Goal: Task Accomplishment & Management: Manage account settings

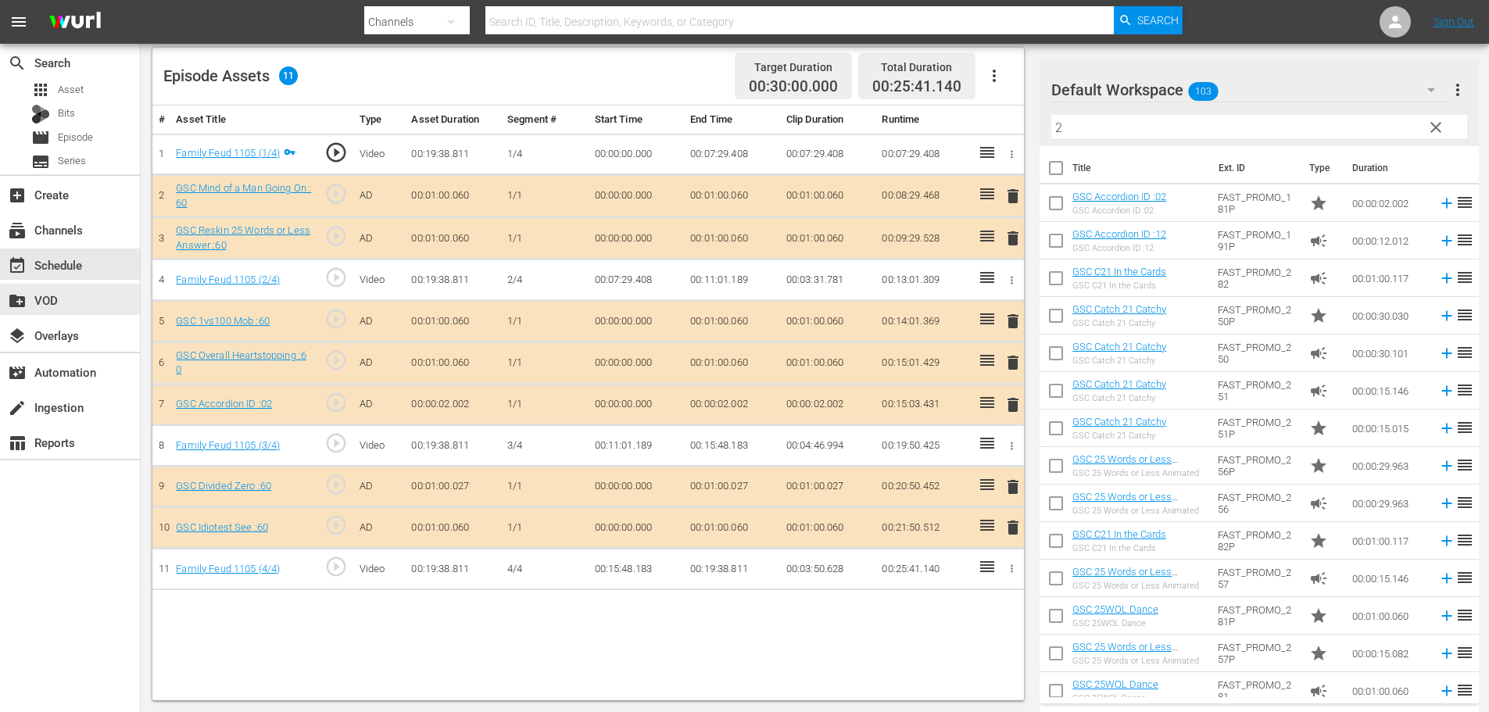
scroll to position [88, 0]
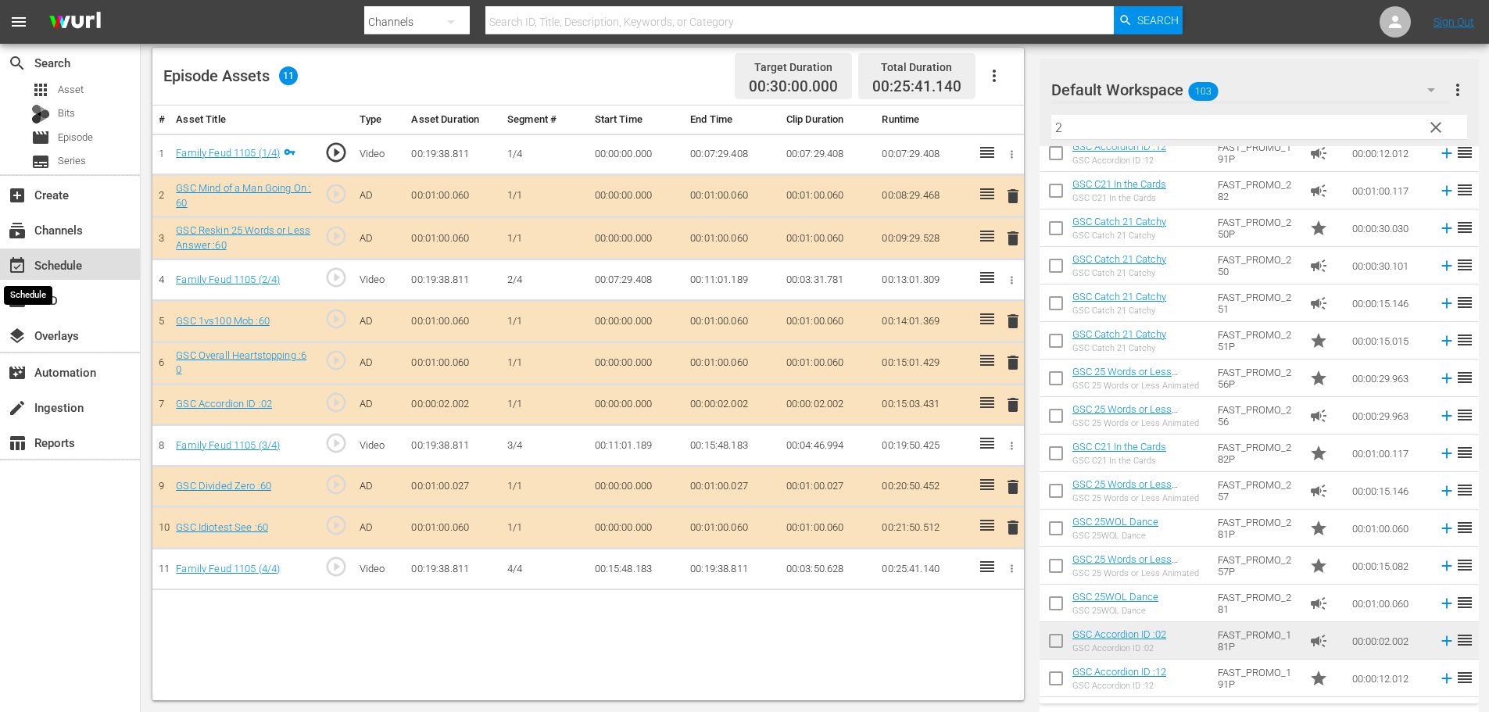
click at [22, 274] on span "event_available" at bounding box center [17, 265] width 19 height 19
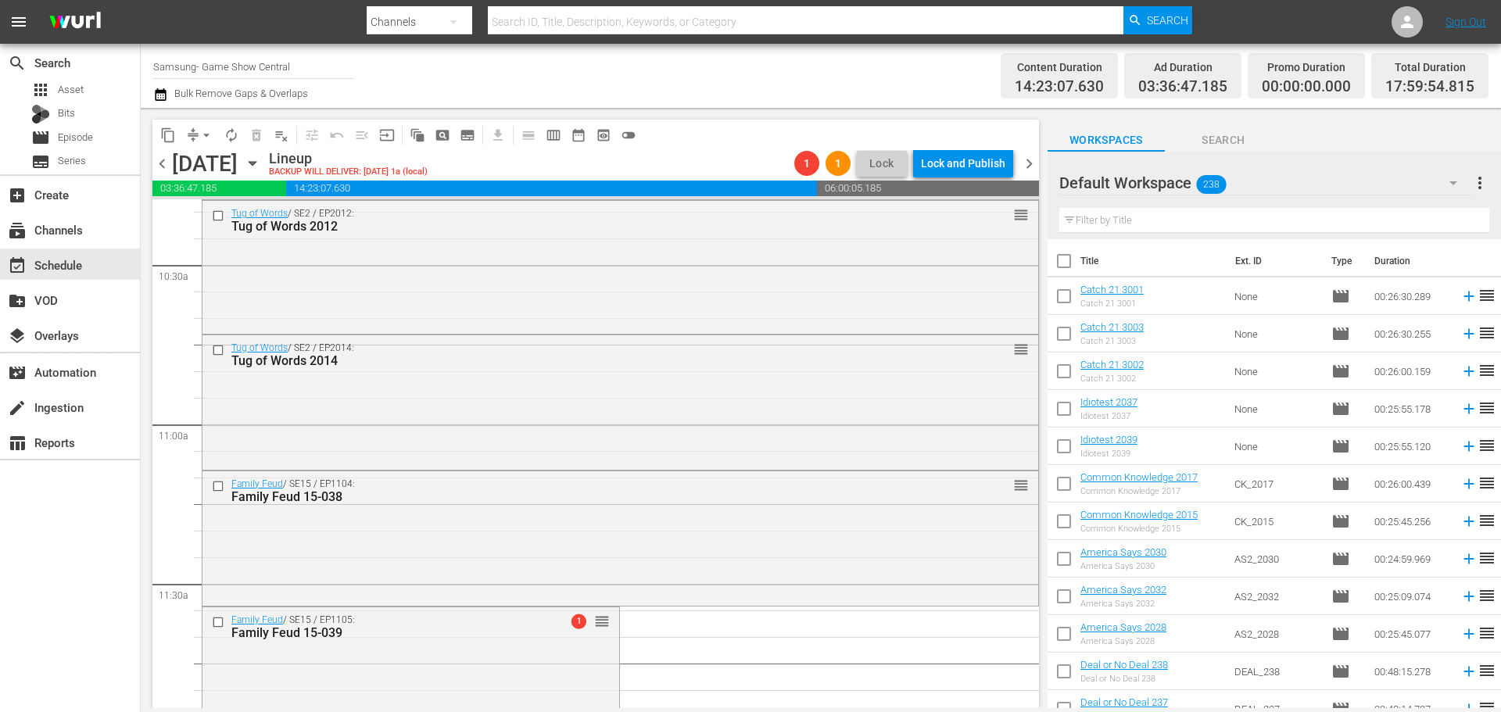
scroll to position [4065, 0]
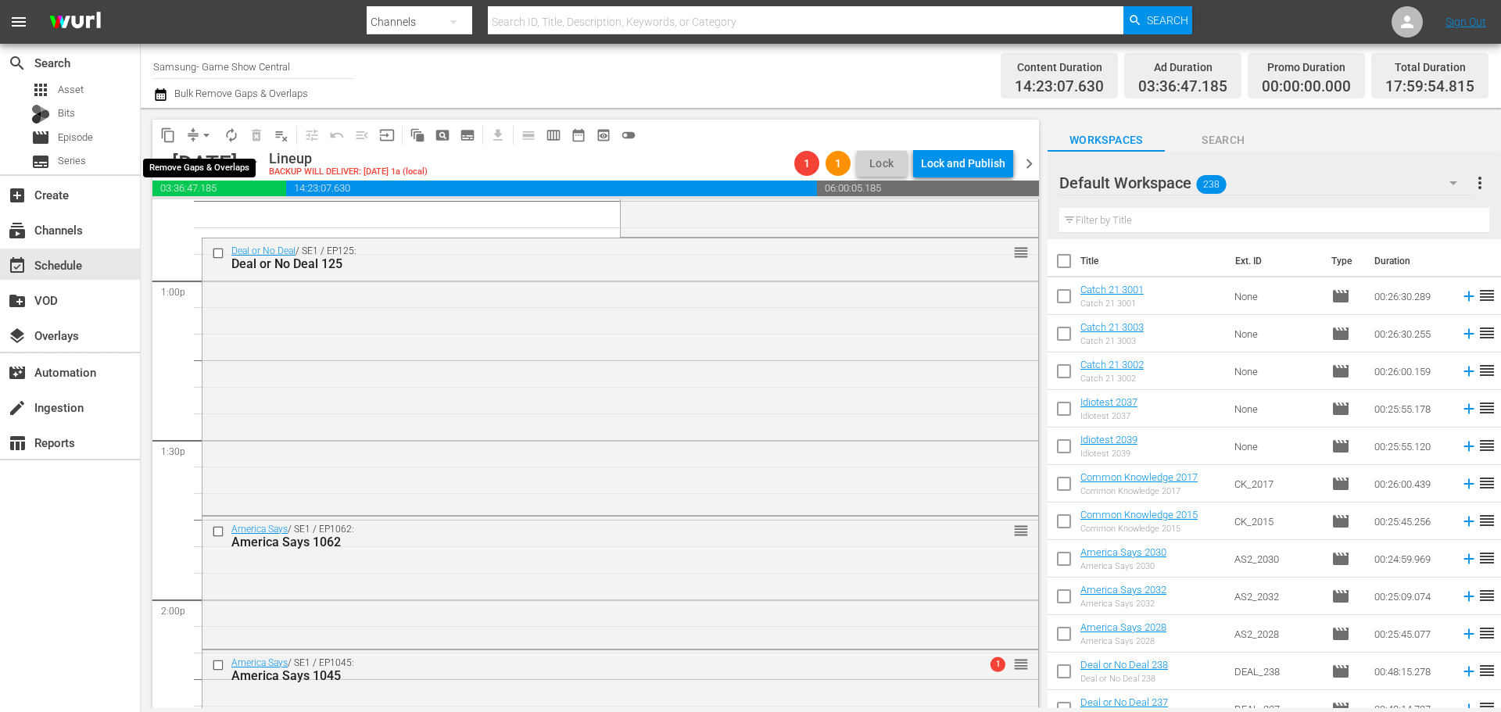
click at [195, 134] on button "arrow_drop_down" at bounding box center [206, 135] width 25 height 25
drag, startPoint x: 198, startPoint y: 170, endPoint x: 238, endPoint y: 181, distance: 42.1
click at [199, 181] on ul "Align to Midnight Align to First Episode Align to End of Previous Day" at bounding box center [207, 193] width 164 height 90
click at [195, 159] on li "Align to Midnight" at bounding box center [207, 167] width 164 height 26
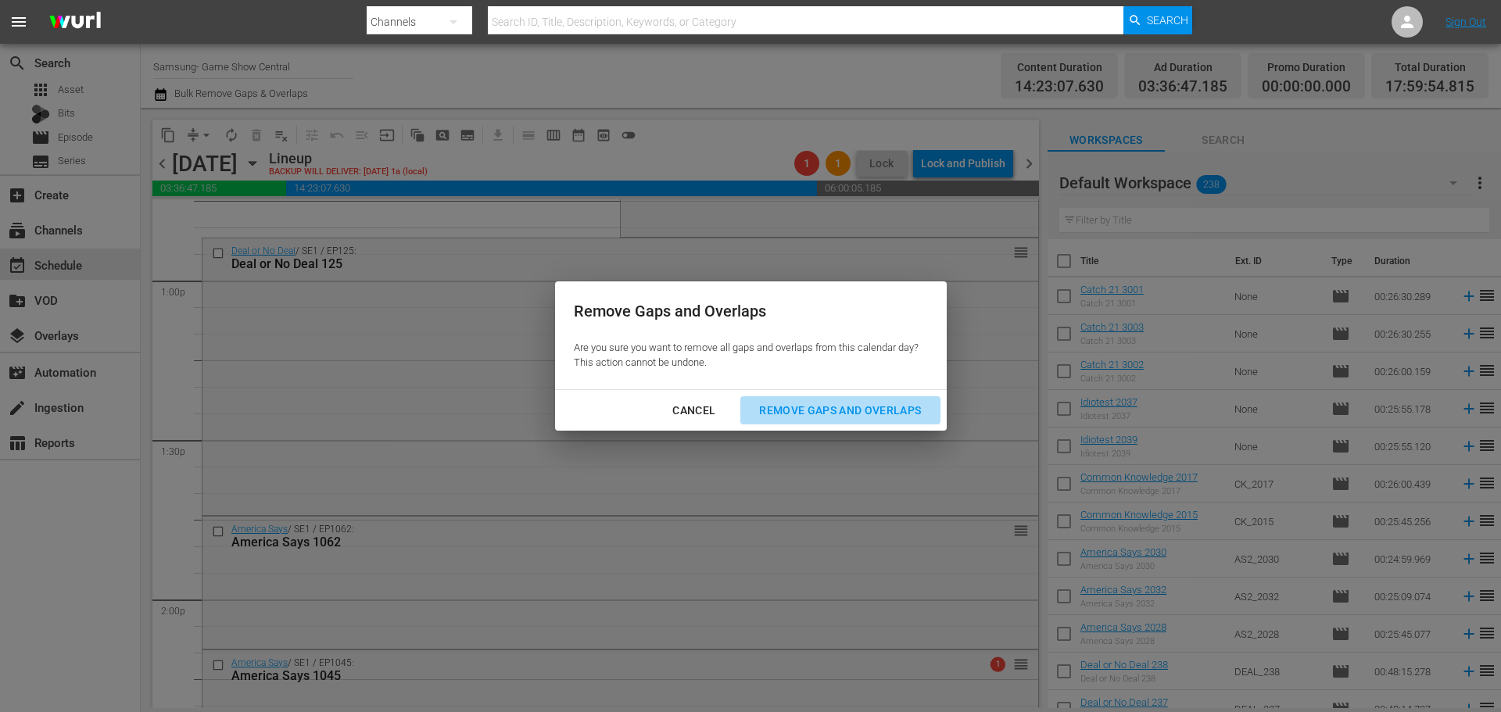
click at [798, 403] on div "Remove Gaps and Overlaps" at bounding box center [840, 411] width 187 height 20
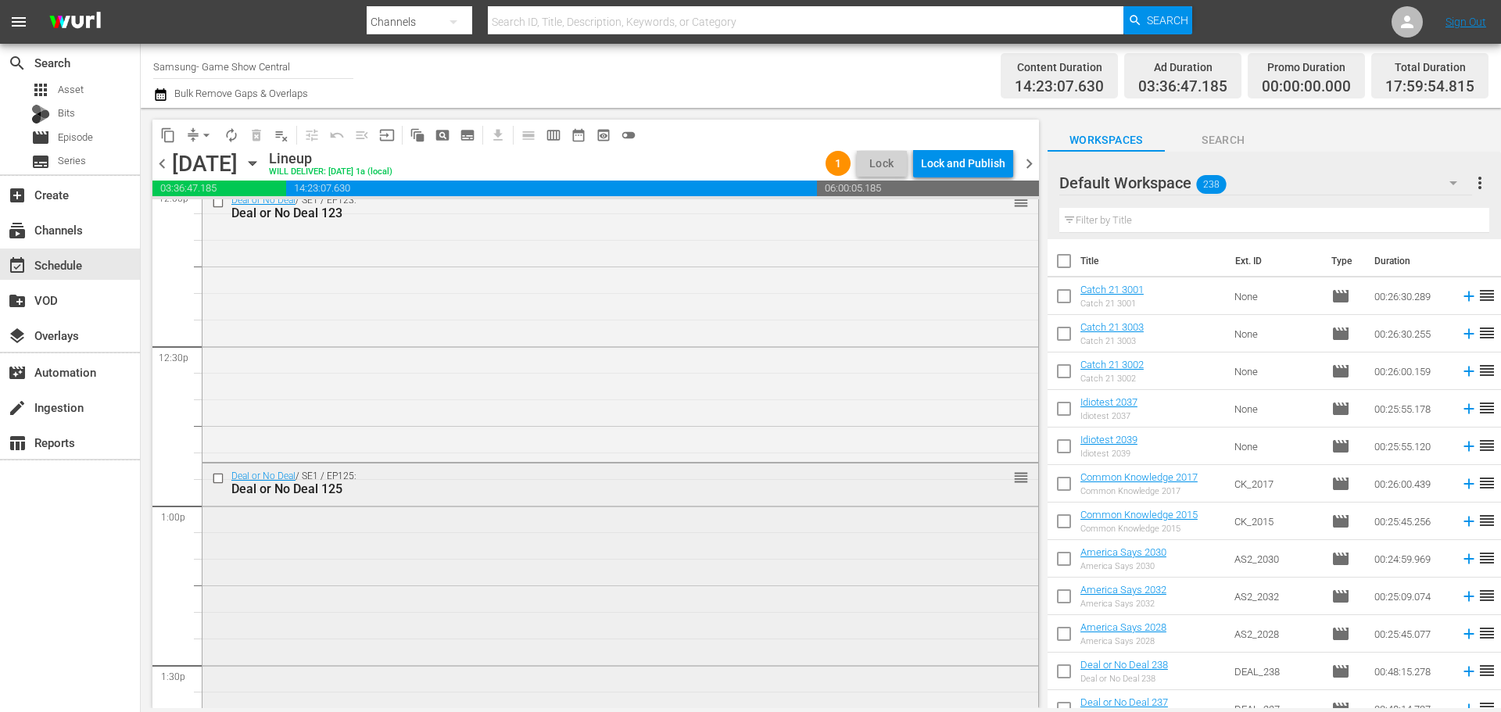
scroll to position [3675, 0]
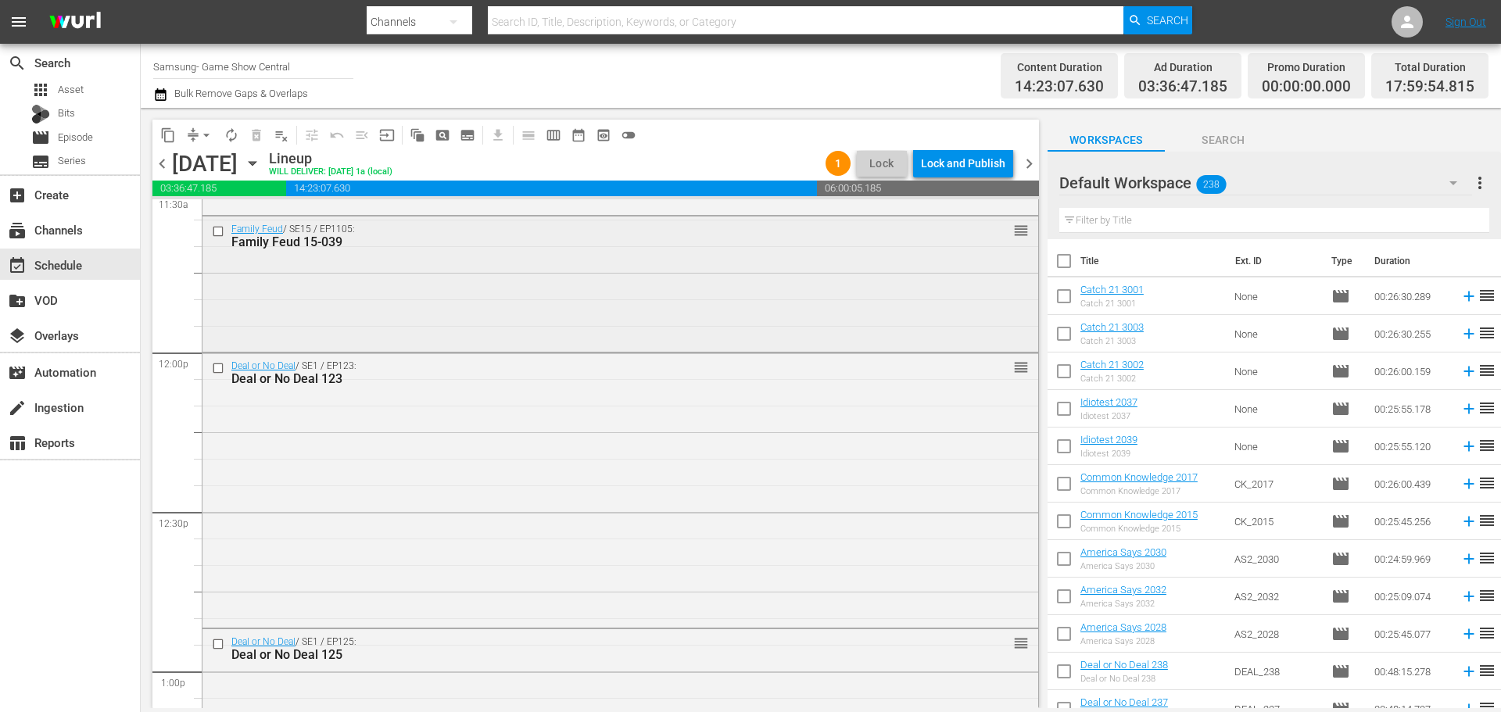
click at [356, 298] on div "Family Feud / SE15 / EP1105: Family Feud 15-039 reorder" at bounding box center [620, 283] width 836 height 132
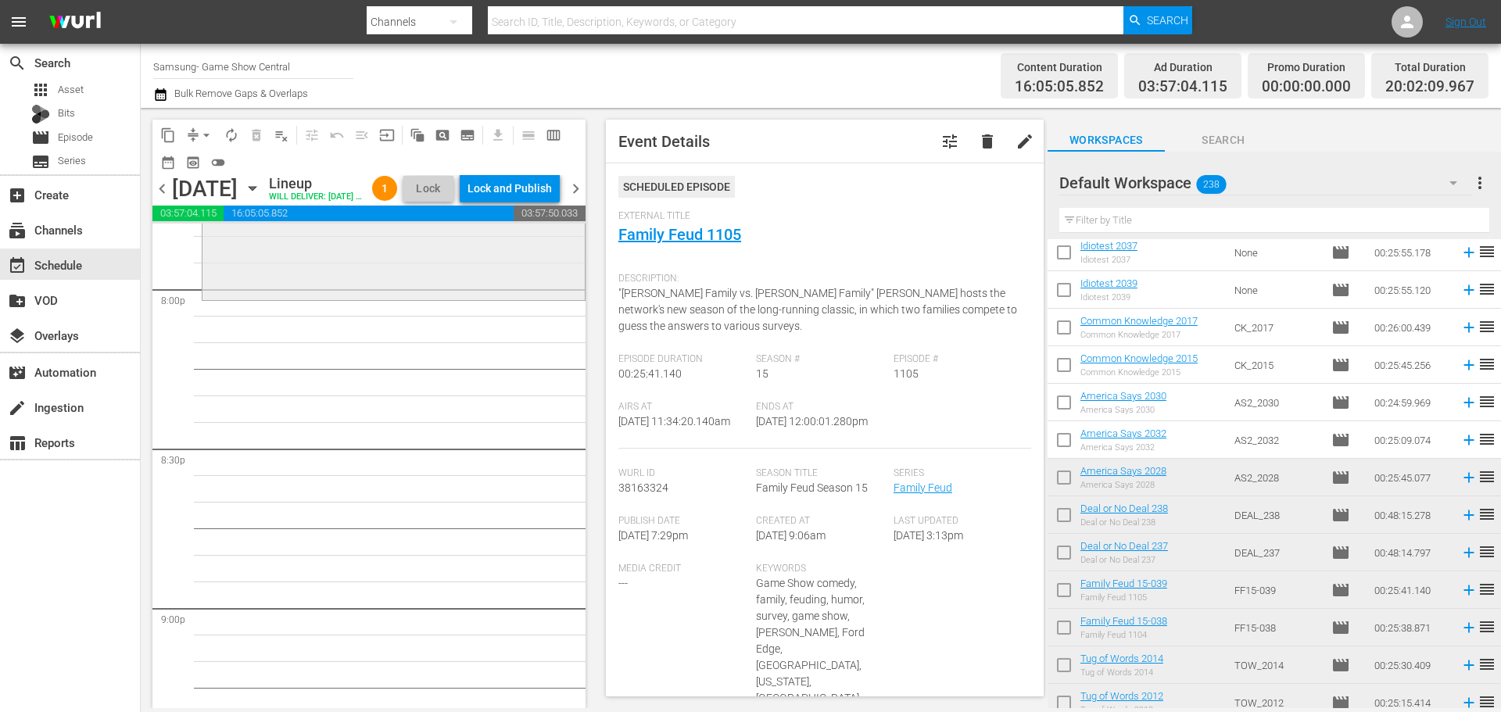
scroll to position [6098, 0]
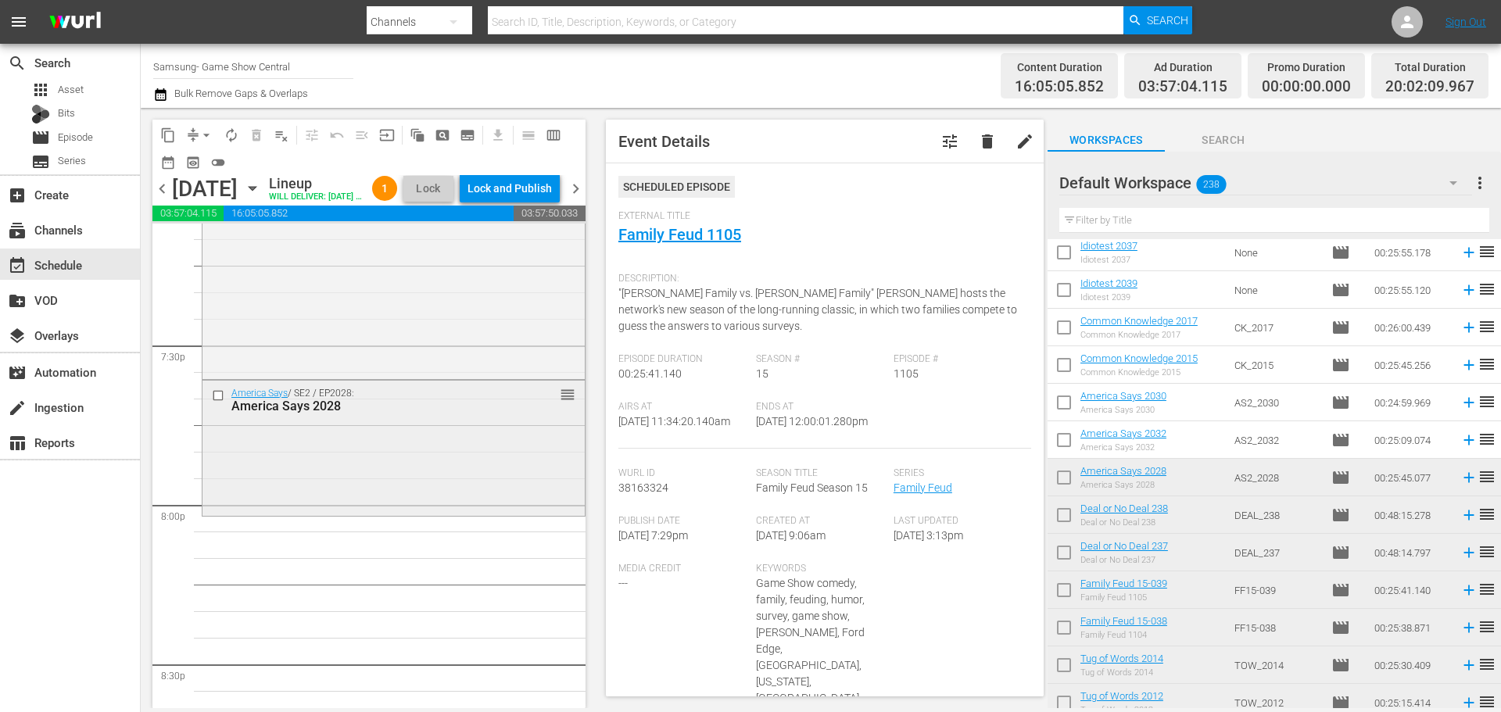
click at [445, 414] on div "America Says 2028" at bounding box center [368, 406] width 275 height 15
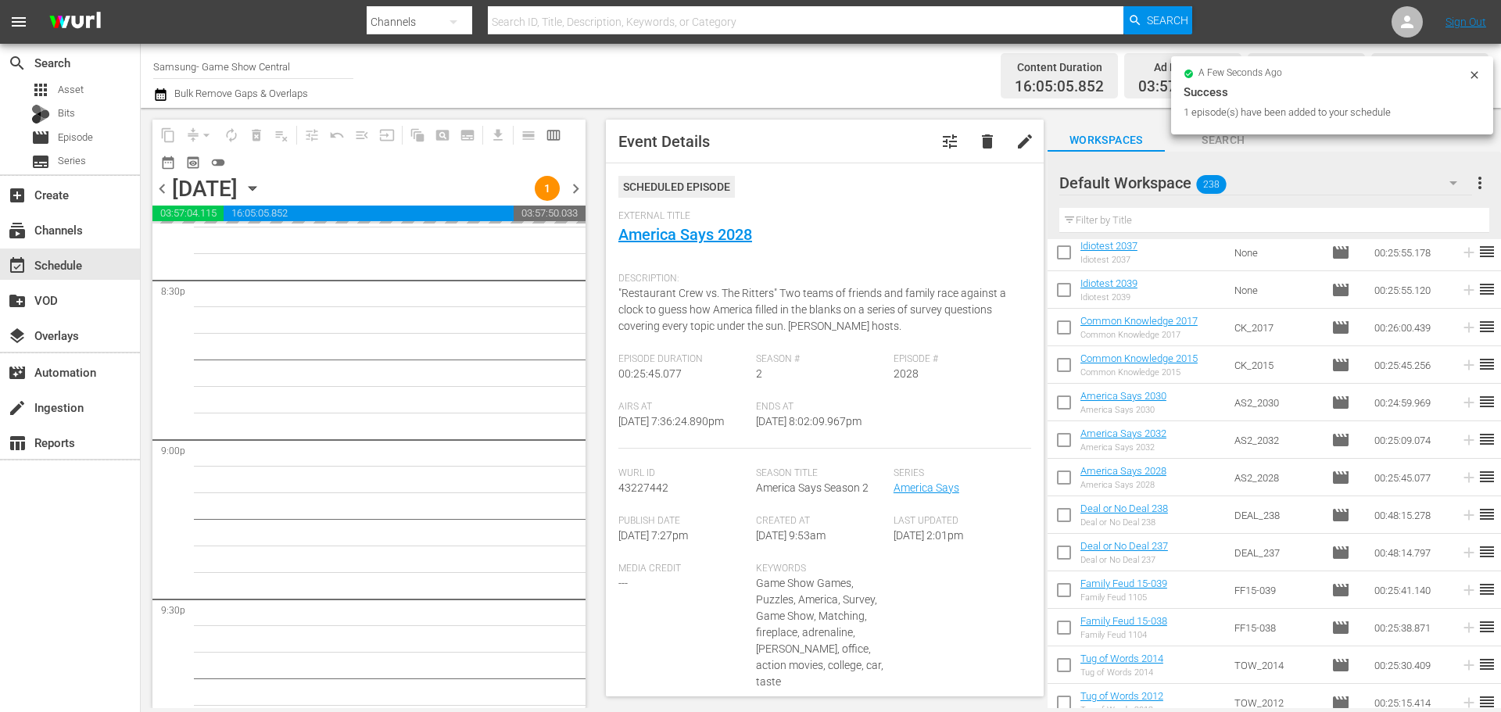
scroll to position [6489, 0]
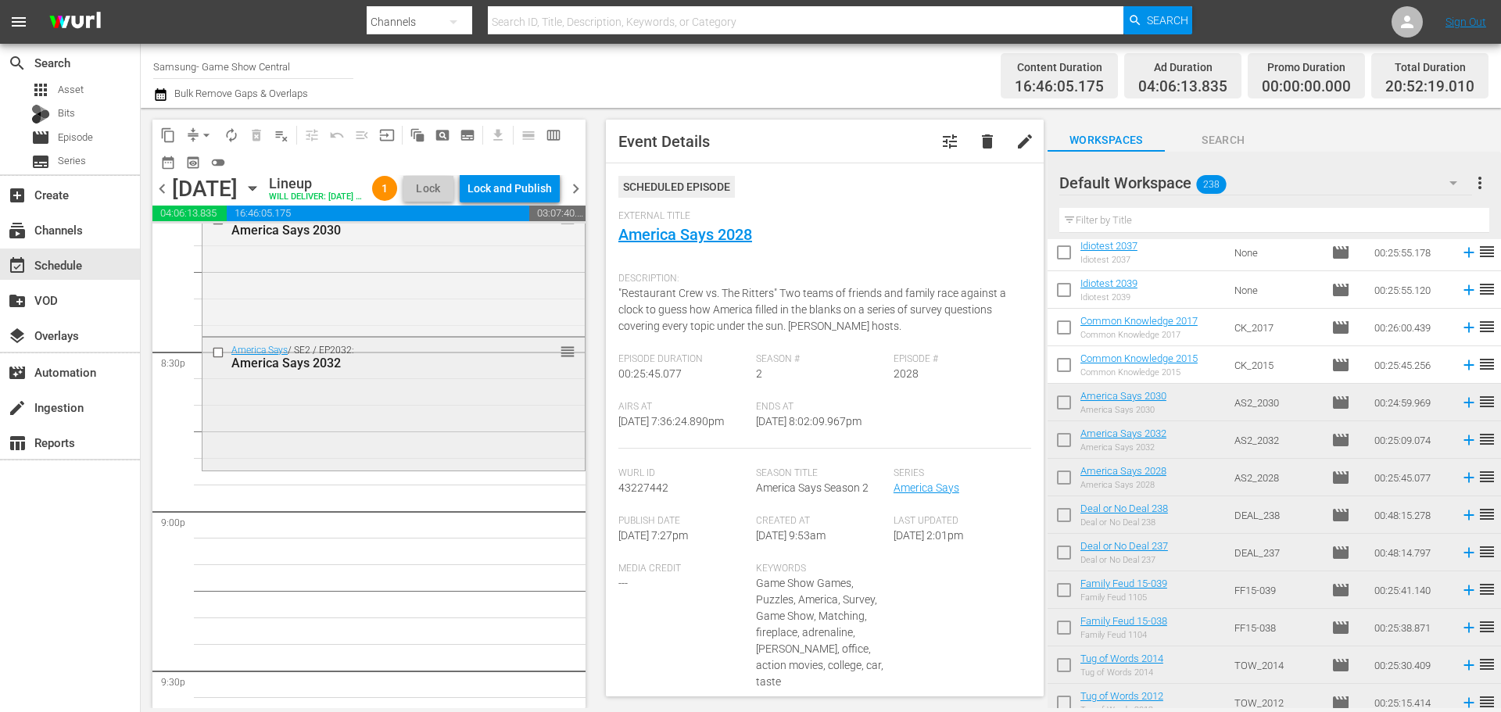
click at [415, 446] on div "America Says / SE2 / EP2032: America Says 2032 reorder" at bounding box center [393, 402] width 382 height 129
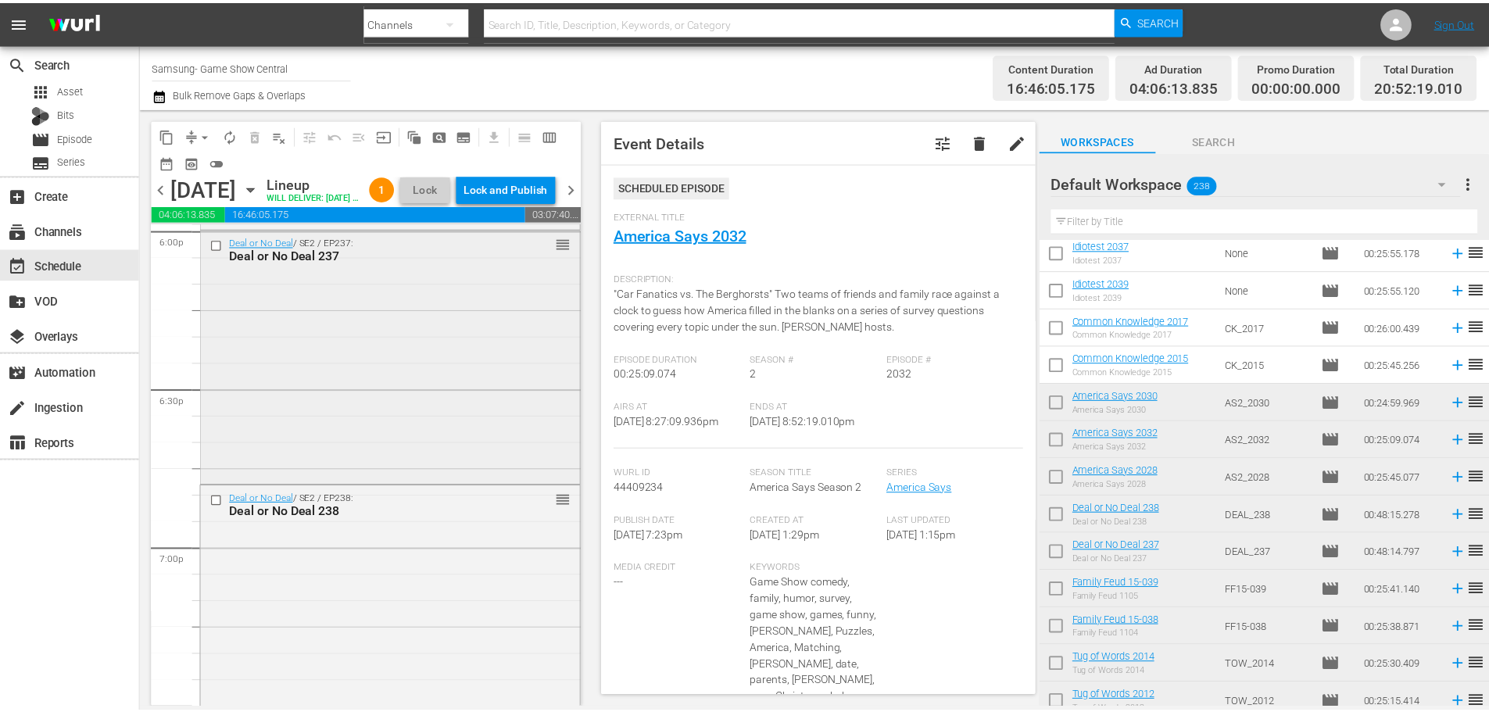
scroll to position [5629, 0]
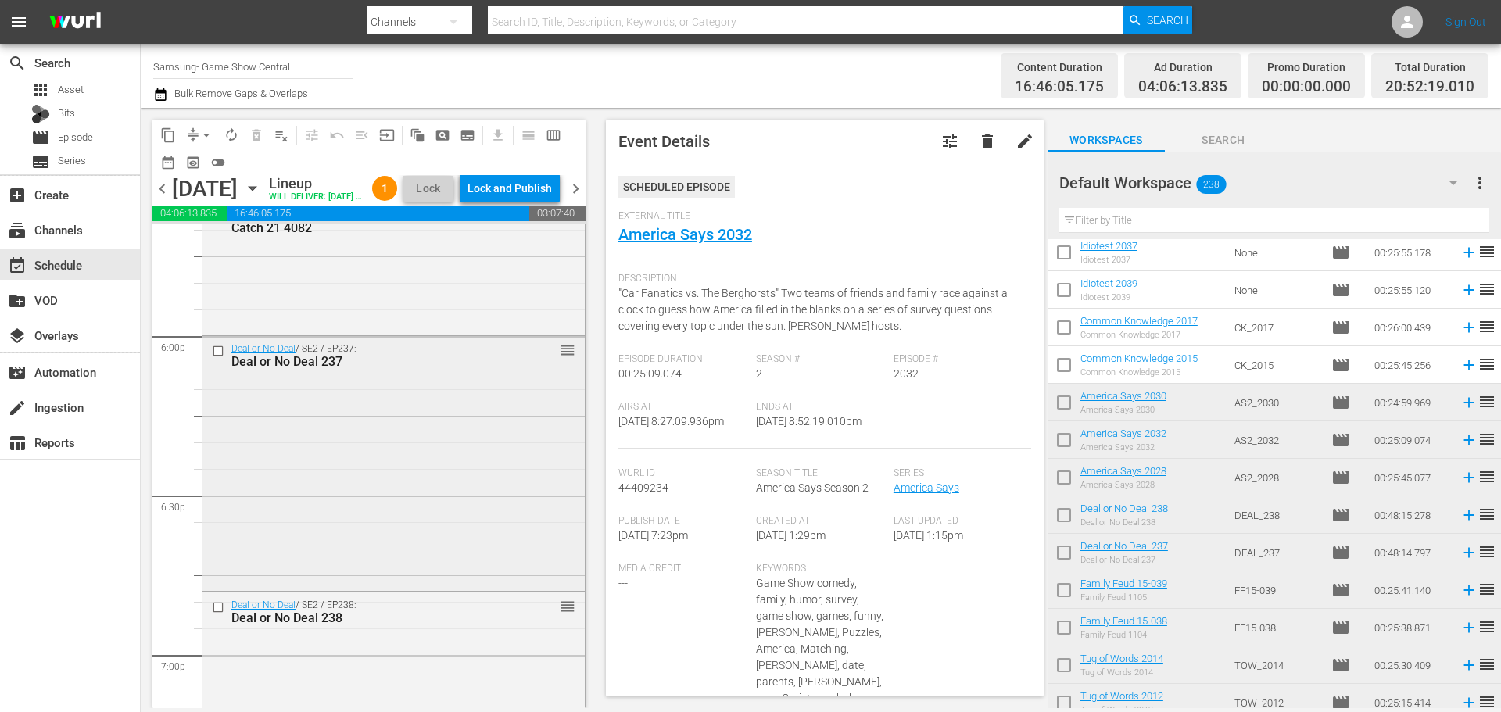
click at [340, 443] on div "Deal or No Deal / SE2 / EP237: Deal or No Deal 237 reorder" at bounding box center [393, 462] width 382 height 252
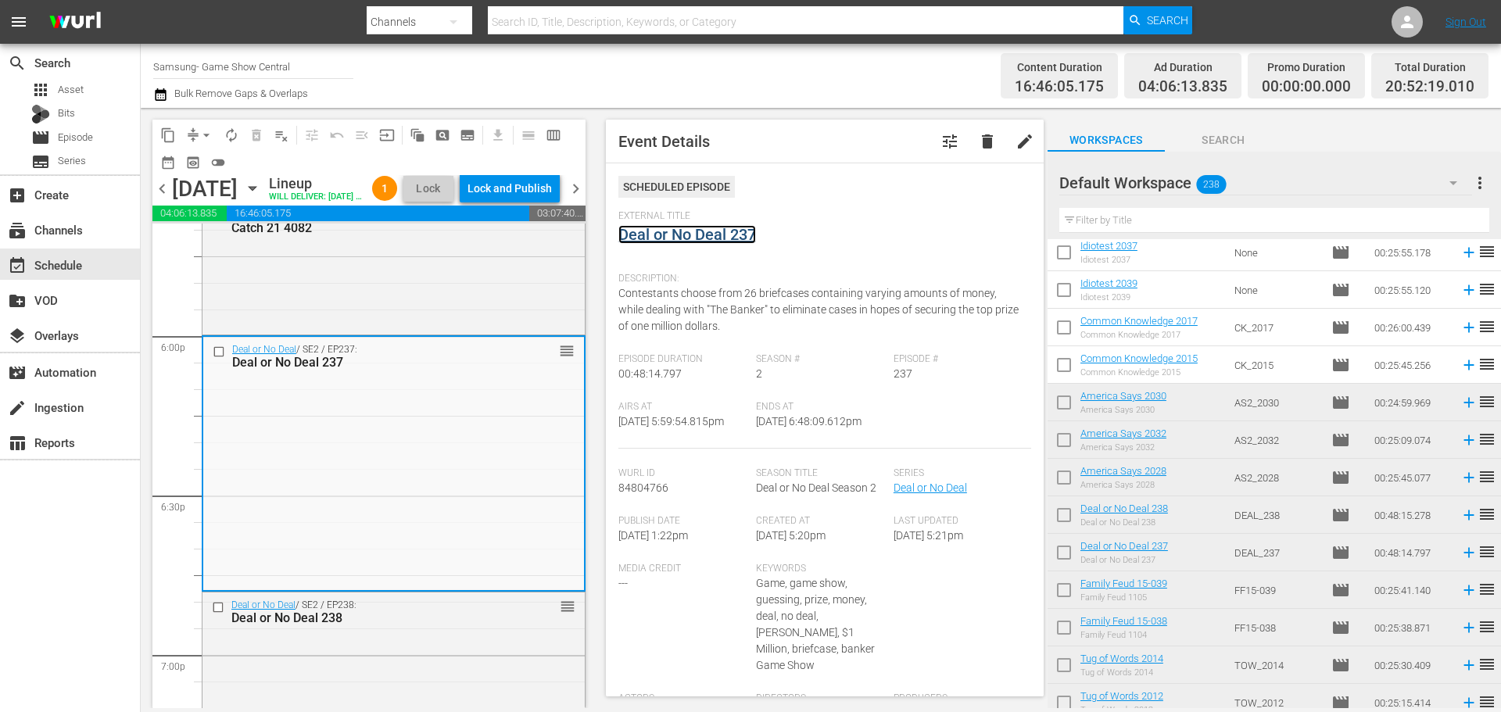
click at [661, 231] on link "Deal or No Deal 237" at bounding box center [687, 234] width 138 height 19
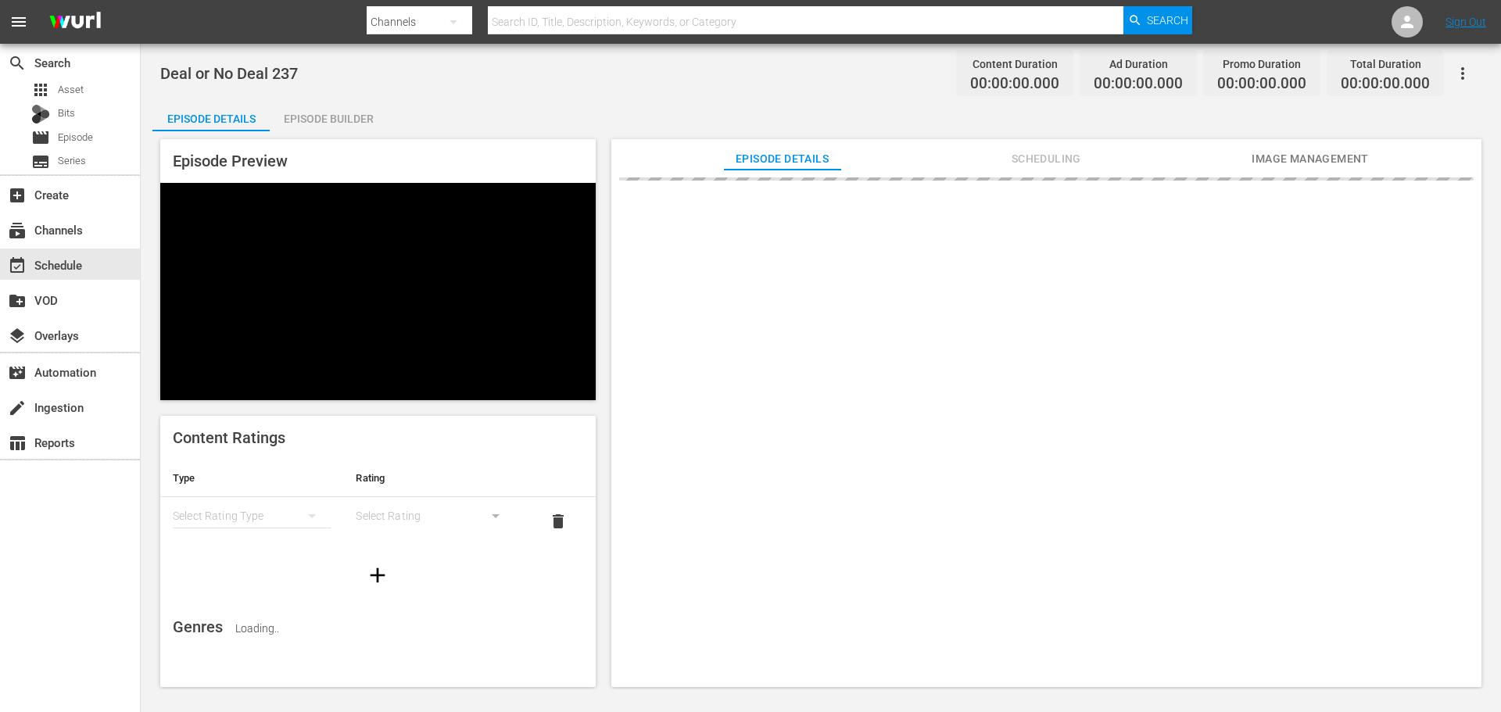
click at [357, 134] on div "Episode Preview Content Ratings Type Rating Select Rating Type Select Rating de…" at bounding box center [820, 415] width 1337 height 568
click at [355, 131] on div "Episode Preview Content Ratings Type Rating Select Rating Type Select Rating de…" at bounding box center [820, 415] width 1337 height 568
click at [350, 125] on div "Episode Builder" at bounding box center [328, 119] width 117 height 38
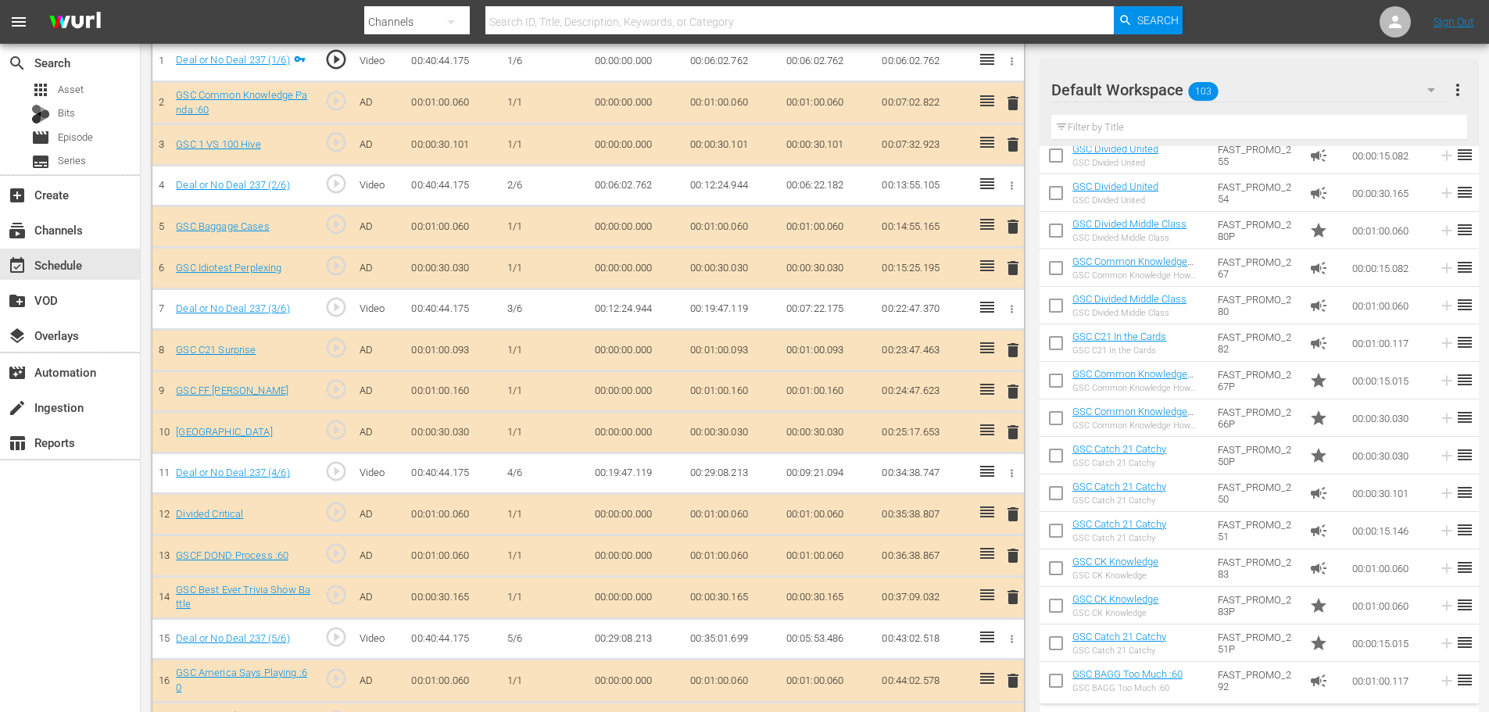
scroll to position [1510, 0]
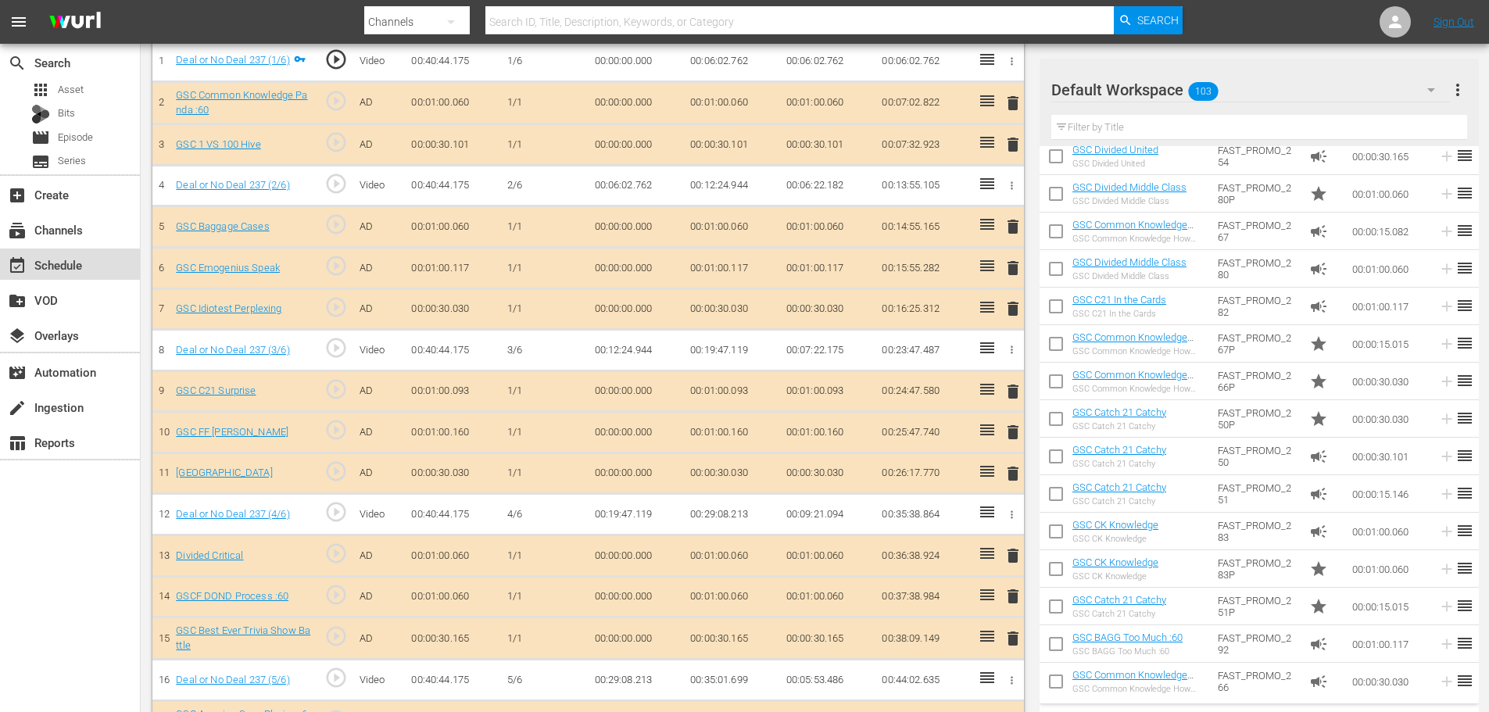
click at [90, 261] on div "event_available Schedule" at bounding box center [70, 264] width 140 height 31
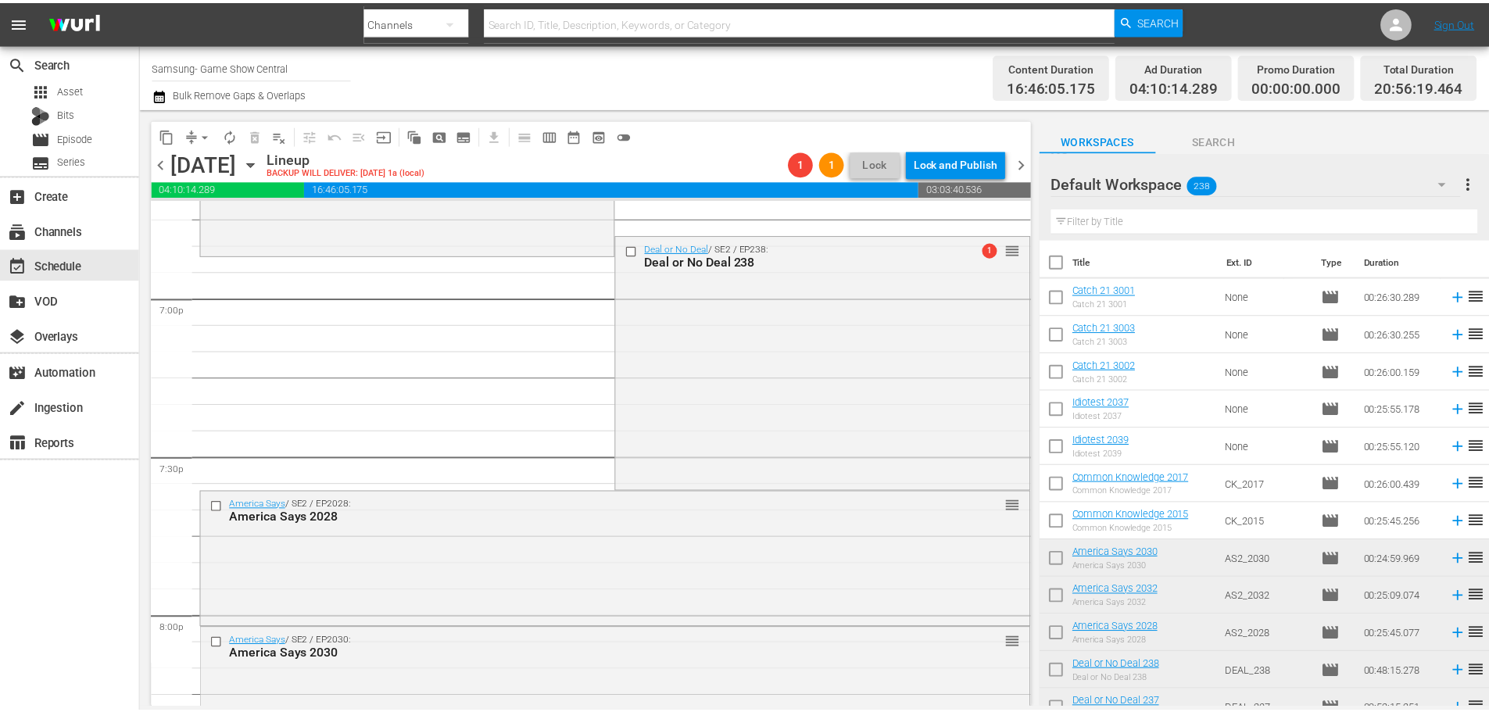
scroll to position [5864, 0]
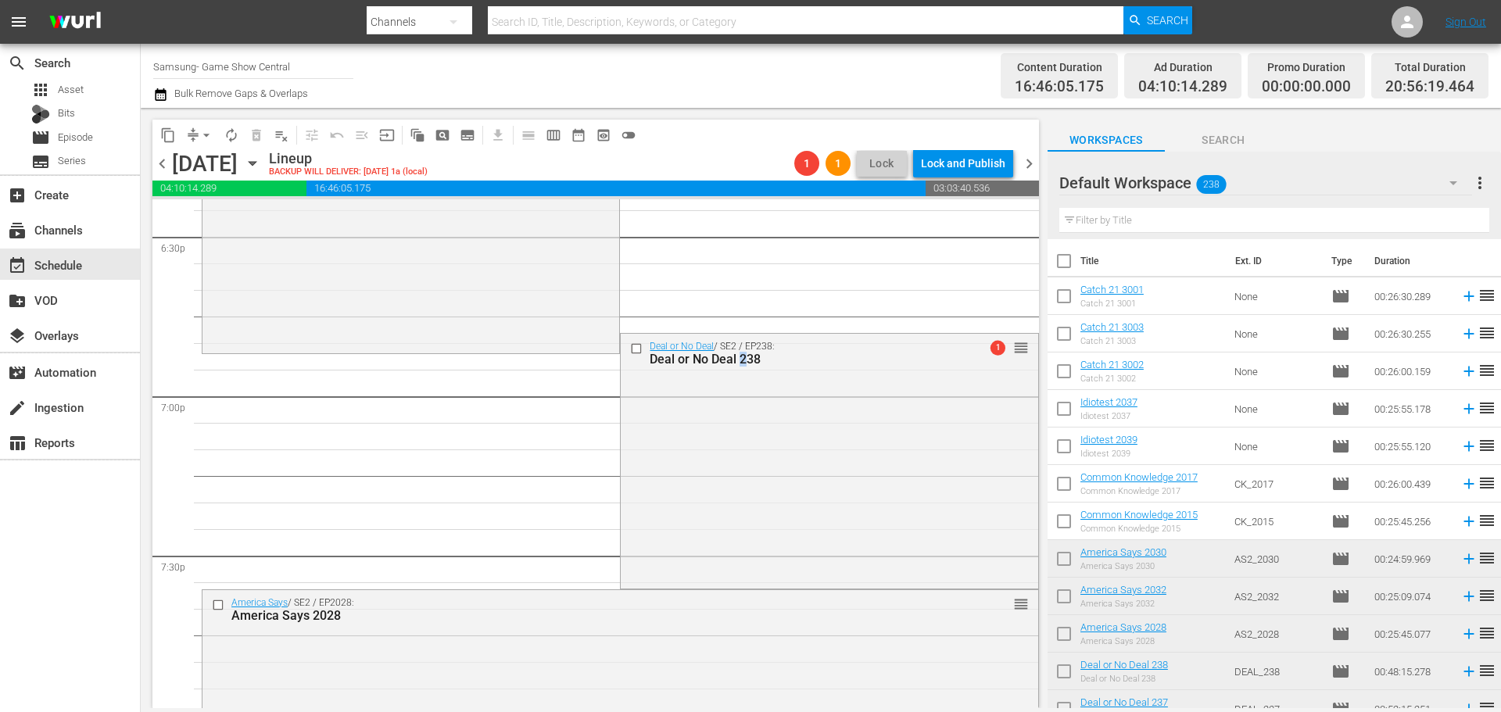
click at [739, 530] on div "Deal or No Deal / SE2 / EP238: Deal or No Deal 238 1 reorder" at bounding box center [829, 460] width 417 height 252
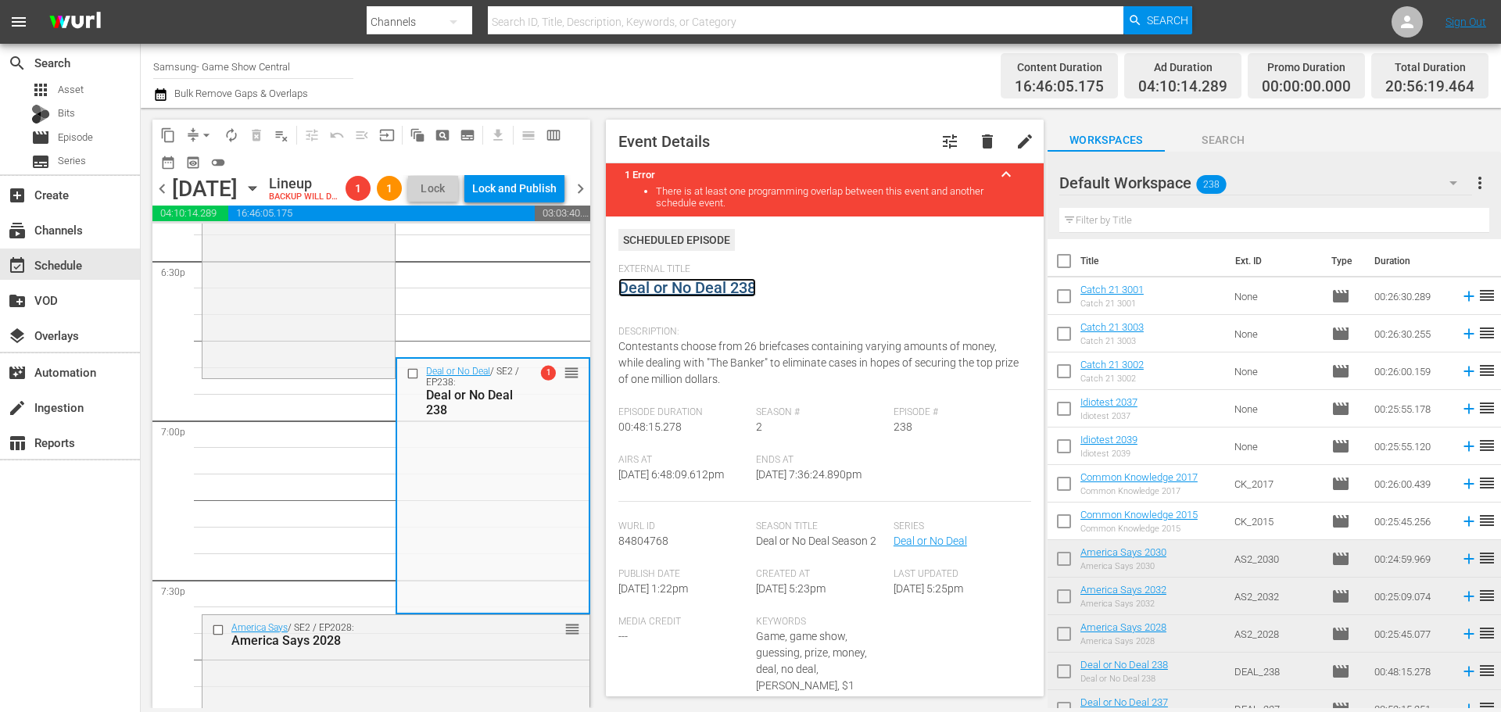
click at [665, 281] on link "Deal or No Deal 238" at bounding box center [687, 287] width 138 height 19
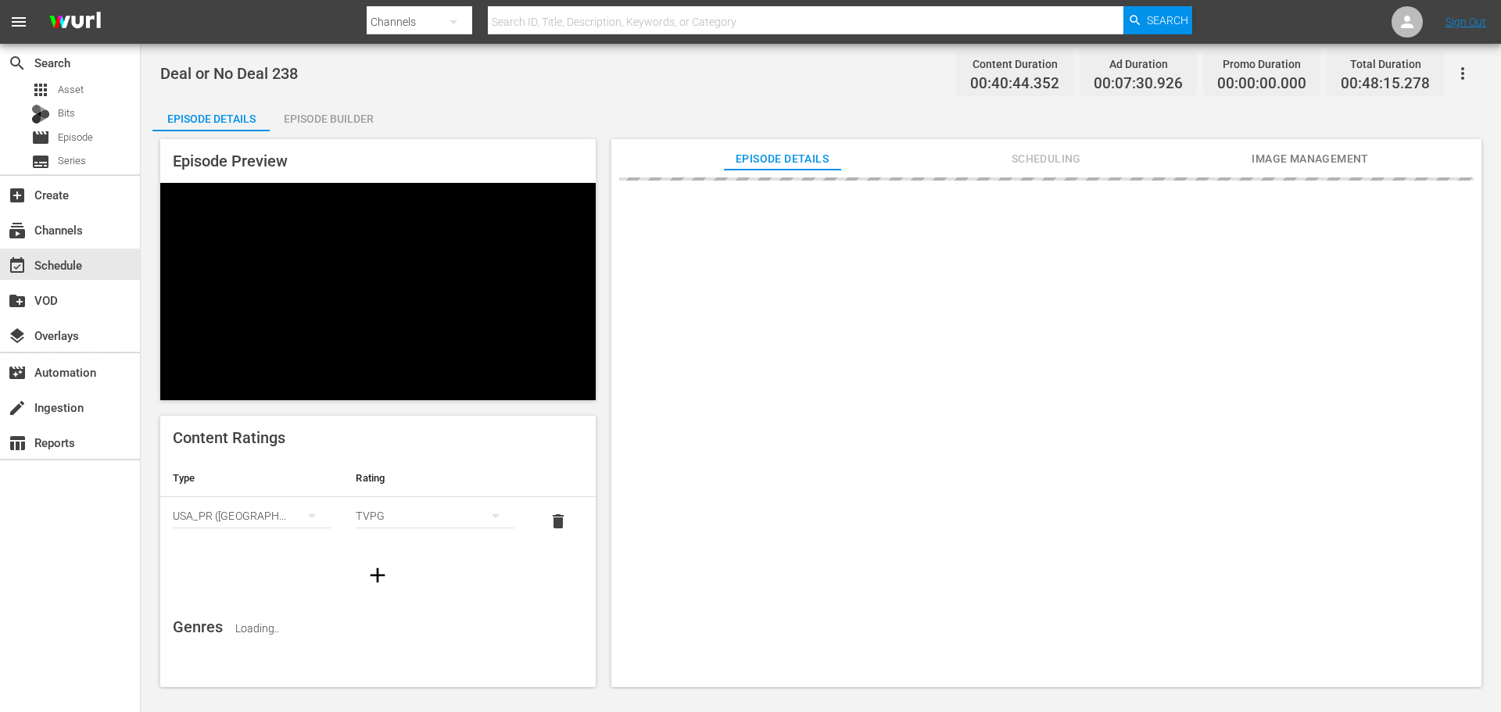
click at [334, 111] on div "Episode Builder" at bounding box center [328, 119] width 117 height 38
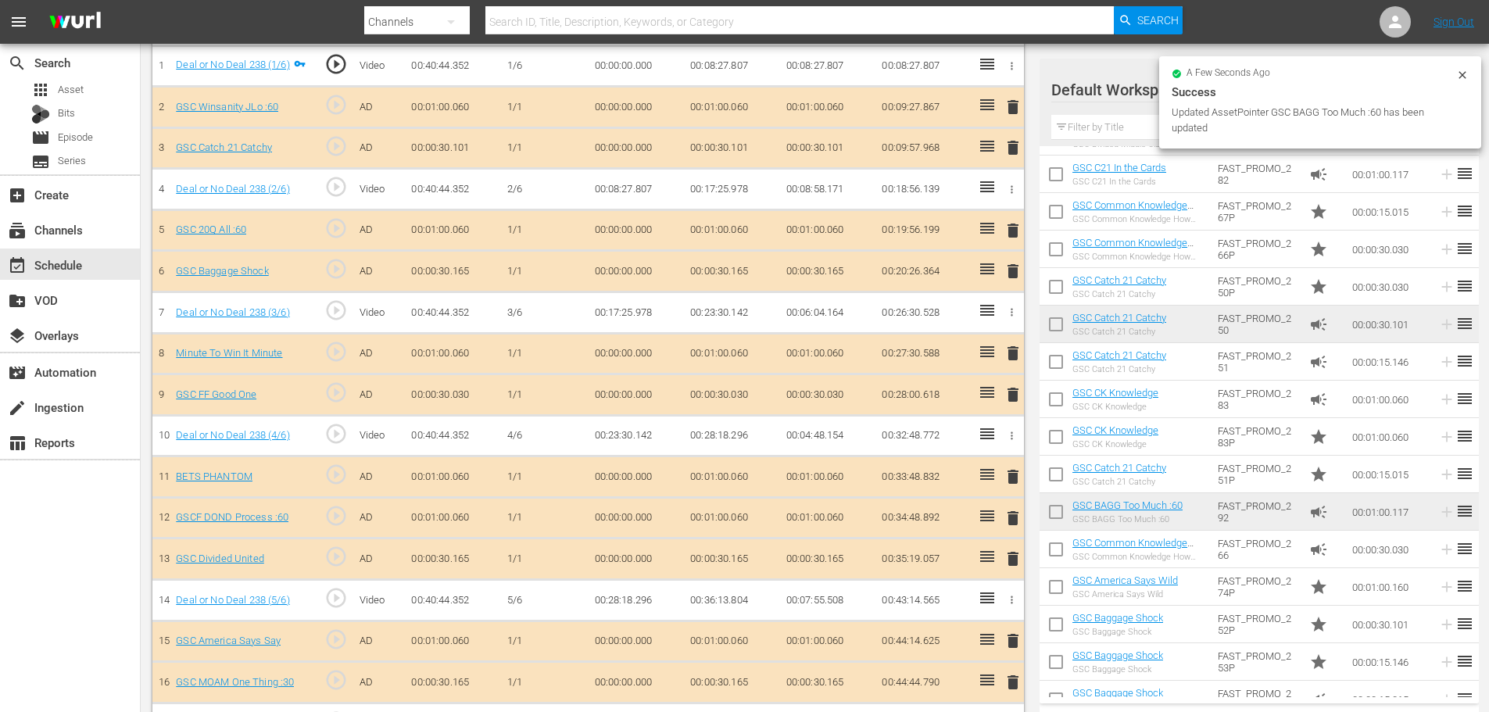
scroll to position [1776, 0]
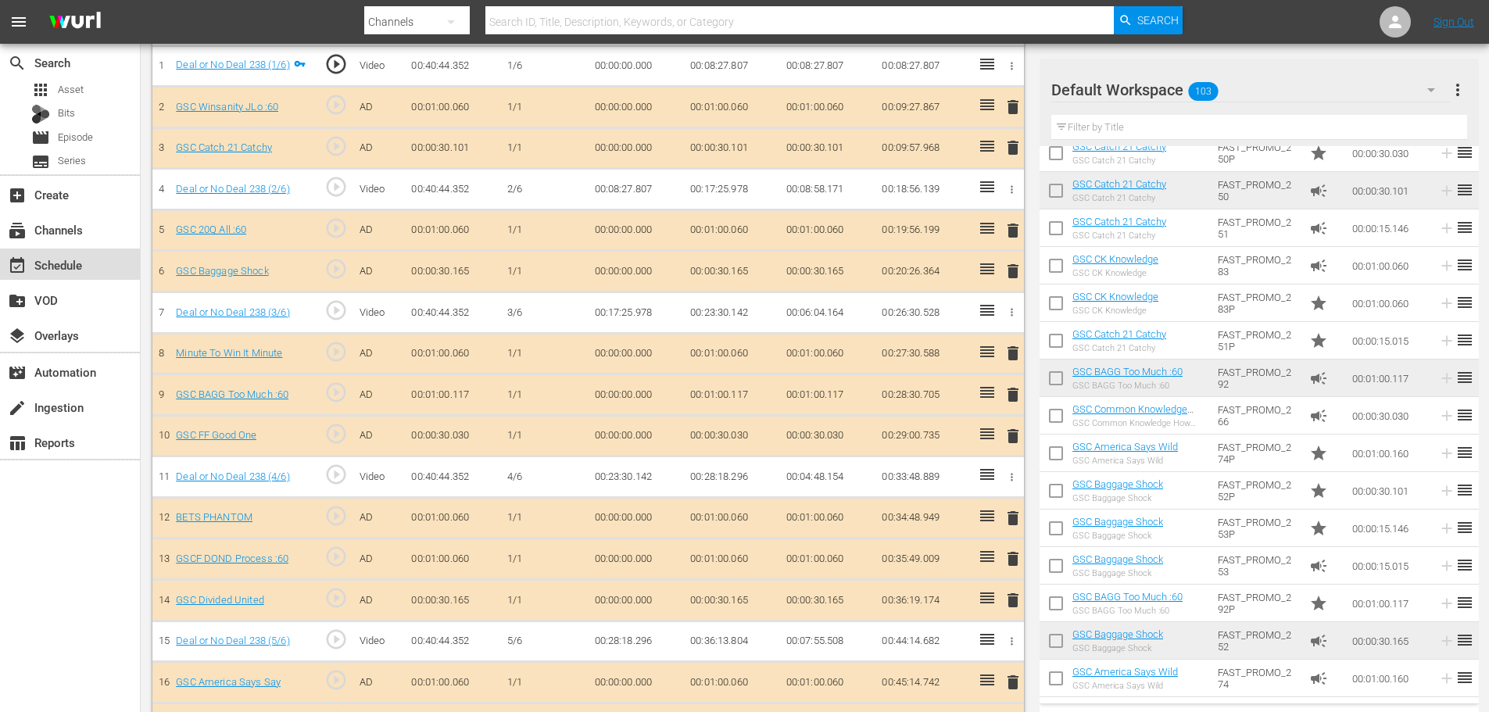
click at [95, 264] on div "event_available Schedule" at bounding box center [70, 264] width 140 height 31
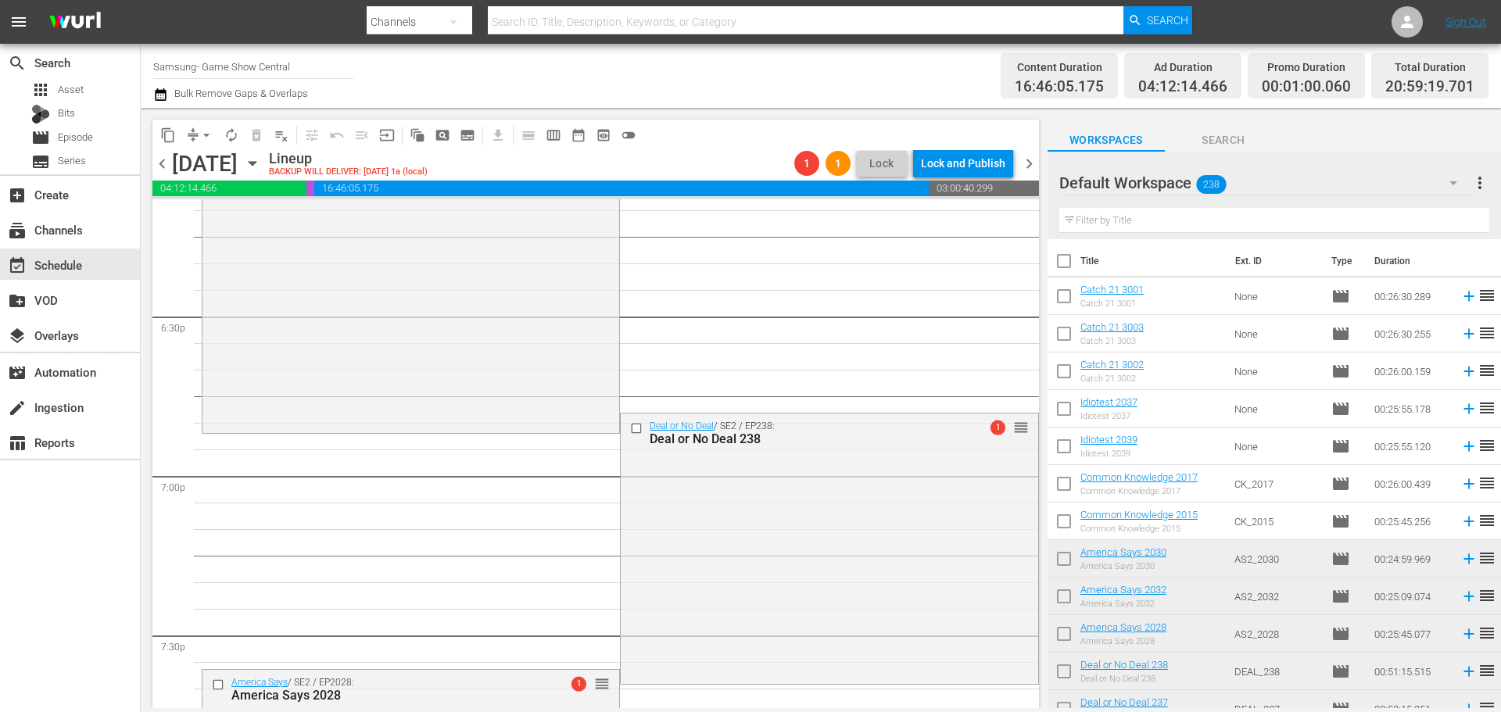
scroll to position [6175, 0]
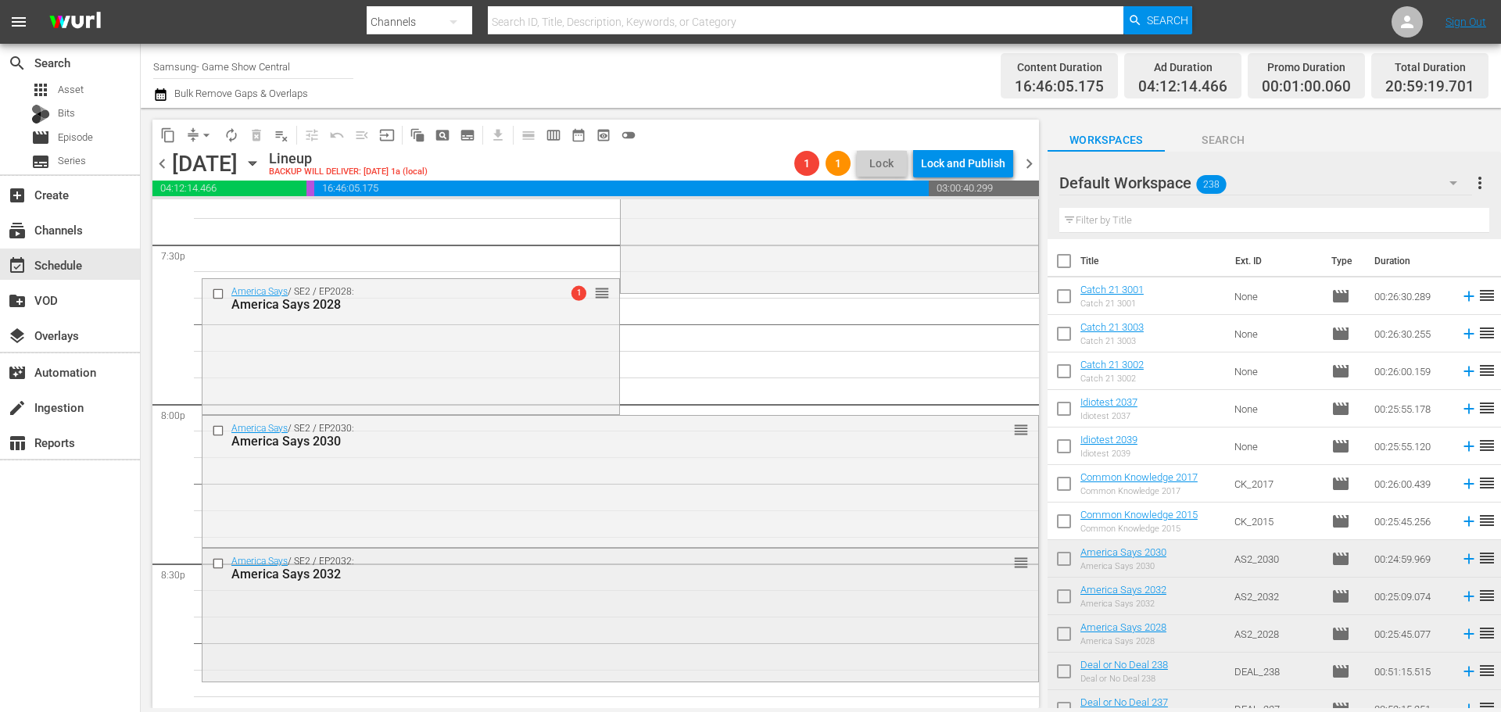
click at [494, 597] on div "America Says / SE2 / EP2032: America Says 2032 reorder" at bounding box center [620, 613] width 836 height 129
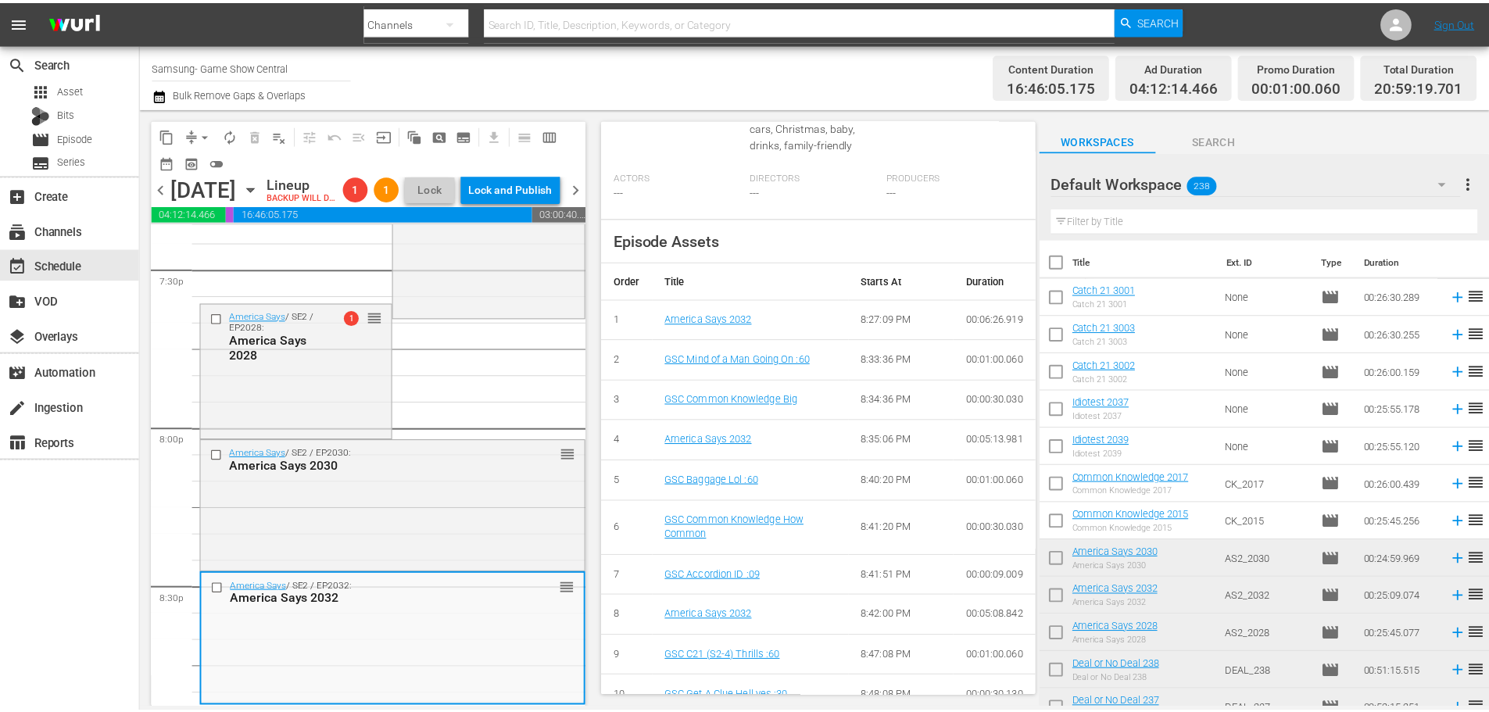
scroll to position [102, 0]
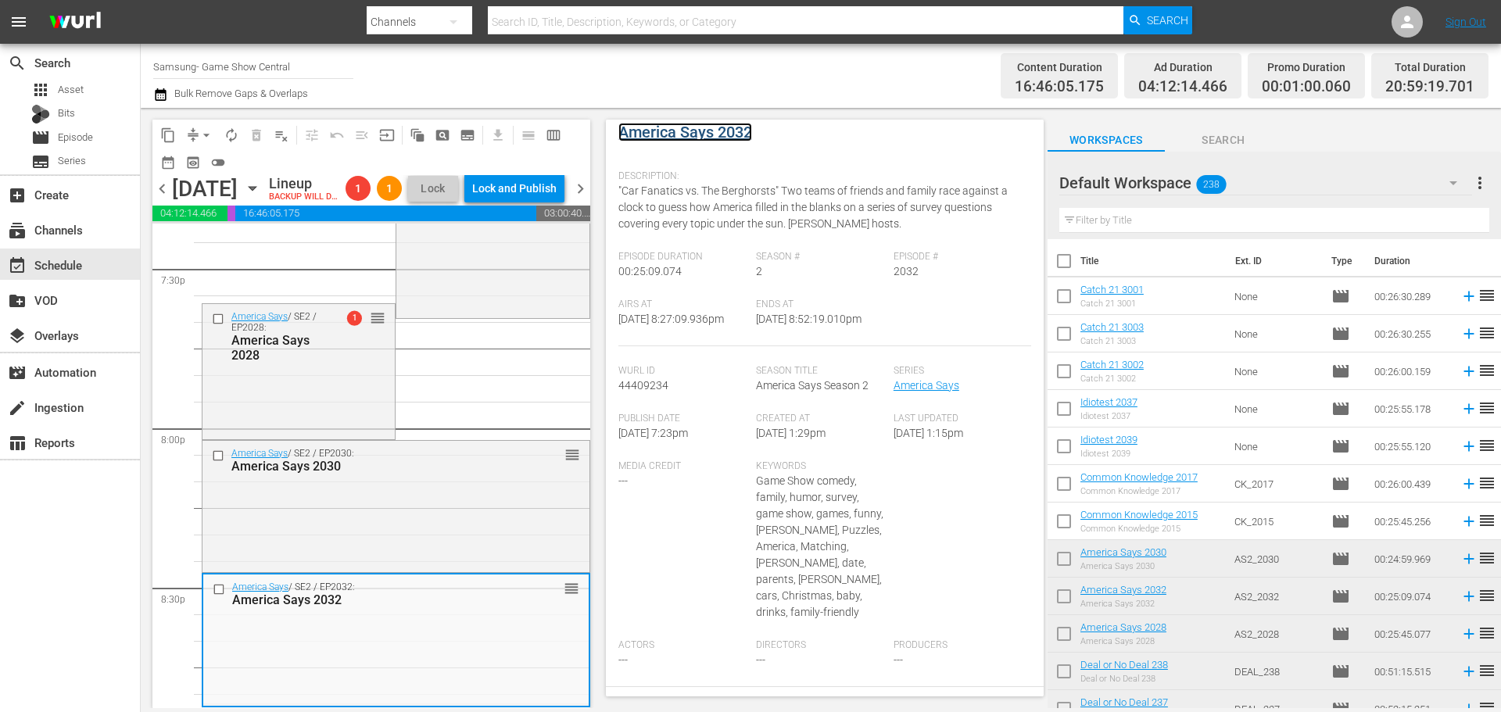
click at [658, 135] on link "America Says 2032" at bounding box center [685, 132] width 134 height 19
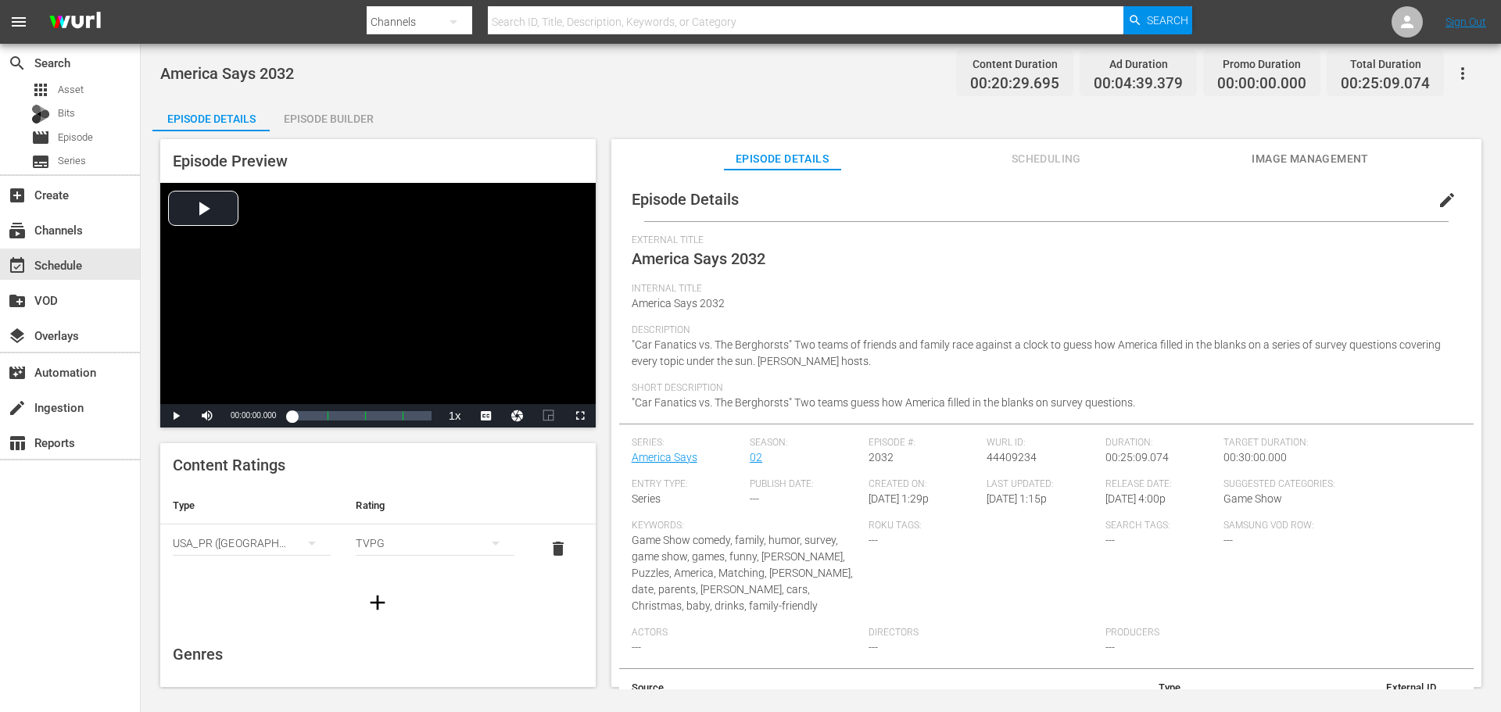
click at [371, 117] on div "Episode Builder" at bounding box center [328, 119] width 117 height 38
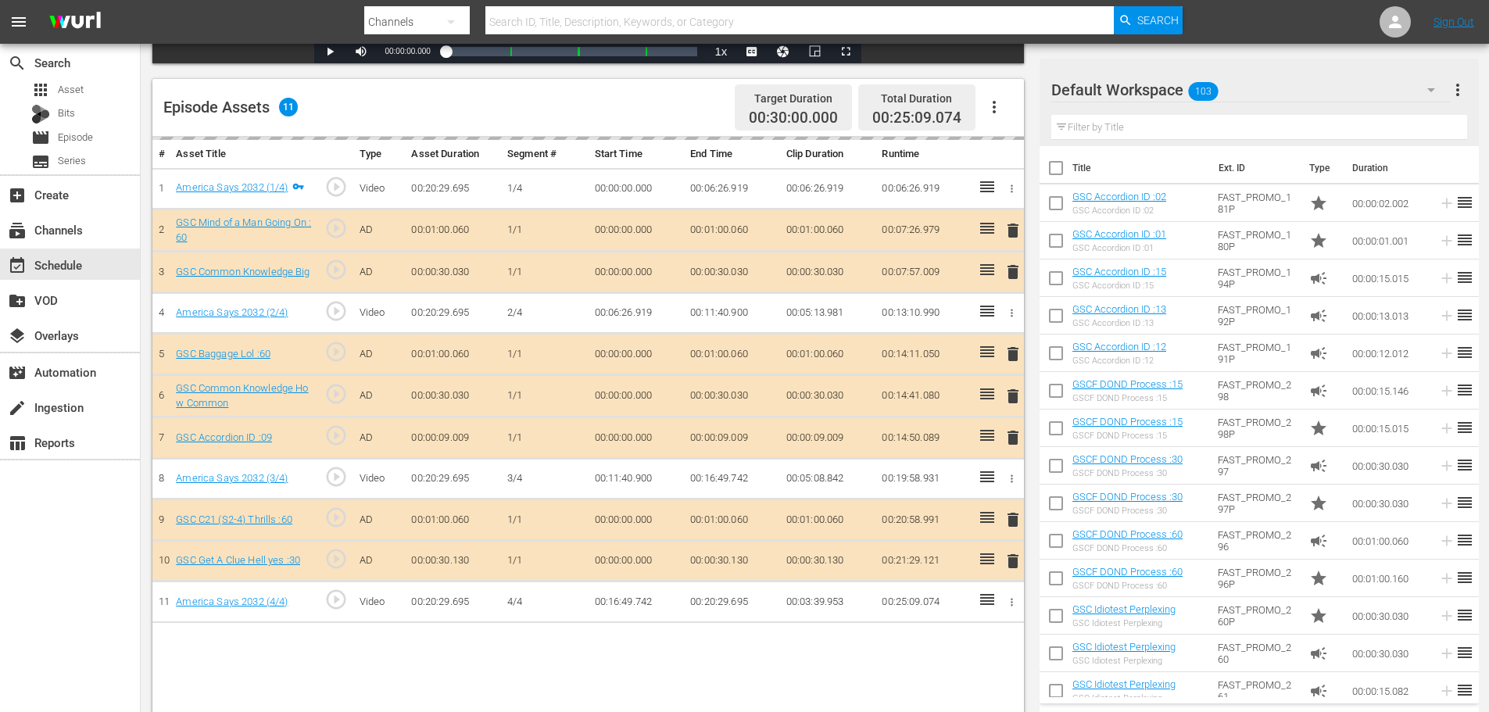
scroll to position [407, 0]
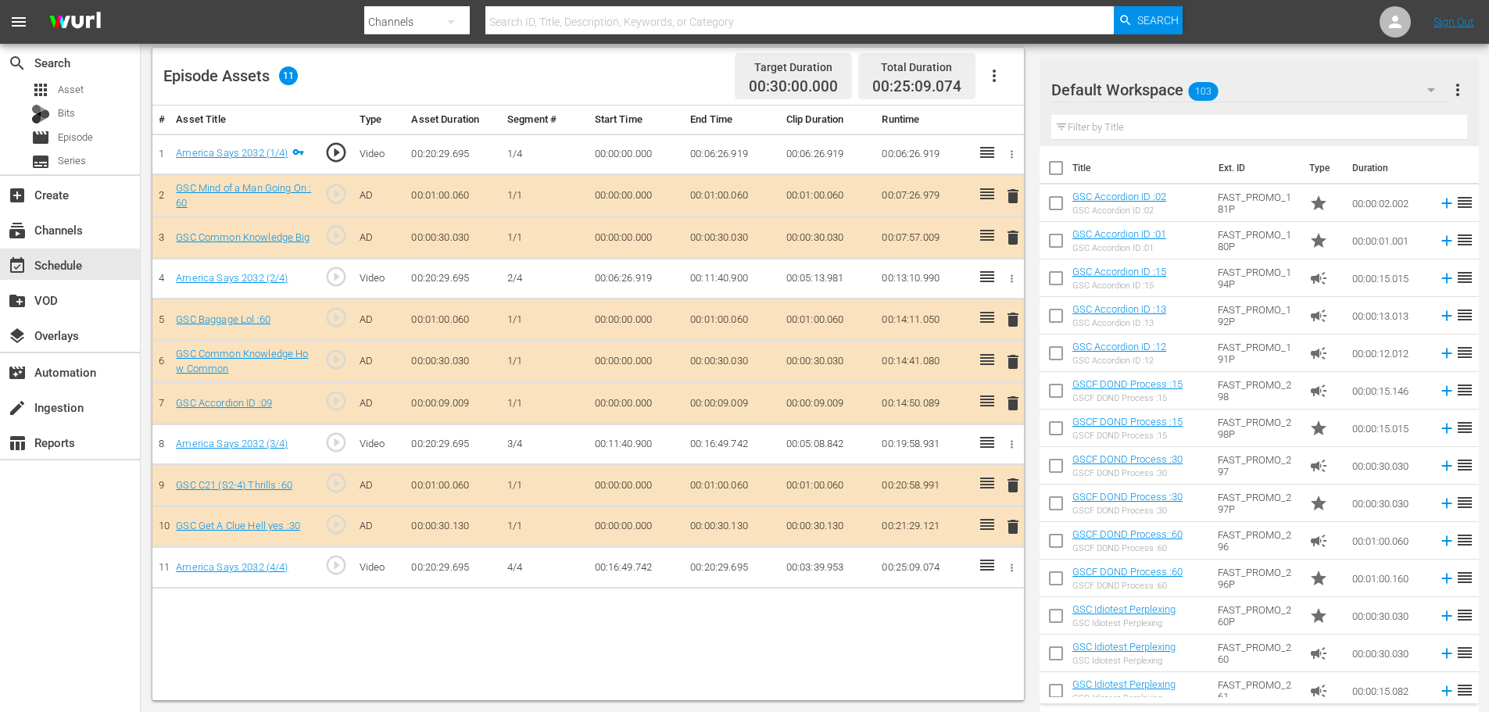
click at [1018, 524] on span "delete" at bounding box center [1013, 527] width 19 height 19
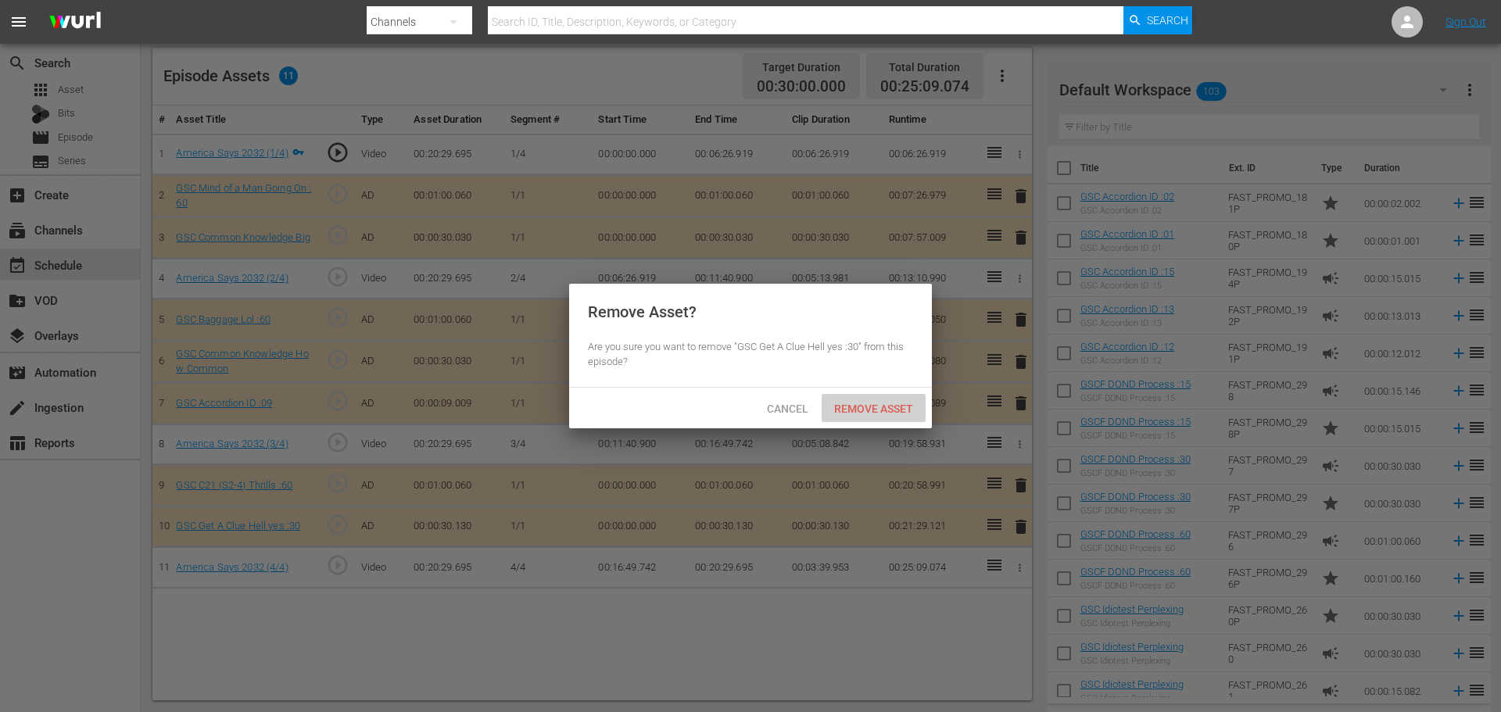
click at [856, 415] on div "Remove Asset" at bounding box center [874, 408] width 104 height 29
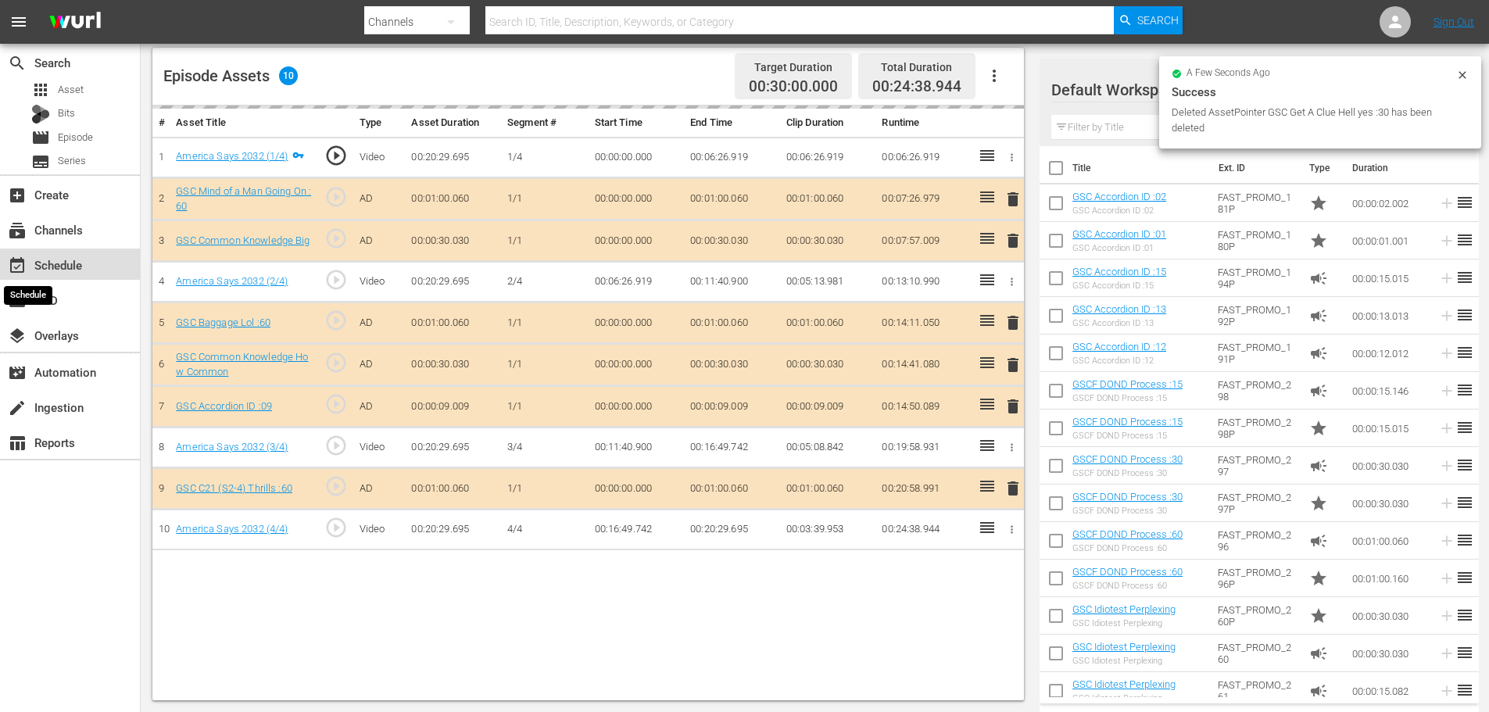
click at [23, 261] on span "event_available" at bounding box center [17, 265] width 19 height 19
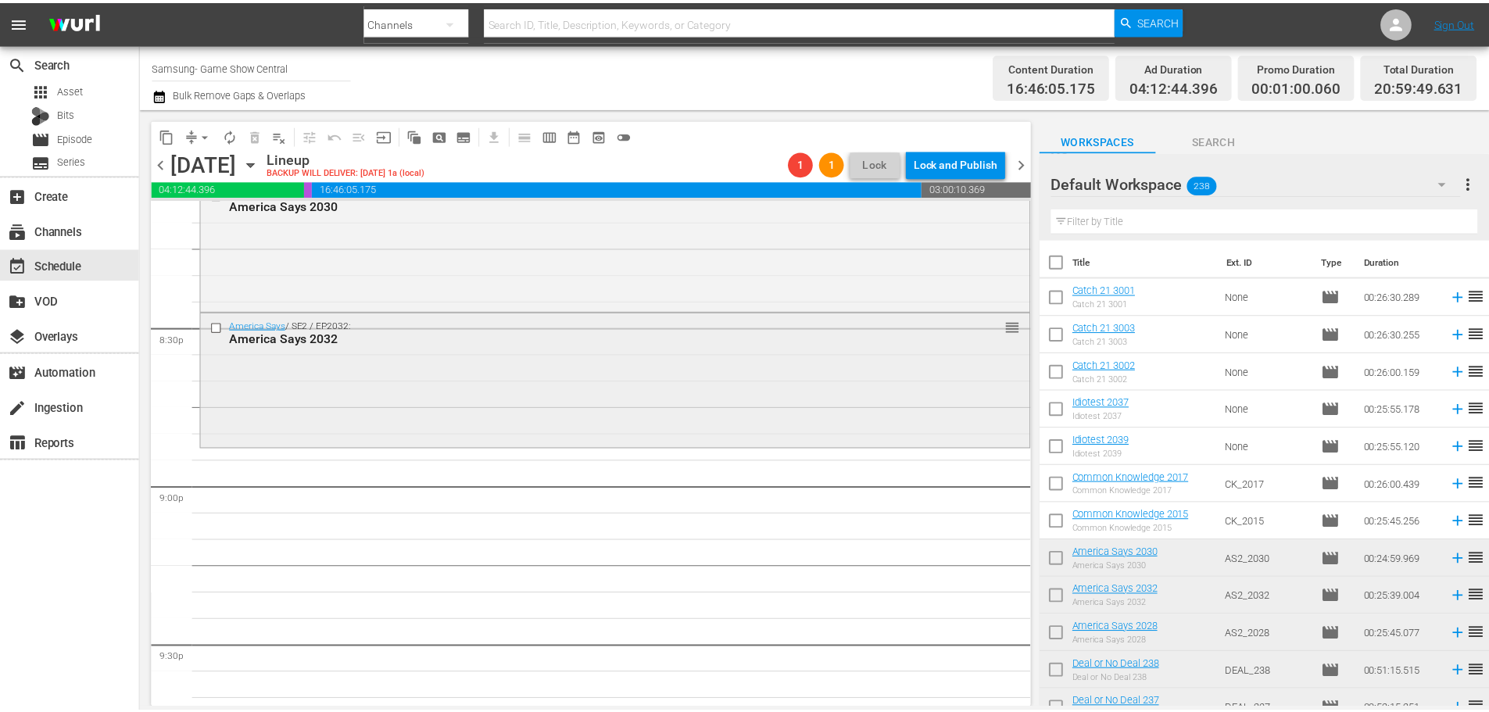
scroll to position [6098, 0]
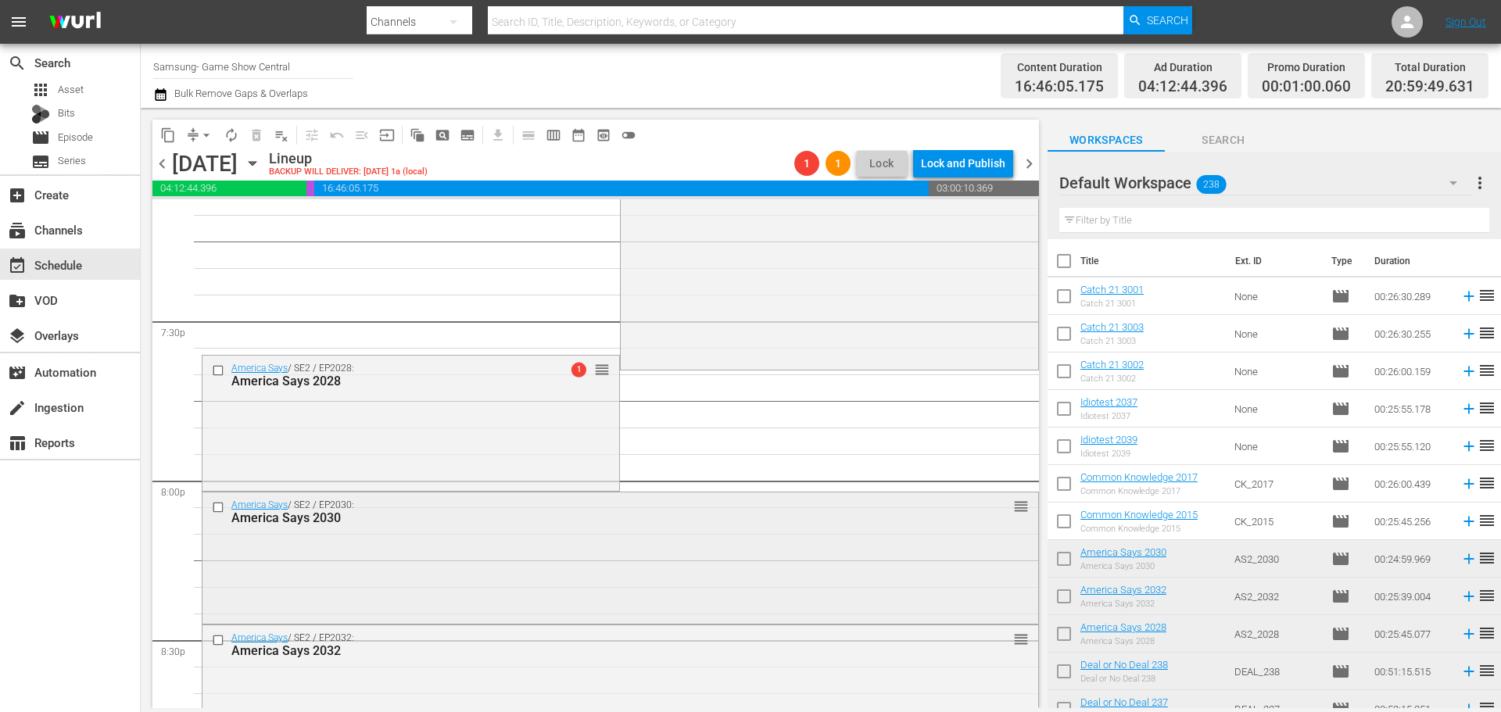
click at [449, 546] on div "America Says / SE2 / EP2030: America Says 2030 reorder" at bounding box center [620, 557] width 836 height 128
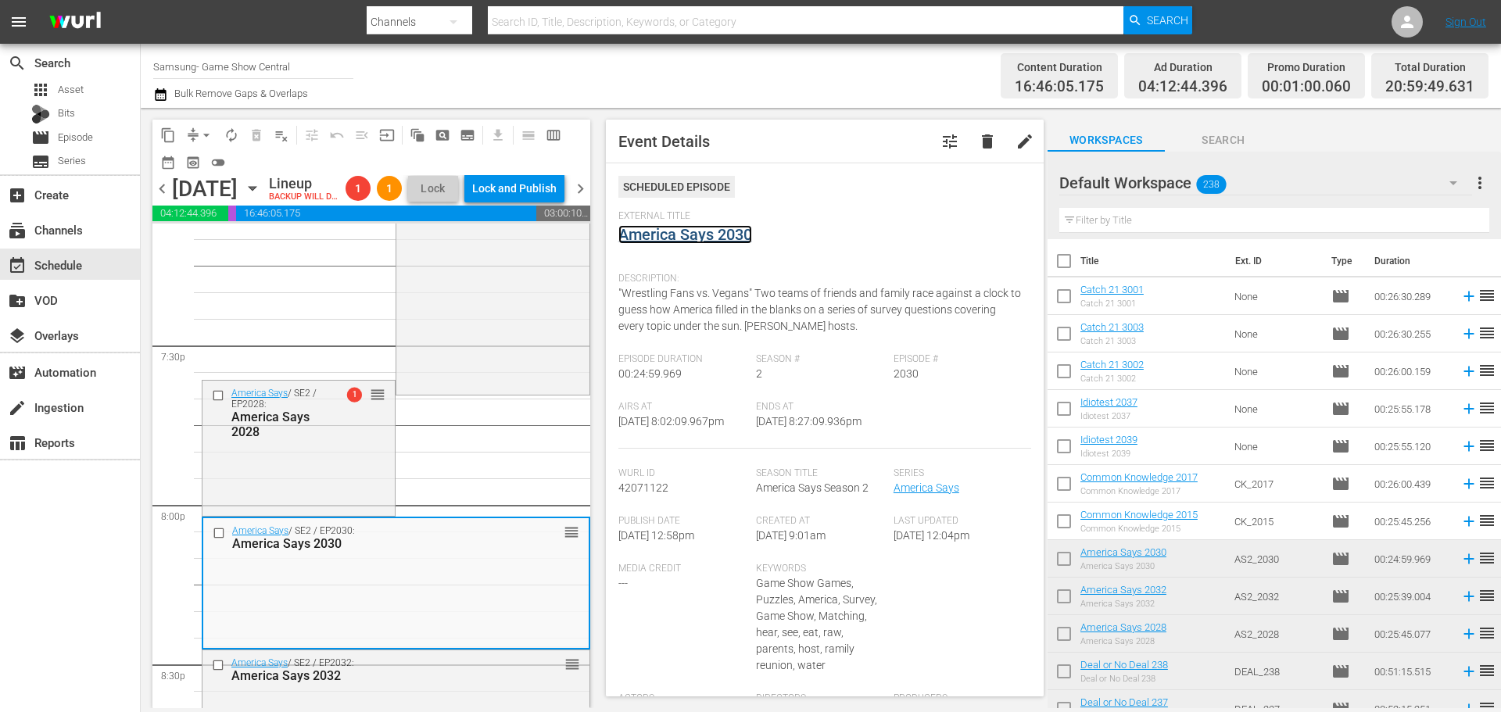
click at [679, 236] on link "America Says 2030" at bounding box center [685, 234] width 134 height 19
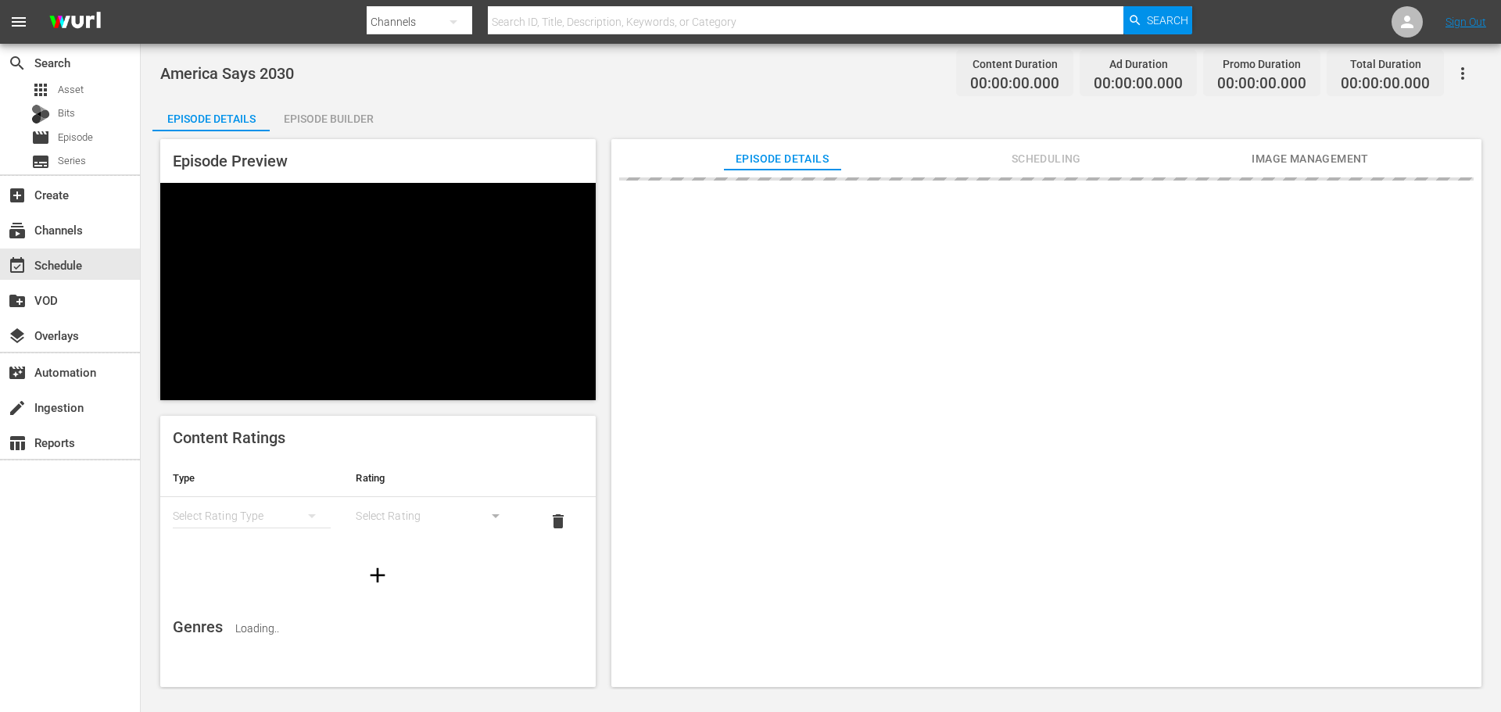
click at [298, 111] on div "Episode Builder" at bounding box center [328, 119] width 117 height 38
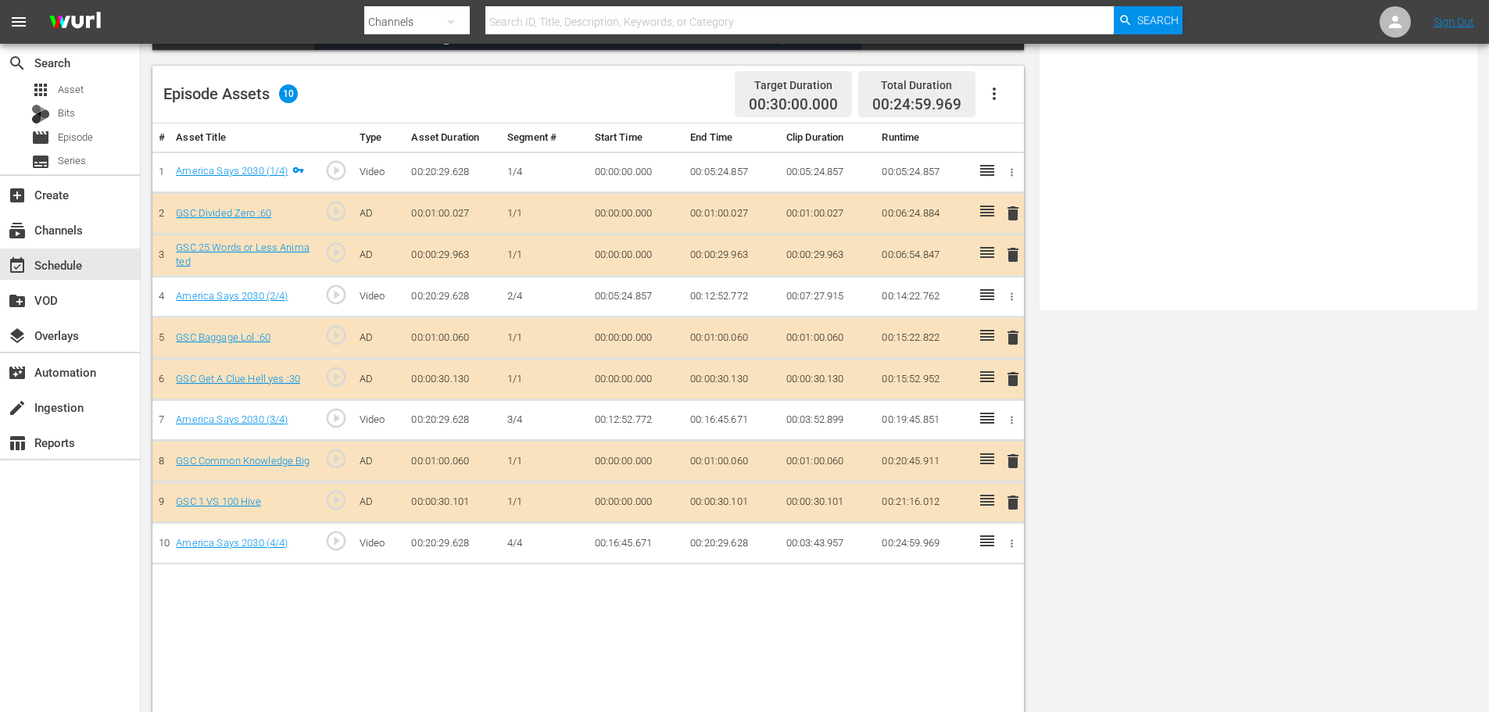
scroll to position [407, 0]
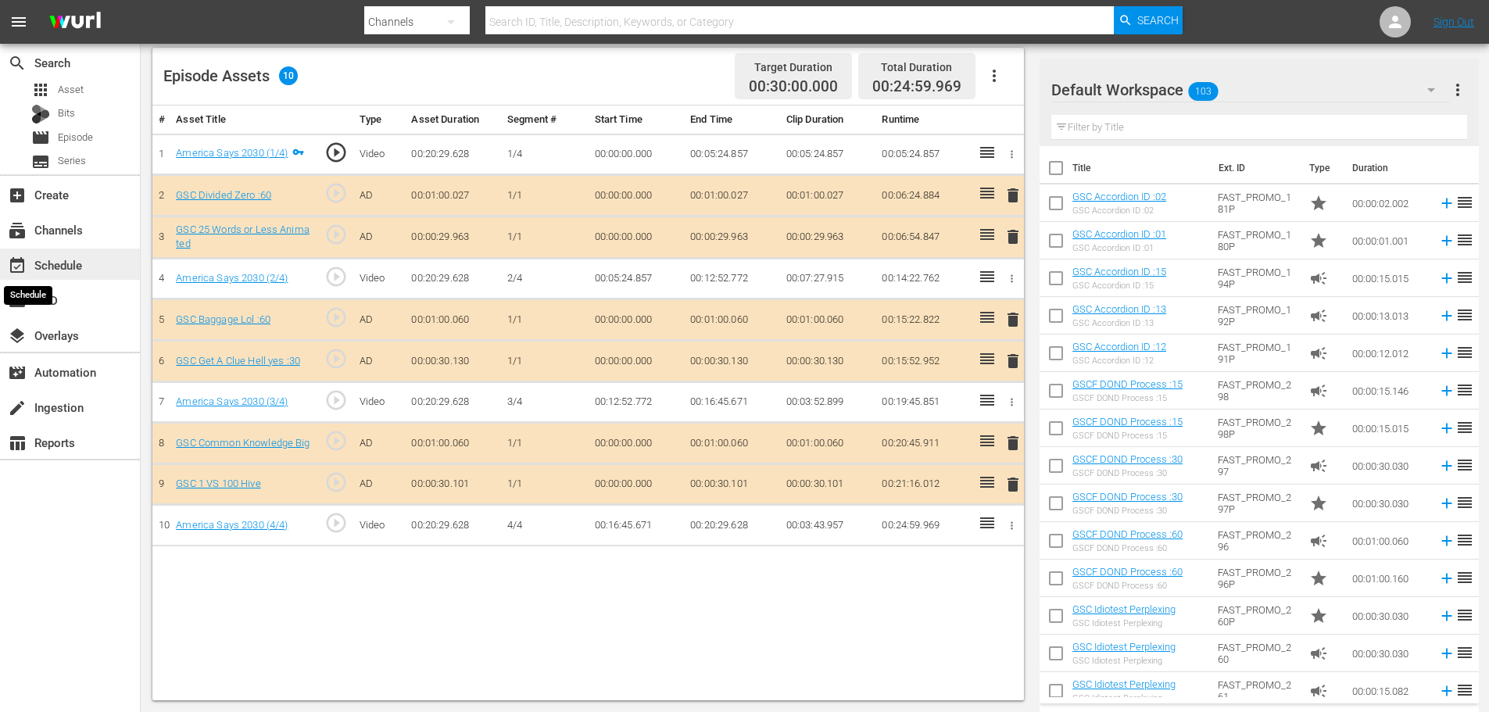
click at [25, 263] on span "event_available" at bounding box center [17, 265] width 19 height 19
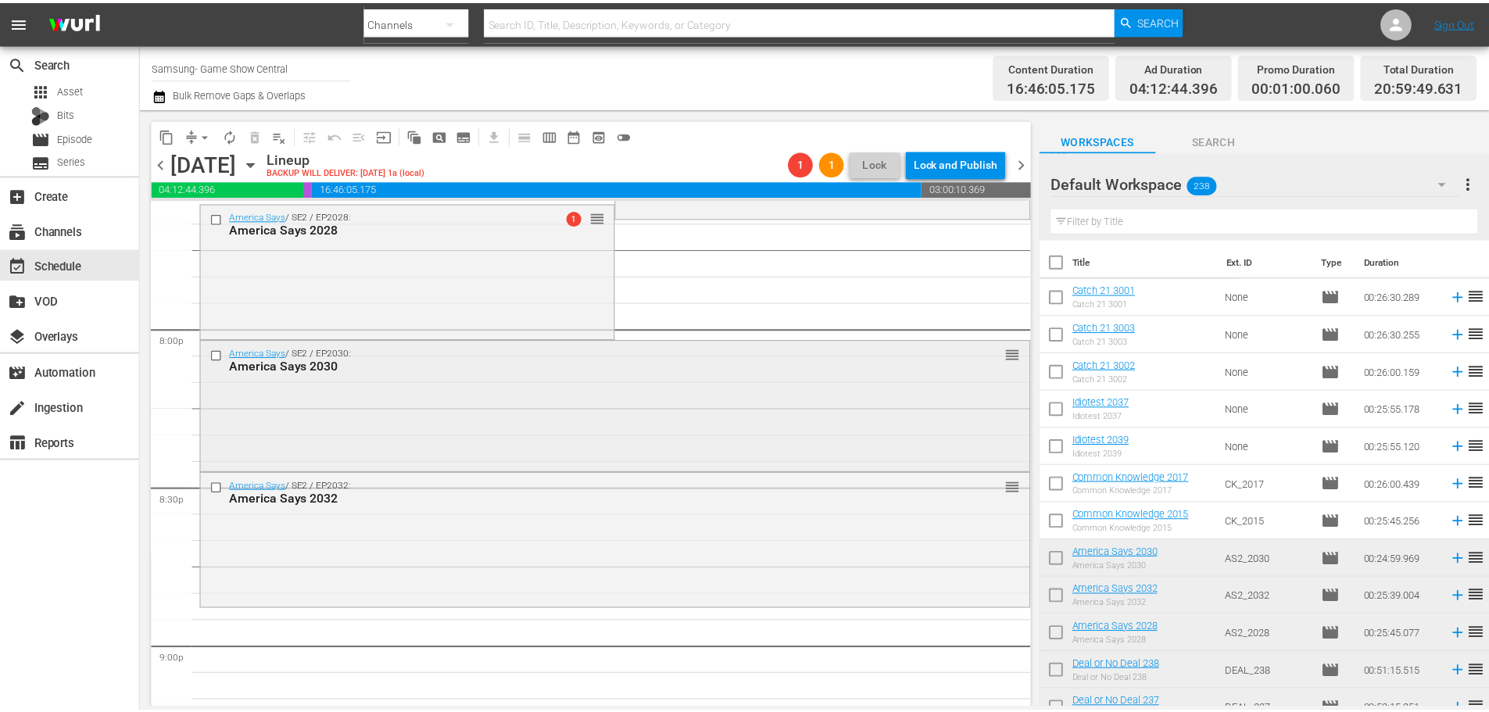
scroll to position [6243, 0]
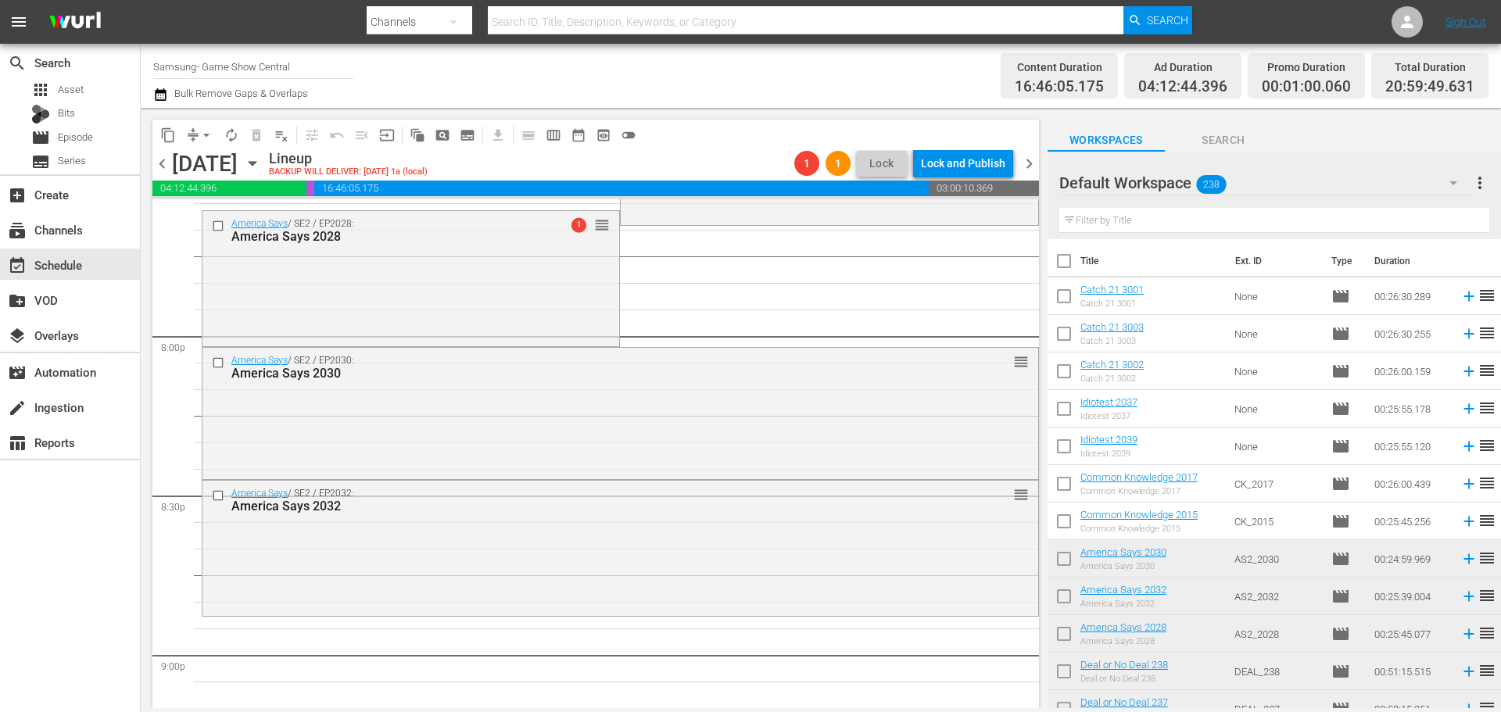
click at [453, 374] on div "America Says 2030" at bounding box center [591, 373] width 720 height 15
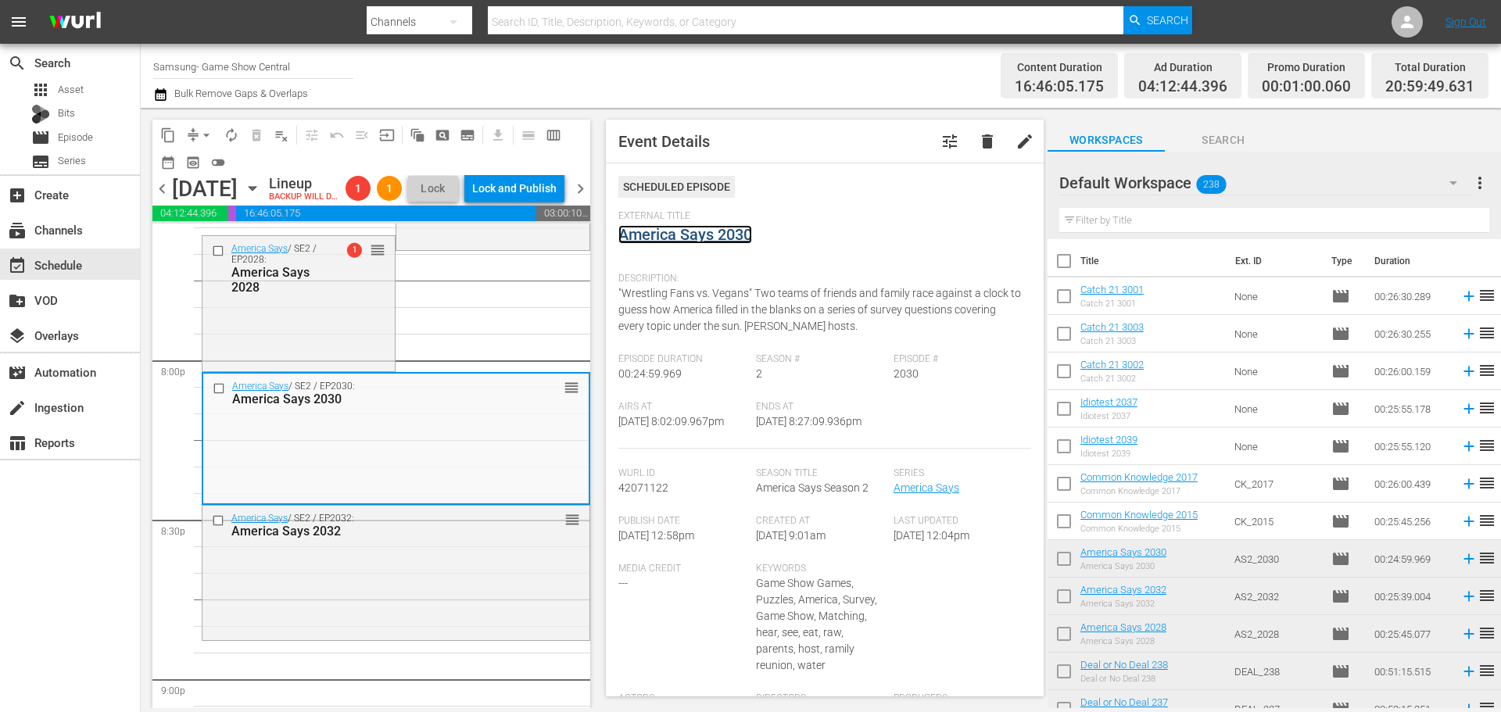
click at [670, 243] on link "America Says 2030" at bounding box center [685, 234] width 134 height 19
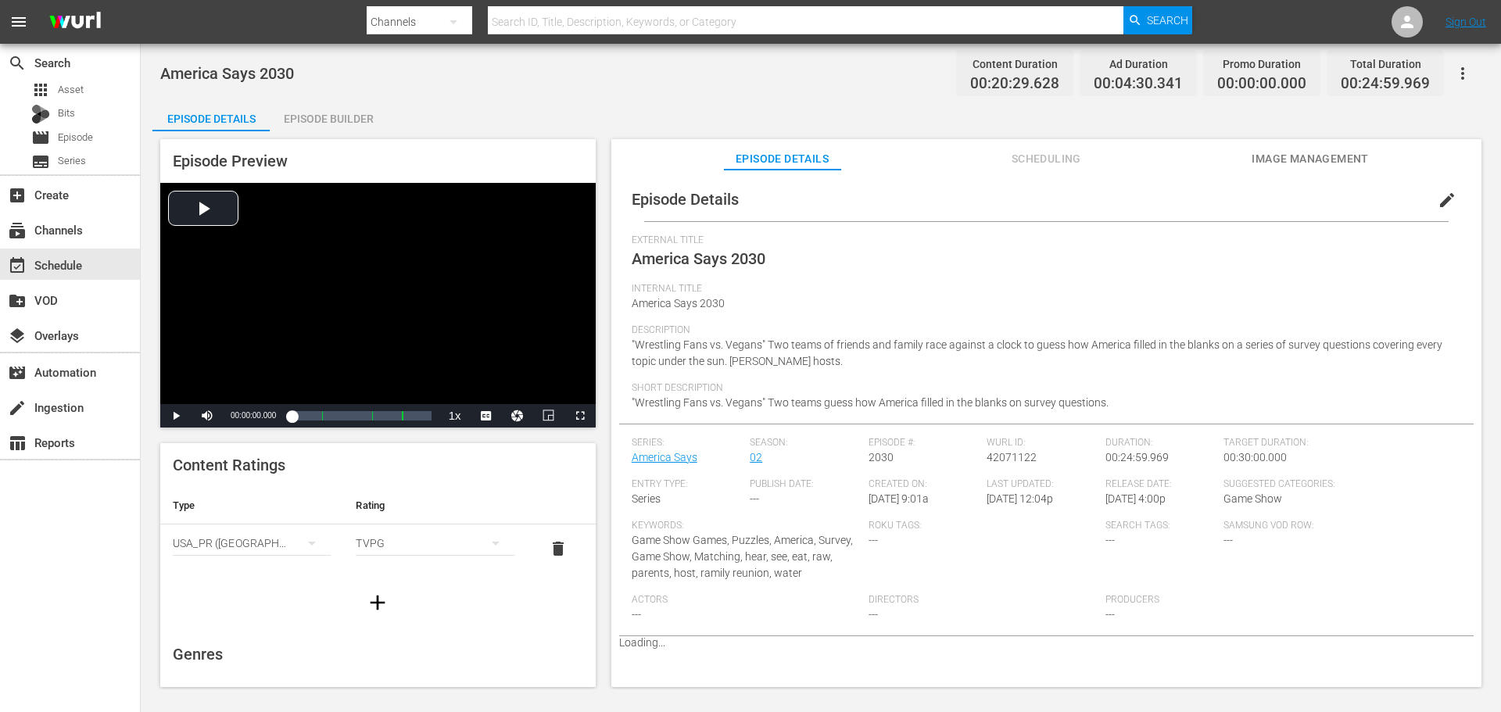
drag, startPoint x: 302, startPoint y: 114, endPoint x: 647, endPoint y: 107, distance: 344.9
click at [303, 114] on div "Episode Builder" at bounding box center [328, 119] width 117 height 38
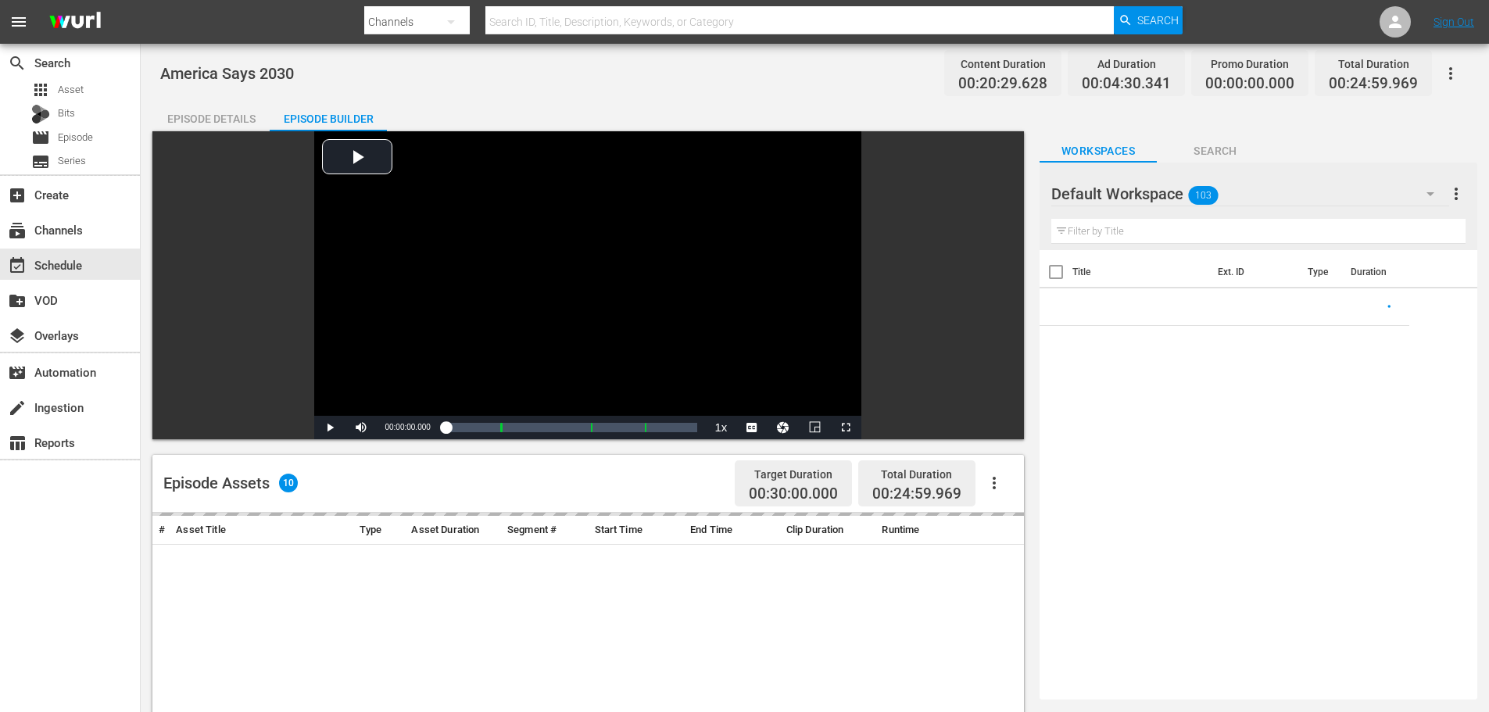
click at [1122, 211] on div at bounding box center [1108, 194] width 113 height 39
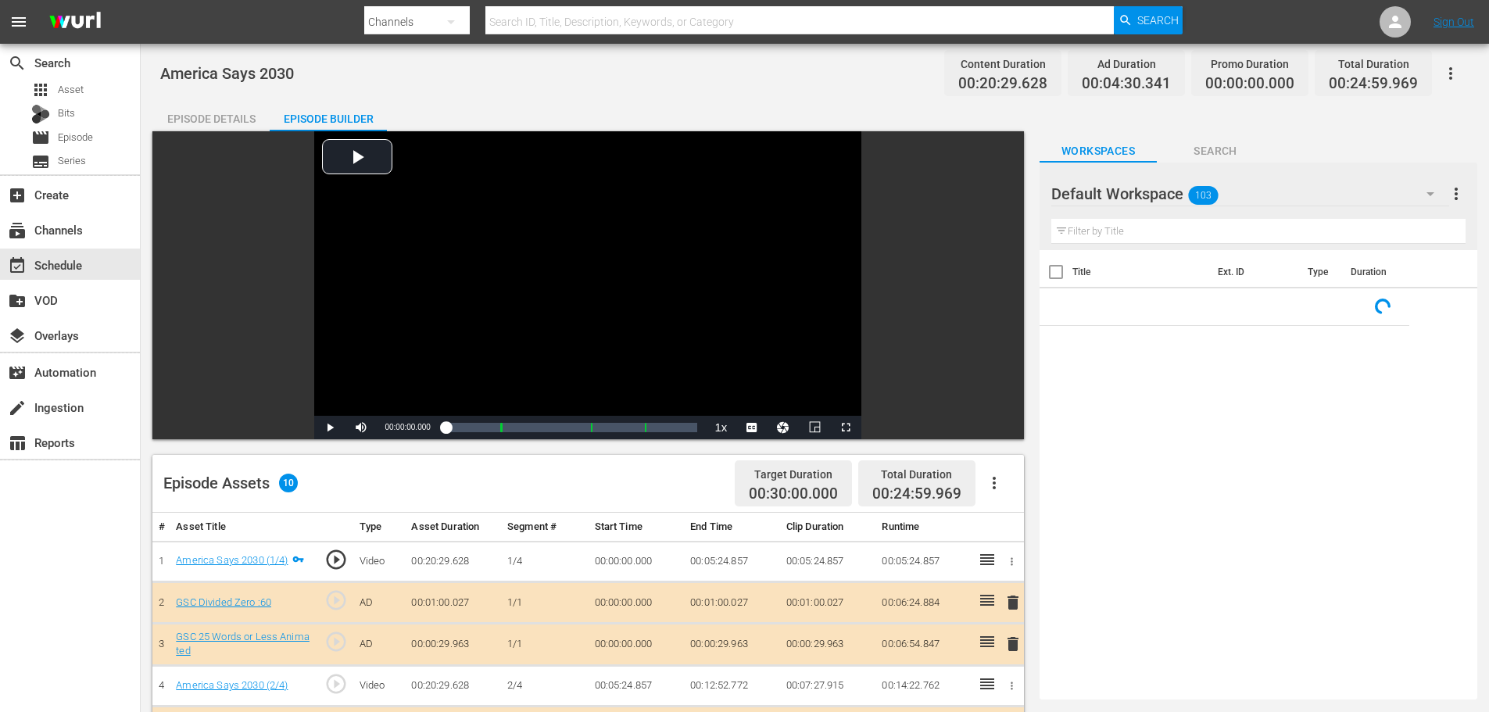
click at [1116, 226] on input "text" at bounding box center [1259, 231] width 414 height 25
type input "`"
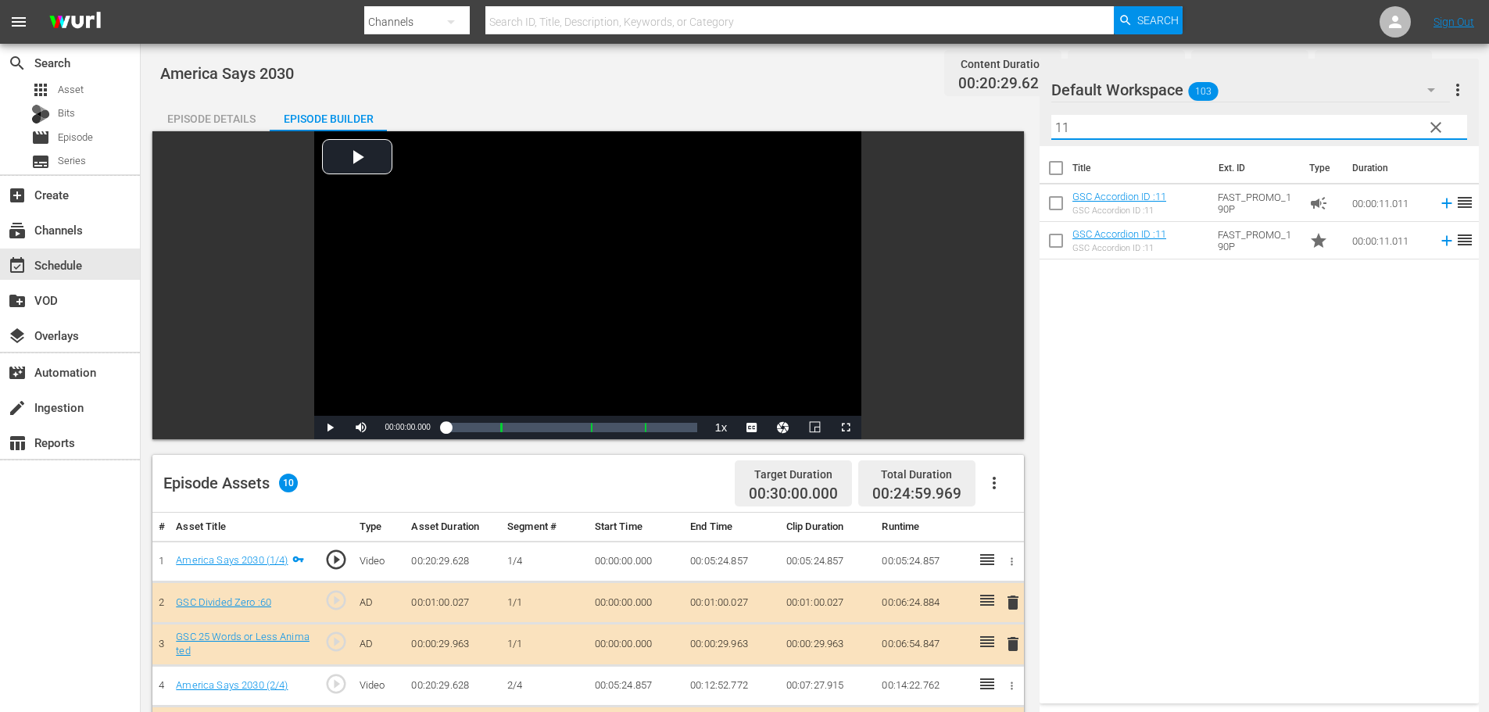
scroll to position [407, 0]
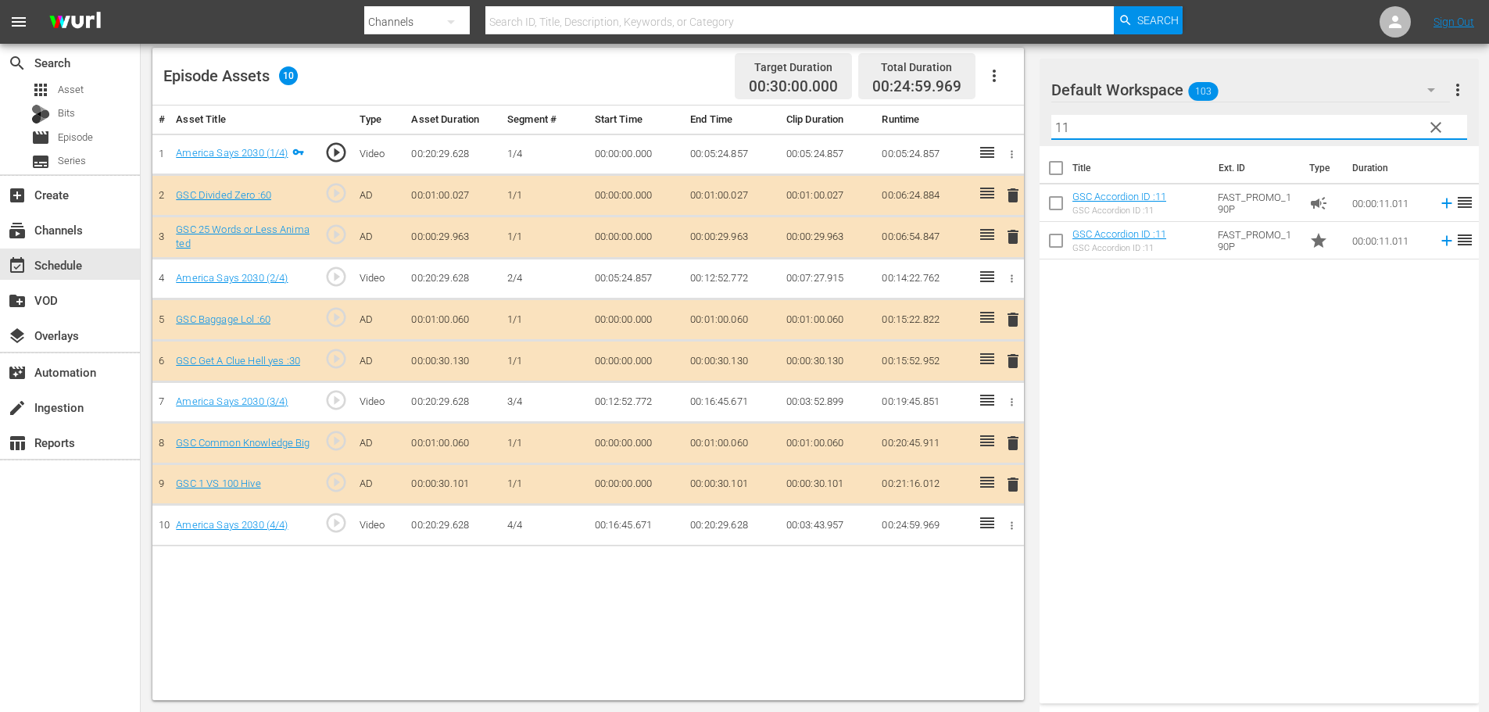
type input "11"
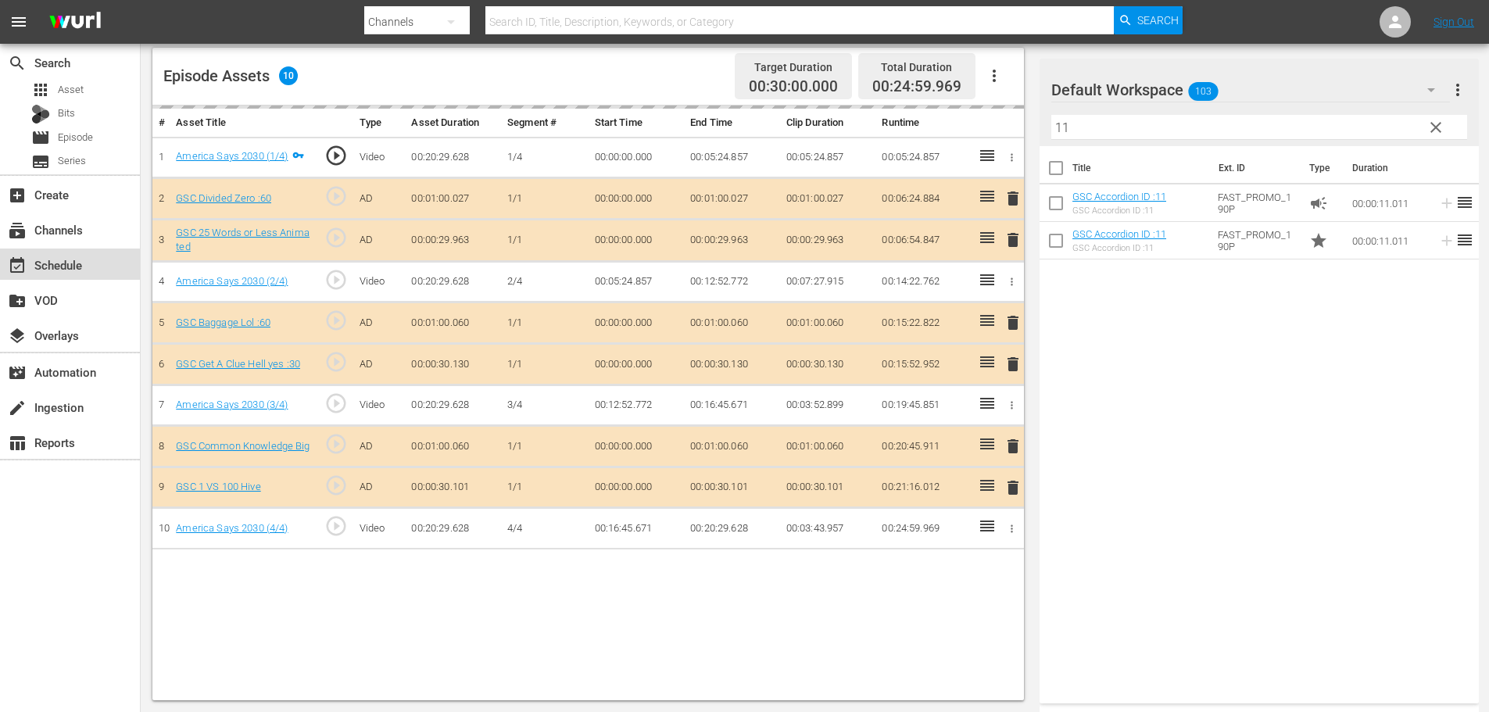
click at [84, 267] on div "event_available Schedule" at bounding box center [44, 263] width 88 height 14
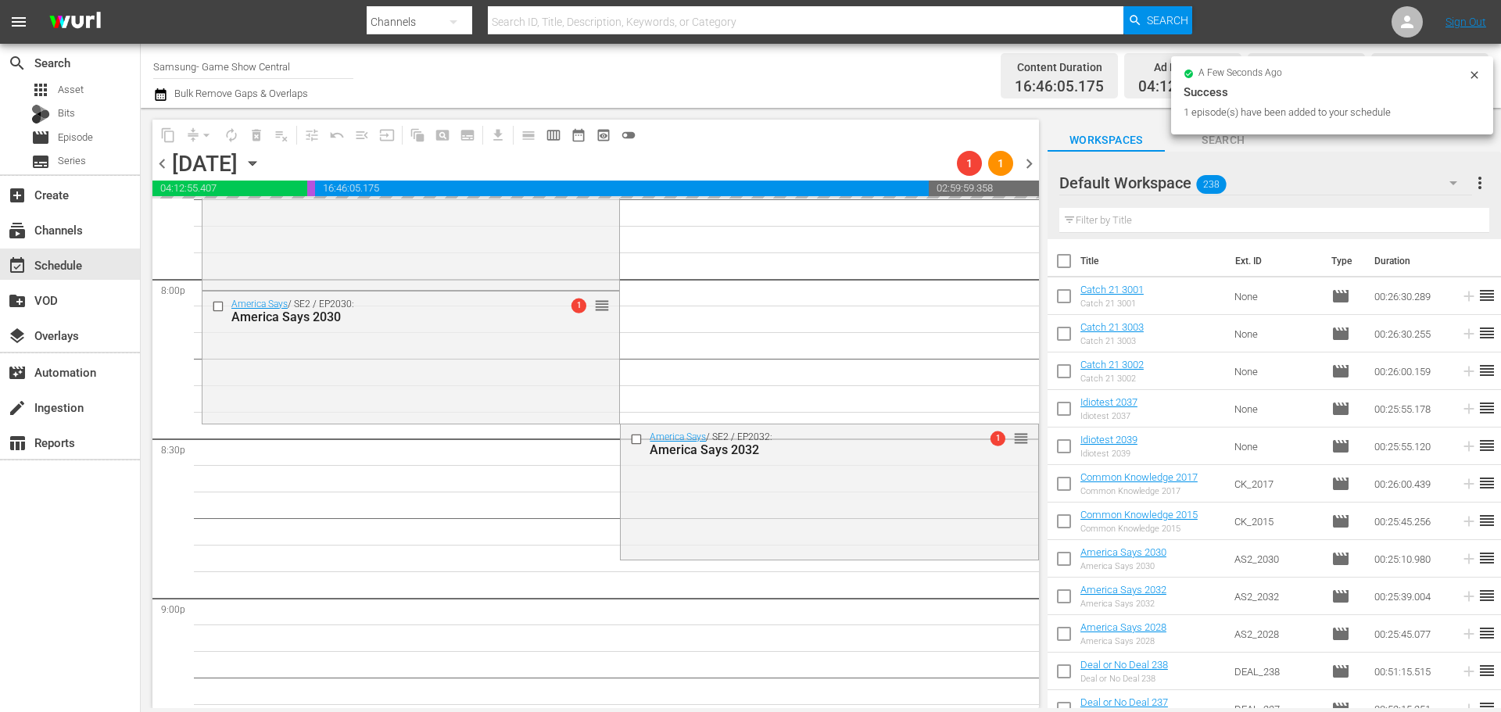
scroll to position [6455, 0]
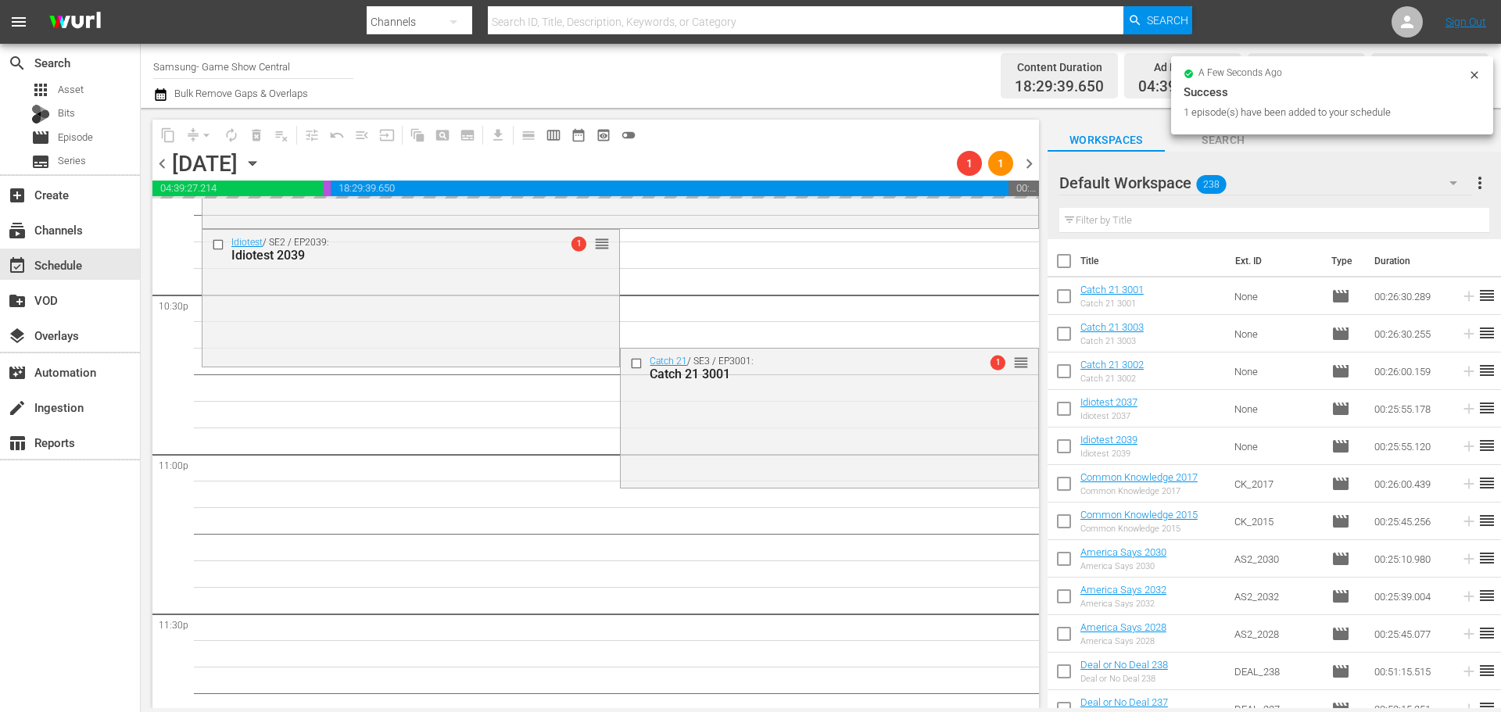
scroll to position [7146, 0]
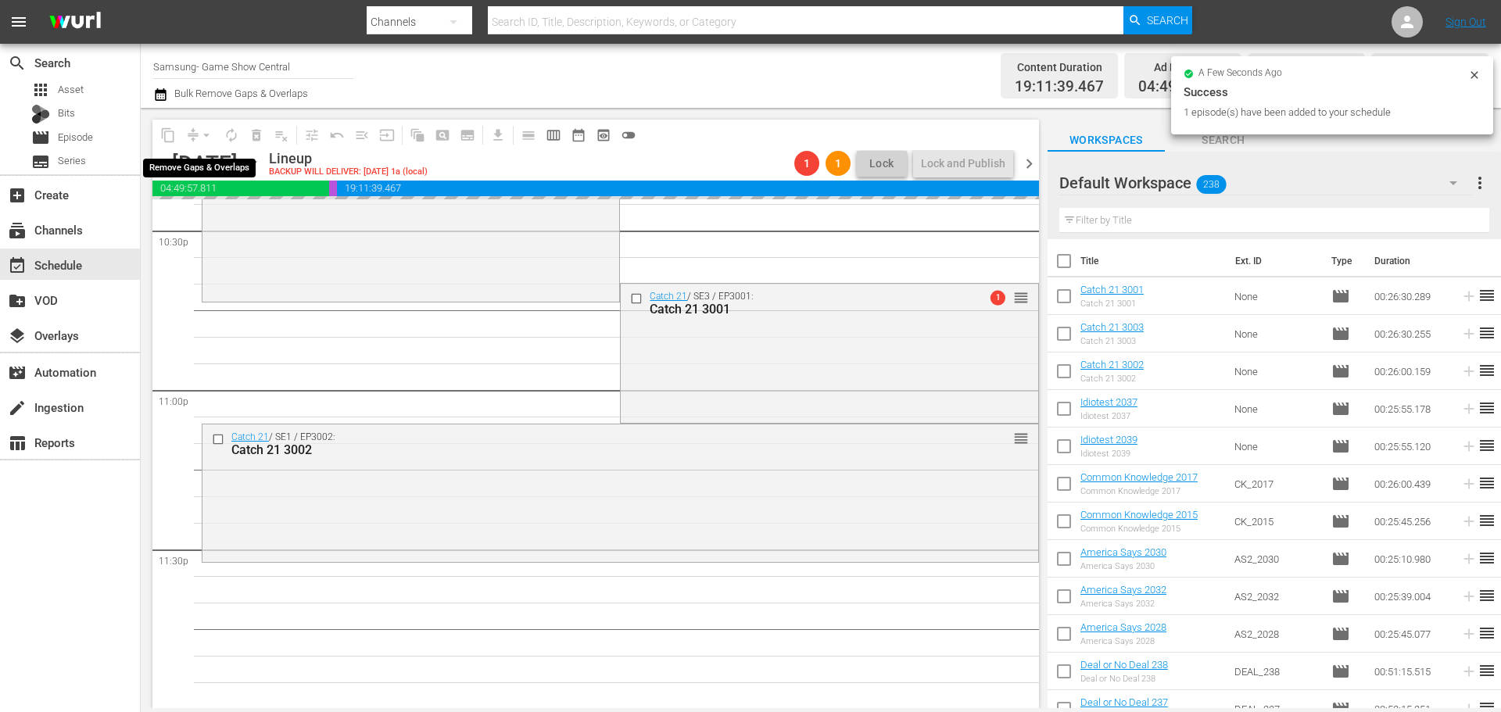
click at [192, 136] on span "compress" at bounding box center [193, 135] width 16 height 16
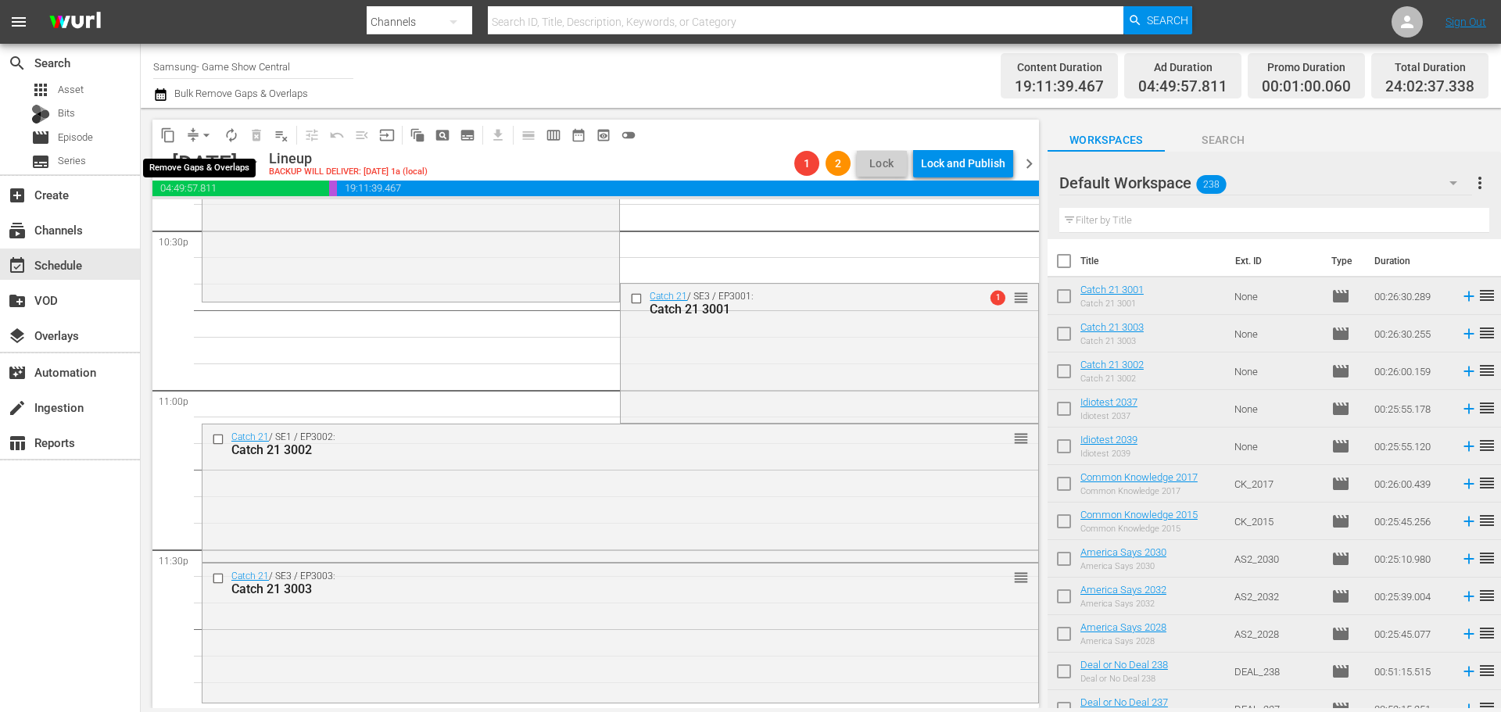
click at [189, 133] on span "compress" at bounding box center [193, 135] width 16 height 16
click at [196, 128] on button "arrow_drop_down" at bounding box center [206, 135] width 25 height 25
click at [179, 167] on li "Align to Midnight" at bounding box center [207, 167] width 164 height 26
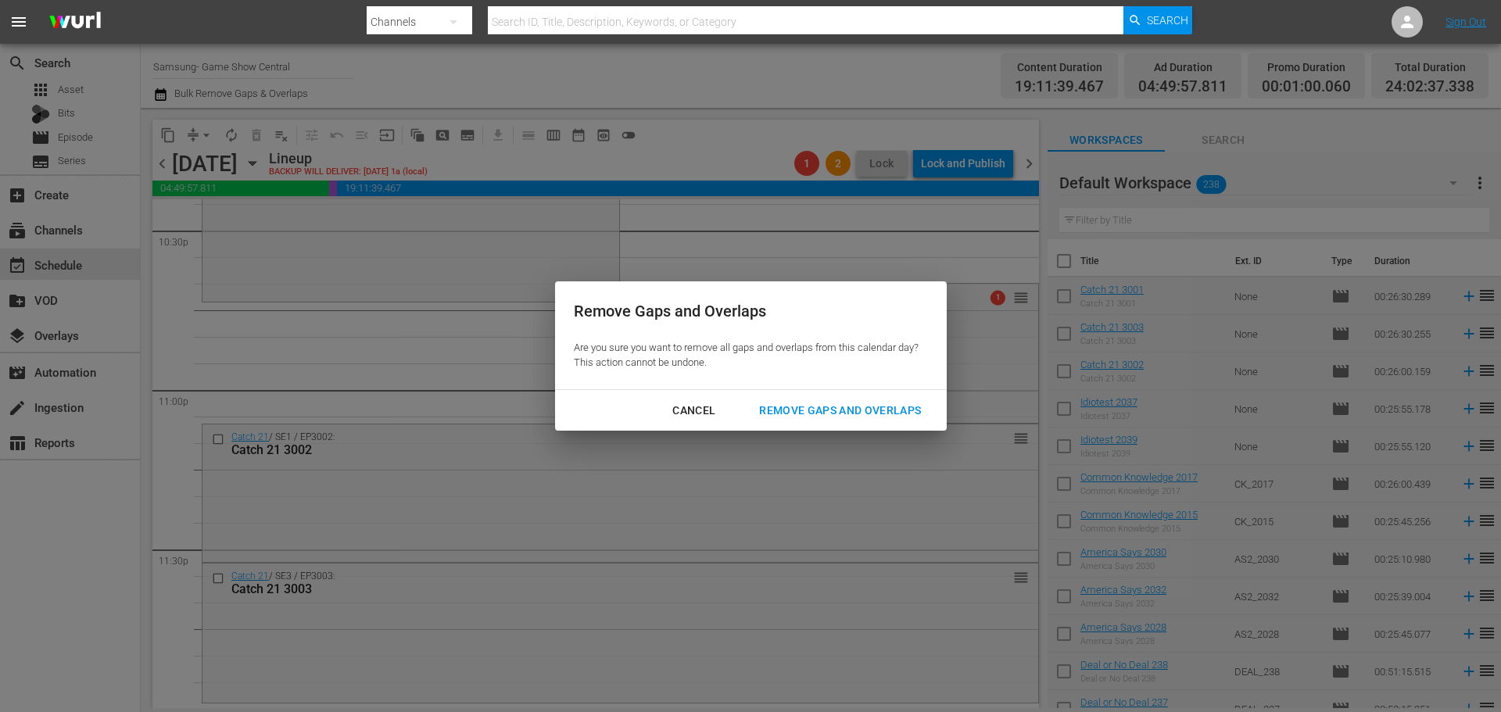
click at [894, 407] on div "Remove Gaps and Overlaps" at bounding box center [840, 411] width 187 height 20
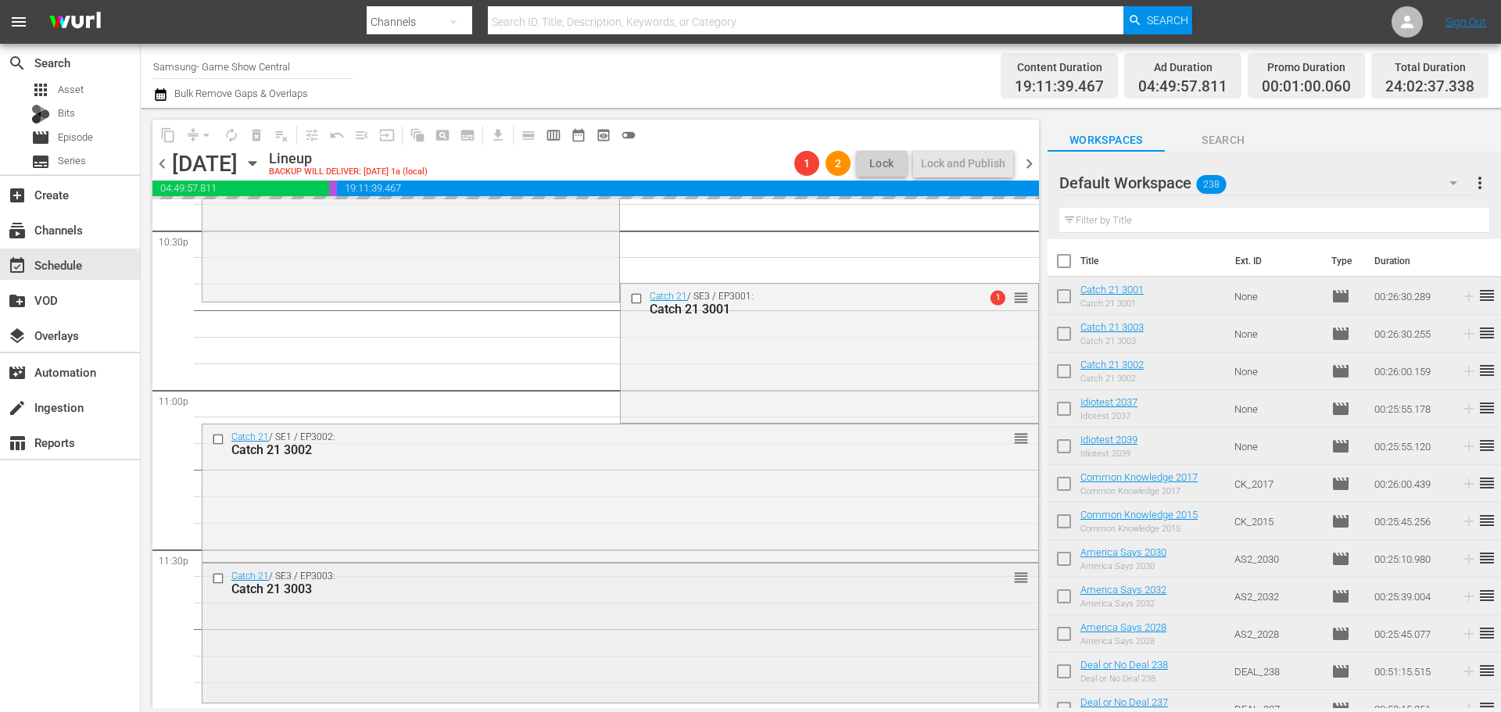
scroll to position [7147, 0]
click at [533, 611] on div "Catch 21 / SE3 / EP3003: Catch 21 3003 reorder" at bounding box center [620, 631] width 836 height 136
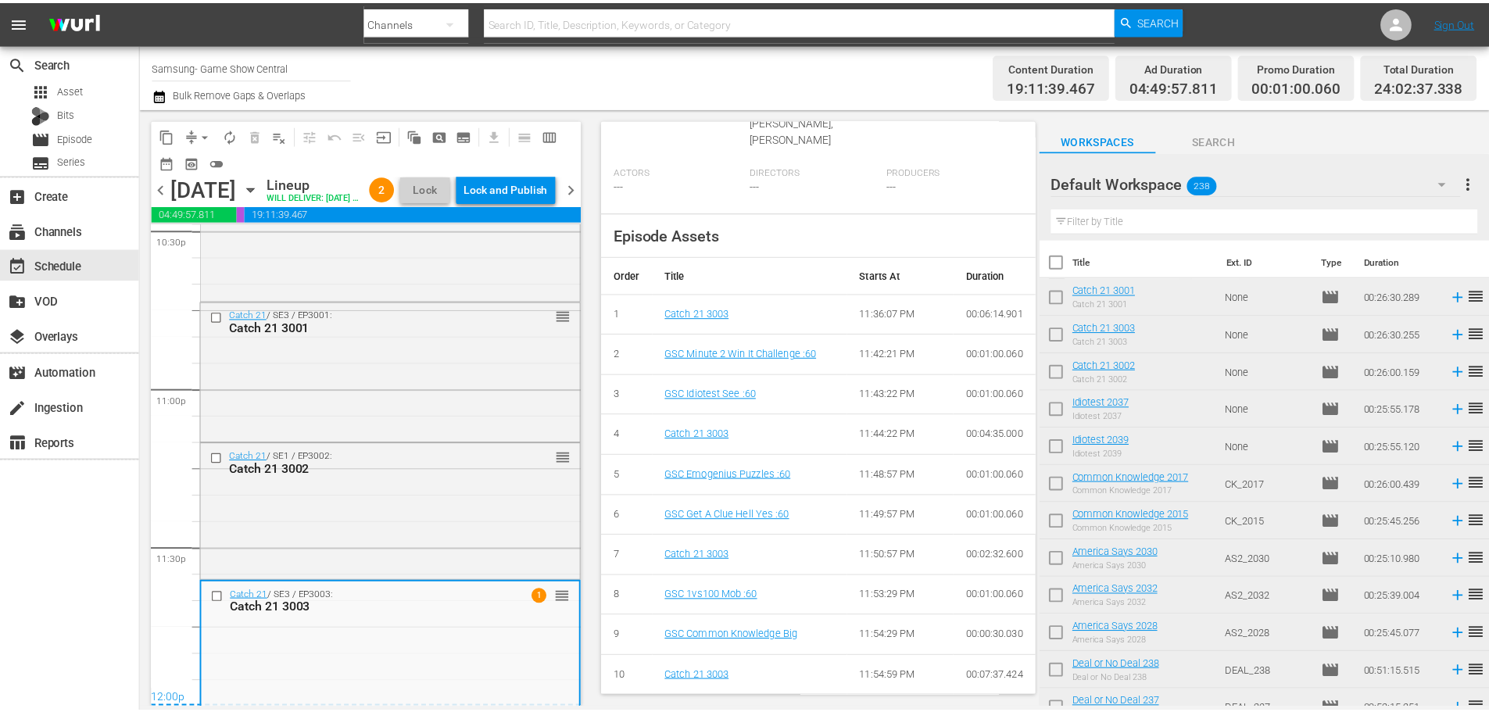
scroll to position [0, 0]
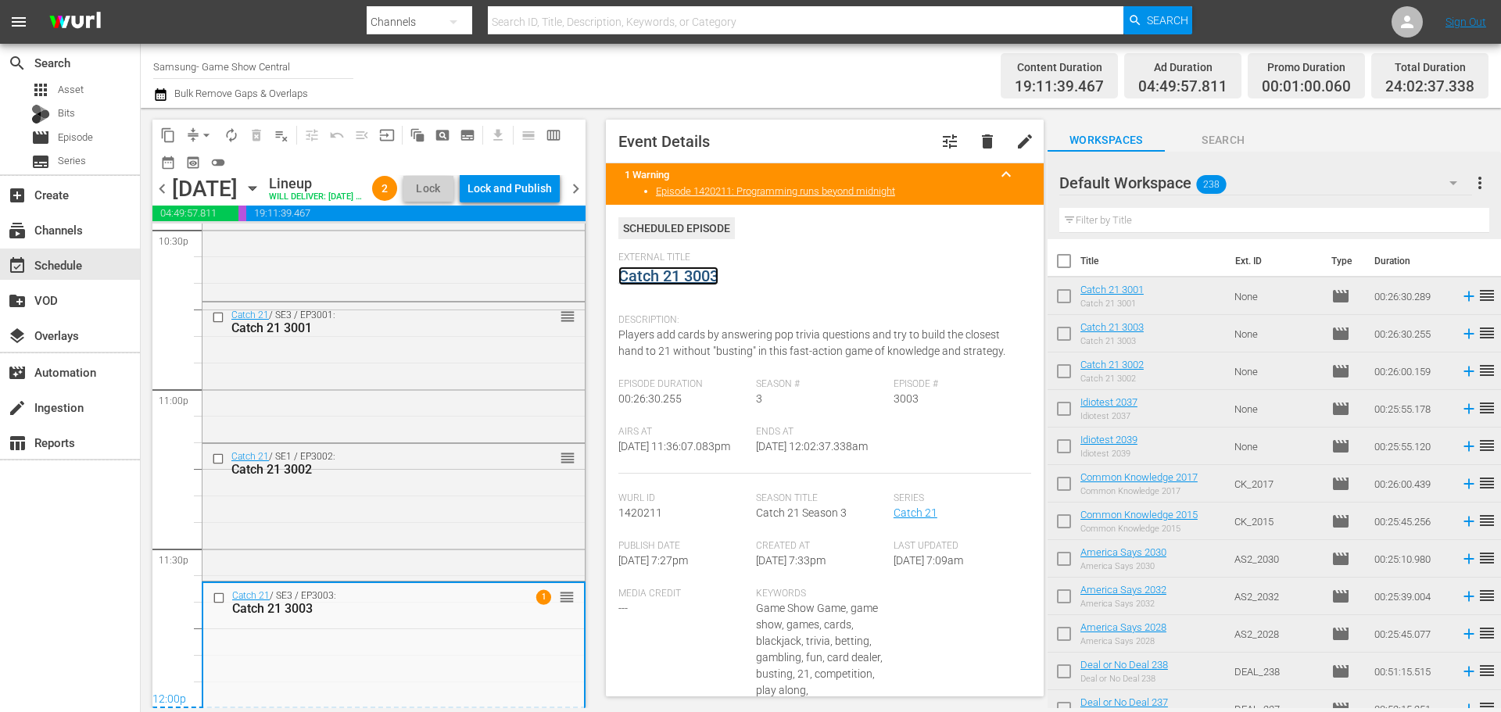
click at [686, 275] on link "Catch 21 3003" at bounding box center [668, 276] width 100 height 19
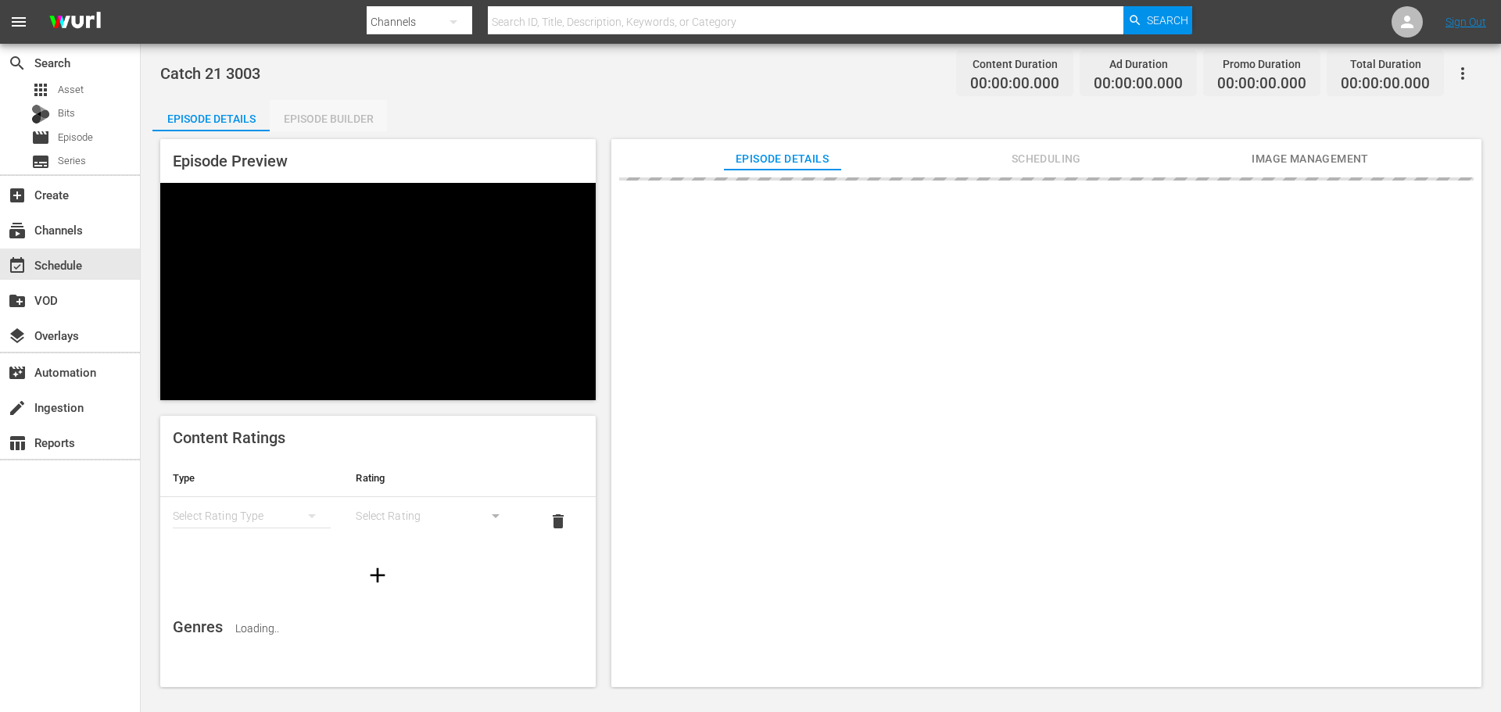
click at [352, 122] on div "Episode Builder" at bounding box center [328, 119] width 117 height 38
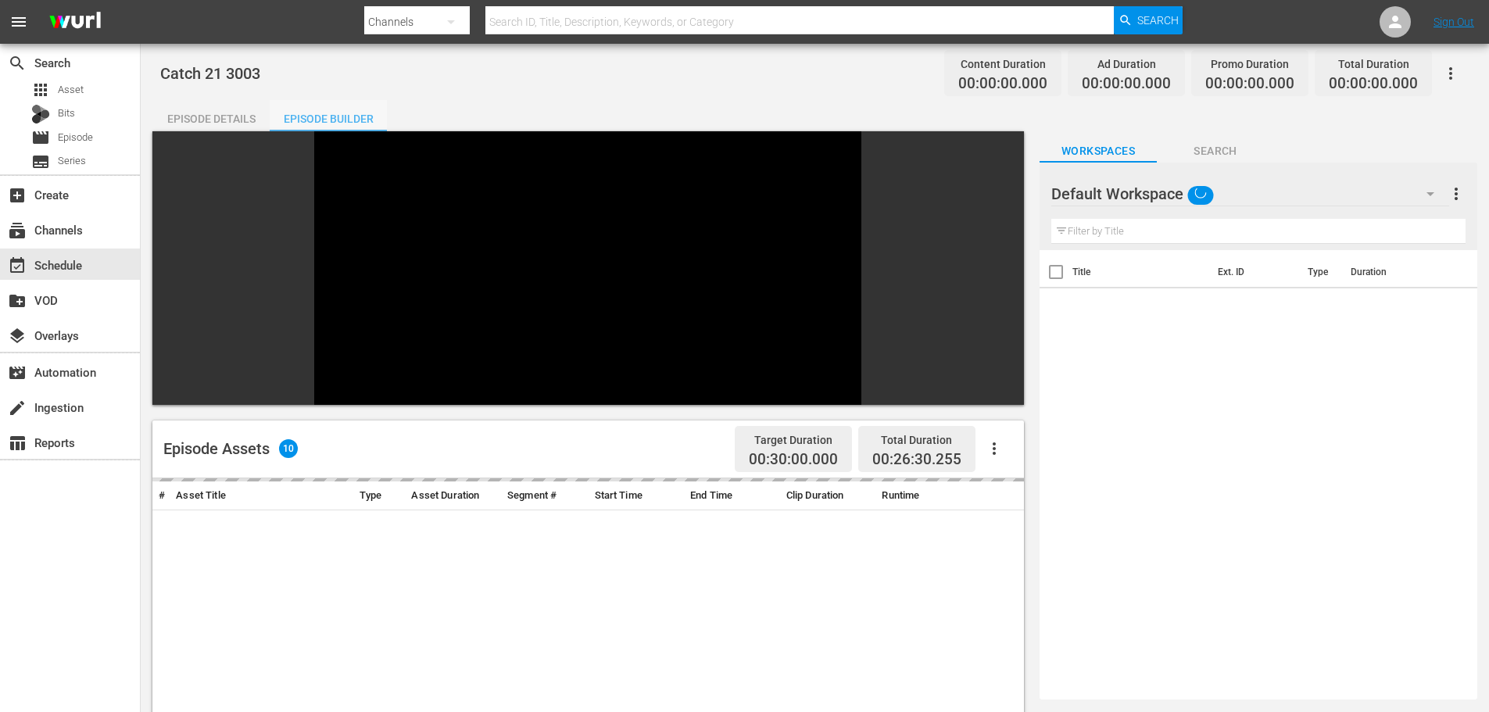
click at [368, 122] on div "Episode Builder" at bounding box center [328, 119] width 117 height 38
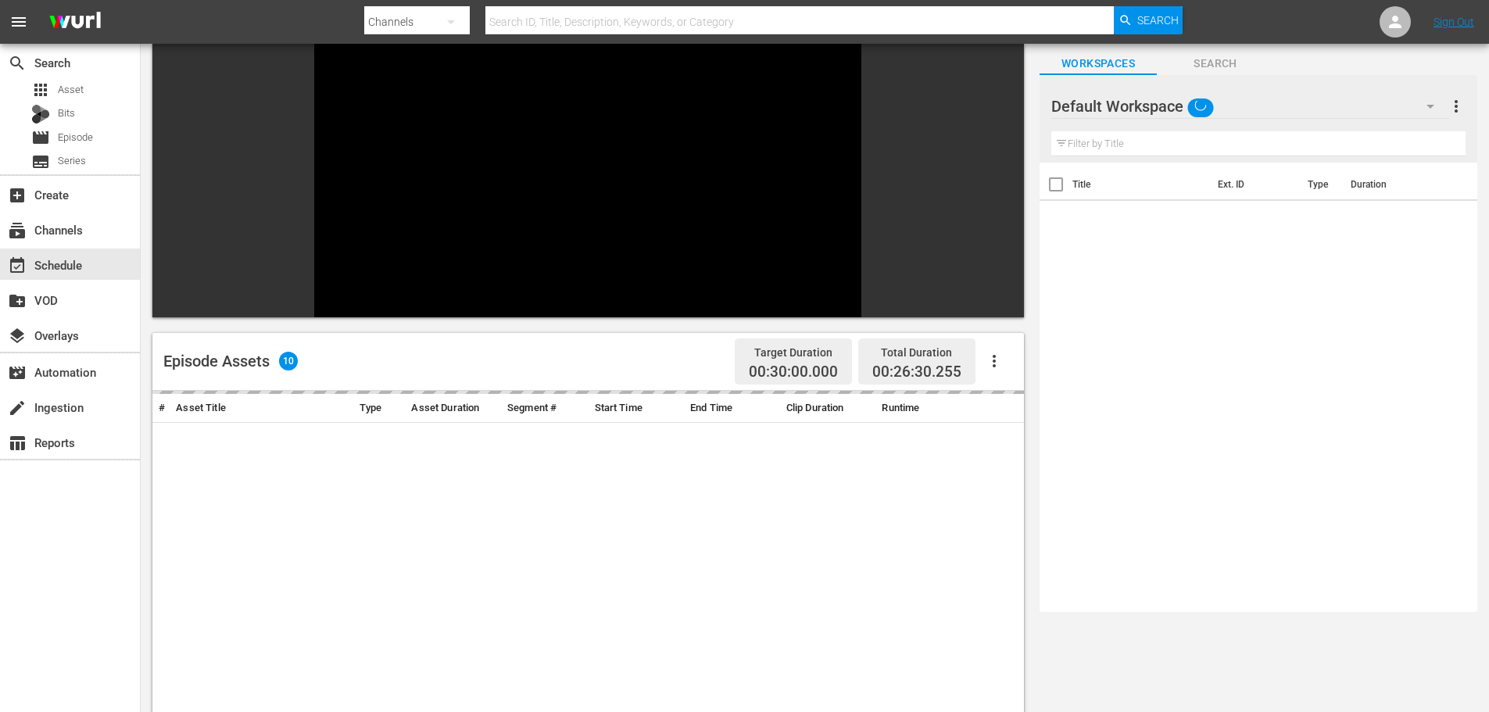
scroll to position [217, 0]
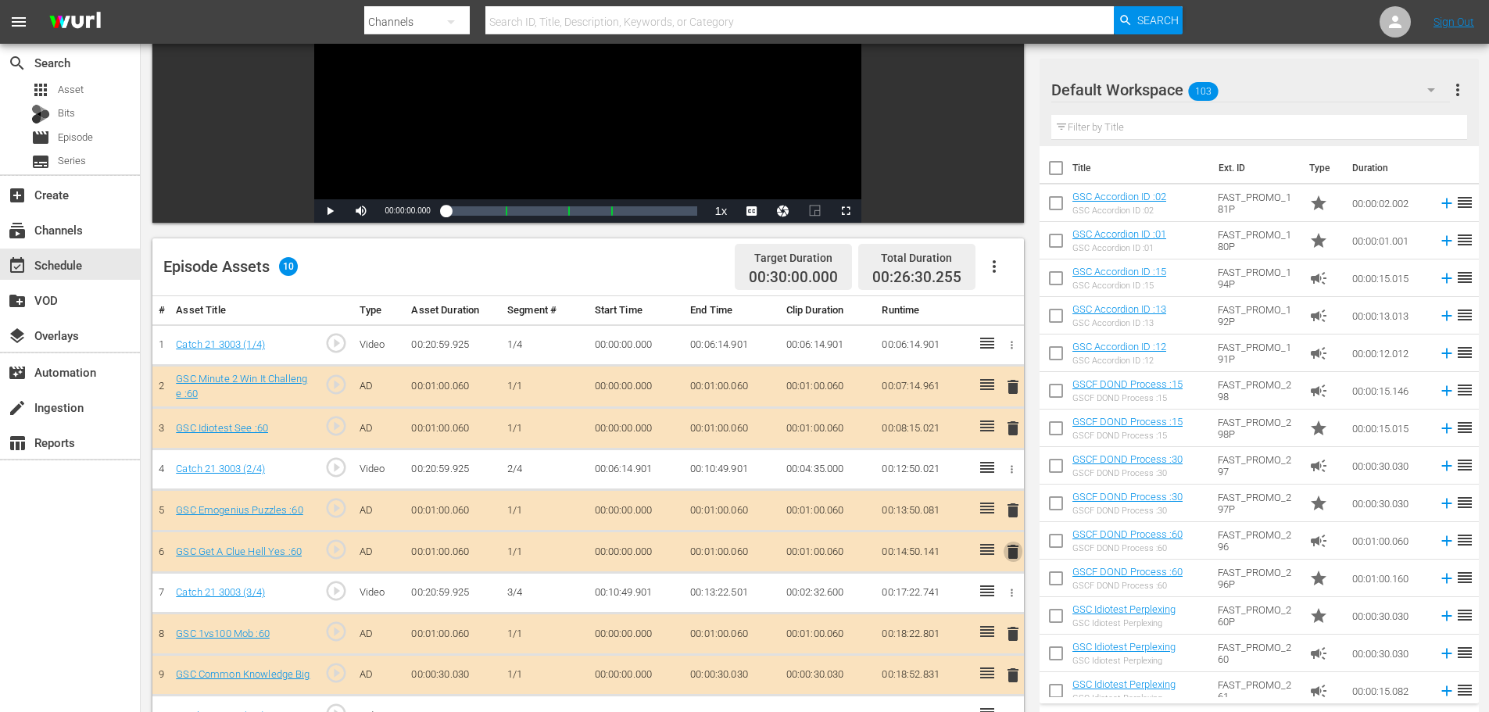
click at [1006, 557] on span "delete" at bounding box center [1013, 552] width 19 height 19
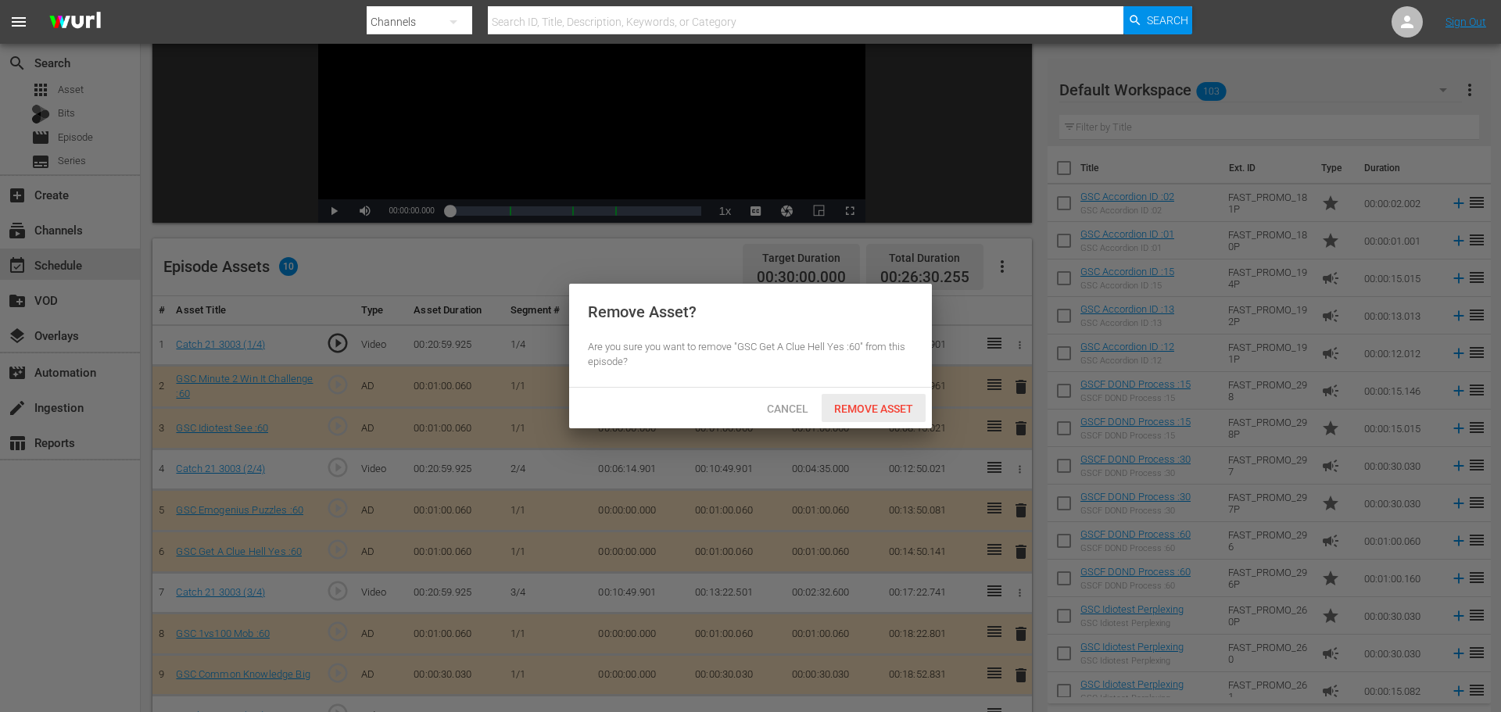
click at [877, 408] on span "Remove Asset" at bounding box center [874, 409] width 104 height 13
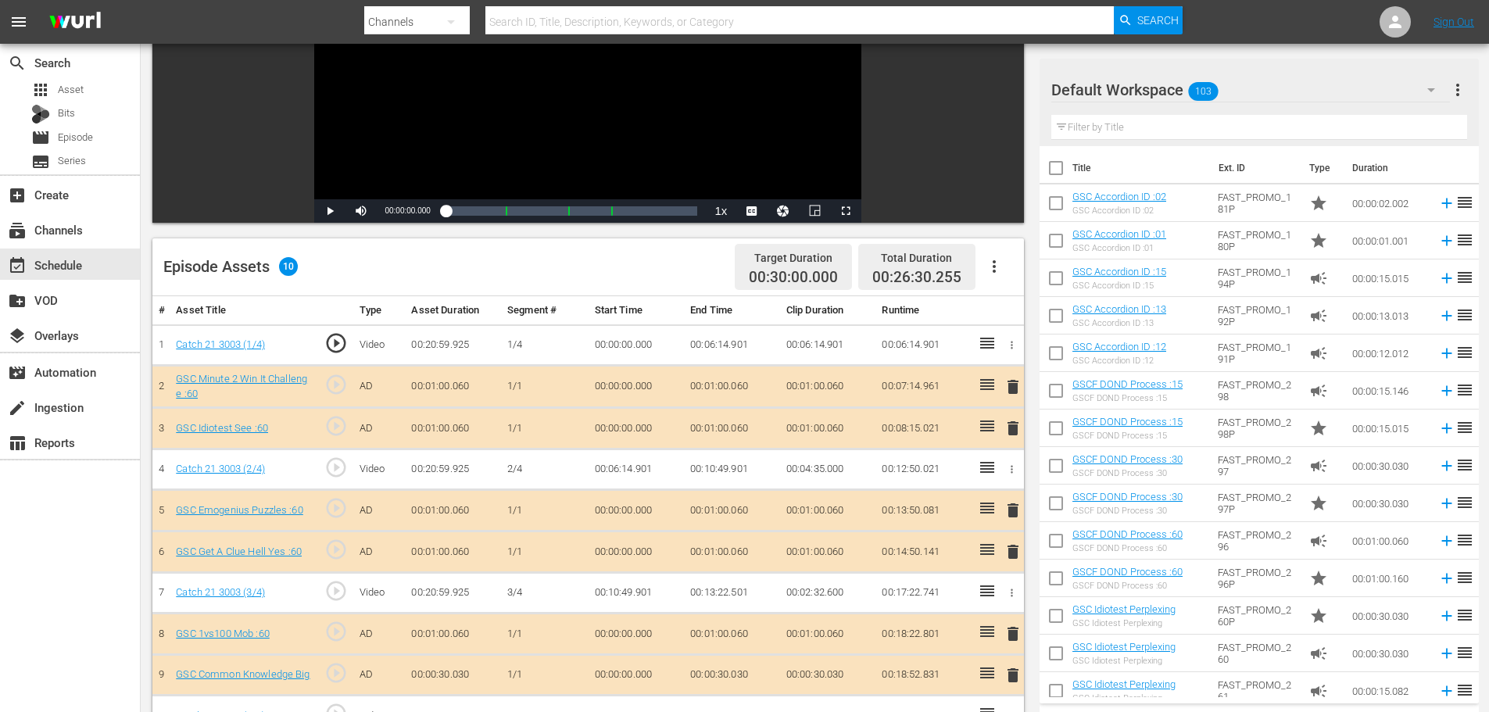
click at [1018, 423] on span "delete" at bounding box center [1013, 428] width 19 height 19
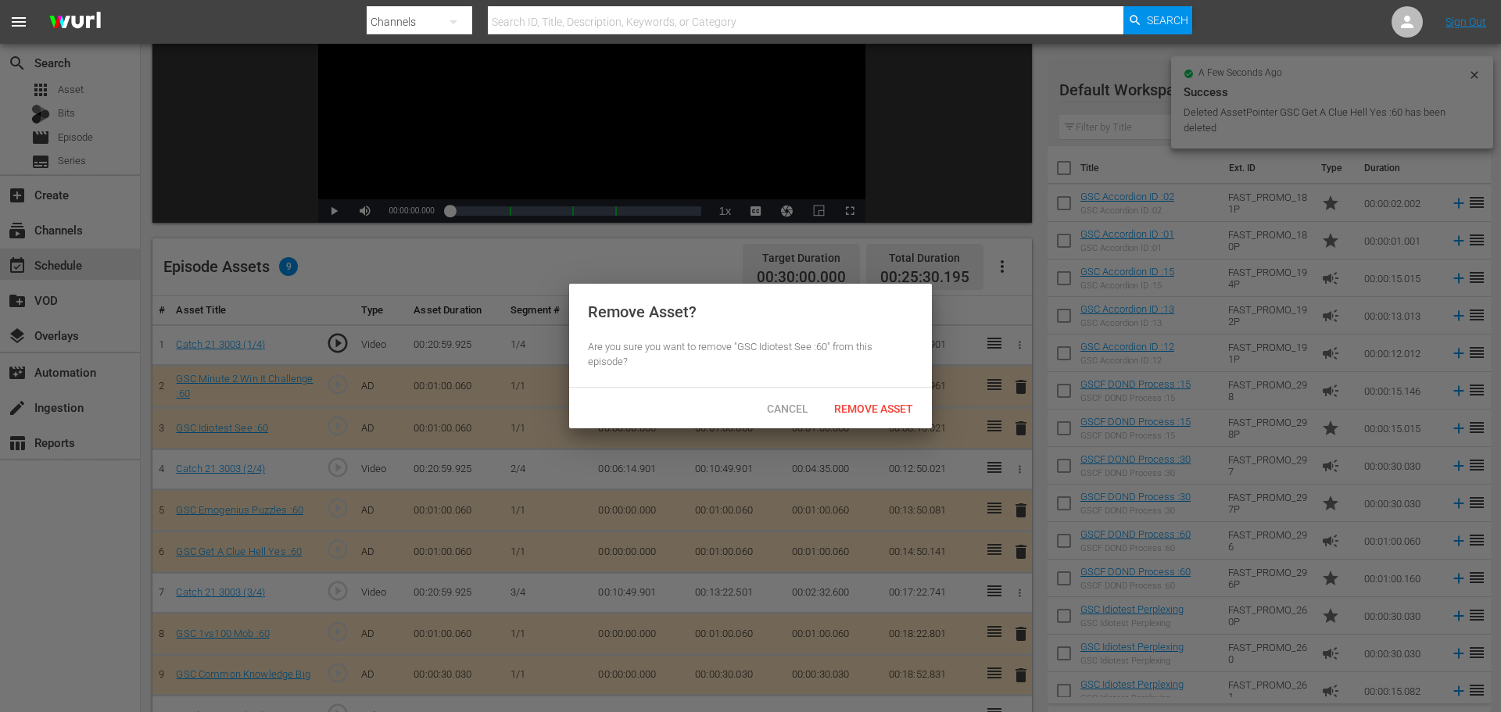
click at [875, 407] on span "Remove Asset" at bounding box center [874, 409] width 104 height 13
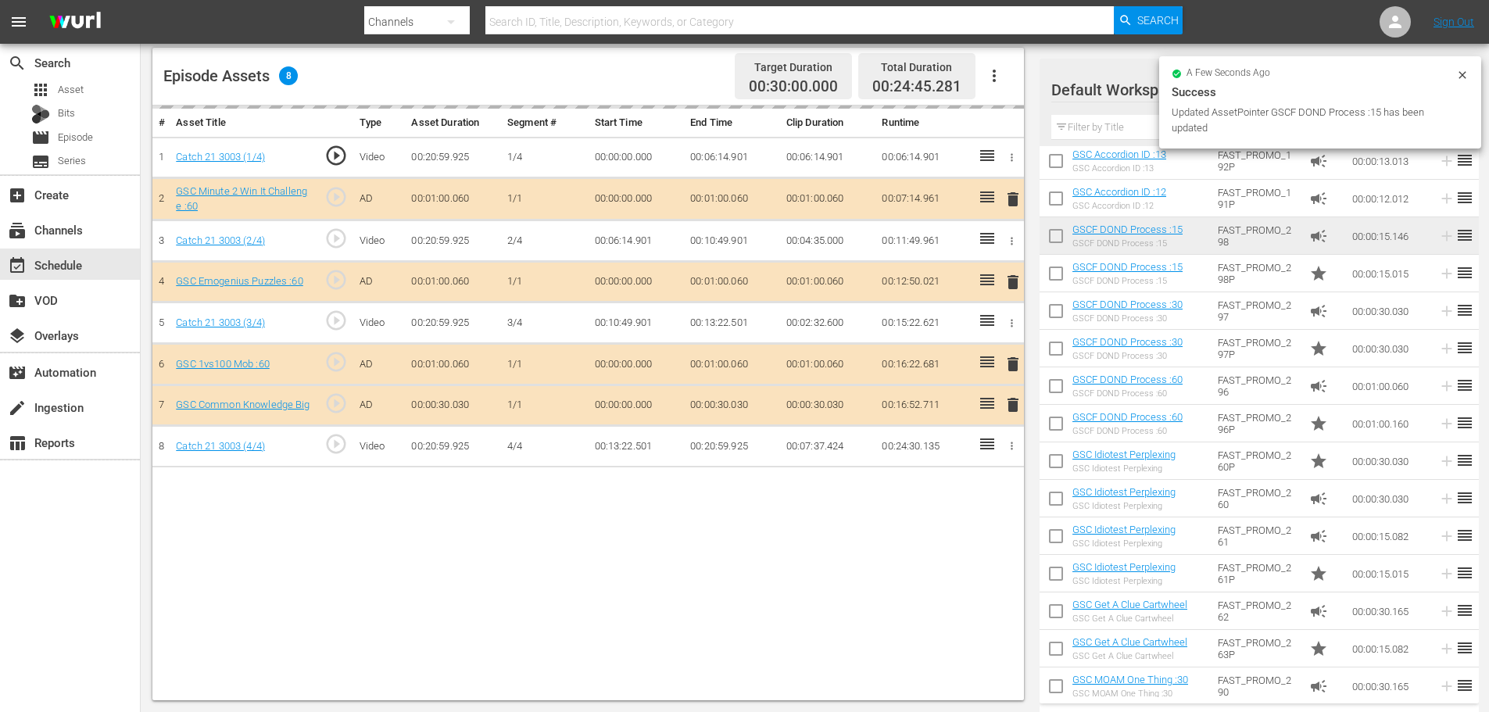
scroll to position [156, 0]
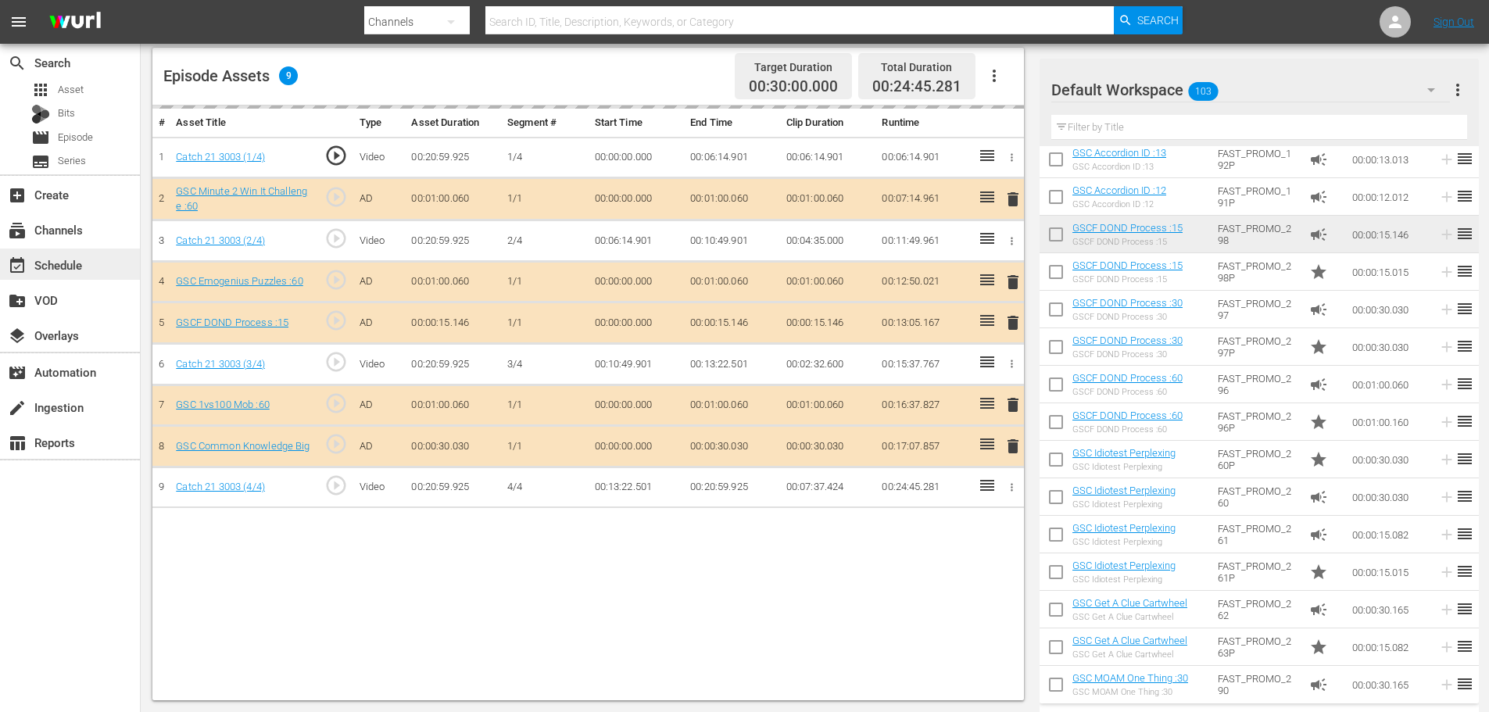
click at [45, 262] on div "event_available Schedule" at bounding box center [44, 263] width 88 height 14
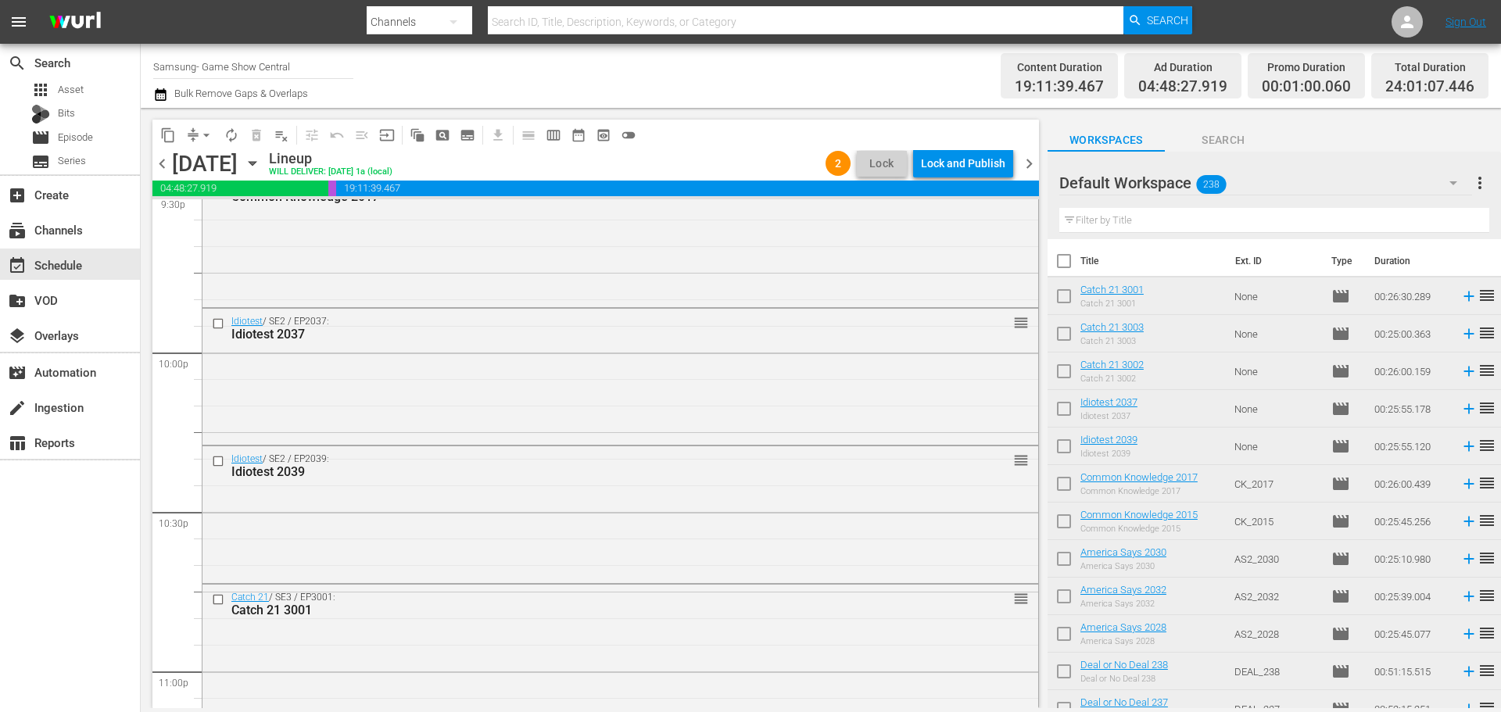
scroll to position [7152, 0]
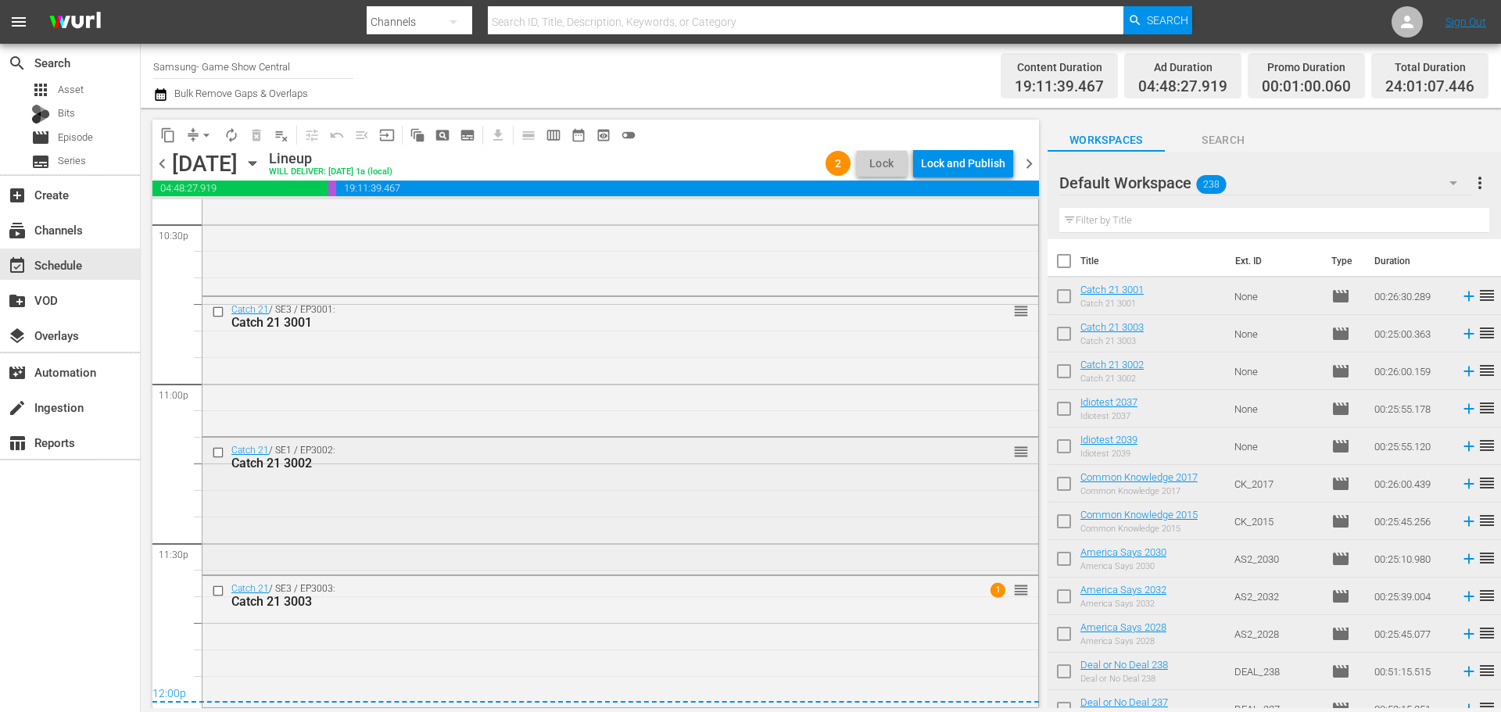
click at [438, 438] on div "Catch 21 / SE1 / EP3002: Catch 21 3002 reorder" at bounding box center [620, 457] width 836 height 38
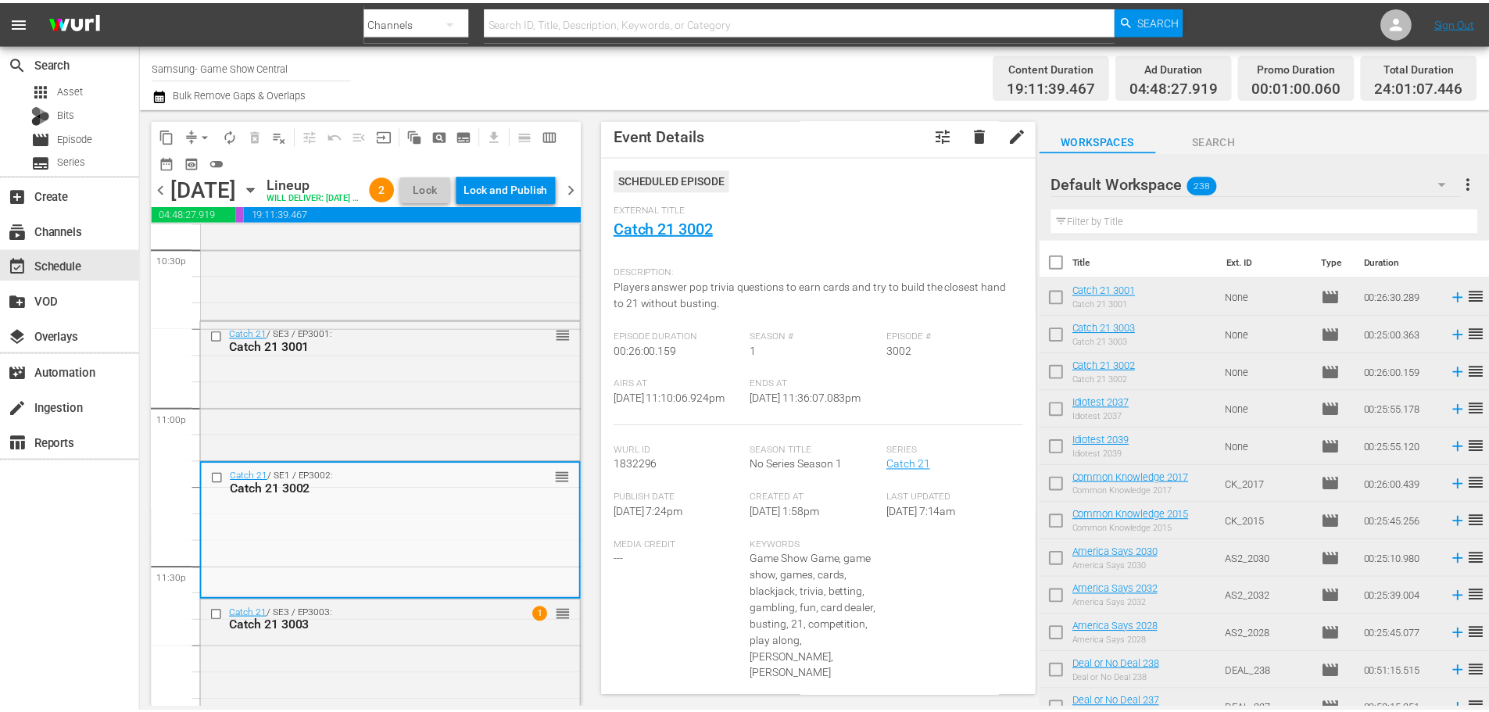
scroll to position [0, 0]
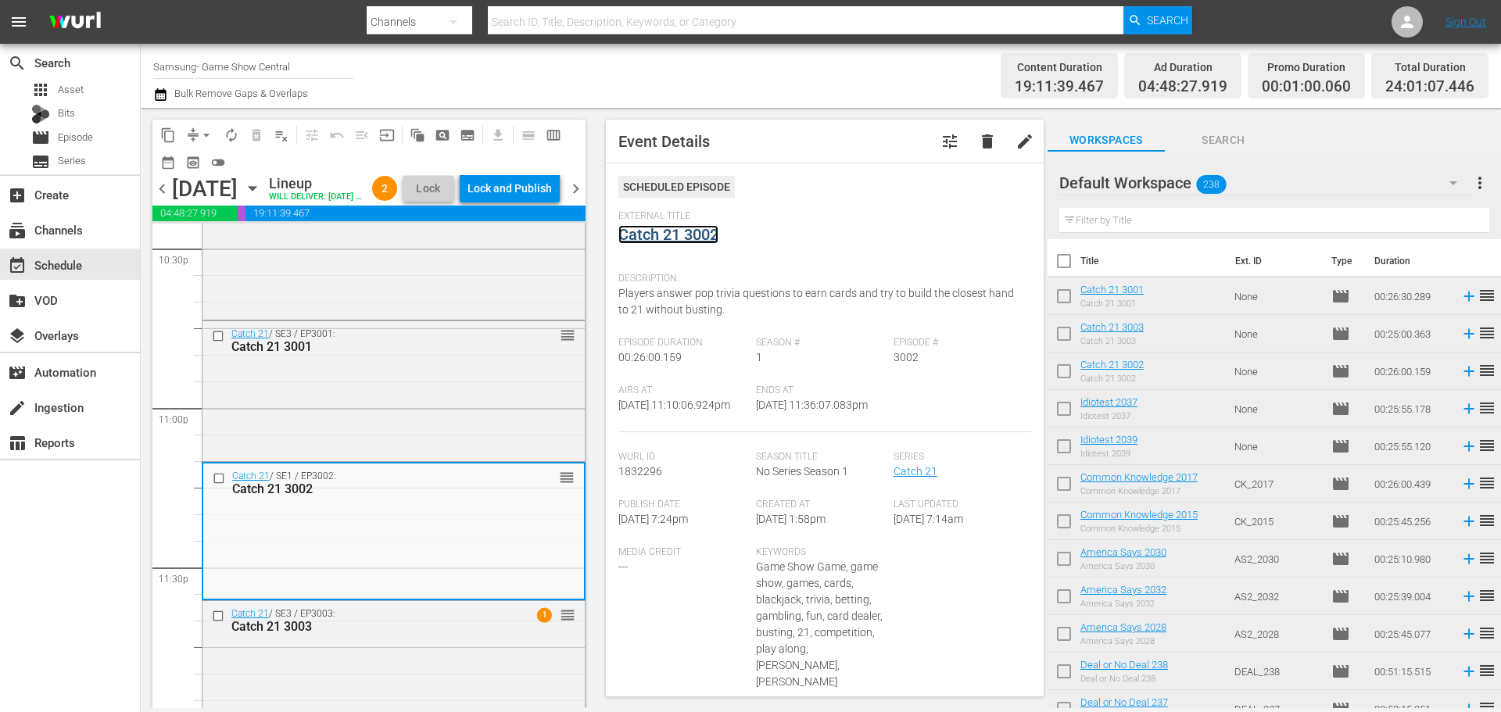
click at [676, 236] on link "Catch 21 3002" at bounding box center [668, 234] width 100 height 19
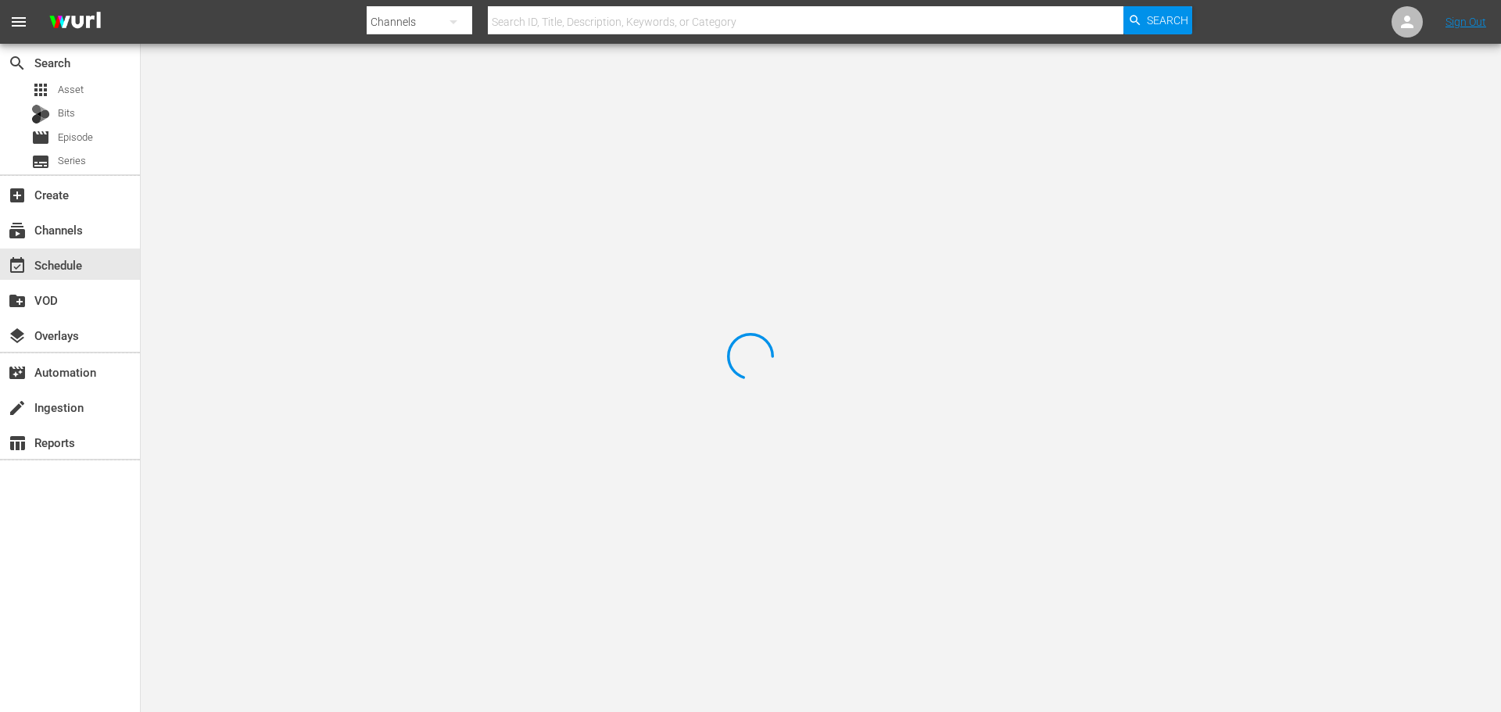
click at [376, 122] on div at bounding box center [750, 356] width 1501 height 712
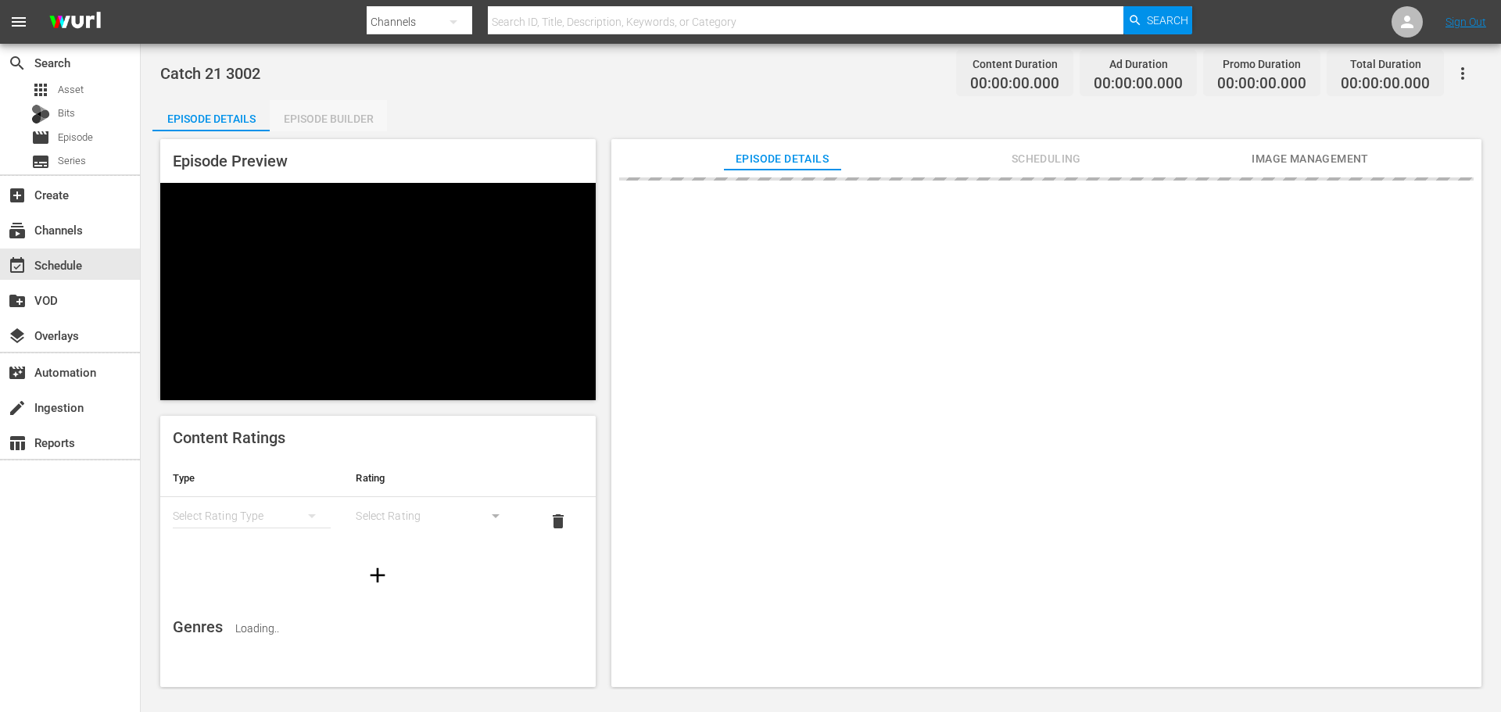
click at [364, 124] on div "Episode Builder" at bounding box center [328, 119] width 117 height 38
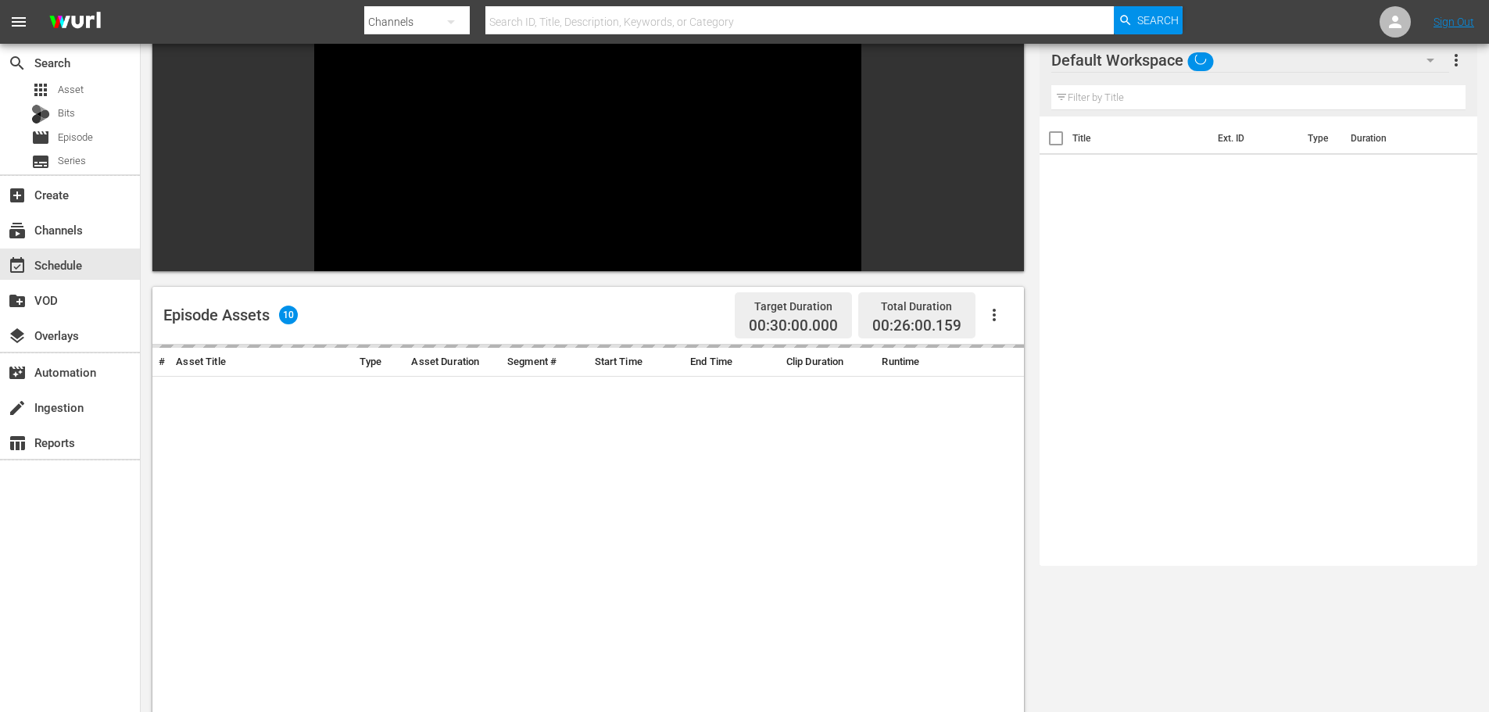
scroll to position [217, 0]
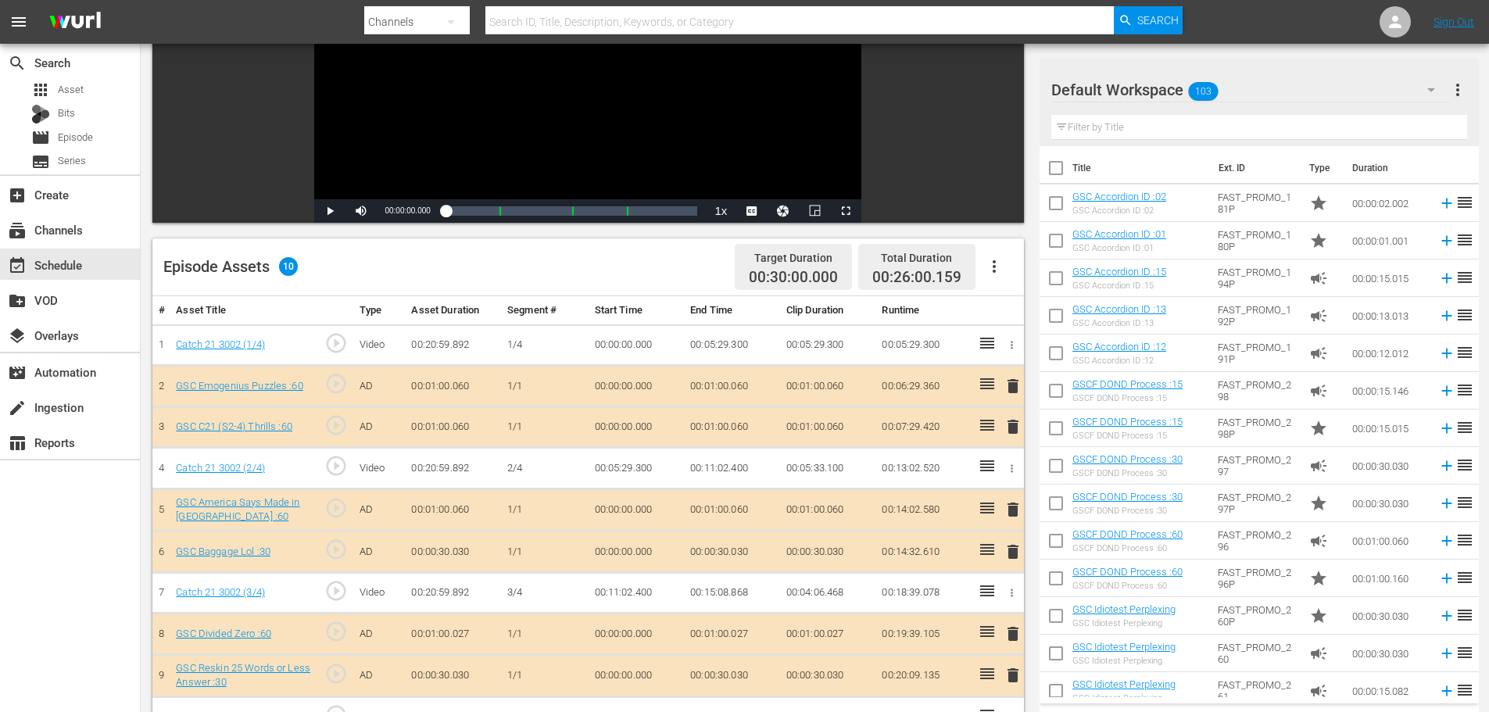
click at [1013, 433] on span "delete" at bounding box center [1013, 426] width 19 height 19
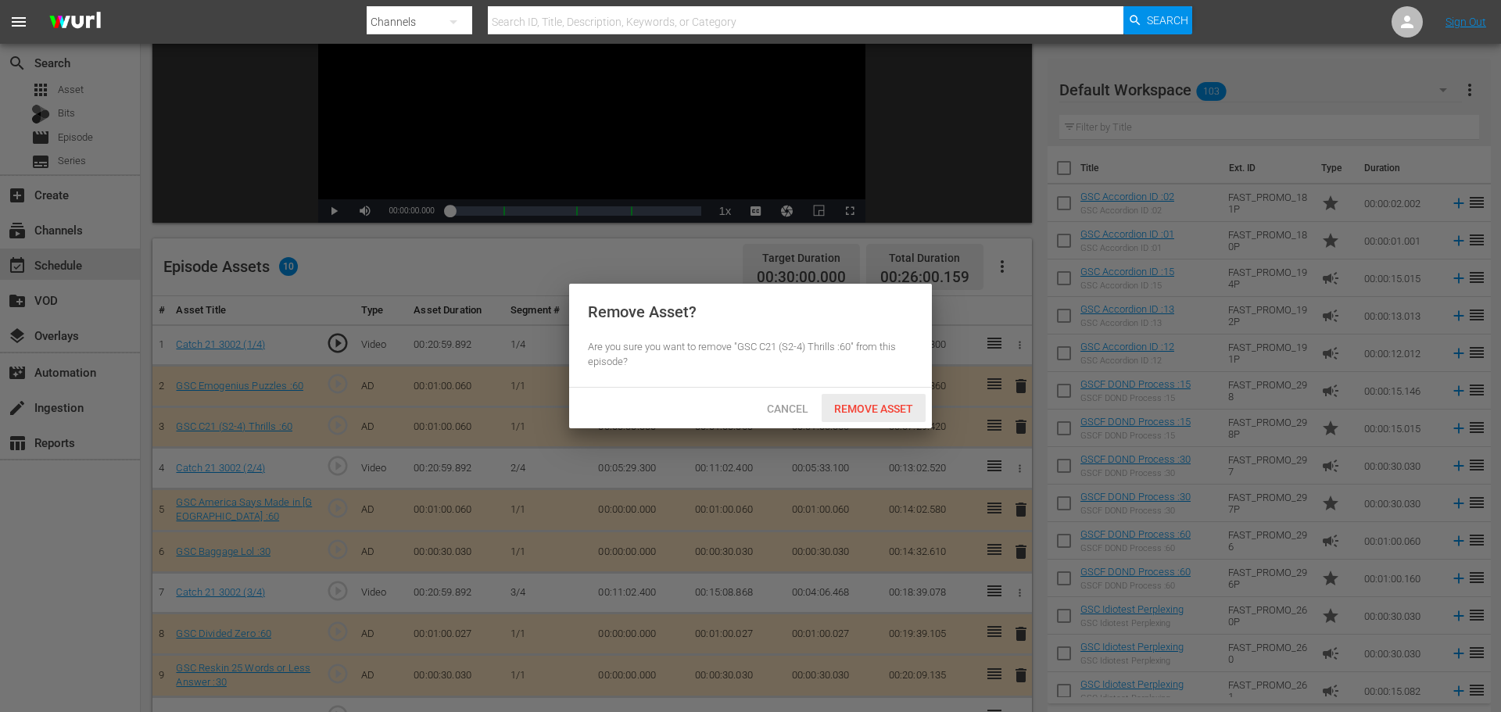
click at [871, 395] on div "Remove Asset" at bounding box center [874, 408] width 104 height 29
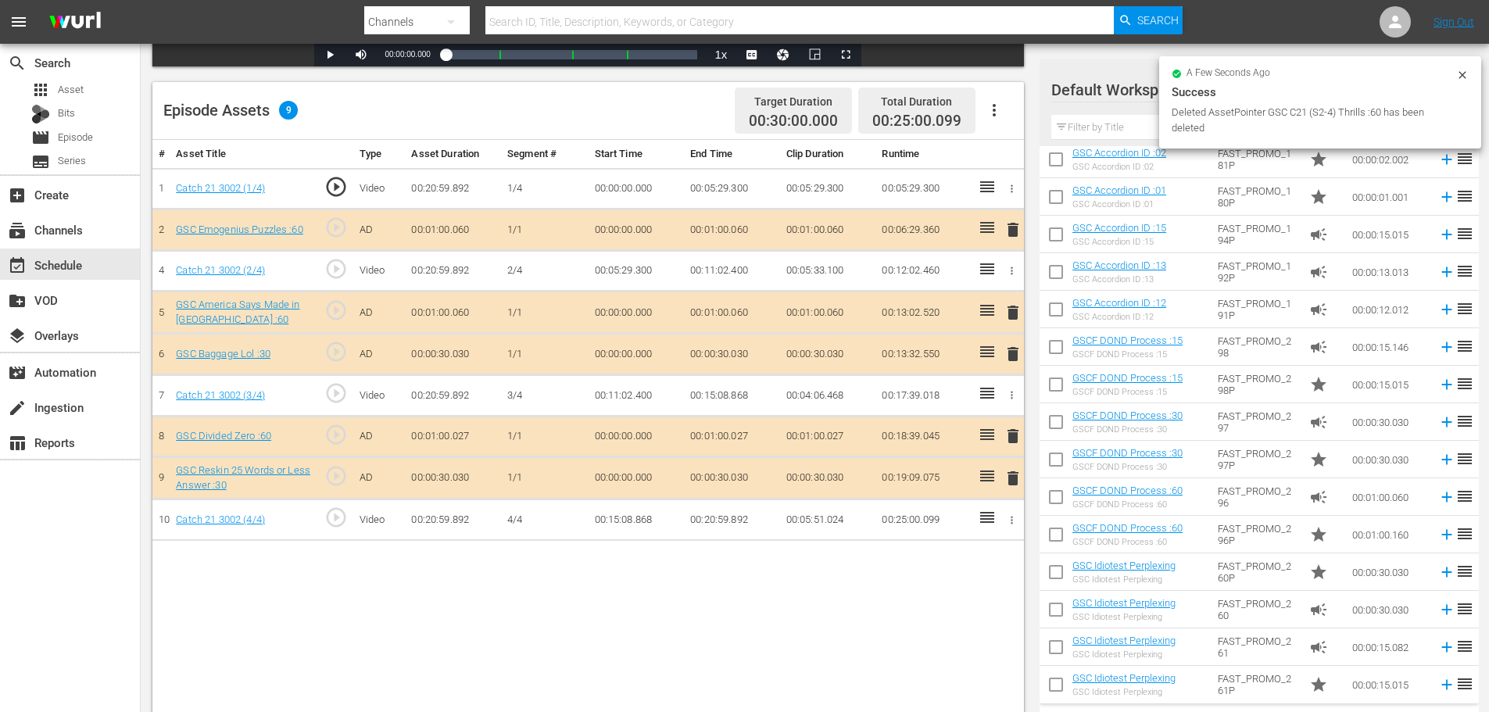
scroll to position [78, 0]
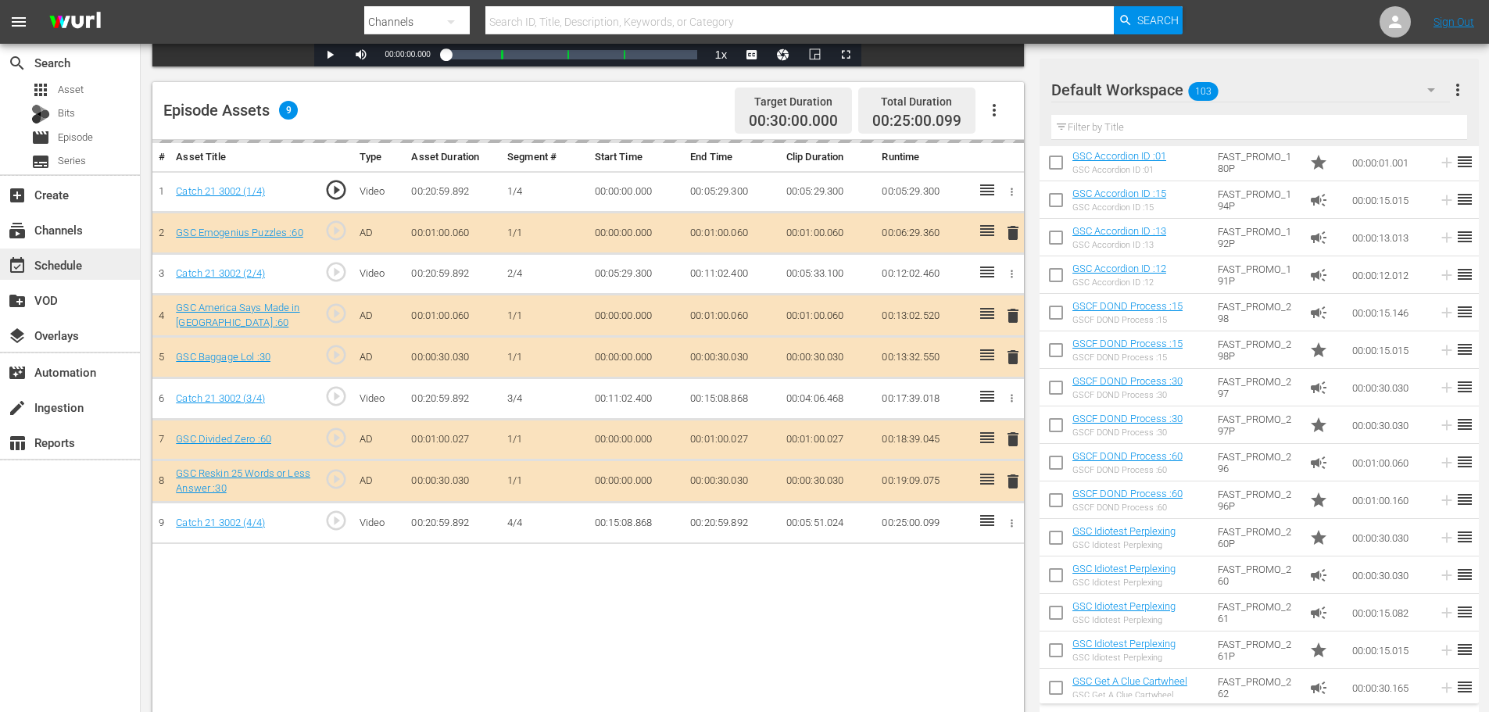
click at [34, 271] on div "event_available Schedule" at bounding box center [70, 264] width 140 height 31
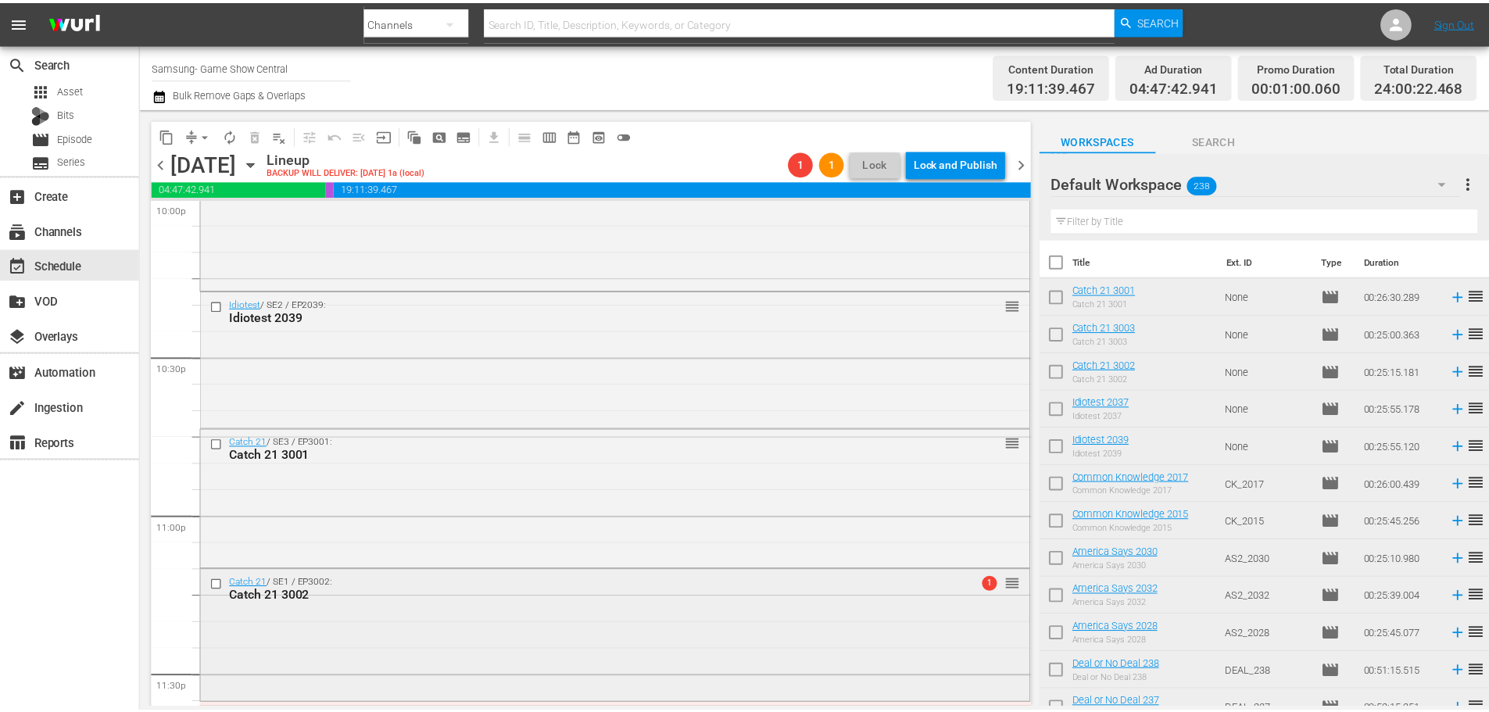
scroll to position [7074, 0]
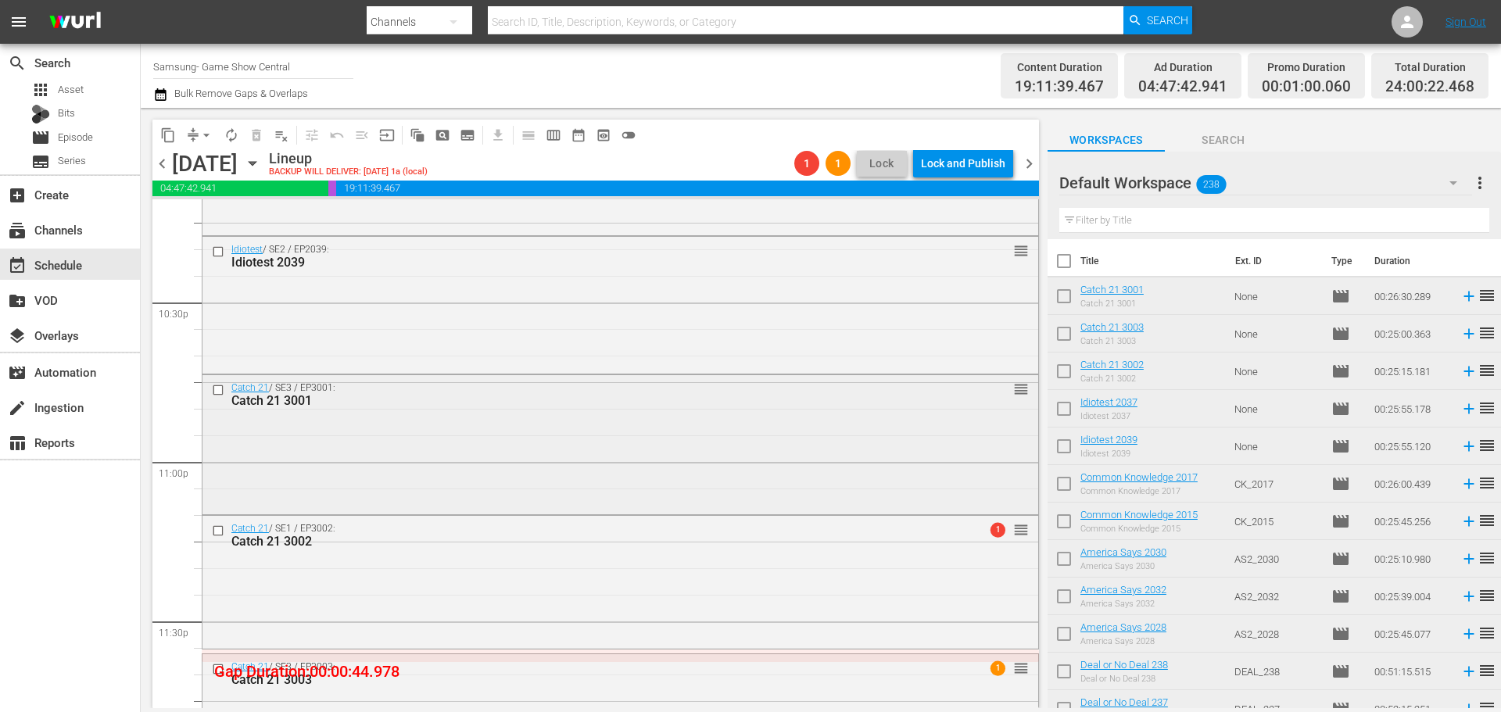
click at [387, 410] on div "Catch 21 / SE3 / EP3001: Catch 21 3001 reorder" at bounding box center [620, 394] width 836 height 38
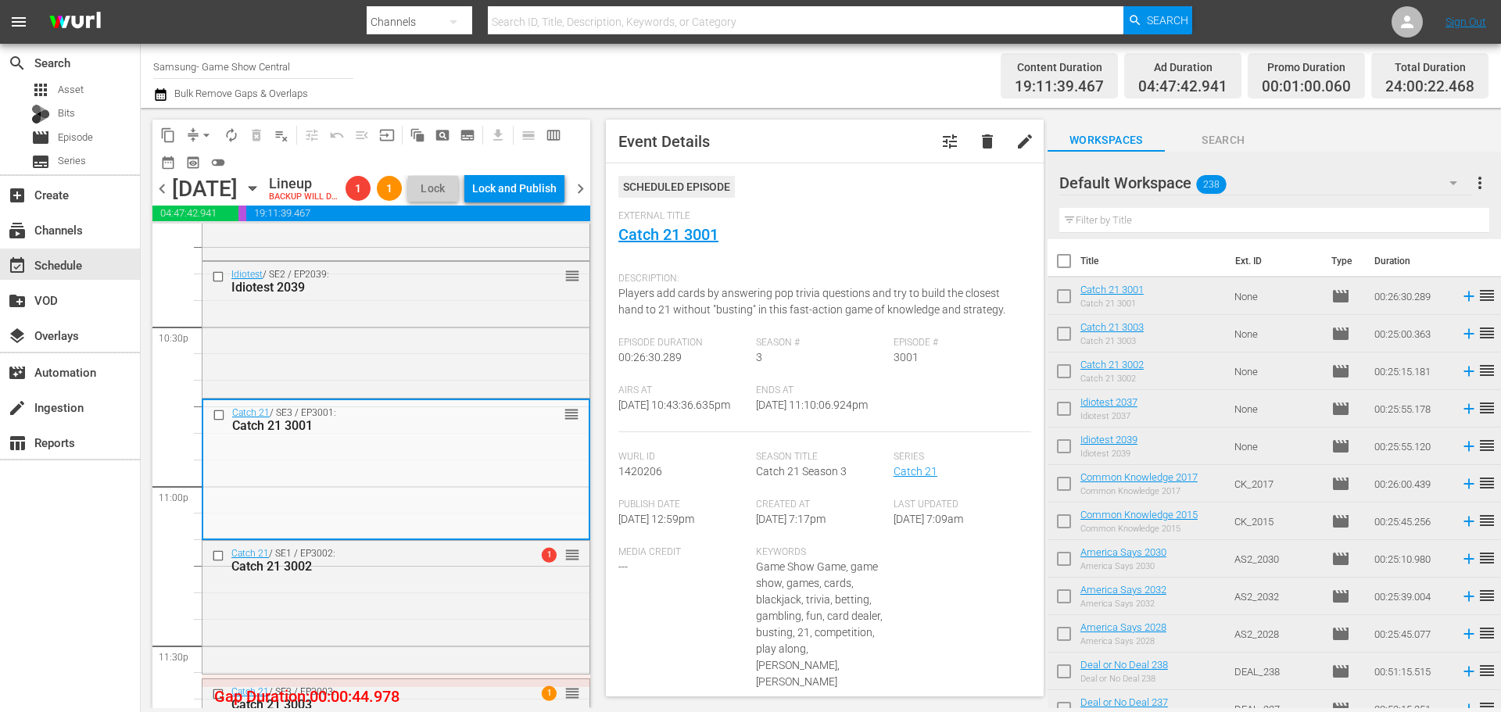
click at [674, 245] on div "External Title Catch 21 3001" at bounding box center [824, 237] width 413 height 55
click at [675, 237] on link "Catch 21 3001" at bounding box center [668, 234] width 100 height 19
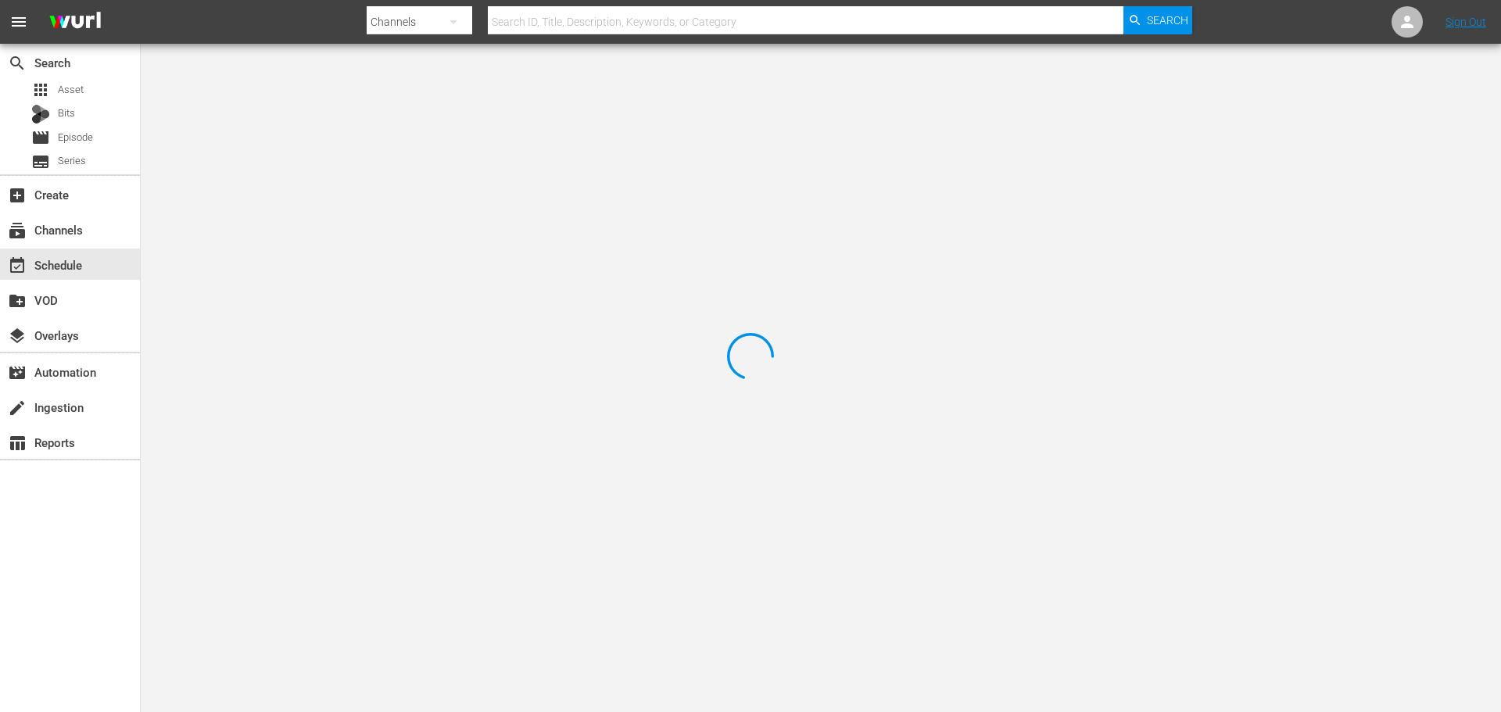
click at [287, 98] on div at bounding box center [750, 356] width 1501 height 712
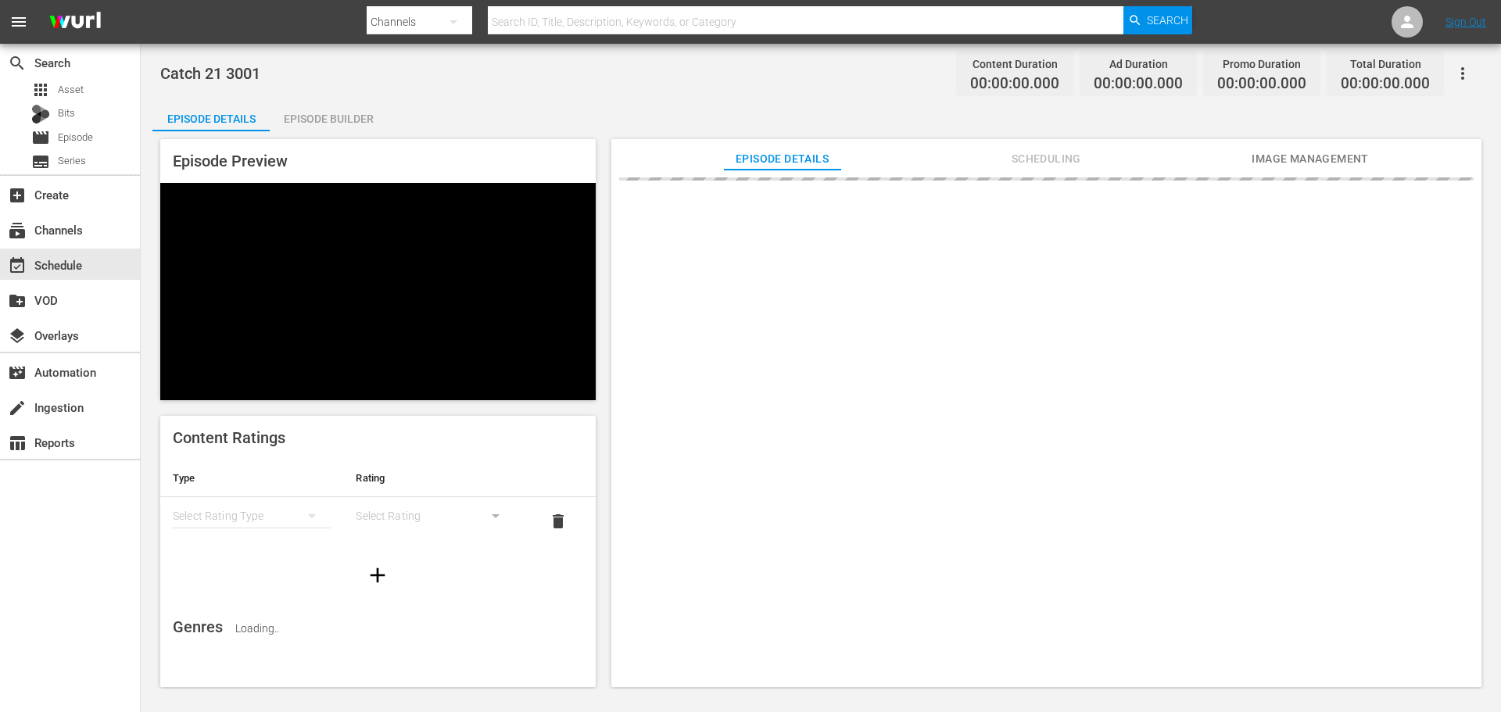
click at [287, 98] on div "Catch 21 3001 Content Duration 00:00:00.000 Ad Duration 00:00:00.000 Promo Dura…" at bounding box center [821, 367] width 1360 height 646
click at [298, 116] on div "Episode Builder" at bounding box center [328, 119] width 117 height 38
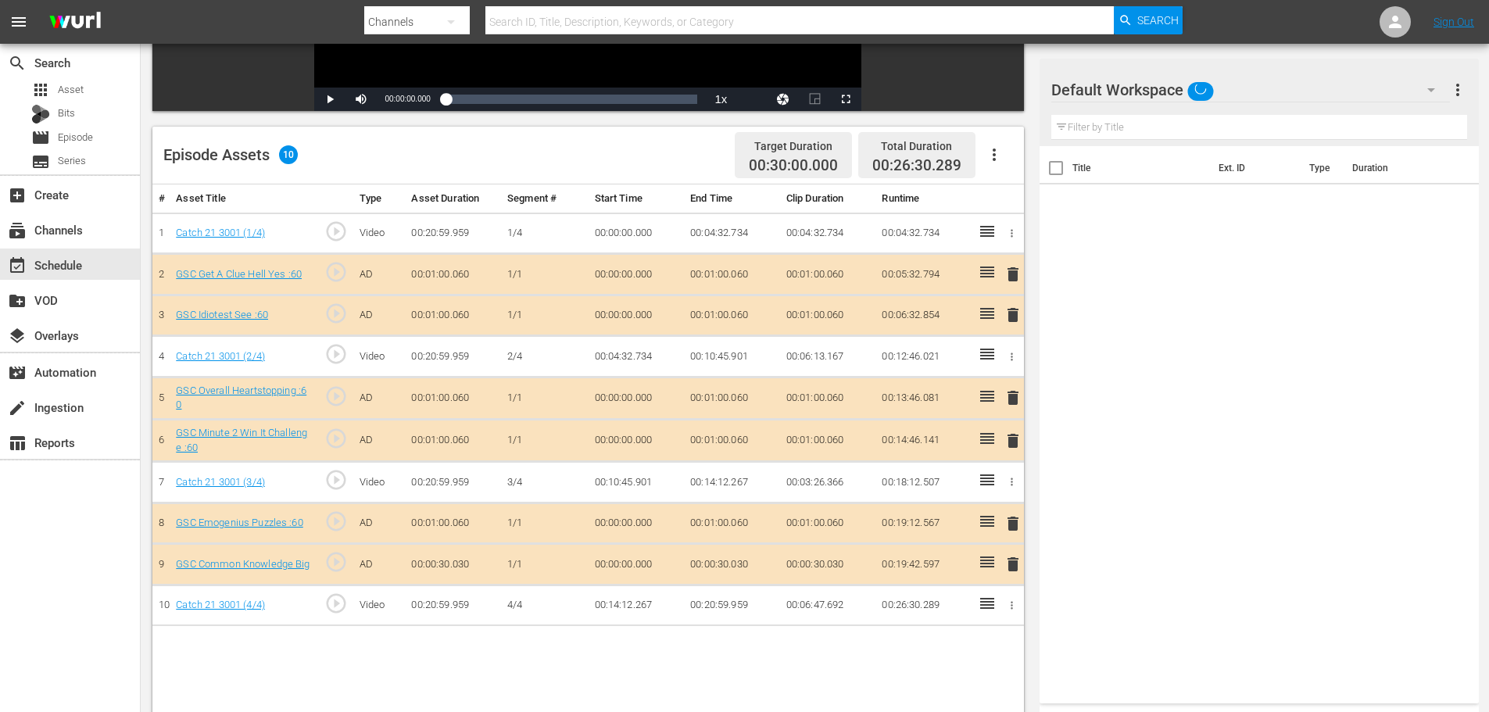
scroll to position [407, 0]
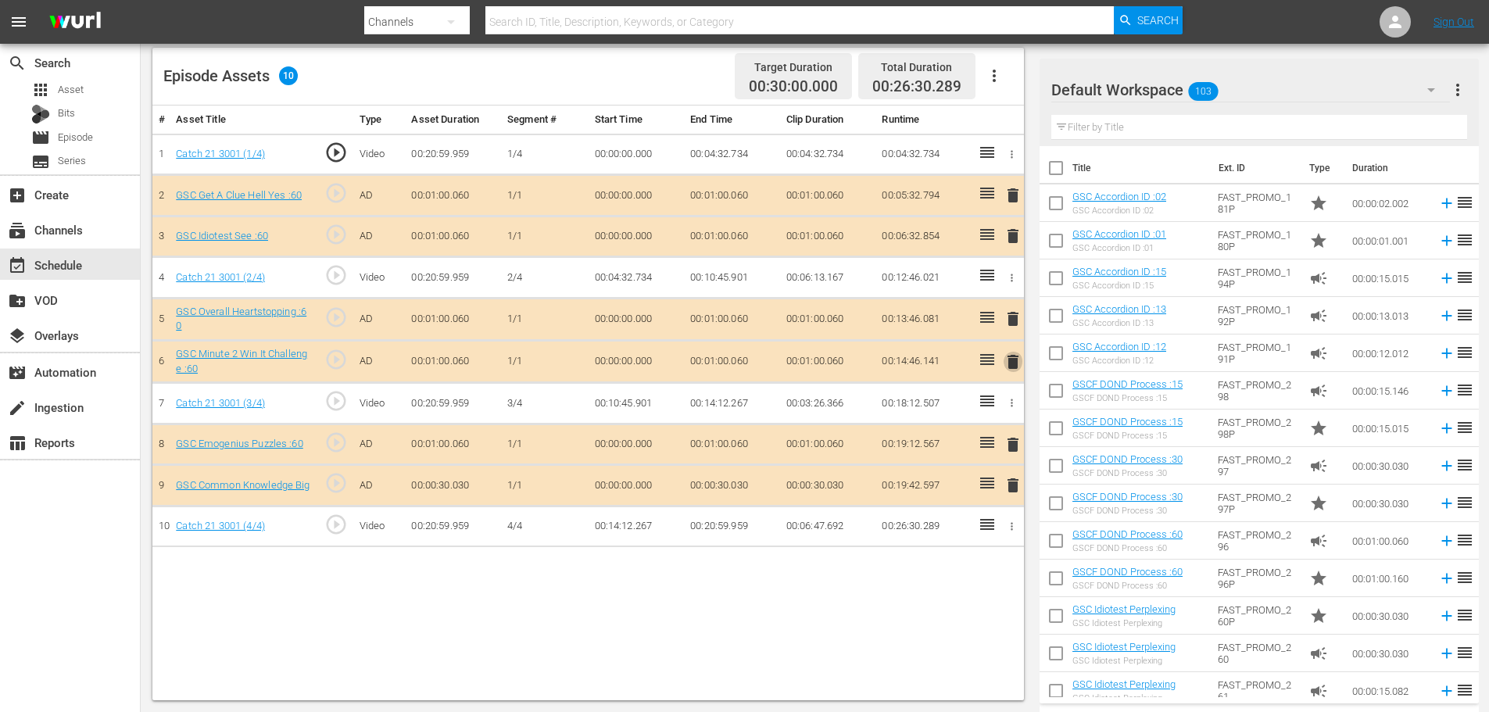
click at [1014, 362] on span "delete" at bounding box center [1013, 362] width 19 height 19
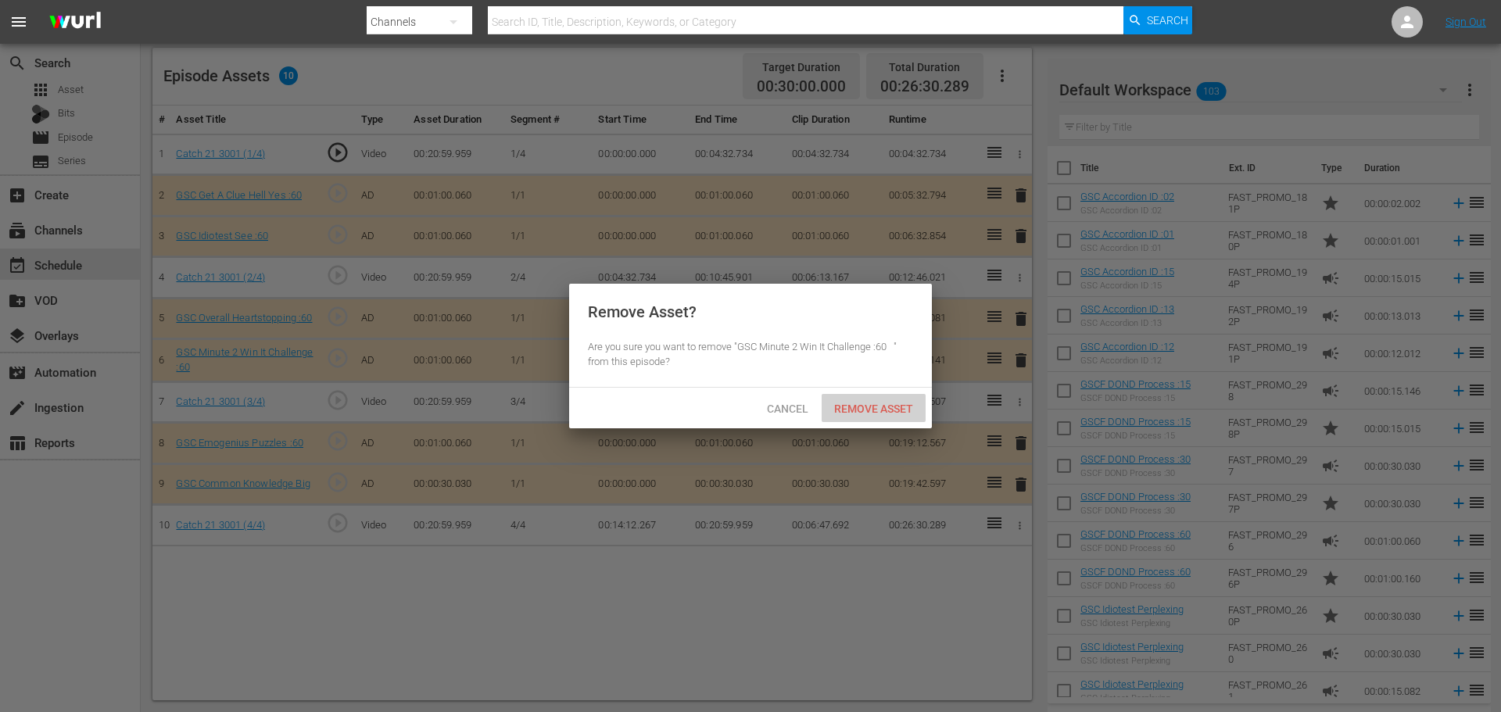
click at [856, 410] on span "Remove Asset" at bounding box center [874, 409] width 104 height 13
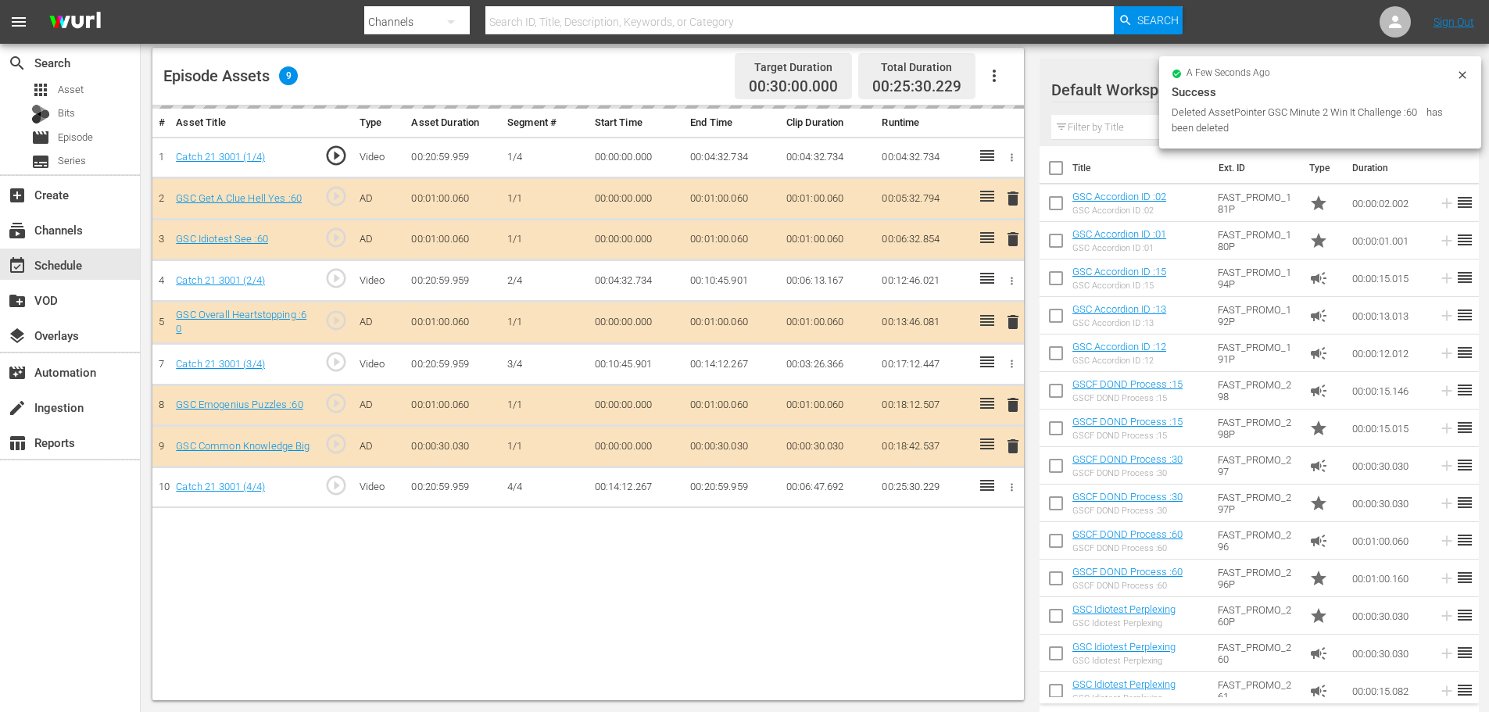
click at [1105, 131] on input "text" at bounding box center [1260, 127] width 416 height 25
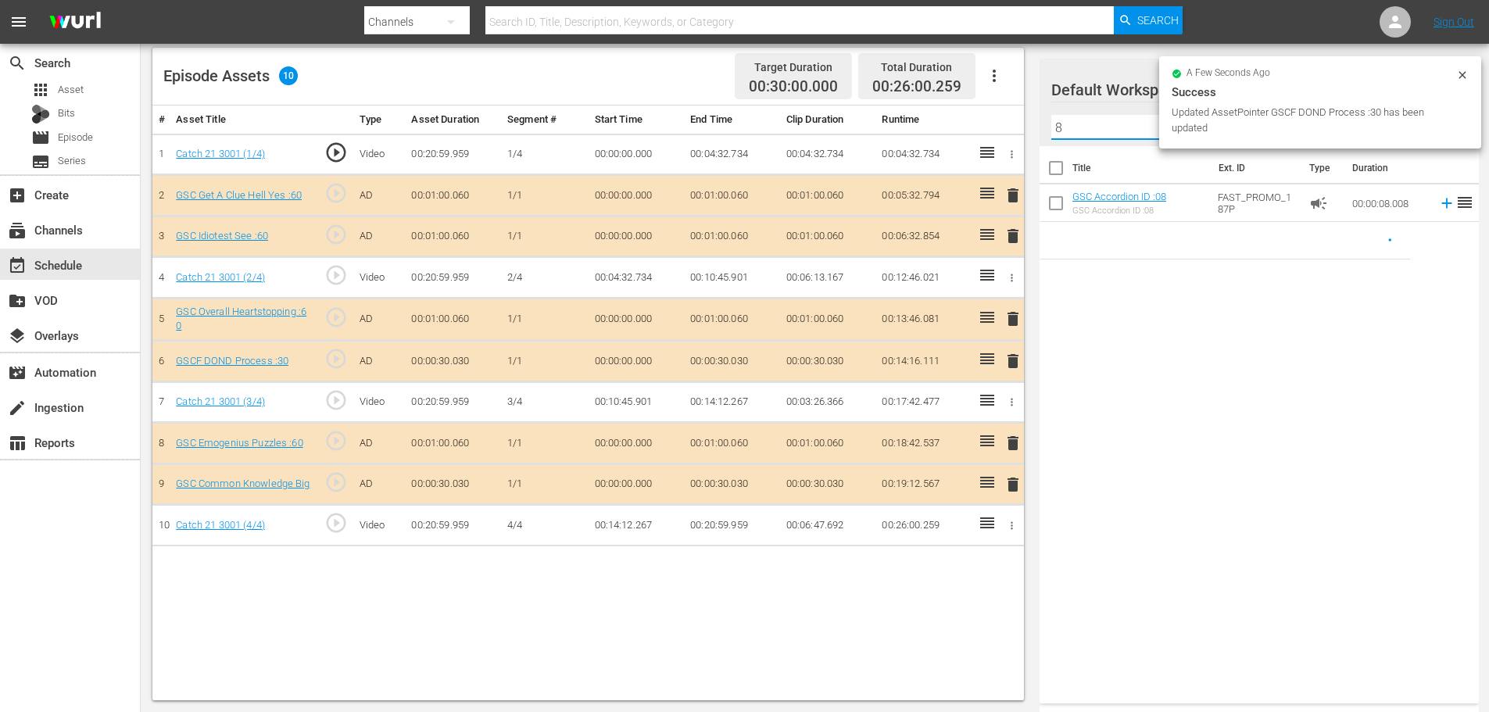
type input "8"
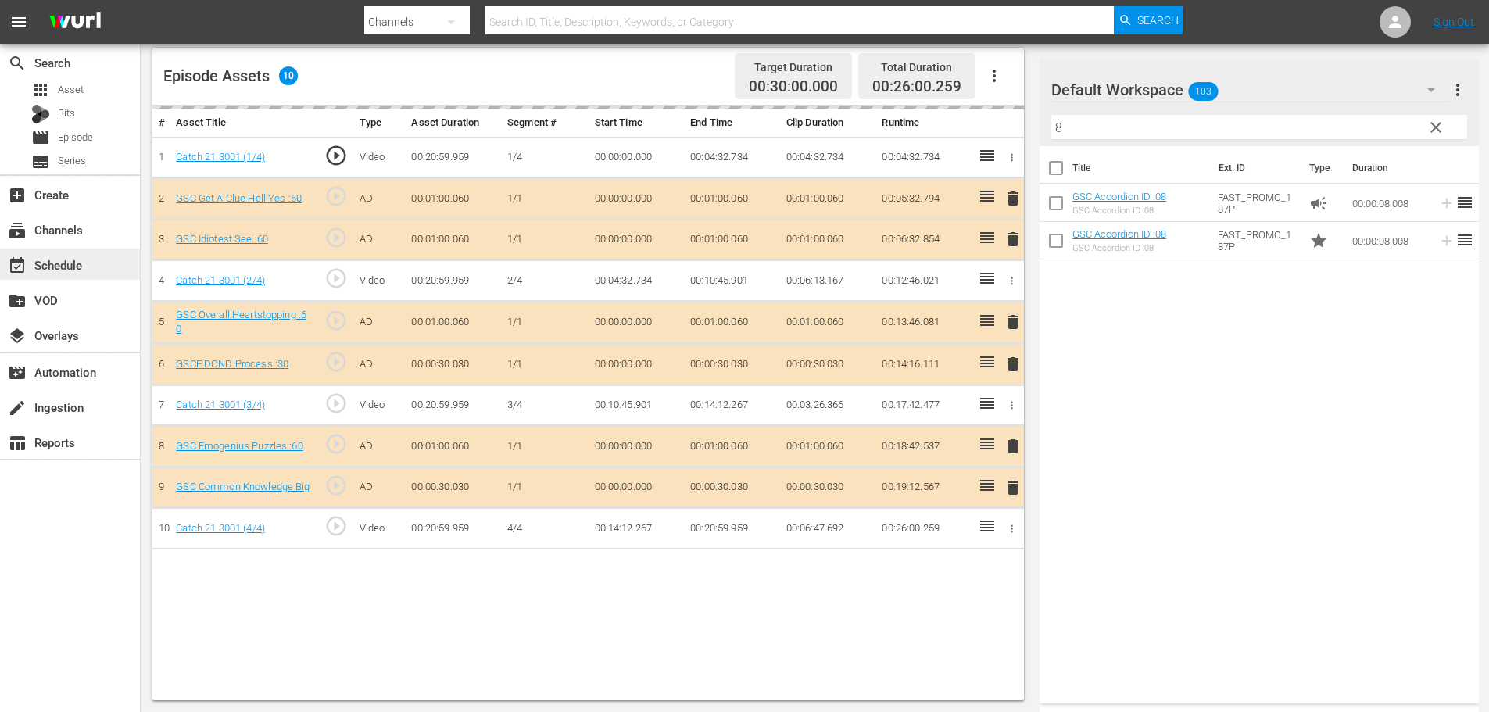
click at [35, 267] on div "event_available Schedule" at bounding box center [44, 263] width 88 height 14
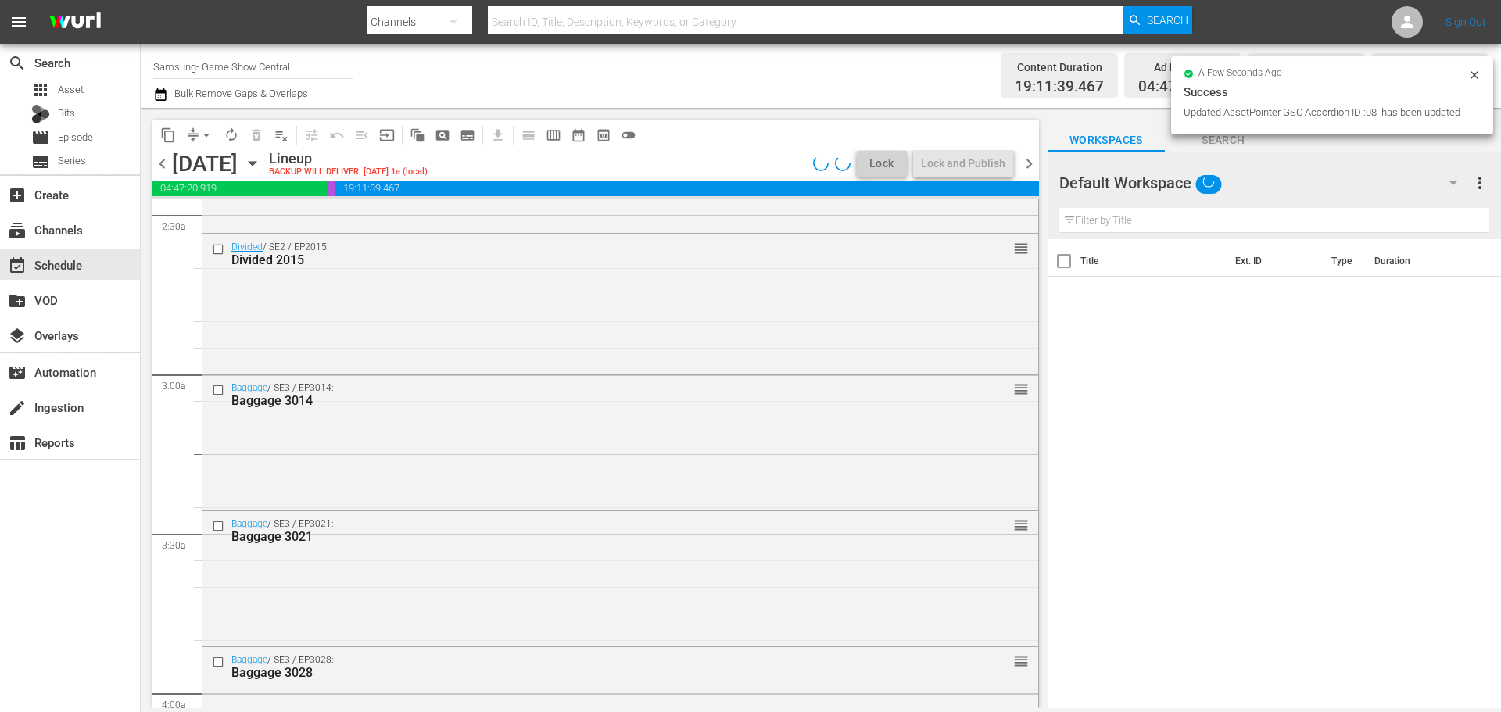
scroll to position [7152, 0]
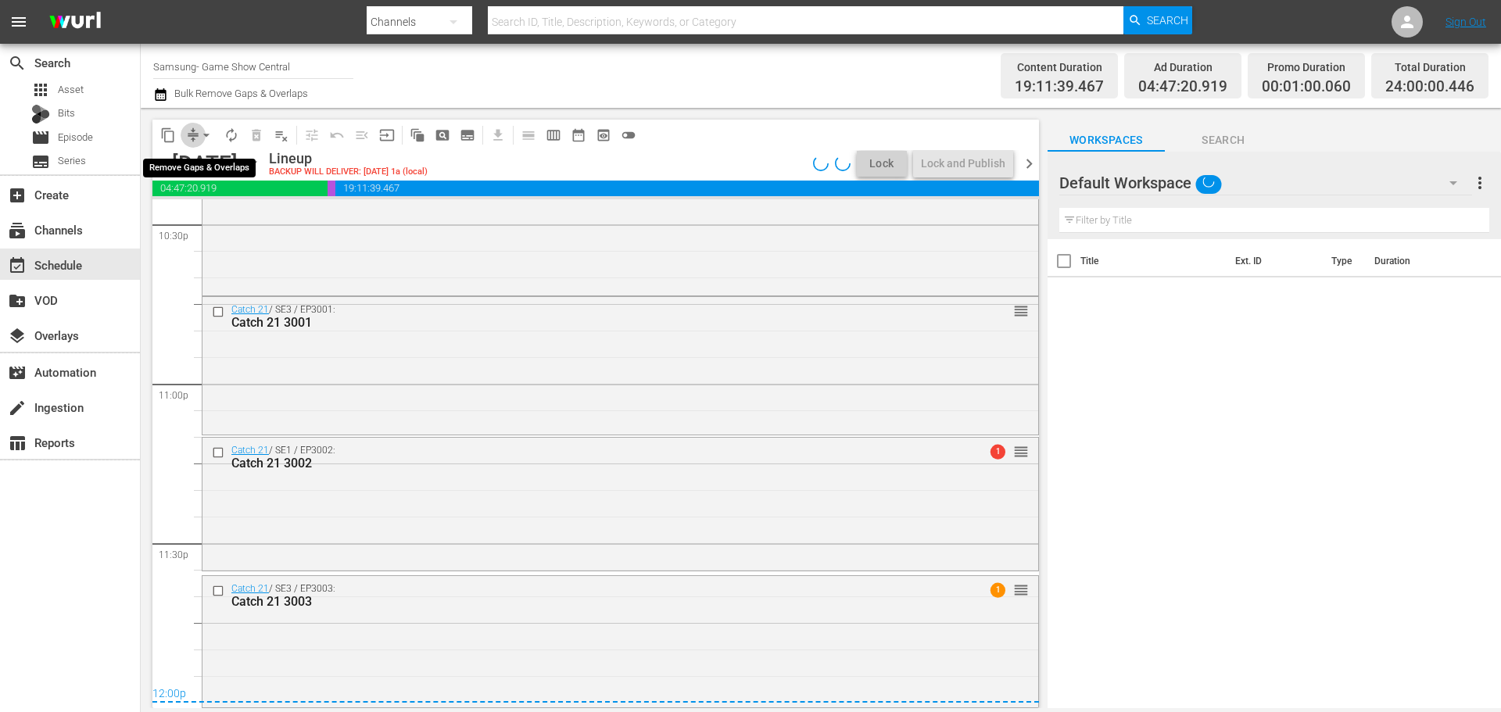
click at [195, 142] on span "compress" at bounding box center [193, 135] width 16 height 16
click at [195, 159] on div "Tuesday, September 2nd" at bounding box center [205, 164] width 66 height 26
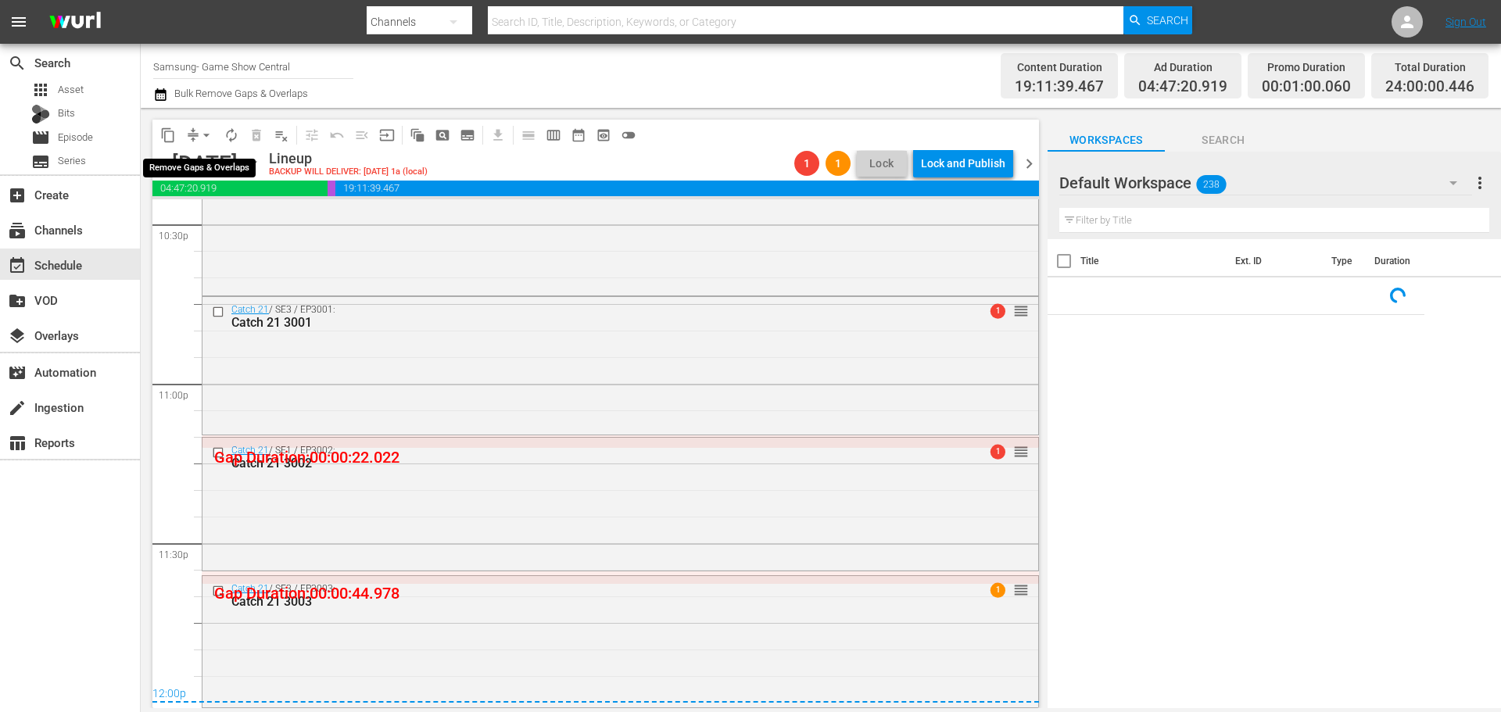
click at [199, 147] on div "arrow_drop_down" at bounding box center [206, 135] width 25 height 25
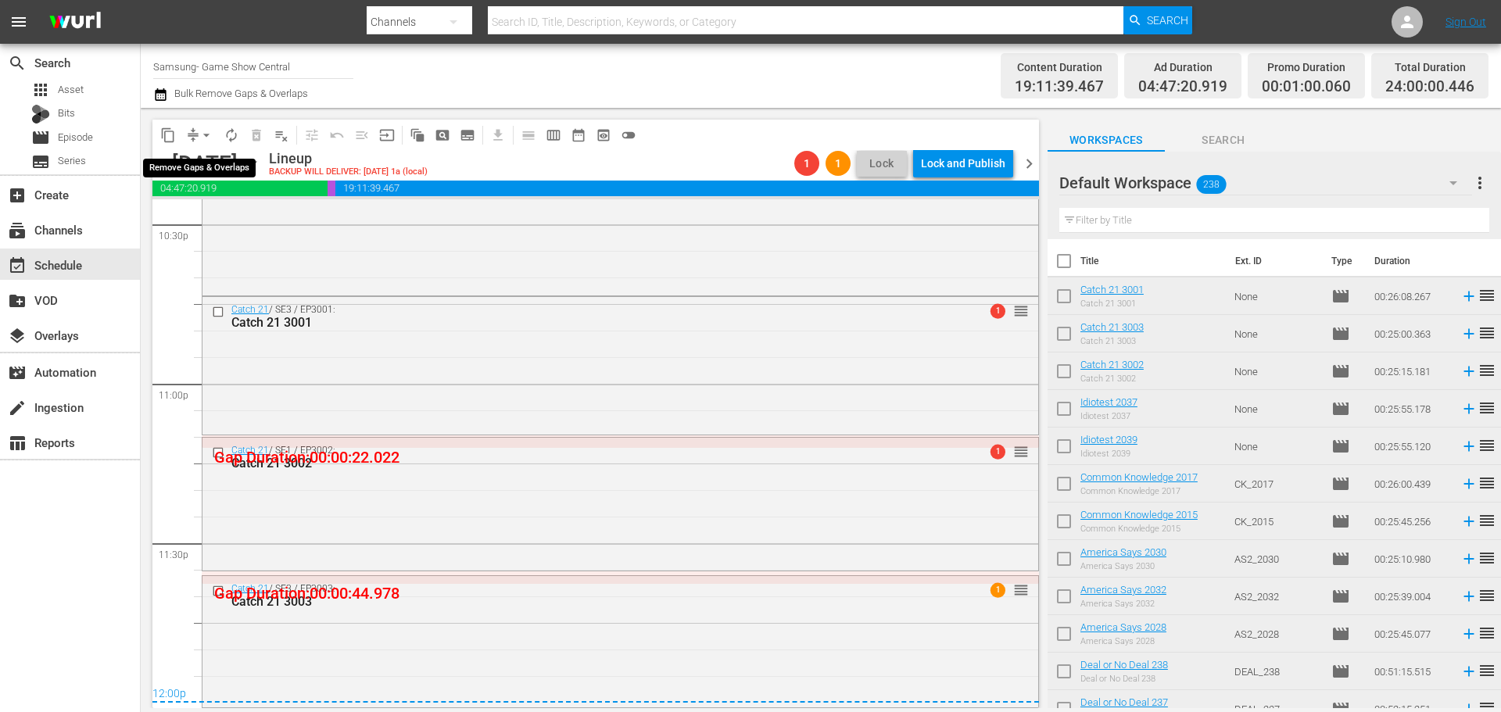
click at [200, 137] on span "arrow_drop_down" at bounding box center [207, 135] width 16 height 16
click at [206, 176] on li "Align to Midnight" at bounding box center [207, 167] width 164 height 26
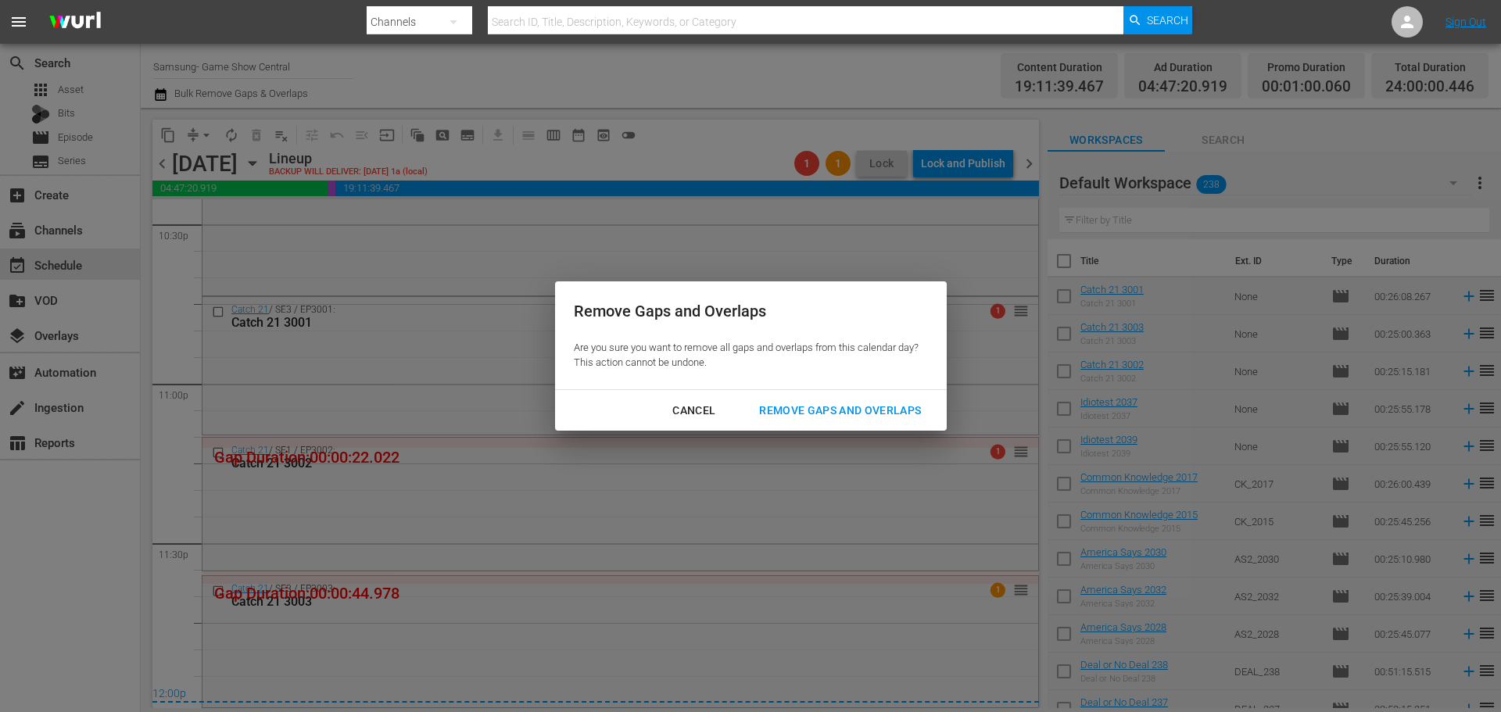
click at [824, 429] on div "Cancel Remove Gaps and Overlaps" at bounding box center [751, 410] width 392 height 41
click at [822, 427] on div "Cancel Remove Gaps and Overlaps" at bounding box center [751, 410] width 392 height 41
click at [822, 420] on div "Remove Gaps and Overlaps" at bounding box center [840, 411] width 187 height 20
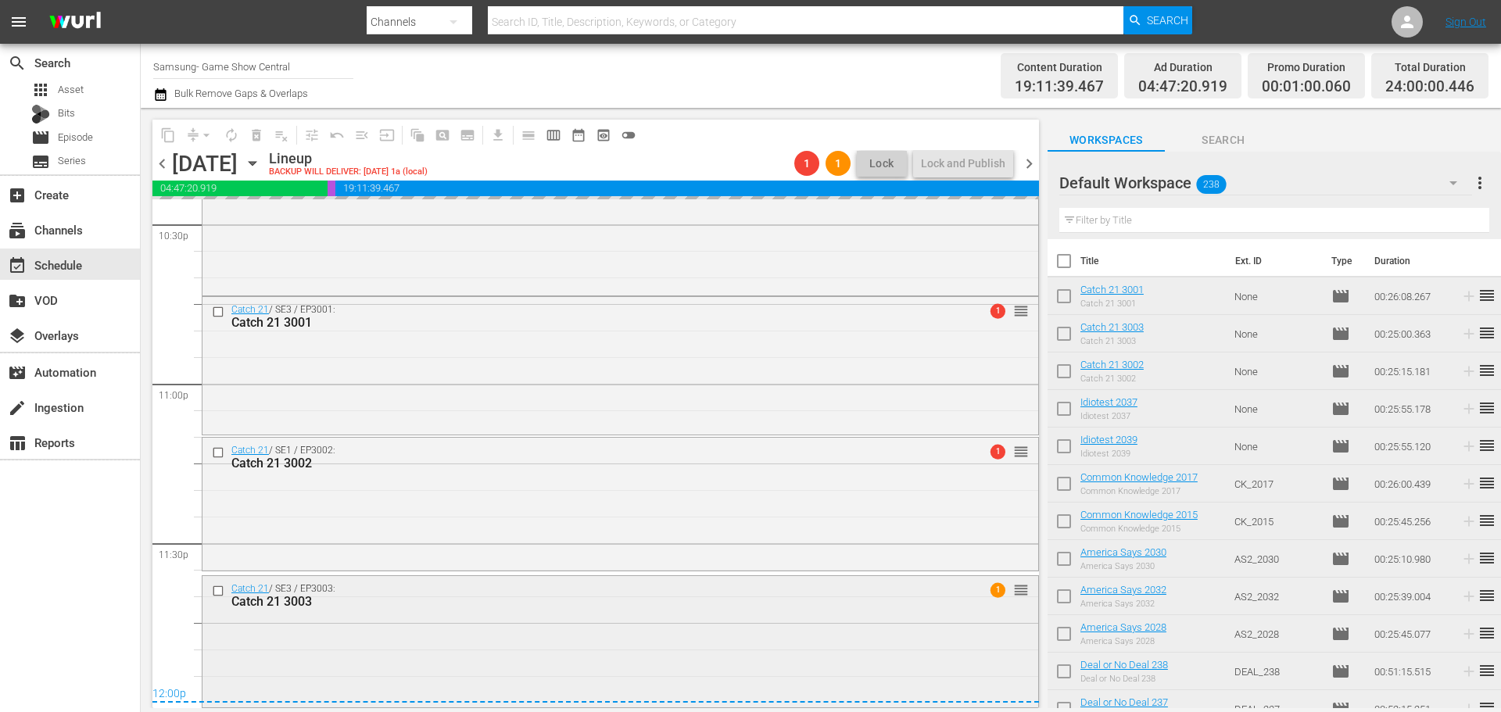
click at [607, 657] on div "Catch 21 / SE3 / EP3003: Catch 21 3003 1 reorder" at bounding box center [620, 640] width 836 height 128
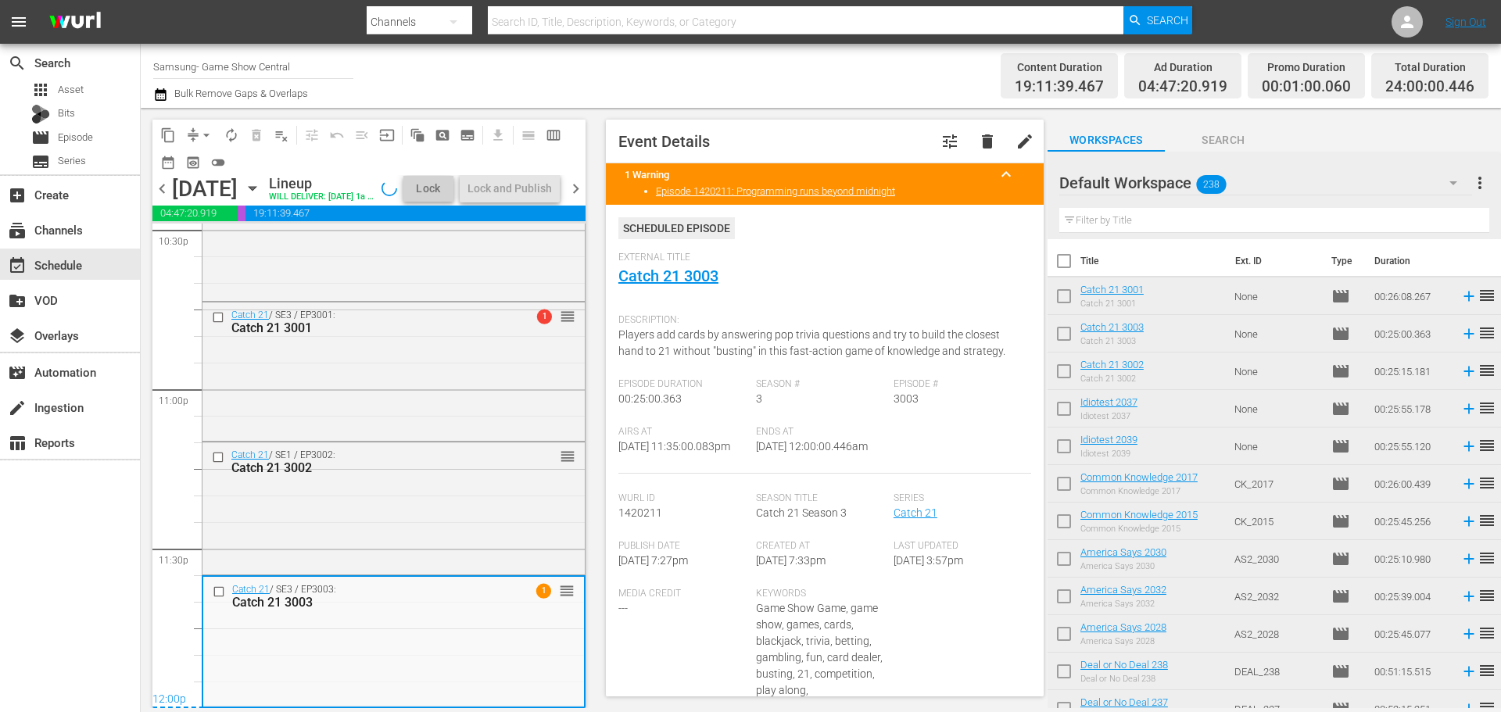
scroll to position [7197, 0]
click at [515, 175] on div "chevron_left Tuesday, September 2nd September 2nd Lineup WILL DELIVER: 9/1 @ 1a…" at bounding box center [368, 190] width 433 height 30
click at [523, 183] on div "Lock and Publish" at bounding box center [510, 188] width 84 height 28
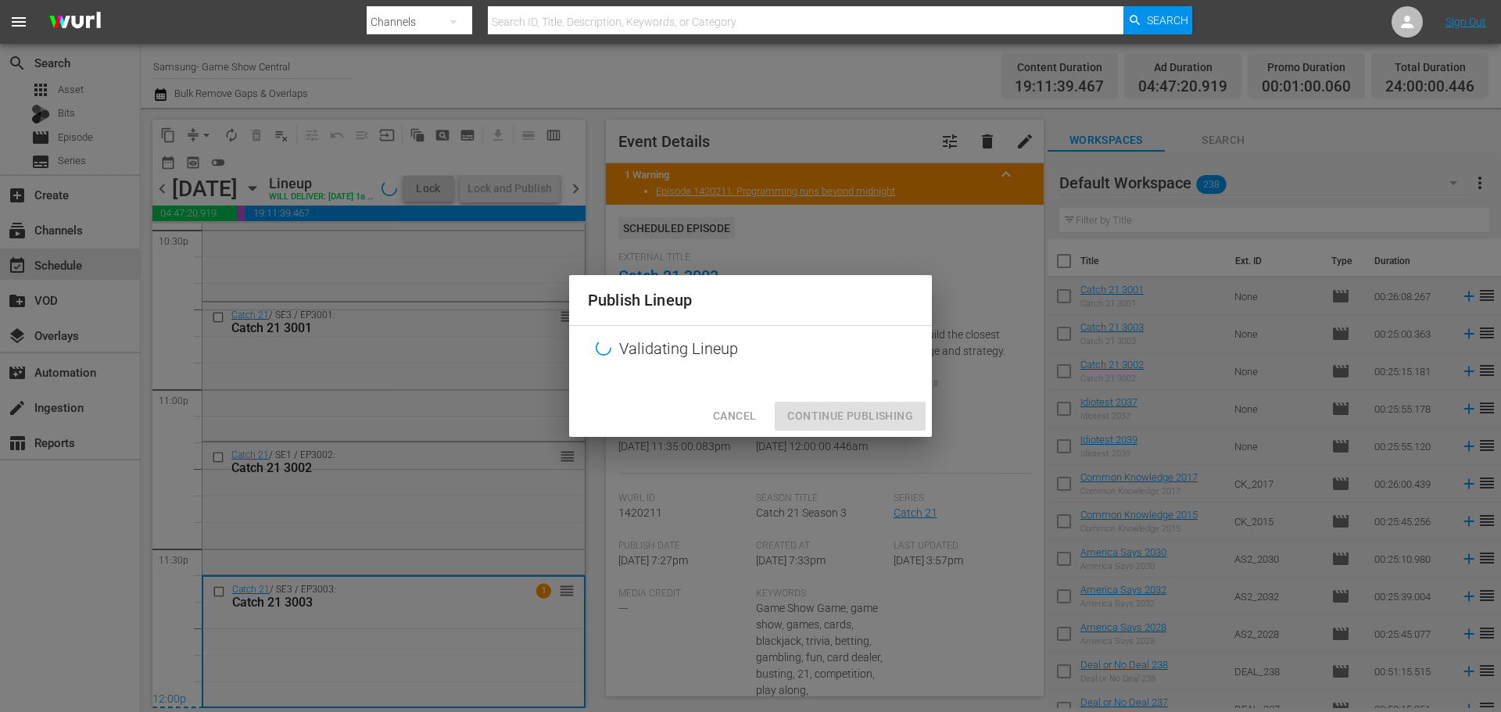
click at [902, 420] on div "Cancel Continue Publishing" at bounding box center [750, 416] width 363 height 41
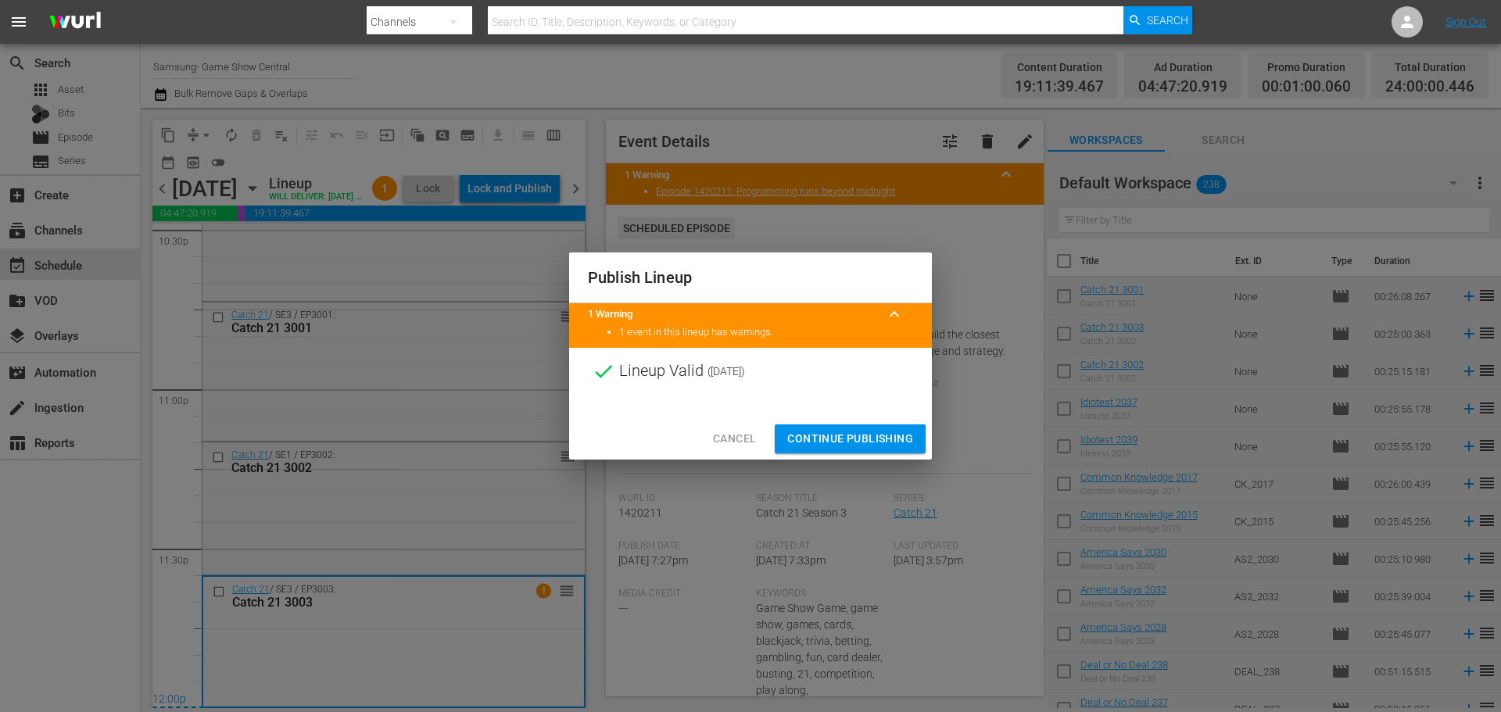
click at [861, 439] on span "Continue Publishing" at bounding box center [850, 439] width 126 height 20
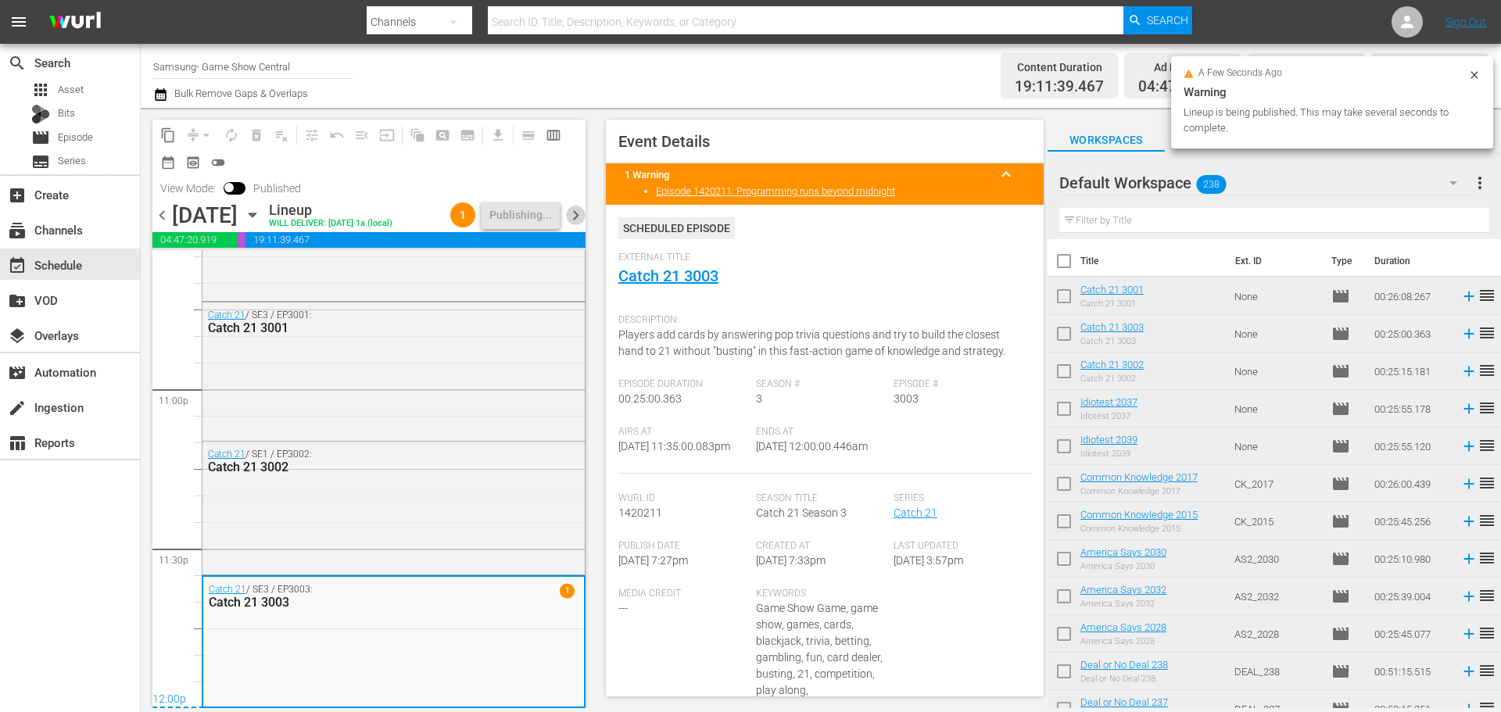
click at [571, 211] on span "chevron_right" at bounding box center [576, 216] width 20 height 20
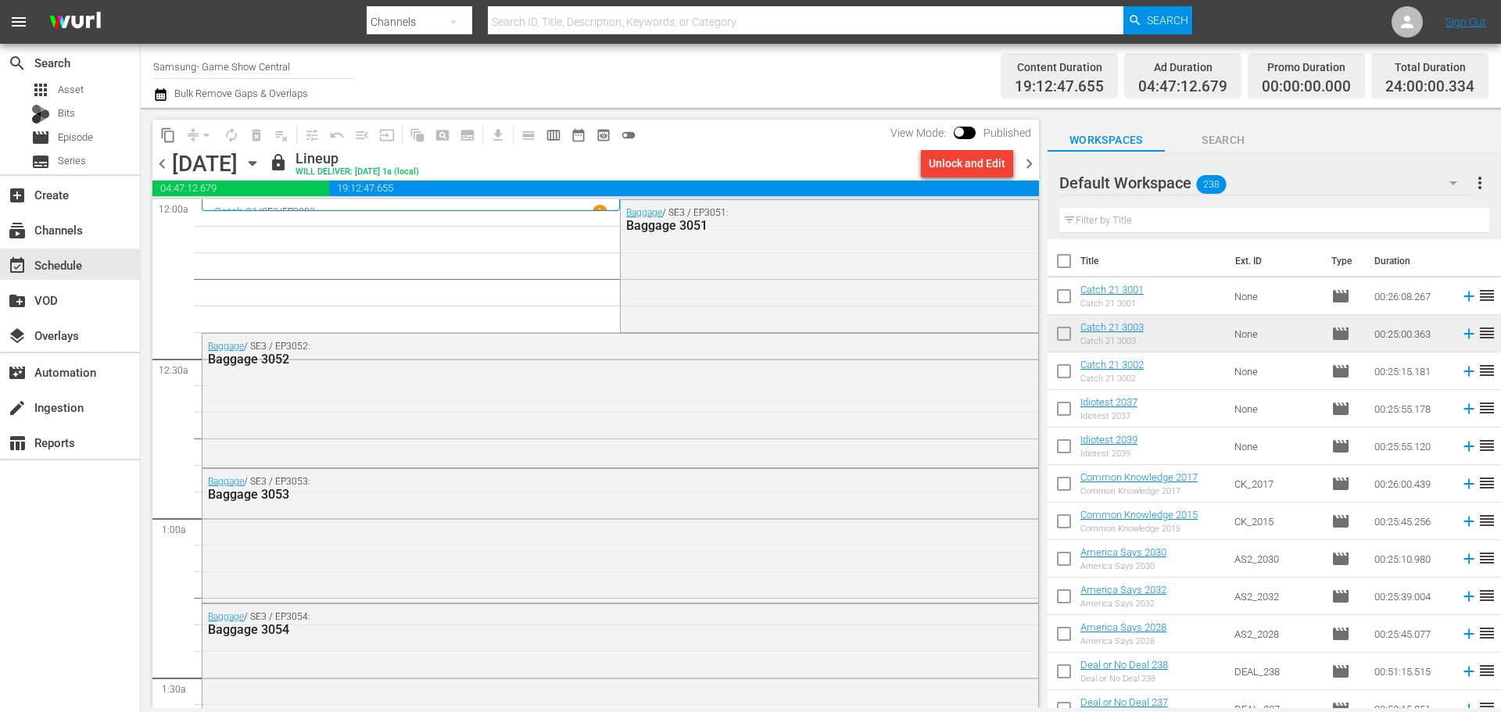
click at [948, 150] on div "Unlock and Edit" at bounding box center [967, 163] width 77 height 28
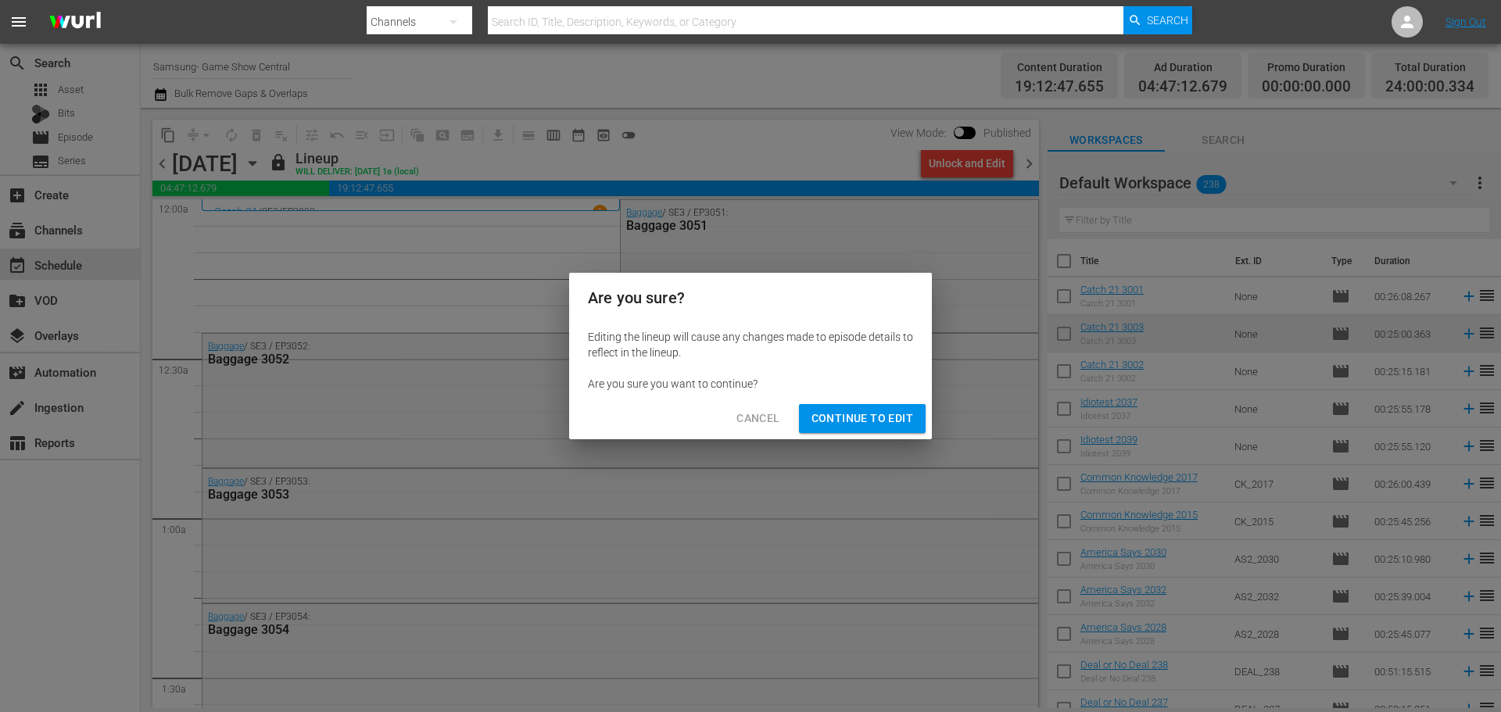
click at [953, 156] on div "Are you sure? Editing the lineup will cause any changes made to episode details…" at bounding box center [750, 356] width 1501 height 712
click at [848, 419] on span "Continue to Edit" at bounding box center [863, 419] width 102 height 20
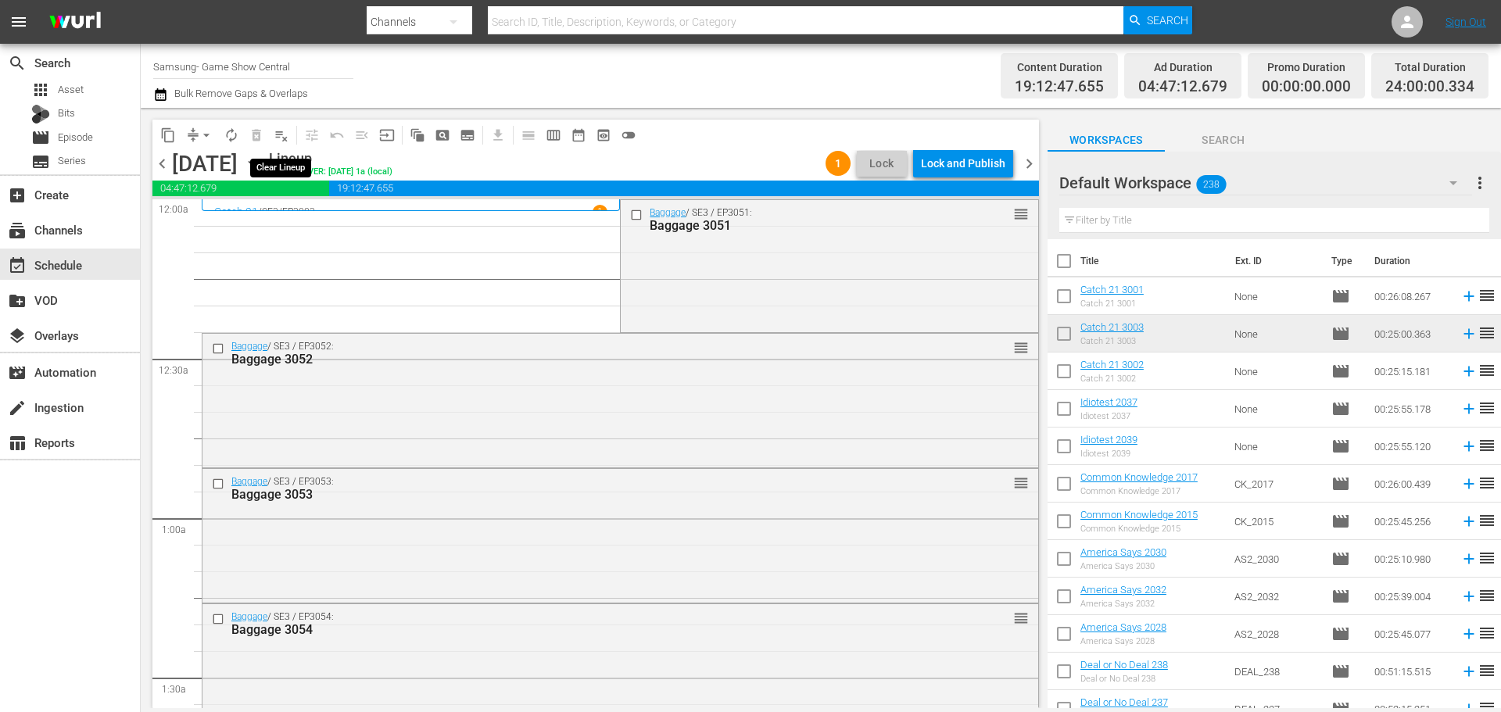
click at [277, 131] on span "playlist_remove_outlined" at bounding box center [282, 135] width 16 height 16
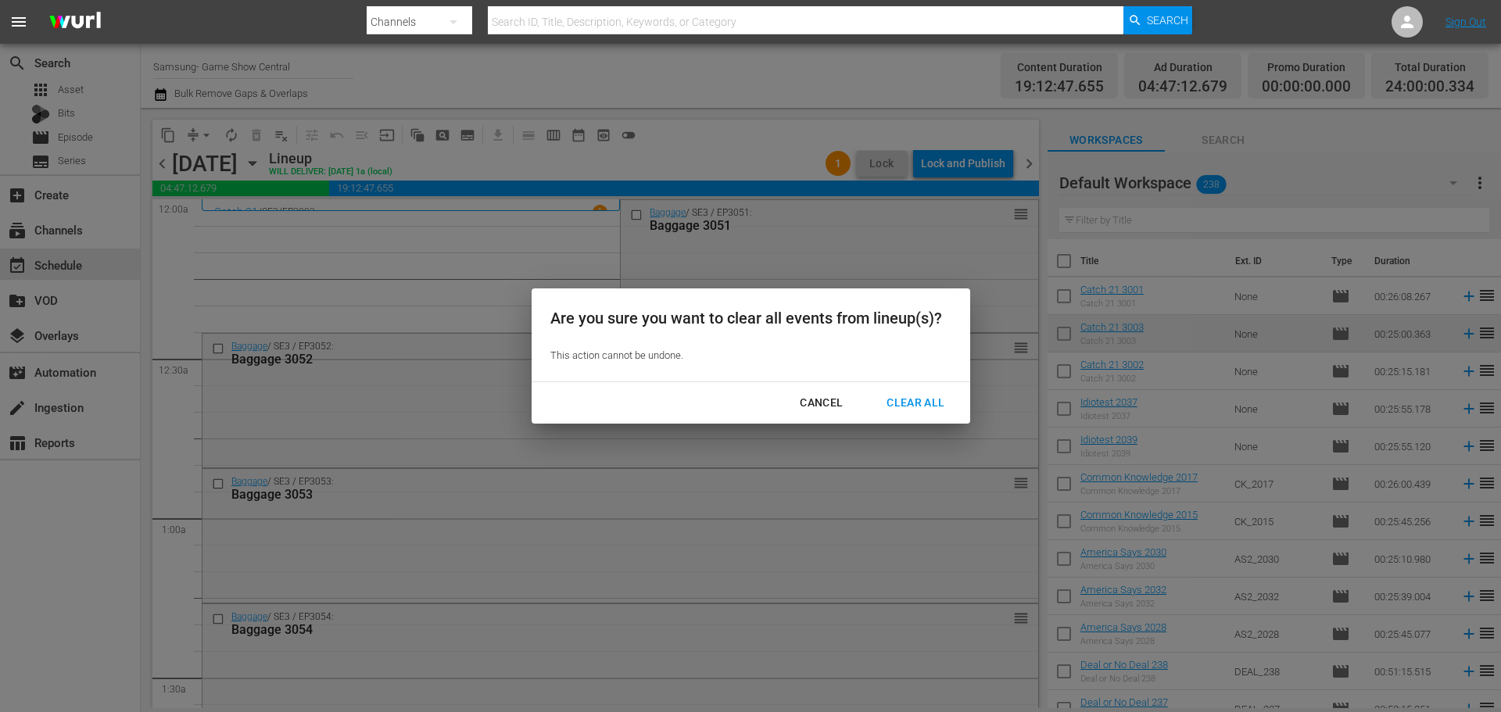
click at [901, 399] on div "Clear All" at bounding box center [915, 403] width 83 height 20
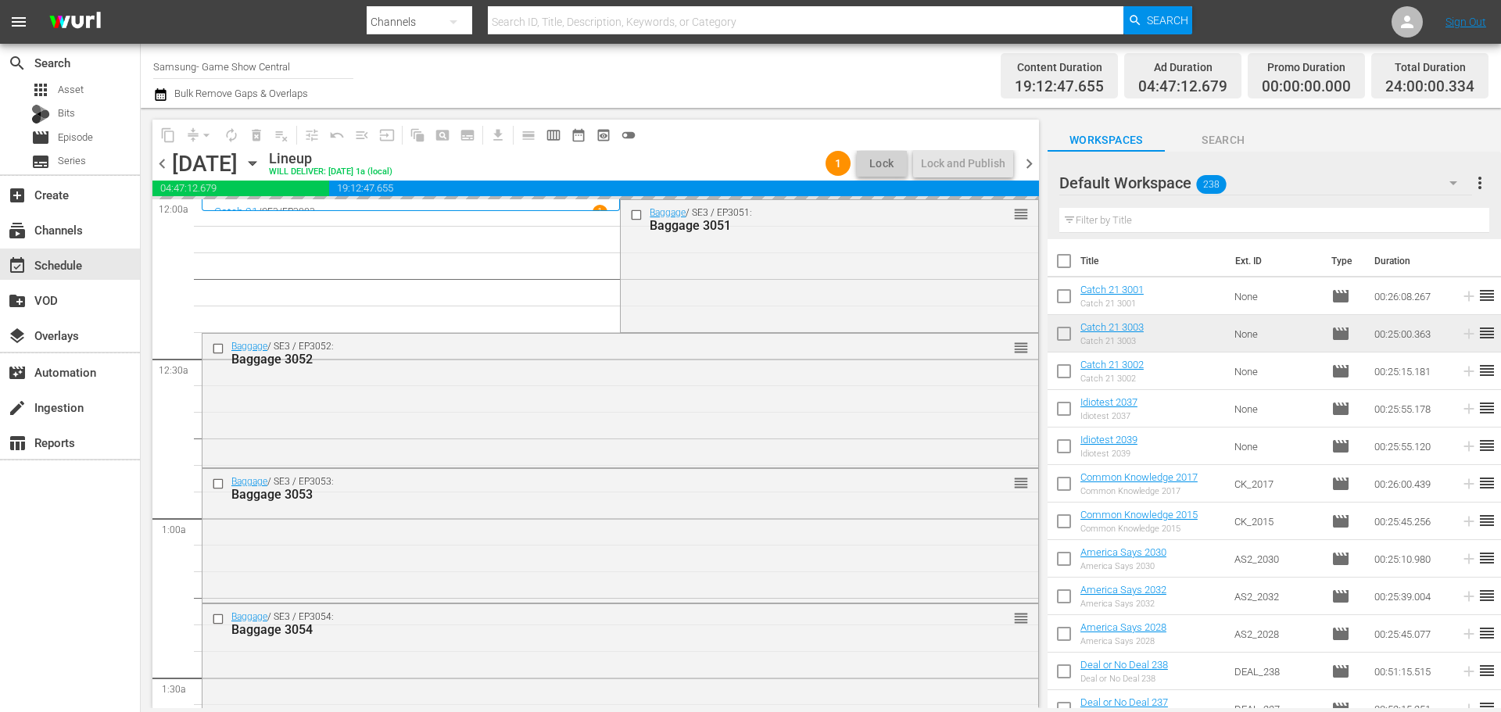
click at [256, 162] on icon "button" at bounding box center [252, 164] width 7 height 4
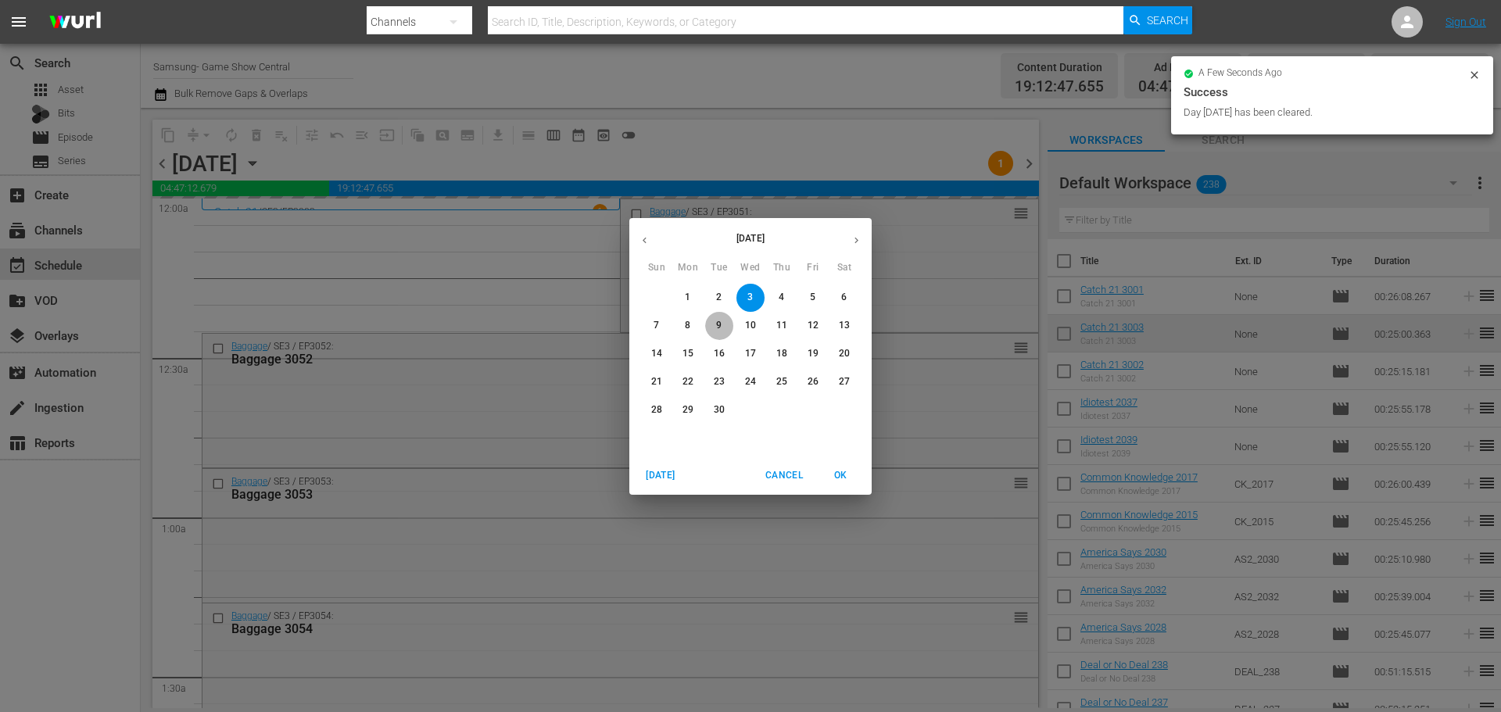
click at [726, 319] on span "9" at bounding box center [719, 325] width 28 height 13
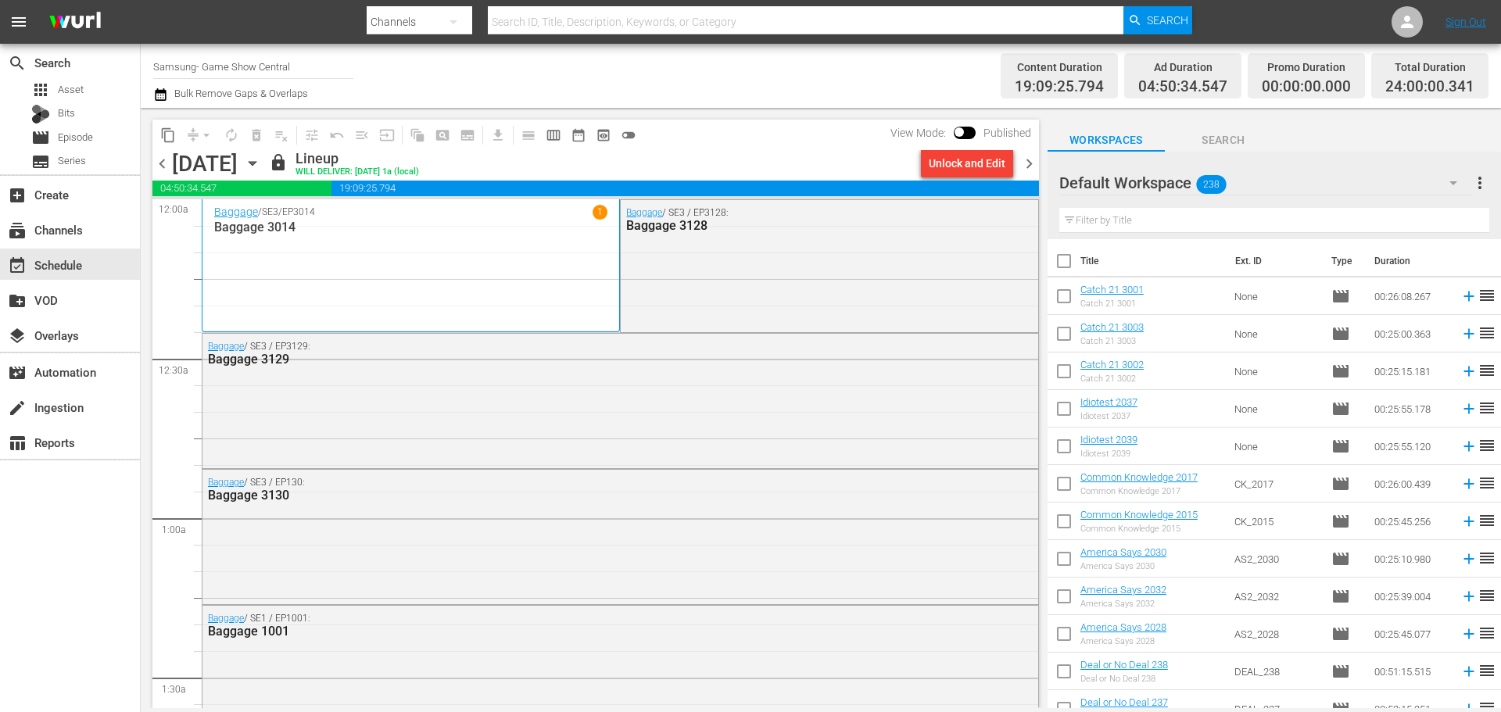
click at [982, 159] on div "Unlock and Edit" at bounding box center [967, 163] width 77 height 28
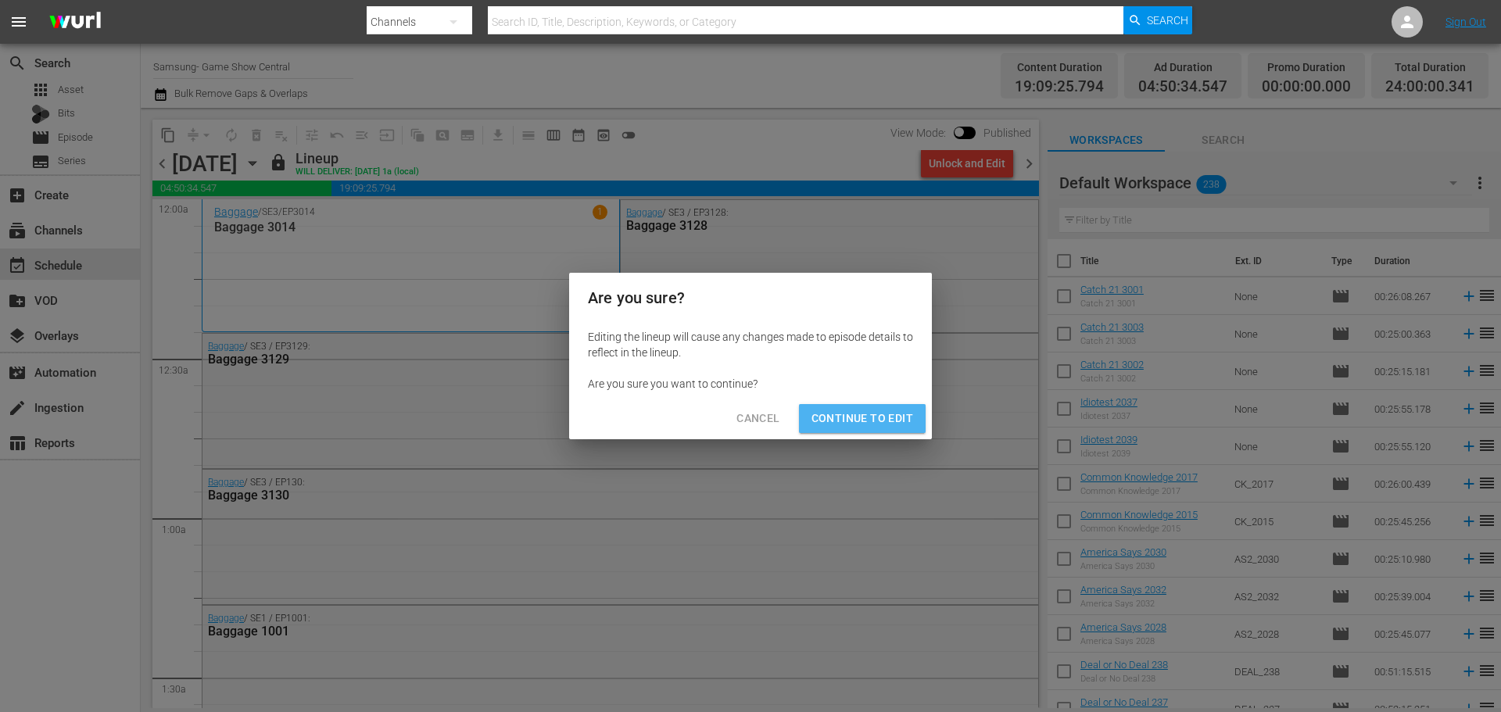
click at [876, 427] on span "Continue to Edit" at bounding box center [863, 419] width 102 height 20
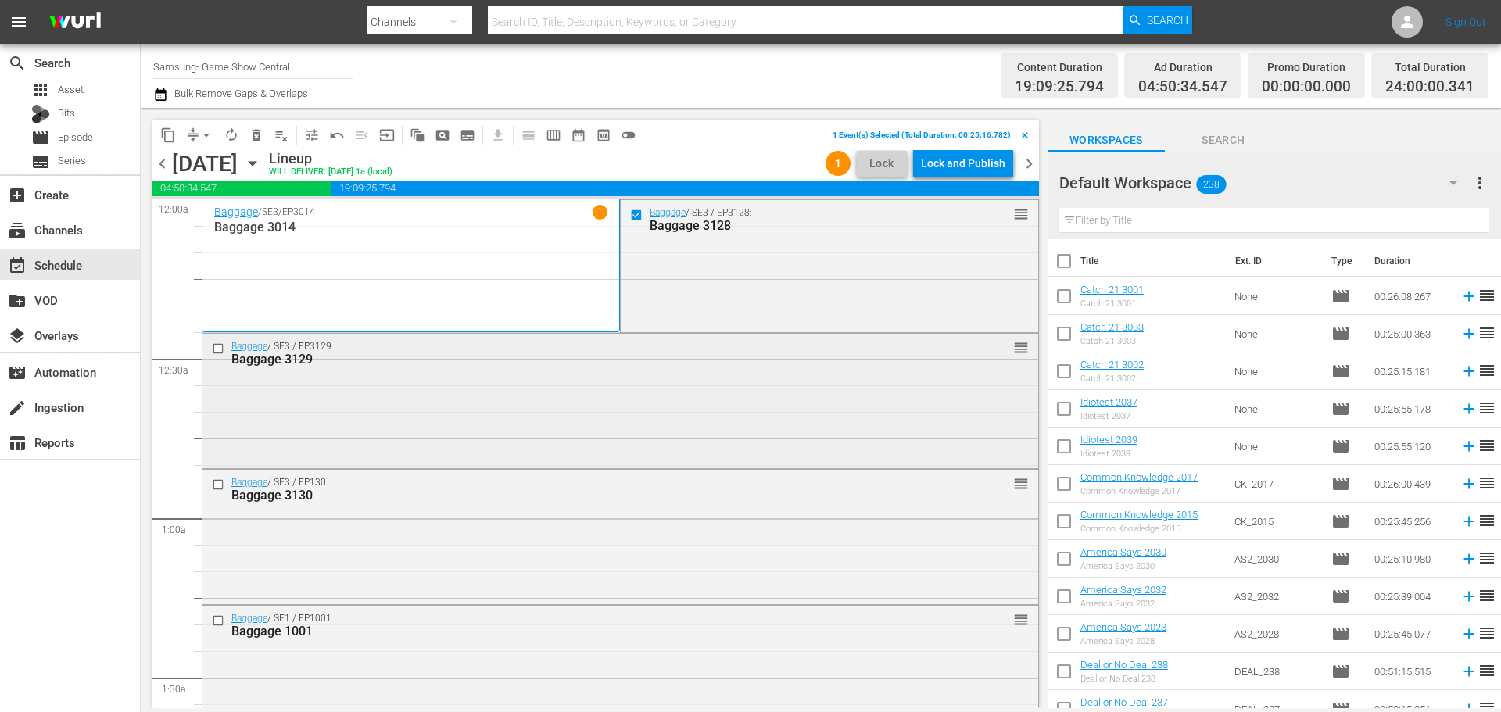
click at [217, 353] on input "checkbox" at bounding box center [220, 348] width 16 height 13
click at [226, 483] on input "checkbox" at bounding box center [220, 484] width 16 height 13
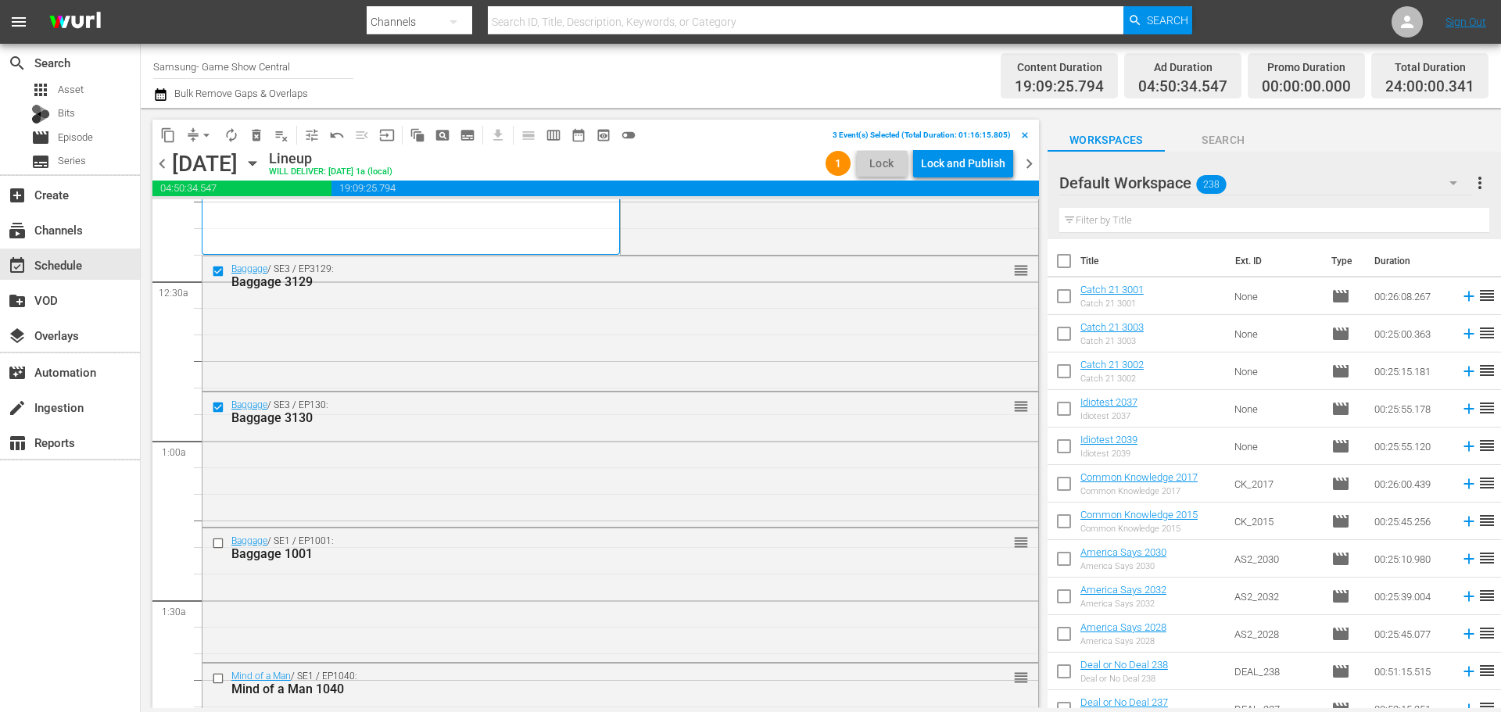
scroll to position [78, 0]
click at [213, 547] on input "checkbox" at bounding box center [220, 542] width 16 height 13
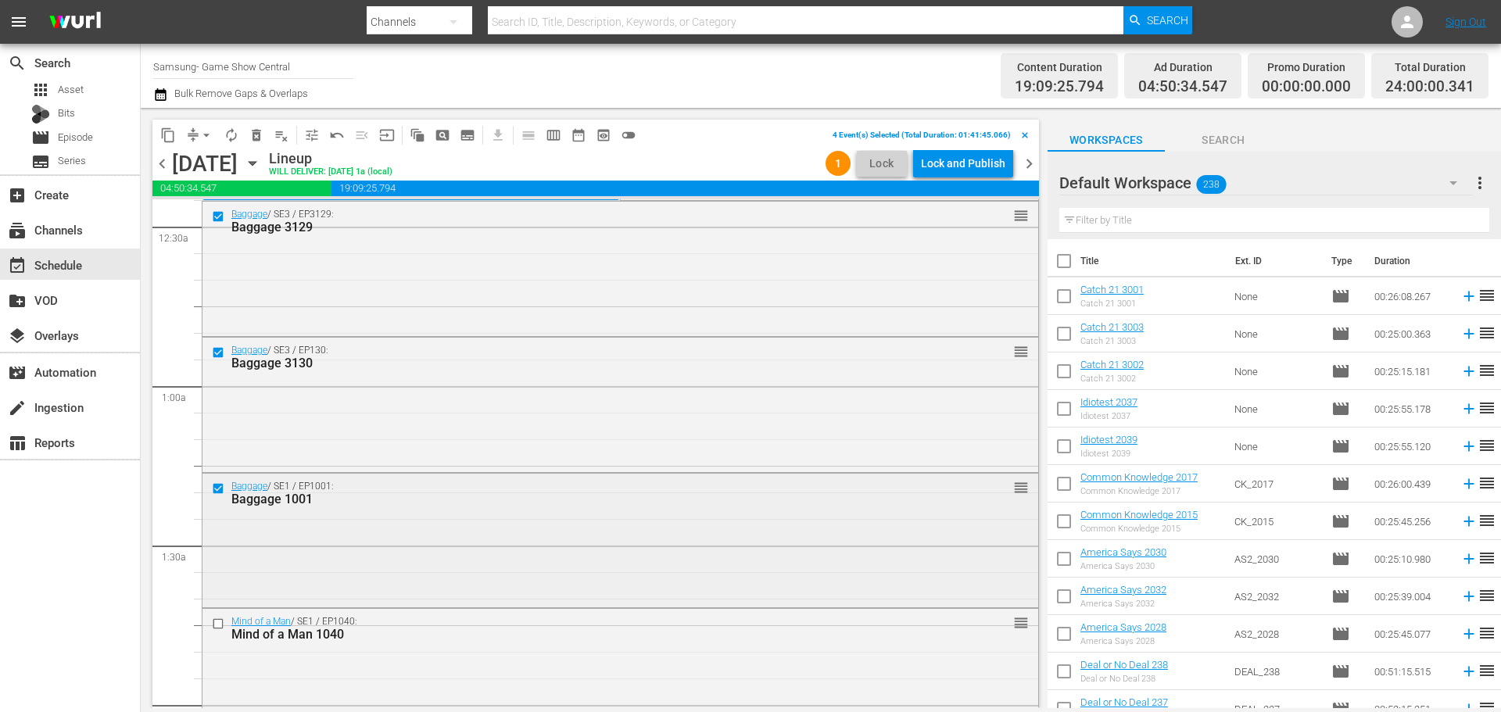
scroll to position [235, 0]
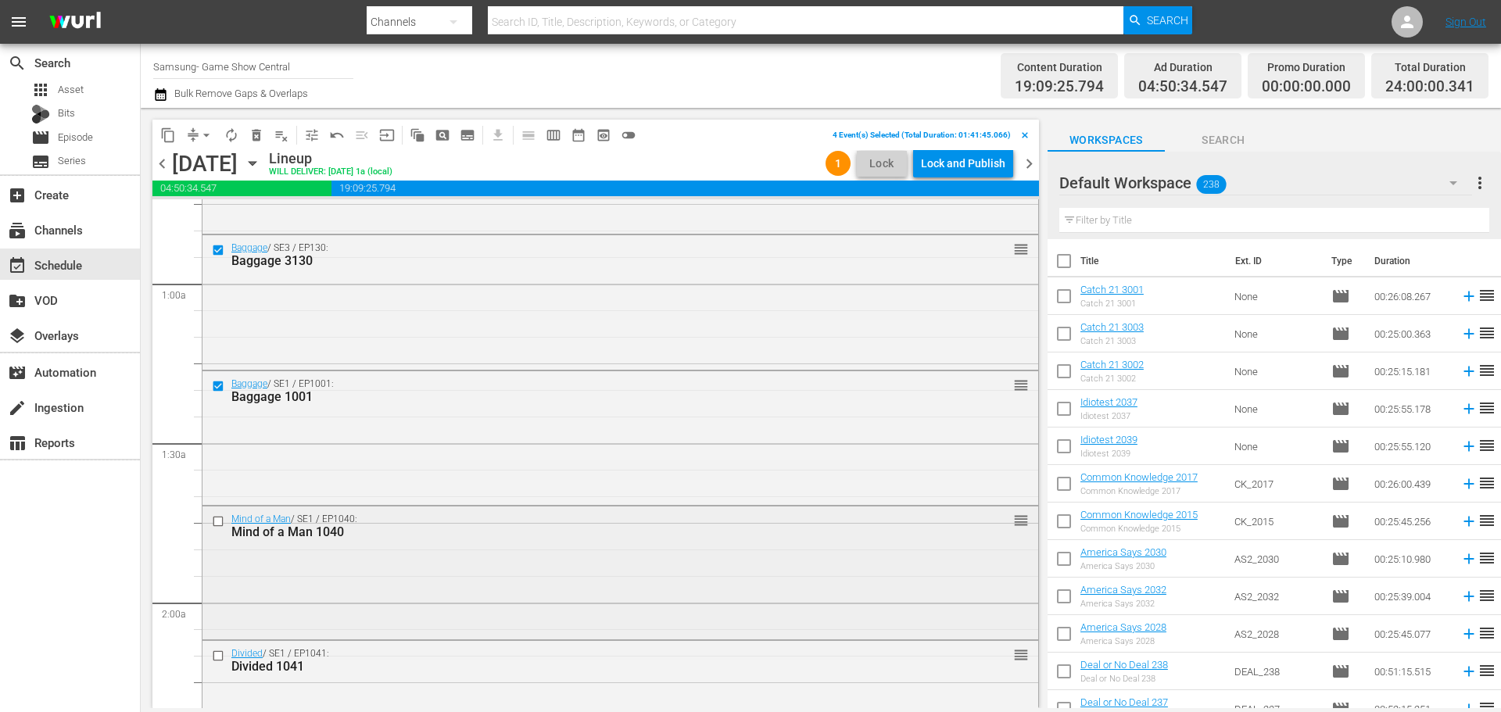
click at [219, 509] on div "Mind of a Man / SE1 / EP1040: Mind of a Man 1040 reorder" at bounding box center [620, 526] width 836 height 38
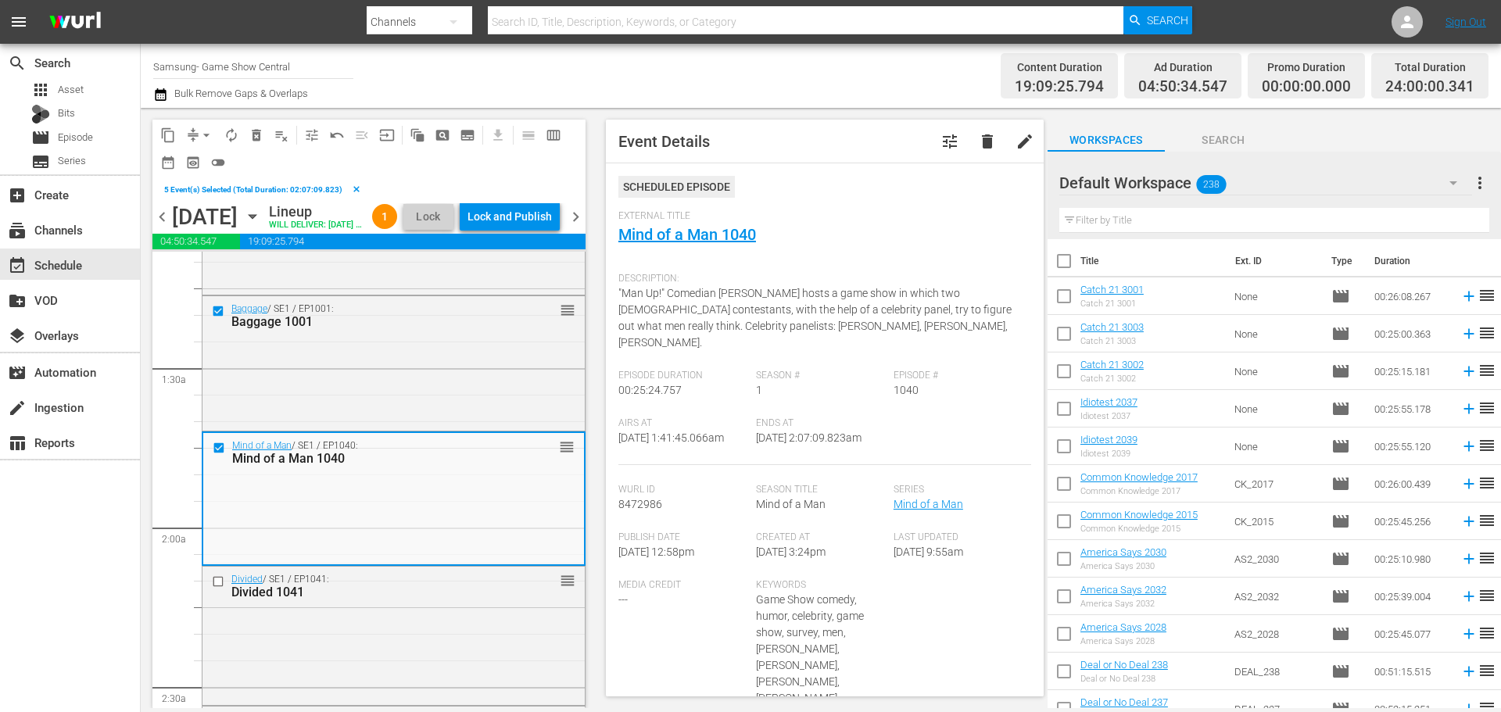
scroll to position [391, 0]
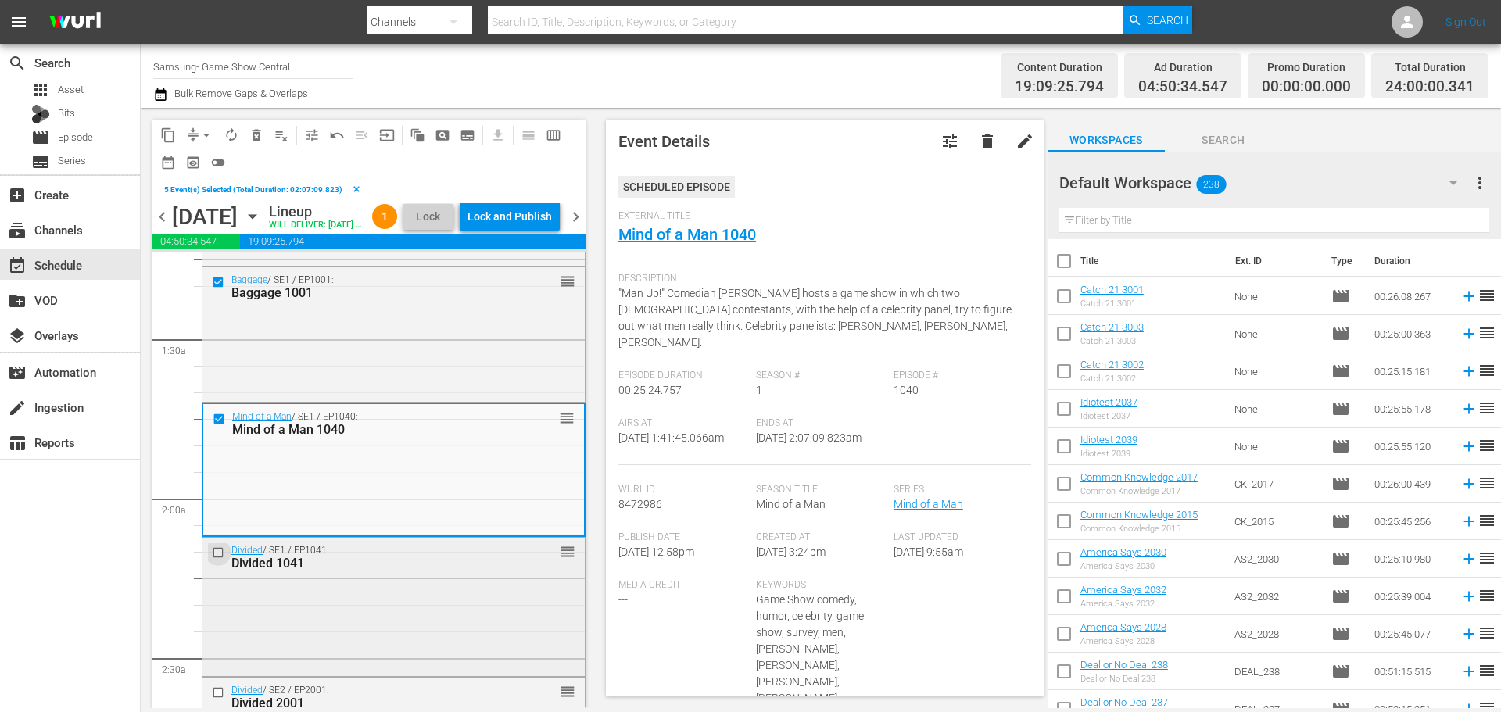
click at [213, 559] on input "checkbox" at bounding box center [220, 552] width 16 height 13
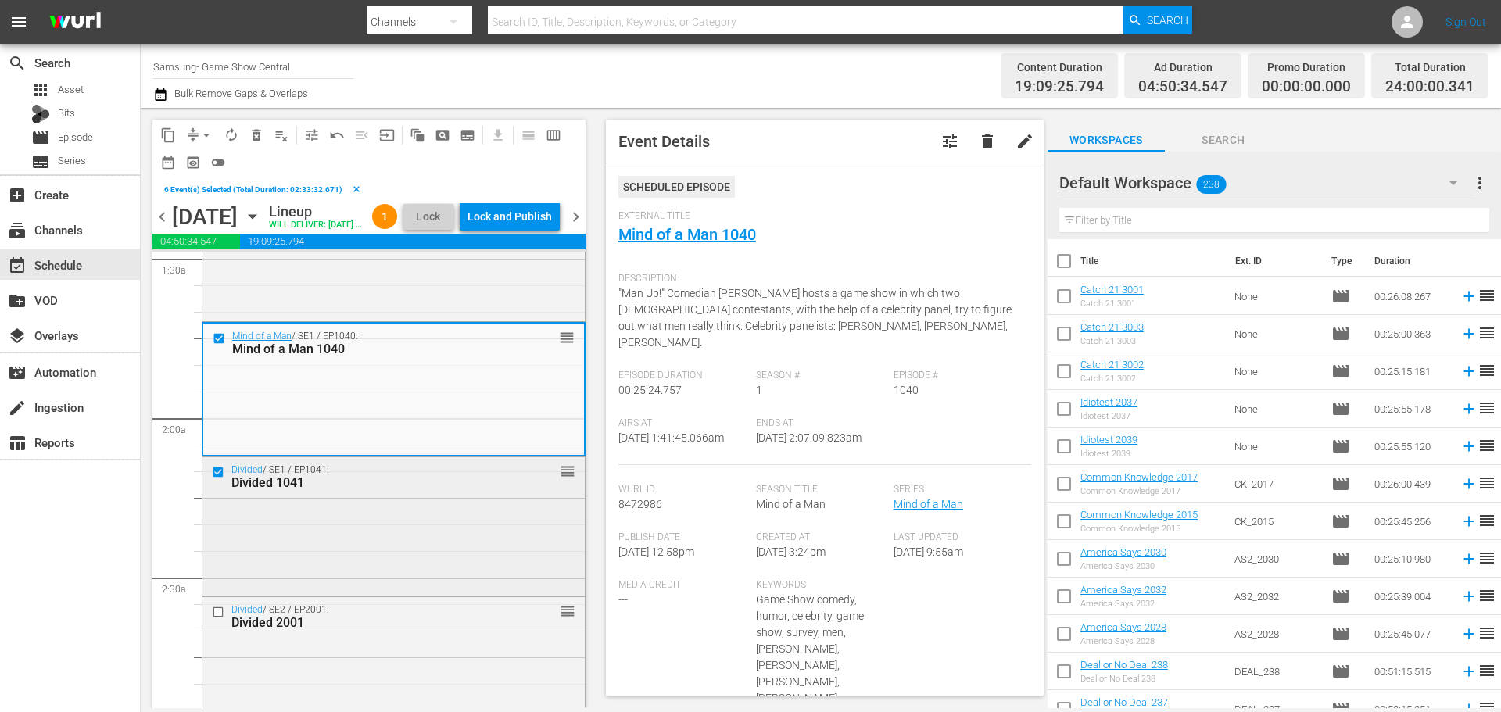
scroll to position [547, 0]
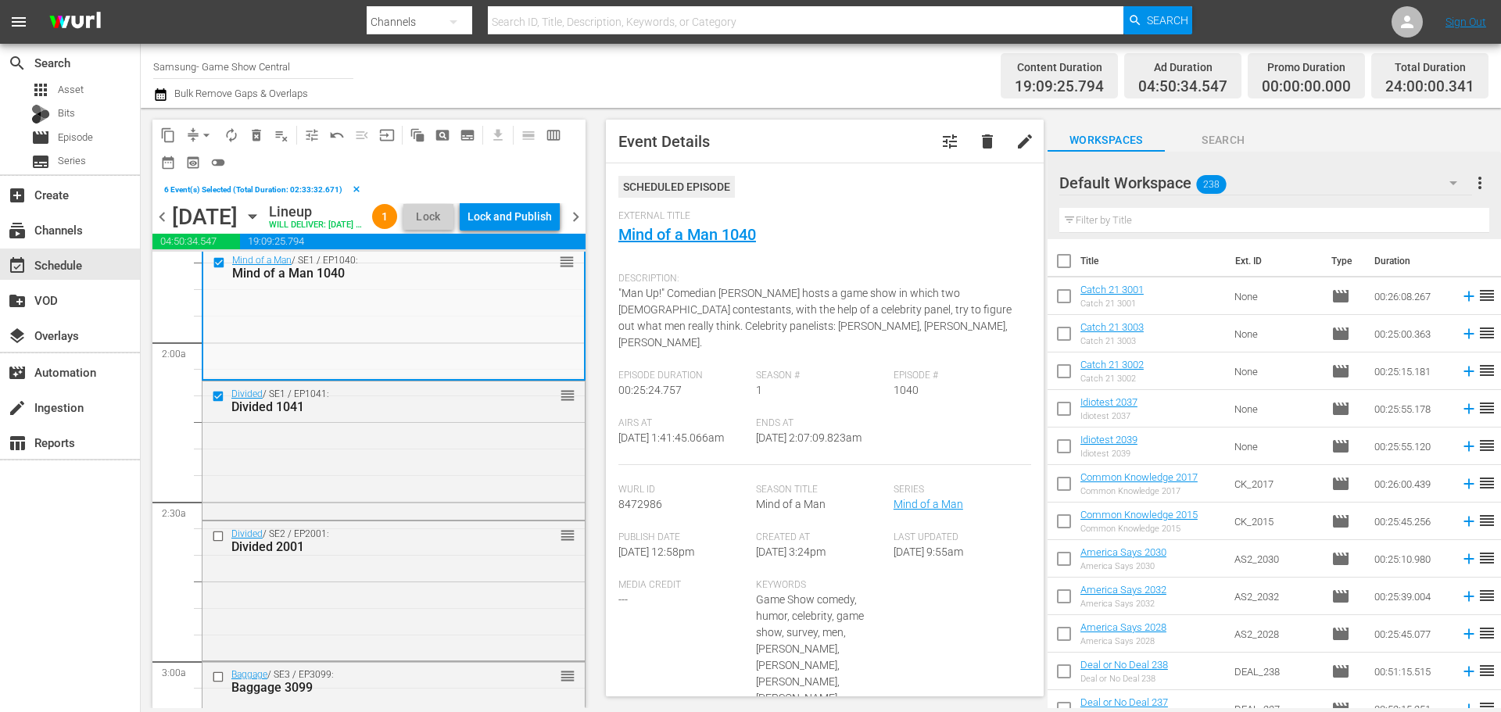
click at [215, 543] on input "checkbox" at bounding box center [220, 536] width 16 height 13
click at [155, 127] on div "content_copy compress arrow_drop_down autorenew_outlined delete_forever_outline…" at bounding box center [368, 148] width 433 height 56
click at [157, 137] on button "content_copy" at bounding box center [168, 135] width 25 height 25
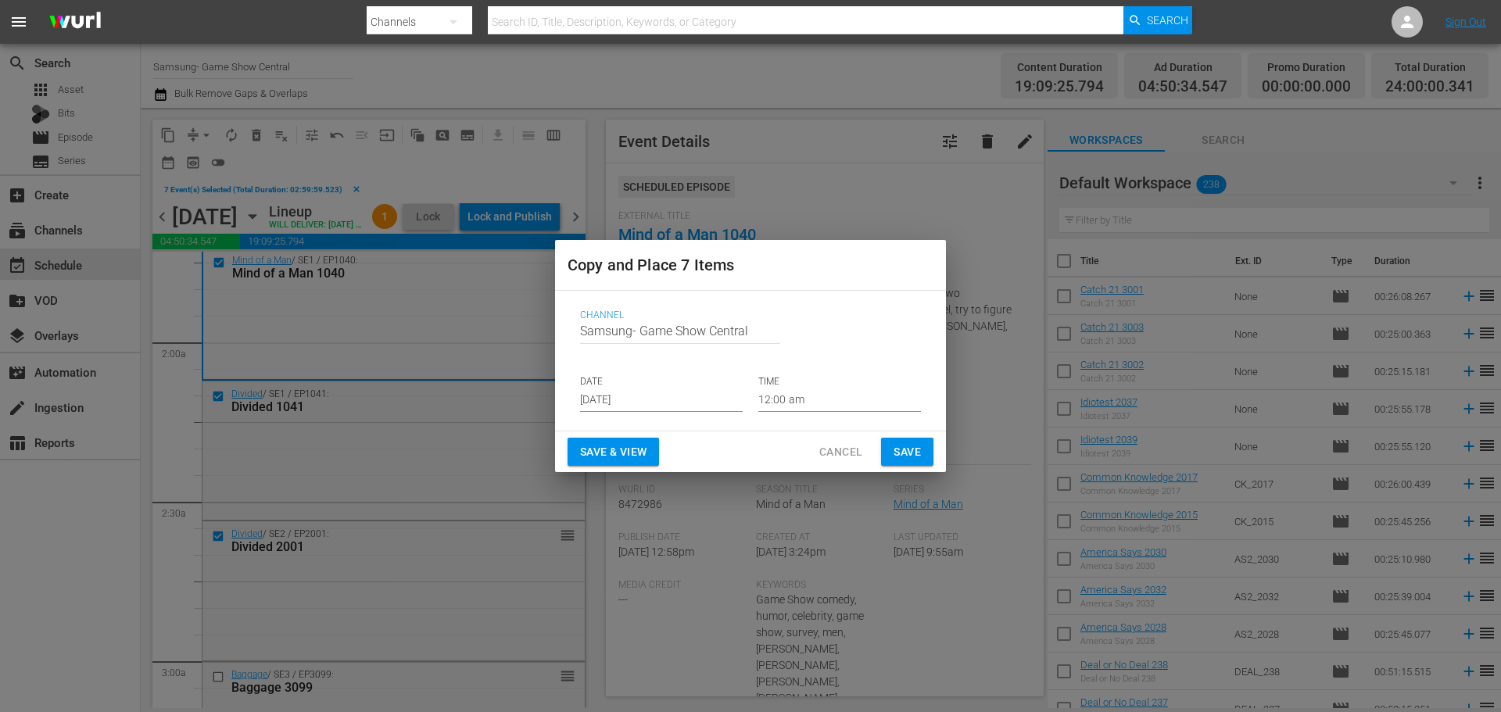
click at [613, 403] on input "[DATE]" at bounding box center [661, 400] width 163 height 23
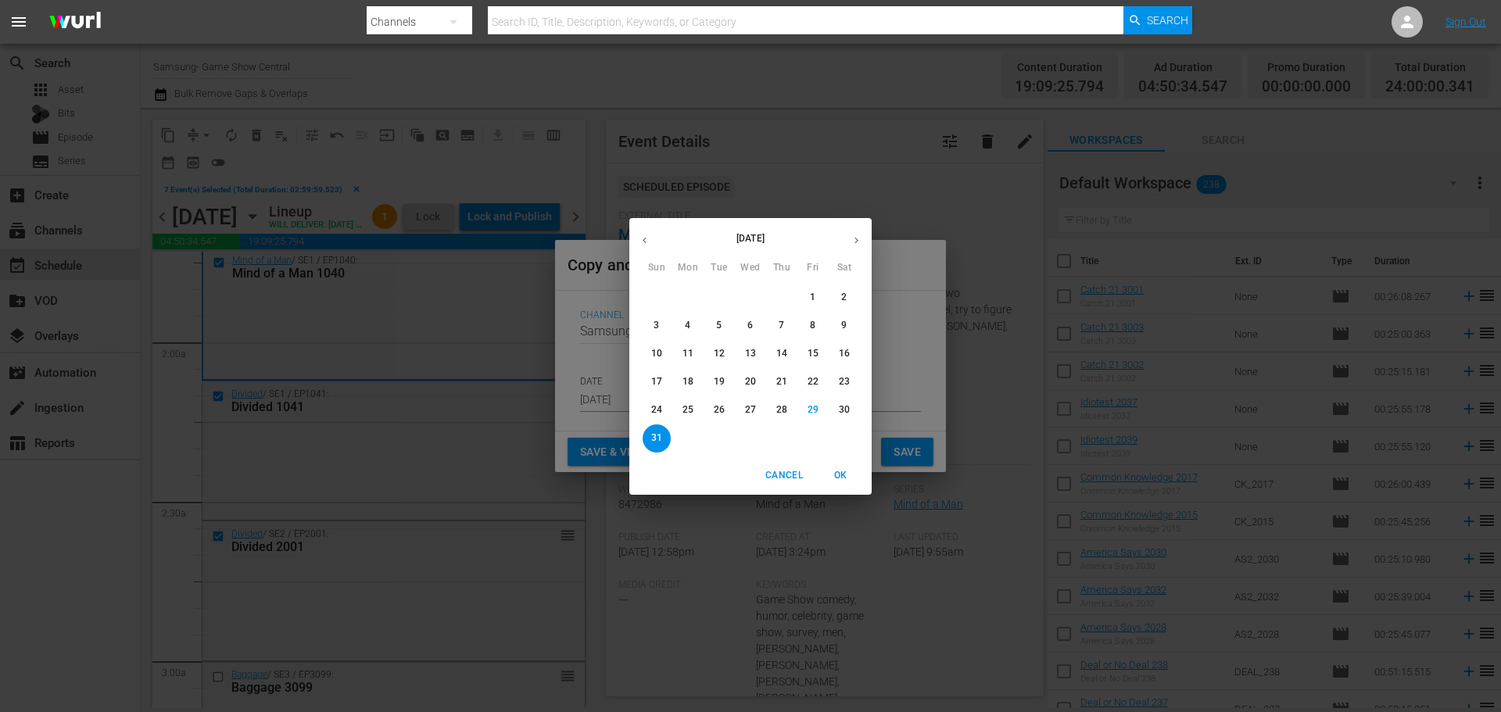
click at [848, 242] on button "button" at bounding box center [856, 240] width 30 height 30
click at [747, 300] on span "3" at bounding box center [750, 297] width 28 height 13
type input "Sep 3rd 2025"
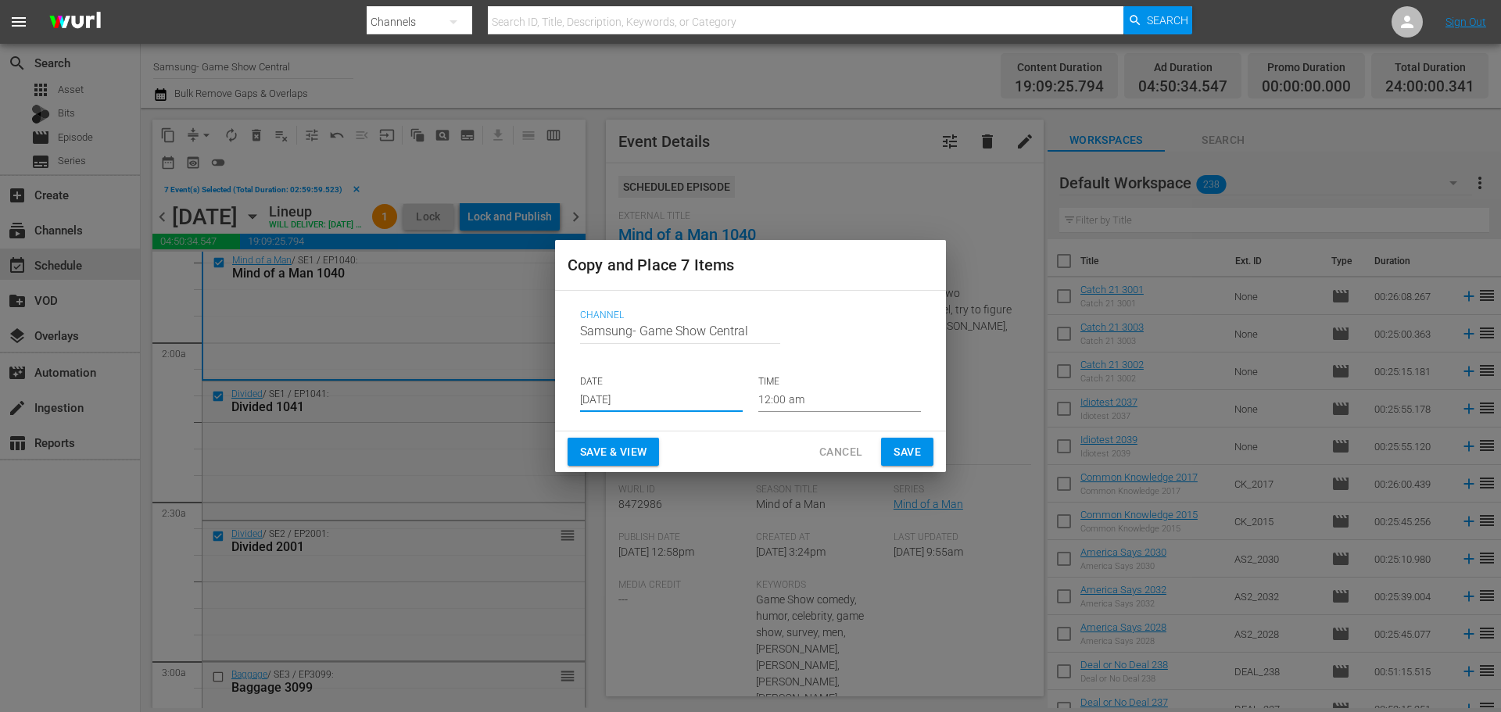
click at [814, 403] on input "12:00 am" at bounding box center [839, 400] width 163 height 23
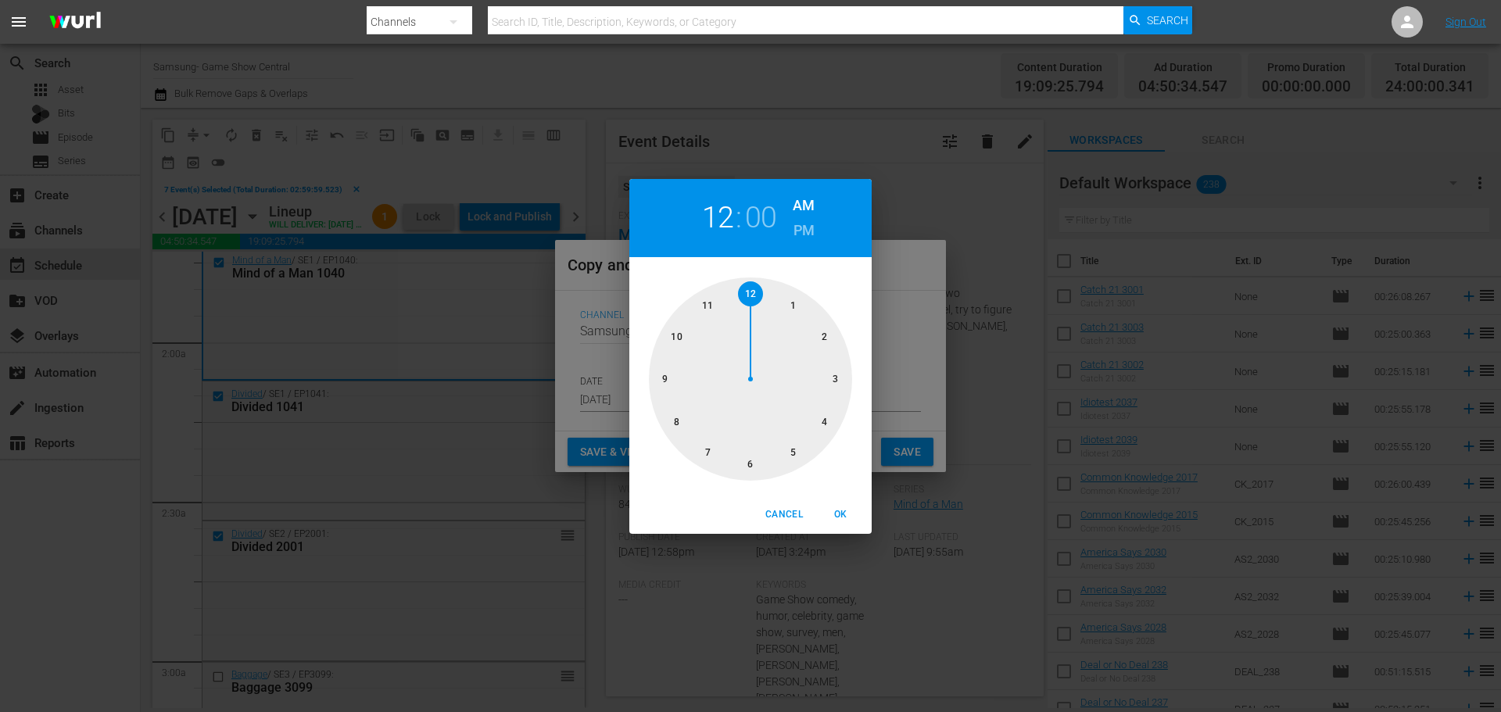
drag, startPoint x: 814, startPoint y: 403, endPoint x: 820, endPoint y: 369, distance: 35.0
click at [820, 369] on div at bounding box center [750, 379] width 203 height 203
click at [839, 513] on span "OK" at bounding box center [841, 515] width 38 height 16
type input "03:00 am"
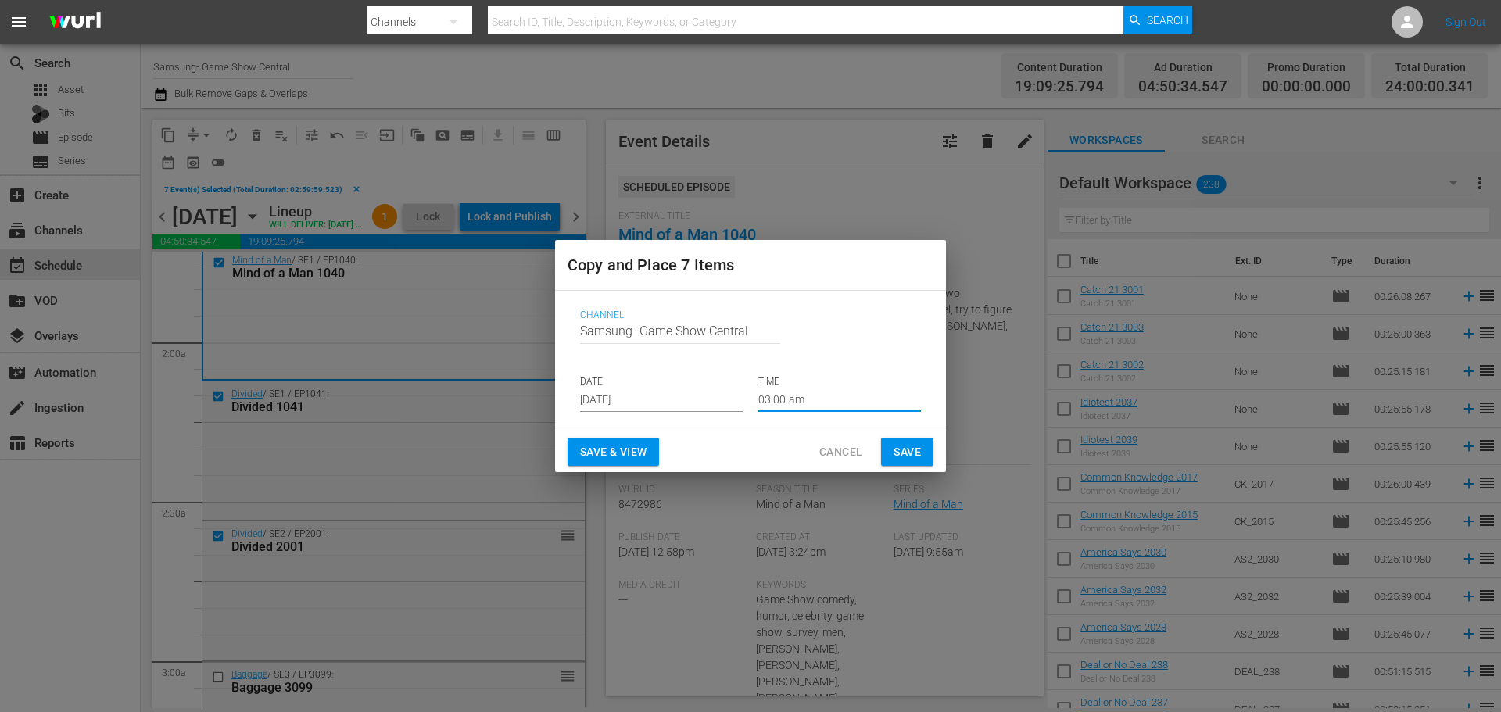
click at [901, 454] on span "Save" at bounding box center [907, 453] width 27 height 20
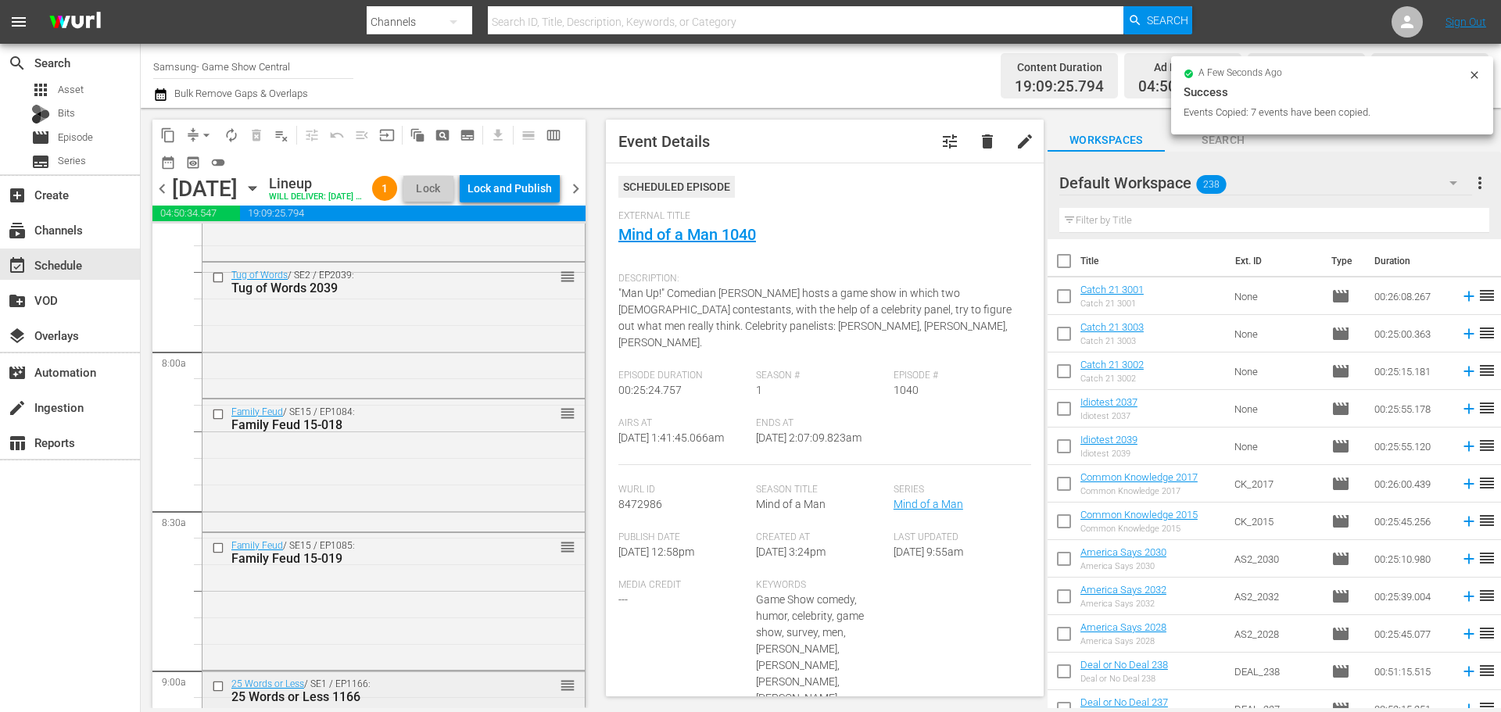
scroll to position [2580, 0]
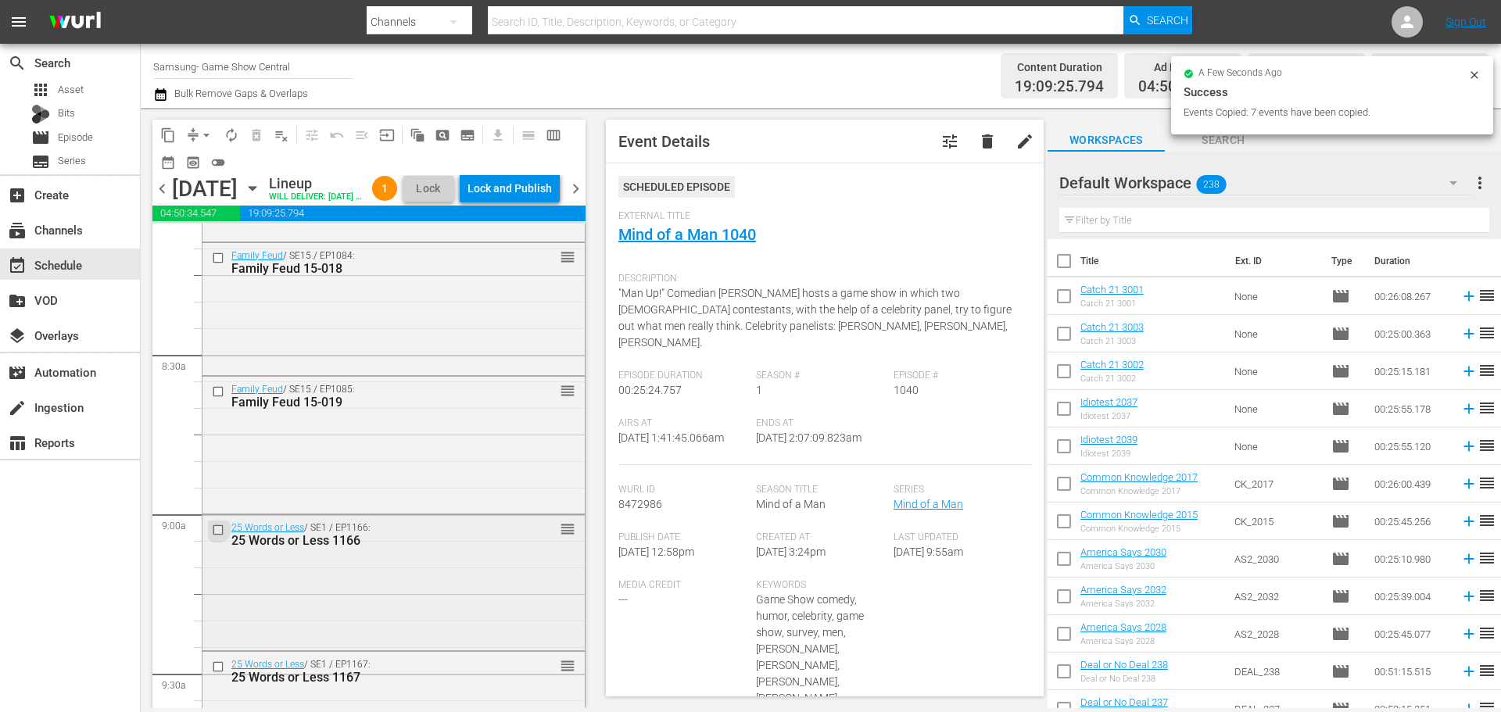
click at [218, 537] on input "checkbox" at bounding box center [220, 530] width 16 height 13
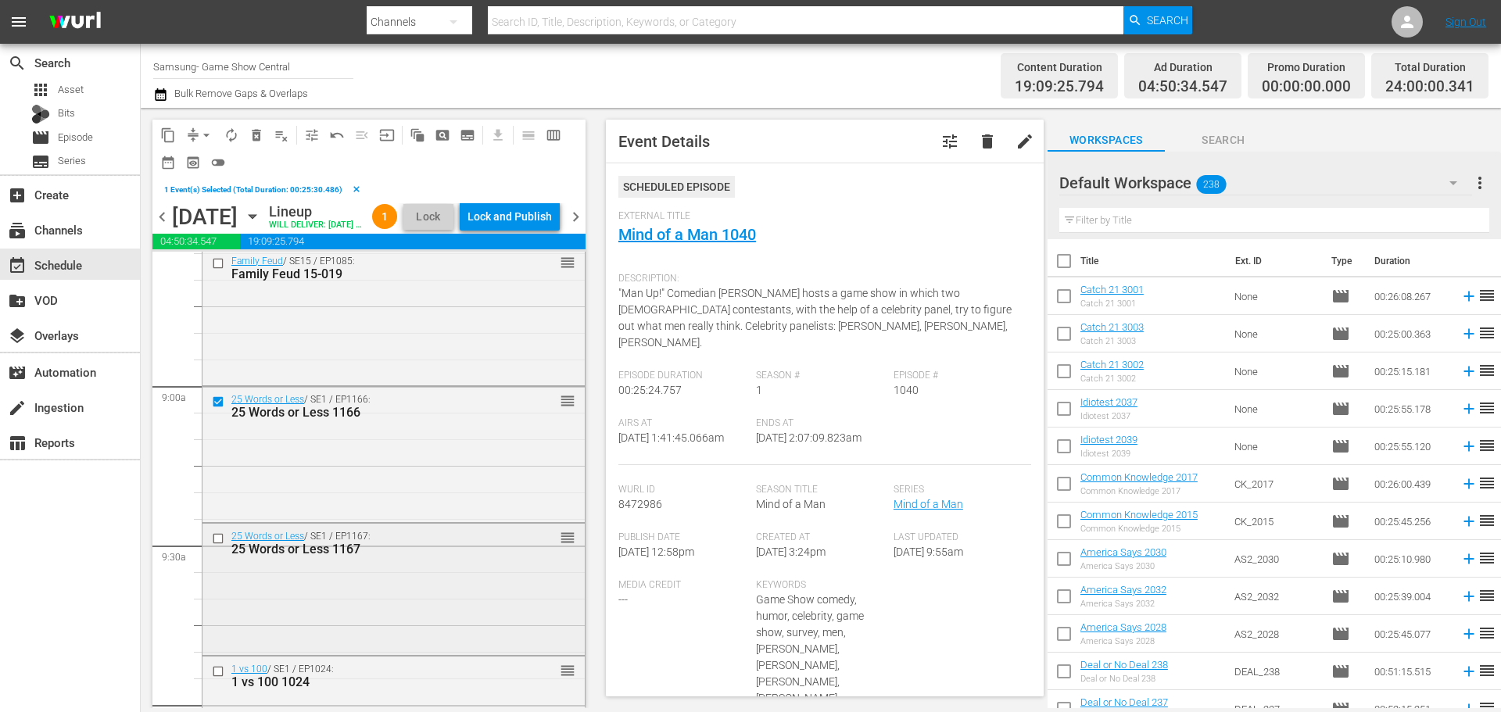
click at [217, 545] on input "checkbox" at bounding box center [220, 538] width 16 height 13
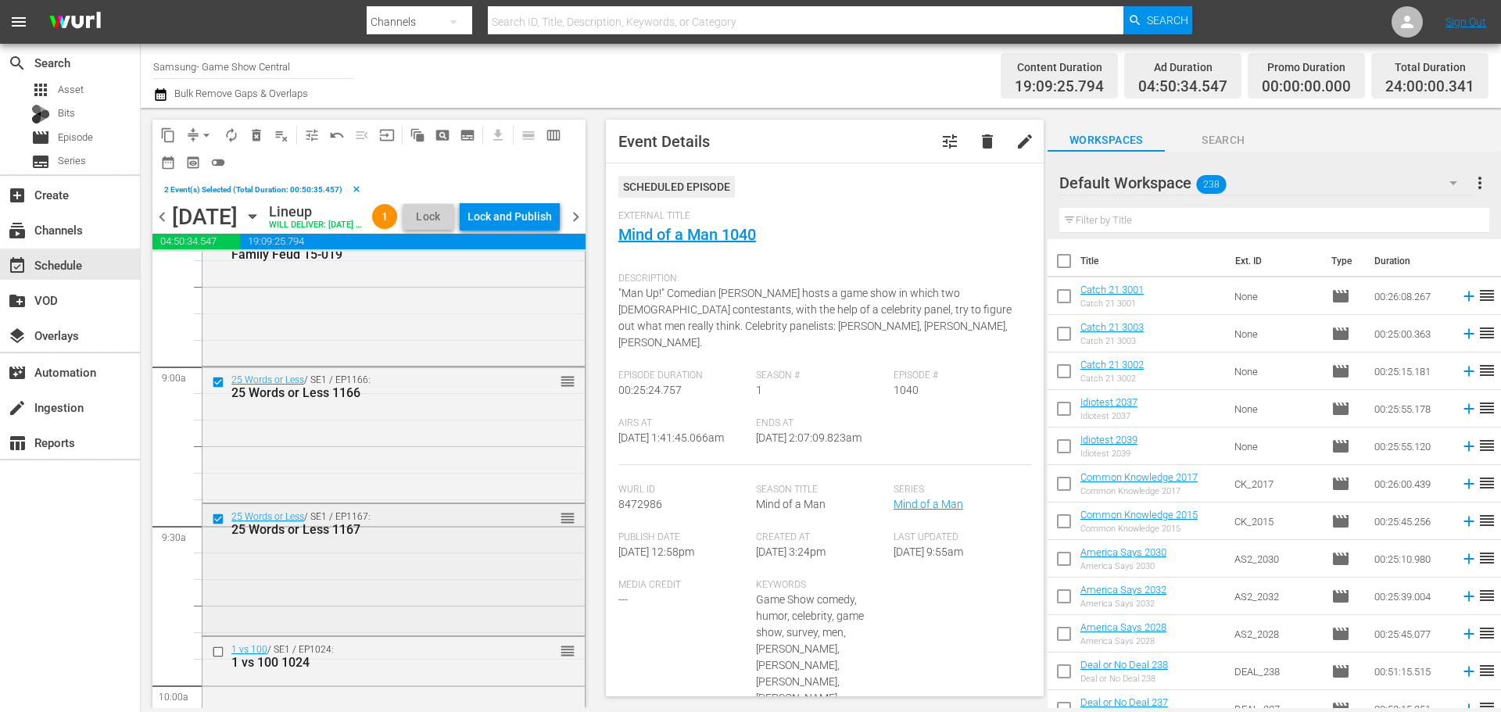
scroll to position [2815, 0]
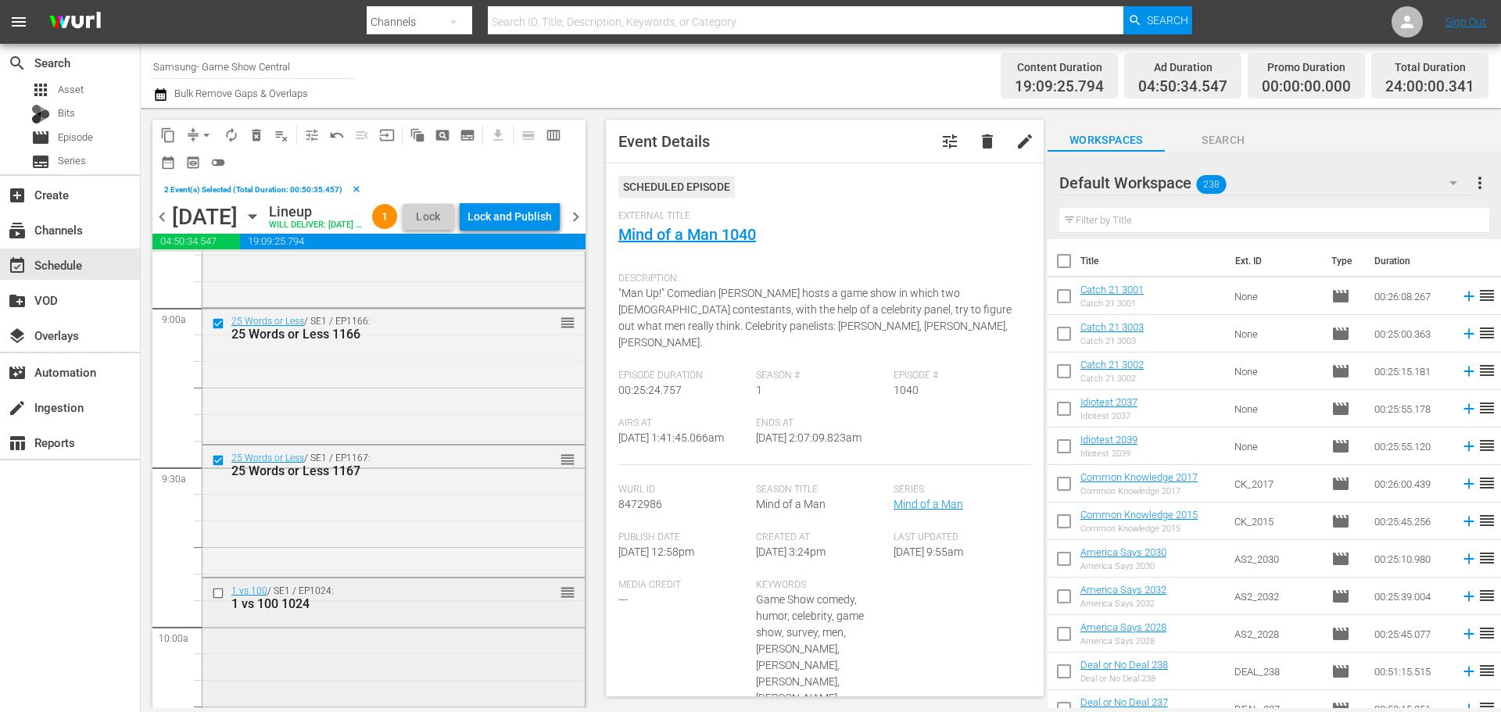
click at [210, 603] on div at bounding box center [219, 593] width 23 height 19
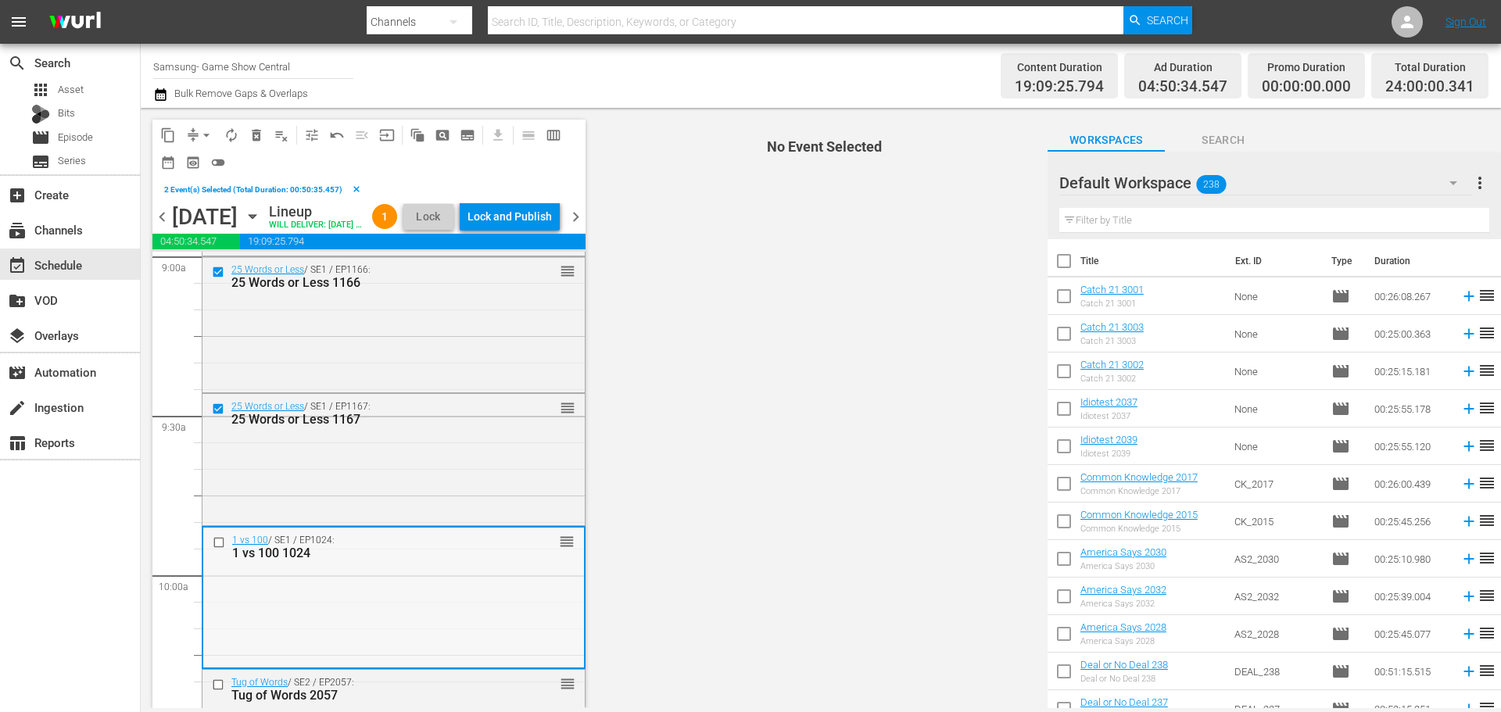
scroll to position [2893, 0]
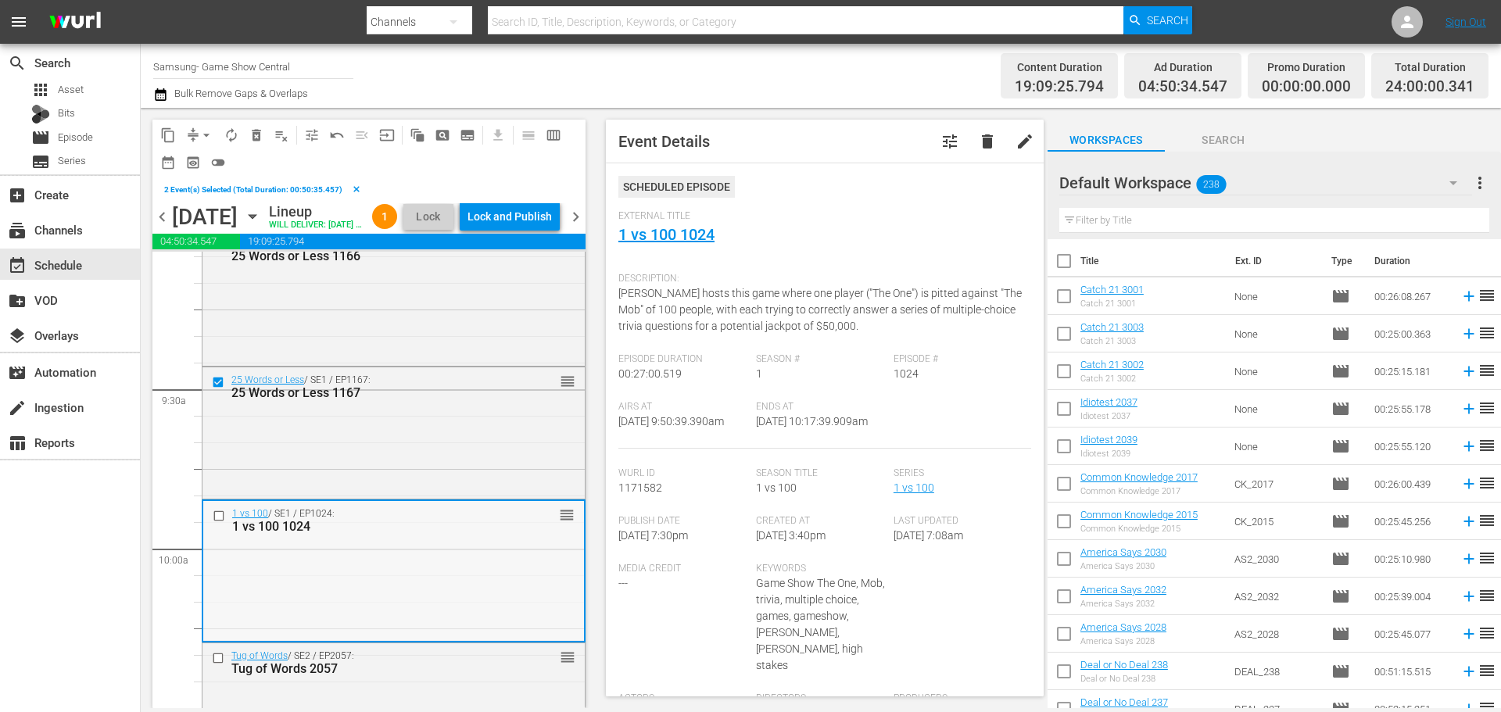
drag, startPoint x: 213, startPoint y: 565, endPoint x: 220, endPoint y: 539, distance: 26.5
click at [220, 522] on input "checkbox" at bounding box center [221, 515] width 16 height 13
click at [211, 668] on div at bounding box center [219, 658] width 23 height 19
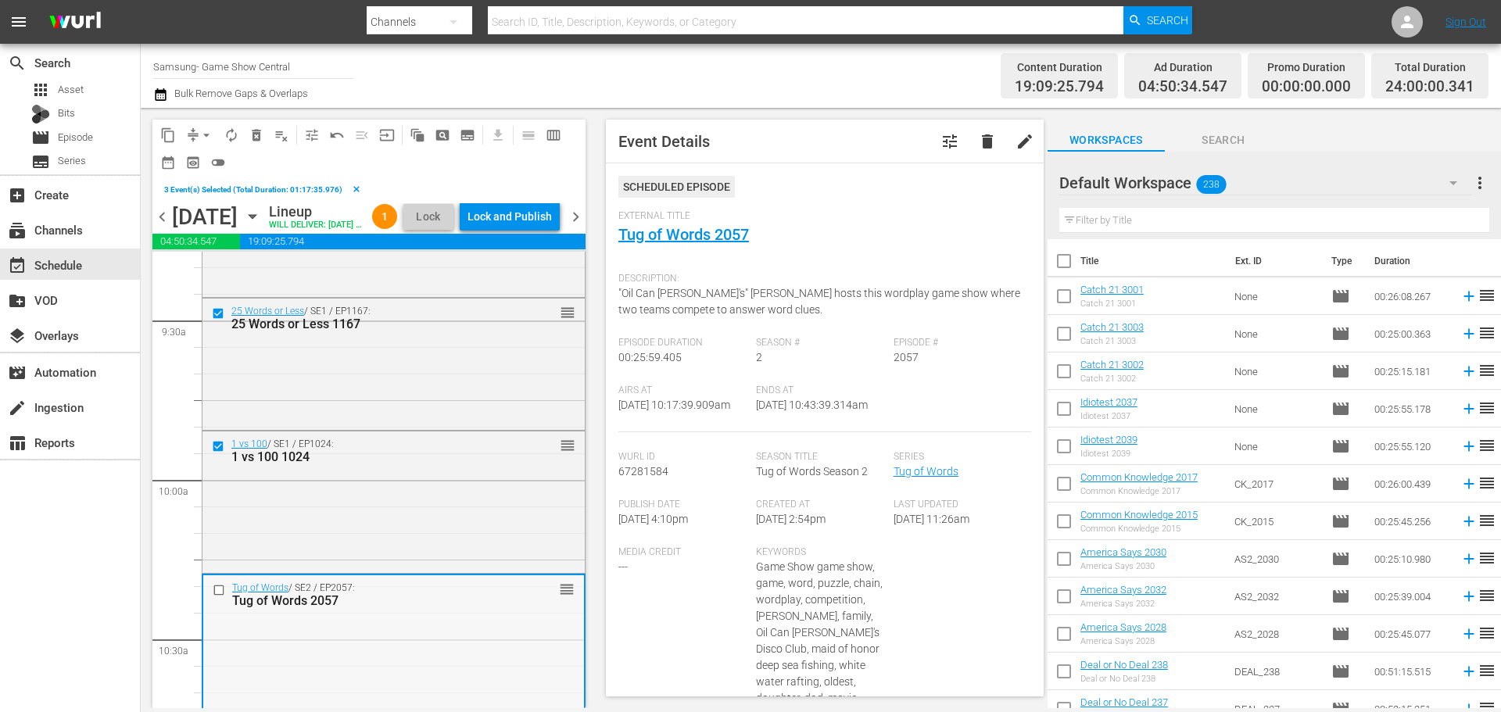
scroll to position [3049, 0]
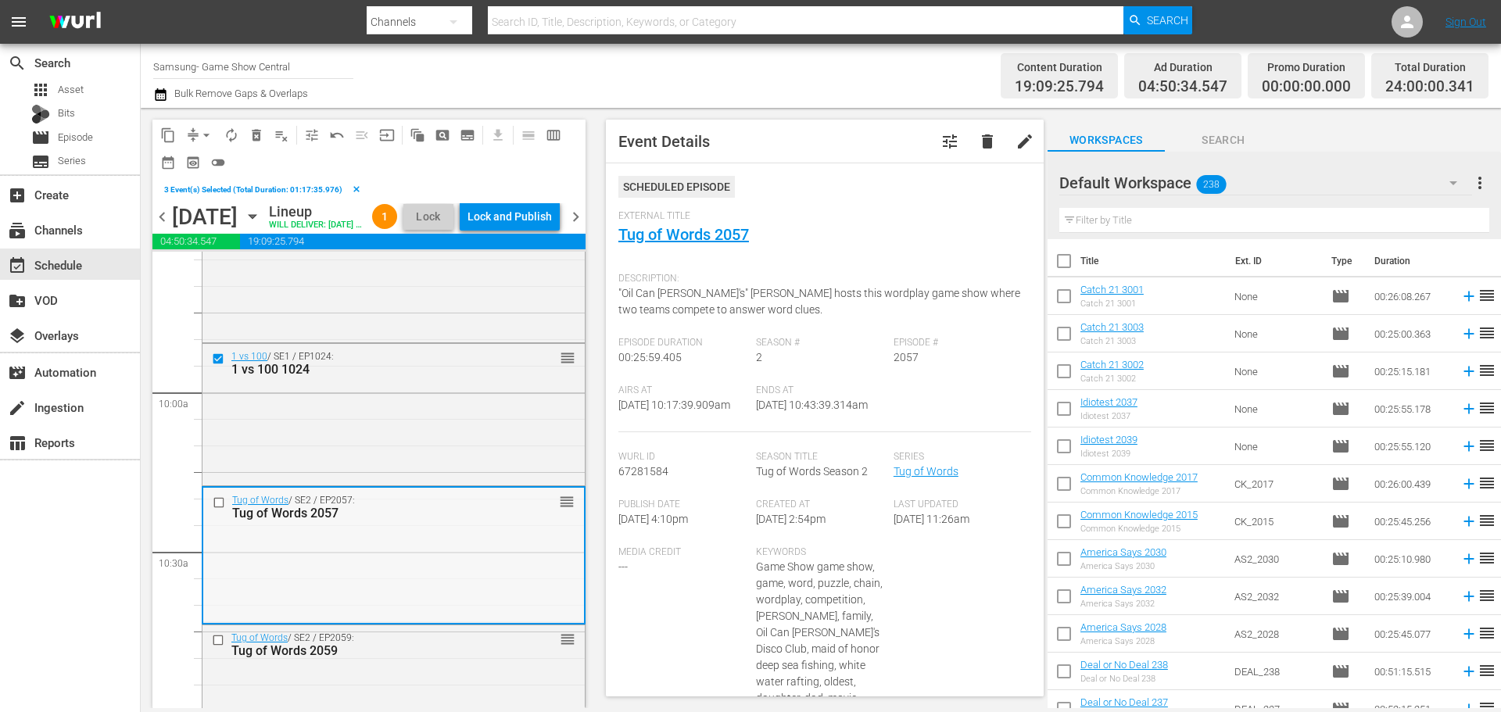
click at [217, 510] on input "checkbox" at bounding box center [221, 502] width 16 height 13
click at [214, 647] on input "checkbox" at bounding box center [220, 640] width 16 height 13
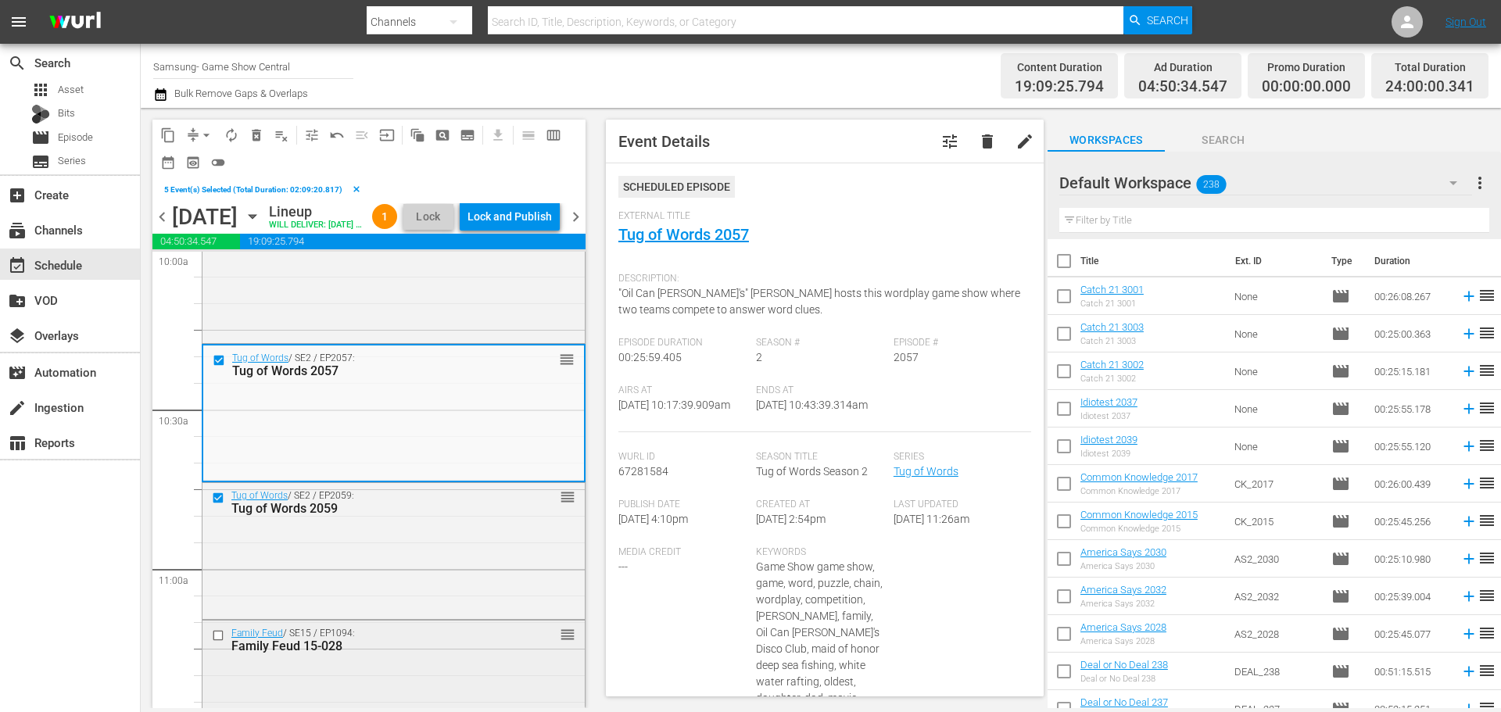
scroll to position [3205, 0]
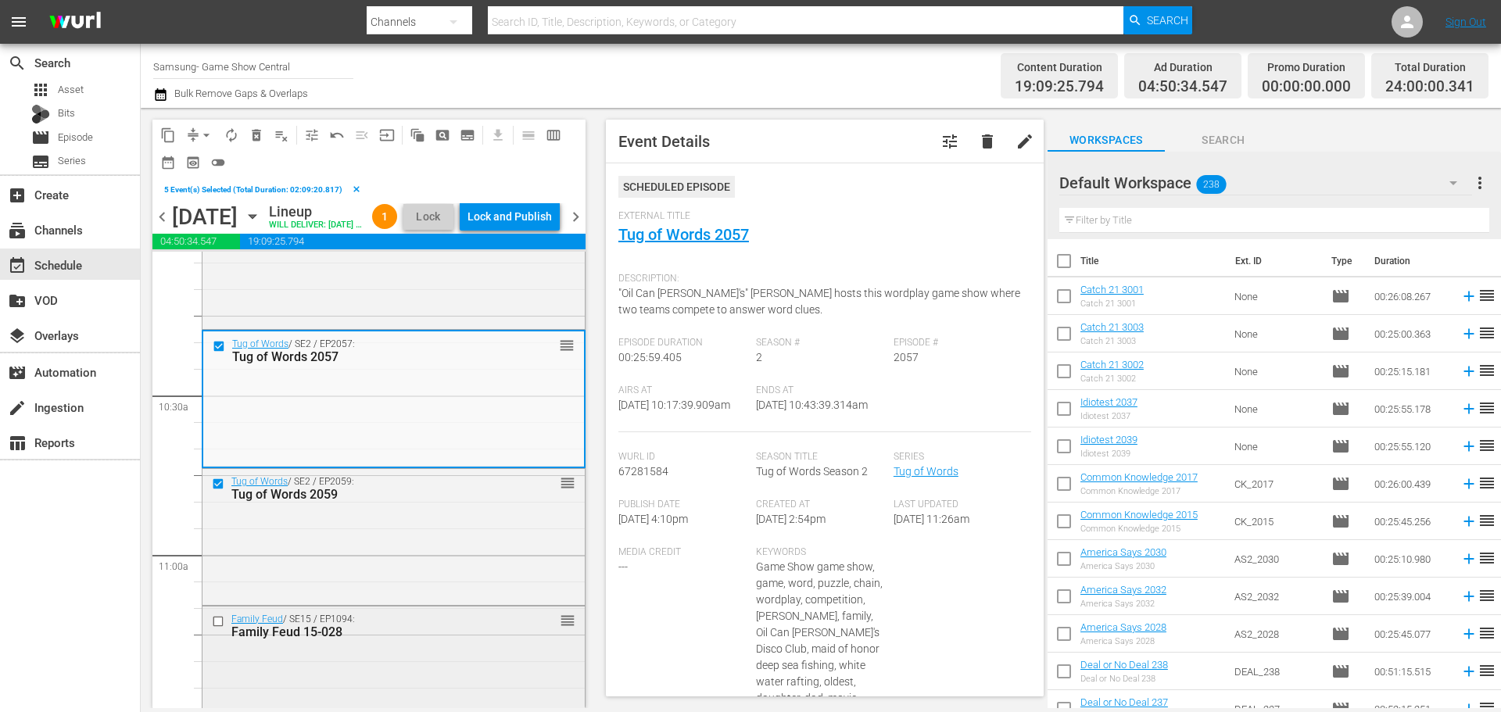
click at [217, 628] on input "checkbox" at bounding box center [220, 621] width 16 height 13
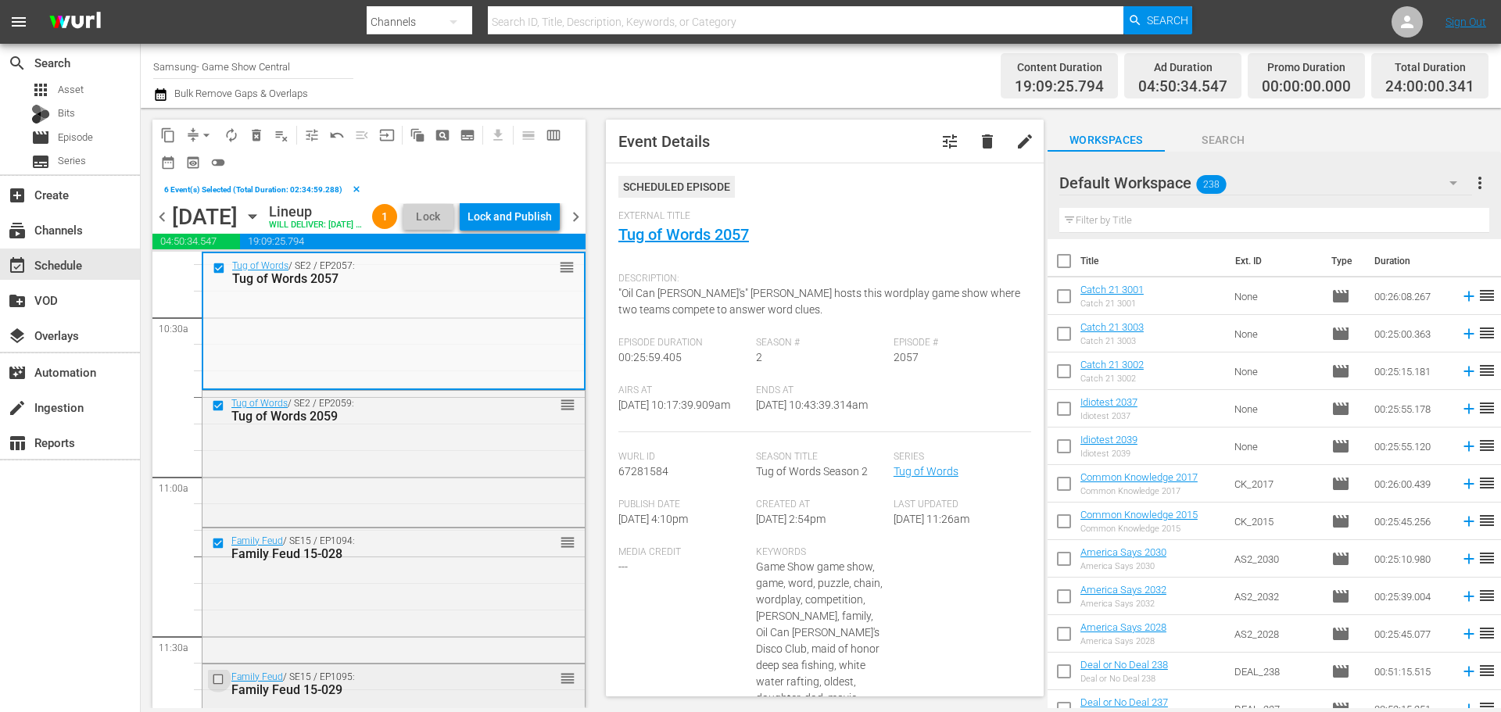
click at [212, 686] on input "checkbox" at bounding box center [220, 678] width 16 height 13
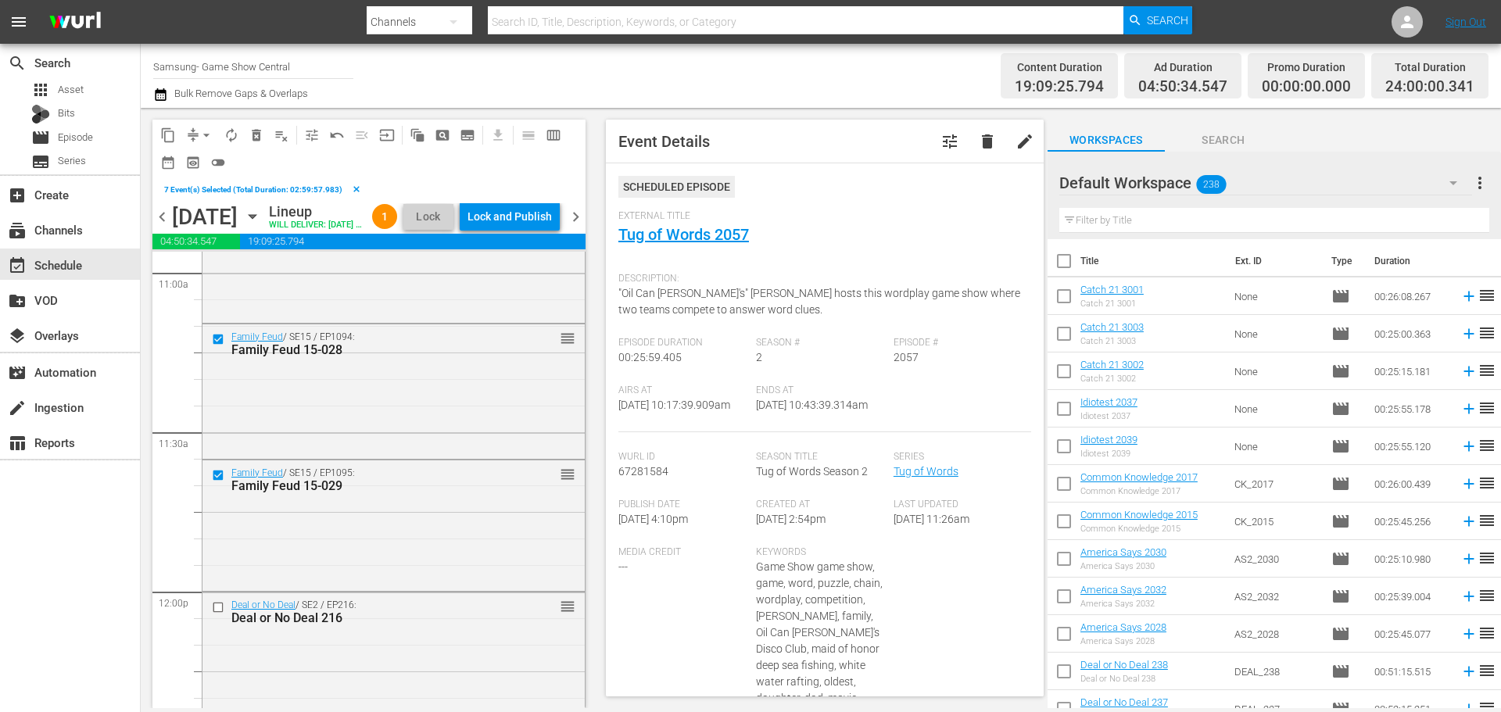
scroll to position [3518, 0]
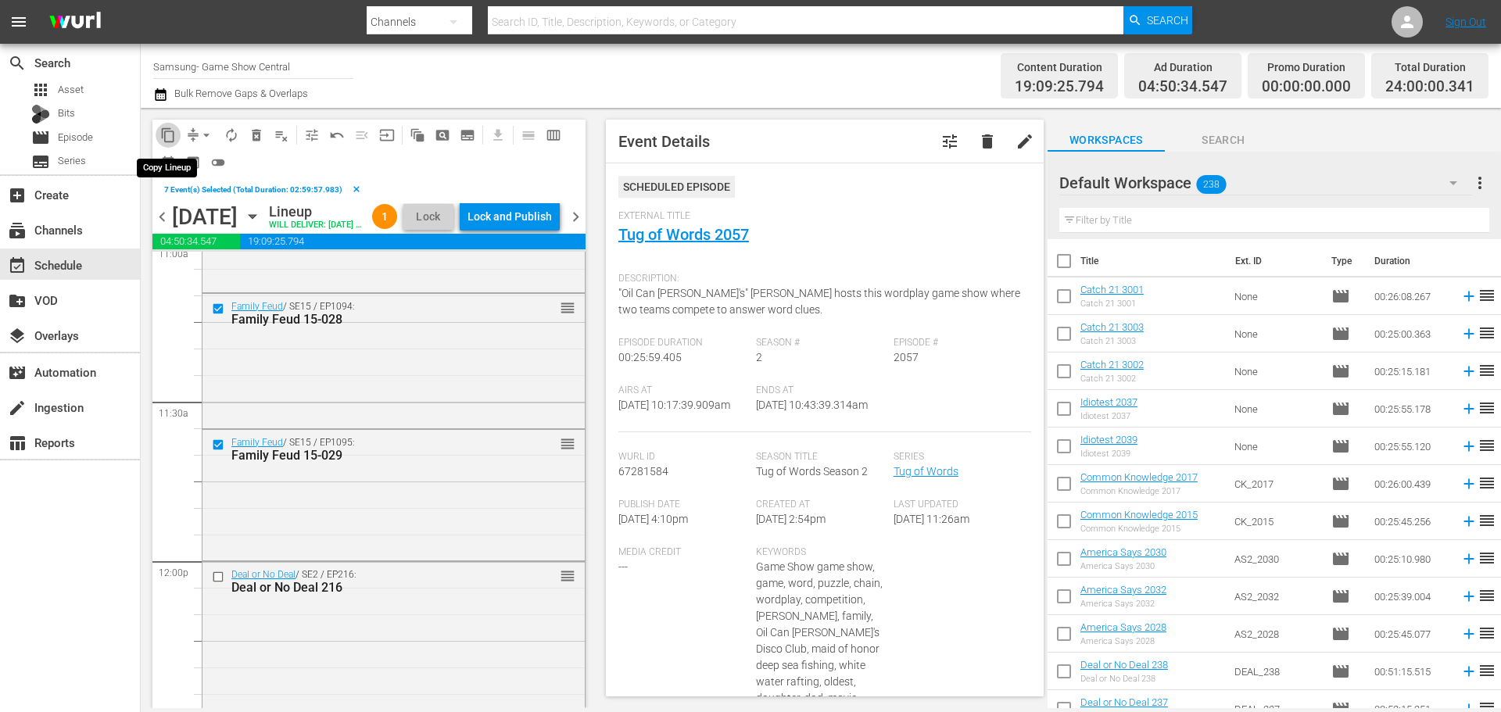
click at [171, 144] on button "content_copy" at bounding box center [168, 135] width 25 height 25
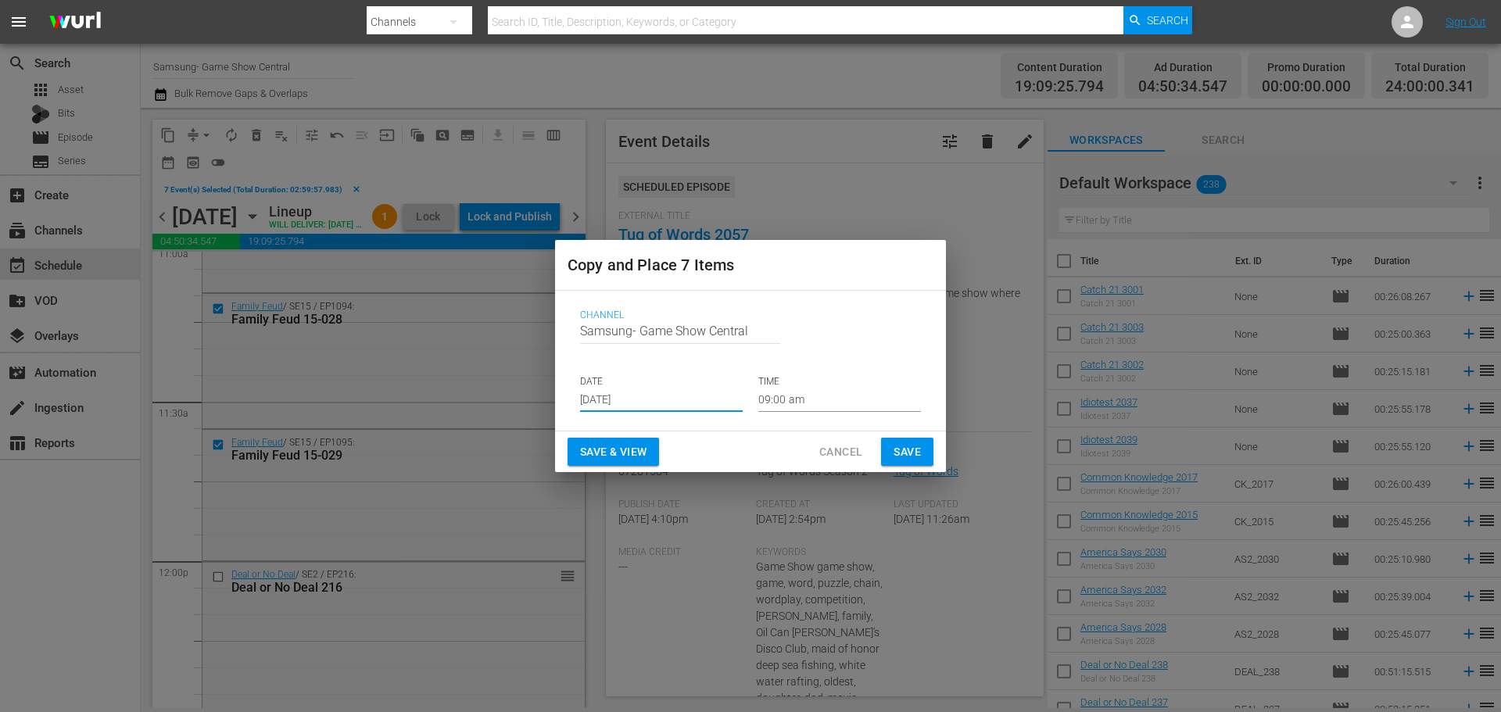
click at [659, 400] on input "[DATE]" at bounding box center [661, 400] width 163 height 23
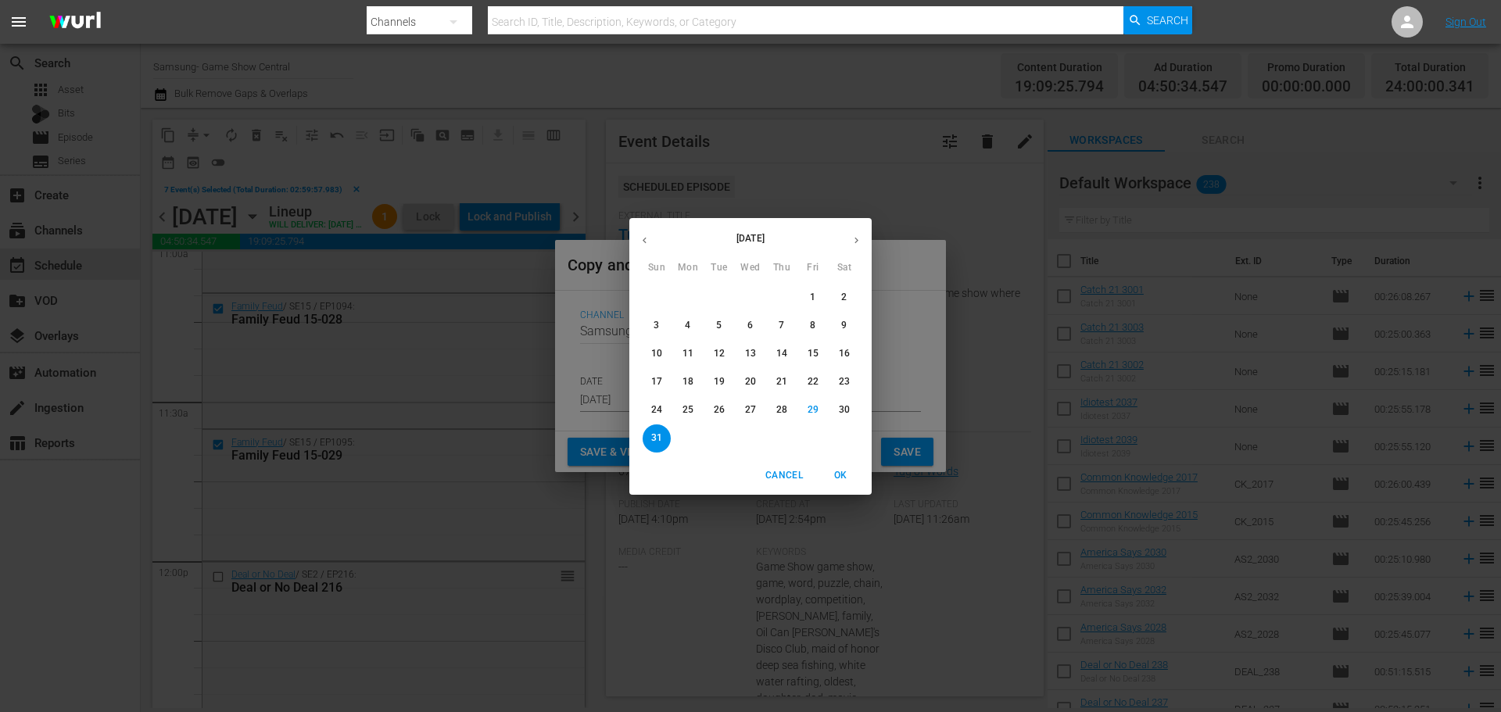
click at [861, 231] on button "button" at bounding box center [856, 240] width 30 height 30
click at [748, 293] on p "3" at bounding box center [749, 297] width 5 height 13
type input "Sep 3rd 2025"
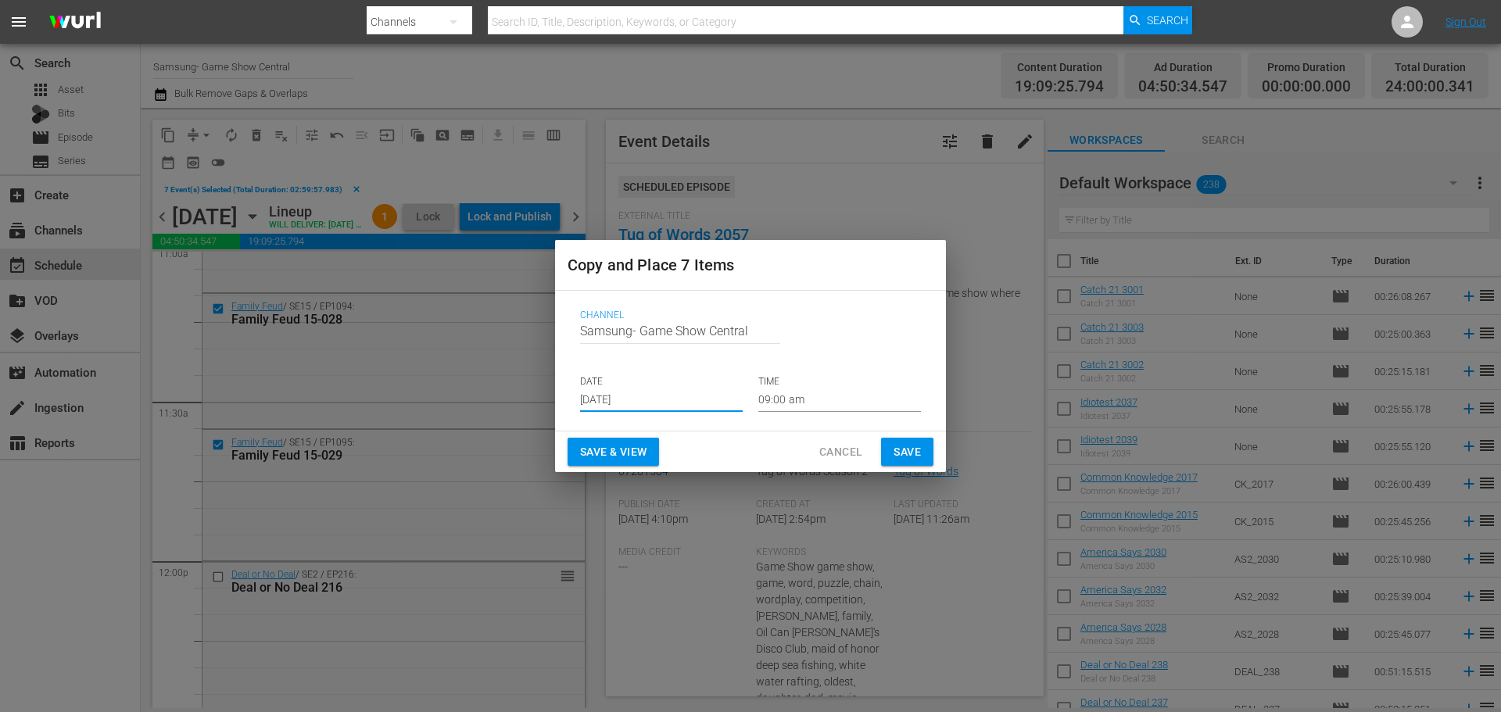
click at [815, 409] on input "09:00 am" at bounding box center [839, 400] width 163 height 23
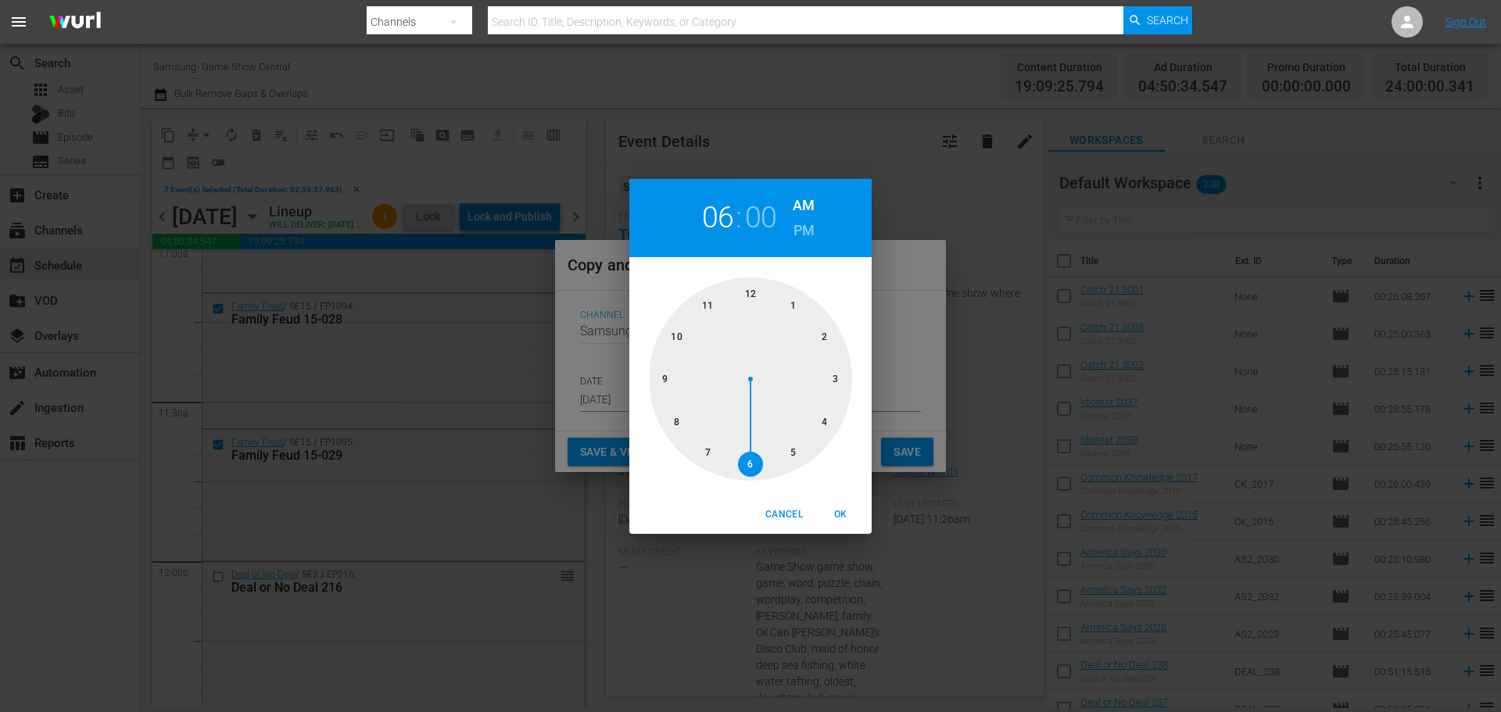
click at [746, 480] on div at bounding box center [750, 379] width 203 height 203
click at [869, 511] on div "Cancel OK" at bounding box center [750, 515] width 242 height 38
click at [831, 502] on button "OK" at bounding box center [840, 515] width 50 height 26
type input "06:00 am"
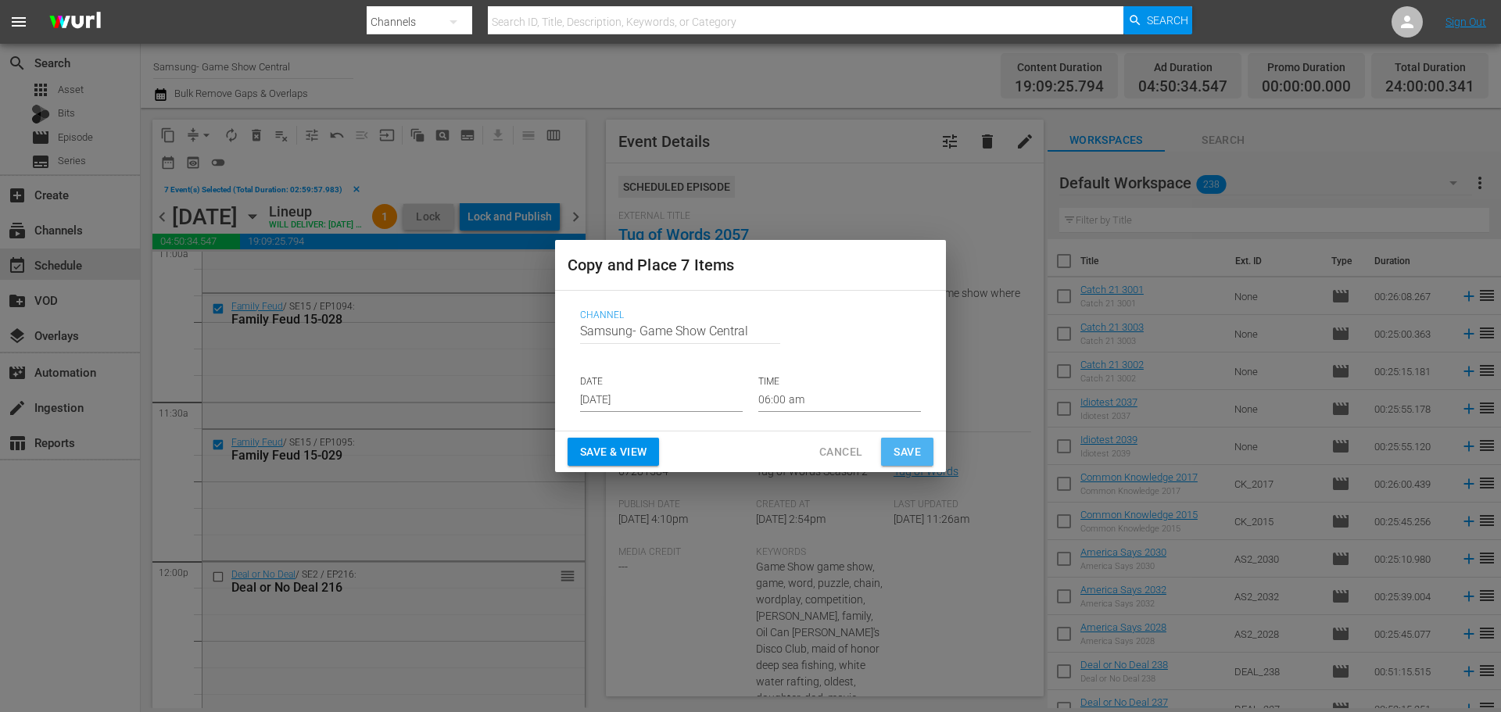
click at [885, 446] on button "Save" at bounding box center [907, 452] width 52 height 29
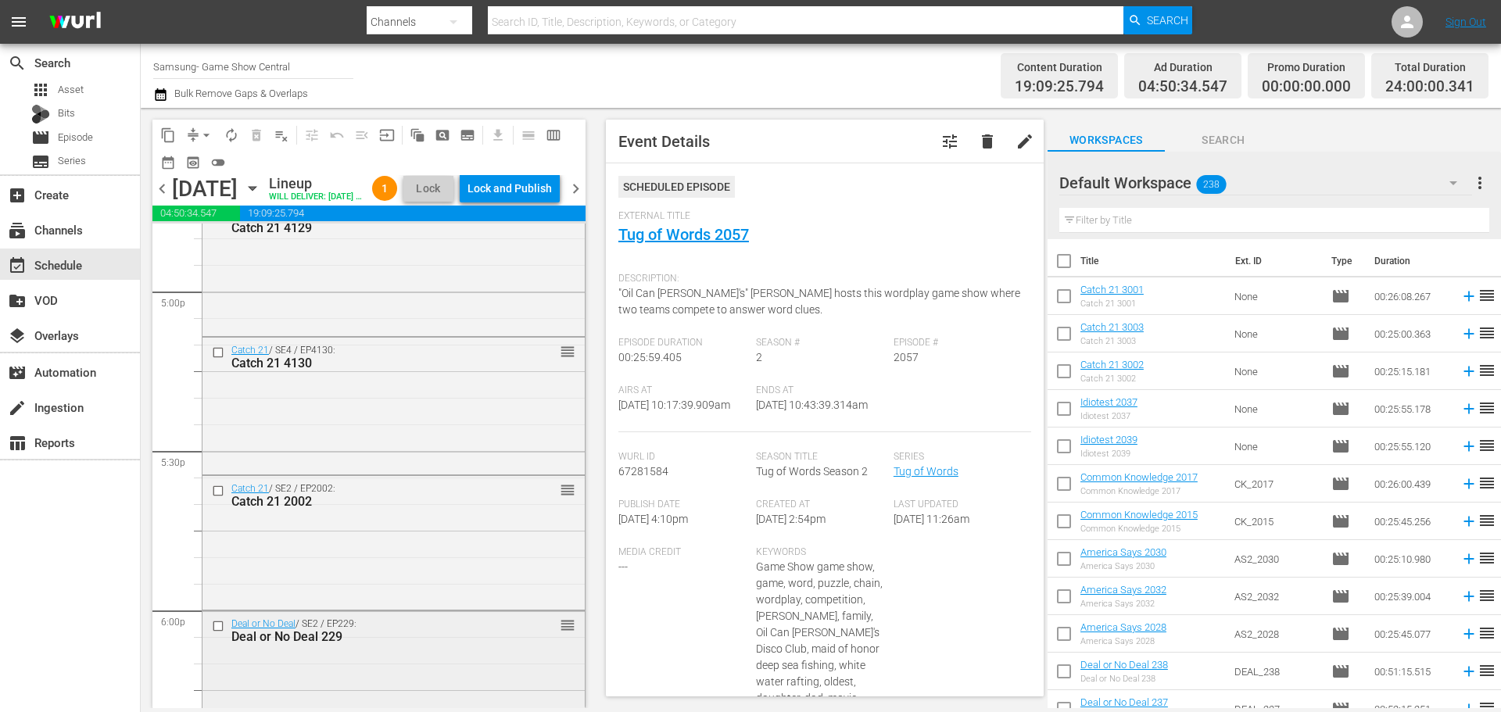
scroll to position [5629, 0]
click at [220, 359] on input "checkbox" at bounding box center [220, 352] width 16 height 13
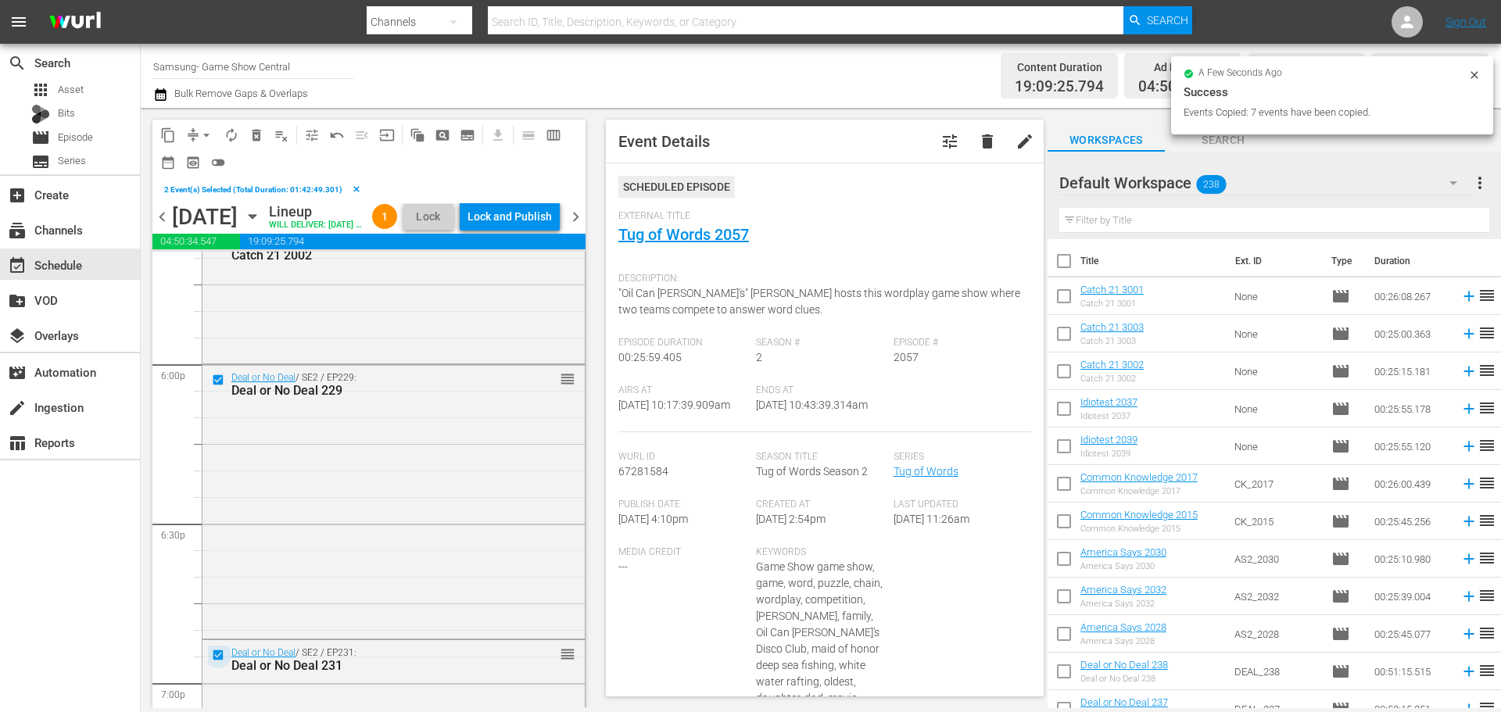
click at [212, 661] on input "checkbox" at bounding box center [220, 654] width 16 height 13
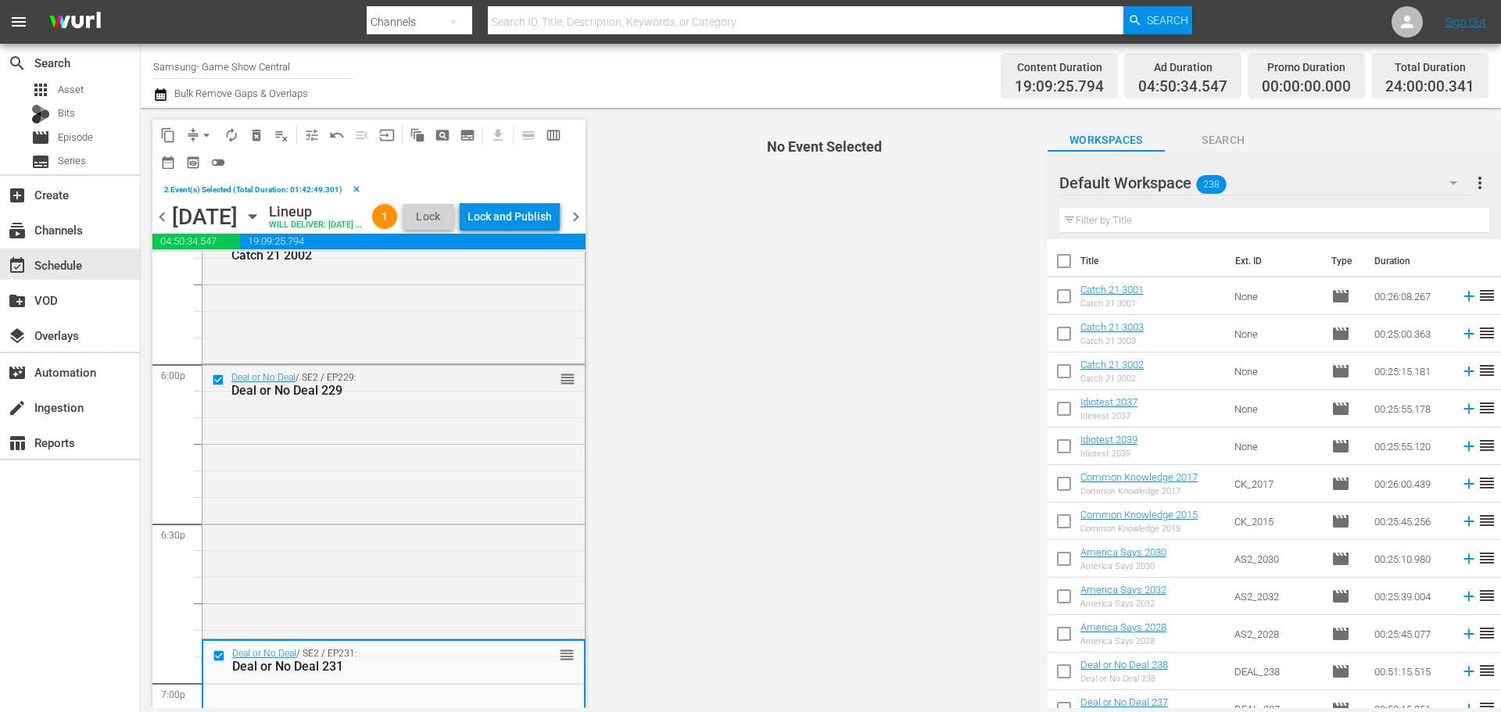
scroll to position [6176, 0]
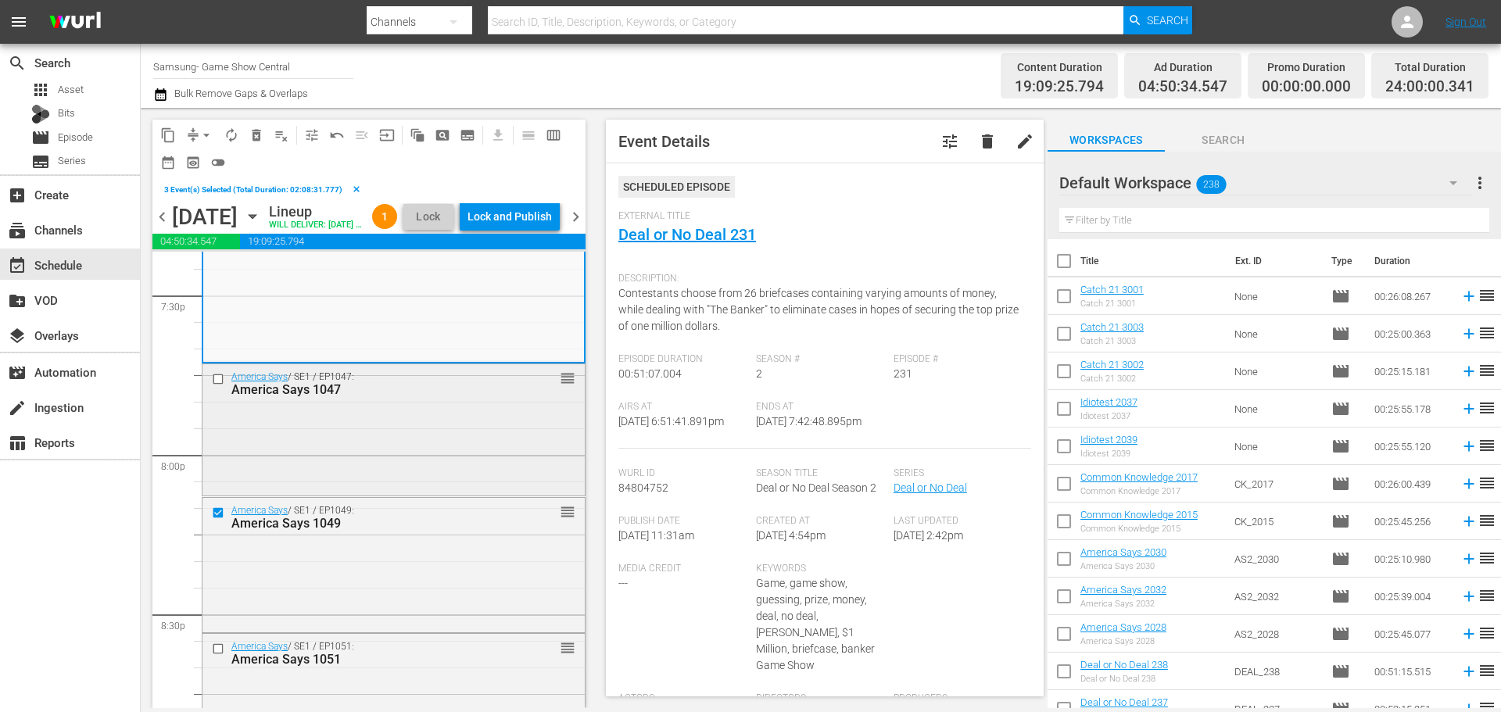
click at [214, 386] on input "checkbox" at bounding box center [220, 379] width 16 height 13
click at [213, 656] on input "checkbox" at bounding box center [220, 649] width 16 height 13
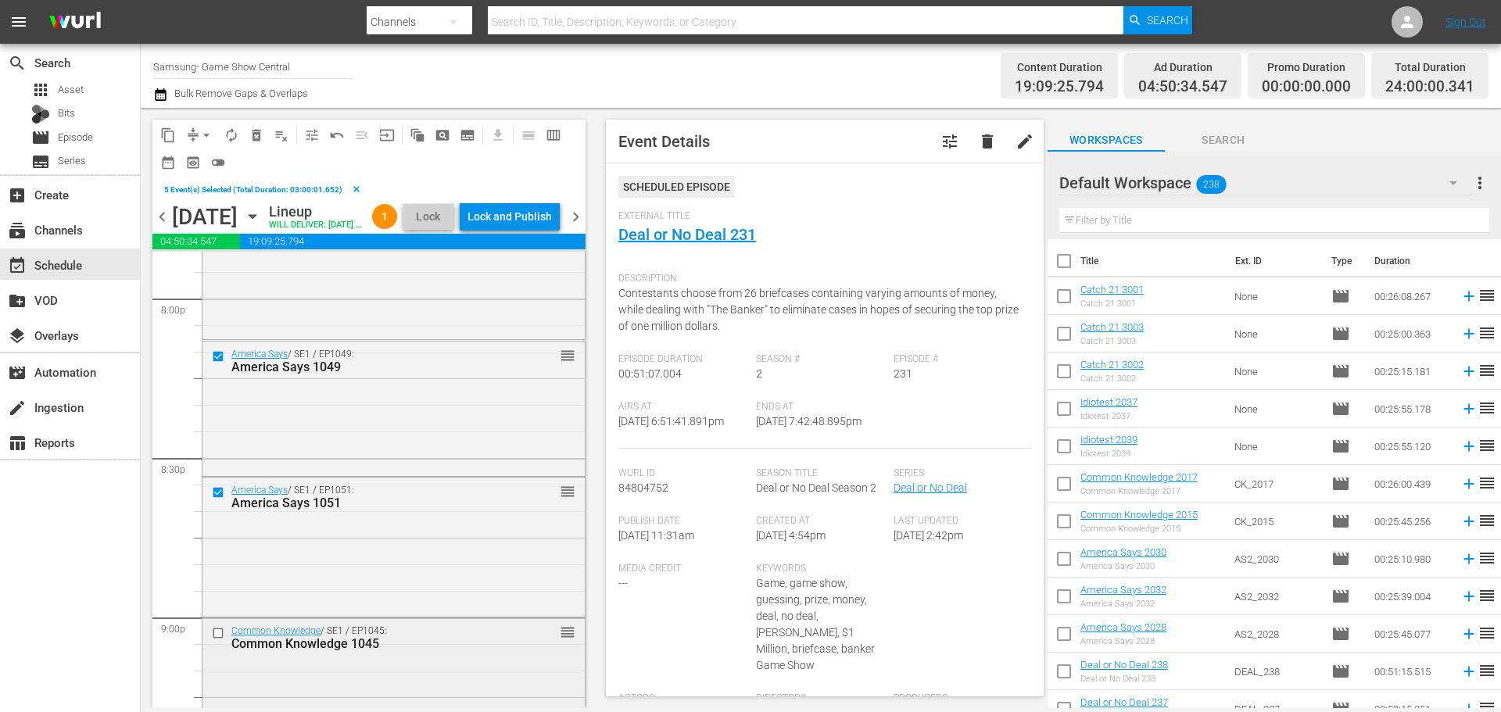
click at [217, 640] on input "checkbox" at bounding box center [220, 633] width 16 height 13
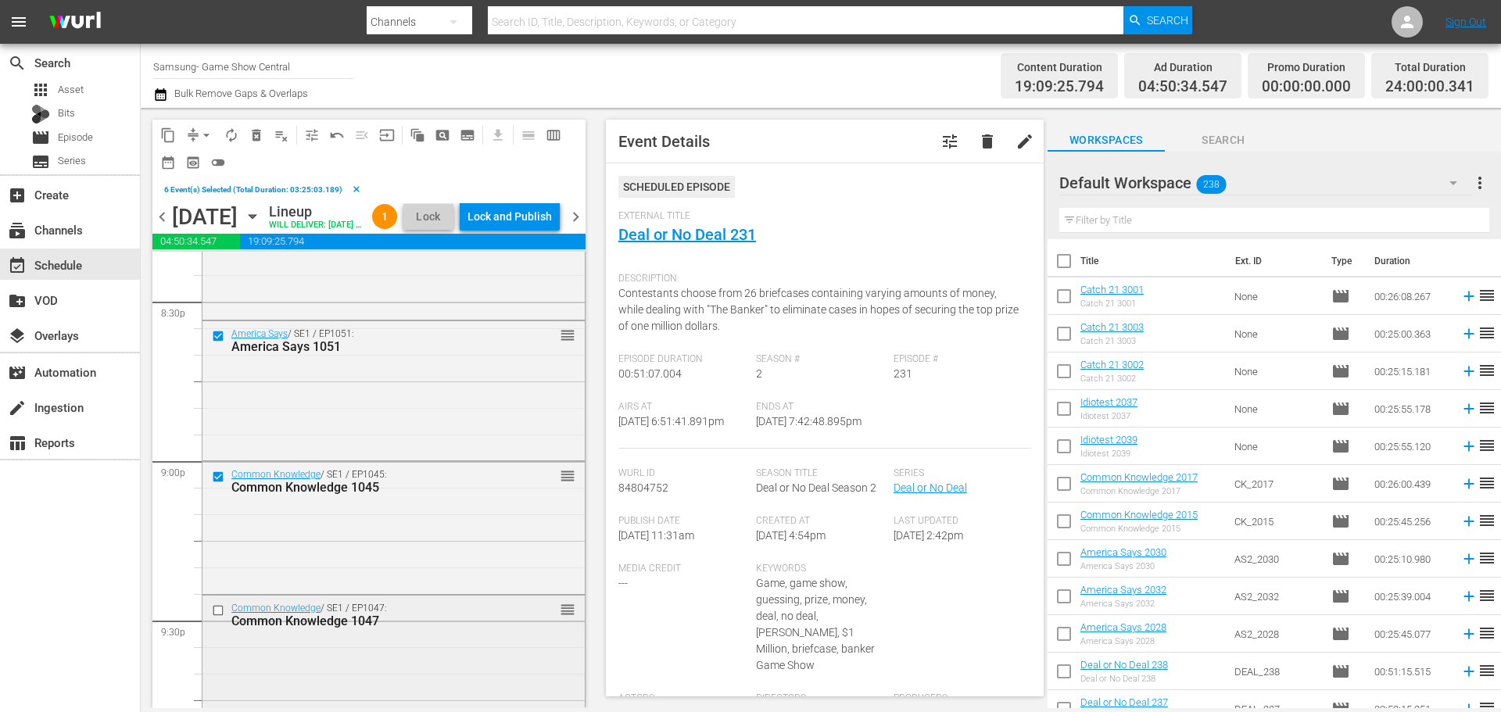
click at [217, 617] on input "checkbox" at bounding box center [220, 610] width 16 height 13
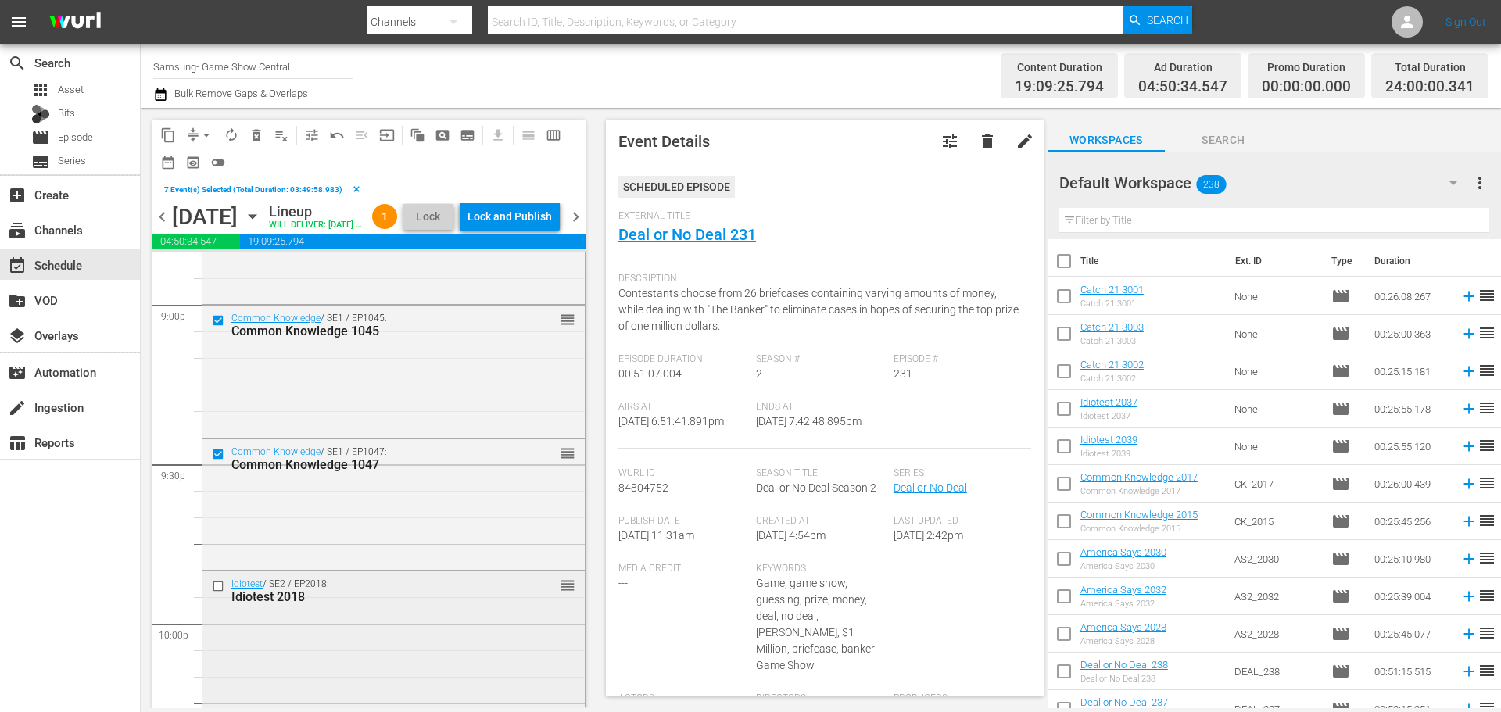
click at [219, 593] on input "checkbox" at bounding box center [220, 586] width 16 height 13
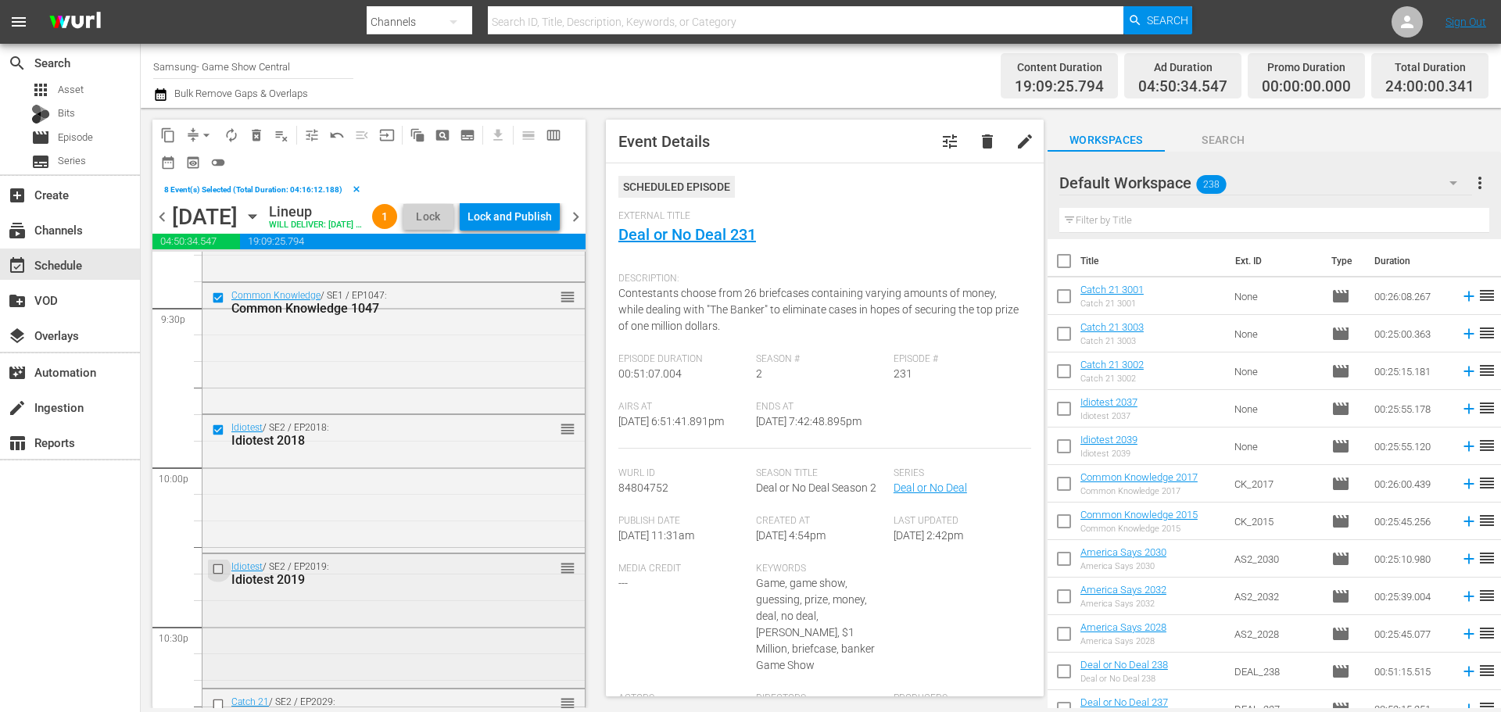
click at [217, 576] on input "checkbox" at bounding box center [220, 569] width 16 height 13
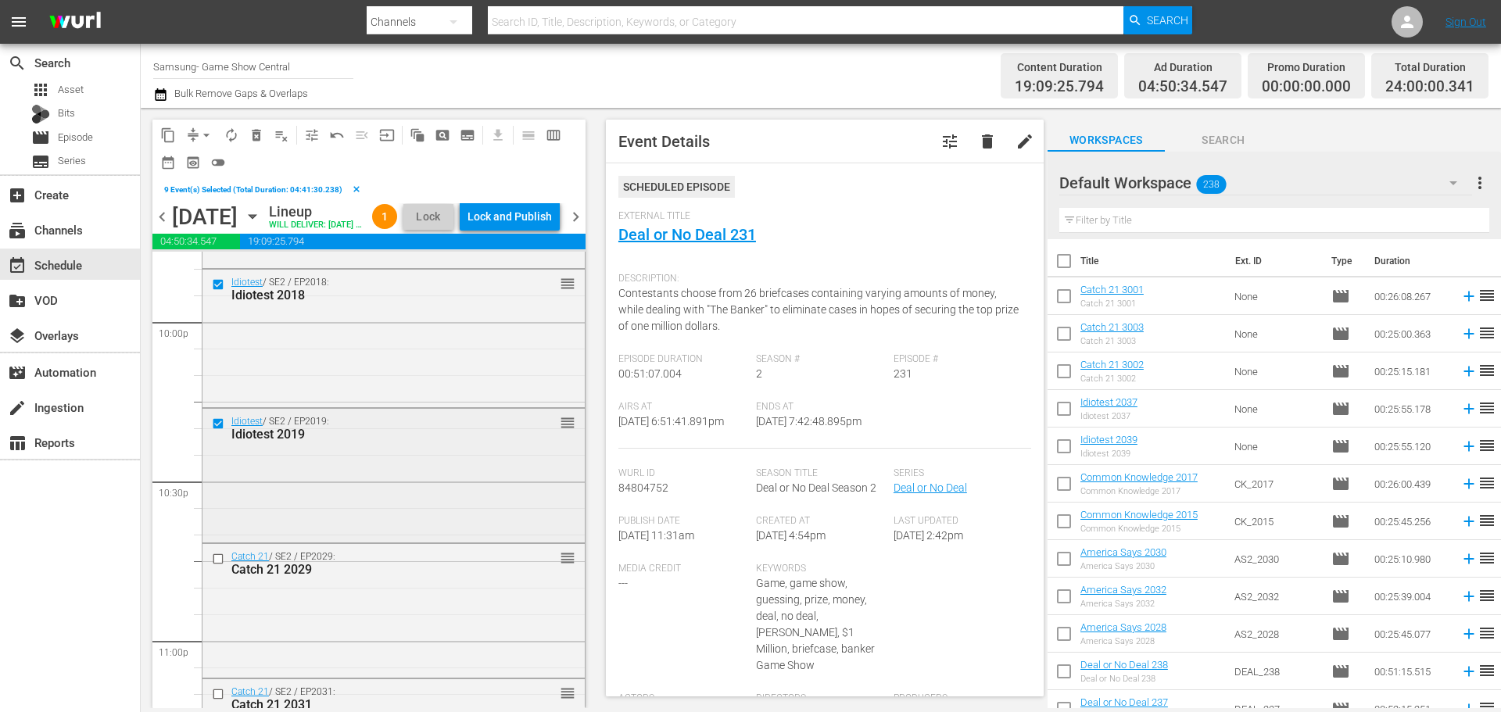
scroll to position [6958, 0]
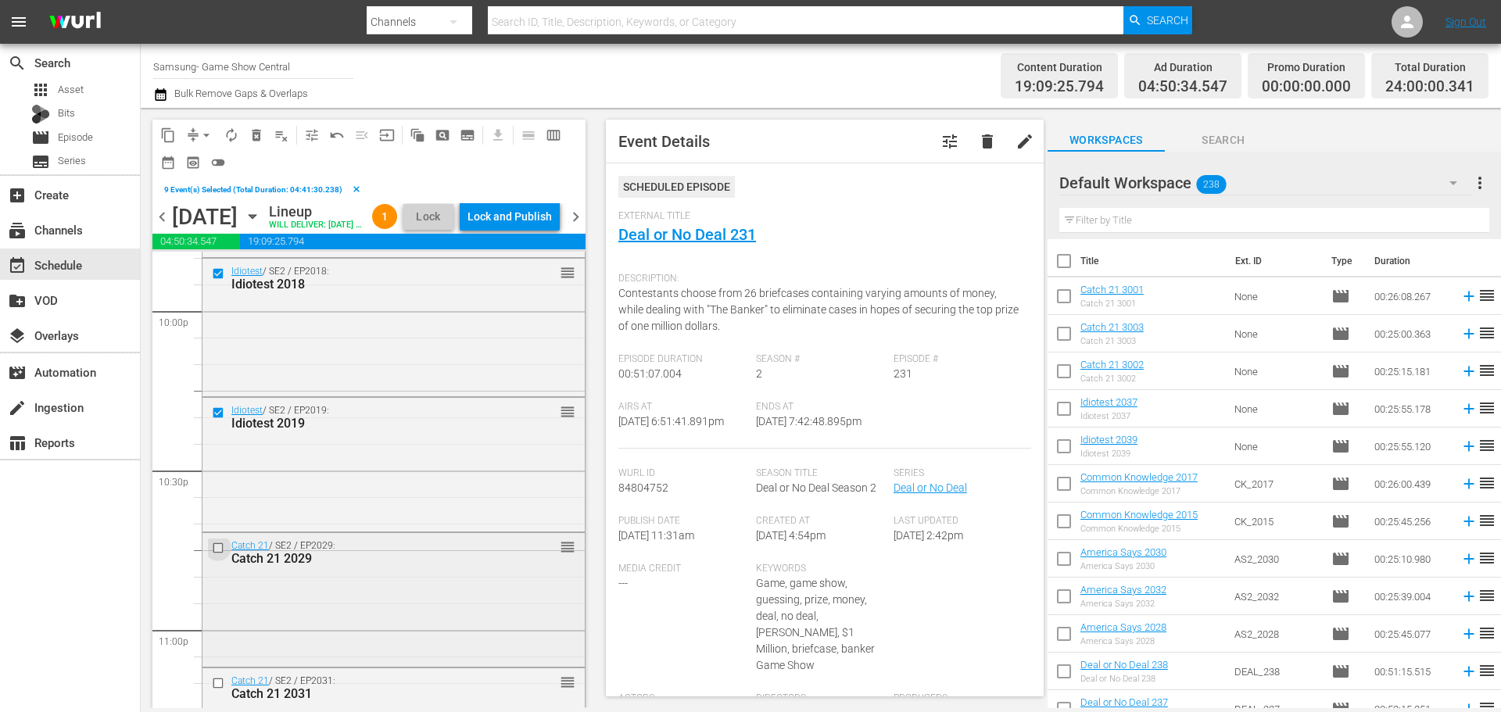
click at [224, 554] on input "checkbox" at bounding box center [220, 547] width 16 height 13
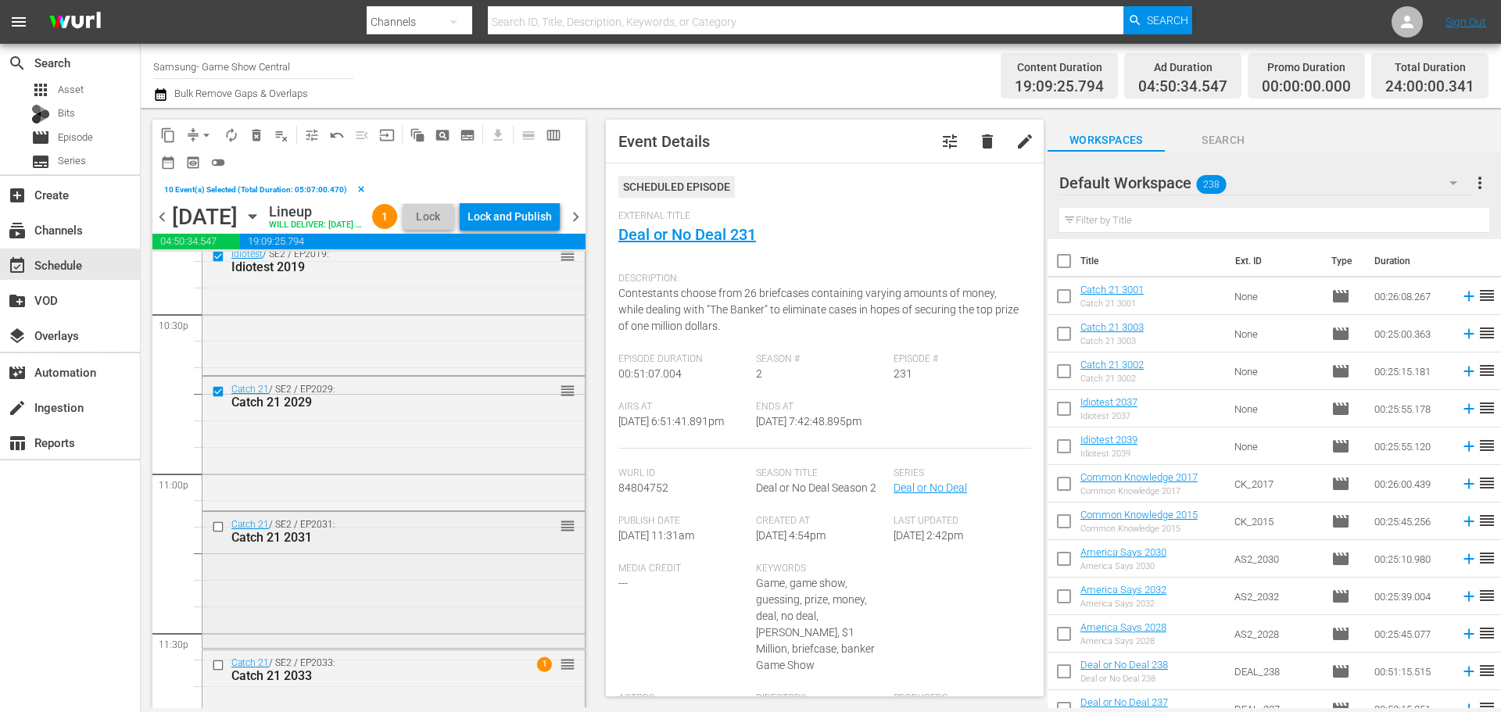
click at [220, 536] on div at bounding box center [219, 527] width 23 height 19
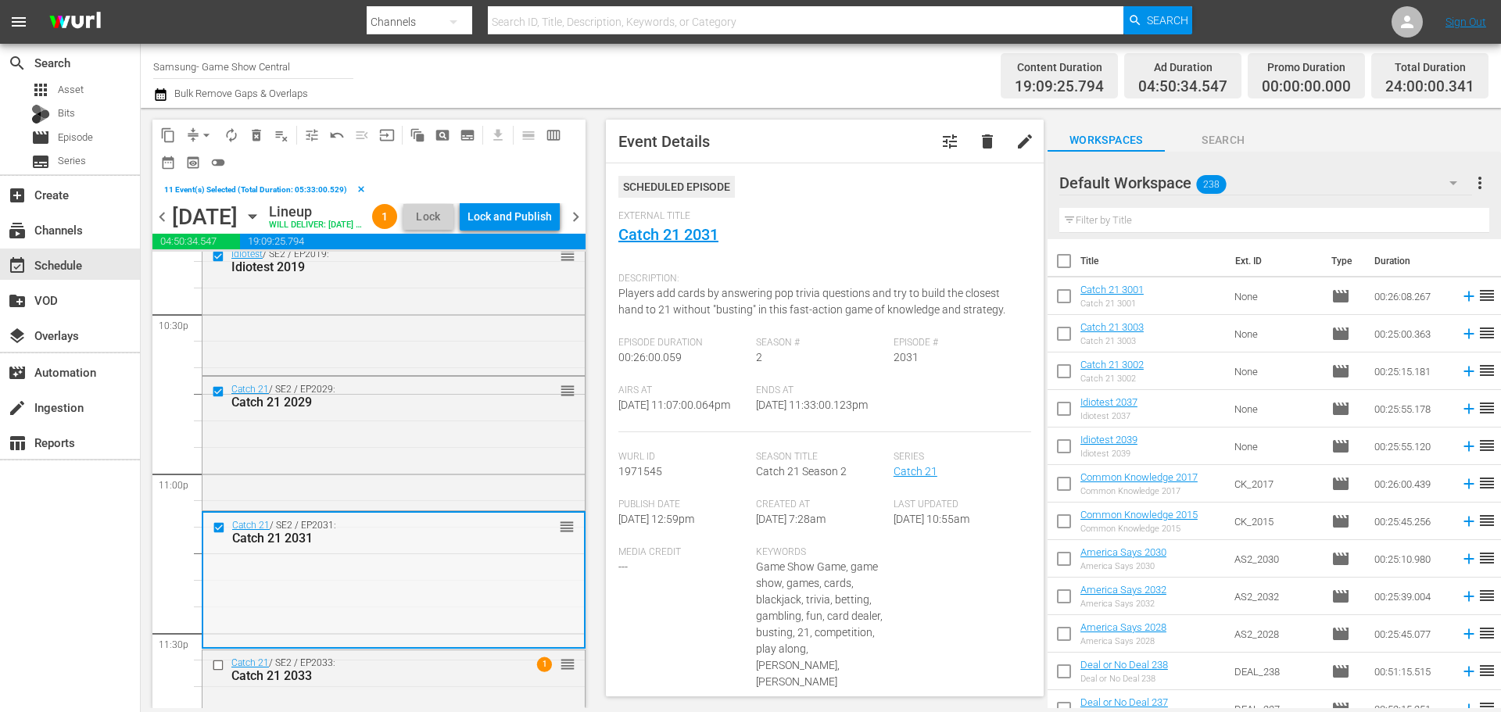
scroll to position [7226, 0]
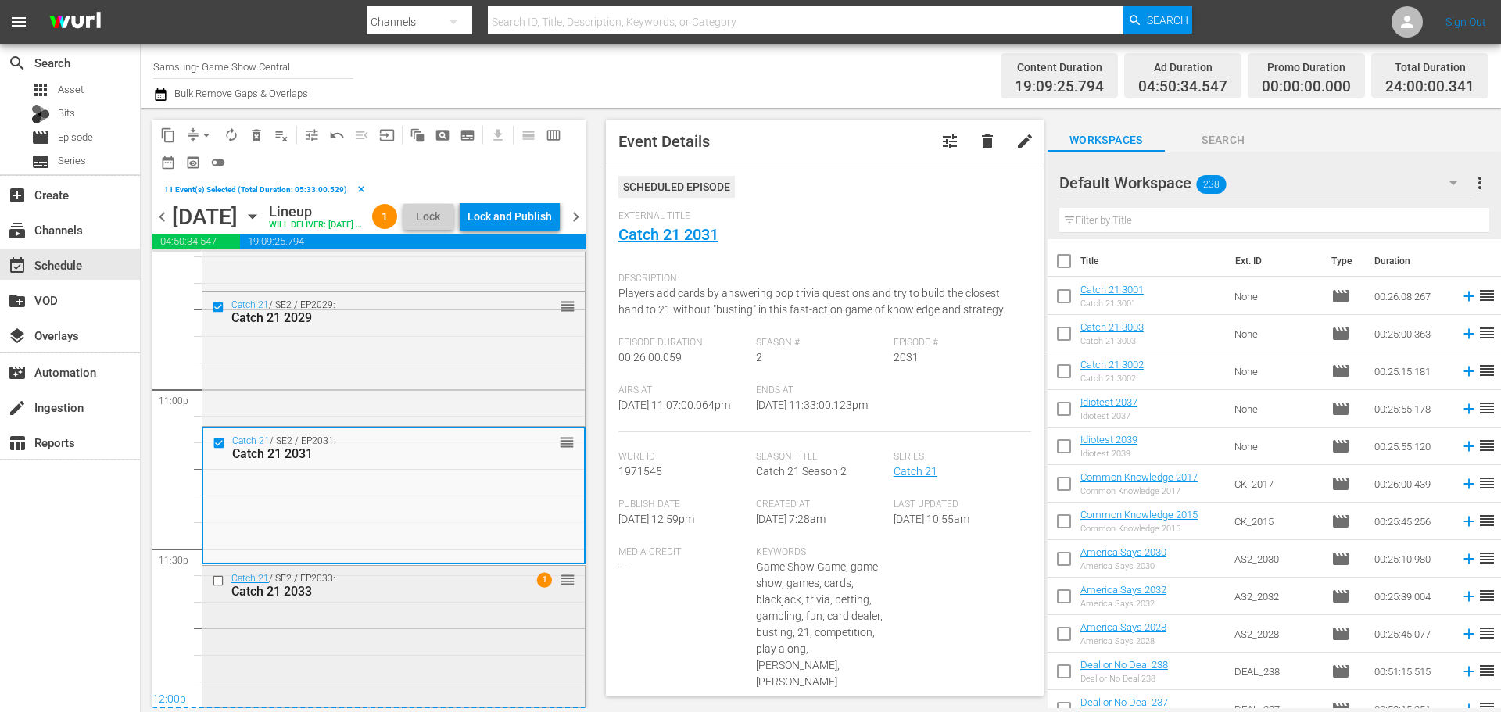
click at [219, 579] on input "checkbox" at bounding box center [220, 581] width 16 height 13
click at [172, 138] on span "content_copy" at bounding box center [168, 135] width 16 height 16
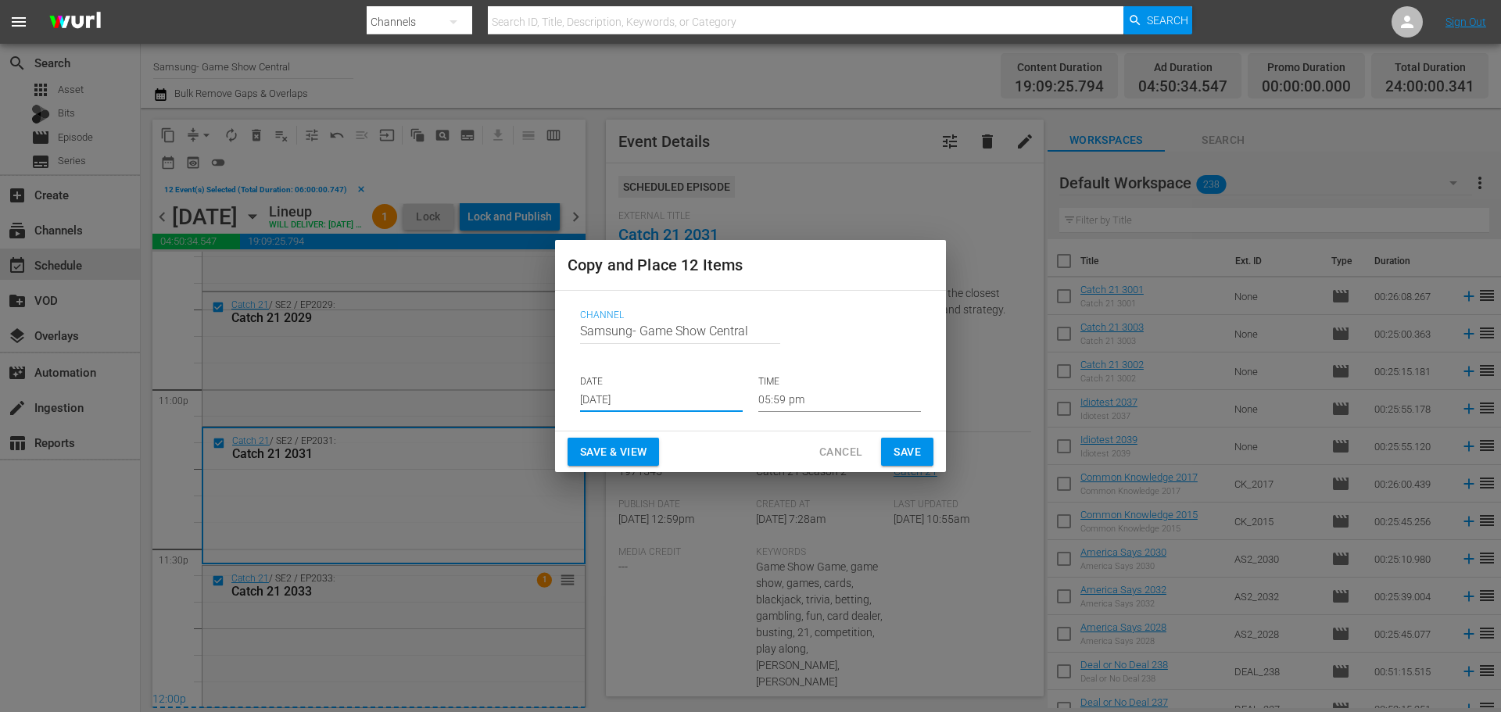
drag, startPoint x: 642, startPoint y: 394, endPoint x: 642, endPoint y: 403, distance: 8.6
click at [642, 403] on input "[DATE]" at bounding box center [661, 400] width 163 height 23
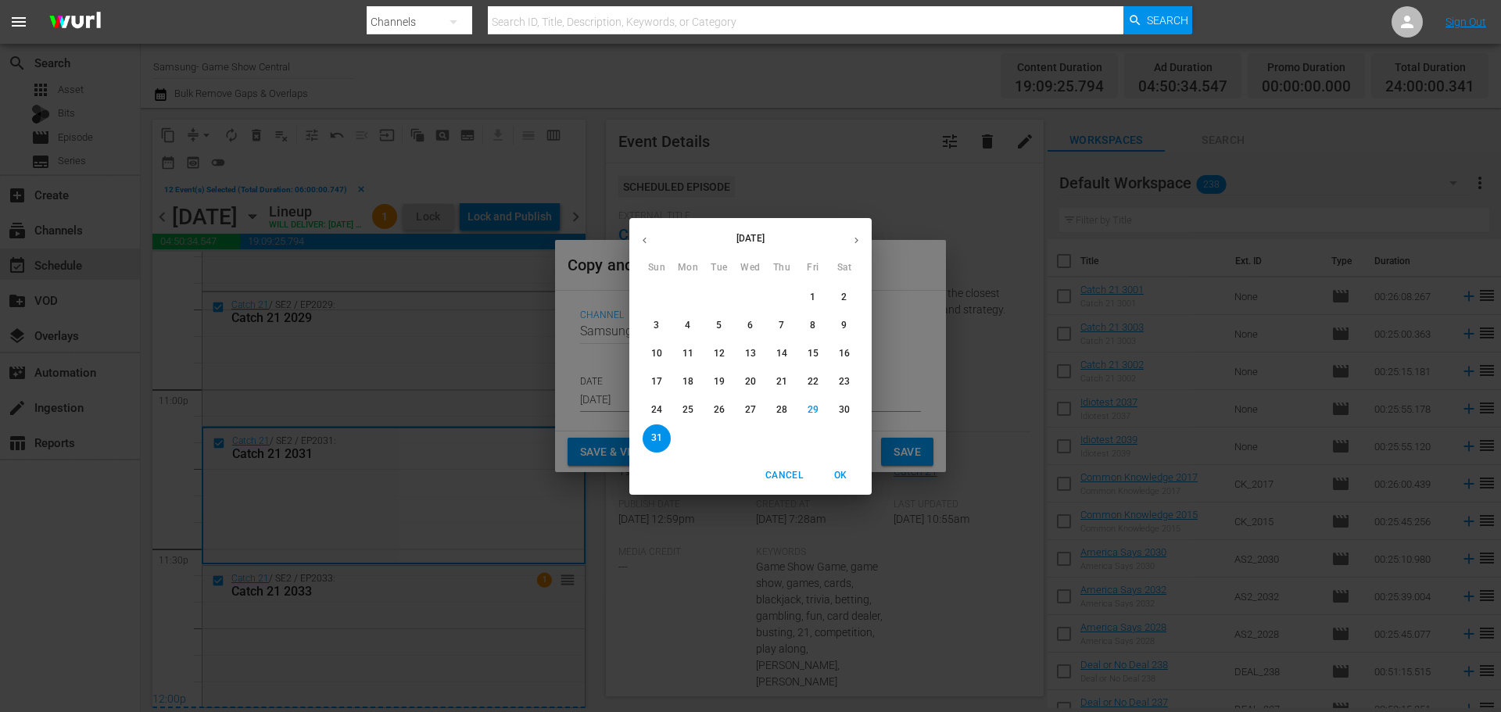
click at [857, 245] on icon "button" at bounding box center [857, 241] width 12 height 12
click at [747, 306] on button "3" at bounding box center [750, 298] width 28 height 28
type input "Sep 3rd 2025"
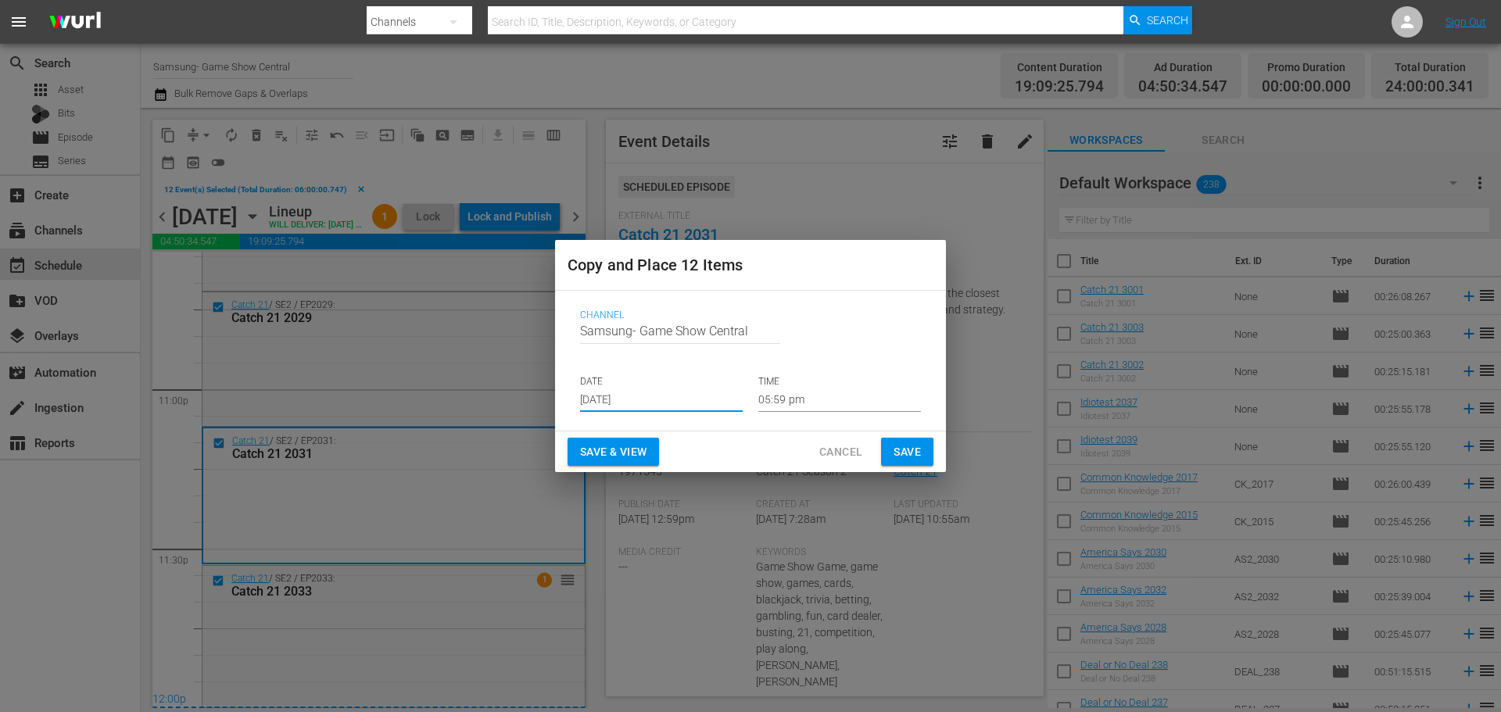
click at [796, 400] on input "05:59 pm" at bounding box center [839, 400] width 163 height 23
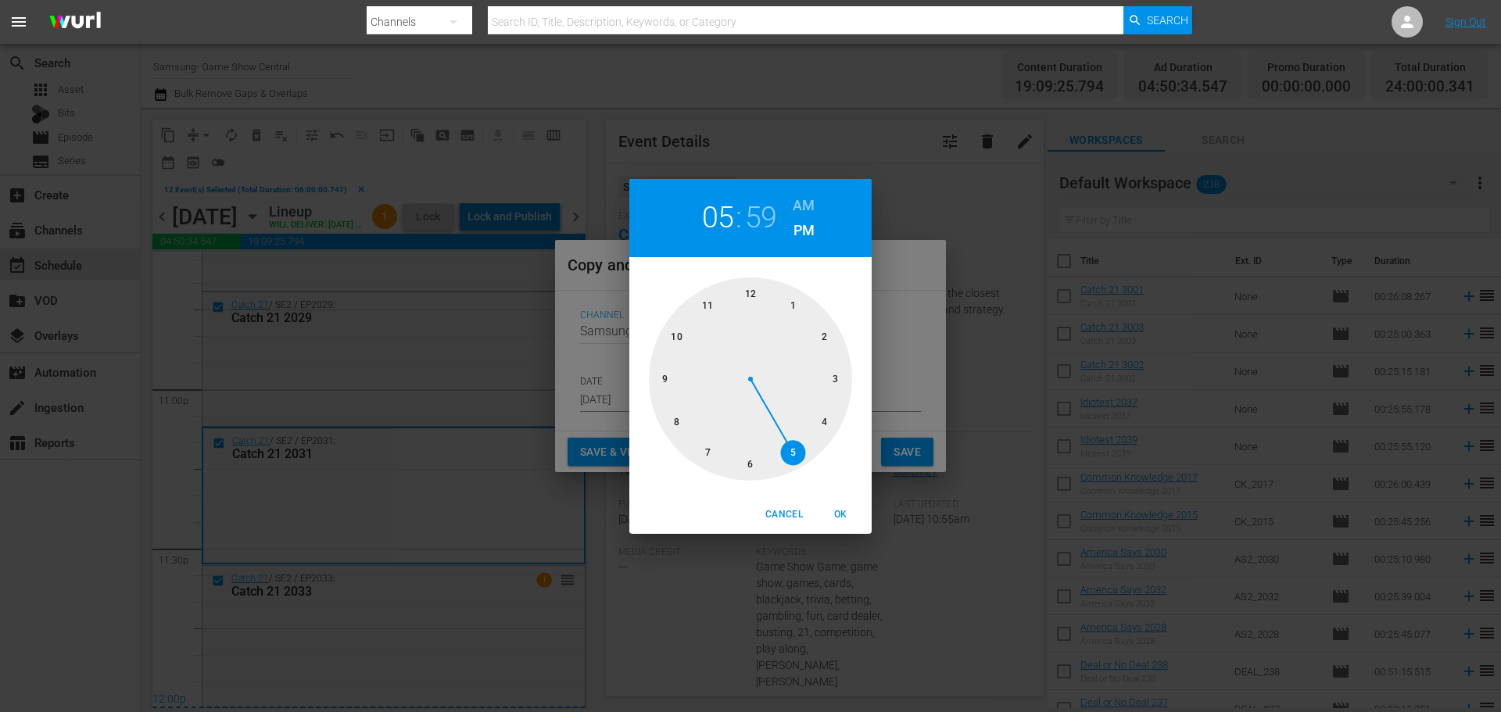
click at [747, 292] on div at bounding box center [750, 379] width 203 height 203
click at [747, 294] on div at bounding box center [750, 379] width 203 height 203
click at [830, 509] on span "OK" at bounding box center [841, 515] width 38 height 16
type input "12:00 pm"
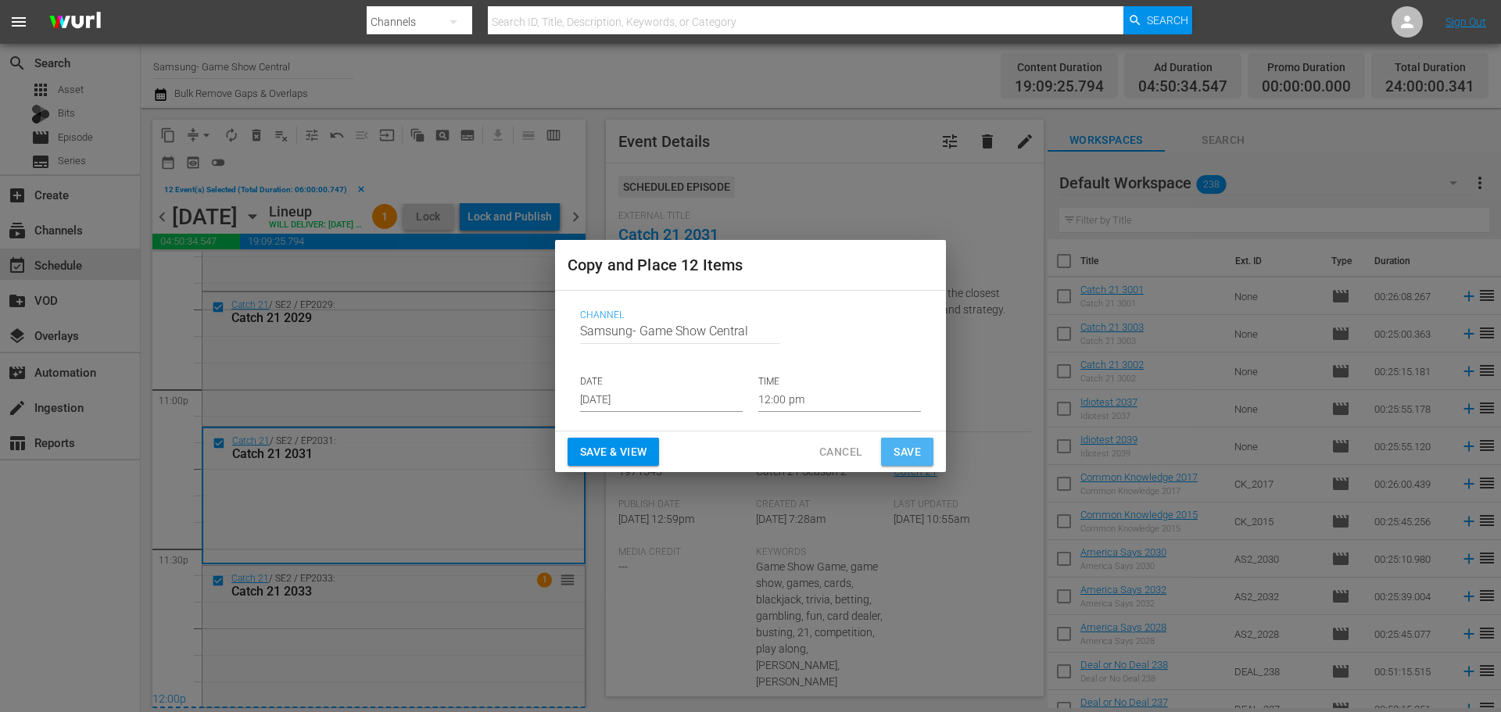
click at [894, 439] on button "Save" at bounding box center [907, 452] width 52 height 29
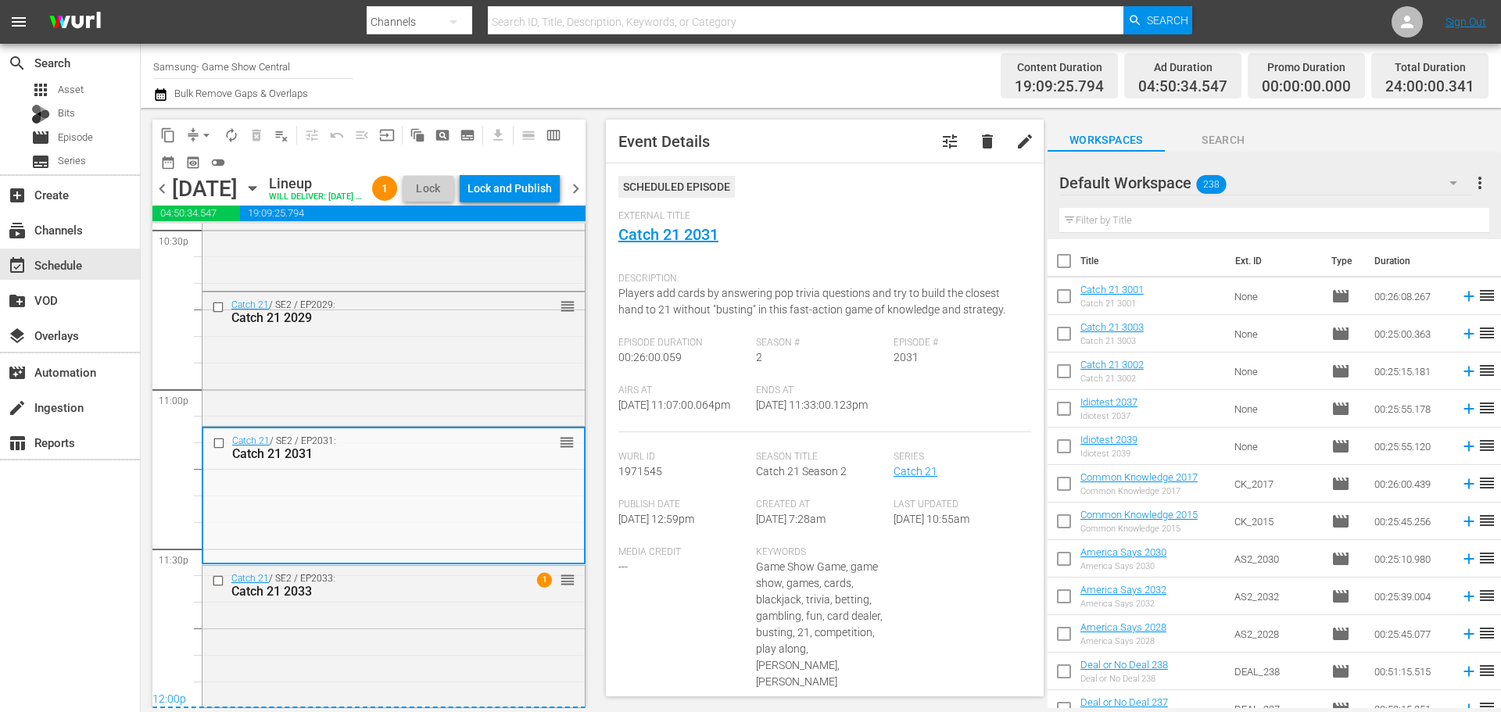
click at [899, 450] on div "Scheduled Episode External Title Catch 21 2031 Description: Players add cards b…" at bounding box center [824, 466] width 413 height 581
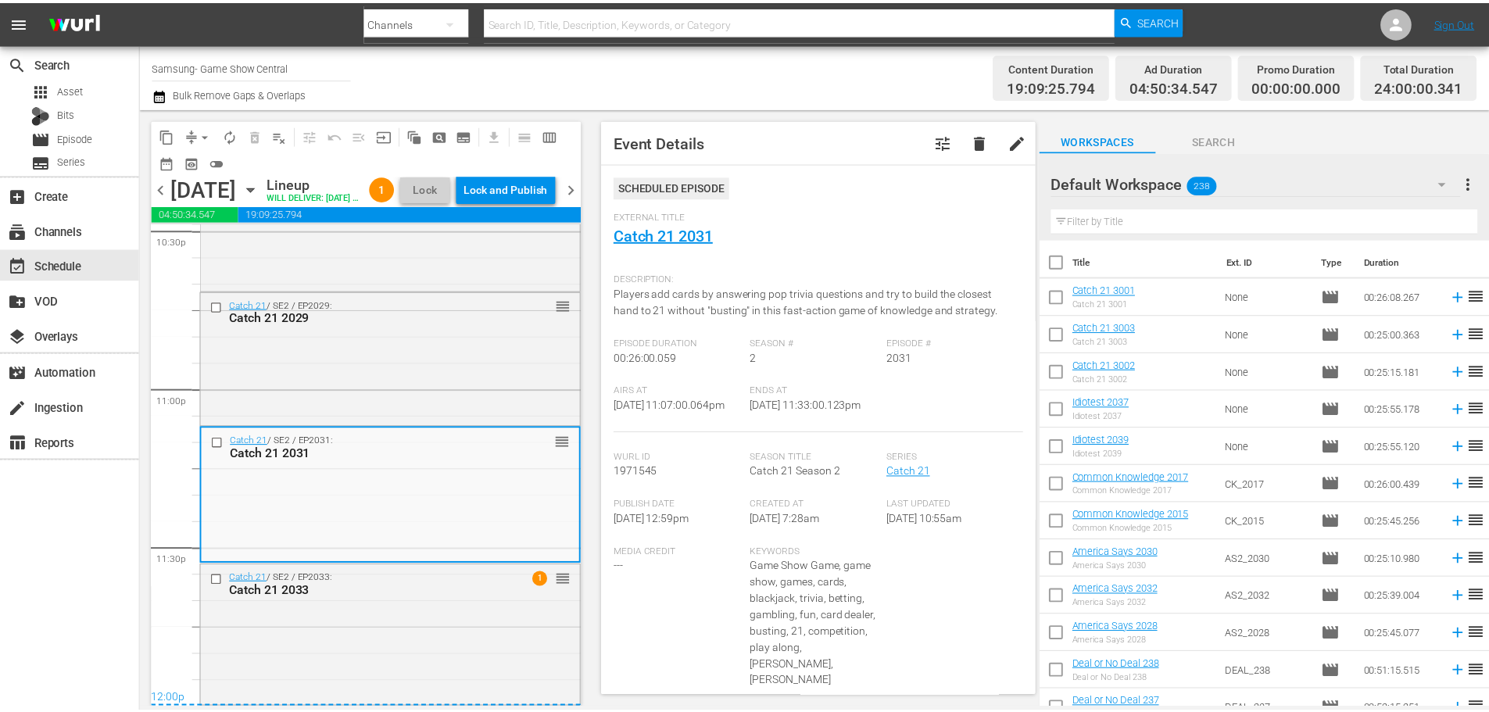
scroll to position [7197, 0]
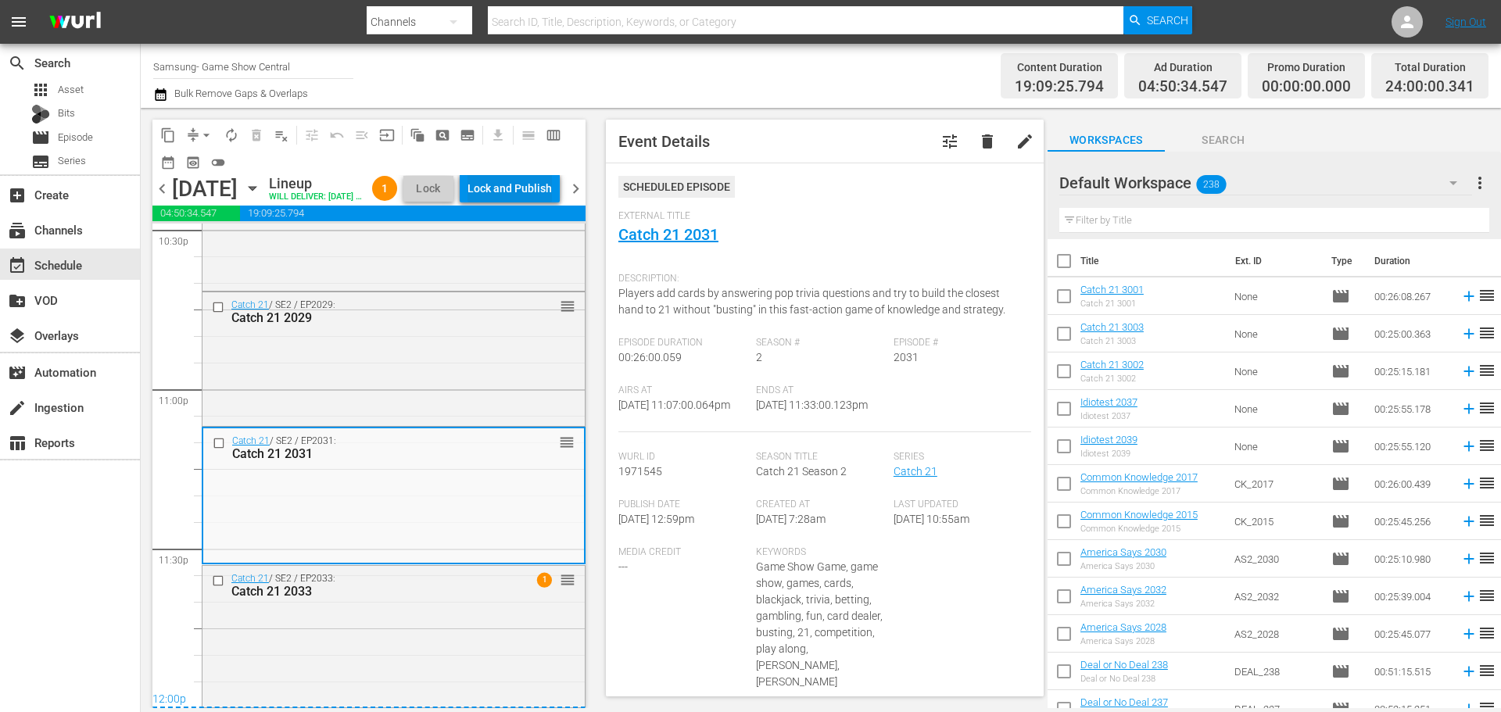
click at [539, 202] on div "Lock and Publish" at bounding box center [510, 188] width 84 height 28
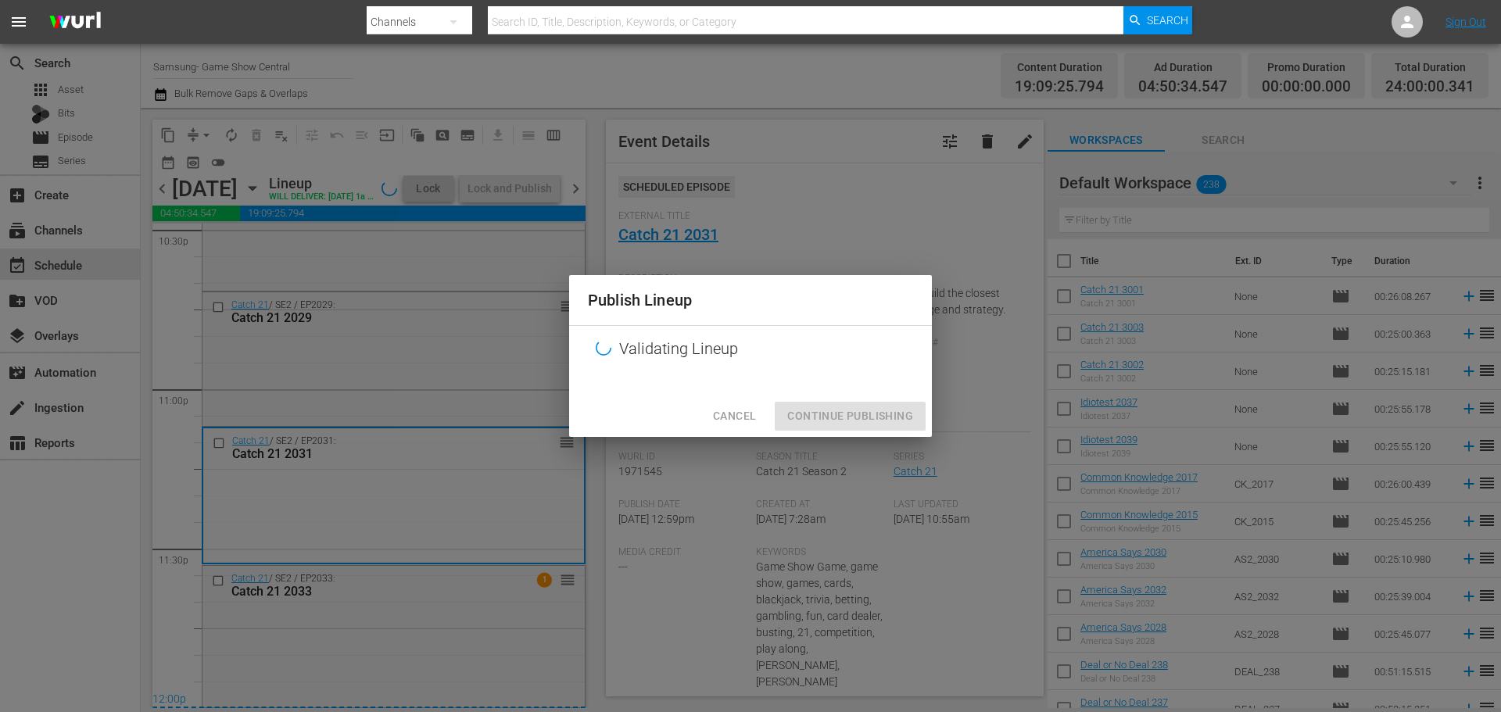
click at [887, 402] on div "Cancel Continue Publishing" at bounding box center [750, 416] width 363 height 41
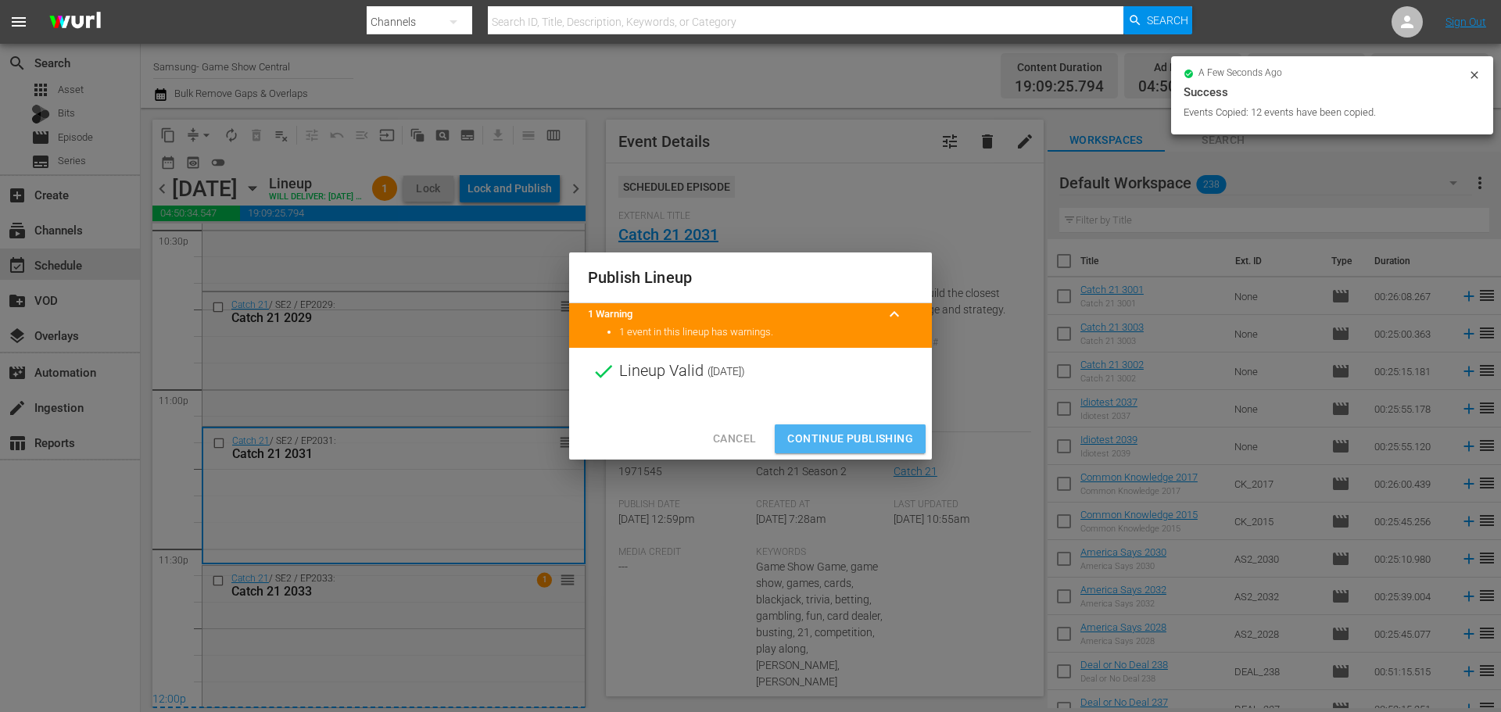
click at [905, 437] on span "Continue Publishing" at bounding box center [850, 439] width 126 height 20
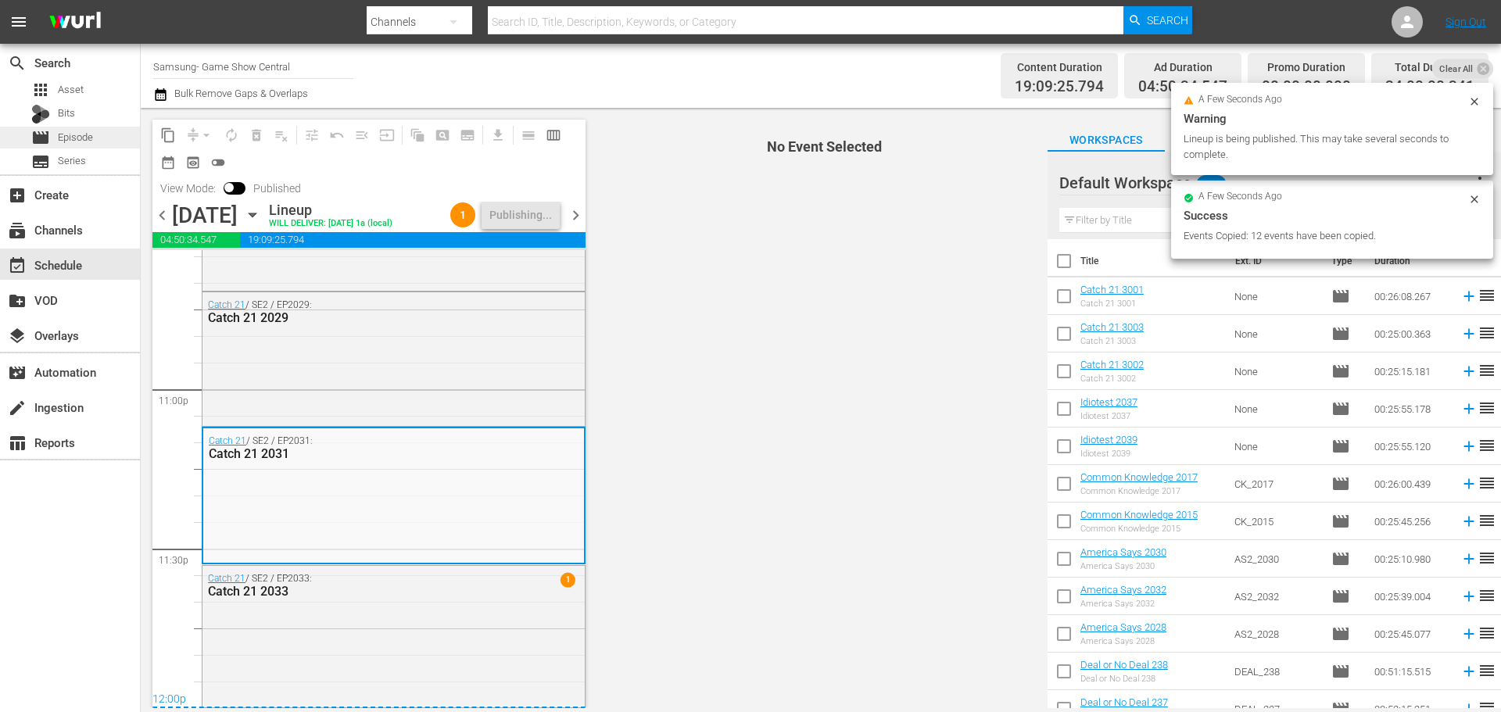
click at [124, 138] on div "movie Episode" at bounding box center [70, 138] width 140 height 22
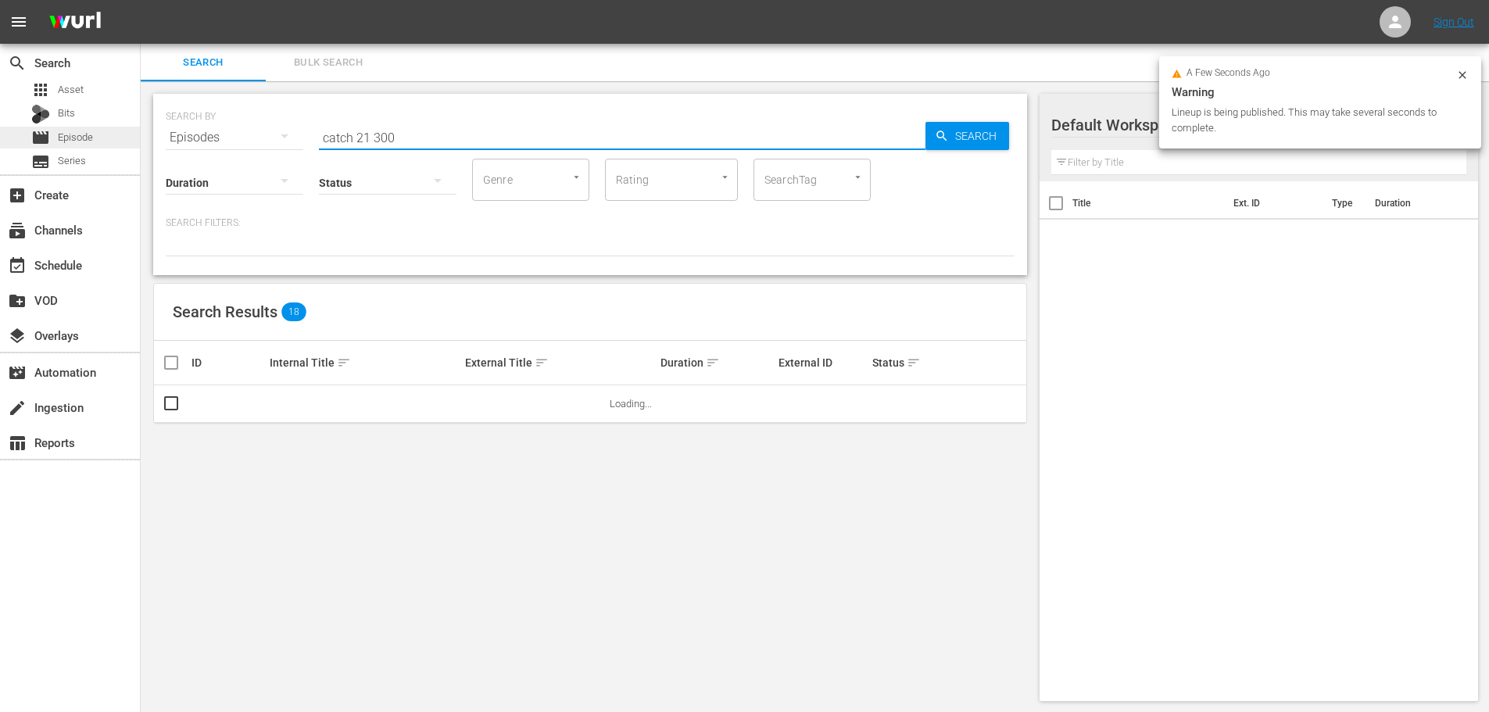
drag, startPoint x: 326, startPoint y: 128, endPoint x: 0, endPoint y: 128, distance: 326.0
click at [141, 0] on div "search Search apps Asset Bits movie Episode subtitles Series add_box Create sub…" at bounding box center [815, 0] width 1349 height 0
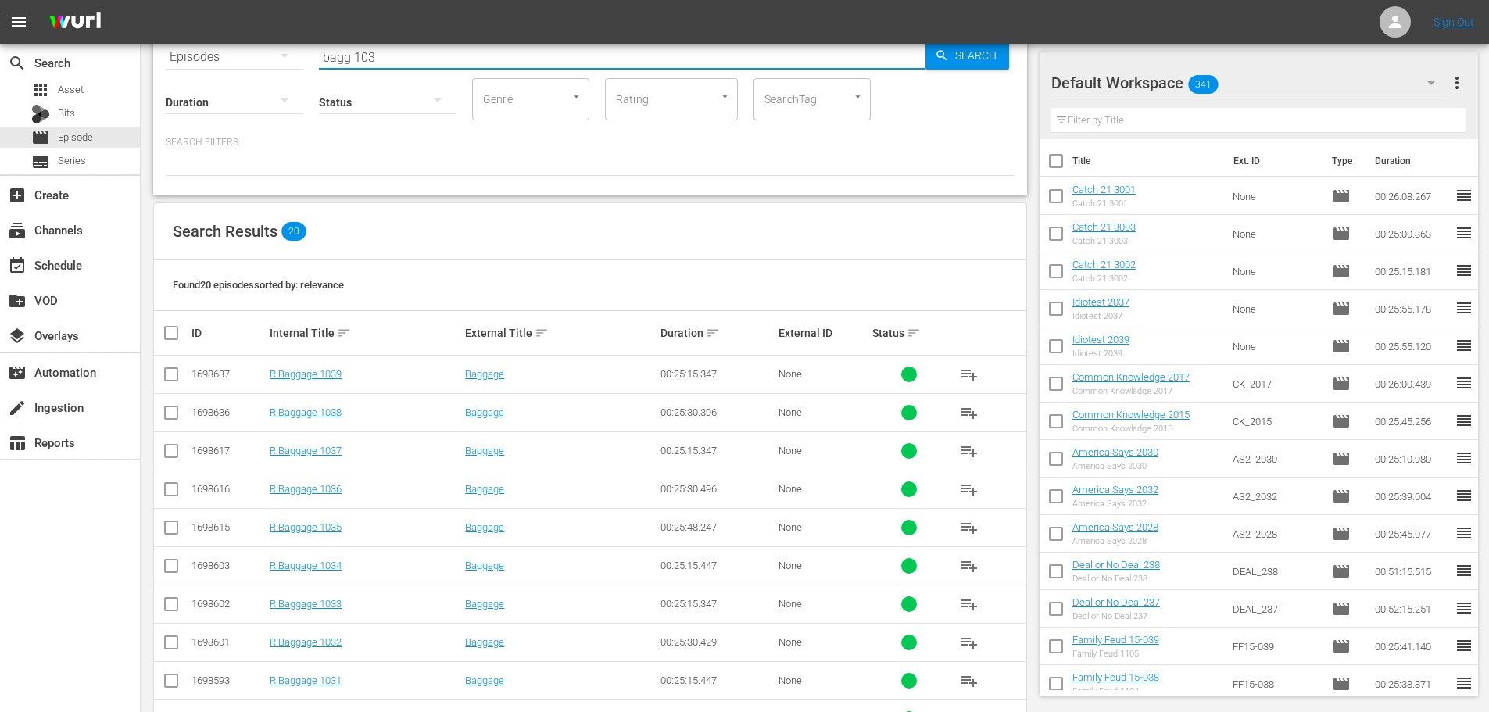
scroll to position [519, 0]
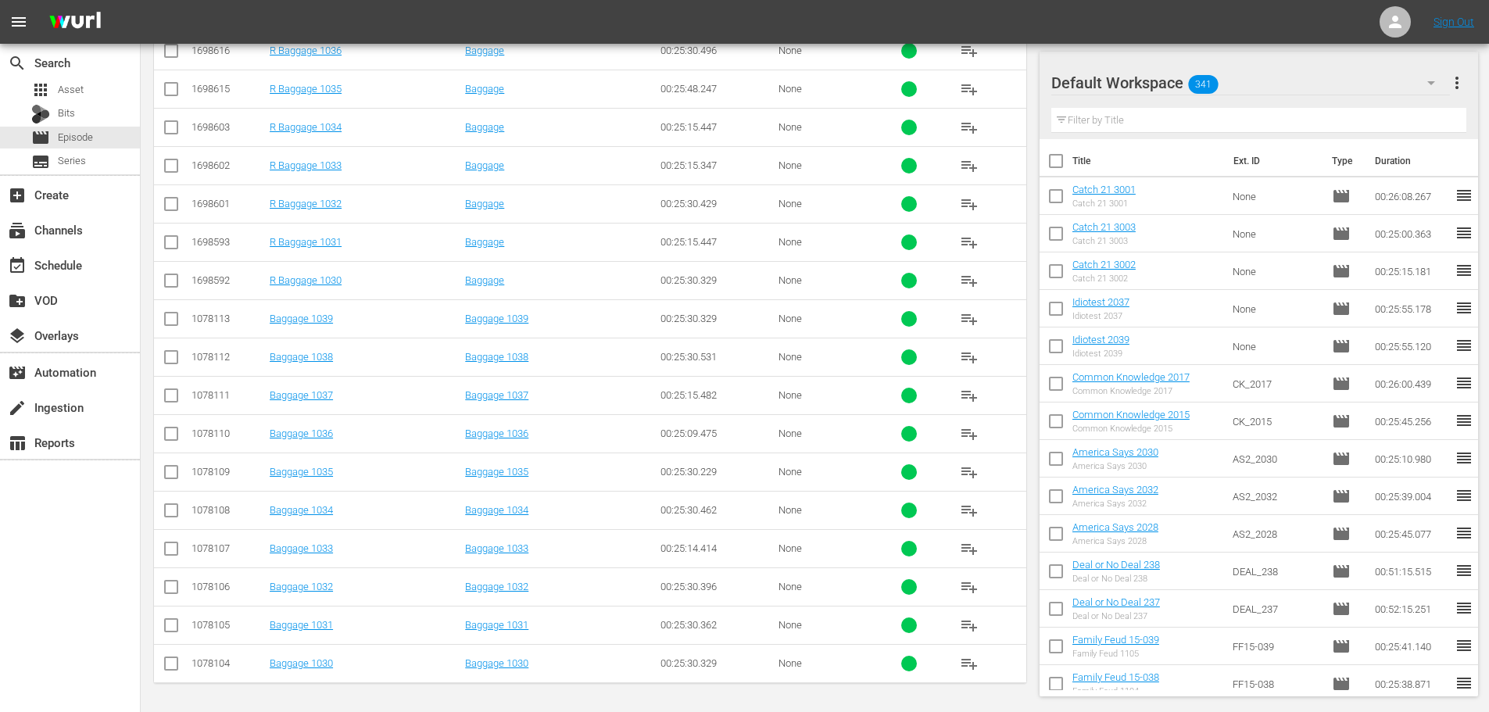
type input "bagg 103"
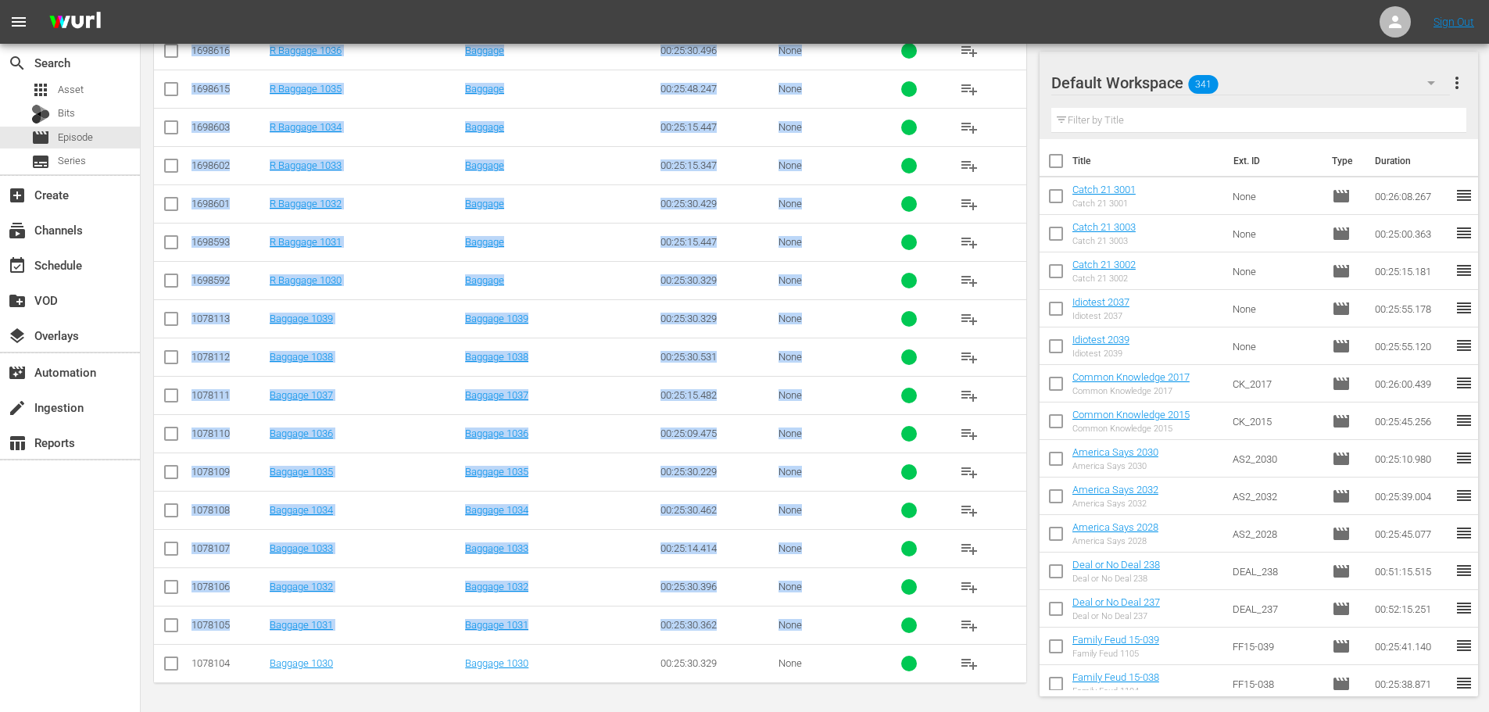
drag, startPoint x: 161, startPoint y: 665, endPoint x: 163, endPoint y: 686, distance: 21.9
click at [163, 687] on div "SEARCH BY Search By Episodes Search ID, Title, Description, Keywords, or Catego…" at bounding box center [590, 137] width 899 height 1150
click at [167, 672] on input "checkbox" at bounding box center [171, 667] width 19 height 19
checkbox input "true"
click at [167, 635] on input "checkbox" at bounding box center [171, 628] width 19 height 19
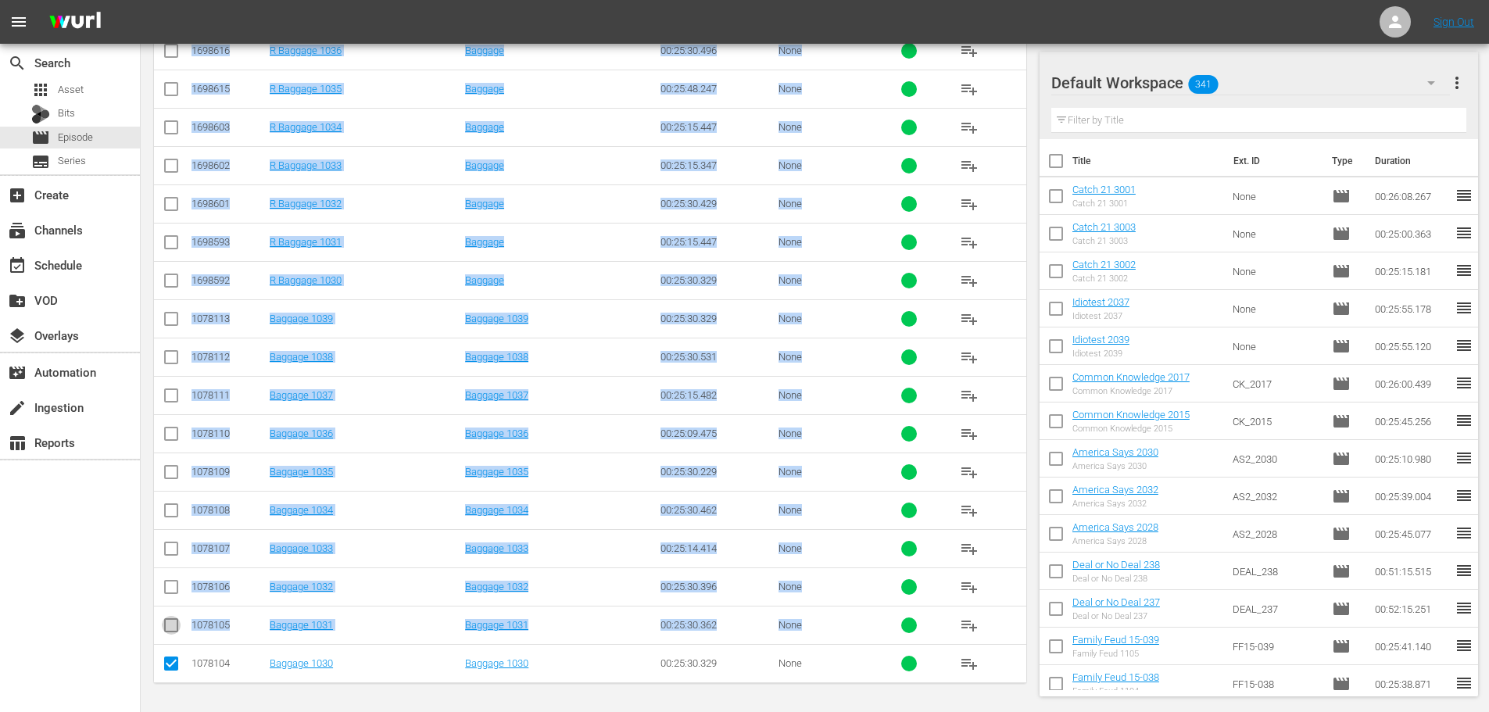
checkbox input "true"
click at [170, 565] on td at bounding box center [171, 548] width 35 height 38
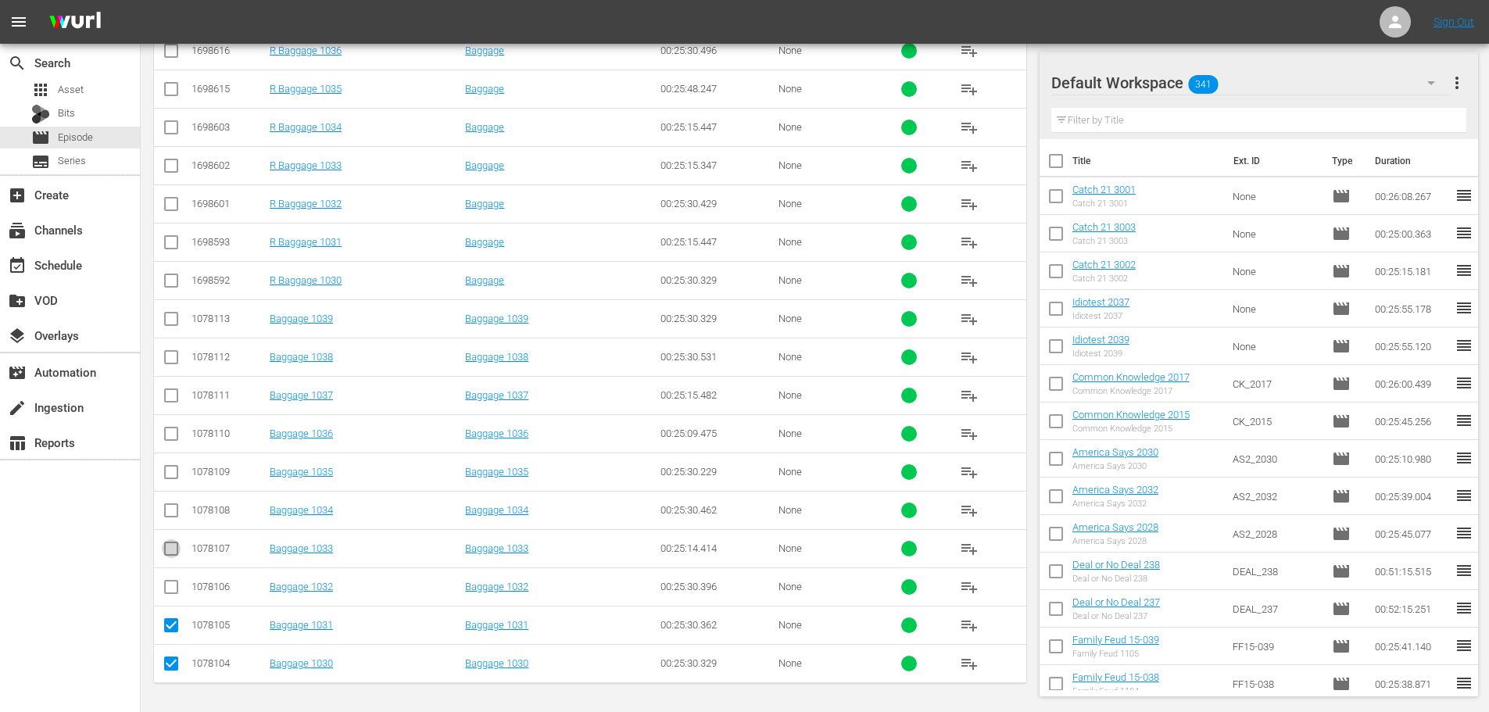
click at [167, 550] on input "checkbox" at bounding box center [171, 552] width 19 height 19
checkbox input "true"
click at [168, 587] on input "checkbox" at bounding box center [171, 590] width 19 height 19
checkbox input "true"
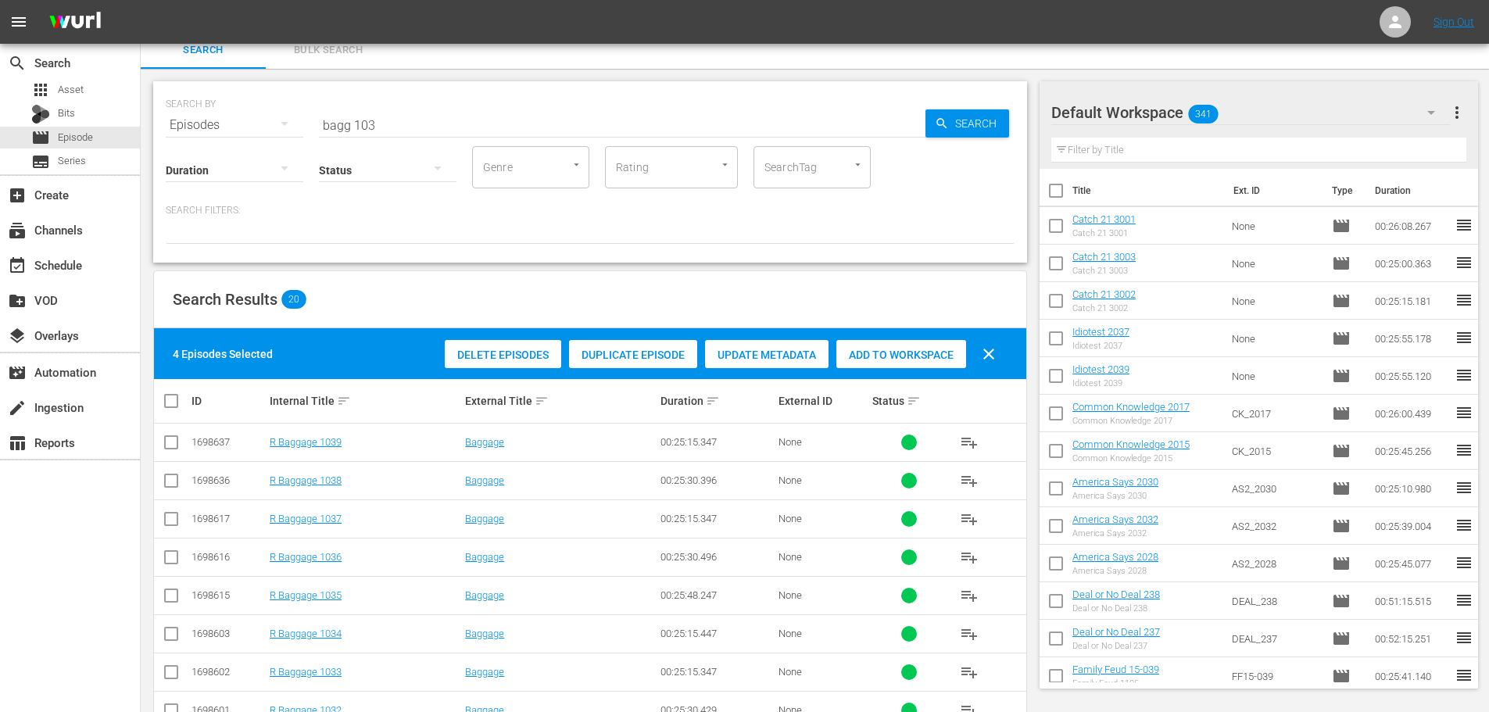
scroll to position [0, 0]
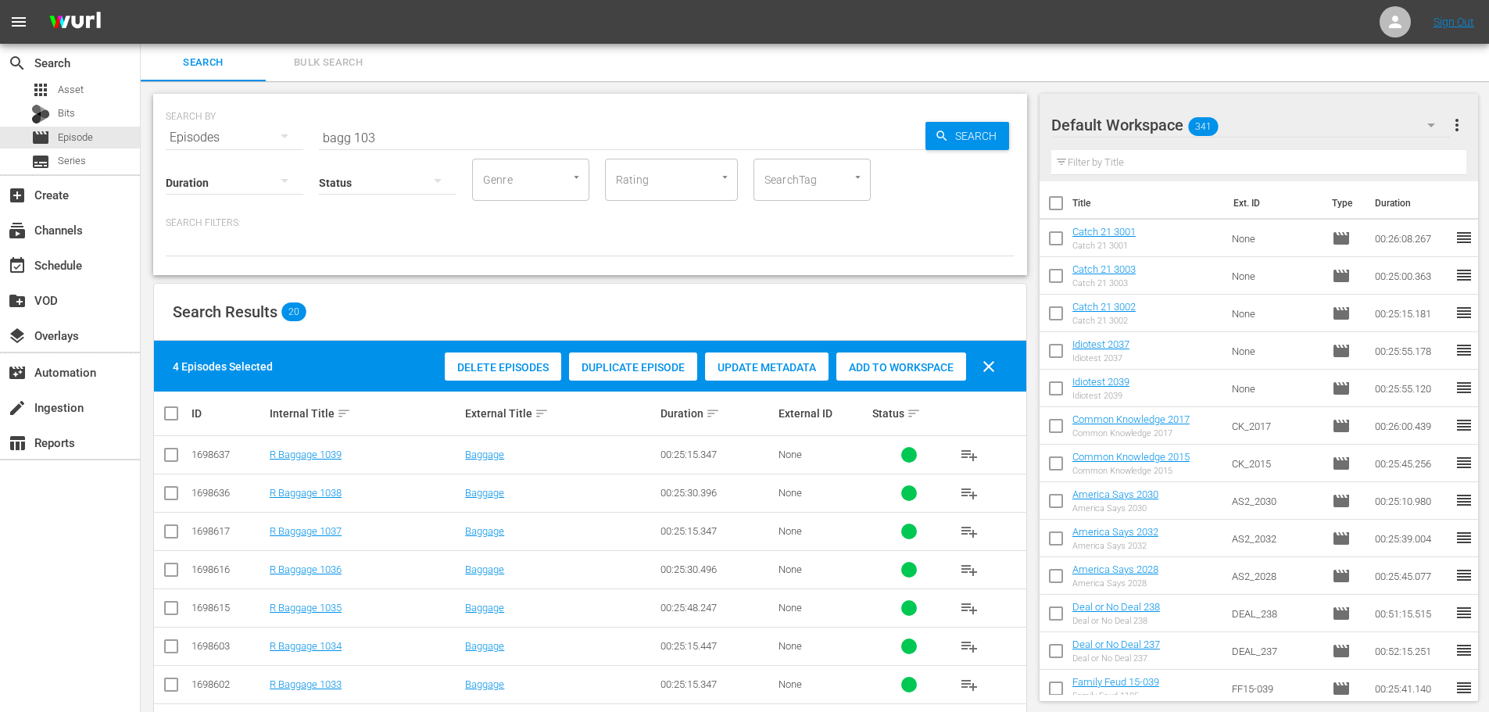
drag, startPoint x: 880, startPoint y: 366, endPoint x: 439, endPoint y: 103, distance: 513.3
click at [879, 366] on span "Add to Workspace" at bounding box center [902, 367] width 130 height 13
drag, startPoint x: 433, startPoint y: 142, endPoint x: 43, endPoint y: 170, distance: 391.1
click at [141, 0] on div "search Search apps Asset Bits movie Episode subtitles Series add_box Create sub…" at bounding box center [815, 0] width 1349 height 0
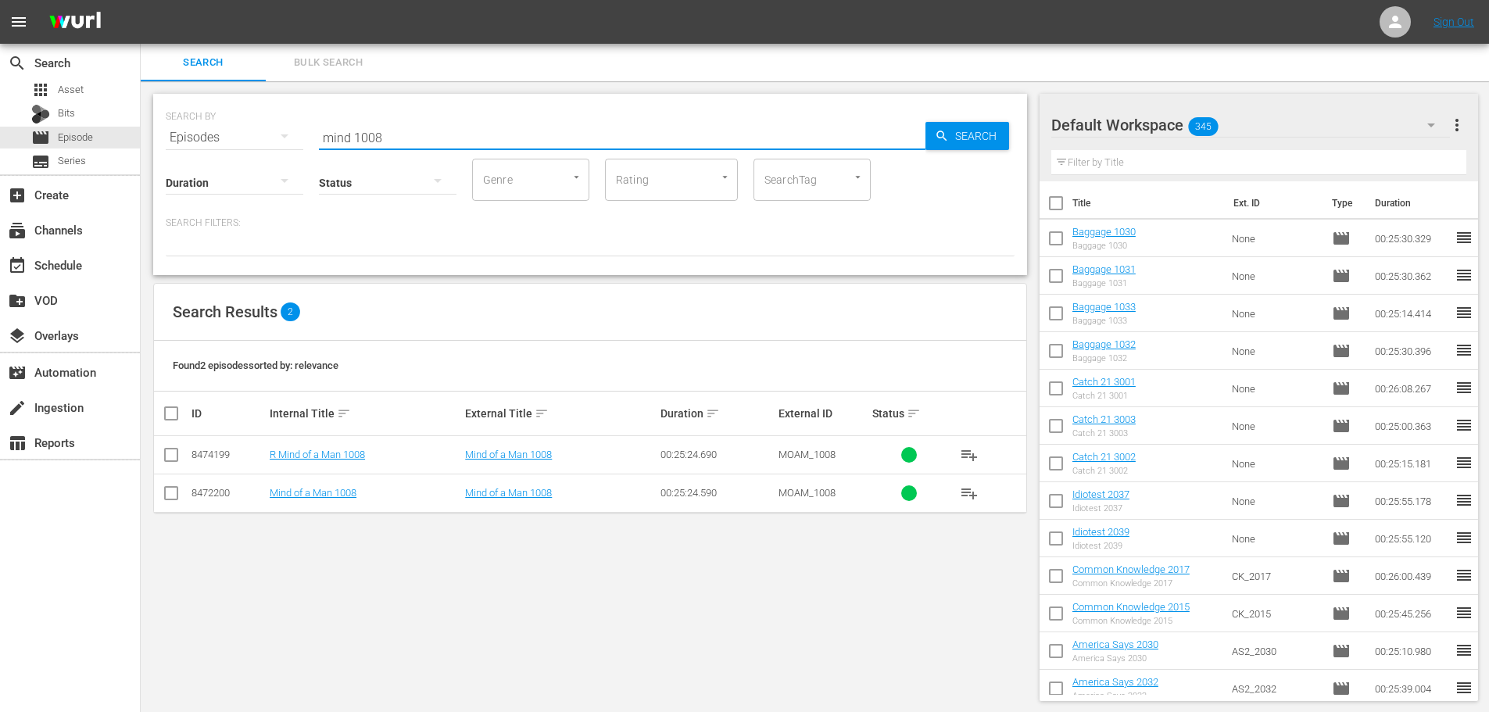
type input "mind 1008"
click at [179, 493] on input "checkbox" at bounding box center [171, 496] width 19 height 19
checkbox input "true"
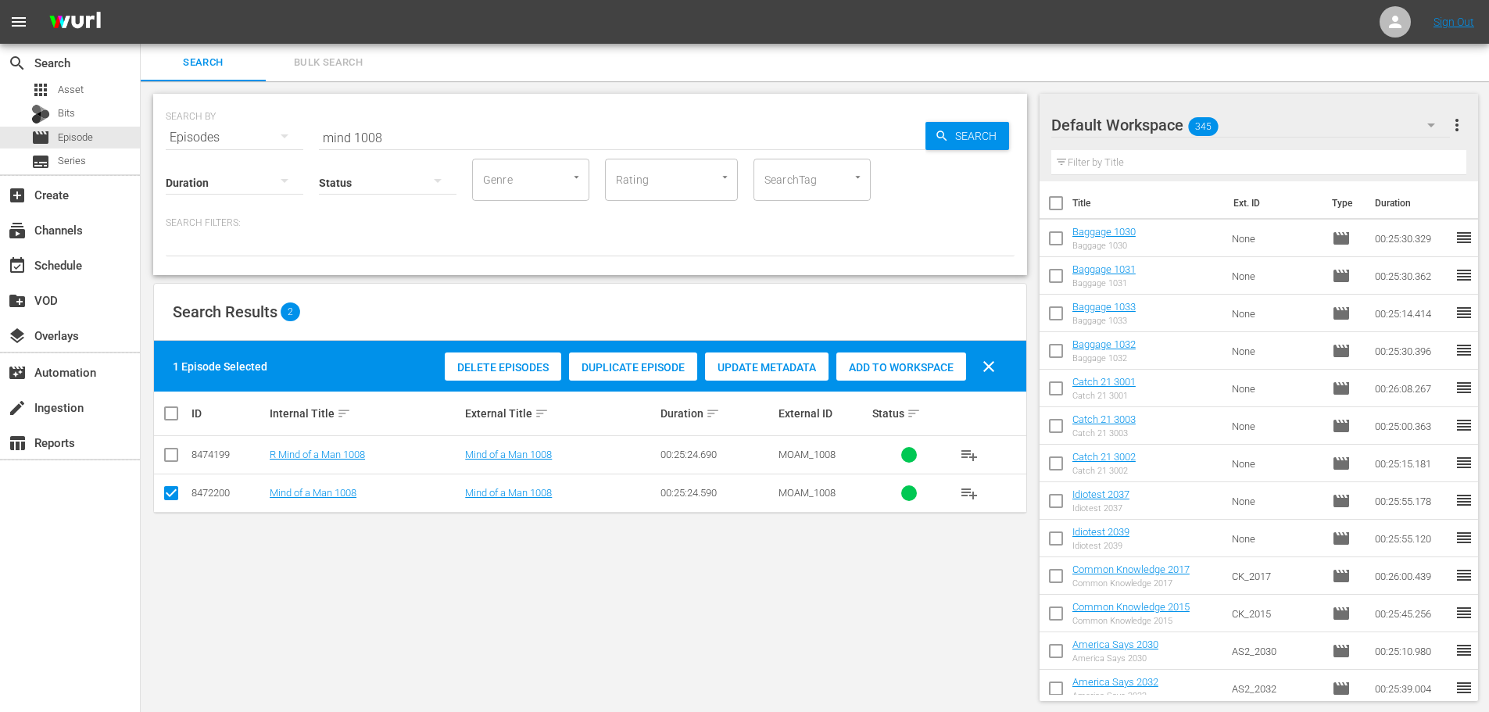
click at [941, 372] on span "Add to Workspace" at bounding box center [902, 367] width 130 height 13
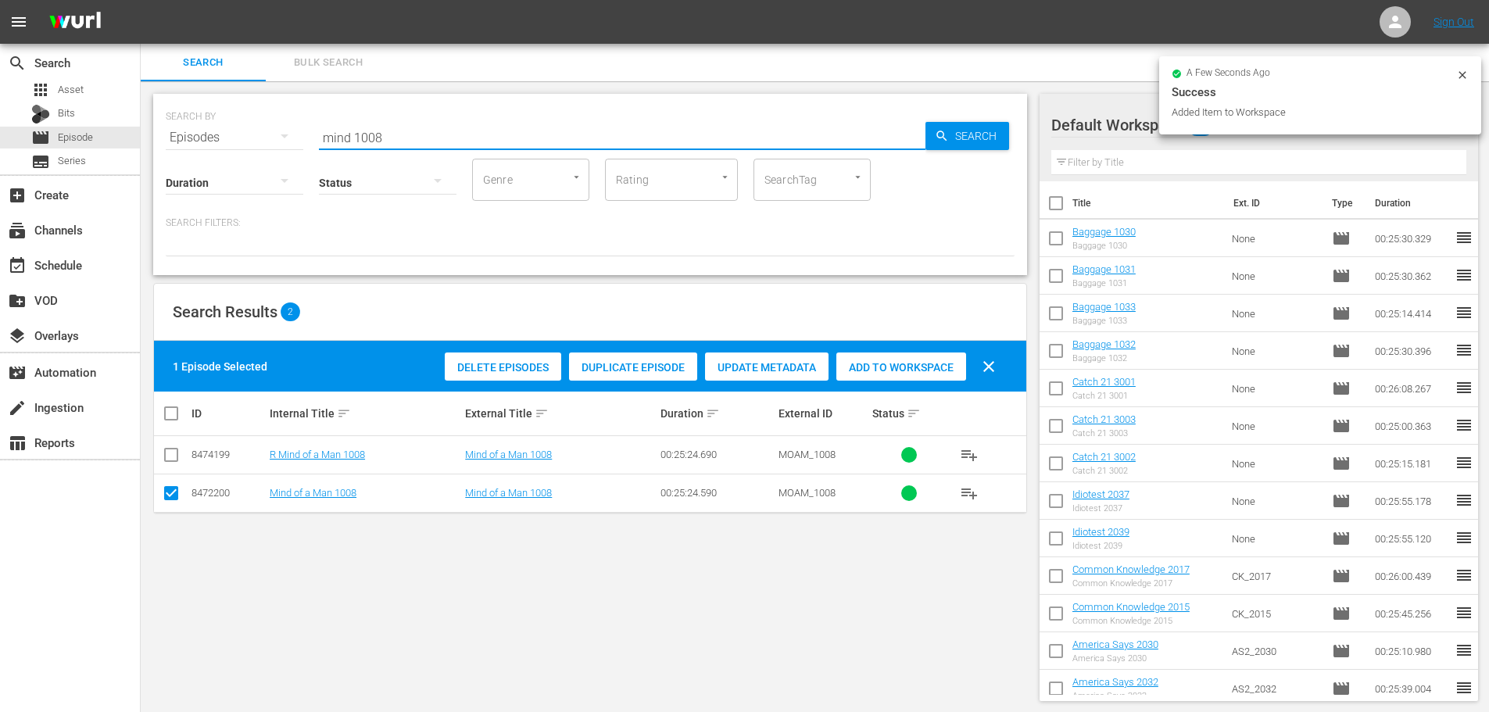
drag, startPoint x: 429, startPoint y: 119, endPoint x: 204, endPoint y: 155, distance: 228.0
click at [257, 163] on div "SEARCH BY Search By Episodes Search ID, Title, Description, Keywords, or Catego…" at bounding box center [590, 184] width 874 height 181
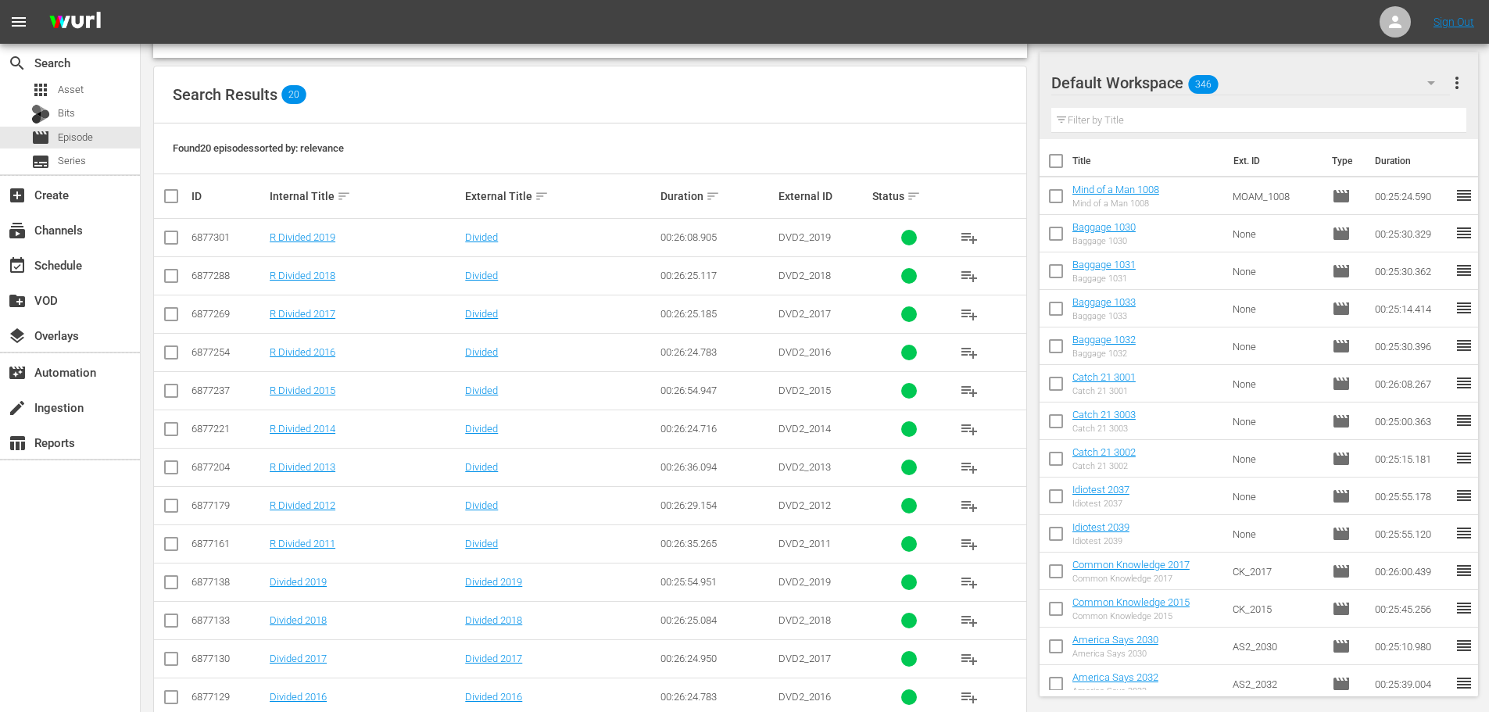
scroll to position [314, 0]
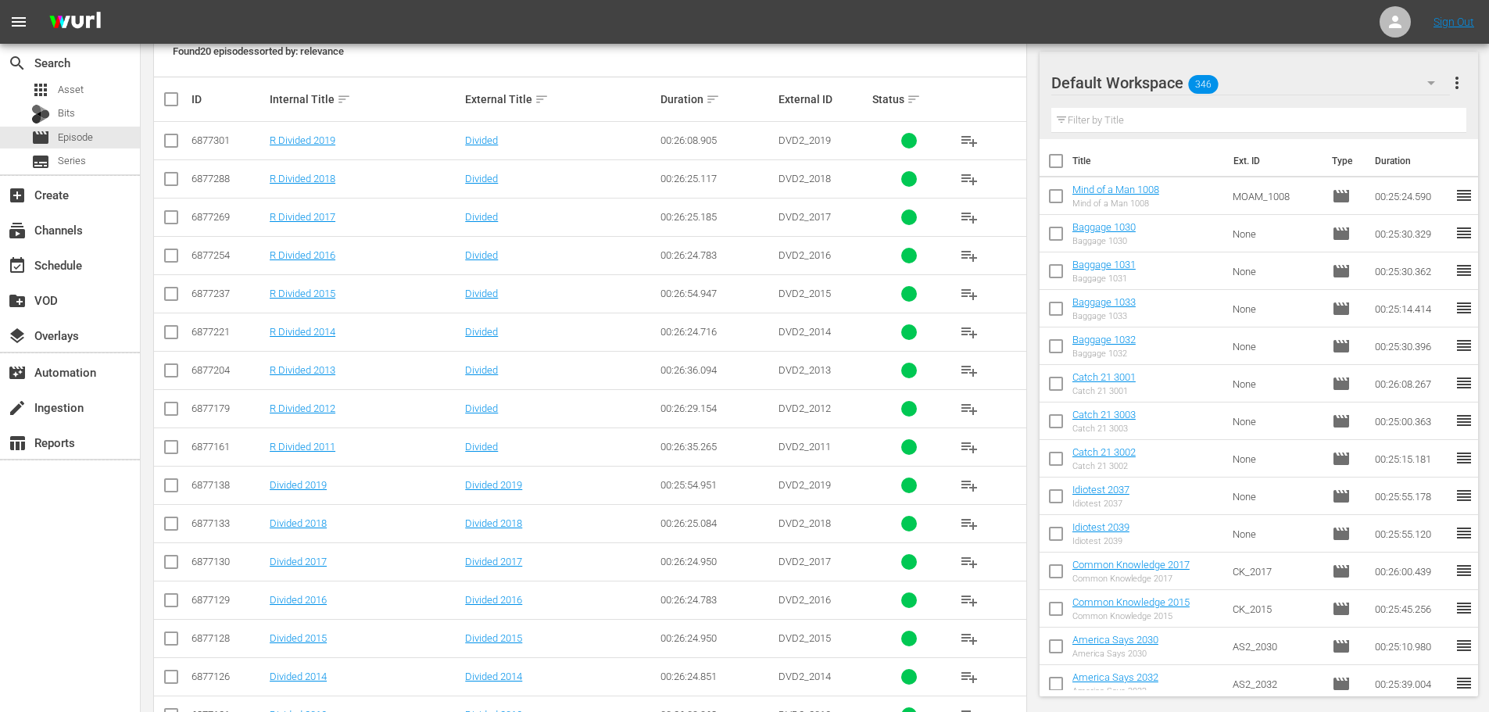
type input "divided 201"
click at [170, 611] on input "checkbox" at bounding box center [171, 603] width 19 height 19
checkbox input "true"
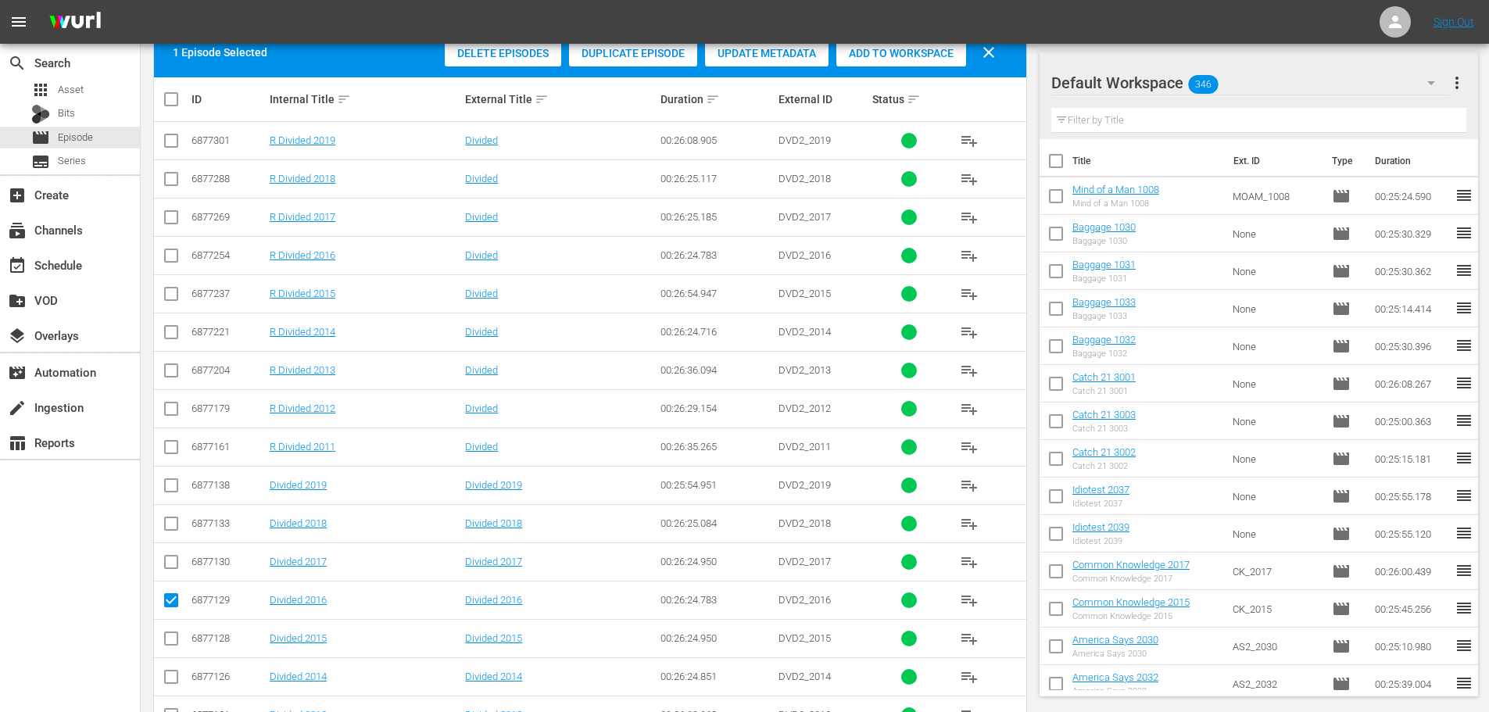
click at [180, 556] on input "checkbox" at bounding box center [171, 565] width 19 height 19
checkbox input "true"
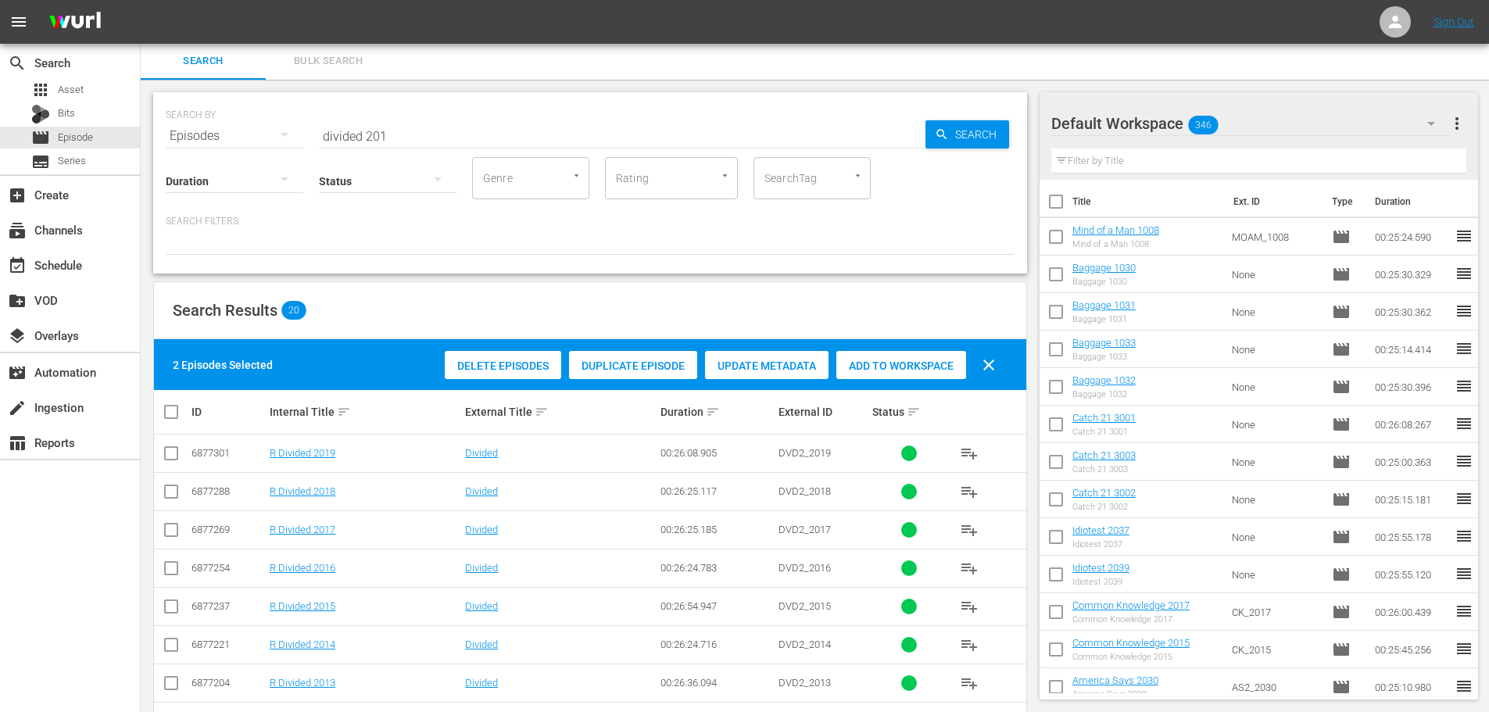
scroll to position [0, 0]
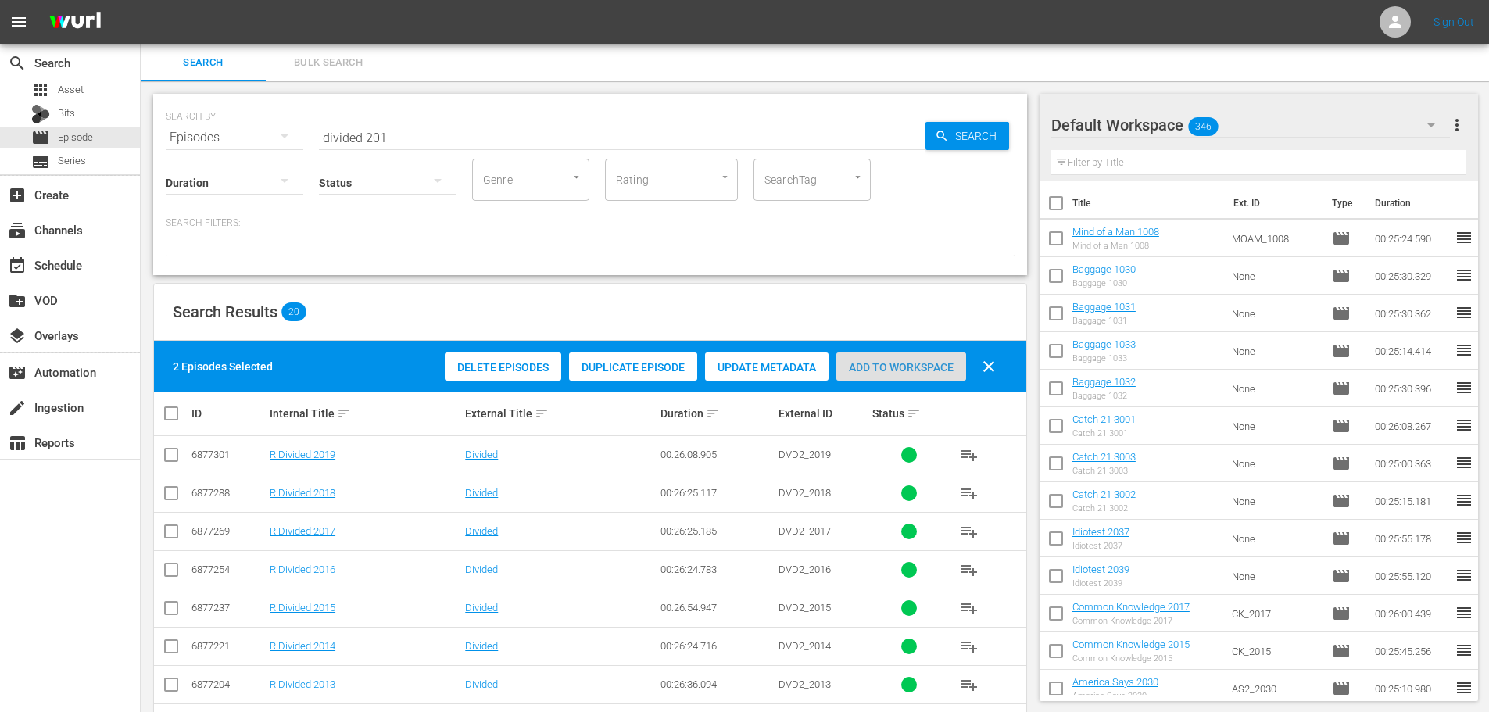
click at [872, 367] on span "Add to Workspace" at bounding box center [902, 367] width 130 height 13
drag, startPoint x: 446, startPoint y: 151, endPoint x: 233, endPoint y: 156, distance: 213.5
click at [233, 156] on div "SEARCH BY Search By Episodes Search ID, Title, Description, Keywords, or Catego…" at bounding box center [590, 184] width 874 height 181
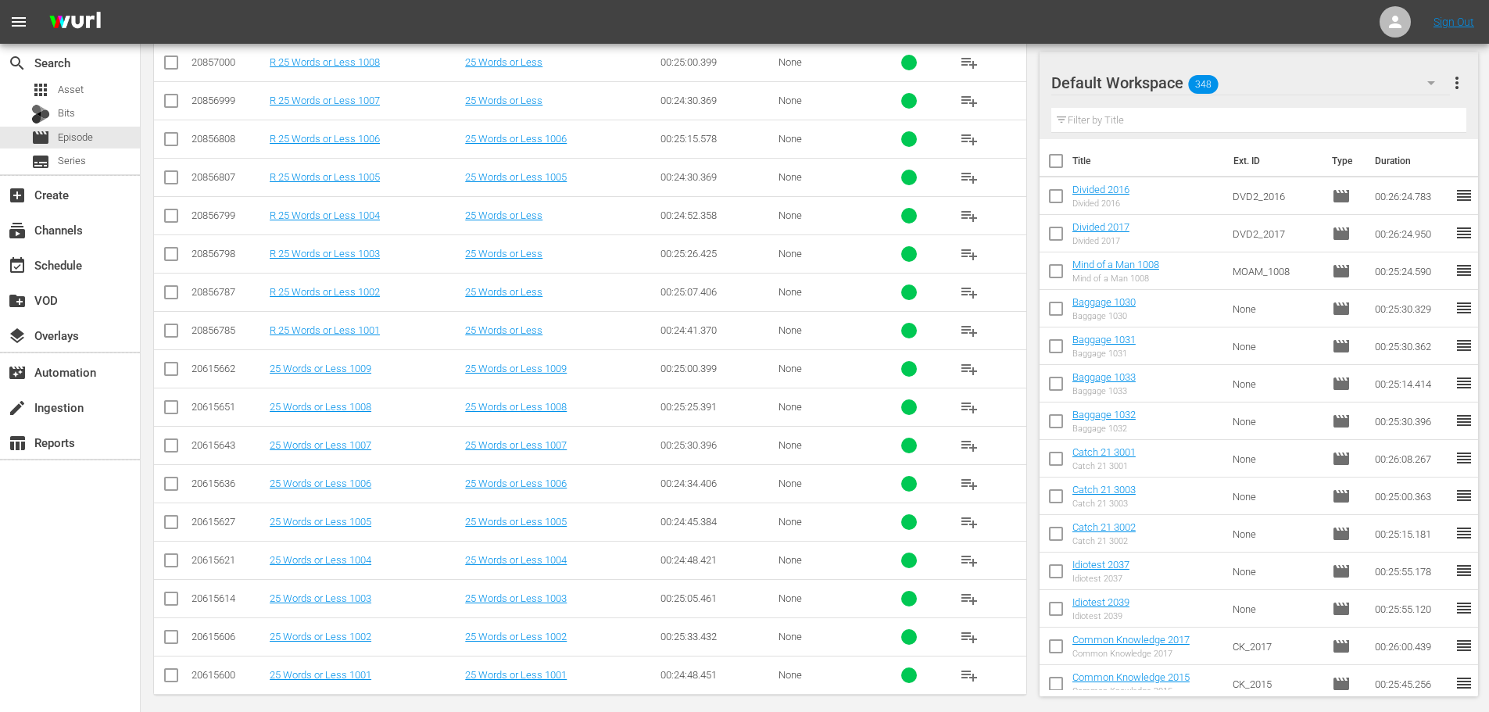
scroll to position [443, 0]
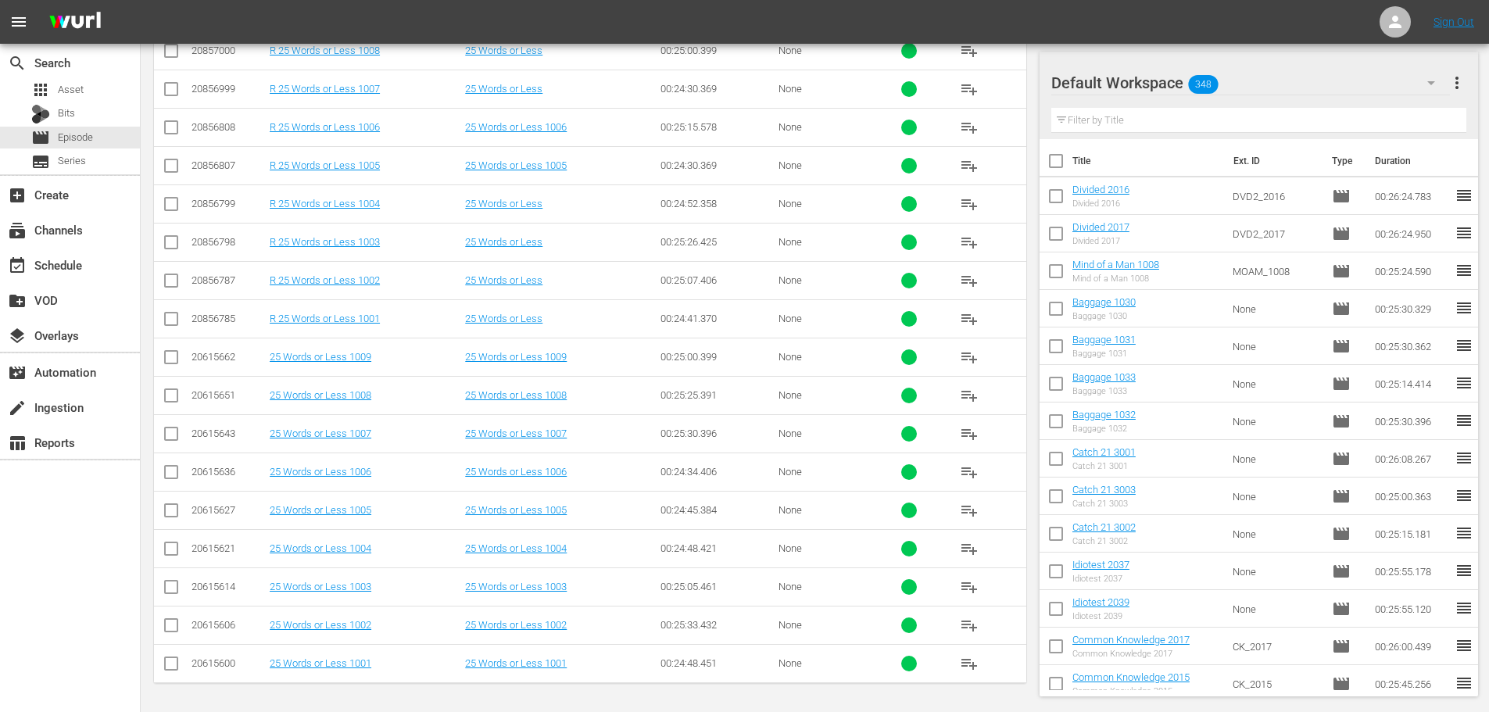
type input "25 words 100"
click at [167, 583] on input "checkbox" at bounding box center [171, 590] width 19 height 19
checkbox input "true"
click at [167, 548] on input "checkbox" at bounding box center [171, 552] width 19 height 19
checkbox input "true"
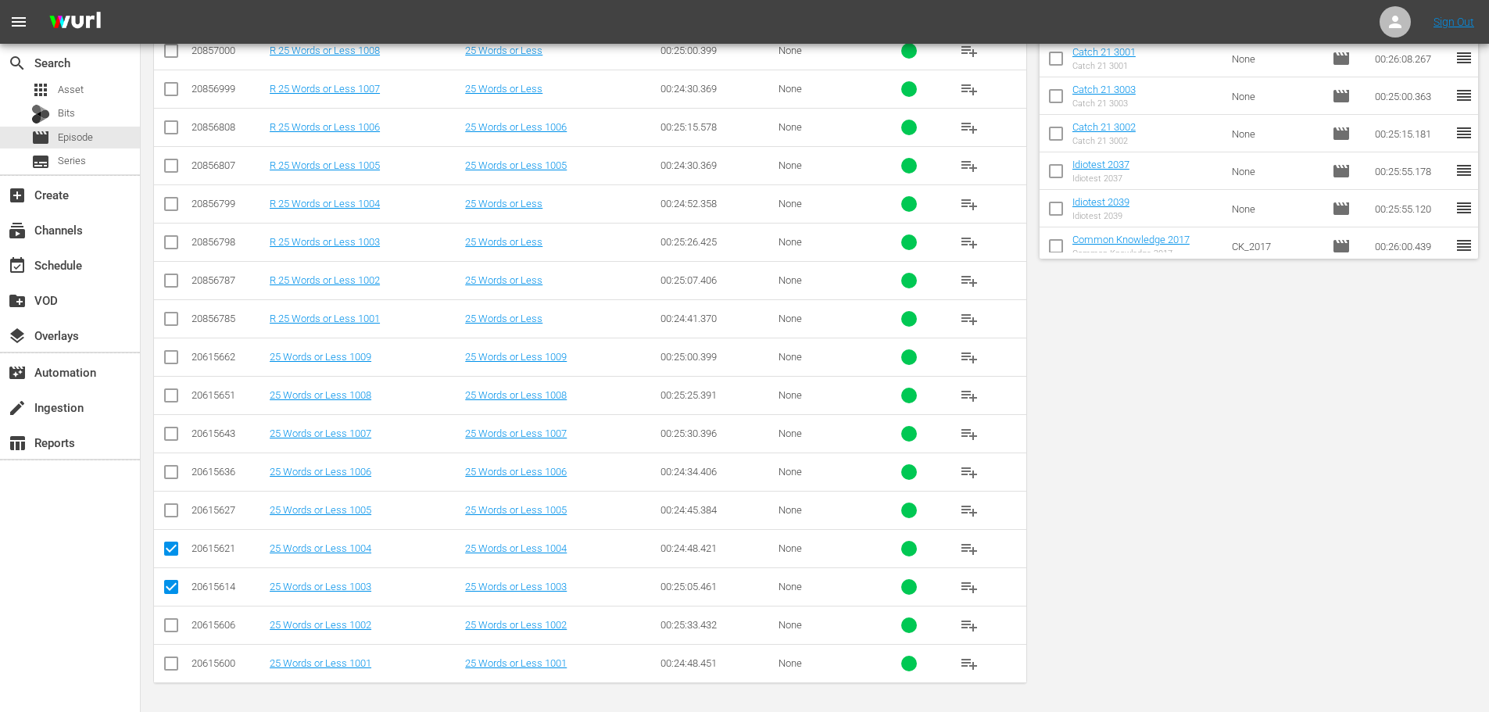
scroll to position [0, 0]
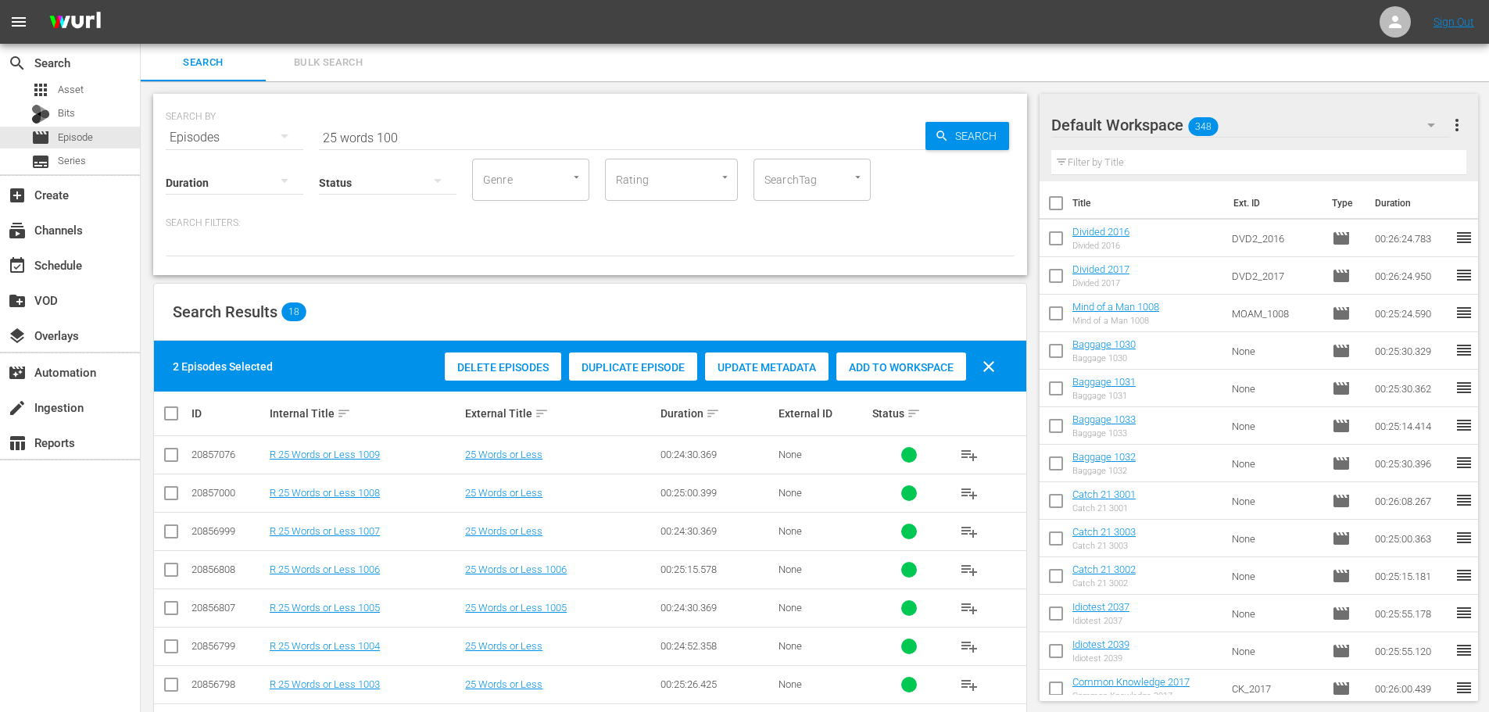
drag, startPoint x: 829, startPoint y: 332, endPoint x: 833, endPoint y: 339, distance: 8.5
click at [830, 334] on div "Search Results 18" at bounding box center [590, 312] width 873 height 57
click at [900, 383] on div "Delete Episodes Duplicate Episode Update Metadata Add to Workspace clear" at bounding box center [724, 367] width 567 height 38
click at [897, 374] on div "Add to Workspace" at bounding box center [902, 368] width 130 height 30
drag, startPoint x: 433, startPoint y: 131, endPoint x: 162, endPoint y: 171, distance: 274.3
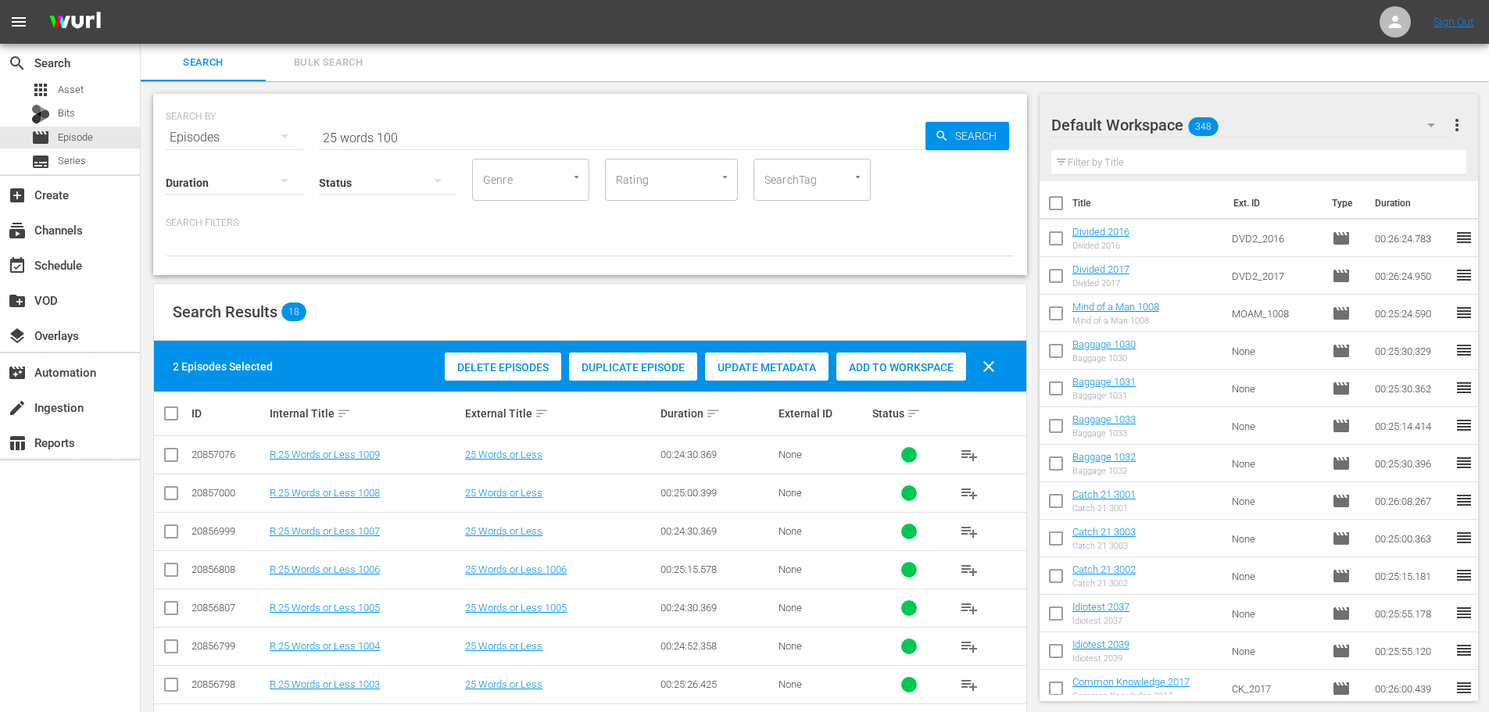
click at [224, 140] on div "SEARCH BY Search By Episodes Search ID, Title, Description, Keywords, or Catego…" at bounding box center [590, 128] width 849 height 56
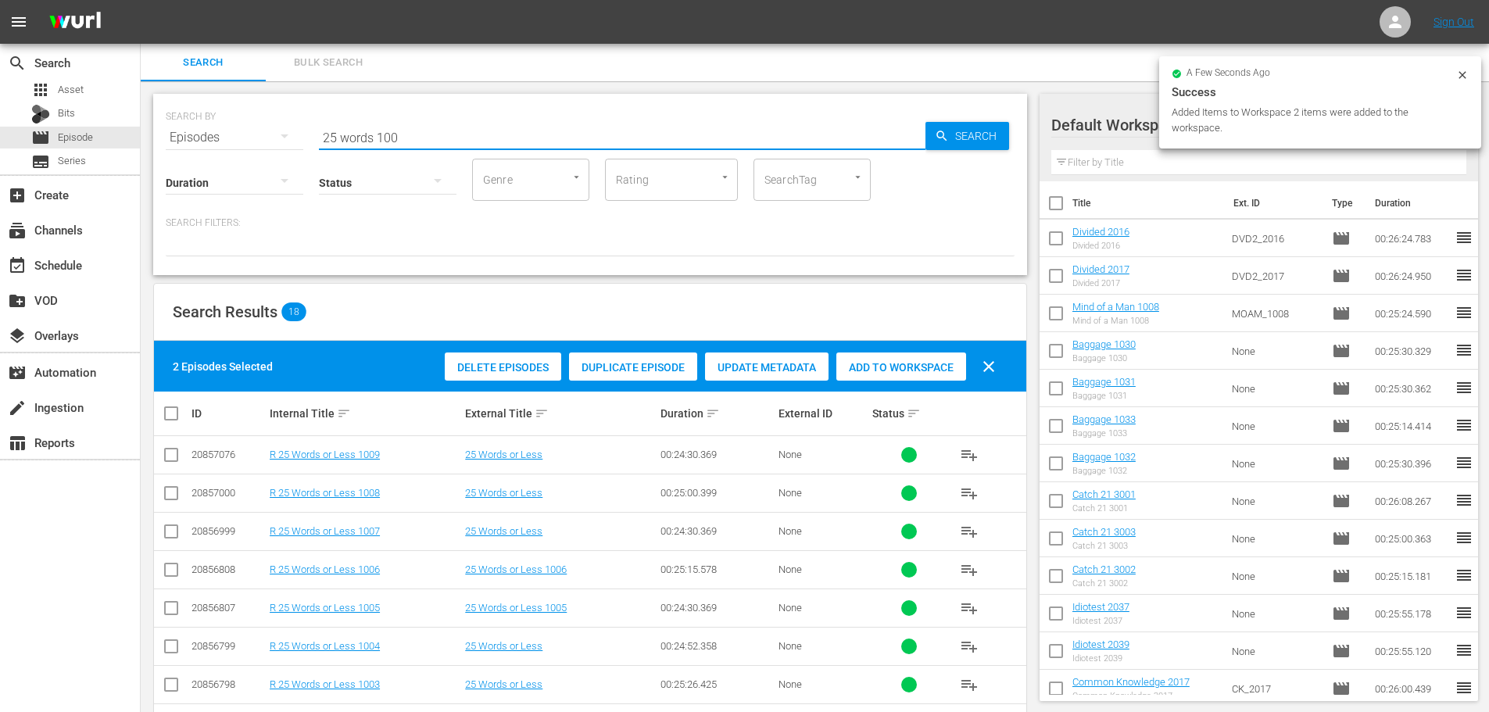
type input "1"
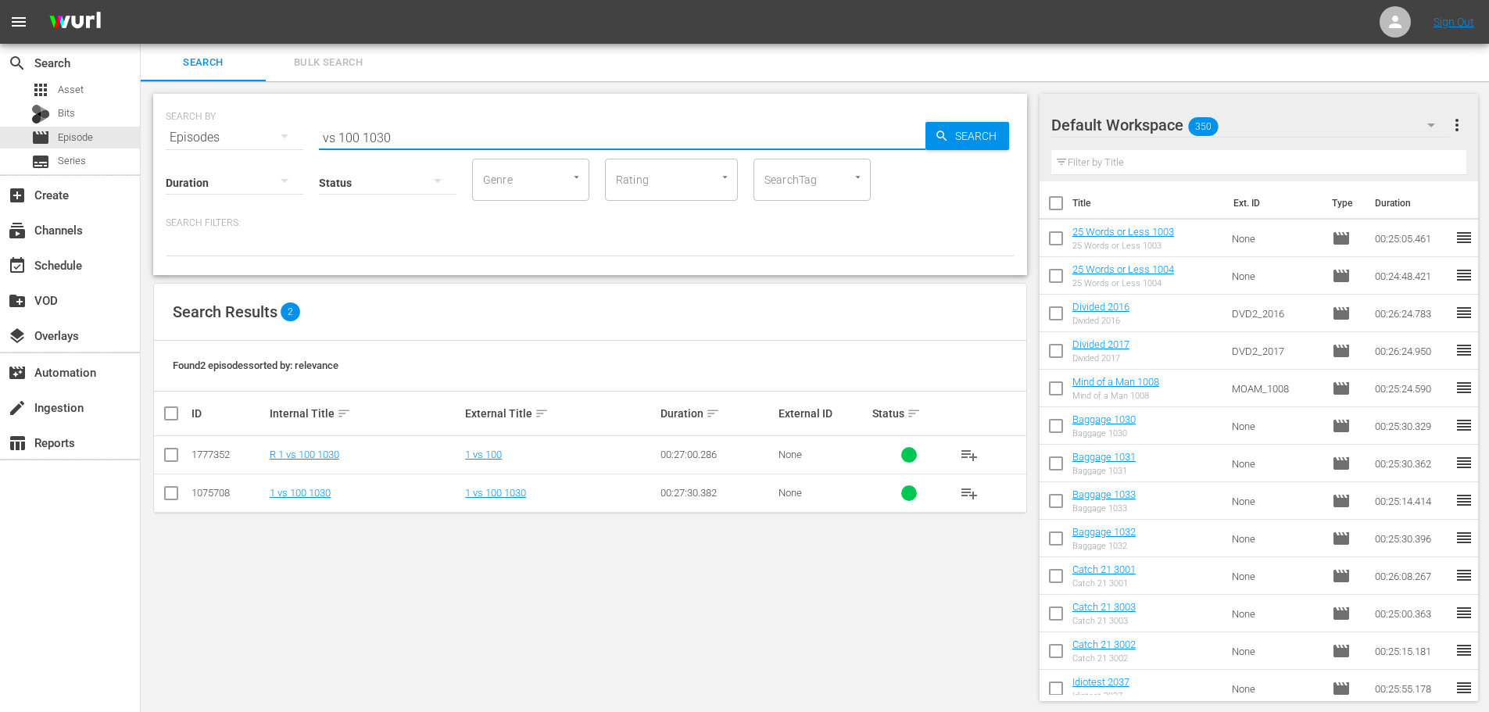
type input "vs 100 1030"
click at [166, 494] on input "checkbox" at bounding box center [171, 496] width 19 height 19
checkbox input "true"
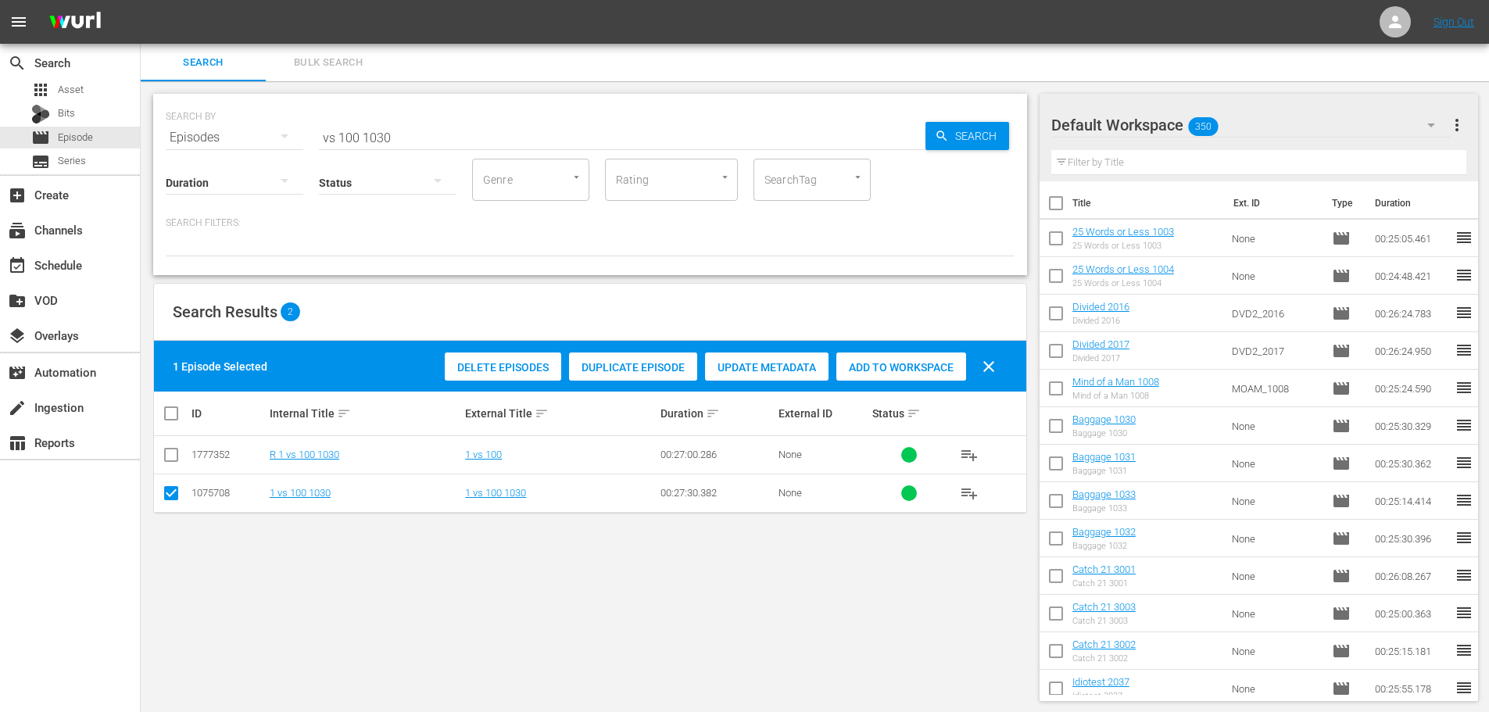
click at [907, 366] on span "Add to Workspace" at bounding box center [902, 367] width 130 height 13
drag, startPoint x: 446, startPoint y: 124, endPoint x: 0, endPoint y: 141, distance: 445.9
click at [141, 0] on div "search Search apps Asset Bits movie Episode subtitles Series add_box Create sub…" at bounding box center [815, 0] width 1349 height 0
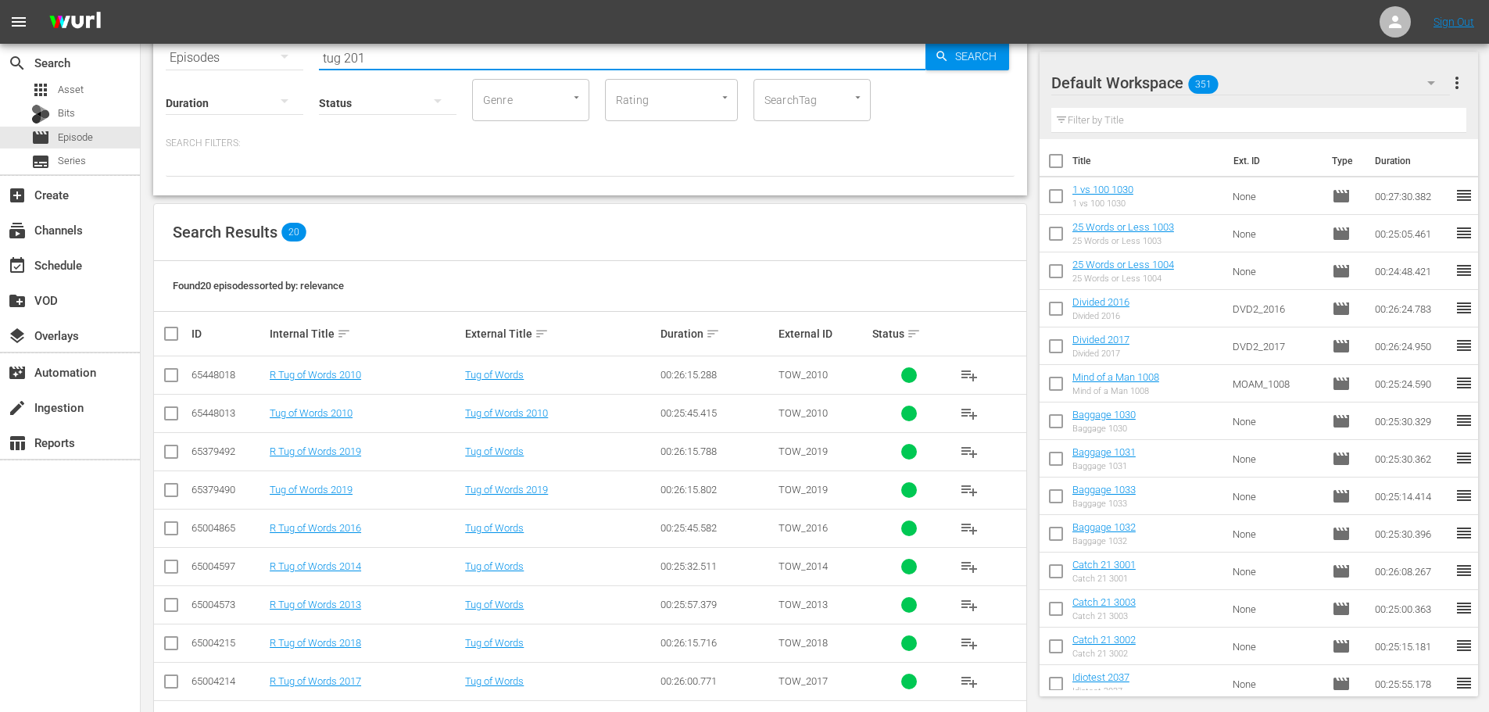
scroll to position [471, 0]
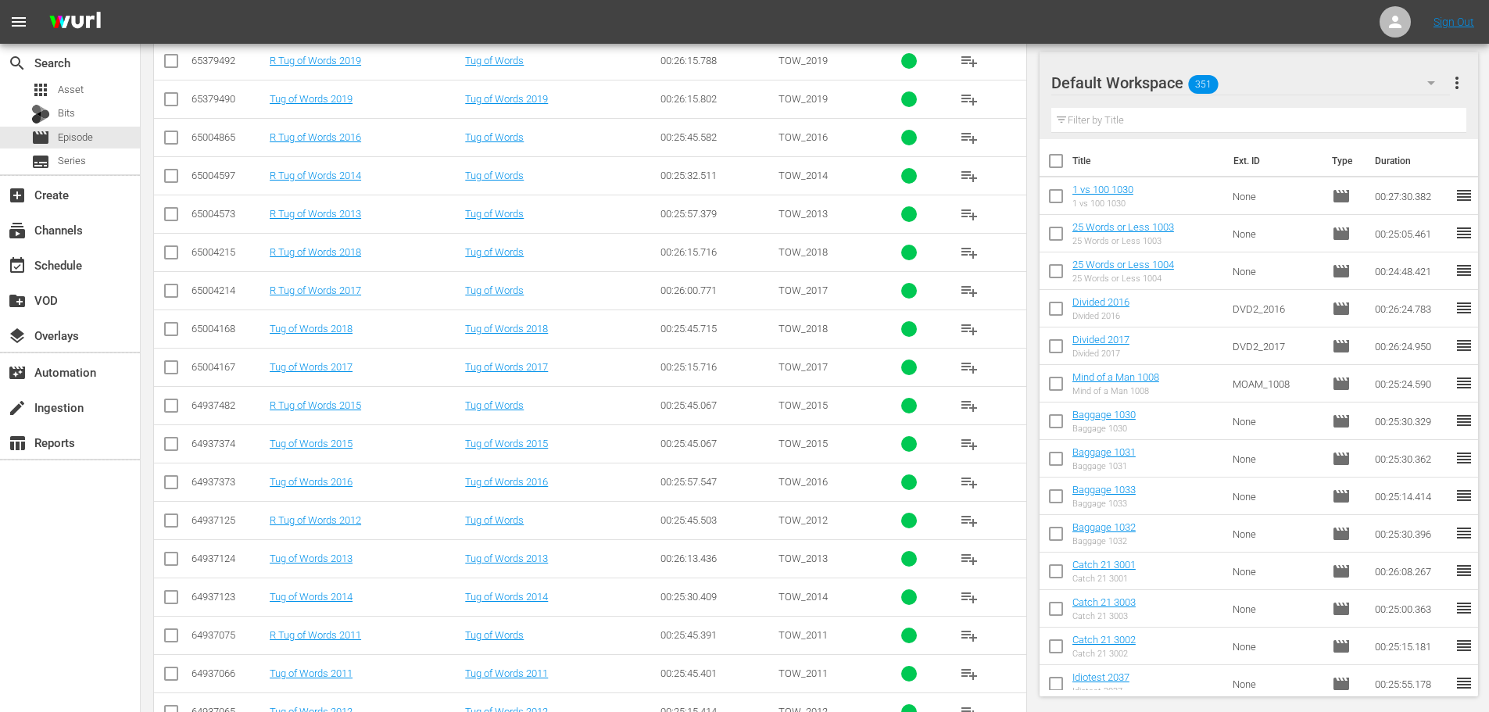
type input "tug 201"
click at [165, 480] on input "checkbox" at bounding box center [171, 485] width 19 height 19
checkbox input "true"
click at [168, 331] on input "checkbox" at bounding box center [171, 332] width 19 height 19
checkbox input "true"
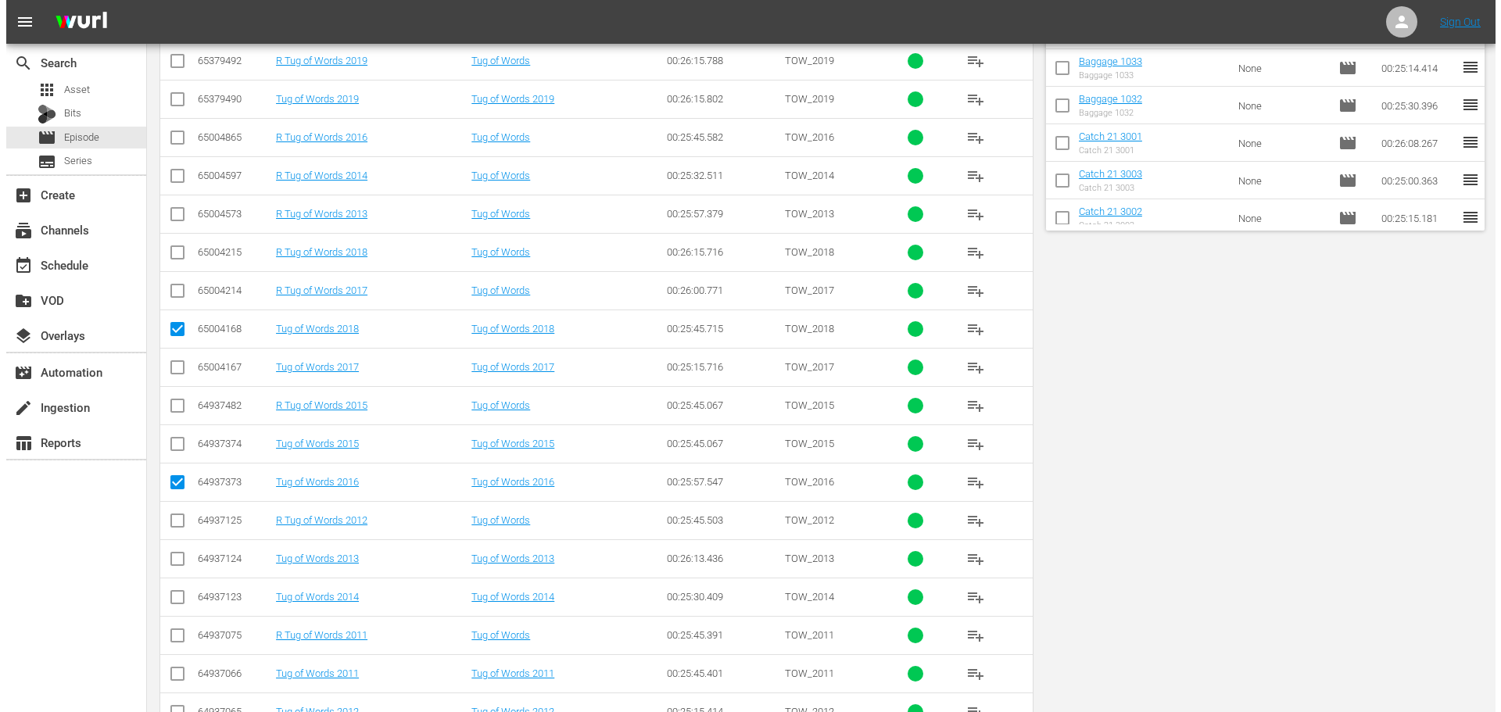
scroll to position [0, 0]
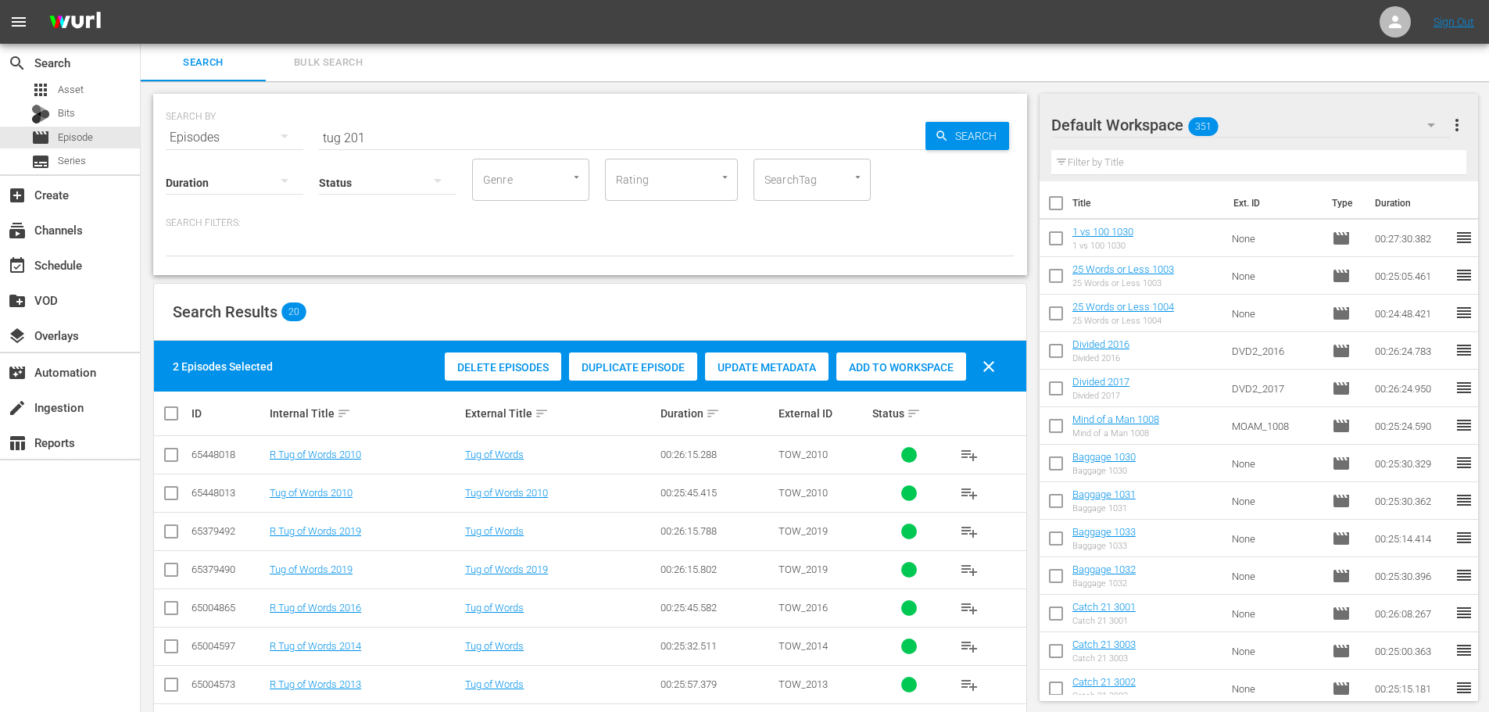
click at [845, 367] on span "Add to Workspace" at bounding box center [902, 367] width 130 height 13
drag, startPoint x: 384, startPoint y: 131, endPoint x: 34, endPoint y: 154, distance: 350.3
click at [141, 0] on div "search Search apps Asset Bits movie Episode subtitles Series add_box Create sub…" at bounding box center [815, 0] width 1349 height 0
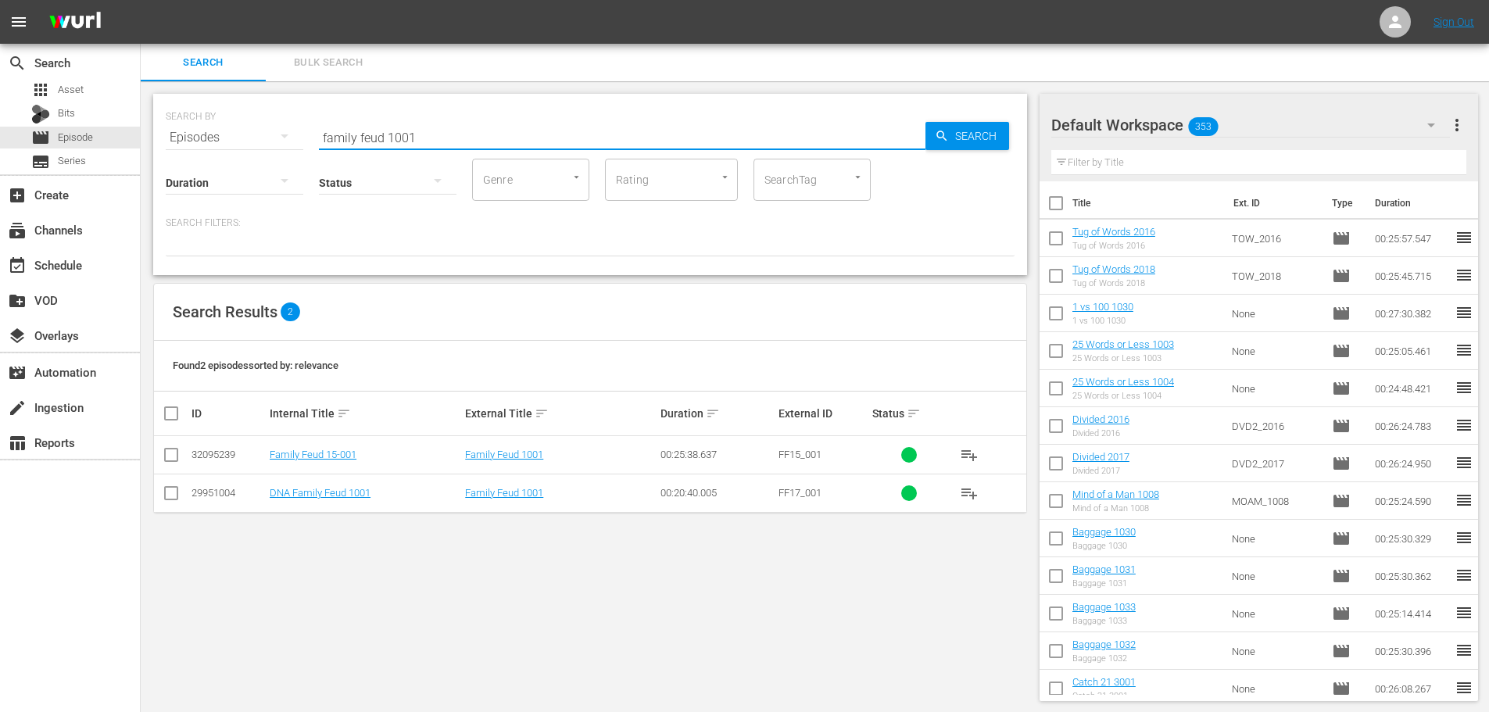
type input "family feud 1001"
click at [170, 458] on input "checkbox" at bounding box center [171, 458] width 19 height 19
checkbox input "true"
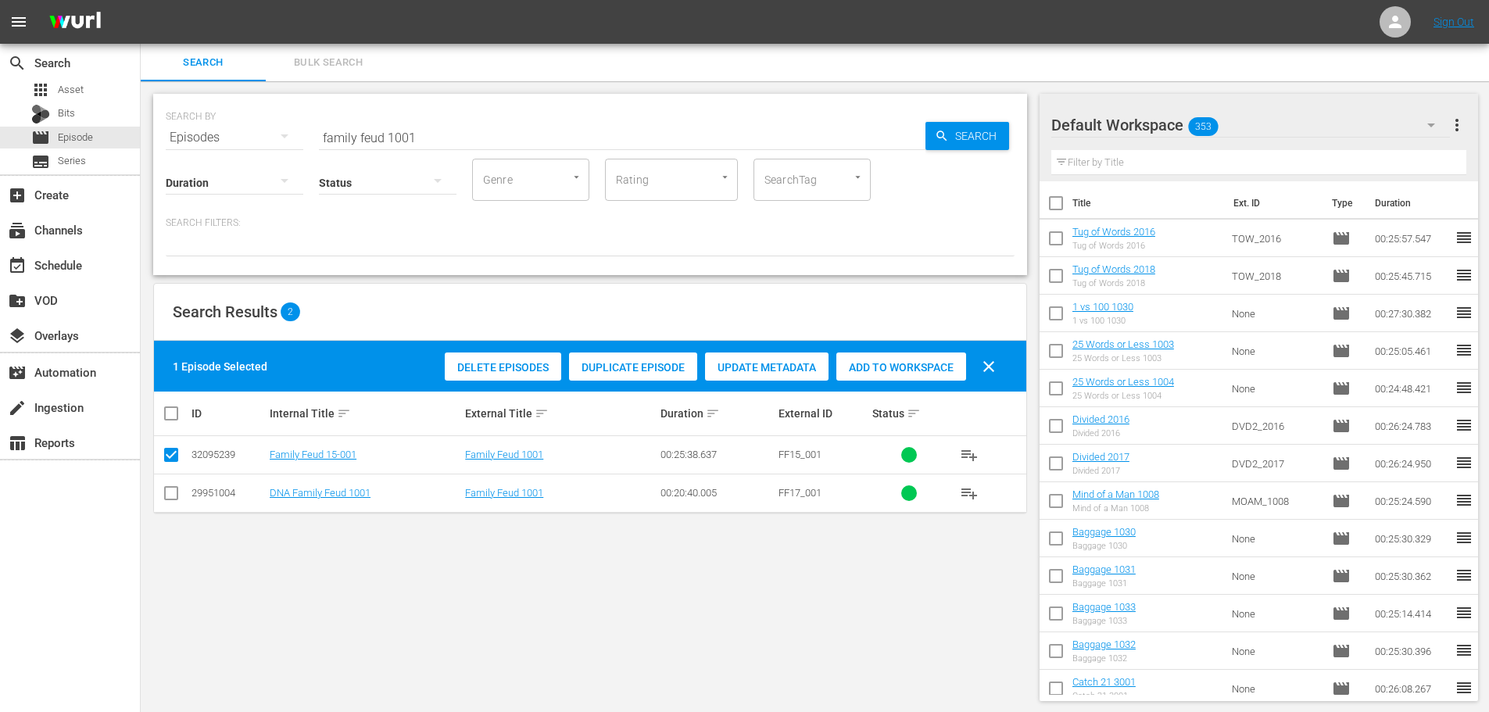
click at [870, 364] on span "Add to Workspace" at bounding box center [902, 367] width 130 height 13
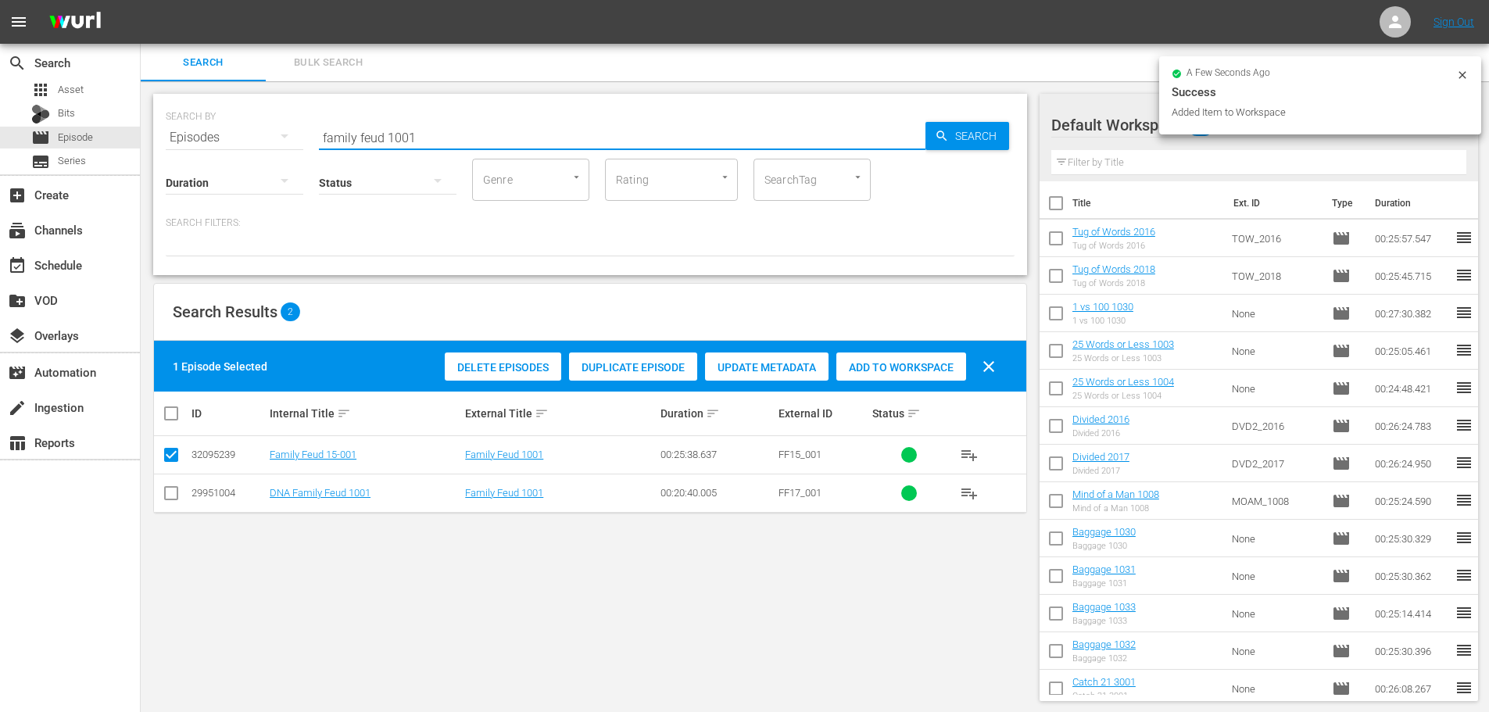
click at [431, 128] on input "family feud 1001" at bounding box center [622, 138] width 607 height 38
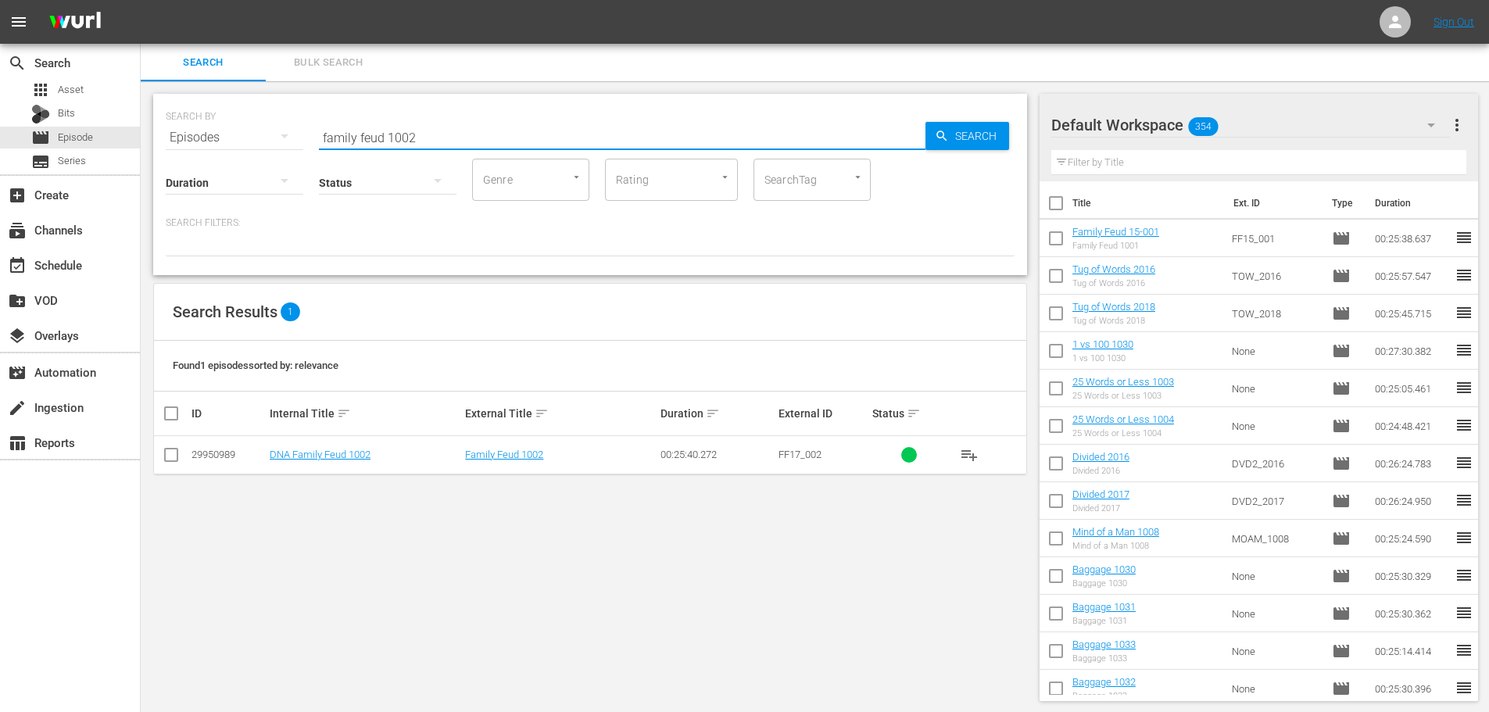
type input "family feud 1002"
click at [178, 450] on input "checkbox" at bounding box center [171, 458] width 19 height 19
checkbox input "true"
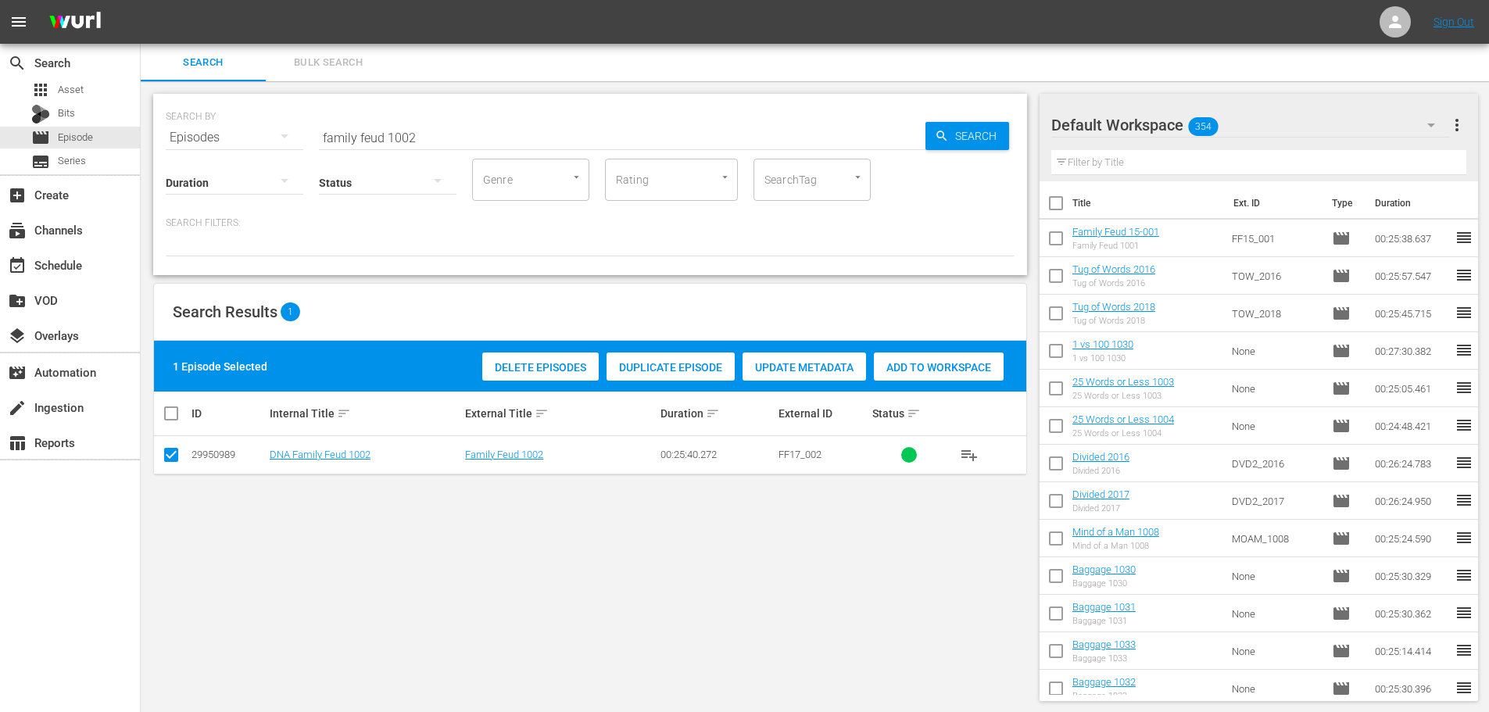
click at [465, 109] on div "SEARCH BY Search By Episodes Search ID, Title, Description, Keywords, or Catego…" at bounding box center [590, 128] width 849 height 56
click at [482, 144] on input "family feud 1002" at bounding box center [622, 138] width 607 height 38
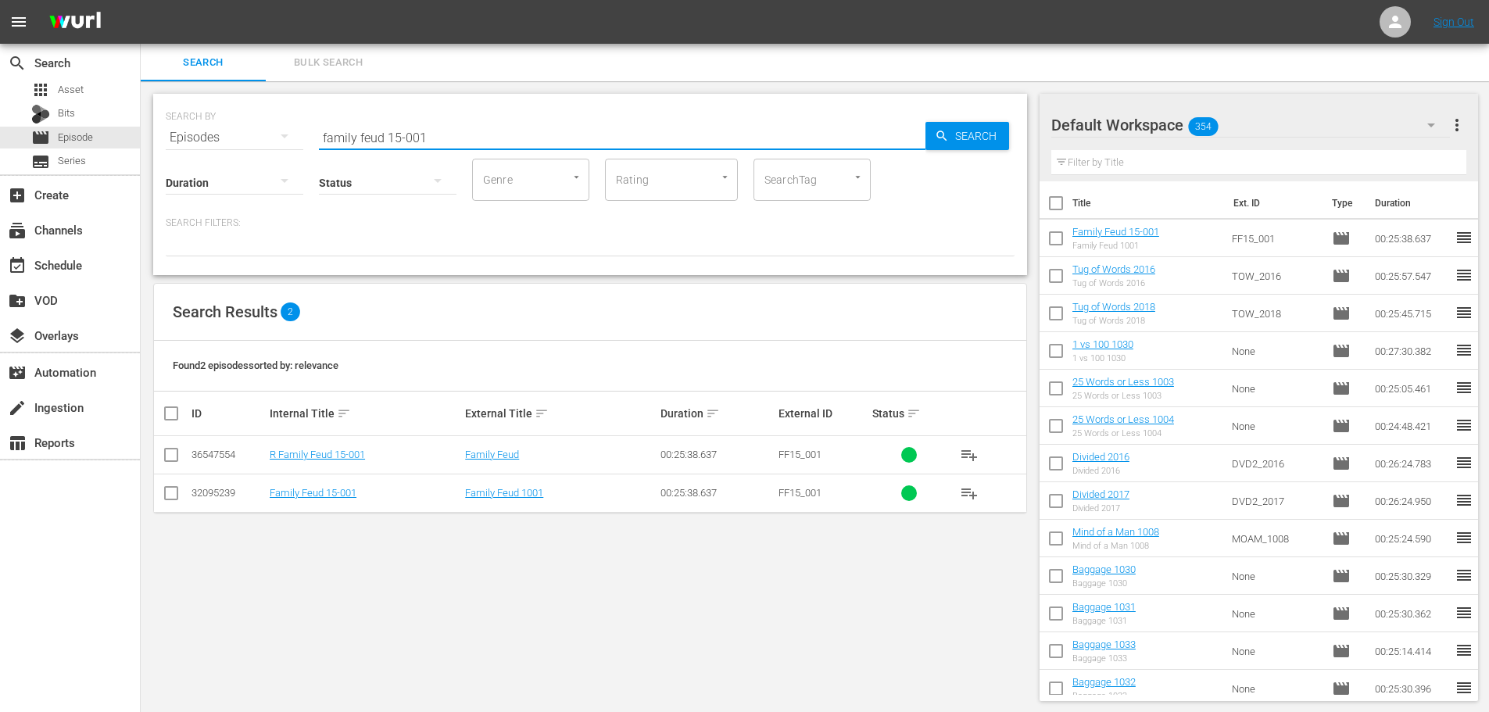
type input "family feud 15-001"
click at [177, 510] on td at bounding box center [171, 493] width 35 height 38
click at [177, 507] on td at bounding box center [171, 493] width 35 height 38
click at [173, 501] on input "checkbox" at bounding box center [171, 496] width 19 height 19
checkbox input "true"
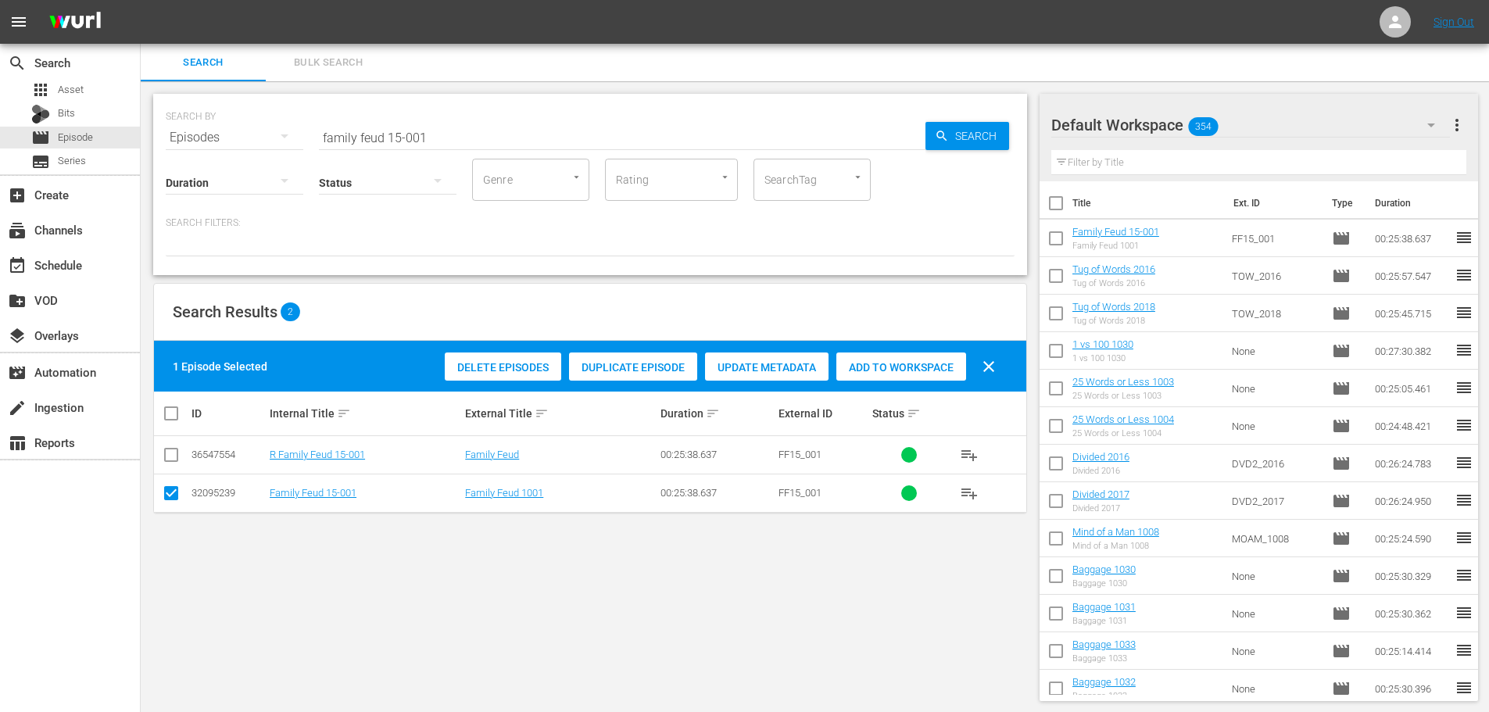
click at [1062, 250] on input "checkbox" at bounding box center [1056, 241] width 33 height 33
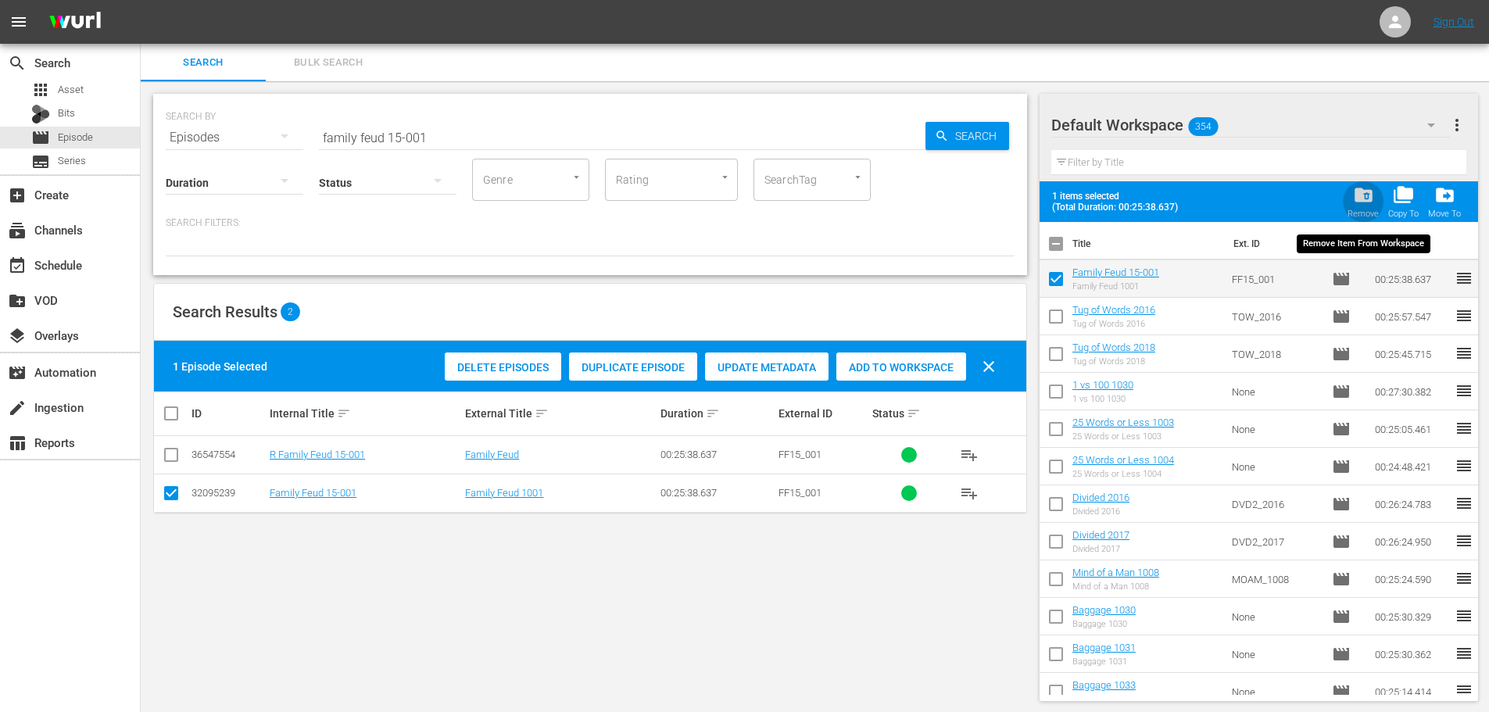
click at [1360, 213] on div "Remove" at bounding box center [1363, 214] width 31 height 10
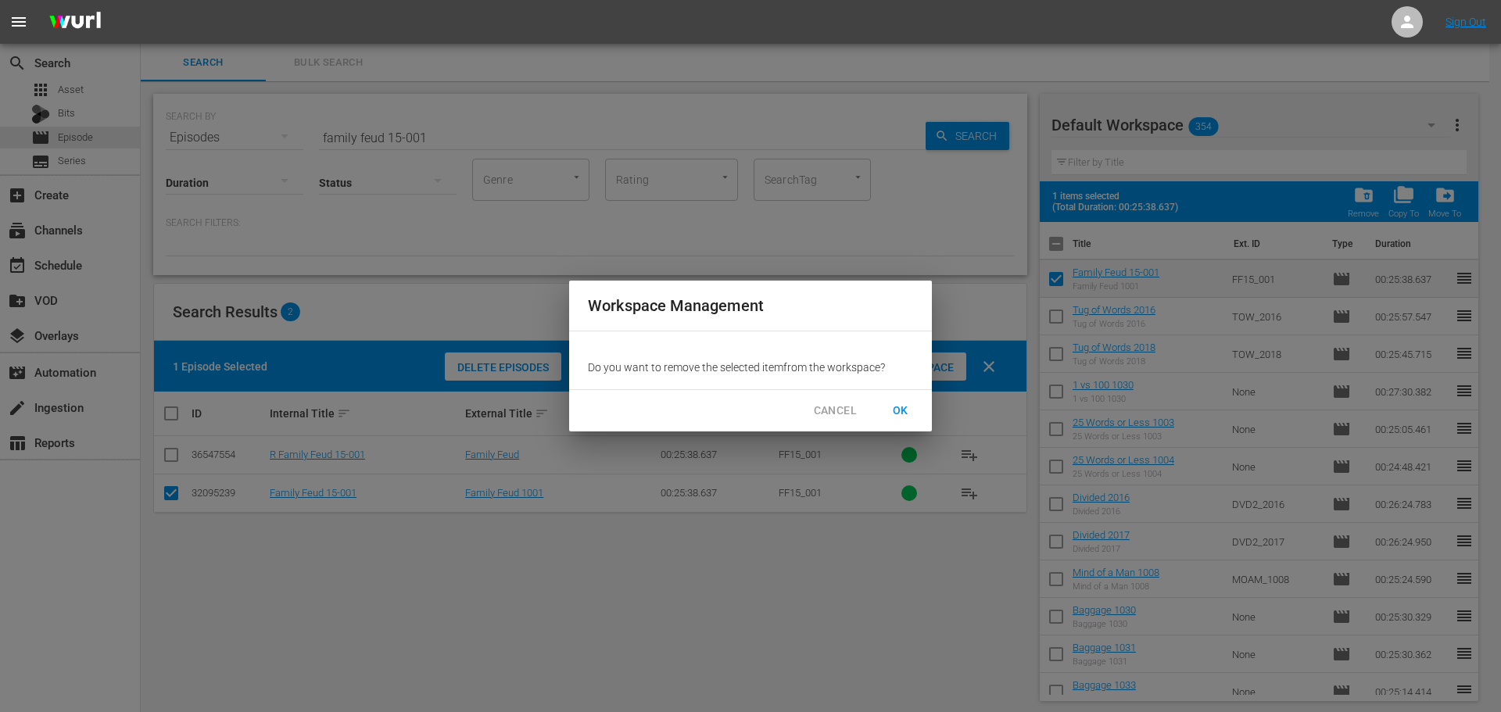
click at [891, 416] on span "OK" at bounding box center [900, 411] width 25 height 20
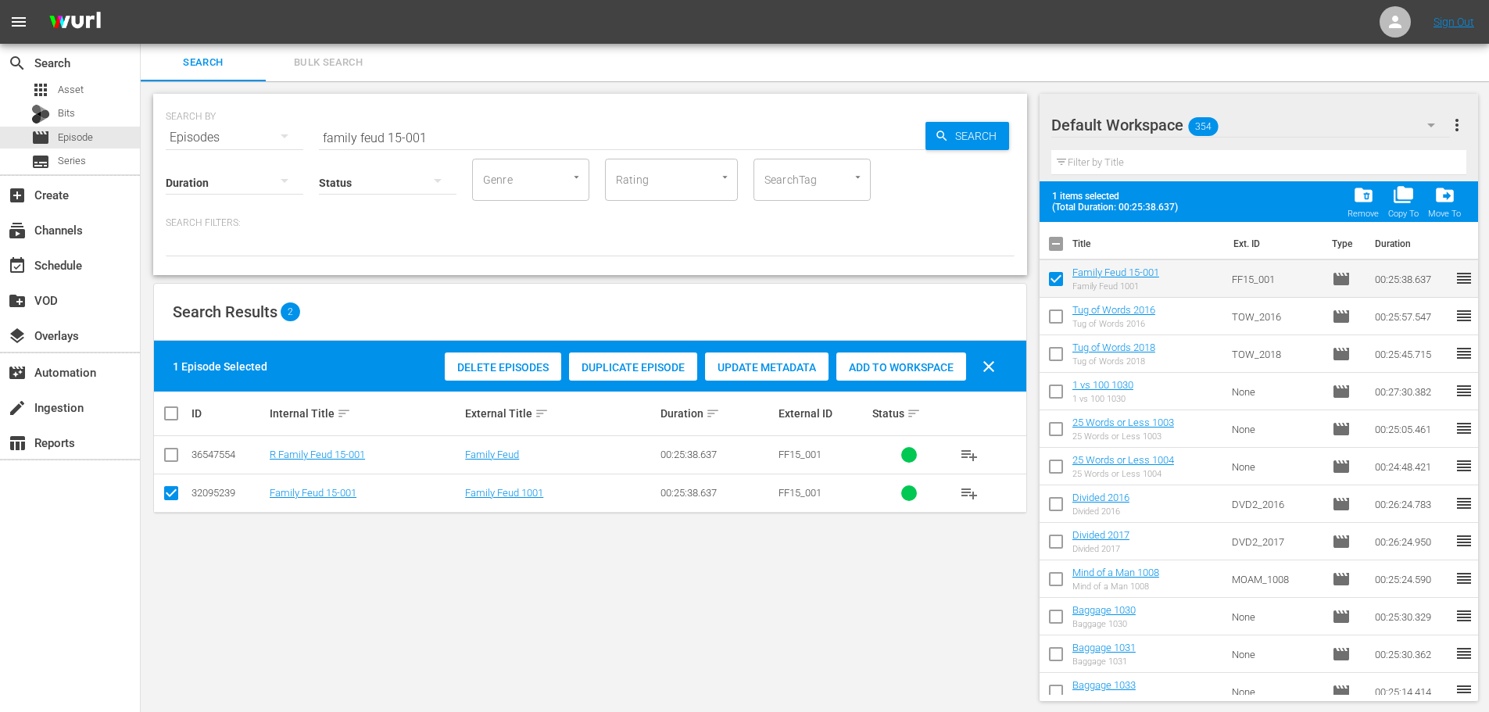
click at [932, 365] on span "Add to Workspace" at bounding box center [902, 367] width 130 height 13
checkbox input "false"
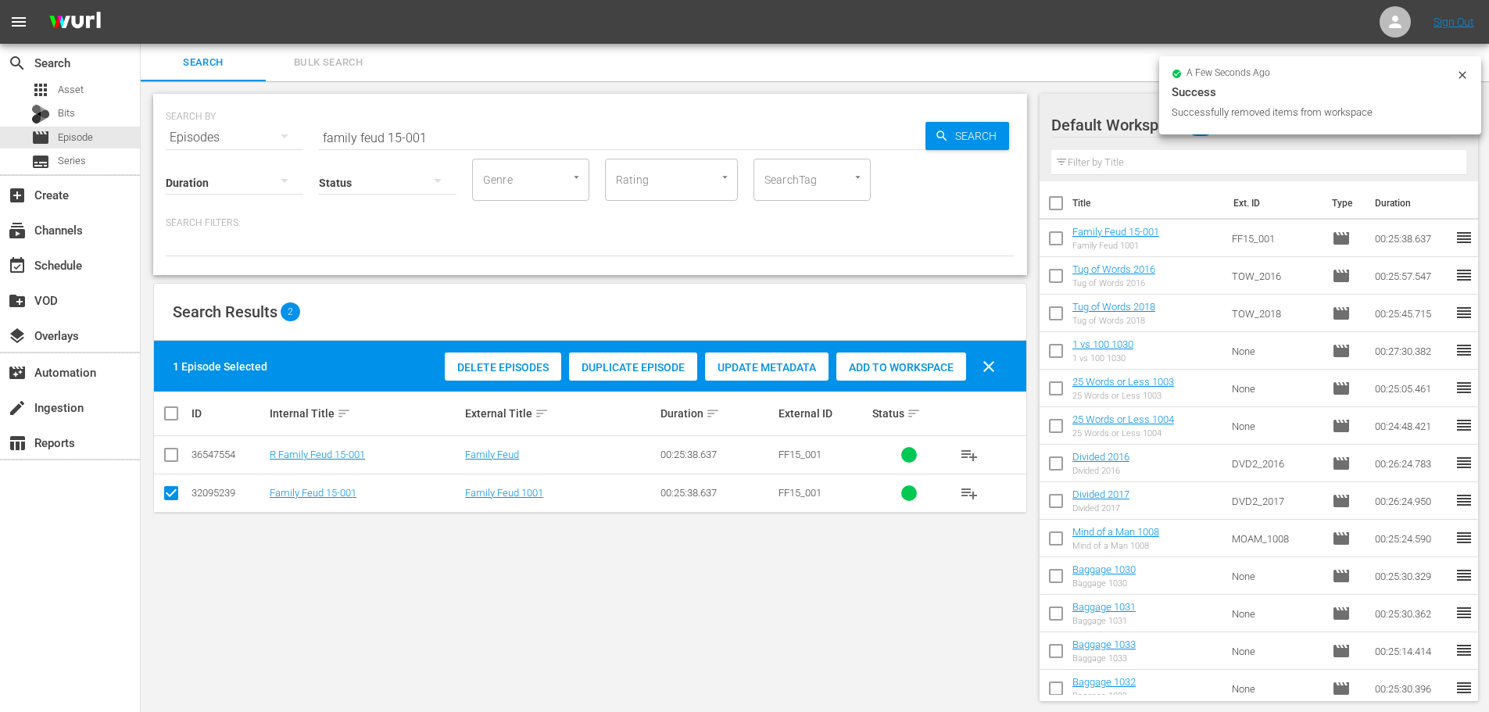
click at [536, 126] on input "family feud 15-001" at bounding box center [622, 138] width 607 height 38
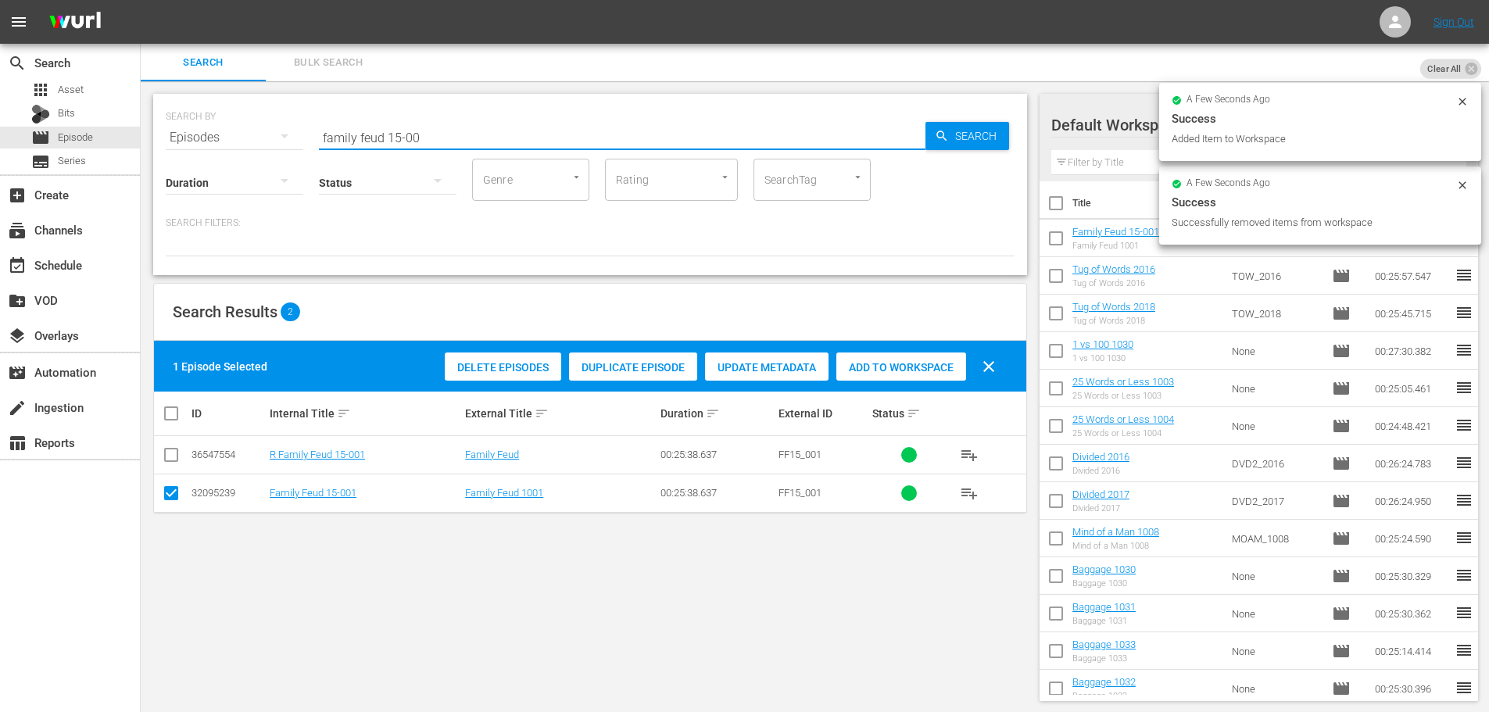
type input "family feud 15-002"
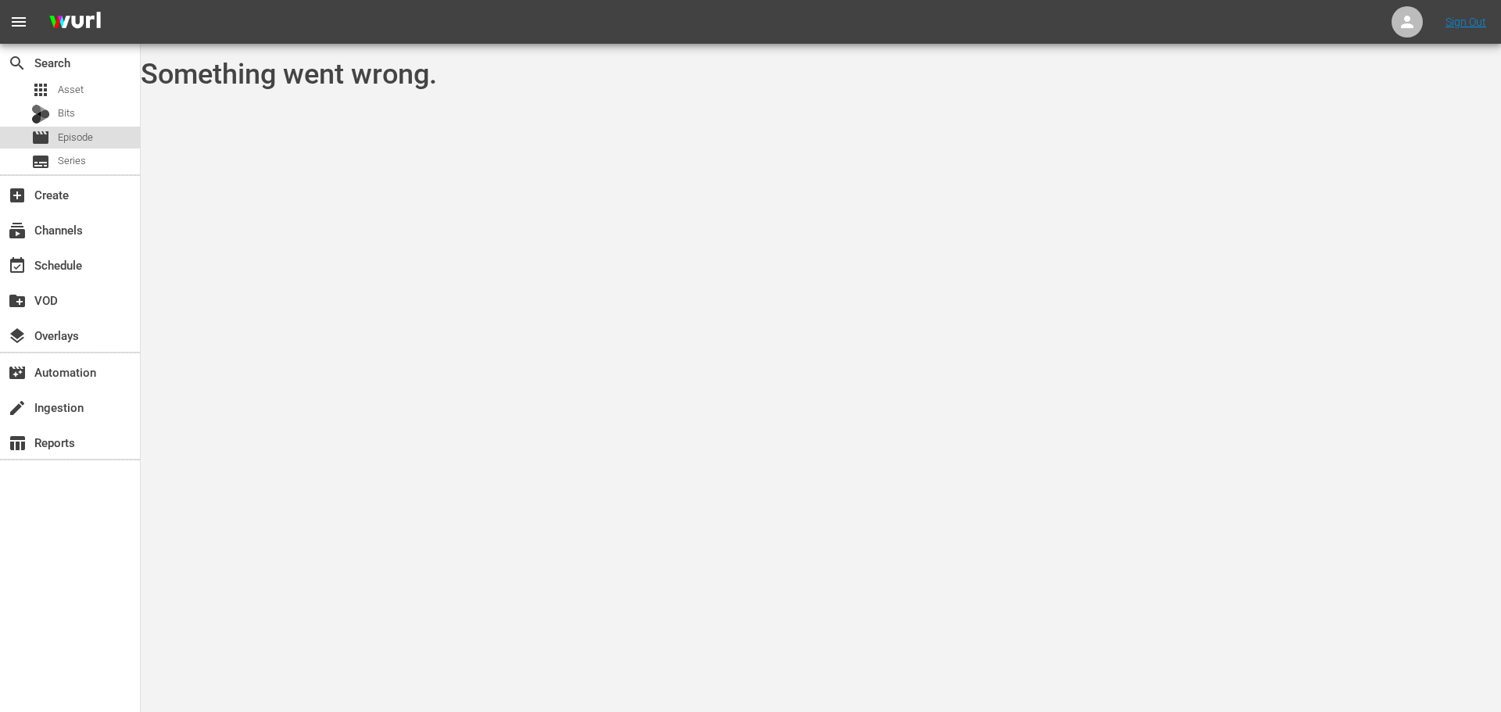
click at [84, 136] on span "Episode" at bounding box center [75, 138] width 35 height 16
click at [115, 133] on div "movie Episode" at bounding box center [70, 138] width 140 height 22
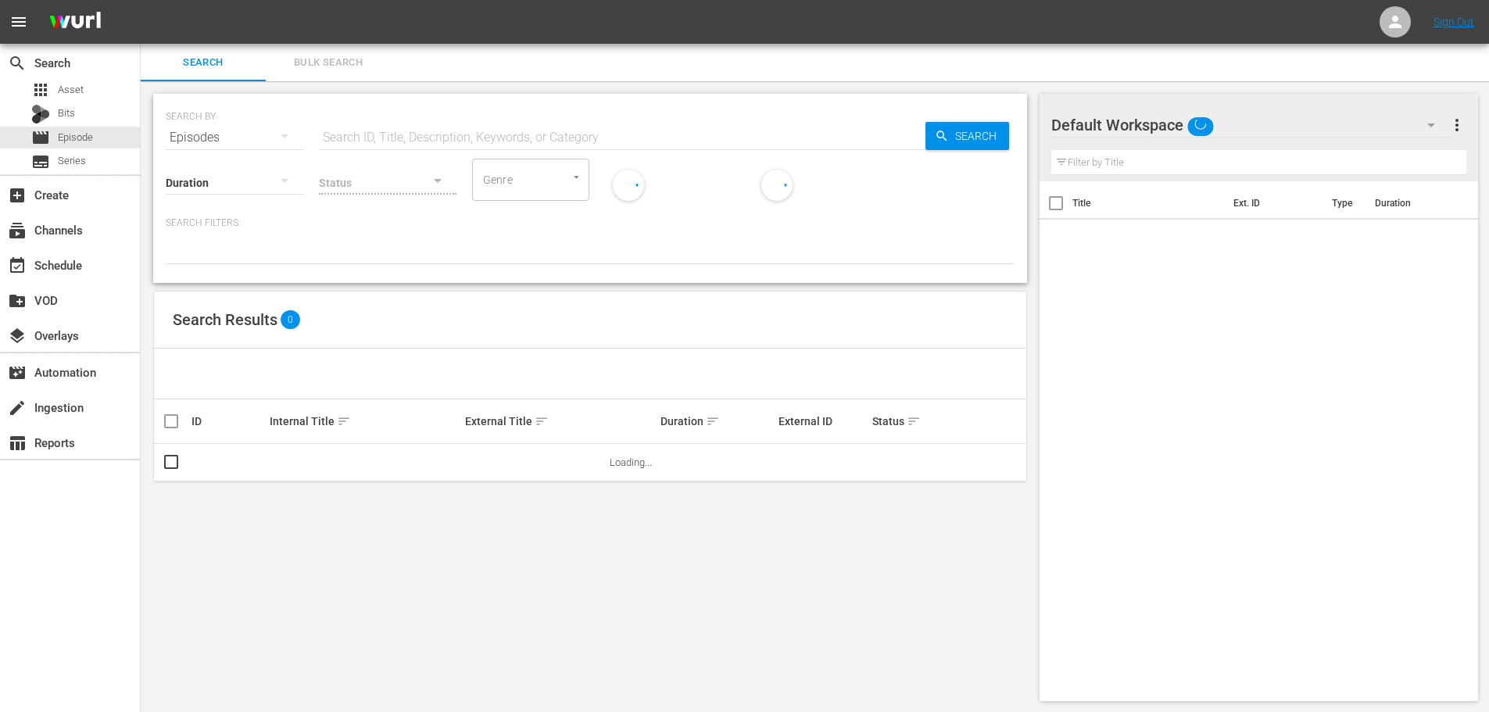
click at [420, 113] on div "SEARCH BY Search By Episodes Search ID, Title, Description, Keywords, or Catego…" at bounding box center [590, 128] width 849 height 56
click at [427, 127] on input "text" at bounding box center [622, 138] width 607 height 38
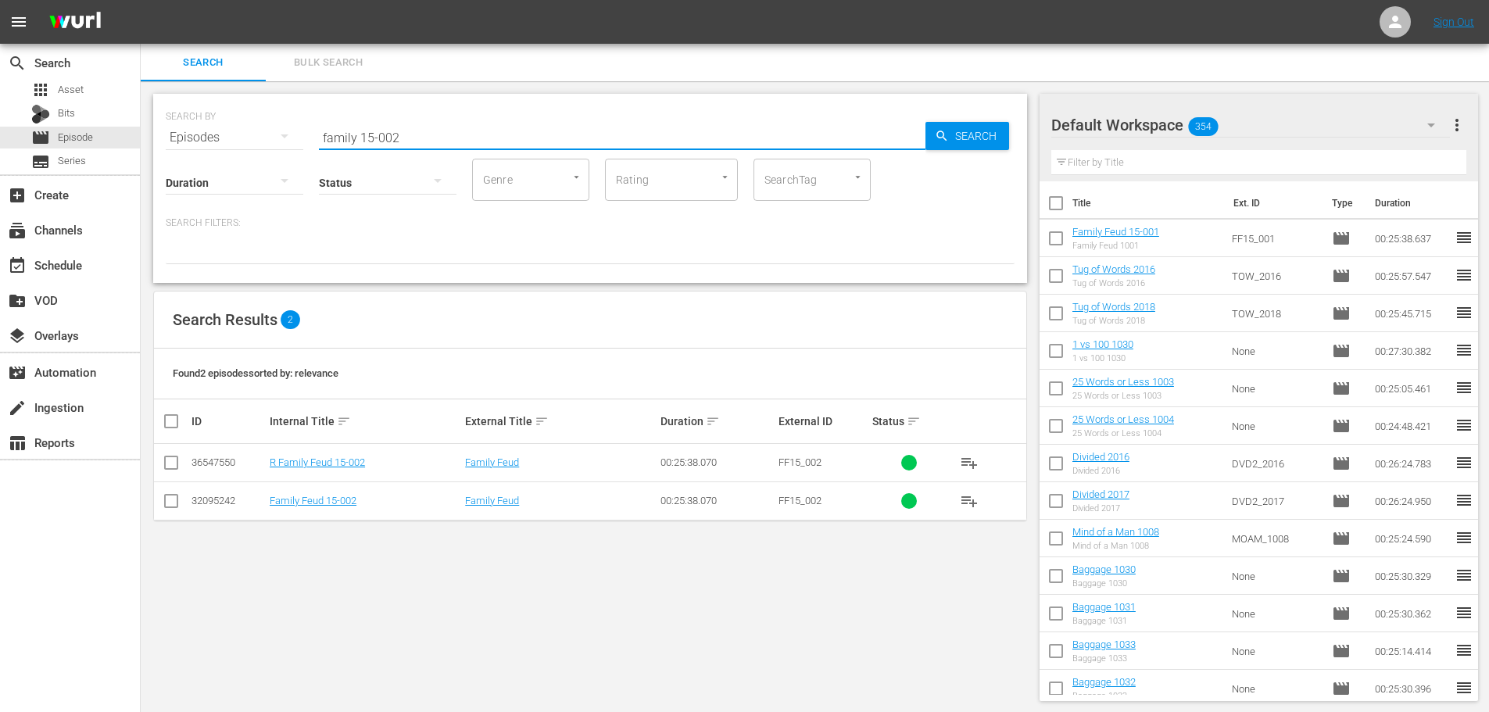
type input "family 15-002"
click at [169, 513] on input "checkbox" at bounding box center [171, 504] width 19 height 19
checkbox input "true"
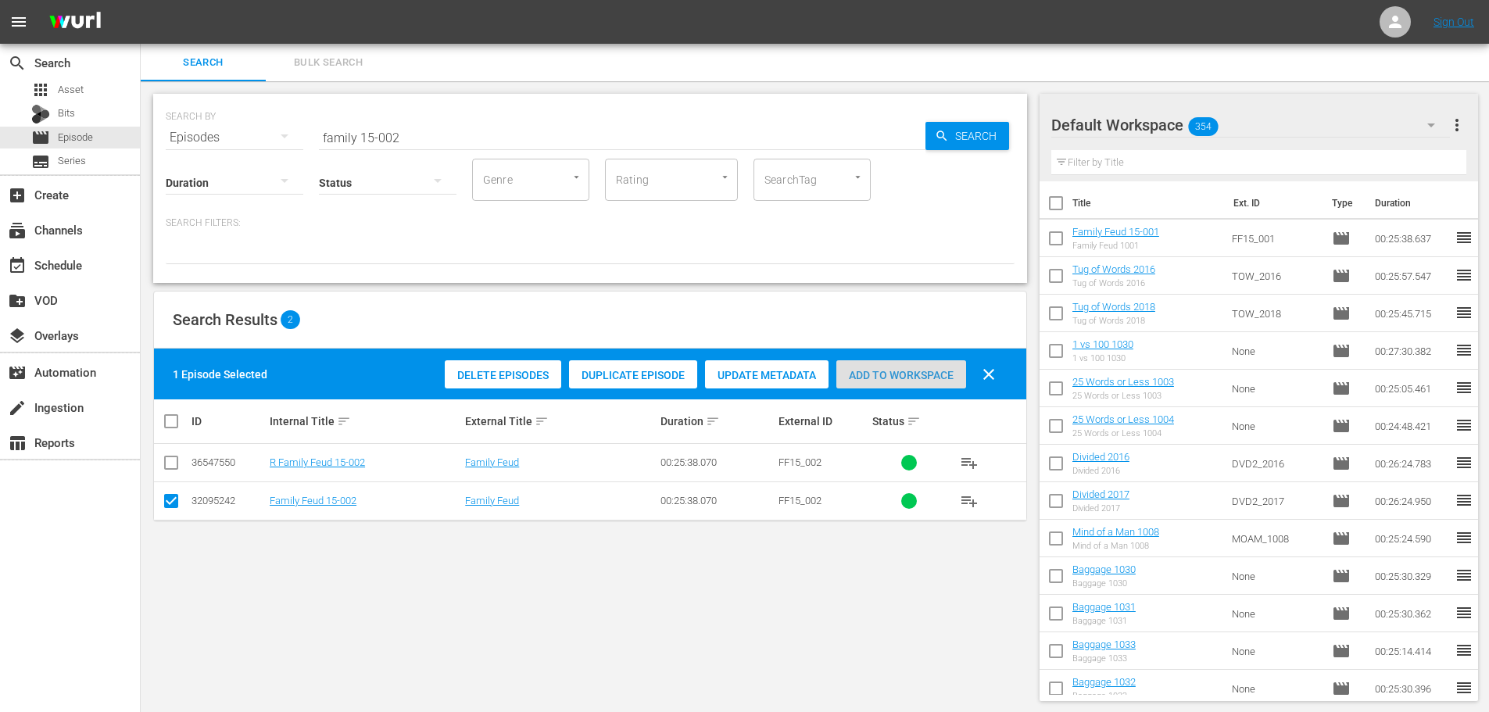
drag, startPoint x: 927, startPoint y: 383, endPoint x: 873, endPoint y: 355, distance: 61.5
click at [927, 386] on div "Add to Workspace" at bounding box center [902, 375] width 130 height 30
drag, startPoint x: 302, startPoint y: 138, endPoint x: 102, endPoint y: 206, distance: 211.6
click at [141, 0] on div "search Search apps Asset Bits movie Episode subtitles Series add_box Create sub…" at bounding box center [815, 0] width 1349 height 0
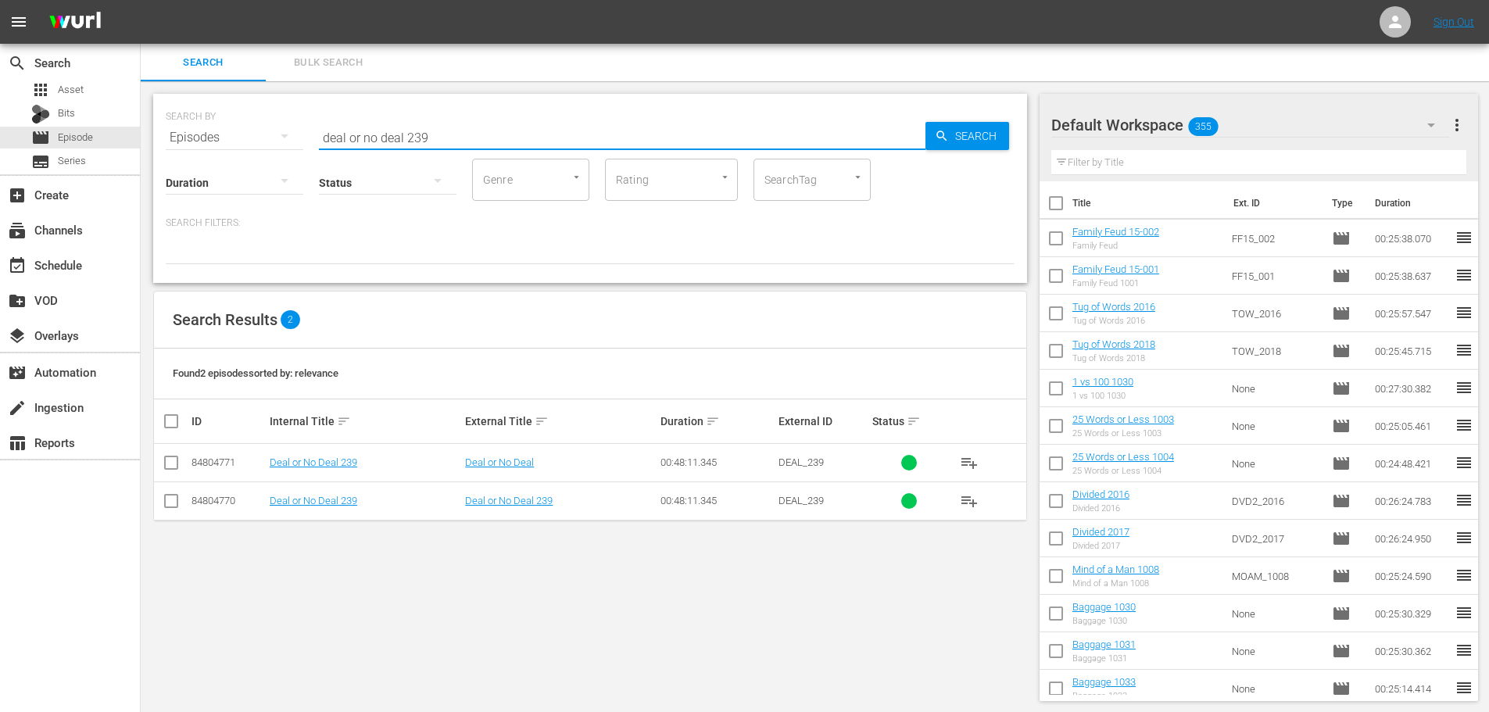
type input "deal or no deal 239"
click at [166, 503] on input "checkbox" at bounding box center [171, 504] width 19 height 19
checkbox input "true"
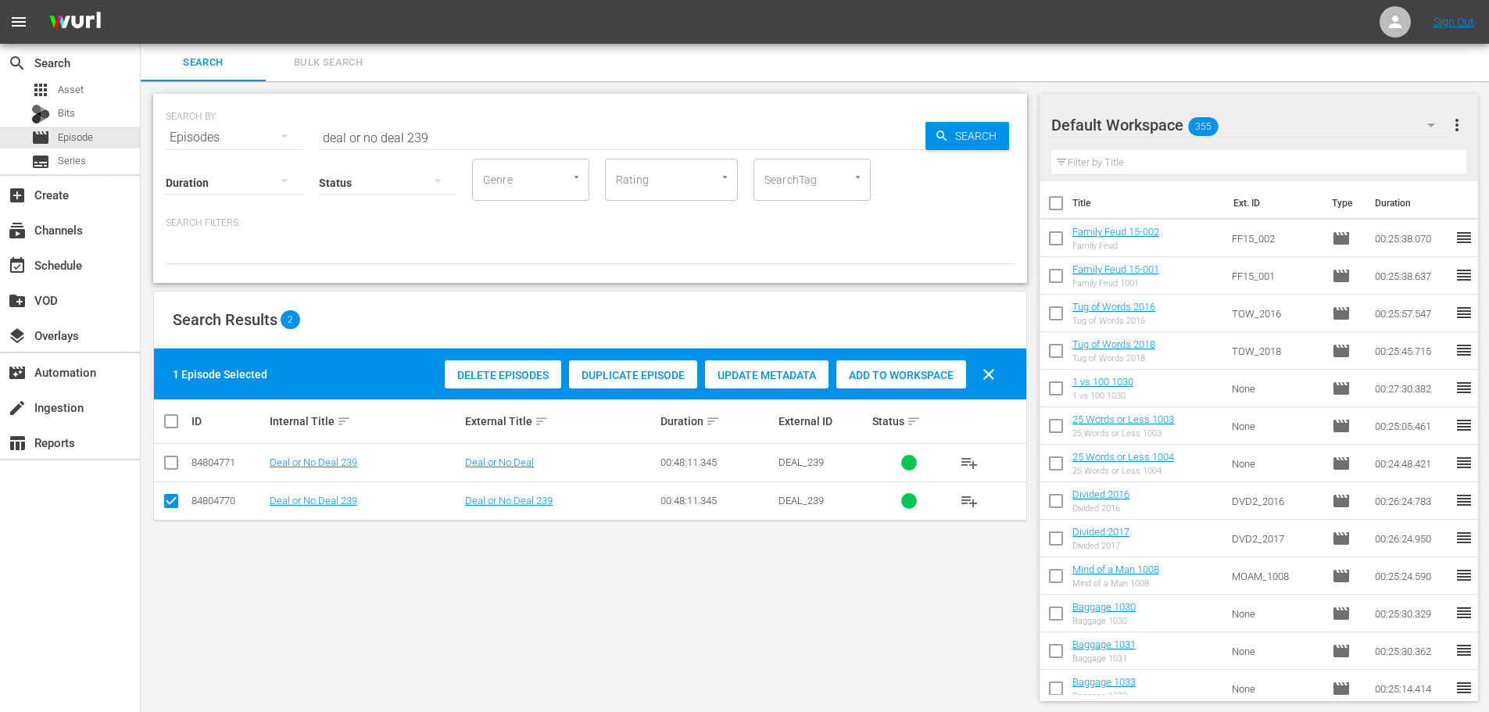
drag, startPoint x: 849, startPoint y: 379, endPoint x: 834, endPoint y: 361, distance: 23.3
click at [851, 379] on span "Add to Workspace" at bounding box center [902, 375] width 130 height 13
click at [485, 114] on div "SEARCH BY Search By Episodes Search ID, Title, Description, Keywords, or Catego…" at bounding box center [590, 128] width 849 height 56
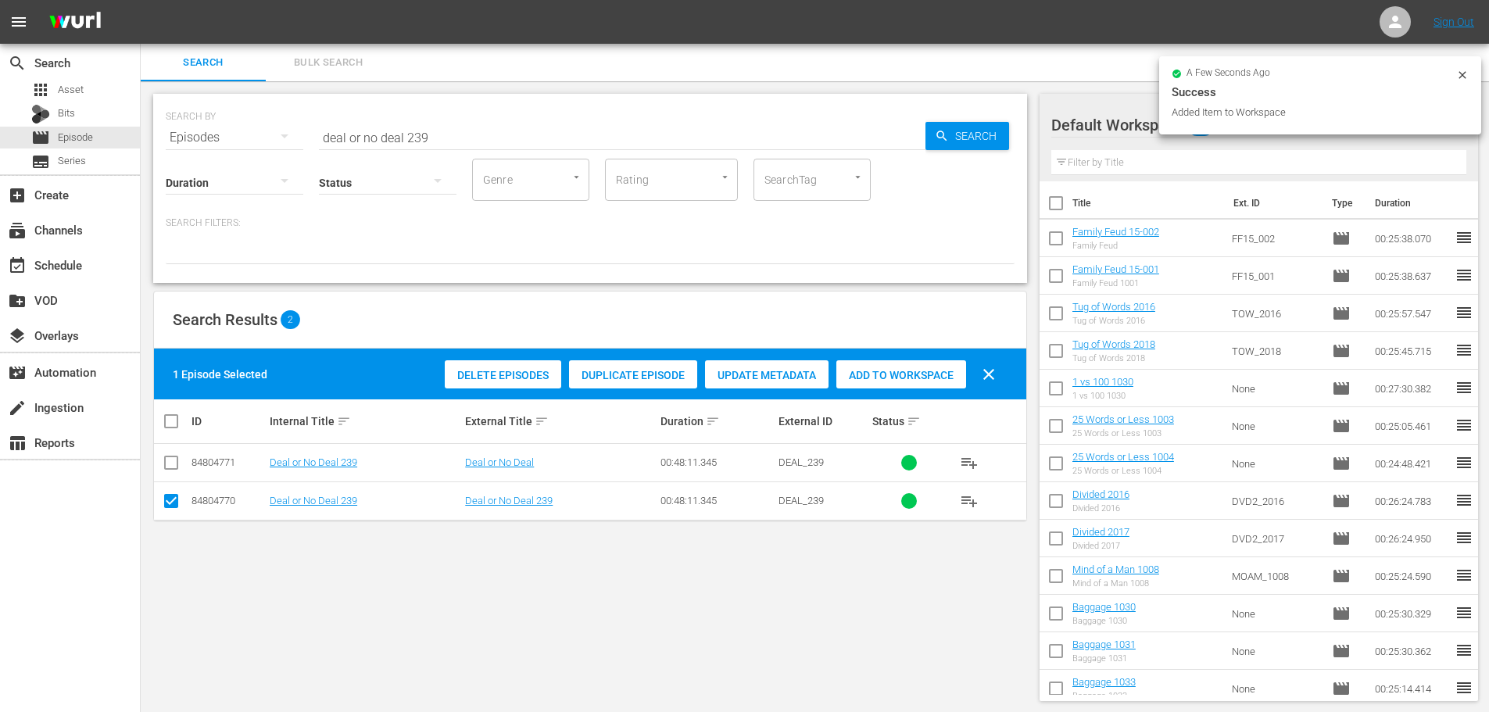
click at [488, 127] on input "deal or no deal 239" at bounding box center [622, 138] width 607 height 38
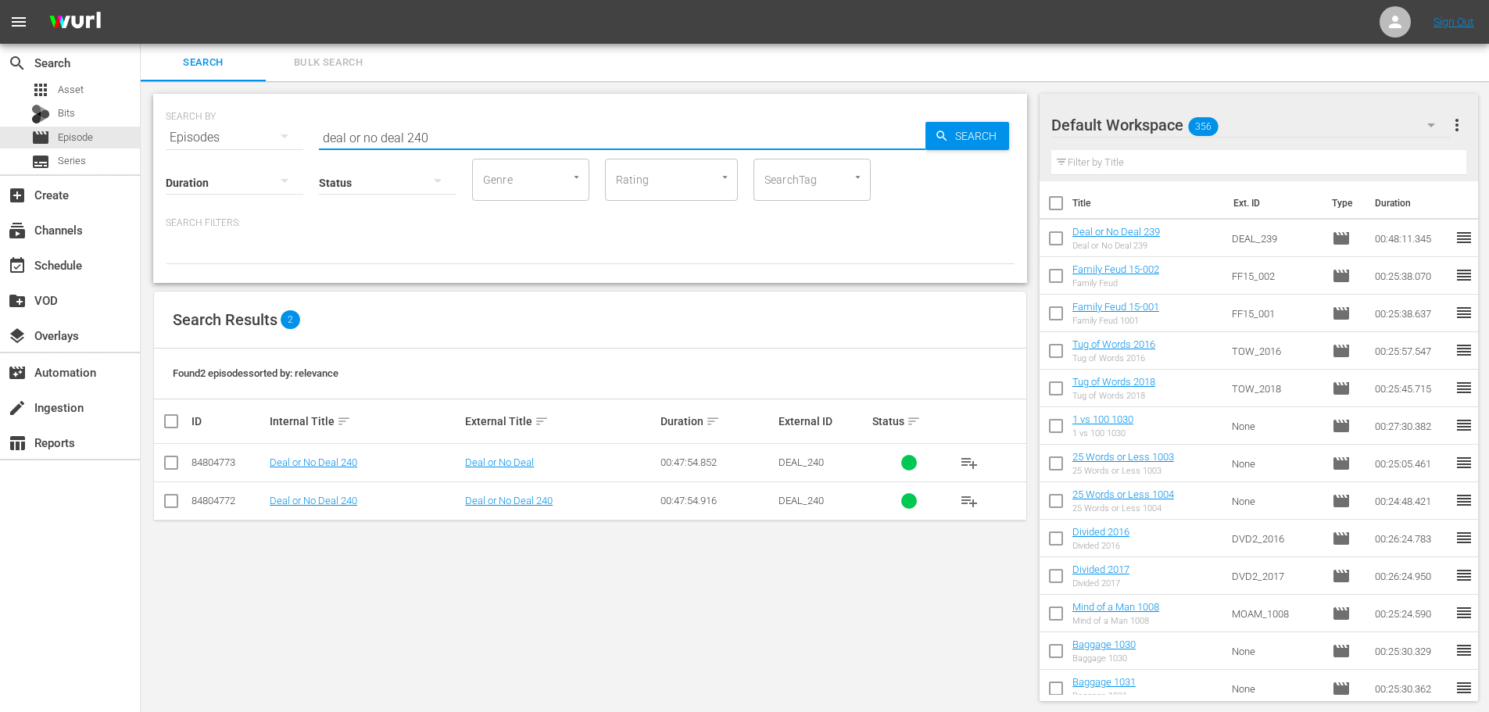
type input "deal or no deal 240"
click at [170, 501] on input "checkbox" at bounding box center [171, 504] width 19 height 19
checkbox input "true"
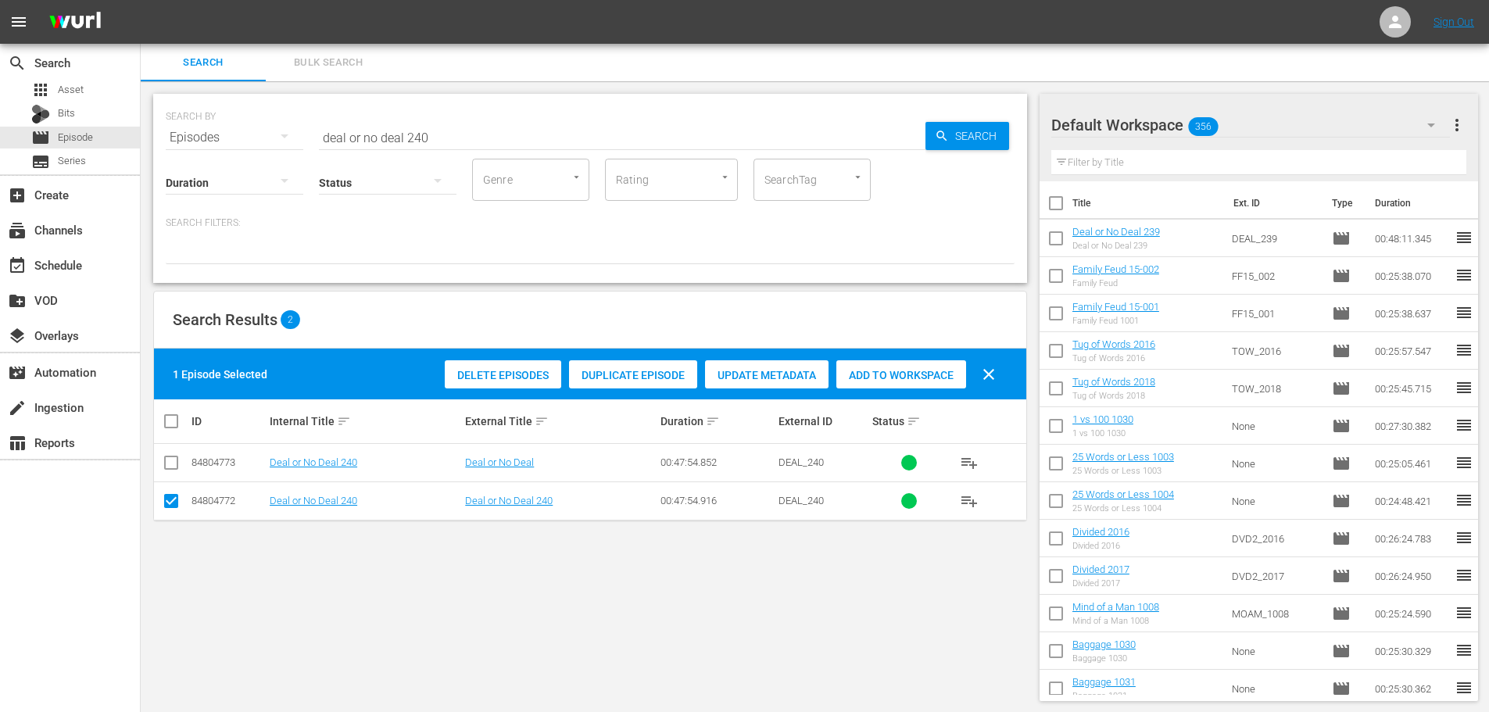
drag, startPoint x: 870, startPoint y: 374, endPoint x: 632, endPoint y: 212, distance: 288.6
click at [871, 373] on span "Add to Workspace" at bounding box center [902, 375] width 130 height 13
drag, startPoint x: 457, startPoint y: 137, endPoint x: 55, endPoint y: 147, distance: 402.8
click at [141, 0] on div "search Search apps Asset Bits movie Episode subtitles Series add_box Create sub…" at bounding box center [815, 0] width 1349 height 0
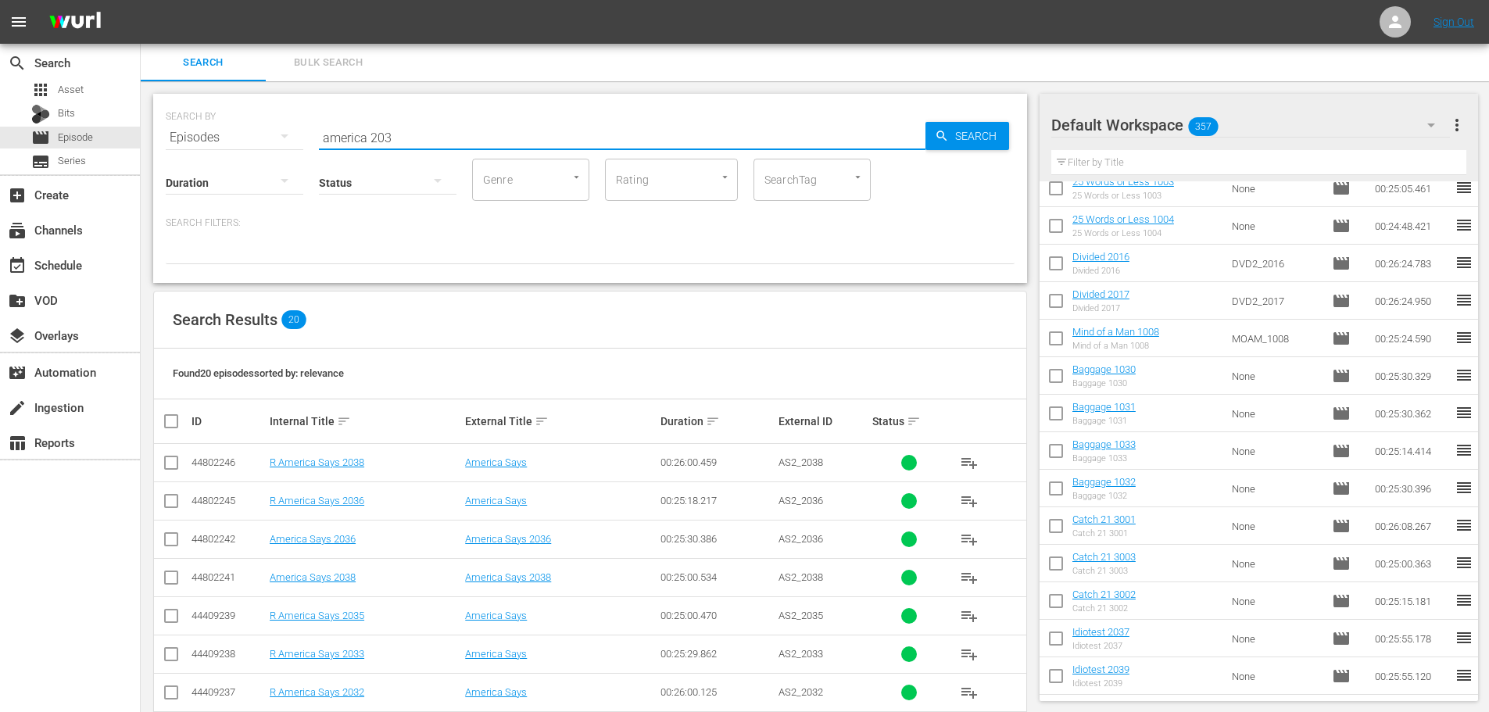
scroll to position [527, 0]
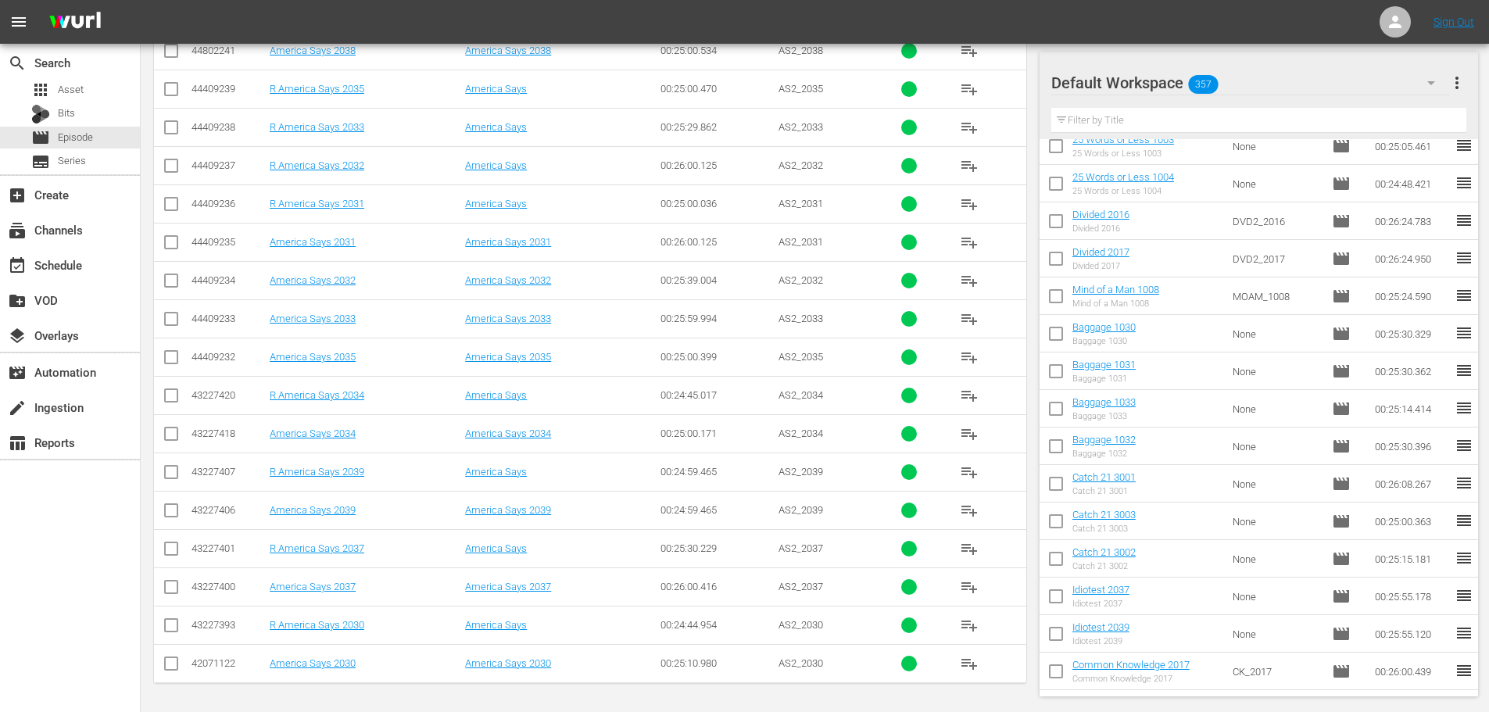
type input "america 203"
click at [159, 435] on td at bounding box center [171, 433] width 35 height 38
click at [171, 443] on input "checkbox" at bounding box center [171, 437] width 19 height 19
checkbox input "true"
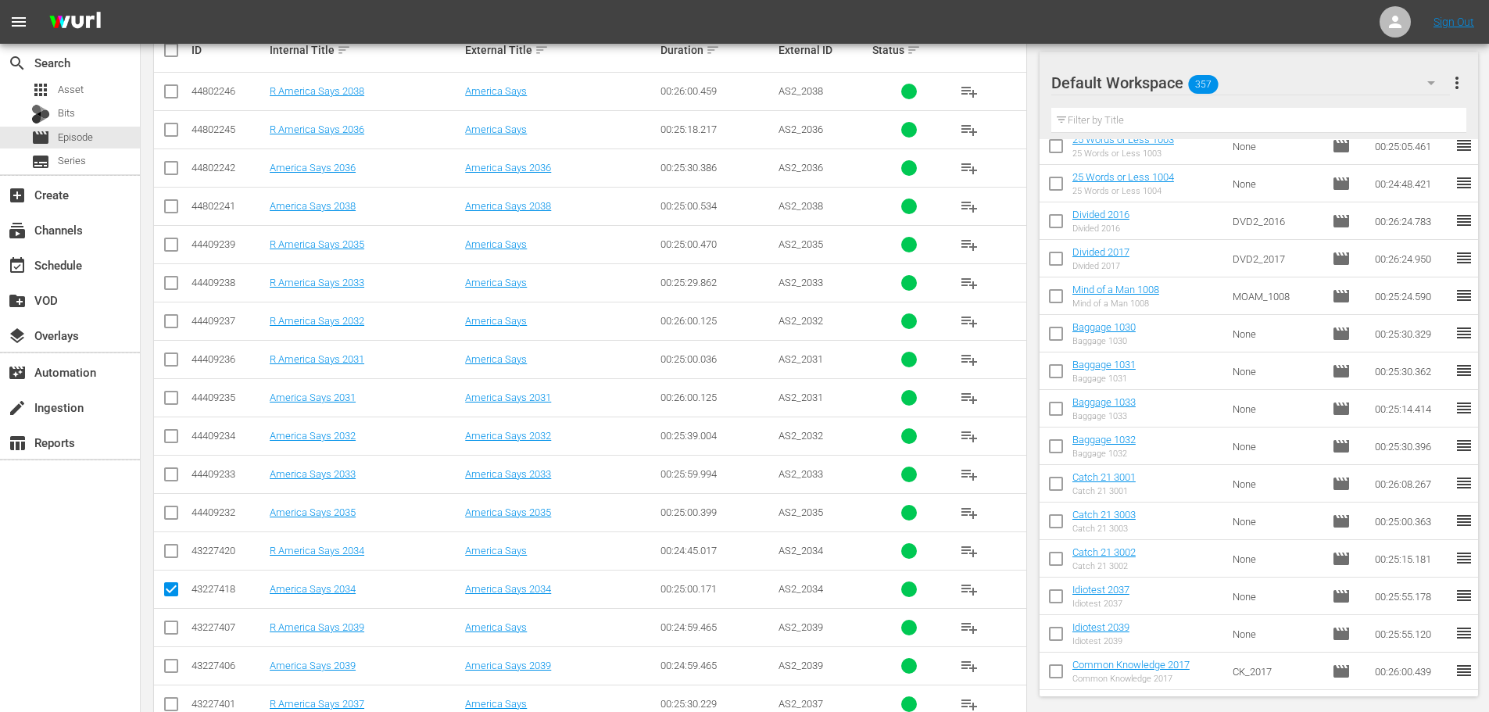
scroll to position [371, 0]
click at [174, 208] on input "checkbox" at bounding box center [171, 210] width 19 height 19
checkbox input "true"
click at [171, 168] on input "checkbox" at bounding box center [171, 172] width 19 height 19
checkbox input "true"
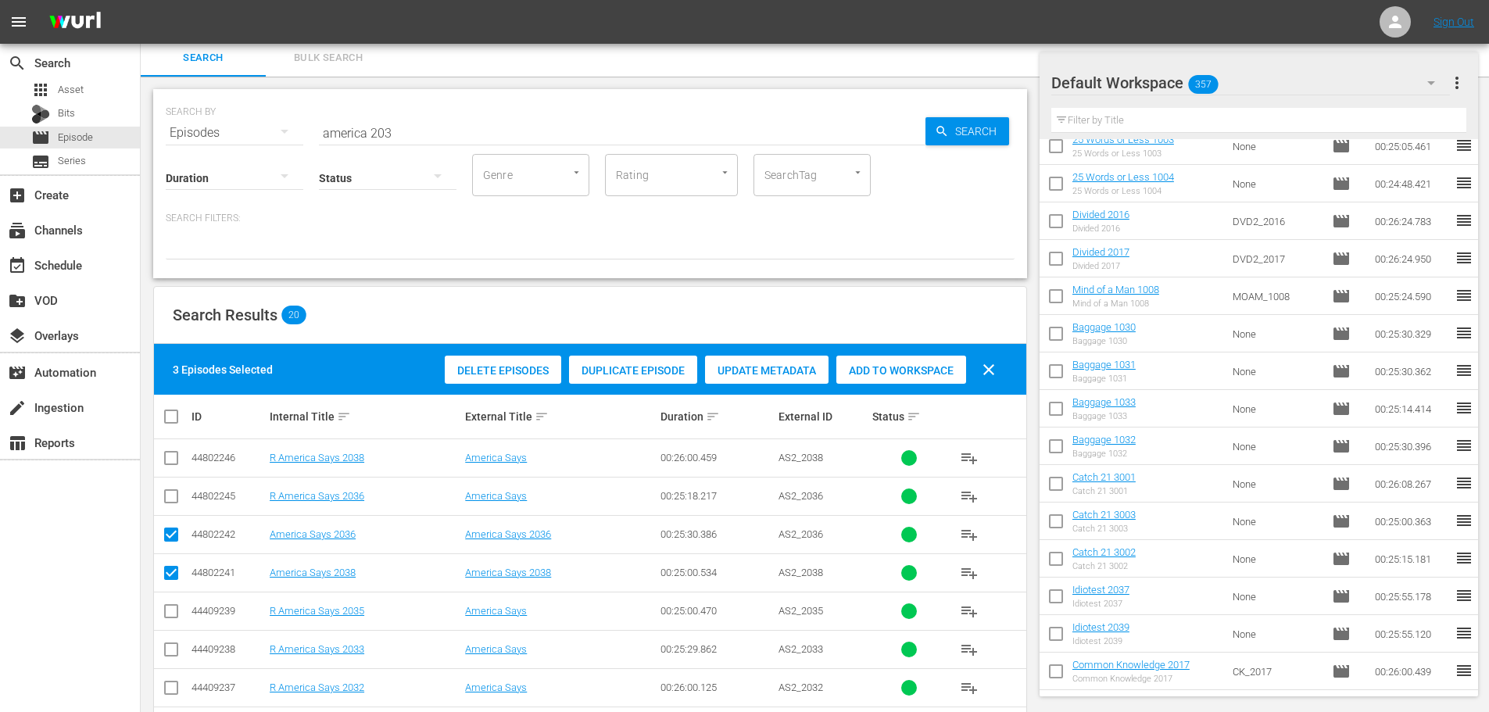
scroll to position [0, 0]
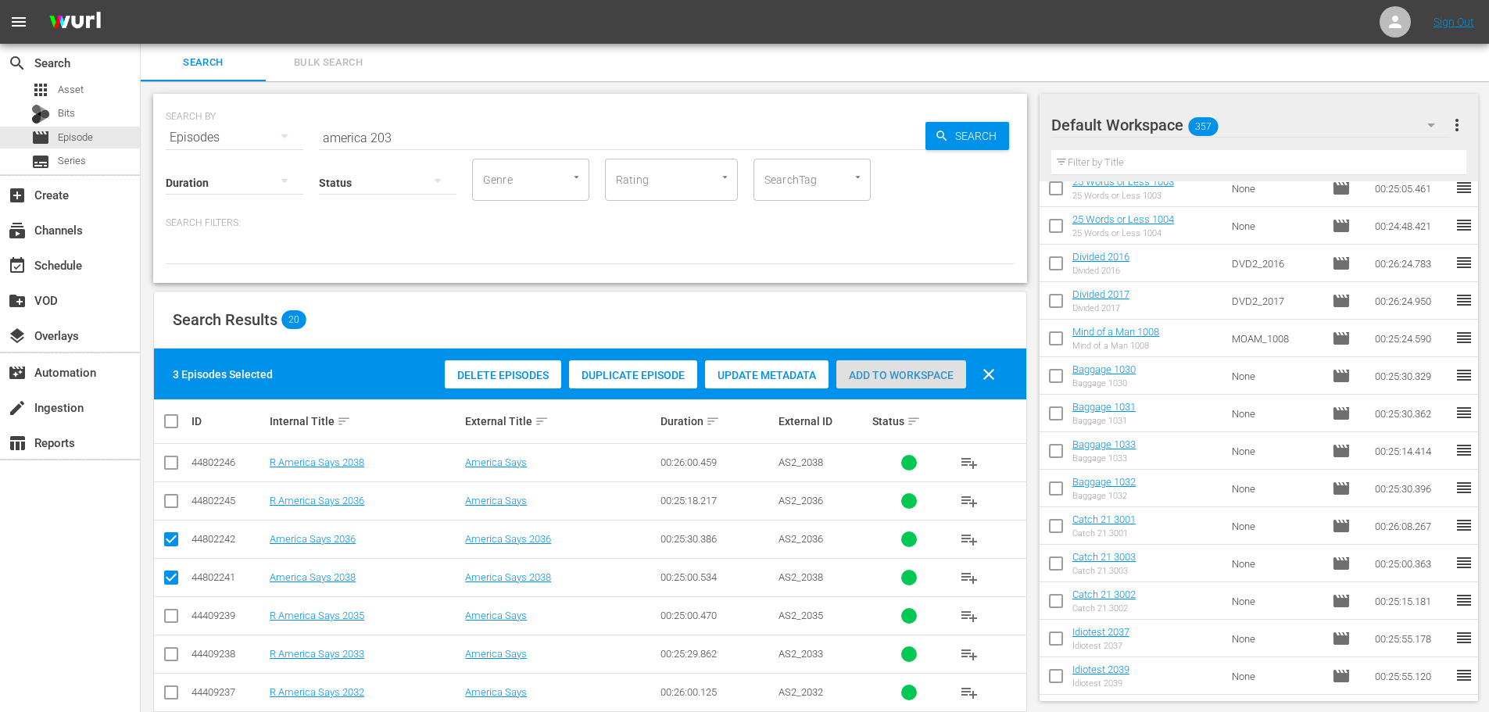
click at [899, 371] on span "Add to Workspace" at bounding box center [902, 375] width 130 height 13
drag, startPoint x: 420, startPoint y: 147, endPoint x: 379, endPoint y: 143, distance: 40.8
click at [416, 143] on div "SEARCH BY Search By Episodes Search ID, Title, Description, Keywords, or Catego…" at bounding box center [590, 188] width 874 height 189
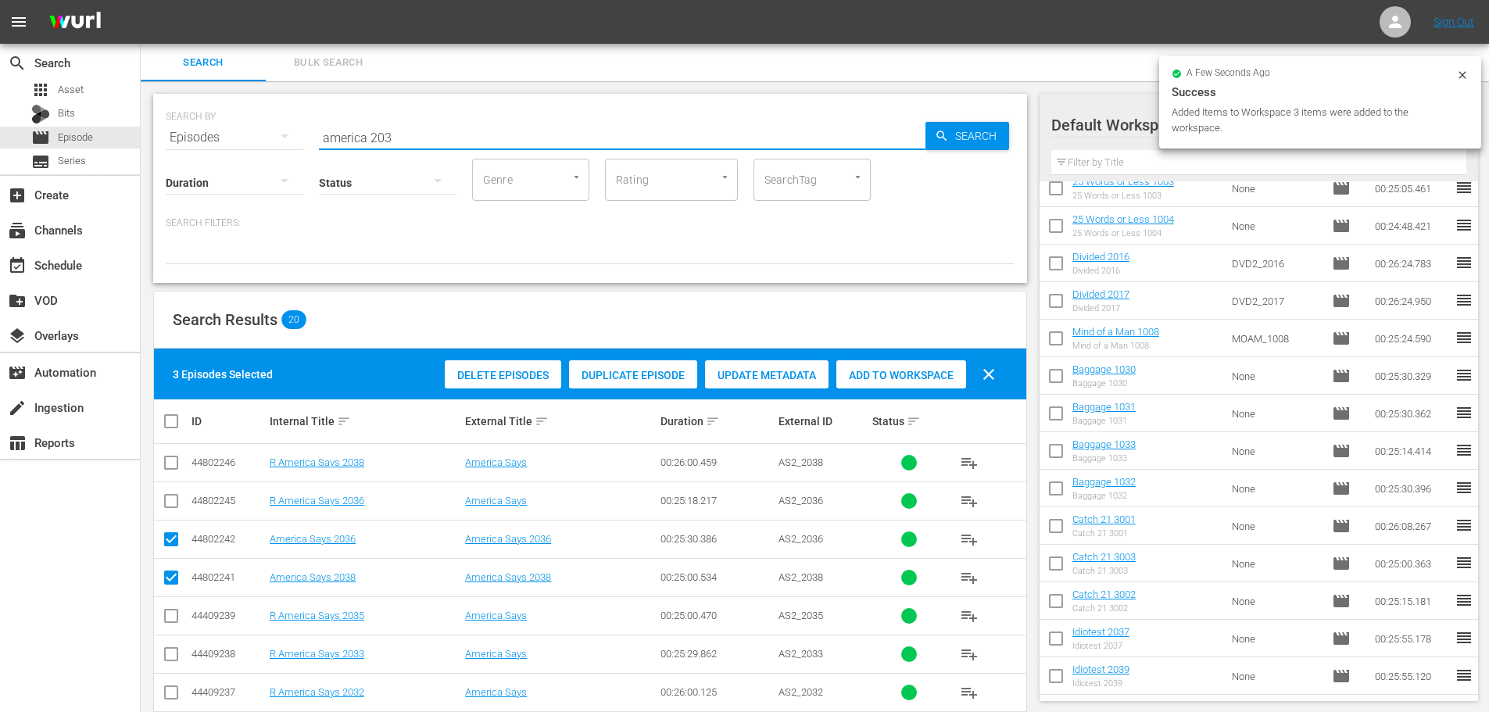
drag, startPoint x: 379, startPoint y: 143, endPoint x: 240, endPoint y: 171, distance: 142.0
click at [250, 145] on div "SEARCH BY Search By Episodes Search ID, Title, Description, Keywords, or Catego…" at bounding box center [590, 188] width 874 height 189
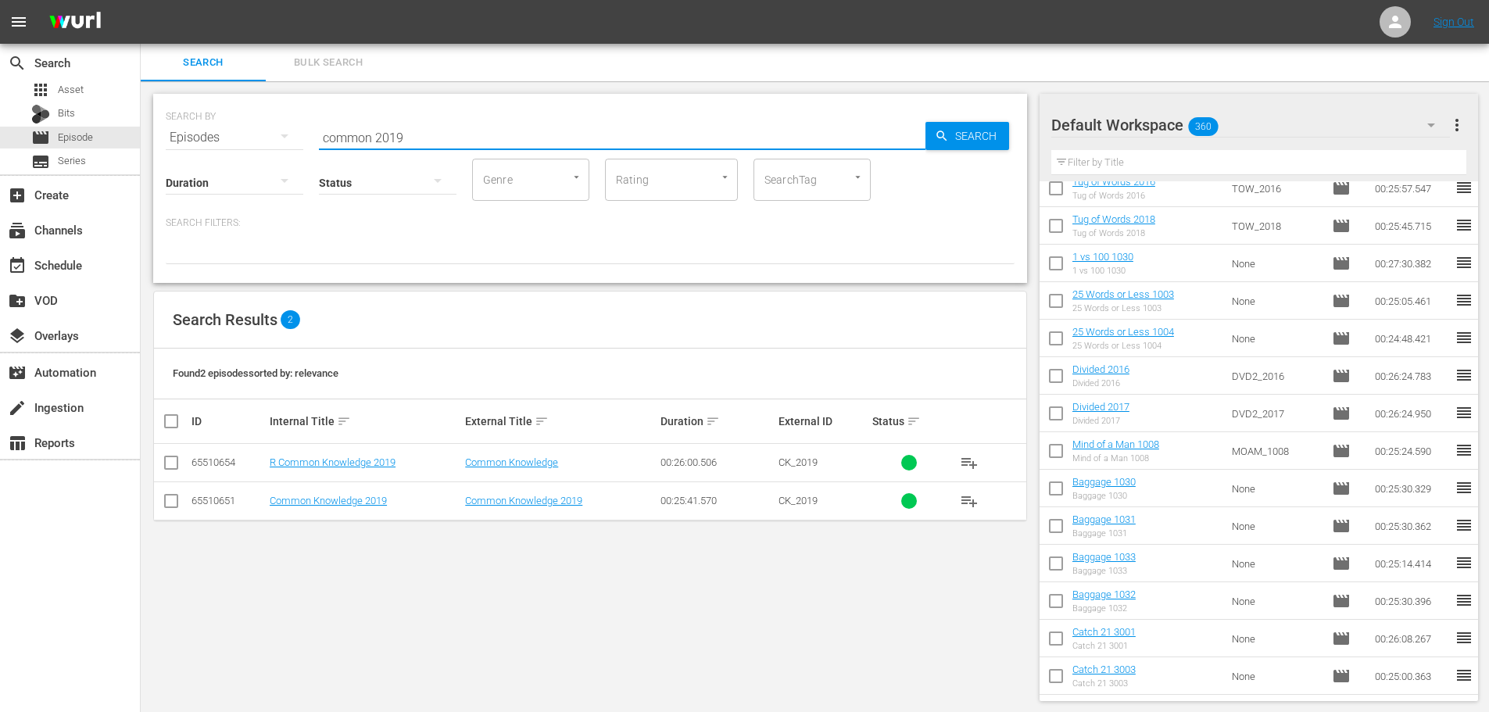
type input "common 2019"
click at [181, 510] on td at bounding box center [171, 501] width 35 height 38
click at [175, 502] on input "checkbox" at bounding box center [171, 504] width 19 height 19
checkbox input "true"
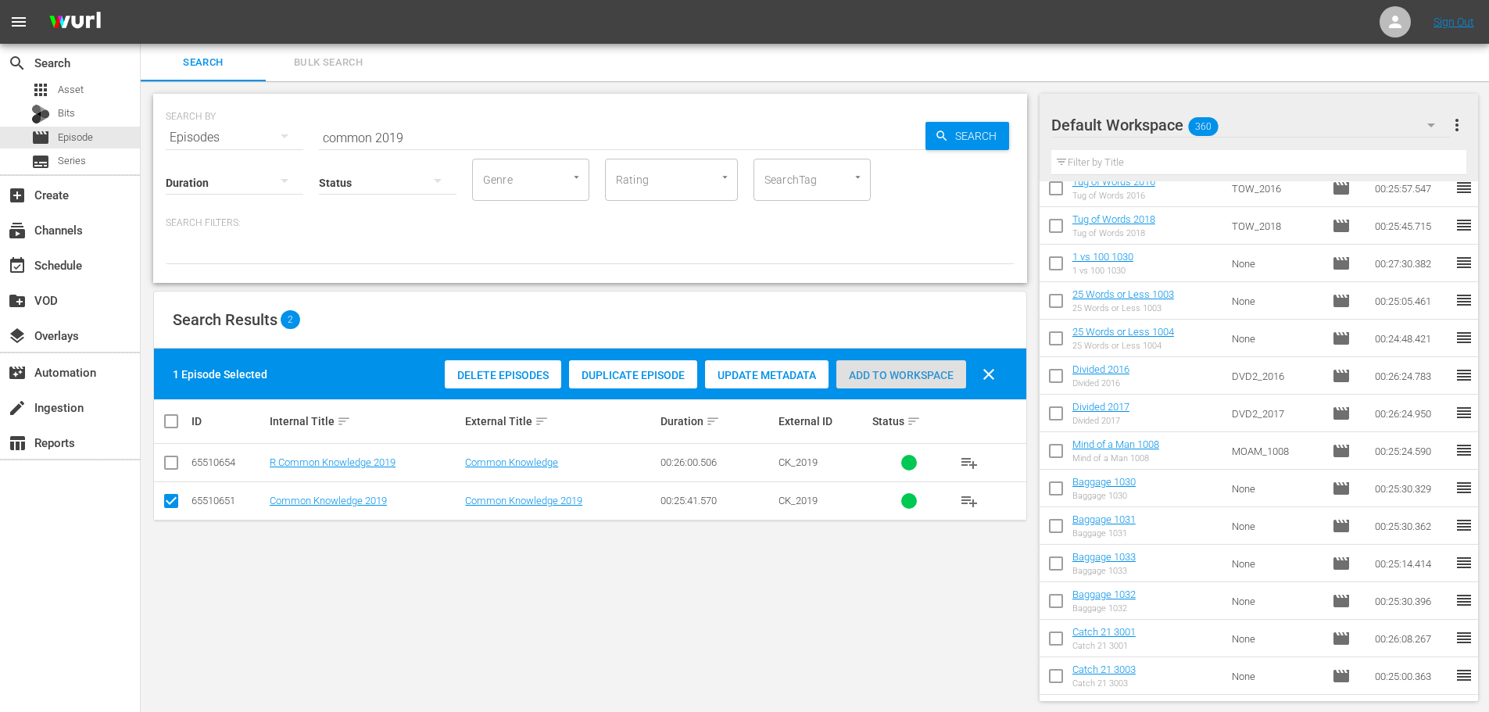
click at [922, 381] on span "Add to Workspace" at bounding box center [902, 375] width 130 height 13
drag, startPoint x: 611, startPoint y: 152, endPoint x: 604, endPoint y: 141, distance: 13.7
click at [605, 141] on input "common 2019" at bounding box center [622, 138] width 607 height 38
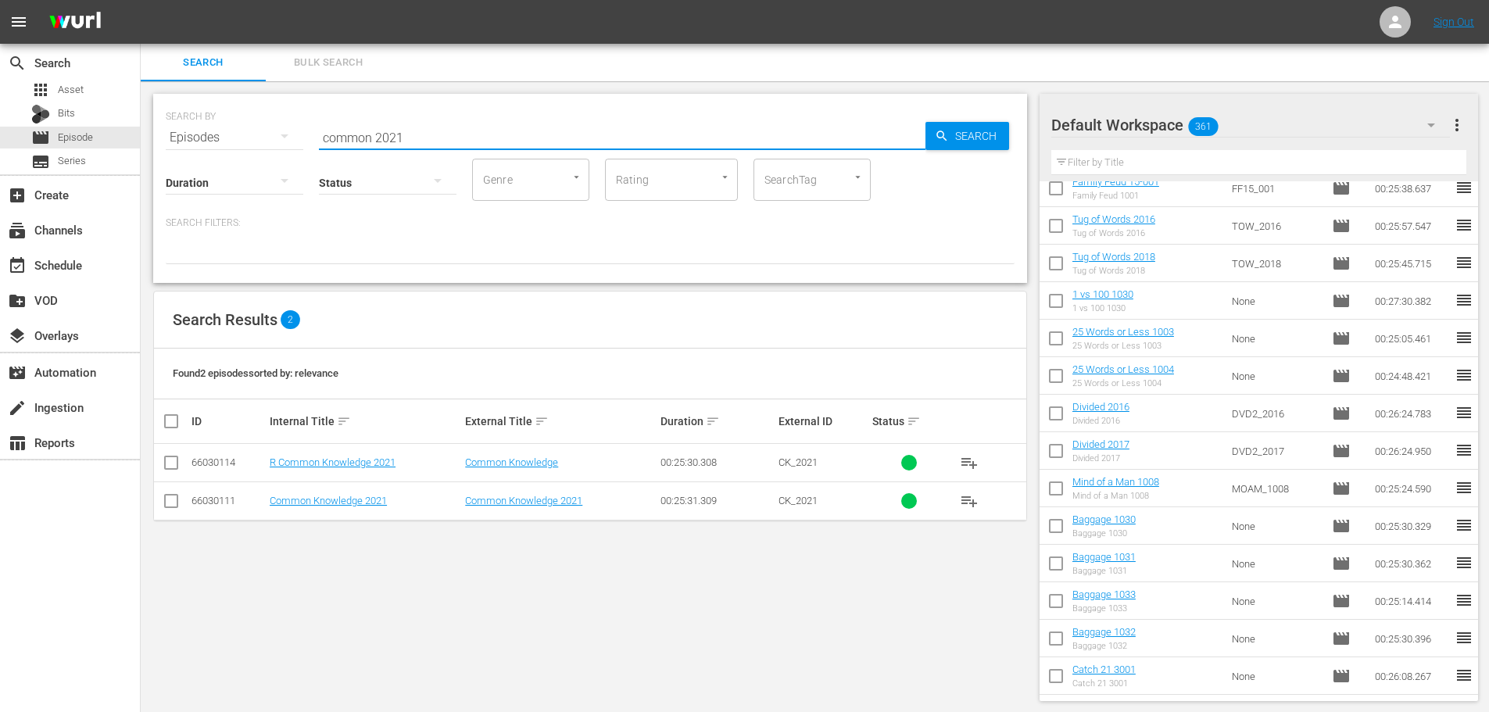
type input "common 2021"
click at [175, 497] on input "checkbox" at bounding box center [171, 504] width 19 height 19
checkbox input "true"
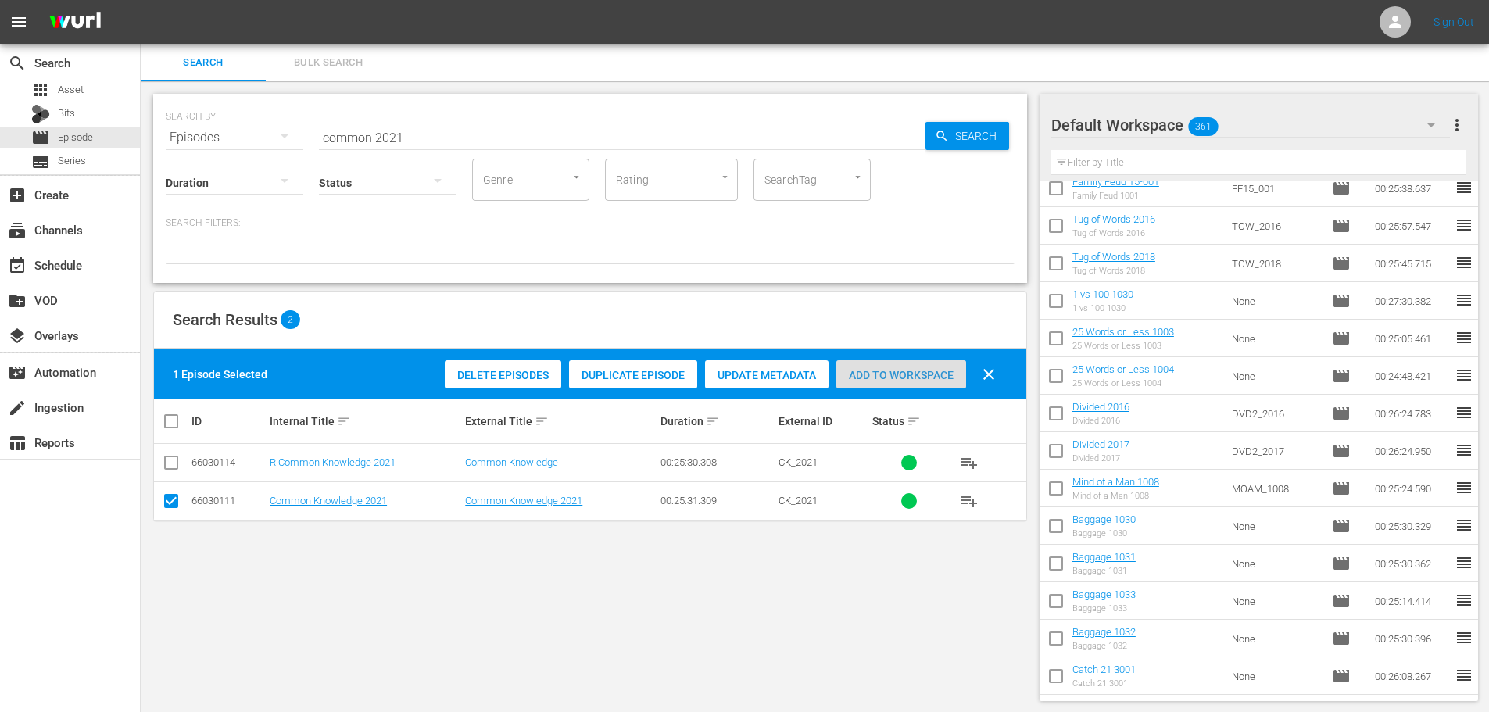
drag, startPoint x: 855, startPoint y: 363, endPoint x: 803, endPoint y: 321, distance: 66.7
click at [861, 364] on div "Add to Workspace" at bounding box center [902, 375] width 130 height 30
drag, startPoint x: 510, startPoint y: 135, endPoint x: 0, endPoint y: 113, distance: 510.2
click at [141, 0] on div "search Search apps Asset Bits movie Episode subtitles Series add_box Create sub…" at bounding box center [815, 0] width 1349 height 0
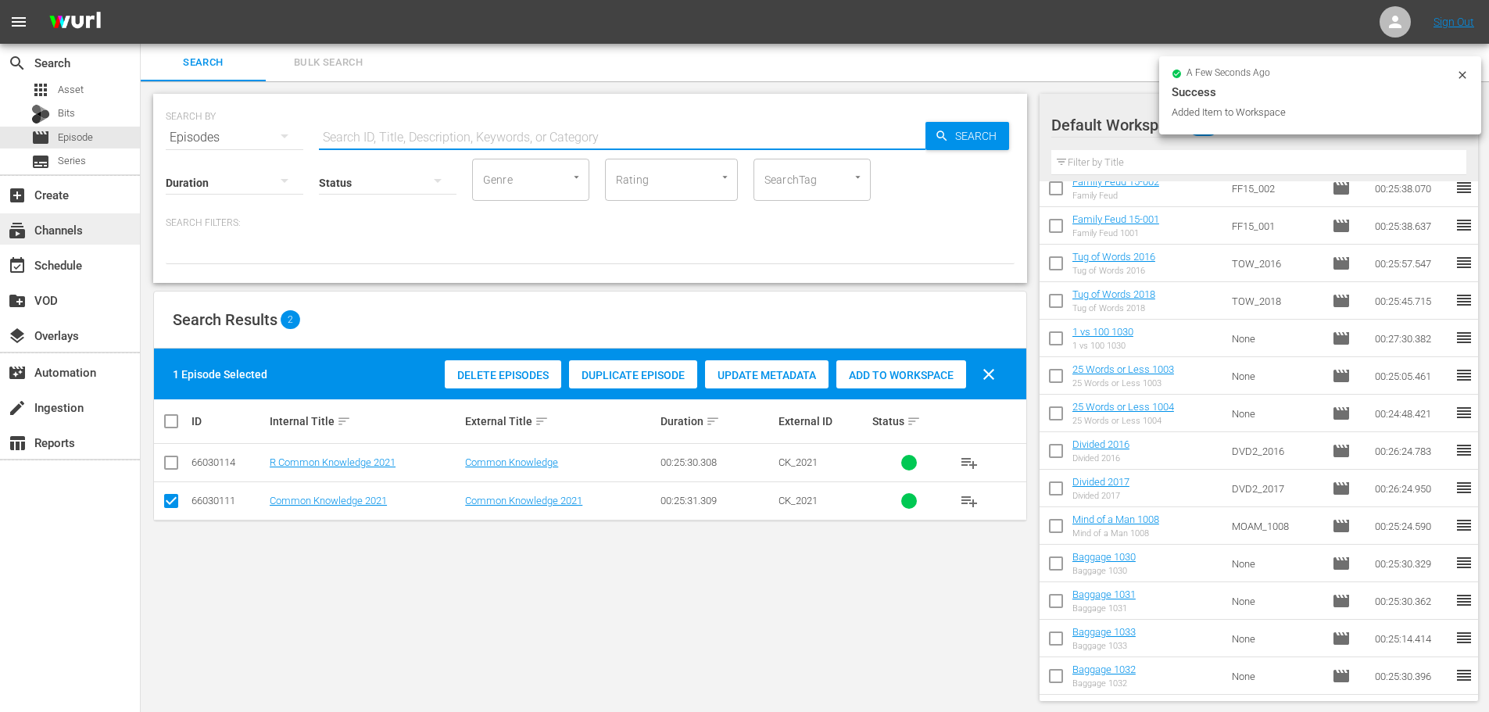
type input "c"
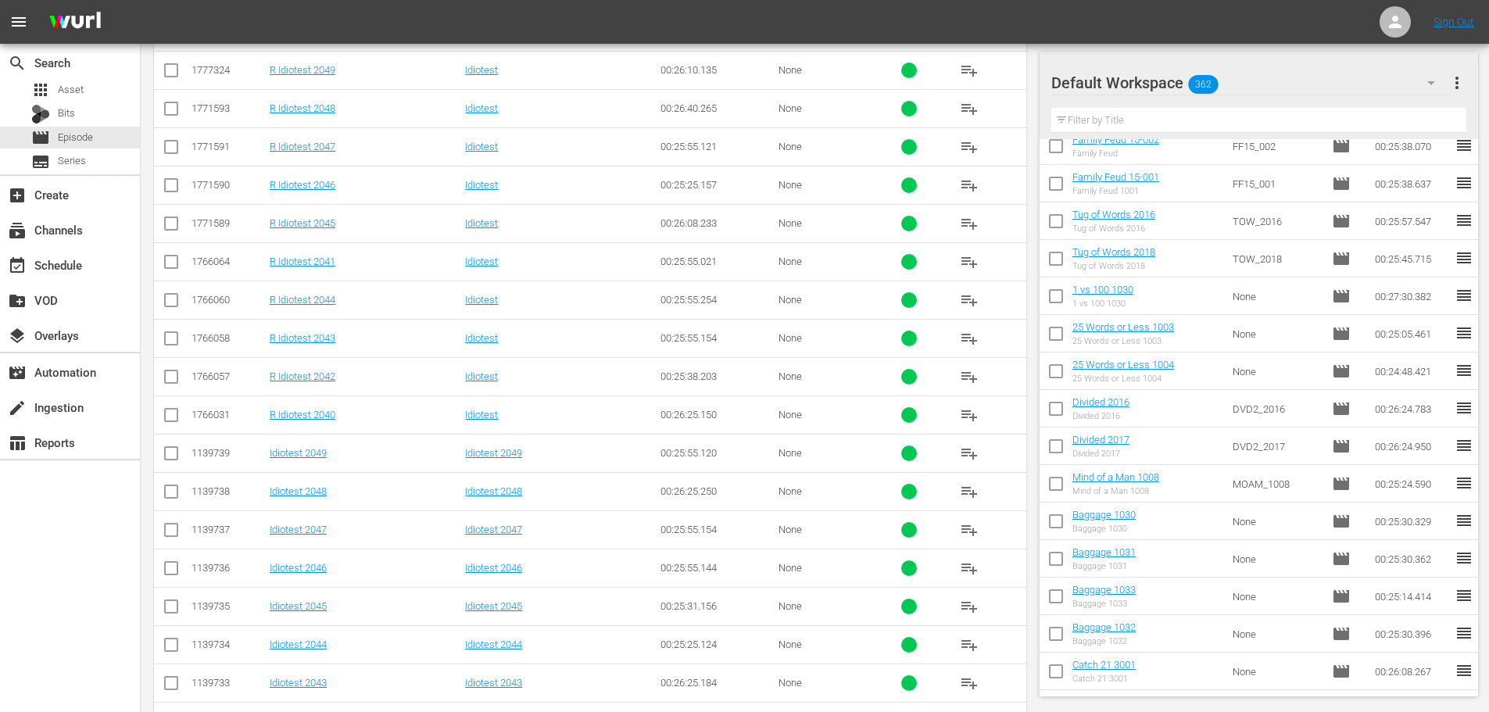
scroll to position [527, 0]
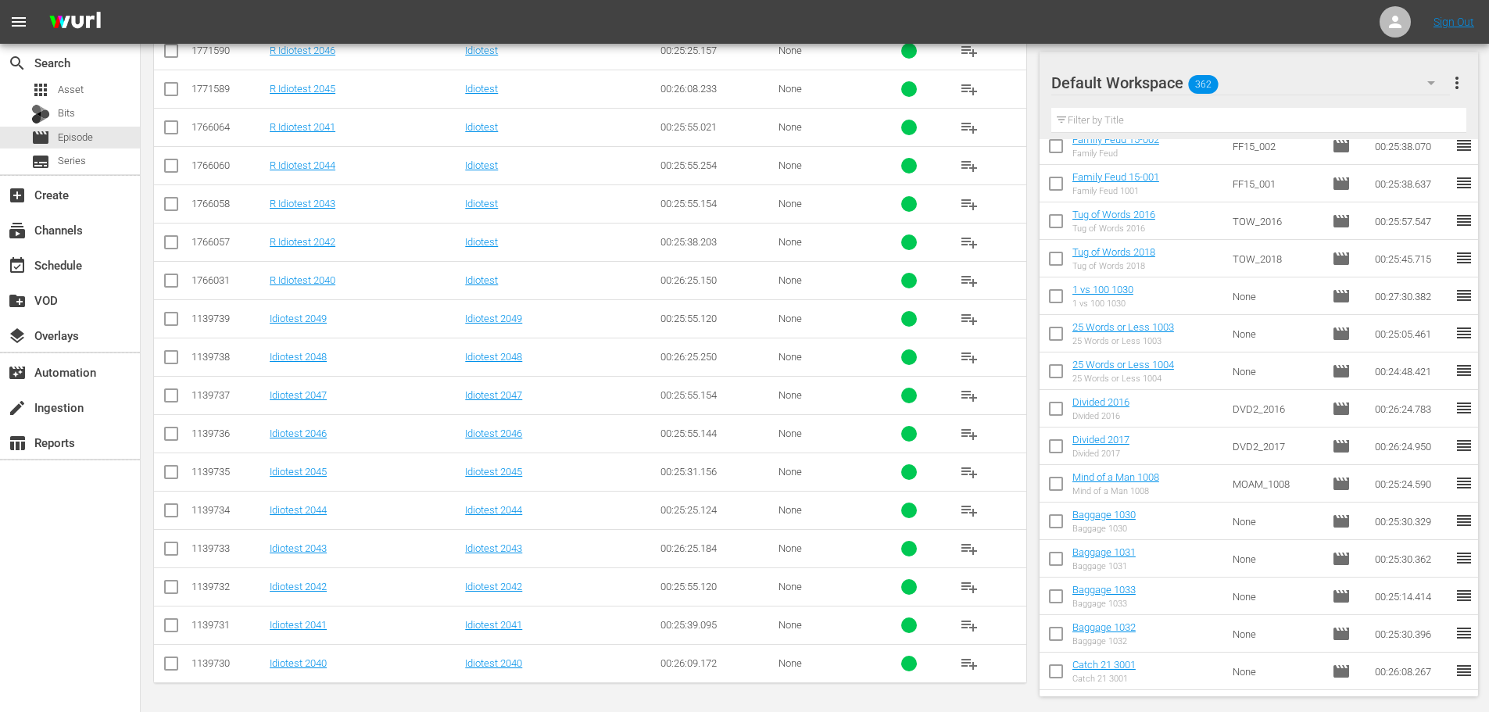
type input "idiotest 204"
click at [166, 659] on input "checkbox" at bounding box center [171, 667] width 19 height 19
checkbox input "true"
click at [174, 628] on input "checkbox" at bounding box center [171, 628] width 19 height 19
checkbox input "true"
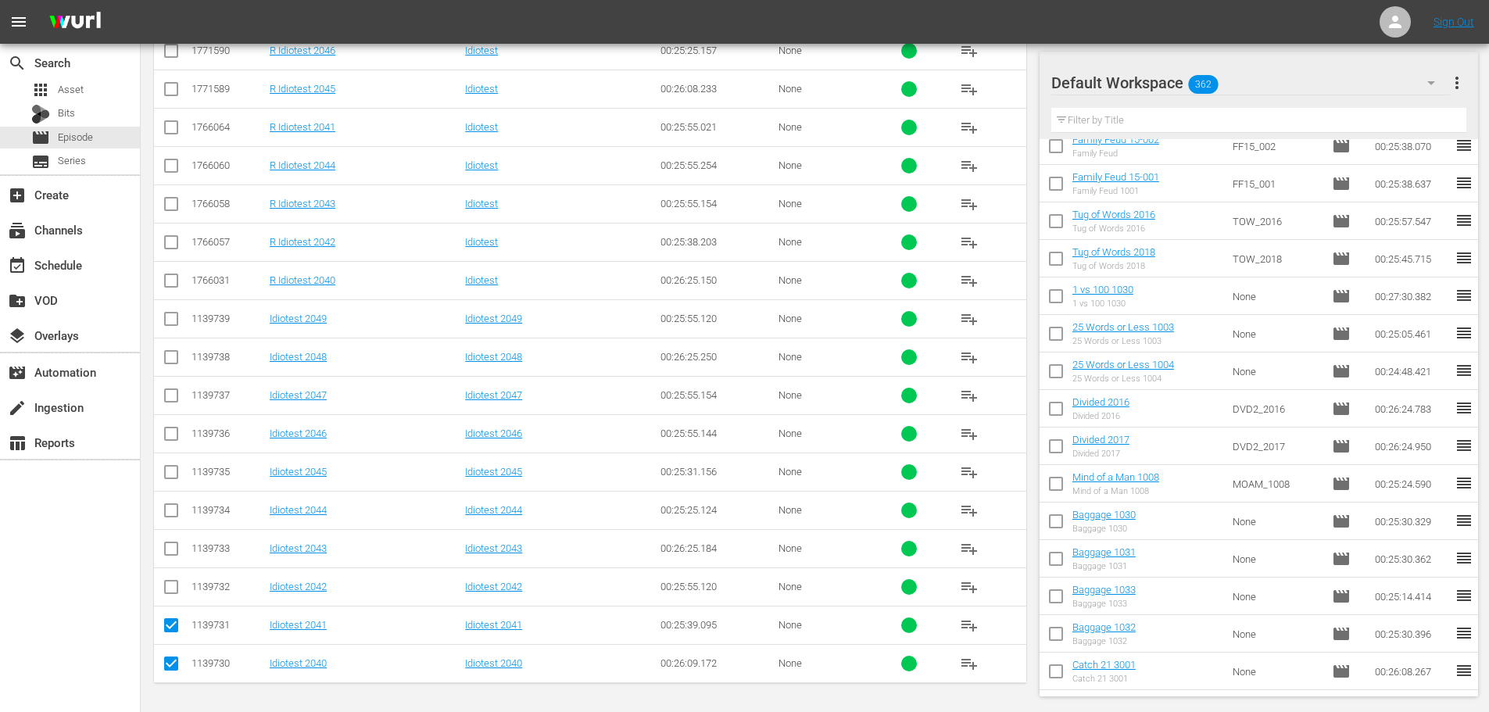
scroll to position [0, 0]
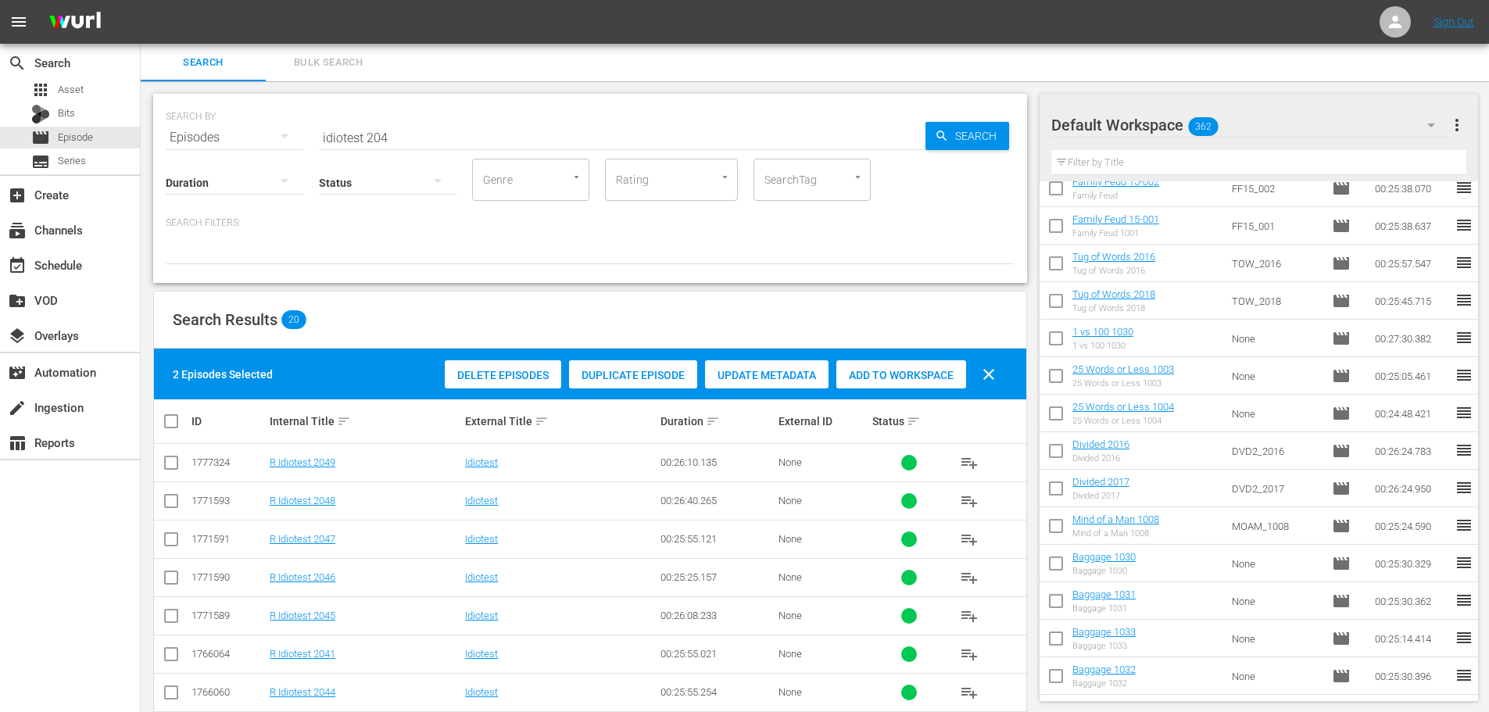
drag, startPoint x: 916, startPoint y: 389, endPoint x: 843, endPoint y: 329, distance: 94.4
click at [916, 391] on div "Delete Episodes Duplicate Episode Update Metadata Add to Workspace clear" at bounding box center [724, 375] width 567 height 38
click at [911, 378] on span "Add to Workspace" at bounding box center [902, 375] width 130 height 13
drag, startPoint x: 275, startPoint y: 111, endPoint x: 170, endPoint y: 115, distance: 104.8
click at [170, 115] on div "SEARCH BY Search By Episodes Search ID, Title, Description, Keywords, or Catego…" at bounding box center [590, 128] width 849 height 56
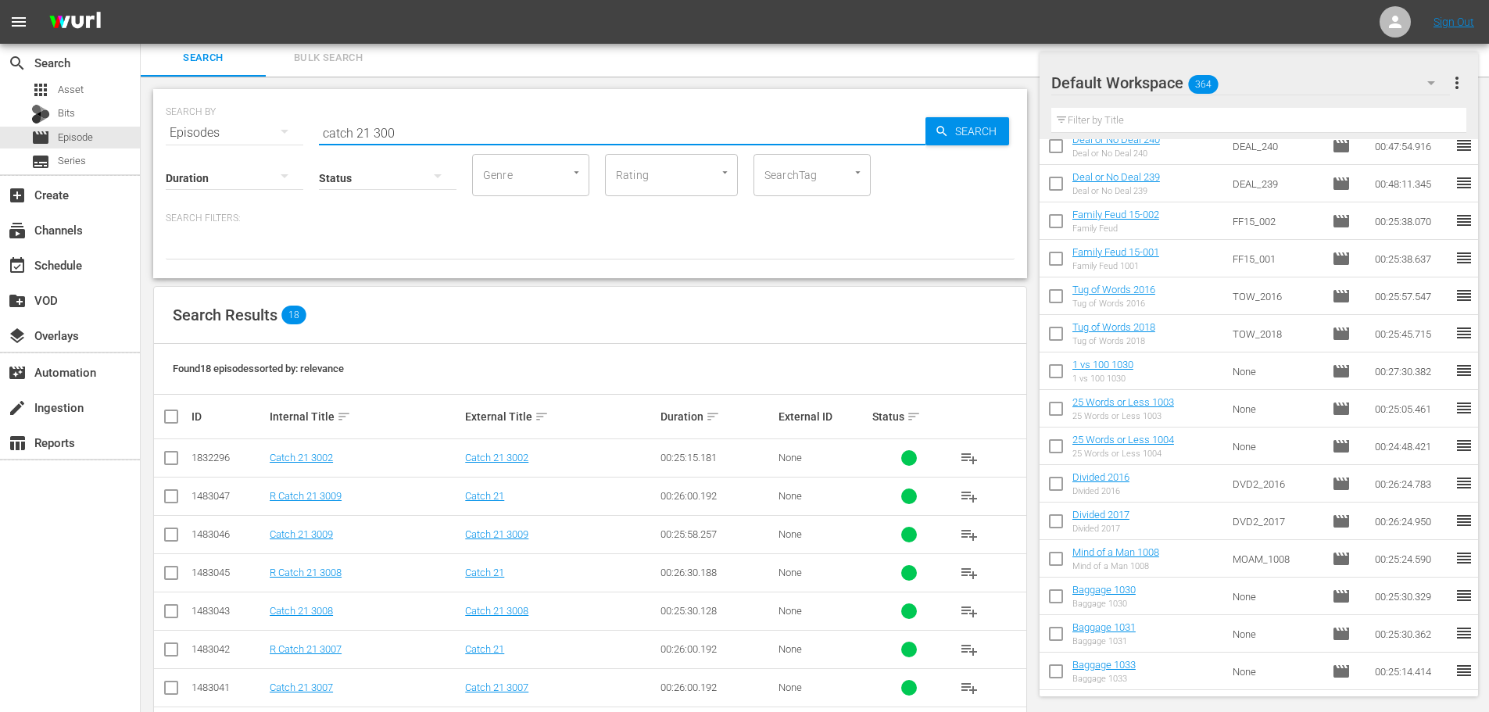
scroll to position [450, 0]
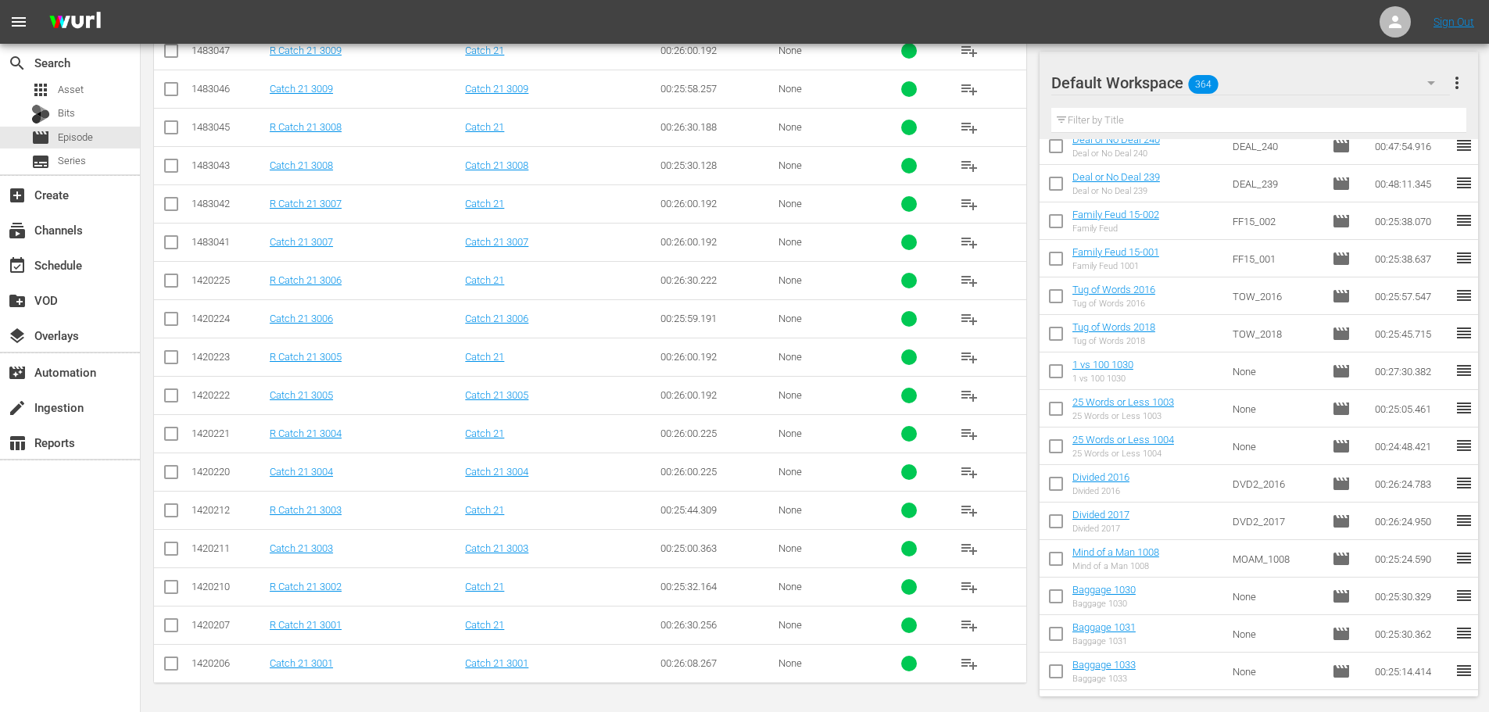
type input "catch 21 300"
click at [185, 321] on td at bounding box center [171, 318] width 35 height 38
click at [174, 321] on input "checkbox" at bounding box center [171, 322] width 19 height 19
checkbox input "true"
click at [170, 408] on td at bounding box center [171, 395] width 35 height 38
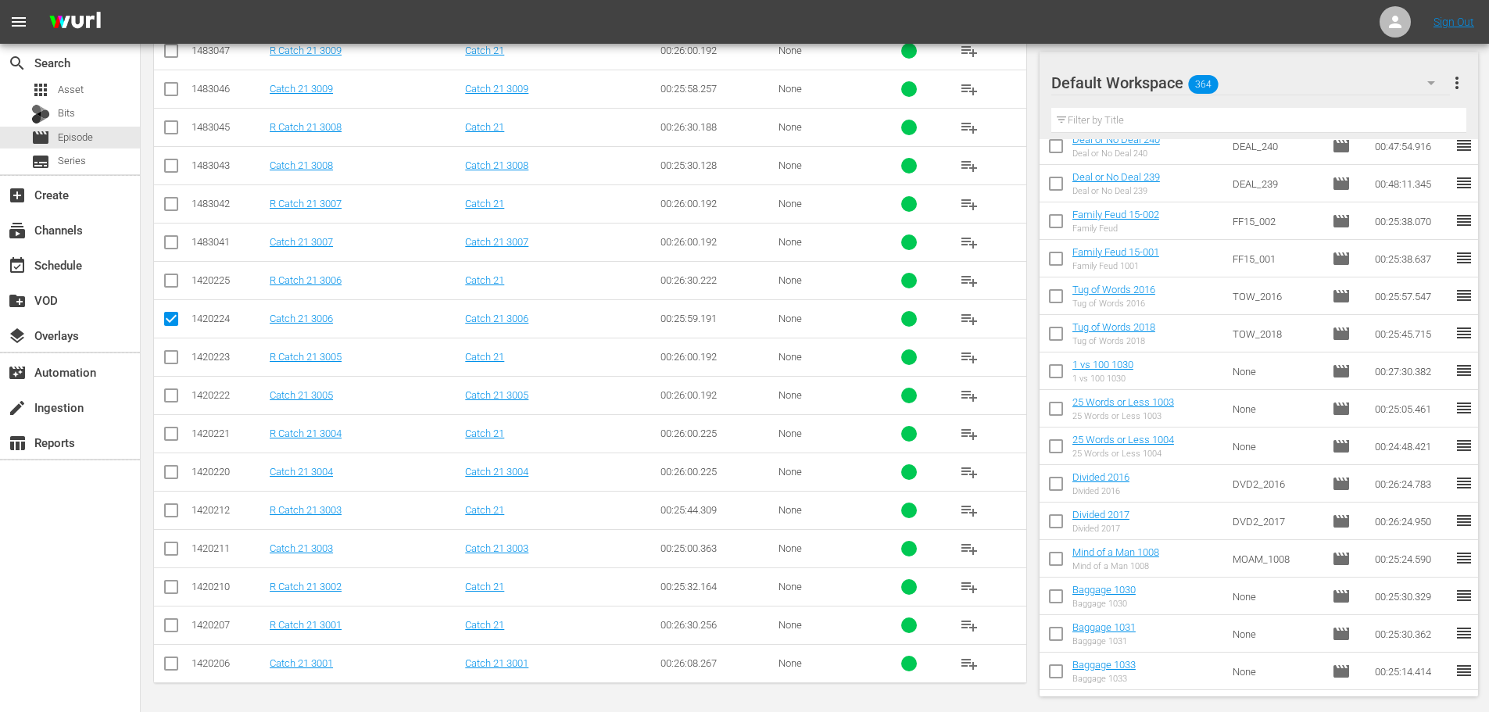
click at [175, 482] on input "checkbox" at bounding box center [171, 475] width 19 height 19
checkbox input "true"
click at [173, 398] on input "checkbox" at bounding box center [171, 398] width 19 height 19
checkbox input "true"
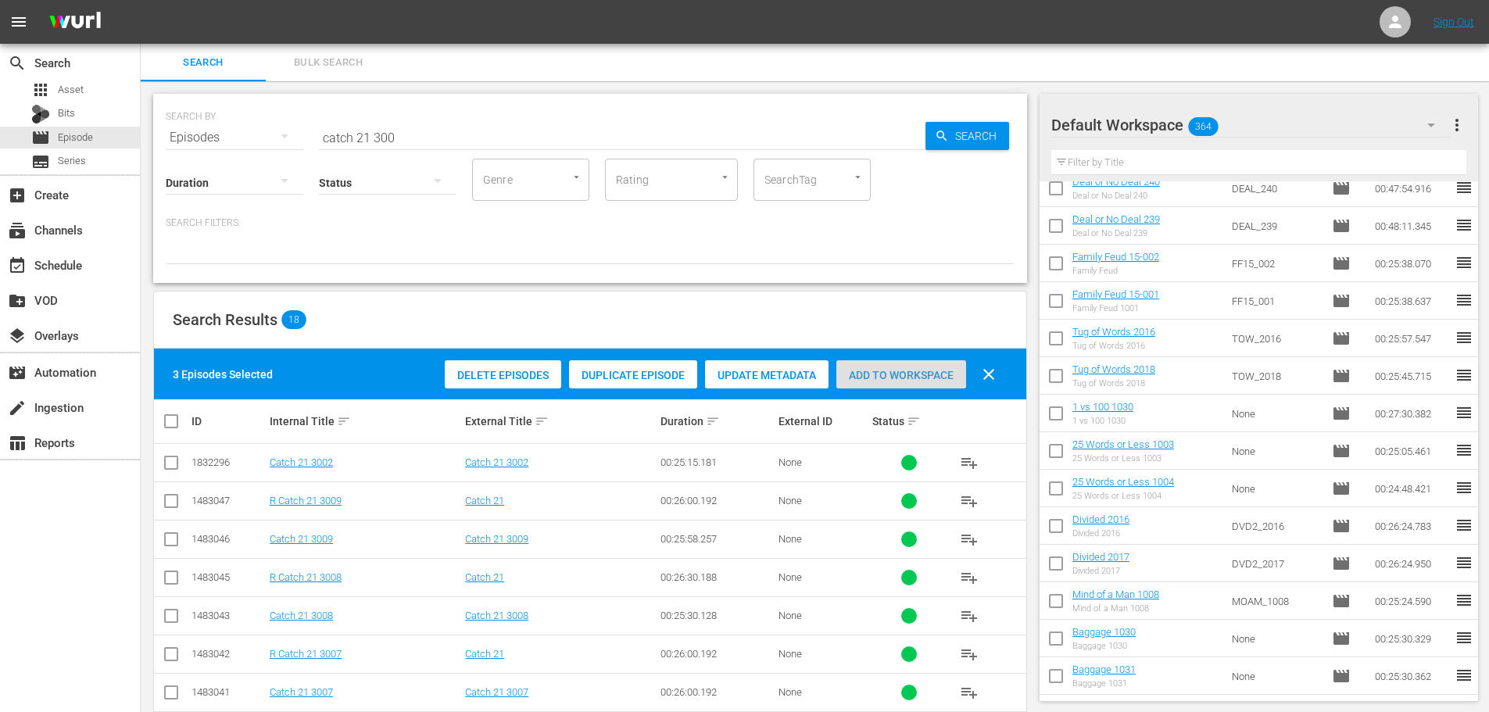
click at [855, 367] on div "Add to Workspace" at bounding box center [902, 375] width 130 height 30
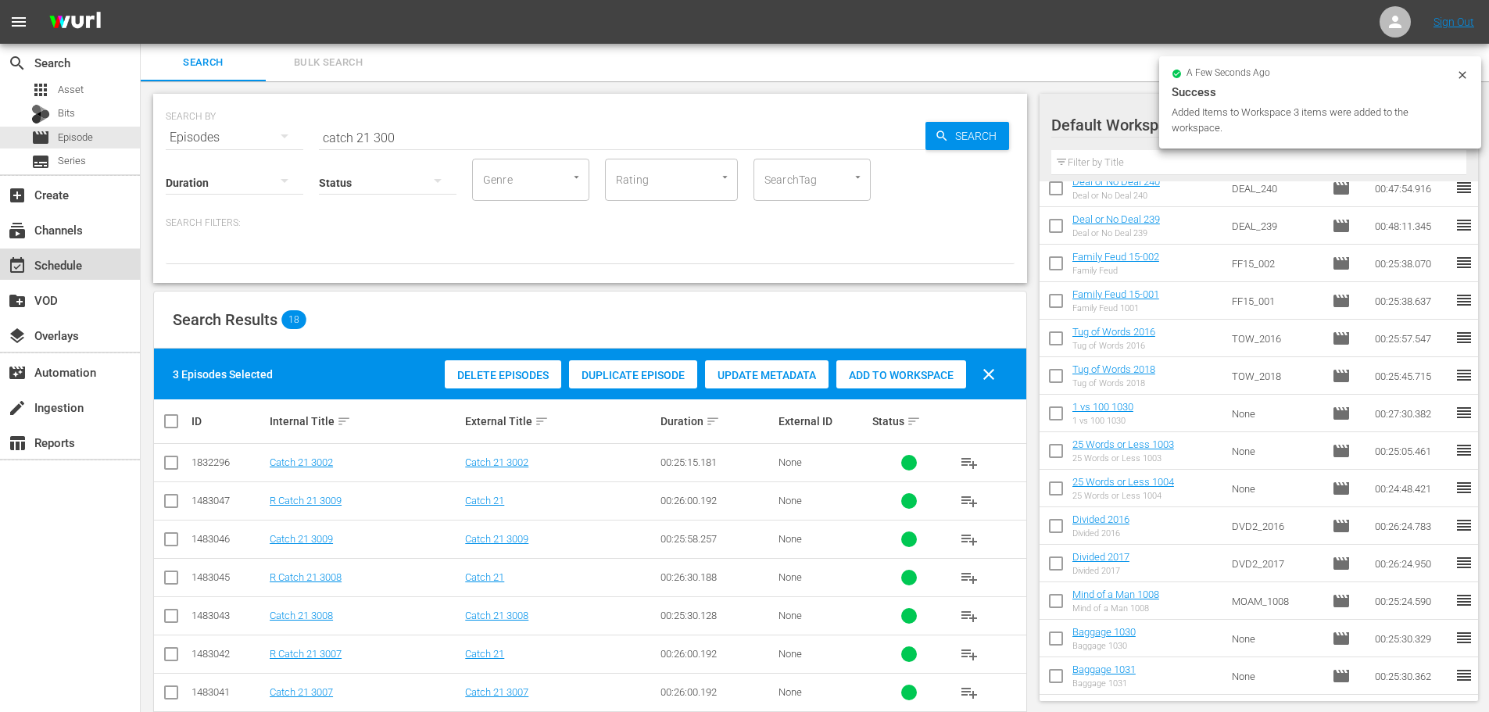
click at [112, 274] on div "event_available Schedule" at bounding box center [70, 264] width 140 height 31
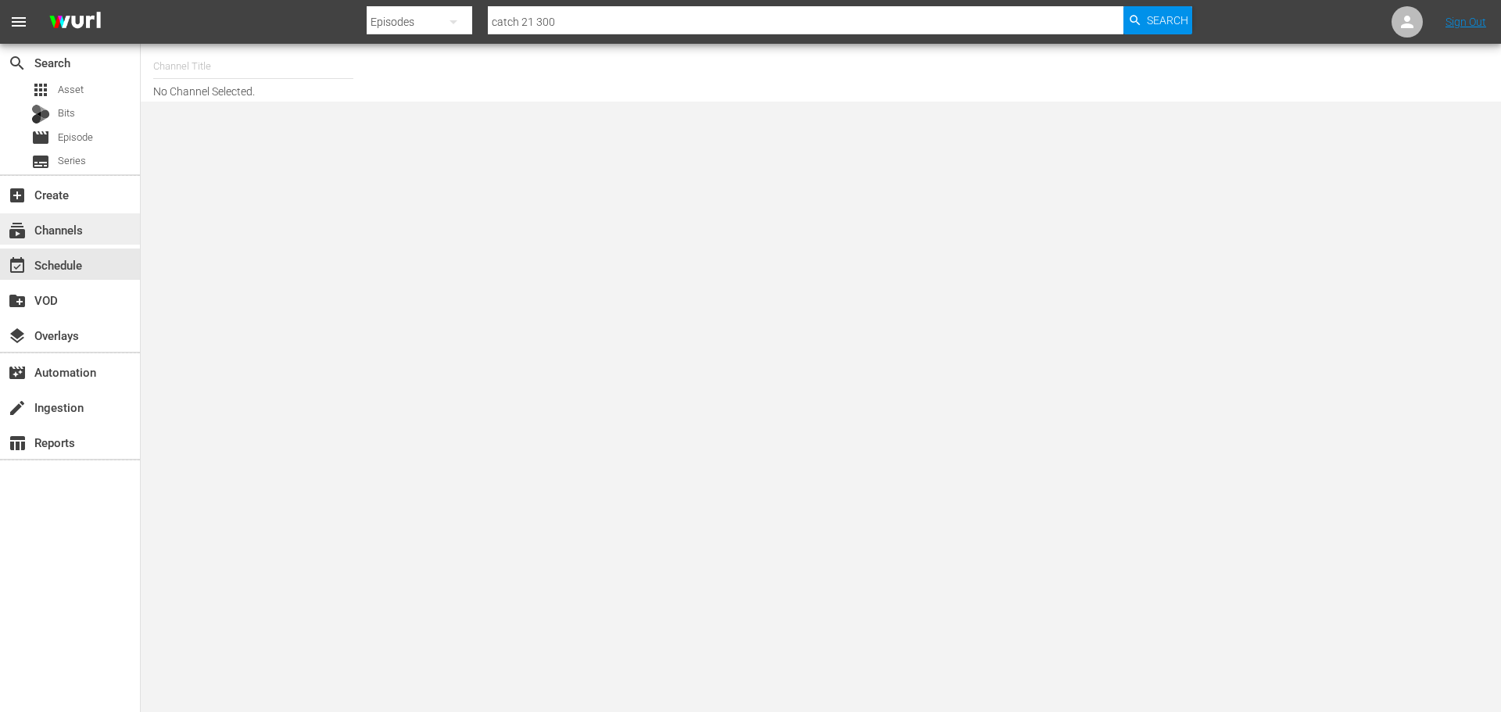
click at [66, 218] on div "subscriptions Channels" at bounding box center [70, 228] width 140 height 31
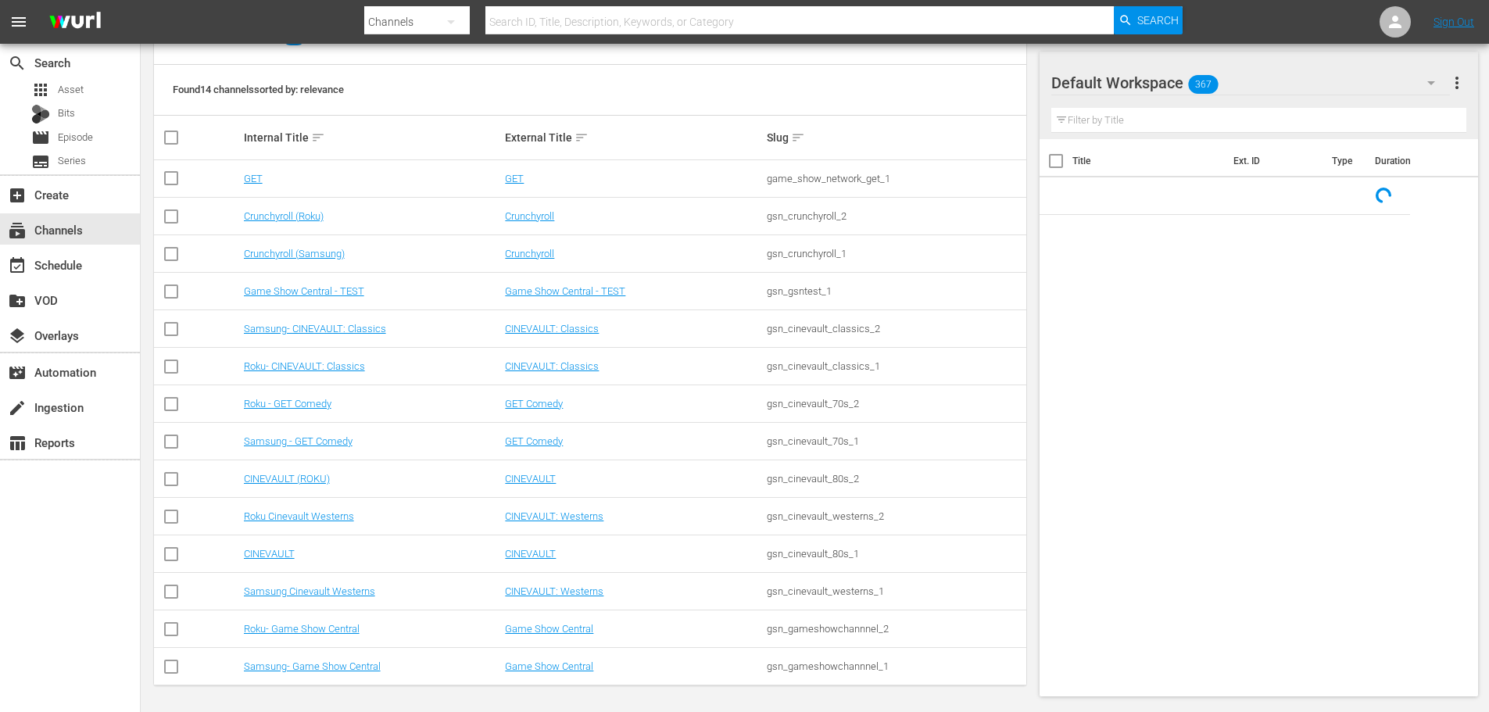
scroll to position [196, 0]
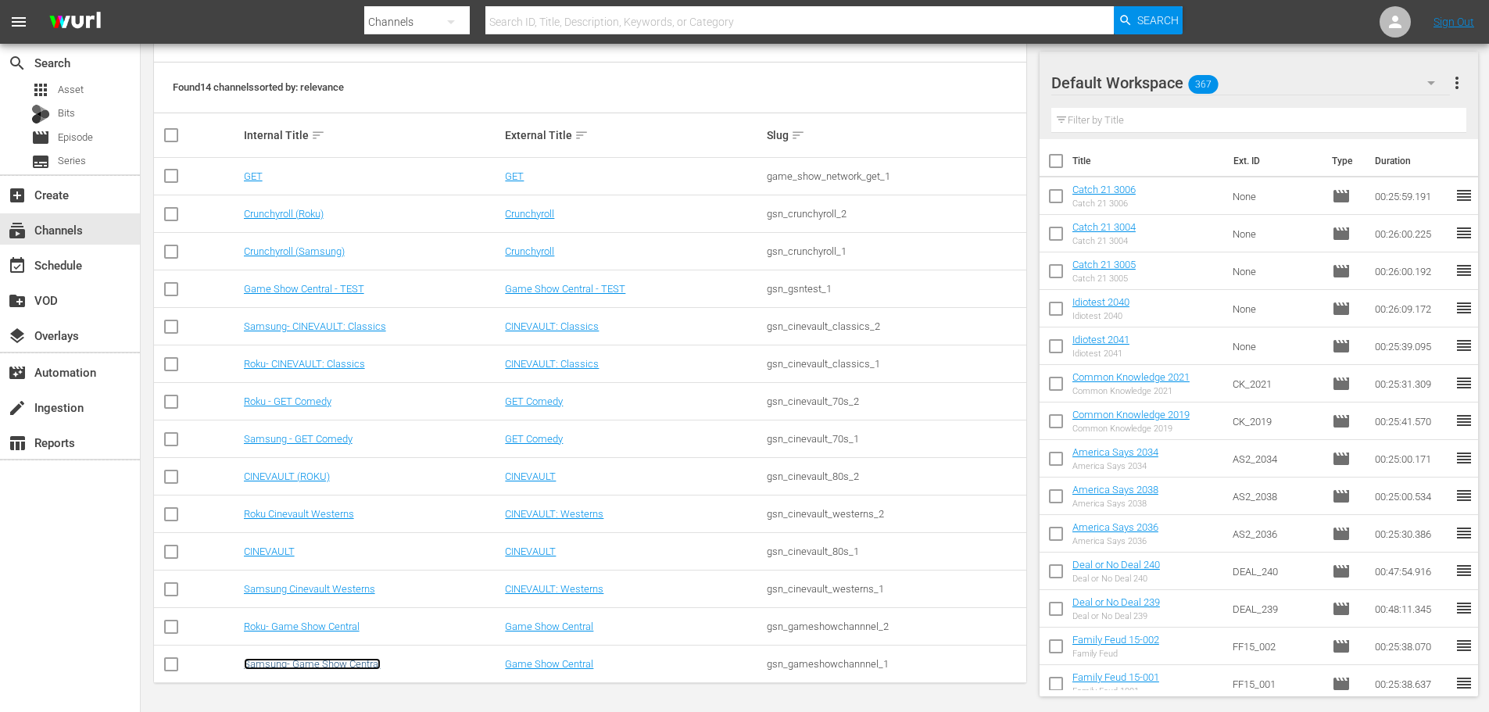
click at [321, 665] on link "Samsung- Game Show Central" at bounding box center [312, 664] width 137 height 12
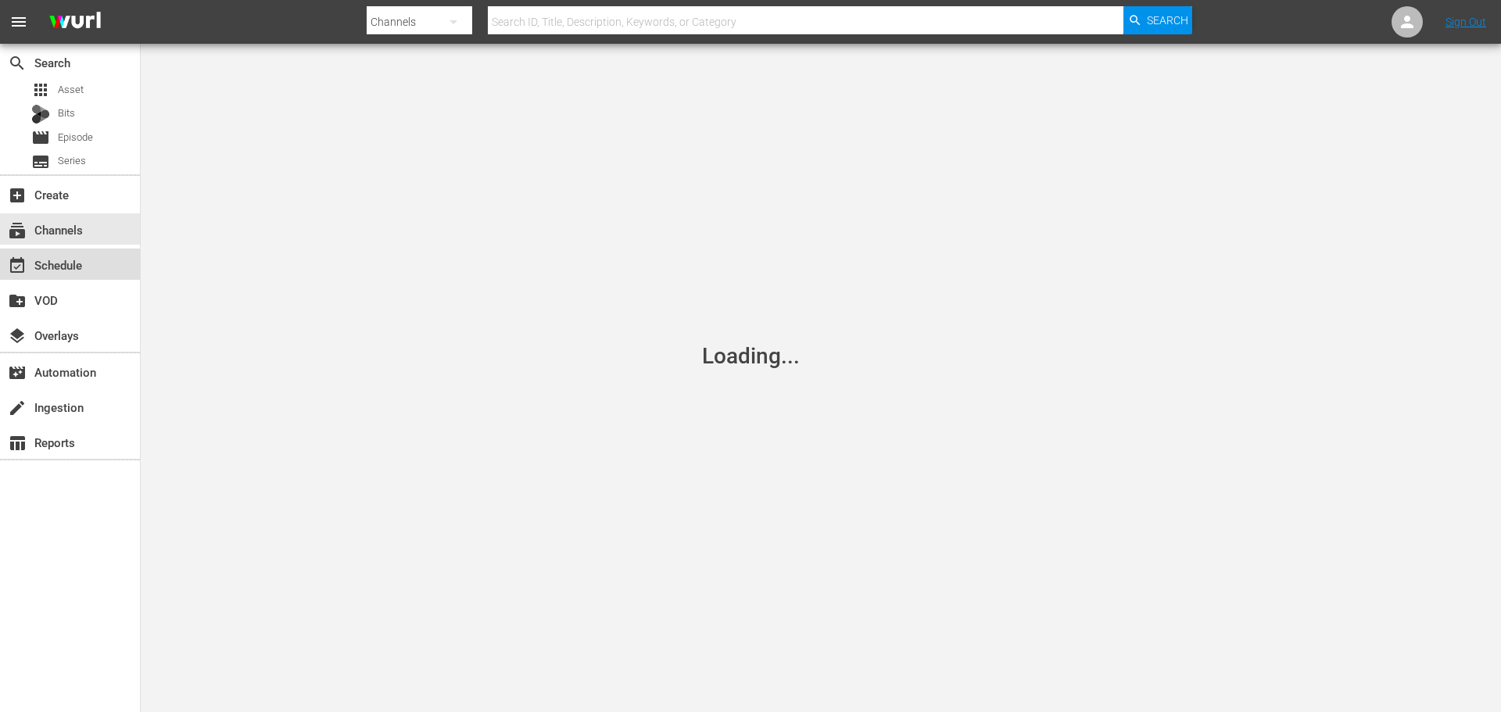
click at [75, 255] on div "event_available Schedule" at bounding box center [70, 264] width 140 height 31
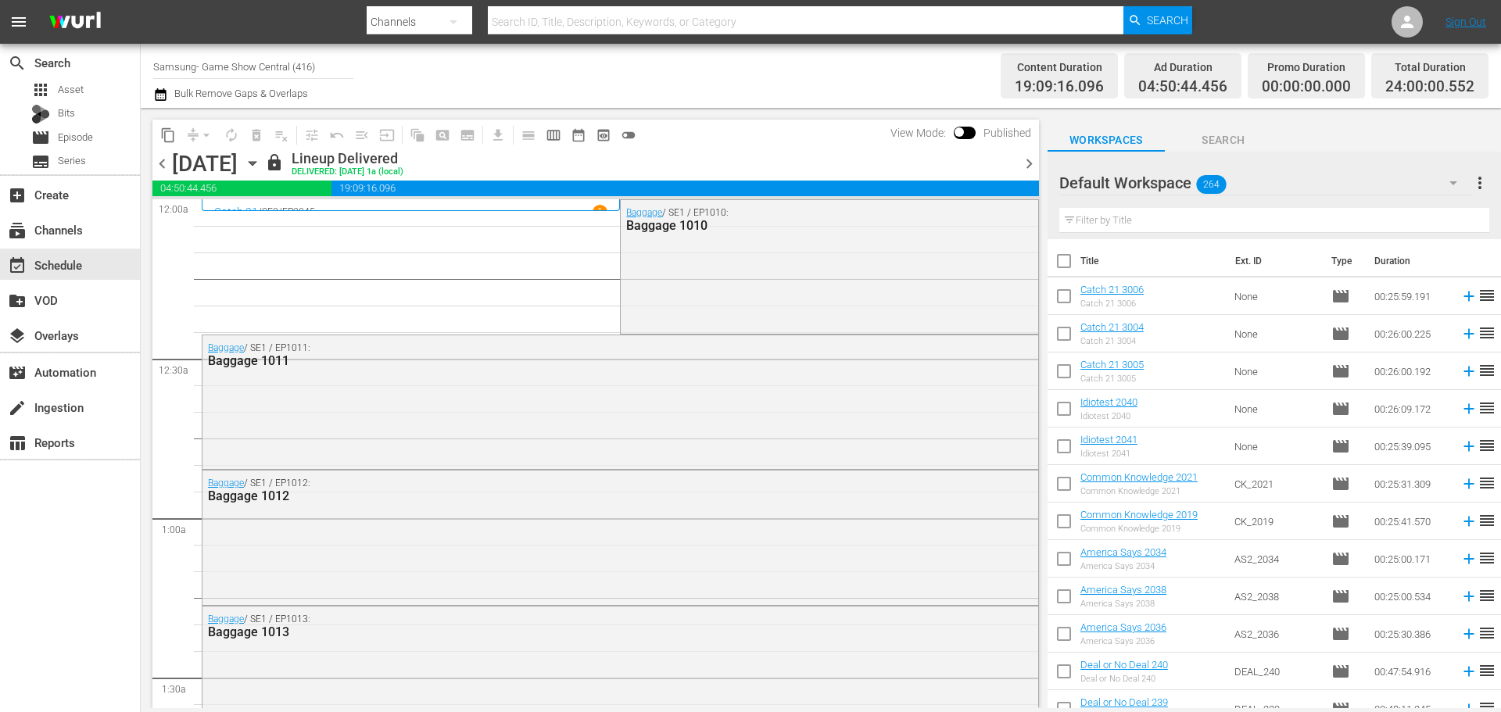
click at [385, 157] on div "chevron_left Friday, August 29th August 29th lock Lineup Delivered DELIVERED: 8…" at bounding box center [595, 165] width 887 height 30
click at [261, 169] on icon "button" at bounding box center [252, 163] width 17 height 17
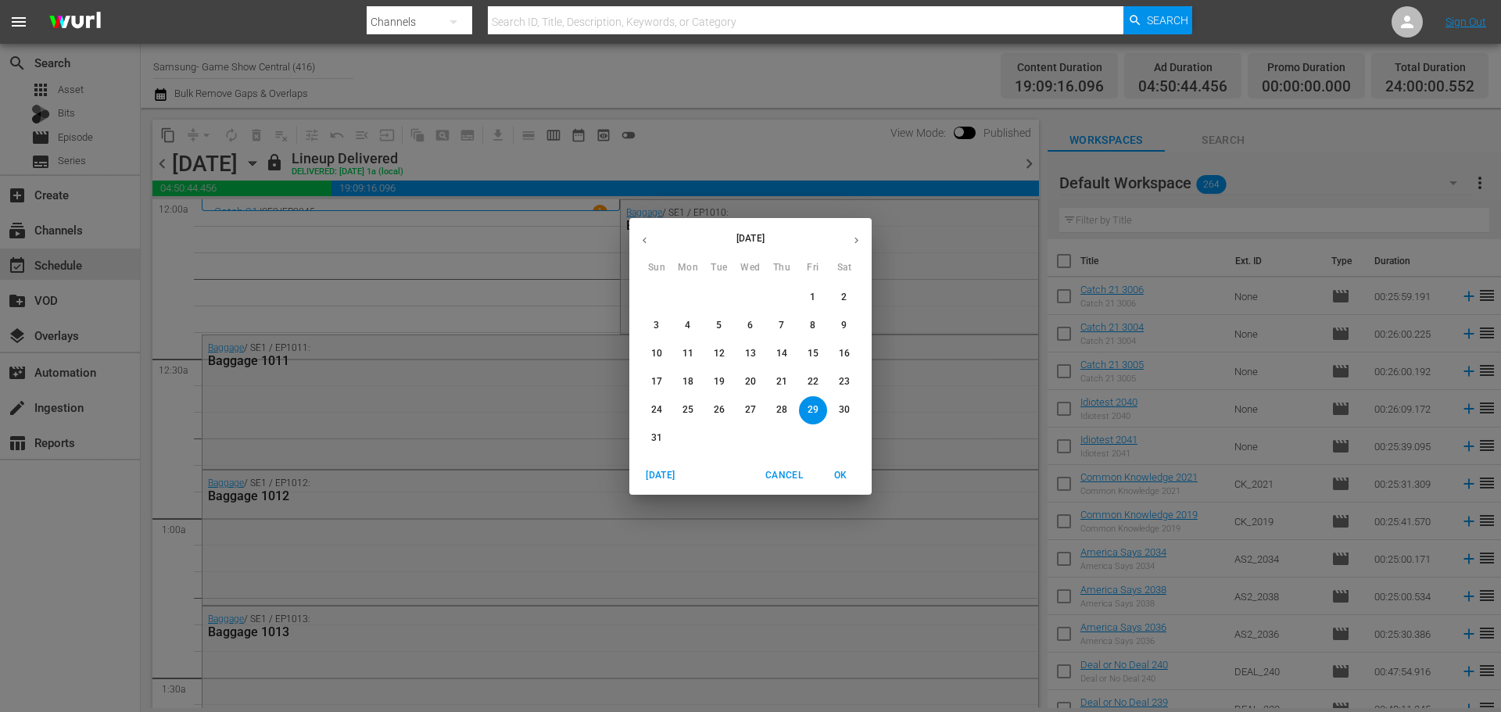
click at [858, 238] on icon "button" at bounding box center [857, 241] width 12 height 12
click at [742, 299] on span "3" at bounding box center [750, 297] width 28 height 13
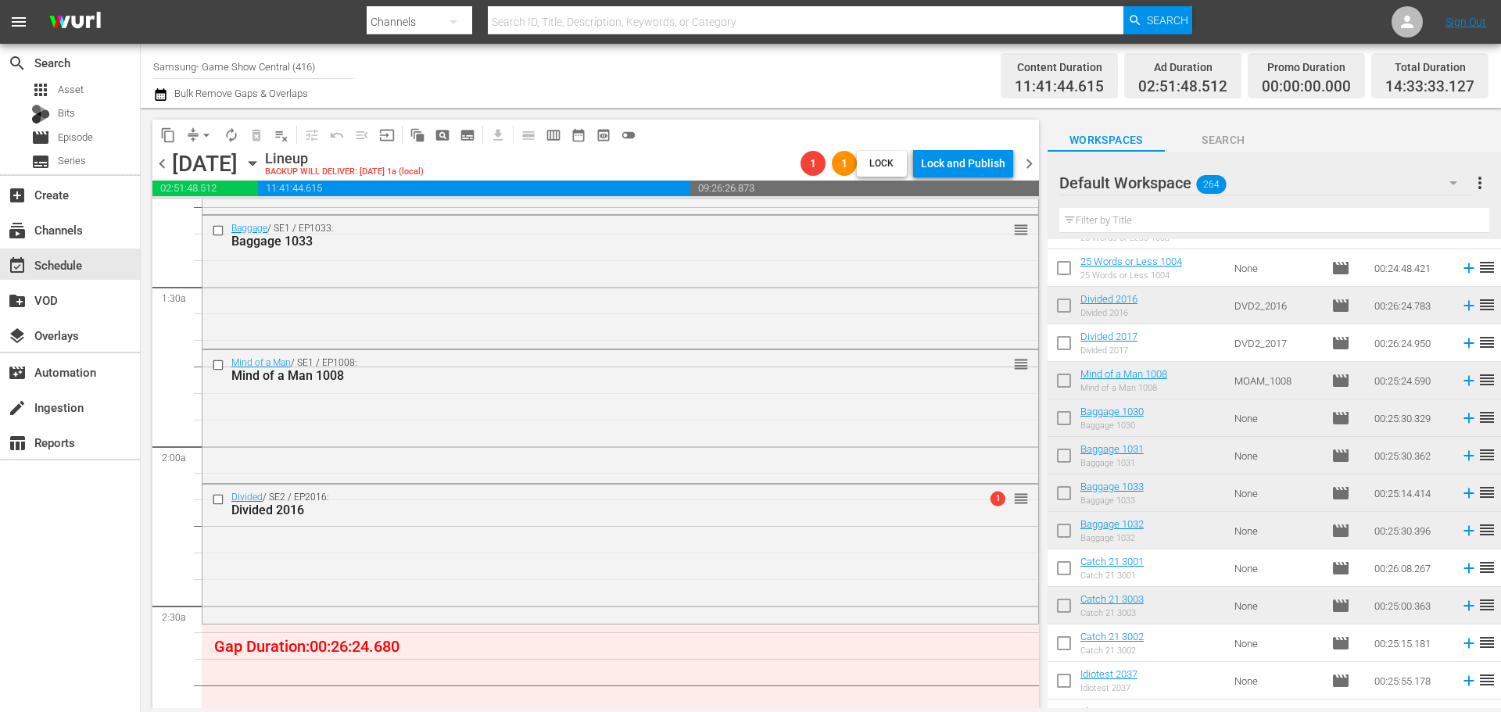
scroll to position [547, 0]
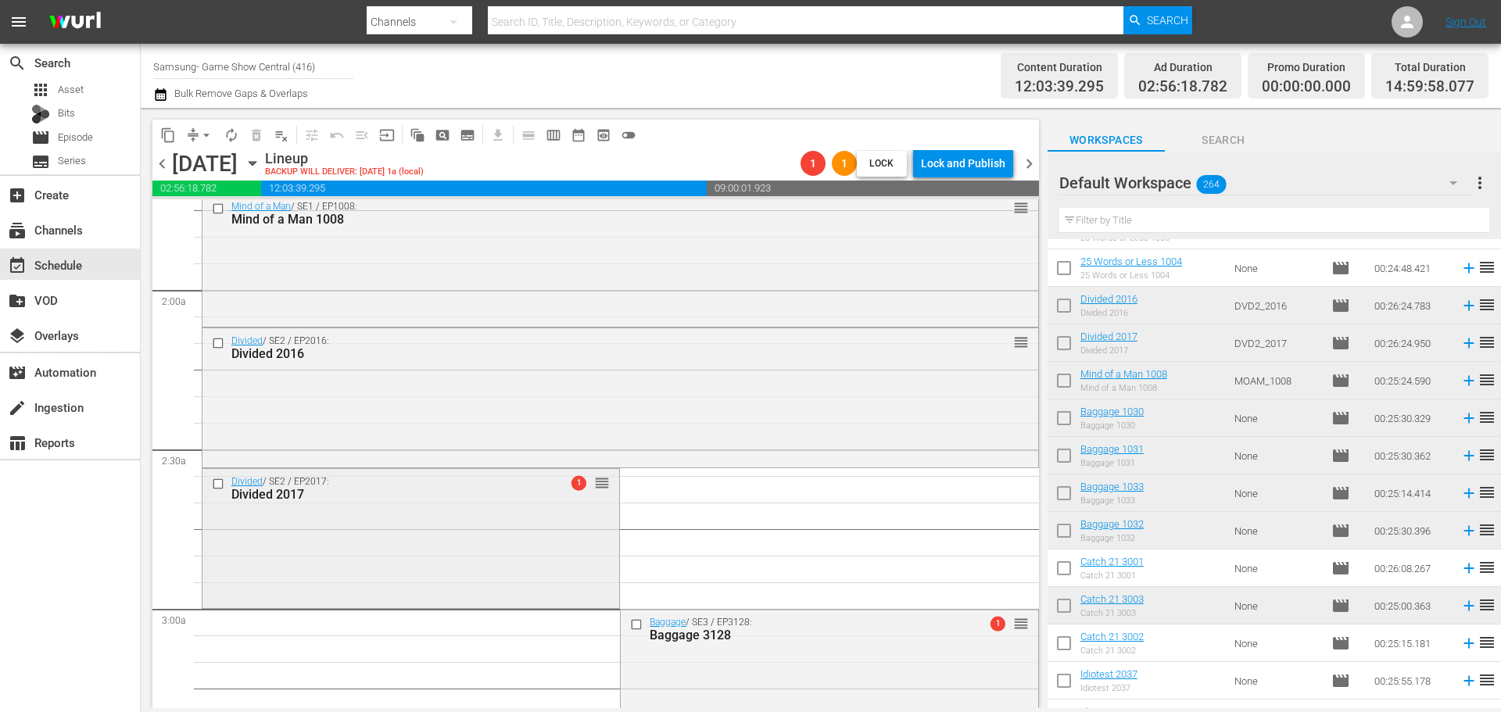
click at [433, 580] on div "Divided / SE2 / EP2017: Divided 2017 1 reorder" at bounding box center [410, 537] width 417 height 136
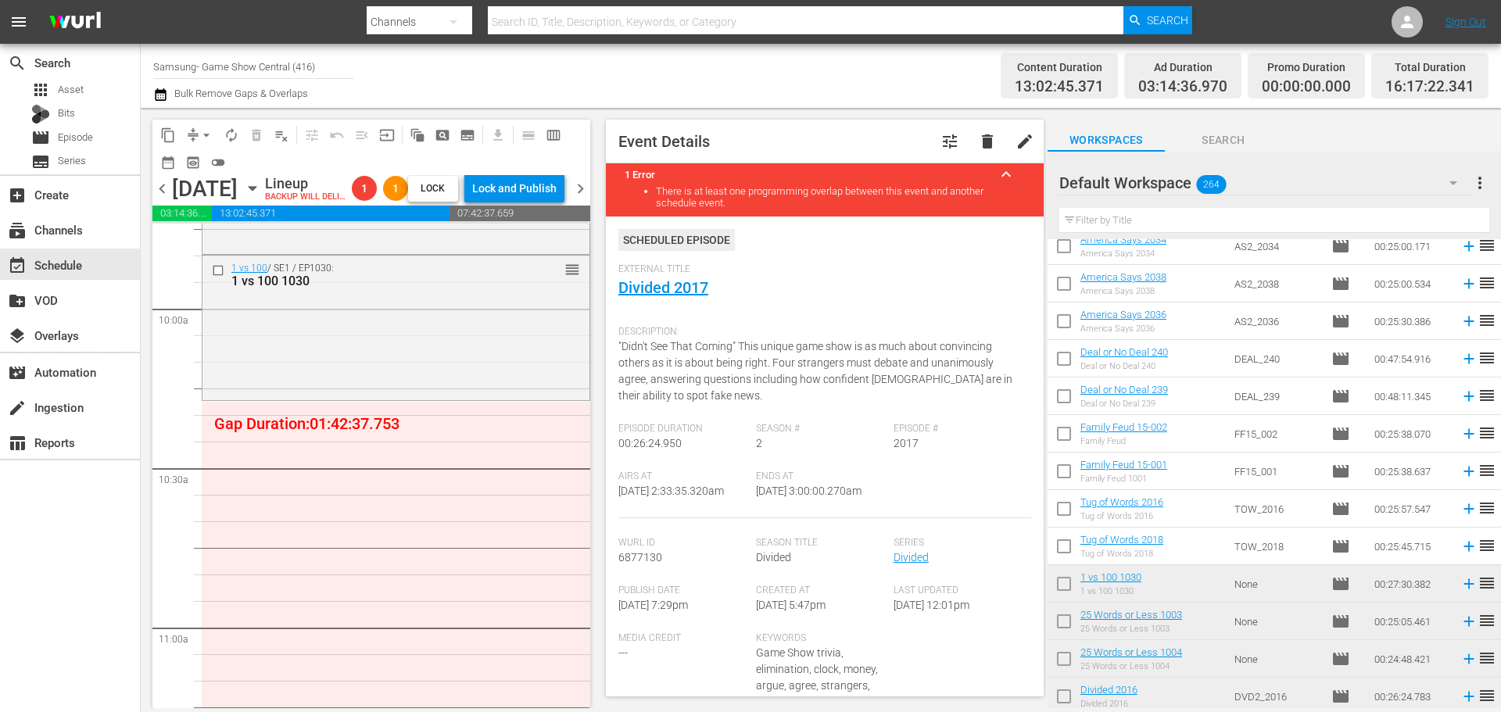
scroll to position [3106, 0]
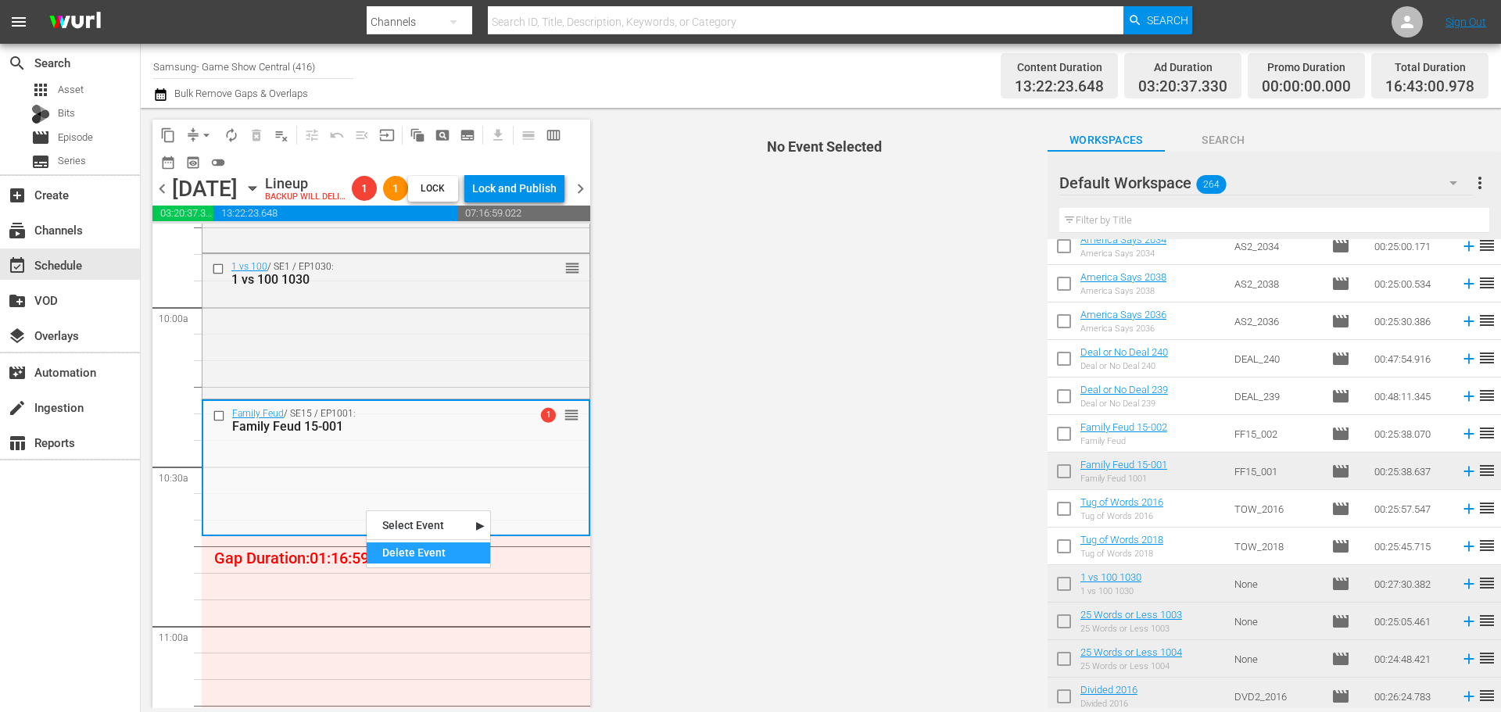
click at [395, 552] on div "Delete Event" at bounding box center [429, 553] width 124 height 21
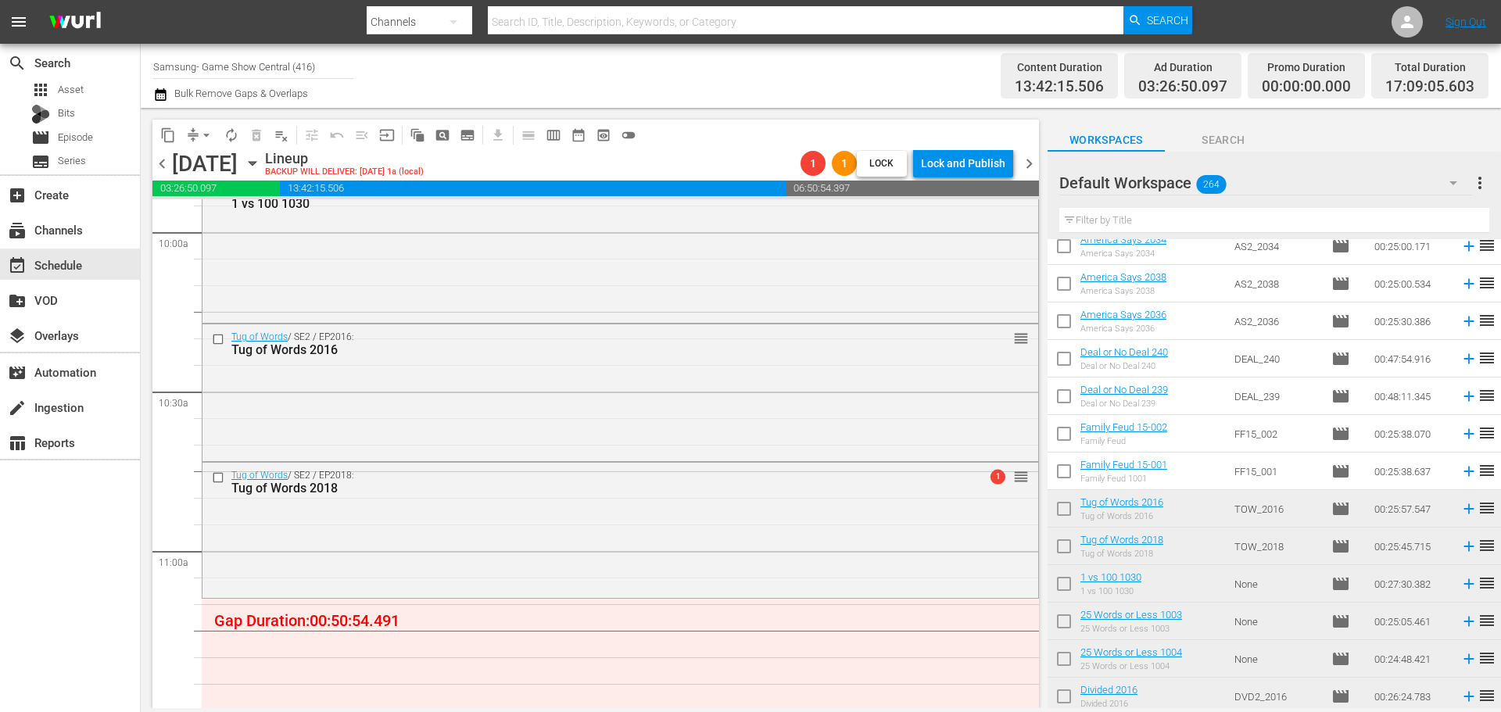
scroll to position [3184, 0]
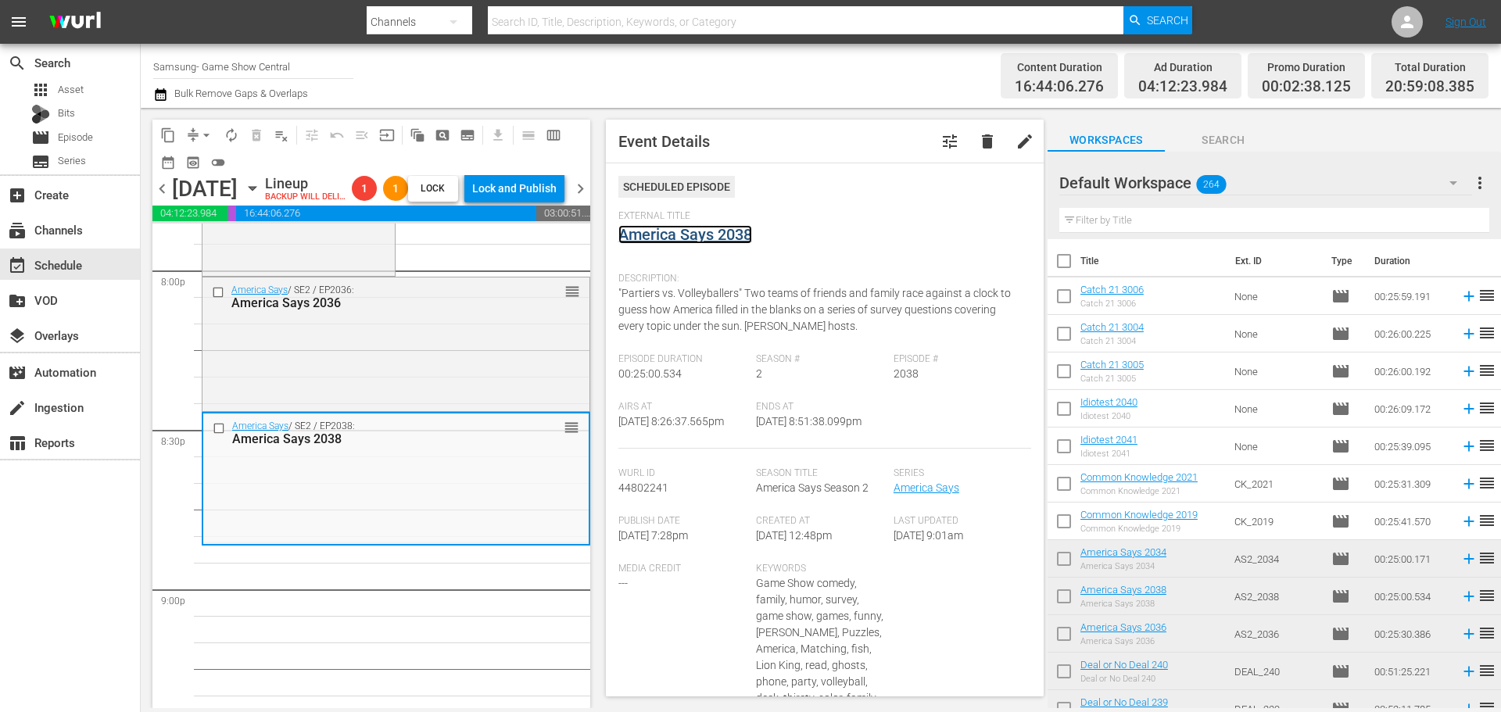
click at [672, 232] on link "America Says 2038" at bounding box center [685, 234] width 134 height 19
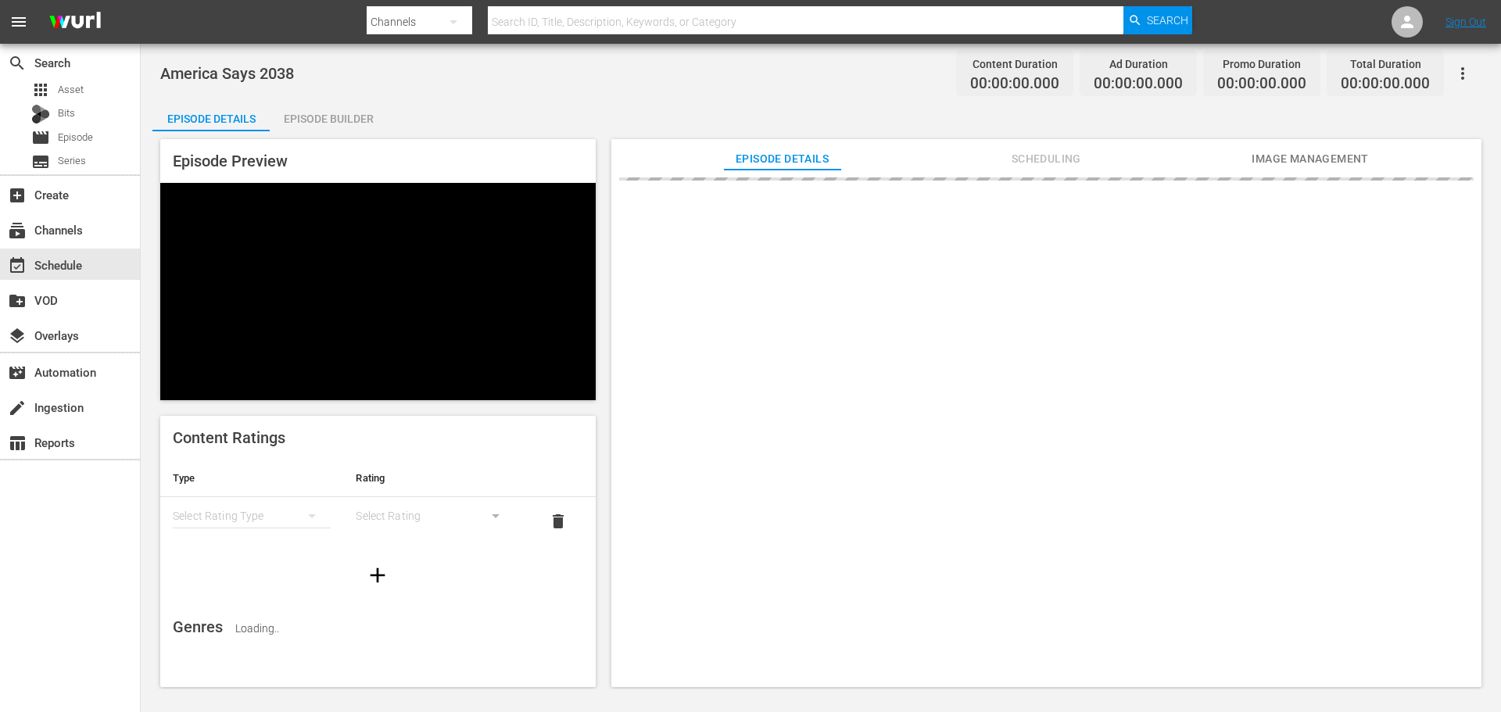
click at [296, 120] on div "Episode Builder" at bounding box center [328, 119] width 117 height 38
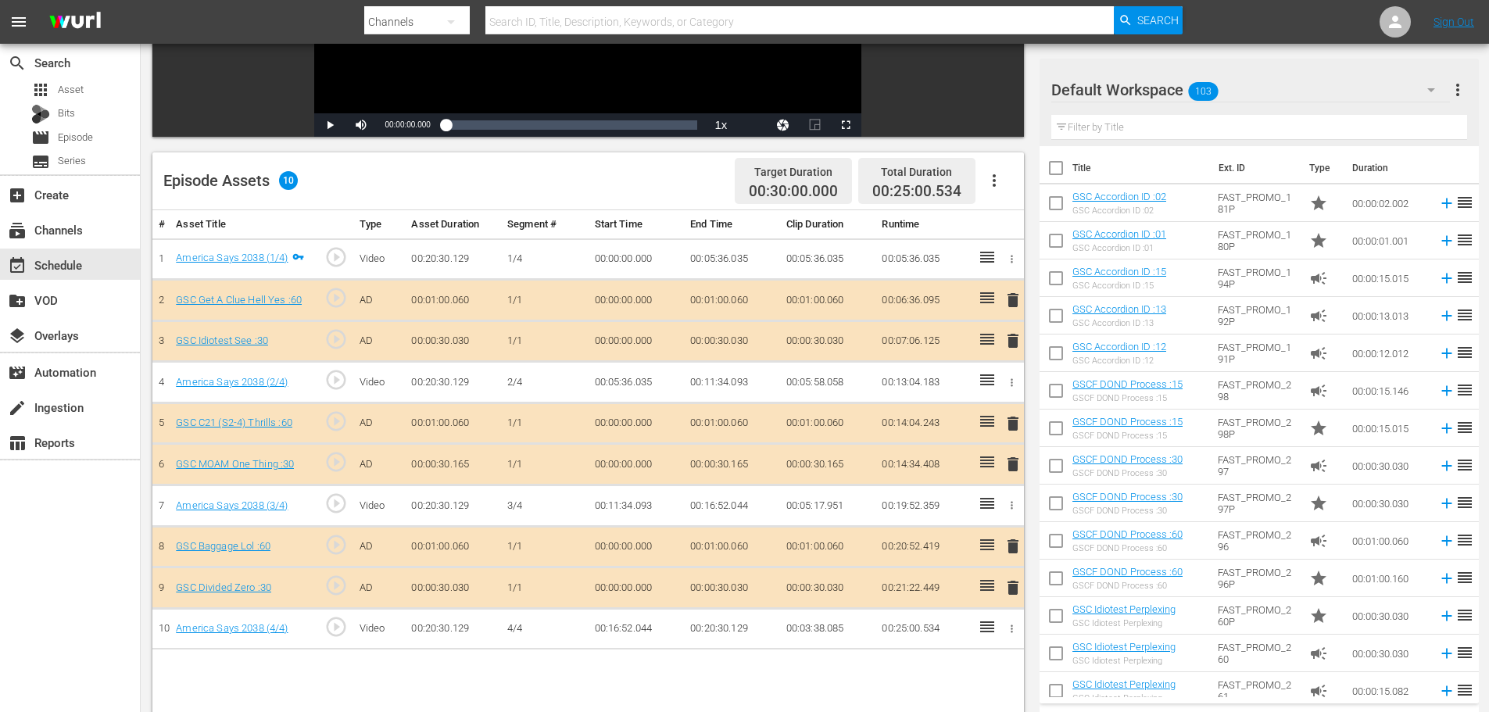
scroll to position [407, 0]
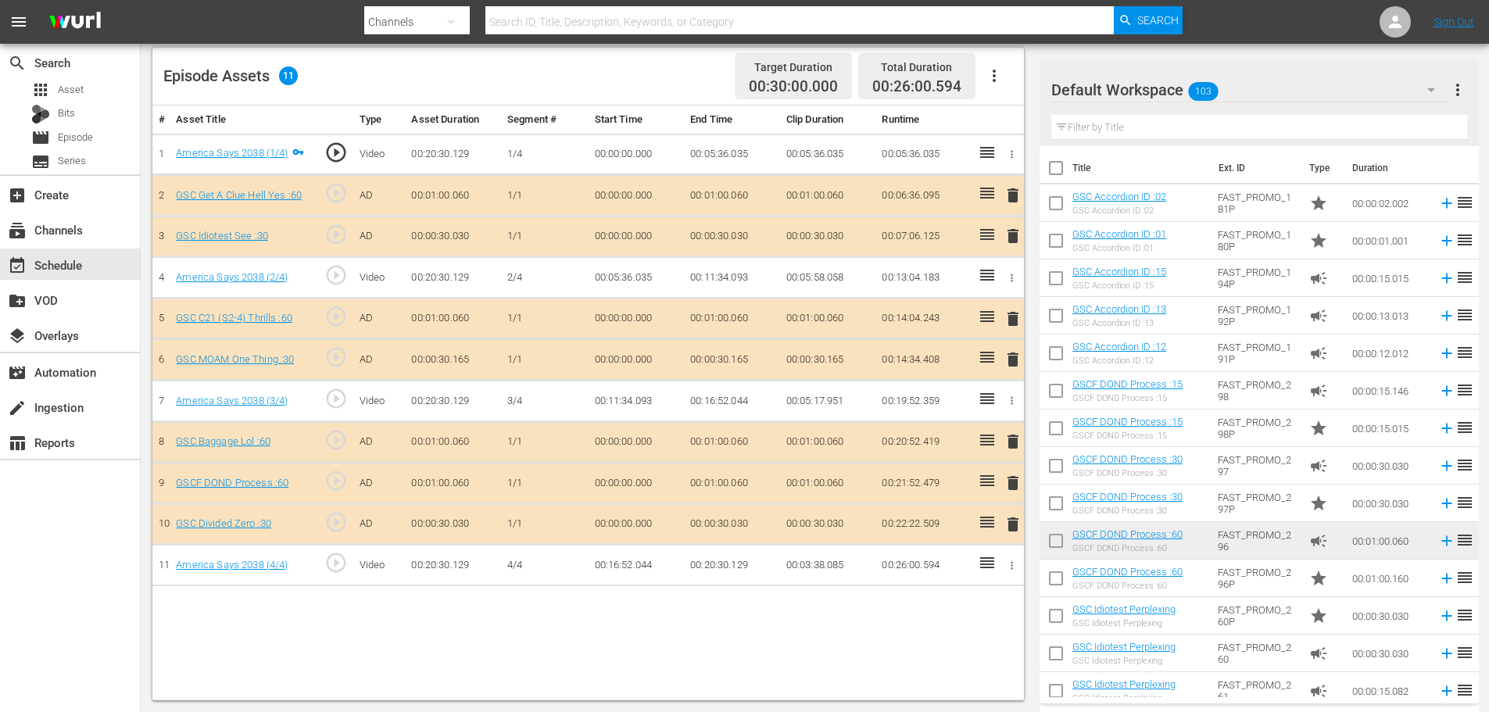
click at [1012, 522] on span "delete" at bounding box center [1013, 524] width 19 height 19
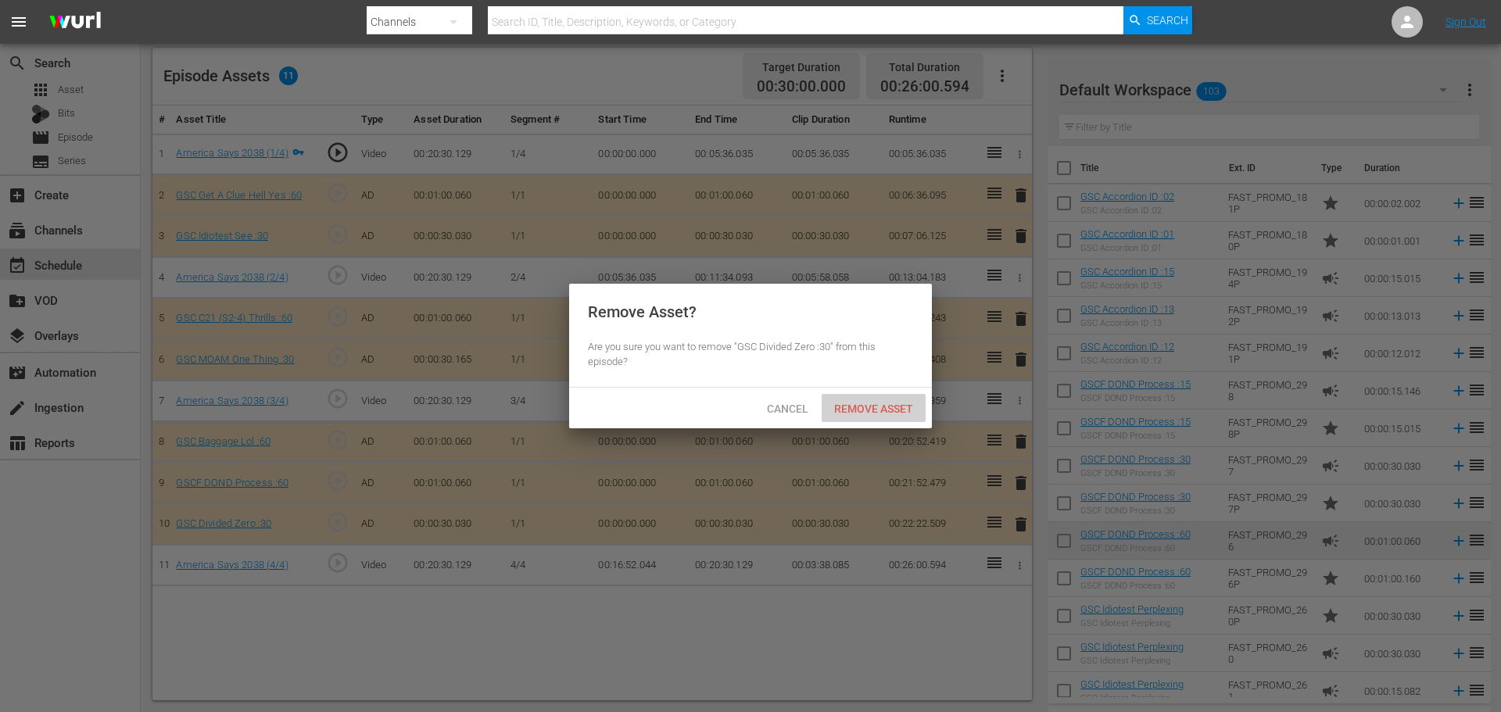
click at [887, 405] on span "Remove Asset" at bounding box center [874, 409] width 104 height 13
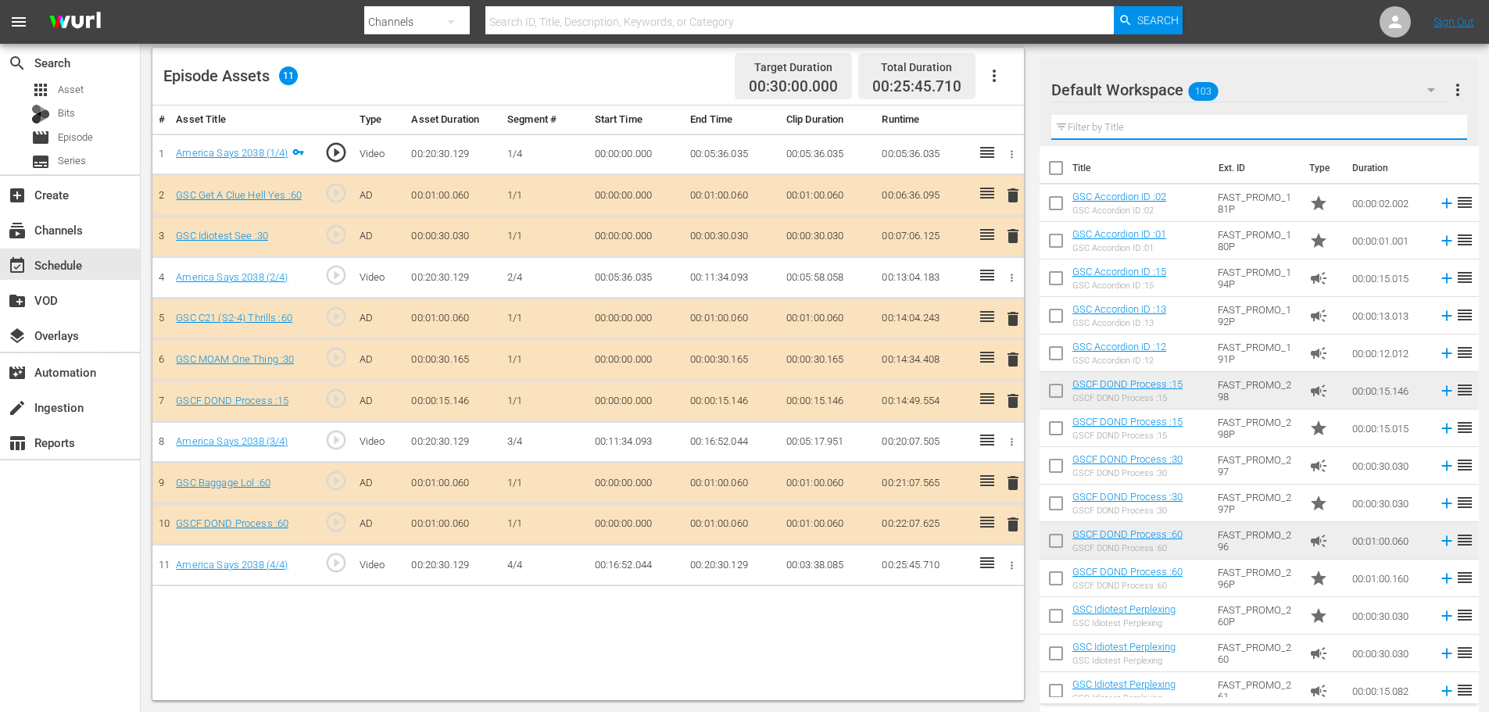
drag, startPoint x: 1131, startPoint y: 120, endPoint x: 1129, endPoint y: 137, distance: 17.4
click at [1131, 120] on input "text" at bounding box center [1260, 127] width 416 height 25
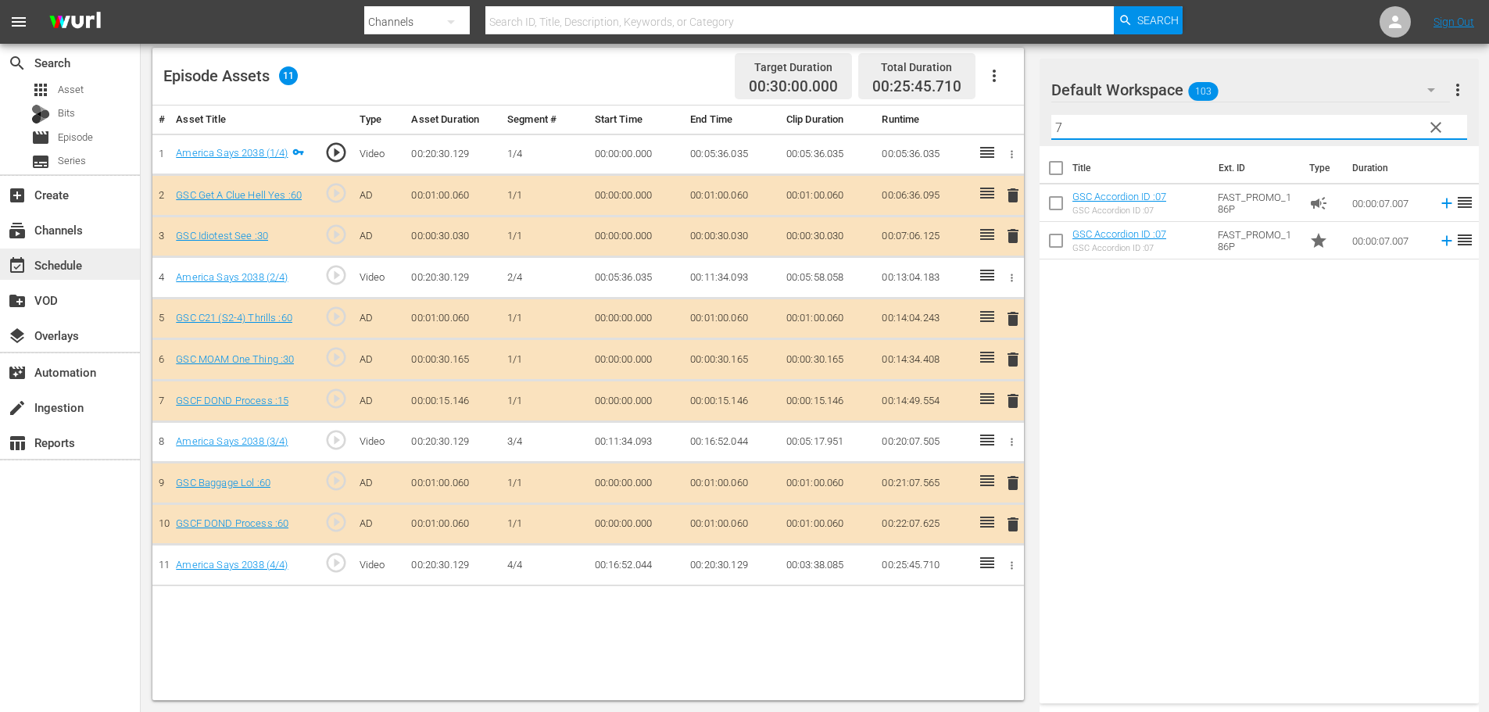
type input "7"
click at [83, 259] on div "event_available Schedule" at bounding box center [44, 263] width 88 height 14
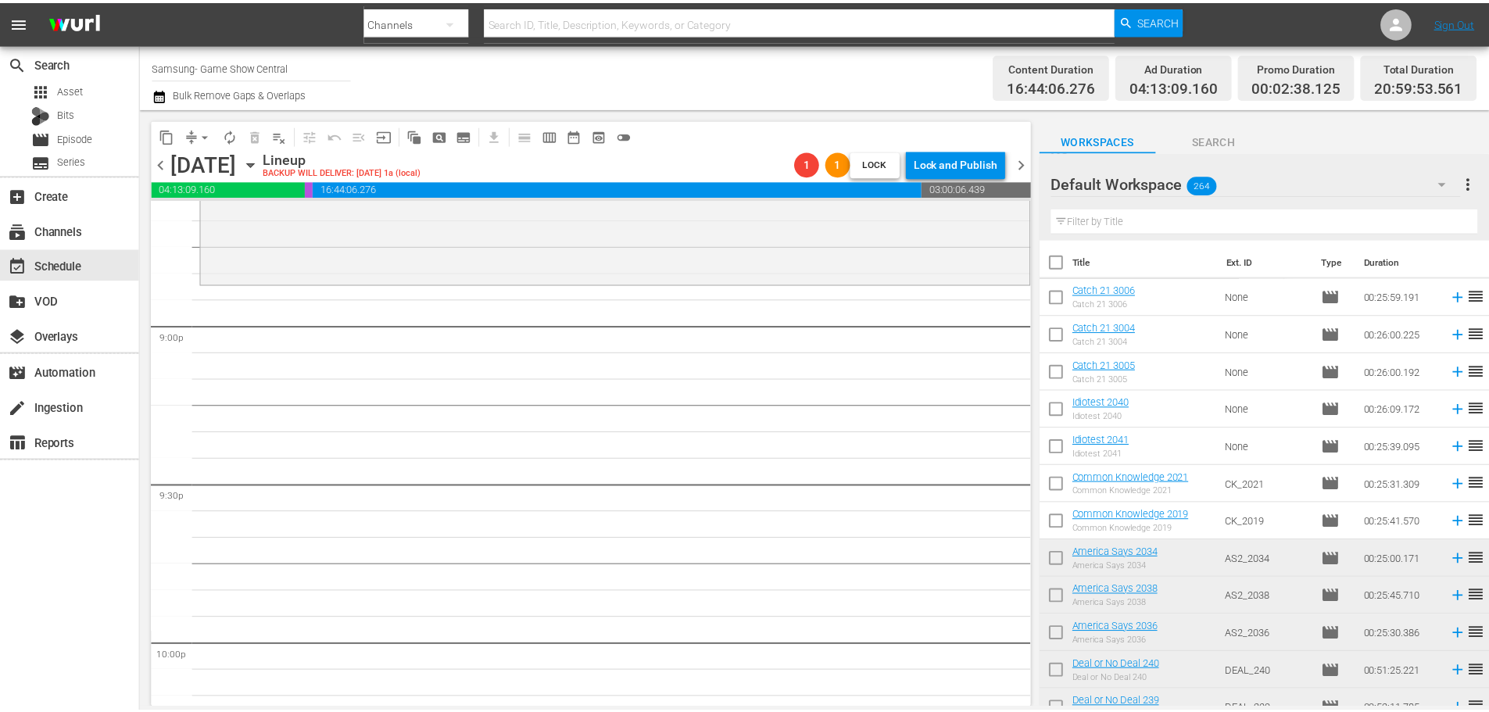
scroll to position [6260, 0]
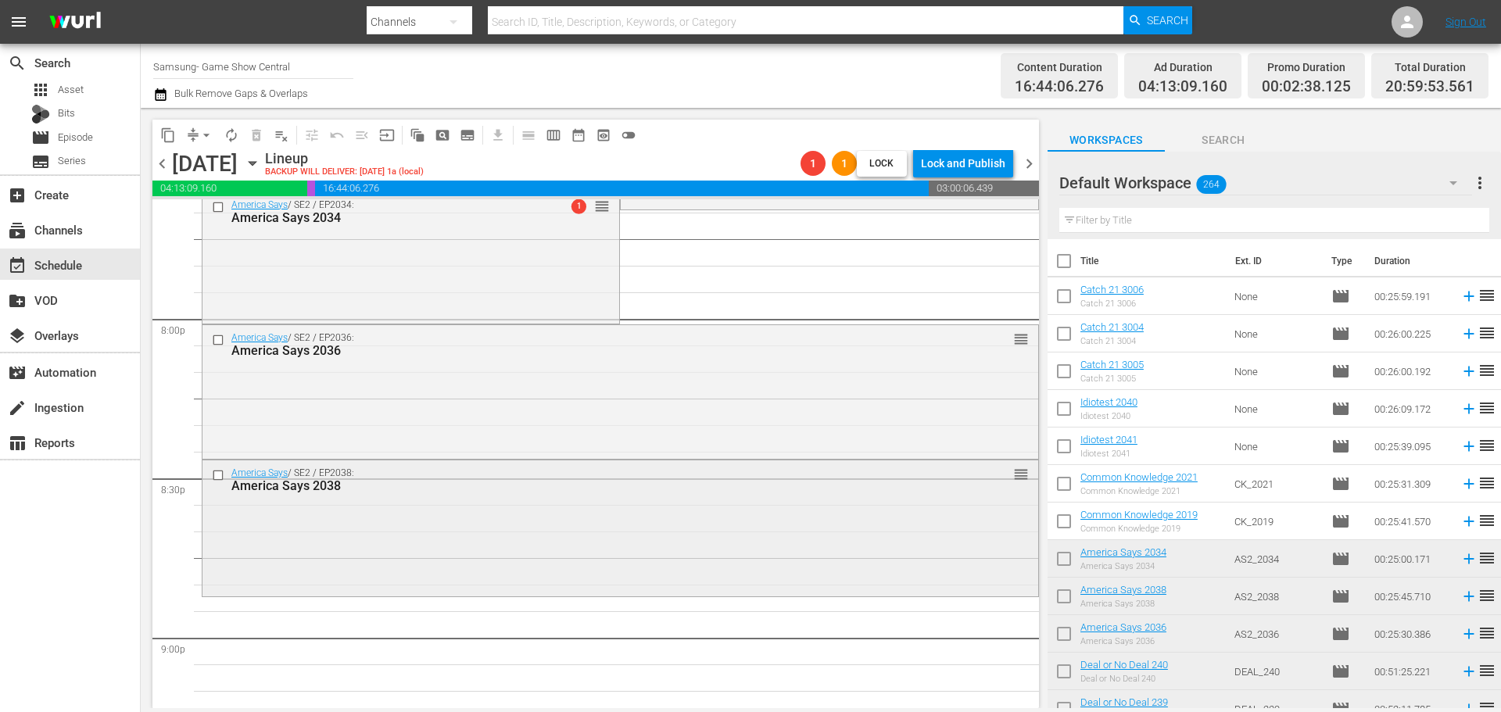
click at [403, 521] on div "America Says / SE2 / EP2038: America Says 2038 reorder" at bounding box center [620, 526] width 836 height 132
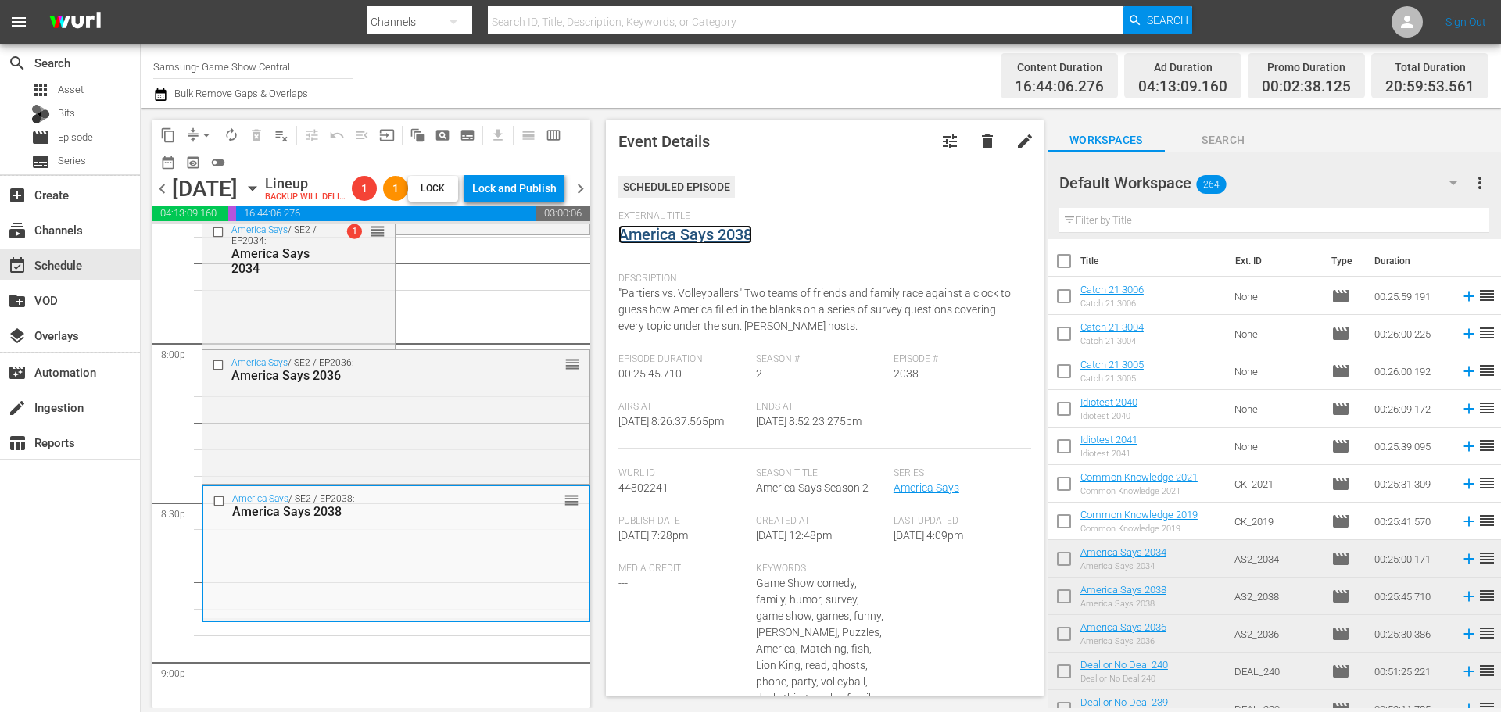
click at [672, 240] on link "America Says 2038" at bounding box center [685, 234] width 134 height 19
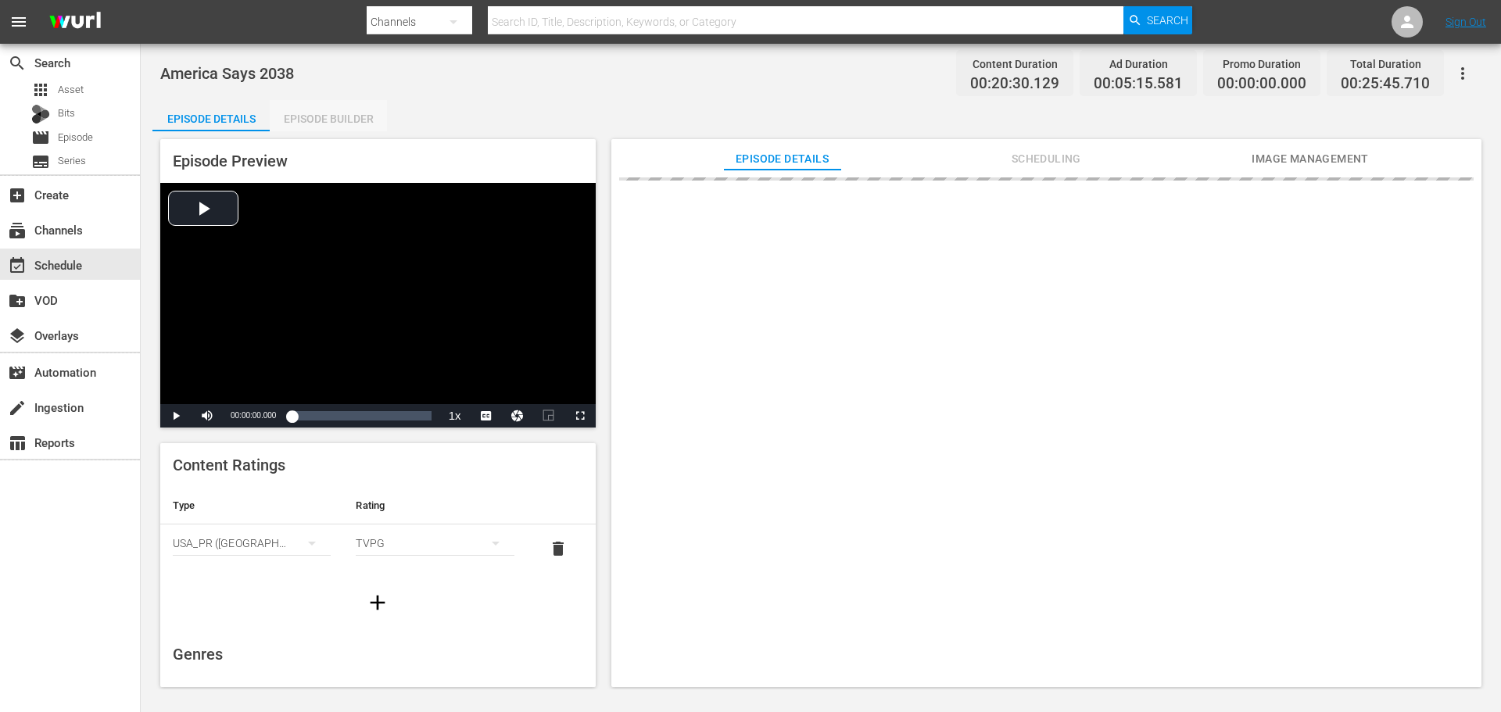
click at [299, 114] on div "Episode Builder" at bounding box center [328, 119] width 117 height 38
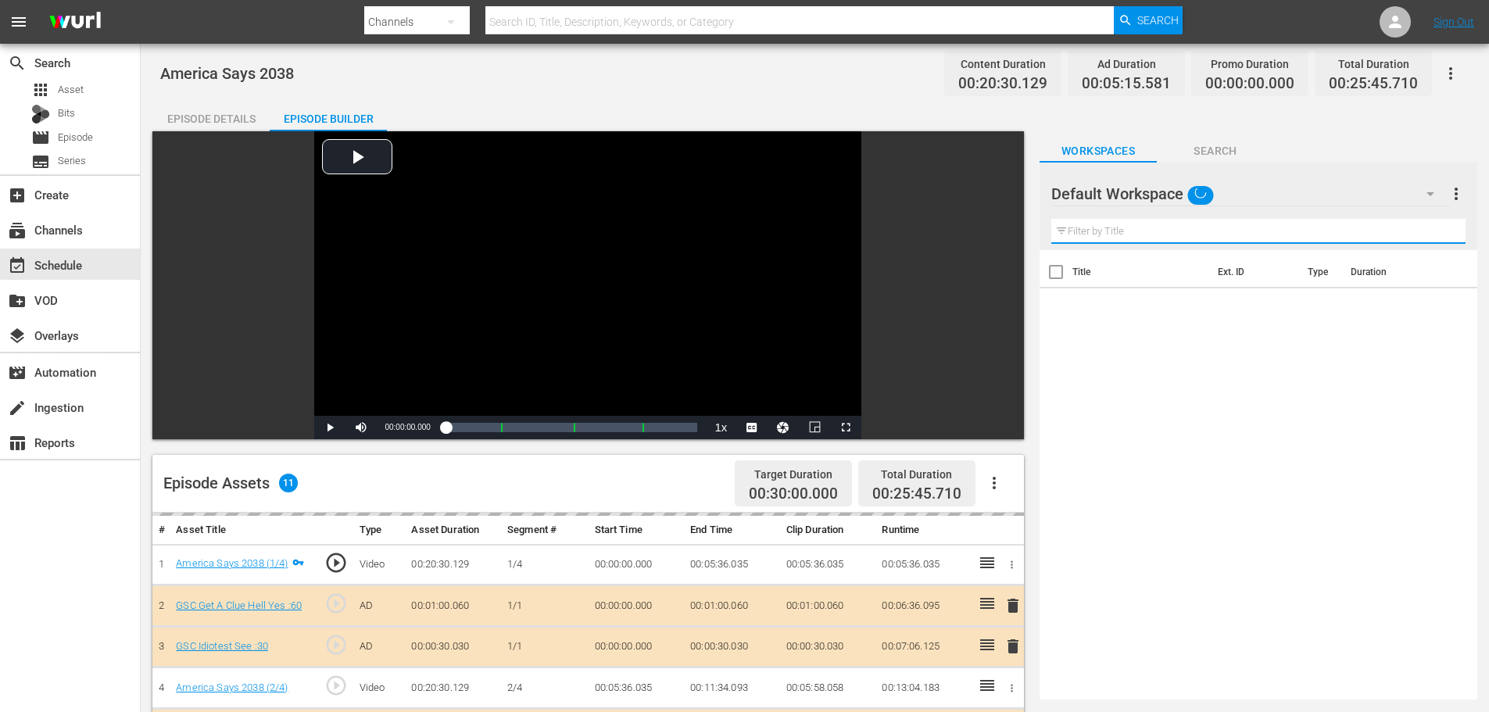
click at [1099, 231] on input "text" at bounding box center [1259, 231] width 414 height 25
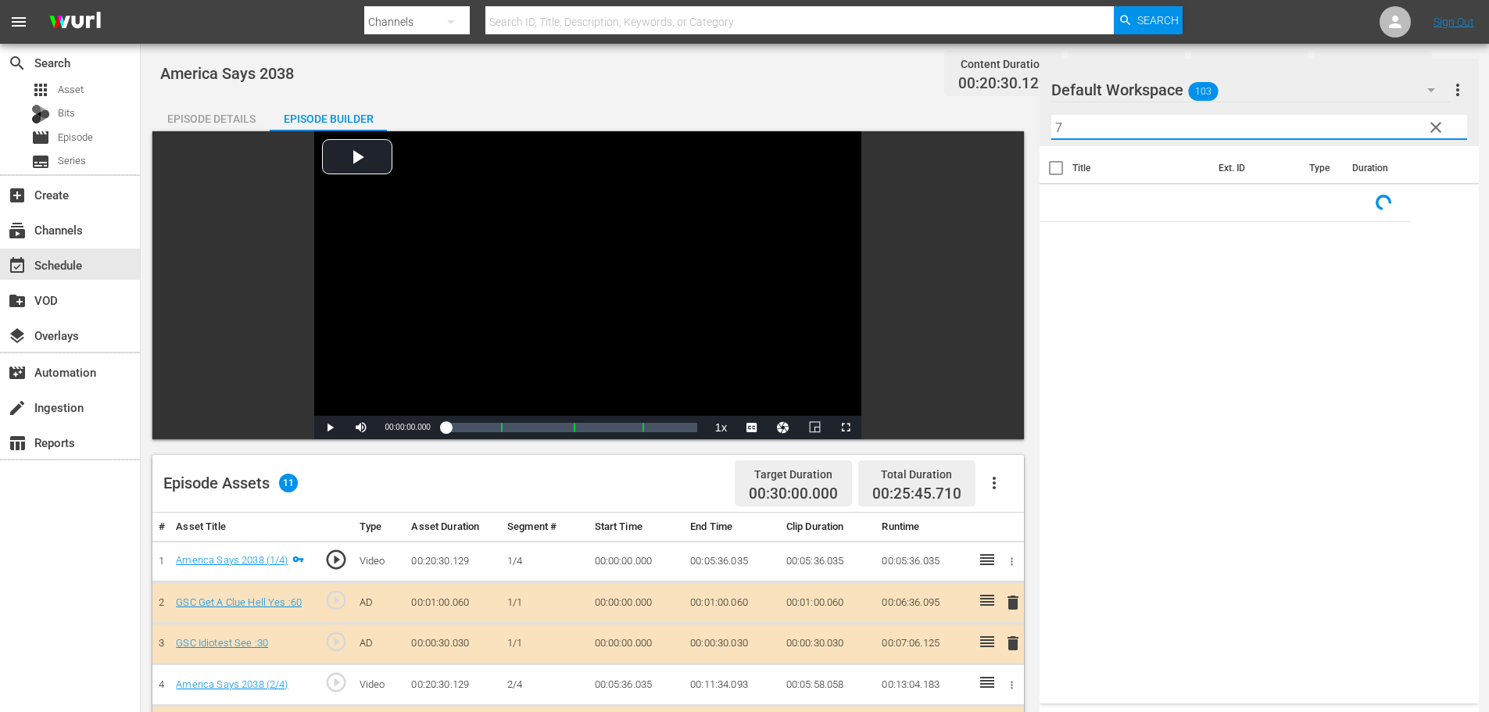
scroll to position [407, 0]
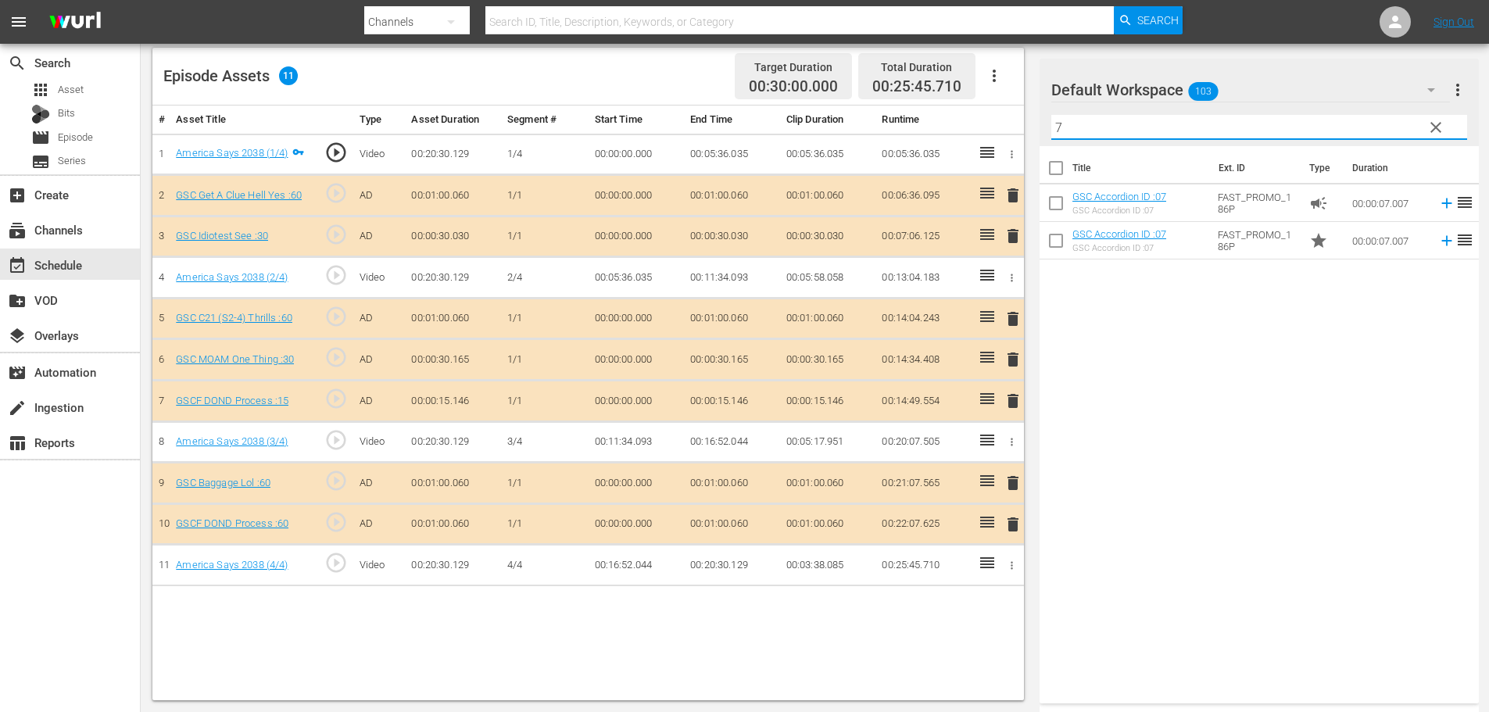
type input "7"
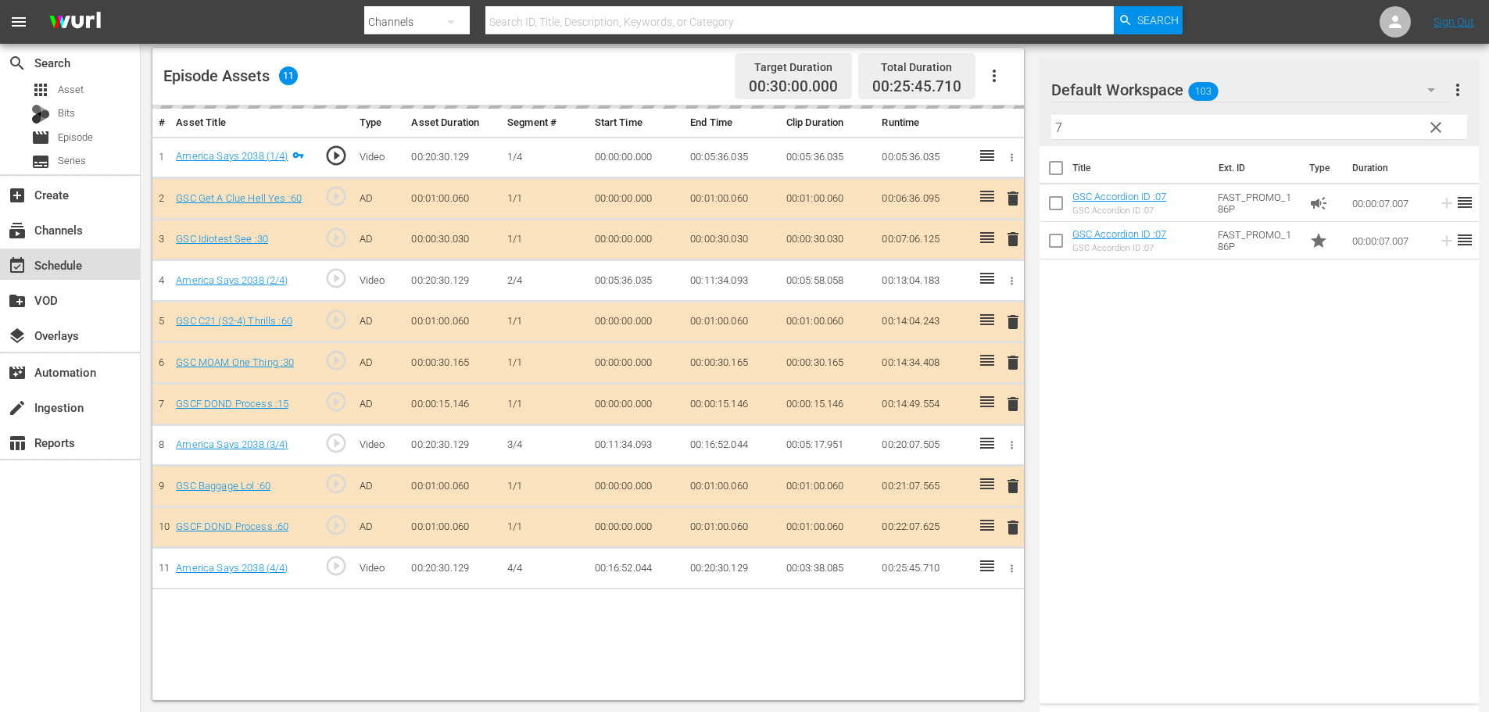
click at [5, 249] on div "event_available Schedule" at bounding box center [70, 264] width 140 height 31
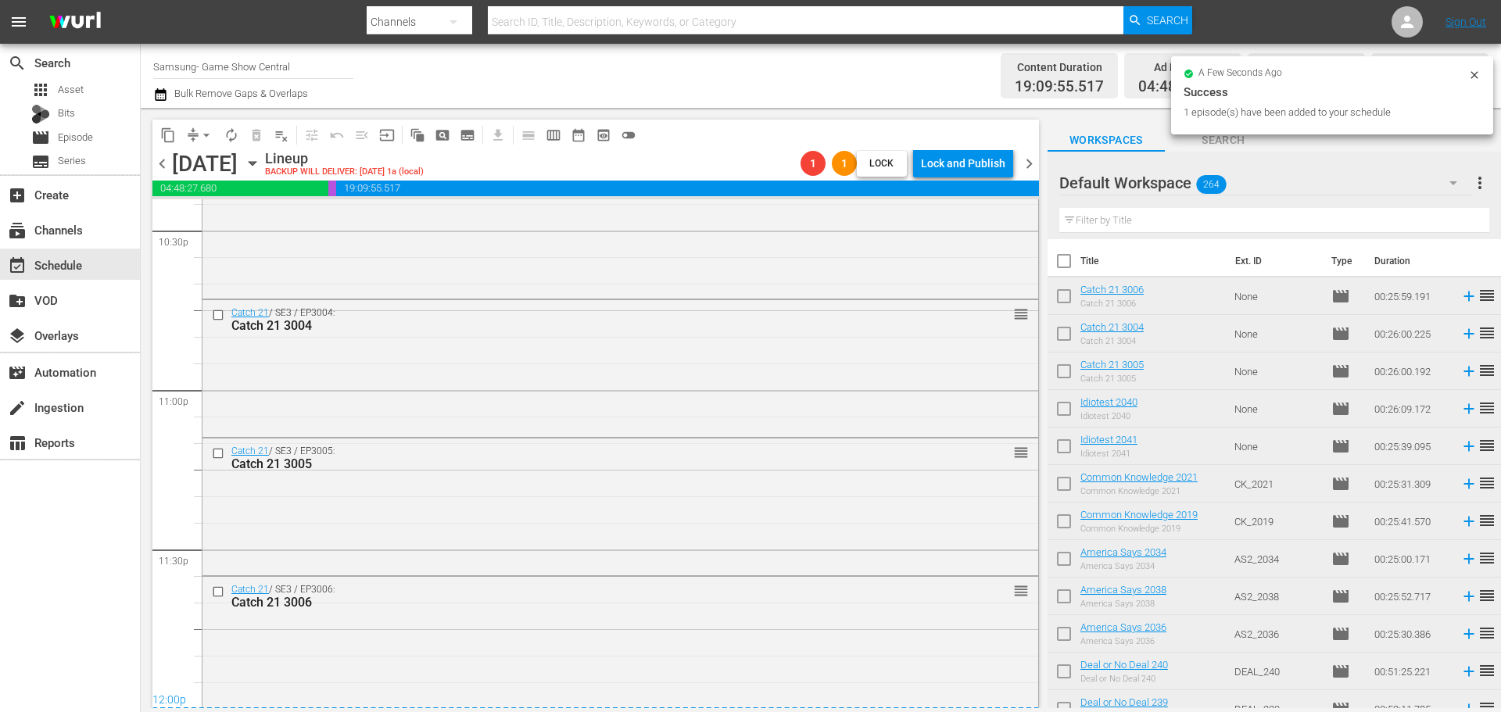
scroll to position [7147, 0]
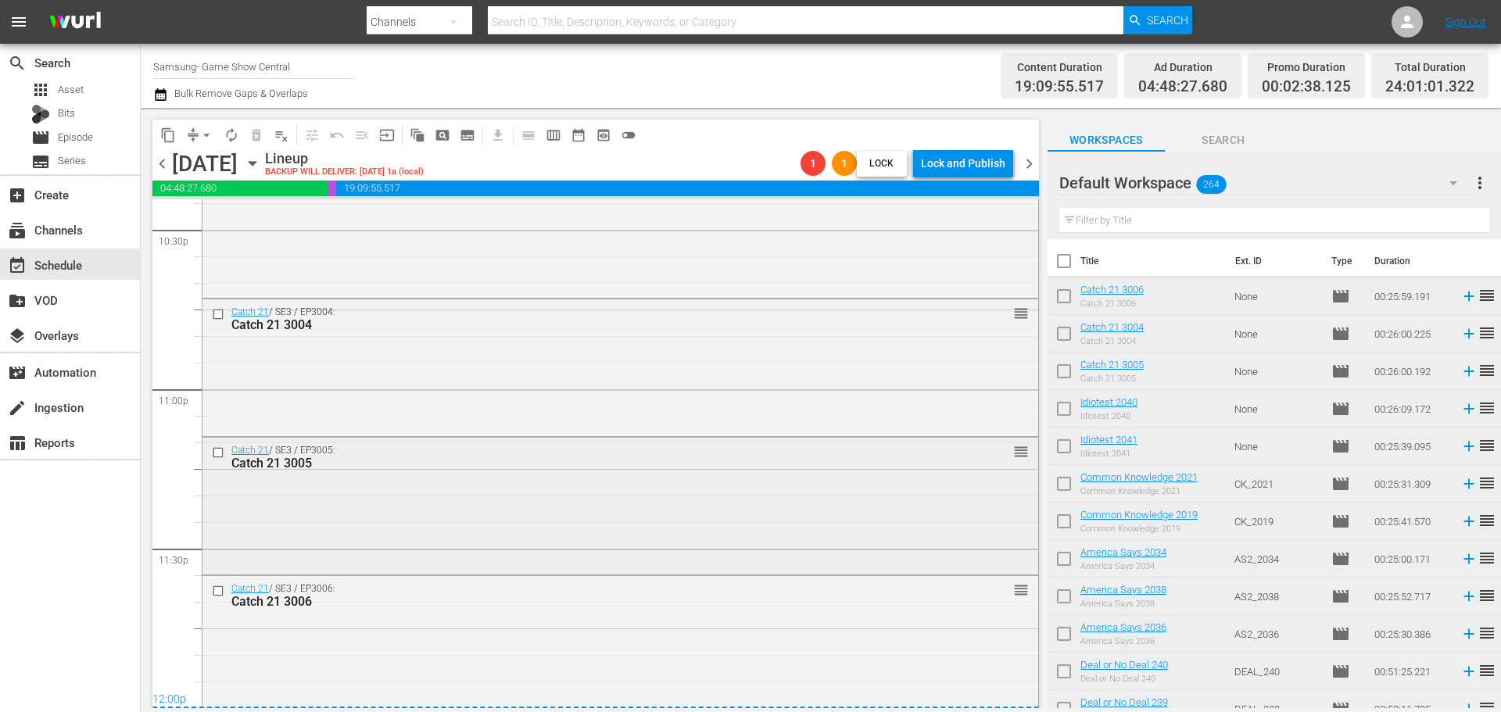
click at [468, 560] on div "Catch 21 / SE3 / EP3005: Catch 21 3005 reorder" at bounding box center [620, 505] width 836 height 134
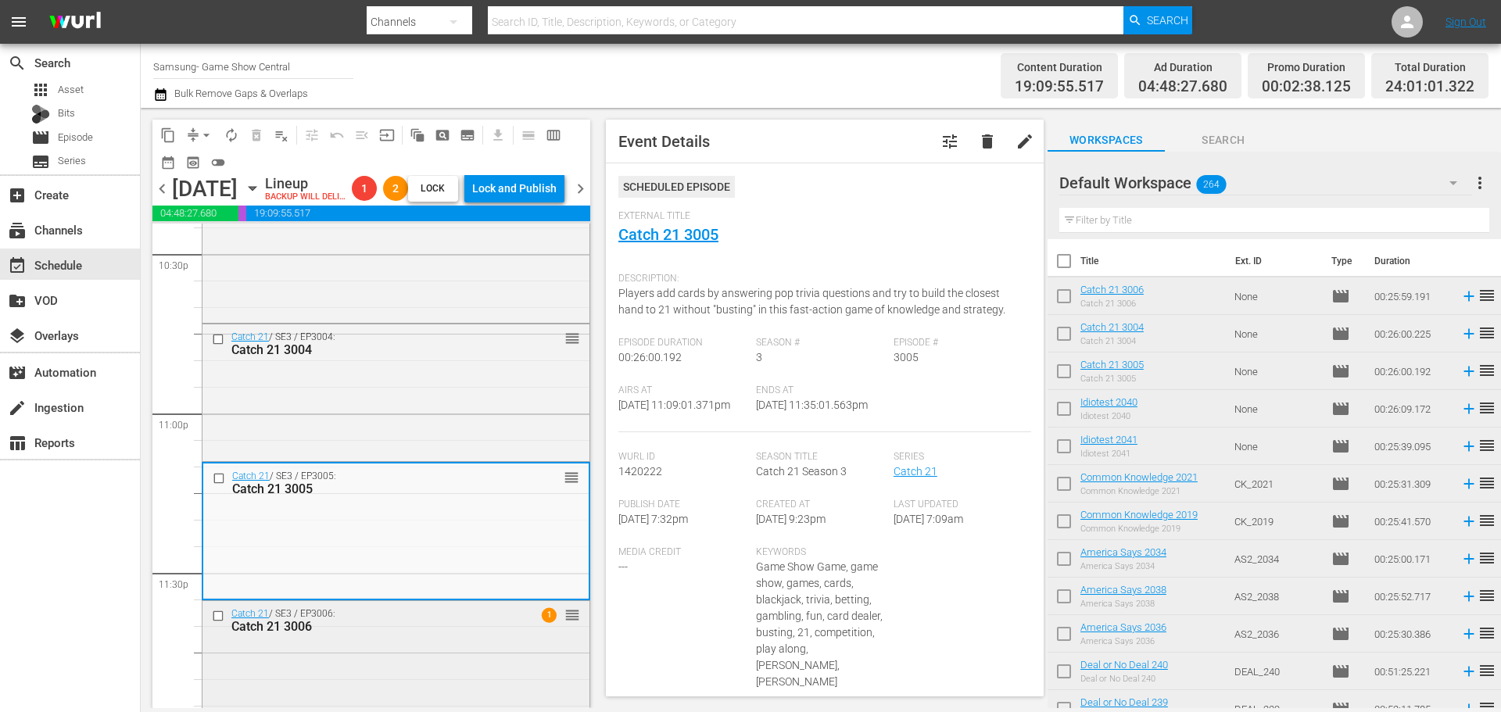
click at [360, 640] on div "Catch 21 / SE3 / EP3006: Catch 21 3006 1 reorder" at bounding box center [395, 620] width 387 height 38
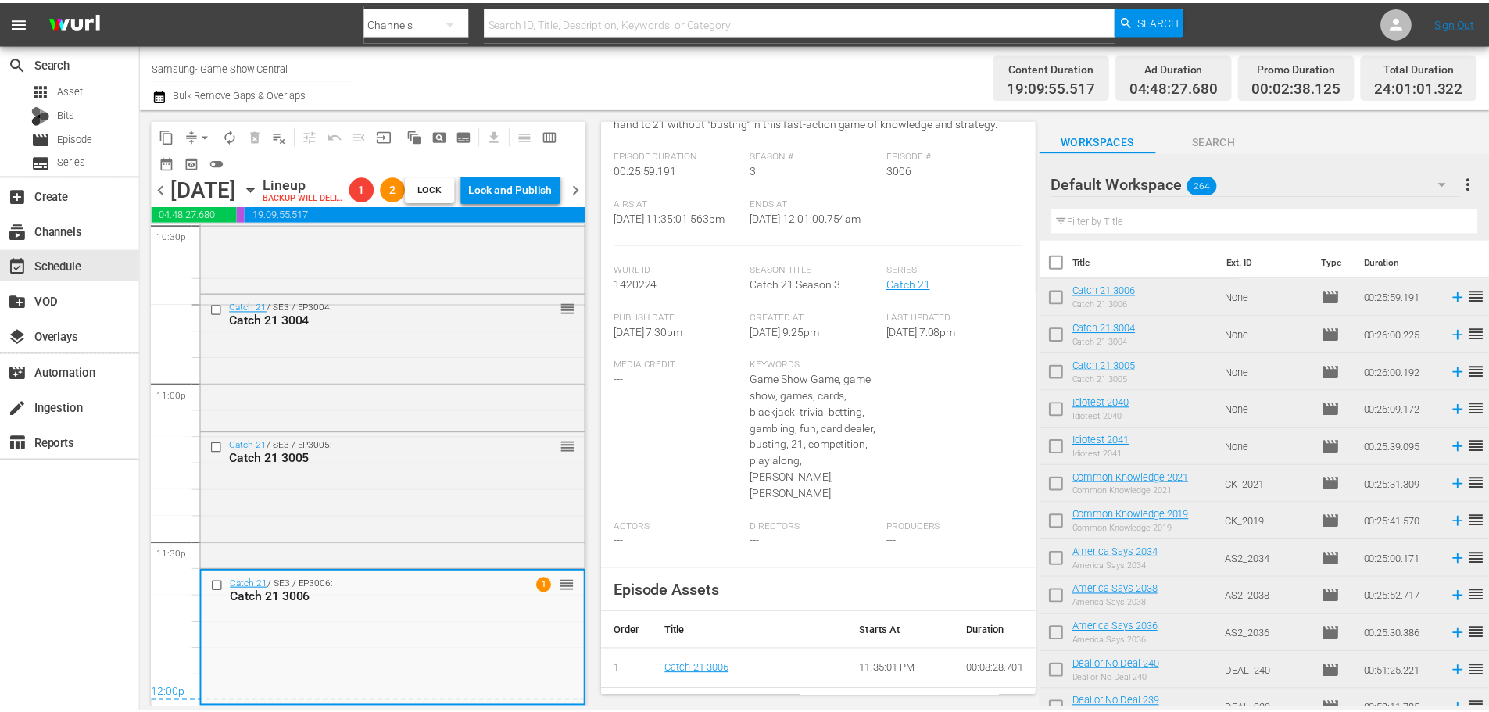
scroll to position [2, 0]
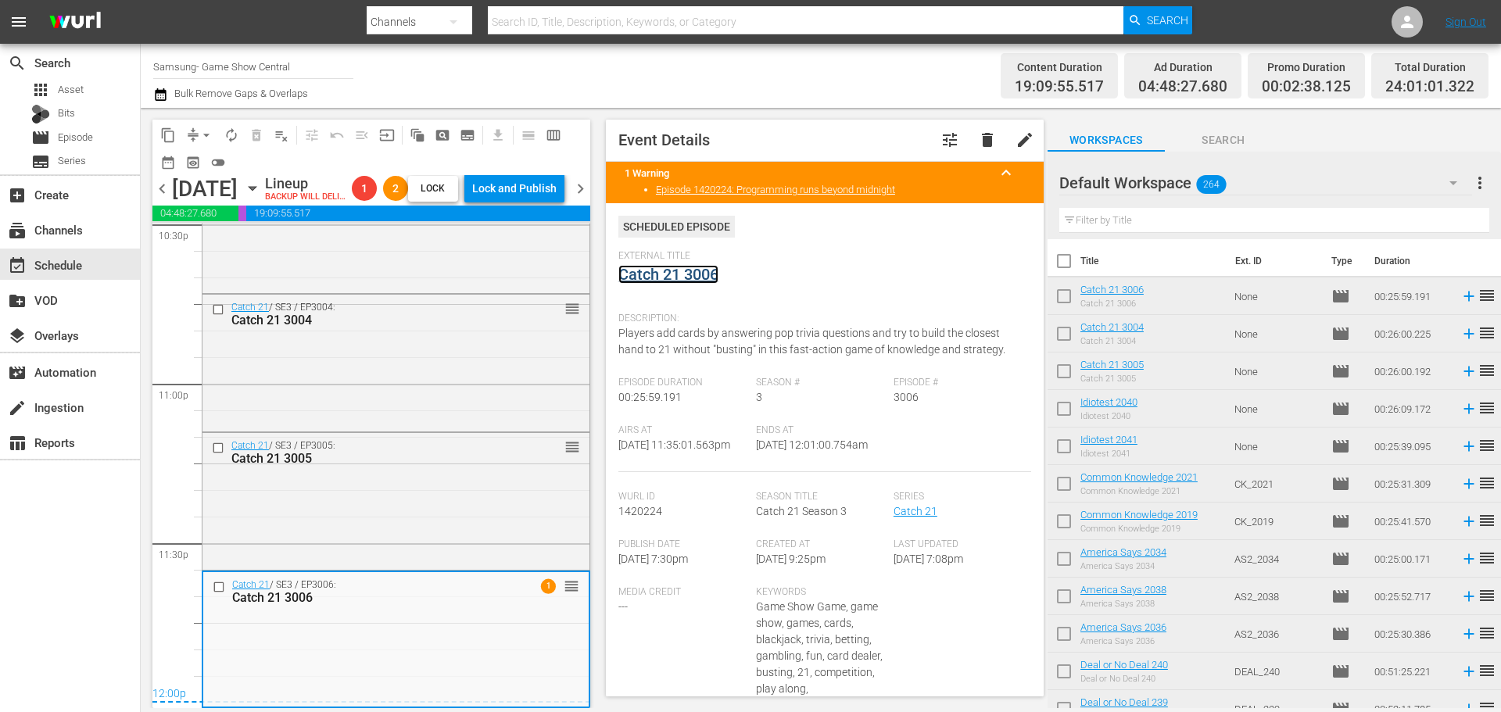
click at [671, 272] on link "Catch 21 3006" at bounding box center [668, 274] width 100 height 19
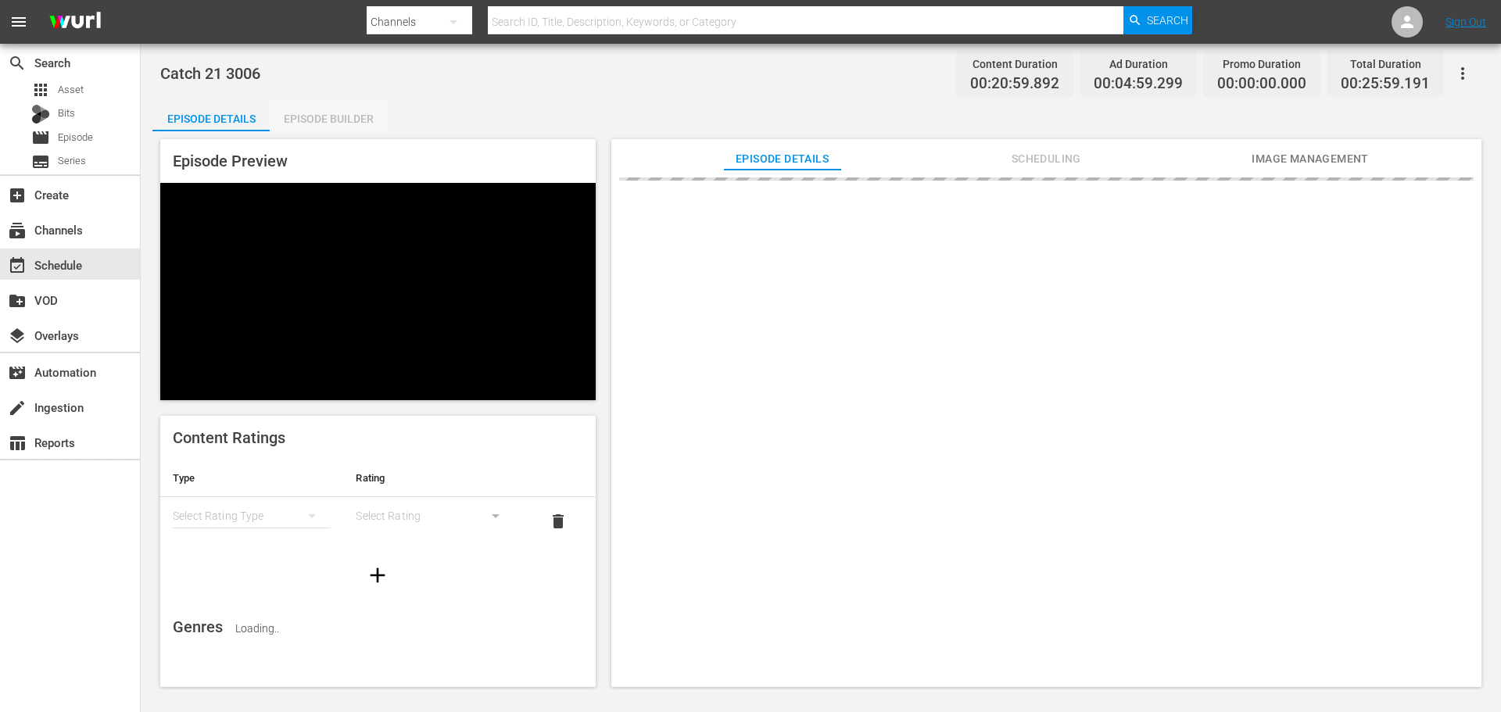
click at [324, 113] on div "Episode Builder" at bounding box center [328, 119] width 117 height 38
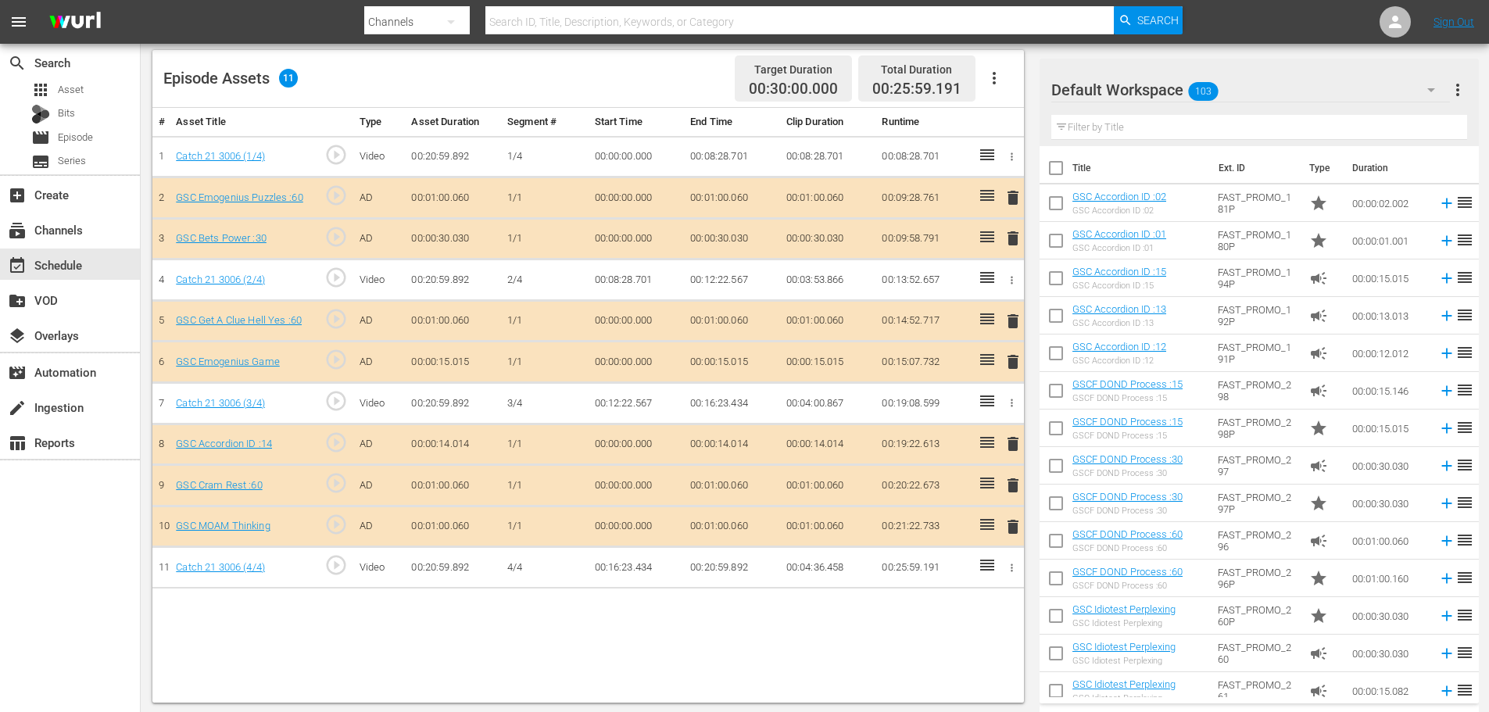
scroll to position [407, 0]
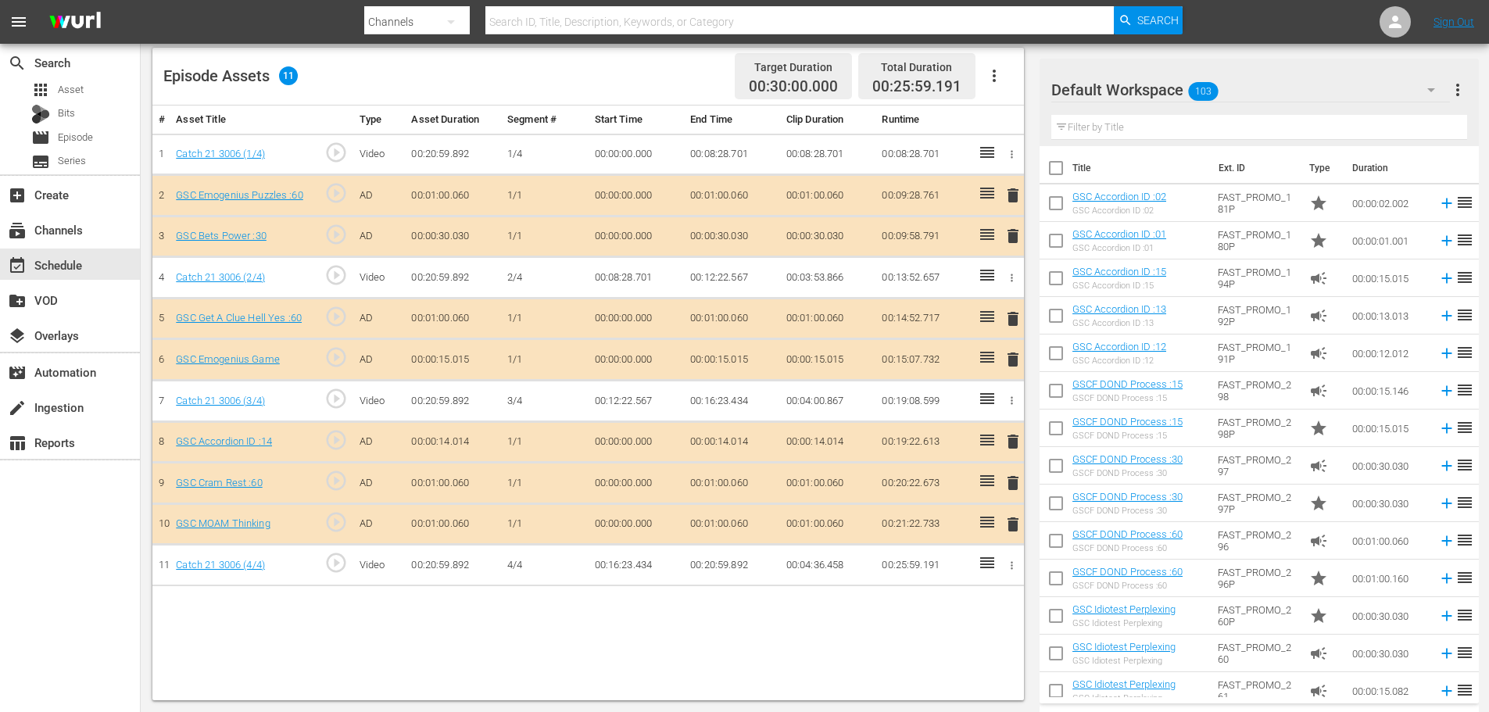
click at [1018, 528] on span "delete" at bounding box center [1013, 524] width 19 height 19
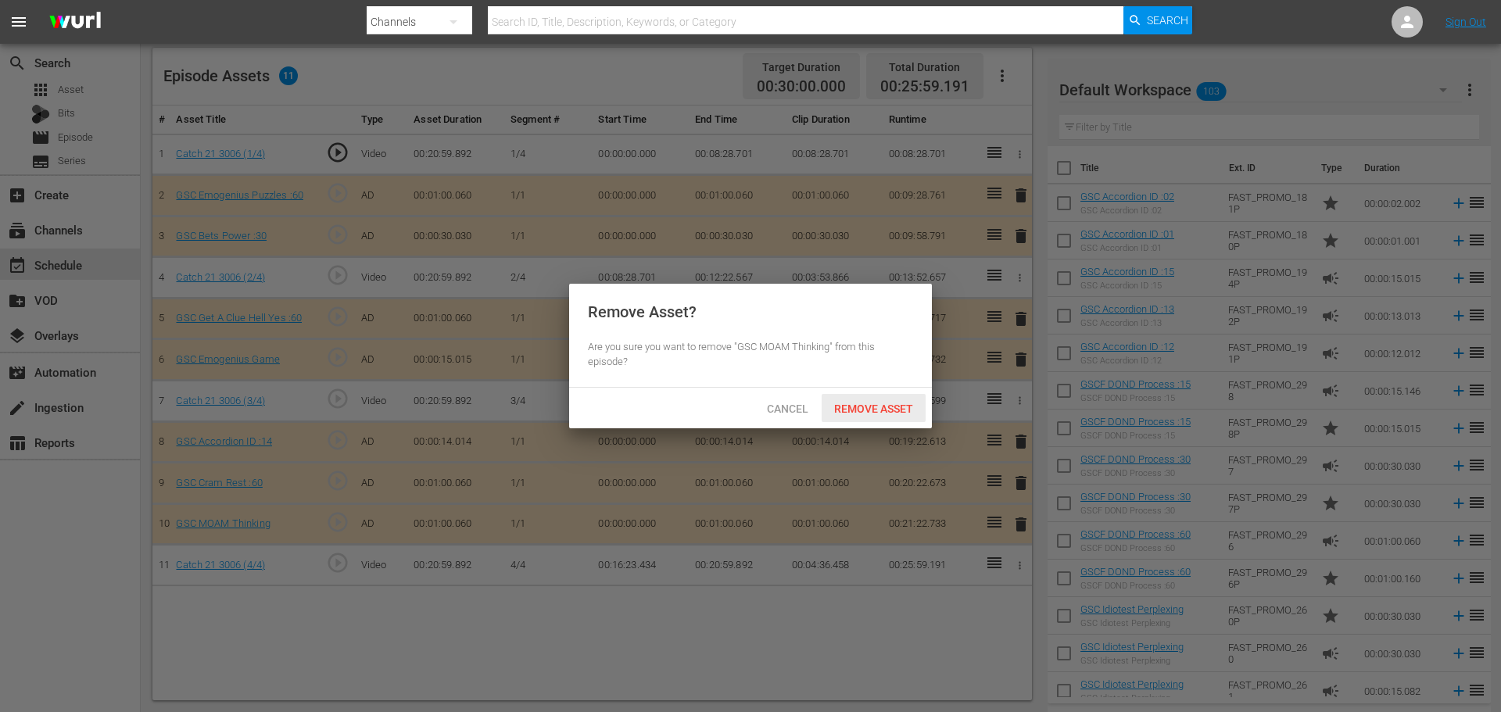
click at [893, 398] on div "Remove Asset" at bounding box center [874, 408] width 104 height 29
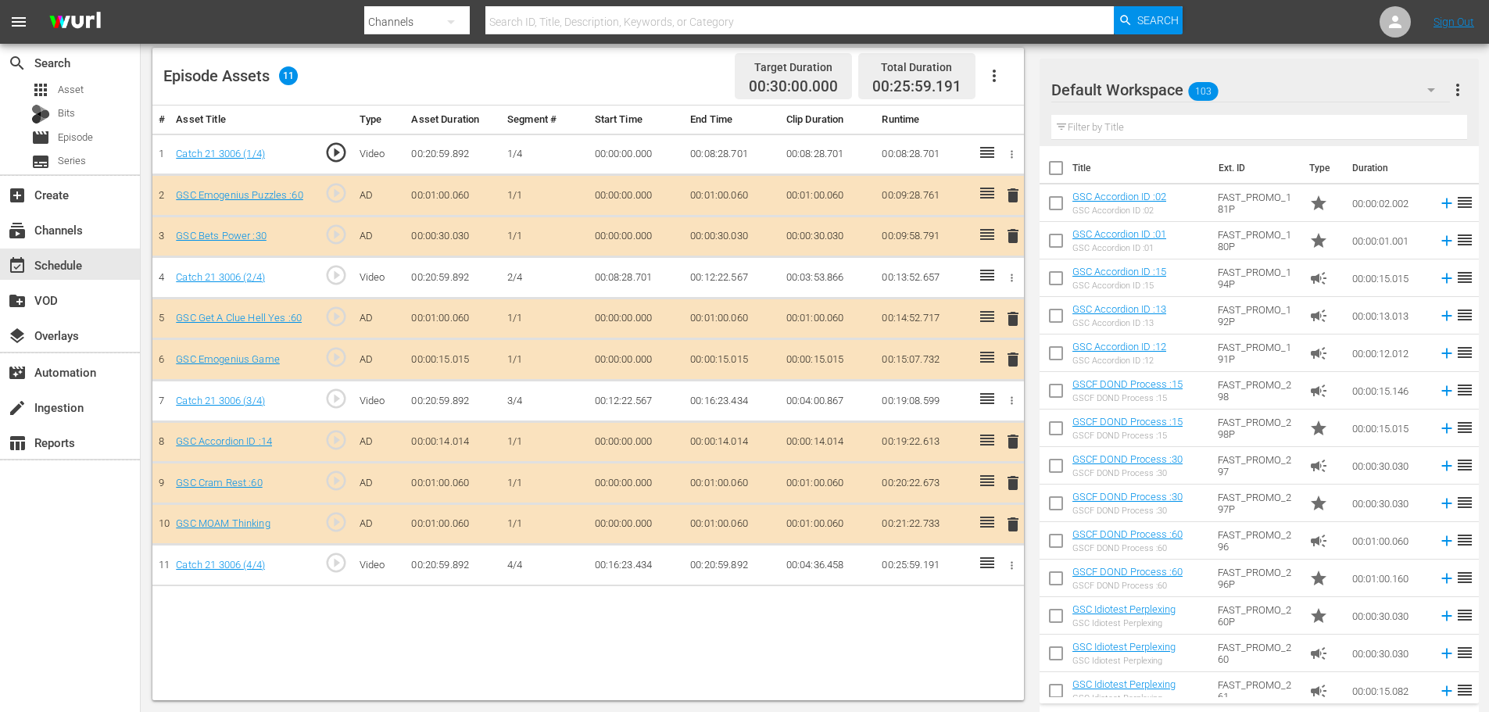
click at [1002, 441] on td "delete" at bounding box center [1011, 441] width 26 height 41
click at [1011, 435] on span "delete" at bounding box center [1013, 441] width 19 height 19
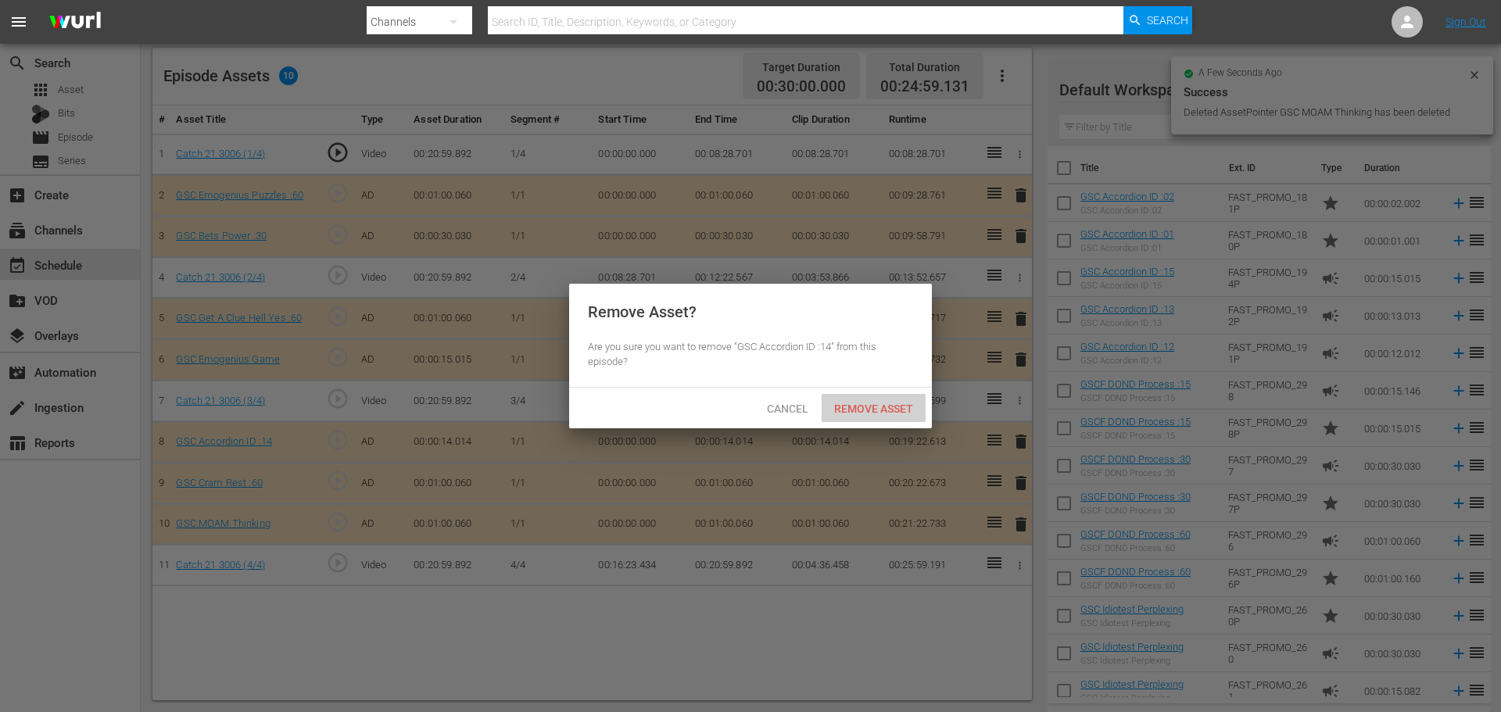
click at [923, 407] on span "Remove Asset" at bounding box center [874, 409] width 104 height 13
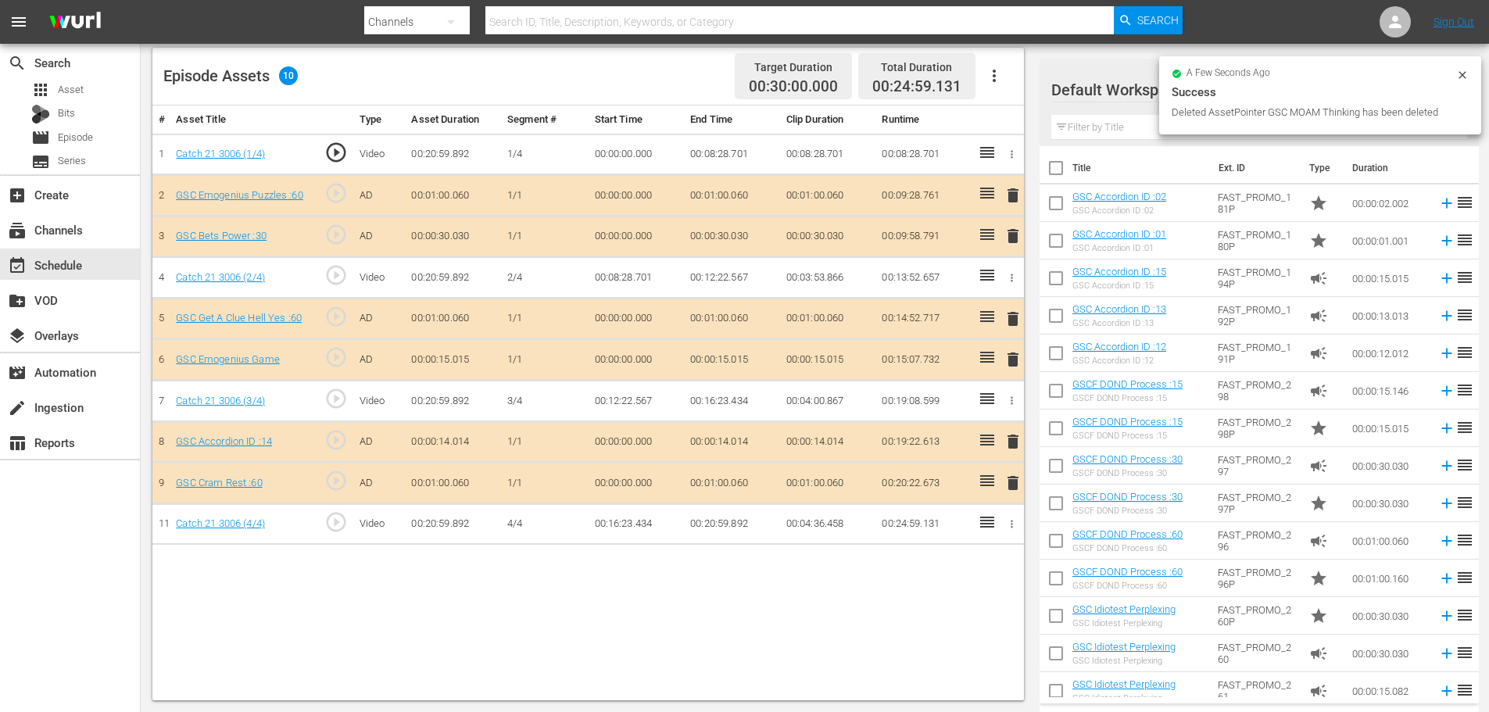
click at [1116, 114] on div "Filter by Title" at bounding box center [1260, 128] width 416 height 38
click at [1114, 121] on input "text" at bounding box center [1260, 127] width 416 height 25
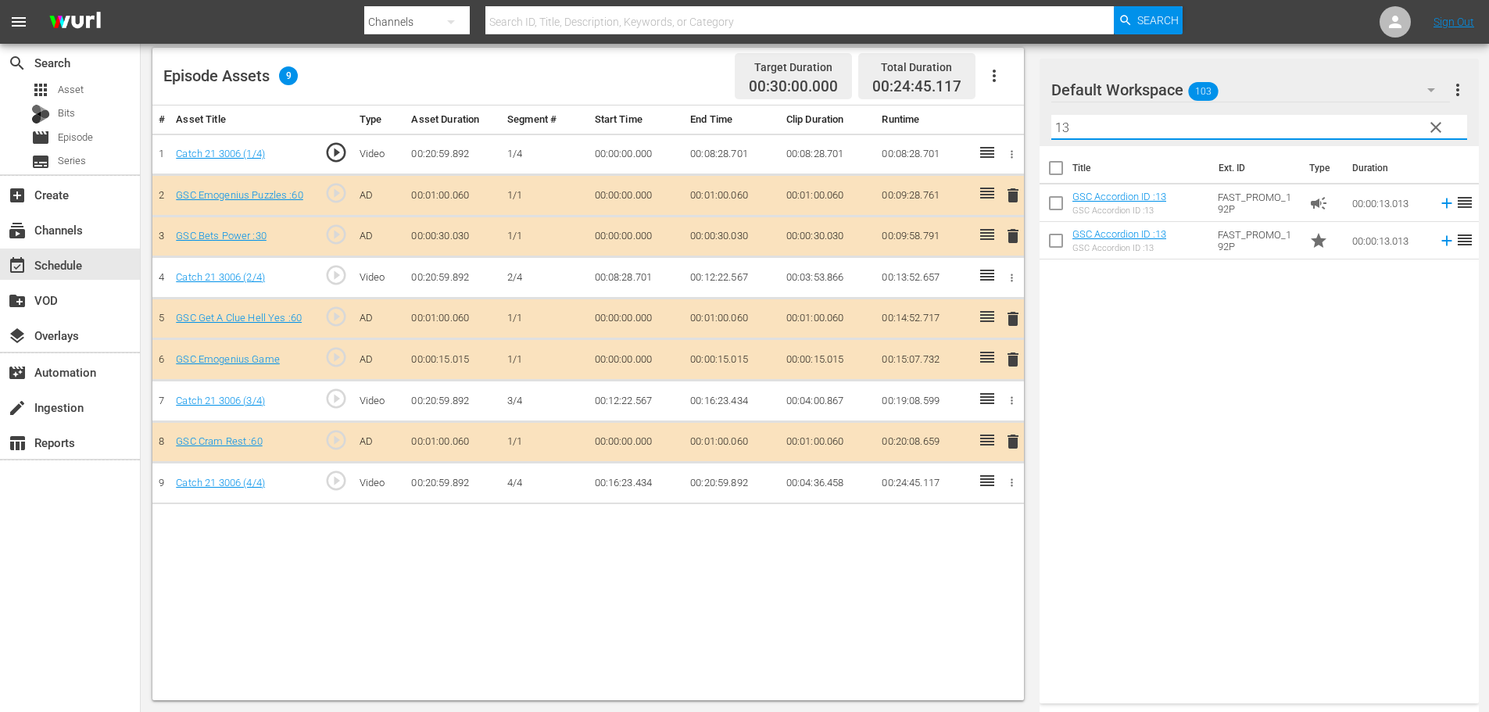
type input "13"
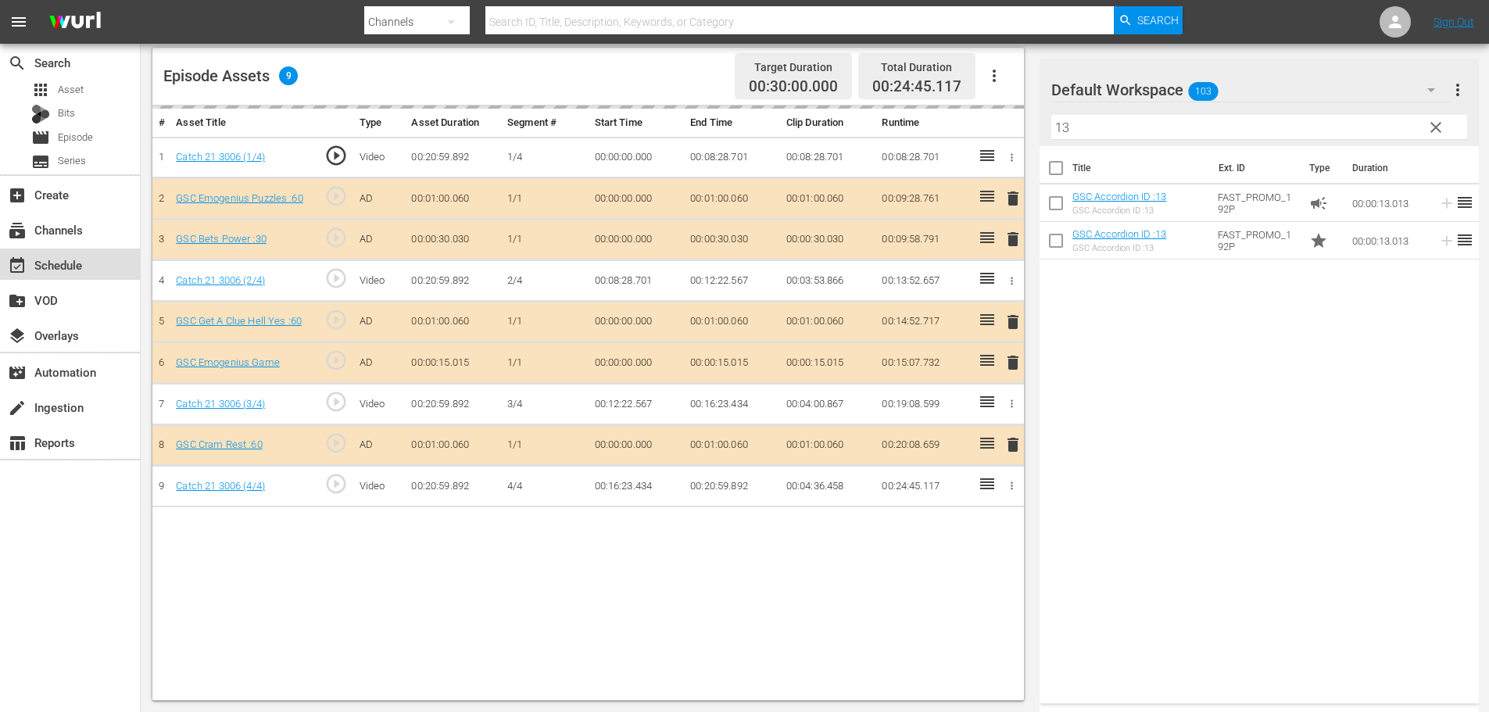
click at [70, 263] on div "event_available Schedule" at bounding box center [44, 263] width 88 height 14
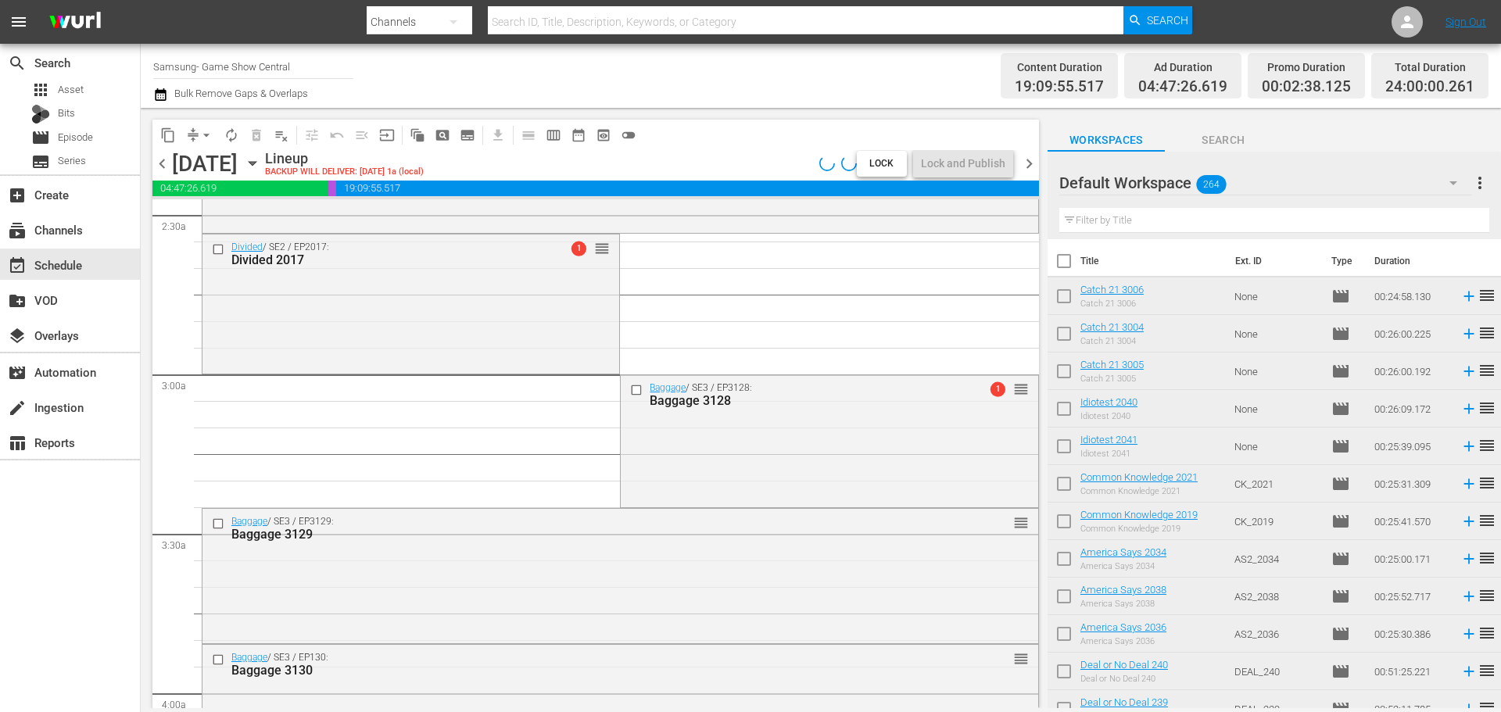
scroll to position [1564, 0]
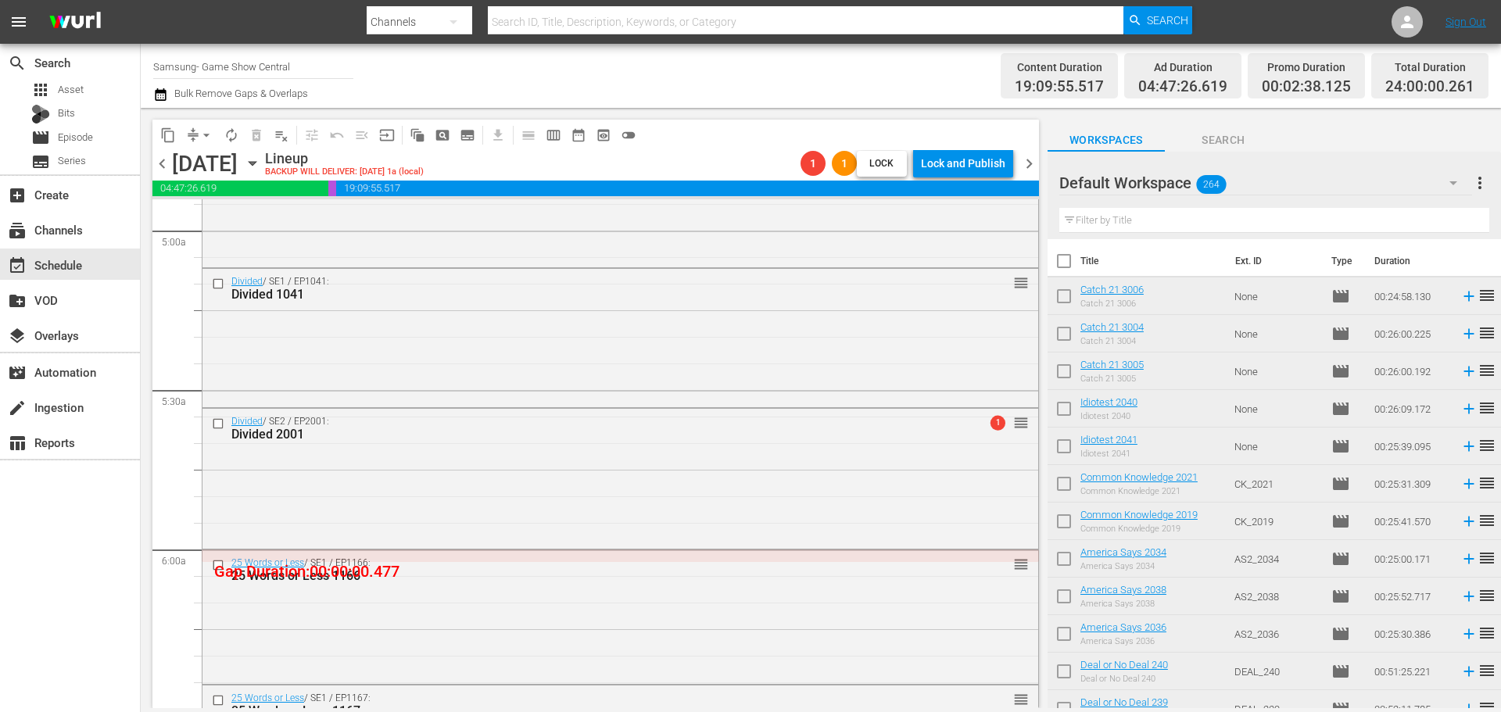
click at [206, 140] on span "arrow_drop_down" at bounding box center [207, 135] width 16 height 16
click at [205, 147] on button "arrow_drop_down" at bounding box center [206, 135] width 25 height 25
drag, startPoint x: 172, startPoint y: 105, endPoint x: 192, endPoint y: 126, distance: 28.8
click at [172, 106] on div "Channel Title Samsung- Game Show Central Bulk Remove Gaps & Overlaps Content Du…" at bounding box center [821, 76] width 1360 height 64
click at [196, 135] on button "arrow_drop_down" at bounding box center [206, 135] width 25 height 25
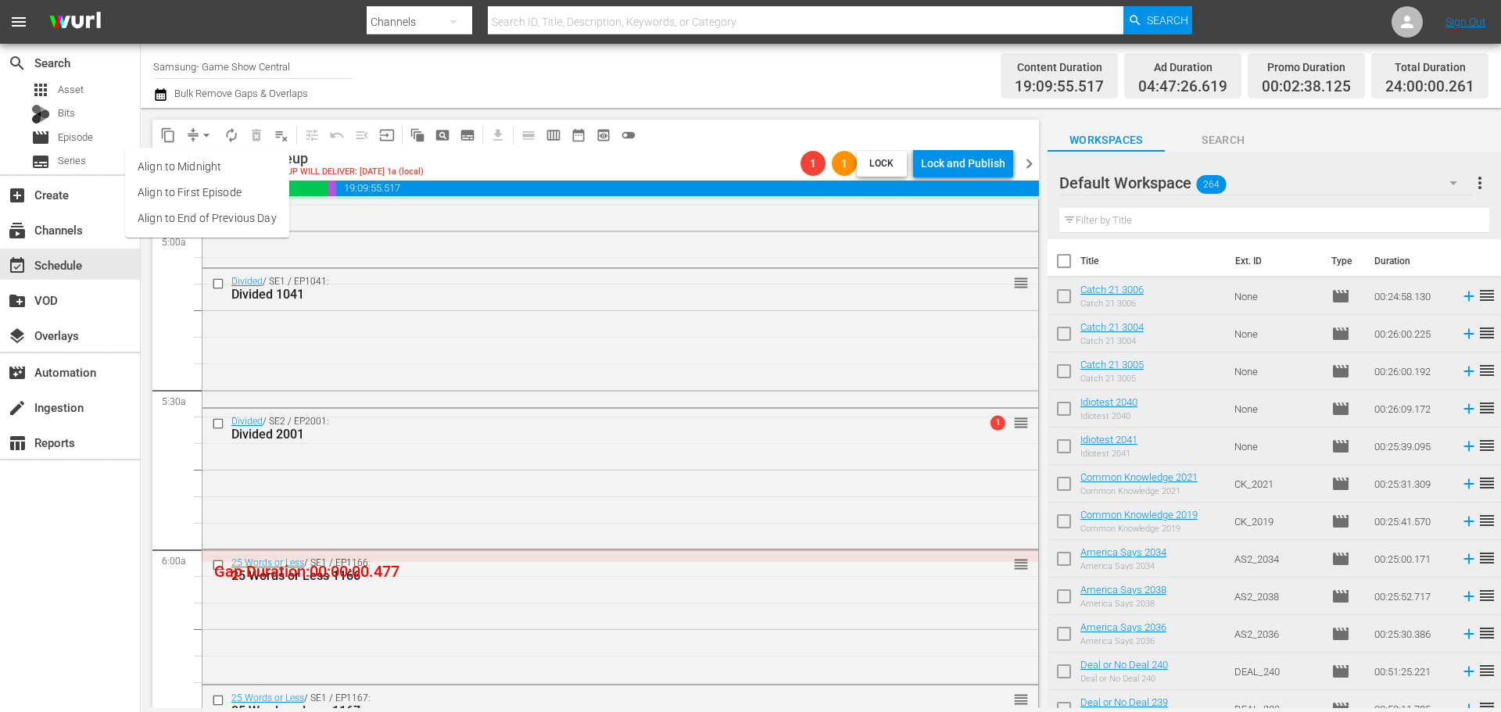
click at [217, 175] on li "Align to Midnight" at bounding box center [207, 167] width 164 height 26
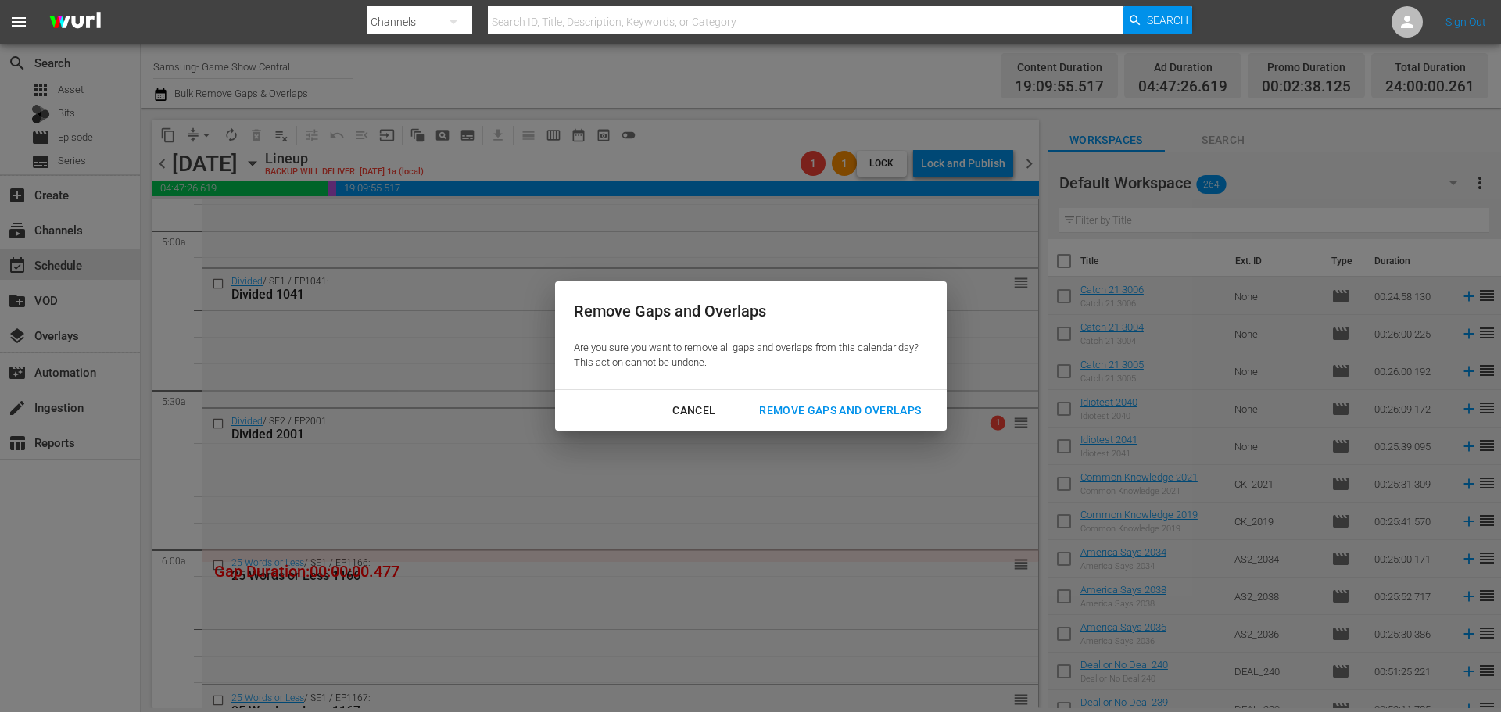
click at [835, 412] on div "Remove Gaps and Overlaps" at bounding box center [840, 411] width 187 height 20
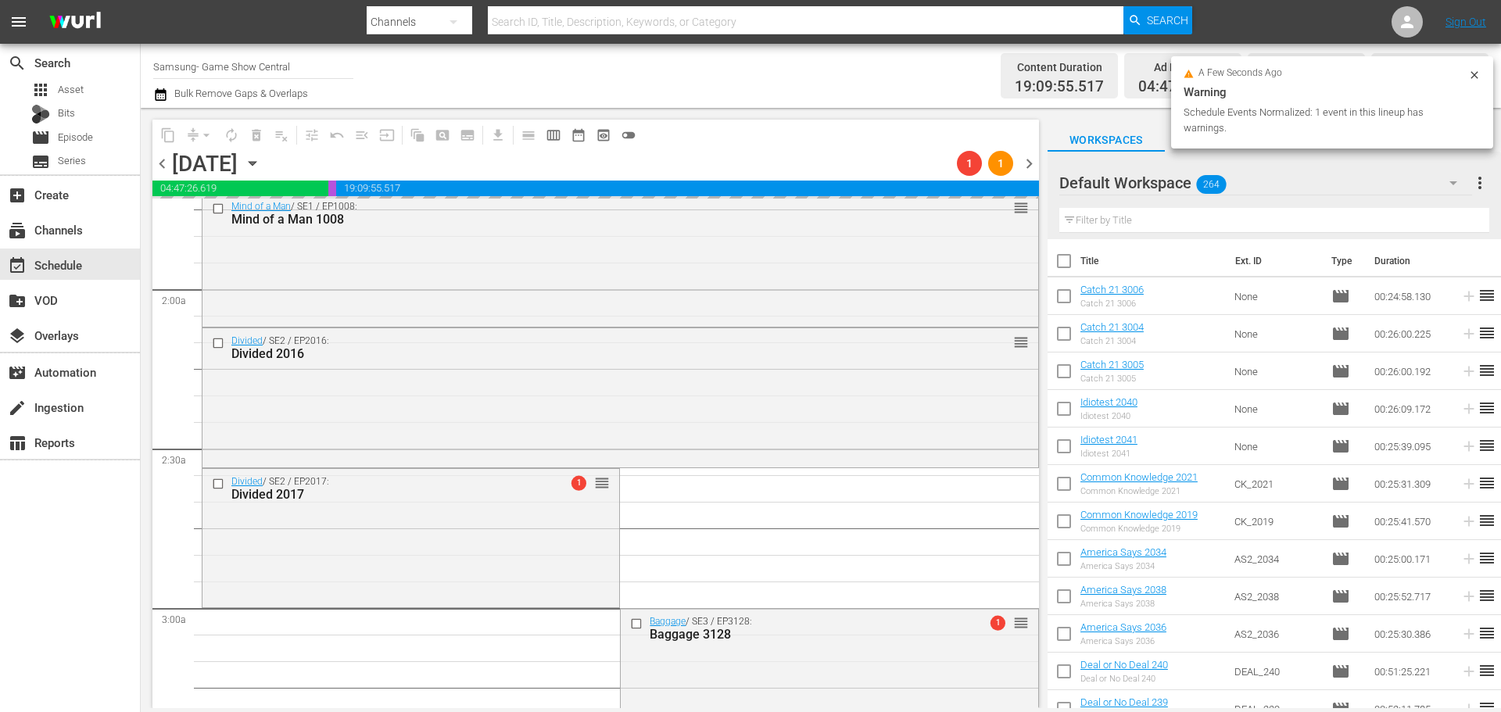
scroll to position [1955, 0]
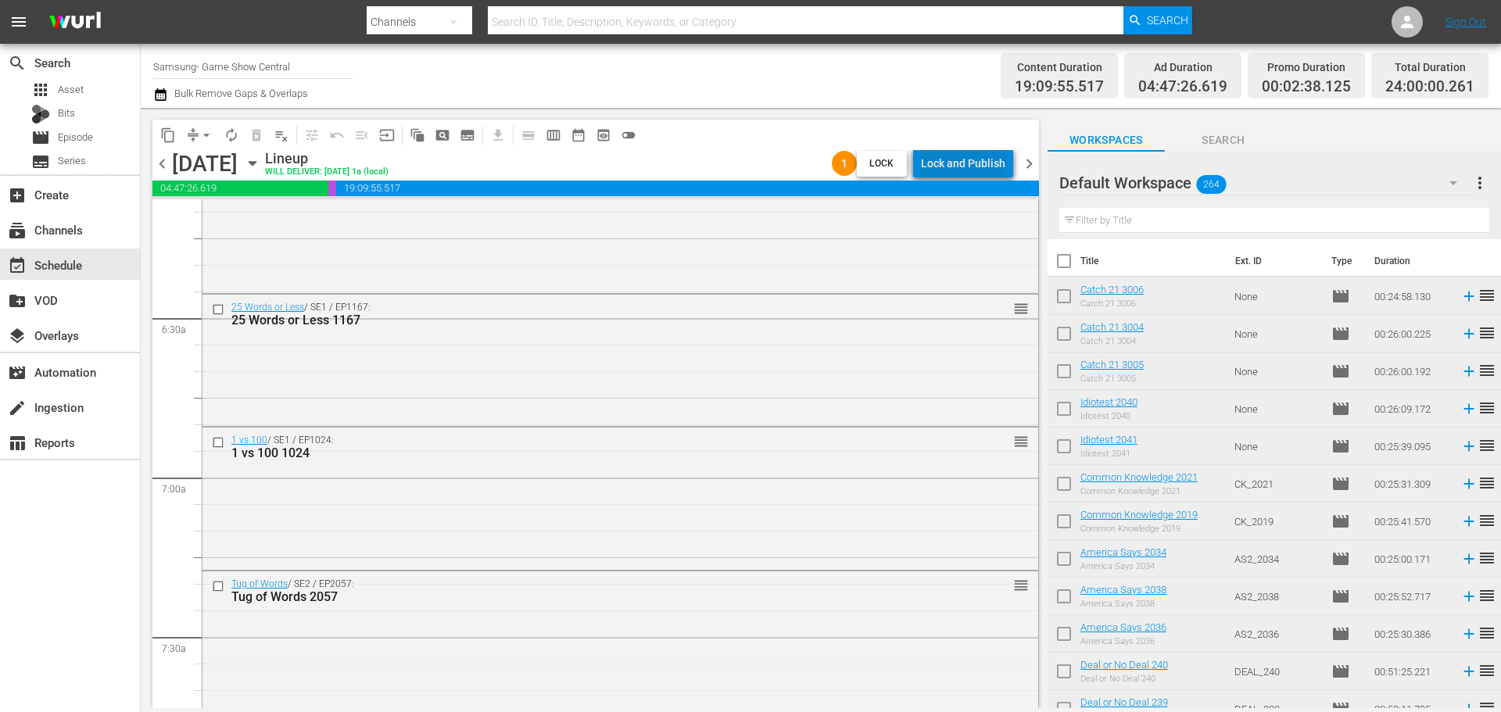
click at [973, 160] on div "Lock and Publish" at bounding box center [963, 163] width 84 height 28
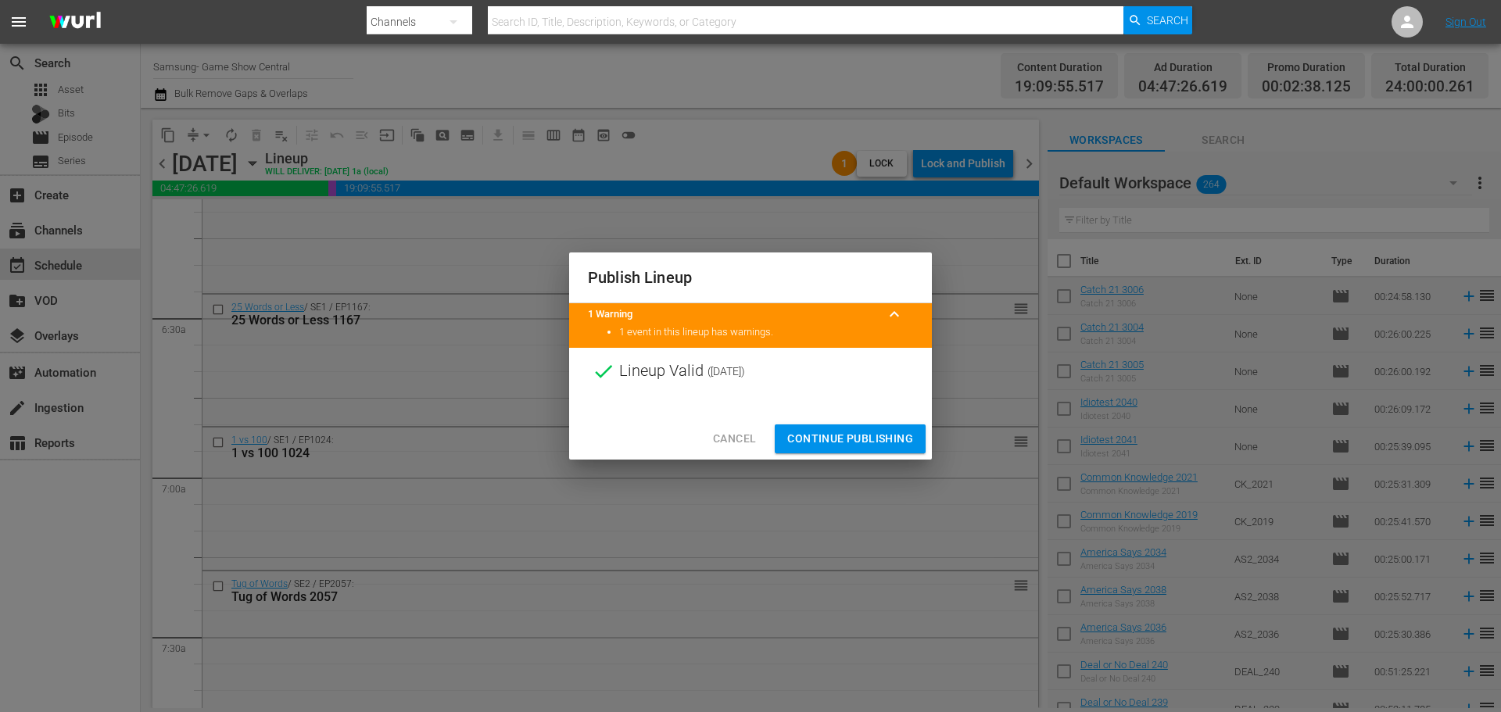
click at [858, 449] on button "Continue Publishing" at bounding box center [850, 439] width 151 height 29
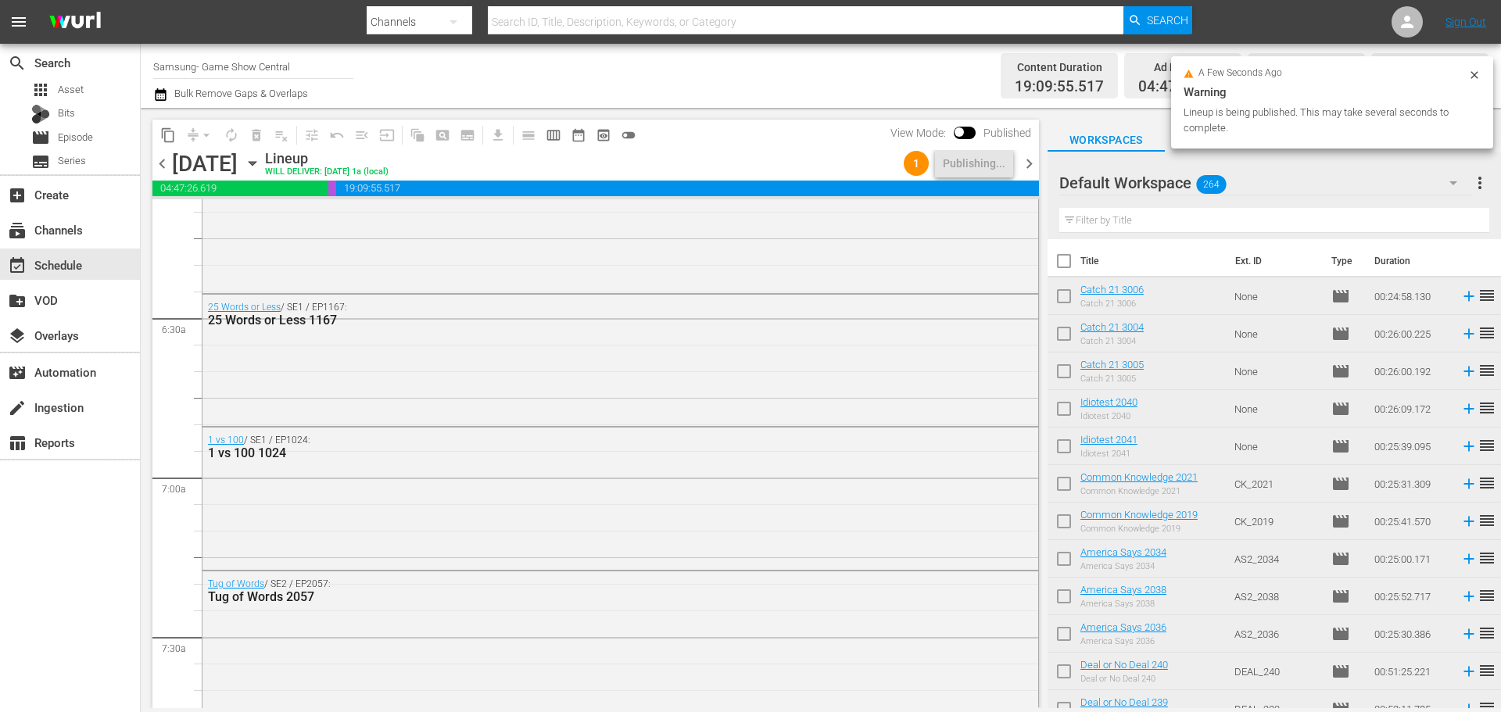
click at [256, 163] on icon "button" at bounding box center [252, 164] width 7 height 4
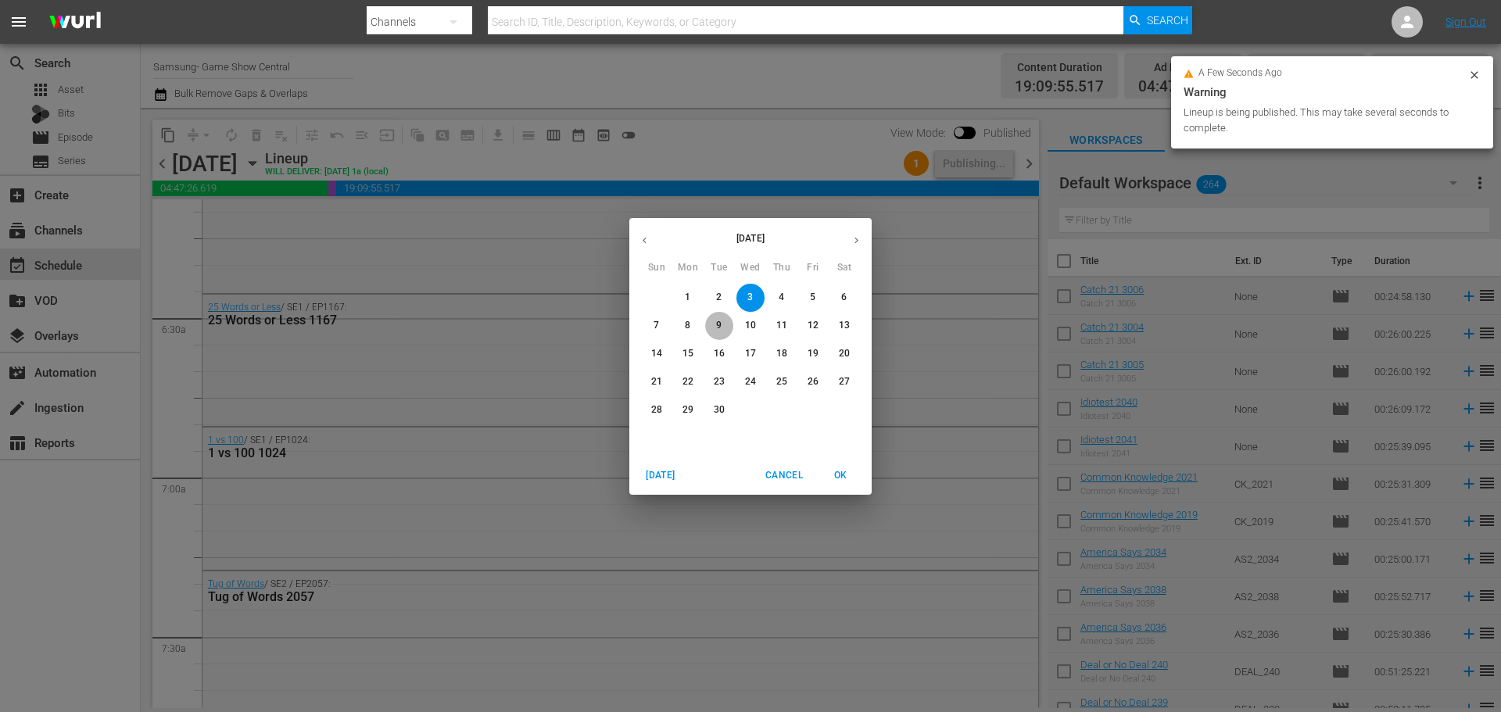
click at [720, 328] on p "9" at bounding box center [718, 325] width 5 height 13
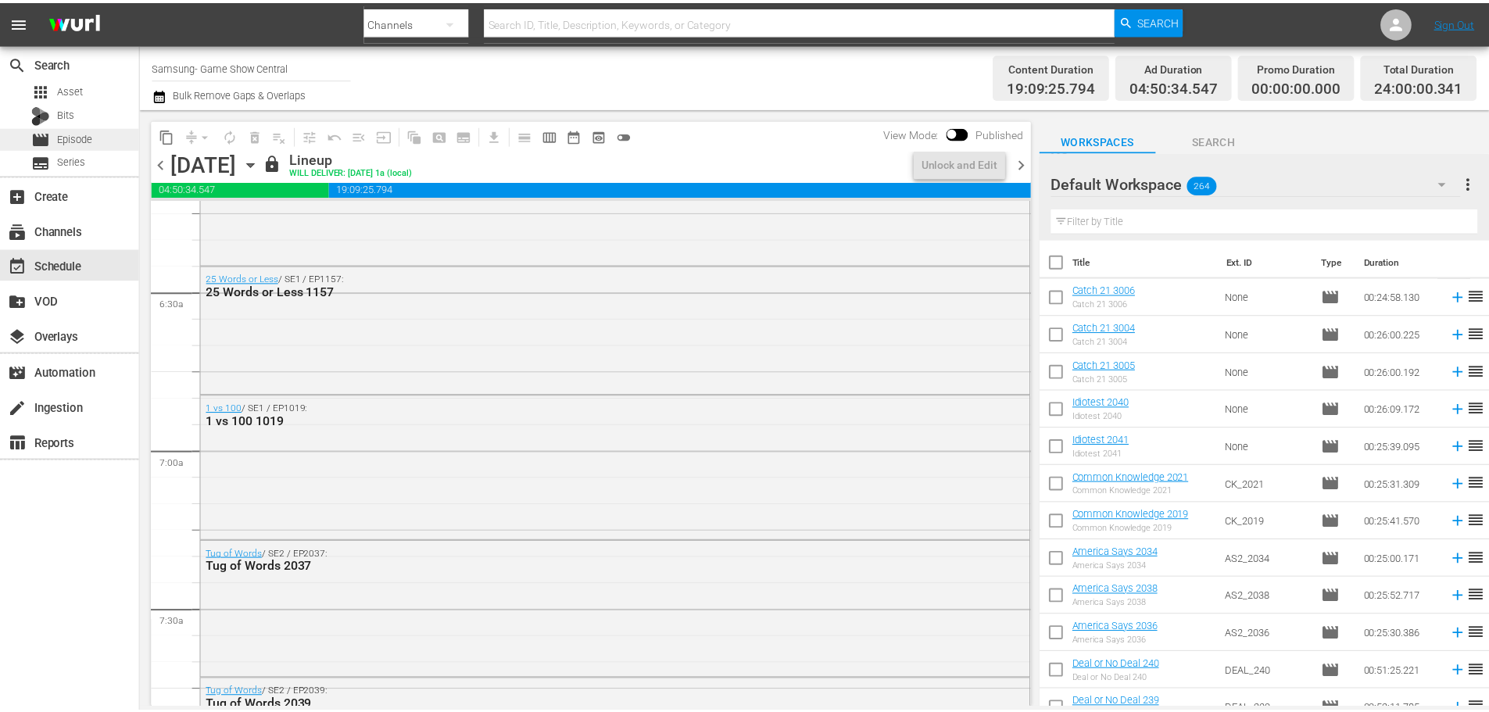
scroll to position [1512, 0]
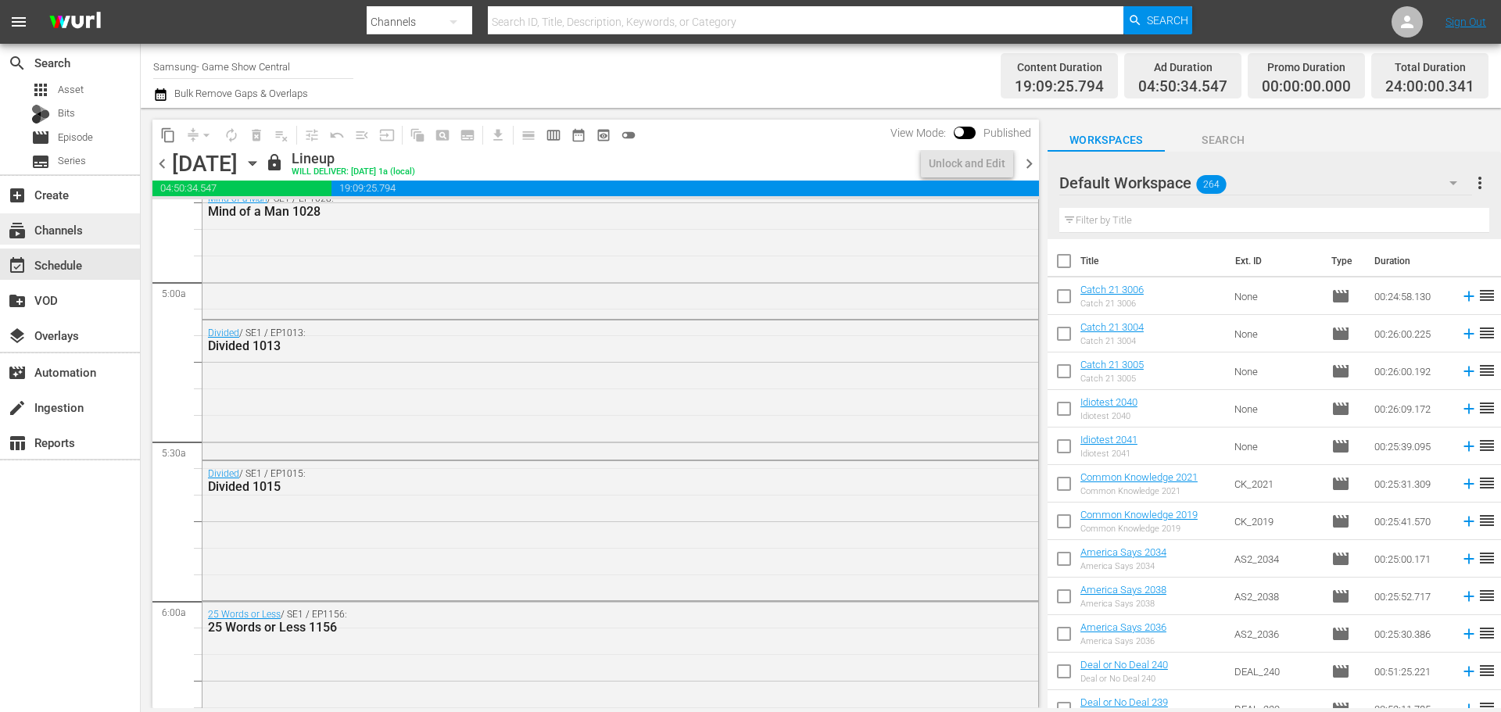
click at [59, 225] on div "subscriptions Channels" at bounding box center [44, 227] width 88 height 14
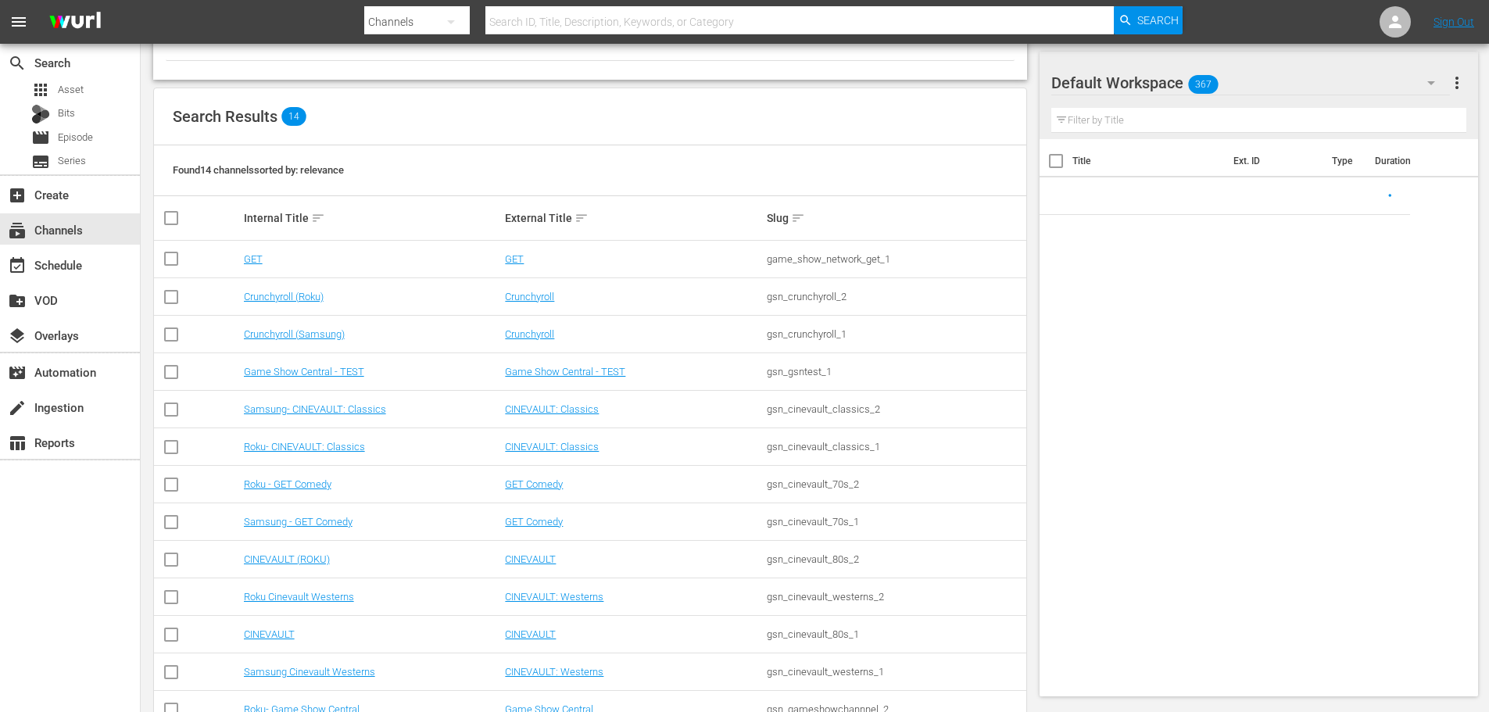
scroll to position [196, 0]
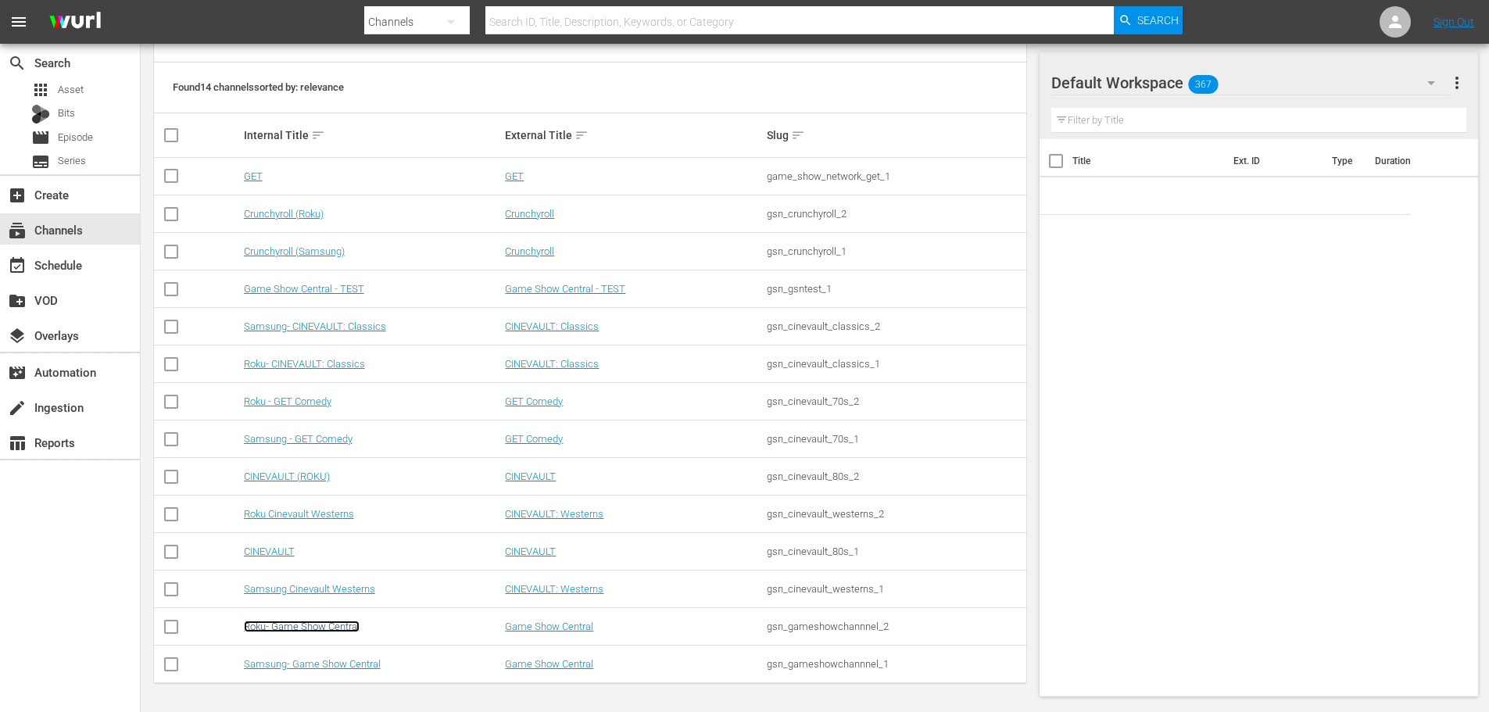
click at [321, 625] on link "Roku- Game Show Central" at bounding box center [302, 627] width 116 height 12
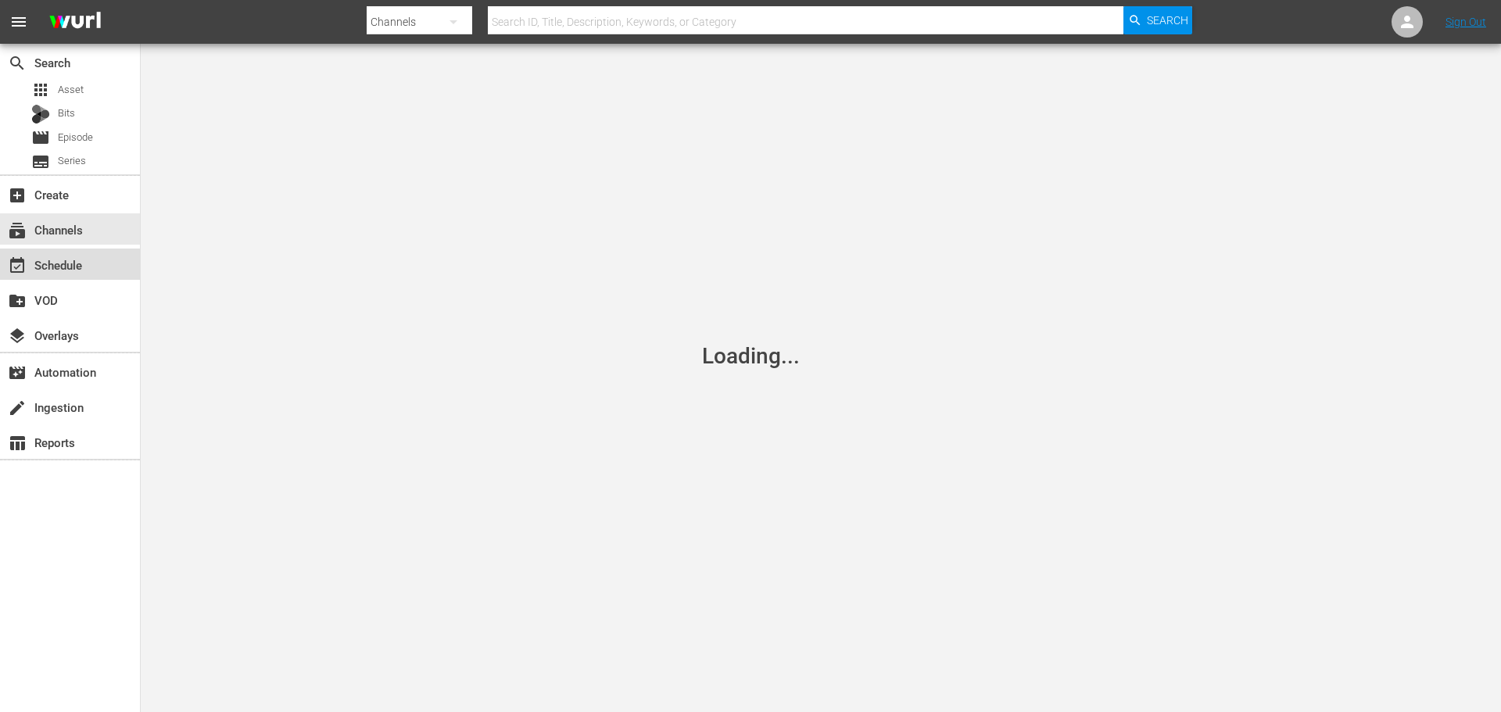
click at [57, 256] on div "event_available Schedule" at bounding box center [44, 263] width 88 height 14
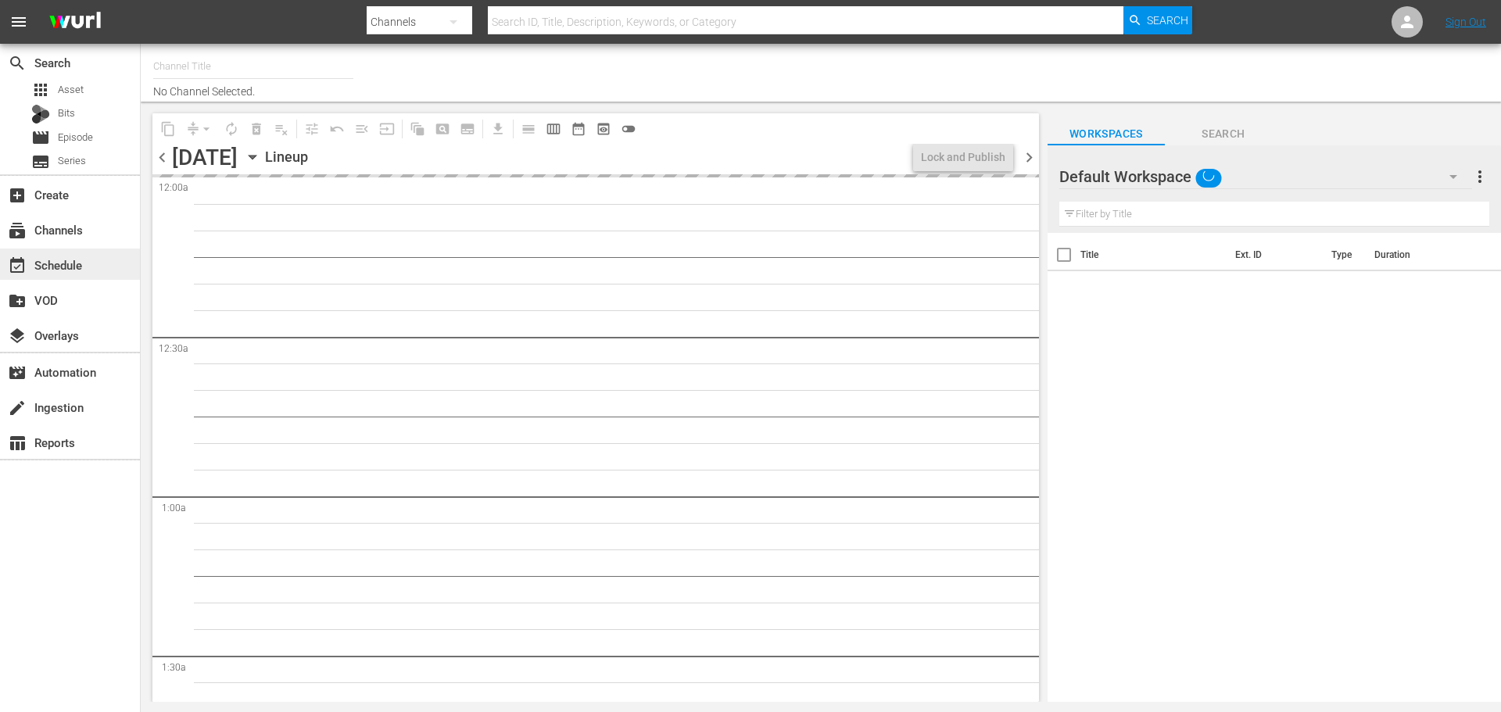
type input "Roku- Game Show Central (462)"
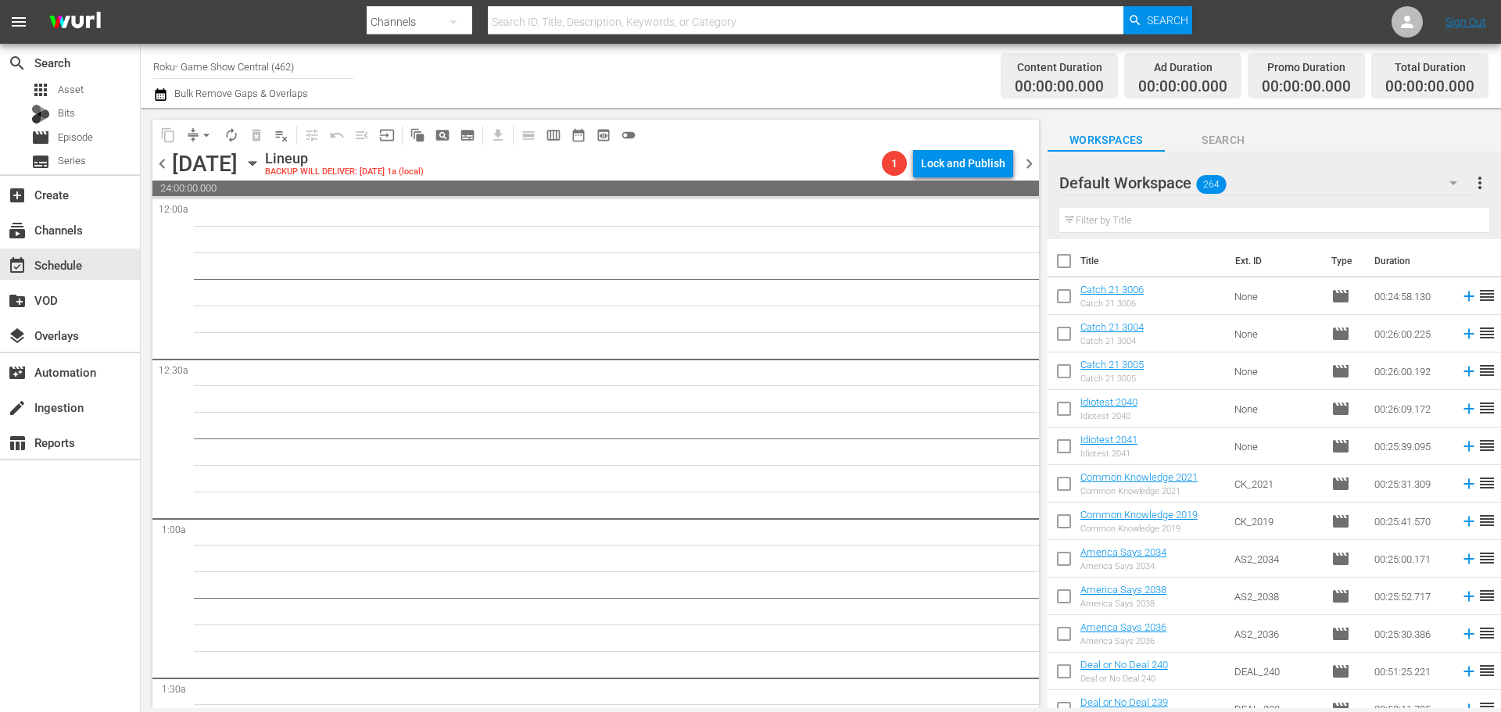
click at [261, 160] on icon "button" at bounding box center [252, 163] width 17 height 17
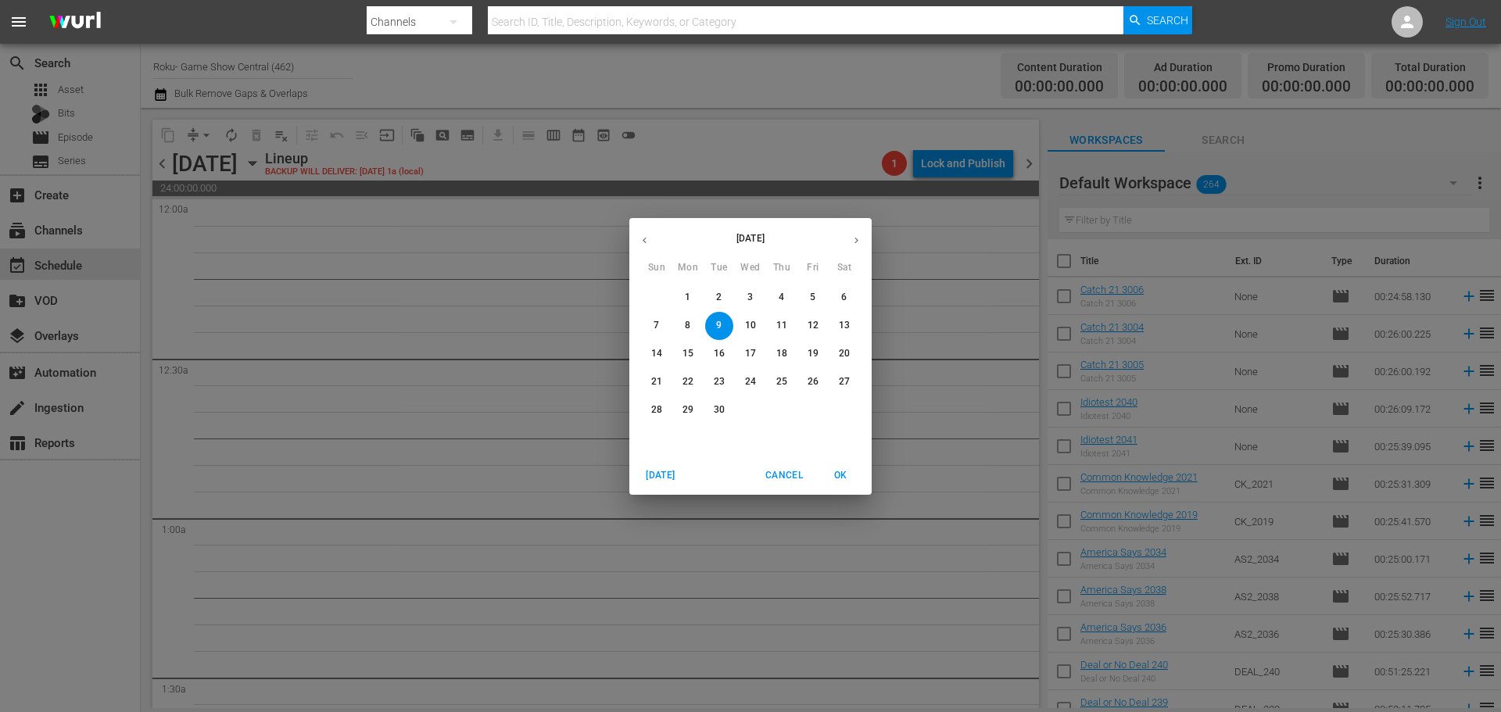
click at [637, 233] on button "button" at bounding box center [644, 240] width 30 height 30
click at [665, 436] on span "31" at bounding box center [657, 438] width 28 height 13
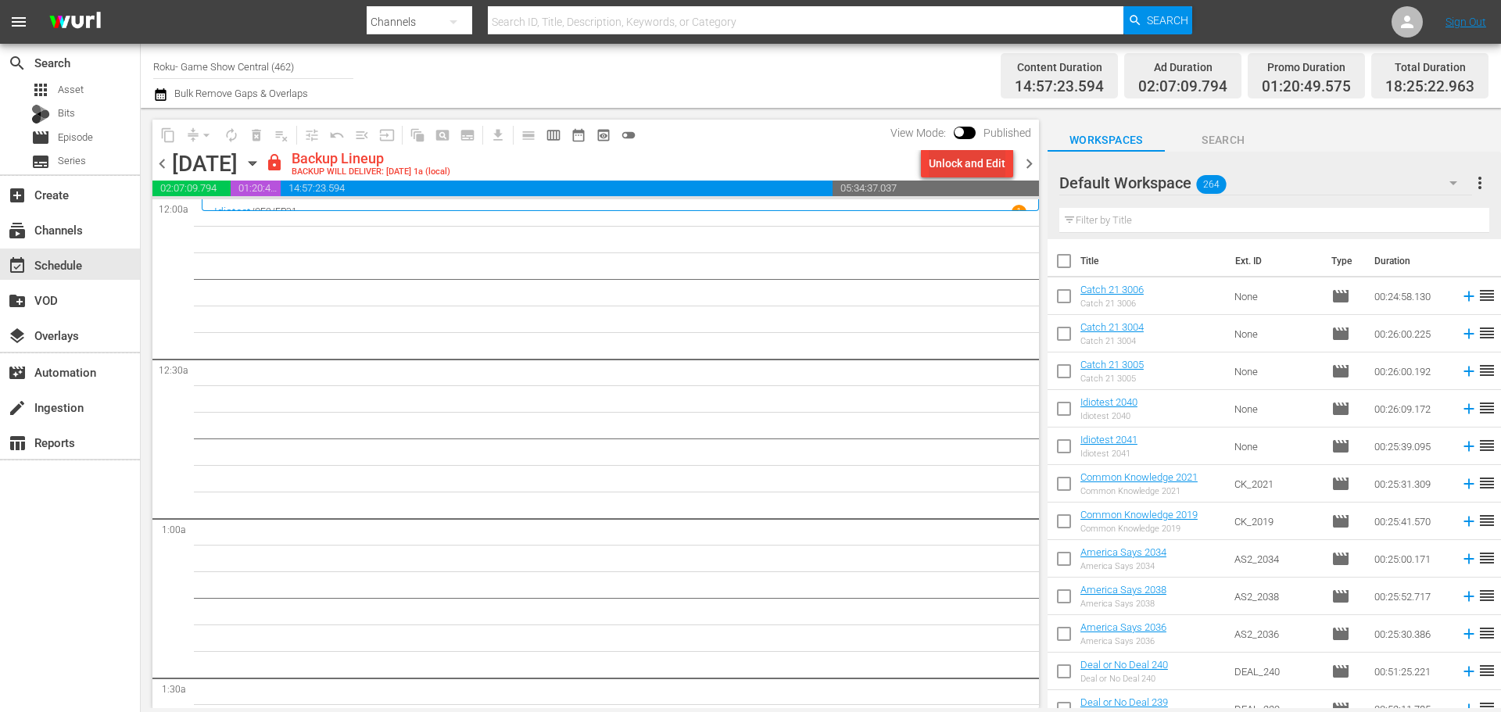
click at [988, 156] on div "Unlock and Edit" at bounding box center [967, 163] width 77 height 28
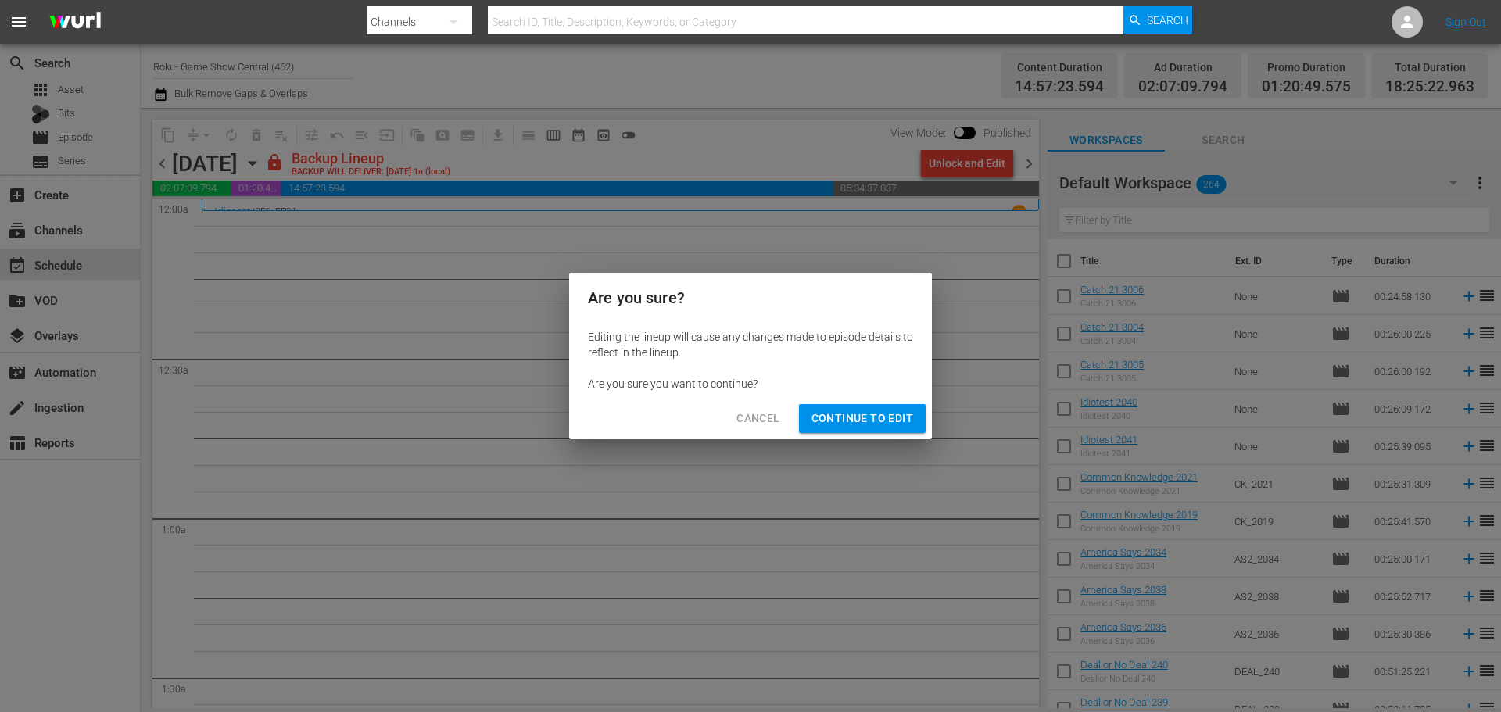
click at [842, 413] on span "Continue to Edit" at bounding box center [863, 419] width 102 height 20
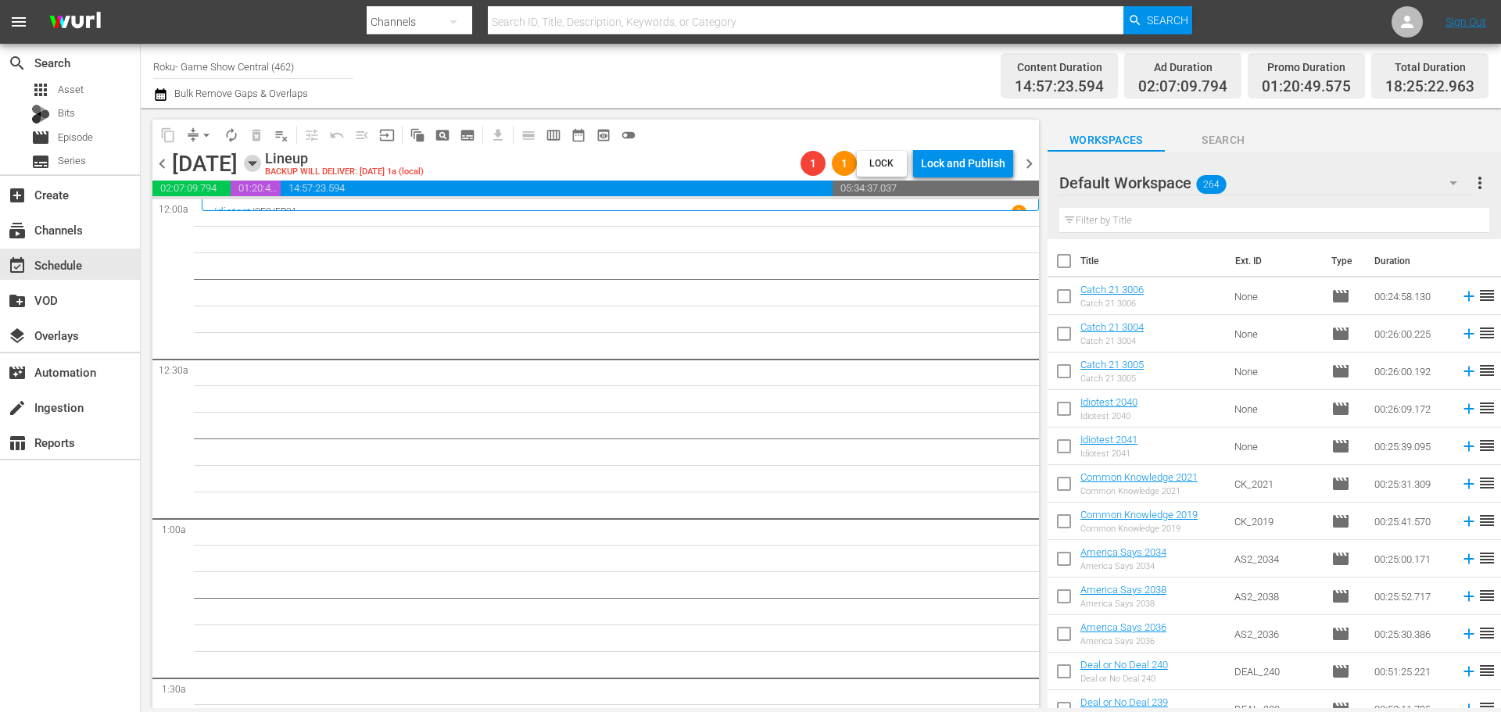
click at [261, 165] on icon "button" at bounding box center [252, 163] width 17 height 17
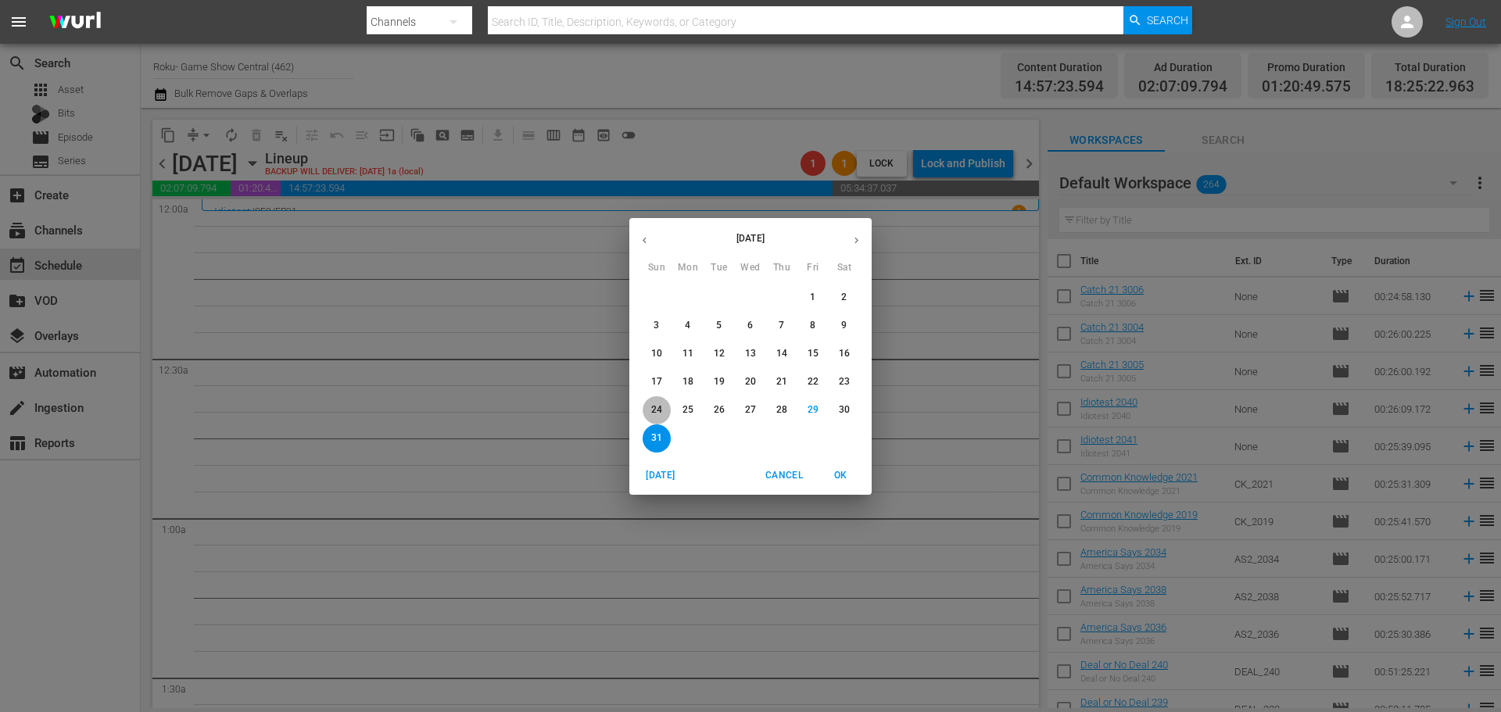
click at [648, 409] on span "24" at bounding box center [657, 409] width 28 height 13
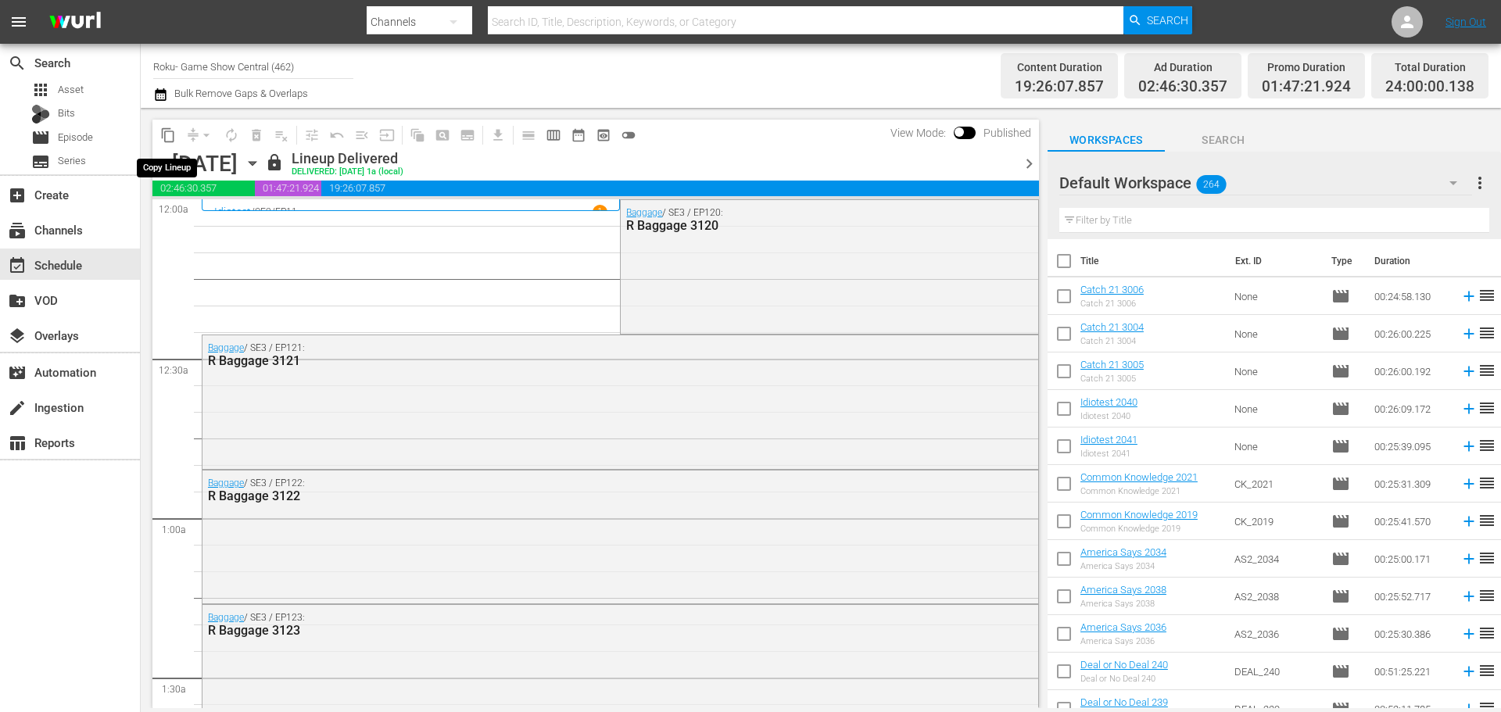
click at [167, 135] on span "content_copy" at bounding box center [168, 135] width 16 height 16
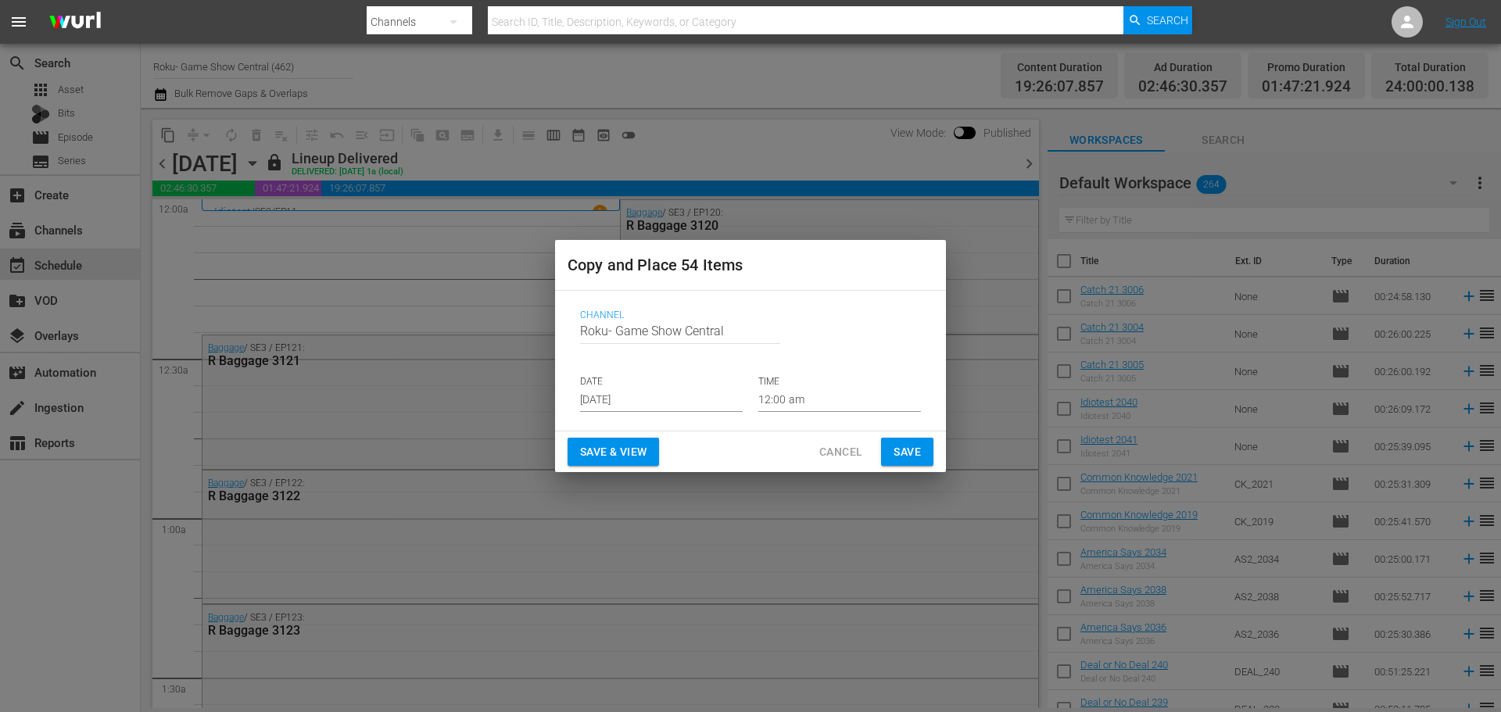
click at [593, 389] on input "[DATE]" at bounding box center [661, 400] width 163 height 23
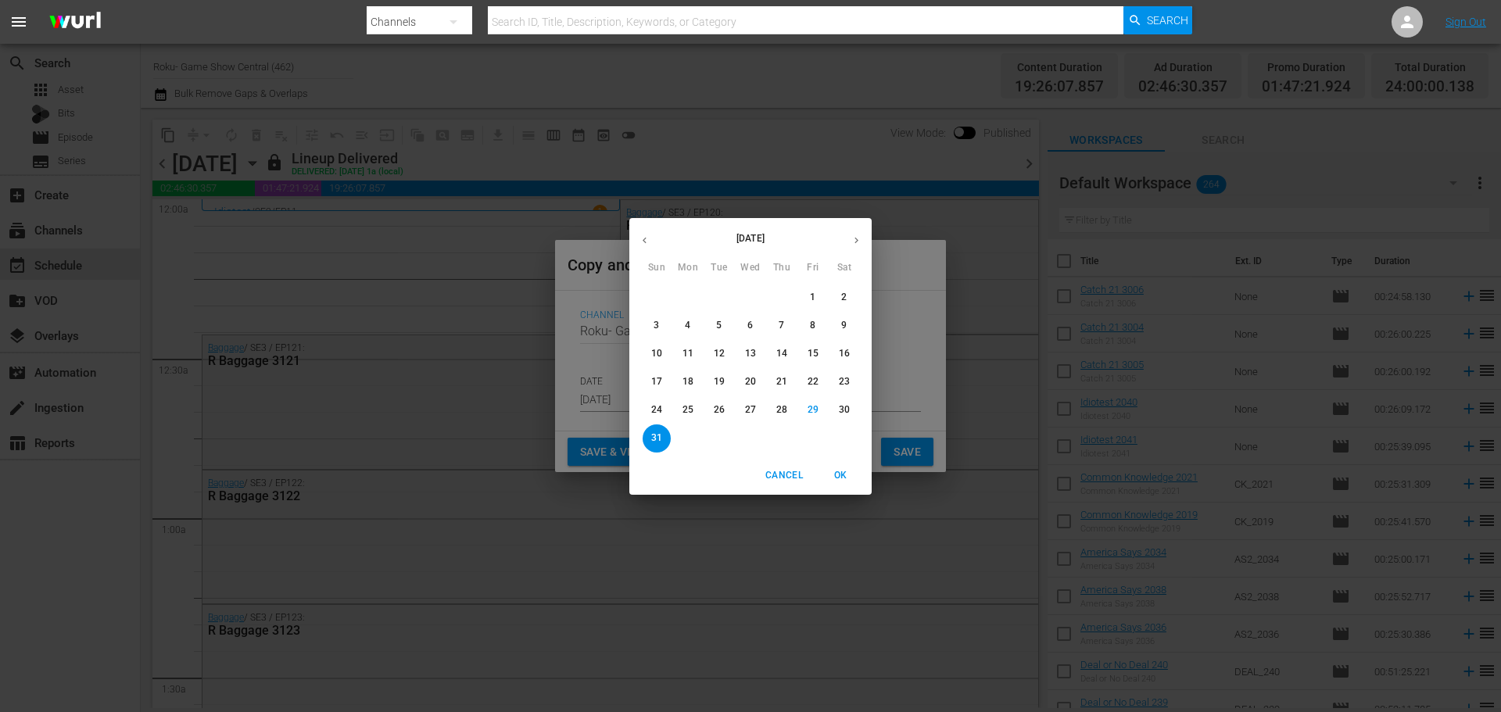
drag, startPoint x: 486, startPoint y: 642, endPoint x: 815, endPoint y: 484, distance: 365.8
click at [486, 641] on div "August 2025 Sun Mon Tue Wed Thu Fri Sat 27 28 29 30 31 1 2 3 4 5 6 7 8 9 10 11 …" at bounding box center [750, 356] width 1501 height 712
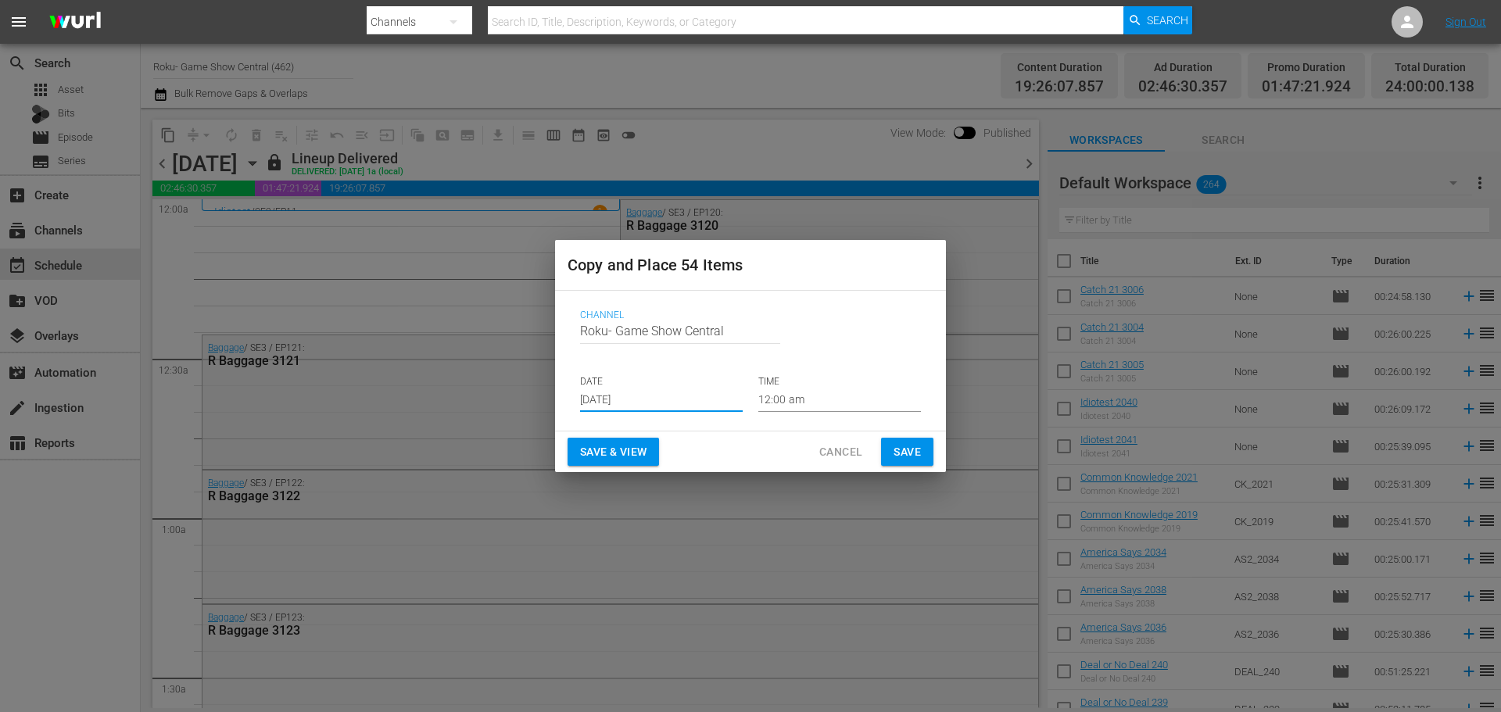
click at [859, 447] on span "Cancel" at bounding box center [840, 453] width 43 height 20
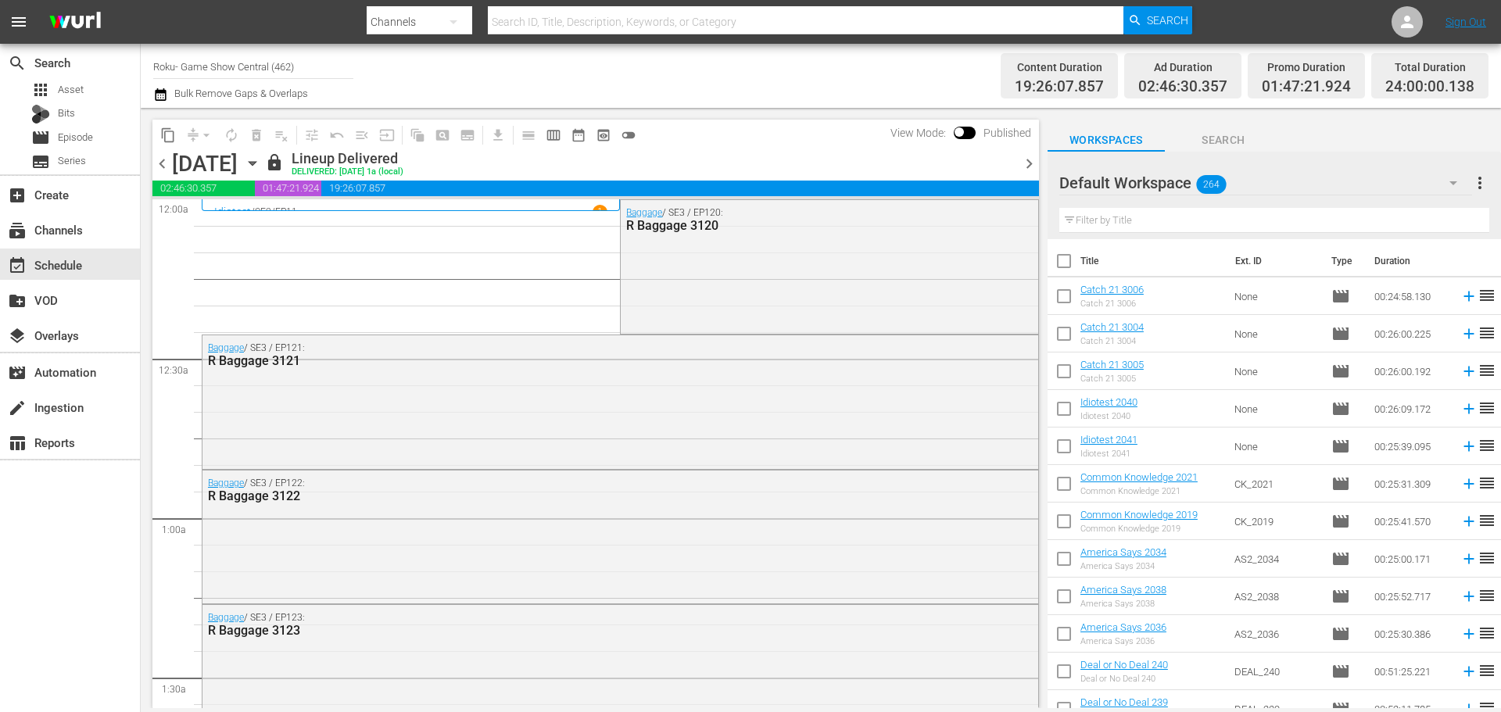
click at [261, 159] on icon "button" at bounding box center [252, 163] width 17 height 17
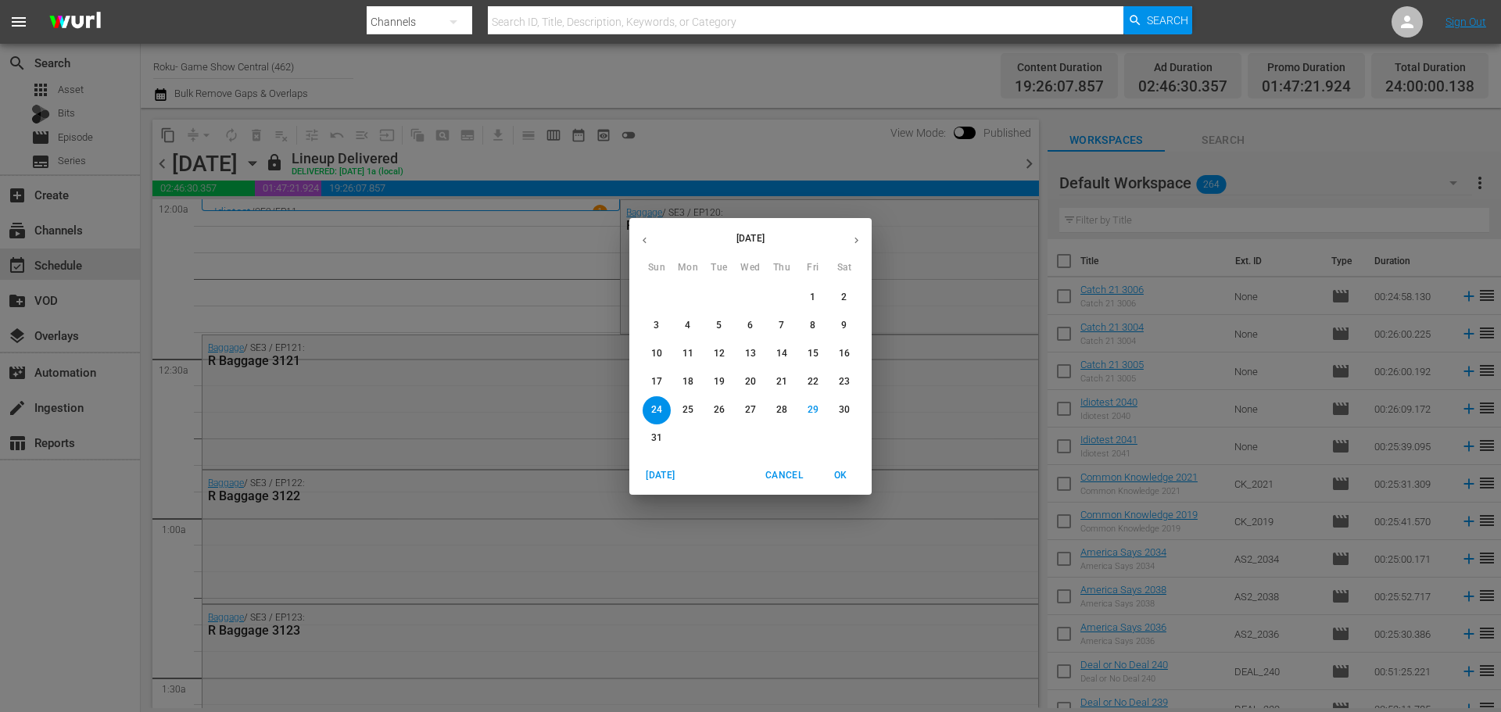
click at [658, 408] on p "24" at bounding box center [656, 409] width 11 height 13
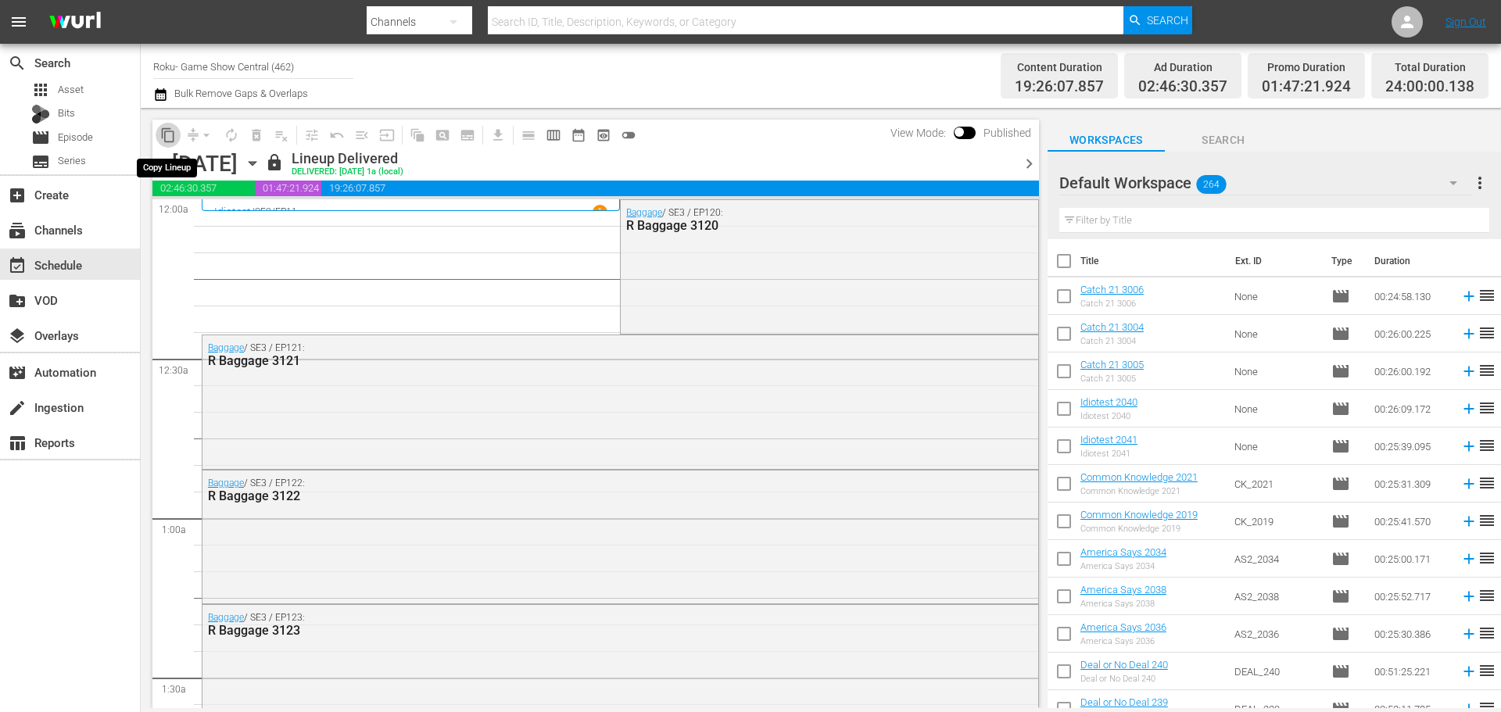
click at [173, 138] on span "content_copy" at bounding box center [168, 135] width 16 height 16
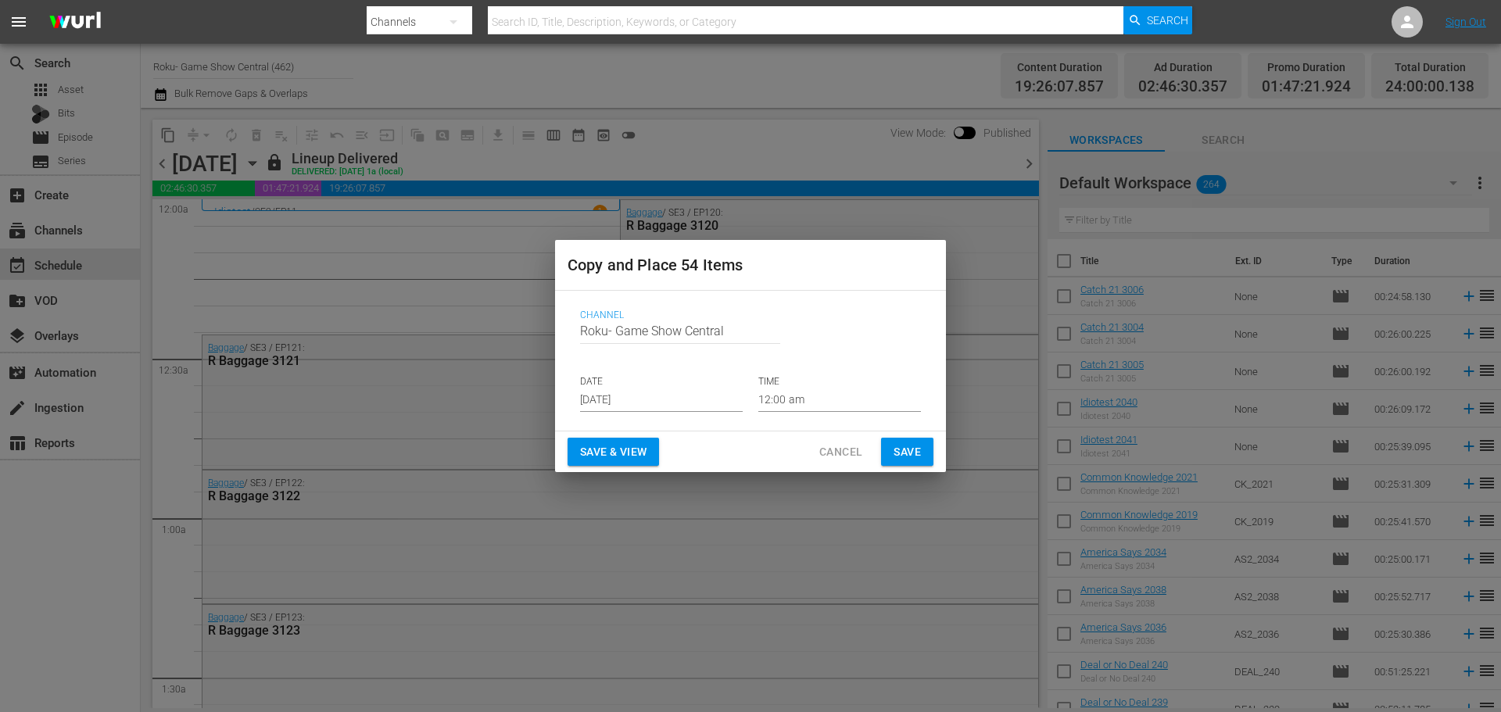
click at [661, 407] on input "[DATE]" at bounding box center [661, 400] width 163 height 23
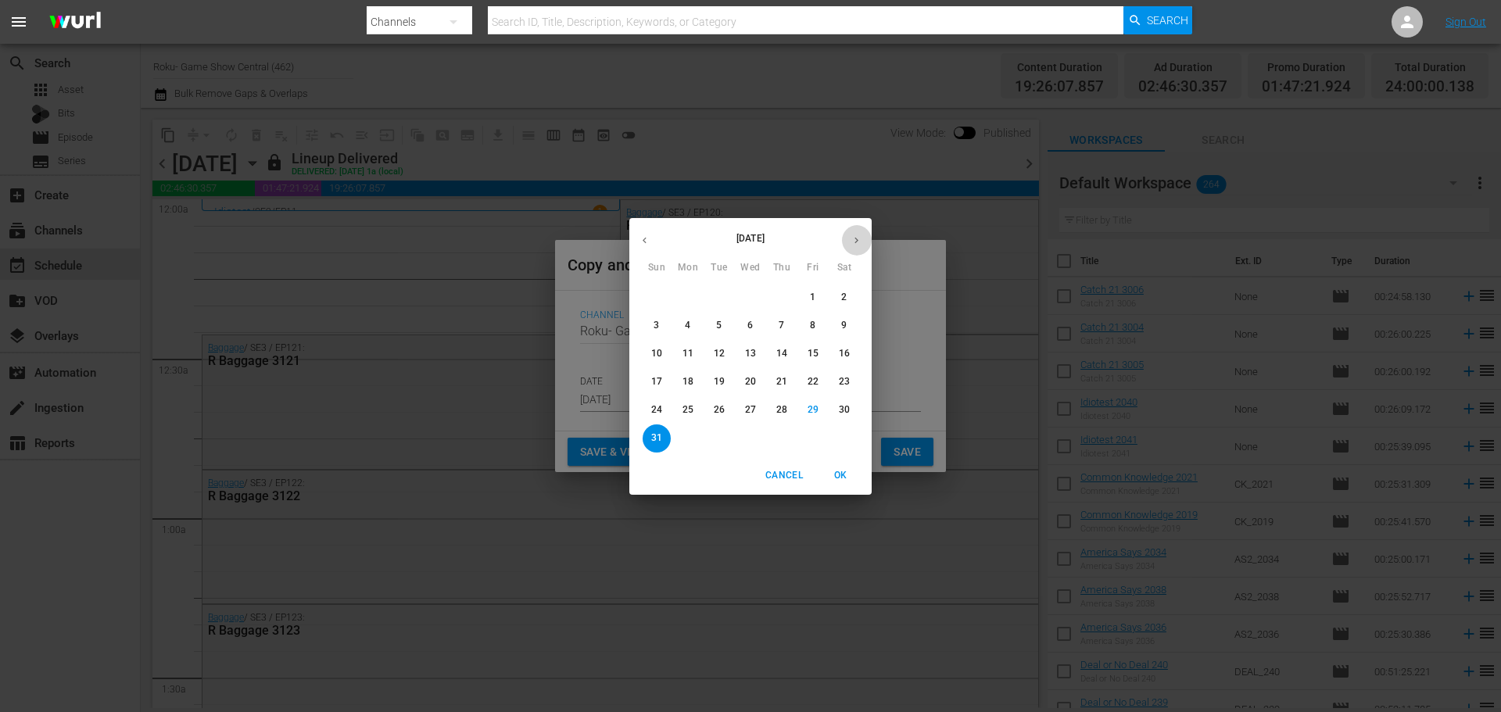
drag, startPoint x: 855, startPoint y: 244, endPoint x: 803, endPoint y: 270, distance: 57.7
click at [856, 244] on icon "button" at bounding box center [857, 241] width 12 height 12
drag, startPoint x: 172, startPoint y: 228, endPoint x: 317, endPoint y: 291, distance: 158.6
click at [176, 232] on div "September 2025 Sun Mon Tue Wed Thu Fri Sat 31 1 2 3 4 5 6 7 8 9 10 11 12 13 14 …" at bounding box center [750, 356] width 1501 height 712
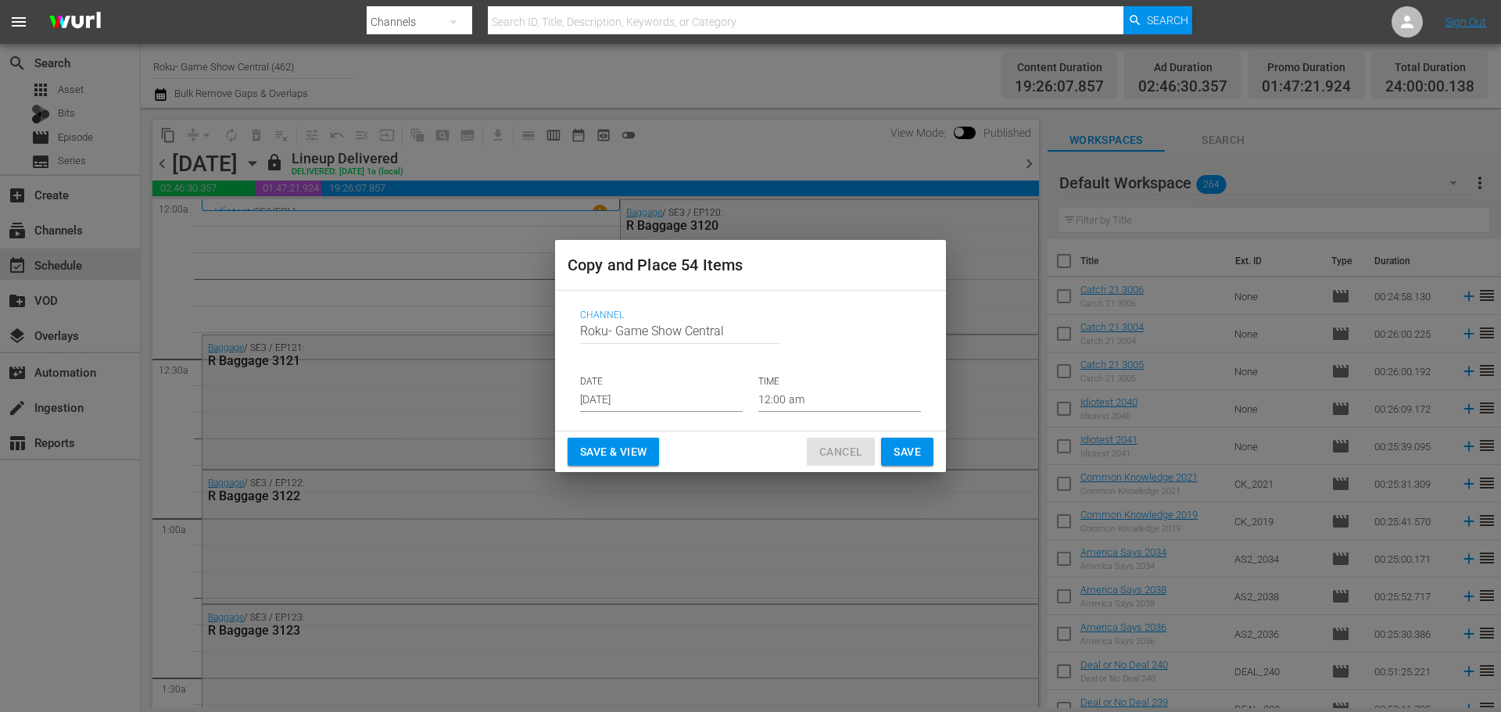
click at [839, 457] on span "Cancel" at bounding box center [840, 453] width 43 height 20
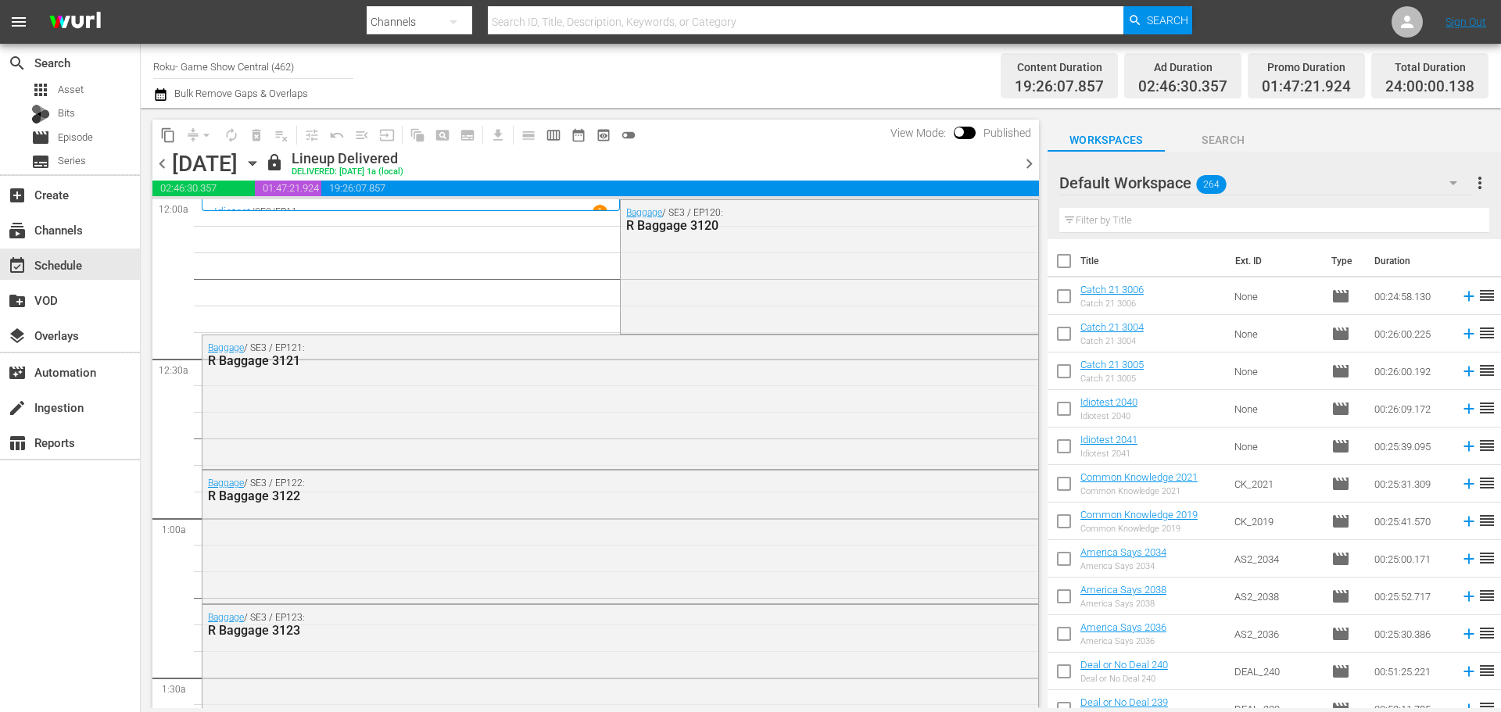
click at [261, 167] on icon "button" at bounding box center [252, 163] width 17 height 17
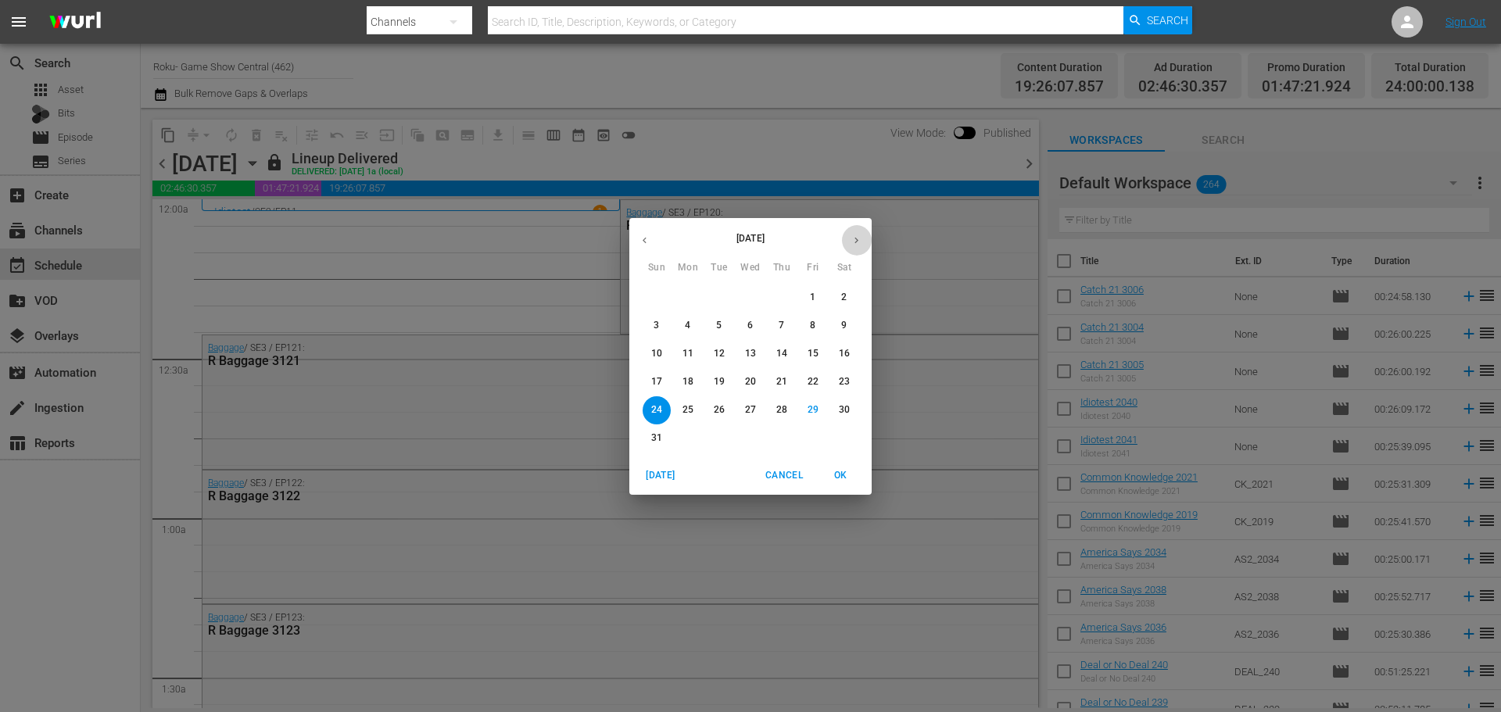
click at [852, 247] on button "button" at bounding box center [856, 240] width 30 height 30
click at [663, 331] on span "7" at bounding box center [657, 325] width 28 height 13
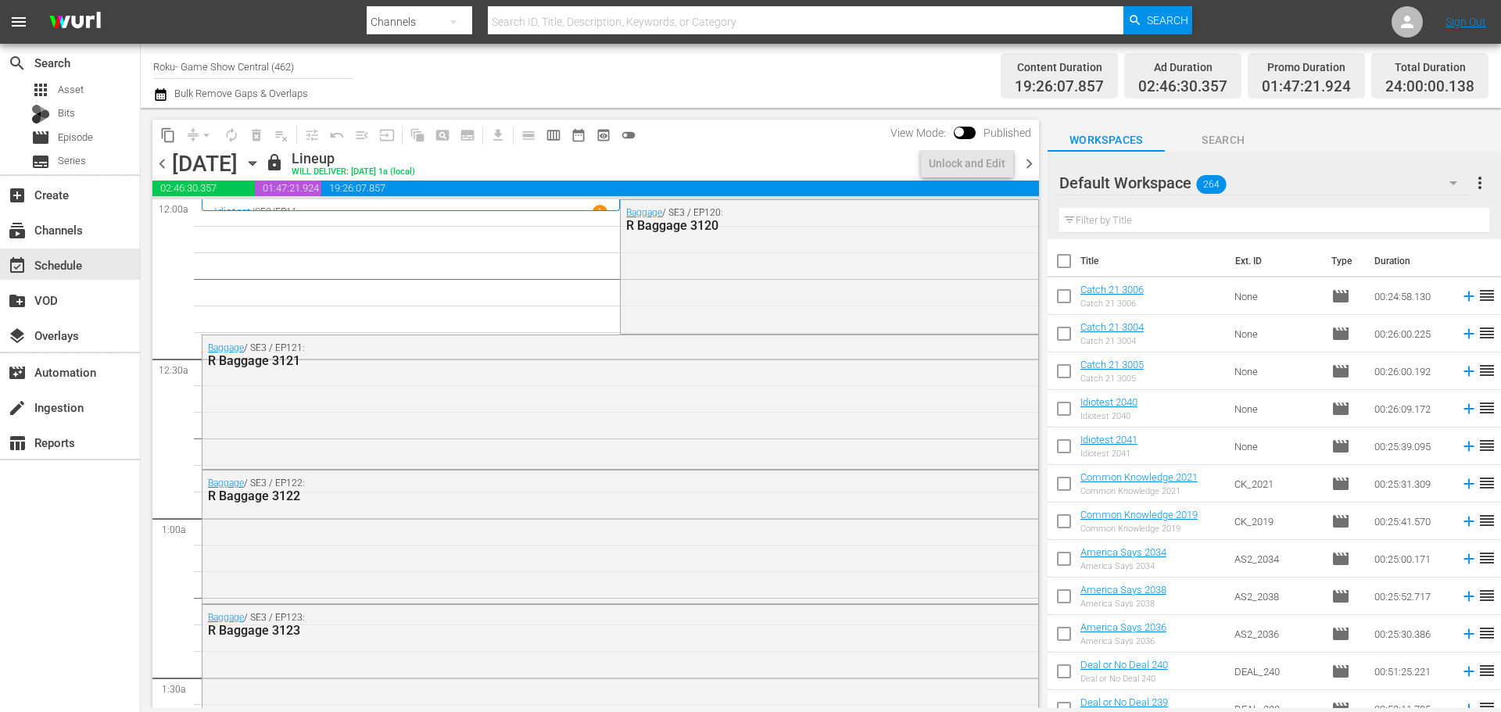
click at [261, 167] on icon "button" at bounding box center [252, 163] width 17 height 17
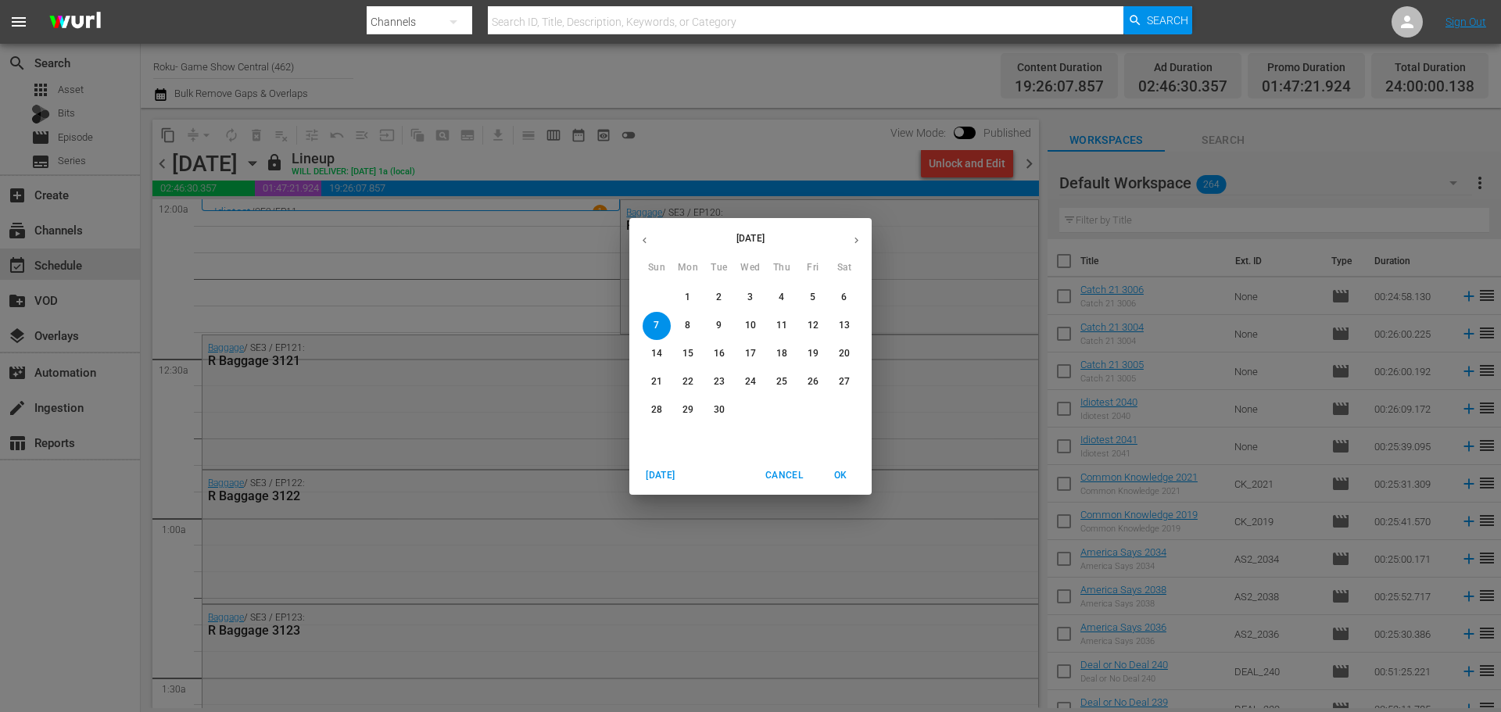
click at [842, 299] on p "6" at bounding box center [843, 297] width 5 height 13
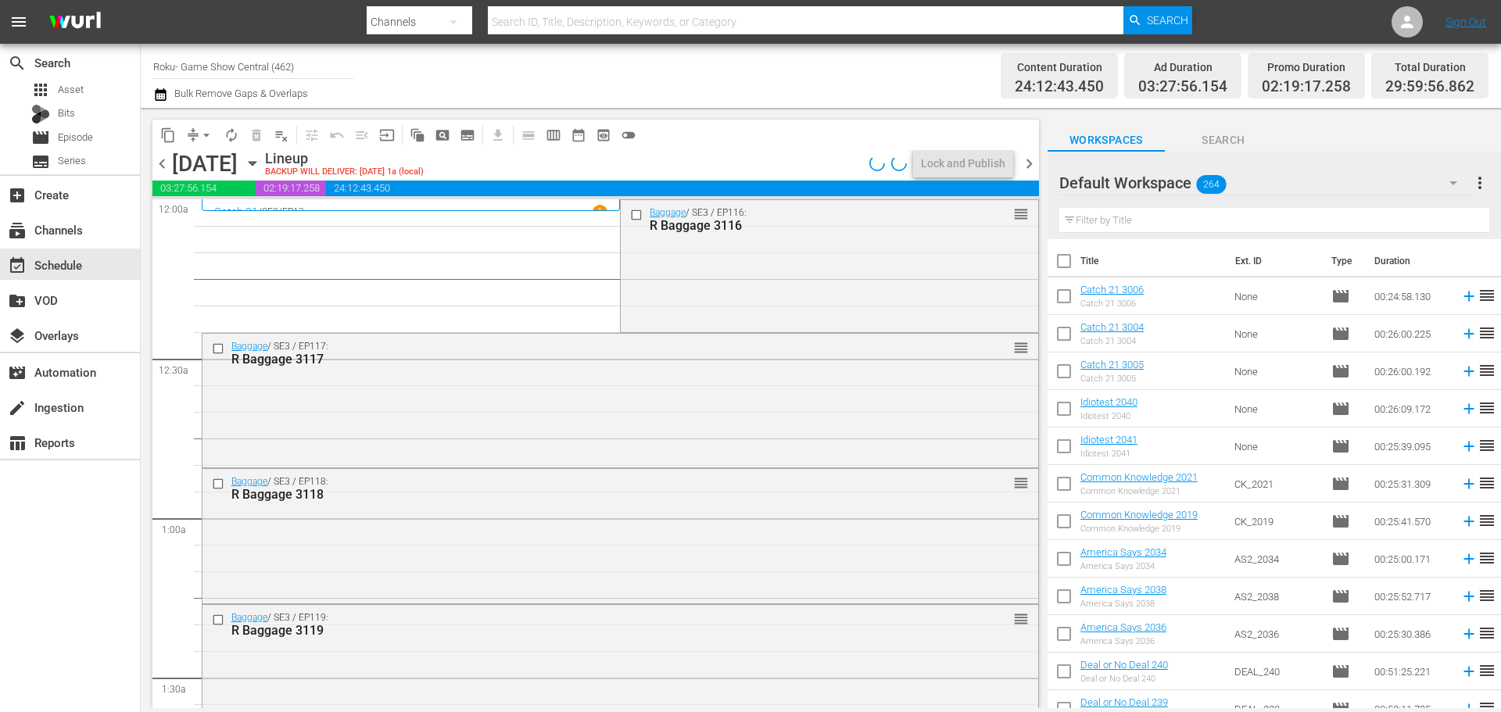
click at [261, 158] on icon "button" at bounding box center [252, 163] width 17 height 17
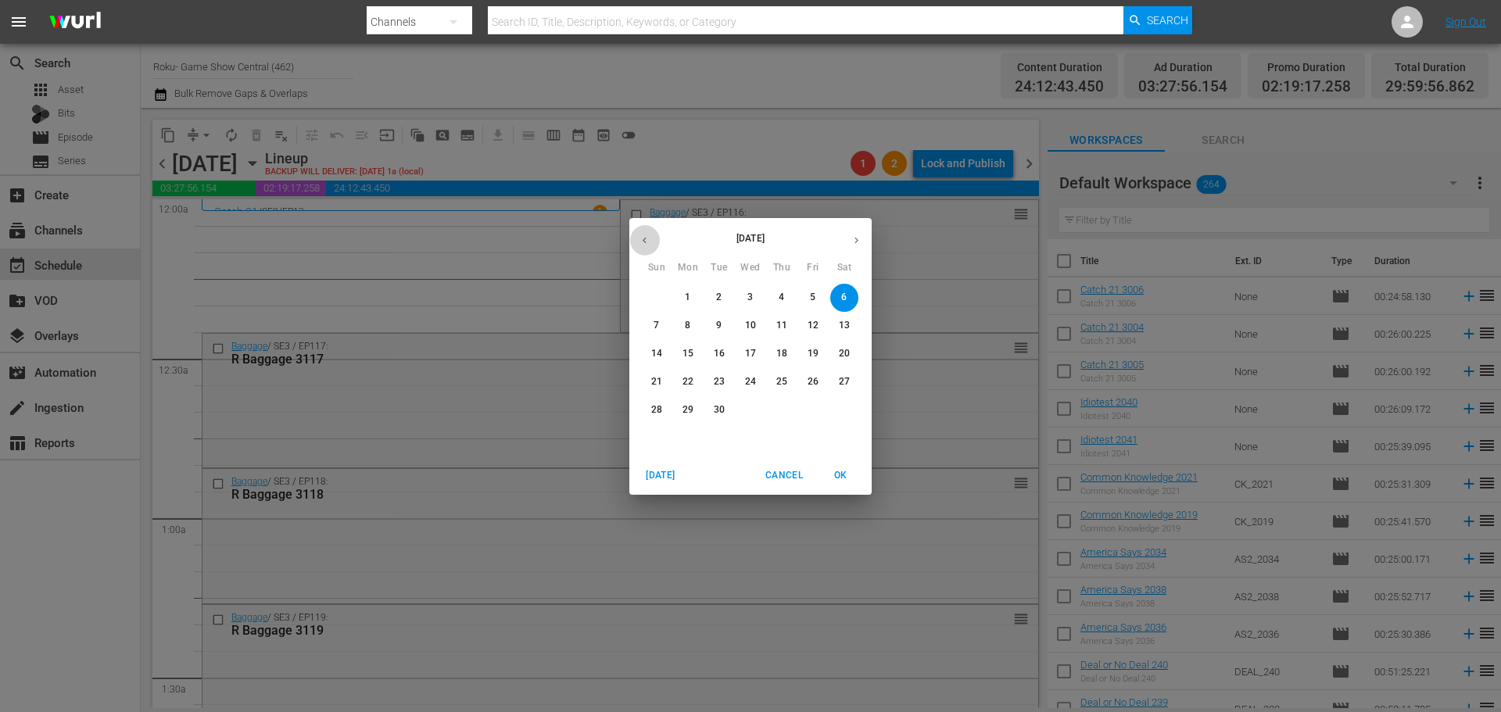
click at [646, 252] on button "button" at bounding box center [644, 240] width 30 height 30
drag, startPoint x: 665, startPoint y: 437, endPoint x: 658, endPoint y: 425, distance: 14.1
click at [665, 437] on span "31" at bounding box center [657, 438] width 28 height 13
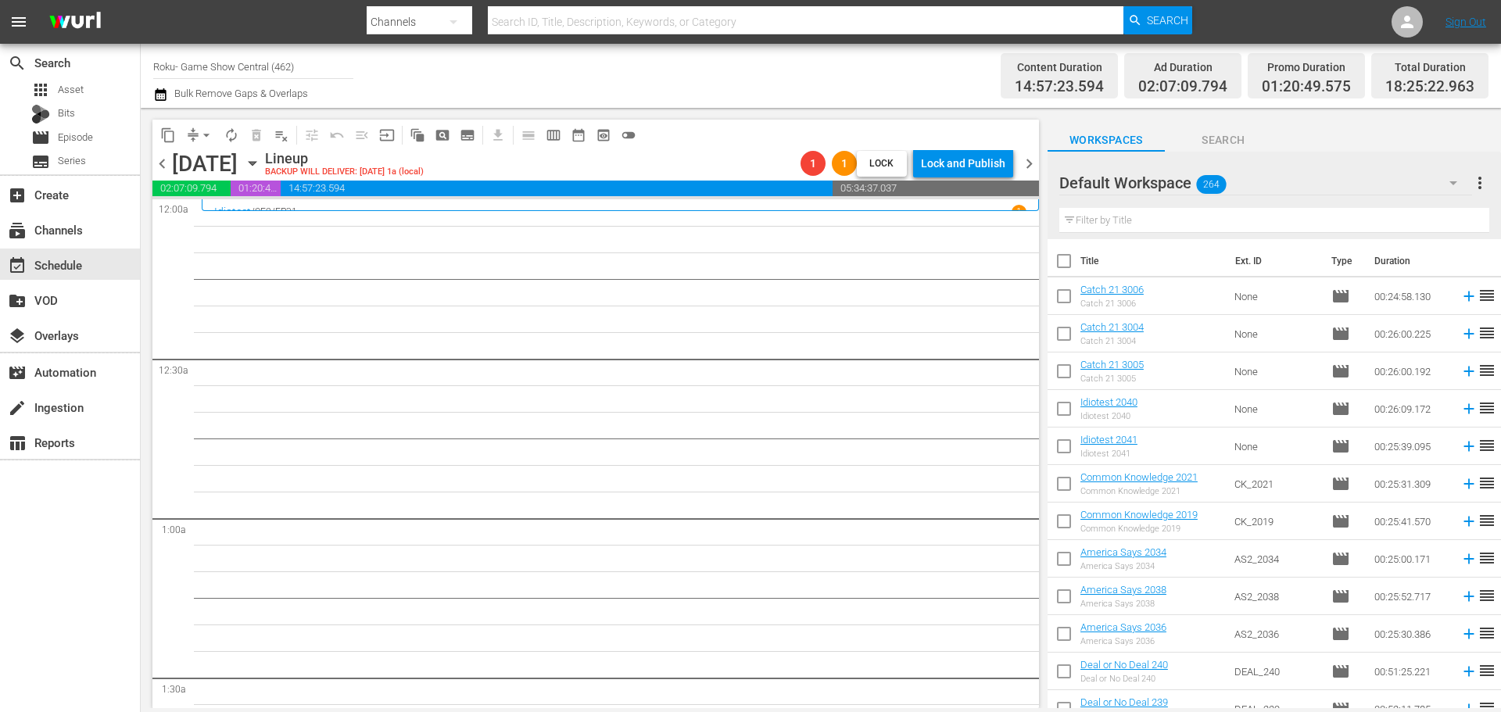
click at [261, 157] on icon "button" at bounding box center [252, 163] width 17 height 17
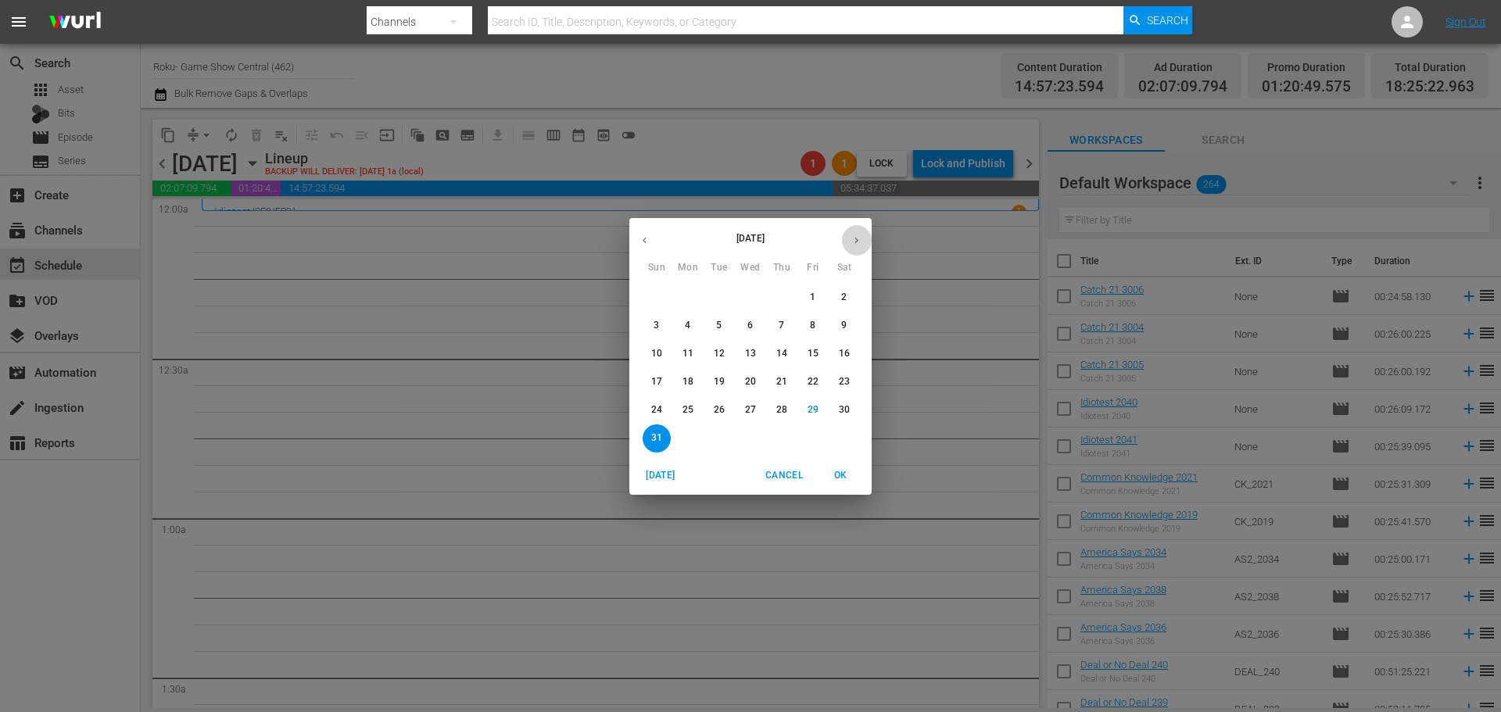
click at [861, 226] on button "button" at bounding box center [856, 240] width 30 height 30
click at [831, 297] on div "6" at bounding box center [844, 298] width 31 height 28
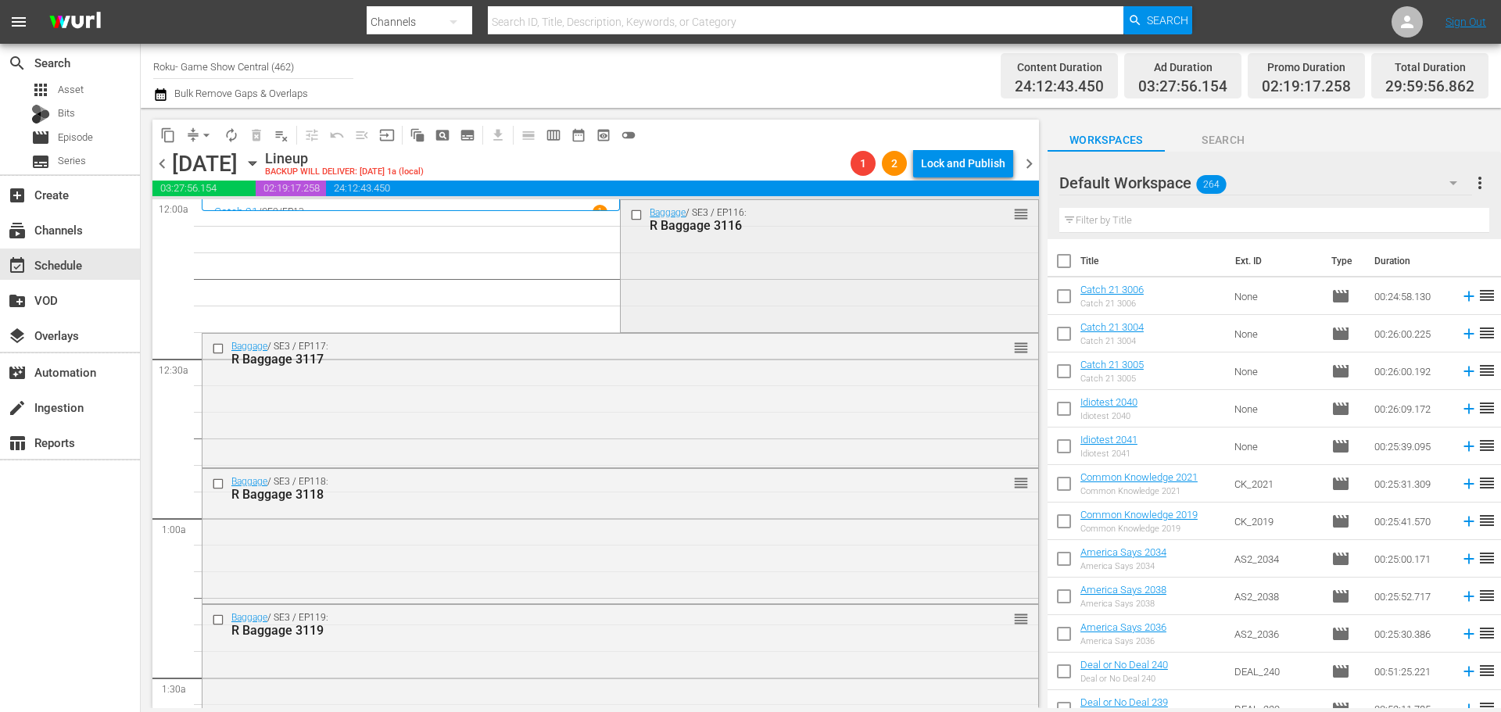
click at [630, 215] on input "checkbox" at bounding box center [638, 214] width 16 height 13
click at [215, 350] on input "checkbox" at bounding box center [220, 348] width 16 height 13
click at [219, 486] on input "checkbox" at bounding box center [220, 484] width 16 height 13
click at [236, 621] on link "Baggage" at bounding box center [249, 617] width 36 height 11
click at [636, 218] on input "checkbox" at bounding box center [638, 214] width 16 height 13
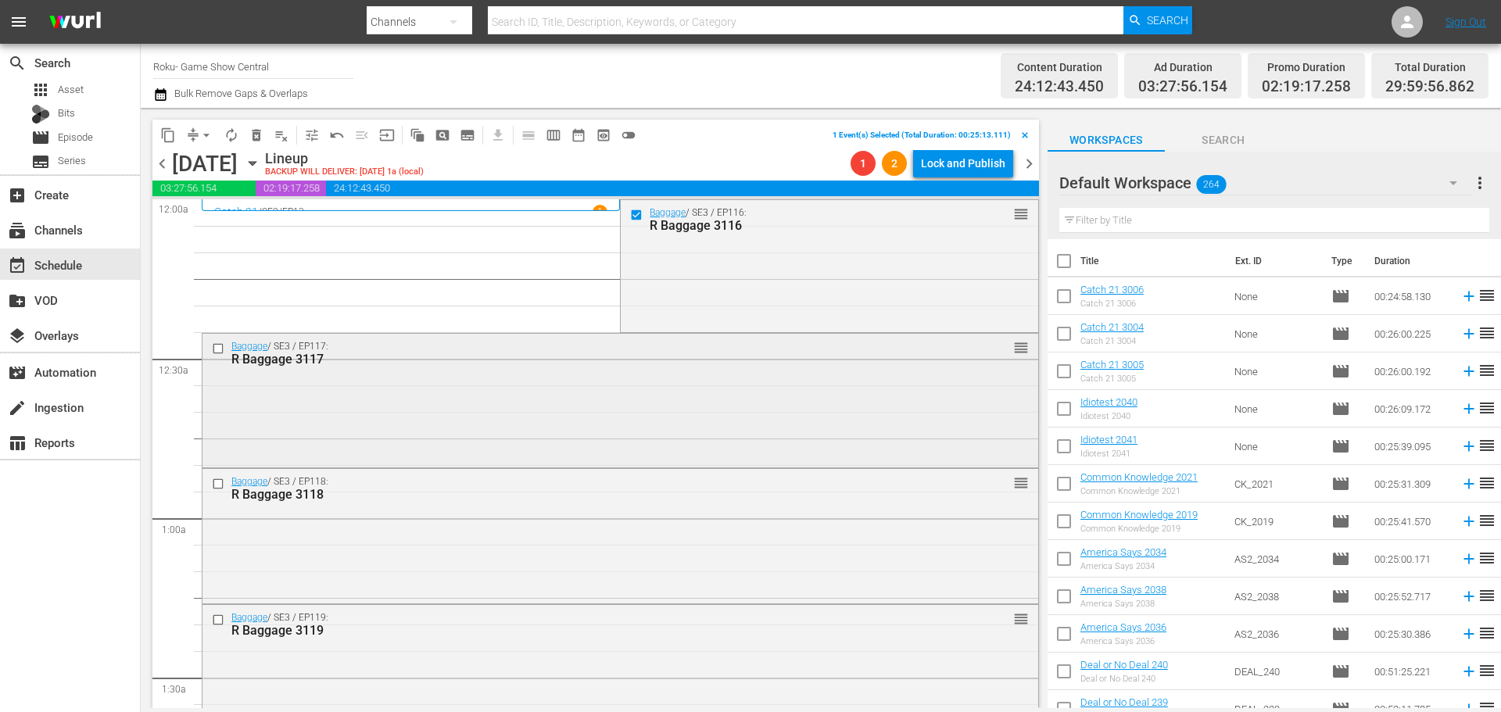
click at [224, 348] on input "checkbox" at bounding box center [220, 348] width 16 height 13
click at [217, 480] on input "checkbox" at bounding box center [220, 484] width 16 height 13
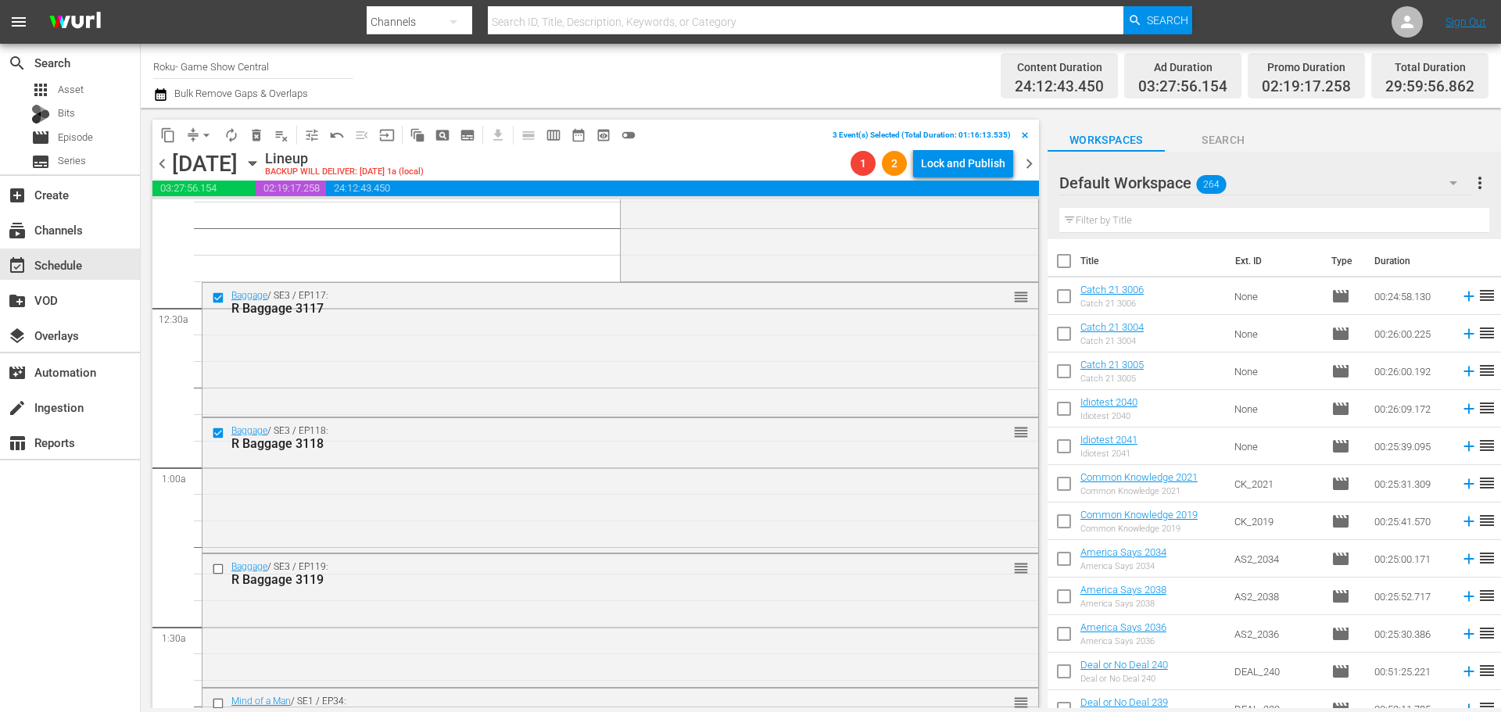
scroll to position [78, 0]
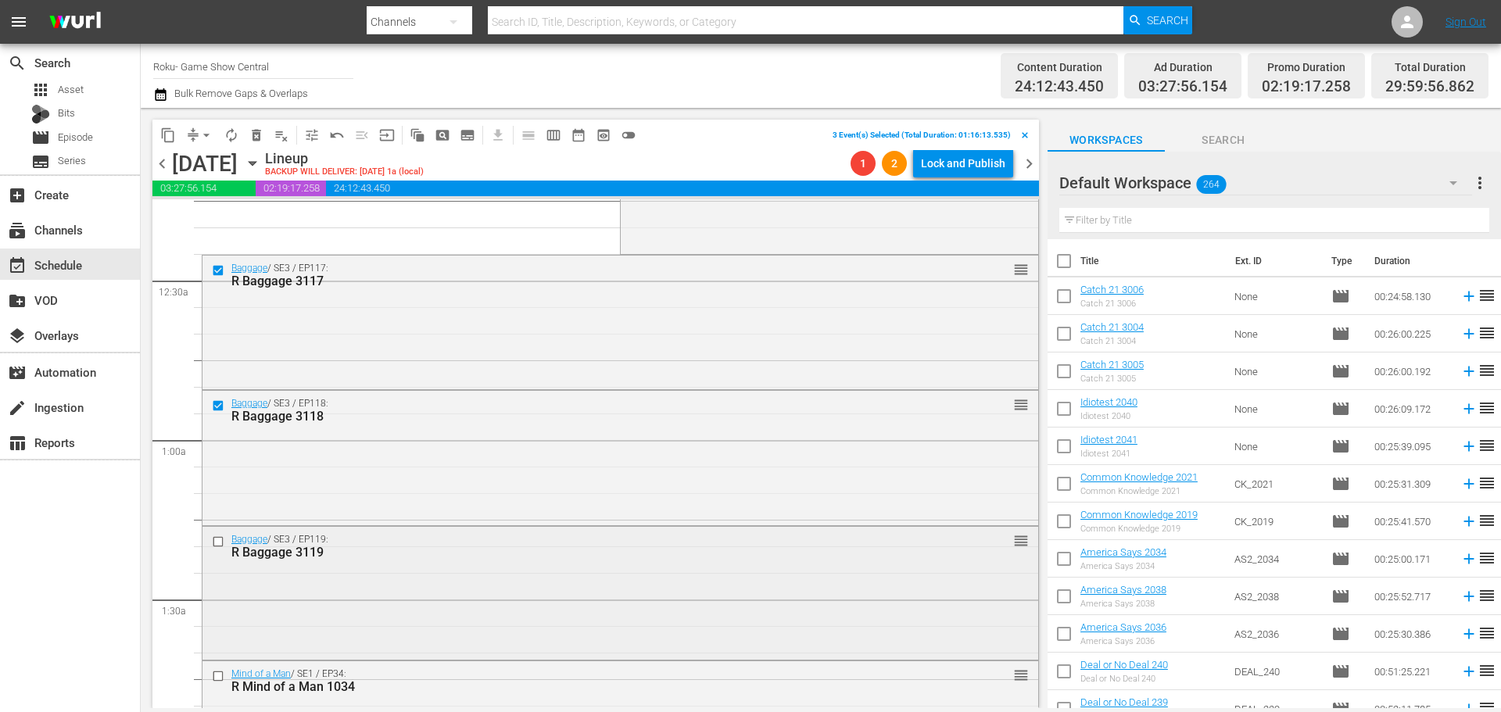
click at [217, 549] on div at bounding box center [219, 541] width 23 height 19
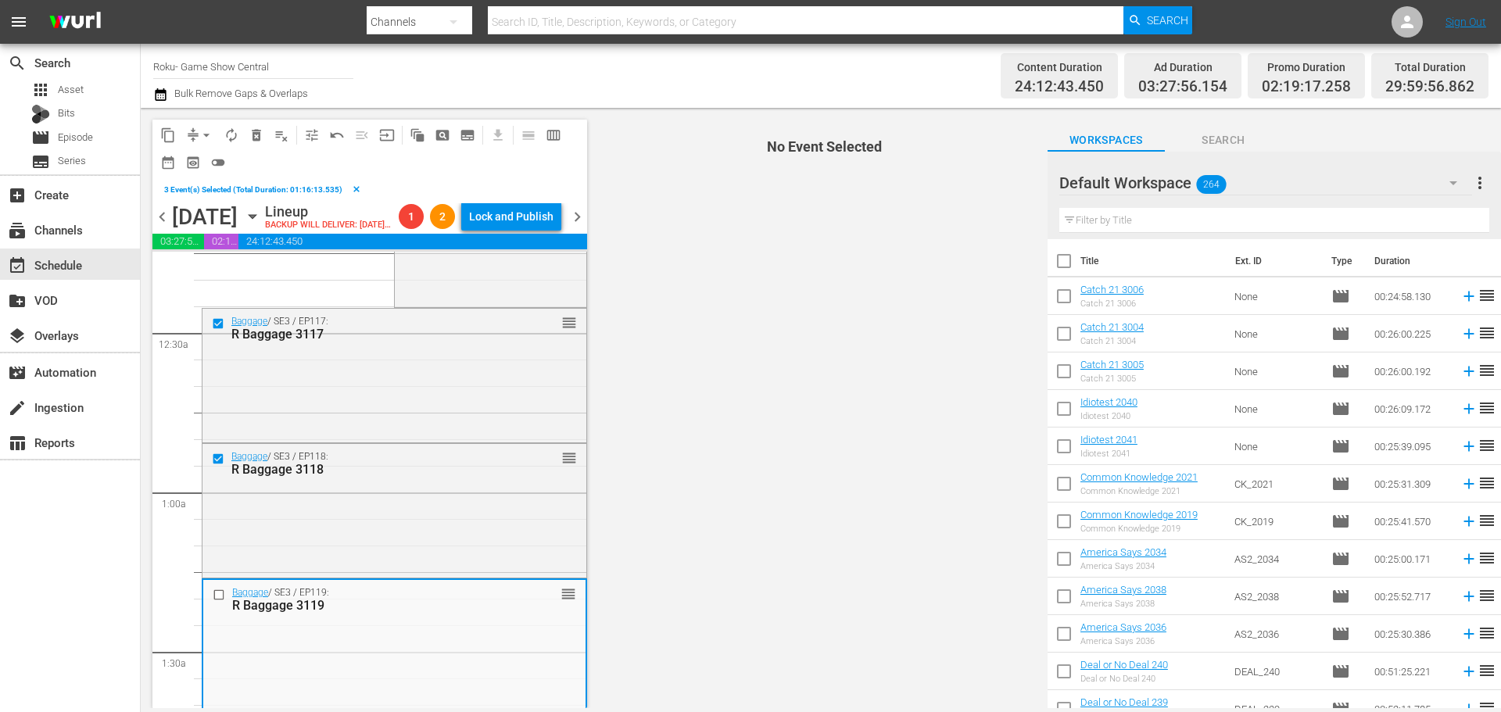
scroll to position [156, 0]
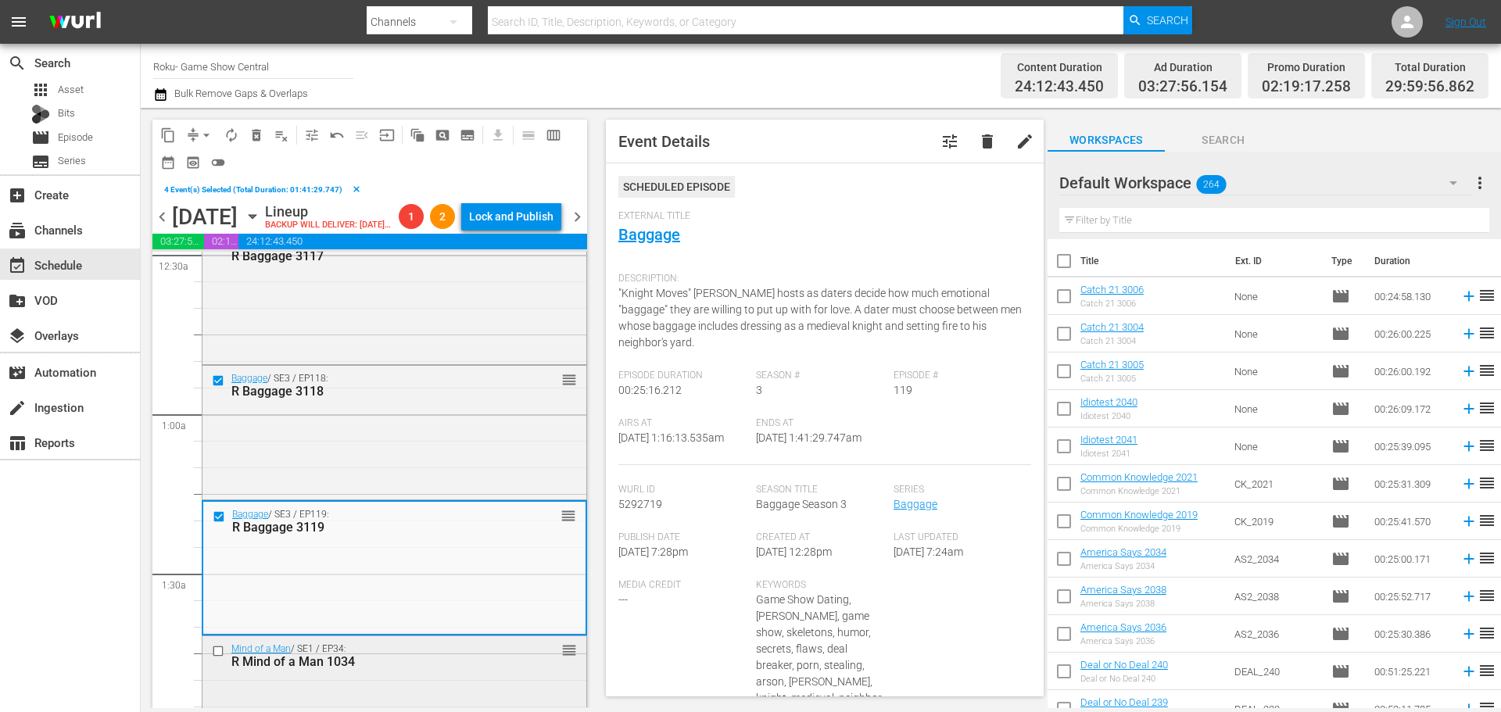
click at [215, 658] on input "checkbox" at bounding box center [220, 650] width 16 height 13
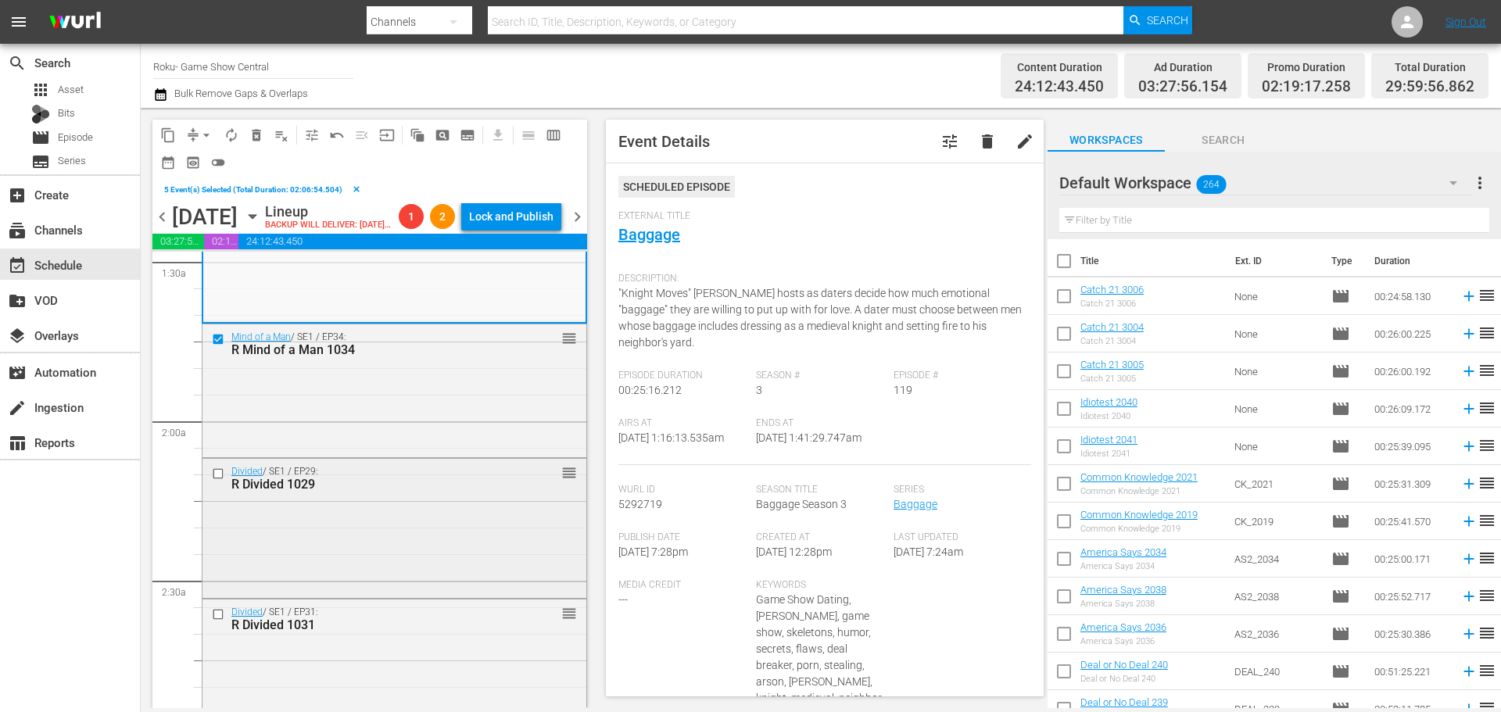
scroll to position [469, 0]
click at [208, 482] on div at bounding box center [219, 473] width 23 height 19
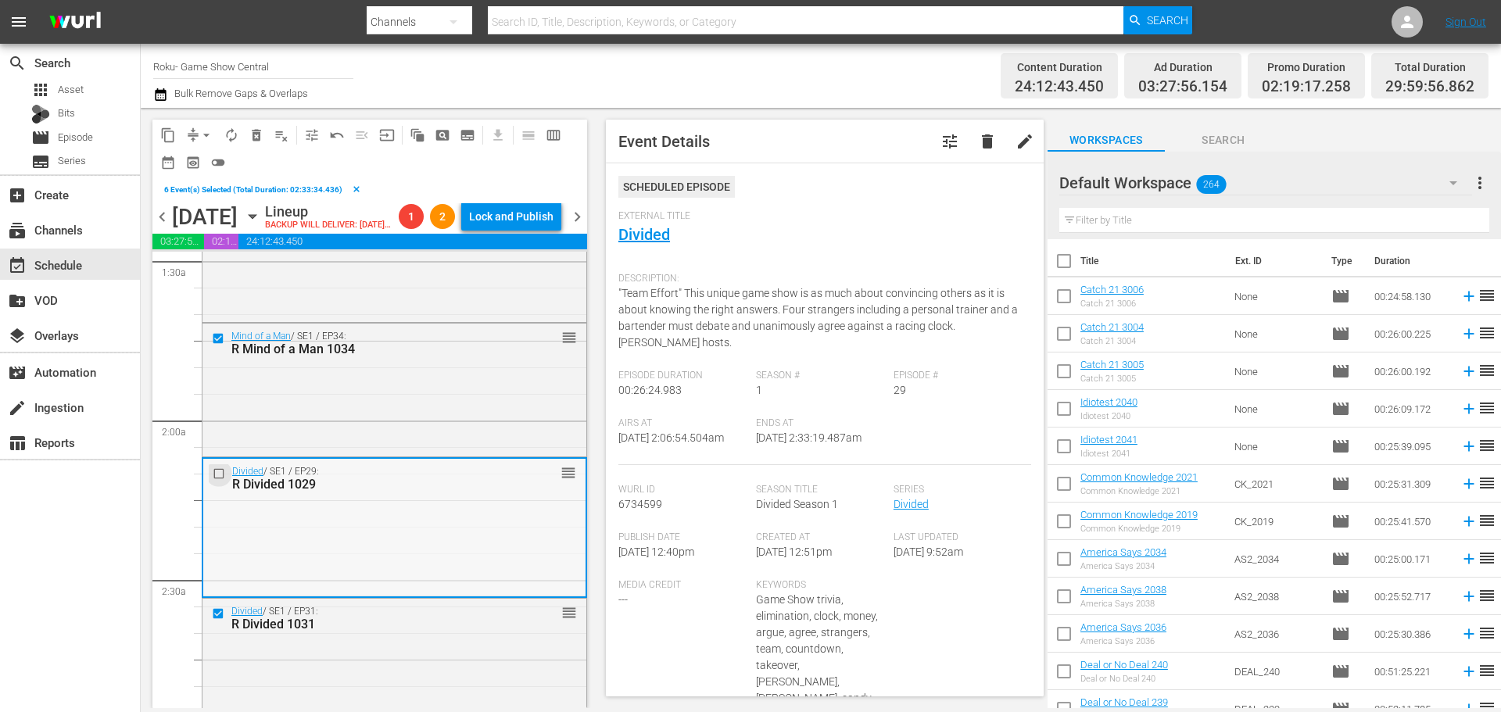
click at [222, 480] on input "checkbox" at bounding box center [221, 473] width 16 height 13
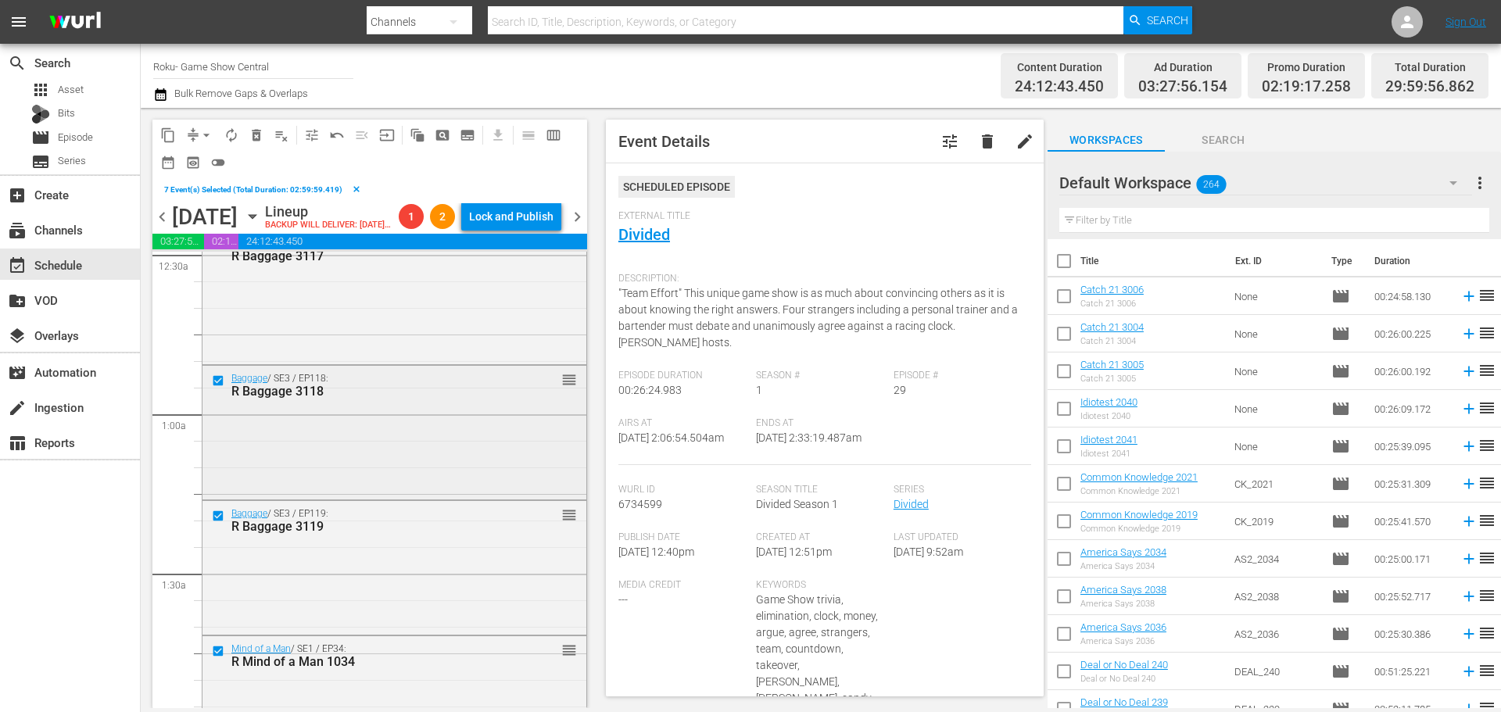
scroll to position [0, 0]
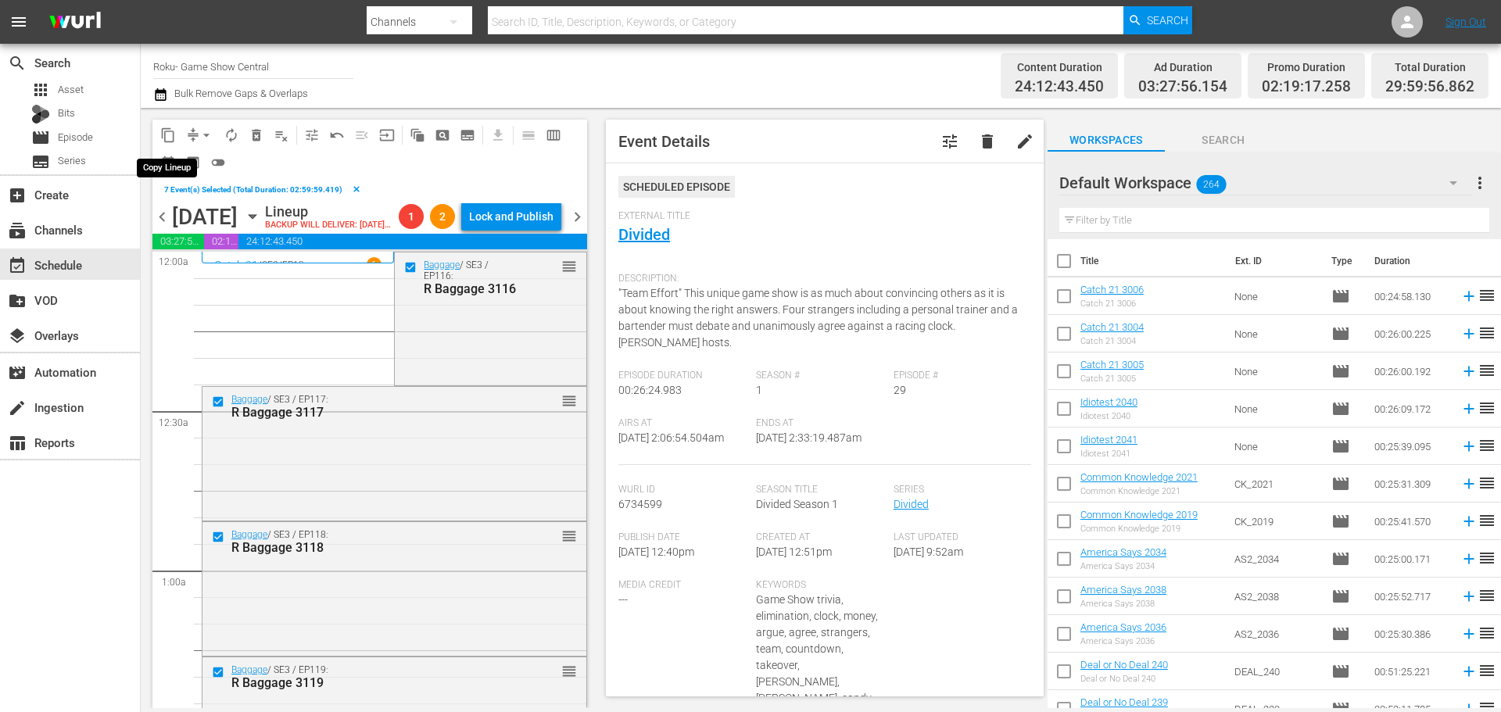
click at [158, 134] on button "content_copy" at bounding box center [168, 135] width 25 height 25
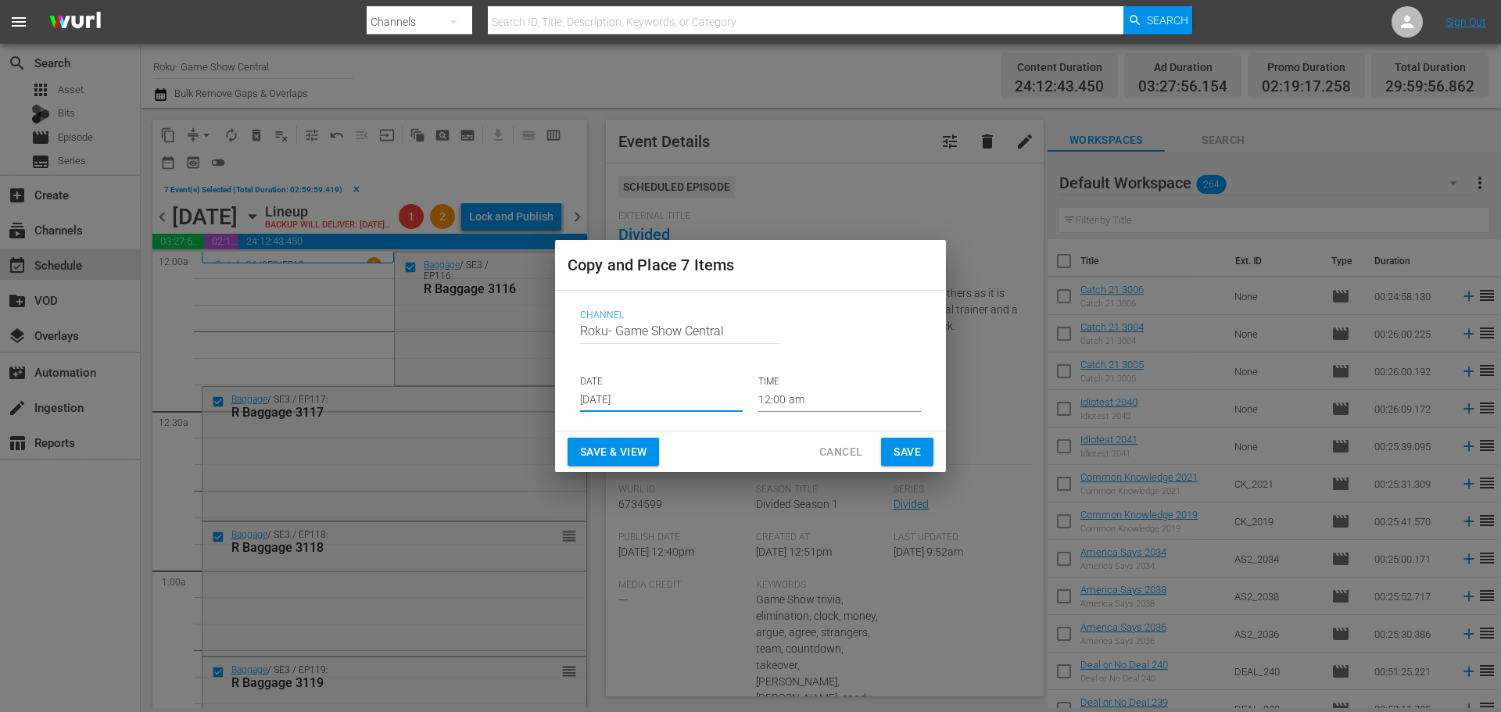
click at [640, 398] on input "[DATE]" at bounding box center [661, 400] width 163 height 23
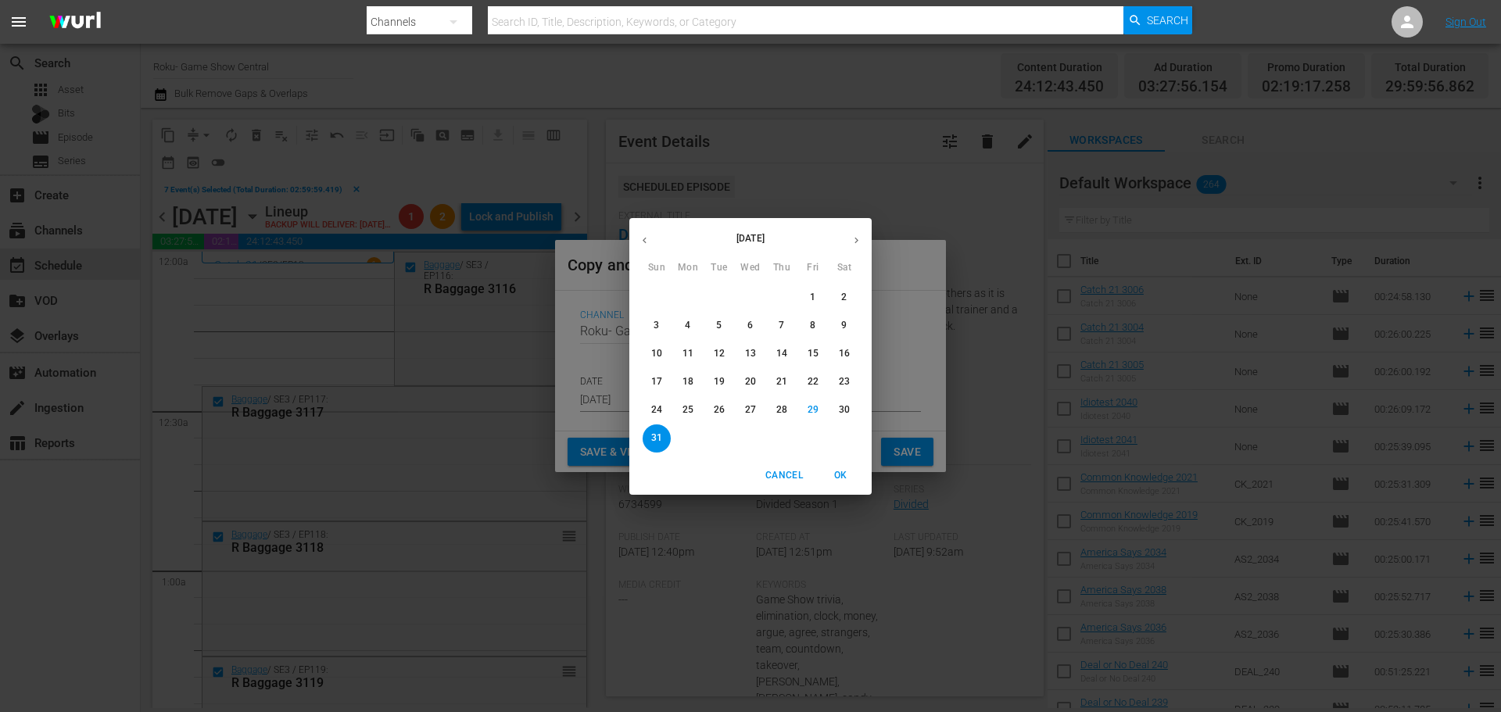
click at [658, 433] on p "31" at bounding box center [656, 438] width 11 height 13
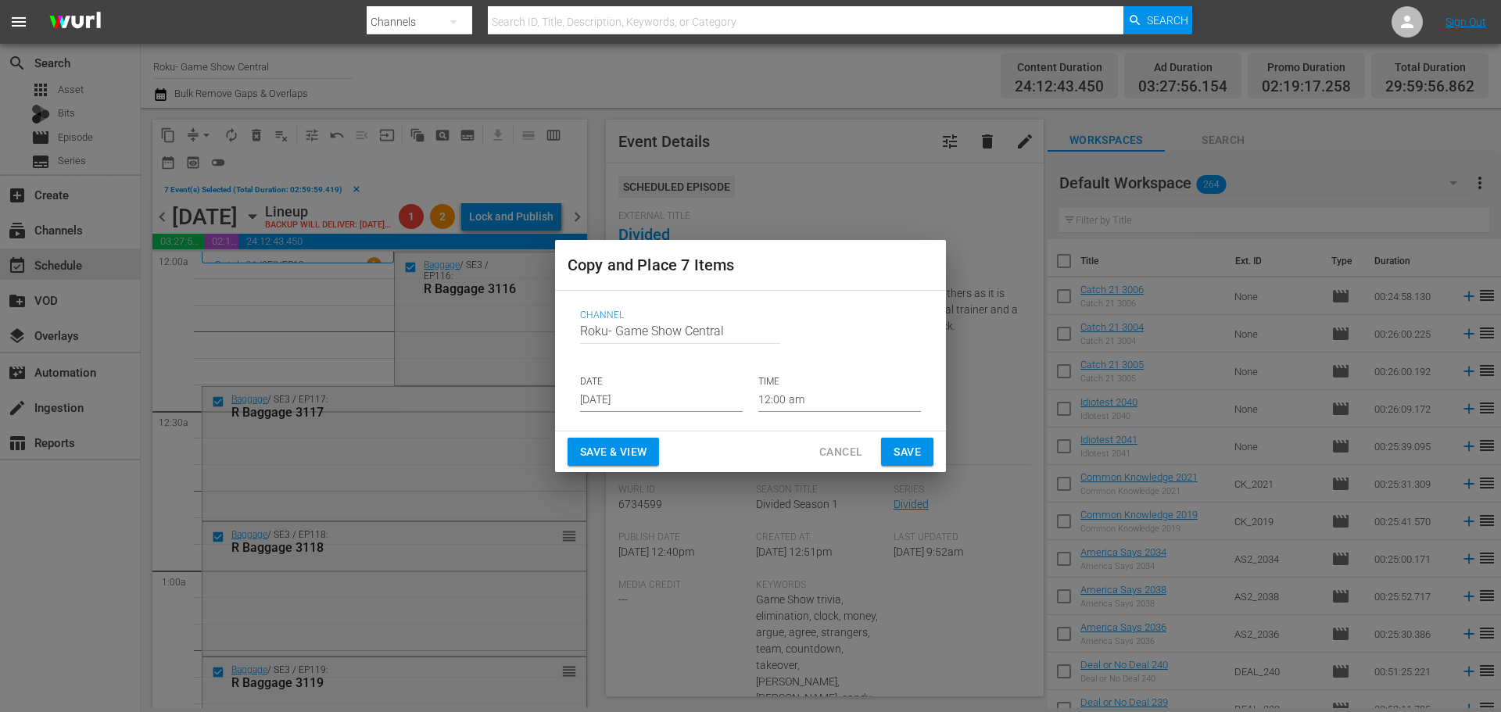
click at [804, 385] on p "TIME" at bounding box center [839, 381] width 163 height 13
click at [792, 407] on input "12:00 am" at bounding box center [839, 400] width 163 height 23
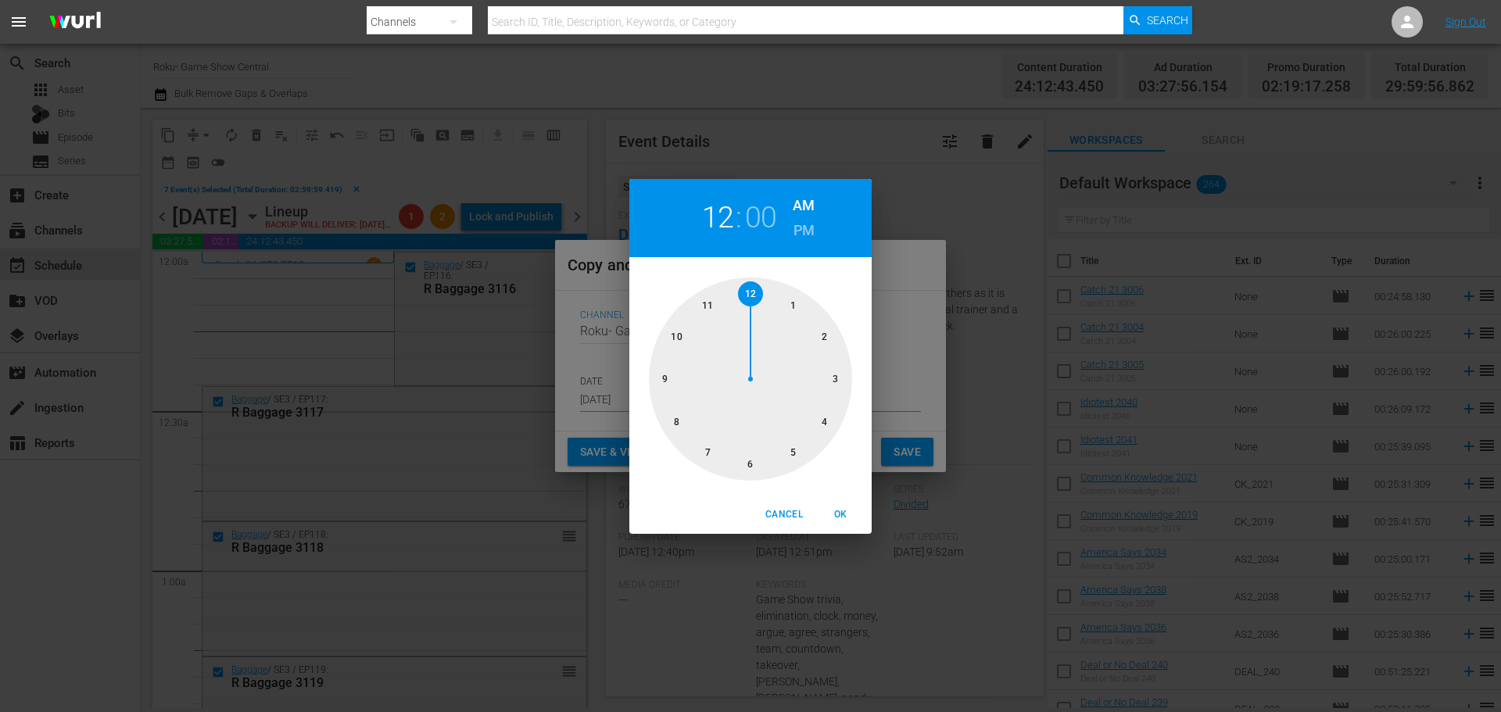
drag, startPoint x: 792, startPoint y: 407, endPoint x: 812, endPoint y: 380, distance: 33.0
click at [811, 377] on div at bounding box center [750, 379] width 203 height 203
click at [826, 512] on span "OK" at bounding box center [841, 515] width 38 height 16
type input "03:00 am"
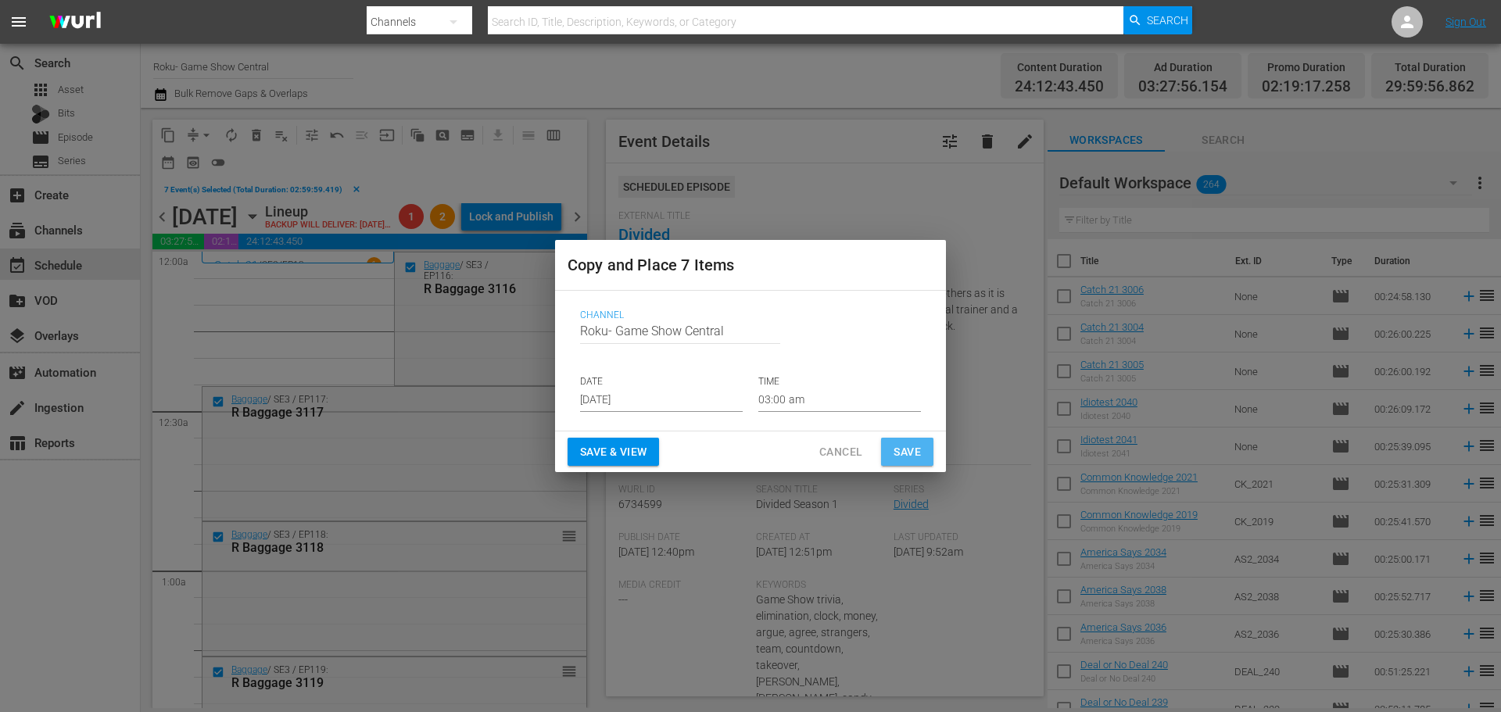
drag, startPoint x: 896, startPoint y: 442, endPoint x: 733, endPoint y: 486, distance: 168.6
click at [899, 446] on span "Save" at bounding box center [907, 453] width 27 height 20
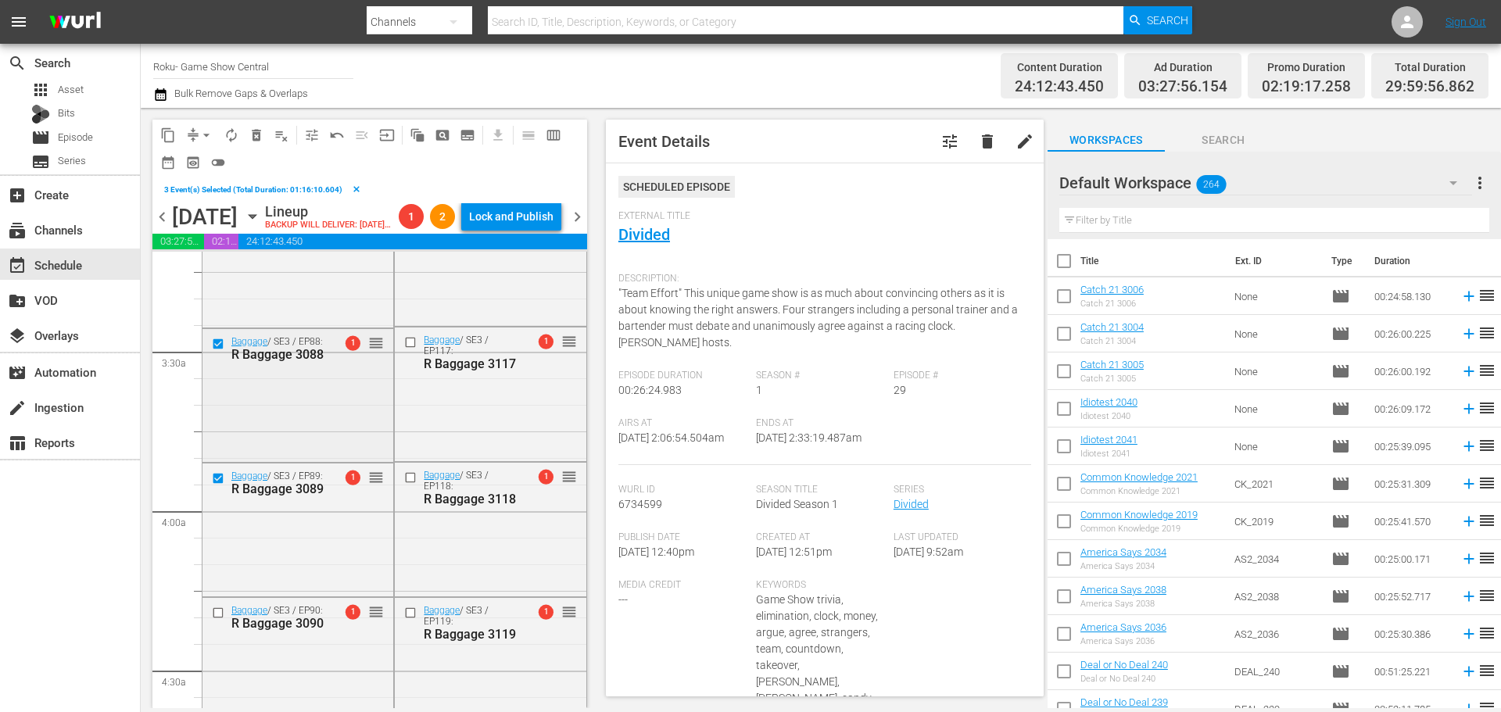
scroll to position [1095, 0]
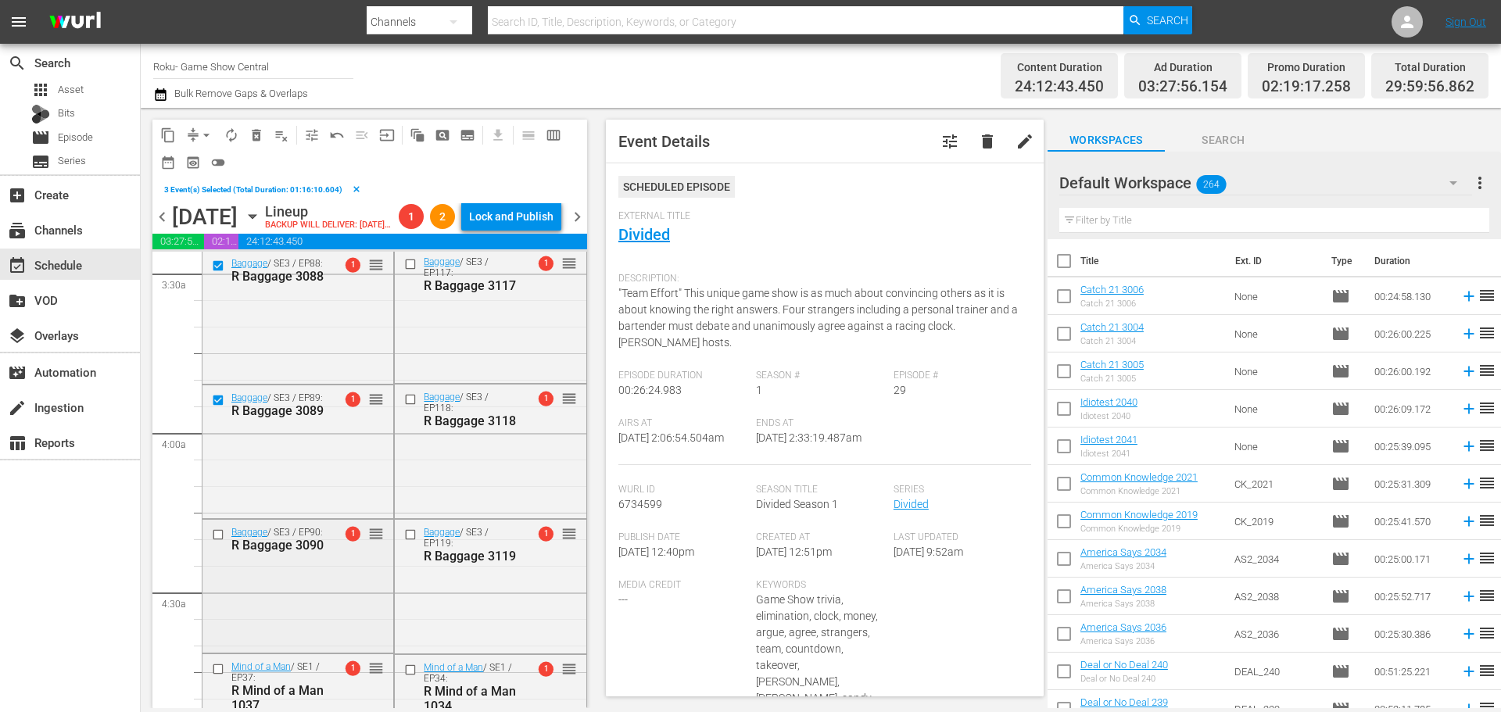
click at [217, 542] on input "checkbox" at bounding box center [220, 535] width 16 height 13
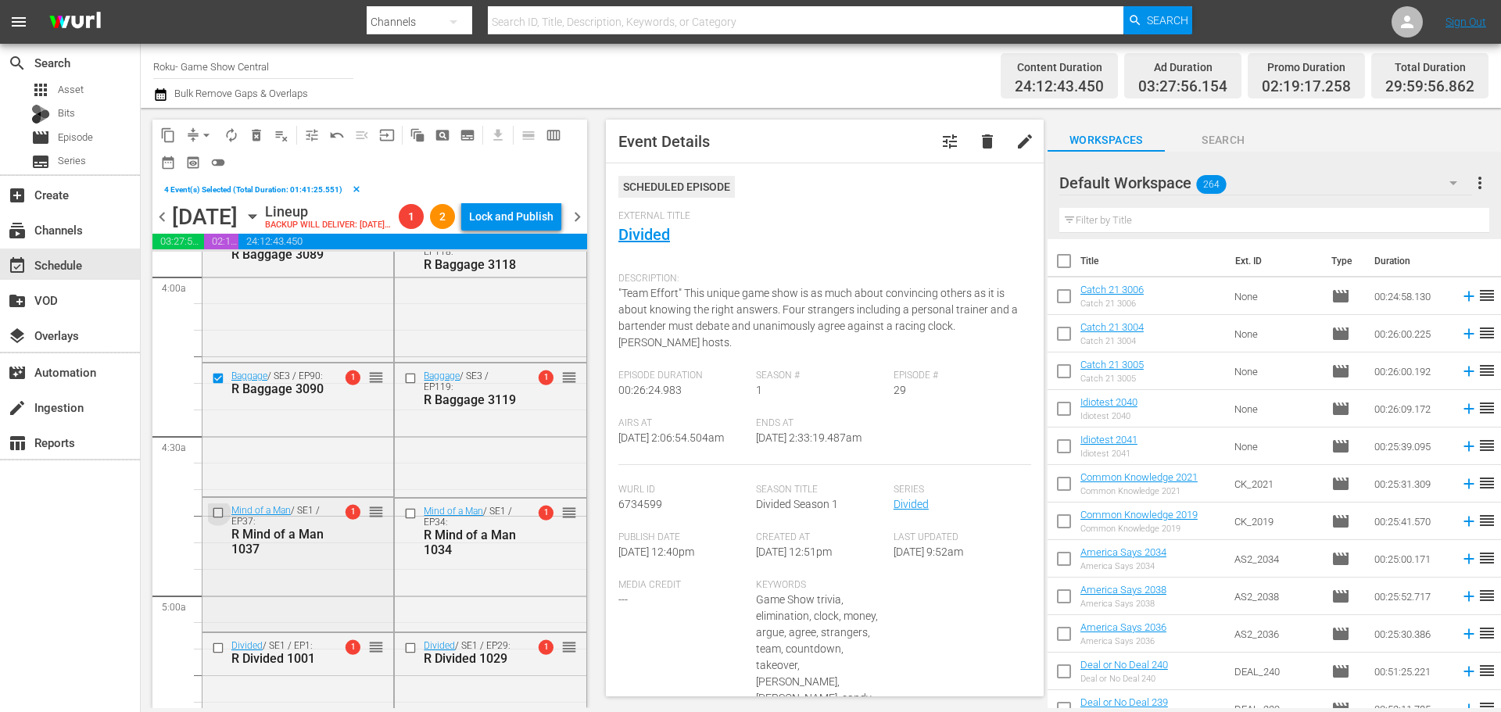
click at [215, 519] on input "checkbox" at bounding box center [220, 512] width 16 height 13
click at [223, 654] on input "checkbox" at bounding box center [220, 647] width 16 height 13
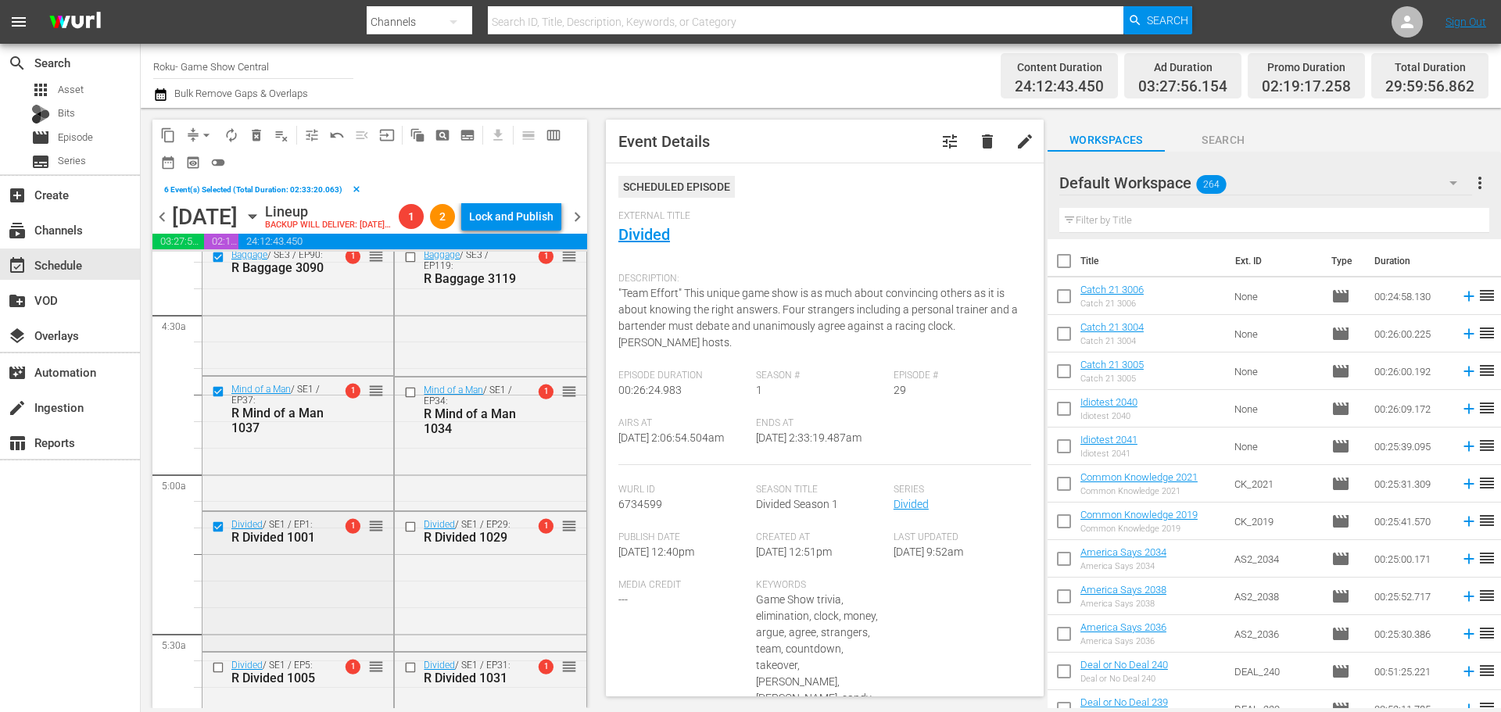
scroll to position [1407, 0]
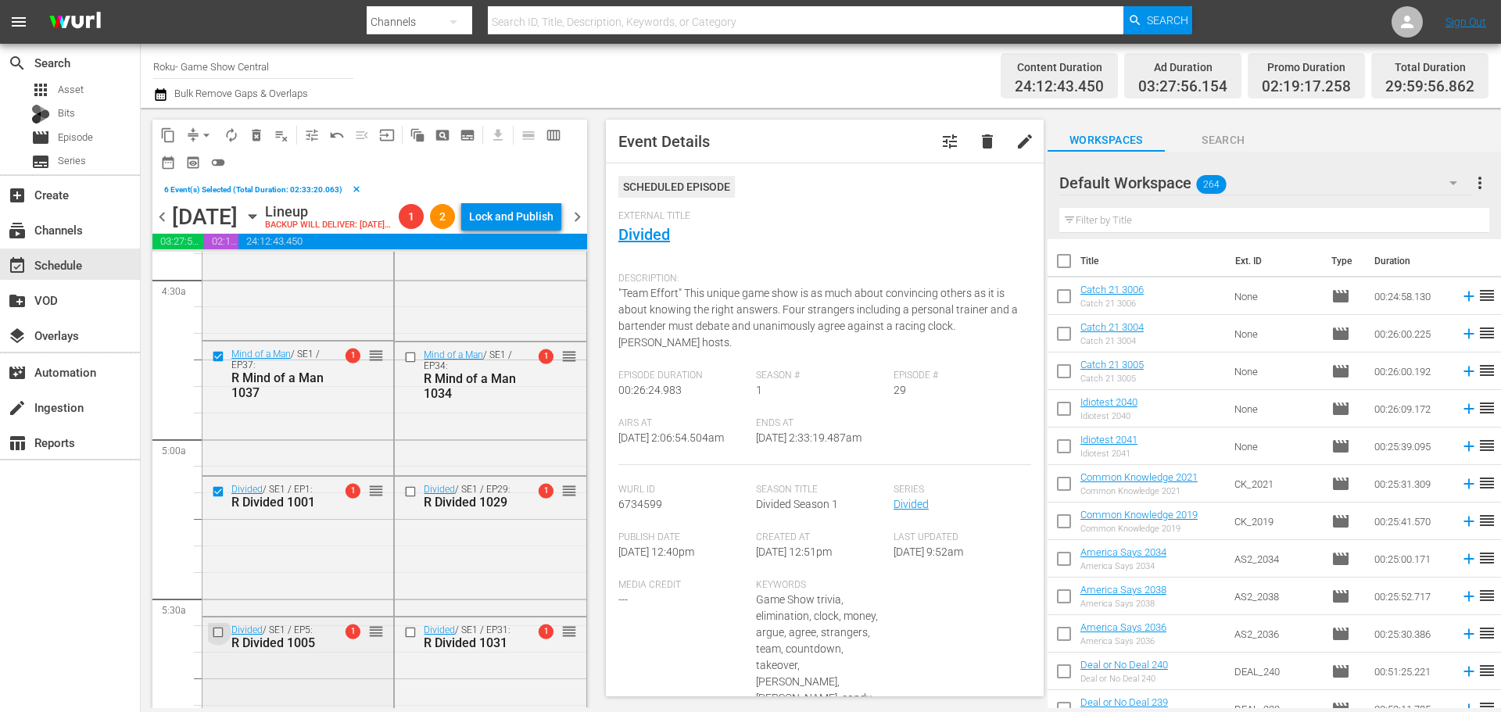
click at [220, 640] on input "checkbox" at bounding box center [220, 632] width 16 height 13
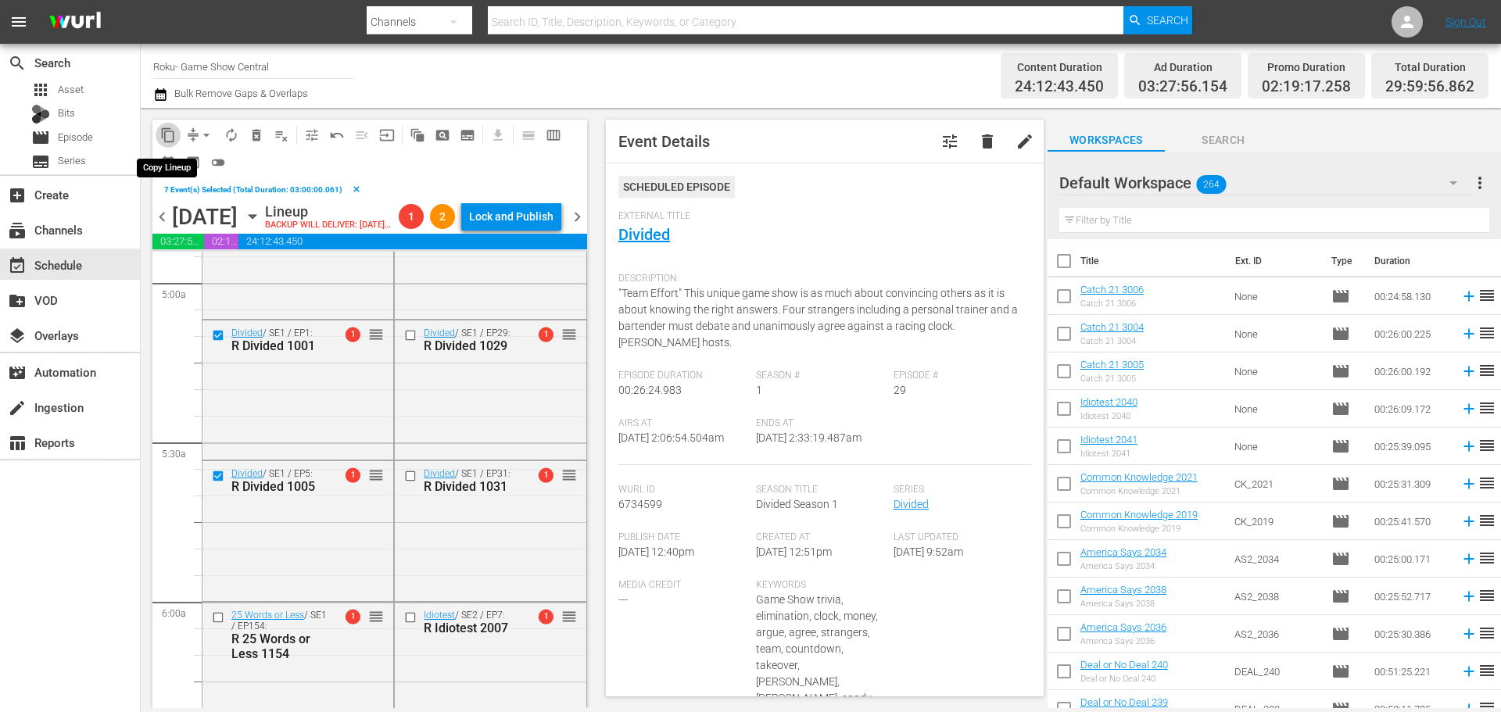
click at [172, 141] on span "content_copy" at bounding box center [168, 135] width 16 height 16
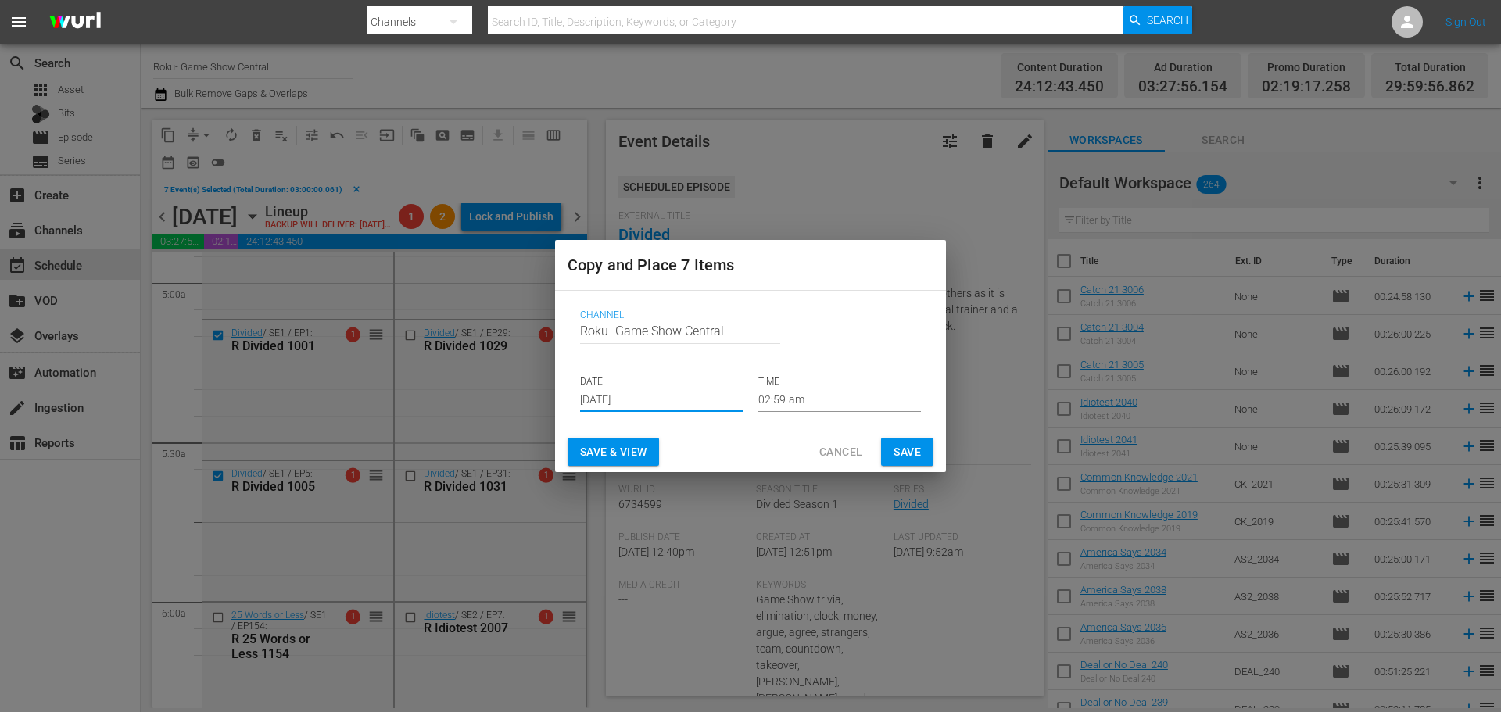
click at [608, 403] on input "[DATE]" at bounding box center [661, 400] width 163 height 23
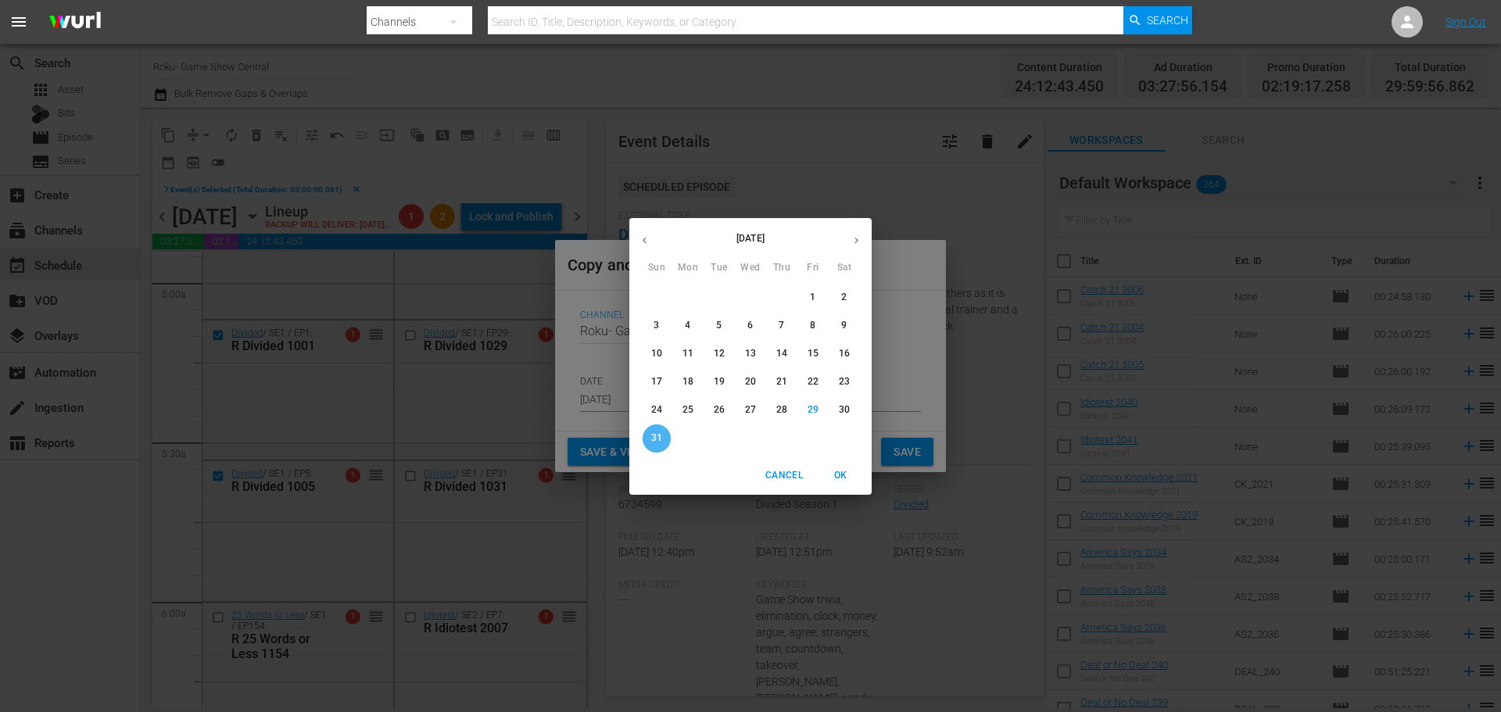
click at [657, 442] on p "31" at bounding box center [656, 438] width 11 height 13
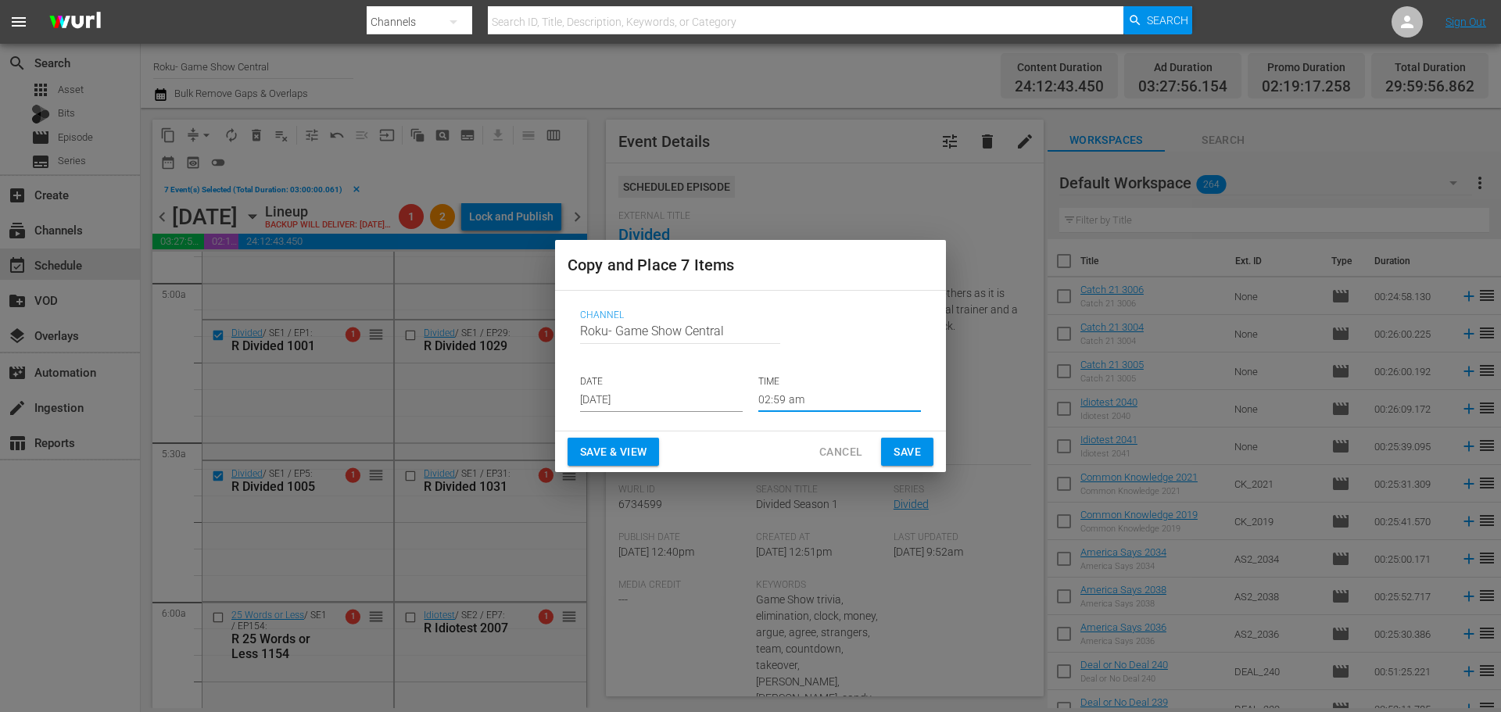
click at [840, 396] on input "02:59 am" at bounding box center [839, 400] width 163 height 23
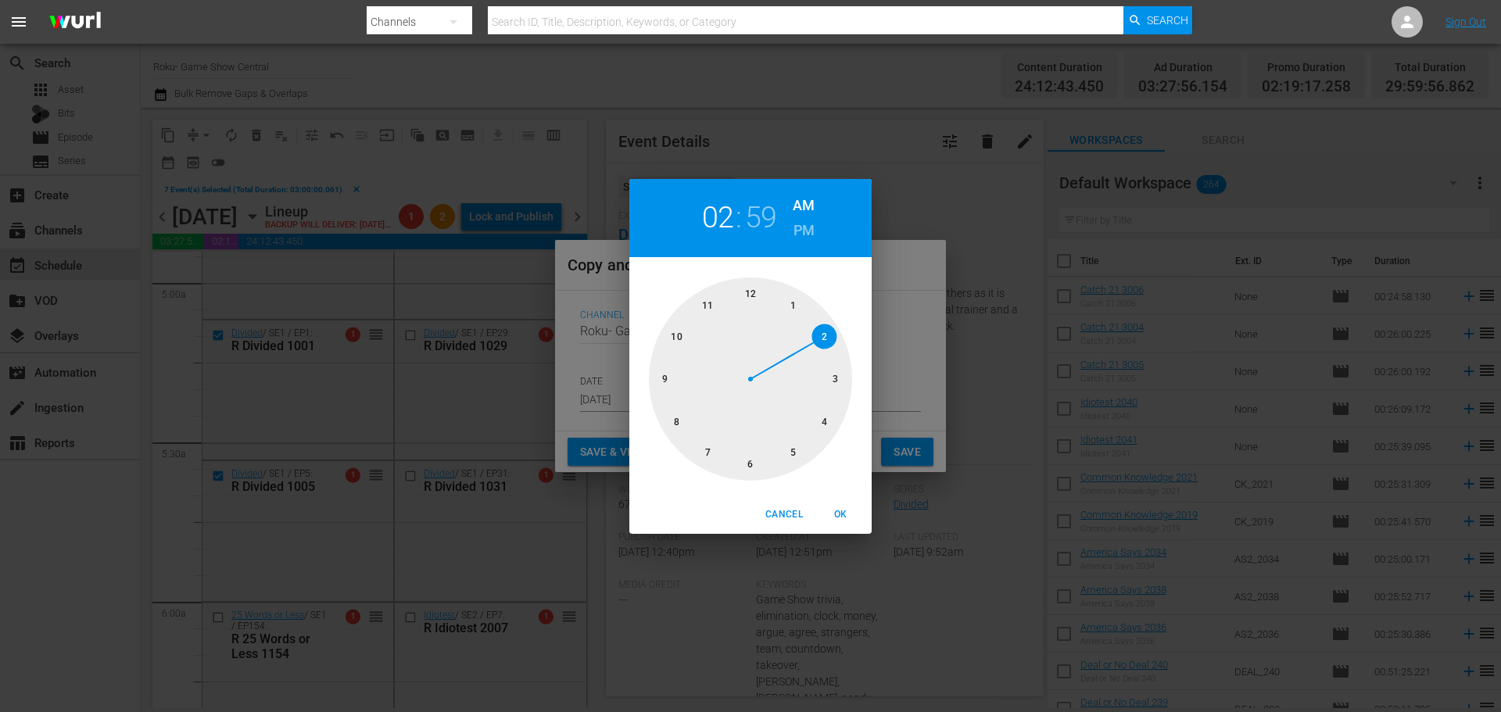
click at [737, 470] on div at bounding box center [750, 379] width 203 height 203
click at [753, 303] on div at bounding box center [750, 379] width 203 height 203
click at [829, 511] on span "OK" at bounding box center [841, 515] width 38 height 16
type input "06:00 am"
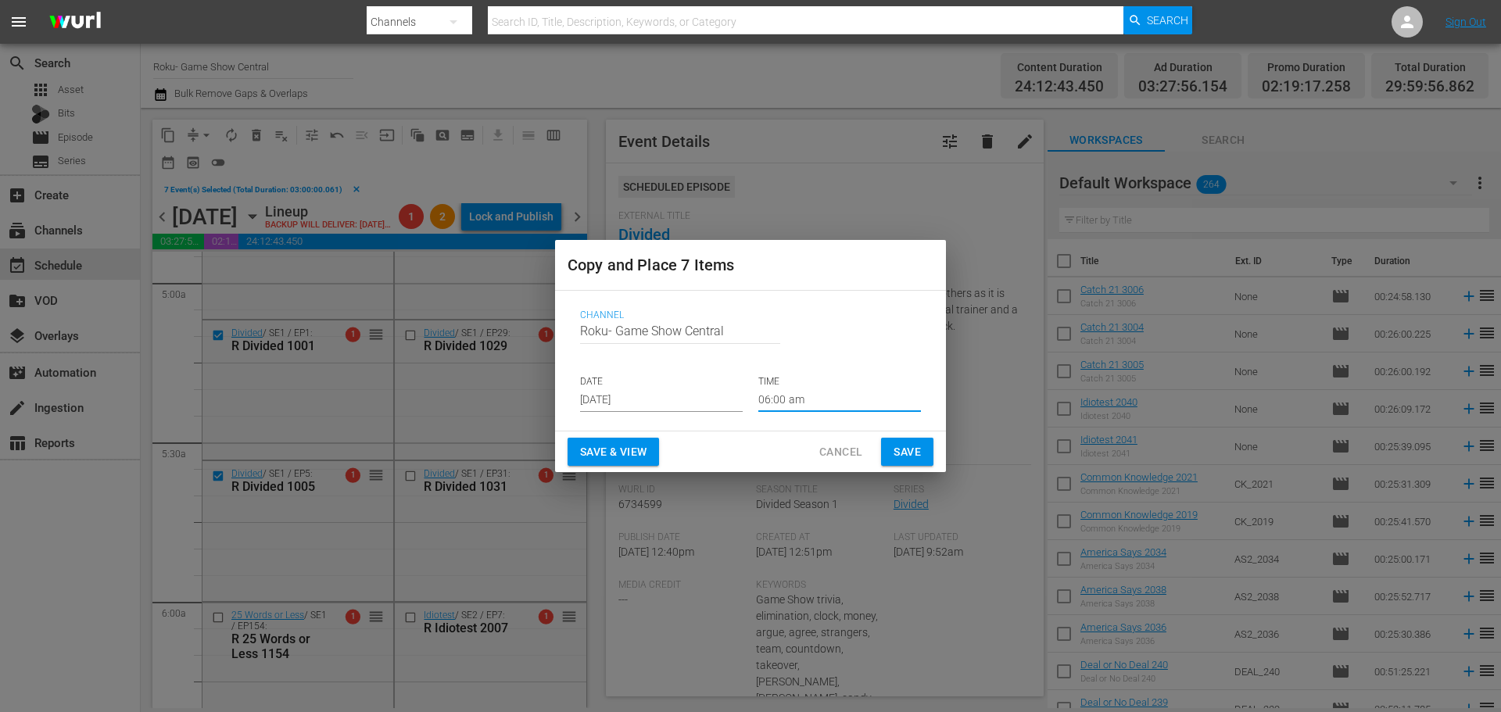
click at [833, 463] on button "Cancel" at bounding box center [841, 452] width 68 height 29
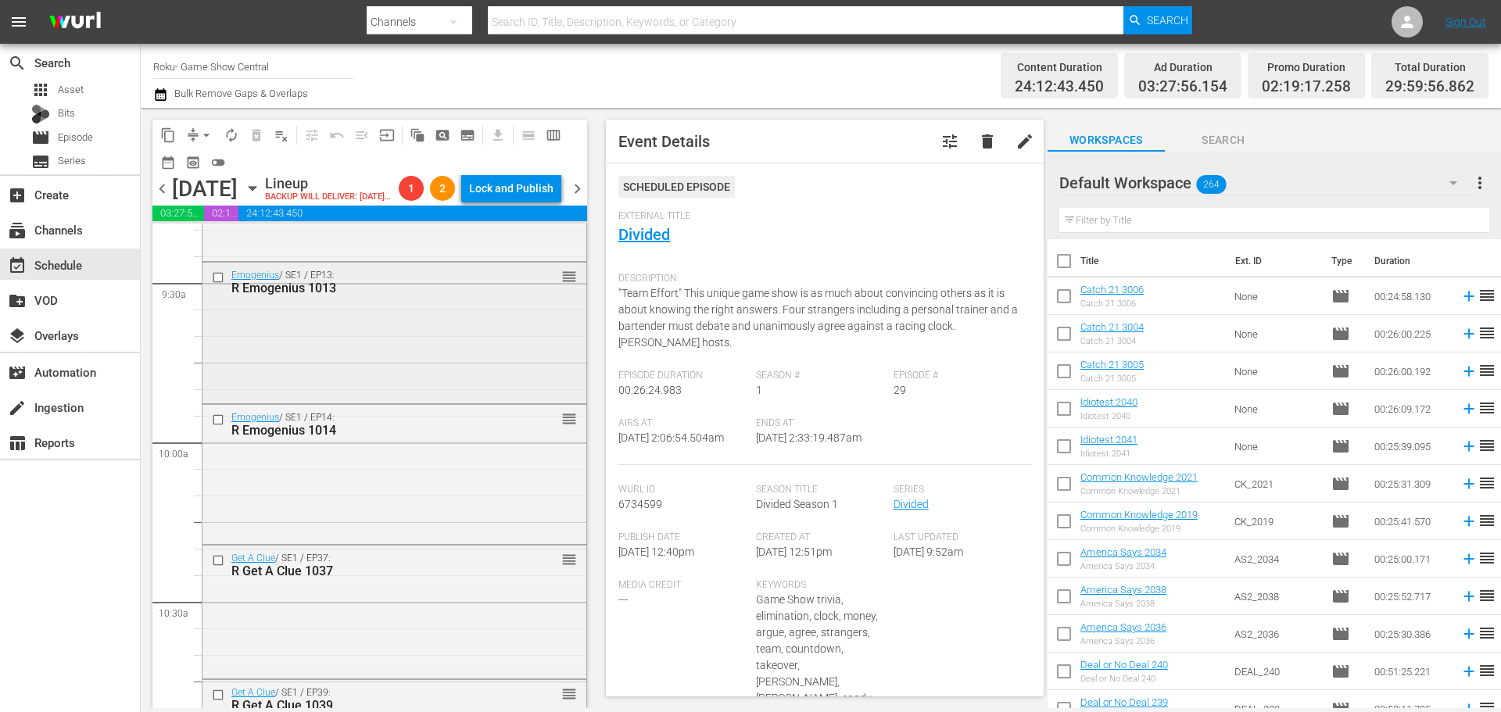
scroll to position [2736, 0]
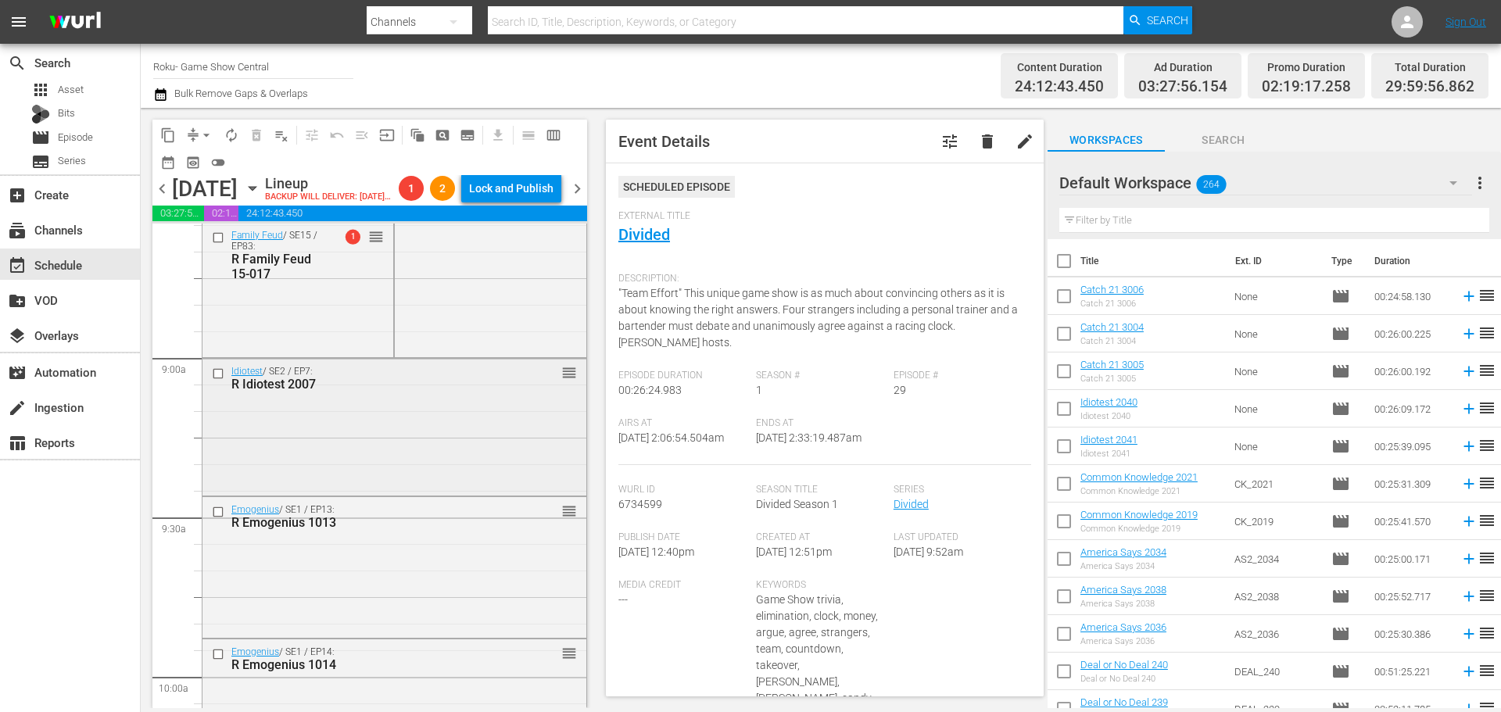
click at [222, 381] on input "checkbox" at bounding box center [220, 373] width 16 height 13
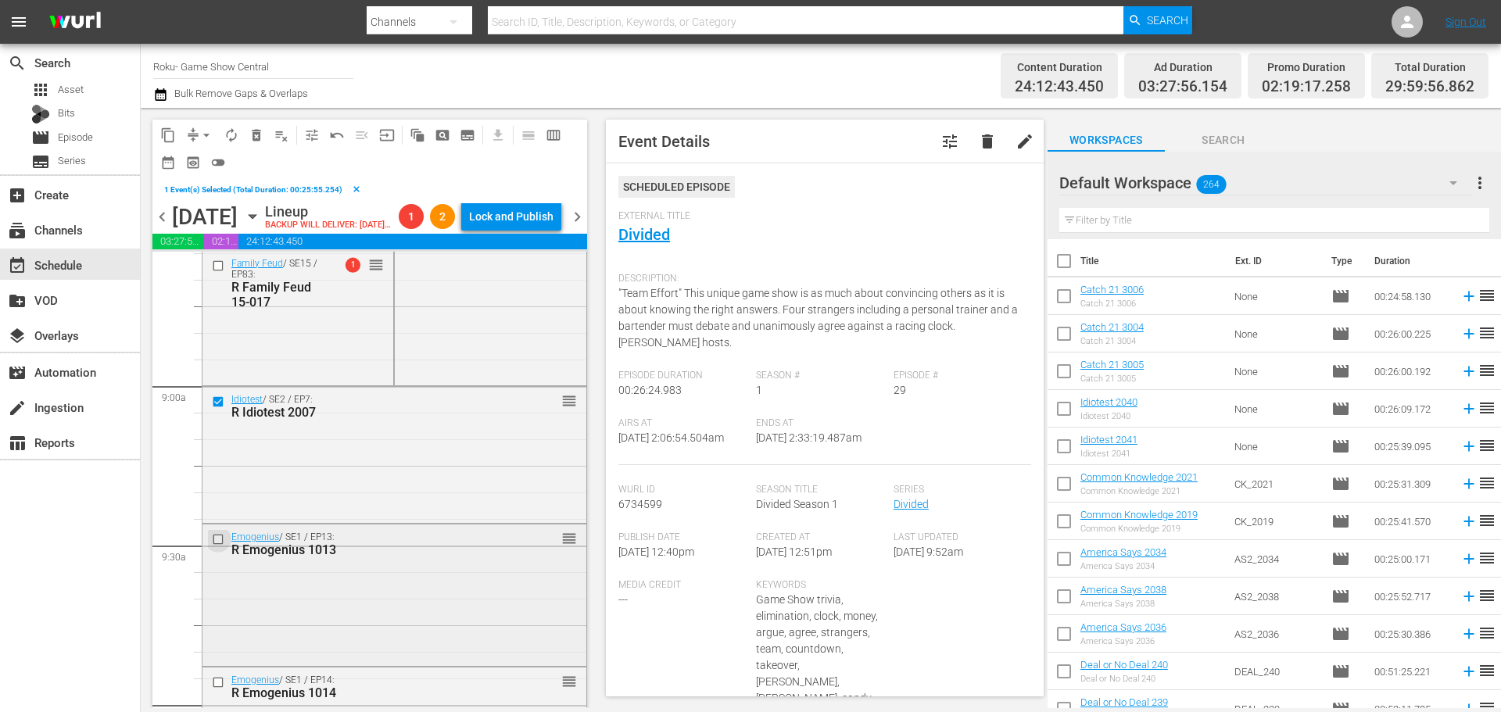
click at [221, 546] on input "checkbox" at bounding box center [220, 539] width 16 height 13
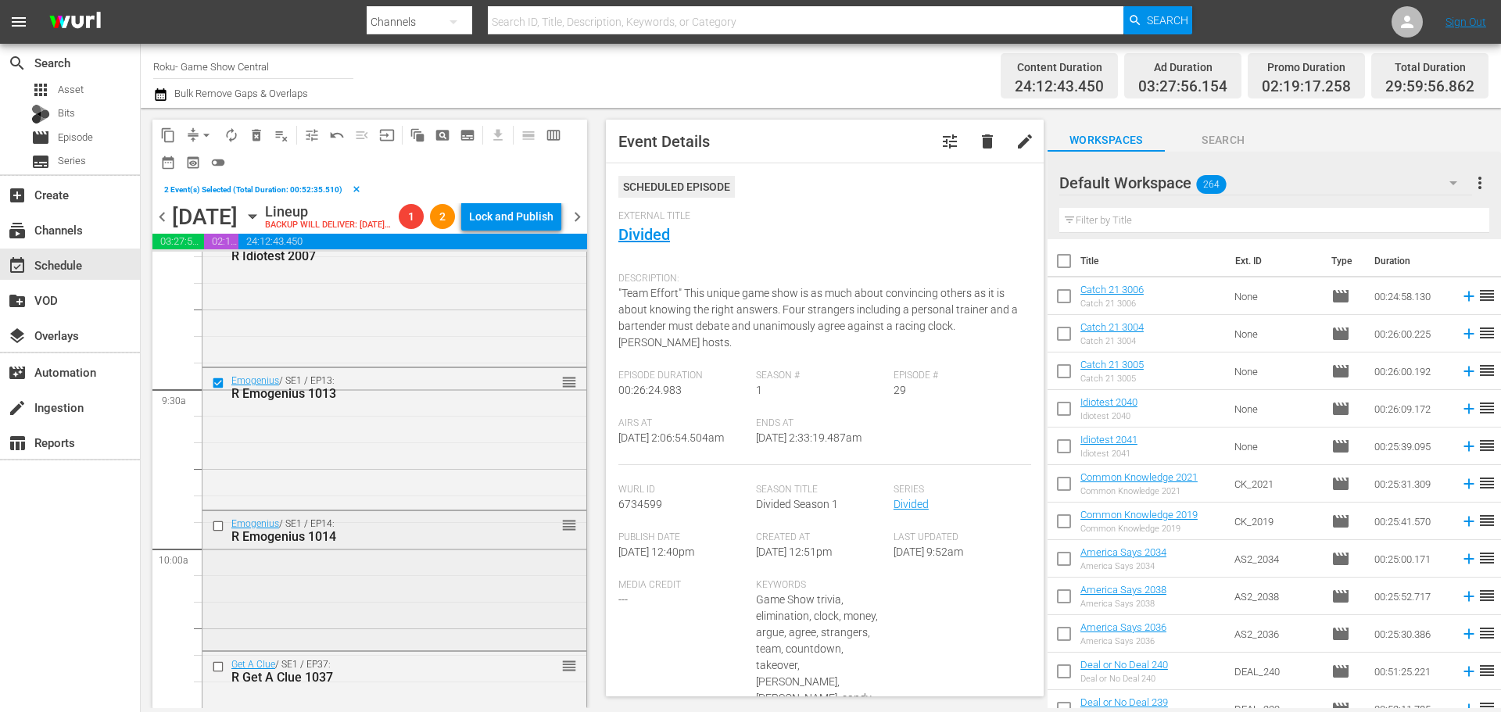
click at [220, 532] on input "checkbox" at bounding box center [220, 525] width 16 height 13
click at [220, 673] on input "checkbox" at bounding box center [220, 666] width 16 height 13
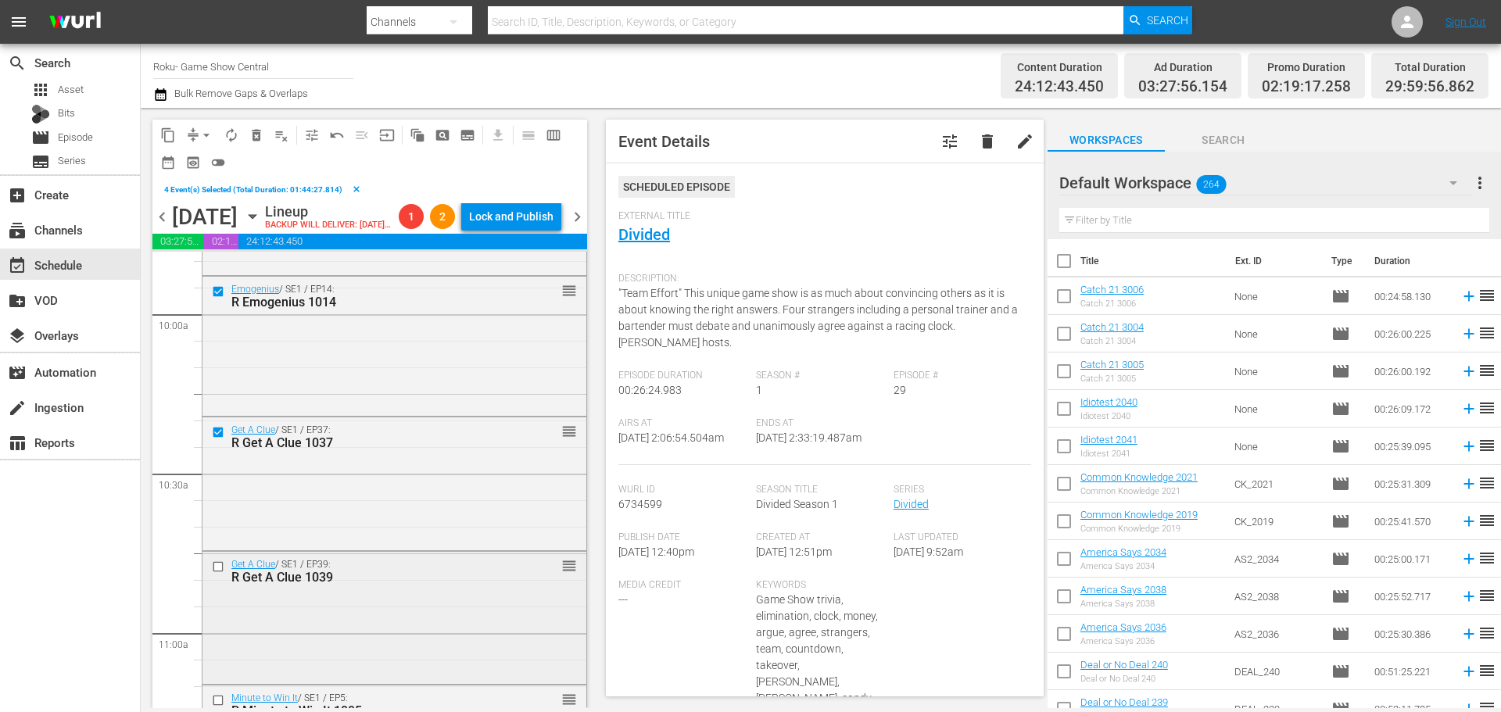
click at [217, 574] on input "checkbox" at bounding box center [220, 567] width 16 height 13
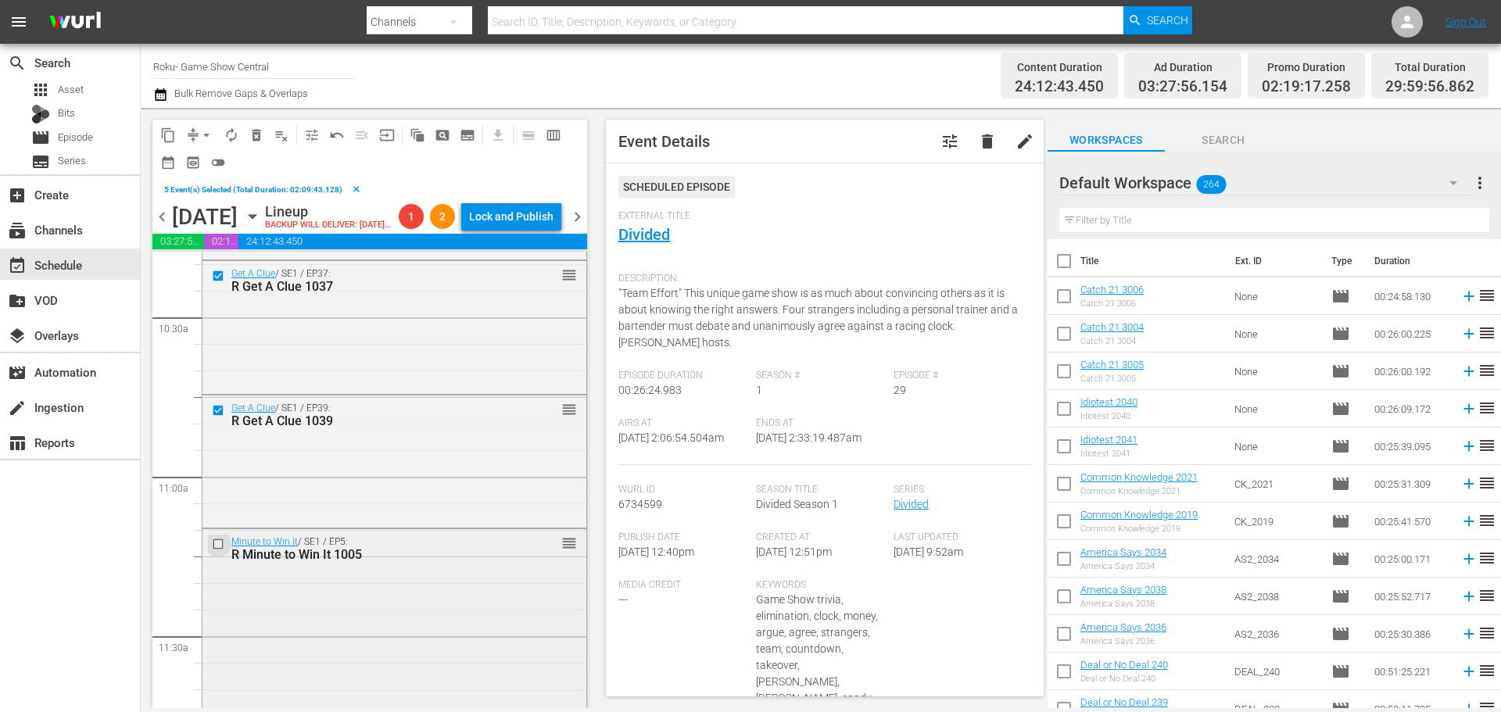
click at [216, 551] on input "checkbox" at bounding box center [220, 544] width 16 height 13
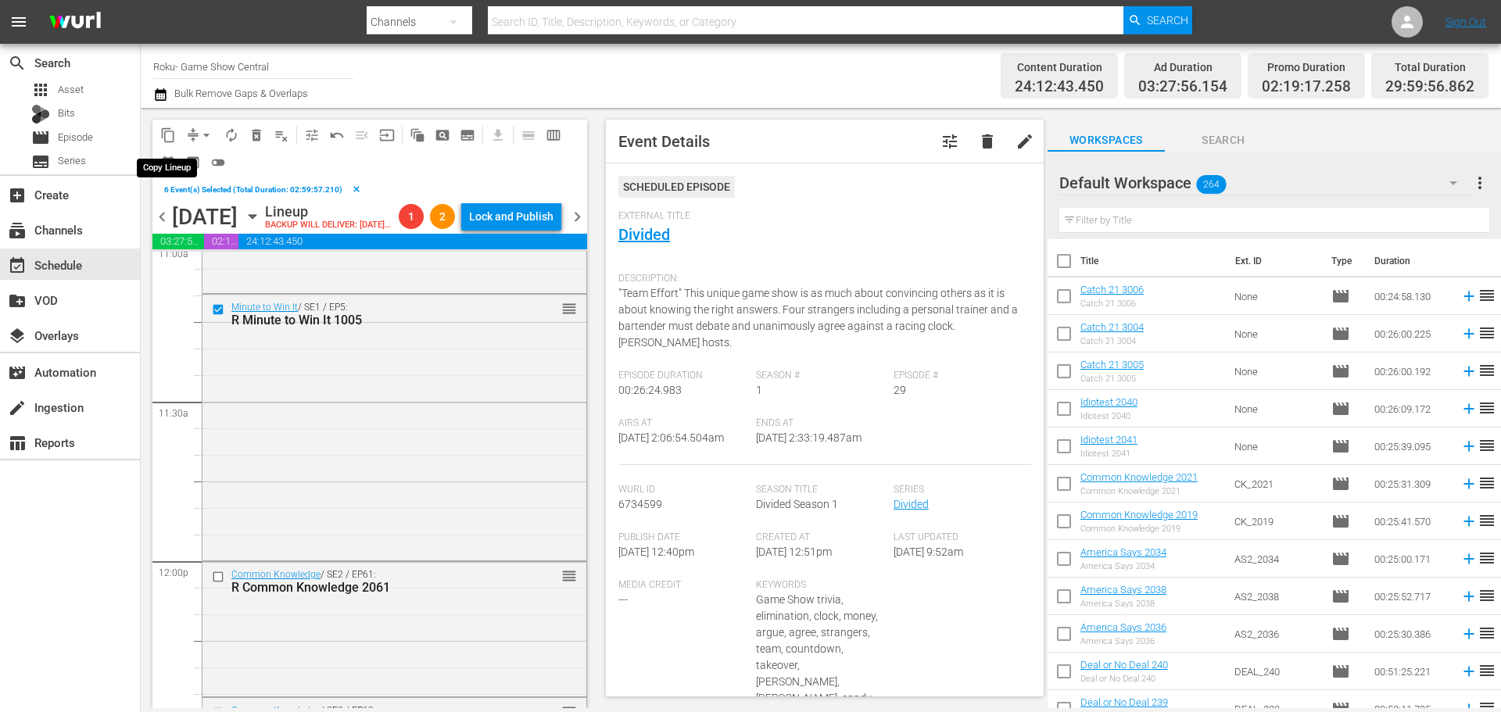
click at [171, 126] on button "content_copy" at bounding box center [168, 135] width 25 height 25
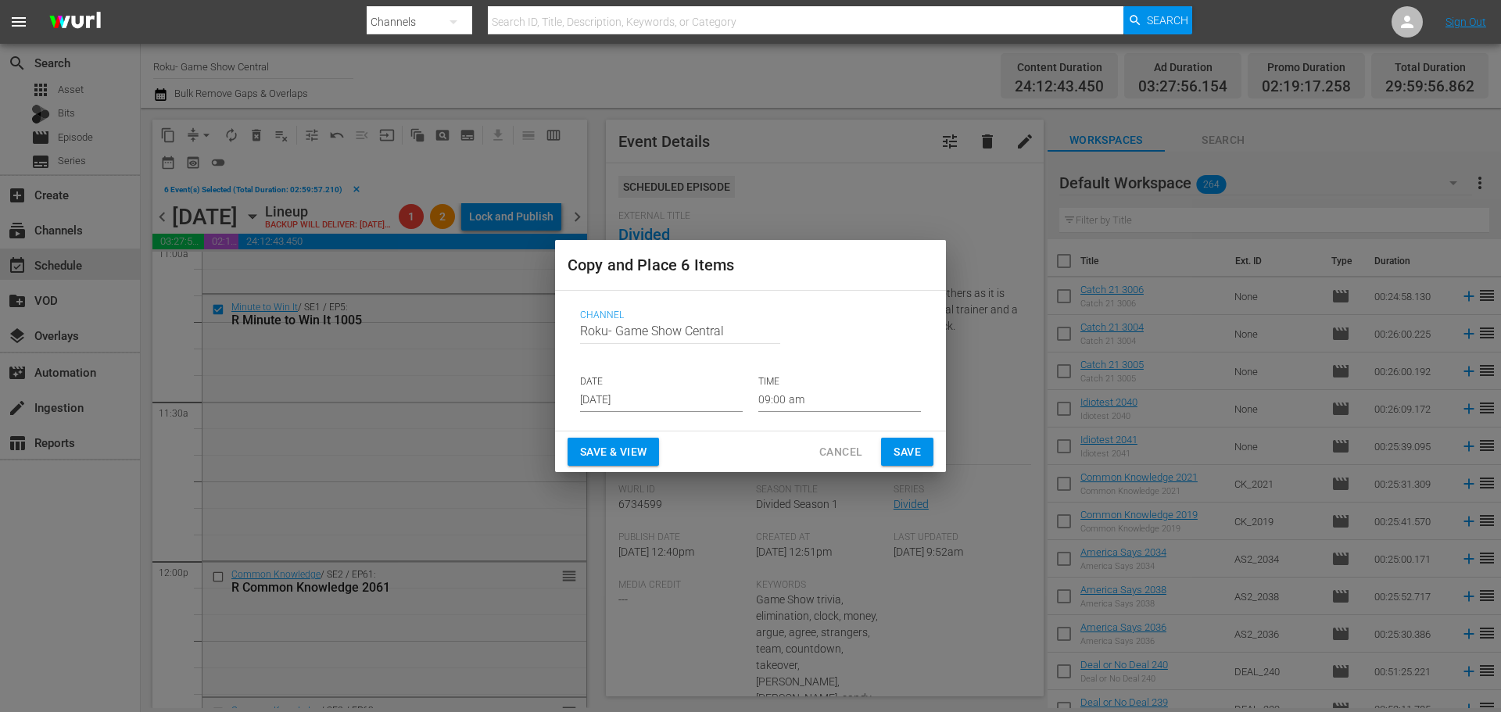
click at [640, 410] on input "[DATE]" at bounding box center [661, 400] width 163 height 23
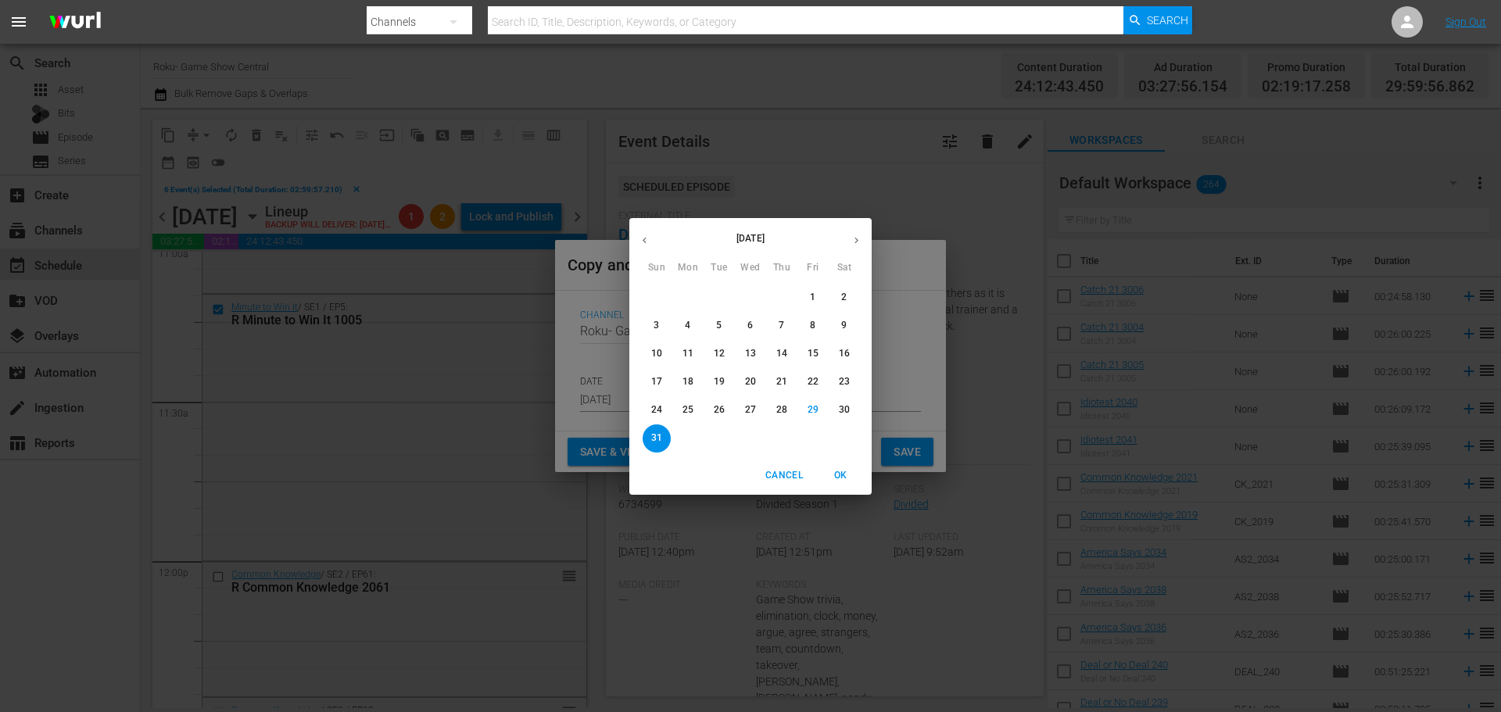
click at [841, 473] on span "OK" at bounding box center [841, 476] width 38 height 16
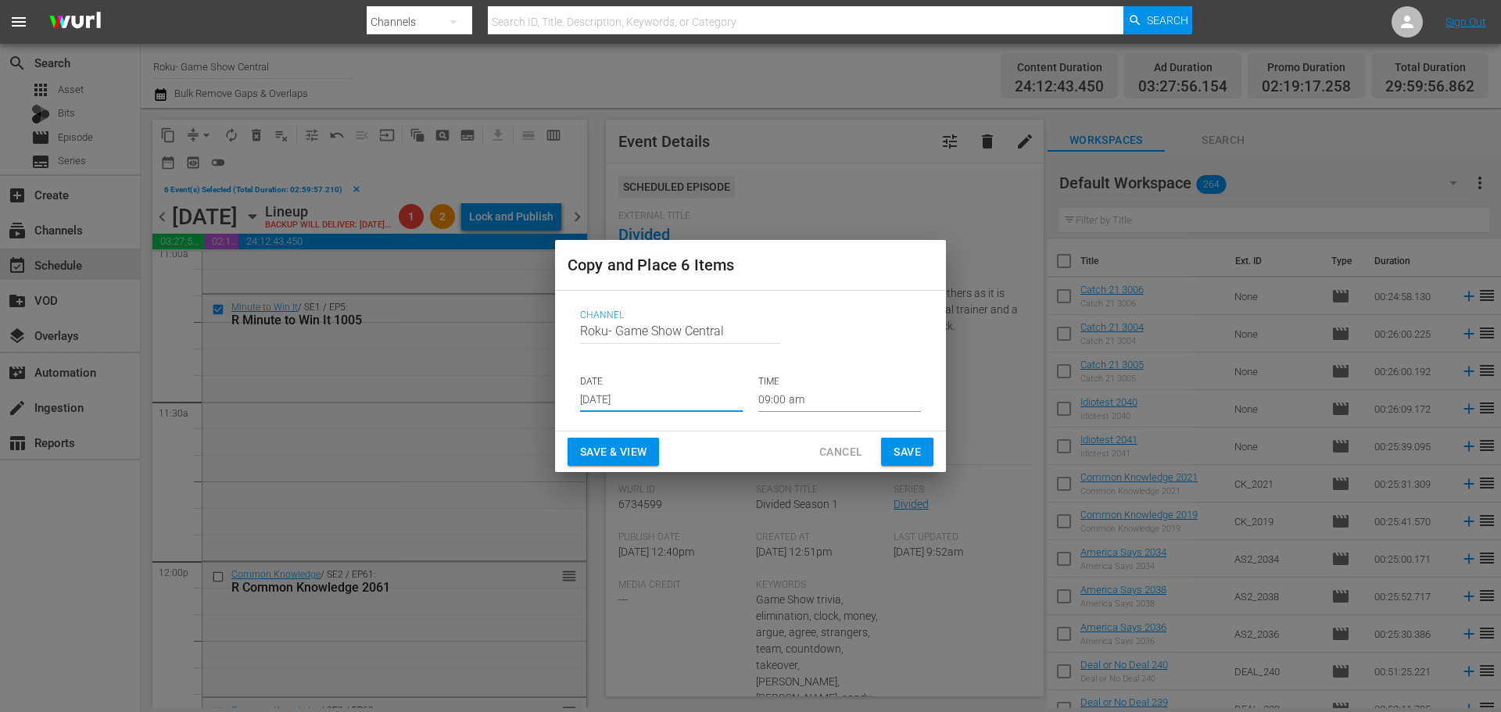
click at [852, 403] on input "09:00 am" at bounding box center [839, 400] width 163 height 23
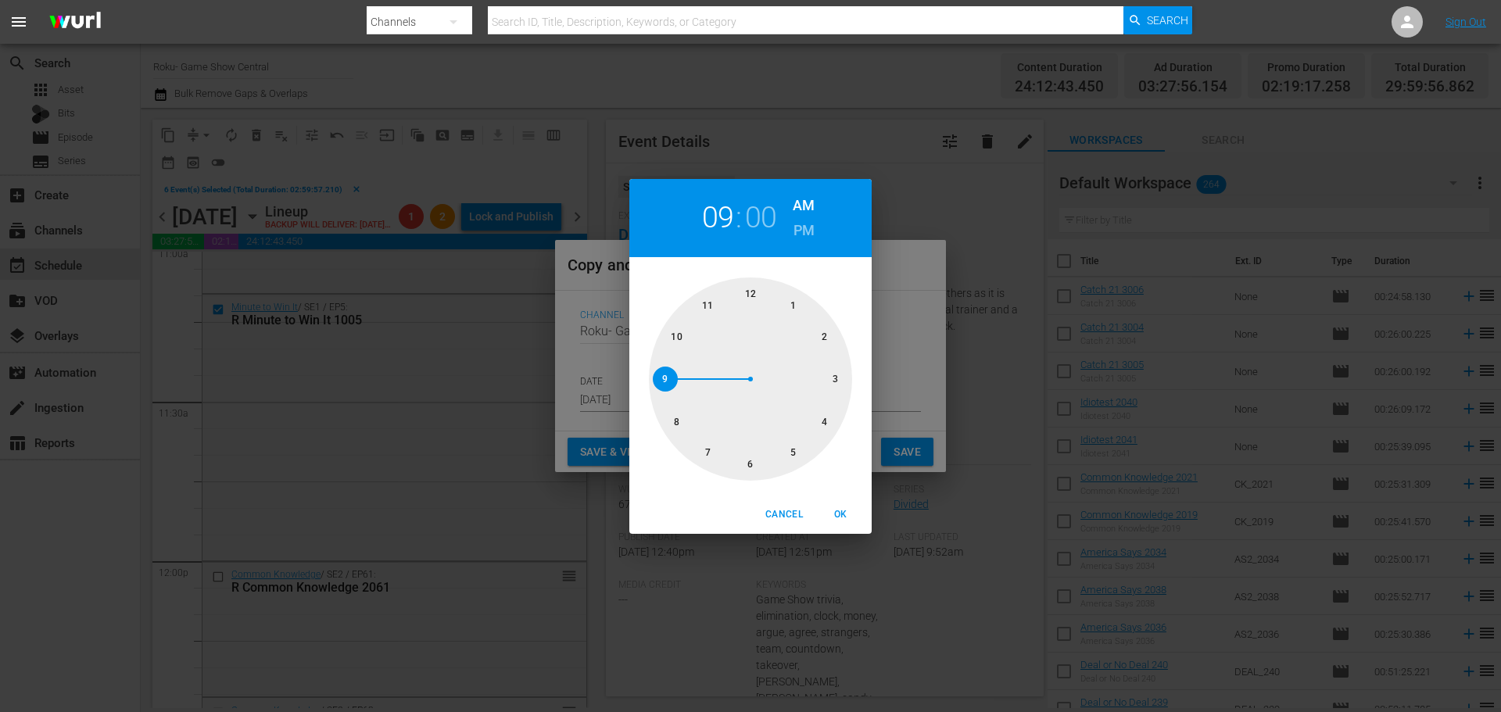
click at [762, 465] on div at bounding box center [750, 379] width 203 height 203
click at [841, 507] on span "OK" at bounding box center [841, 515] width 38 height 16
type input "06:00 am"
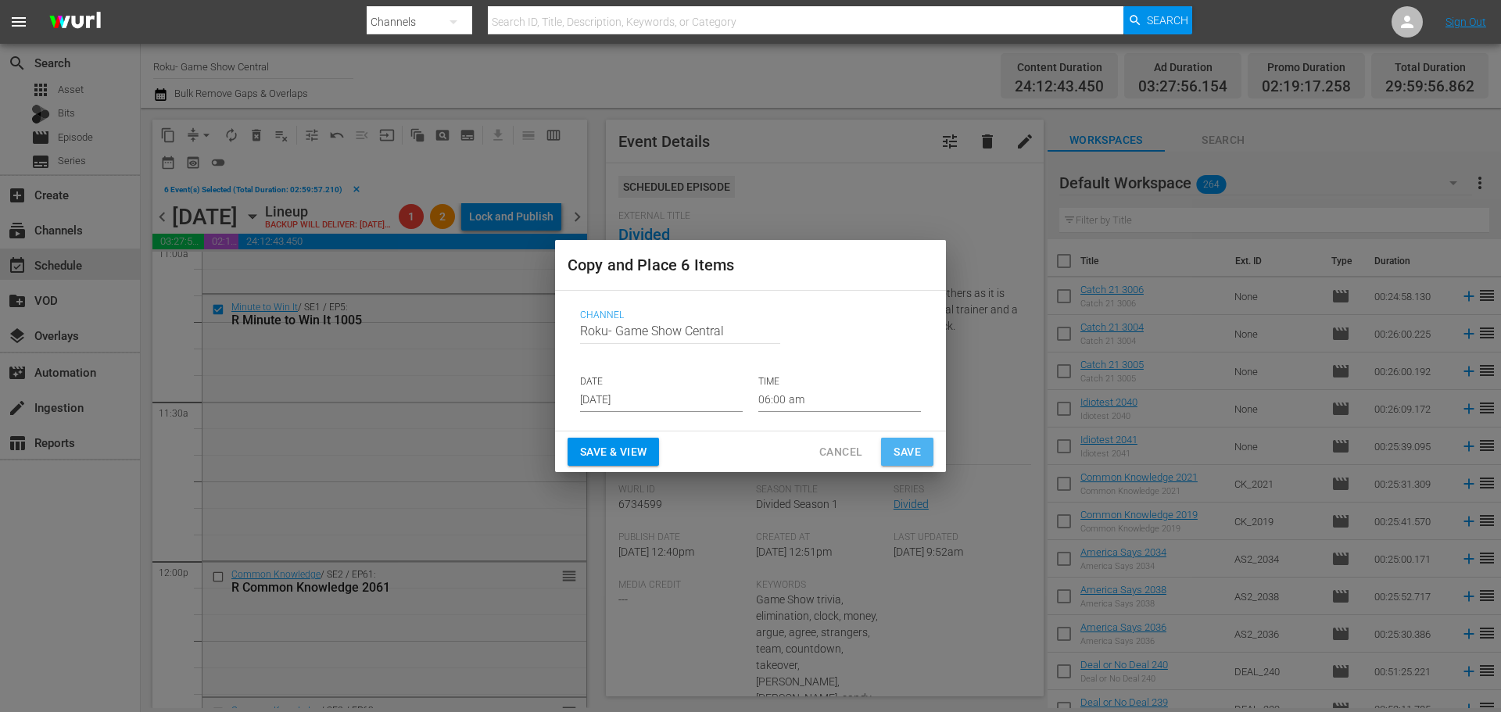
click at [914, 439] on button "Save" at bounding box center [907, 452] width 52 height 29
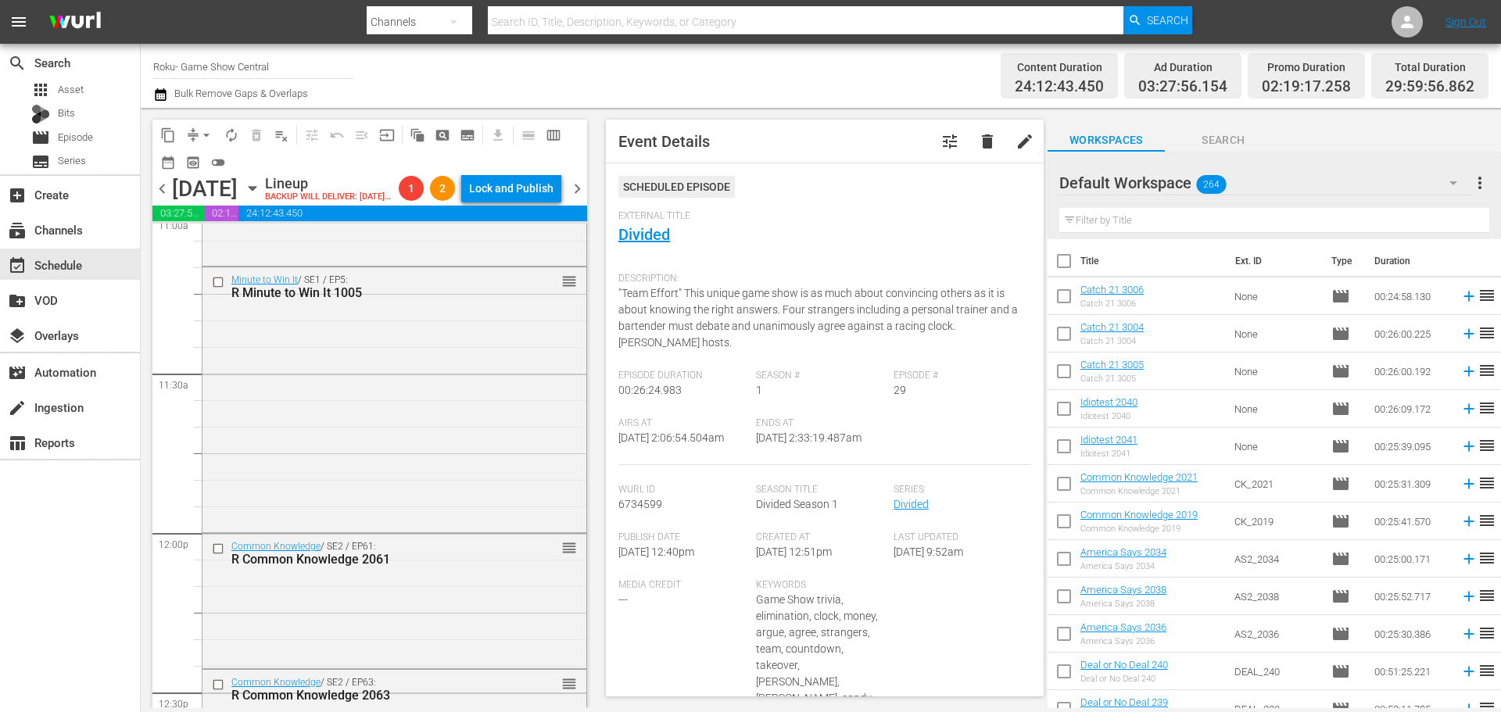
click at [914, 442] on div "Airs At 9/6/25 @ 2:06:54.504am Ends At 9/6/25 @ 2:33:19.487am" at bounding box center [824, 441] width 413 height 48
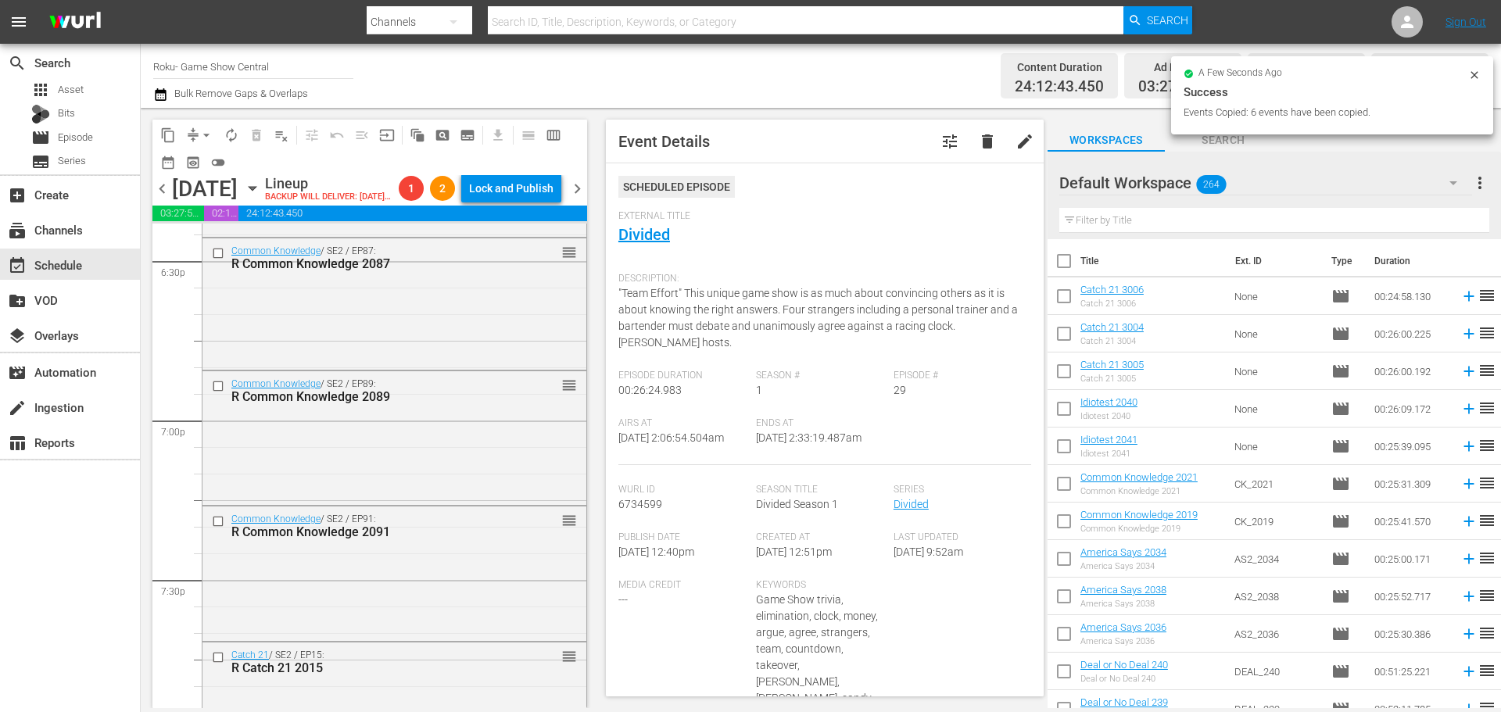
scroll to position [5629, 0]
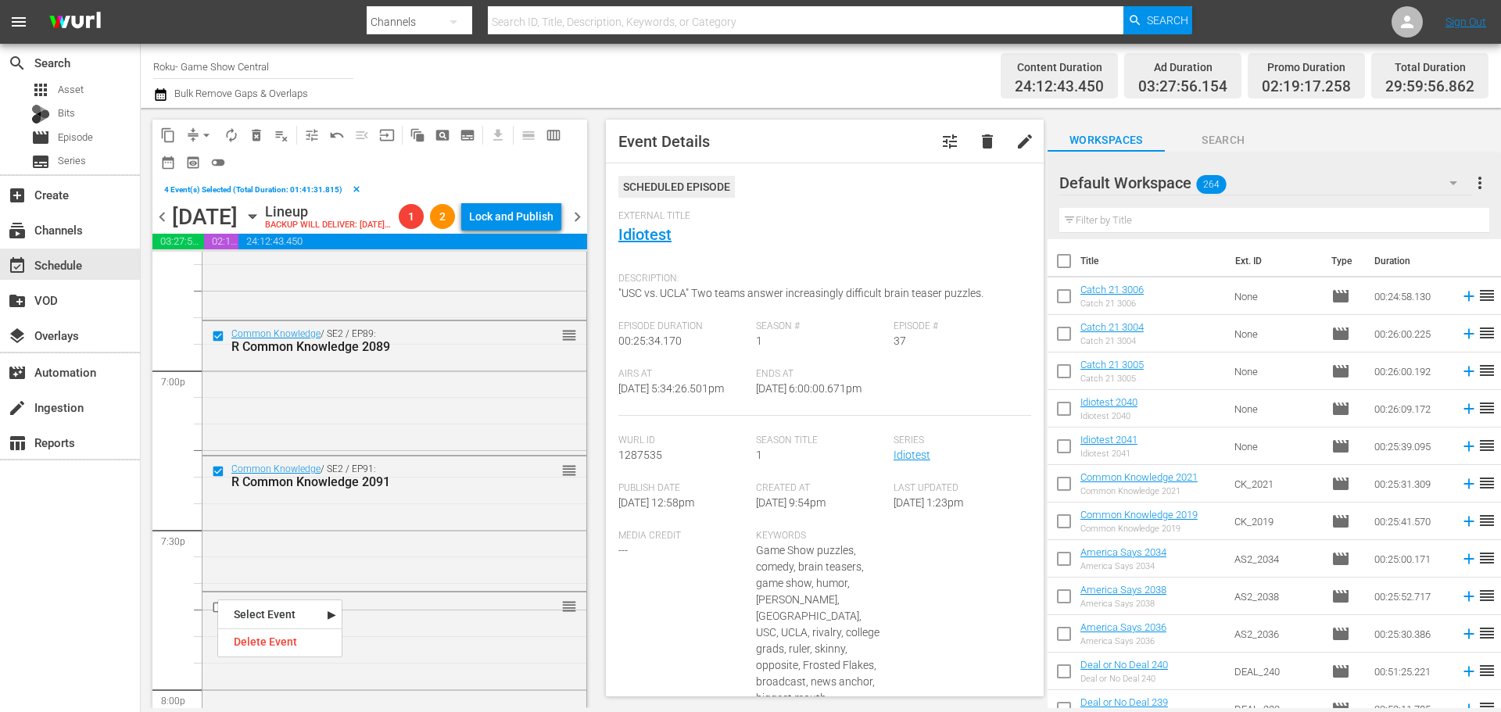
click at [215, 614] on input "checkbox" at bounding box center [220, 606] width 16 height 13
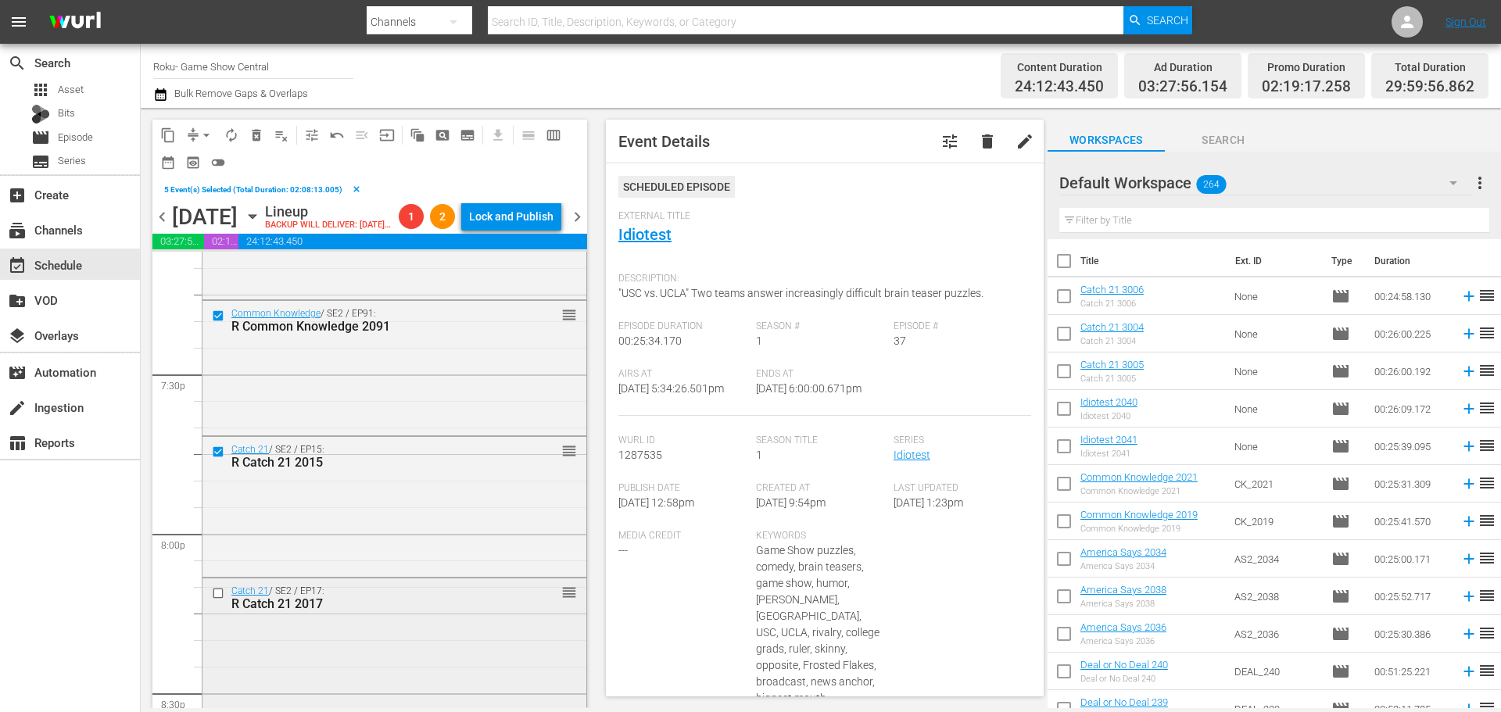
scroll to position [6098, 0]
click at [215, 599] on input "checkbox" at bounding box center [220, 592] width 16 height 13
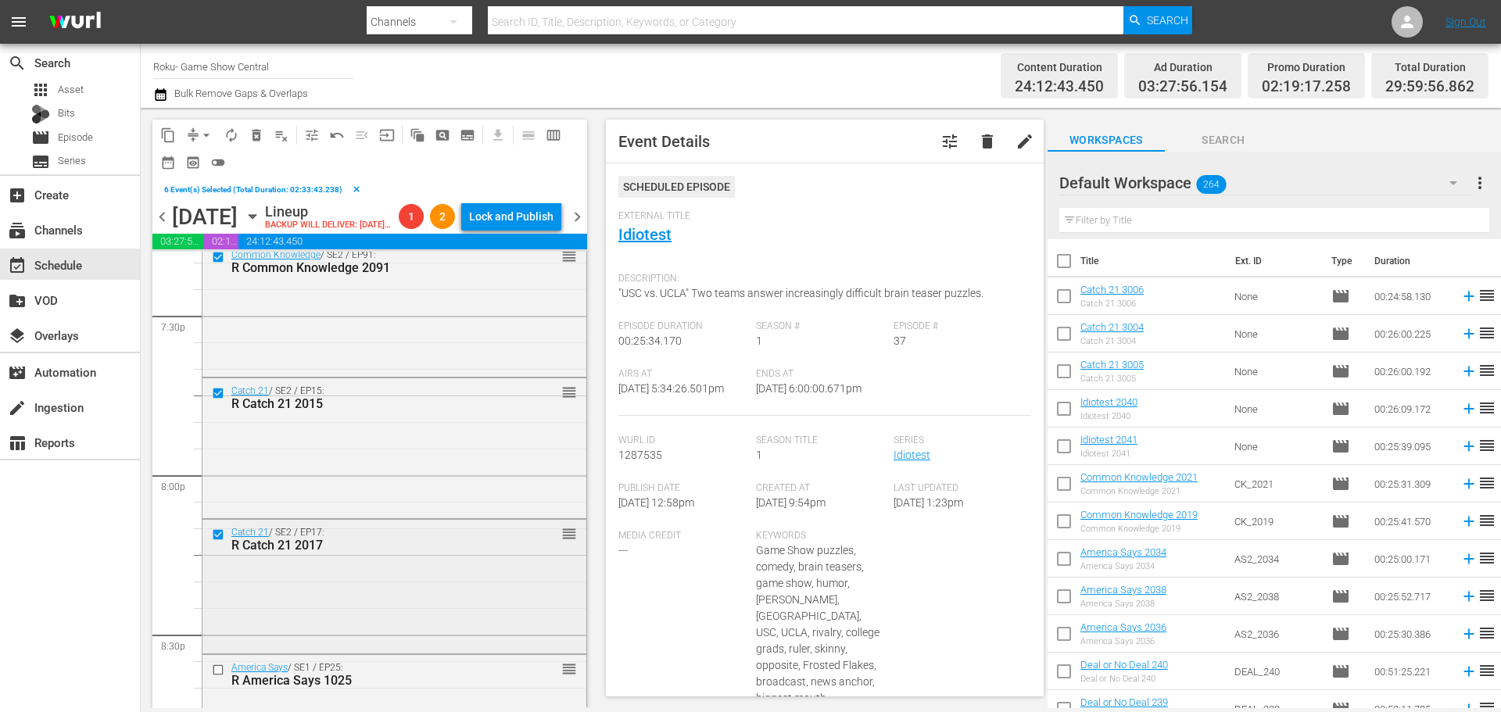
scroll to position [6176, 0]
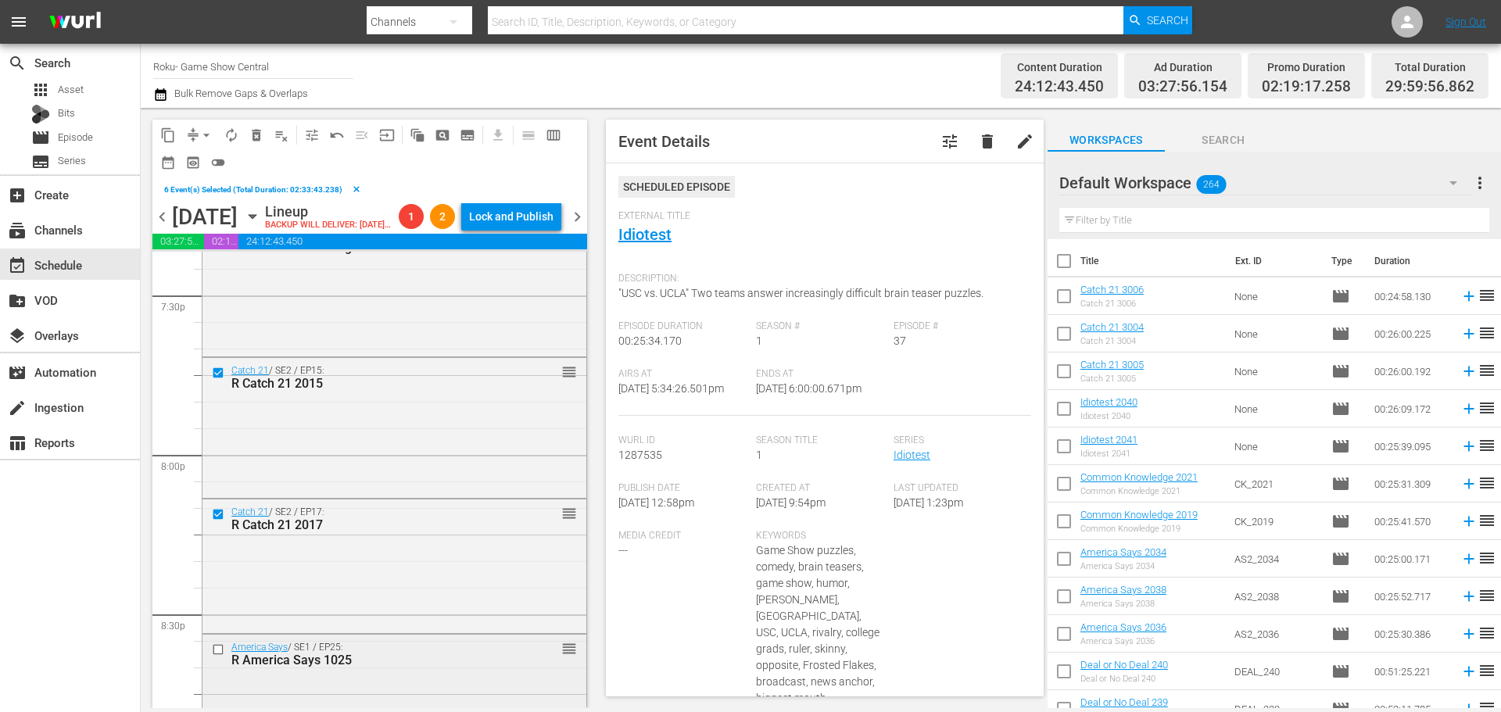
click at [216, 659] on div at bounding box center [219, 649] width 23 height 19
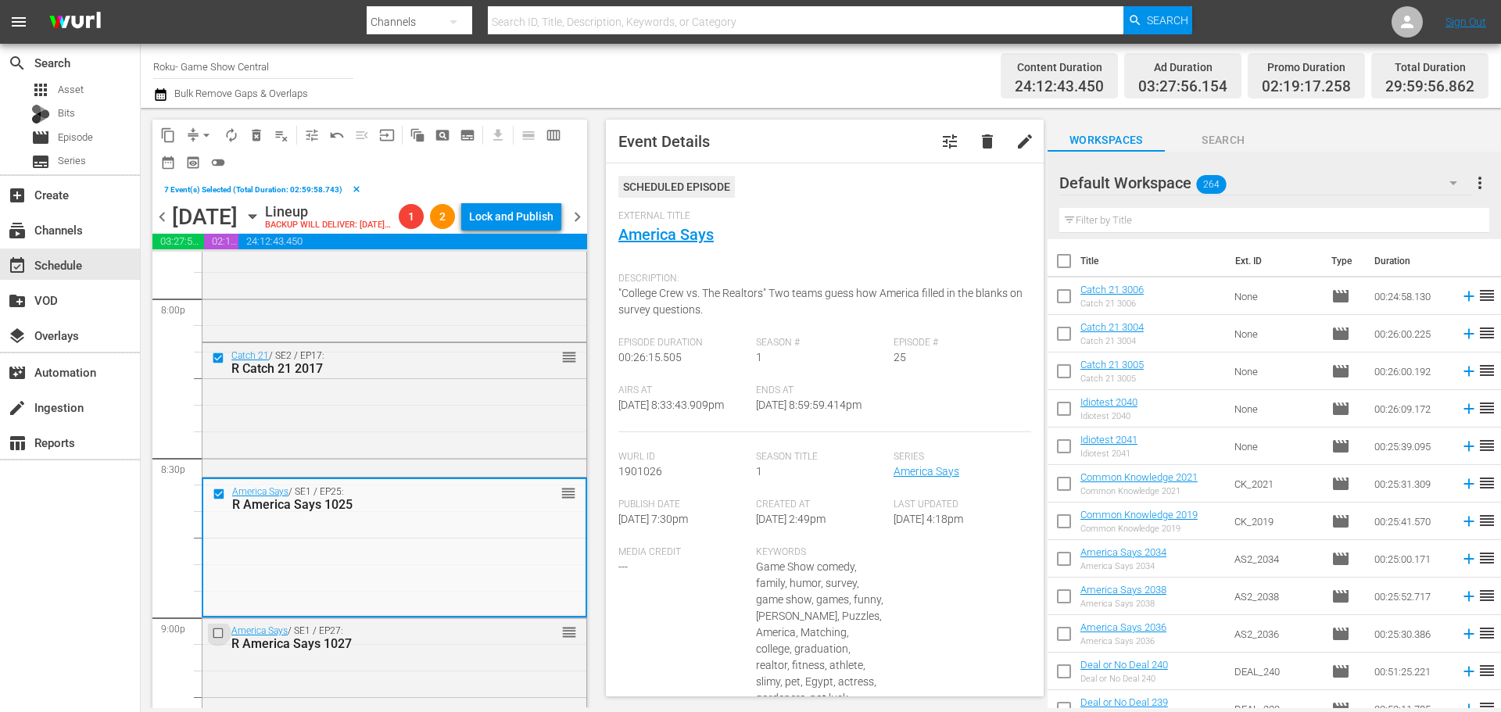
click at [219, 640] on input "checkbox" at bounding box center [220, 633] width 16 height 13
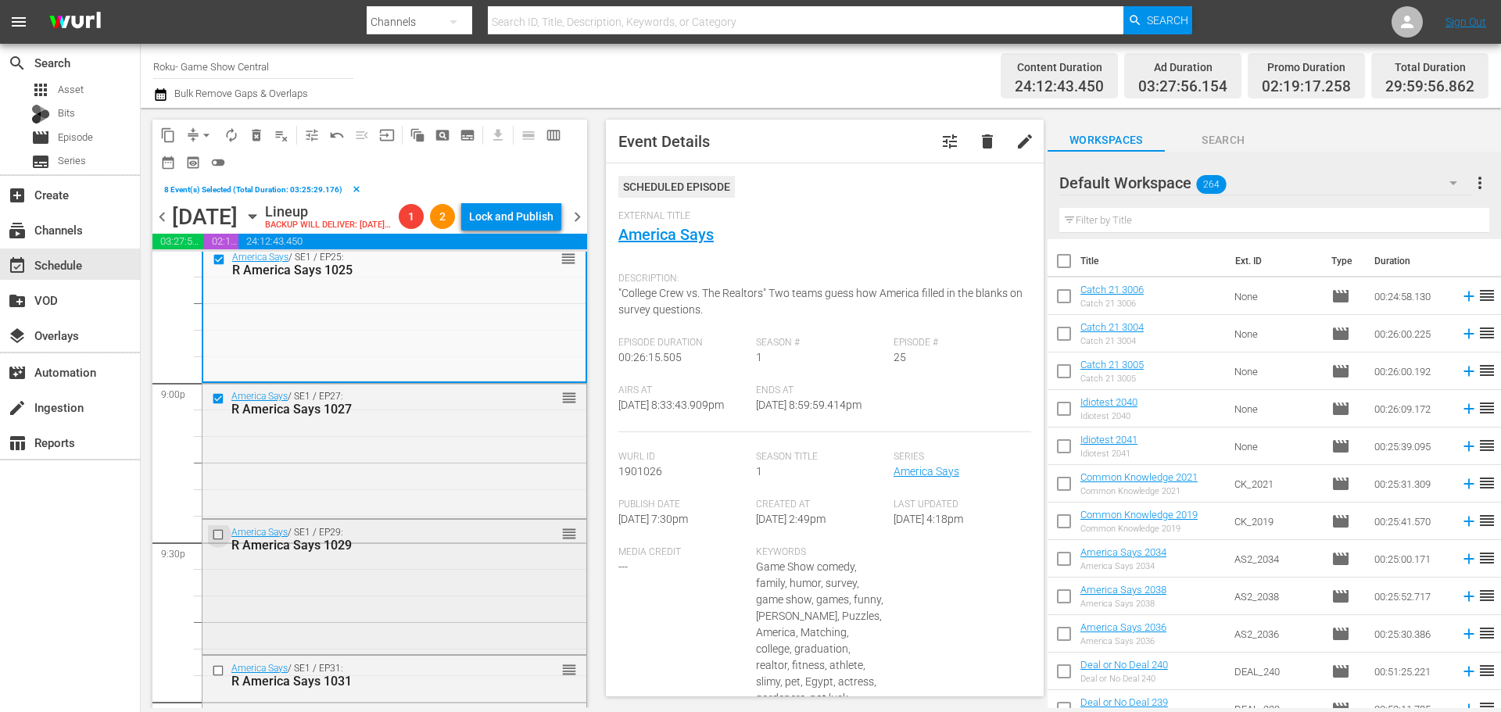
click at [213, 541] on input "checkbox" at bounding box center [220, 534] width 16 height 13
click at [212, 677] on input "checkbox" at bounding box center [220, 670] width 16 height 13
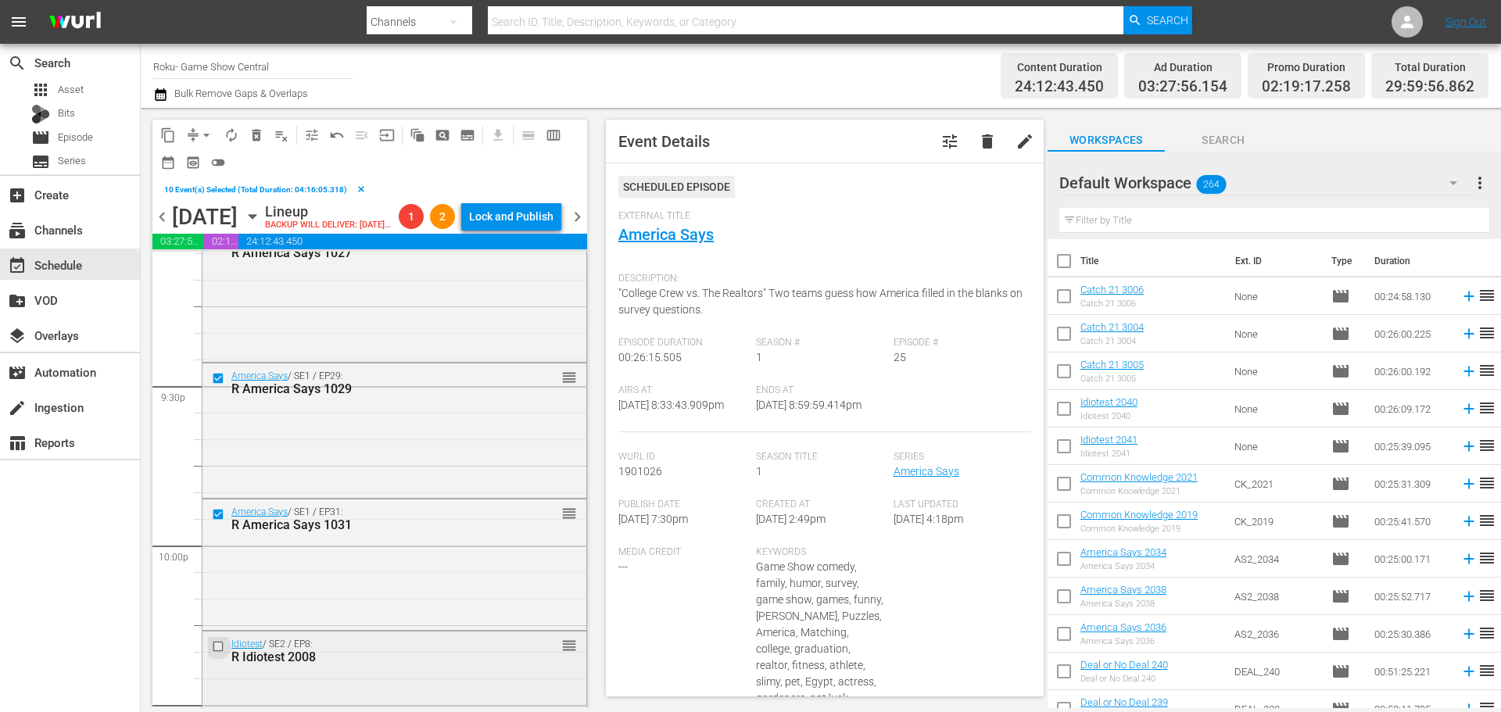
click at [220, 654] on input "checkbox" at bounding box center [220, 646] width 16 height 13
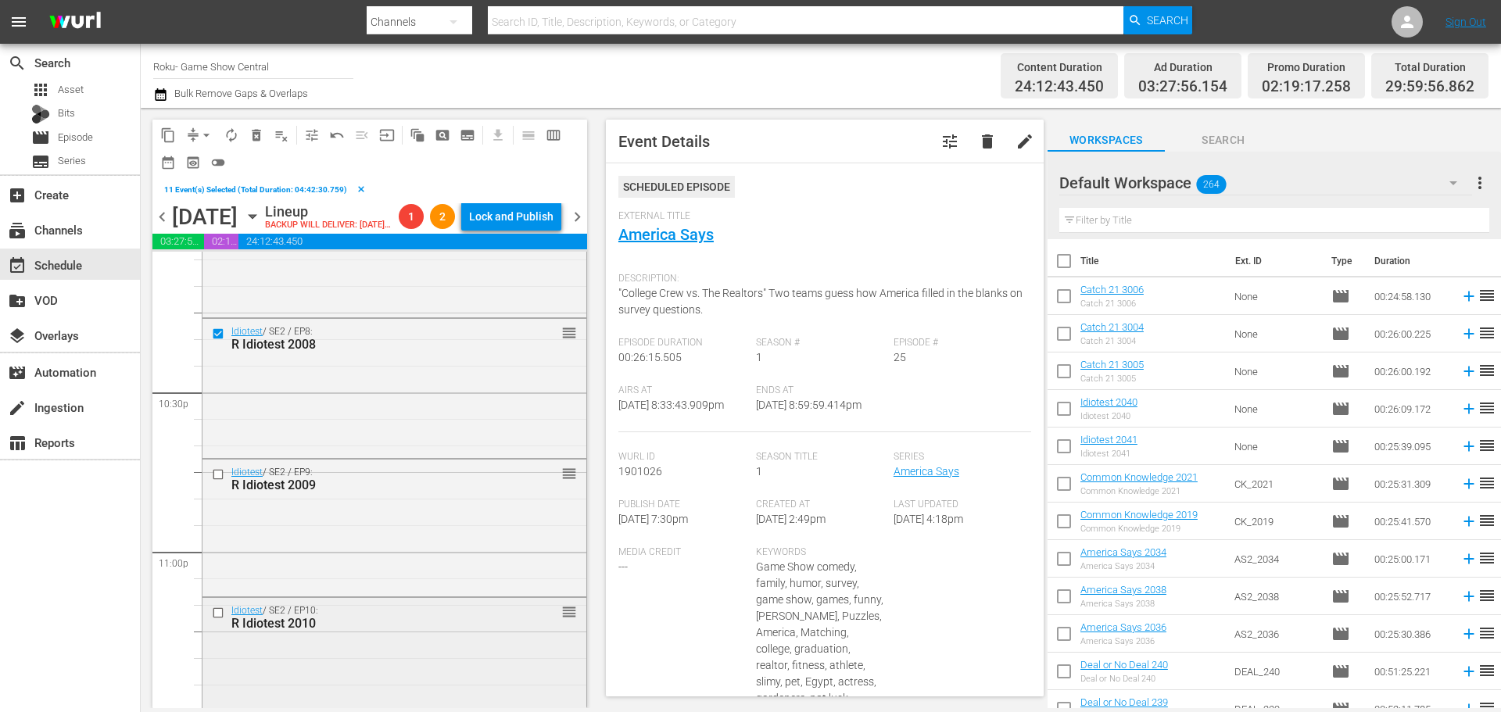
click at [222, 619] on input "checkbox" at bounding box center [220, 612] width 16 height 13
click at [217, 482] on input "checkbox" at bounding box center [220, 474] width 16 height 13
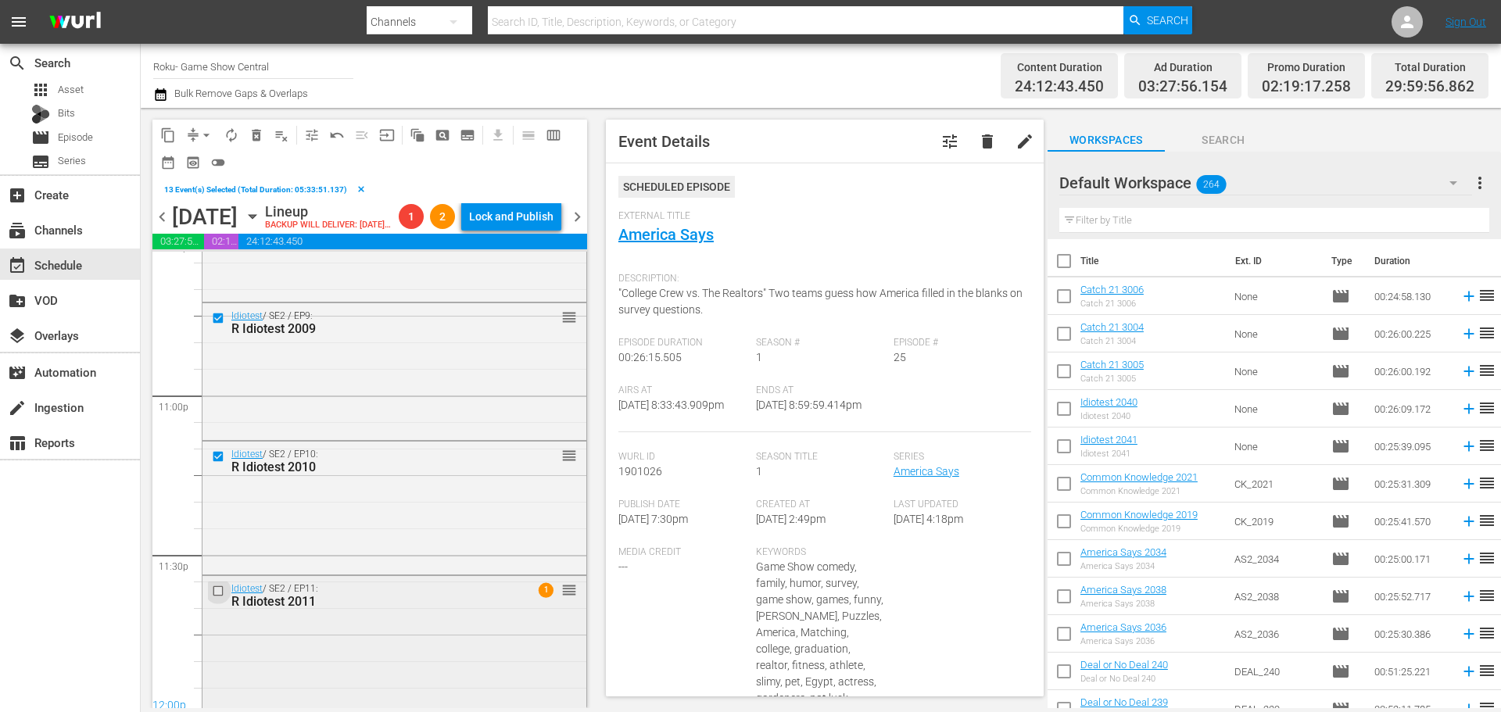
click at [214, 598] on input "checkbox" at bounding box center [220, 591] width 16 height 13
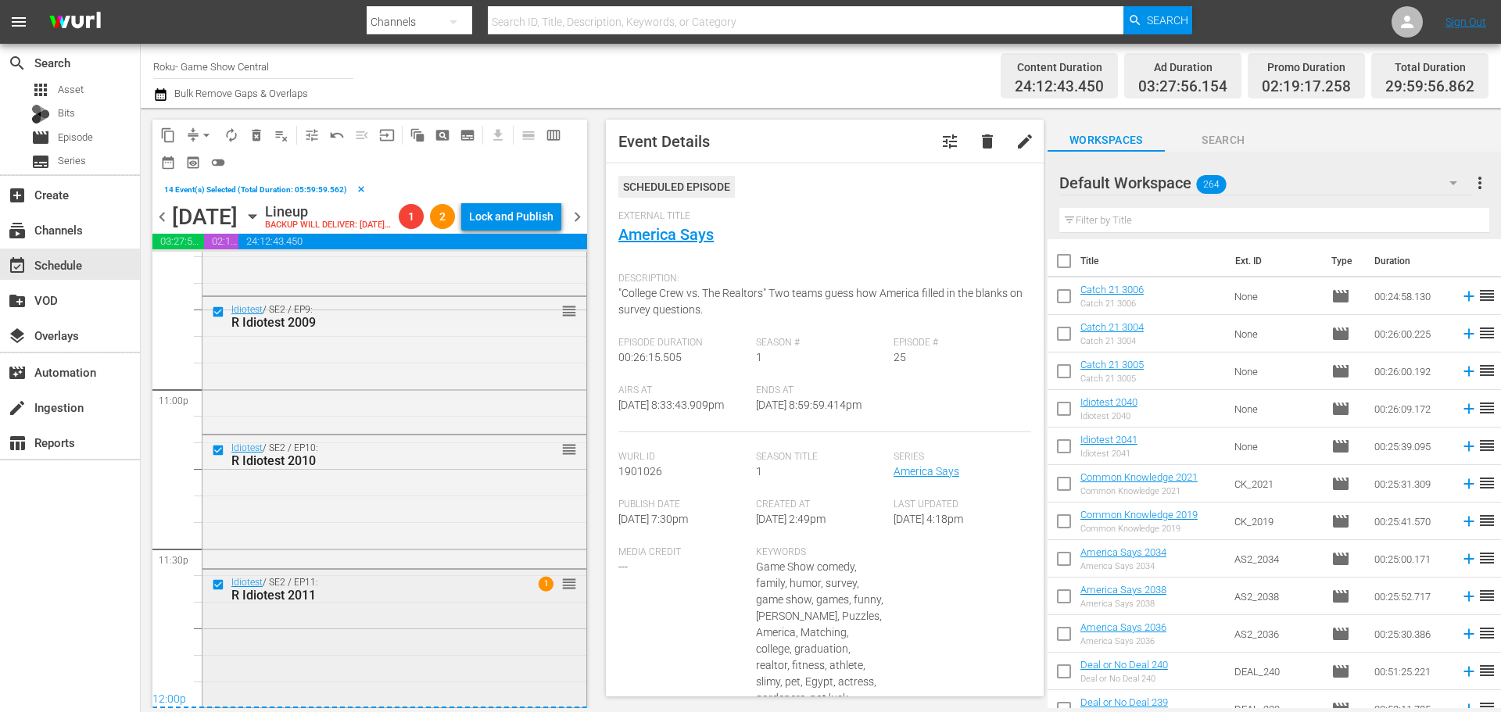
scroll to position [7226, 0]
click at [160, 139] on span "content_copy" at bounding box center [168, 135] width 16 height 16
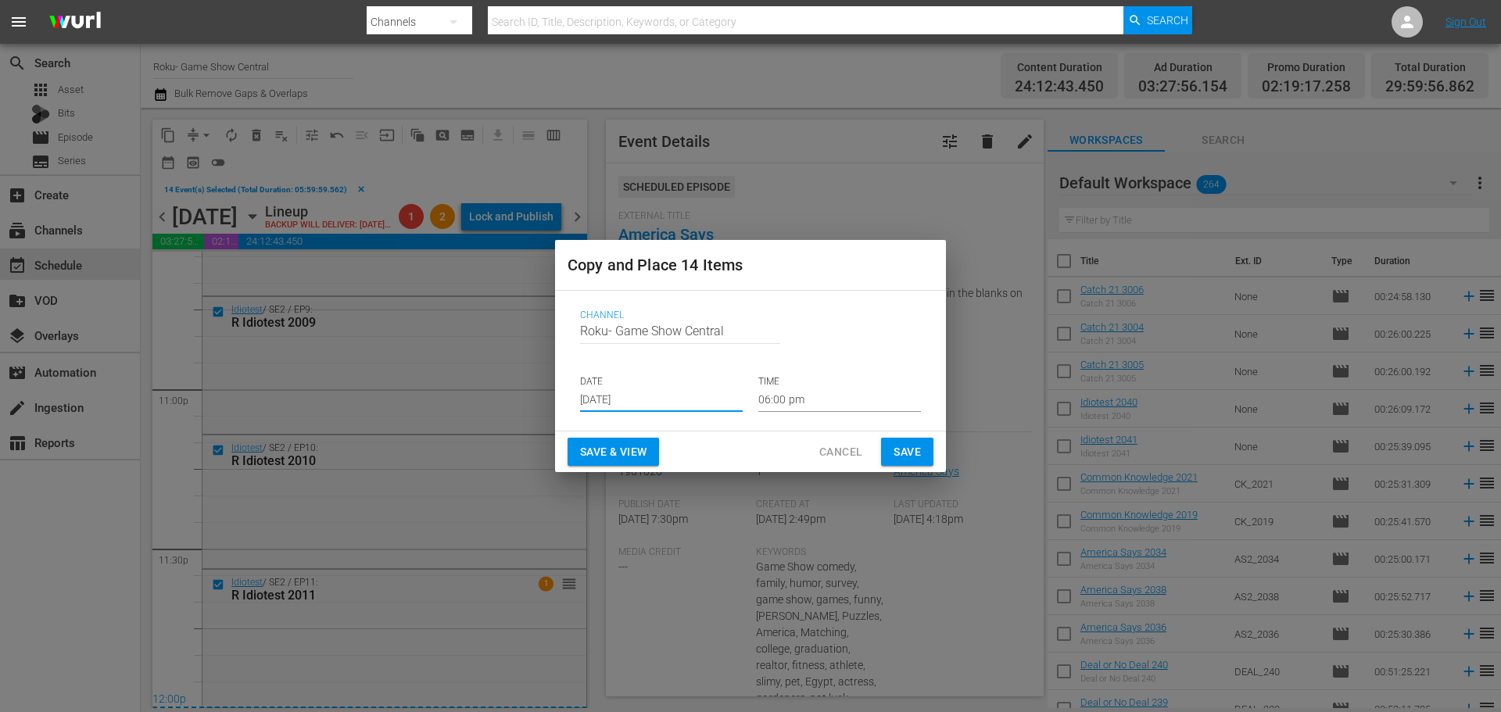
click at [604, 389] on input "[DATE]" at bounding box center [661, 400] width 163 height 23
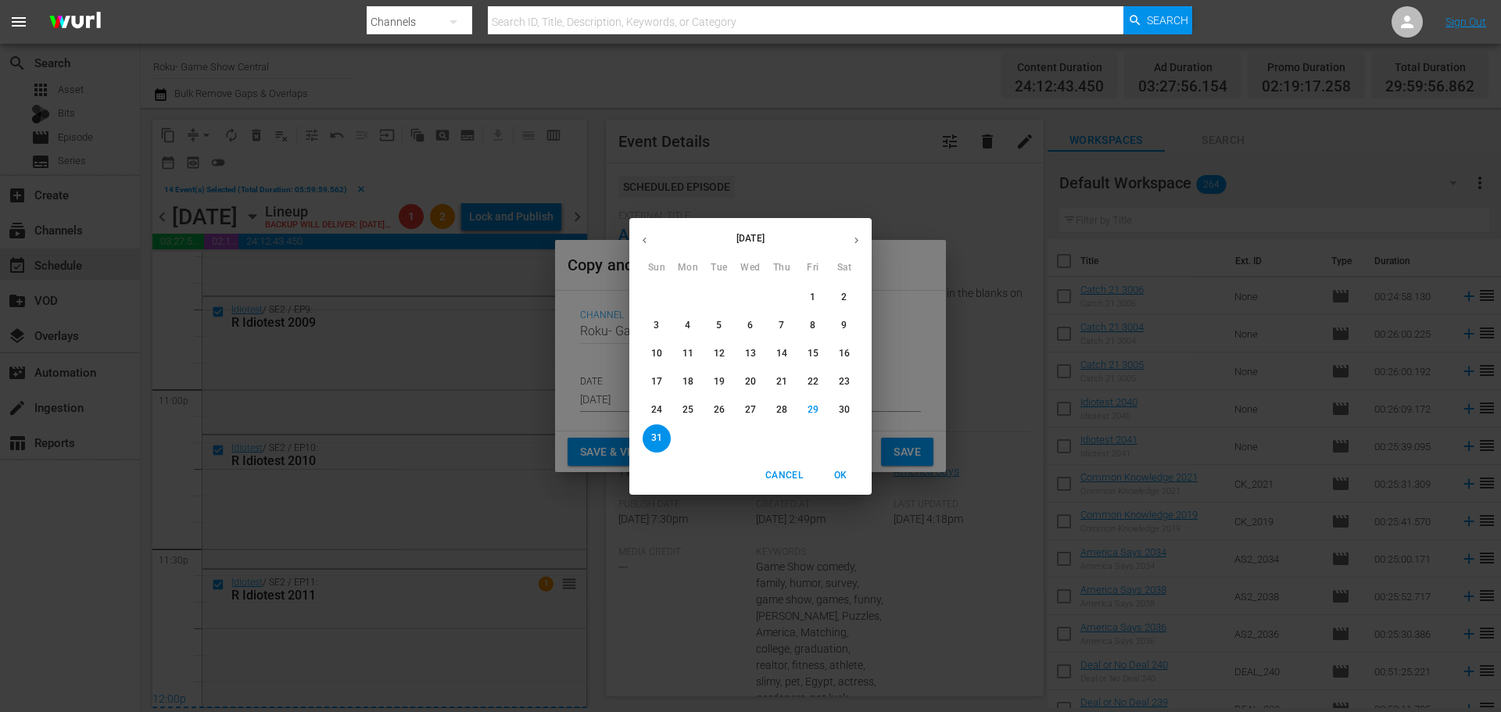
click at [648, 441] on span "31" at bounding box center [657, 438] width 28 height 13
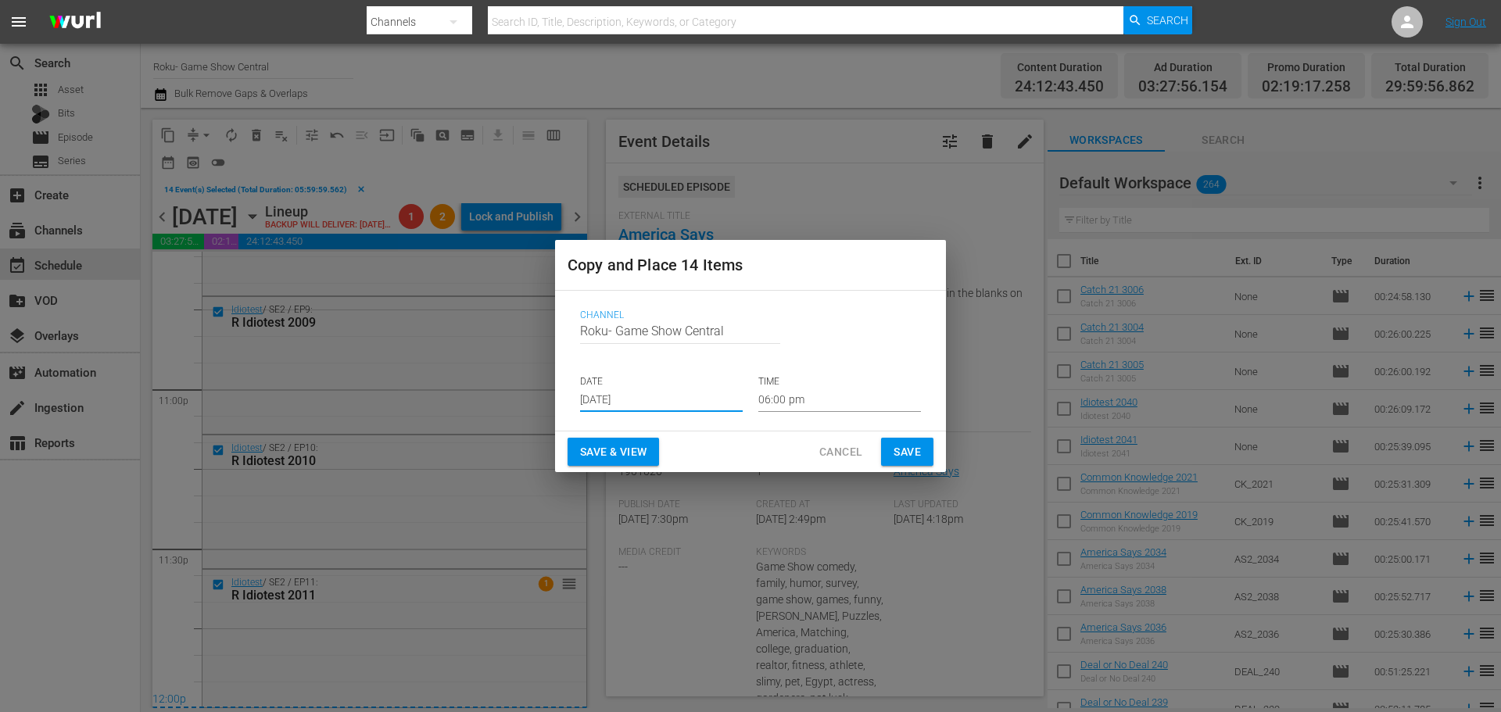
click at [797, 401] on input "06:00 pm" at bounding box center [839, 400] width 163 height 23
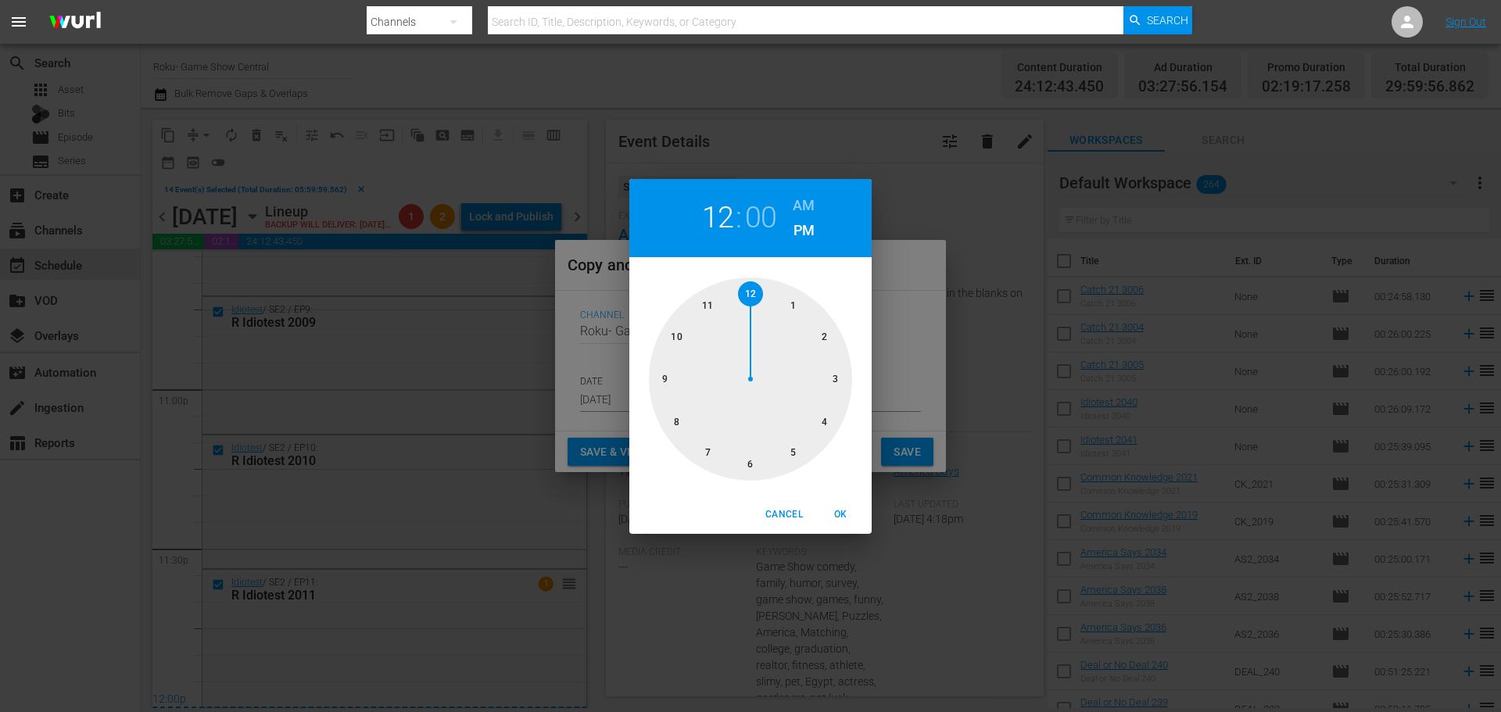
drag, startPoint x: 758, startPoint y: 290, endPoint x: 808, endPoint y: 348, distance: 76.0
click at [759, 291] on div at bounding box center [750, 379] width 203 height 203
click at [850, 519] on span "OK" at bounding box center [841, 515] width 38 height 16
type input "12:00 pm"
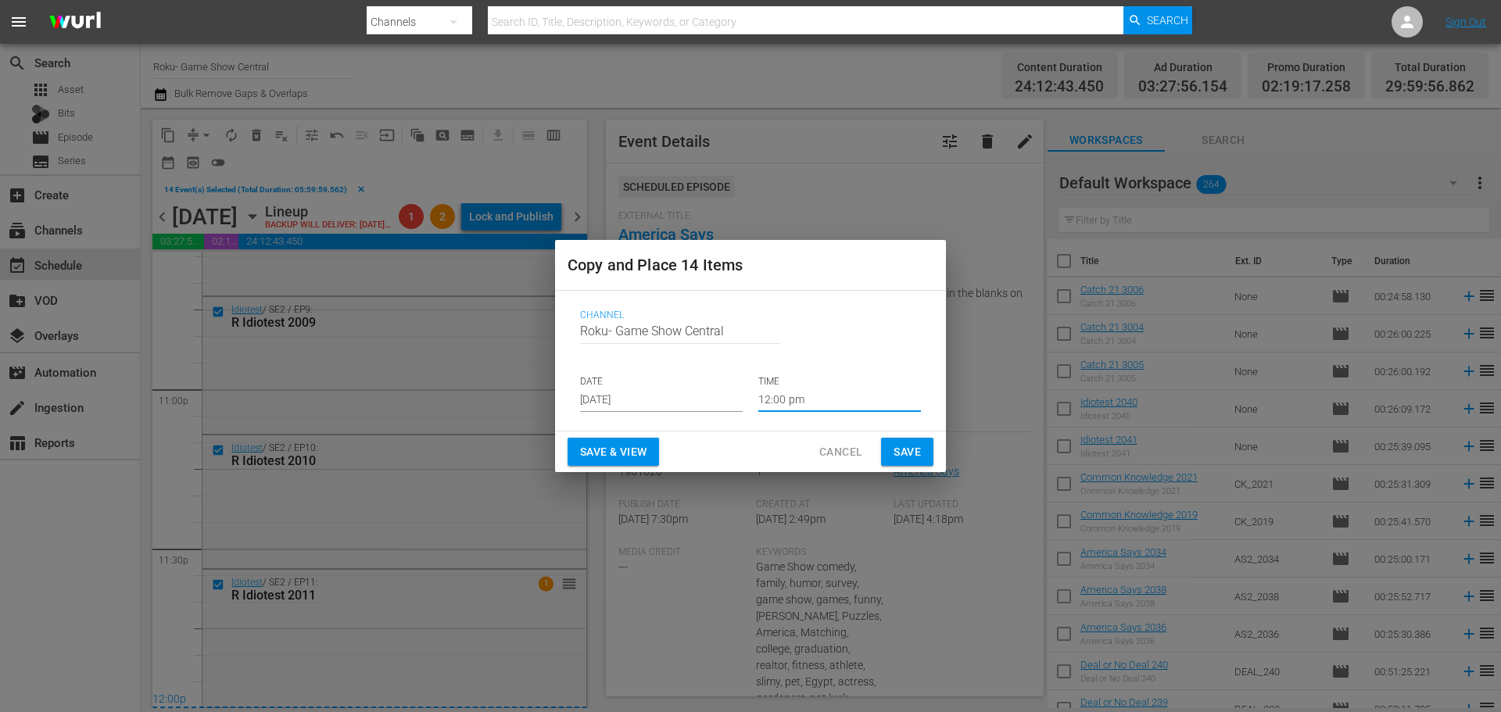
click at [909, 453] on span "Save" at bounding box center [907, 453] width 27 height 20
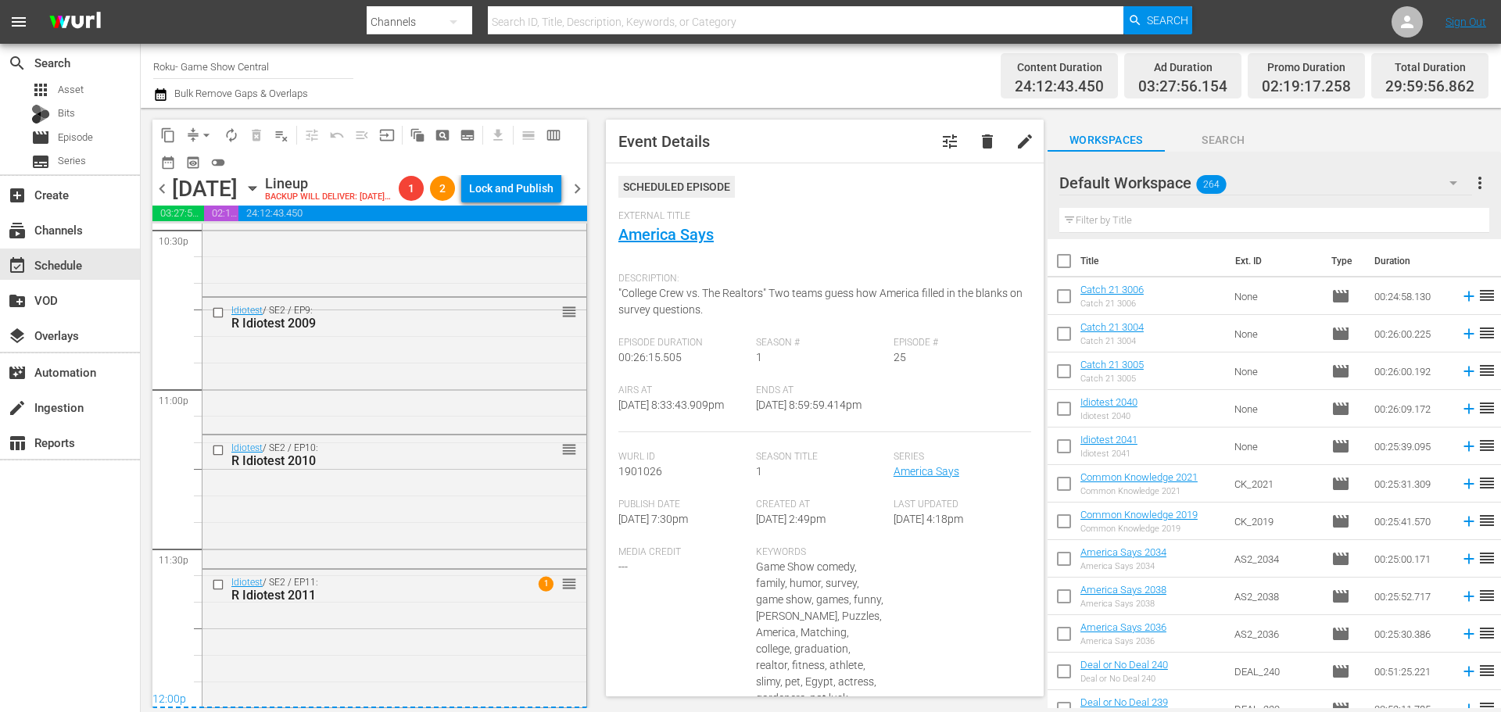
scroll to position [7197, 0]
click at [238, 202] on div "[DATE]" at bounding box center [205, 189] width 66 height 26
click at [261, 197] on icon "button" at bounding box center [252, 188] width 17 height 17
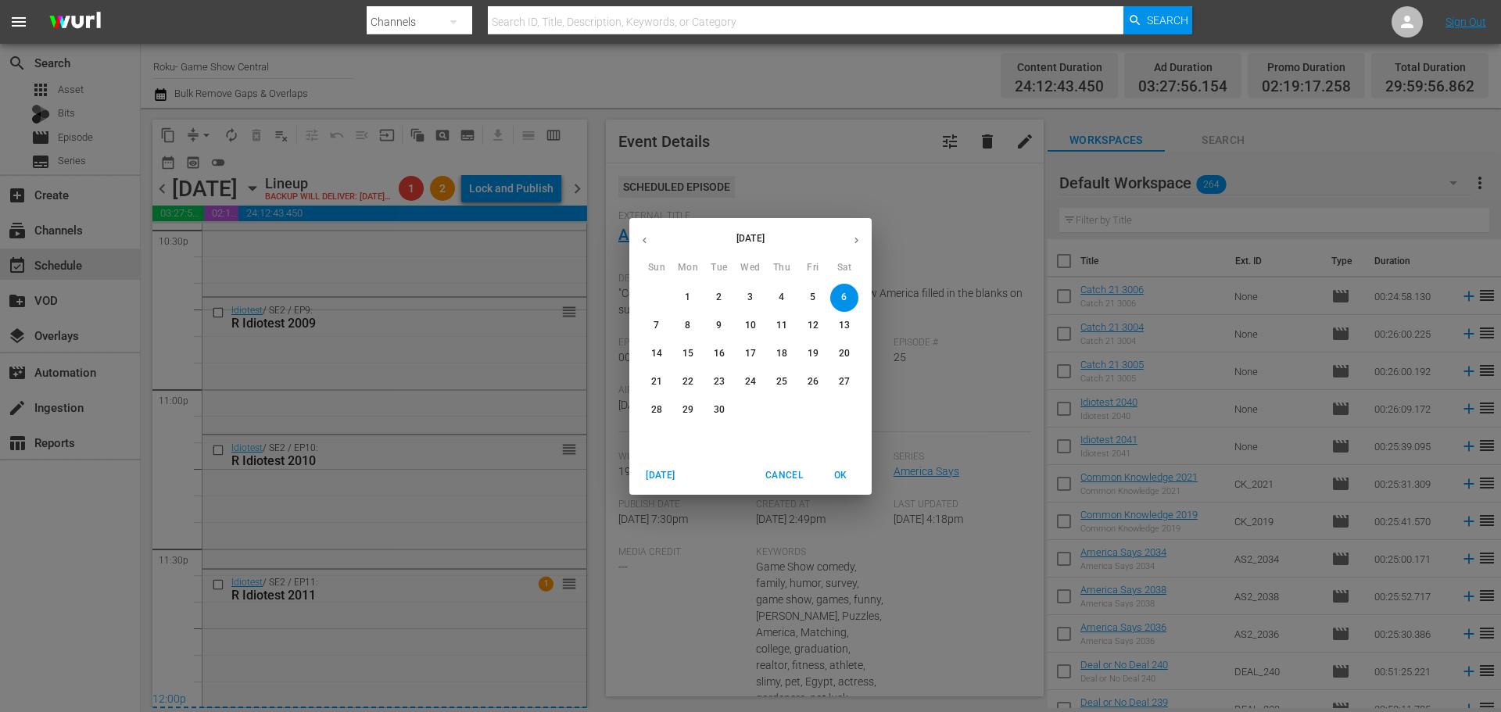
click at [650, 244] on icon "button" at bounding box center [645, 241] width 12 height 12
click at [661, 427] on button "31" at bounding box center [657, 439] width 28 height 28
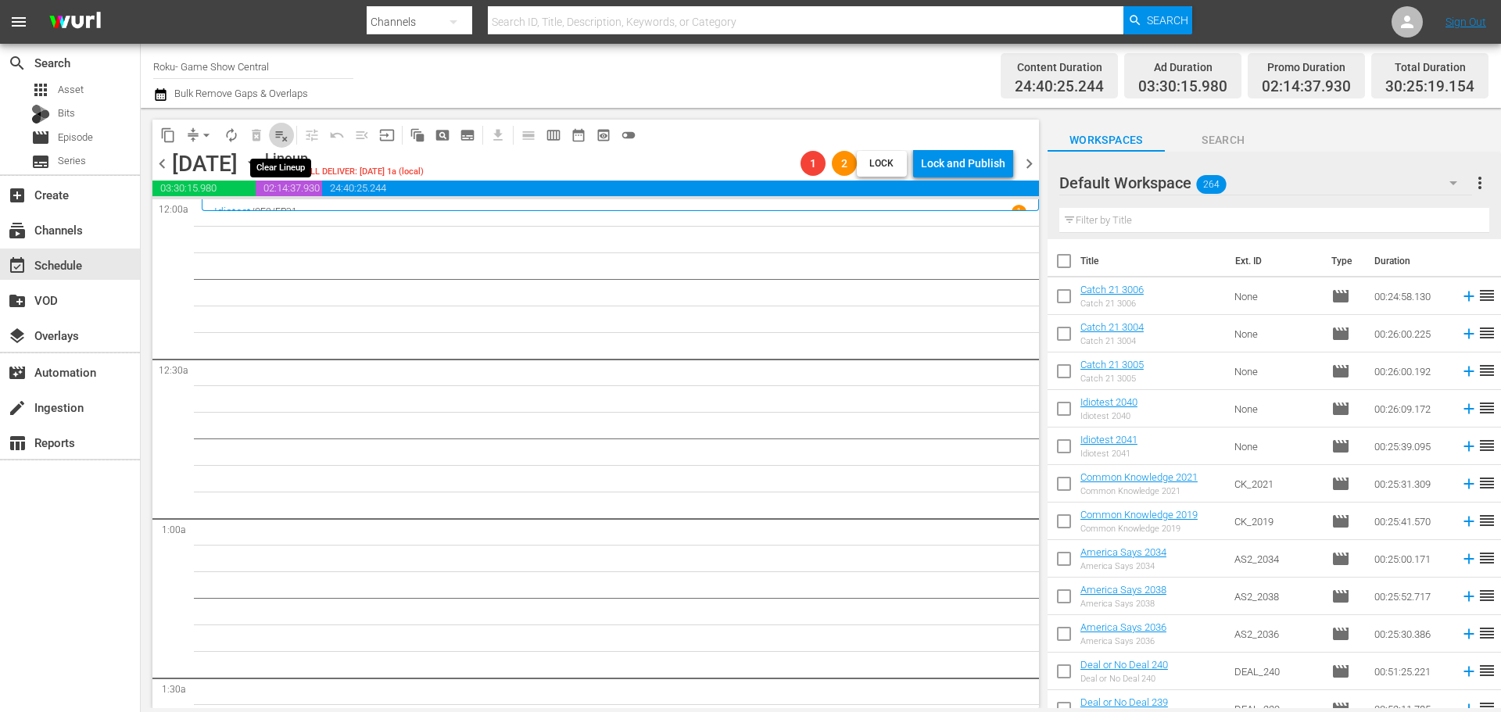
click at [276, 128] on span "playlist_remove_outlined" at bounding box center [282, 135] width 16 height 16
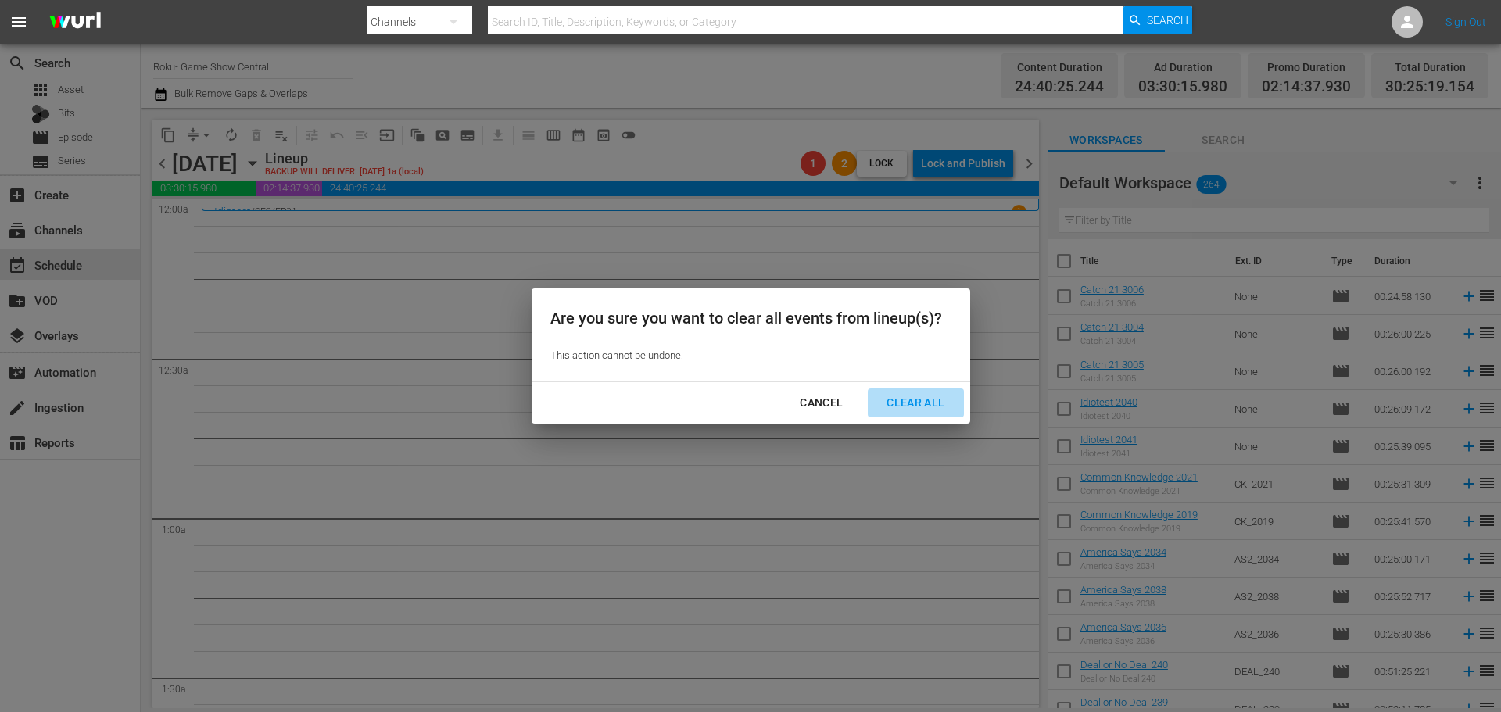
click at [941, 389] on button "Clear All" at bounding box center [915, 403] width 95 height 29
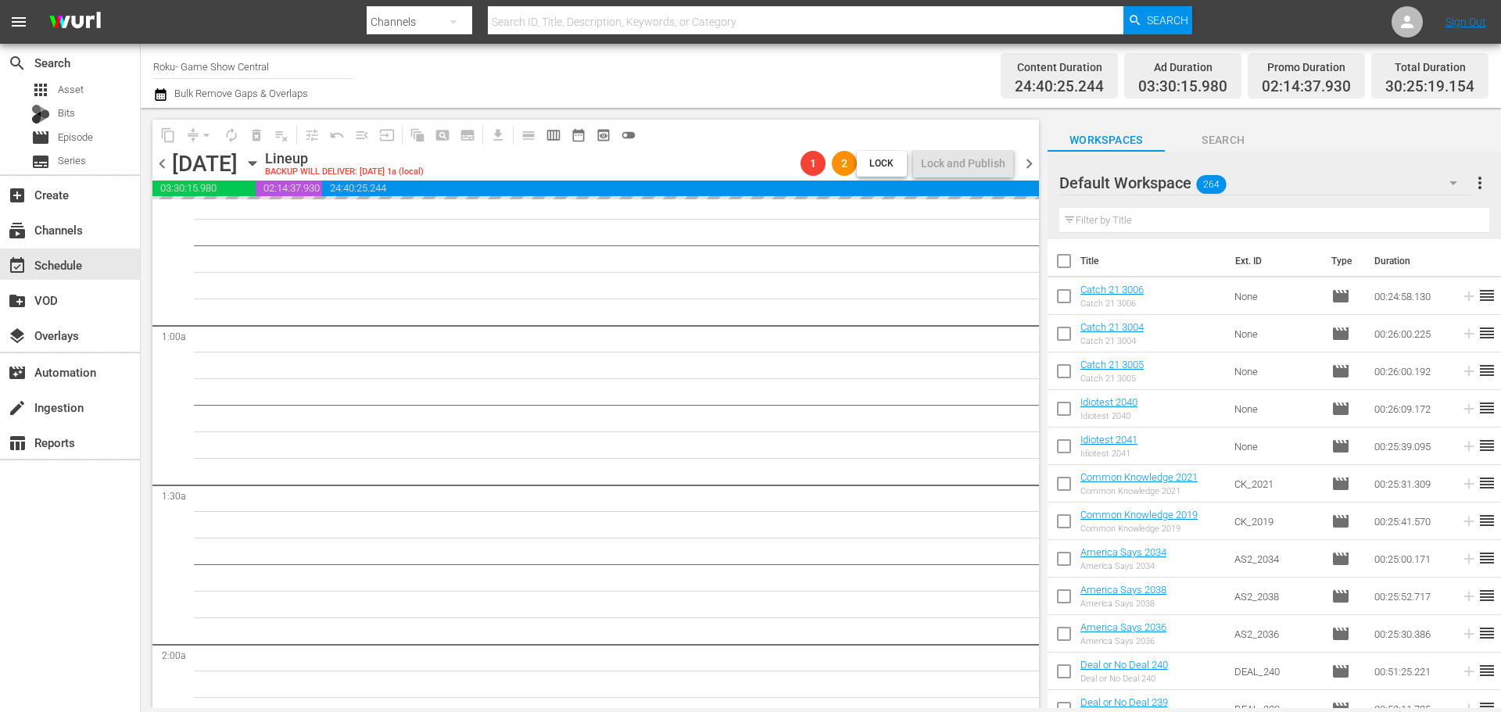
scroll to position [704, 0]
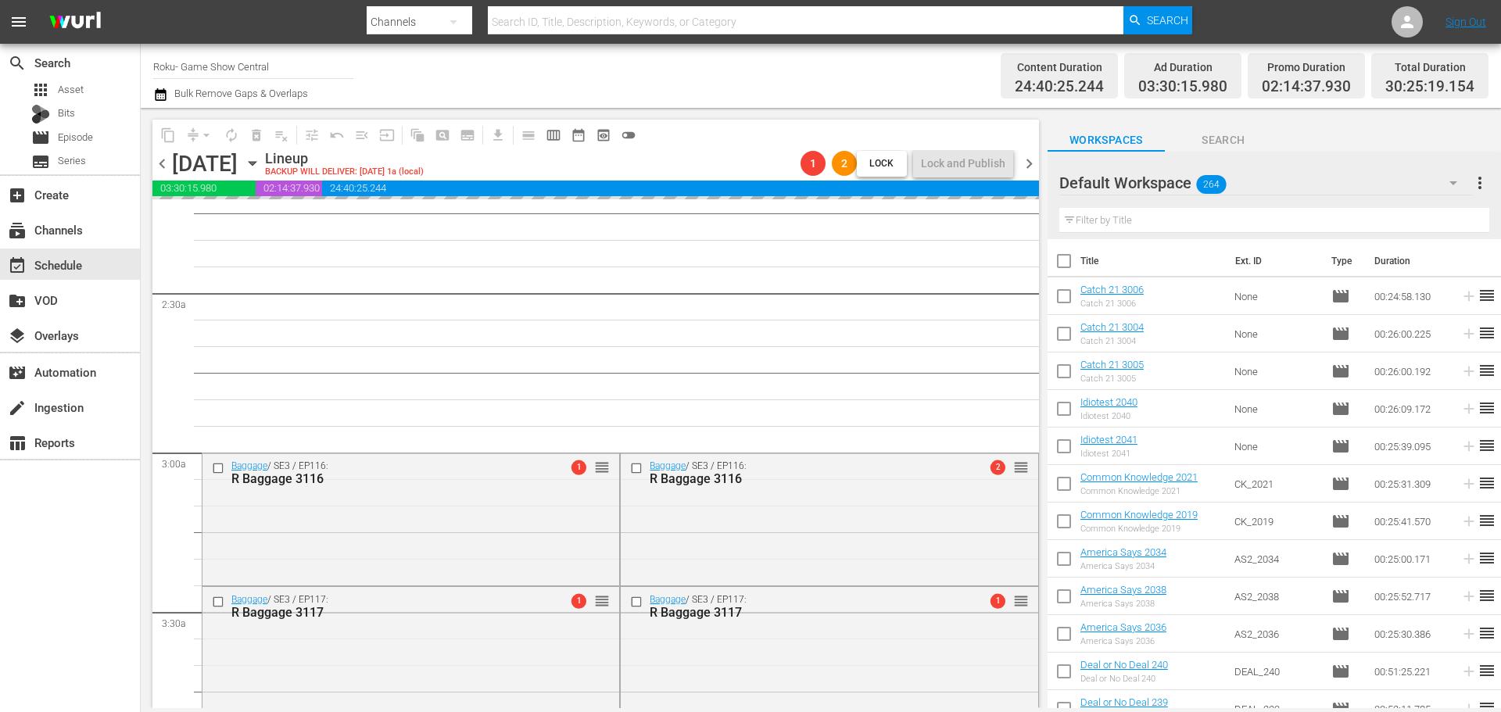
click at [261, 159] on icon "button" at bounding box center [252, 163] width 17 height 17
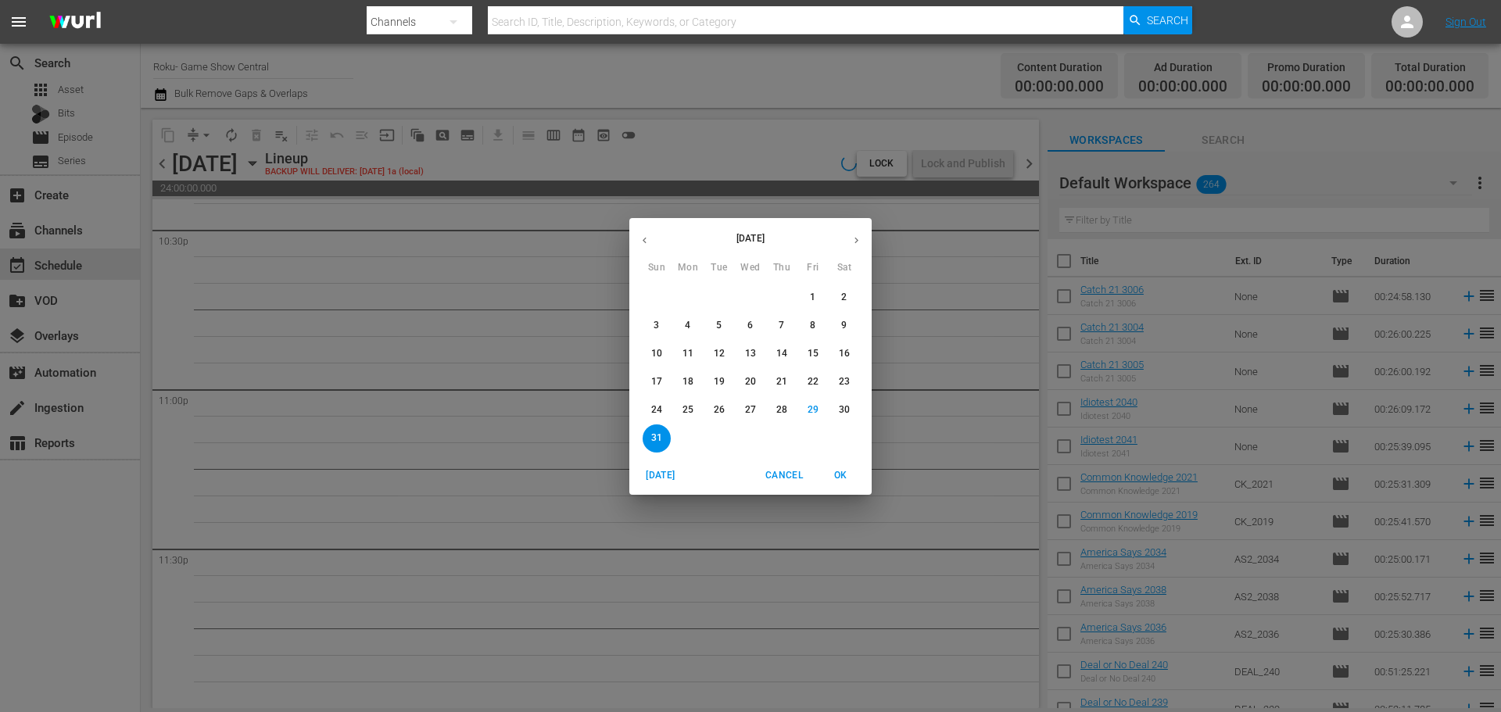
scroll to position [7147, 0]
click at [792, 477] on span "Cancel" at bounding box center [784, 476] width 38 height 16
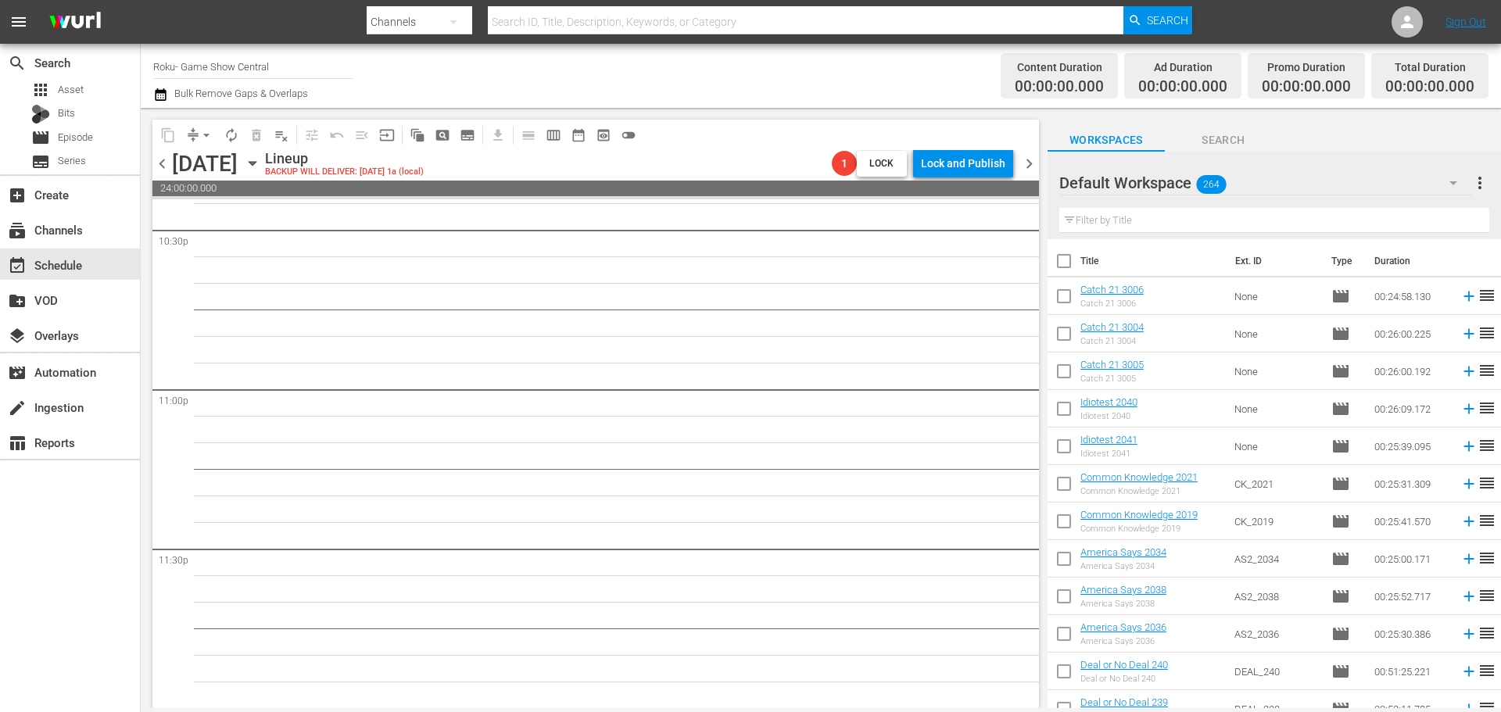
click at [261, 160] on icon "button" at bounding box center [252, 163] width 17 height 17
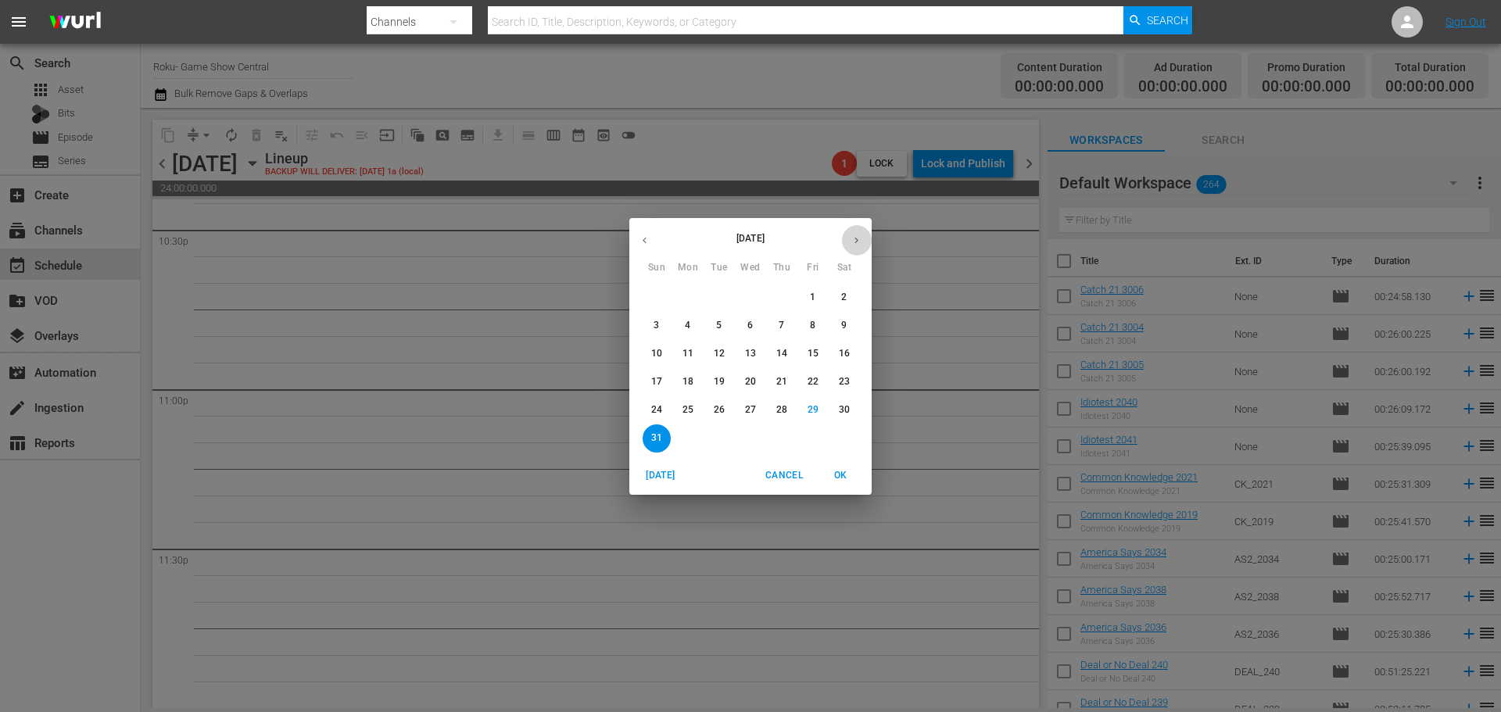
click at [860, 233] on button "button" at bounding box center [856, 240] width 30 height 30
click at [839, 310] on button "6" at bounding box center [844, 298] width 28 height 28
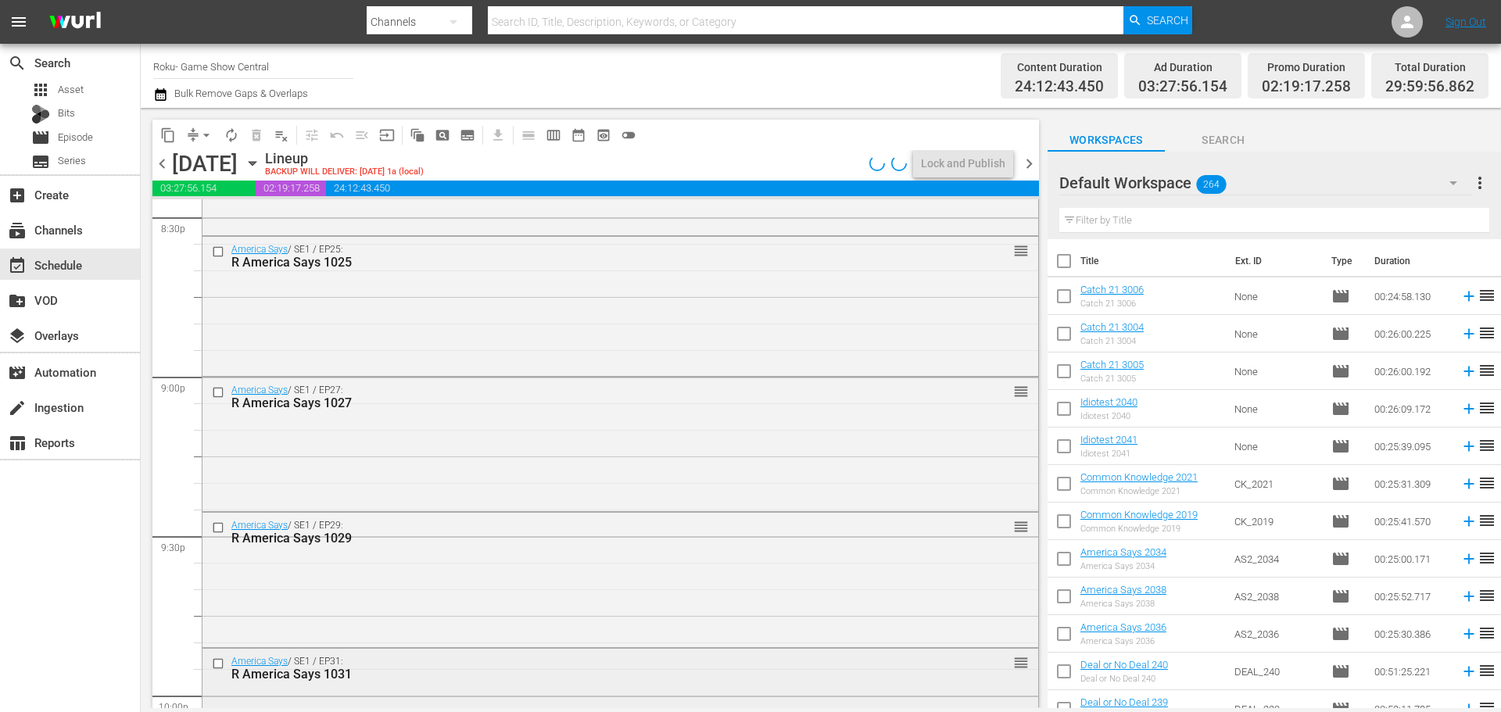
scroll to position [7147, 0]
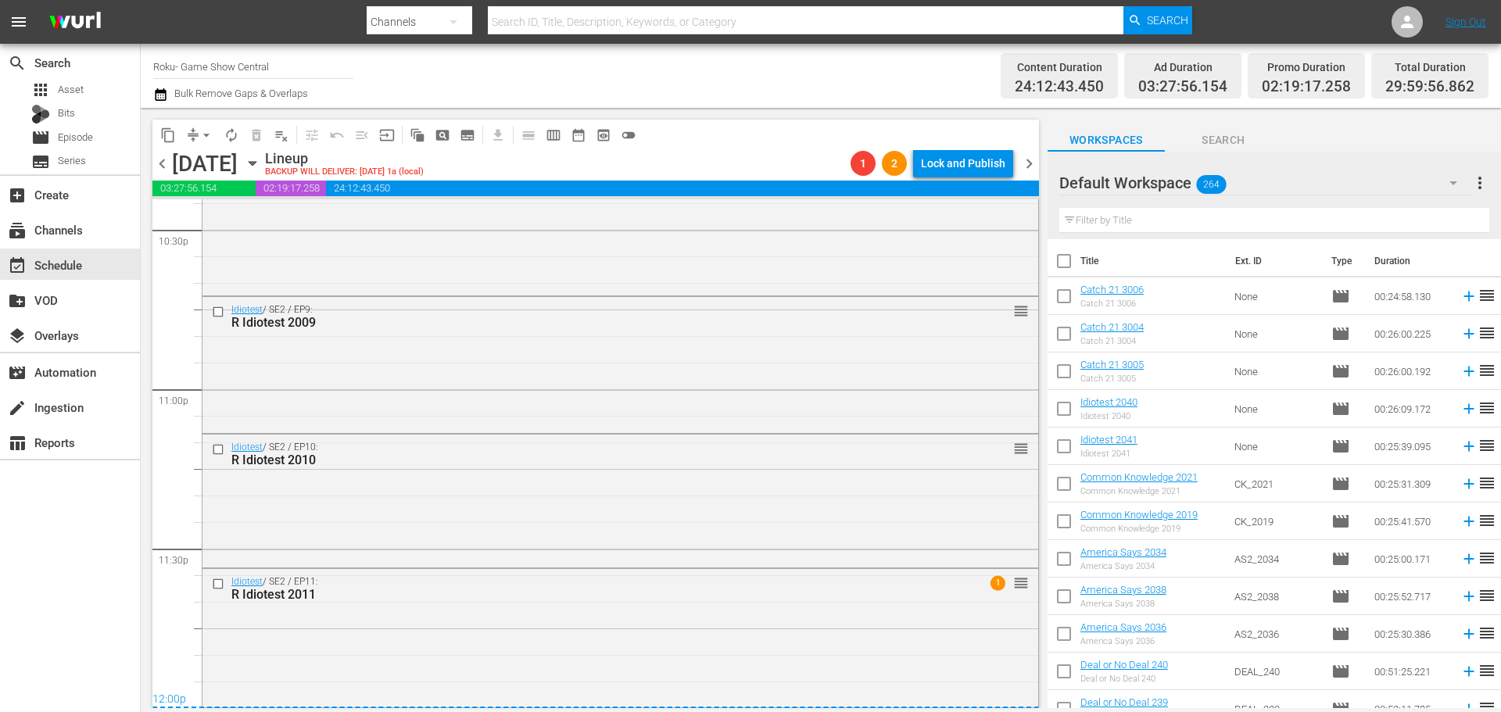
drag, startPoint x: 224, startPoint y: 585, endPoint x: 174, endPoint y: 457, distance: 136.9
click at [224, 585] on input "checkbox" at bounding box center [220, 584] width 16 height 13
click at [218, 446] on input "checkbox" at bounding box center [220, 449] width 16 height 13
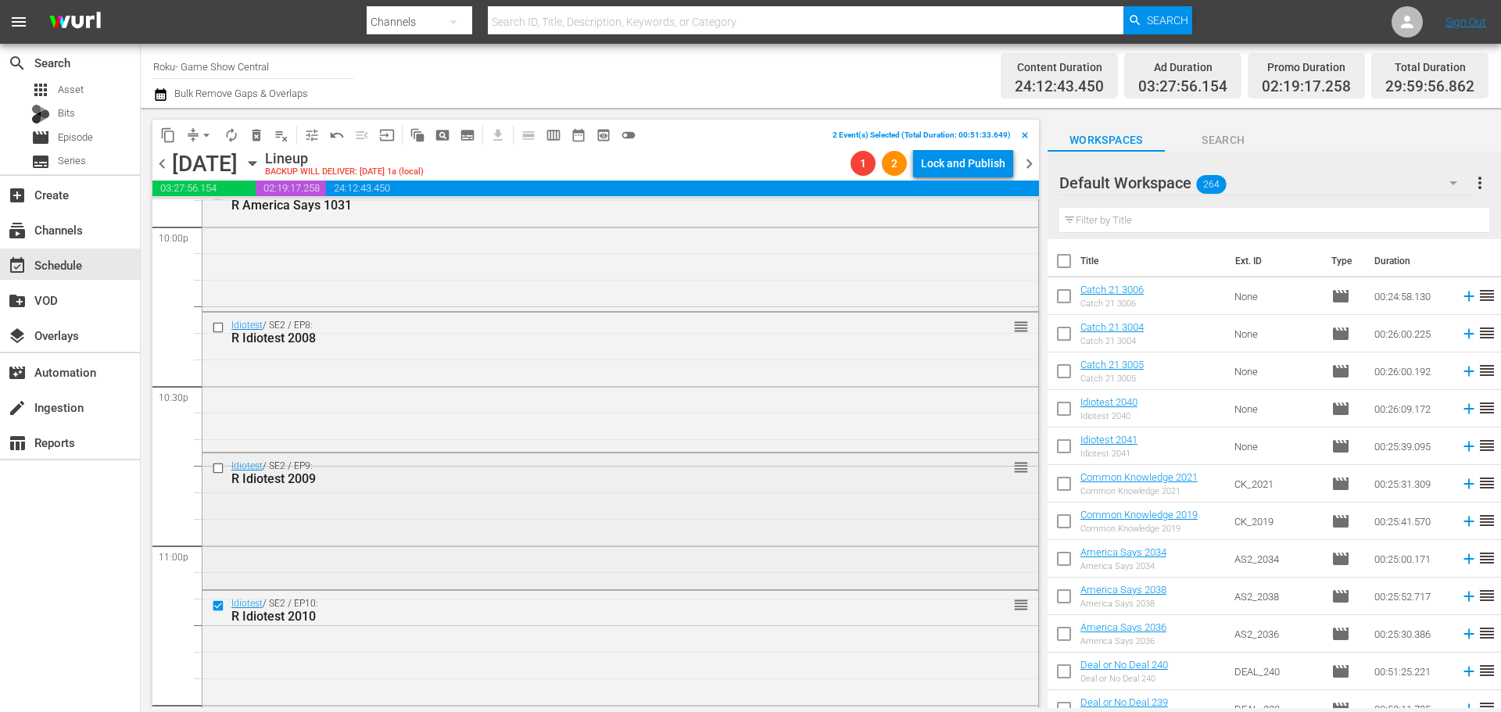
click at [222, 468] on input "checkbox" at bounding box center [220, 467] width 16 height 13
click at [213, 323] on input "checkbox" at bounding box center [220, 327] width 16 height 13
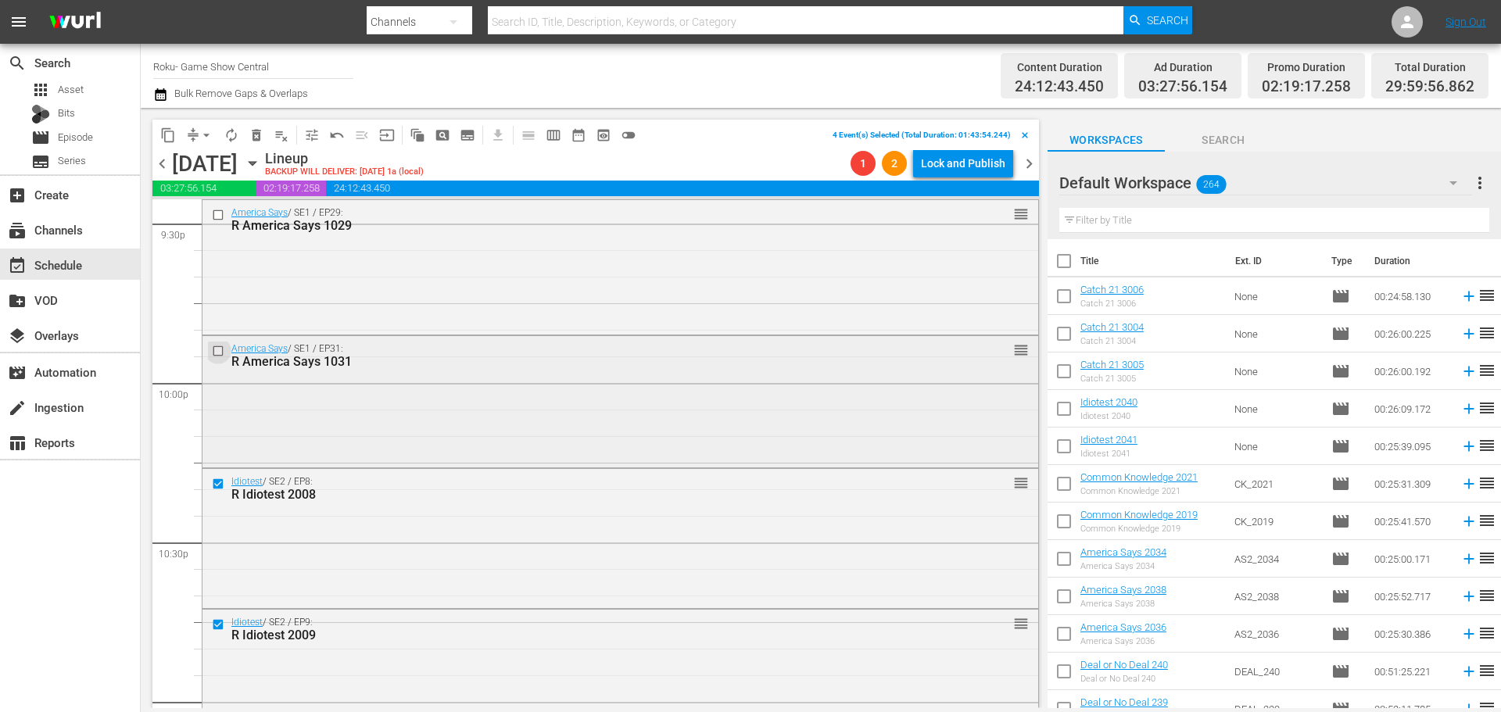
click at [212, 349] on input "checkbox" at bounding box center [220, 351] width 16 height 13
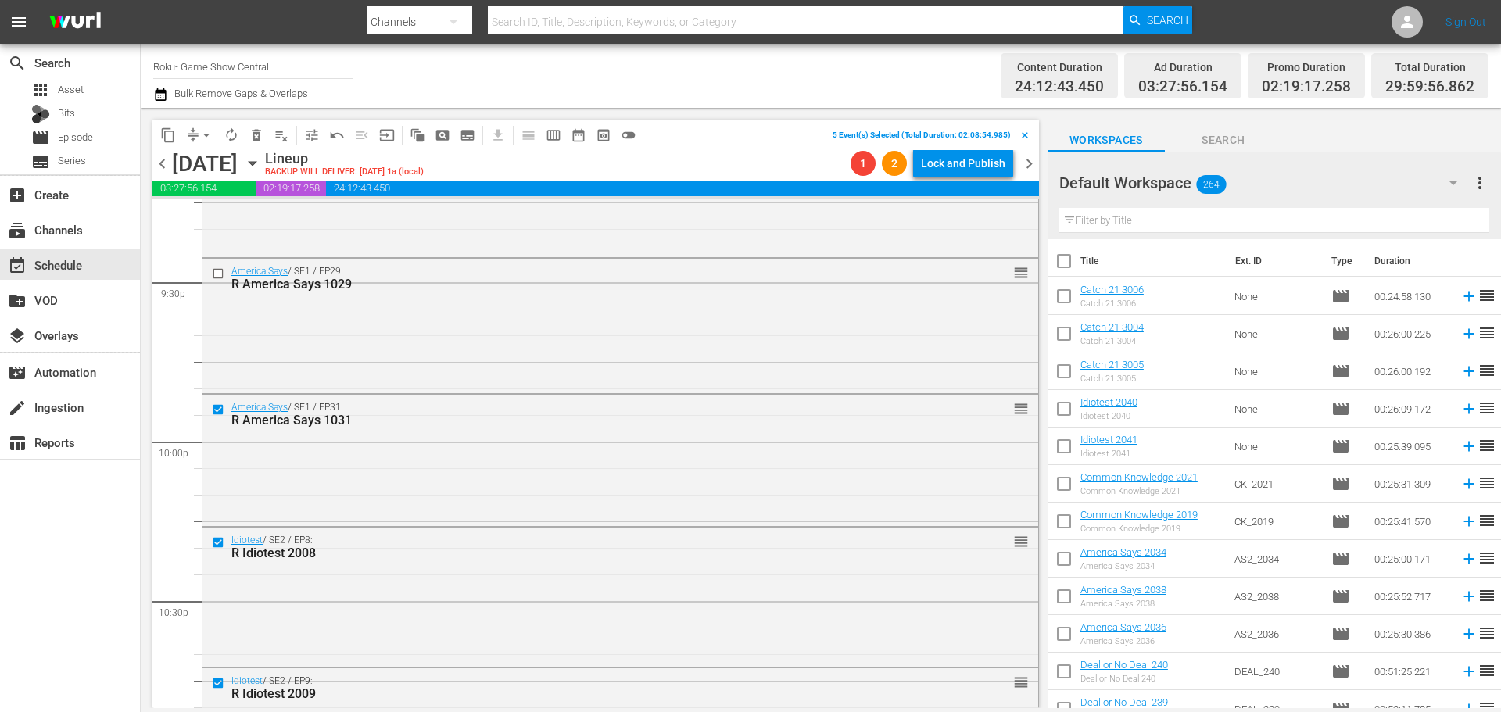
scroll to position [6677, 0]
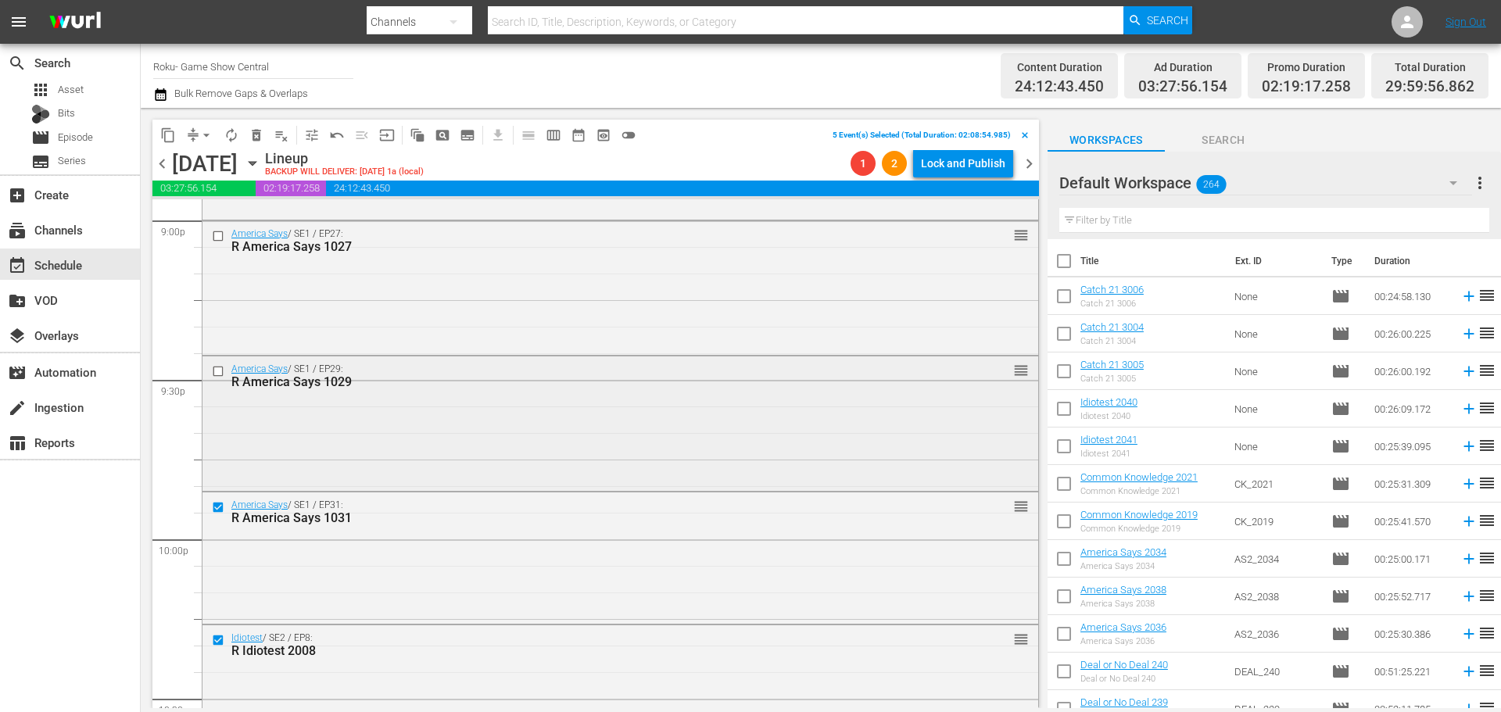
click at [218, 364] on input "checkbox" at bounding box center [220, 370] width 16 height 13
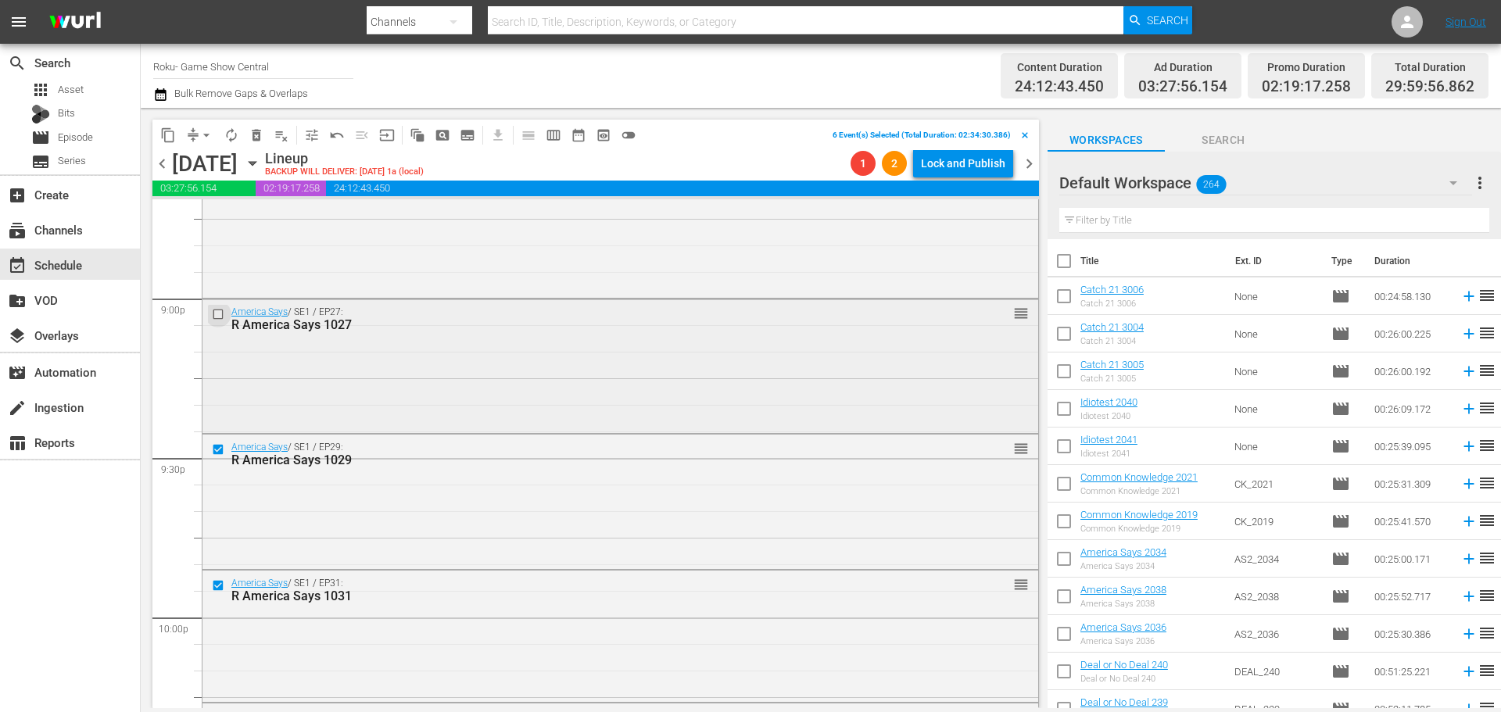
click at [215, 313] on input "checkbox" at bounding box center [220, 313] width 16 height 13
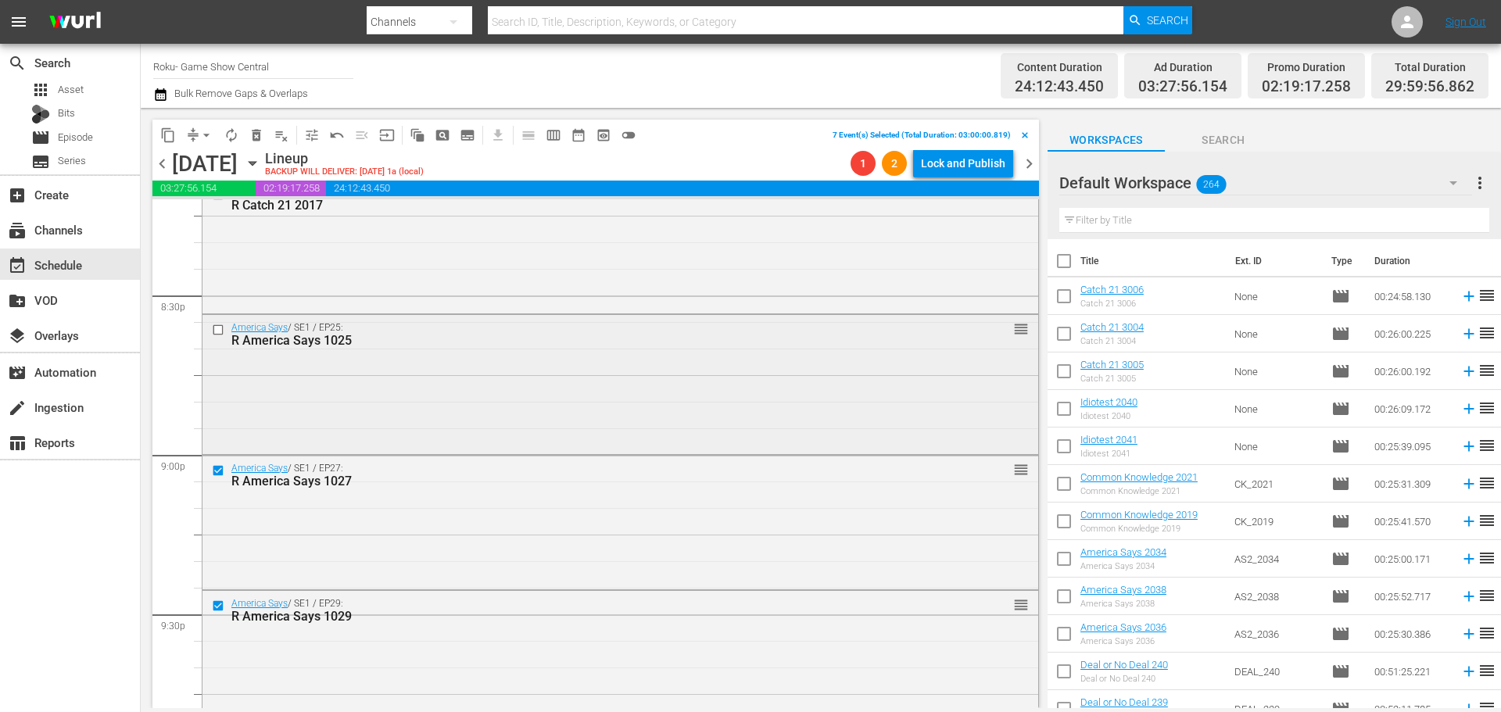
click at [219, 331] on input "checkbox" at bounding box center [220, 330] width 16 height 13
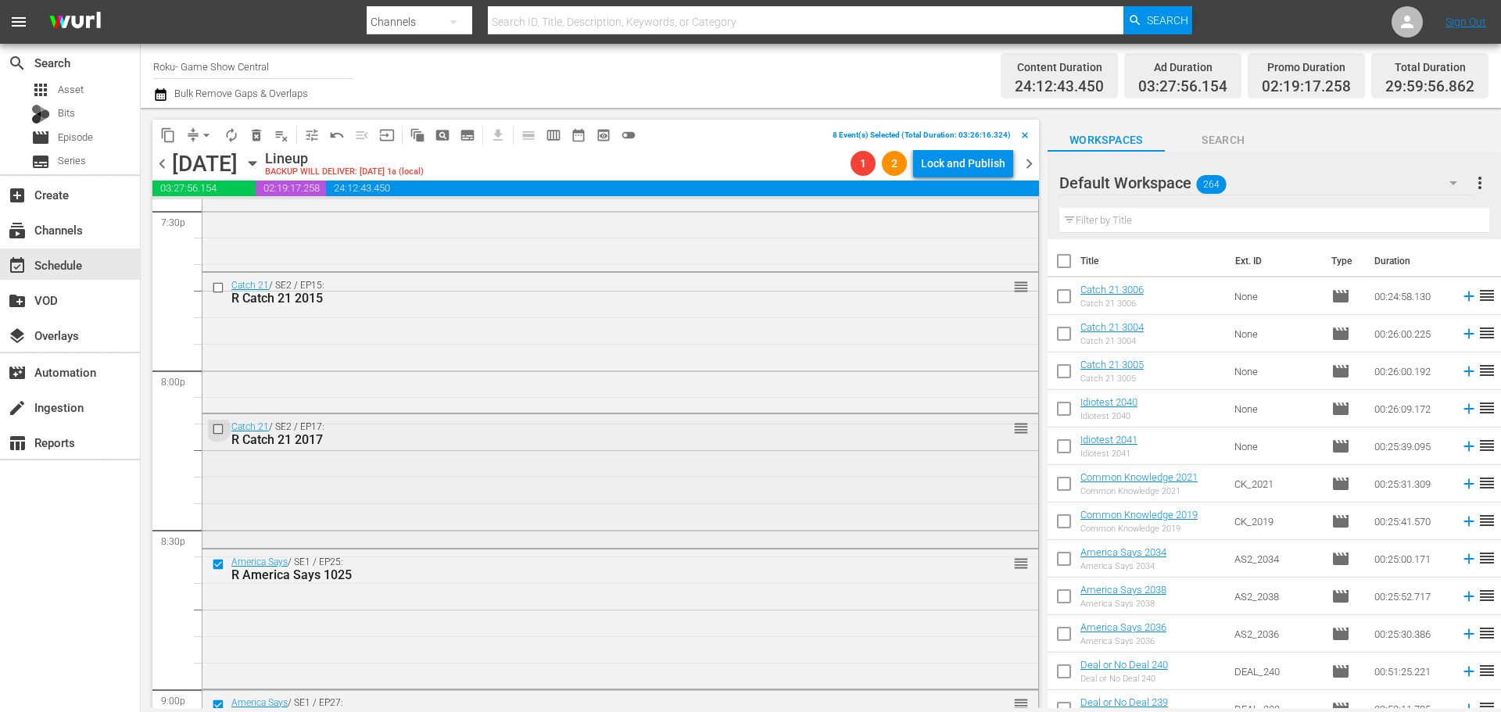
click at [217, 432] on input "checkbox" at bounding box center [220, 429] width 16 height 13
click at [216, 290] on input "checkbox" at bounding box center [220, 287] width 16 height 13
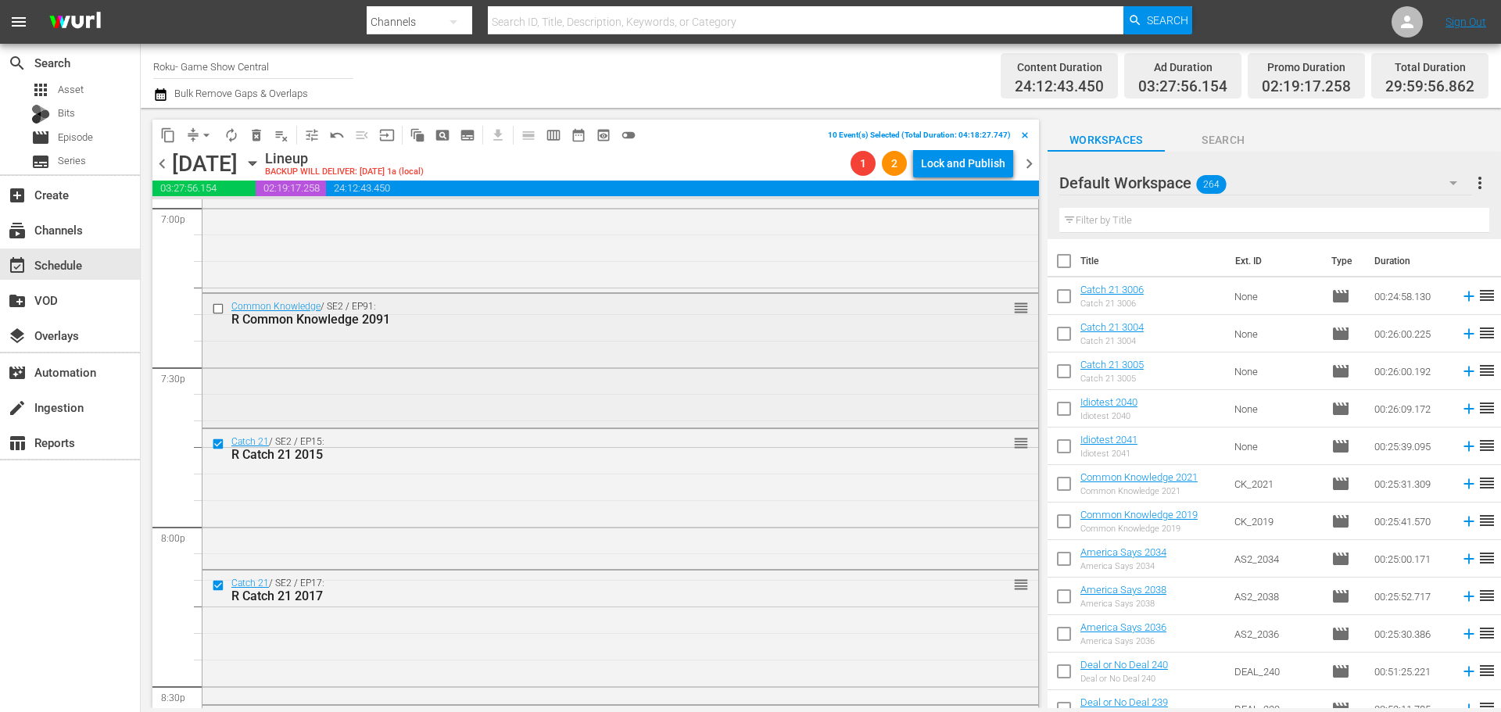
click at [219, 312] on input "checkbox" at bounding box center [220, 308] width 16 height 13
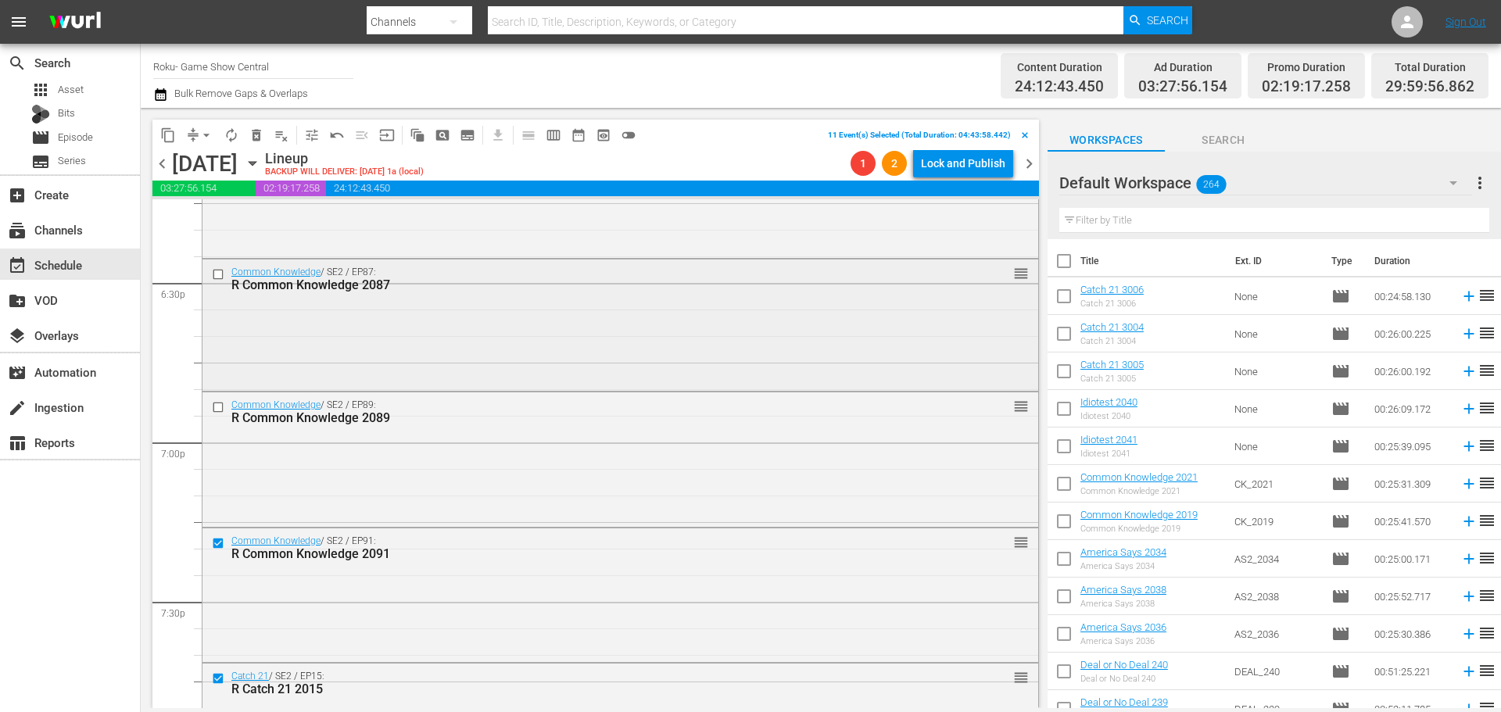
click at [218, 277] on input "checkbox" at bounding box center [220, 273] width 16 height 13
click at [220, 407] on input "checkbox" at bounding box center [220, 407] width 16 height 13
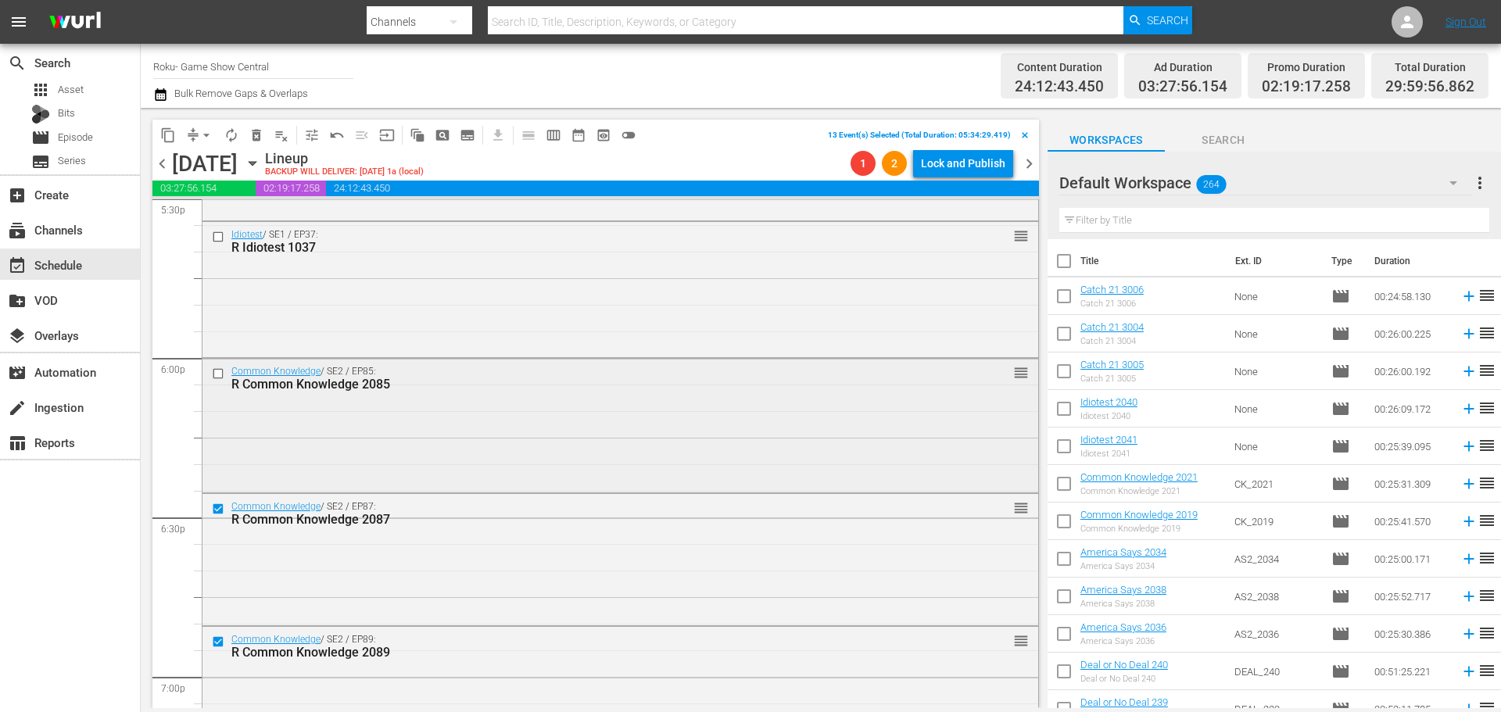
click at [213, 377] on input "checkbox" at bounding box center [220, 373] width 16 height 13
click at [168, 131] on span "content_copy" at bounding box center [168, 135] width 16 height 16
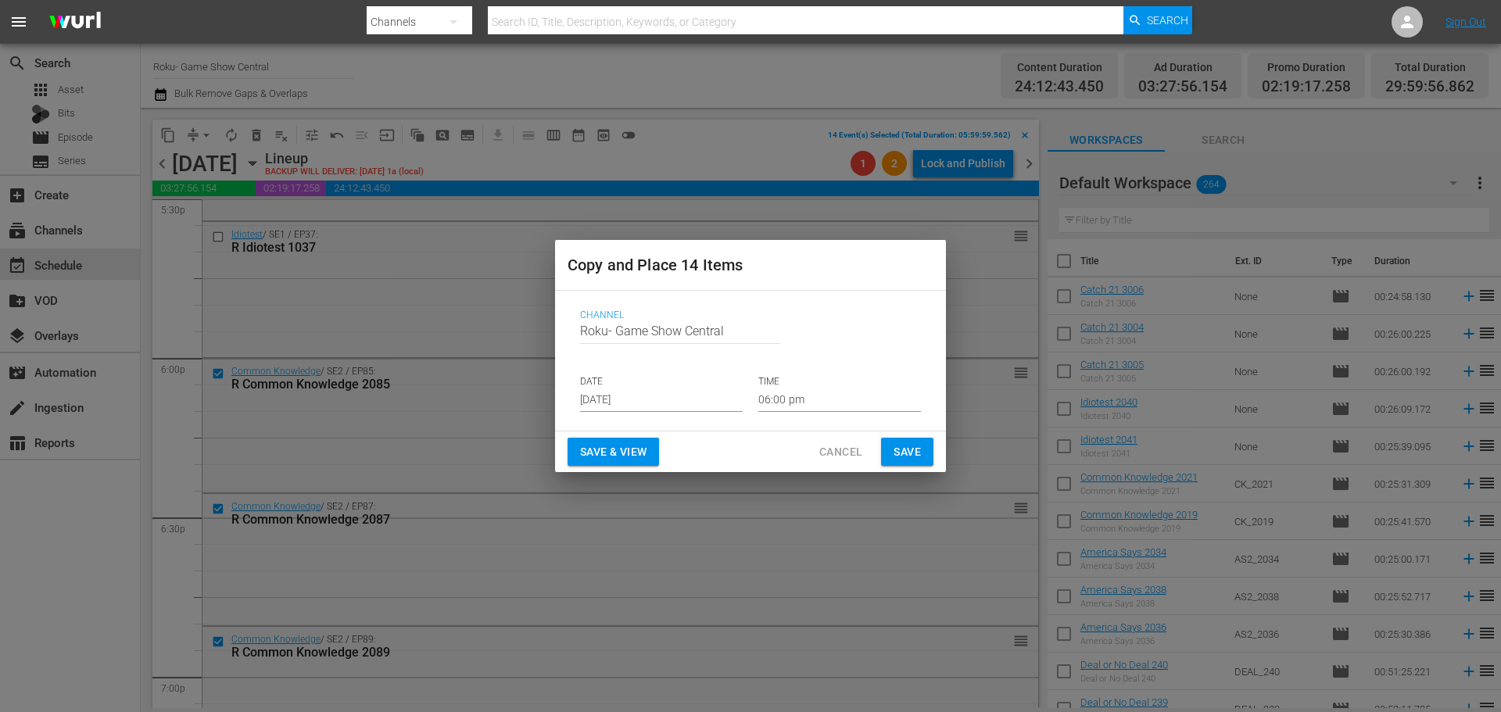
click at [697, 407] on input "[DATE]" at bounding box center [661, 400] width 163 height 23
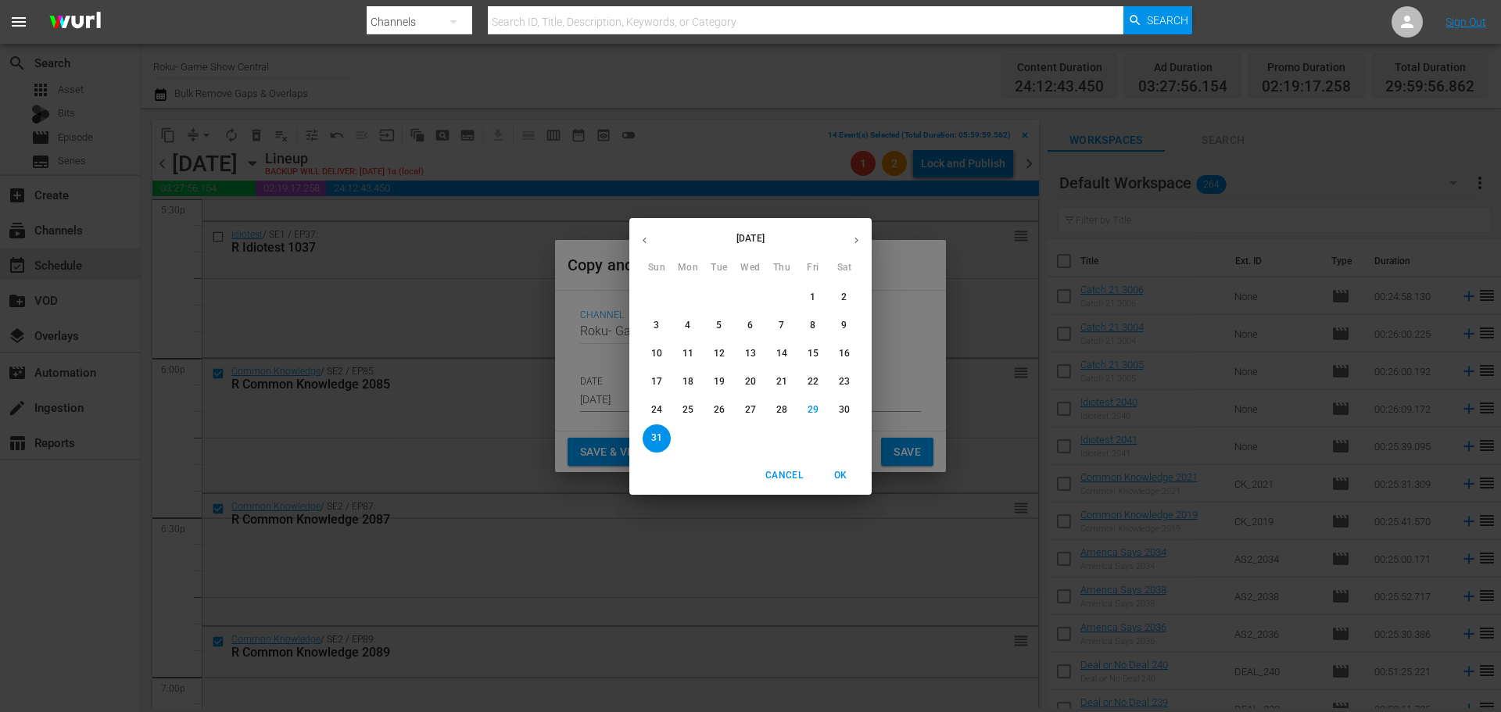
click at [657, 432] on p "31" at bounding box center [656, 438] width 11 height 13
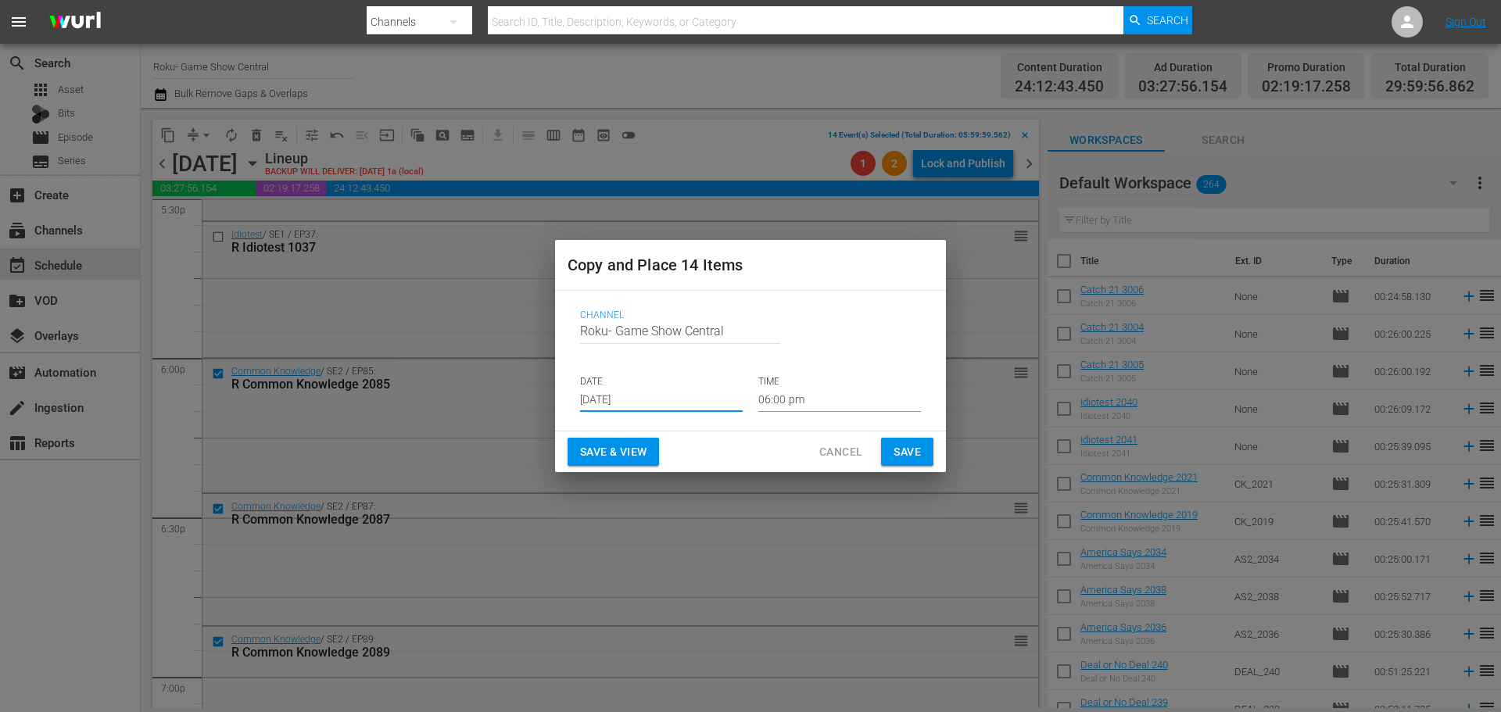
click at [808, 403] on input "06:00 pm" at bounding box center [839, 400] width 163 height 23
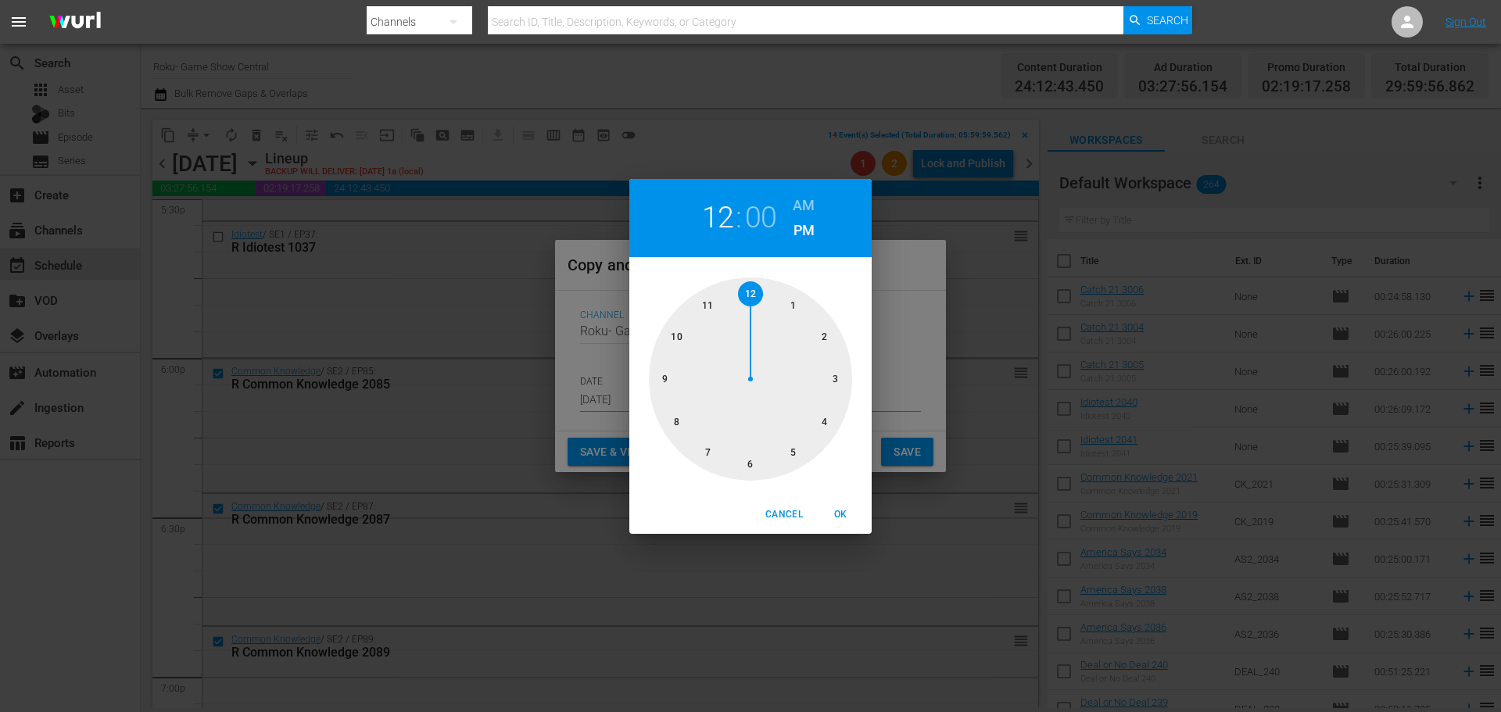
drag, startPoint x: 769, startPoint y: 295, endPoint x: 762, endPoint y: 314, distance: 20.5
click at [768, 296] on div at bounding box center [750, 379] width 203 height 203
click at [844, 512] on span "OK" at bounding box center [841, 515] width 38 height 16
type input "12:00 pm"
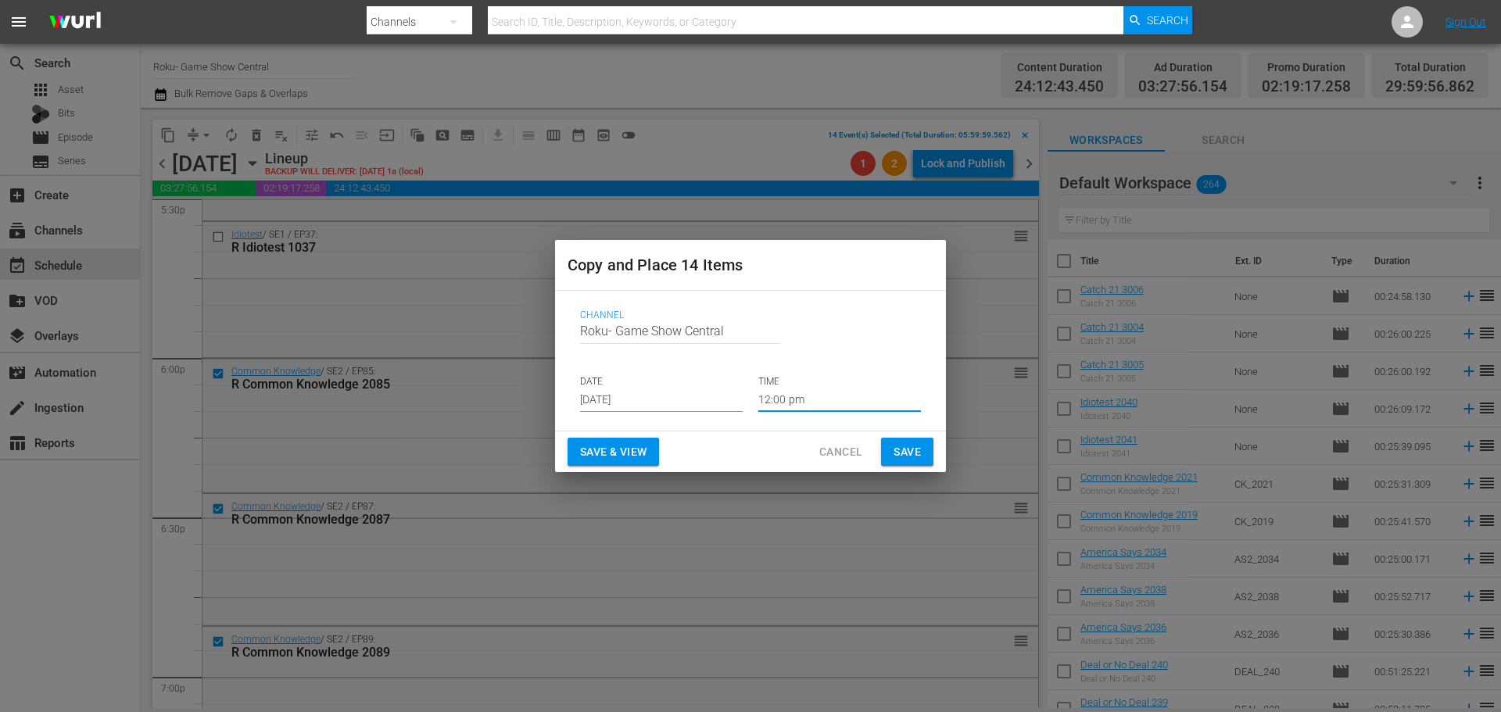
click at [909, 443] on span "Save" at bounding box center [907, 453] width 27 height 20
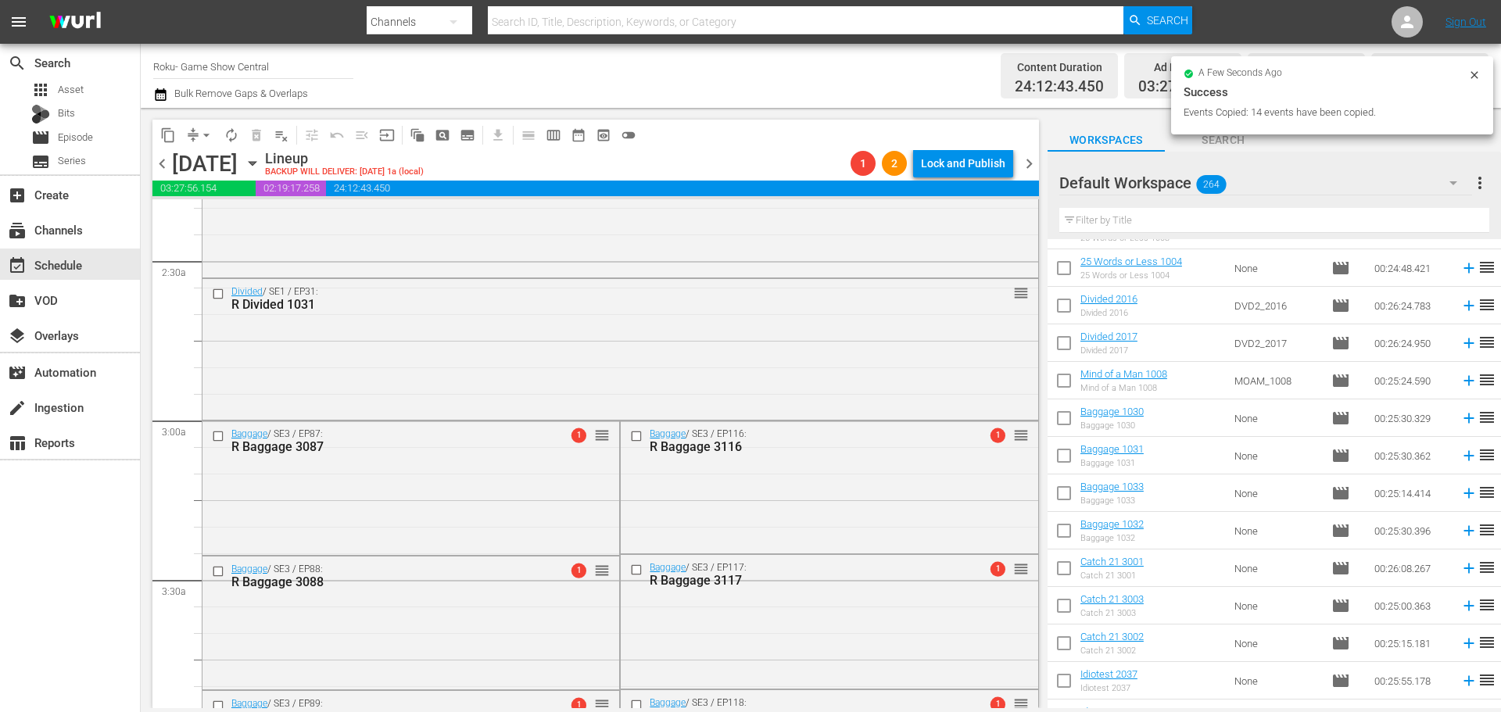
scroll to position [0, 0]
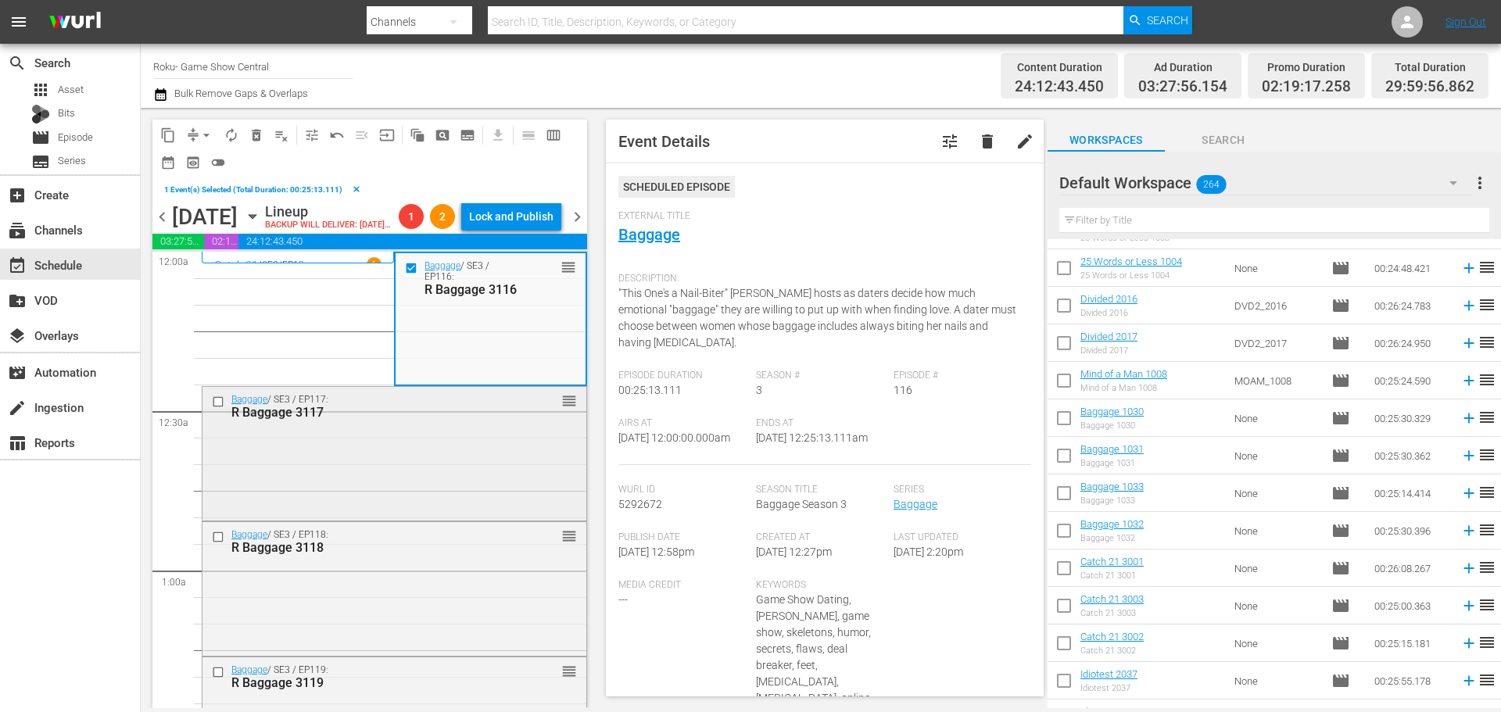
click at [224, 408] on input "checkbox" at bounding box center [220, 401] width 16 height 13
click at [212, 543] on input "checkbox" at bounding box center [220, 536] width 16 height 13
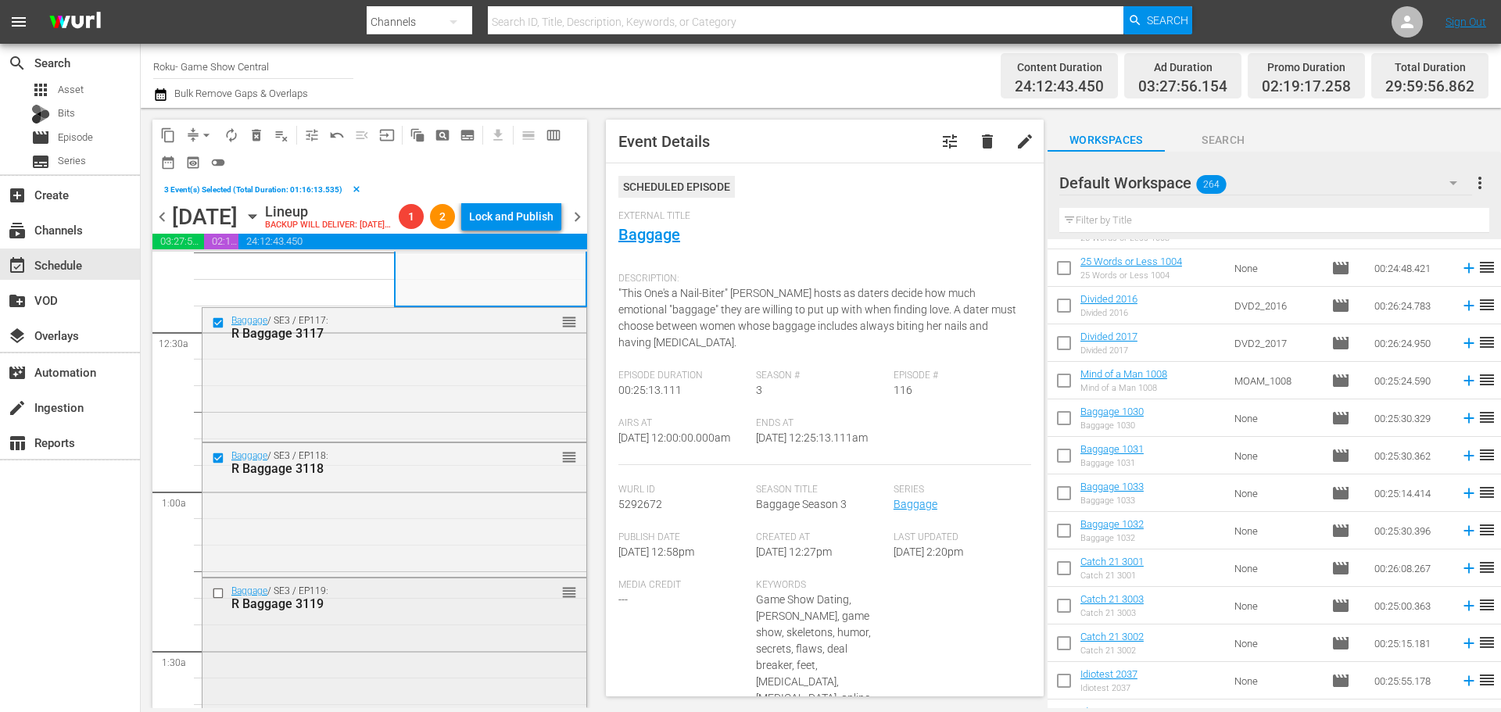
scroll to position [235, 0]
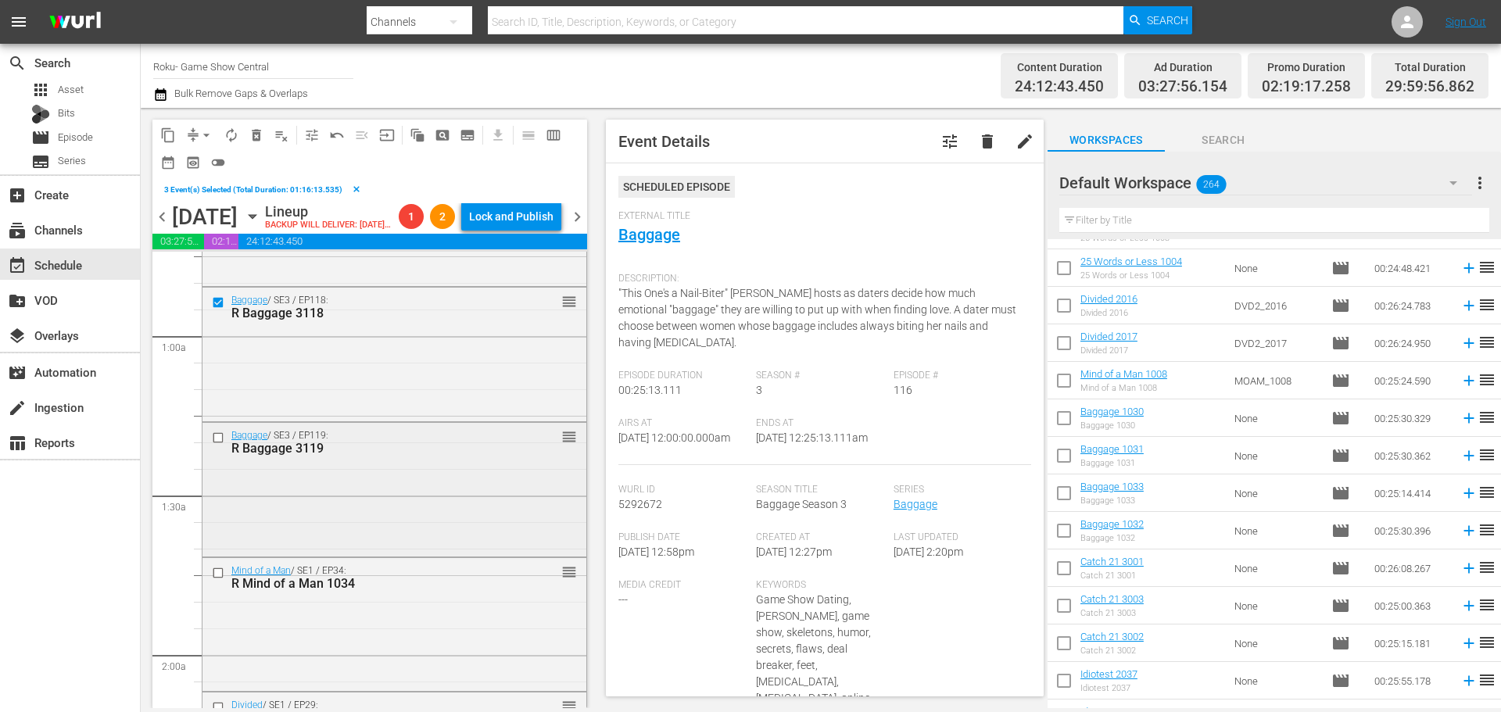
click at [222, 447] on div at bounding box center [219, 437] width 23 height 19
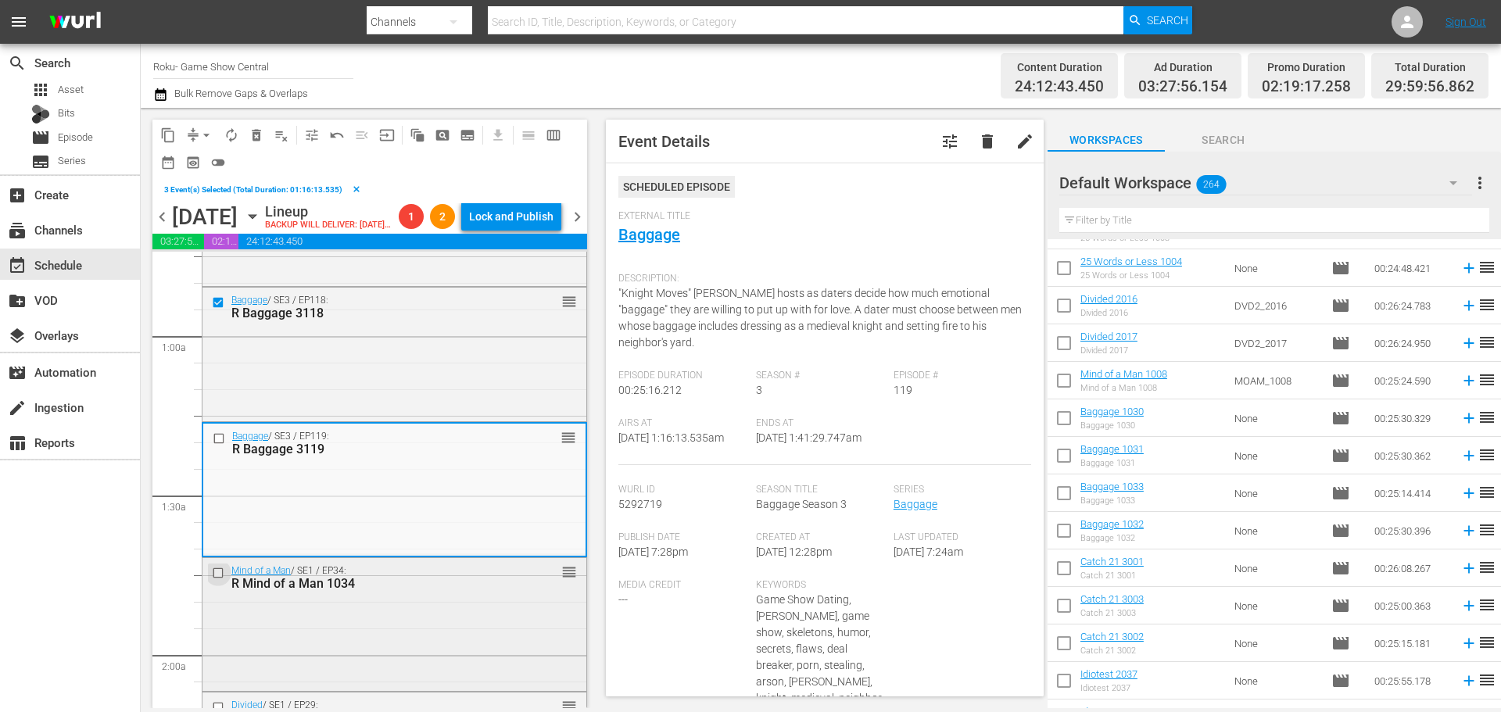
click at [213, 579] on input "checkbox" at bounding box center [220, 572] width 16 height 13
click at [217, 701] on input "checkbox" at bounding box center [220, 707] width 16 height 13
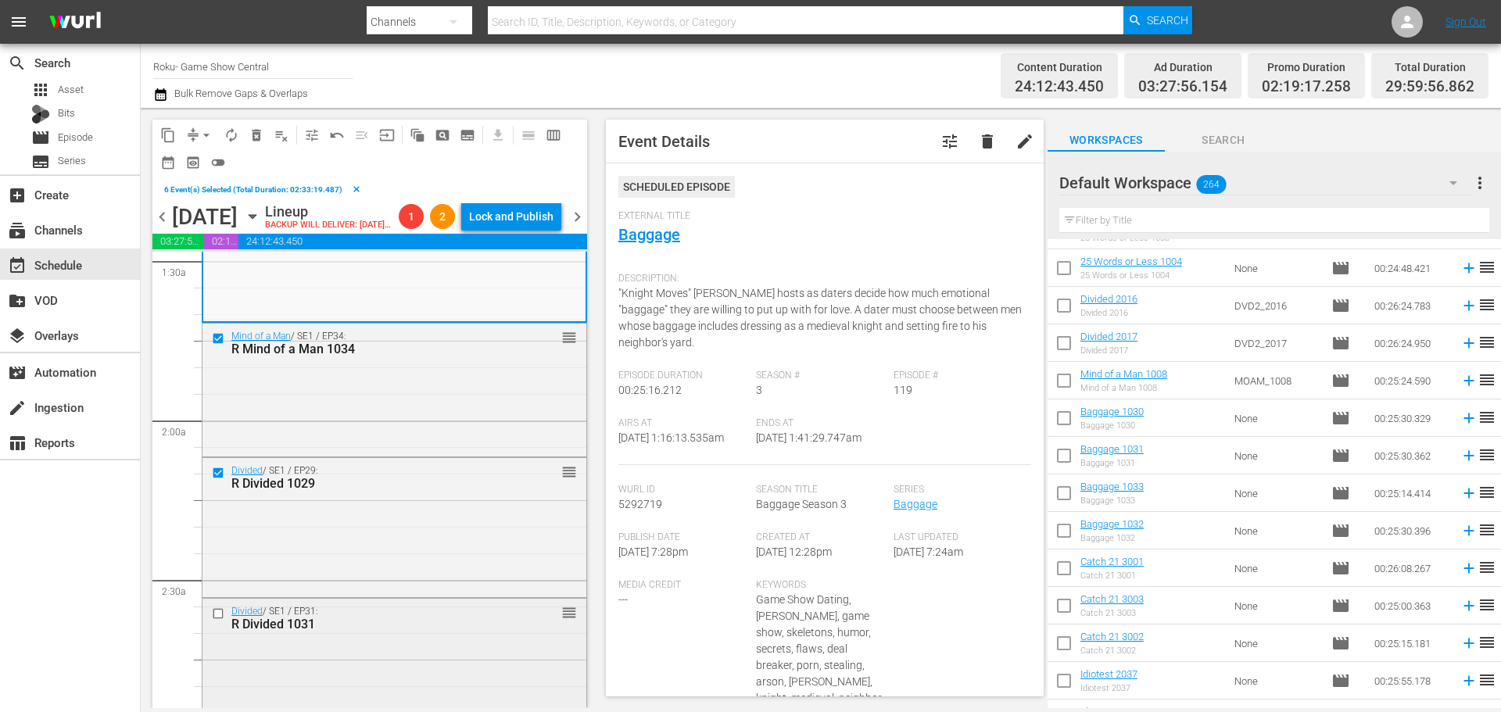
click at [220, 621] on input "checkbox" at bounding box center [220, 613] width 16 height 13
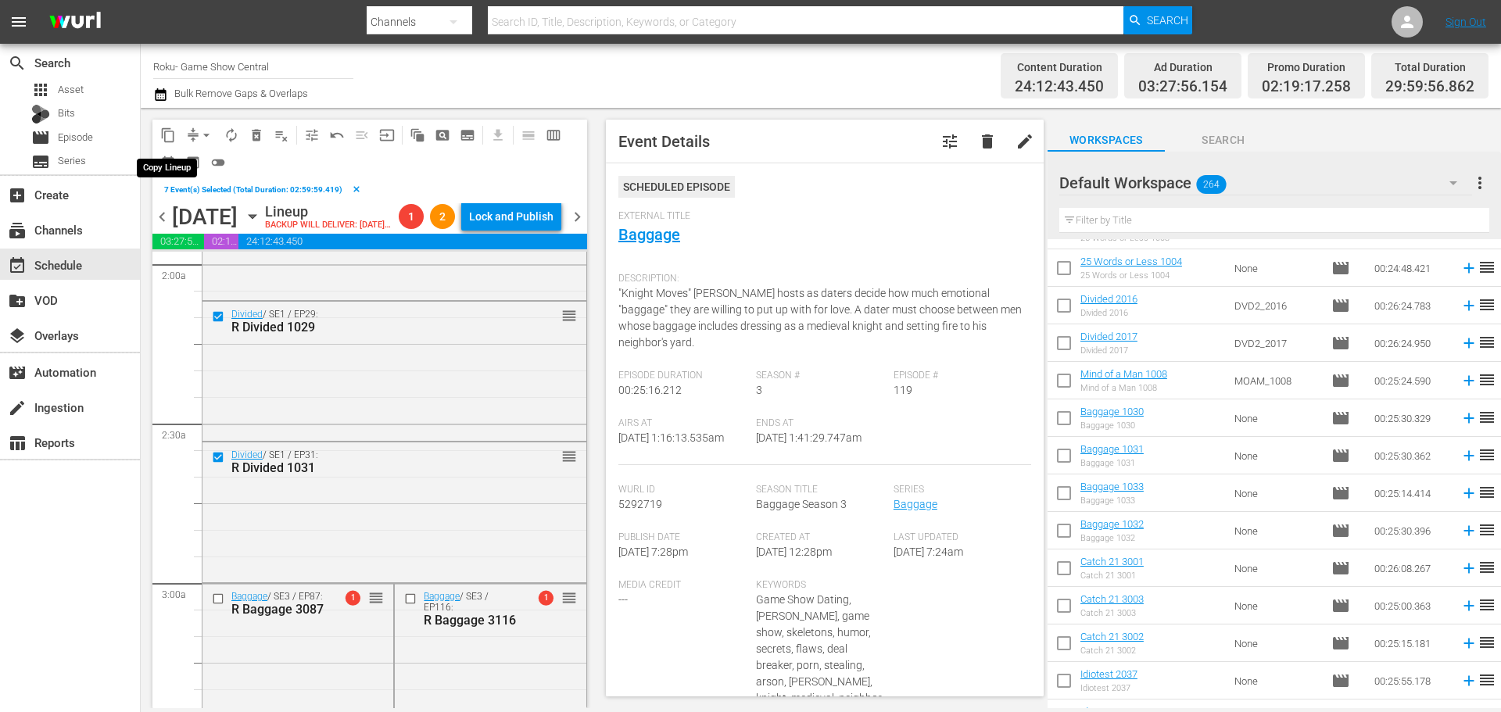
click at [174, 123] on span "content_copy" at bounding box center [168, 135] width 25 height 25
click at [170, 136] on span "content_copy" at bounding box center [168, 135] width 16 height 16
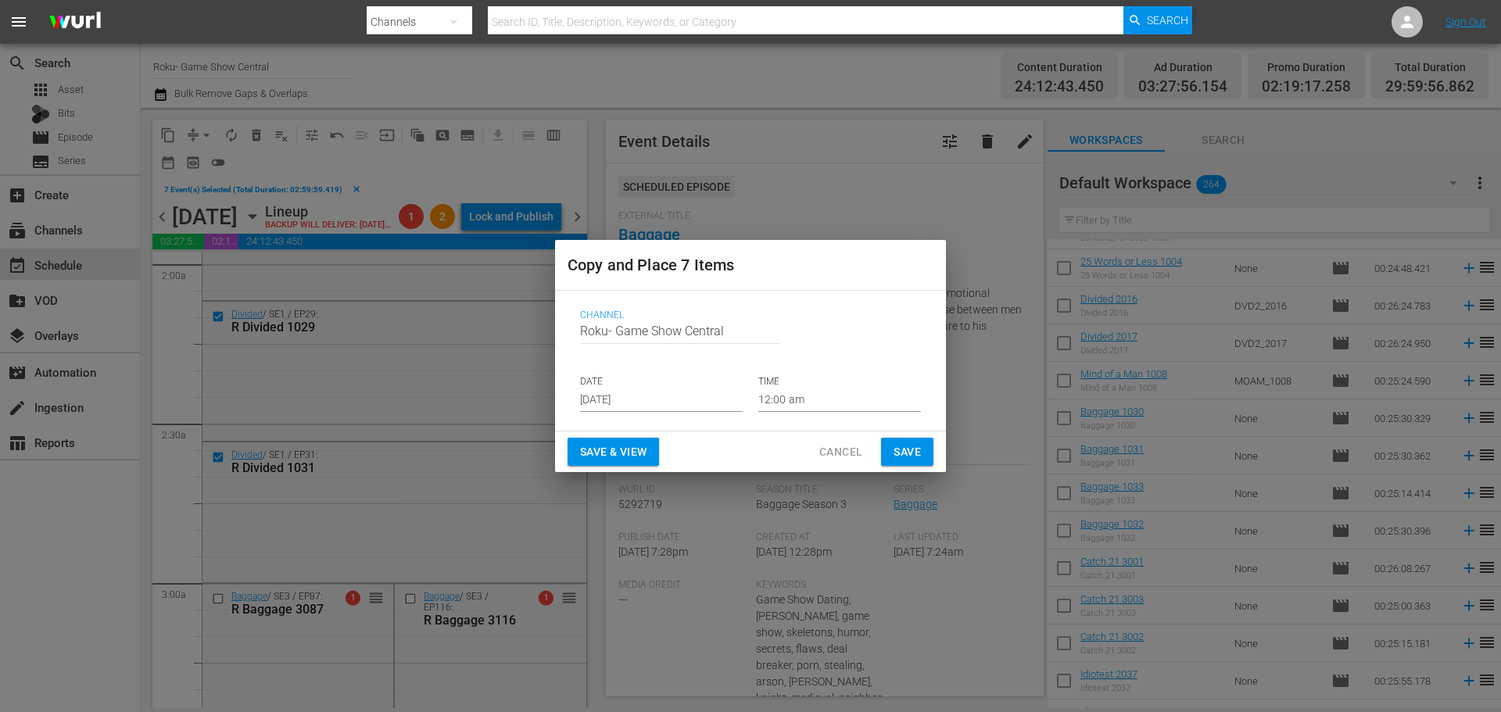
click at [684, 406] on input "Aug 31st 2025" at bounding box center [661, 400] width 163 height 23
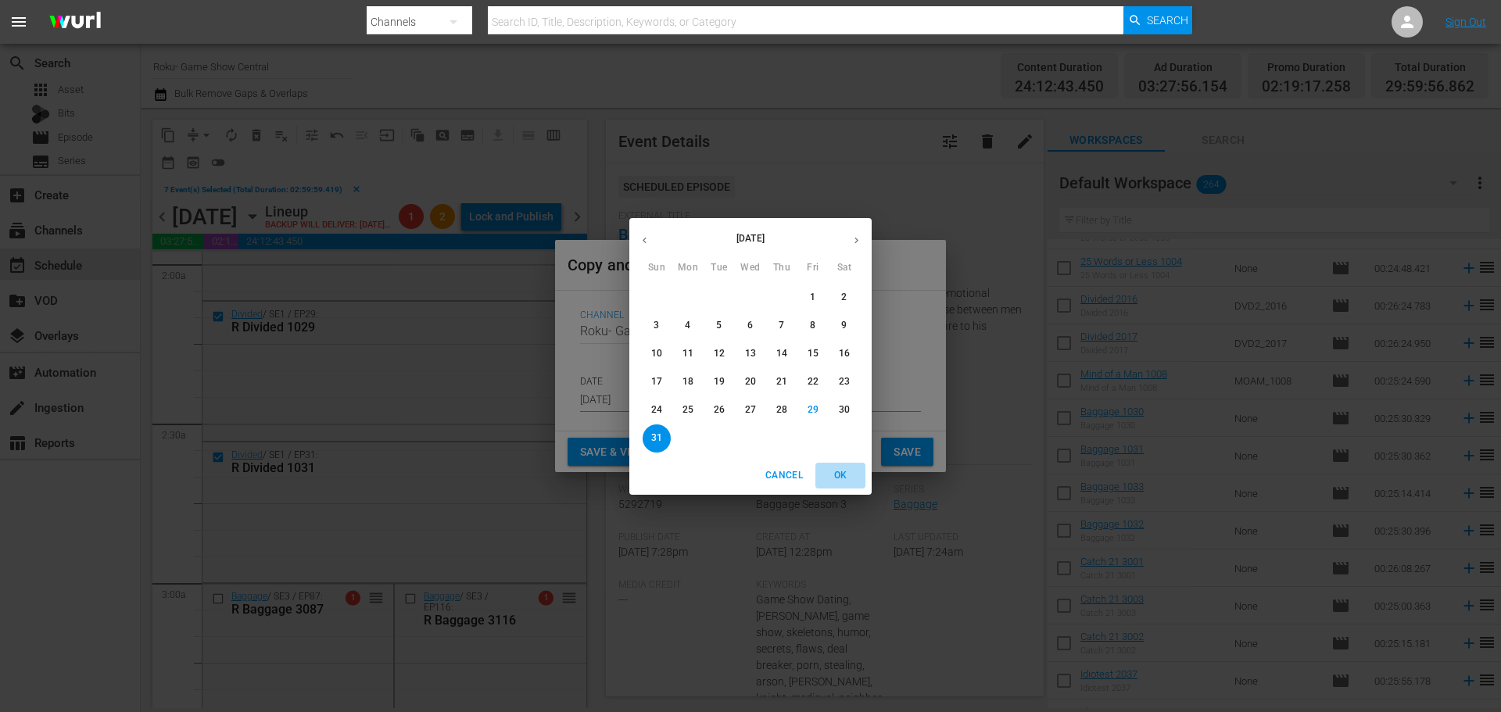
click at [820, 475] on button "OK" at bounding box center [840, 476] width 50 height 26
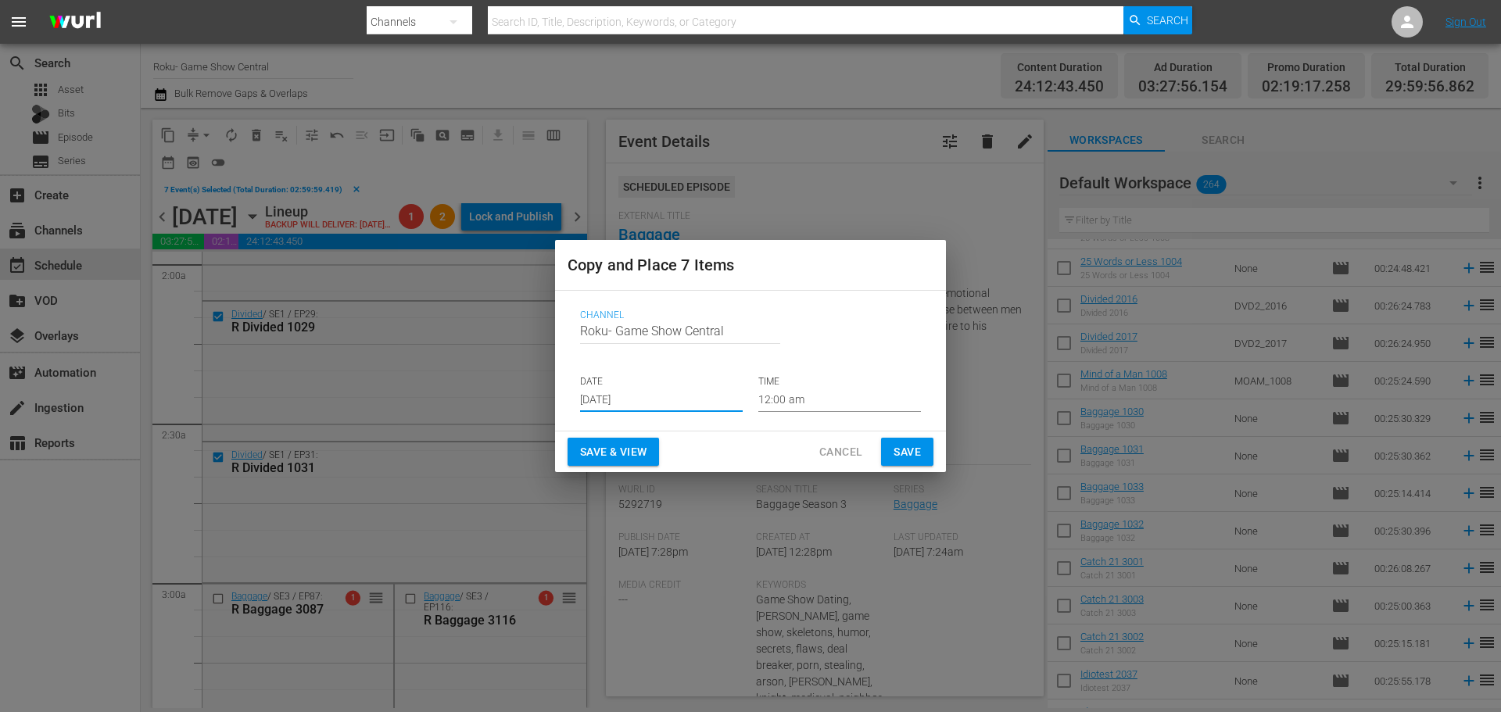
click at [872, 396] on input "12:00 am" at bounding box center [839, 400] width 163 height 23
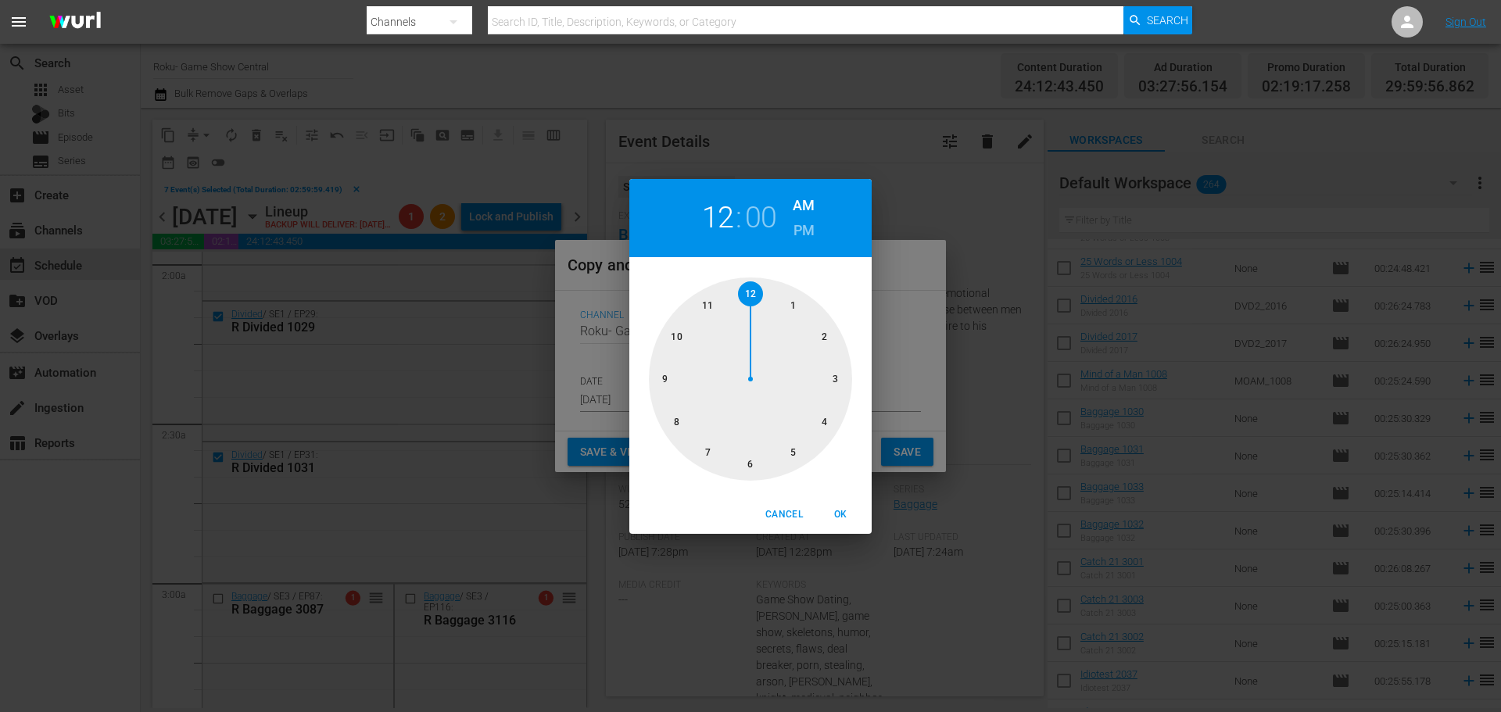
drag, startPoint x: 849, startPoint y: 383, endPoint x: 836, endPoint y: 498, distance: 115.7
click at [850, 388] on div at bounding box center [750, 379] width 203 height 203
click at [838, 500] on div "Cancel OK" at bounding box center [750, 515] width 242 height 38
click at [828, 517] on span "OK" at bounding box center [841, 515] width 38 height 16
type input "03:00 am"
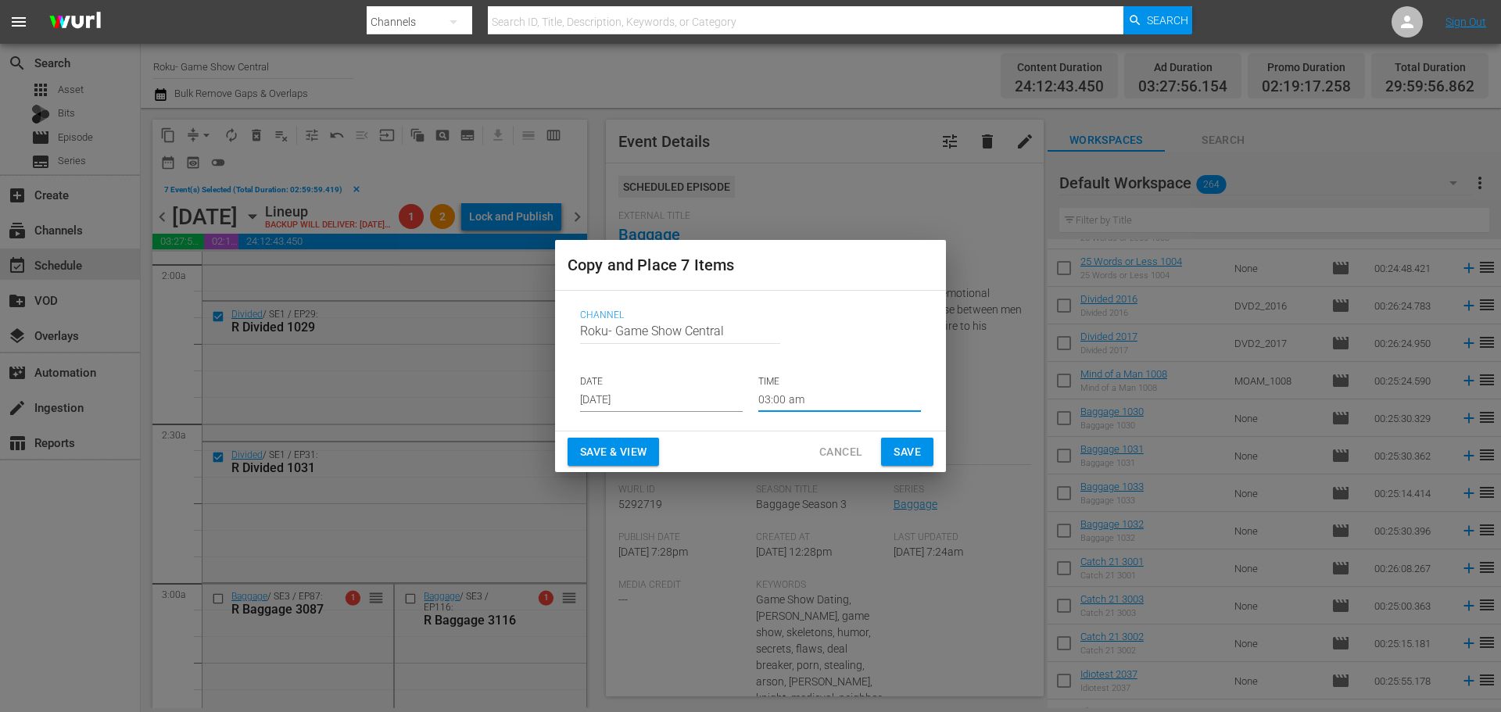
click at [898, 454] on span "Save" at bounding box center [907, 453] width 27 height 20
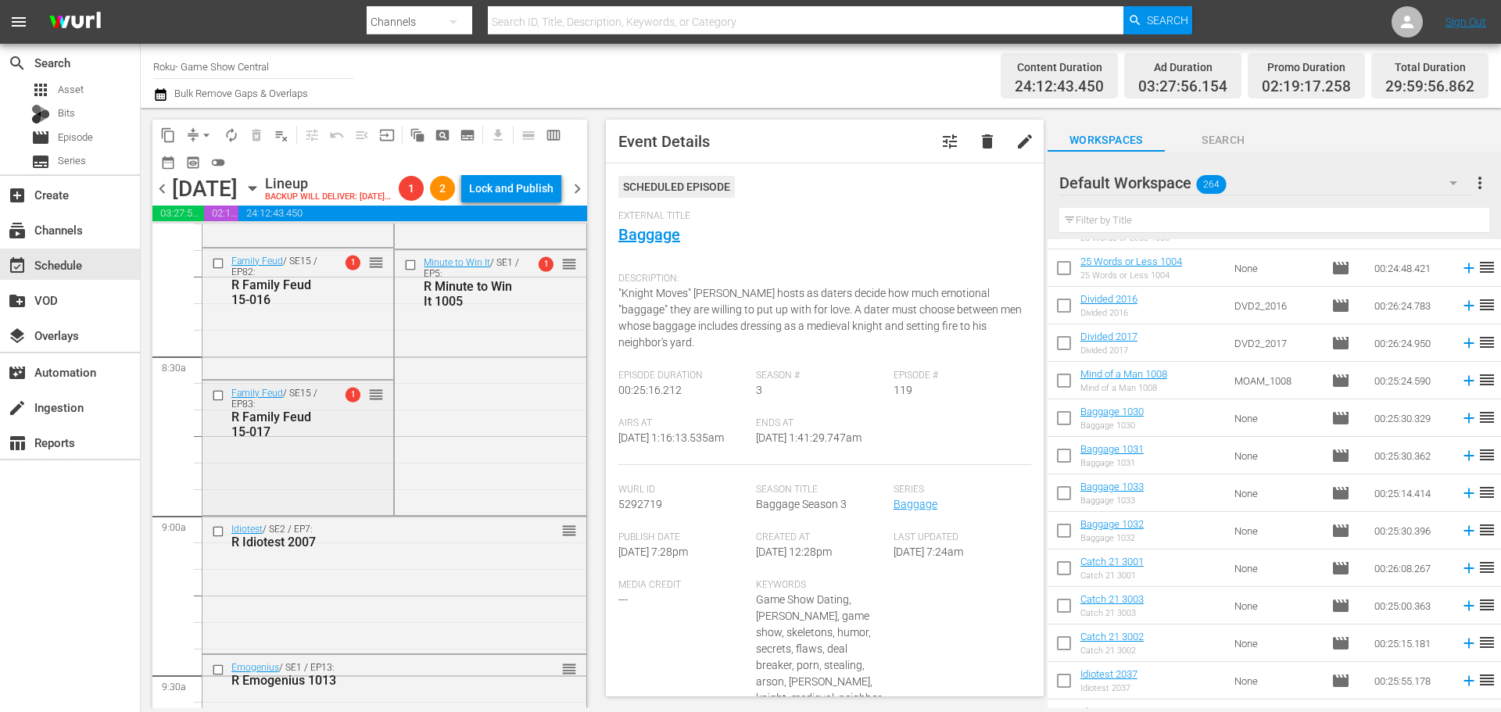
scroll to position [2580, 0]
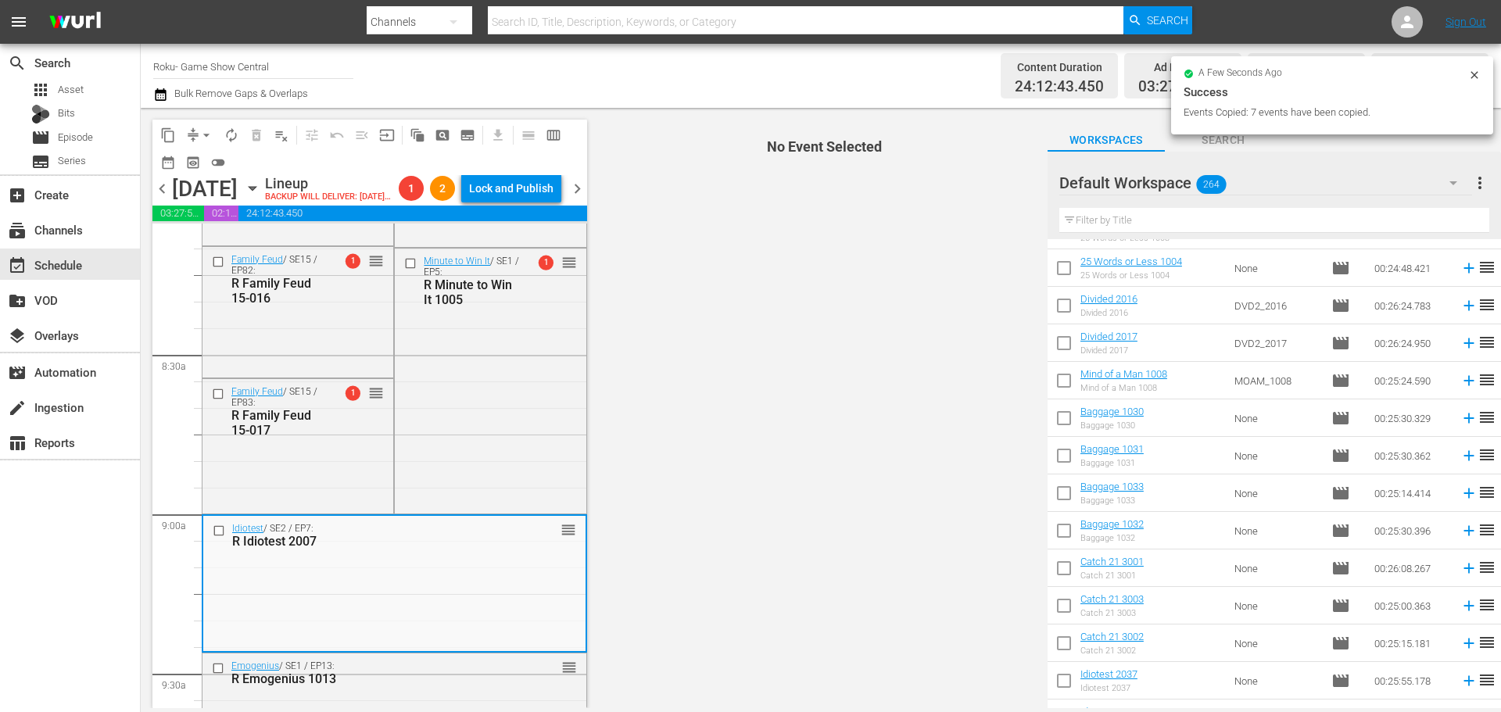
click at [219, 675] on input "checkbox" at bounding box center [220, 667] width 16 height 13
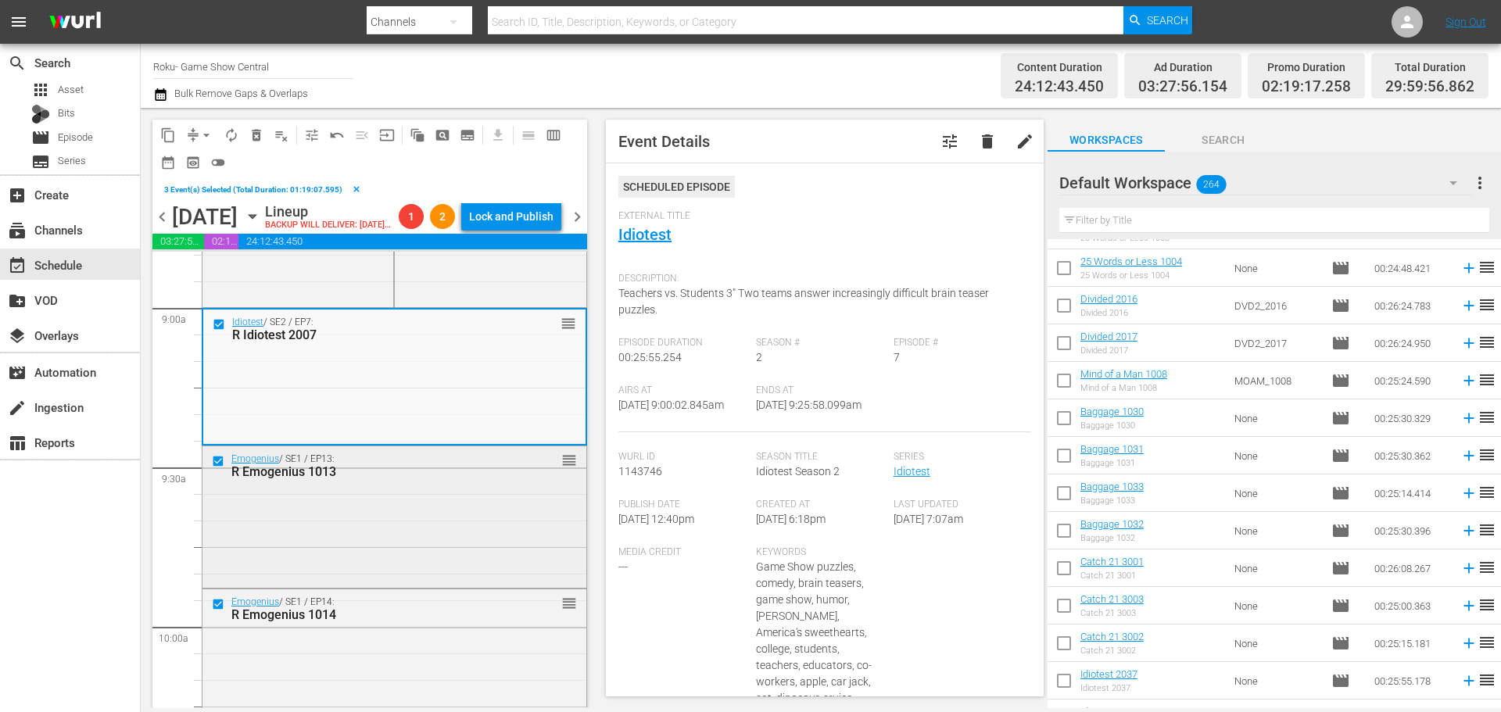
scroll to position [3205, 0]
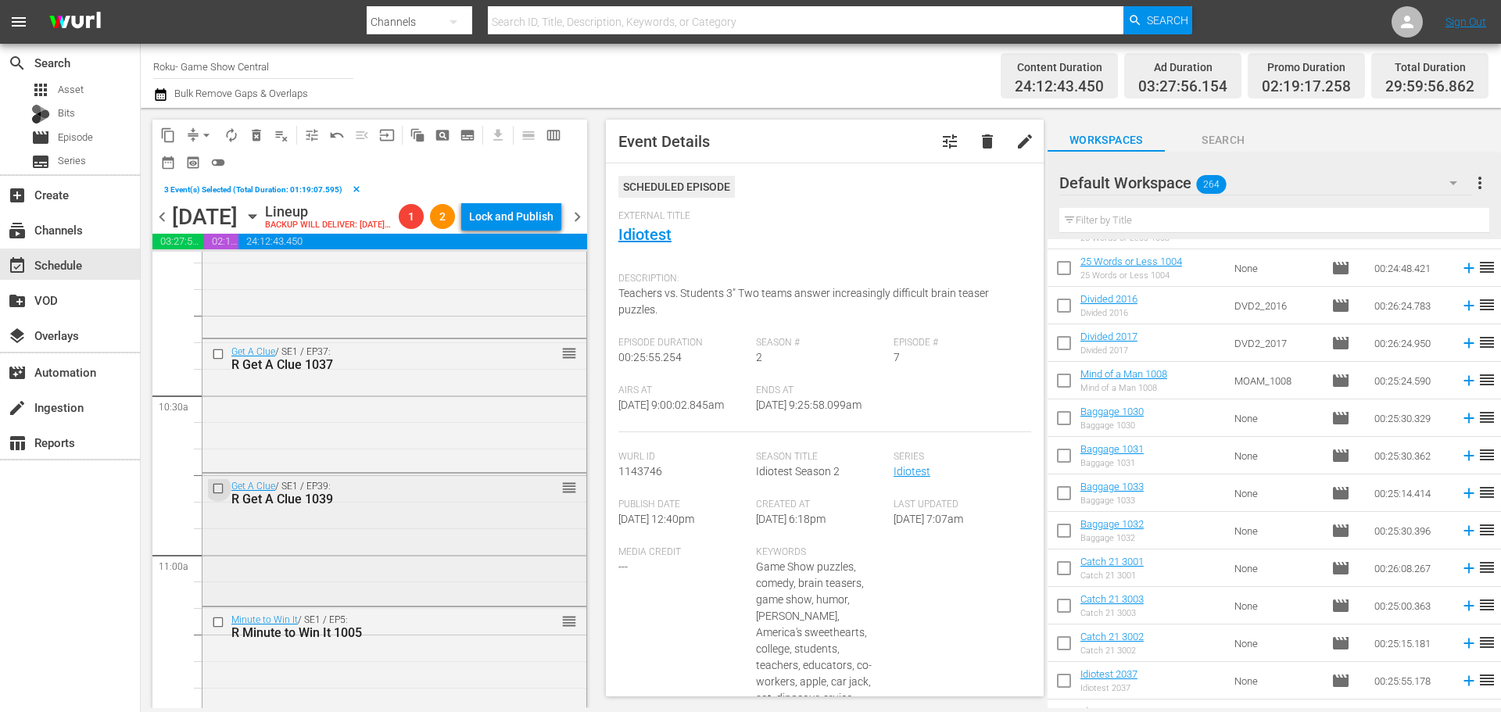
click at [216, 496] on input "checkbox" at bounding box center [220, 488] width 16 height 13
click at [216, 360] on input "checkbox" at bounding box center [220, 353] width 16 height 13
click at [214, 632] on div at bounding box center [219, 622] width 23 height 19
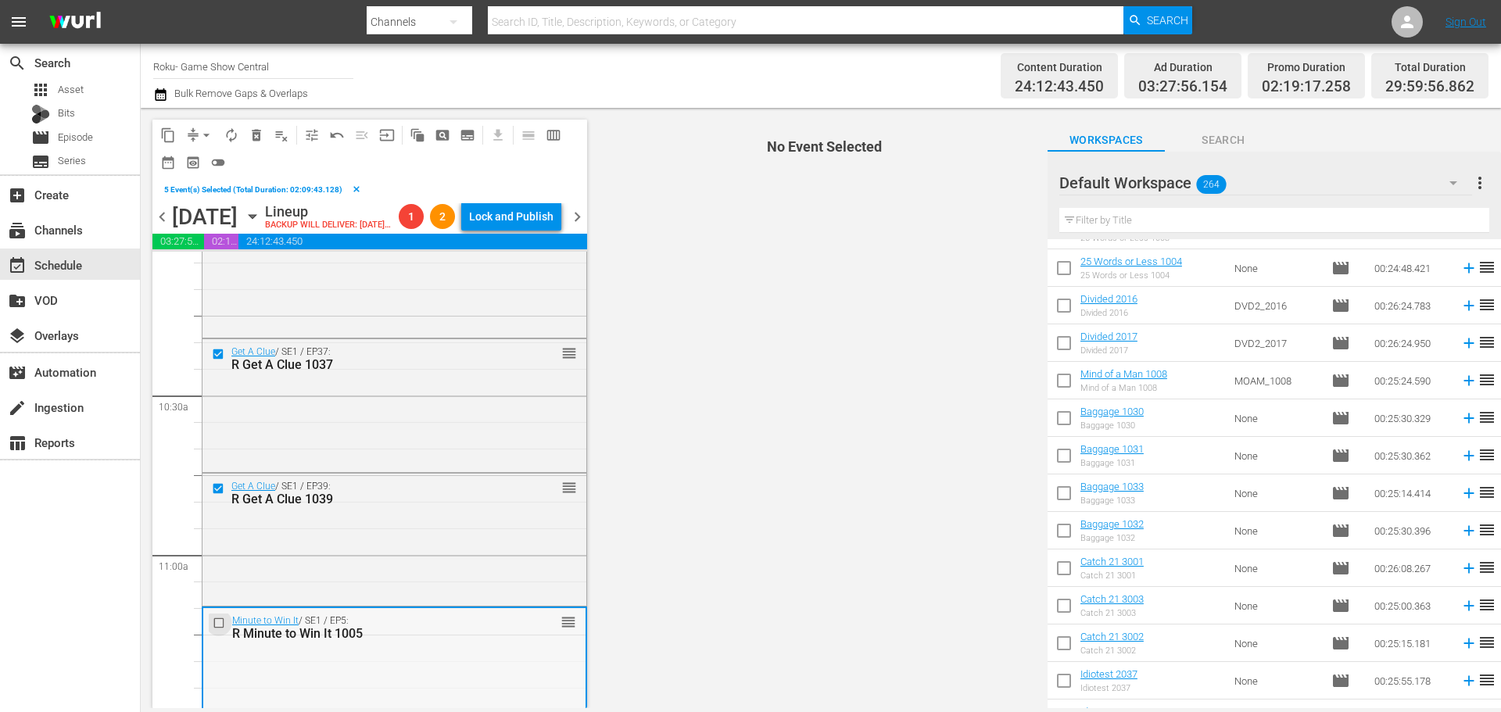
click at [220, 630] on input "checkbox" at bounding box center [221, 623] width 16 height 13
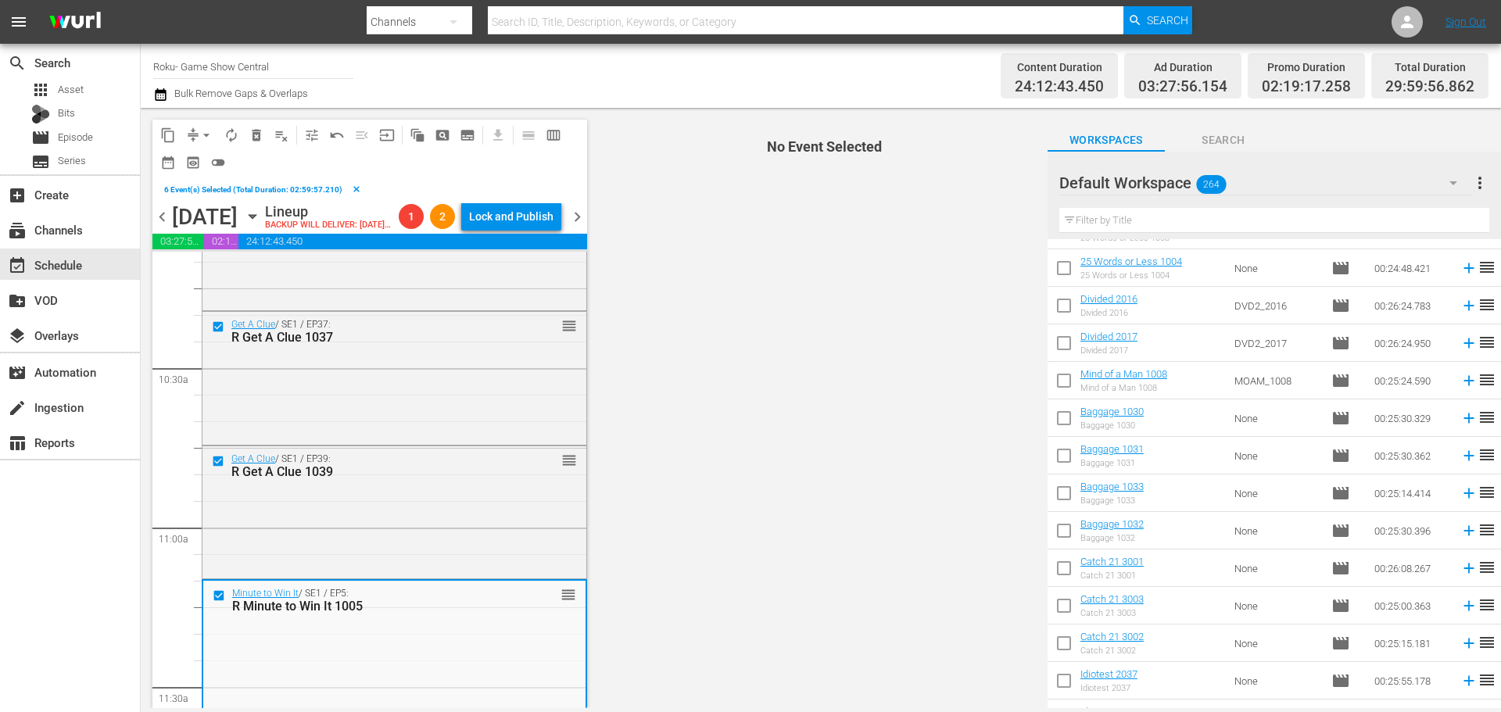
click at [159, 124] on span "content_copy" at bounding box center [168, 135] width 25 height 25
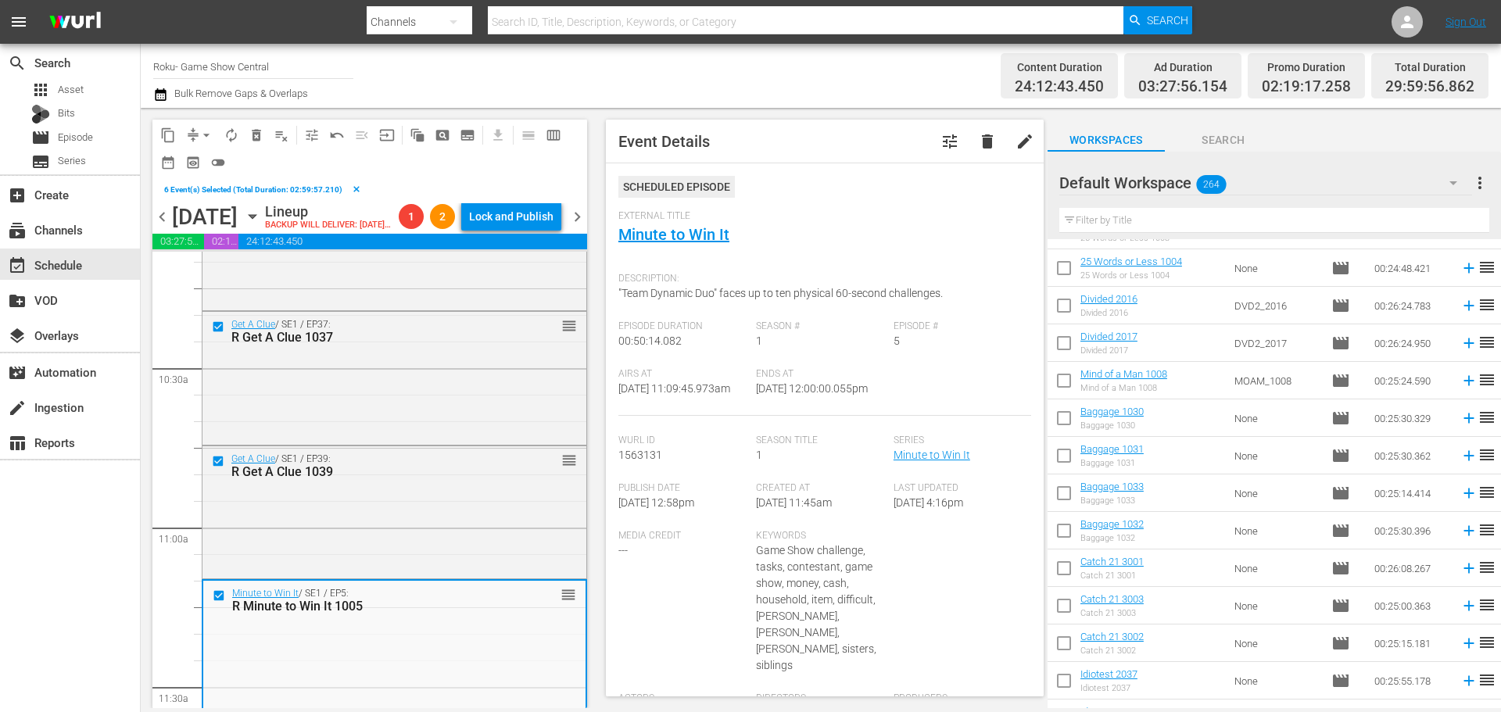
scroll to position [3362, 0]
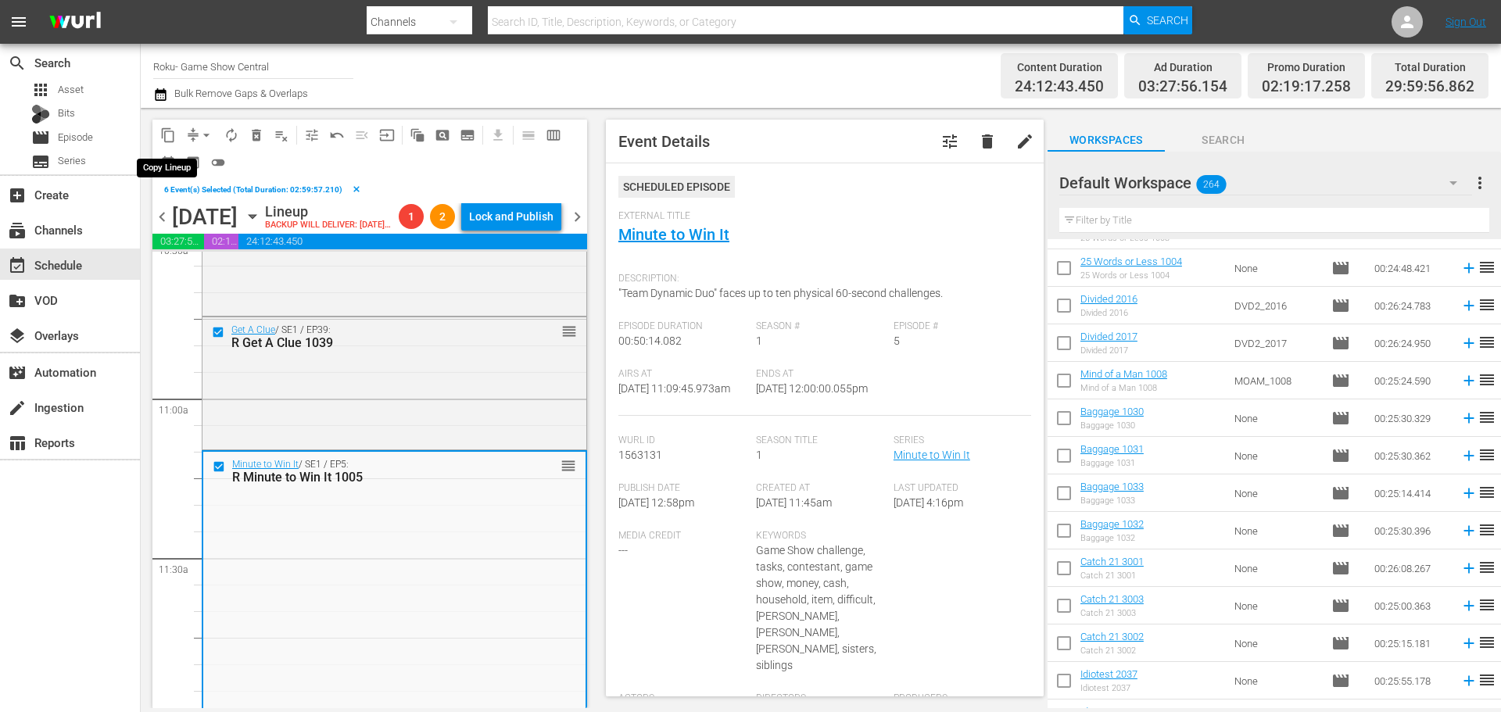
click at [168, 142] on span "content_copy" at bounding box center [168, 135] width 16 height 16
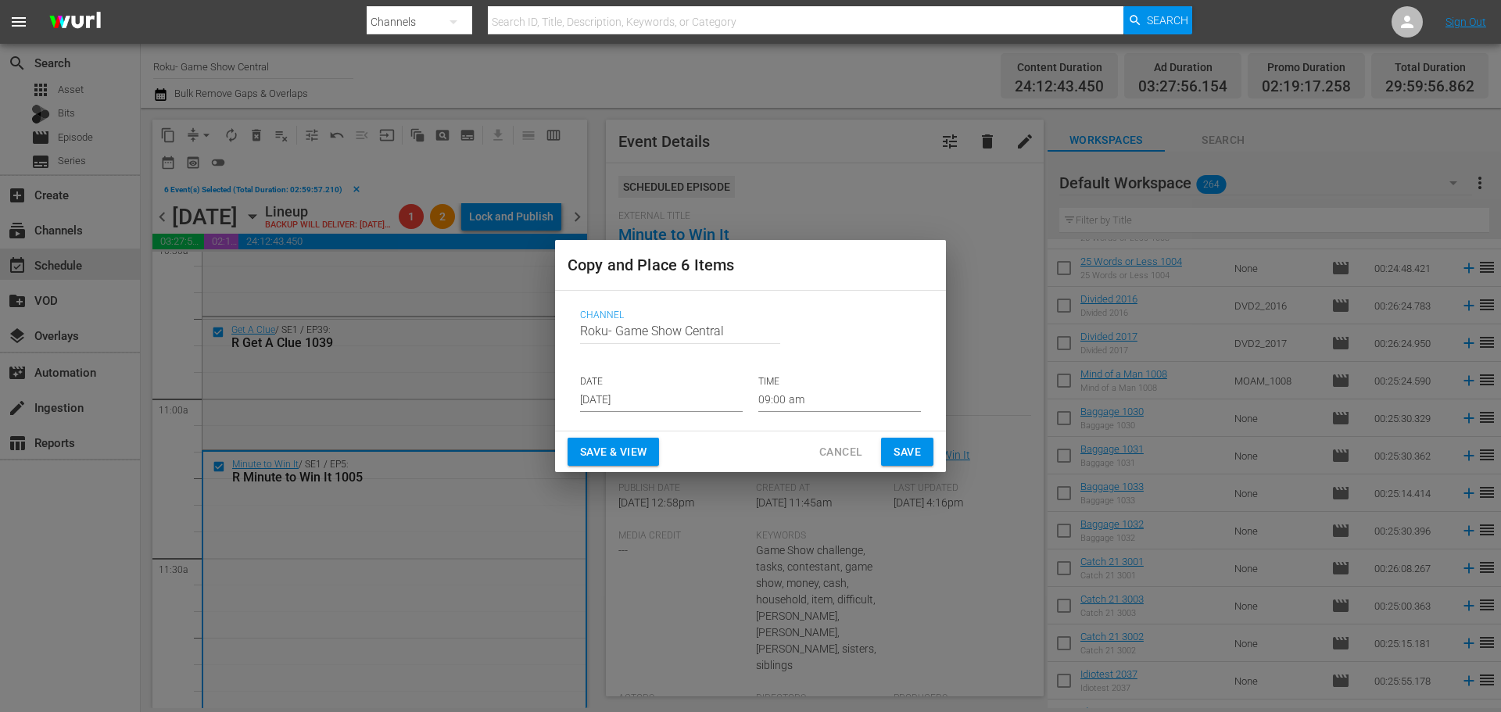
click at [691, 410] on input "Aug 31st 2025" at bounding box center [661, 400] width 163 height 23
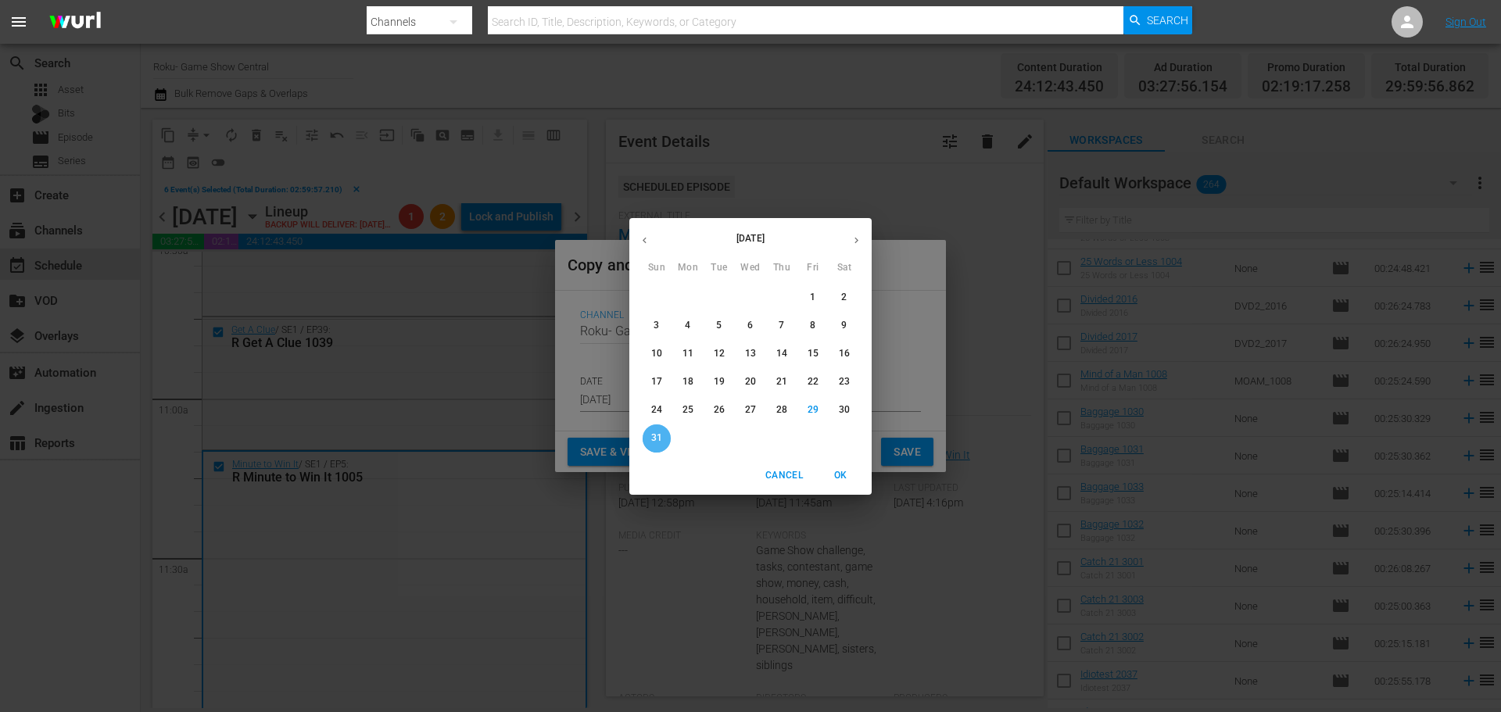
click at [655, 448] on button "31" at bounding box center [657, 439] width 28 height 28
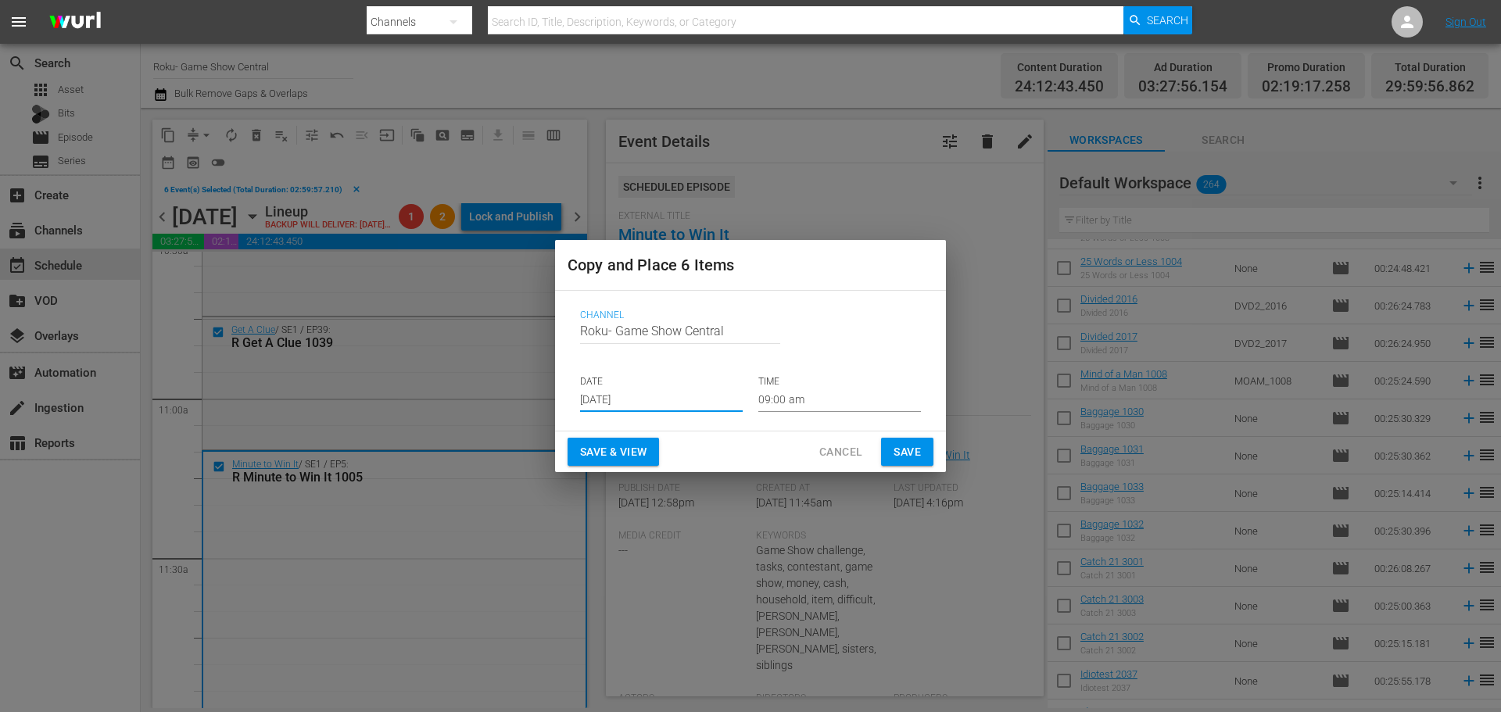
click at [797, 394] on input "09:00 am" at bounding box center [839, 400] width 163 height 23
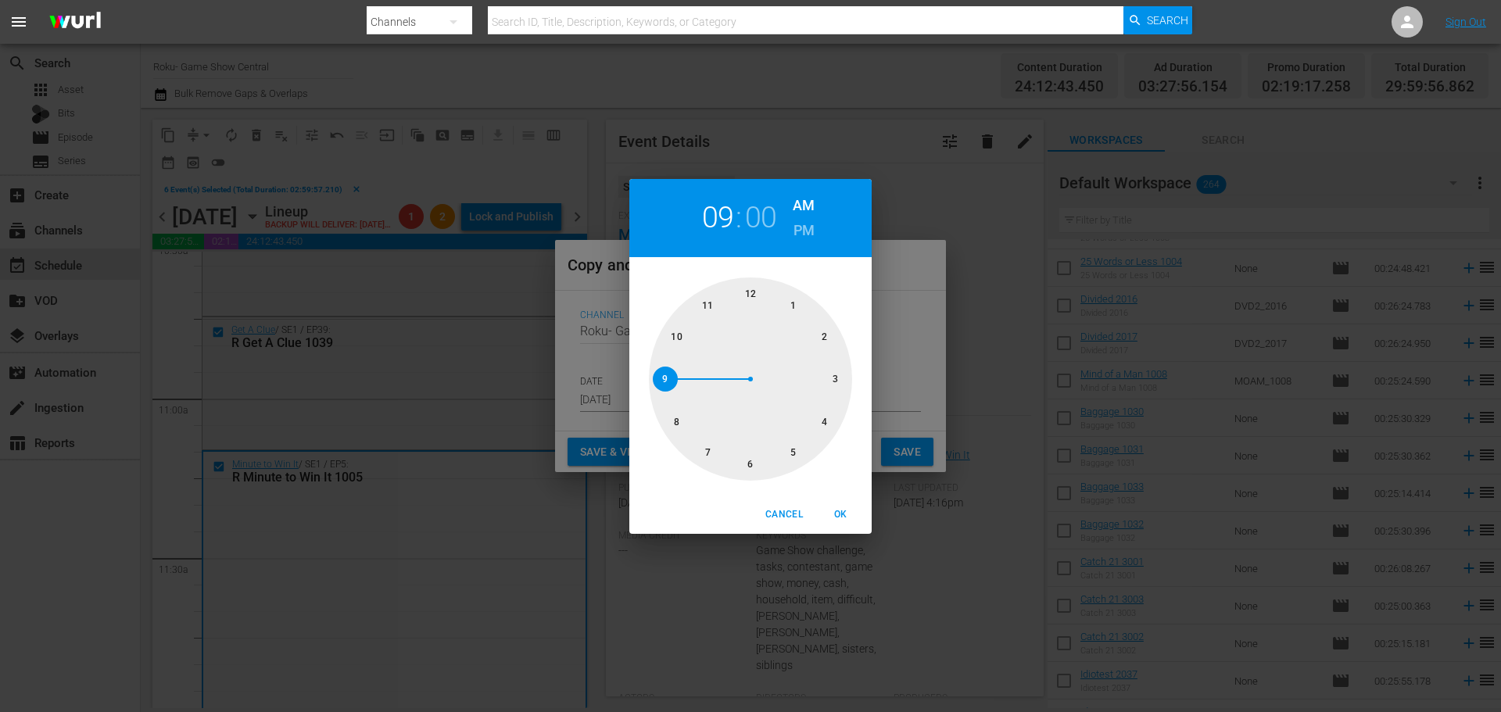
click at [748, 472] on div at bounding box center [750, 379] width 203 height 203
click at [837, 521] on span "OK" at bounding box center [841, 515] width 38 height 16
type input "06:00 am"
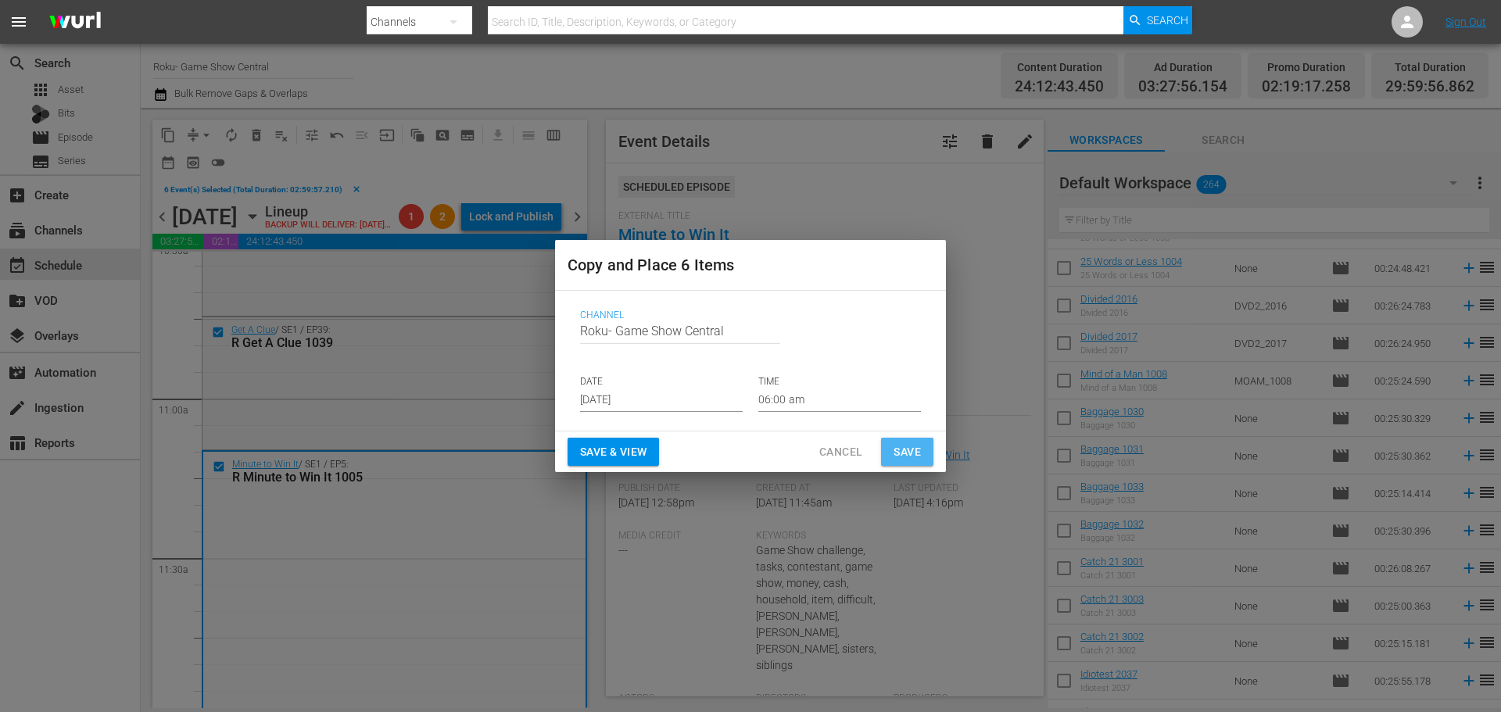
click at [890, 457] on button "Save" at bounding box center [907, 452] width 52 height 29
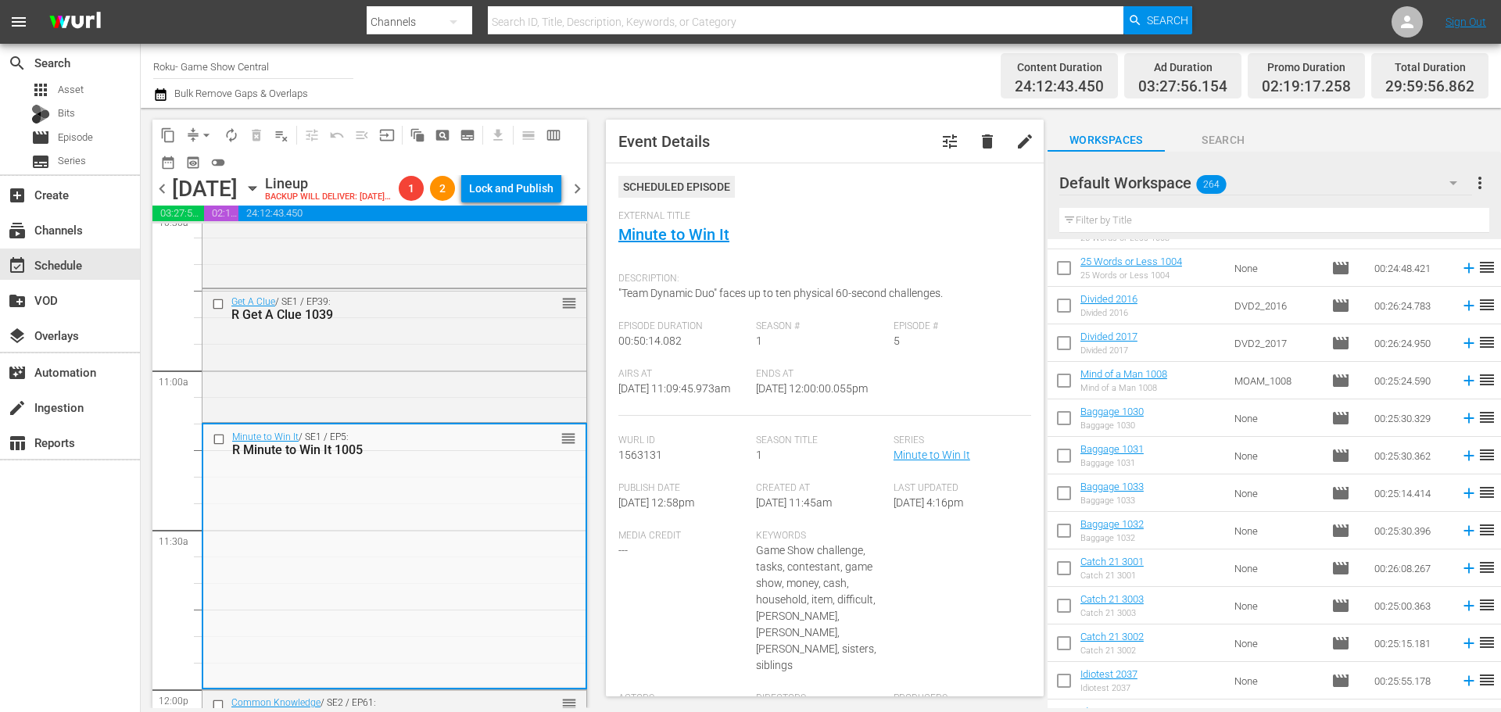
click at [261, 197] on icon "button" at bounding box center [252, 188] width 17 height 17
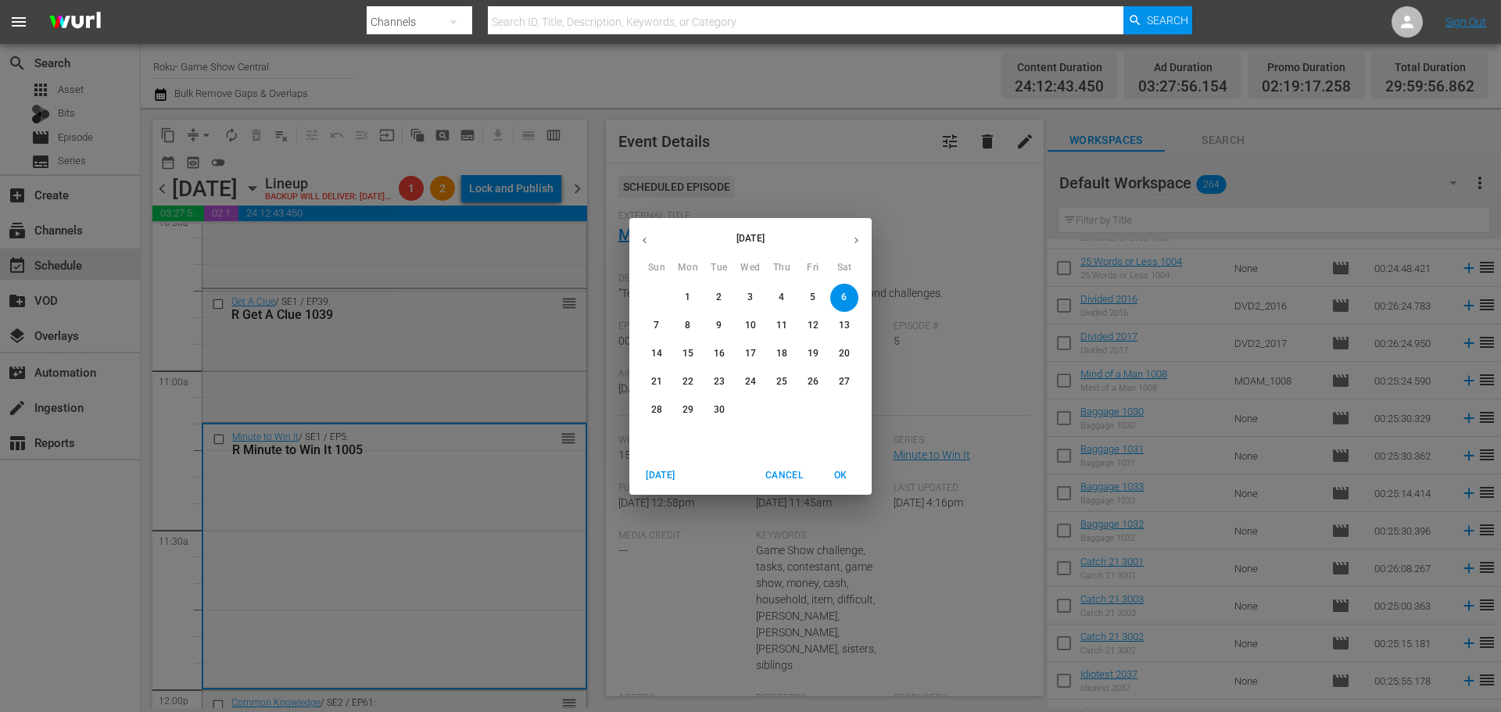
click at [638, 167] on div "September 2025 Sun Mon Tue Wed Thu Fri Sat 31 1 2 3 4 5 6 7 8 9 10 11 12 13 14 …" at bounding box center [750, 356] width 1501 height 712
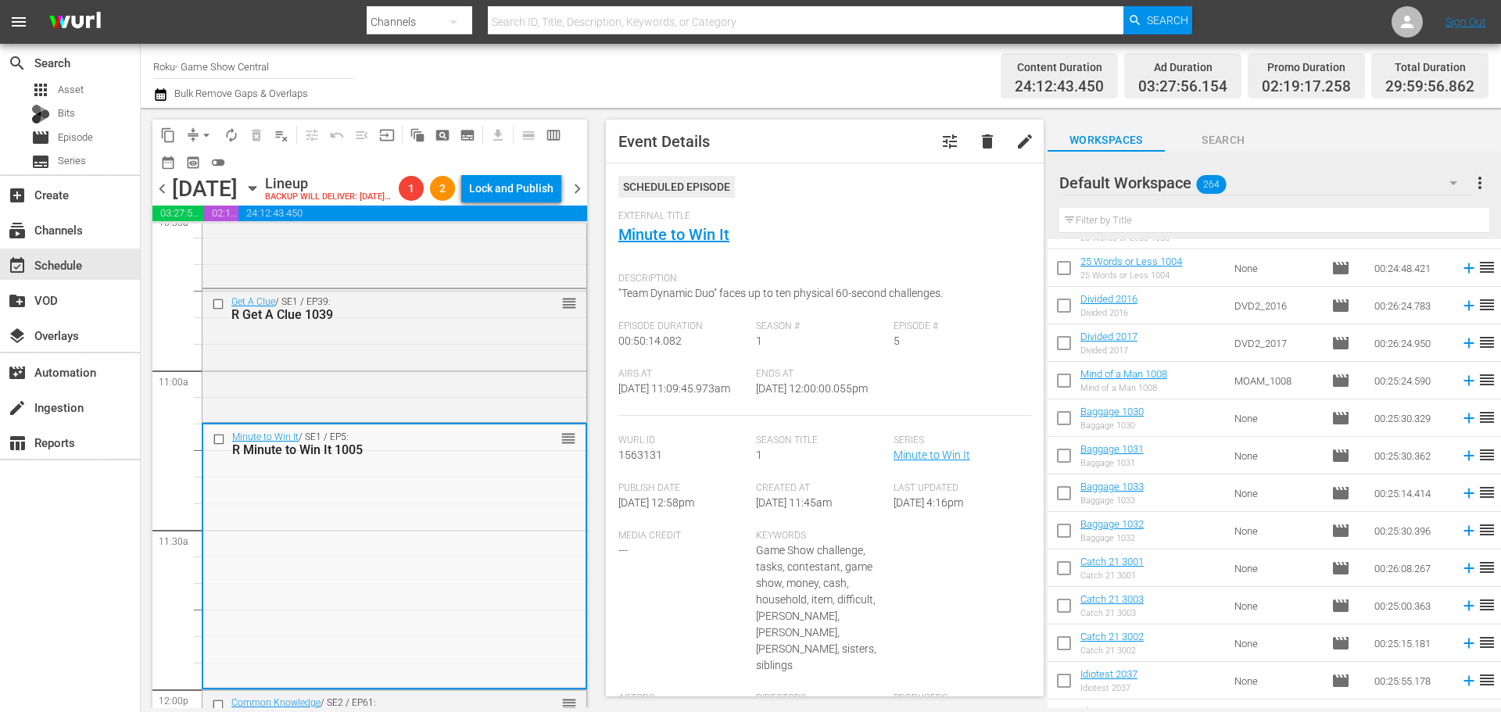
click at [204, 134] on span "arrow_drop_down" at bounding box center [207, 135] width 16 height 16
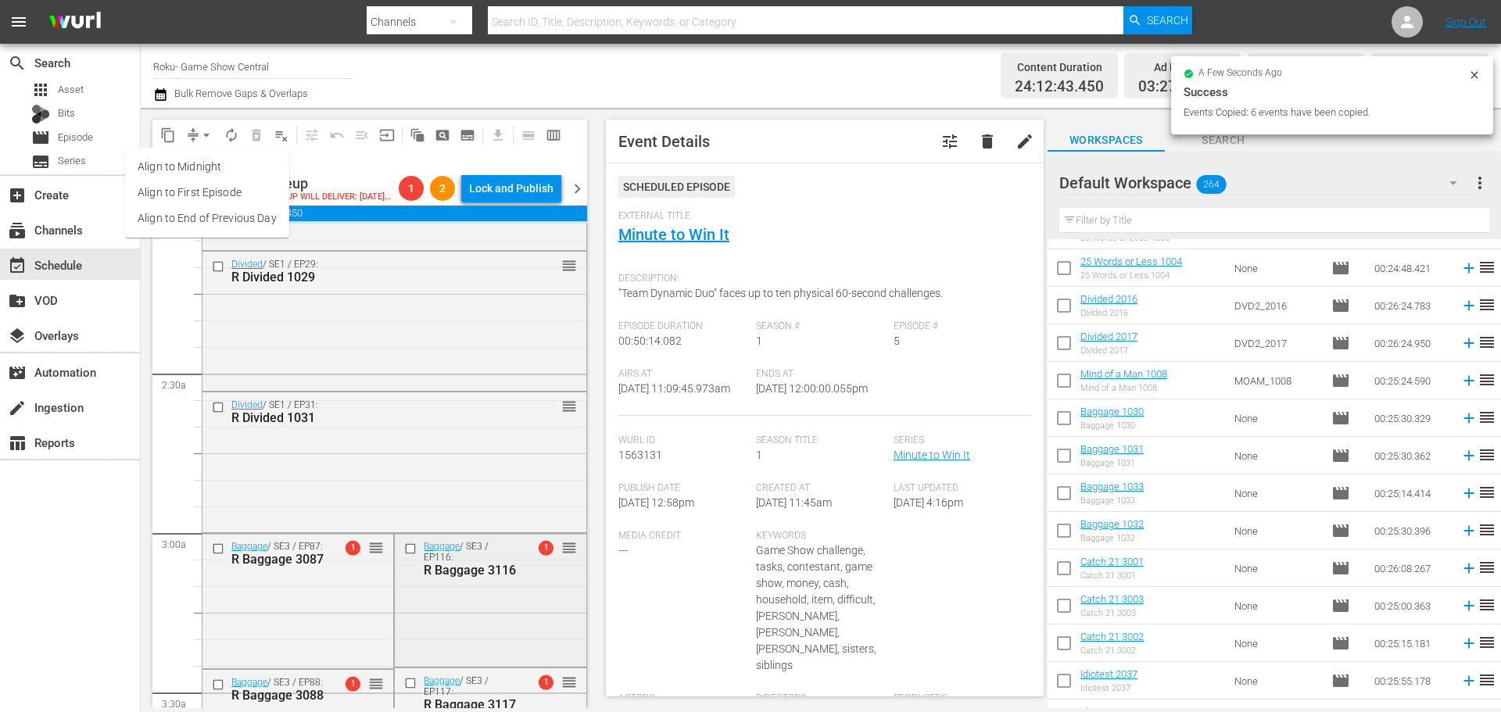
scroll to position [923, 0]
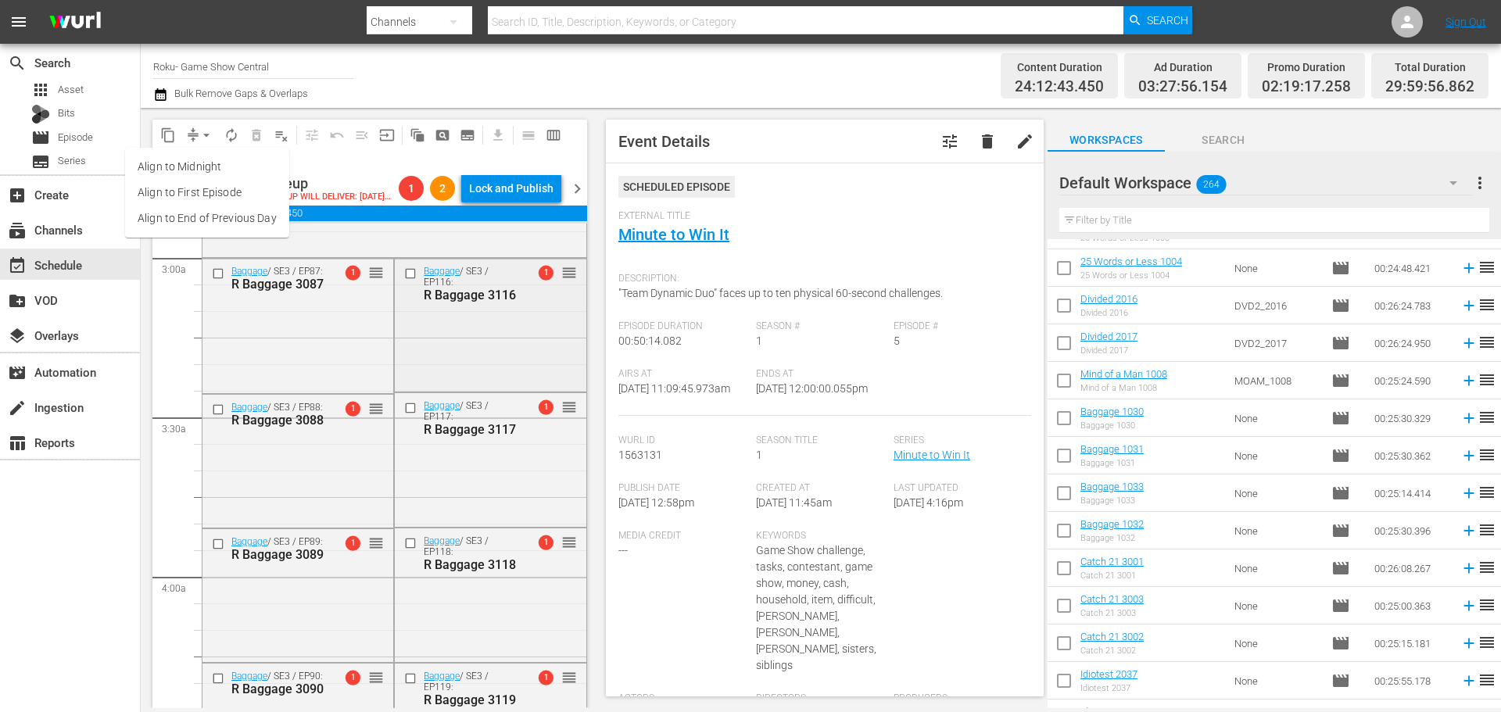
click at [415, 281] on input "checkbox" at bounding box center [412, 273] width 16 height 13
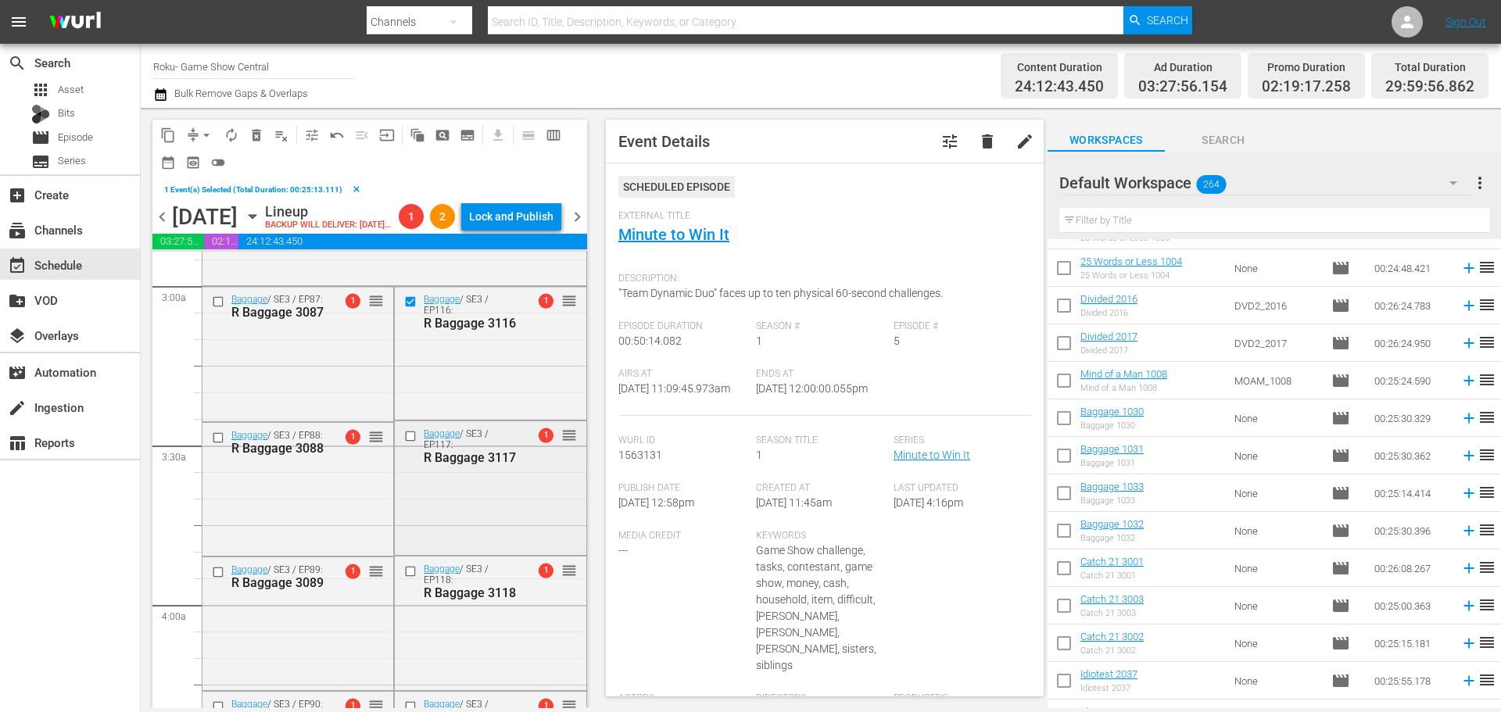
click at [404, 443] on input "checkbox" at bounding box center [412, 435] width 16 height 13
click at [413, 578] on input "checkbox" at bounding box center [412, 570] width 16 height 13
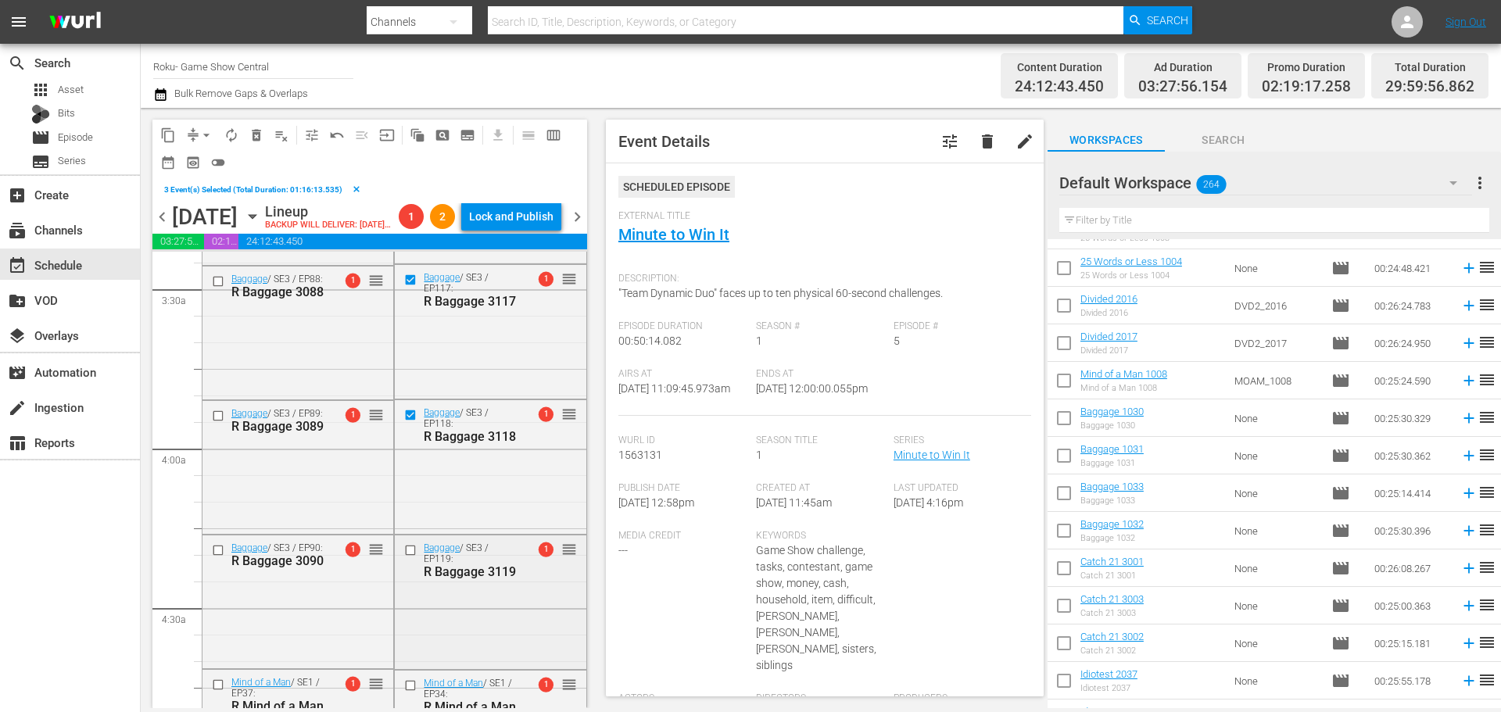
click at [404, 557] on input "checkbox" at bounding box center [412, 550] width 16 height 13
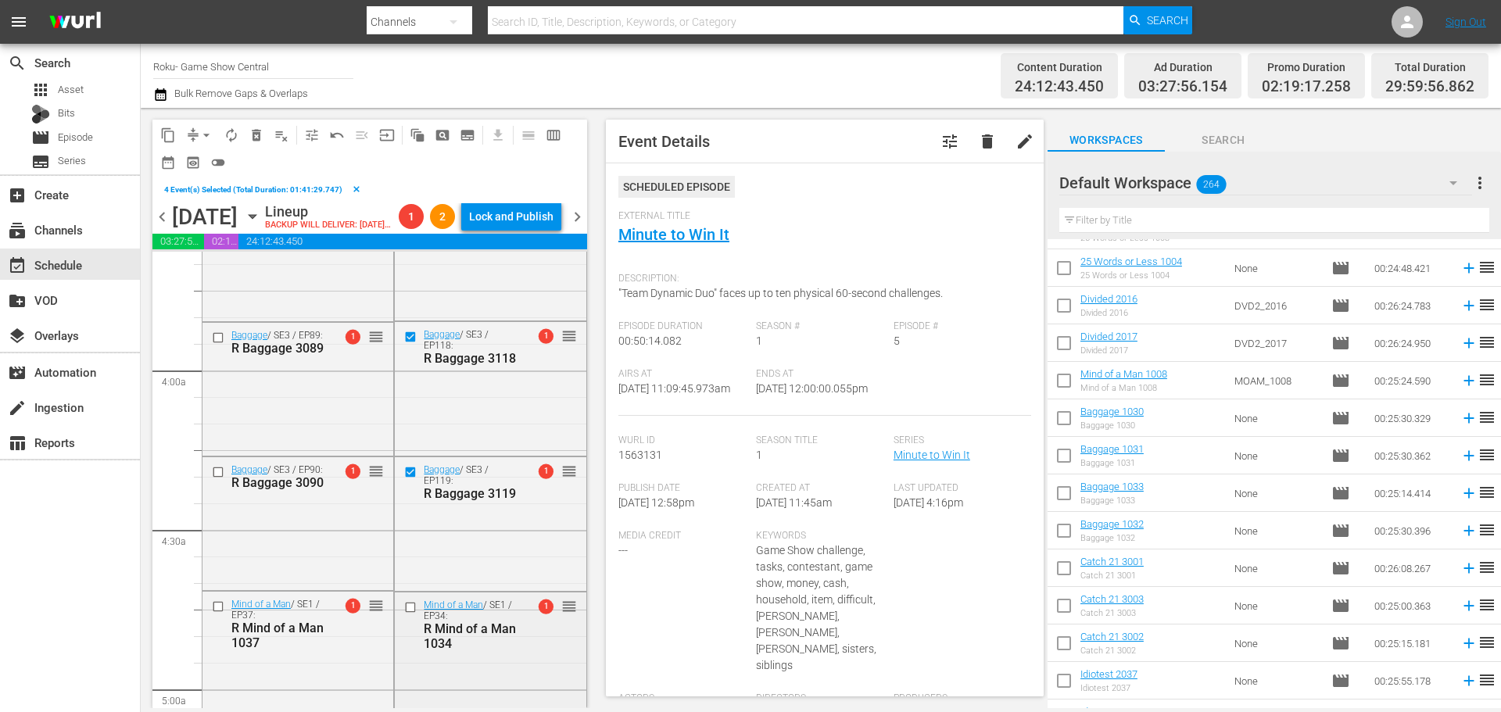
click at [413, 614] on input "checkbox" at bounding box center [412, 606] width 16 height 13
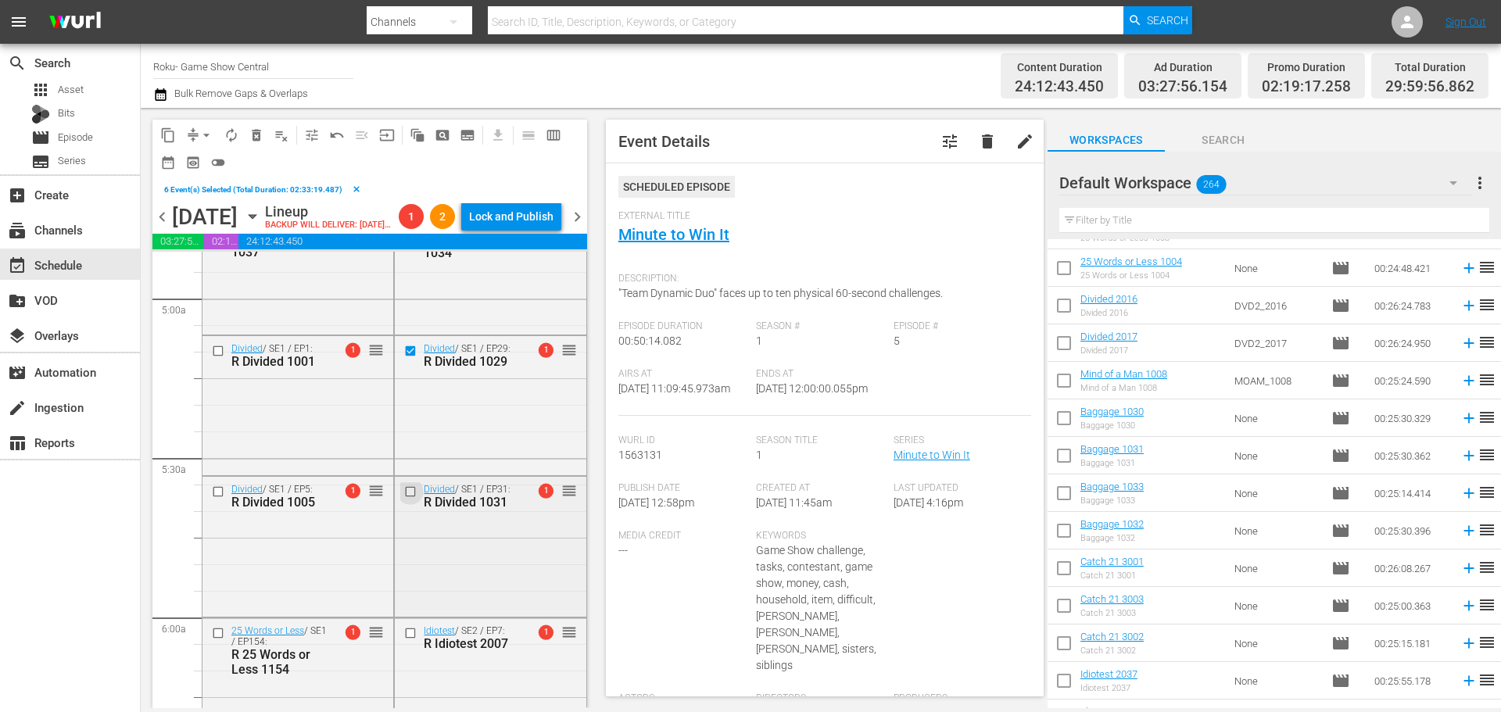
click at [409, 499] on input "checkbox" at bounding box center [412, 492] width 16 height 13
click at [405, 640] on input "checkbox" at bounding box center [412, 633] width 16 height 13
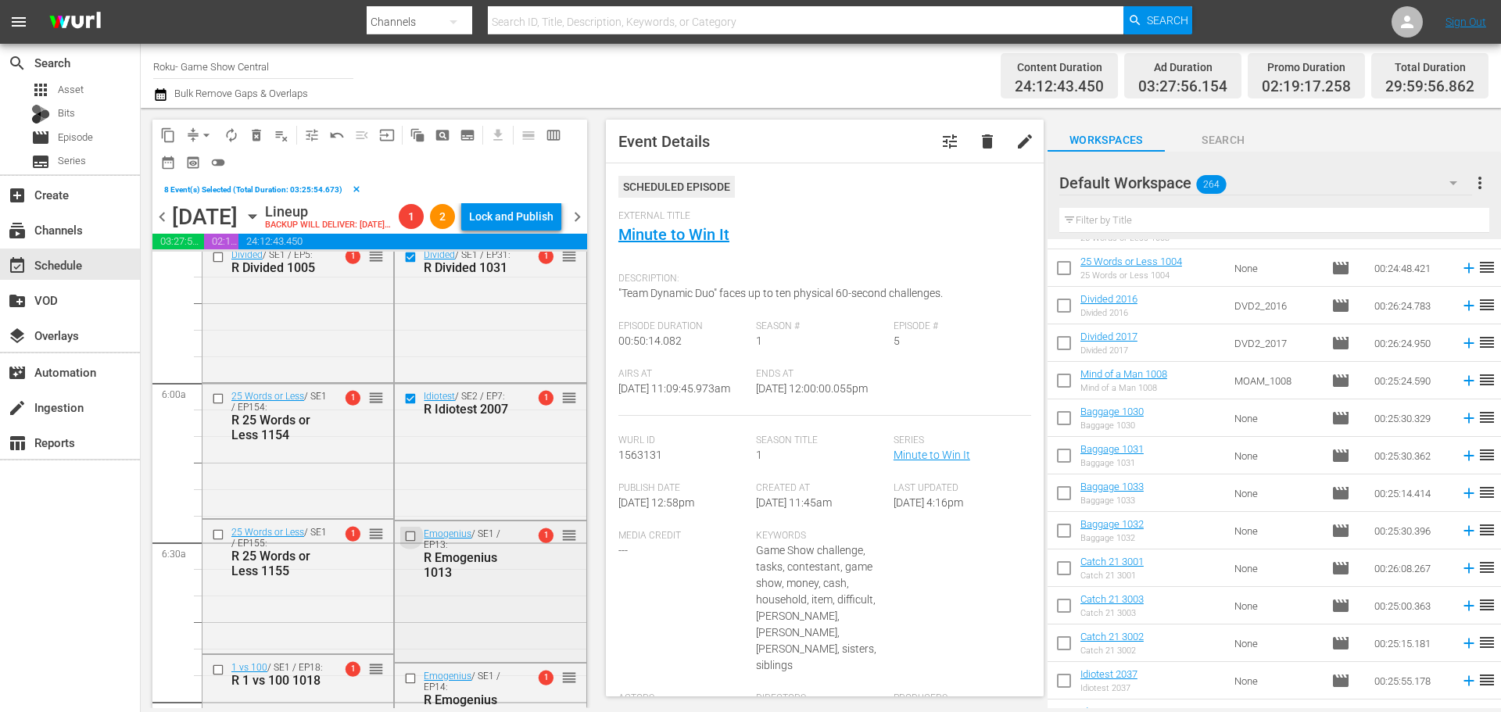
click at [404, 543] on input "checkbox" at bounding box center [412, 536] width 16 height 13
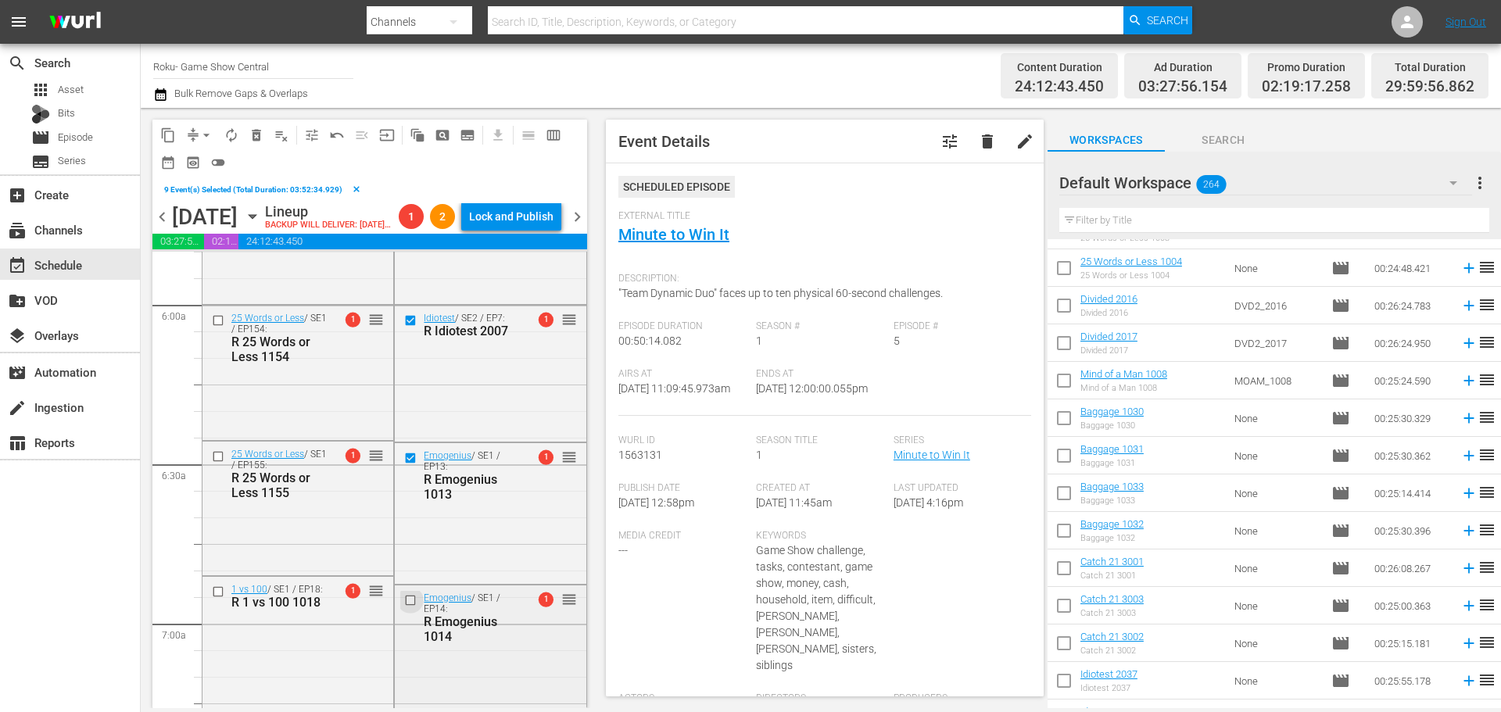
click at [404, 607] on input "checkbox" at bounding box center [412, 599] width 16 height 13
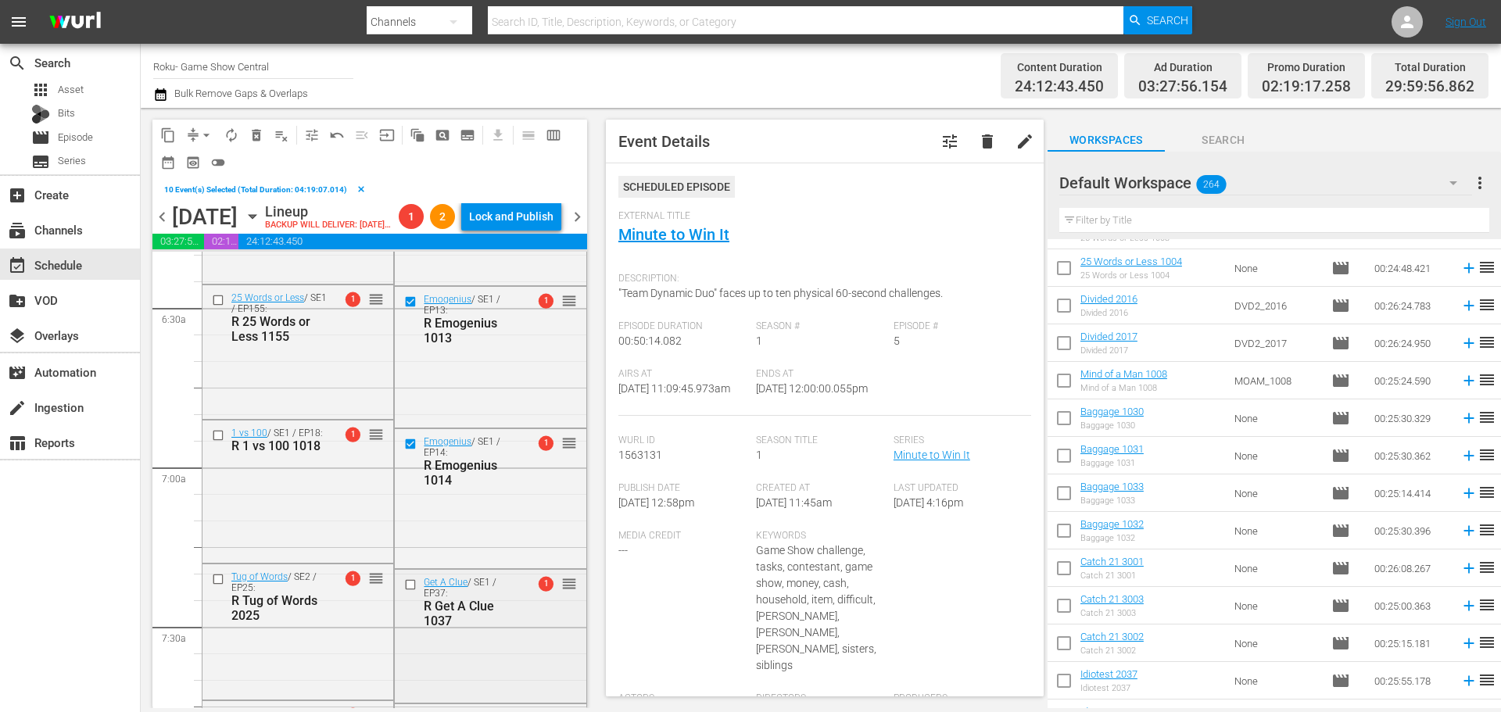
click at [410, 591] on input "checkbox" at bounding box center [412, 584] width 16 height 13
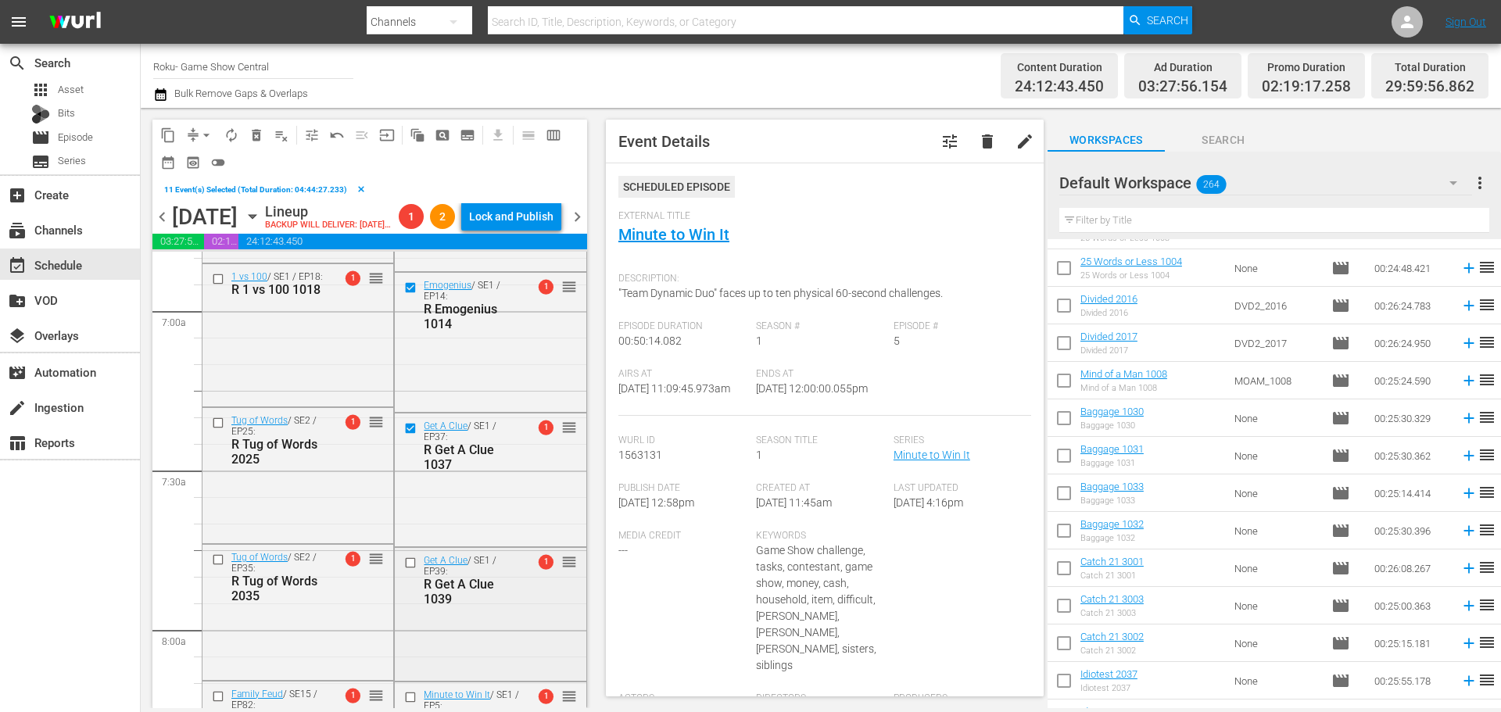
click at [410, 570] on input "checkbox" at bounding box center [412, 563] width 16 height 13
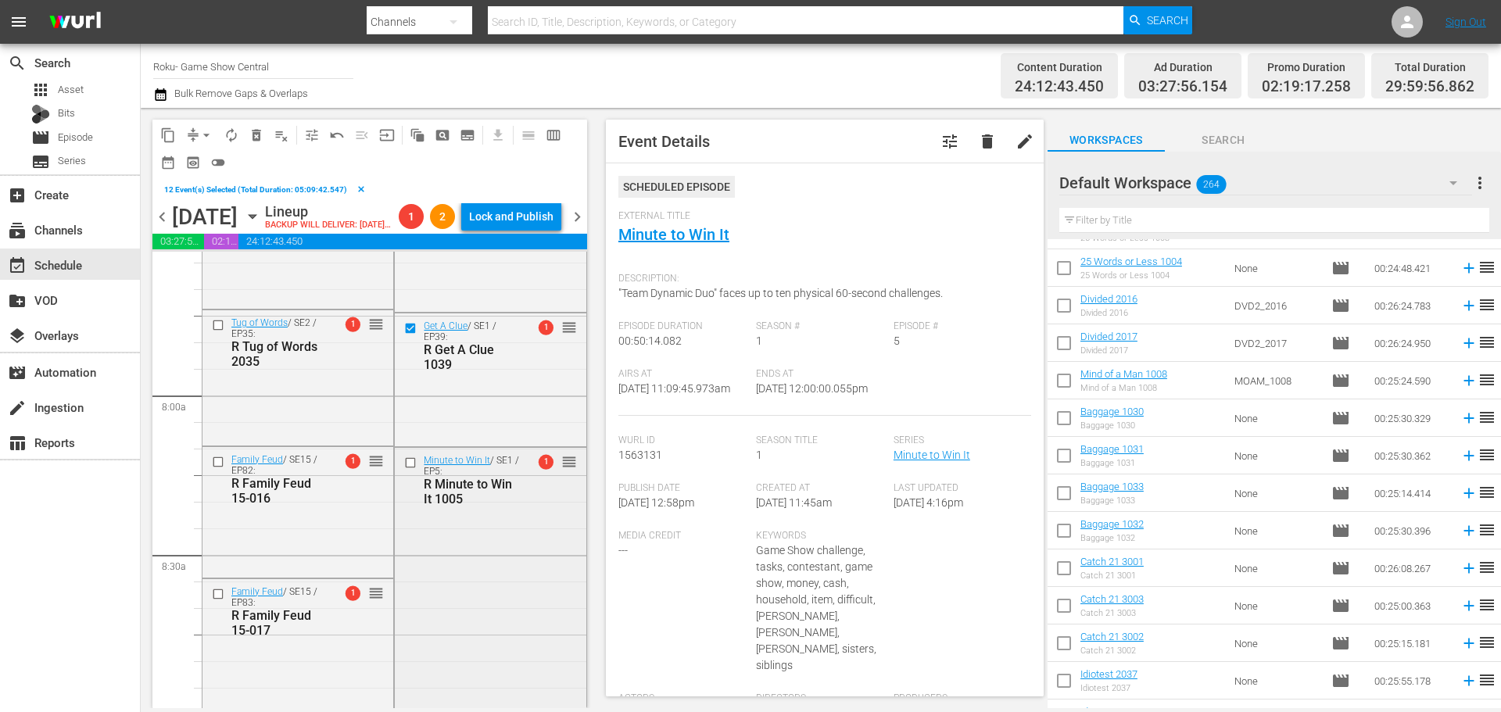
click at [407, 470] on input "checkbox" at bounding box center [412, 463] width 16 height 13
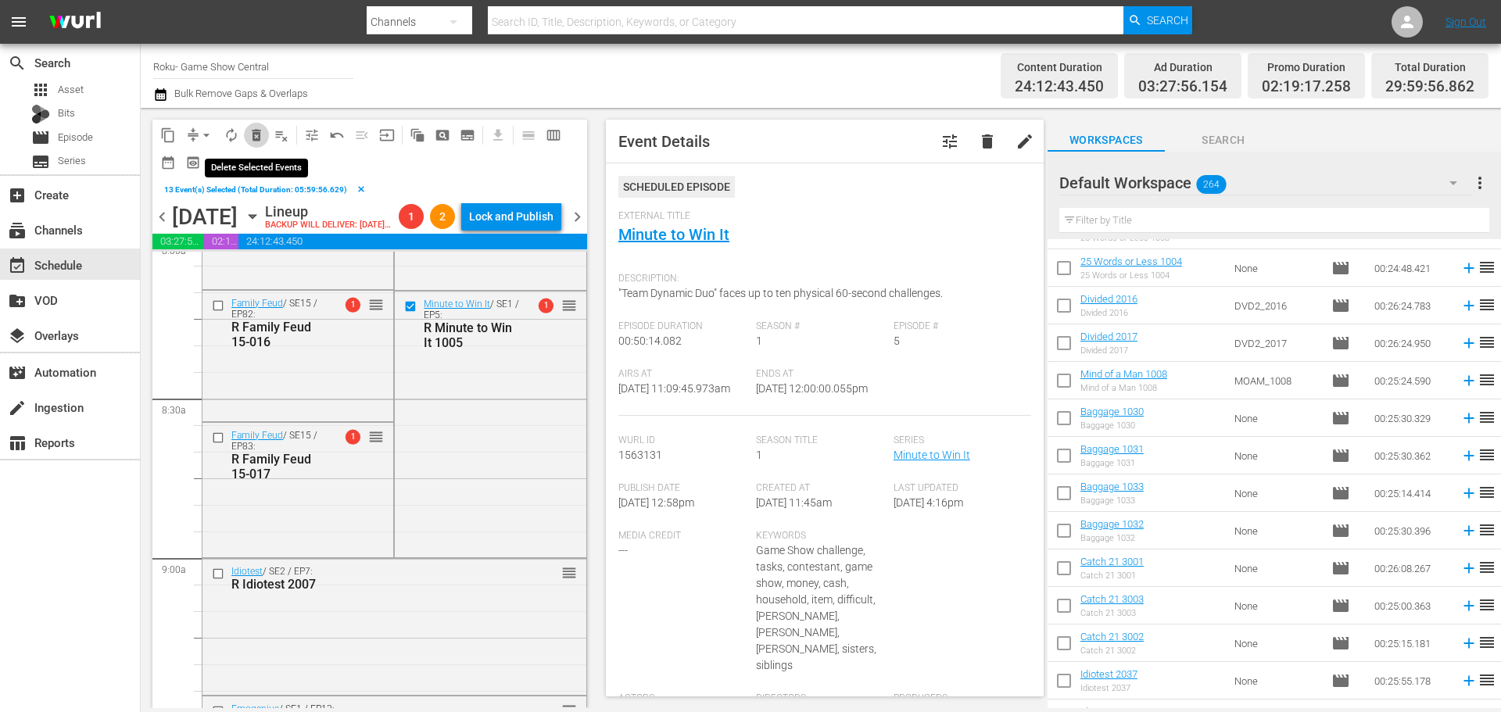
click at [257, 139] on span "delete_forever_outlined" at bounding box center [257, 135] width 16 height 16
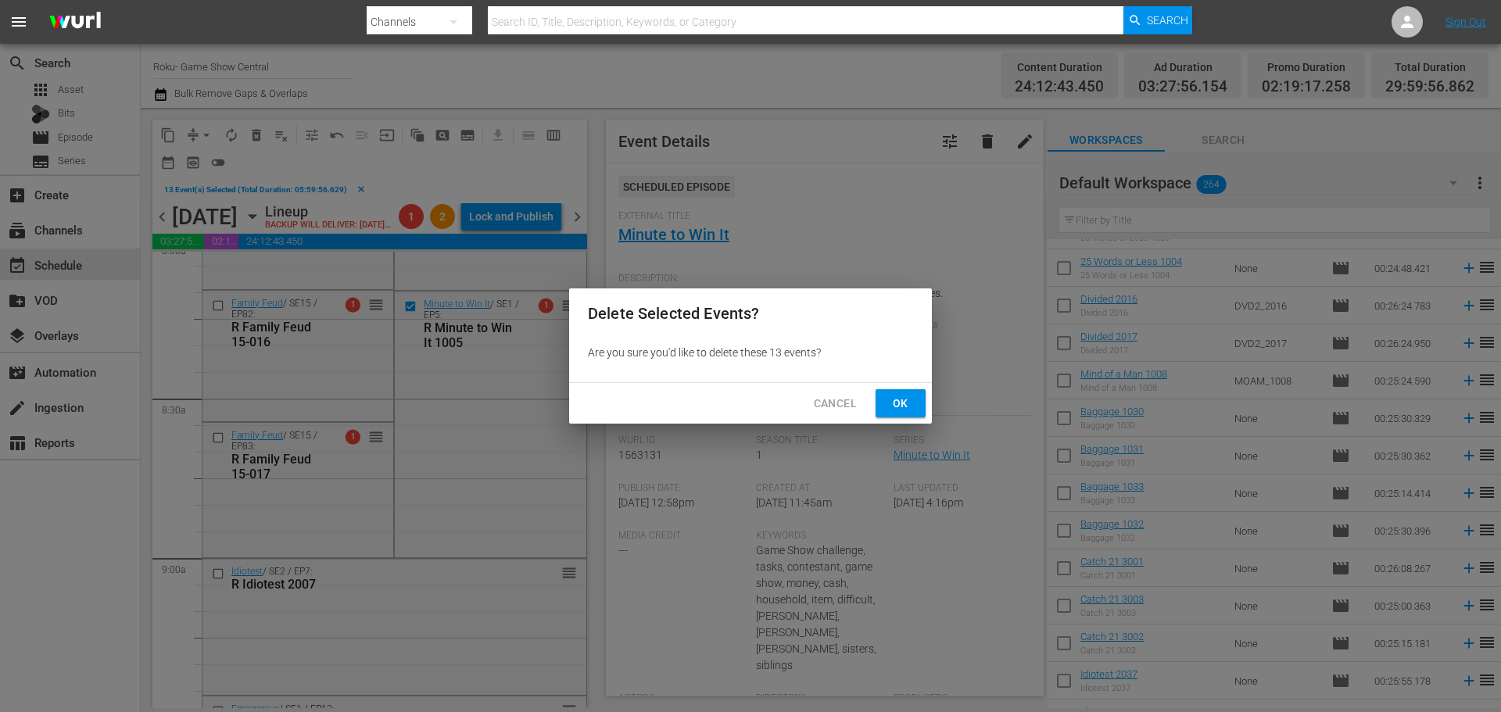
click at [873, 411] on div "Cancel Ok" at bounding box center [750, 403] width 363 height 41
click at [894, 411] on span "Ok" at bounding box center [900, 404] width 25 height 20
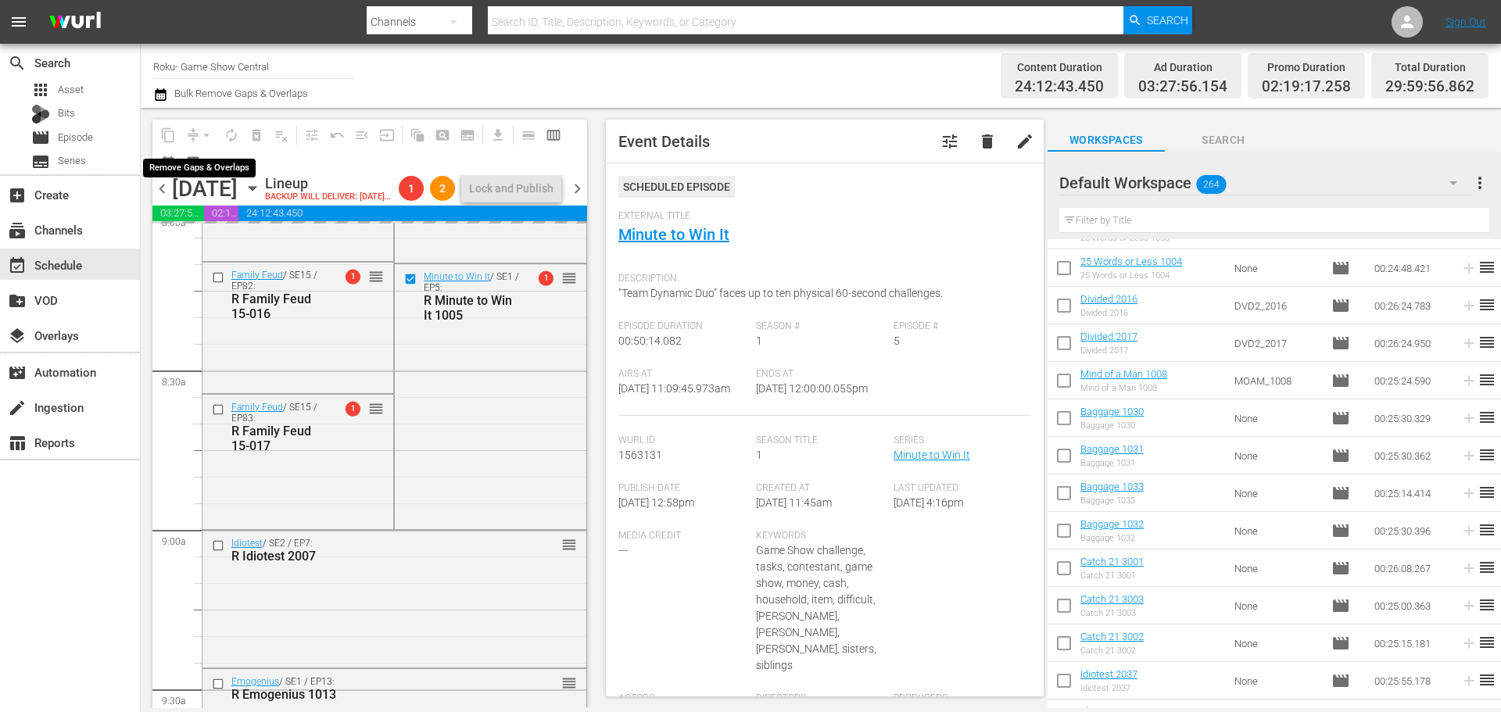
click at [211, 131] on div "arrow_drop_down" at bounding box center [206, 135] width 25 height 25
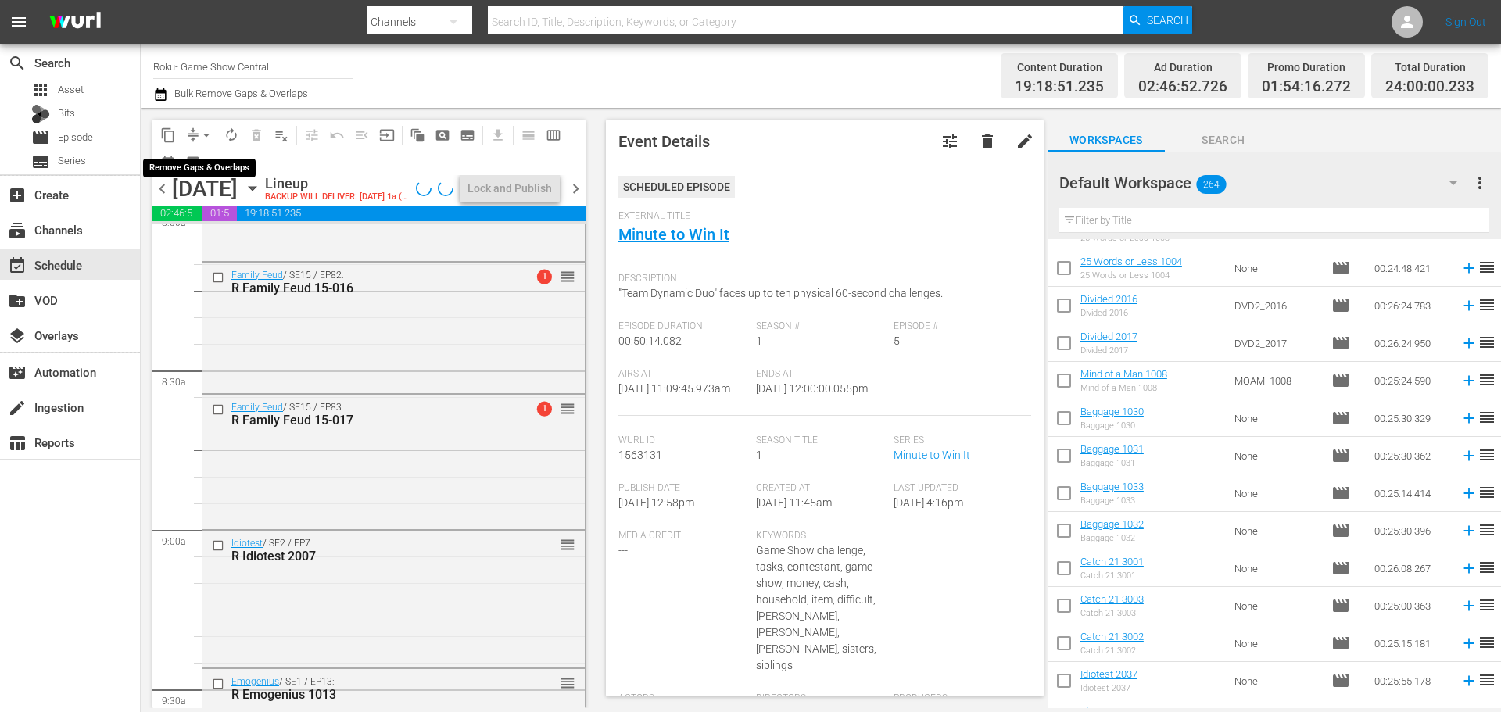
scroll to position [2804, 0]
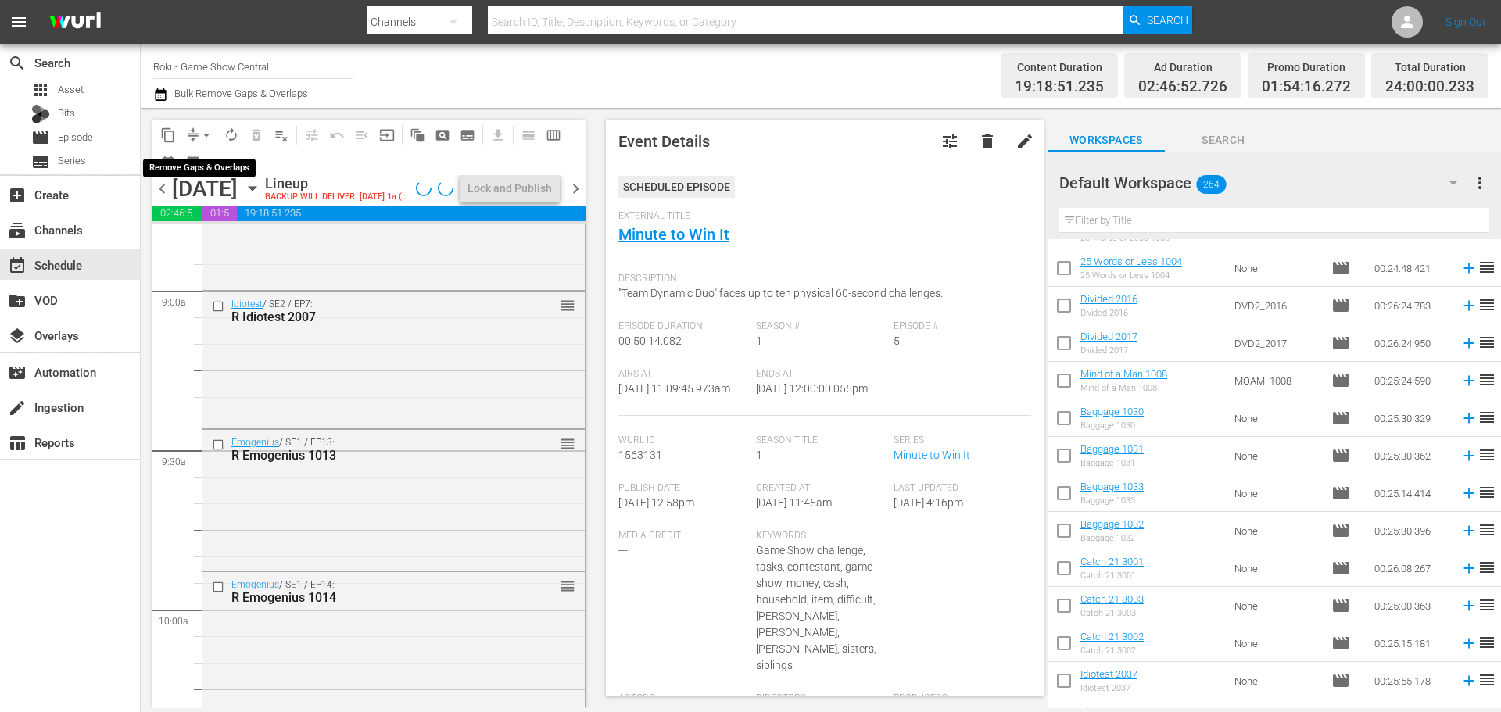
click at [206, 132] on span "arrow_drop_down" at bounding box center [207, 135] width 16 height 16
click at [210, 161] on li "Align to Midnight" at bounding box center [207, 167] width 164 height 26
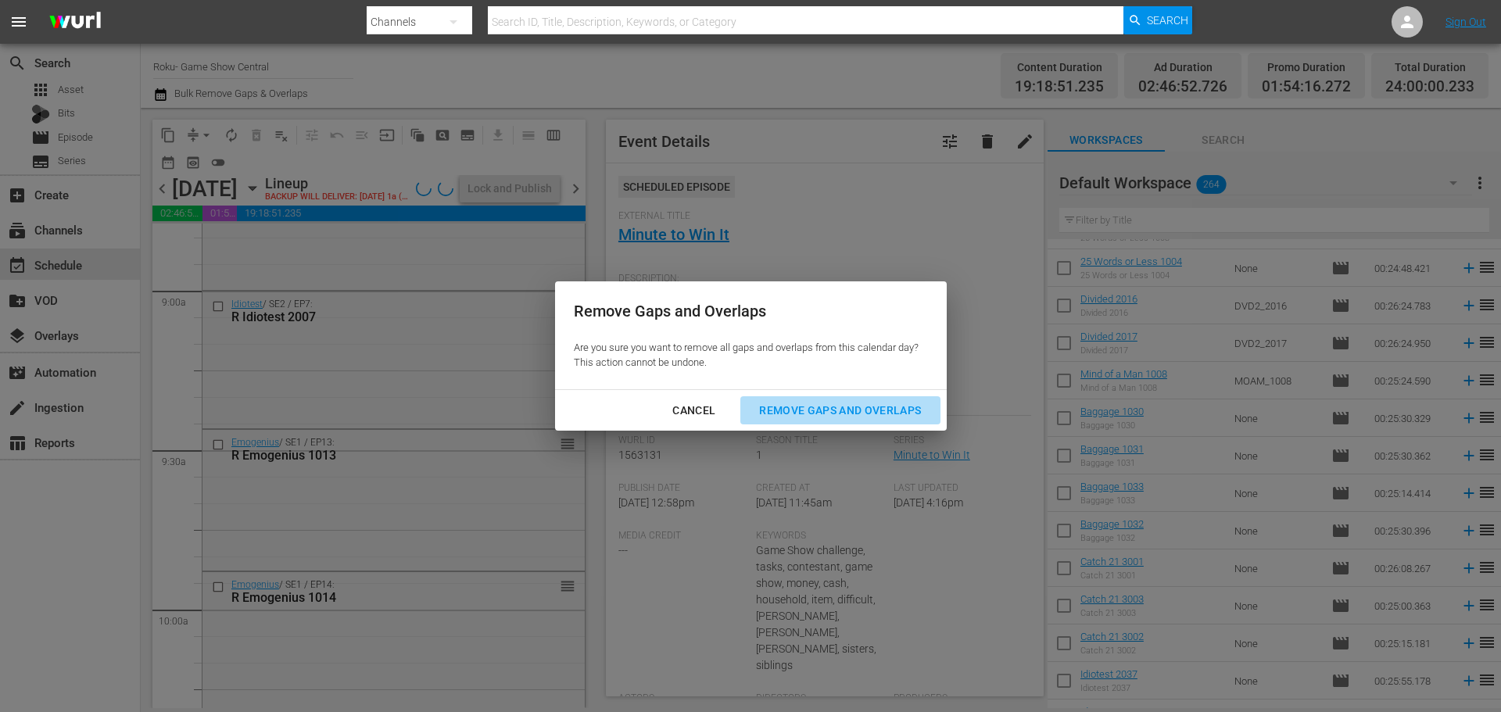
click at [855, 410] on div "Remove Gaps and Overlaps" at bounding box center [840, 411] width 187 height 20
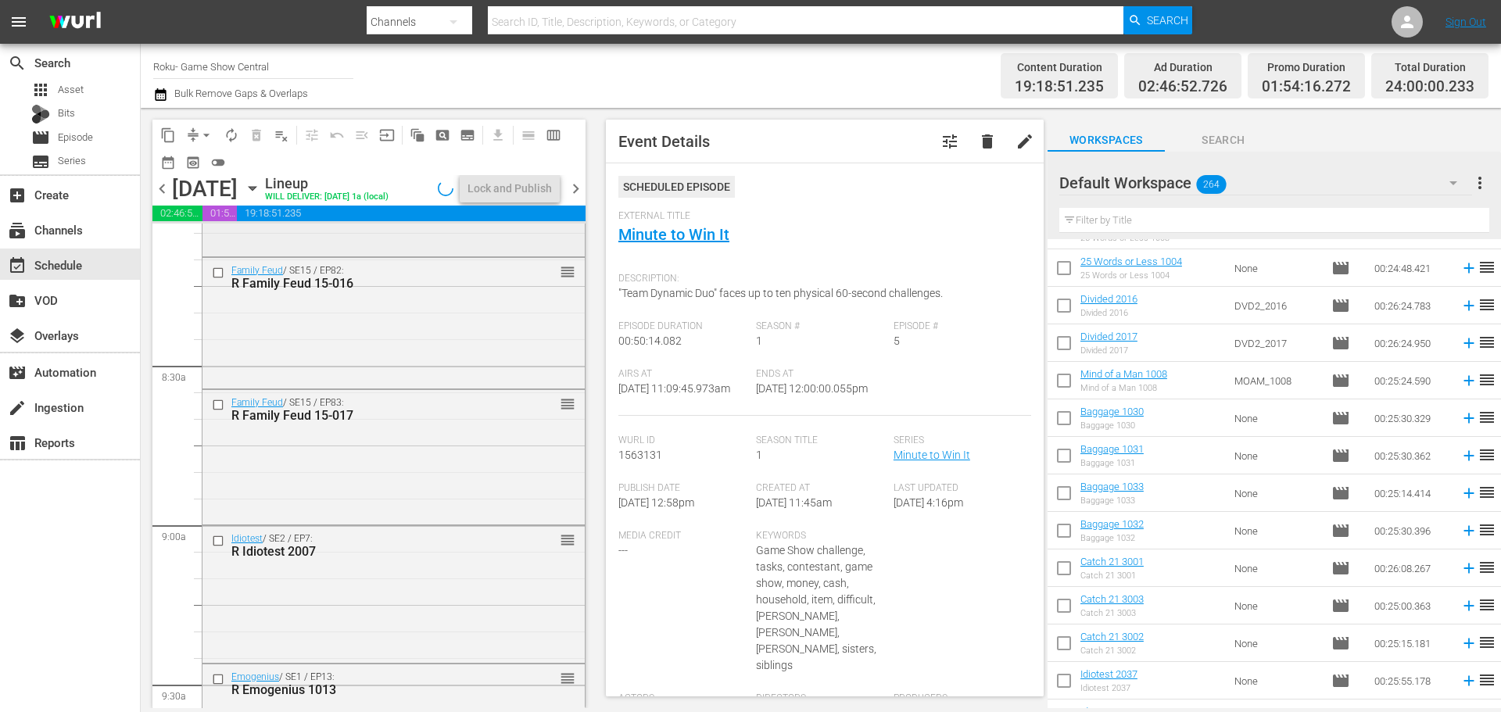
scroll to position [2413, 0]
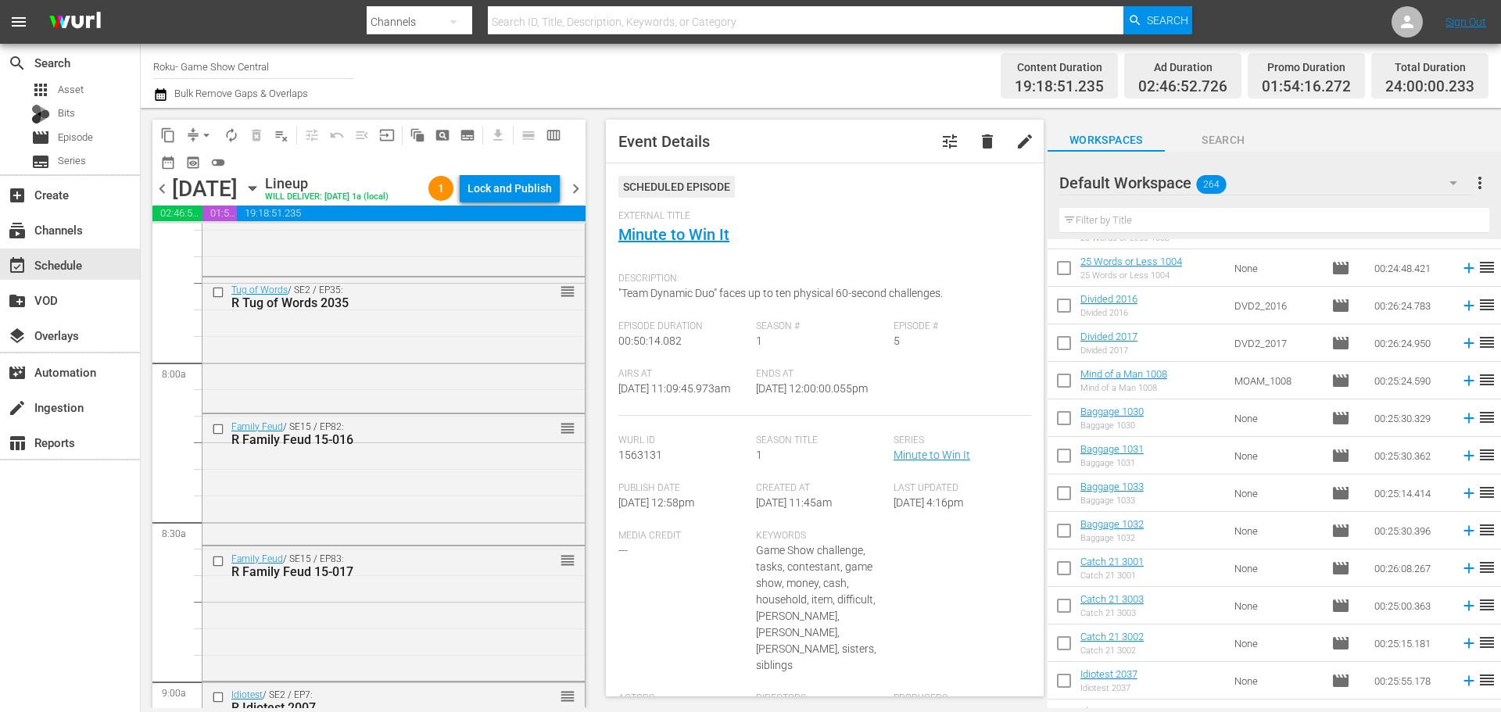
click at [482, 192] on div "Lock and Publish" at bounding box center [510, 188] width 84 height 28
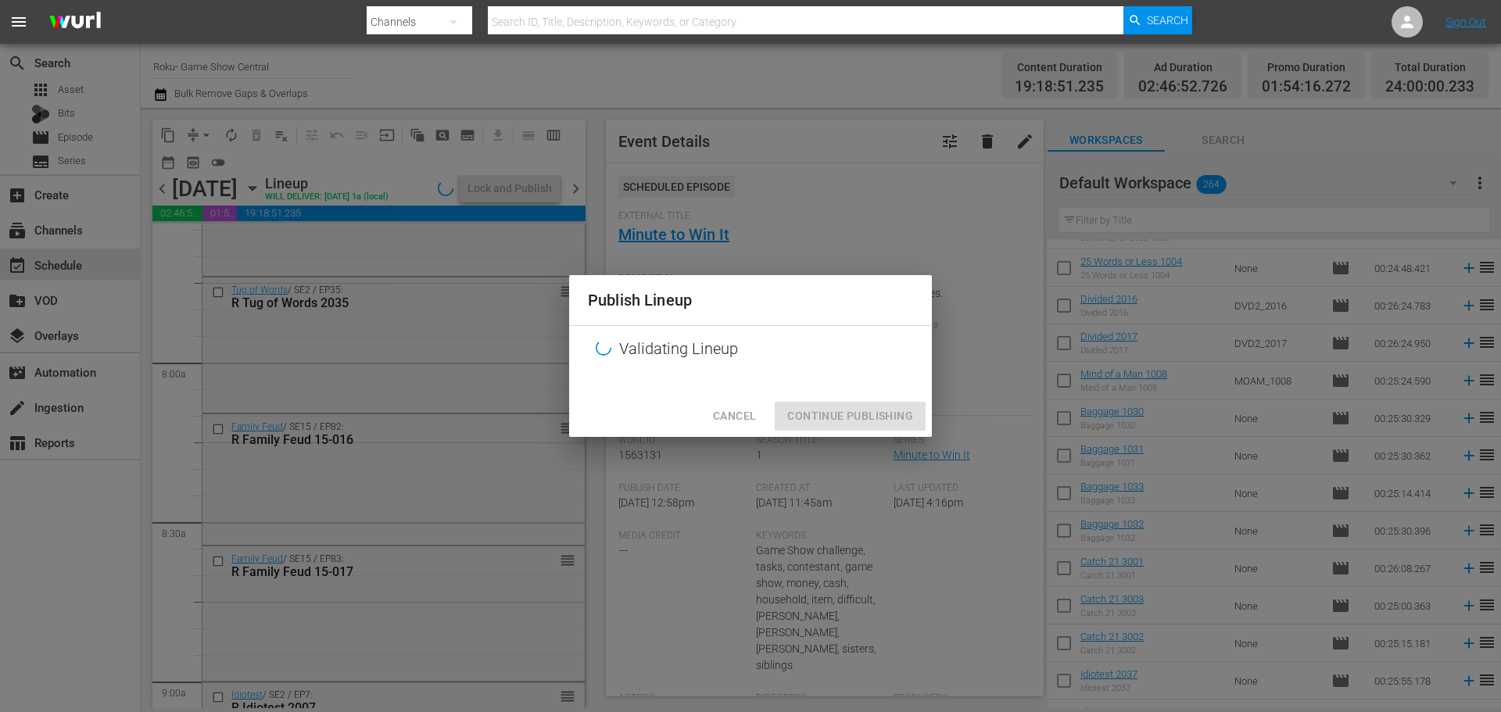
click at [849, 399] on div "Cancel Continue Publishing" at bounding box center [750, 416] width 363 height 41
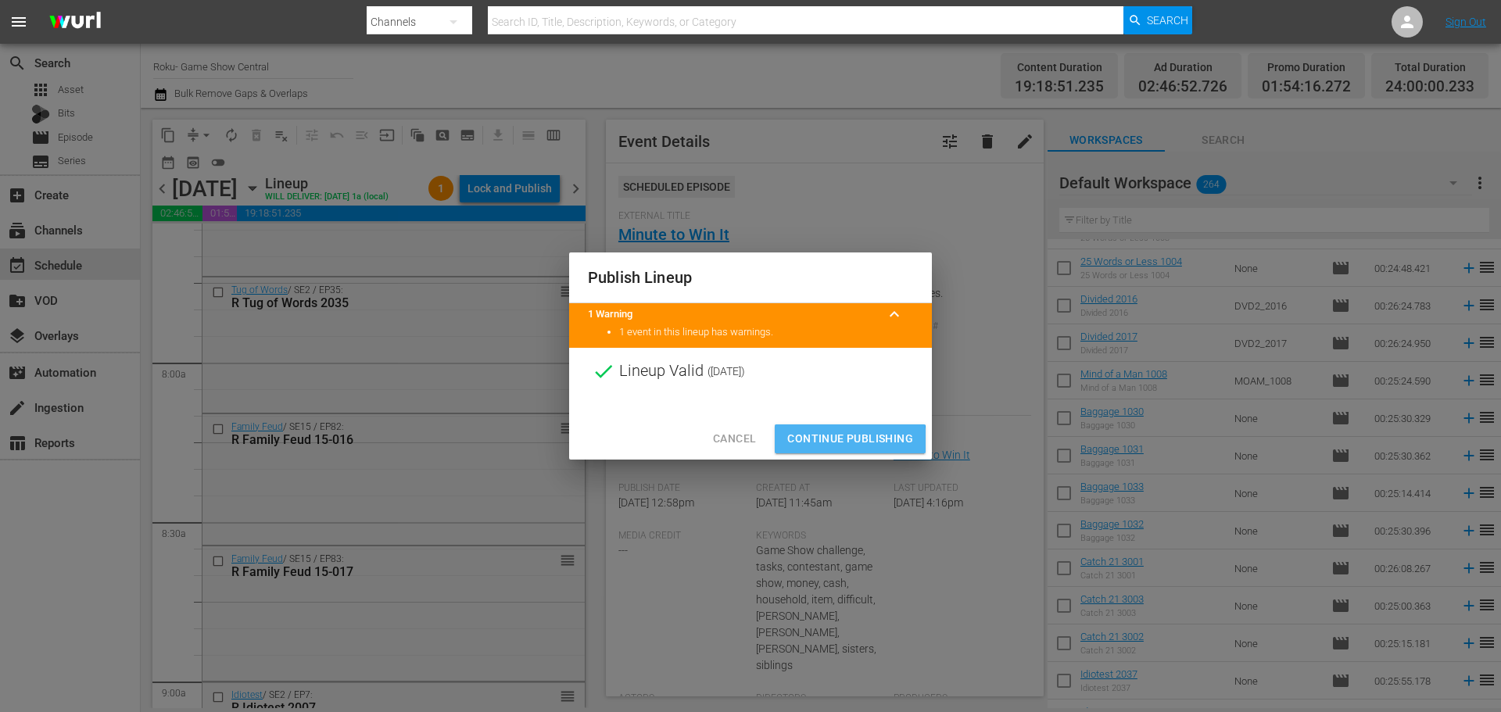
click at [812, 443] on span "Continue Publishing" at bounding box center [850, 439] width 126 height 20
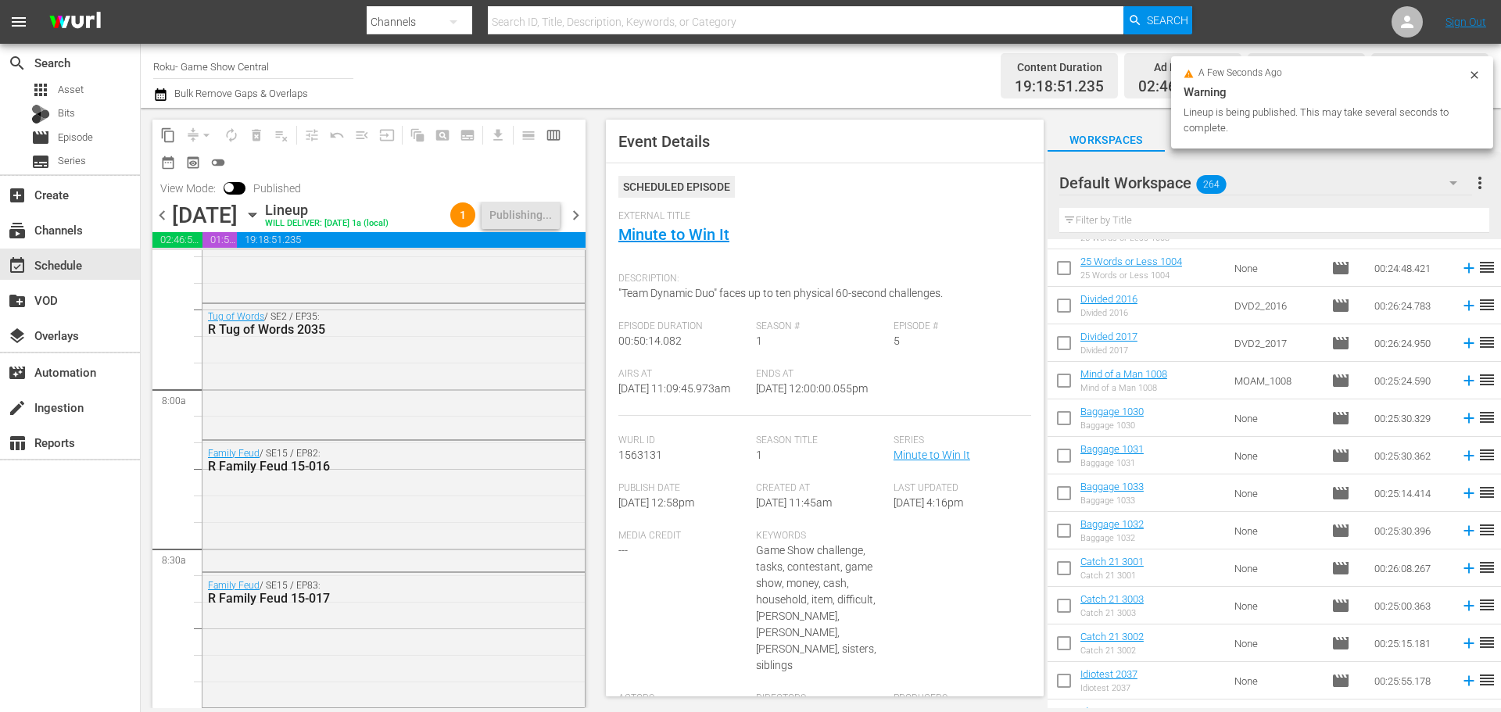
click at [238, 217] on div "[DATE]" at bounding box center [205, 215] width 66 height 26
click at [261, 211] on icon "button" at bounding box center [252, 214] width 17 height 17
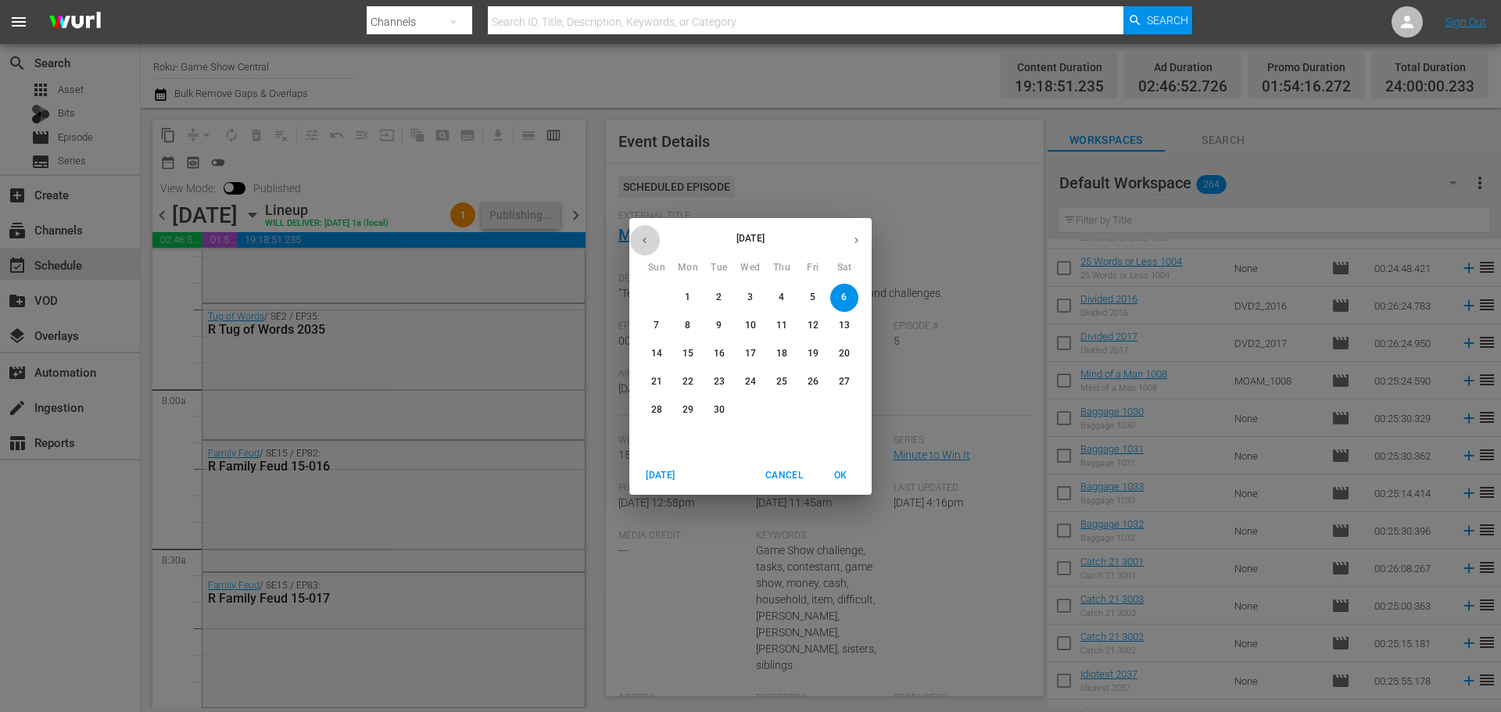
click at [640, 246] on button "button" at bounding box center [644, 240] width 30 height 30
click at [650, 440] on span "31" at bounding box center [657, 438] width 28 height 13
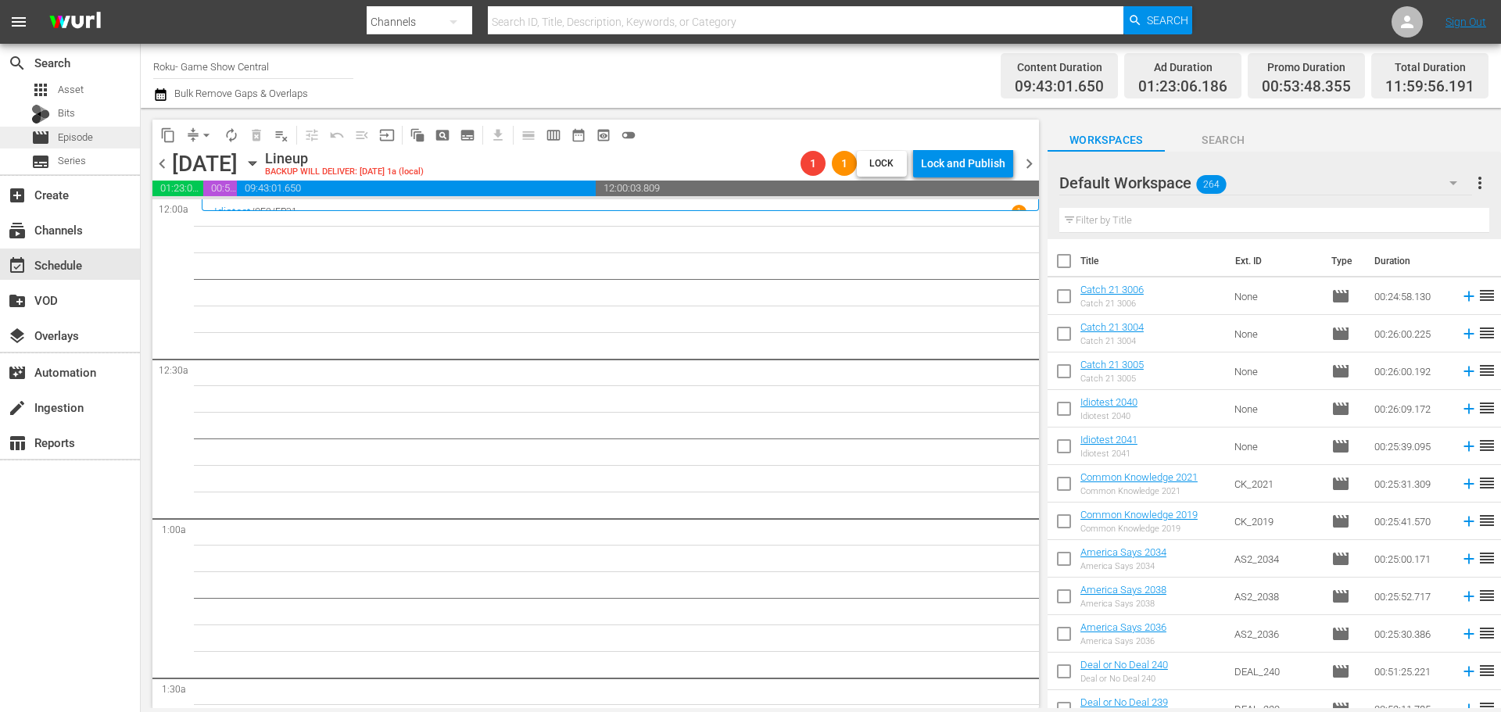
click at [67, 142] on span "Episode" at bounding box center [75, 138] width 35 height 16
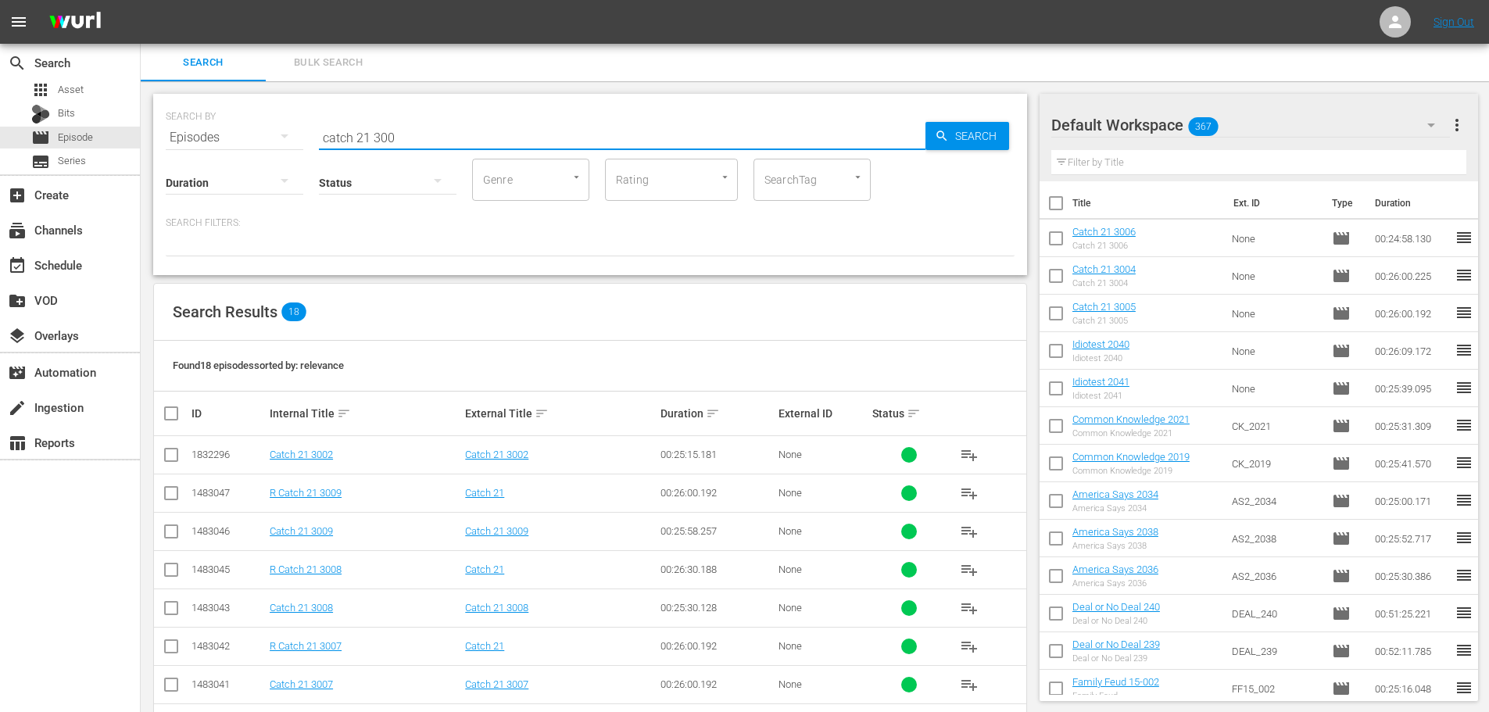
drag, startPoint x: 307, startPoint y: 150, endPoint x: 204, endPoint y: 154, distance: 103.3
click at [207, 154] on div "SEARCH BY Search By Episodes Search ID, Title, Description, Keywords, or Catego…" at bounding box center [590, 184] width 874 height 181
type input "bagg 101"
click at [166, 498] on input "checkbox" at bounding box center [171, 496] width 19 height 19
checkbox input "true"
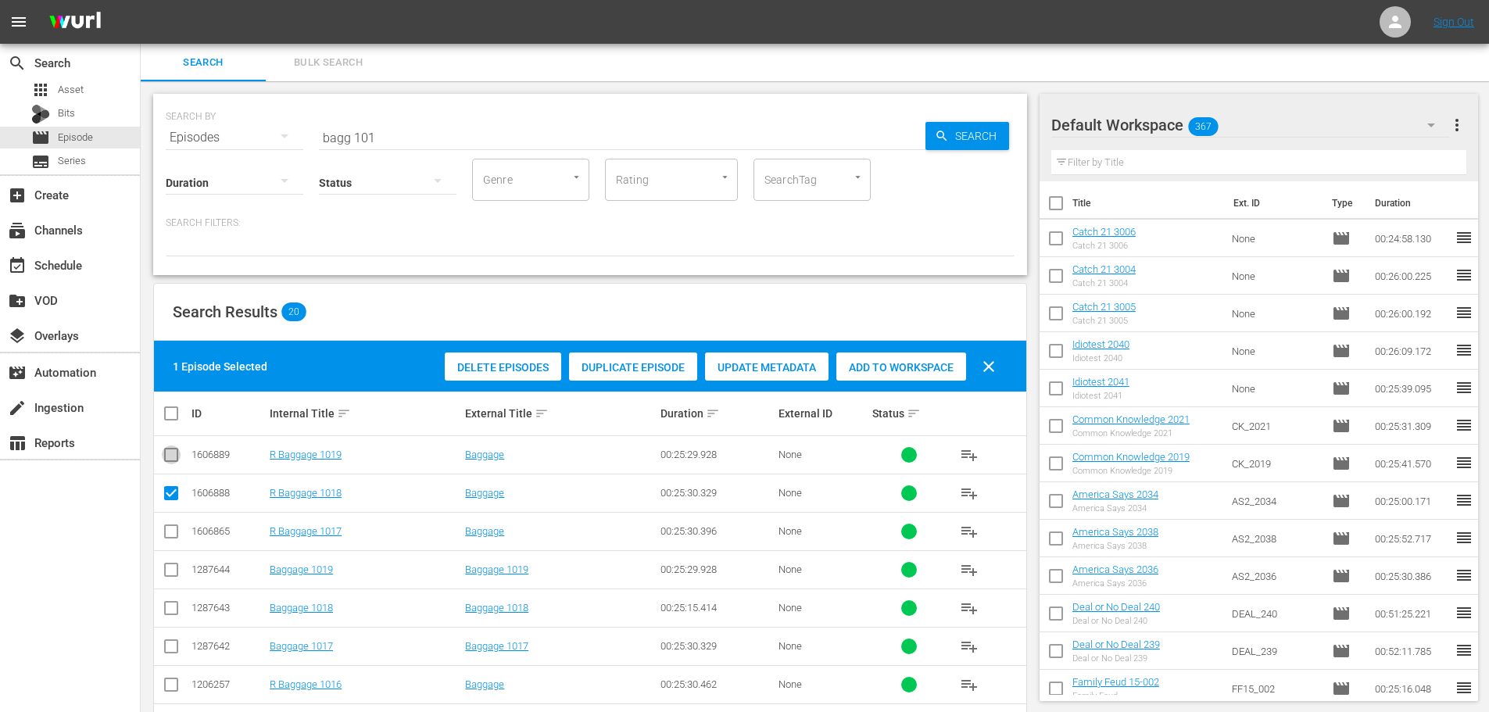
click at [167, 460] on input "checkbox" at bounding box center [171, 458] width 19 height 19
checkbox input "true"
click at [890, 348] on div "Delete Episodes Duplicate Episode Update Metadata Add to Workspace clear" at bounding box center [724, 367] width 567 height 38
click at [896, 379] on div "Add to Workspace" at bounding box center [902, 368] width 130 height 30
drag, startPoint x: 398, startPoint y: 134, endPoint x: 395, endPoint y: 143, distance: 9.9
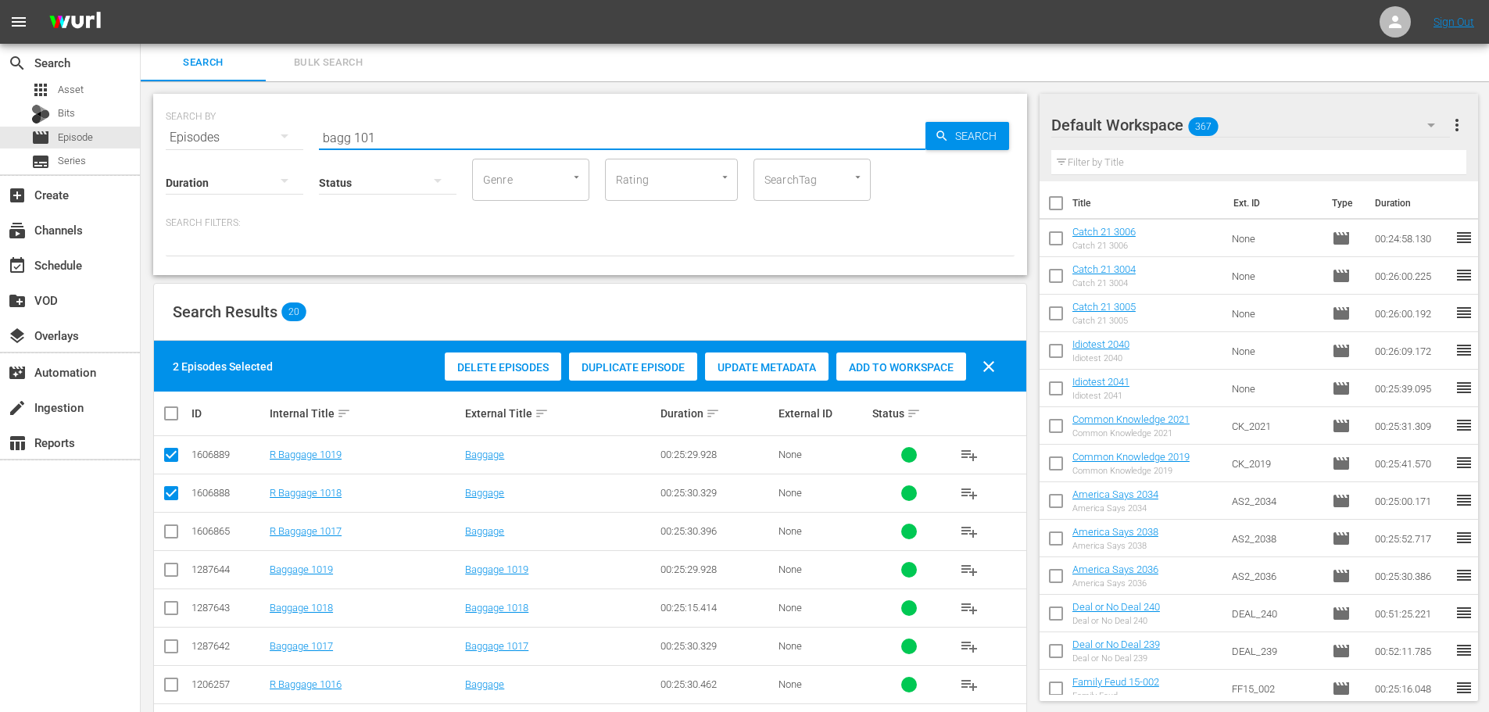
click at [398, 133] on input "bagg 101" at bounding box center [622, 138] width 607 height 38
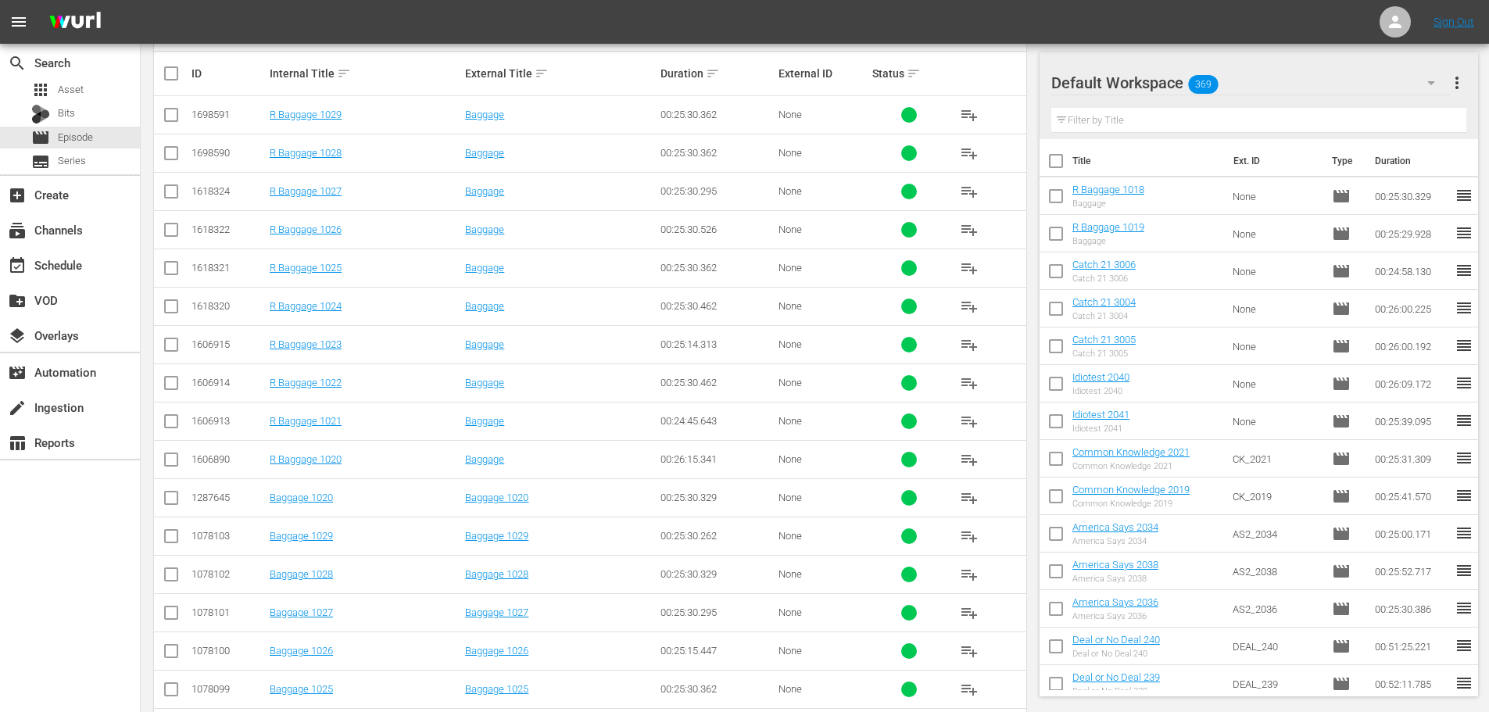
scroll to position [469, 0]
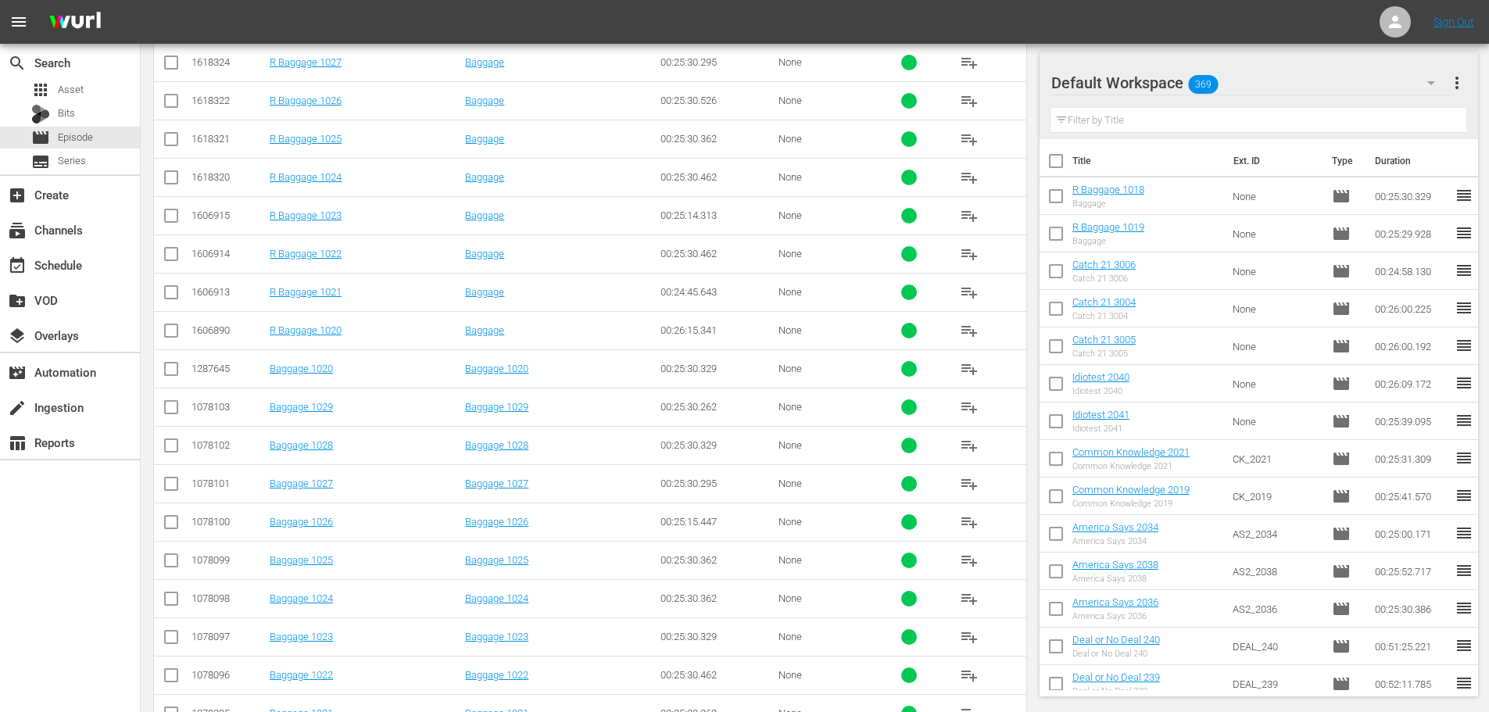
type input "bagg 102"
click at [152, 361] on div "SEARCH BY Search By Episodes Search ID, Title, Description, Keywords, or Catego…" at bounding box center [590, 187] width 899 height 1150
drag, startPoint x: 171, startPoint y: 326, endPoint x: 163, endPoint y: 301, distance: 26.2
click at [170, 326] on input "checkbox" at bounding box center [171, 333] width 19 height 19
checkbox input "true"
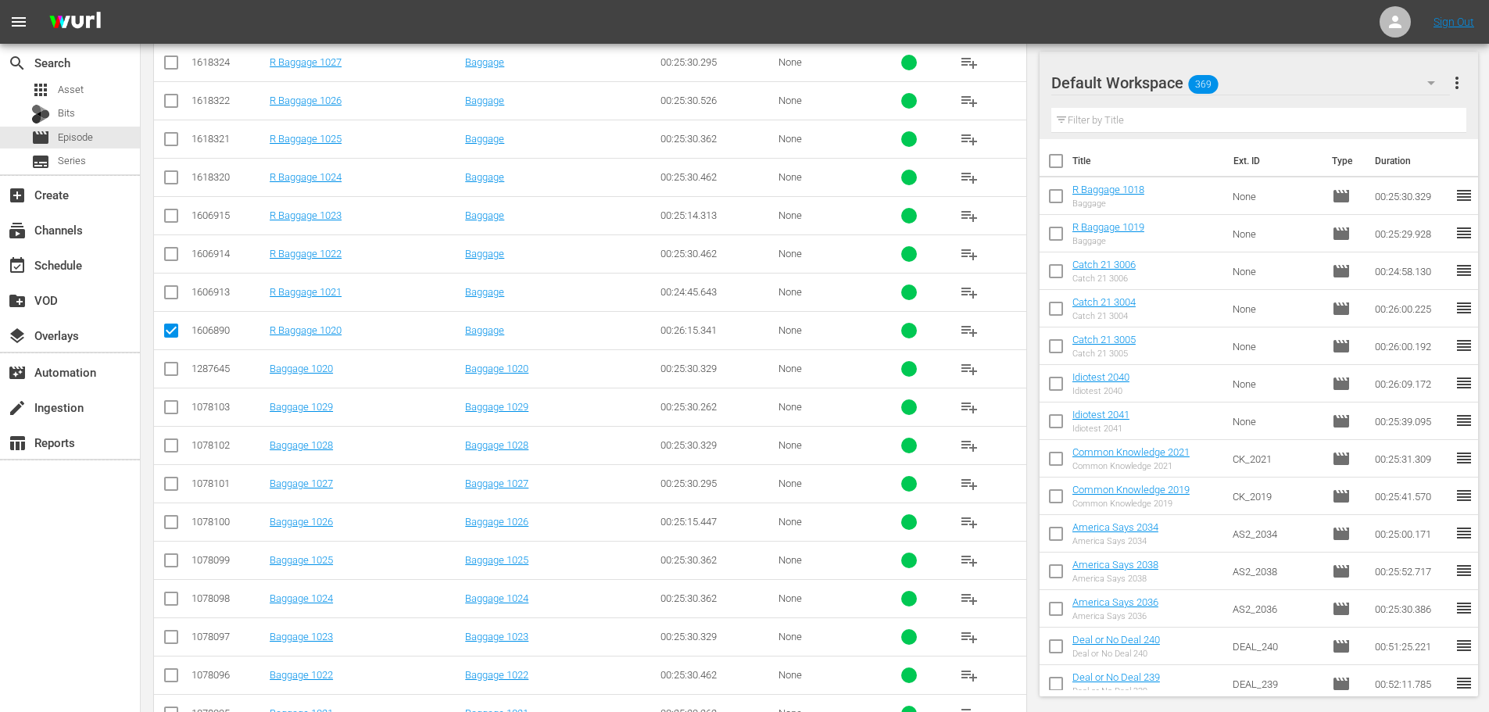
click at [160, 291] on td at bounding box center [171, 292] width 35 height 38
click at [170, 292] on input "checkbox" at bounding box center [171, 295] width 19 height 19
checkbox input "true"
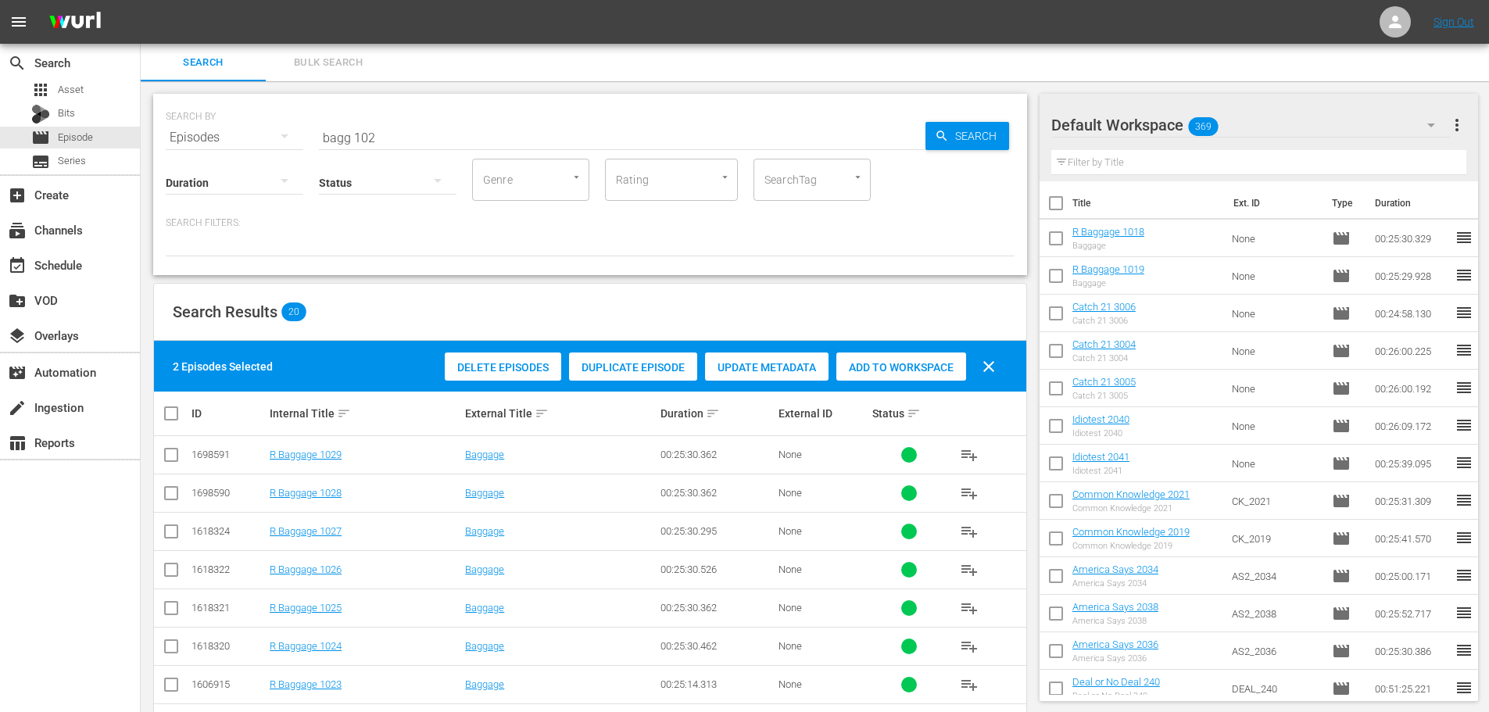
click at [867, 353] on div "Add to Workspace" at bounding box center [902, 368] width 130 height 30
drag, startPoint x: 444, startPoint y: 107, endPoint x: 357, endPoint y: 140, distance: 93.5
click at [357, 140] on div "SEARCH BY Search By Episodes Search ID, Title, Description, Keywords, or Catego…" at bounding box center [590, 128] width 849 height 56
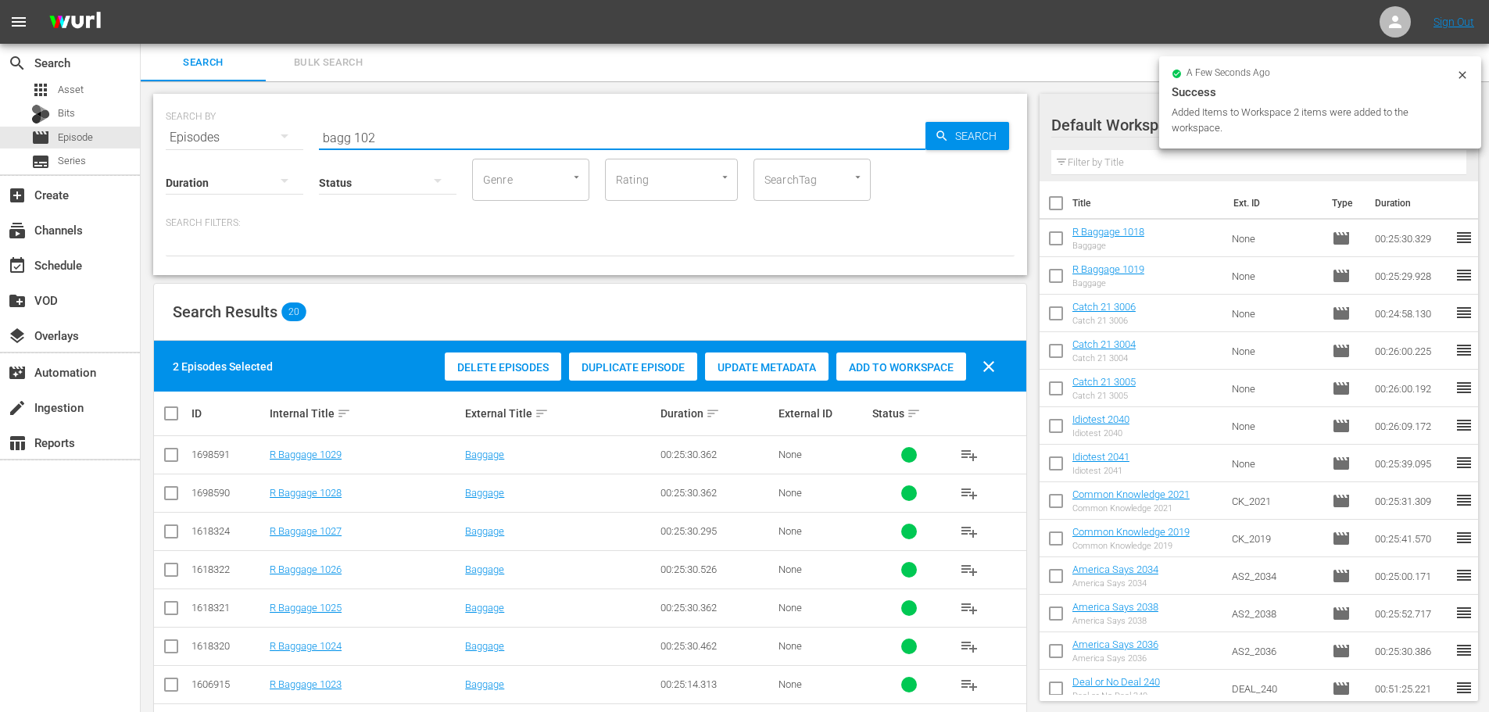
drag, startPoint x: 357, startPoint y: 140, endPoint x: 156, endPoint y: 253, distance: 230.7
click at [219, 143] on div "SEARCH BY Search By Episodes Search ID, Title, Description, Keywords, or Catego…" at bounding box center [590, 128] width 849 height 56
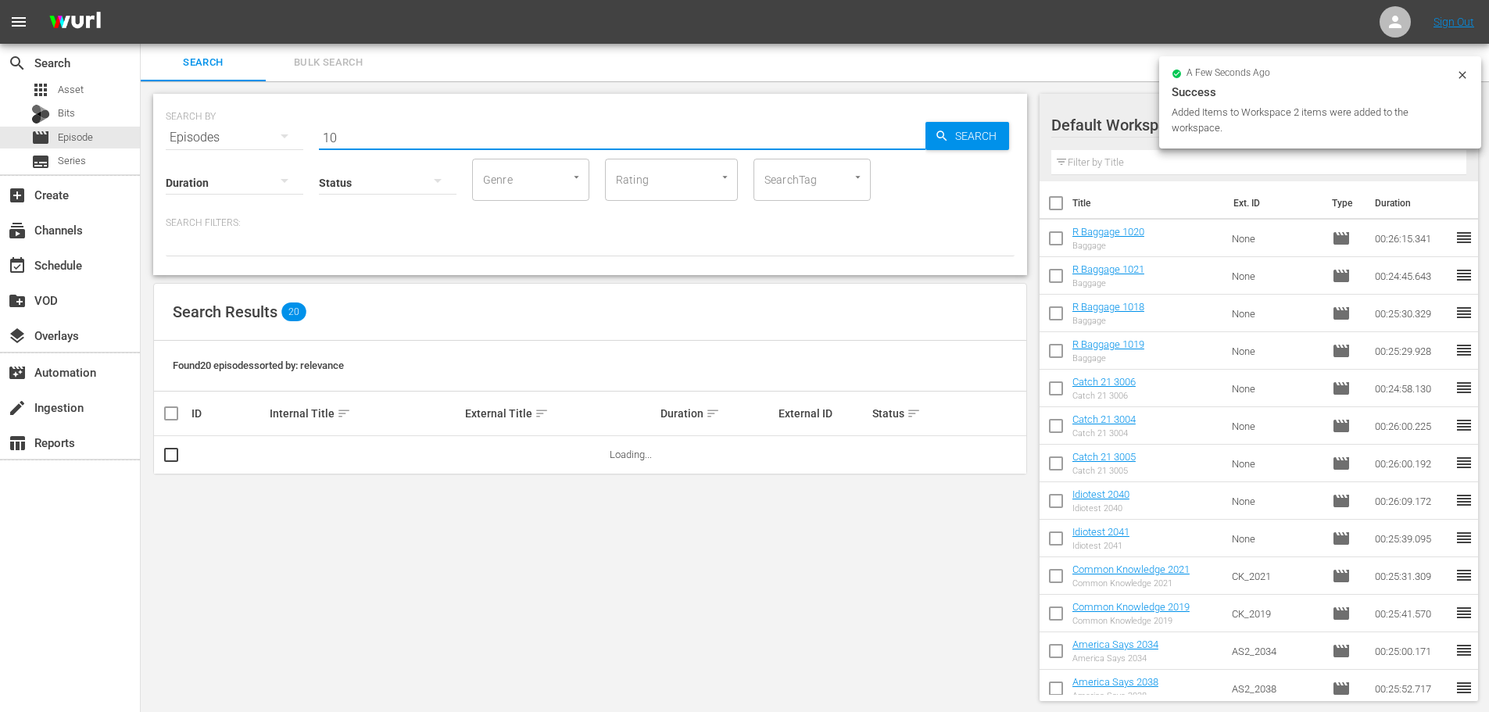
type input "1"
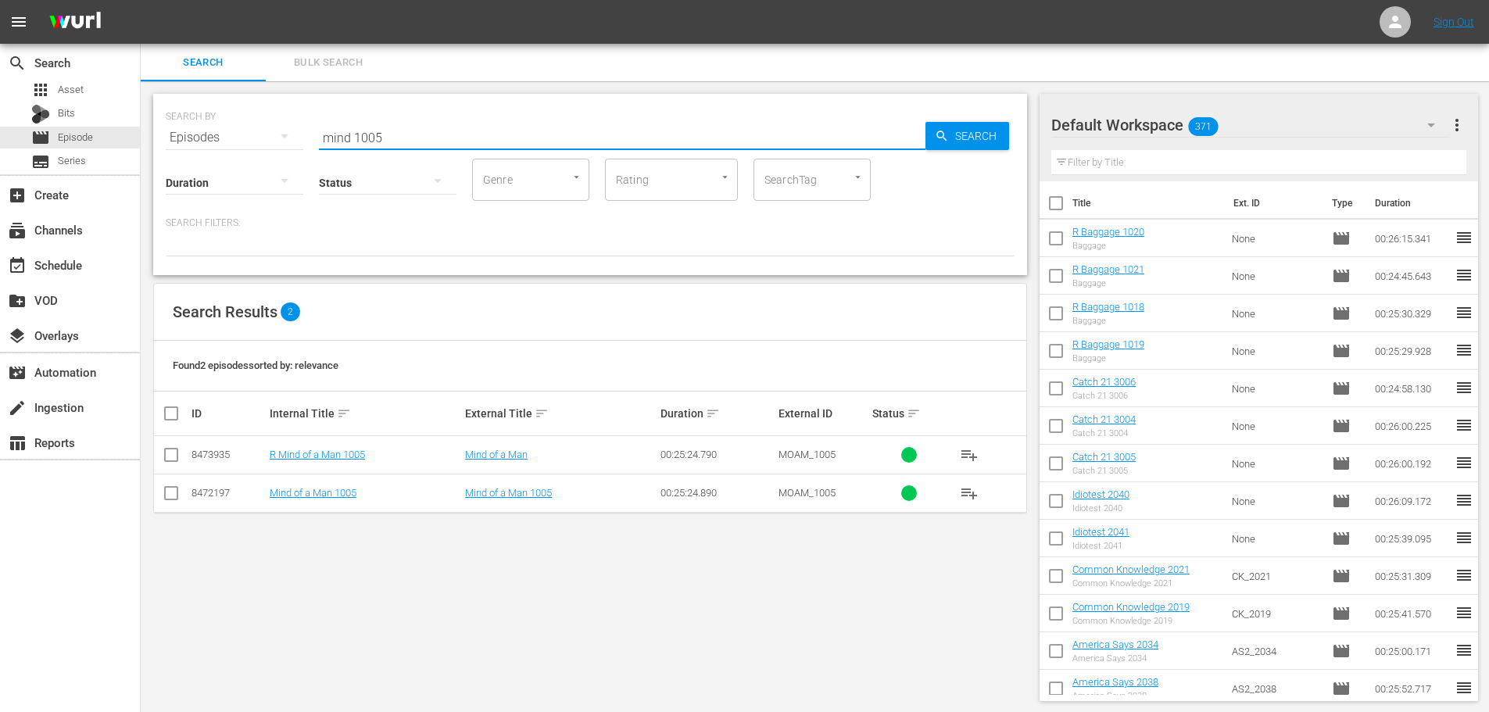
type input "mind 1005"
click at [168, 450] on input "checkbox" at bounding box center [171, 458] width 19 height 19
checkbox input "true"
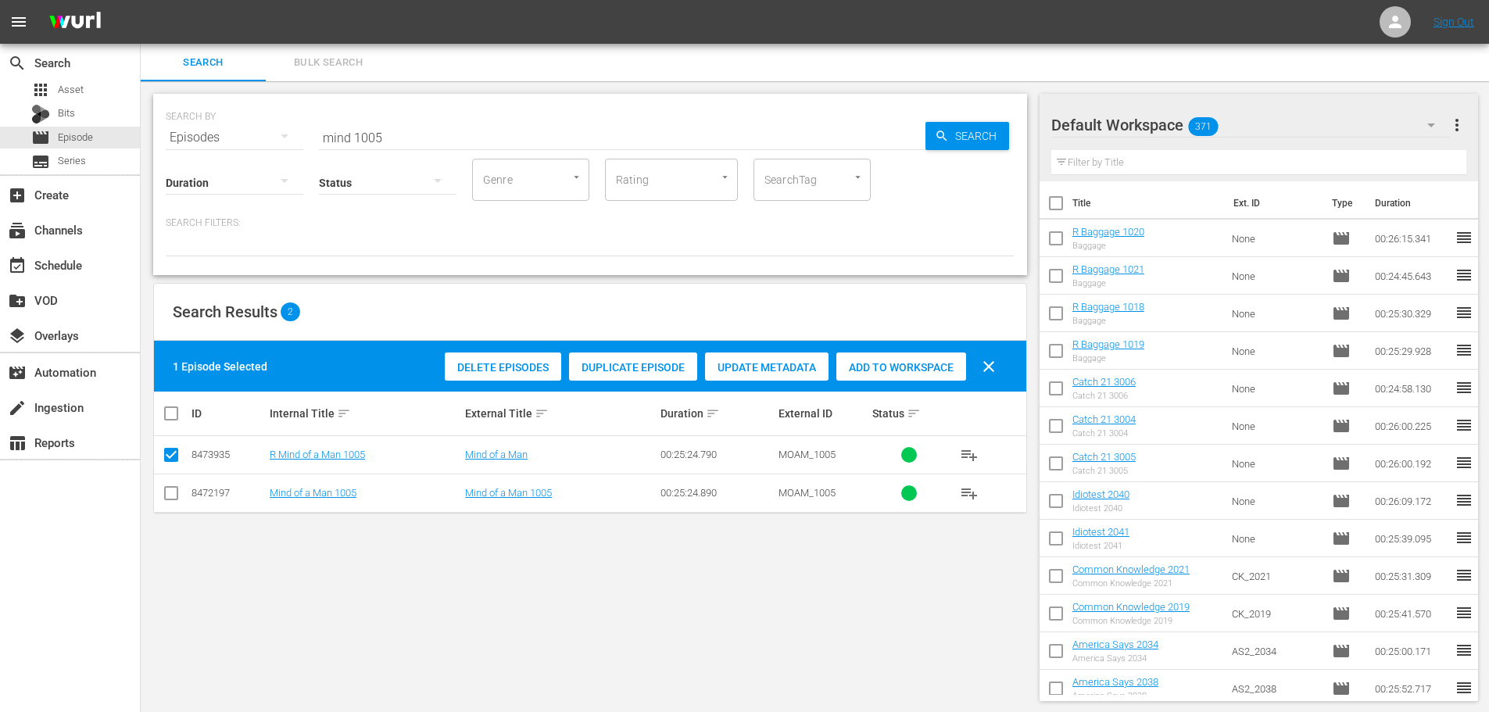
click at [901, 371] on span "Add to Workspace" at bounding box center [902, 367] width 130 height 13
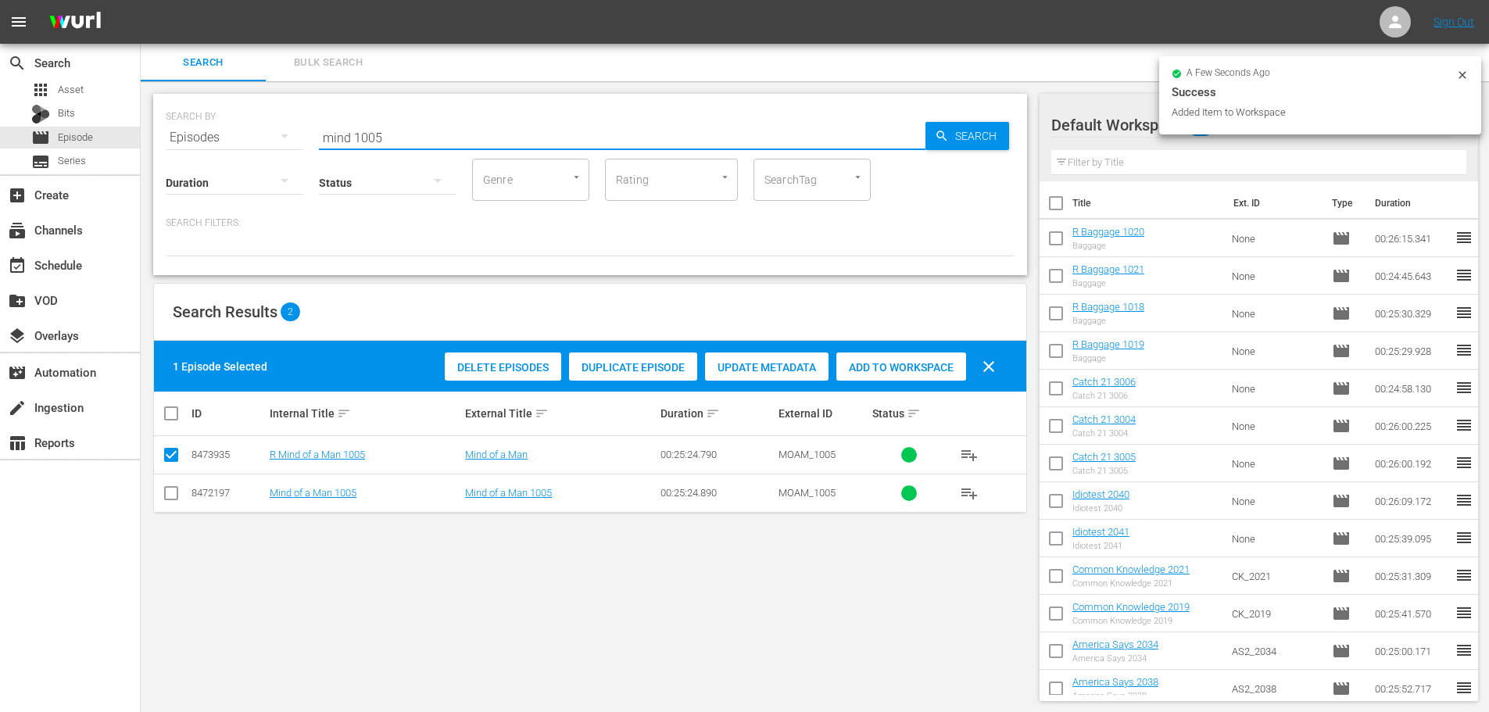
drag, startPoint x: 419, startPoint y: 137, endPoint x: 223, endPoint y: 177, distance: 200.2
click at [253, 149] on div "SEARCH BY Search By Episodes Search ID, Title, Description, Keywords, or Catego…" at bounding box center [590, 184] width 874 height 181
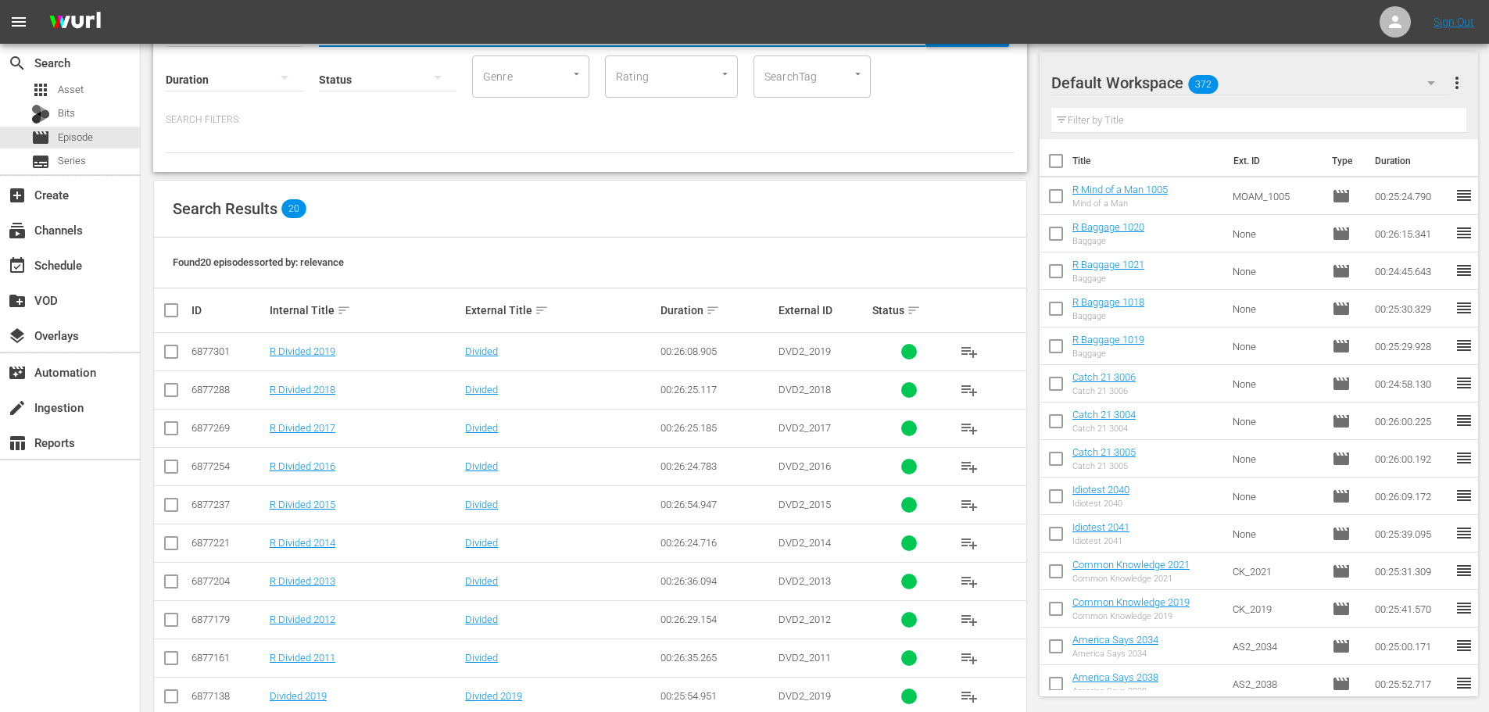
scroll to position [235, 0]
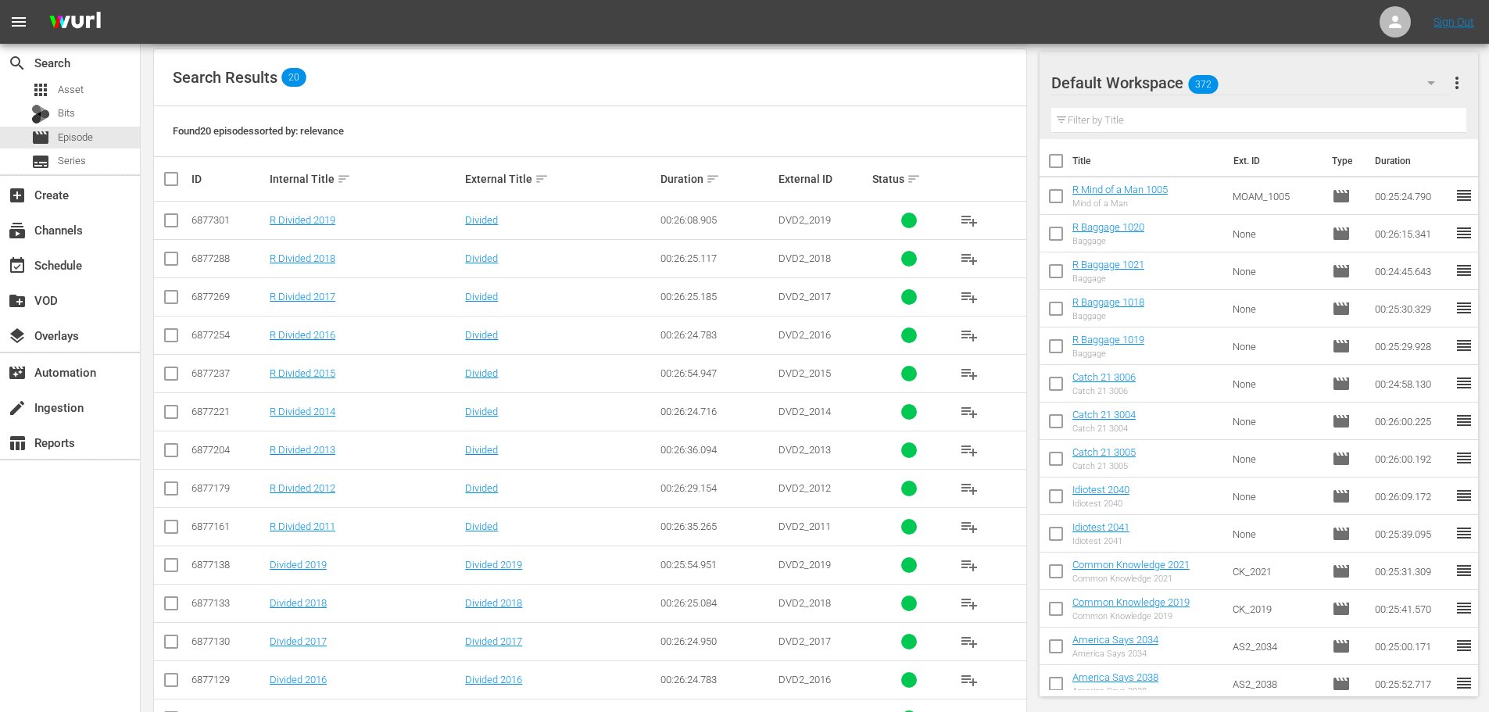
type input "divided 201"
click at [169, 523] on input "checkbox" at bounding box center [171, 530] width 19 height 19
checkbox input "true"
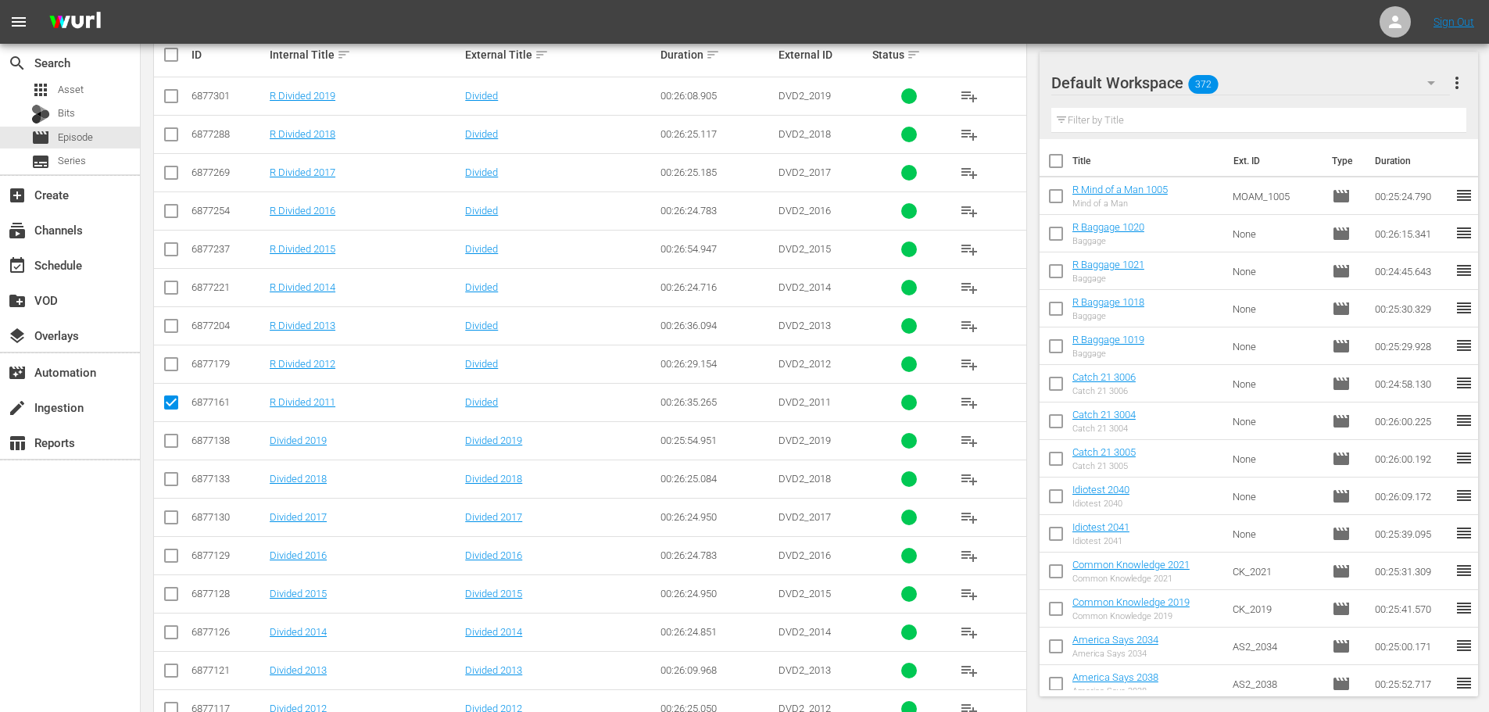
scroll to position [469, 0]
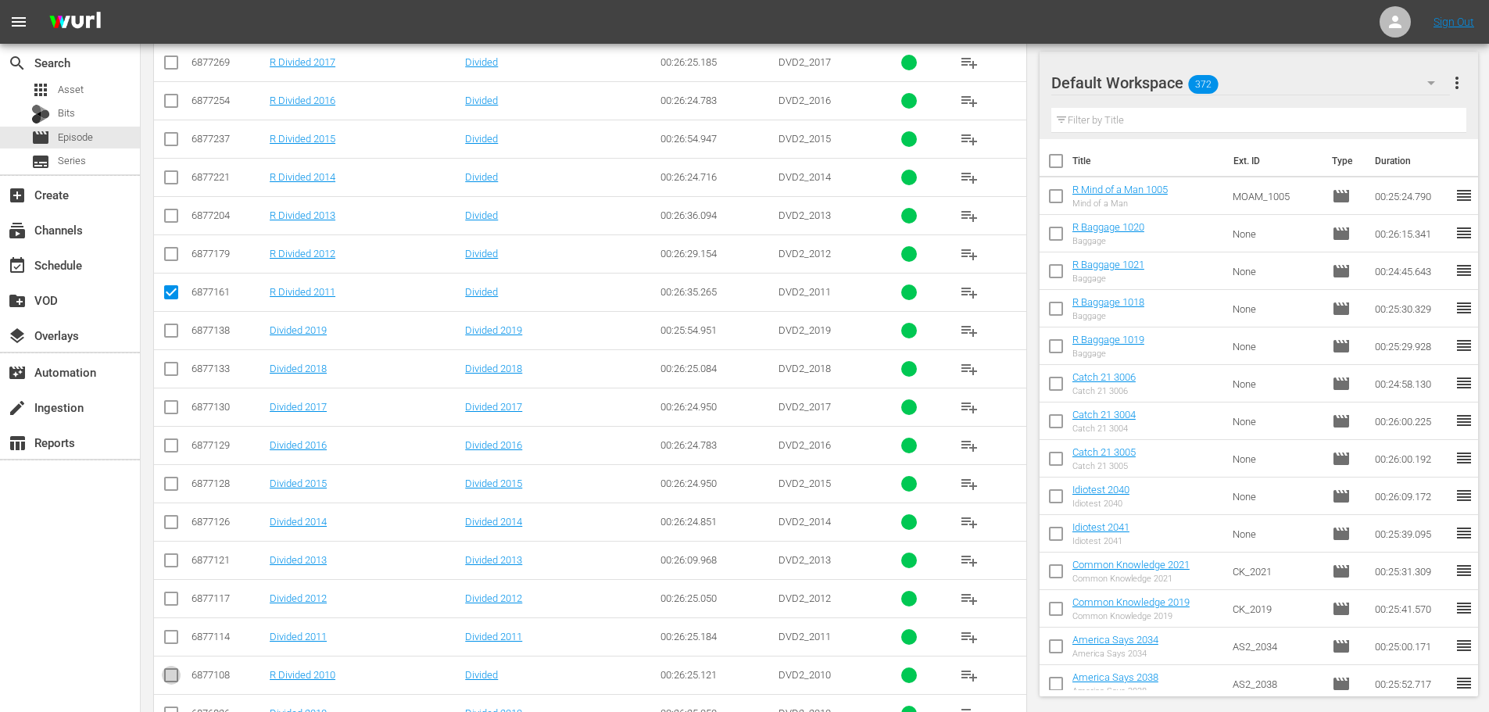
click at [166, 676] on input "checkbox" at bounding box center [171, 678] width 19 height 19
checkbox input "true"
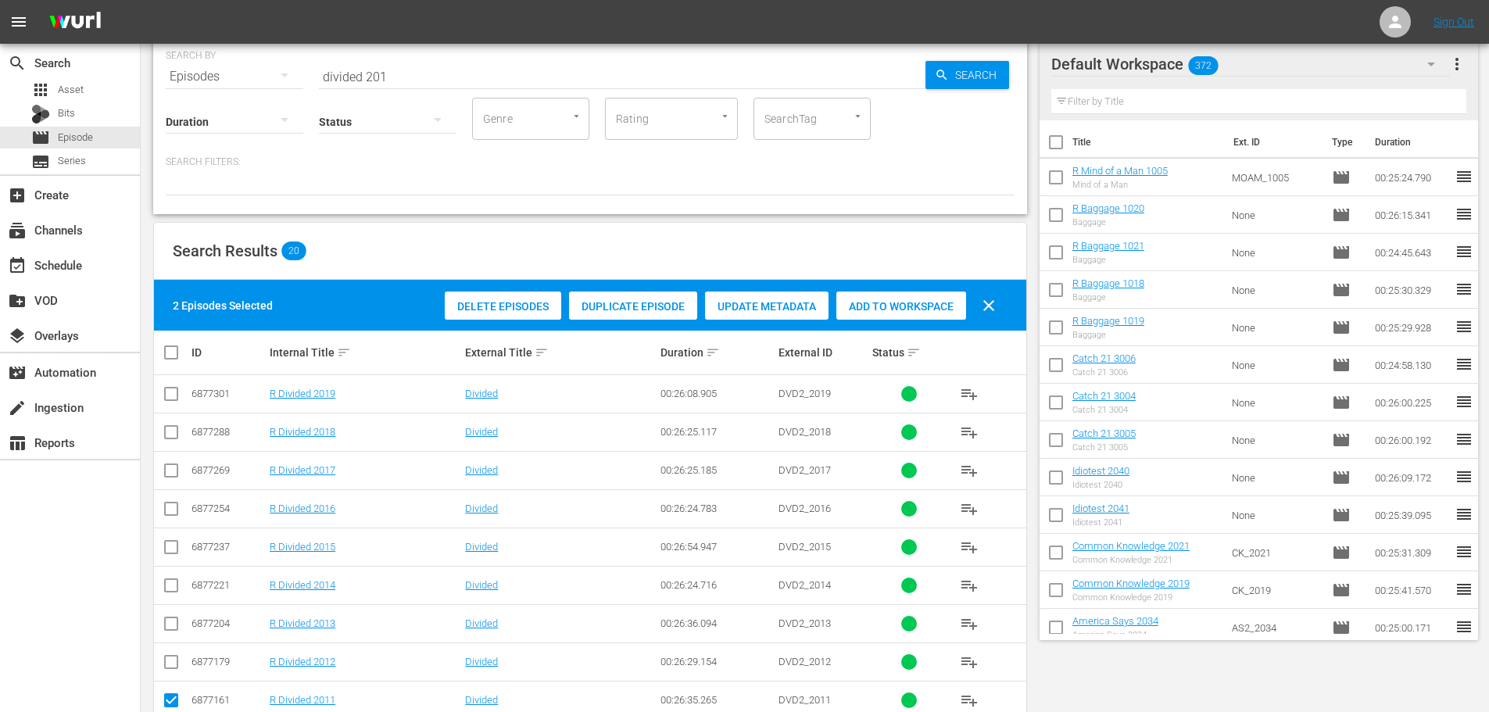
scroll to position [0, 0]
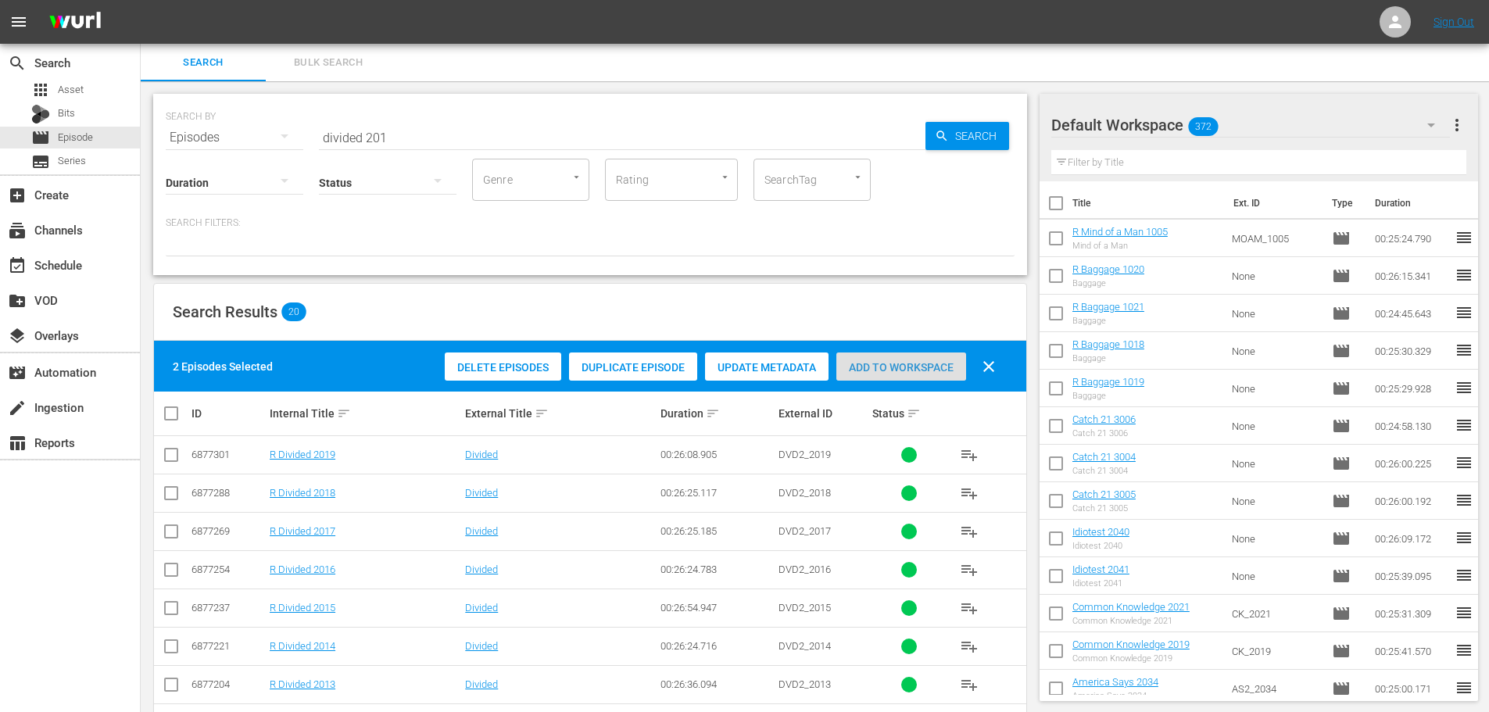
click at [900, 371] on span "Add to Workspace" at bounding box center [902, 367] width 130 height 13
drag, startPoint x: 439, startPoint y: 145, endPoint x: 420, endPoint y: 143, distance: 18.8
click at [434, 145] on div "Status" at bounding box center [388, 173] width 138 height 56
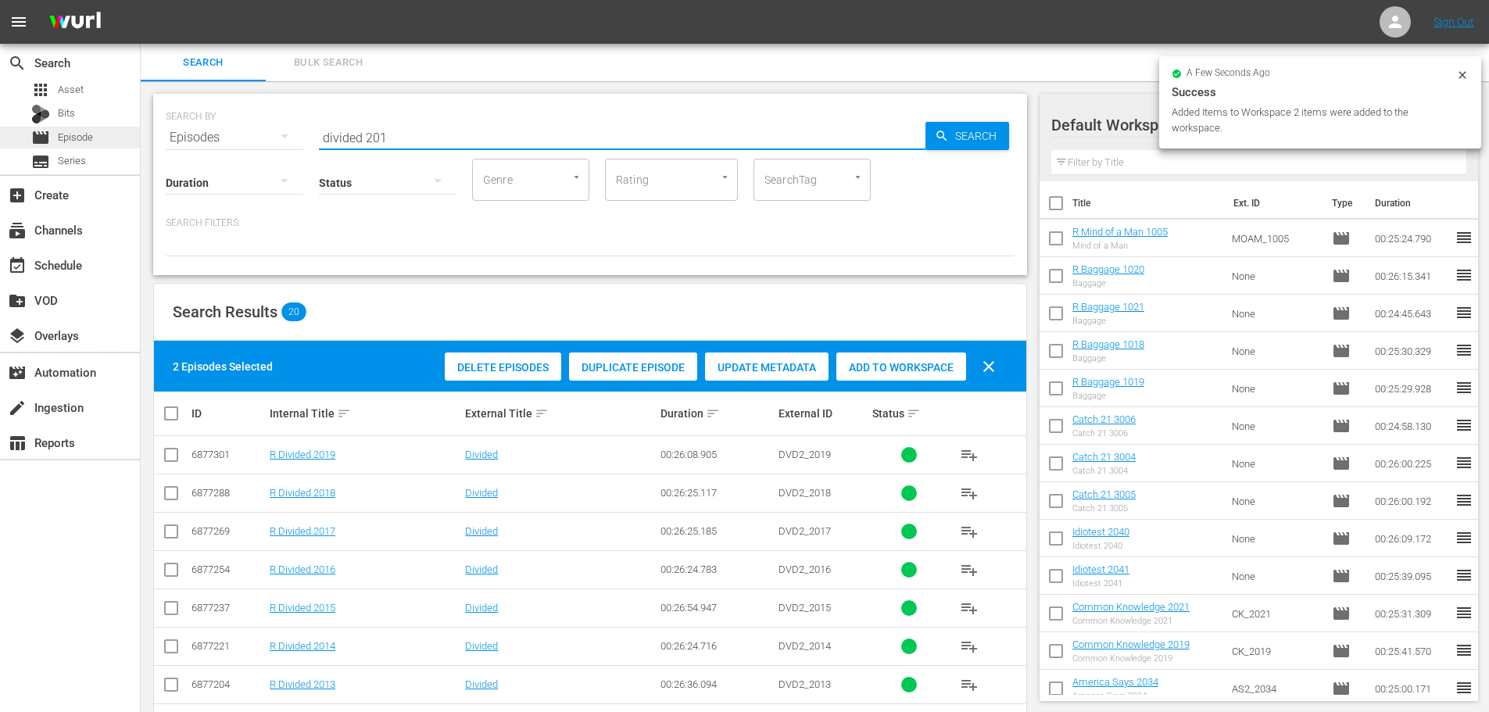
drag, startPoint x: 404, startPoint y: 130, endPoint x: 131, endPoint y: 134, distance: 273.7
click at [141, 0] on div "search Search apps Asset Bits movie Episode subtitles Series add_box Create sub…" at bounding box center [815, 0] width 1349 height 0
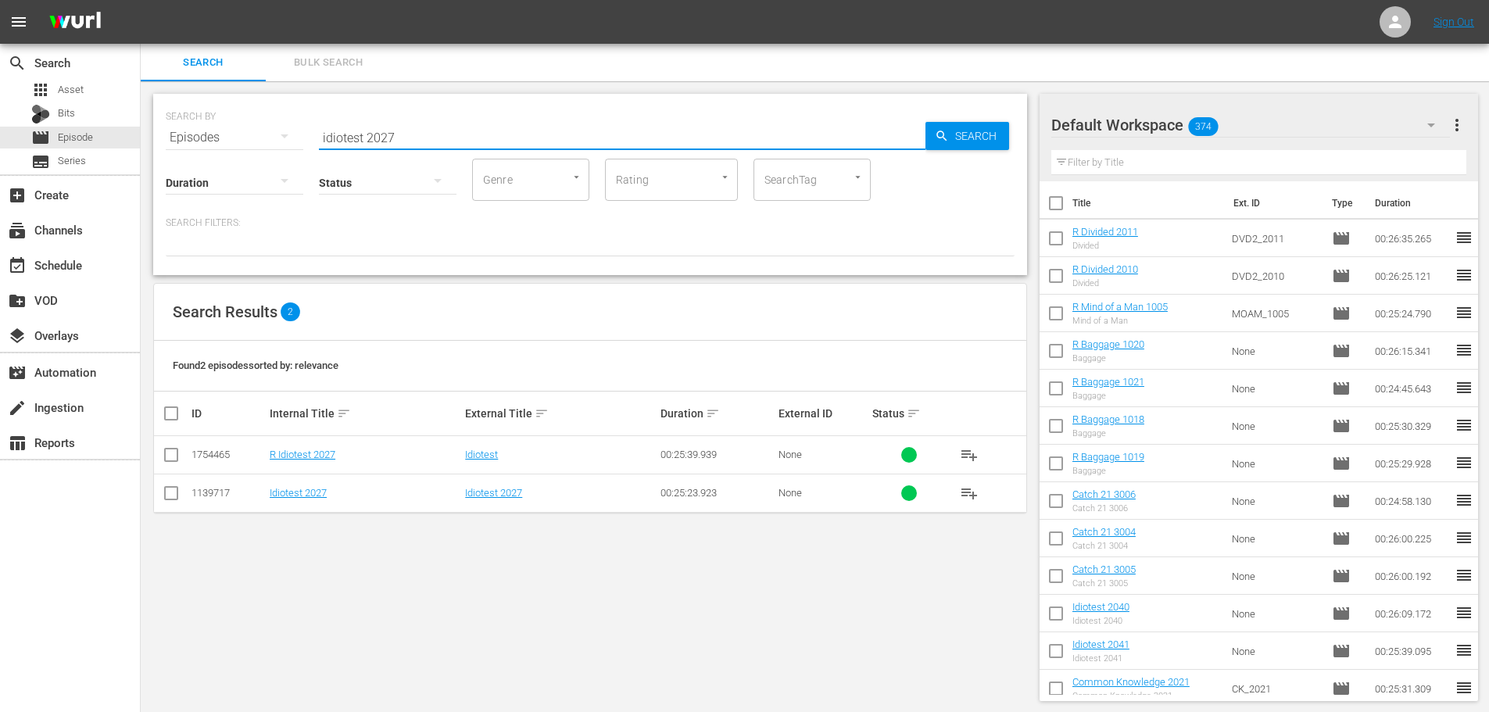
scroll to position [2, 0]
type input "idiotest 2027"
click at [165, 453] on input "checkbox" at bounding box center [171, 456] width 19 height 19
checkbox input "true"
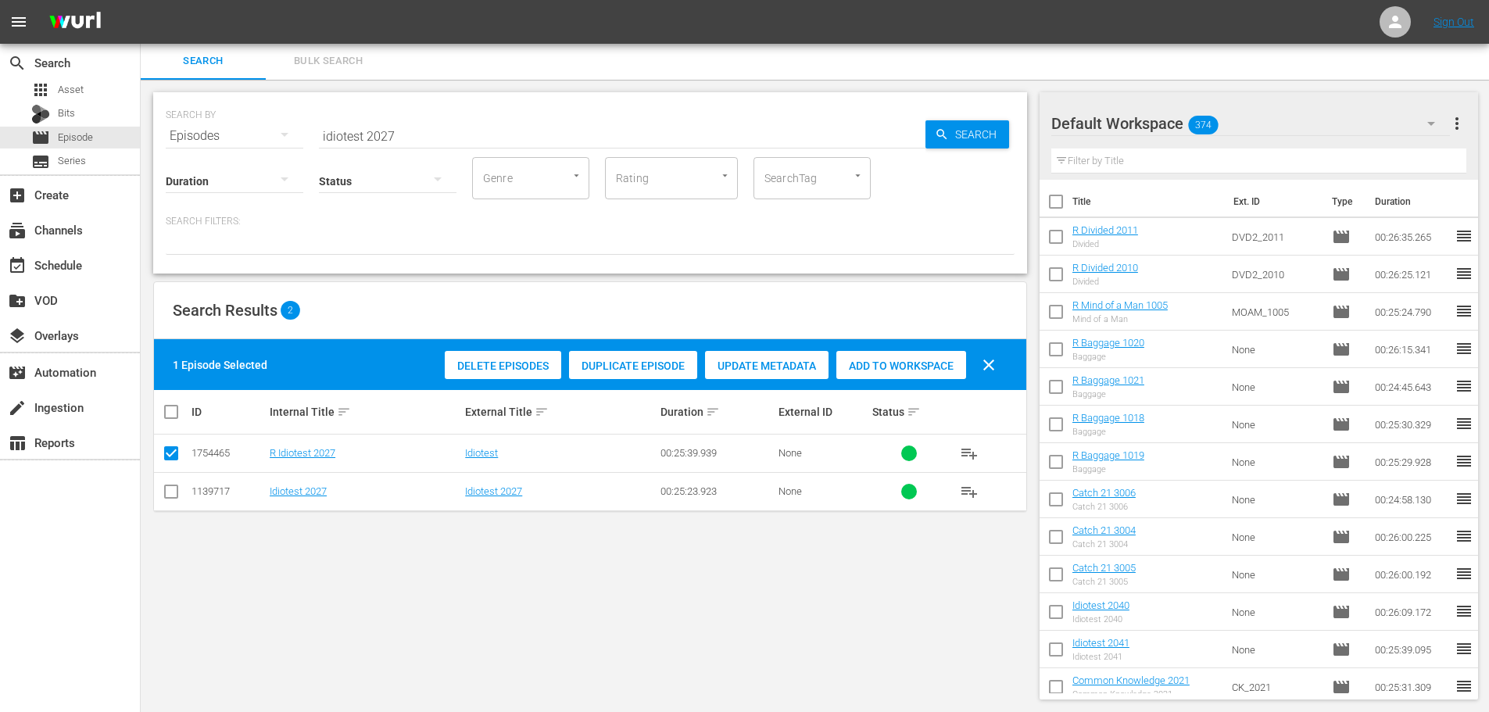
click at [930, 366] on span "Add to Workspace" at bounding box center [902, 366] width 130 height 13
drag, startPoint x: 445, startPoint y: 132, endPoint x: 0, endPoint y: 141, distance: 444.9
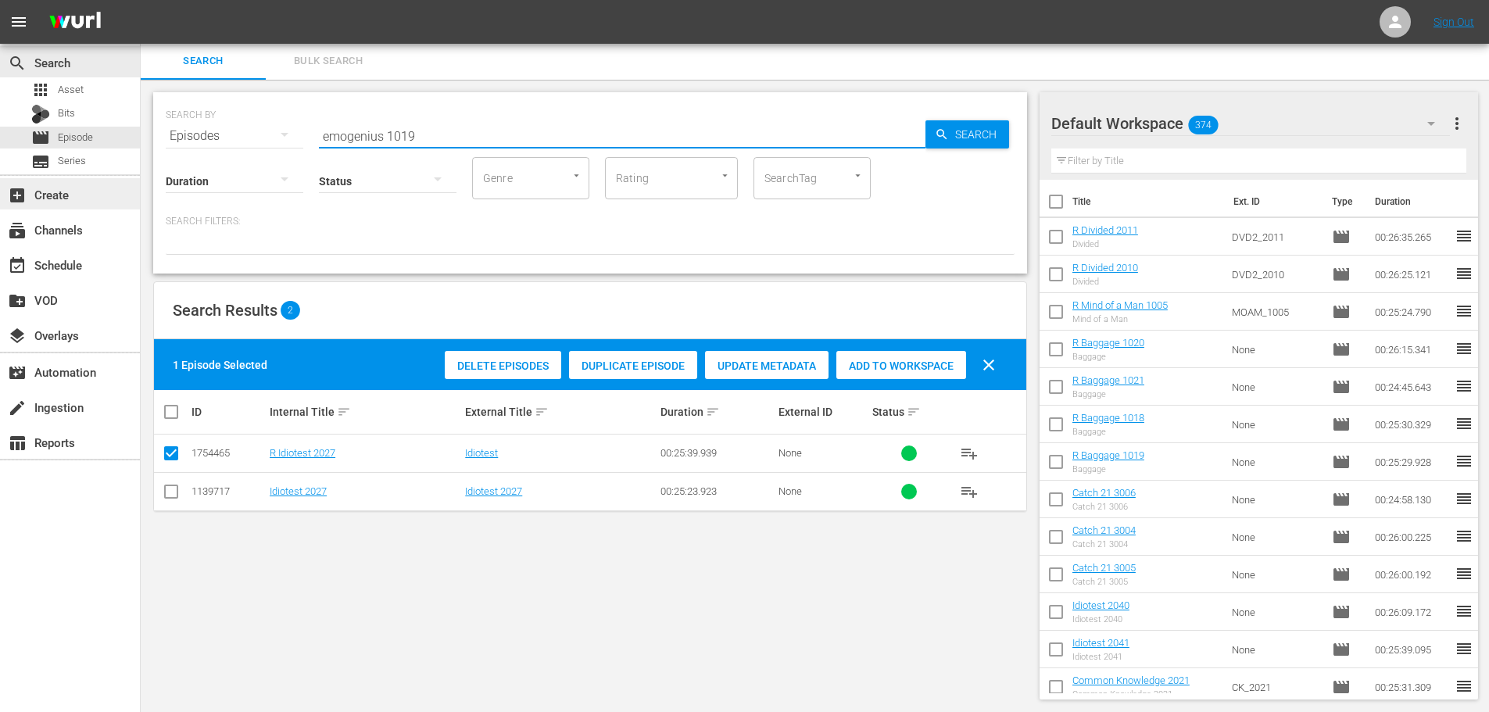
scroll to position [0, 0]
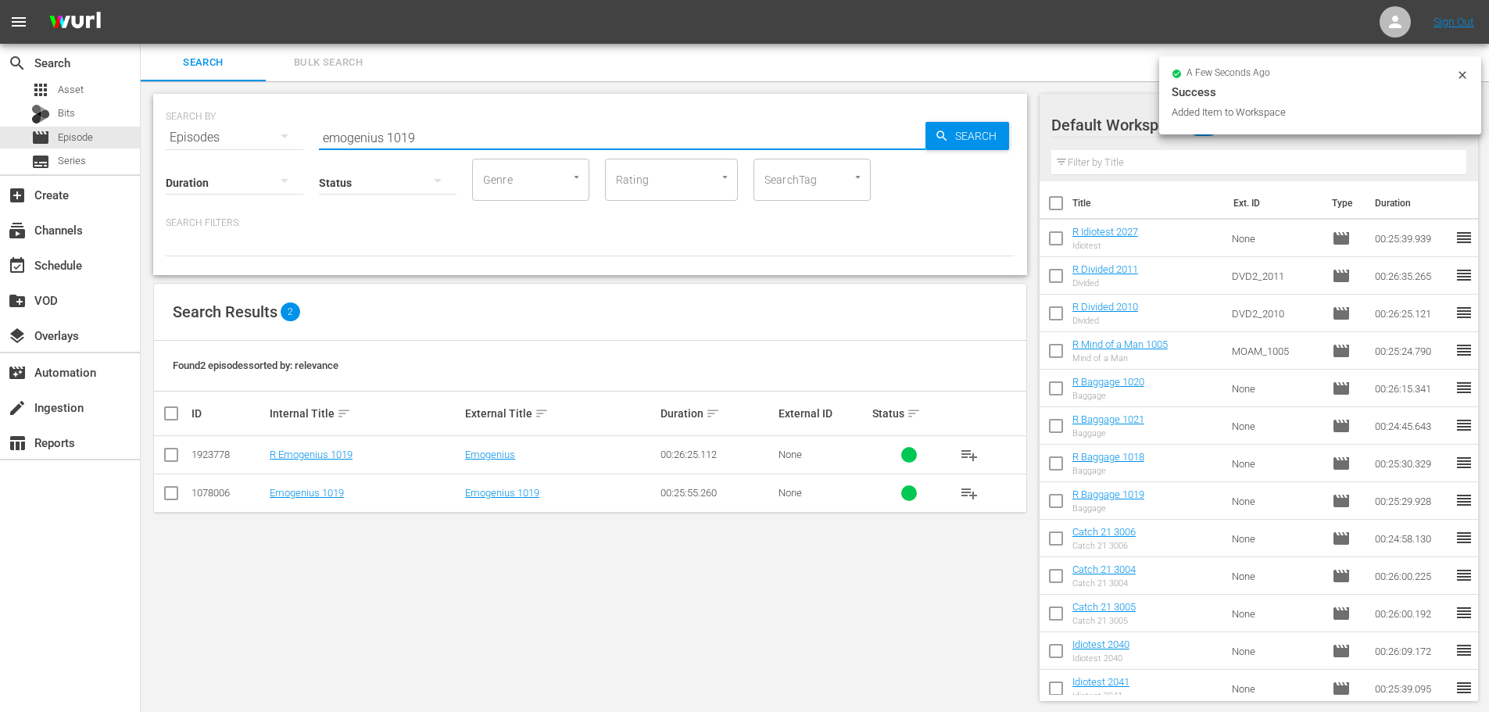
type input "emogenius 1019"
click at [179, 458] on input "checkbox" at bounding box center [171, 458] width 19 height 19
checkbox input "true"
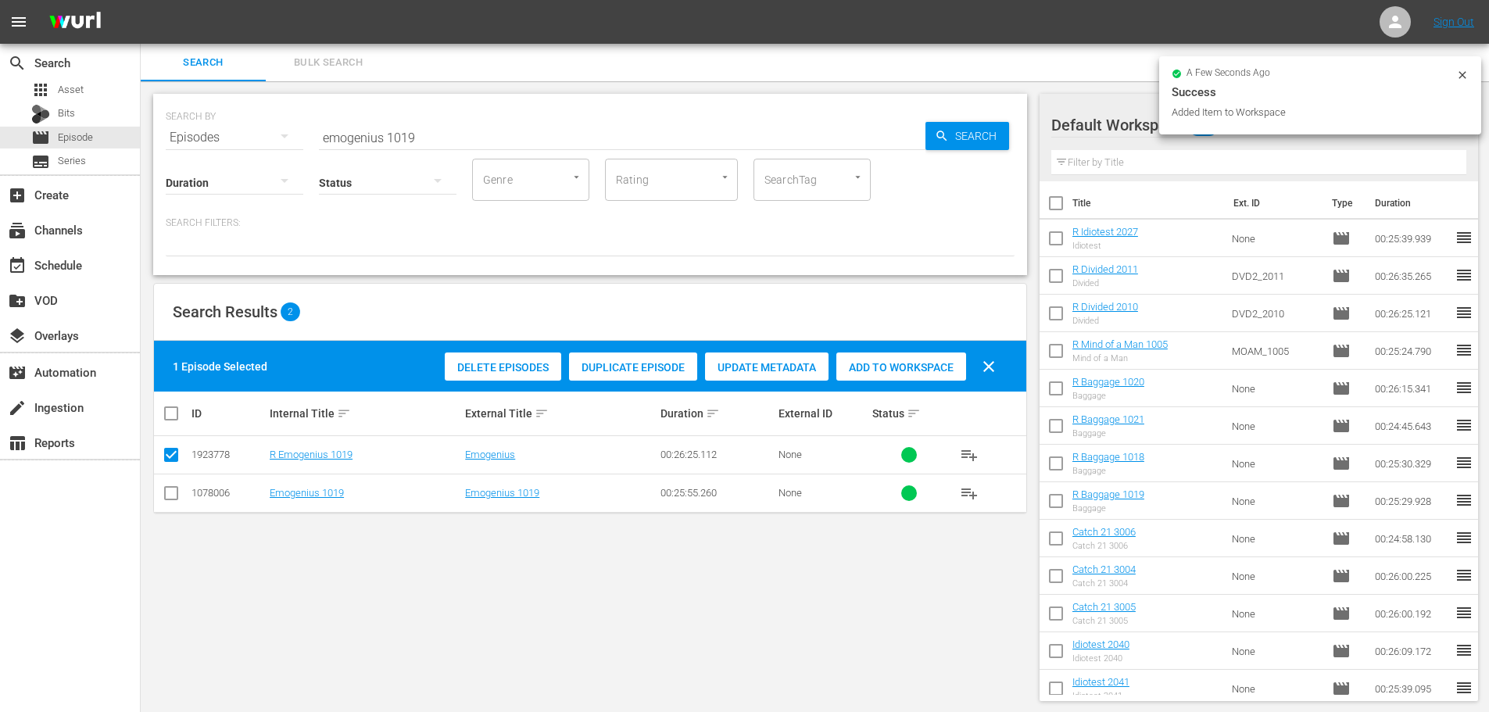
click at [891, 361] on span "Add to Workspace" at bounding box center [902, 367] width 130 height 13
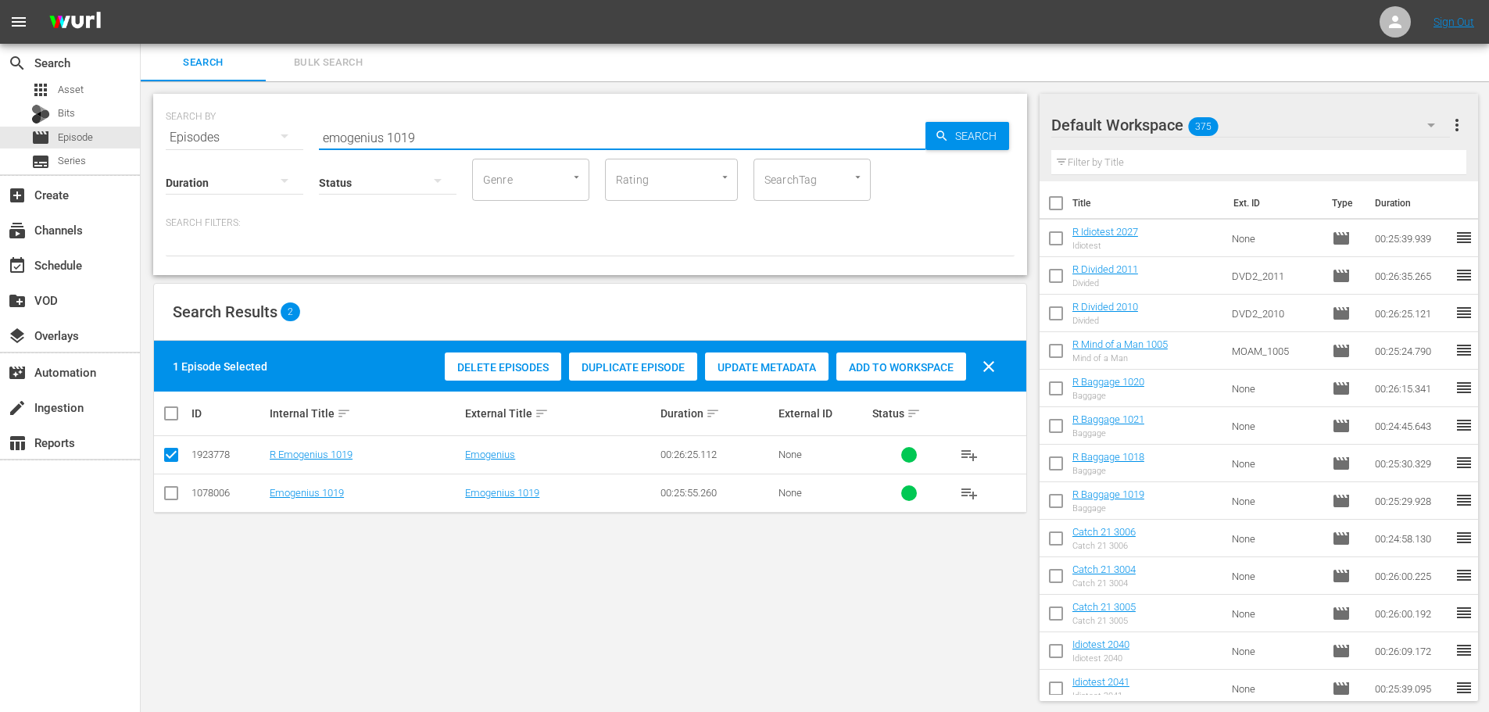
click at [435, 139] on input "emogenius 1019" at bounding box center [622, 138] width 607 height 38
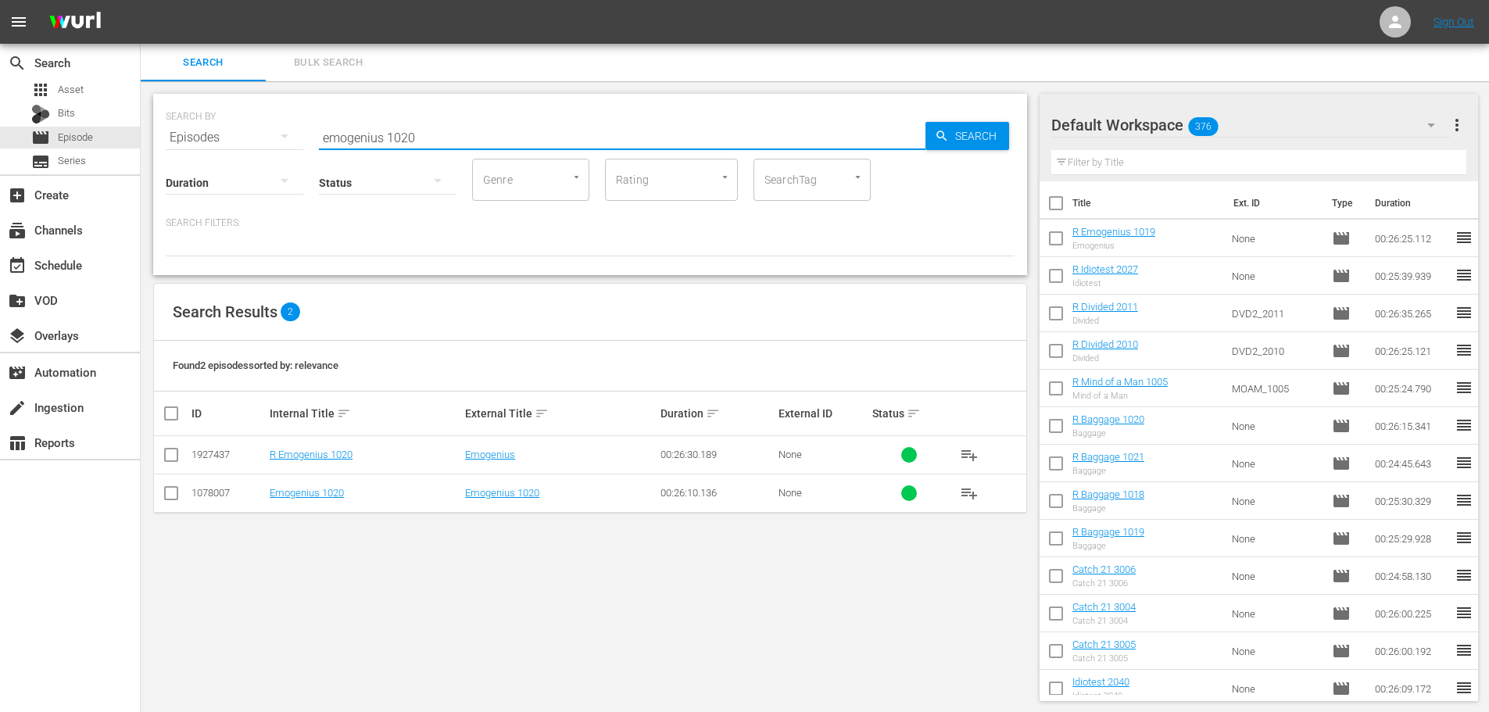
type input "emogenius 1020"
click at [162, 451] on input "checkbox" at bounding box center [171, 458] width 19 height 19
checkbox input "true"
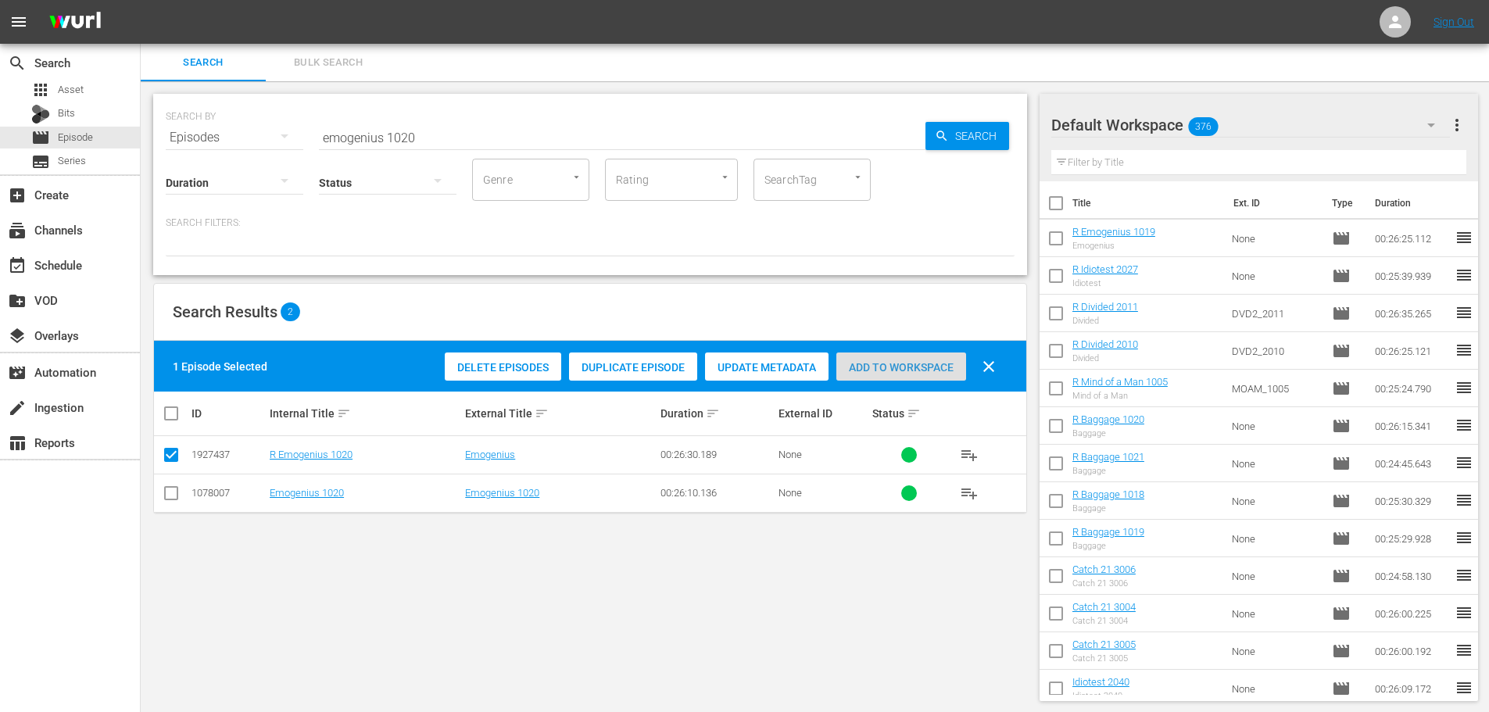
click at [898, 368] on span "Add to Workspace" at bounding box center [902, 367] width 130 height 13
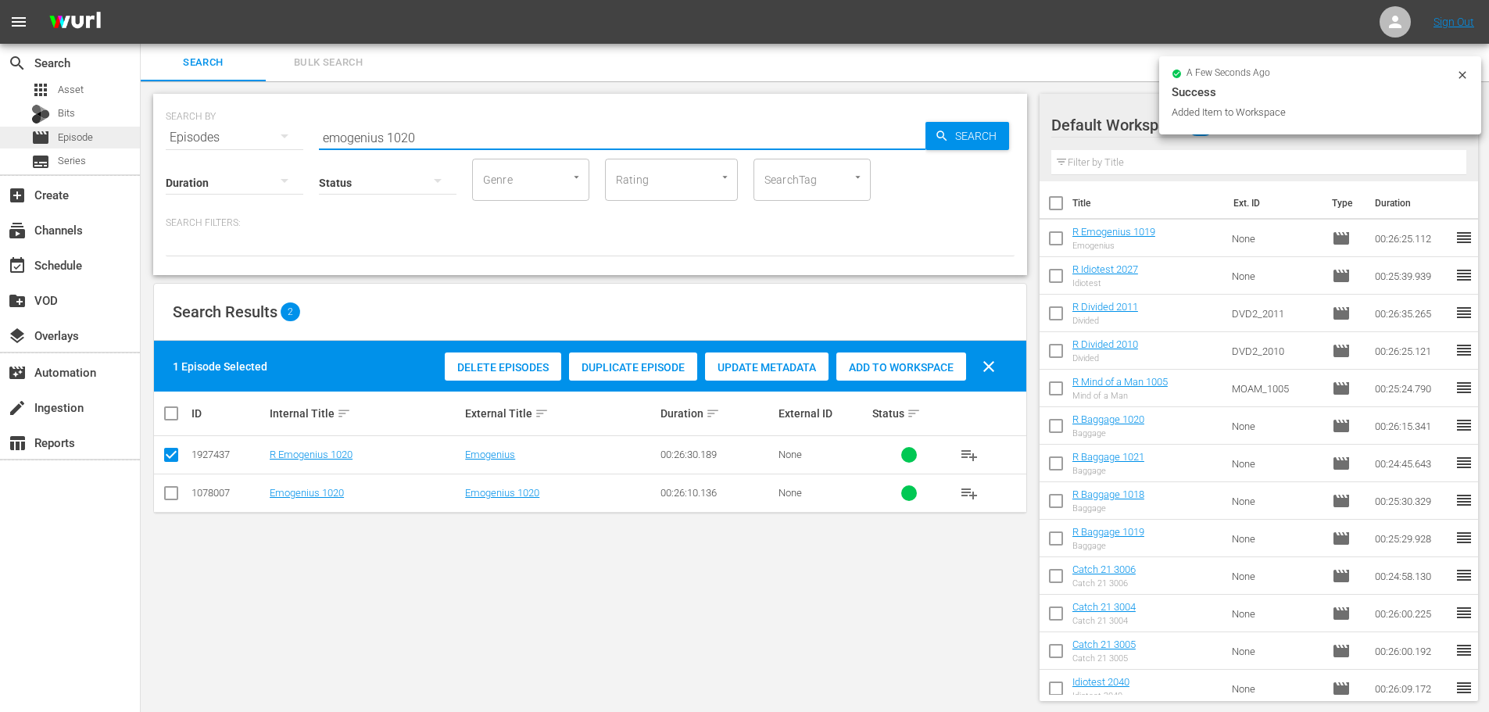
drag, startPoint x: 486, startPoint y: 134, endPoint x: 69, endPoint y: 145, distance: 416.8
click at [141, 0] on div "search Search apps Asset Bits movie Episode subtitles Series add_box Create sub…" at bounding box center [815, 0] width 1349 height 0
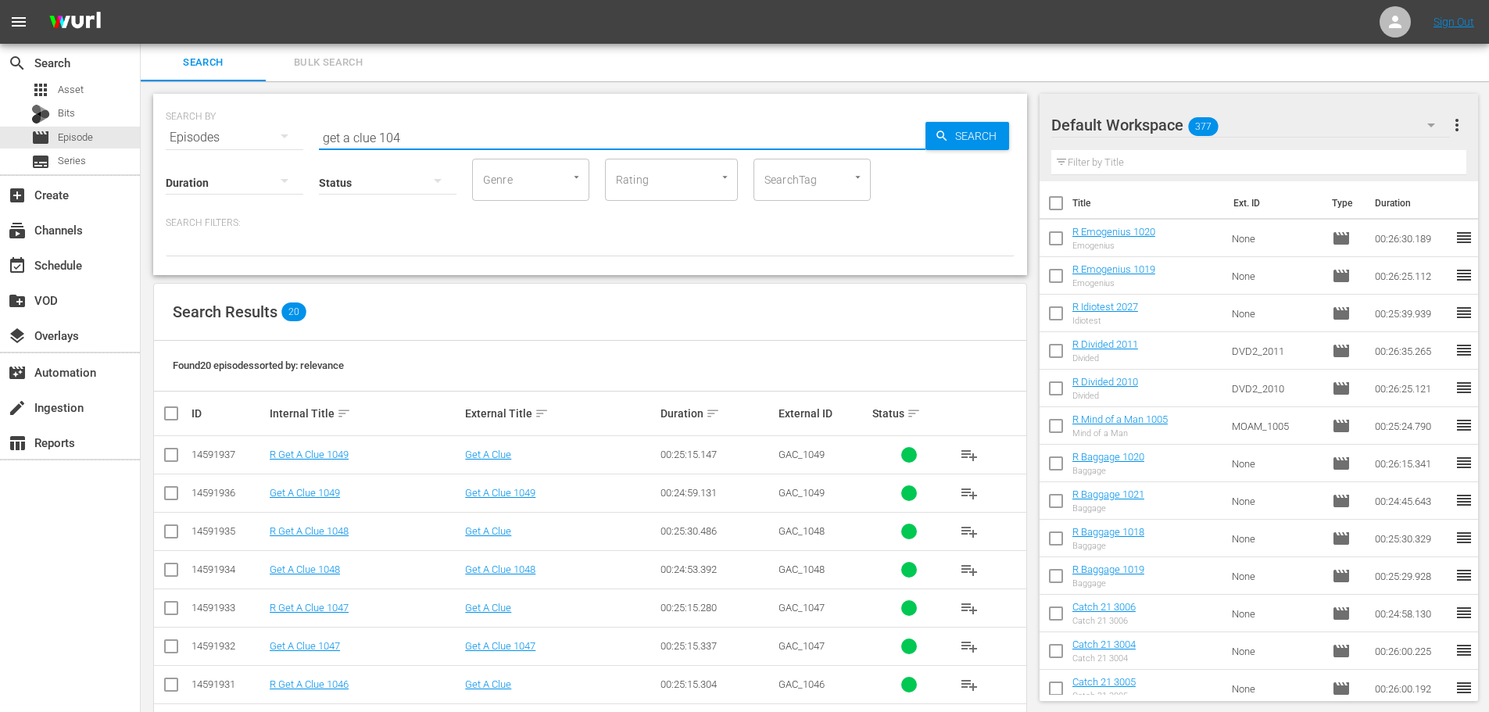
scroll to position [78, 0]
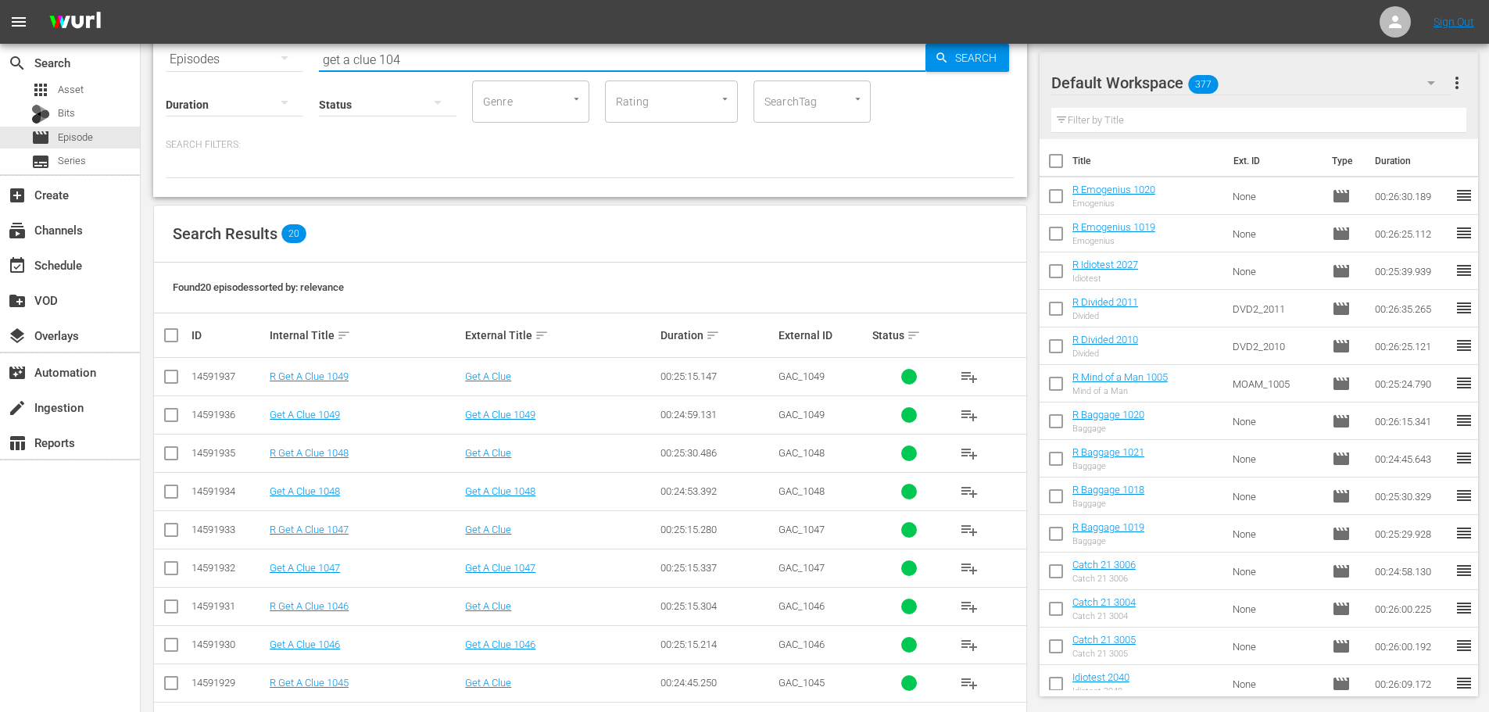
type input "get a clue 104"
click at [168, 453] on input "checkbox" at bounding box center [171, 456] width 19 height 19
checkbox input "true"
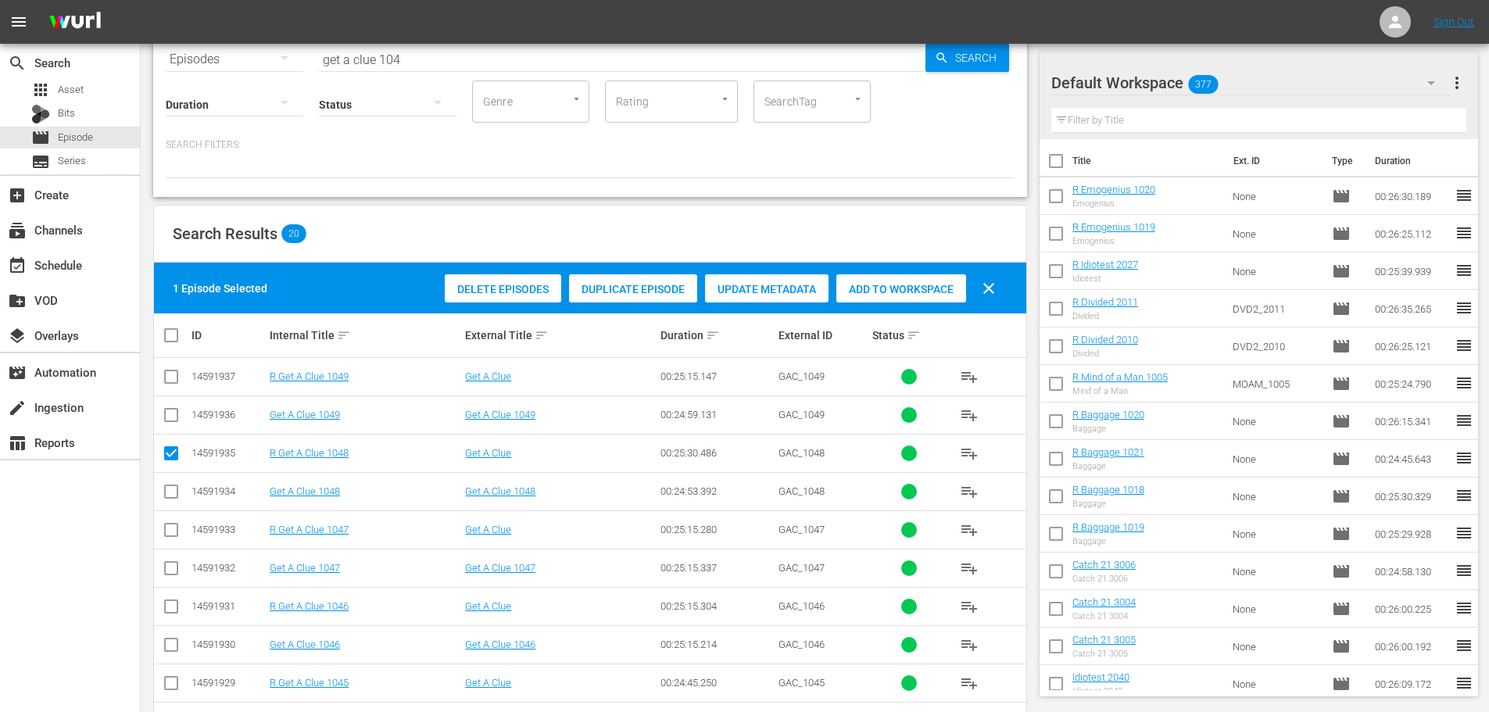
click at [178, 611] on td at bounding box center [171, 606] width 35 height 38
click at [176, 612] on input "checkbox" at bounding box center [171, 609] width 19 height 19
checkbox input "true"
drag, startPoint x: 924, startPoint y: 296, endPoint x: 722, endPoint y: 271, distance: 203.4
click at [924, 298] on div "Add to Workspace" at bounding box center [902, 289] width 130 height 30
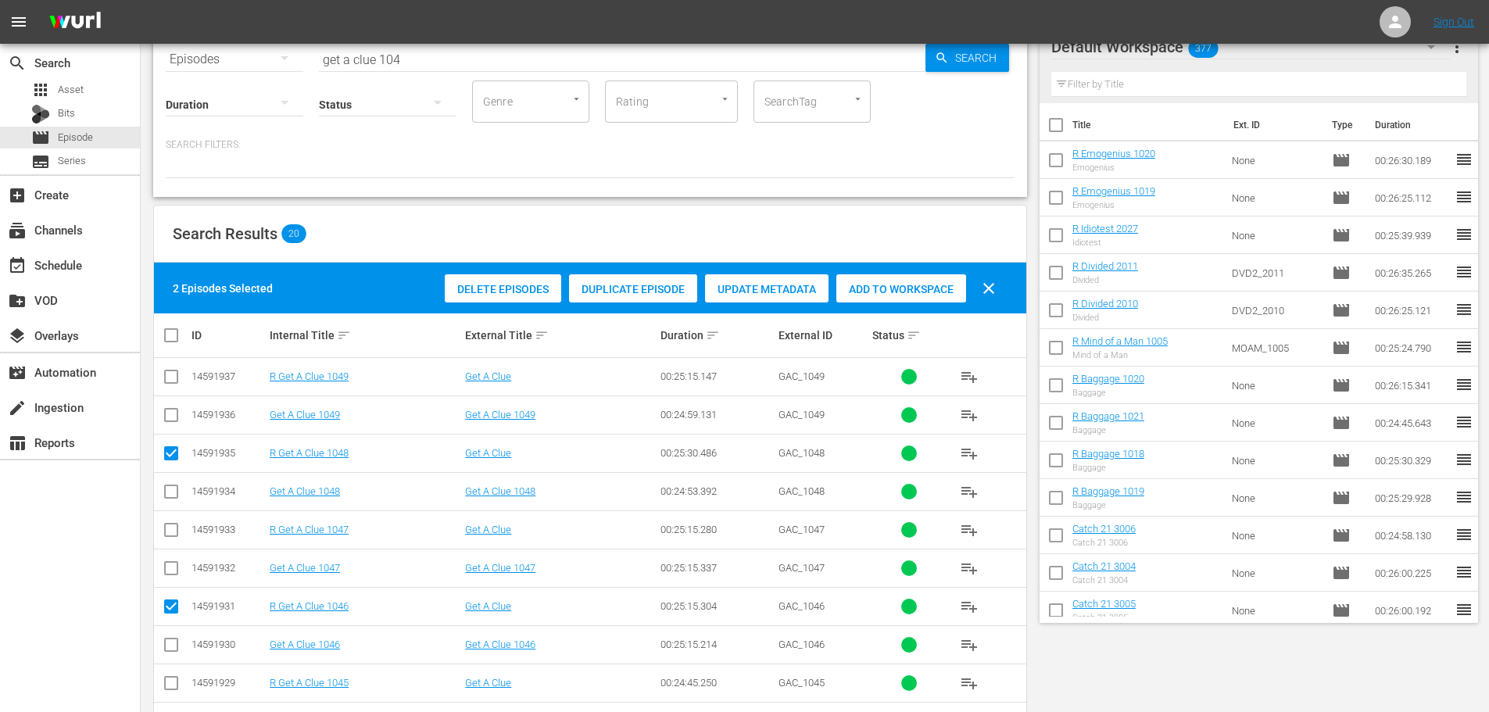
scroll to position [0, 0]
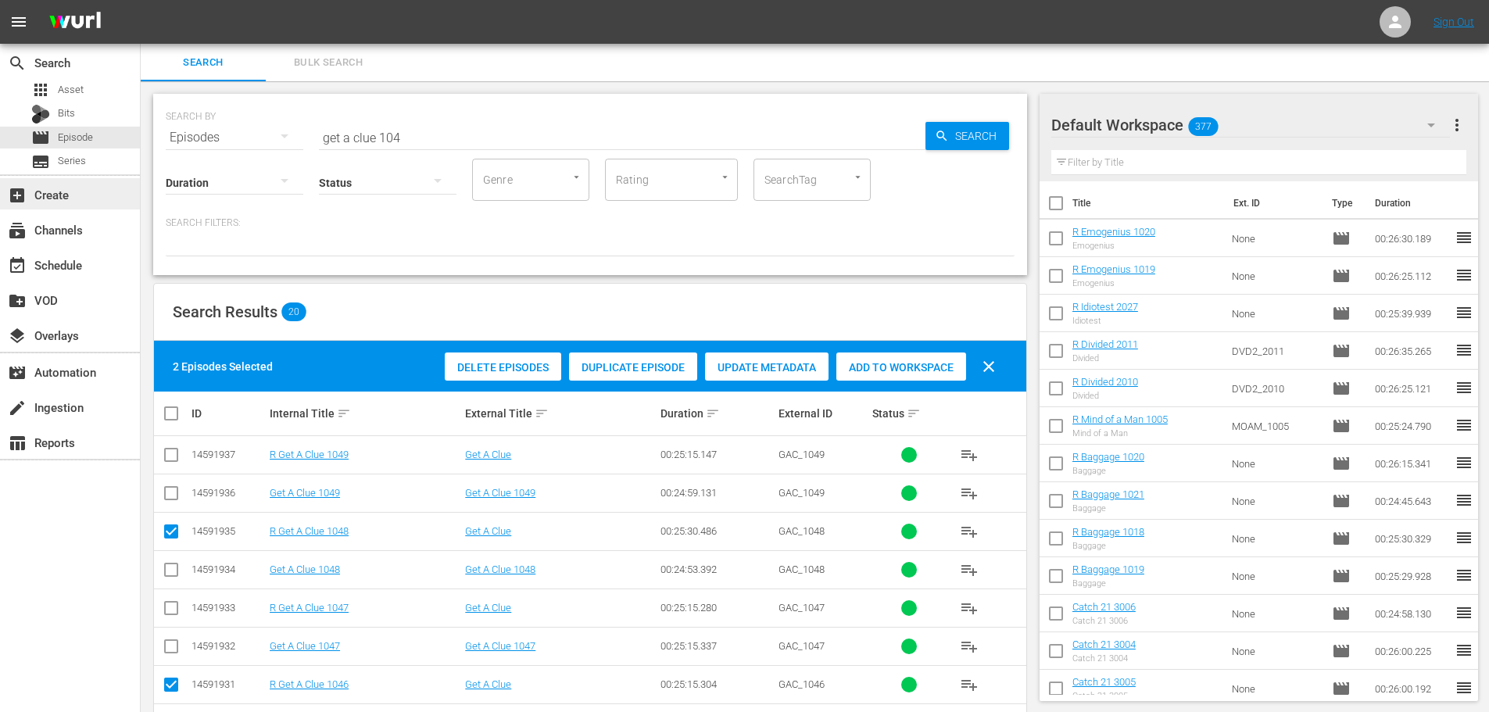
drag, startPoint x: 482, startPoint y: 138, endPoint x: 9, endPoint y: 188, distance: 475.6
click at [141, 0] on div "search Search apps Asset Bits movie Episode subtitles Series add_box Create sub…" at bounding box center [815, 0] width 1349 height 0
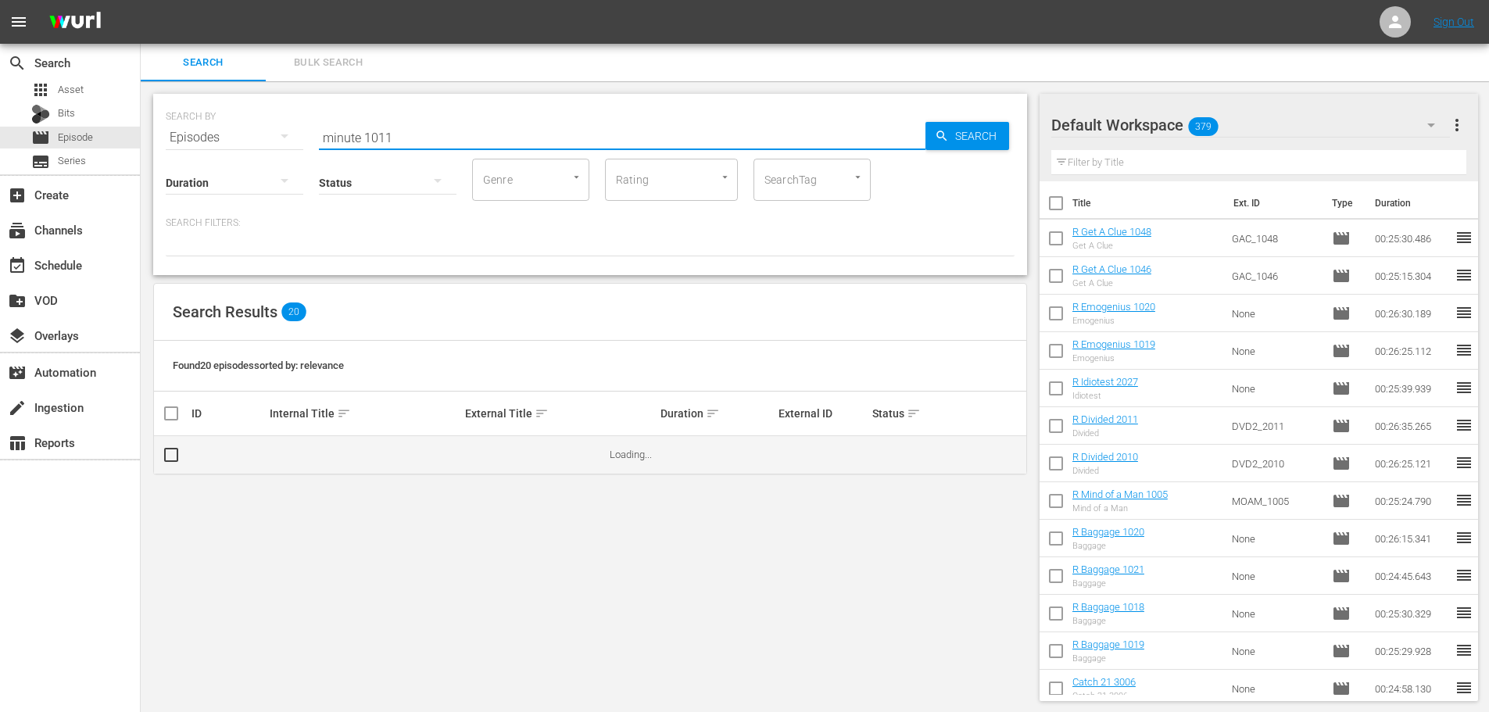
type input "minute 1011"
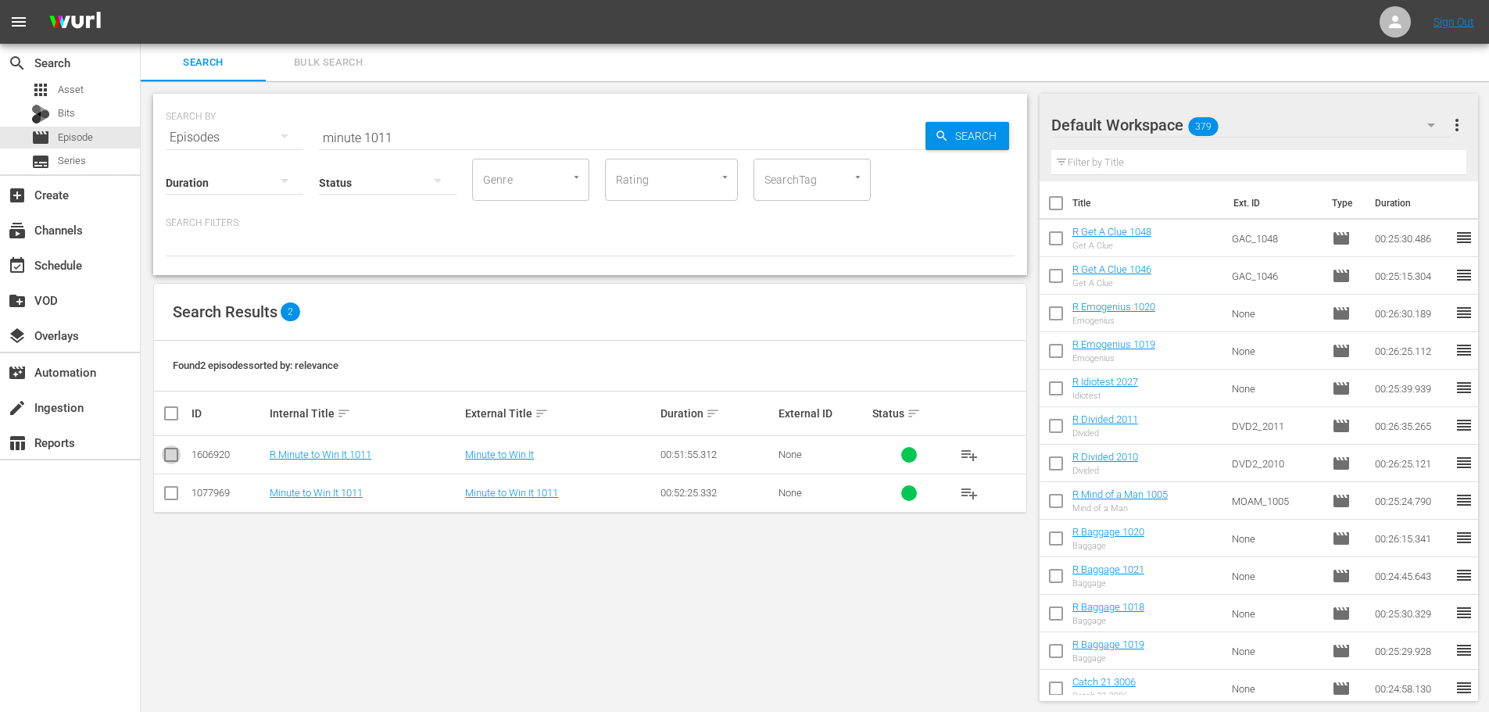
click at [164, 463] on input "checkbox" at bounding box center [171, 458] width 19 height 19
checkbox input "true"
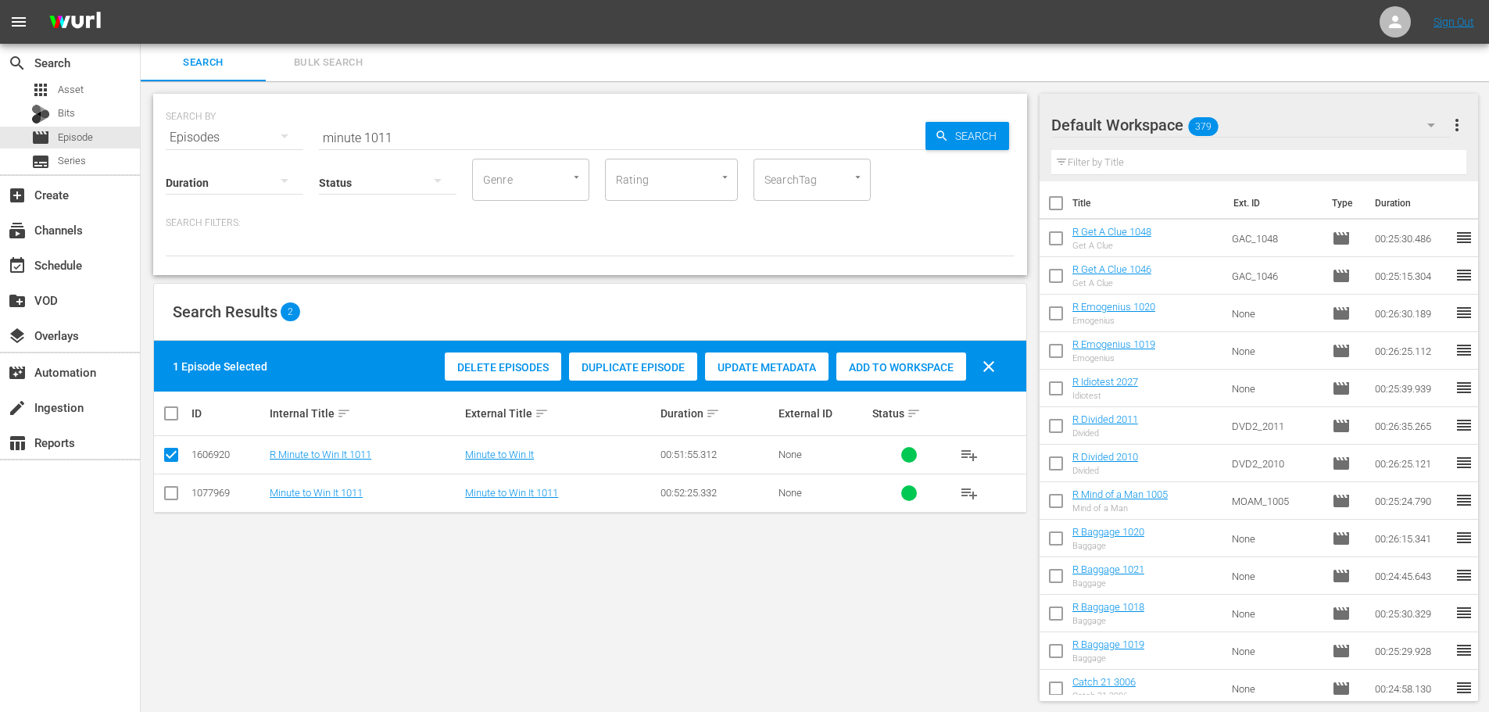
drag, startPoint x: 959, startPoint y: 374, endPoint x: 890, endPoint y: 358, distance: 69.8
click at [959, 374] on div "Add to Workspace" at bounding box center [902, 368] width 130 height 30
drag, startPoint x: 457, startPoint y: 135, endPoint x: 0, endPoint y: 253, distance: 472.4
click at [141, 0] on div "search Search apps Asset Bits movie Episode subtitles Series add_box Create sub…" at bounding box center [815, 0] width 1349 height 0
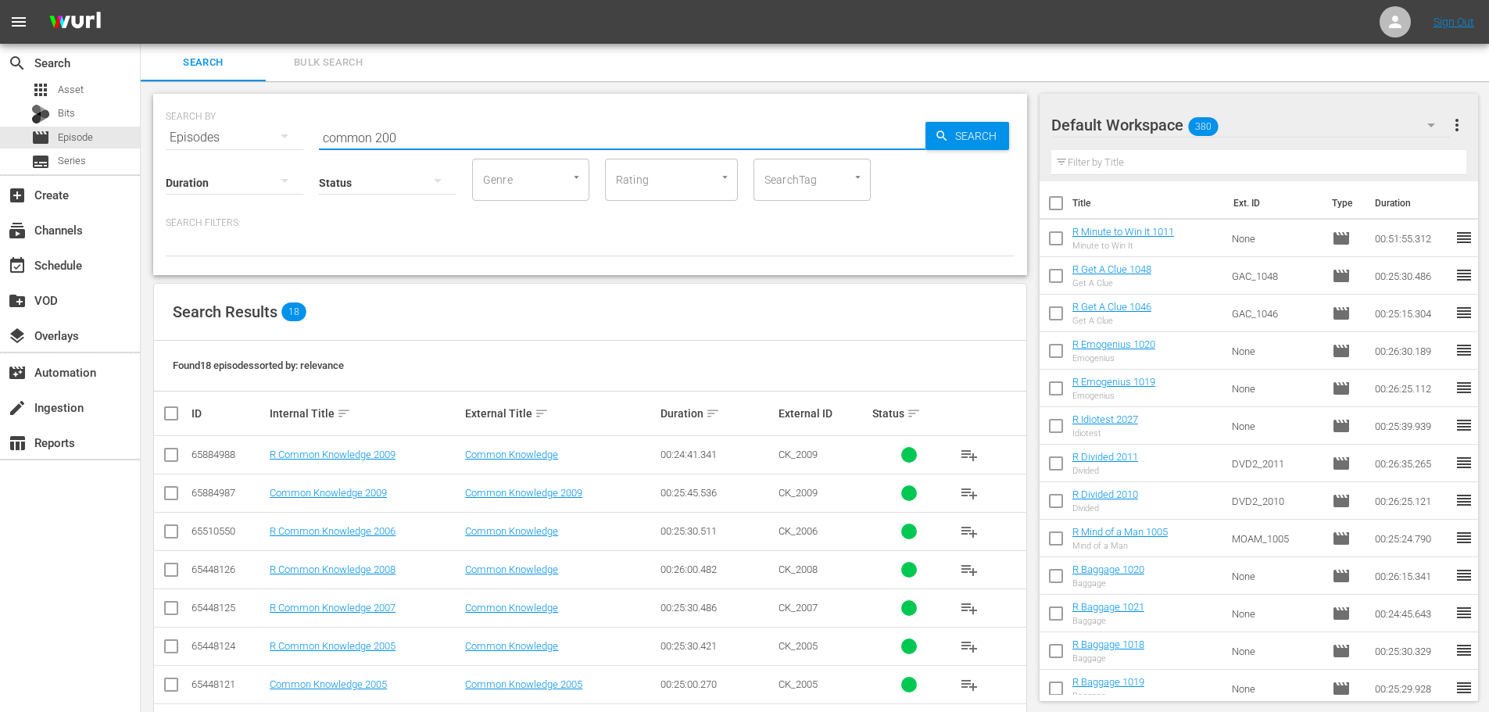
type input "common 200"
click at [170, 447] on icon at bounding box center [171, 455] width 19 height 19
click at [168, 460] on input "checkbox" at bounding box center [171, 458] width 19 height 19
checkbox input "true"
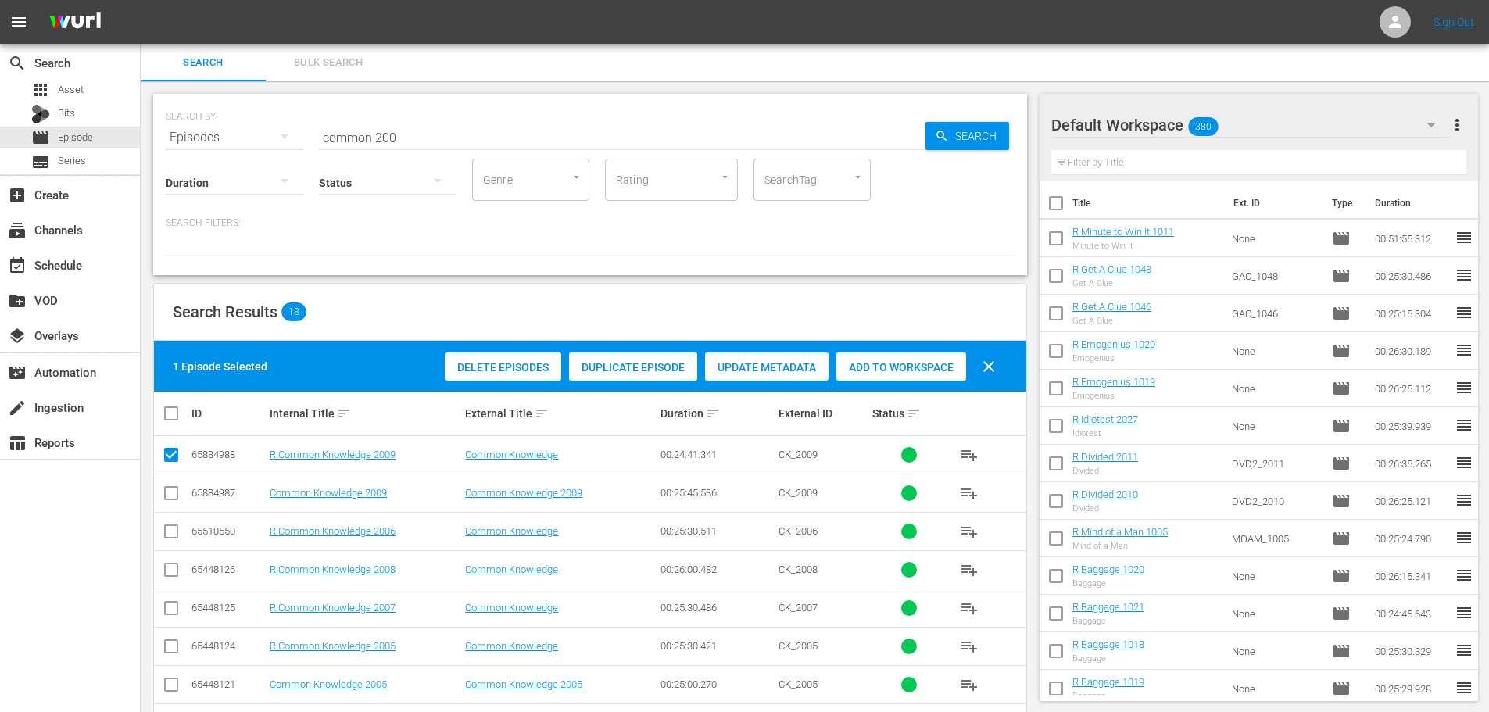
click at [171, 658] on input "checkbox" at bounding box center [171, 649] width 19 height 19
checkbox input "true"
click at [170, 617] on input "checkbox" at bounding box center [171, 611] width 19 height 19
checkbox input "true"
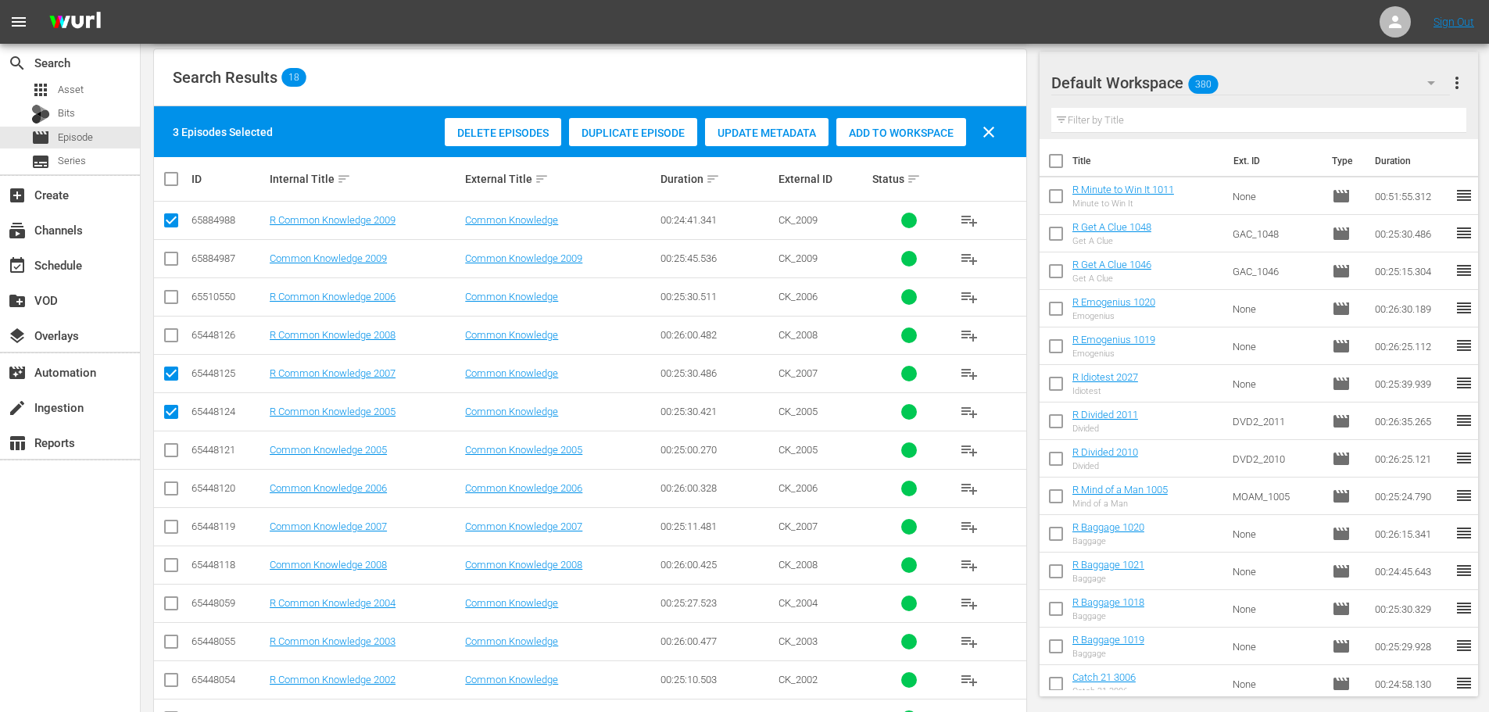
scroll to position [313, 0]
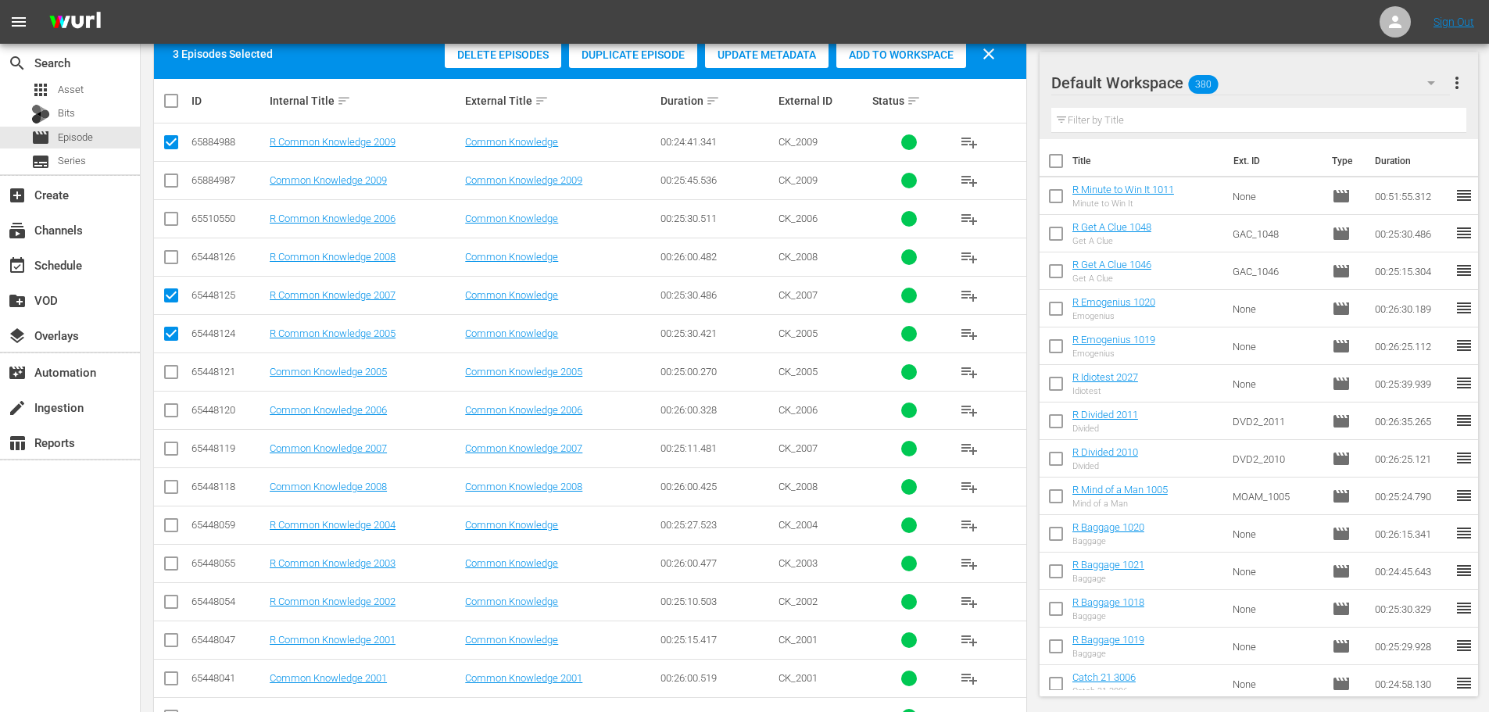
click at [171, 525] on input "checkbox" at bounding box center [171, 528] width 19 height 19
checkbox input "true"
click at [160, 560] on td at bounding box center [171, 563] width 35 height 38
click at [168, 561] on input "checkbox" at bounding box center [171, 566] width 19 height 19
checkbox input "true"
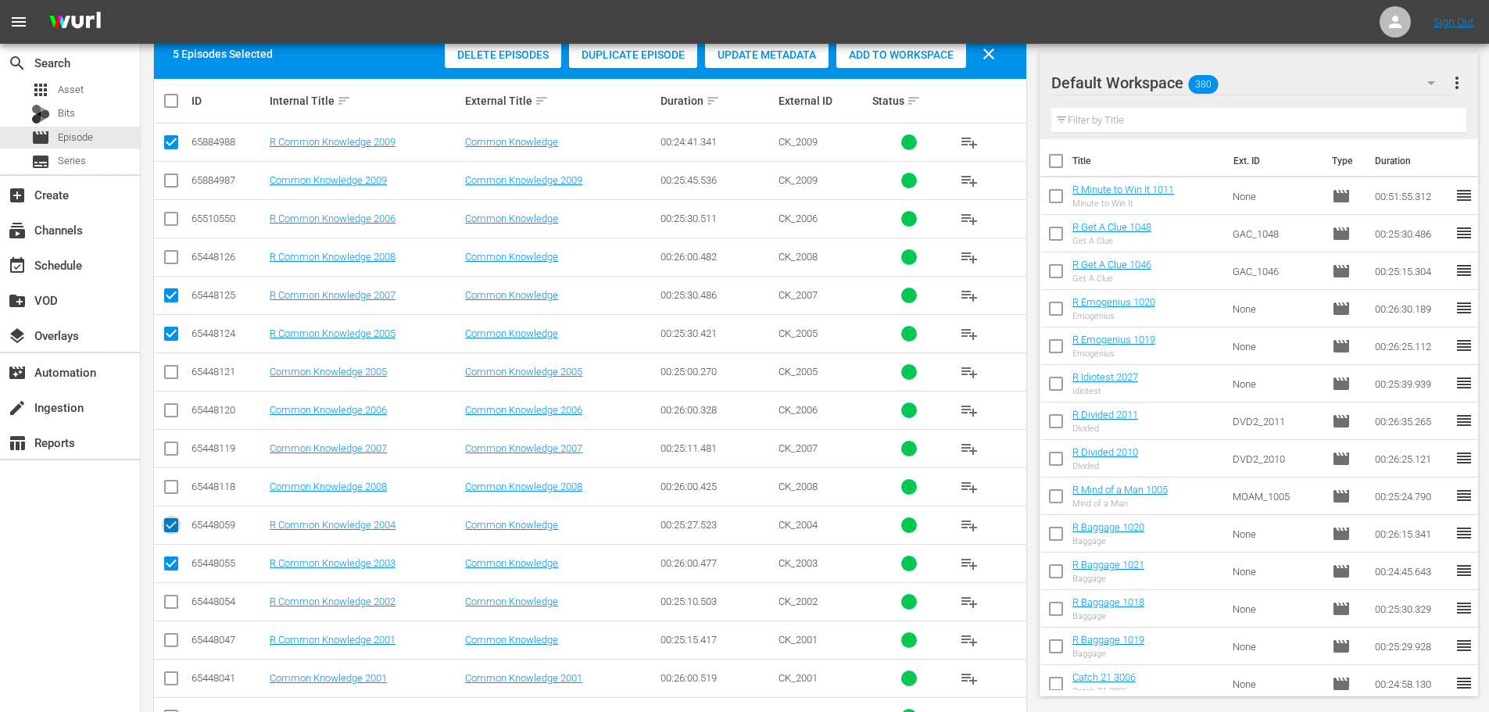
click at [164, 521] on input "checkbox" at bounding box center [171, 528] width 19 height 19
checkbox input "false"
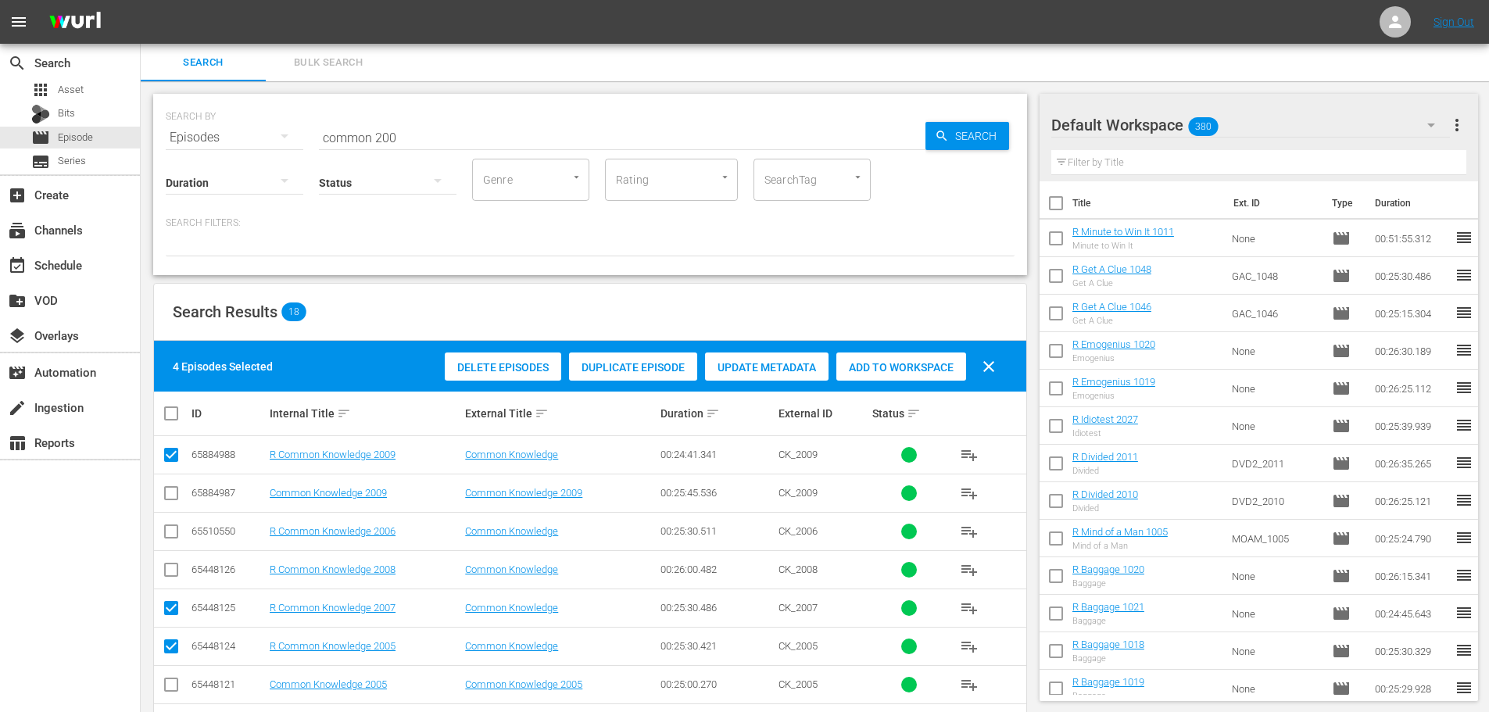
click at [875, 367] on span "Add to Workspace" at bounding box center [902, 367] width 130 height 13
drag, startPoint x: 446, startPoint y: 121, endPoint x: 106, endPoint y: 102, distance: 340.7
click at [141, 0] on div "search Search apps Asset Bits movie Episode subtitles Series add_box Create sub…" at bounding box center [815, 0] width 1349 height 0
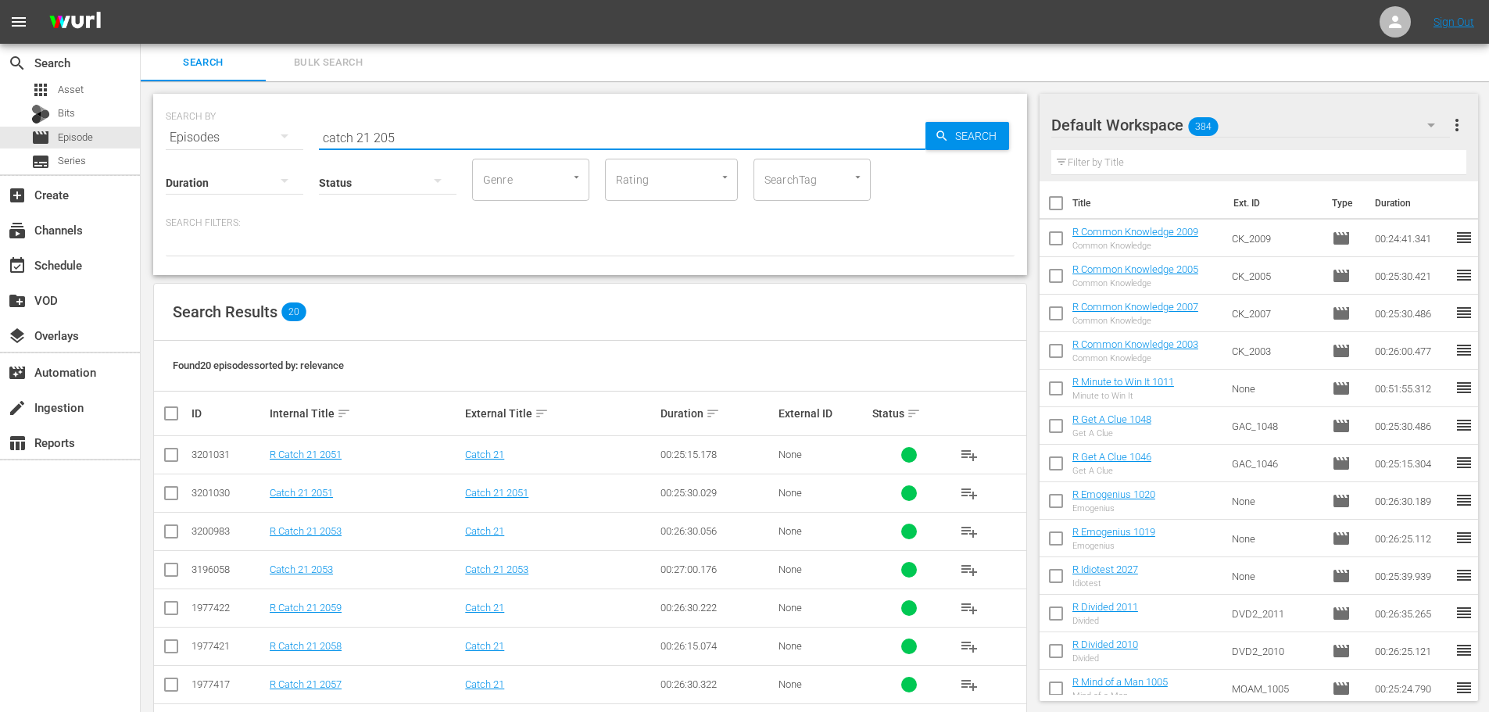
type input "catch 21 205"
drag, startPoint x: 174, startPoint y: 614, endPoint x: 172, endPoint y: 645, distance: 31.3
click at [174, 614] on input "checkbox" at bounding box center [171, 611] width 19 height 19
checkbox input "true"
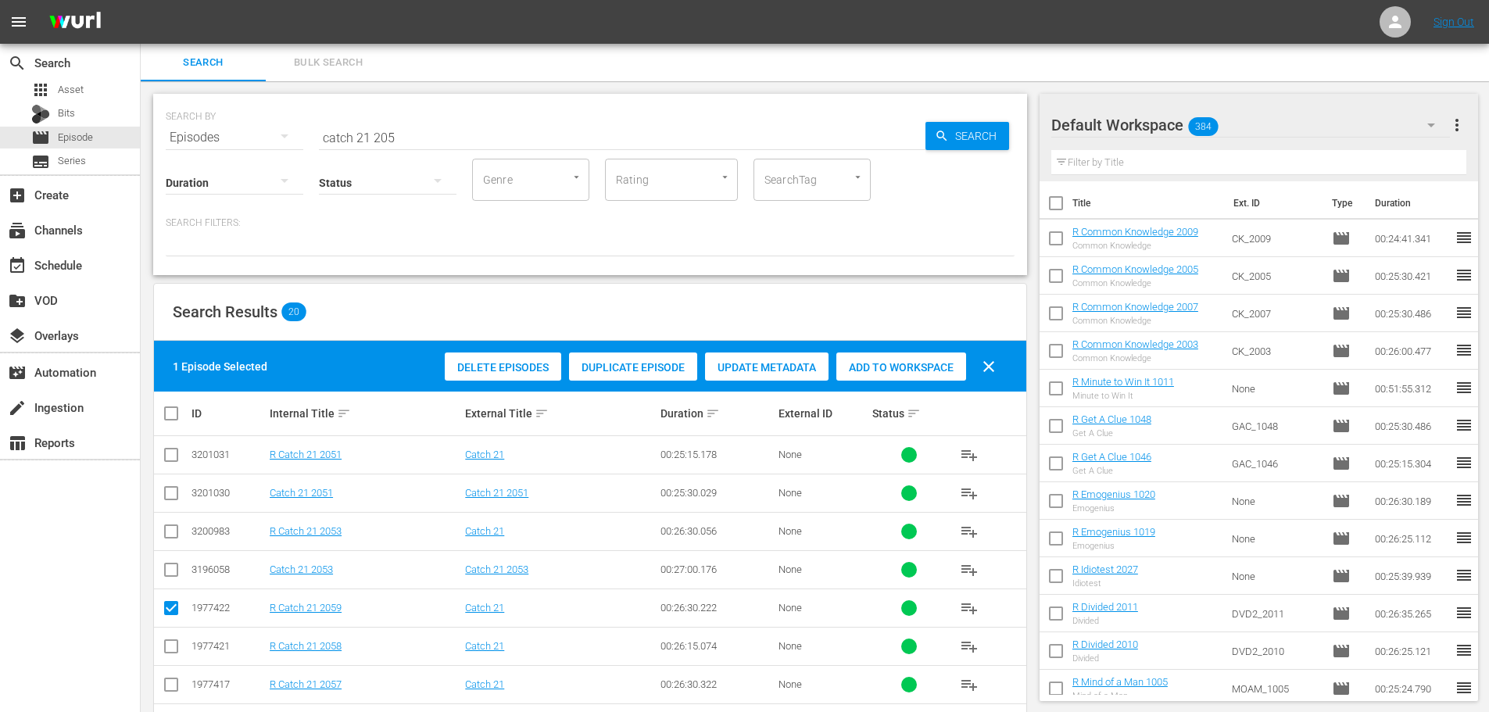
click at [174, 690] on input "checkbox" at bounding box center [171, 688] width 19 height 19
checkbox input "true"
click at [900, 361] on span "Add to Workspace" at bounding box center [902, 367] width 130 height 13
drag, startPoint x: 554, startPoint y: 152, endPoint x: 0, endPoint y: 161, distance: 554.4
click at [141, 0] on div "search Search apps Asset Bits movie Episode subtitles Series add_box Create sub…" at bounding box center [815, 0] width 1349 height 0
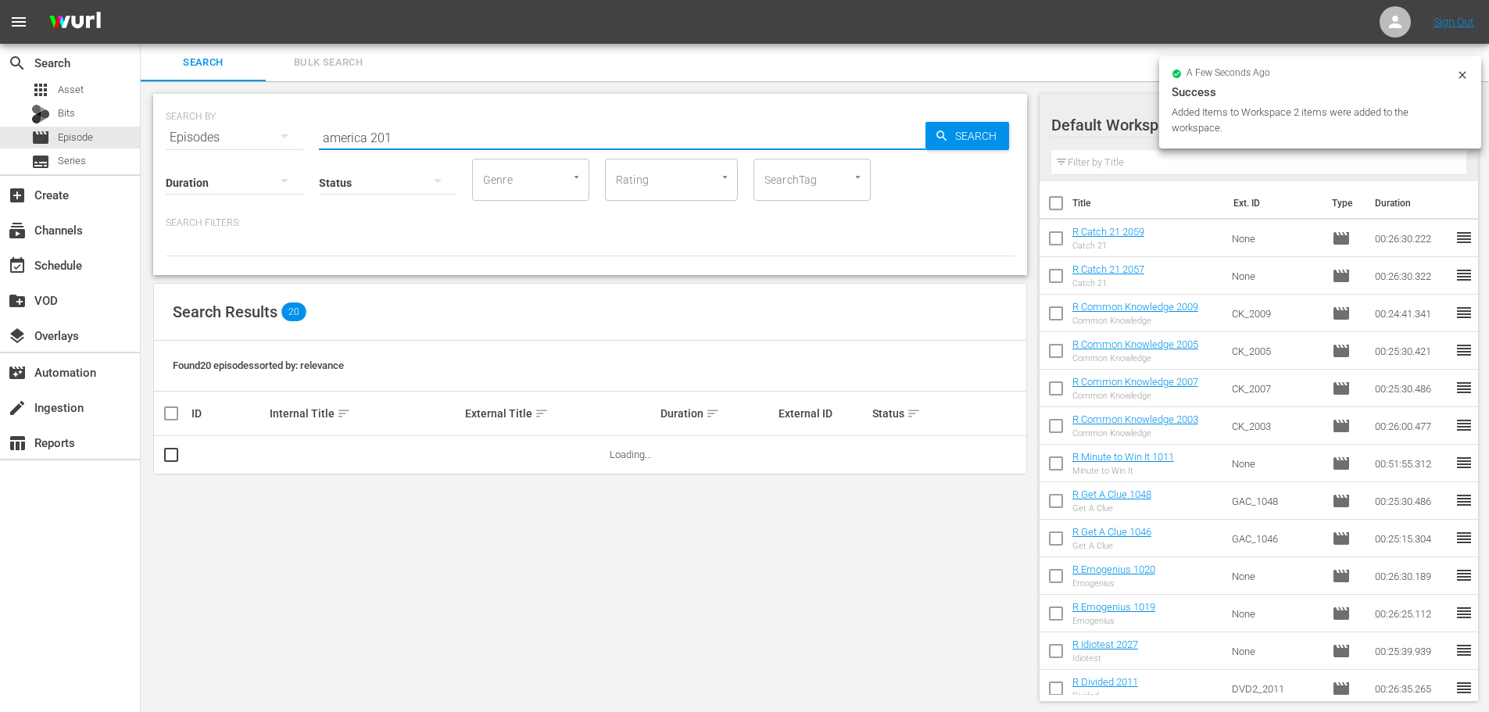
scroll to position [2, 0]
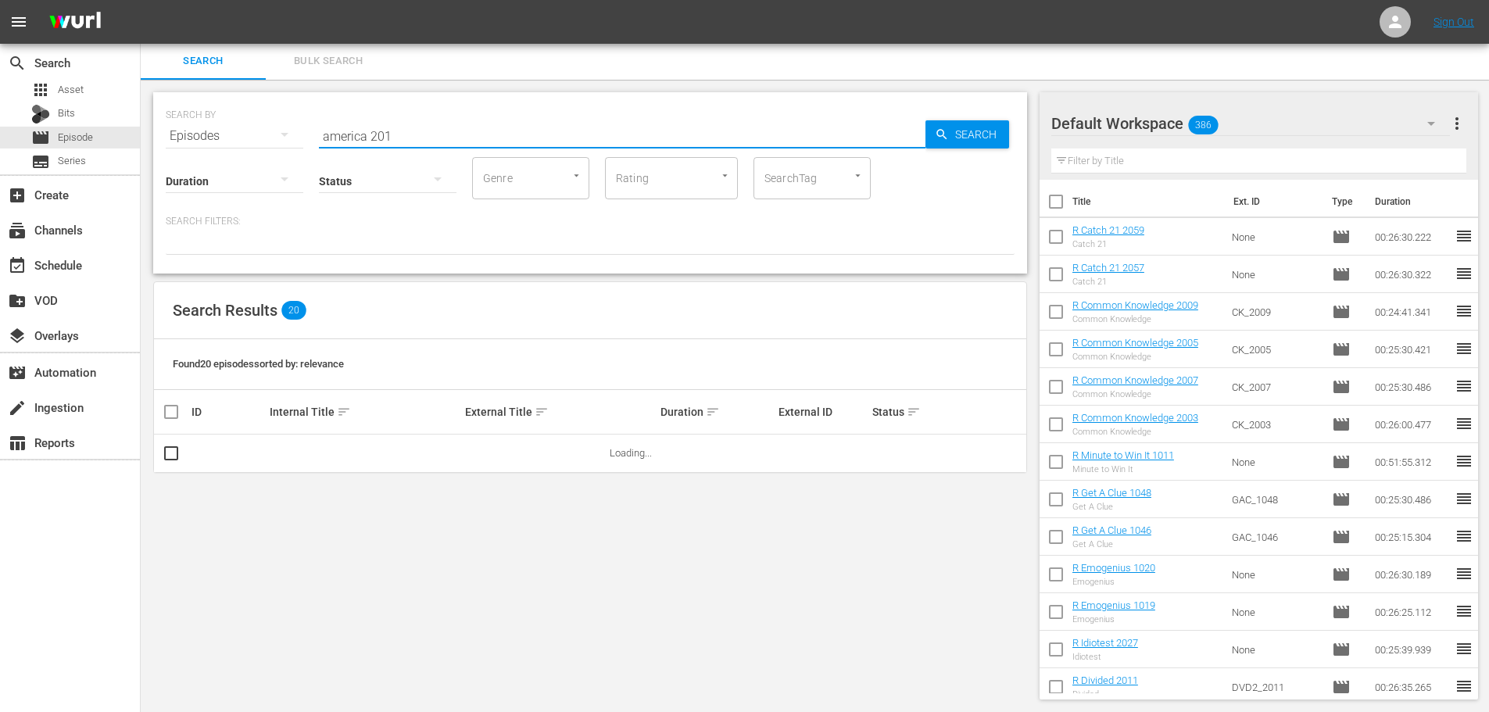
click at [539, 141] on input "america 201" at bounding box center [622, 136] width 607 height 38
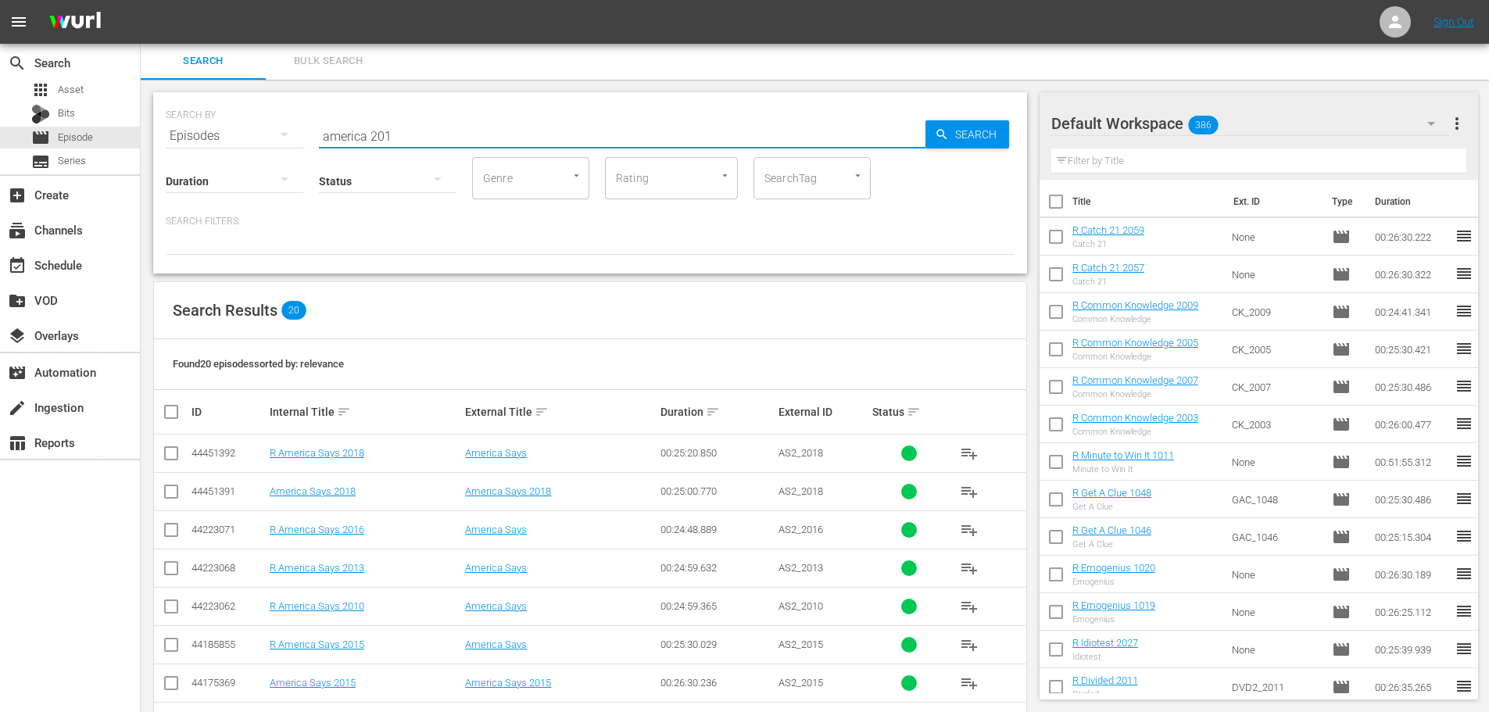
type input "america 201"
click at [167, 526] on input "checkbox" at bounding box center [171, 533] width 19 height 19
checkbox input "true"
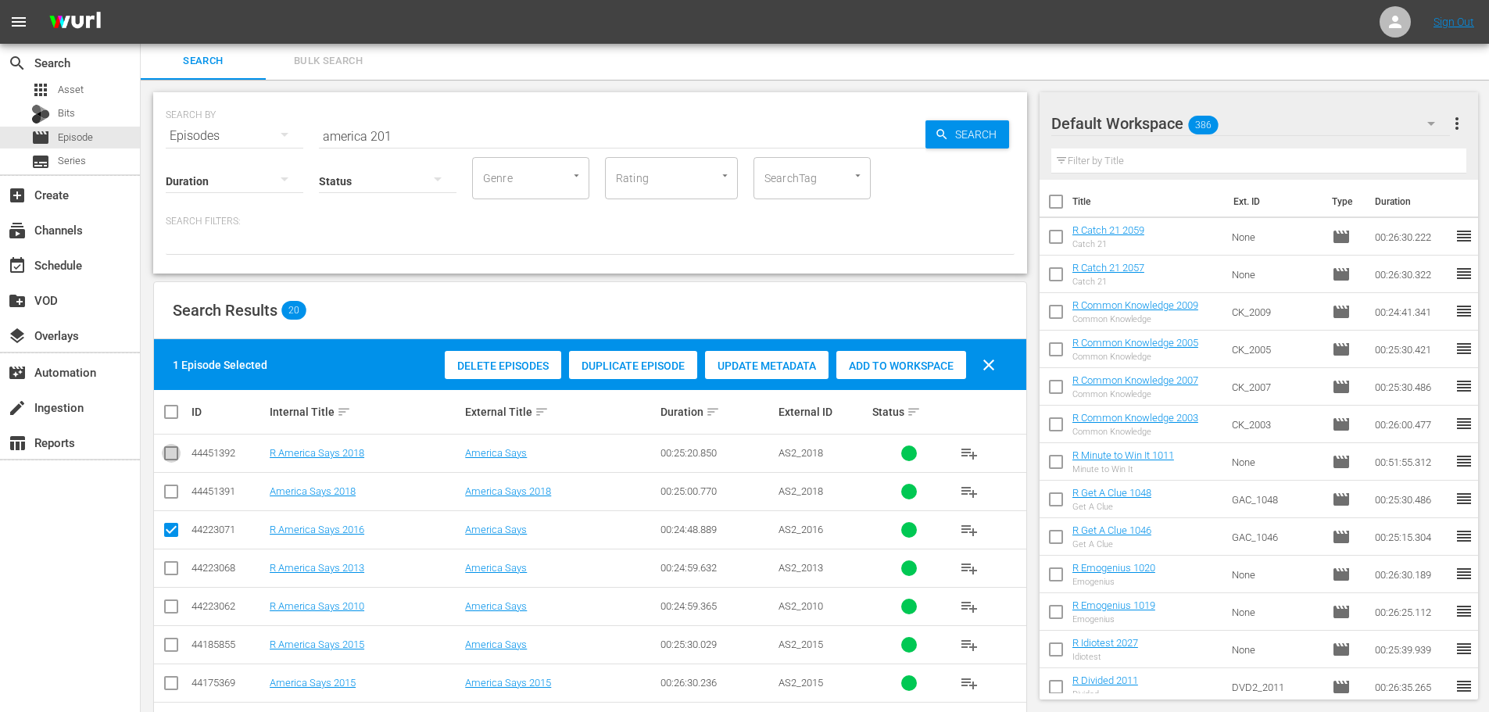
click at [174, 460] on input "checkbox" at bounding box center [171, 456] width 19 height 19
checkbox input "true"
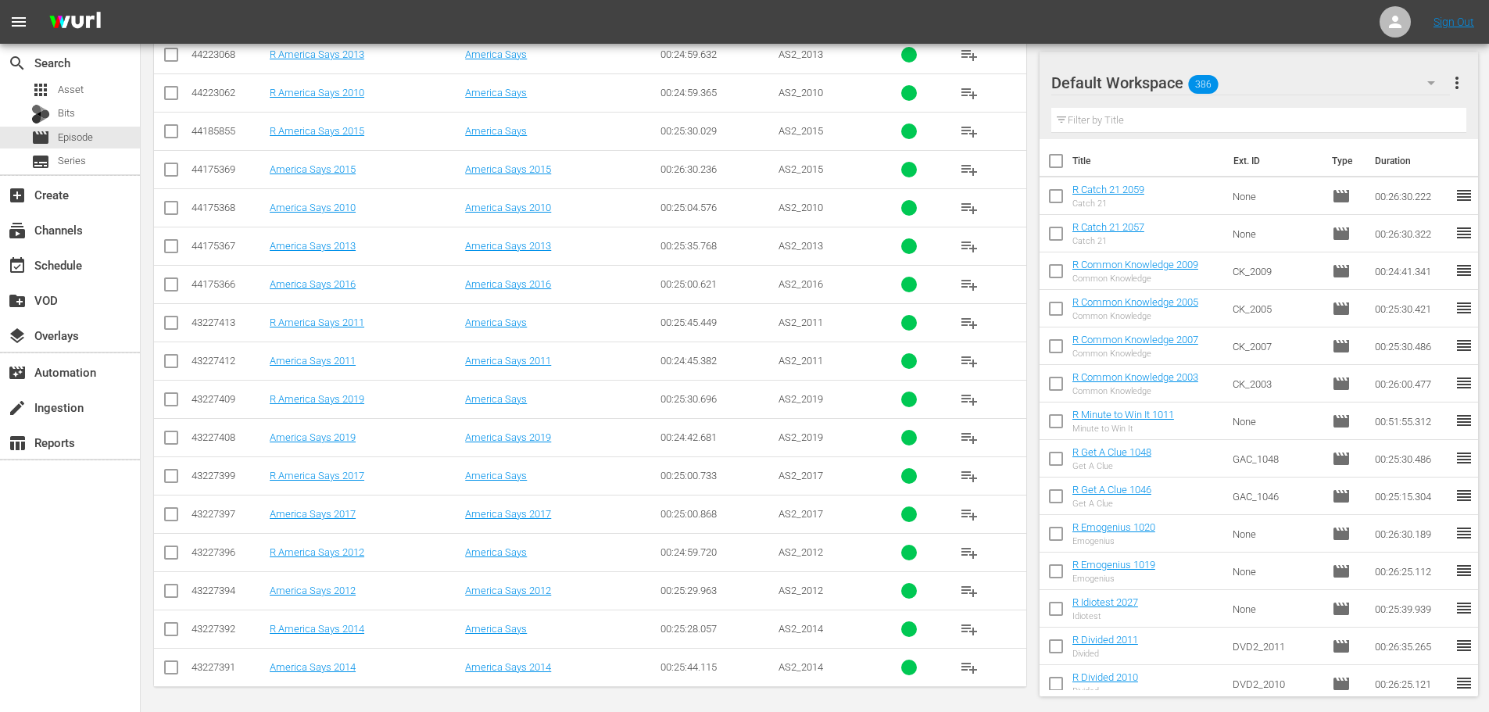
scroll to position [519, 0]
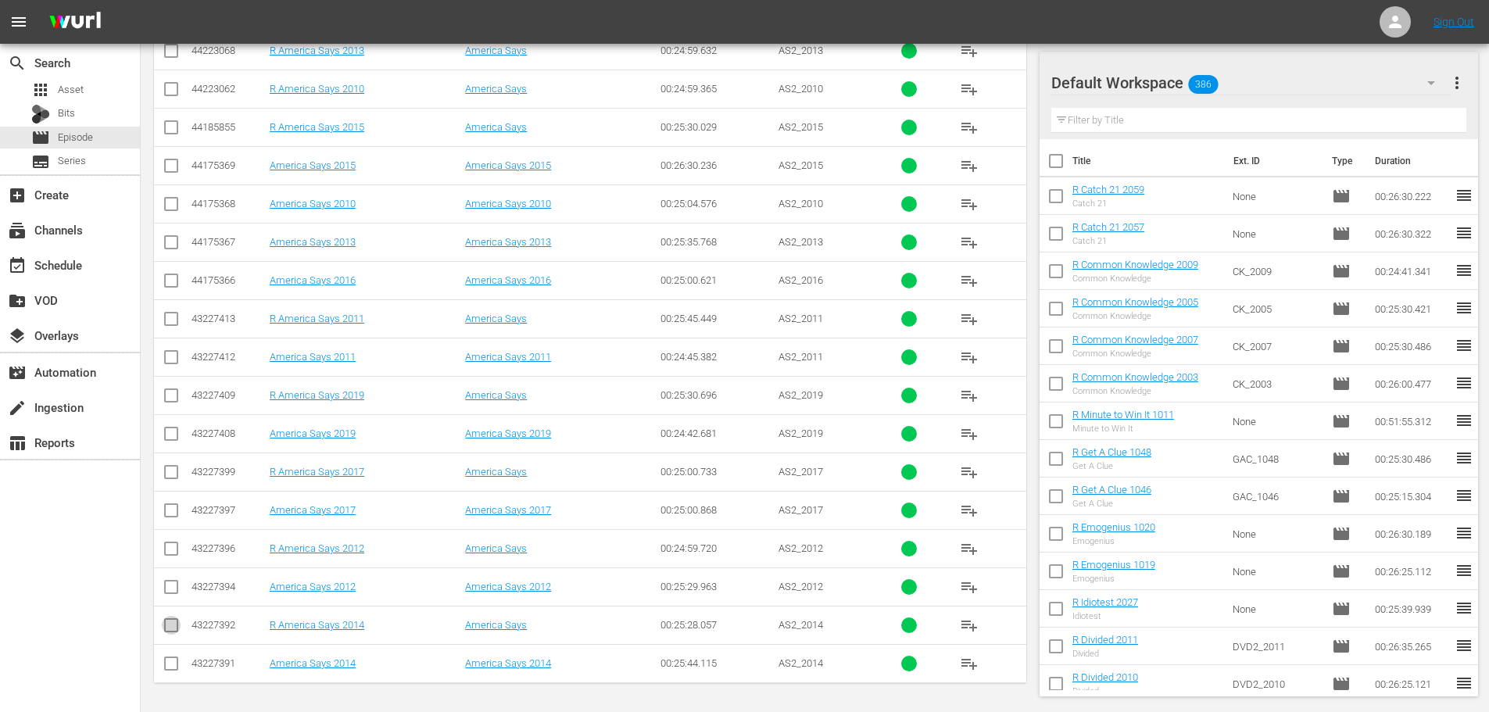
click at [162, 635] on input "checkbox" at bounding box center [171, 628] width 19 height 19
checkbox input "true"
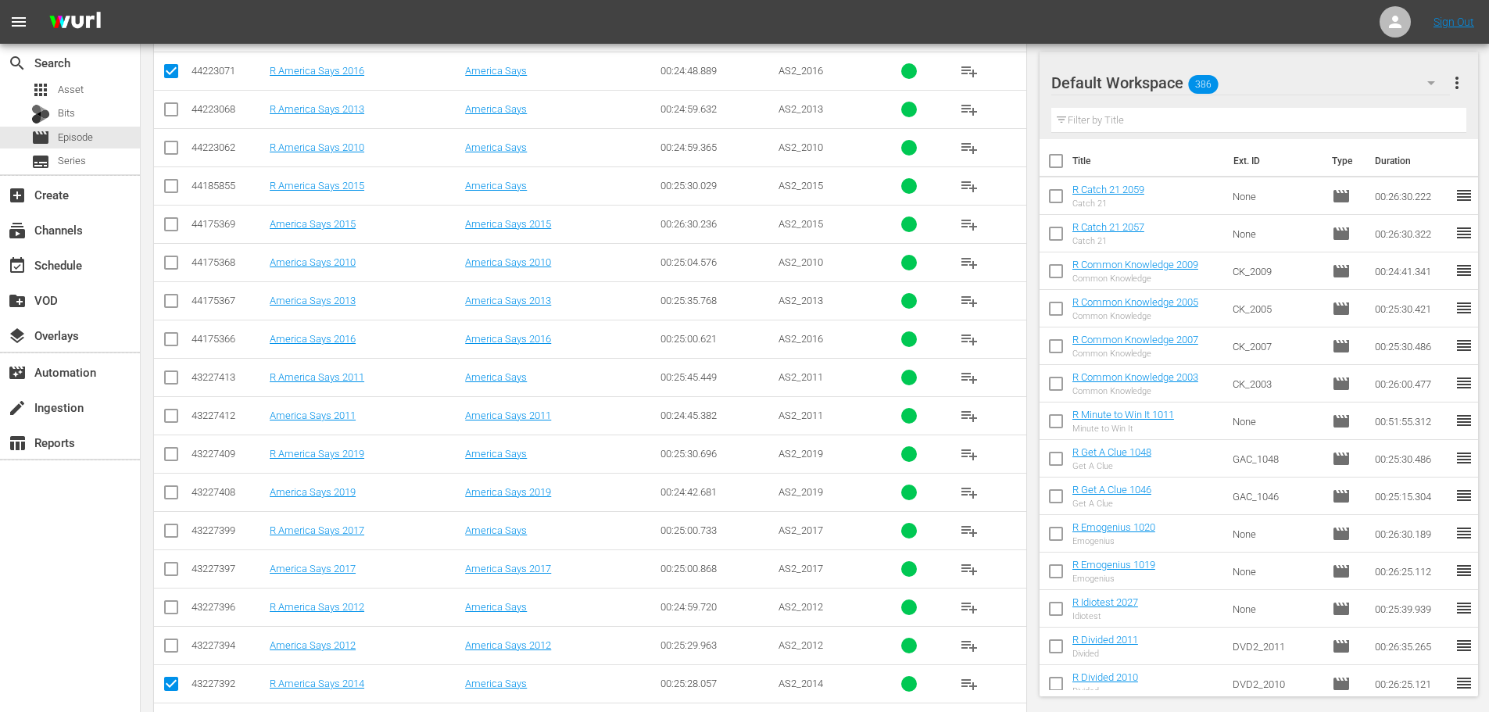
scroll to position [0, 0]
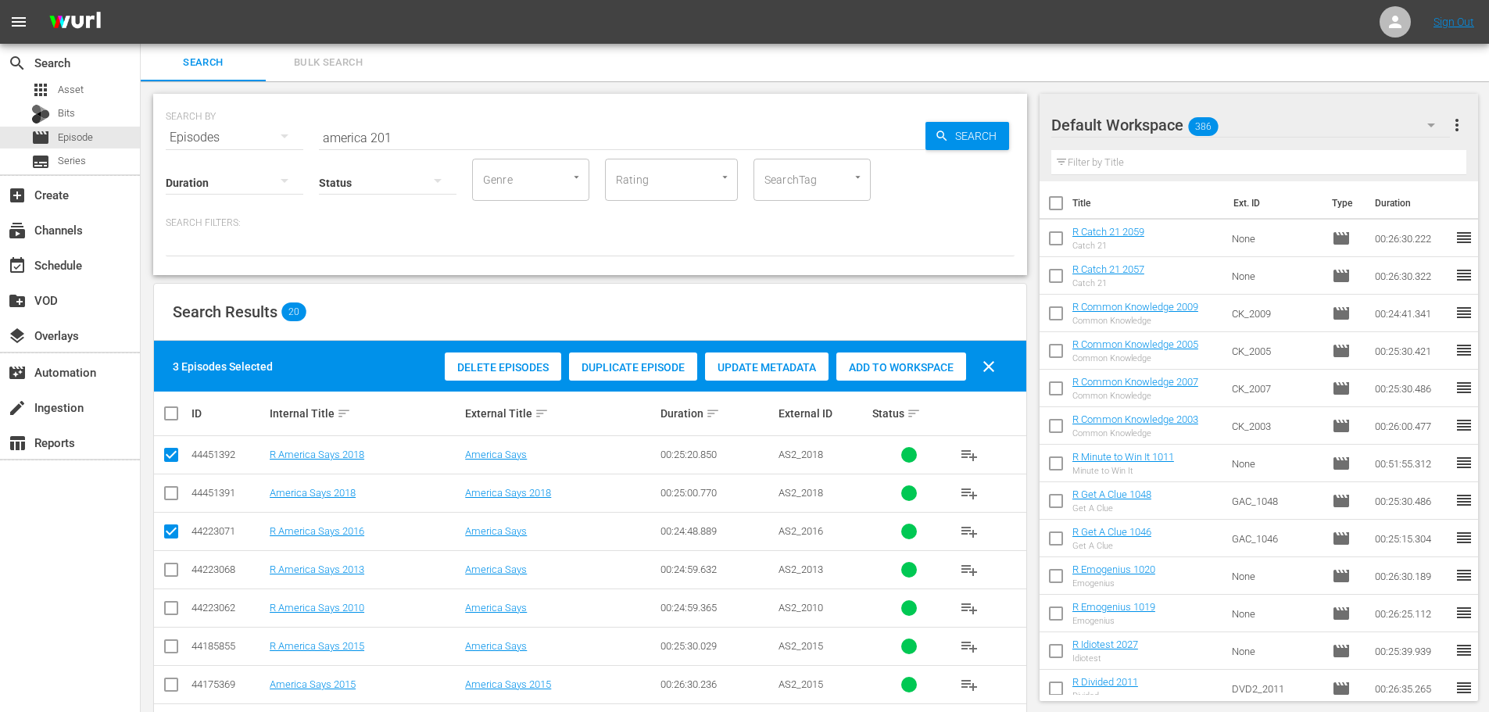
click at [863, 374] on div "Add to Workspace" at bounding box center [902, 368] width 130 height 30
click at [432, 136] on input "america 201" at bounding box center [622, 138] width 607 height 38
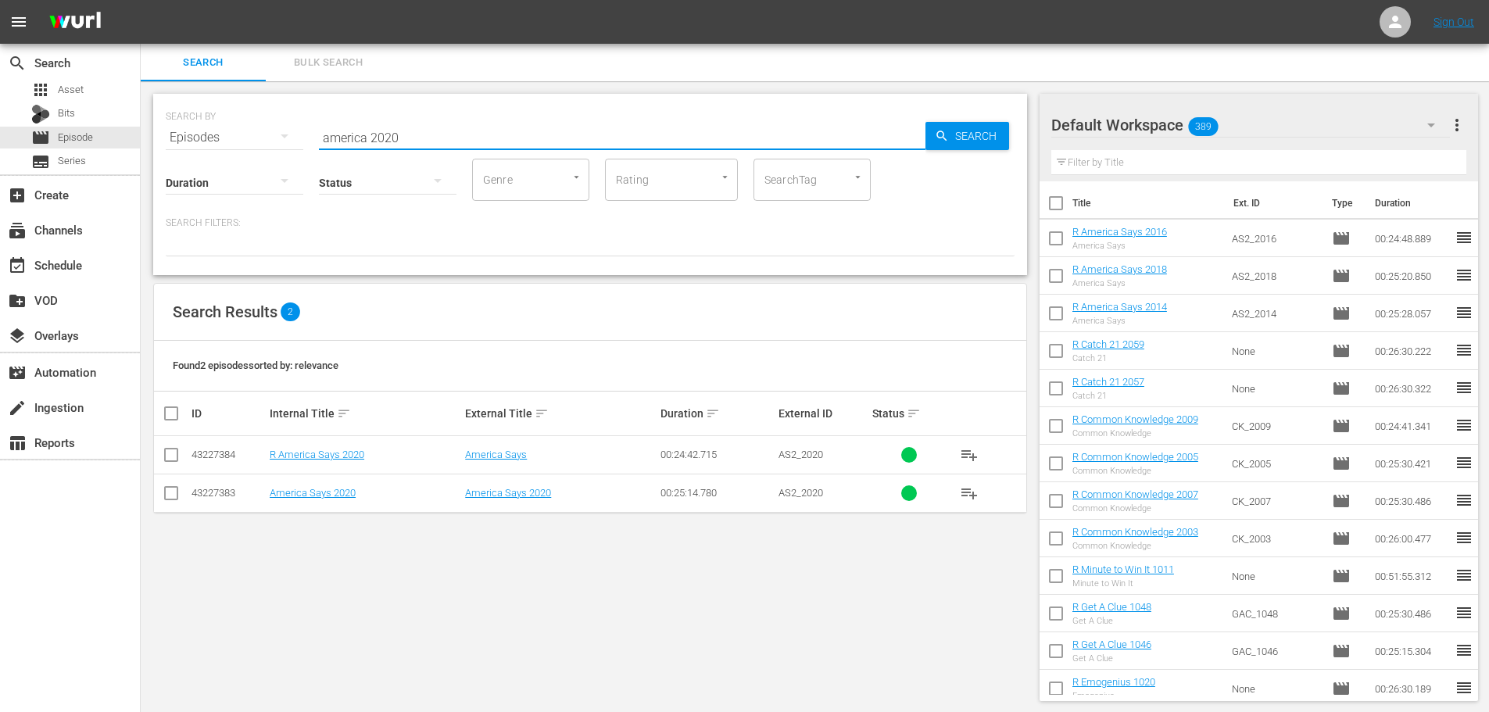
type input "america 2020"
click at [175, 457] on input "checkbox" at bounding box center [171, 458] width 19 height 19
checkbox input "true"
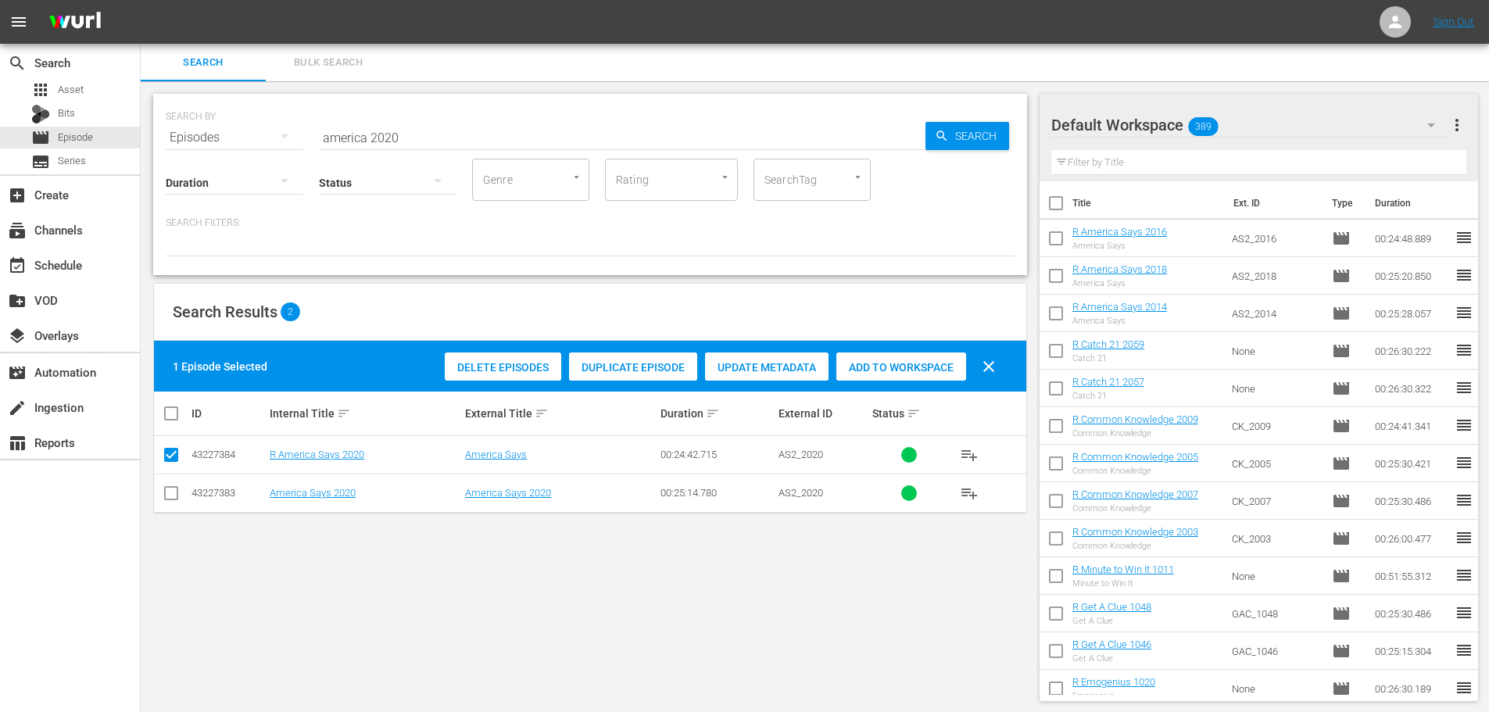
click at [912, 367] on span "Add to Workspace" at bounding box center [902, 367] width 130 height 13
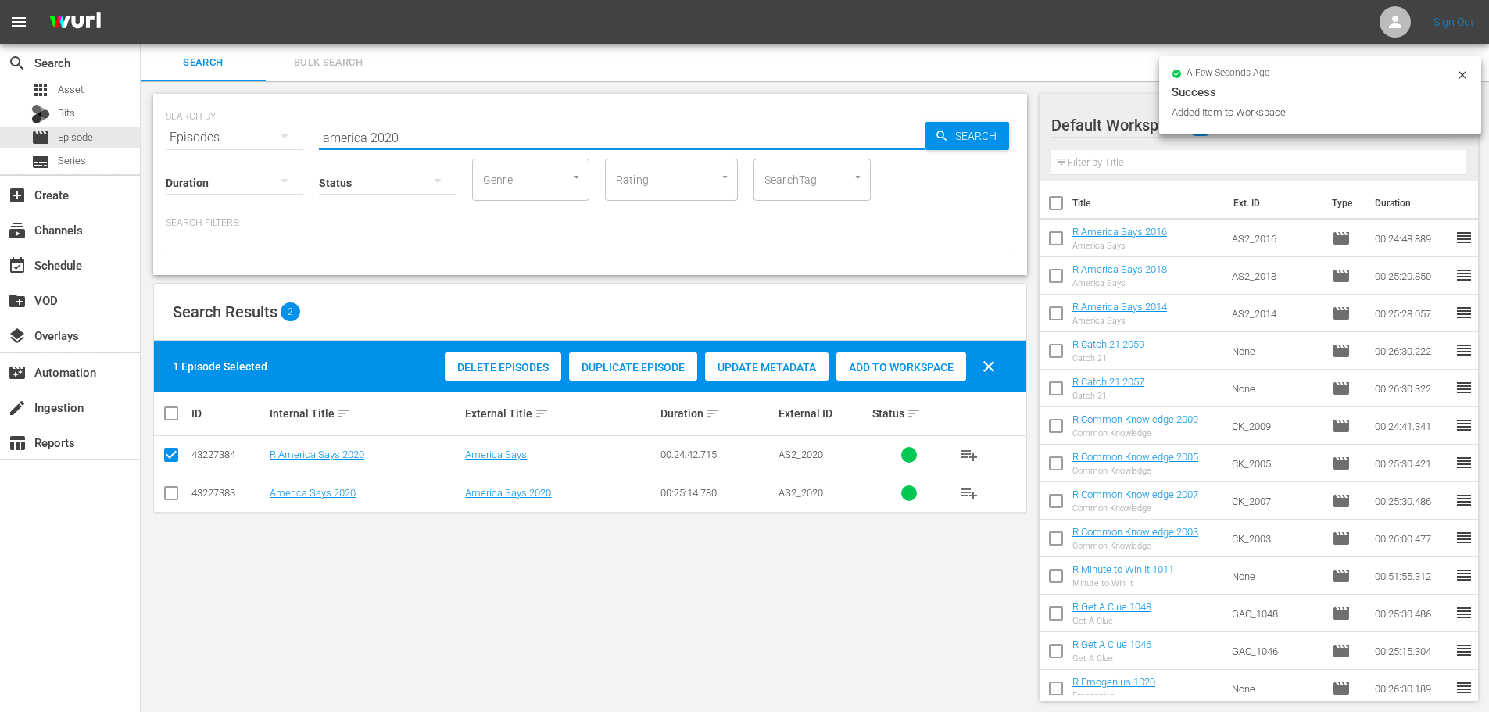
drag, startPoint x: 394, startPoint y: 142, endPoint x: 158, endPoint y: 132, distance: 236.3
click at [158, 132] on div "SEARCH BY Search By Episodes Search ID, Title, Description, Keywords, or Catego…" at bounding box center [590, 184] width 874 height 181
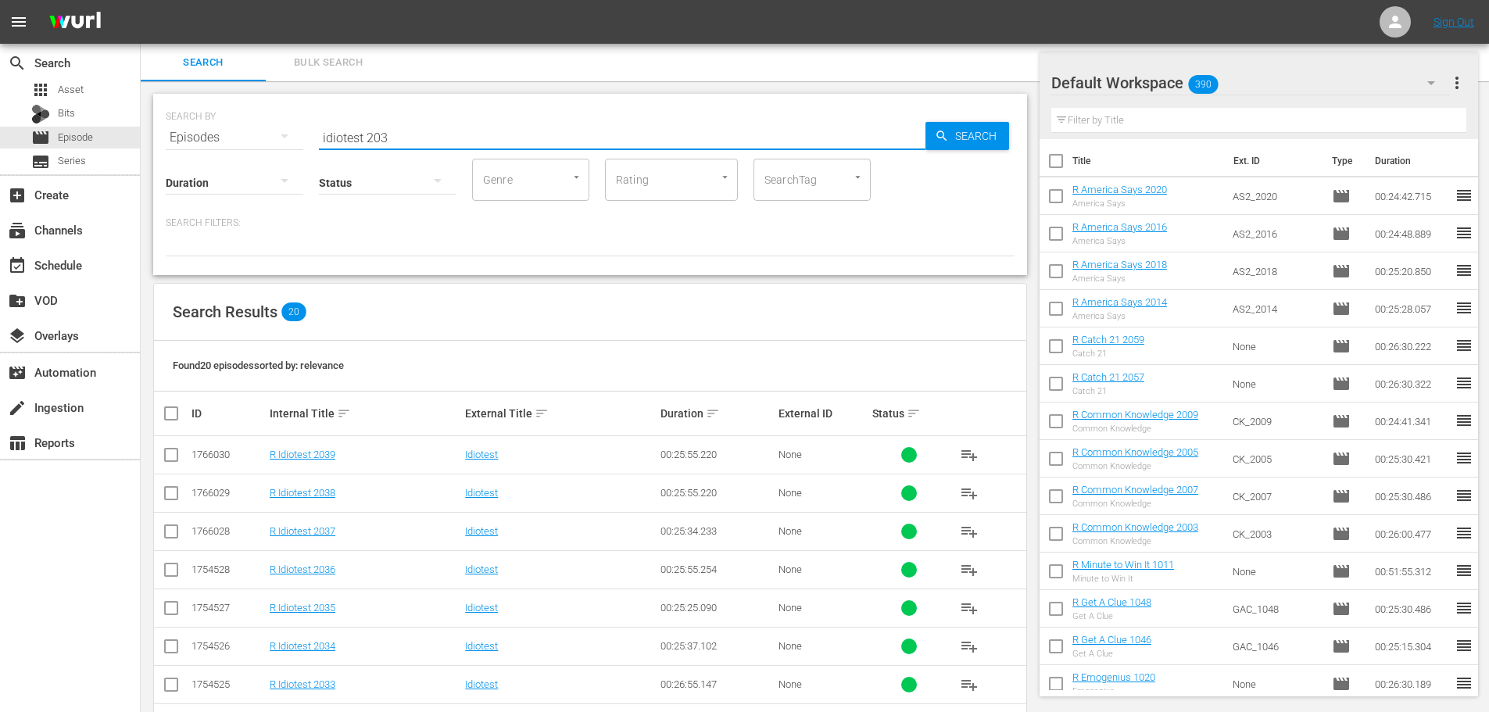
scroll to position [78, 0]
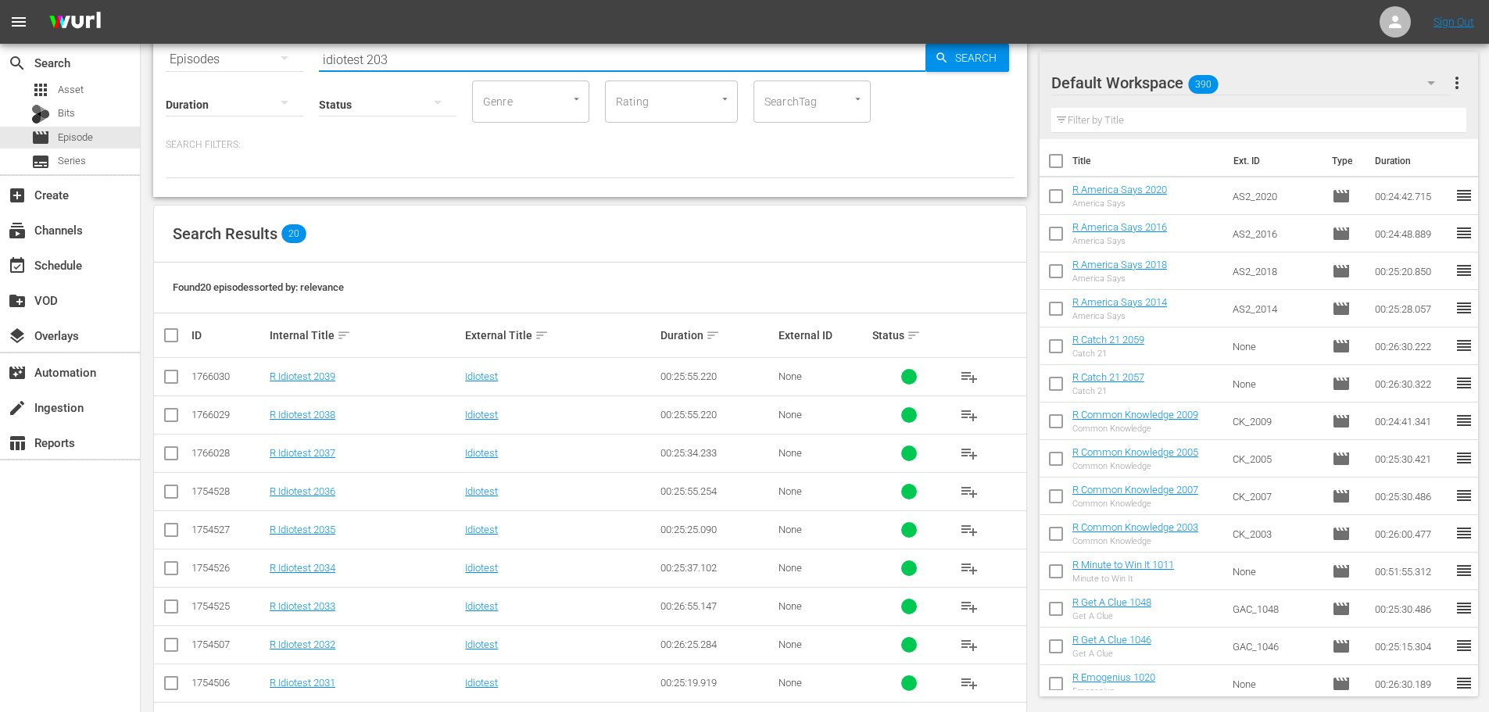
type input "idiotest 203"
click at [167, 538] on input "checkbox" at bounding box center [171, 533] width 19 height 19
checkbox input "true"
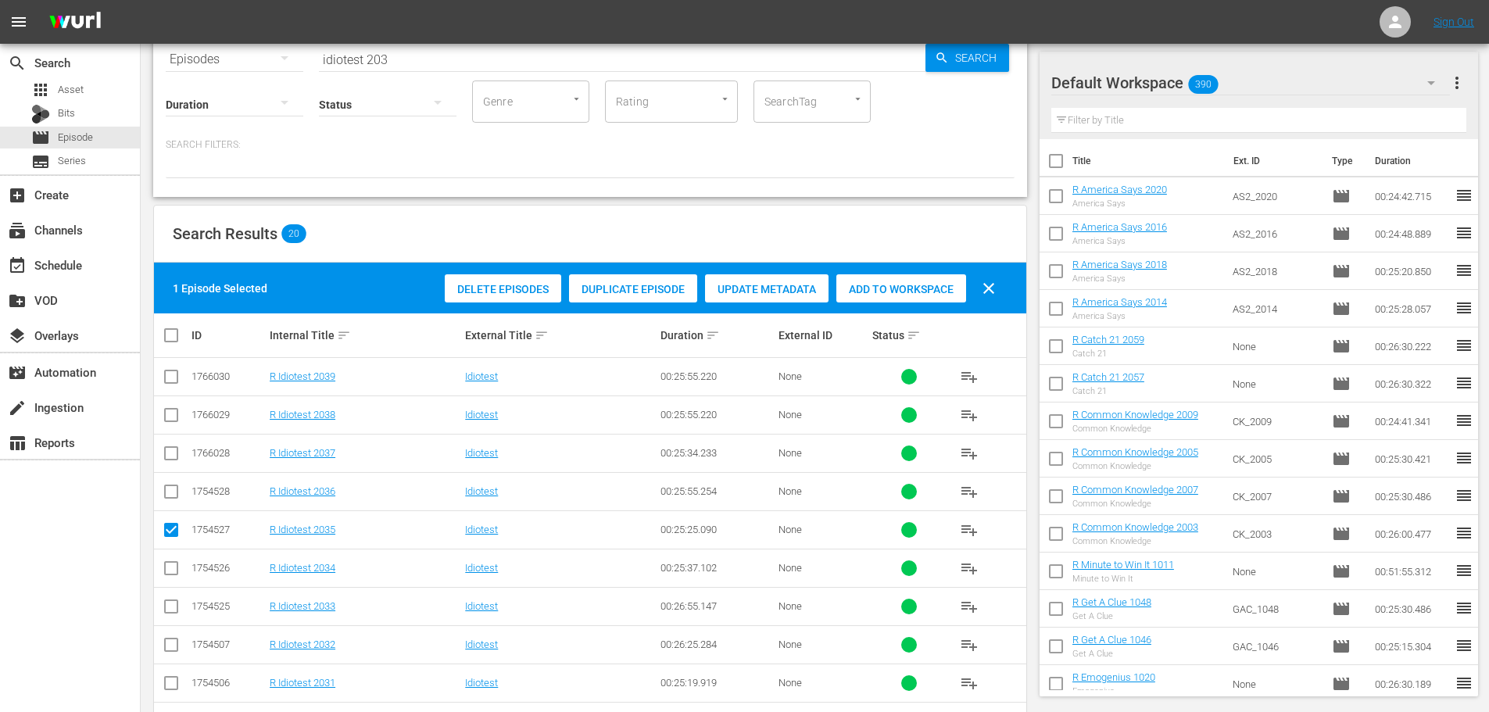
click at [175, 578] on input "checkbox" at bounding box center [171, 571] width 19 height 19
checkbox input "true"
click at [172, 610] on input "checkbox" at bounding box center [171, 609] width 19 height 19
checkbox input "true"
click at [169, 650] on input "checkbox" at bounding box center [171, 648] width 19 height 19
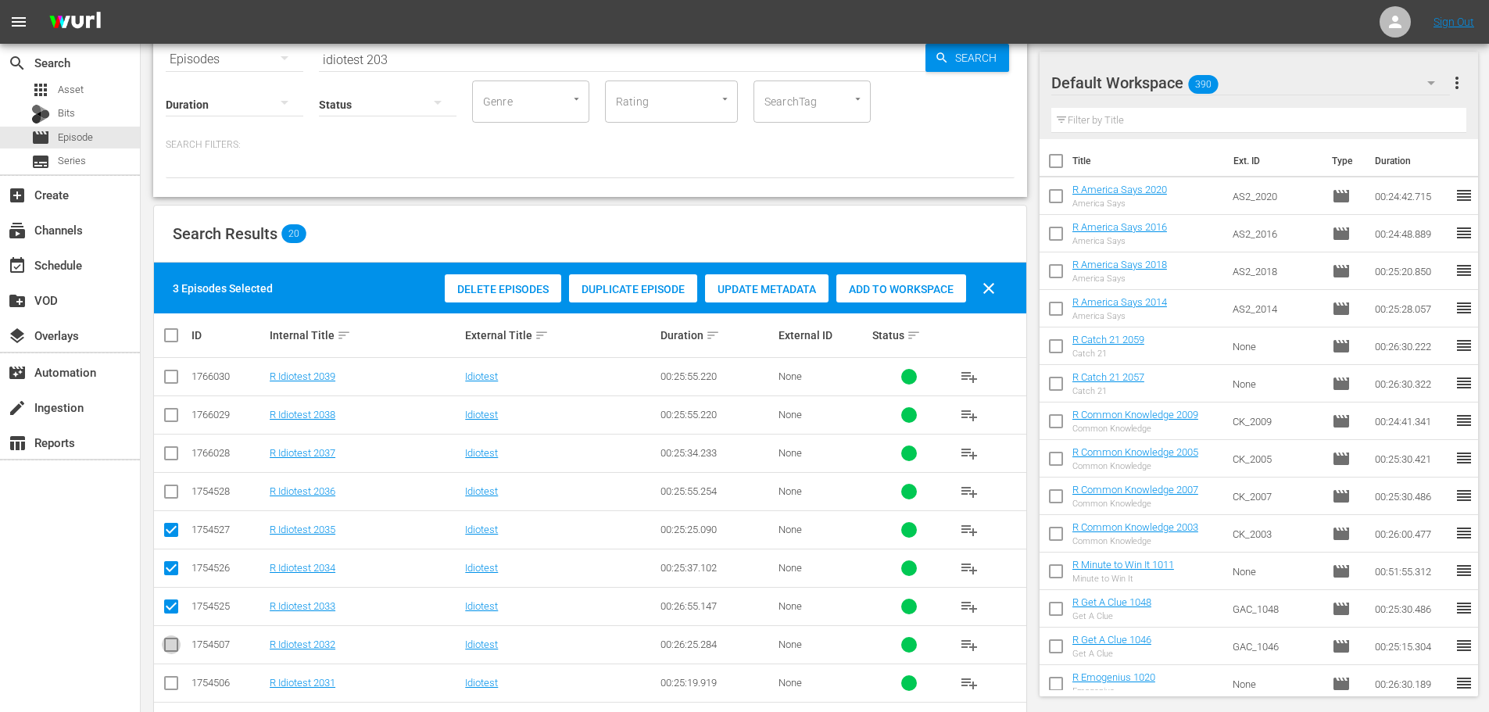
checkbox input "true"
click at [916, 279] on div "Add to Workspace" at bounding box center [902, 289] width 130 height 30
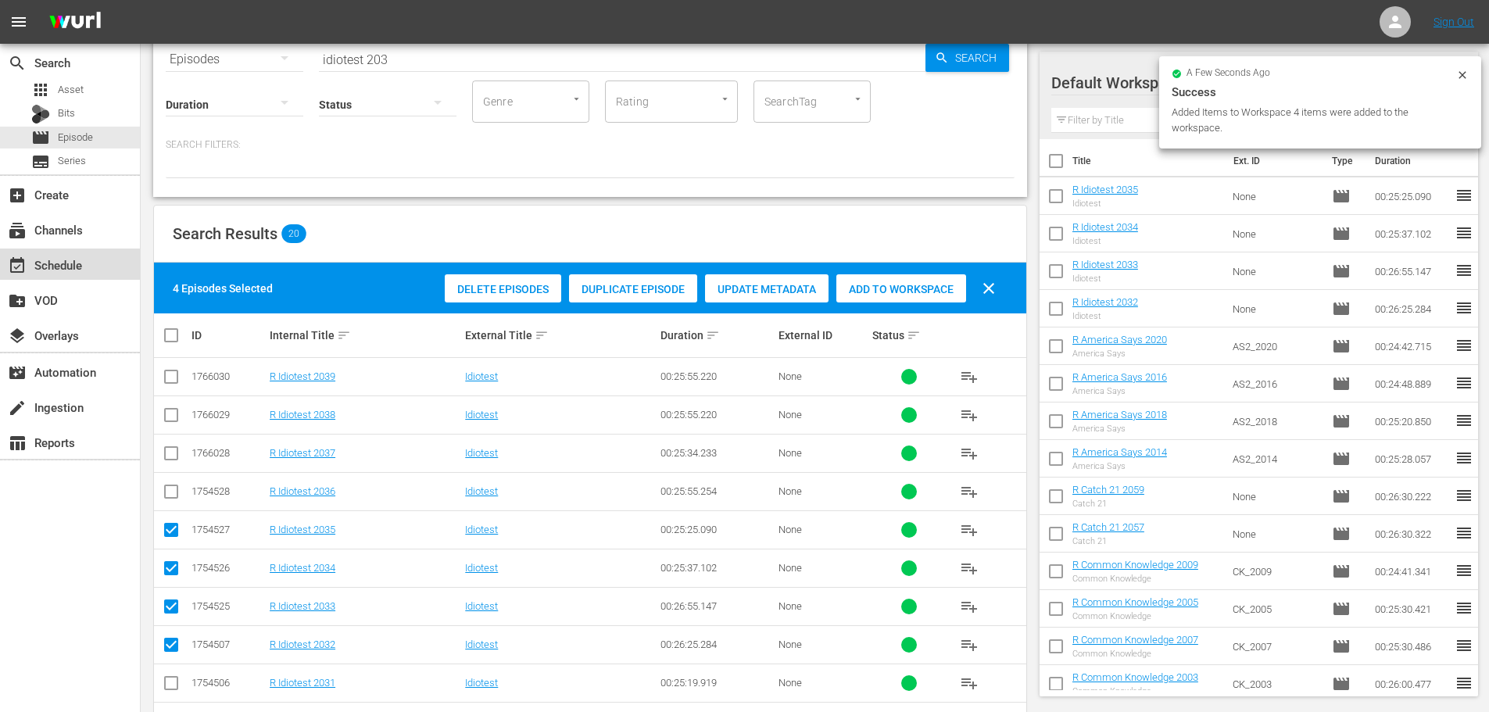
click at [77, 260] on div "event_available Schedule" at bounding box center [44, 263] width 88 height 14
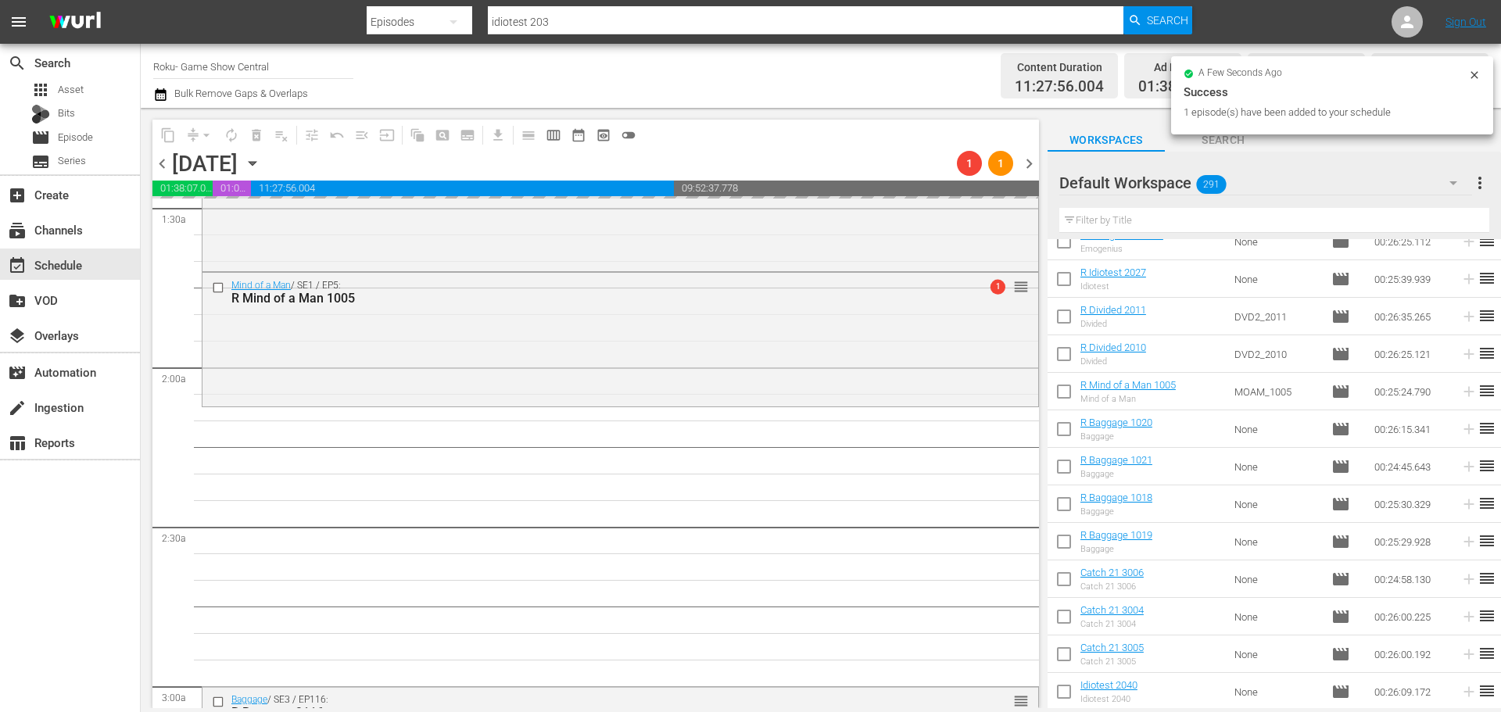
scroll to position [547, 0]
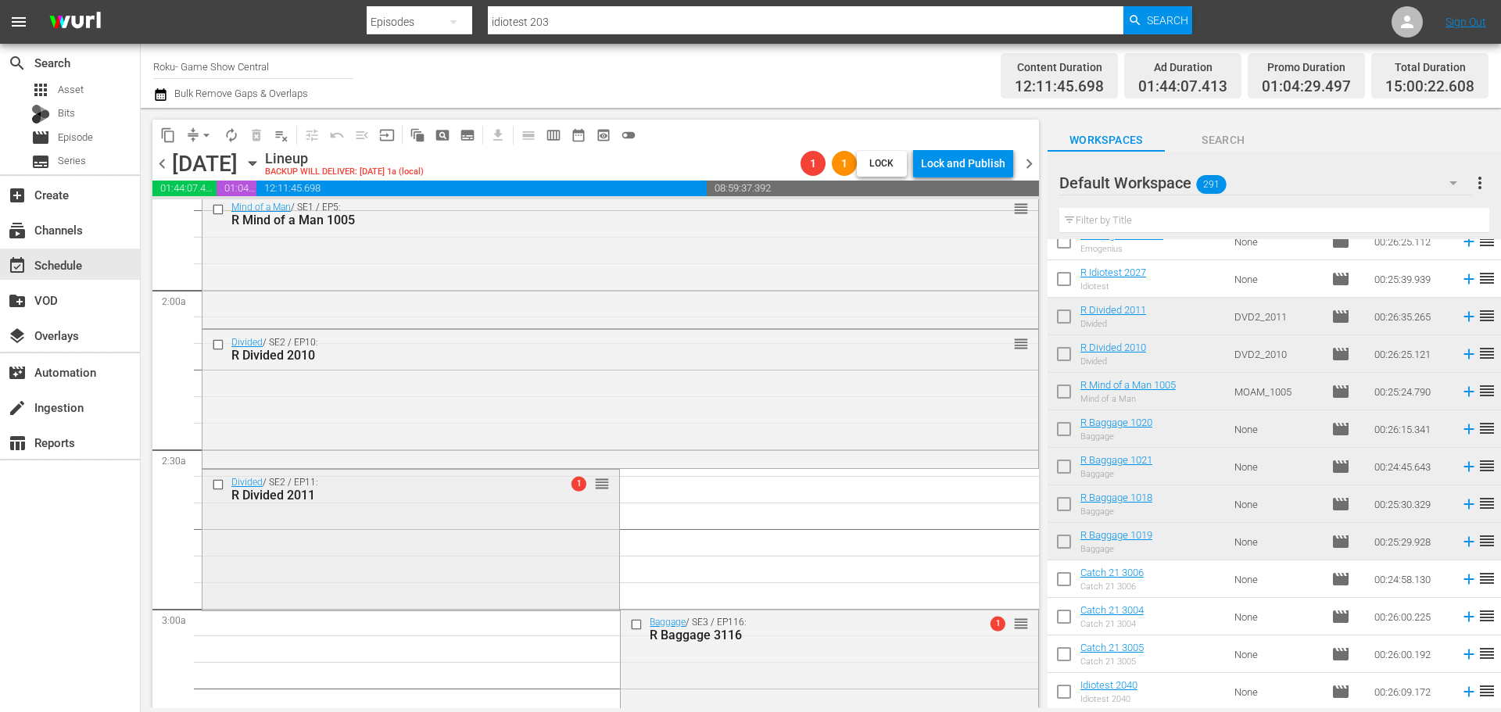
click at [393, 533] on div "Divided / SE2 / EP11: R Divided 2011 1 reorder" at bounding box center [410, 538] width 417 height 137
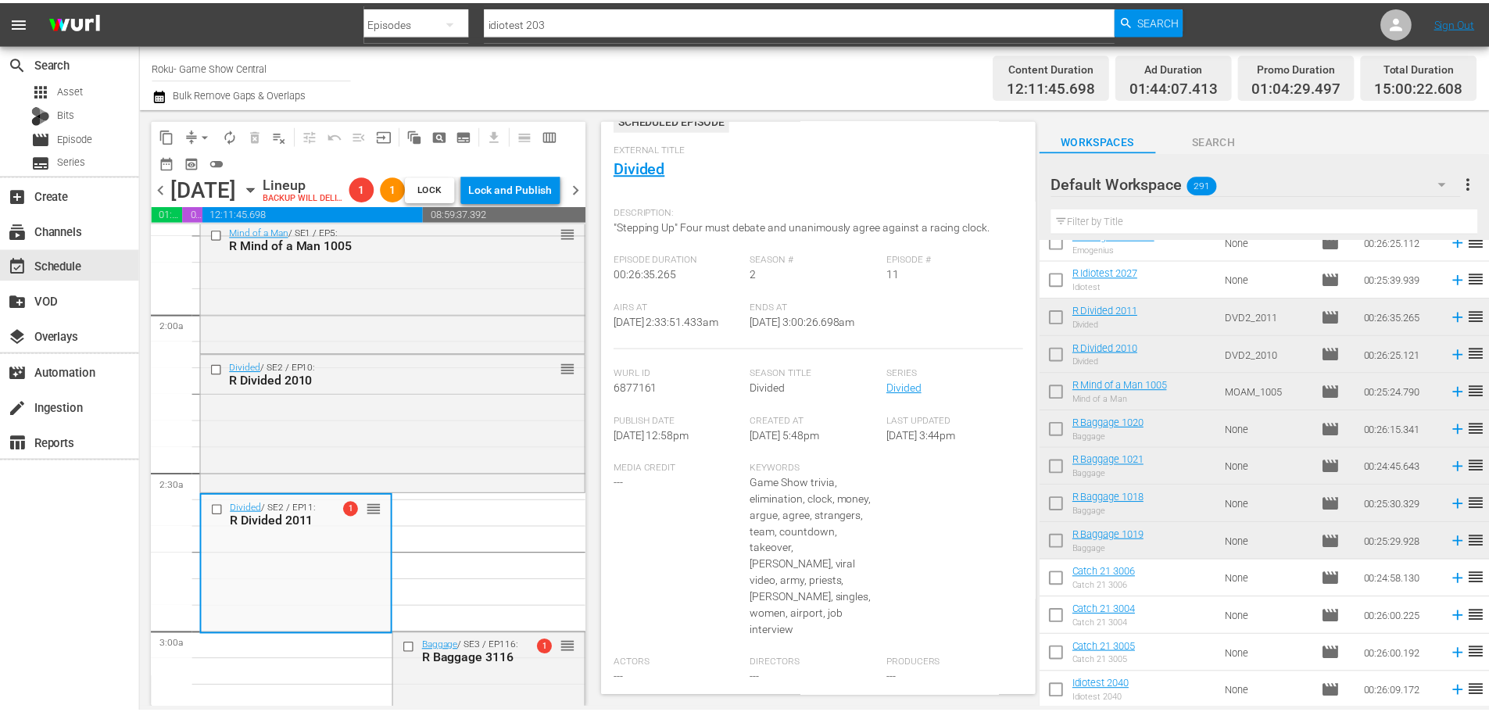
scroll to position [106, 0]
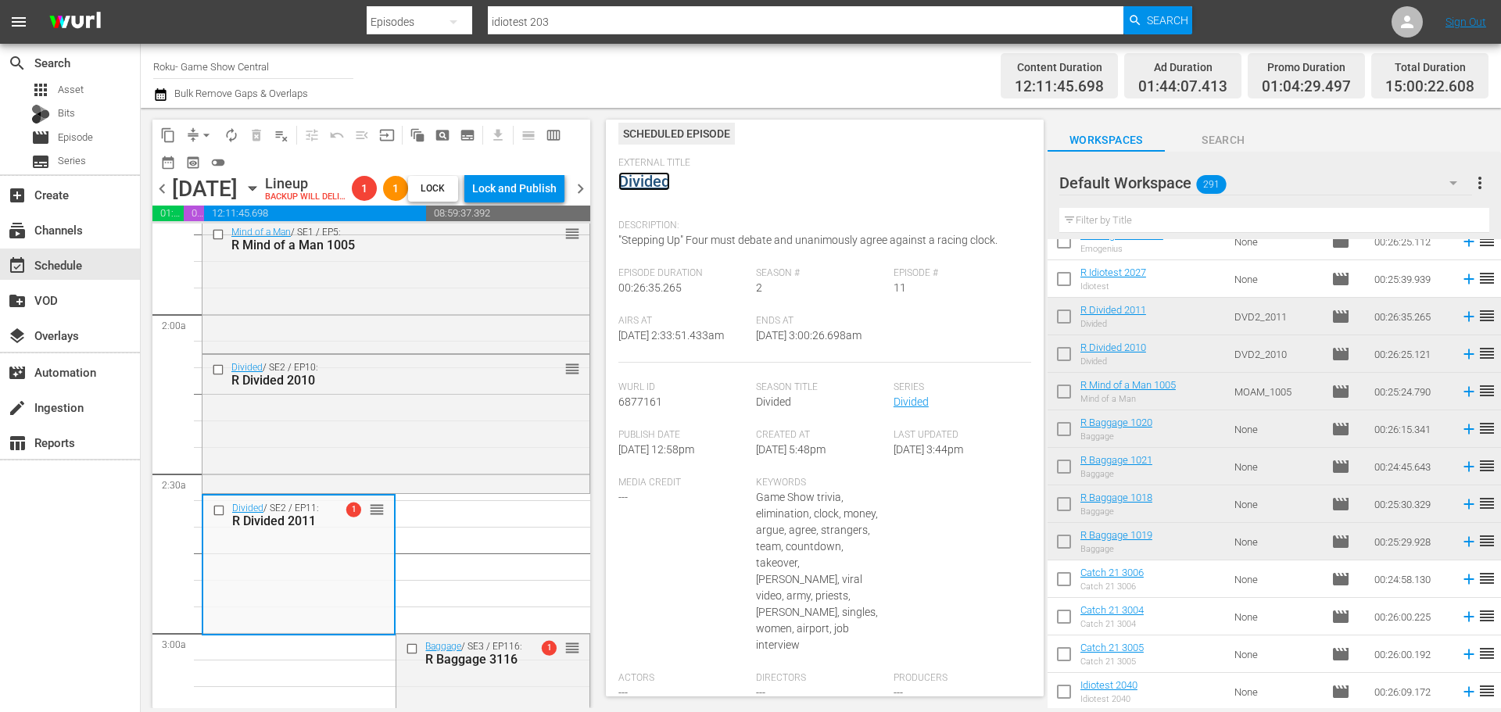
click at [657, 188] on link "Divided" at bounding box center [644, 181] width 52 height 19
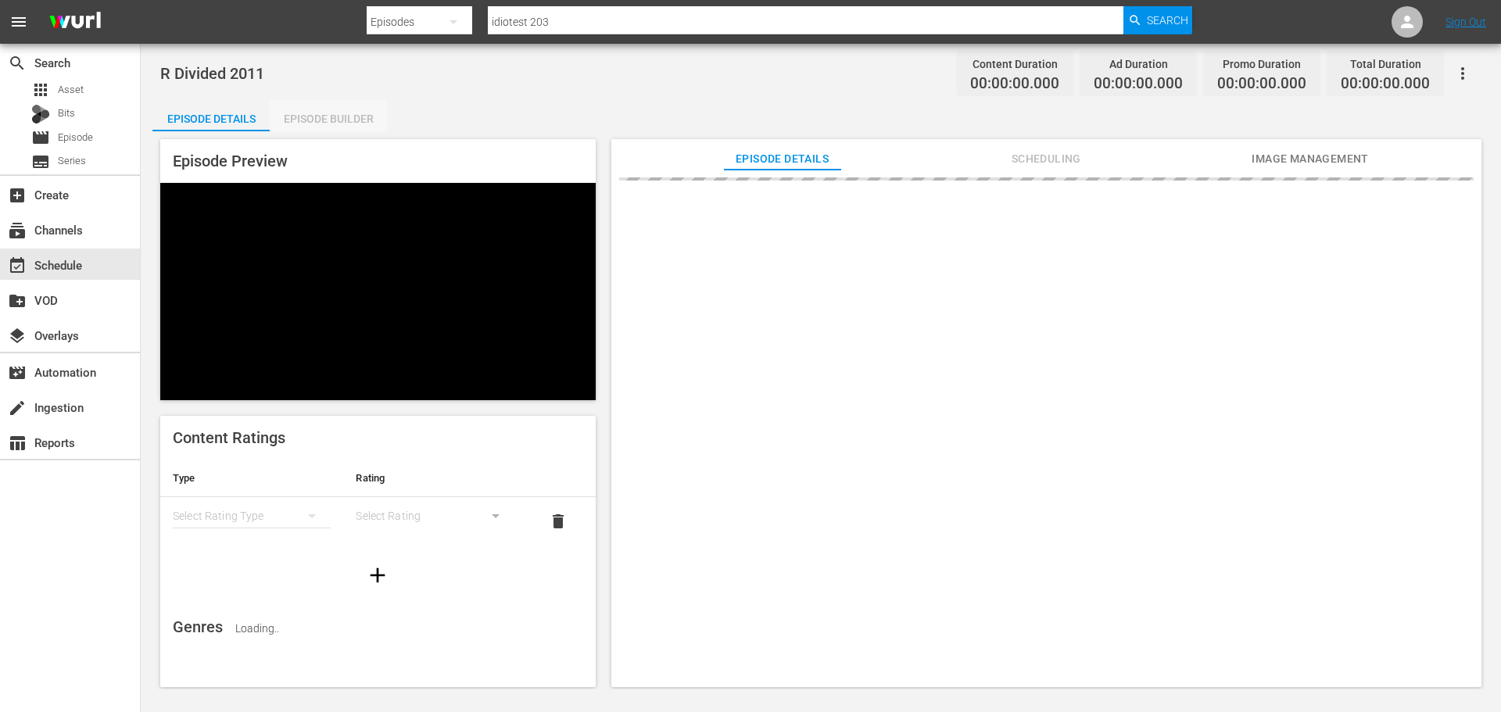
click at [324, 113] on div "Episode Builder" at bounding box center [328, 119] width 117 height 38
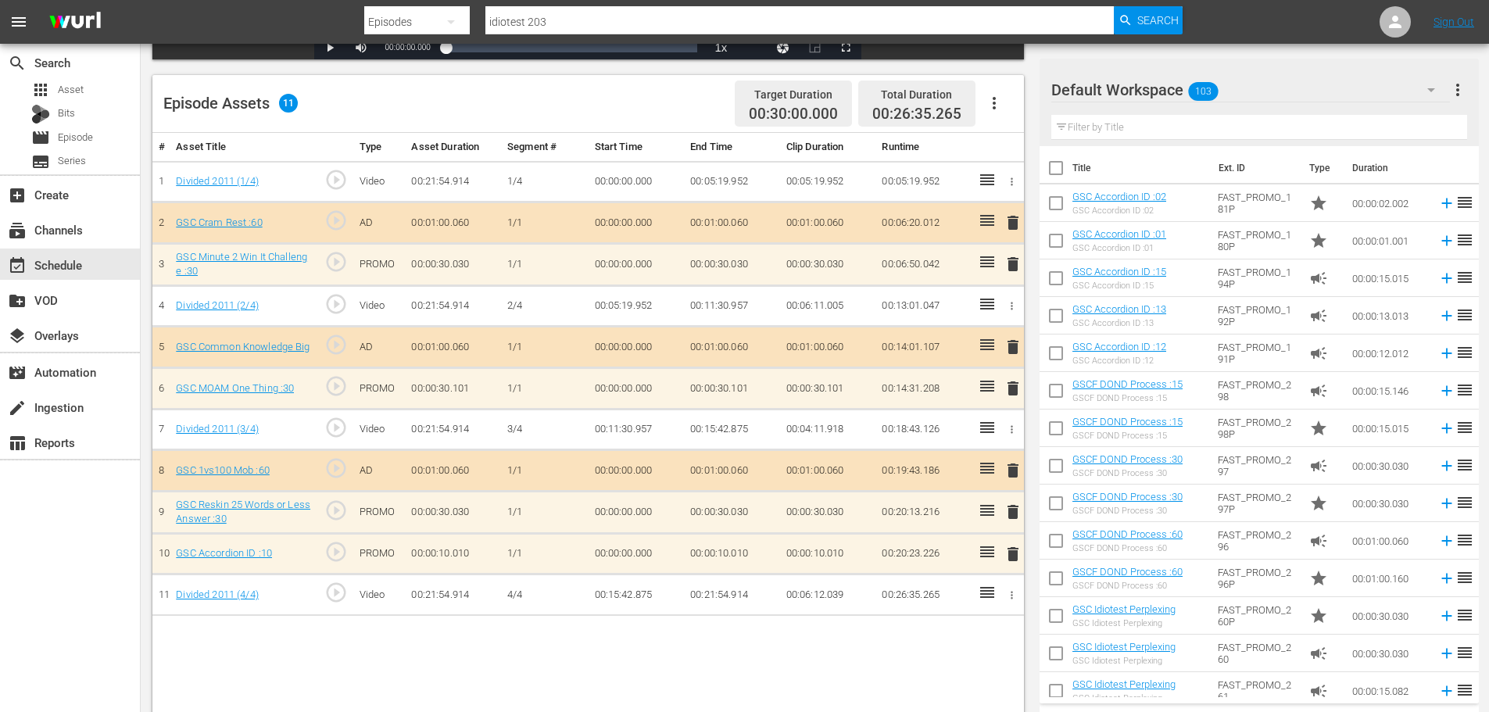
scroll to position [407, 0]
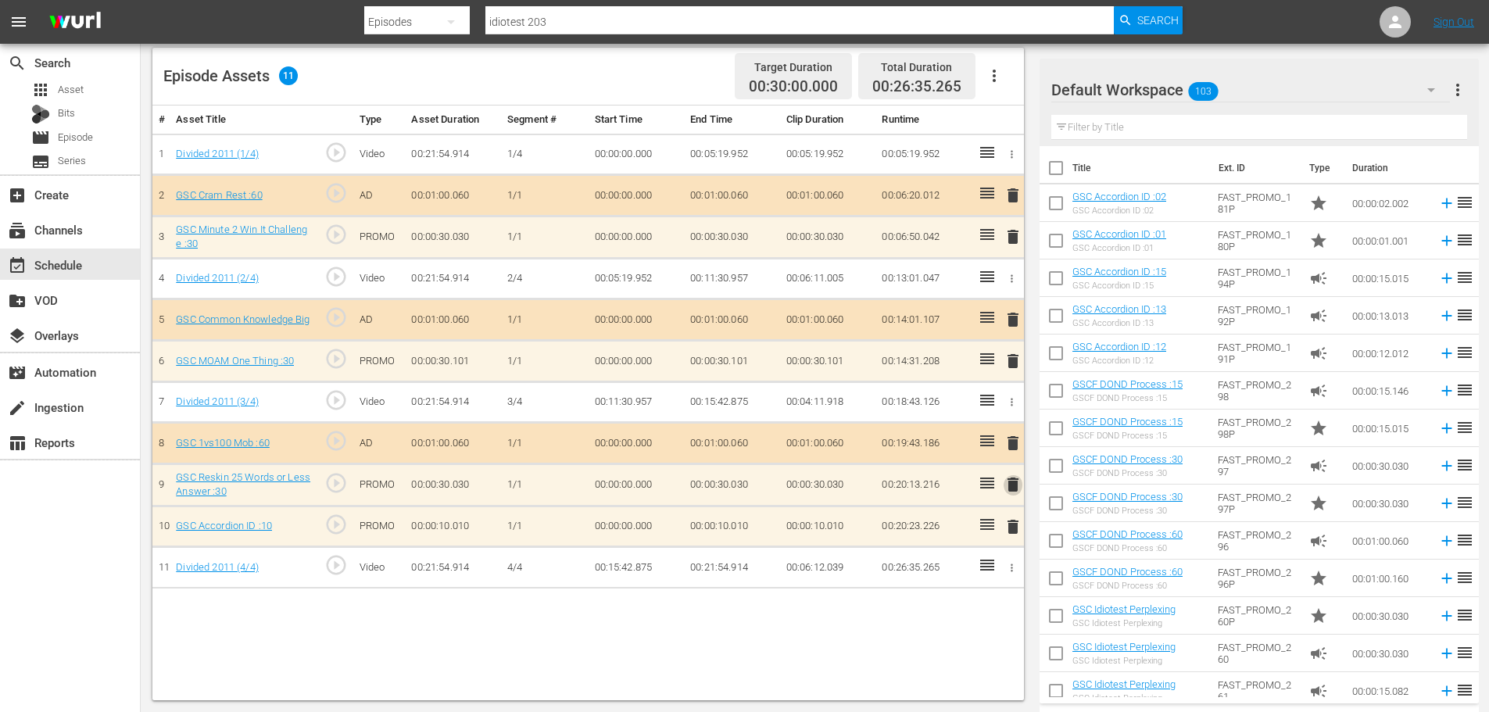
click at [1012, 494] on span "delete" at bounding box center [1013, 484] width 19 height 19
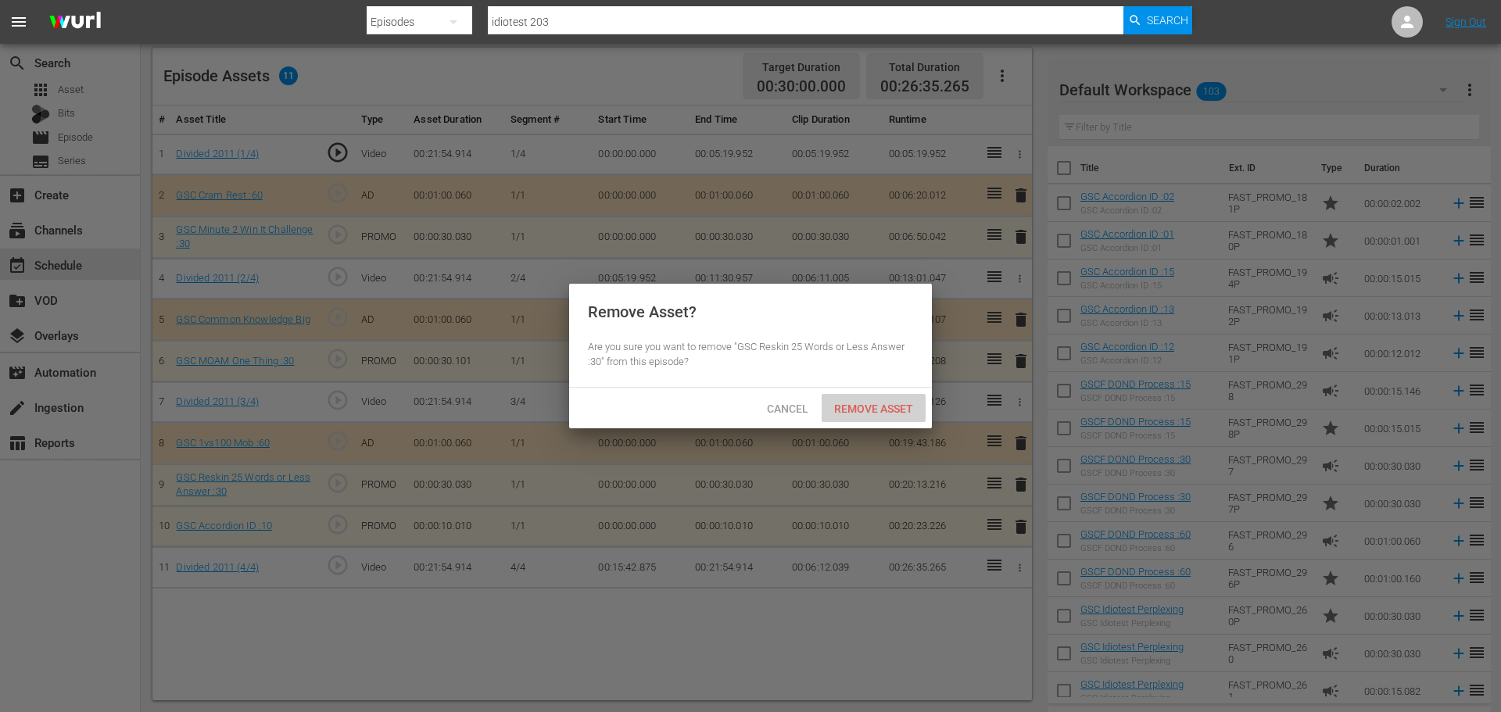
click at [865, 405] on span "Remove Asset" at bounding box center [874, 409] width 104 height 13
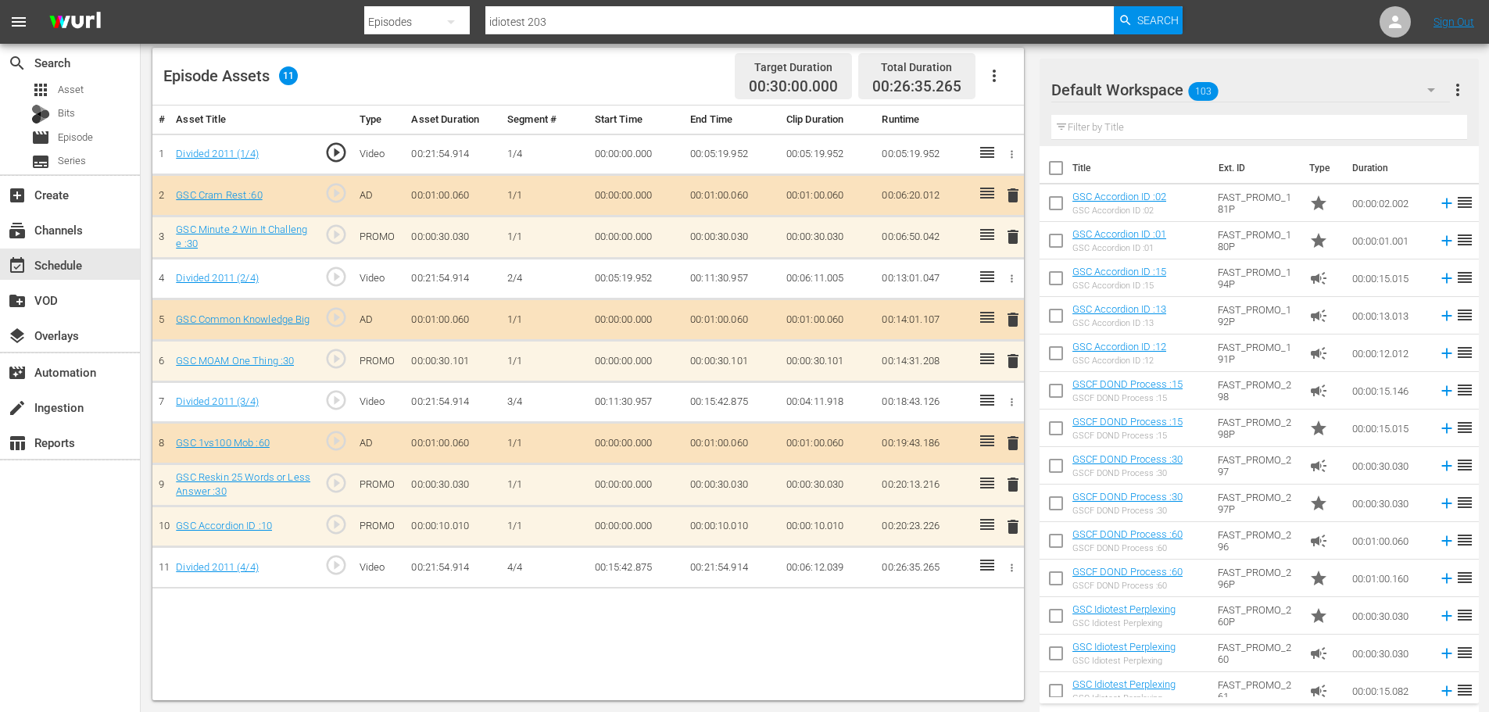
click at [1008, 524] on span "delete" at bounding box center [1013, 527] width 19 height 19
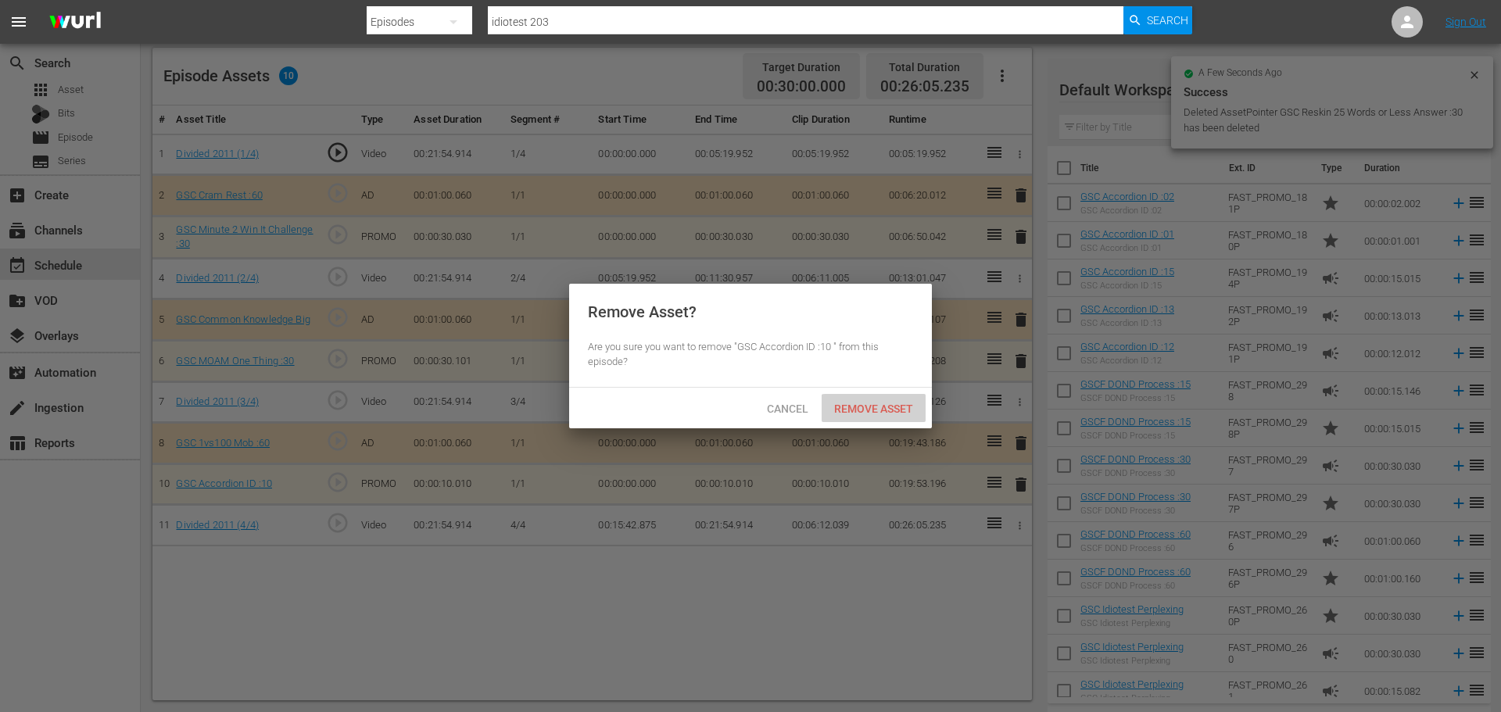
click at [876, 407] on span "Remove Asset" at bounding box center [874, 409] width 104 height 13
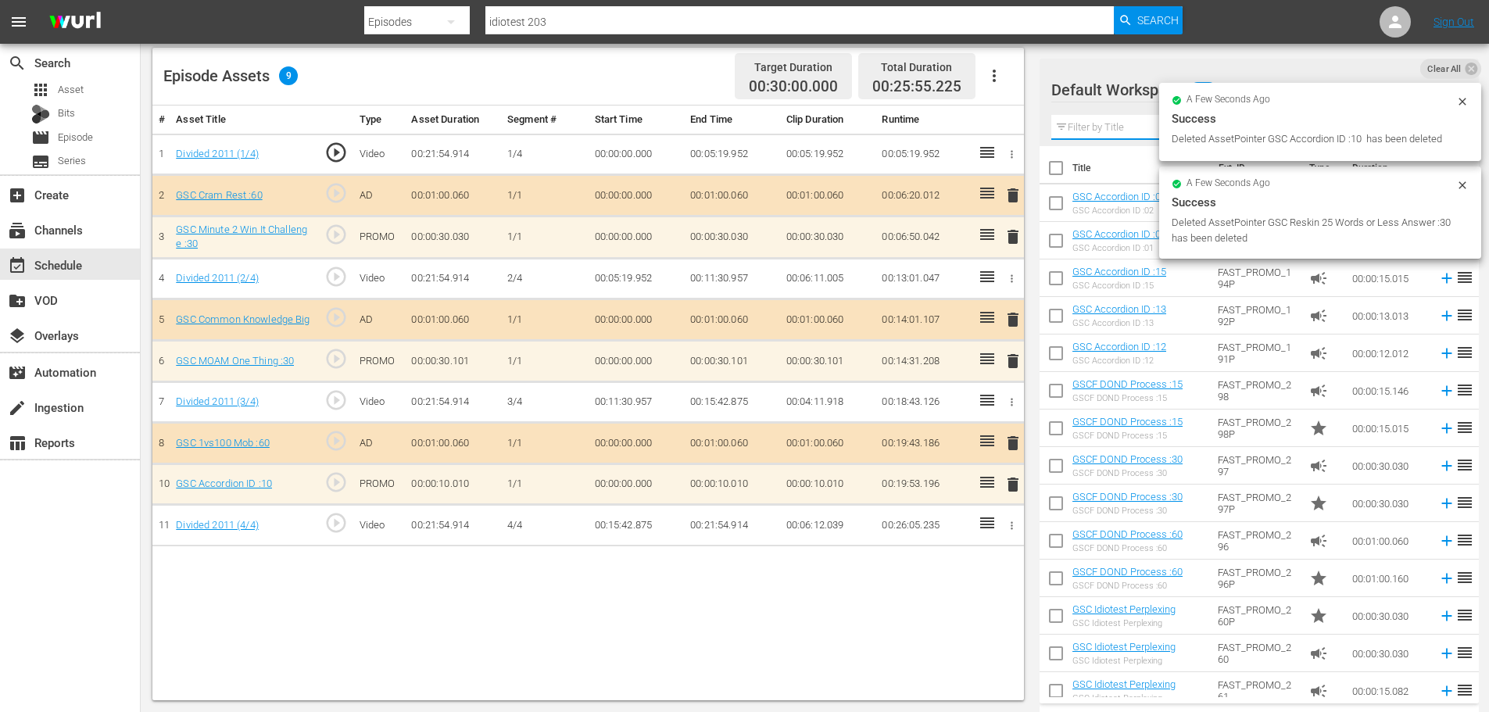
click at [1133, 116] on input "text" at bounding box center [1260, 127] width 416 height 25
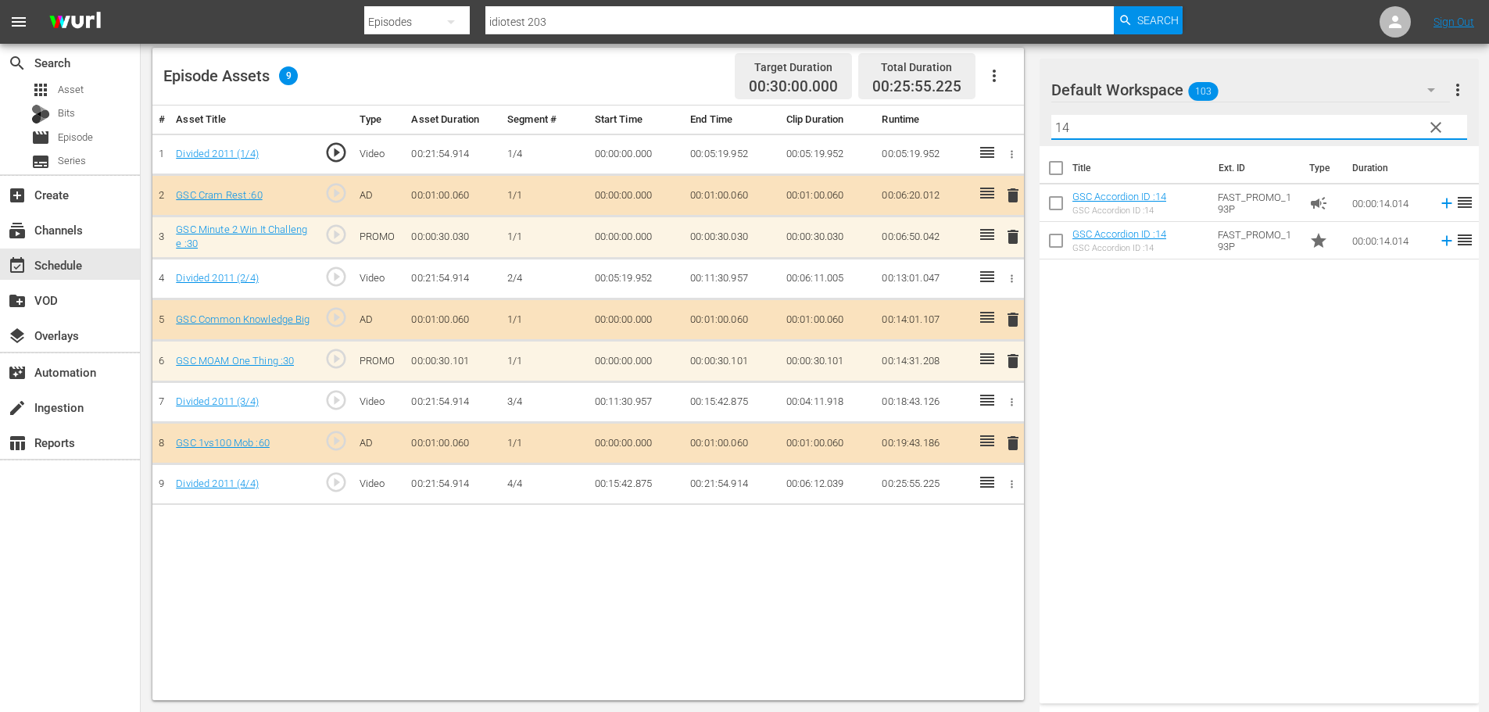
type input "14"
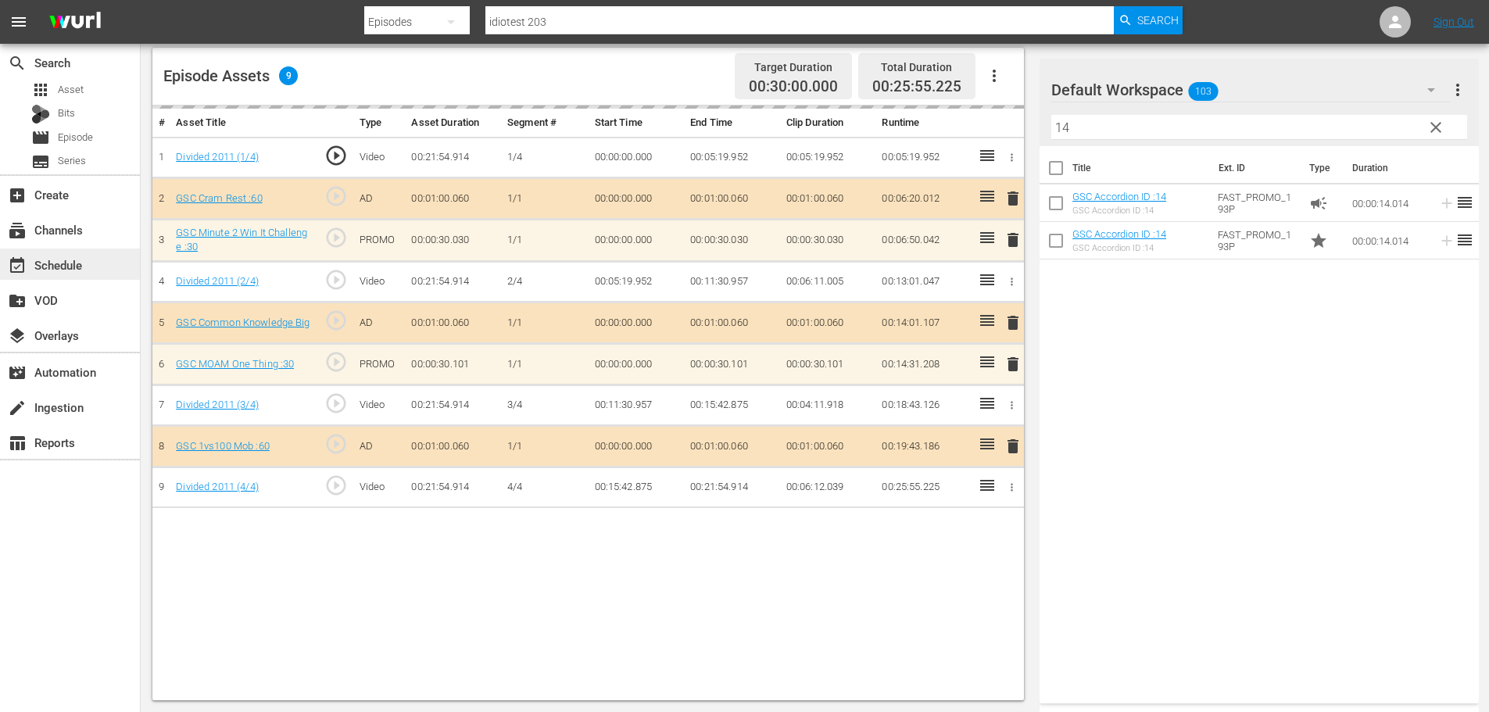
click at [73, 259] on div "event_available Schedule" at bounding box center [44, 263] width 88 height 14
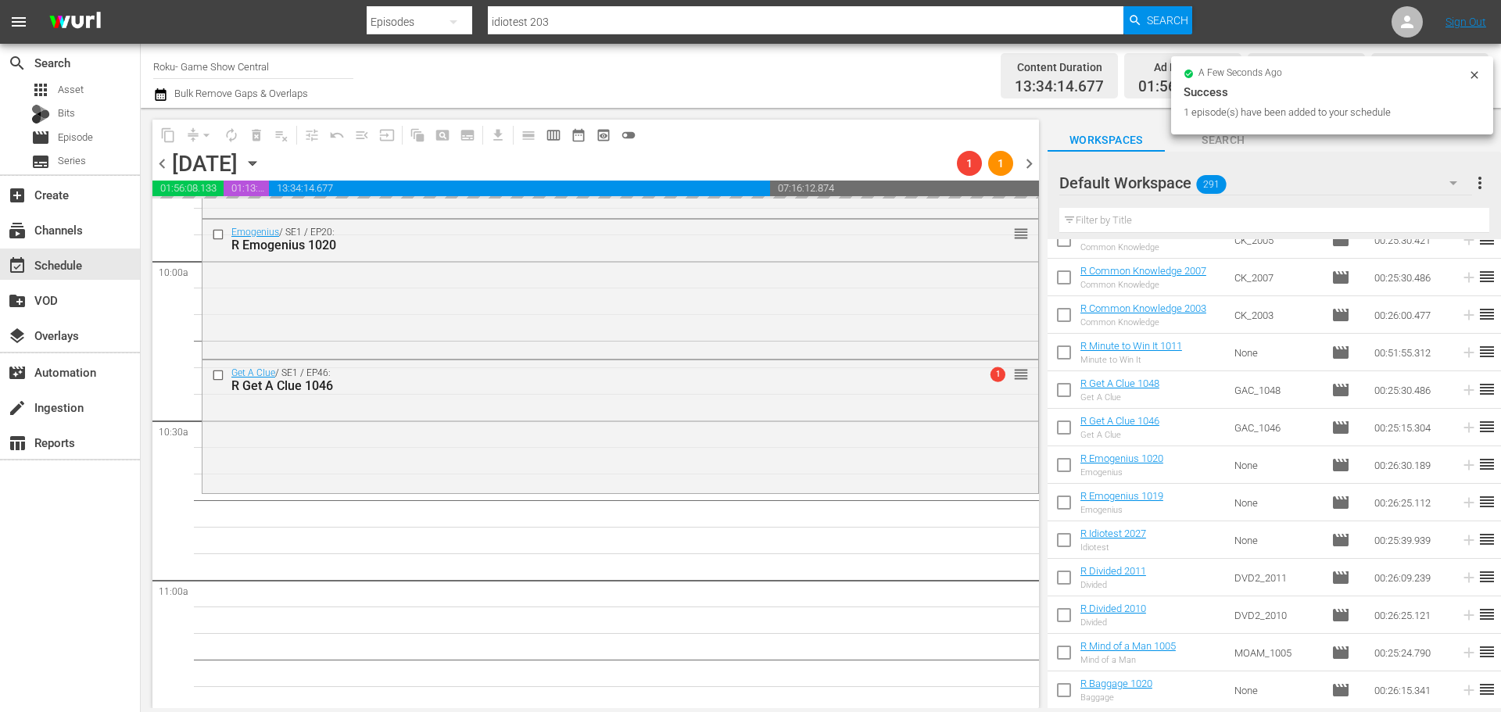
scroll to position [3362, 0]
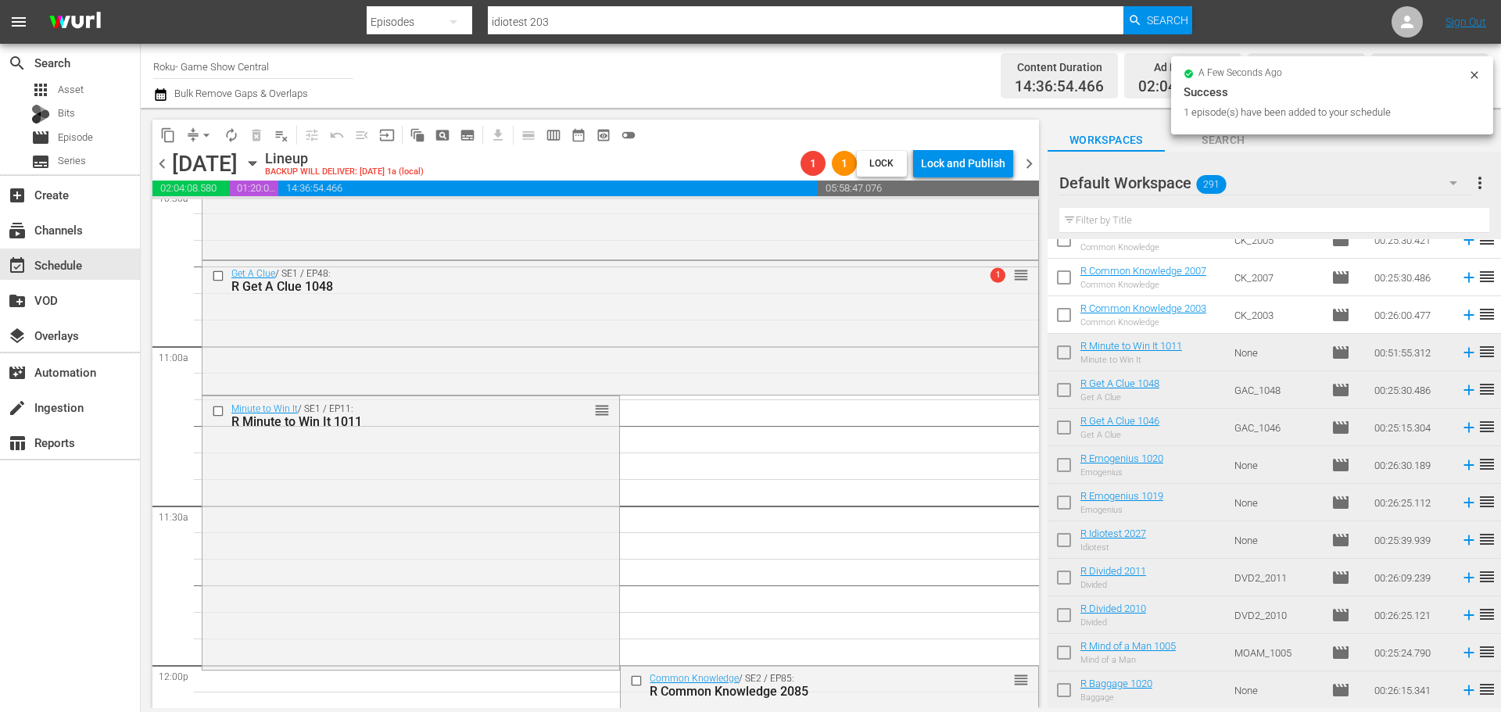
click at [643, 514] on div "Minute to Win It / SE1 / EP11: R Minute to Win It 1011 reorder Minute to Win It…" at bounding box center [620, 666] width 837 height 7656
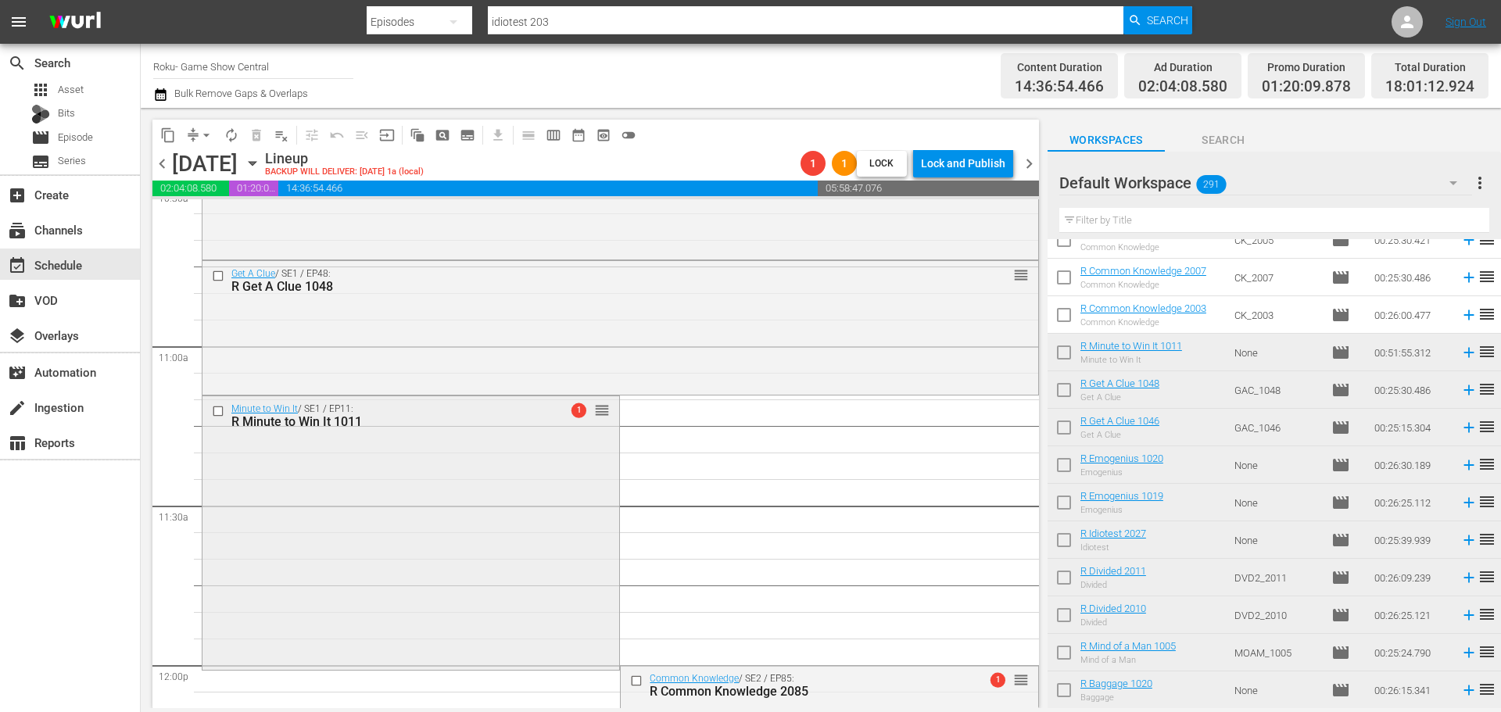
click at [539, 515] on div "Minute to Win It / SE1 / EP11: R Minute to Win It 1011 1 reorder" at bounding box center [410, 531] width 417 height 271
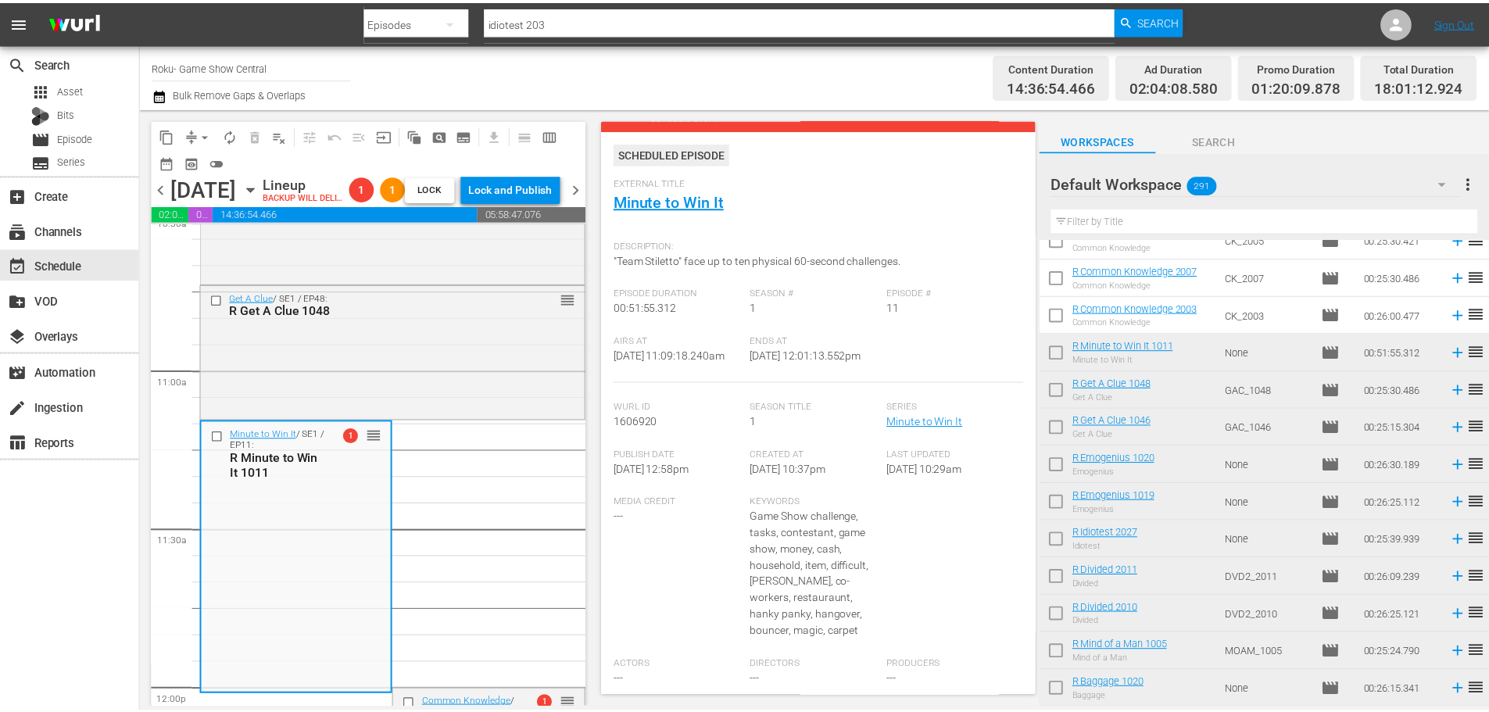
scroll to position [0, 0]
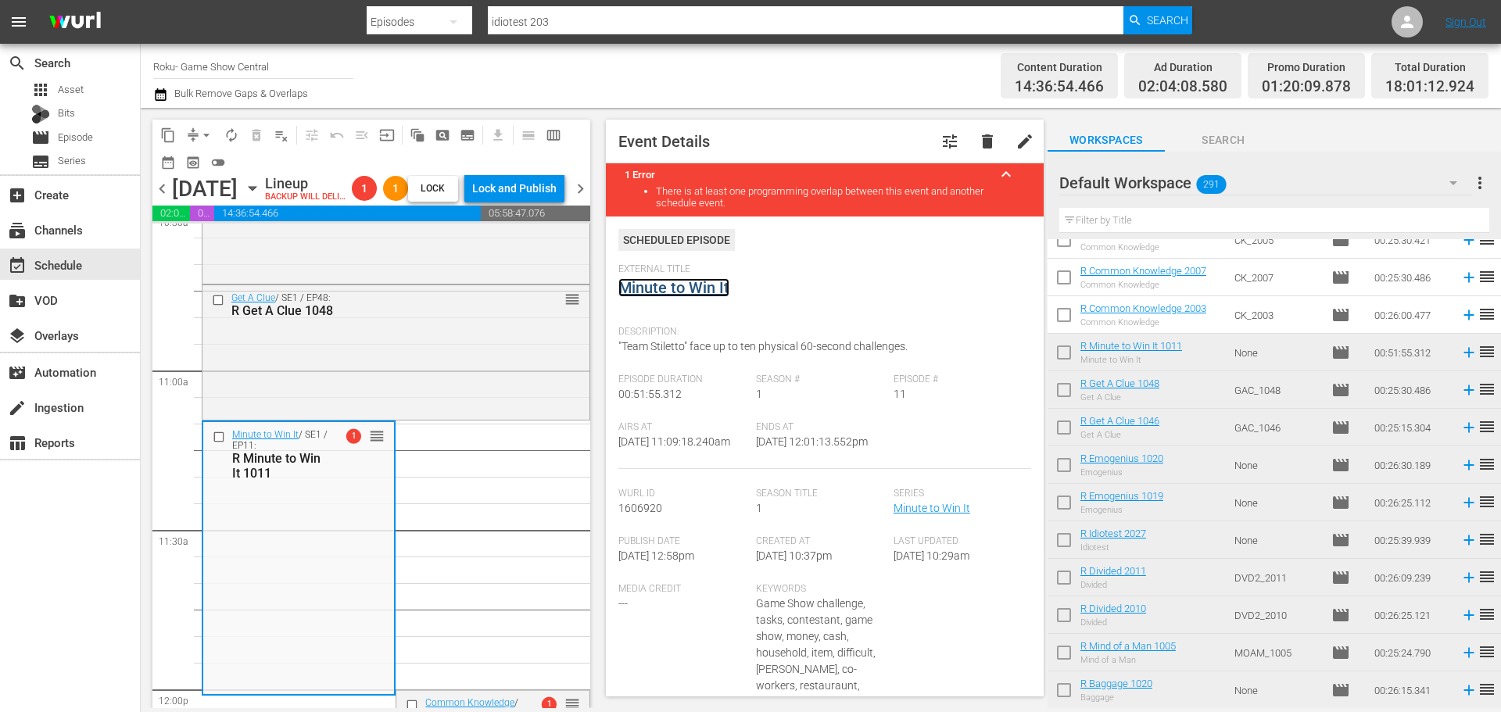
click at [704, 280] on link "Minute to Win It" at bounding box center [673, 287] width 111 height 19
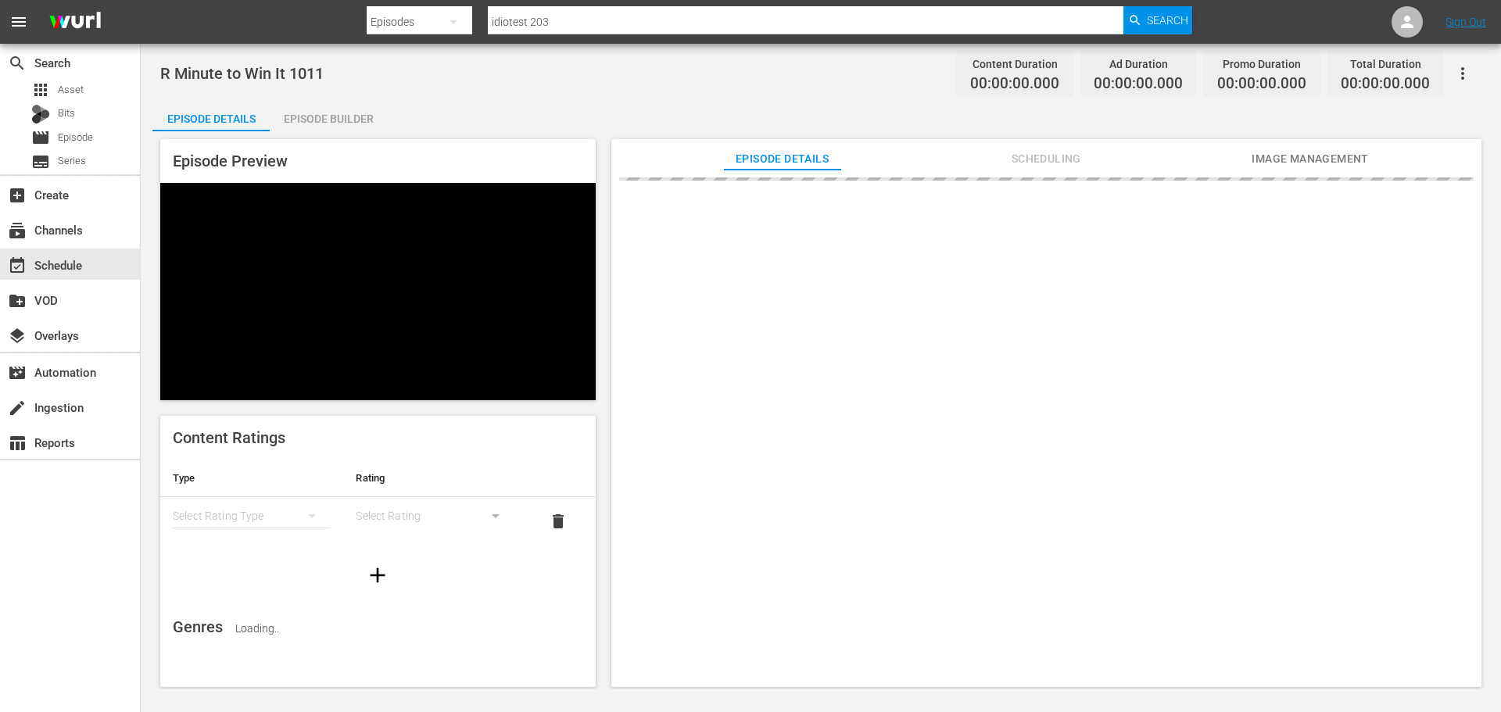
click at [353, 105] on div "Episode Builder" at bounding box center [328, 119] width 117 height 38
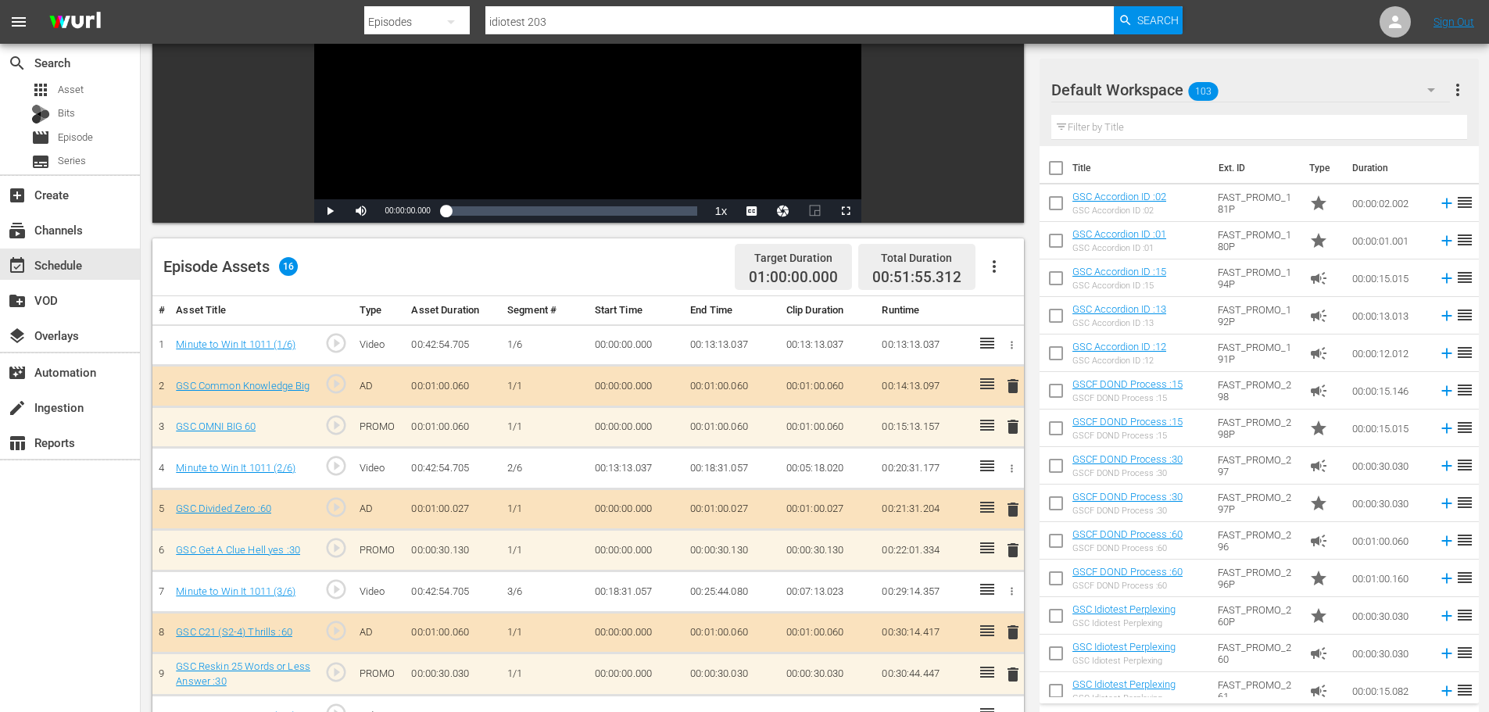
scroll to position [501, 0]
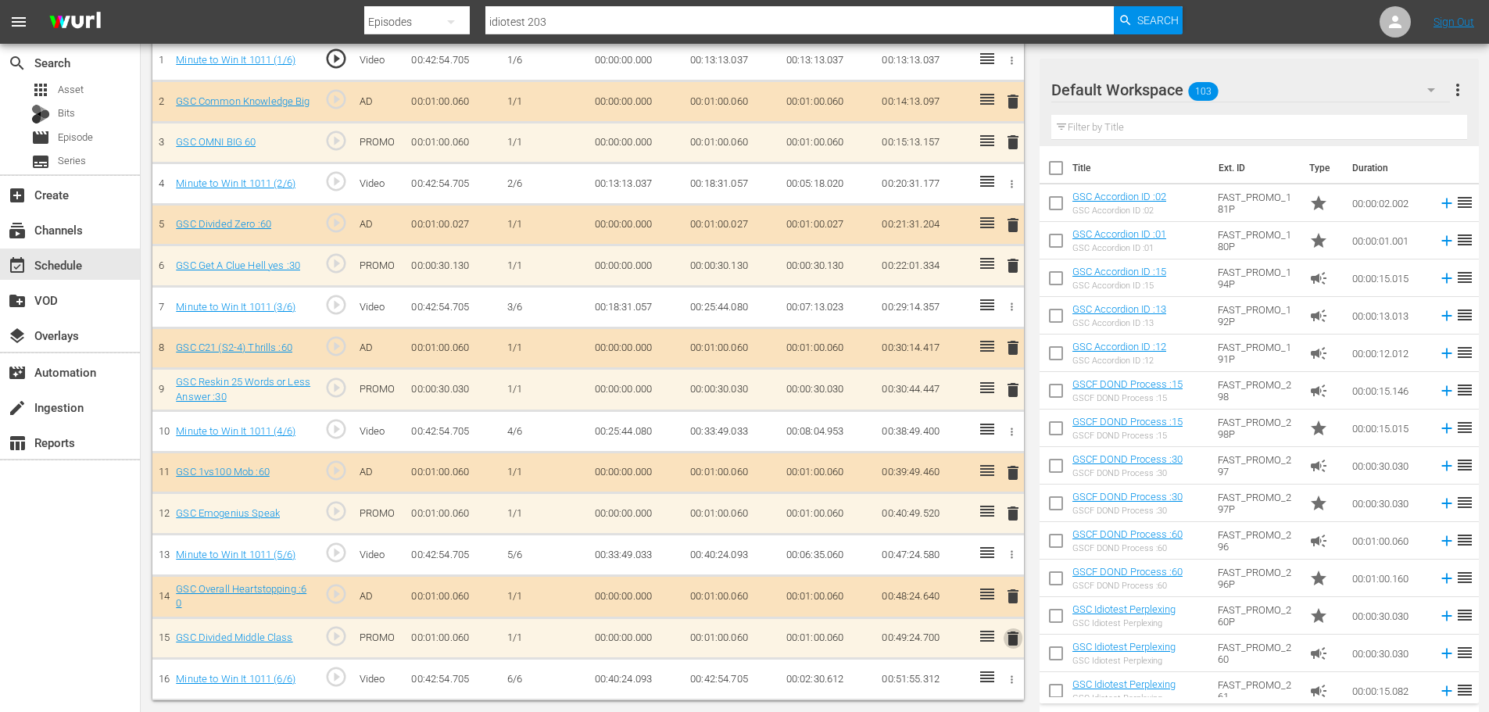
click at [1014, 646] on span "delete" at bounding box center [1013, 638] width 19 height 19
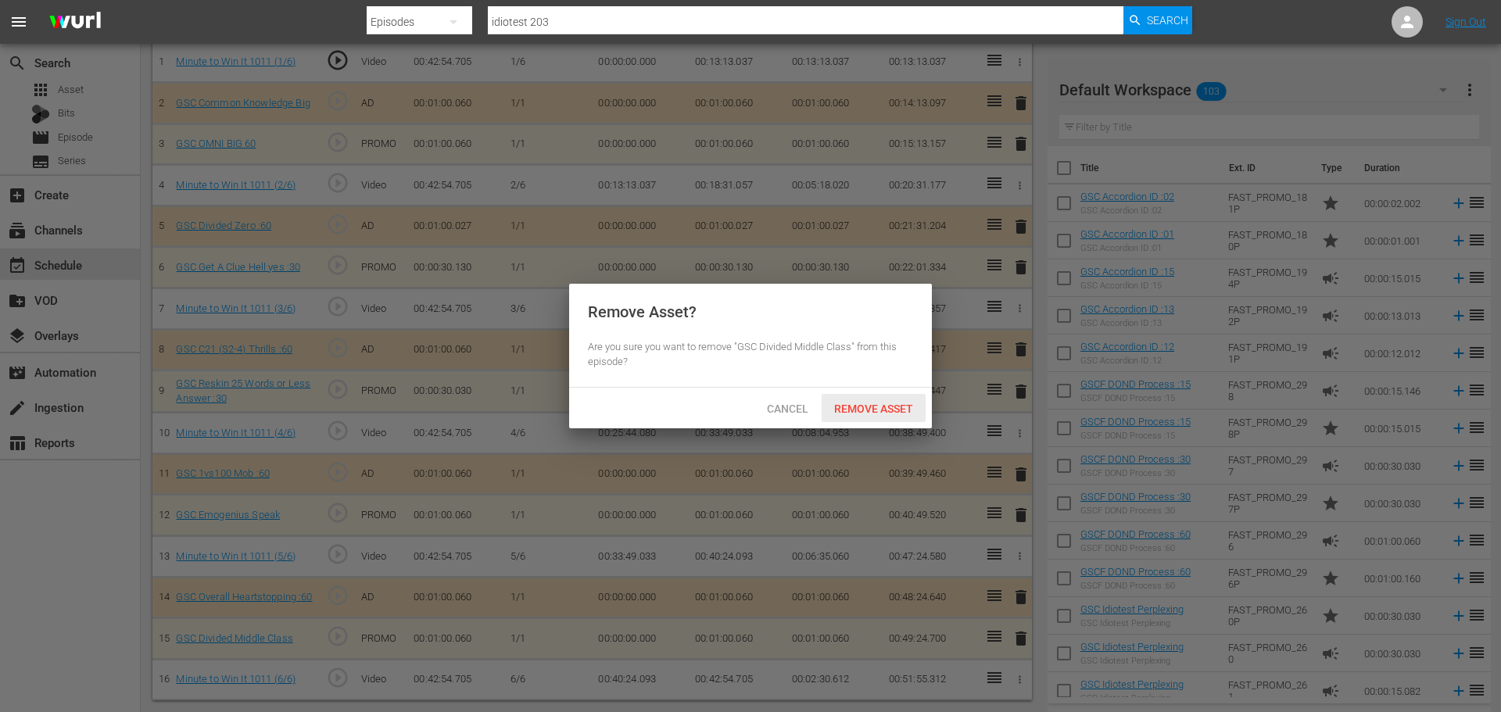
click at [860, 410] on span "Remove Asset" at bounding box center [874, 409] width 104 height 13
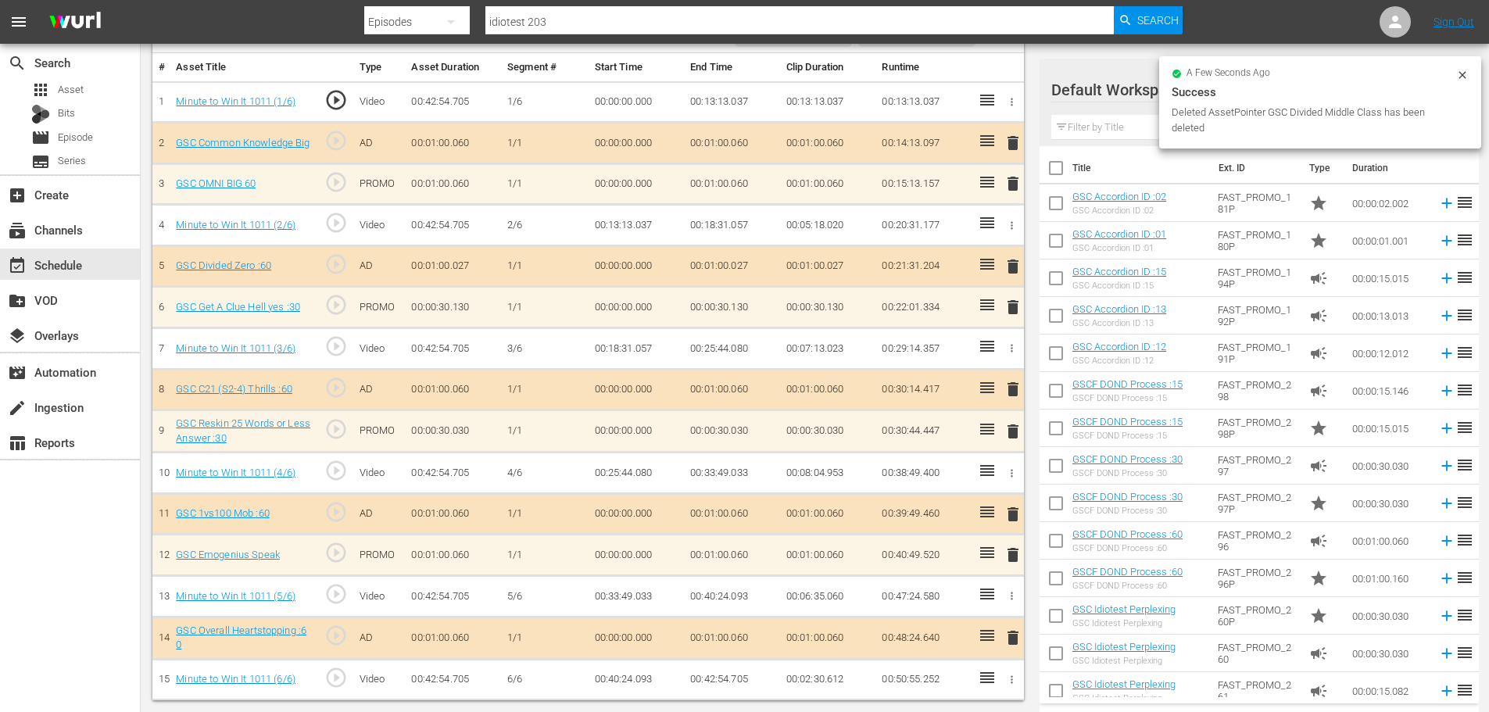
scroll to position [460, 0]
click at [1008, 548] on span "delete" at bounding box center [1013, 555] width 19 height 19
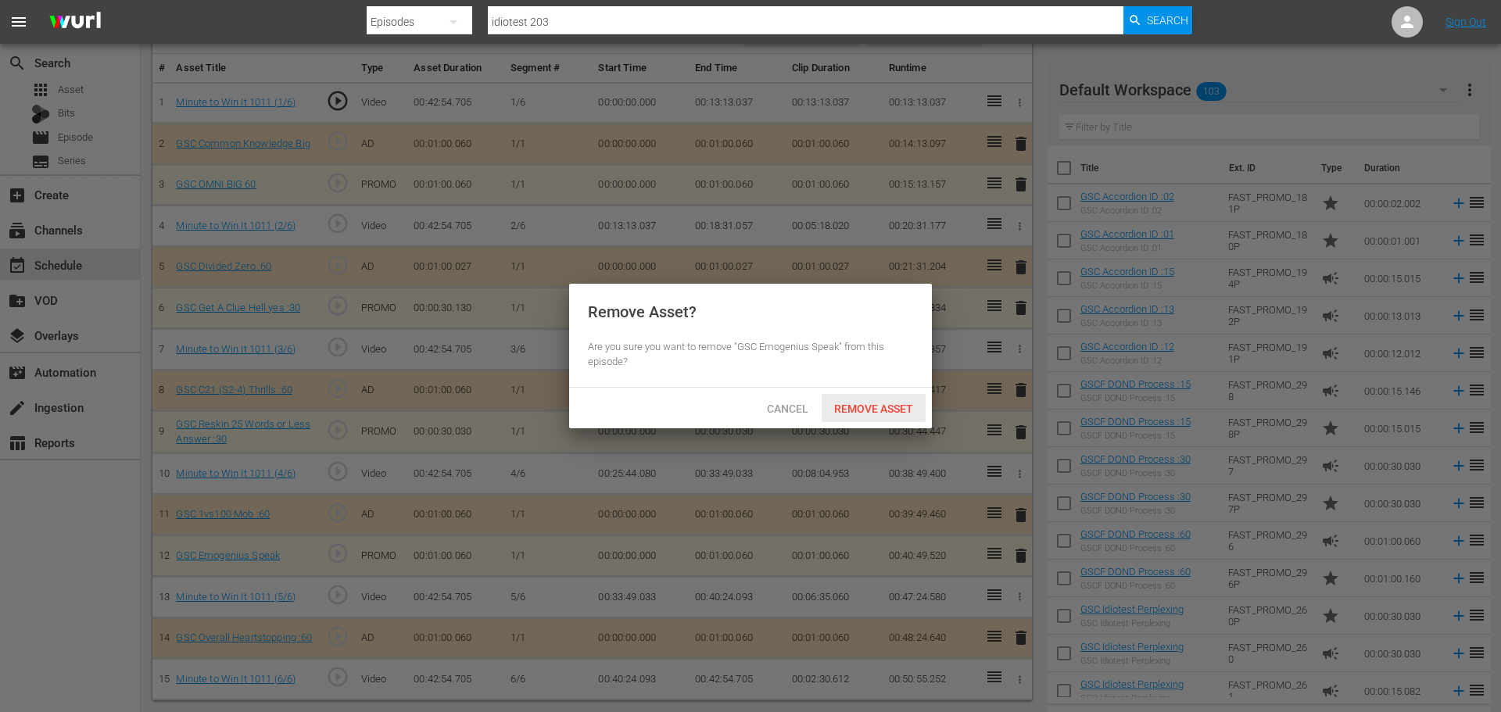
click at [894, 405] on span "Remove Asset" at bounding box center [874, 409] width 104 height 13
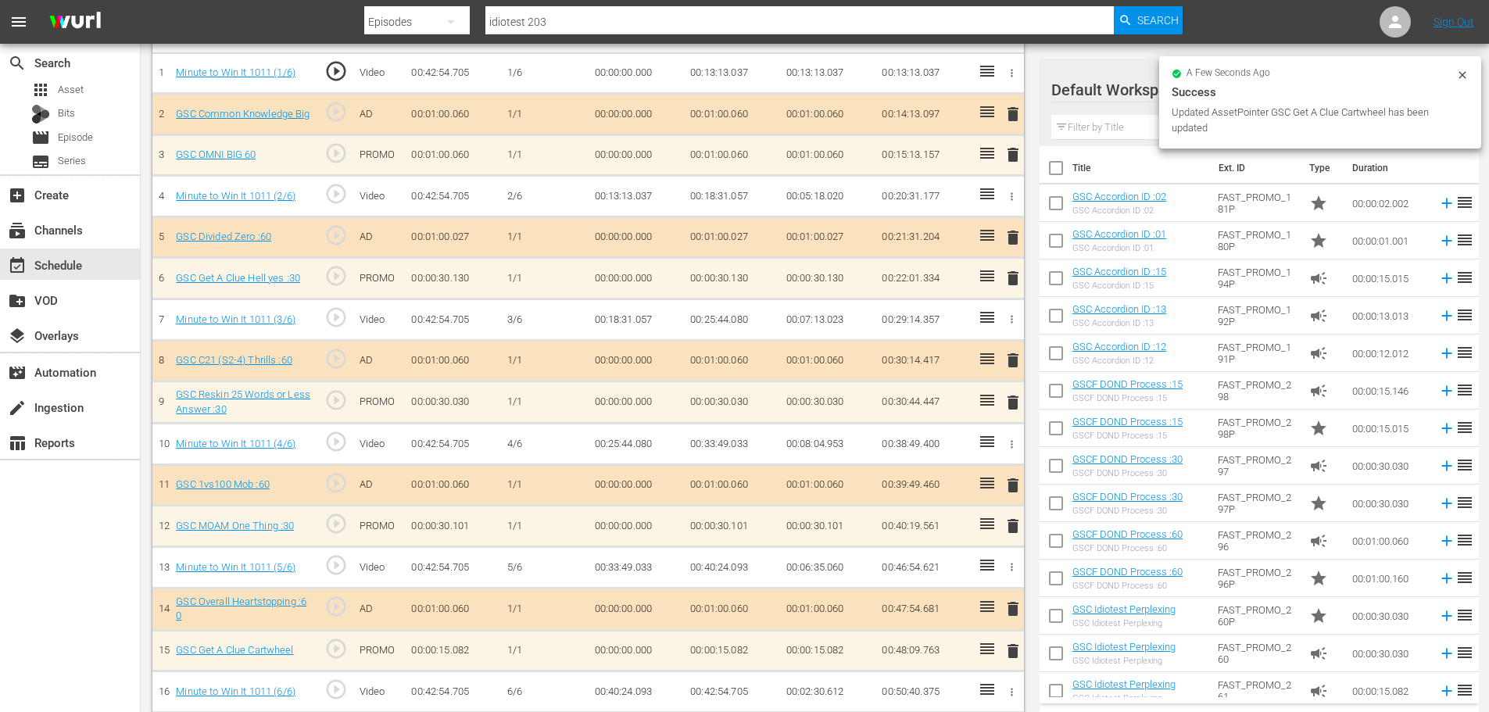
scroll to position [501, 0]
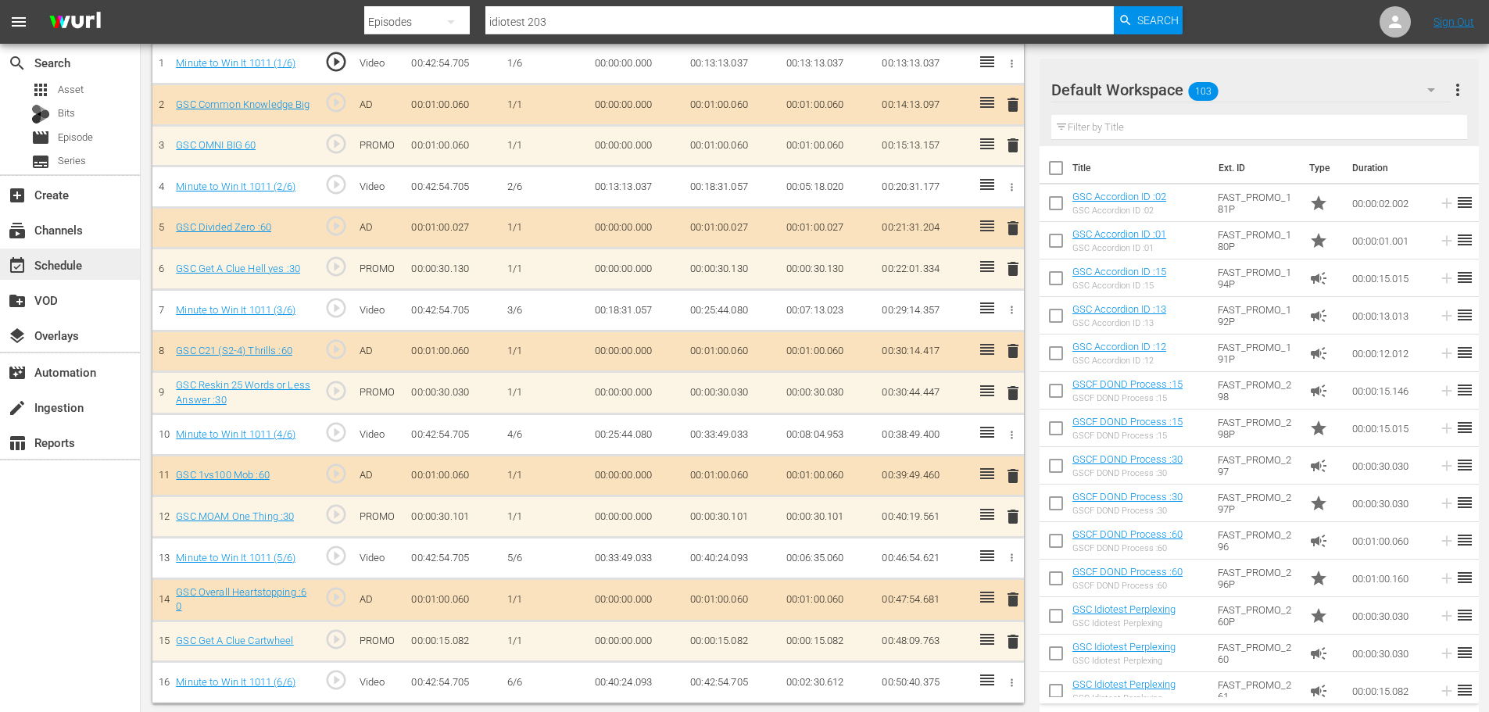
click at [86, 256] on div "event_available Schedule" at bounding box center [44, 263] width 88 height 14
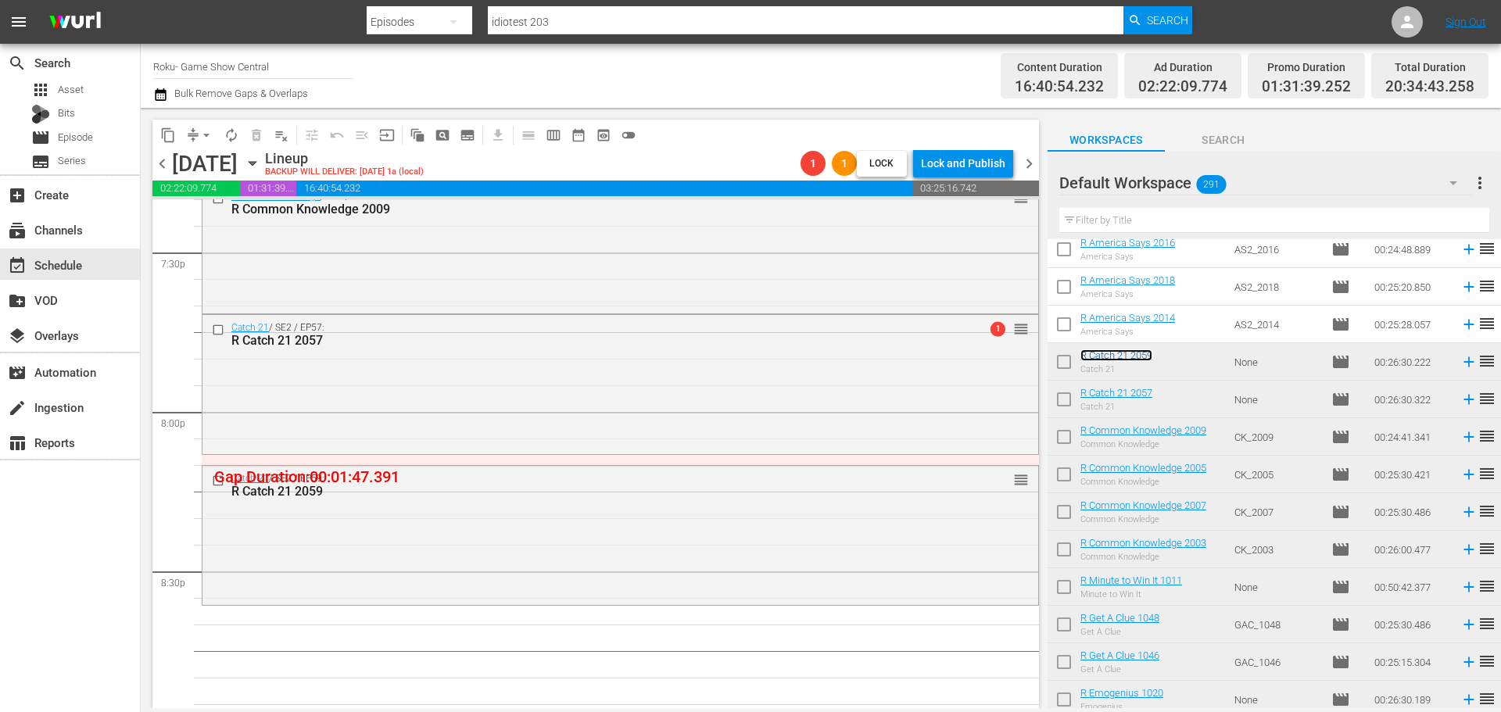
scroll to position [6255, 0]
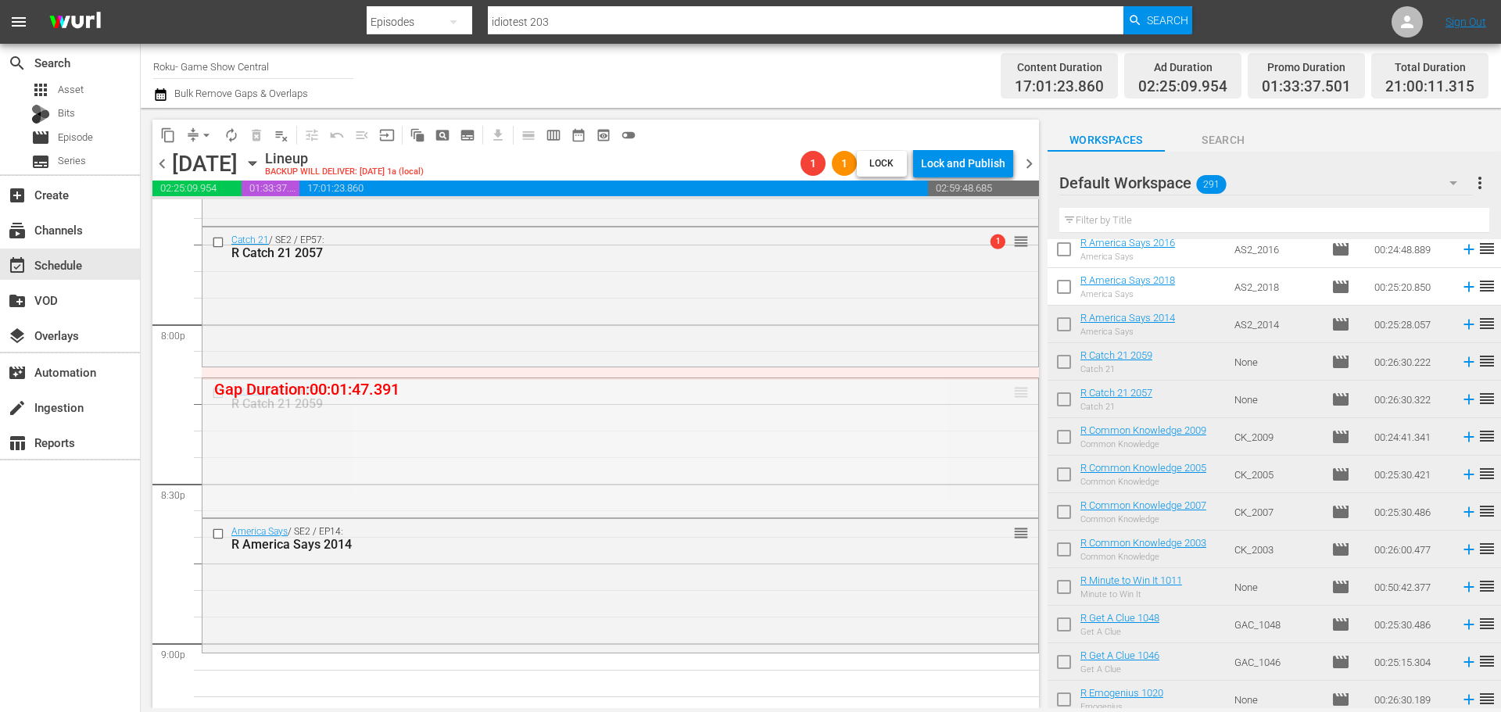
drag, startPoint x: 1009, startPoint y: 390, endPoint x: 1005, endPoint y: 368, distance: 22.2
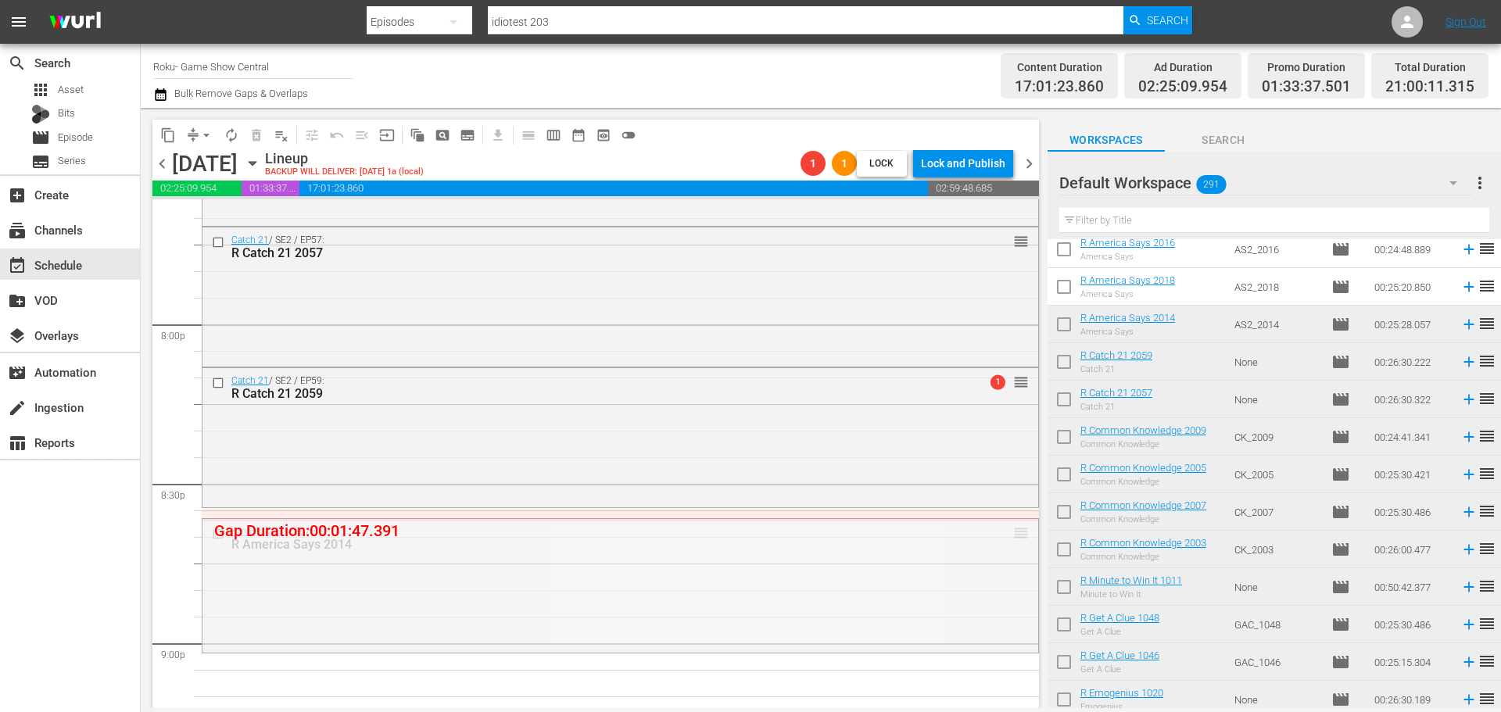
drag, startPoint x: 1003, startPoint y: 531, endPoint x: 1002, endPoint y: 518, distance: 12.5
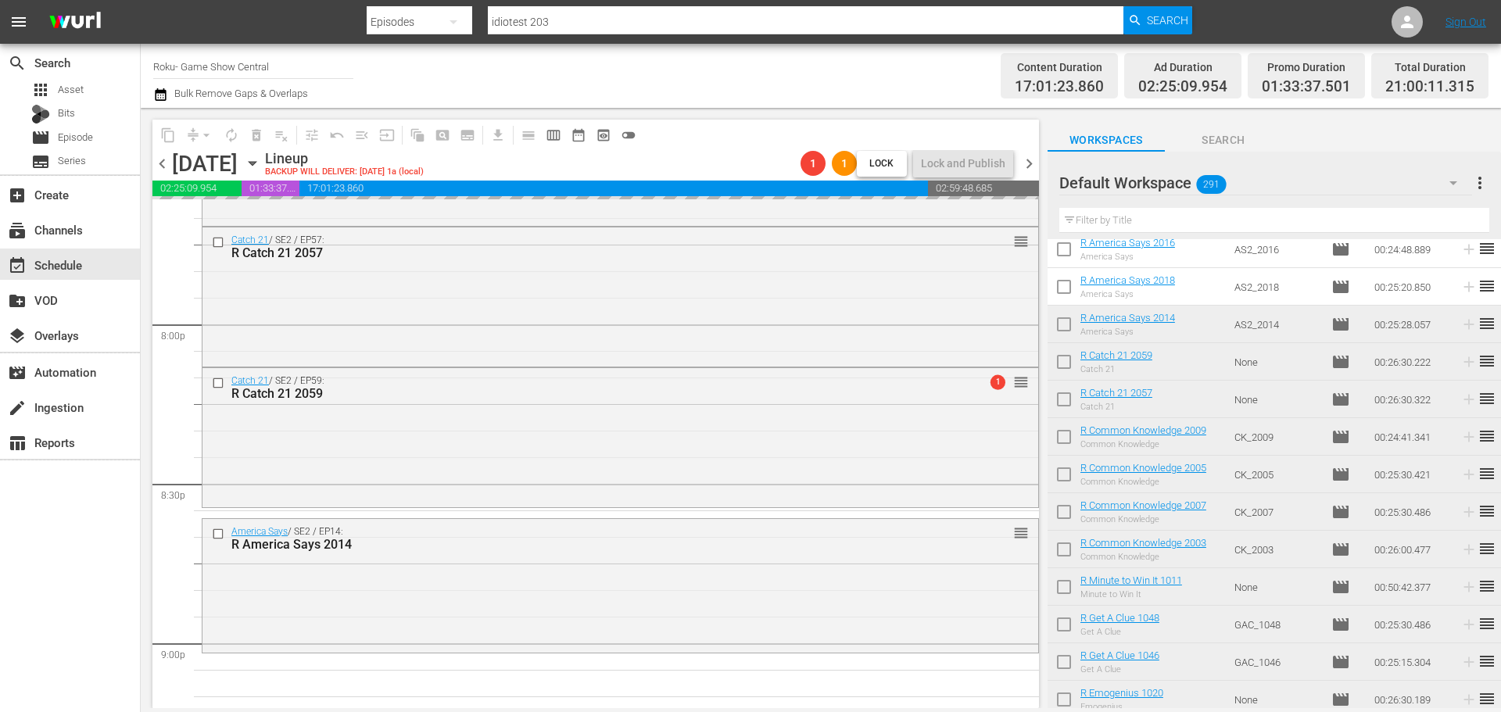
click at [835, 557] on div "America Says / SE2 / EP14: R America Says 2014 reorder" at bounding box center [620, 584] width 836 height 131
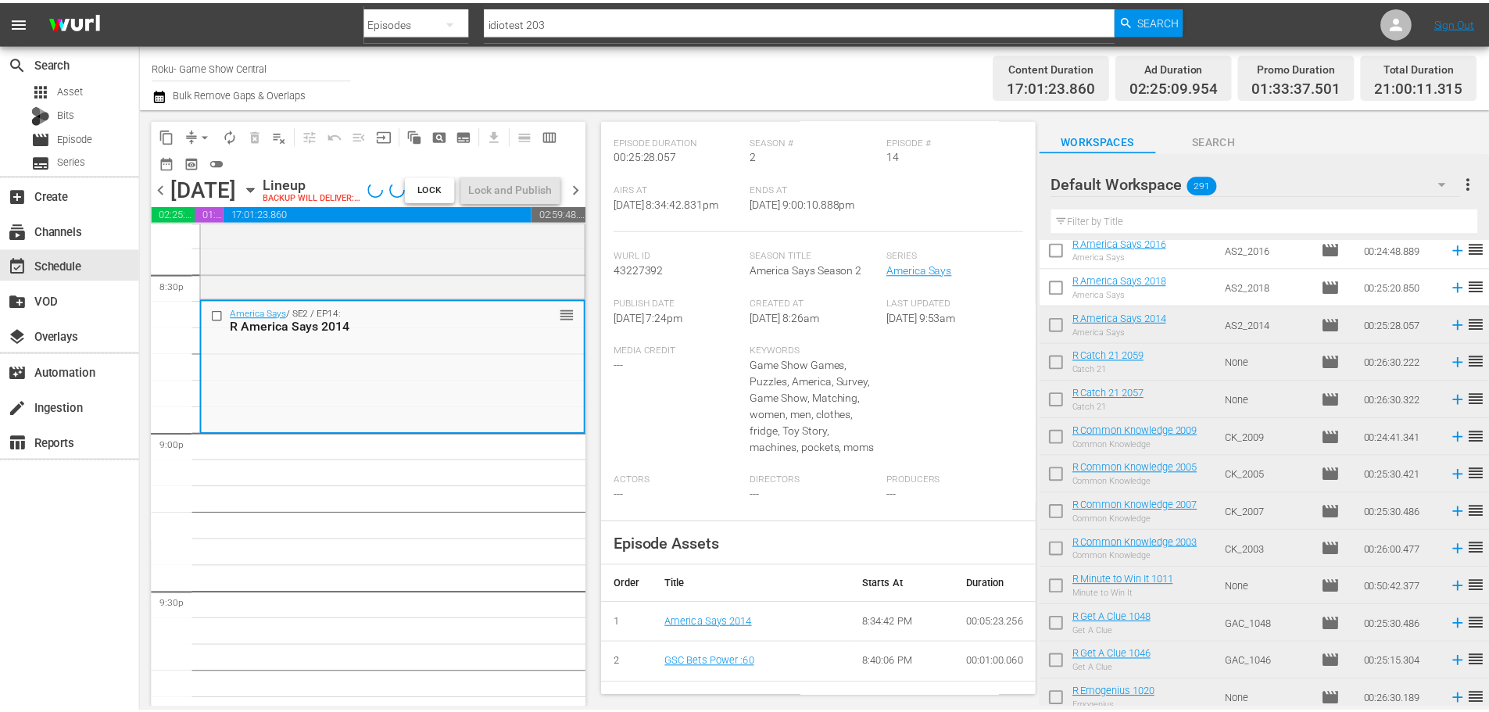
scroll to position [0, 0]
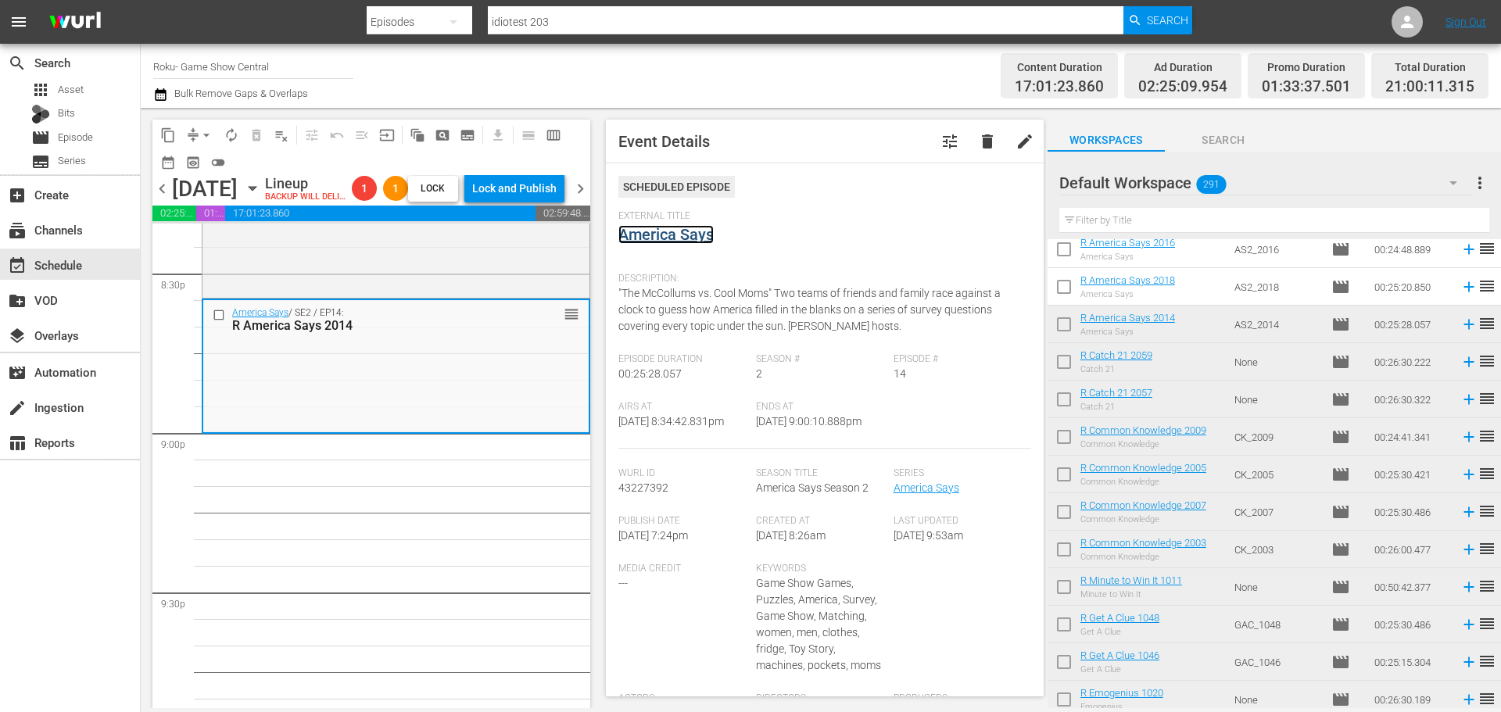
click at [658, 234] on link "America Says" at bounding box center [665, 234] width 95 height 19
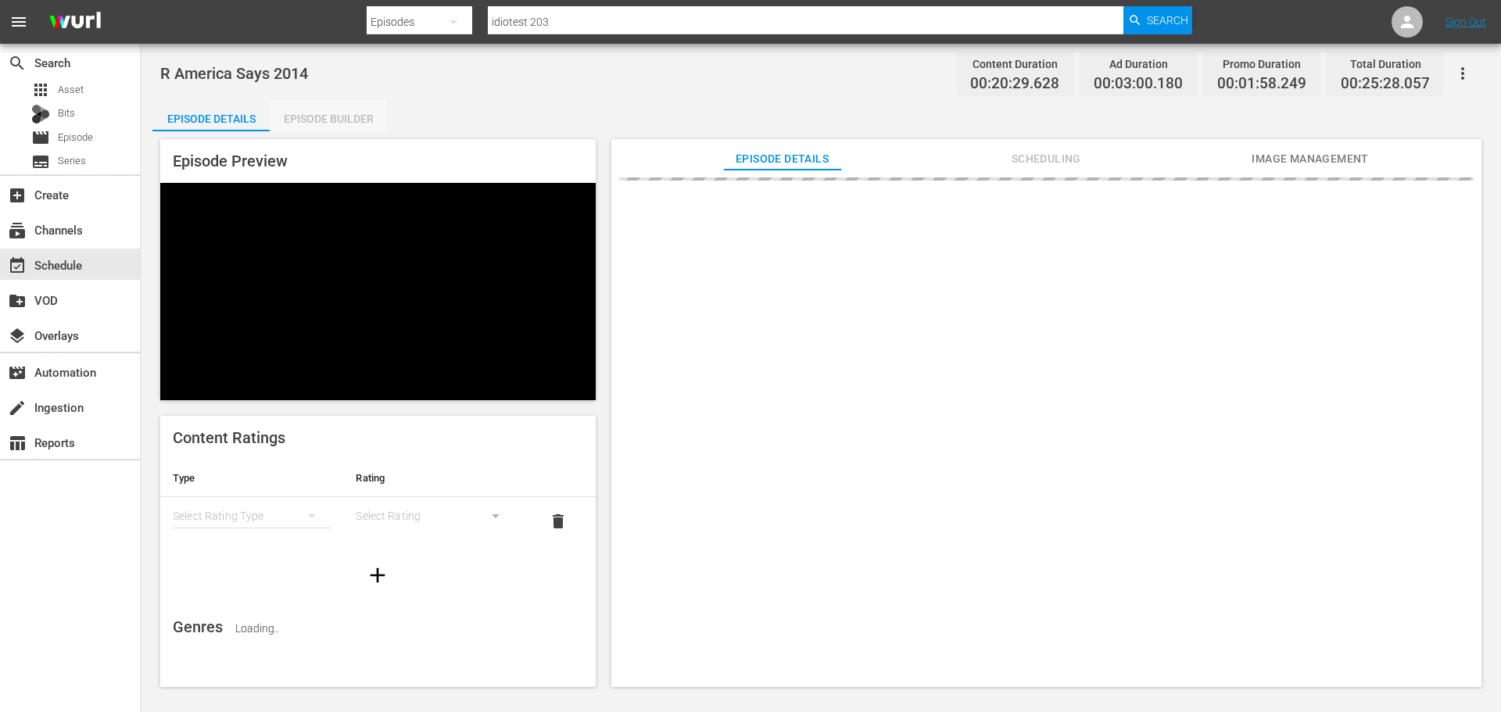
click at [371, 109] on div "Episode Builder" at bounding box center [328, 119] width 117 height 38
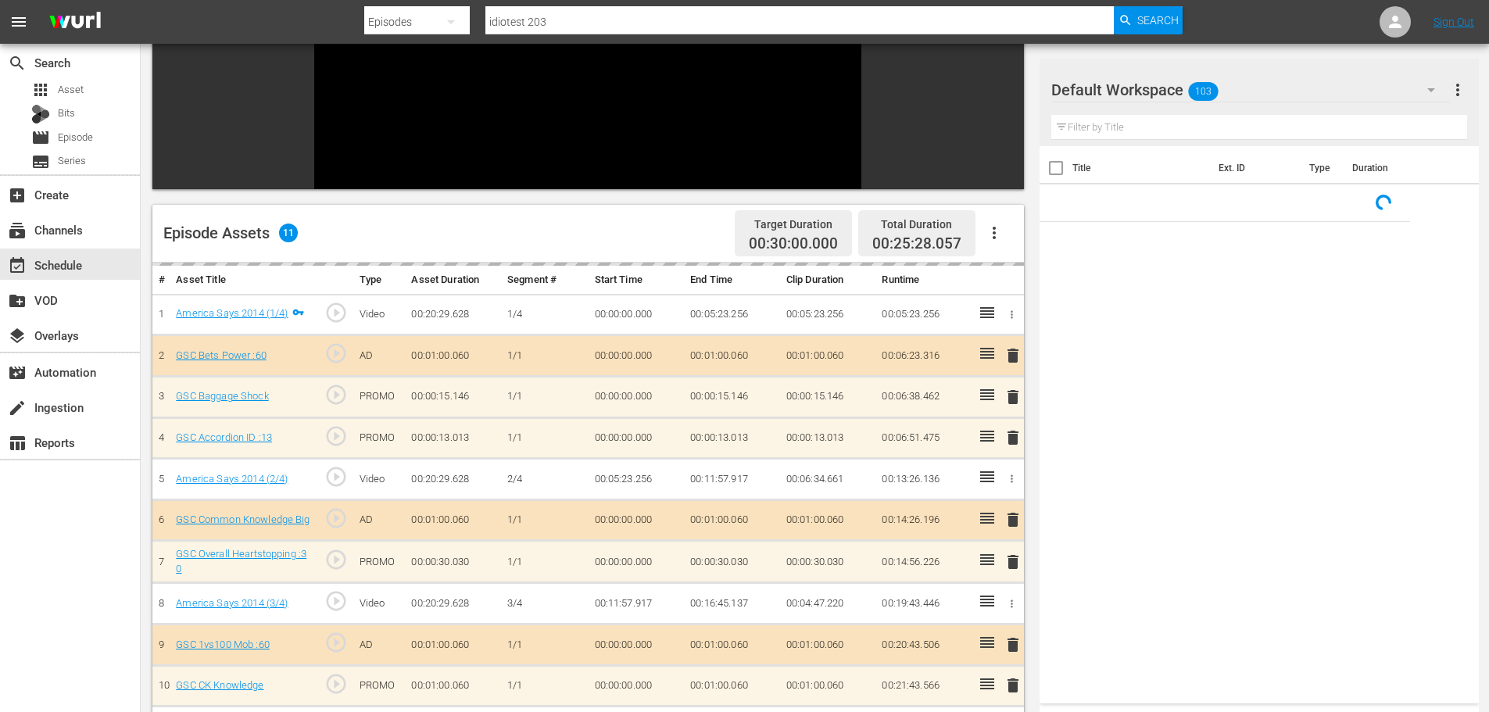
scroll to position [217, 0]
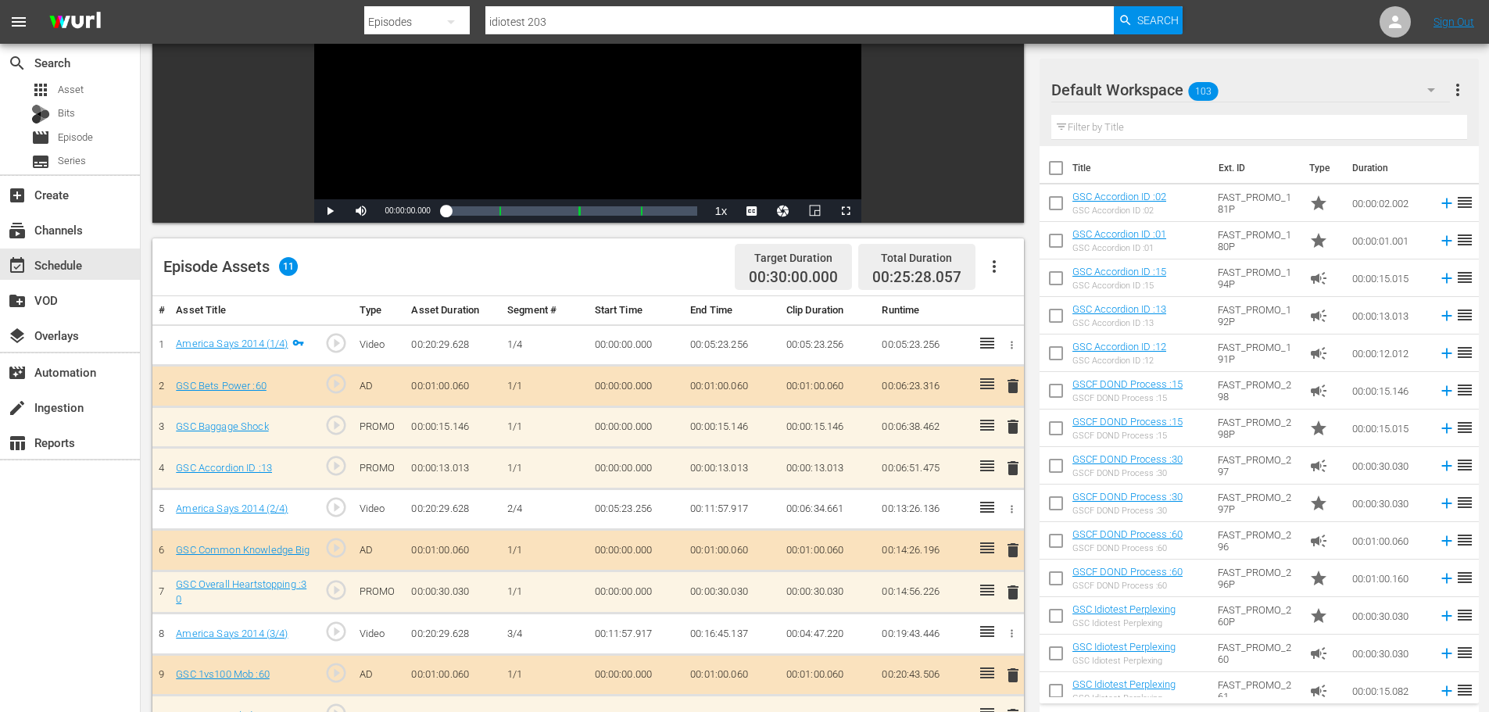
click at [1012, 478] on span "delete" at bounding box center [1013, 468] width 19 height 19
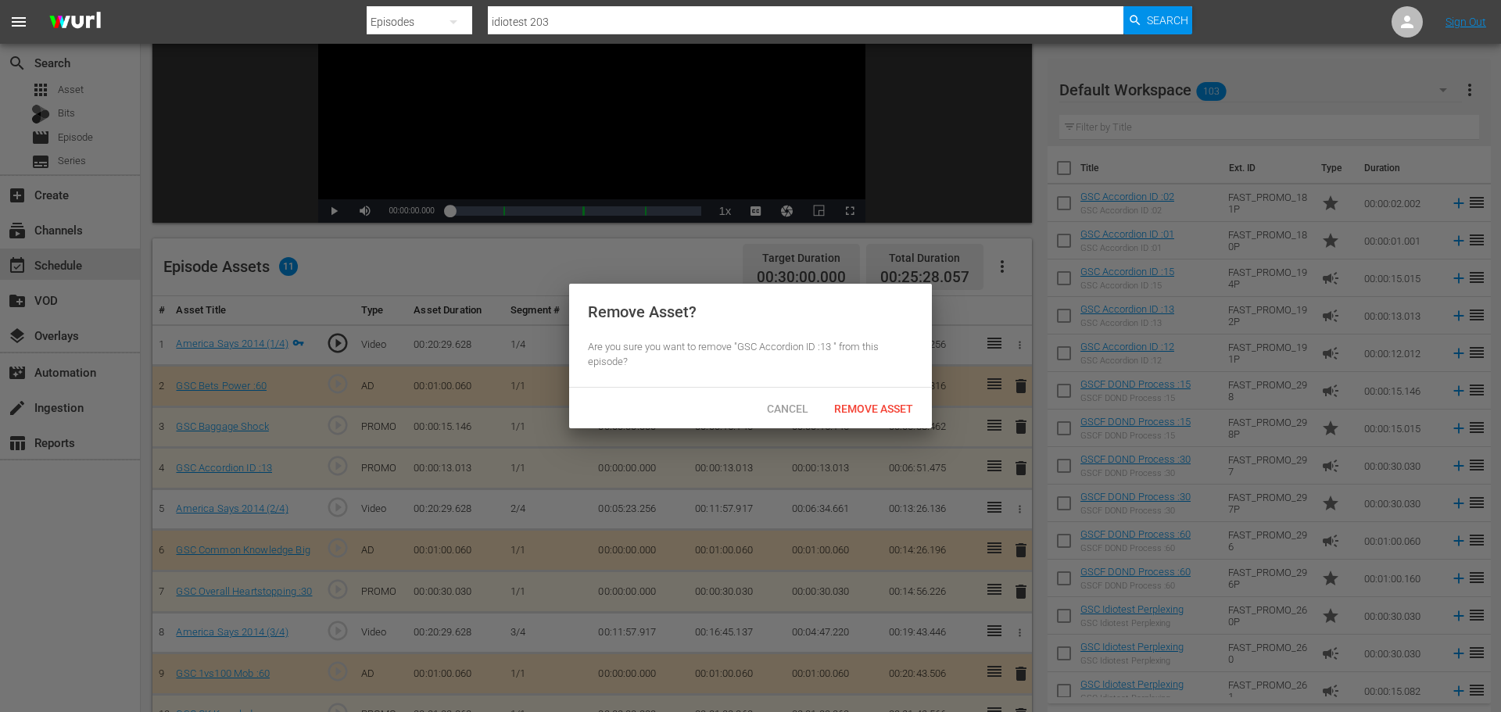
click at [894, 396] on div "Remove Asset" at bounding box center [874, 408] width 104 height 29
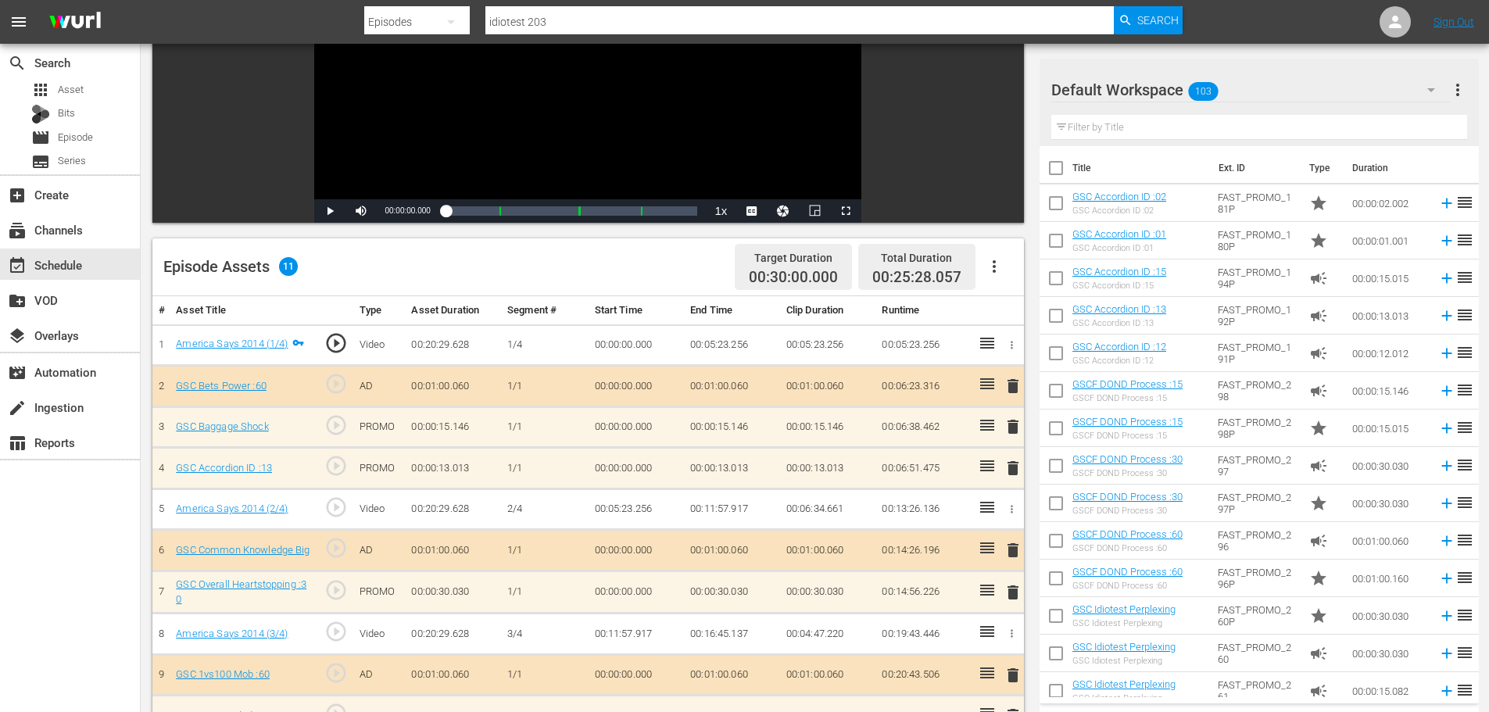
drag, startPoint x: 1113, startPoint y: 127, endPoint x: 1139, endPoint y: 136, distance: 27.9
click at [1113, 127] on input "text" at bounding box center [1260, 127] width 416 height 25
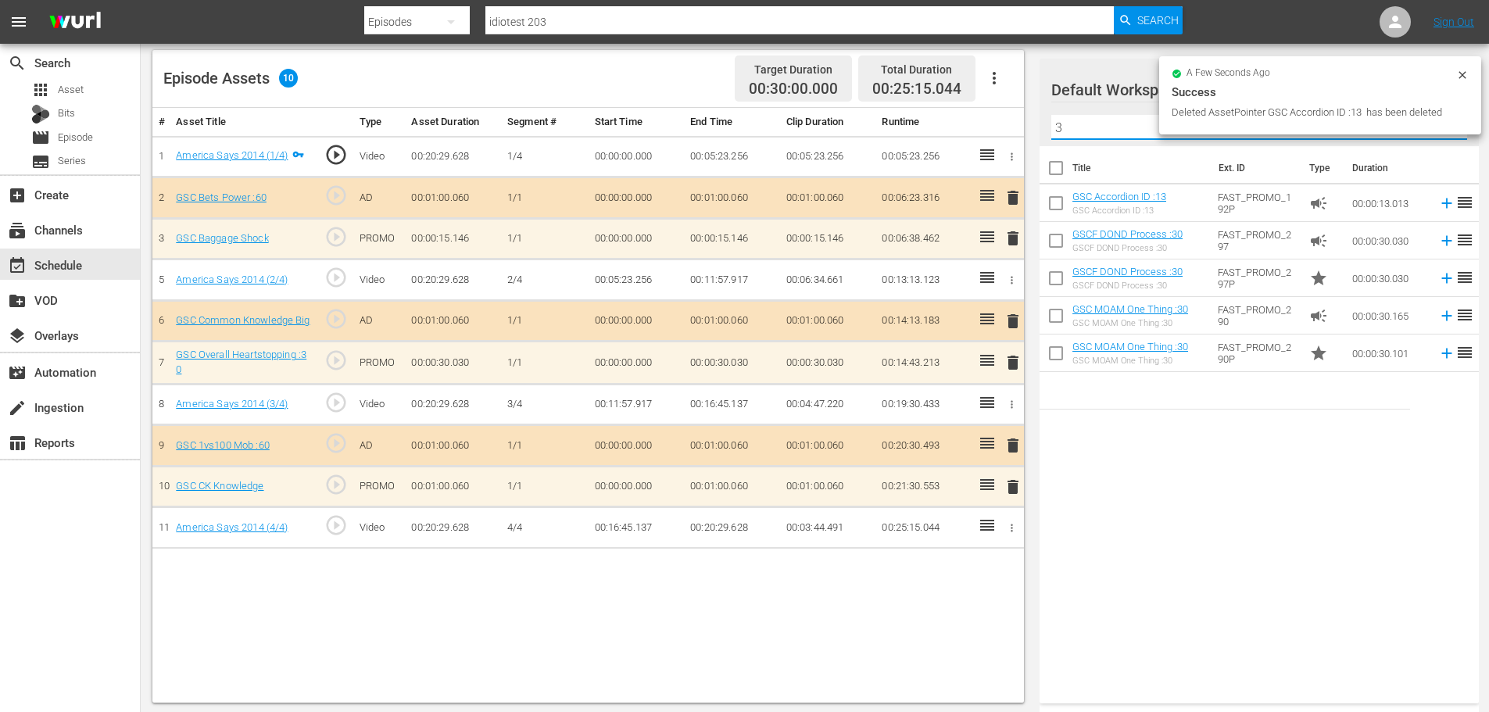
scroll to position [407, 0]
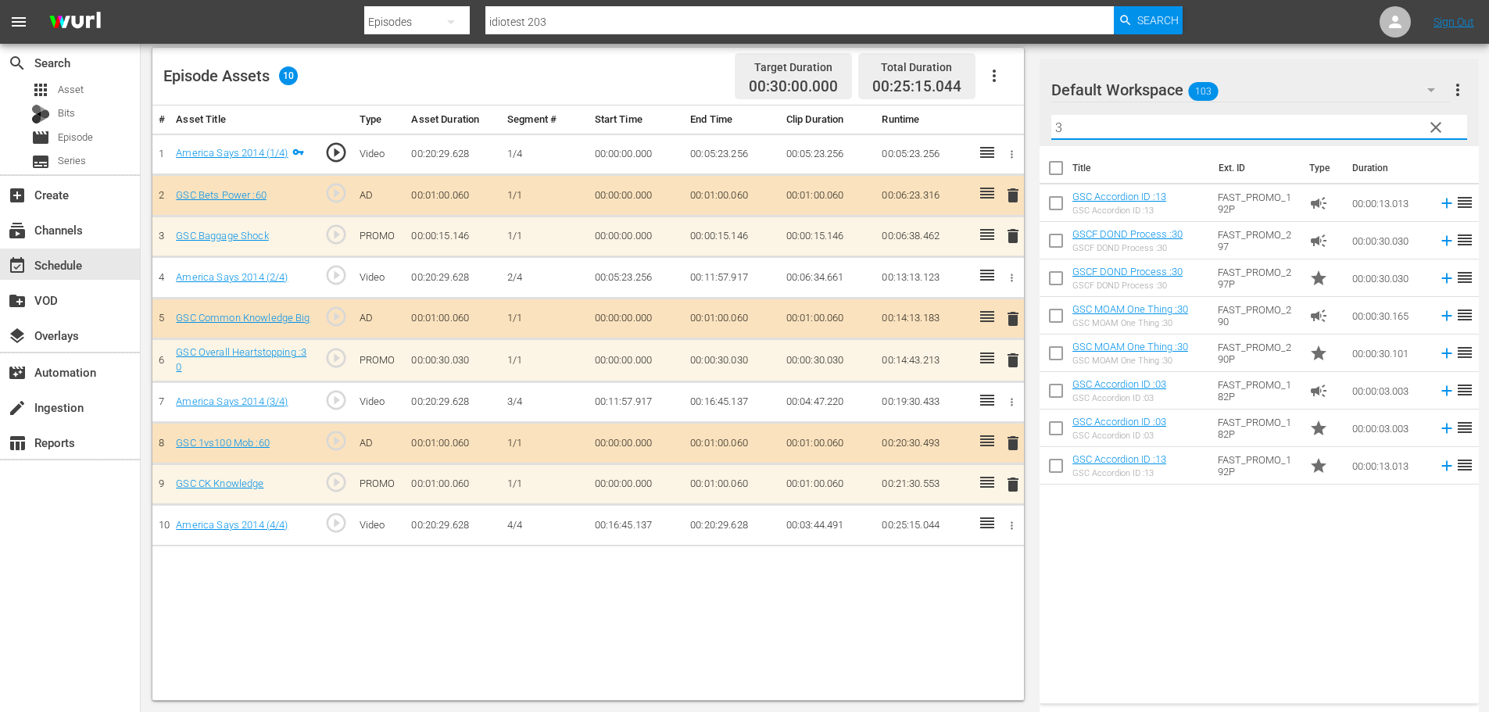
type input "3"
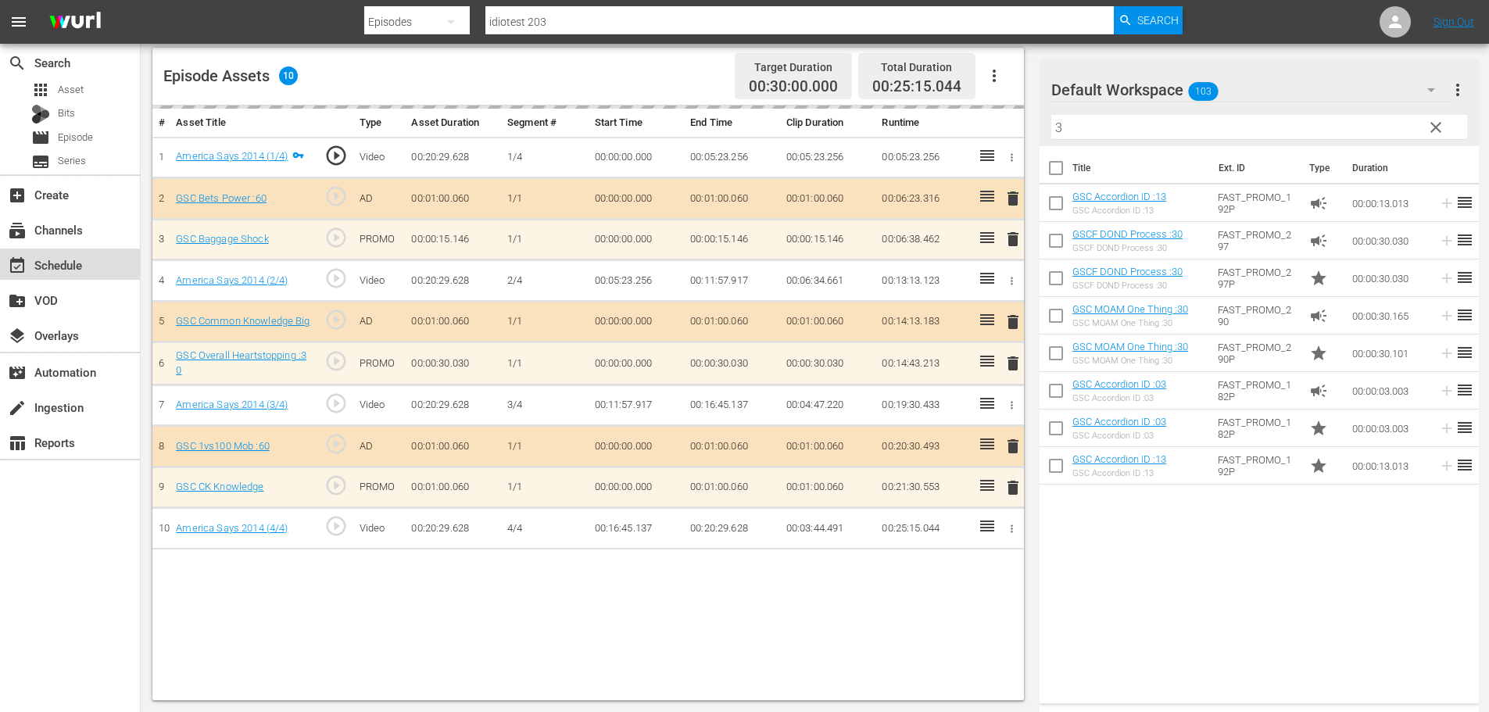
click at [116, 261] on div "event_available Schedule" at bounding box center [70, 264] width 140 height 31
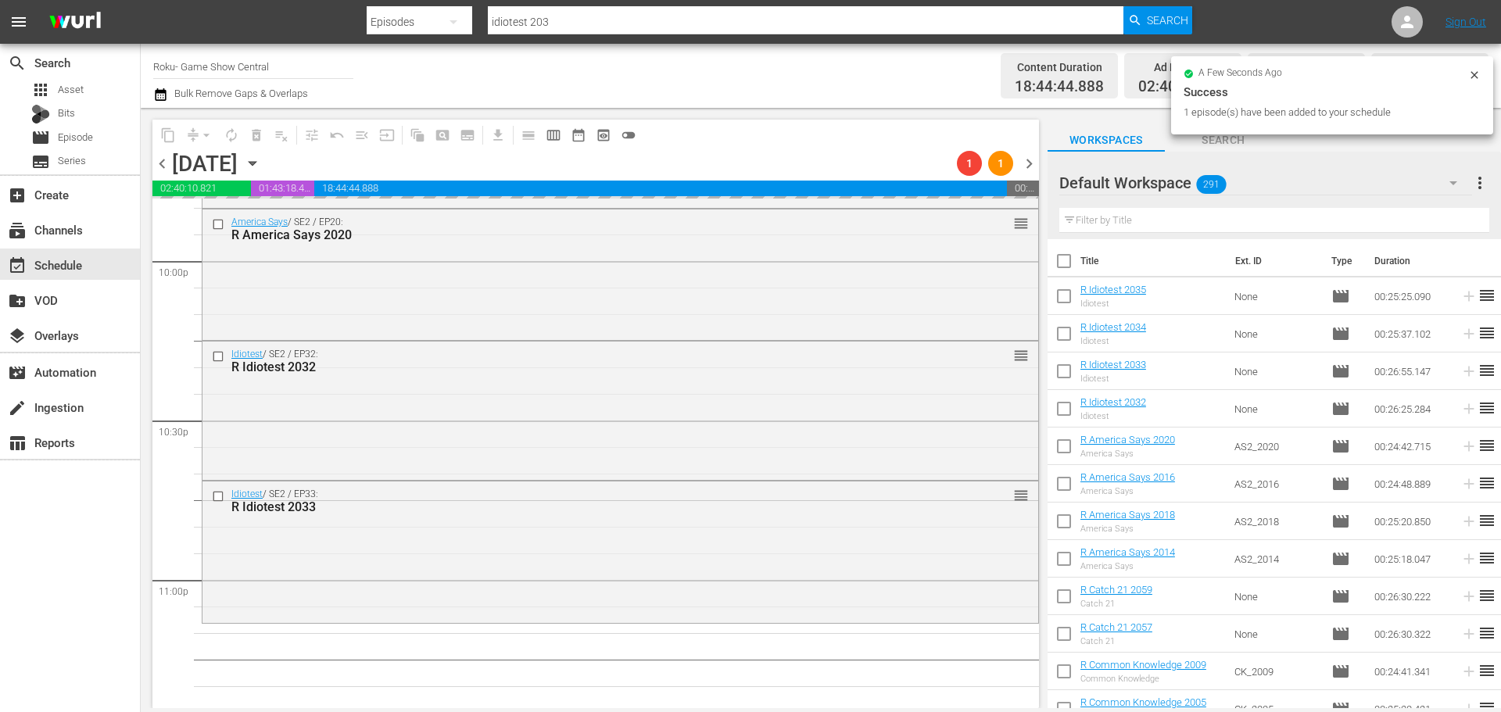
scroll to position [7146, 0]
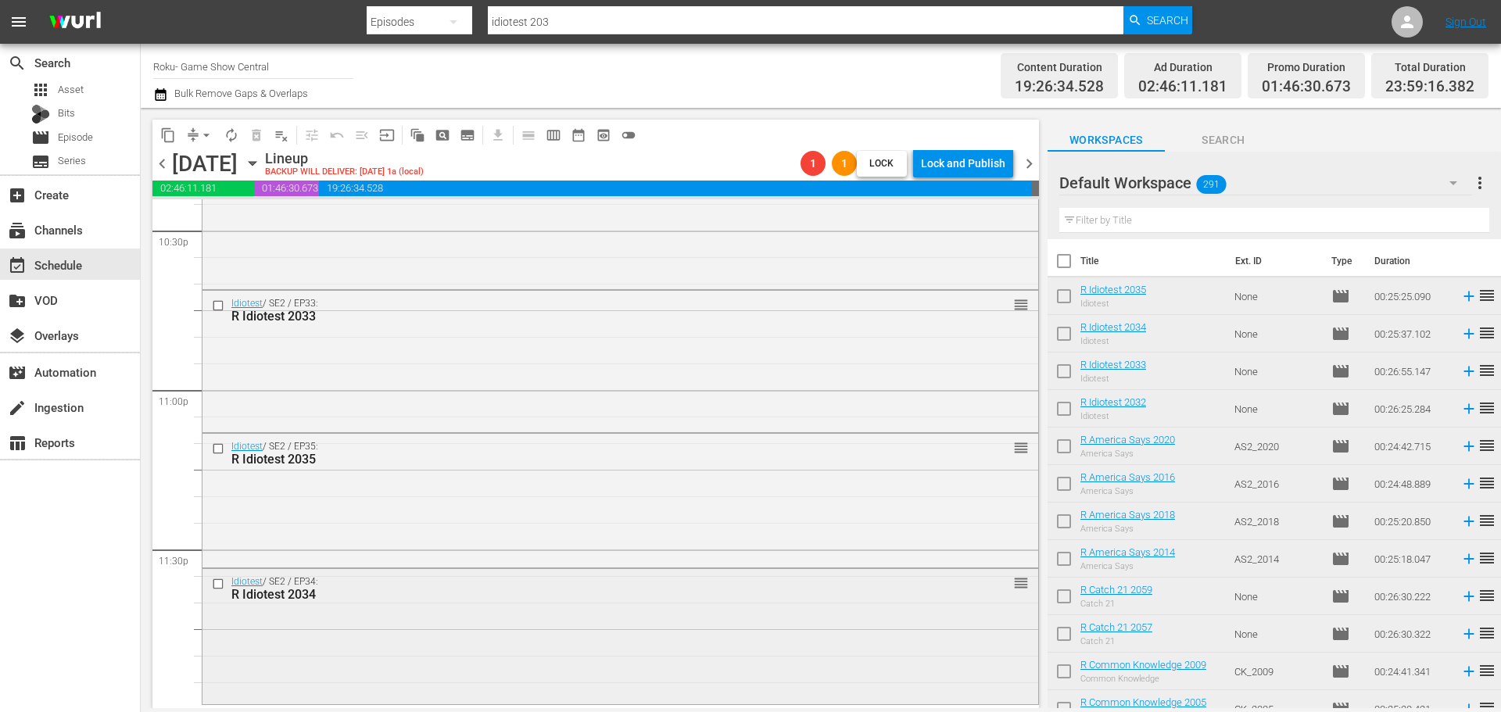
click at [423, 605] on div "Idiotest / SE2 / EP34: R Idiotest 2034 reorder" at bounding box center [620, 588] width 836 height 38
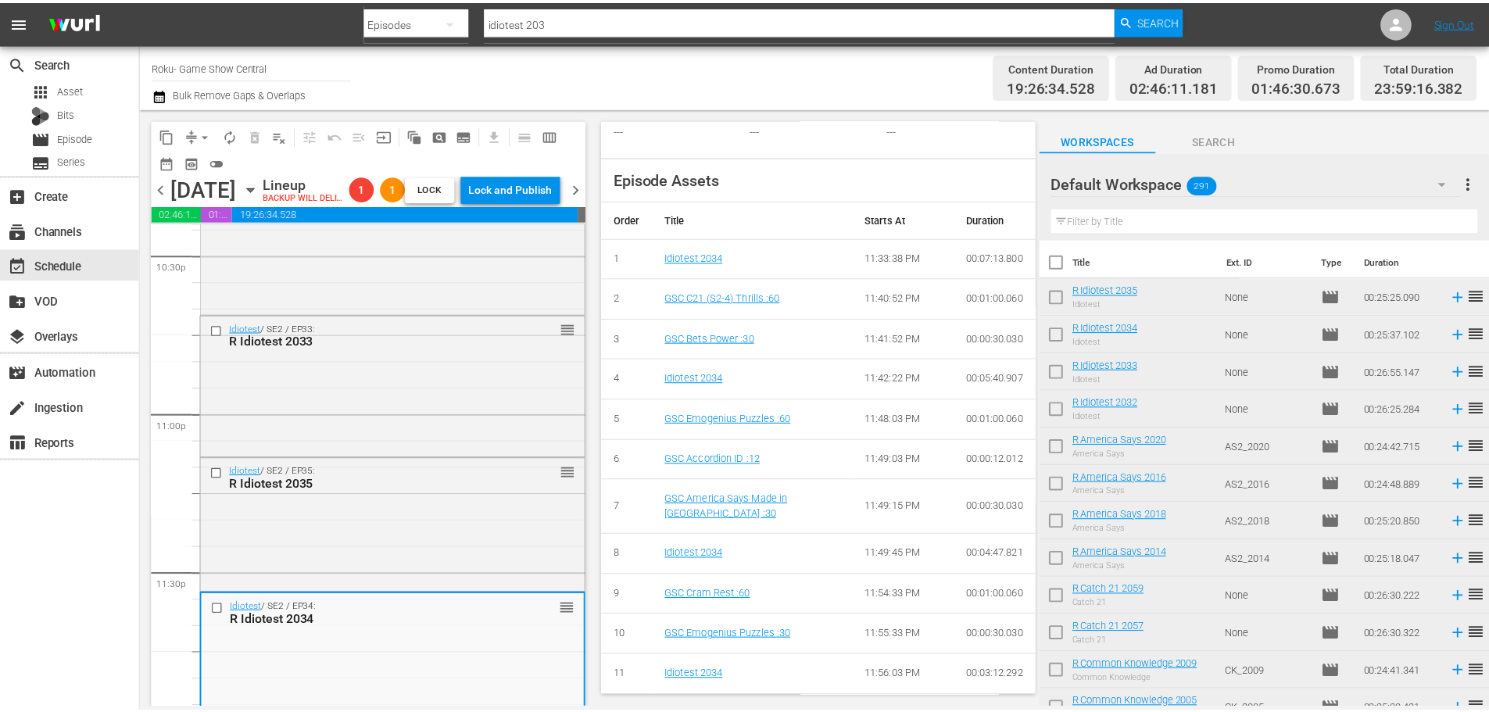
scroll to position [0, 0]
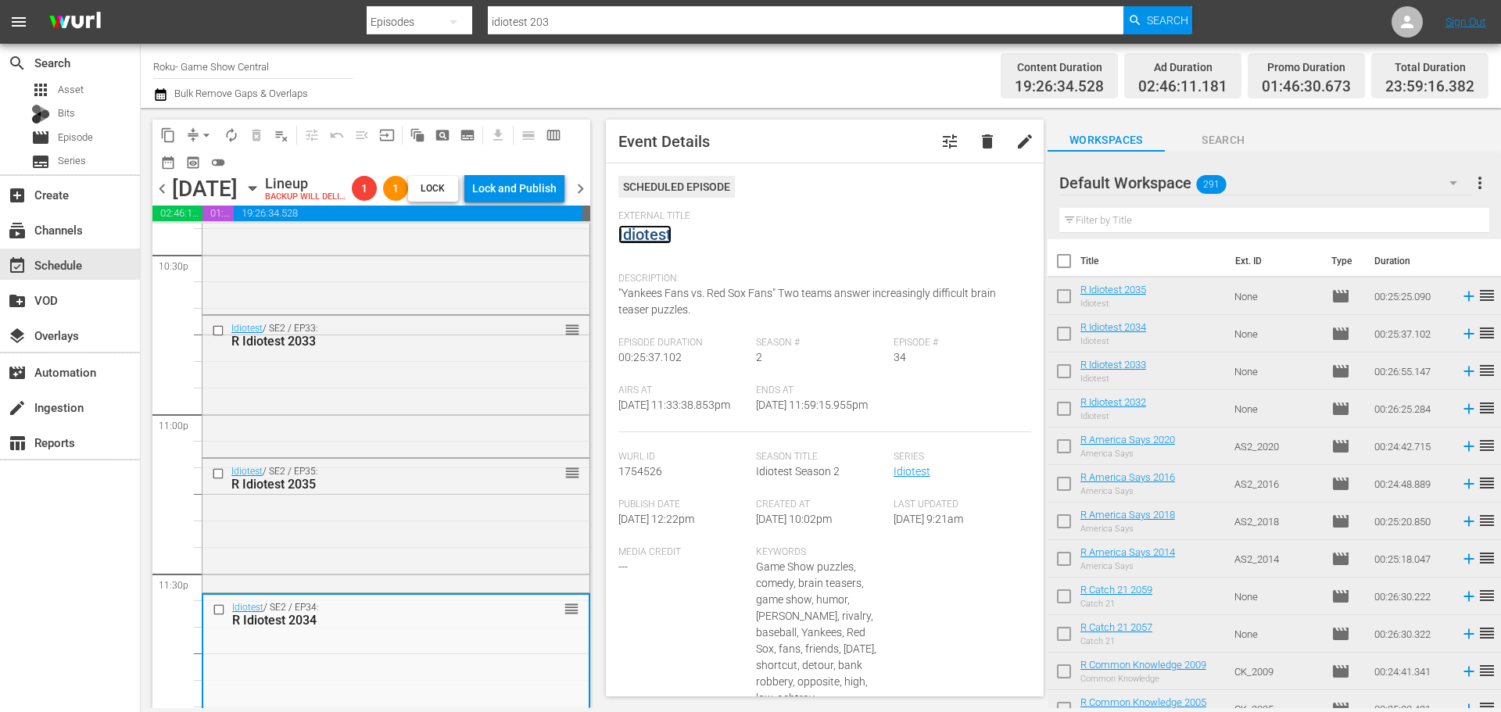
click at [634, 235] on link "Idiotest" at bounding box center [644, 234] width 53 height 19
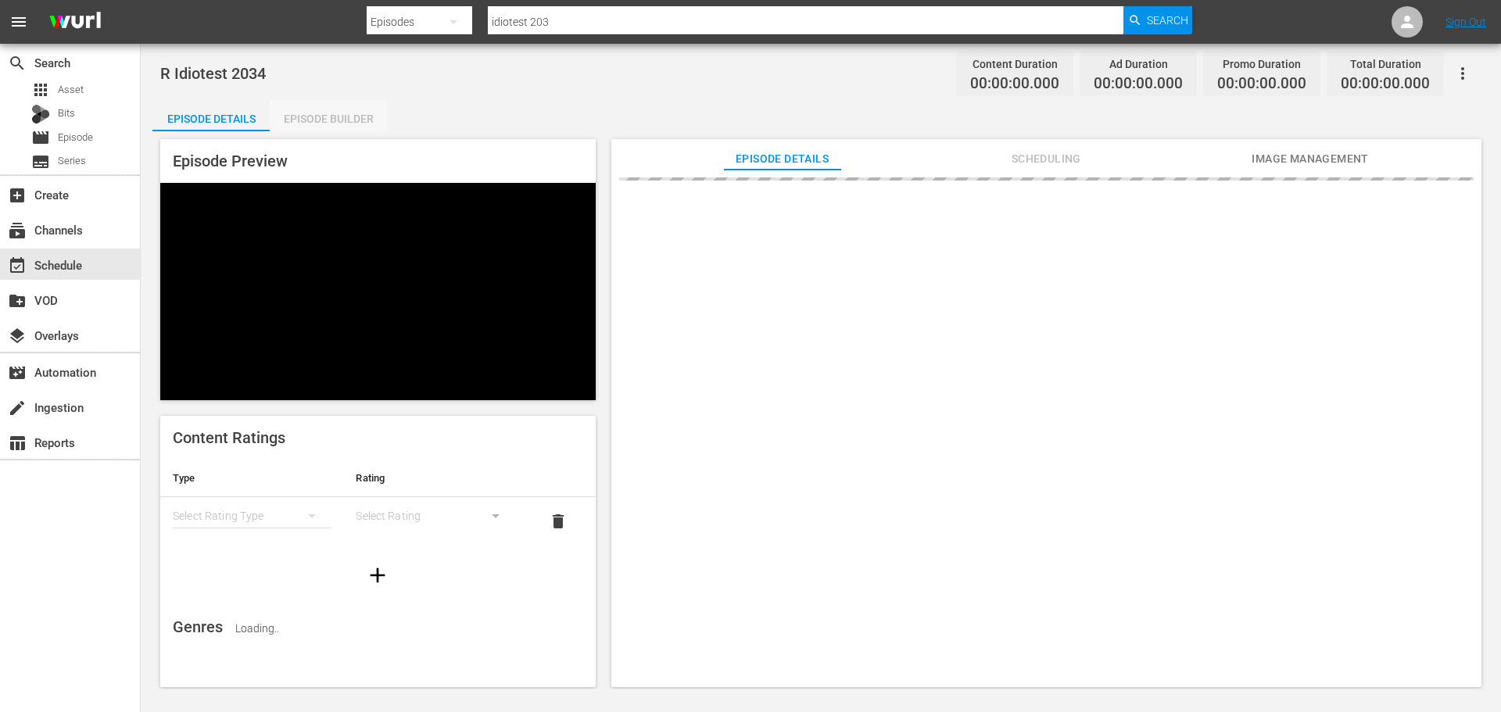
click at [355, 129] on div "Episode Builder" at bounding box center [328, 119] width 117 height 38
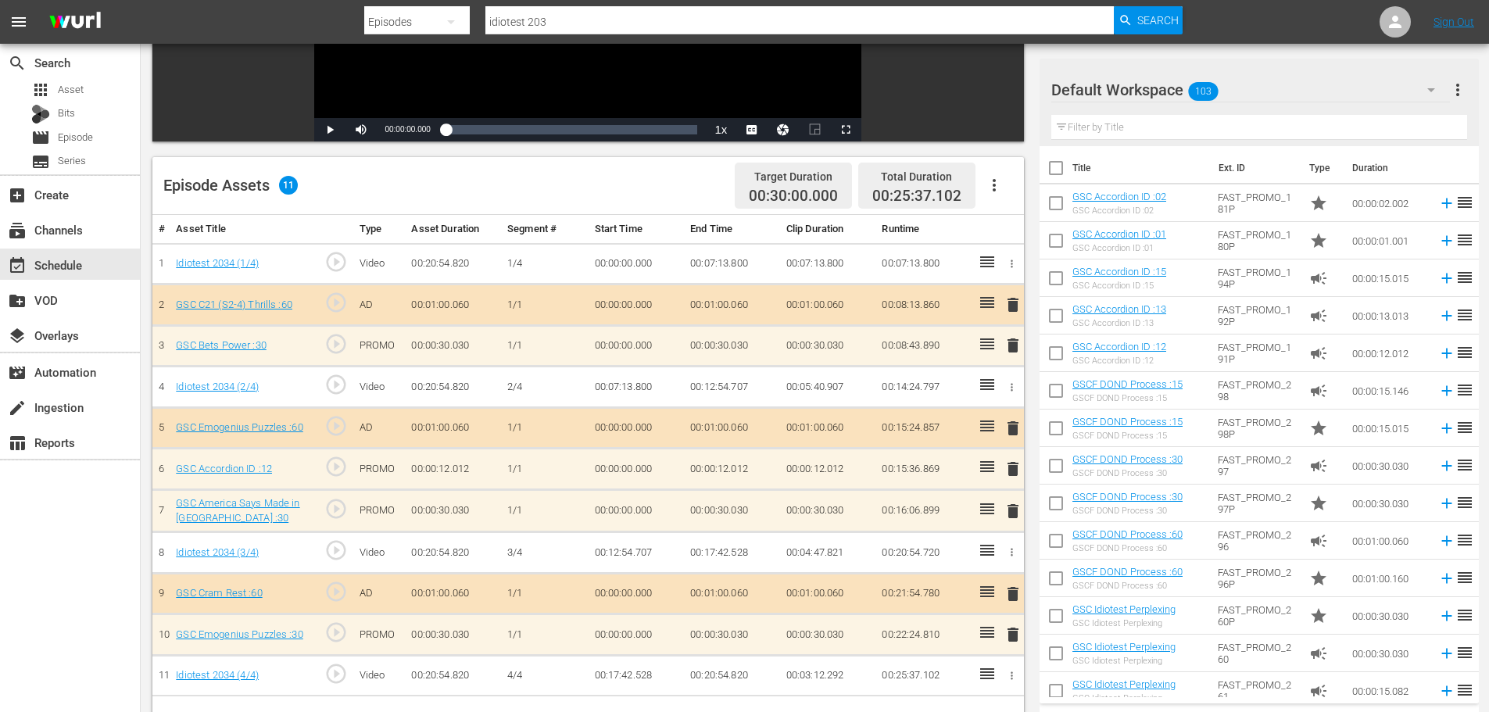
scroll to position [407, 0]
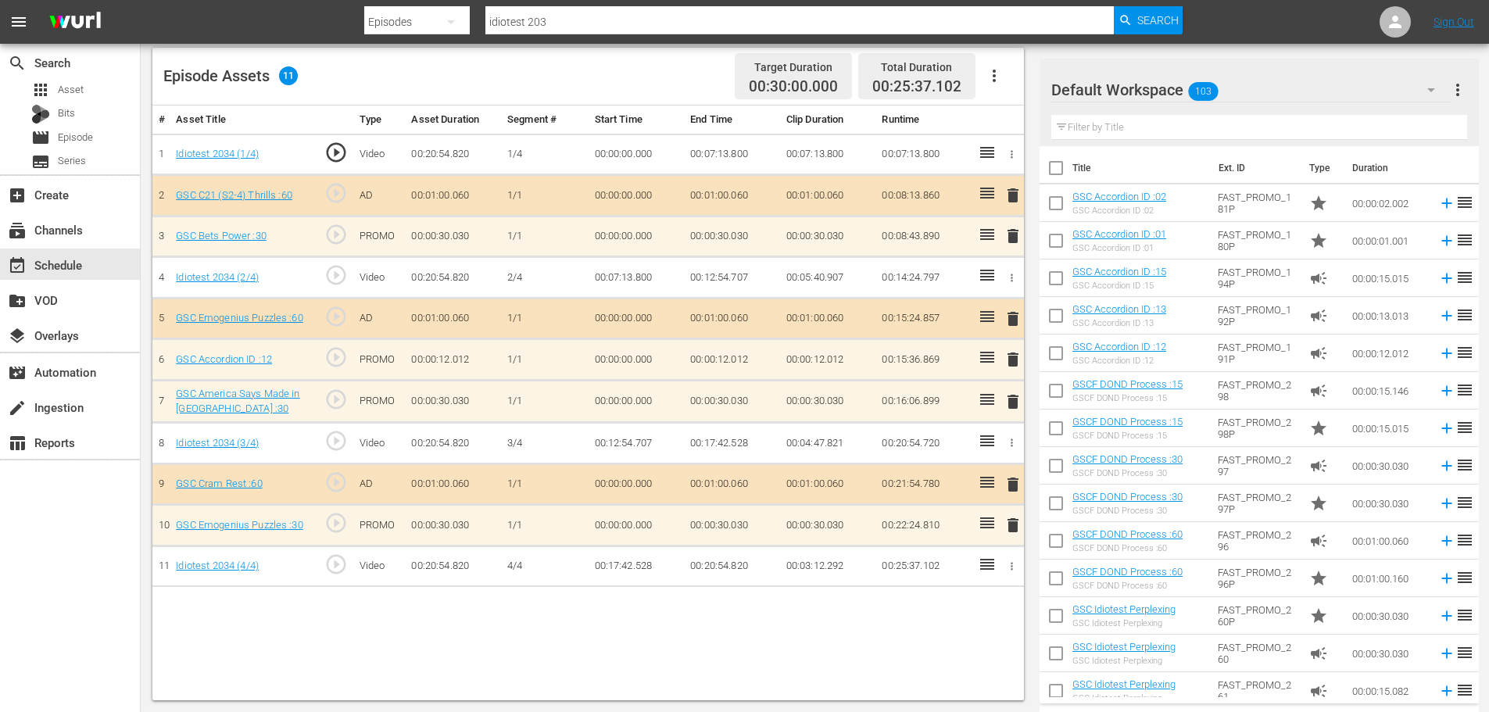
click at [1016, 365] on span "delete" at bounding box center [1013, 359] width 19 height 19
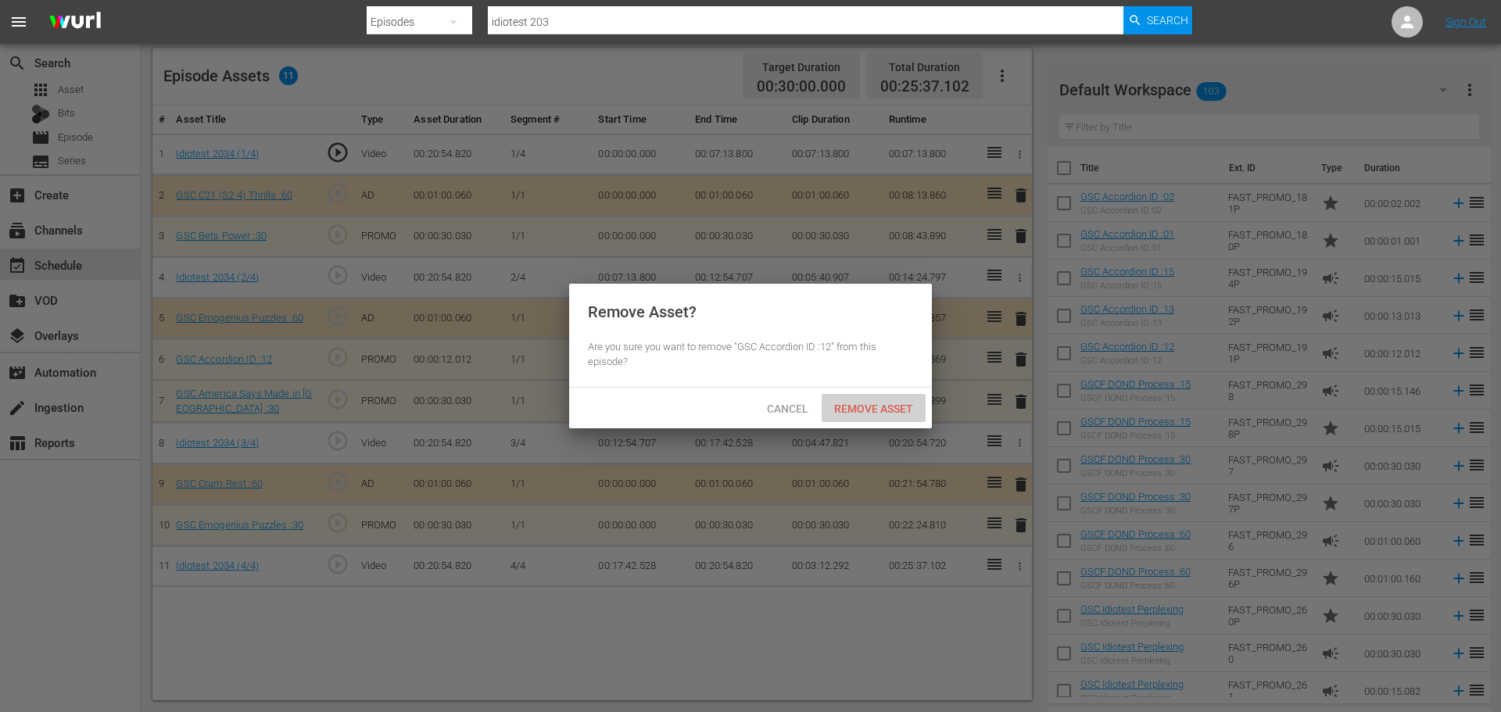
click at [895, 420] on div "Remove Asset" at bounding box center [874, 408] width 104 height 29
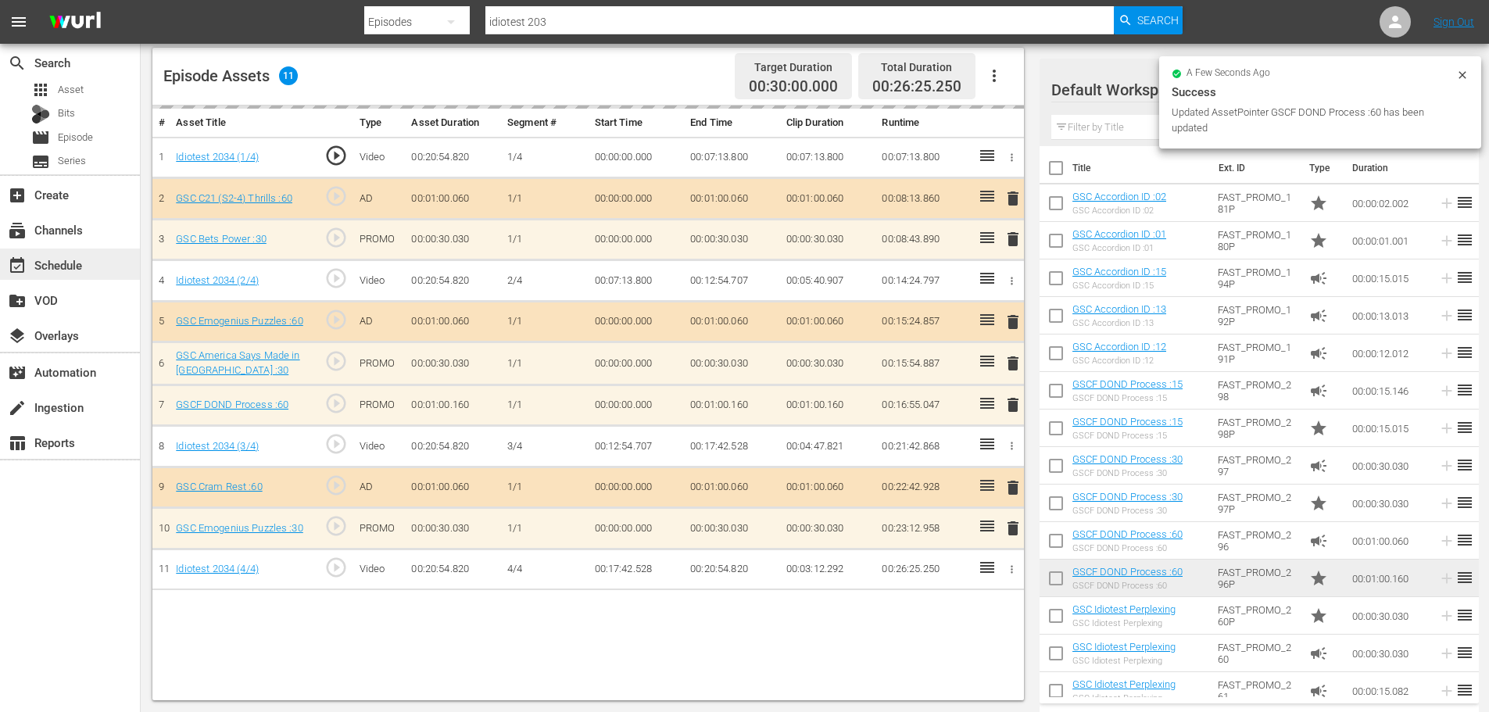
click at [70, 253] on div "event_available Schedule" at bounding box center [70, 264] width 140 height 31
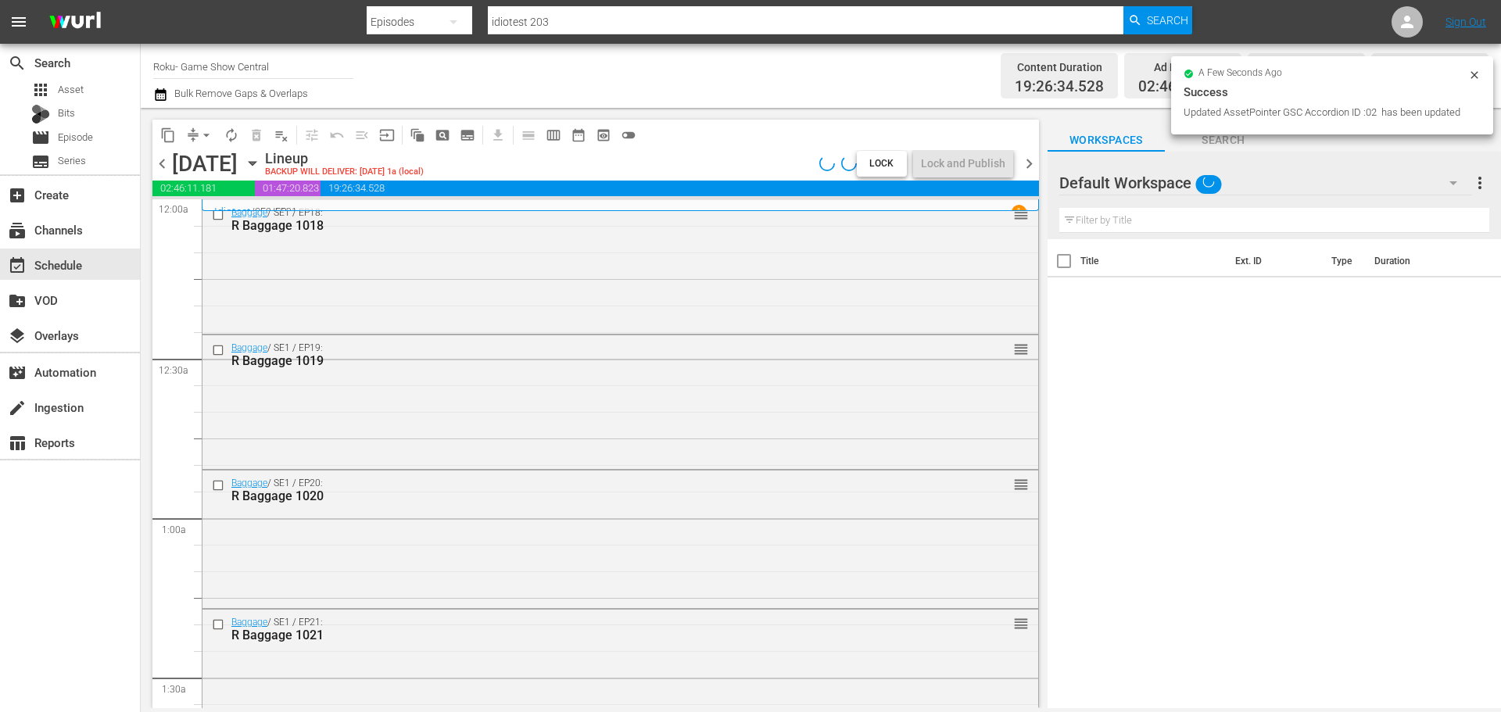
scroll to position [7147, 0]
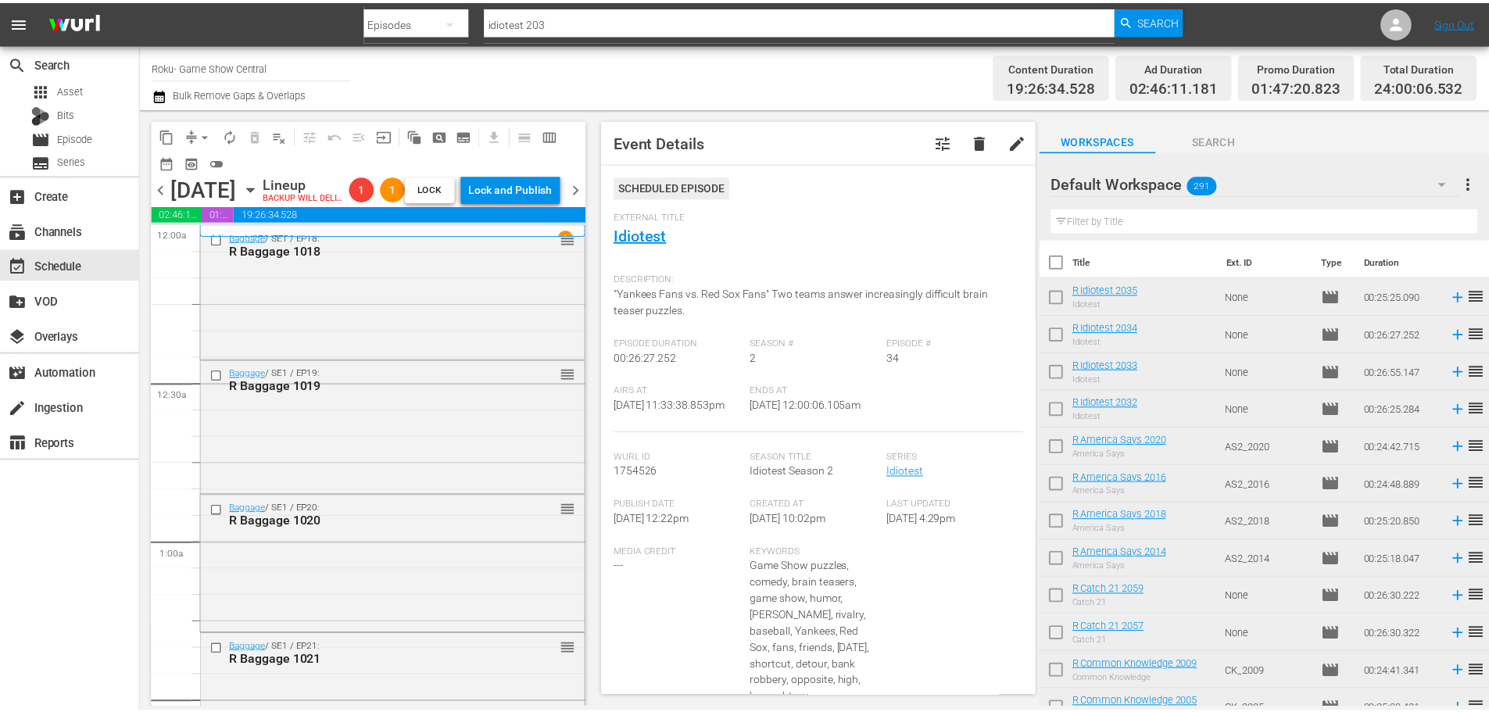
scroll to position [7147, 0]
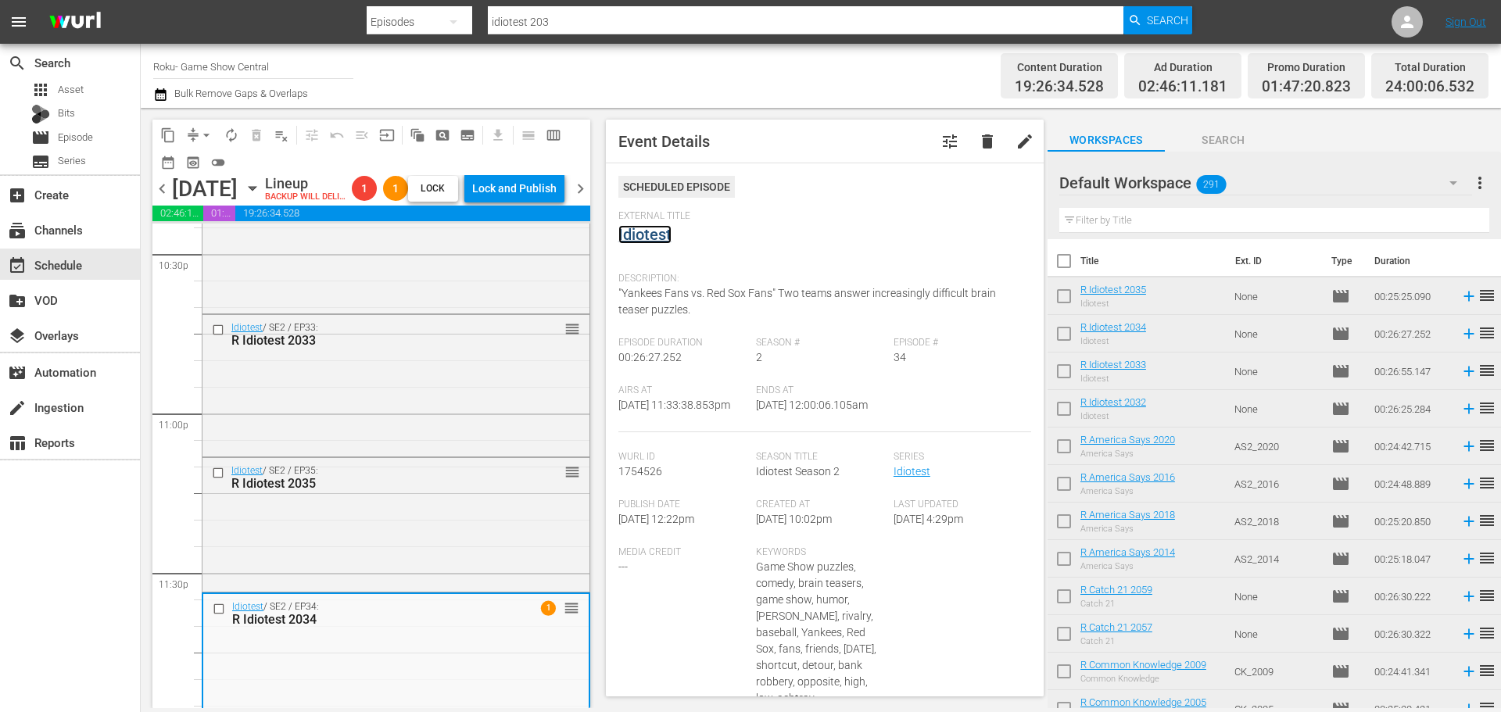
click at [663, 235] on link "Idiotest" at bounding box center [644, 234] width 53 height 19
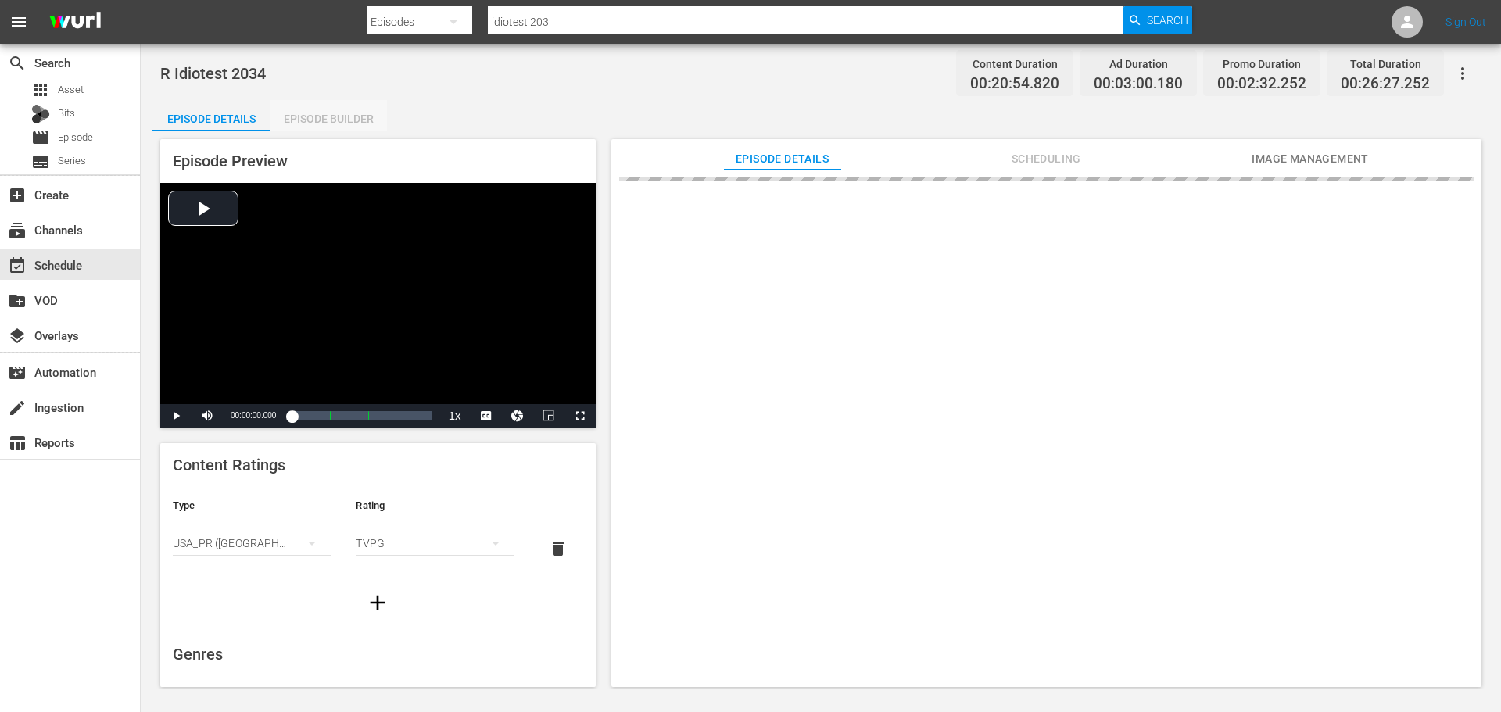
click at [382, 125] on div "Episode Builder" at bounding box center [328, 119] width 117 height 38
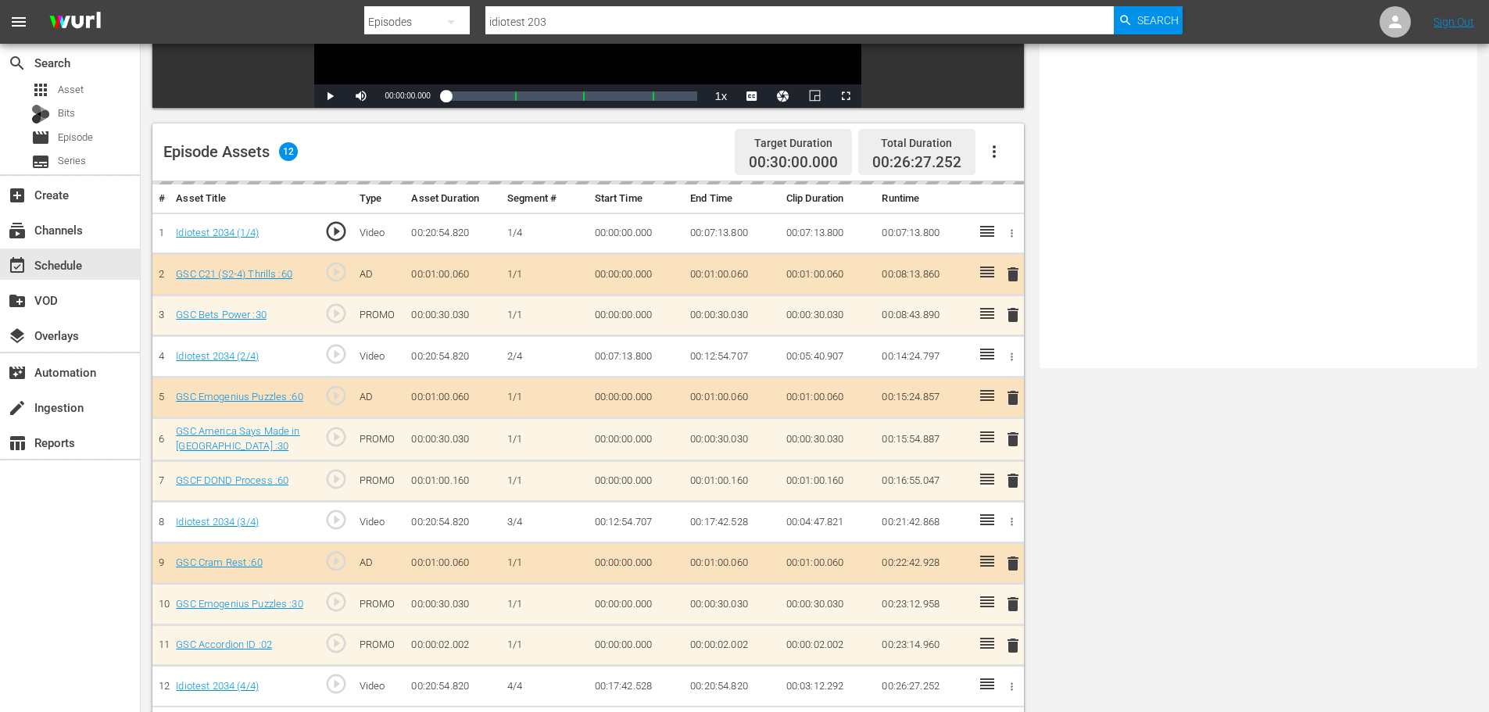
scroll to position [407, 0]
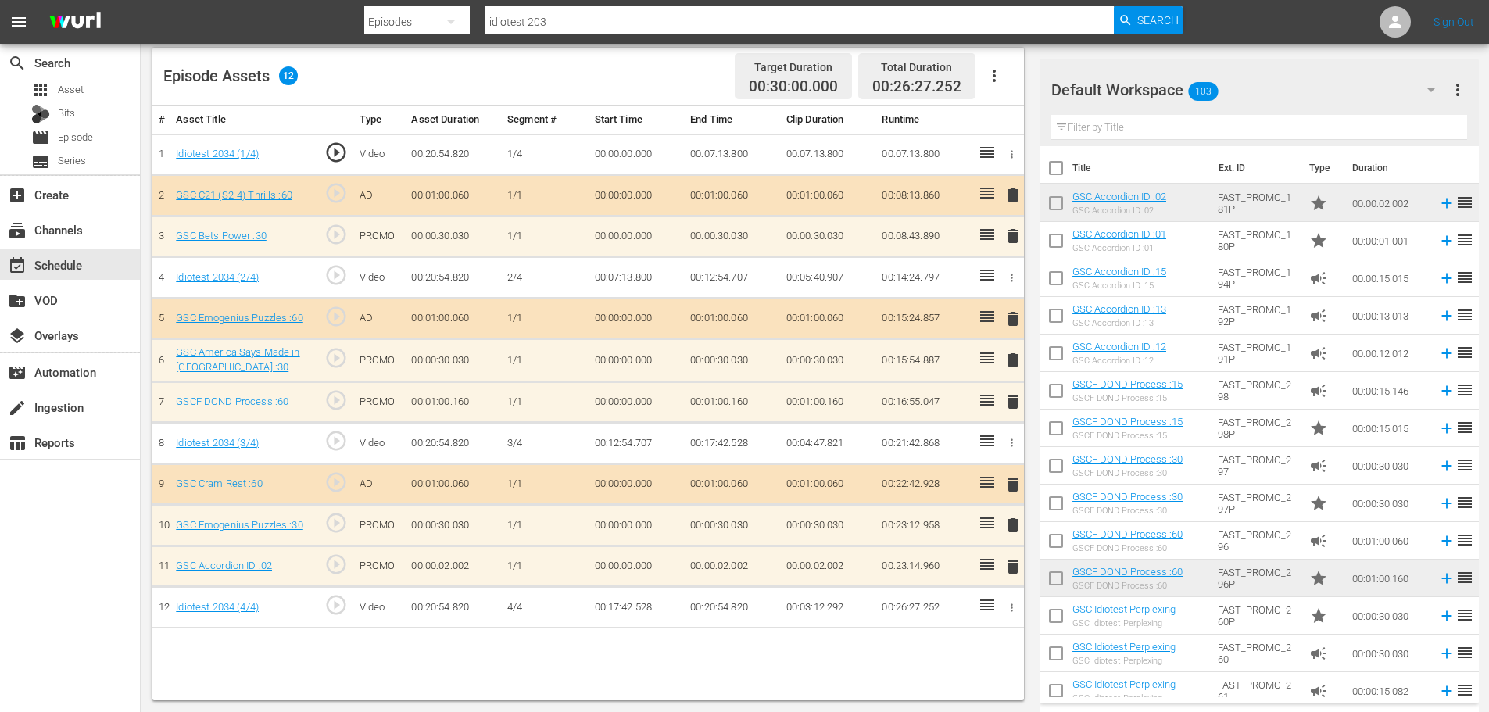
click at [1015, 579] on td "delete" at bounding box center [1011, 566] width 26 height 41
click at [1020, 564] on span "delete" at bounding box center [1013, 566] width 19 height 19
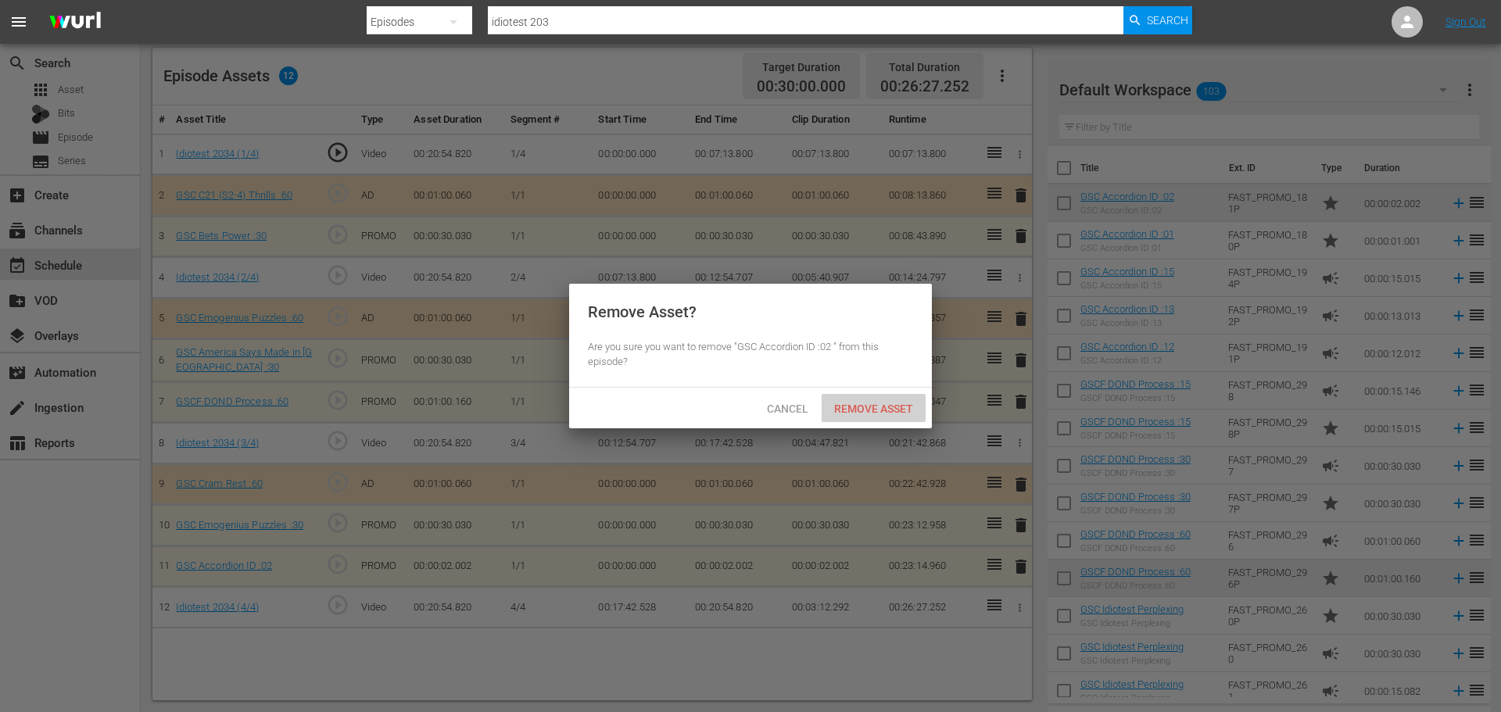
click at [875, 421] on div "Remove Asset" at bounding box center [874, 408] width 104 height 29
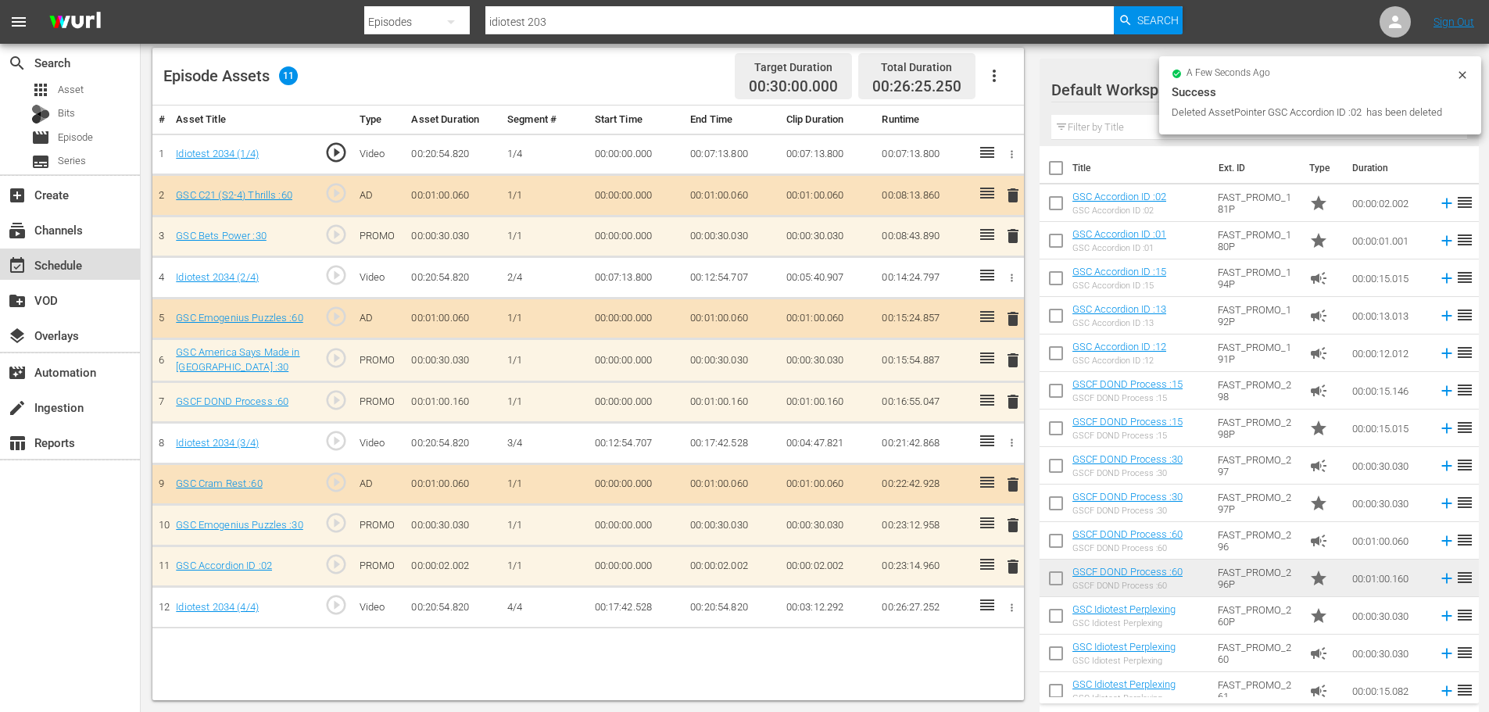
click at [83, 253] on div "event_available Schedule" at bounding box center [70, 264] width 140 height 31
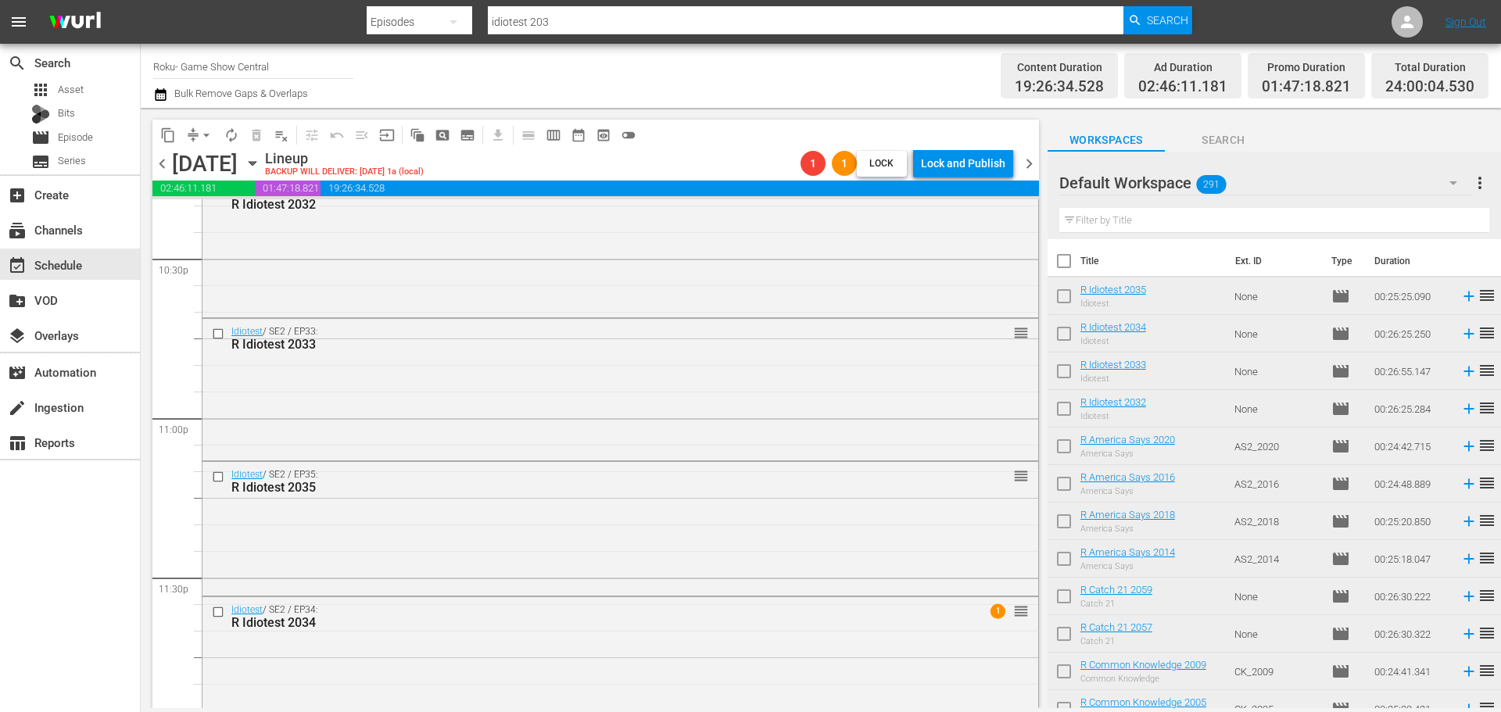
scroll to position [7147, 0]
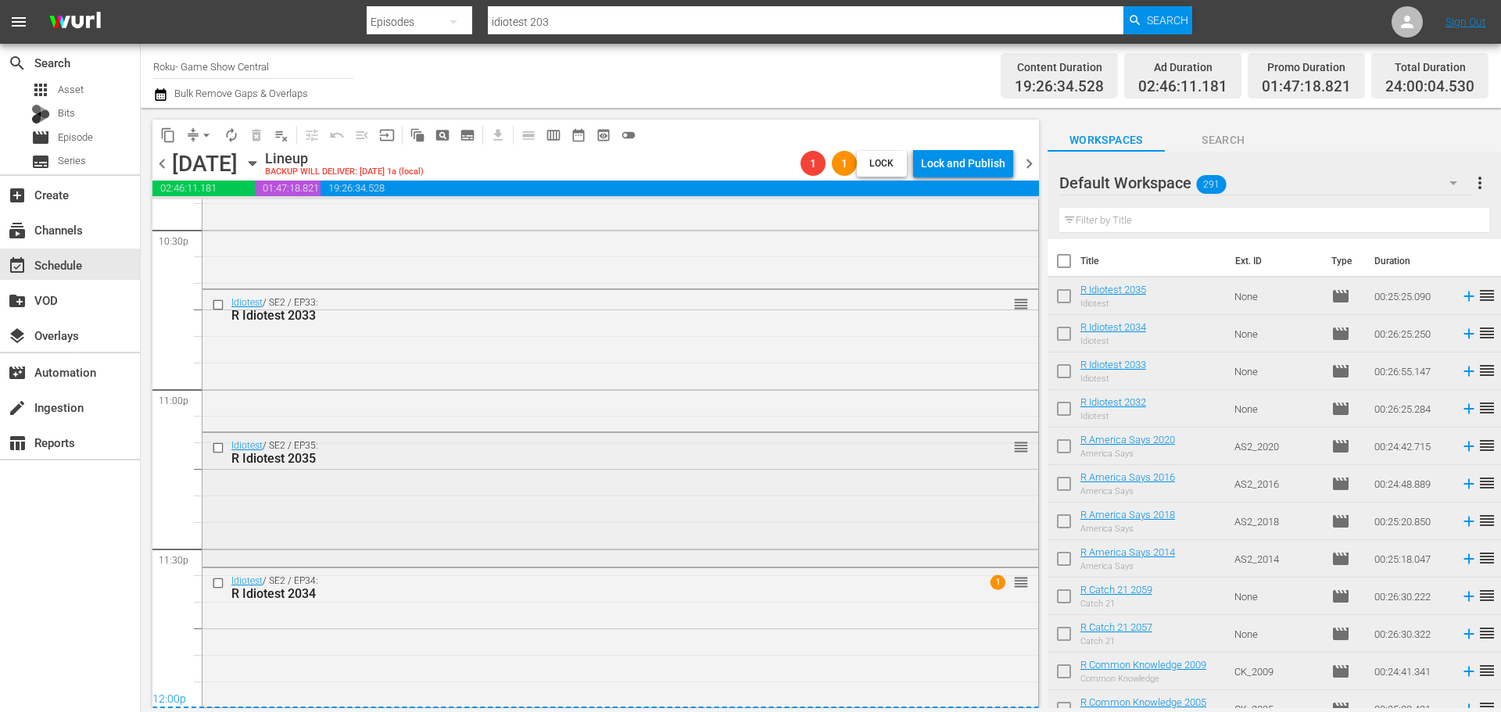
click at [441, 479] on div "Idiotest / SE2 / EP35: R Idiotest 2035 reorder" at bounding box center [620, 498] width 836 height 131
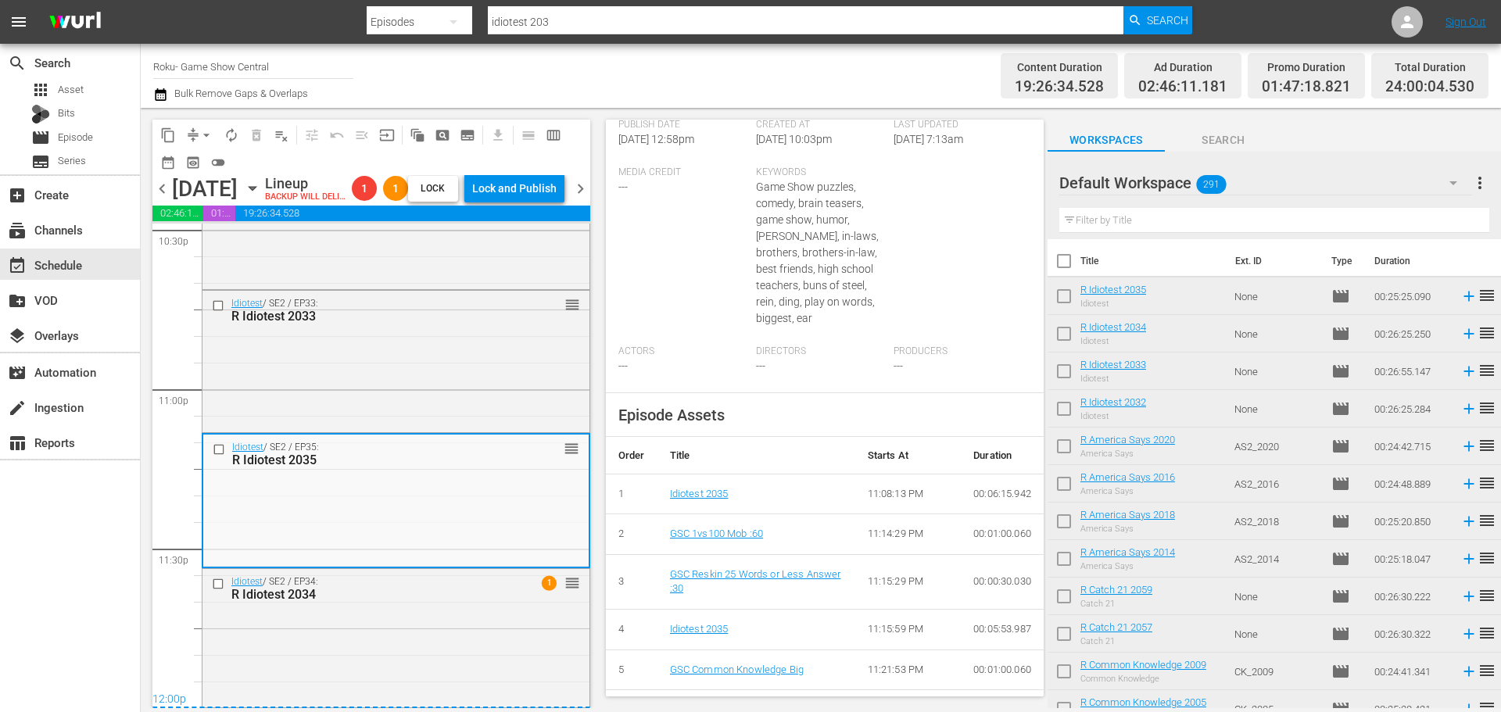
scroll to position [593, 0]
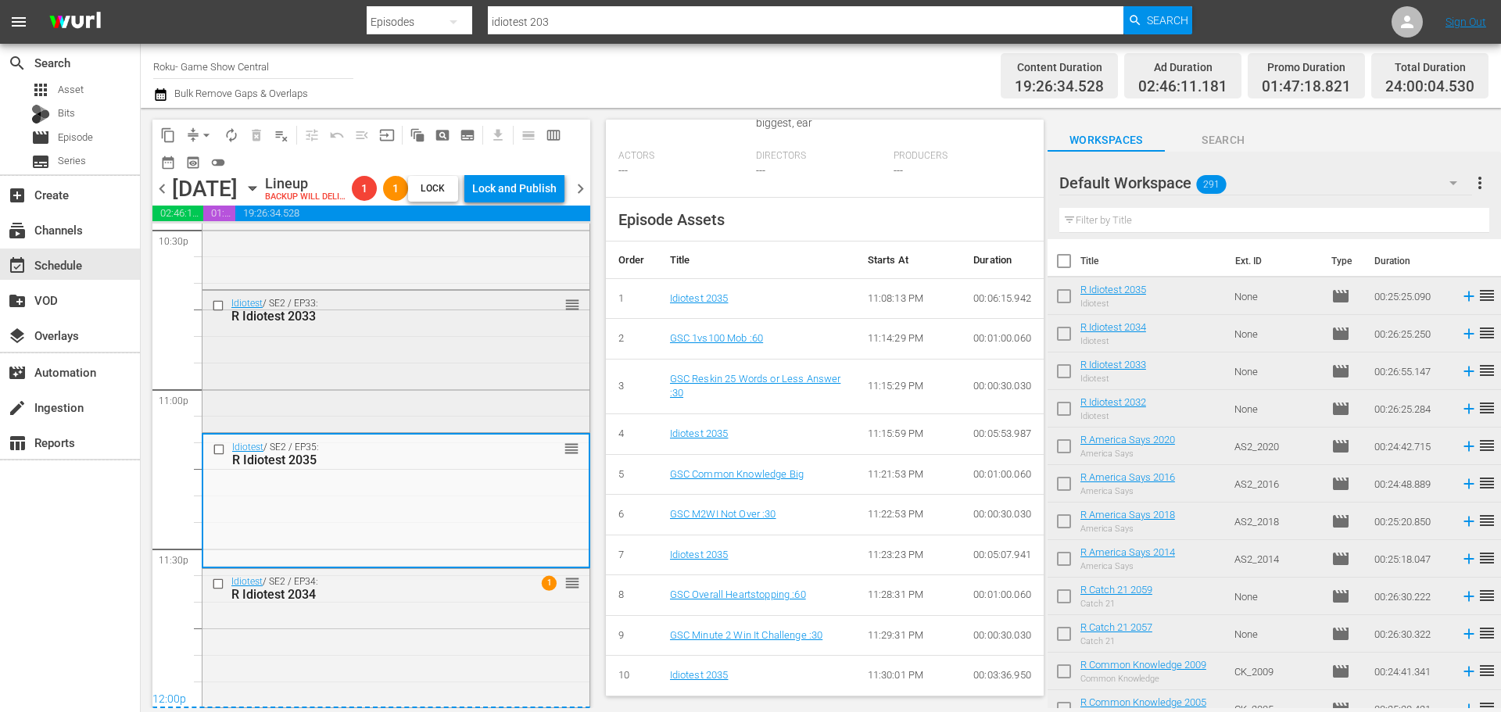
click at [393, 417] on div "Idiotest / SE2 / EP33: R Idiotest 2033 reorder" at bounding box center [395, 360] width 387 height 138
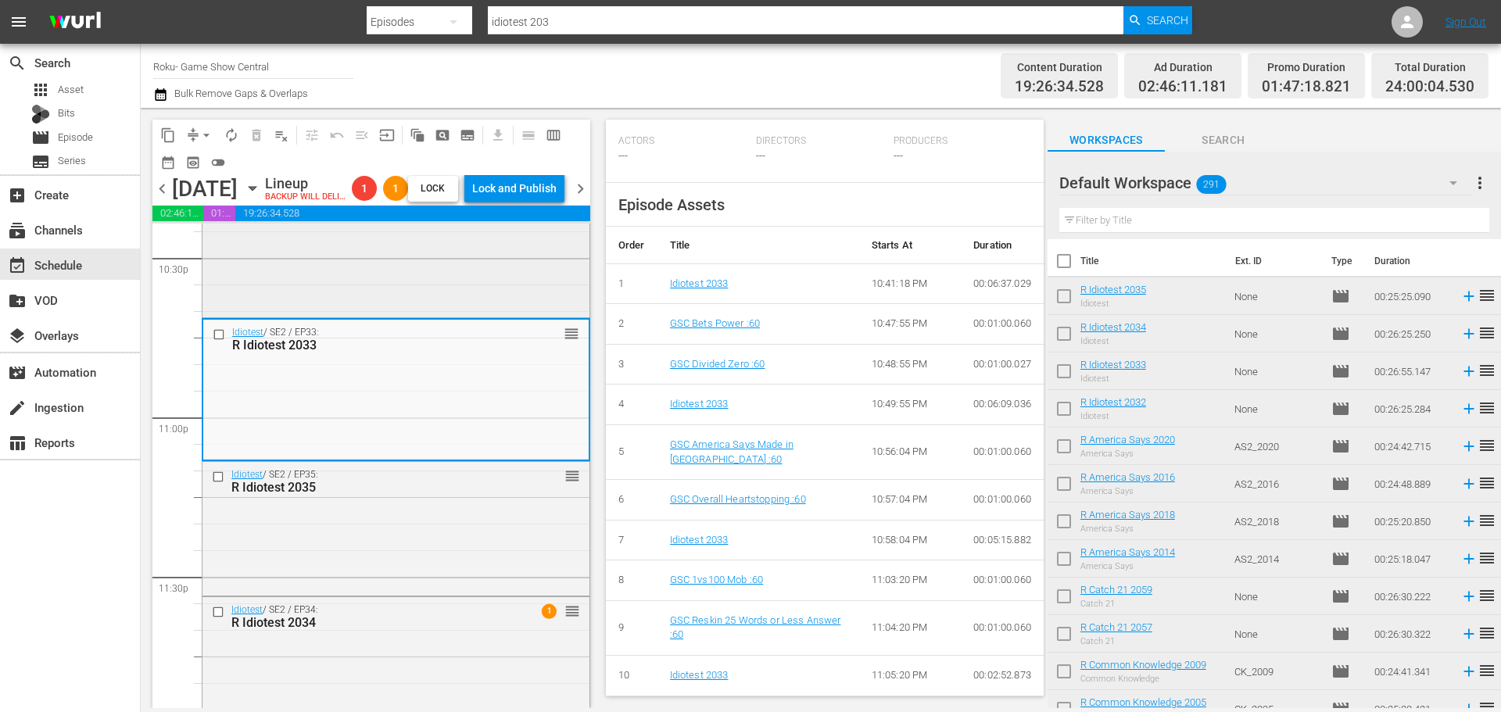
scroll to position [7041, 0]
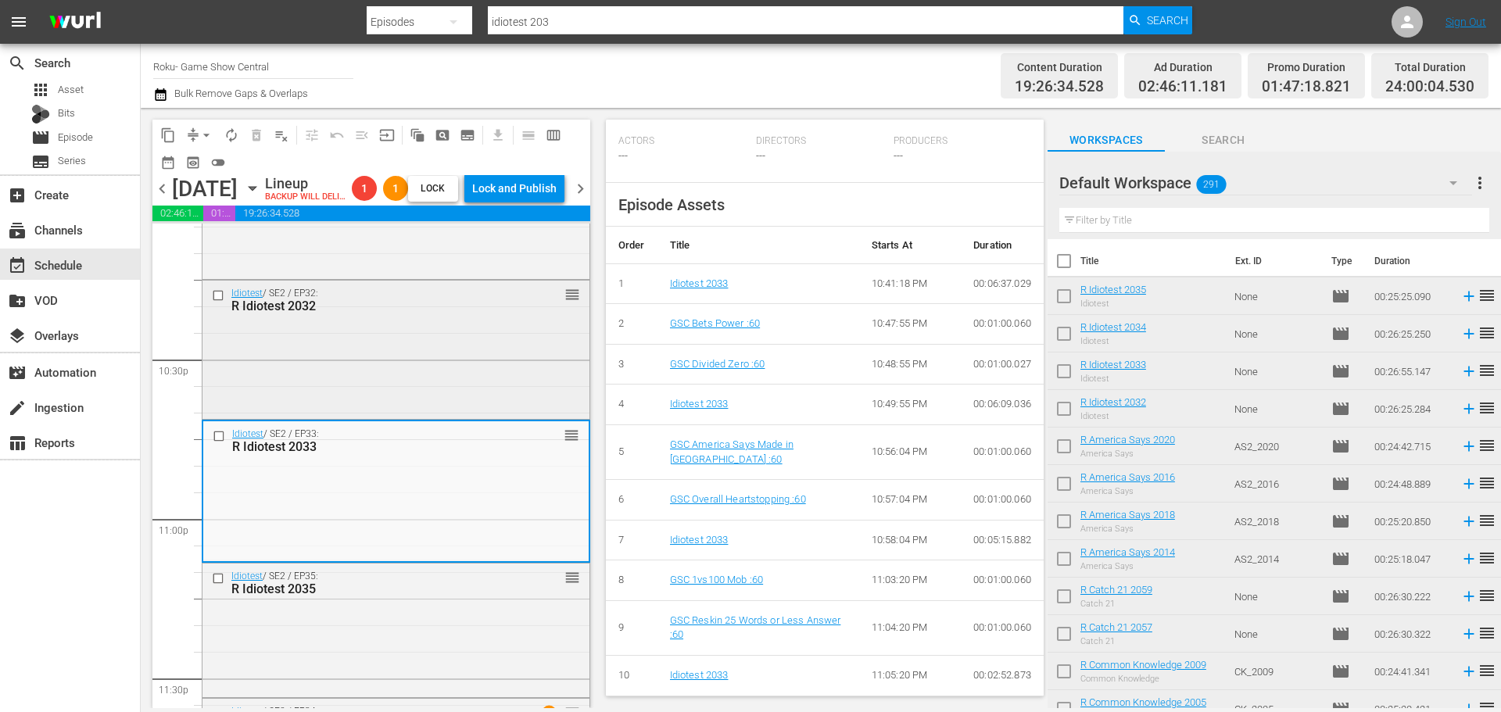
click at [379, 368] on div "Idiotest / SE2 / EP32: R Idiotest 2032 reorder" at bounding box center [395, 349] width 387 height 136
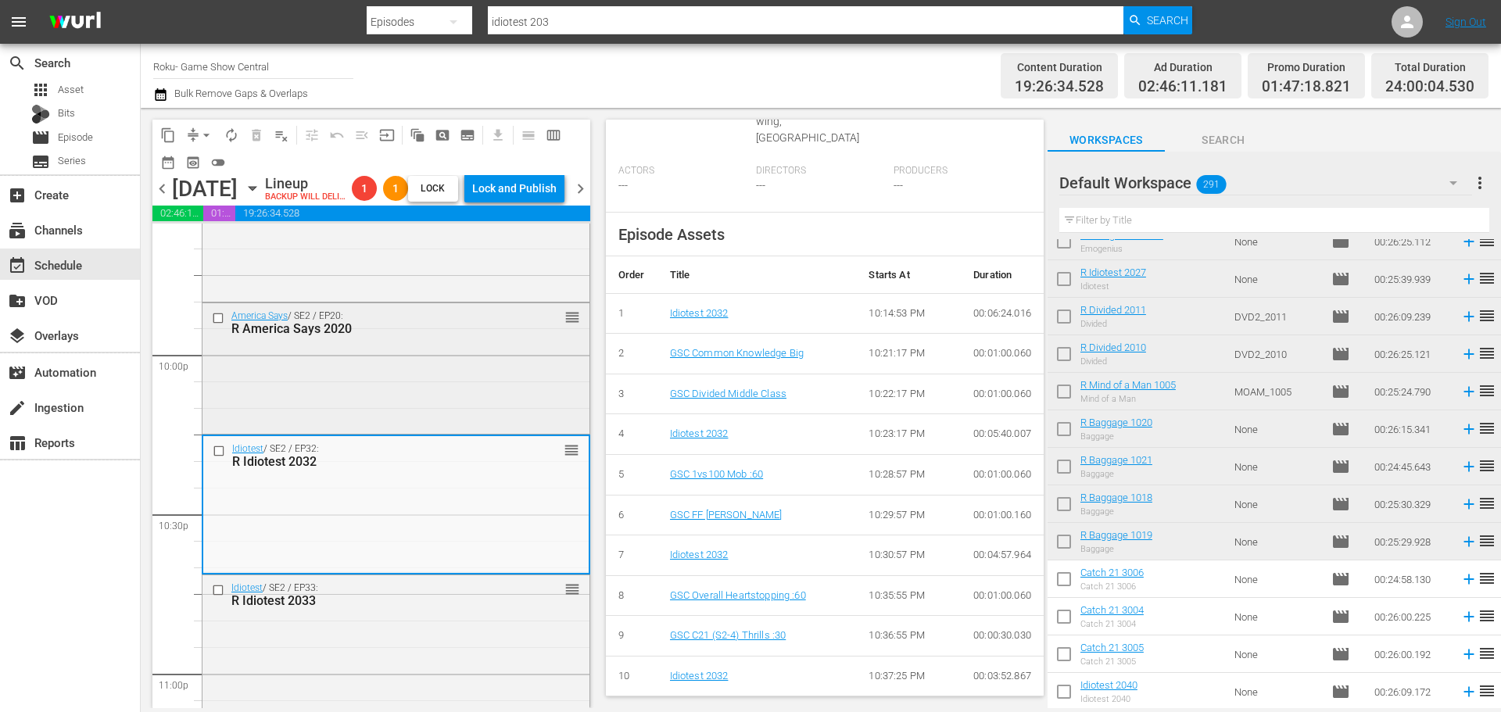
scroll to position [6885, 0]
click at [405, 338] on div "R America Says 2020" at bounding box center [370, 330] width 279 height 15
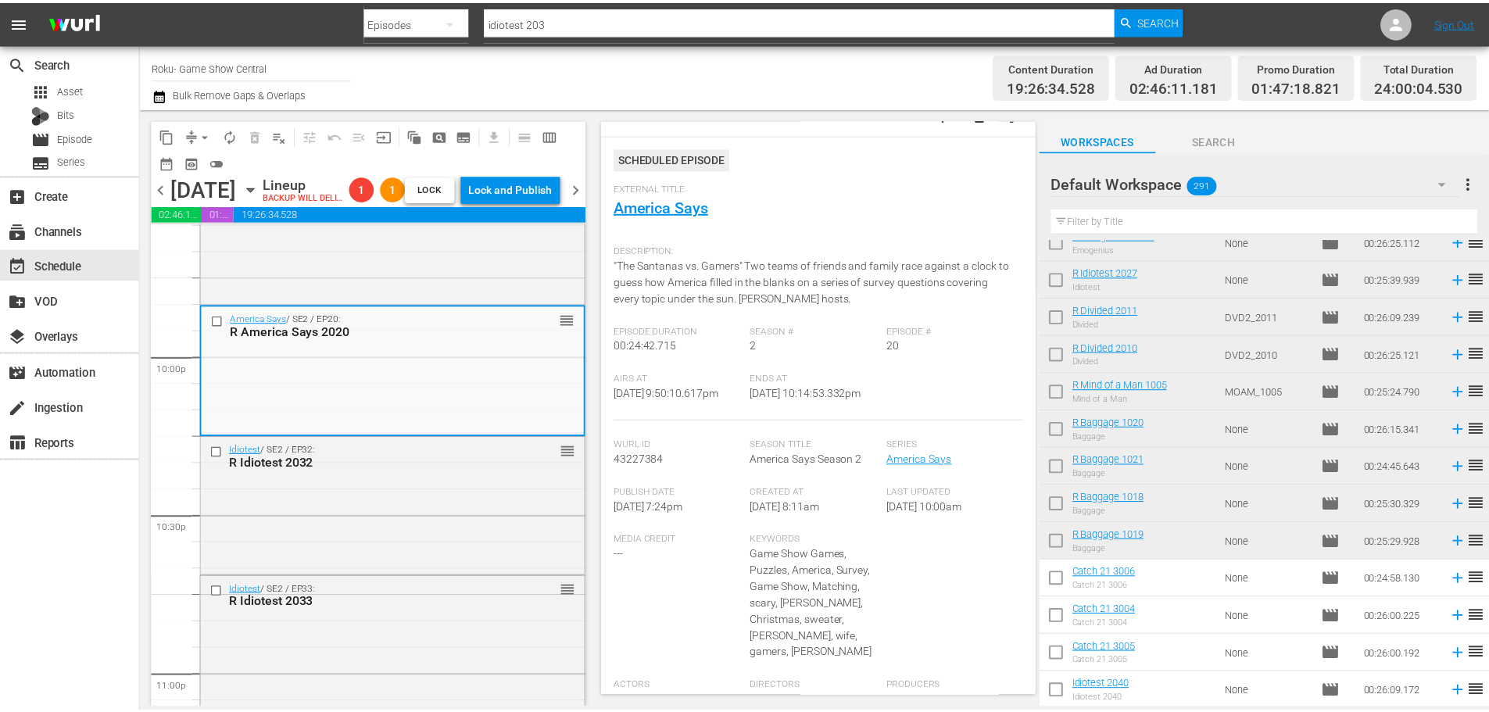
scroll to position [0, 0]
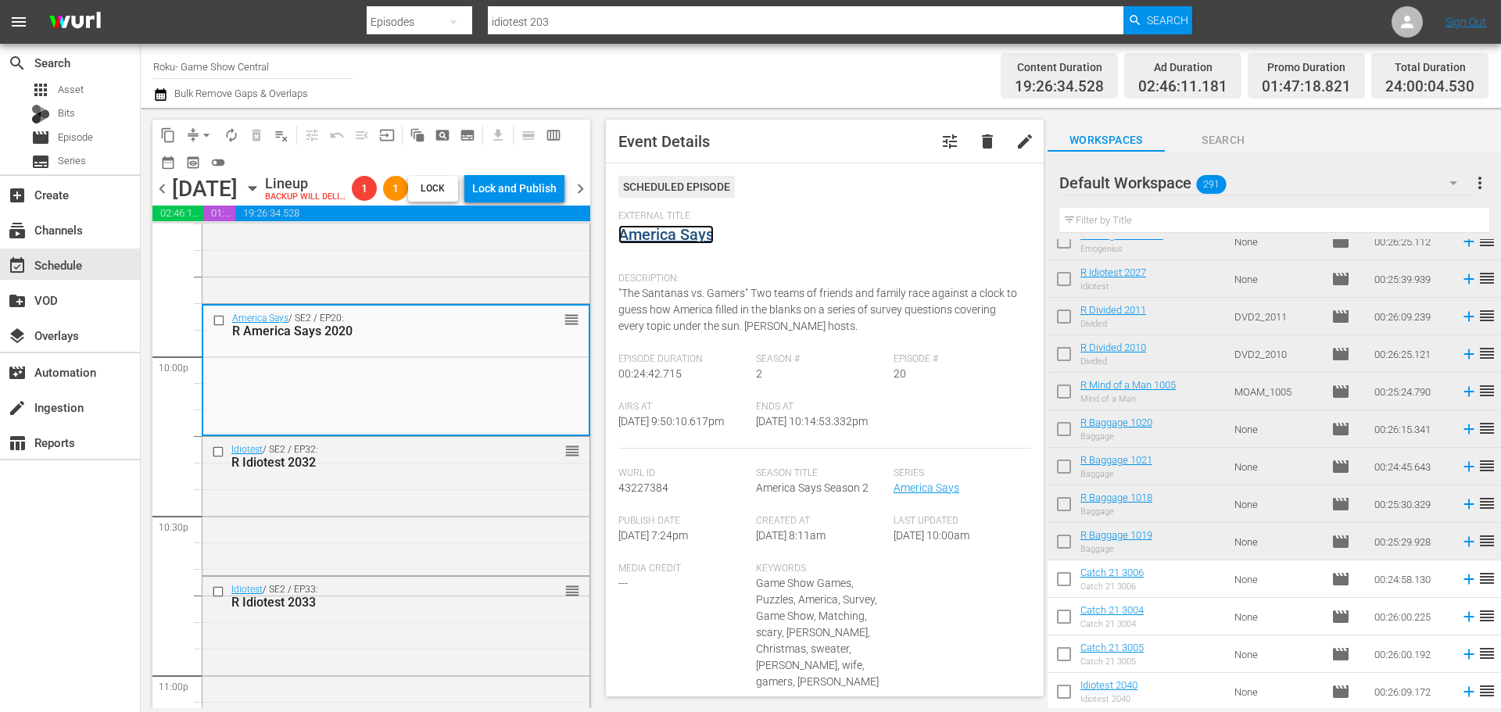
click at [640, 239] on link "America Says" at bounding box center [665, 234] width 95 height 19
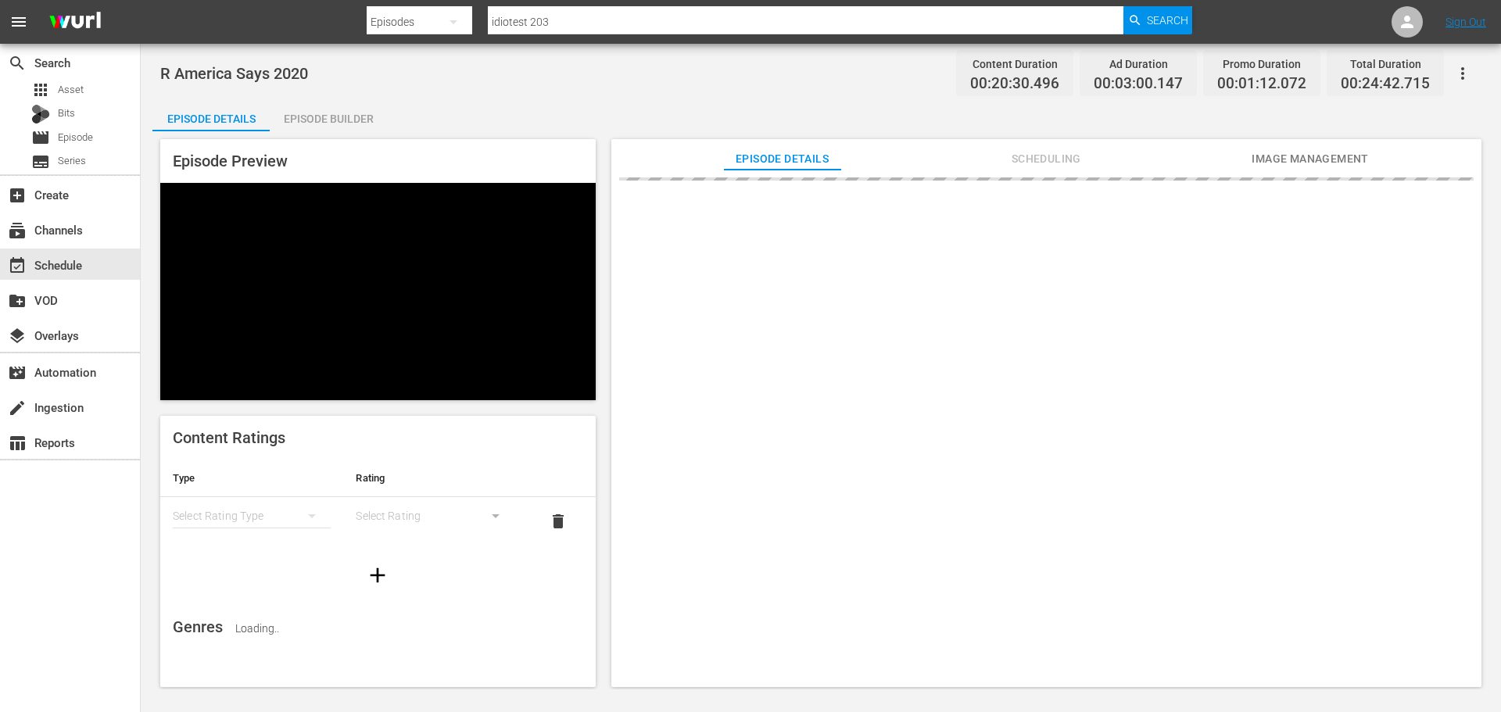
click at [354, 134] on div "Episode Preview Content Ratings Type Rating Select Rating Type Select Rating de…" at bounding box center [820, 415] width 1337 height 568
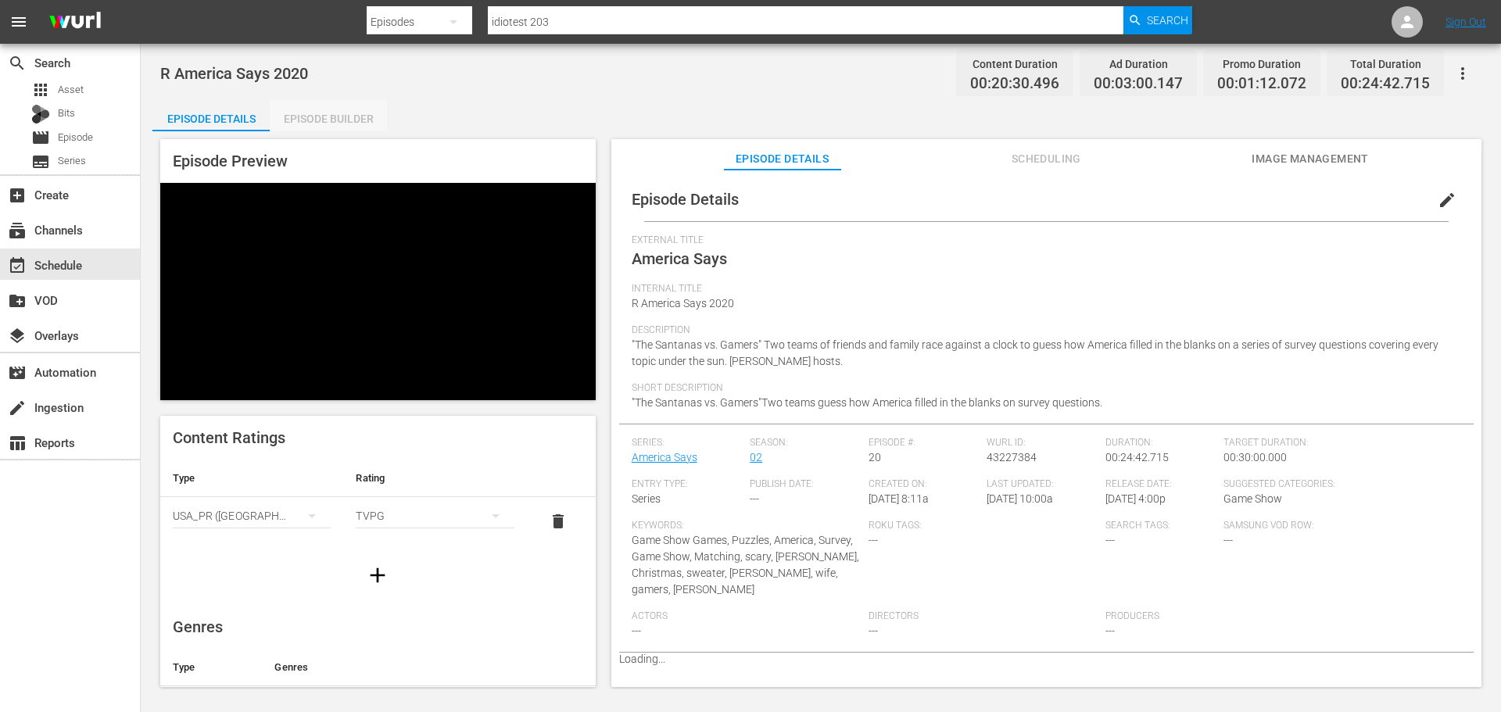
click at [328, 107] on div "Episode Builder" at bounding box center [328, 119] width 117 height 38
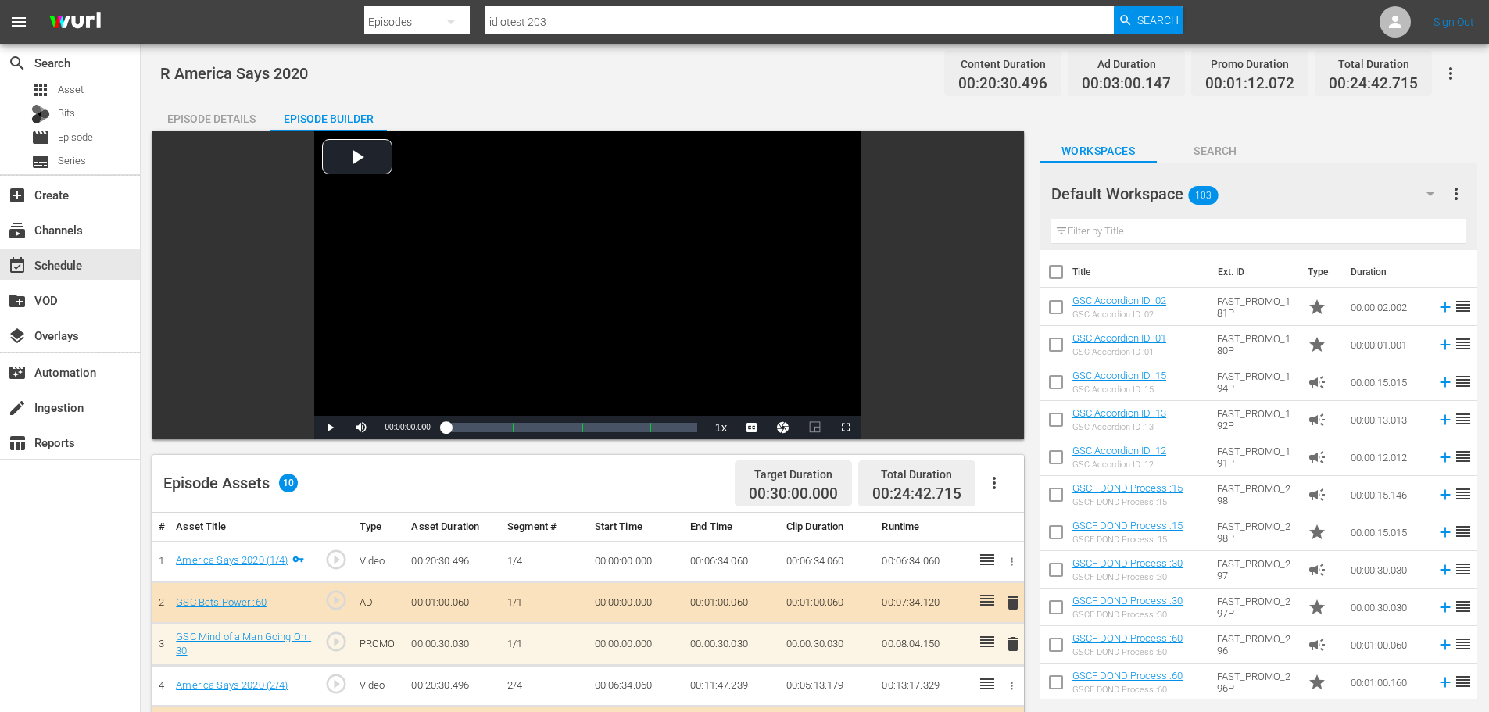
click at [1271, 231] on input "text" at bounding box center [1259, 231] width 414 height 25
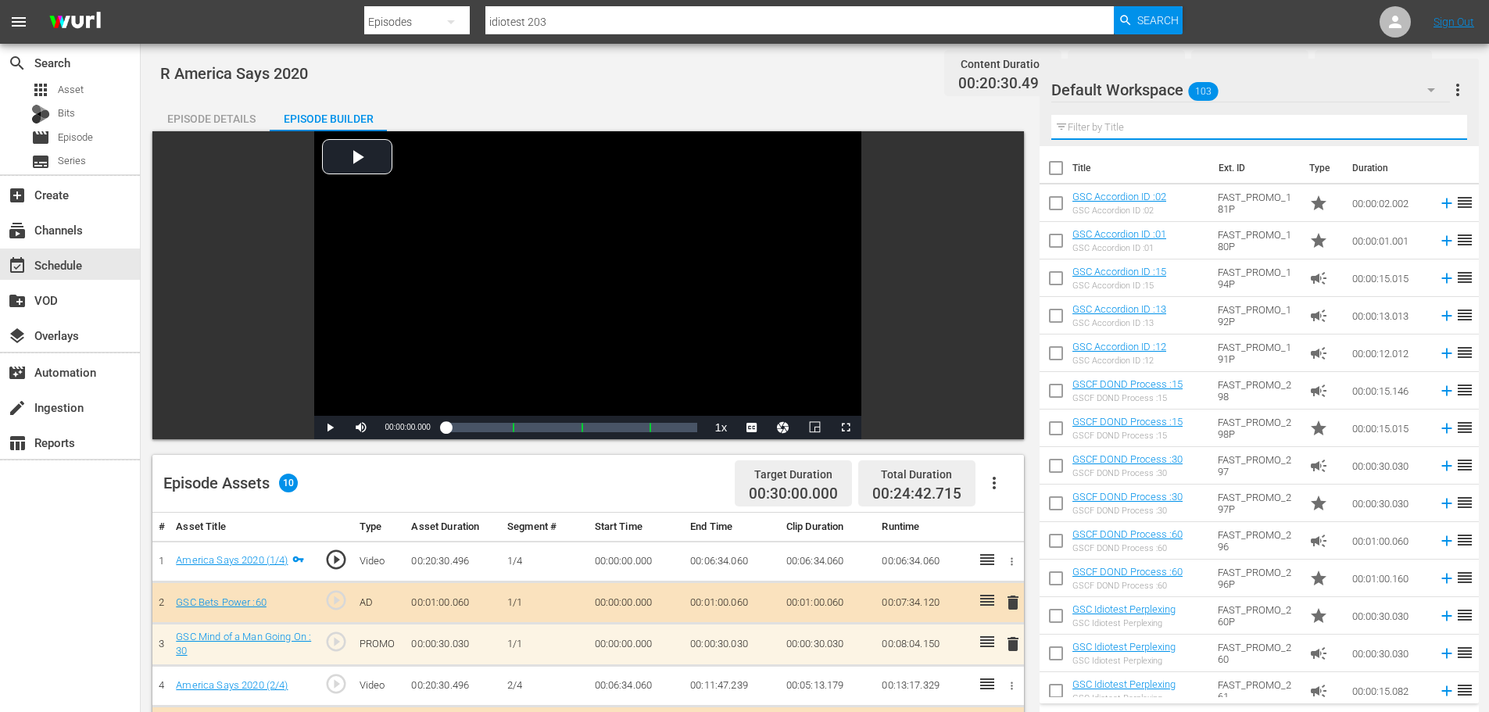
scroll to position [391, 0]
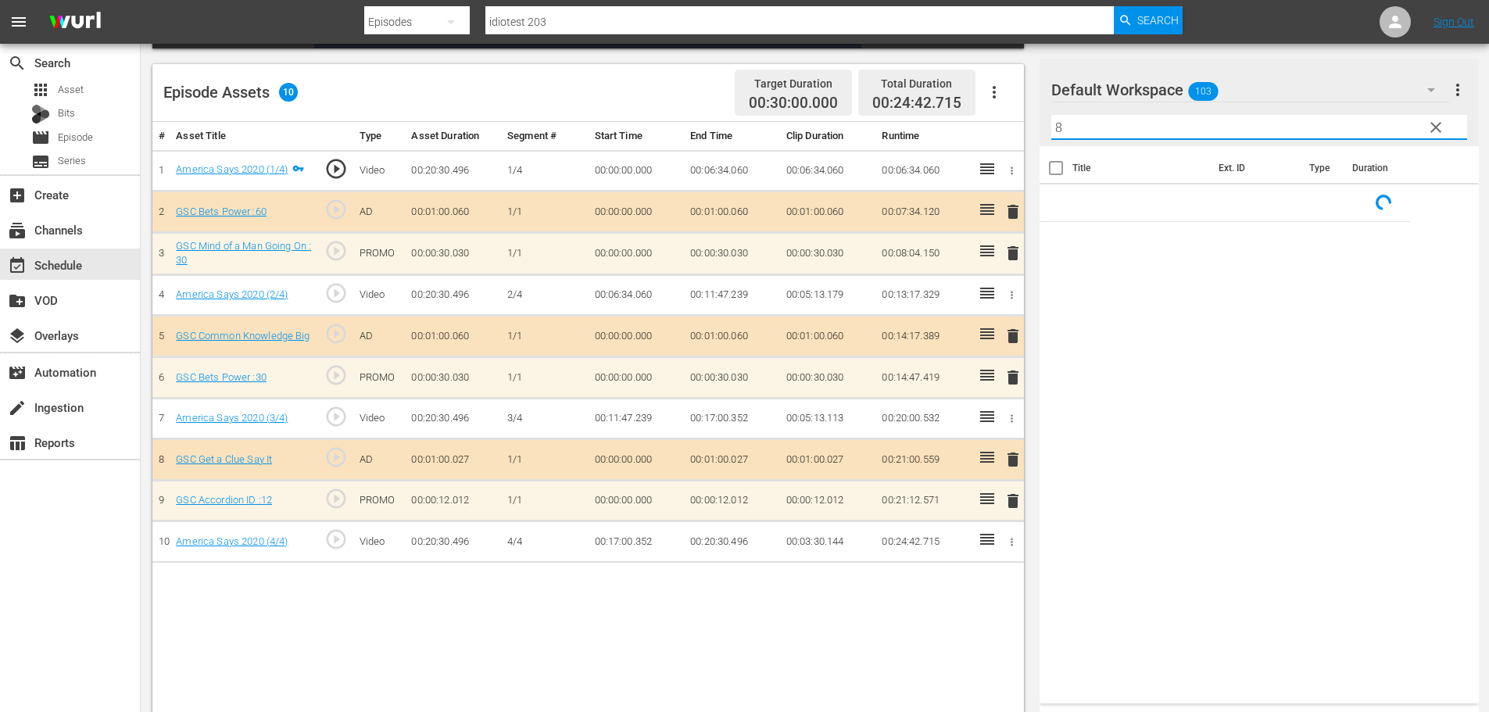
type input "8"
click at [1012, 502] on span "delete" at bounding box center [1013, 501] width 19 height 19
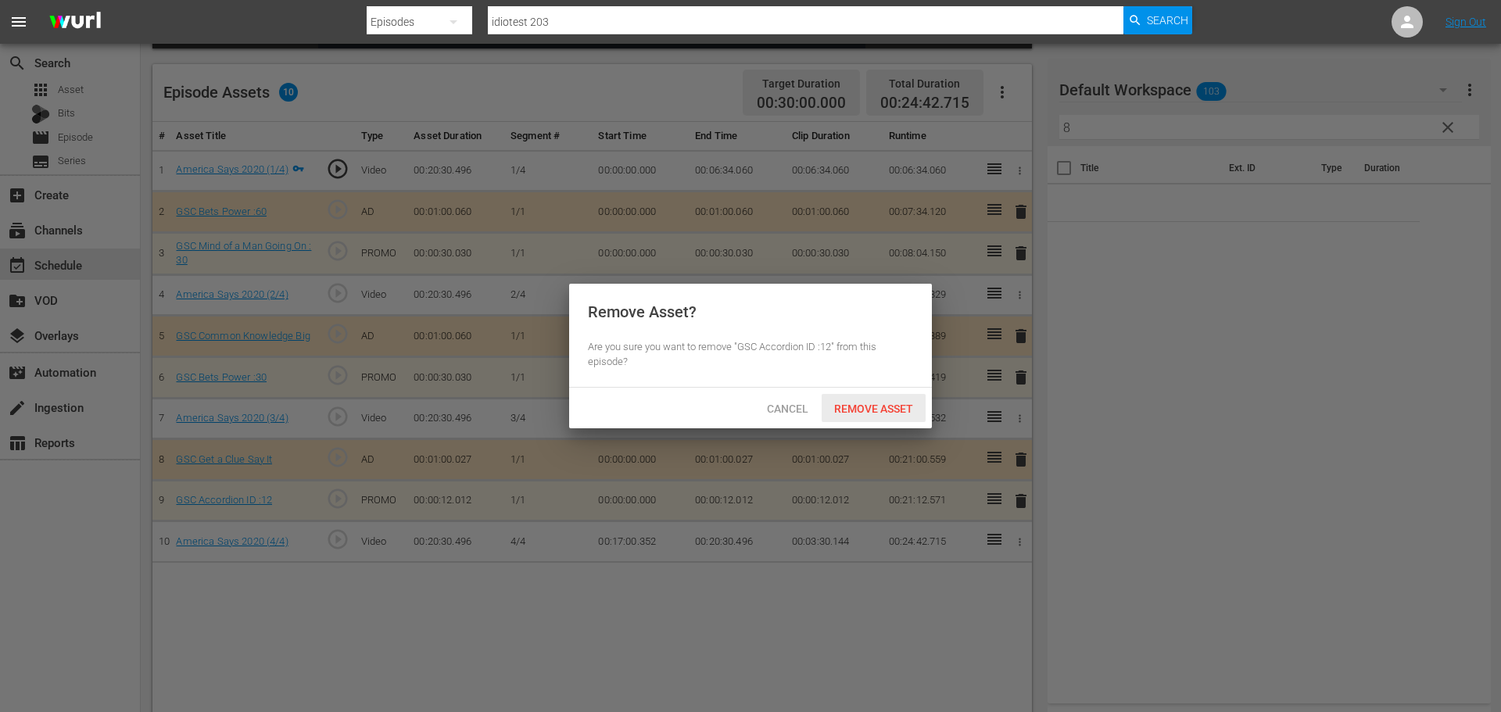
click at [863, 395] on div "Remove Asset" at bounding box center [874, 408] width 104 height 29
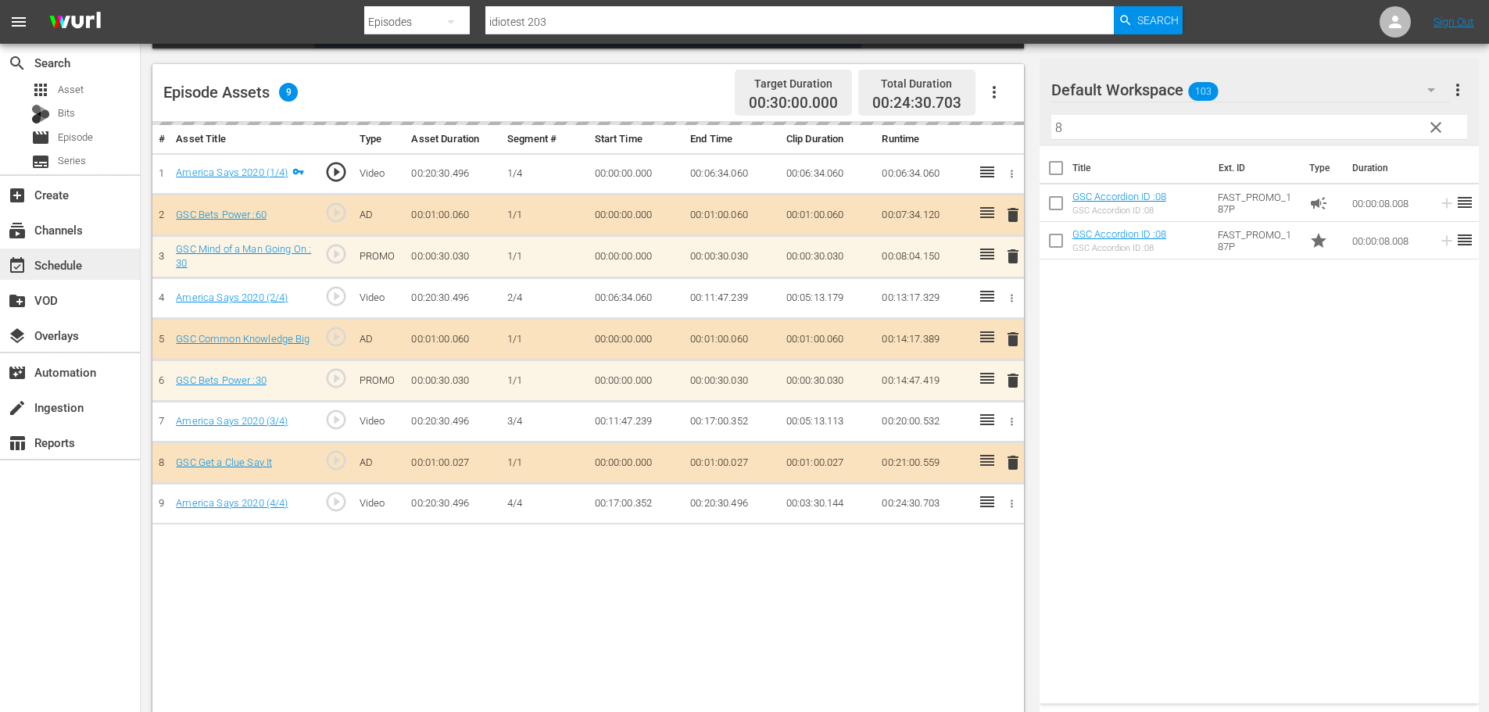
click at [43, 270] on div "event_available Schedule" at bounding box center [44, 263] width 88 height 14
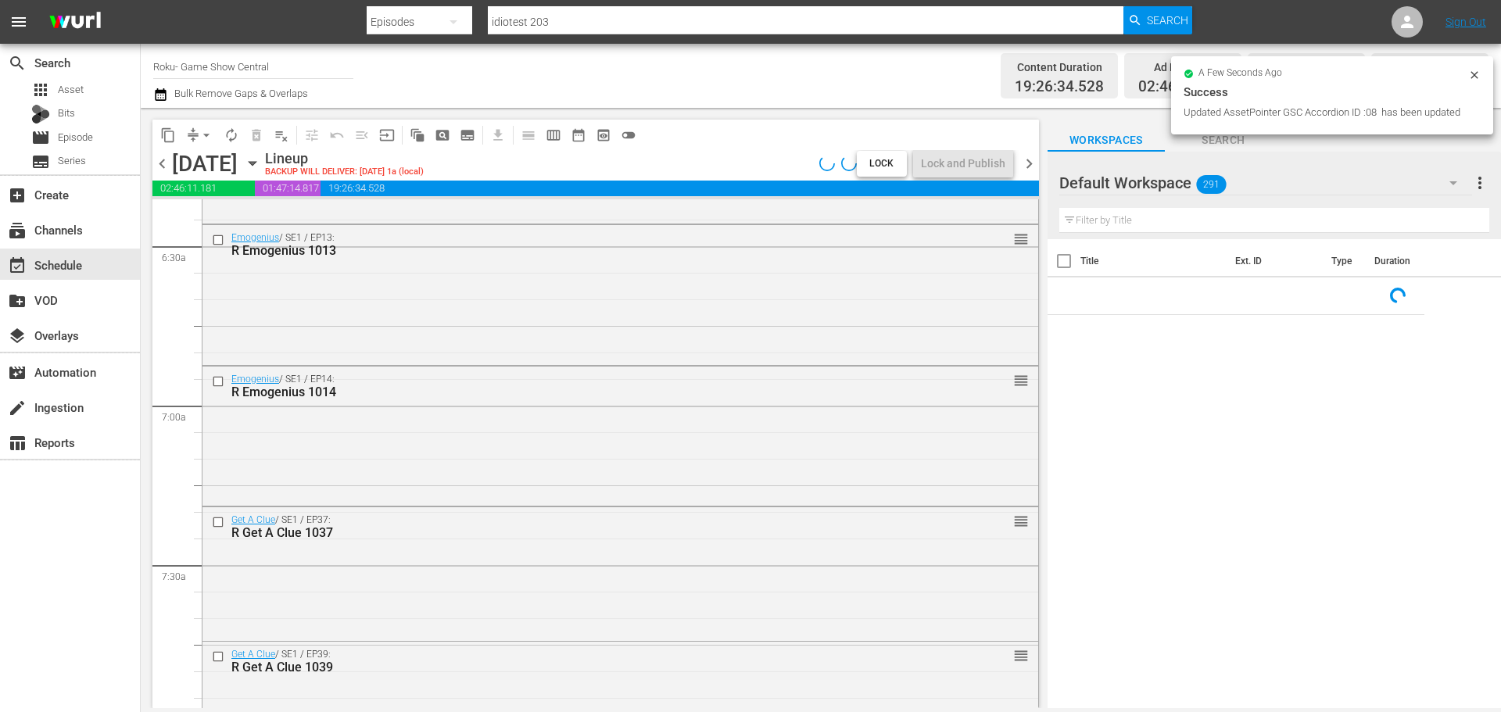
scroll to position [2033, 0]
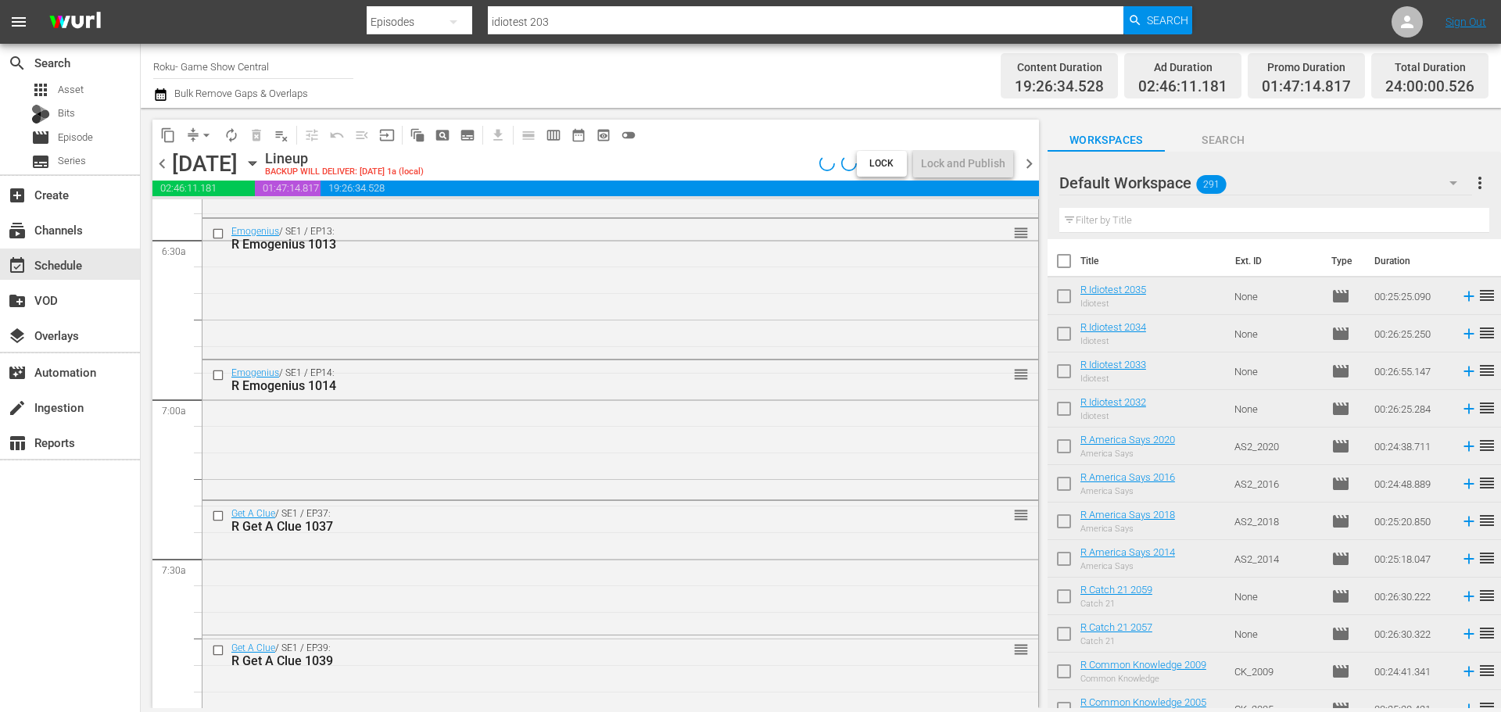
click at [202, 131] on span "arrow_drop_down" at bounding box center [207, 135] width 16 height 16
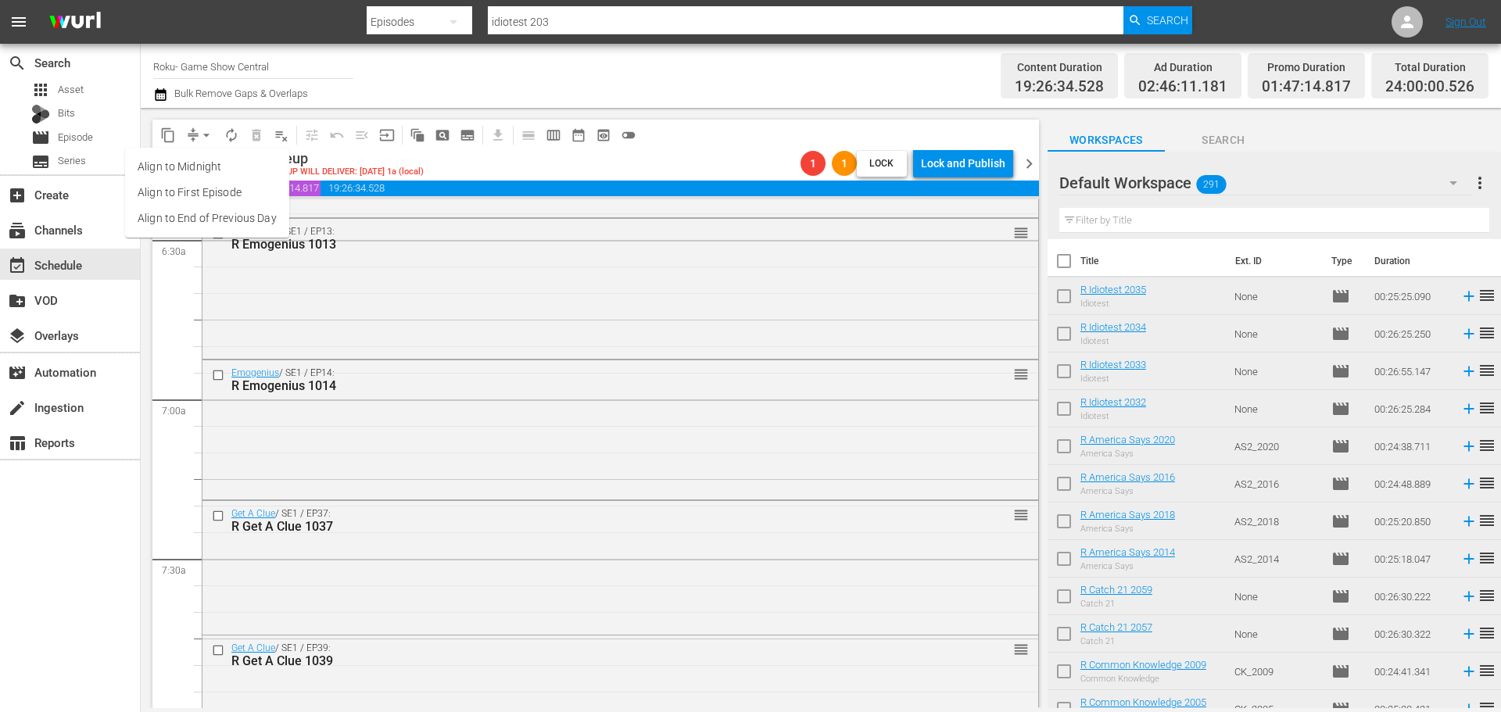
scroll to position [7147, 0]
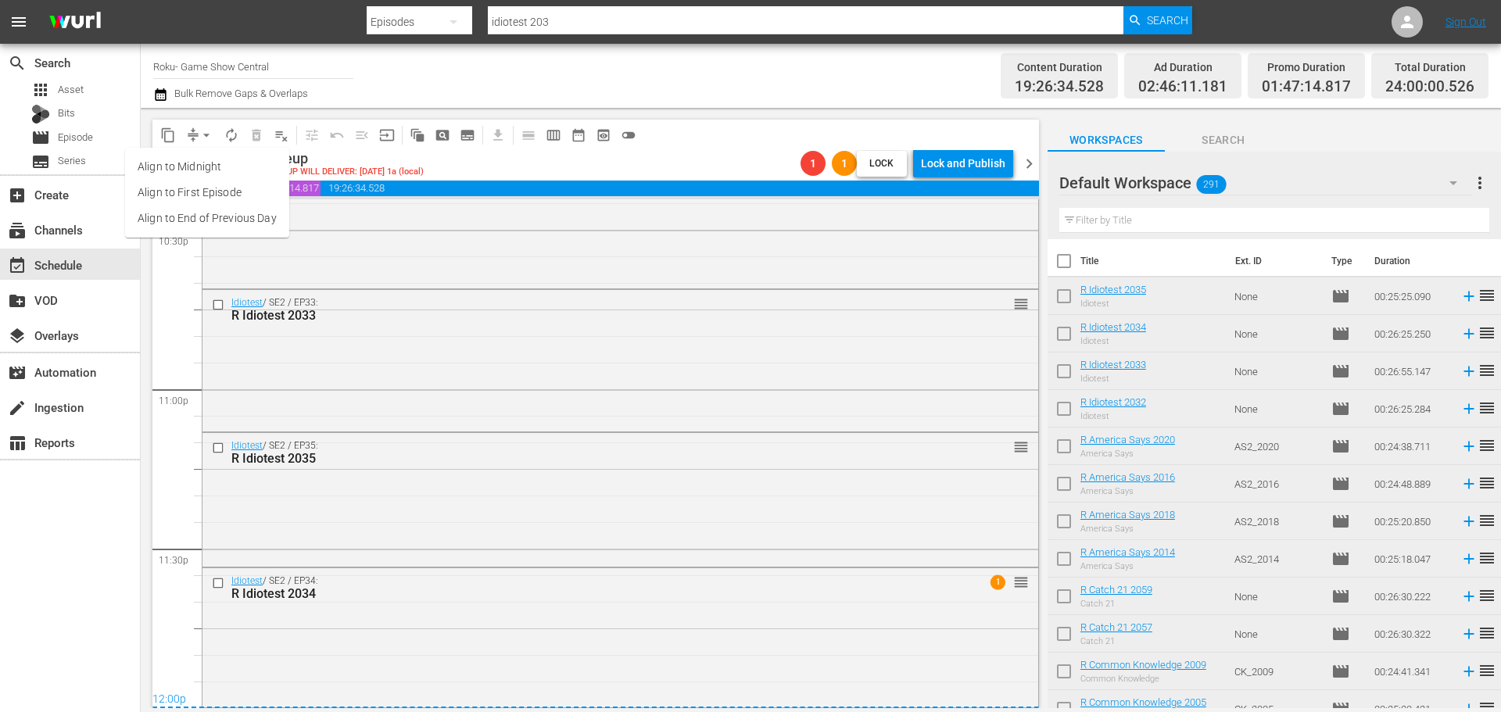
click at [220, 162] on li "Align to Midnight" at bounding box center [207, 167] width 164 height 26
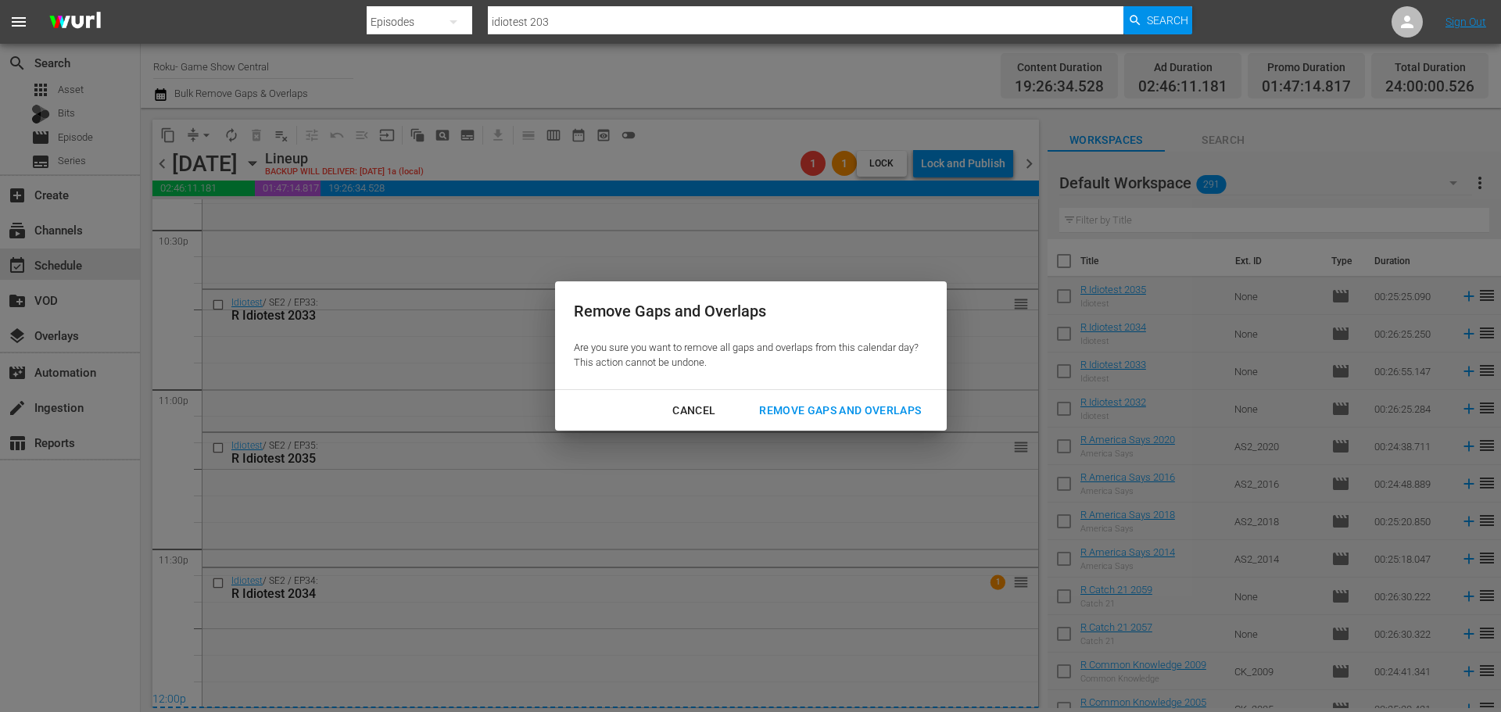
click at [825, 393] on div "Cancel Remove Gaps and Overlaps" at bounding box center [751, 410] width 392 height 41
click at [826, 396] on button "Remove Gaps and Overlaps" at bounding box center [839, 410] width 199 height 29
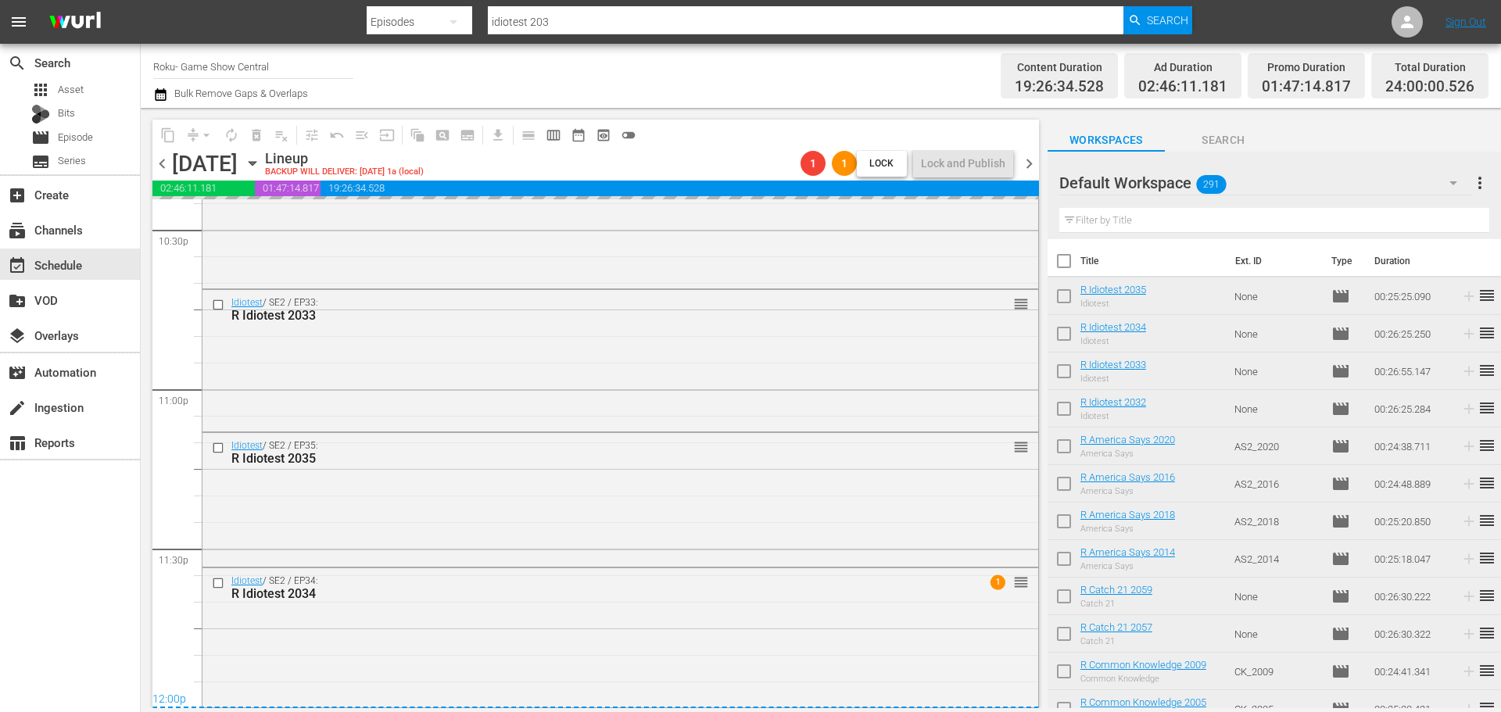
click at [827, 415] on div "Idiotest / SE2 / EP33: R Idiotest 2033 reorder" at bounding box center [620, 359] width 836 height 138
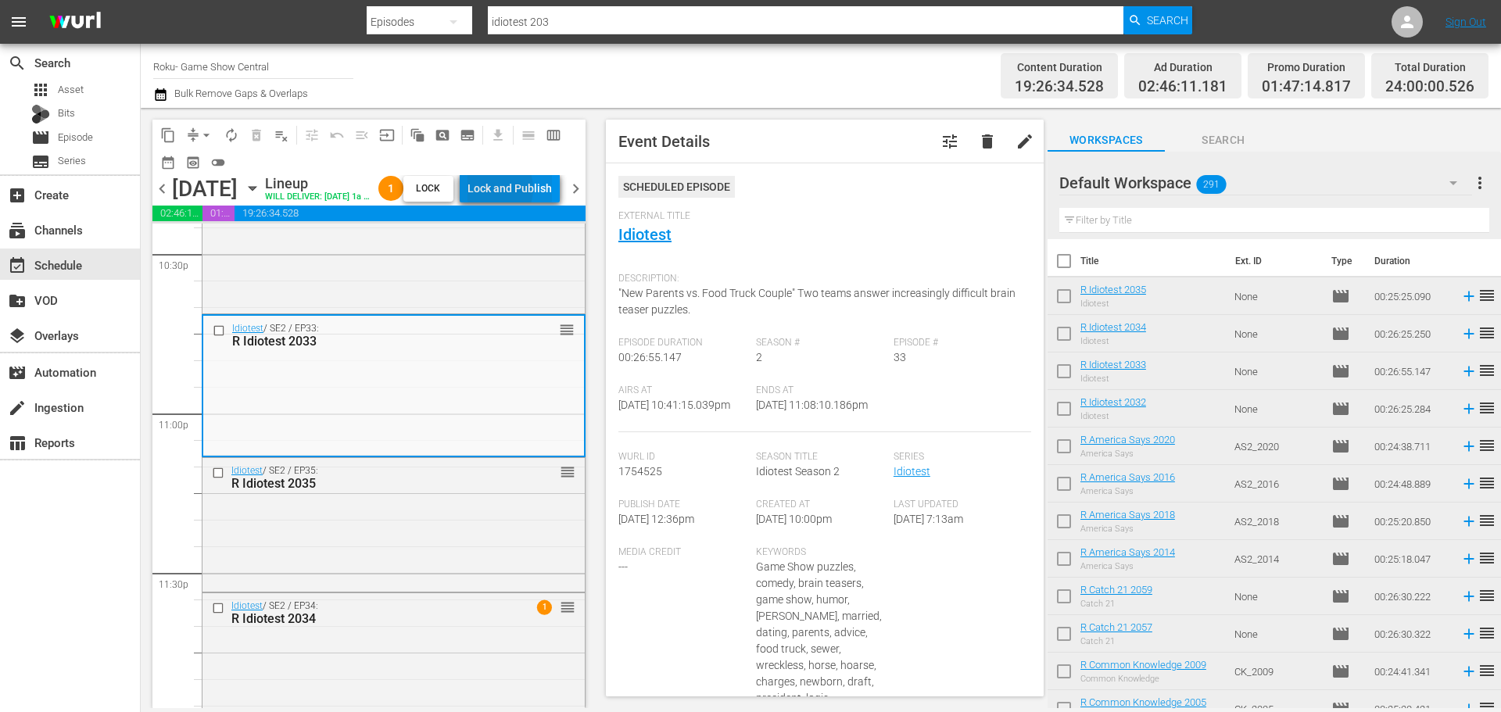
click at [506, 192] on div "Lock and Publish" at bounding box center [510, 188] width 84 height 28
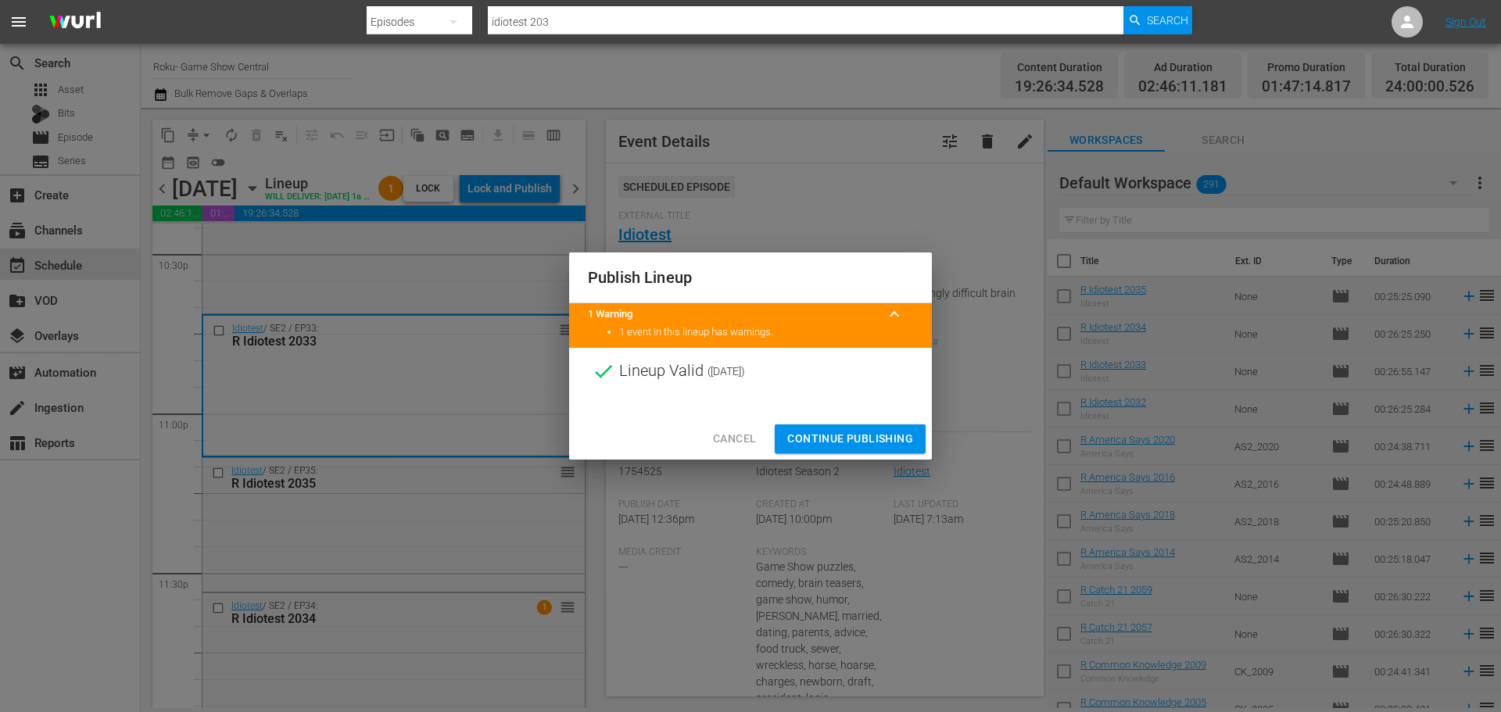
click at [829, 435] on span "Continue Publishing" at bounding box center [850, 439] width 126 height 20
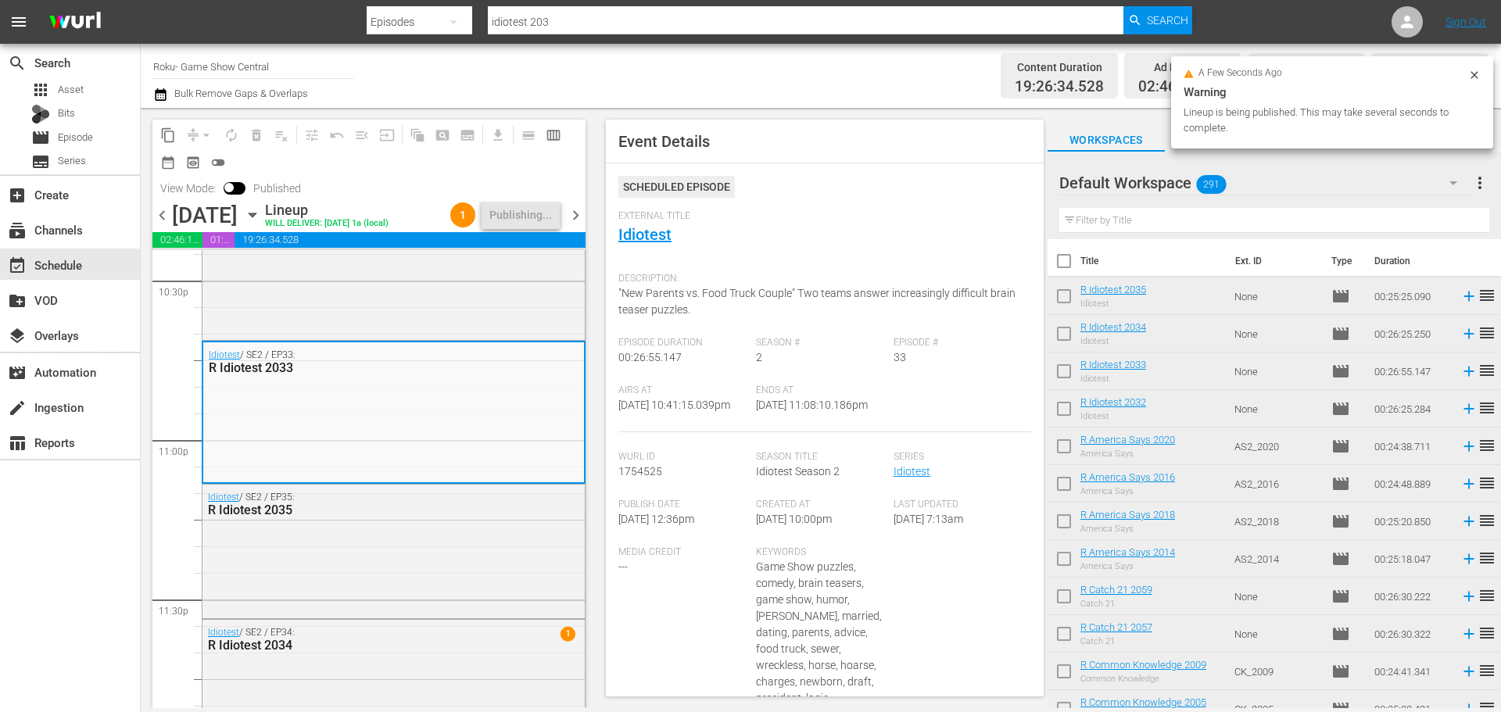
click at [579, 220] on span "chevron_right" at bounding box center [576, 216] width 20 height 20
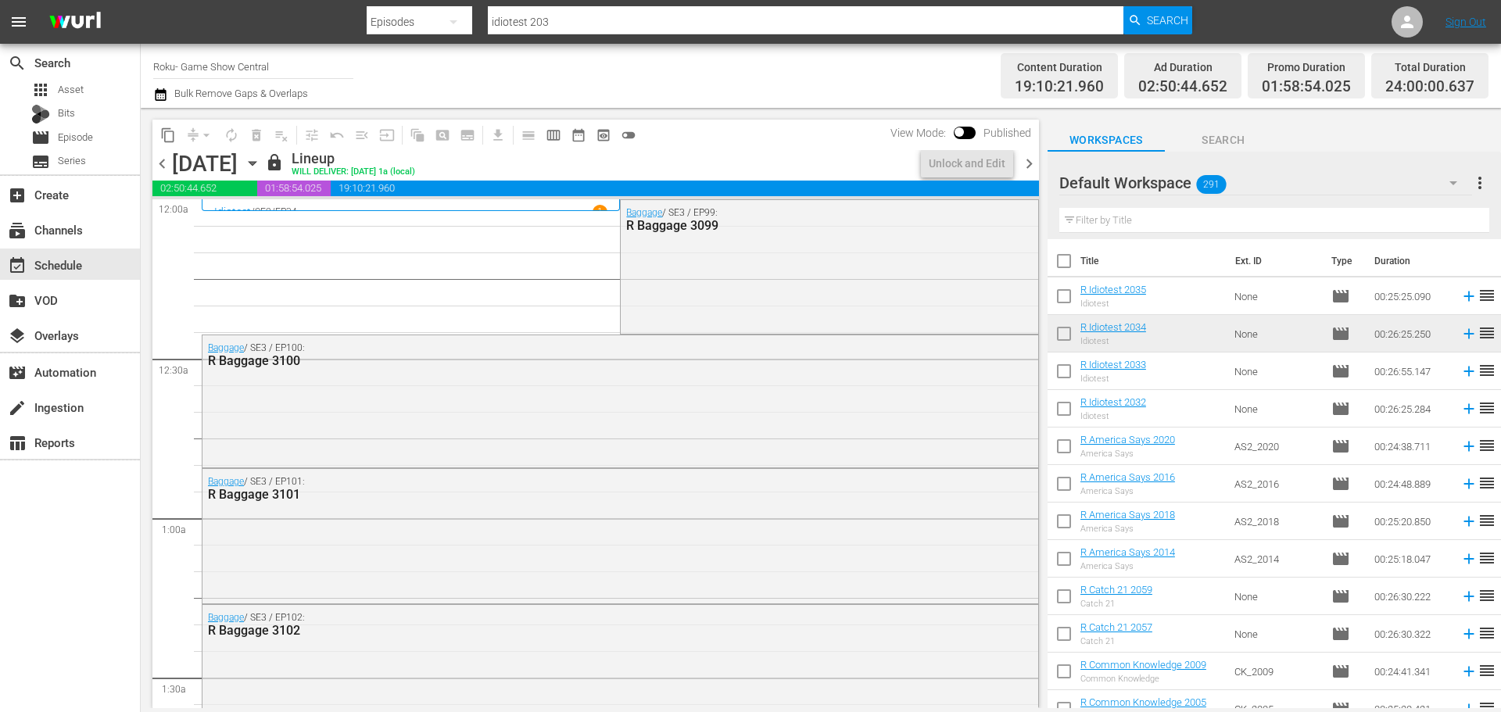
scroll to position [6519, 0]
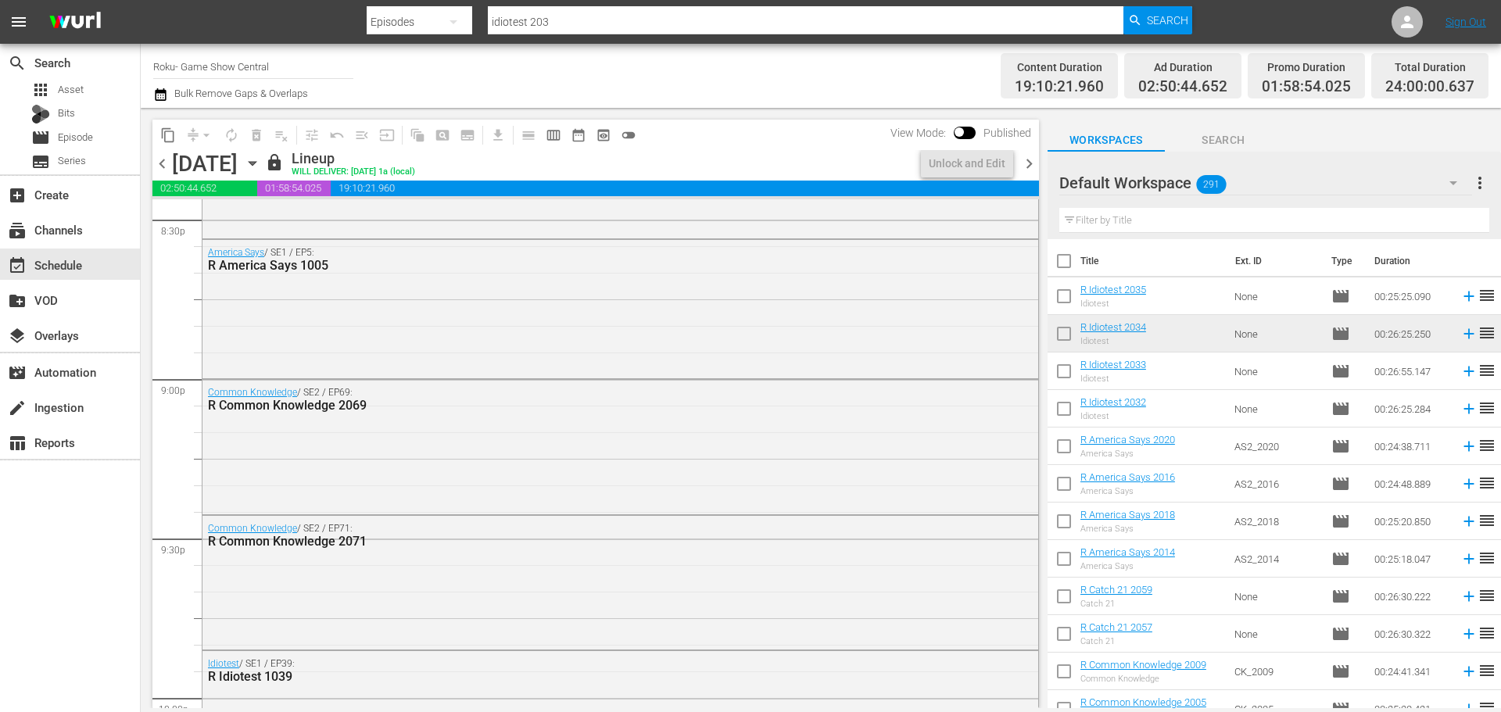
click at [934, 149] on div "content_copy compress arrow_drop_down autorenew_outlined delete_forever_outline…" at bounding box center [595, 135] width 887 height 30
click at [997, 151] on div "Unlock and Edit" at bounding box center [967, 163] width 77 height 28
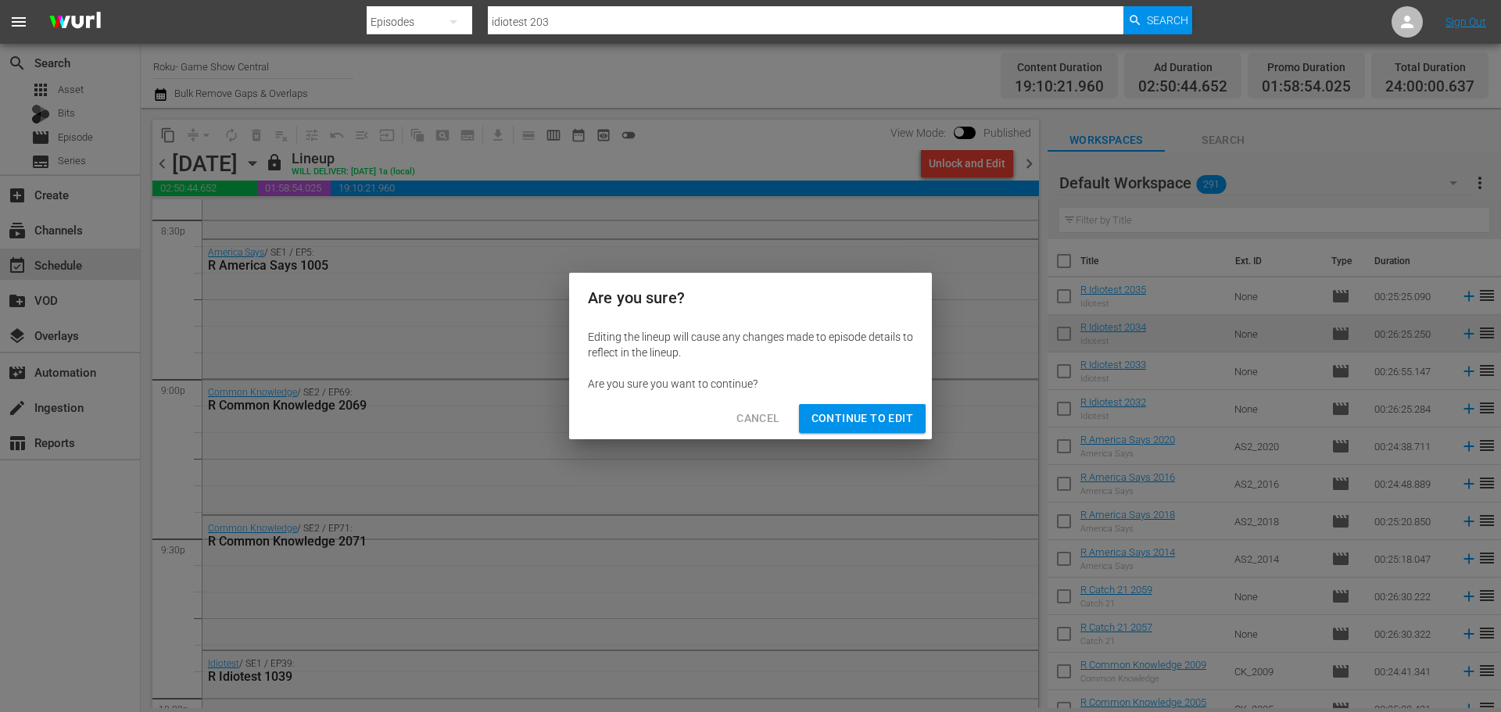
click at [901, 416] on span "Continue to Edit" at bounding box center [863, 419] width 102 height 20
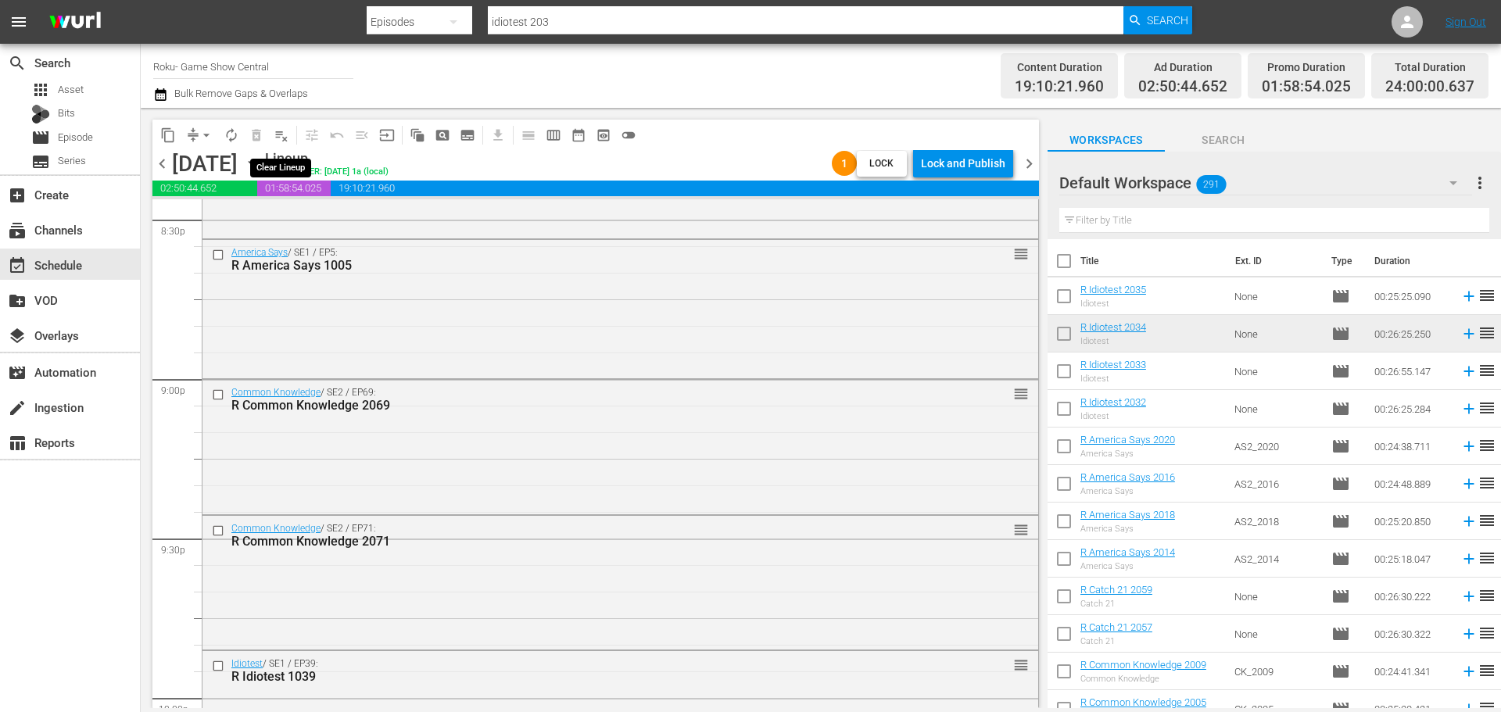
click at [276, 139] on span "playlist_remove_outlined" at bounding box center [282, 135] width 16 height 16
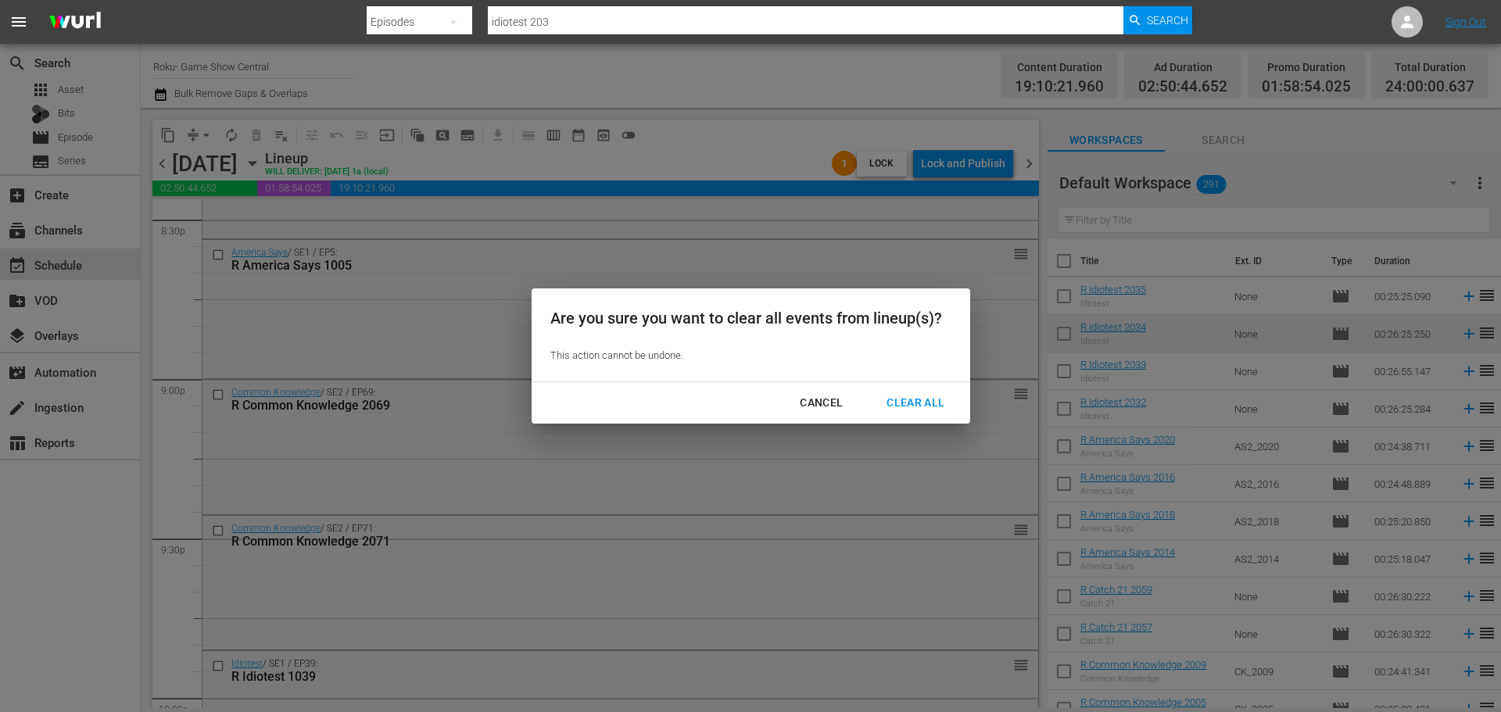
click at [944, 400] on div "Clear All" at bounding box center [915, 403] width 83 height 20
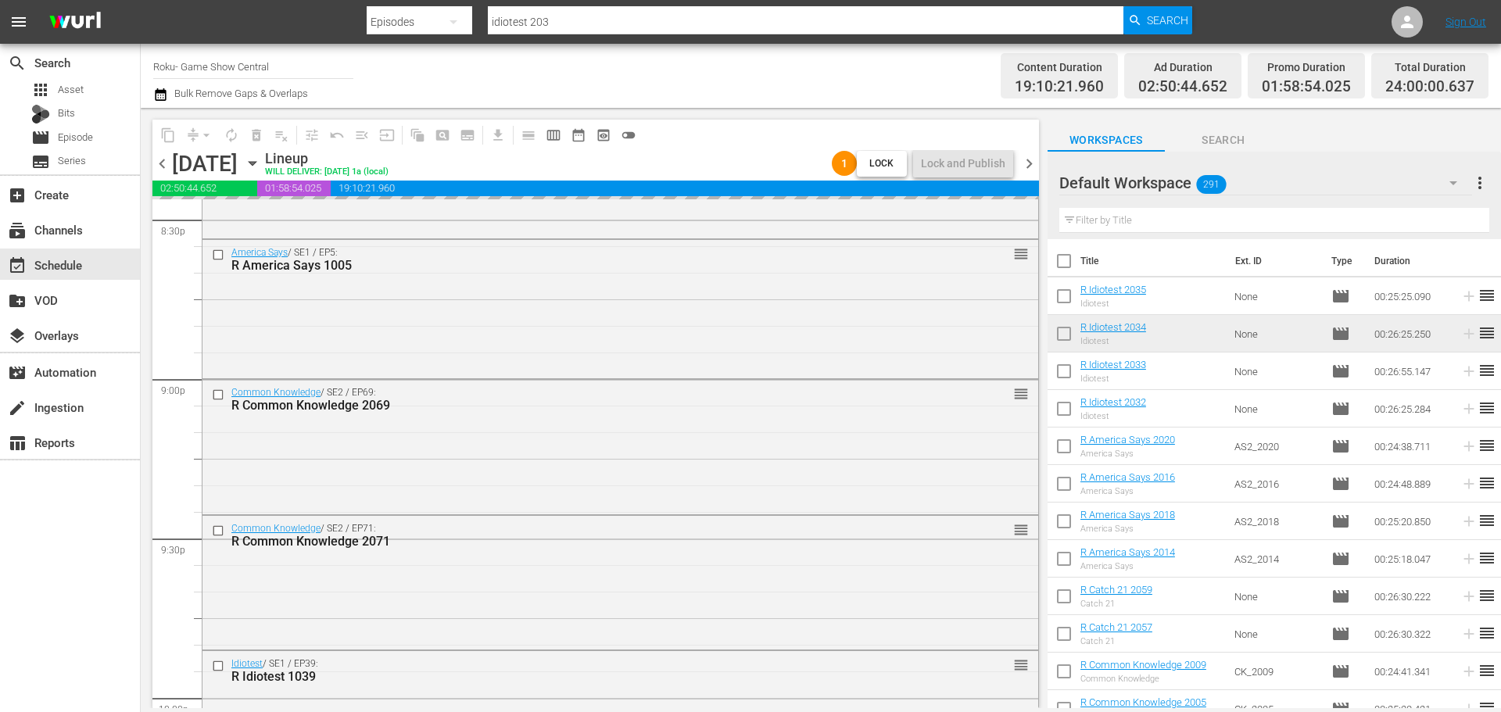
click at [261, 174] on div "[DATE] [DATE]" at bounding box center [216, 164] width 89 height 26
click at [261, 170] on icon "button" at bounding box center [252, 163] width 17 height 17
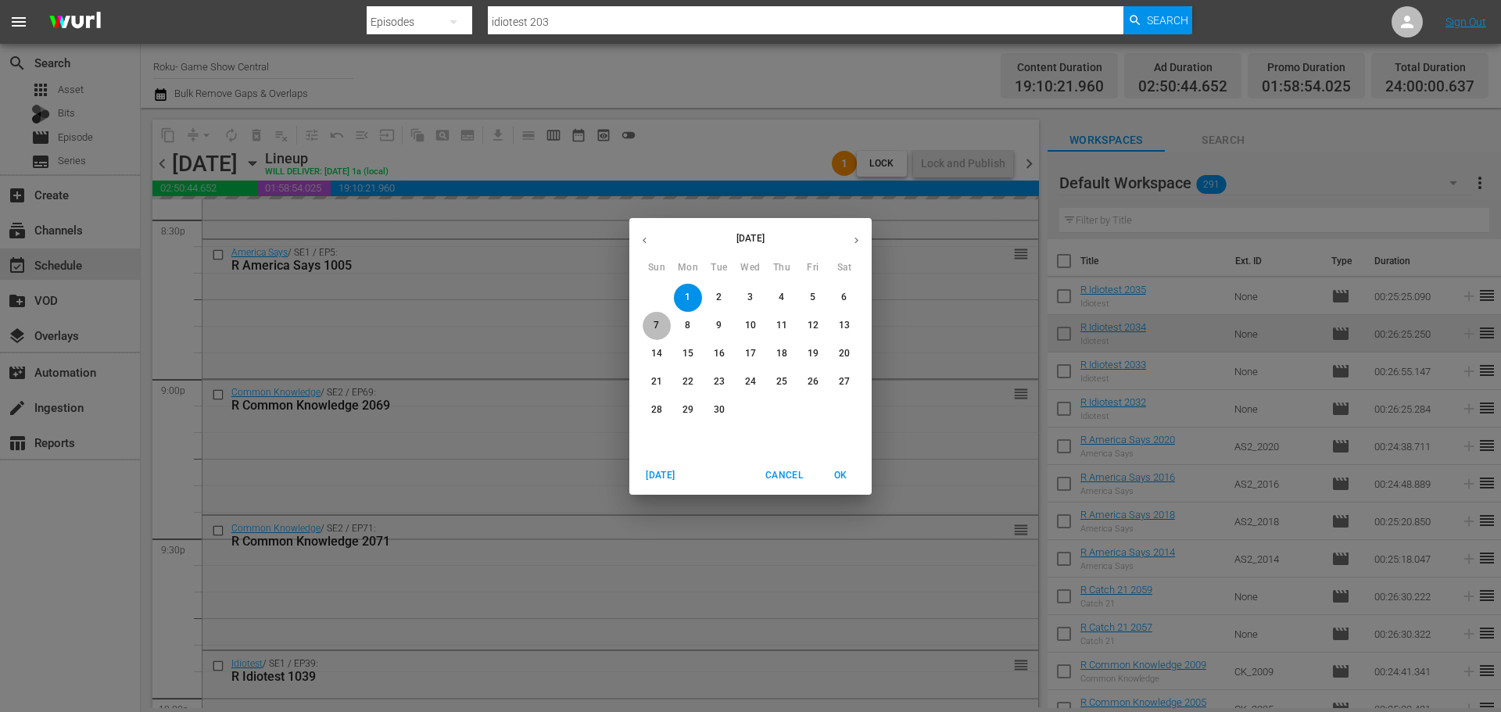
click at [654, 322] on p "7" at bounding box center [656, 325] width 5 height 13
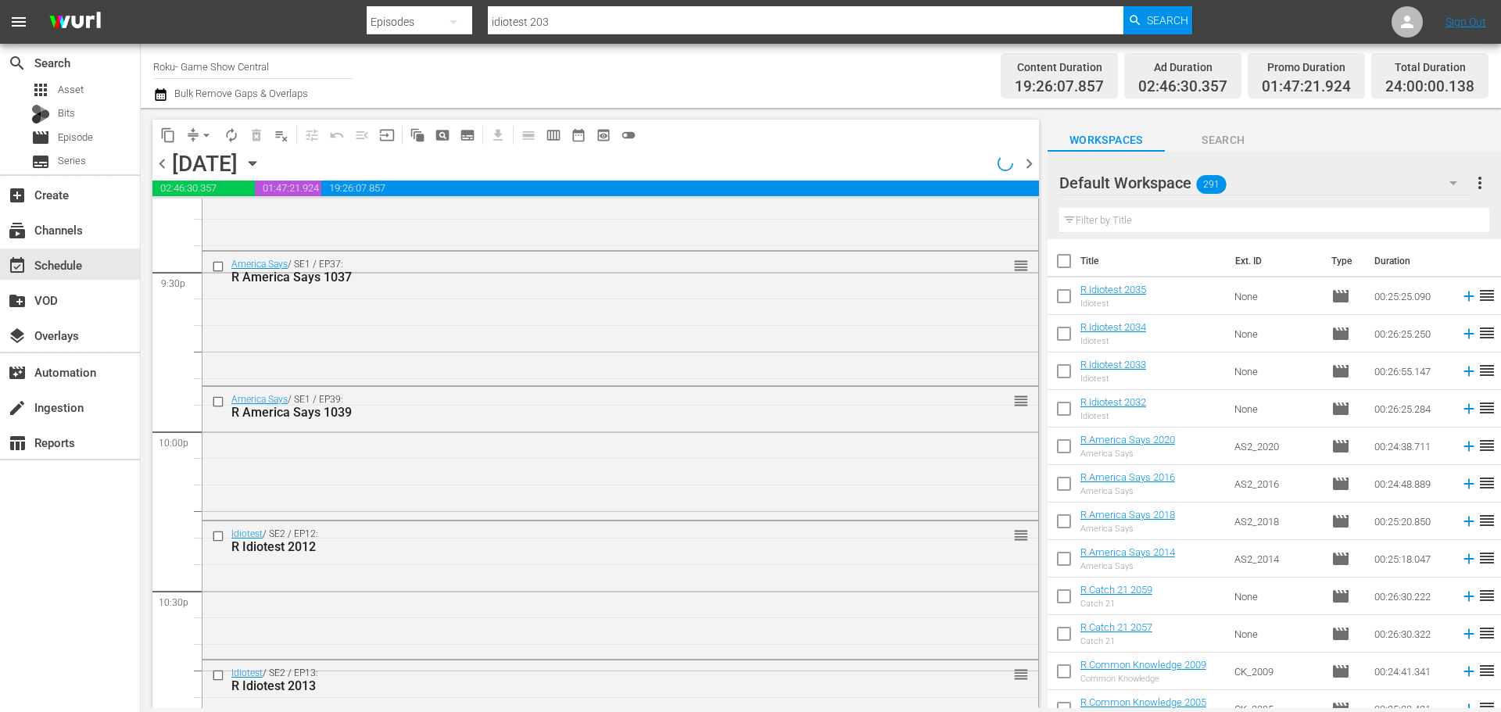
scroll to position [5918, 0]
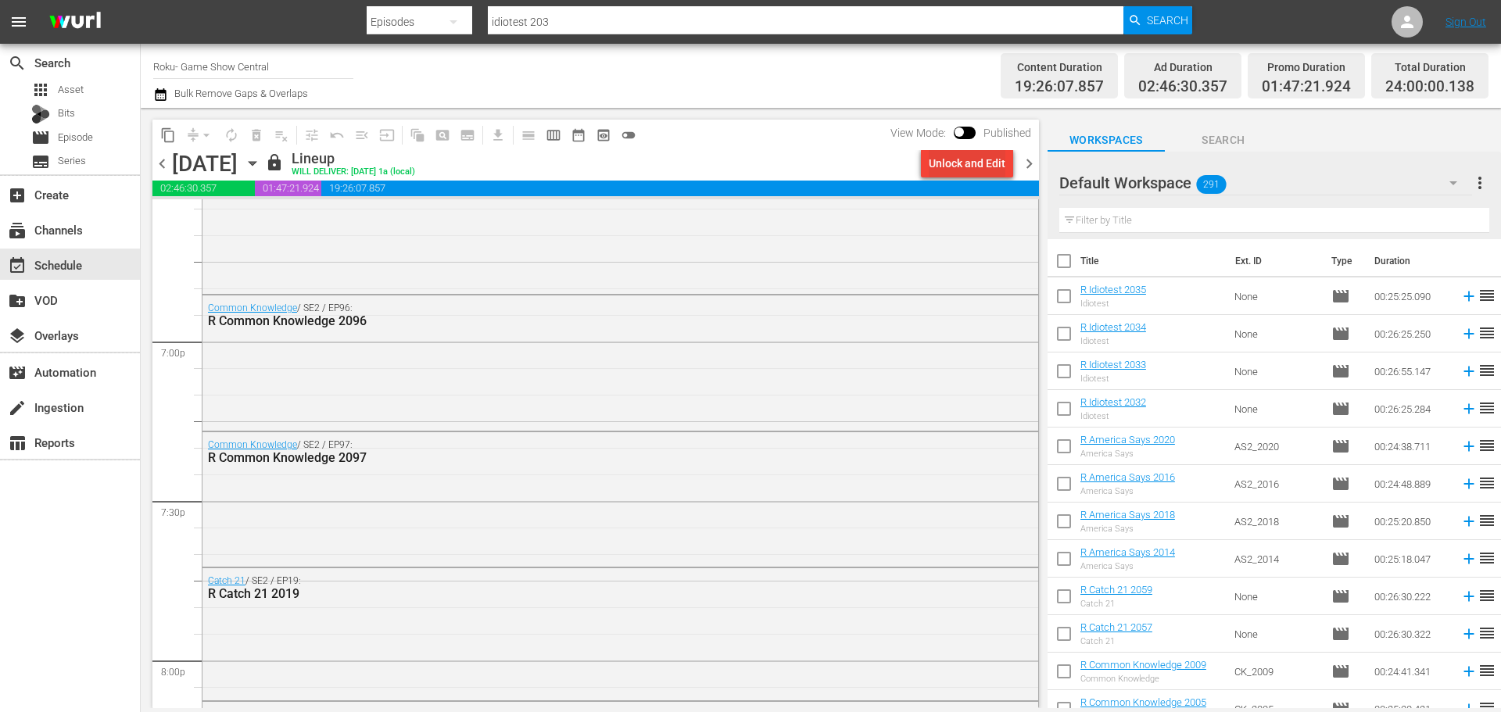
click at [1008, 156] on button "Unlock and Edit" at bounding box center [967, 163] width 92 height 28
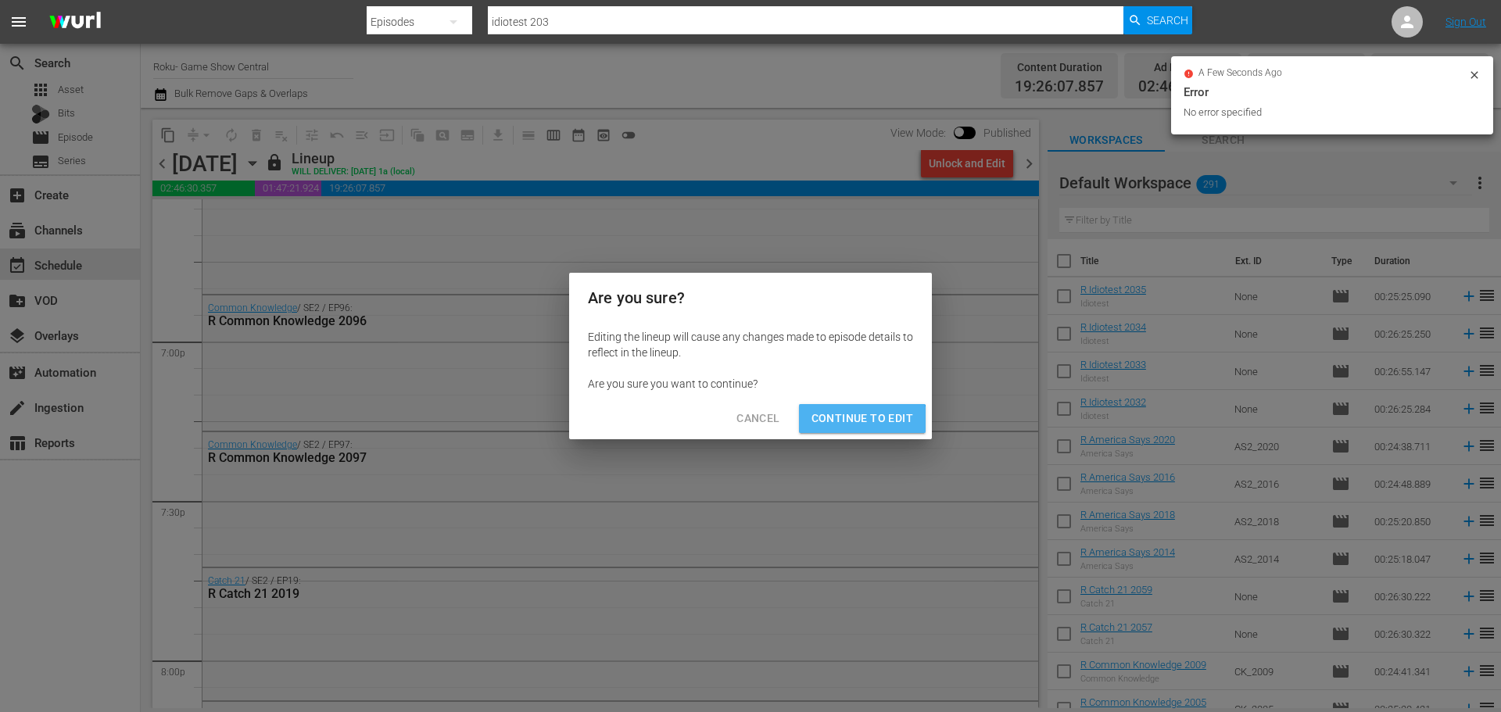
click at [847, 432] on button "Continue to Edit" at bounding box center [862, 418] width 127 height 29
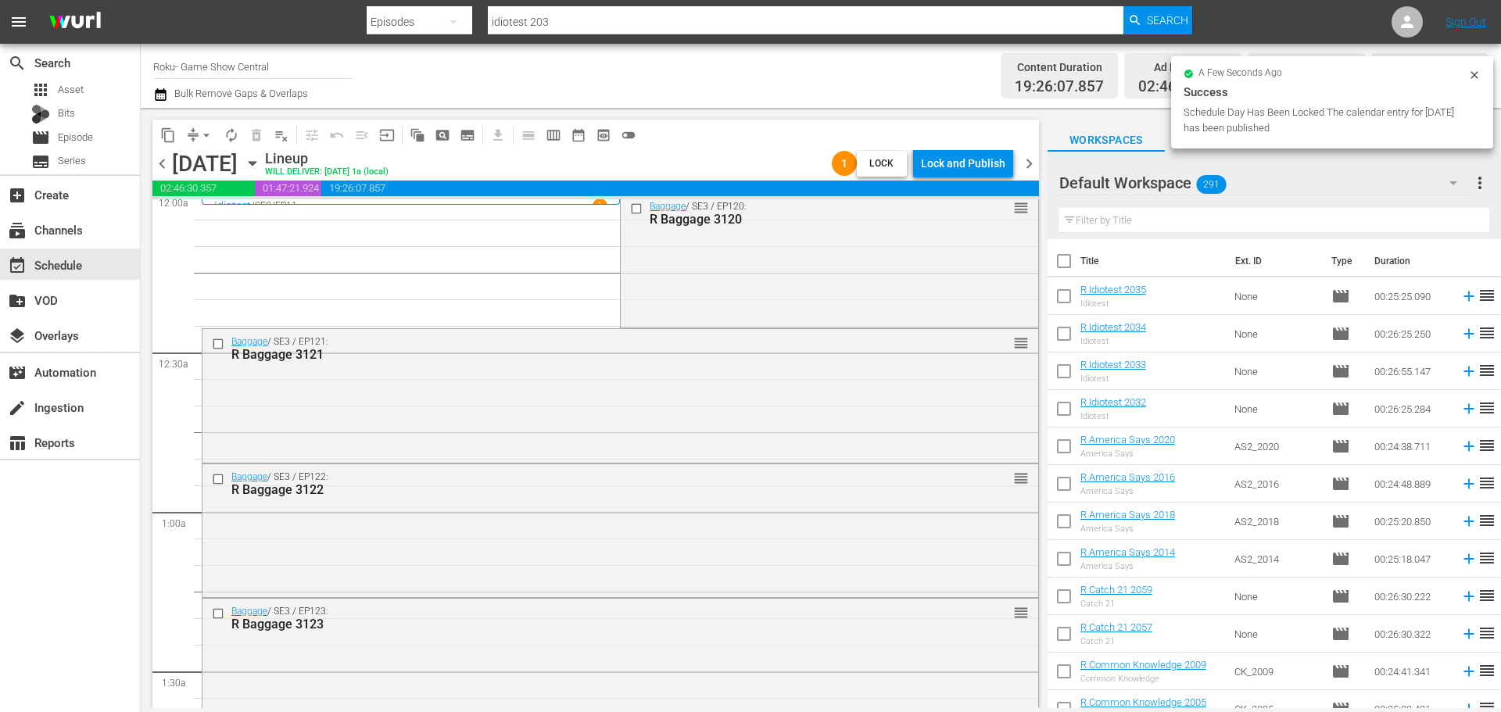
scroll to position [0, 0]
drag, startPoint x: 629, startPoint y: 215, endPoint x: 451, endPoint y: 328, distance: 210.8
click at [630, 215] on input "checkbox" at bounding box center [638, 214] width 16 height 13
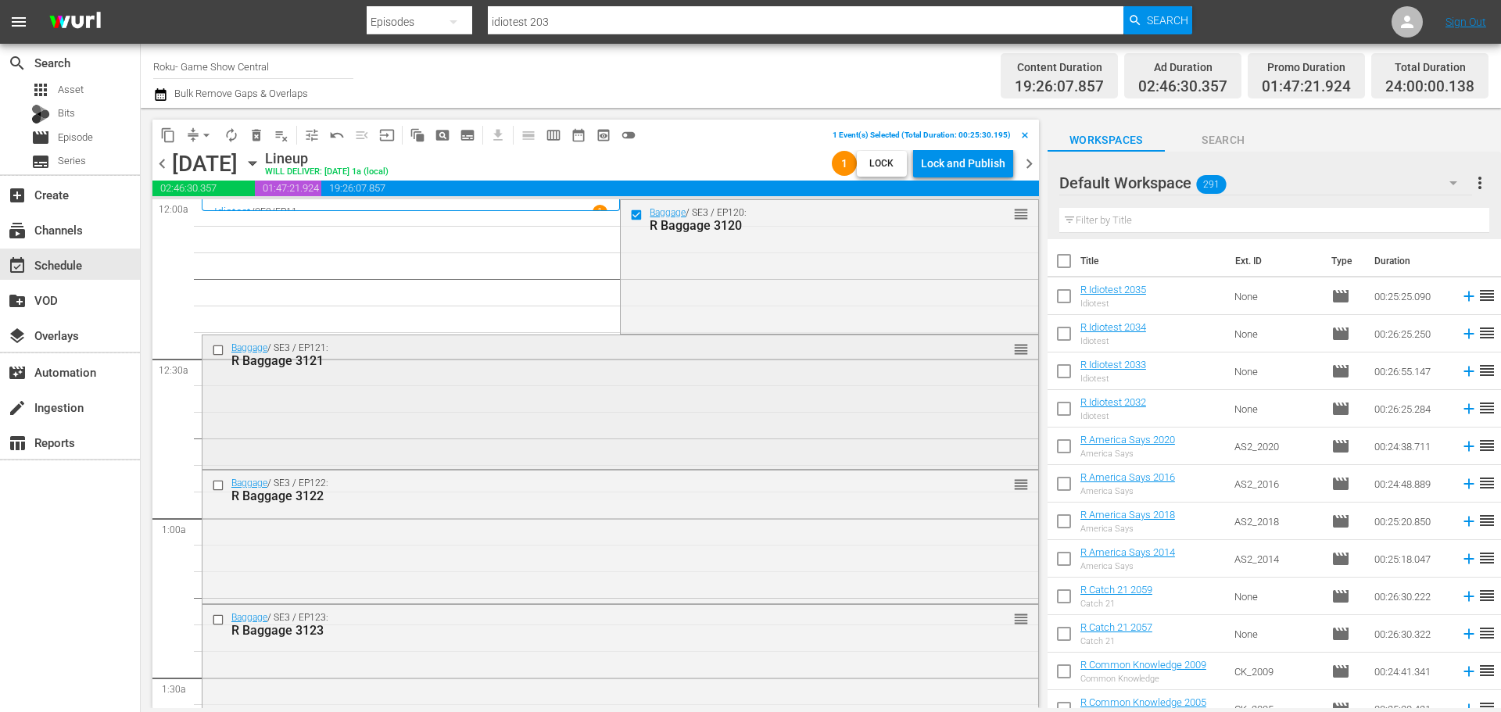
click at [215, 354] on input "checkbox" at bounding box center [220, 349] width 16 height 13
click at [210, 489] on div at bounding box center [219, 485] width 23 height 19
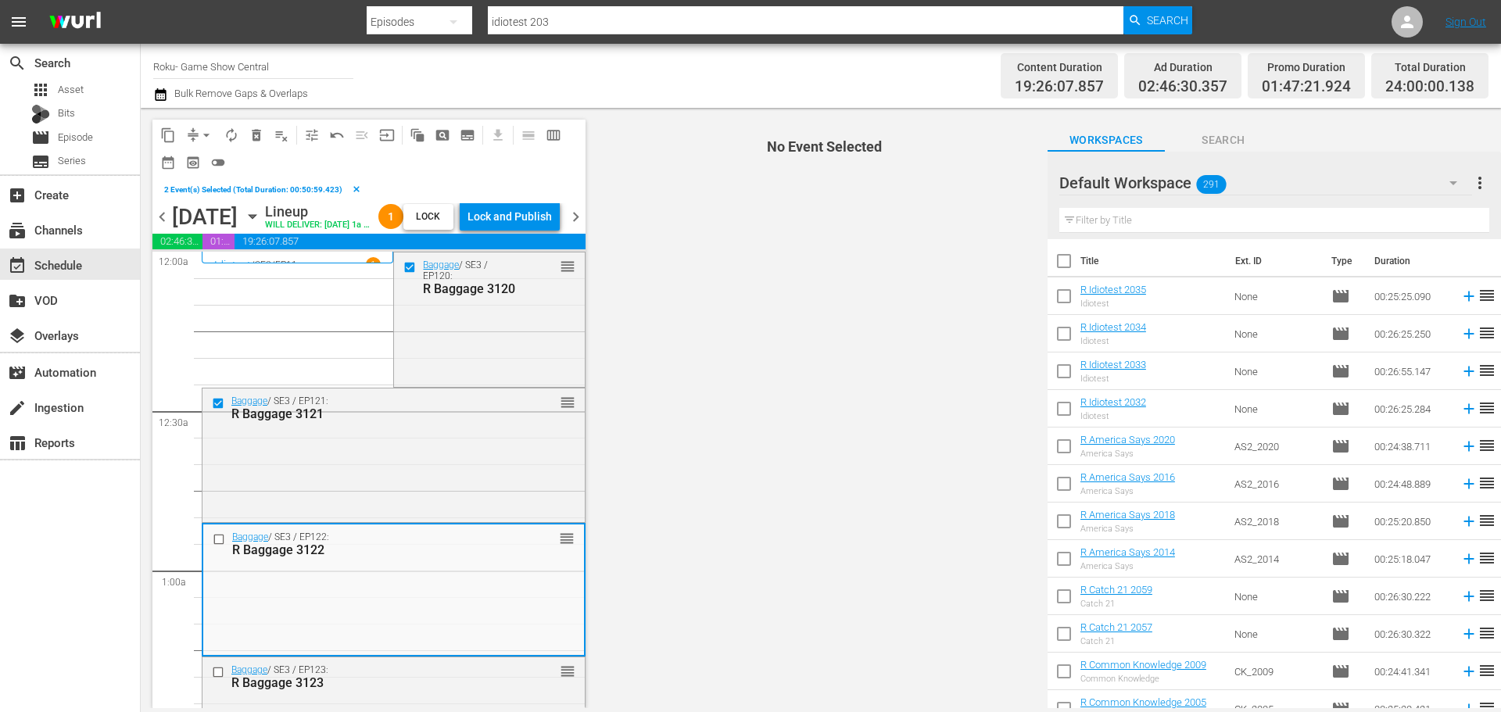
click at [217, 546] on input "checkbox" at bounding box center [221, 538] width 16 height 13
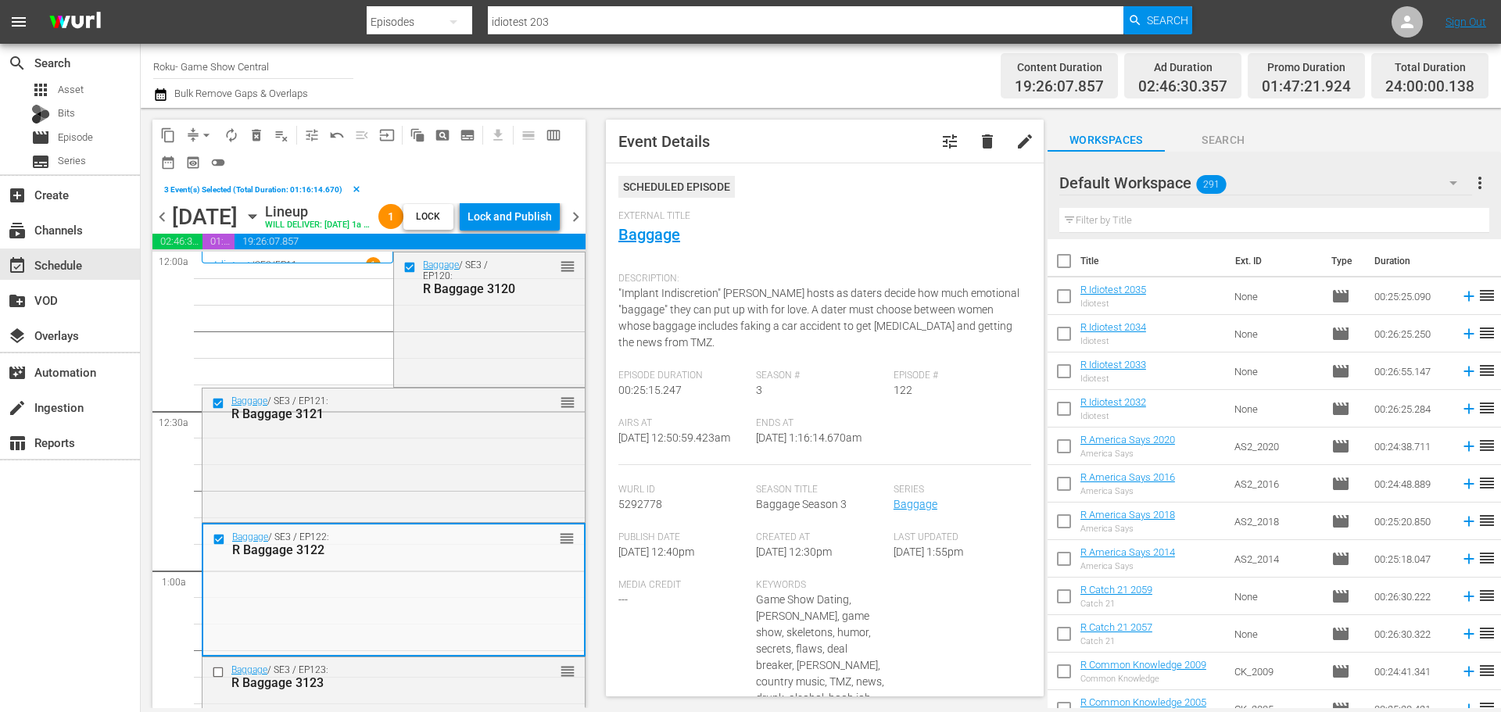
scroll to position [235, 0]
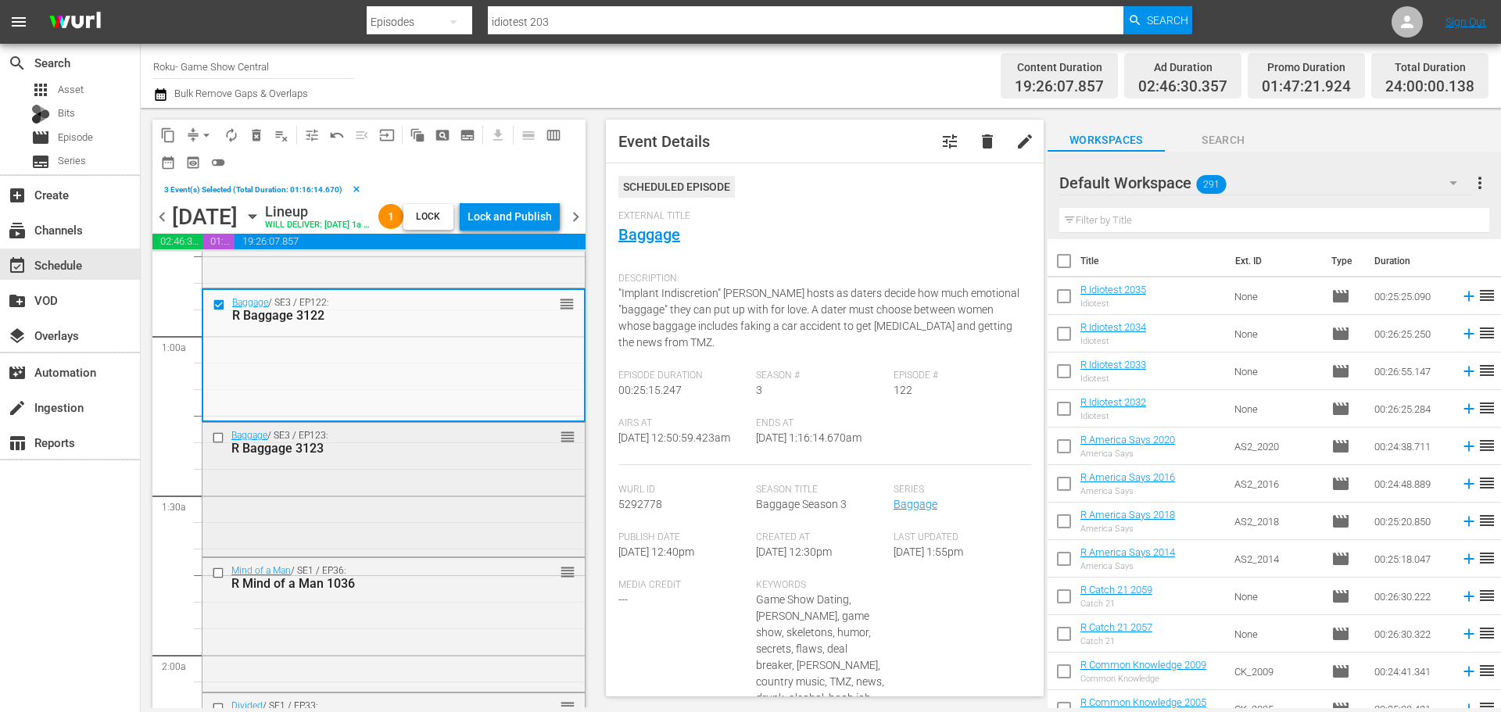
click at [220, 445] on input "checkbox" at bounding box center [220, 438] width 16 height 13
click at [223, 579] on input "checkbox" at bounding box center [220, 572] width 16 height 13
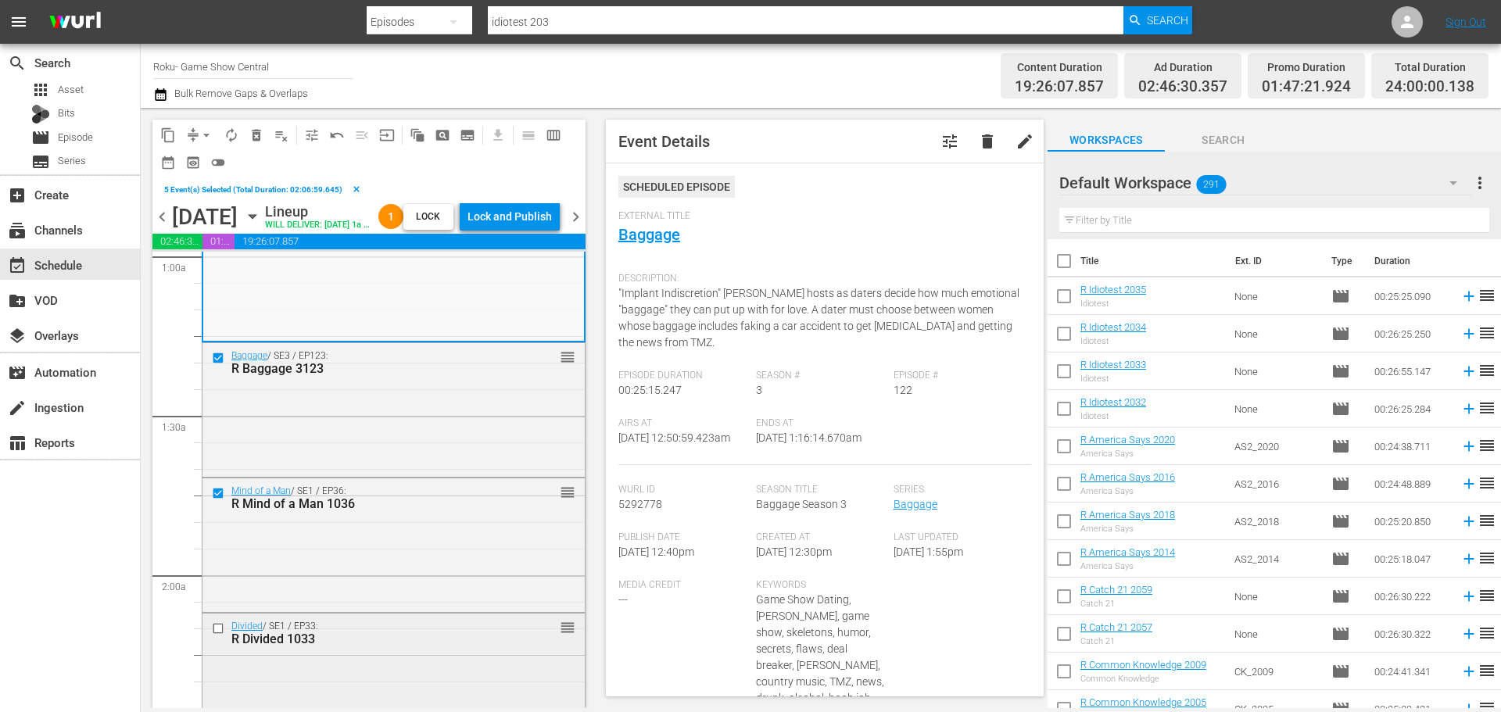
scroll to position [391, 0]
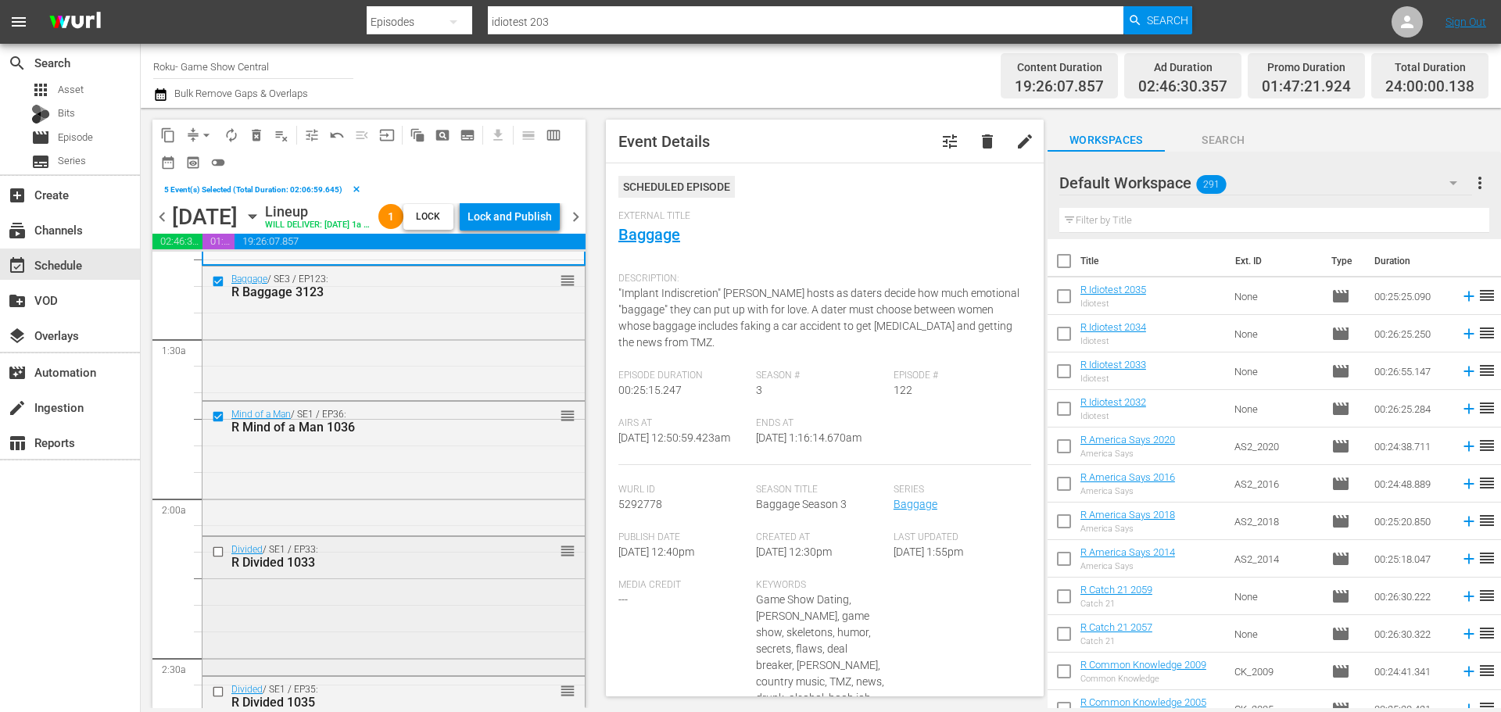
click at [220, 558] on input "checkbox" at bounding box center [220, 551] width 16 height 13
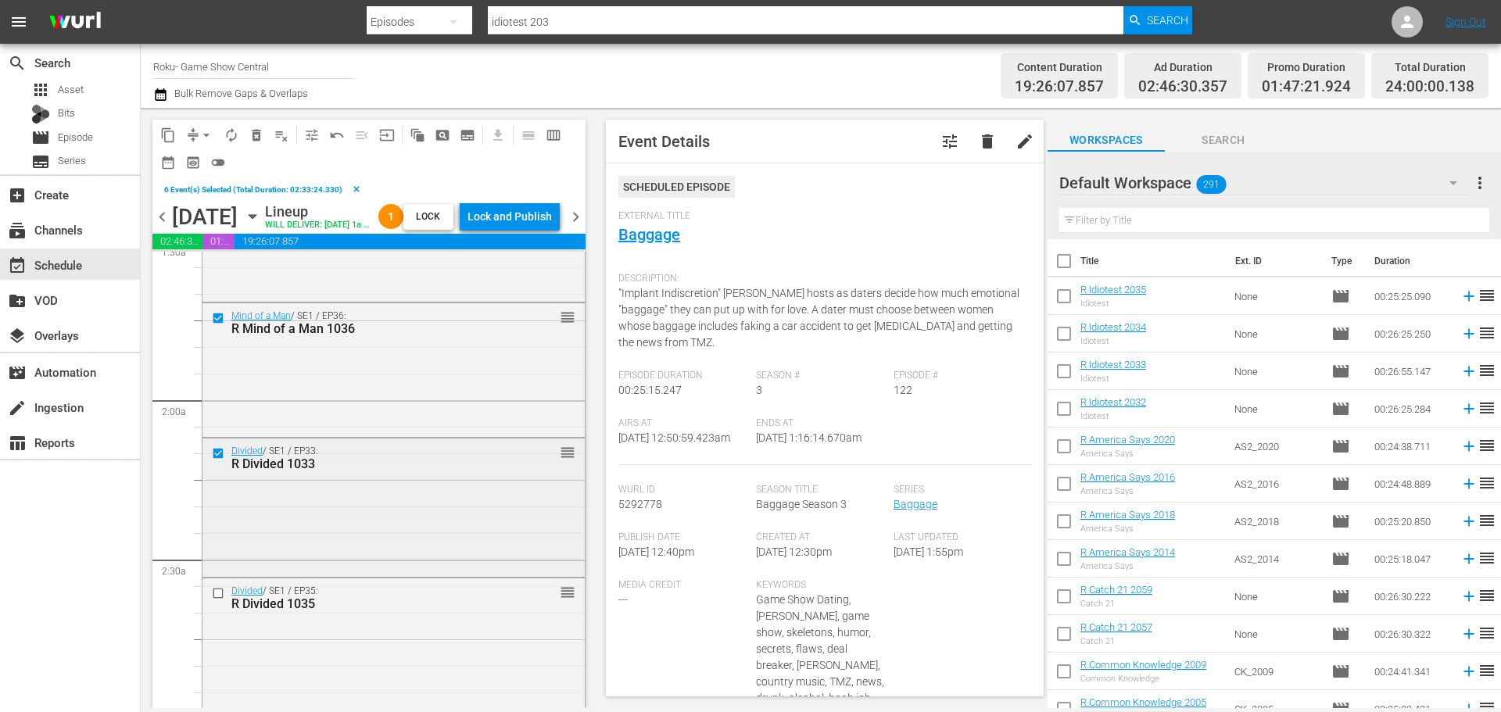
scroll to position [547, 0]
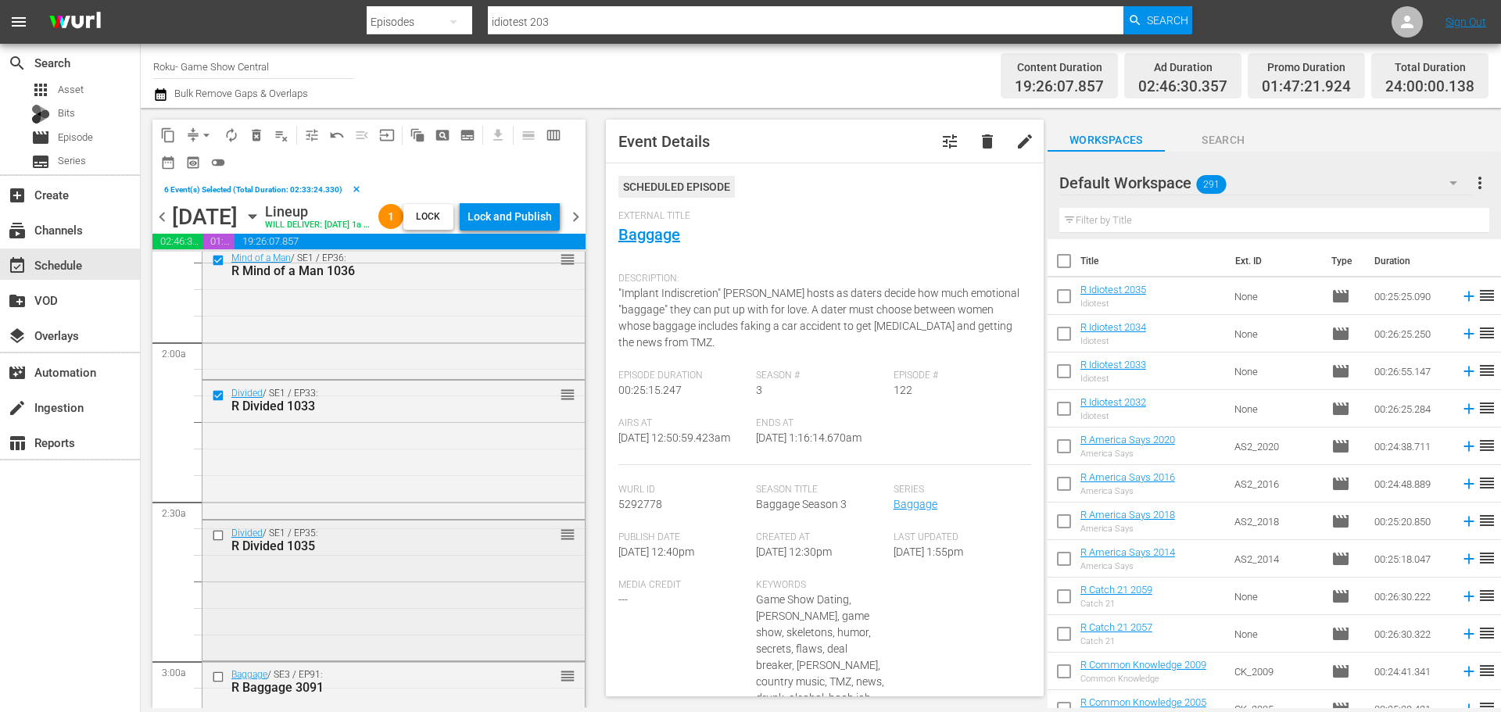
click at [216, 545] on div at bounding box center [219, 535] width 23 height 19
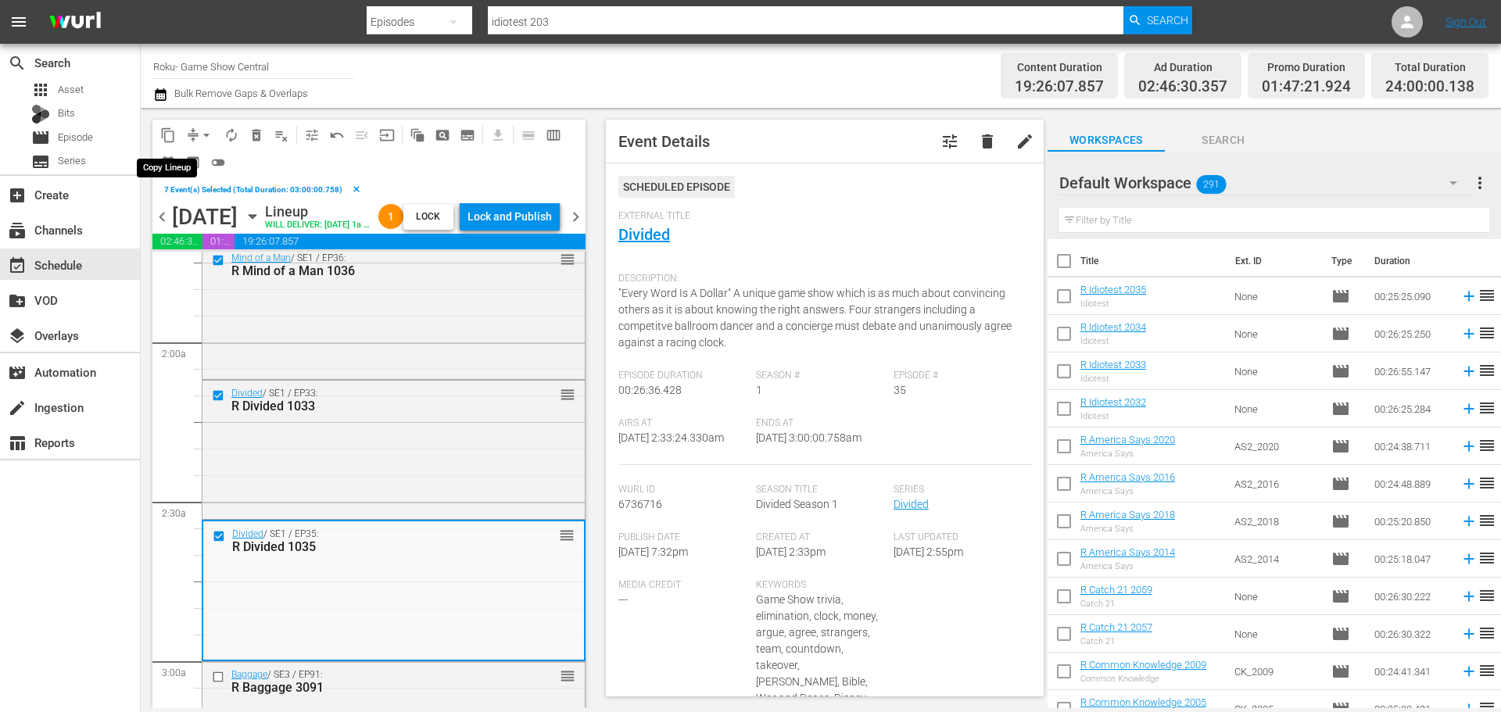
click at [167, 137] on span "content_copy" at bounding box center [168, 135] width 16 height 16
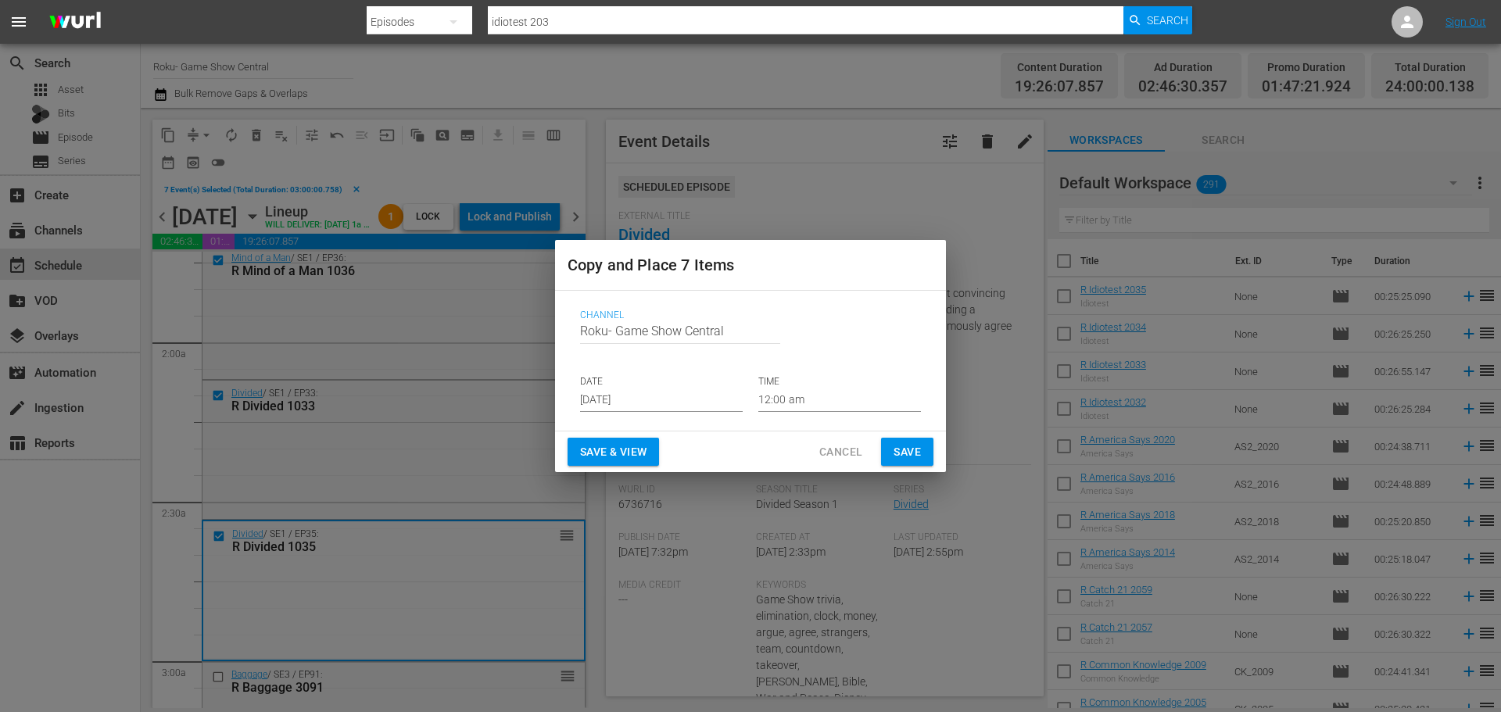
click at [640, 400] on input "[DATE]" at bounding box center [661, 400] width 163 height 23
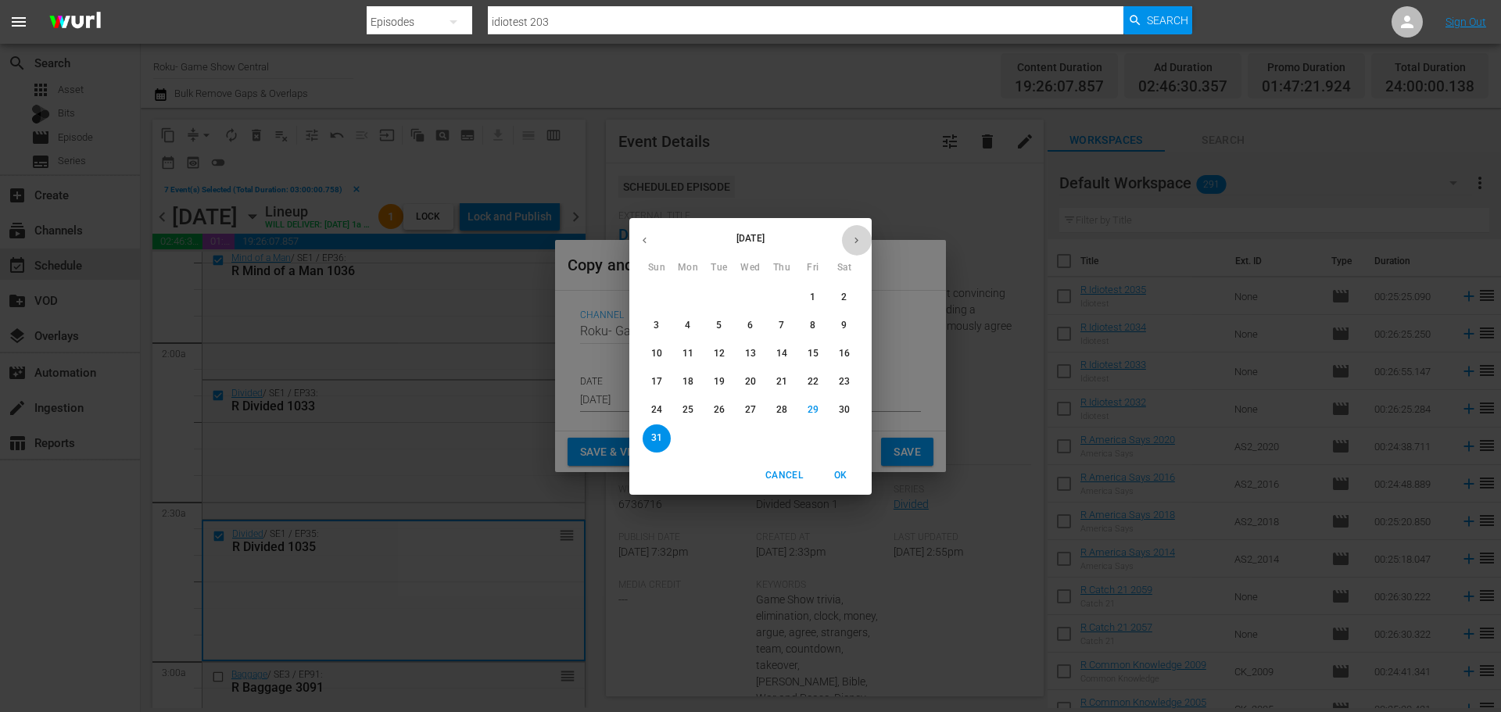
click at [864, 239] on button "button" at bounding box center [856, 240] width 30 height 30
click at [680, 291] on span "1" at bounding box center [688, 297] width 28 height 13
type input "[DATE]"
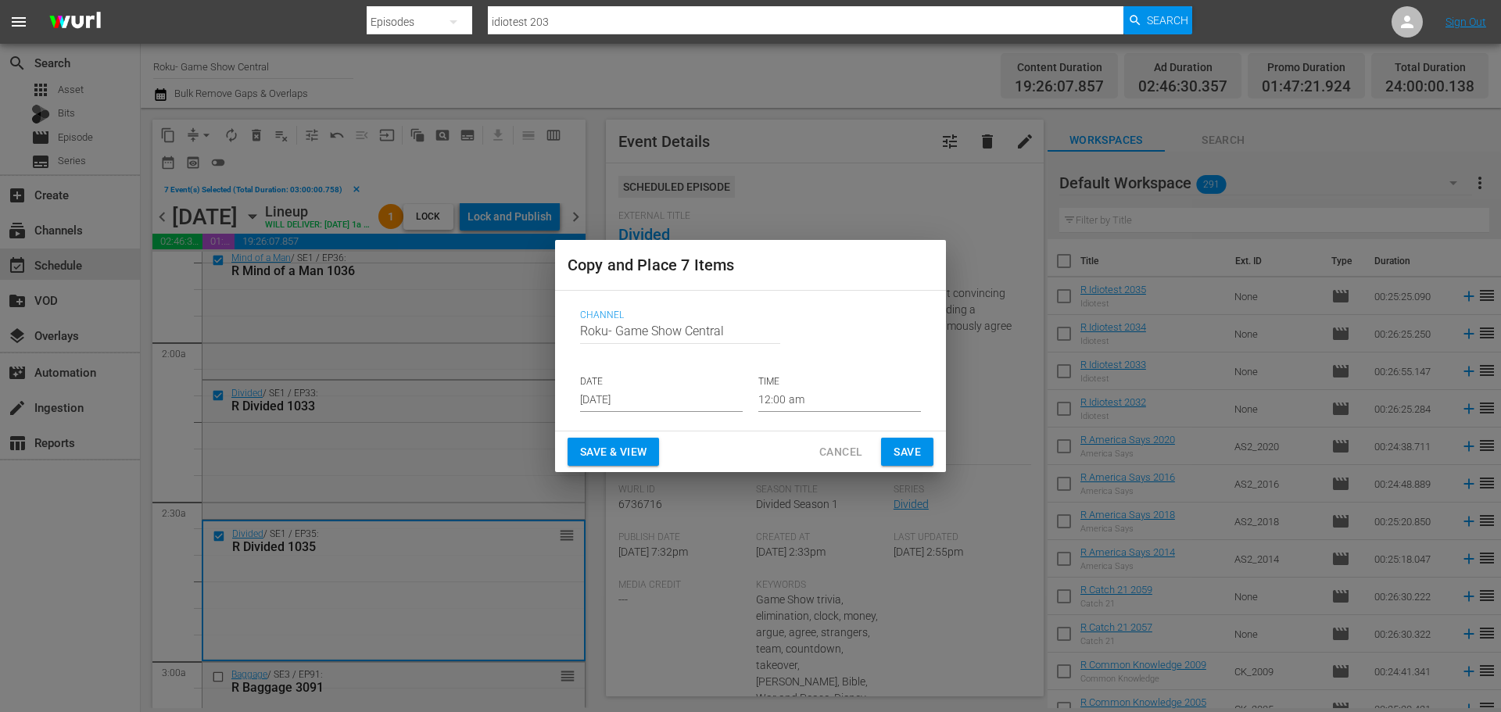
click at [830, 414] on div "Channel Channel Title Roku- Game Show Central DATE [DATE] TIME 12:00 am" at bounding box center [751, 360] width 366 height 127
click at [824, 408] on input "12:00 am" at bounding box center [839, 400] width 163 height 23
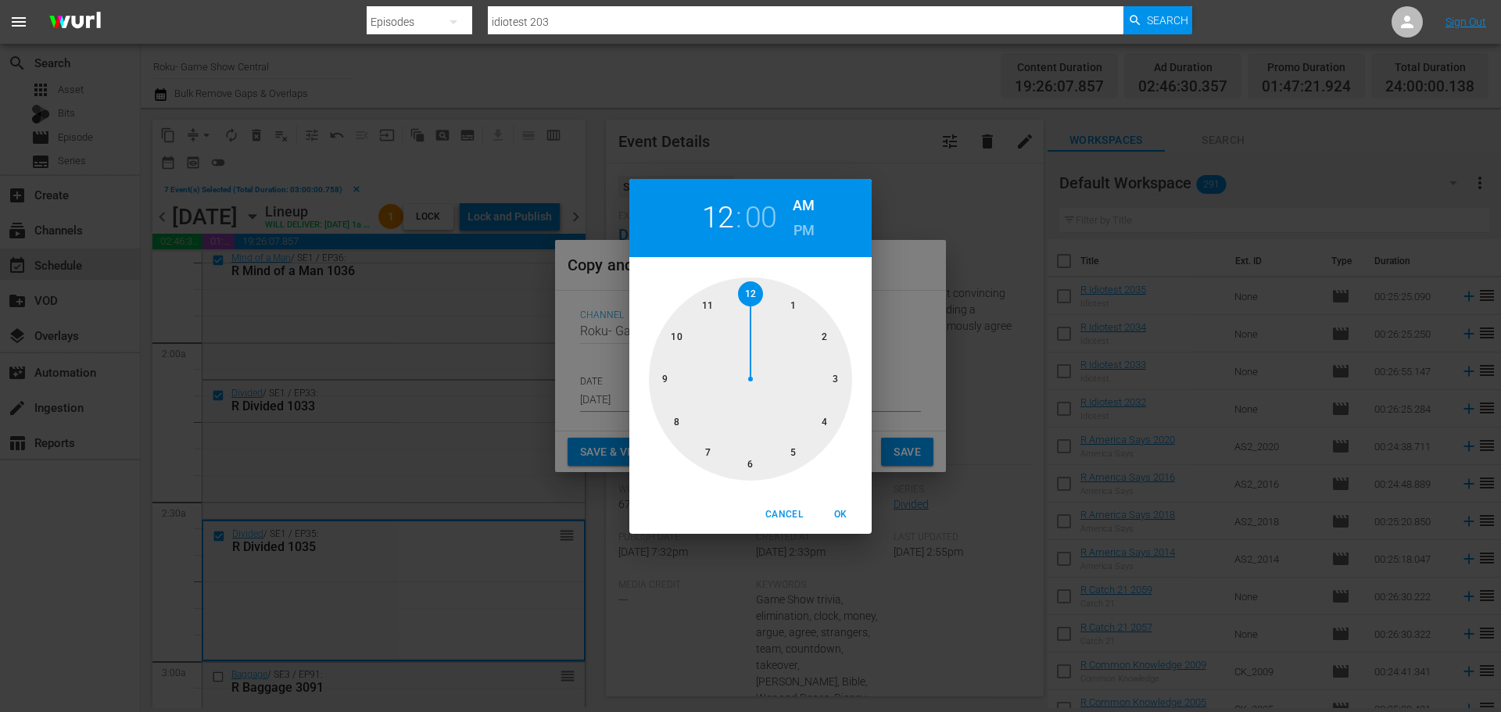
click at [826, 393] on div at bounding box center [750, 379] width 203 height 203
click at [853, 515] on span "OK" at bounding box center [841, 515] width 38 height 16
type input "03:00 am"
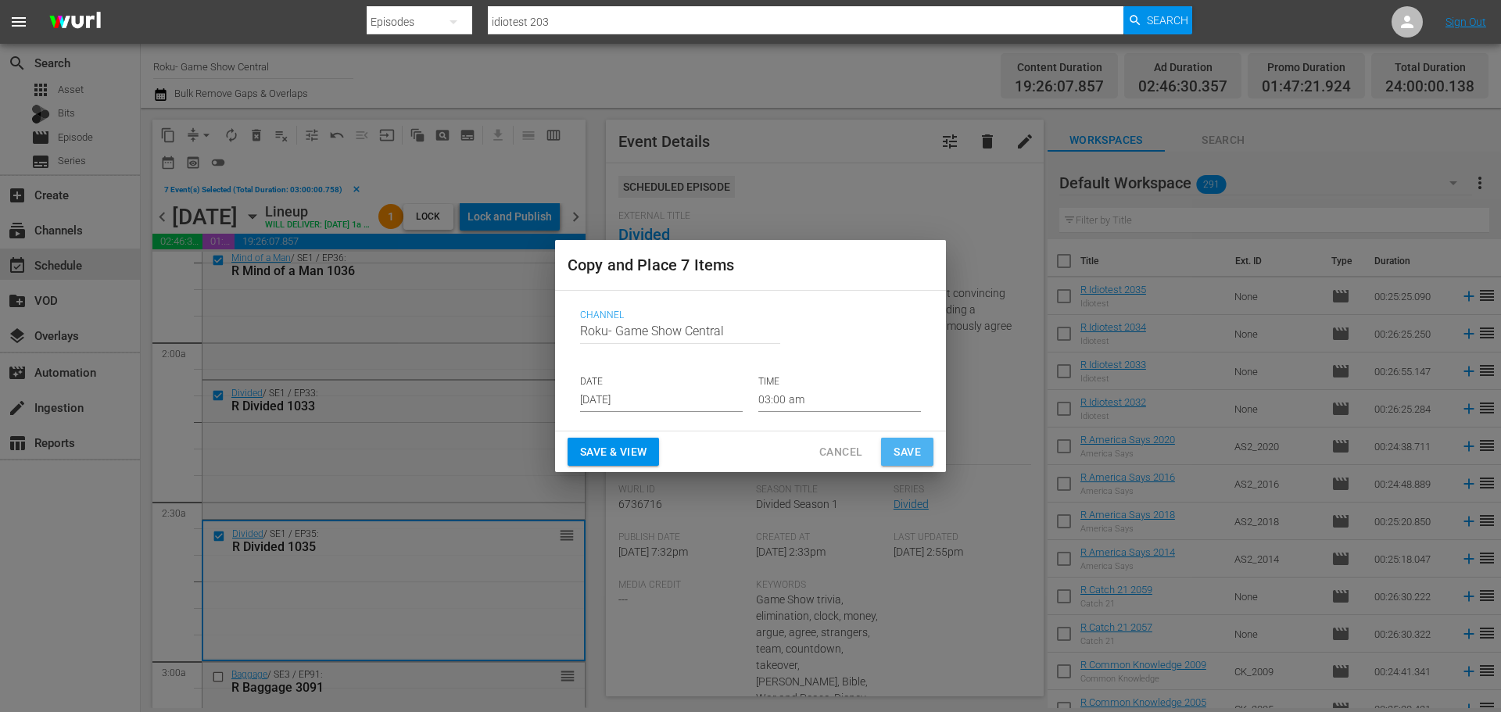
drag, startPoint x: 897, startPoint y: 445, endPoint x: 597, endPoint y: 507, distance: 305.9
click at [897, 446] on span "Save" at bounding box center [907, 453] width 27 height 20
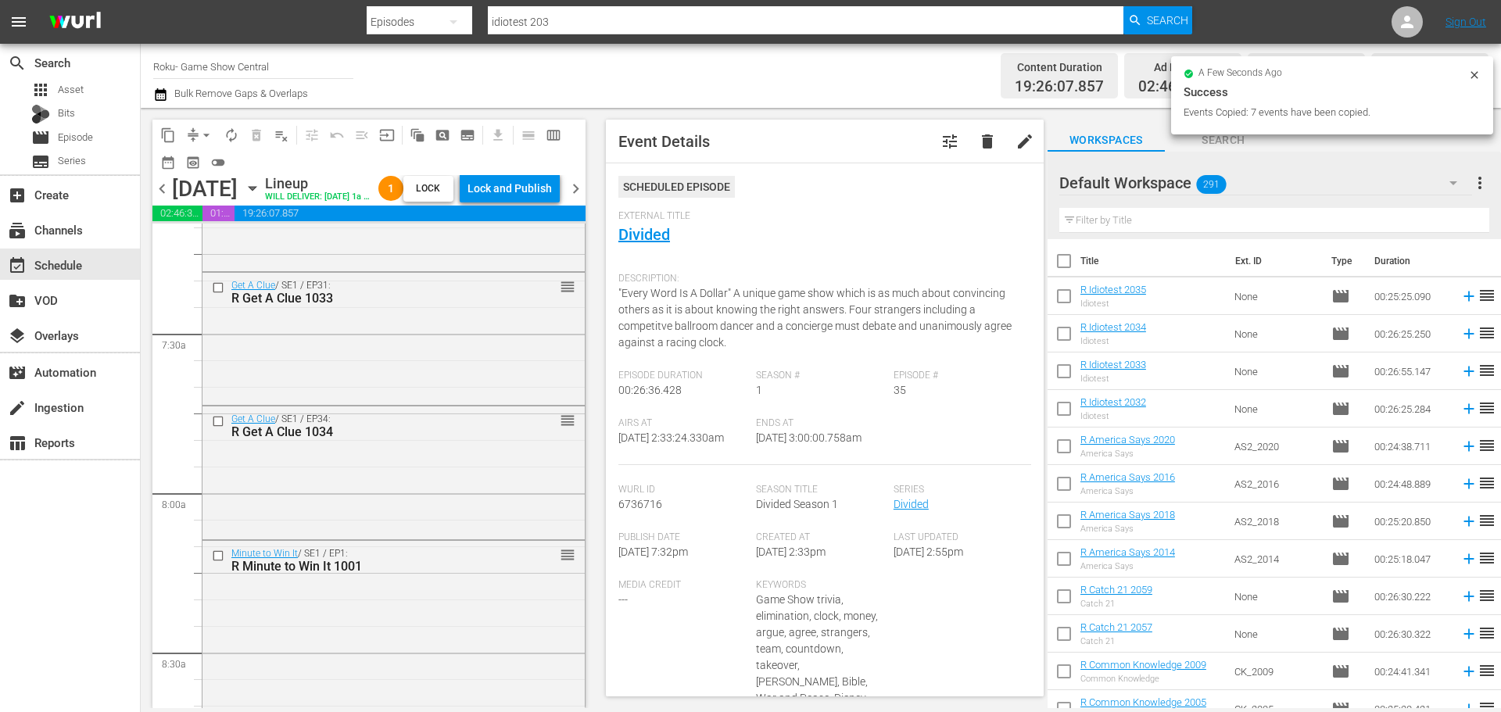
scroll to position [2502, 0]
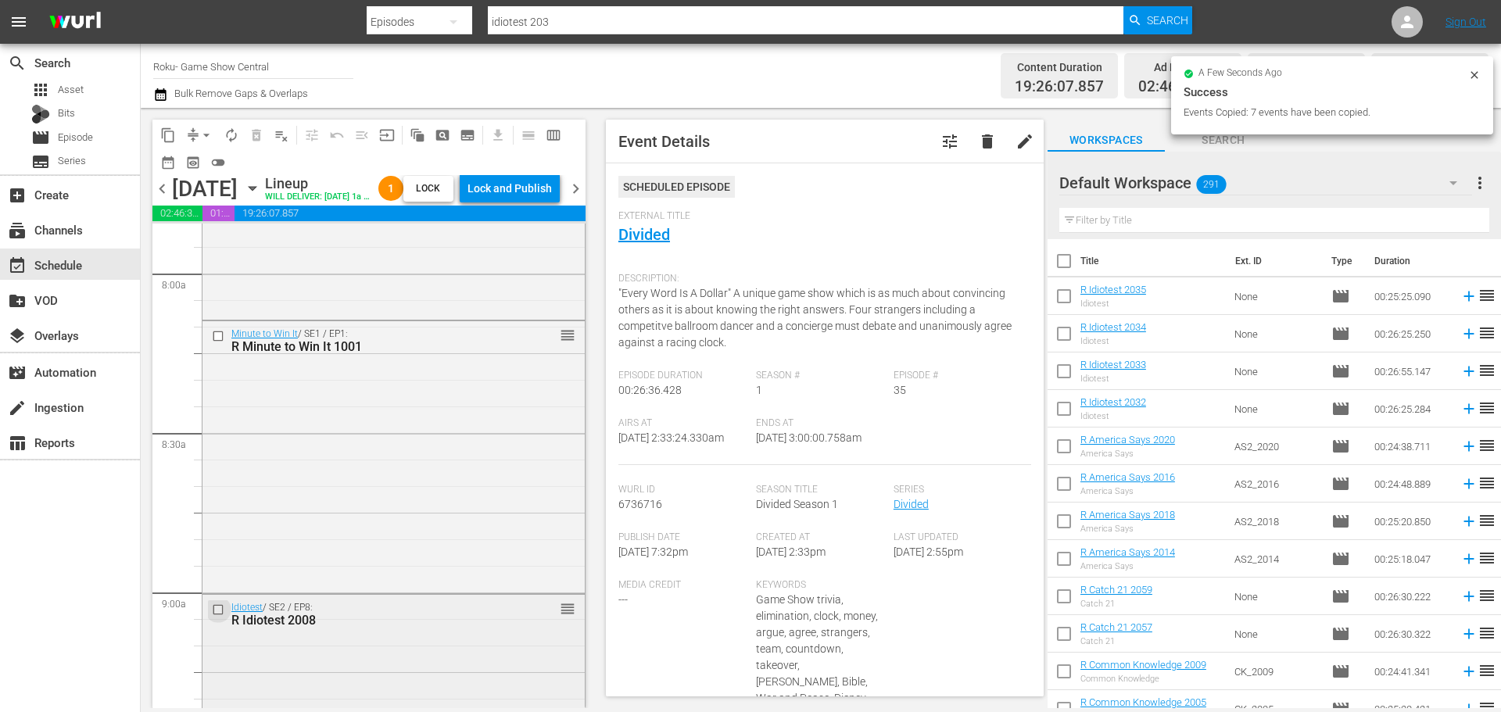
click at [214, 617] on input "checkbox" at bounding box center [220, 610] width 16 height 13
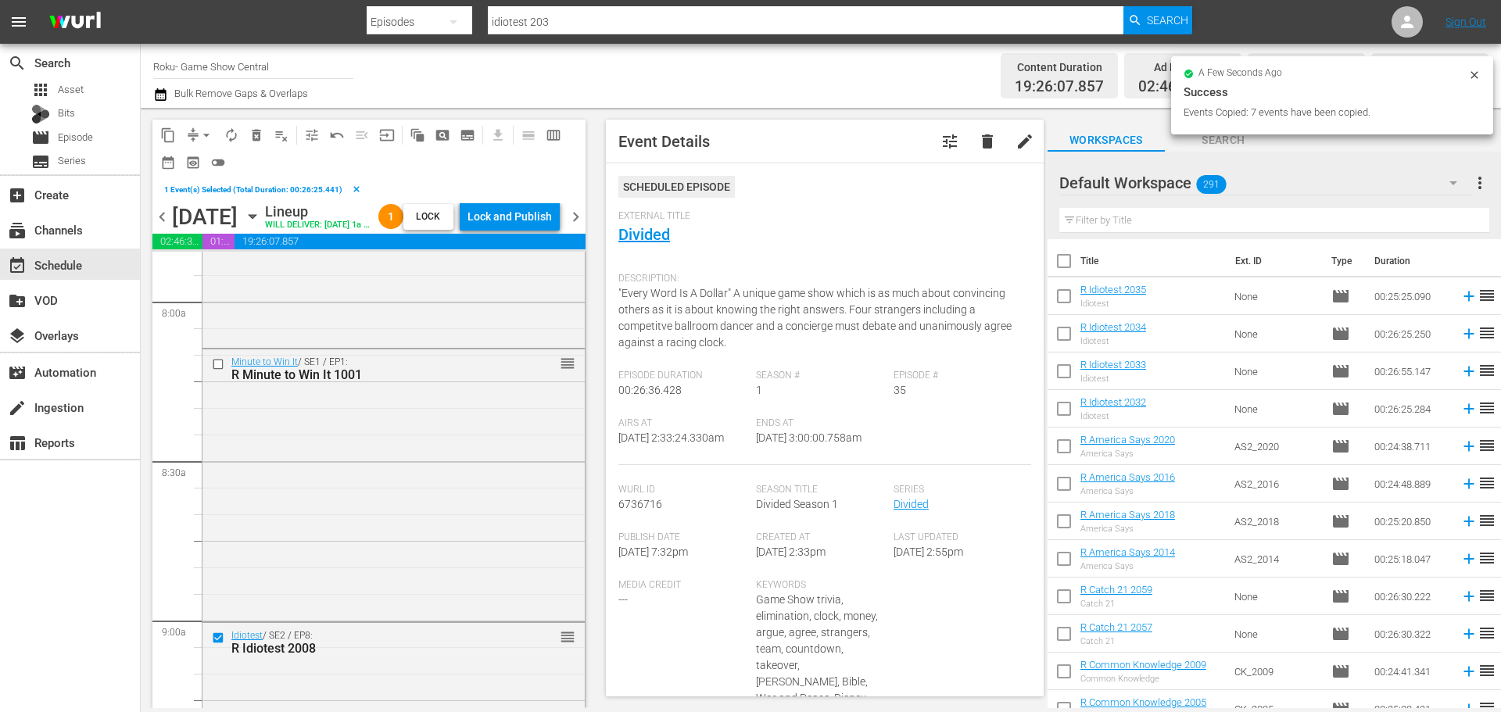
scroll to position [2736, 0]
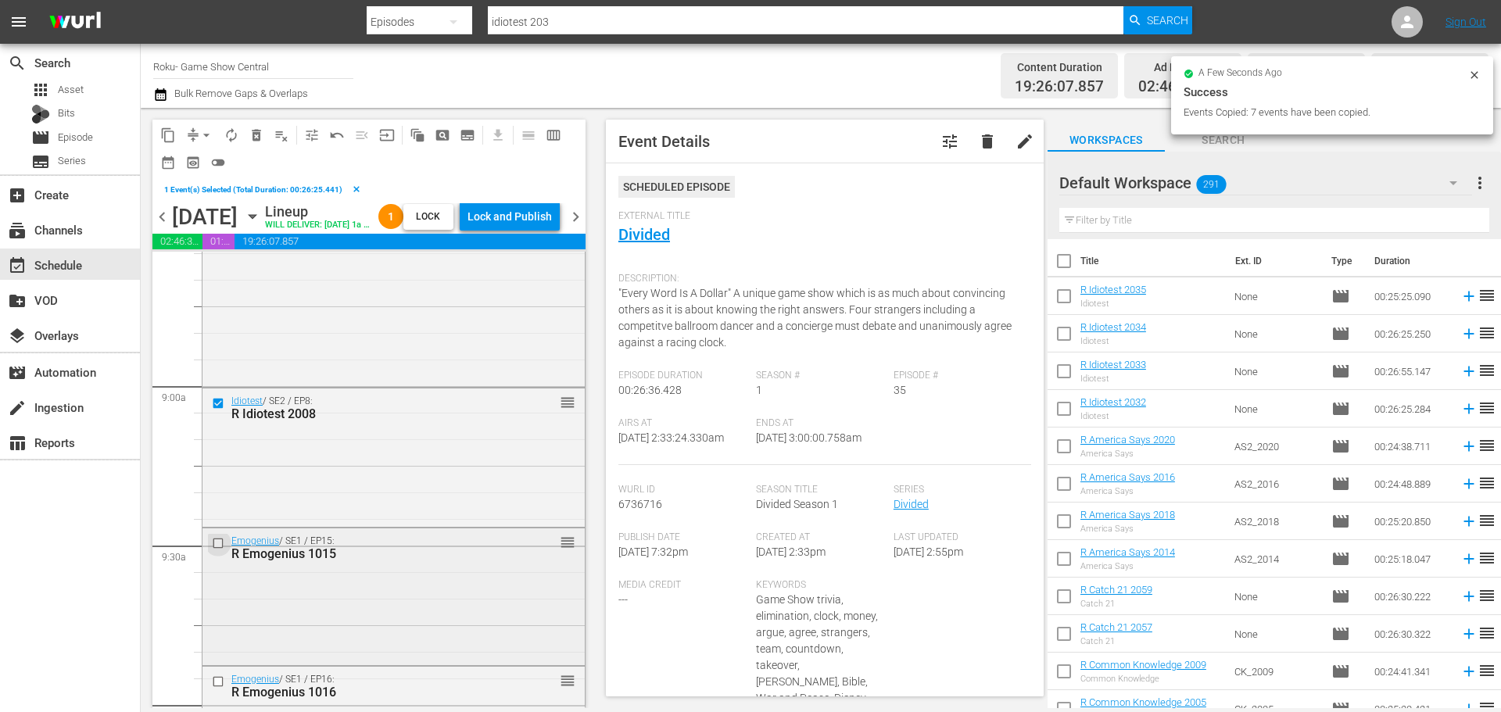
click at [214, 550] on input "checkbox" at bounding box center [220, 543] width 16 height 13
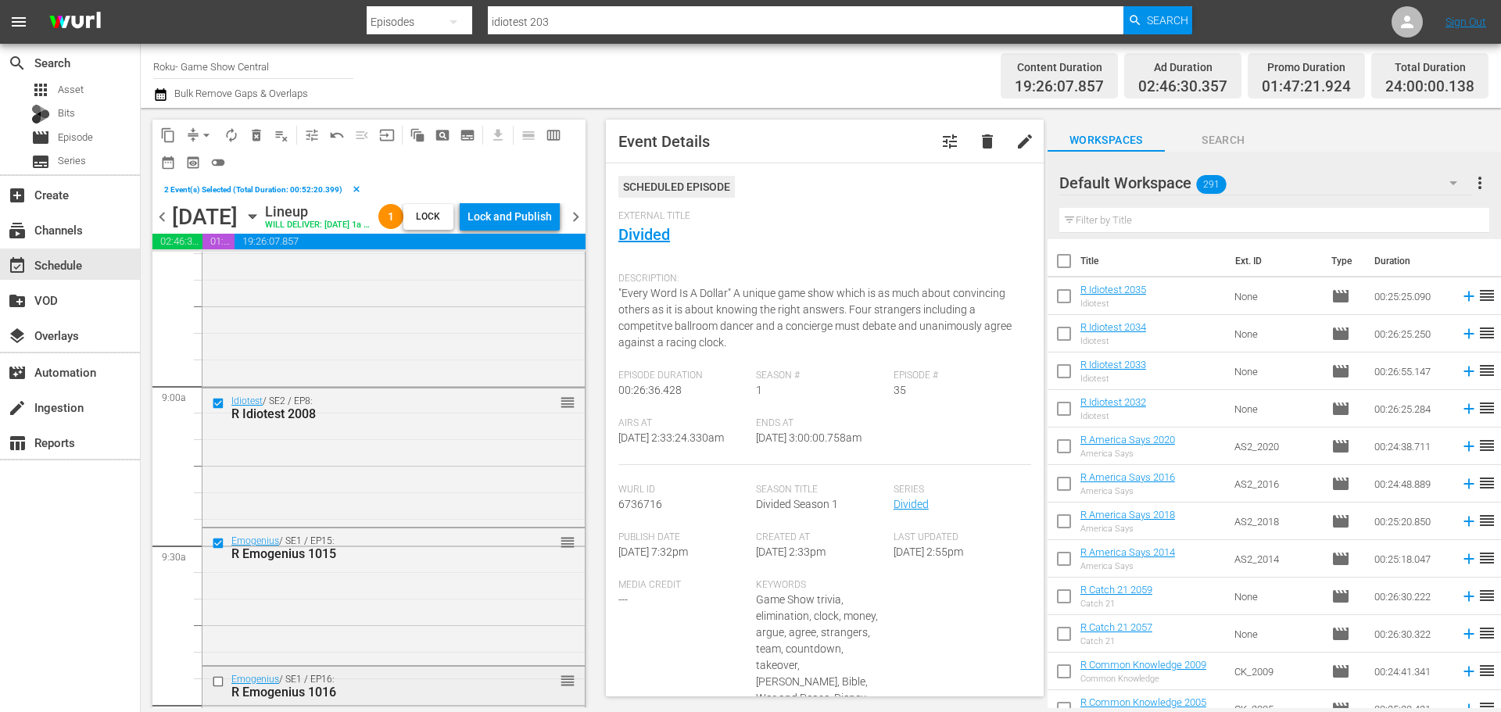
scroll to position [2893, 0]
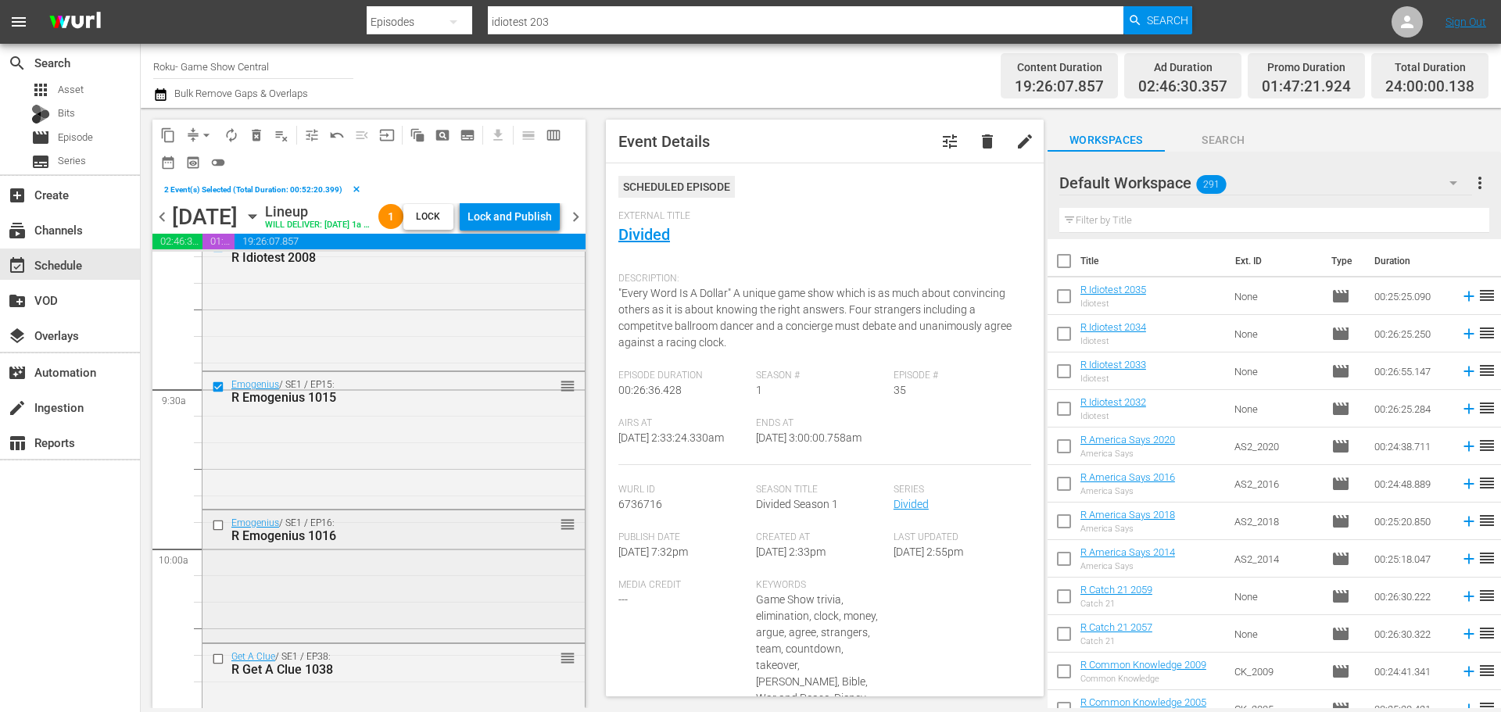
click at [220, 532] on input "checkbox" at bounding box center [220, 524] width 16 height 13
click at [223, 666] on input "checkbox" at bounding box center [220, 659] width 16 height 13
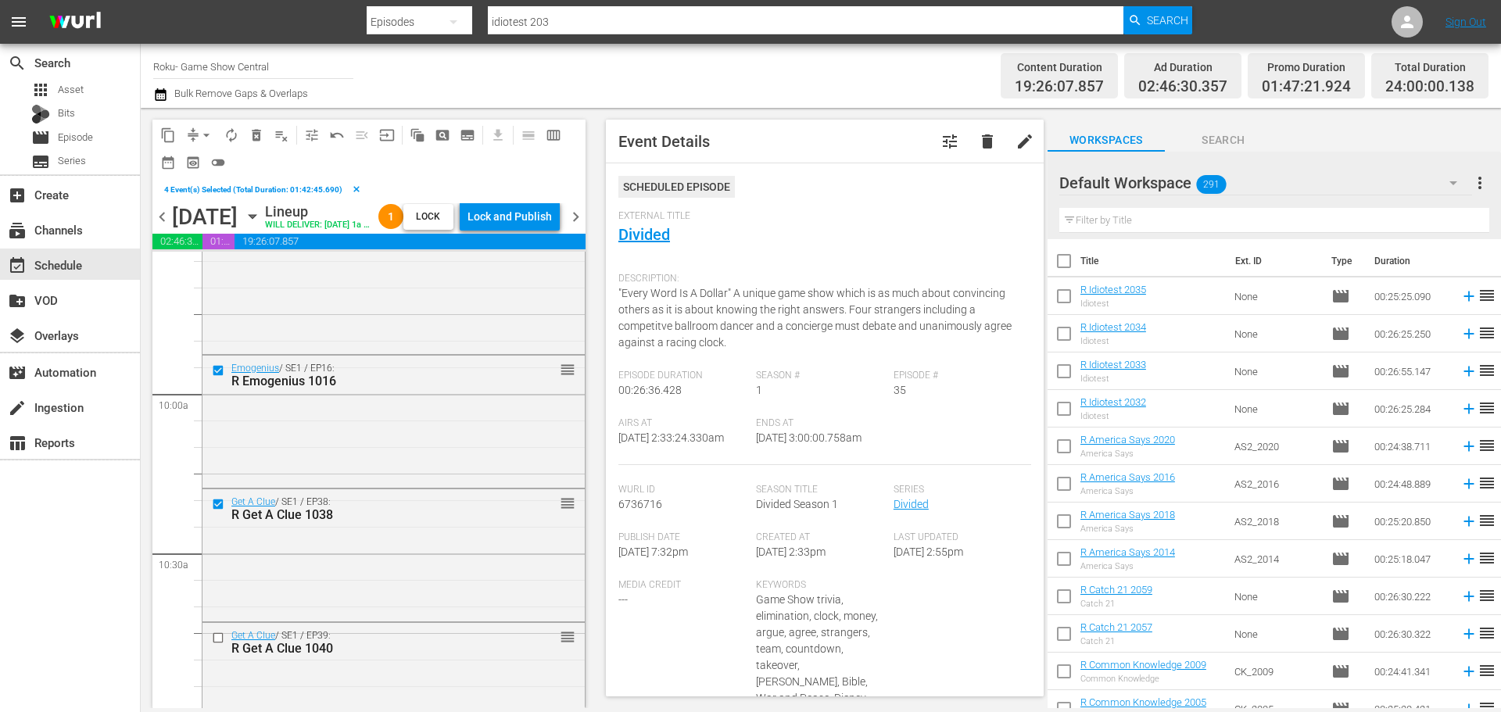
scroll to position [3049, 0]
click at [212, 643] on input "checkbox" at bounding box center [220, 636] width 16 height 13
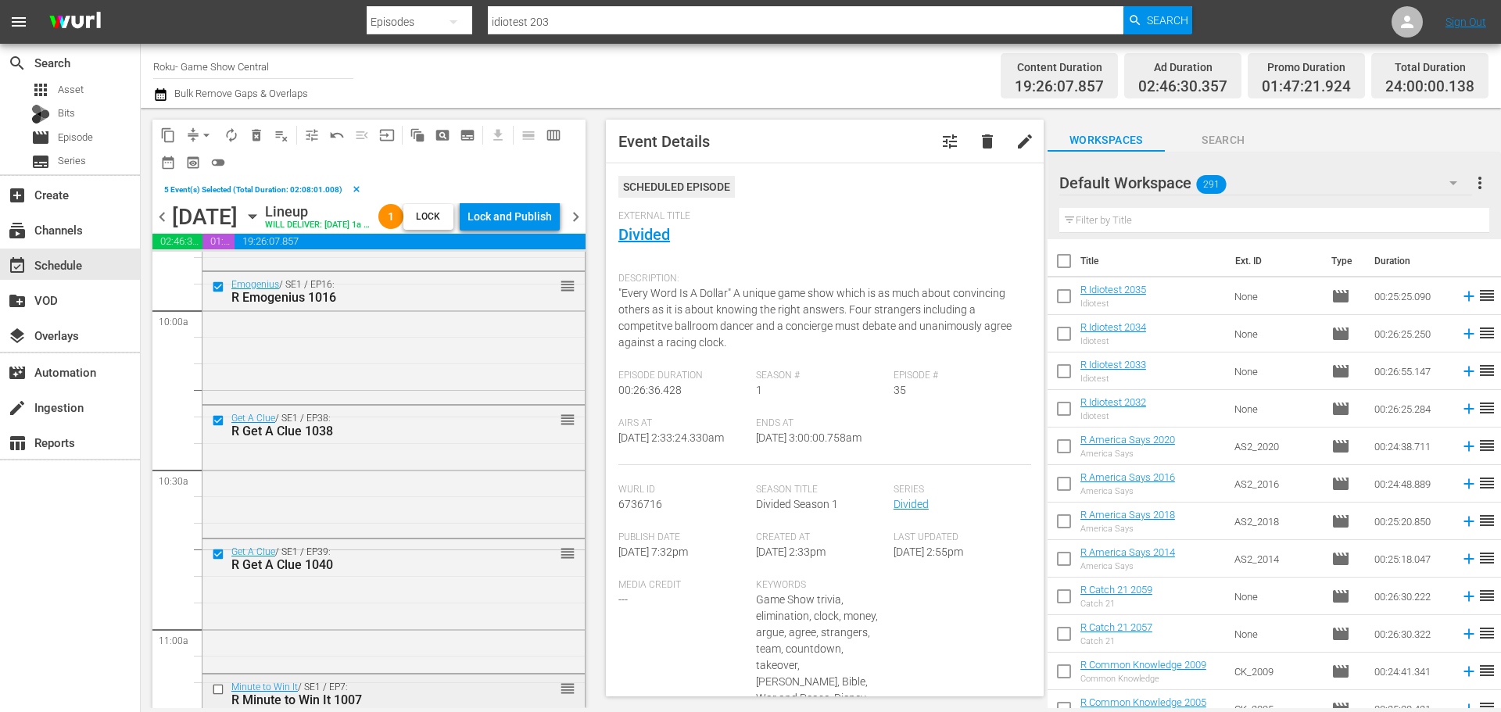
scroll to position [3205, 0]
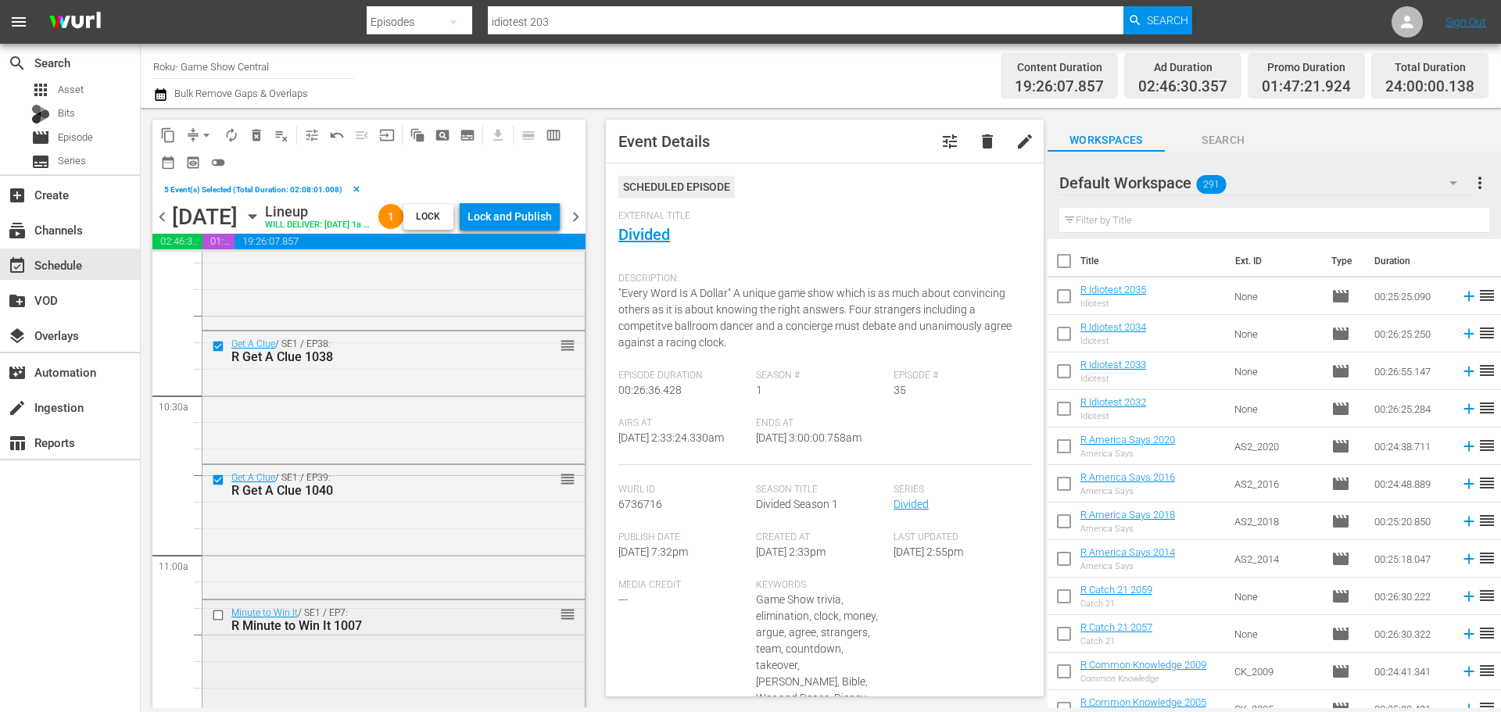
click at [210, 625] on div at bounding box center [219, 615] width 23 height 19
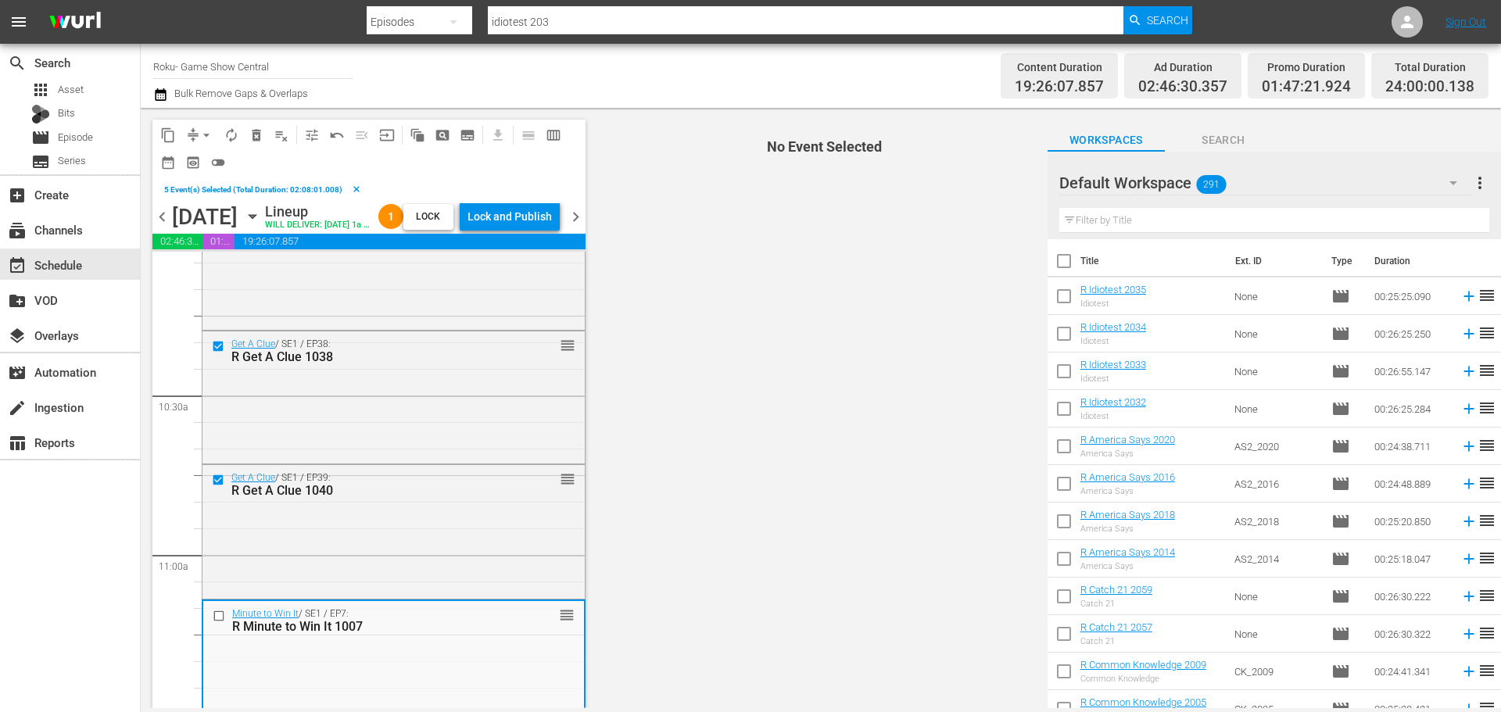
click at [221, 622] on input "checkbox" at bounding box center [221, 615] width 16 height 13
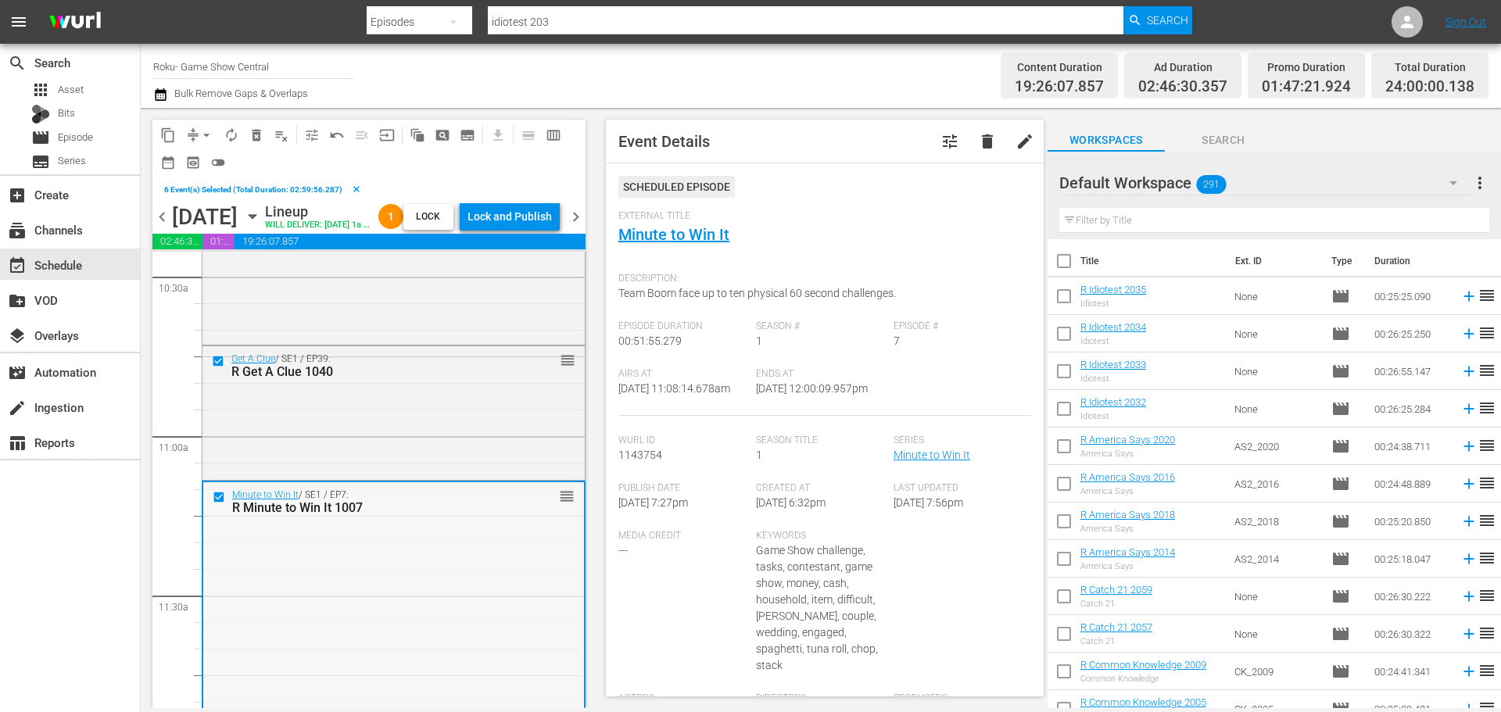
scroll to position [3362, 0]
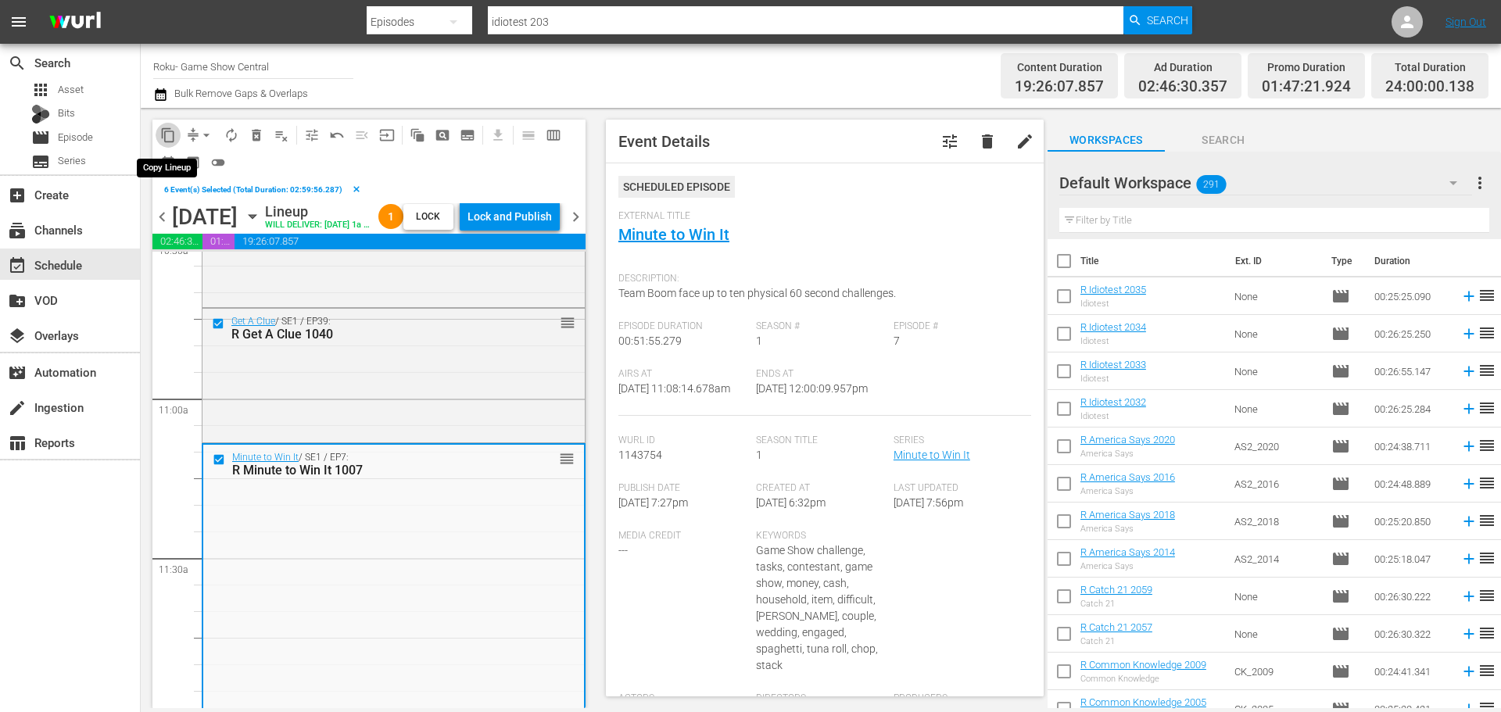
click at [174, 138] on span "content_copy" at bounding box center [168, 135] width 16 height 16
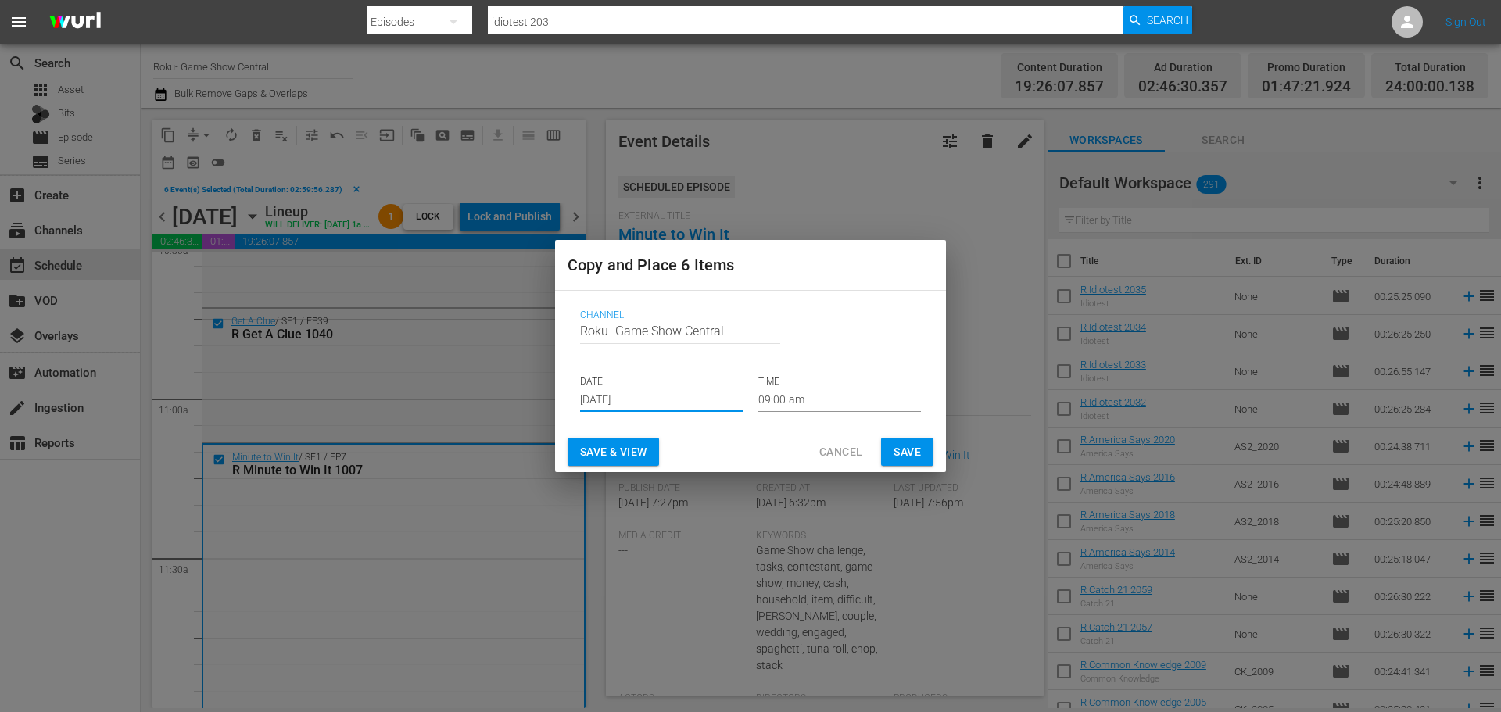
click at [678, 406] on input "[DATE]" at bounding box center [661, 400] width 163 height 23
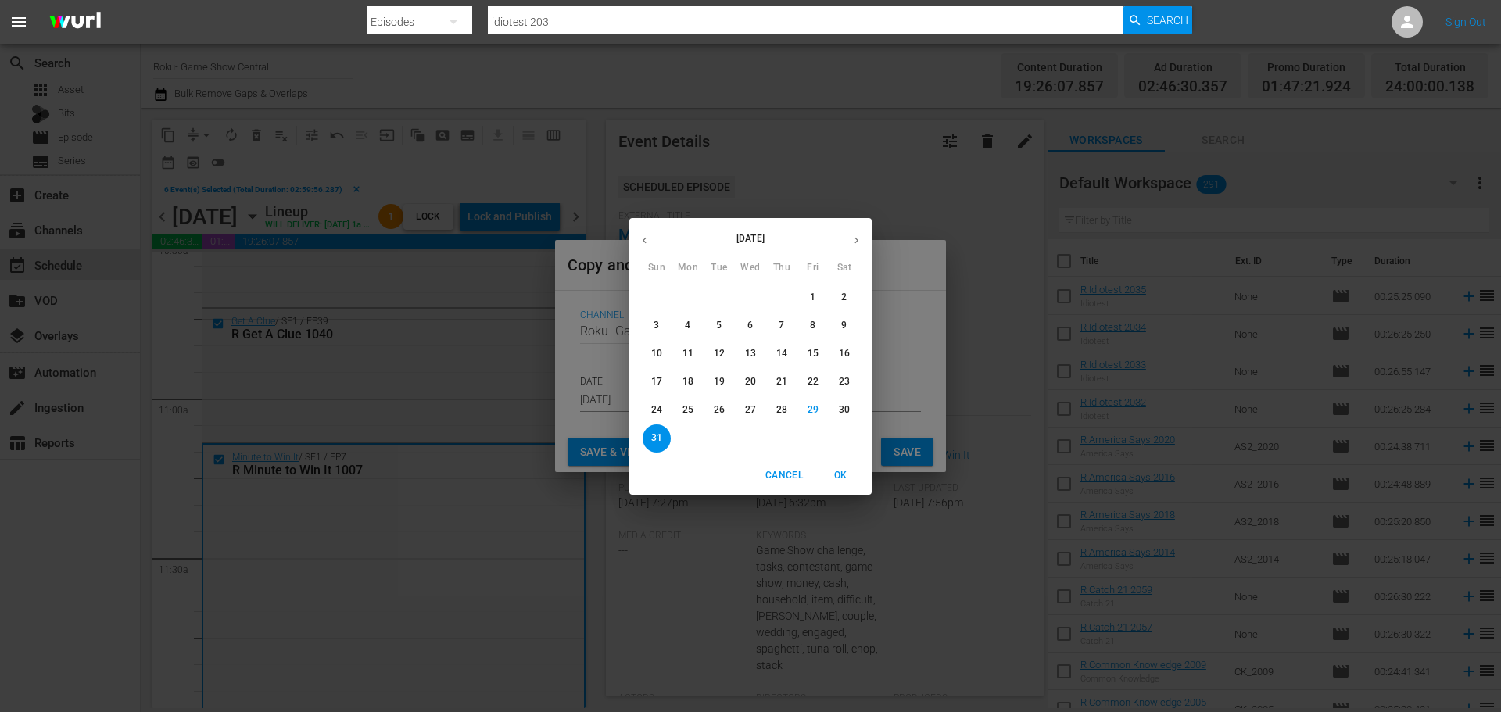
click at [848, 242] on button "button" at bounding box center [856, 240] width 30 height 30
click at [686, 299] on p "1" at bounding box center [687, 297] width 5 height 13
type input "[DATE]"
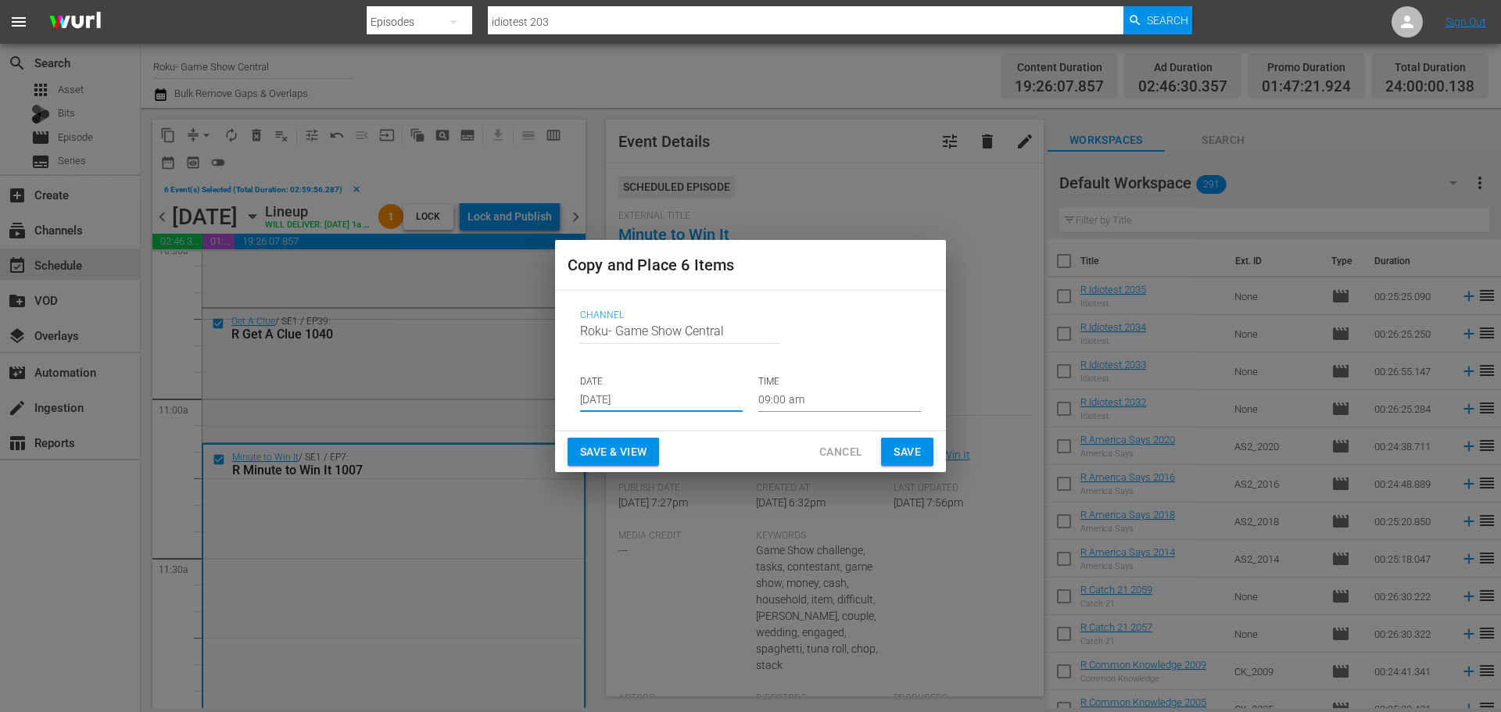
click at [822, 397] on input "09:00 am" at bounding box center [839, 400] width 163 height 23
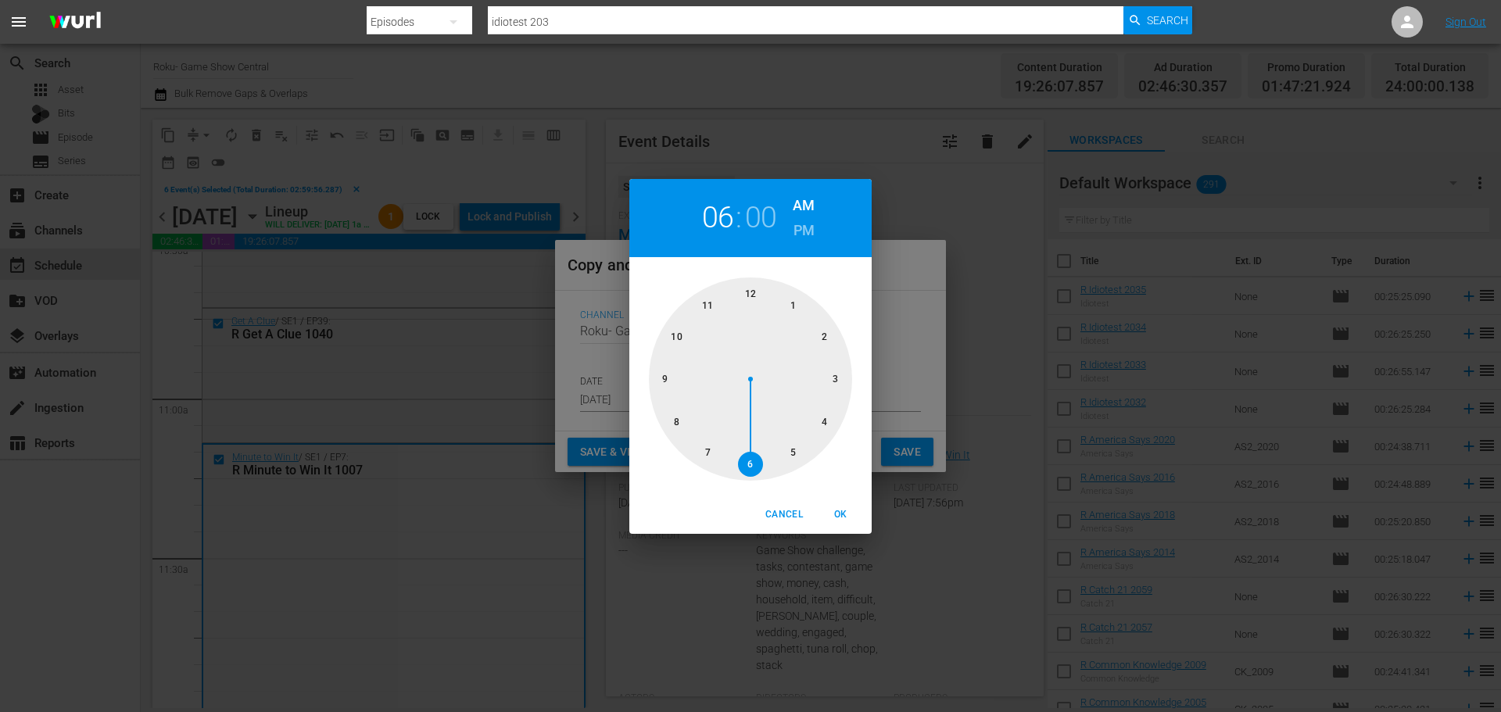
drag, startPoint x: 757, startPoint y: 452, endPoint x: 837, endPoint y: 504, distance: 95.4
click at [753, 452] on div at bounding box center [750, 379] width 203 height 203
click at [846, 515] on span "OK" at bounding box center [841, 515] width 38 height 16
type input "06:00 am"
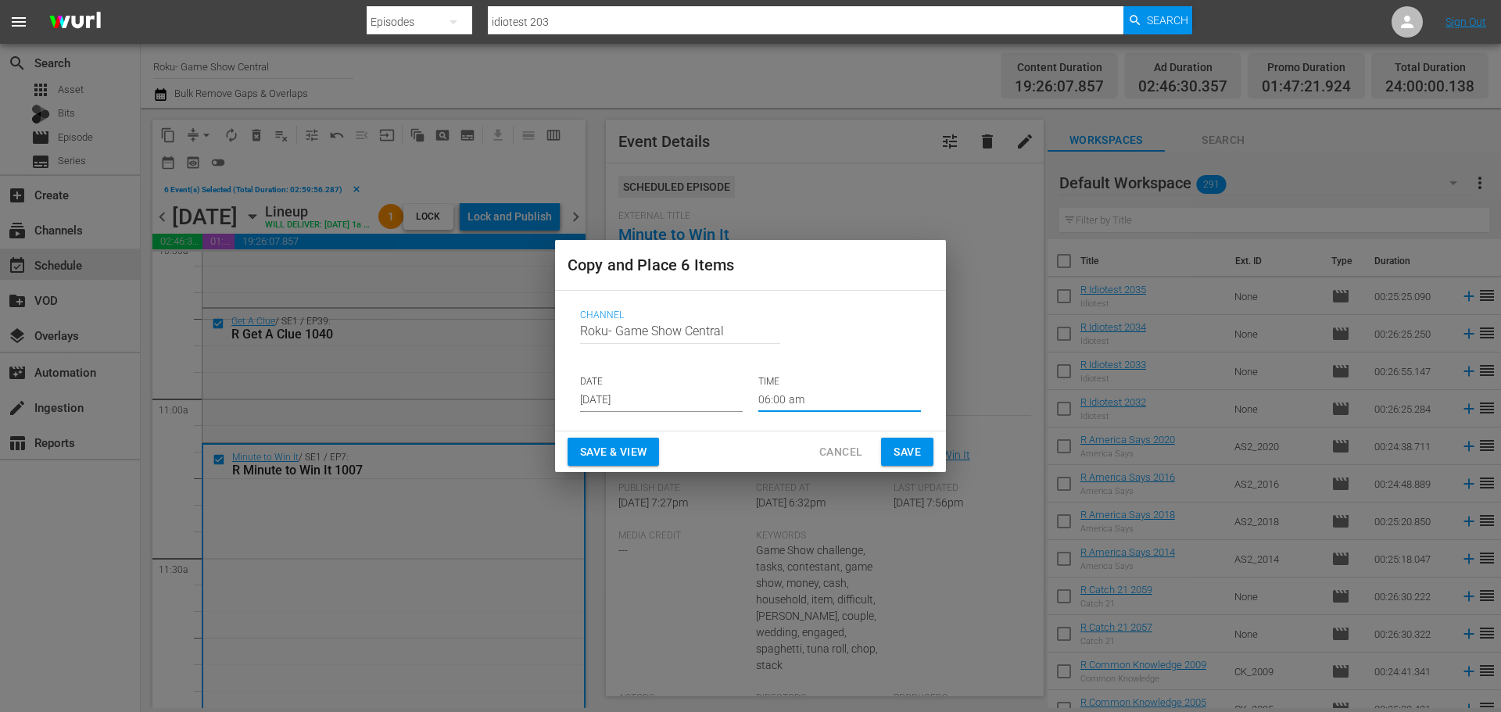
click at [899, 451] on span "Save" at bounding box center [907, 453] width 27 height 20
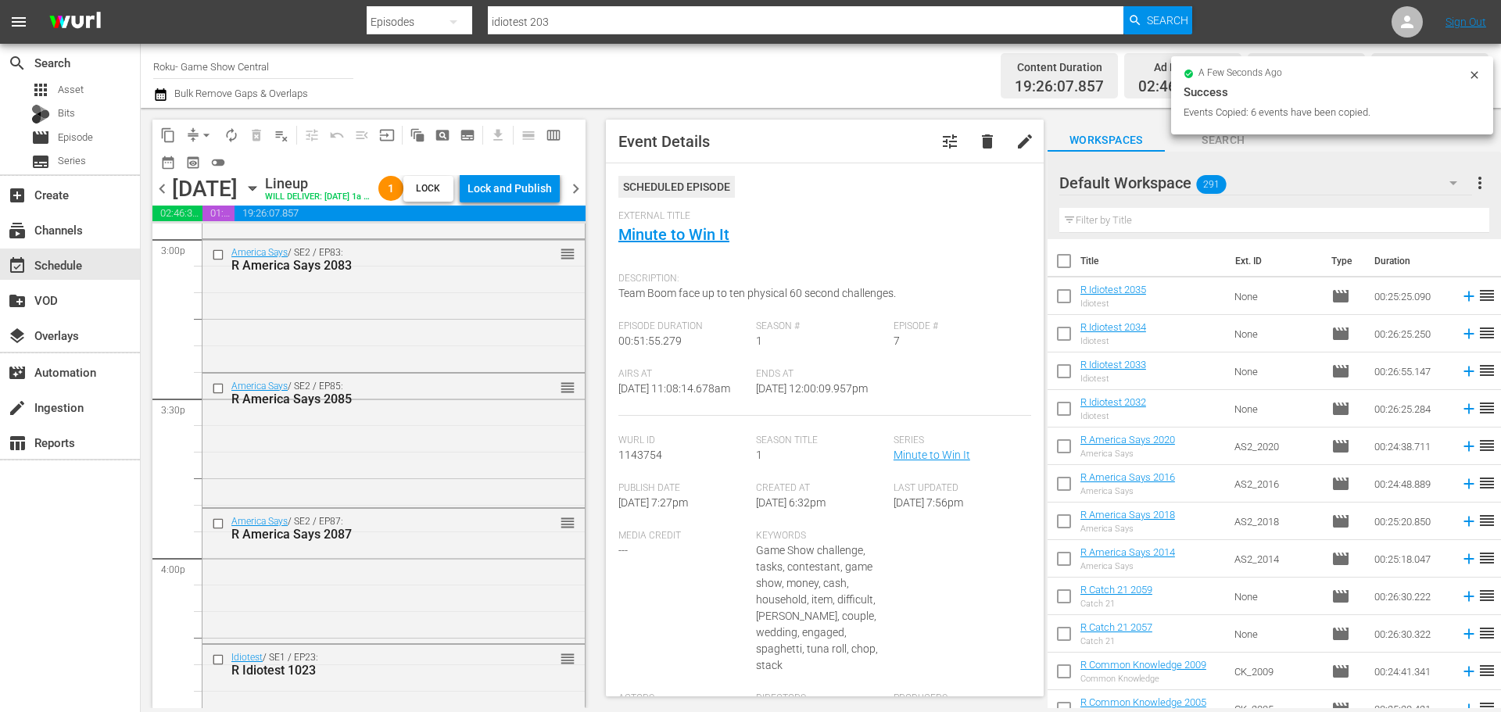
scroll to position [5238, 0]
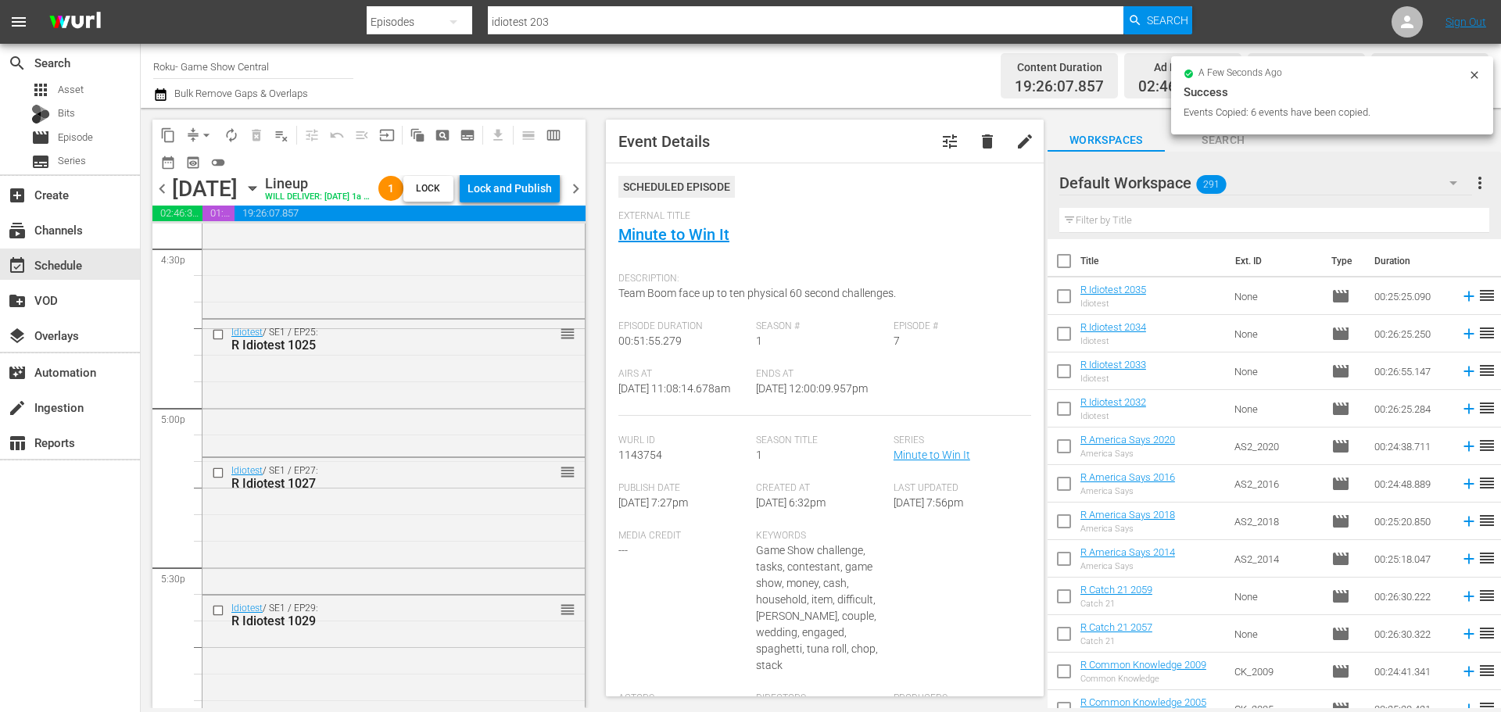
click at [261, 197] on icon "button" at bounding box center [252, 188] width 17 height 17
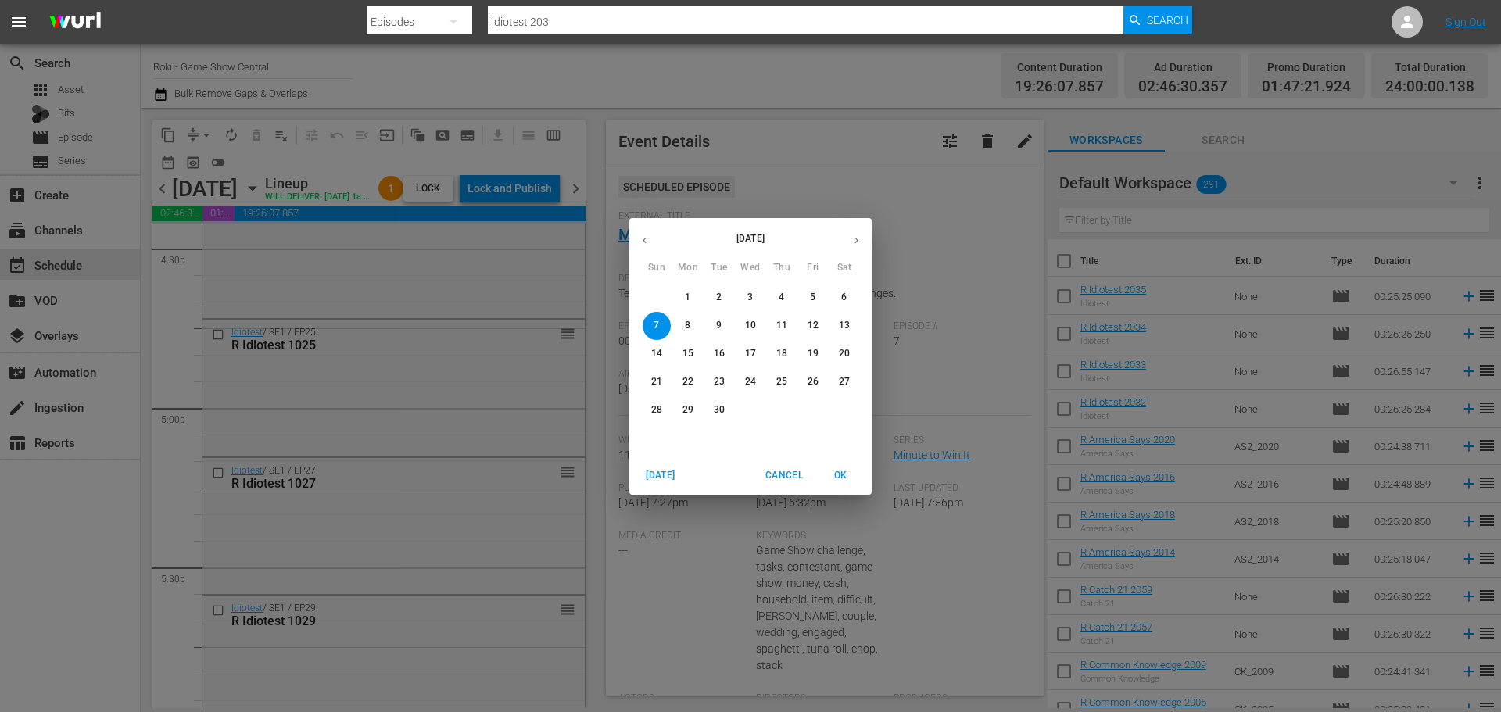
click at [536, 195] on div "[DATE] Sun Mon Tue Wed Thu Fri Sat 31 1 2 3 4 5 6 7 8 9 10 11 12 13 14 15 16 17…" at bounding box center [750, 356] width 1501 height 712
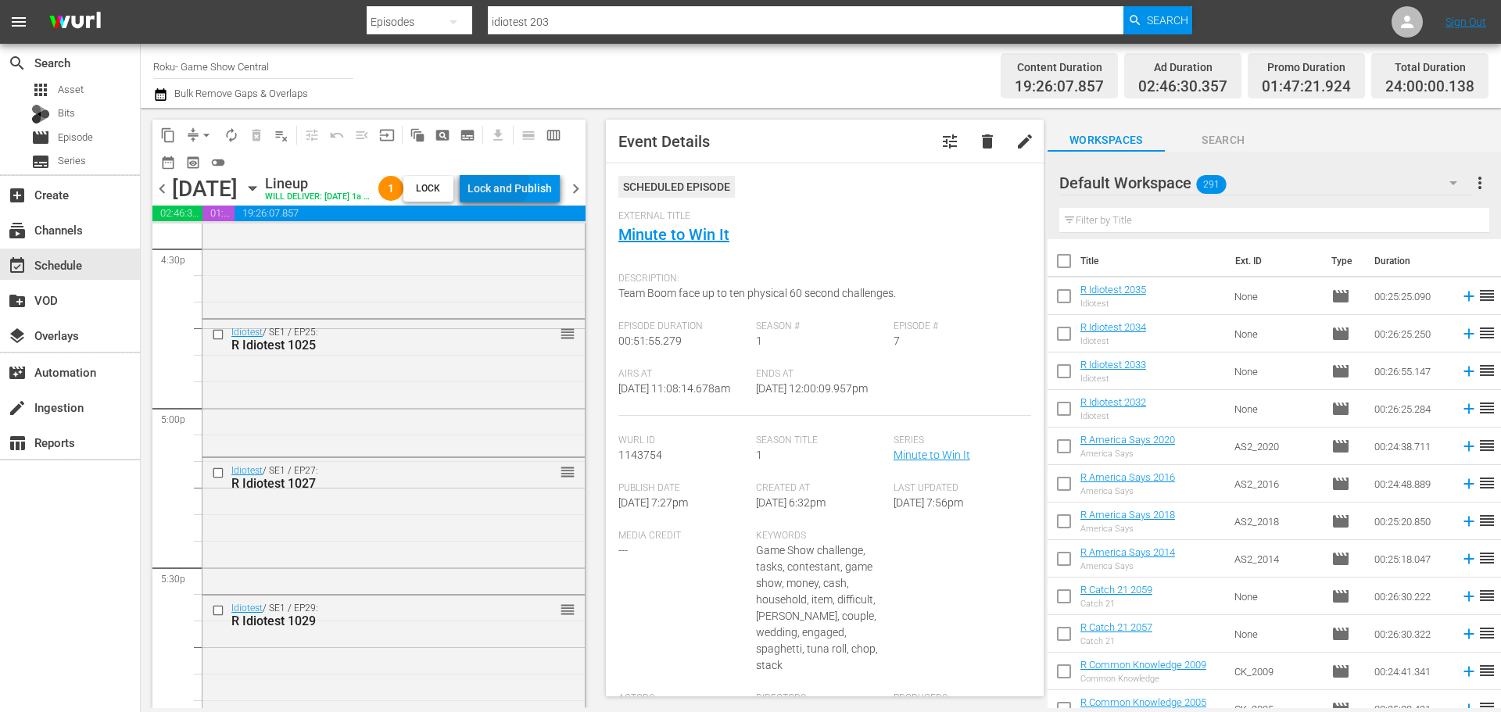
click at [518, 191] on div "Lock and Publish" at bounding box center [510, 188] width 84 height 28
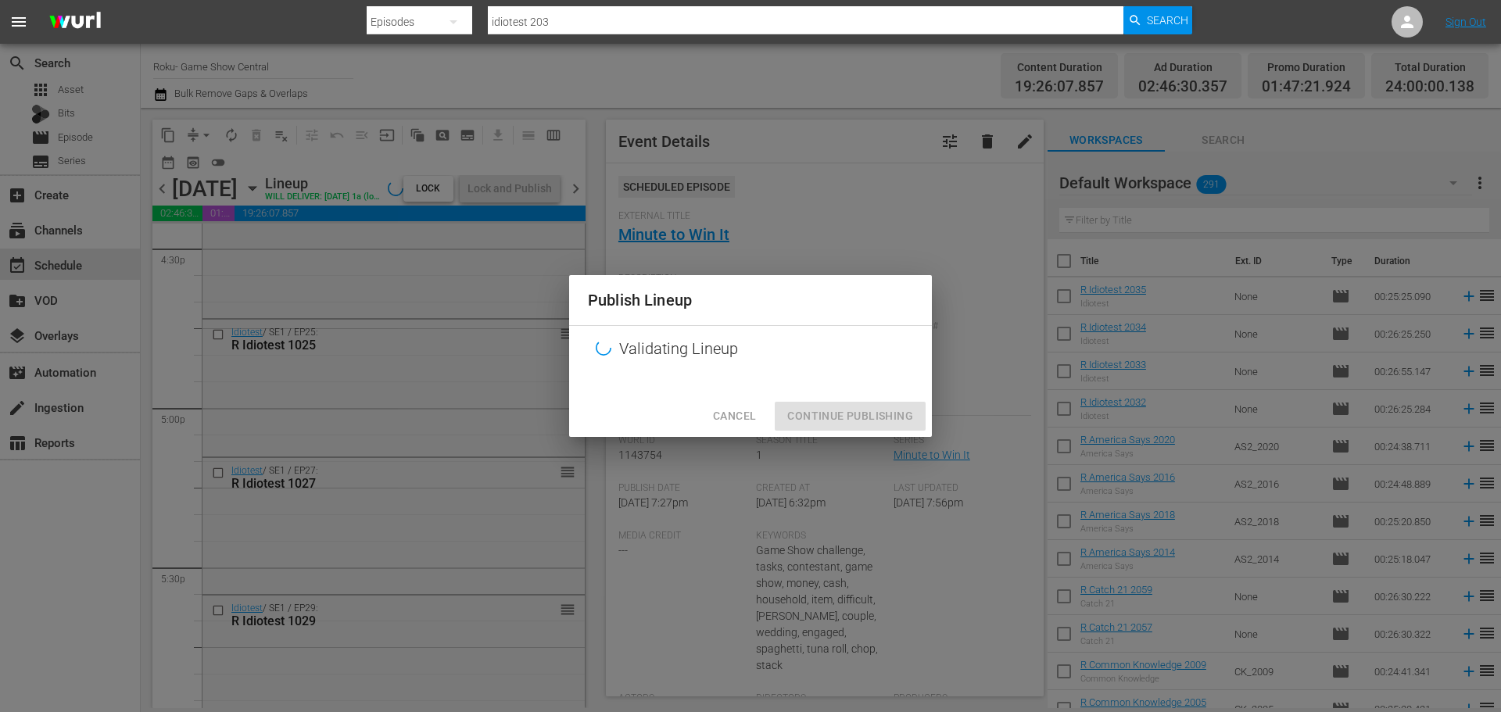
click at [875, 437] on div "Publish Lineup Validating Lineup Cancel Continue Publishing" at bounding box center [750, 356] width 1501 height 712
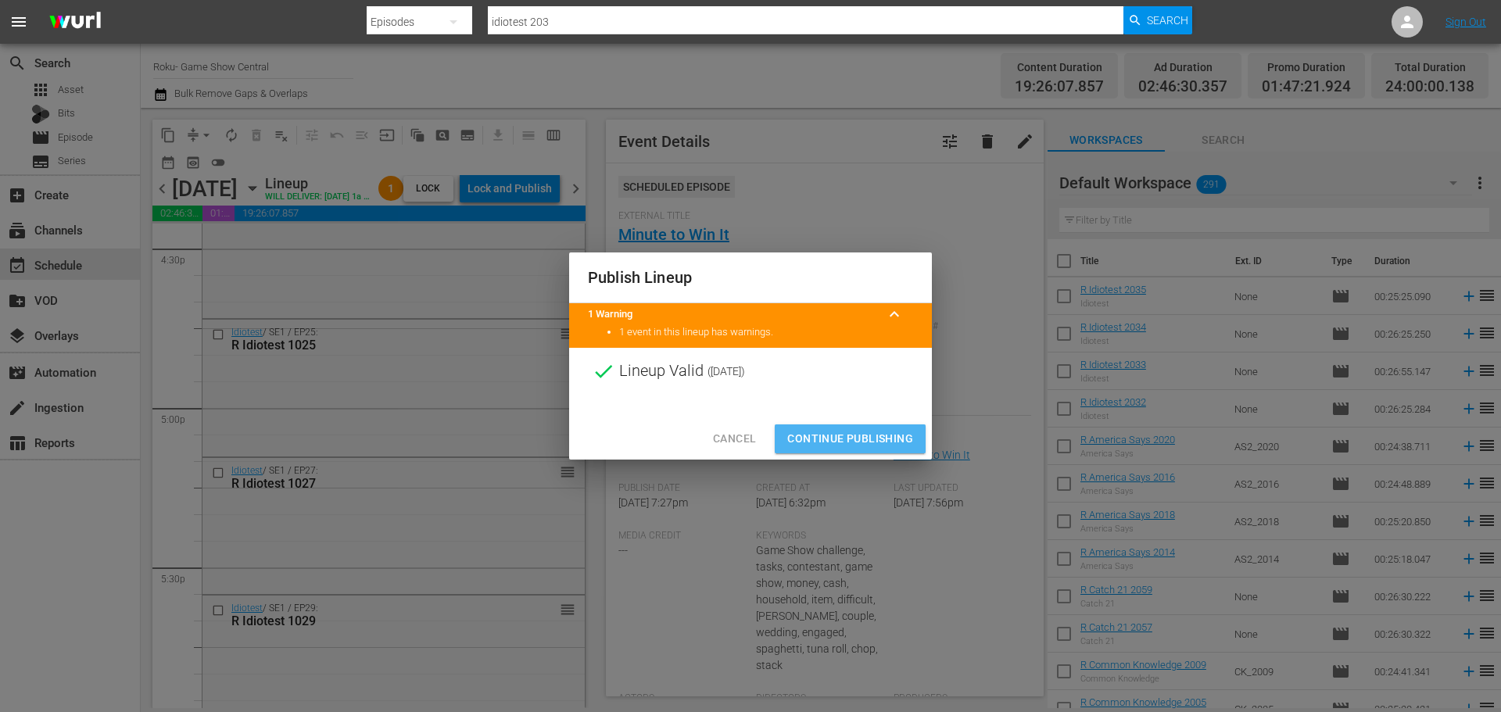
click at [837, 425] on button "Continue Publishing" at bounding box center [850, 439] width 151 height 29
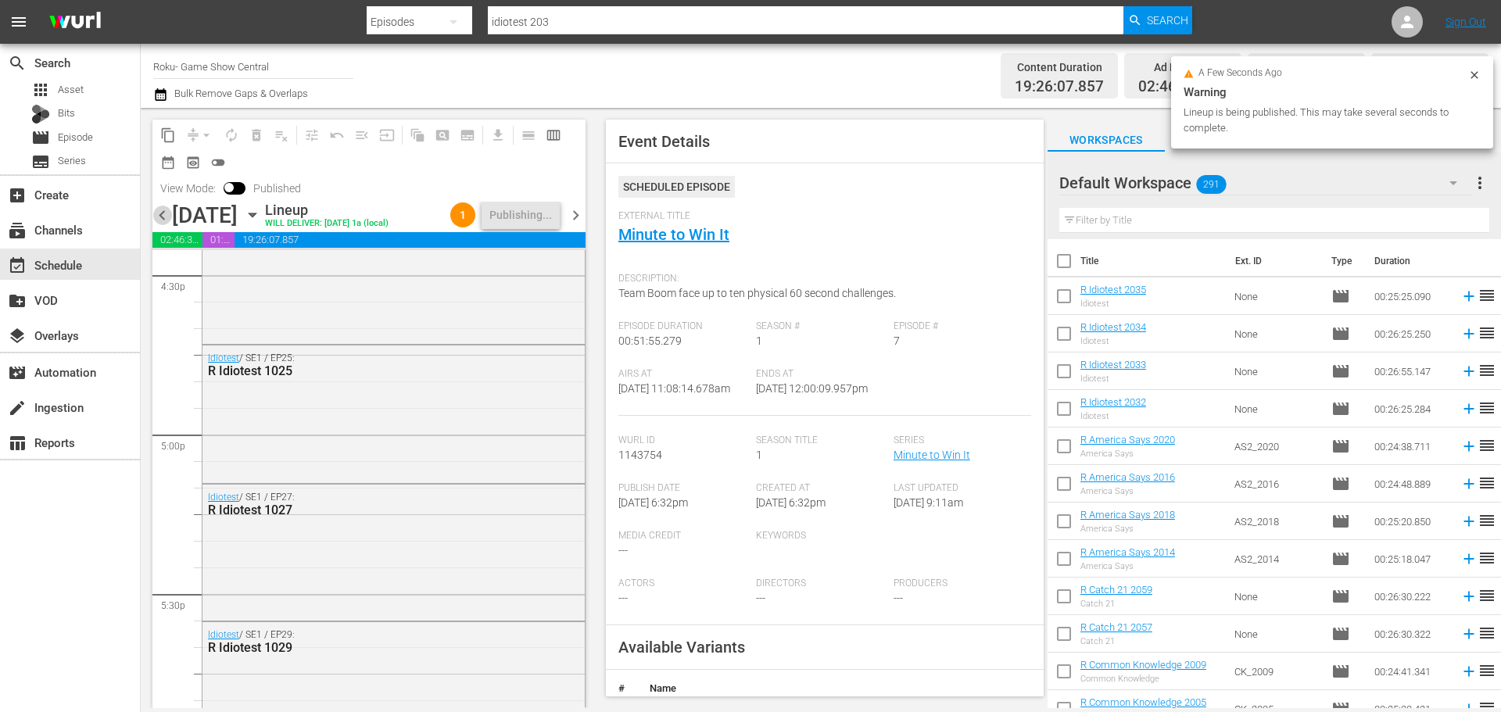
click at [159, 217] on span "chevron_left" at bounding box center [162, 216] width 20 height 20
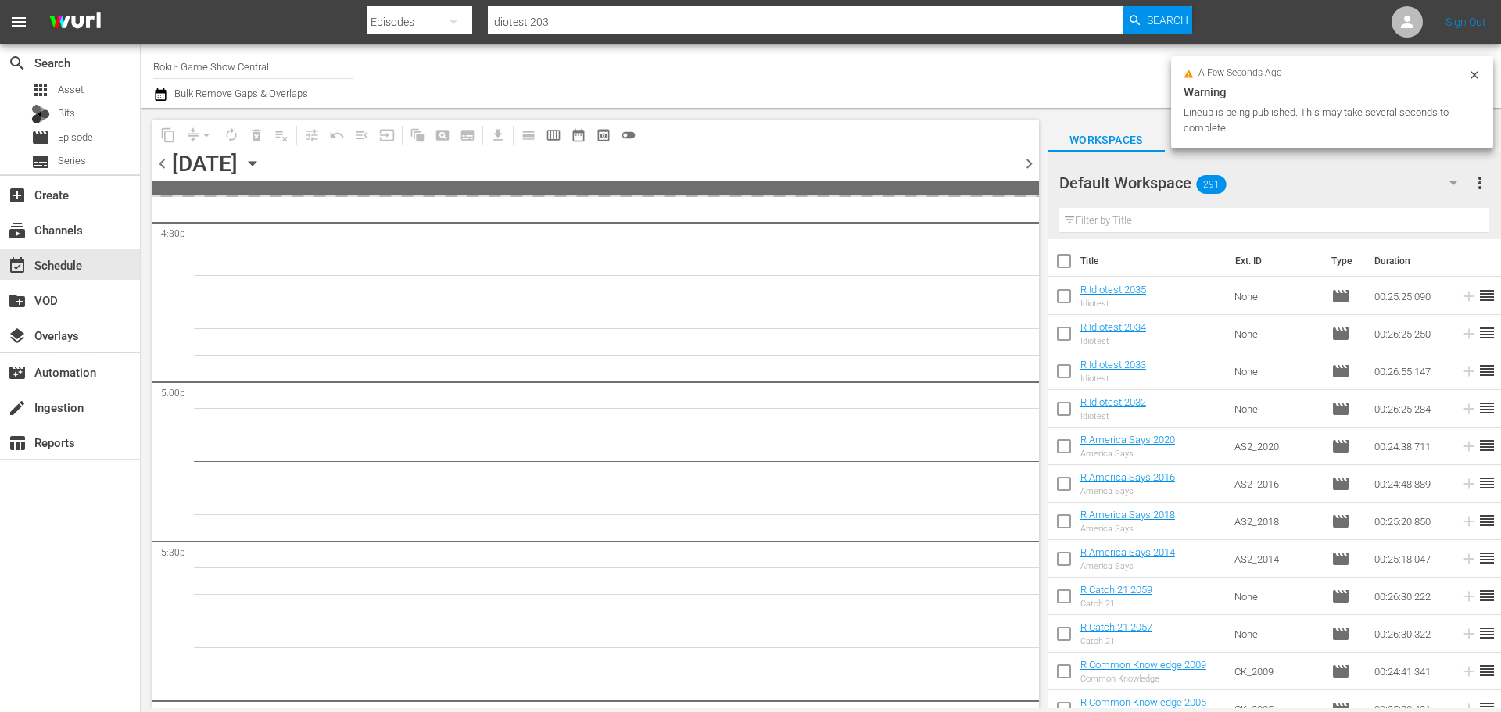
scroll to position [5877, 0]
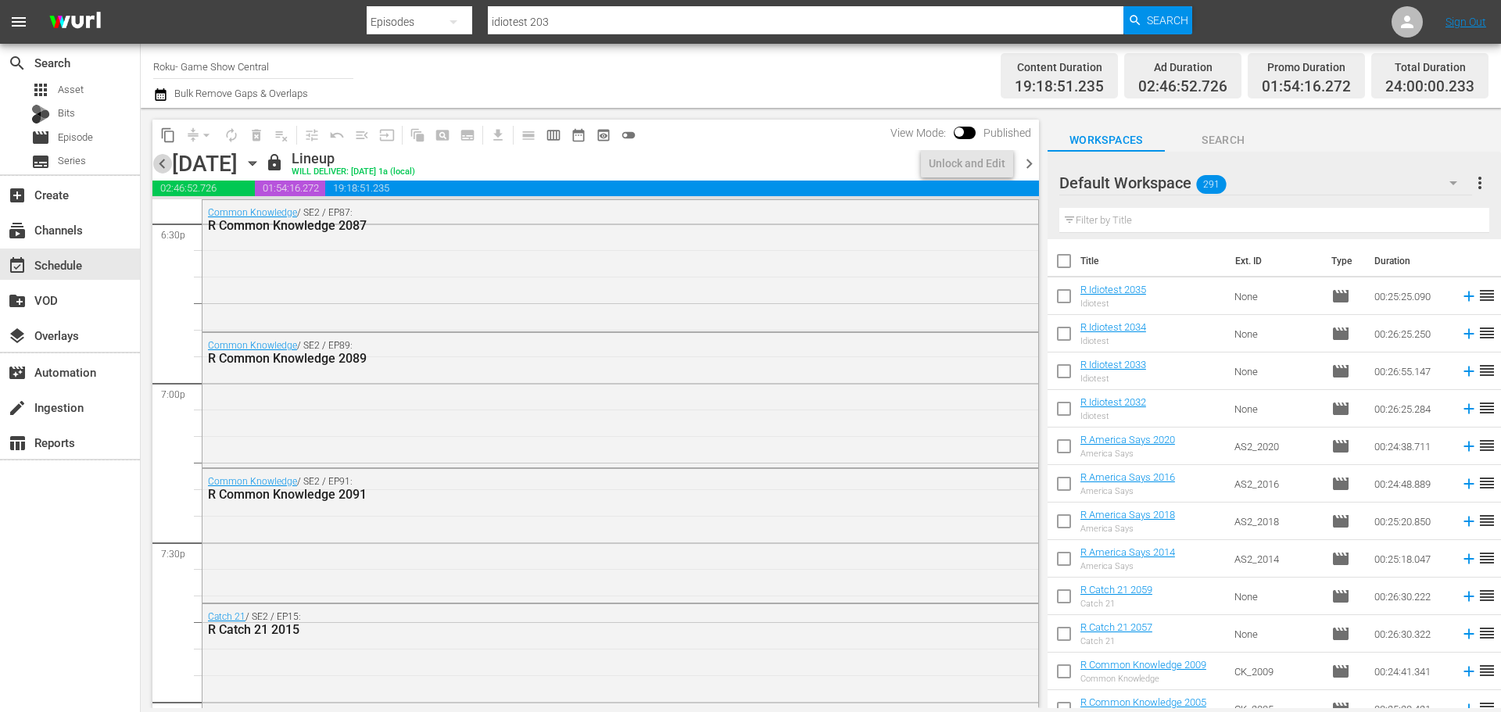
click at [159, 163] on span "chevron_left" at bounding box center [162, 164] width 20 height 20
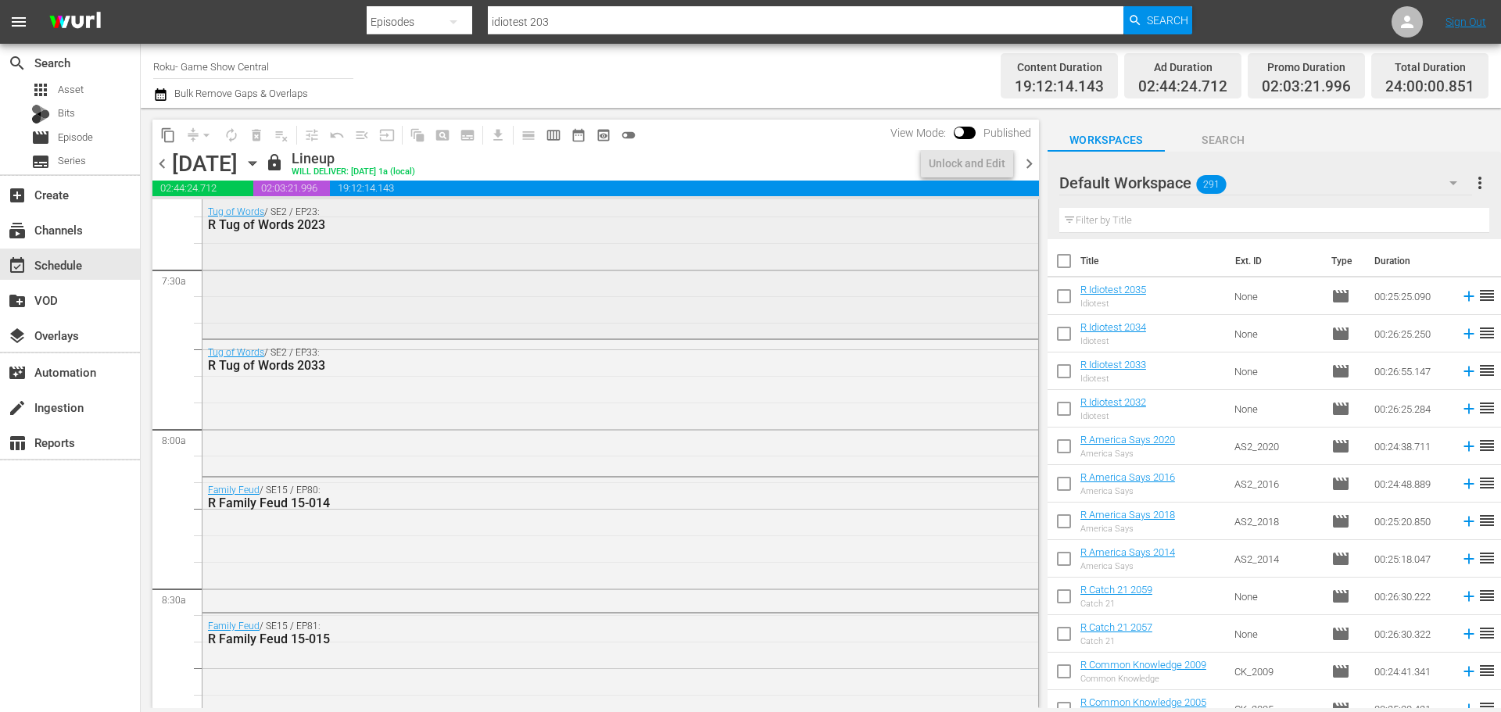
scroll to position [2299, 0]
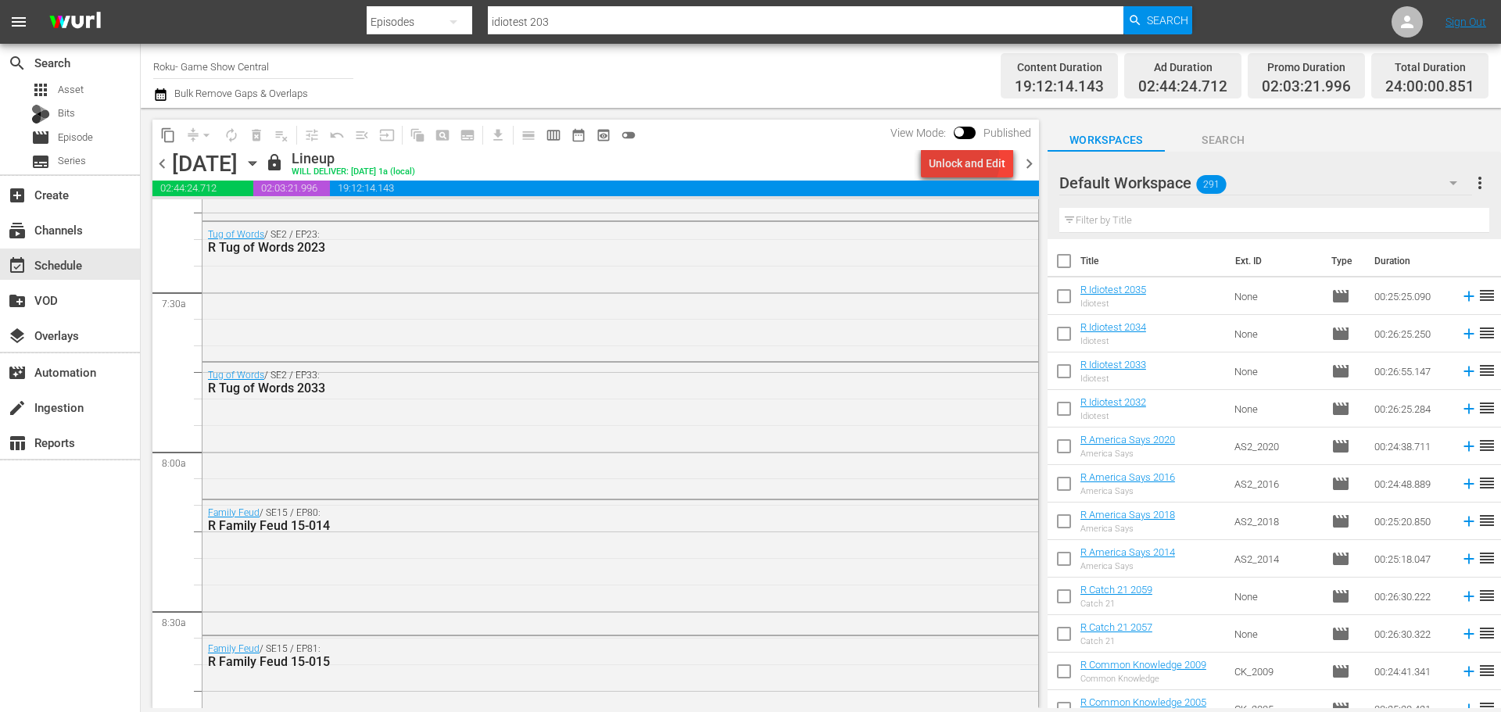
click at [961, 161] on div "Unlock and Edit" at bounding box center [967, 163] width 77 height 28
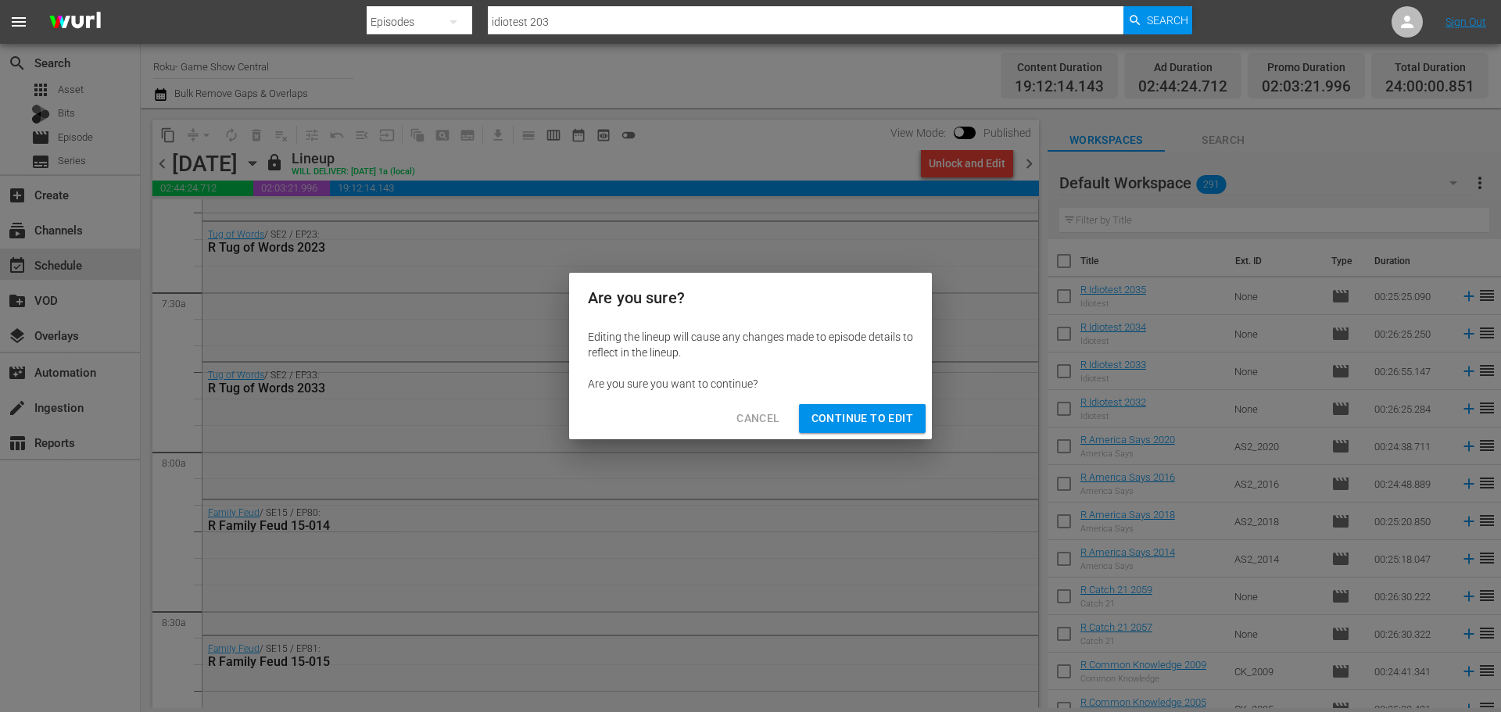
click at [879, 421] on span "Continue to Edit" at bounding box center [863, 419] width 102 height 20
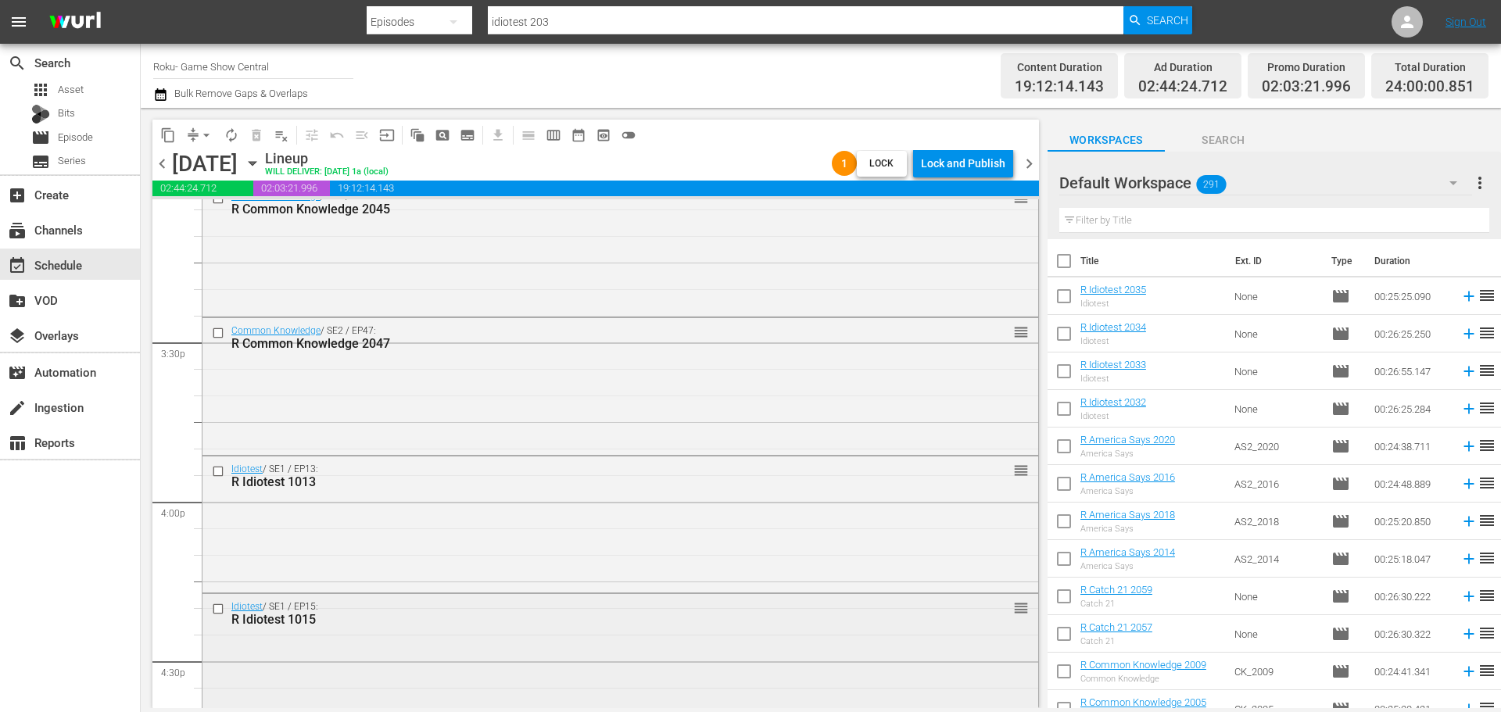
scroll to position [5505, 0]
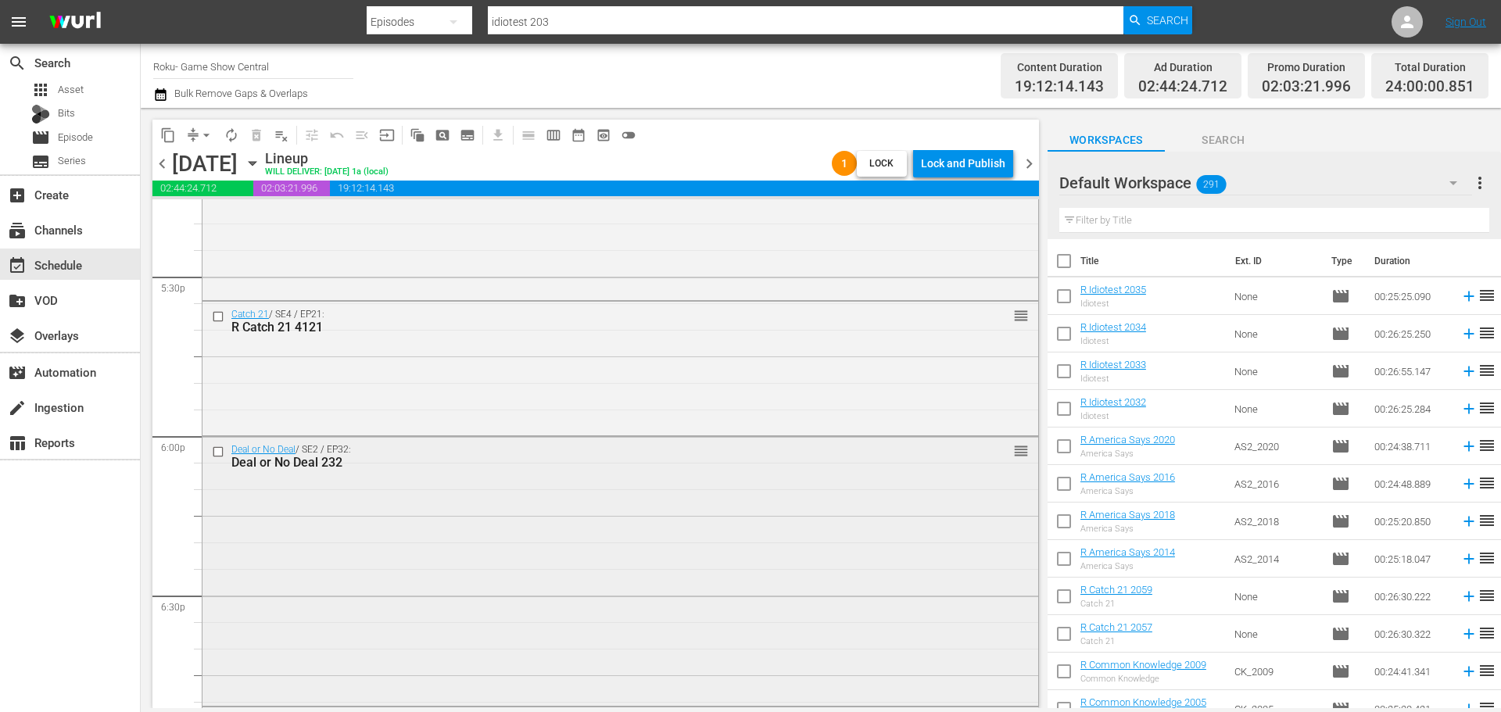
click at [224, 450] on input "checkbox" at bounding box center [220, 451] width 16 height 13
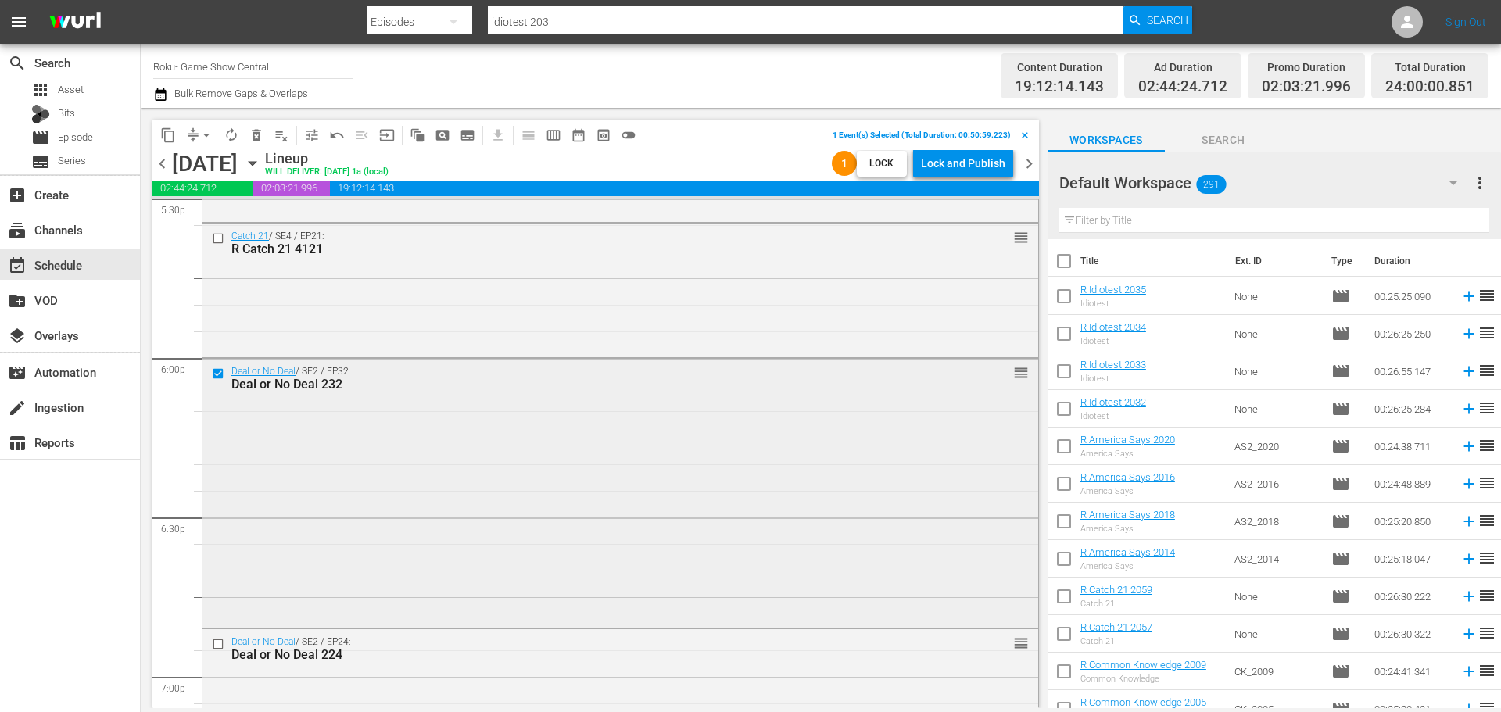
scroll to position [5661, 0]
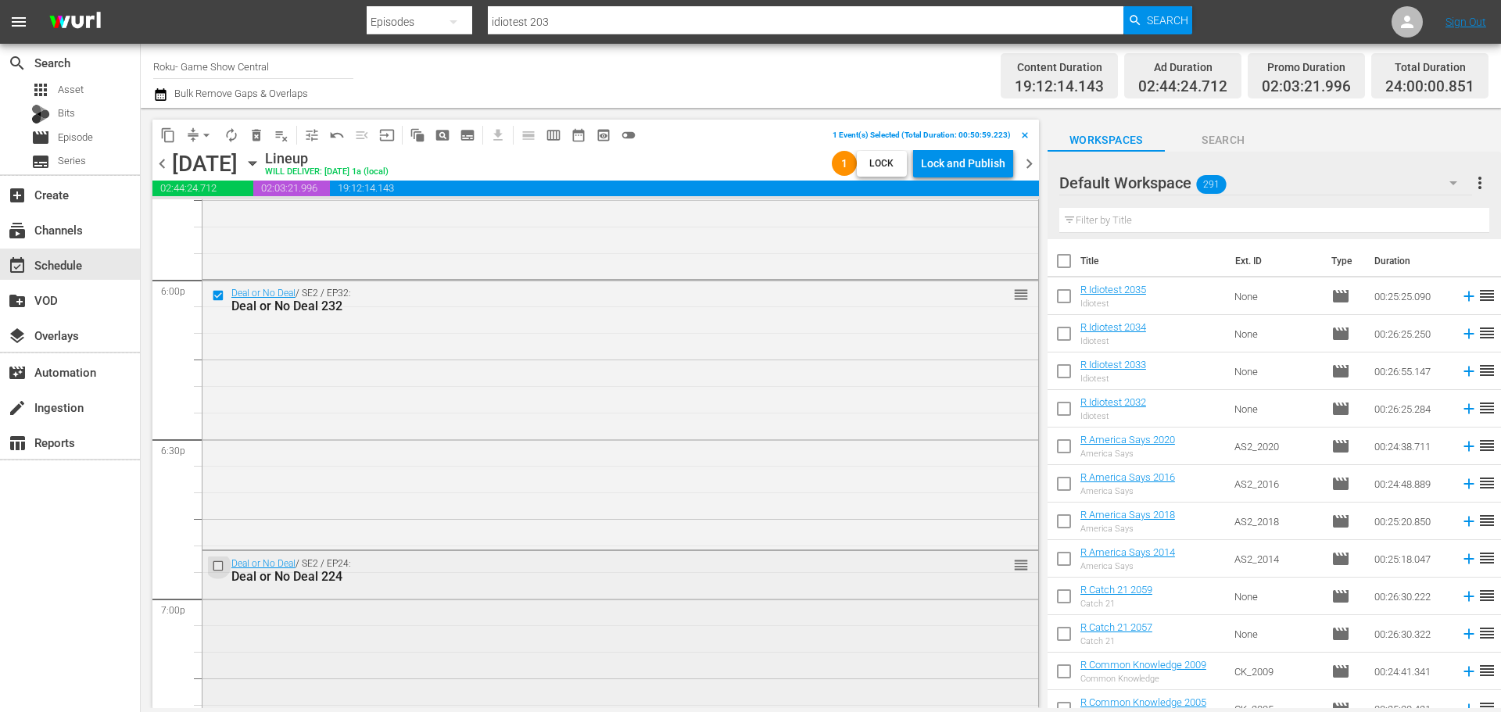
click at [213, 571] on input "checkbox" at bounding box center [220, 566] width 16 height 13
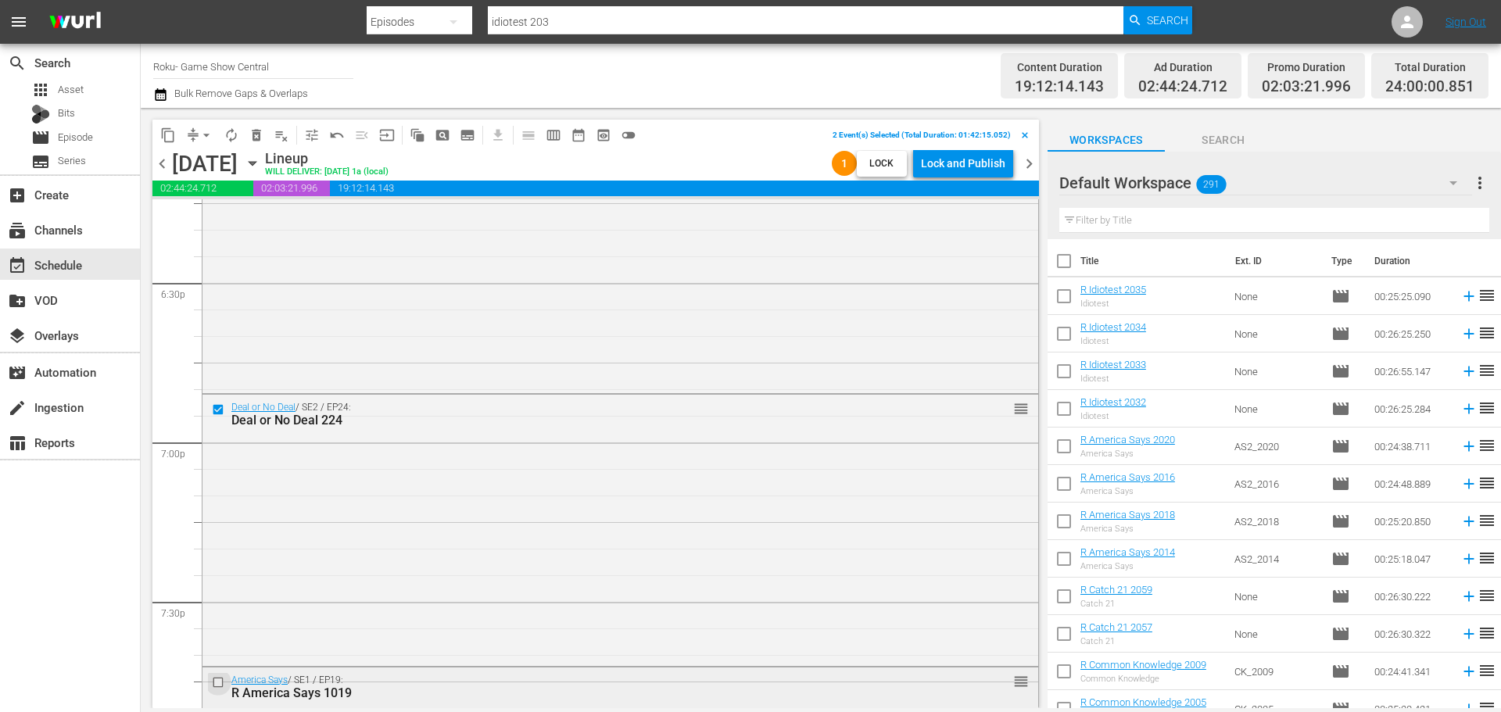
click at [215, 680] on input "checkbox" at bounding box center [220, 681] width 16 height 13
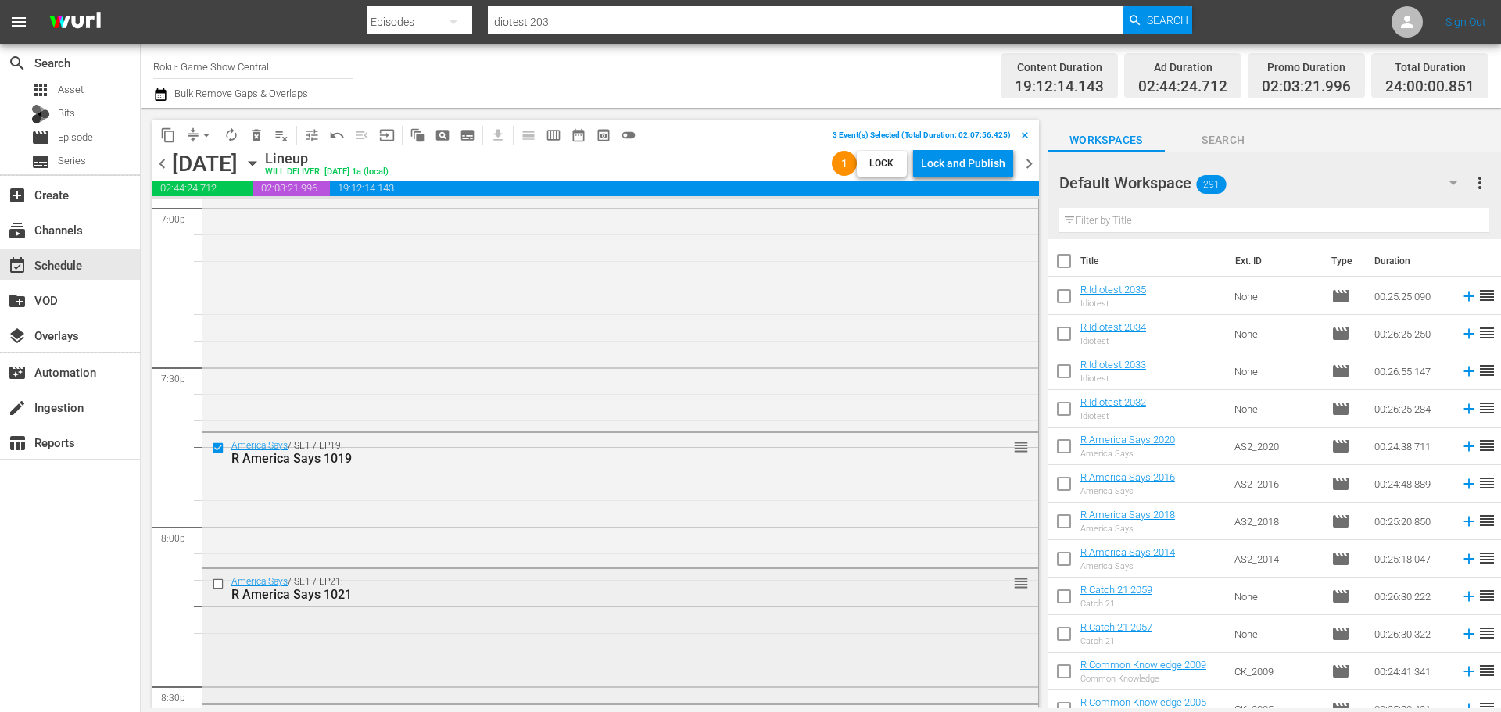
click at [217, 590] on input "checkbox" at bounding box center [220, 584] width 16 height 13
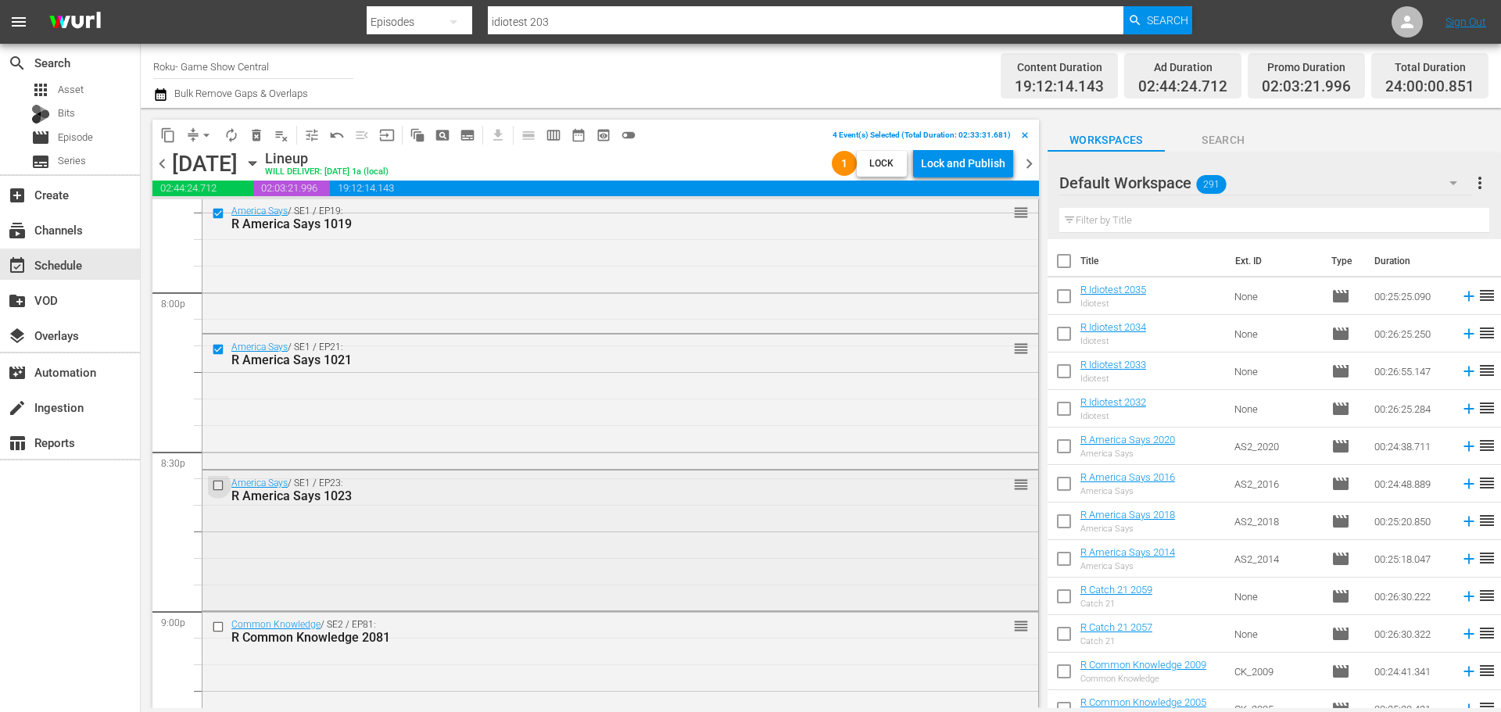
click at [220, 481] on input "checkbox" at bounding box center [220, 485] width 16 height 13
click at [212, 623] on input "checkbox" at bounding box center [220, 626] width 16 height 13
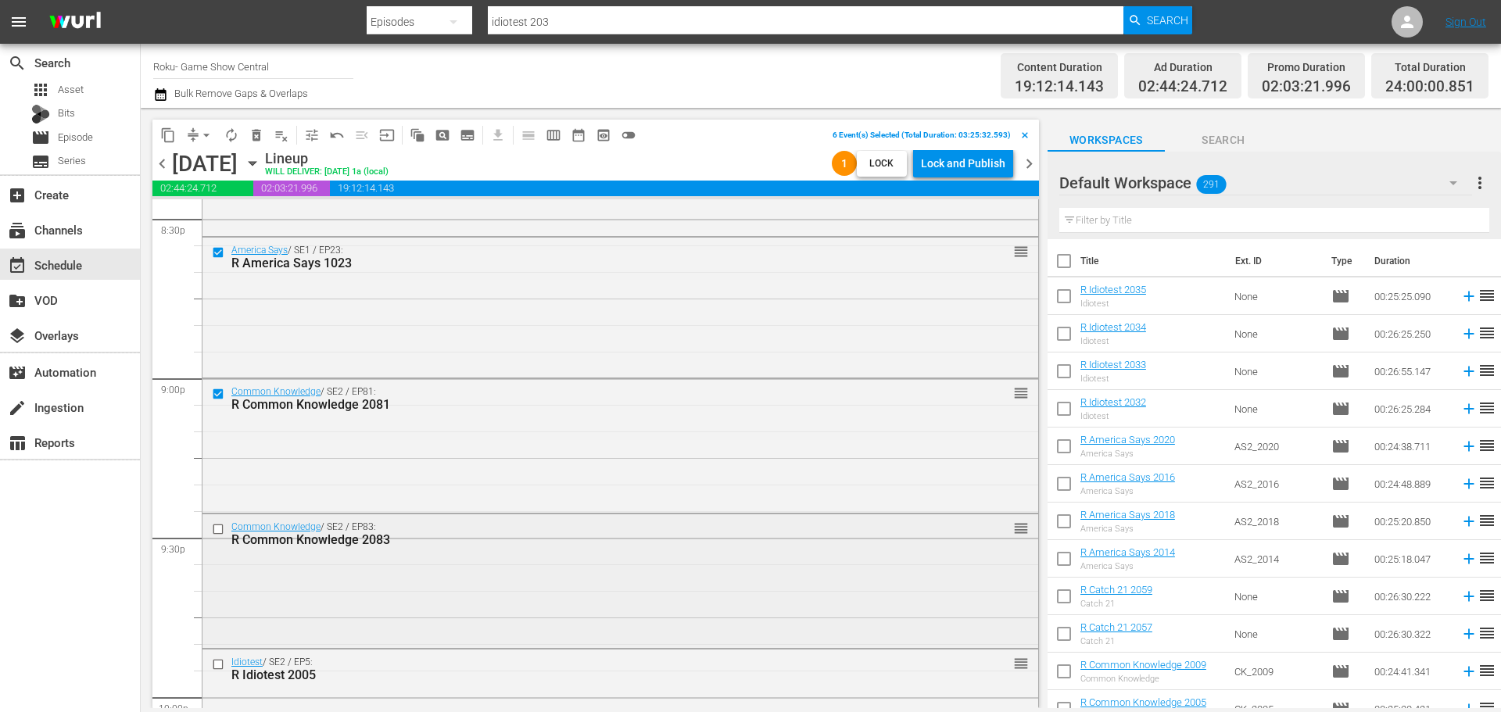
scroll to position [6521, 0]
click at [215, 529] on input "checkbox" at bounding box center [220, 527] width 16 height 13
click at [227, 664] on input "checkbox" at bounding box center [220, 663] width 16 height 13
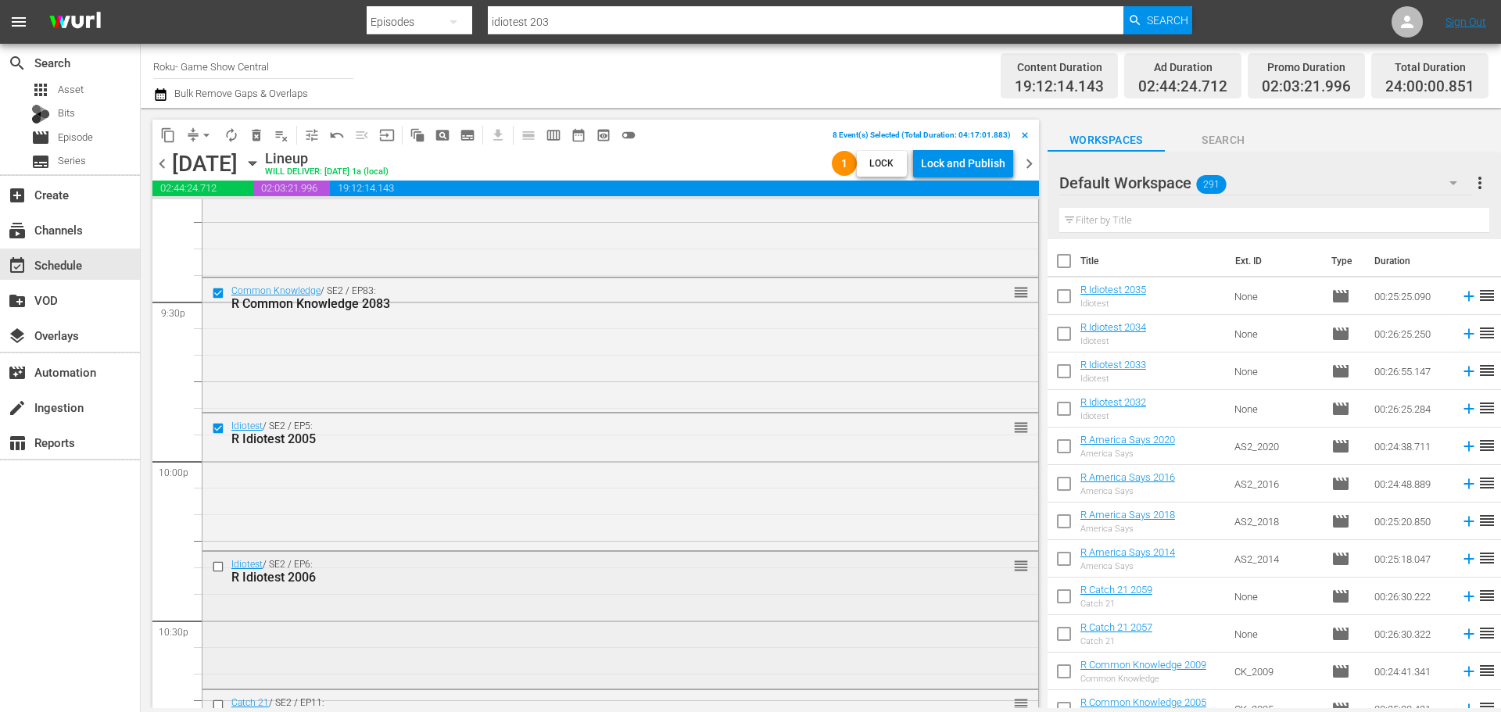
click at [226, 574] on div at bounding box center [219, 566] width 23 height 19
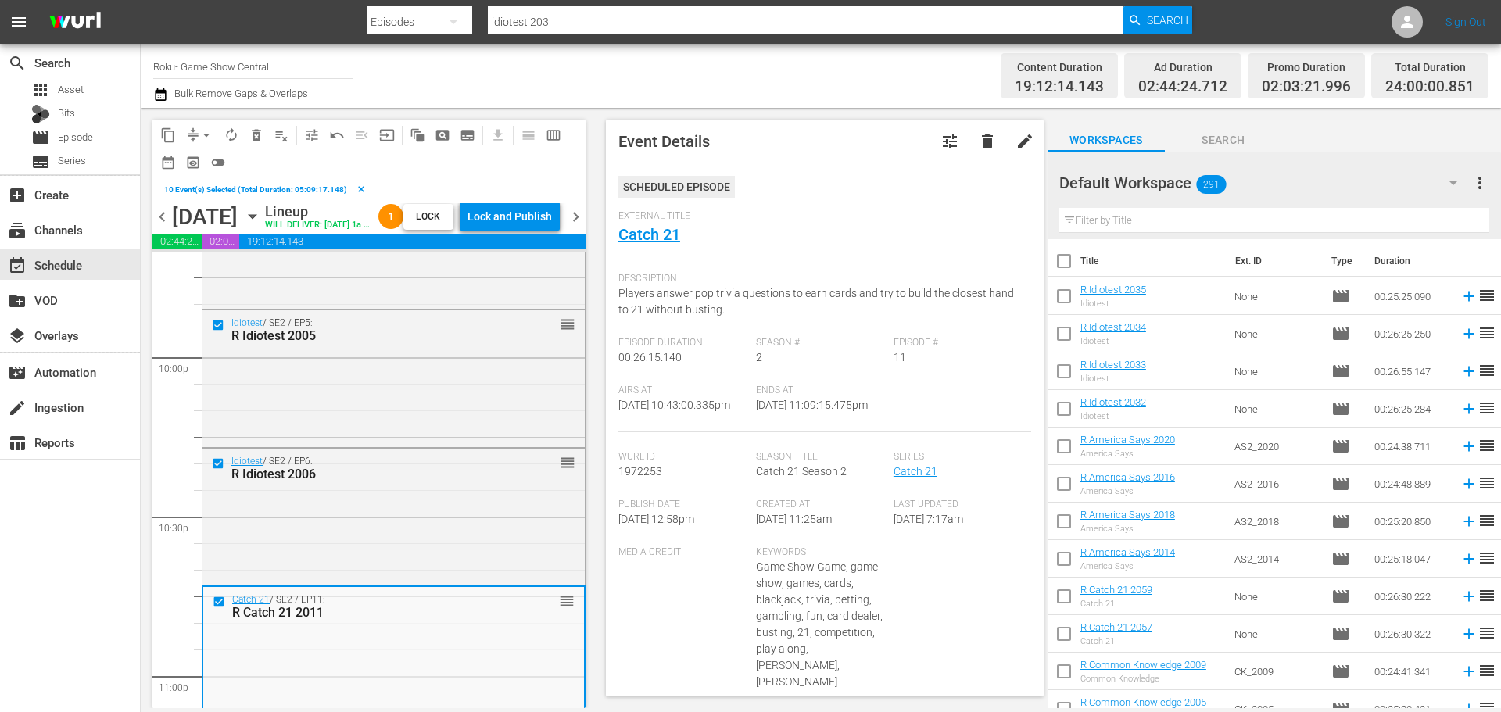
scroll to position [7147, 0]
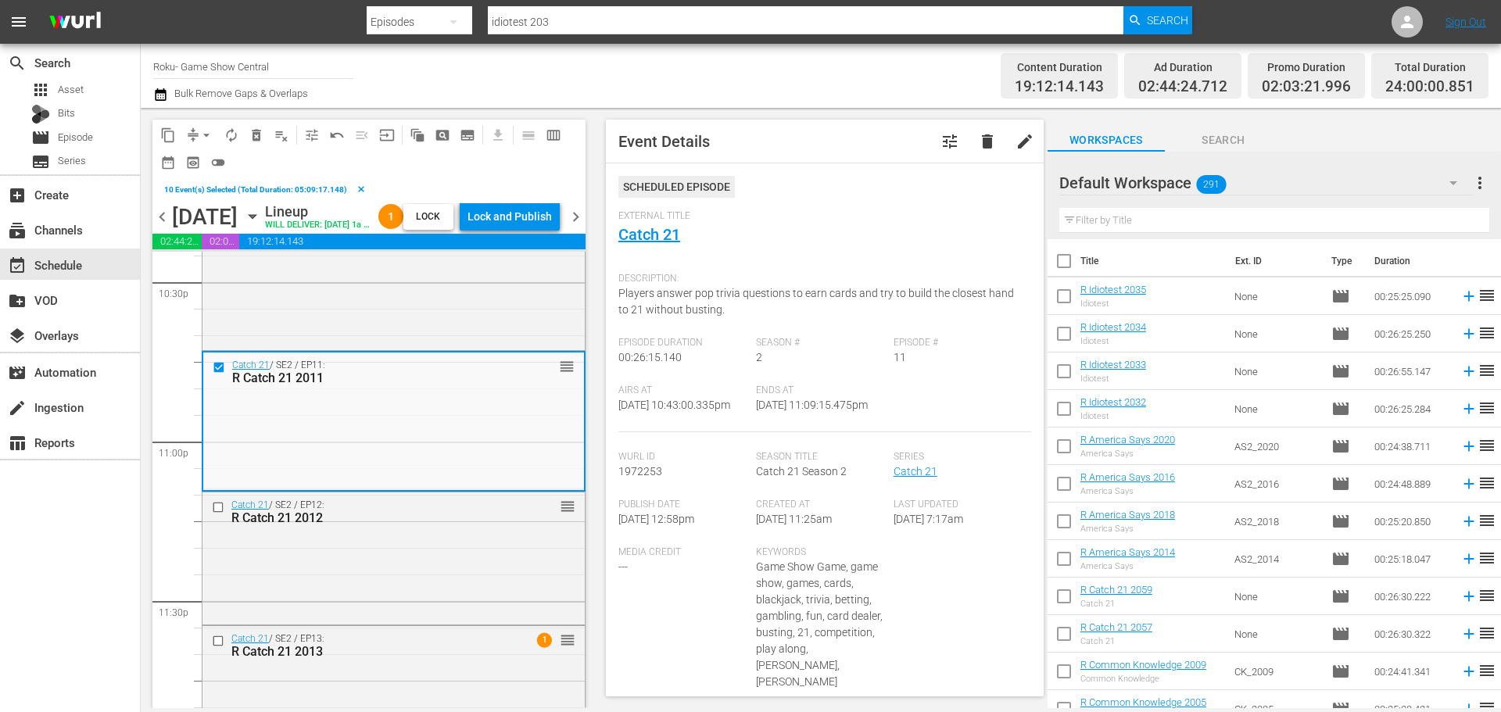
click at [220, 514] on input "checkbox" at bounding box center [220, 506] width 16 height 13
click at [219, 647] on input "checkbox" at bounding box center [220, 640] width 16 height 13
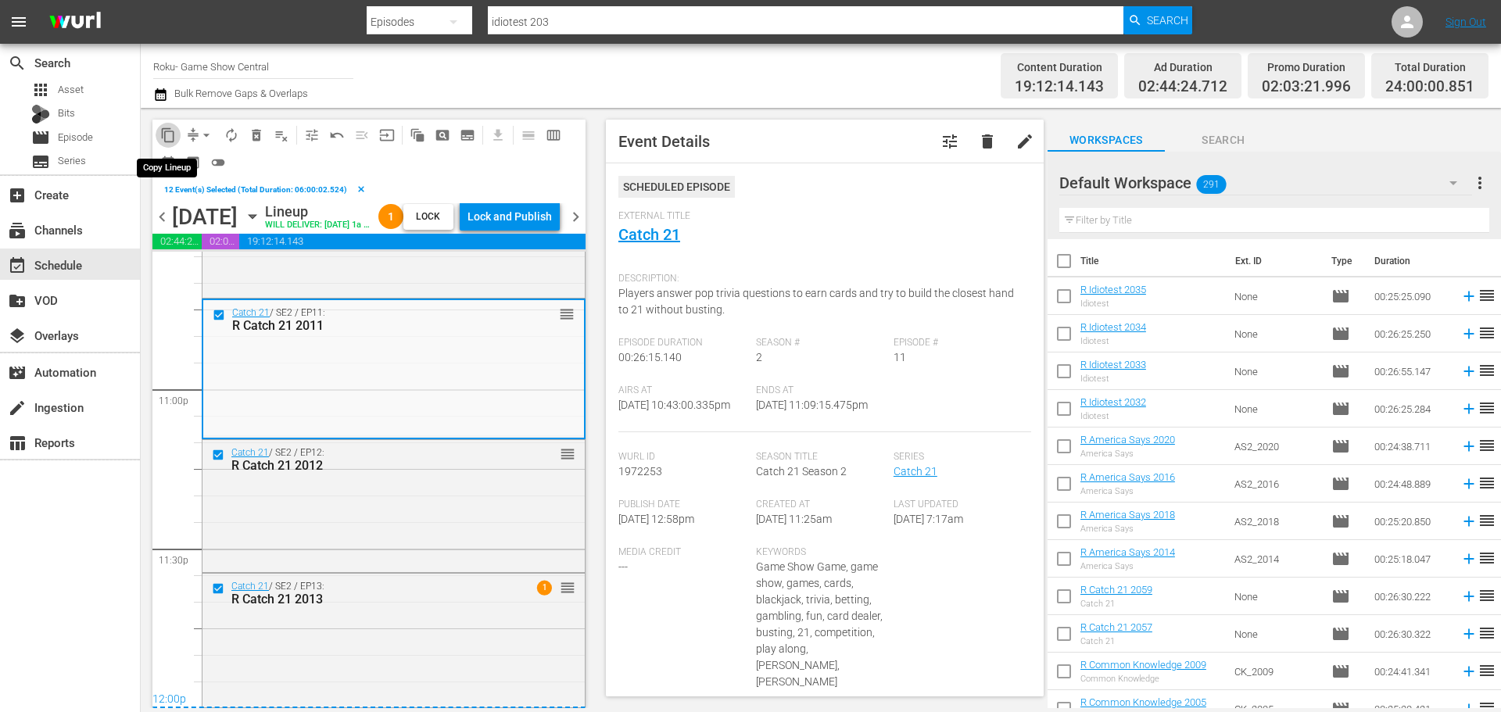
click at [167, 140] on span "content_copy" at bounding box center [168, 135] width 16 height 16
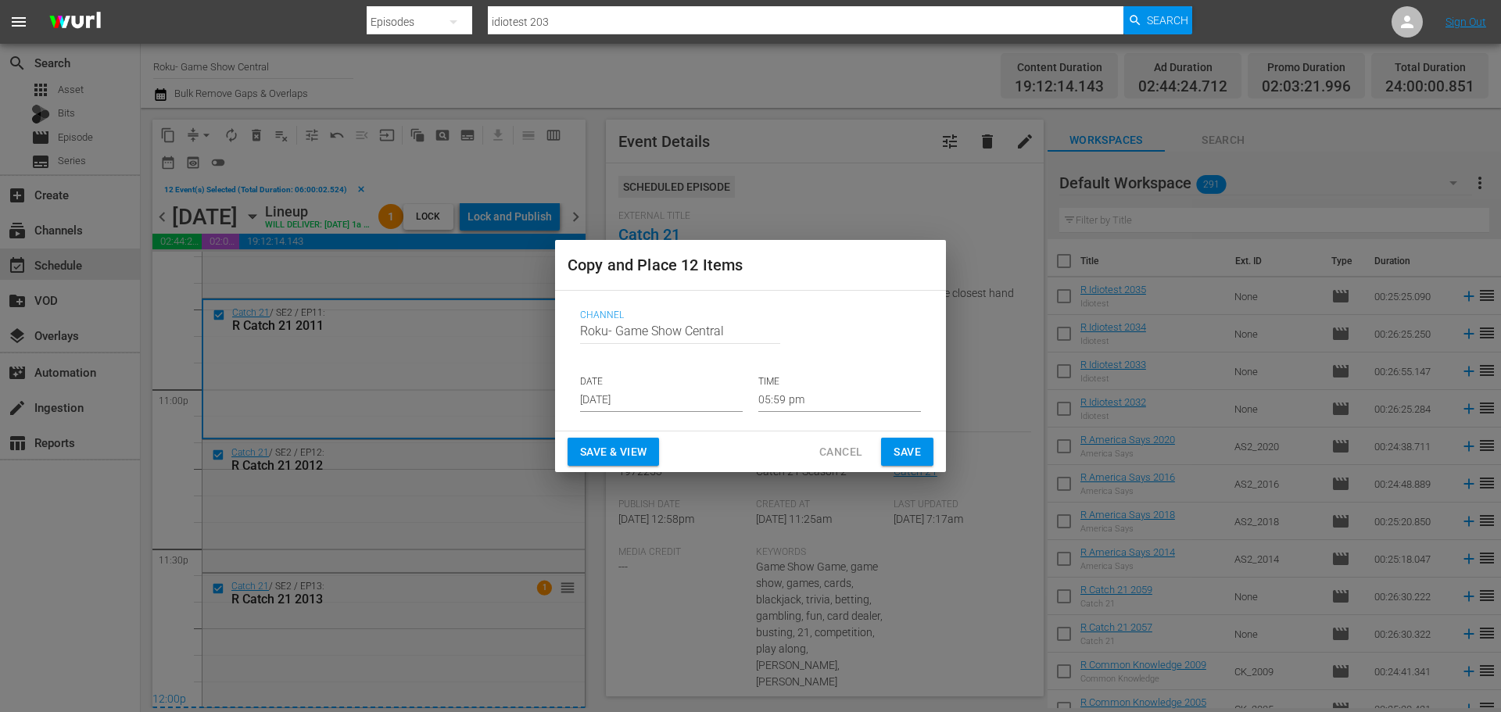
click at [620, 399] on input "[DATE]" at bounding box center [661, 400] width 163 height 23
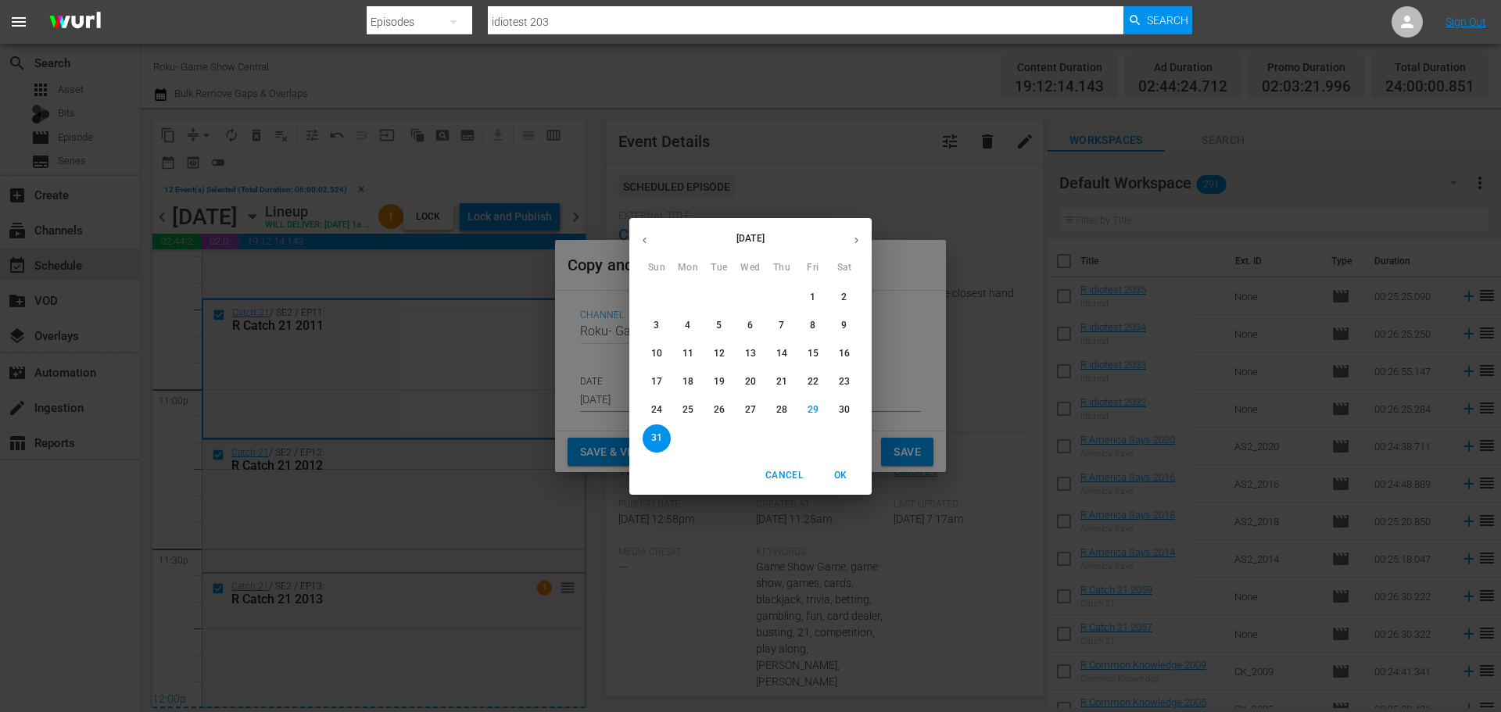
click at [866, 241] on button "button" at bounding box center [856, 240] width 30 height 30
click at [682, 303] on span "1" at bounding box center [688, 297] width 28 height 13
type input "[DATE]"
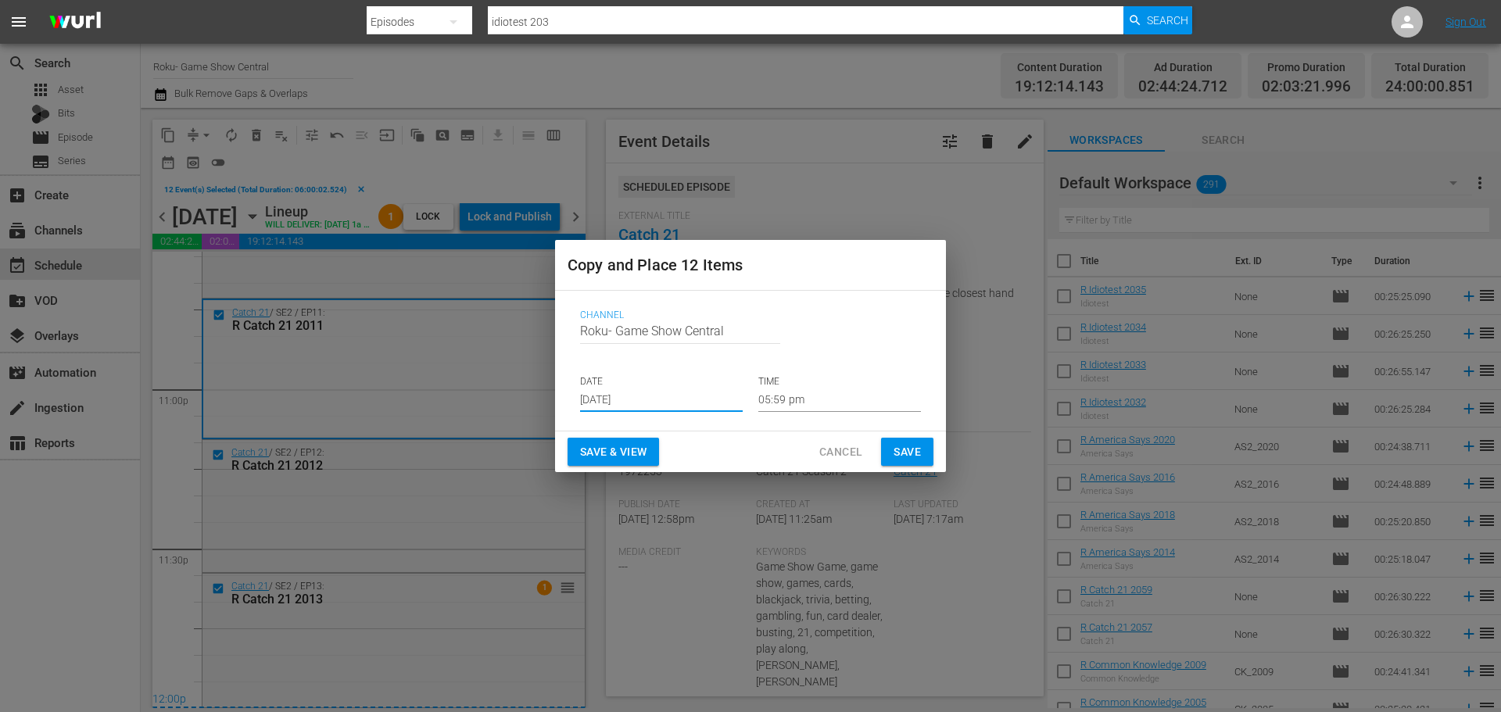
click at [790, 393] on input "05:59 pm" at bounding box center [839, 400] width 163 height 23
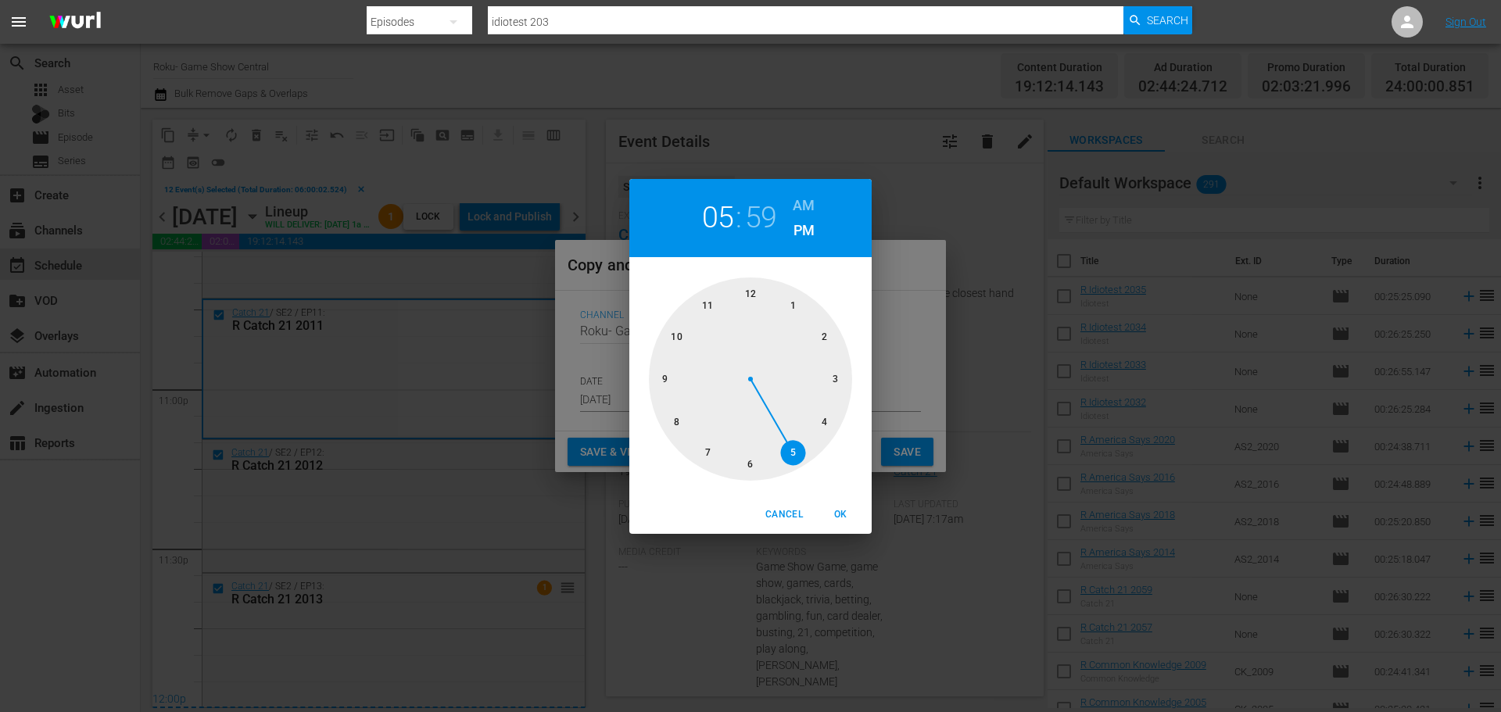
click at [770, 321] on div at bounding box center [750, 379] width 203 height 203
drag, startPoint x: 758, startPoint y: 304, endPoint x: 792, endPoint y: 410, distance: 110.8
click at [758, 308] on div at bounding box center [750, 379] width 203 height 203
drag, startPoint x: 836, startPoint y: 513, endPoint x: 861, endPoint y: 493, distance: 32.2
click at [836, 513] on span "OK" at bounding box center [841, 515] width 38 height 16
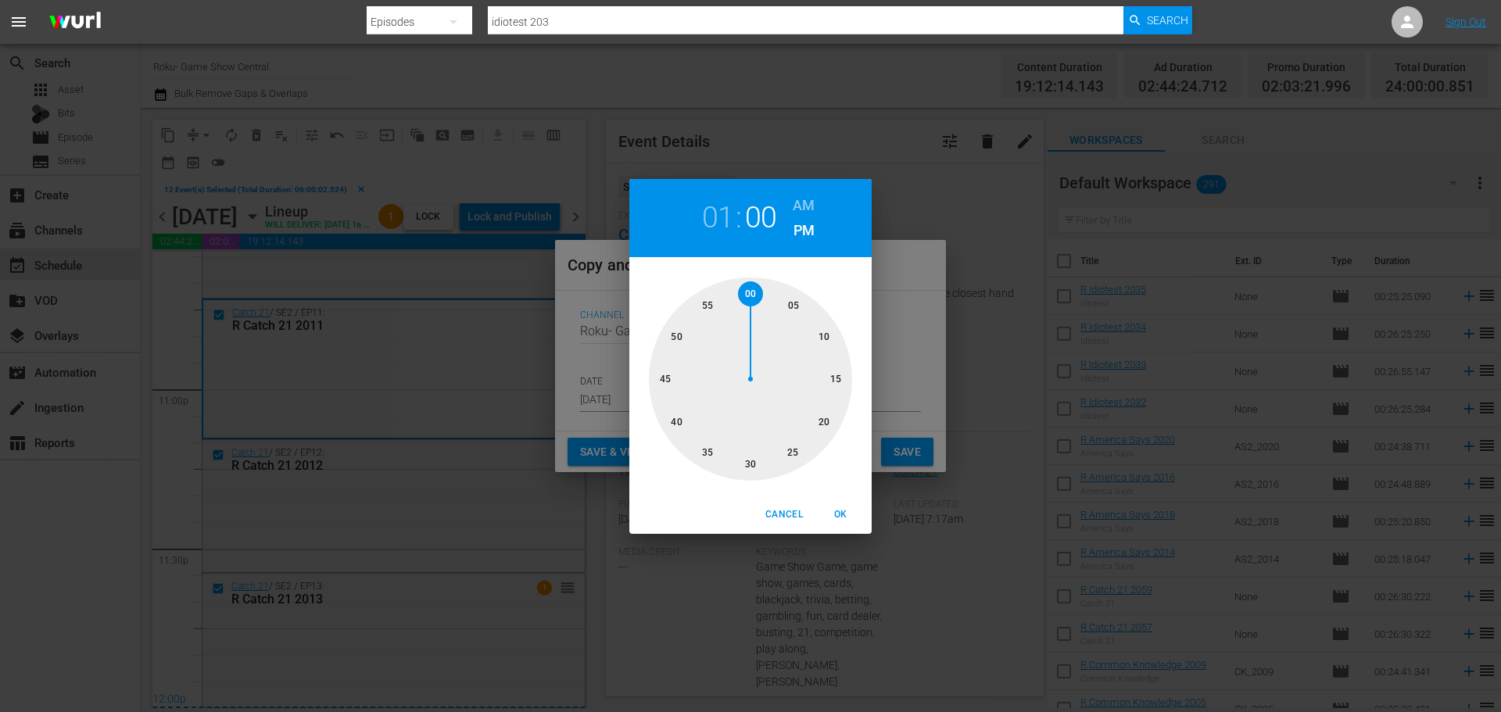
type input "01:00 pm"
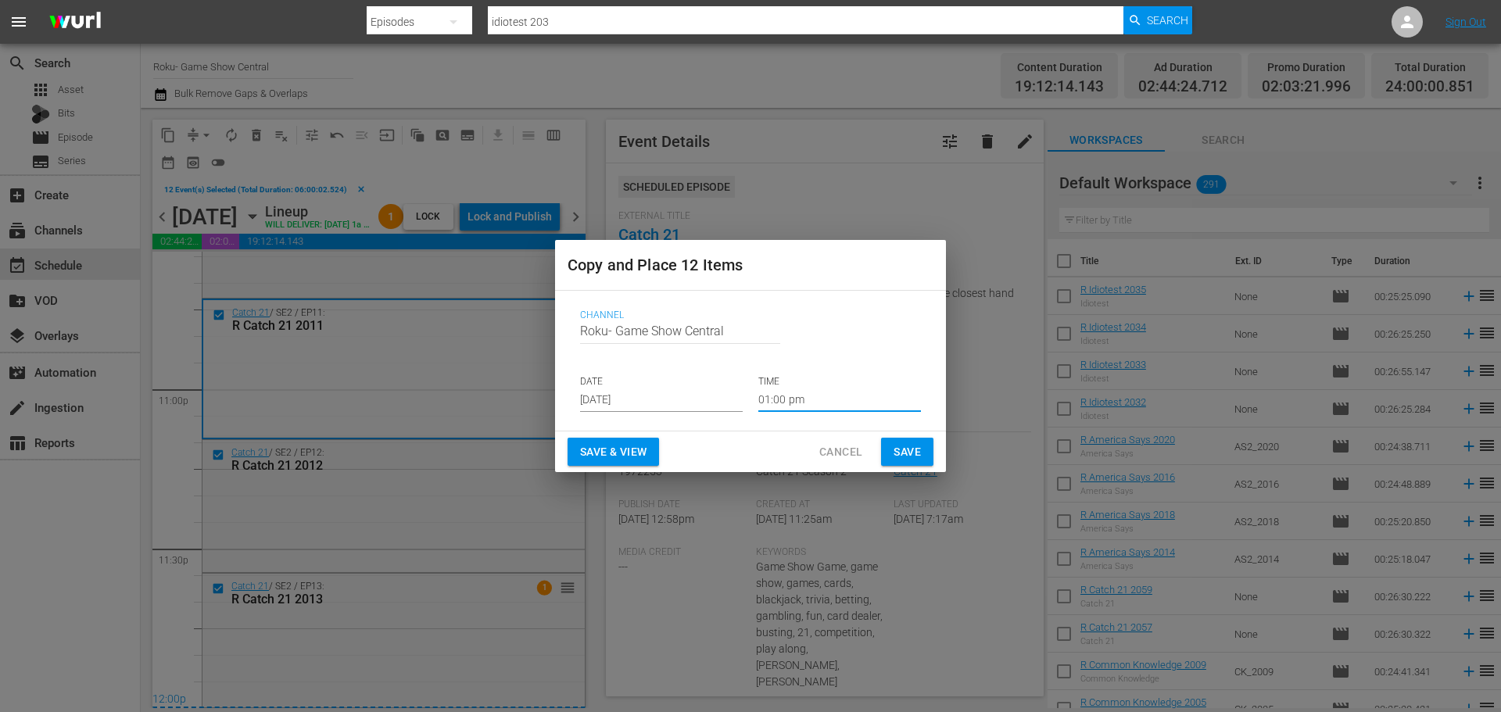
click at [899, 441] on button "Save" at bounding box center [907, 452] width 52 height 29
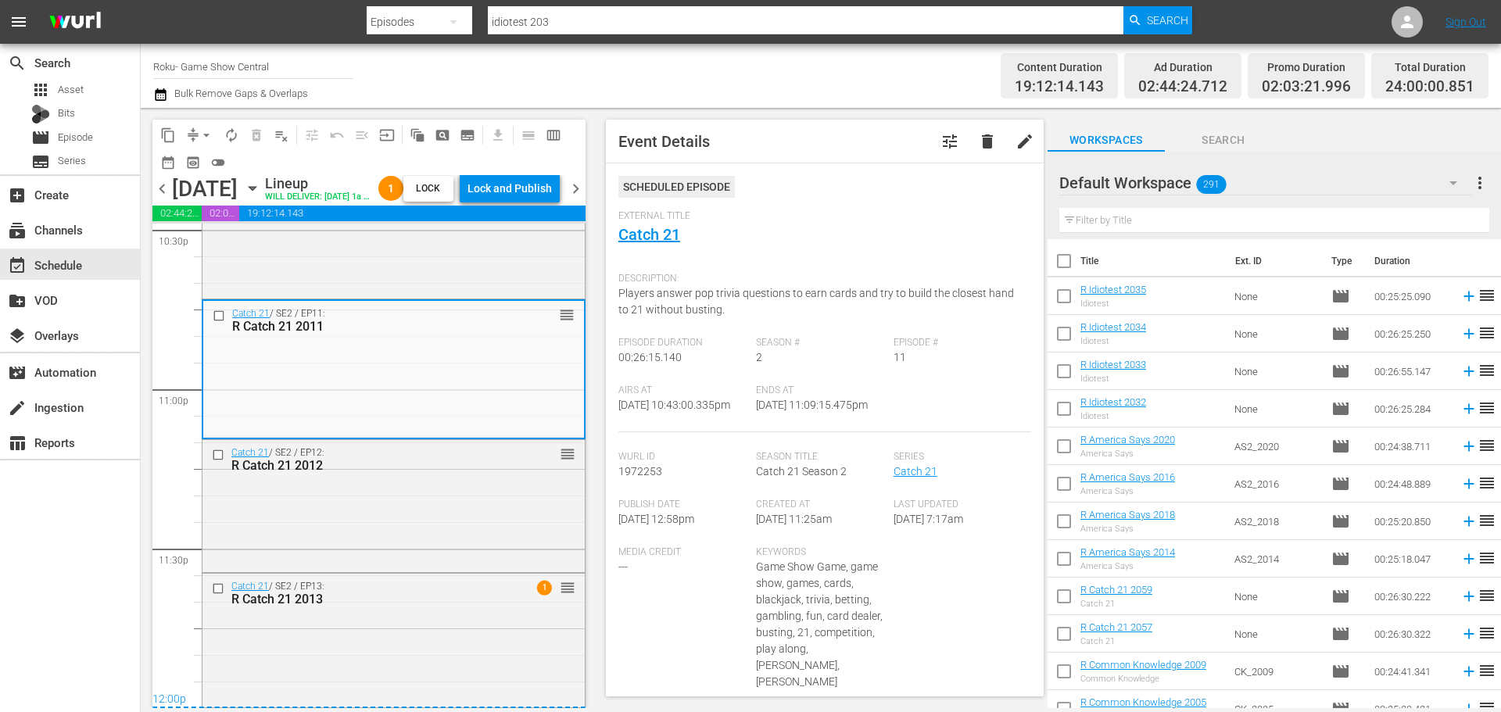
scroll to position [7197, 0]
click at [504, 197] on div "Lock and Publish" at bounding box center [510, 188] width 84 height 28
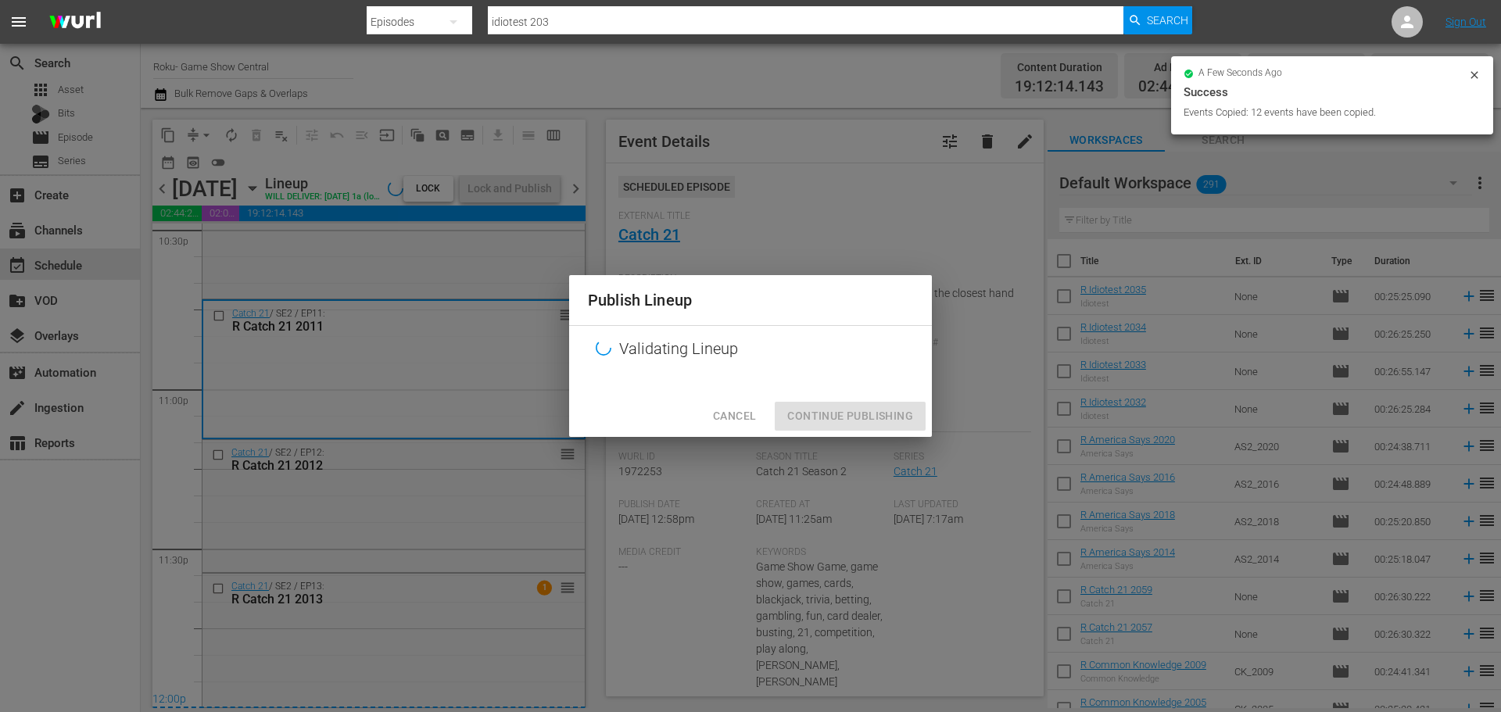
drag, startPoint x: 868, startPoint y: 428, endPoint x: 847, endPoint y: 413, distance: 25.2
click at [868, 428] on div "Cancel Continue Publishing" at bounding box center [750, 416] width 363 height 41
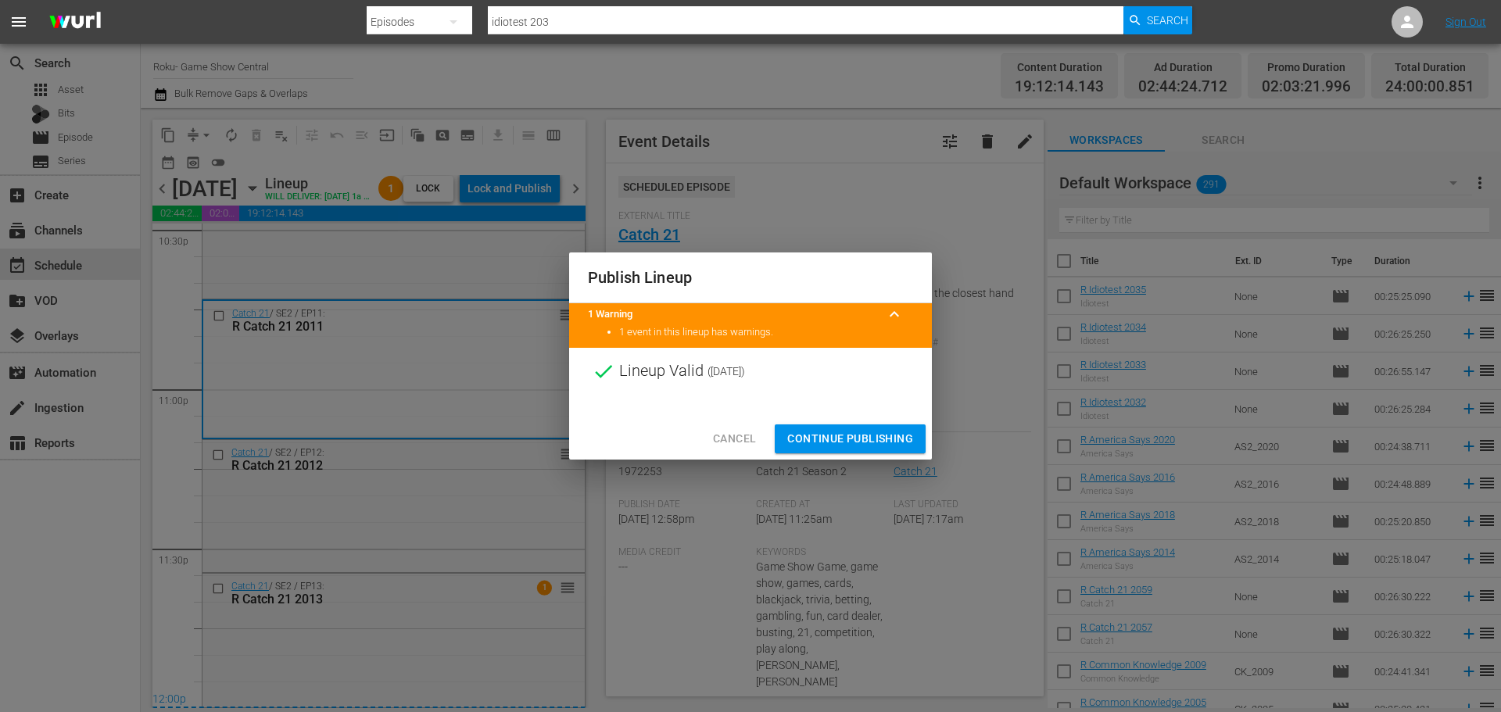
click at [865, 445] on span "Continue Publishing" at bounding box center [850, 439] width 126 height 20
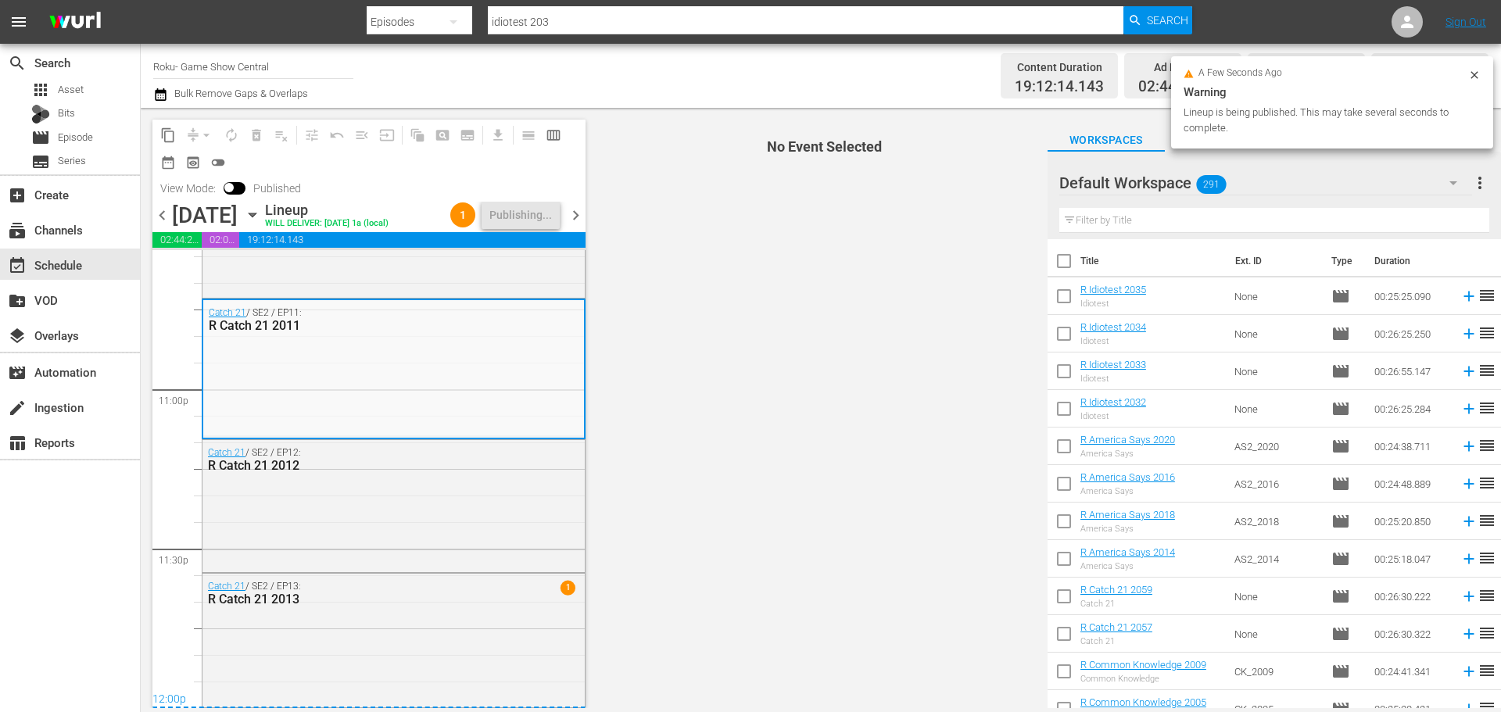
click at [261, 210] on icon "button" at bounding box center [252, 214] width 17 height 17
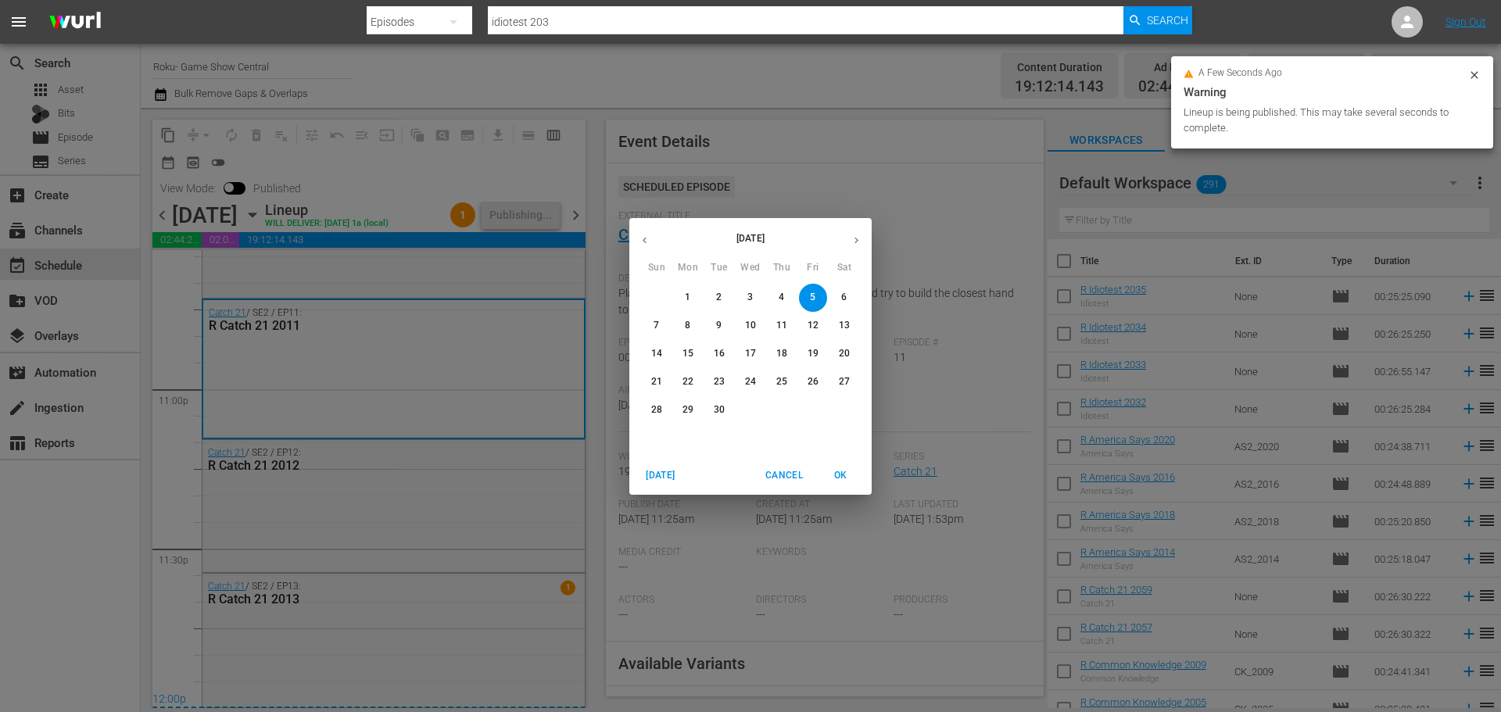
click at [683, 296] on span "1" at bounding box center [688, 297] width 28 height 13
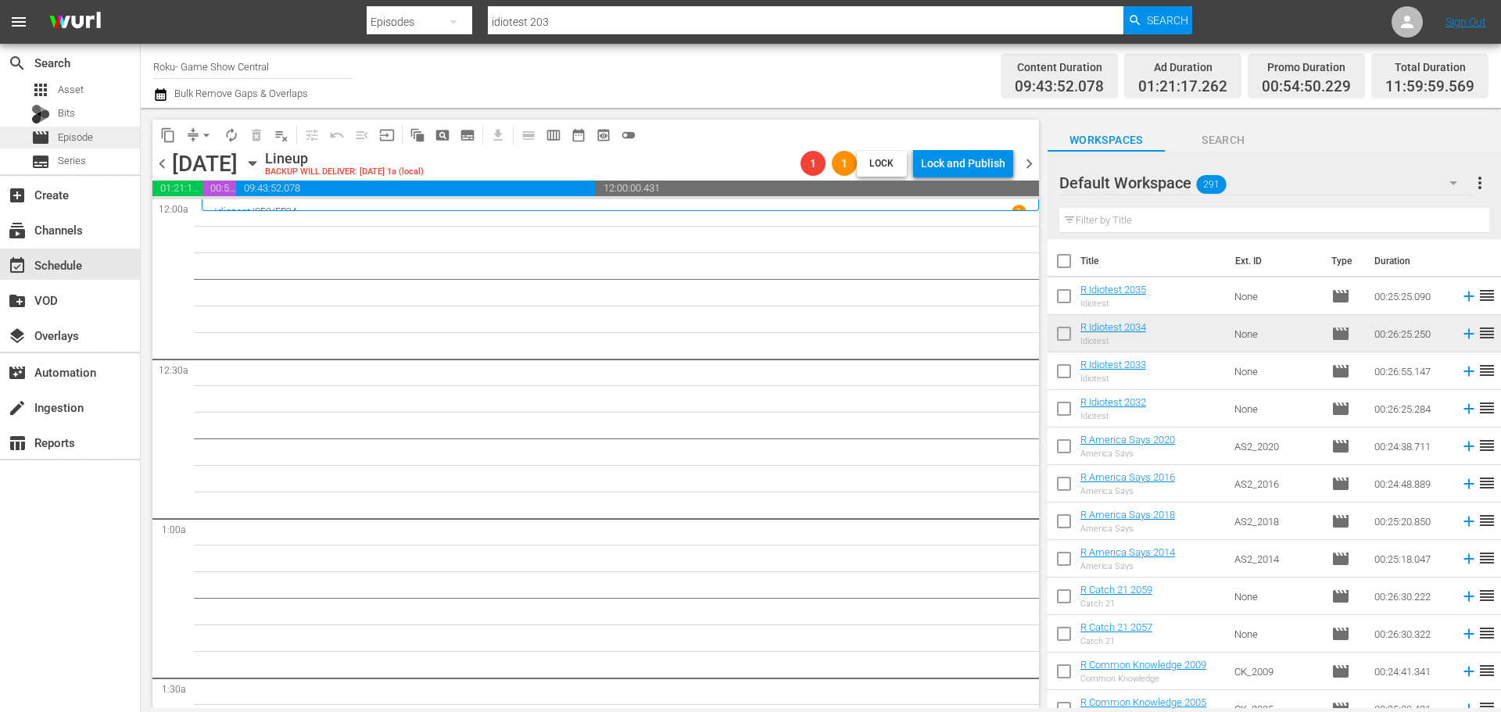
click at [70, 137] on span "Episode" at bounding box center [75, 138] width 35 height 16
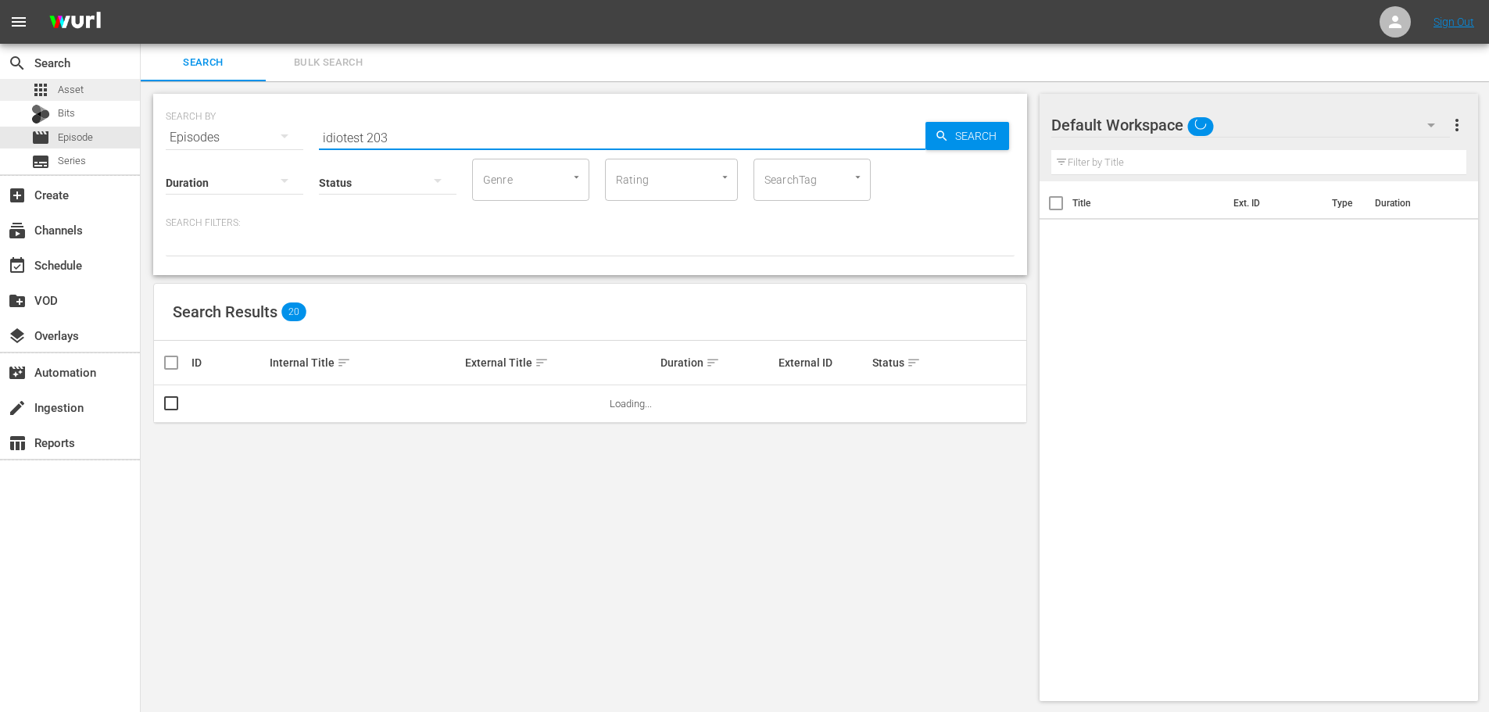
drag, startPoint x: 552, startPoint y: 141, endPoint x: 2, endPoint y: 84, distance: 553.4
click at [141, 0] on div "search Search apps Asset Bits movie Episode subtitles Series add_box Create sub…" at bounding box center [815, 0] width 1349 height 0
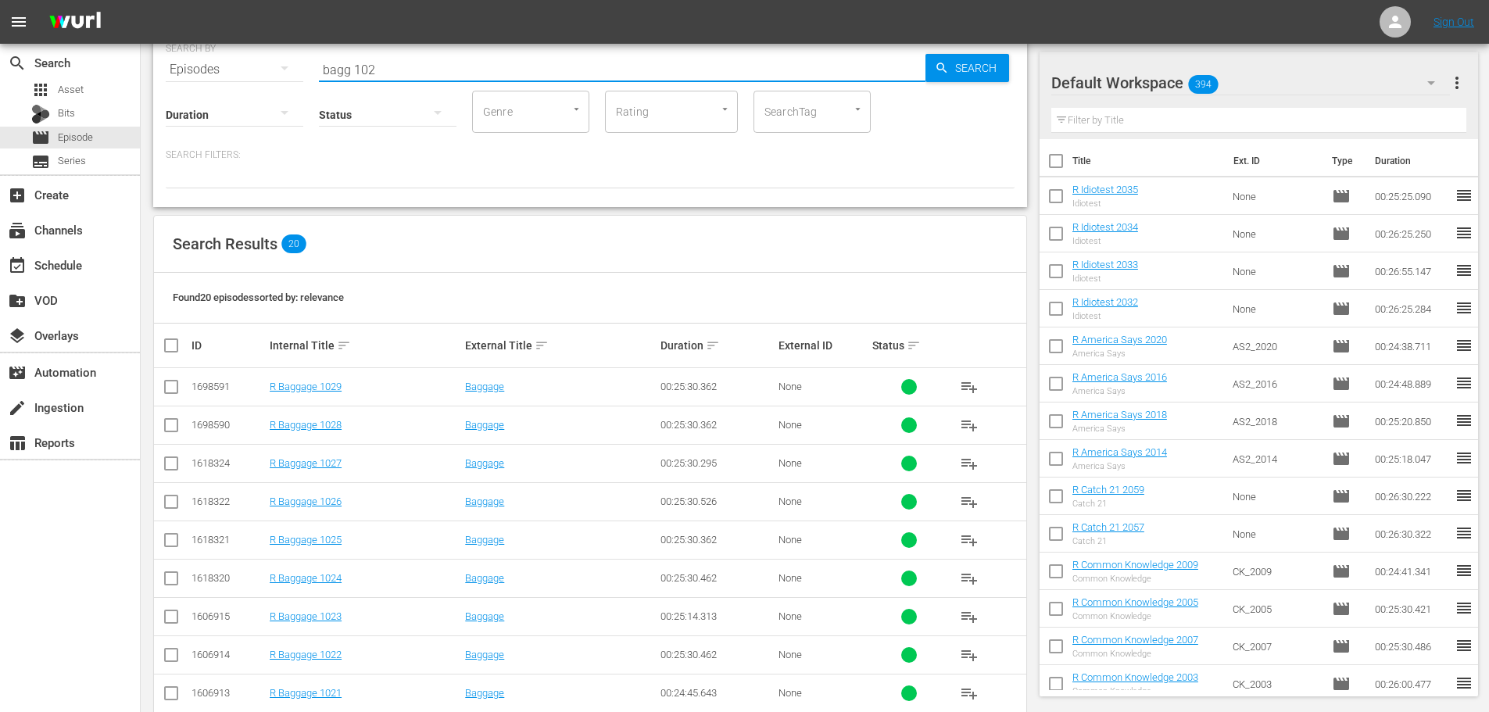
scroll to position [78, 0]
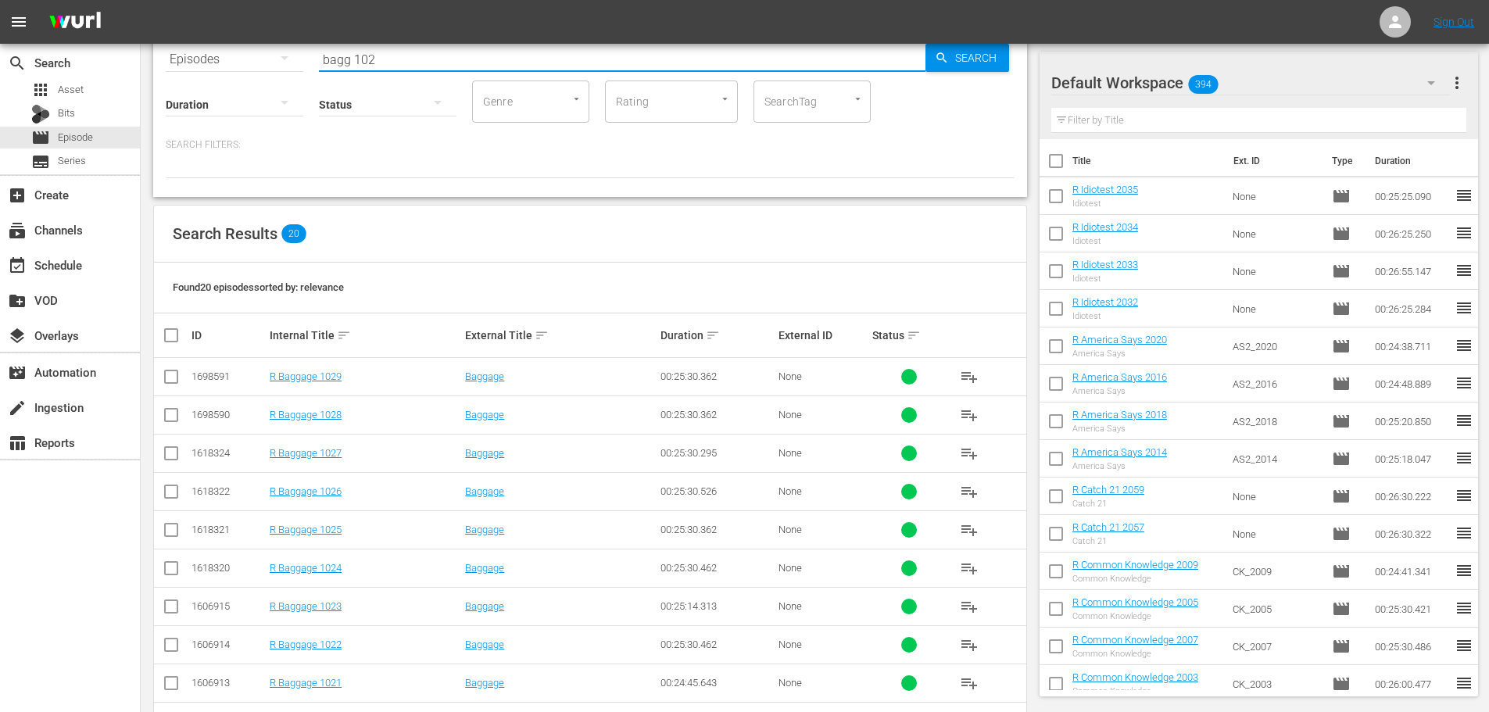
type input "bagg 102"
click at [169, 532] on input "checkbox" at bounding box center [171, 533] width 19 height 19
checkbox input "true"
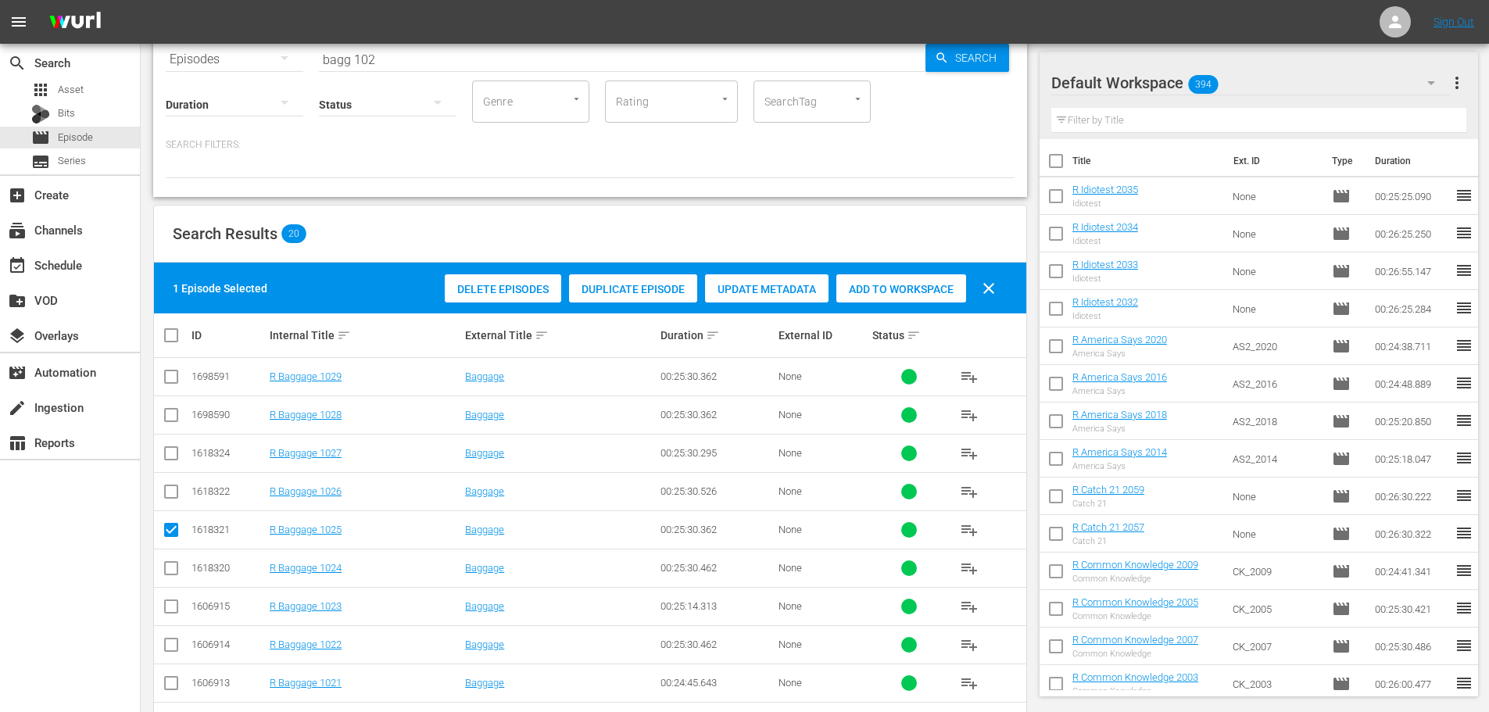
click at [165, 579] on input "checkbox" at bounding box center [171, 571] width 19 height 19
checkbox input "true"
click at [164, 608] on input "checkbox" at bounding box center [171, 609] width 19 height 19
checkbox input "true"
click at [167, 651] on input "checkbox" at bounding box center [171, 648] width 19 height 19
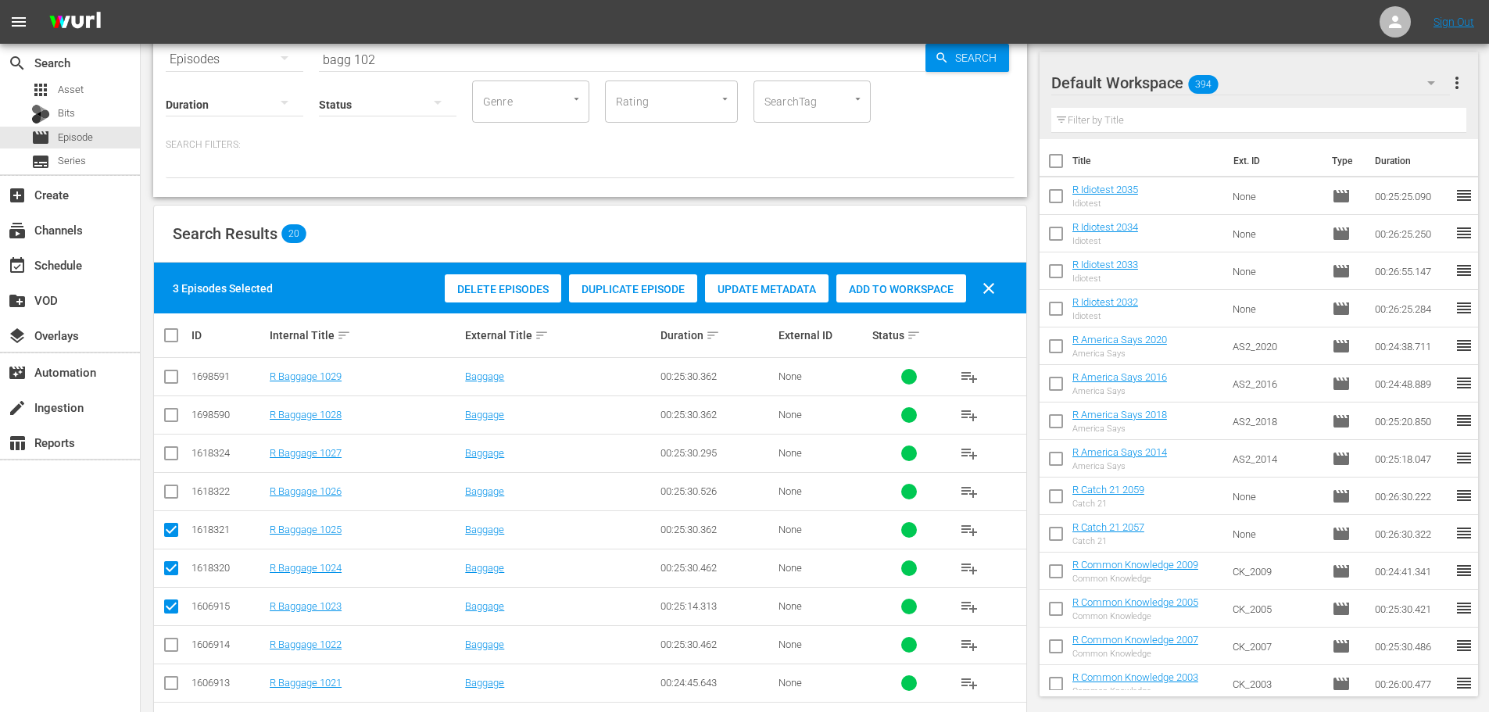
checkbox input "true"
click at [865, 295] on span "Add to Workspace" at bounding box center [902, 289] width 130 height 13
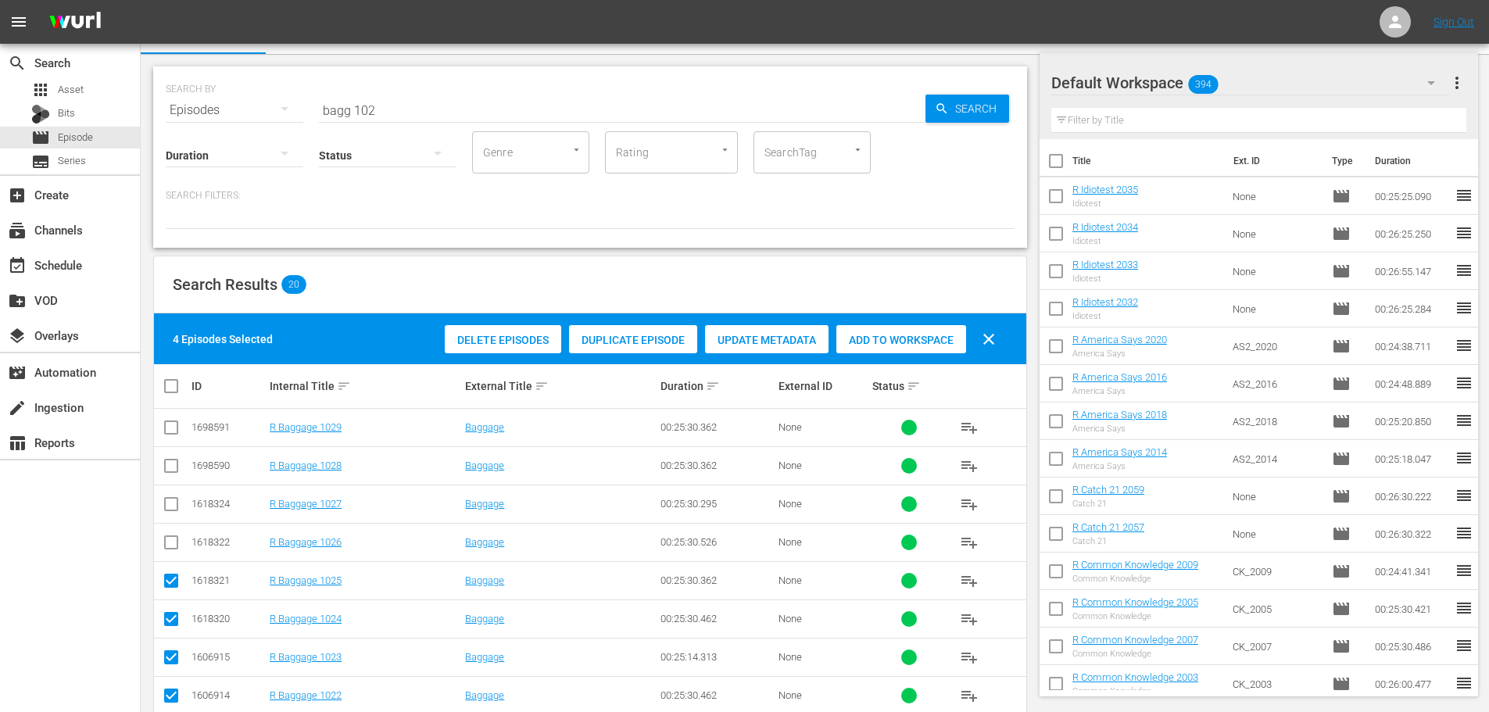
scroll to position [0, 0]
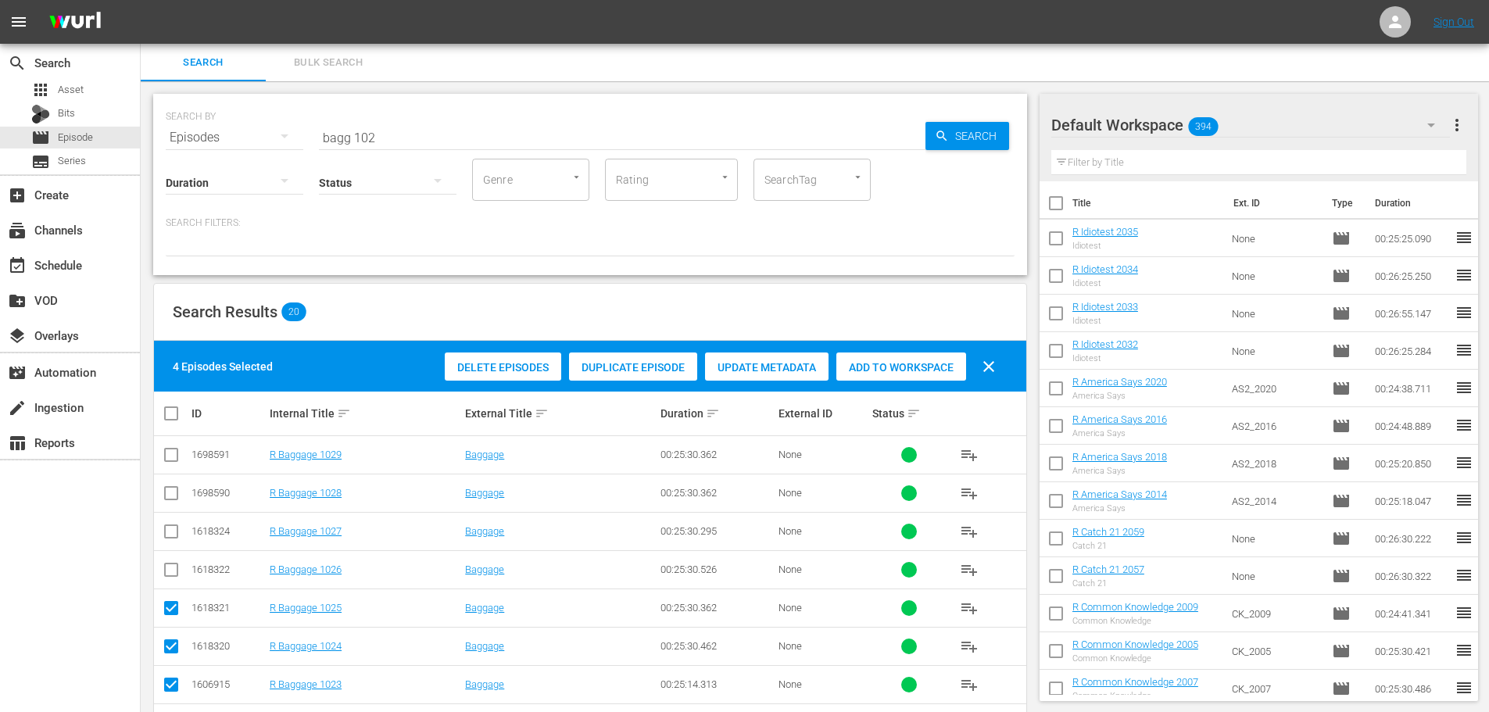
drag, startPoint x: 404, startPoint y: 135, endPoint x: 0, endPoint y: 149, distance: 404.4
click at [162, 146] on div "SEARCH BY Search By Episodes Search ID, Title, Description, Keywords, or Catego…" at bounding box center [590, 184] width 874 height 181
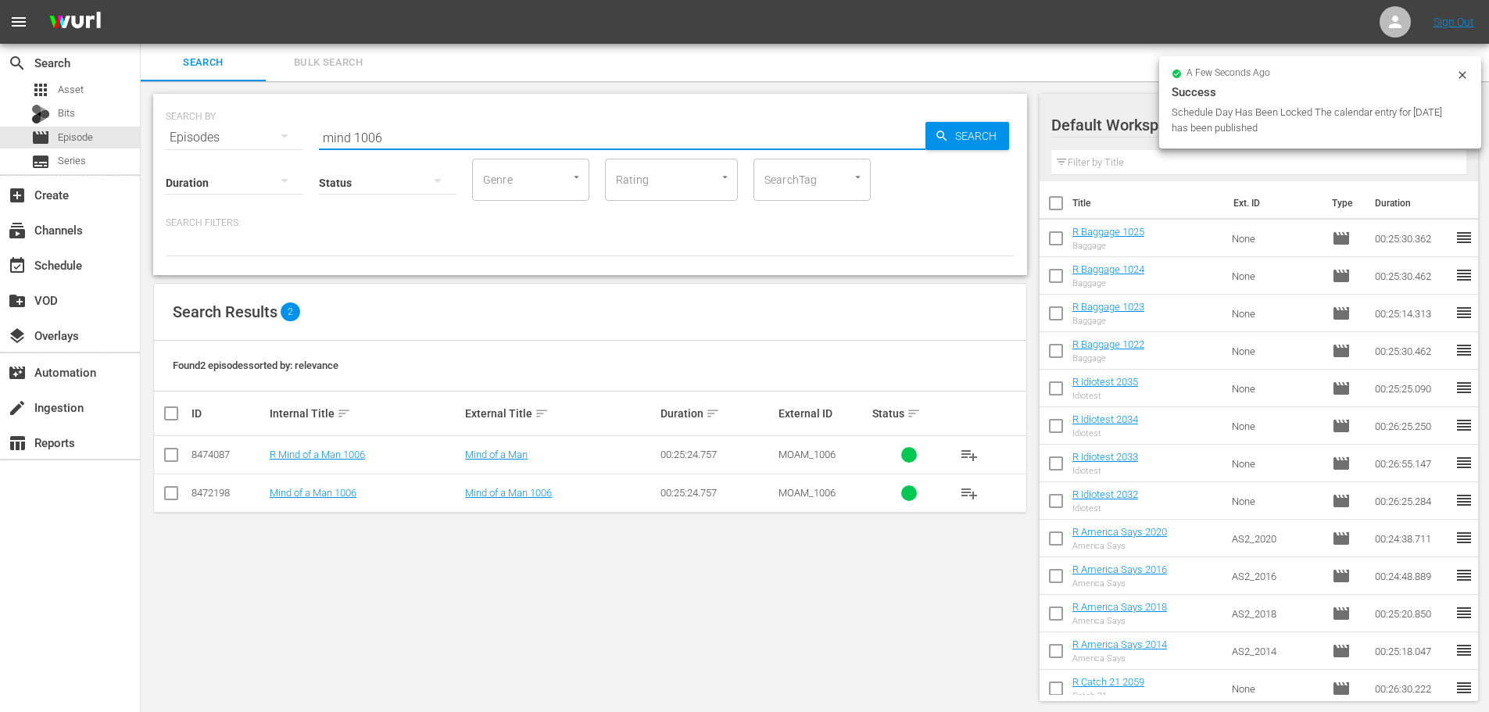
type input "mind 1006"
click at [163, 452] on input "checkbox" at bounding box center [171, 458] width 19 height 19
checkbox input "true"
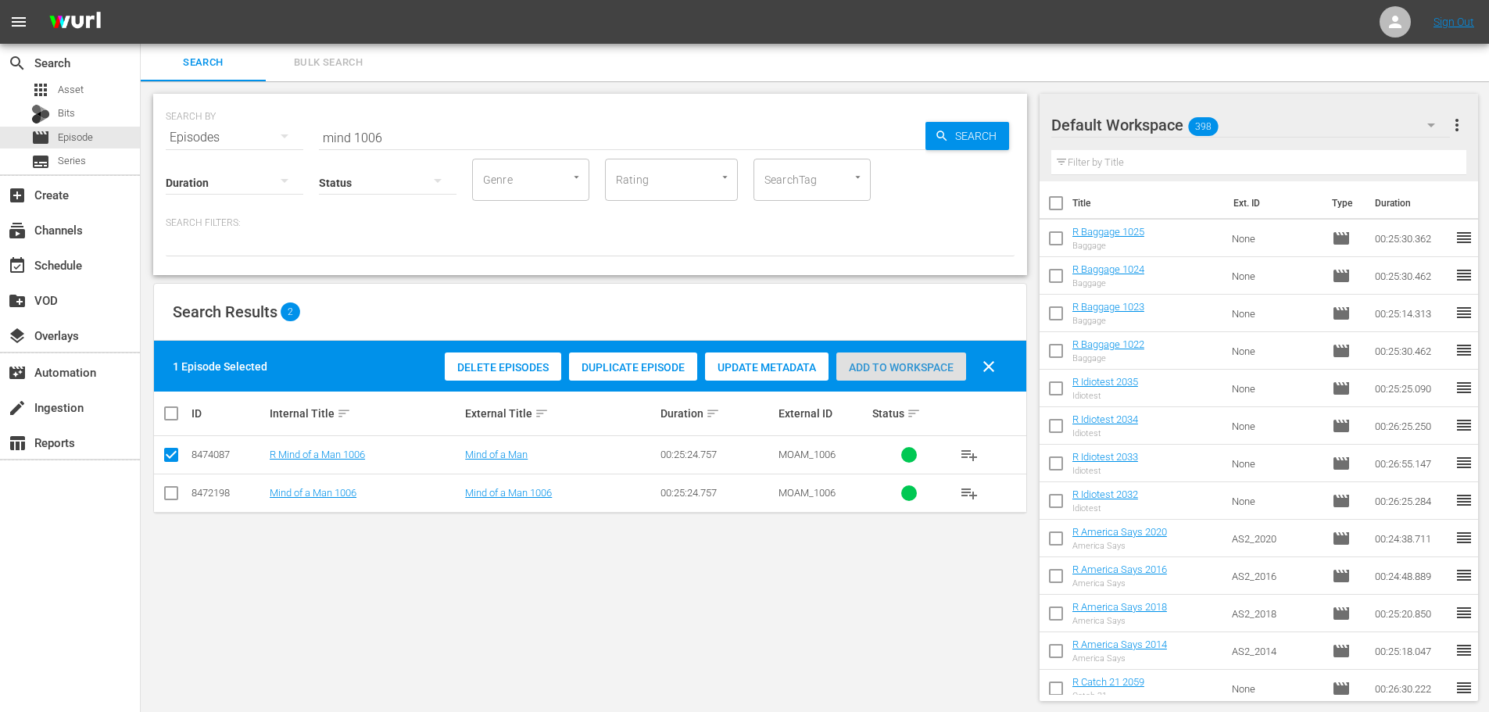
click at [871, 371] on span "Add to Workspace" at bounding box center [902, 367] width 130 height 13
drag, startPoint x: 439, startPoint y: 131, endPoint x: 0, endPoint y: 112, distance: 439.8
click at [141, 0] on div "search Search apps Asset Bits movie Episode subtitles Series add_box Create sub…" at bounding box center [815, 0] width 1349 height 0
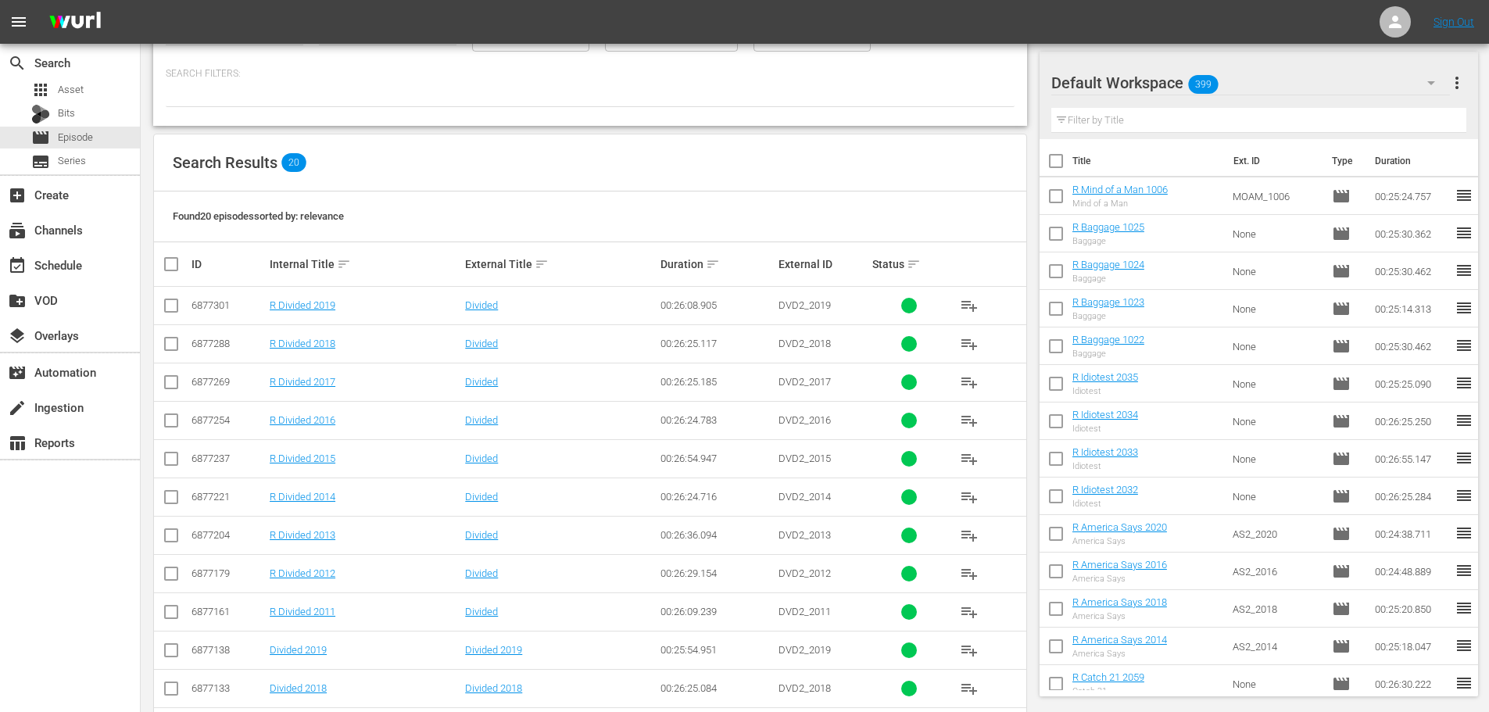
scroll to position [156, 0]
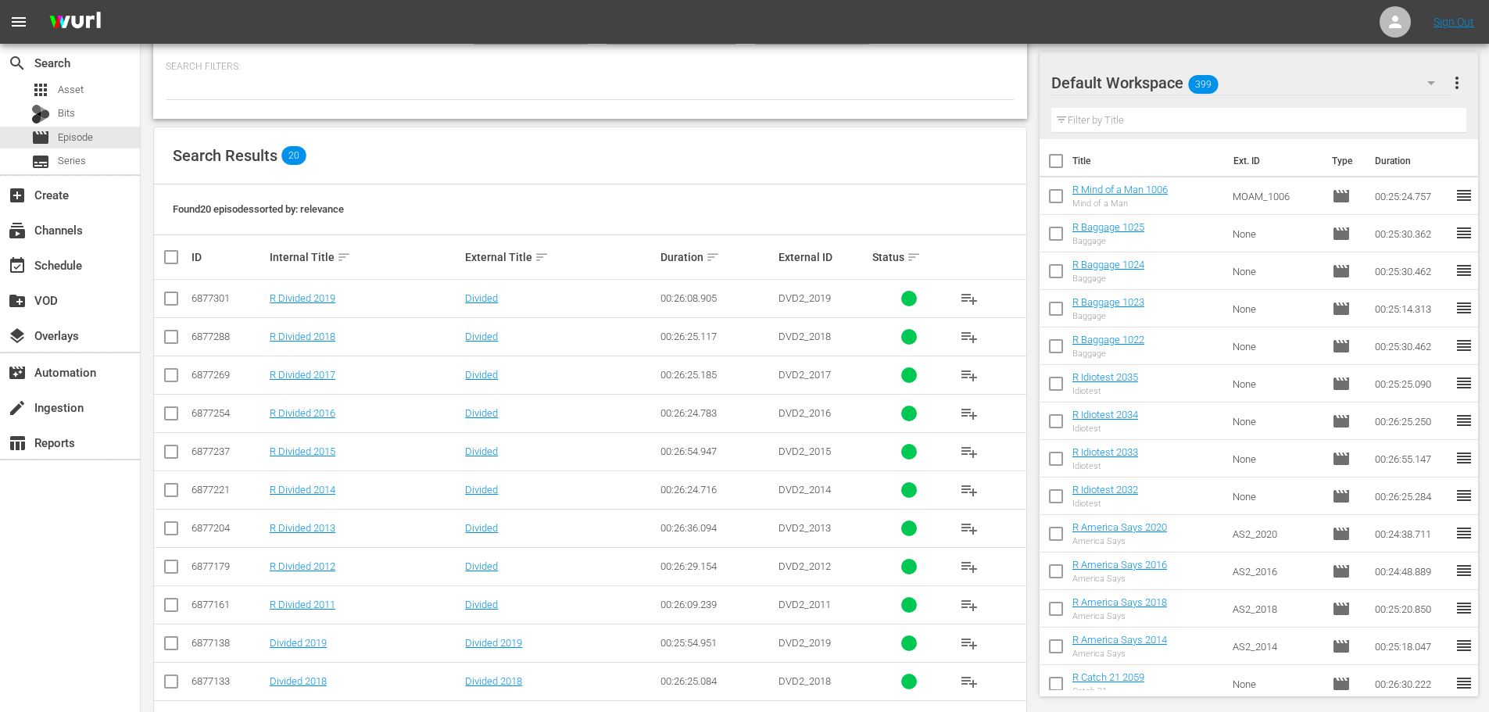
type input "divided 201"
click at [172, 521] on td at bounding box center [171, 528] width 35 height 38
click at [167, 528] on input "checkbox" at bounding box center [171, 531] width 19 height 19
checkbox input "true"
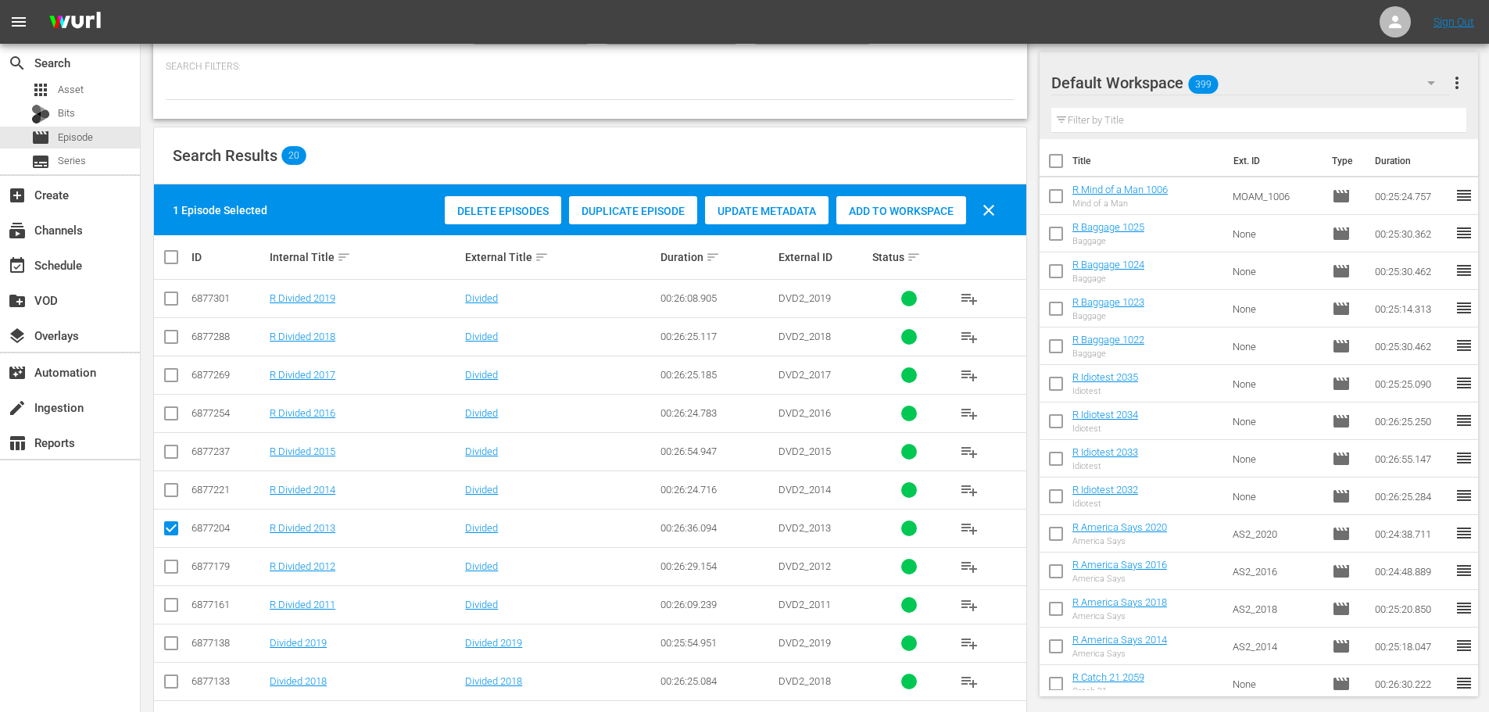
click at [174, 565] on input "checkbox" at bounding box center [171, 570] width 19 height 19
checkbox input "true"
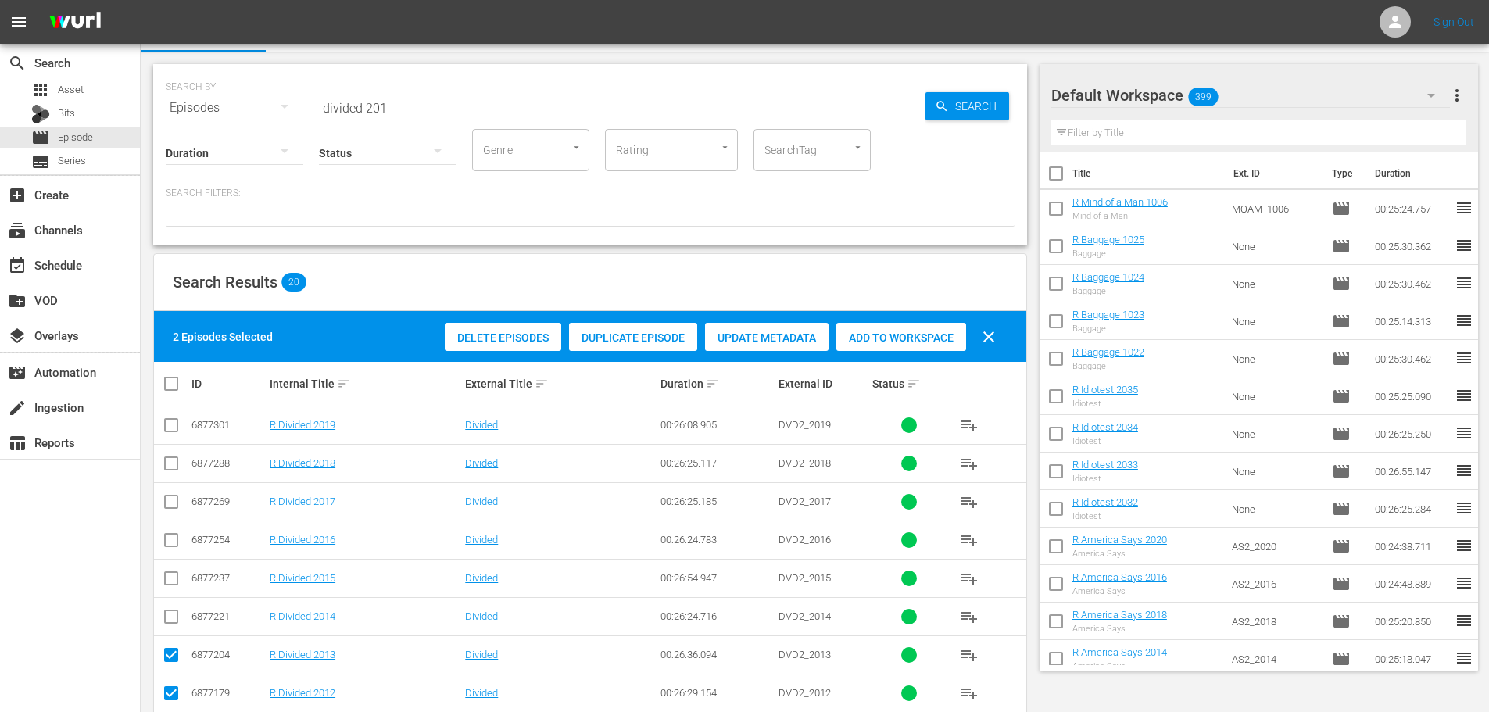
scroll to position [0, 0]
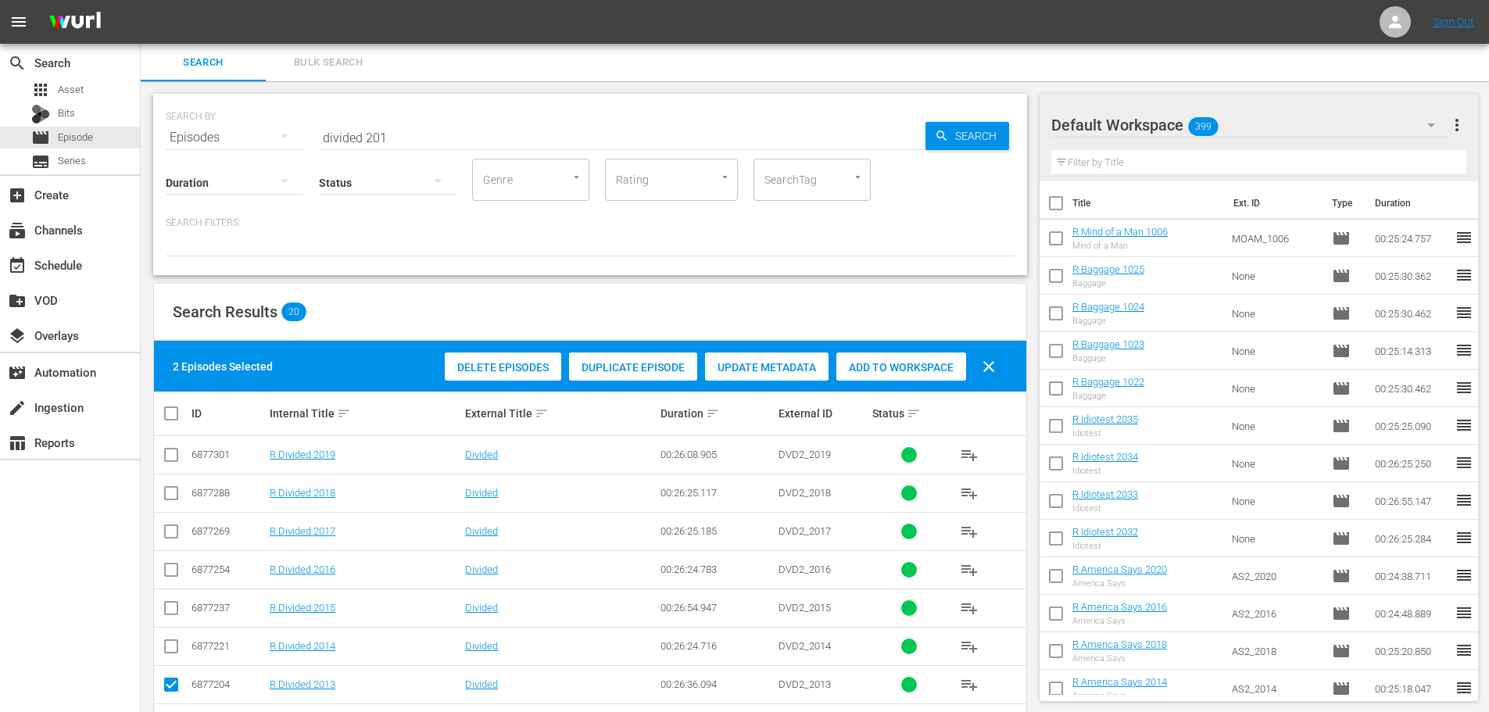
click at [869, 378] on div "Add to Workspace" at bounding box center [902, 368] width 130 height 30
drag, startPoint x: 428, startPoint y: 141, endPoint x: 63, endPoint y: 118, distance: 365.0
click at [141, 0] on div "search Search apps Asset Bits movie Episode subtitles Series add_box Create sub…" at bounding box center [815, 0] width 1349 height 0
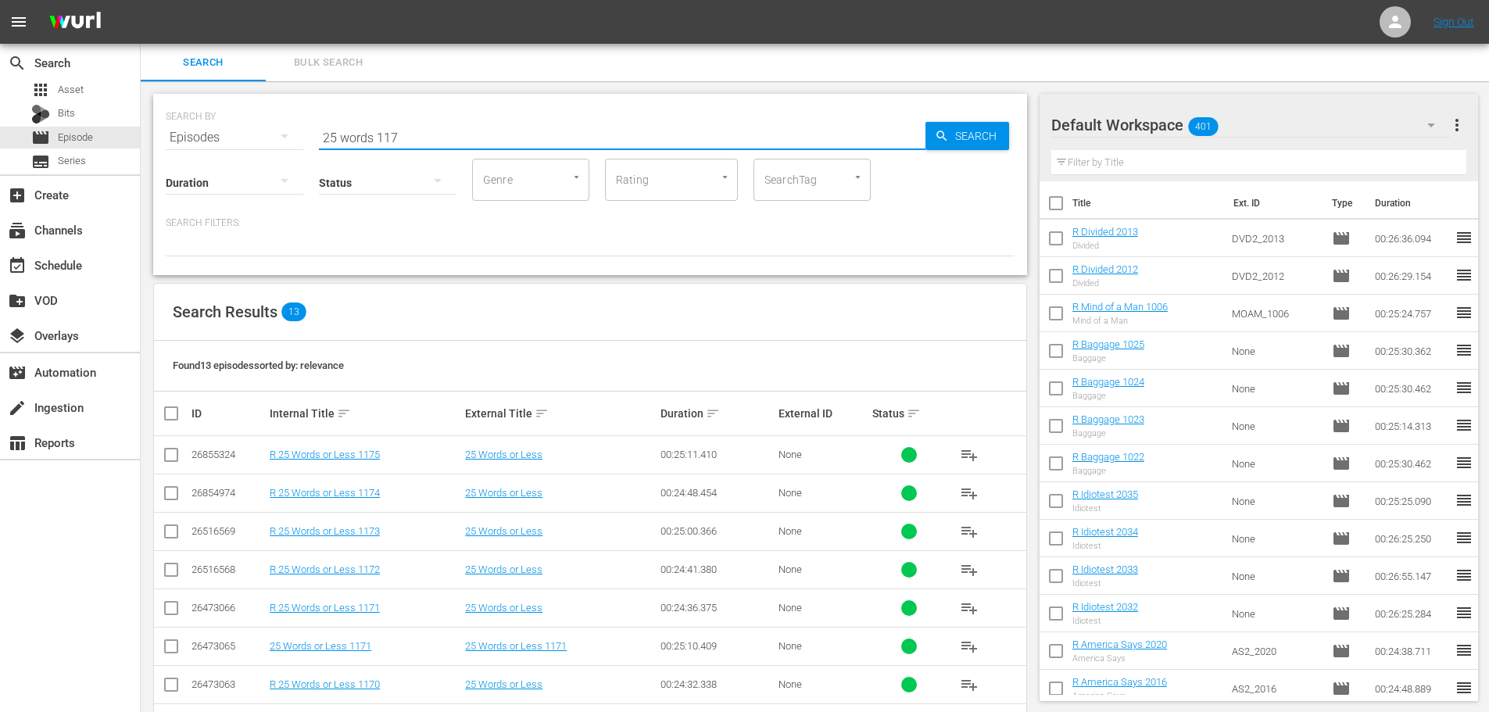
type input "25 words 117"
click at [170, 492] on input "checkbox" at bounding box center [171, 496] width 19 height 19
checkbox input "true"
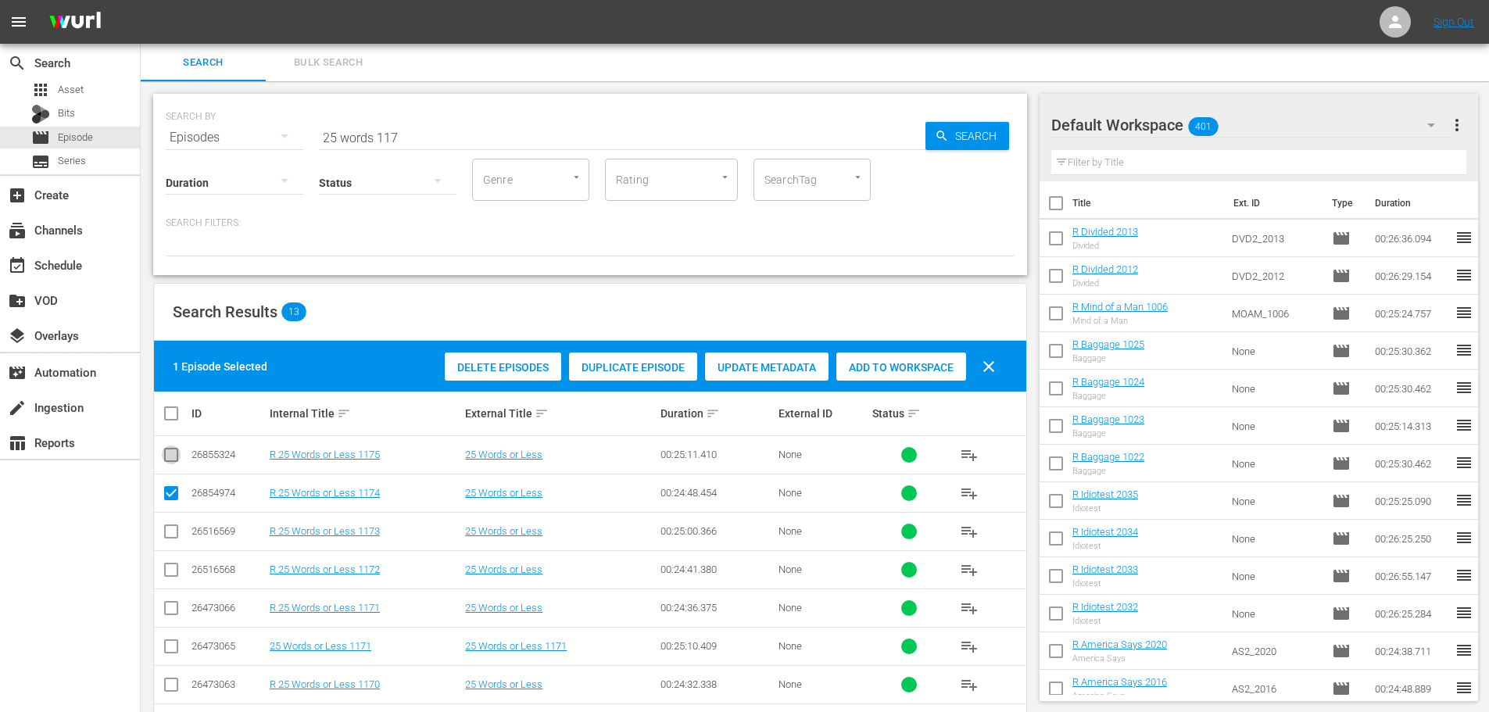
click at [167, 464] on input "checkbox" at bounding box center [171, 458] width 19 height 19
checkbox input "true"
drag, startPoint x: 888, startPoint y: 373, endPoint x: 697, endPoint y: 263, distance: 219.9
click at [890, 373] on span "Add to Workspace" at bounding box center [902, 367] width 130 height 13
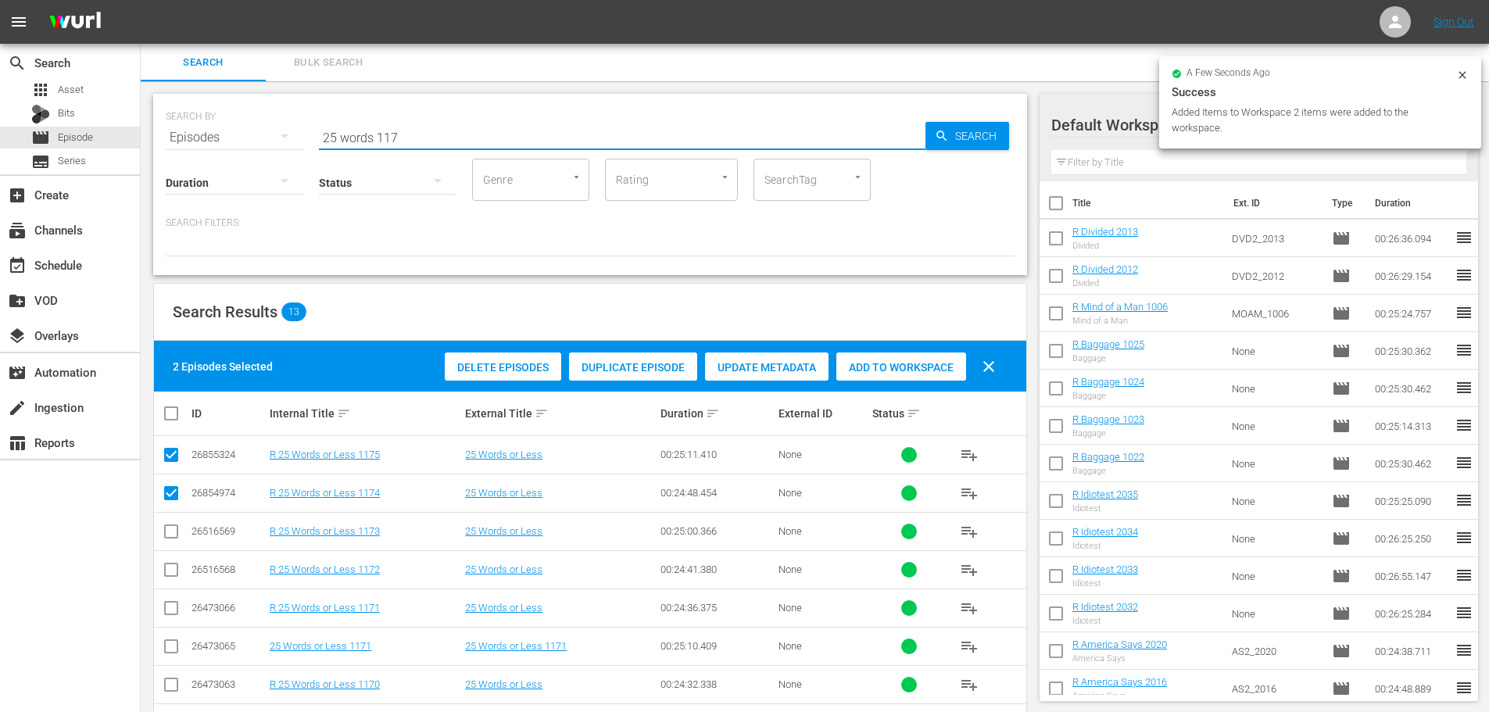
drag, startPoint x: 312, startPoint y: 108, endPoint x: 0, endPoint y: 38, distance: 319.8
click at [141, 0] on div "search Search apps Asset Bits movie Episode subtitles Series add_box Create sub…" at bounding box center [815, 0] width 1349 height 0
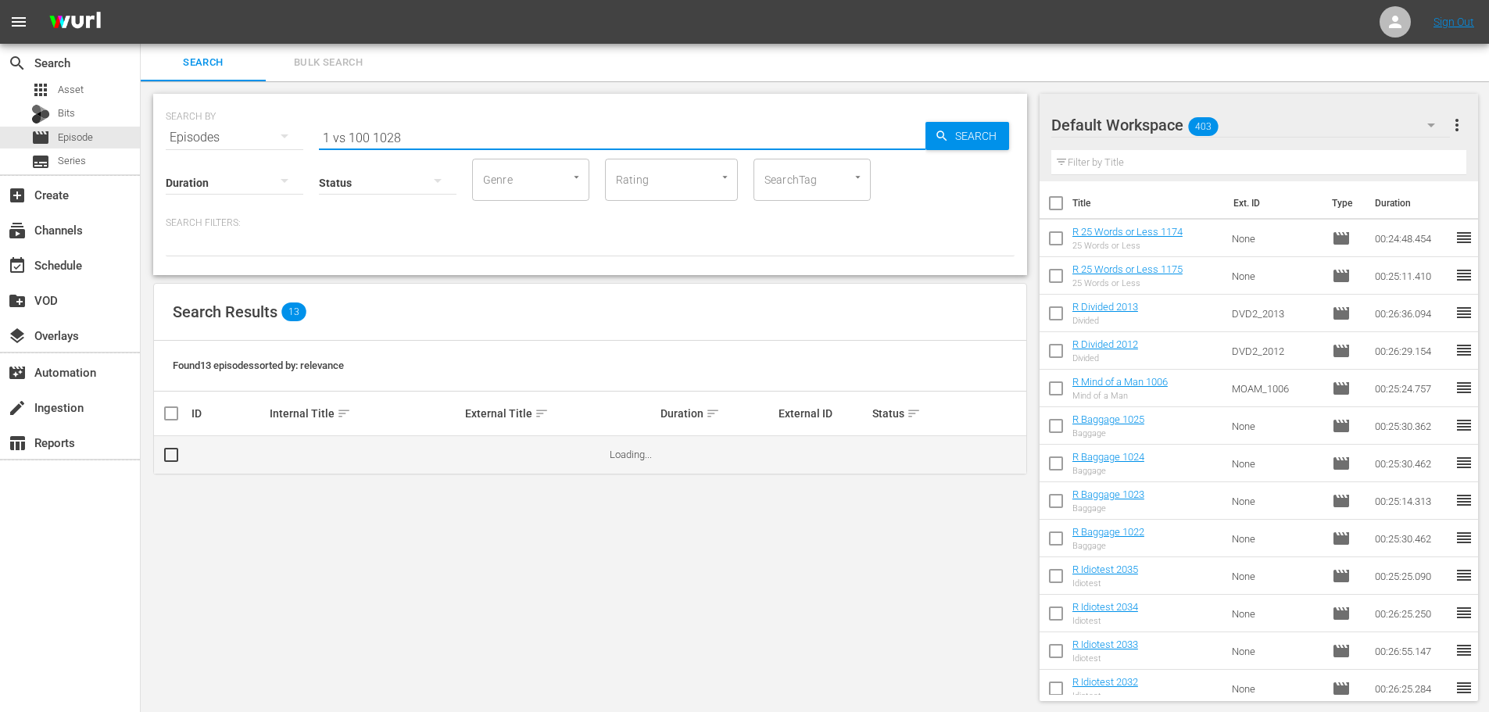
type input "1 vs 100 1028"
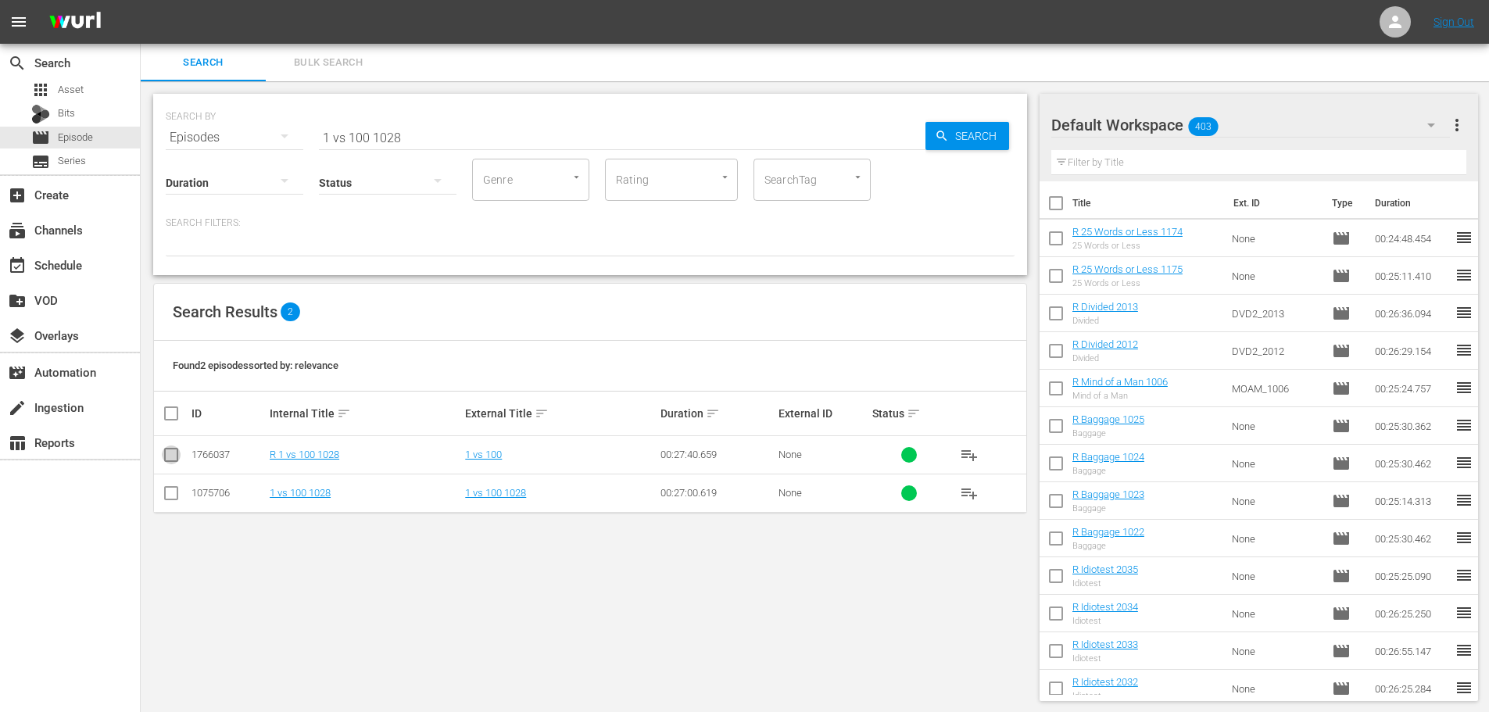
click at [170, 455] on input "checkbox" at bounding box center [171, 458] width 19 height 19
checkbox input "true"
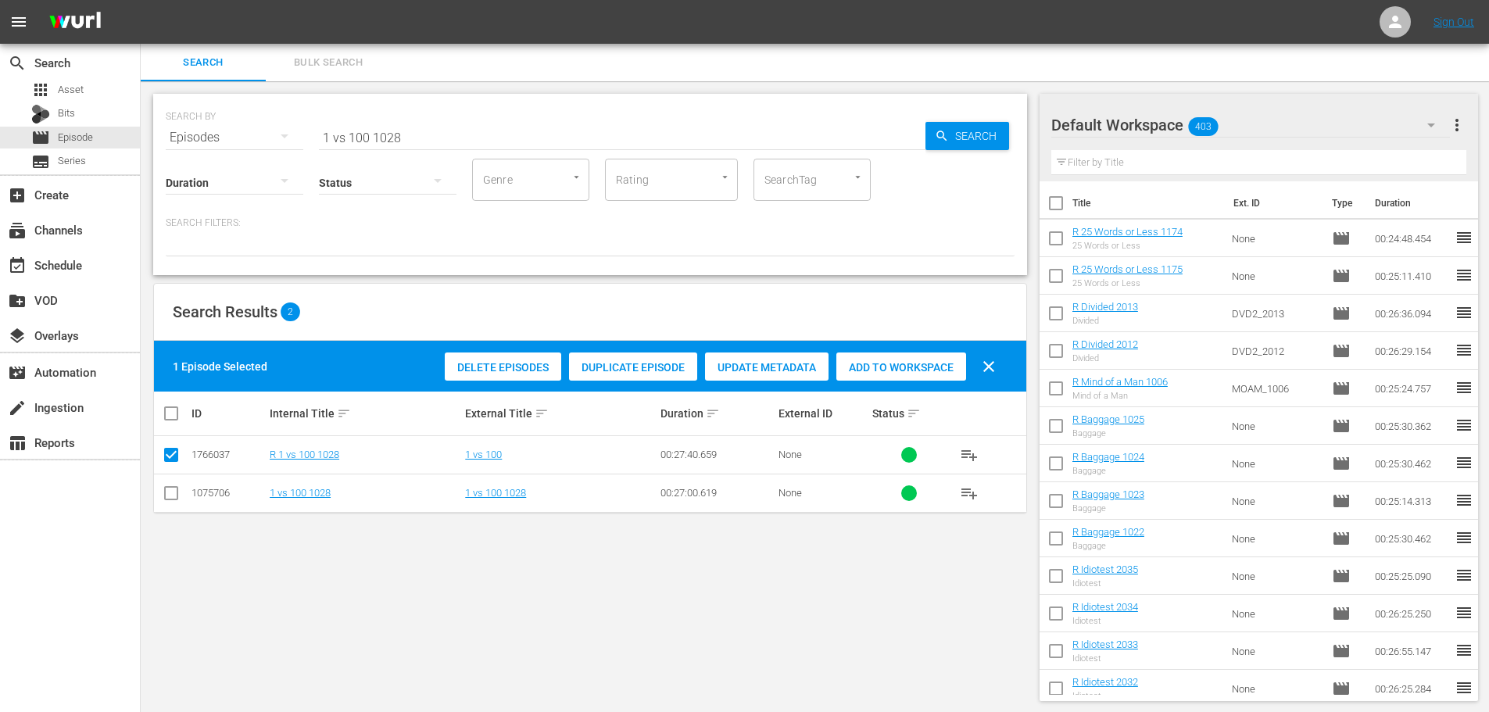
drag, startPoint x: 867, startPoint y: 373, endPoint x: 858, endPoint y: 373, distance: 9.4
click at [864, 373] on span "Add to Workspace" at bounding box center [902, 367] width 130 height 13
drag, startPoint x: 474, startPoint y: 148, endPoint x: 5, endPoint y: 193, distance: 470.5
click at [141, 0] on div "search Search apps Asset Bits movie Episode subtitles Series add_box Create sub…" at bounding box center [815, 0] width 1349 height 0
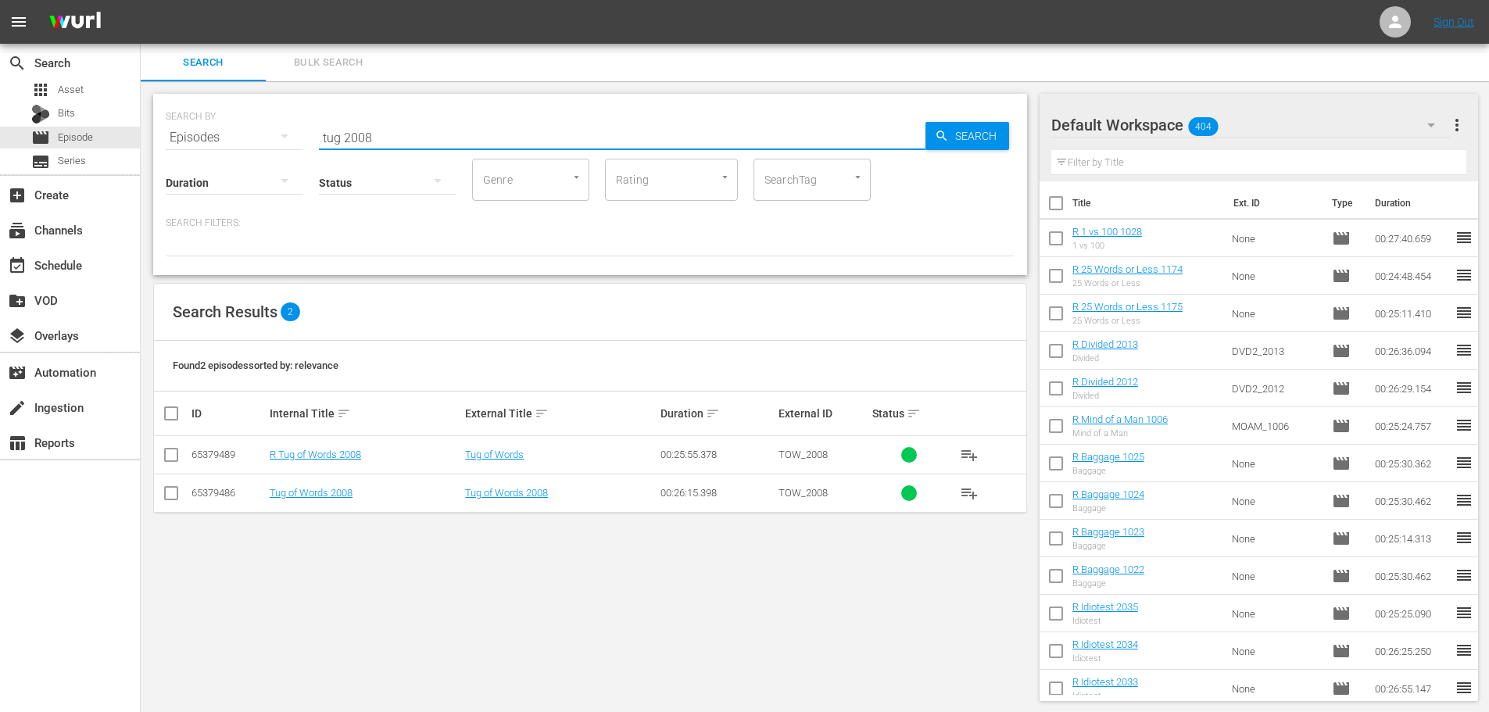
type input "tug 2008"
click at [180, 460] on input "checkbox" at bounding box center [171, 458] width 19 height 19
checkbox input "true"
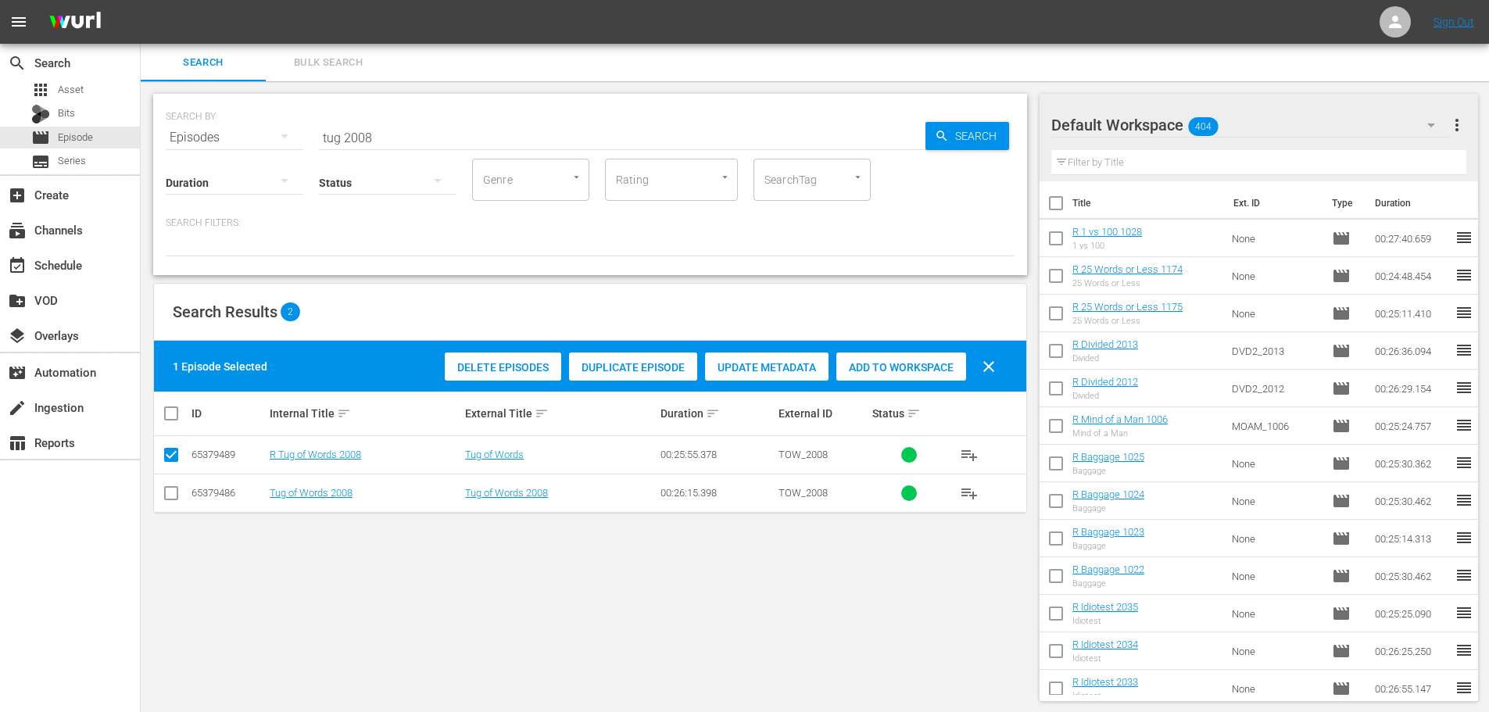
drag, startPoint x: 903, startPoint y: 370, endPoint x: 846, endPoint y: 336, distance: 66.2
click at [903, 367] on span "Add to Workspace" at bounding box center [902, 367] width 130 height 13
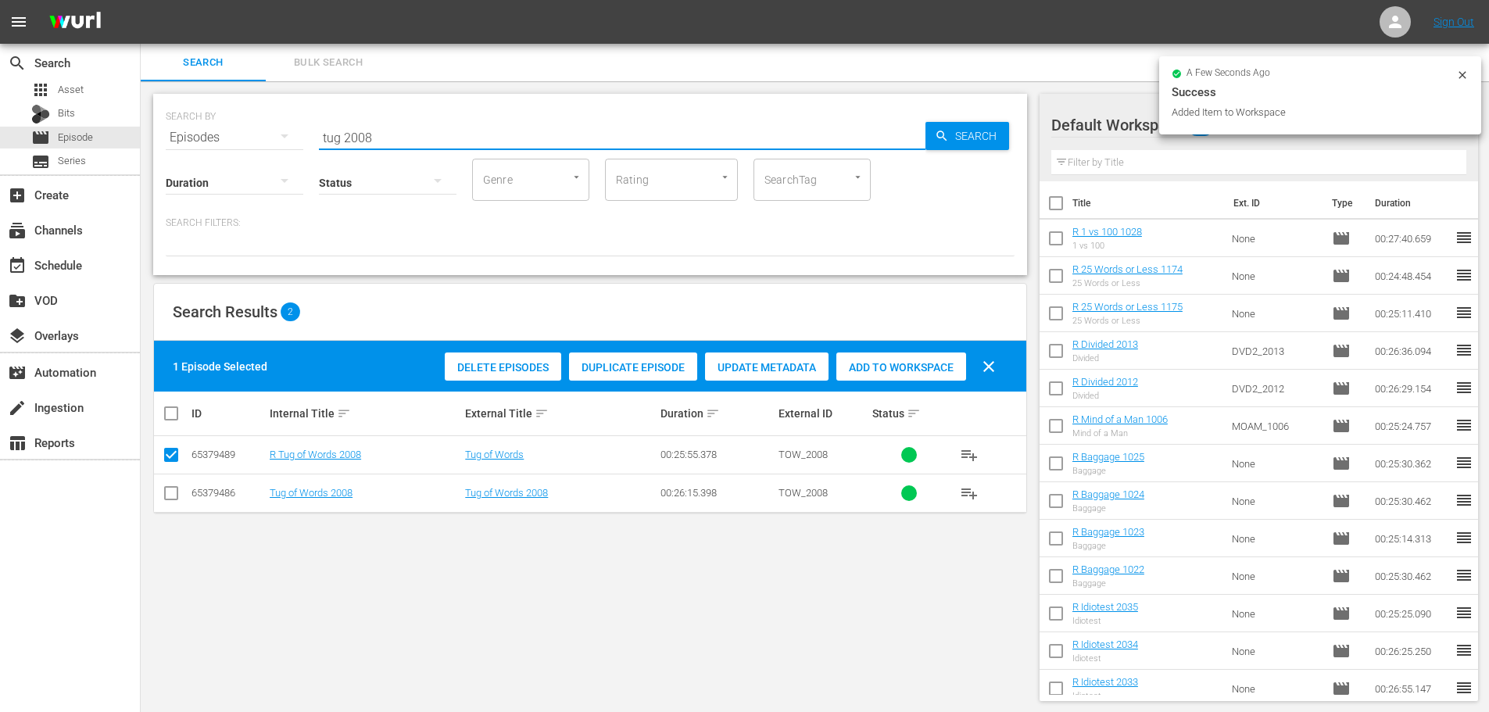
drag, startPoint x: 615, startPoint y: 137, endPoint x: 403, endPoint y: 208, distance: 223.5
click at [614, 136] on input "tug 2008" at bounding box center [622, 138] width 607 height 38
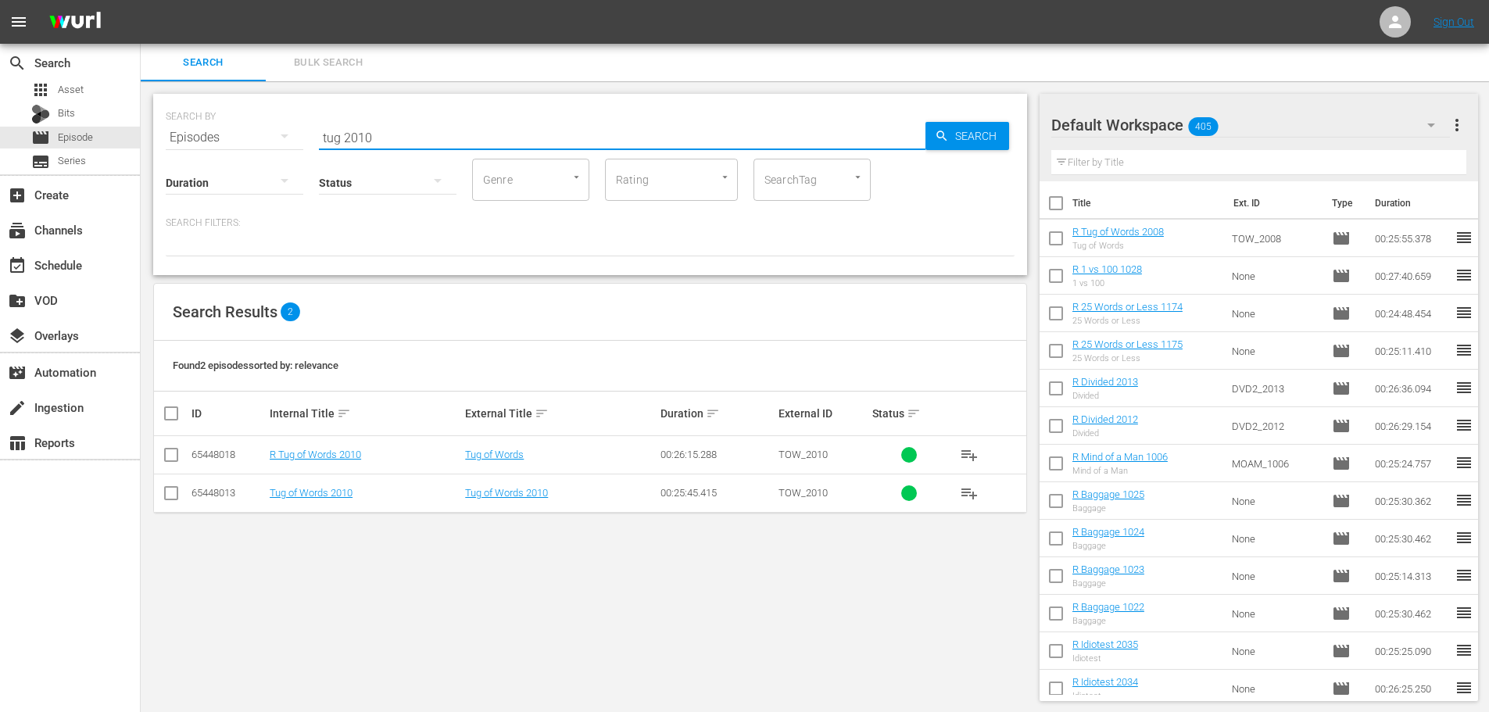
type input "tug 2010"
click at [167, 453] on input "checkbox" at bounding box center [171, 458] width 19 height 19
checkbox input "true"
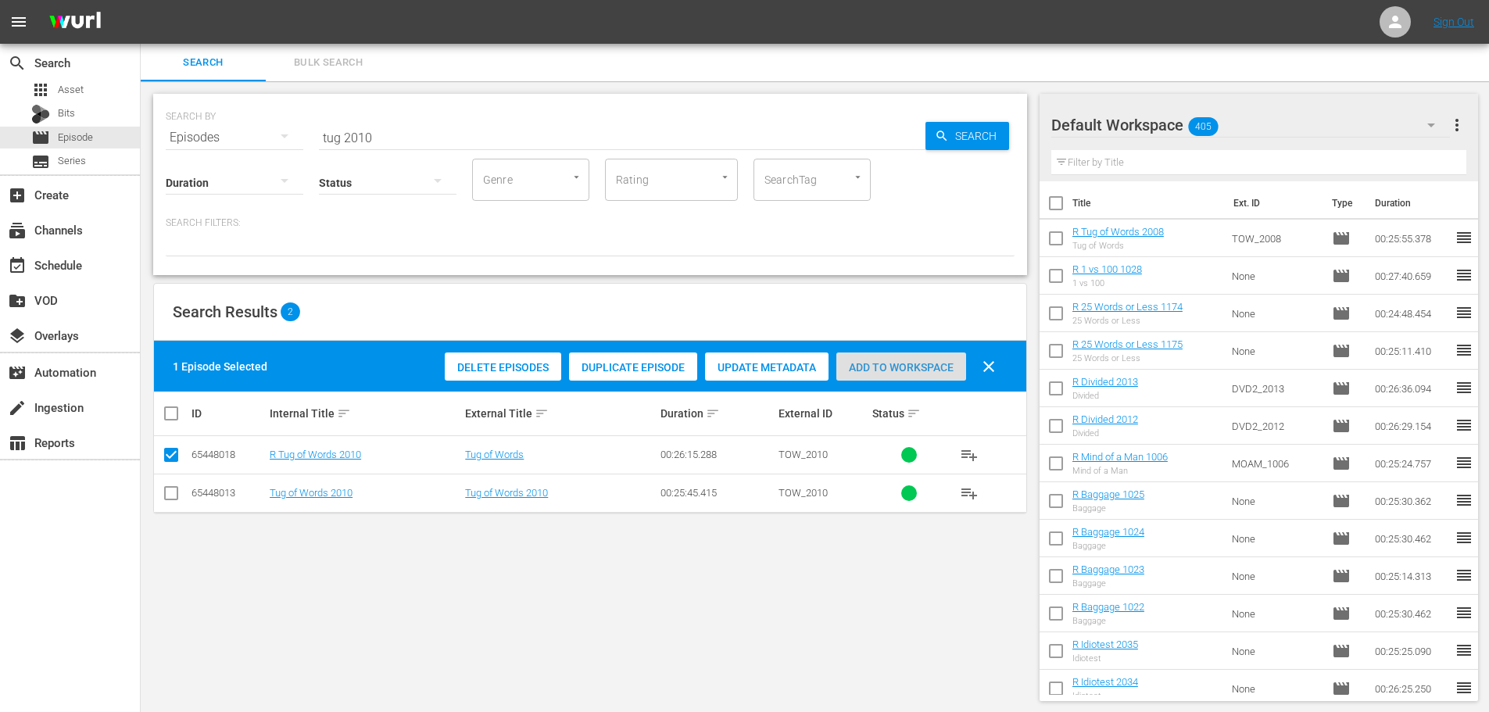
drag, startPoint x: 939, startPoint y: 371, endPoint x: 539, endPoint y: 169, distance: 448.2
click at [937, 372] on span "Add to Workspace" at bounding box center [902, 367] width 130 height 13
drag, startPoint x: 384, startPoint y: 123, endPoint x: 9, endPoint y: 116, distance: 375.3
click at [141, 0] on div "search Search apps Asset Bits movie Episode subtitles Series add_box Create sub…" at bounding box center [815, 0] width 1349 height 0
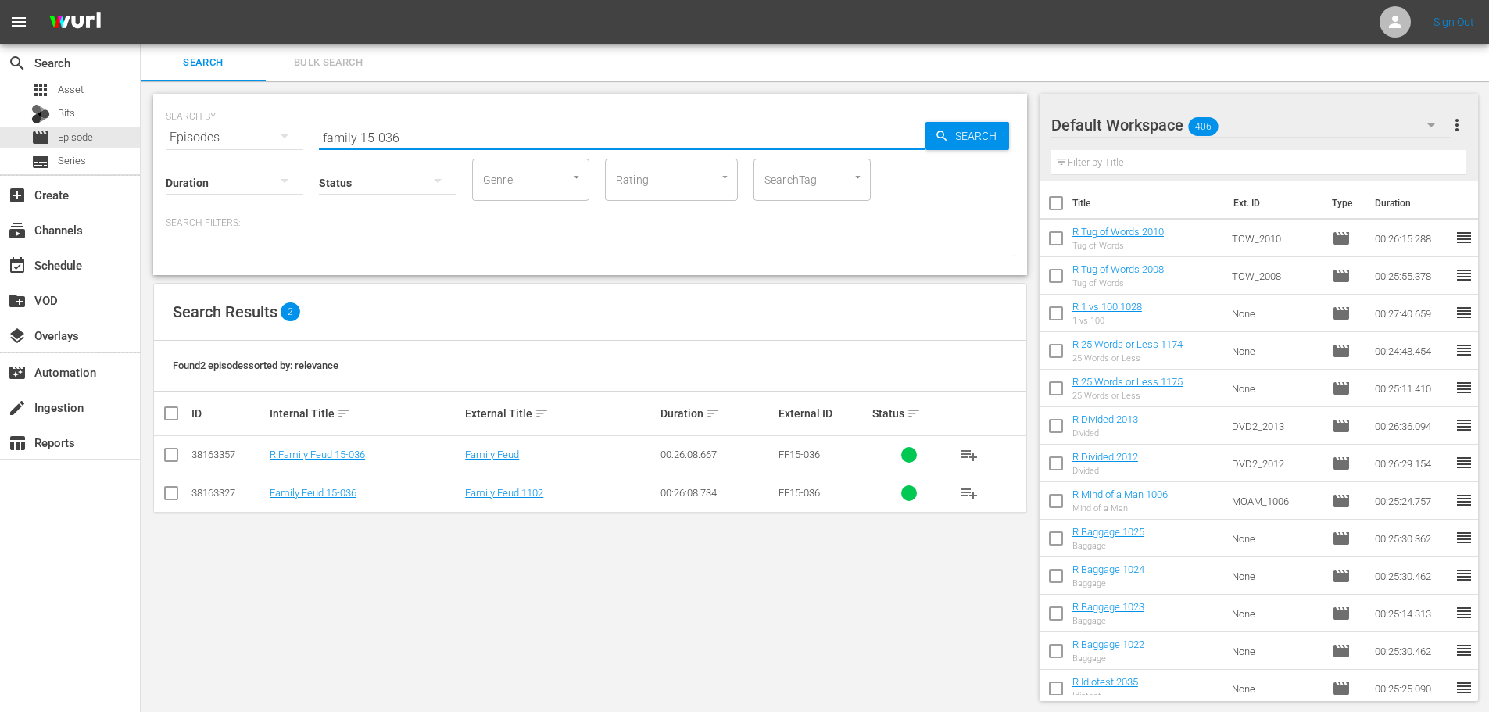
type input "family 15-036"
click at [171, 450] on input "checkbox" at bounding box center [171, 458] width 19 height 19
checkbox input "true"
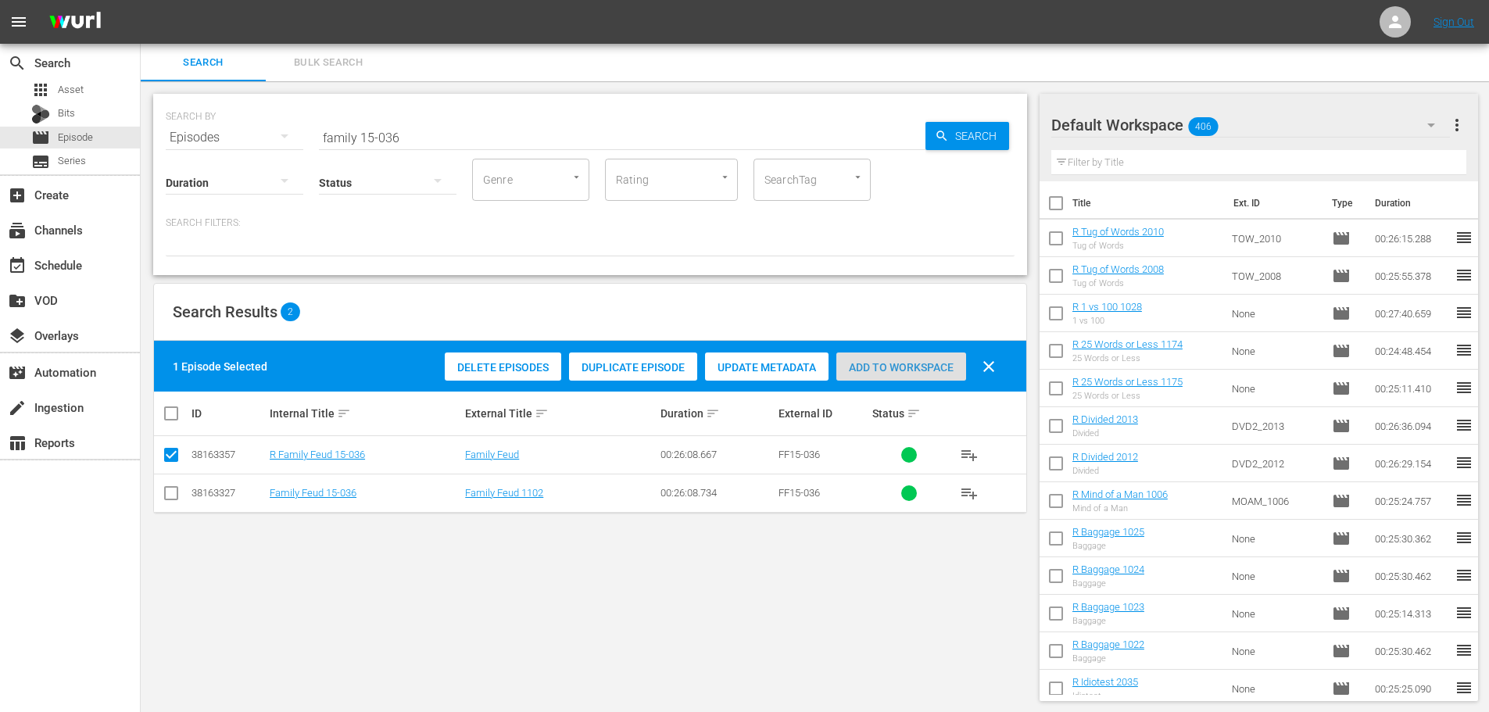
click at [889, 363] on span "Add to Workspace" at bounding box center [902, 367] width 130 height 13
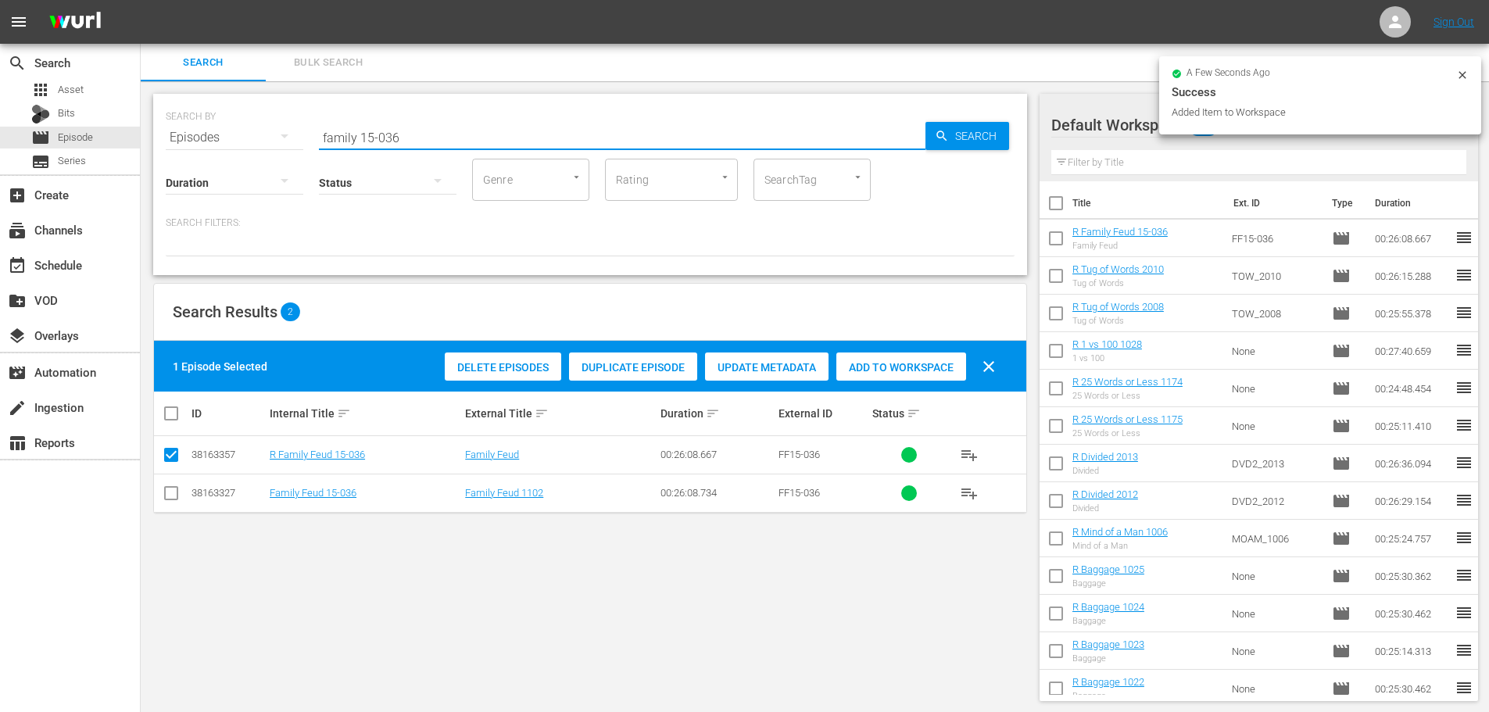
drag, startPoint x: 450, startPoint y: 132, endPoint x: 365, endPoint y: 131, distance: 84.5
click at [365, 131] on input "family 15-036" at bounding box center [622, 138] width 607 height 38
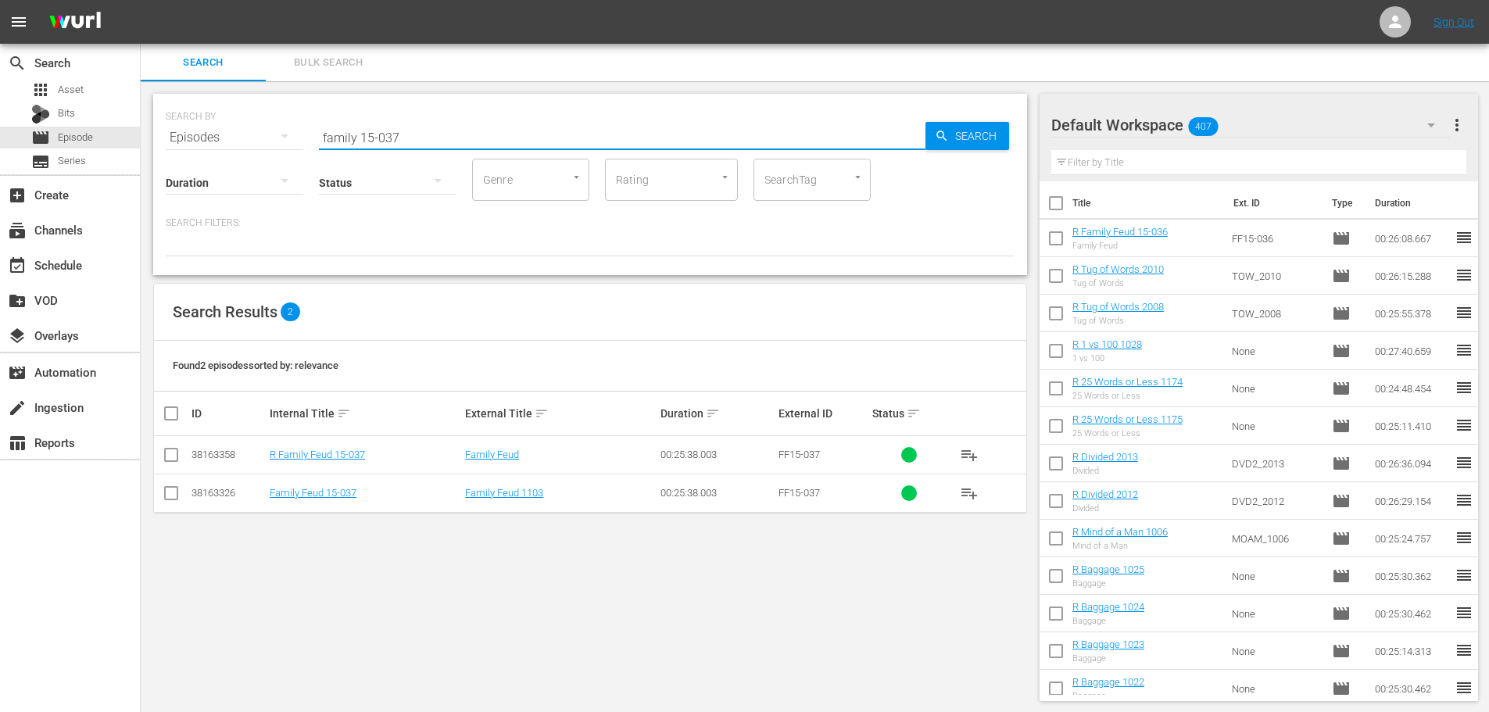
type input "family 15-037"
click at [167, 456] on input "checkbox" at bounding box center [171, 458] width 19 height 19
checkbox input "true"
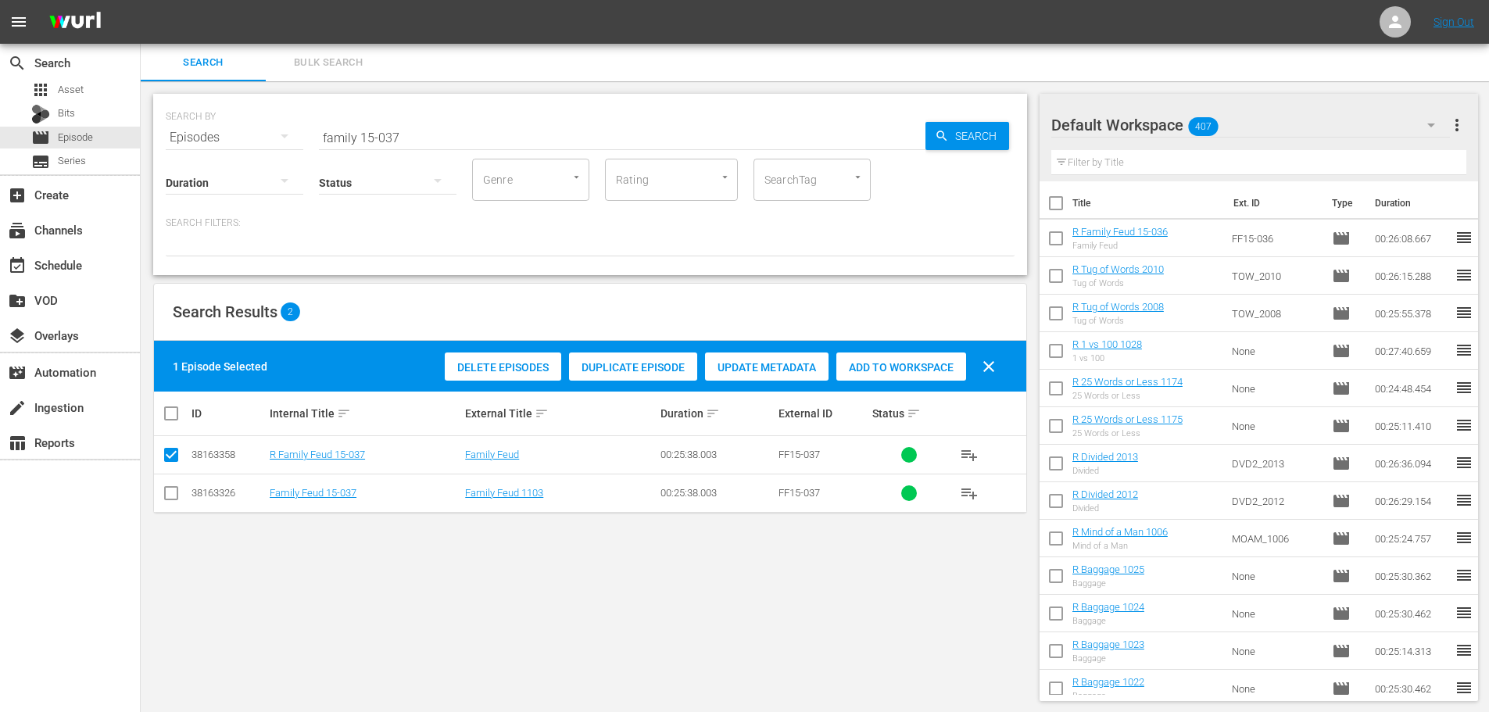
click at [925, 368] on span "Add to Workspace" at bounding box center [902, 367] width 130 height 13
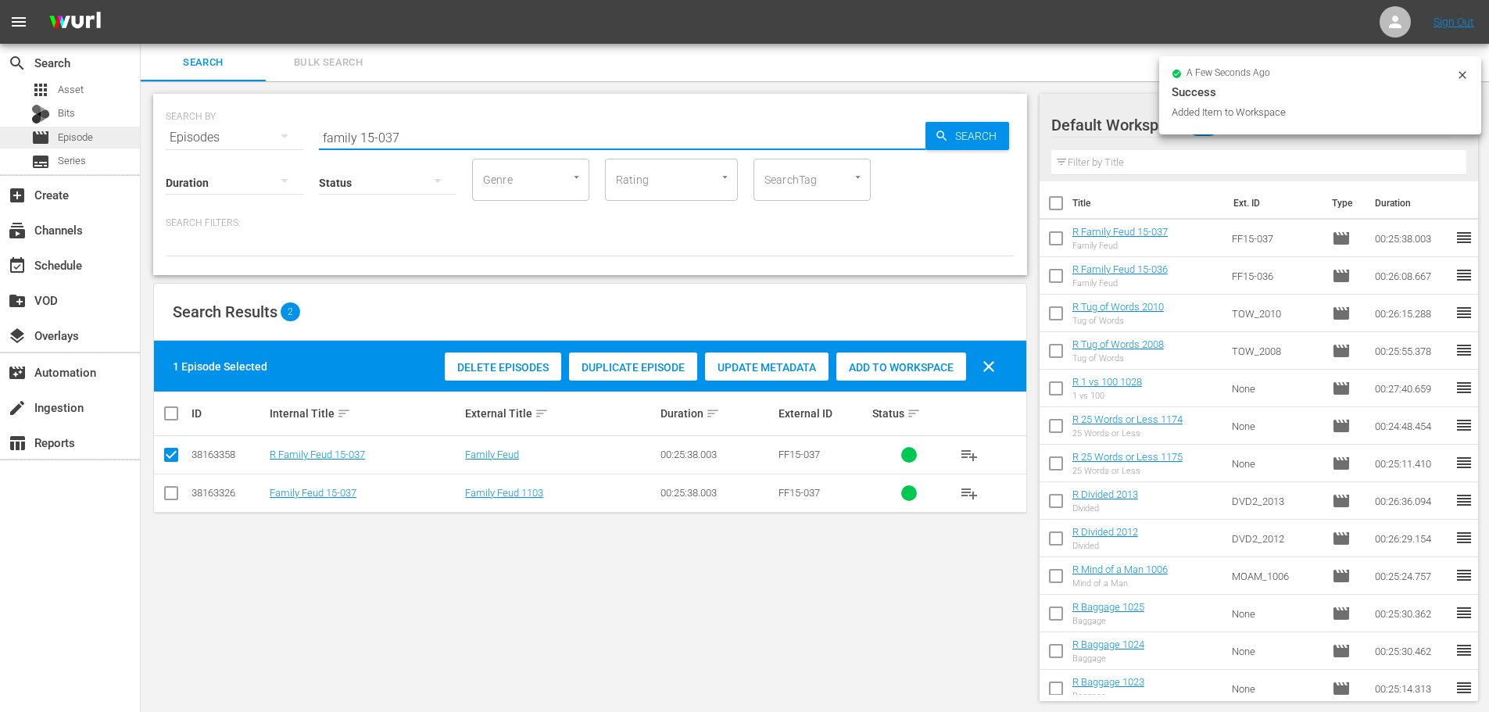
drag, startPoint x: 550, startPoint y: 140, endPoint x: 0, endPoint y: 142, distance: 549.6
click at [141, 0] on div "search Search apps Asset Bits movie Episode subtitles Series add_box Create sub…" at bounding box center [815, 0] width 1349 height 0
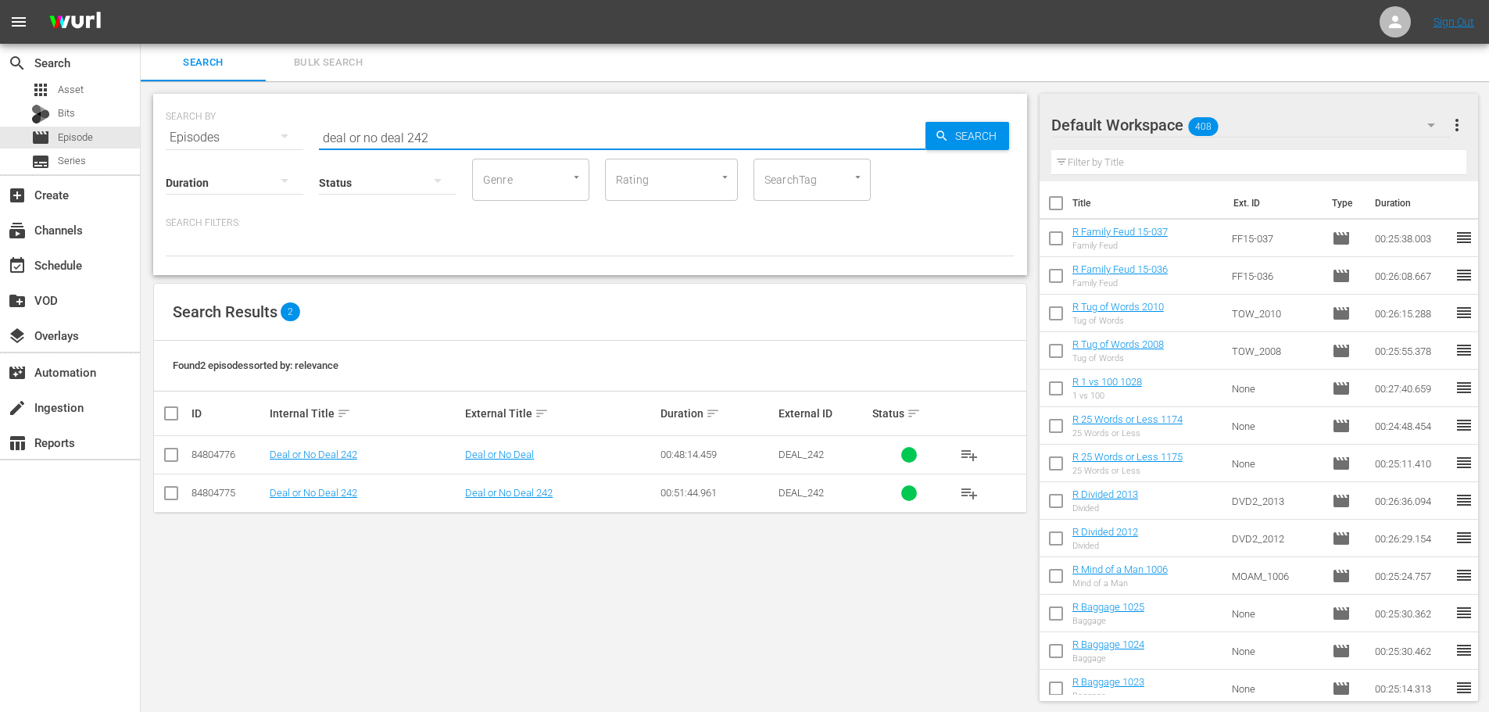
type input "deal or no deal 242"
click at [168, 460] on input "checkbox" at bounding box center [171, 458] width 19 height 19
checkbox input "true"
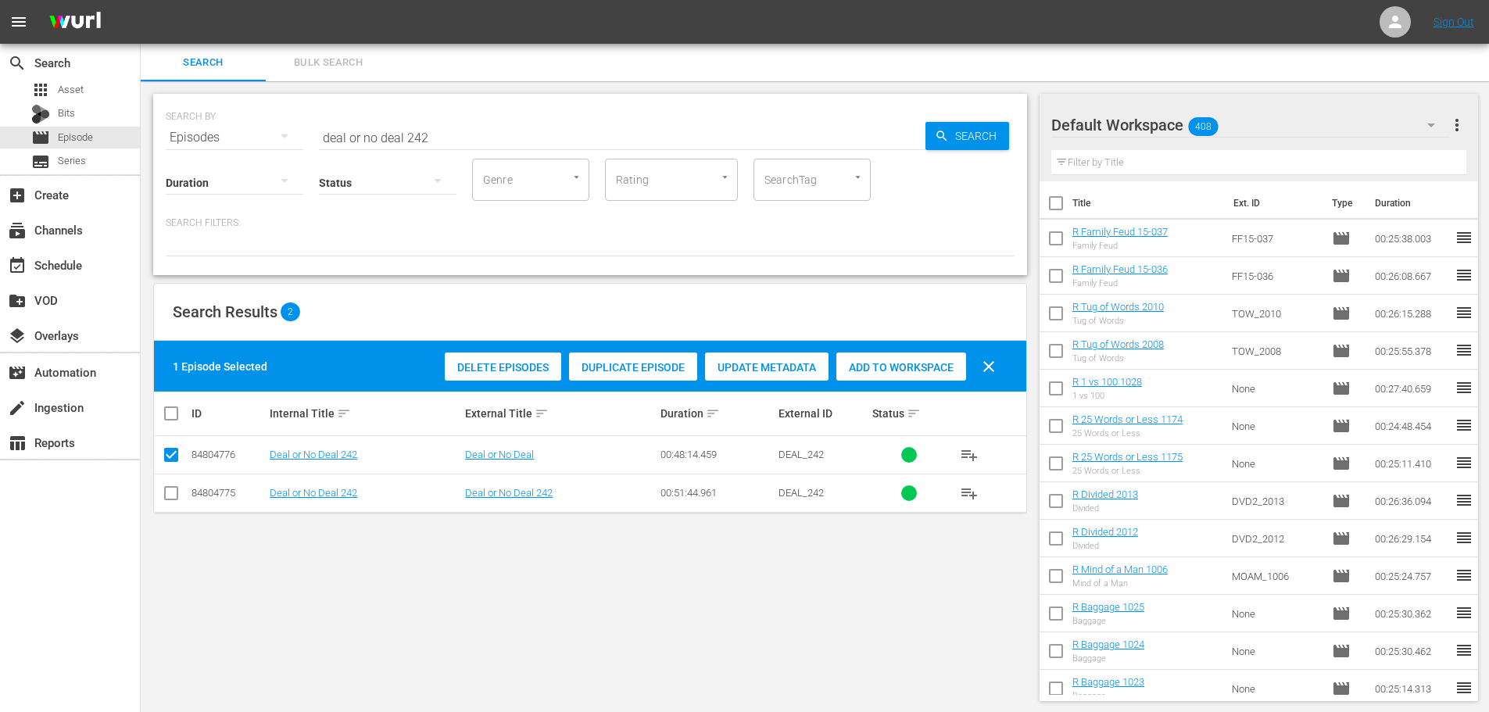
drag, startPoint x: 862, startPoint y: 369, endPoint x: 505, endPoint y: 134, distance: 426.7
click at [863, 367] on span "Add to Workspace" at bounding box center [902, 367] width 130 height 13
click at [482, 123] on input "deal or no deal 242" at bounding box center [622, 138] width 607 height 38
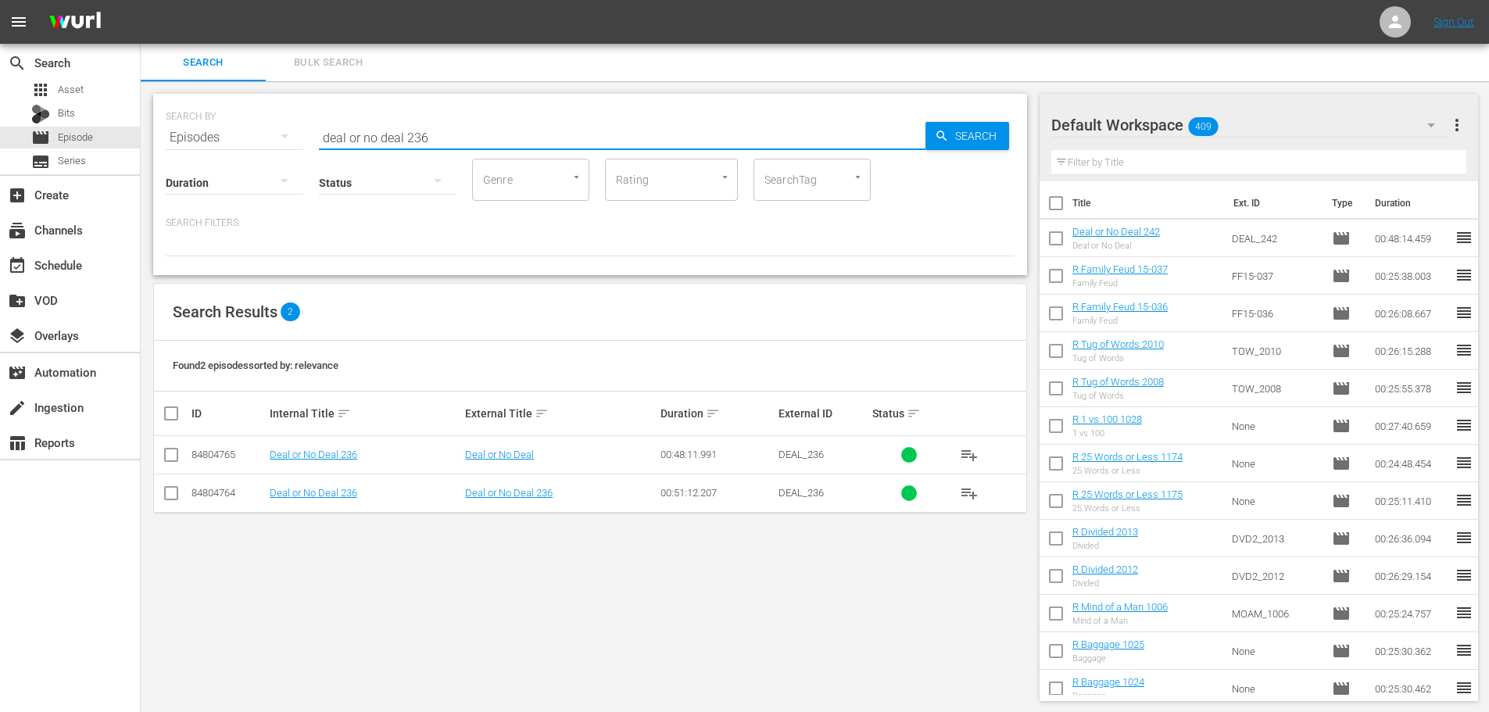
type input "deal or no deal 236"
drag, startPoint x: 176, startPoint y: 483, endPoint x: 182, endPoint y: 476, distance: 9.4
click at [181, 478] on td at bounding box center [171, 493] width 35 height 38
click at [186, 460] on td at bounding box center [171, 455] width 35 height 38
click at [174, 457] on input "checkbox" at bounding box center [171, 458] width 19 height 19
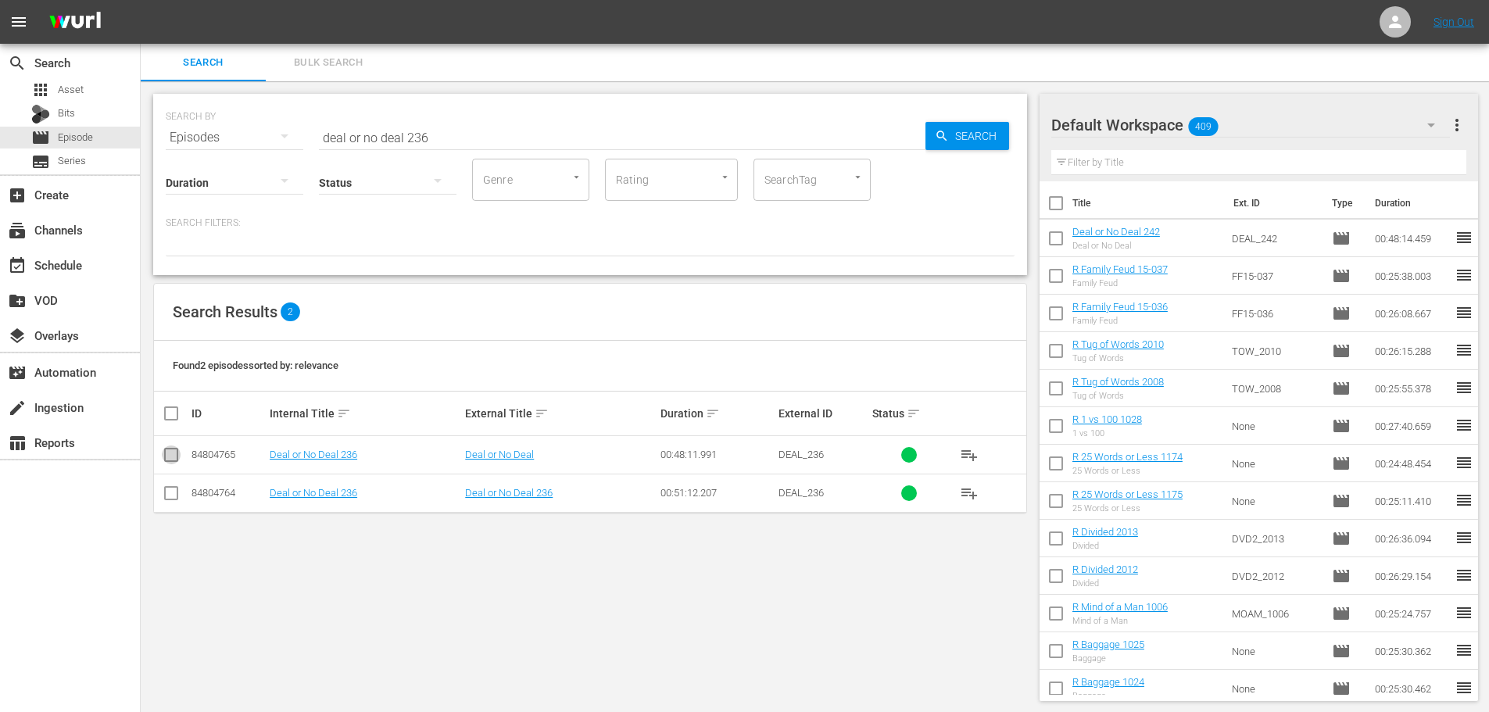
checkbox input "true"
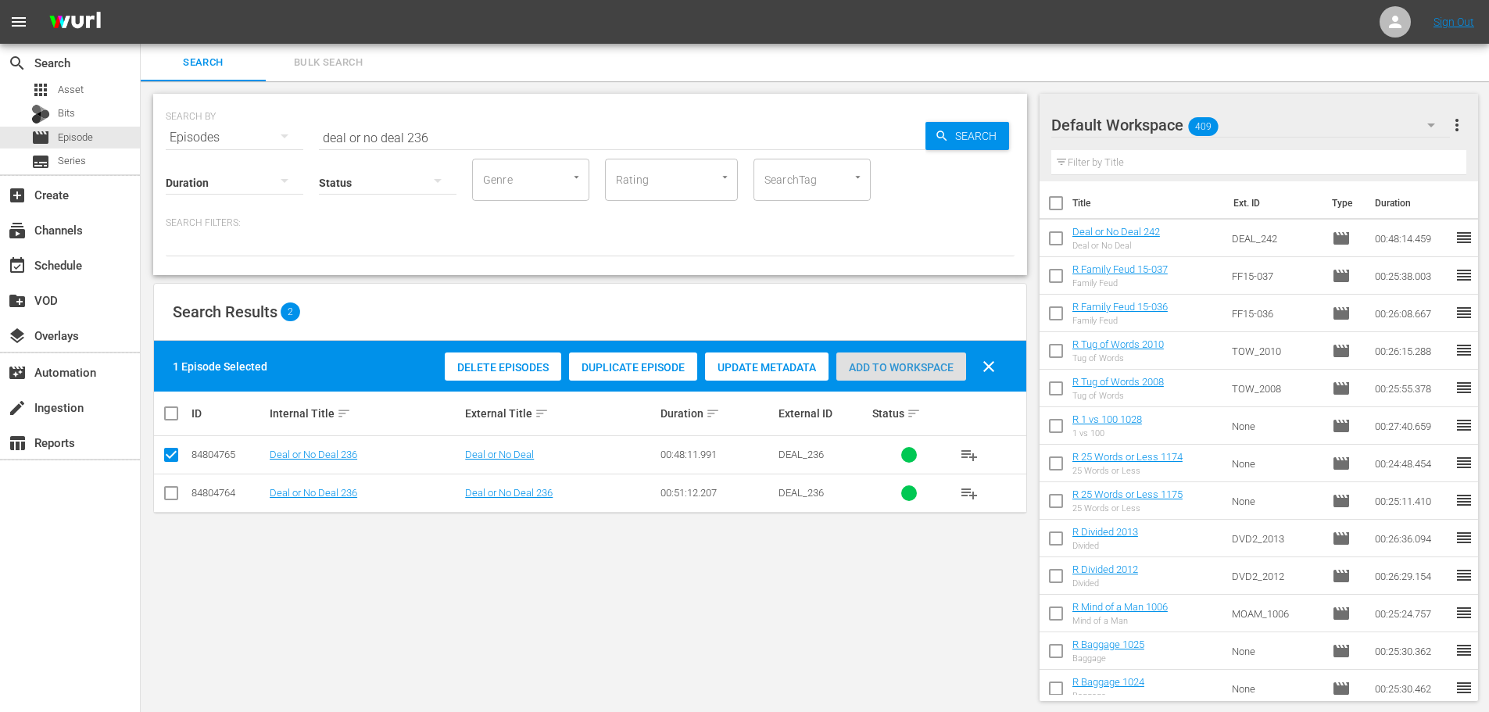
click at [898, 353] on div "Add to Workspace" at bounding box center [902, 368] width 130 height 30
drag, startPoint x: 520, startPoint y: 148, endPoint x: 199, endPoint y: 116, distance: 322.1
click at [199, 116] on div "SEARCH BY Search By Episodes Search ID, Title, Description, Keywords, or Catego…" at bounding box center [590, 128] width 849 height 56
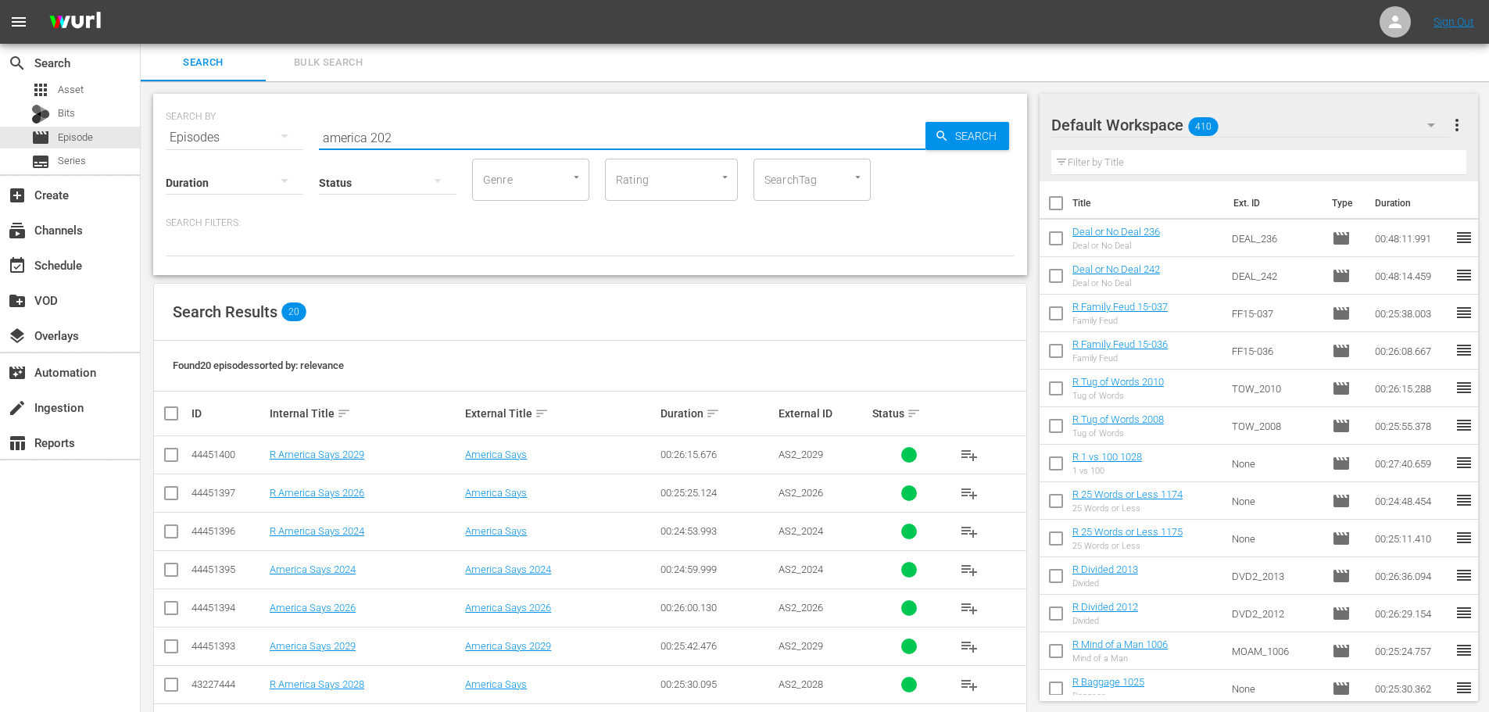
type input "america 202"
click at [163, 545] on td at bounding box center [171, 531] width 35 height 38
click at [167, 529] on input "checkbox" at bounding box center [171, 534] width 19 height 19
checkbox input "true"
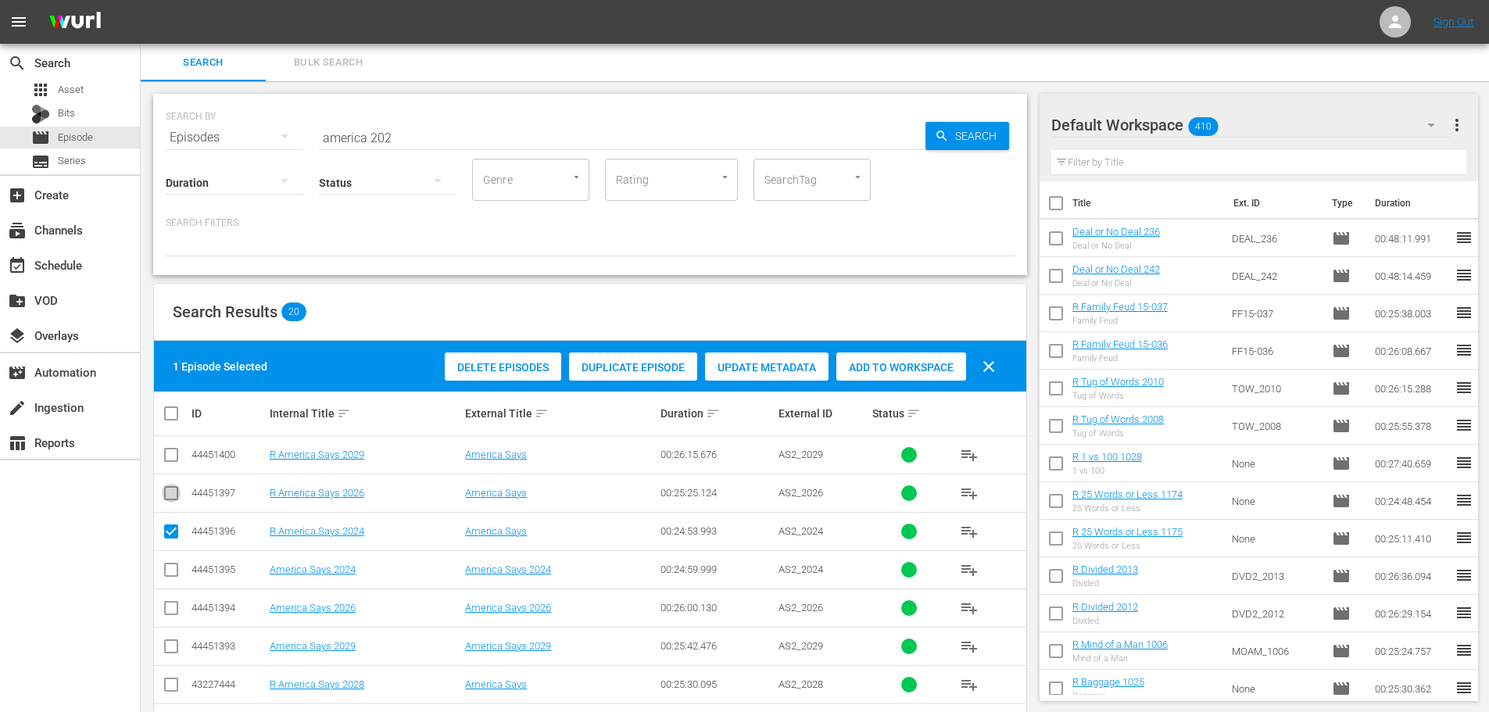
click at [162, 485] on icon at bounding box center [171, 493] width 19 height 19
click at [163, 492] on input "checkbox" at bounding box center [171, 496] width 19 height 19
checkbox input "true"
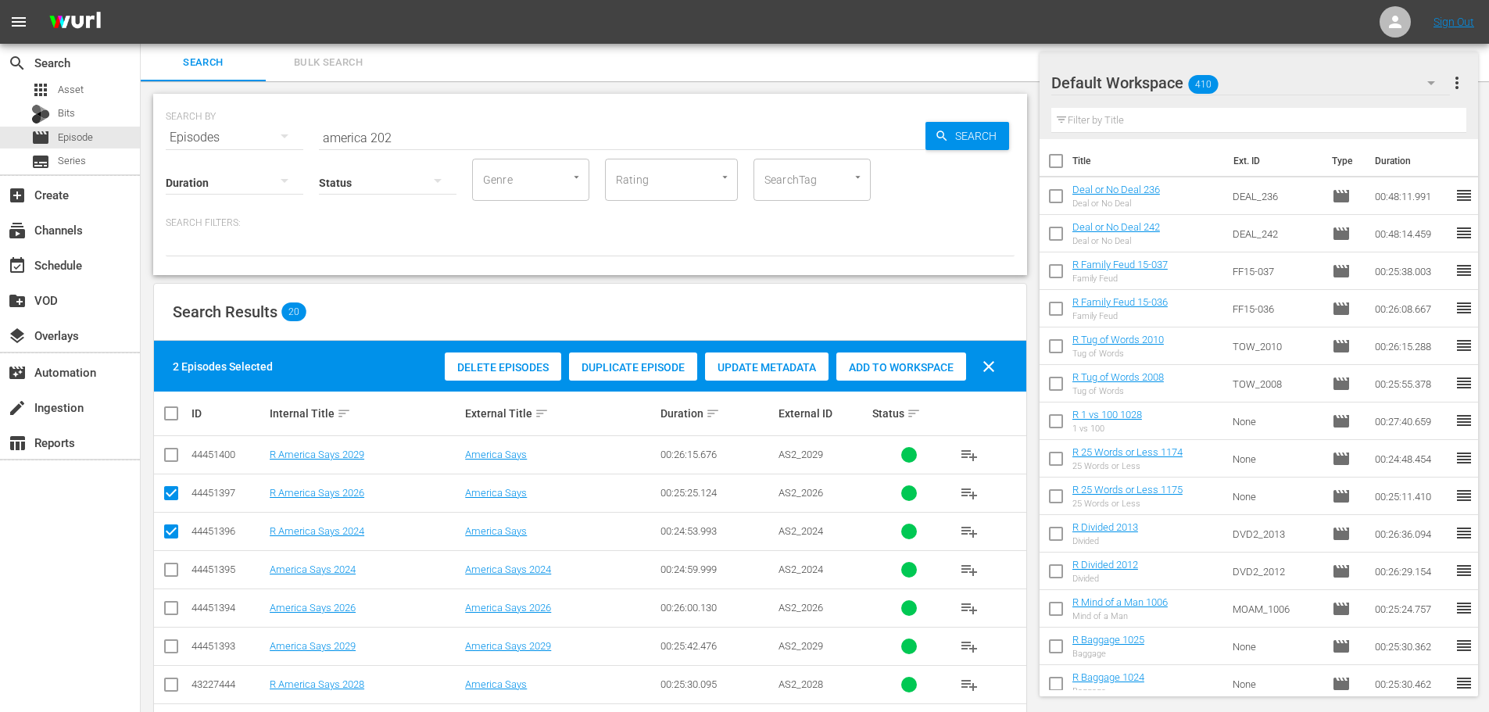
scroll to position [235, 0]
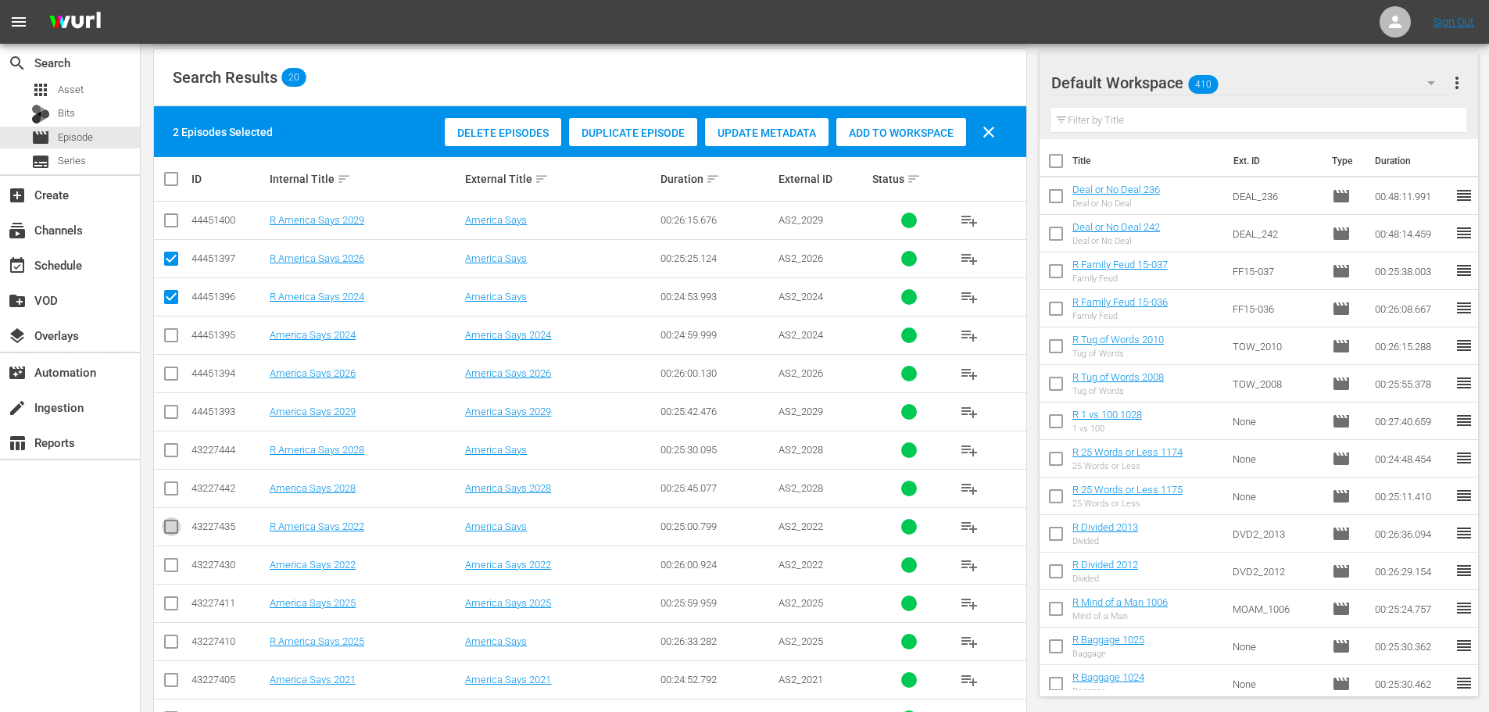
click at [164, 521] on input "checkbox" at bounding box center [171, 530] width 19 height 19
checkbox input "true"
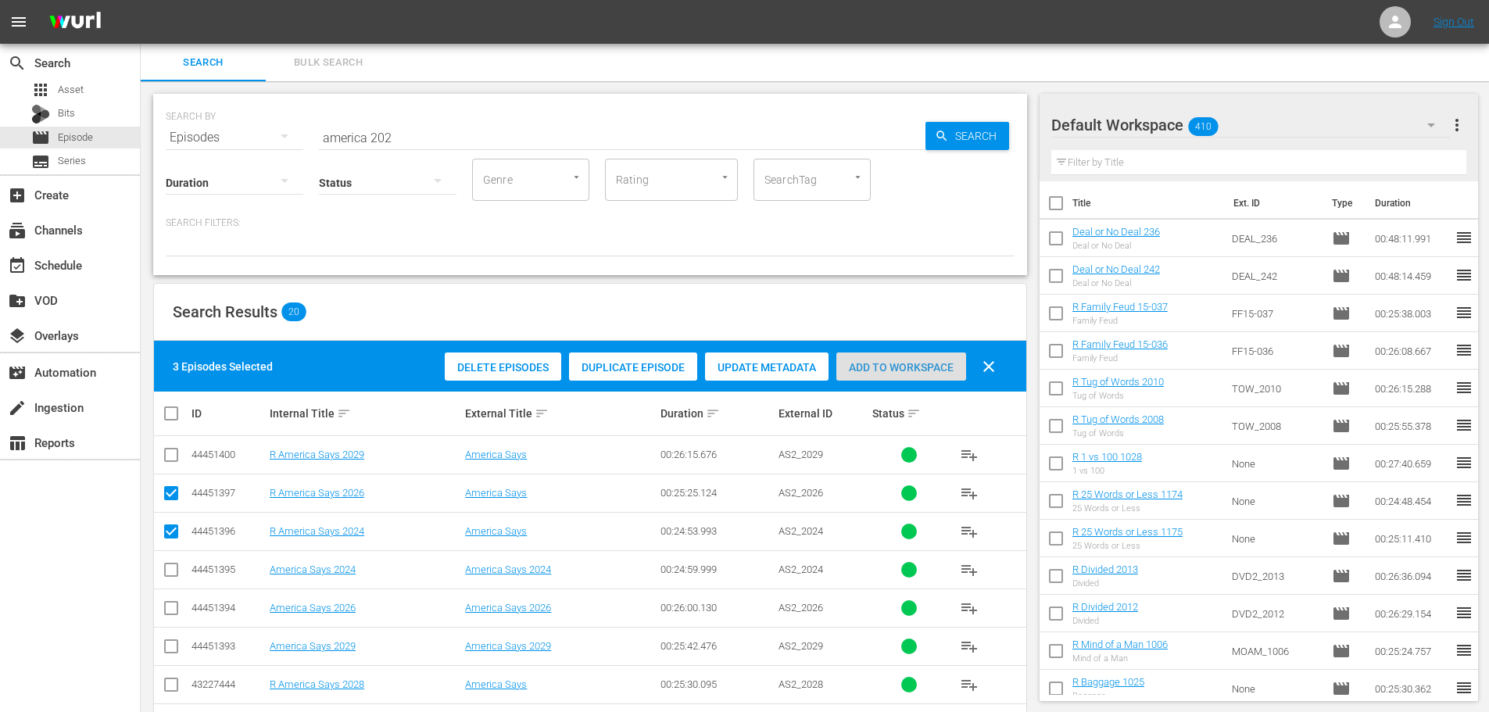
click at [883, 376] on div "Add to Workspace" at bounding box center [902, 368] width 130 height 30
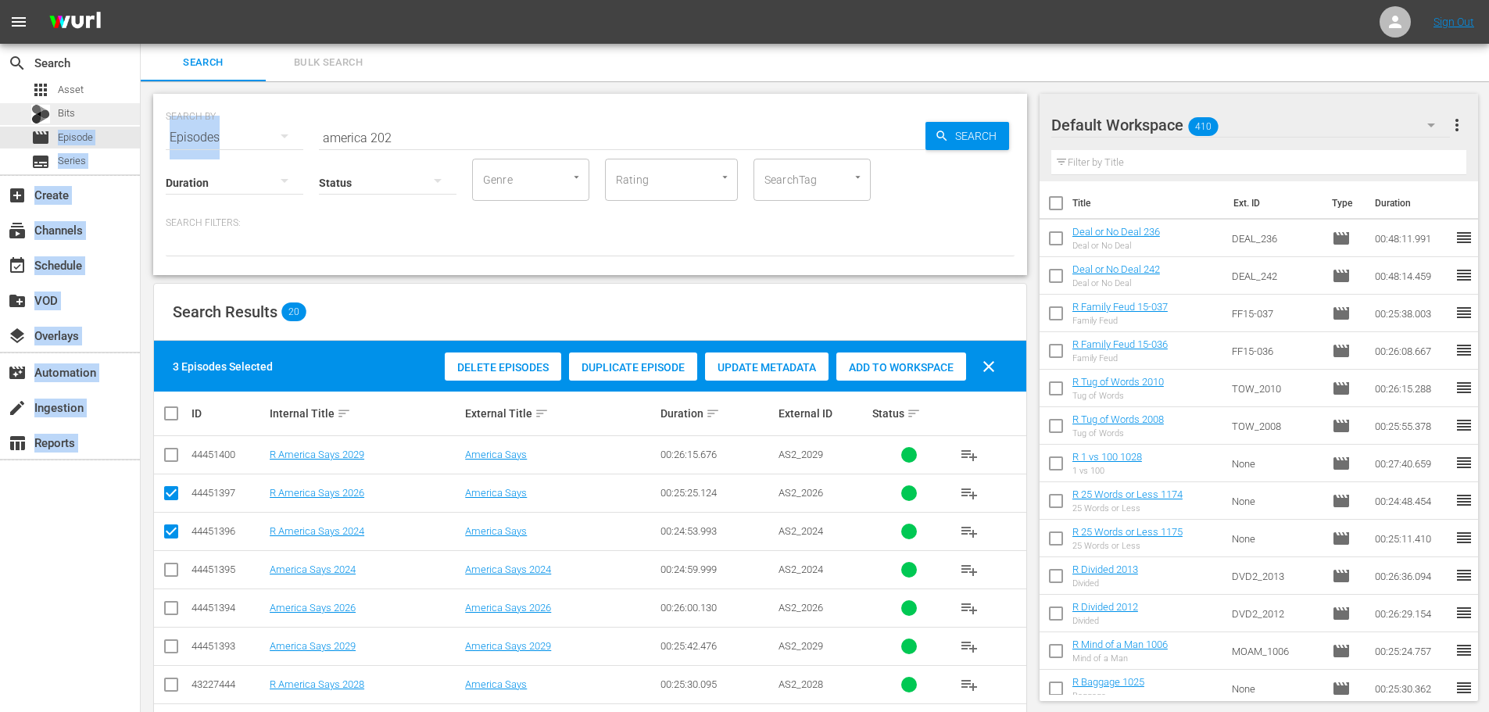
drag, startPoint x: 414, startPoint y: 116, endPoint x: 104, endPoint y: 107, distance: 310.5
click at [141, 0] on div "search Search apps Asset Bits movie Episode subtitles Series add_box Create sub…" at bounding box center [815, 0] width 1349 height 0
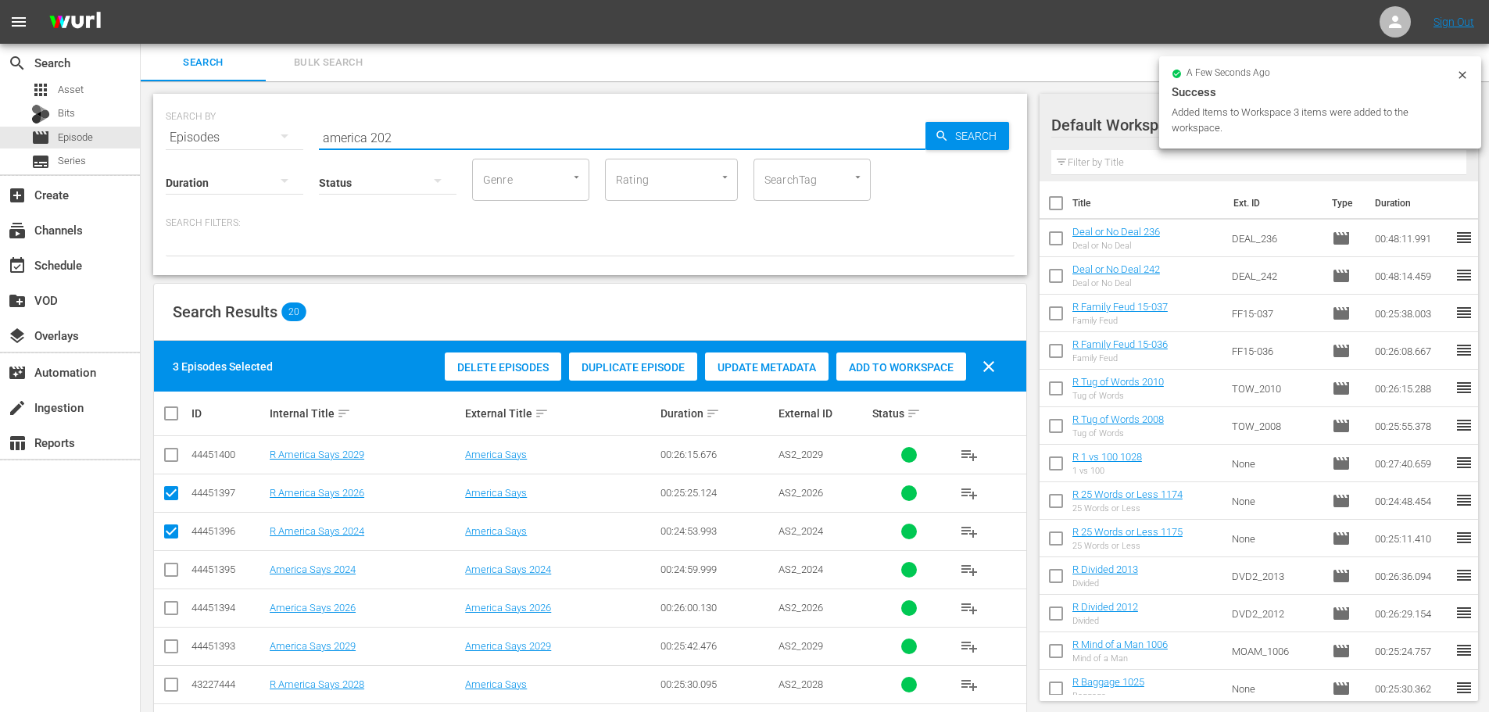
drag, startPoint x: 384, startPoint y: 138, endPoint x: 277, endPoint y: 138, distance: 107.1
click at [277, 138] on div "SEARCH BY Search By Episodes Search ID, Title, Description, Keywords, or Catego…" at bounding box center [590, 128] width 849 height 56
type input "2"
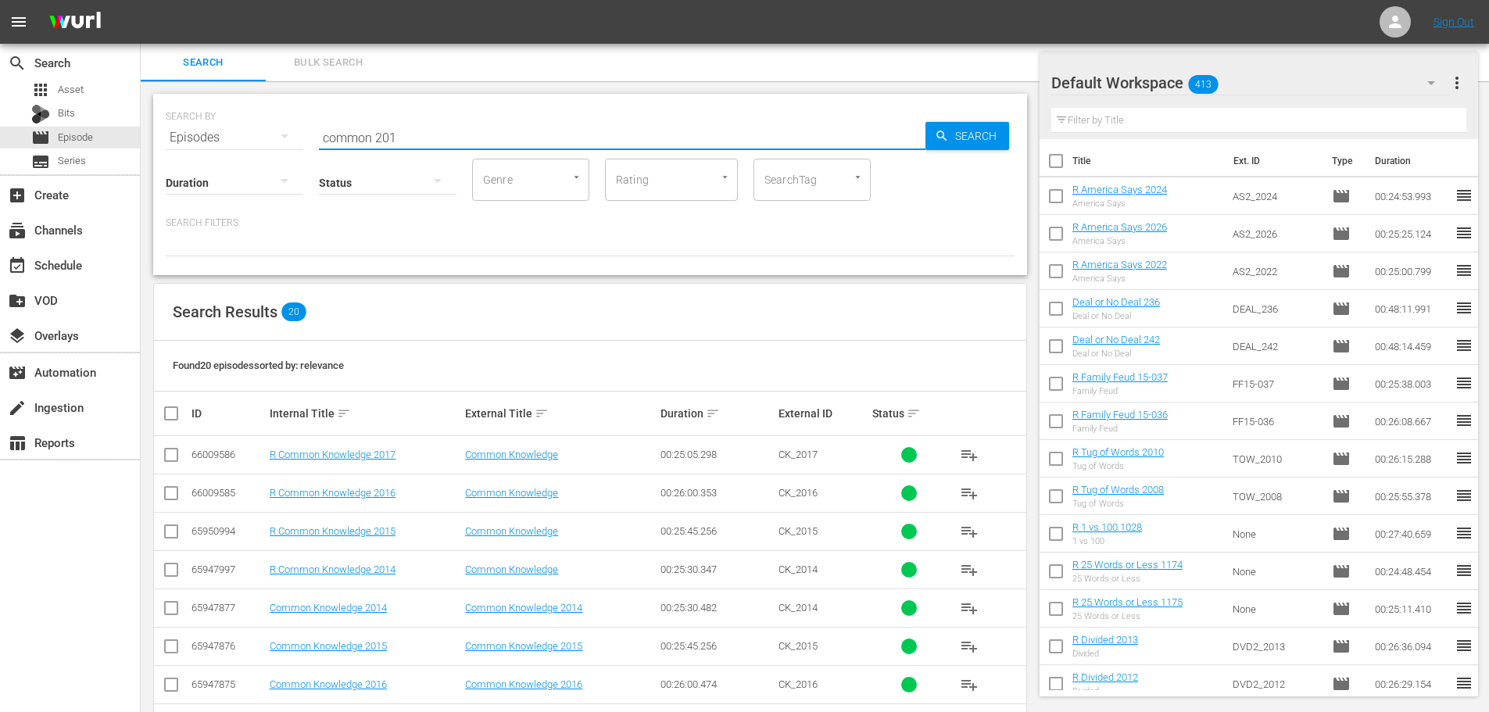
scroll to position [469, 0]
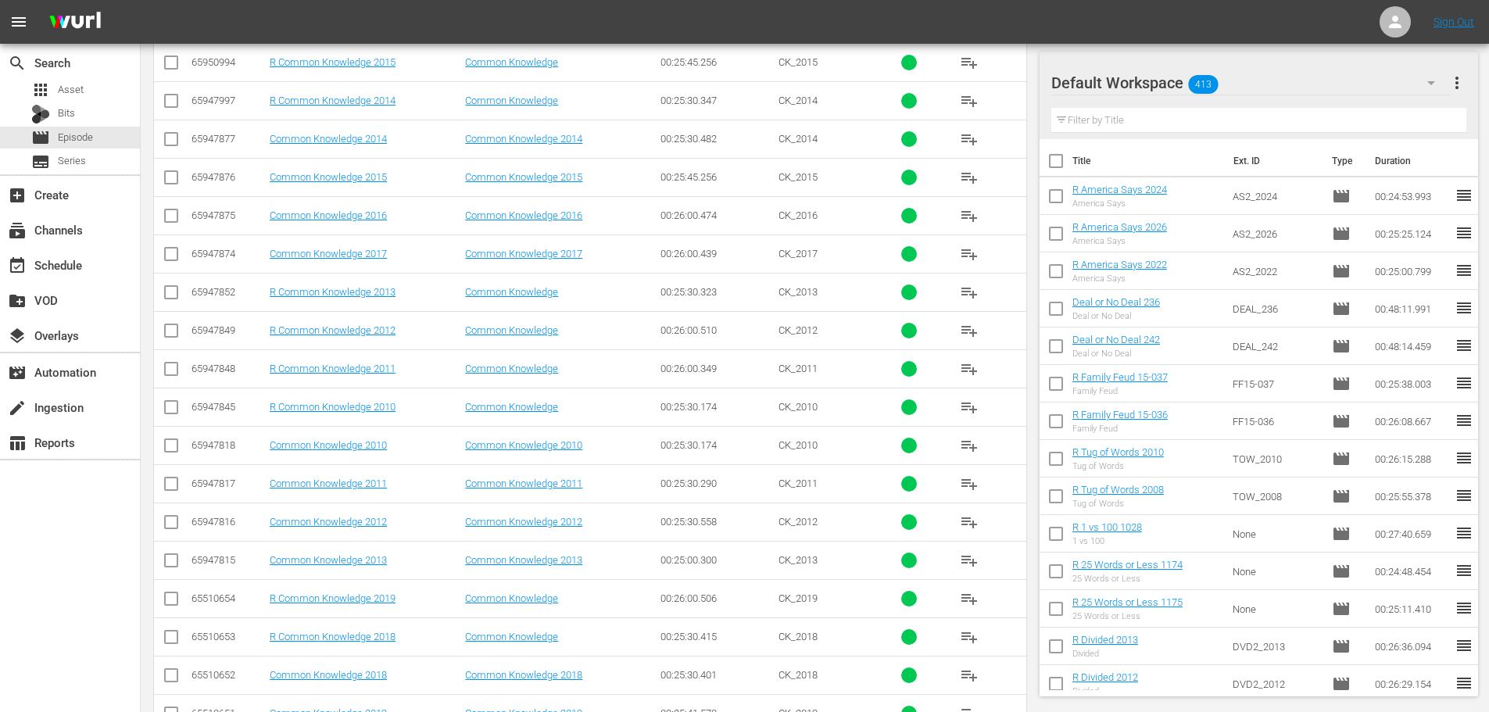
type input "common 201"
click at [163, 372] on input "checkbox" at bounding box center [171, 372] width 19 height 19
checkbox input "true"
click at [172, 292] on input "checkbox" at bounding box center [171, 295] width 19 height 19
checkbox input "true"
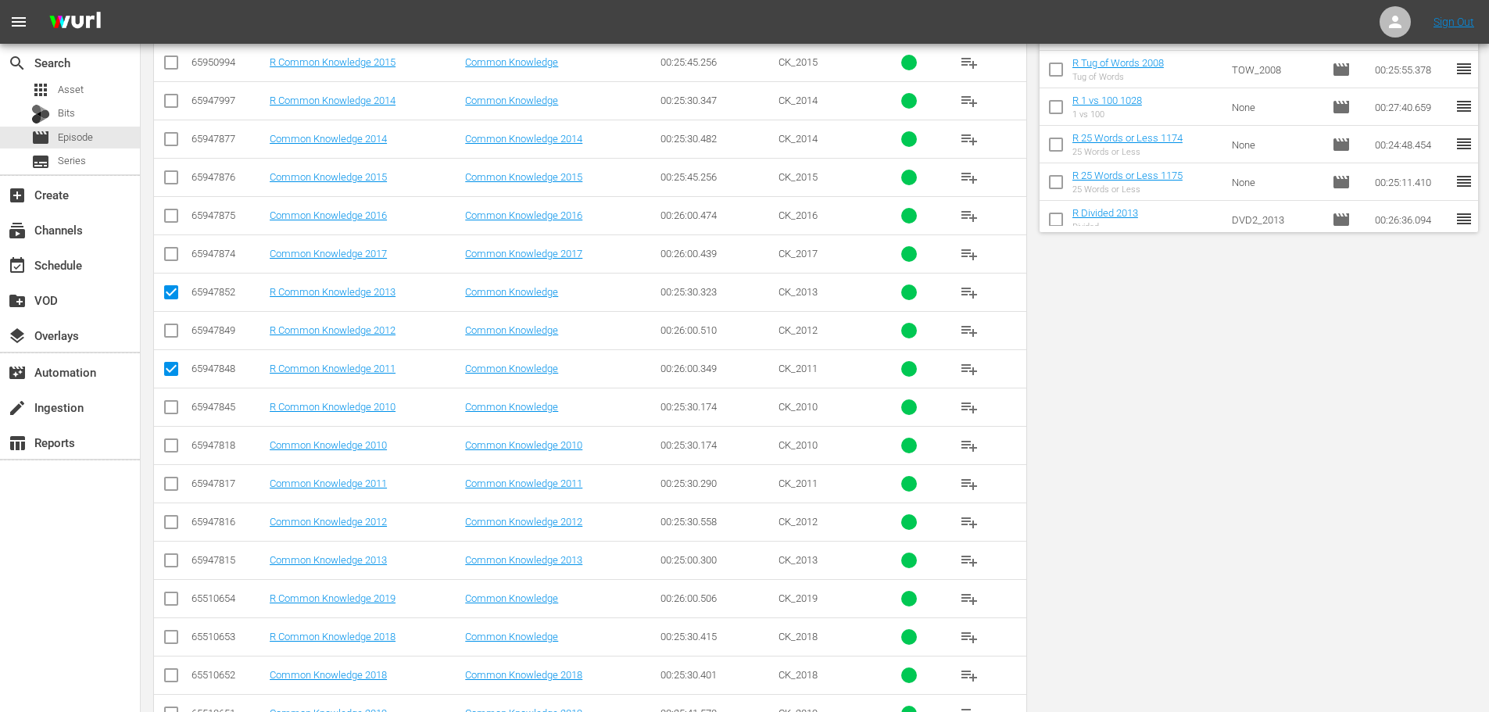
scroll to position [0, 0]
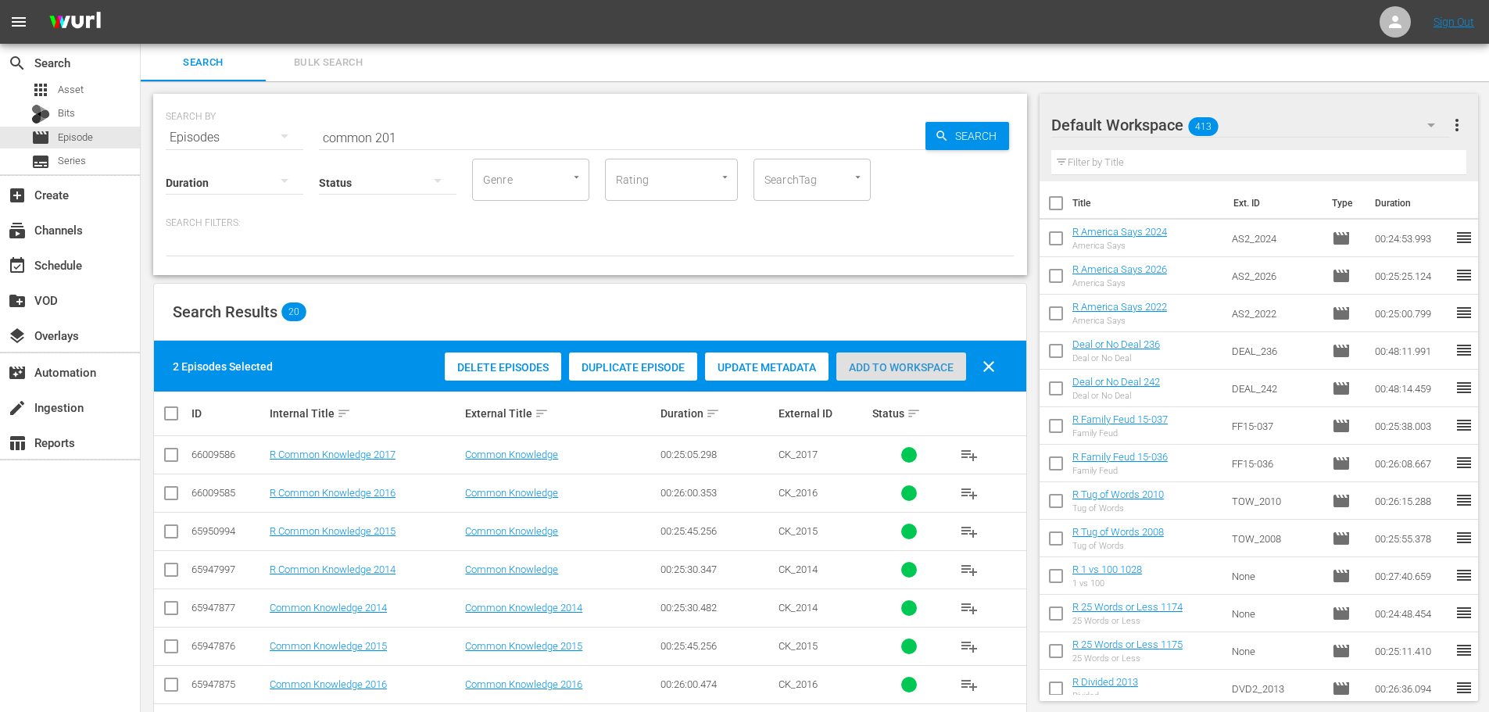
click at [880, 363] on span "Add to Workspace" at bounding box center [902, 367] width 130 height 13
drag, startPoint x: 468, startPoint y: 111, endPoint x: 439, endPoint y: 124, distance: 30.8
click at [455, 119] on div "SEARCH BY Search By Episodes Search ID, Title, Description, Keywords, or Catego…" at bounding box center [590, 128] width 849 height 56
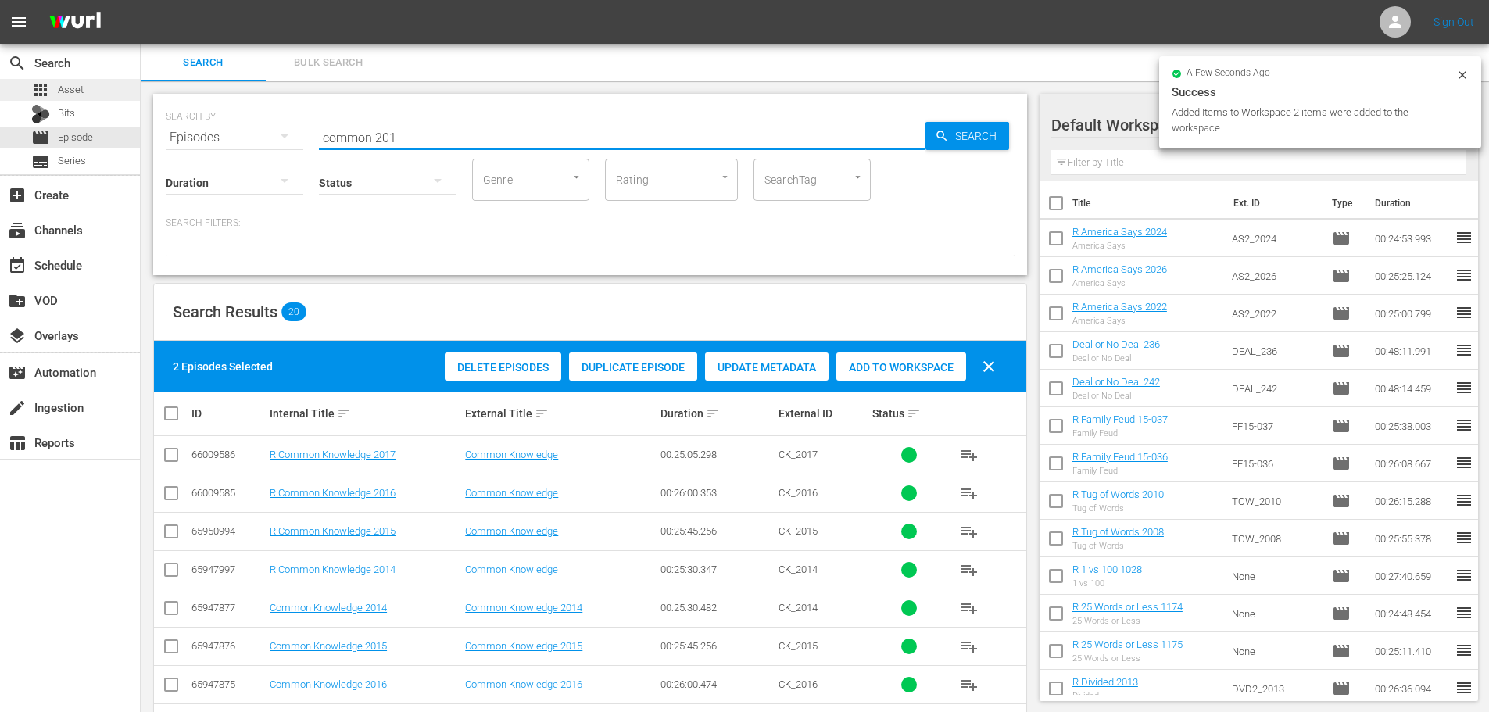
drag, startPoint x: 0, startPoint y: 139, endPoint x: 0, endPoint y: 94, distance: 45.3
click at [141, 0] on div "search Search apps Asset Bits movie Episode subtitles Series add_box Create sub…" at bounding box center [815, 0] width 1349 height 0
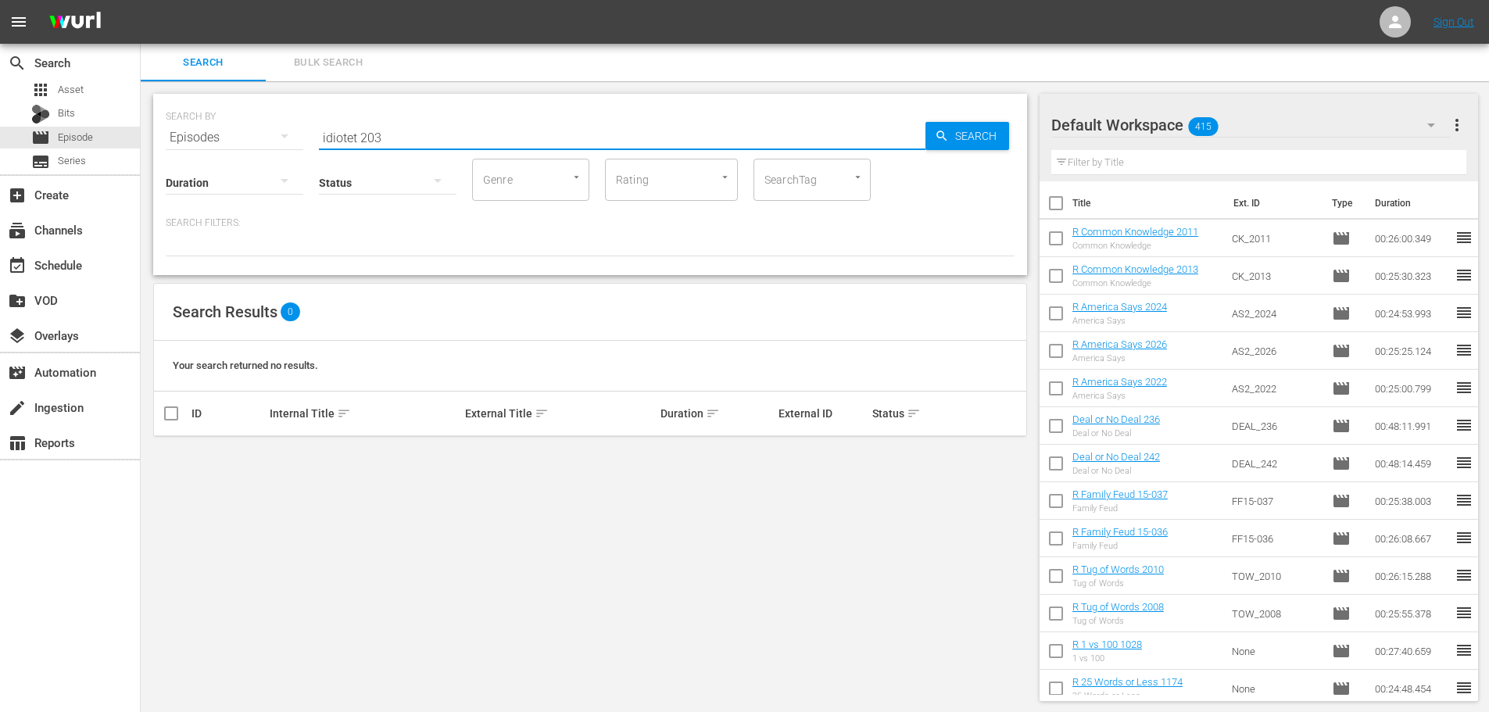
click at [354, 128] on input "idiotet 203" at bounding box center [622, 138] width 607 height 38
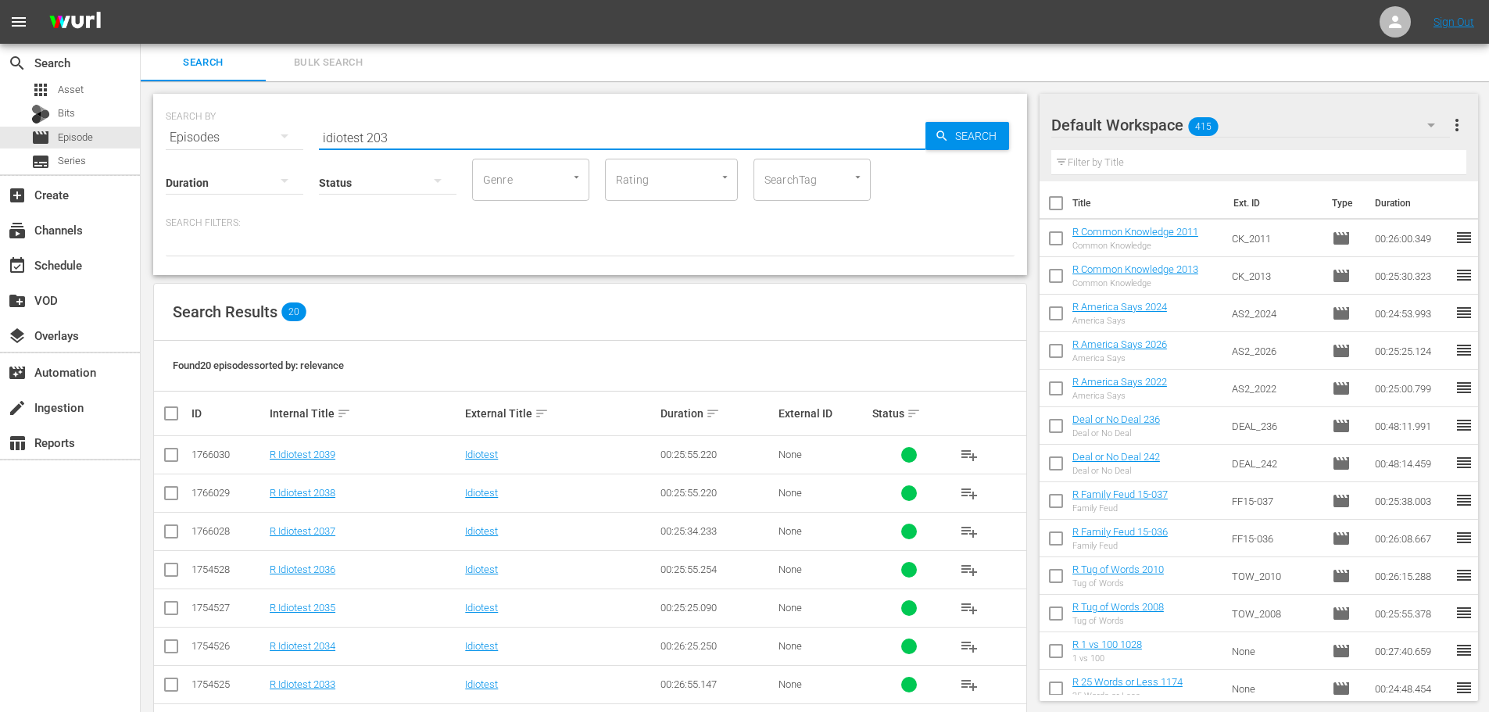
type input "idiotest 203"
click at [167, 488] on input "checkbox" at bounding box center [171, 496] width 19 height 19
checkbox input "true"
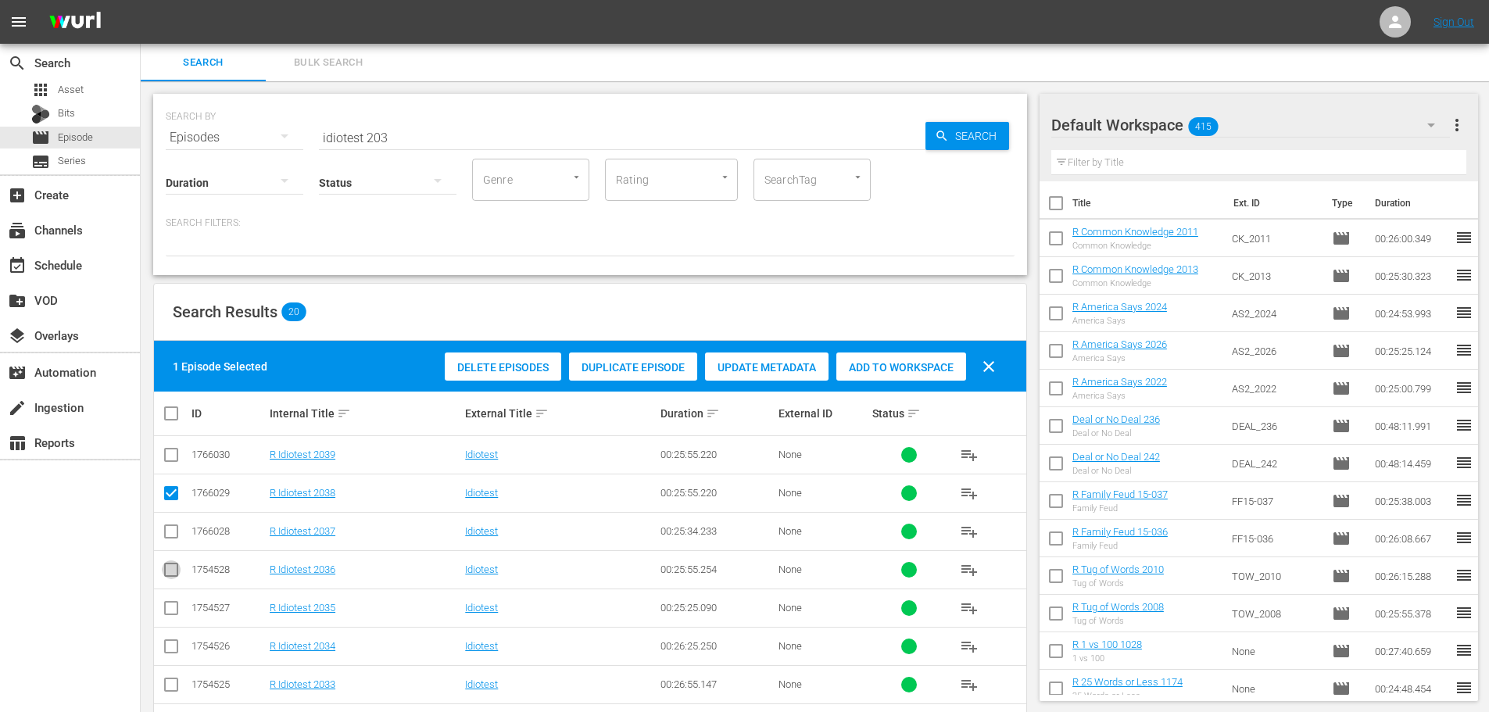
click at [169, 565] on input "checkbox" at bounding box center [171, 573] width 19 height 19
checkbox input "true"
drag, startPoint x: 875, startPoint y: 360, endPoint x: 683, endPoint y: 292, distance: 203.7
click at [875, 361] on div "Add to Workspace" at bounding box center [902, 368] width 130 height 30
drag, startPoint x: 462, startPoint y: 137, endPoint x: 31, endPoint y: 123, distance: 431.0
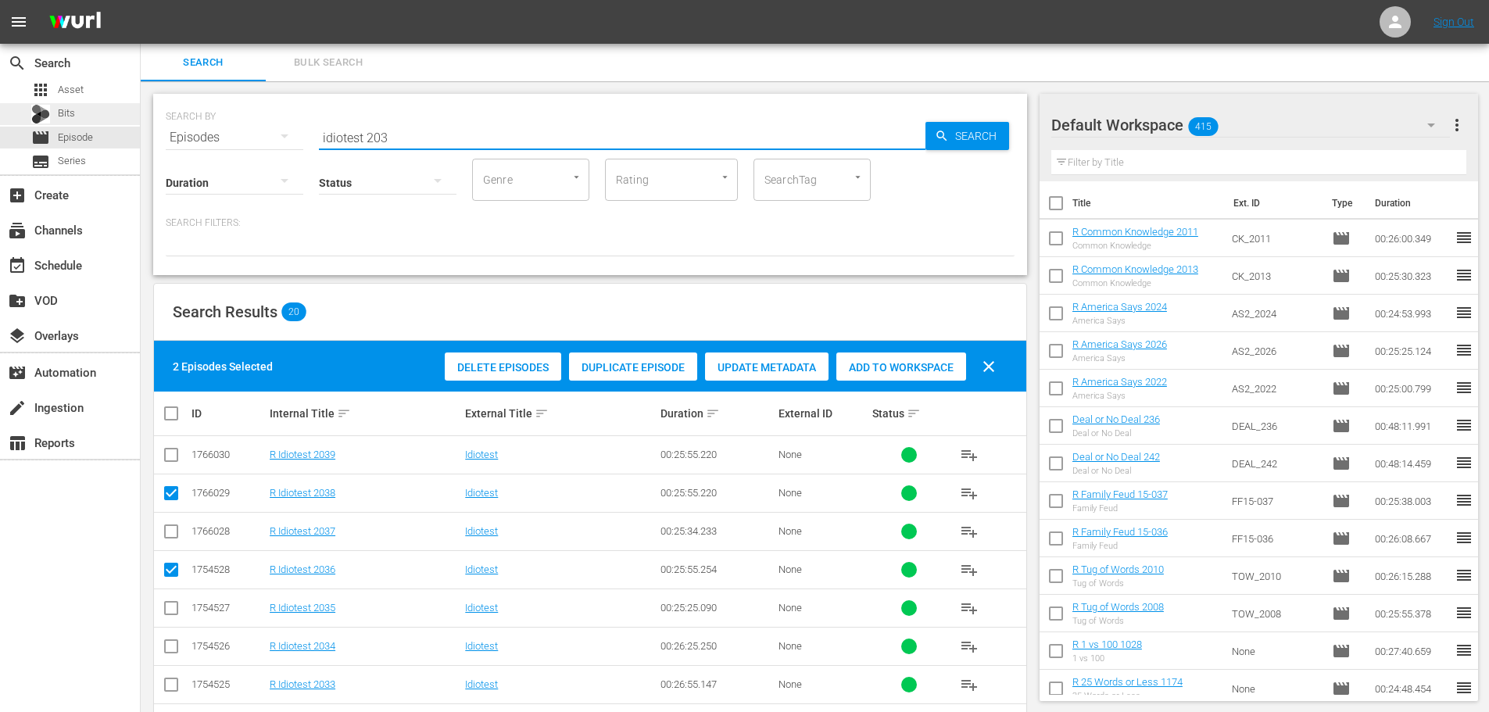
click at [141, 0] on div "search Search apps Asset Bits movie Episode subtitles Series add_box Create sub…" at bounding box center [815, 0] width 1349 height 0
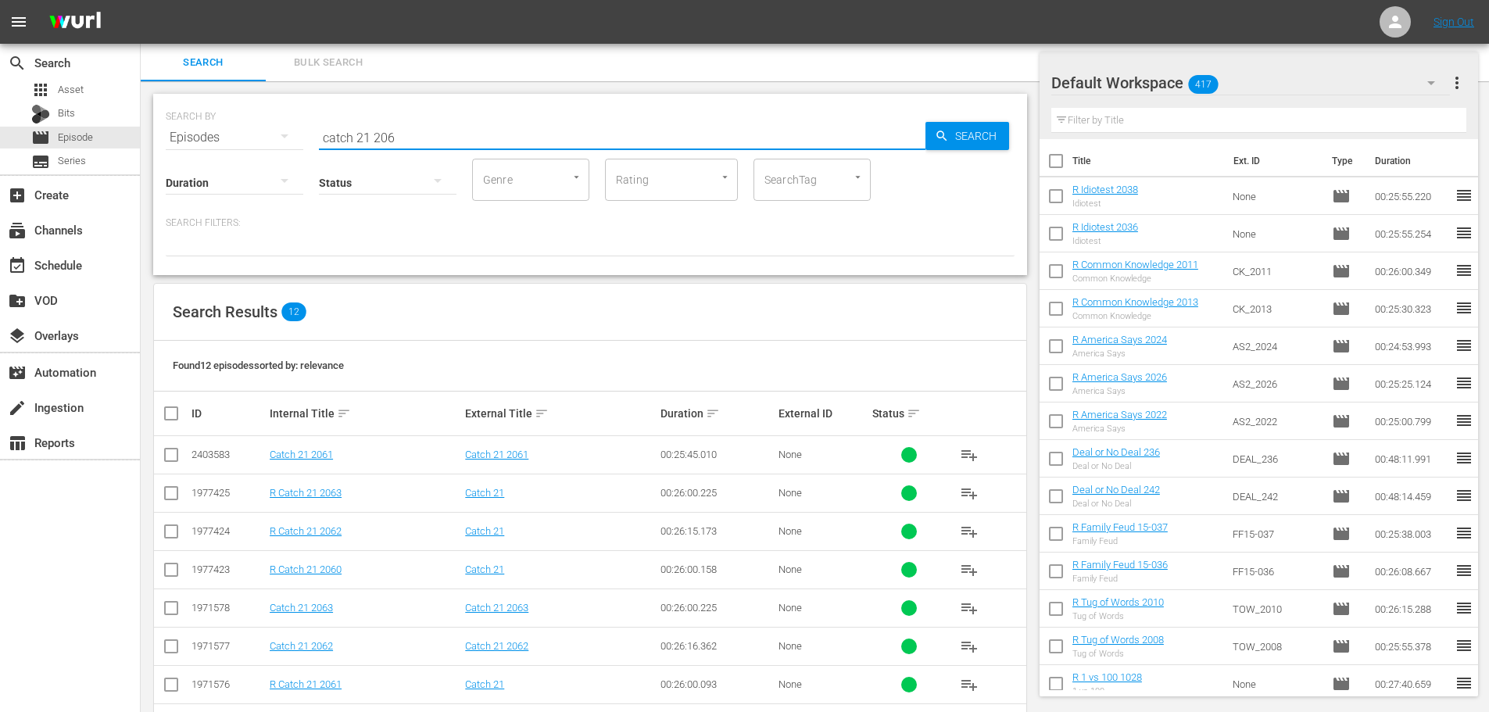
scroll to position [213, 0]
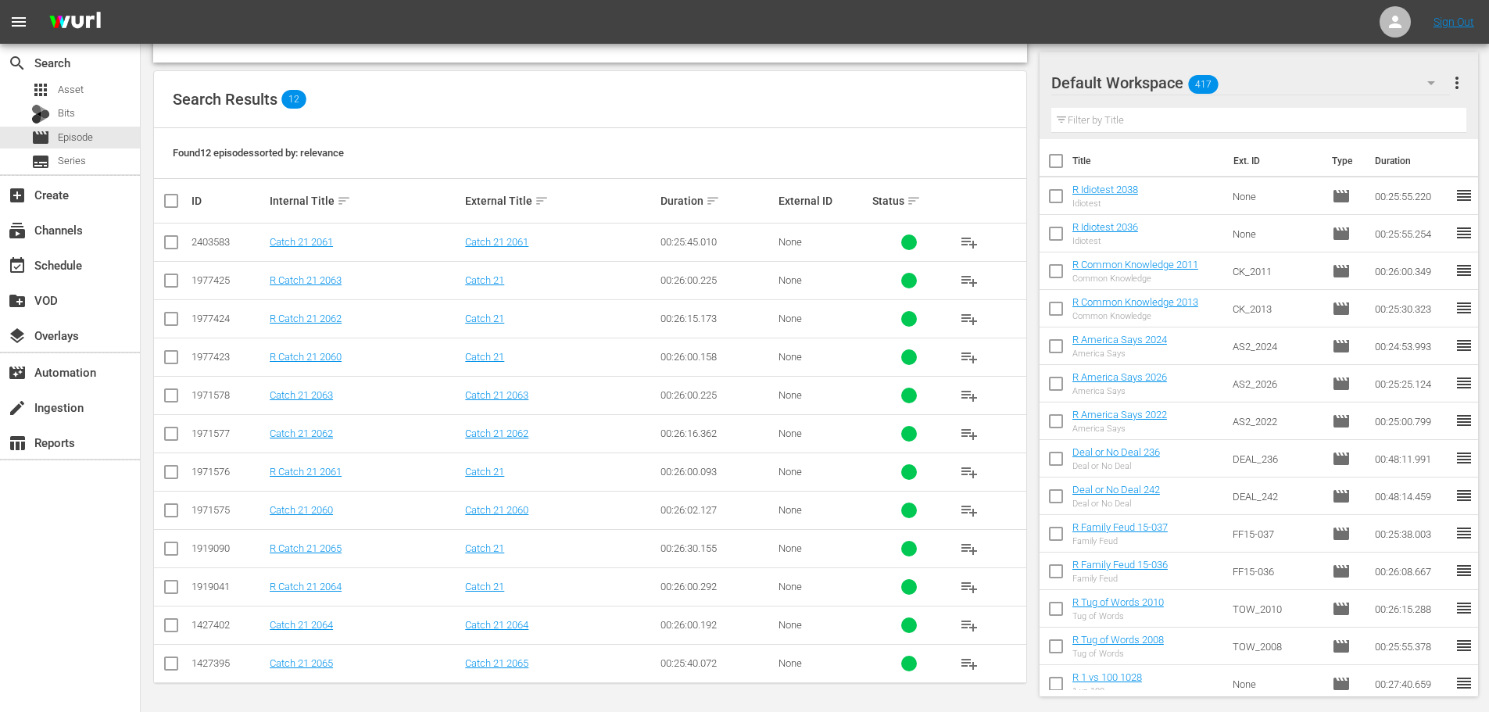
type input "catch 21 206"
click at [168, 477] on input "checkbox" at bounding box center [171, 475] width 19 height 19
checkbox input "true"
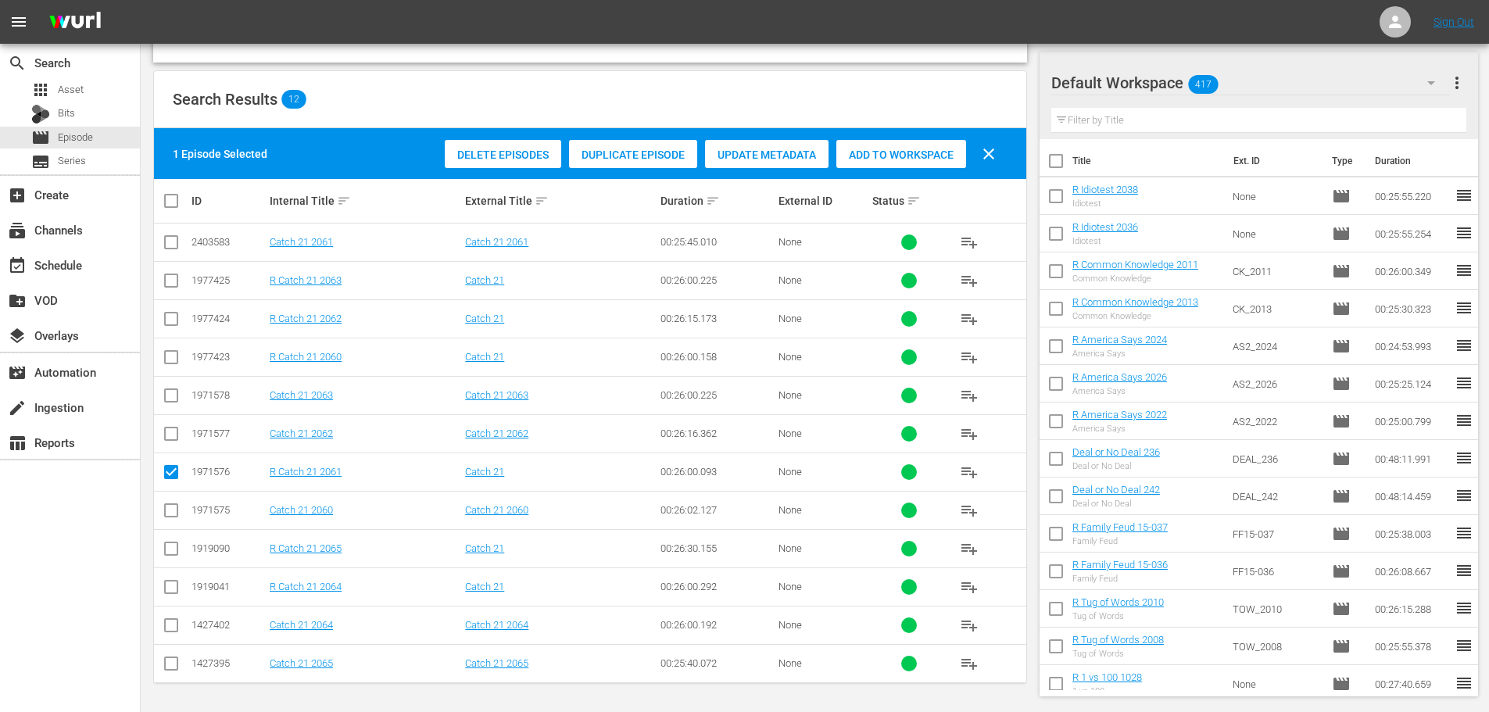
click at [168, 288] on input "checkbox" at bounding box center [171, 283] width 19 height 19
checkbox input "true"
click at [176, 551] on input "checkbox" at bounding box center [171, 552] width 19 height 19
checkbox input "true"
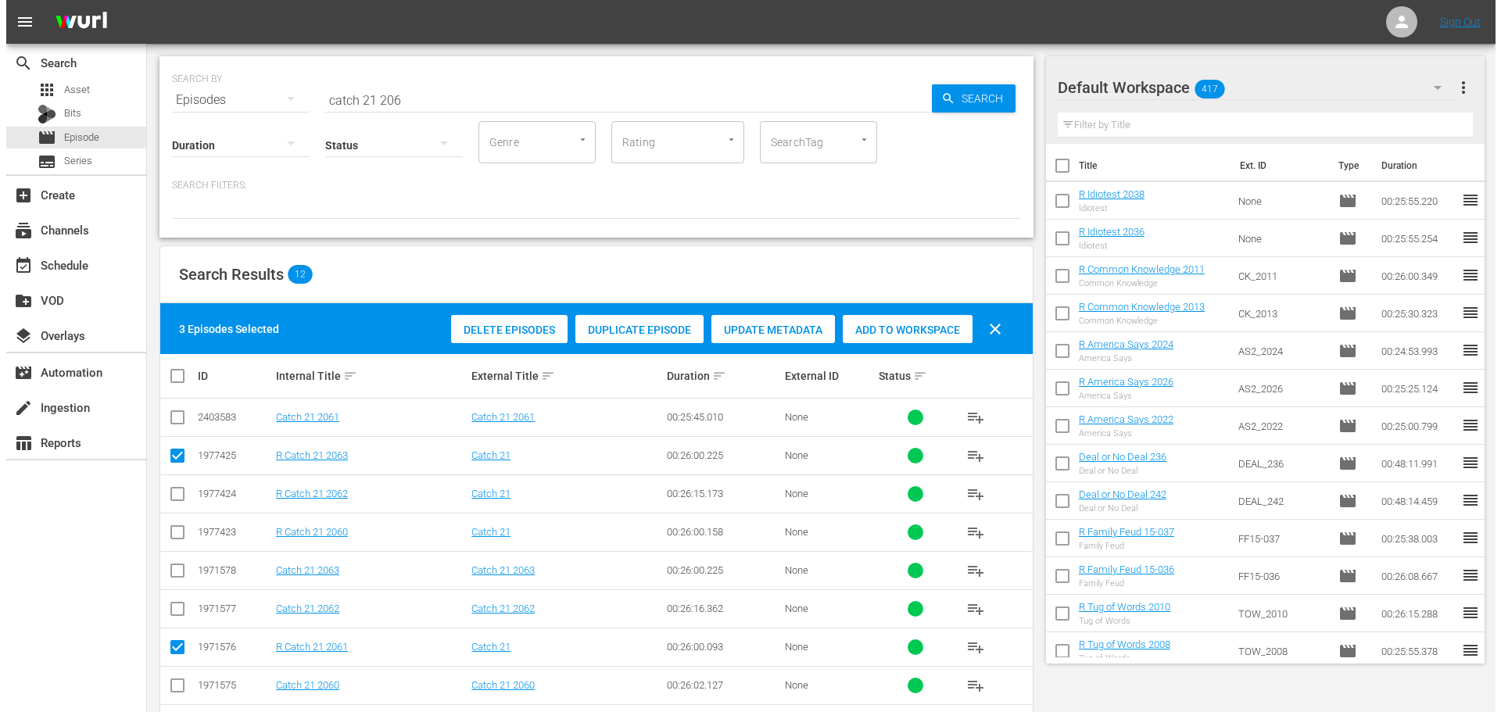
scroll to position [0, 0]
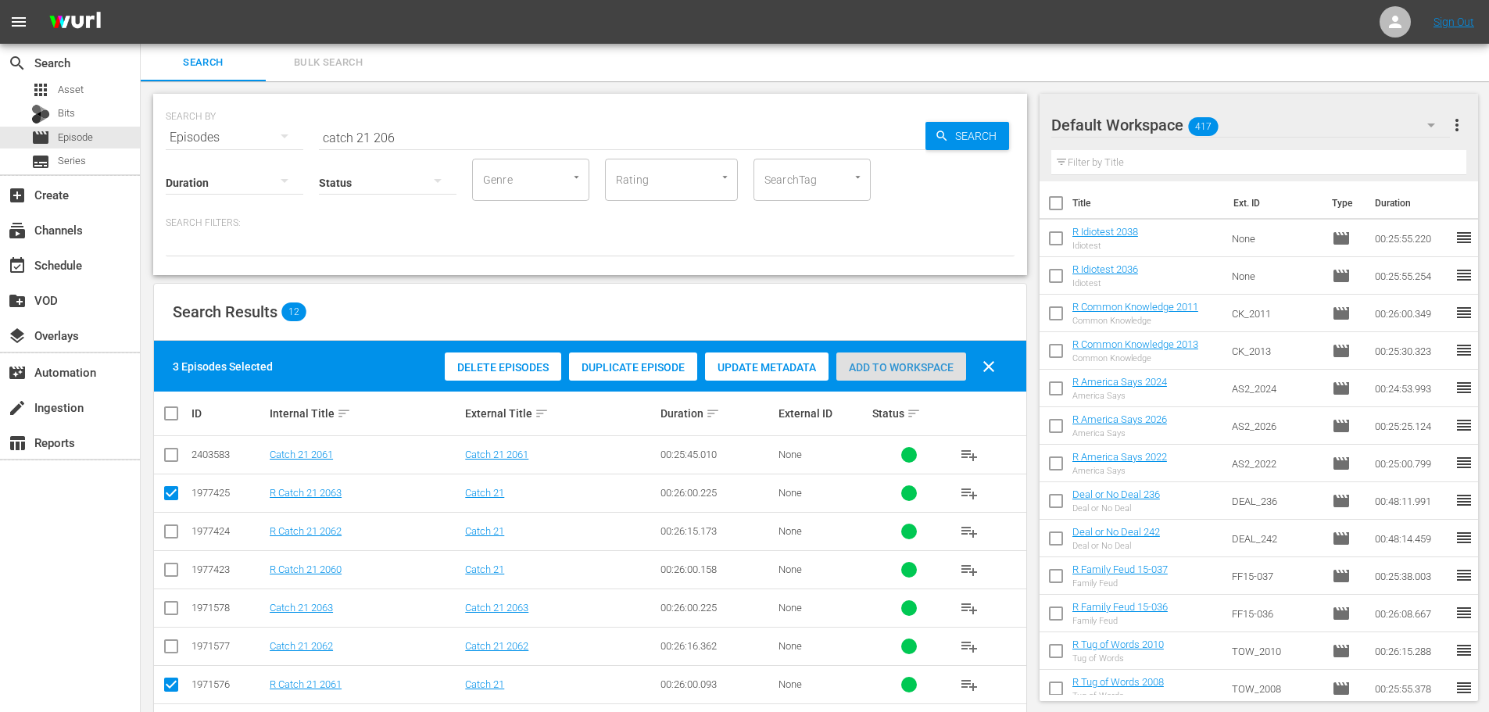
click at [916, 368] on span "Add to Workspace" at bounding box center [902, 367] width 130 height 13
drag, startPoint x: 470, startPoint y: 143, endPoint x: 0, endPoint y: 142, distance: 469.9
click at [141, 0] on div "search Search apps Asset Bits movie Episode subtitles Series add_box Create sub…" at bounding box center [815, 0] width 1349 height 0
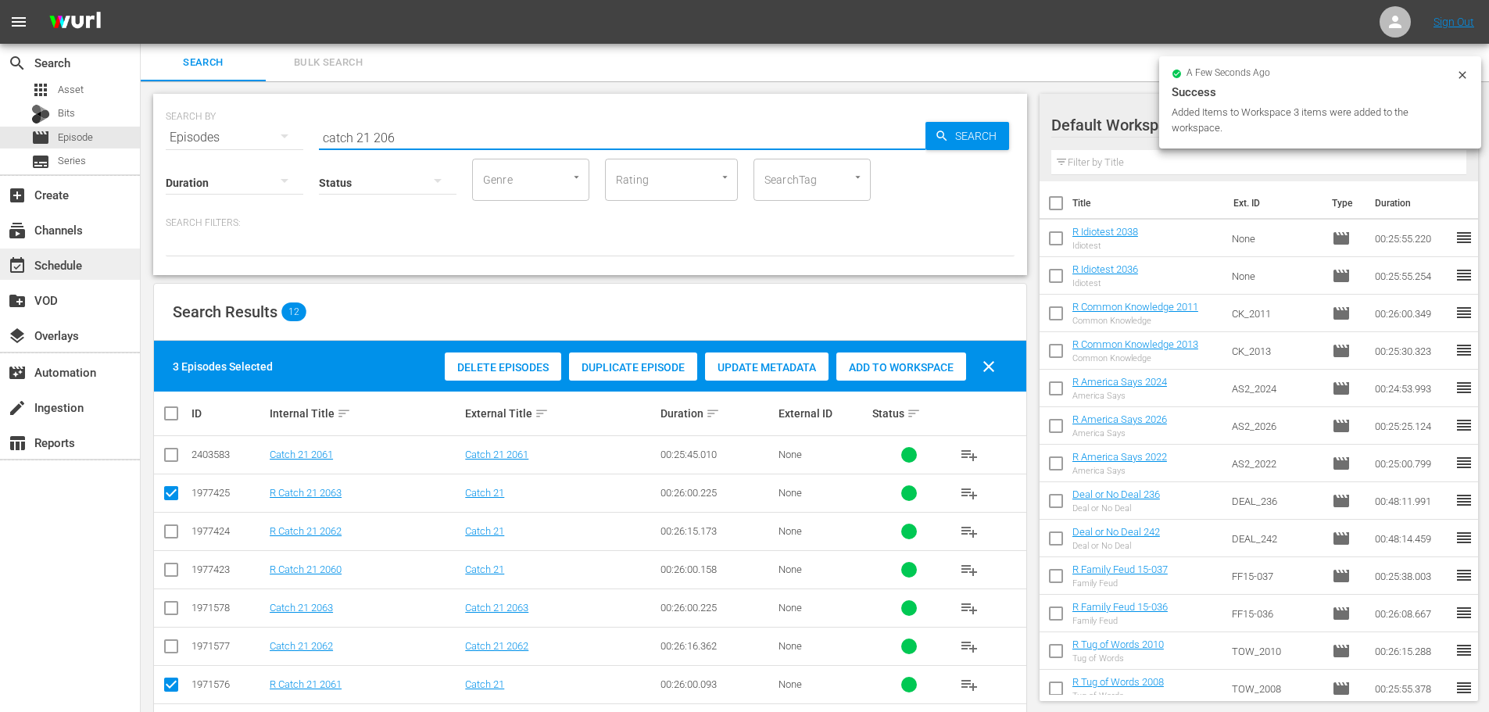
click at [61, 270] on div "event_available Schedule" at bounding box center [44, 263] width 88 height 14
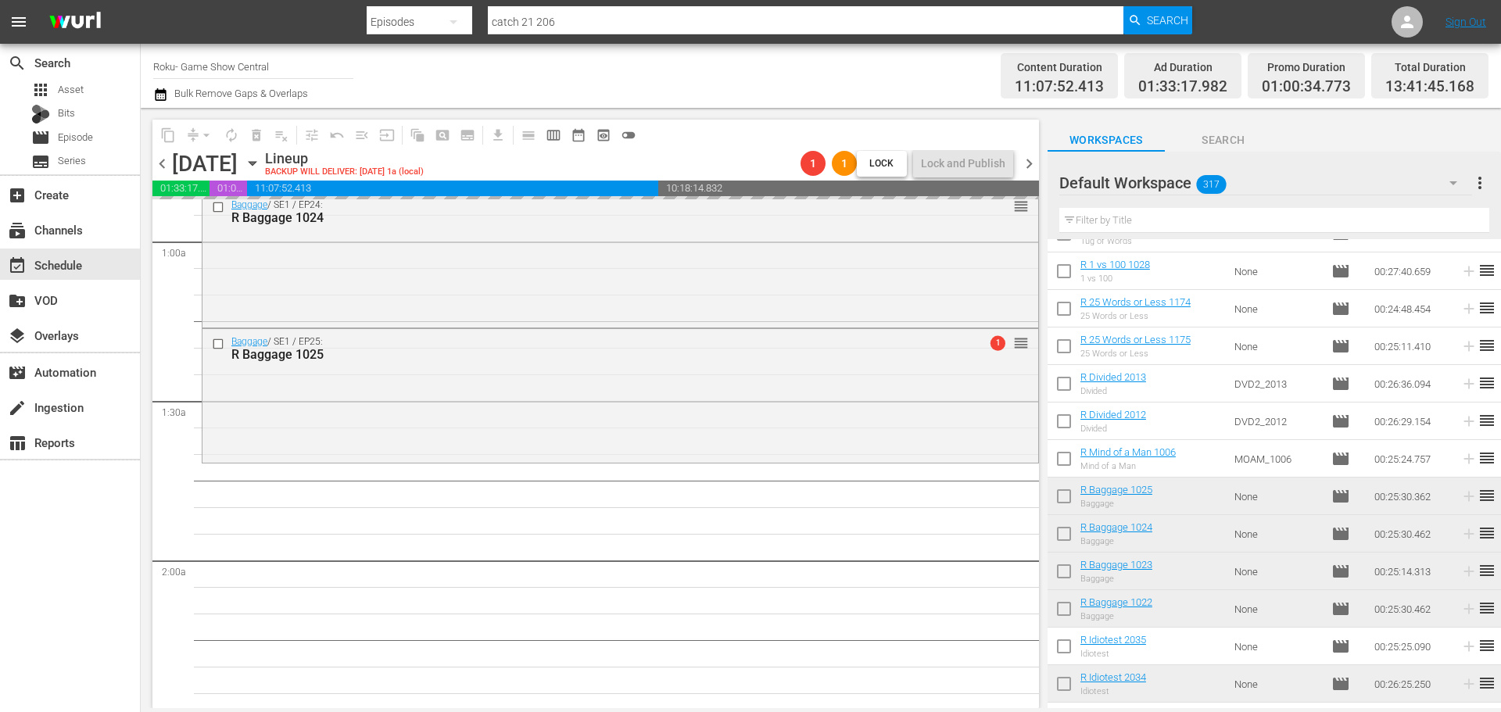
scroll to position [469, 0]
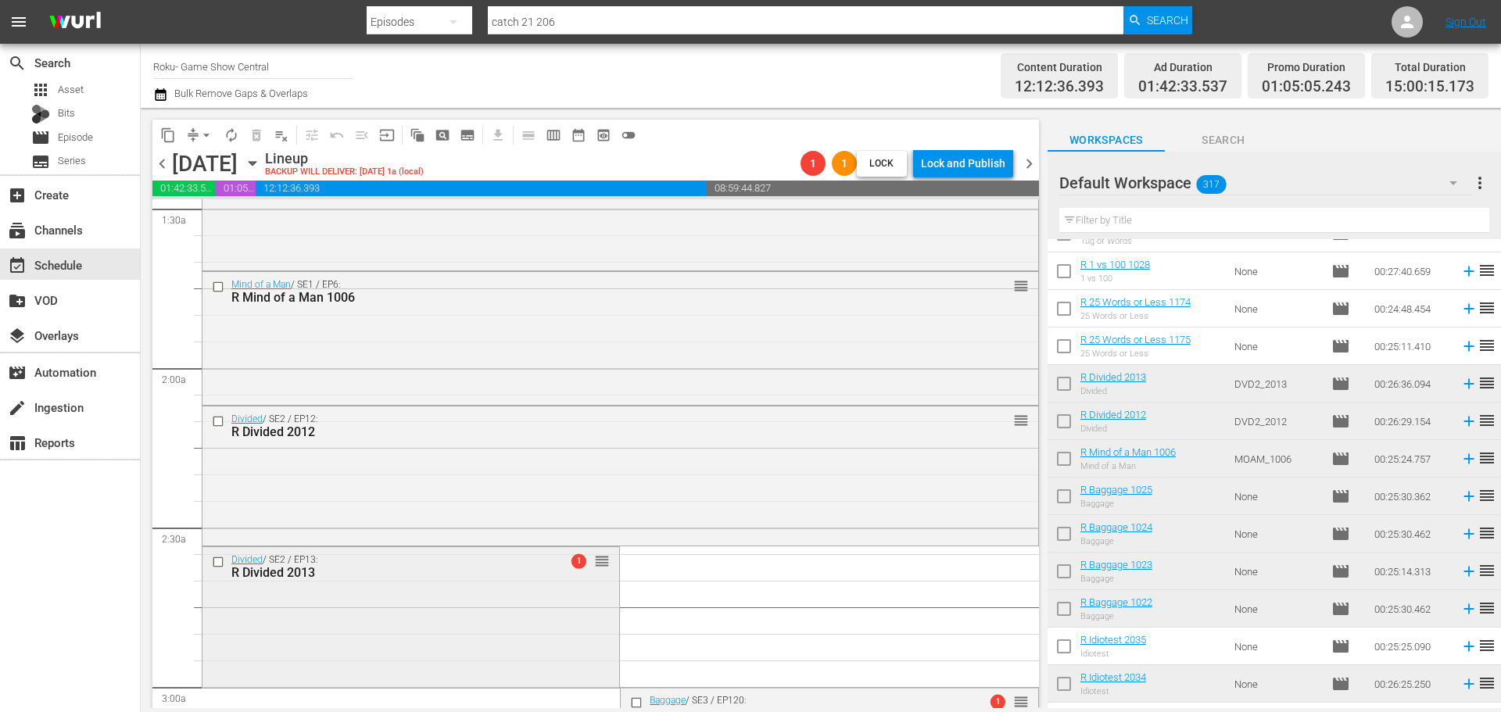
click at [342, 650] on div "Divided / SE2 / EP13: R Divided 2013 1 reorder" at bounding box center [410, 615] width 417 height 137
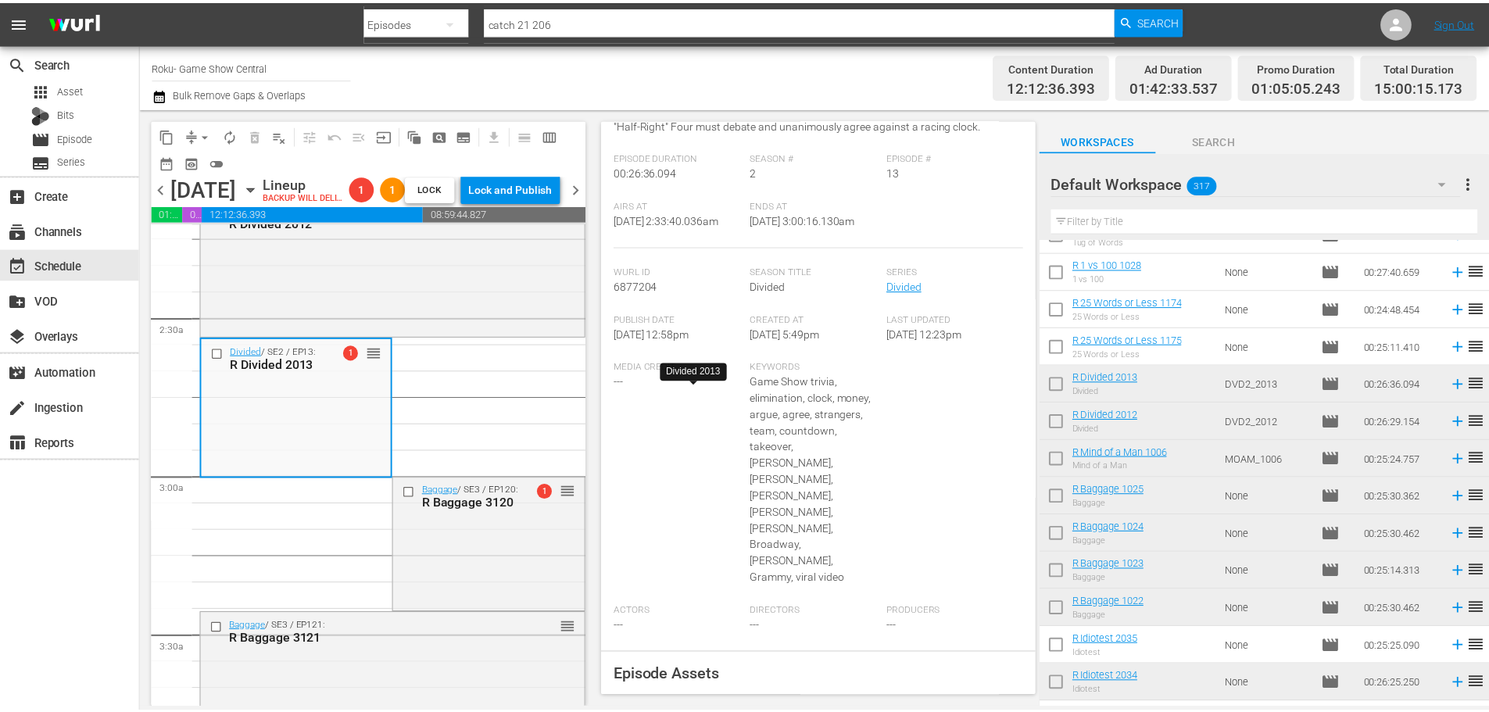
scroll to position [13, 0]
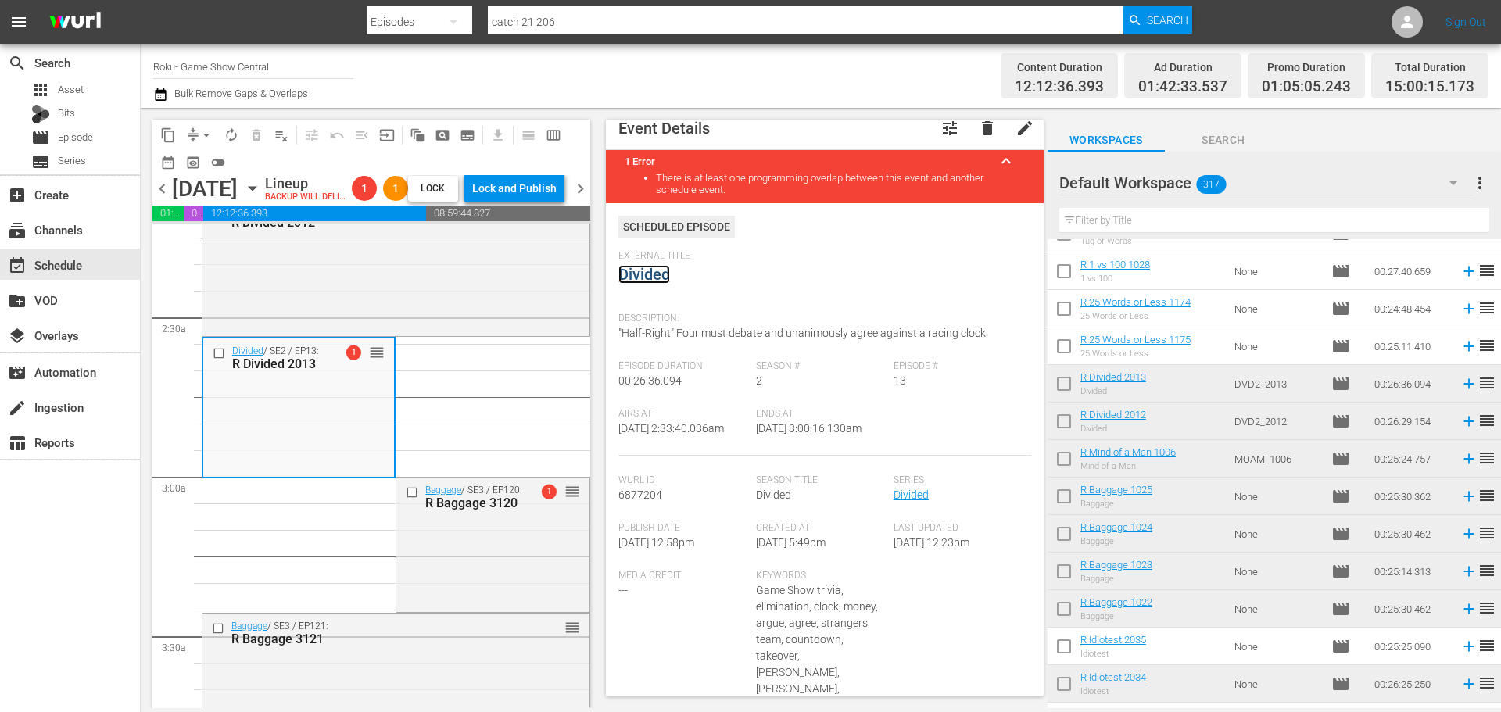
click at [620, 274] on link "Divided" at bounding box center [644, 274] width 52 height 19
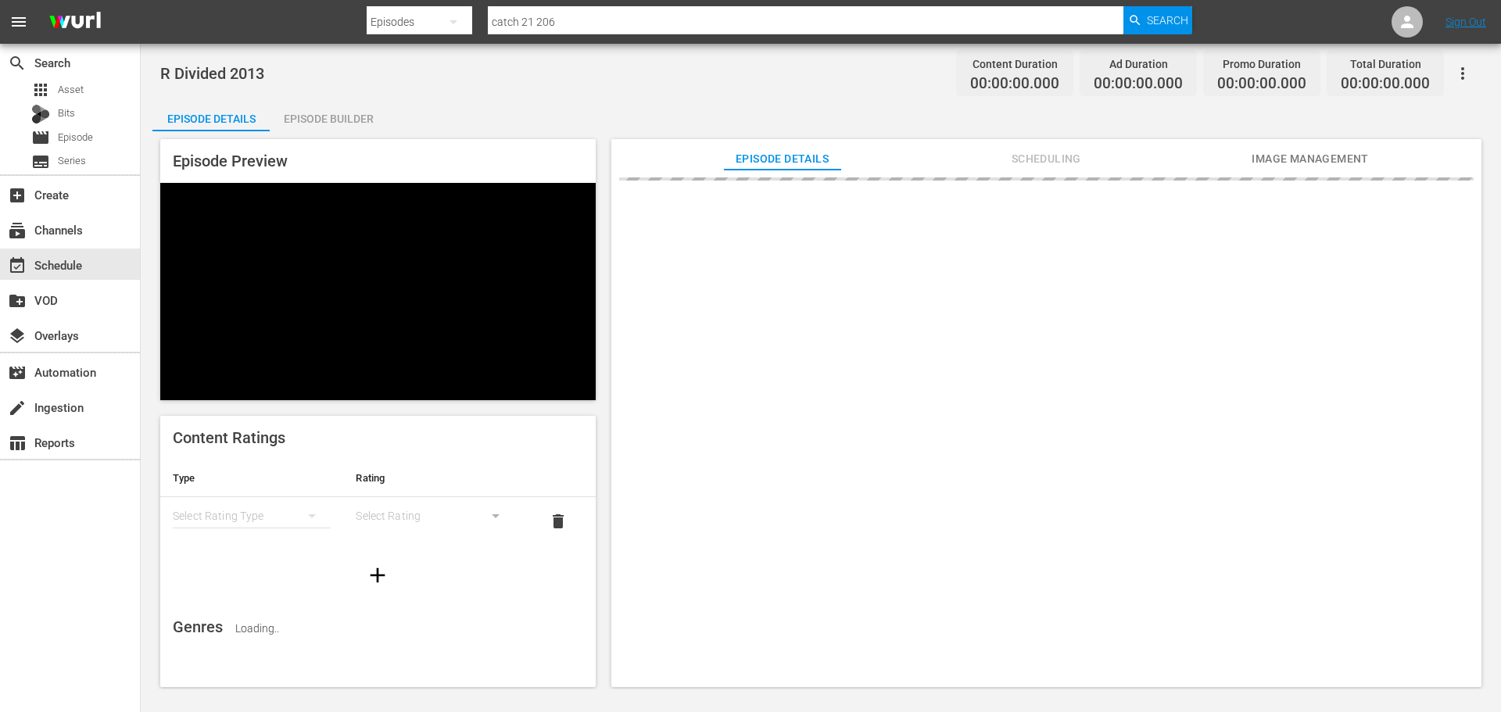
click at [265, 112] on div "Episode Details" at bounding box center [210, 119] width 117 height 38
click at [317, 112] on div "Episode Builder" at bounding box center [328, 119] width 117 height 38
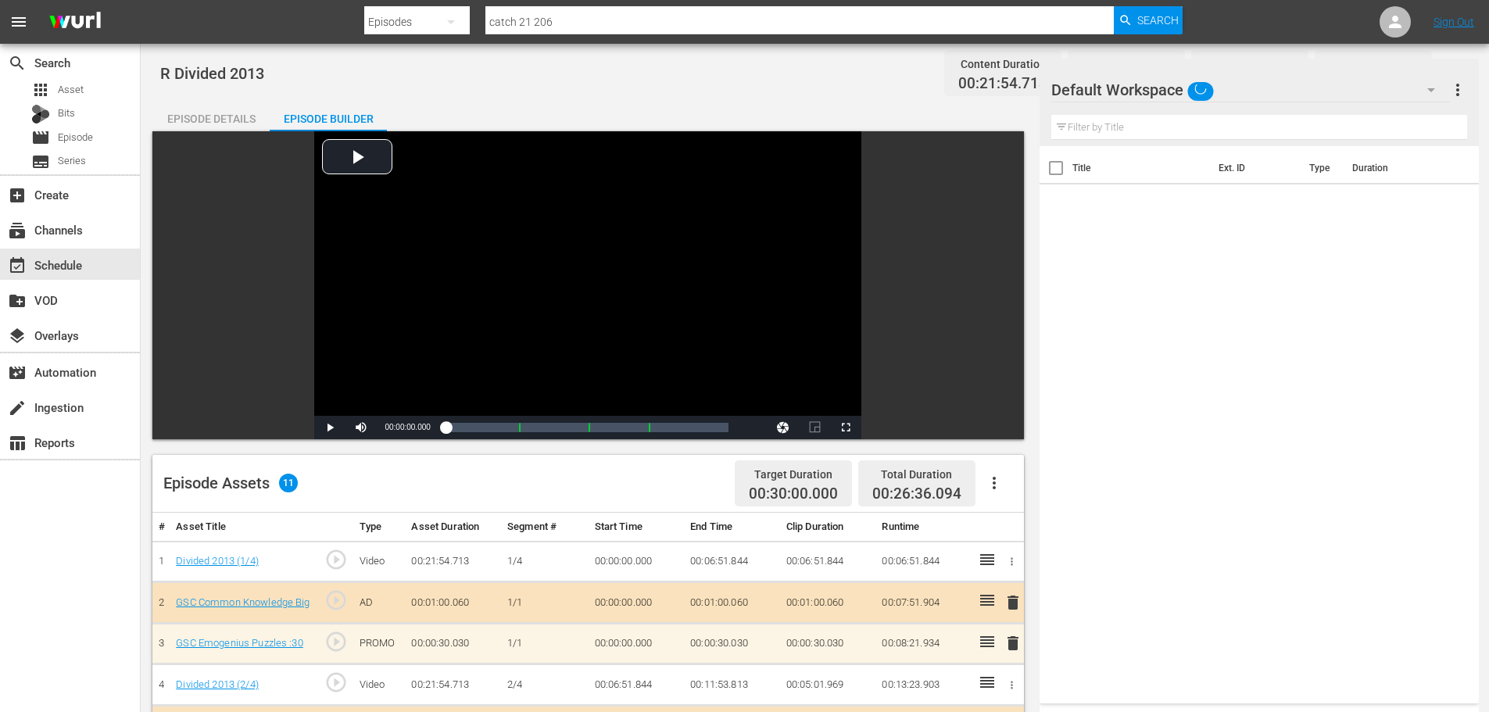
scroll to position [407, 0]
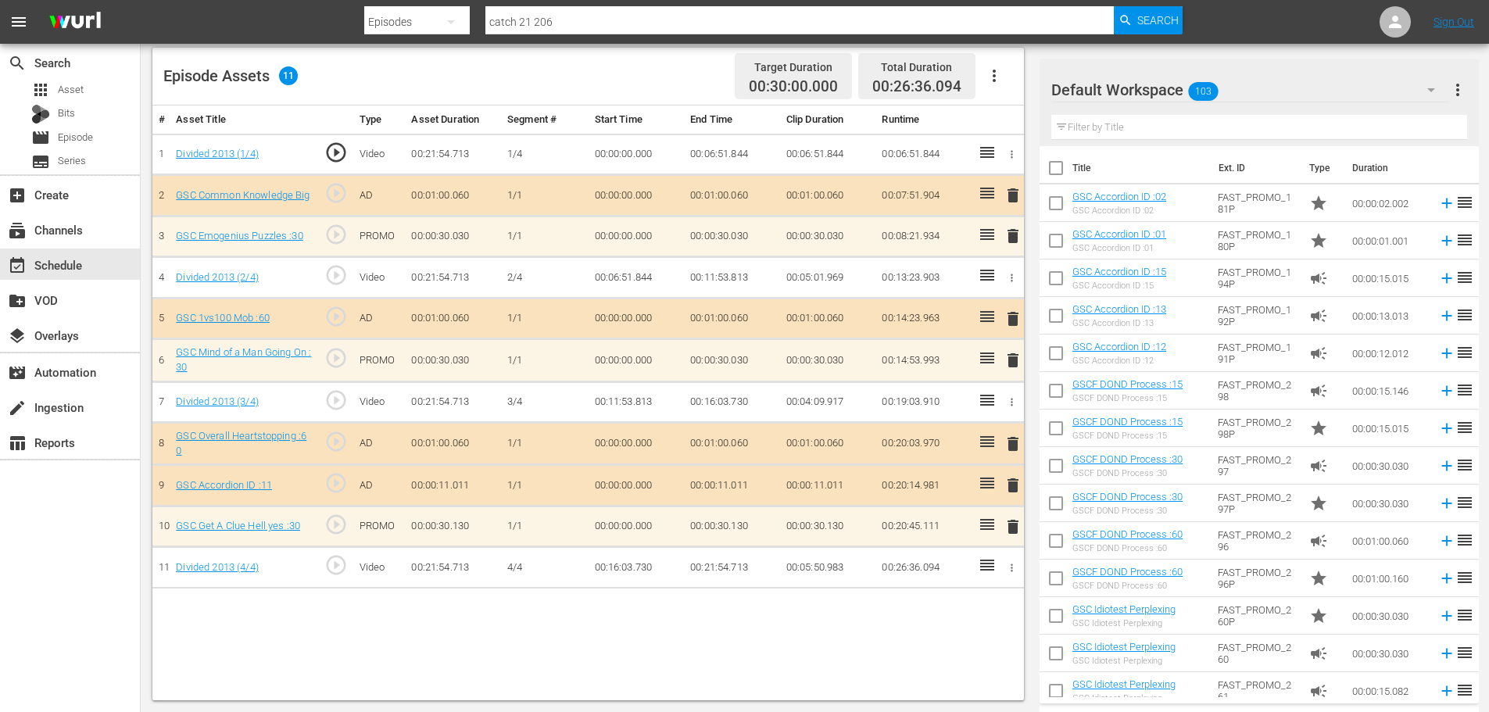
click at [1005, 532] on span "delete" at bounding box center [1013, 527] width 19 height 19
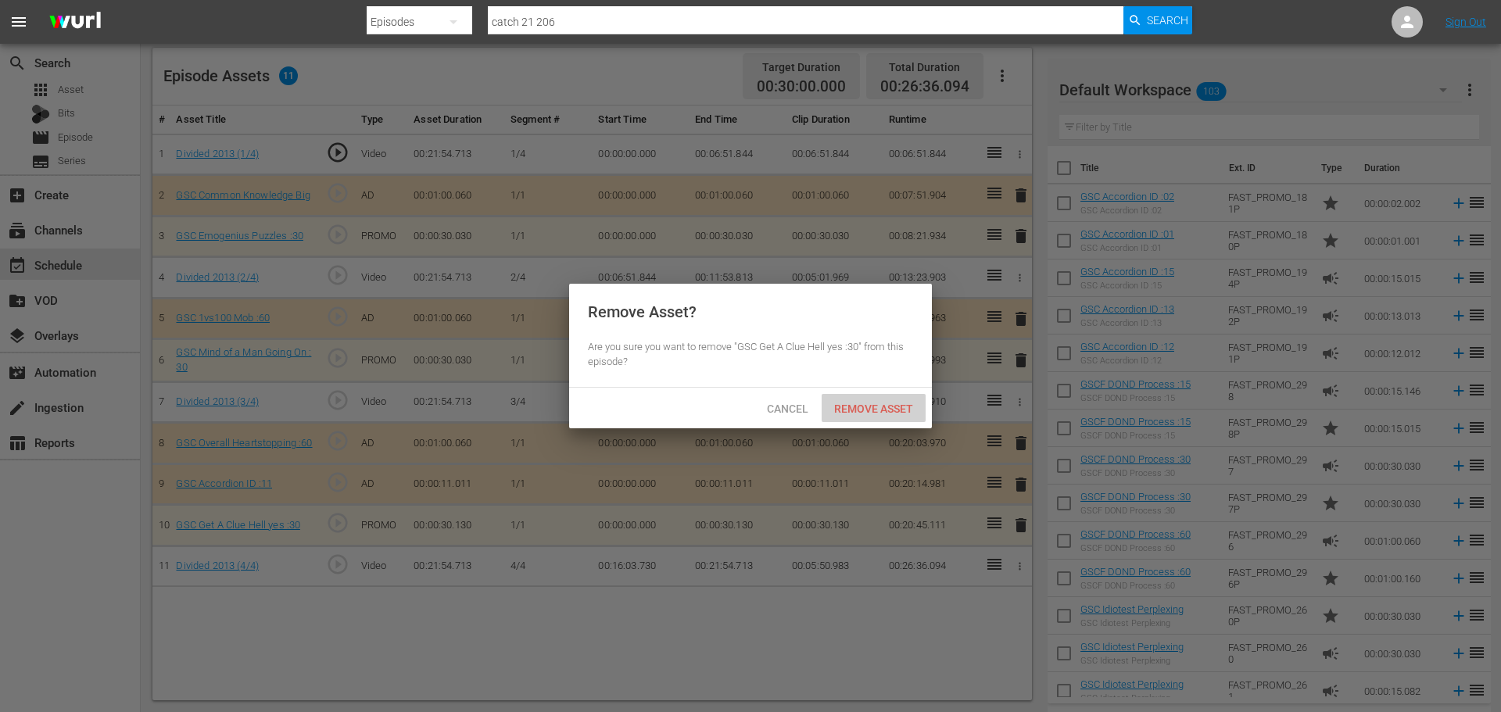
click at [903, 418] on div "Remove Asset" at bounding box center [874, 408] width 104 height 29
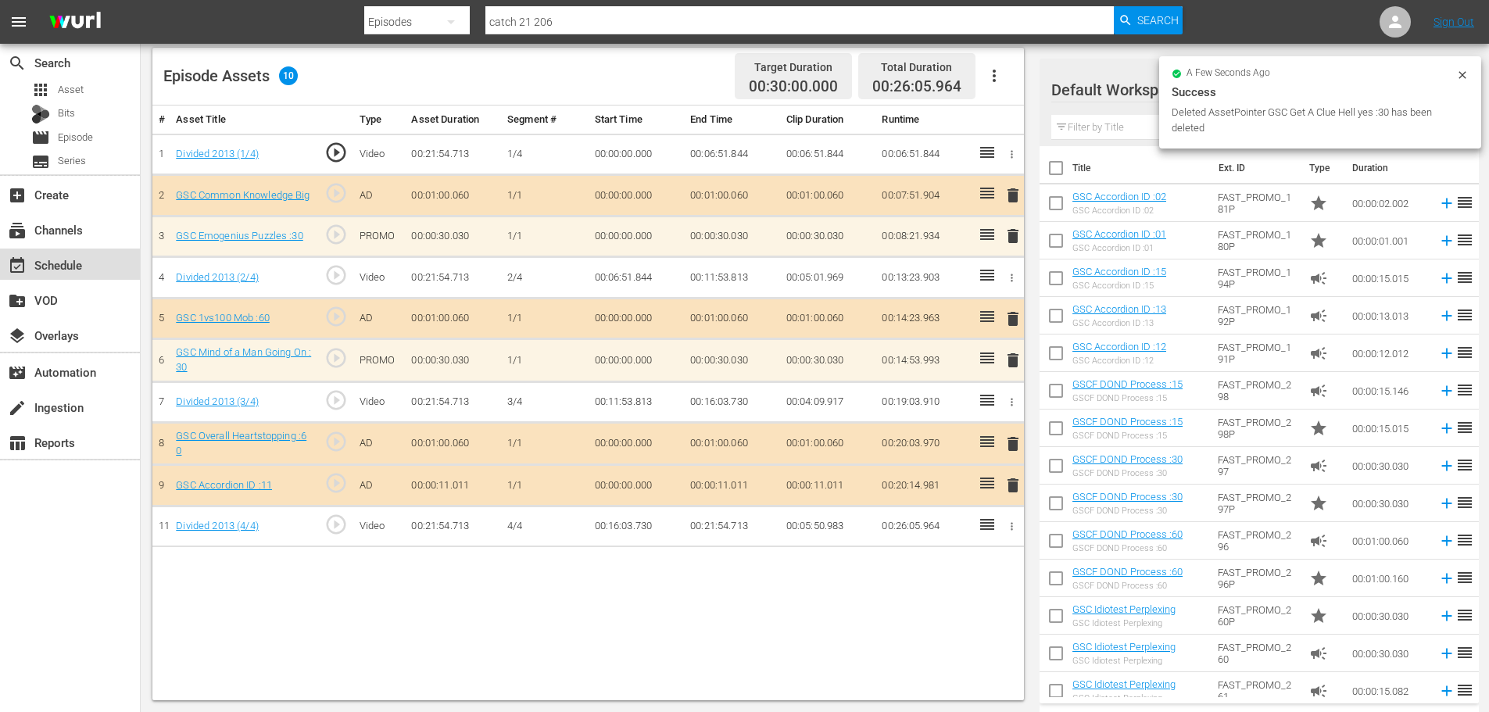
click at [41, 270] on div "event_available Schedule" at bounding box center [44, 263] width 88 height 14
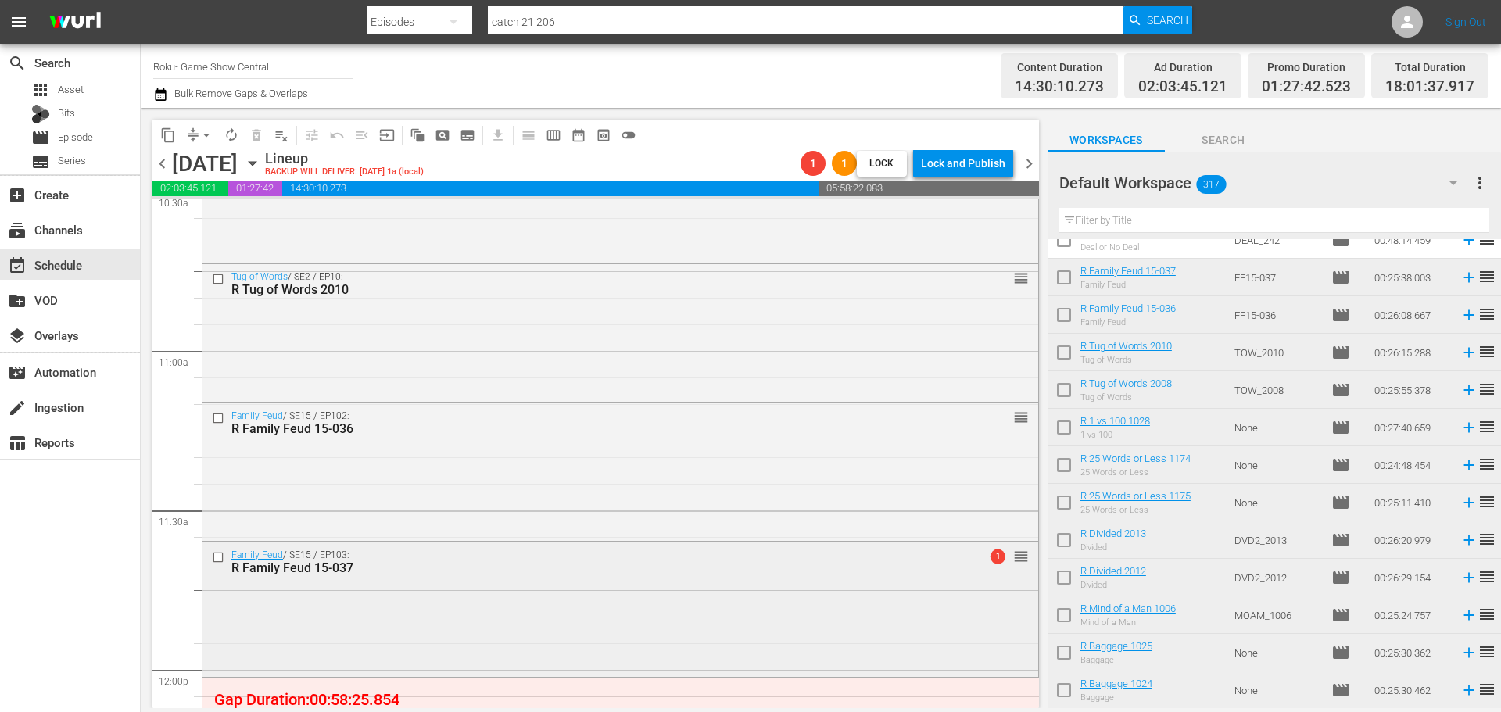
scroll to position [3513, 0]
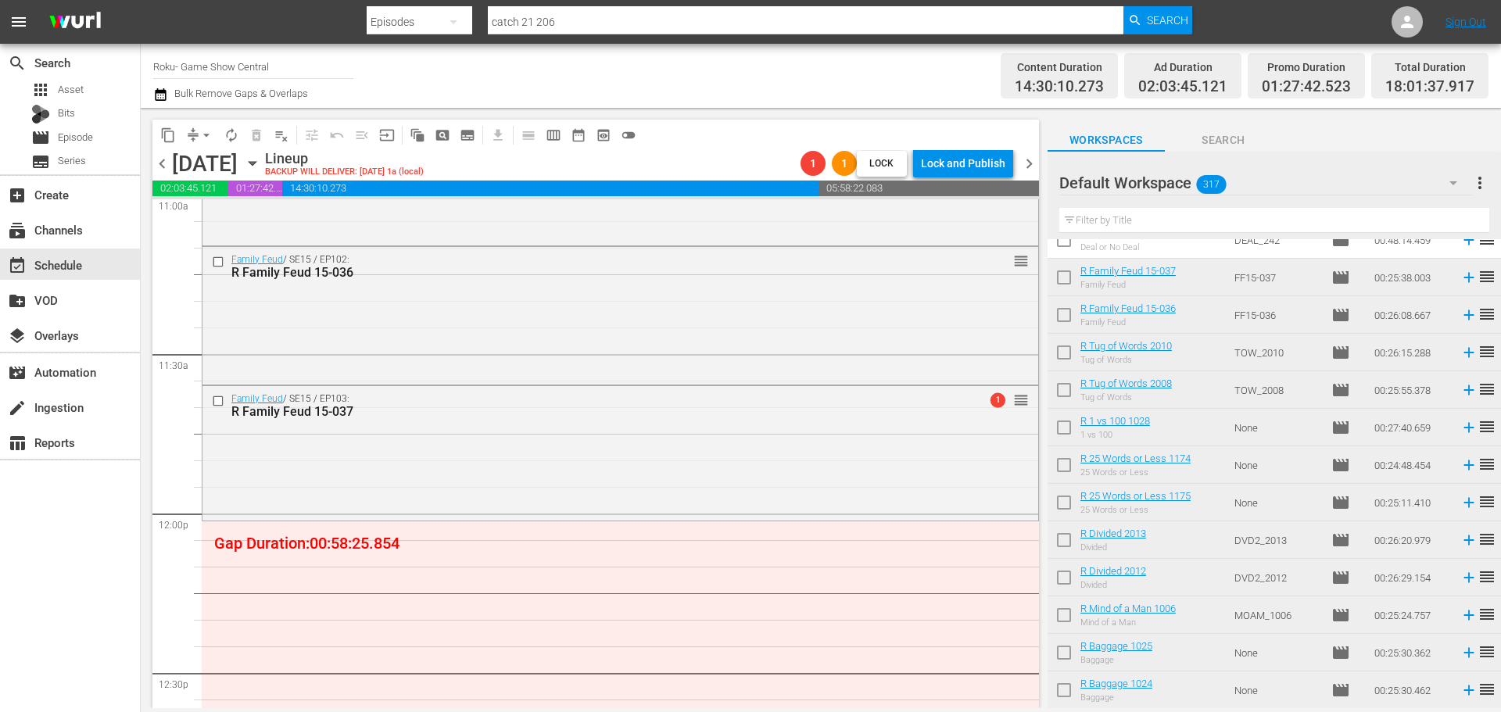
drag, startPoint x: 586, startPoint y: 654, endPoint x: 567, endPoint y: 672, distance: 26.6
click at [586, 654] on div "Minute to Win It / SE1 / EP7: R Minute to Win It 1007 reorder Deal or No Deal /…" at bounding box center [620, 514] width 837 height 7656
click at [452, 464] on div "Family Feud / SE15 / EP103: R Family Feud 15-037 1 reorder" at bounding box center [620, 451] width 836 height 131
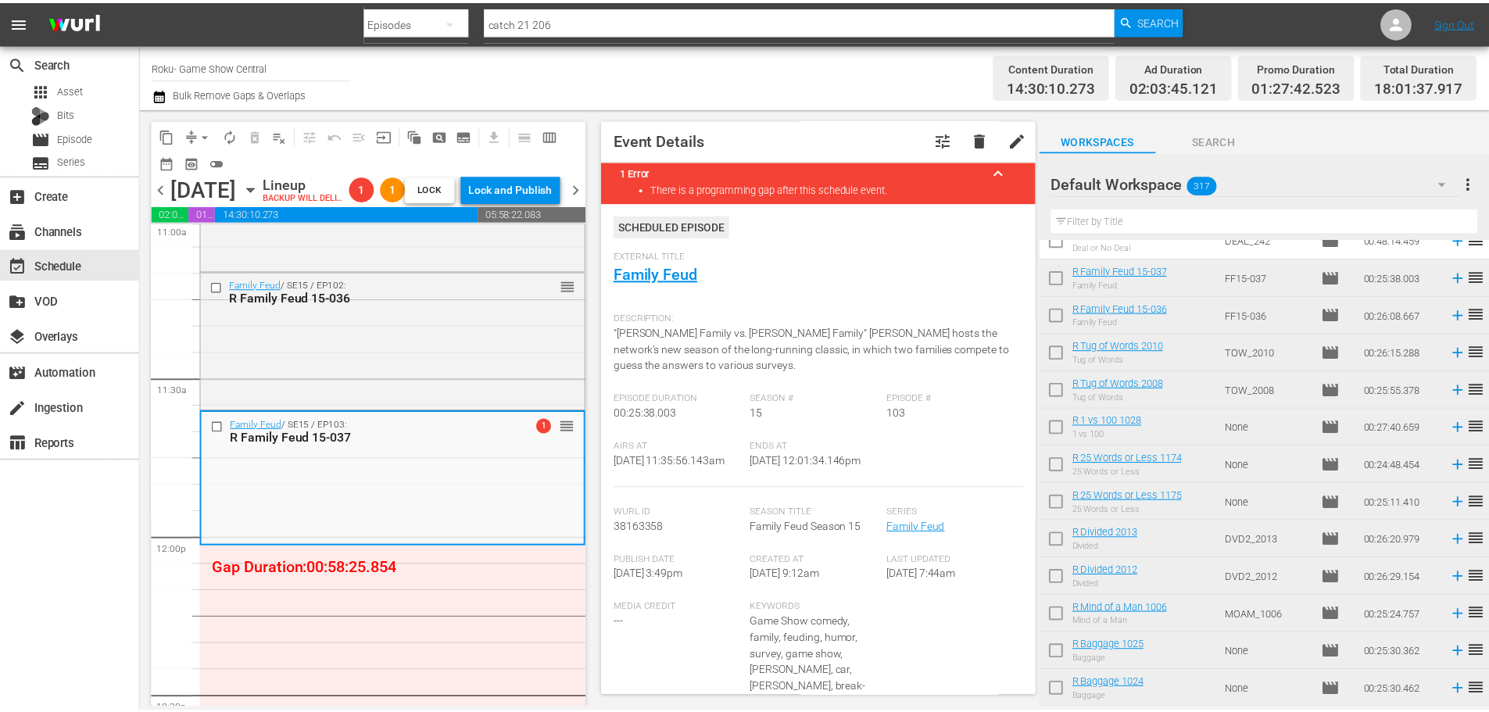
scroll to position [0, 0]
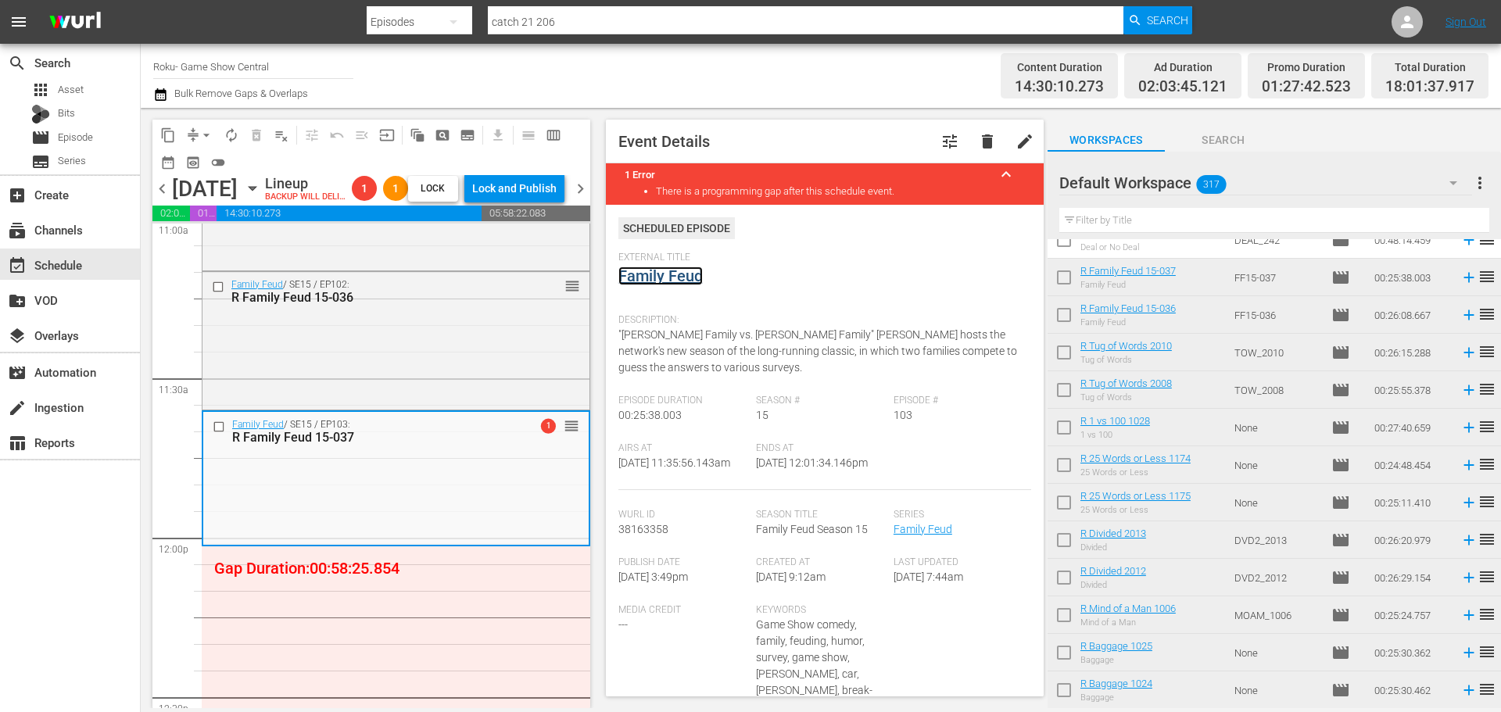
click at [665, 285] on link "Family Feud" at bounding box center [660, 276] width 84 height 19
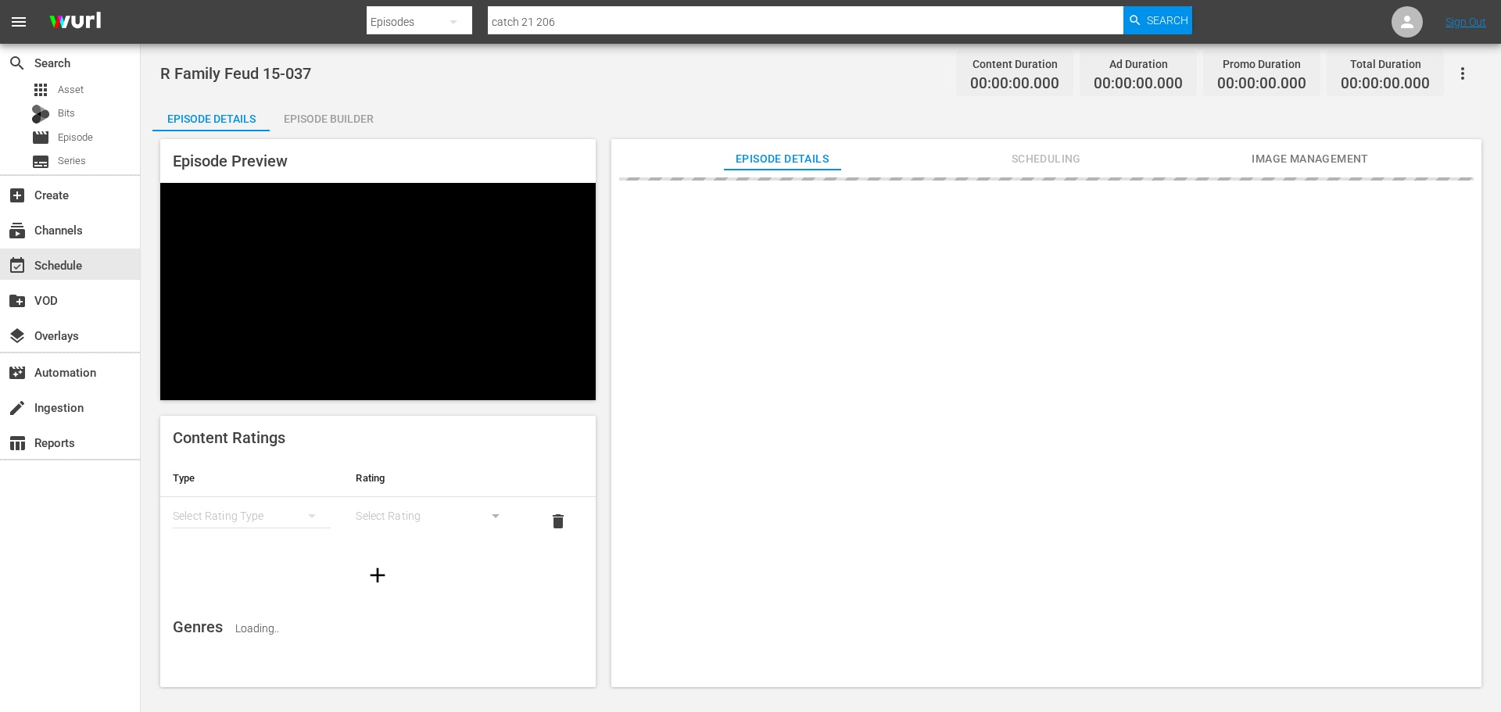
click at [331, 108] on div "Episode Builder" at bounding box center [328, 119] width 117 height 38
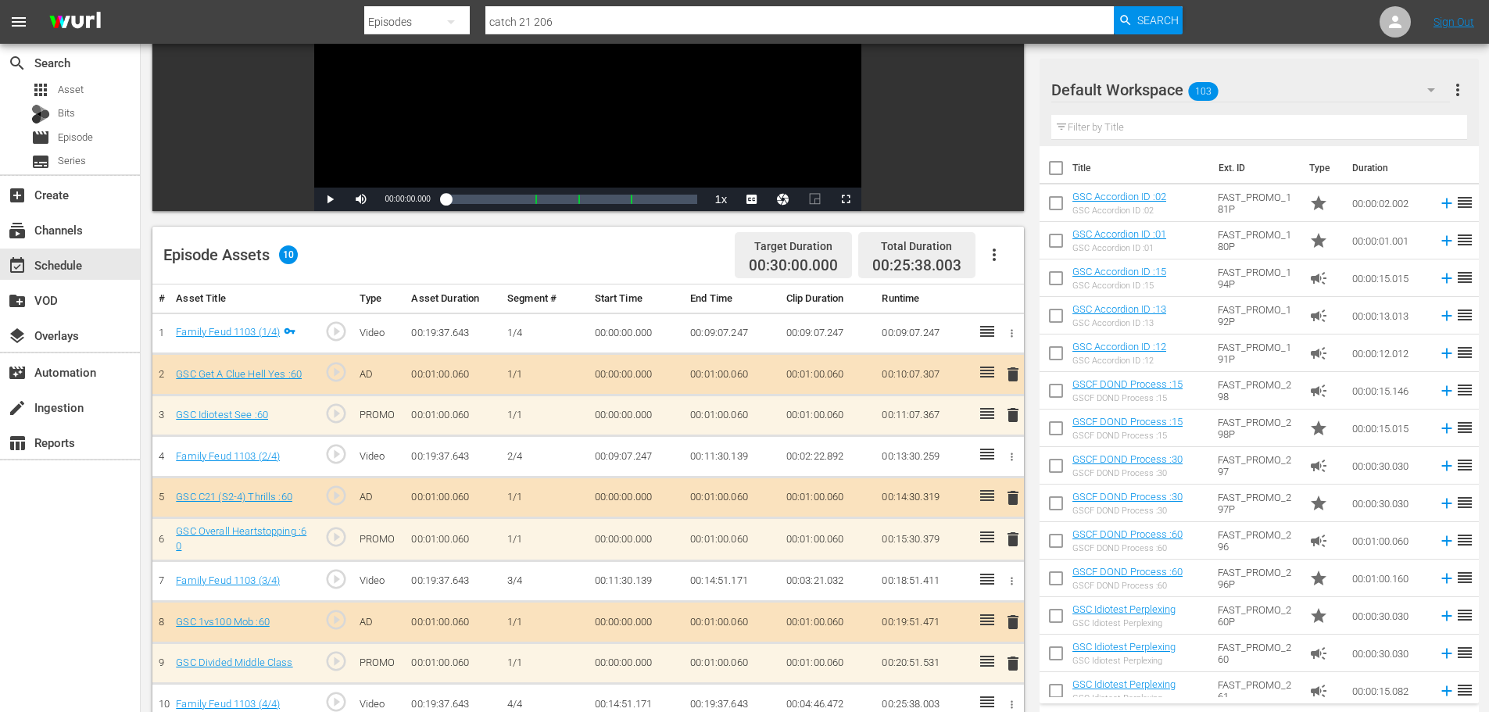
scroll to position [407, 0]
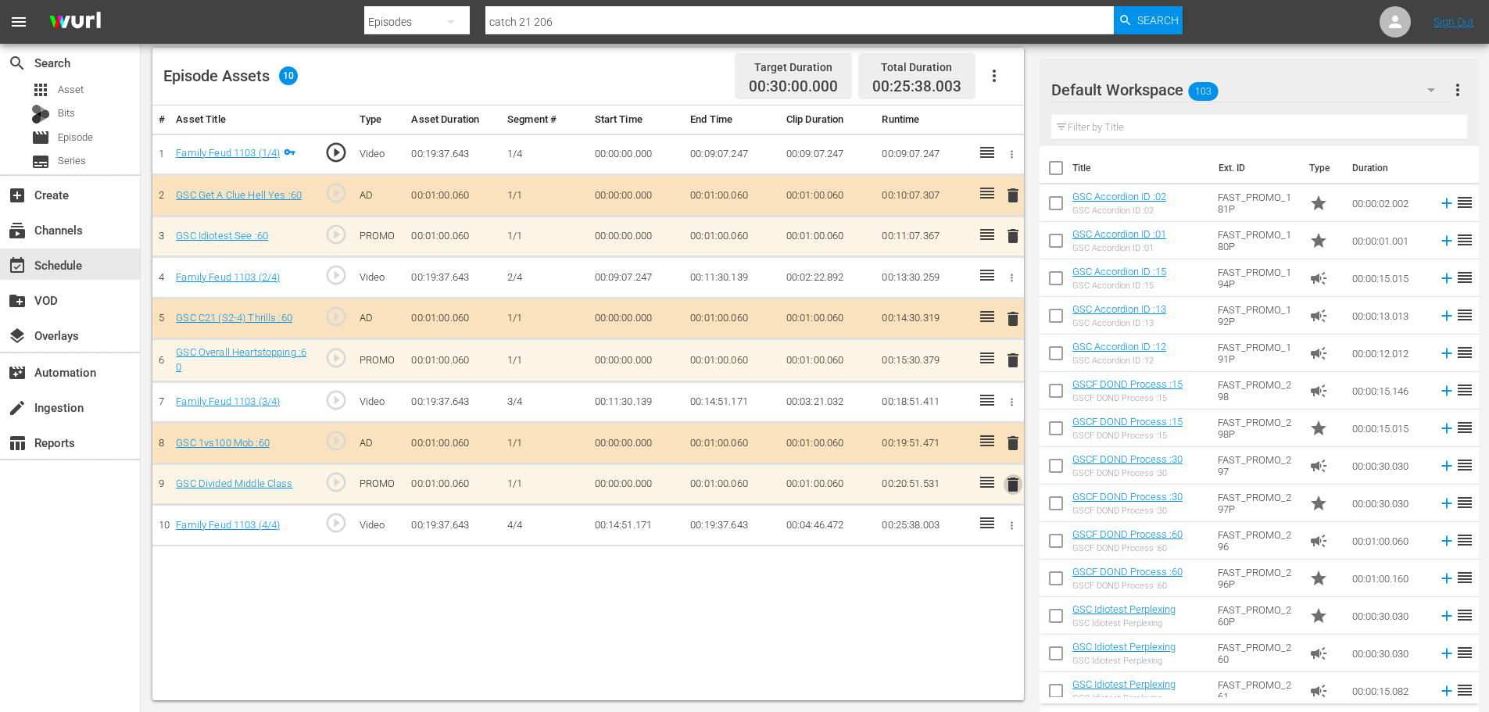
click at [1017, 493] on span "delete" at bounding box center [1013, 484] width 19 height 19
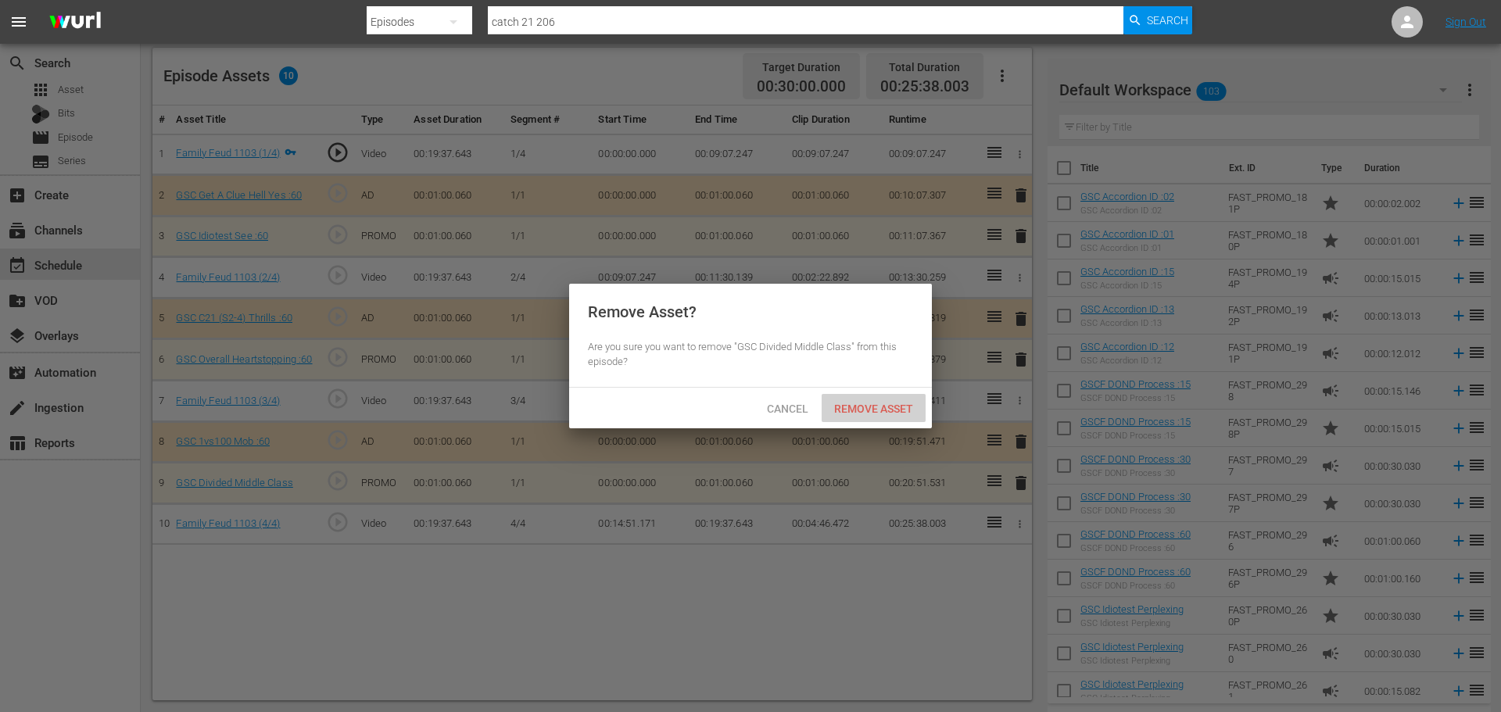
click at [913, 404] on span "Remove Asset" at bounding box center [874, 409] width 104 height 13
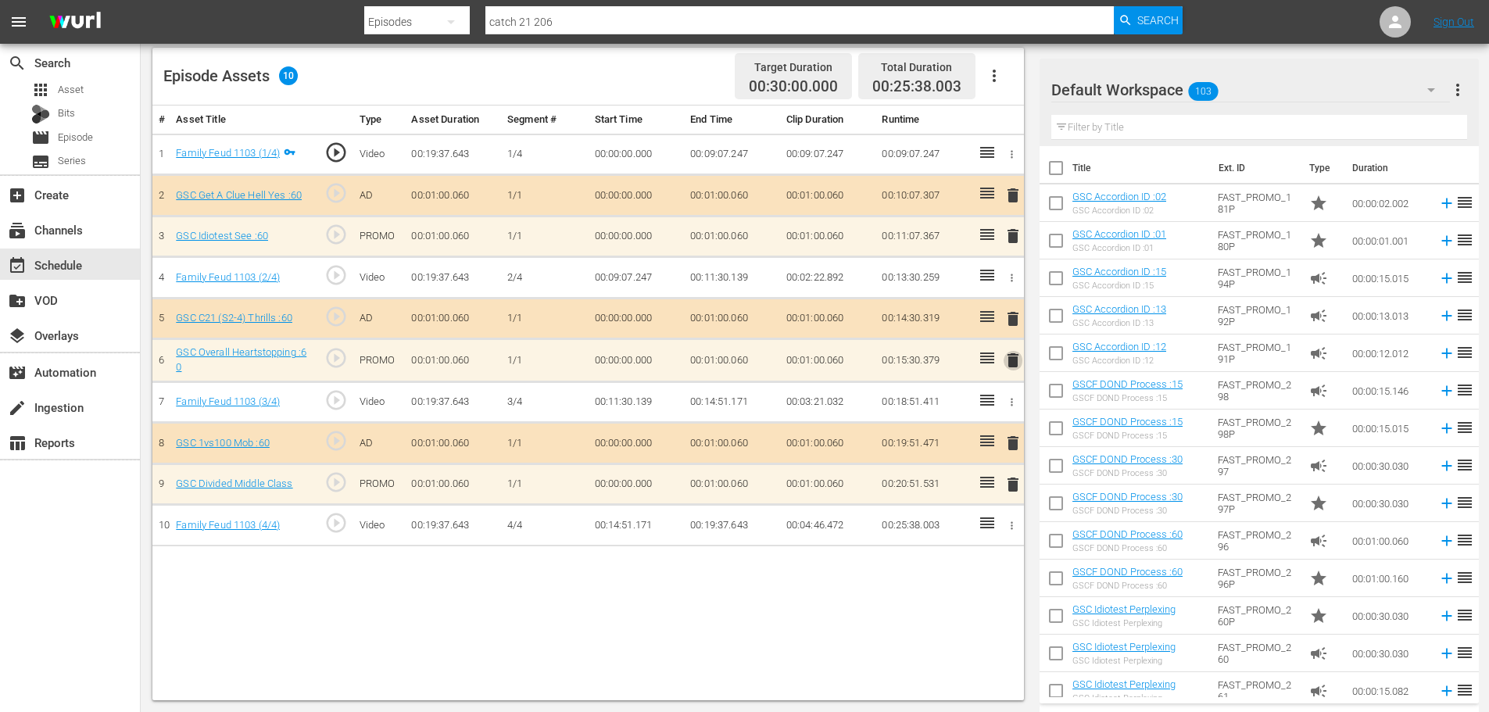
click at [1021, 356] on span "delete" at bounding box center [1013, 360] width 19 height 19
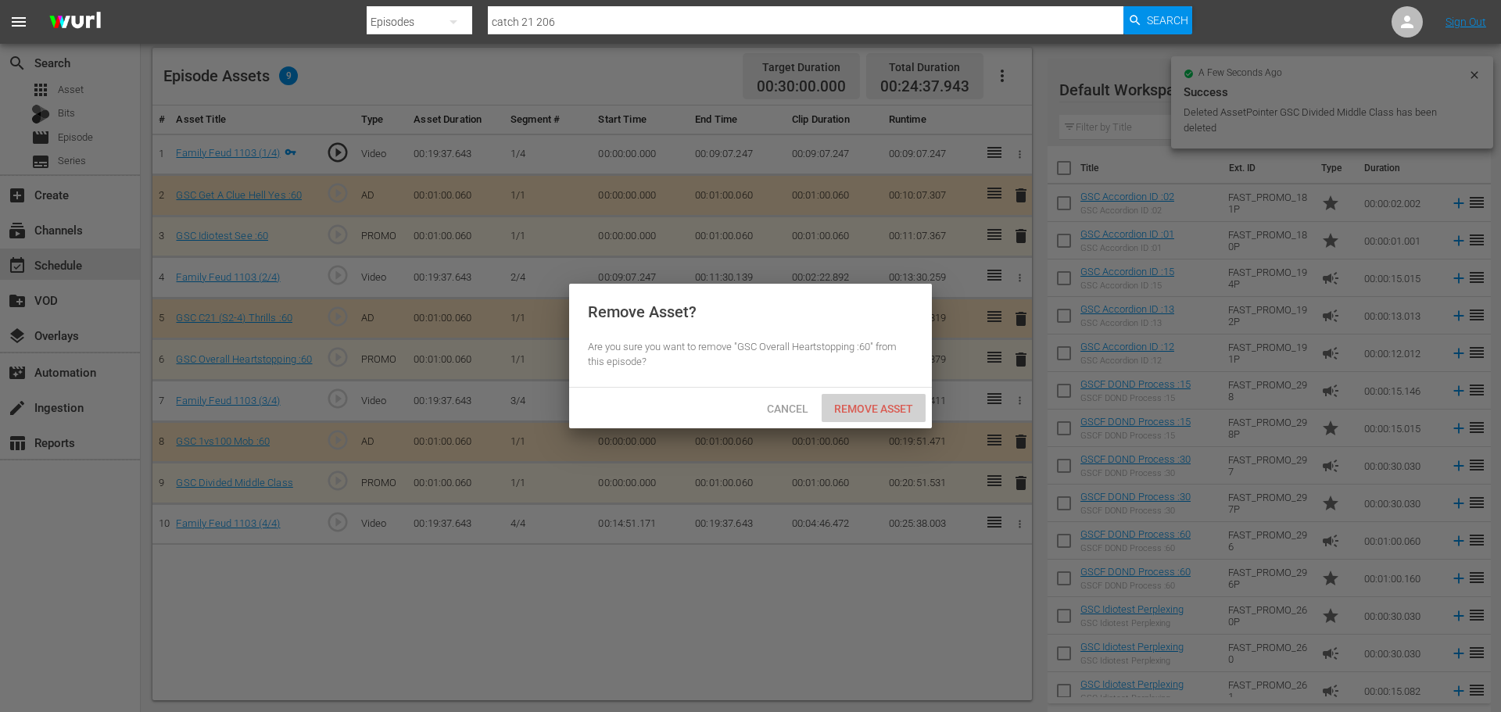
click at [916, 399] on div "Remove Asset" at bounding box center [874, 408] width 104 height 29
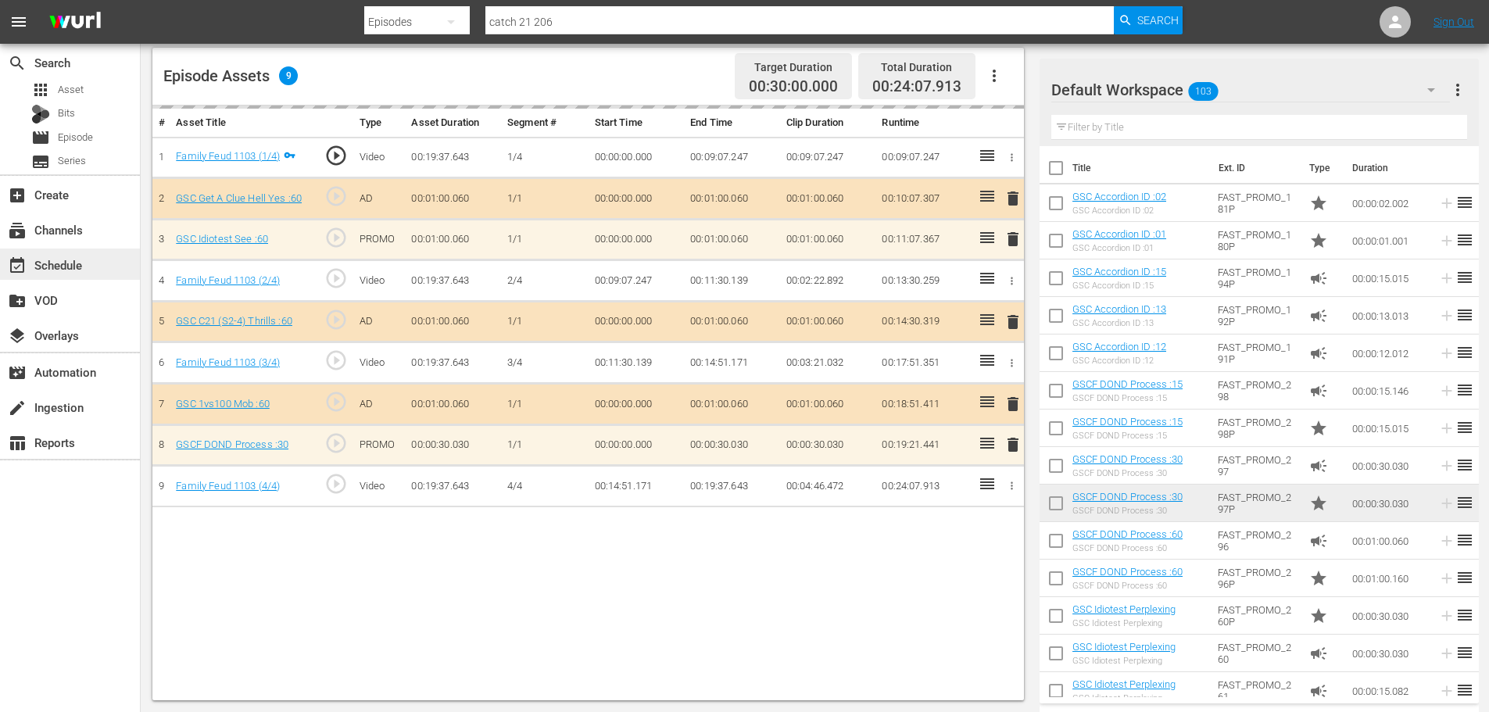
click at [98, 267] on div "event_available Schedule" at bounding box center [70, 264] width 140 height 31
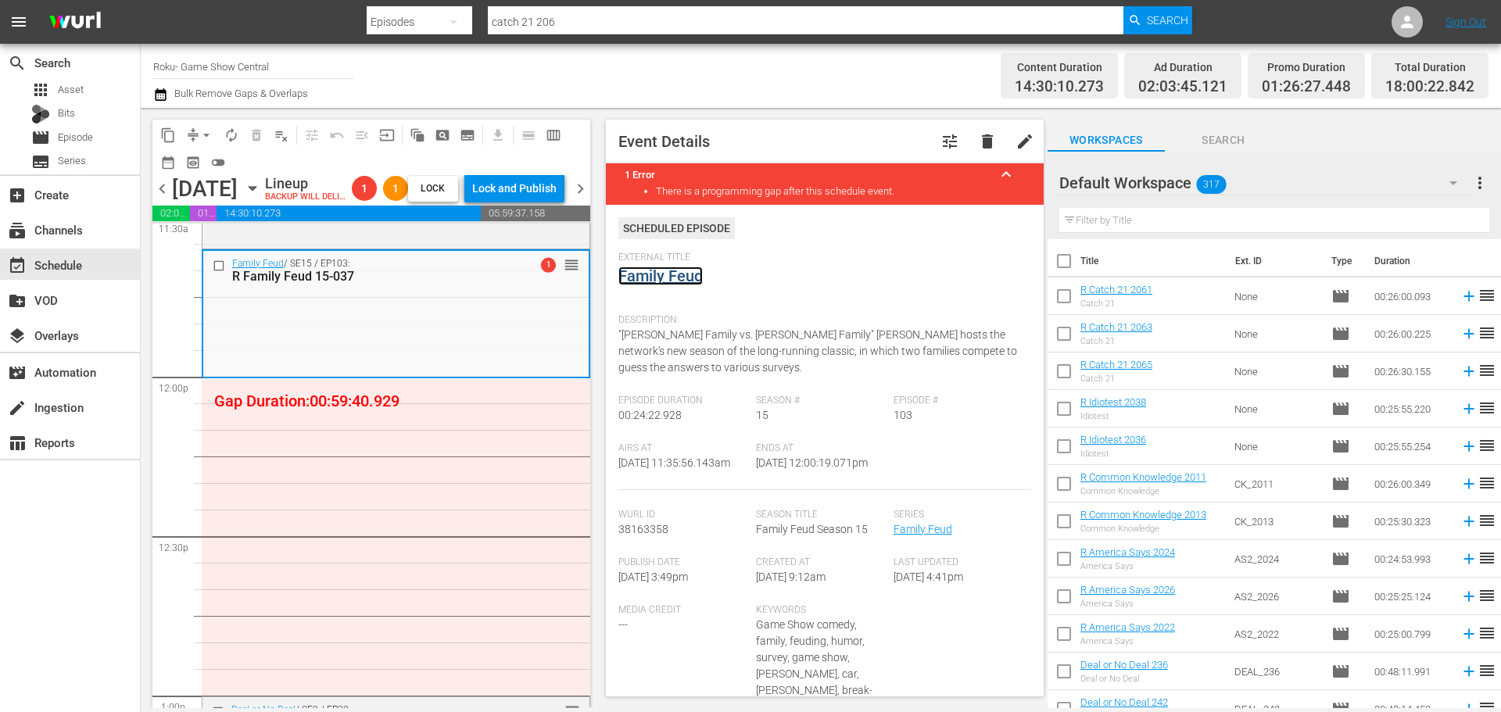
click at [662, 269] on link "Family Feud" at bounding box center [660, 276] width 84 height 19
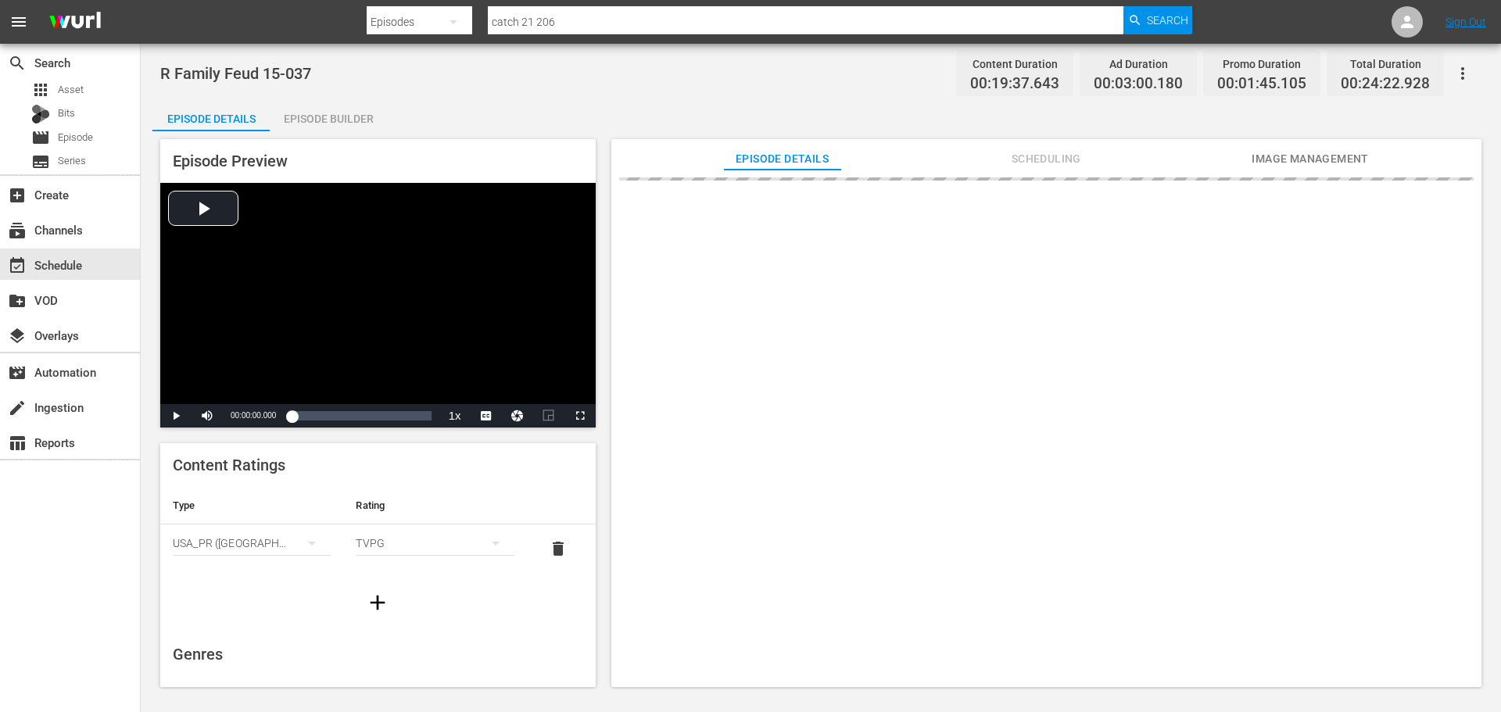
click at [336, 118] on div "Episode Builder" at bounding box center [328, 119] width 117 height 38
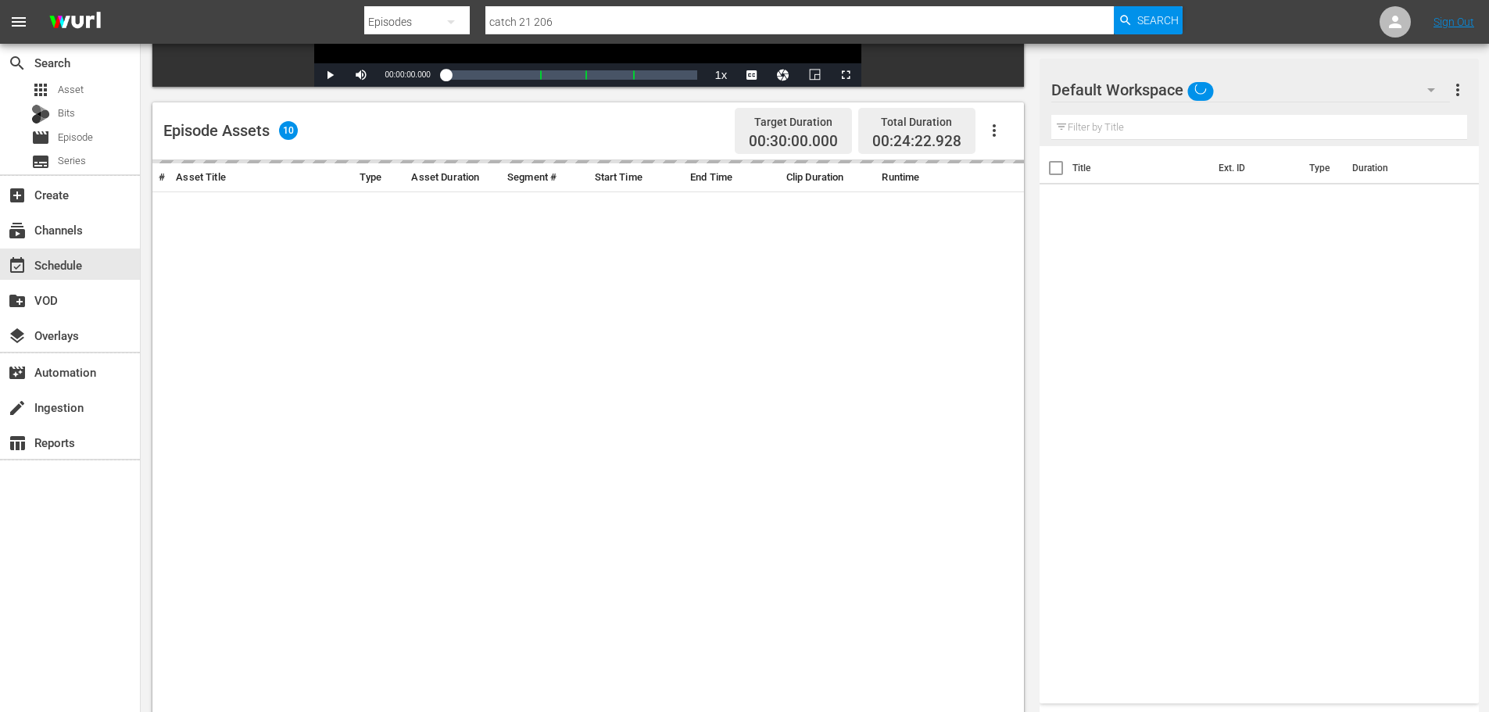
scroll to position [407, 0]
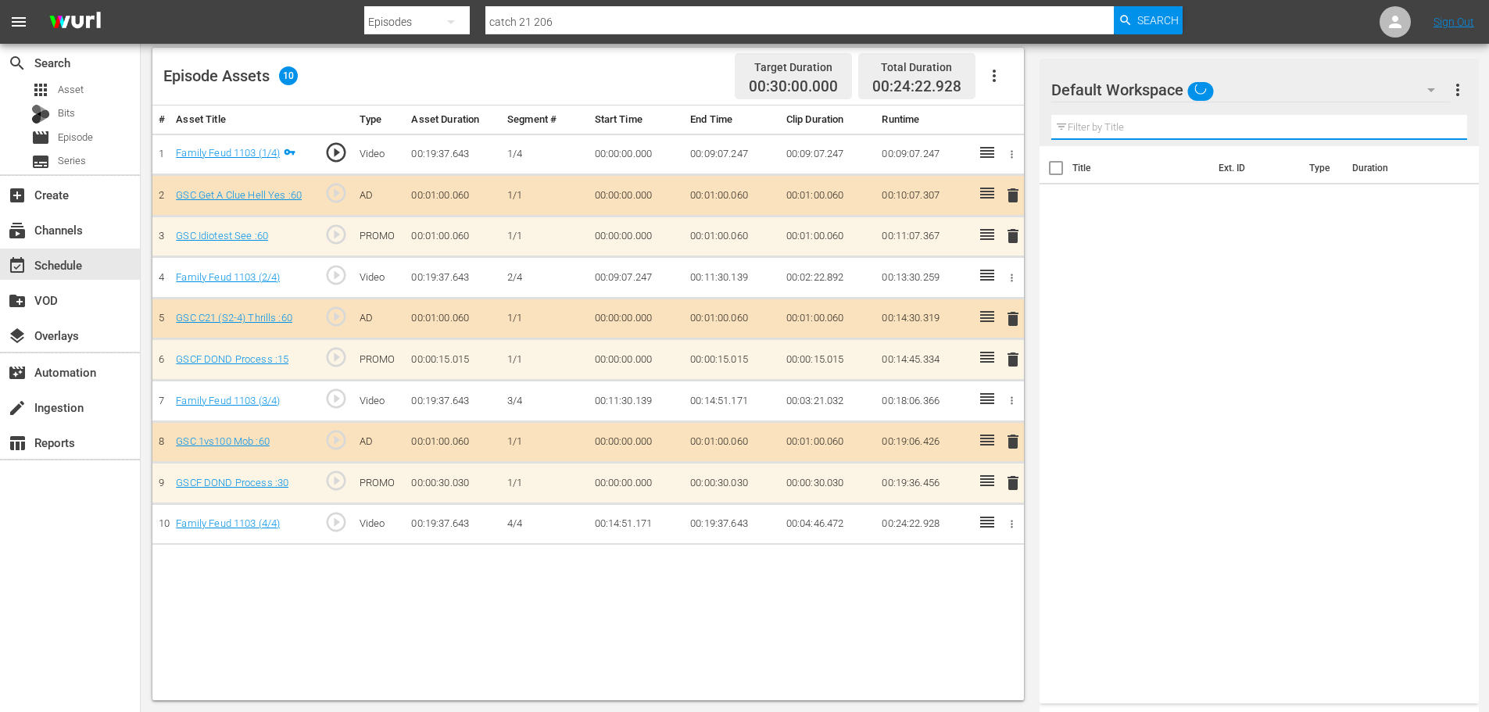
click at [1122, 116] on input "text" at bounding box center [1260, 127] width 416 height 25
click at [1009, 486] on span "delete" at bounding box center [1013, 483] width 19 height 19
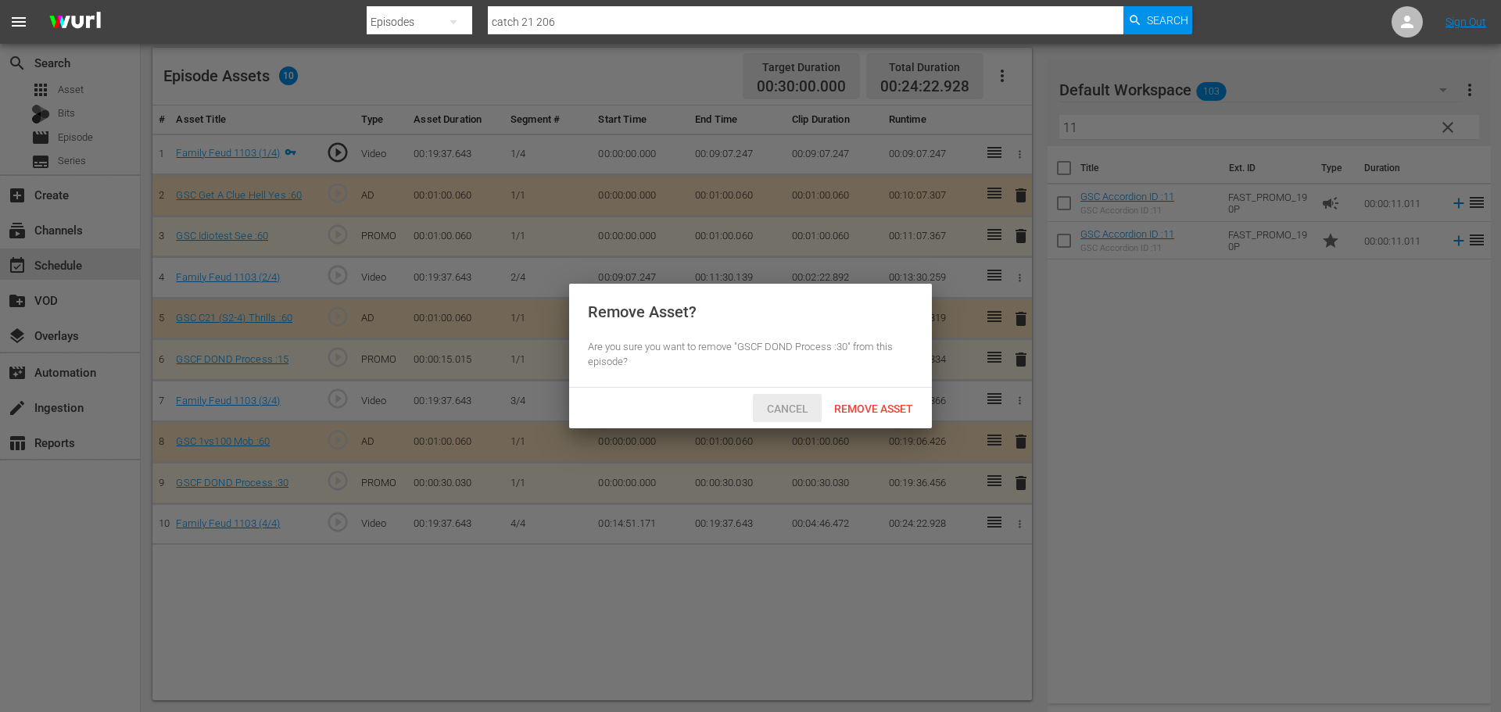
click at [799, 406] on span "Cancel" at bounding box center [787, 409] width 66 height 13
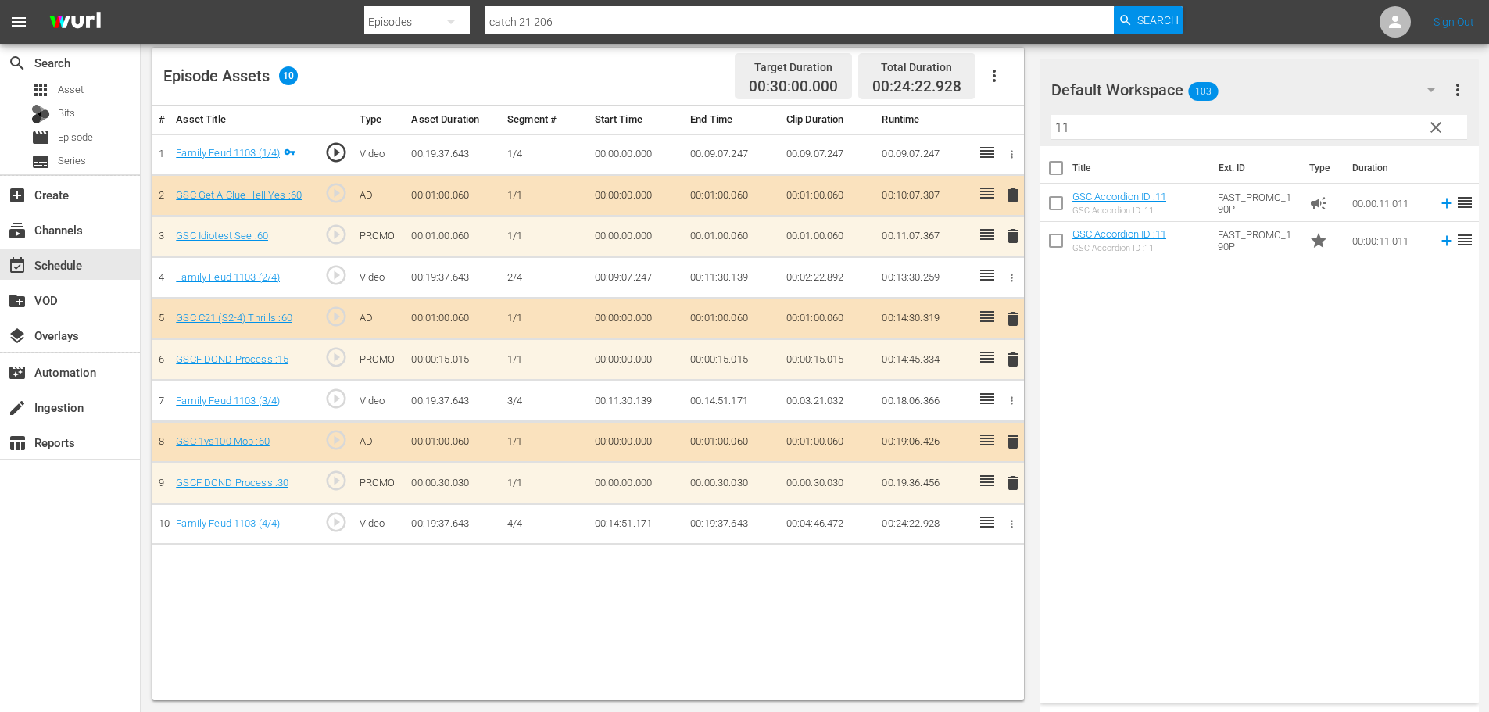
click at [1004, 243] on span "delete" at bounding box center [1013, 236] width 19 height 19
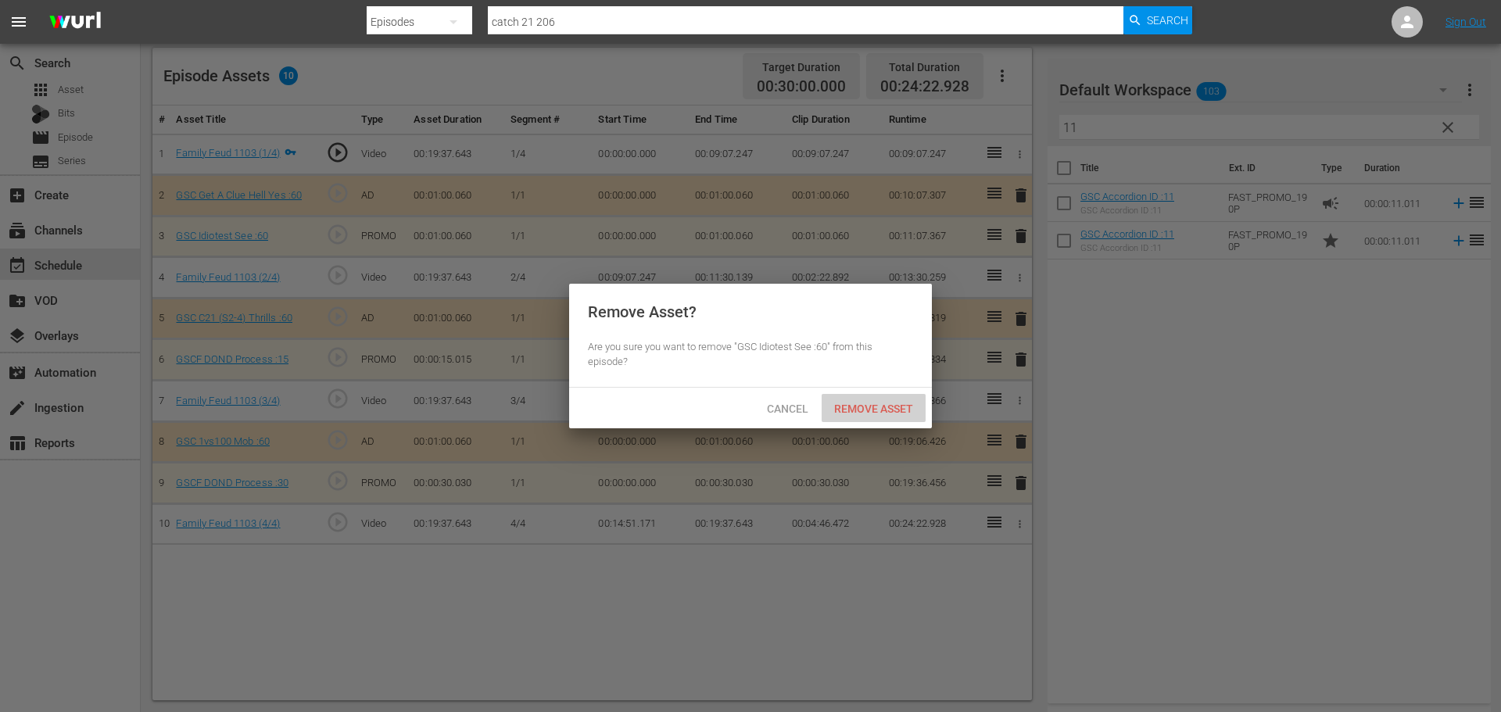
click at [869, 404] on span "Remove Asset" at bounding box center [874, 409] width 104 height 13
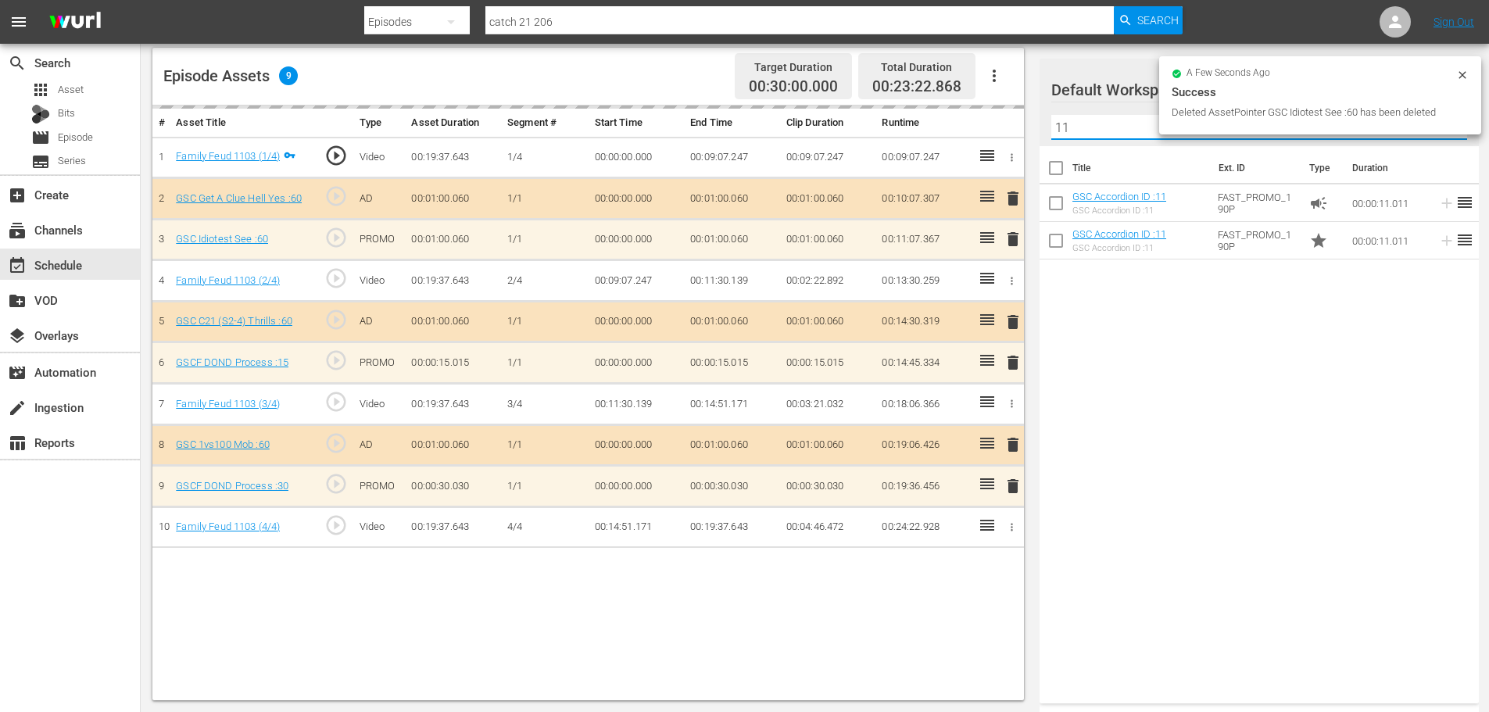
click at [1141, 131] on input "11" at bounding box center [1260, 127] width 416 height 25
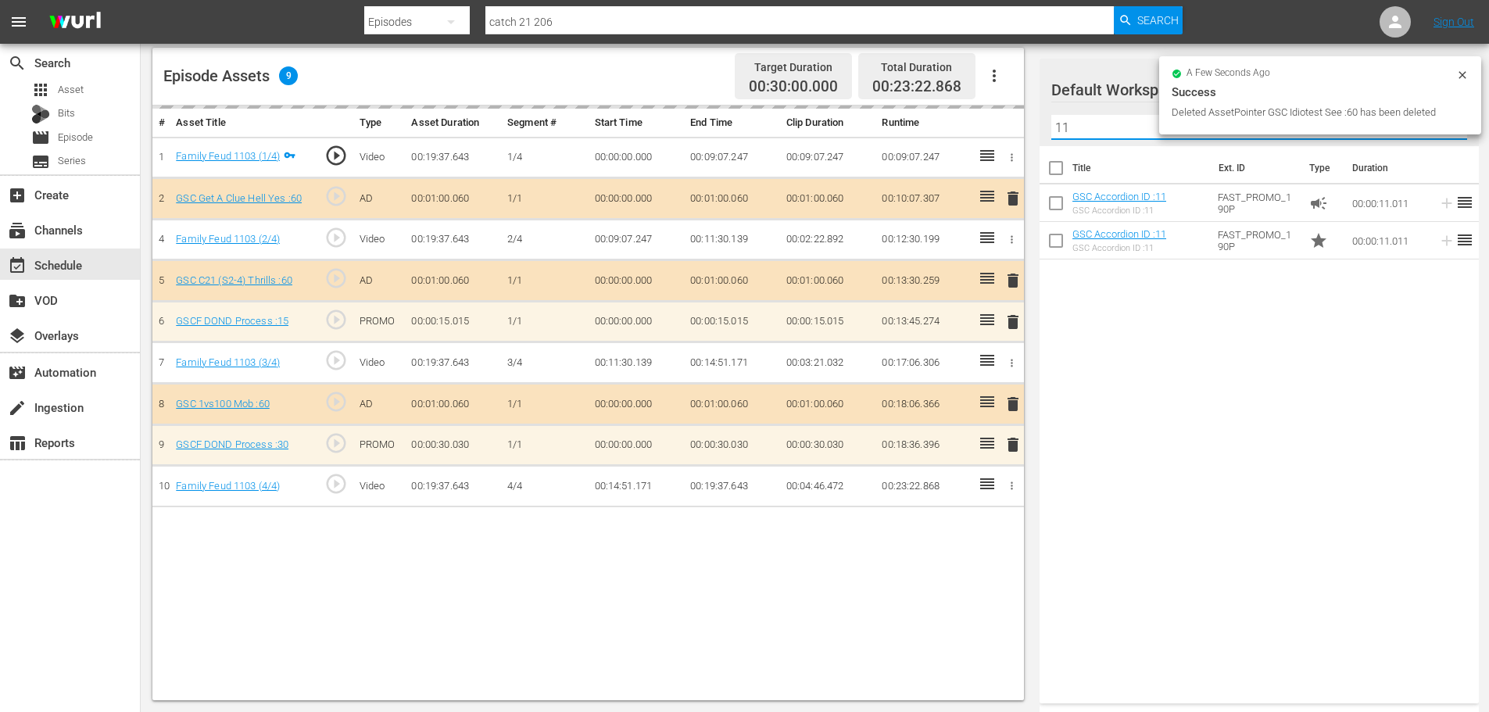
type input "1"
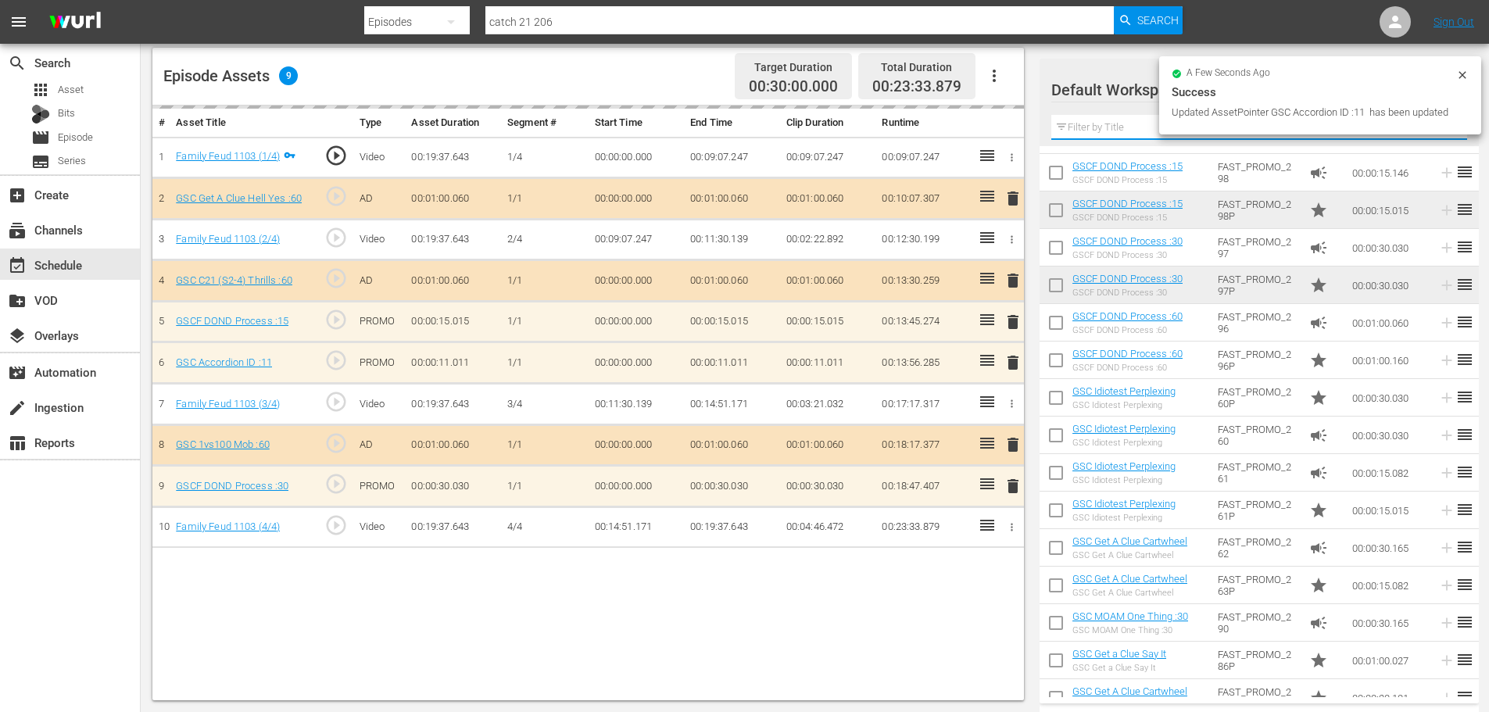
scroll to position [625, 0]
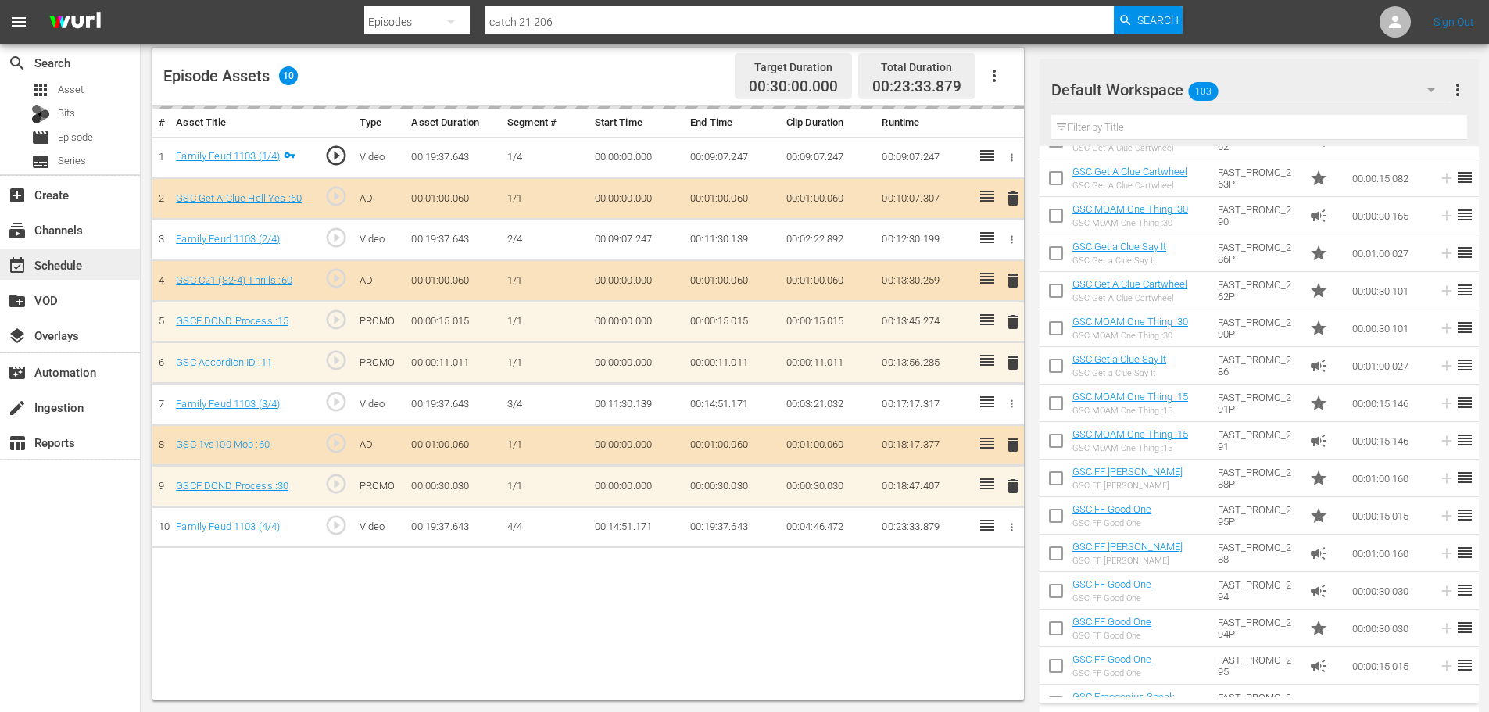
click at [83, 269] on div "event_available Schedule" at bounding box center [44, 263] width 88 height 14
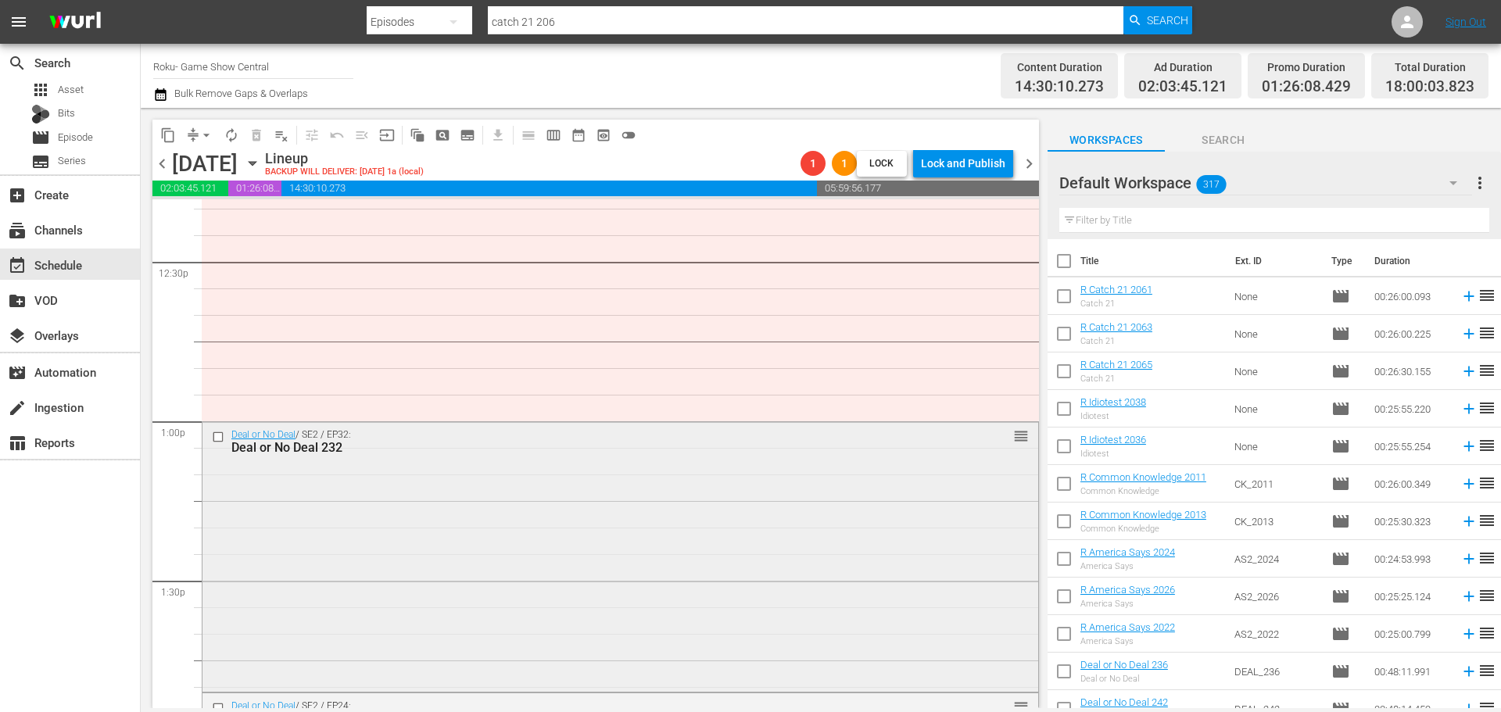
scroll to position [4300, 0]
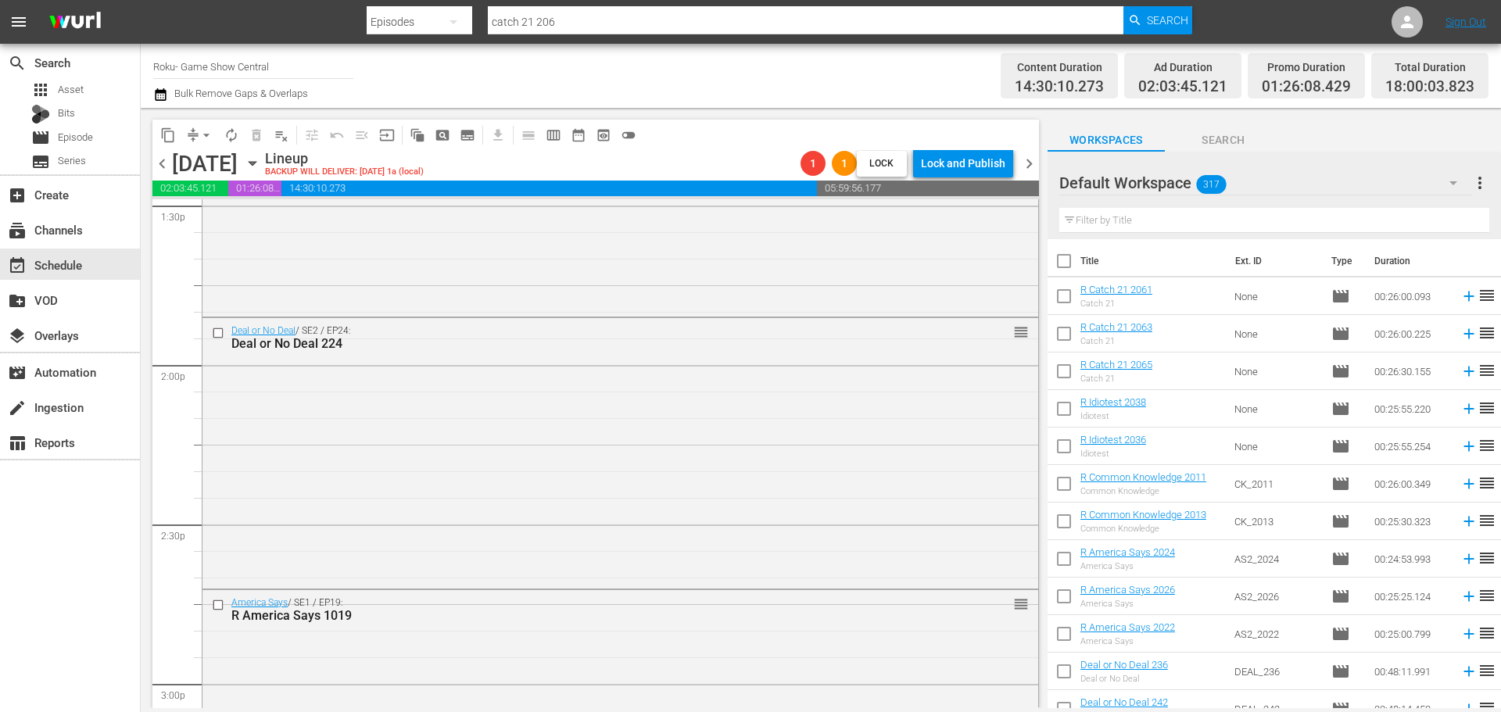
click at [205, 136] on span "arrow_drop_down" at bounding box center [207, 135] width 16 height 16
click at [235, 185] on li "Align to First Episode" at bounding box center [207, 193] width 164 height 26
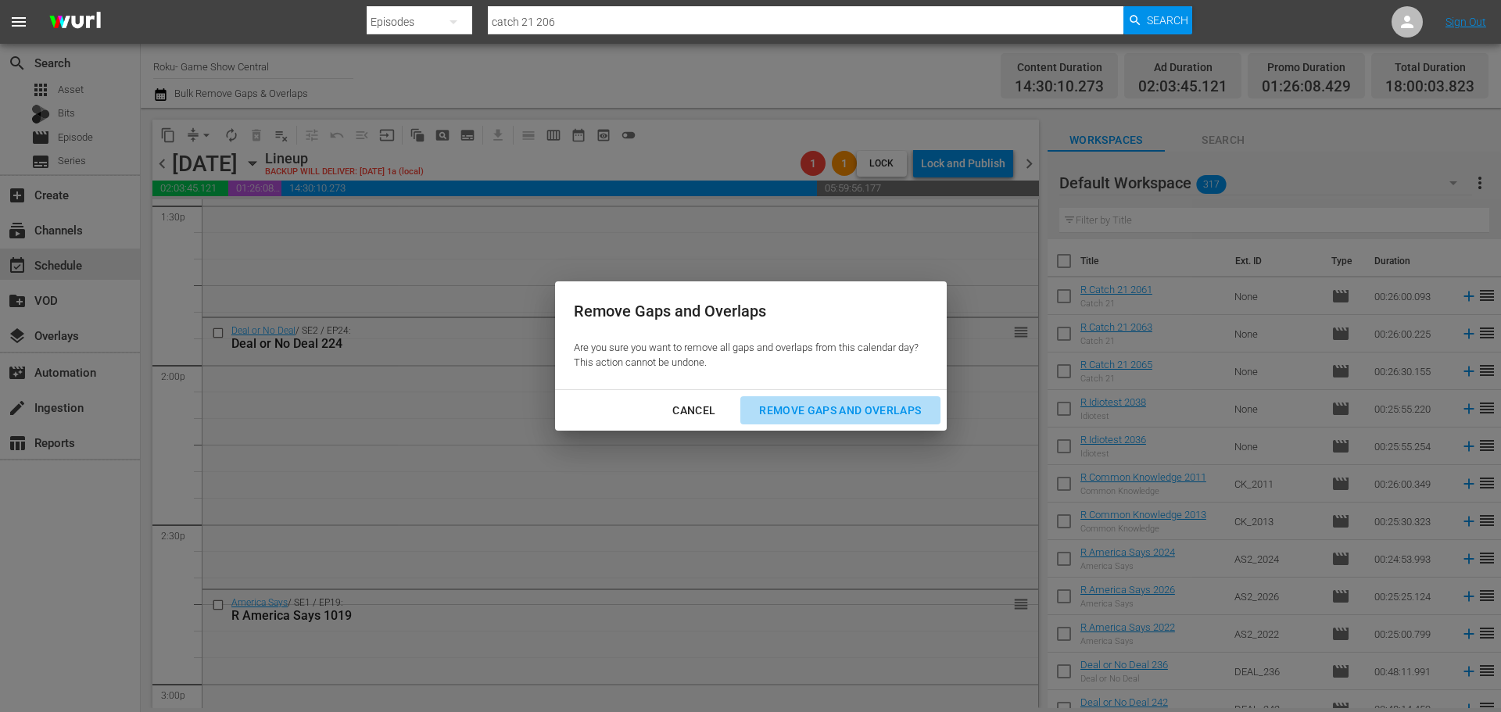
click at [876, 410] on div "Remove Gaps and Overlaps" at bounding box center [840, 411] width 187 height 20
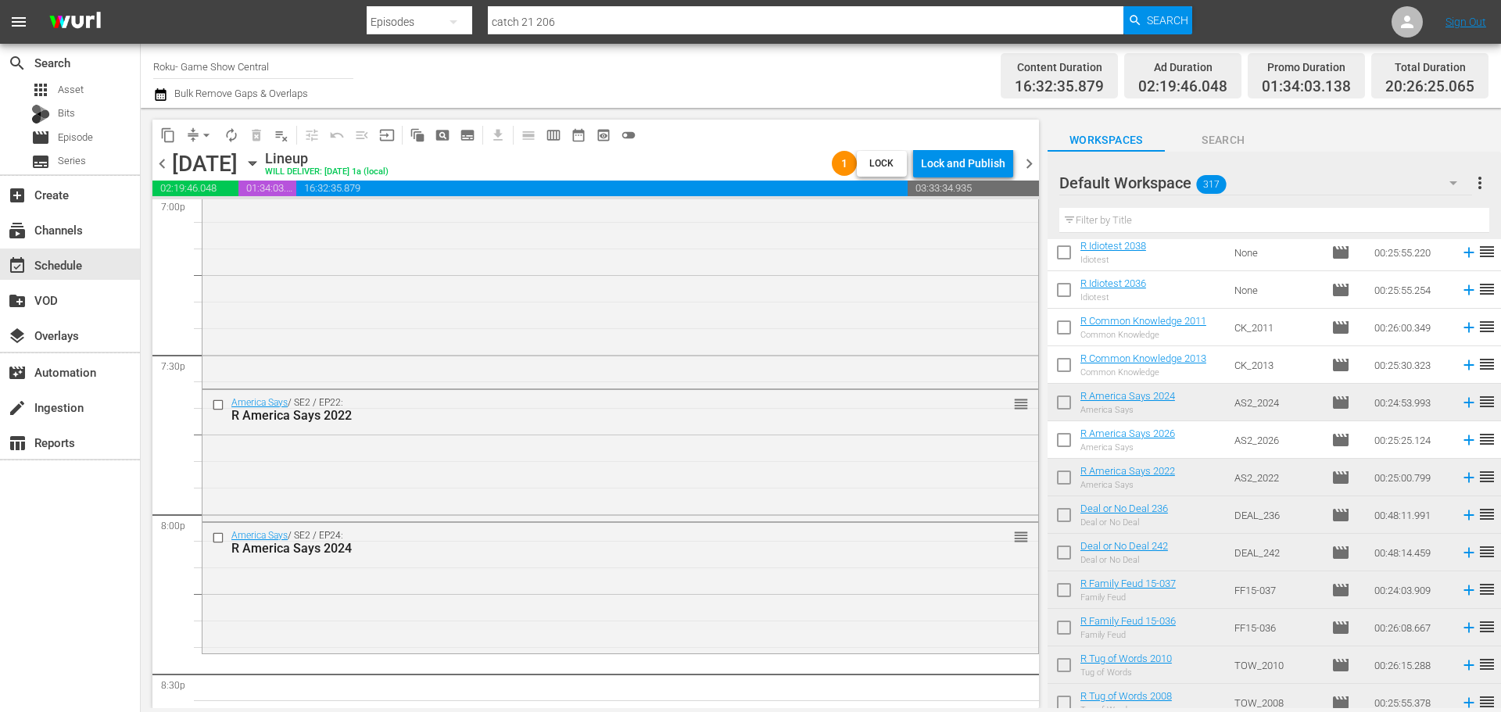
scroll to position [6148, 0]
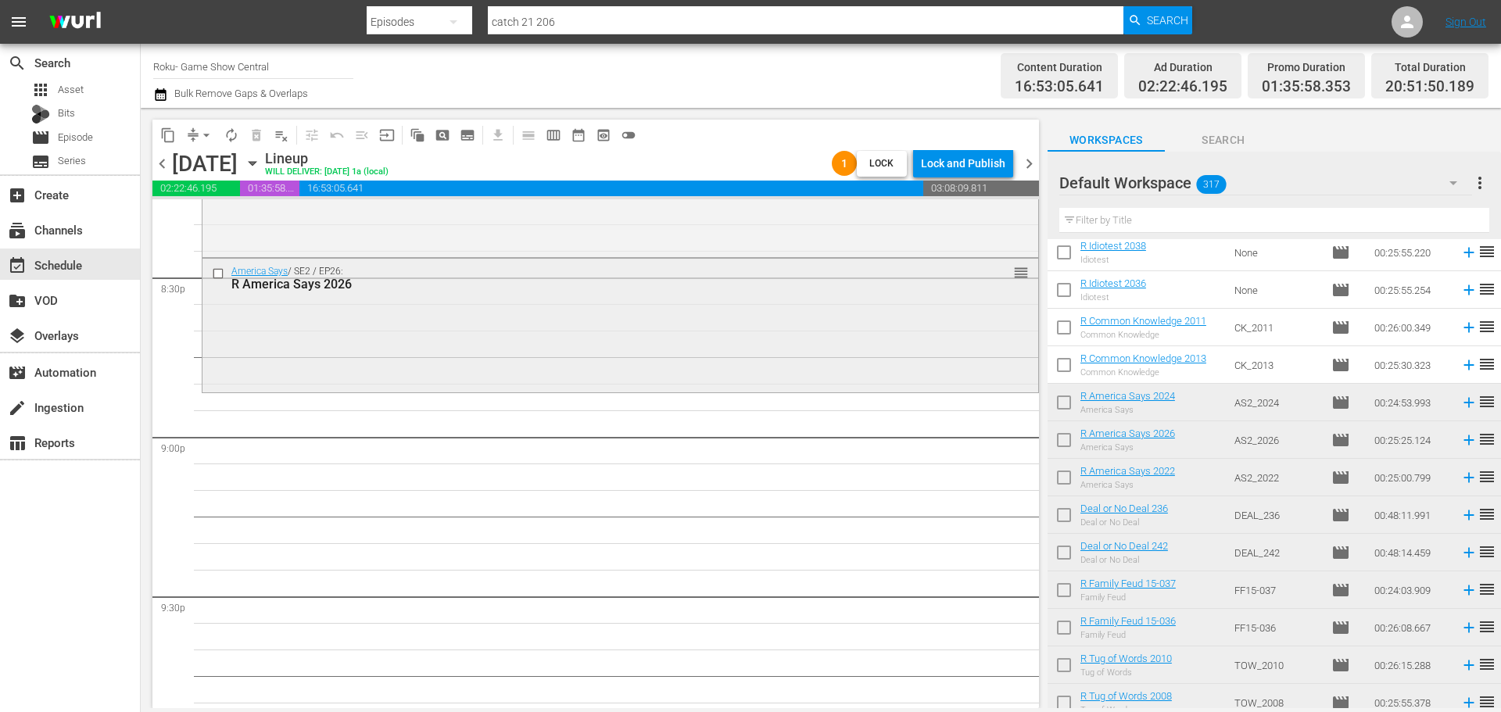
click at [444, 337] on div "America Says / SE2 / EP26: R America Says 2026 reorder" at bounding box center [620, 324] width 836 height 131
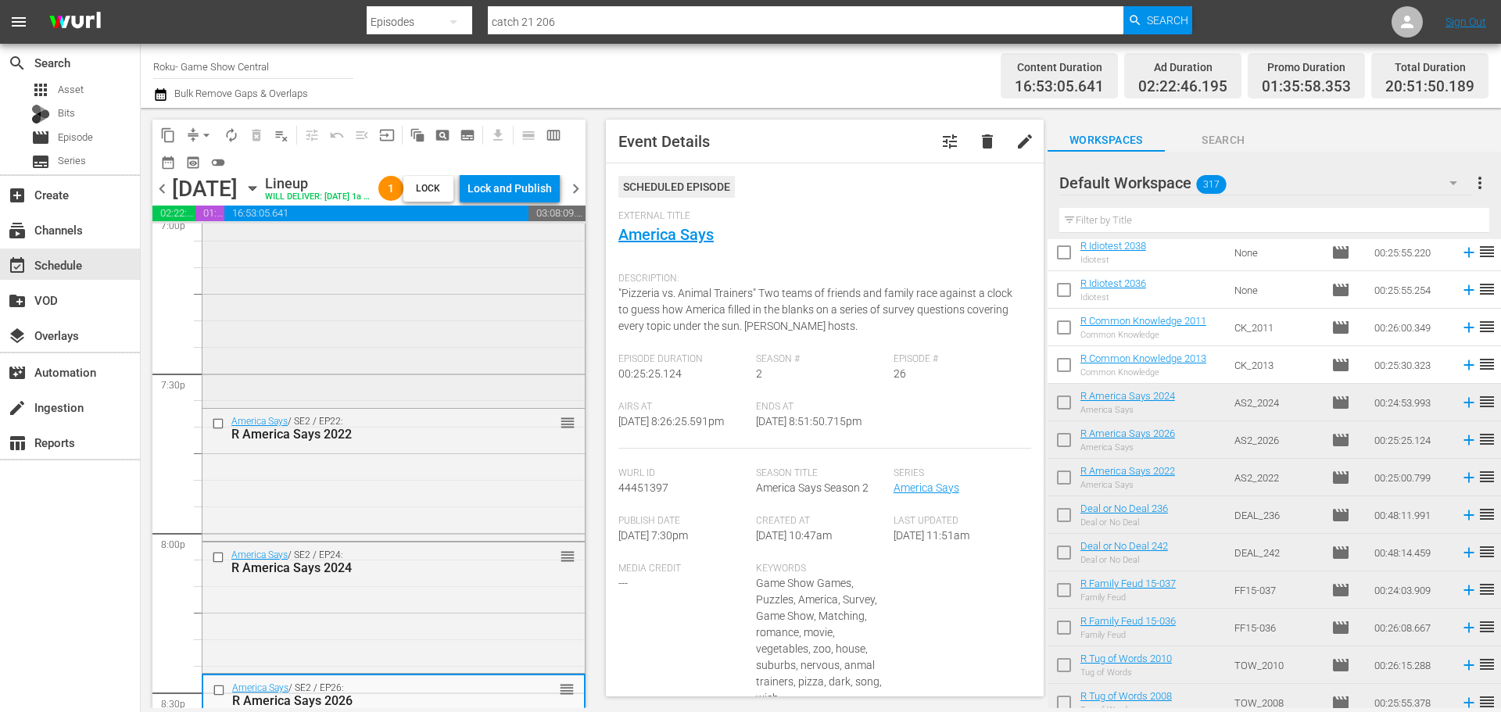
scroll to position [5835, 0]
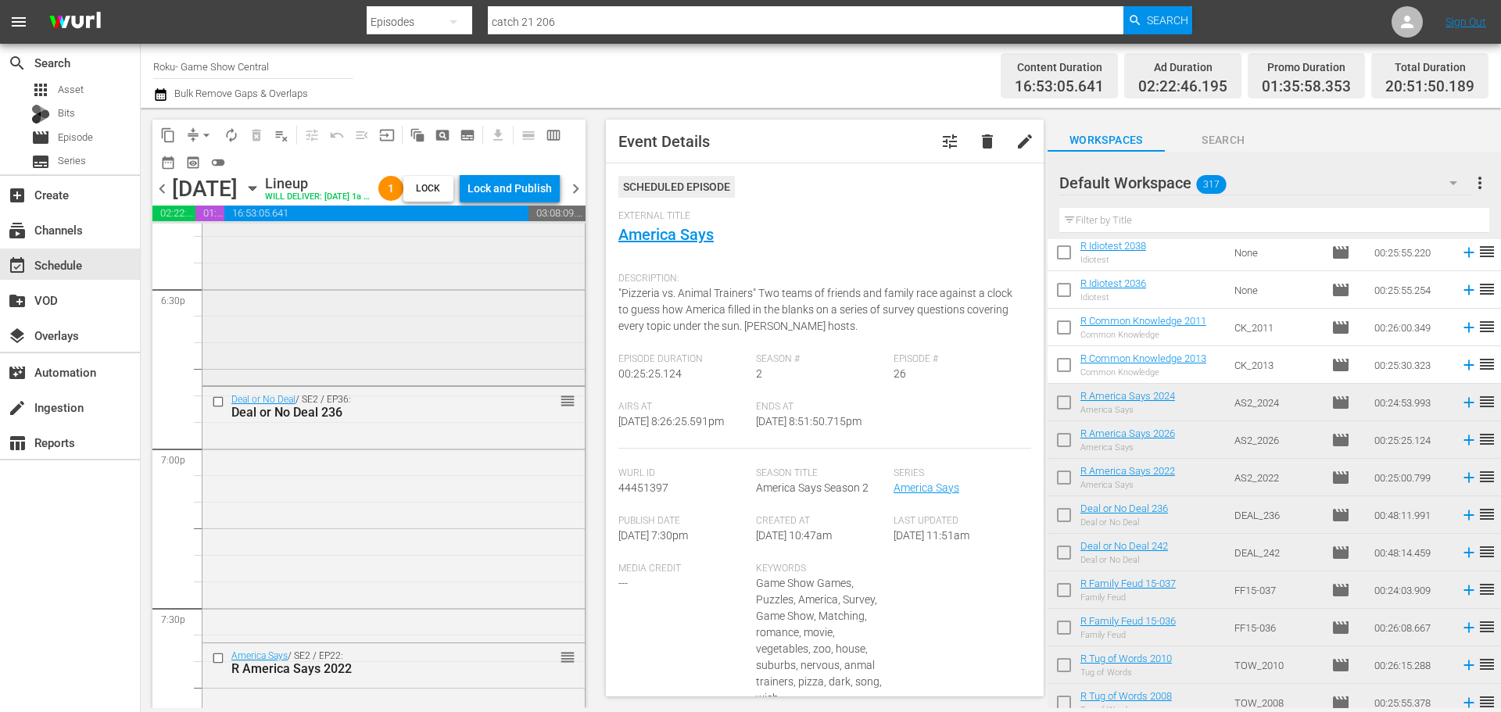
click at [311, 369] on div "Deal or No Deal / SE2 / EP42: Deal or No Deal 242 reorder" at bounding box center [393, 257] width 382 height 252
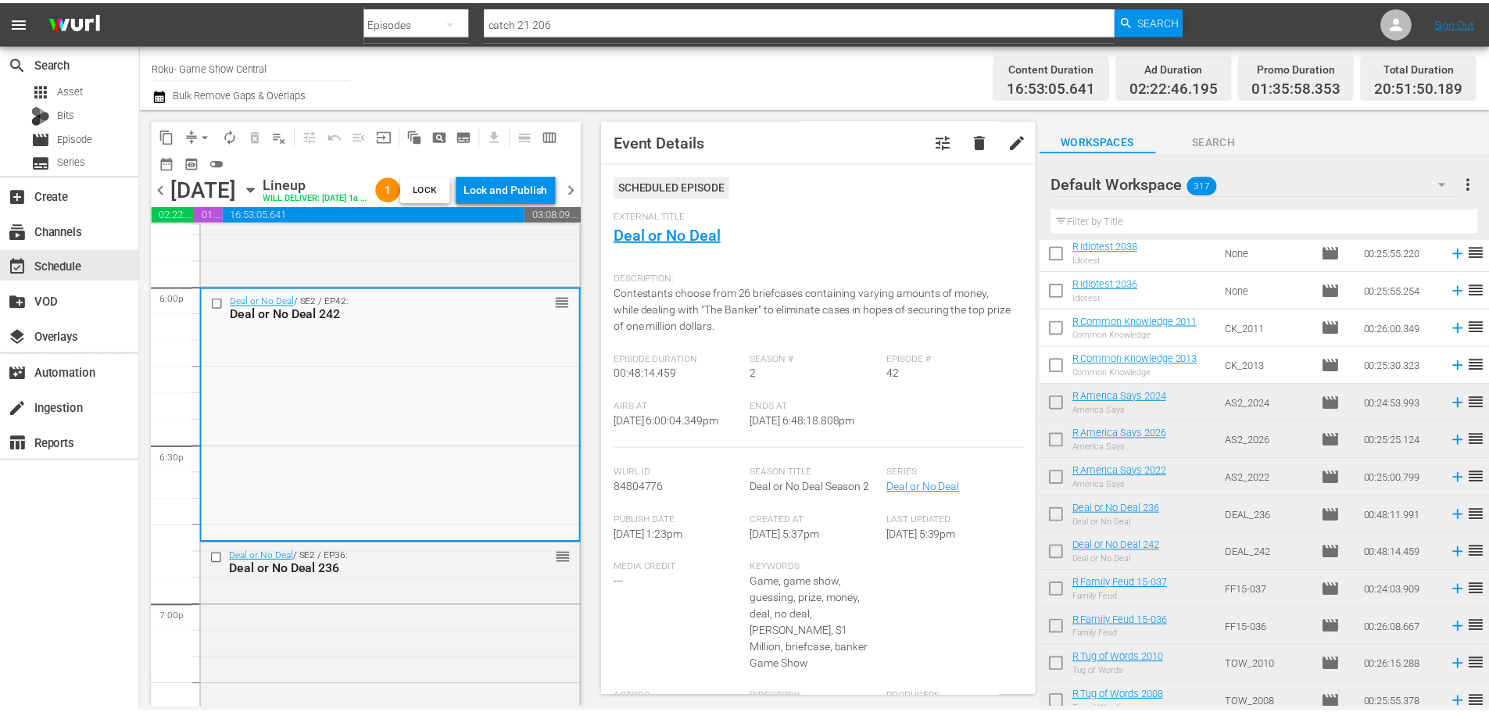
scroll to position [0, 0]
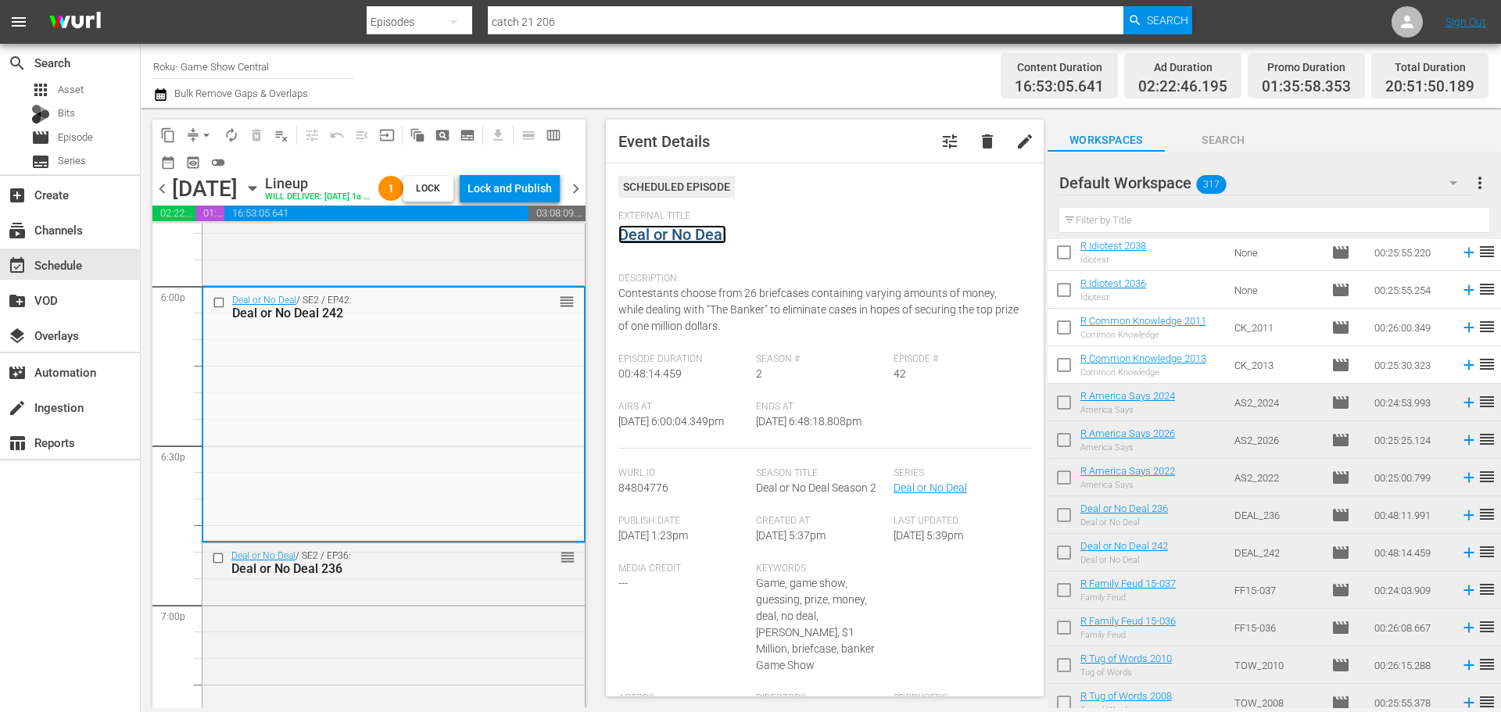
click at [674, 235] on link "Deal or No Deal" at bounding box center [672, 234] width 108 height 19
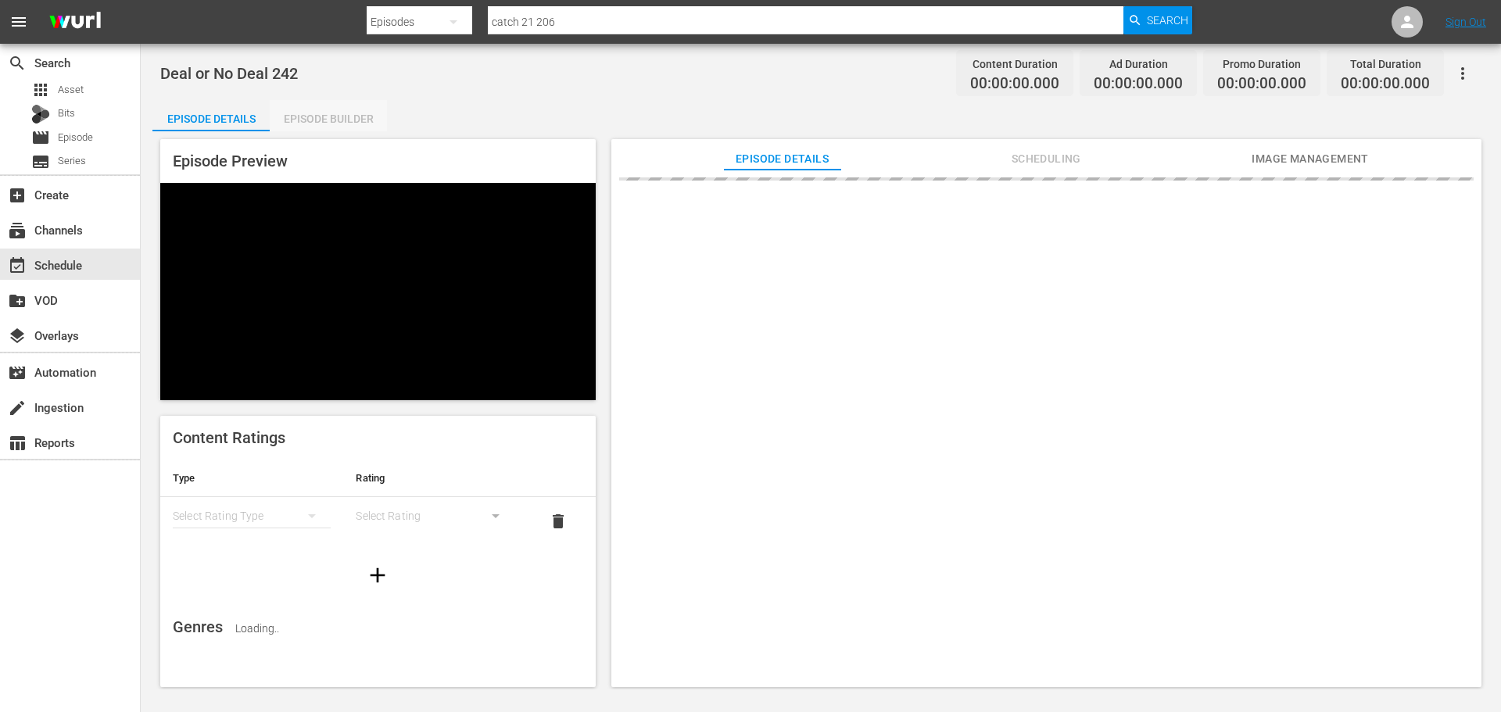
click at [338, 121] on div "Episode Builder" at bounding box center [328, 119] width 117 height 38
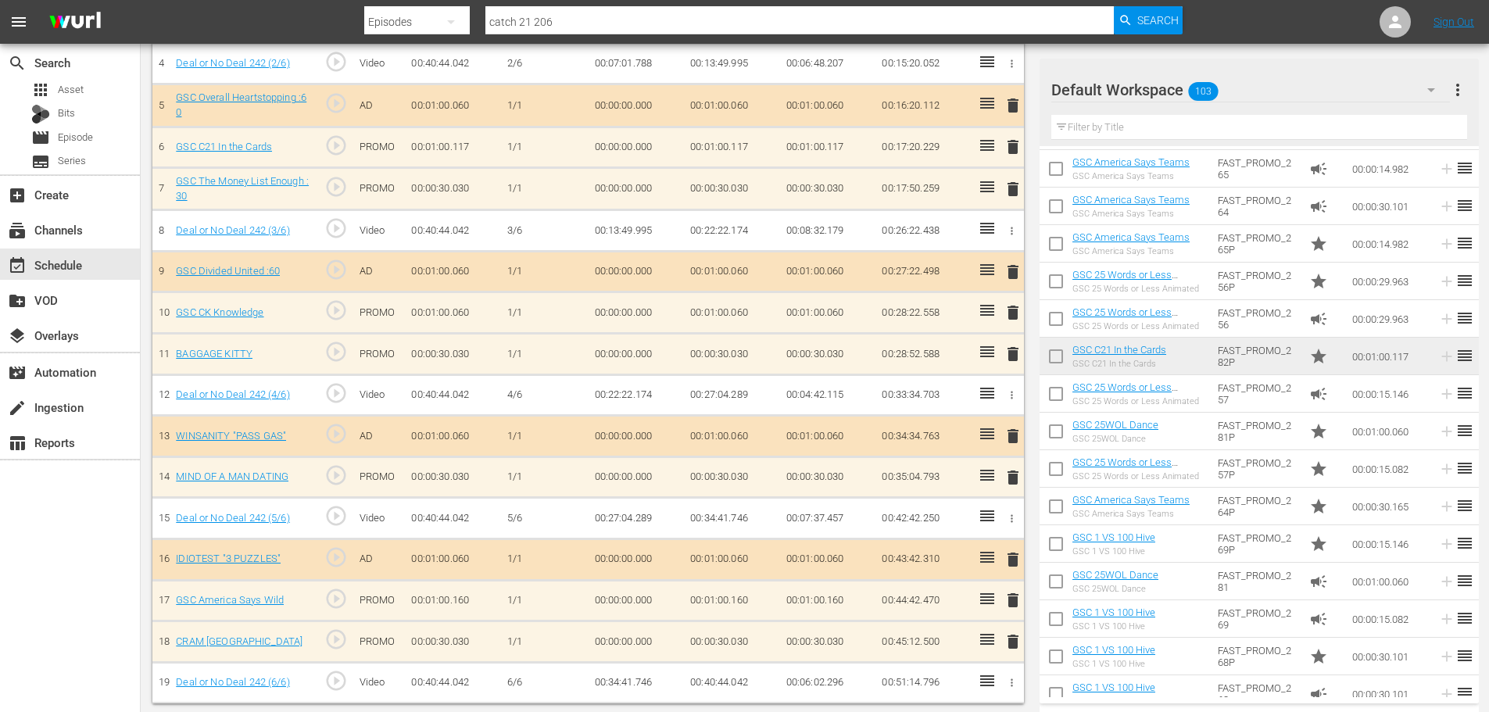
scroll to position [629, 0]
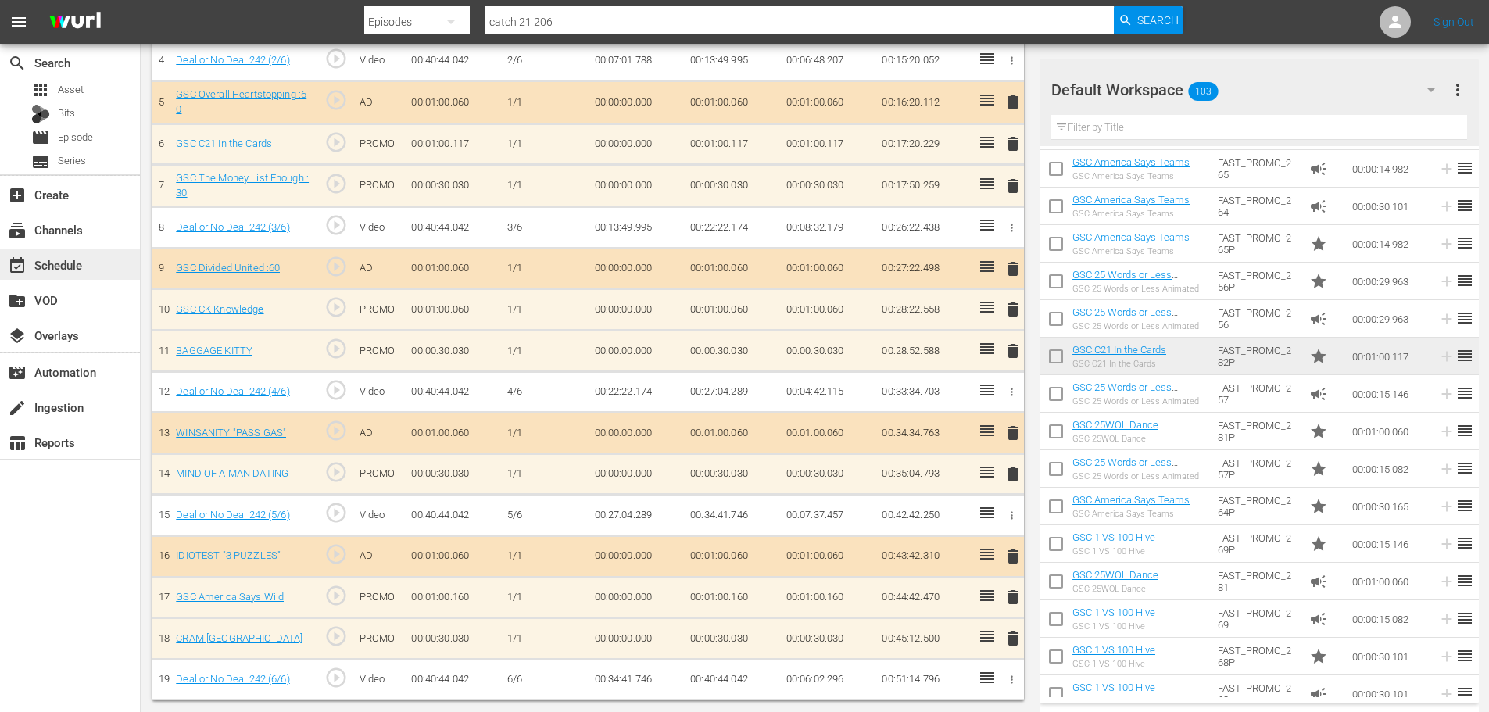
click at [82, 262] on div "event_available Schedule" at bounding box center [44, 263] width 88 height 14
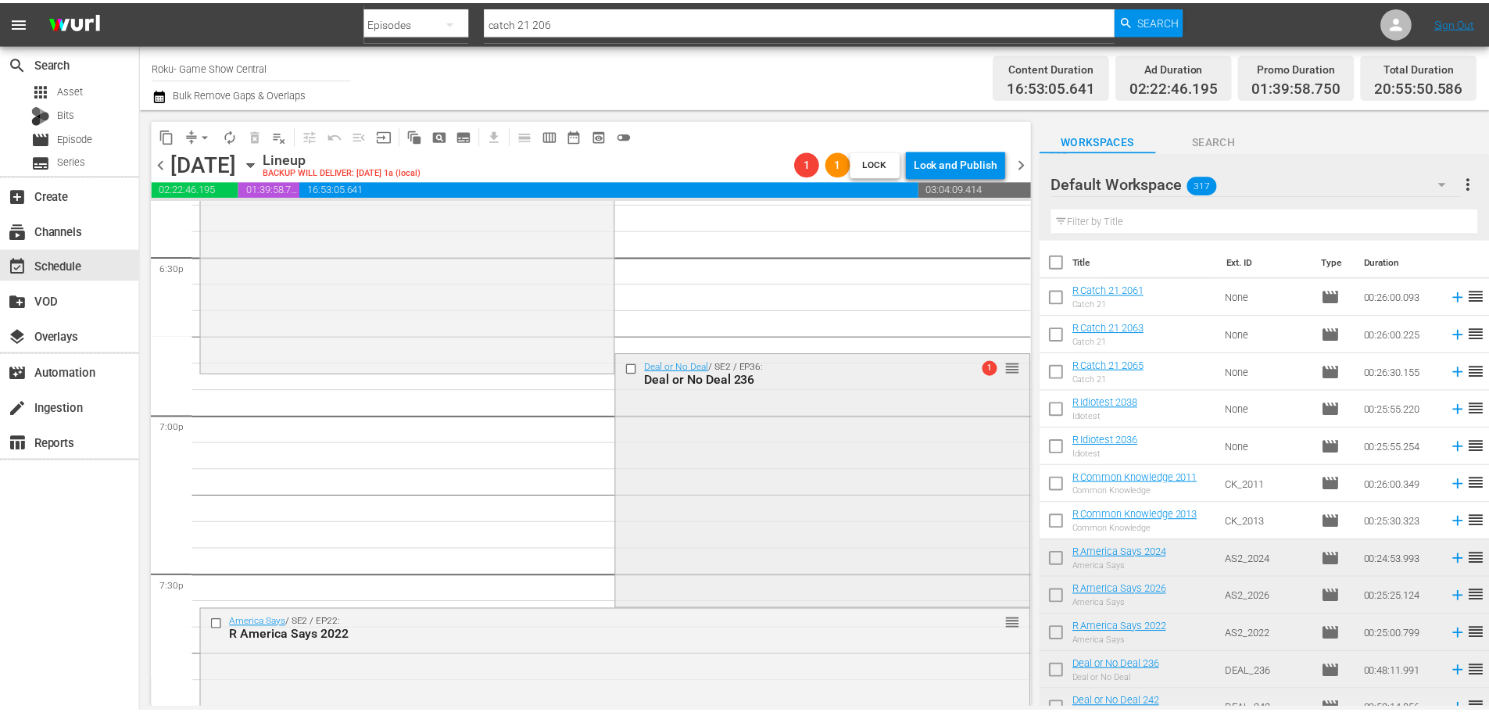
scroll to position [5817, 0]
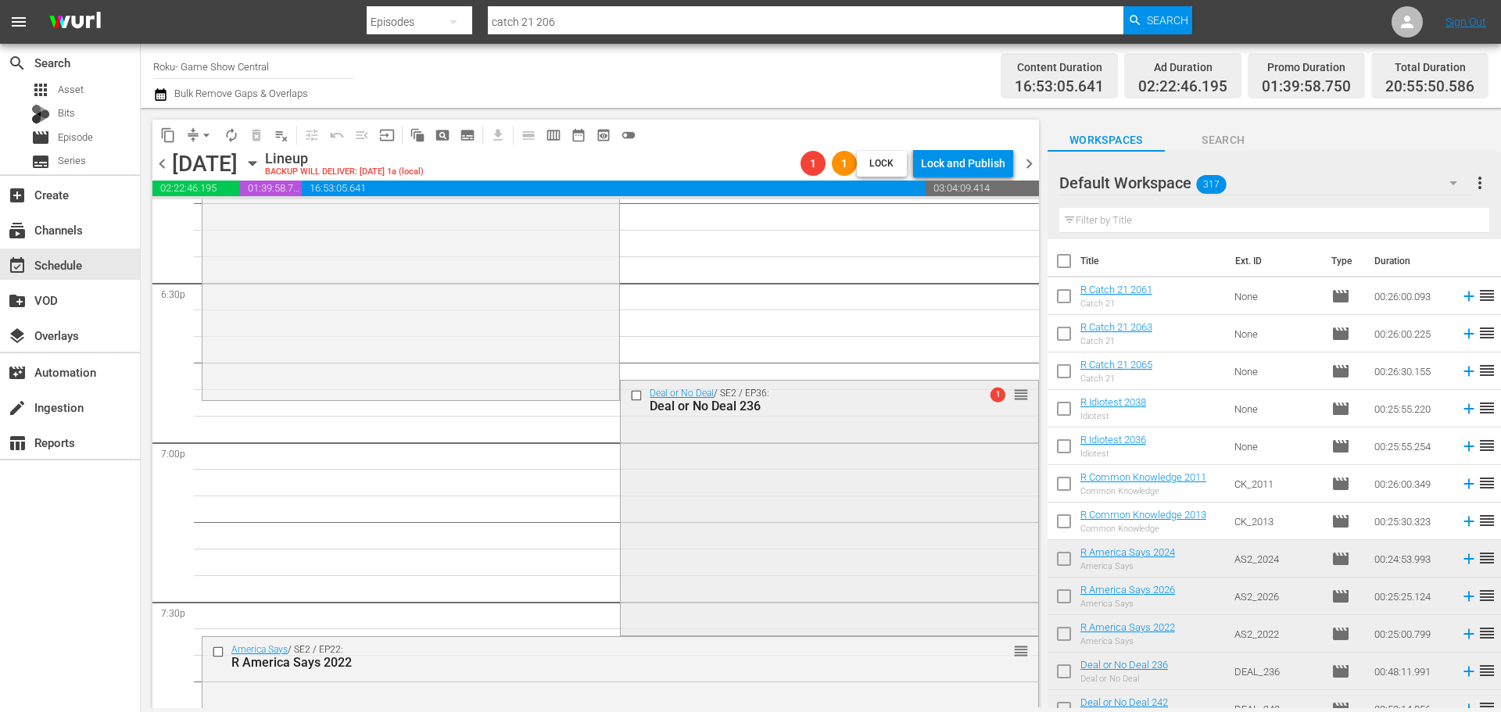
click at [832, 537] on div "Deal or No Deal / SE2 / EP36: Deal or No Deal 236 1 reorder" at bounding box center [829, 507] width 417 height 252
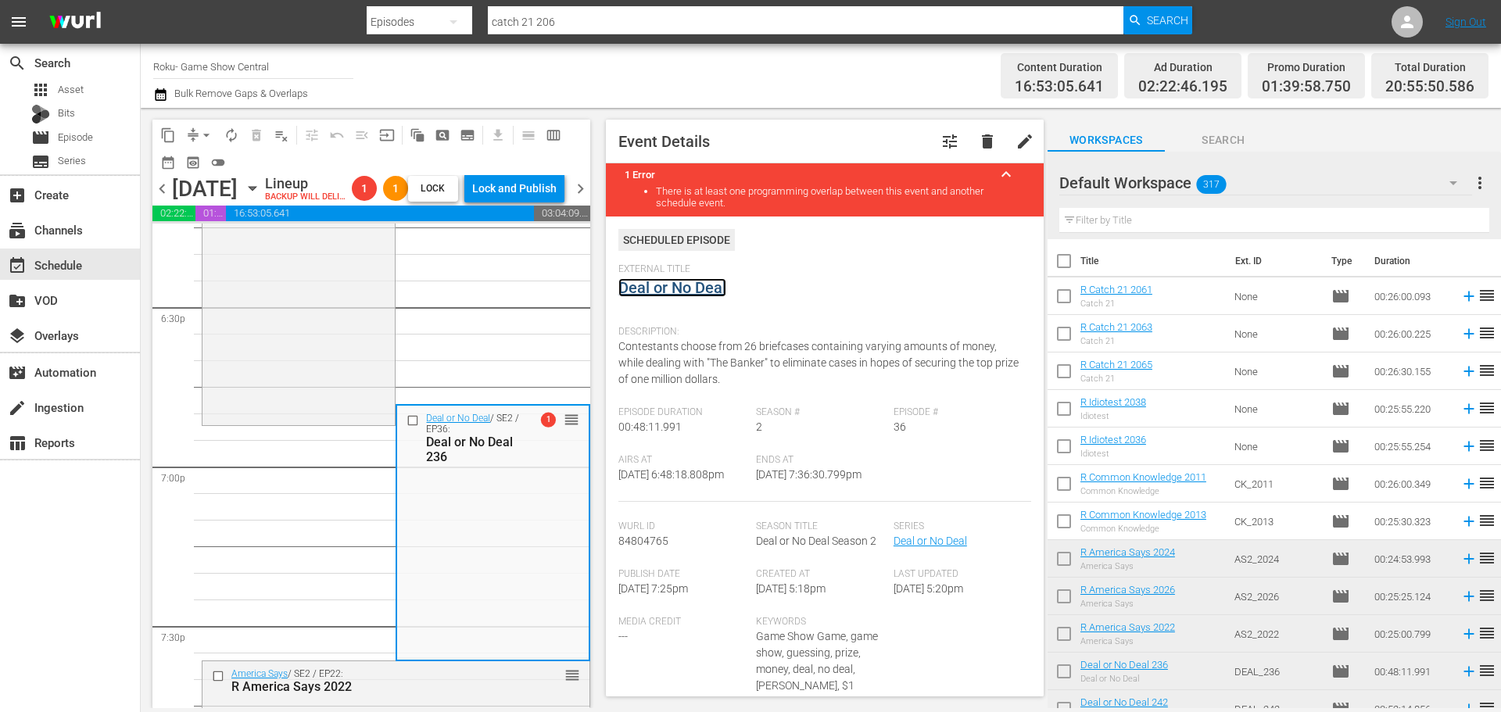
click at [686, 292] on link "Deal or No Deal" at bounding box center [672, 287] width 108 height 19
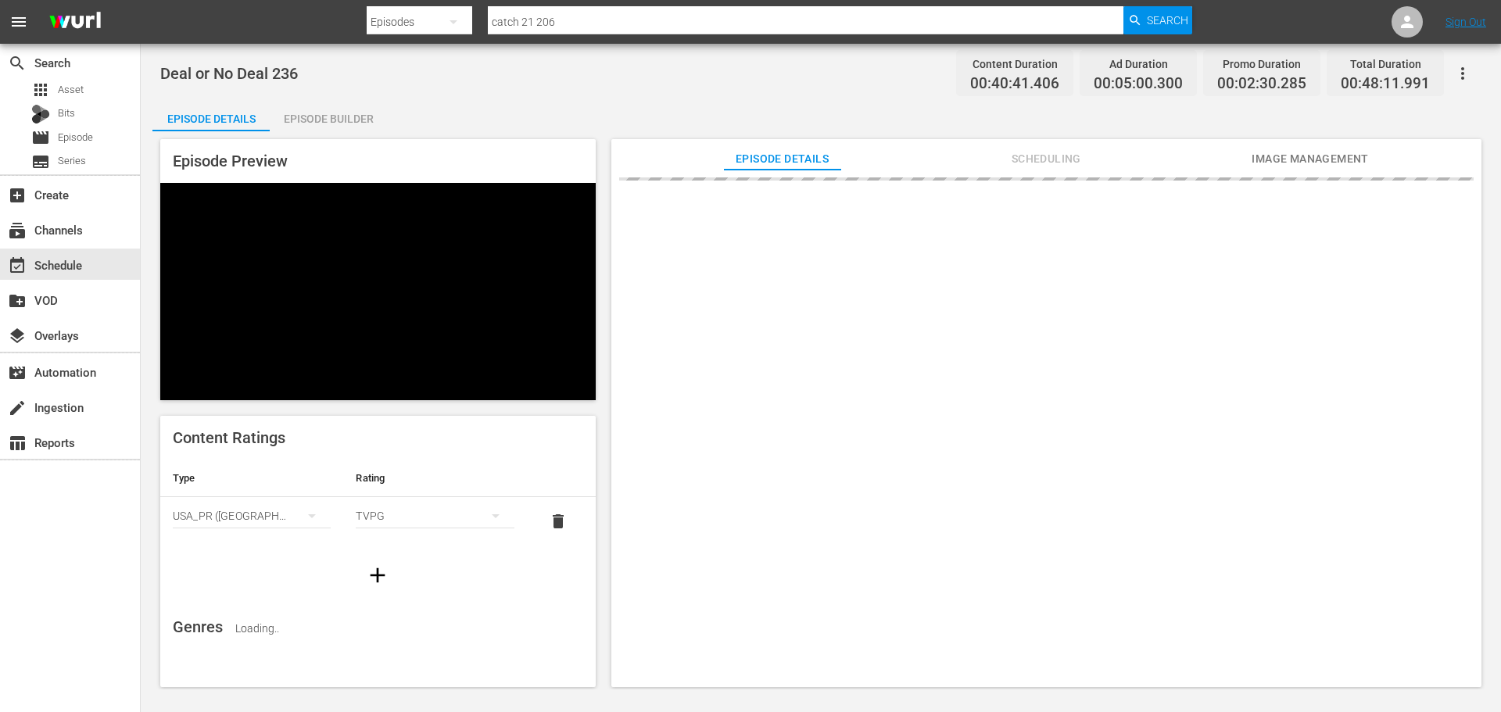
click at [341, 96] on div "Deal or No Deal 236 Content Duration 00:40:41.406 Ad Duration 00:05:00.300 Prom…" at bounding box center [821, 367] width 1360 height 646
click at [340, 105] on div "Episode Builder" at bounding box center [328, 119] width 117 height 38
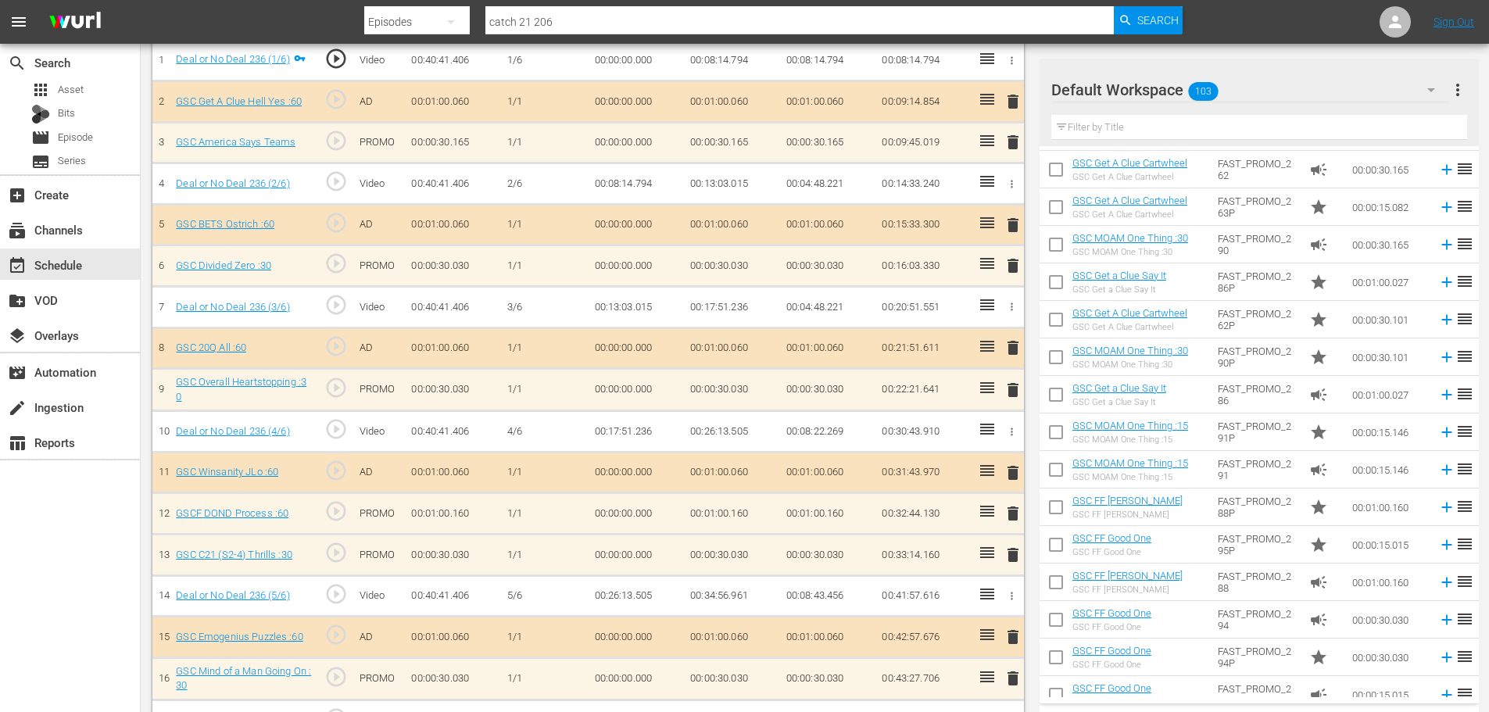
scroll to position [625, 0]
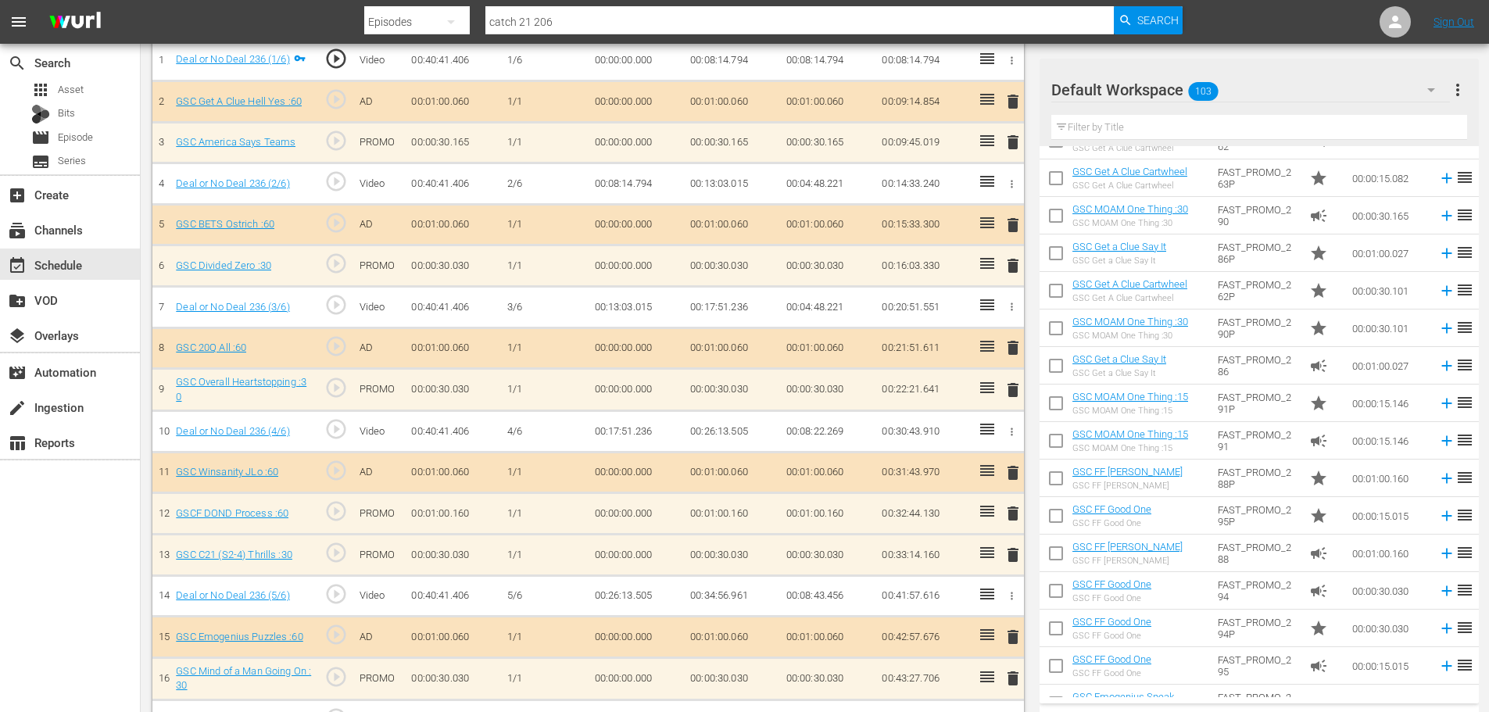
drag, startPoint x: 1014, startPoint y: 476, endPoint x: 1318, endPoint y: 501, distance: 305.2
click at [1319, 504] on div "Video Player is loading. Play Video Play Mute Current Time 00:00:00.000 / Durat…" at bounding box center [814, 186] width 1325 height 1112
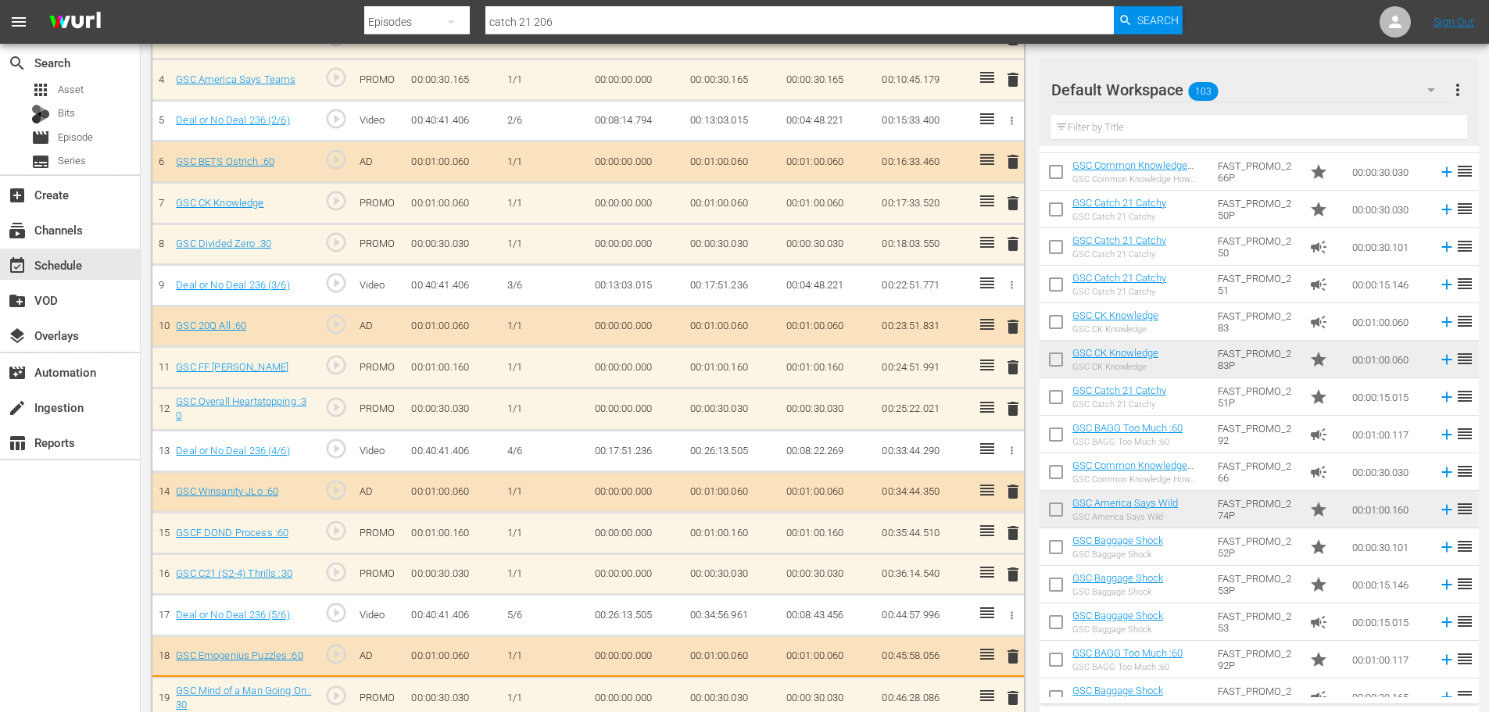
scroll to position [608, 0]
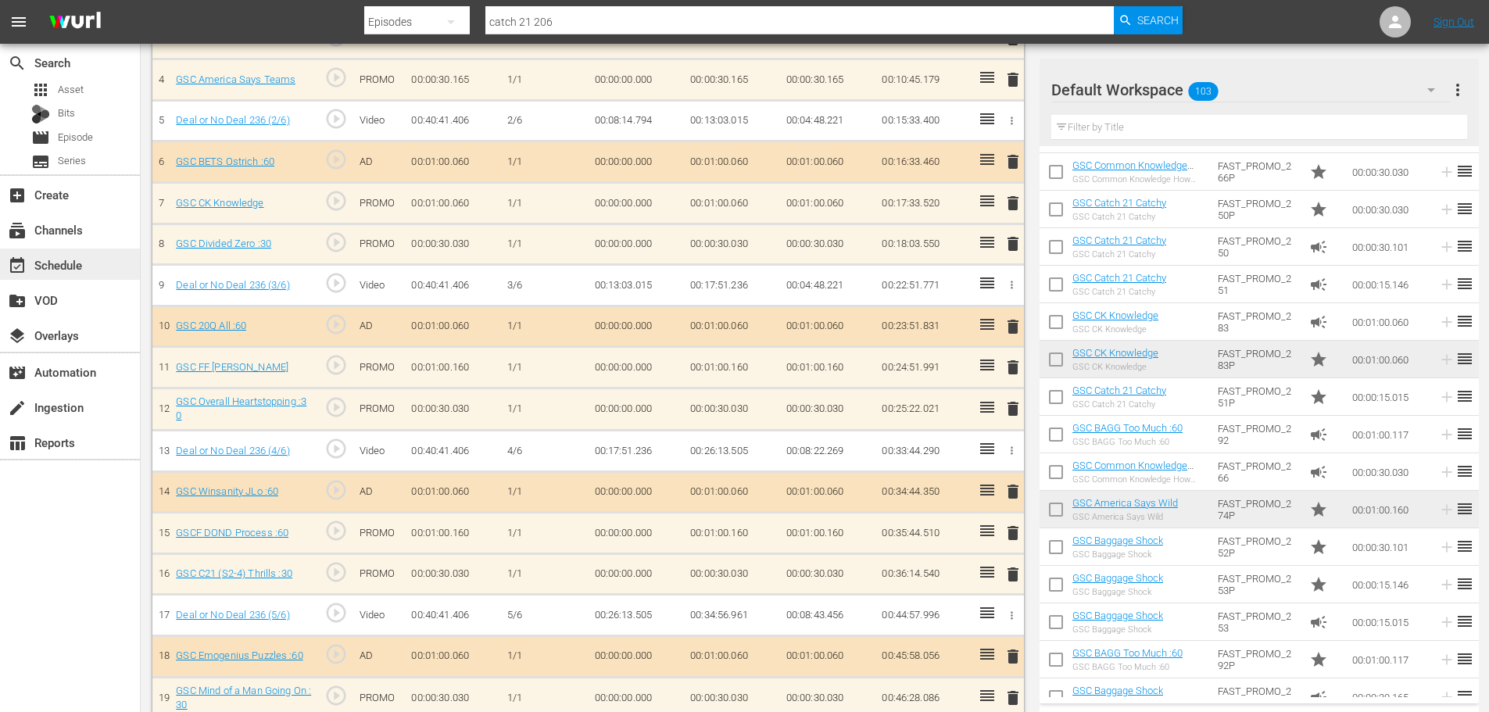
click at [79, 256] on div "event_available Schedule" at bounding box center [44, 263] width 88 height 14
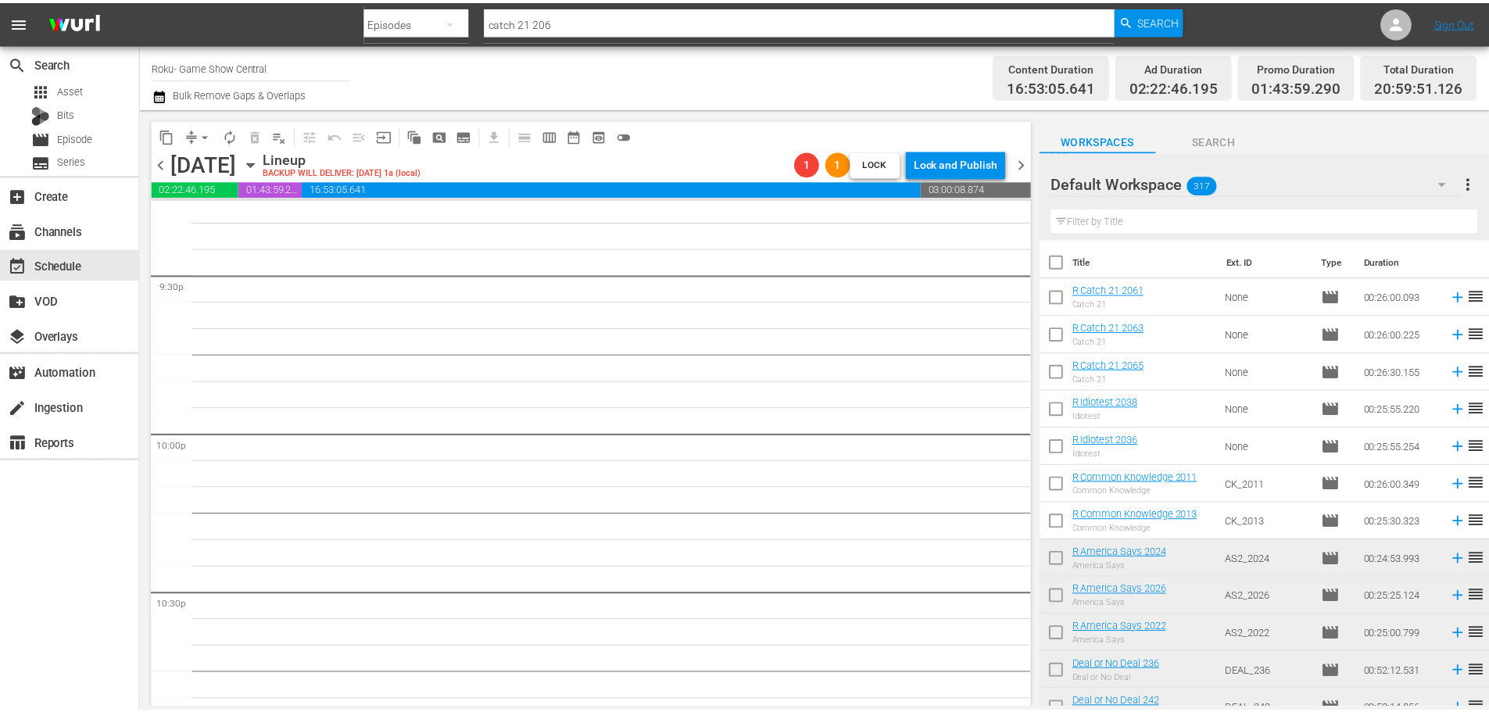
scroll to position [6422, 0]
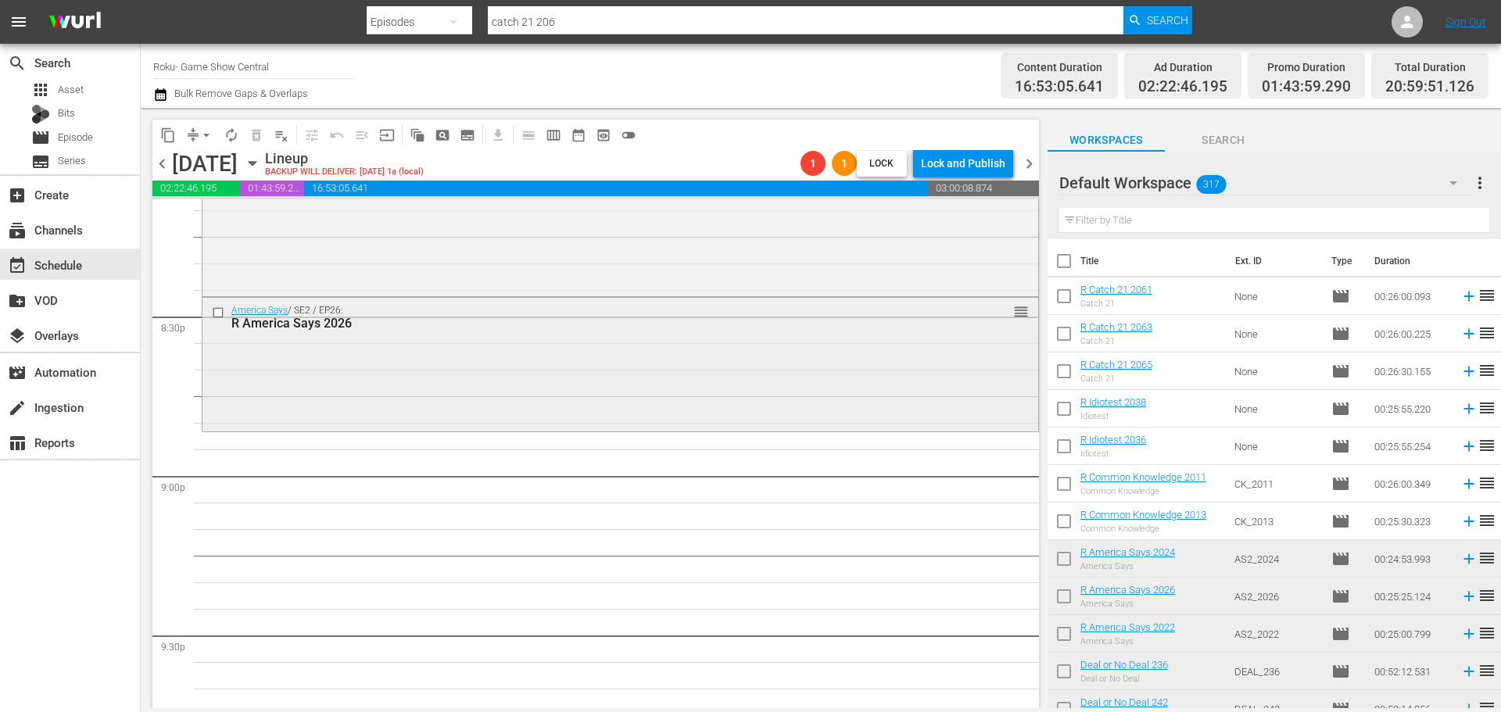
click at [463, 317] on div "R America Says 2026" at bounding box center [591, 323] width 720 height 15
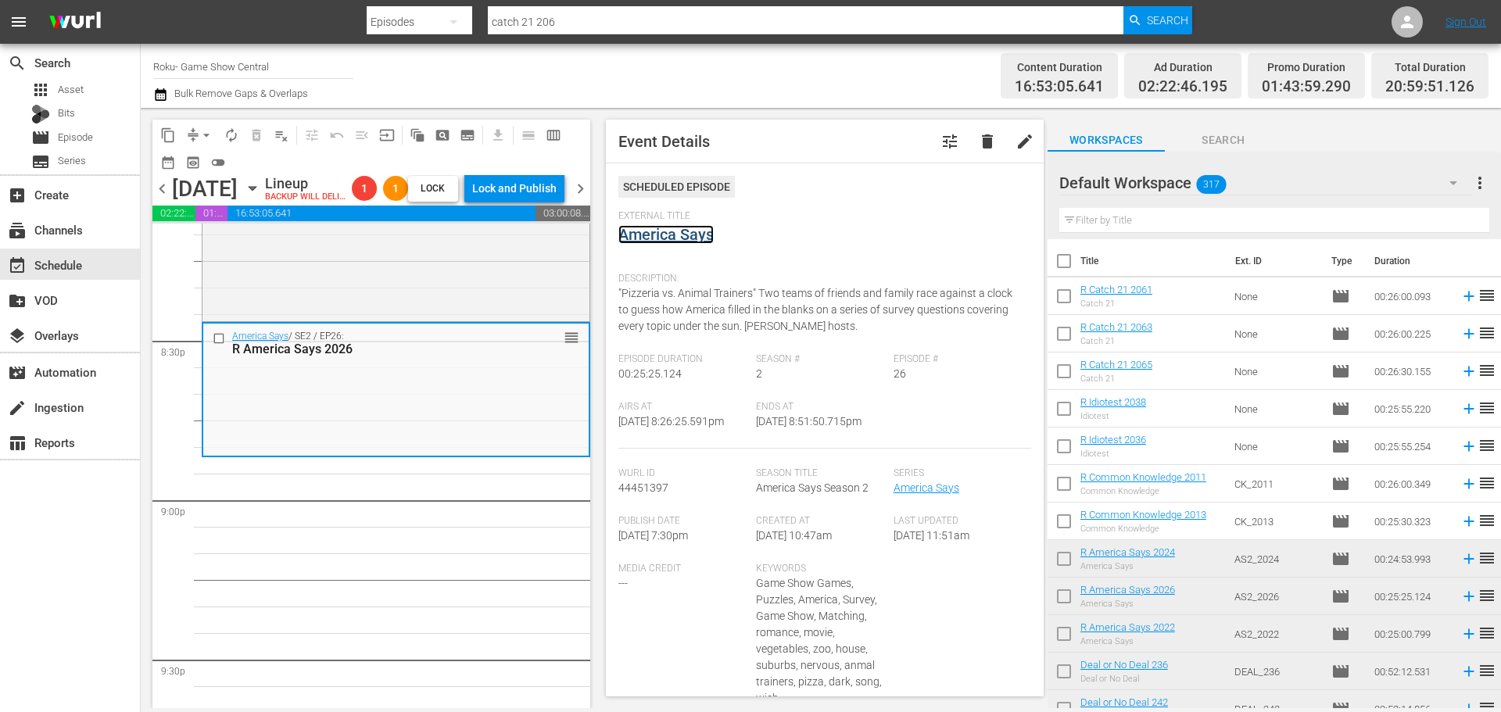
click at [666, 236] on link "America Says" at bounding box center [665, 234] width 95 height 19
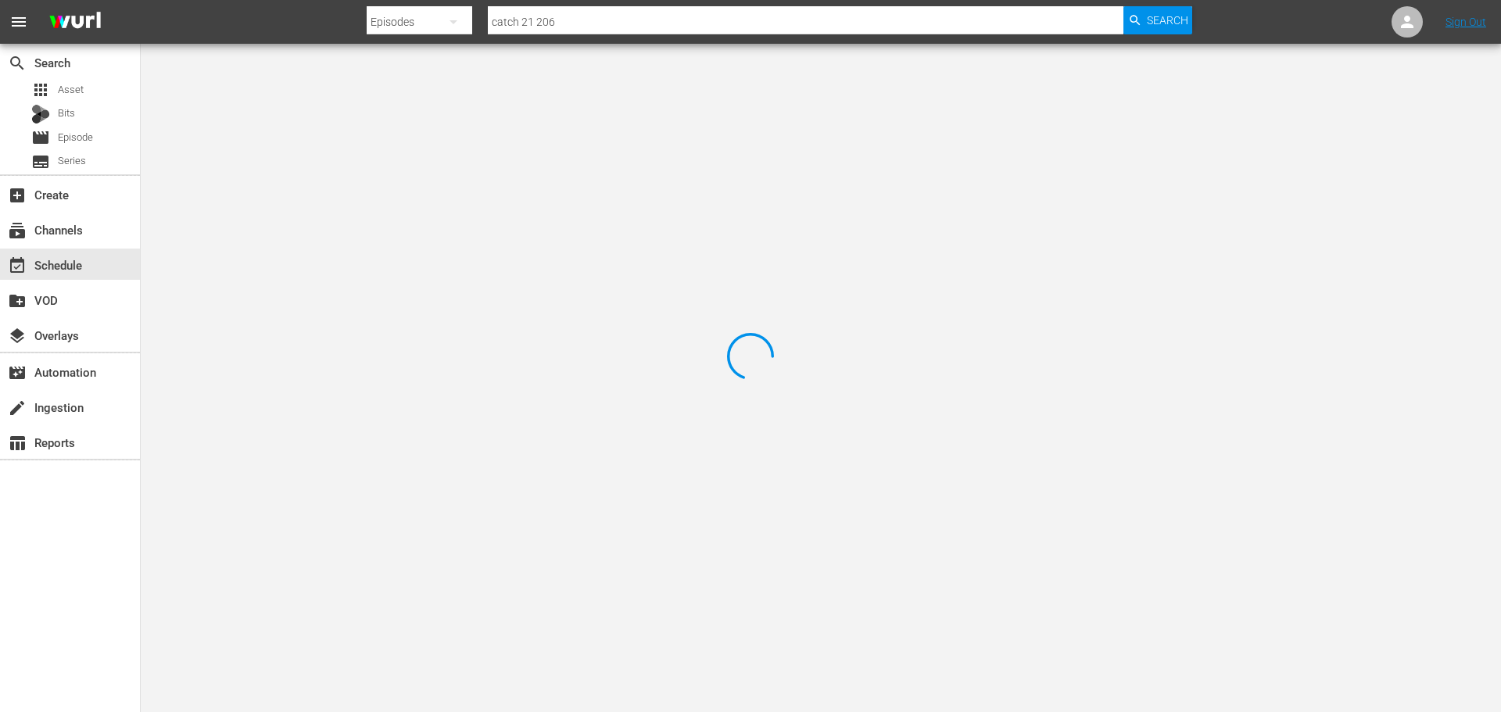
click at [335, 83] on div at bounding box center [750, 356] width 1501 height 712
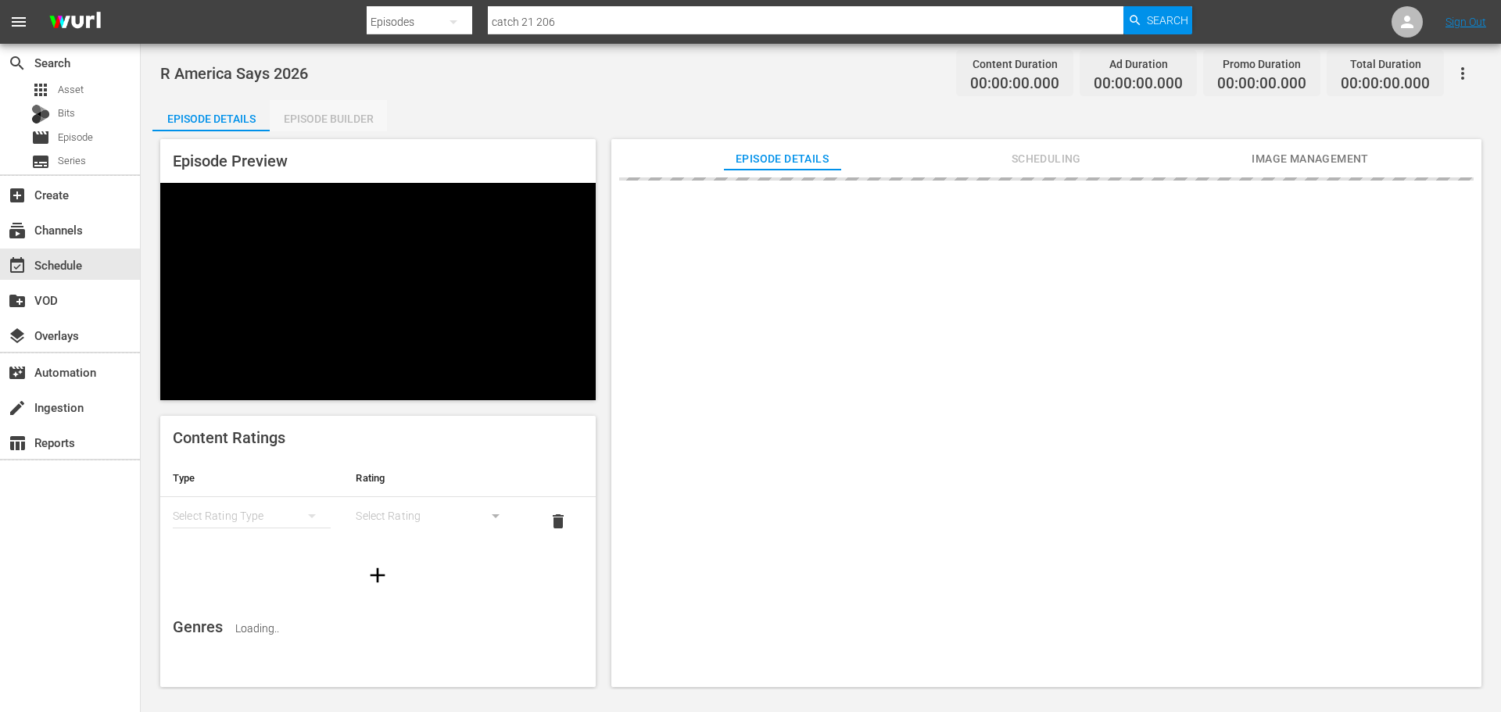
click at [314, 116] on div "Episode Builder" at bounding box center [328, 119] width 117 height 38
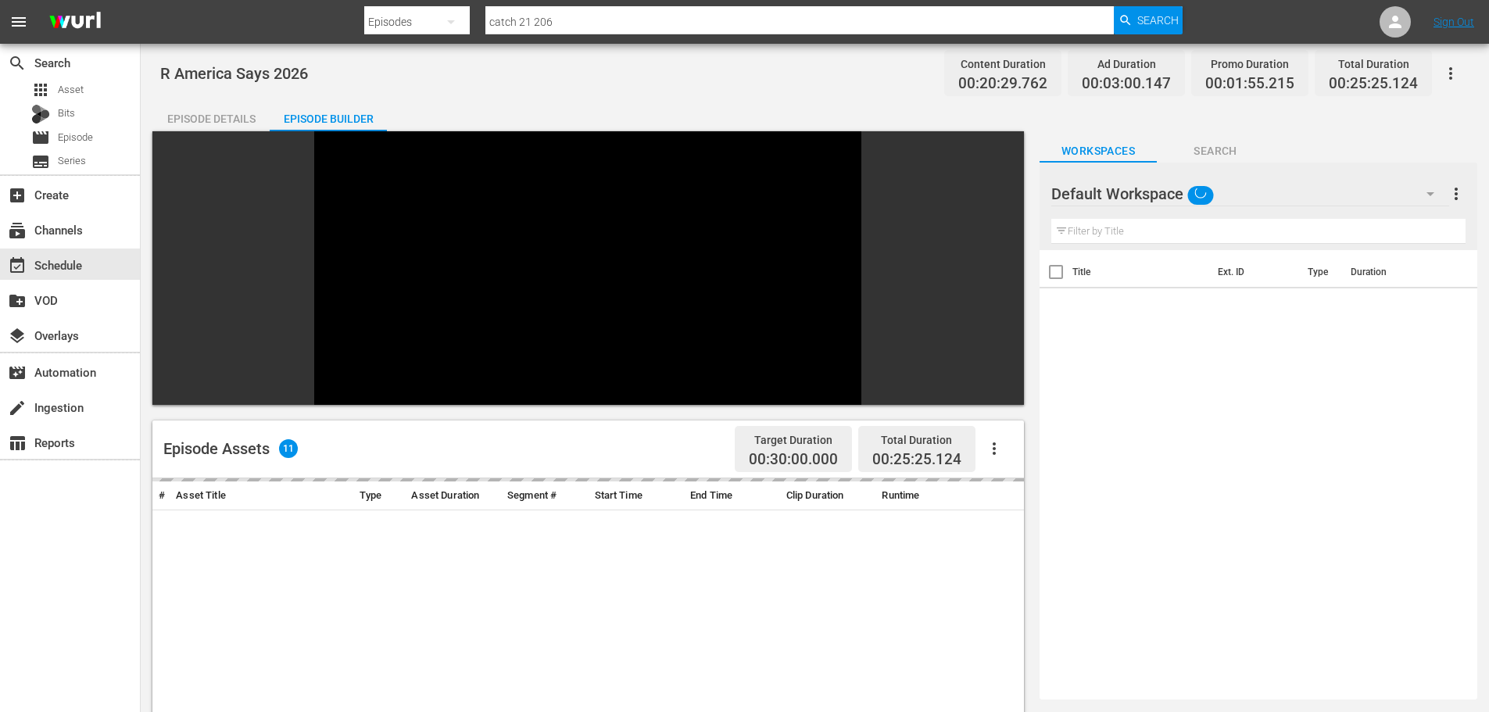
click at [1184, 241] on input "text" at bounding box center [1259, 231] width 414 height 25
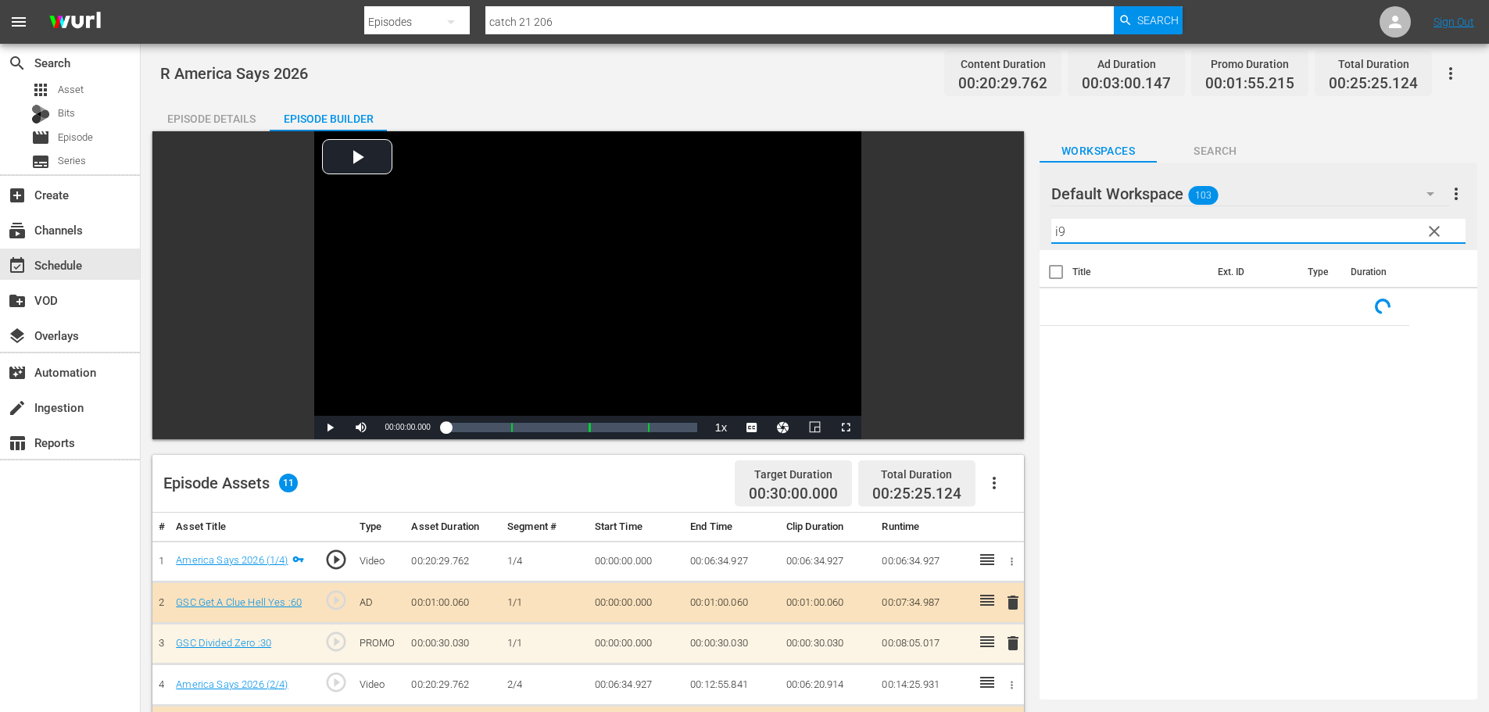
type input "i"
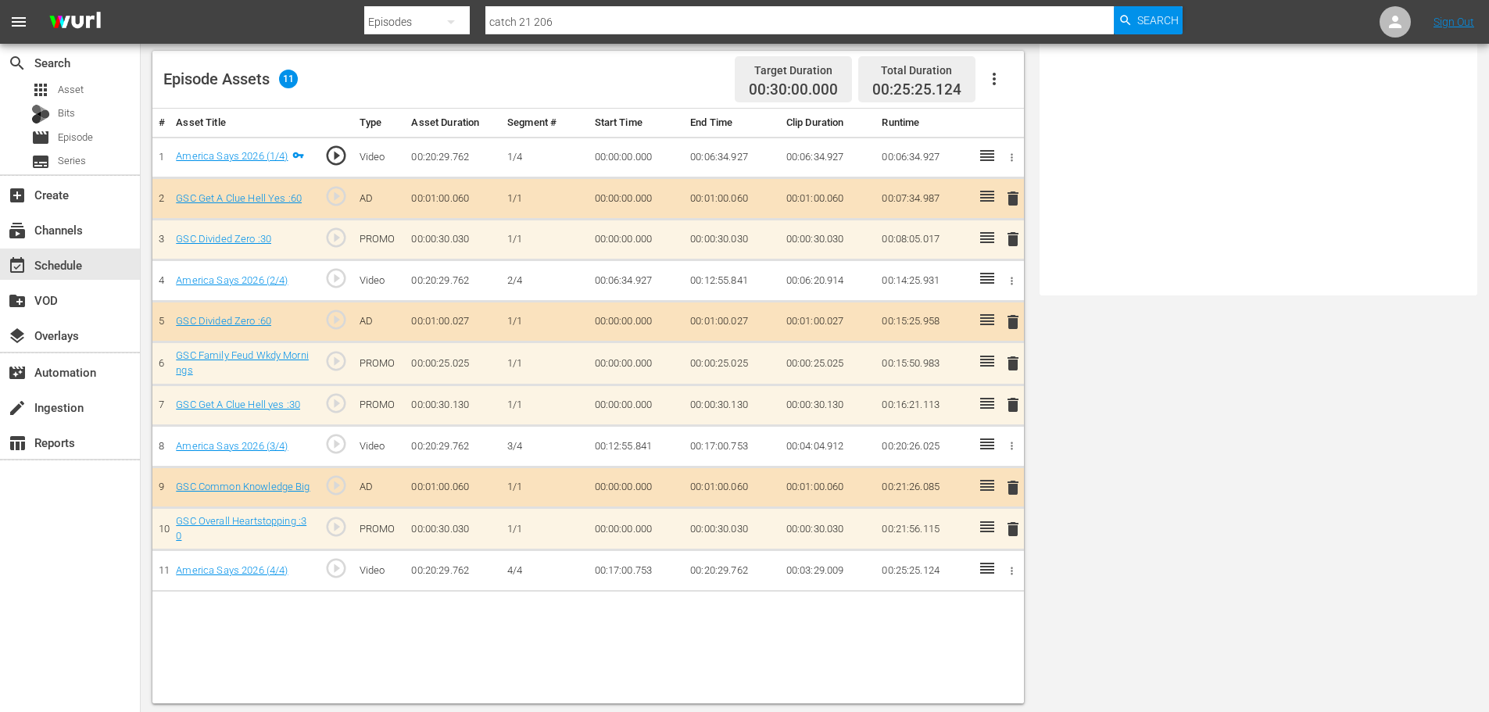
scroll to position [407, 0]
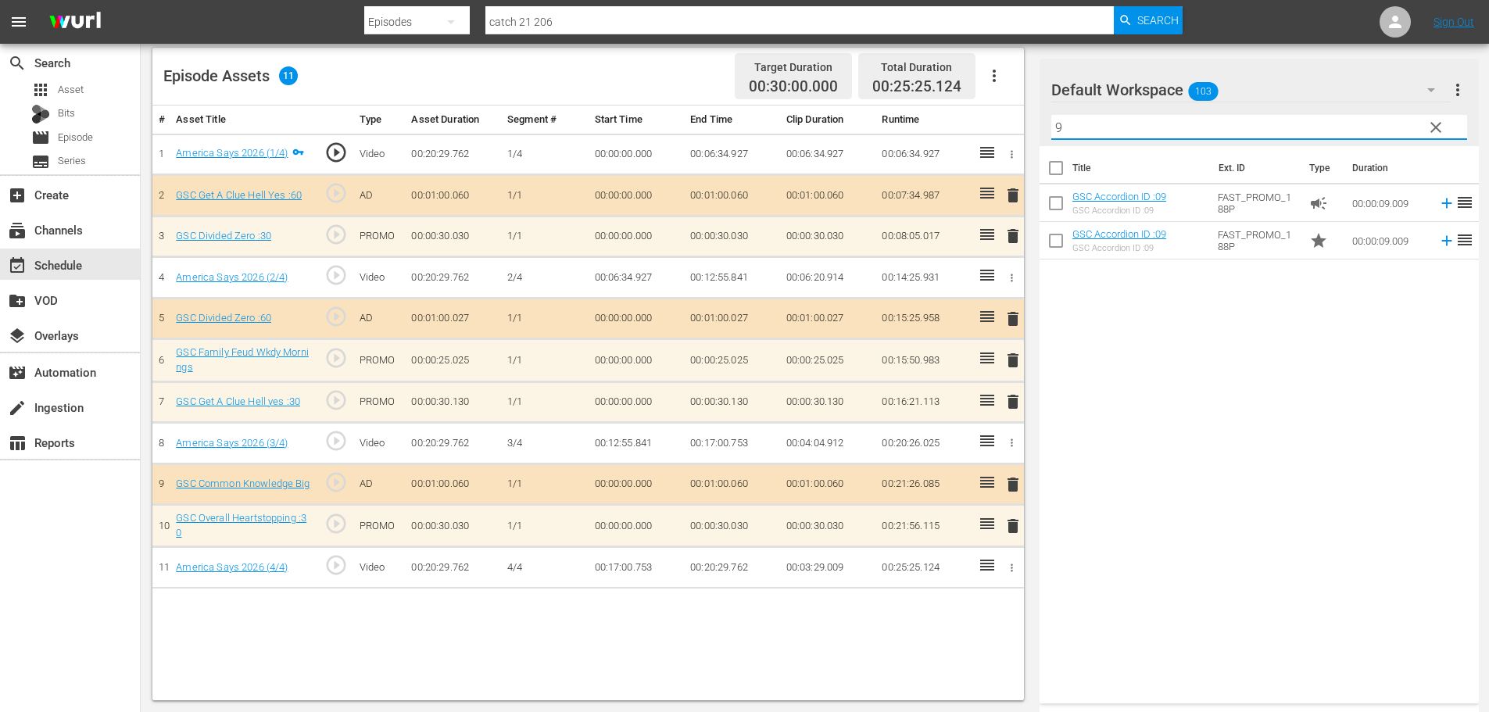
type input "9"
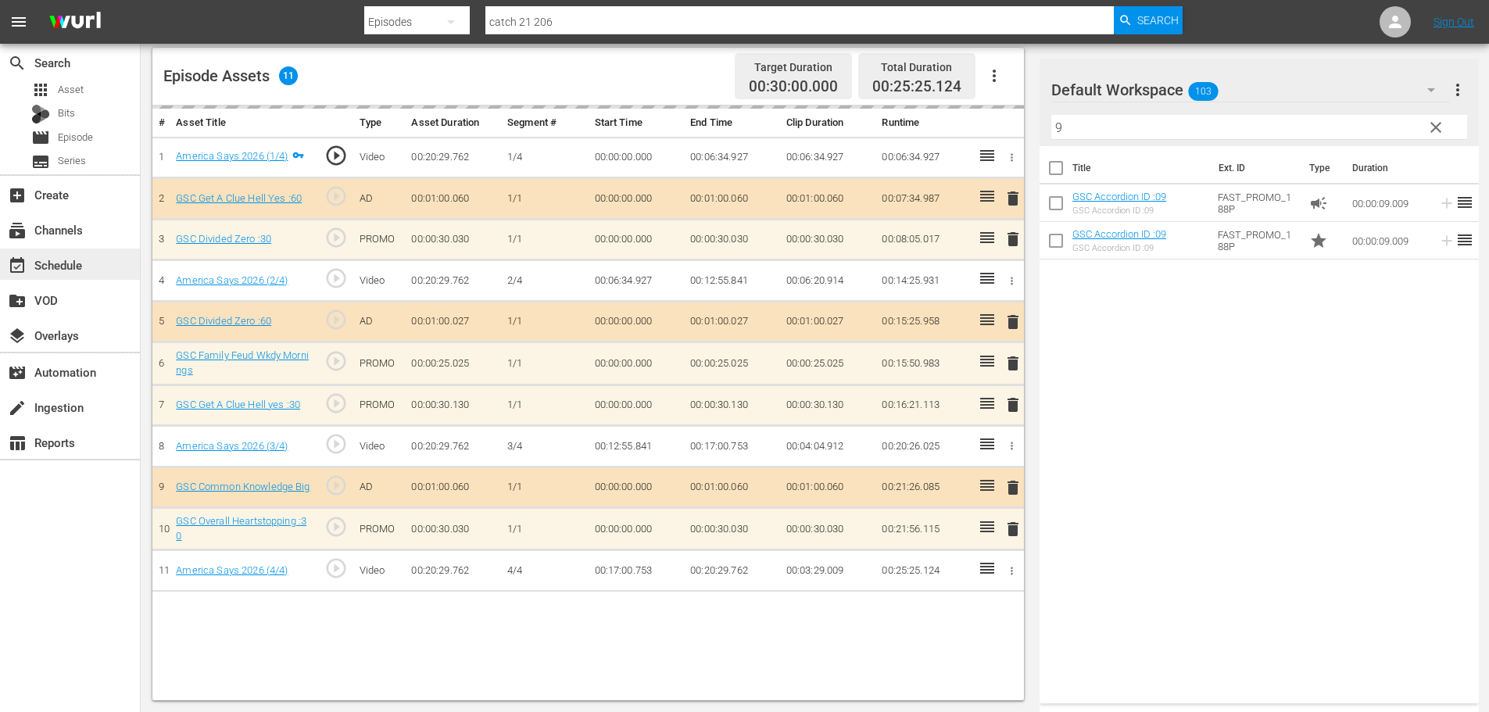
click at [89, 263] on div "event_available Schedule" at bounding box center [70, 264] width 140 height 31
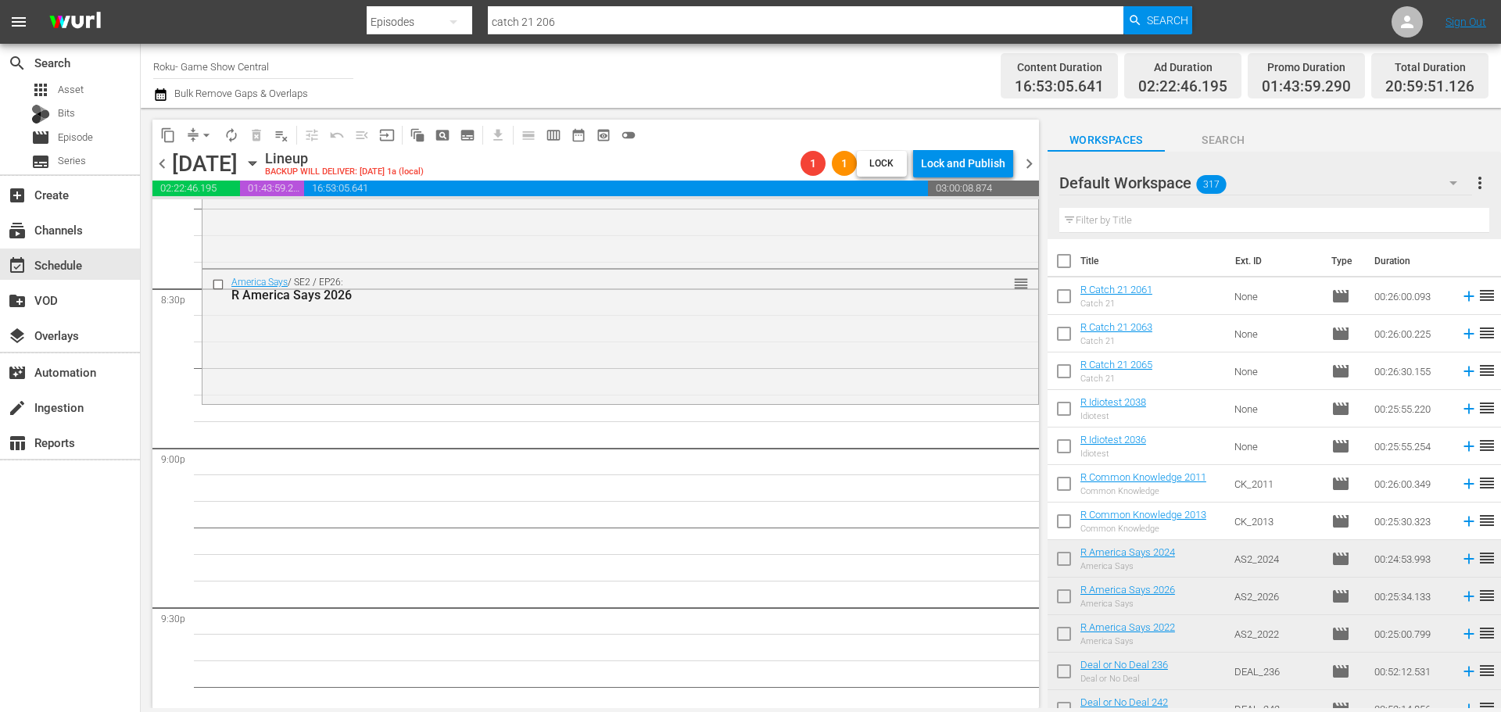
scroll to position [6251, 0]
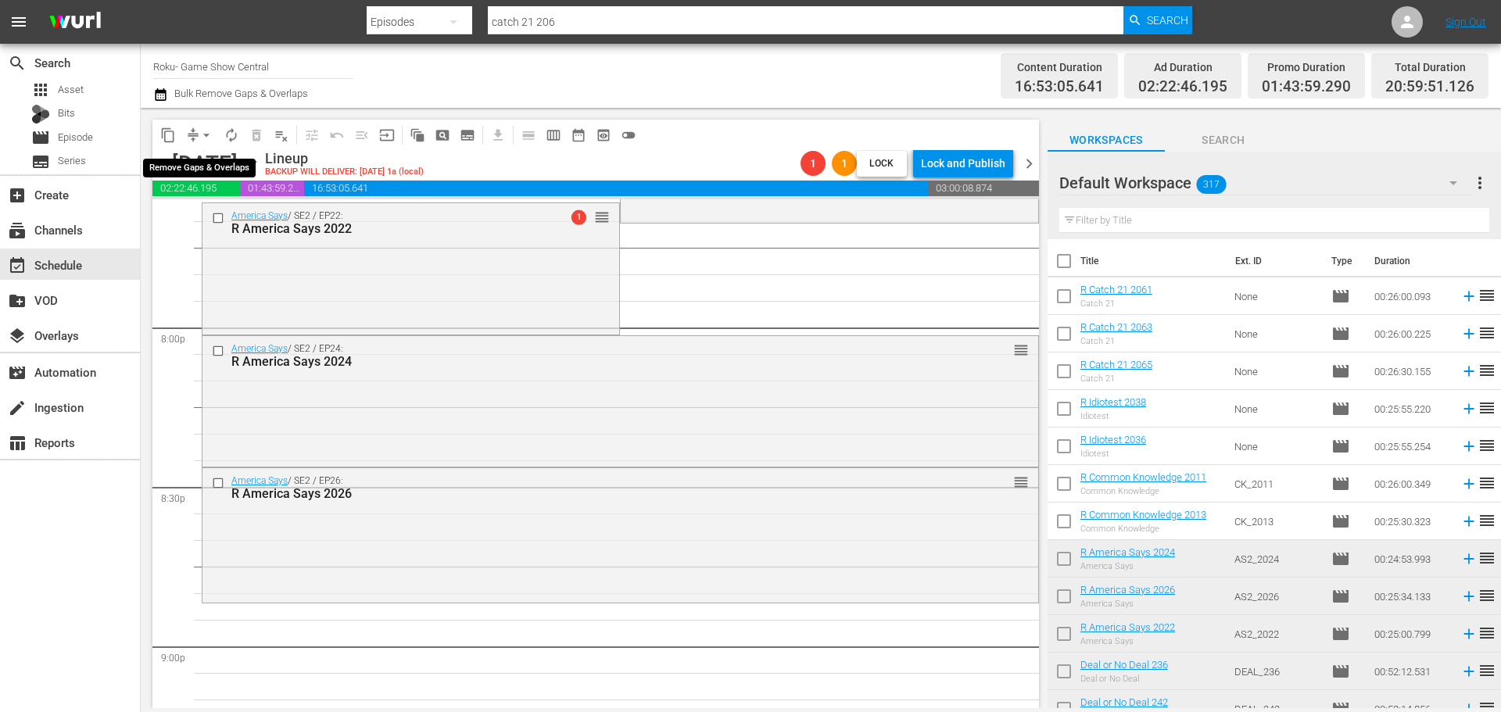
click at [210, 134] on span "arrow_drop_down" at bounding box center [207, 135] width 16 height 16
click at [204, 170] on li "Align to Midnight" at bounding box center [207, 167] width 164 height 26
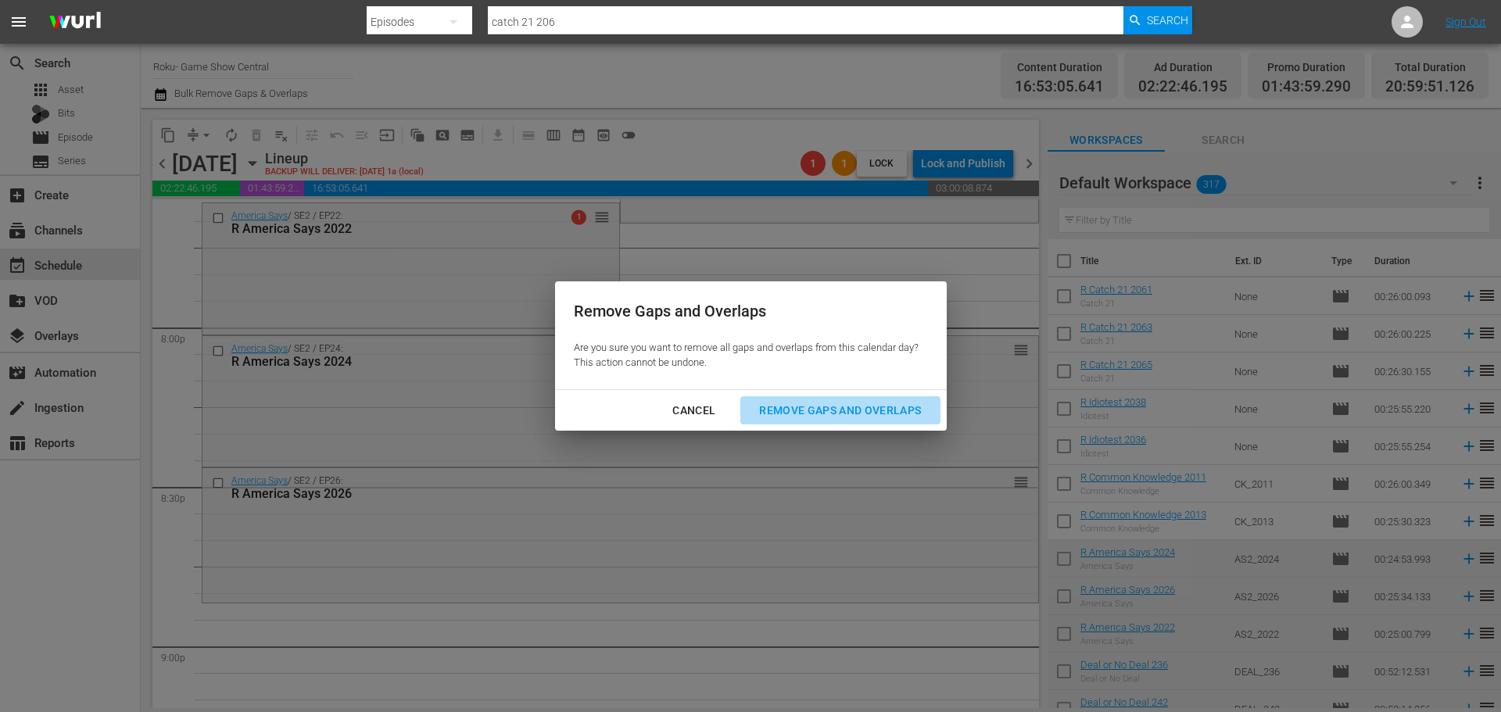
click at [808, 421] on button "Remove Gaps and Overlaps" at bounding box center [839, 410] width 199 height 29
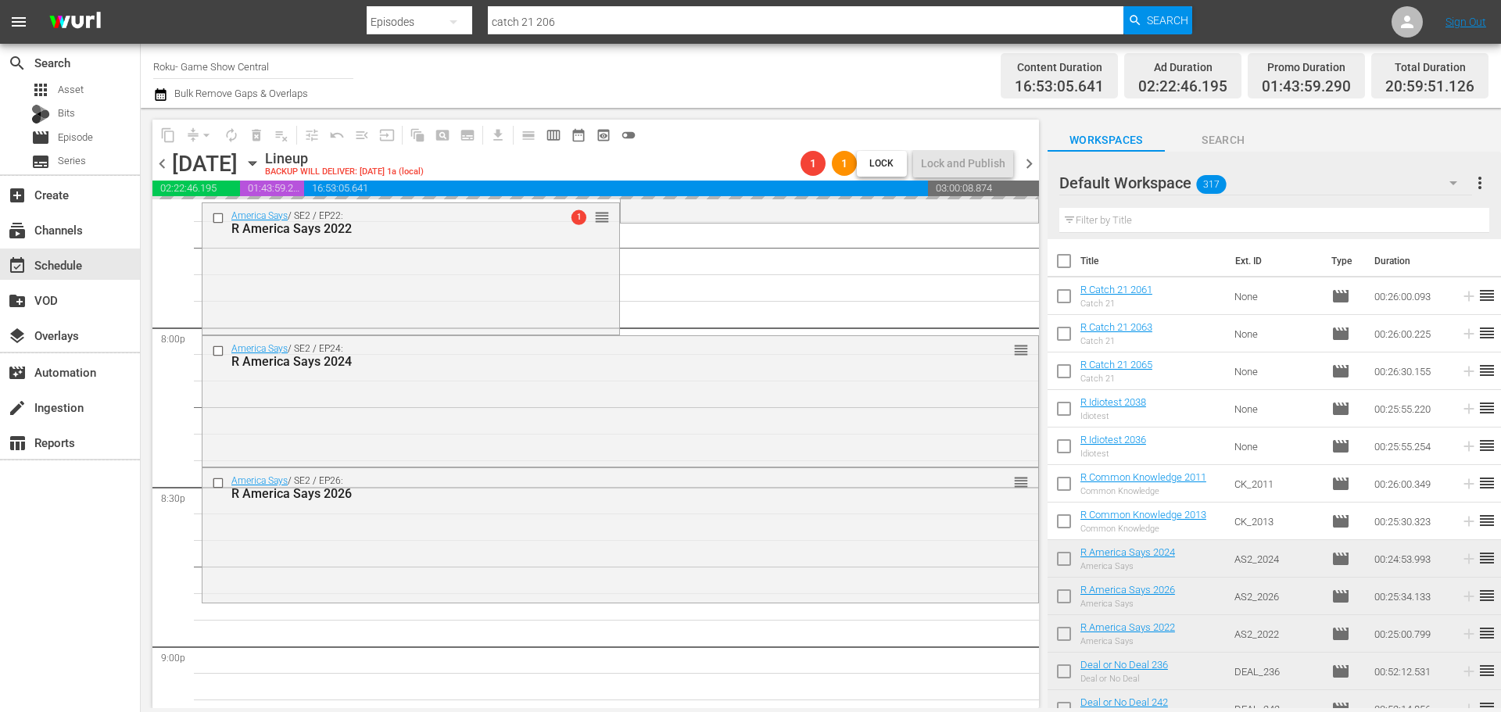
click at [475, 569] on div "America Says / SE2 / EP26: R America Says 2026 reorder" at bounding box center [620, 533] width 836 height 131
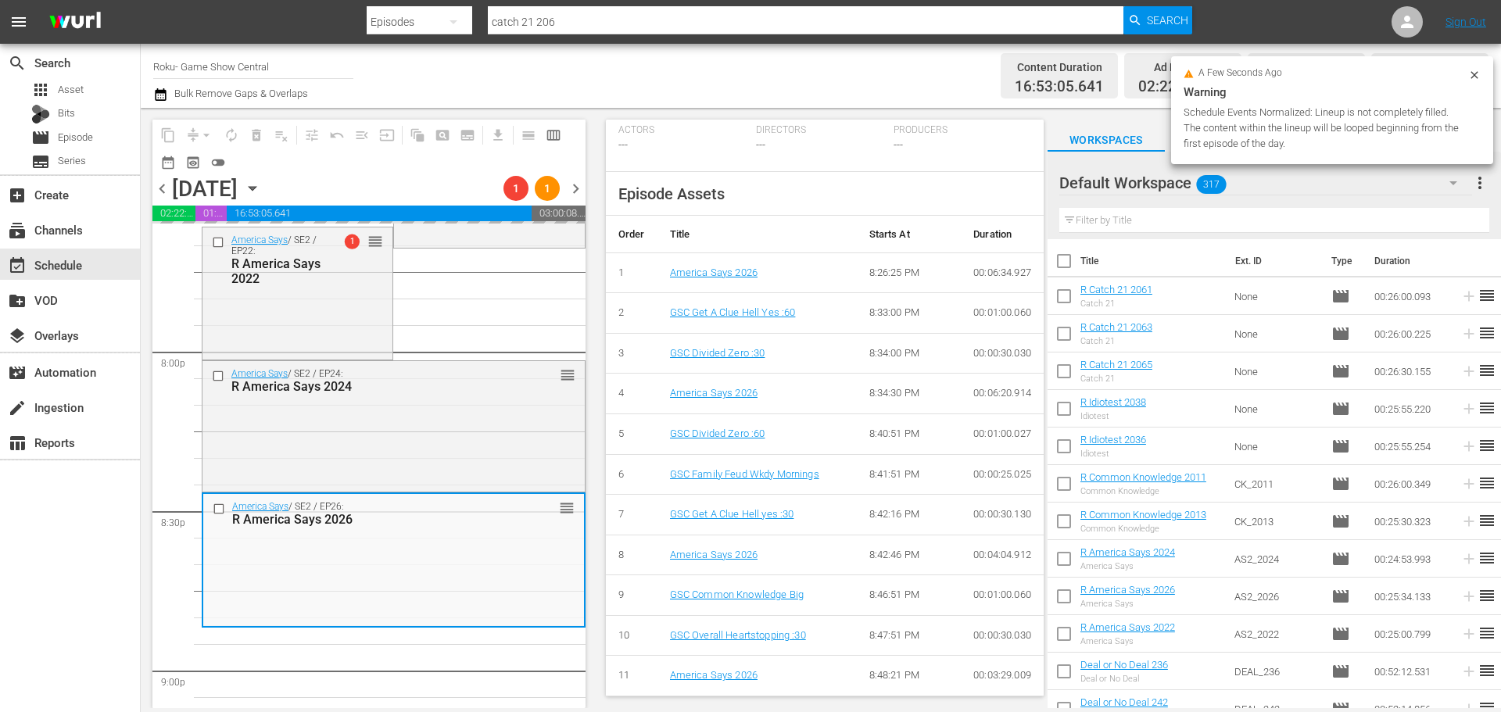
scroll to position [0, 0]
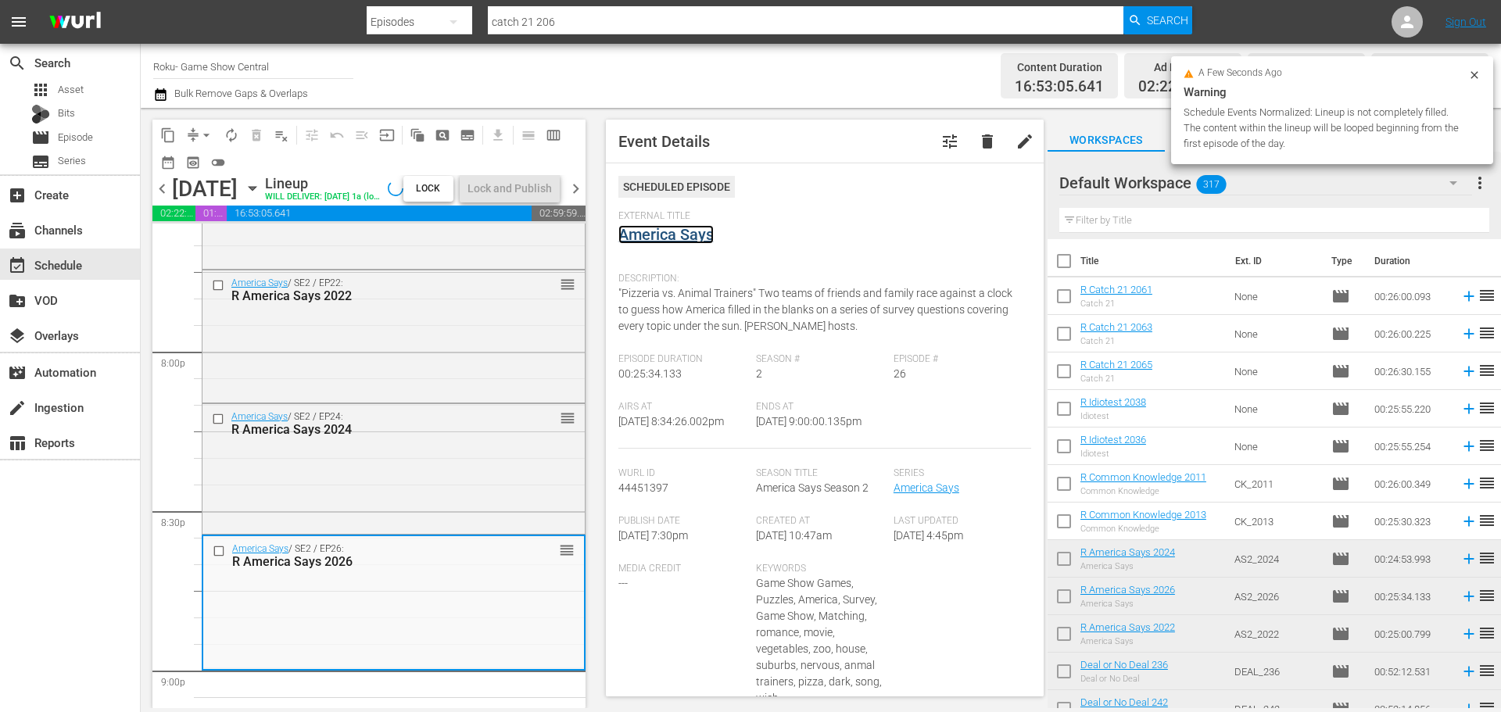
click at [658, 226] on link "America Says" at bounding box center [665, 234] width 95 height 19
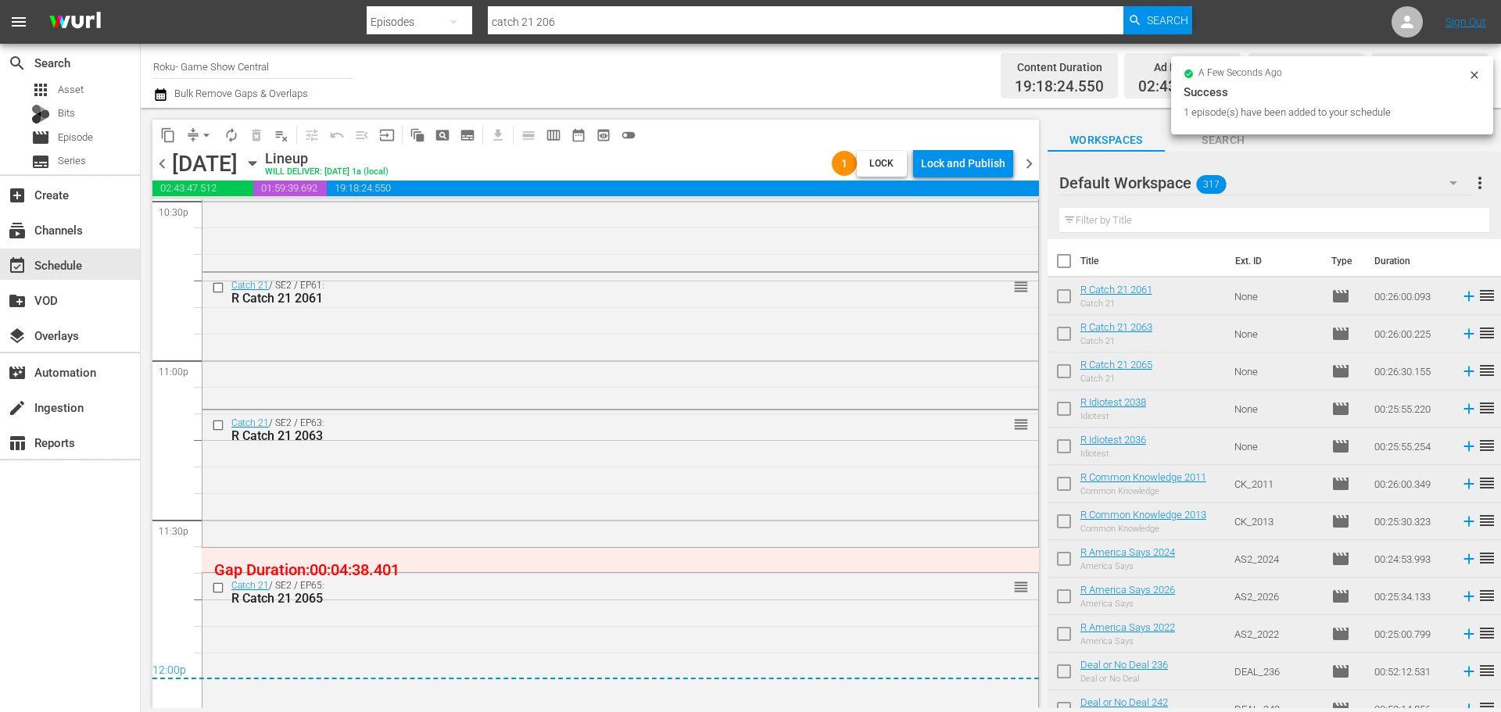
scroll to position [7181, 0]
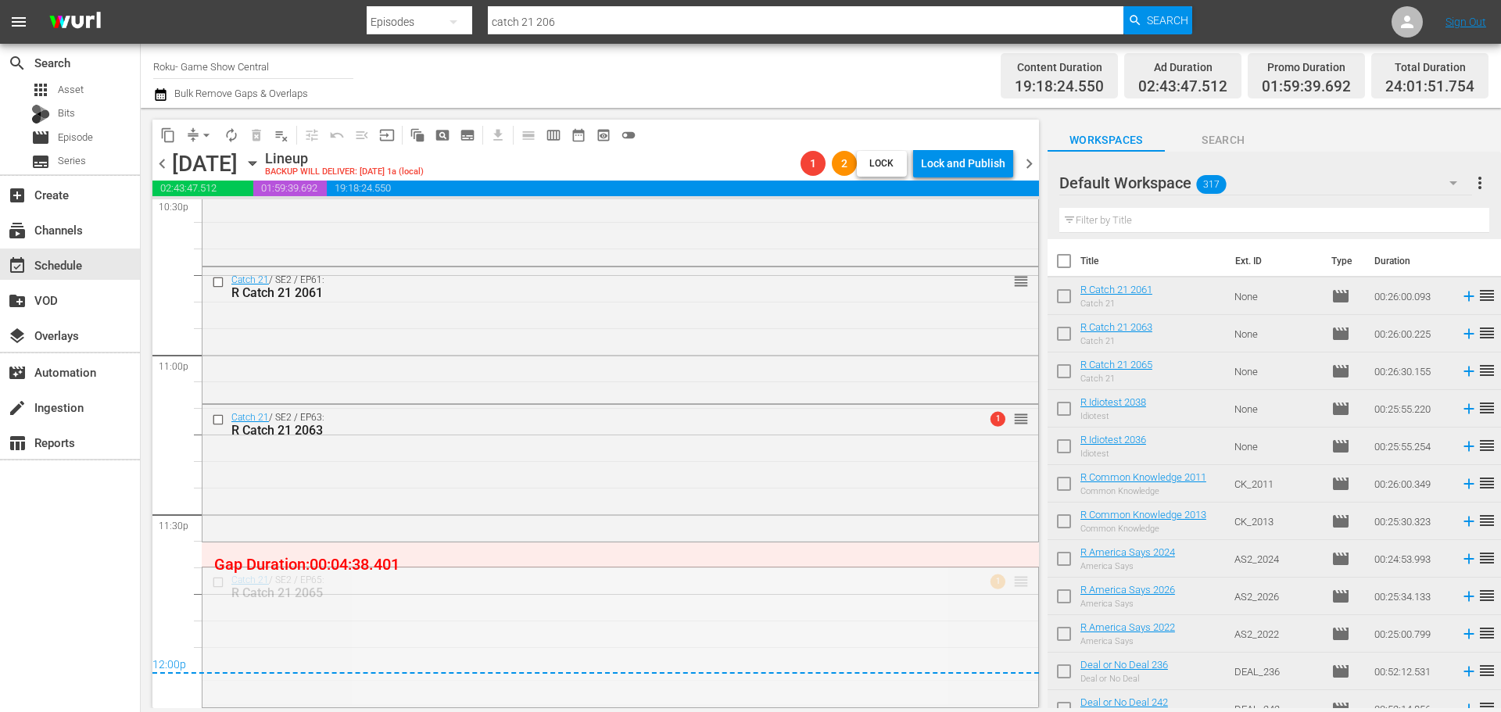
drag, startPoint x: 328, startPoint y: 601, endPoint x: 1012, endPoint y: 548, distance: 686.9
click at [1048, 230] on span "No Event Selected" at bounding box center [1054, 163] width 12 height 134
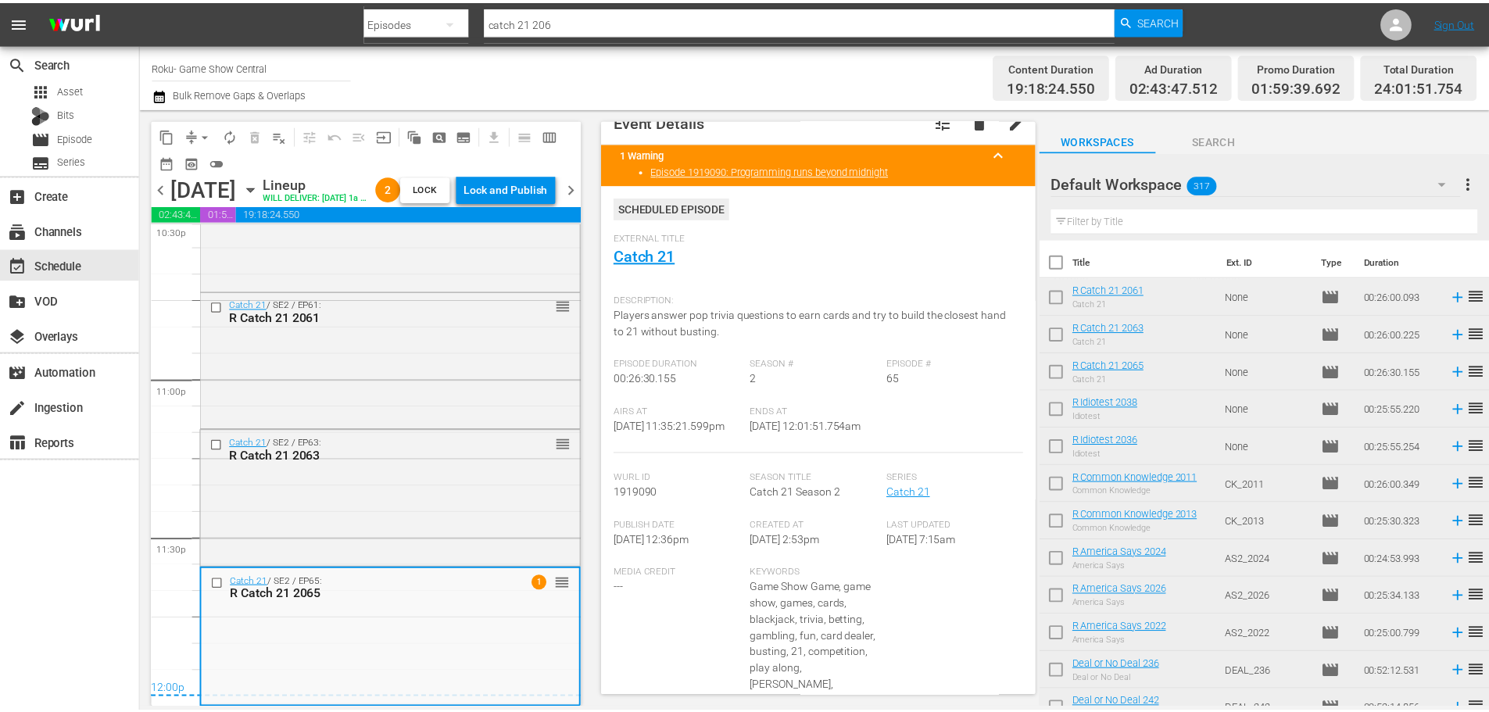
scroll to position [0, 0]
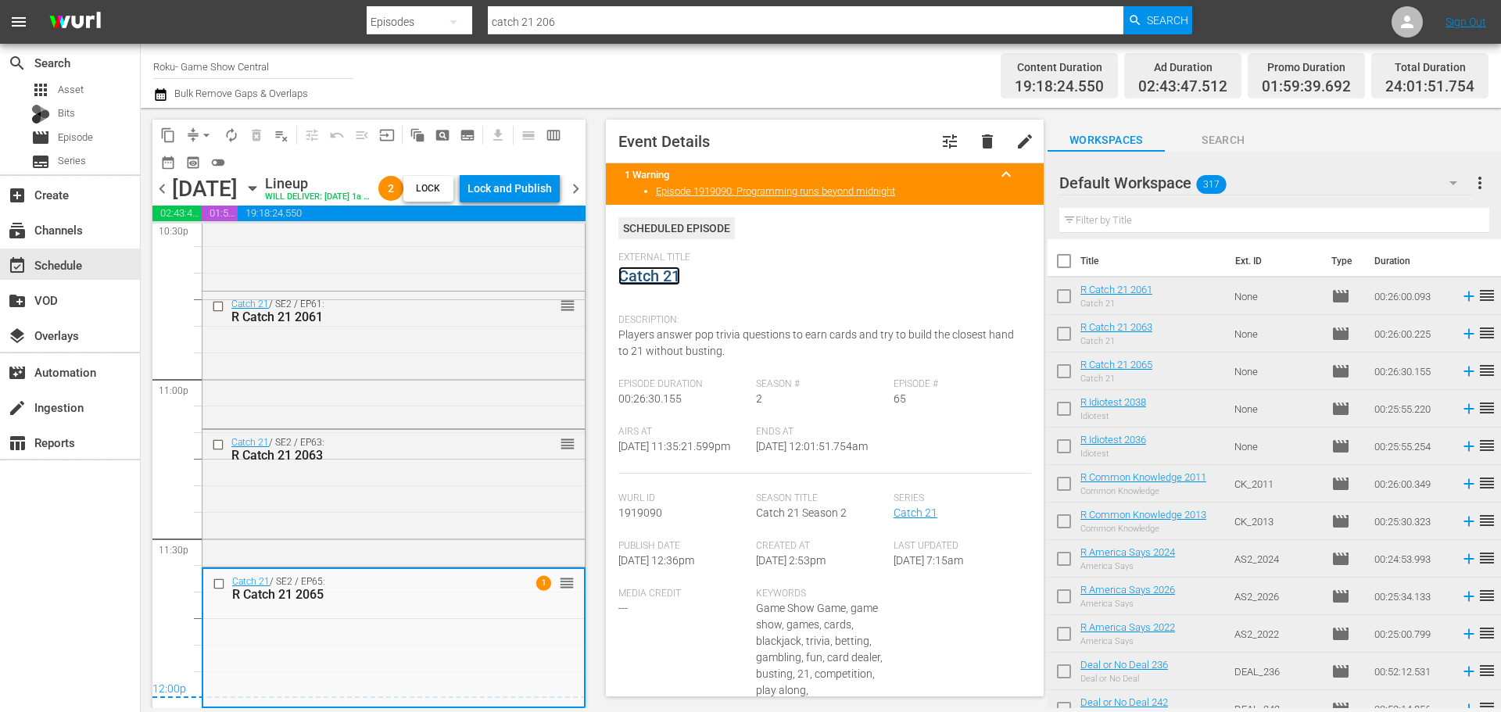
click at [647, 277] on link "Catch 21" at bounding box center [649, 276] width 62 height 19
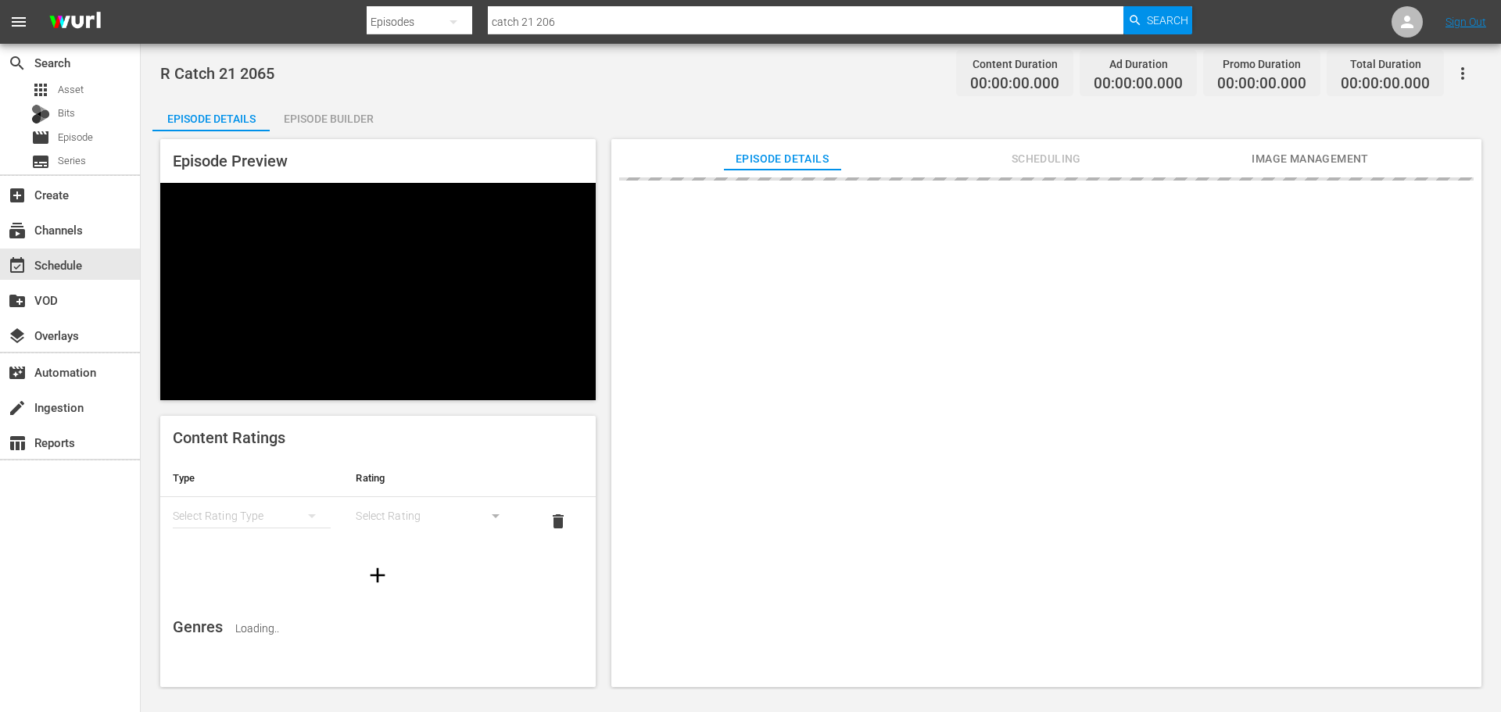
click at [304, 103] on div "Episode Builder" at bounding box center [328, 119] width 117 height 38
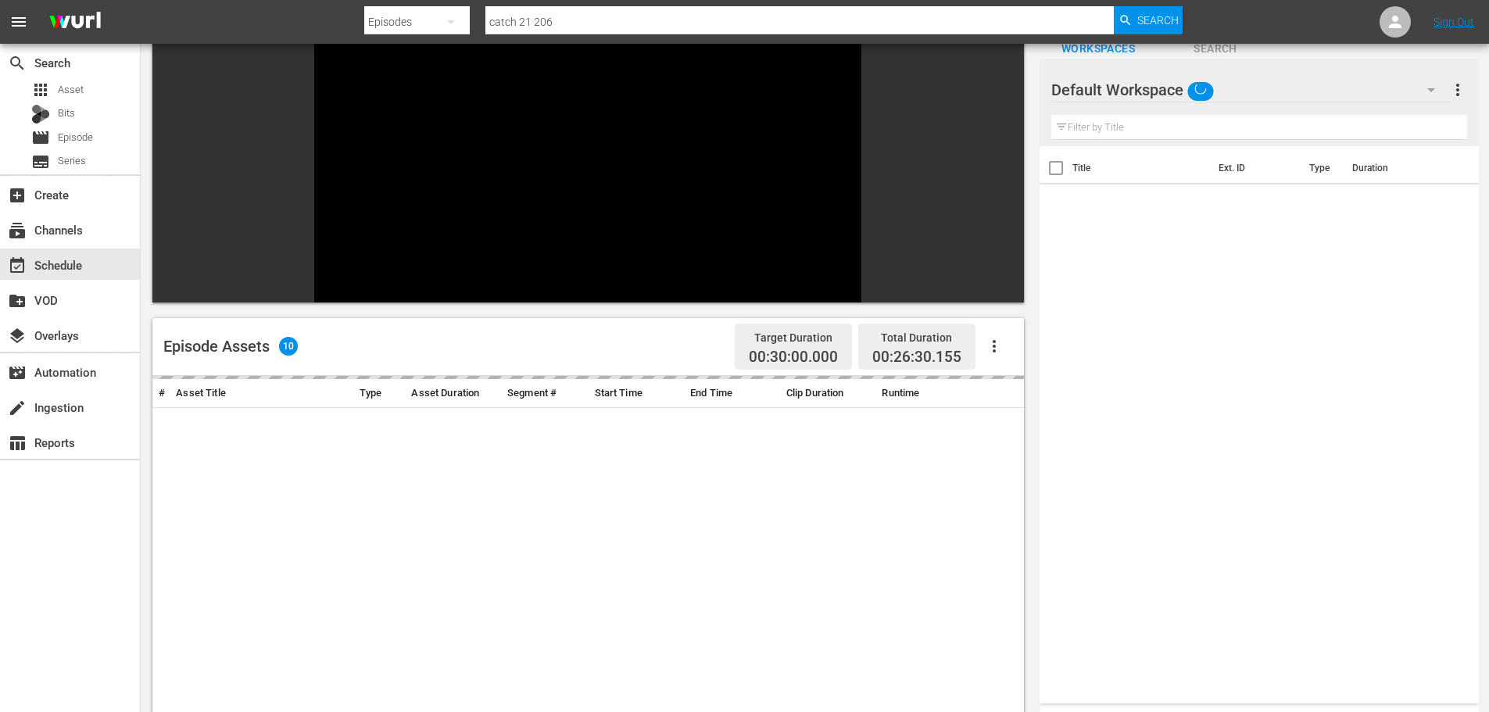
scroll to position [217, 0]
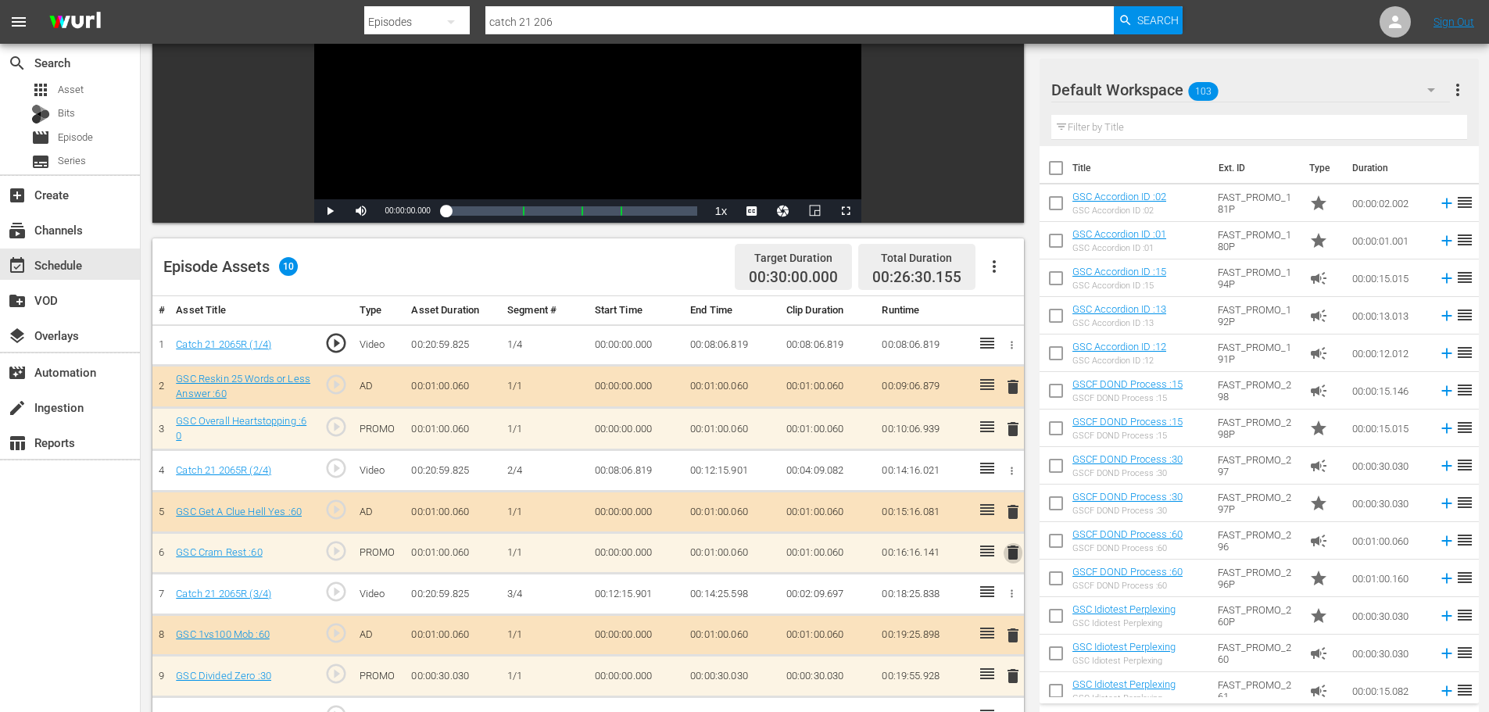
click at [1019, 554] on span "delete" at bounding box center [1013, 552] width 19 height 19
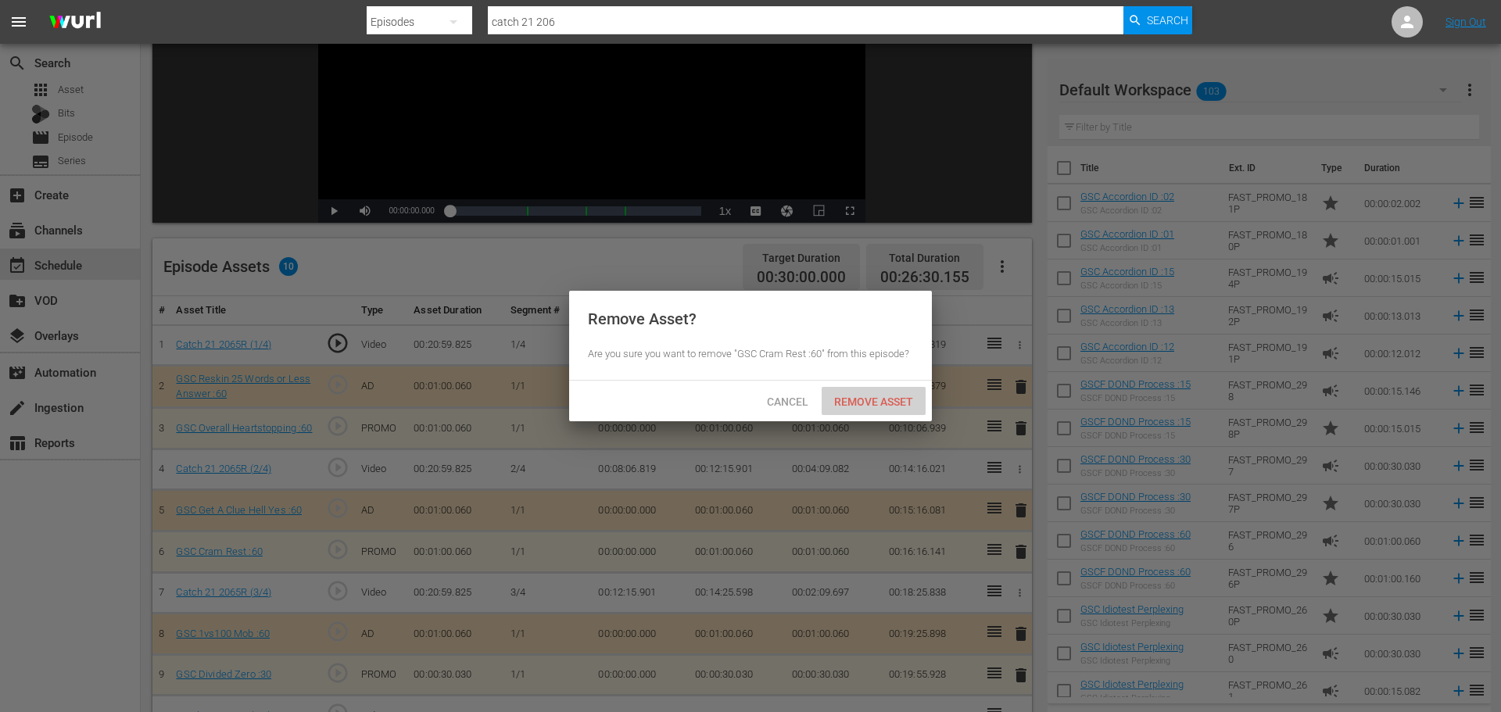
click at [883, 405] on span "Remove Asset" at bounding box center [874, 402] width 104 height 13
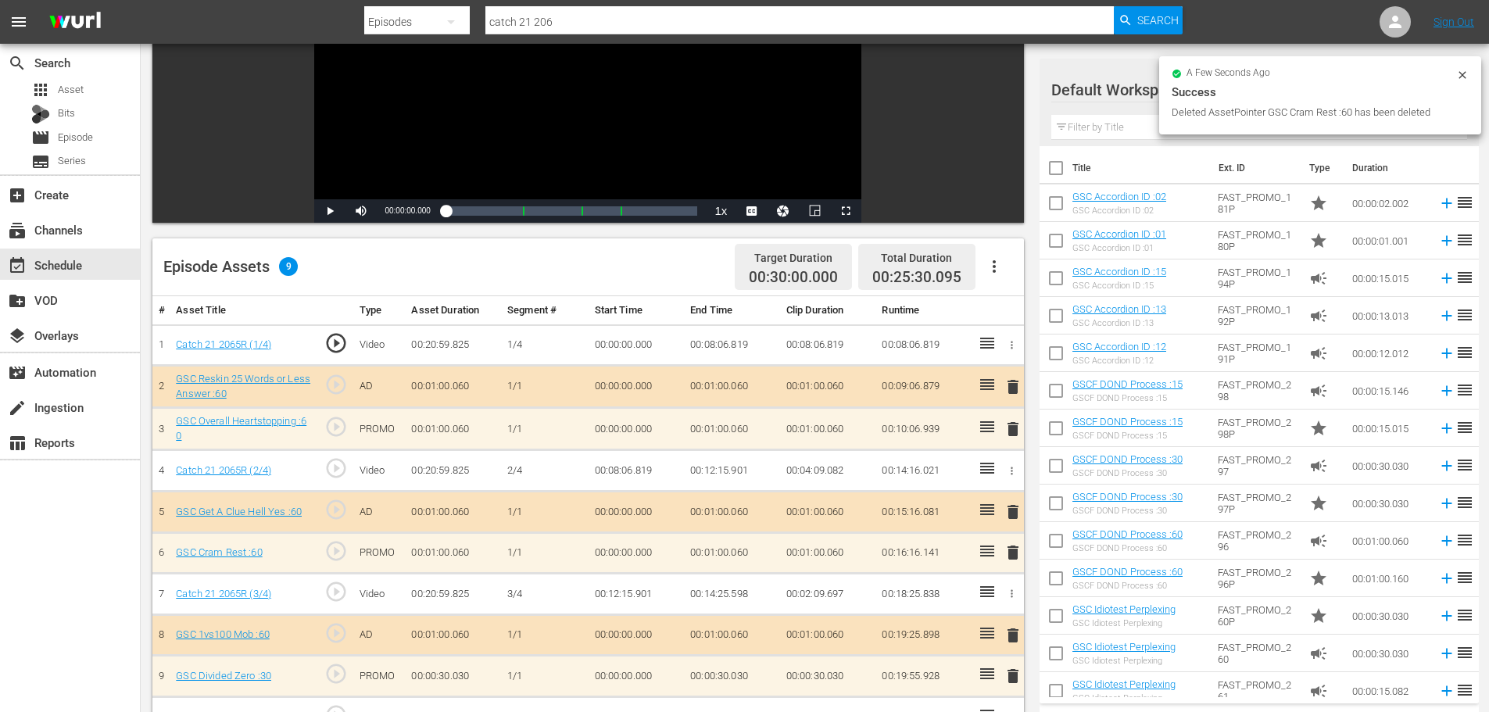
click at [1004, 425] on td "delete" at bounding box center [1011, 429] width 26 height 42
click at [1005, 432] on span "delete" at bounding box center [1013, 429] width 19 height 19
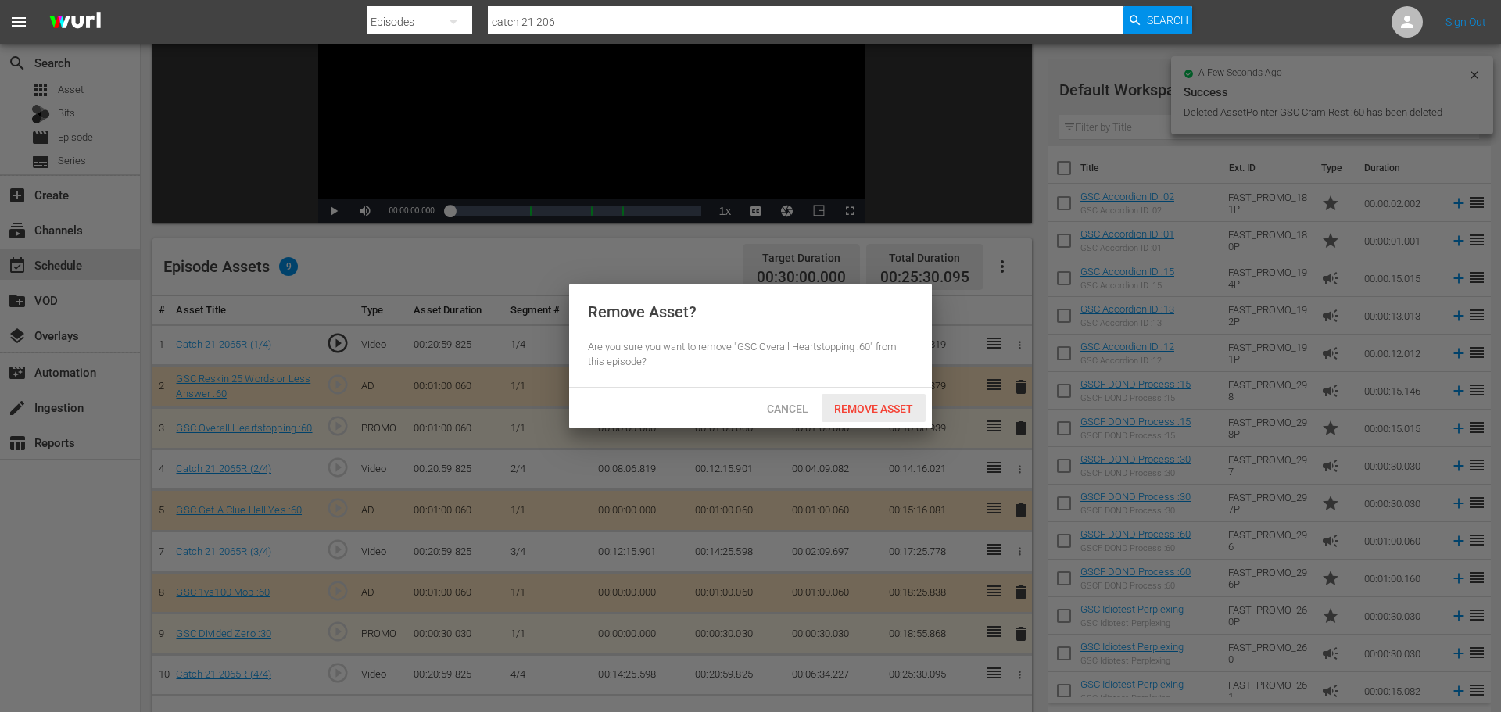
click at [880, 410] on span "Remove Asset" at bounding box center [874, 409] width 104 height 13
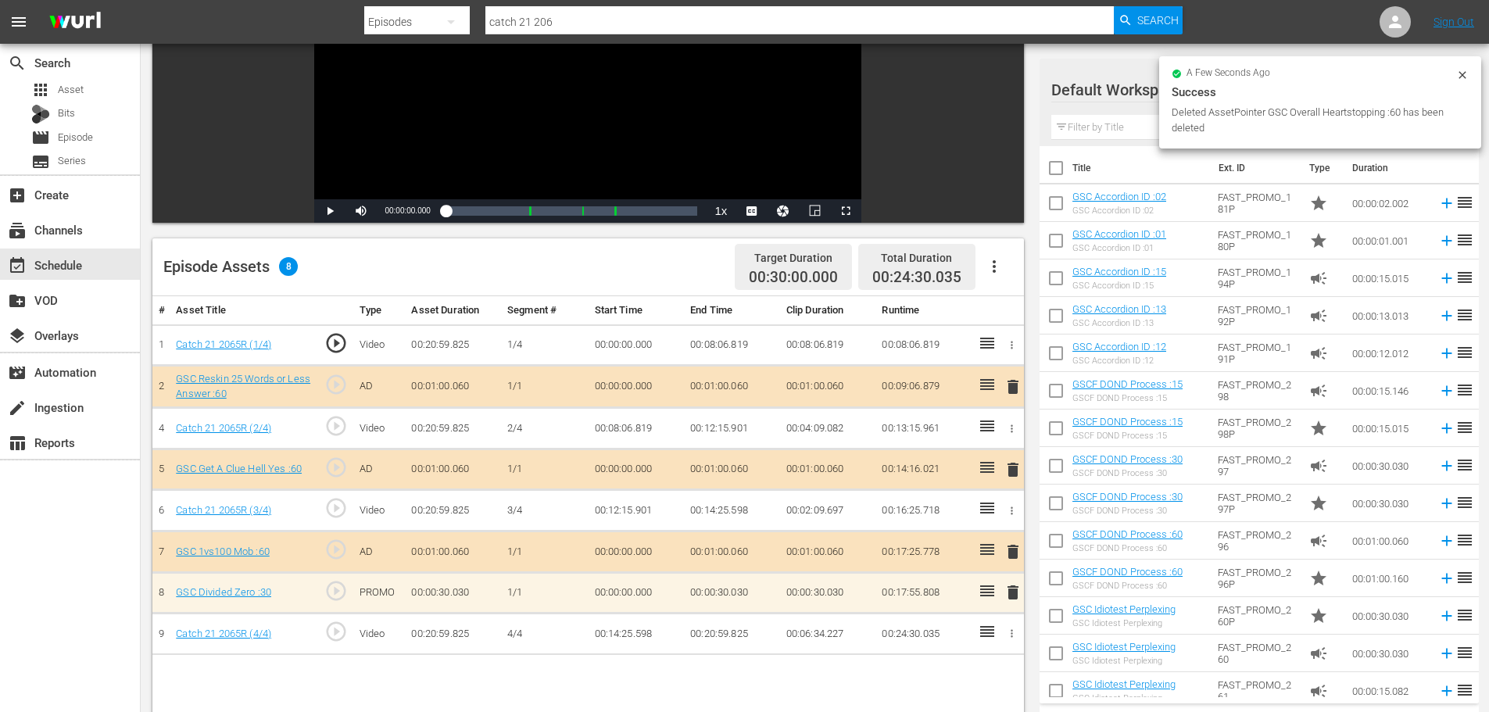
click at [1005, 586] on span "delete" at bounding box center [1013, 592] width 19 height 19
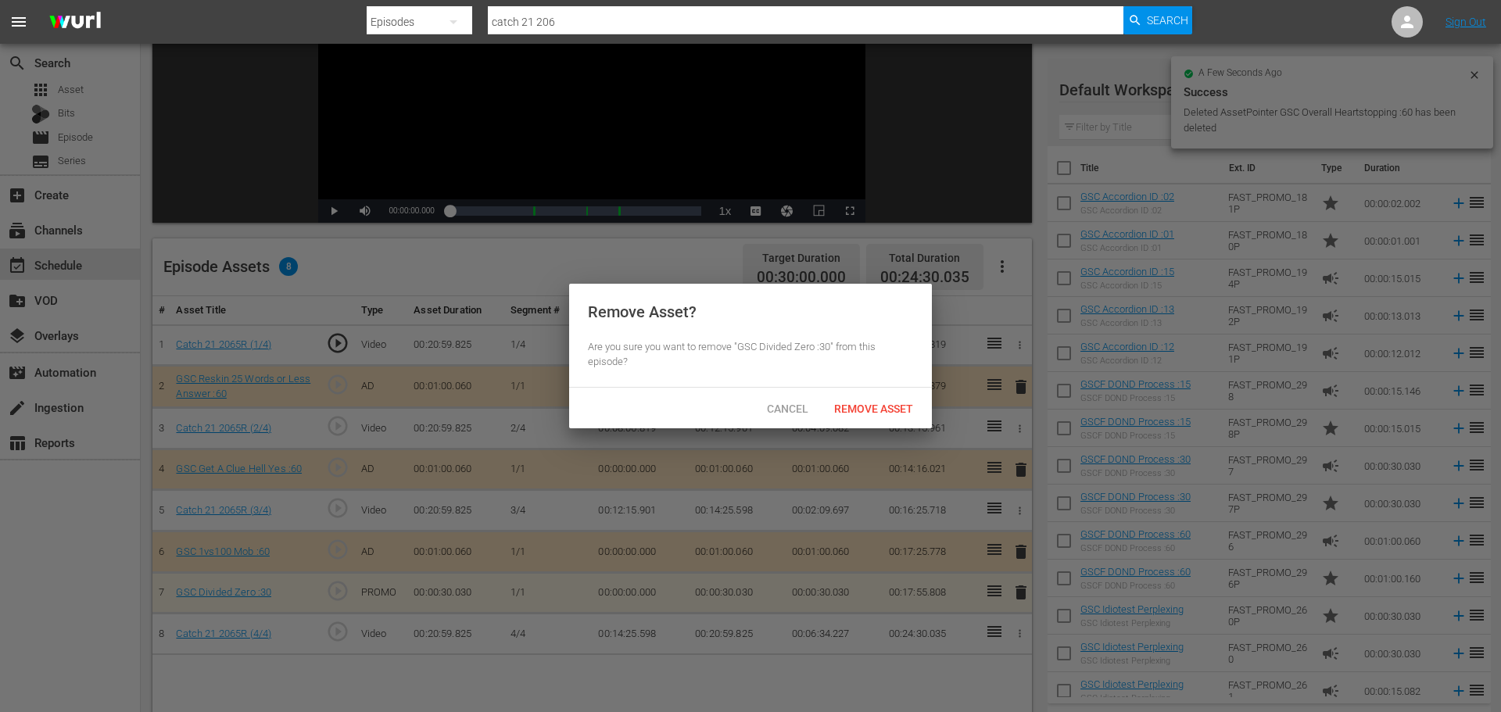
click at [882, 426] on div "Cancel Remove Asset" at bounding box center [750, 408] width 363 height 41
click at [858, 391] on div "Cancel Remove Asset" at bounding box center [750, 408] width 363 height 41
click at [855, 400] on div "Remove Asset" at bounding box center [874, 408] width 104 height 29
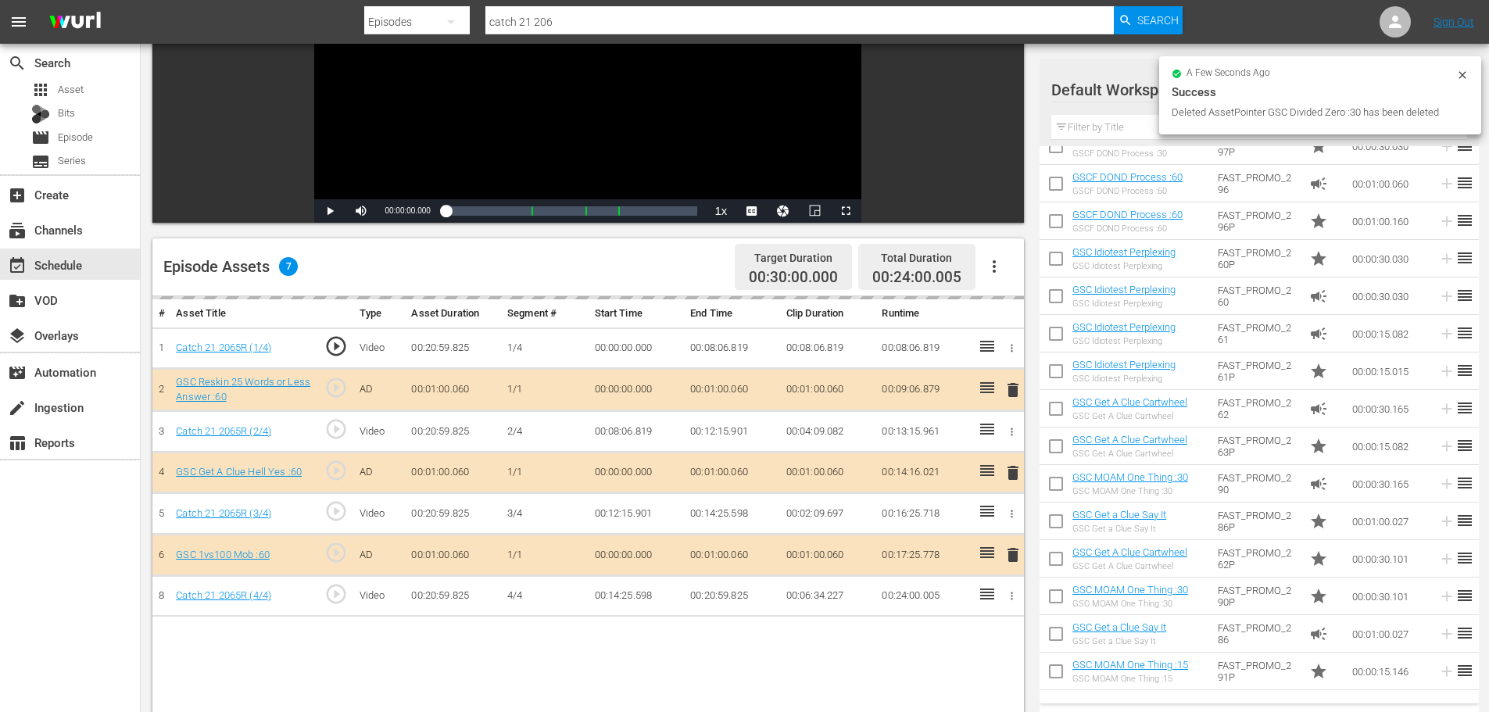
scroll to position [391, 0]
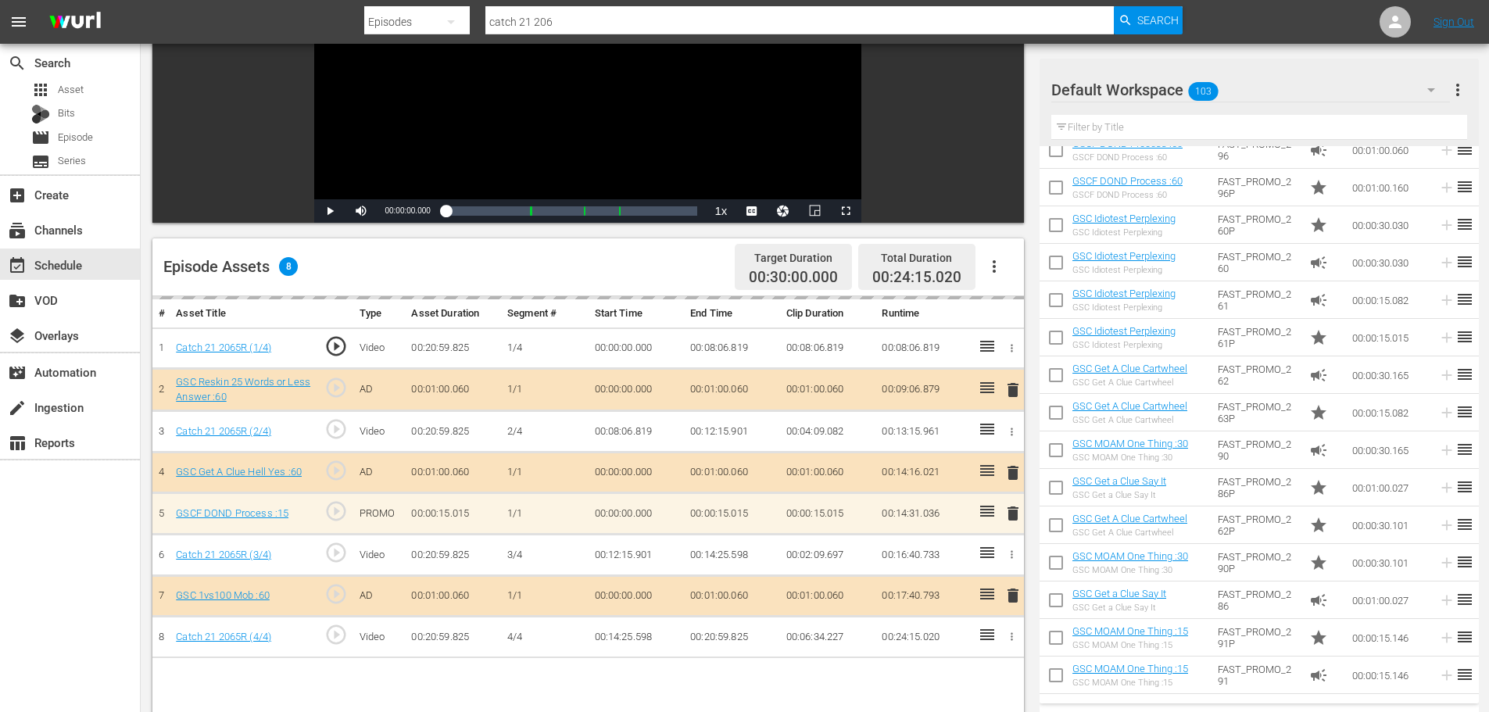
click at [1101, 137] on input "text" at bounding box center [1260, 127] width 416 height 25
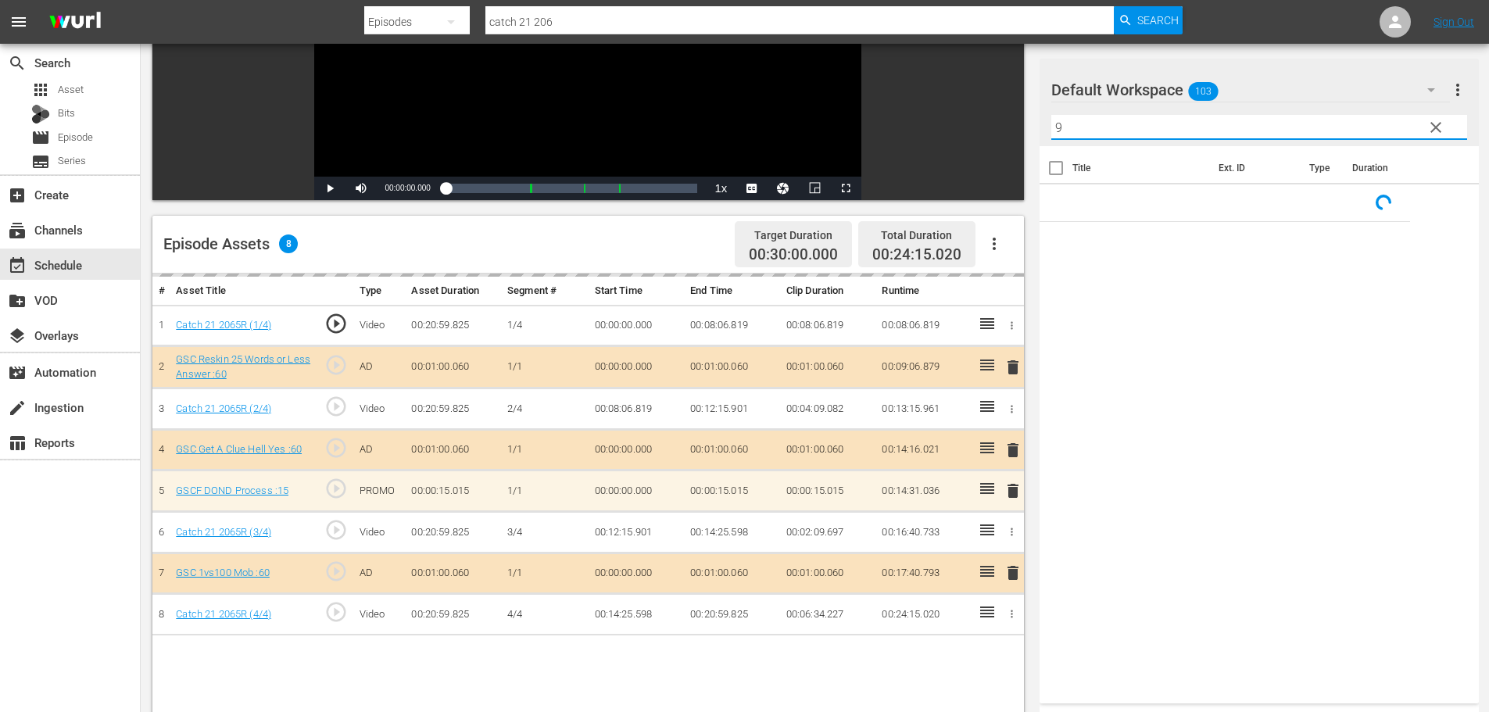
scroll to position [407, 0]
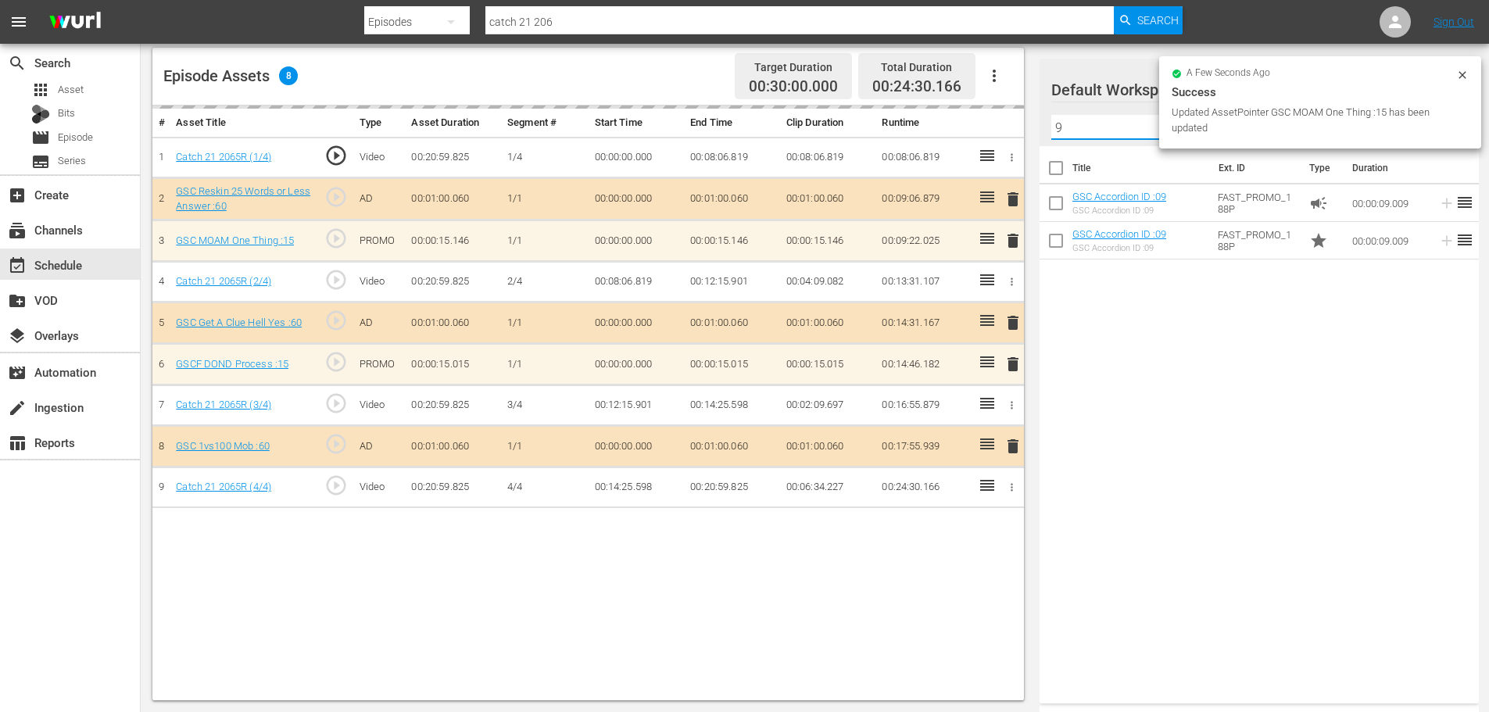
type input "9"
click at [45, 266] on div "event_available Schedule" at bounding box center [44, 263] width 88 height 14
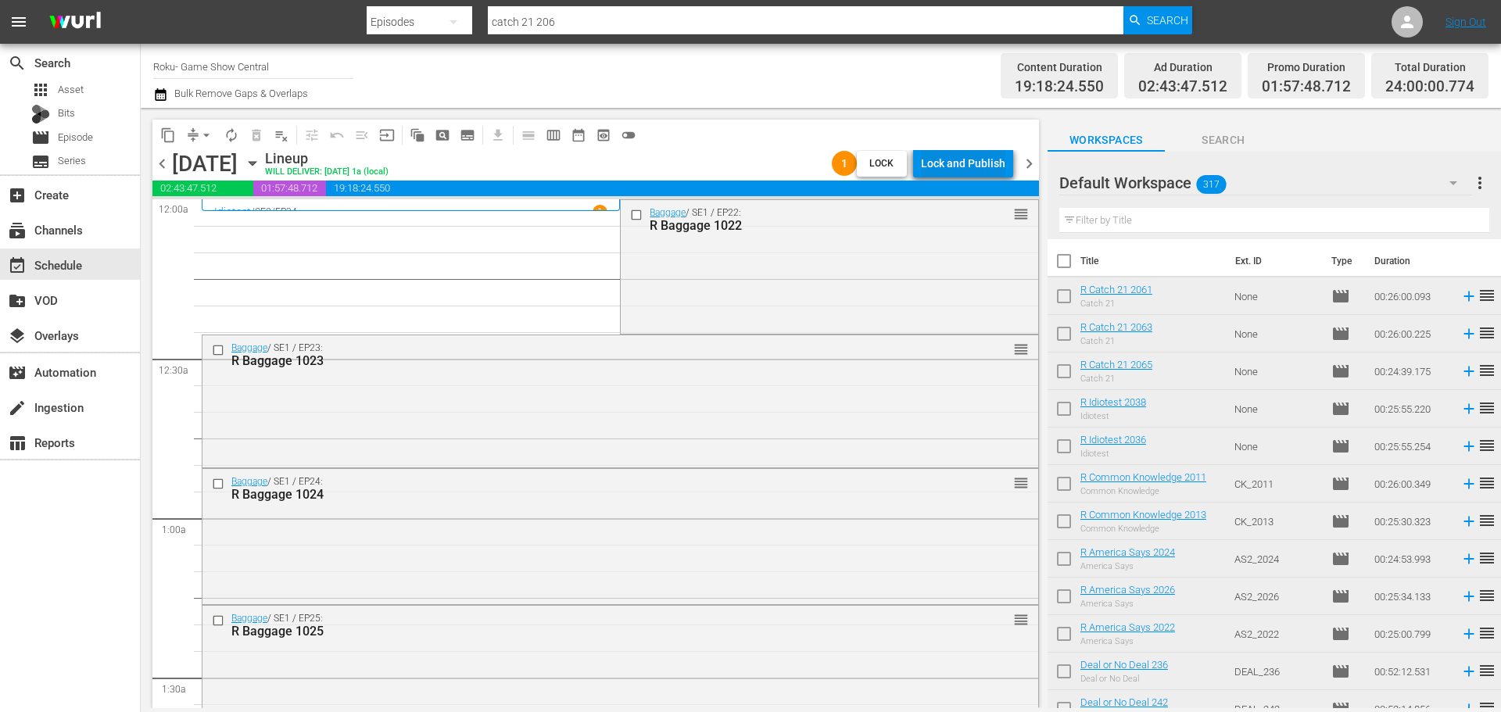
click at [1002, 170] on div "Lock and Publish" at bounding box center [963, 163] width 84 height 28
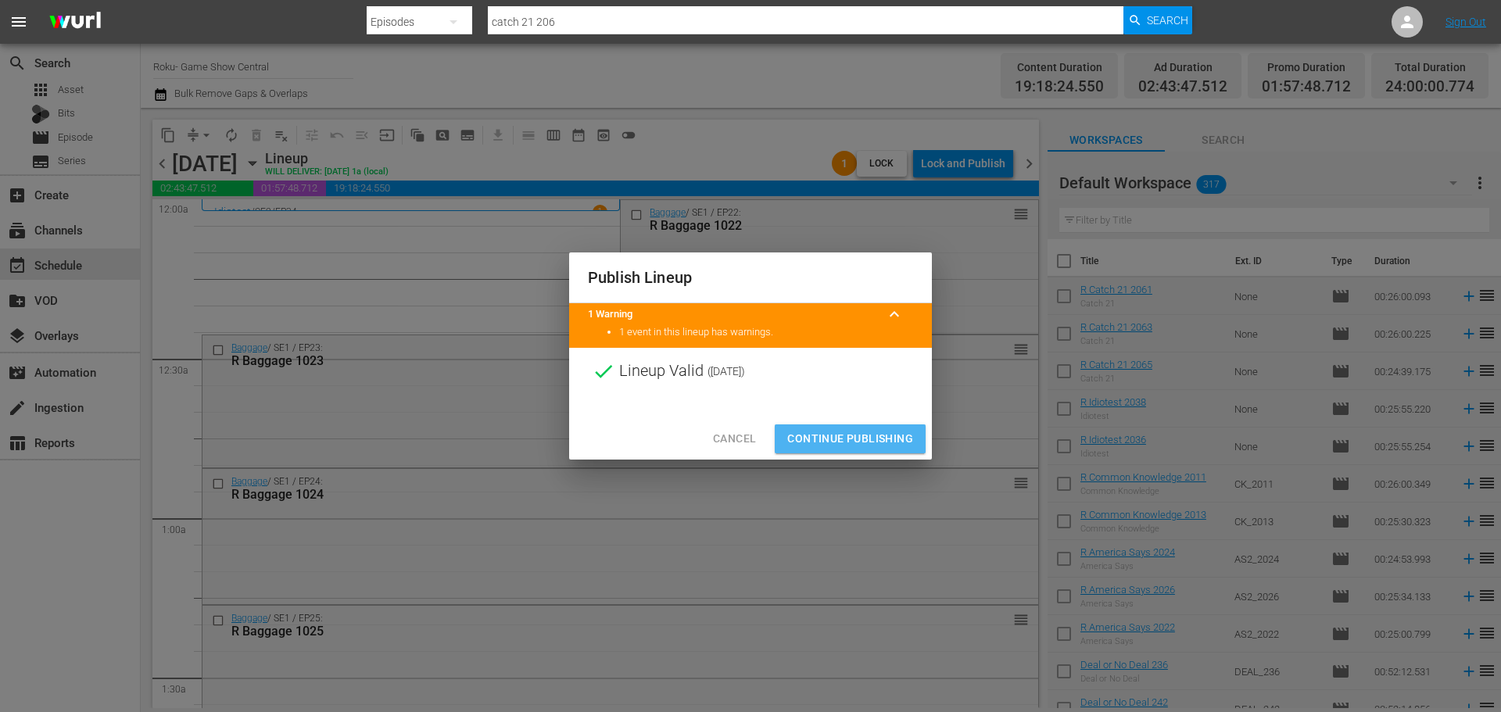
click at [890, 443] on span "Continue Publishing" at bounding box center [850, 439] width 126 height 20
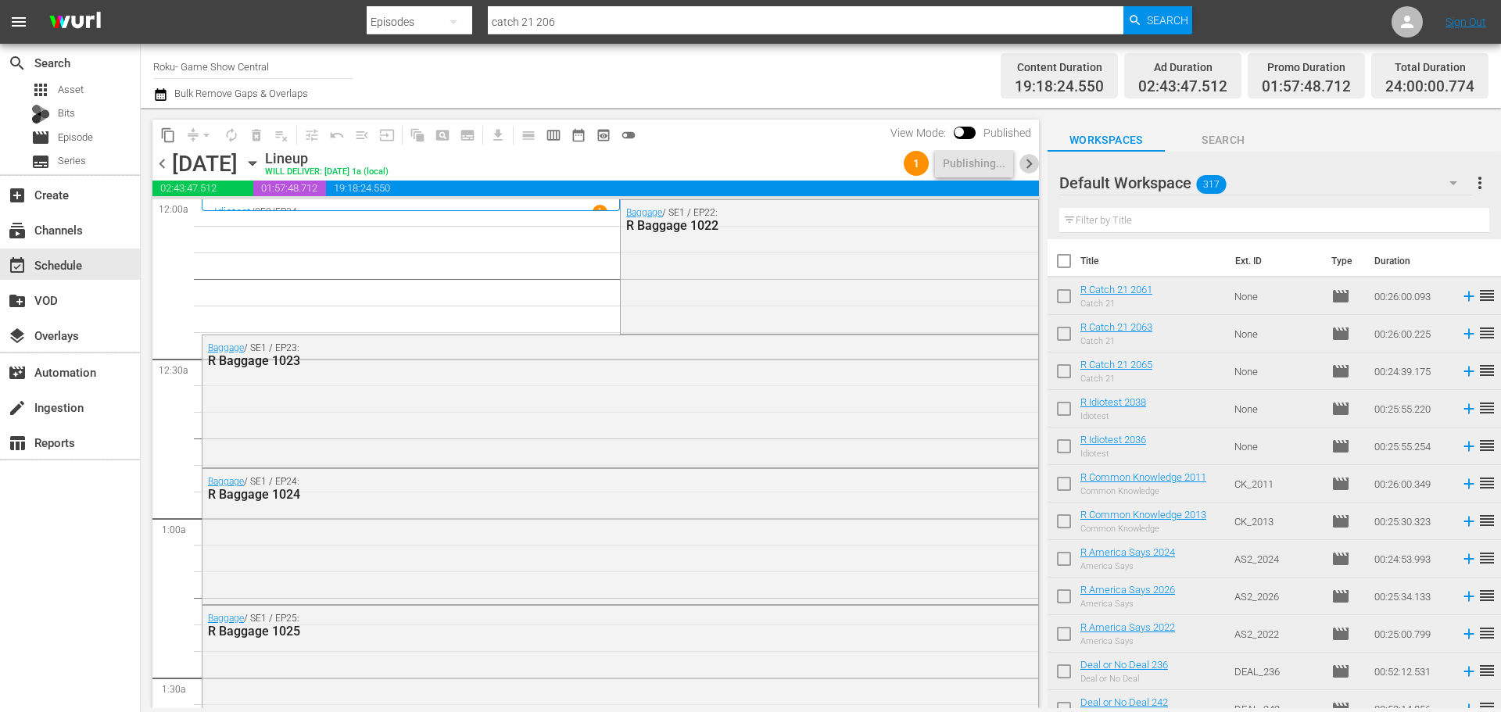
click at [1030, 166] on span "chevron_right" at bounding box center [1029, 164] width 20 height 20
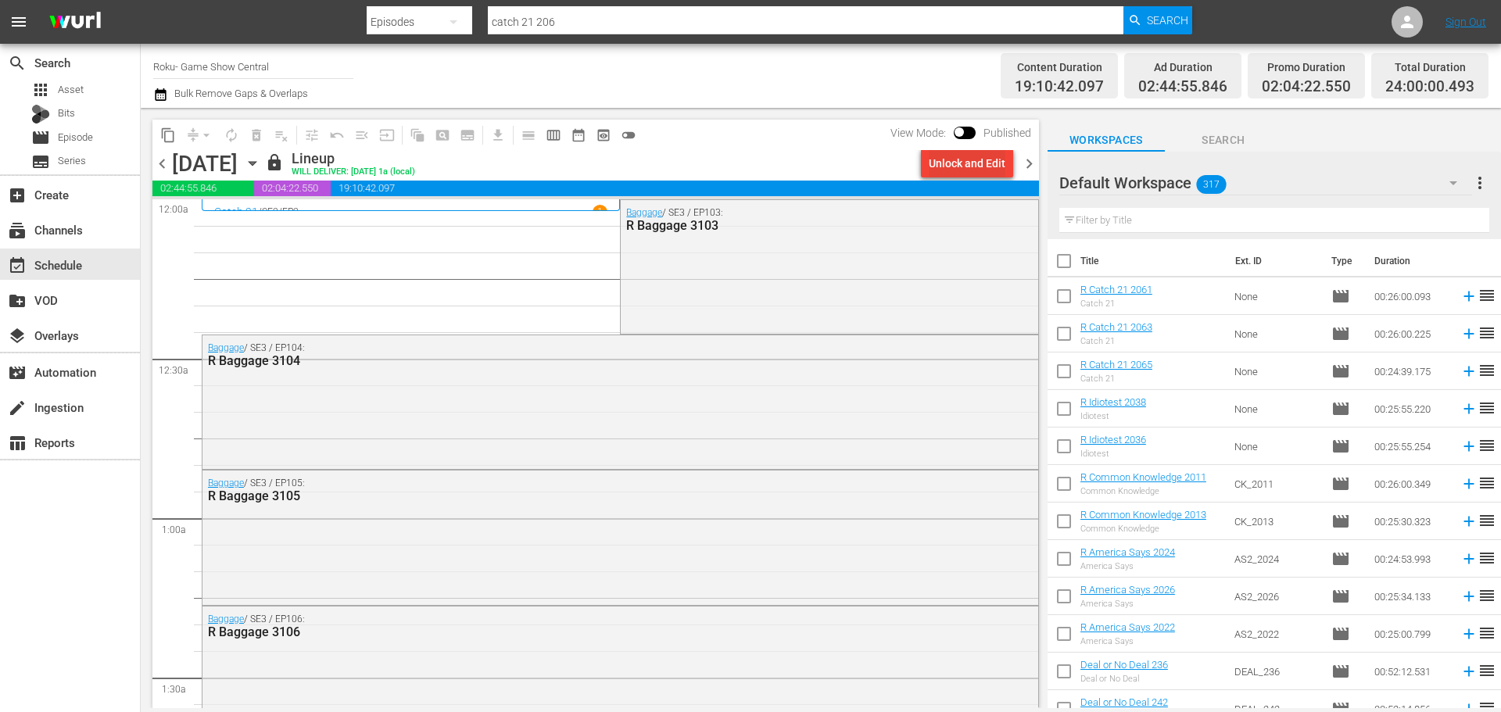
click at [970, 164] on div "Unlock and Edit" at bounding box center [967, 163] width 77 height 28
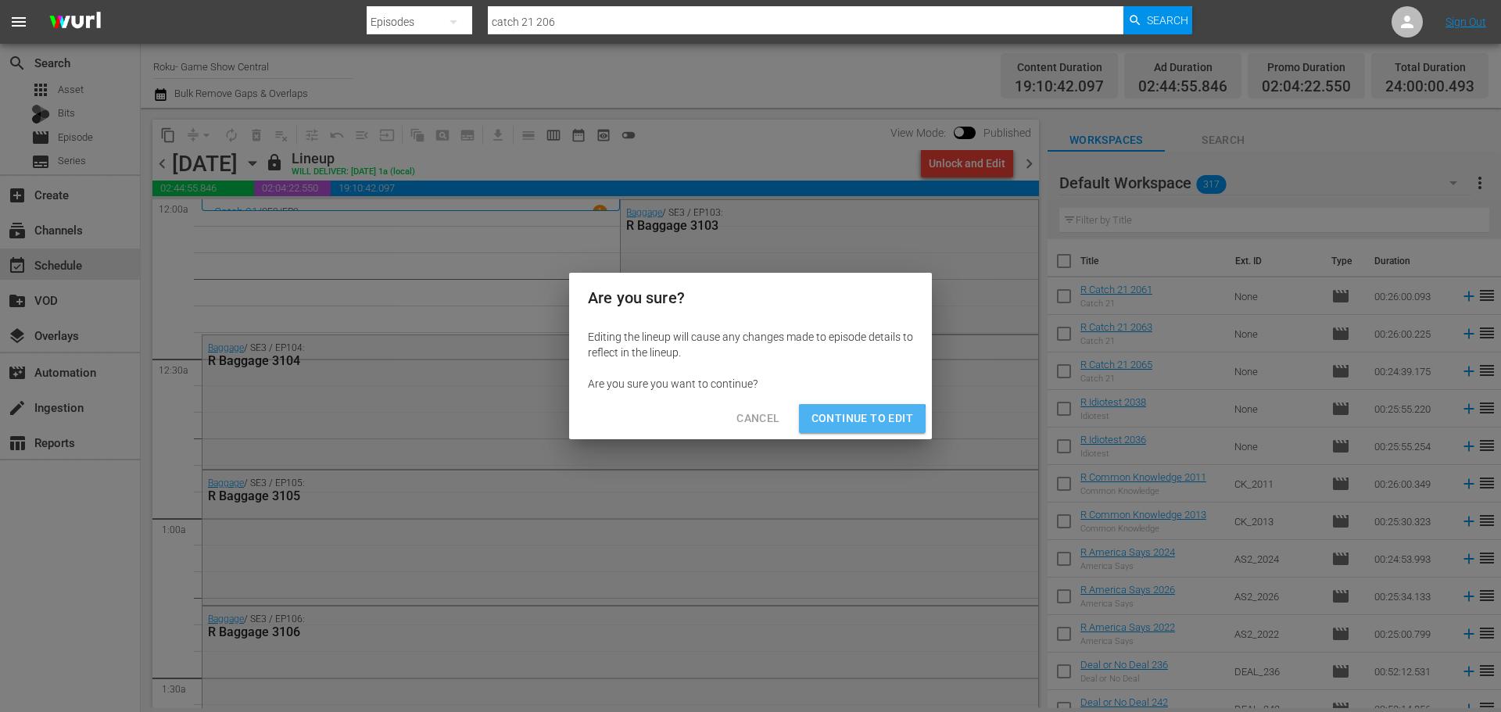
click at [861, 425] on span "Continue to Edit" at bounding box center [863, 419] width 102 height 20
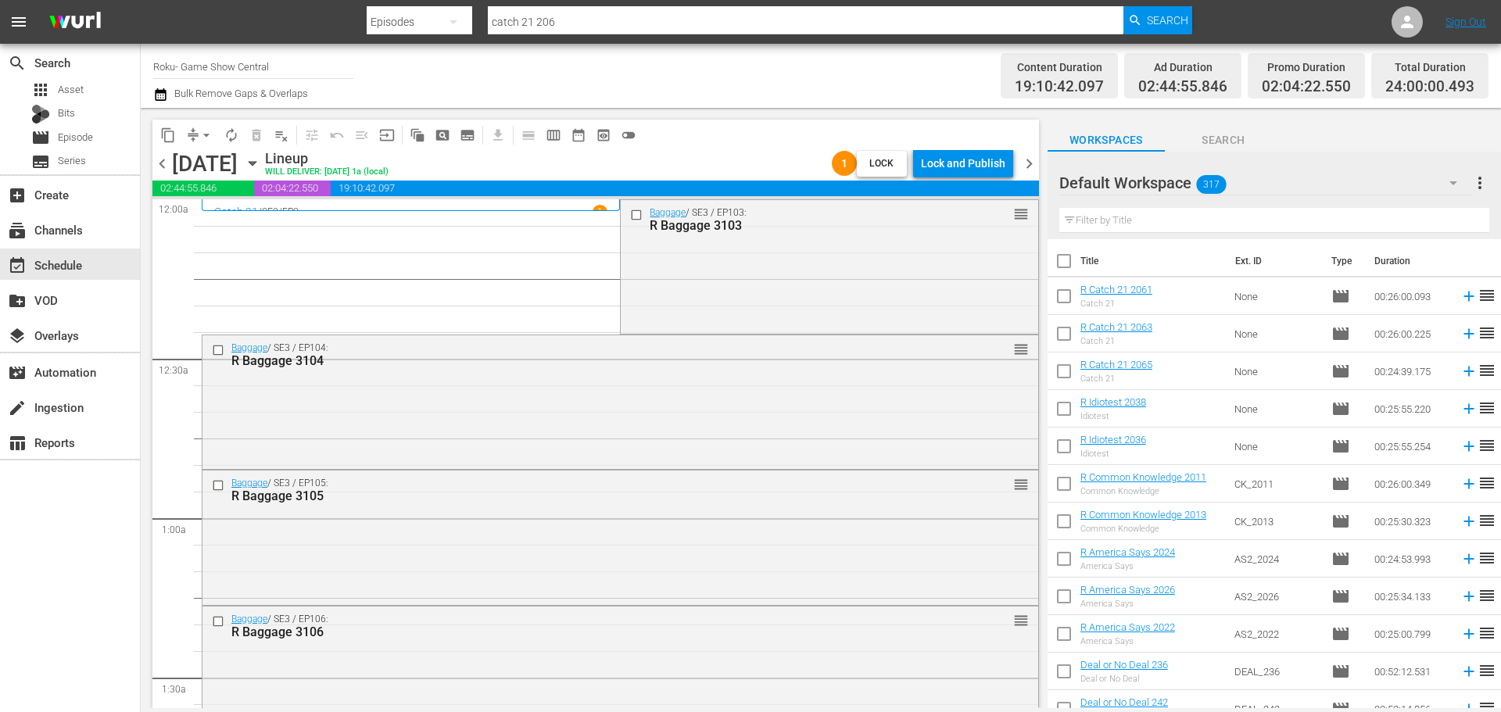
click at [282, 128] on span "playlist_remove_outlined" at bounding box center [282, 135] width 16 height 16
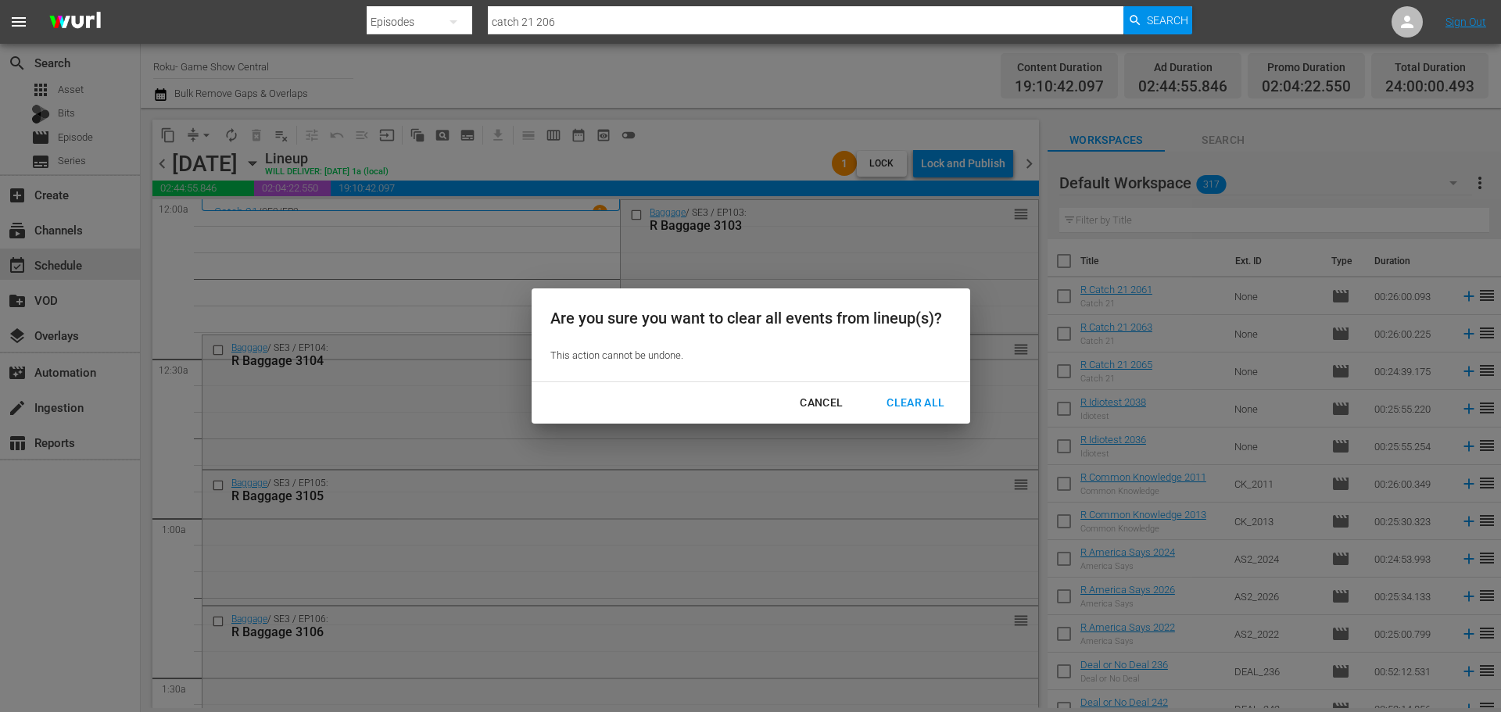
click at [918, 396] on div "Clear All" at bounding box center [915, 403] width 83 height 20
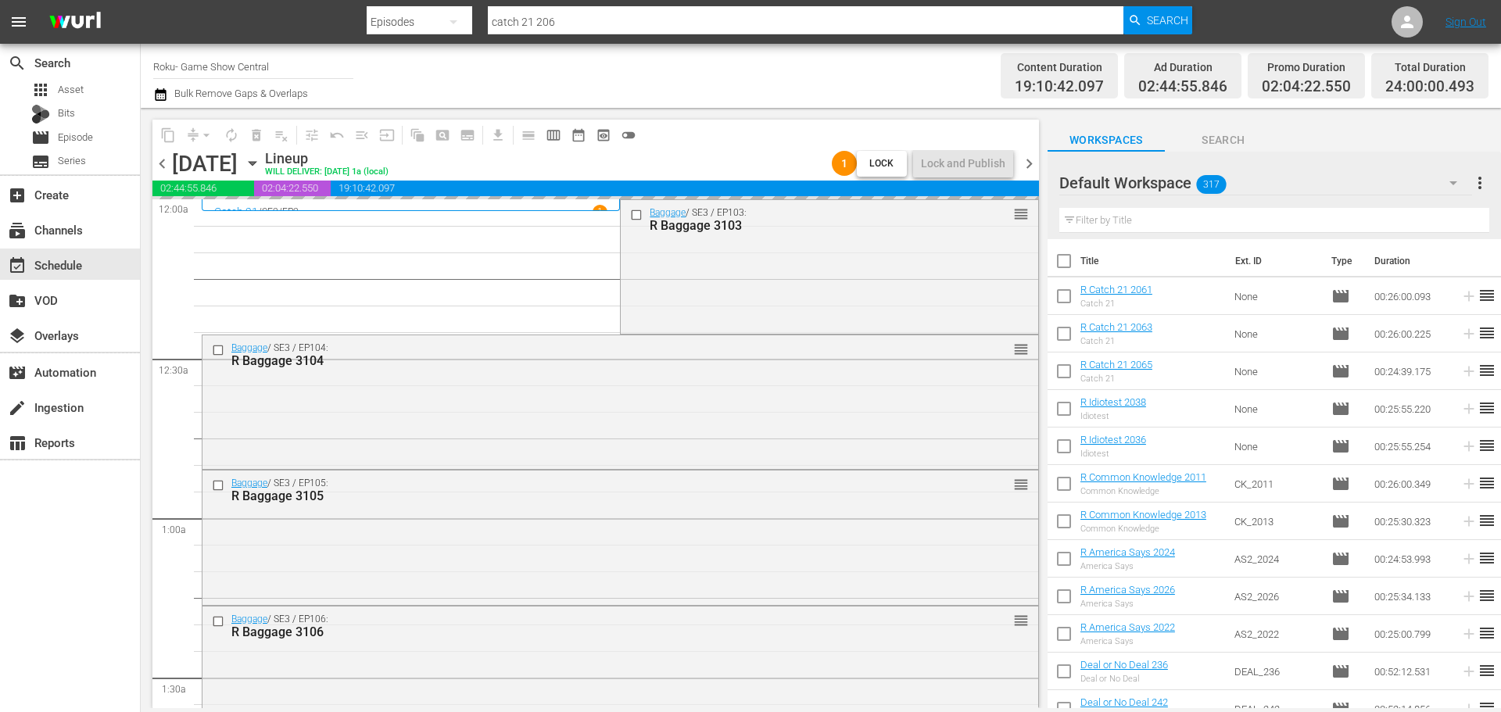
click at [261, 161] on icon "button" at bounding box center [252, 163] width 17 height 17
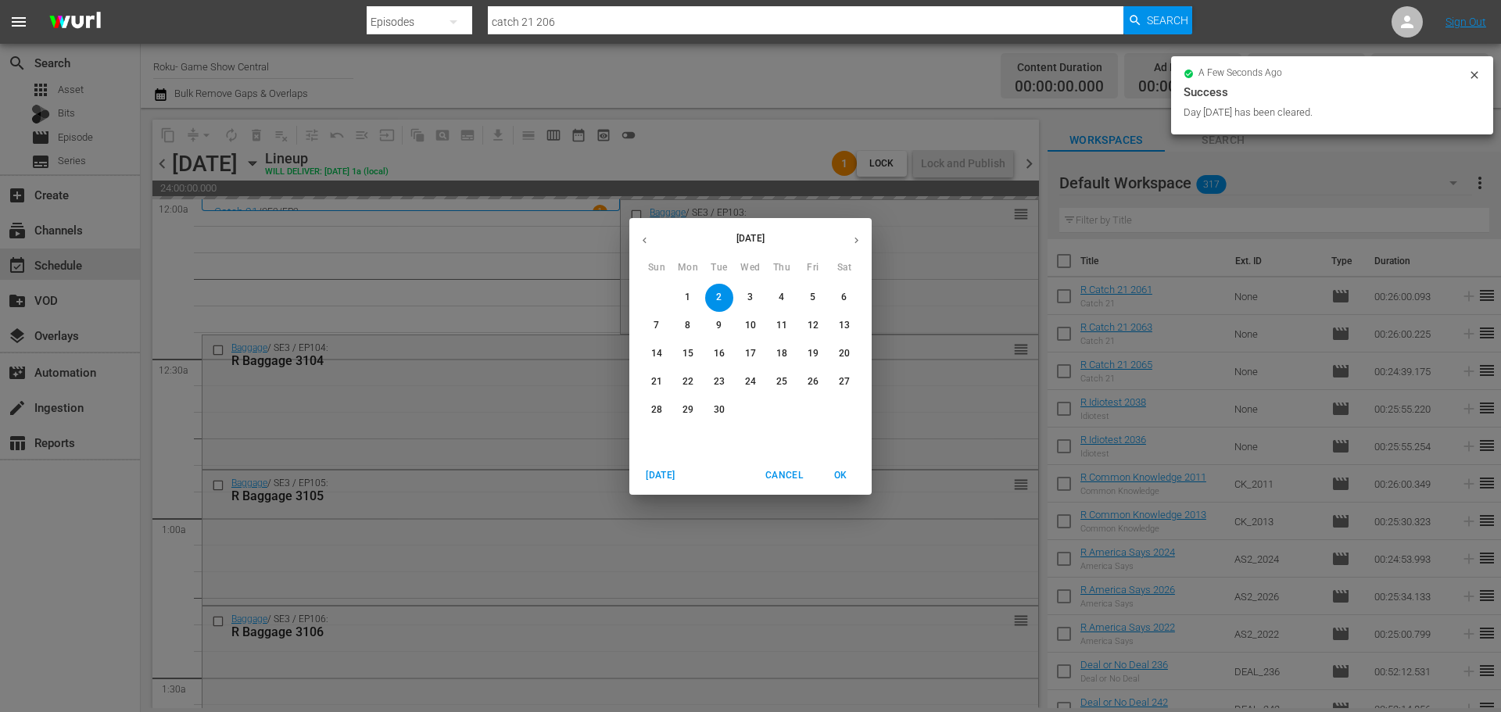
click at [646, 242] on icon "button" at bounding box center [645, 241] width 12 height 12
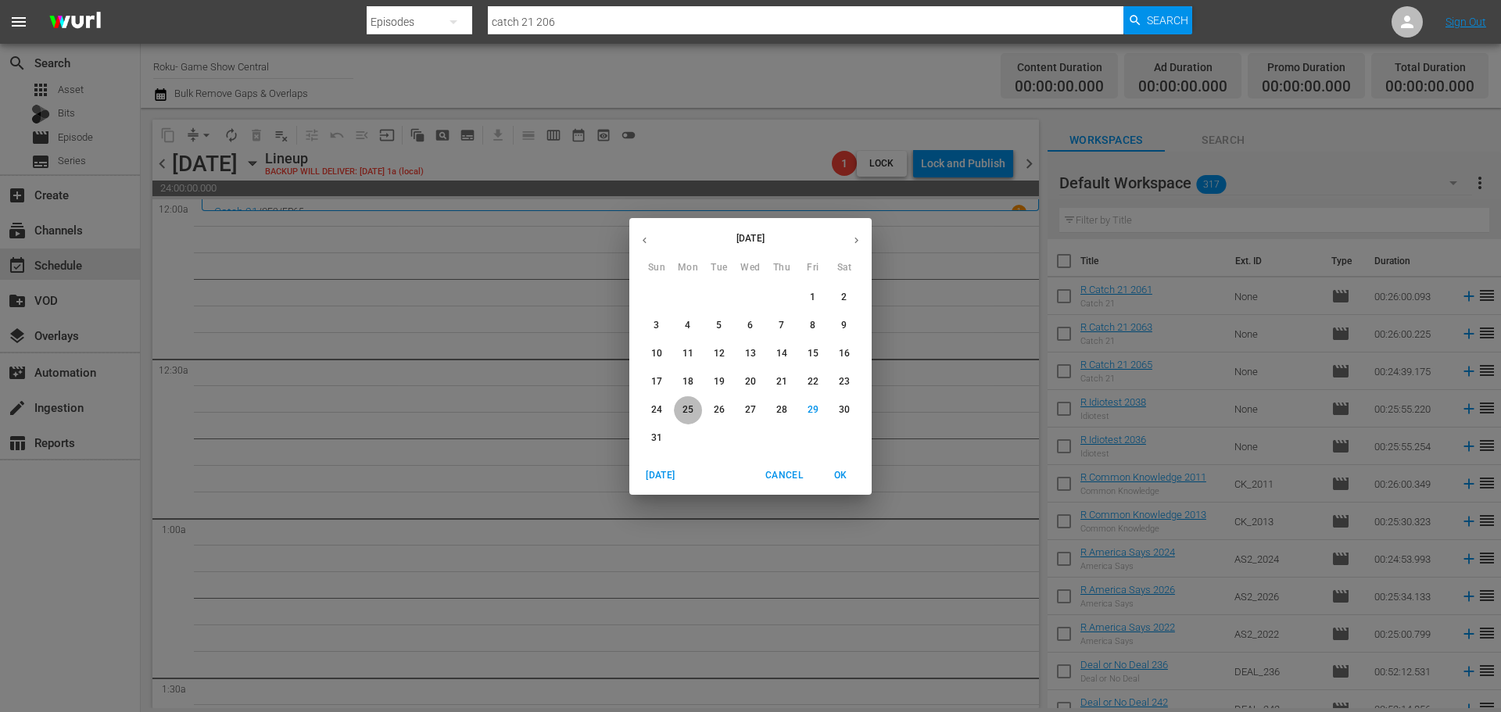
click at [686, 406] on p "25" at bounding box center [688, 409] width 11 height 13
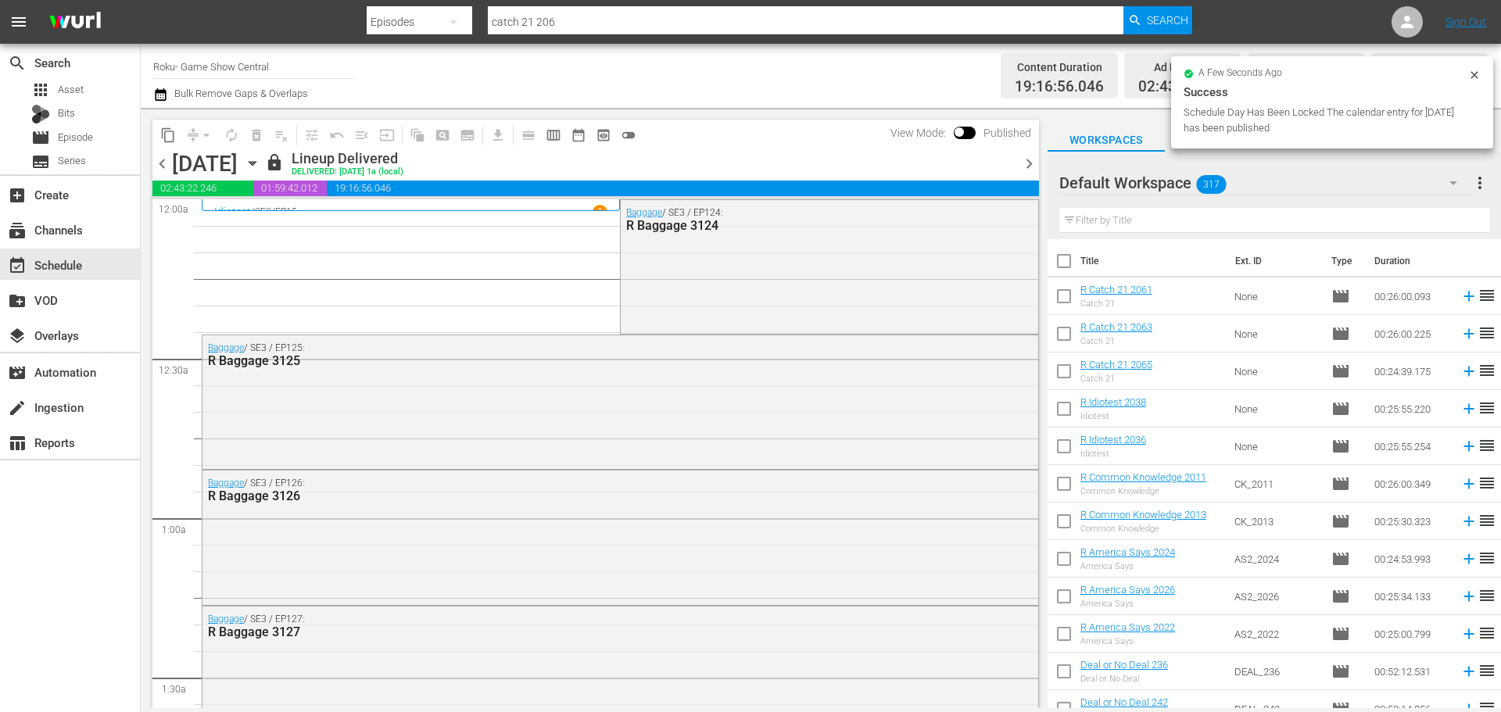
click at [160, 136] on span "content_copy" at bounding box center [168, 135] width 16 height 16
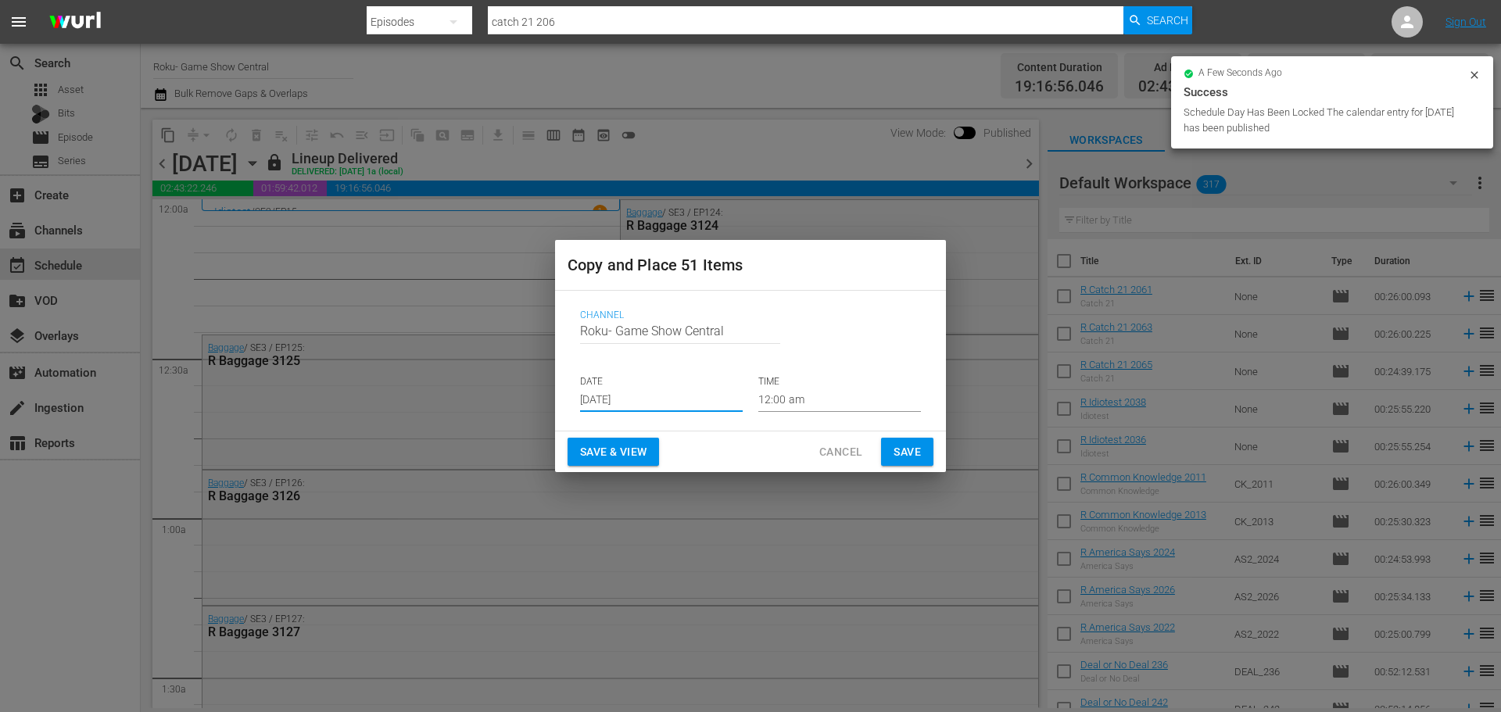
click at [675, 407] on input "Aug 31st 2025" at bounding box center [661, 400] width 163 height 23
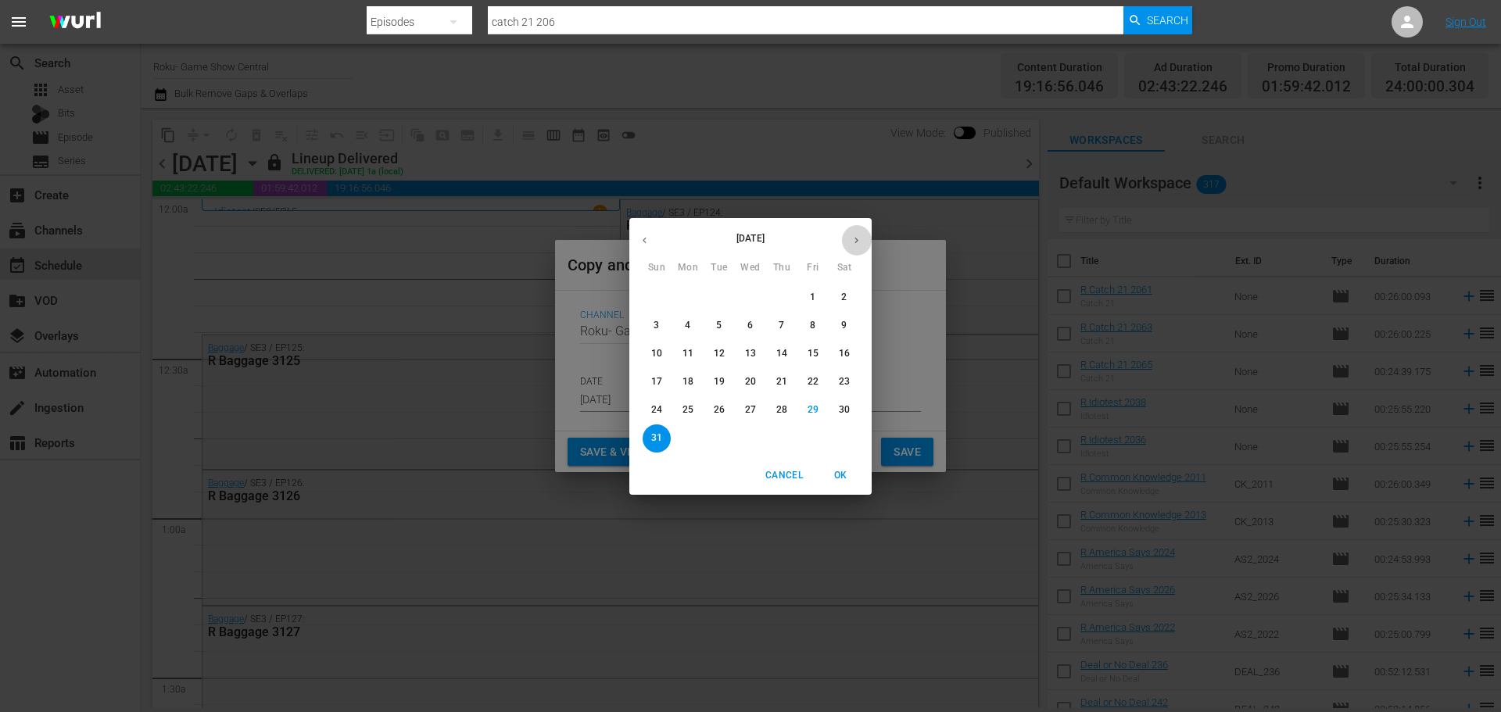
click at [853, 241] on icon "button" at bounding box center [857, 241] width 12 height 12
click at [727, 326] on span "9" at bounding box center [719, 325] width 28 height 13
type input "Sep 9th 2025"
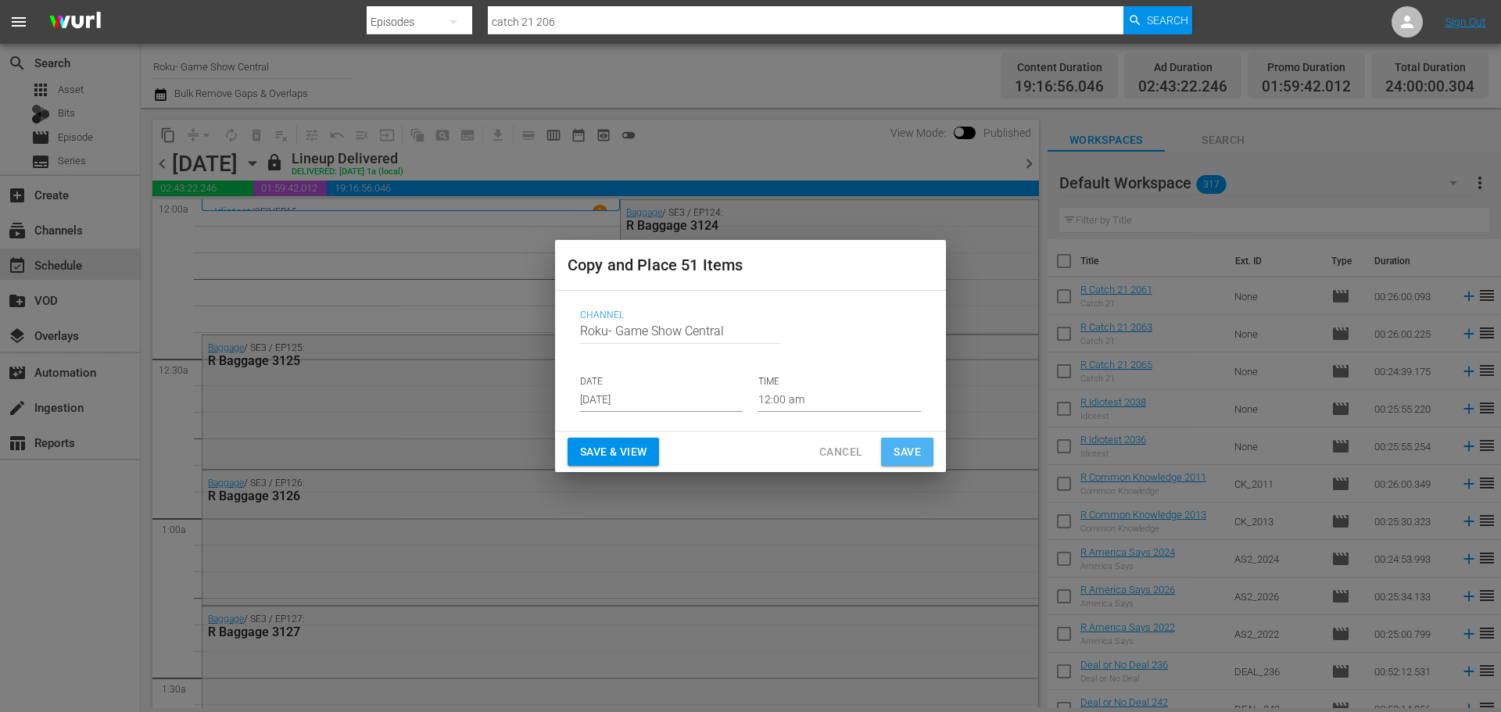
click at [916, 454] on span "Save" at bounding box center [907, 453] width 27 height 20
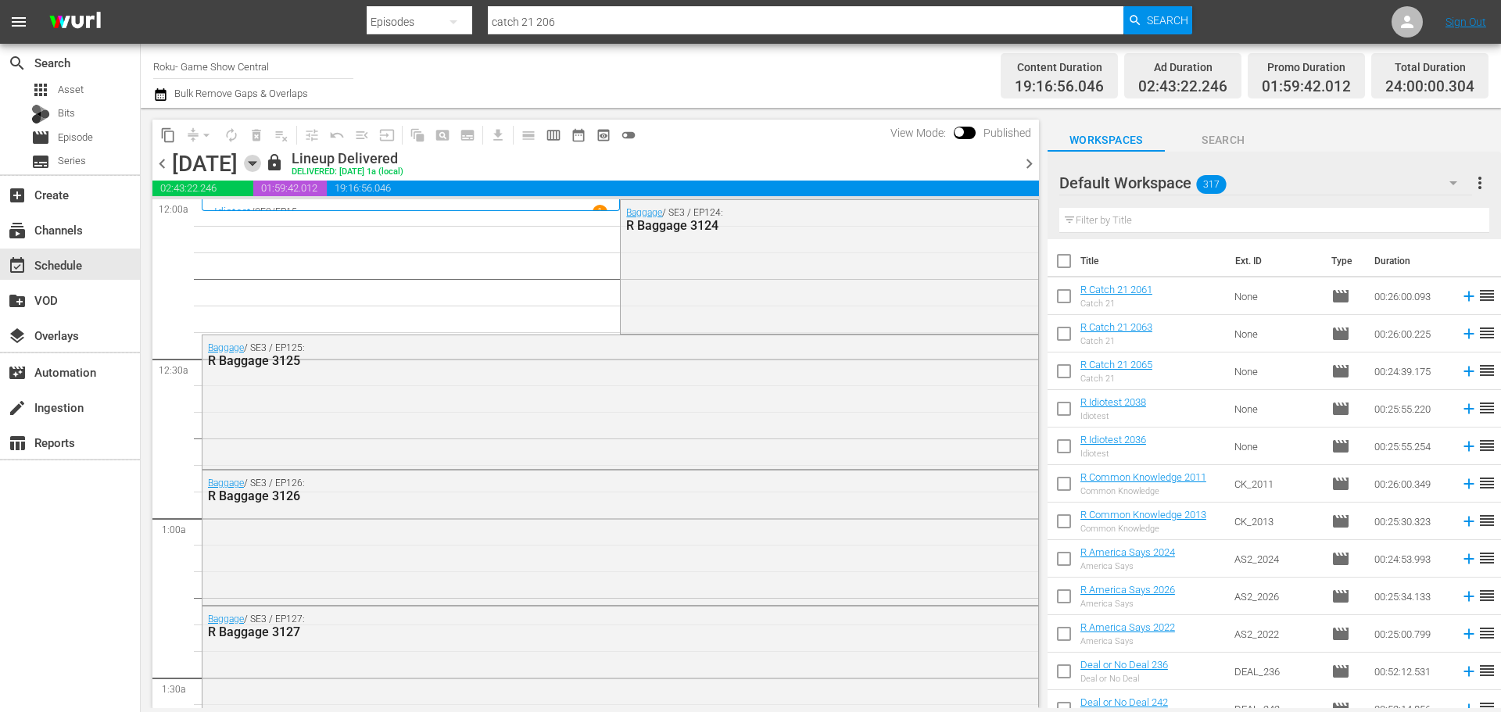
click at [261, 165] on icon "button" at bounding box center [252, 163] width 17 height 17
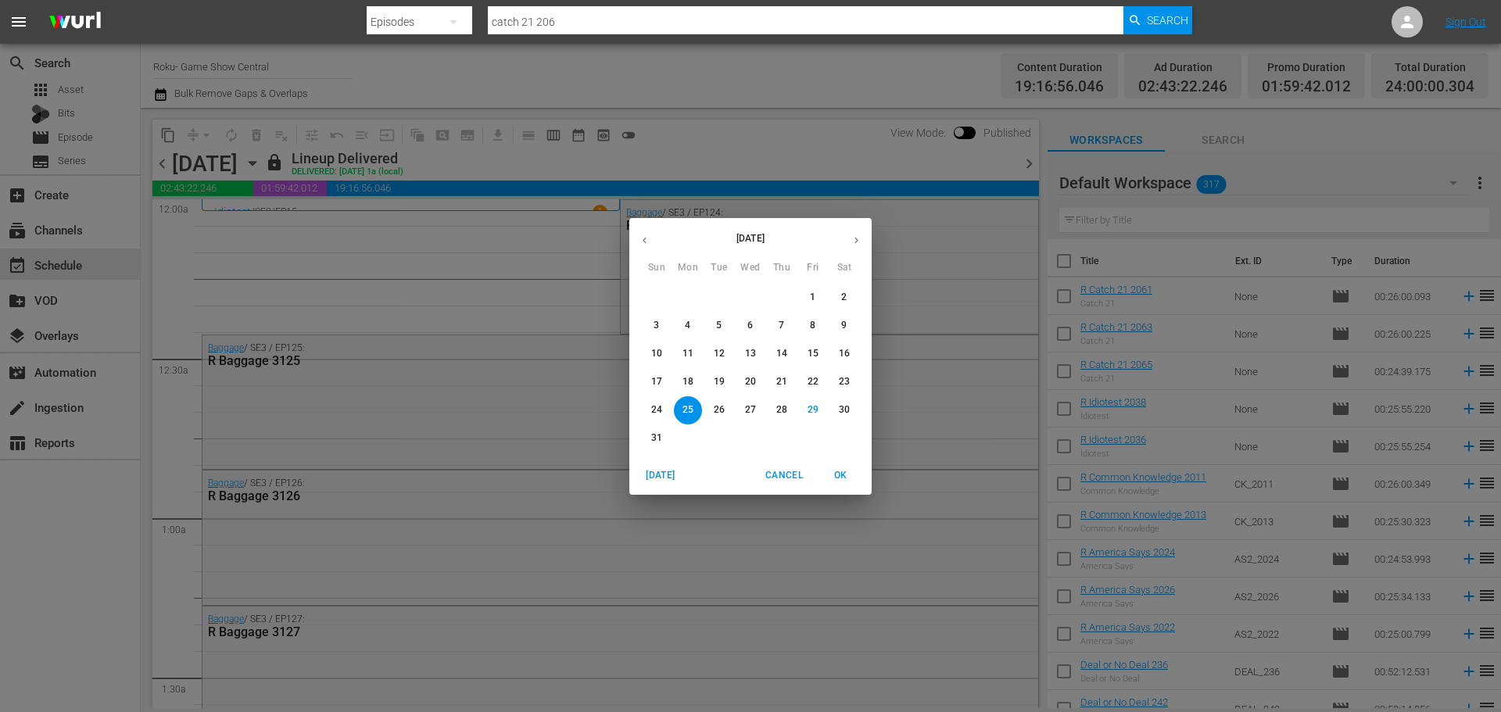
click at [867, 235] on button "button" at bounding box center [856, 240] width 30 height 30
click at [713, 329] on span "9" at bounding box center [719, 325] width 28 height 13
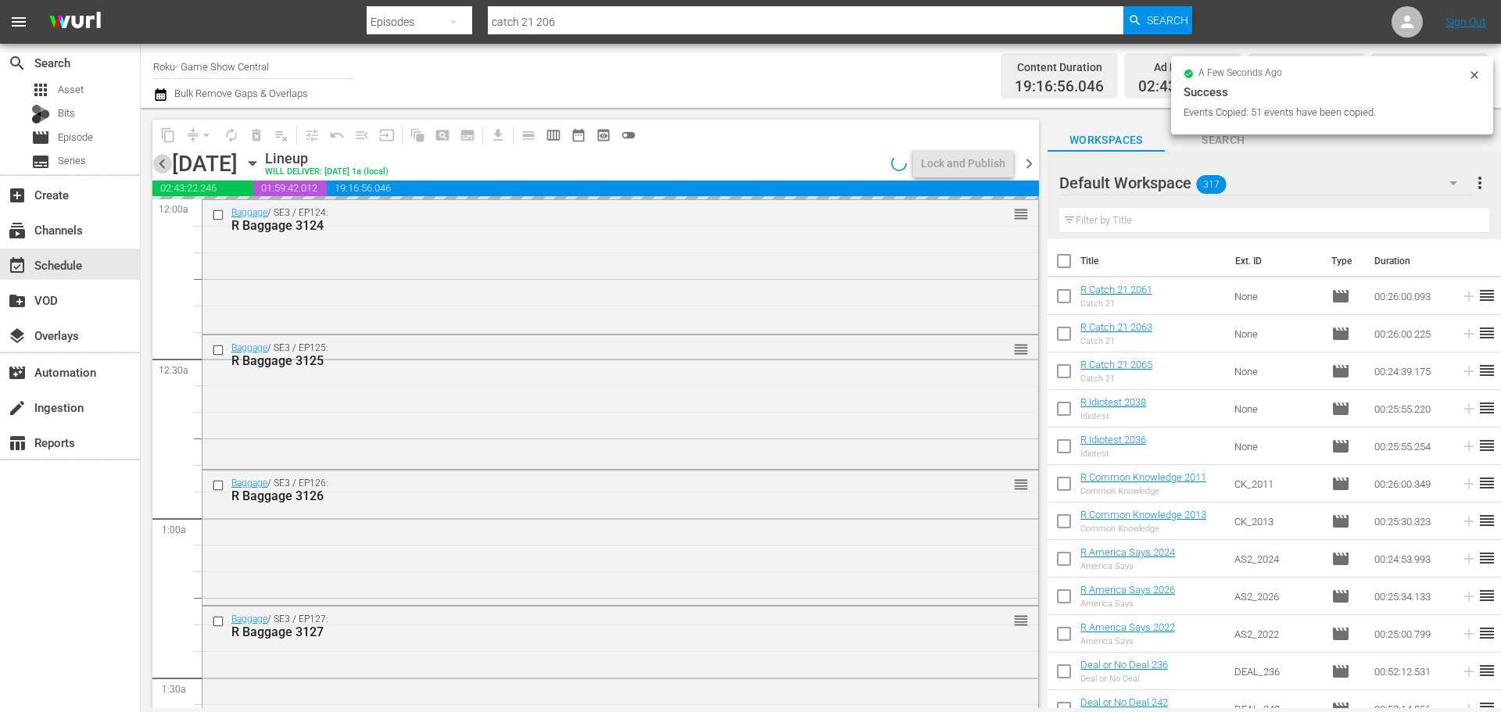
click at [158, 170] on span "chevron_left" at bounding box center [162, 164] width 20 height 20
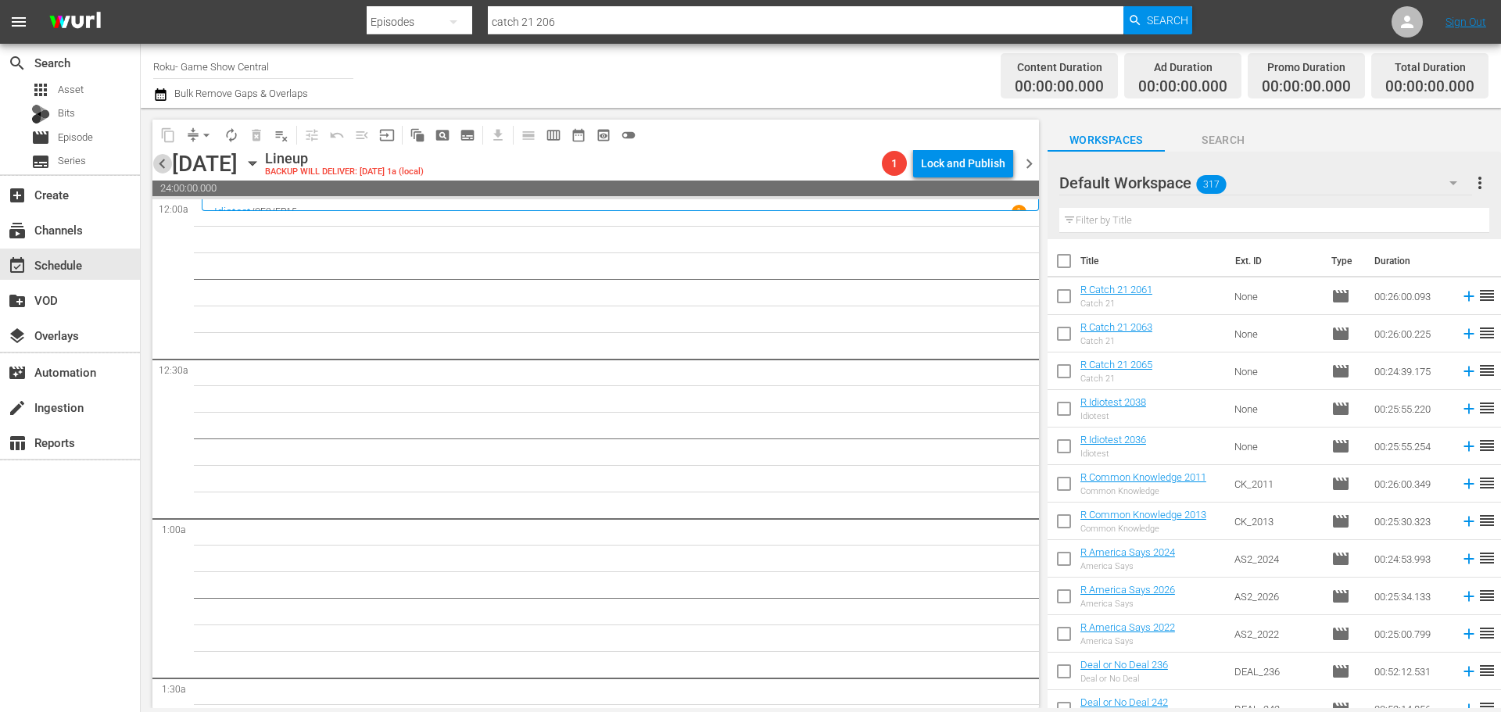
click at [167, 167] on span "chevron_left" at bounding box center [162, 164] width 20 height 20
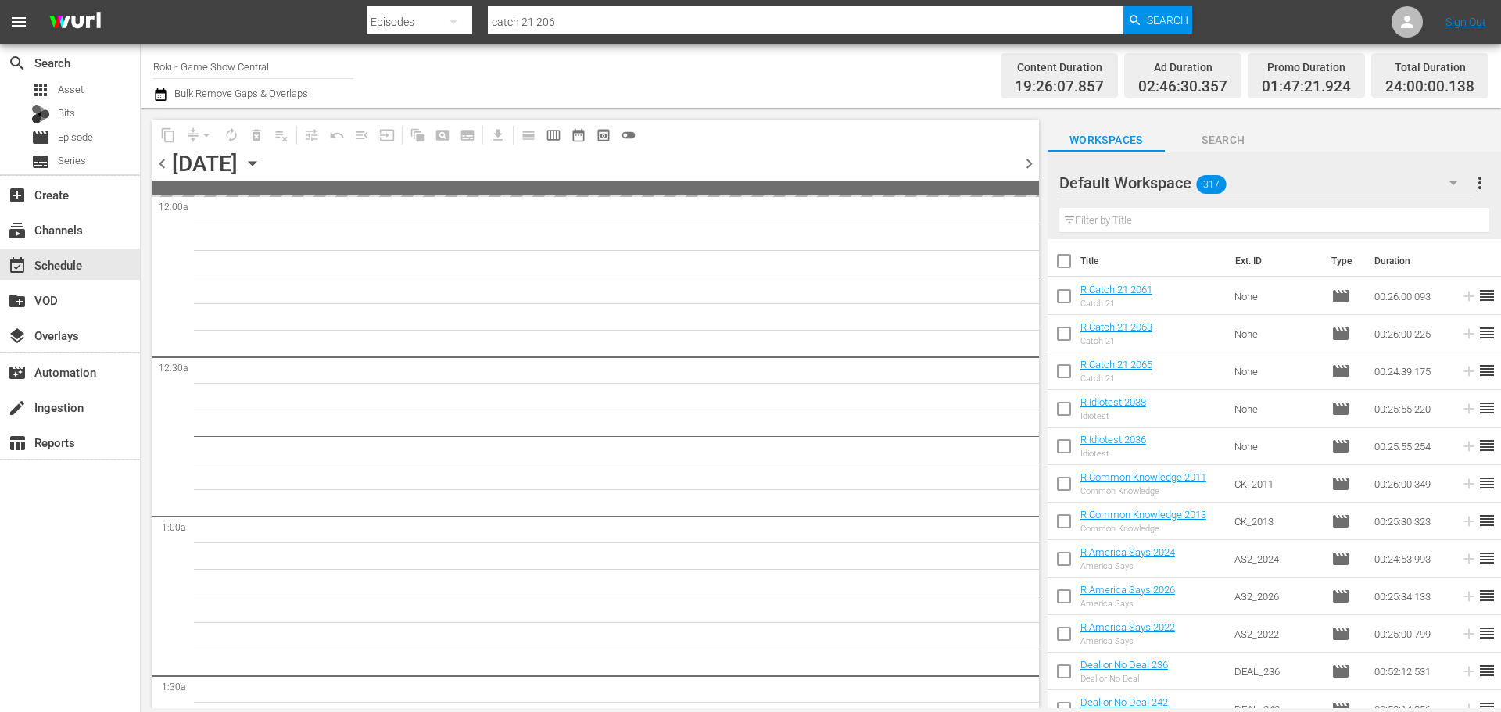
click at [261, 165] on icon "button" at bounding box center [252, 163] width 17 height 17
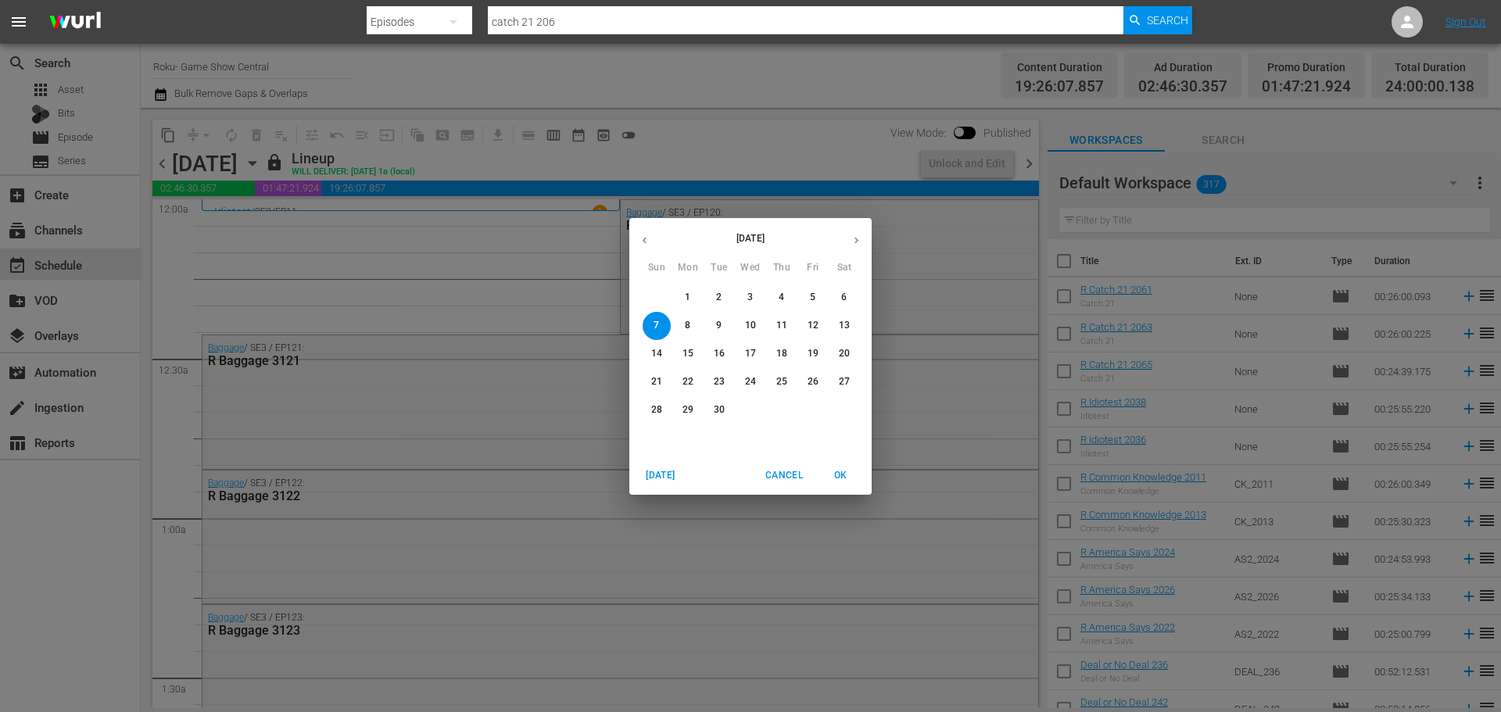
click at [684, 334] on button "8" at bounding box center [688, 326] width 28 height 28
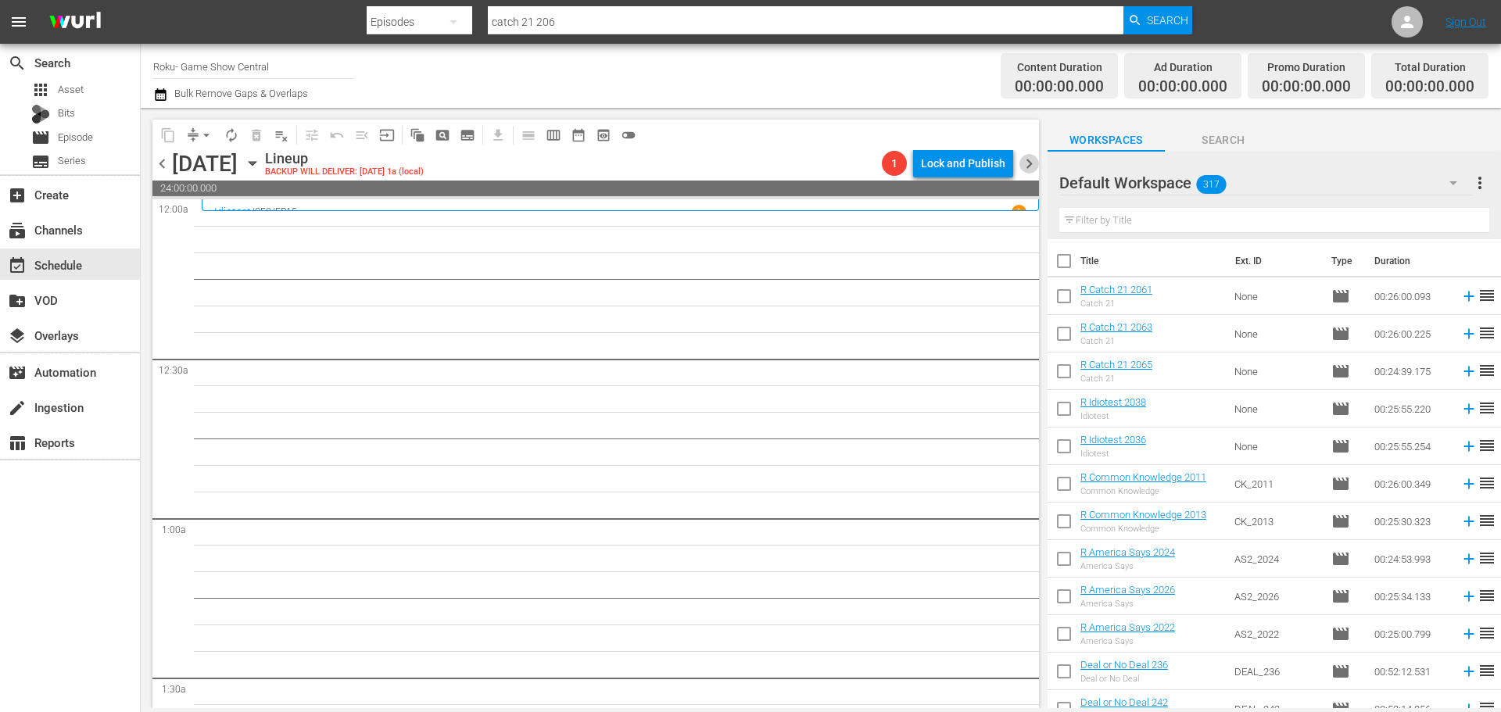
click at [1026, 157] on span "chevron_right" at bounding box center [1029, 164] width 20 height 20
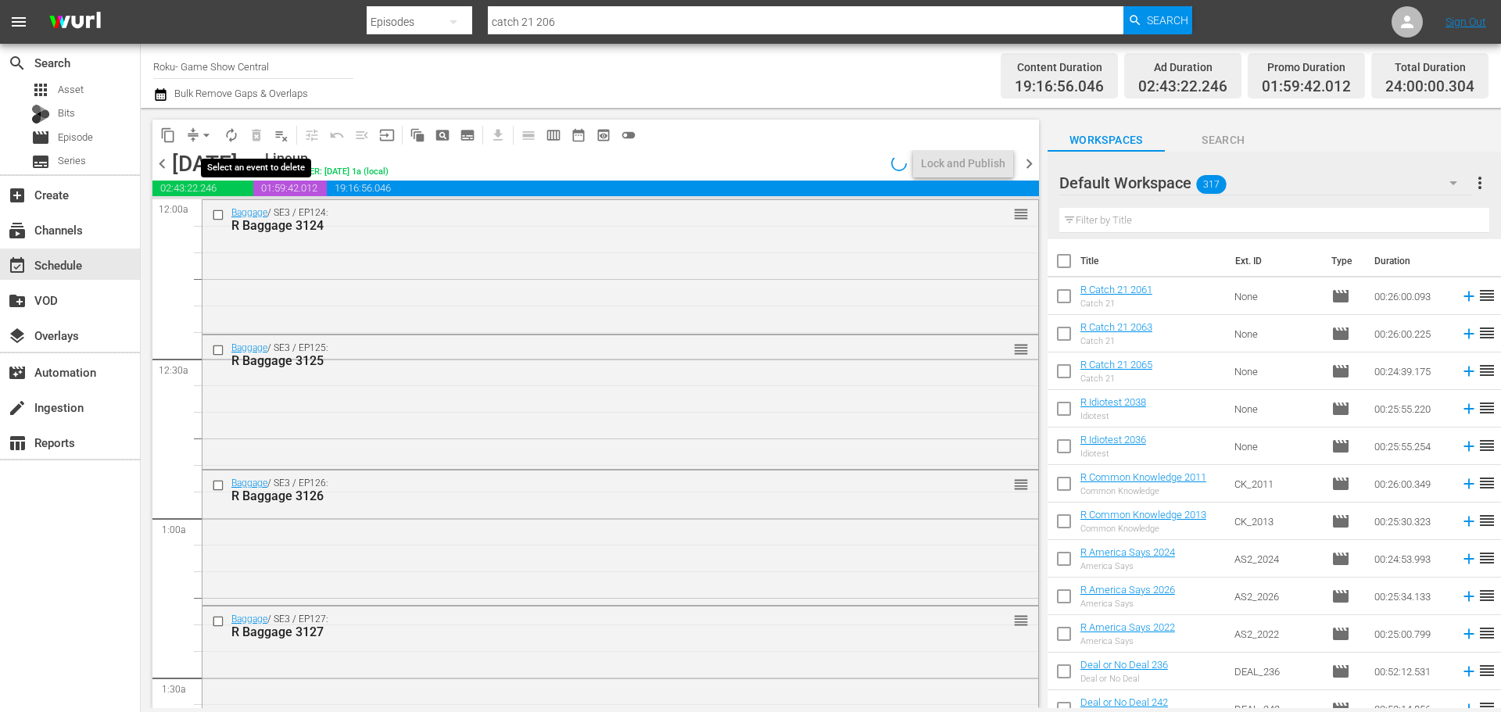
click at [279, 140] on span "playlist_remove_outlined" at bounding box center [282, 135] width 16 height 16
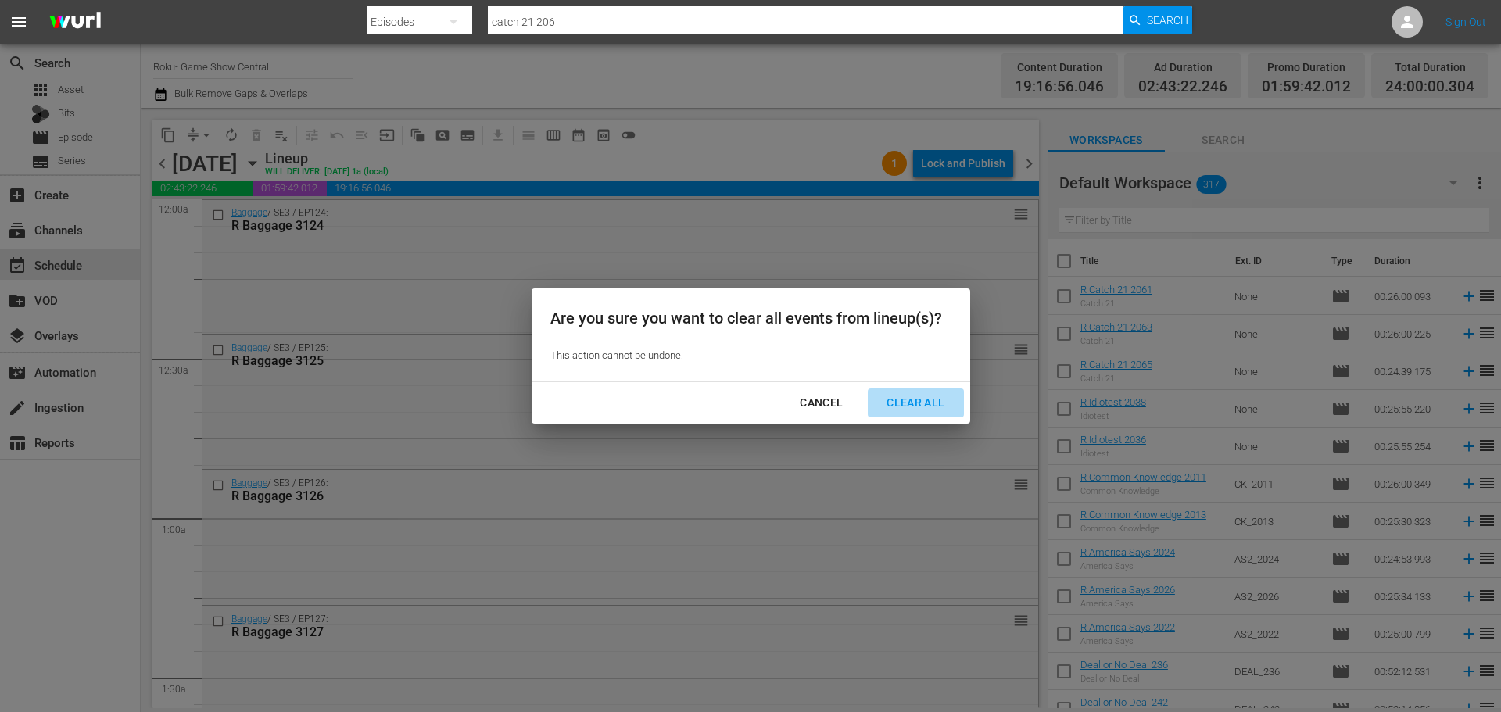
click at [908, 413] on button "Clear All" at bounding box center [915, 403] width 95 height 29
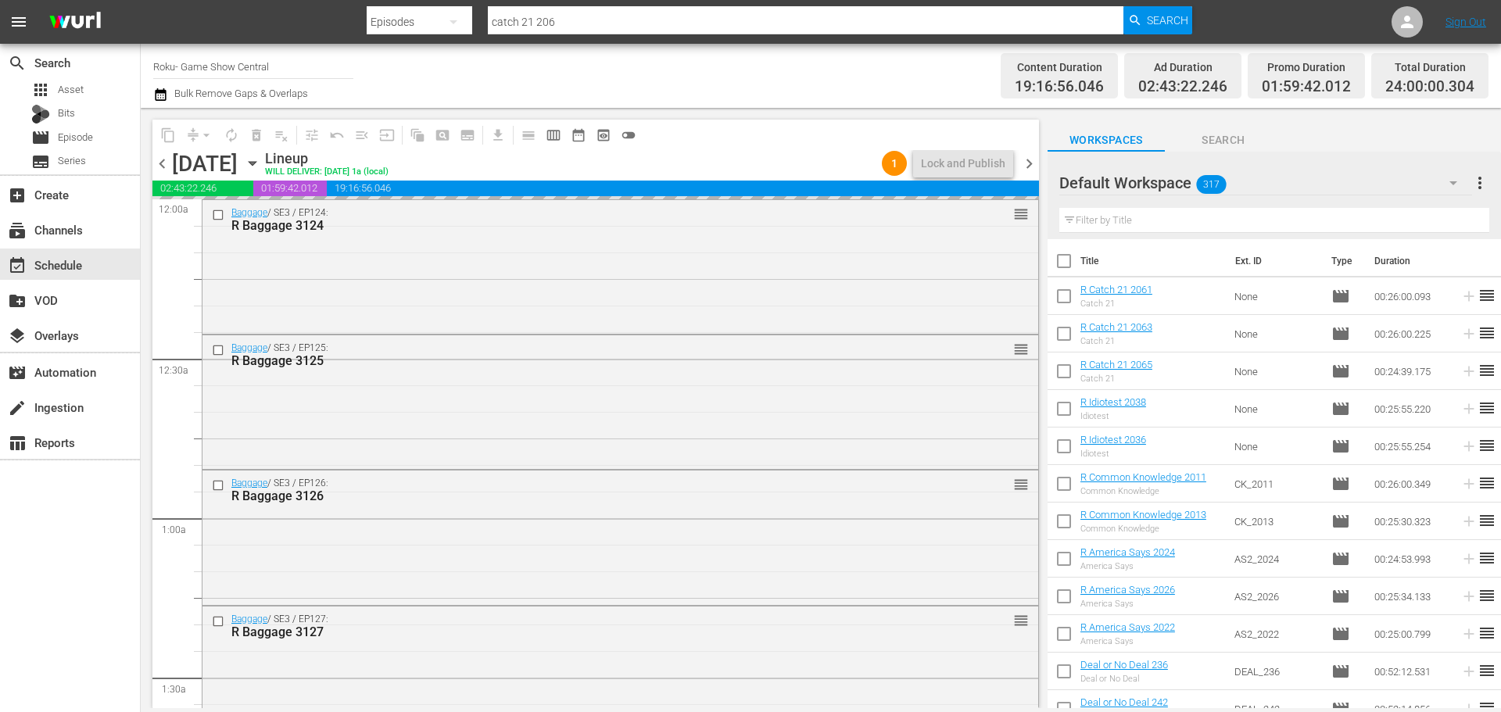
click at [261, 160] on icon "button" at bounding box center [252, 163] width 17 height 17
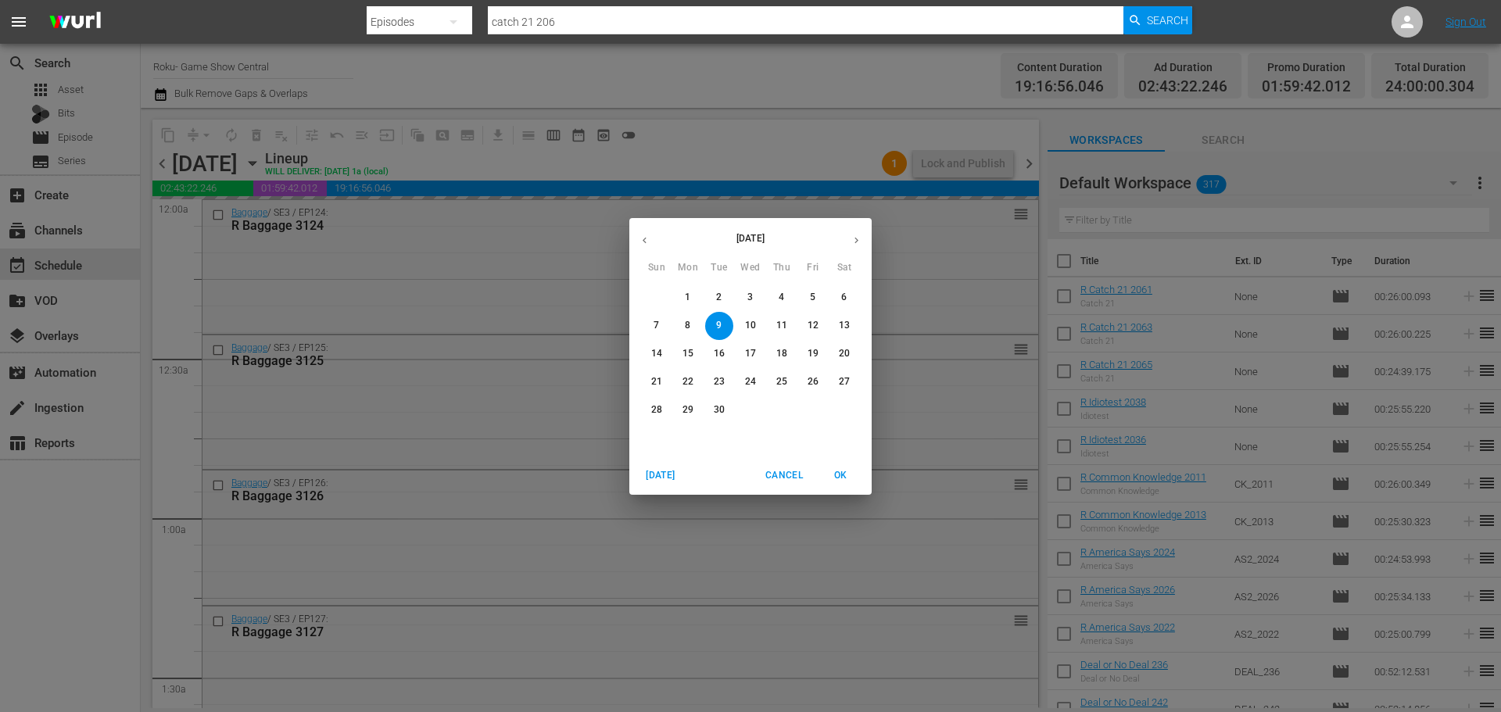
click at [649, 245] on icon "button" at bounding box center [645, 241] width 12 height 12
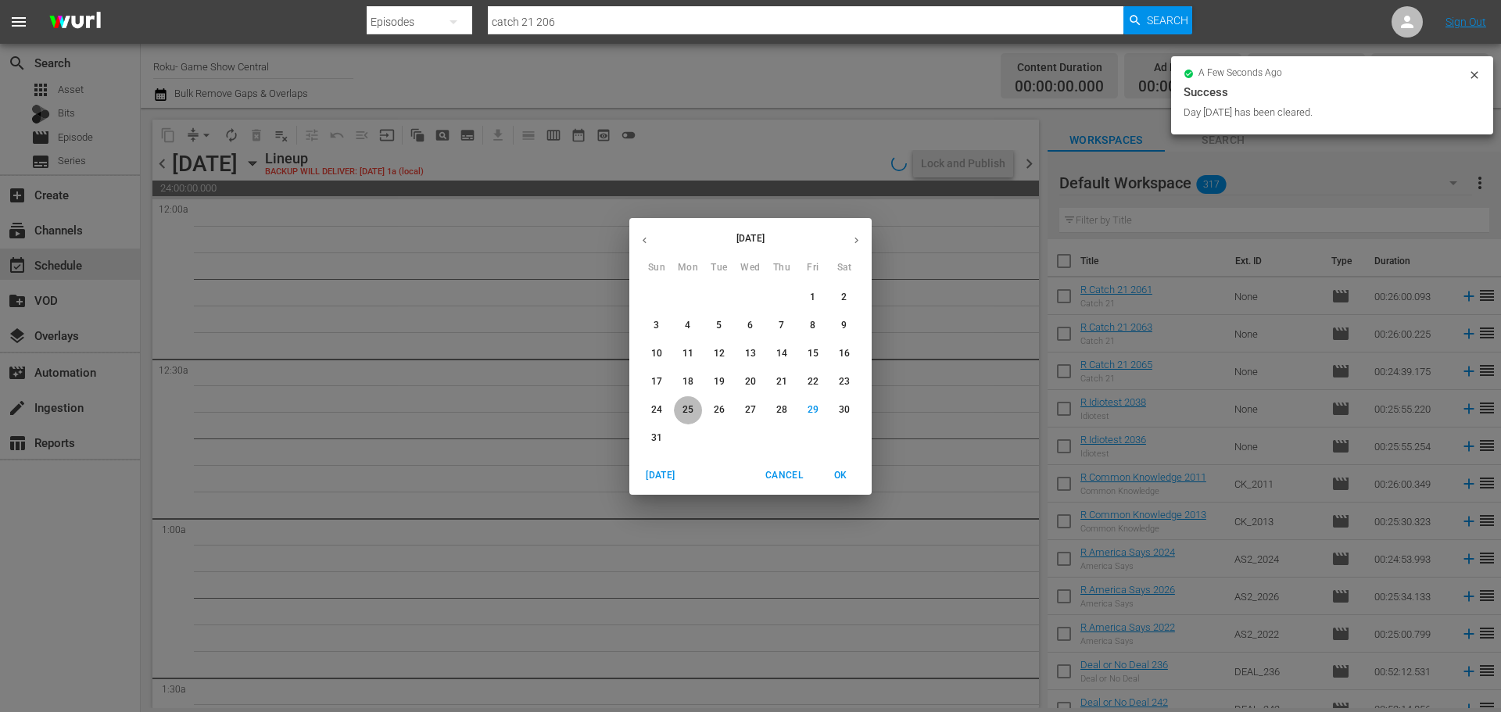
click at [689, 411] on p "25" at bounding box center [688, 409] width 11 height 13
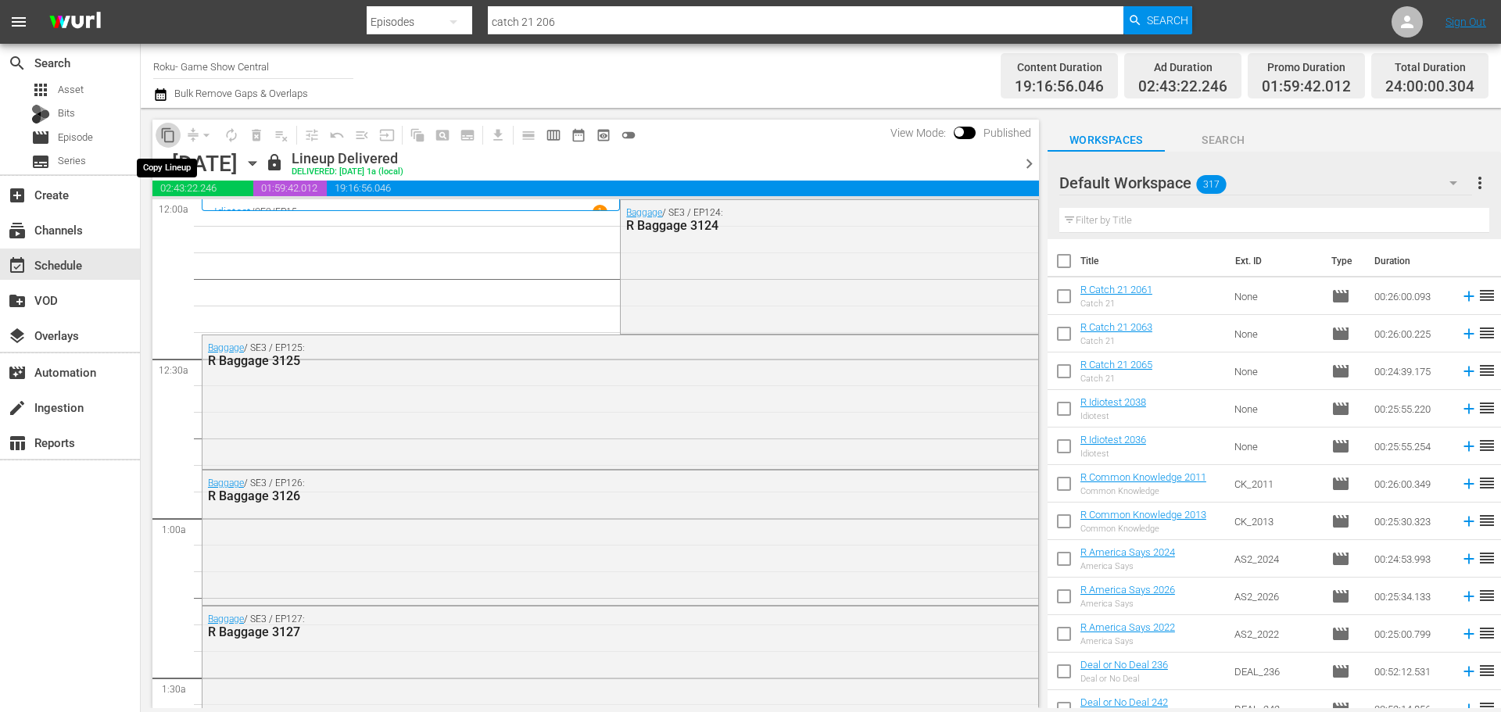
click at [170, 135] on span "content_copy" at bounding box center [168, 135] width 16 height 16
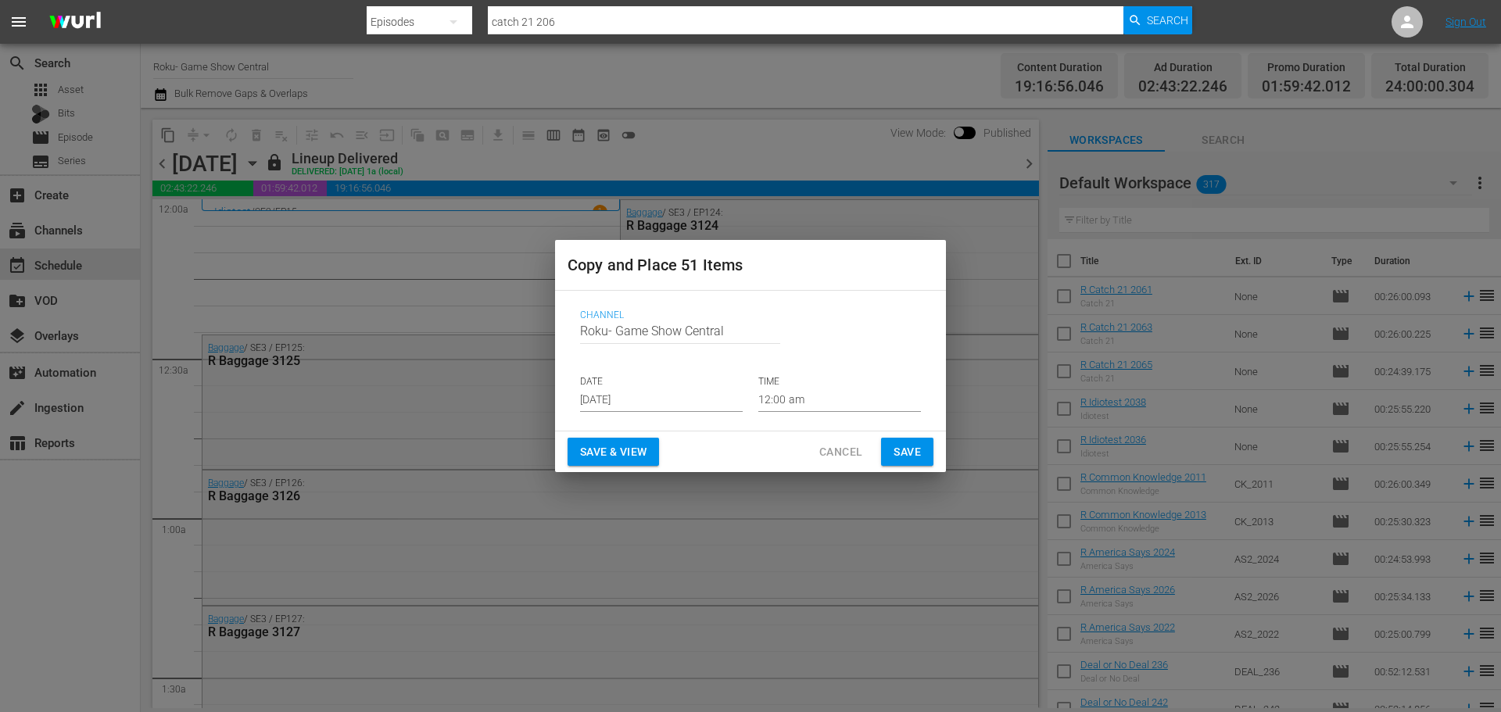
click at [674, 408] on input "Aug 31st 2025" at bounding box center [661, 400] width 163 height 23
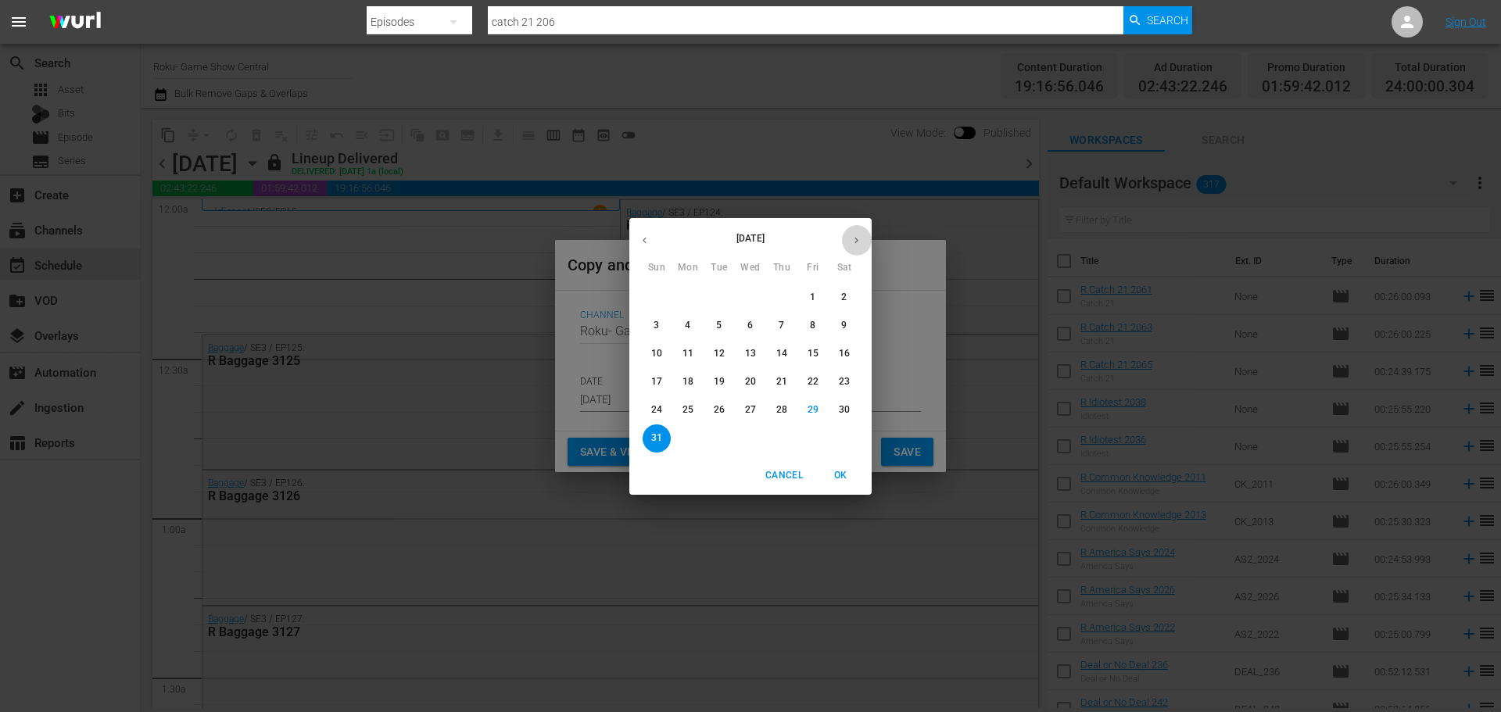
click at [864, 231] on button "button" at bounding box center [856, 240] width 30 height 30
click at [696, 323] on span "8" at bounding box center [688, 325] width 28 height 13
type input "Sep 8th 2025"
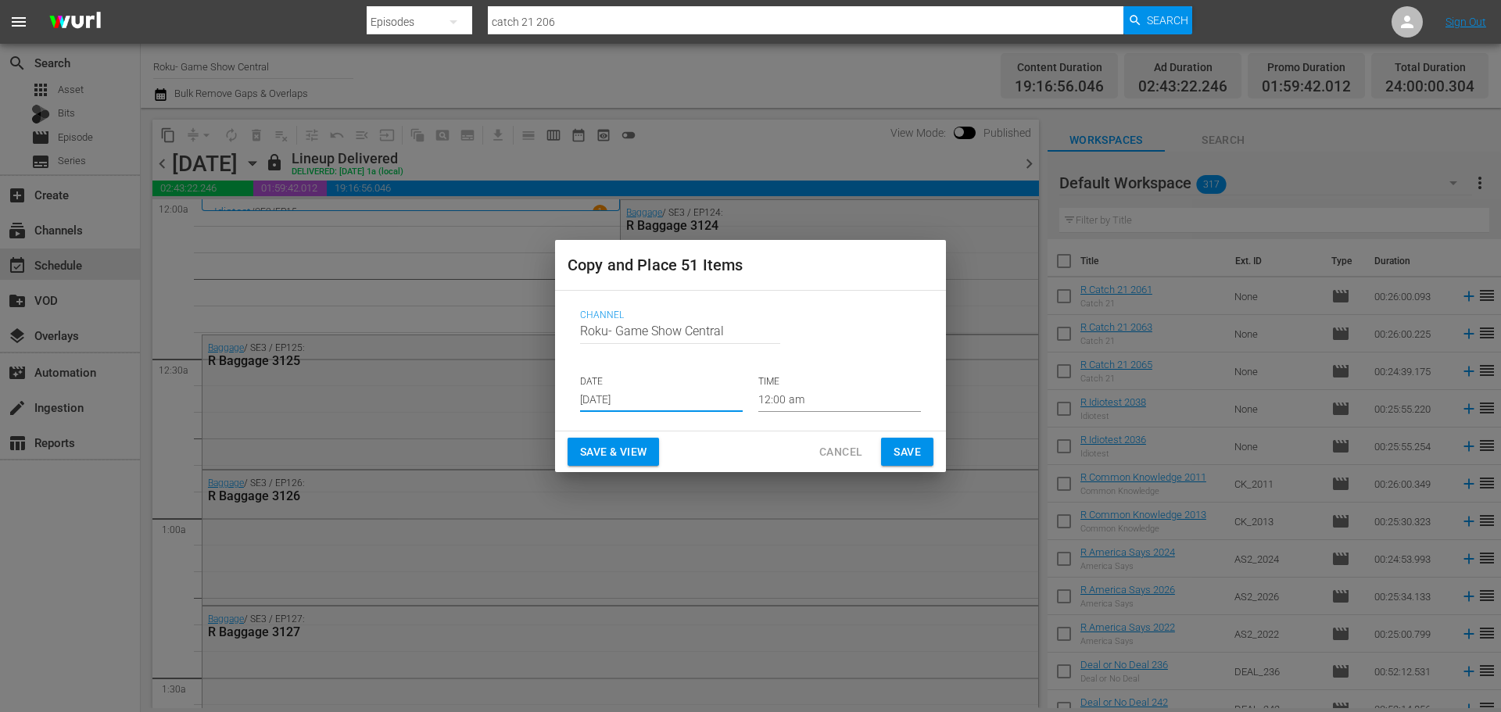
click at [901, 449] on span "Save" at bounding box center [907, 453] width 27 height 20
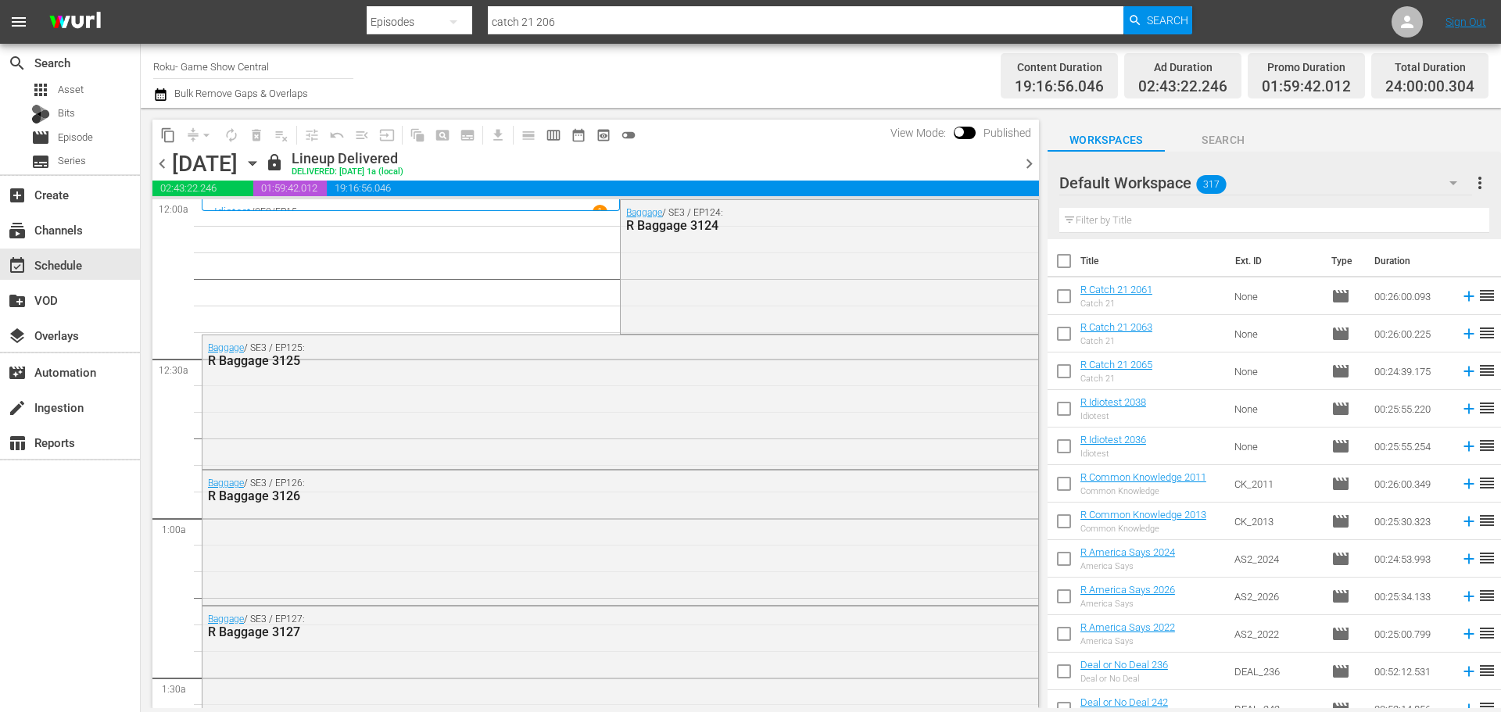
click at [1033, 172] on span "chevron_right" at bounding box center [1029, 164] width 20 height 20
click at [167, 143] on button "content_copy" at bounding box center [168, 135] width 25 height 25
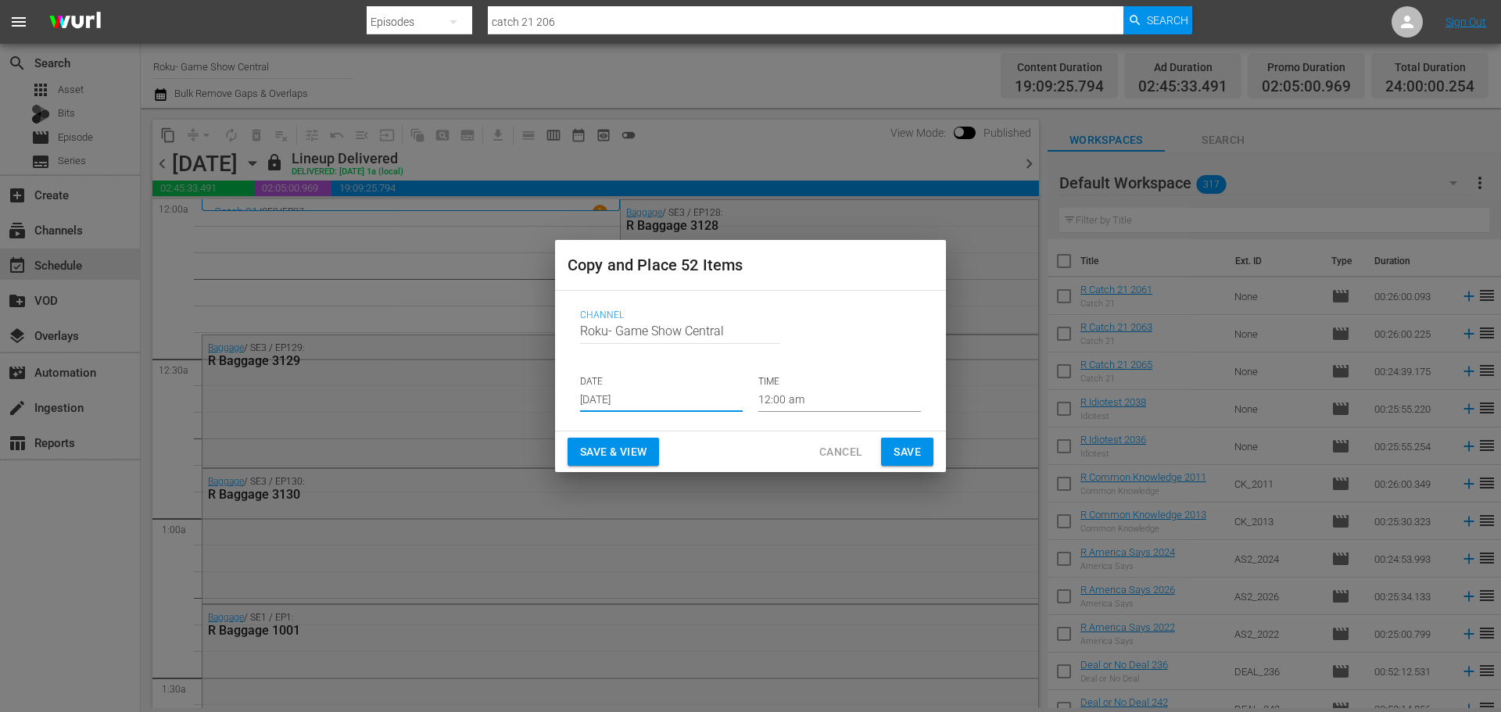
click at [654, 389] on input "Aug 31st 2025" at bounding box center [661, 400] width 163 height 23
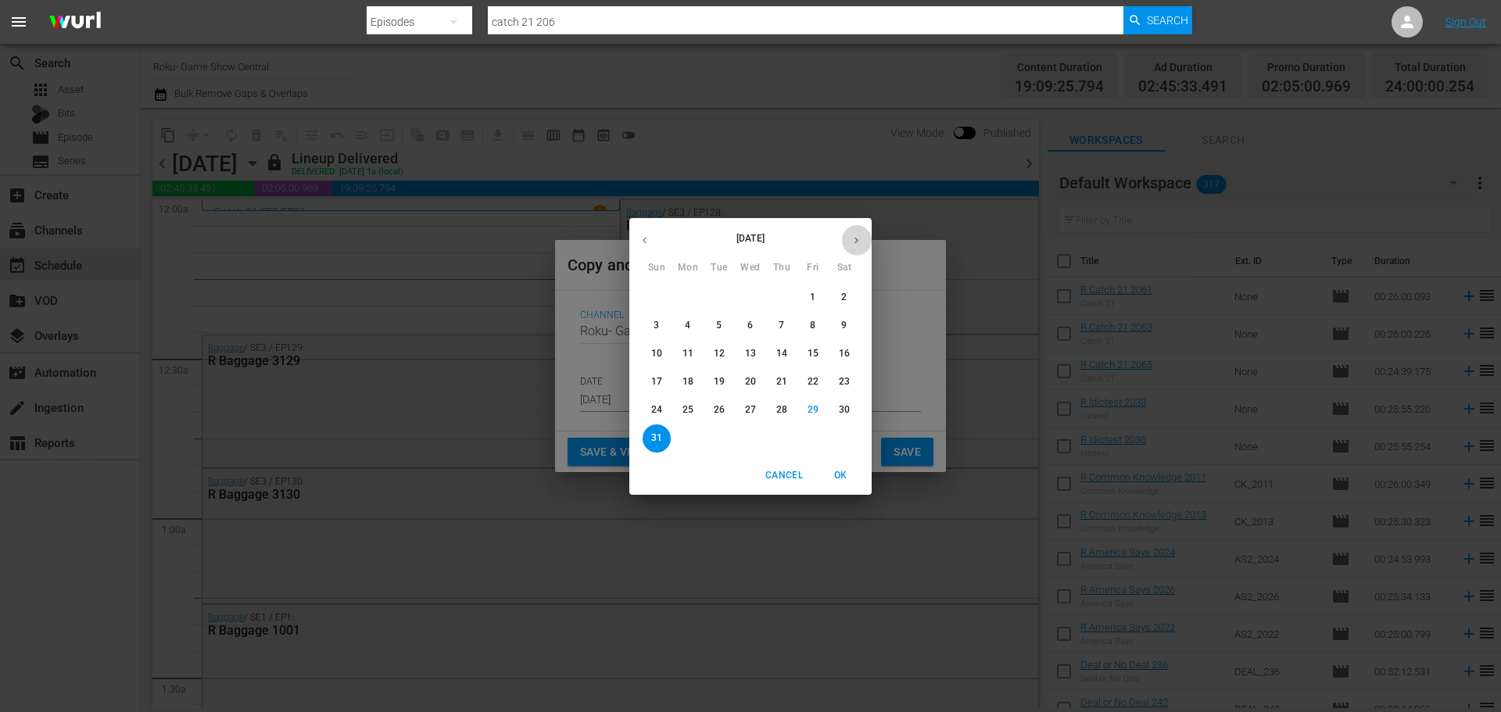
drag, startPoint x: 854, startPoint y: 241, endPoint x: 808, endPoint y: 274, distance: 57.1
click at [854, 242] on icon "button" at bounding box center [857, 241] width 12 height 12
click at [722, 321] on span "9" at bounding box center [719, 325] width 28 height 13
type input "Sep 9th 2025"
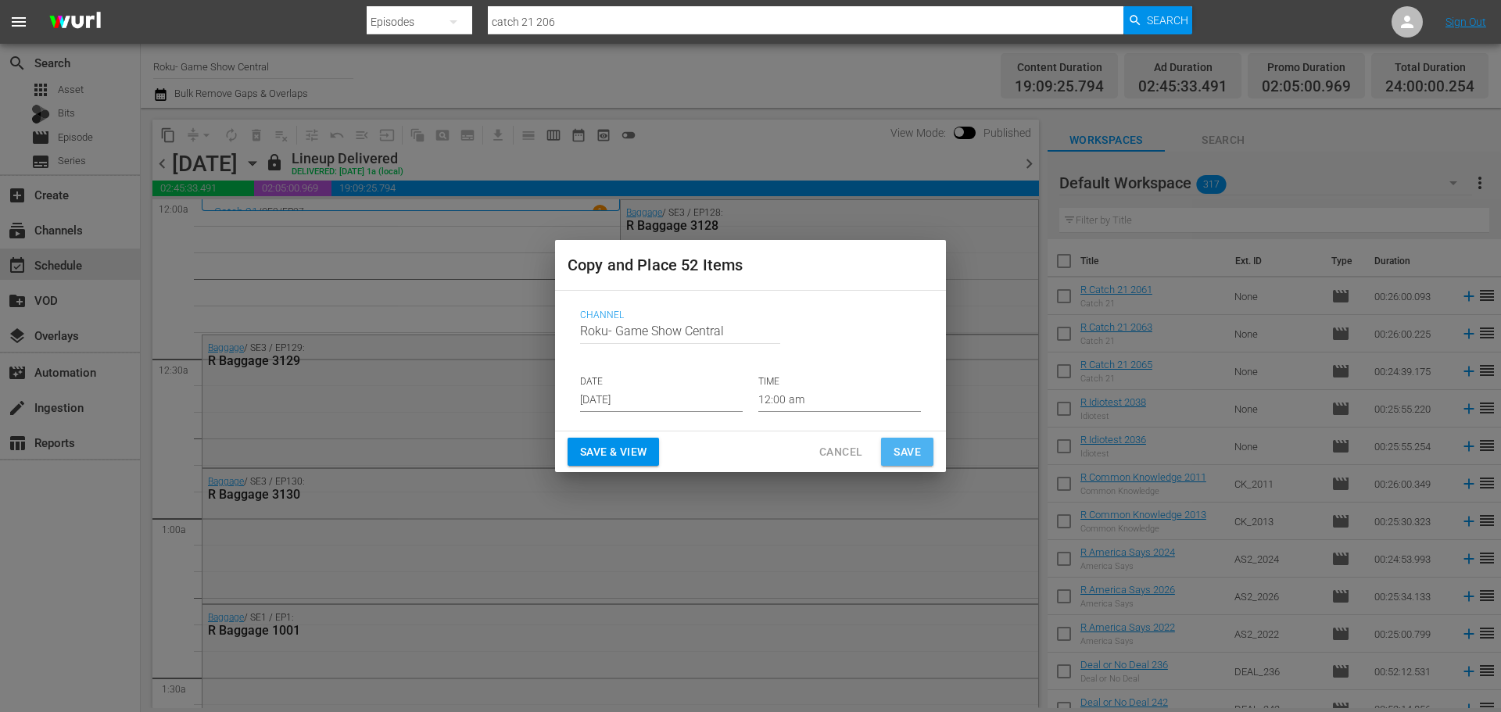
click at [908, 438] on button "Save" at bounding box center [907, 452] width 52 height 29
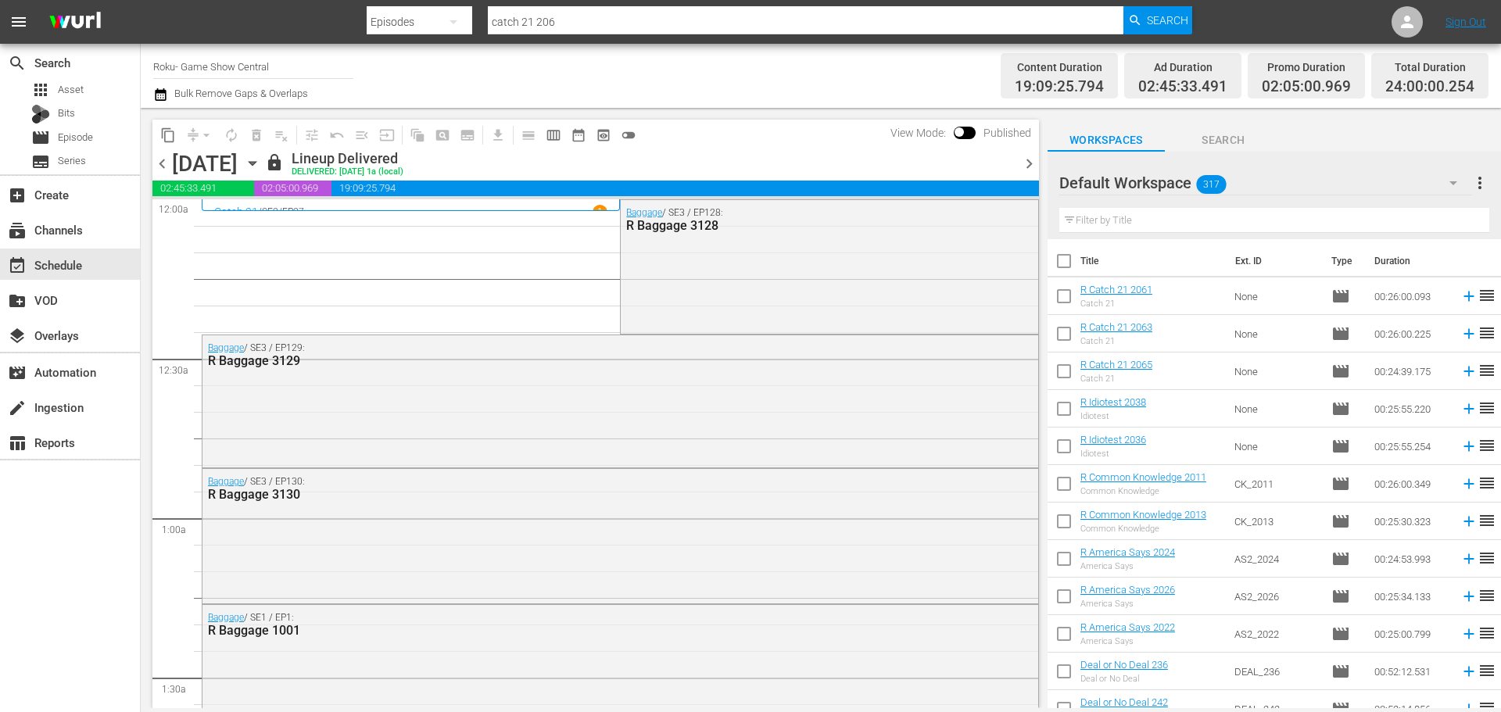
click at [256, 163] on icon "button" at bounding box center [252, 164] width 7 height 4
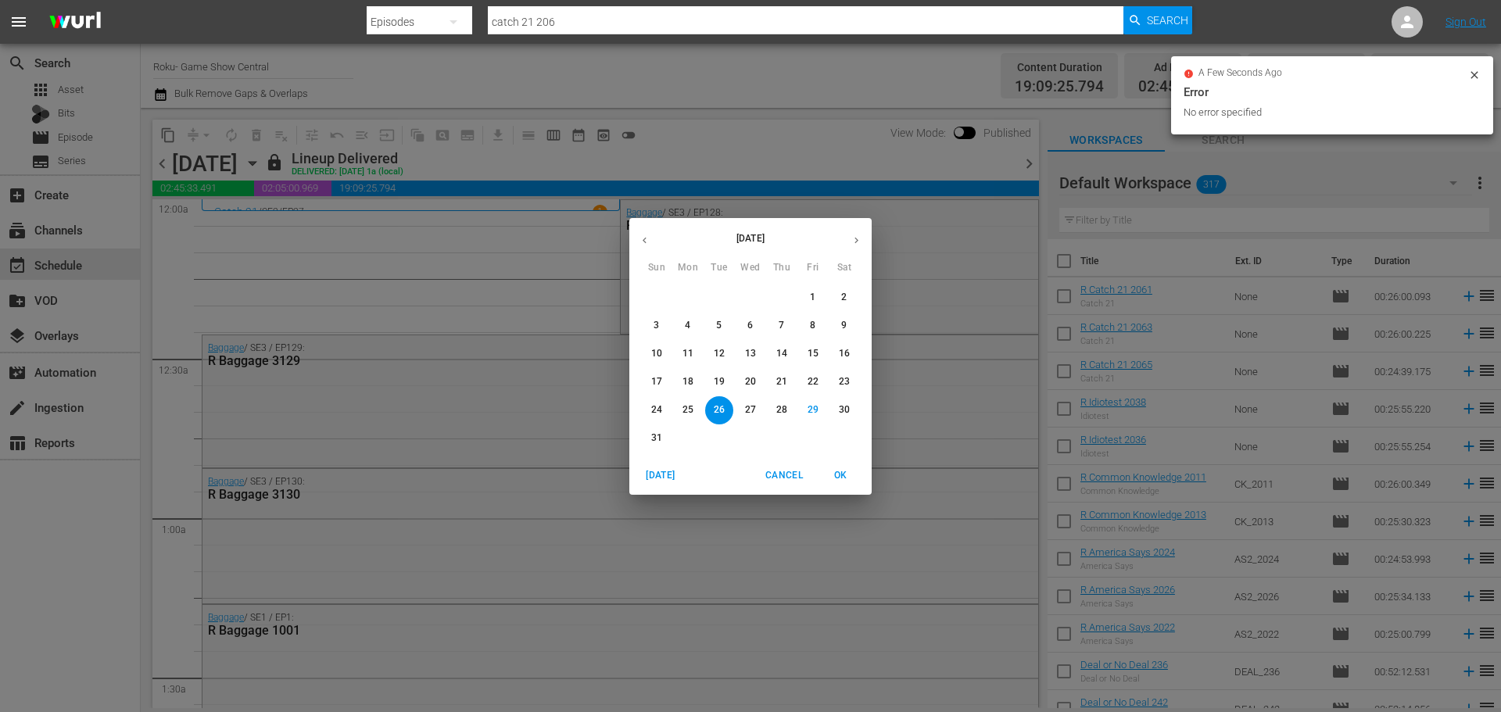
click at [856, 231] on button "button" at bounding box center [856, 240] width 30 height 30
click at [697, 334] on button "8" at bounding box center [688, 326] width 28 height 28
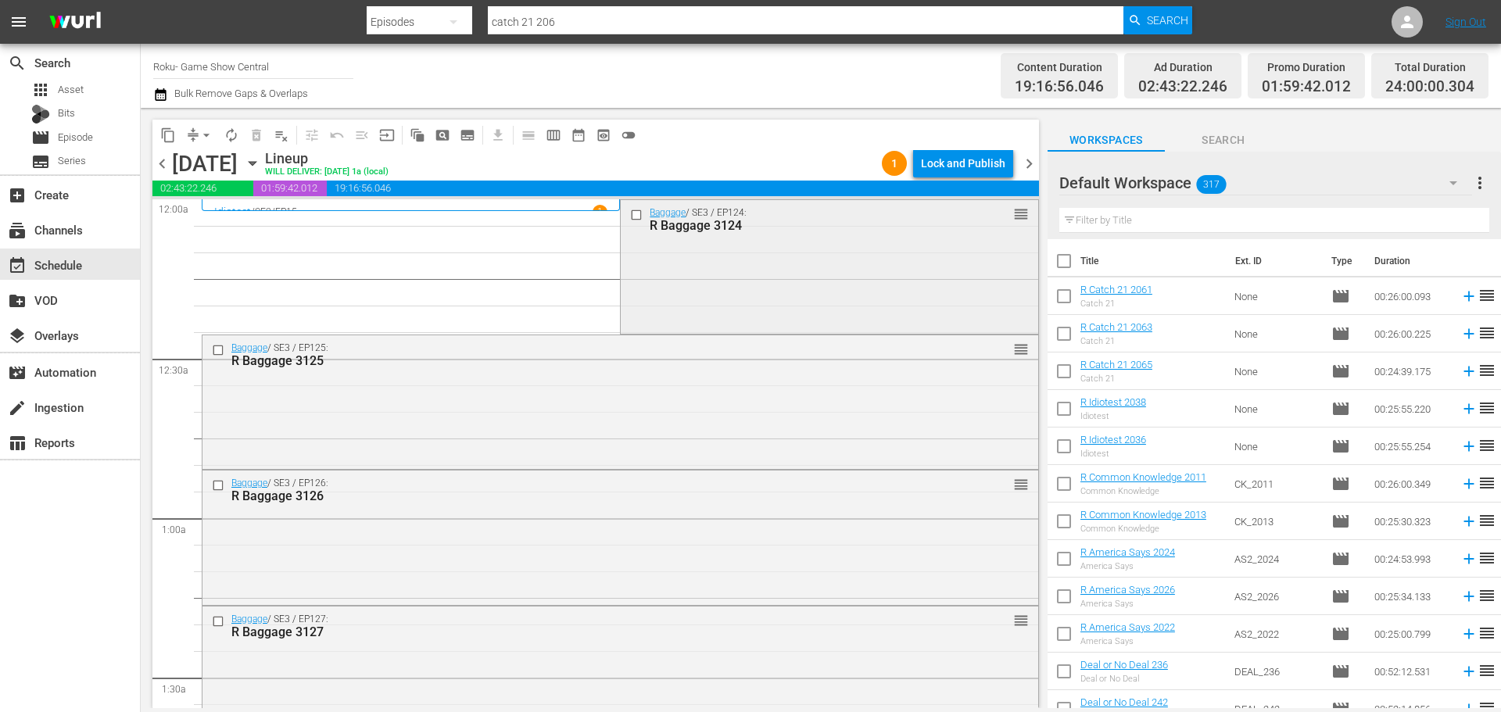
click at [633, 215] on input "checkbox" at bounding box center [638, 214] width 16 height 13
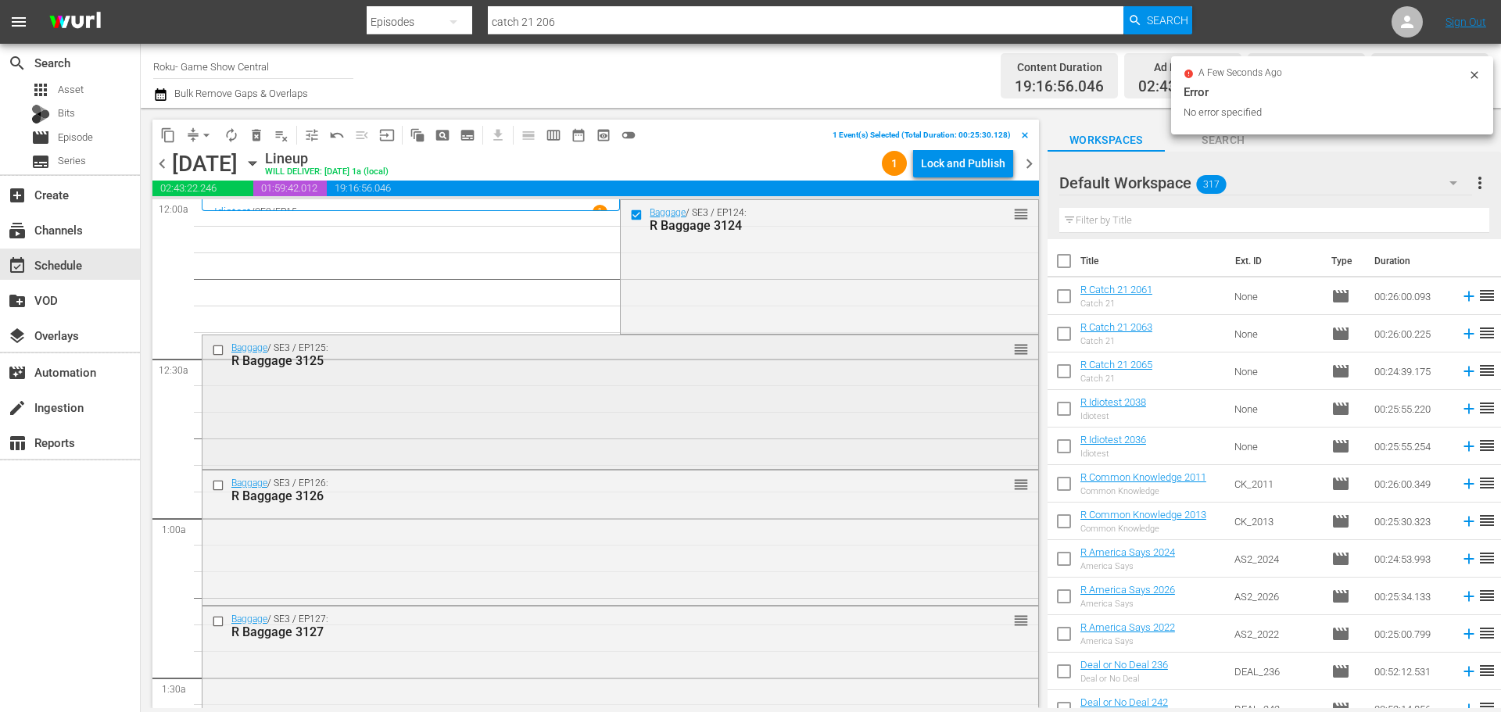
click at [220, 350] on input "checkbox" at bounding box center [220, 349] width 16 height 13
click at [220, 489] on input "checkbox" at bounding box center [220, 485] width 16 height 13
click at [224, 626] on input "checkbox" at bounding box center [220, 621] width 16 height 13
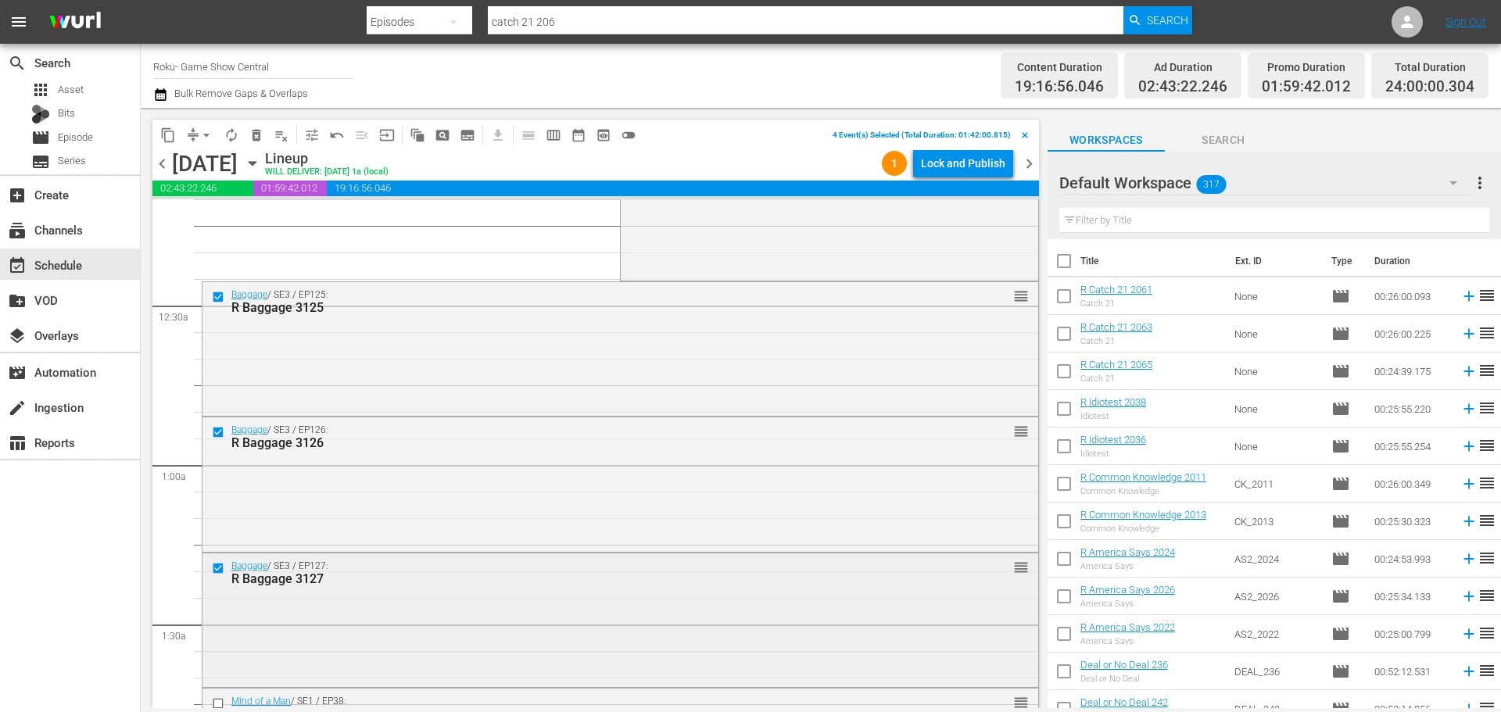
scroll to position [78, 0]
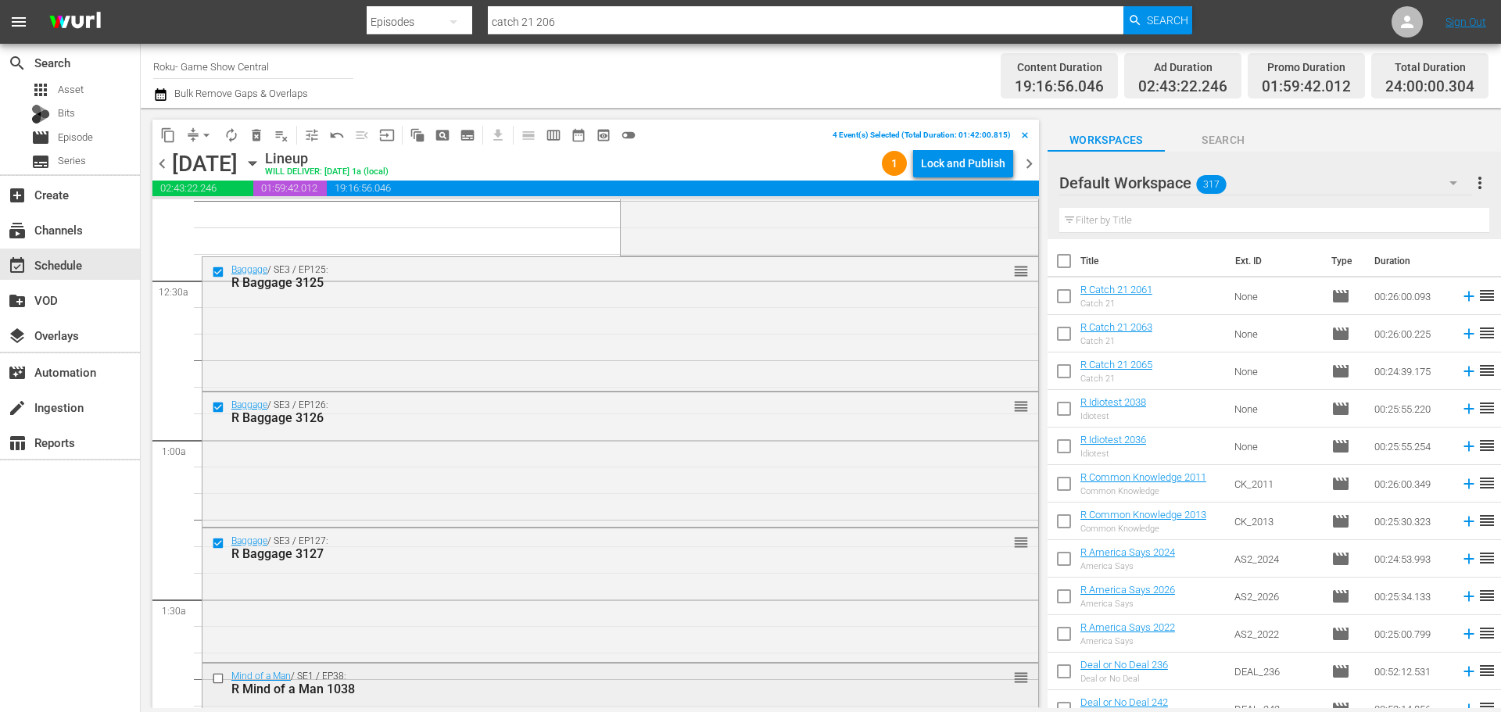
click at [224, 676] on input "checkbox" at bounding box center [220, 678] width 16 height 13
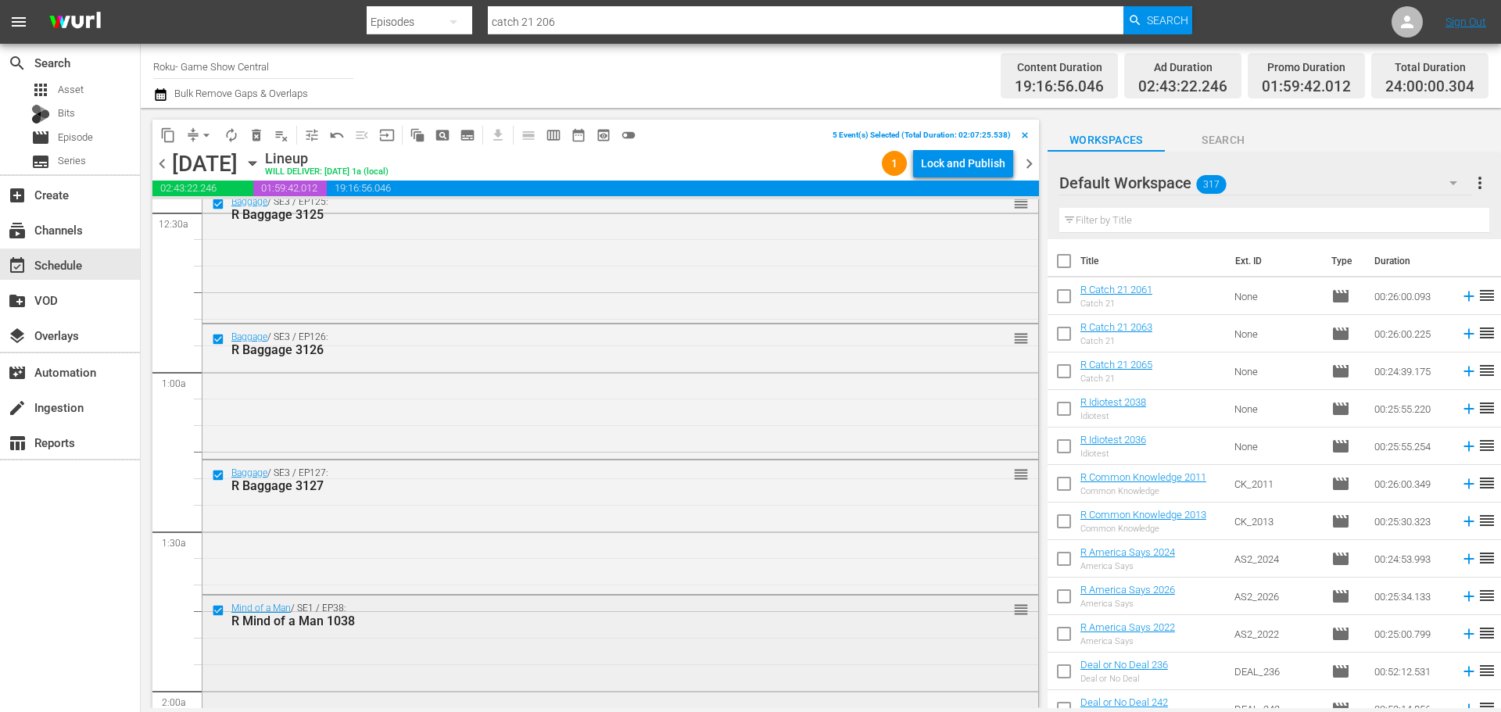
scroll to position [235, 0]
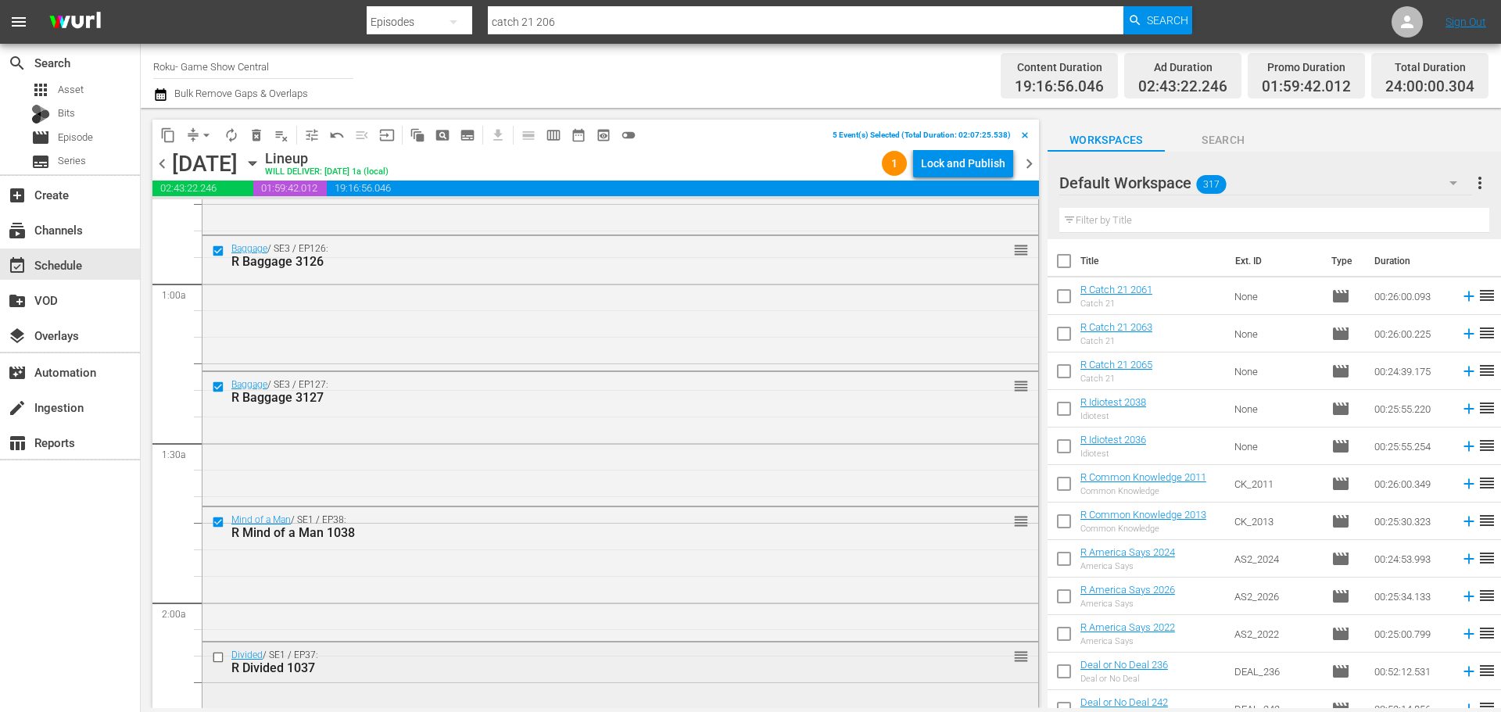
click at [224, 650] on div at bounding box center [219, 657] width 23 height 19
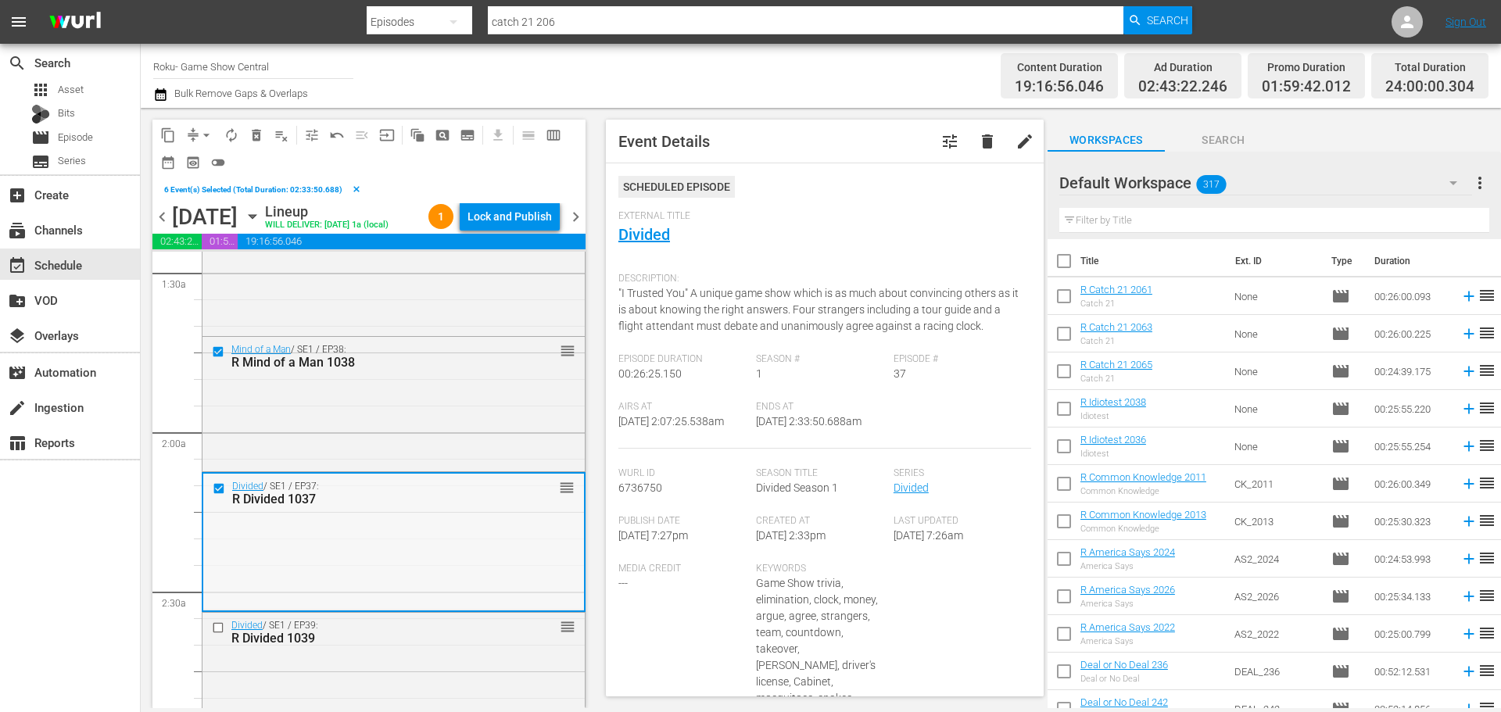
scroll to position [469, 0]
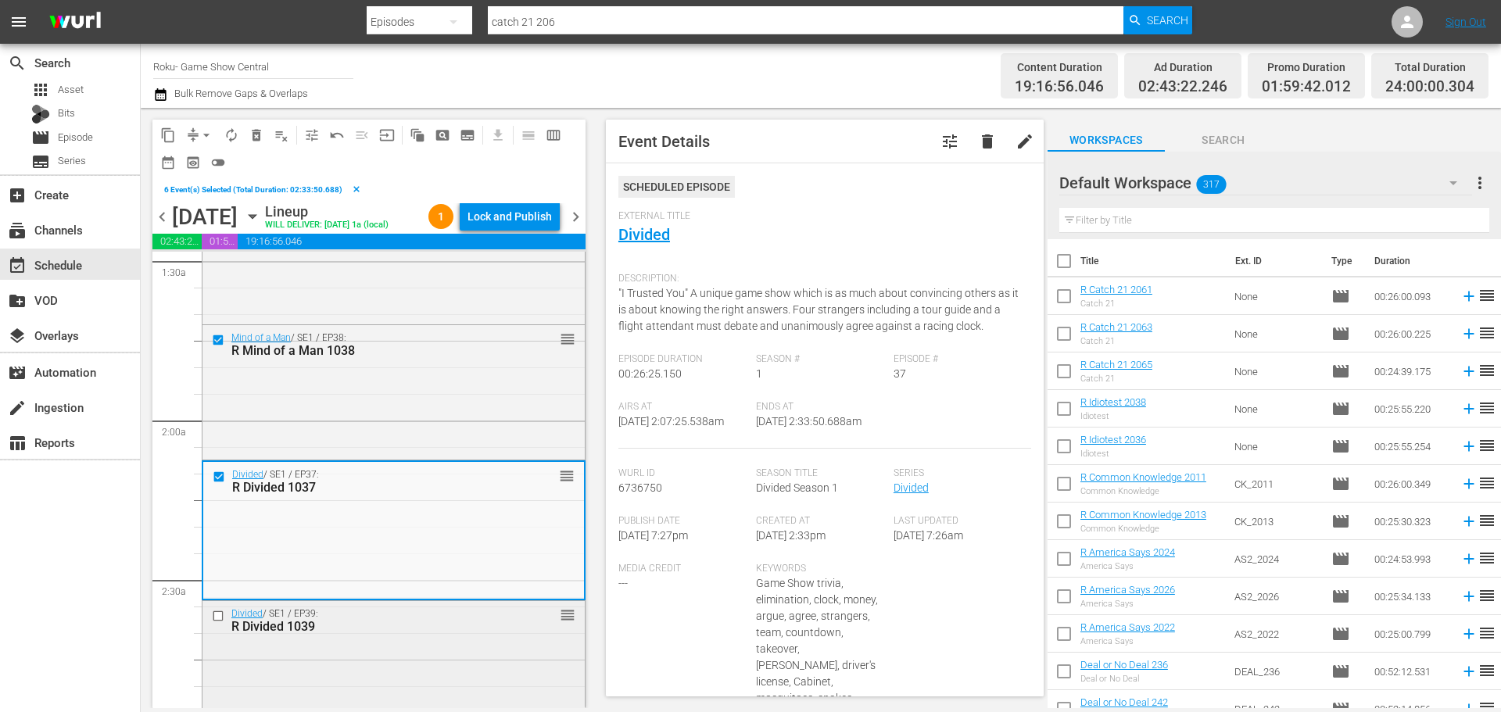
click at [223, 623] on input "checkbox" at bounding box center [220, 616] width 16 height 13
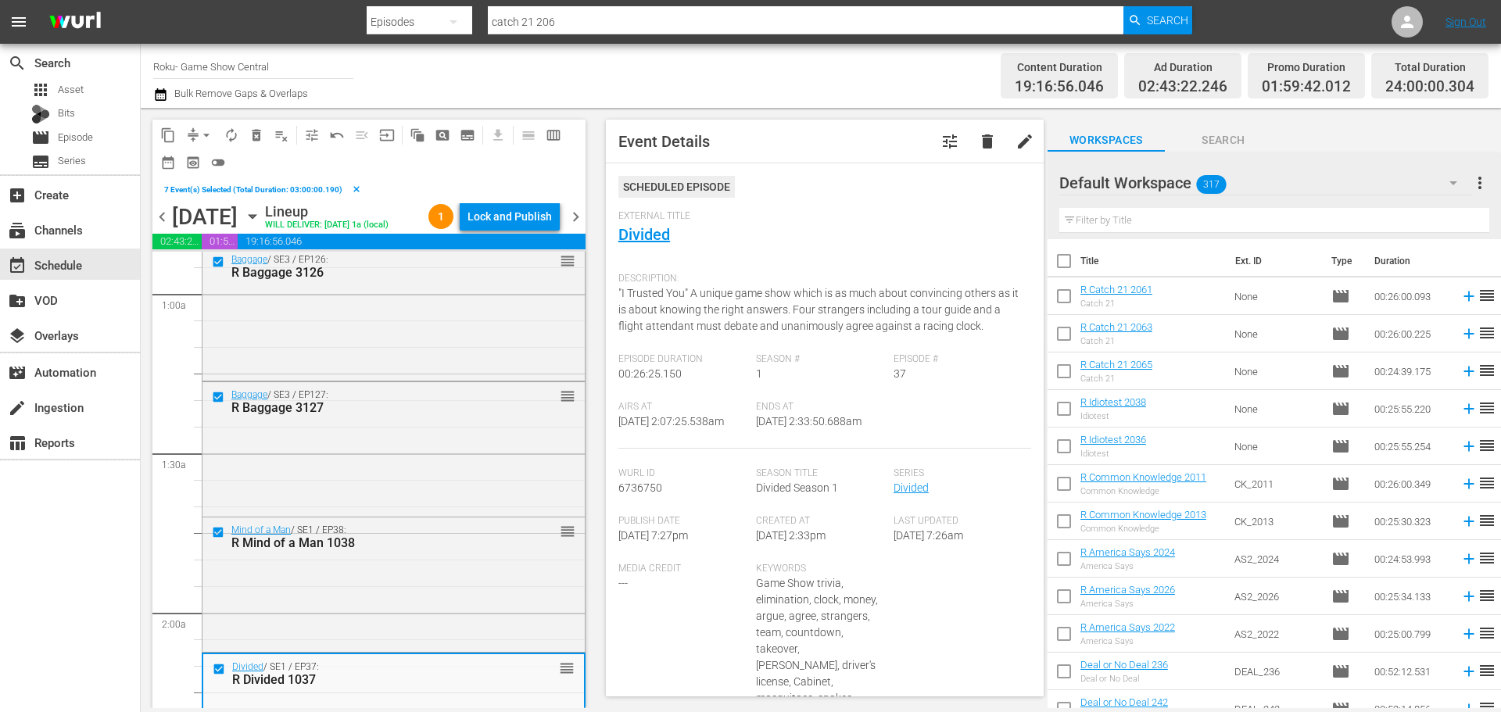
scroll to position [0, 0]
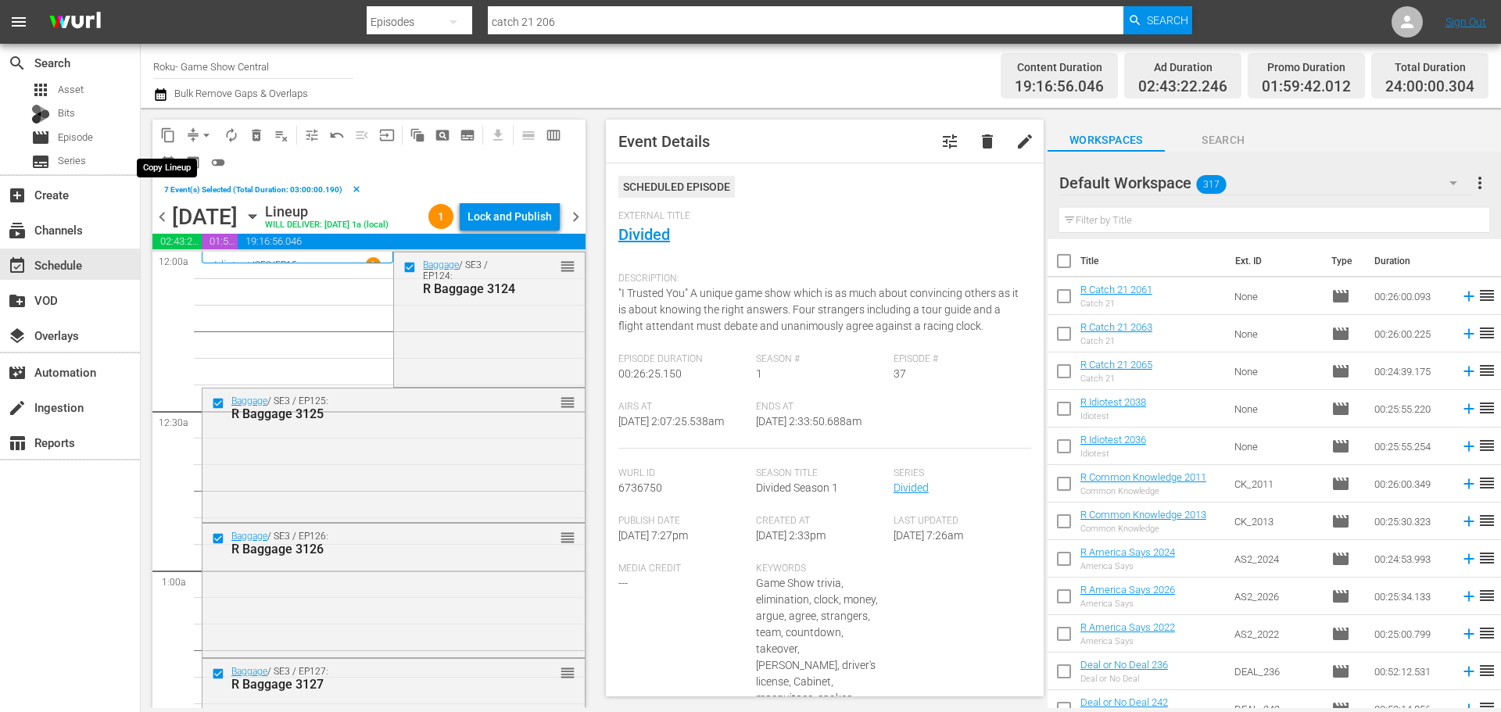
click at [163, 138] on span "content_copy" at bounding box center [168, 135] width 16 height 16
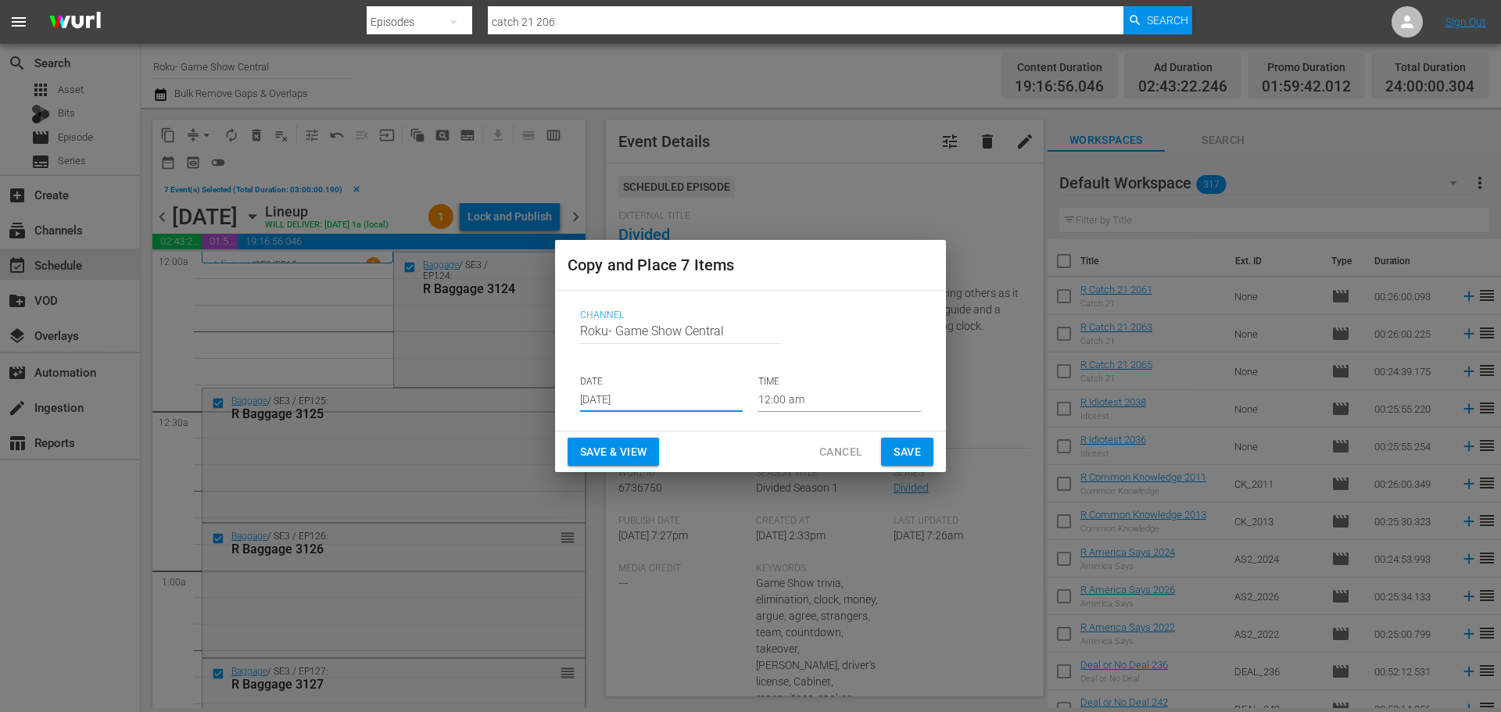
click at [662, 405] on input "Aug 31st 2025" at bounding box center [661, 400] width 163 height 23
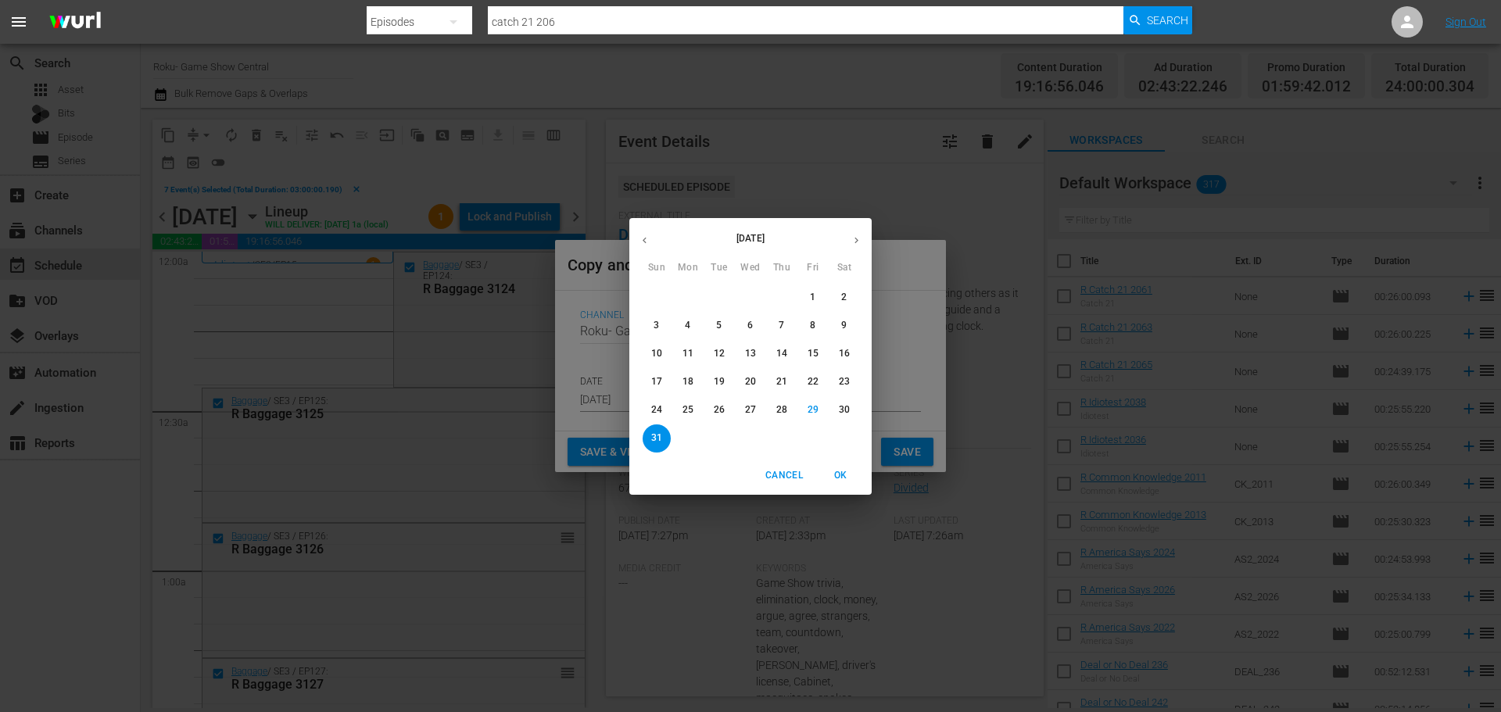
click at [855, 230] on button "button" at bounding box center [856, 240] width 30 height 30
click at [726, 303] on span "2" at bounding box center [719, 297] width 28 height 13
type input "Sep 2nd 2025"
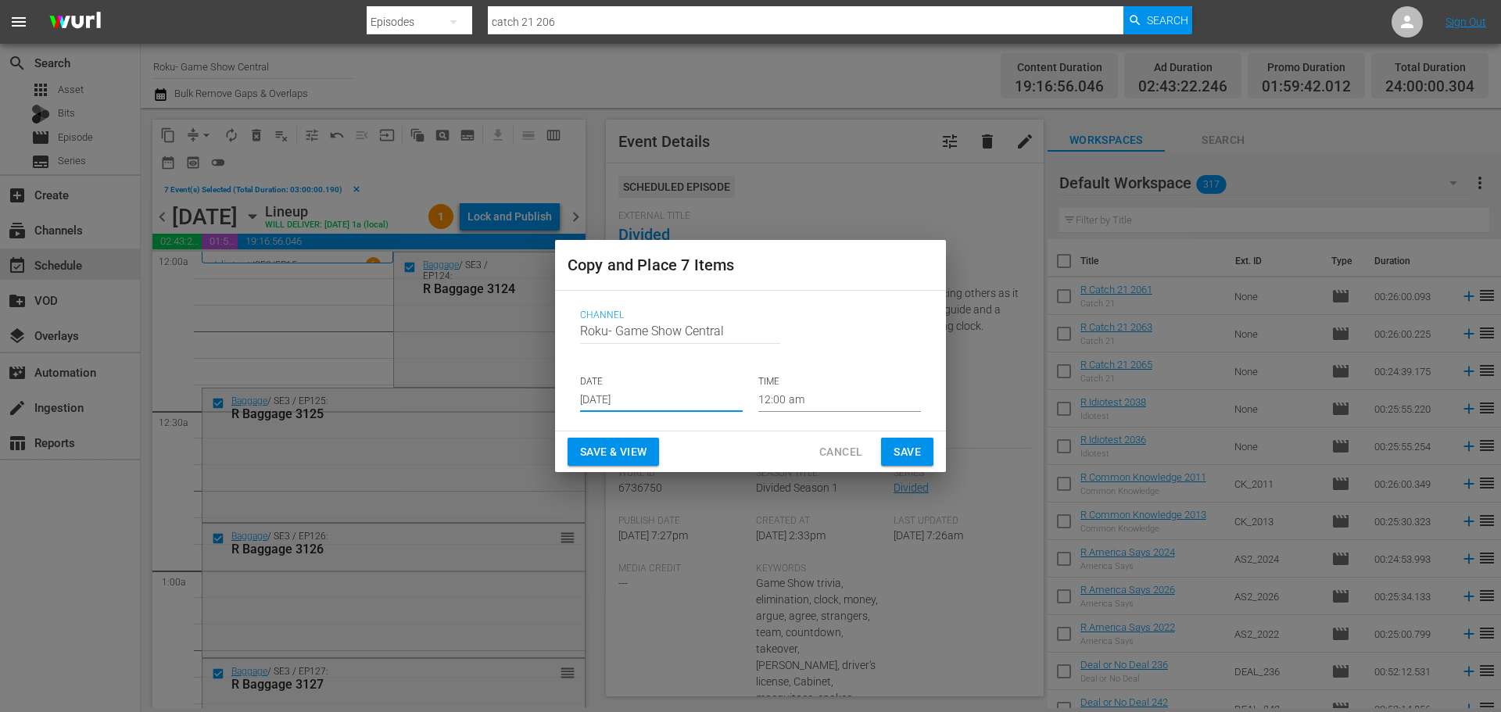
click at [812, 385] on p "TIME" at bounding box center [839, 381] width 163 height 13
click at [811, 399] on input "12:00 am" at bounding box center [839, 400] width 163 height 23
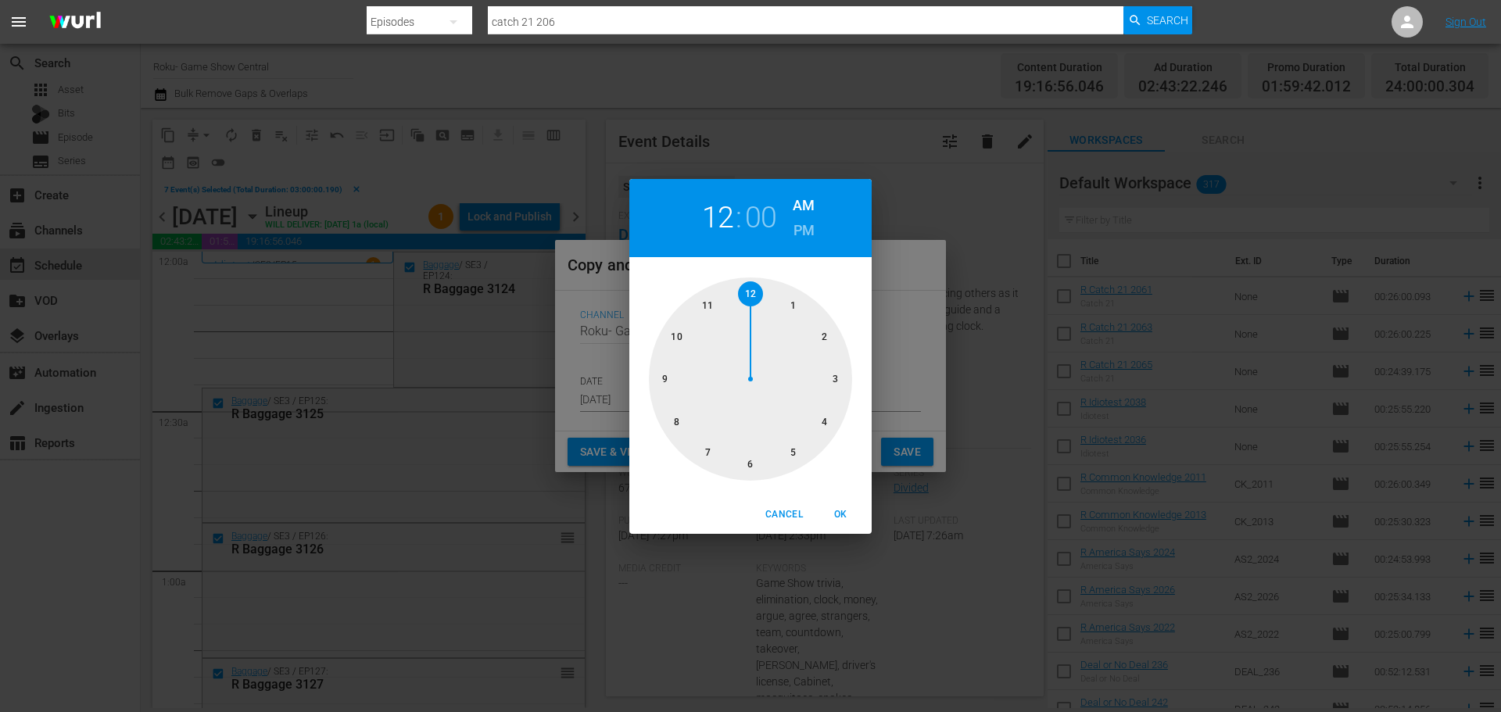
click at [836, 385] on div at bounding box center [750, 379] width 203 height 203
click at [839, 514] on span "OK" at bounding box center [841, 515] width 38 height 16
type input "03:00 am"
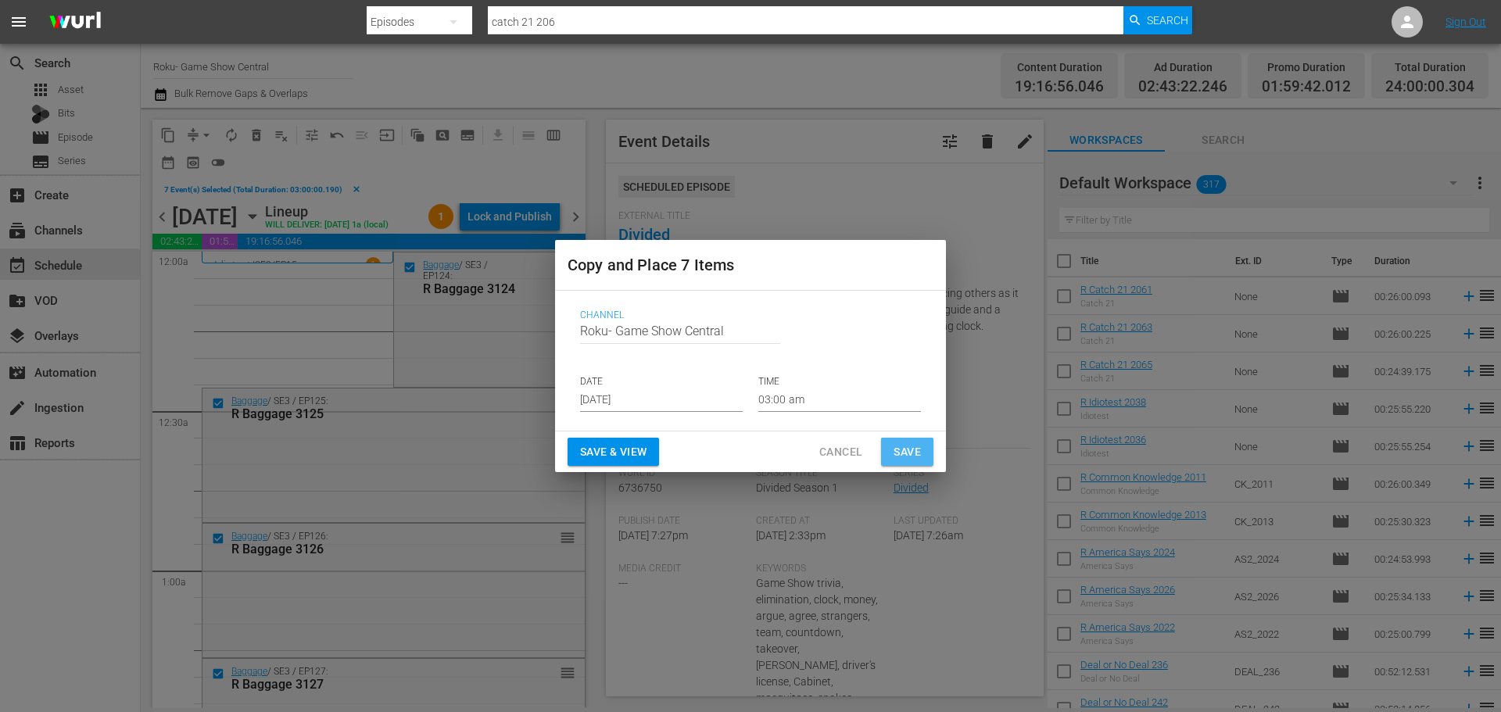
click at [894, 441] on button "Save" at bounding box center [907, 452] width 52 height 29
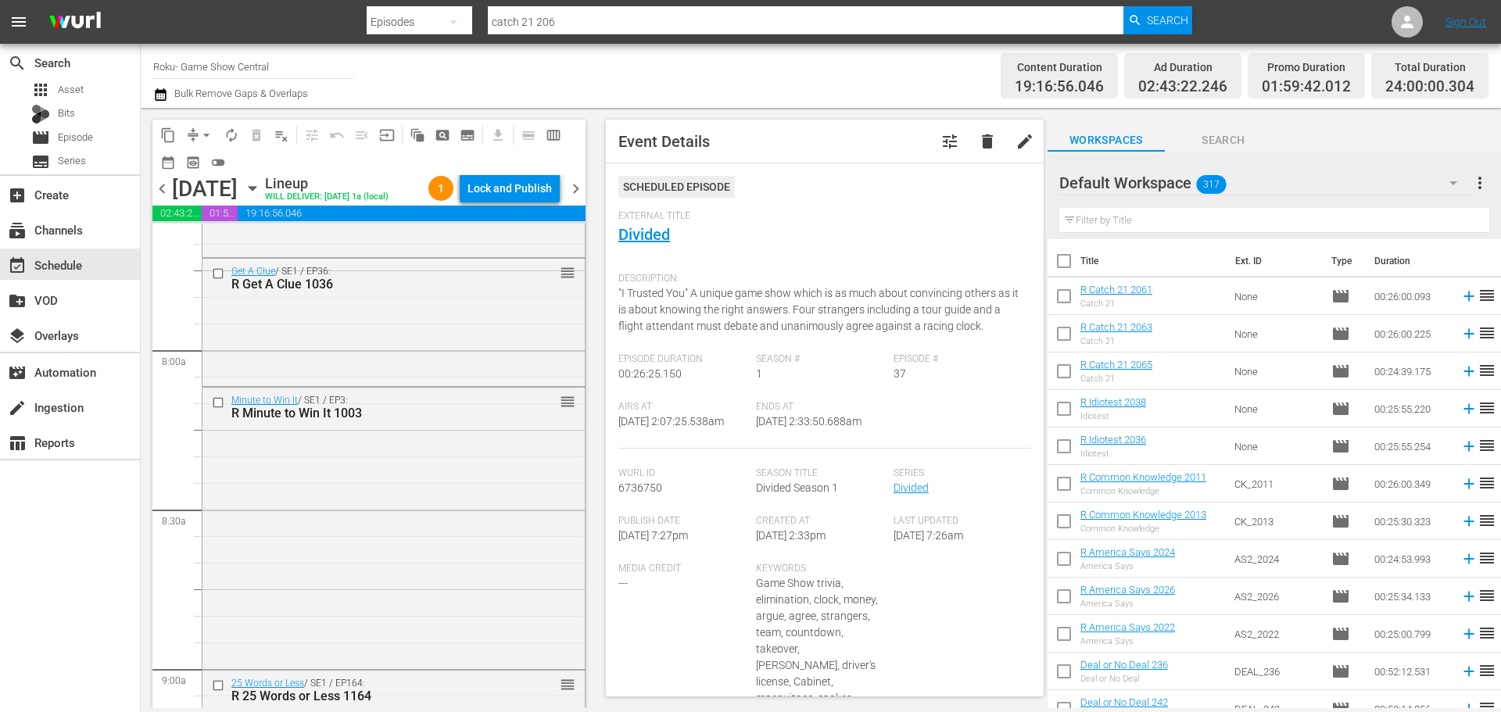
scroll to position [2580, 0]
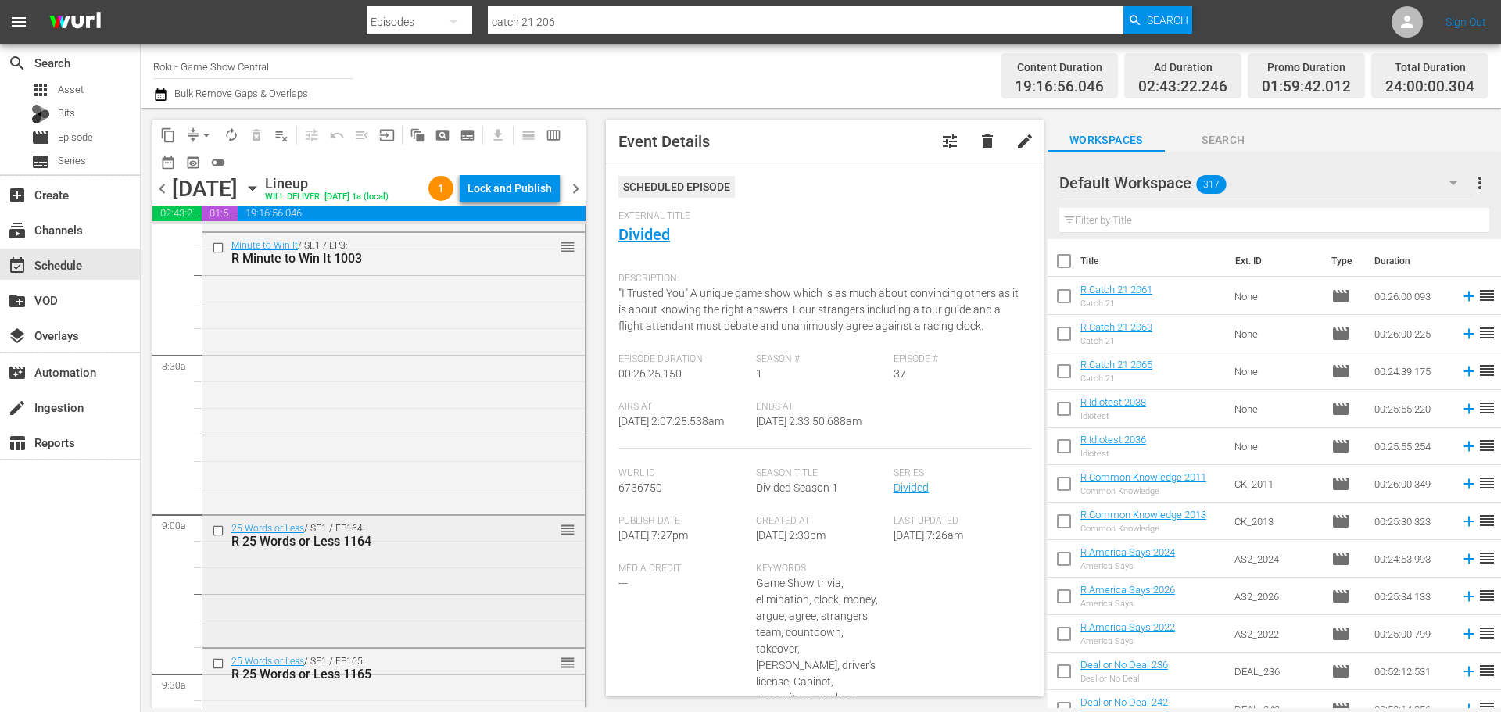
click at [214, 538] on input "checkbox" at bounding box center [220, 531] width 16 height 13
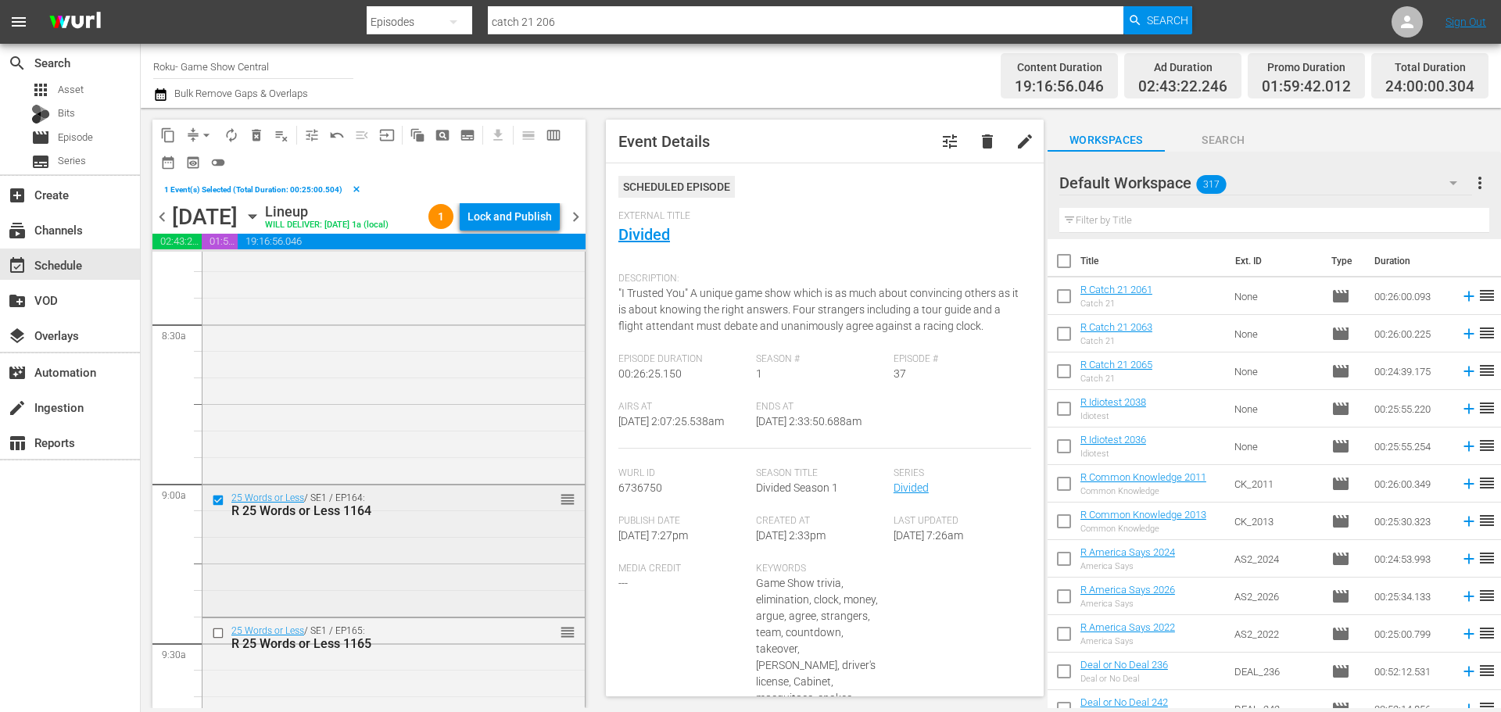
scroll to position [2736, 0]
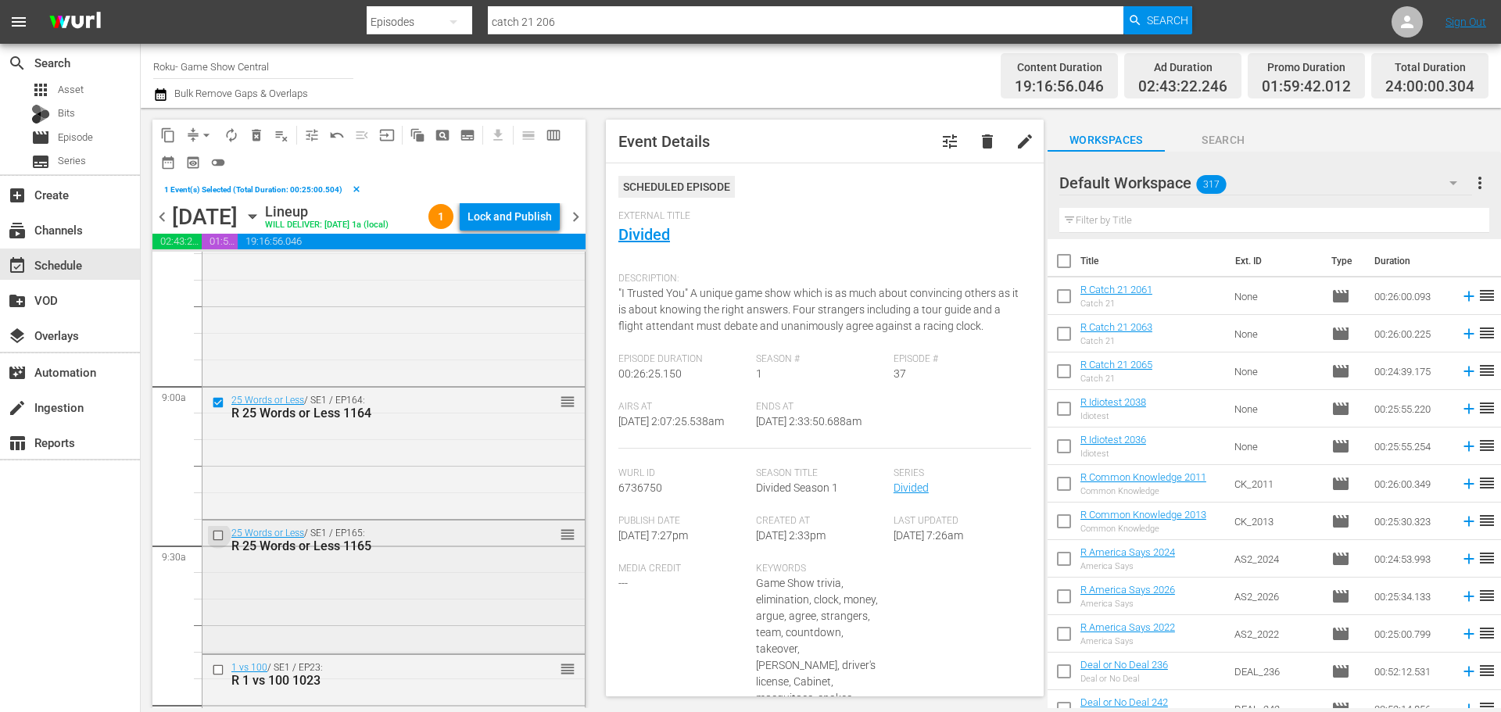
click at [217, 542] on input "checkbox" at bounding box center [220, 535] width 16 height 13
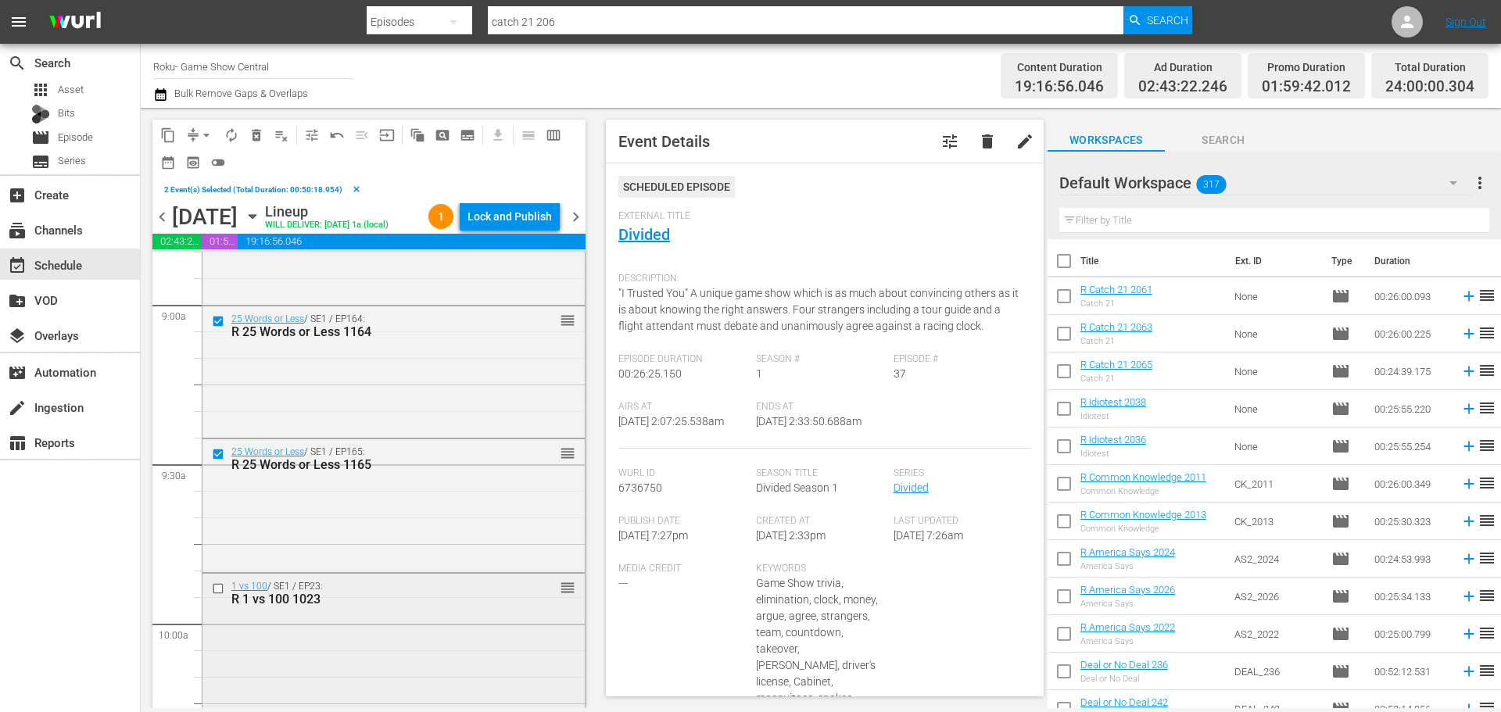
scroll to position [2893, 0]
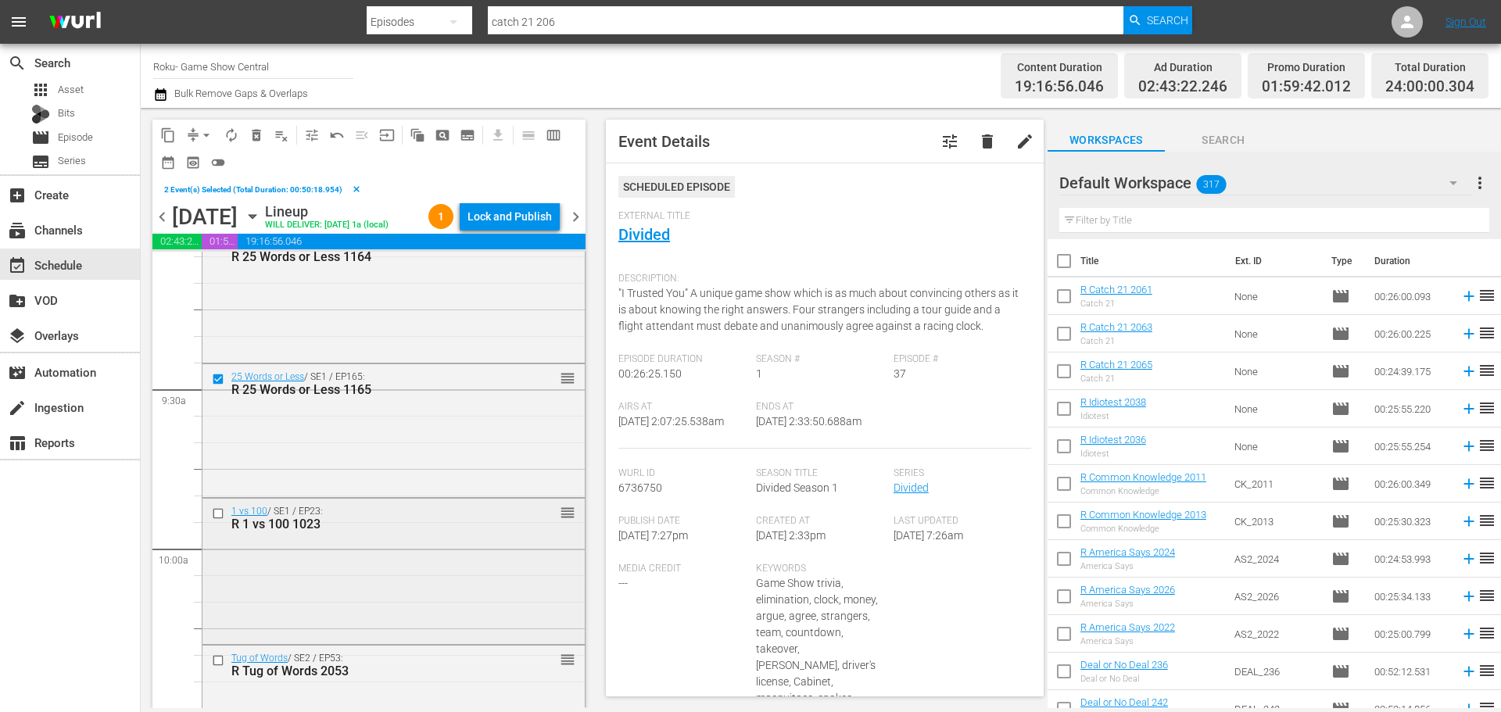
click at [217, 521] on input "checkbox" at bounding box center [220, 513] width 16 height 13
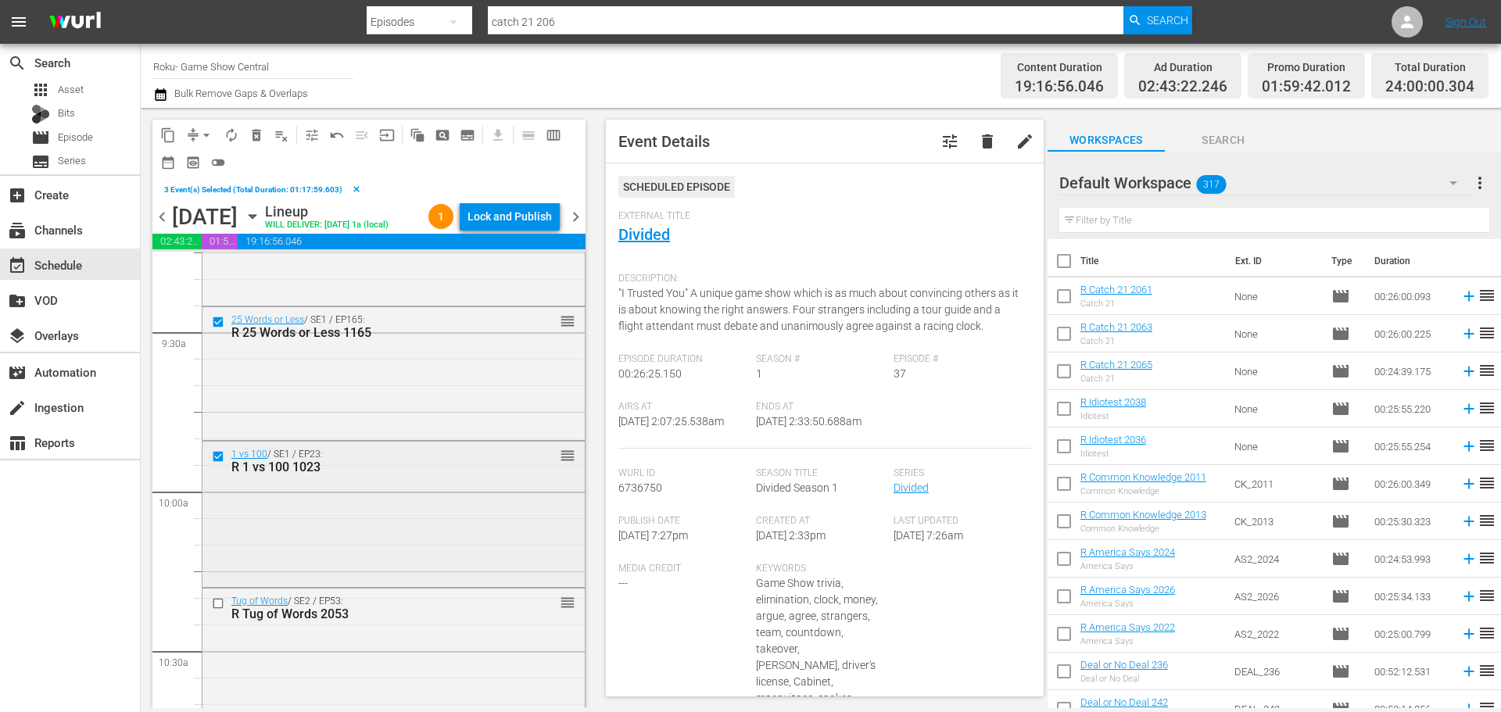
scroll to position [2971, 0]
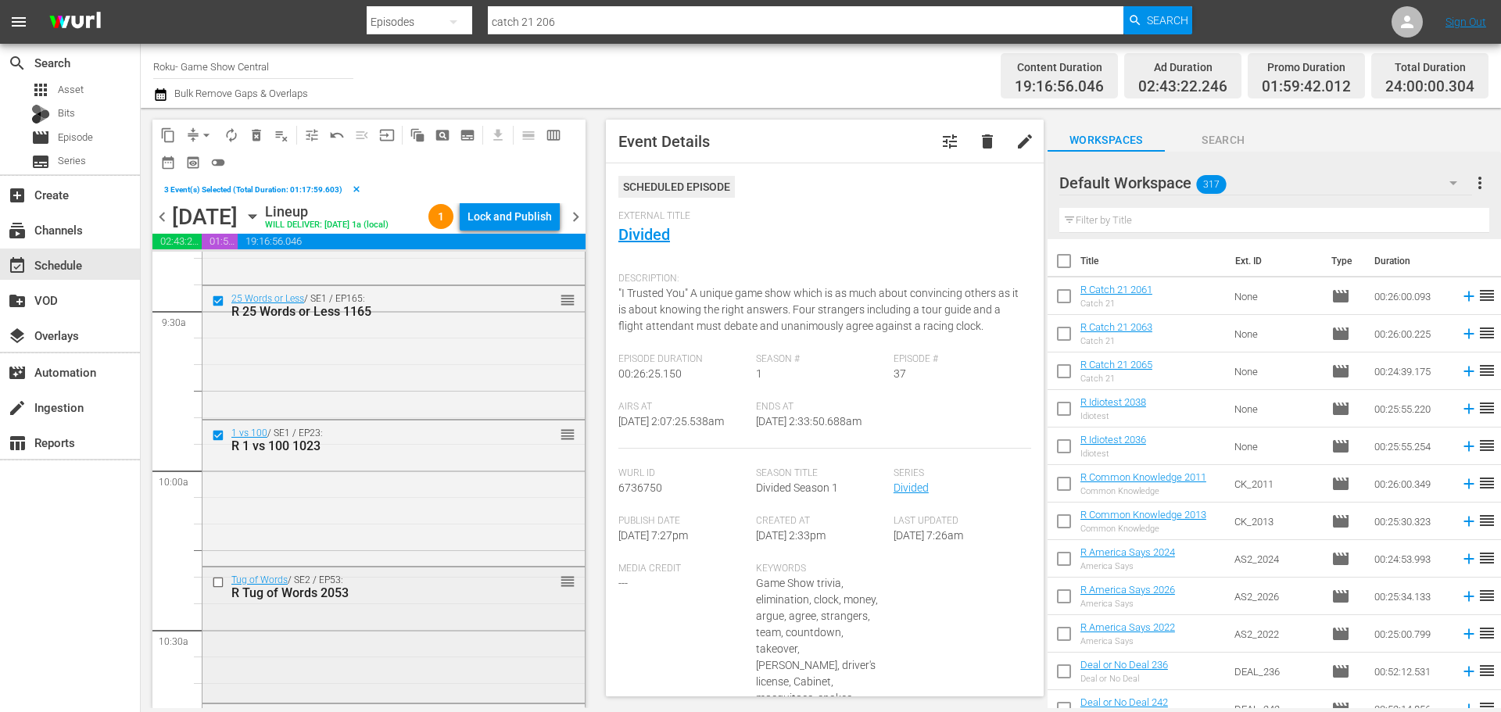
click at [217, 589] on input "checkbox" at bounding box center [220, 582] width 16 height 13
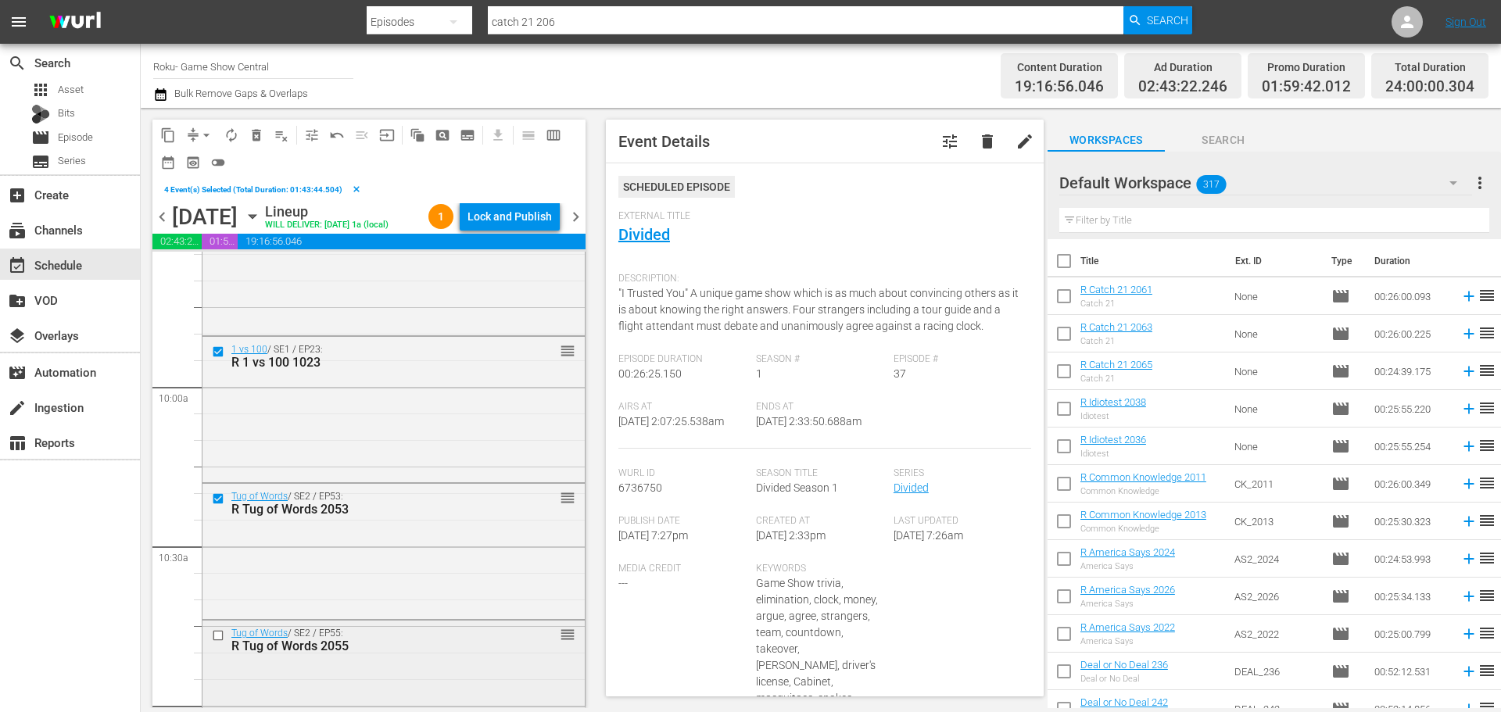
scroll to position [3205, 0]
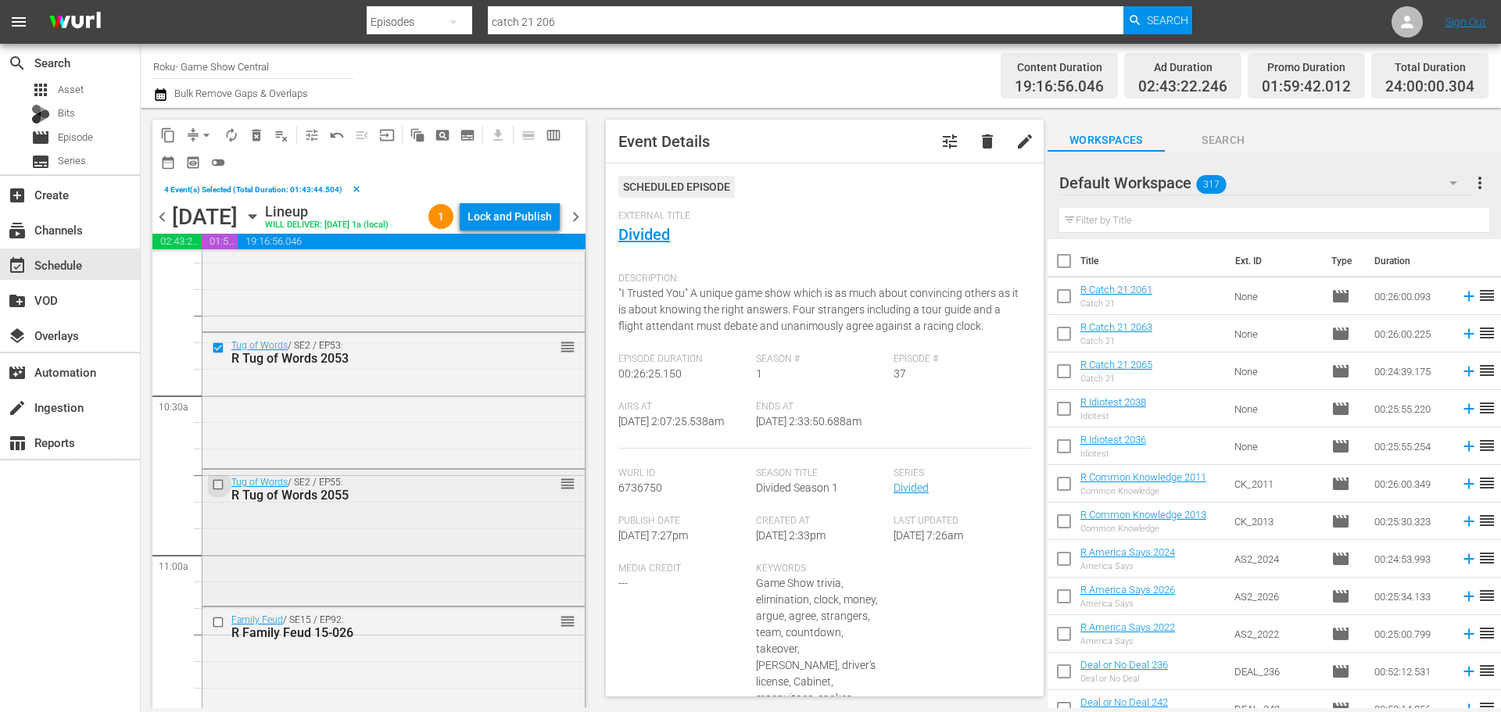
click at [217, 492] on input "checkbox" at bounding box center [220, 484] width 16 height 13
click at [210, 632] on div at bounding box center [219, 622] width 23 height 19
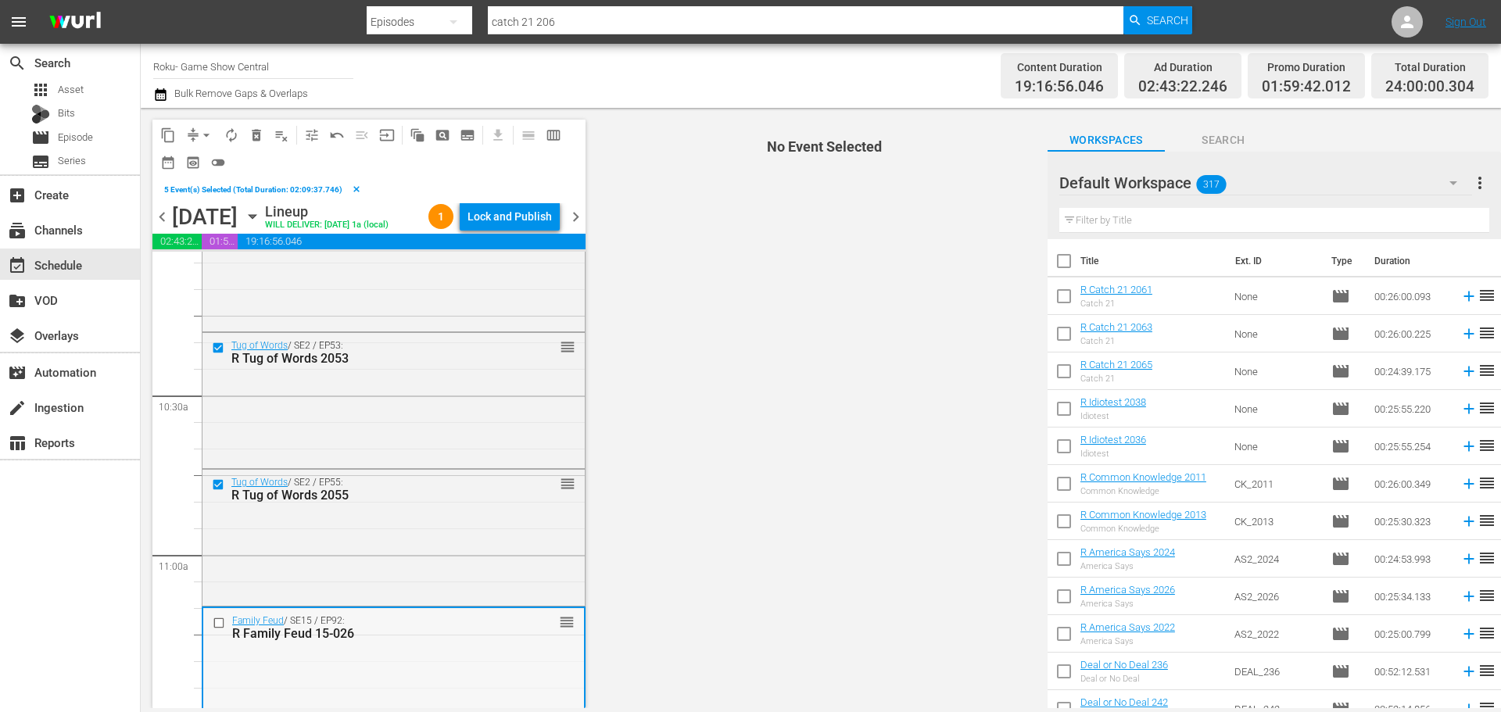
click at [220, 630] on input "checkbox" at bounding box center [221, 623] width 16 height 13
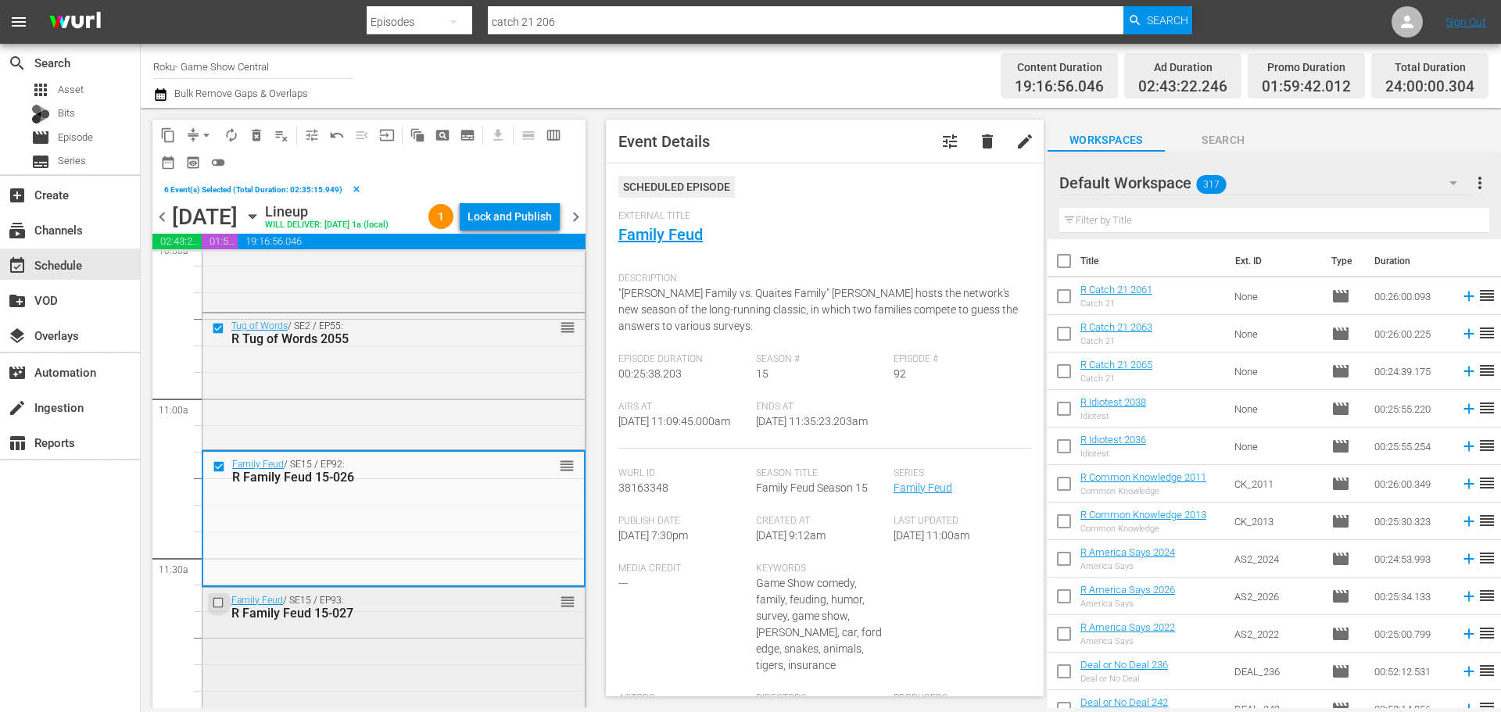
click at [218, 609] on input "checkbox" at bounding box center [220, 602] width 16 height 13
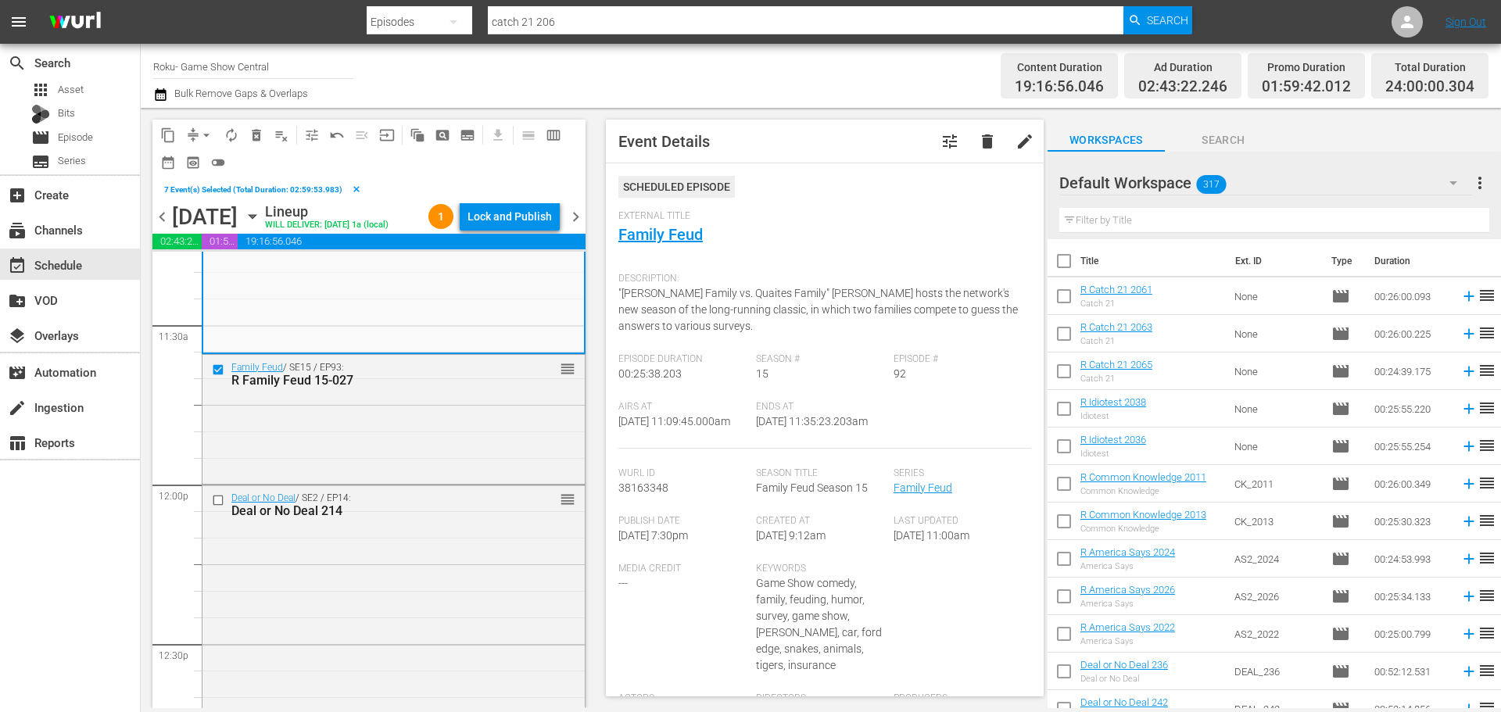
scroll to position [3596, 0]
click at [170, 138] on span "content_copy" at bounding box center [168, 135] width 16 height 16
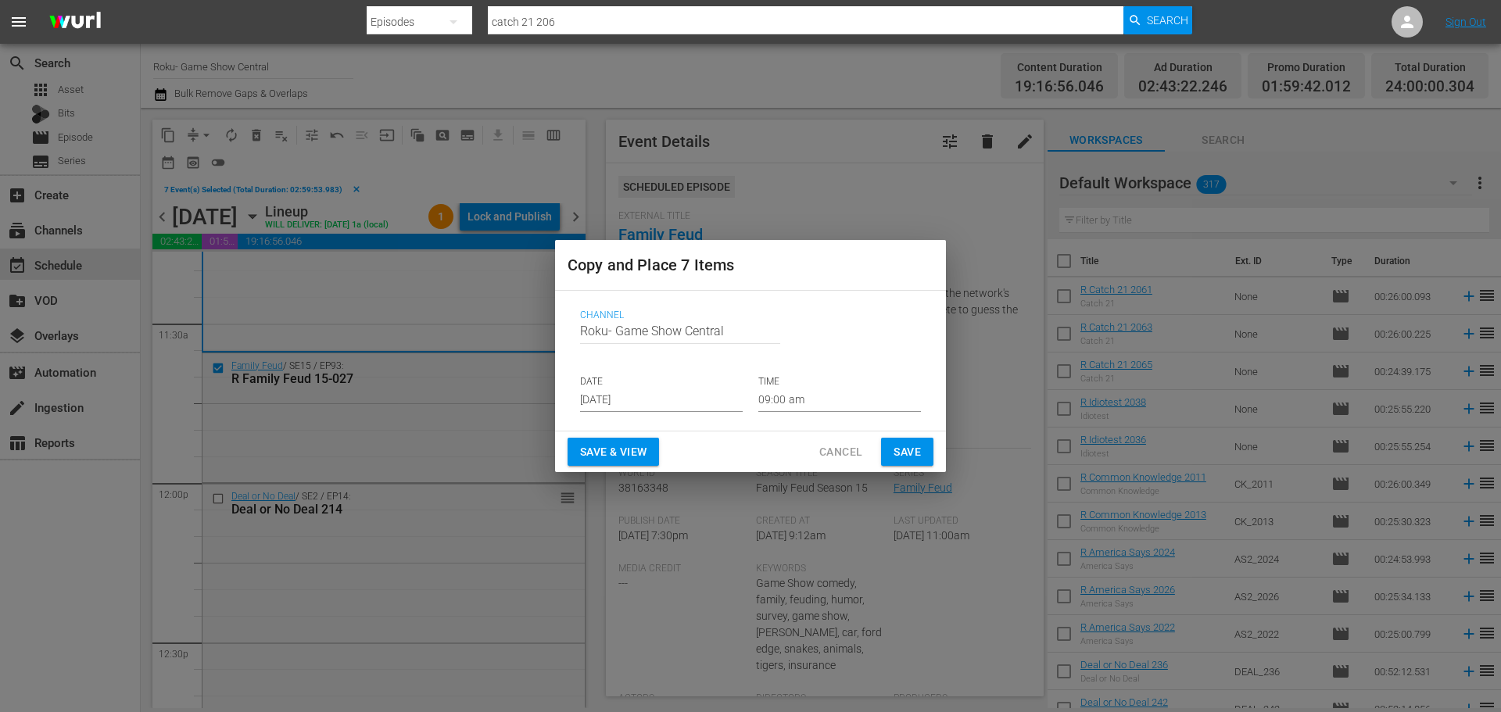
click at [649, 386] on p "DATE" at bounding box center [661, 381] width 163 height 13
click at [657, 395] on input "Aug 31st 2025" at bounding box center [661, 400] width 163 height 23
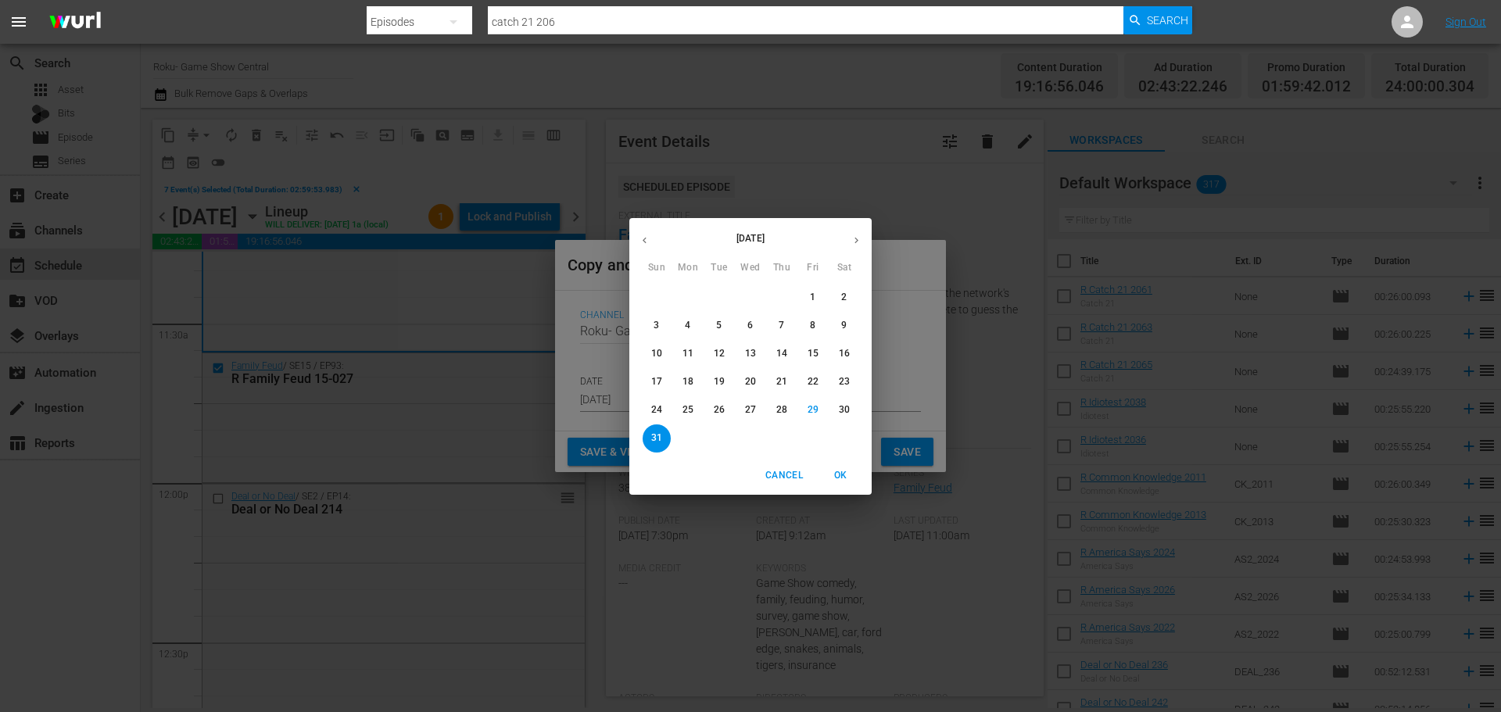
click at [840, 241] on p "August 2025" at bounding box center [750, 238] width 181 height 14
click at [849, 244] on button "button" at bounding box center [856, 240] width 30 height 30
click at [715, 301] on span "2" at bounding box center [719, 297] width 28 height 13
type input "Sep 2nd 2025"
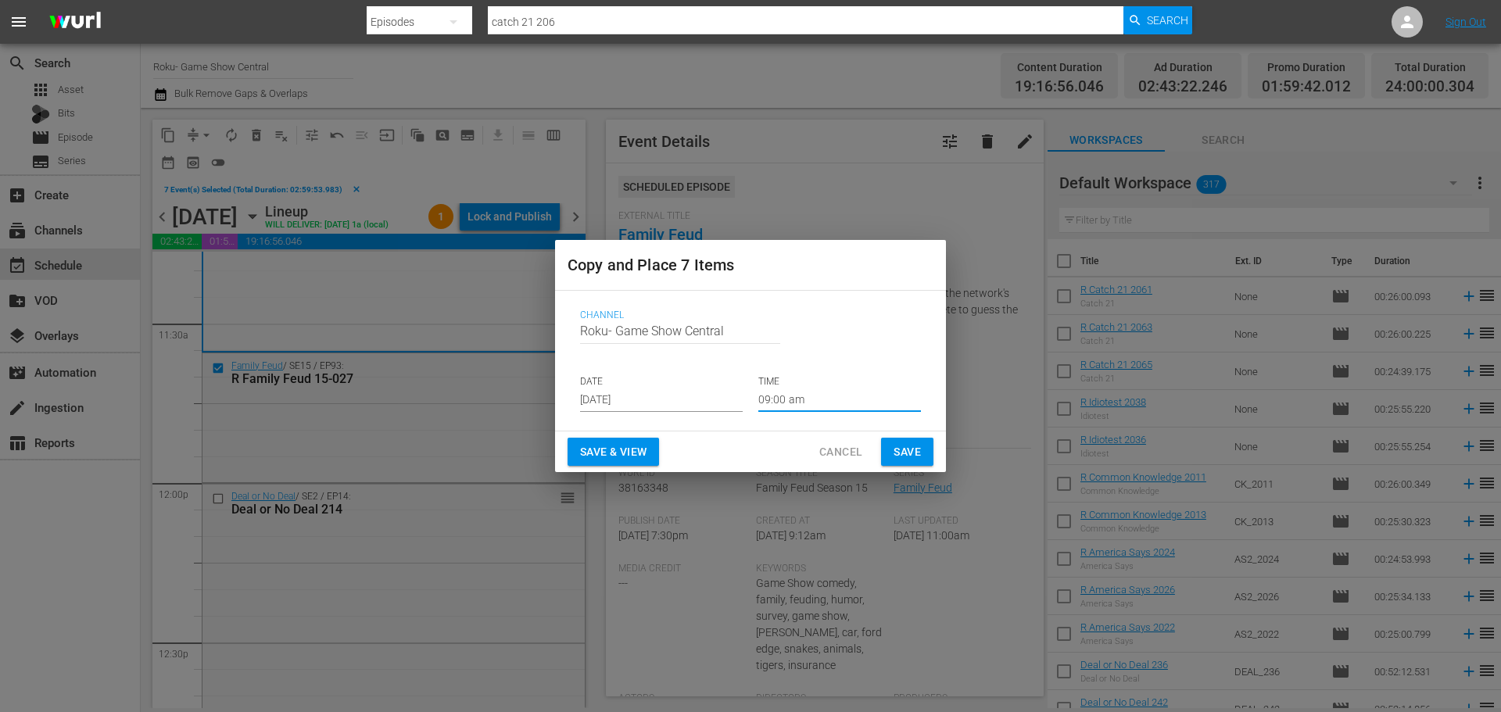
click at [783, 404] on input "09:00 am" at bounding box center [839, 400] width 163 height 23
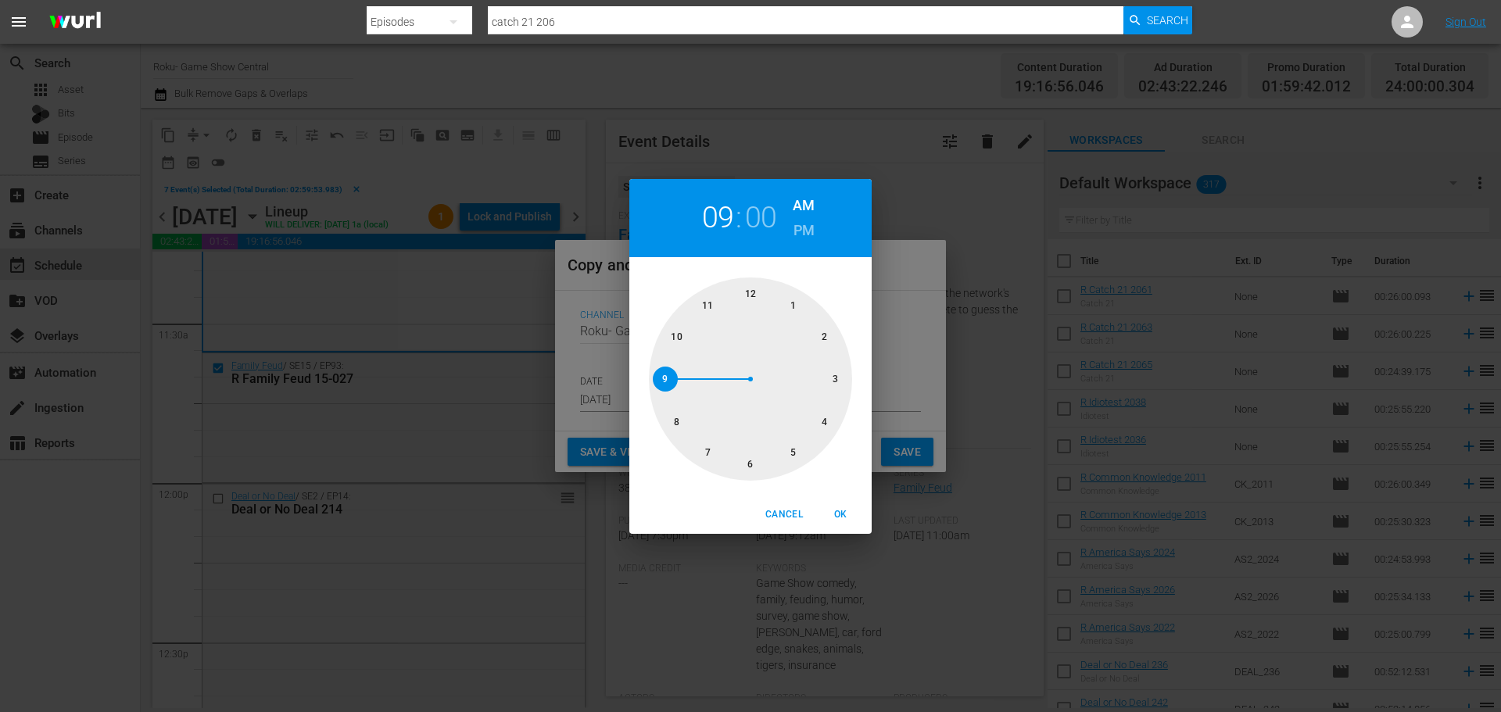
drag, startPoint x: 741, startPoint y: 457, endPoint x: 776, endPoint y: 483, distance: 43.0
click at [744, 457] on div at bounding box center [750, 379] width 203 height 203
click at [834, 516] on span "OK" at bounding box center [841, 515] width 38 height 16
type input "06:00 am"
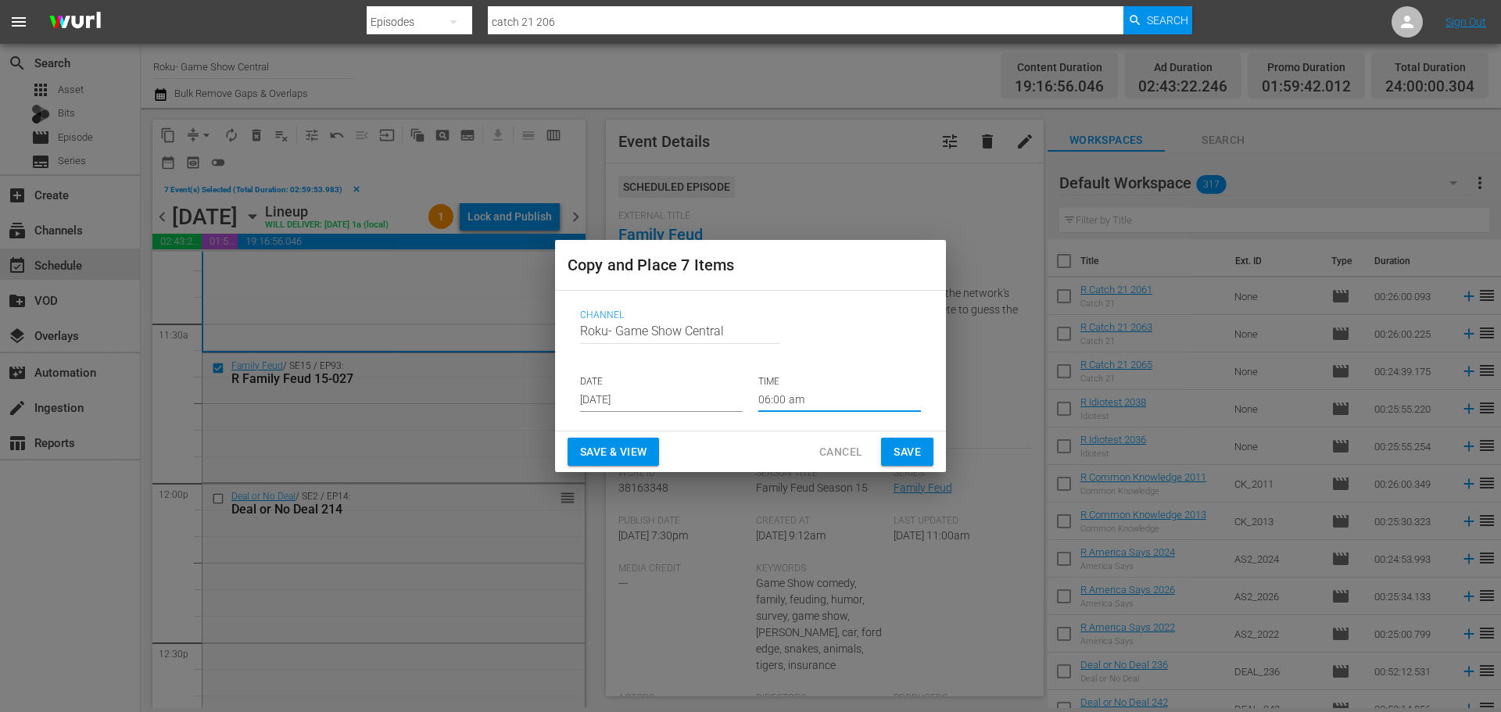
click at [887, 446] on button "Save" at bounding box center [907, 452] width 52 height 29
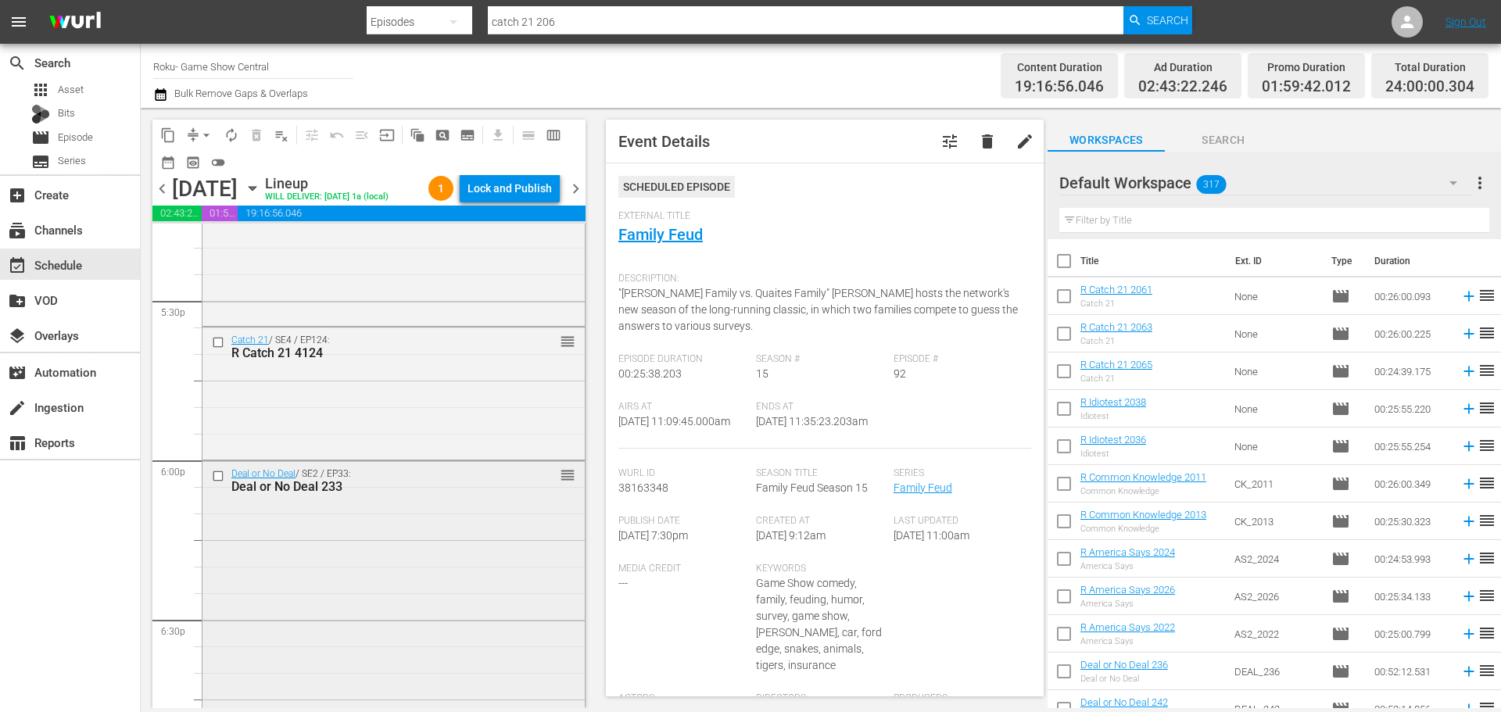
scroll to position [5551, 0]
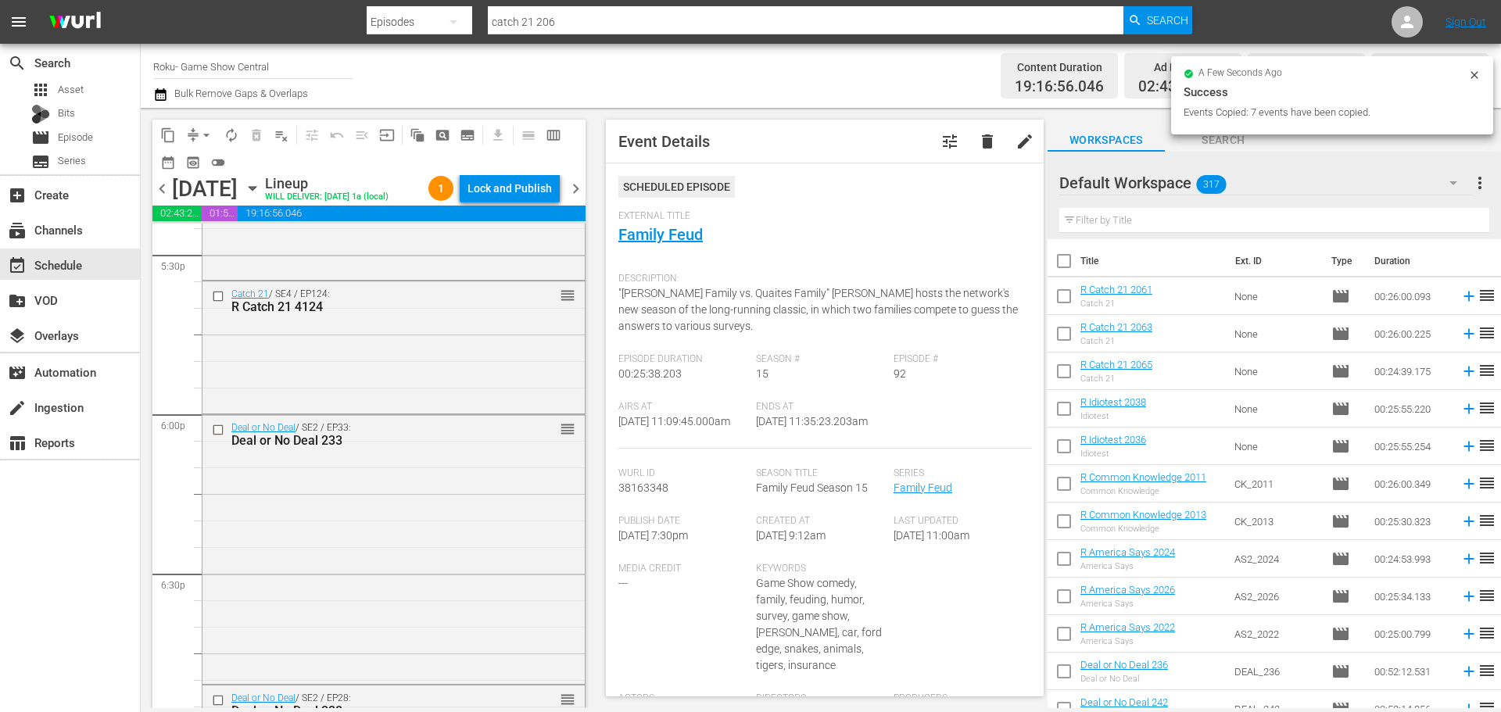
click at [217, 437] on input "checkbox" at bounding box center [220, 430] width 16 height 13
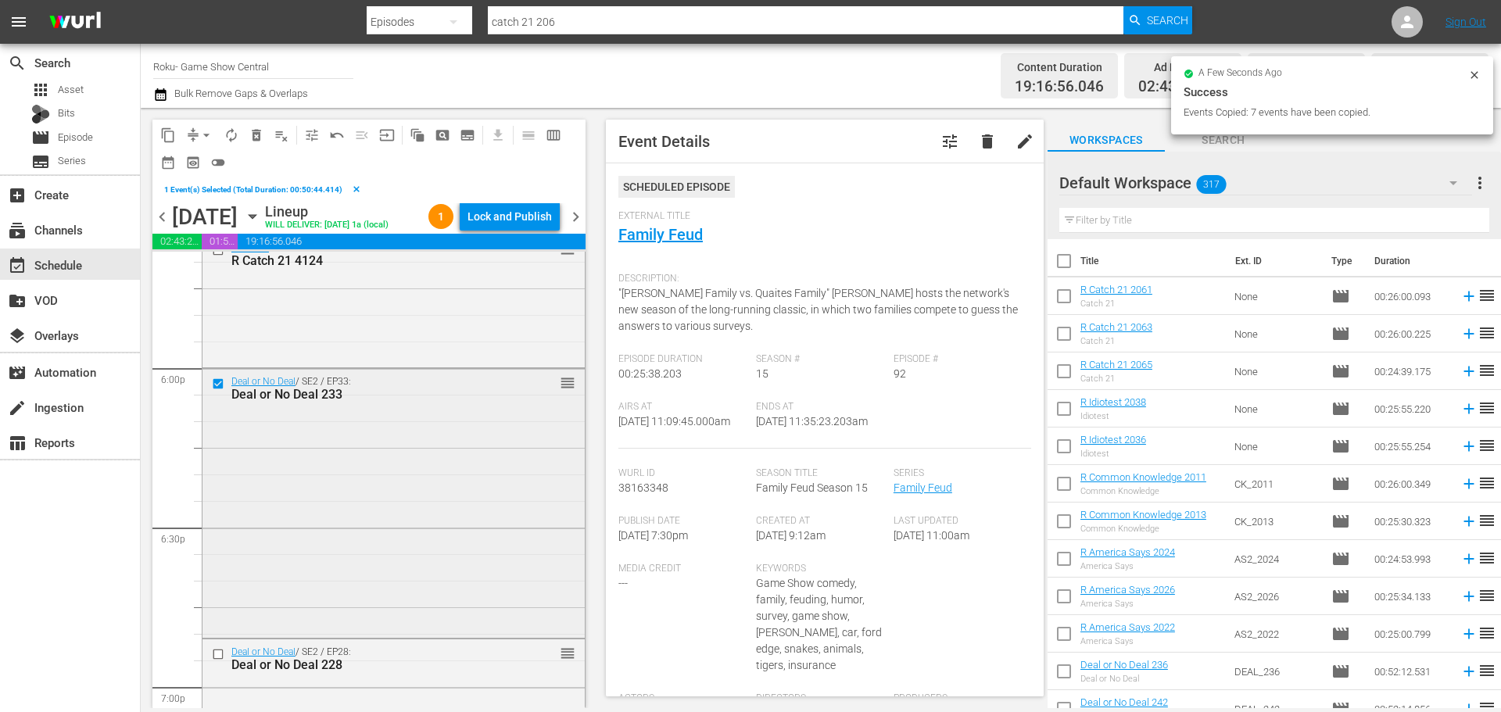
scroll to position [5707, 0]
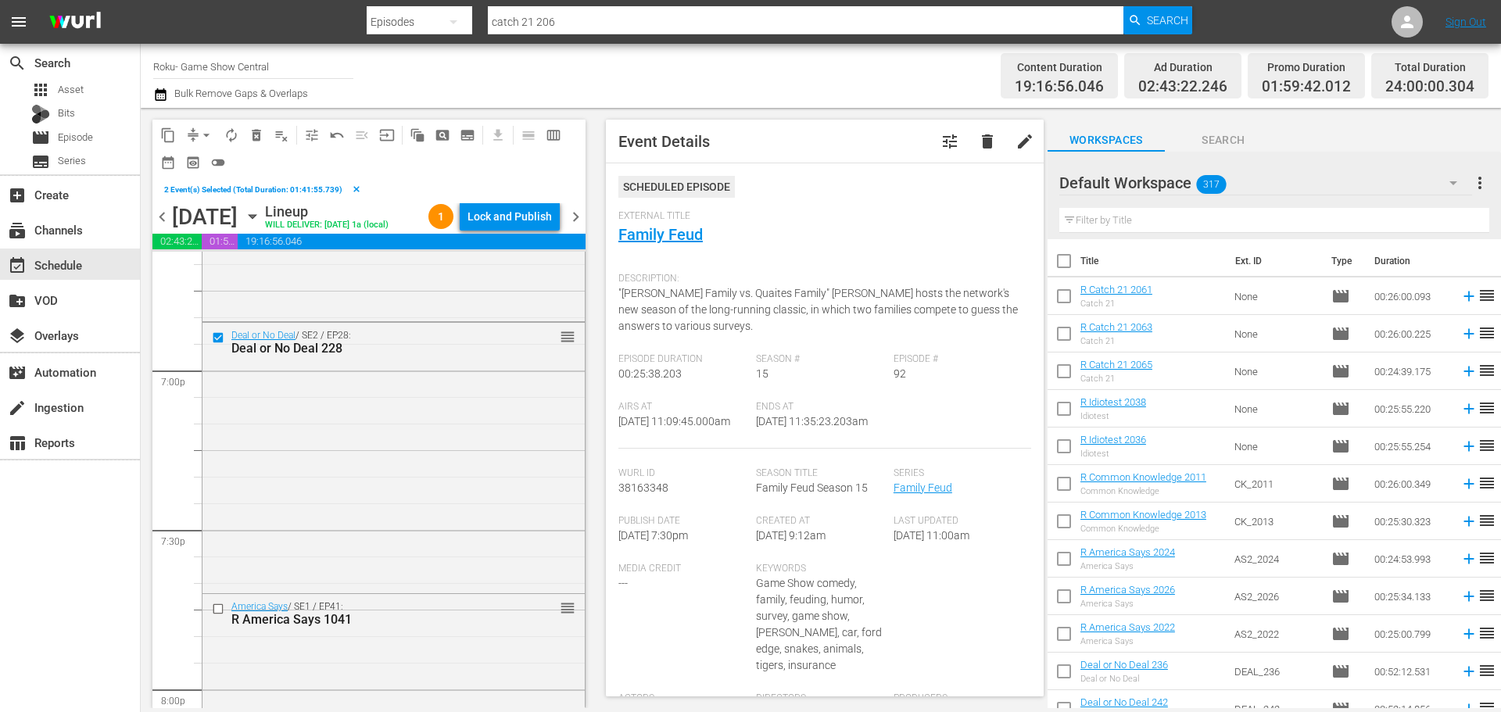
click at [212, 616] on input "checkbox" at bounding box center [220, 609] width 16 height 13
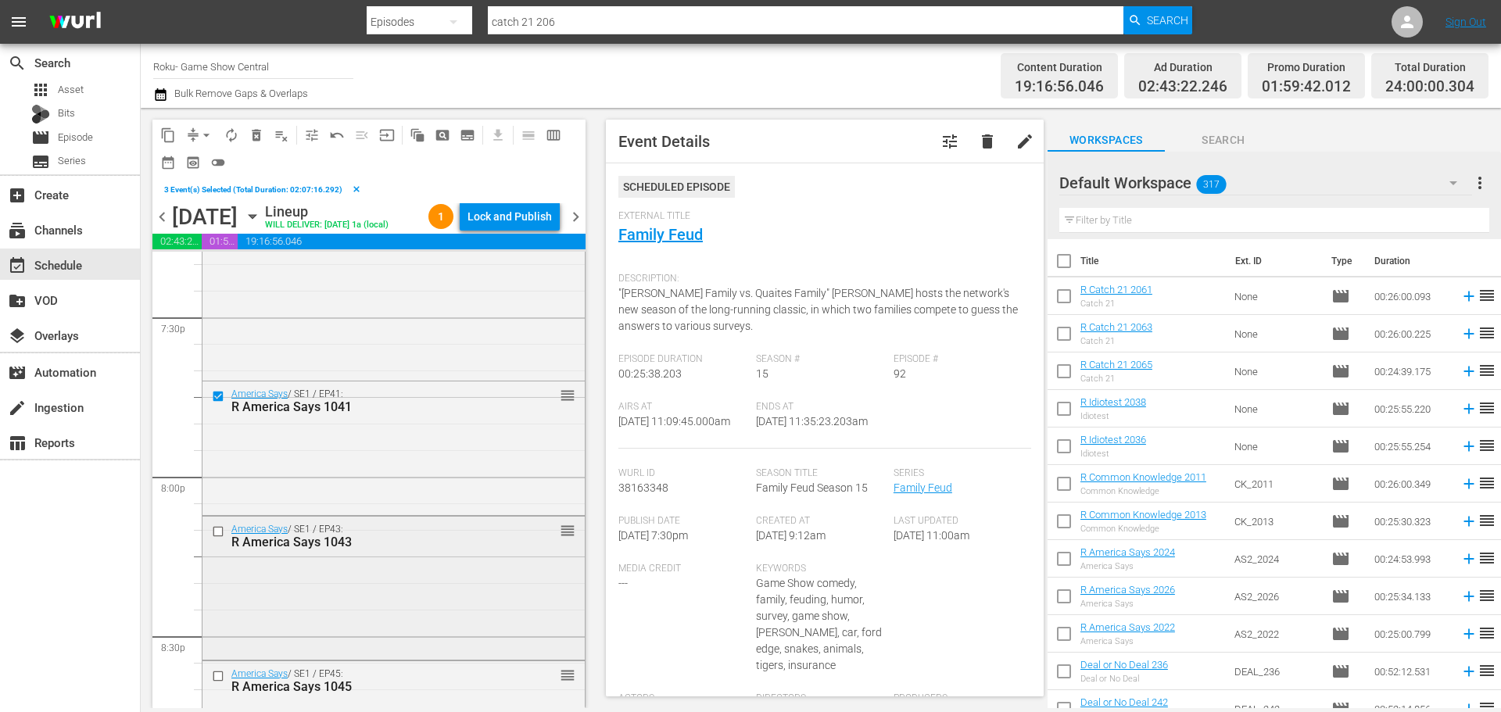
scroll to position [6176, 0]
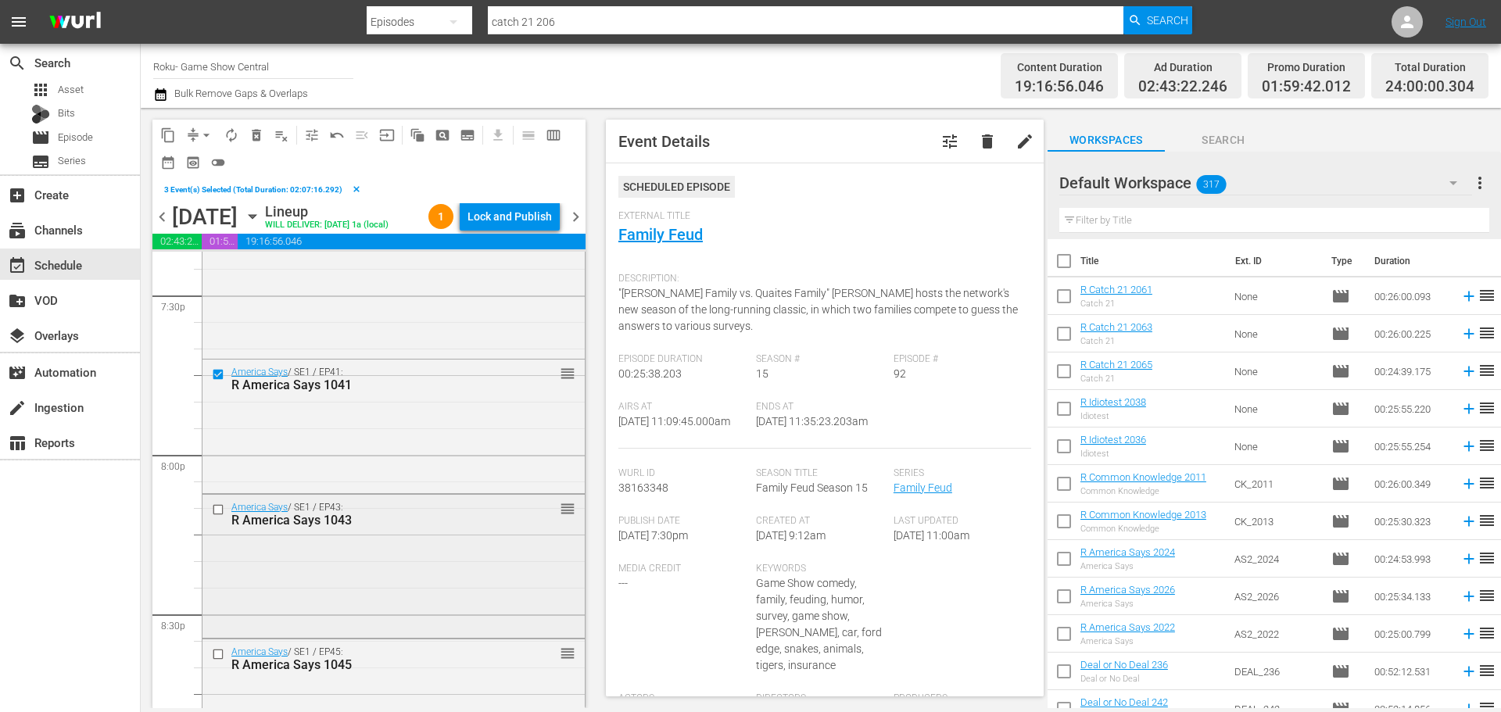
click at [213, 519] on div at bounding box center [219, 509] width 23 height 19
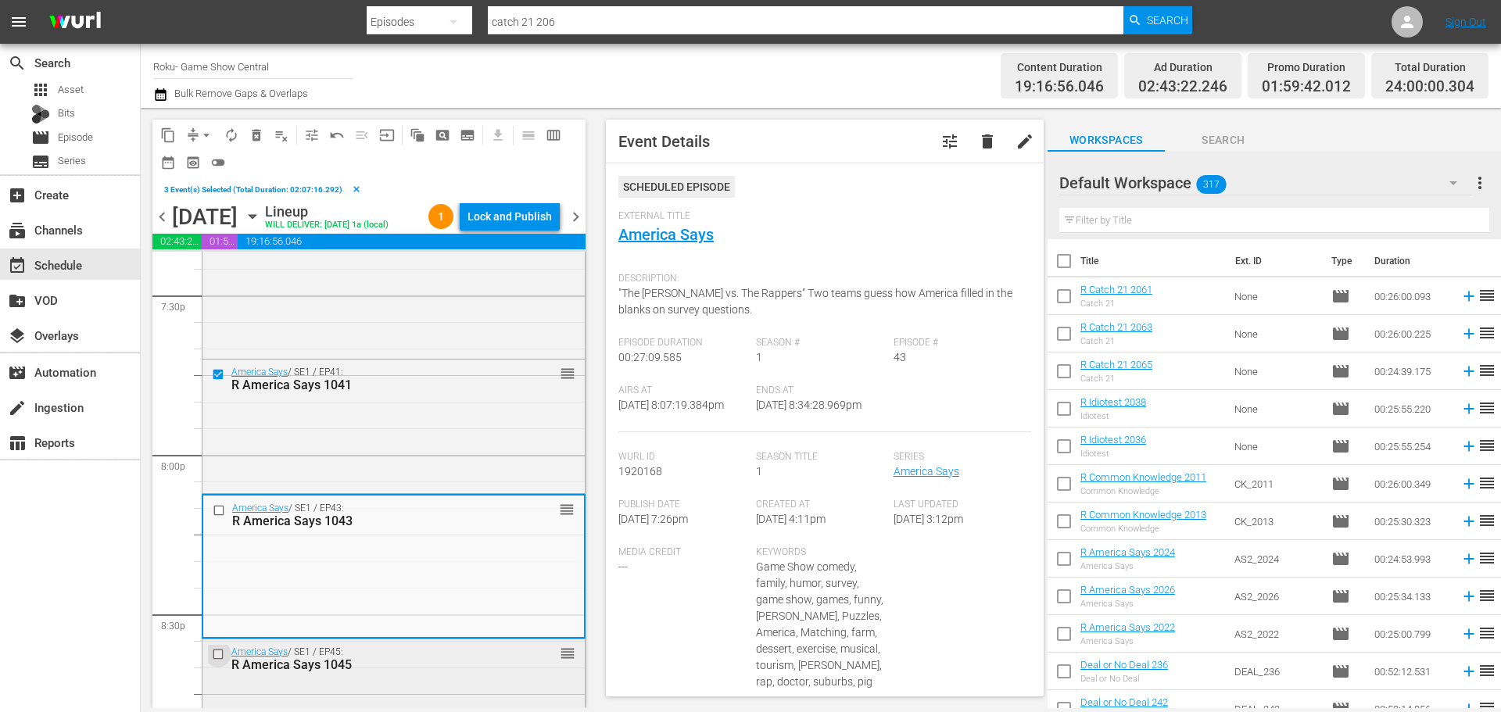
click at [216, 661] on input "checkbox" at bounding box center [220, 653] width 16 height 13
click at [214, 517] on input "checkbox" at bounding box center [221, 509] width 16 height 13
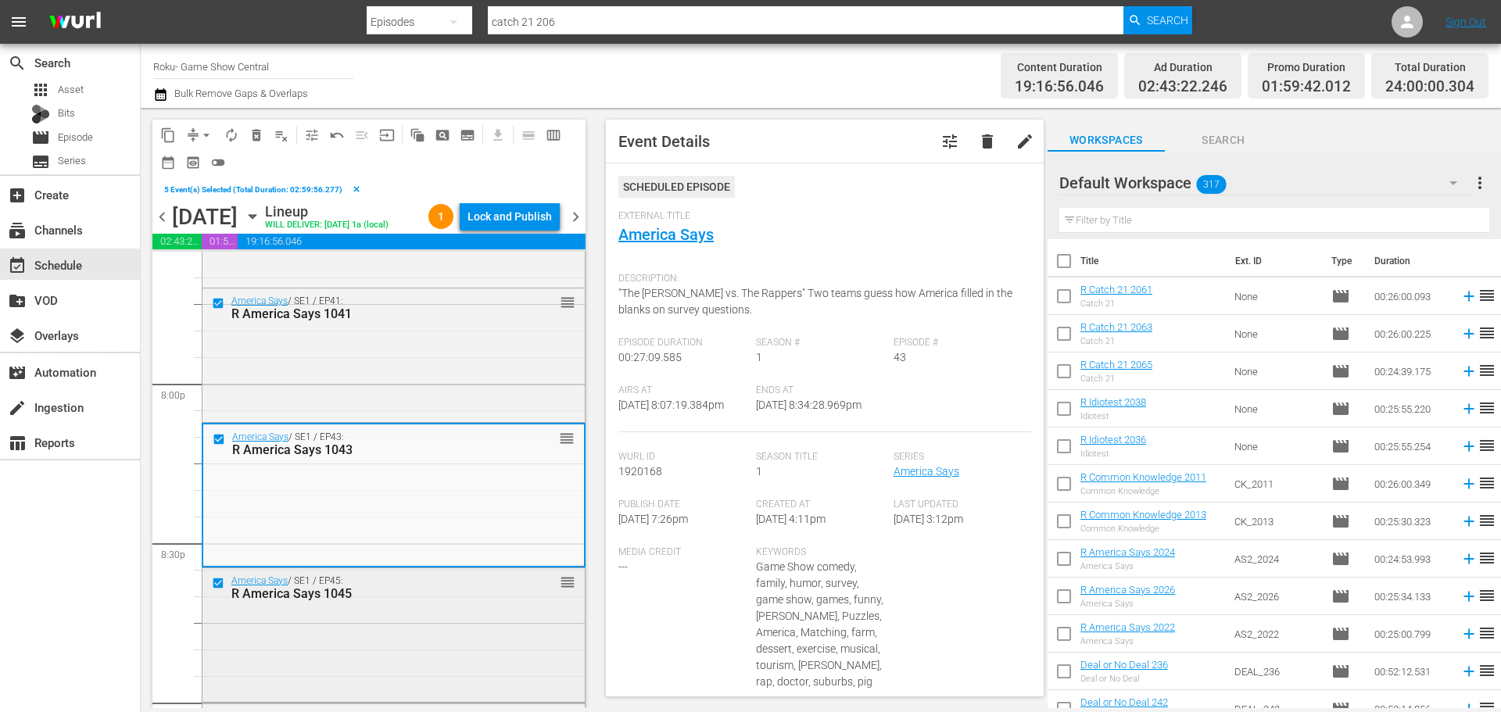
scroll to position [6411, 0]
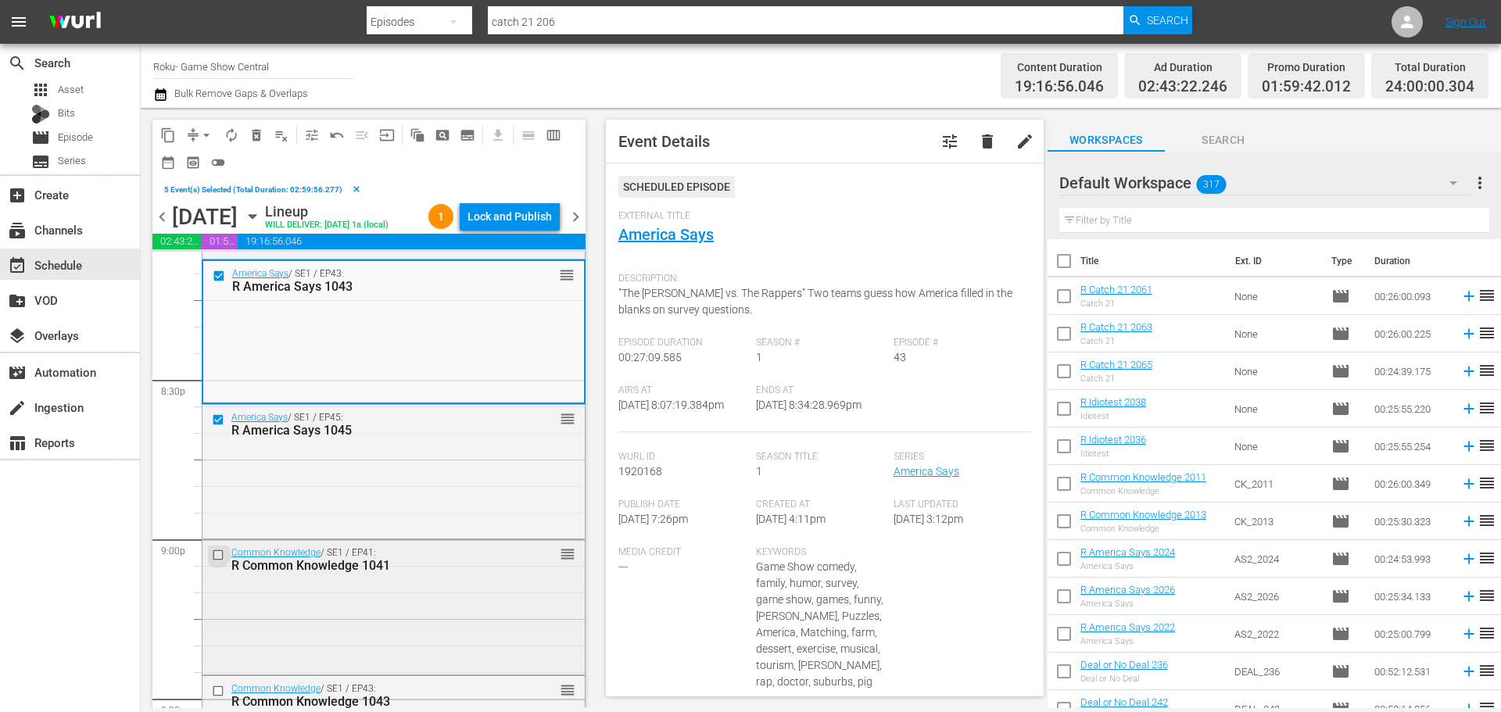
click at [225, 562] on input "checkbox" at bounding box center [220, 555] width 16 height 13
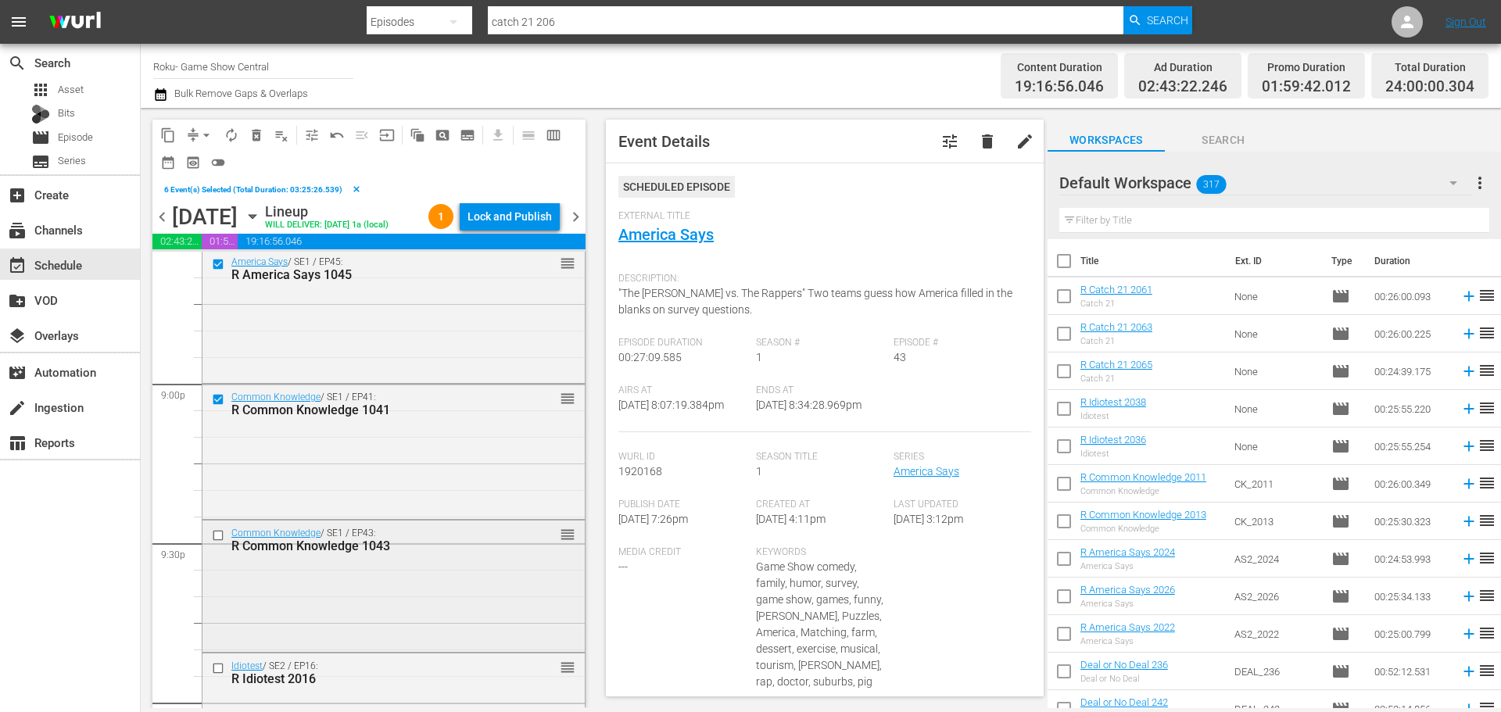
scroll to position [6567, 0]
click at [217, 541] on input "checkbox" at bounding box center [220, 534] width 16 height 13
click at [215, 675] on input "checkbox" at bounding box center [220, 667] width 16 height 13
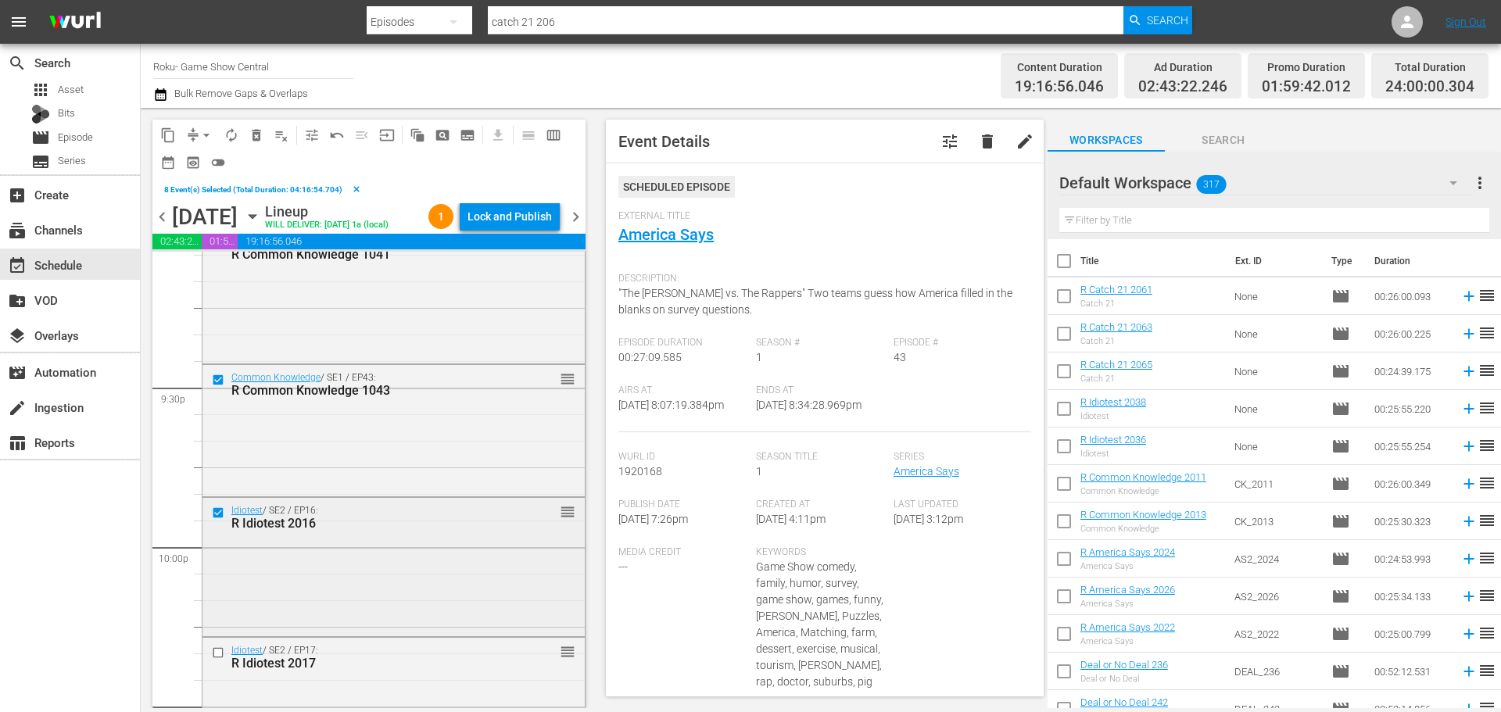
scroll to position [6724, 0]
click at [213, 658] on input "checkbox" at bounding box center [220, 651] width 16 height 13
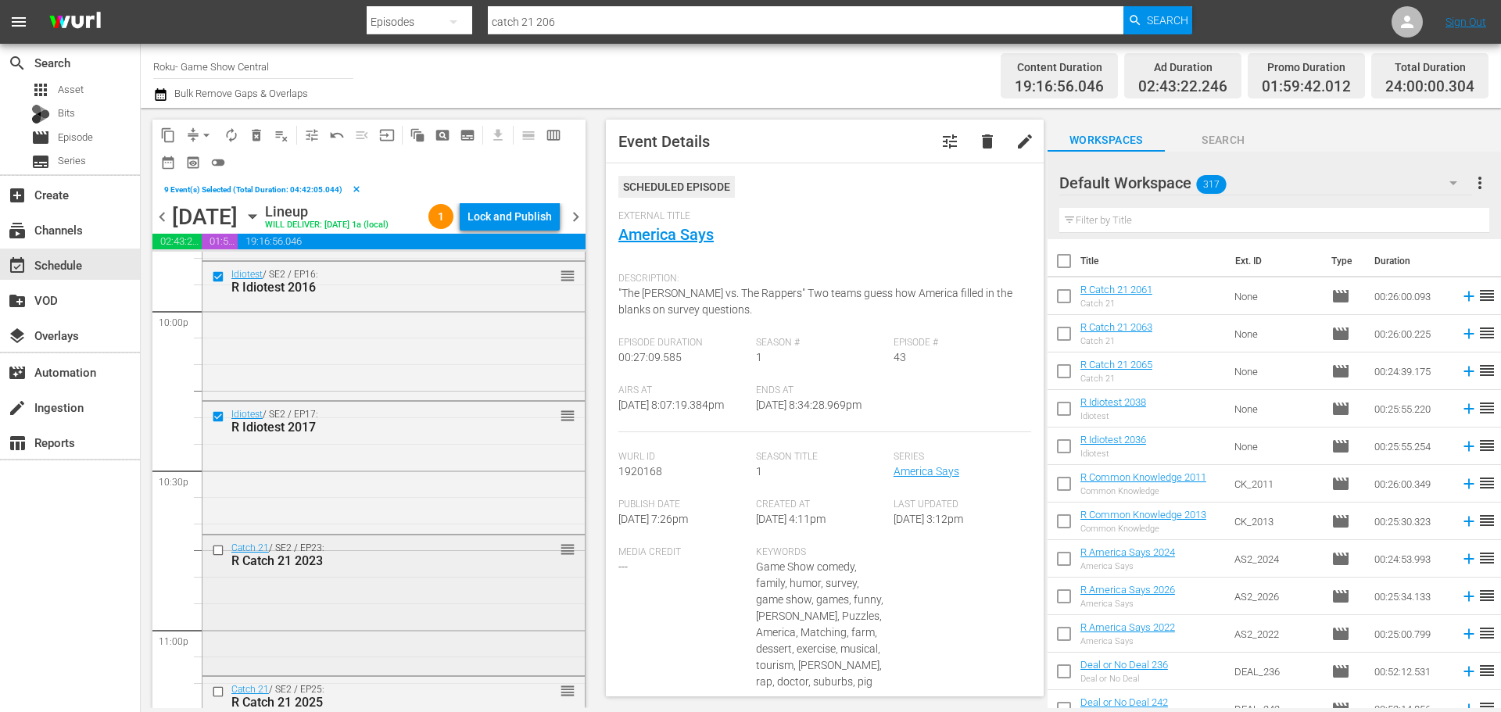
click at [217, 557] on input "checkbox" at bounding box center [220, 550] width 16 height 13
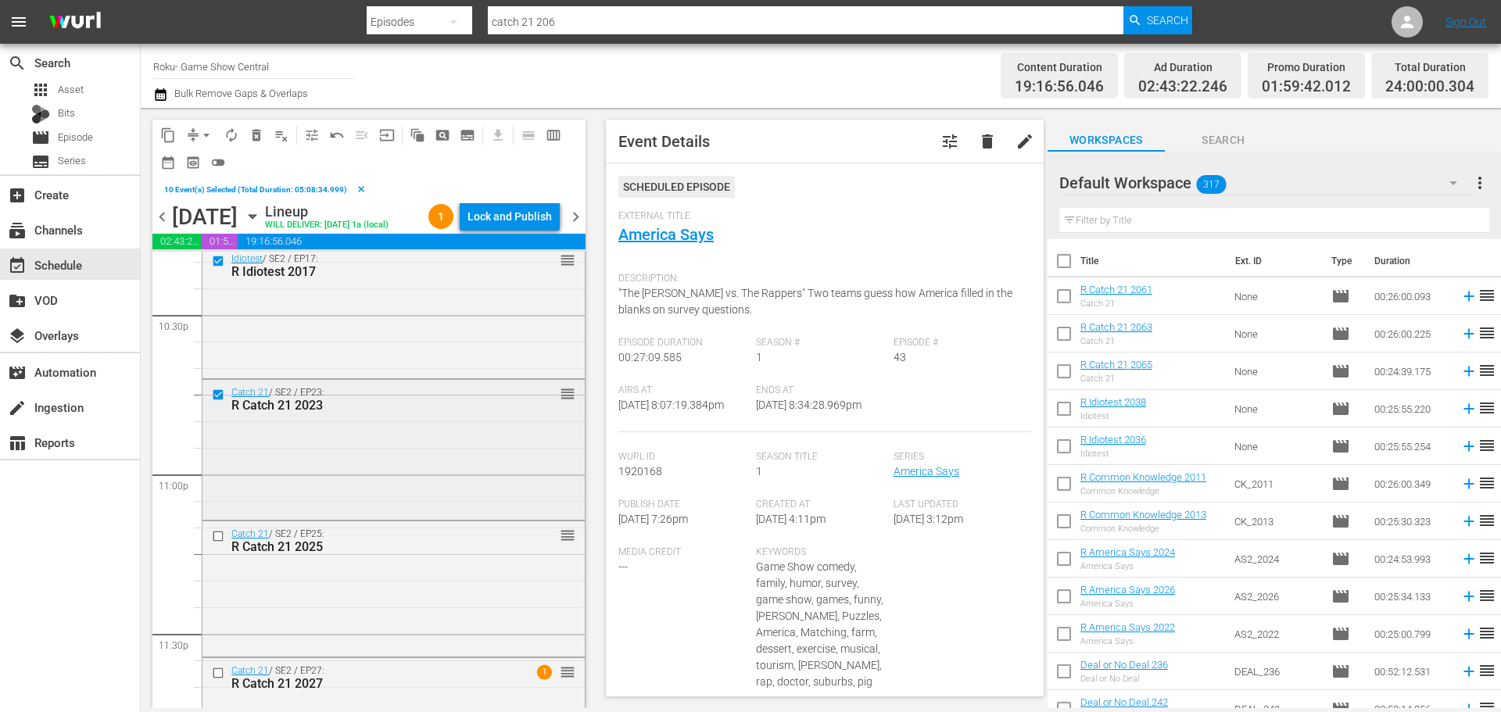
scroll to position [7115, 0]
click at [221, 542] on input "checkbox" at bounding box center [220, 535] width 16 height 13
click at [221, 564] on div "Catch 21 / SE2 / EP25: R Catch 21 2025 reorder" at bounding box center [393, 587] width 382 height 132
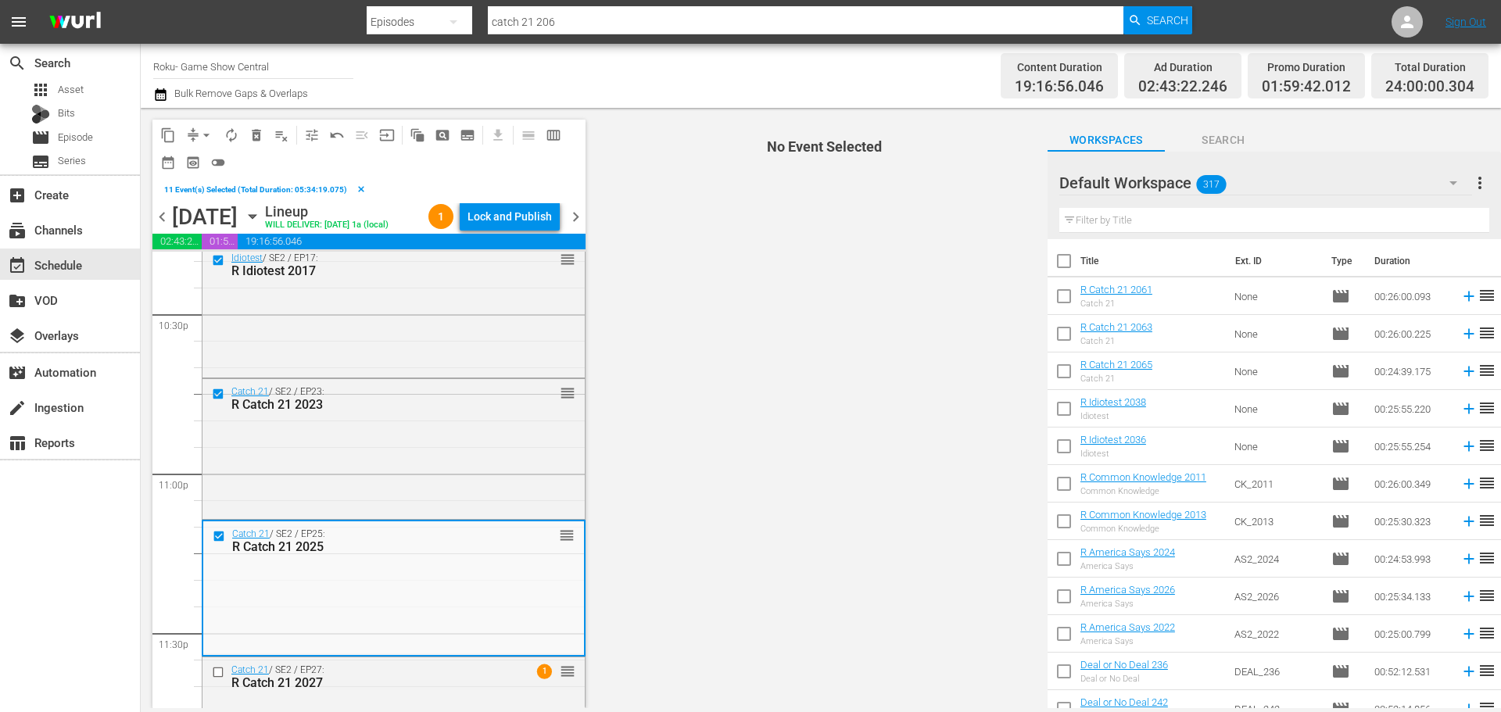
scroll to position [7226, 0]
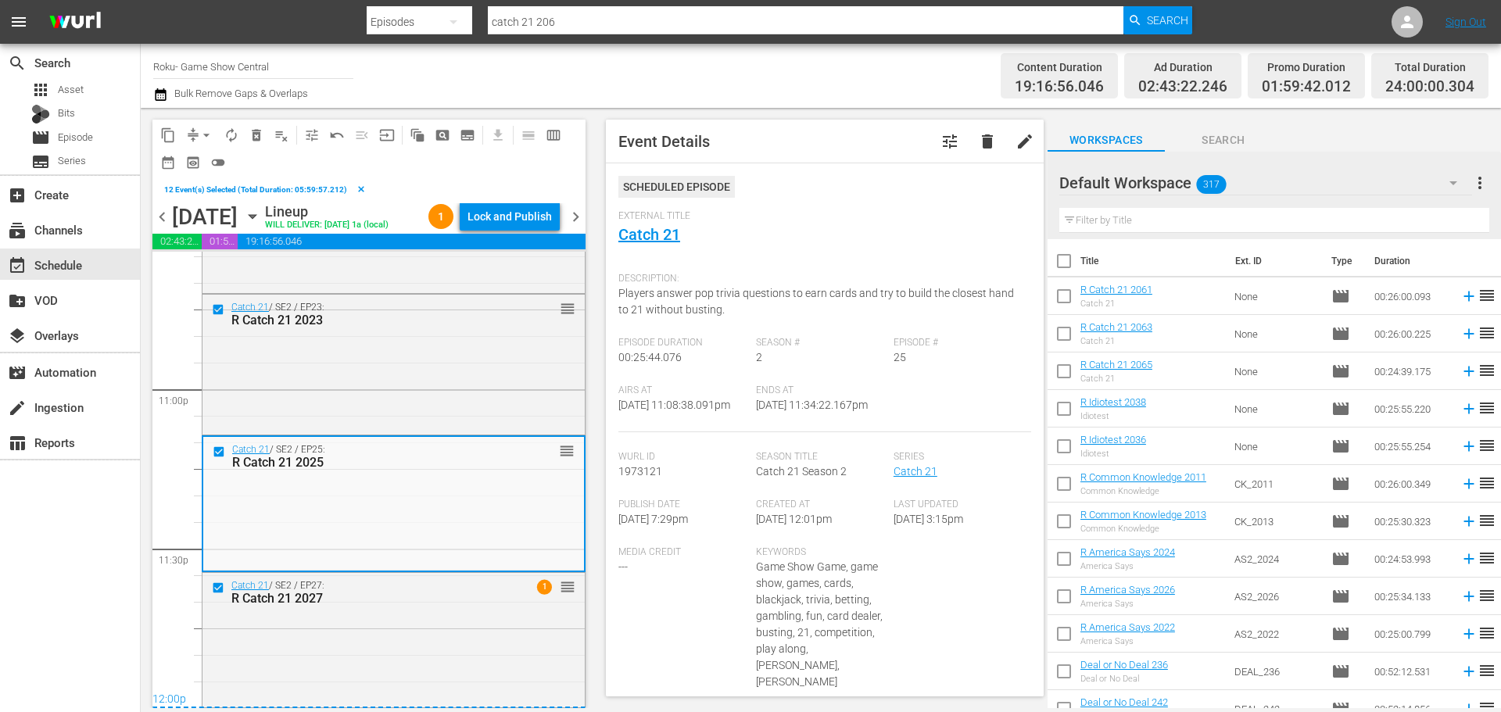
click at [164, 135] on span "content_copy" at bounding box center [168, 135] width 16 height 16
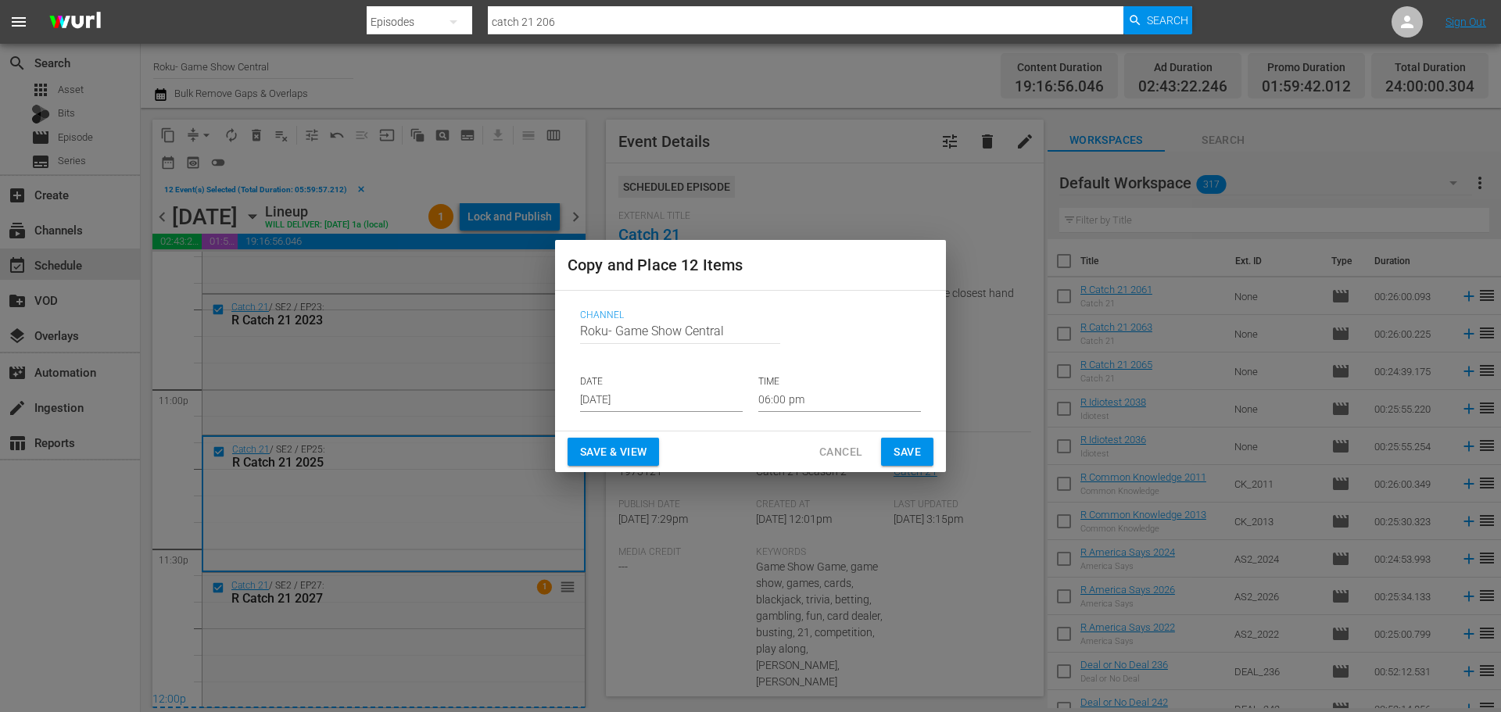
click at [675, 401] on input "Aug 31st 2025" at bounding box center [661, 400] width 163 height 23
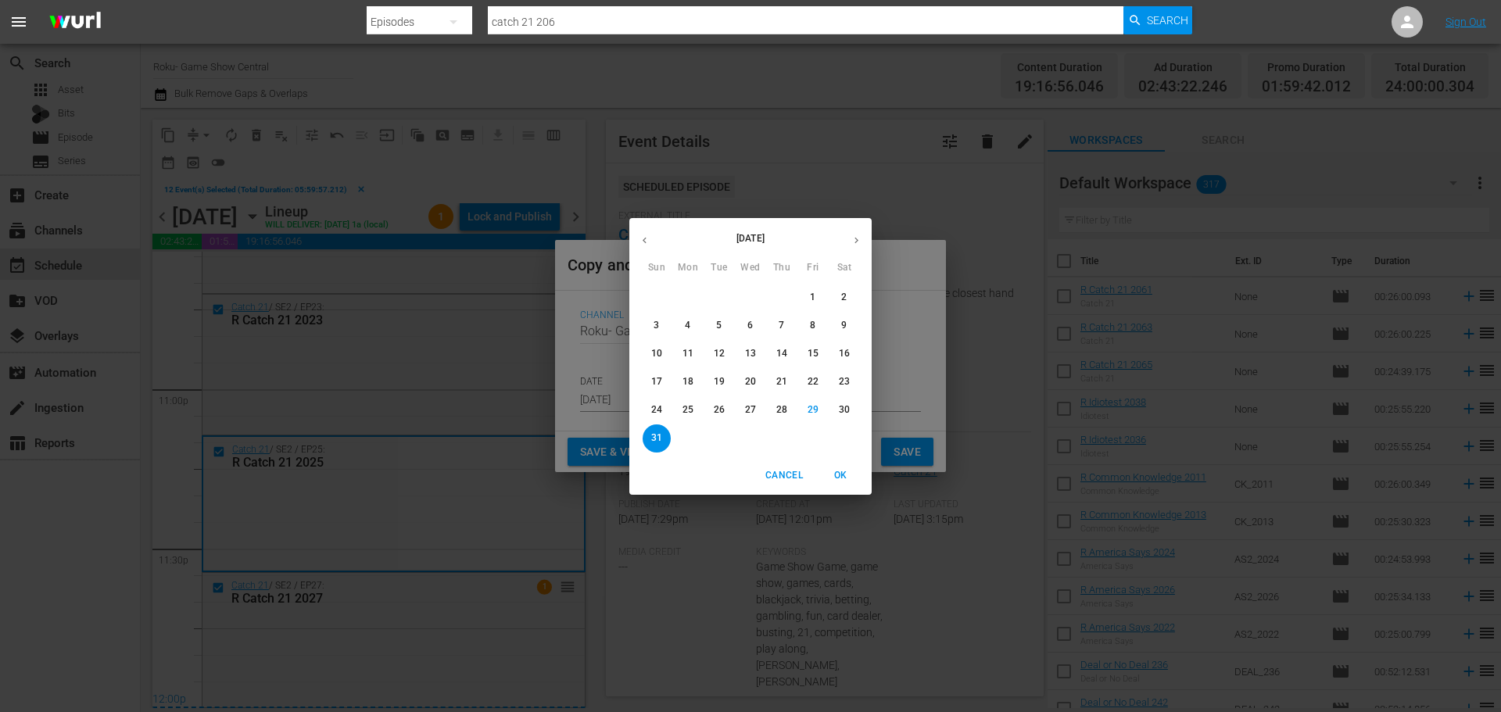
click at [873, 235] on div "August 2025 Sun Mon Tue Wed Thu Fri Sat 27 28 29 30 31 1 2 3 4 5 6 7 8 9 10 11 …" at bounding box center [750, 356] width 1501 height 712
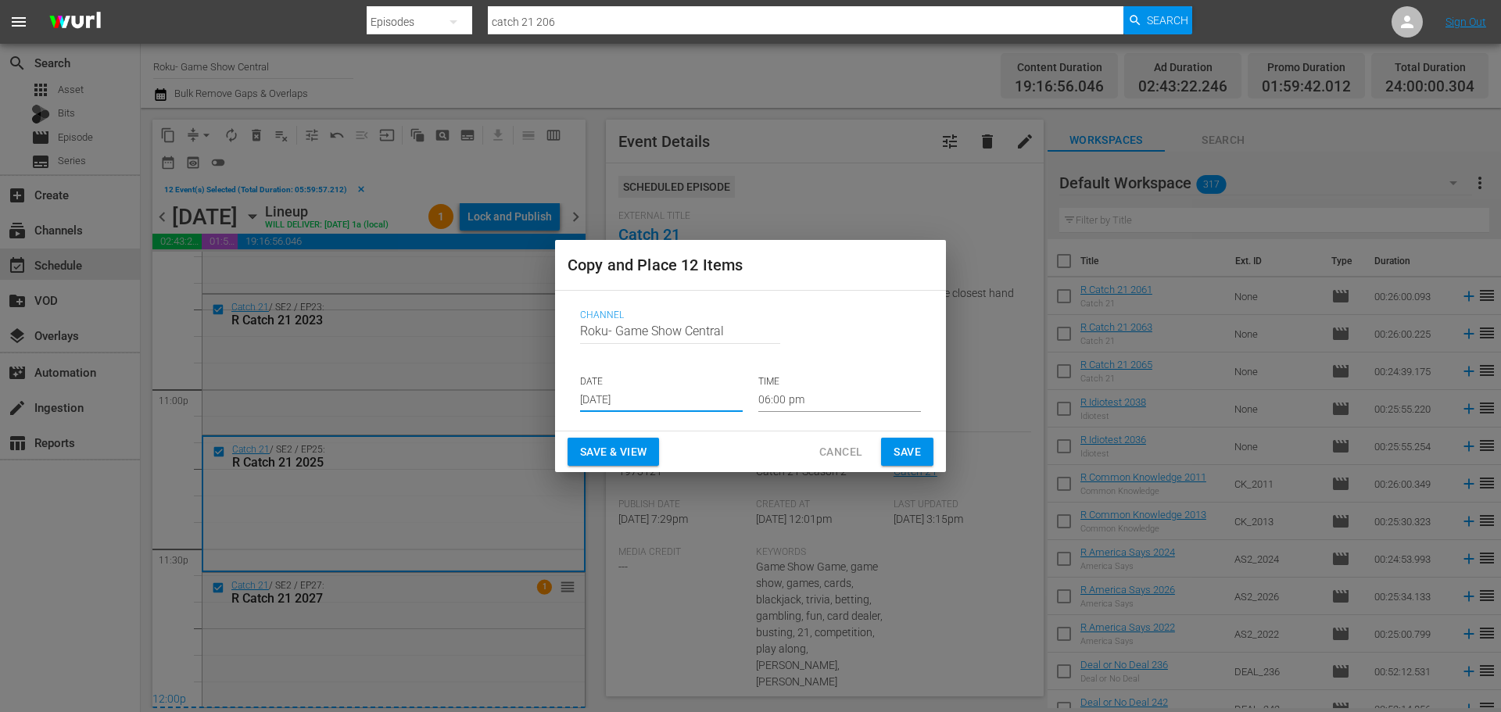
click at [732, 398] on input "Aug 31st 2025" at bounding box center [661, 400] width 163 height 23
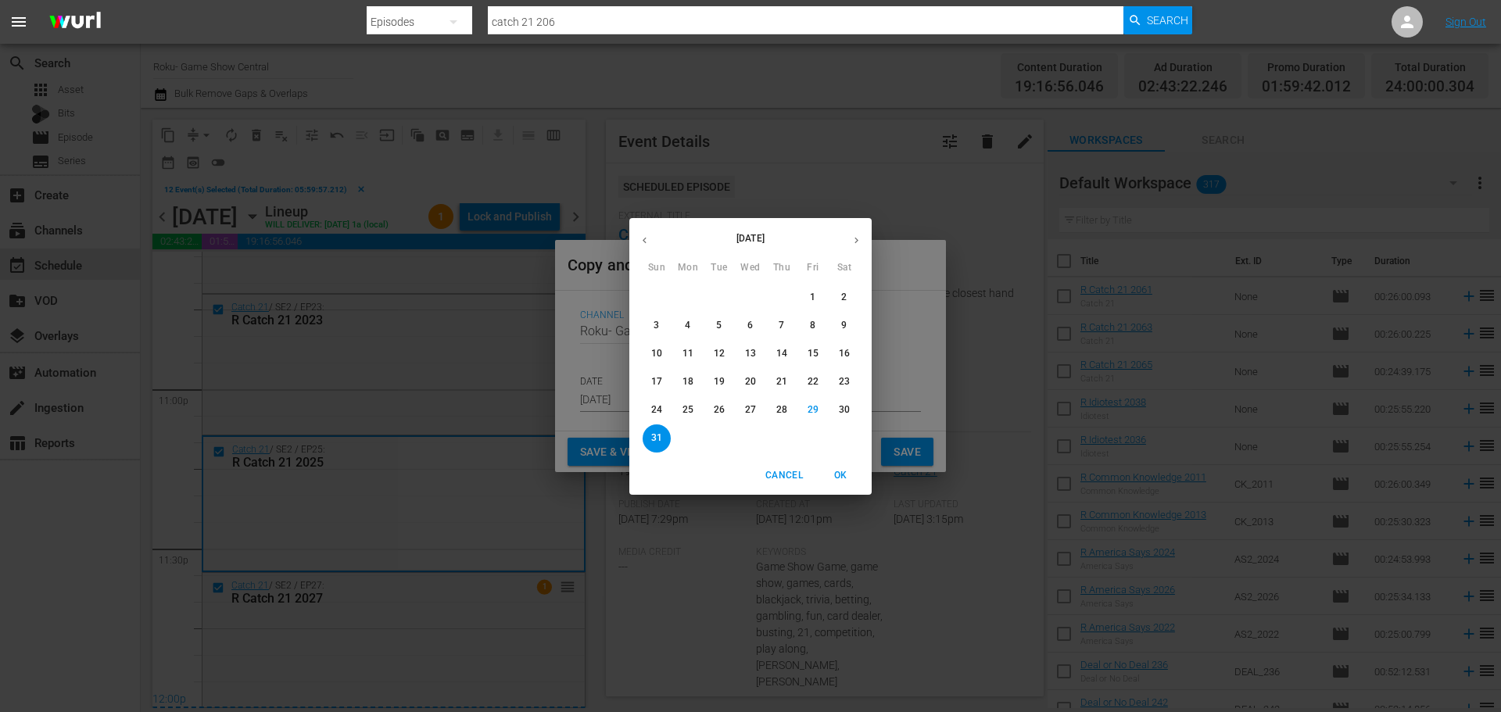
click at [848, 235] on button "button" at bounding box center [856, 240] width 30 height 30
click at [721, 293] on p "2" at bounding box center [718, 297] width 5 height 13
type input "Sep 2nd 2025"
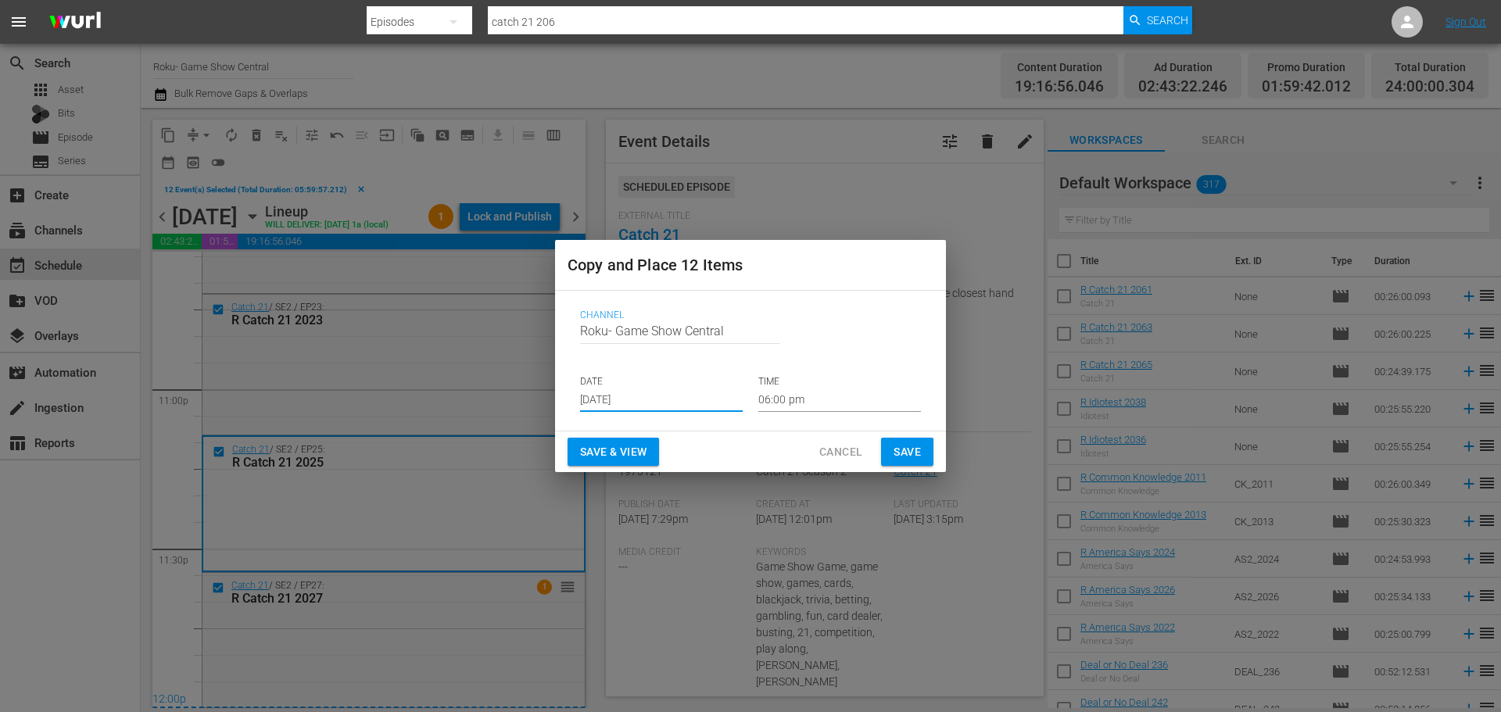
click at [797, 401] on input "06:00 pm" at bounding box center [839, 400] width 163 height 23
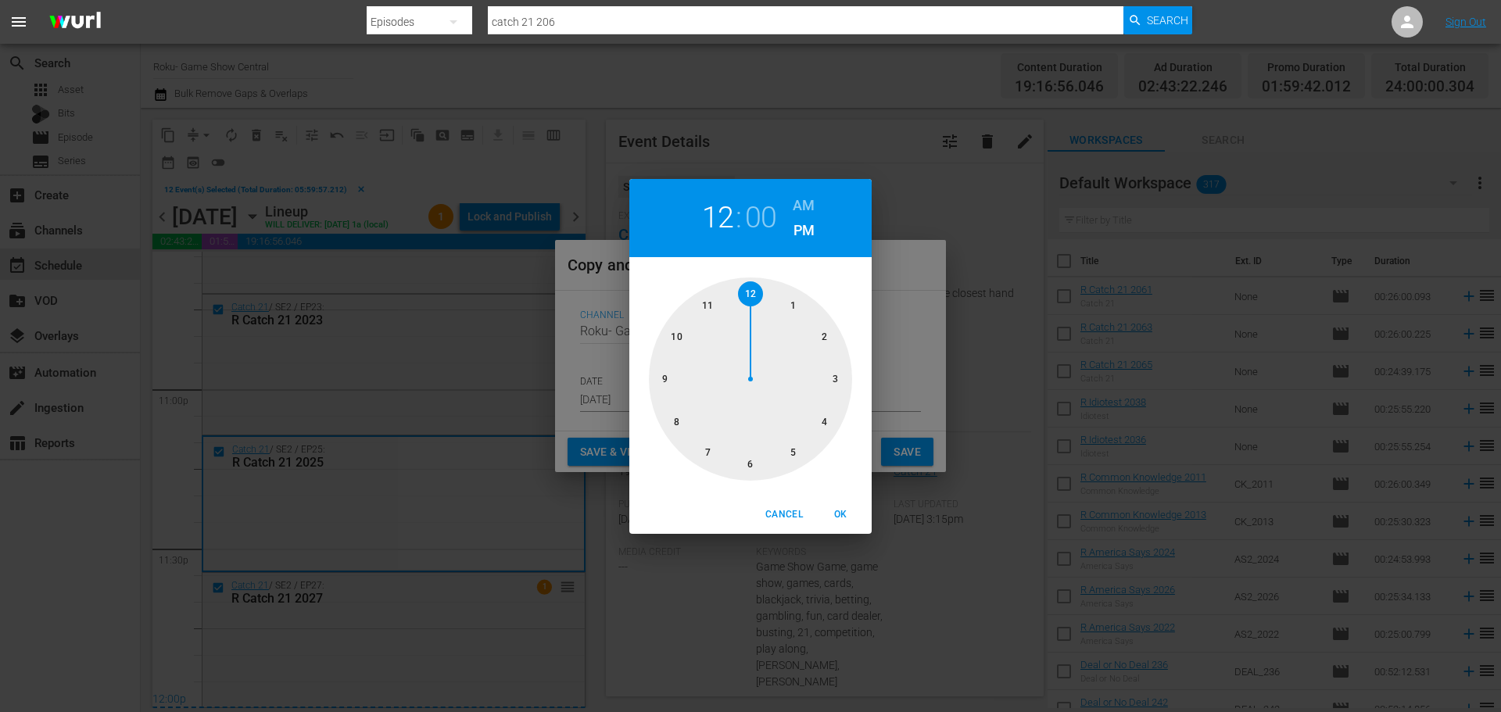
click at [745, 303] on div at bounding box center [750, 379] width 203 height 203
click at [856, 527] on button "OK" at bounding box center [840, 515] width 50 height 26
type input "12:00 pm"
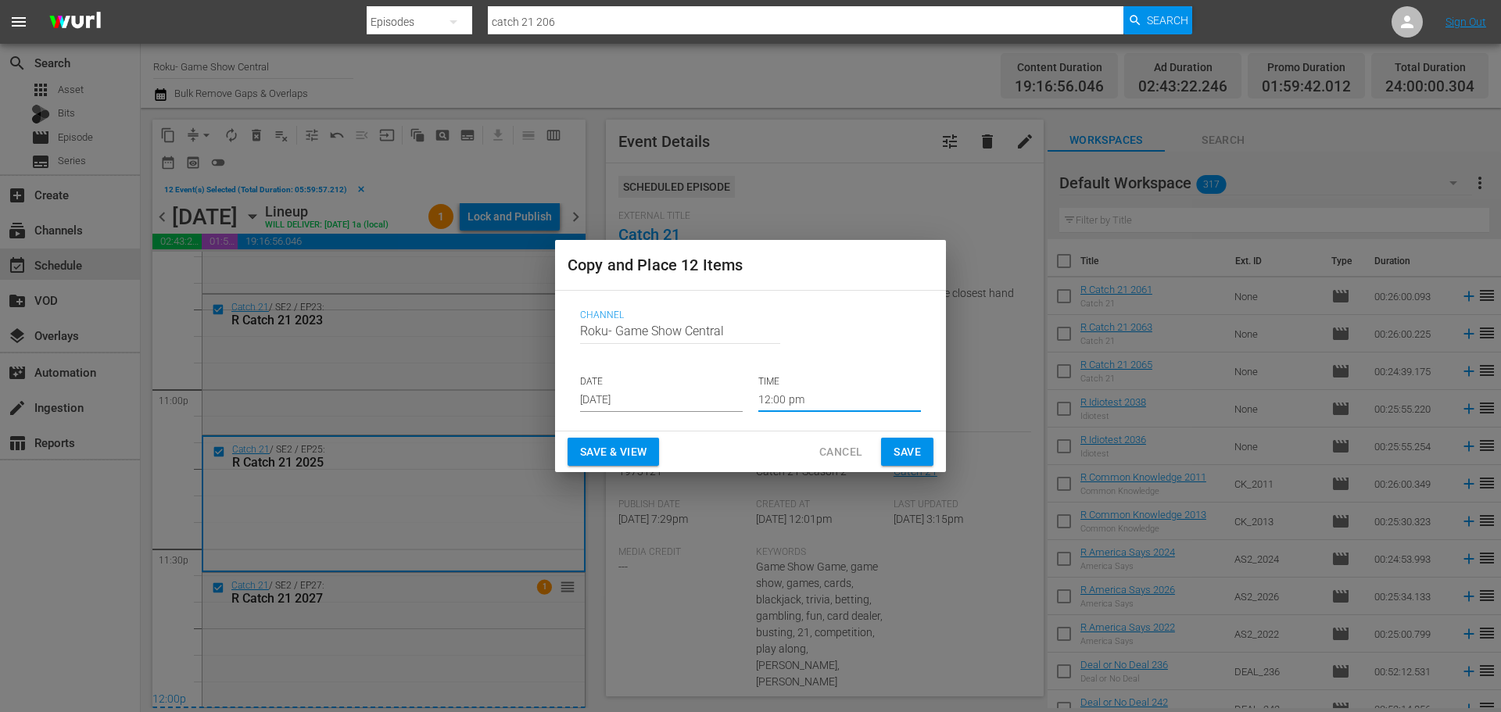
click at [902, 450] on span "Save" at bounding box center [907, 453] width 27 height 20
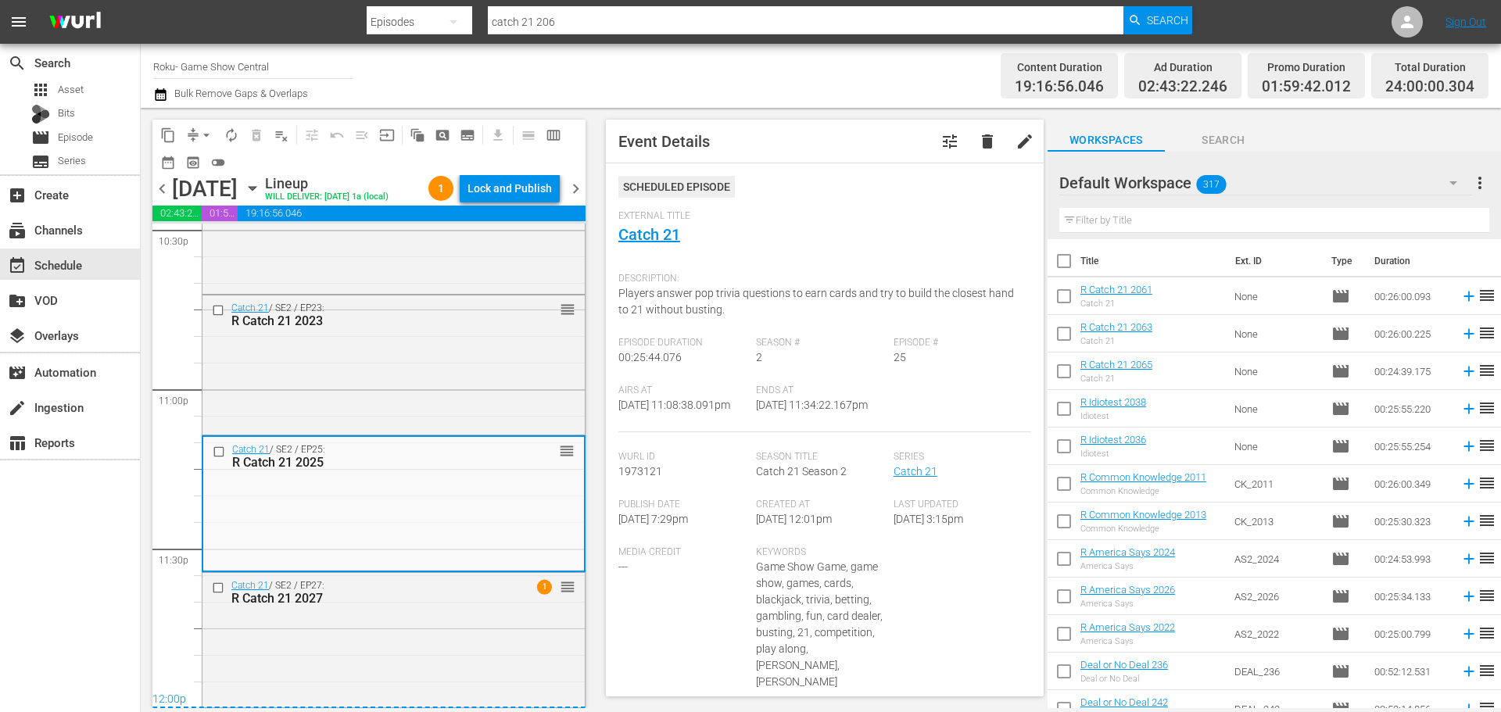
scroll to position [7197, 0]
click at [495, 184] on div "Lock and Publish" at bounding box center [510, 188] width 84 height 28
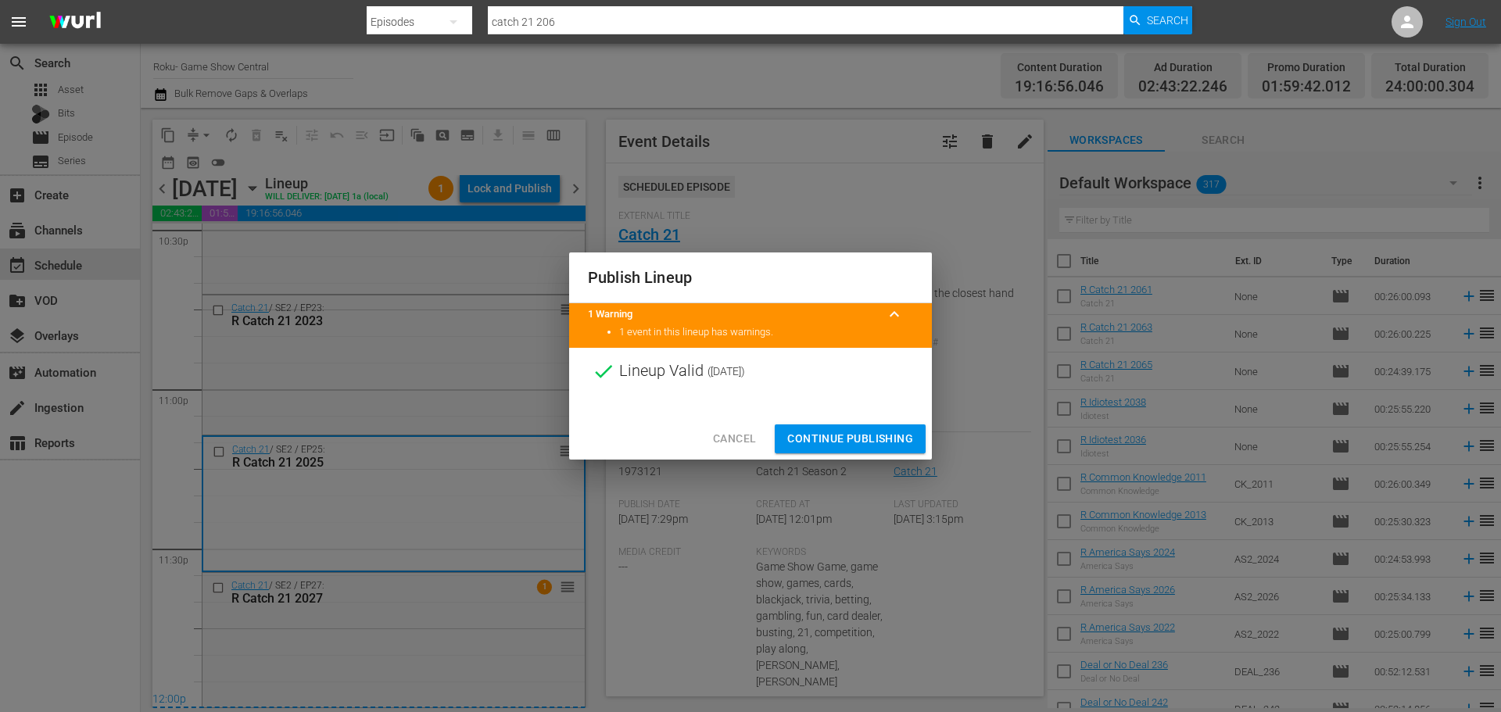
click at [801, 443] on span "Continue Publishing" at bounding box center [850, 439] width 126 height 20
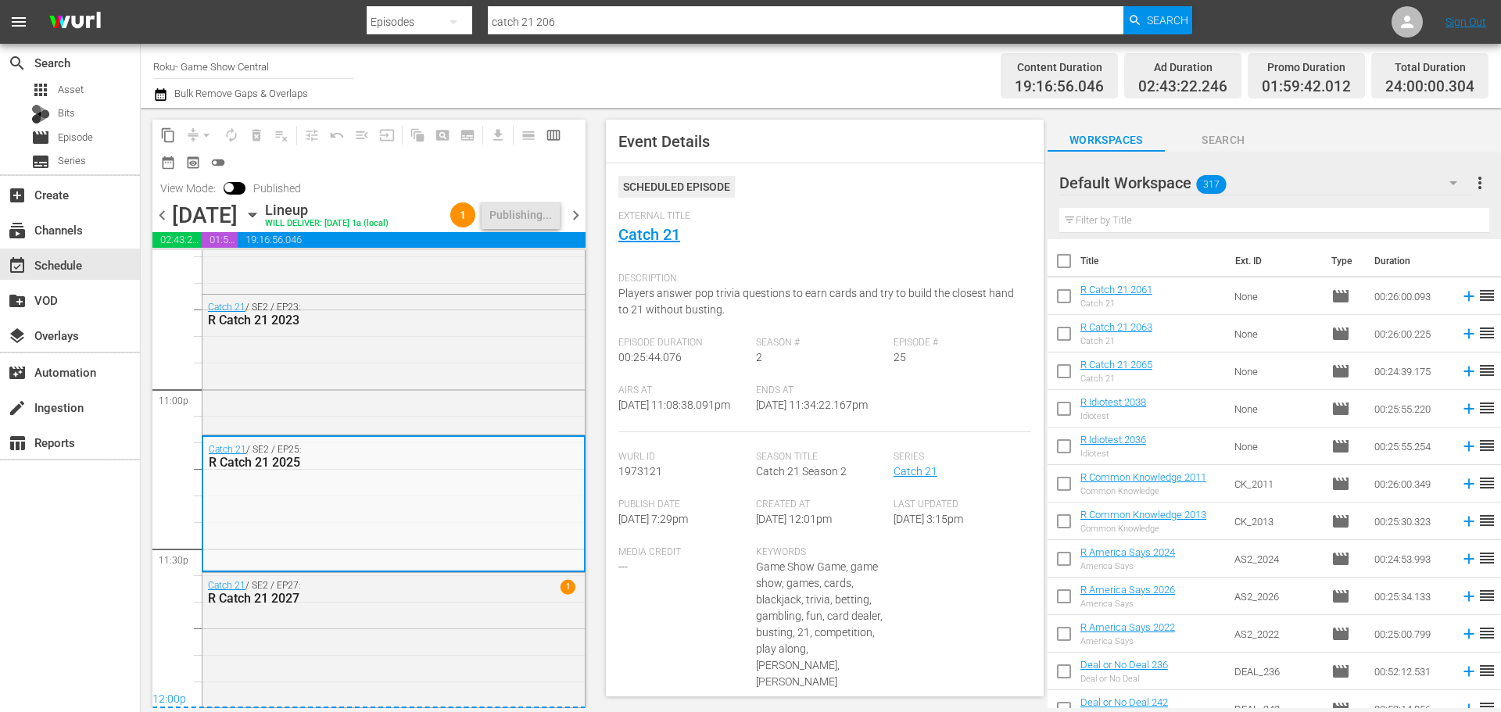
click at [261, 212] on icon "button" at bounding box center [252, 214] width 17 height 17
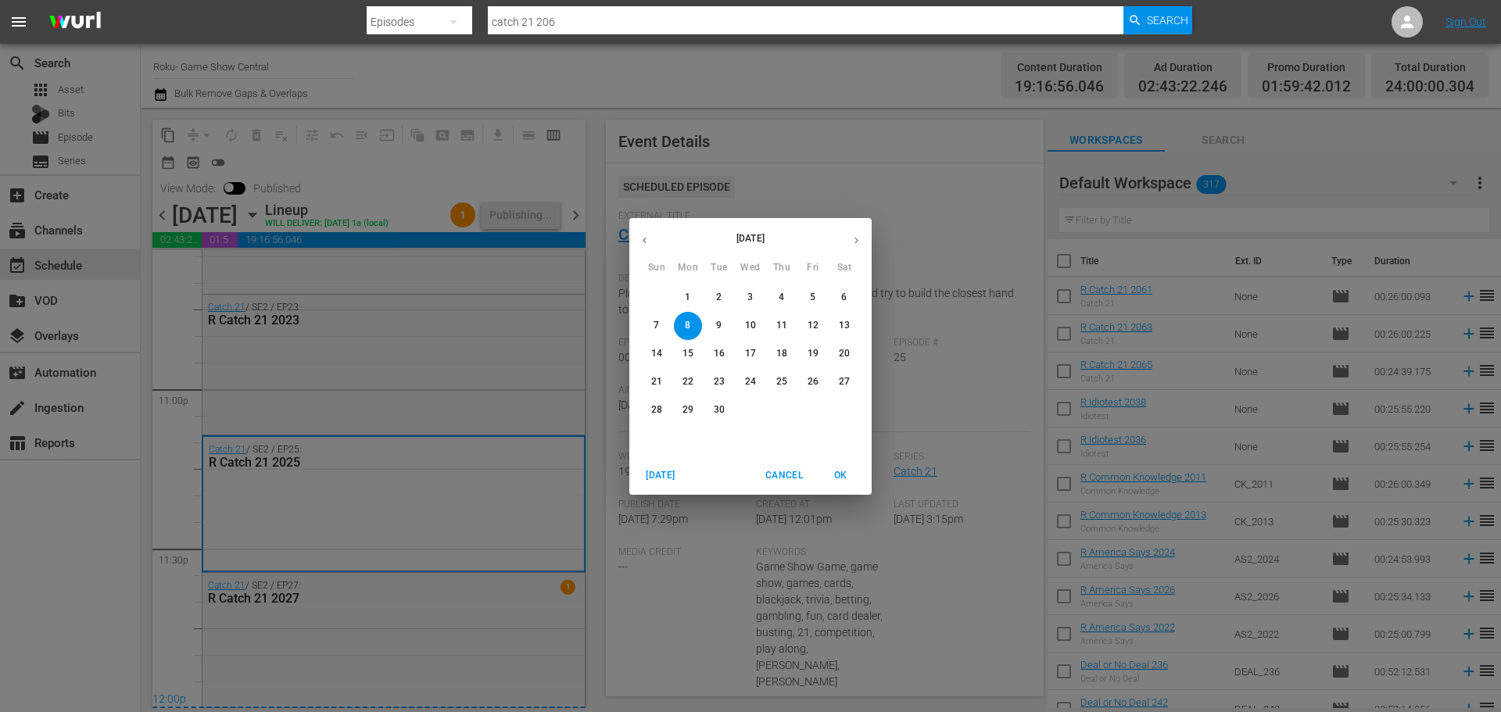
click at [725, 299] on span "2" at bounding box center [719, 297] width 28 height 13
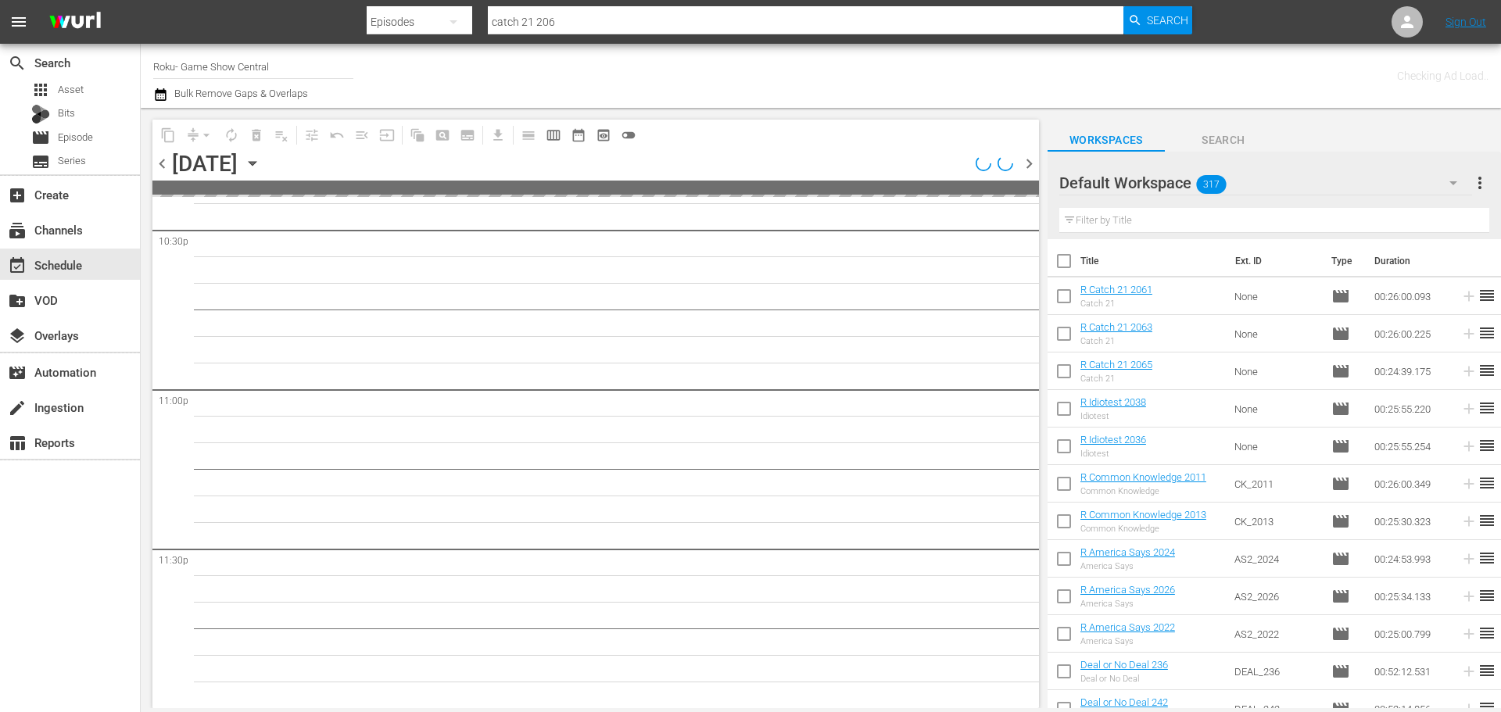
scroll to position [7146, 0]
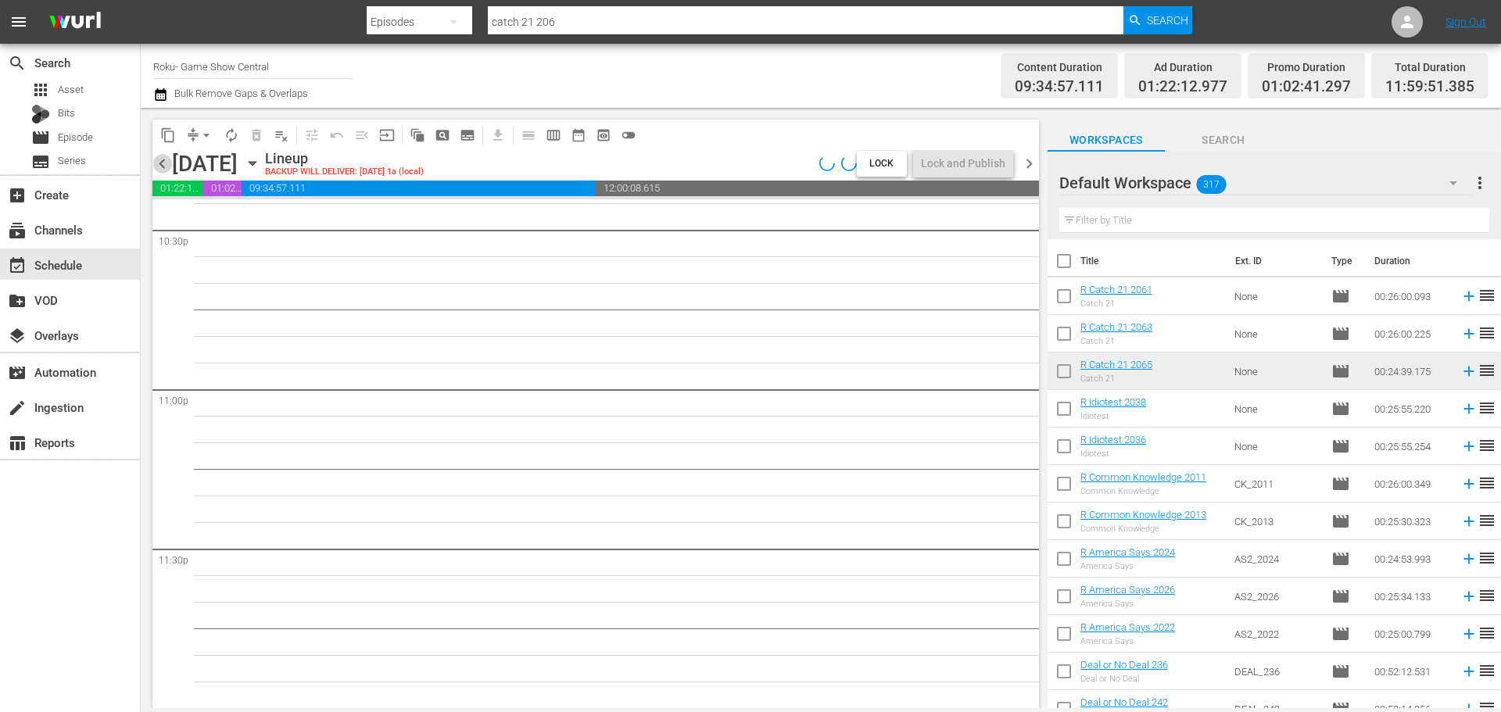
click at [162, 167] on span "chevron_left" at bounding box center [162, 164] width 20 height 20
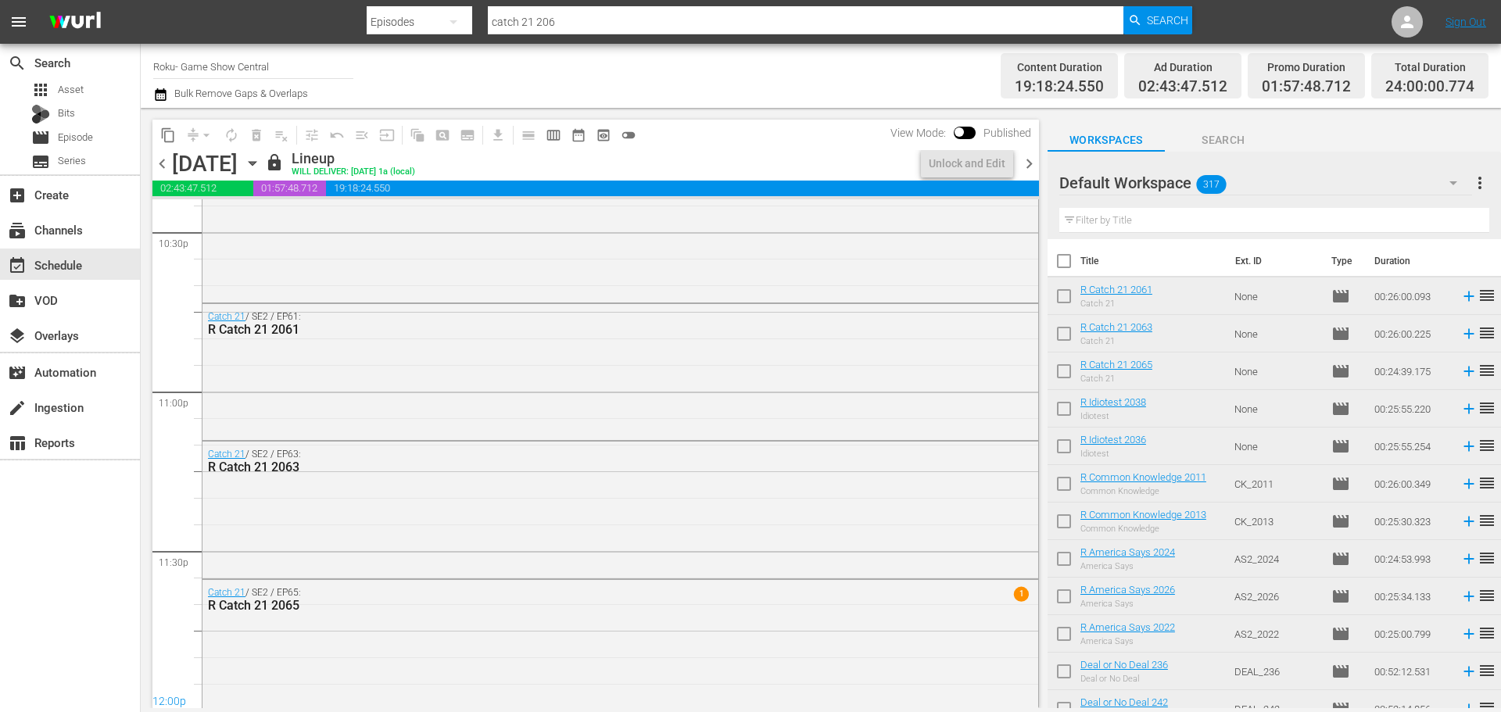
scroll to position [6827, 0]
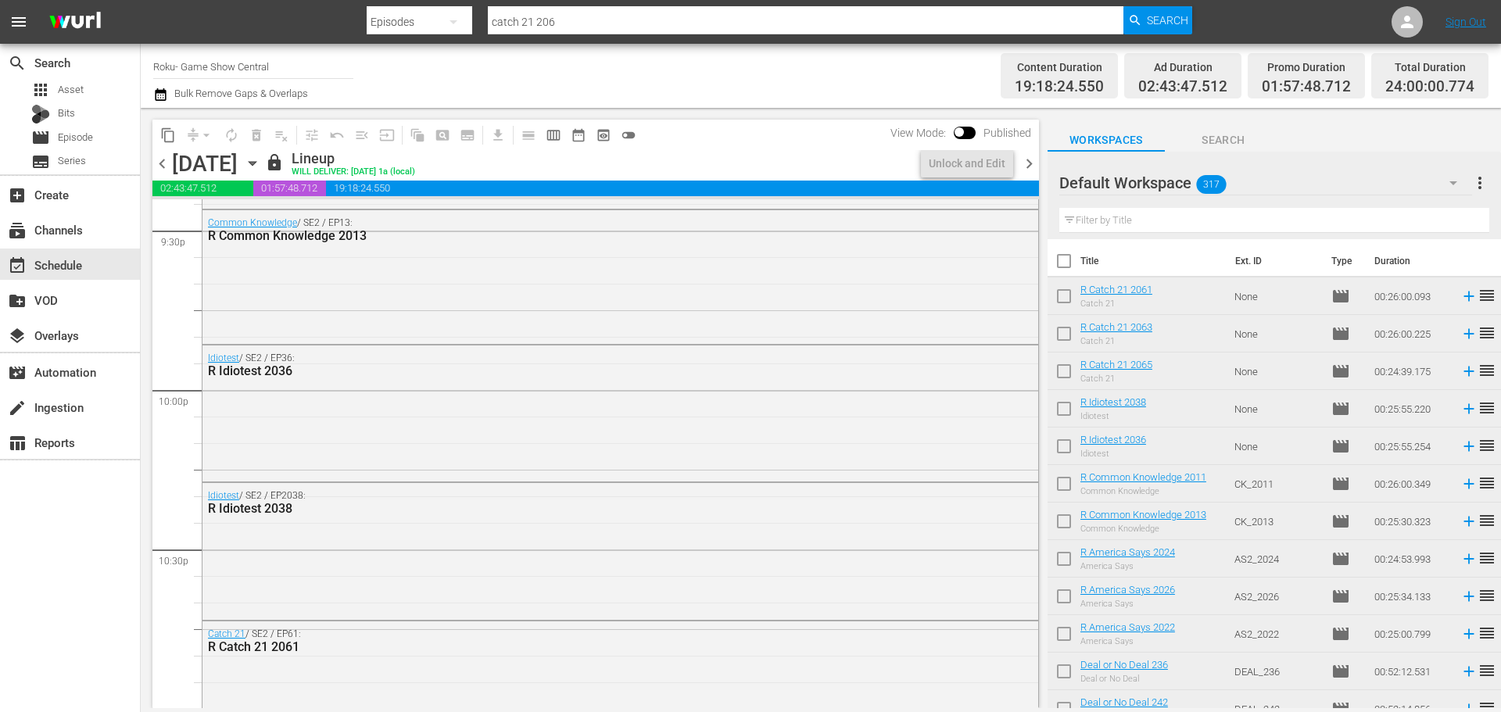
click at [1024, 166] on span "chevron_right" at bounding box center [1029, 164] width 20 height 20
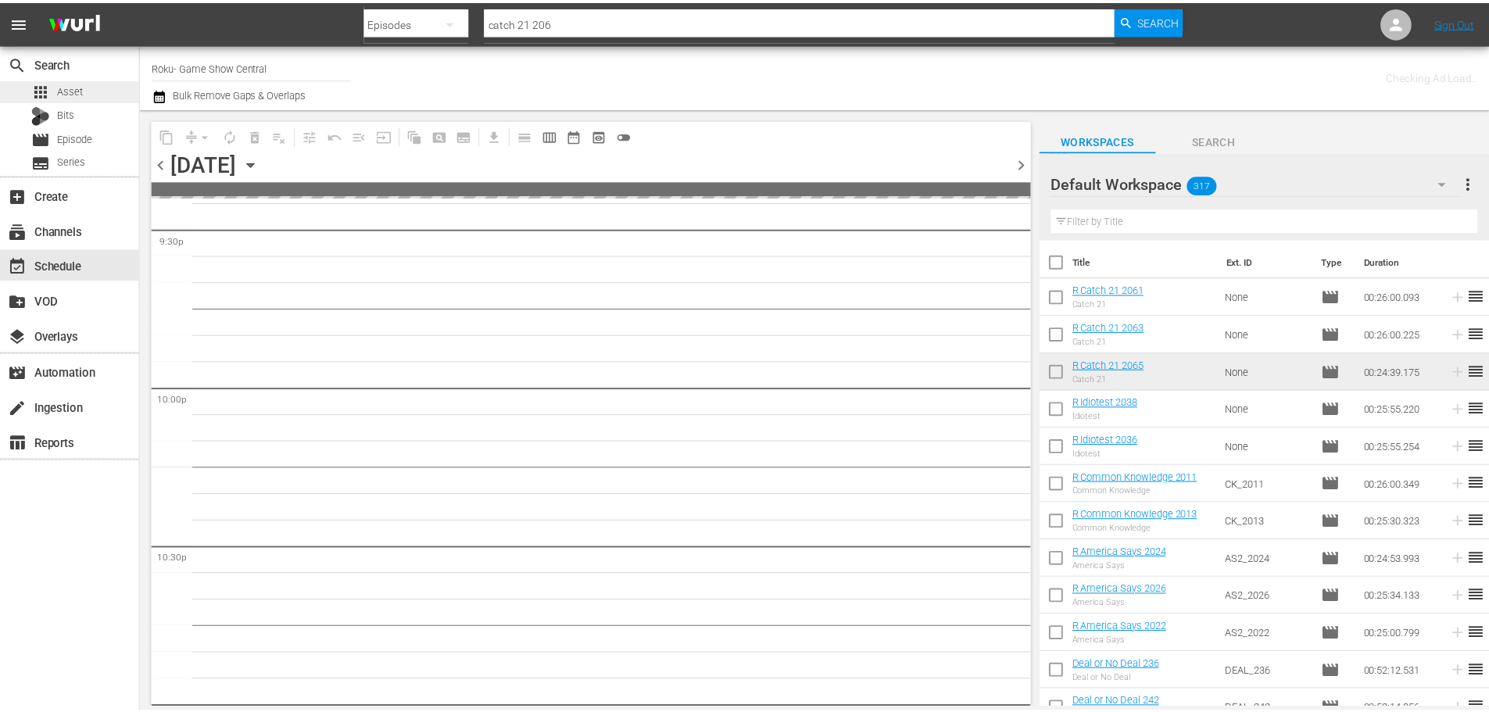
scroll to position [7144, 0]
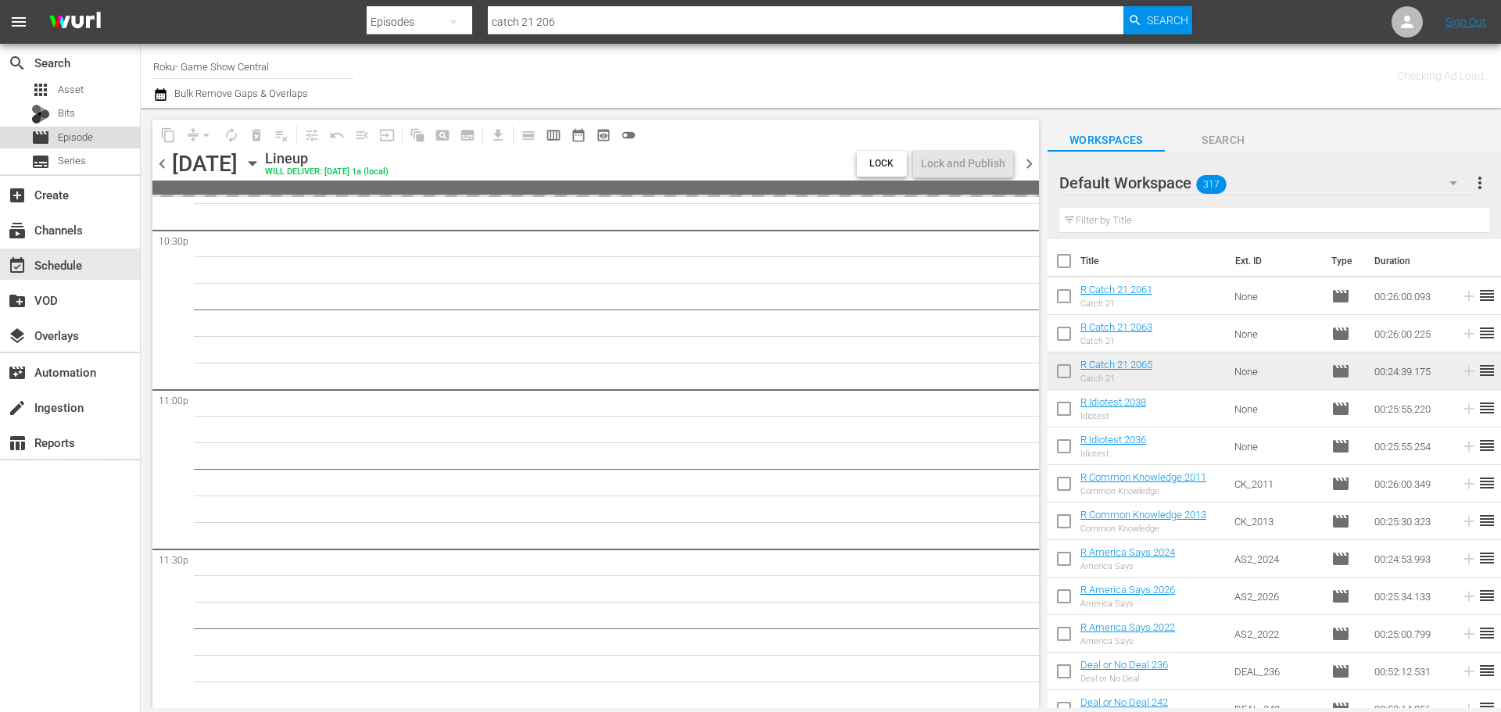
click at [88, 134] on span "Episode" at bounding box center [75, 138] width 35 height 16
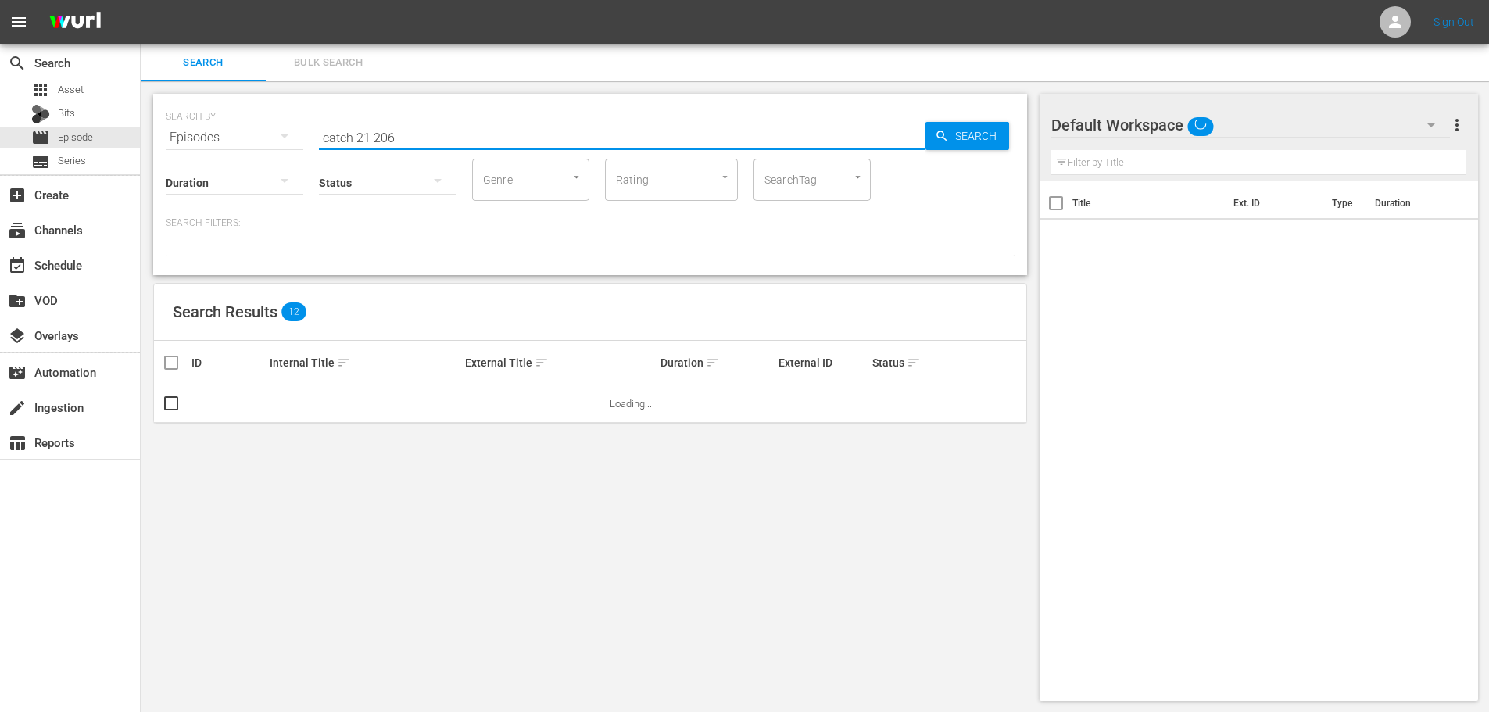
drag, startPoint x: 432, startPoint y: 135, endPoint x: 113, endPoint y: 126, distance: 319.9
click at [141, 0] on div "search Search apps Asset Bits movie Episode subtitles Series add_box Create sub…" at bounding box center [815, 0] width 1349 height 0
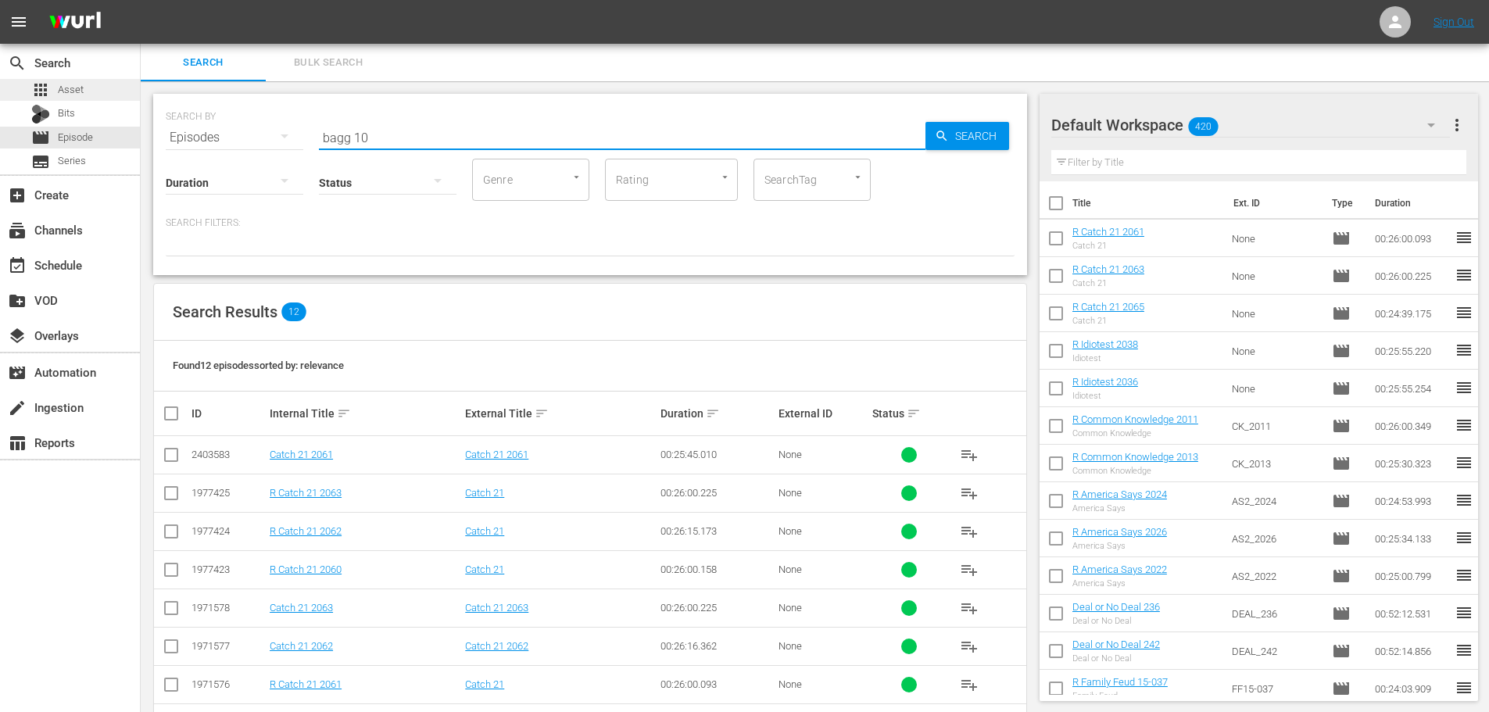
type input "bagg 102"
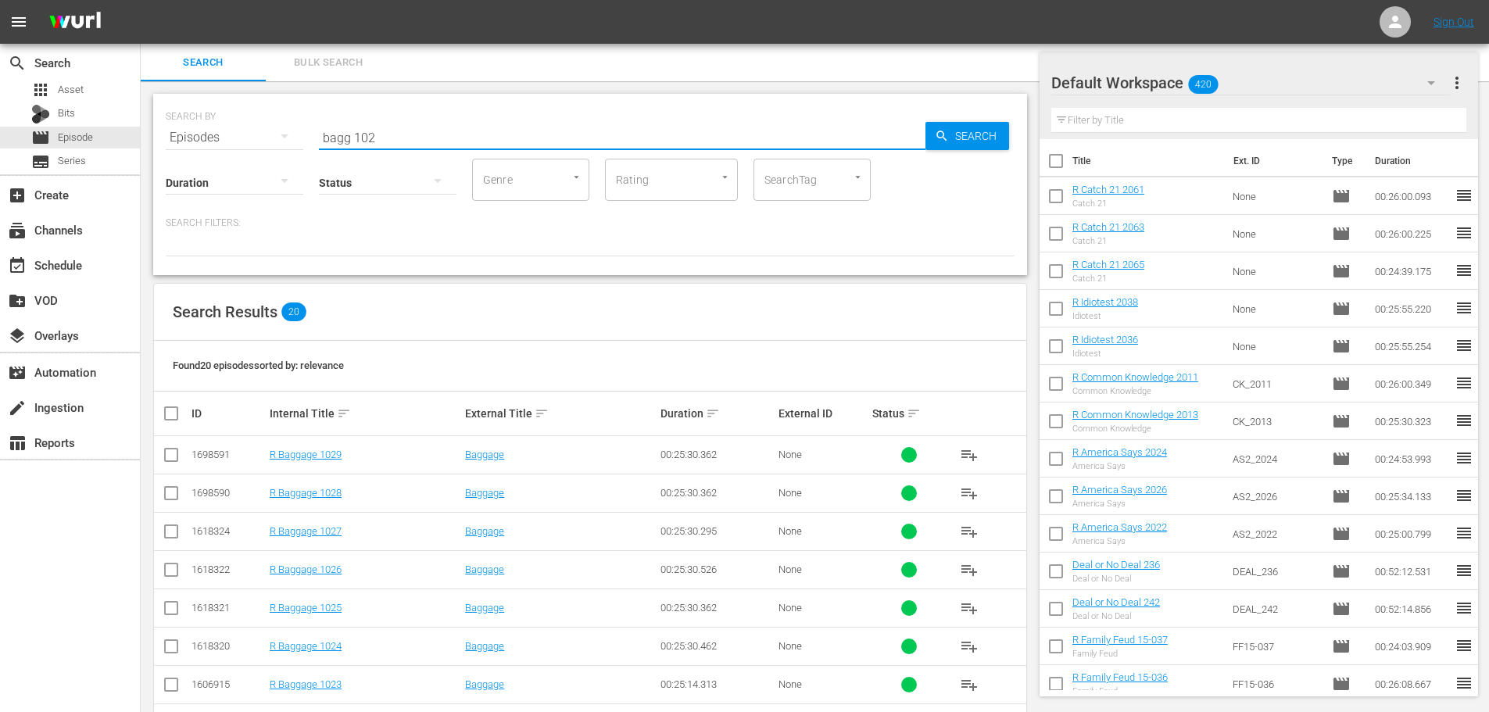
scroll to position [235, 0]
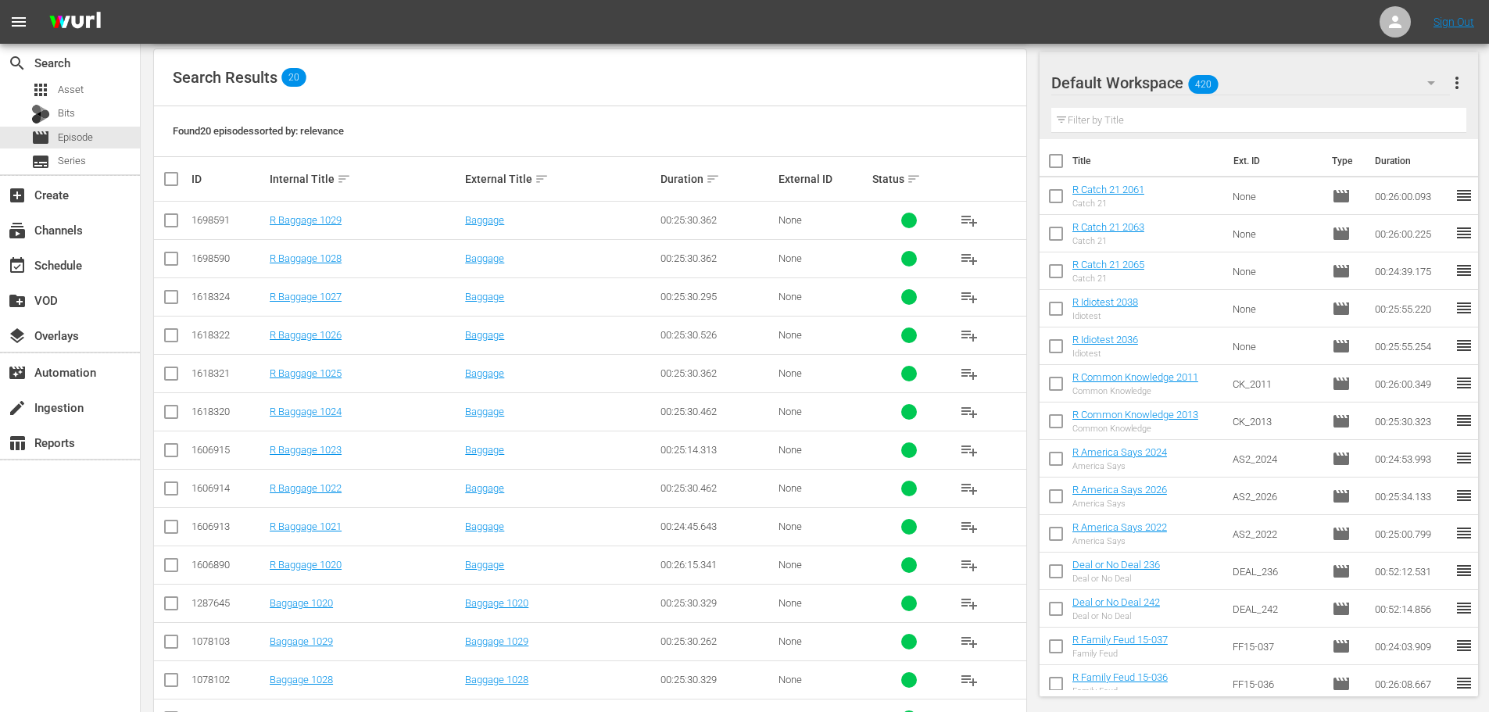
type input "bagg 102"
click at [169, 306] on input "checkbox" at bounding box center [171, 300] width 19 height 19
checkbox input "true"
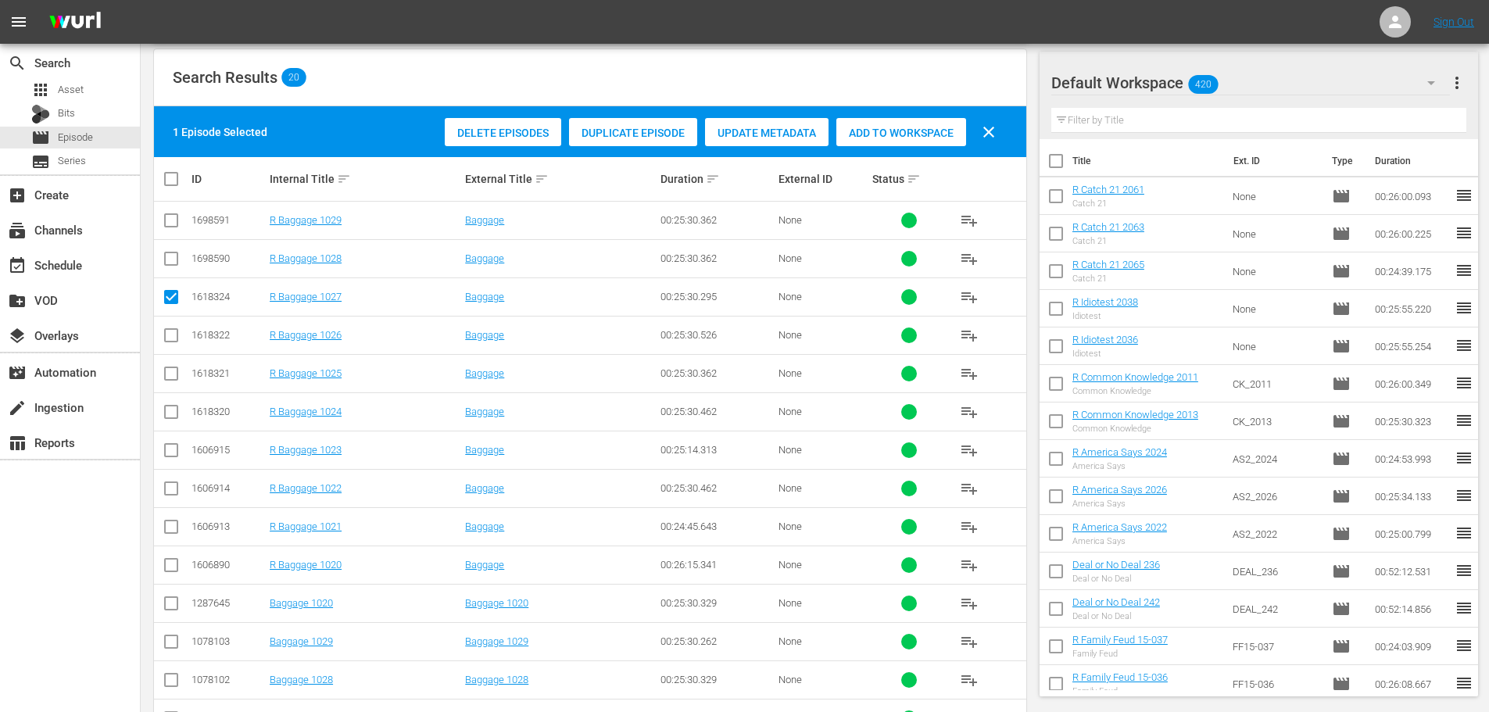
click at [170, 332] on input "checkbox" at bounding box center [171, 338] width 19 height 19
checkbox input "true"
click at [177, 257] on input "checkbox" at bounding box center [171, 262] width 19 height 19
checkbox input "true"
click at [170, 222] on input "checkbox" at bounding box center [171, 223] width 19 height 19
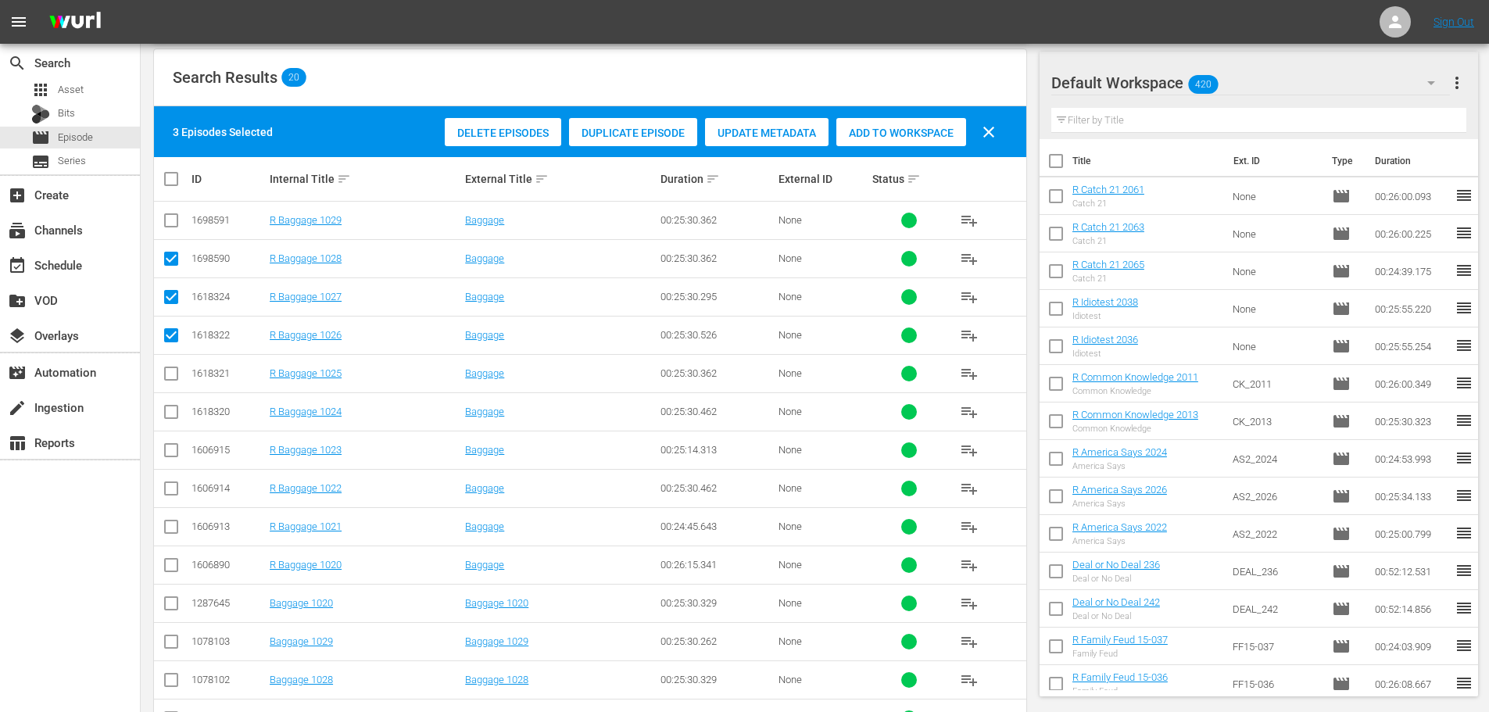
checkbox input "true"
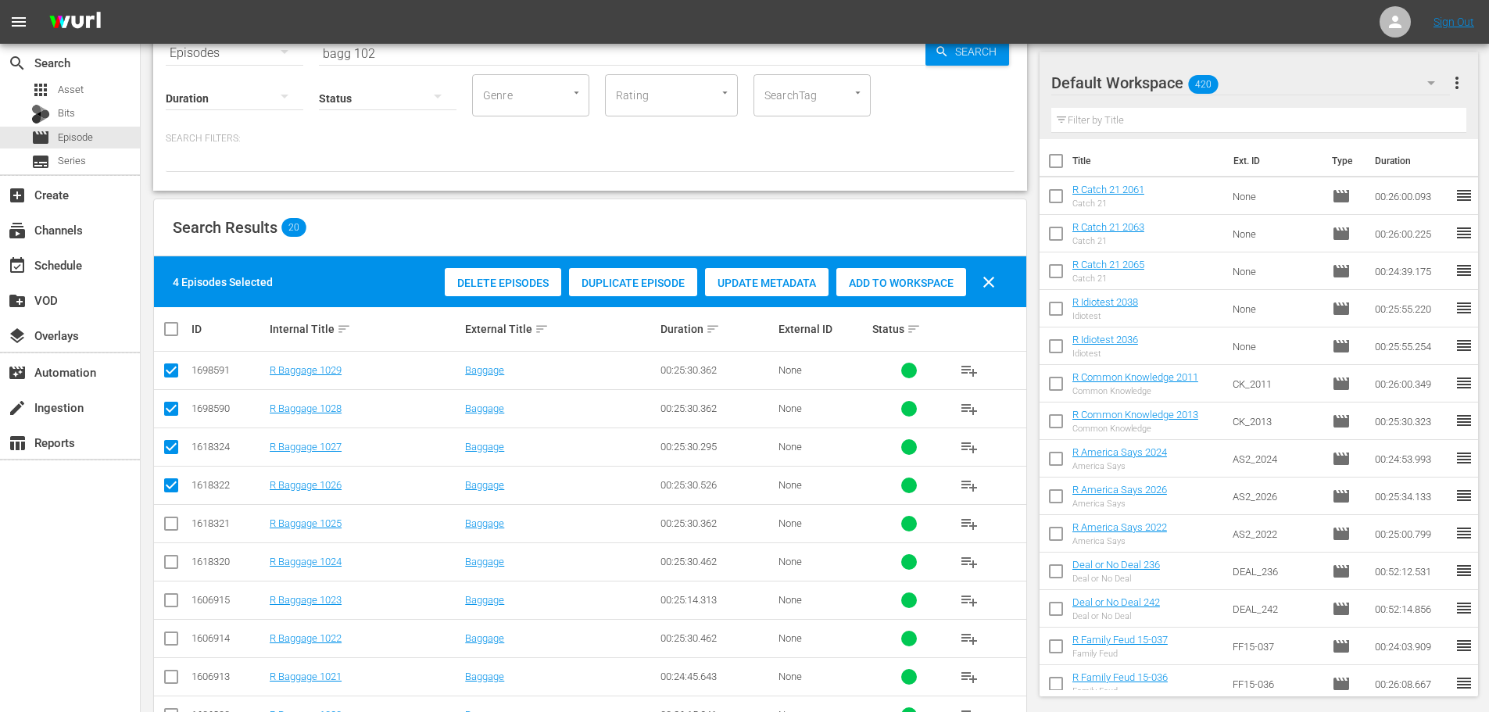
scroll to position [0, 0]
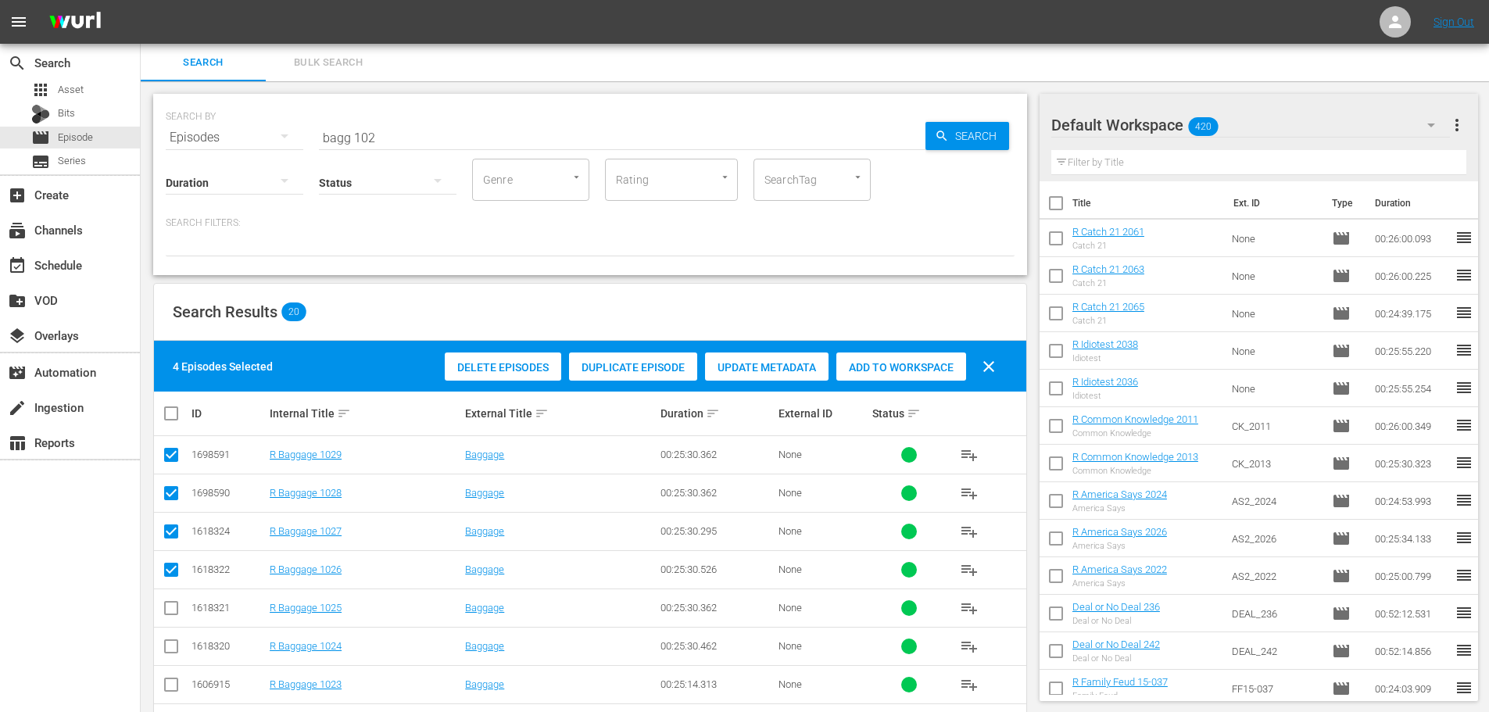
drag, startPoint x: 895, startPoint y: 373, endPoint x: 855, endPoint y: 349, distance: 47.3
click at [891, 376] on div "Add to Workspace" at bounding box center [902, 368] width 130 height 30
drag, startPoint x: 514, startPoint y: 133, endPoint x: 0, endPoint y: 119, distance: 514.6
click at [141, 0] on div "search Search apps Asset Bits movie Episode subtitles Series add_box Create sub…" at bounding box center [815, 0] width 1349 height 0
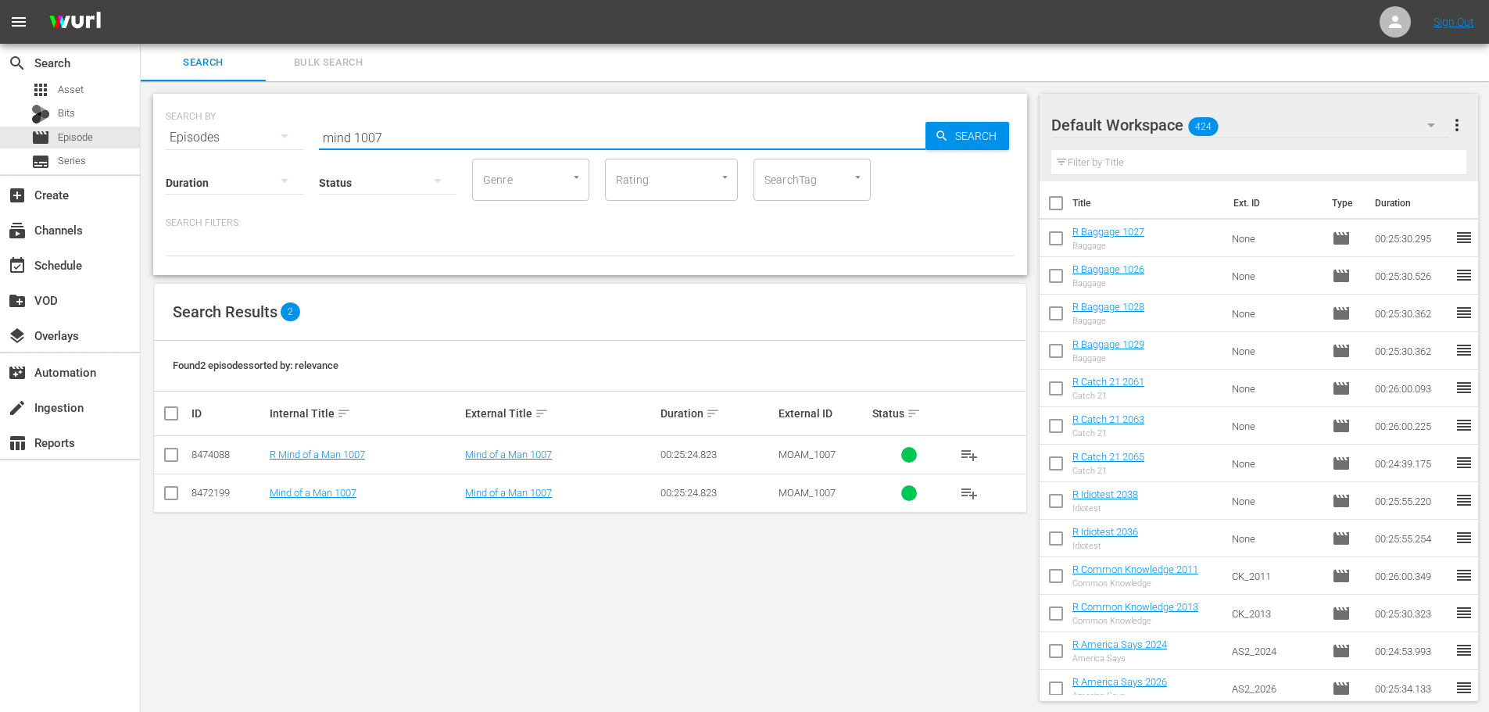
type input "mind 1007"
click at [174, 472] on td at bounding box center [171, 455] width 35 height 38
click at [170, 466] on input "checkbox" at bounding box center [171, 458] width 19 height 19
checkbox input "true"
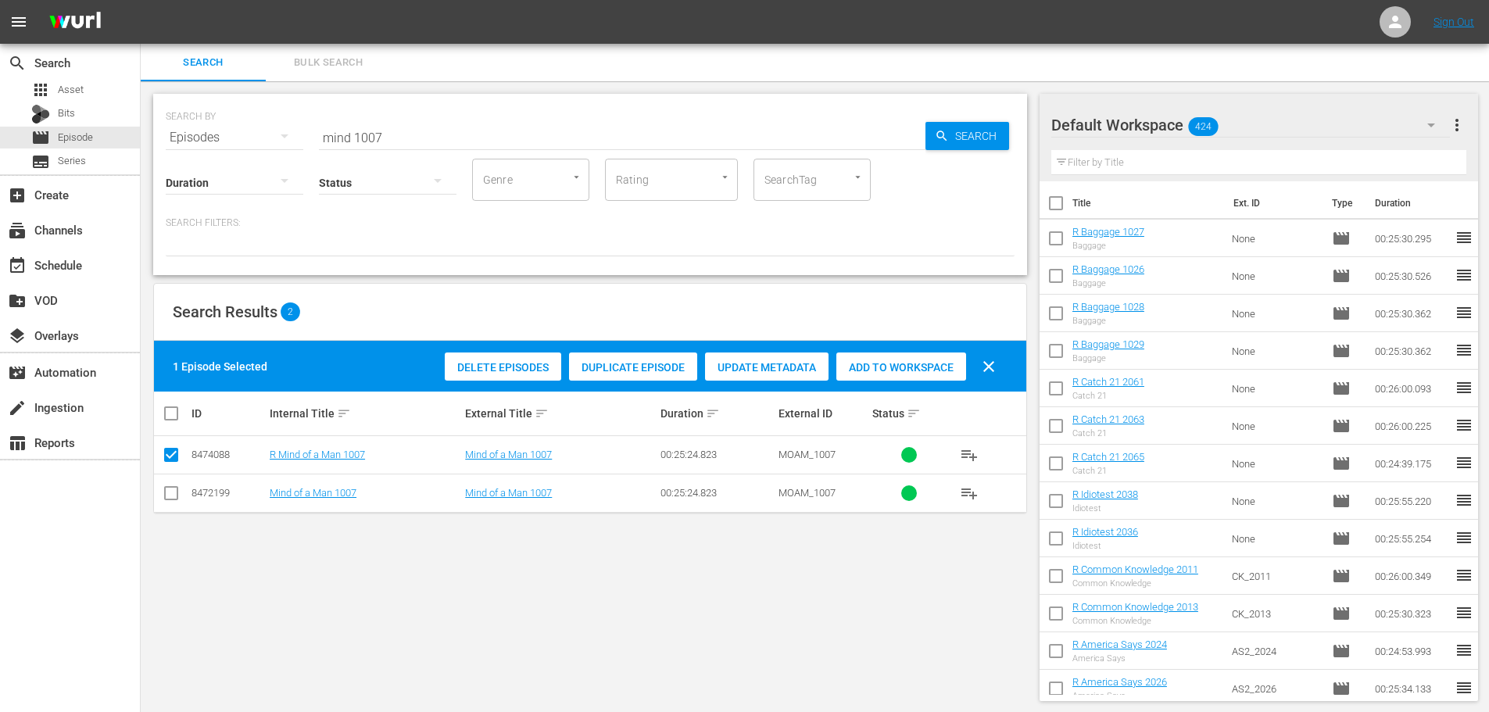
click at [885, 374] on div "Add to Workspace" at bounding box center [902, 368] width 130 height 30
drag, startPoint x: 518, startPoint y: 142, endPoint x: 112, endPoint y: 115, distance: 407.4
click at [141, 0] on div "search Search apps Asset Bits movie Episode subtitles Series add_box Create sub…" at bounding box center [815, 0] width 1349 height 0
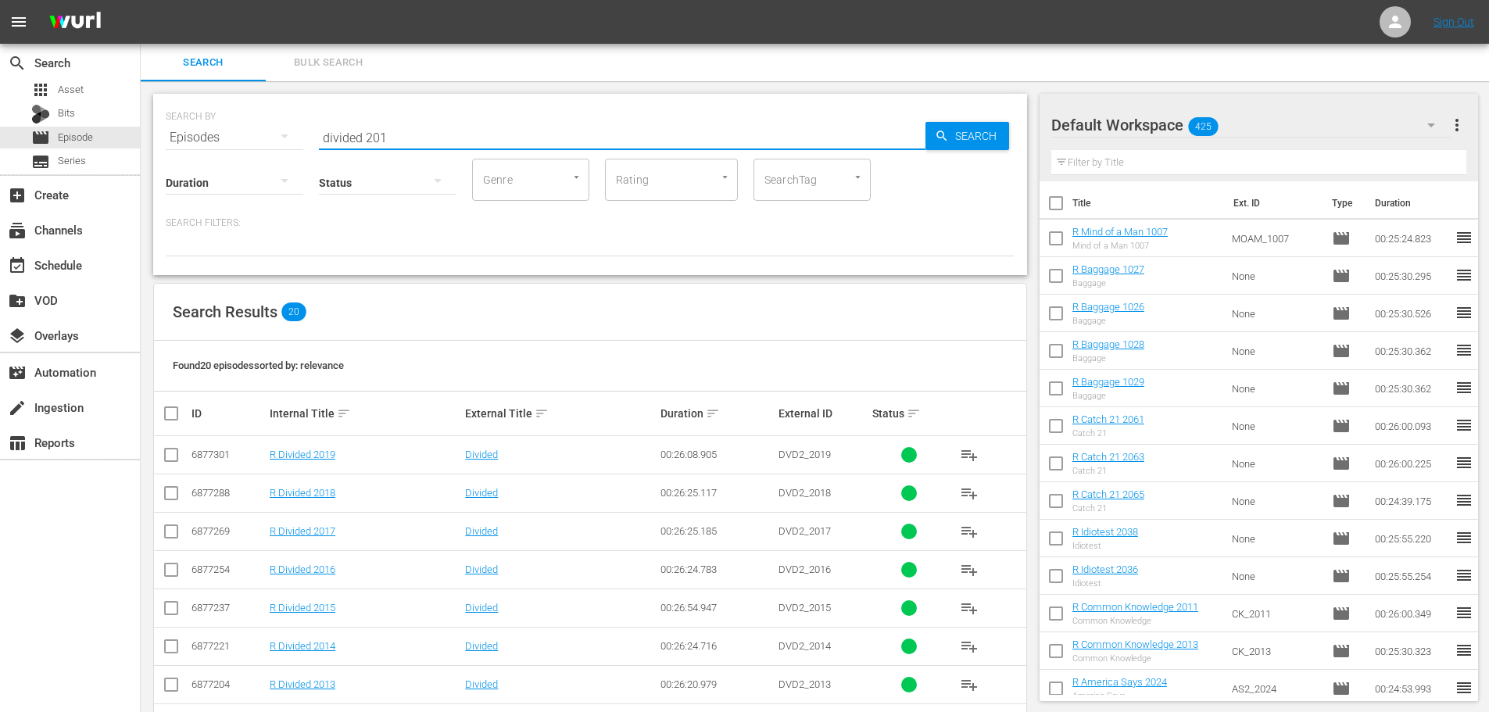
type input "divided 201"
click at [169, 642] on input "checkbox" at bounding box center [171, 649] width 19 height 19
checkbox input "true"
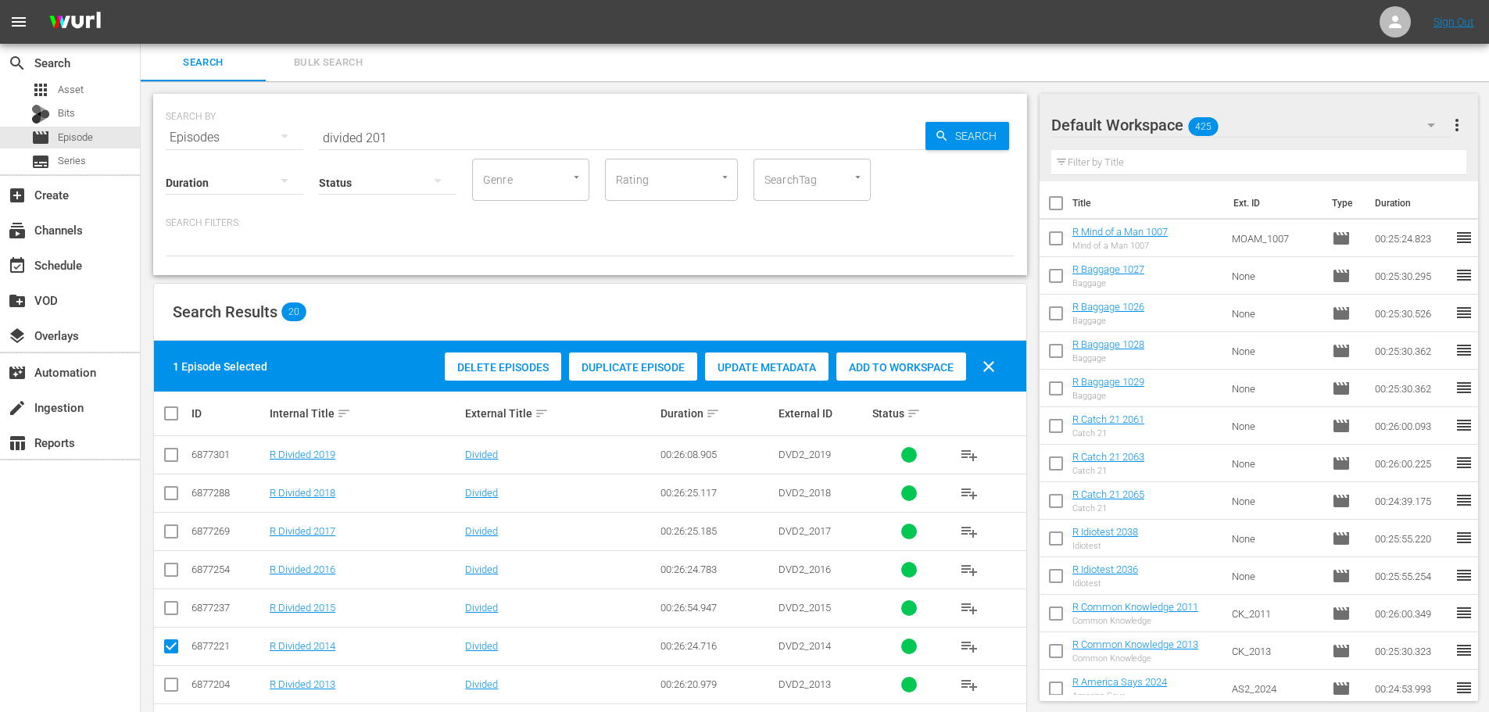
click at [159, 604] on td at bounding box center [171, 608] width 35 height 38
click at [166, 604] on input "checkbox" at bounding box center [171, 611] width 19 height 19
checkbox input "true"
click at [929, 353] on div "Add to Workspace" at bounding box center [902, 368] width 130 height 30
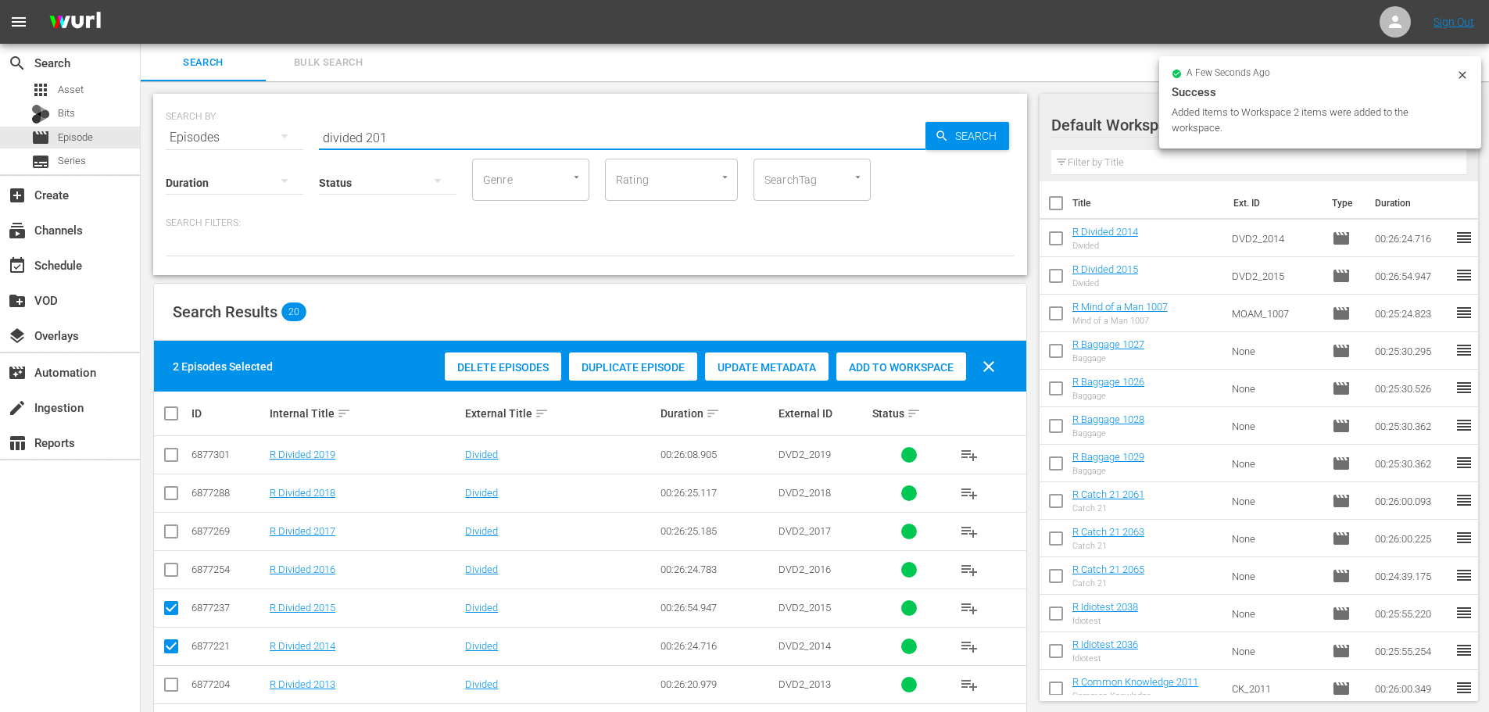
drag, startPoint x: 522, startPoint y: 146, endPoint x: 162, endPoint y: 124, distance: 361.1
click at [162, 124] on div "SEARCH BY Search By Episodes Search ID, Title, Description, Keywords, or Catego…" at bounding box center [590, 184] width 874 height 181
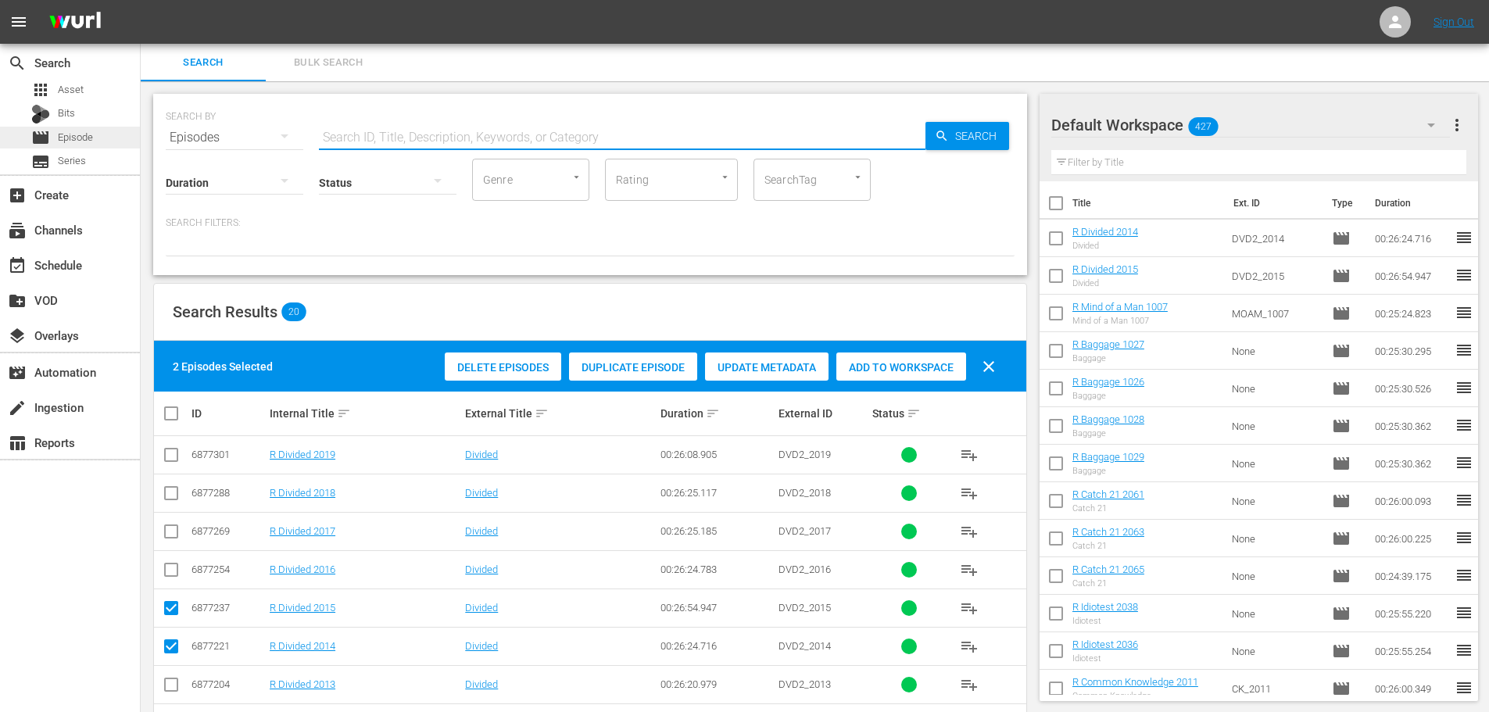
type input "\"
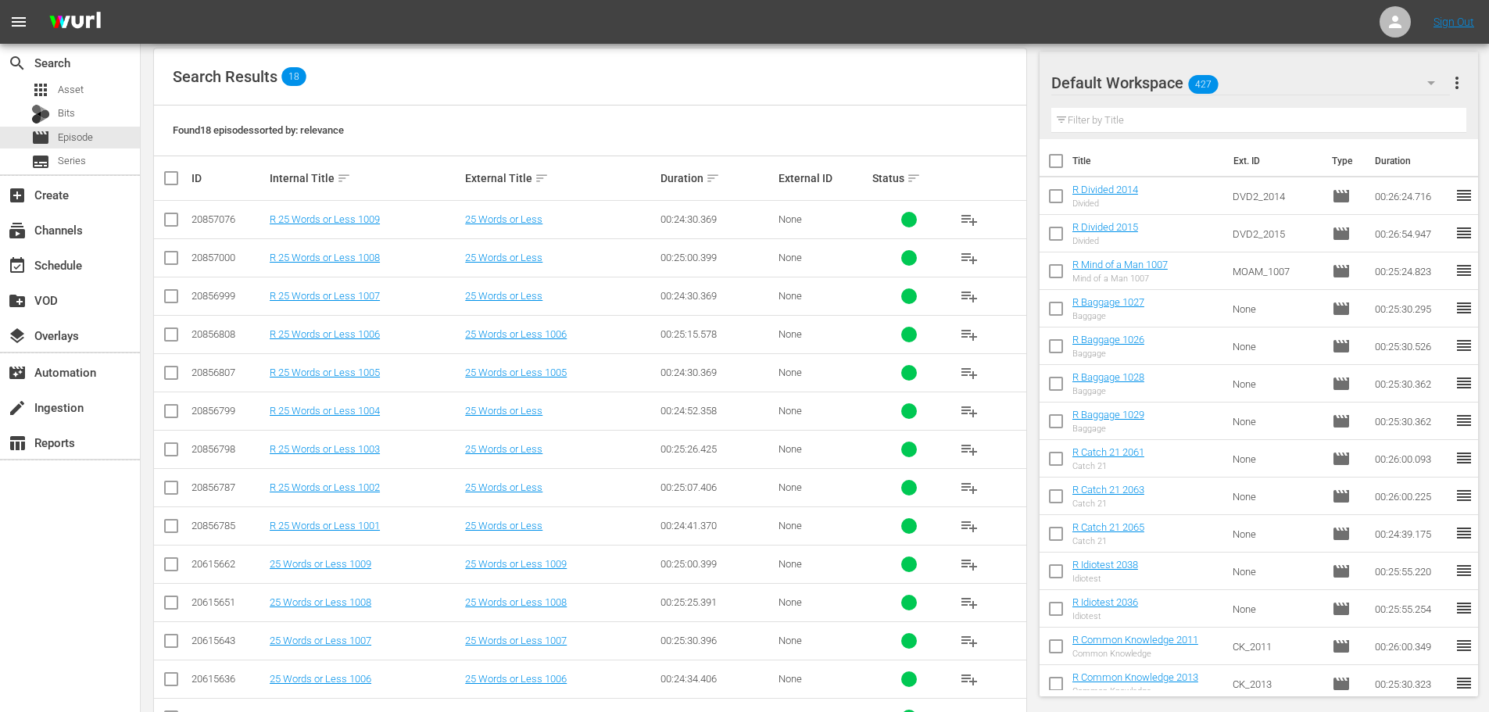
scroll to position [236, 0]
type input "25 words 100"
click at [159, 486] on td at bounding box center [171, 487] width 35 height 38
click at [166, 486] on input "checkbox" at bounding box center [171, 490] width 19 height 19
checkbox input "true"
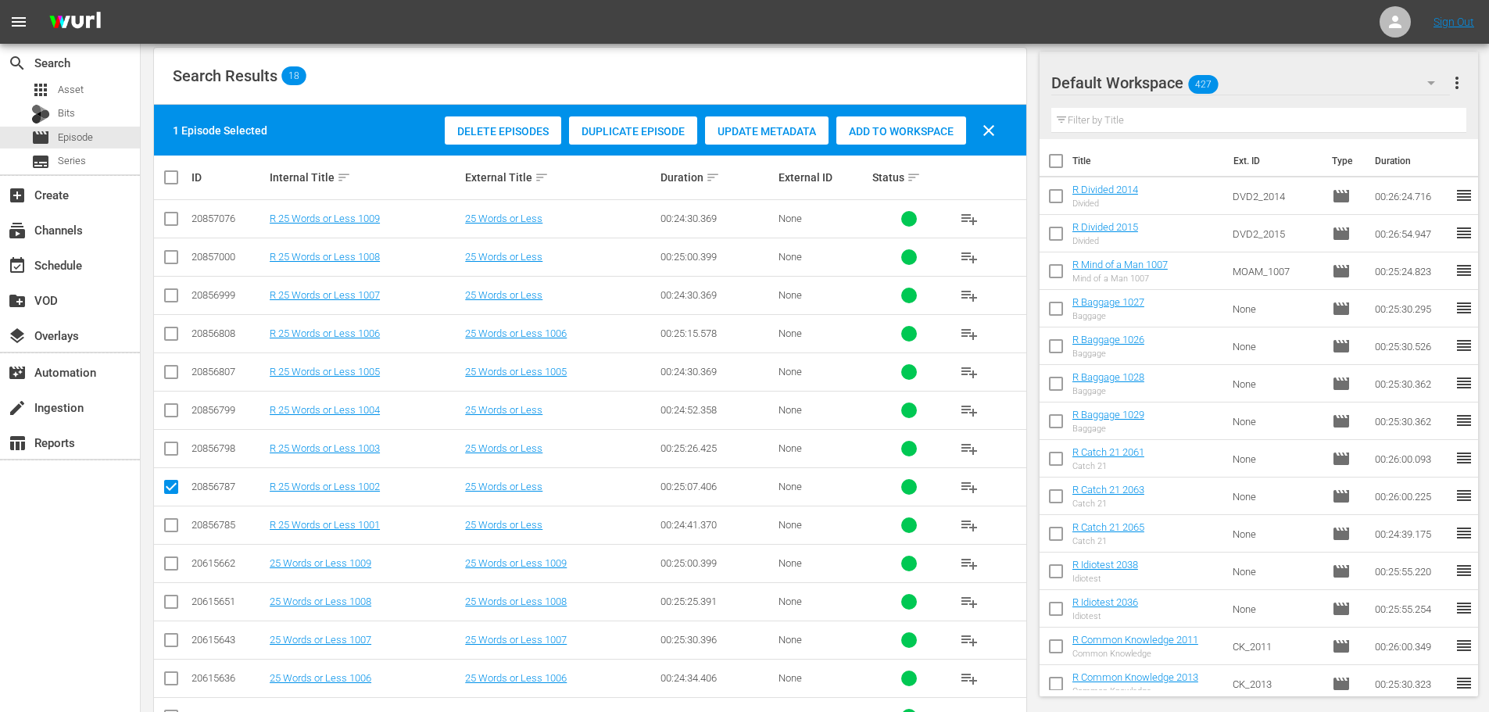
click at [167, 533] on input "checkbox" at bounding box center [171, 528] width 19 height 19
checkbox input "true"
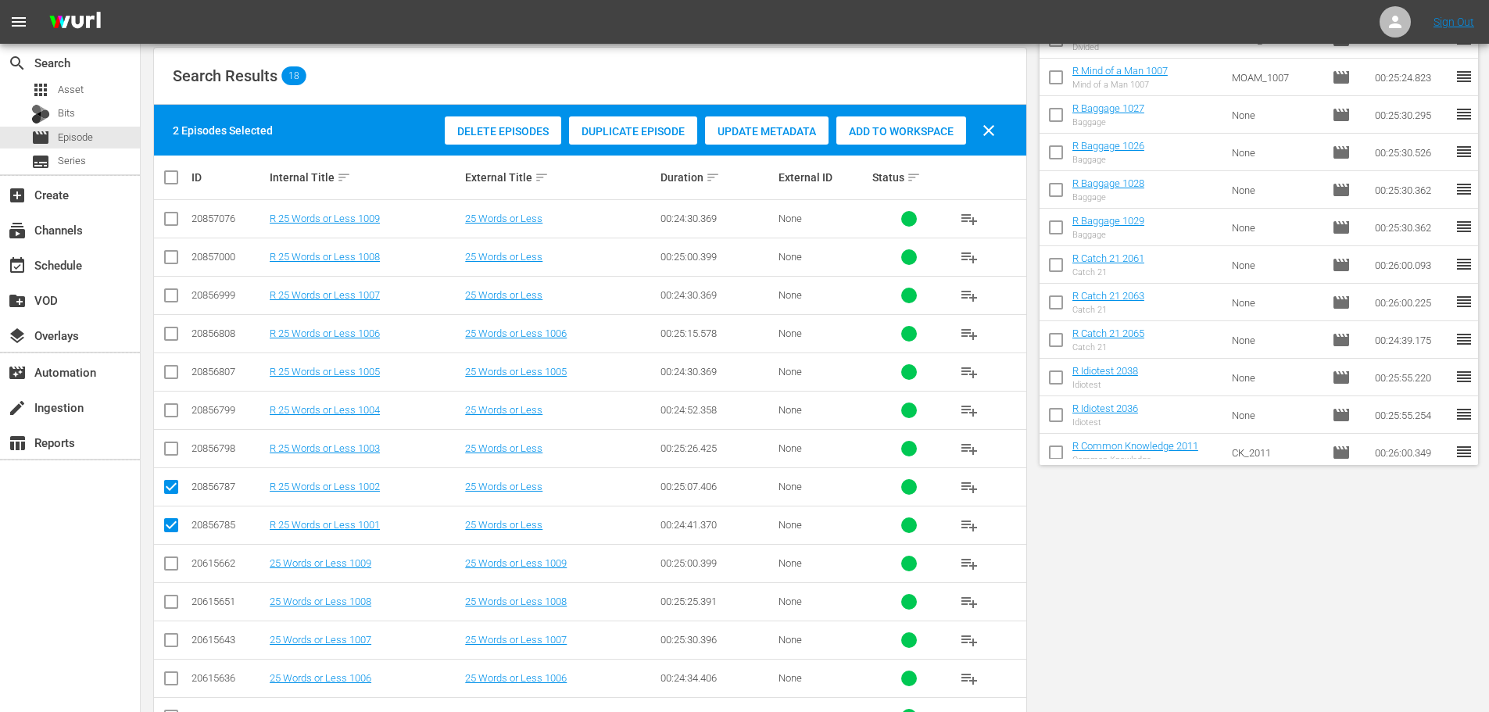
scroll to position [0, 0]
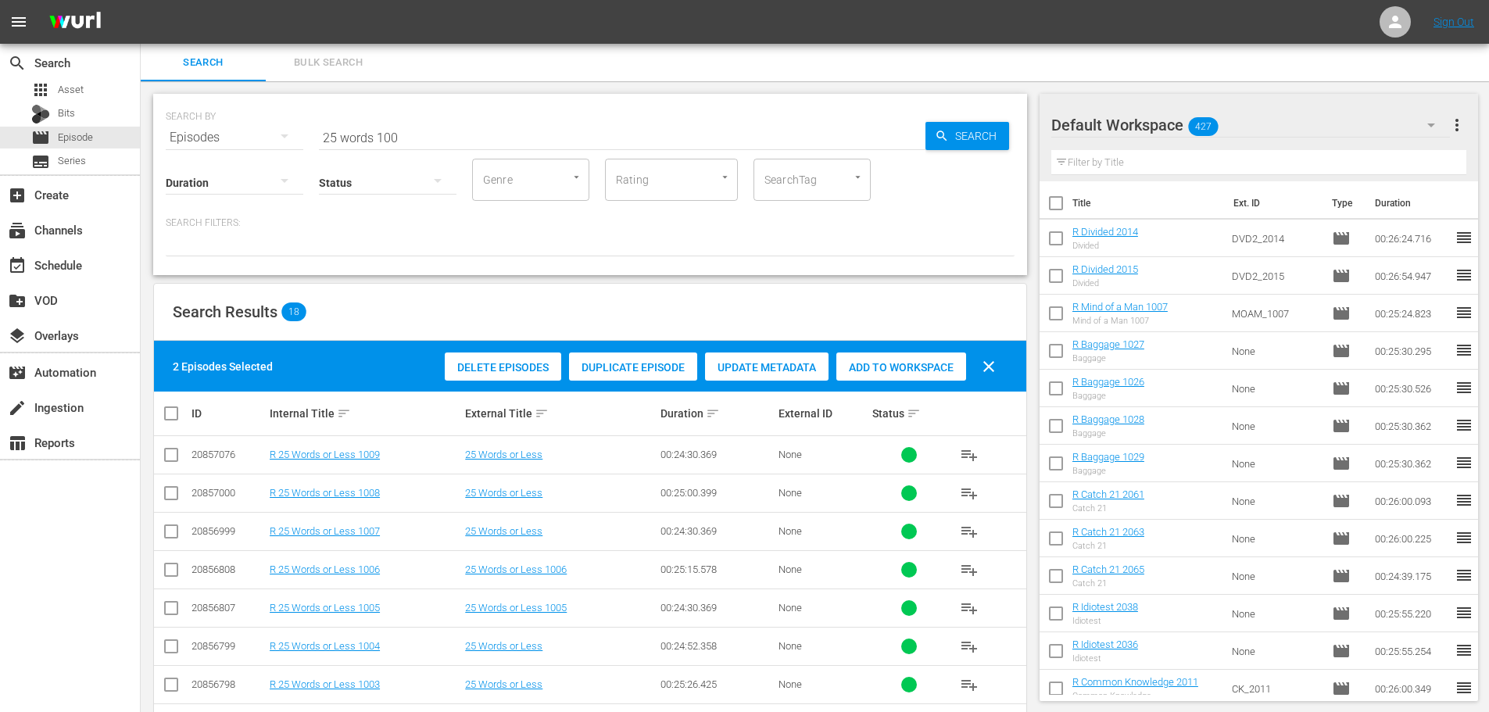
click at [903, 363] on span "Add to Workspace" at bounding box center [902, 367] width 130 height 13
drag, startPoint x: 421, startPoint y: 121, endPoint x: 0, endPoint y: 108, distance: 420.8
click at [141, 0] on div "search Search apps Asset Bits movie Episode subtitles Series add_box Create sub…" at bounding box center [815, 0] width 1349 height 0
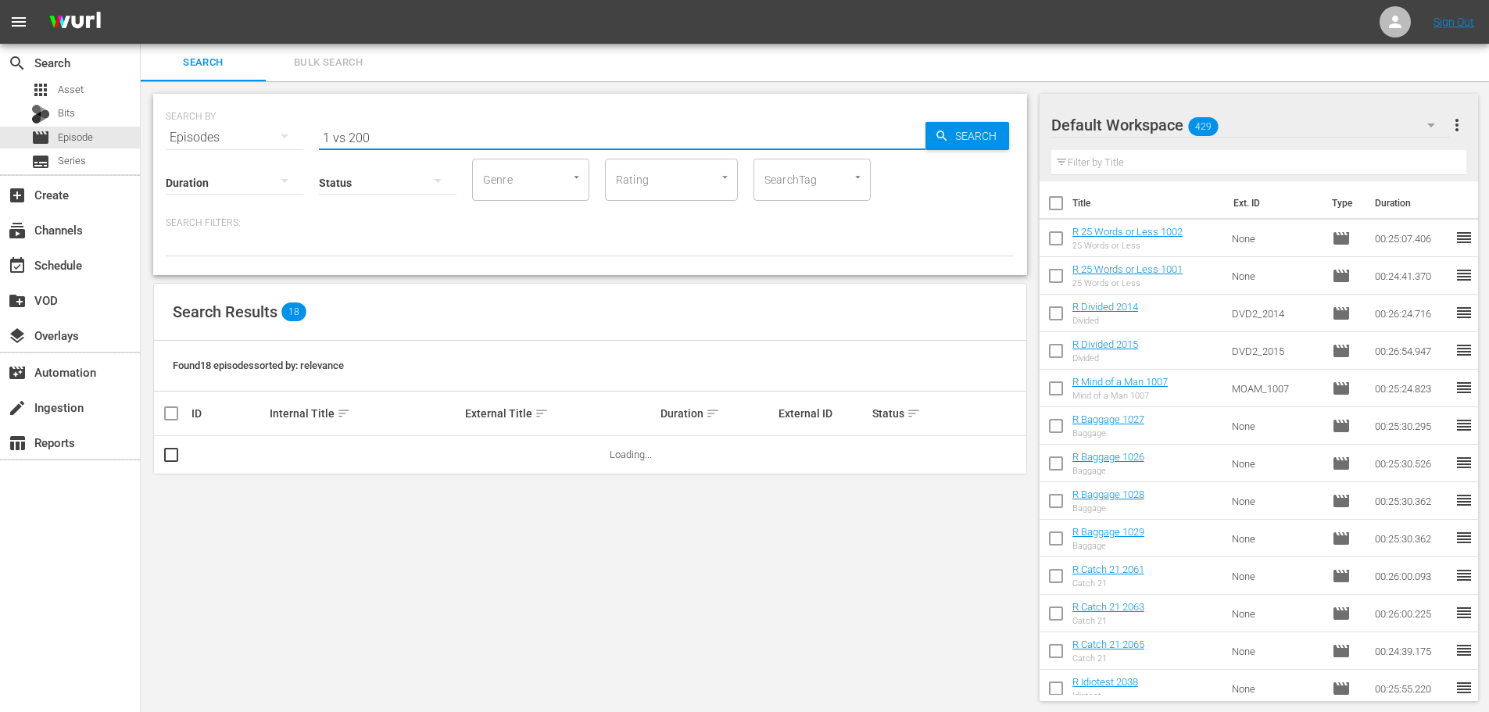
scroll to position [156, 0]
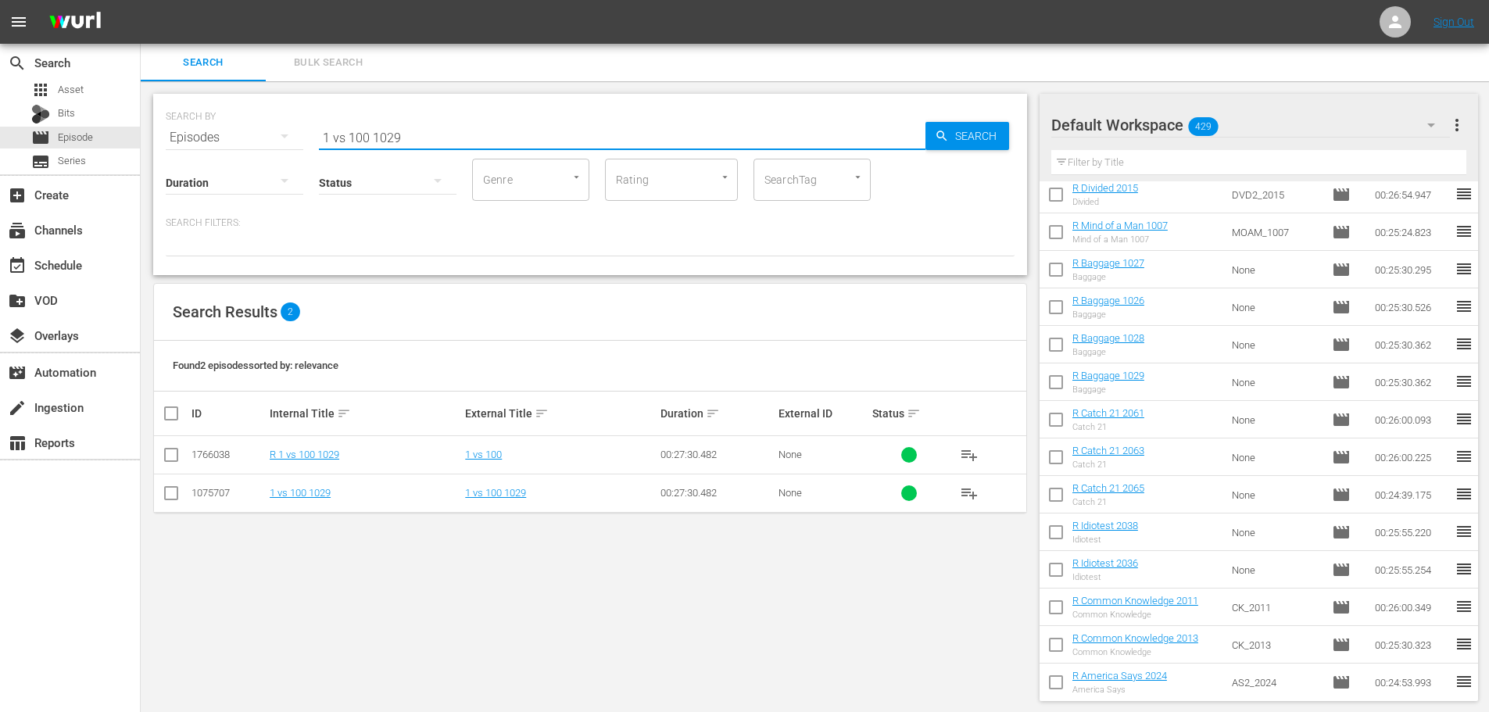
type input "1 vs 100 1029"
click at [174, 455] on input "checkbox" at bounding box center [171, 458] width 19 height 19
checkbox input "true"
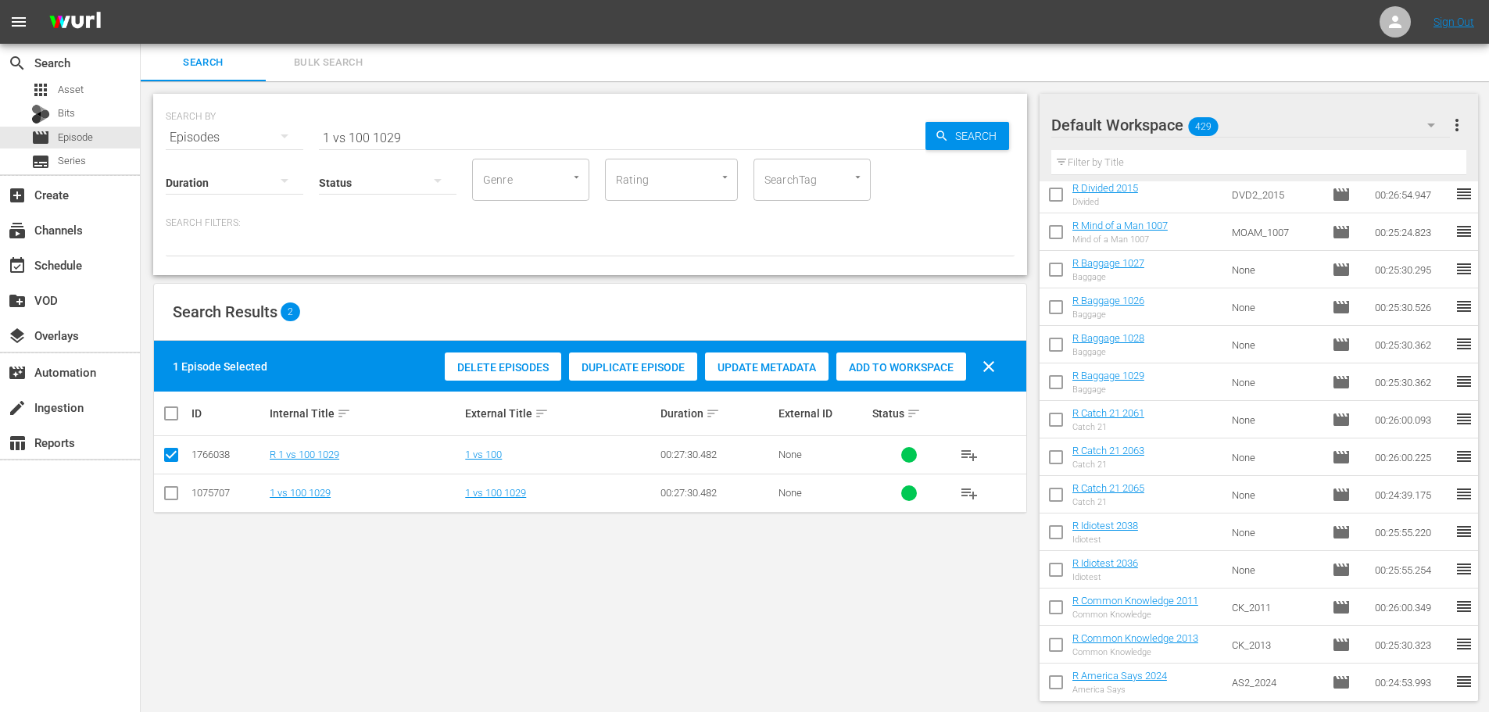
click at [876, 376] on div "Add to Workspace" at bounding box center [902, 368] width 130 height 30
drag, startPoint x: 482, startPoint y: 141, endPoint x: 48, endPoint y: 20, distance: 450.3
click at [238, 102] on div "SEARCH BY Search By Episodes Search ID, Title, Description, Keywords, or Catego…" at bounding box center [590, 128] width 849 height 56
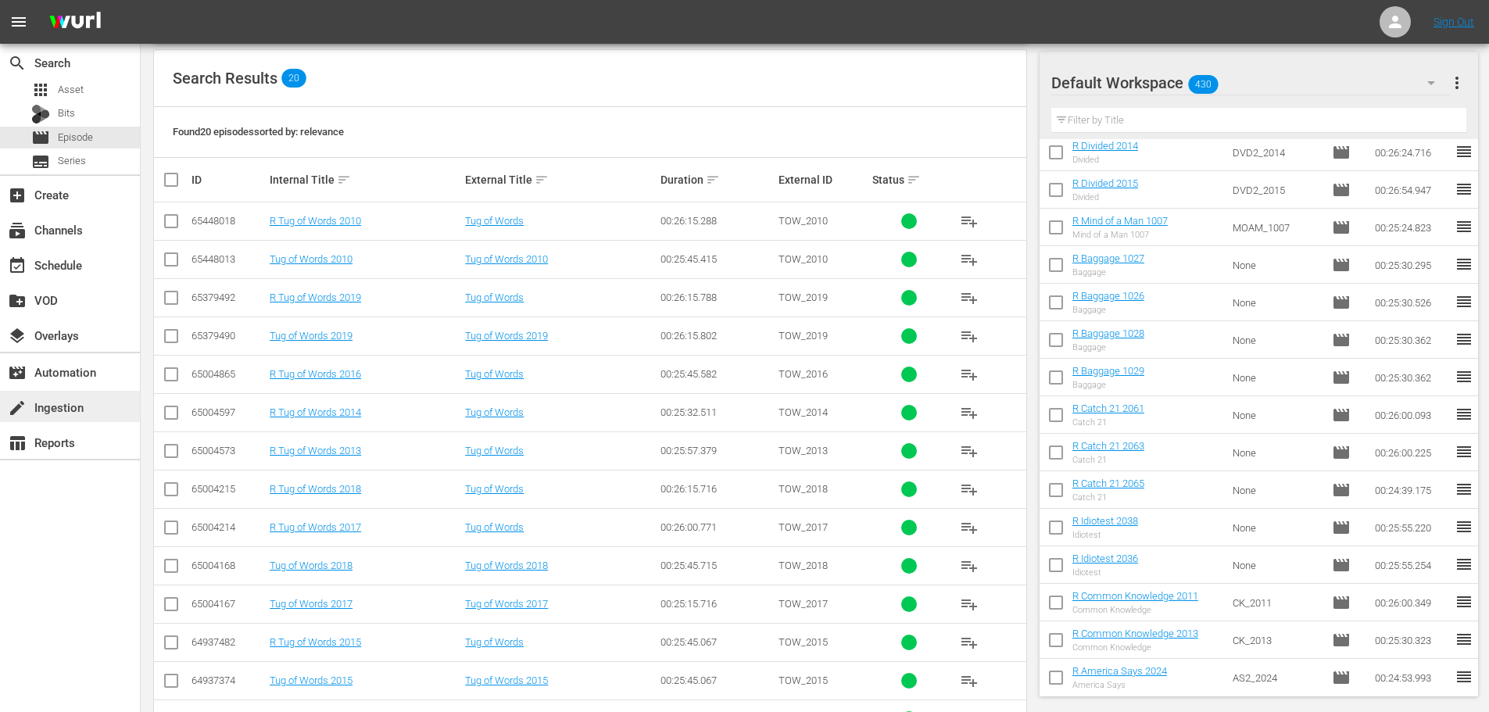
scroll to position [235, 0]
type input "tug 201"
click at [174, 416] on input "checkbox" at bounding box center [171, 415] width 19 height 19
checkbox input "true"
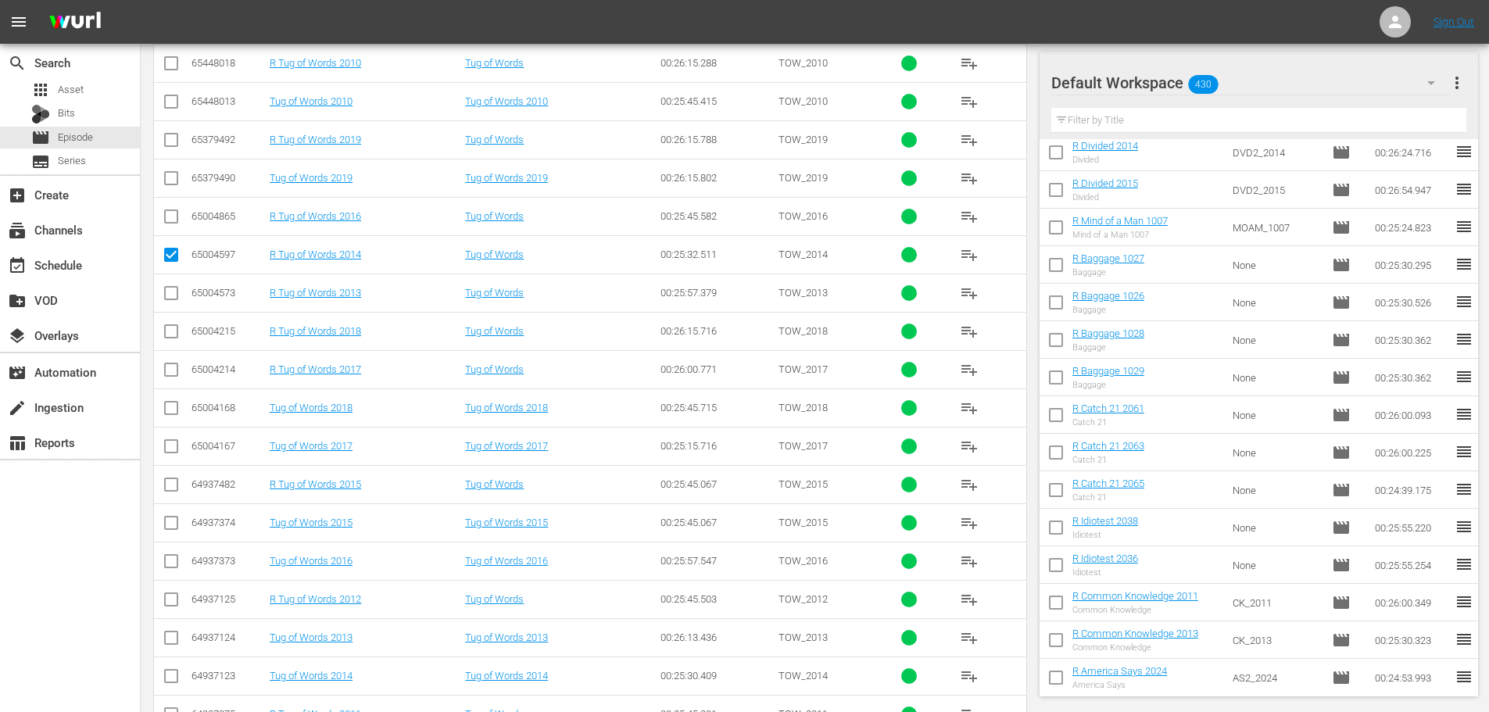
scroll to position [469, 0]
click at [174, 527] on input "checkbox" at bounding box center [171, 525] width 19 height 19
checkbox input "true"
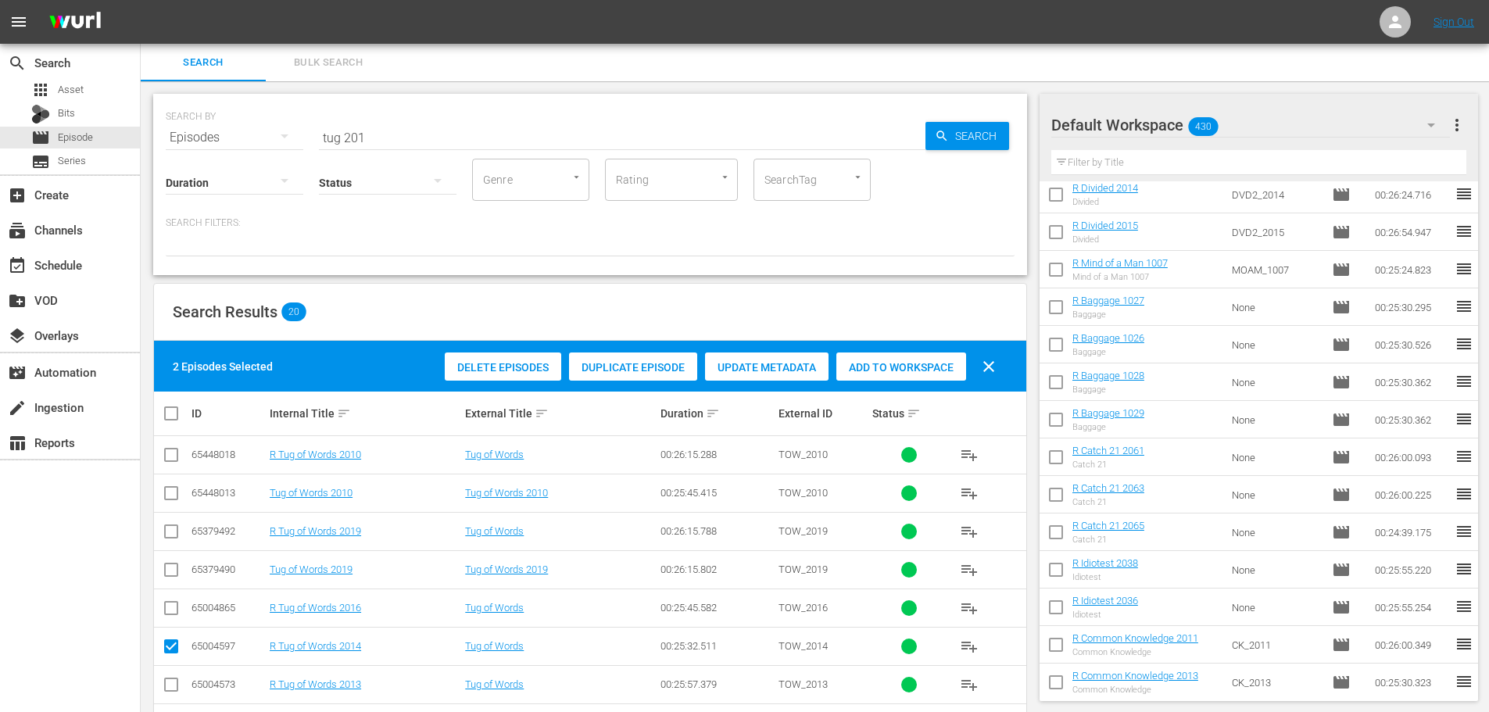
click at [922, 357] on div "Add to Workspace" at bounding box center [902, 368] width 130 height 30
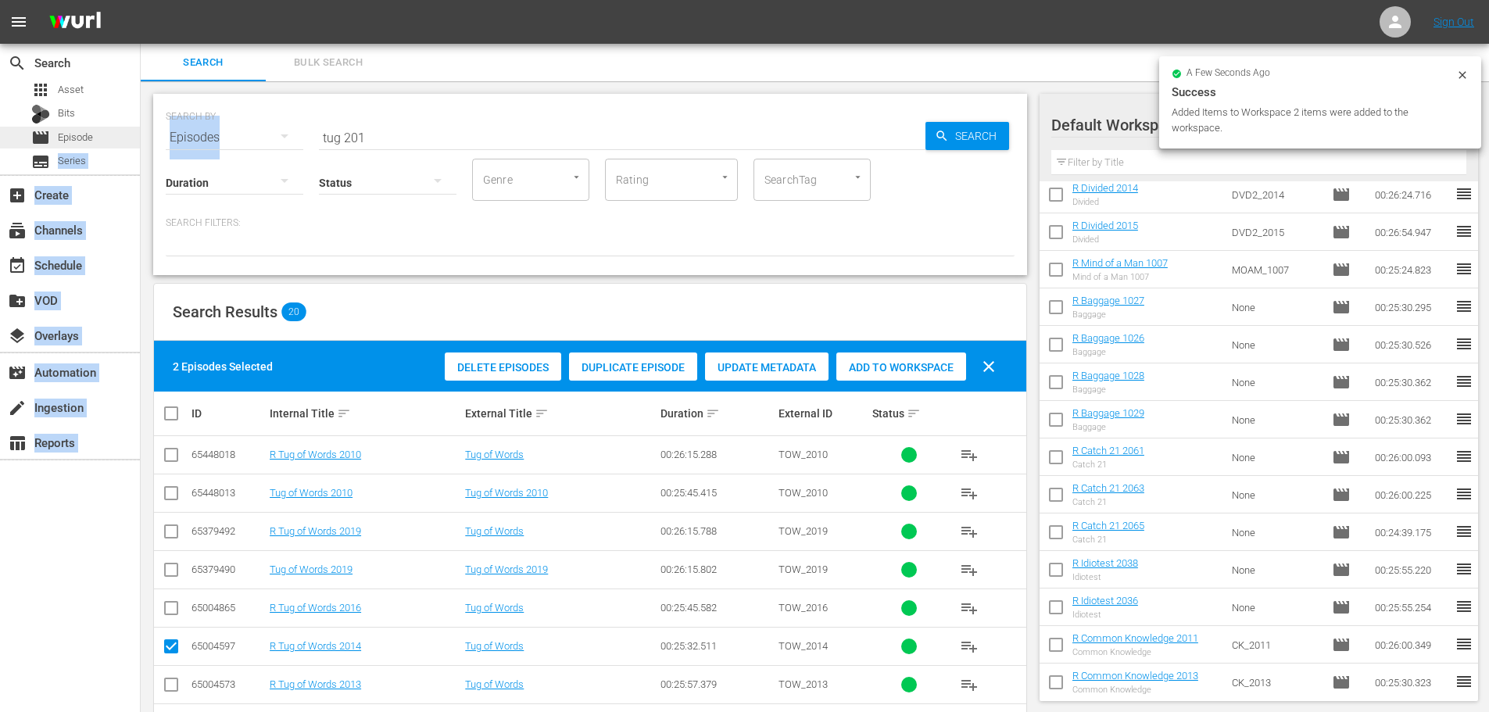
drag, startPoint x: 285, startPoint y: 124, endPoint x: 137, endPoint y: 138, distance: 148.4
click at [141, 0] on div "search Search apps Asset Bits movie Episode subtitles Series add_box Create sub…" at bounding box center [815, 0] width 1349 height 0
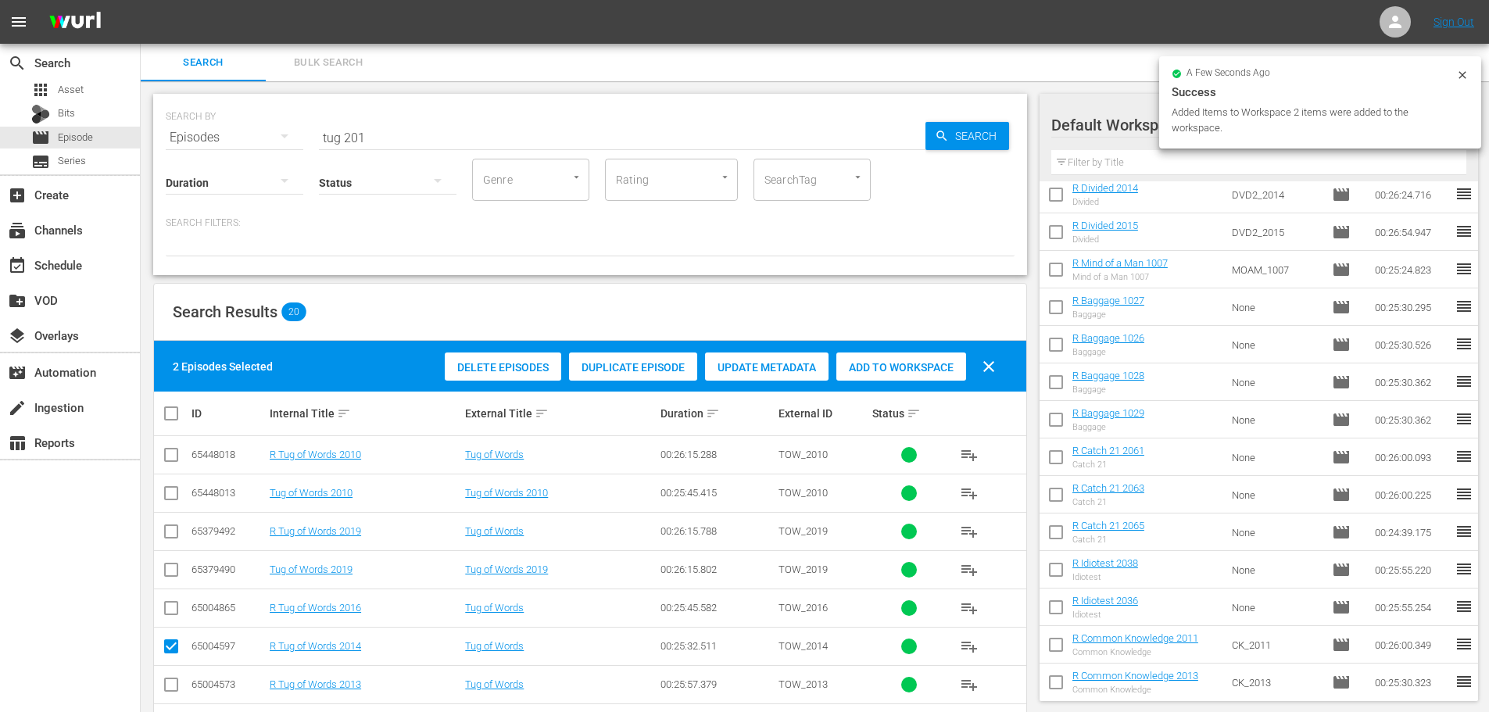
drag, startPoint x: 389, startPoint y: 131, endPoint x: 207, endPoint y: 135, distance: 182.2
click at [207, 135] on div "SEARCH BY Search By Episodes Search ID, Title, Description, Keywords, or Catego…" at bounding box center [590, 128] width 849 height 56
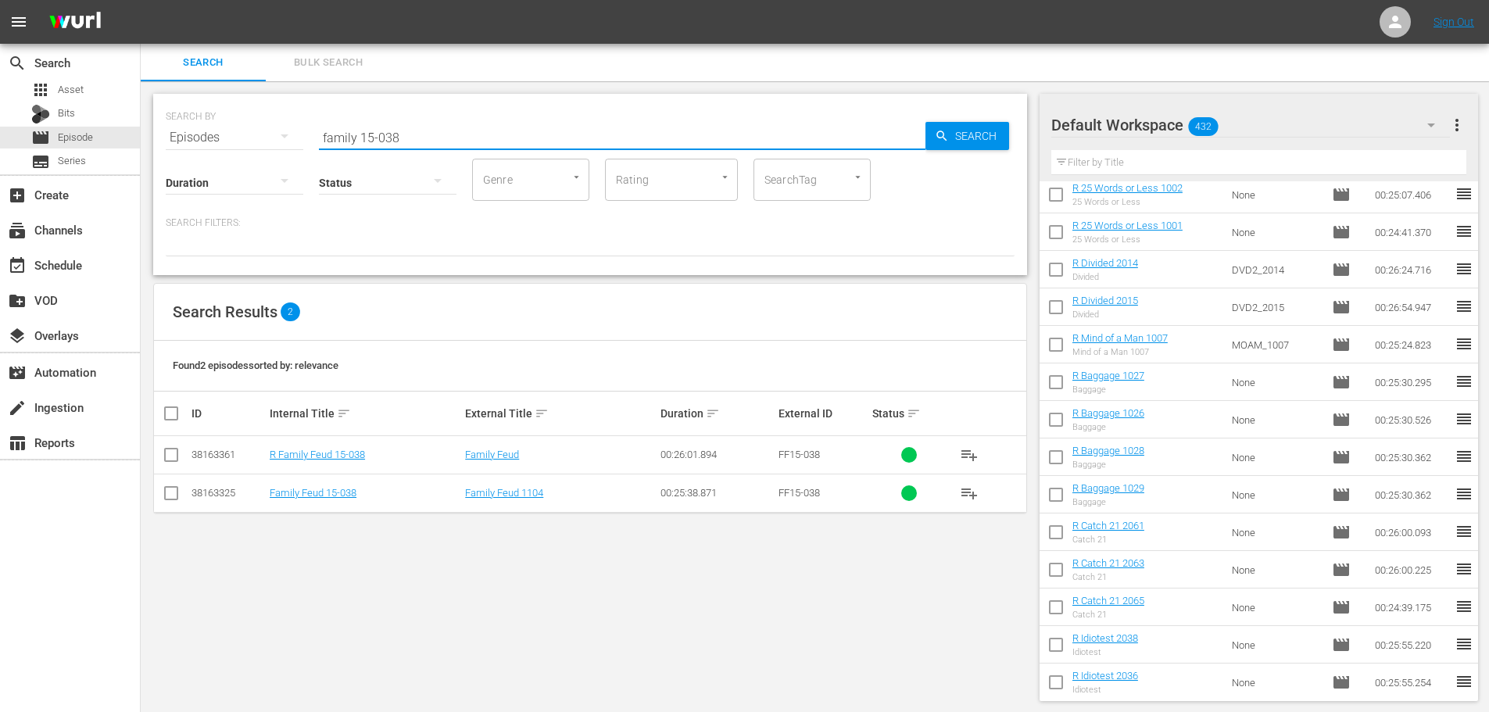
type input "family 15-038"
click at [167, 451] on input "checkbox" at bounding box center [171, 458] width 19 height 19
checkbox input "true"
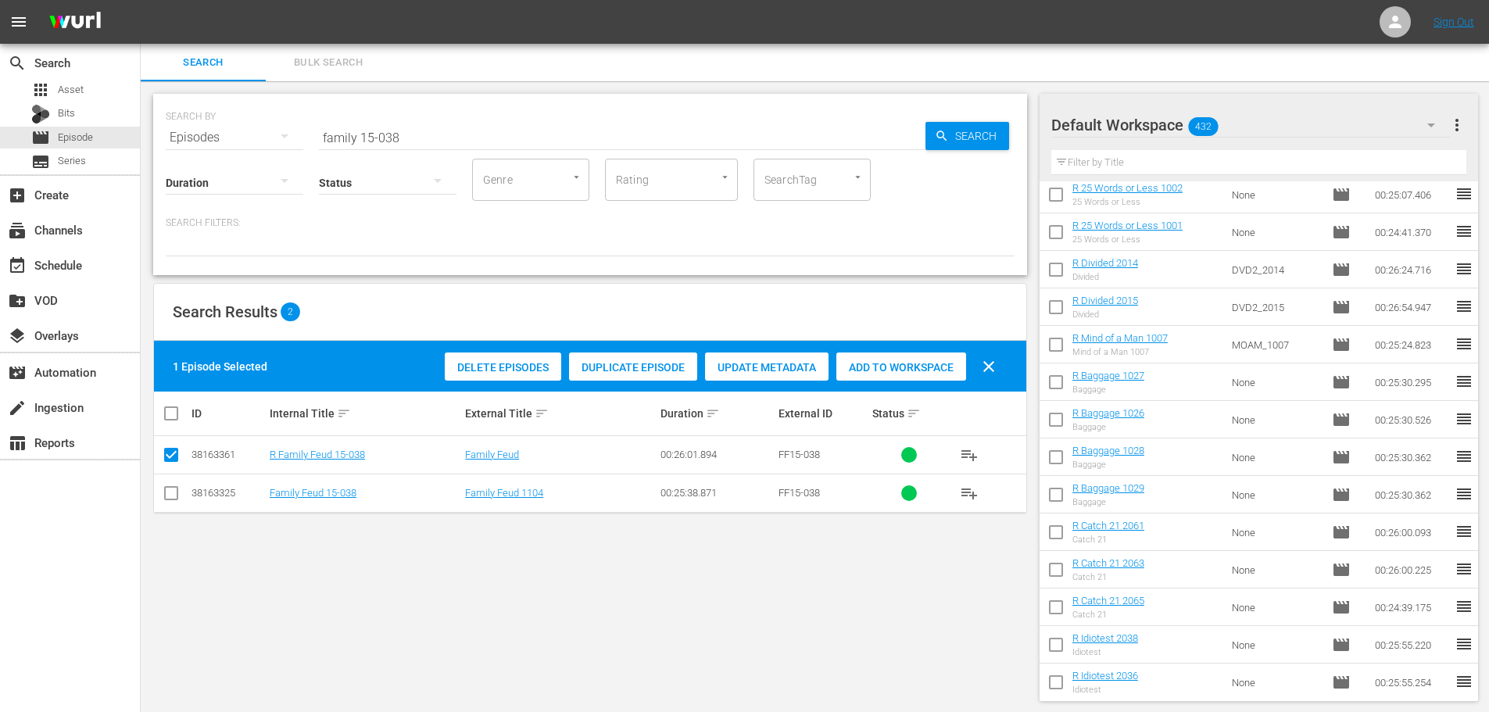
click at [884, 365] on span "Add to Workspace" at bounding box center [902, 367] width 130 height 13
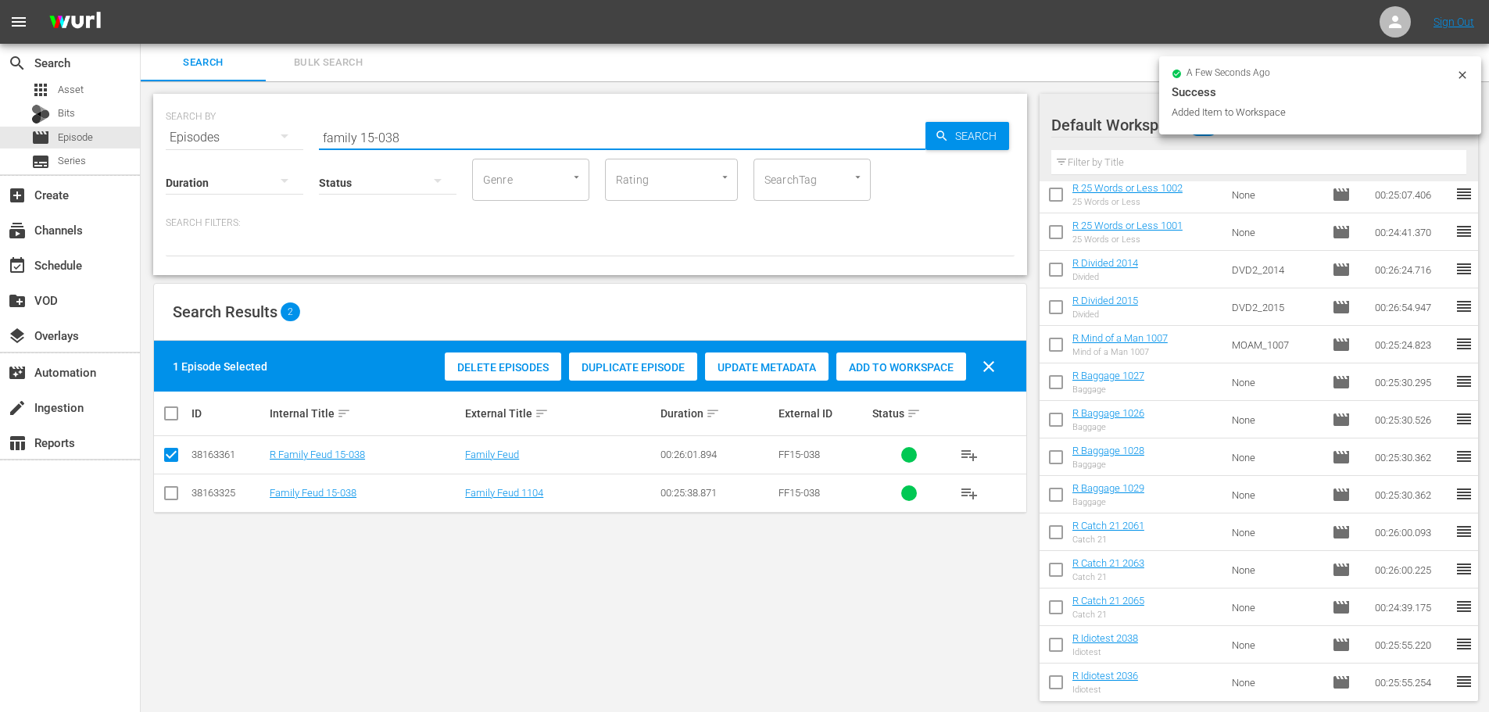
drag, startPoint x: 493, startPoint y: 124, endPoint x: 268, endPoint y: 117, distance: 225.3
click at [268, 117] on div "SEARCH BY Search By Episodes Search ID, Title, Description, Keywords, or Catego…" at bounding box center [590, 128] width 849 height 56
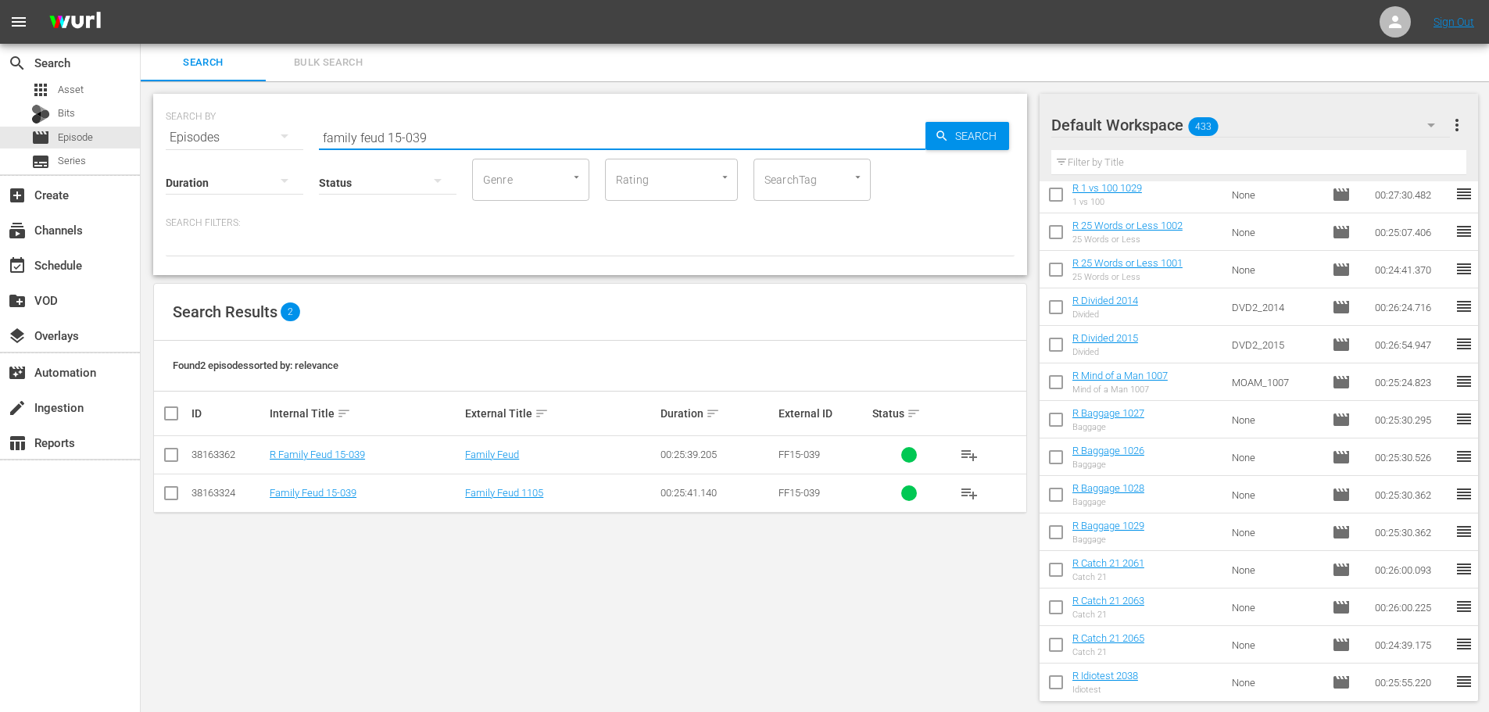
type input "family feud 15-039"
click at [175, 455] on input "checkbox" at bounding box center [171, 458] width 19 height 19
checkbox input "true"
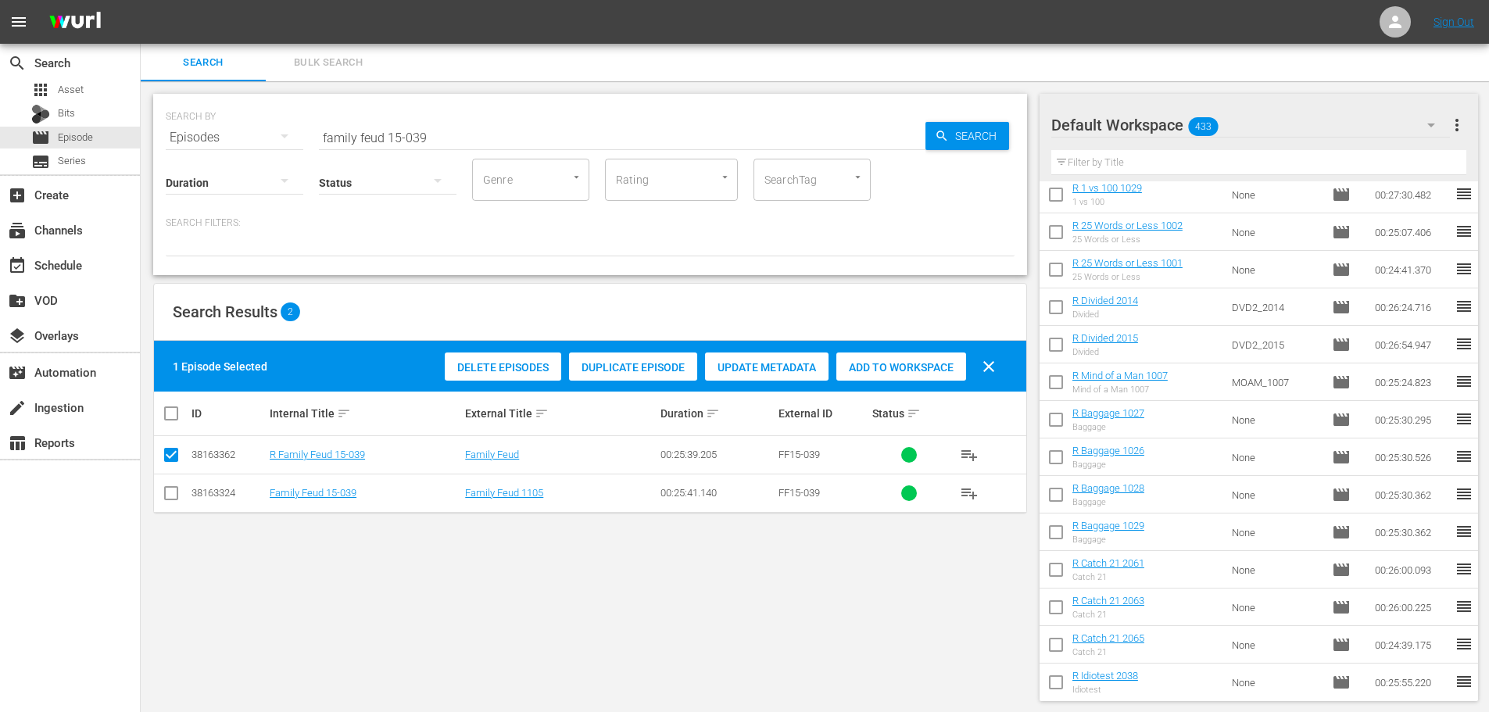
click at [918, 367] on span "Add to Workspace" at bounding box center [902, 367] width 130 height 13
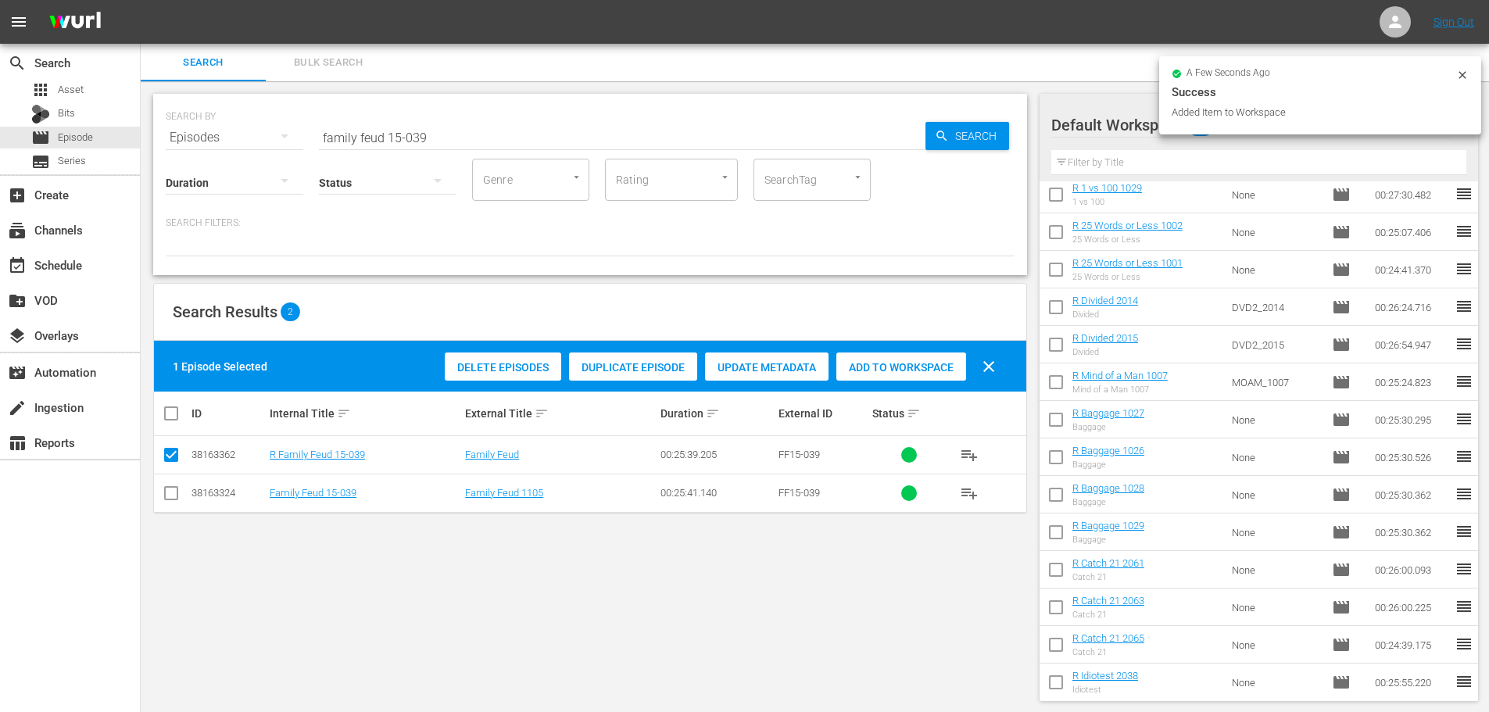
click at [371, 146] on div "SEARCH BY Search By Episodes Search ID, Title, Description, Keywords, or Catego…" at bounding box center [590, 184] width 874 height 181
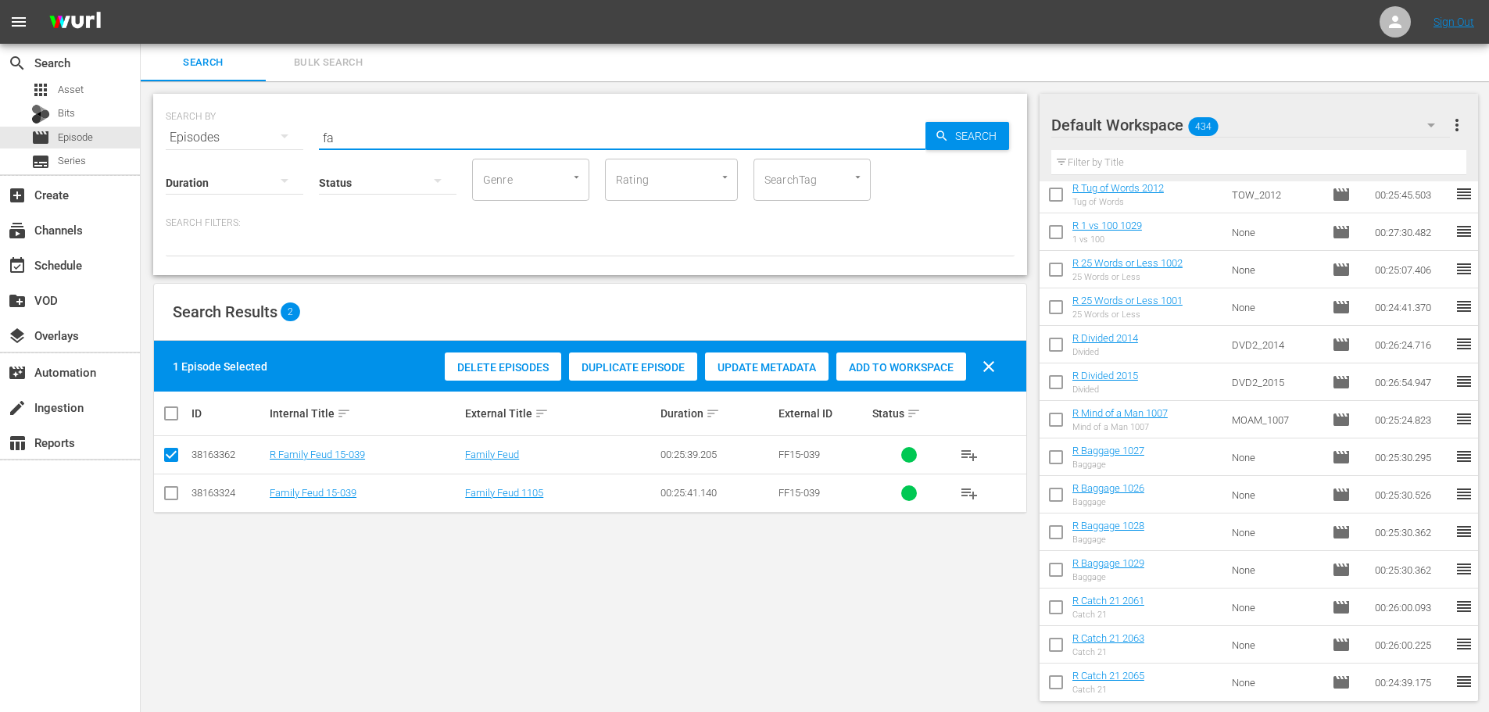
type input "f"
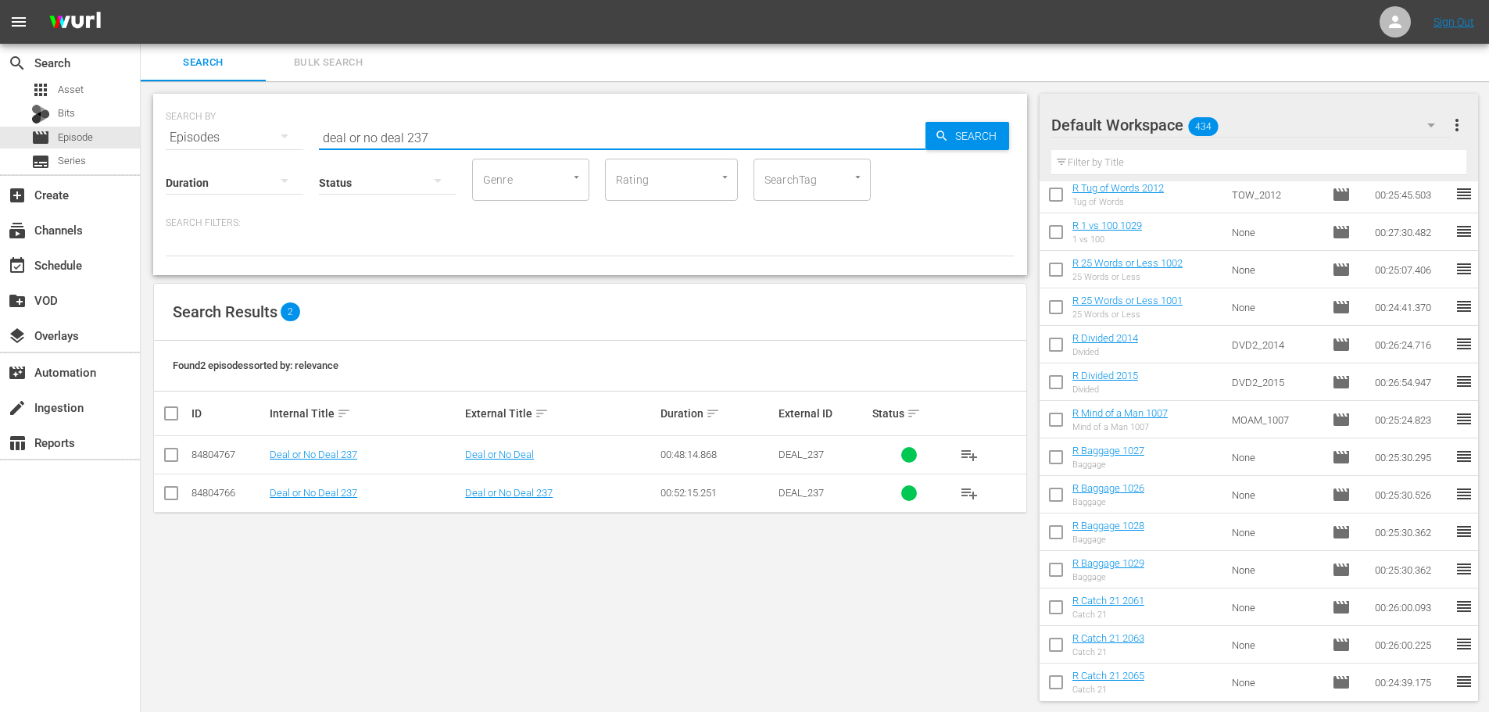
type input "deal or no deal 237"
click at [180, 449] on input "checkbox" at bounding box center [171, 458] width 19 height 19
checkbox input "true"
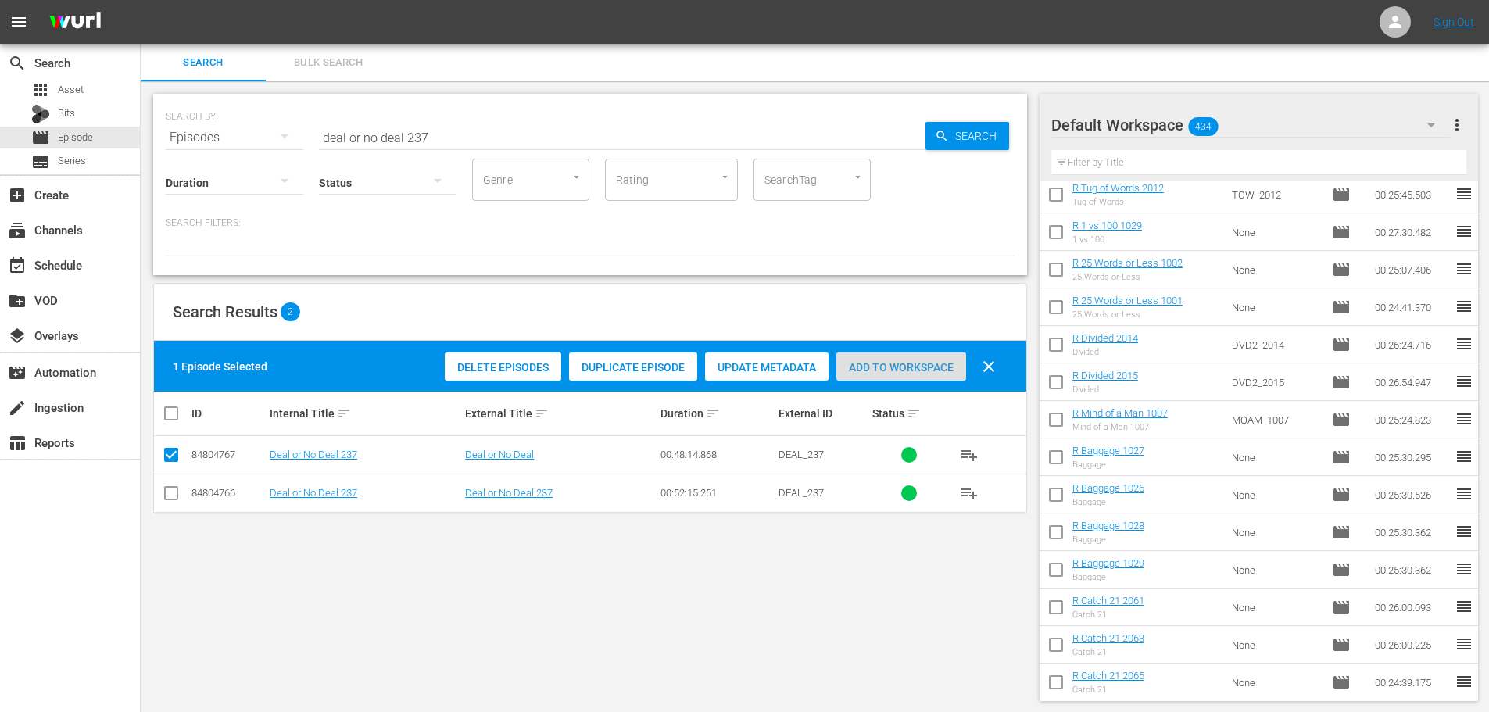
click at [915, 374] on div "Add to Workspace" at bounding box center [902, 368] width 130 height 30
click at [518, 124] on input "deal or no deal 237" at bounding box center [622, 138] width 607 height 38
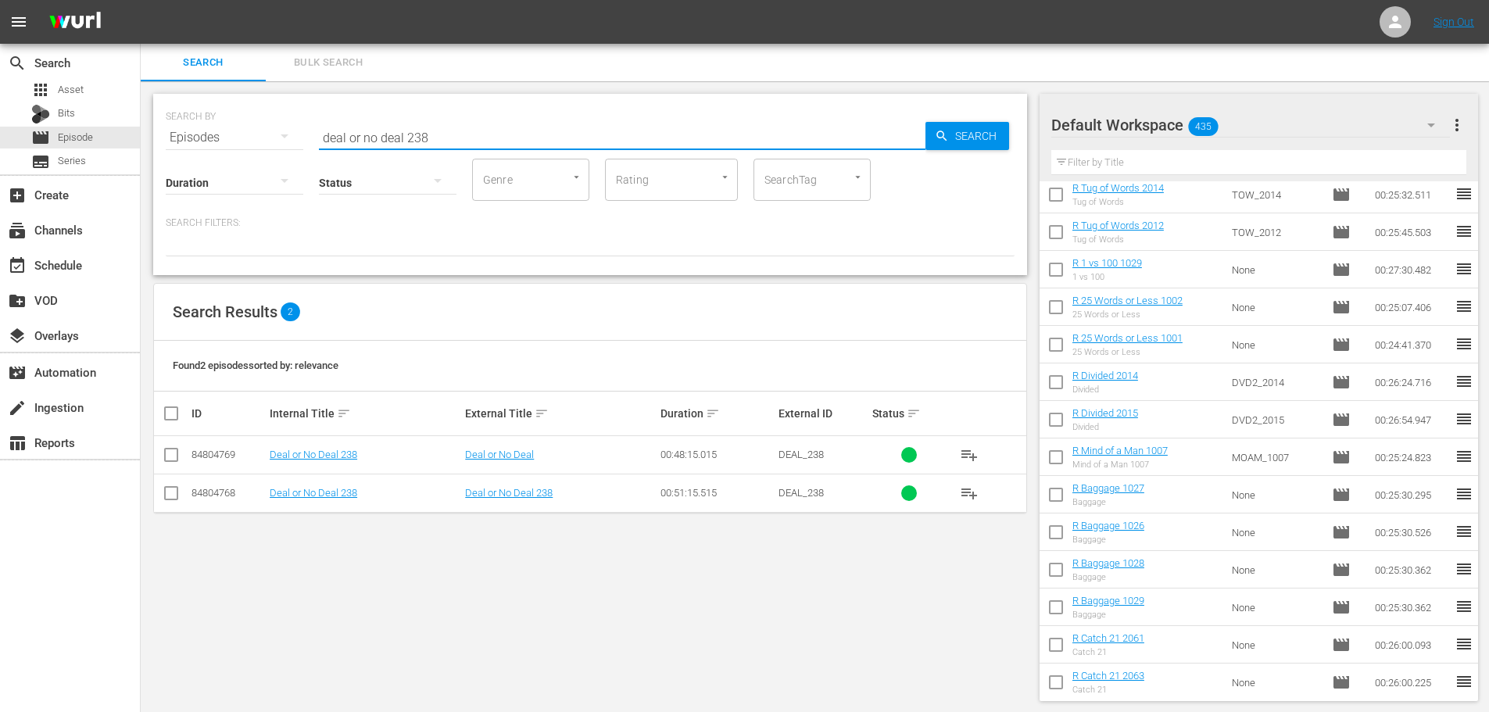
type input "deal or no deal 238"
click at [172, 450] on input "checkbox" at bounding box center [171, 458] width 19 height 19
checkbox input "true"
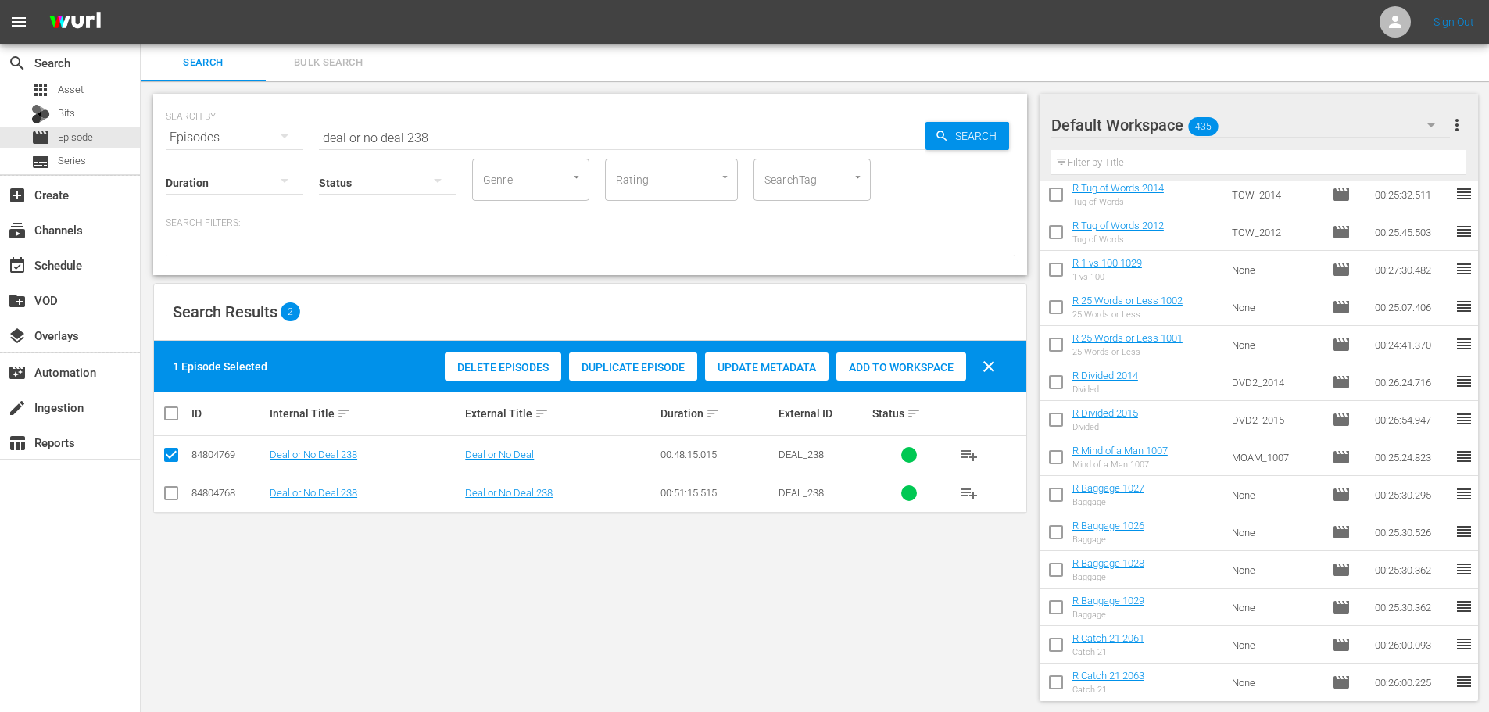
click at [889, 378] on div "Add to Workspace" at bounding box center [902, 368] width 130 height 30
click at [894, 378] on div "Add to Workspace" at bounding box center [902, 368] width 130 height 30
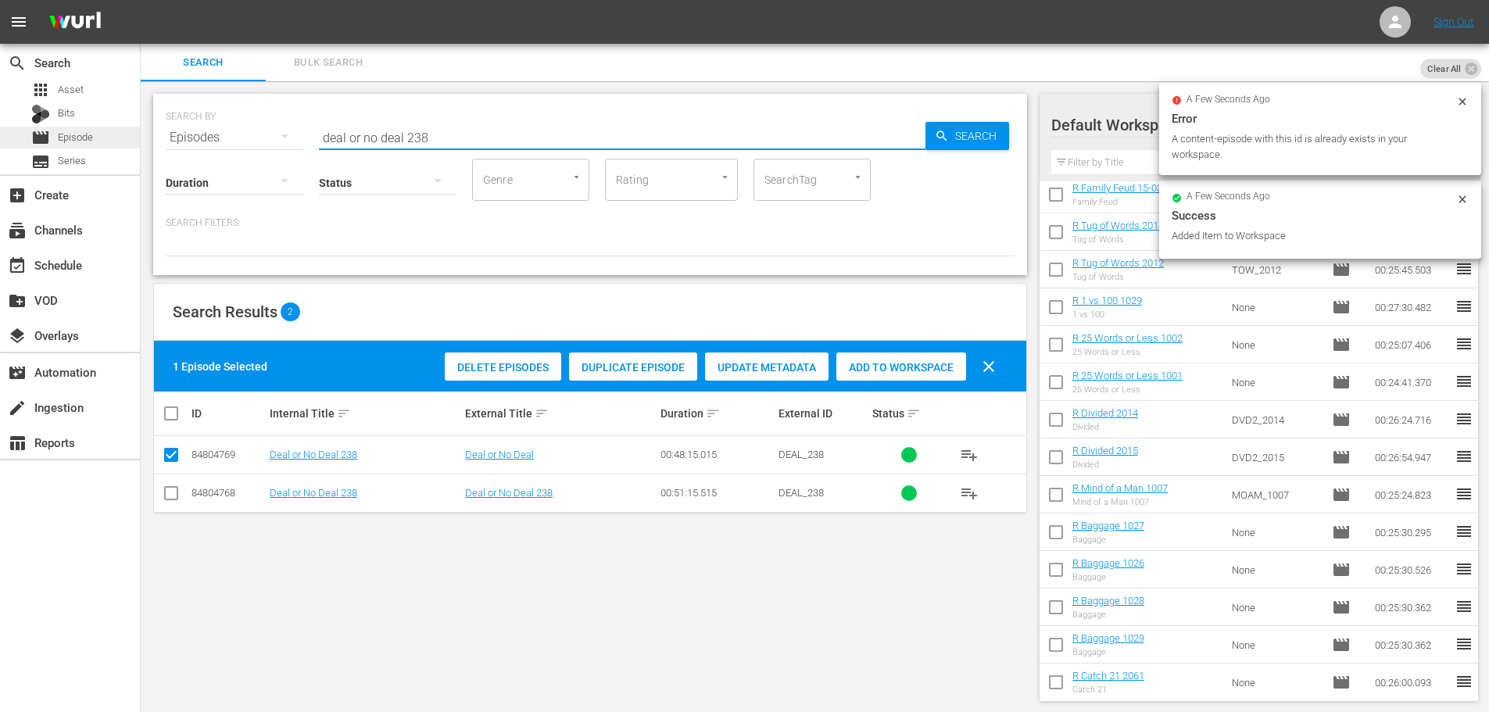
drag, startPoint x: 439, startPoint y: 136, endPoint x: 99, endPoint y: 133, distance: 340.1
click at [141, 0] on div "search Search apps Asset Bits movie Episode subtitles Series add_box Create sub…" at bounding box center [815, 0] width 1349 height 0
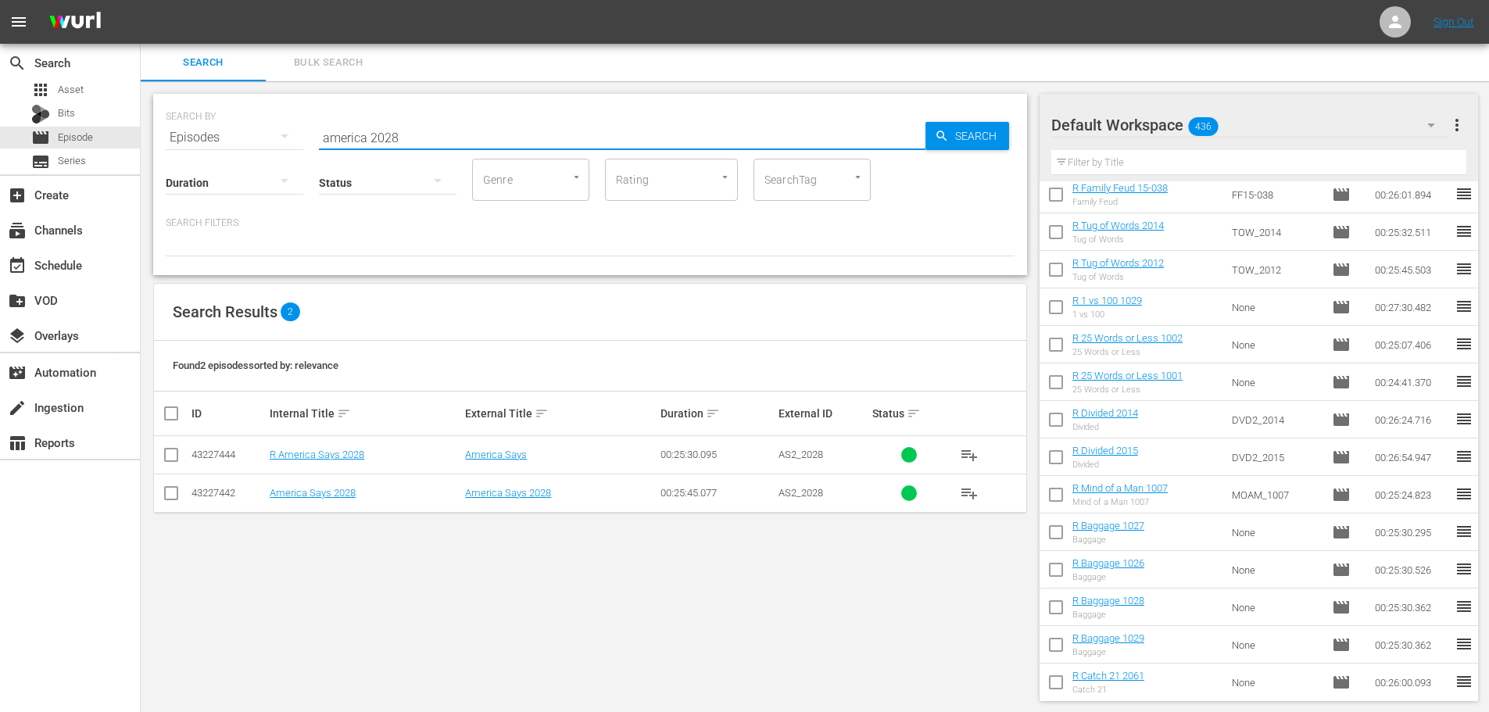
type input "america 2028"
click at [170, 460] on input "checkbox" at bounding box center [171, 458] width 19 height 19
checkbox input "true"
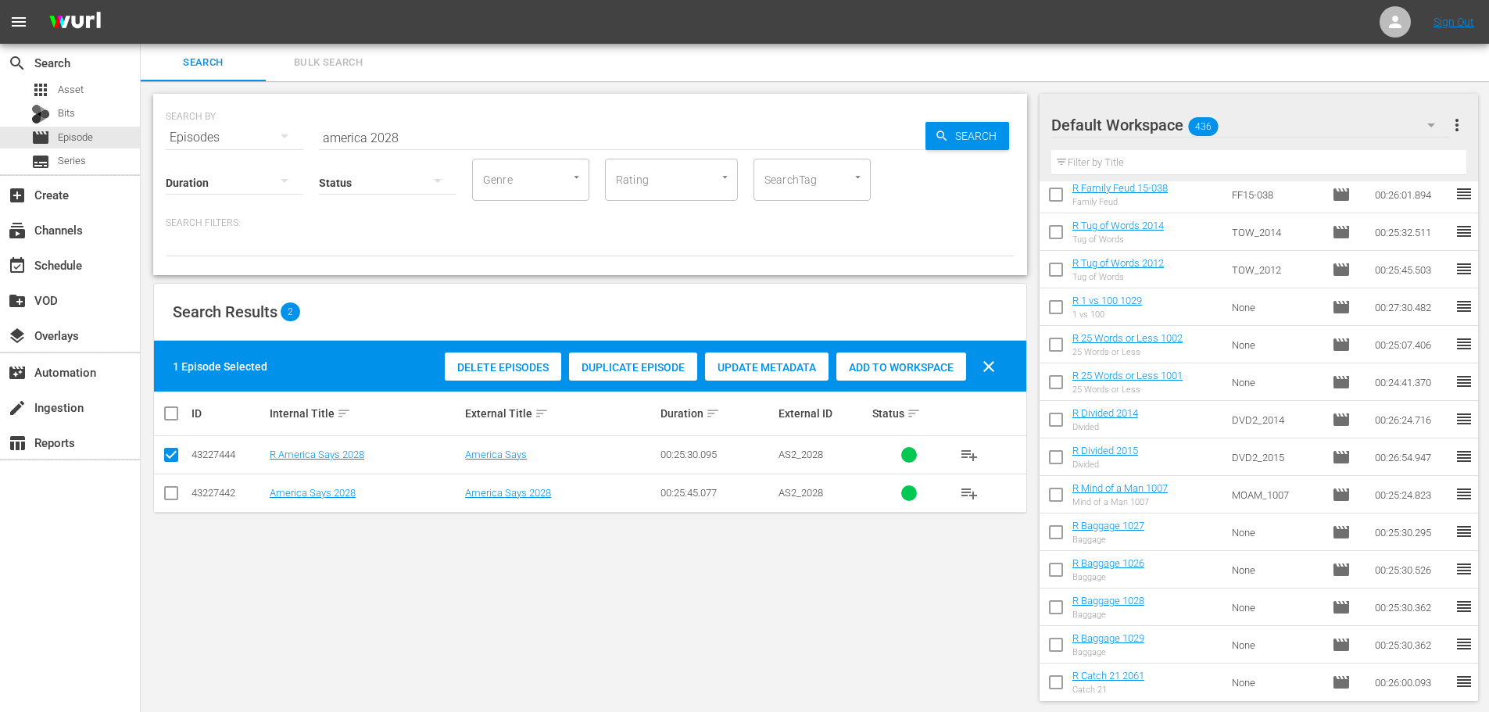
click at [892, 372] on span "Add to Workspace" at bounding box center [902, 367] width 130 height 13
click at [496, 138] on input "america 2028" at bounding box center [622, 138] width 607 height 38
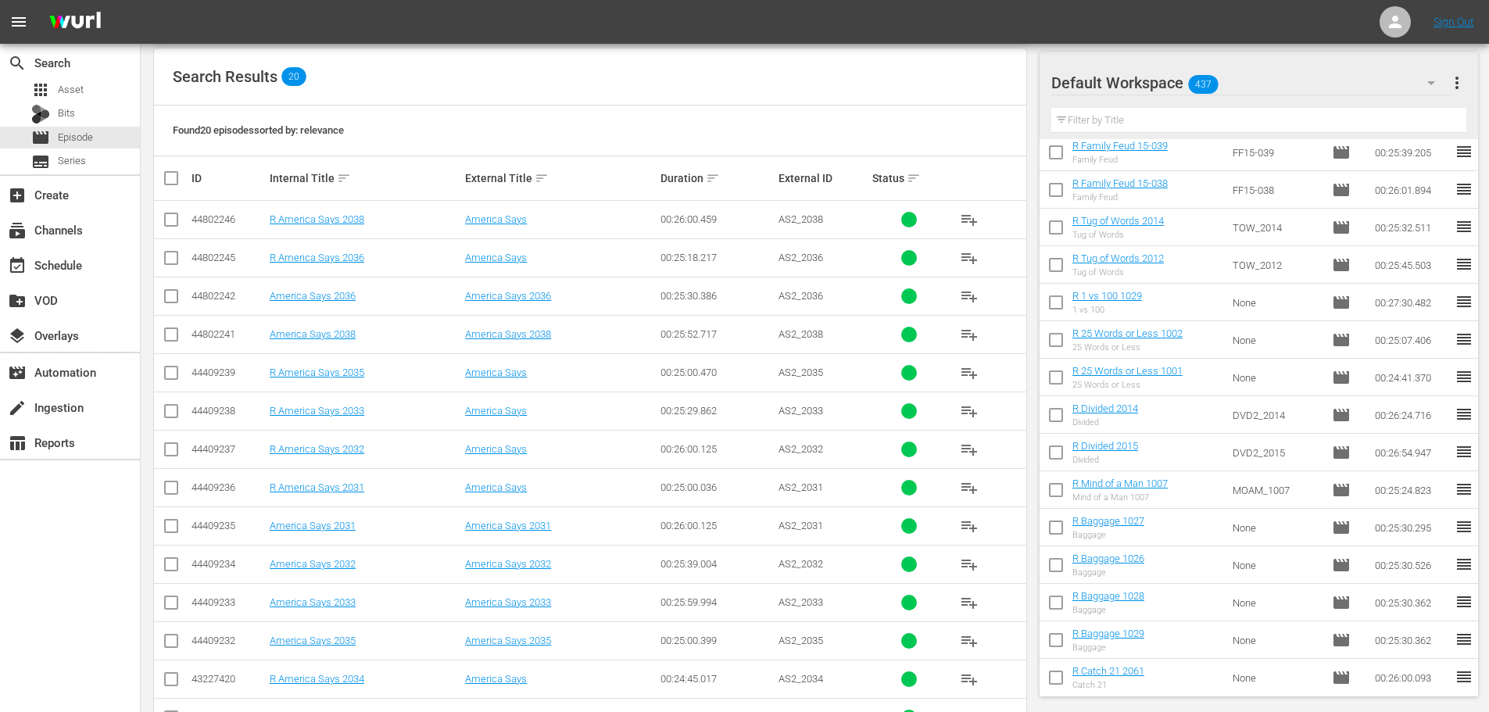
scroll to position [236, 0]
type input "america 203"
click at [163, 453] on input "checkbox" at bounding box center [171, 452] width 19 height 19
checkbox input "true"
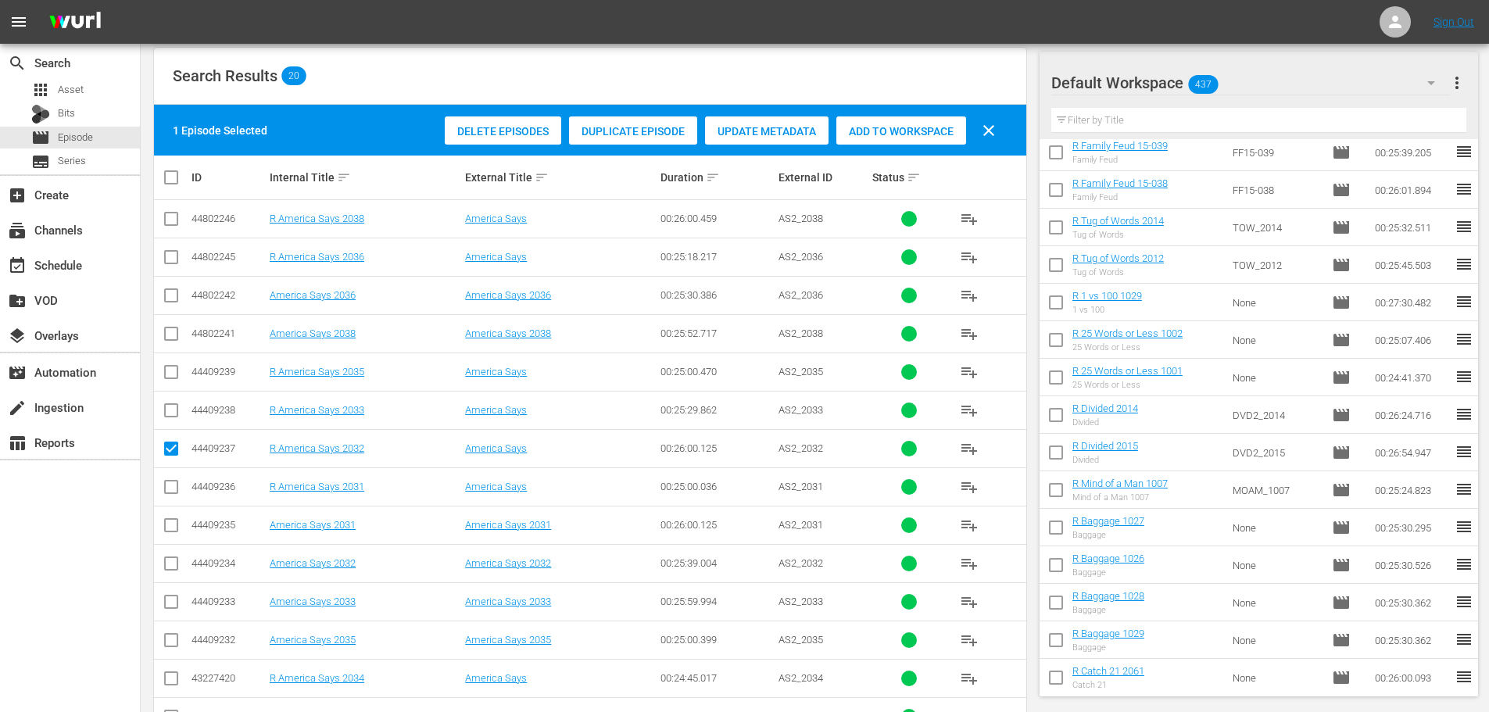
scroll to position [519, 0]
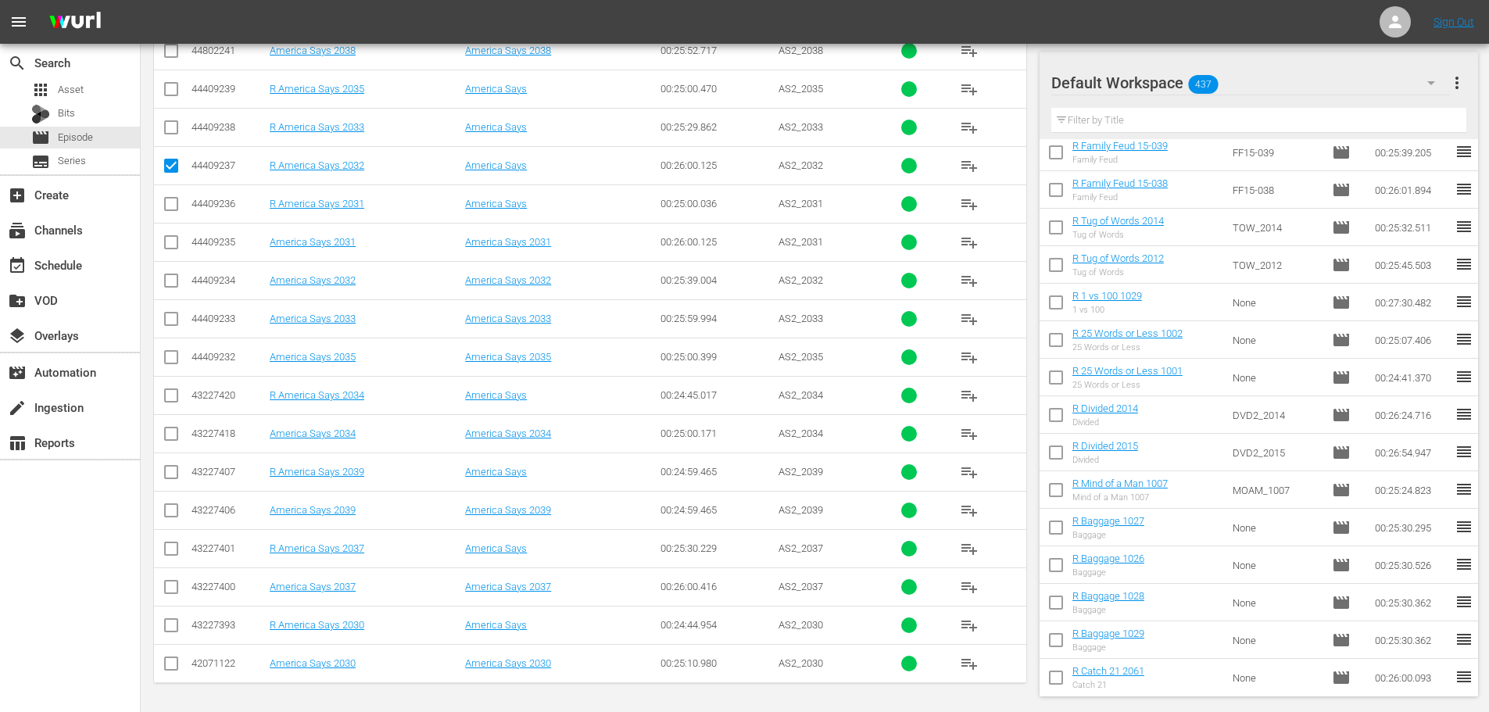
click at [174, 627] on input "checkbox" at bounding box center [171, 628] width 19 height 19
checkbox input "true"
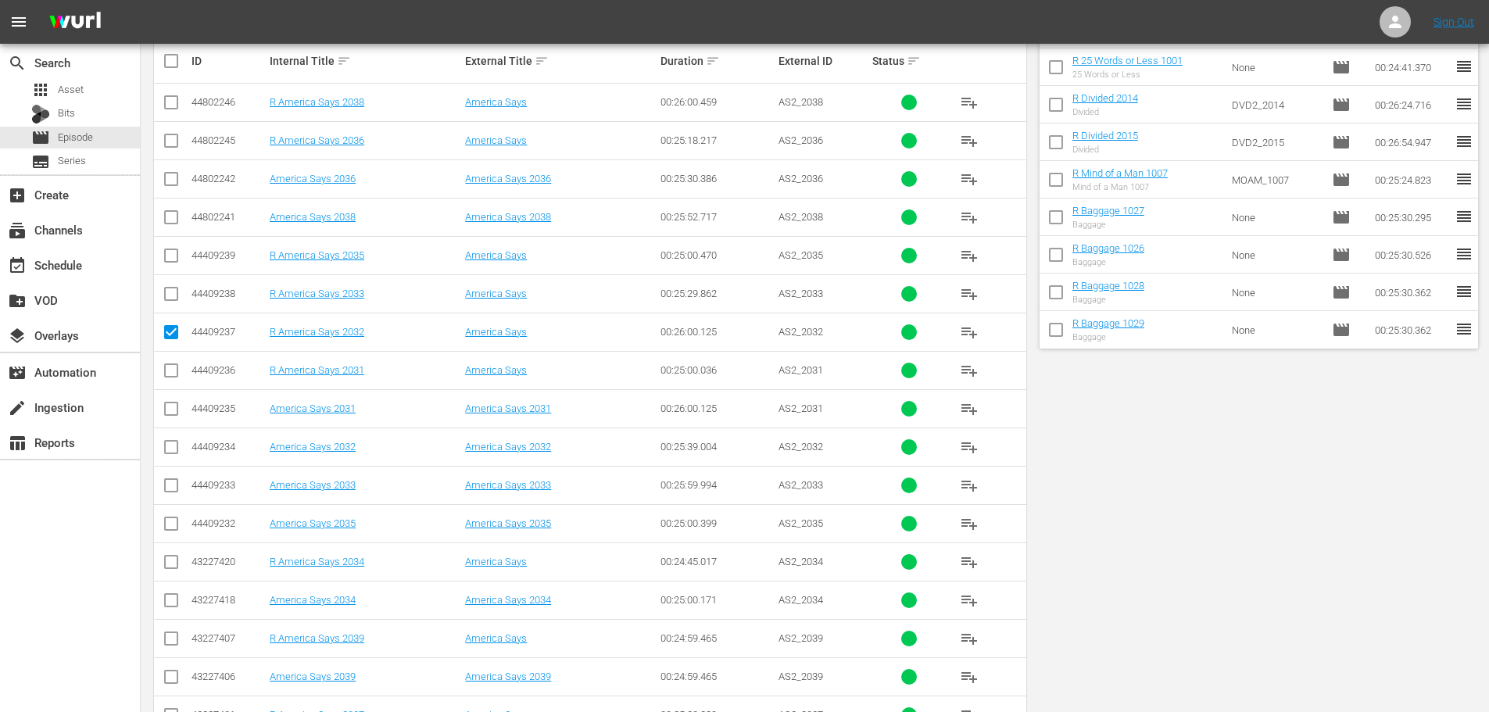
scroll to position [0, 0]
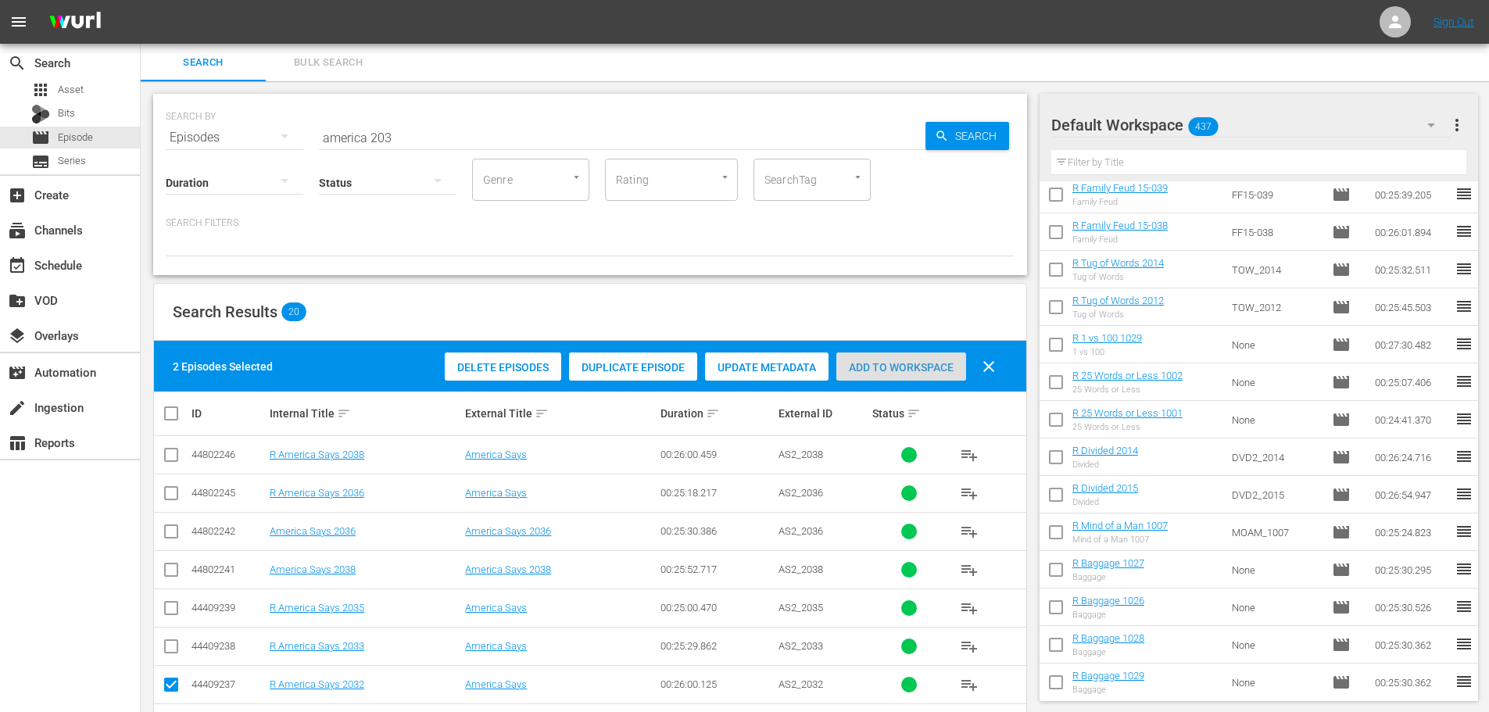
click at [890, 358] on div "Add to Workspace" at bounding box center [902, 368] width 130 height 30
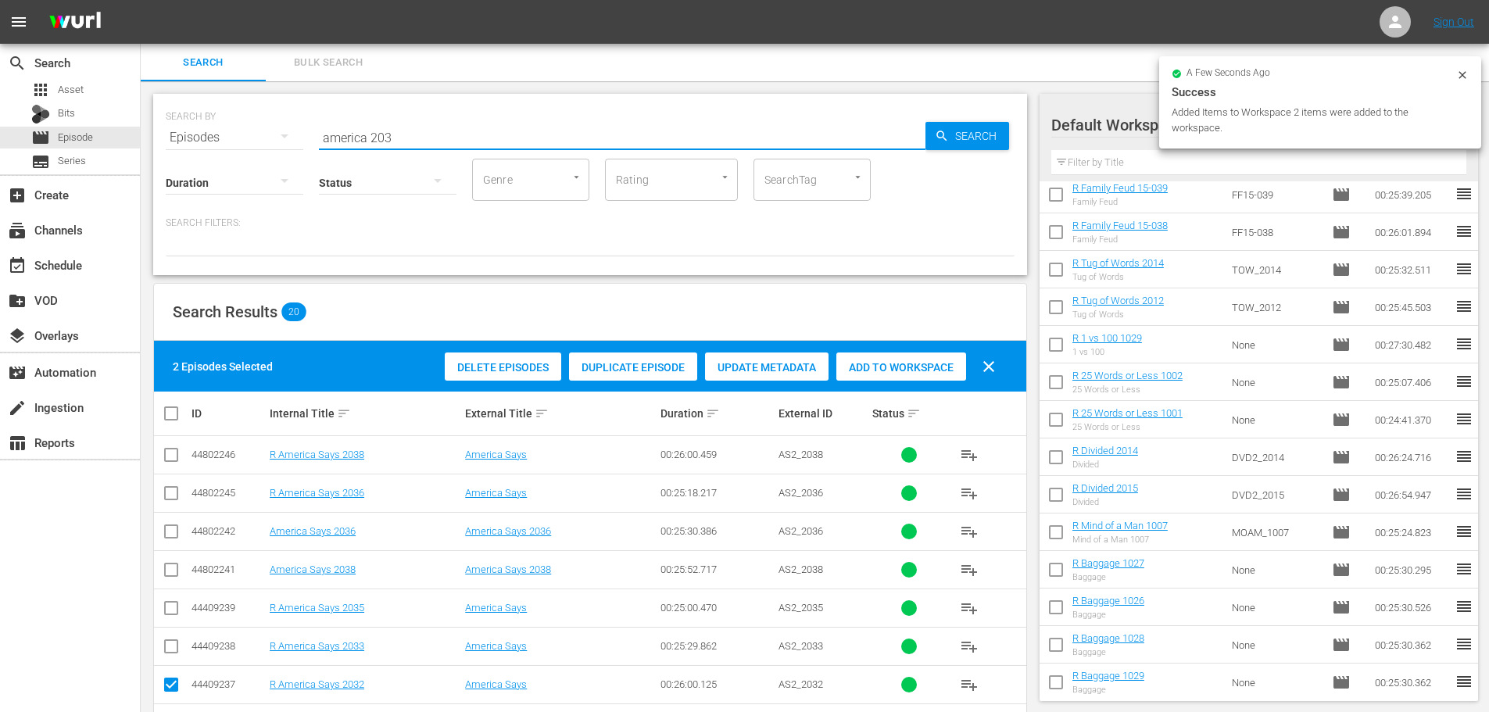
drag, startPoint x: 452, startPoint y: 137, endPoint x: 0, endPoint y: 5, distance: 470.6
click at [141, 0] on div "search Search apps Asset Bits movie Episode subtitles Series add_box Create sub…" at bounding box center [815, 0] width 1349 height 0
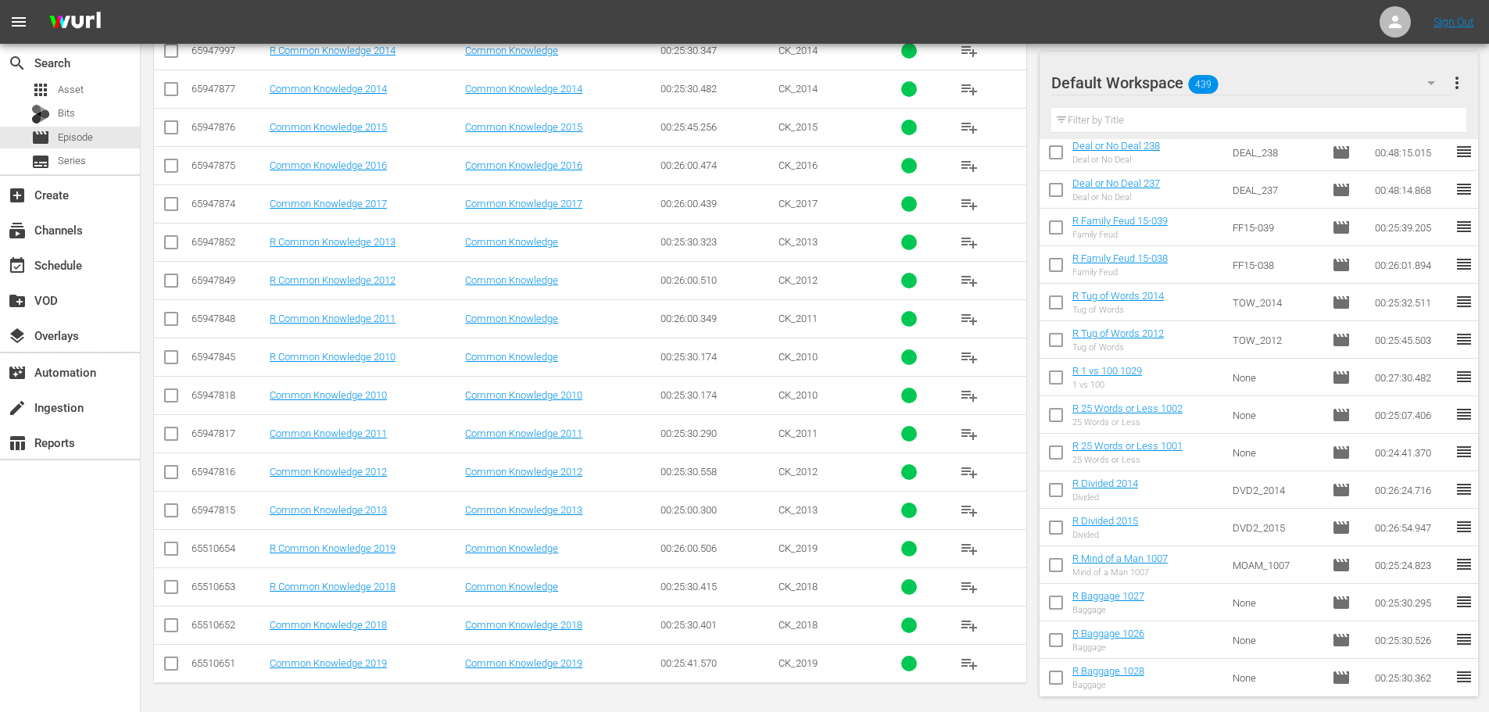
scroll to position [363, 0]
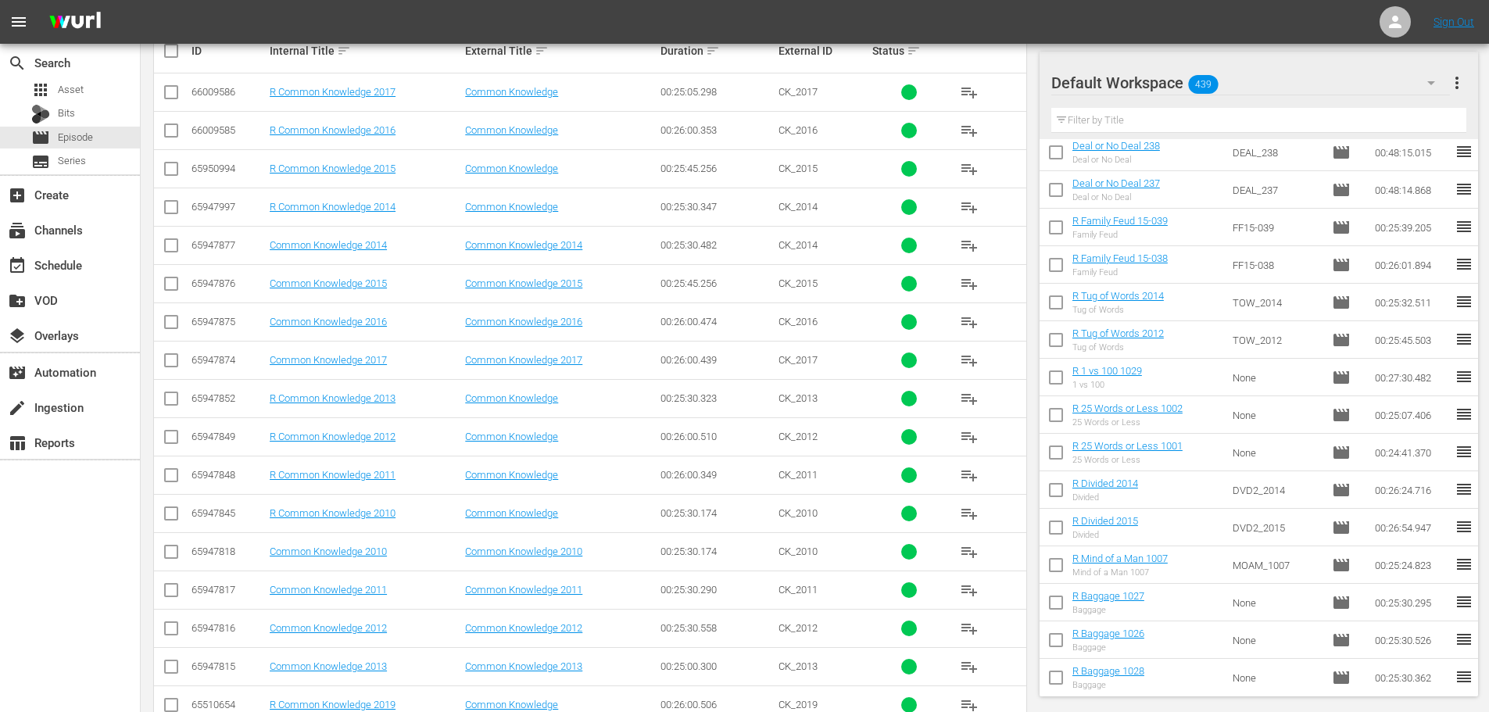
type input "common 201"
click at [165, 172] on input "checkbox" at bounding box center [171, 172] width 19 height 19
checkbox input "true"
click at [177, 97] on input "checkbox" at bounding box center [171, 95] width 19 height 19
checkbox input "true"
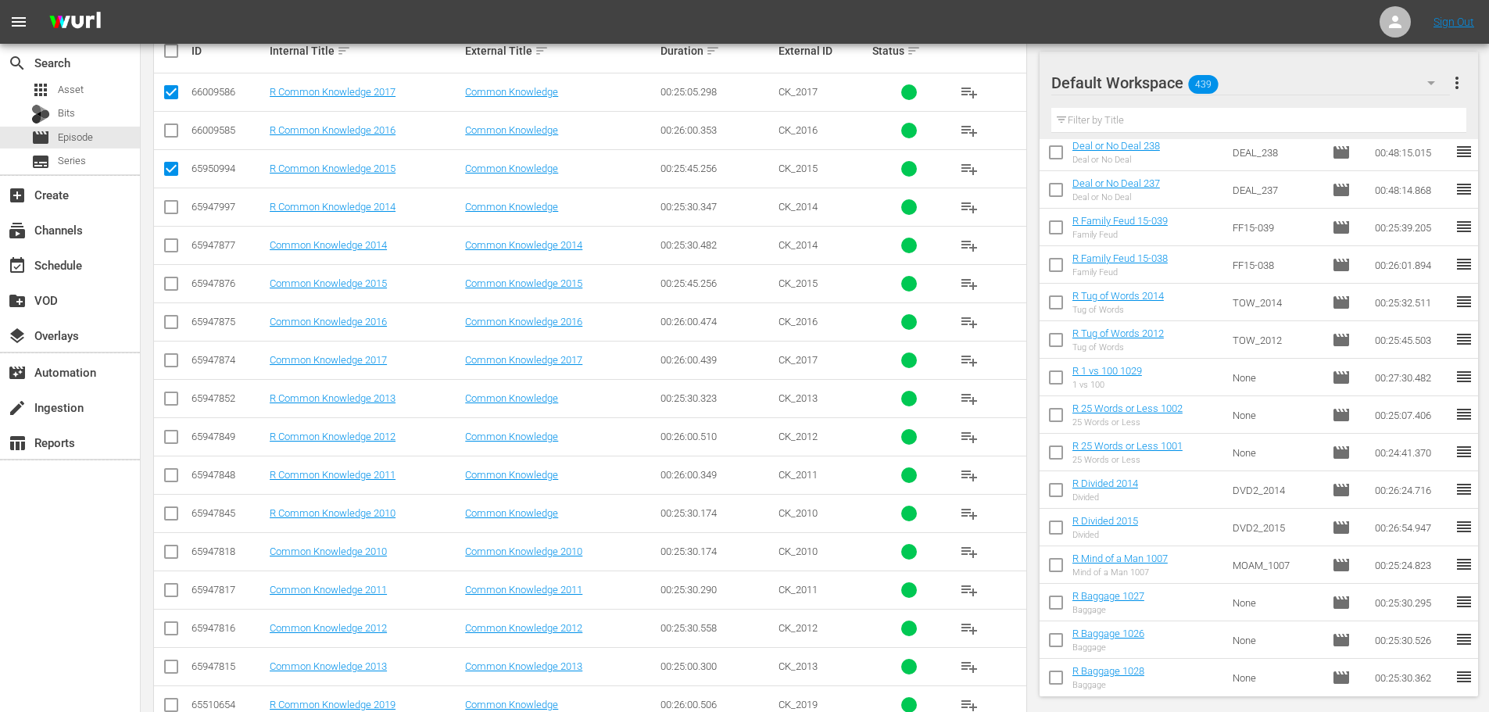
scroll to position [0, 0]
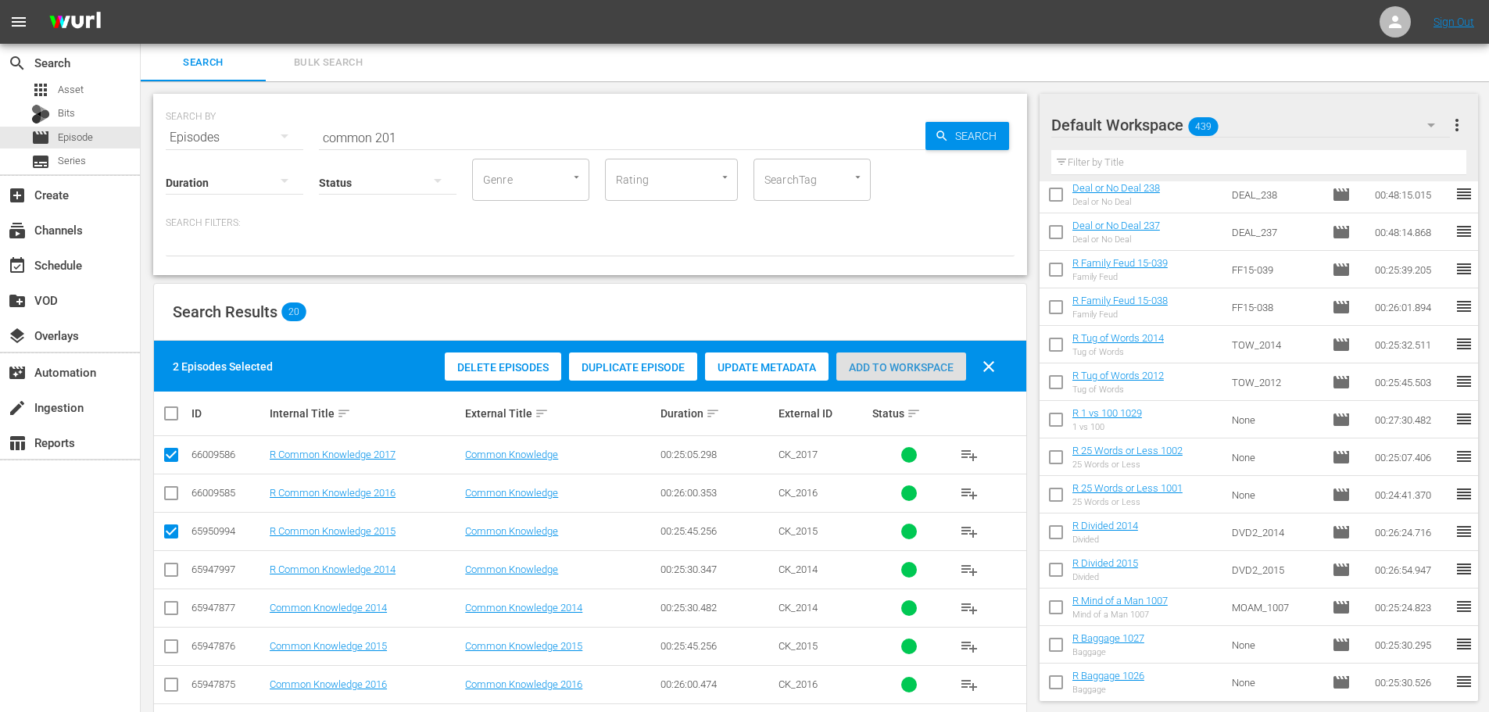
click at [855, 358] on div "Add to Workspace" at bounding box center [902, 368] width 130 height 30
drag, startPoint x: 455, startPoint y: 113, endPoint x: 346, endPoint y: 131, distance: 110.9
click at [197, 114] on div "SEARCH BY Search By Episodes Search ID, Title, Description, Keywords, or Catego…" at bounding box center [590, 128] width 849 height 56
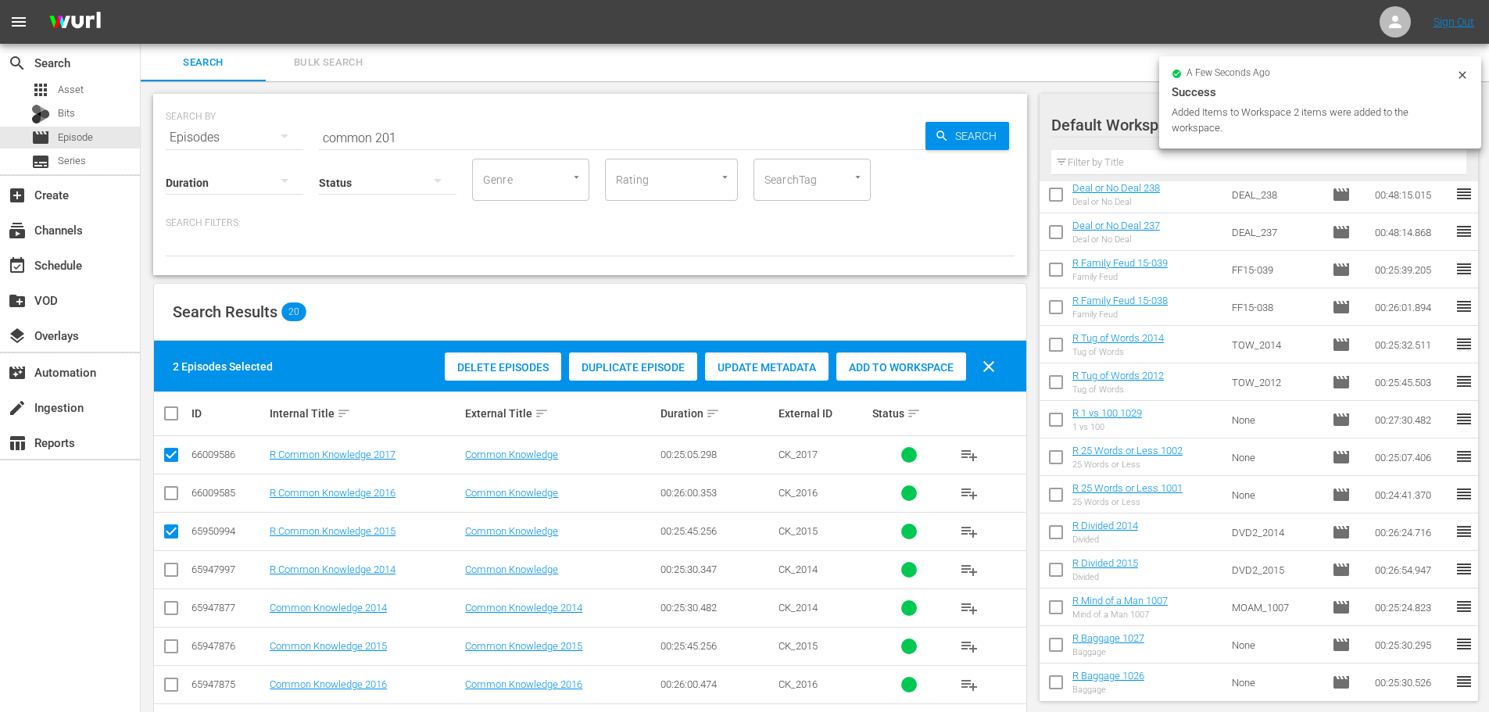
drag, startPoint x: 400, startPoint y: 134, endPoint x: 241, endPoint y: 136, distance: 158.7
click at [280, 127] on div "SEARCH BY Search By Episodes Search ID, Title, Description, Keywords, or Catego…" at bounding box center [590, 128] width 849 height 56
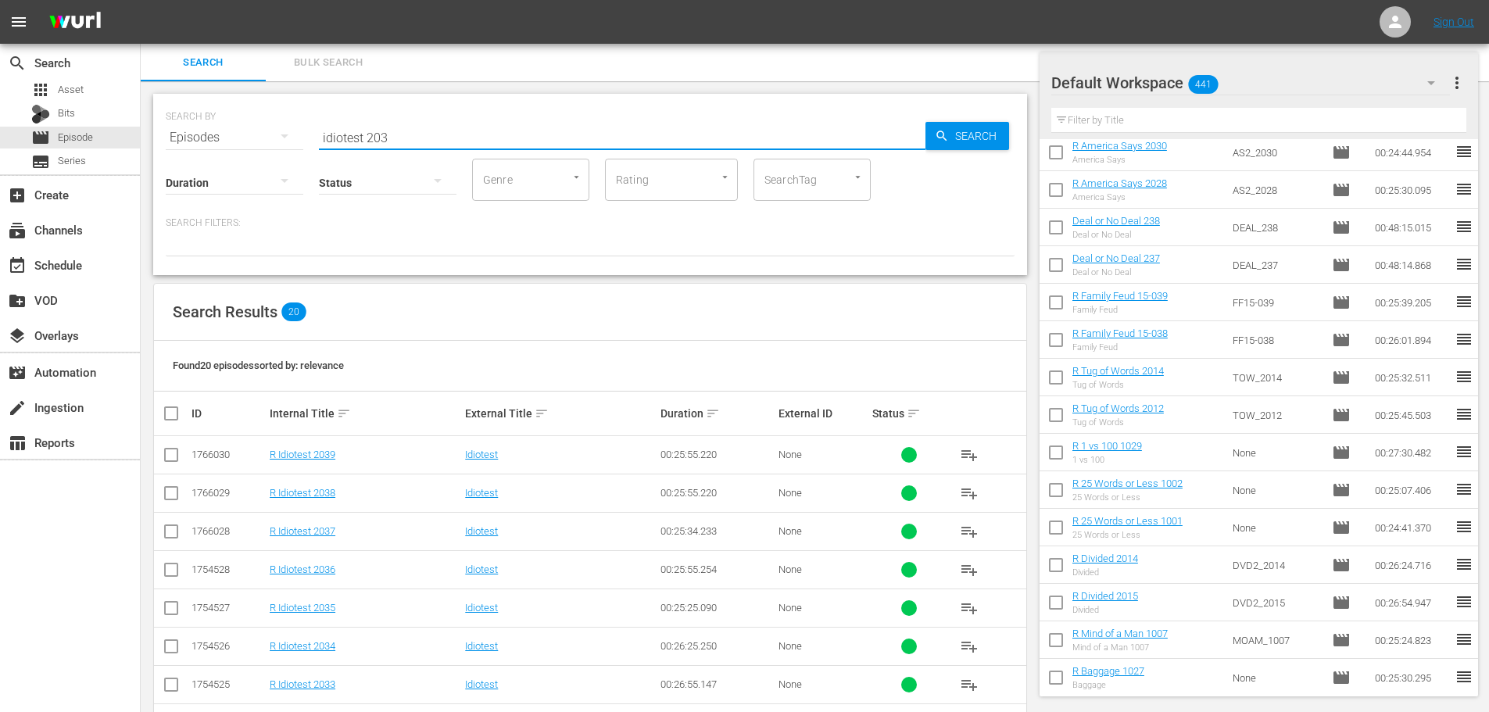
scroll to position [313, 0]
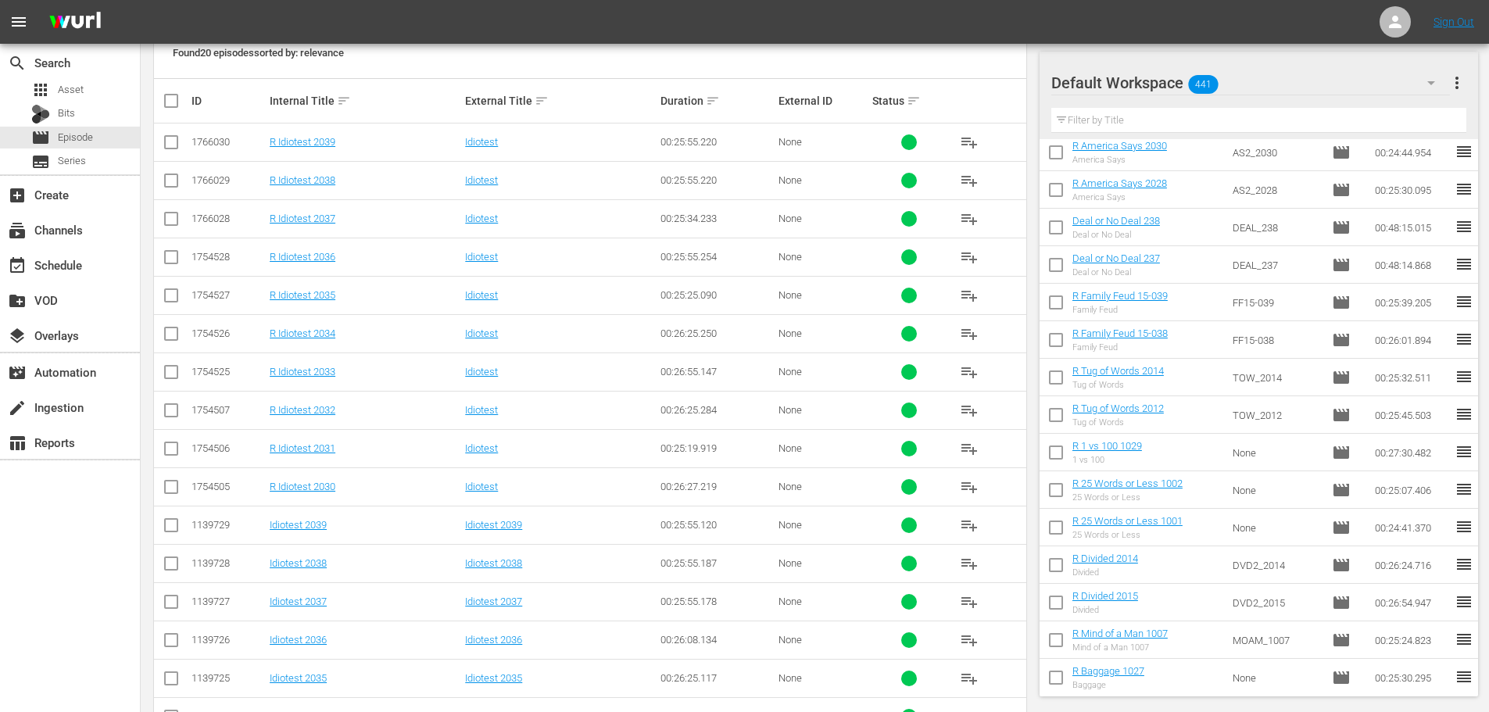
type input "idiotest 203"
click at [169, 228] on input "checkbox" at bounding box center [171, 222] width 19 height 19
checkbox input "true"
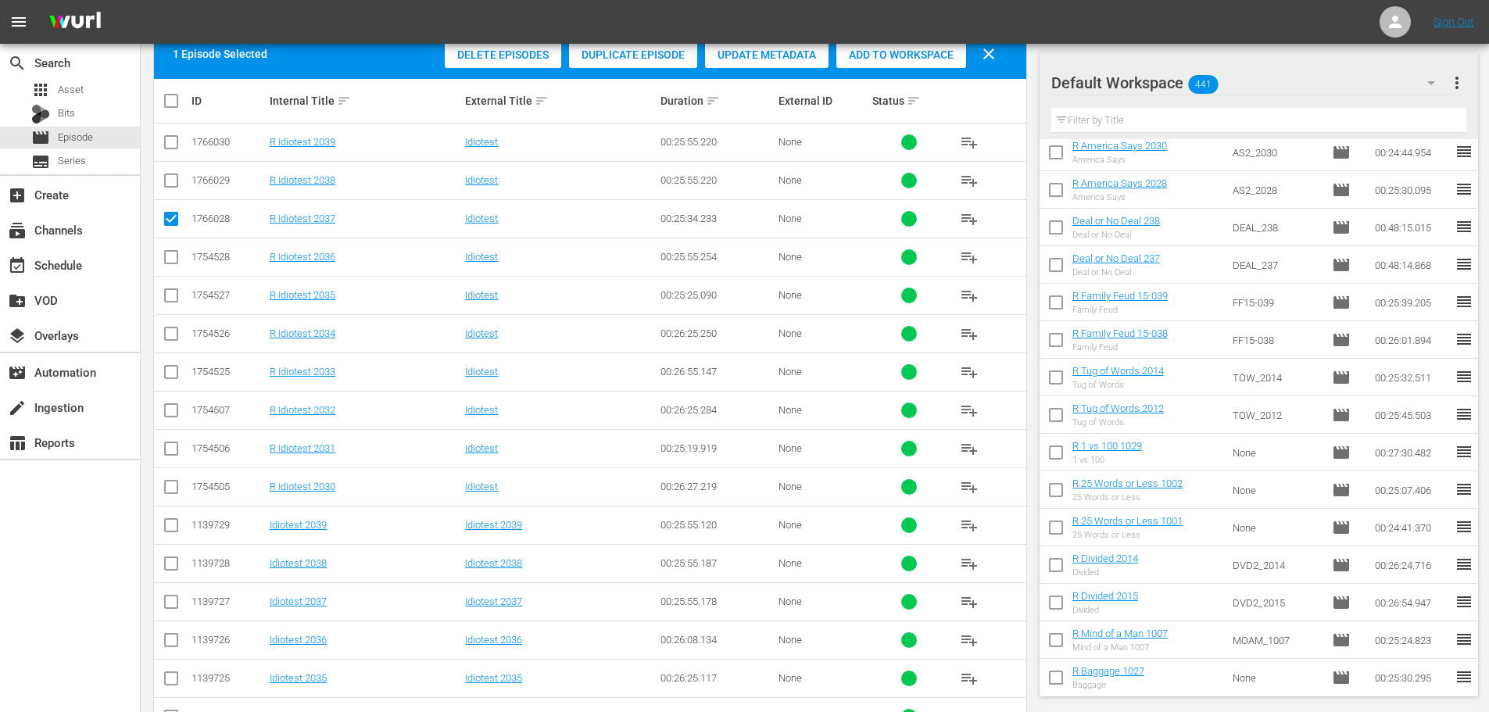
click at [171, 144] on input "checkbox" at bounding box center [171, 145] width 19 height 19
checkbox input "true"
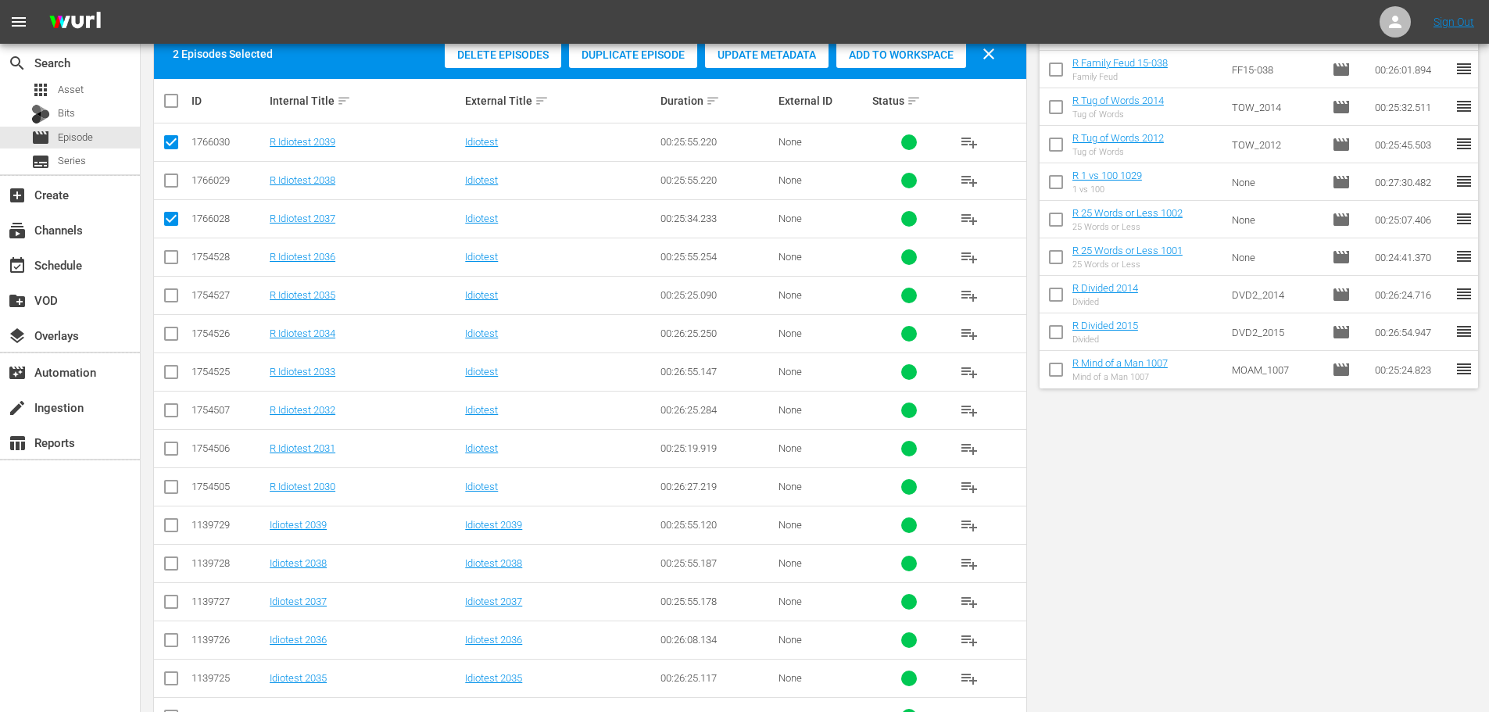
scroll to position [0, 0]
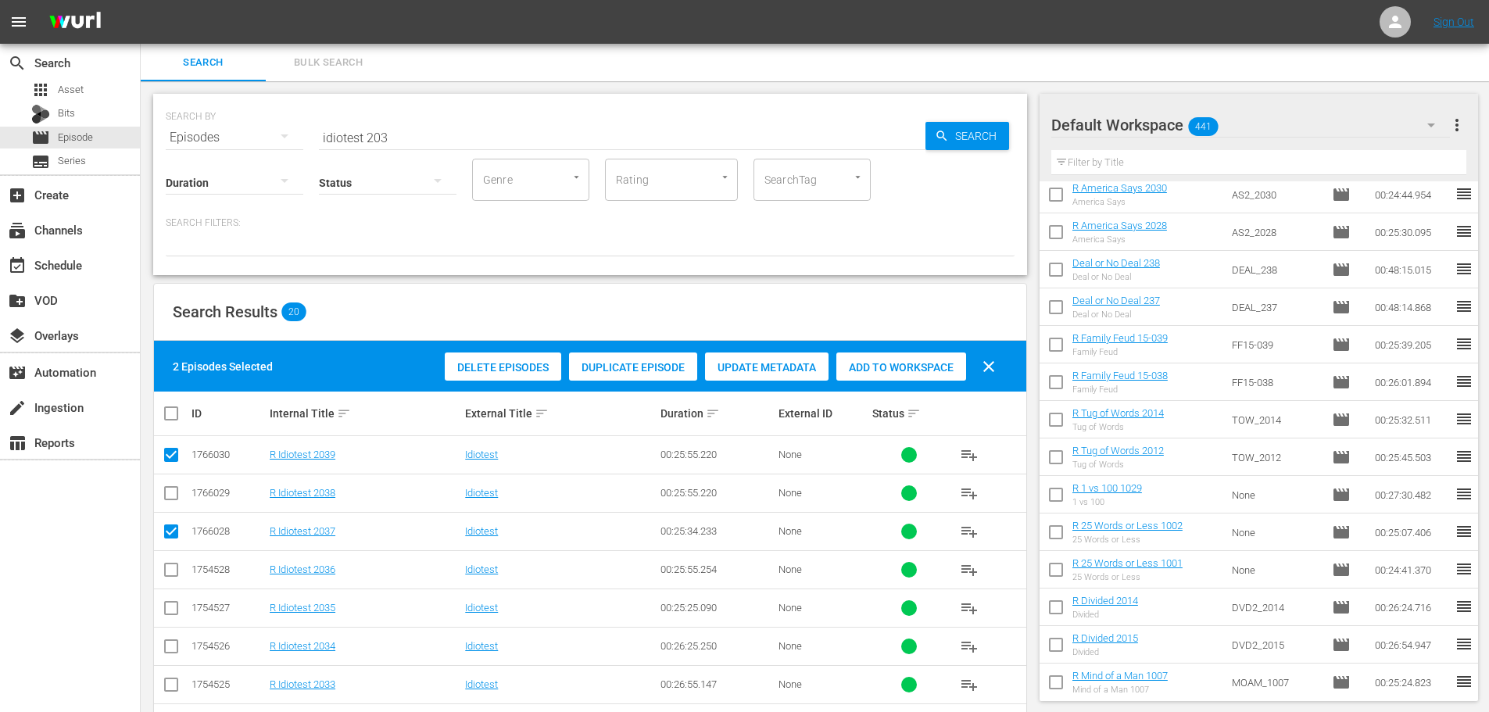
click at [859, 378] on div "Add to Workspace" at bounding box center [902, 368] width 130 height 30
drag, startPoint x: 414, startPoint y: 134, endPoint x: 220, endPoint y: 140, distance: 193.2
click at [220, 140] on div "SEARCH BY Search By Episodes Search ID, Title, Description, Keywords, or Catego…" at bounding box center [590, 128] width 849 height 56
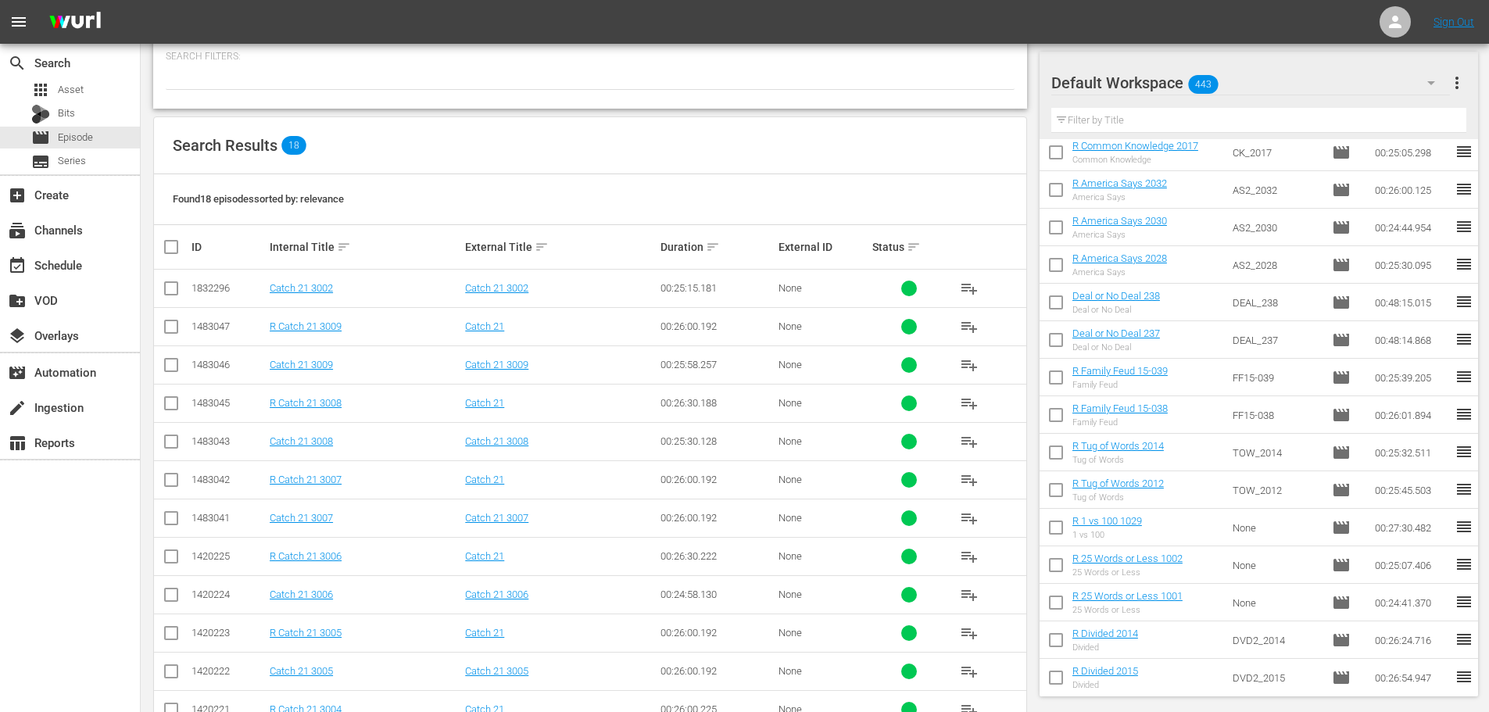
scroll to position [443, 0]
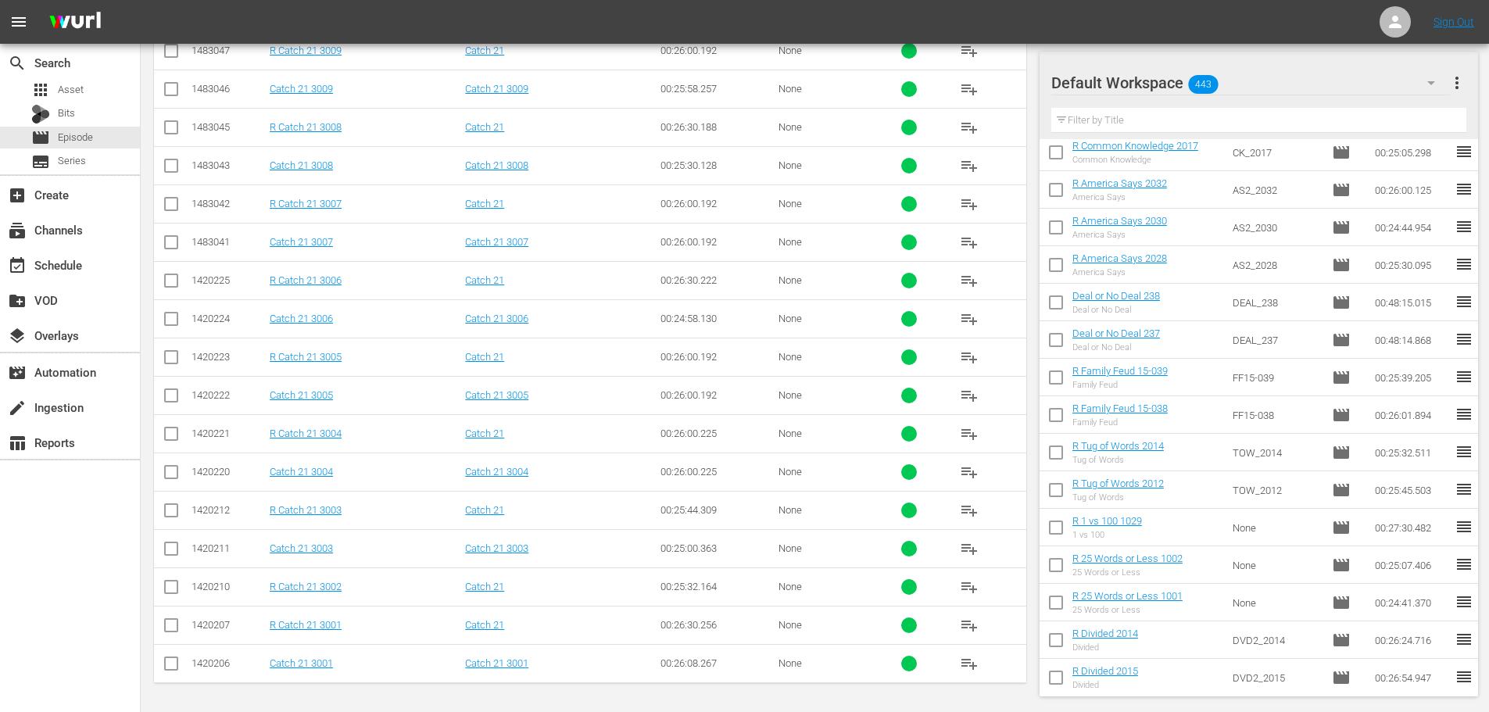
type input "catch 21 300"
click at [178, 629] on input "checkbox" at bounding box center [171, 628] width 19 height 19
checkbox input "true"
click at [181, 596] on td at bounding box center [171, 587] width 35 height 38
click at [169, 517] on input "checkbox" at bounding box center [171, 513] width 19 height 19
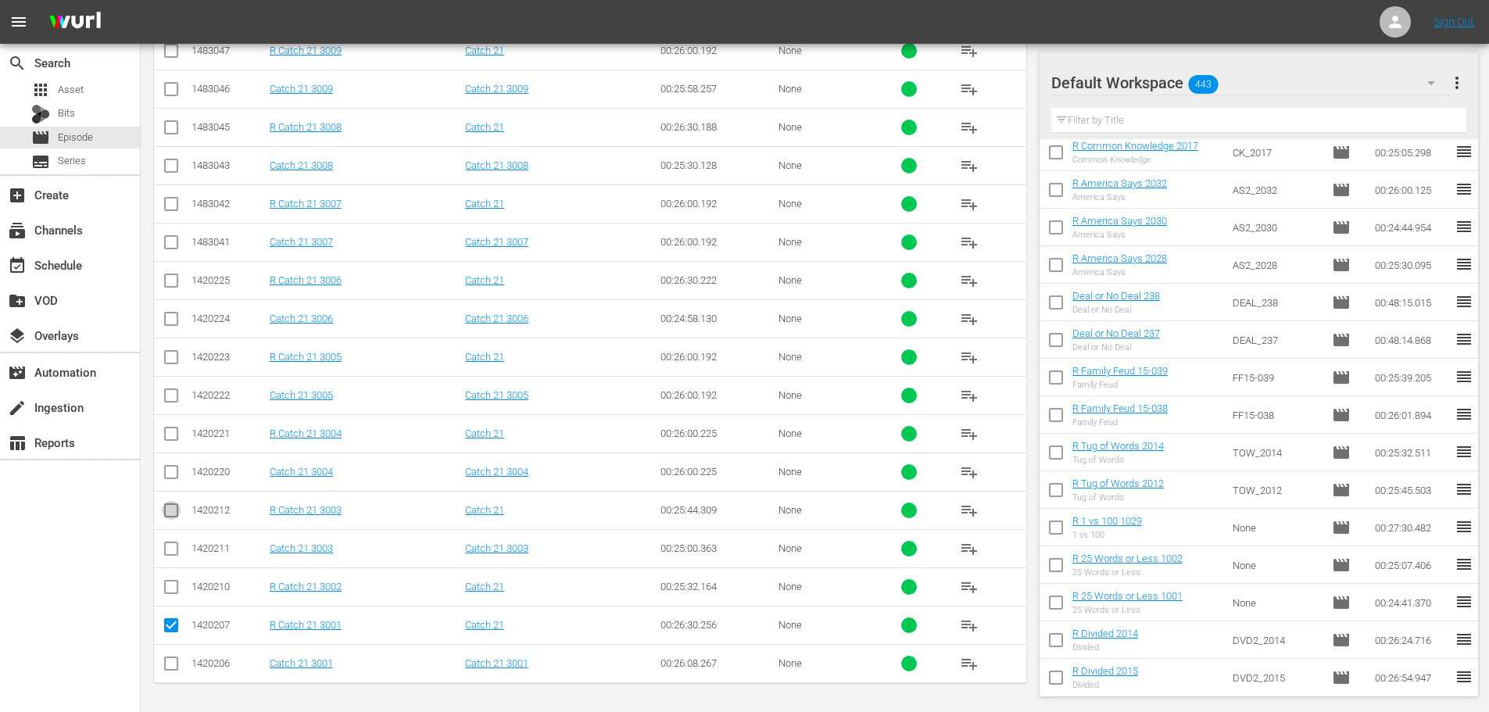
checkbox input "true"
click at [170, 596] on input "checkbox" at bounding box center [171, 590] width 19 height 19
checkbox input "true"
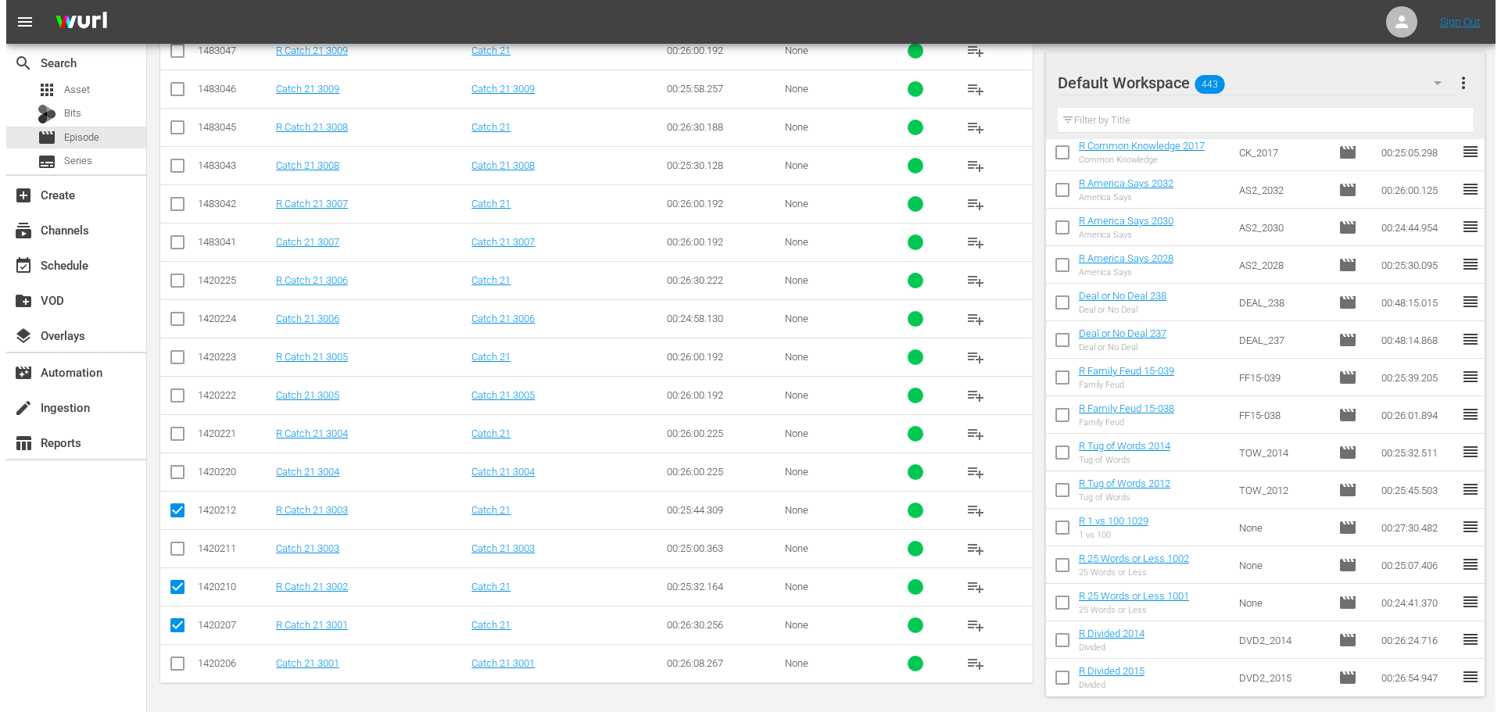
scroll to position [0, 0]
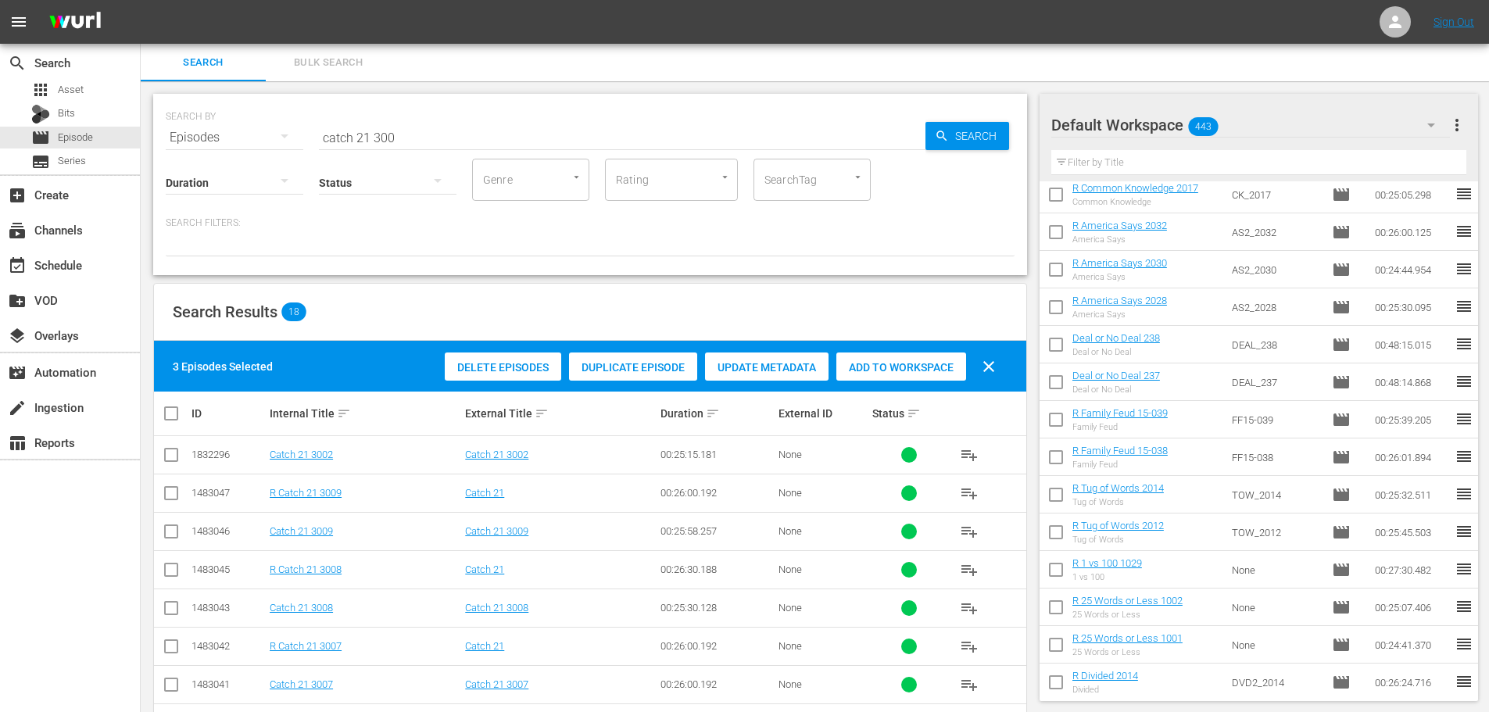
drag, startPoint x: 855, startPoint y: 351, endPoint x: 872, endPoint y: 374, distance: 28.6
click at [856, 355] on div "Delete Episodes Duplicate Episode Update Metadata Add to Workspace clear" at bounding box center [724, 367] width 567 height 38
click at [872, 374] on div "Add to Workspace" at bounding box center [902, 368] width 130 height 30
click at [95, 271] on div "event_available Schedule" at bounding box center [70, 264] width 140 height 31
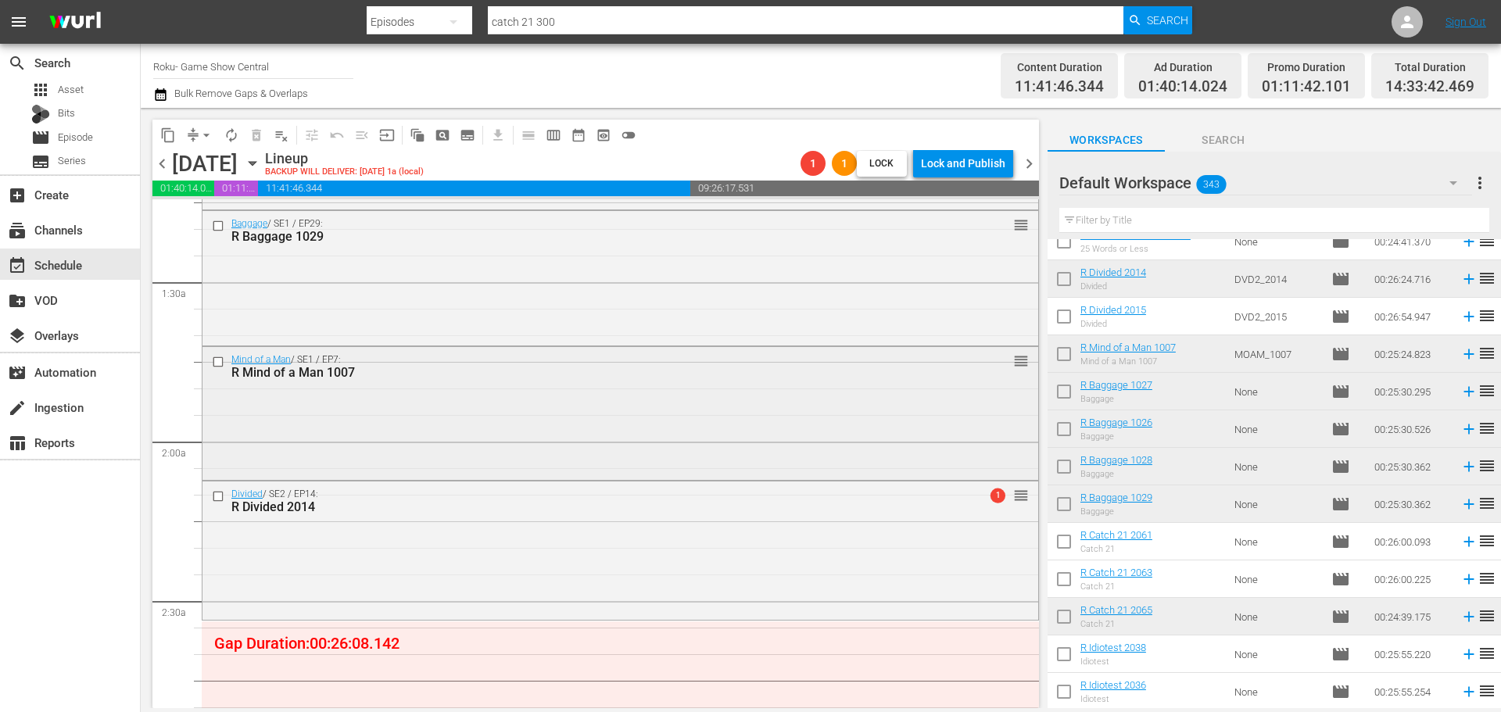
scroll to position [469, 0]
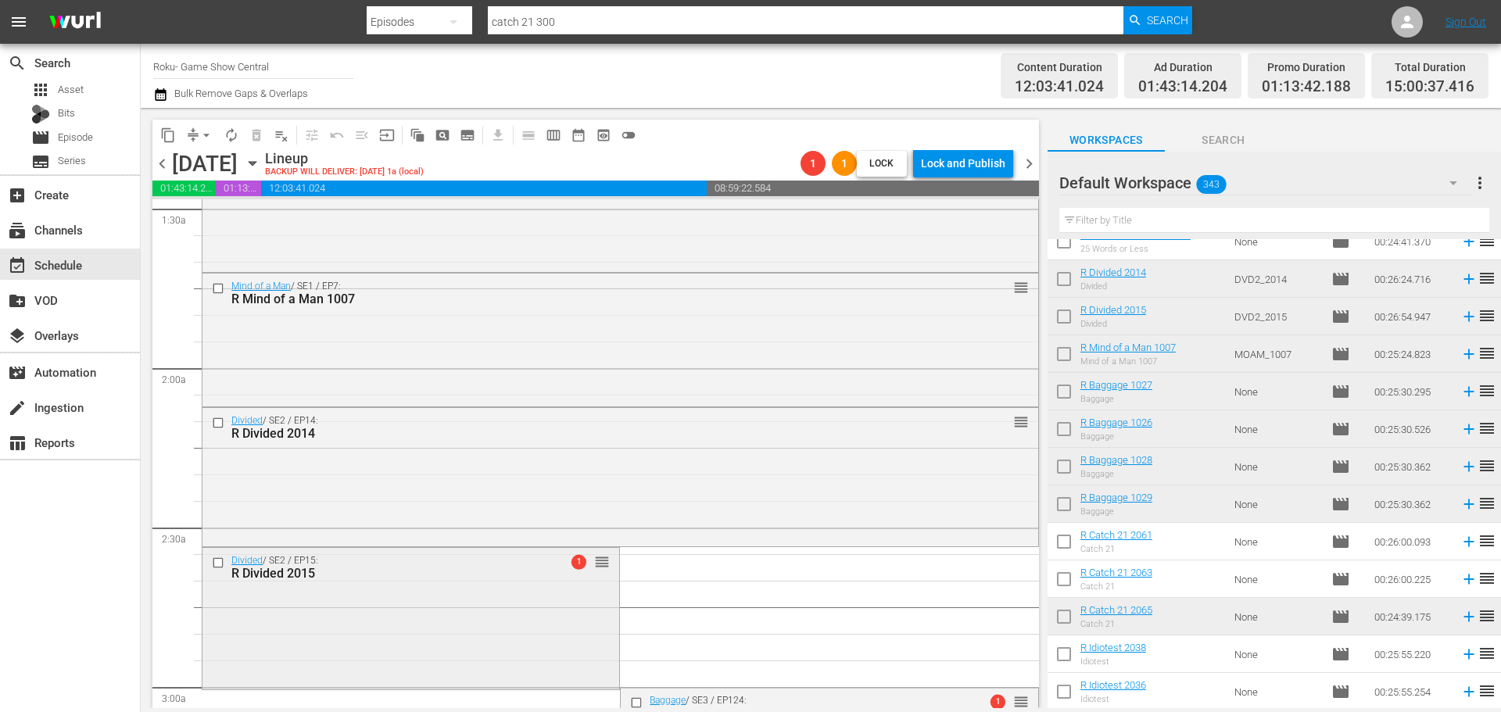
click at [406, 618] on div "Divided / SE2 / EP15: R Divided 2015 1 reorder" at bounding box center [410, 617] width 417 height 138
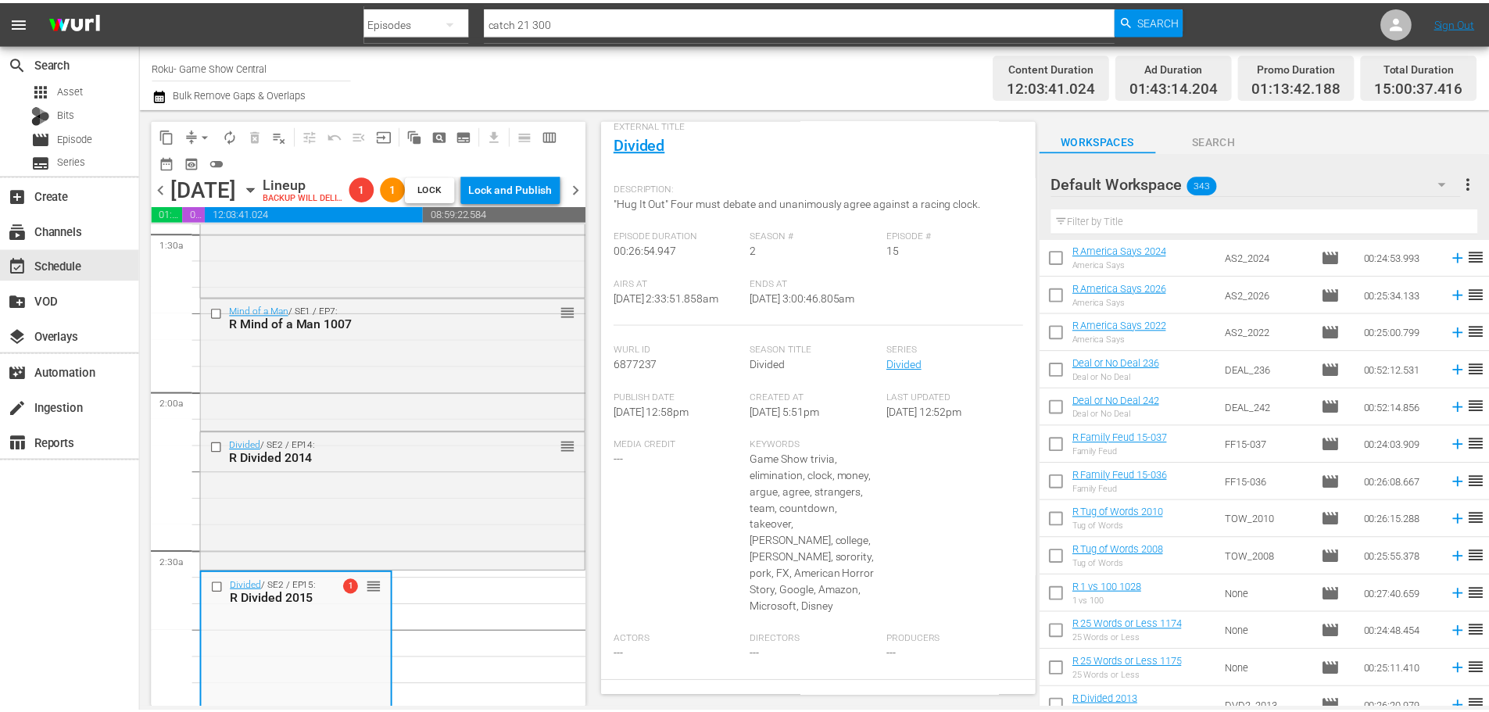
scroll to position [66, 0]
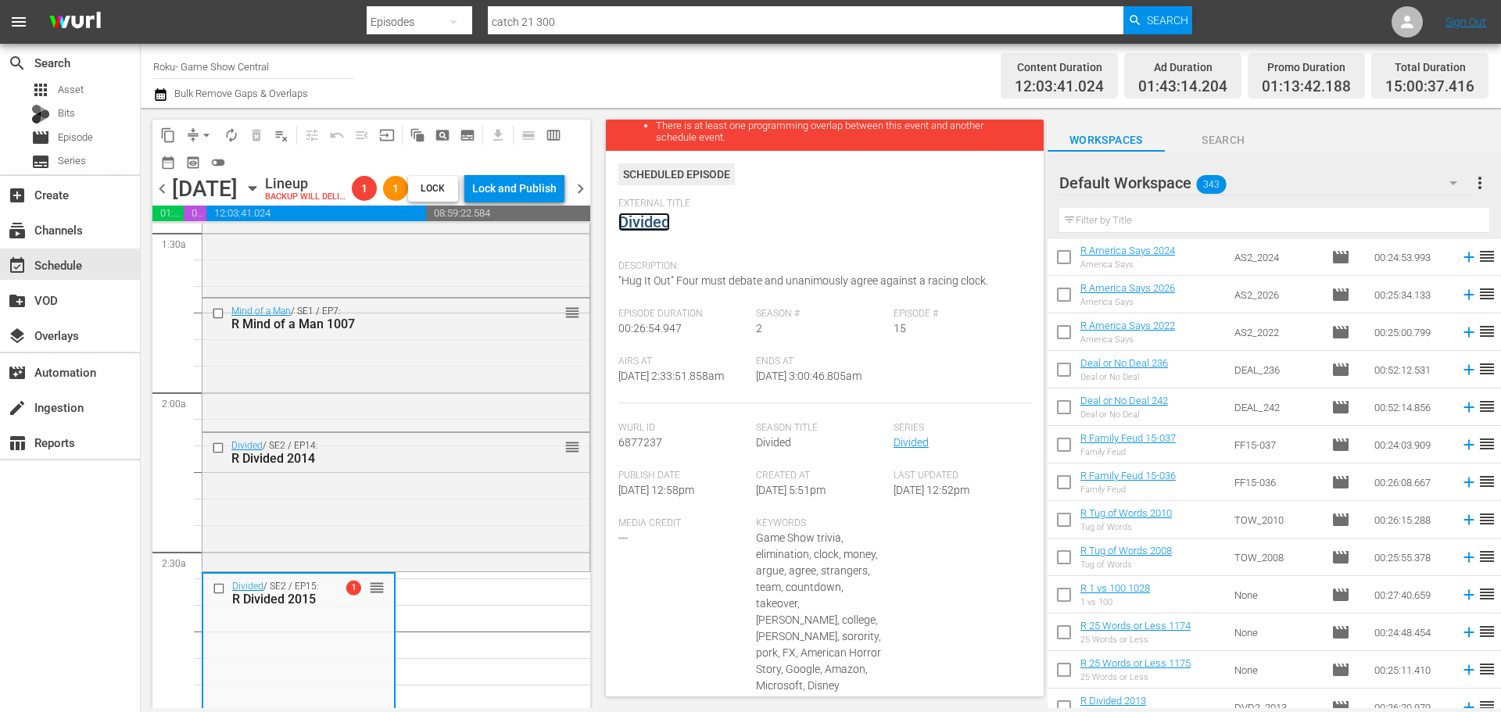
click at [653, 230] on link "Divided" at bounding box center [644, 222] width 52 height 19
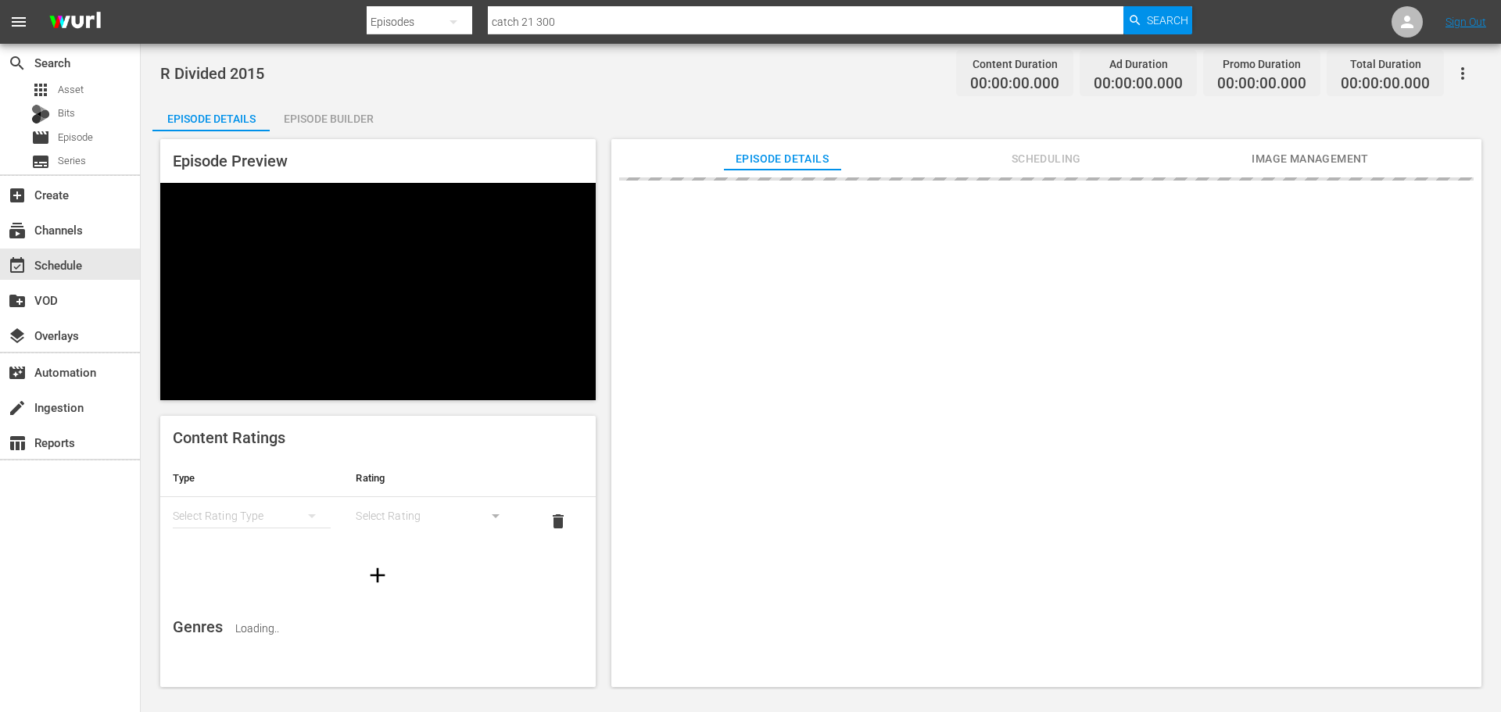
click at [349, 122] on div "Episode Builder" at bounding box center [328, 119] width 117 height 38
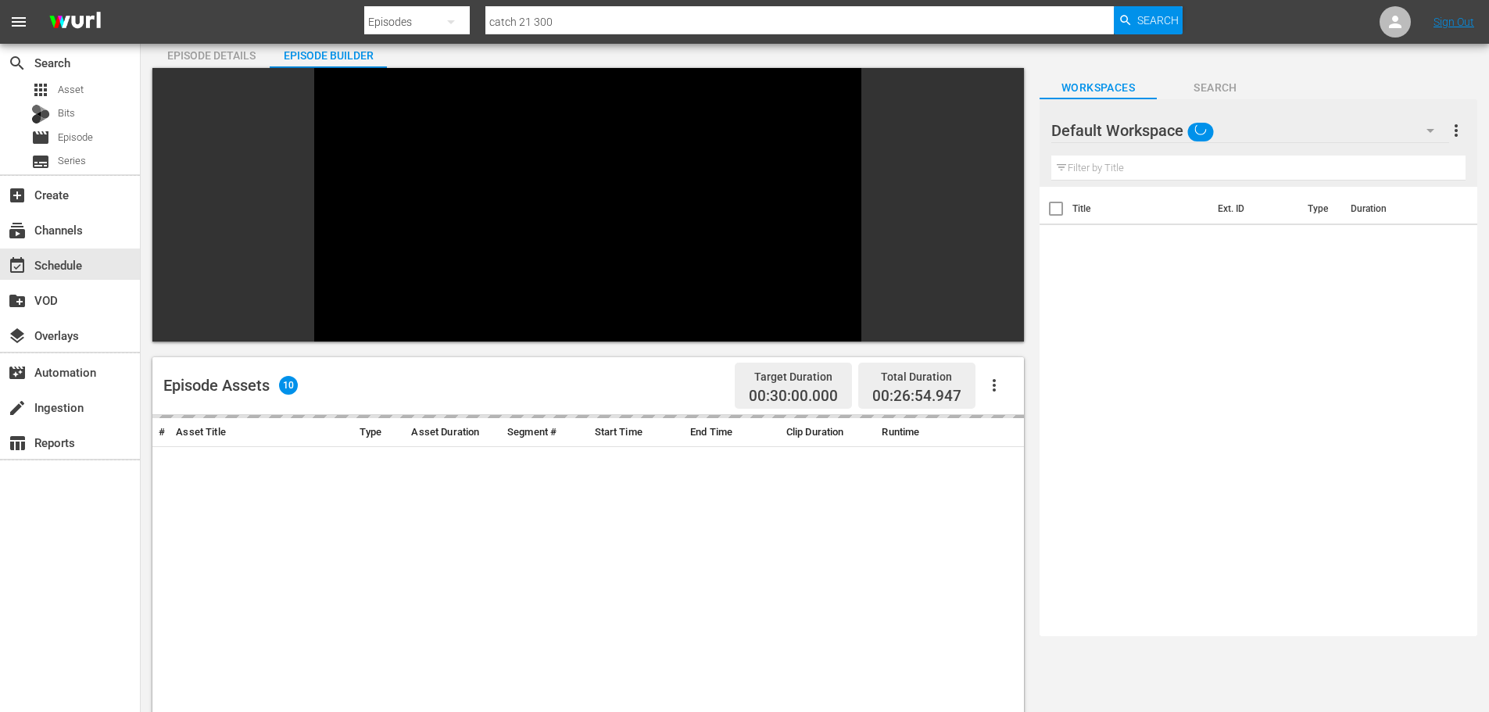
scroll to position [217, 0]
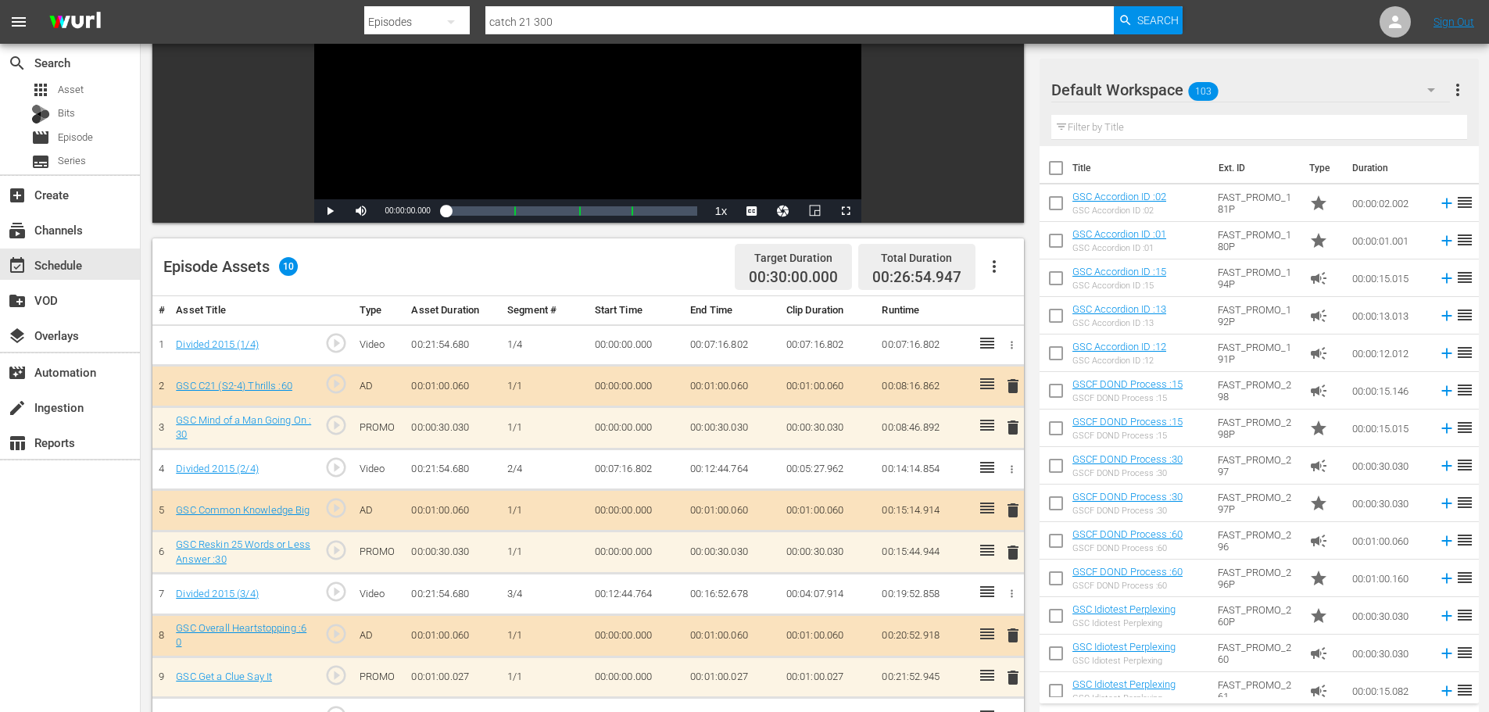
click at [1113, 131] on input "text" at bounding box center [1260, 127] width 416 height 25
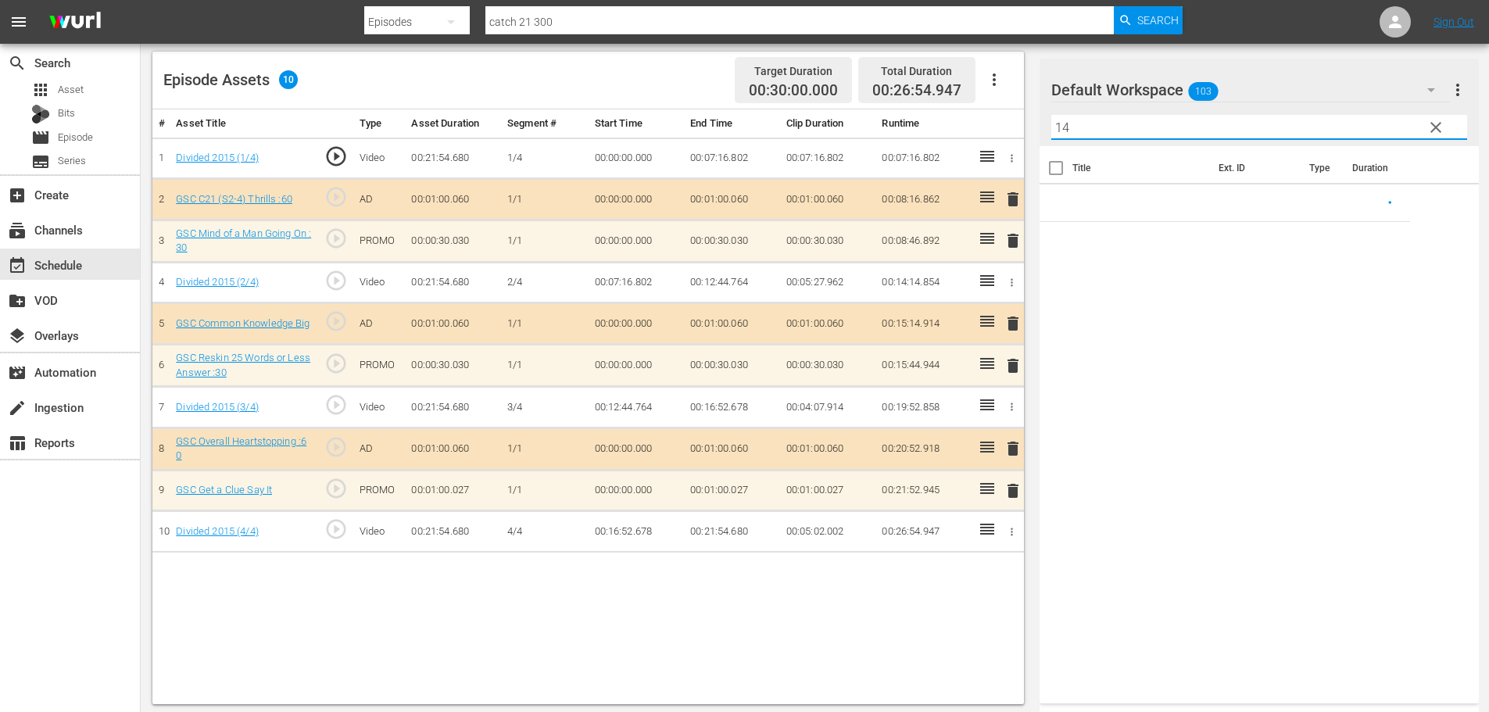
scroll to position [407, 0]
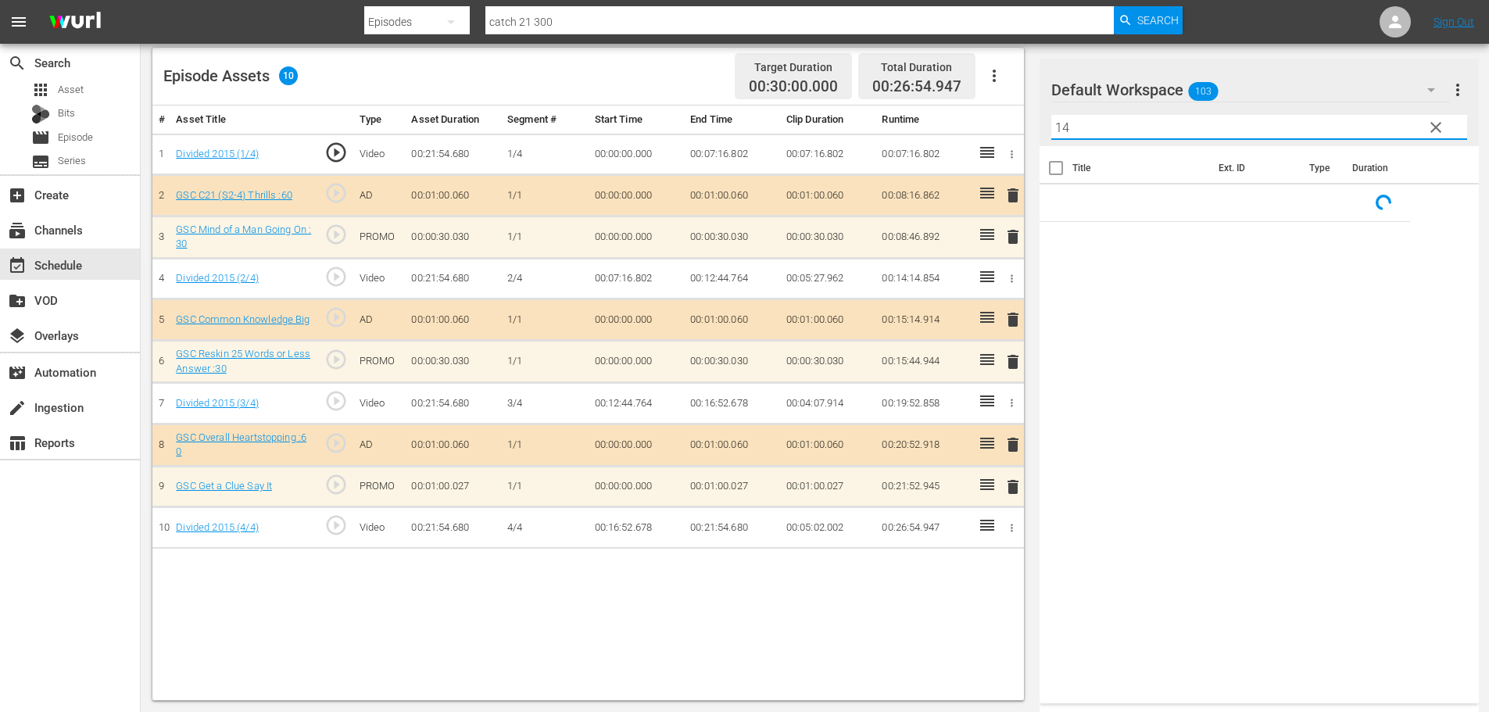
type input "14"
click at [1017, 489] on span "delete" at bounding box center [1013, 487] width 19 height 19
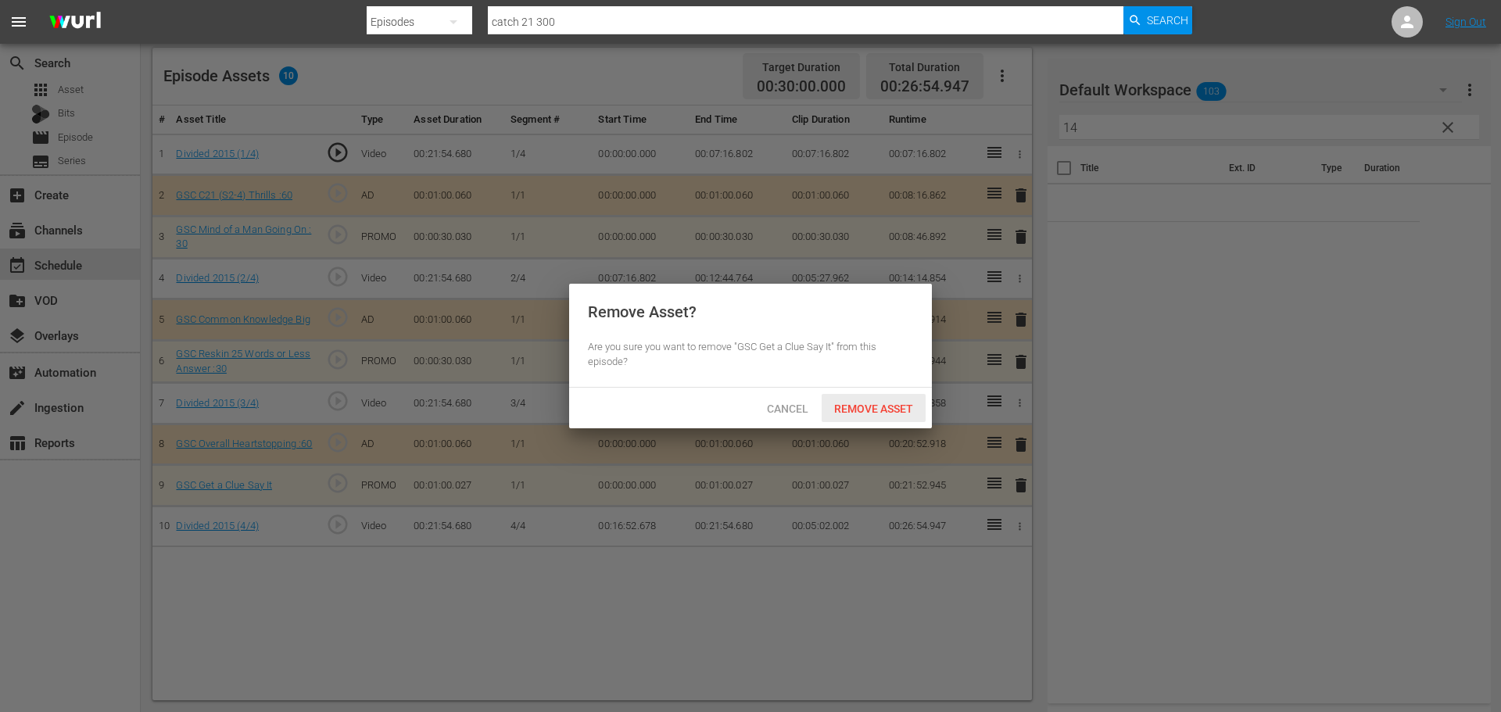
click at [903, 418] on div "Remove Asset" at bounding box center [874, 408] width 104 height 29
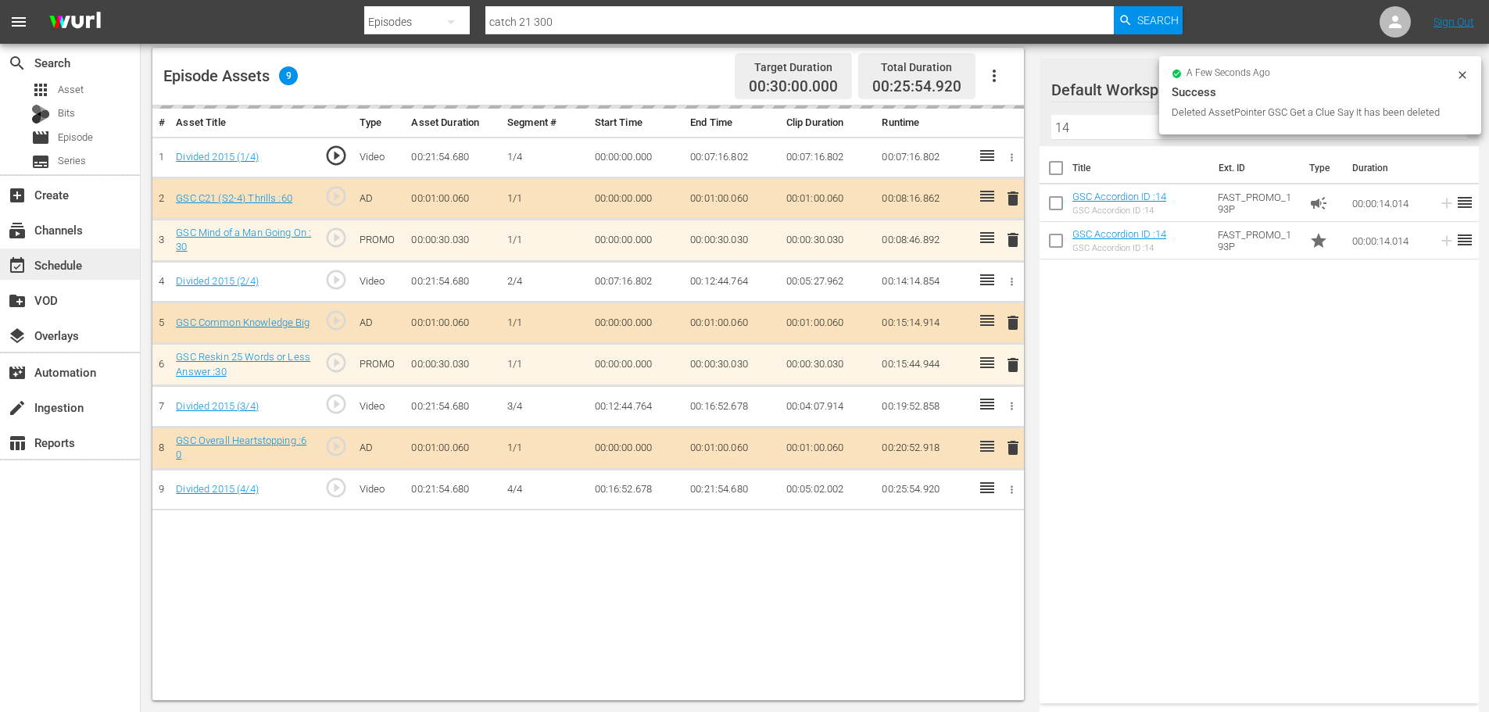
click at [83, 267] on div "event_available Schedule" at bounding box center [44, 263] width 88 height 14
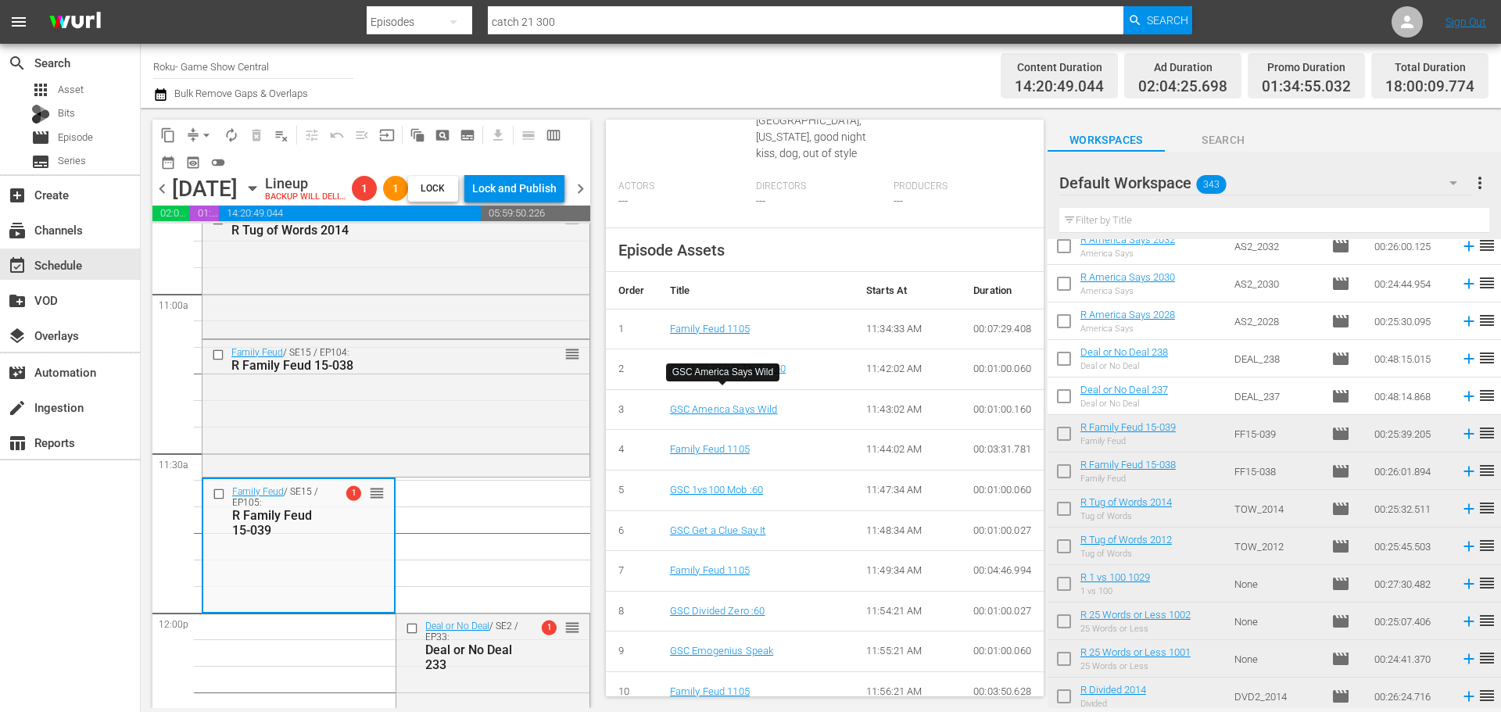
scroll to position [5, 0]
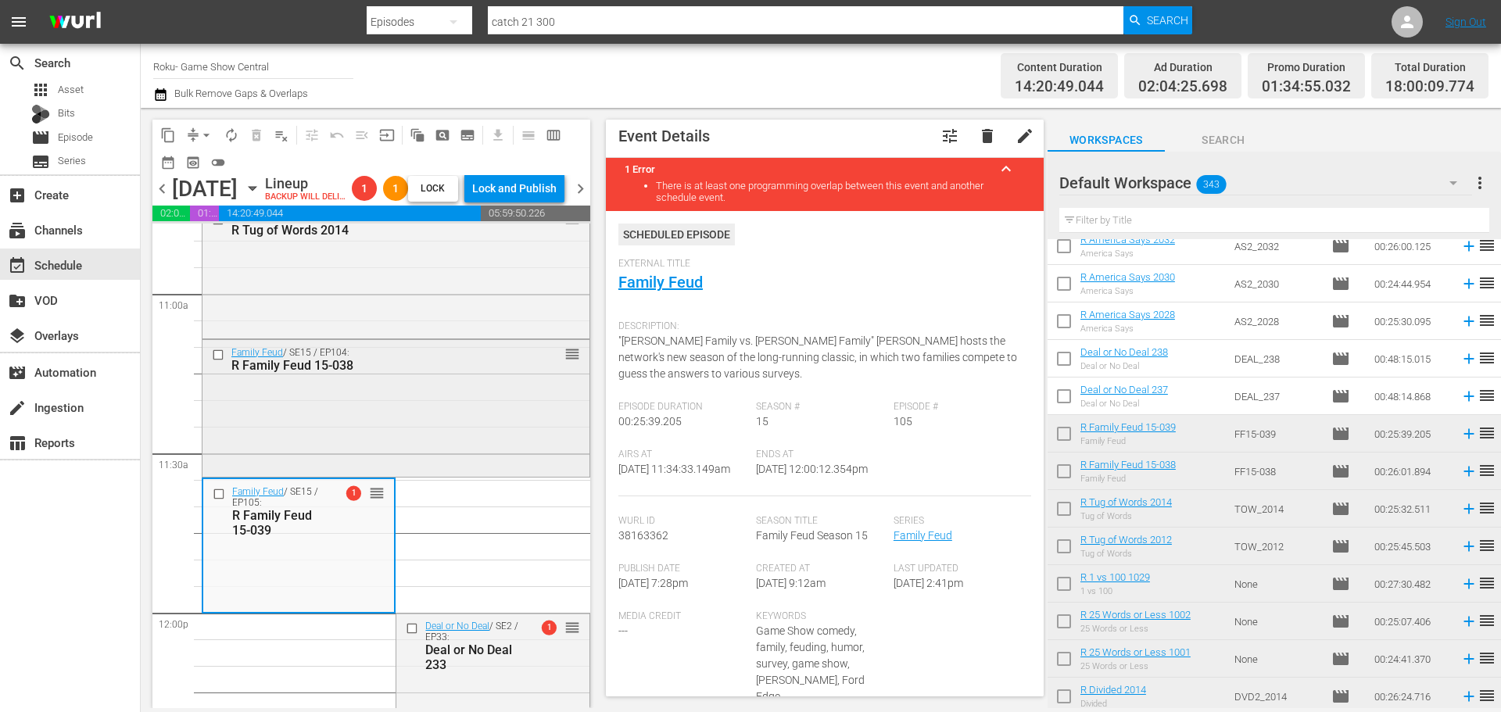
click at [445, 421] on div "Family Feud / SE15 / EP104: R Family Feud 15-038 reorder" at bounding box center [395, 407] width 387 height 134
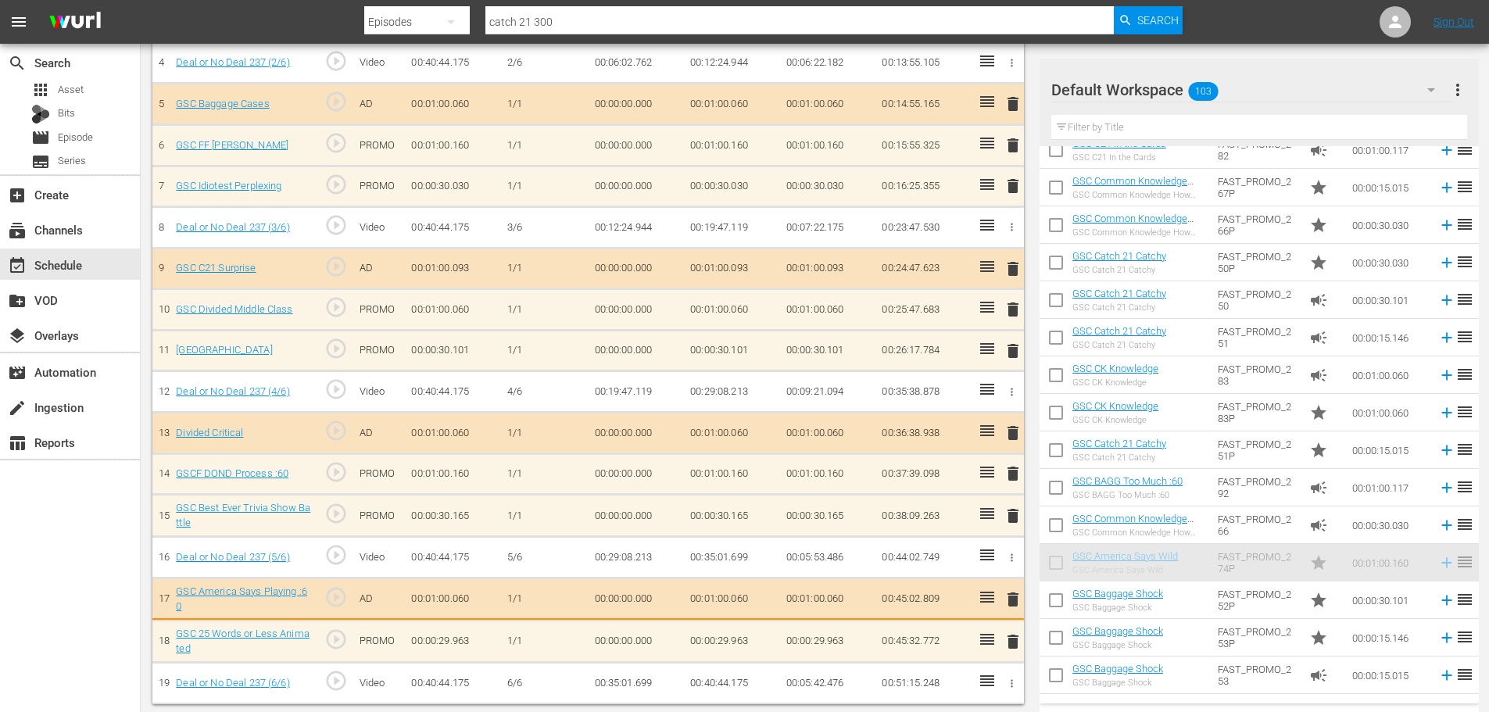
scroll to position [626, 0]
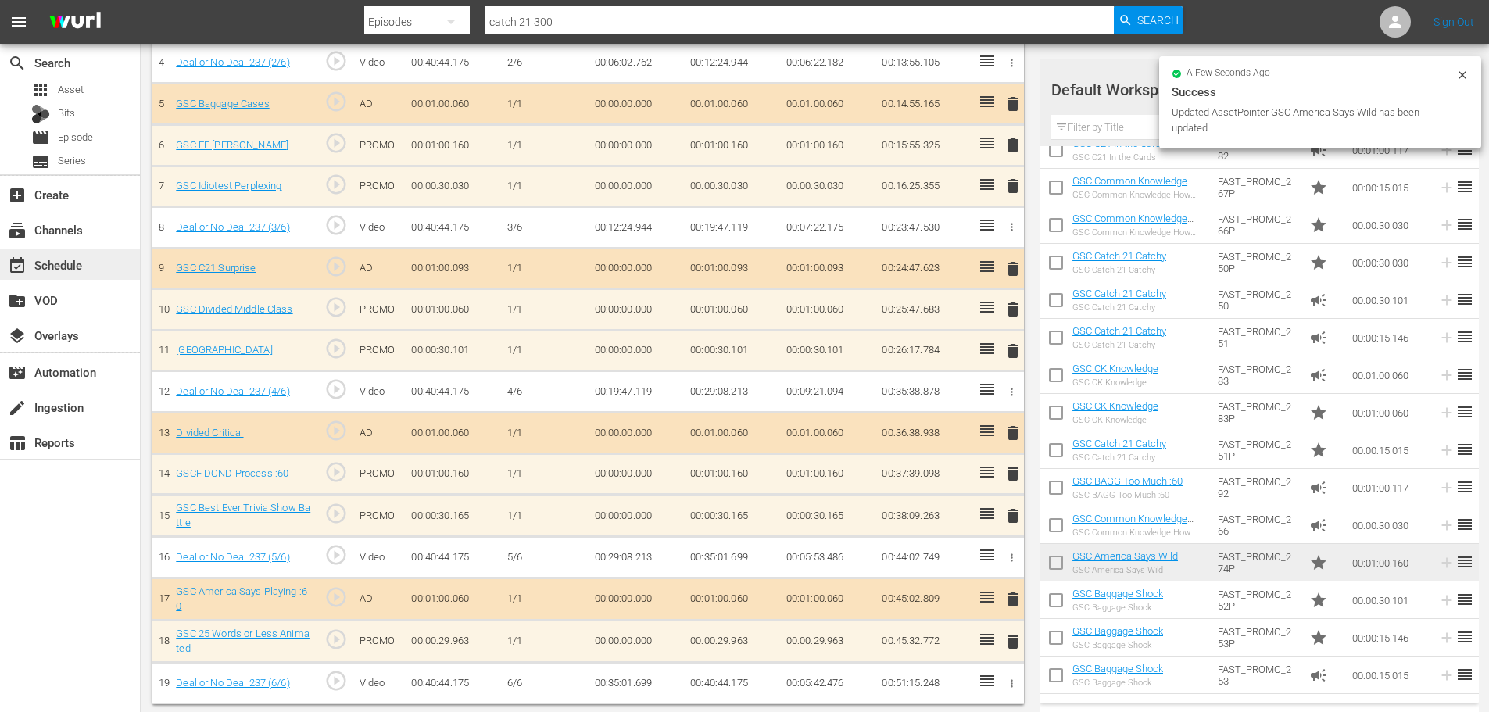
click at [66, 249] on div "event_available Schedule" at bounding box center [70, 264] width 140 height 31
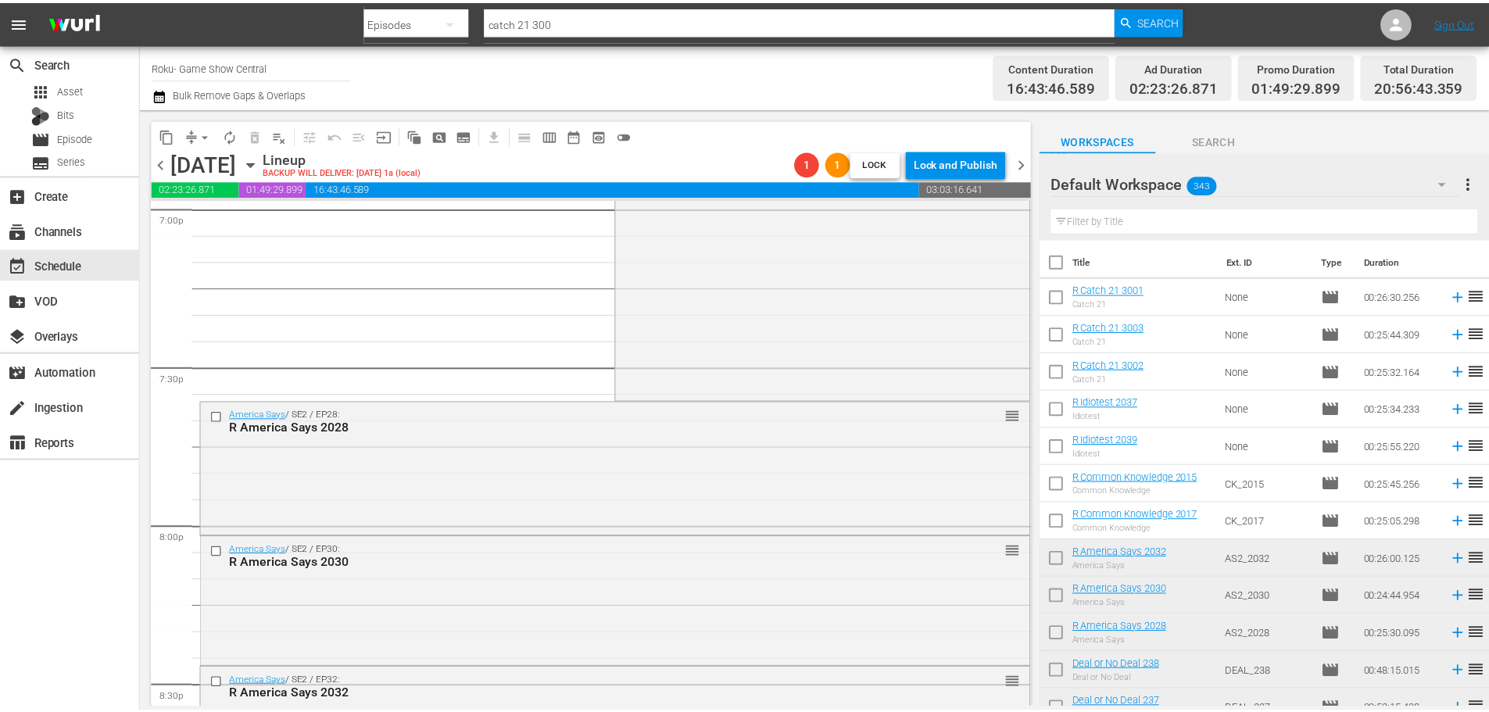
scroll to position [5896, 0]
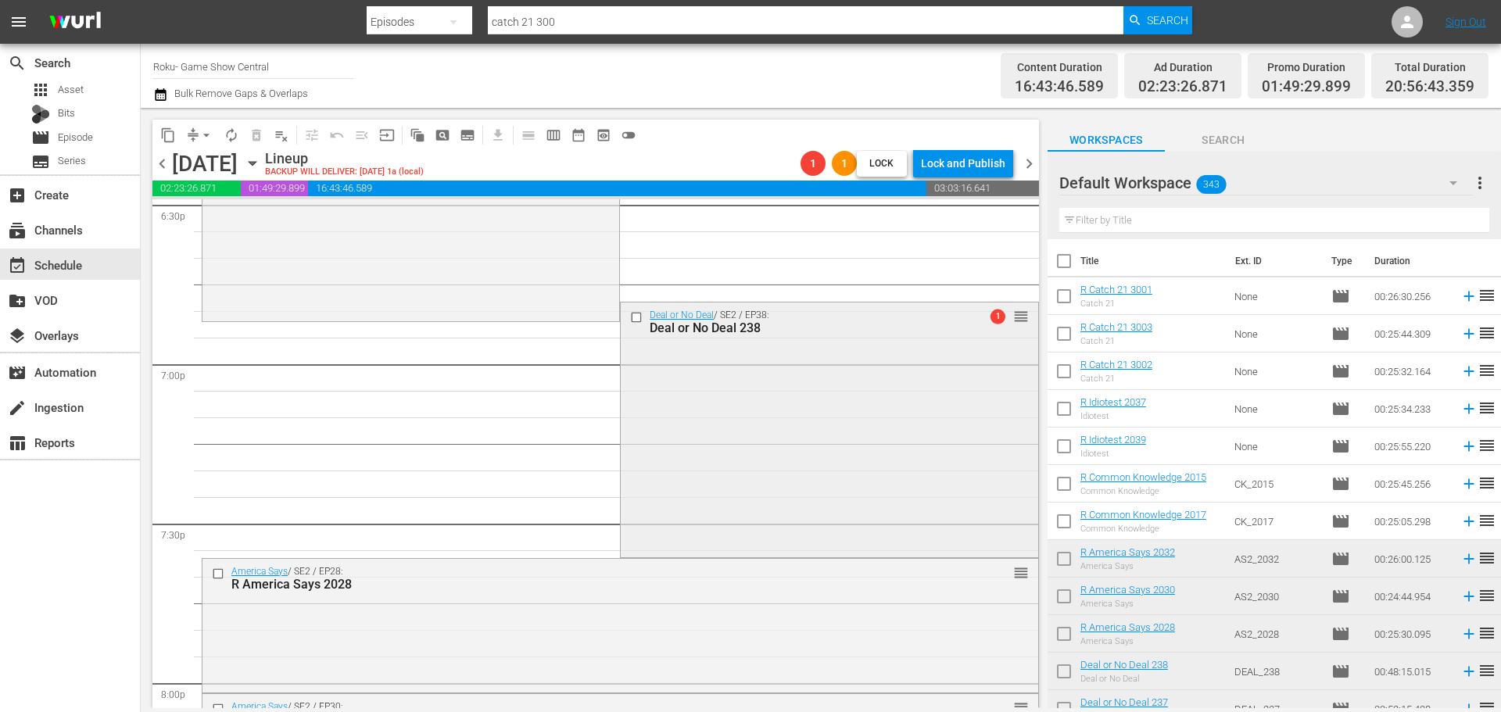
click at [802, 457] on div "Deal or No Deal / SE2 / EP38: Deal or No Deal 238 1 reorder" at bounding box center [829, 429] width 417 height 252
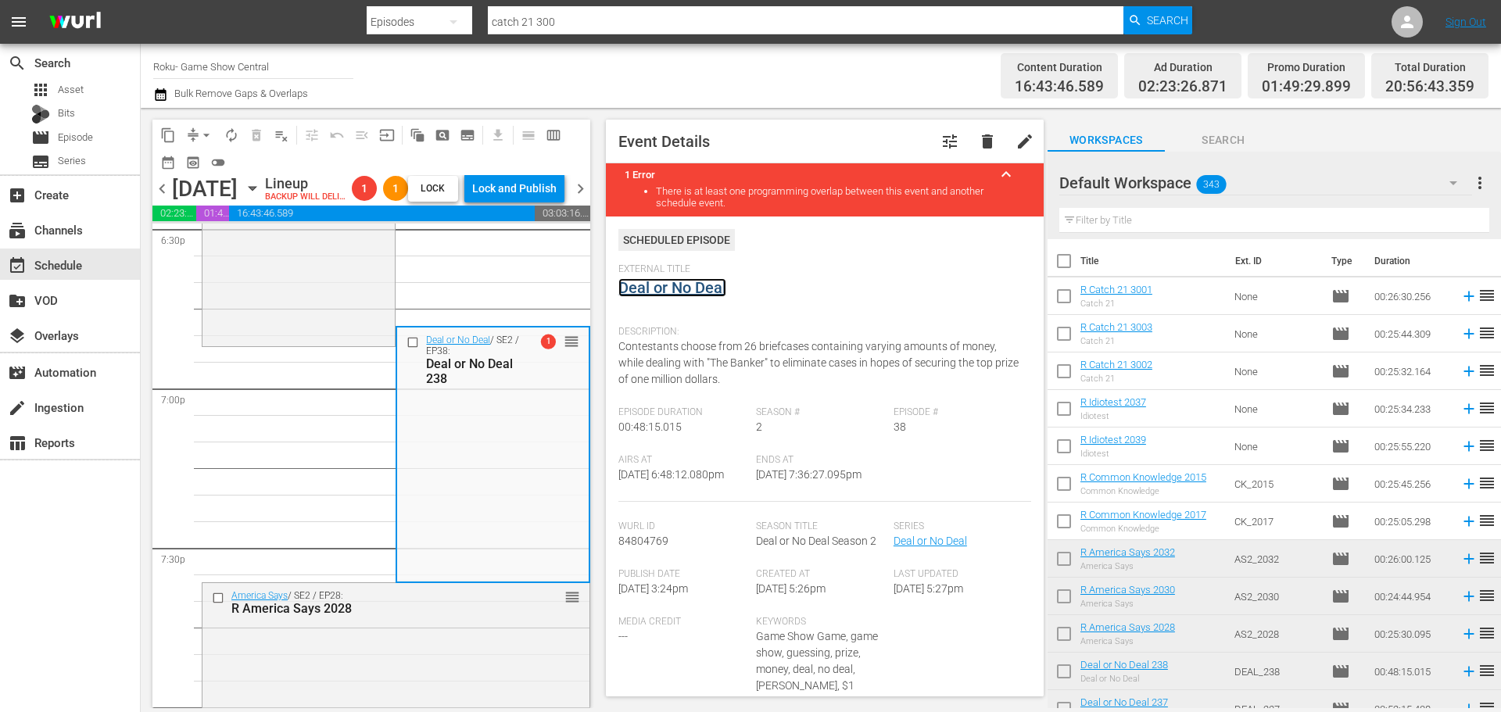
click at [715, 282] on link "Deal or No Deal" at bounding box center [672, 287] width 108 height 19
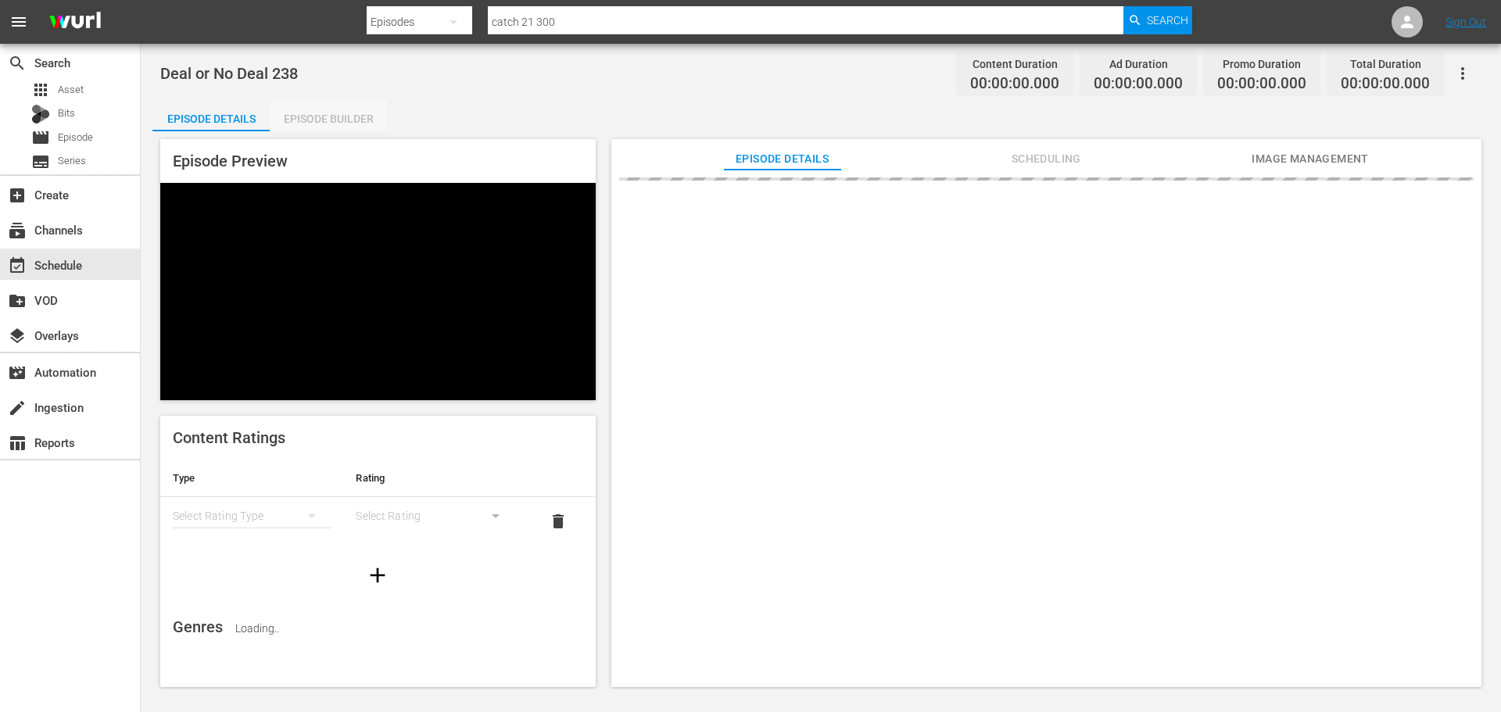
click at [316, 124] on div "Episode Builder" at bounding box center [328, 119] width 117 height 38
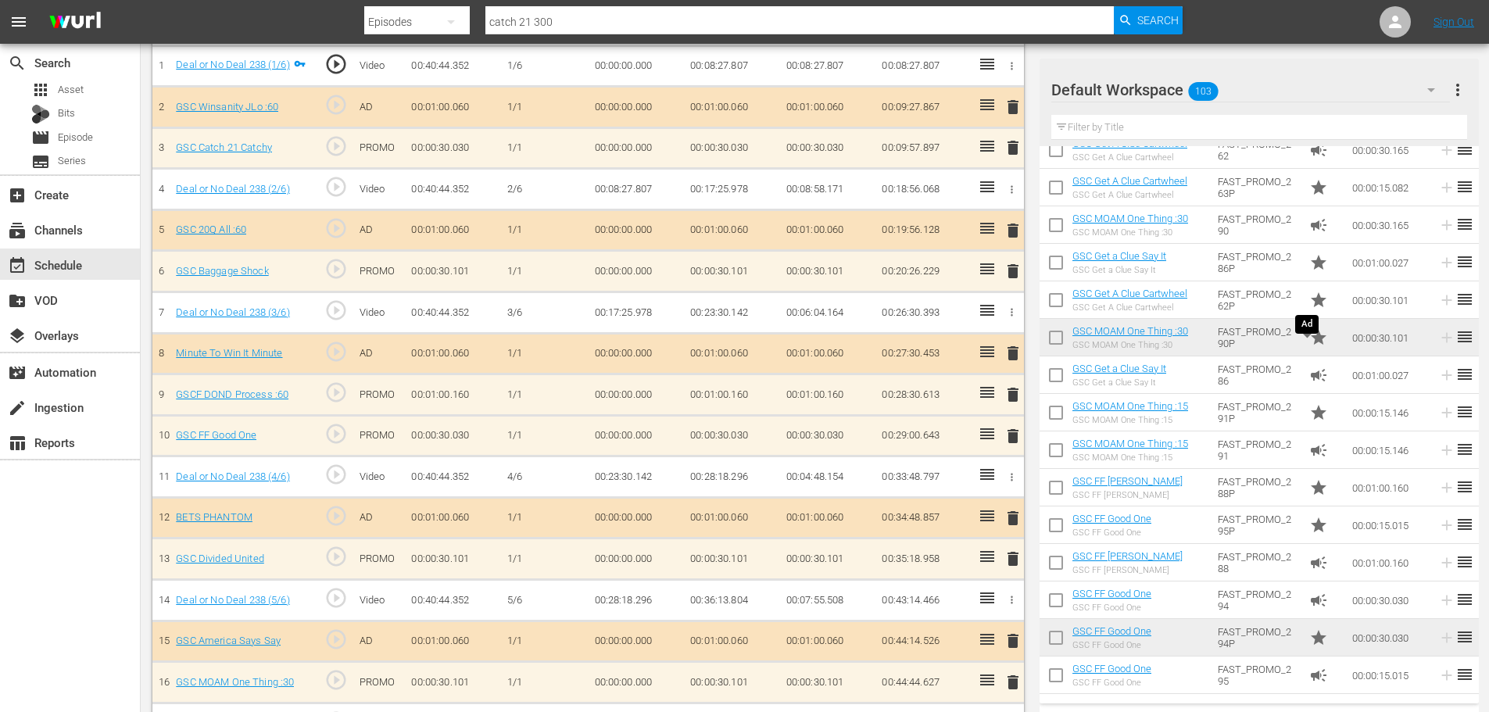
scroll to position [650, 0]
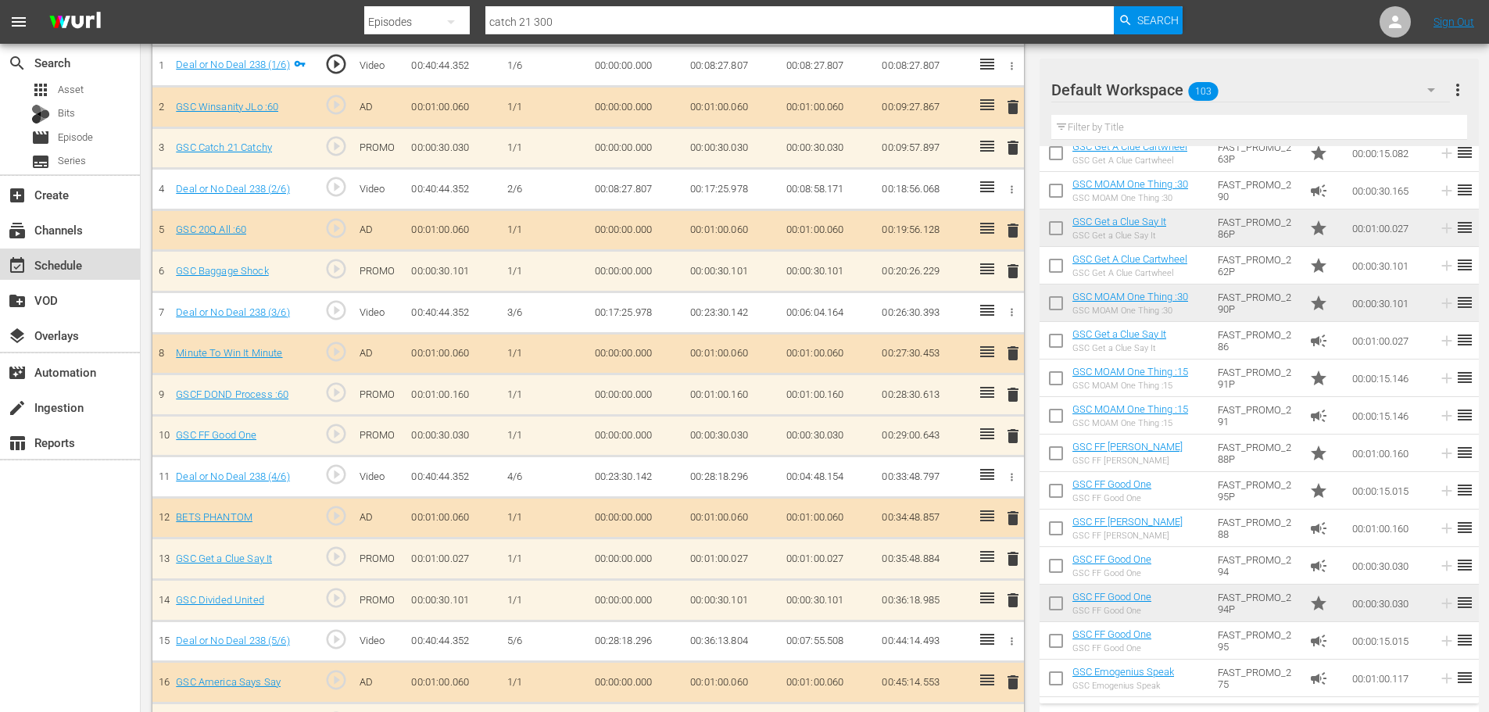
click at [109, 265] on div "event_available Schedule" at bounding box center [70, 264] width 140 height 31
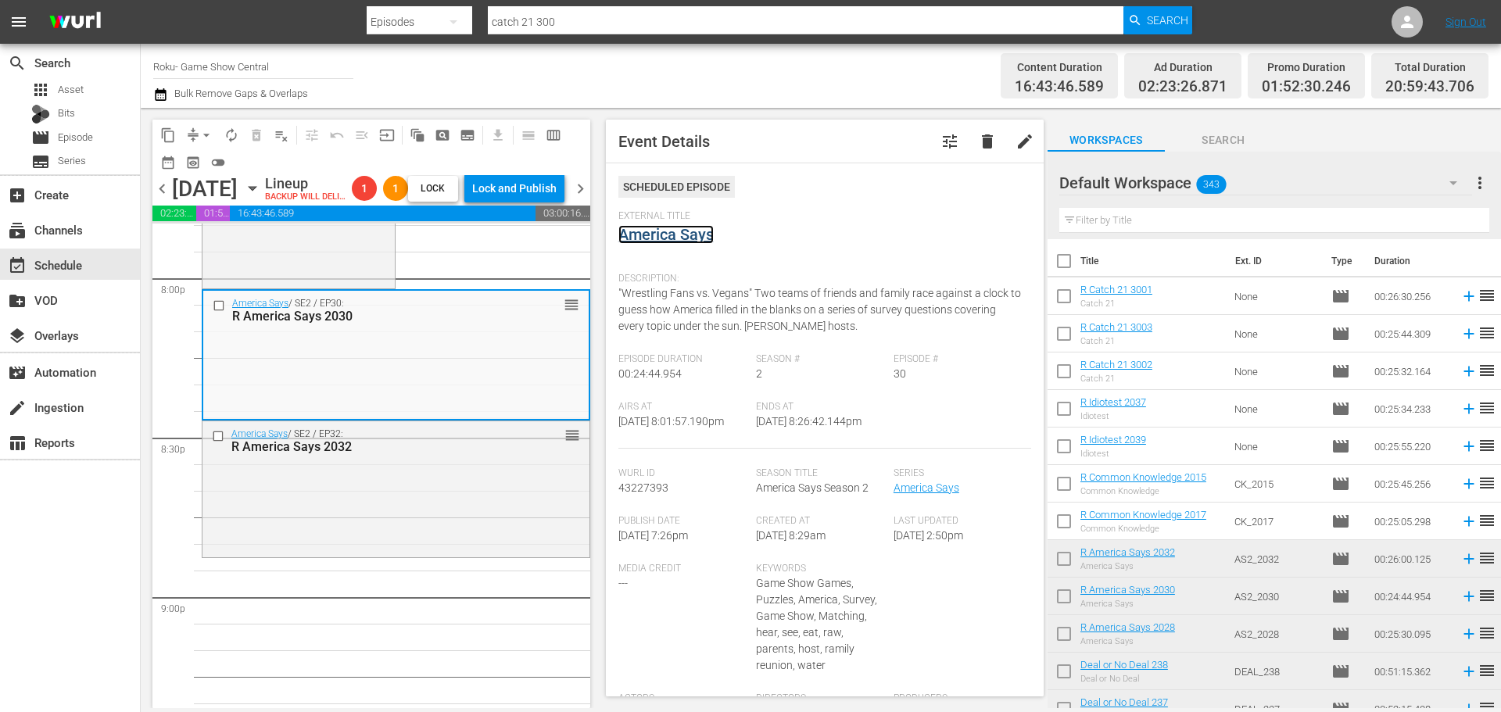
click at [693, 240] on link "America Says" at bounding box center [665, 234] width 95 height 19
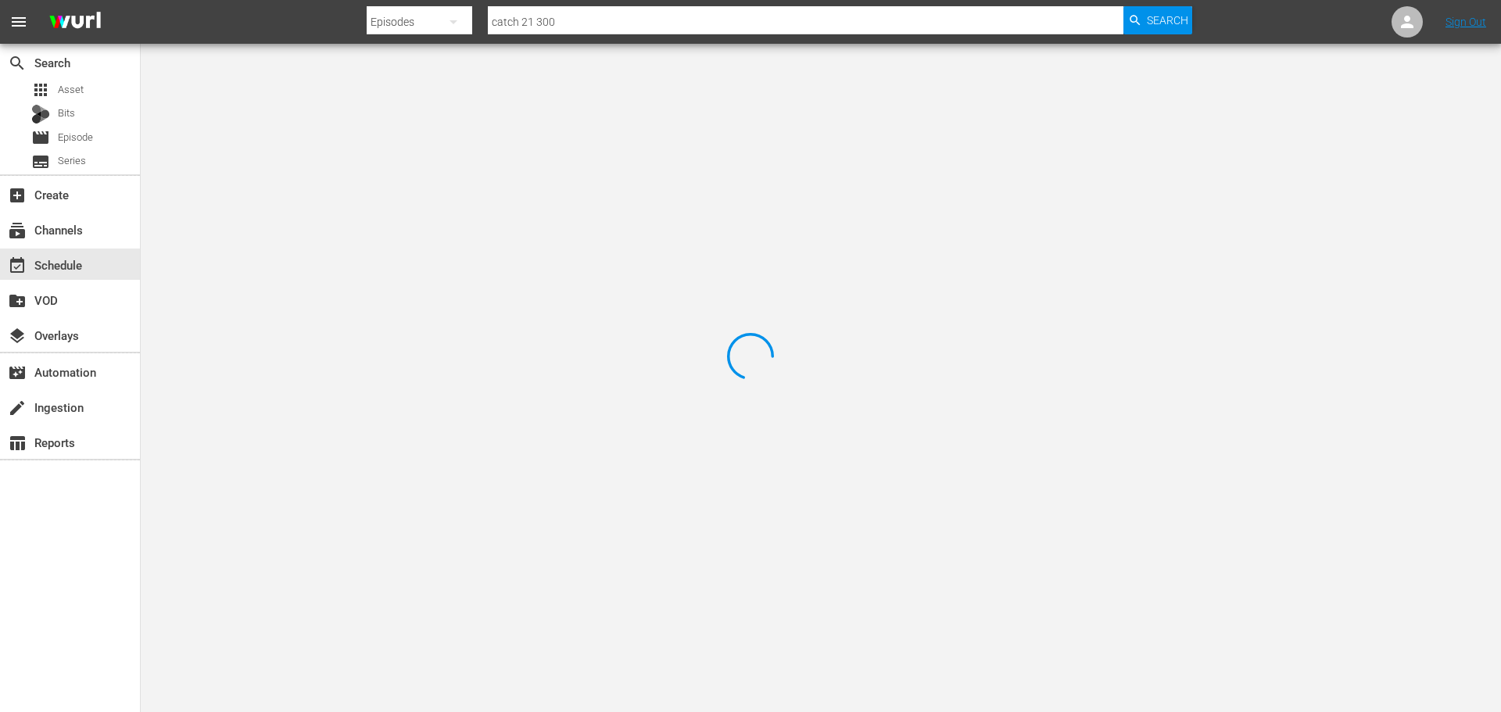
click at [358, 120] on div at bounding box center [750, 356] width 1501 height 712
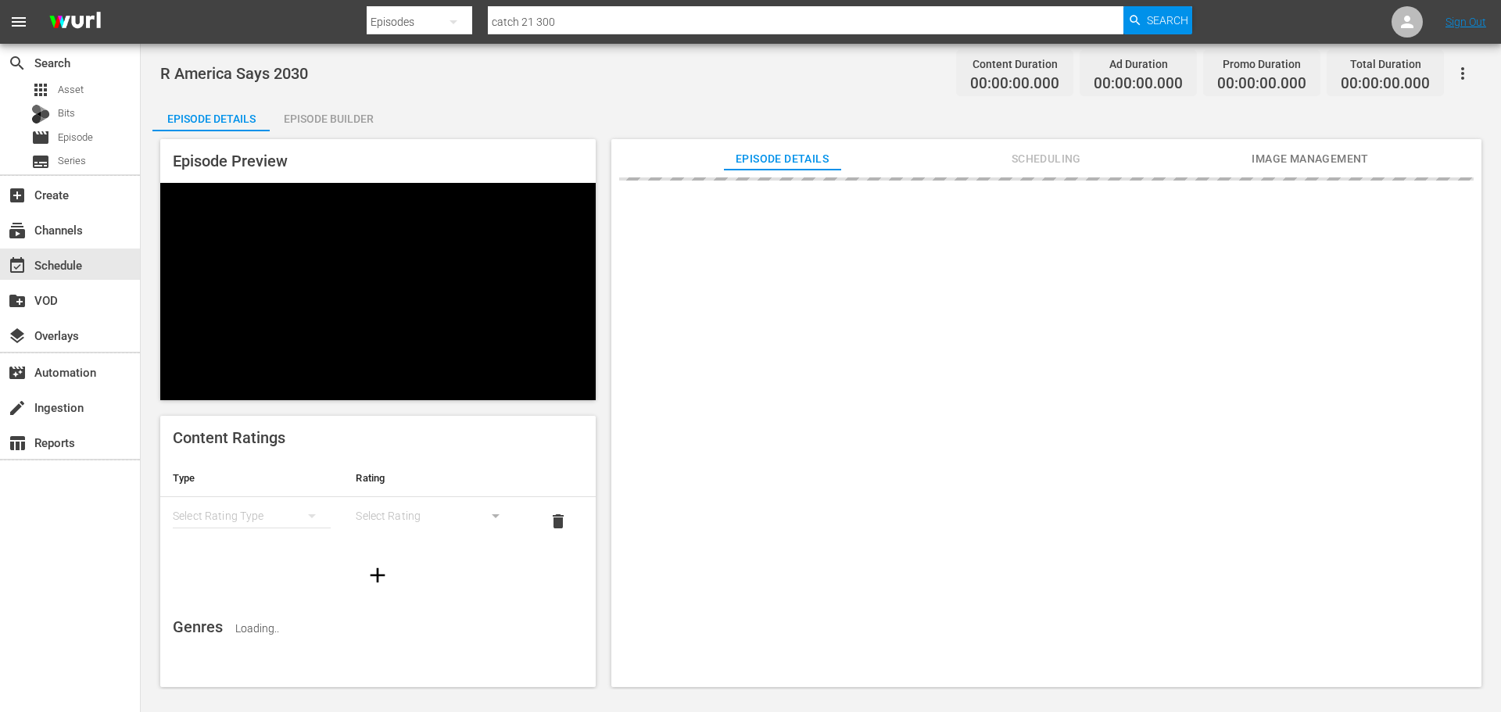
click at [368, 123] on div "Episode Builder" at bounding box center [328, 119] width 117 height 38
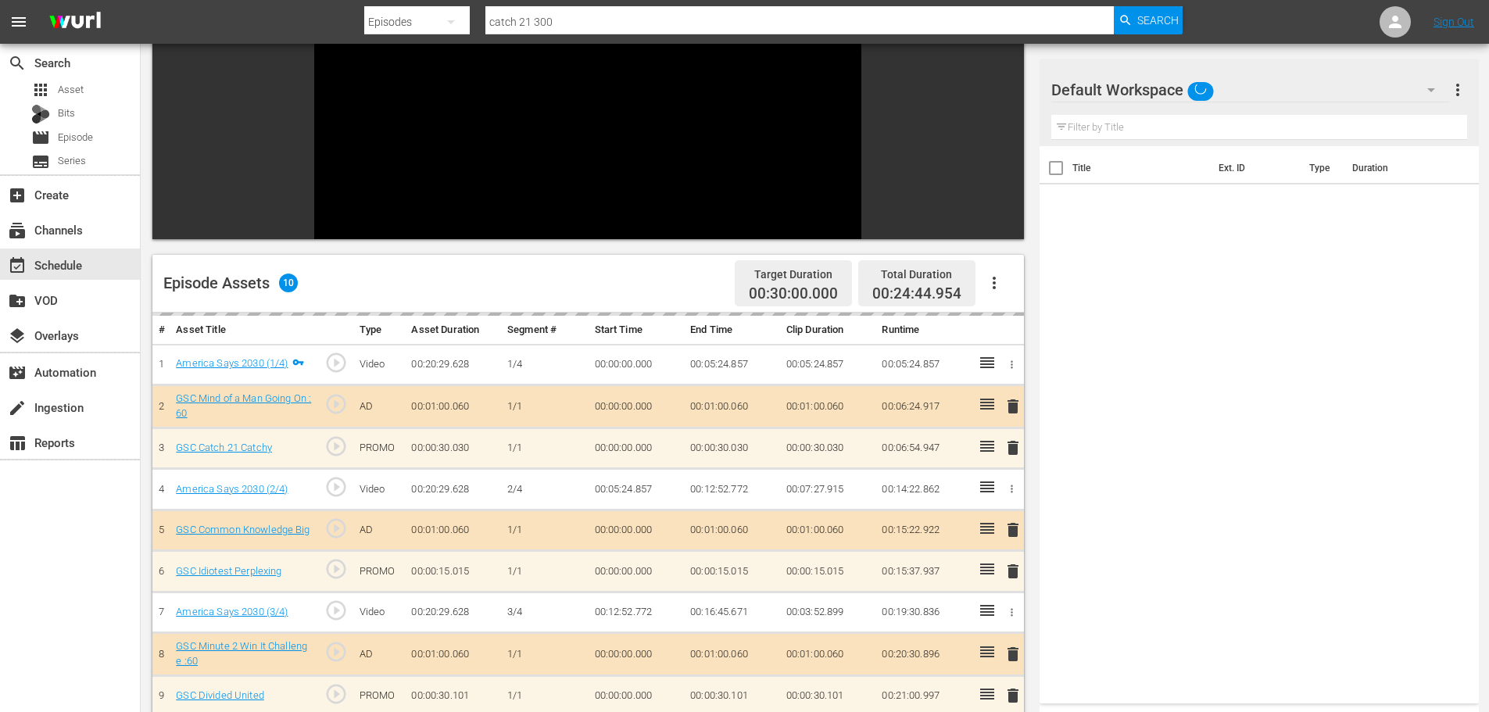
scroll to position [217, 0]
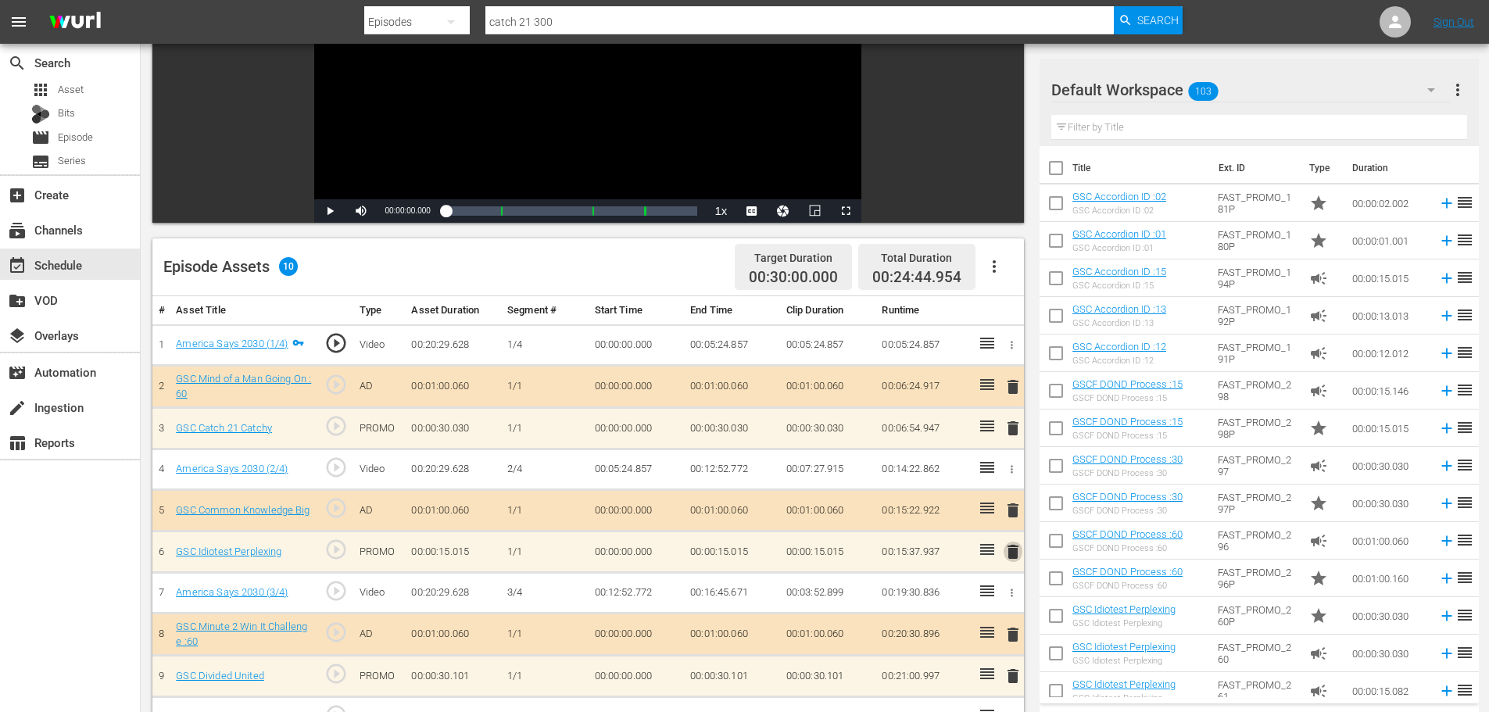
click at [1010, 550] on span "delete" at bounding box center [1013, 552] width 19 height 19
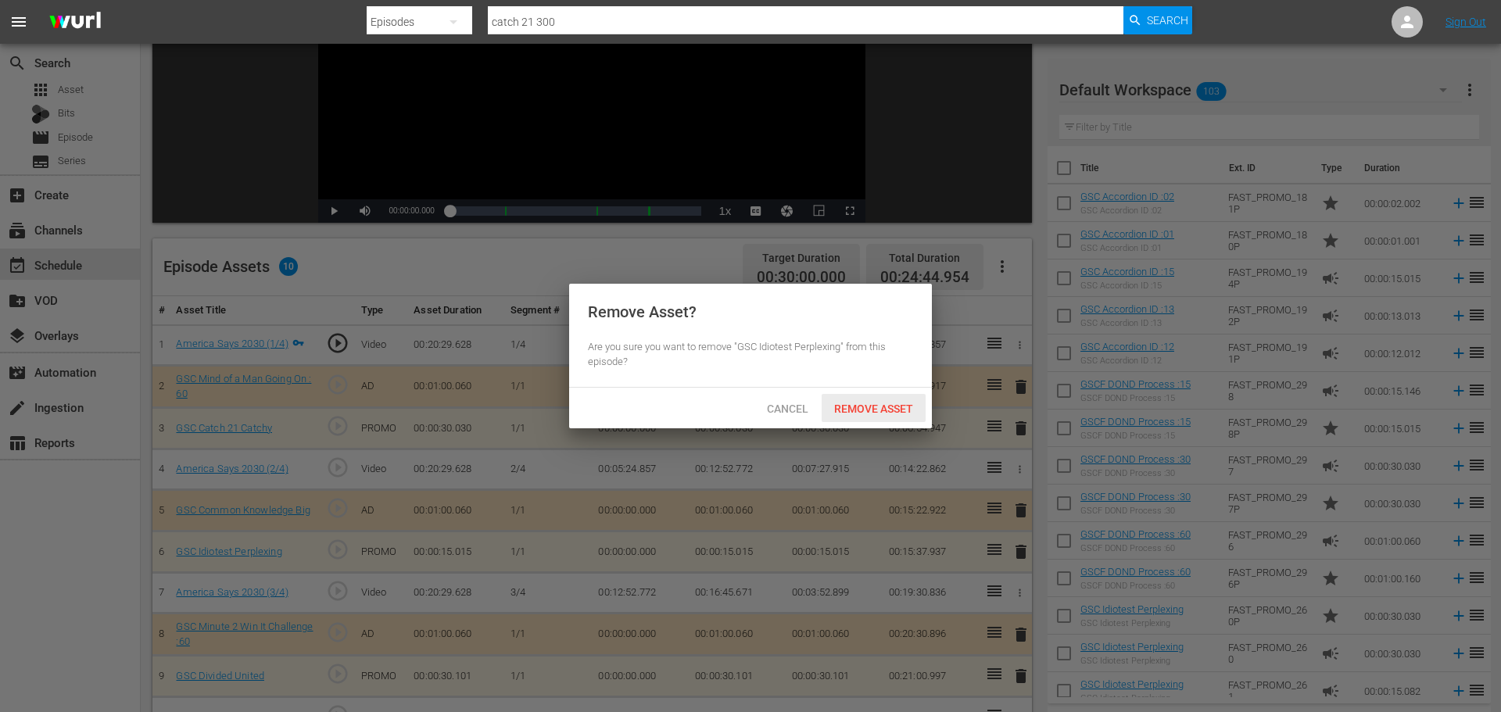
click at [897, 409] on span "Remove Asset" at bounding box center [874, 409] width 104 height 13
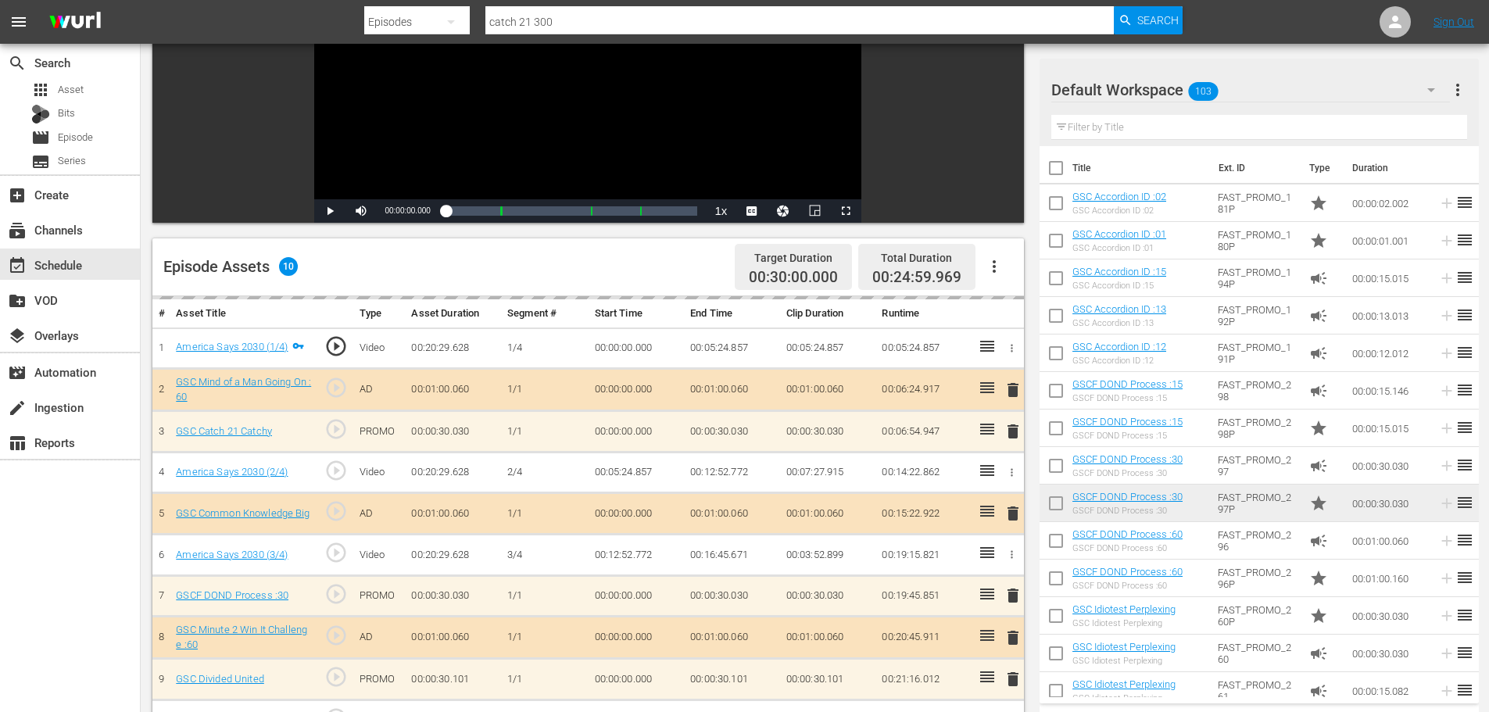
scroll to position [407, 0]
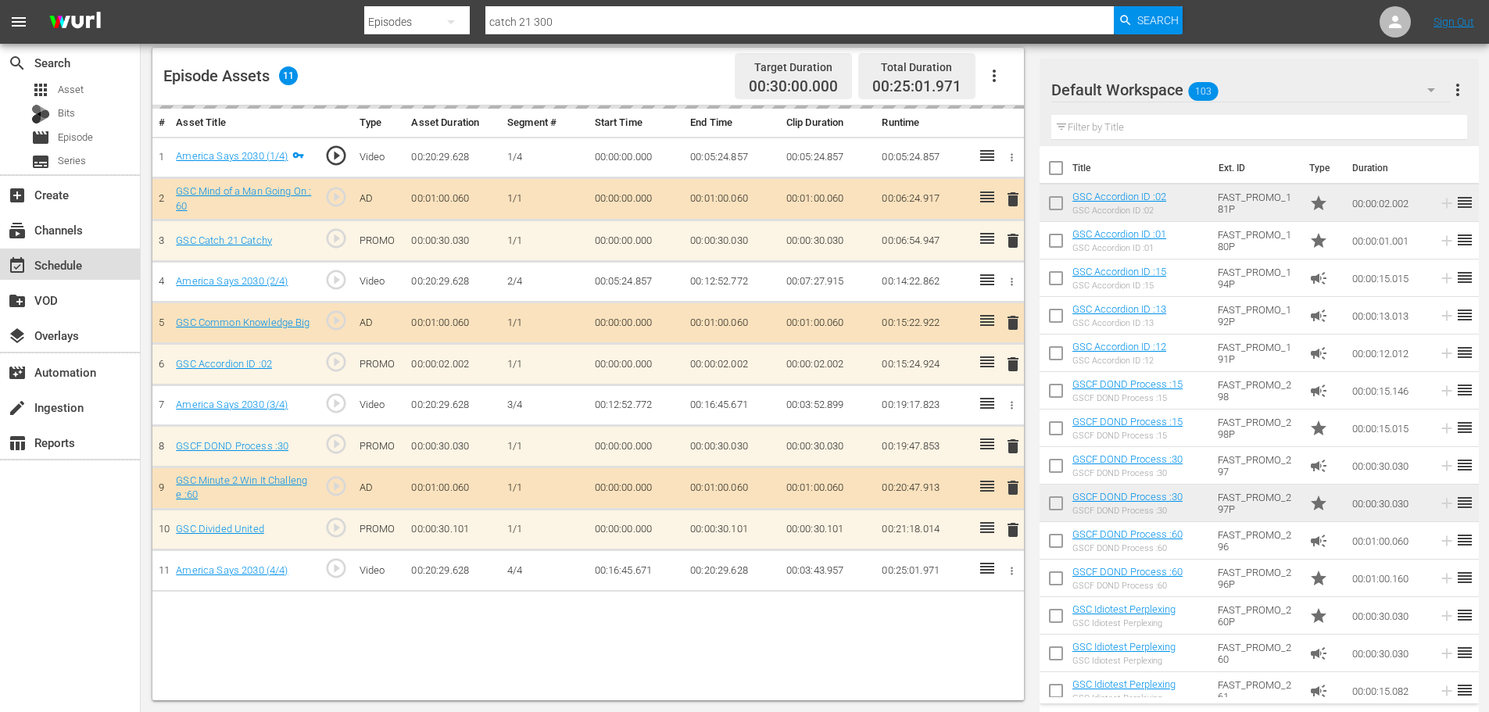
click at [58, 263] on div "event_available Schedule" at bounding box center [44, 263] width 88 height 14
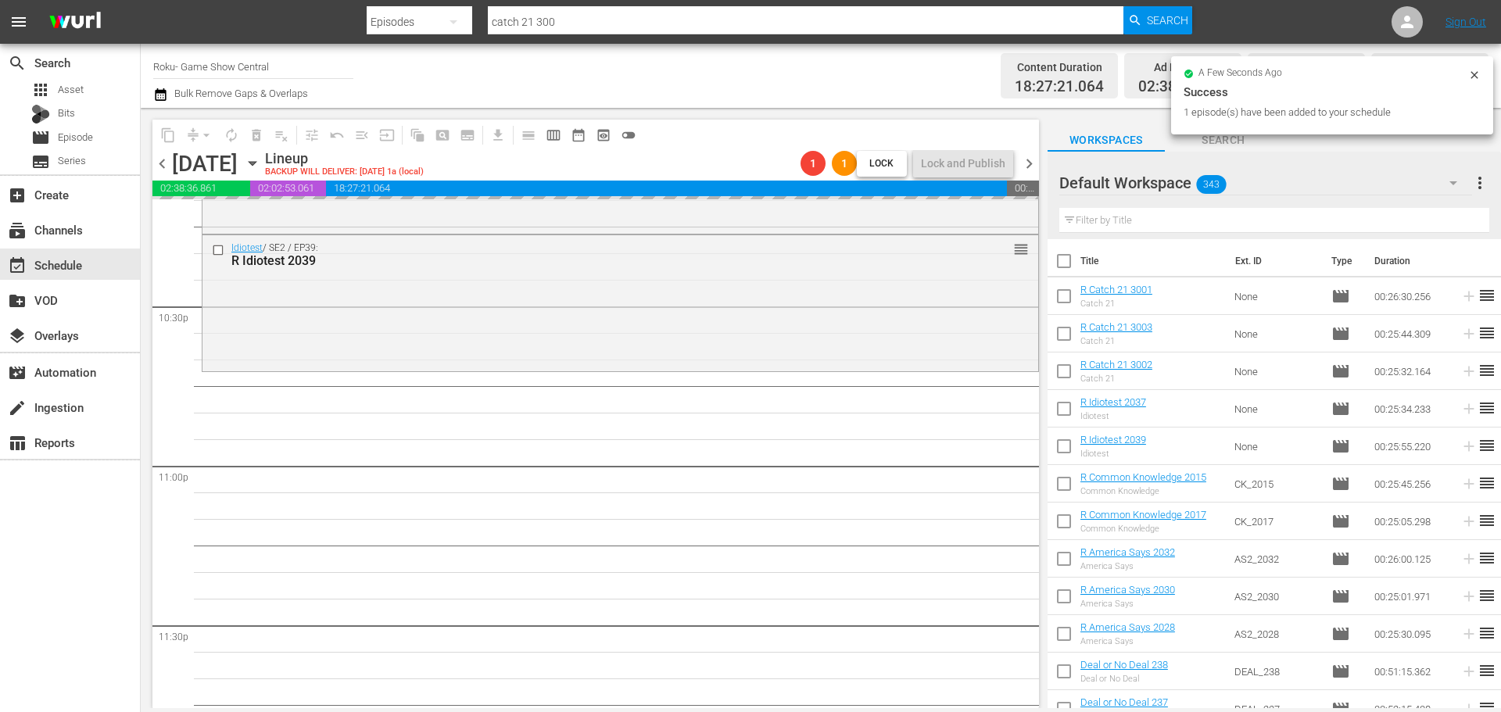
scroll to position [7146, 0]
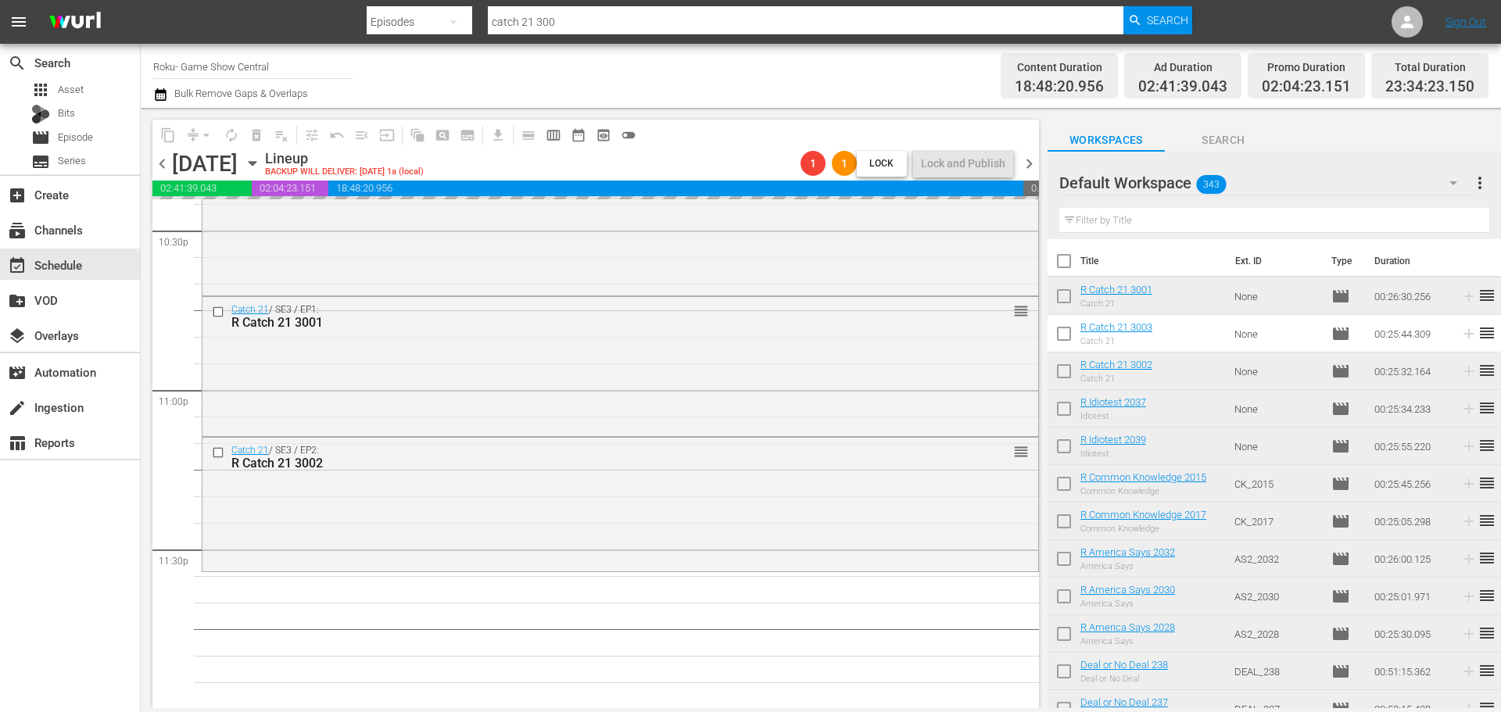
click at [209, 131] on div "arrow_drop_down" at bounding box center [206, 135] width 25 height 25
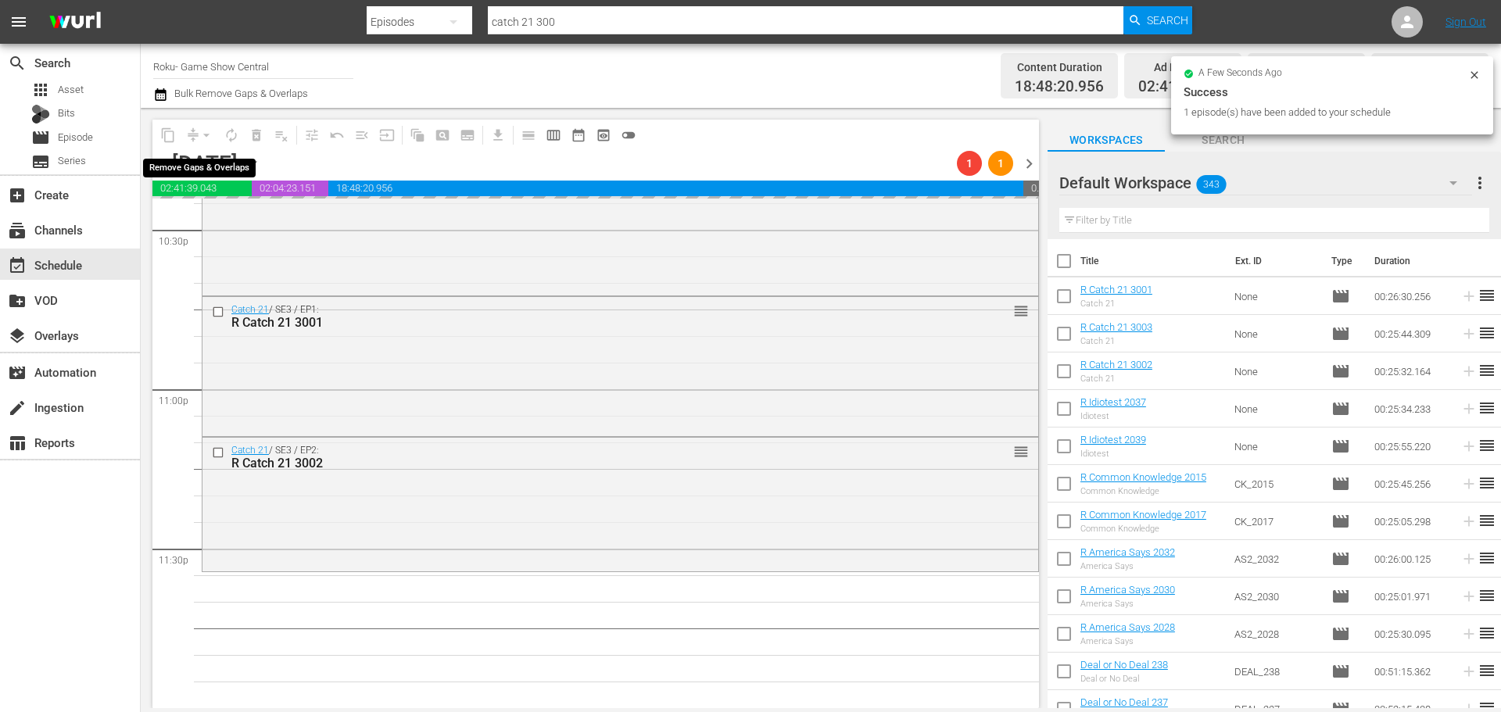
click at [207, 136] on div "arrow_drop_down" at bounding box center [206, 135] width 25 height 25
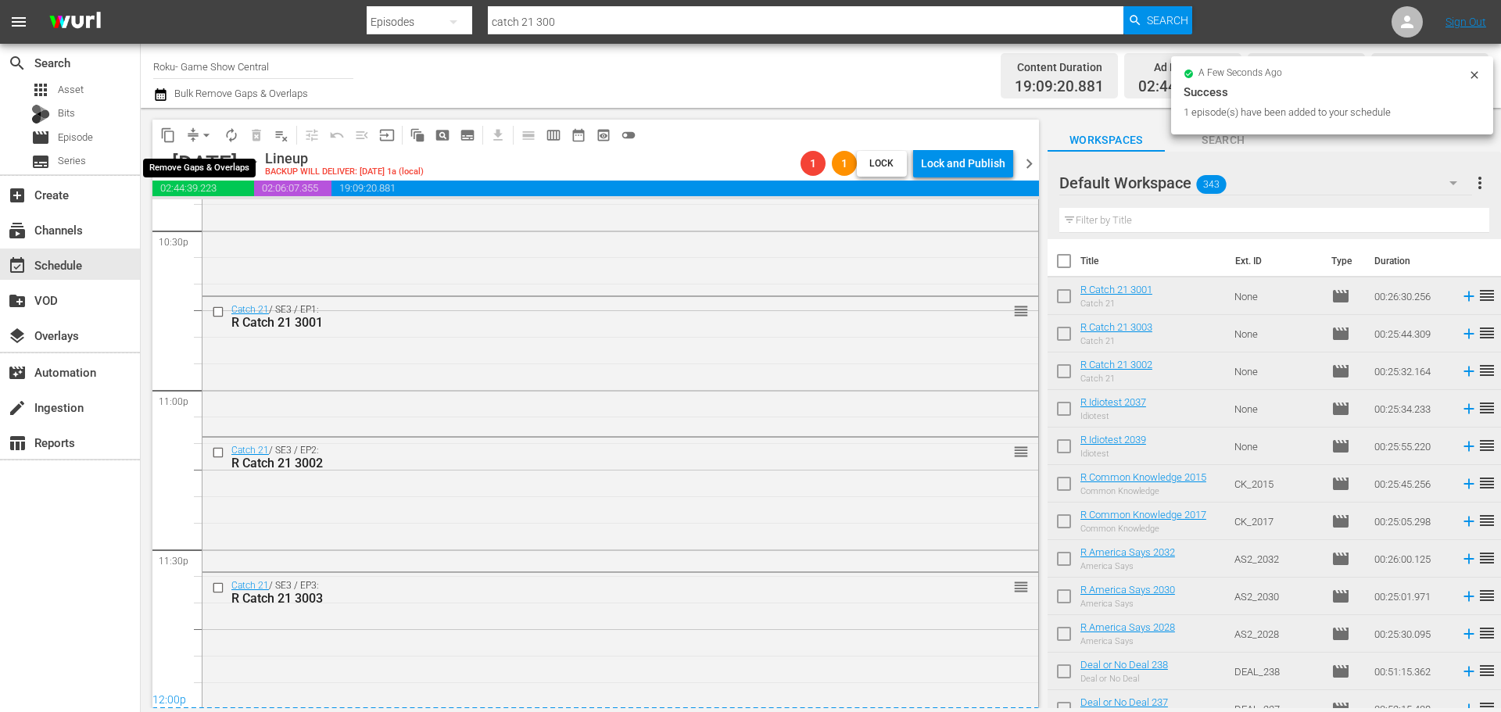
click at [202, 136] on span "arrow_drop_down" at bounding box center [207, 135] width 16 height 16
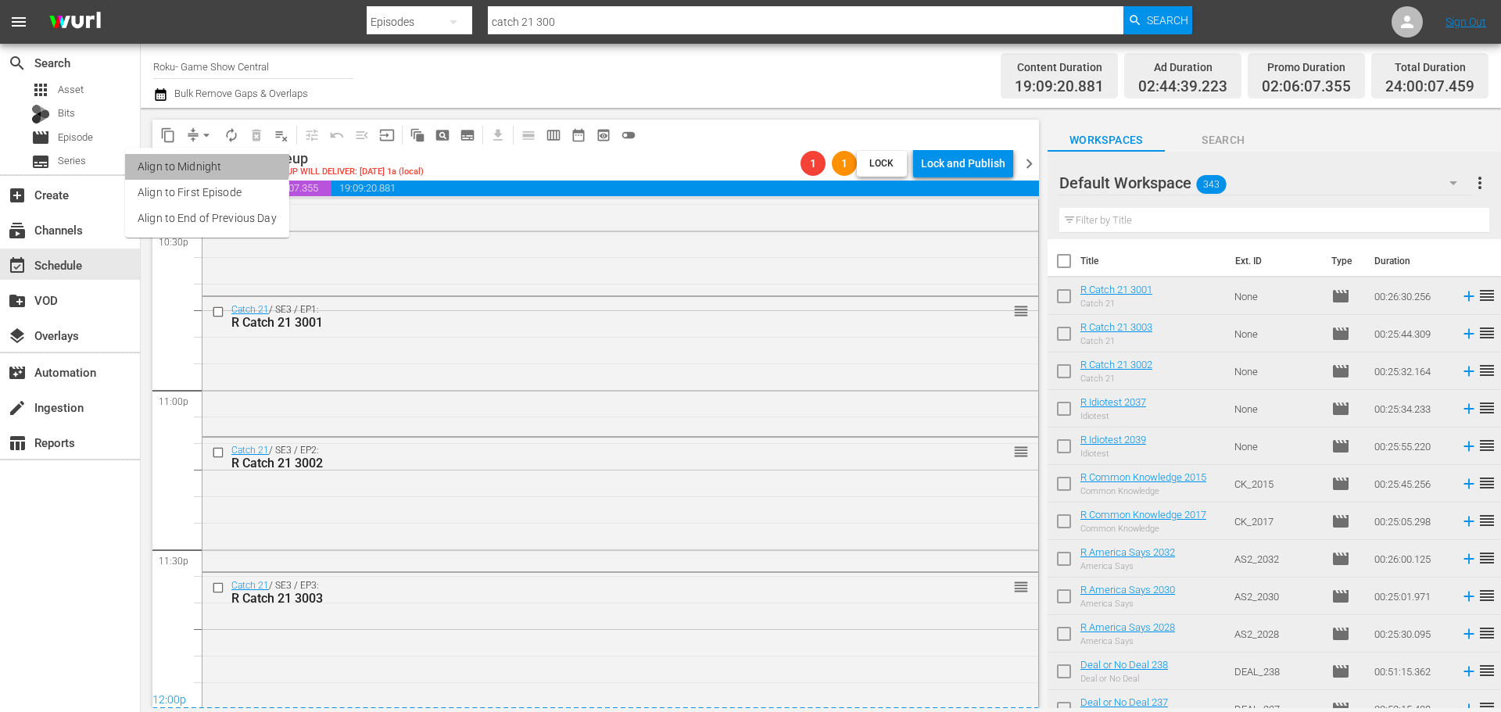
click at [206, 159] on li "Align to Midnight" at bounding box center [207, 167] width 164 height 26
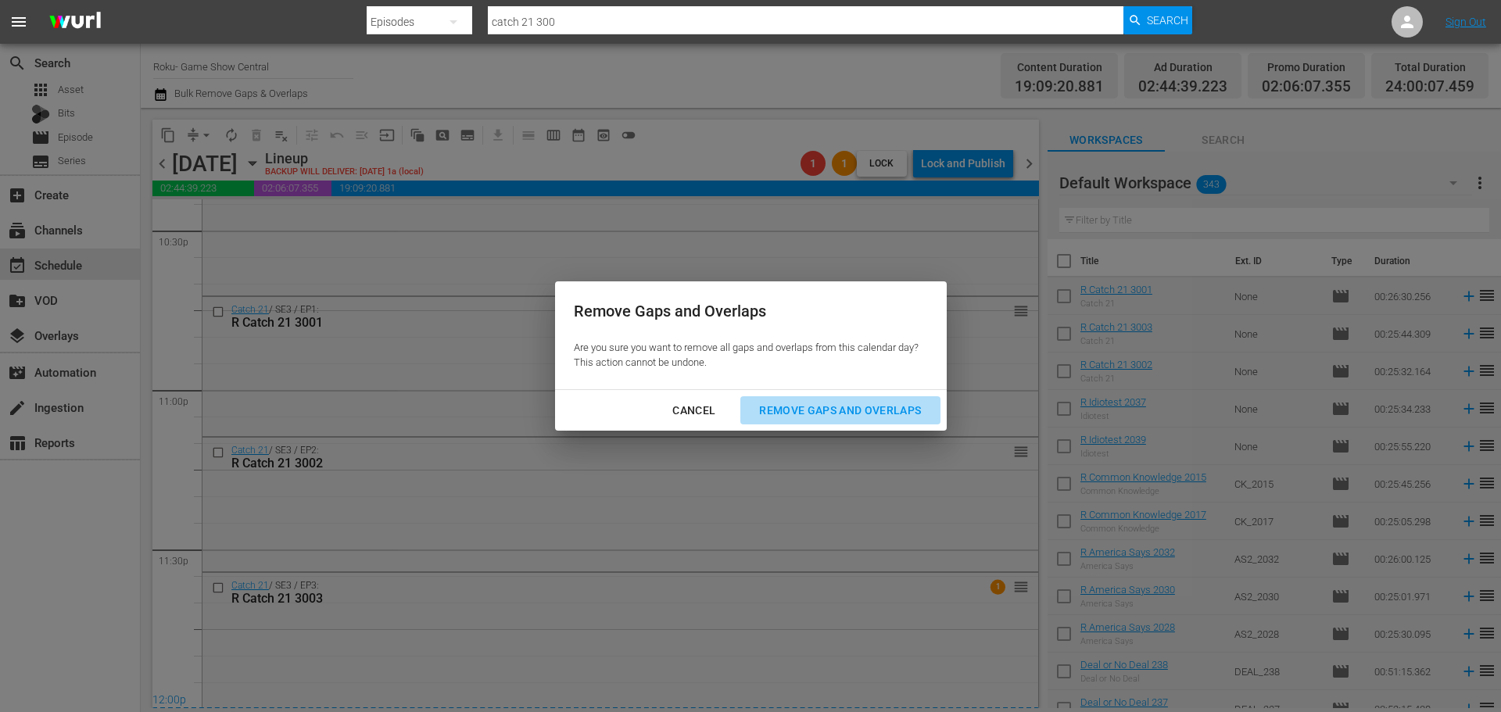
click at [878, 414] on div "Remove Gaps and Overlaps" at bounding box center [840, 411] width 187 height 20
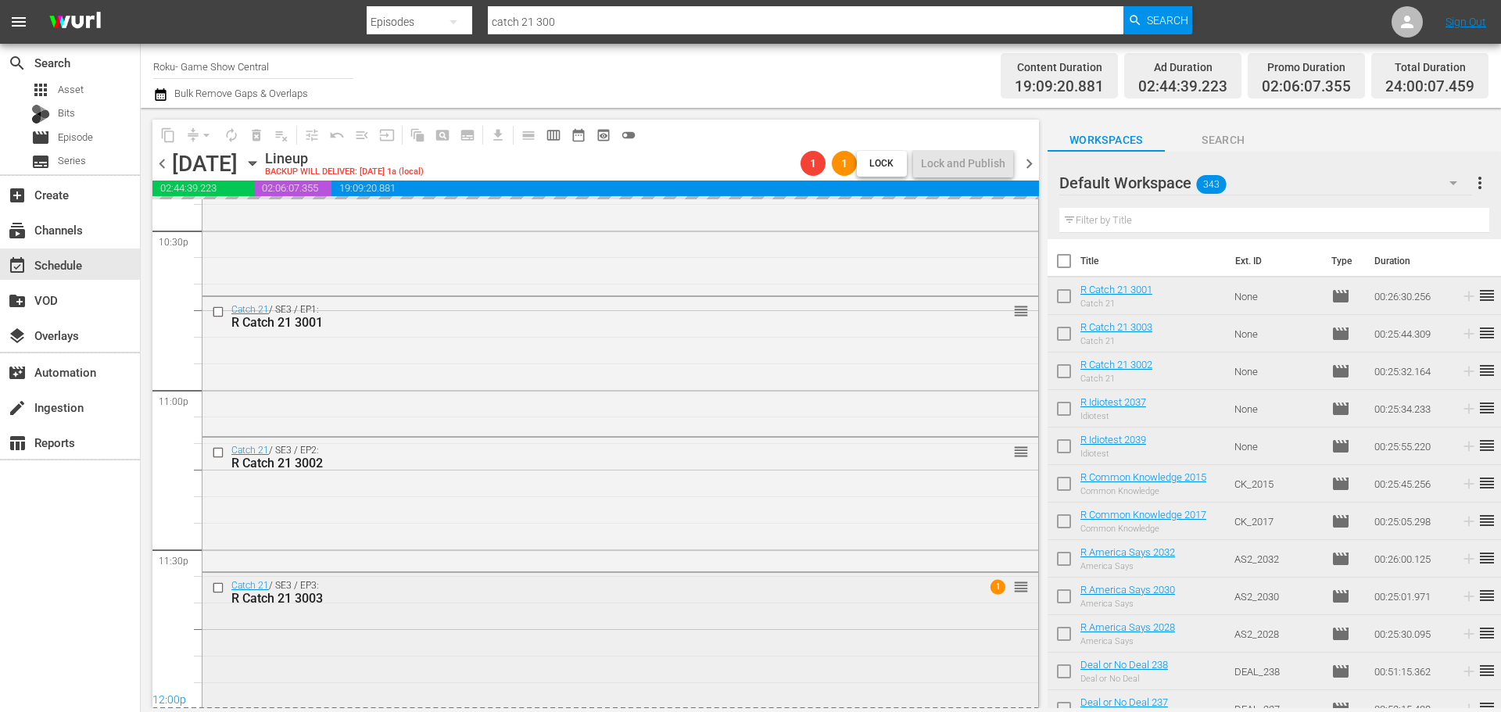
click at [694, 628] on div "Catch 21 / SE3 / EP3: R Catch 21 3003 1 reorder" at bounding box center [620, 639] width 836 height 132
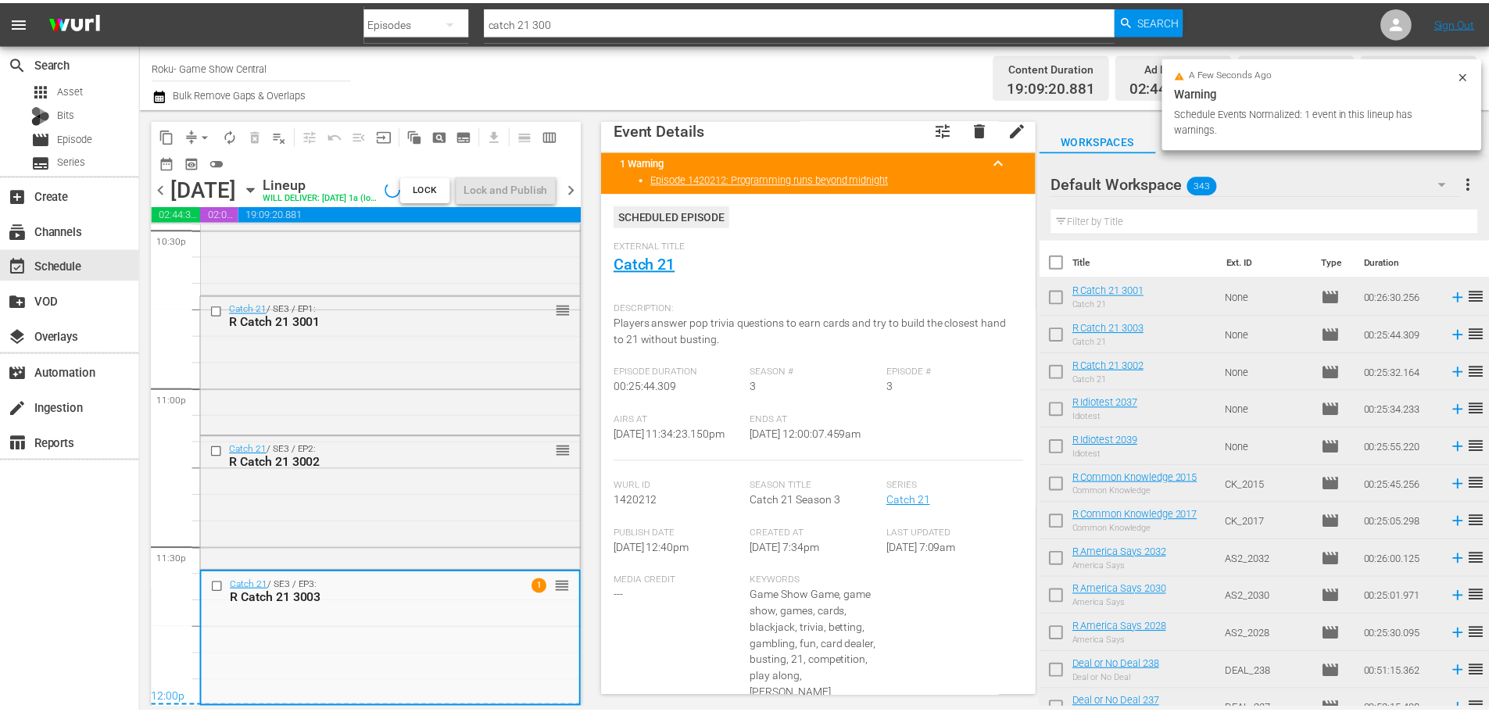
scroll to position [0, 0]
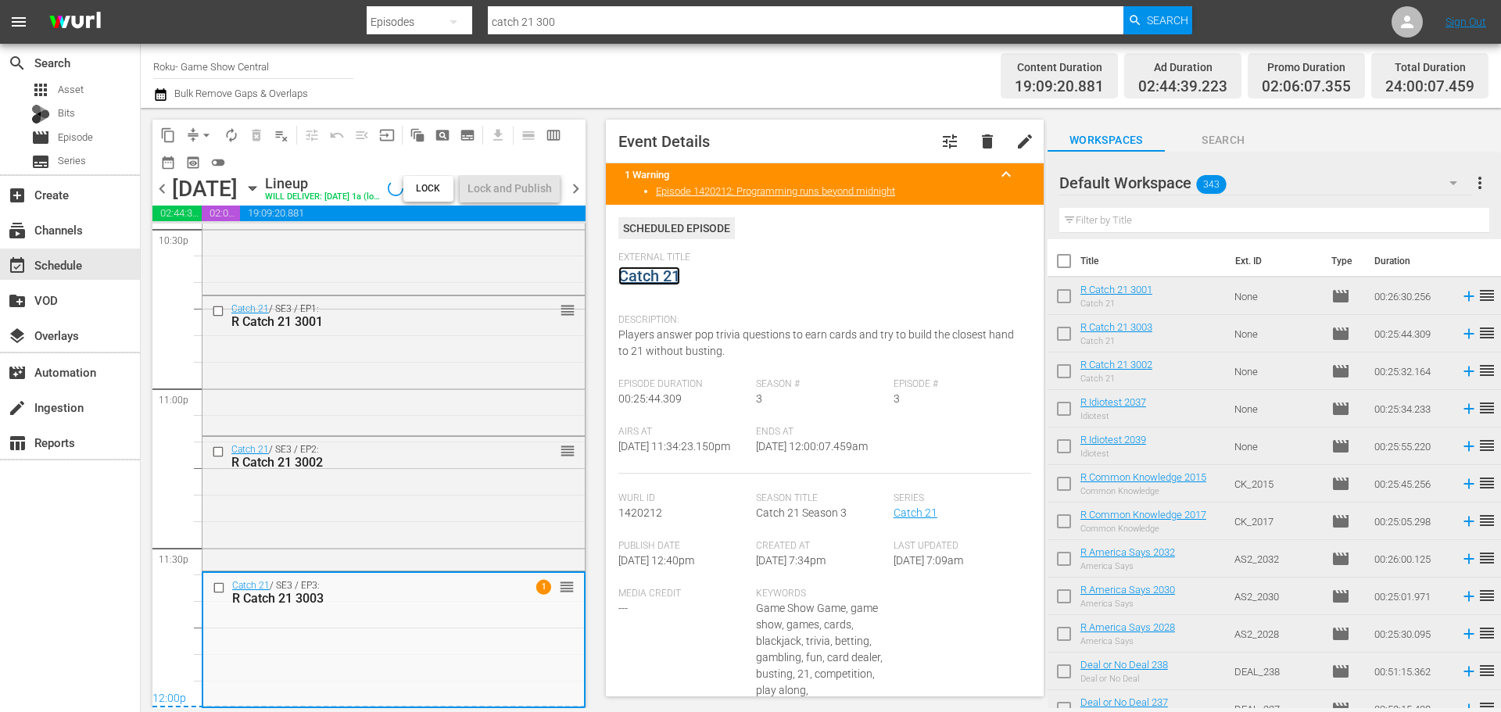
click at [661, 279] on link "Catch 21" at bounding box center [649, 276] width 62 height 19
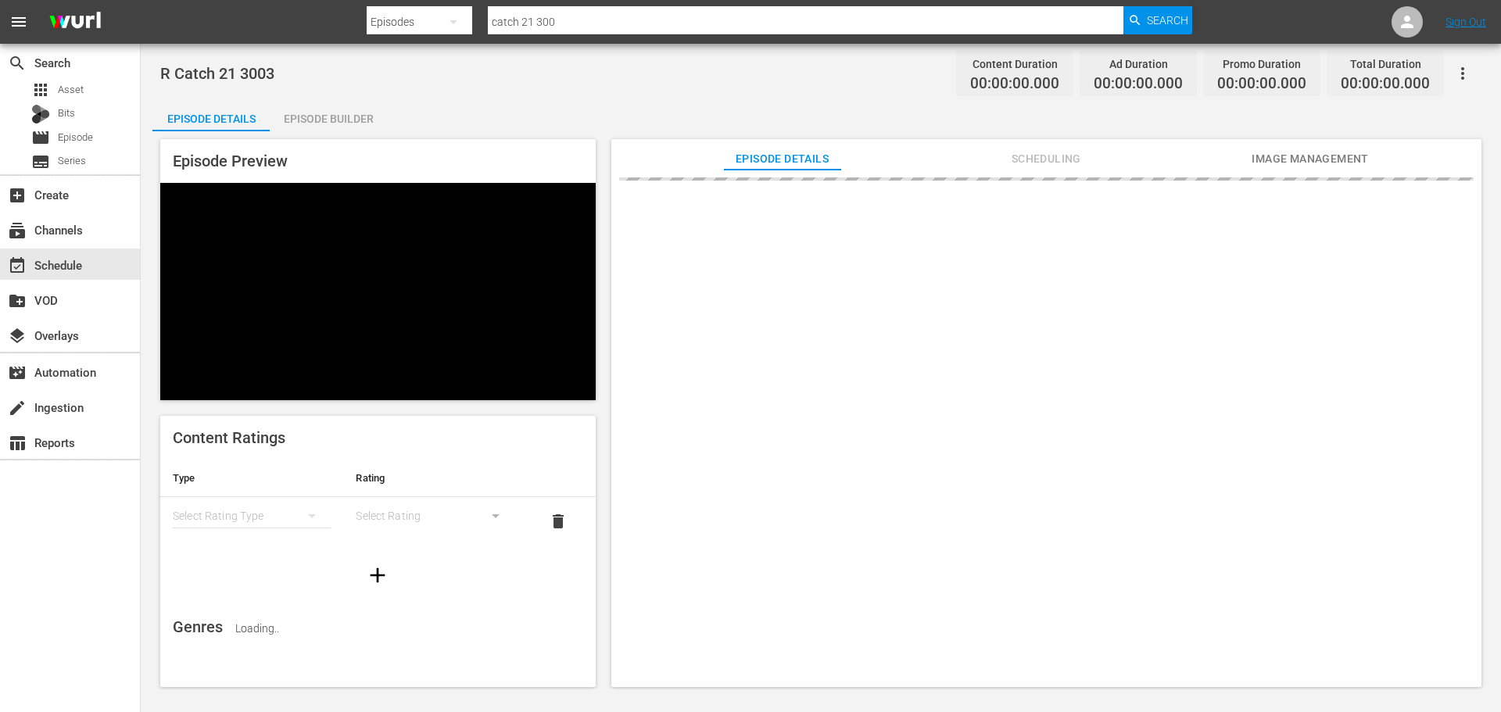
click at [387, 132] on div "Episode Preview Content Ratings Type Rating Select Rating Type Select Rating de…" at bounding box center [820, 415] width 1337 height 568
click at [310, 120] on div "Episode Builder" at bounding box center [328, 119] width 117 height 38
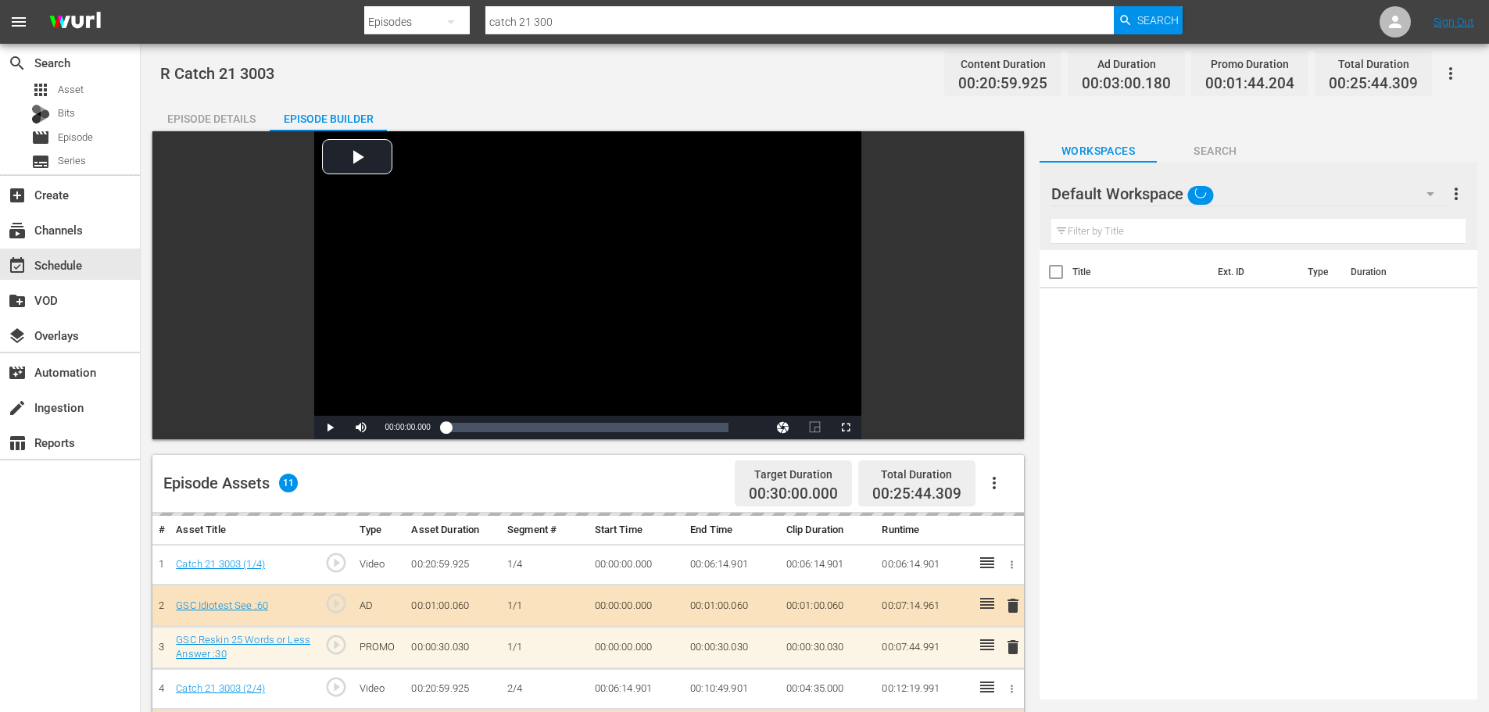
click at [1150, 219] on input "text" at bounding box center [1259, 231] width 414 height 25
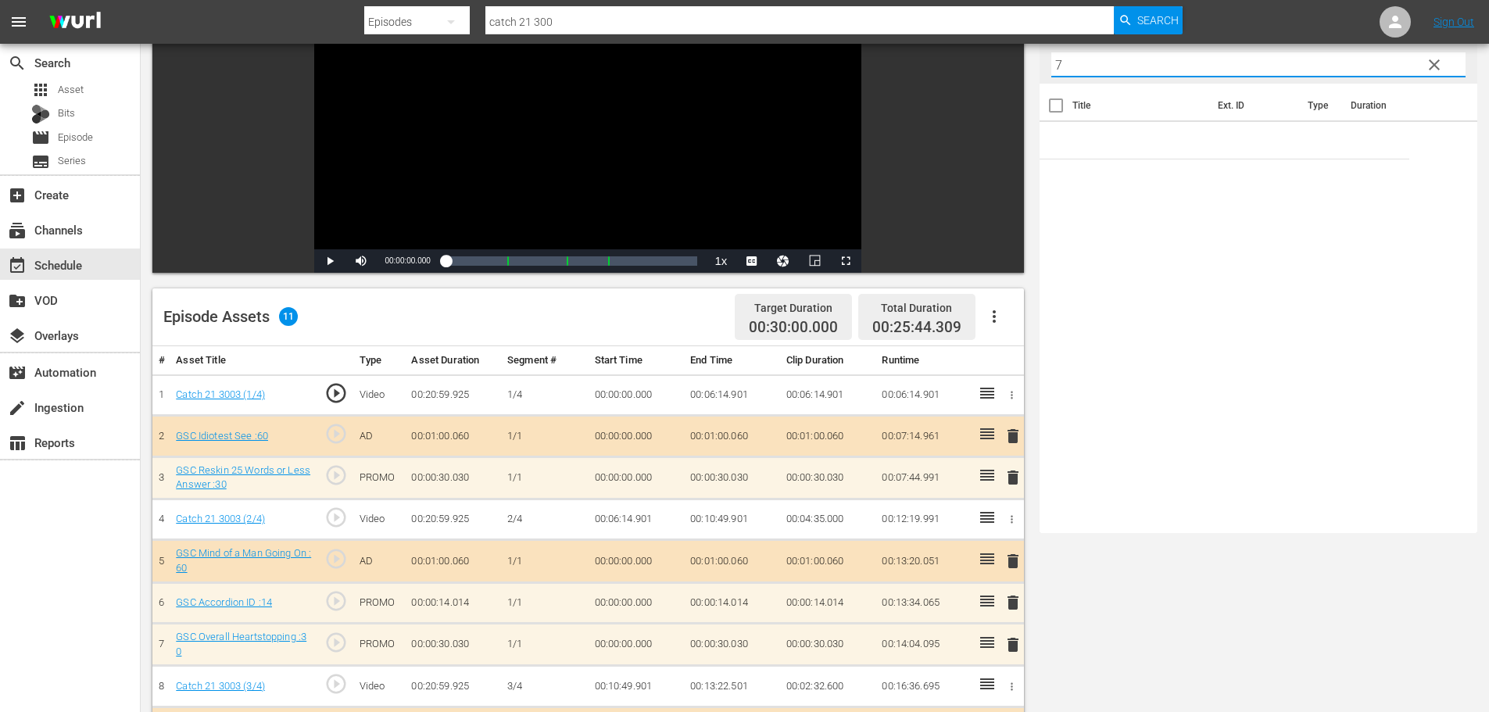
scroll to position [407, 0]
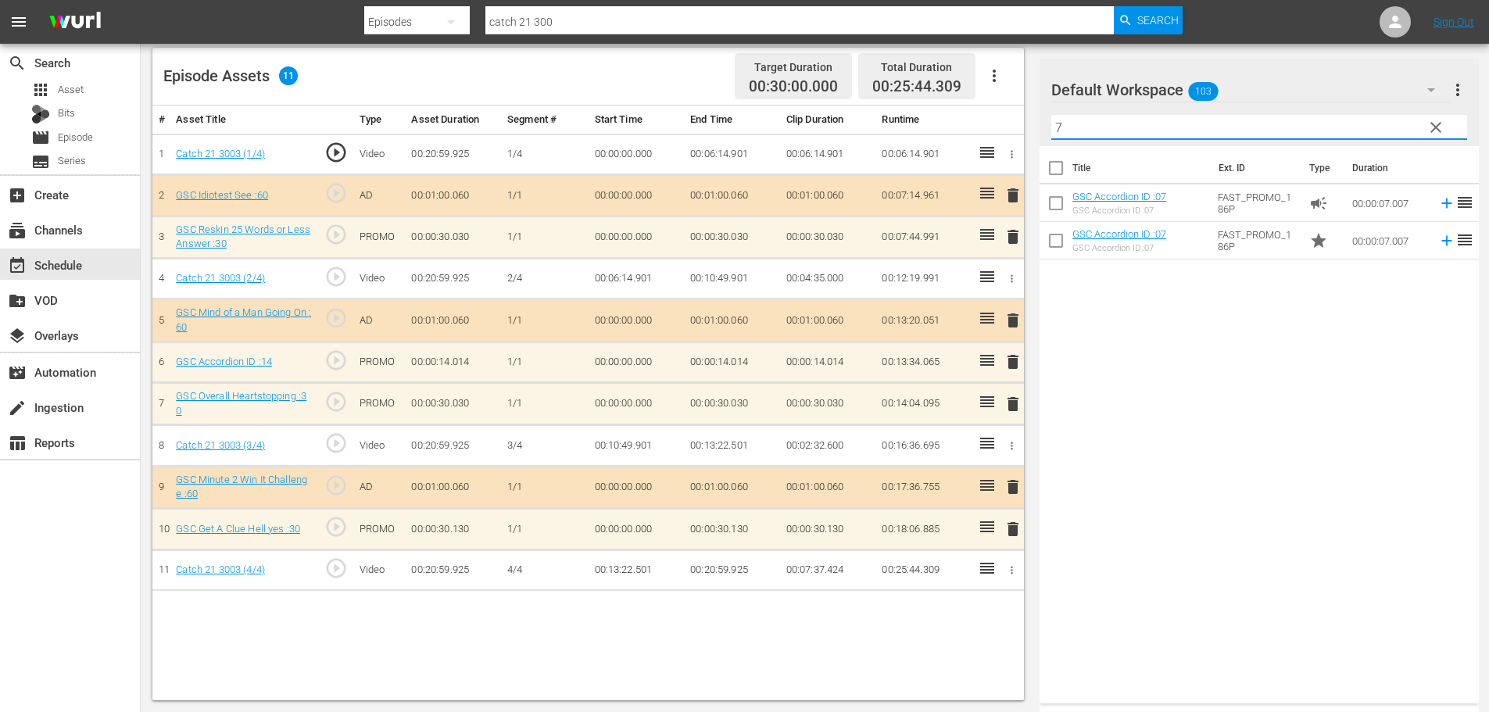
type input "7"
click at [1010, 357] on span "delete" at bounding box center [1013, 362] width 19 height 19
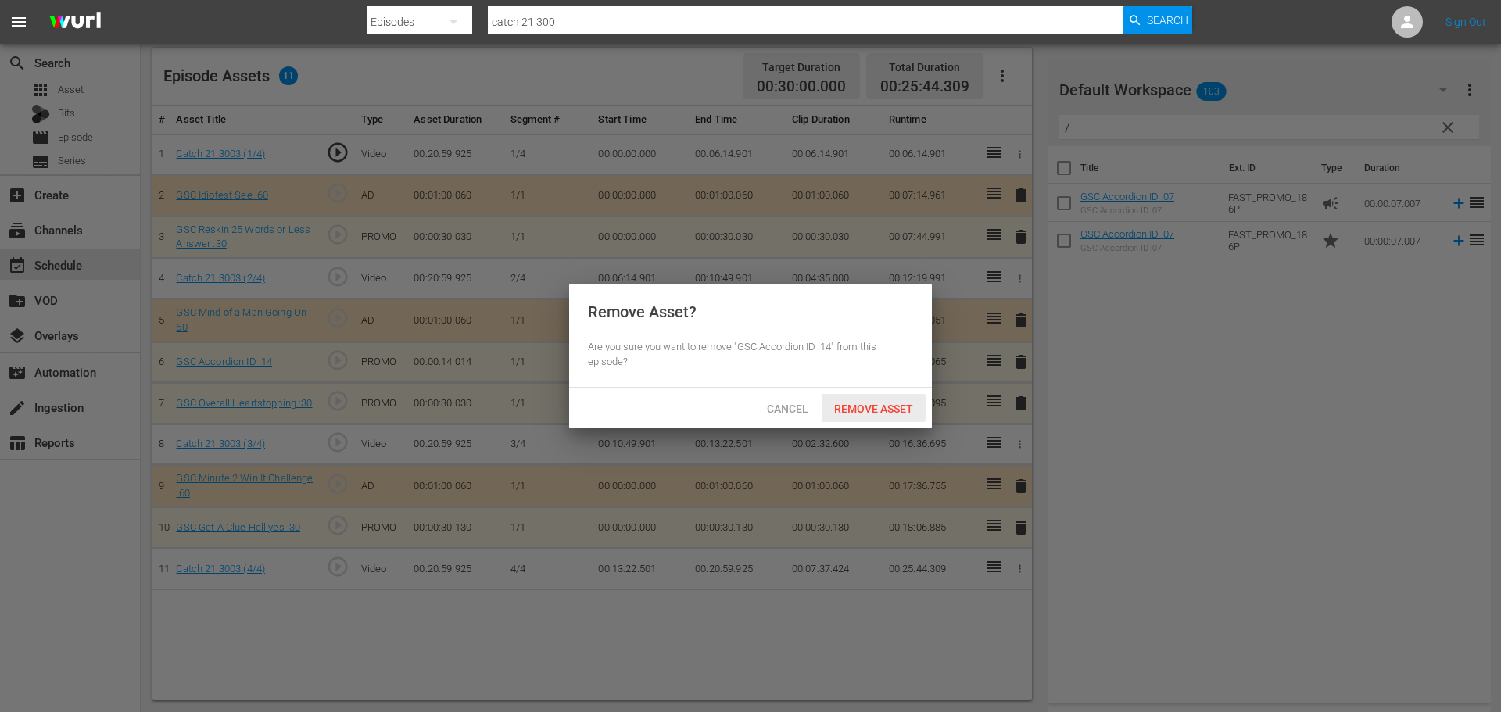
click at [834, 406] on span "Remove Asset" at bounding box center [874, 409] width 104 height 13
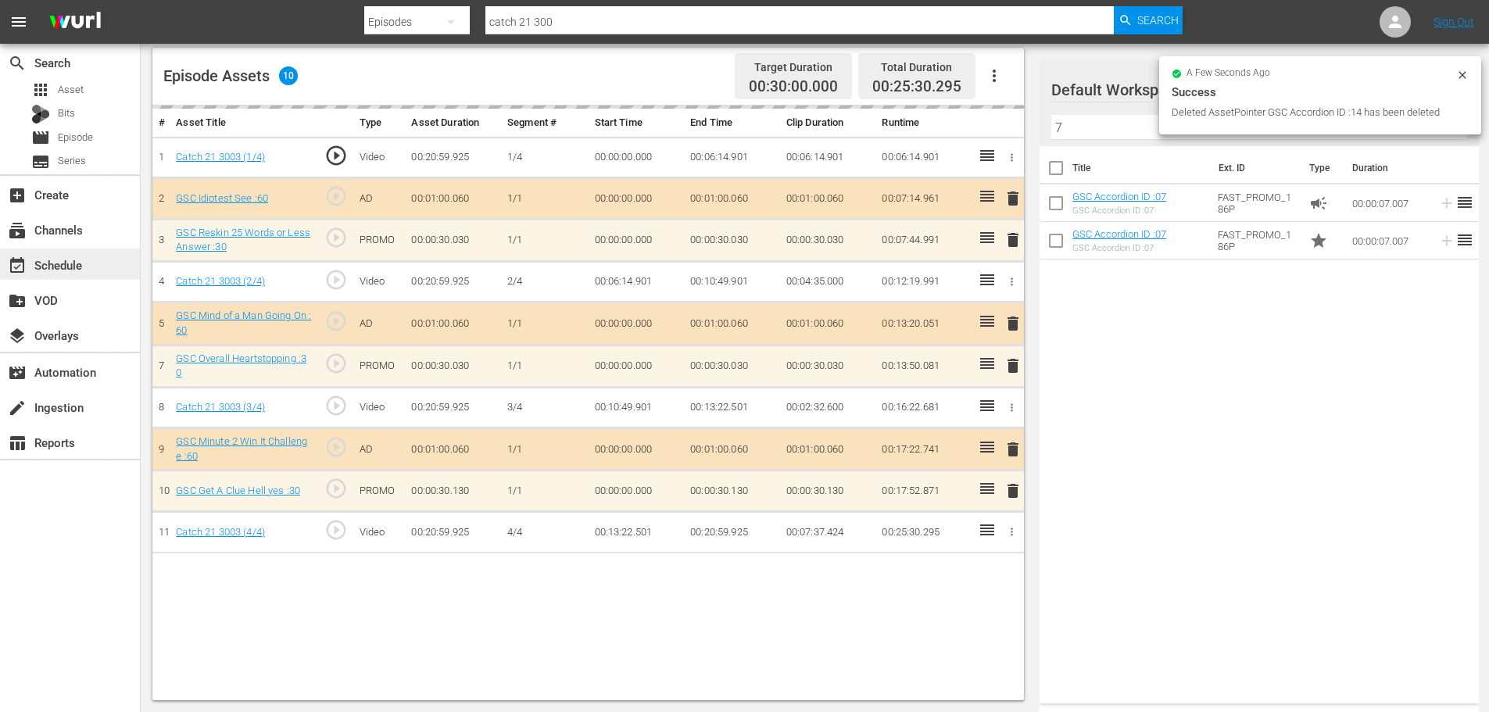
click at [68, 259] on div "event_available Schedule" at bounding box center [44, 263] width 88 height 14
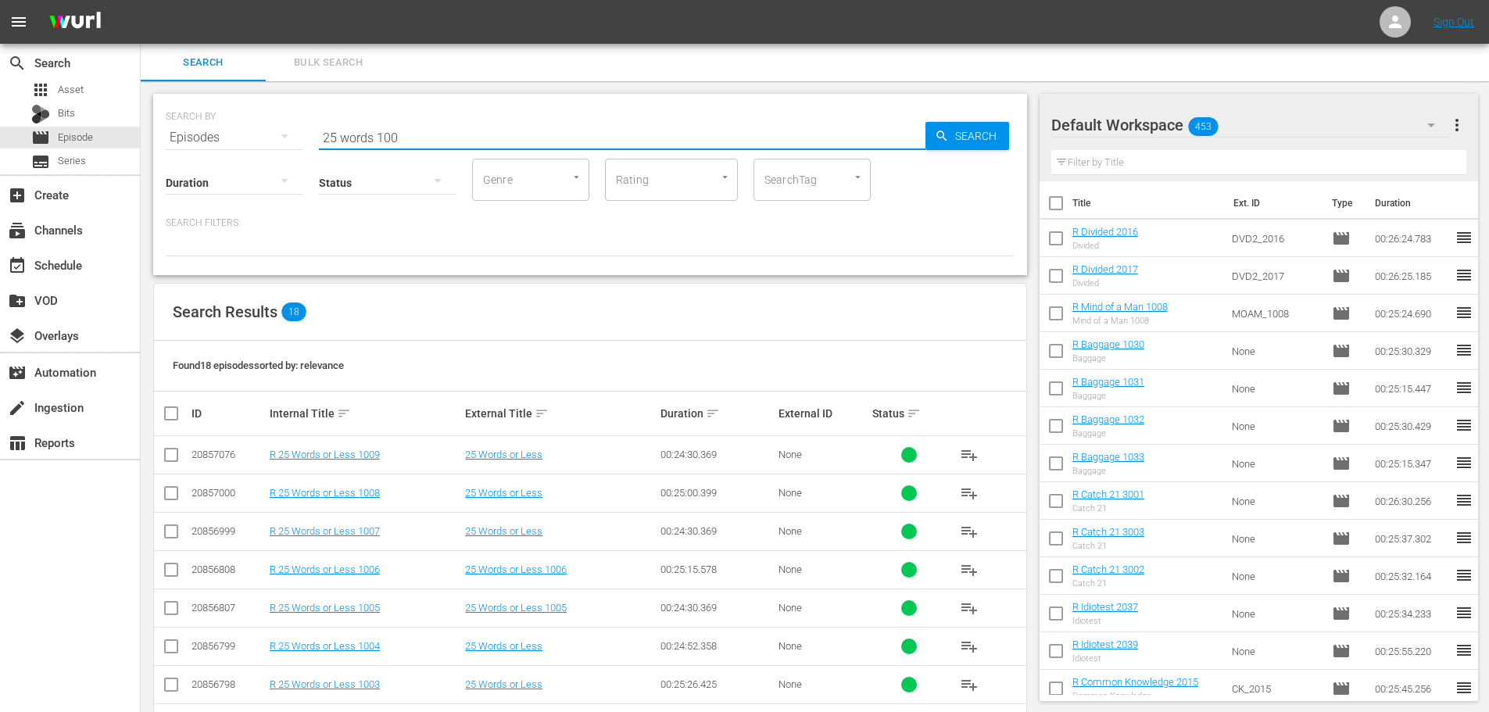
type input "25 words 100"
click at [163, 647] on input "checkbox" at bounding box center [171, 649] width 19 height 19
checkbox input "true"
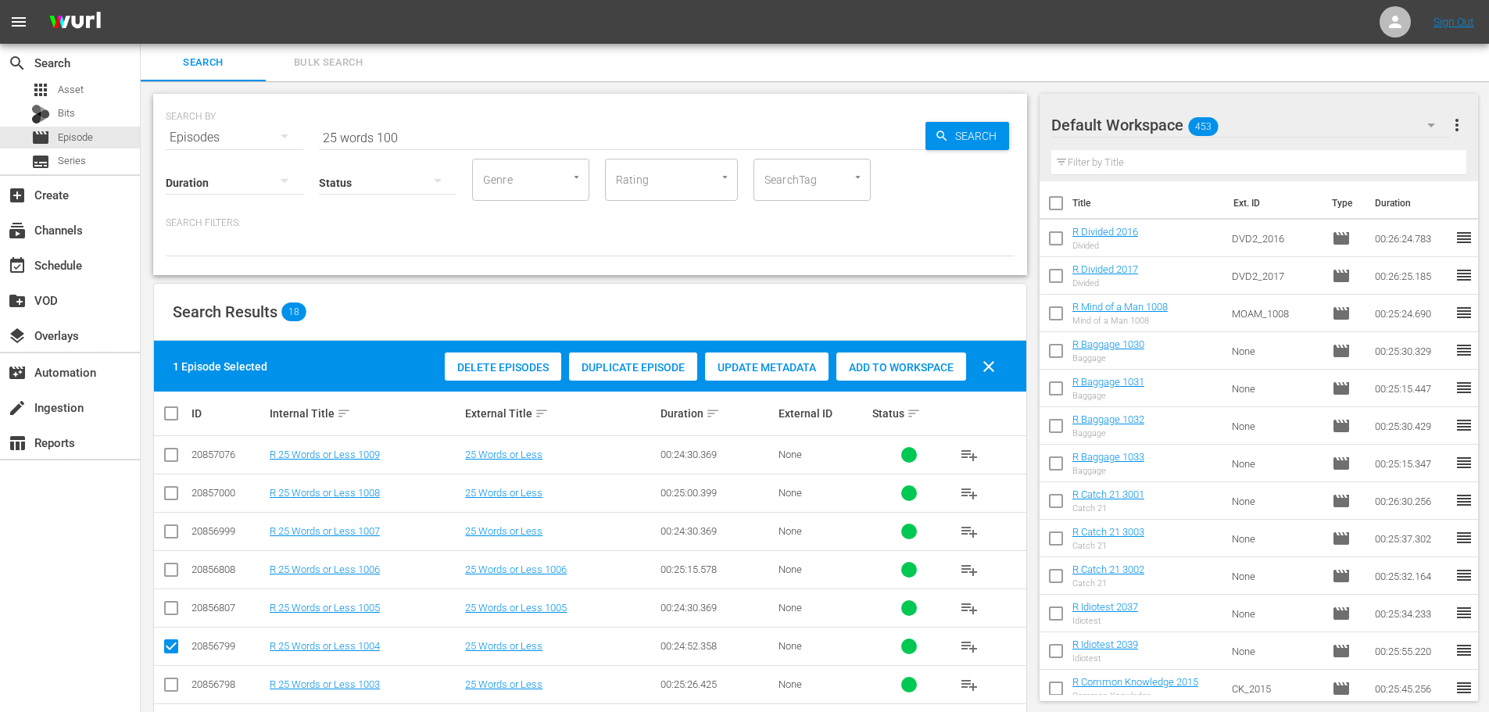
click at [166, 682] on input "checkbox" at bounding box center [171, 688] width 19 height 19
checkbox input "true"
drag, startPoint x: 903, startPoint y: 364, endPoint x: 719, endPoint y: 278, distance: 202.9
click at [903, 365] on span "Add to Workspace" at bounding box center [902, 367] width 130 height 13
drag, startPoint x: 431, startPoint y: 117, endPoint x: 436, endPoint y: 149, distance: 31.7
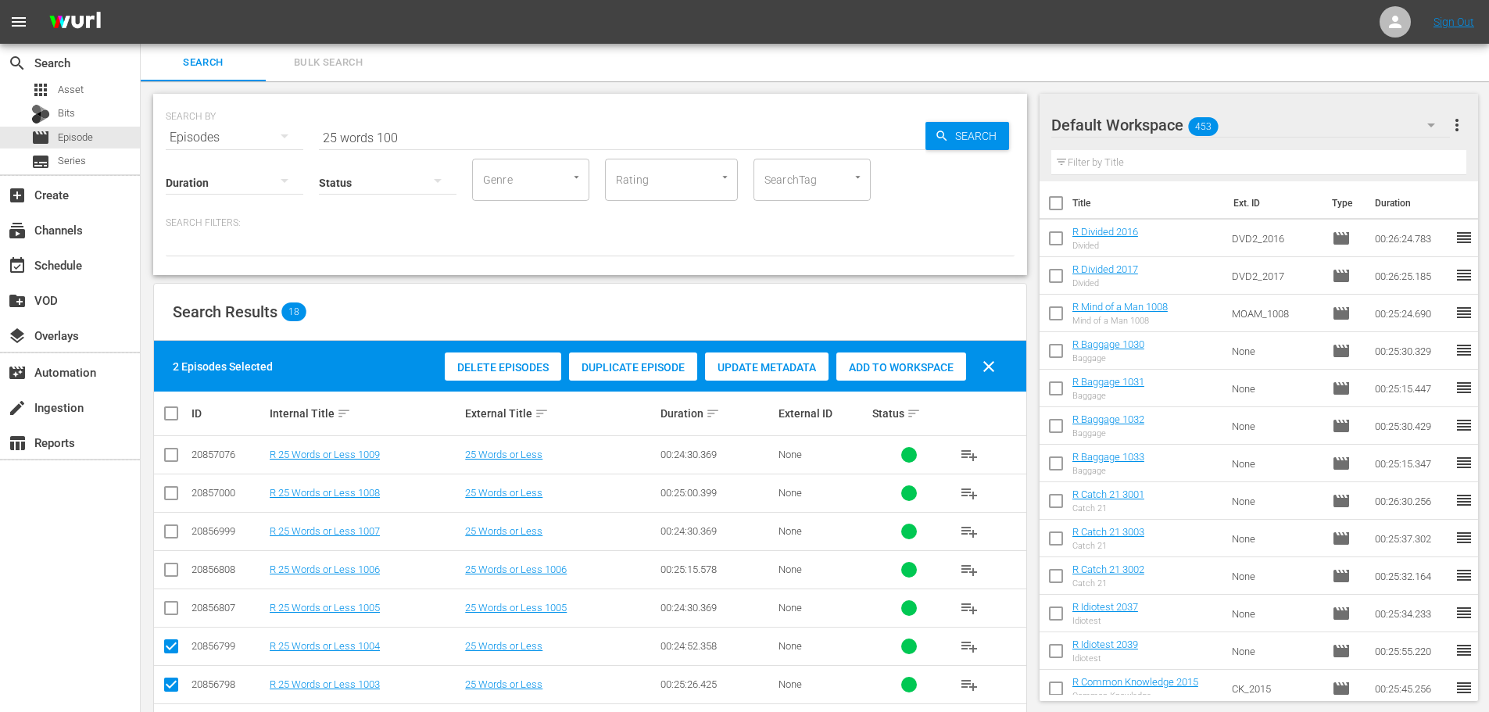
click at [245, 131] on div "SEARCH BY Search By Episodes Search ID, Title, Description, Keywords, or Catego…" at bounding box center [590, 128] width 849 height 56
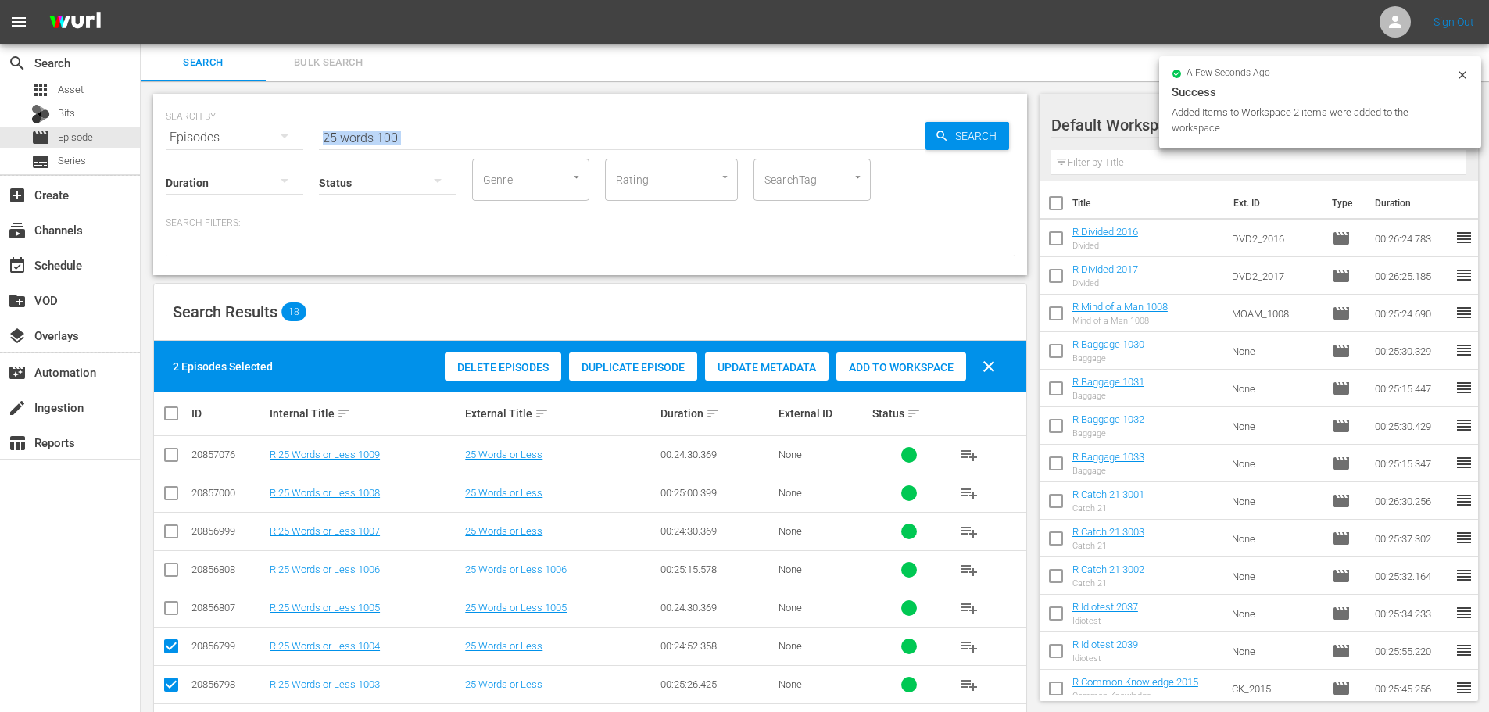
drag, startPoint x: 438, startPoint y: 149, endPoint x: 303, endPoint y: 132, distance: 135.5
click at [282, 132] on div "SEARCH BY Search By Episodes Search ID, Title, Description, Keywords, or Catego…" at bounding box center [590, 184] width 874 height 181
click at [488, 150] on input "25 words 100" at bounding box center [622, 138] width 607 height 38
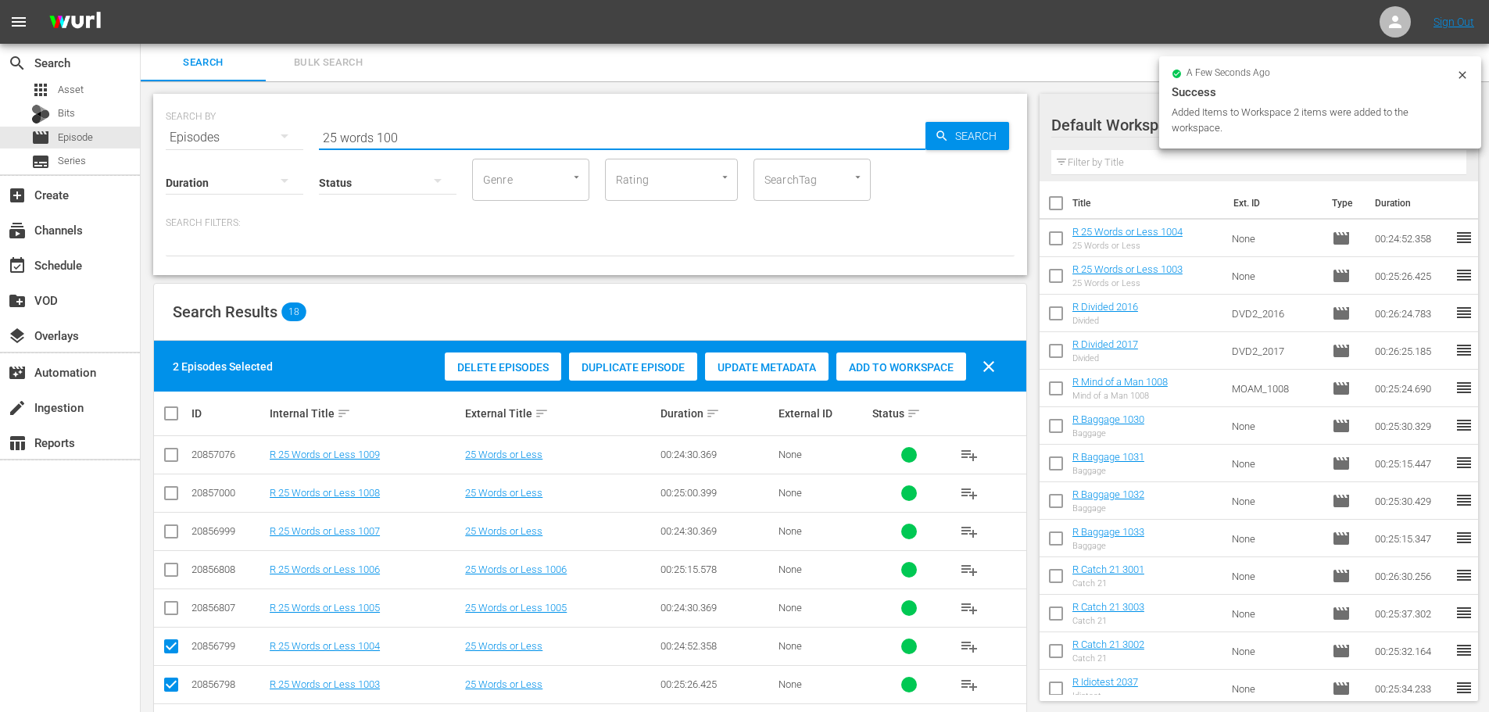
drag, startPoint x: 491, startPoint y: 131, endPoint x: 244, endPoint y: 131, distance: 247.1
click at [244, 131] on div "SEARCH BY Search By Episodes Search ID, Title, Description, Keywords, or Catego…" at bounding box center [590, 128] width 849 height 56
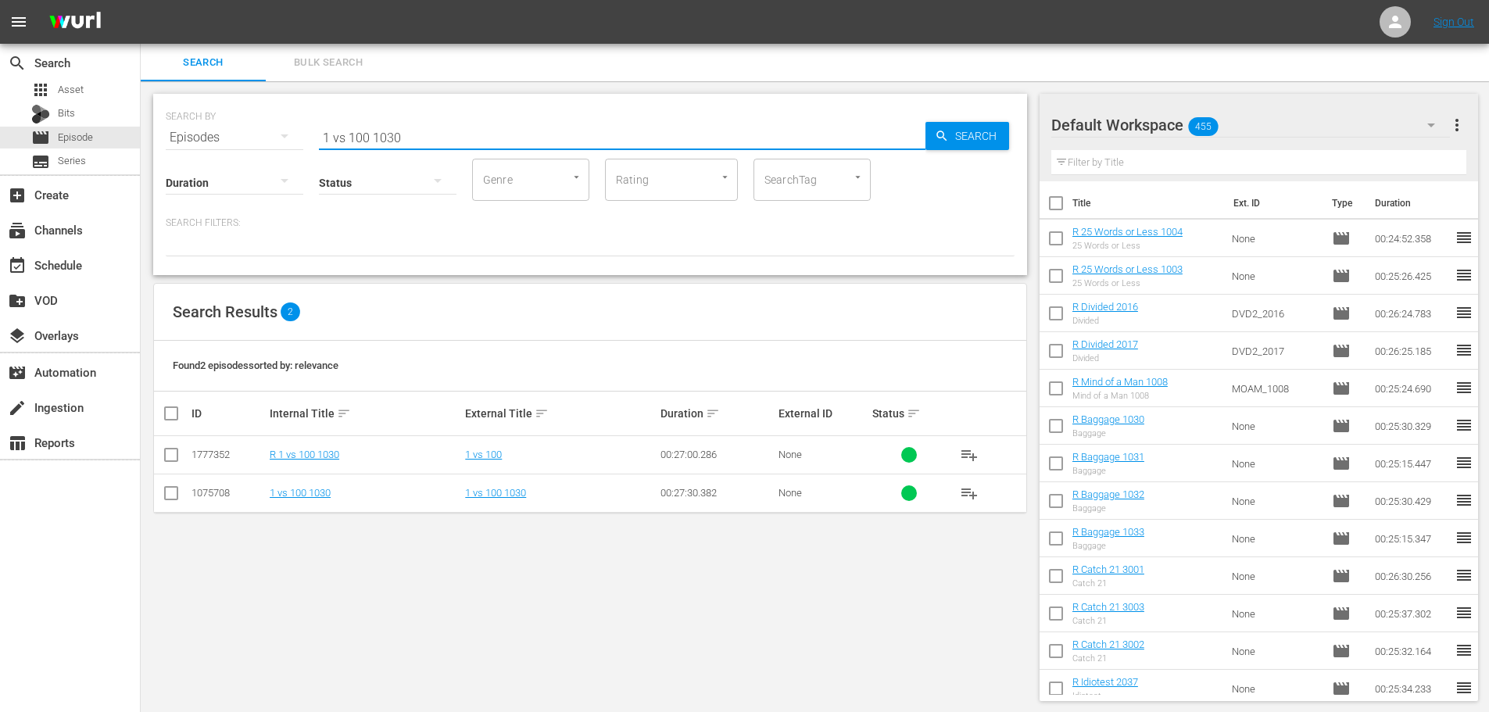
type input "1 vs 100 1030"
click at [174, 455] on input "checkbox" at bounding box center [171, 458] width 19 height 19
checkbox input "true"
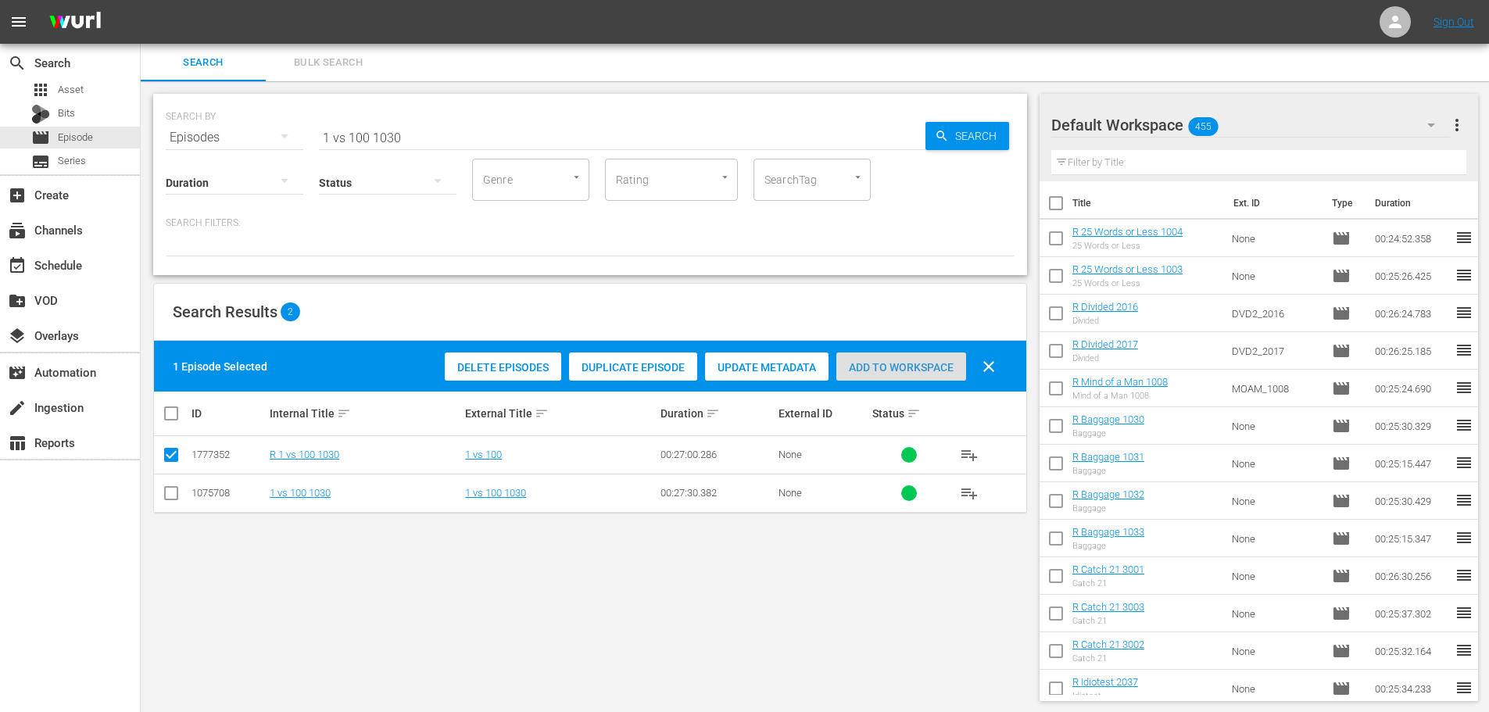
click at [886, 369] on span "Add to Workspace" at bounding box center [902, 367] width 130 height 13
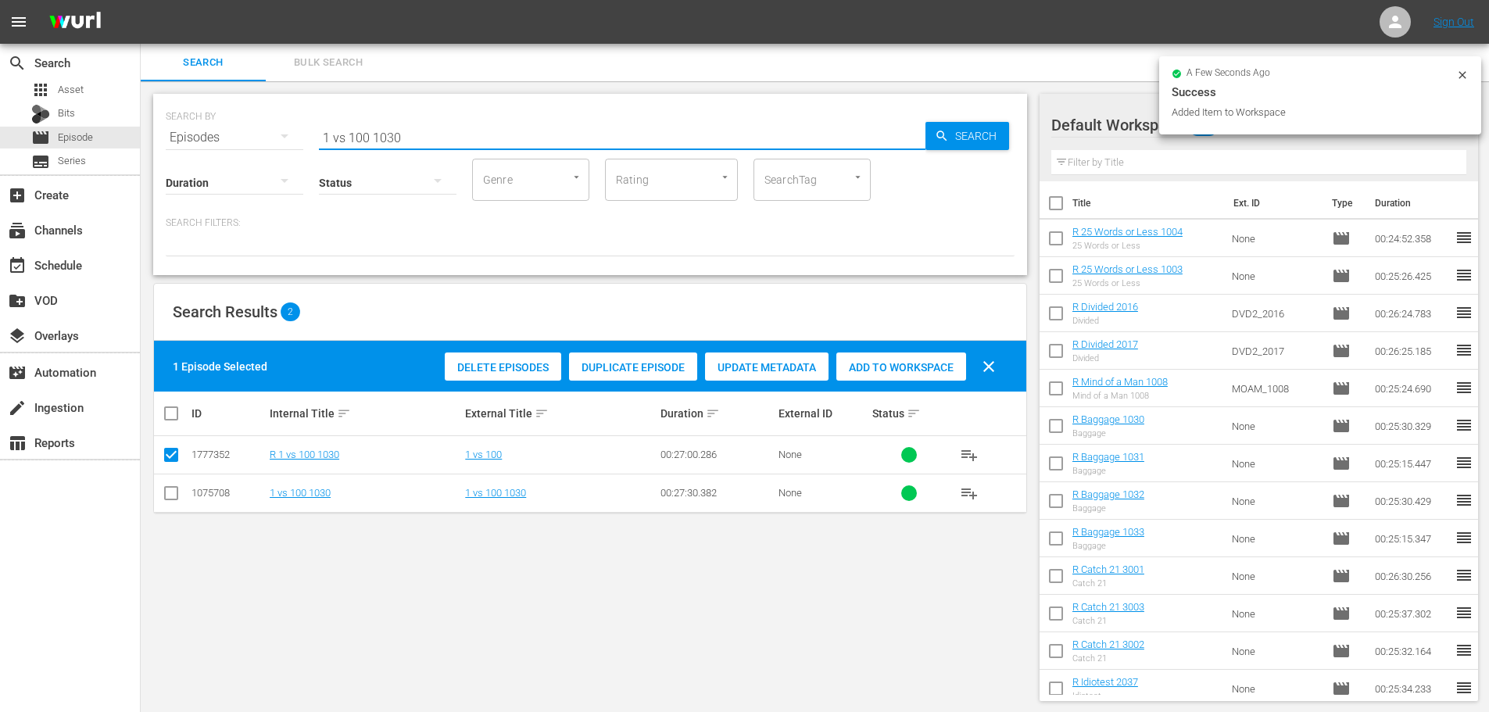
drag, startPoint x: 439, startPoint y: 129, endPoint x: 195, endPoint y: 123, distance: 243.2
click at [203, 123] on div "SEARCH BY Search By Episodes Search ID, Title, Description, Keywords, or Catego…" at bounding box center [590, 128] width 849 height 56
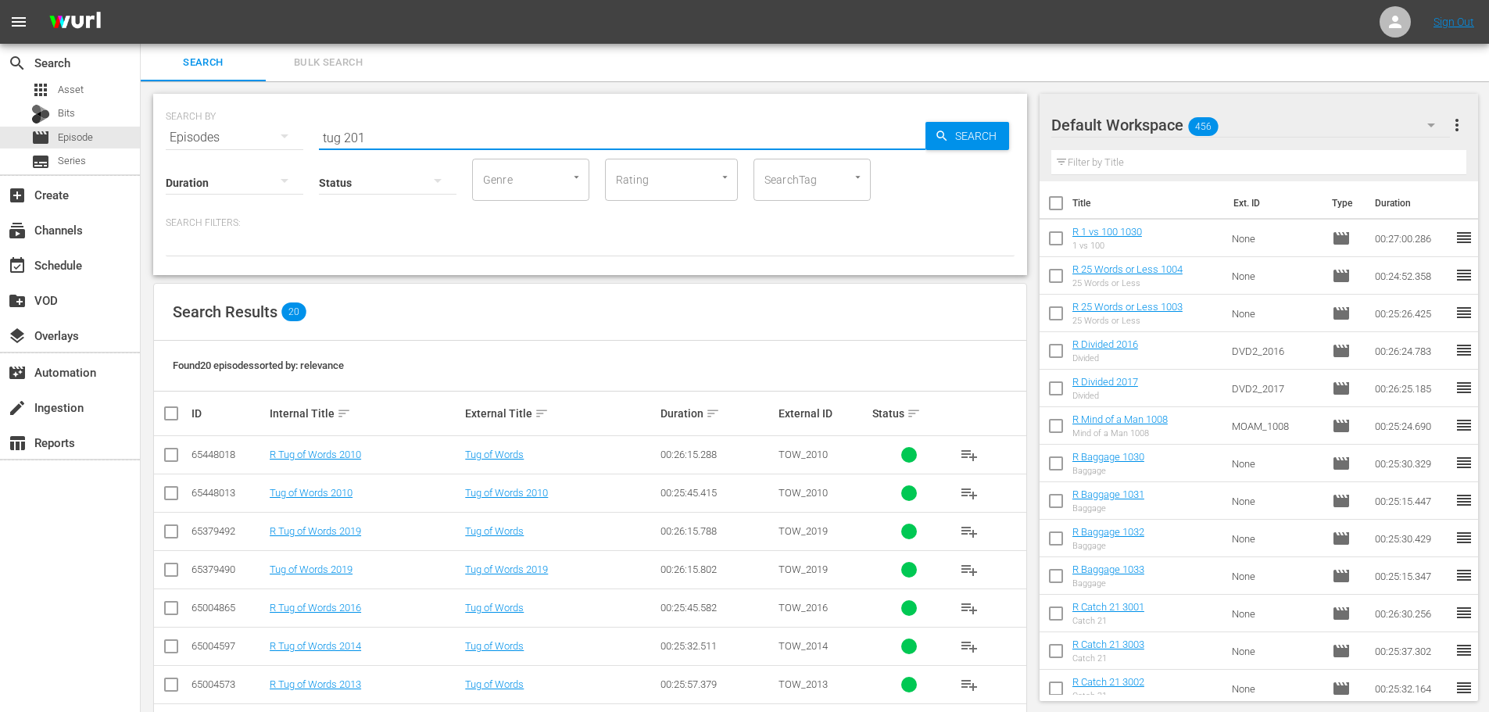
type input "tug 201"
click at [173, 611] on input "checkbox" at bounding box center [171, 611] width 19 height 19
checkbox input "true"
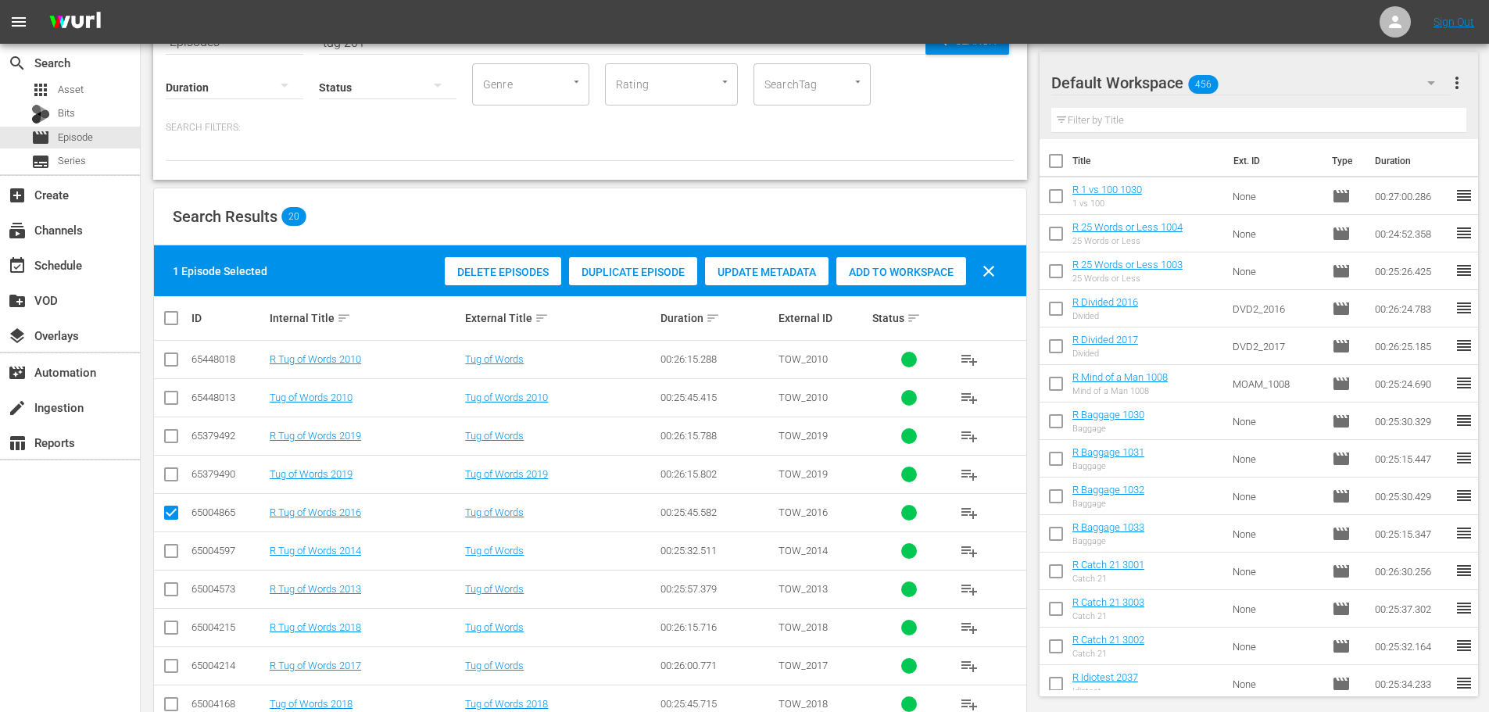
scroll to position [156, 0]
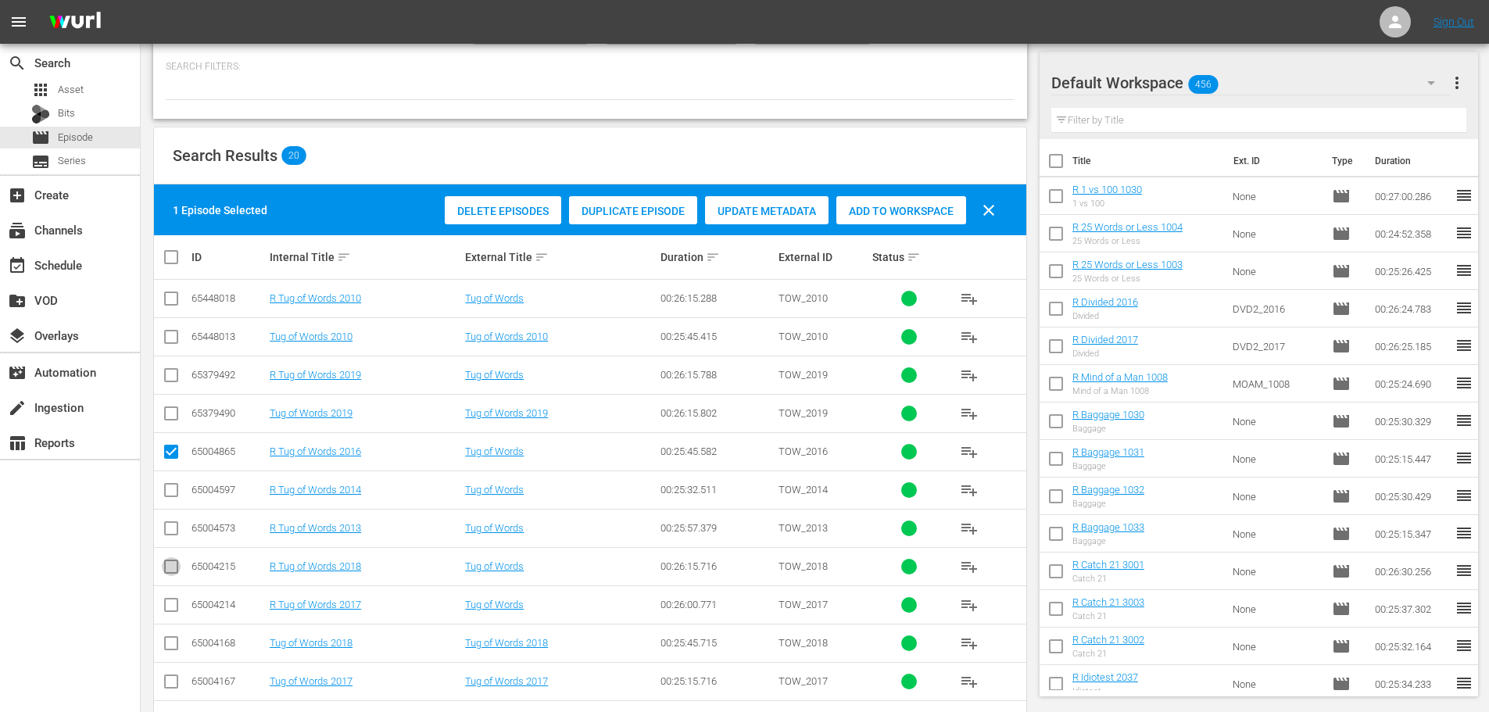
click at [167, 573] on input "checkbox" at bounding box center [171, 570] width 19 height 19
checkbox input "true"
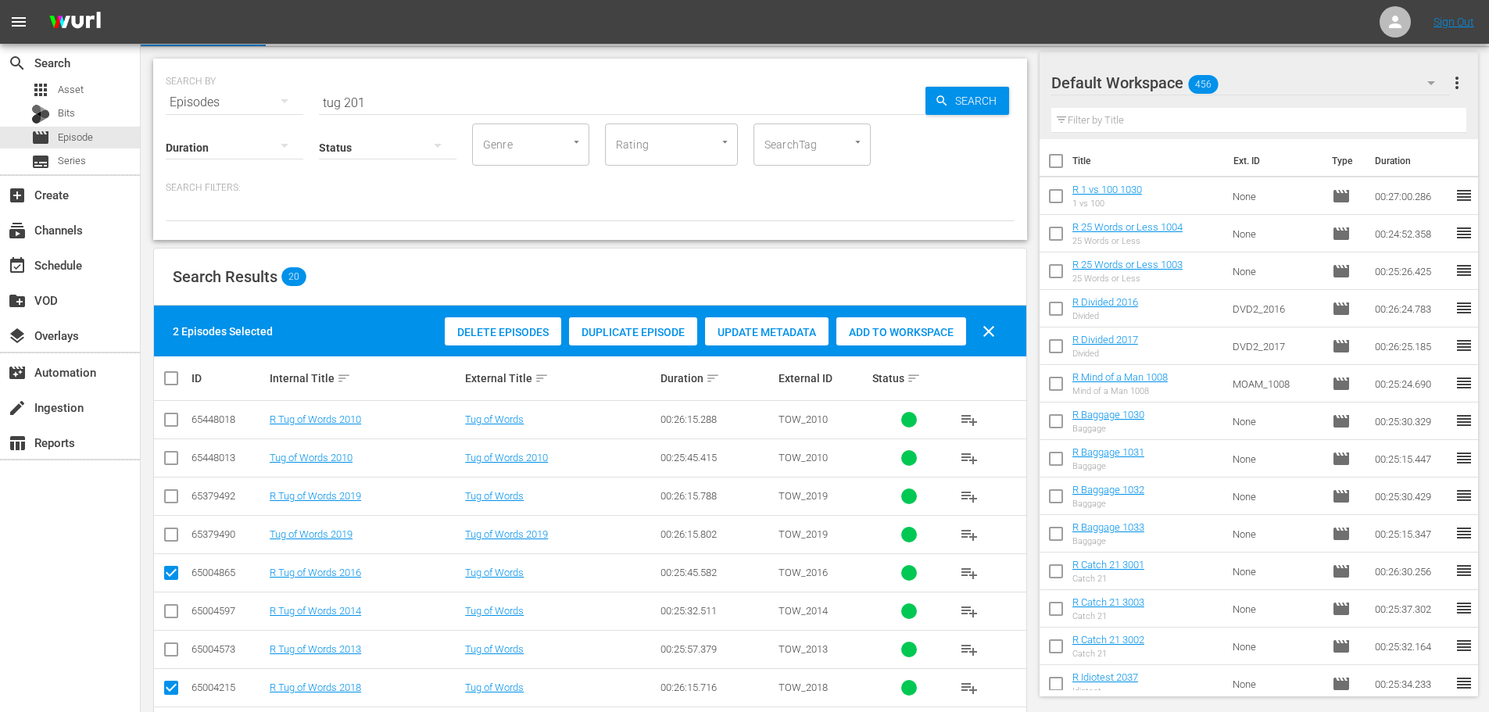
scroll to position [0, 0]
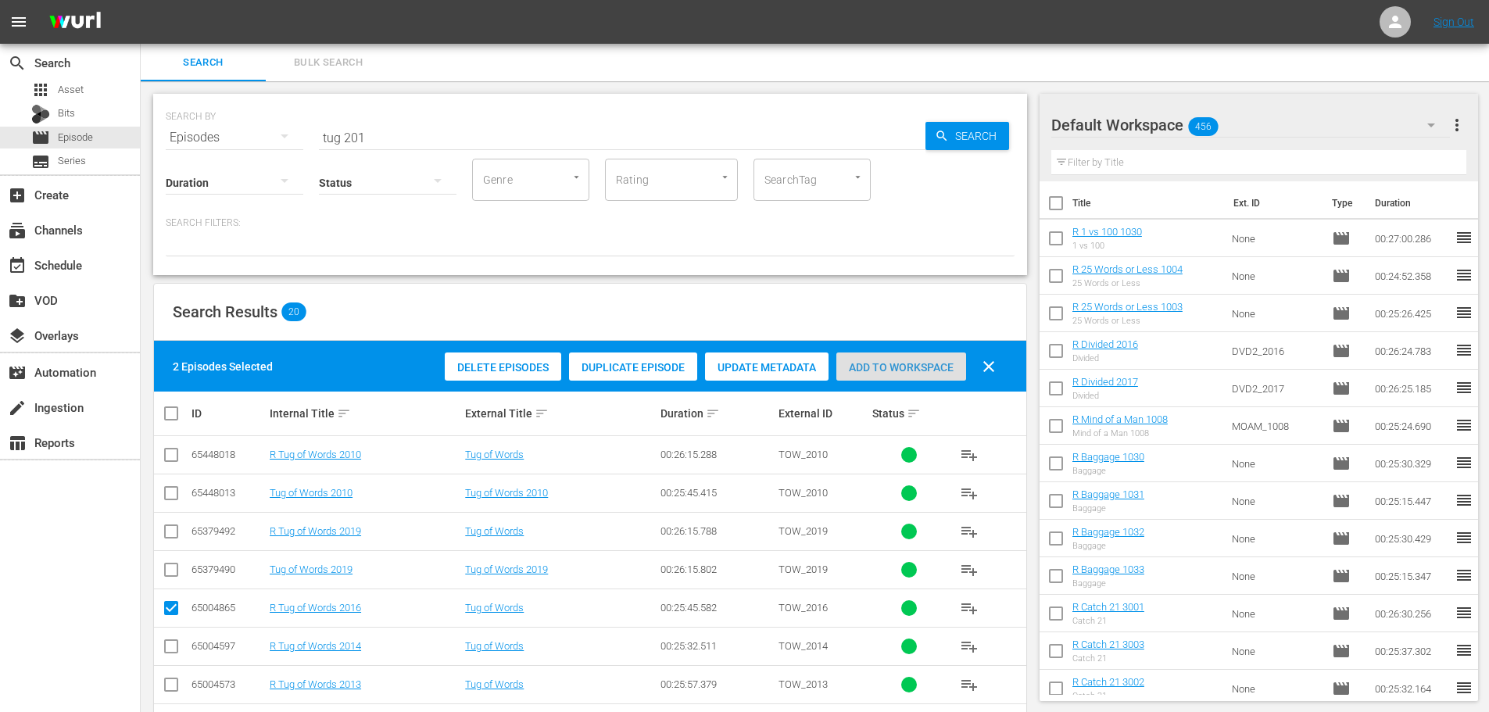
click at [876, 358] on div "Add to Workspace" at bounding box center [902, 368] width 130 height 30
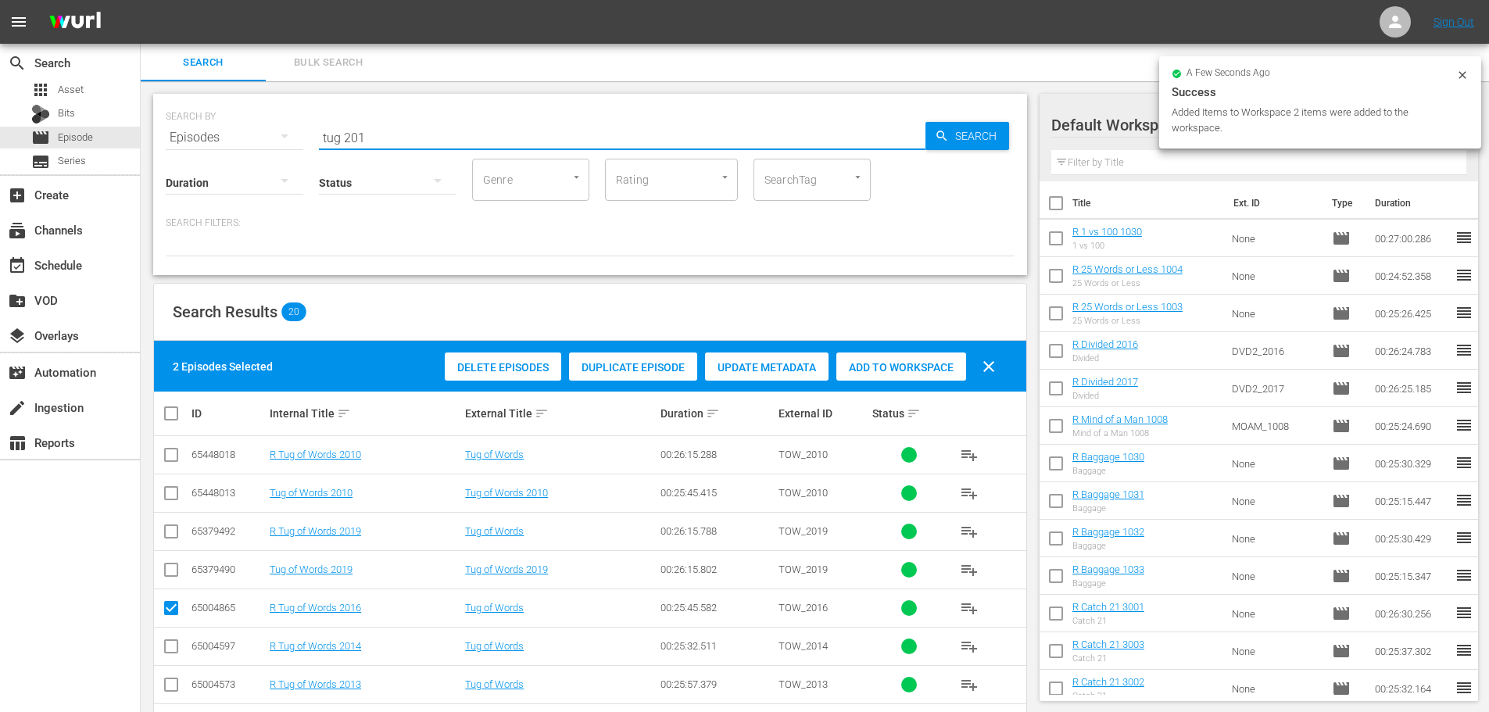
drag, startPoint x: 400, startPoint y: 131, endPoint x: 251, endPoint y: 123, distance: 148.8
click at [251, 123] on div "SEARCH BY Search By Episodes Search ID, Title, Description, Keywords, or Catego…" at bounding box center [590, 128] width 849 height 56
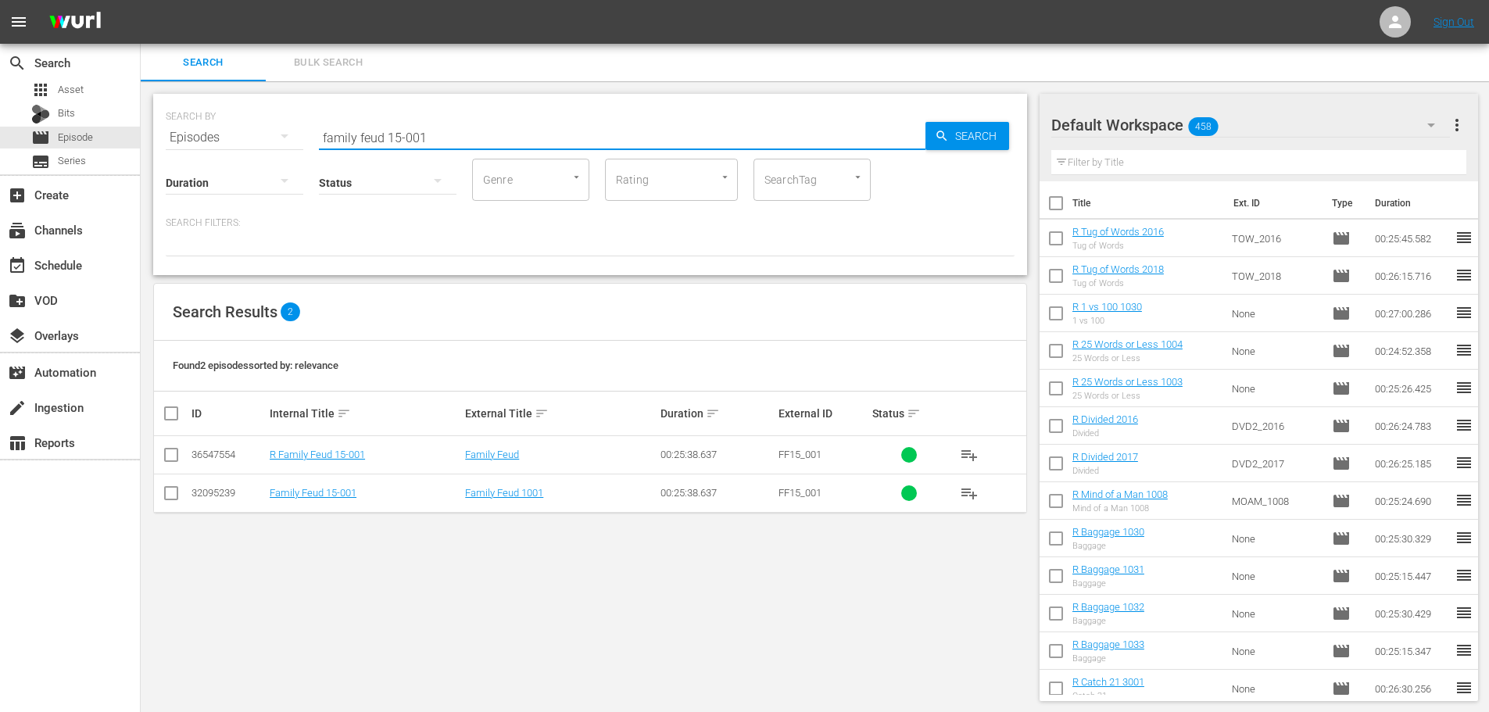
type input "family feud 15-001"
click at [167, 457] on input "checkbox" at bounding box center [171, 458] width 19 height 19
checkbox input "true"
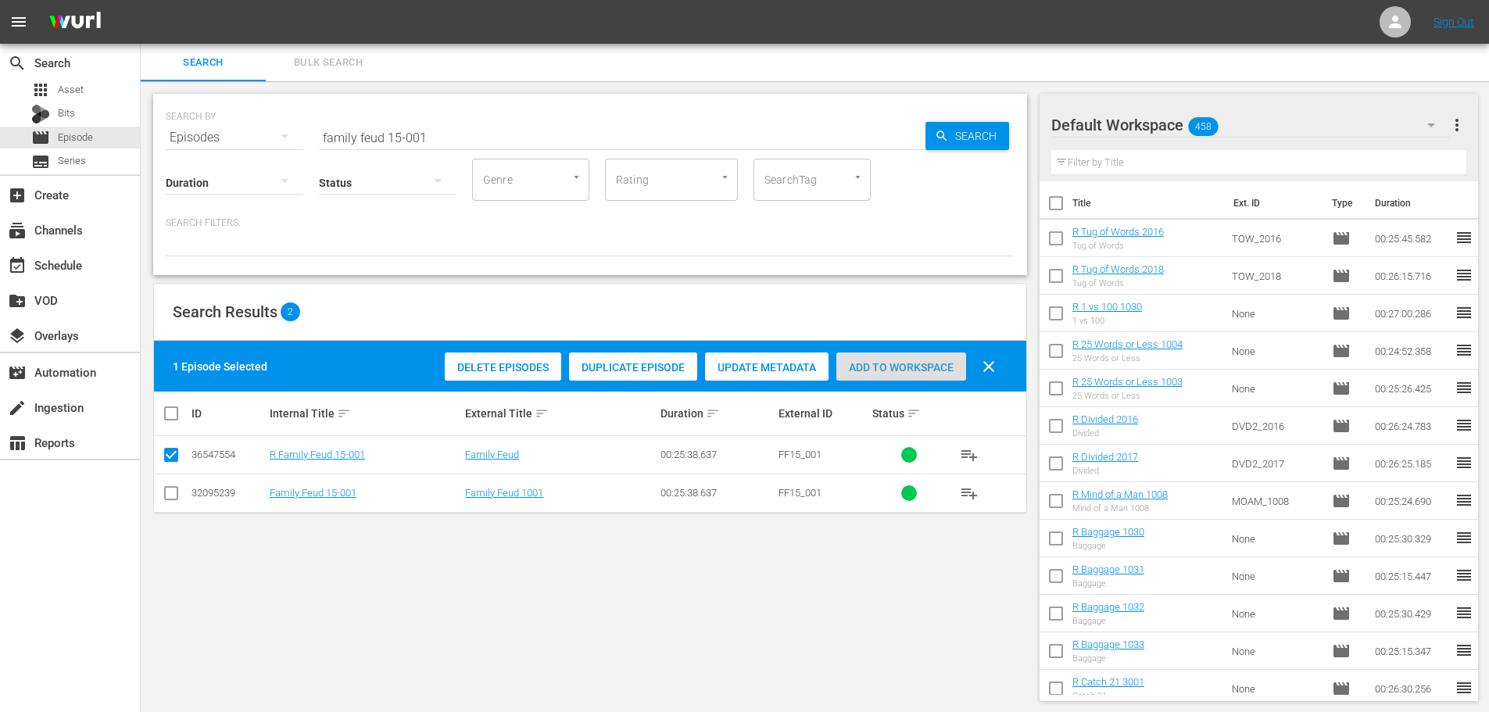
click at [886, 378] on div "Add to Workspace" at bounding box center [902, 368] width 130 height 30
click at [586, 152] on input "family feud 15-001" at bounding box center [622, 138] width 607 height 38
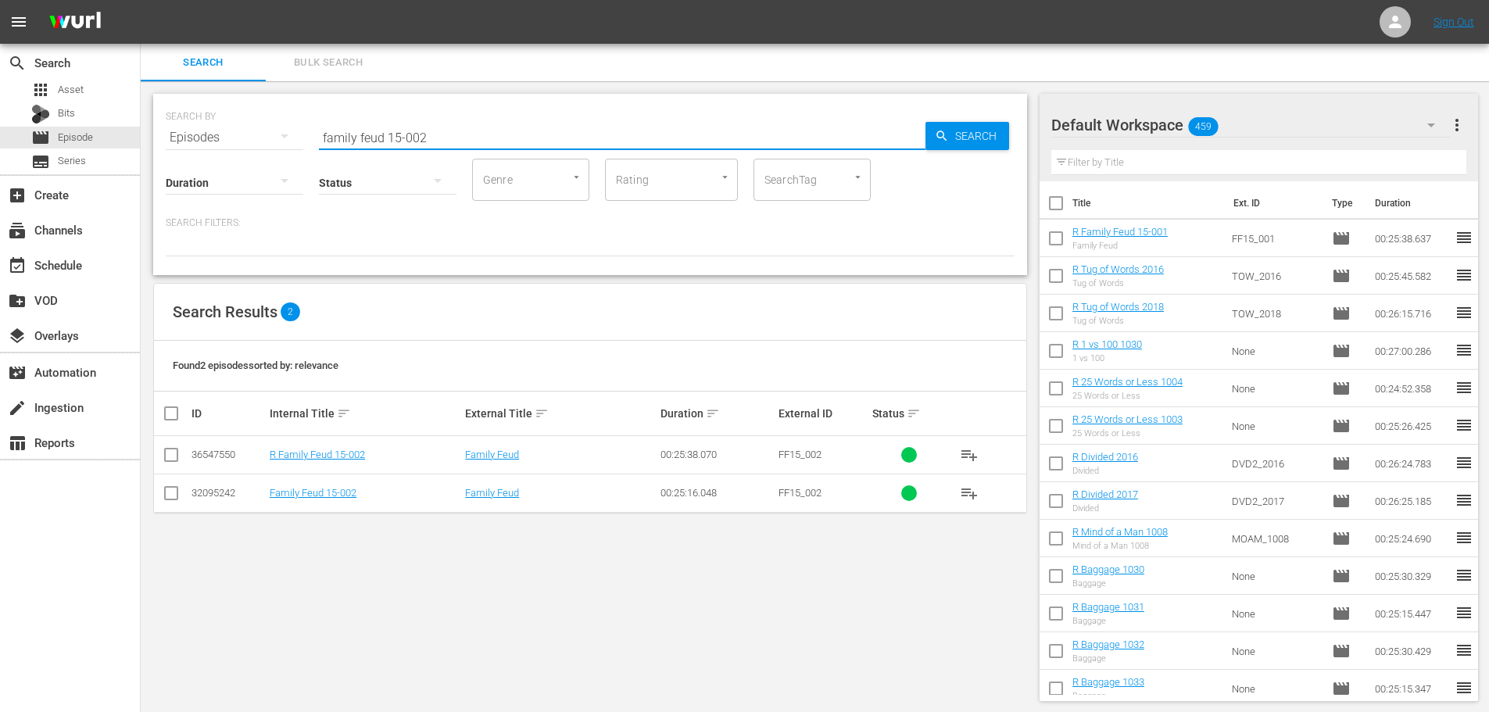
type input "family feud 15-002"
drag, startPoint x: 164, startPoint y: 450, endPoint x: 188, endPoint y: 437, distance: 26.6
click at [164, 450] on input "checkbox" at bounding box center [171, 458] width 19 height 19
checkbox input "true"
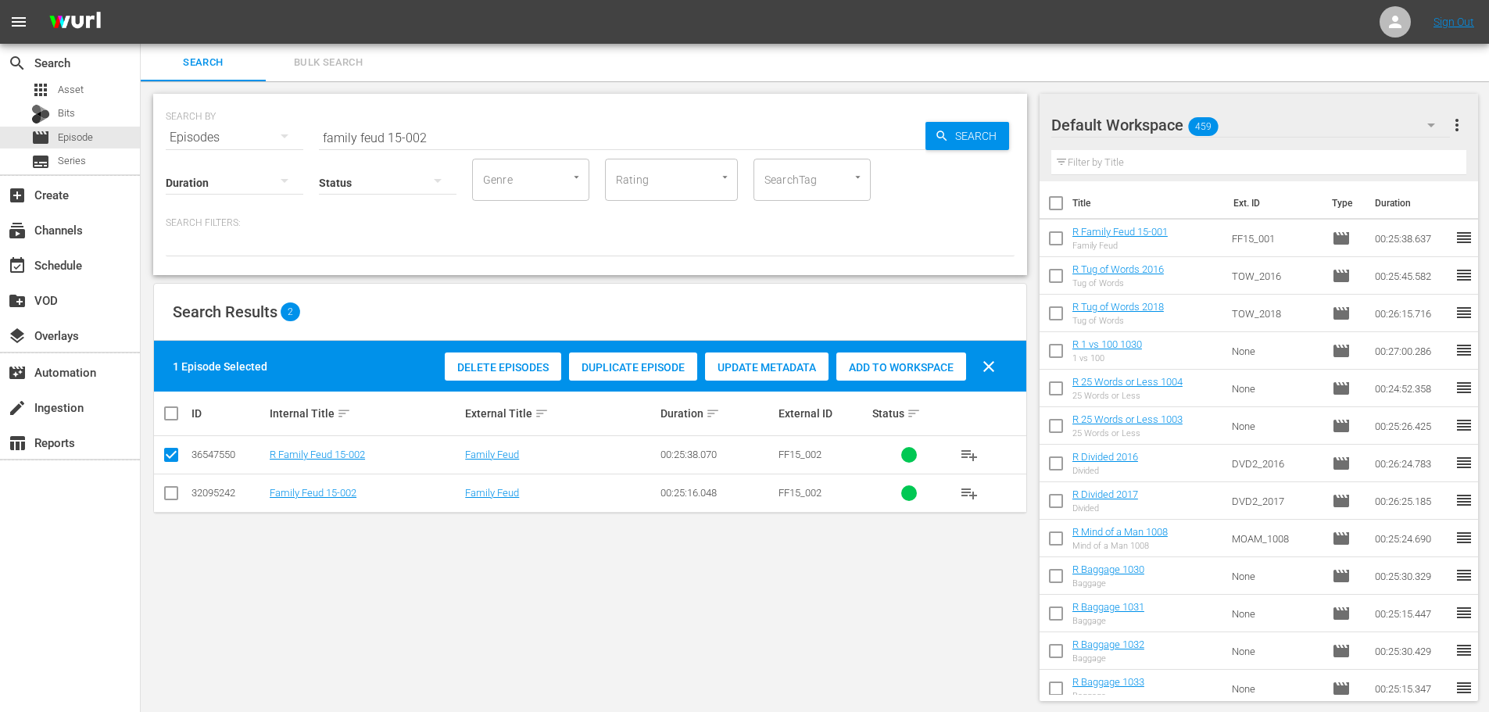
click at [908, 367] on span "Add to Workspace" at bounding box center [902, 367] width 130 height 13
drag, startPoint x: 501, startPoint y: 138, endPoint x: 5, endPoint y: 99, distance: 497.3
click at [141, 0] on div "search Search apps Asset Bits movie Episode subtitles Series add_box Create sub…" at bounding box center [815, 0] width 1349 height 0
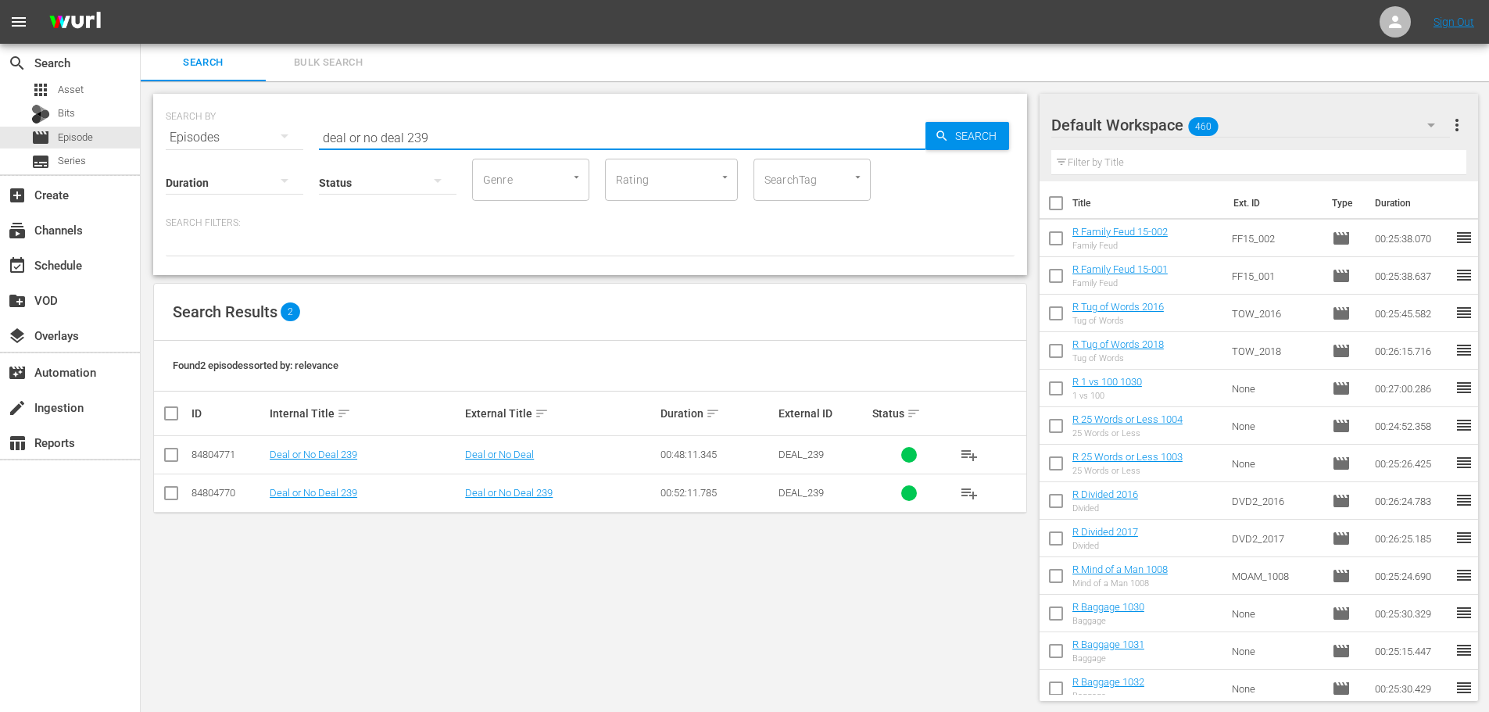
type input "deal or no deal 239"
click at [174, 454] on input "checkbox" at bounding box center [171, 458] width 19 height 19
checkbox input "true"
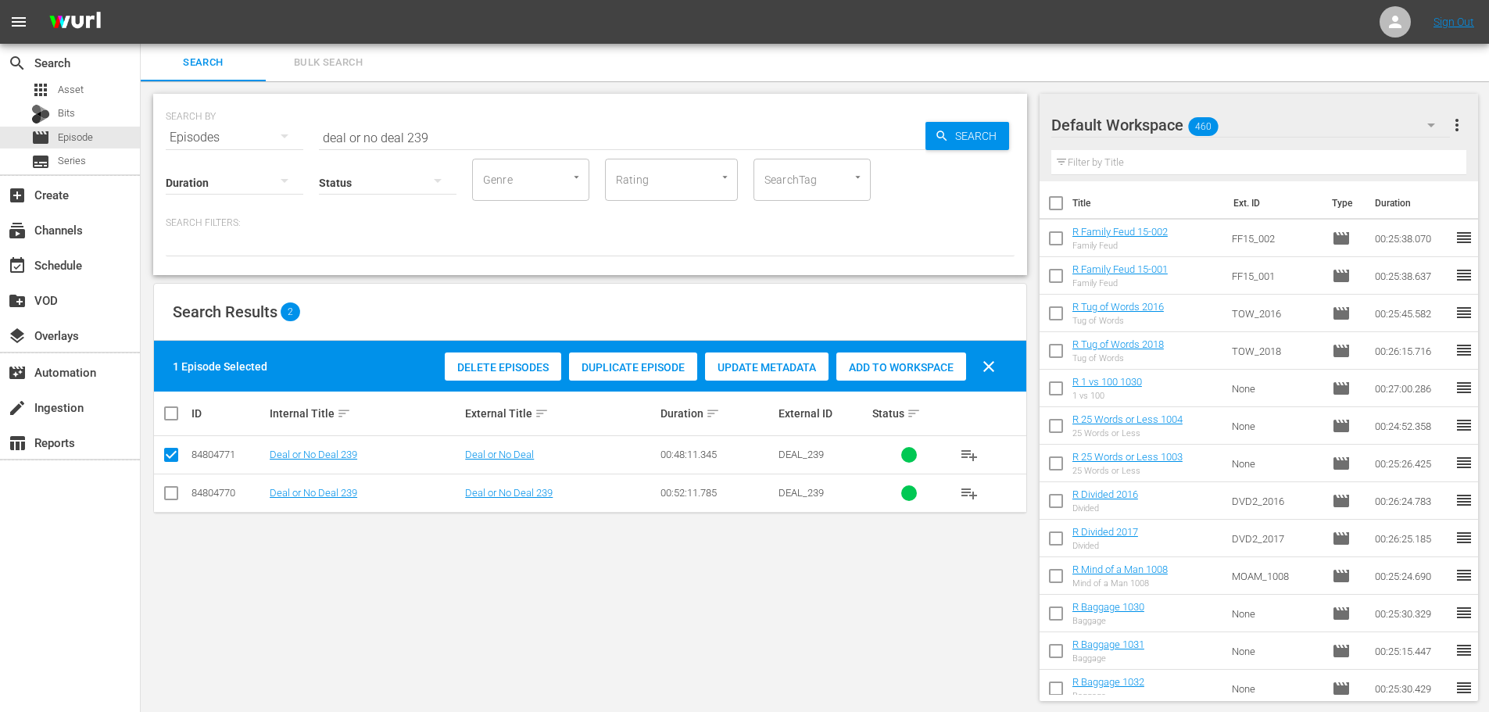
click at [884, 363] on span "Add to Workspace" at bounding box center [902, 367] width 130 height 13
click at [548, 121] on input "deal or no deal 239" at bounding box center [622, 138] width 607 height 38
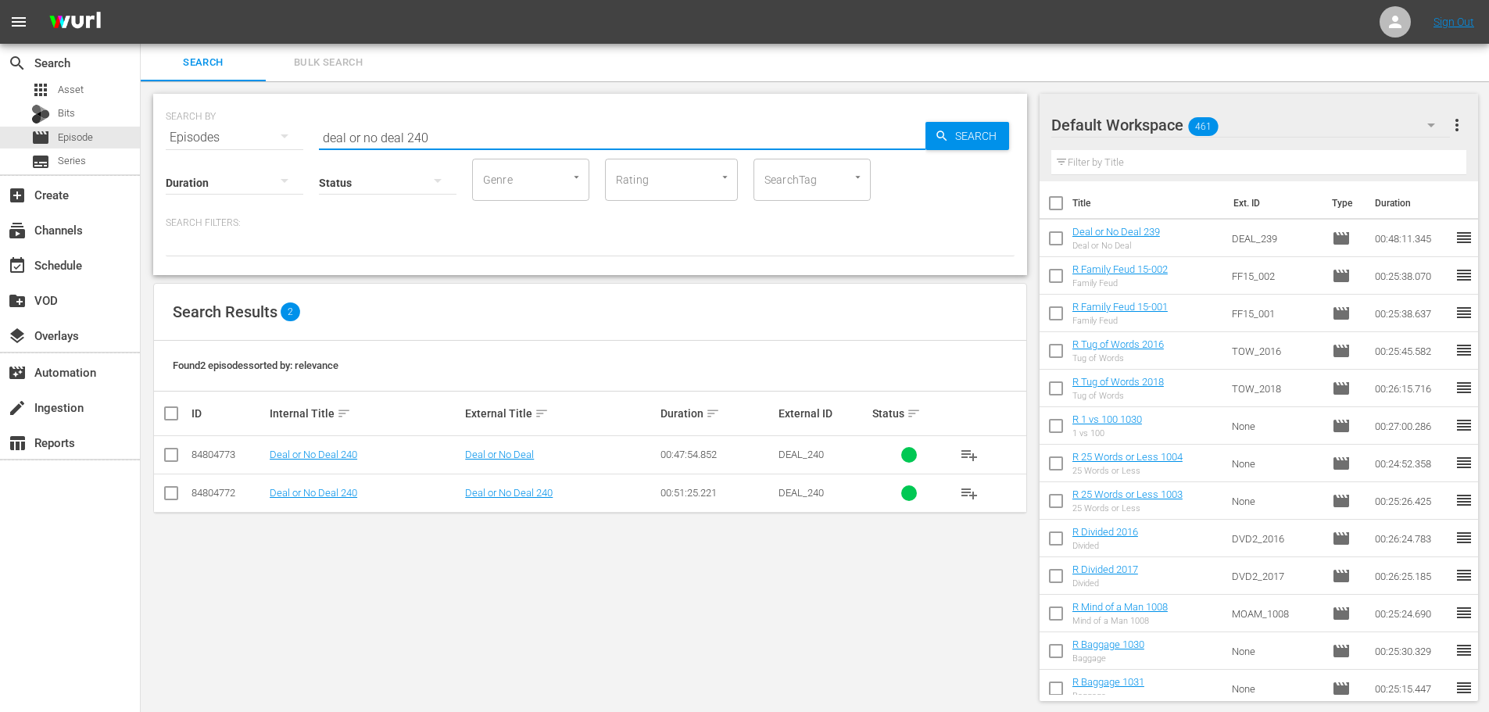
type input "deal or no deal 240"
click at [167, 457] on input "checkbox" at bounding box center [171, 458] width 19 height 19
checkbox input "true"
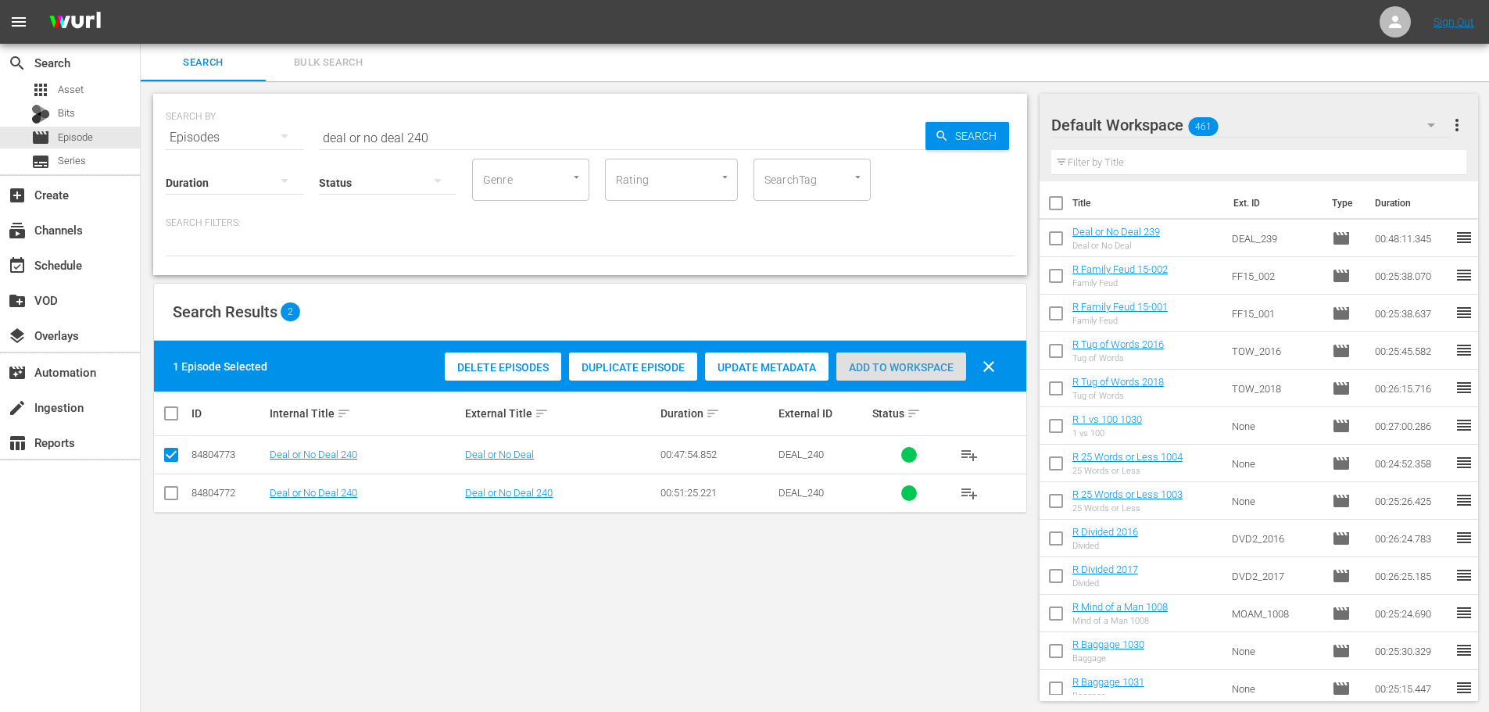
click at [923, 366] on span "Add to Workspace" at bounding box center [902, 367] width 130 height 13
click at [433, 146] on div "SEARCH BY Search By Episodes Search ID, Title, Description, Keywords, or Catego…" at bounding box center [590, 184] width 874 height 181
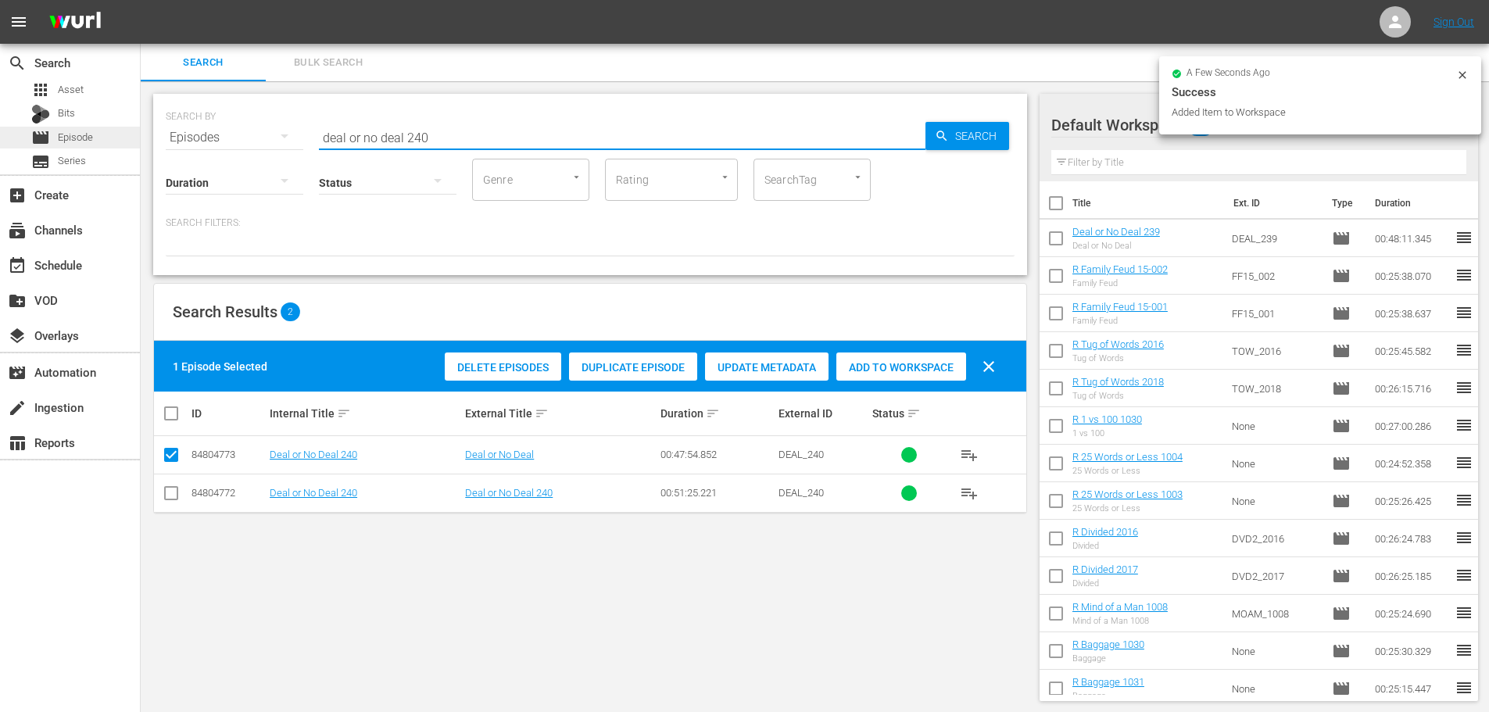
drag, startPoint x: 467, startPoint y: 135, endPoint x: 12, endPoint y: 138, distance: 455.0
click at [141, 0] on div "search Search apps Asset Bits movie Episode subtitles Series add_box Create sub…" at bounding box center [815, 0] width 1349 height 0
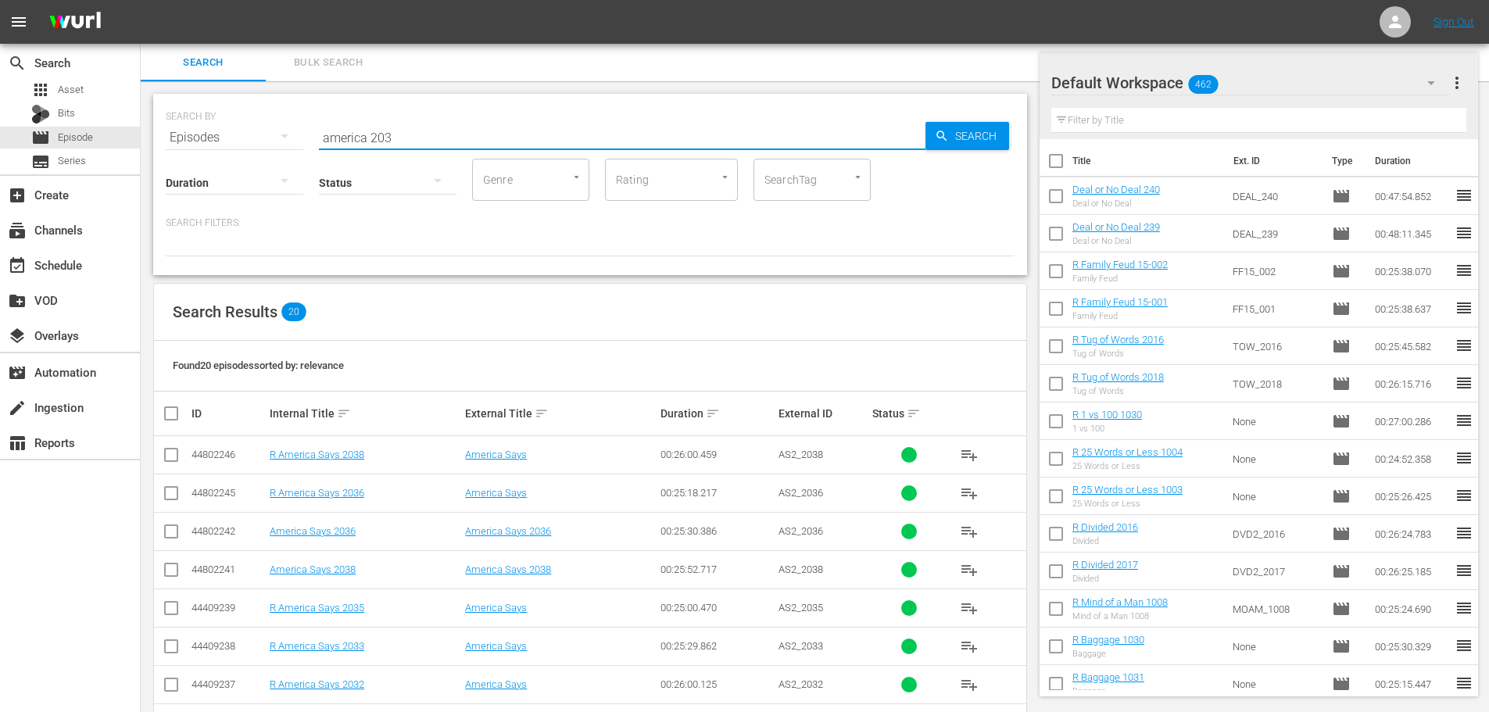
scroll to position [235, 0]
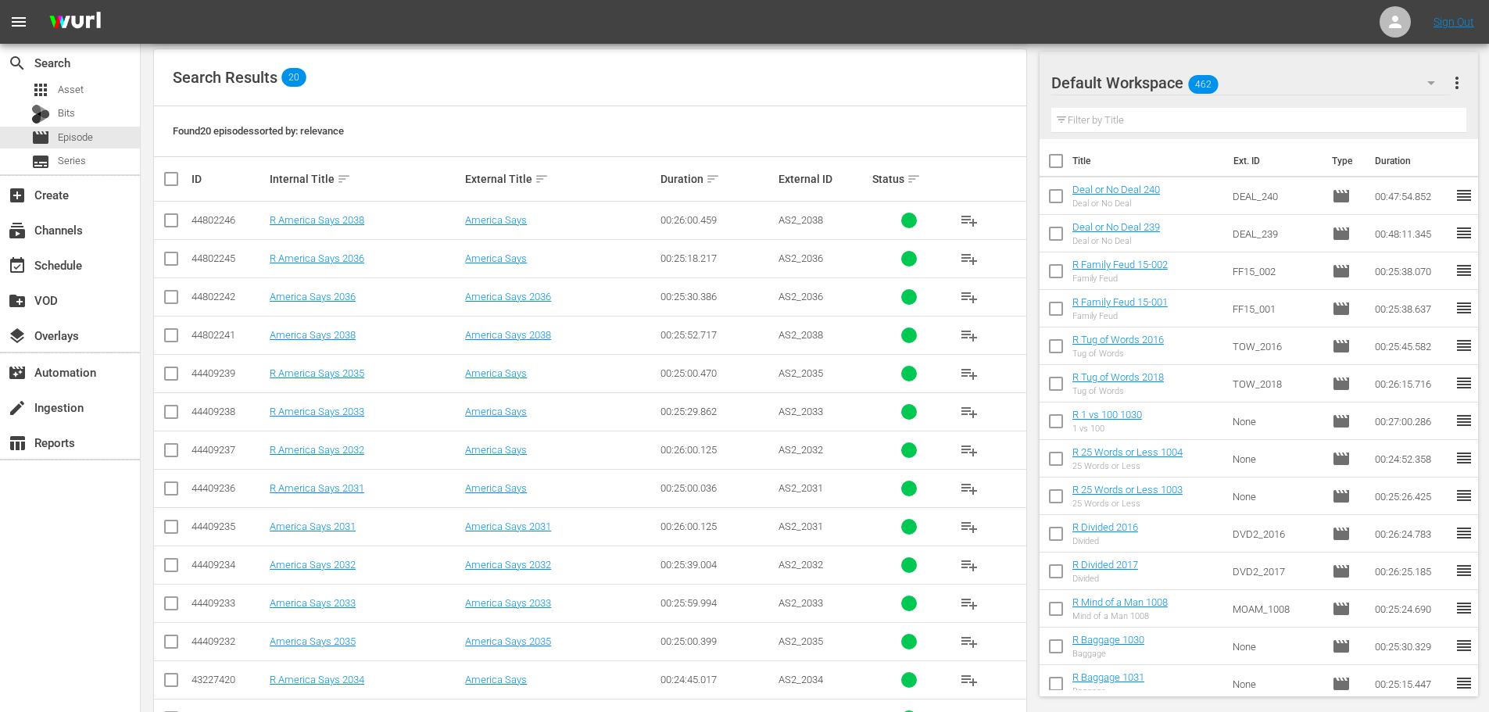
type input "america 203"
click at [156, 267] on td at bounding box center [171, 258] width 35 height 38
drag, startPoint x: 167, startPoint y: 261, endPoint x: 165, endPoint y: 233, distance: 28.2
click at [167, 260] on input "checkbox" at bounding box center [171, 262] width 19 height 19
checkbox input "true"
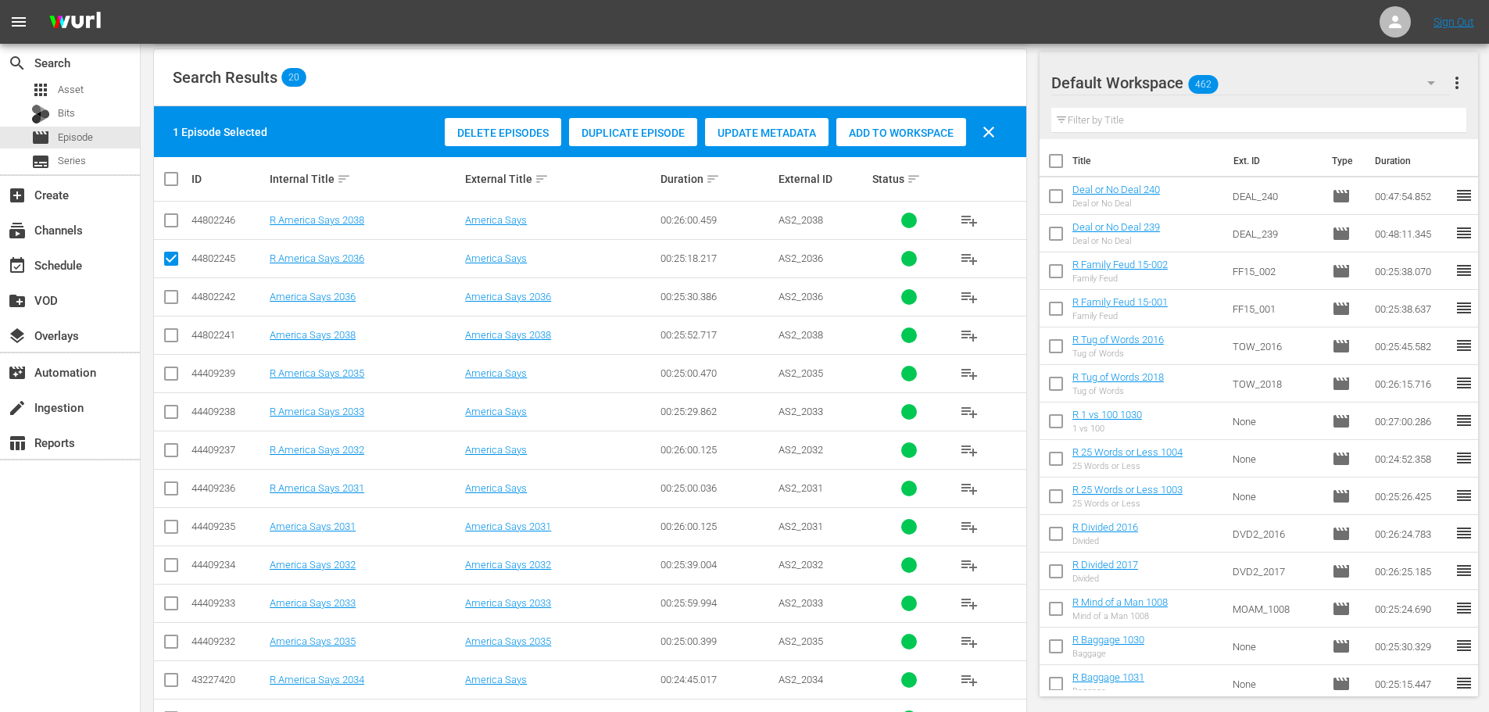
click at [165, 233] on td at bounding box center [171, 221] width 35 height 38
click at [170, 222] on input "checkbox" at bounding box center [171, 223] width 19 height 19
checkbox input "true"
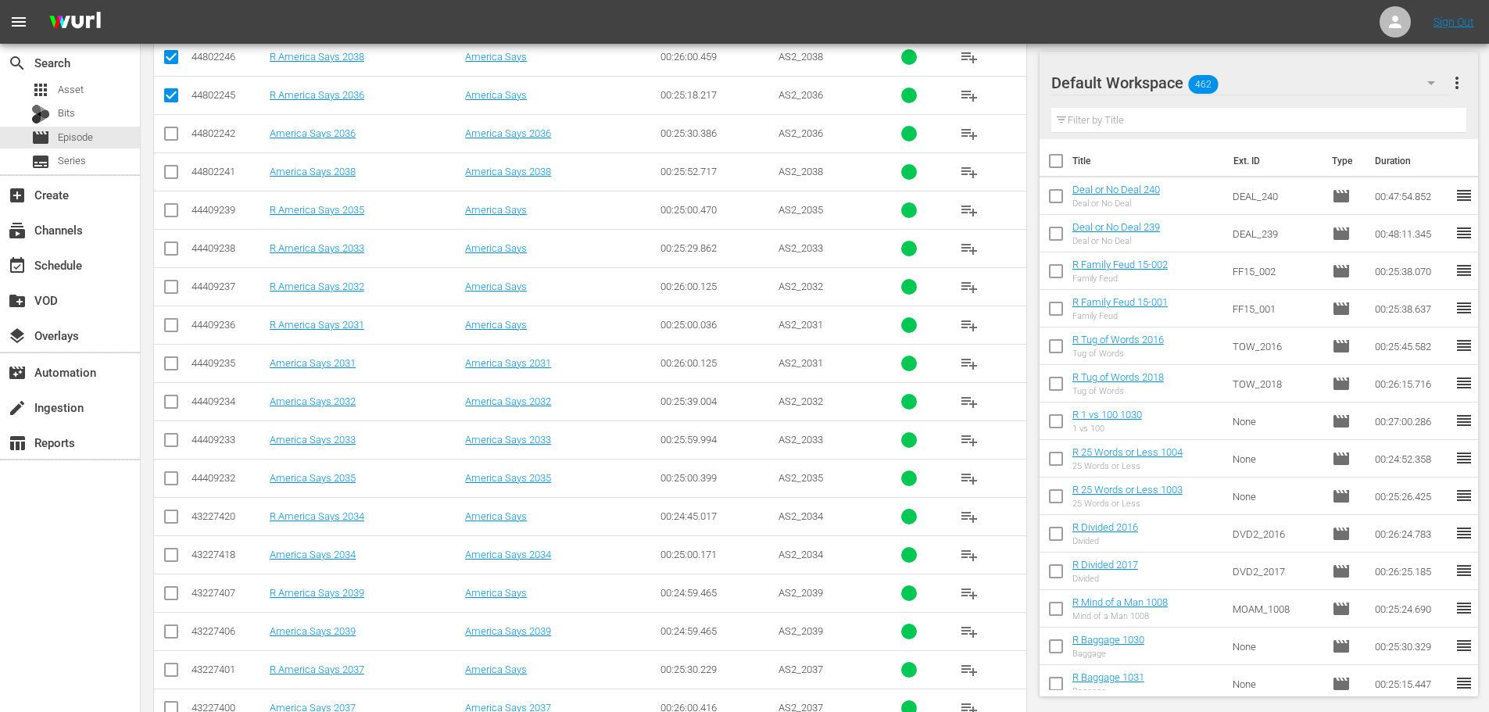
scroll to position [469, 0]
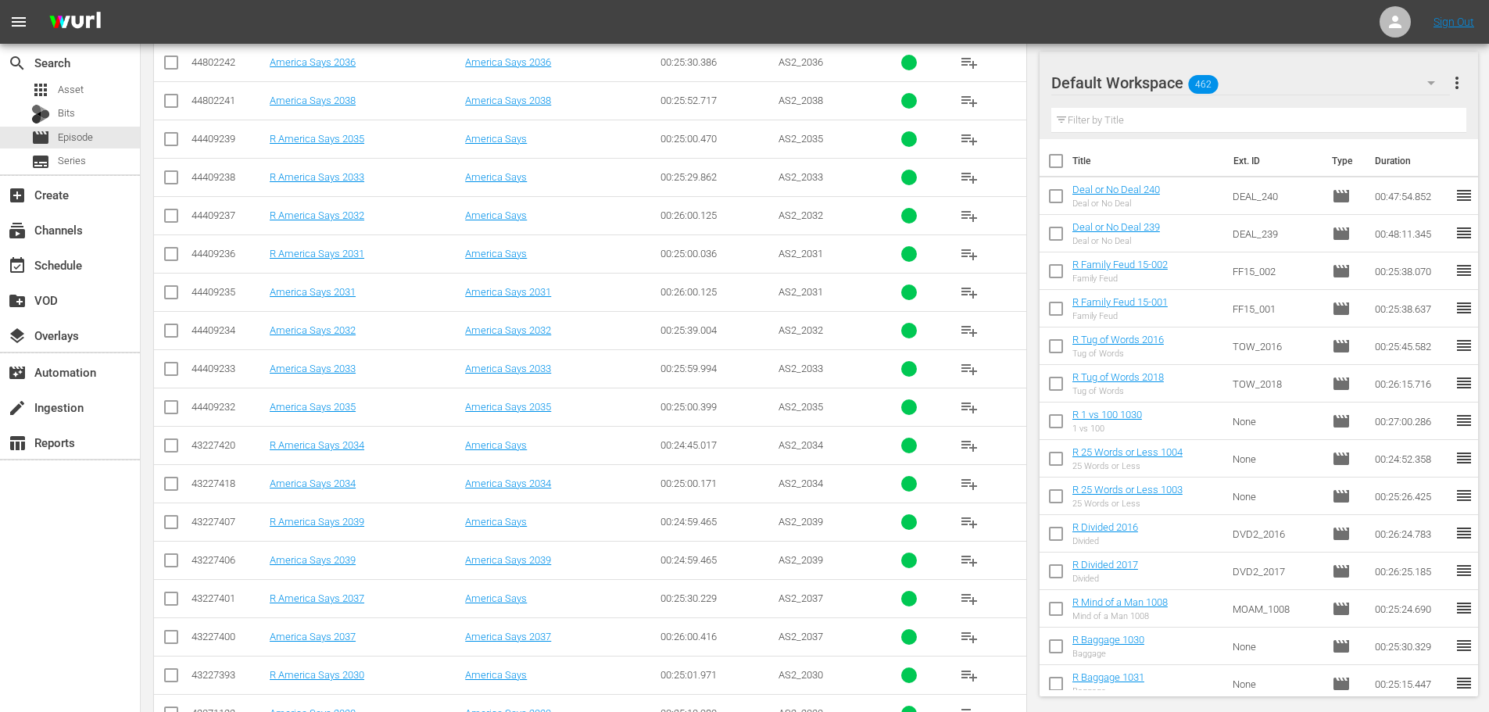
click at [170, 450] on input "checkbox" at bounding box center [171, 448] width 19 height 19
checkbox input "true"
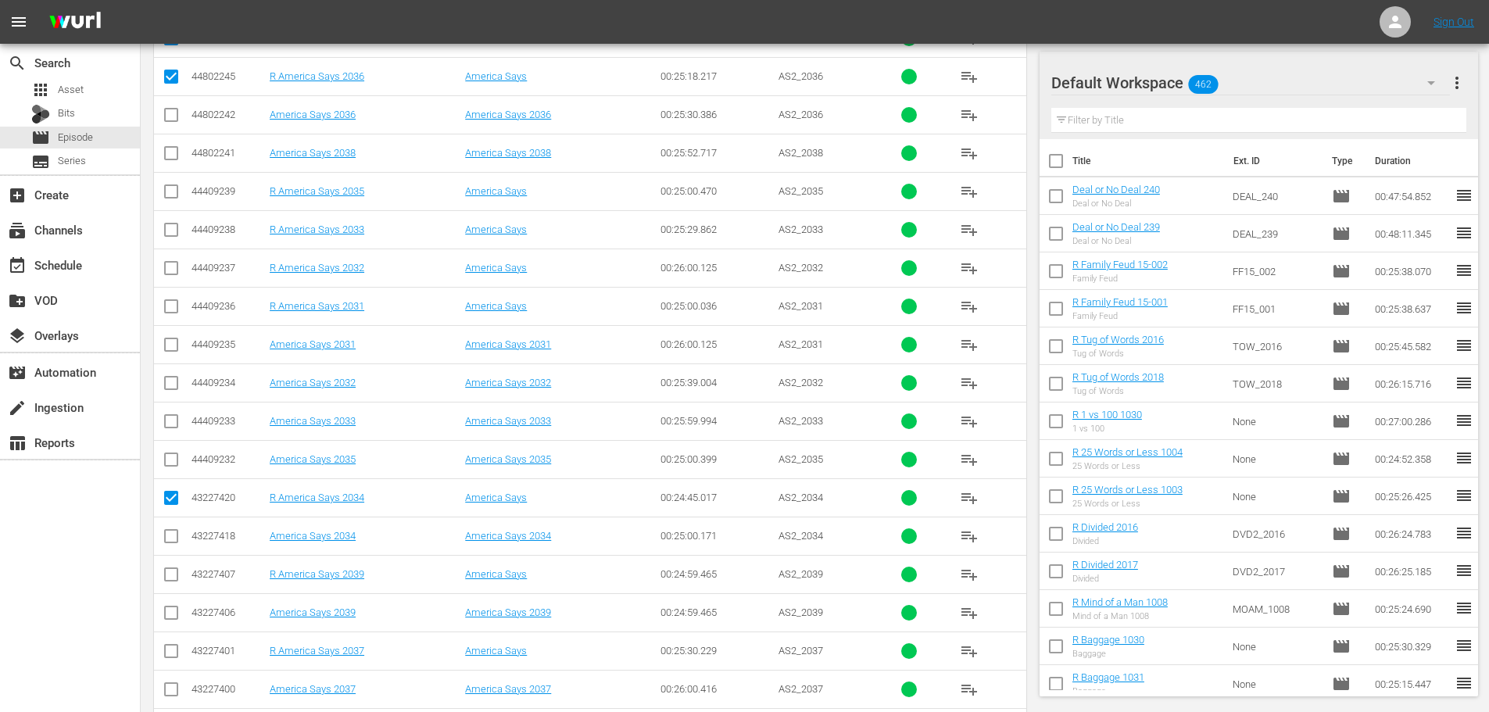
scroll to position [0, 0]
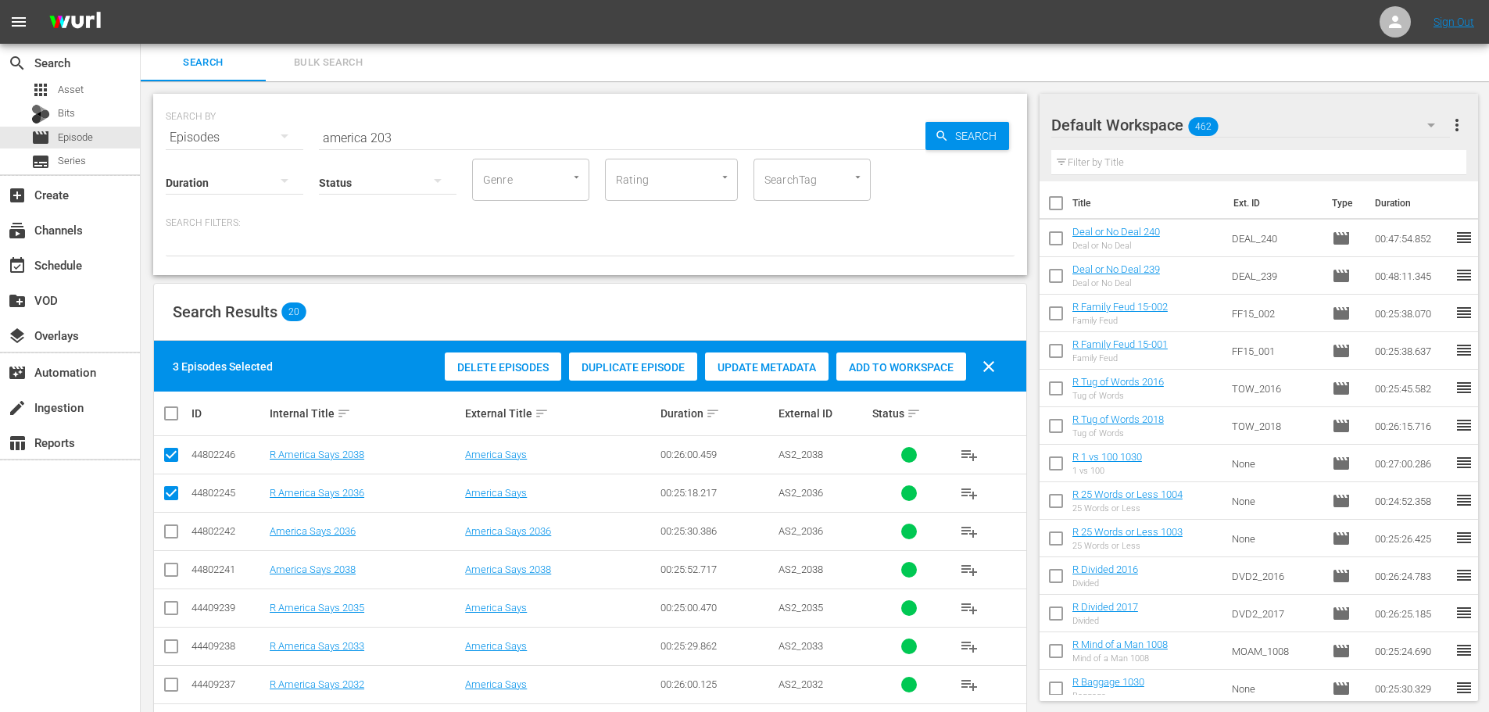
click at [862, 357] on div "Add to Workspace" at bounding box center [902, 368] width 130 height 30
drag, startPoint x: 509, startPoint y: 127, endPoint x: 27, endPoint y: 111, distance: 481.9
click at [141, 0] on div "search Search apps Asset Bits movie Episode subtitles Series add_box Create sub…" at bounding box center [815, 0] width 1349 height 0
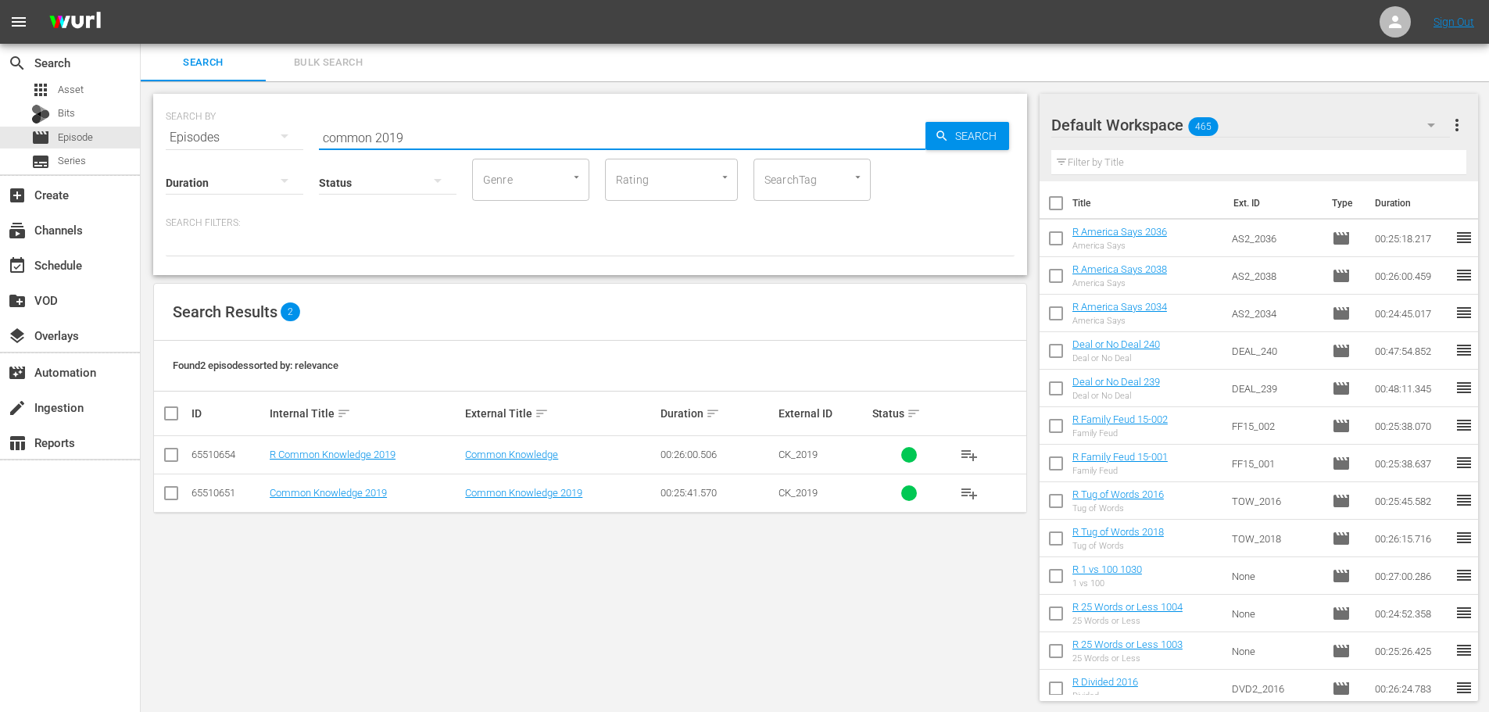
type input "common 2019"
click at [173, 460] on input "checkbox" at bounding box center [171, 458] width 19 height 19
checkbox input "true"
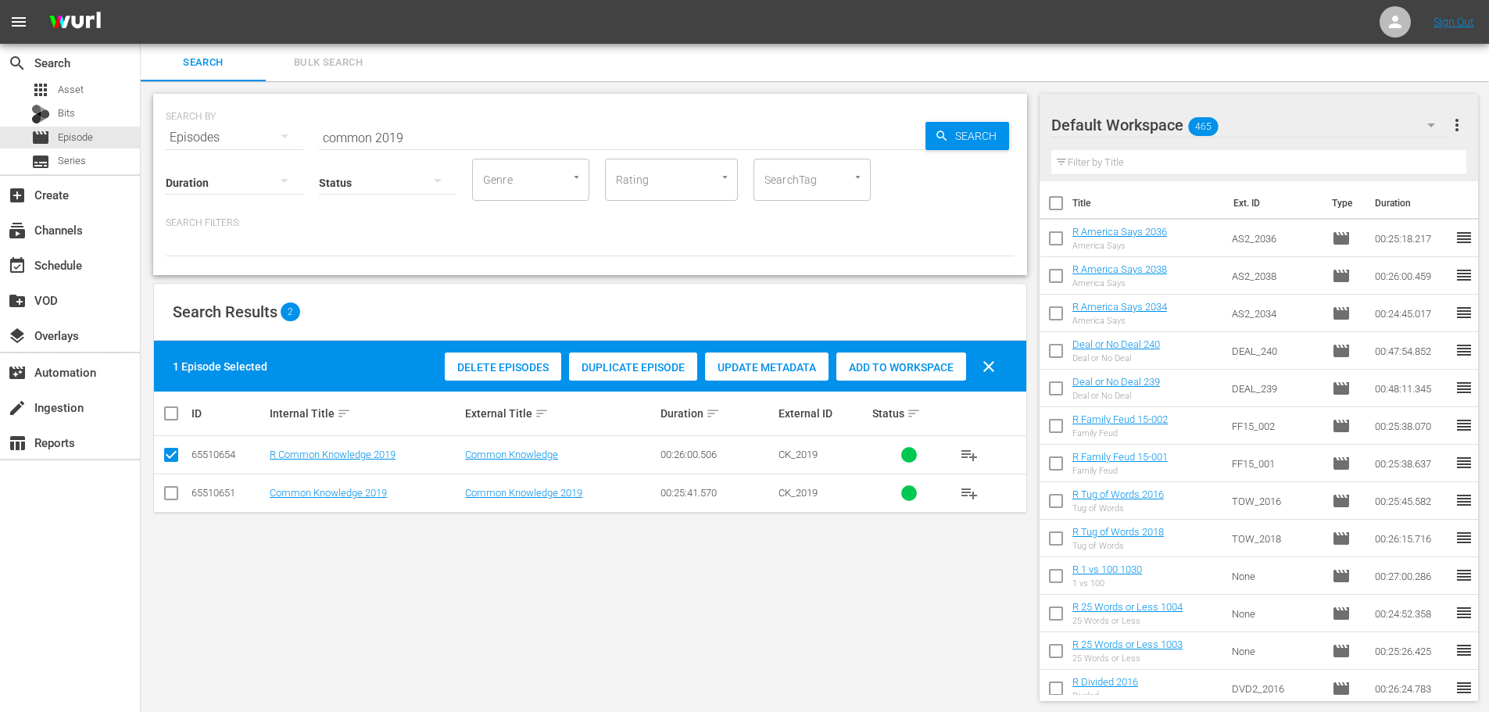
click at [871, 353] on div "Add to Workspace" at bounding box center [902, 368] width 130 height 30
click at [886, 367] on span "Add to Workspace" at bounding box center [902, 367] width 130 height 13
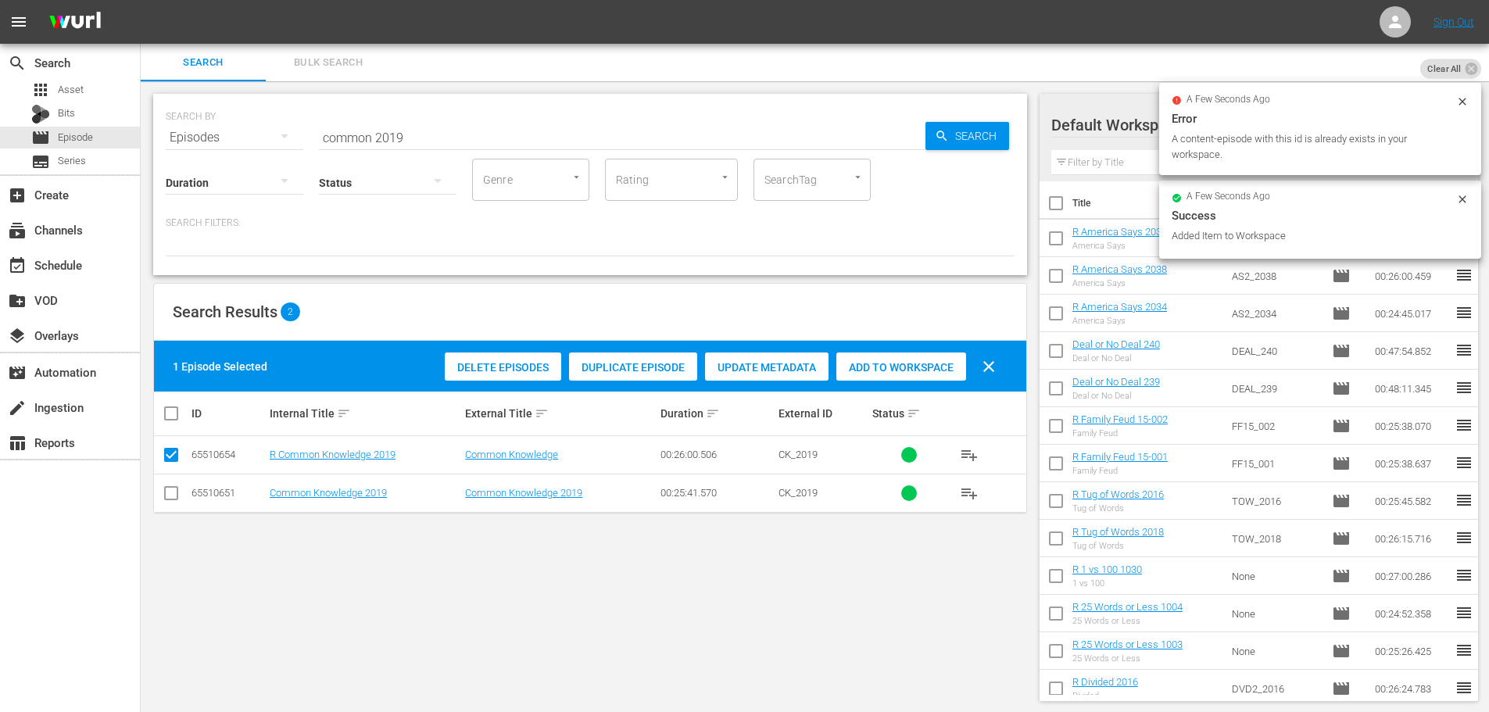
drag, startPoint x: 464, startPoint y: 118, endPoint x: 466, endPoint y: 131, distance: 13.5
click at [465, 119] on div "SEARCH BY Search By Episodes Search ID, Title, Description, Keywords, or Catego…" at bounding box center [590, 128] width 849 height 56
click at [466, 131] on input "common 2019" at bounding box center [622, 138] width 607 height 38
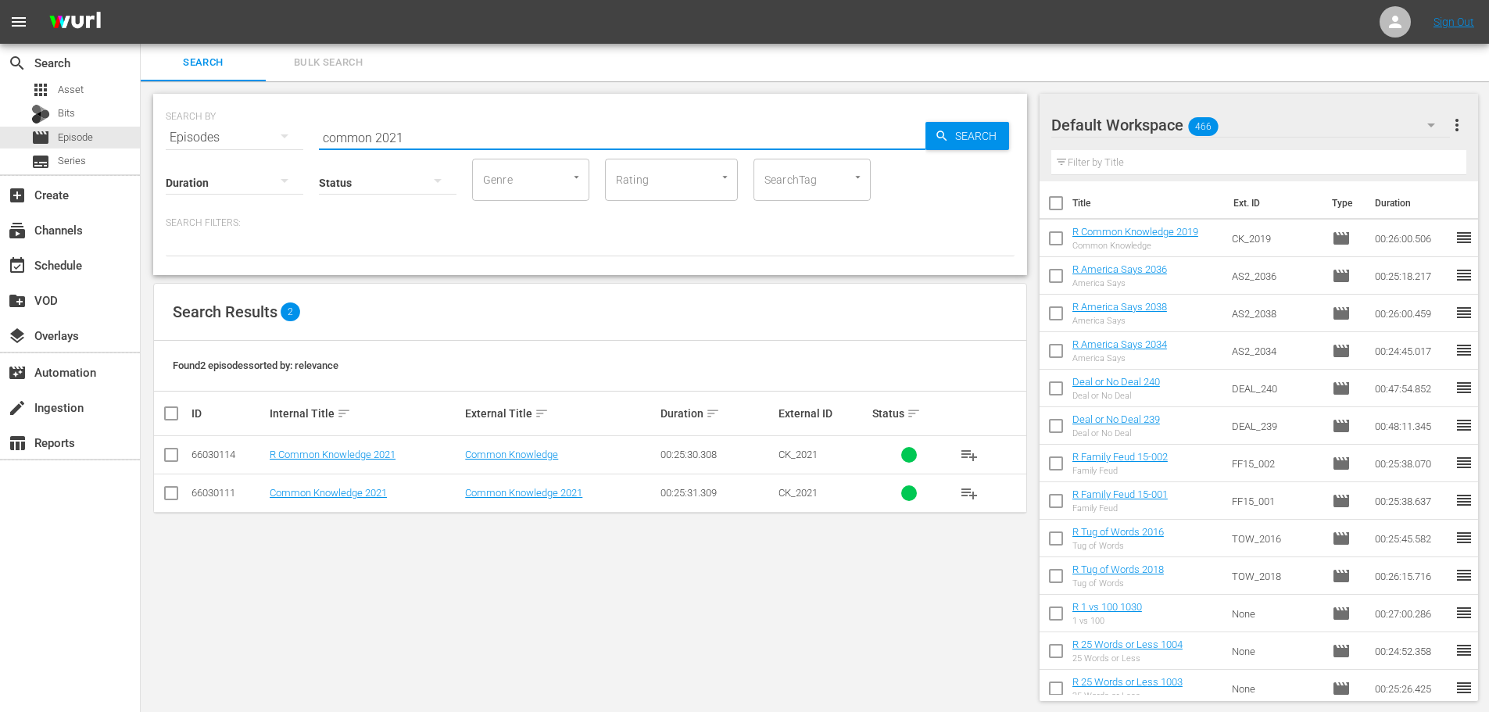
type input "common 2021"
click at [179, 454] on input "checkbox" at bounding box center [171, 458] width 19 height 19
checkbox input "true"
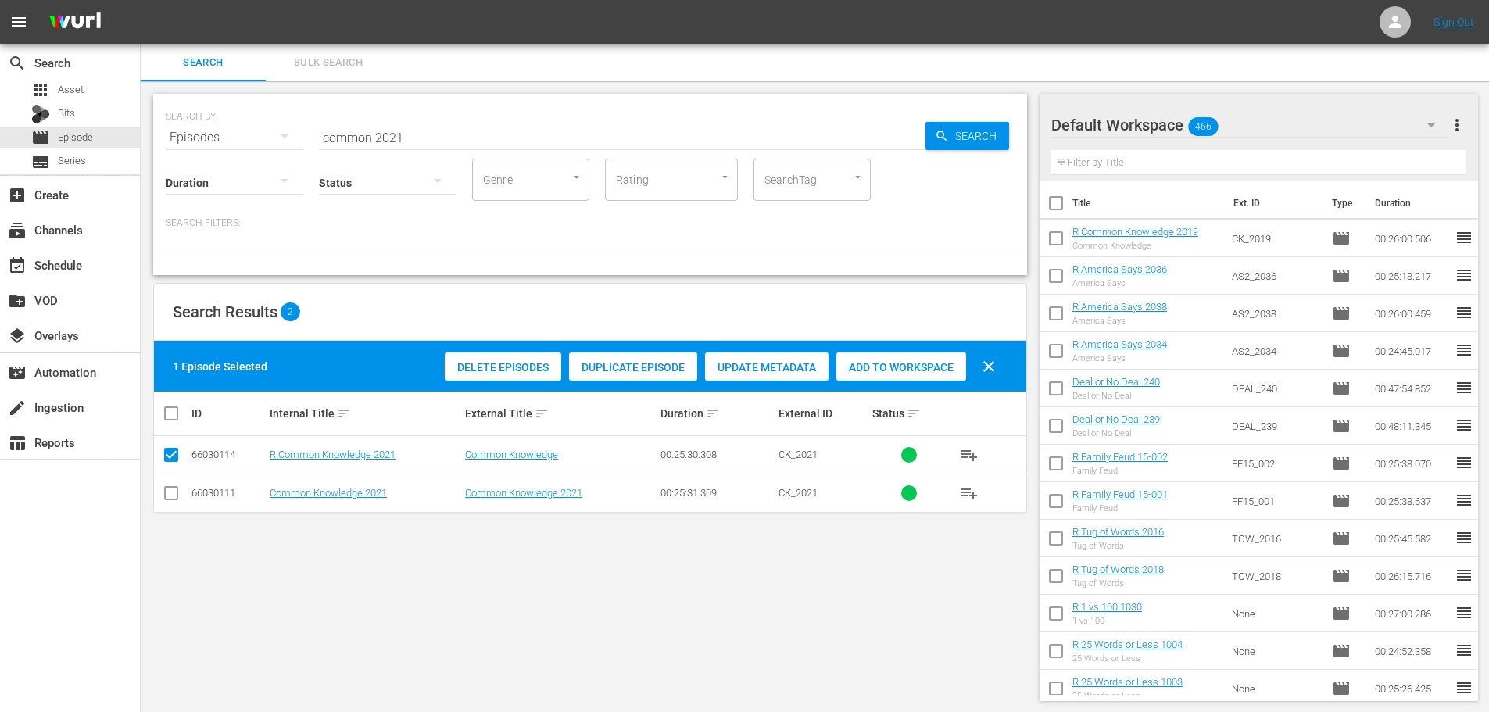
click at [902, 360] on div "Add to Workspace" at bounding box center [902, 368] width 130 height 30
drag, startPoint x: 579, startPoint y: 134, endPoint x: 170, endPoint y: 109, distance: 408.8
click at [188, 117] on div "SEARCH BY Search By Episodes Search ID, Title, Description, Keywords, or Catego…" at bounding box center [590, 128] width 849 height 56
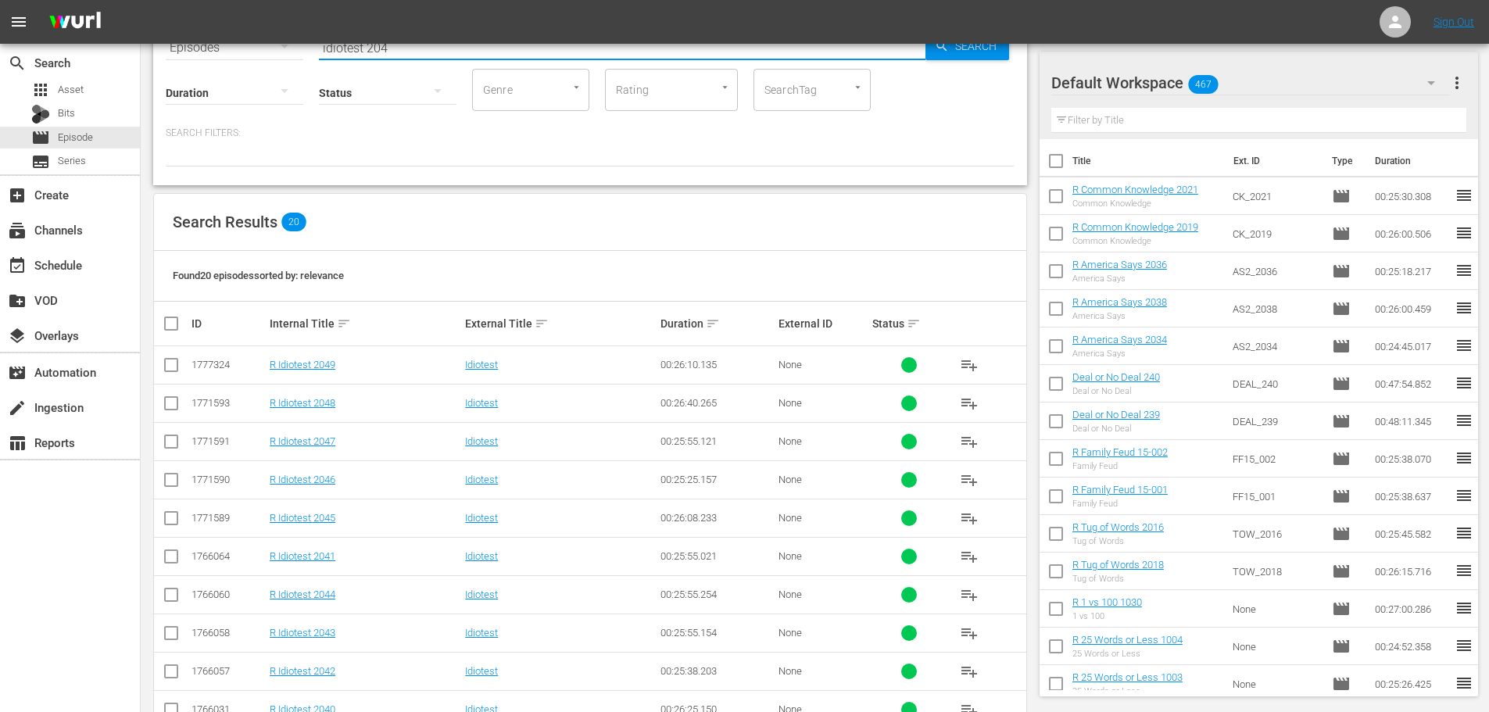
scroll to position [469, 0]
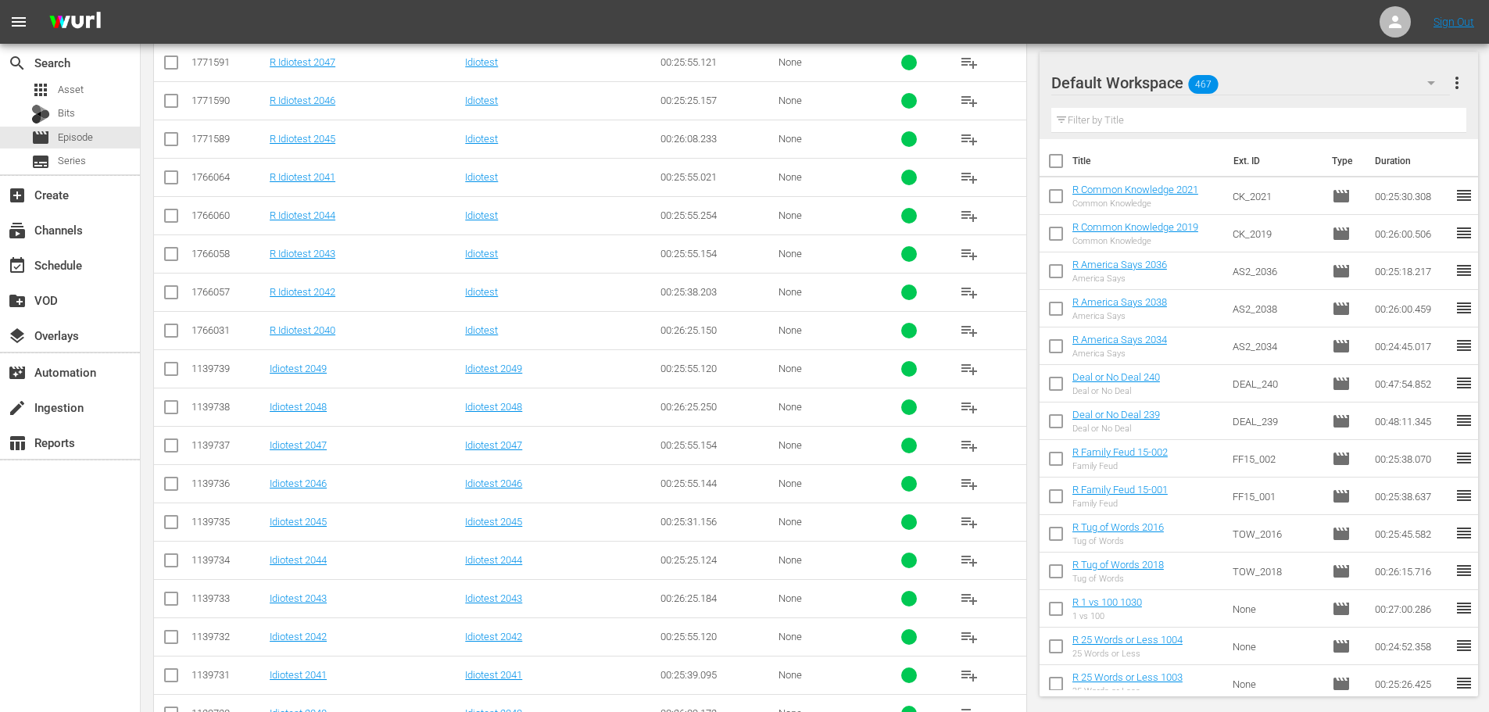
type input "idiotest 204"
drag, startPoint x: 169, startPoint y: 330, endPoint x: 152, endPoint y: 268, distance: 64.1
click at [169, 330] on input "checkbox" at bounding box center [171, 333] width 19 height 19
checkbox input "true"
click at [169, 177] on input "checkbox" at bounding box center [171, 180] width 19 height 19
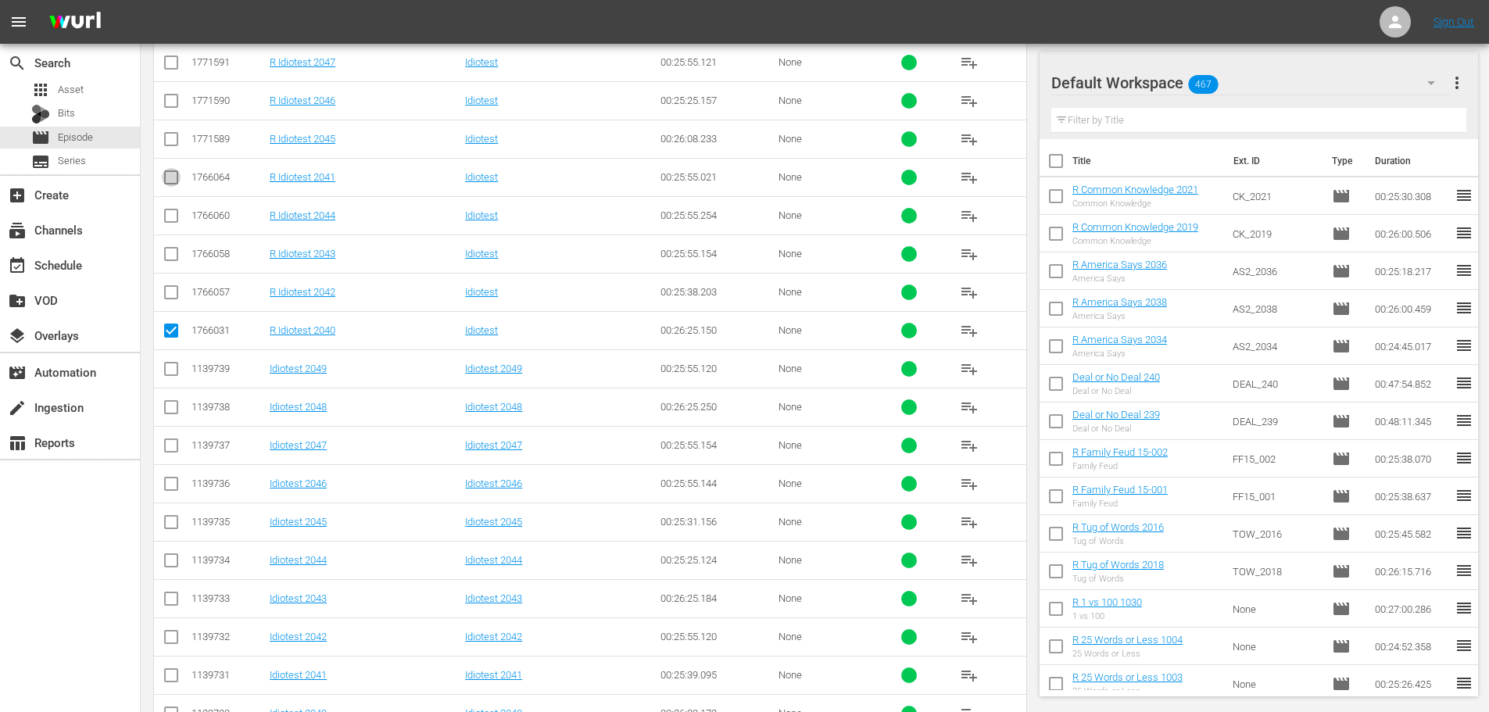
checkbox input "true"
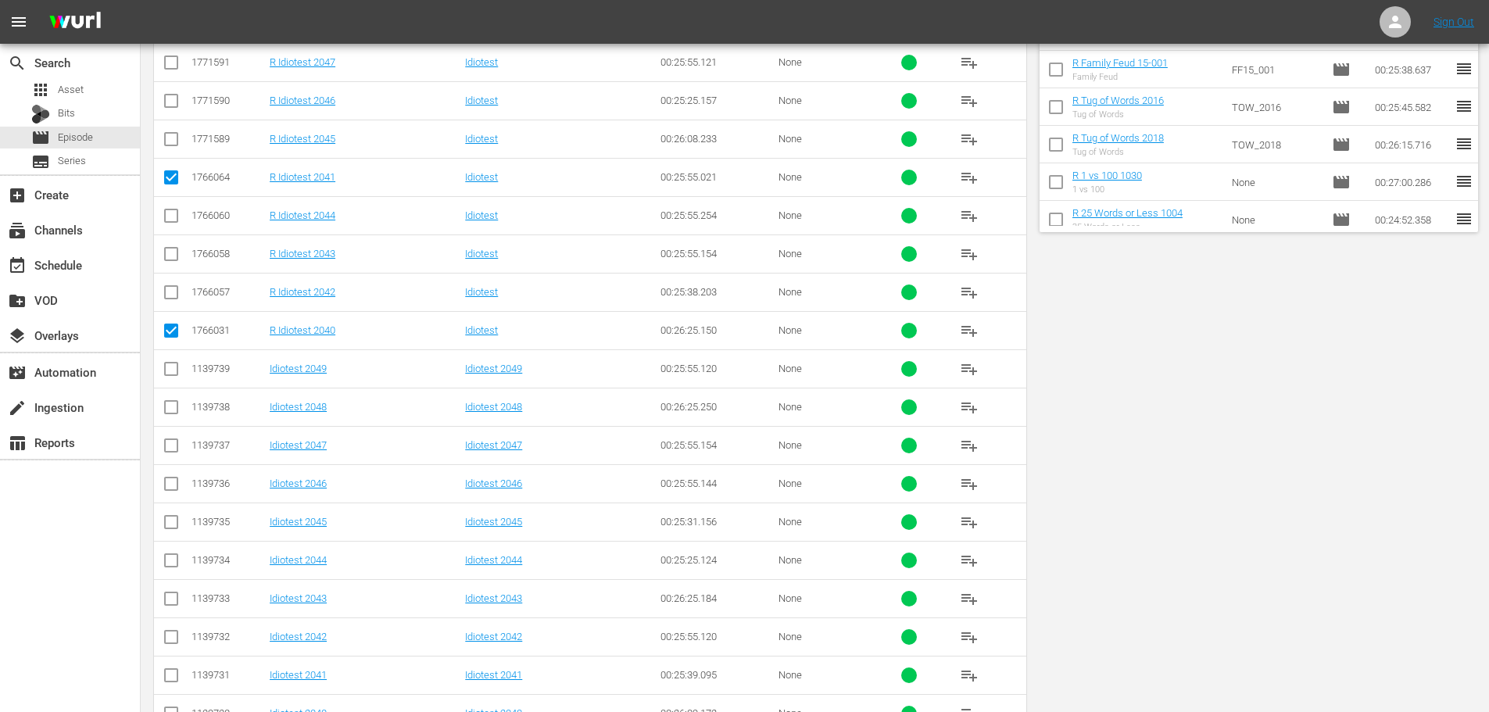
scroll to position [0, 0]
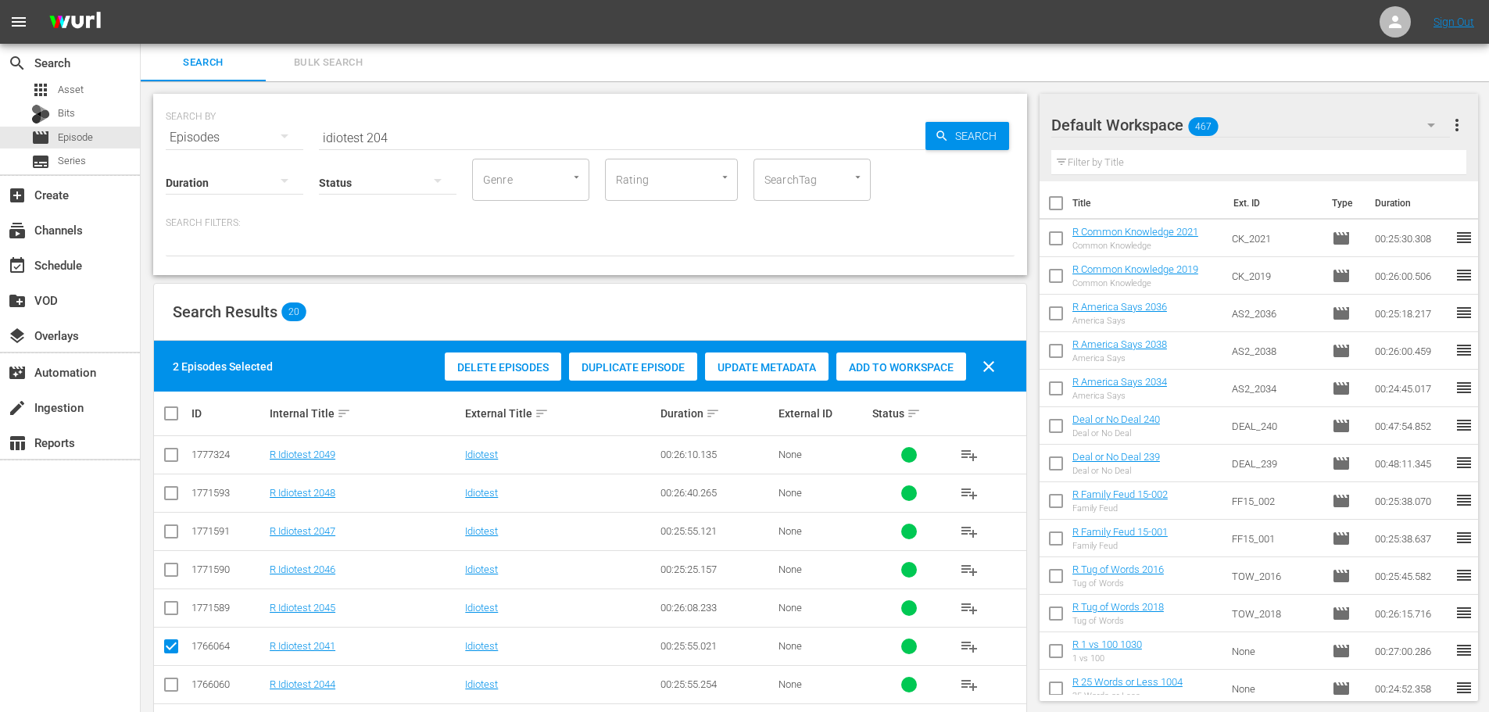
click at [881, 364] on span "Add to Workspace" at bounding box center [902, 367] width 130 height 13
drag, startPoint x: 452, startPoint y: 122, endPoint x: 52, endPoint y: 26, distance: 411.7
click at [141, 0] on div "search Search apps Asset Bits movie Episode subtitles Series add_box Create sub…" at bounding box center [815, 0] width 1349 height 0
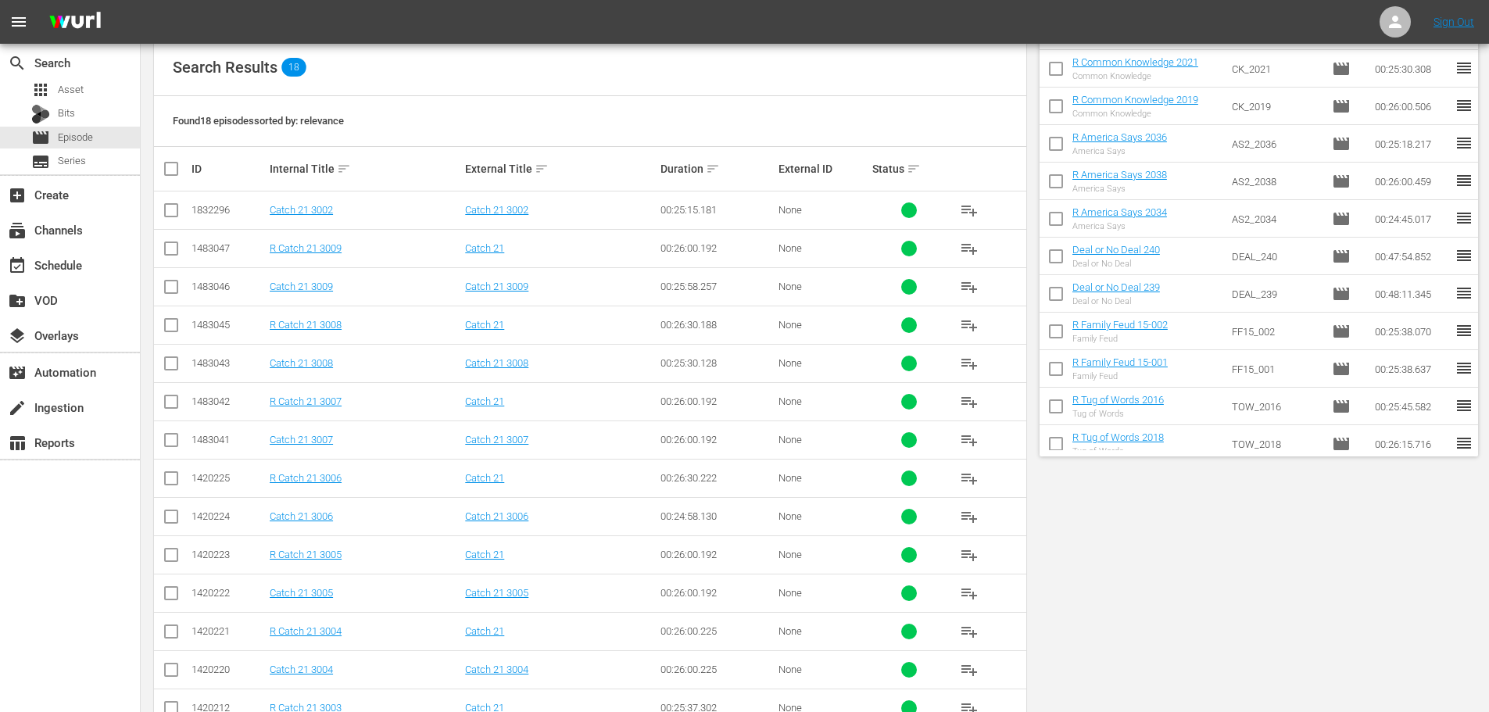
scroll to position [443, 0]
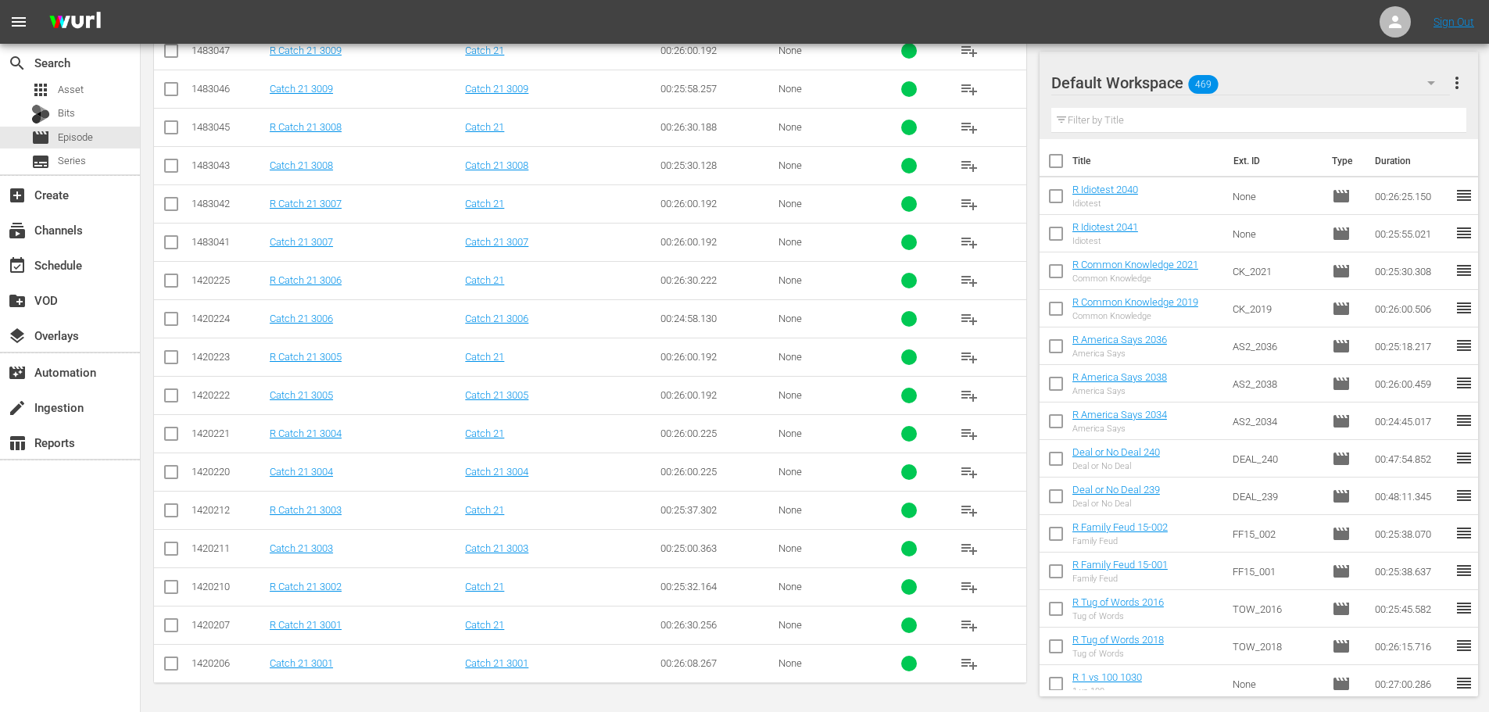
type input "catch 21 300"
click at [161, 434] on td at bounding box center [171, 433] width 35 height 38
click at [166, 434] on input "checkbox" at bounding box center [171, 437] width 19 height 19
checkbox input "true"
click at [176, 358] on input "checkbox" at bounding box center [171, 360] width 19 height 19
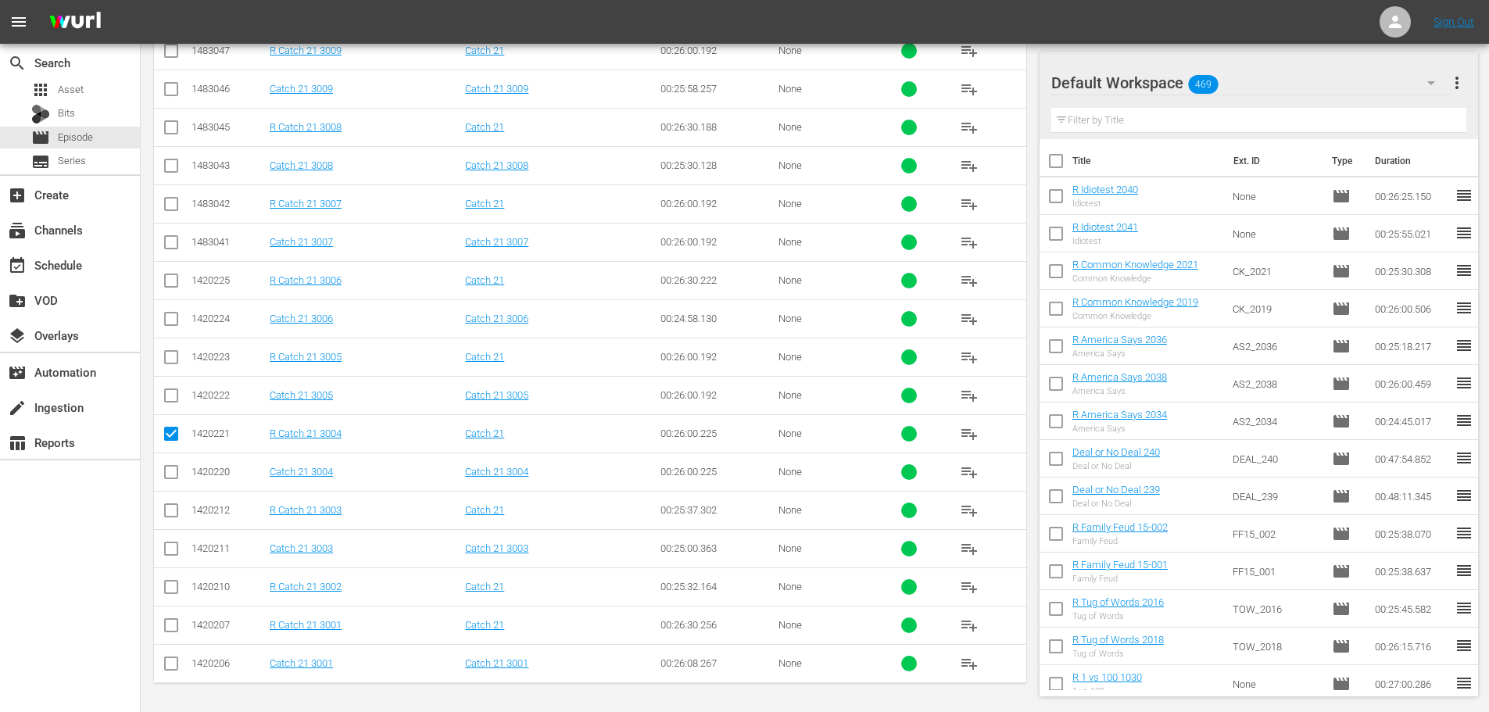
checkbox input "true"
click at [170, 278] on input "checkbox" at bounding box center [171, 283] width 19 height 19
checkbox input "true"
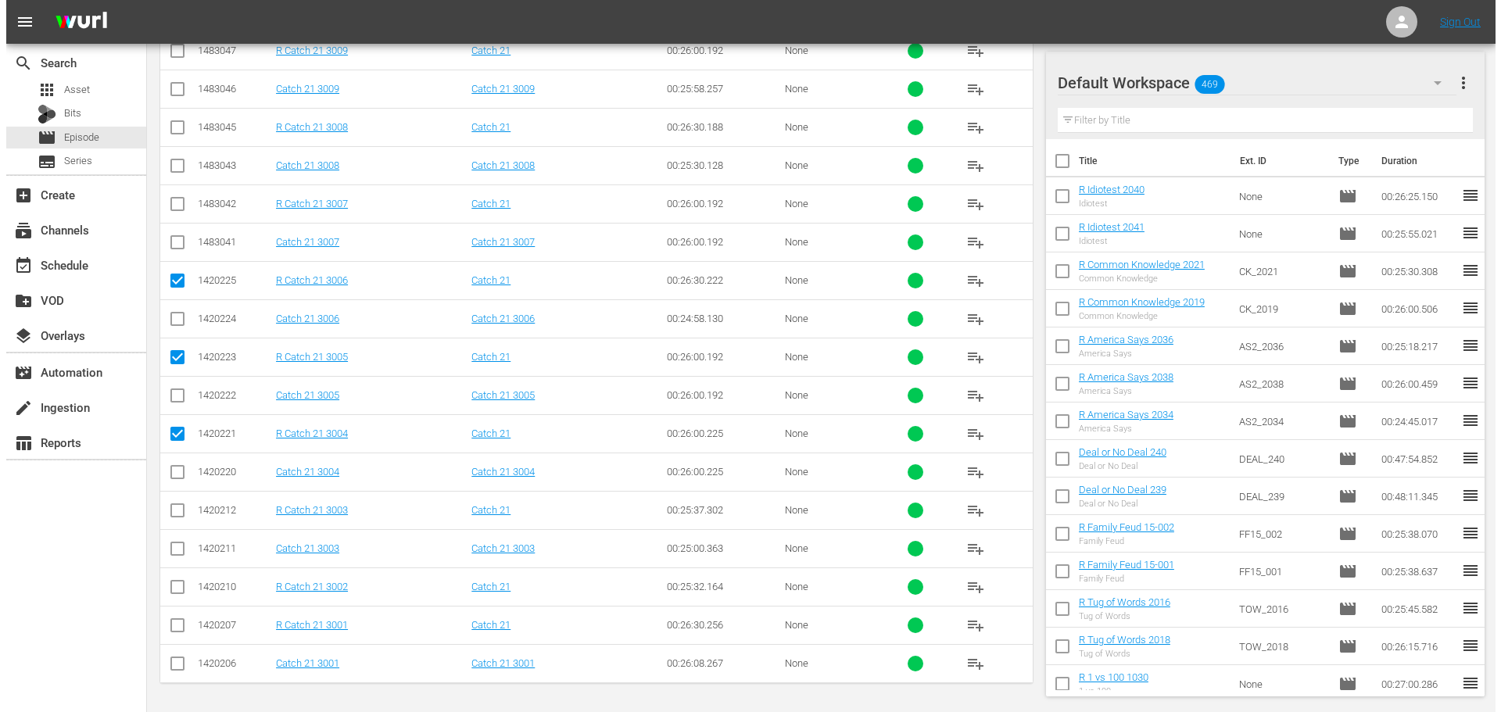
scroll to position [0, 0]
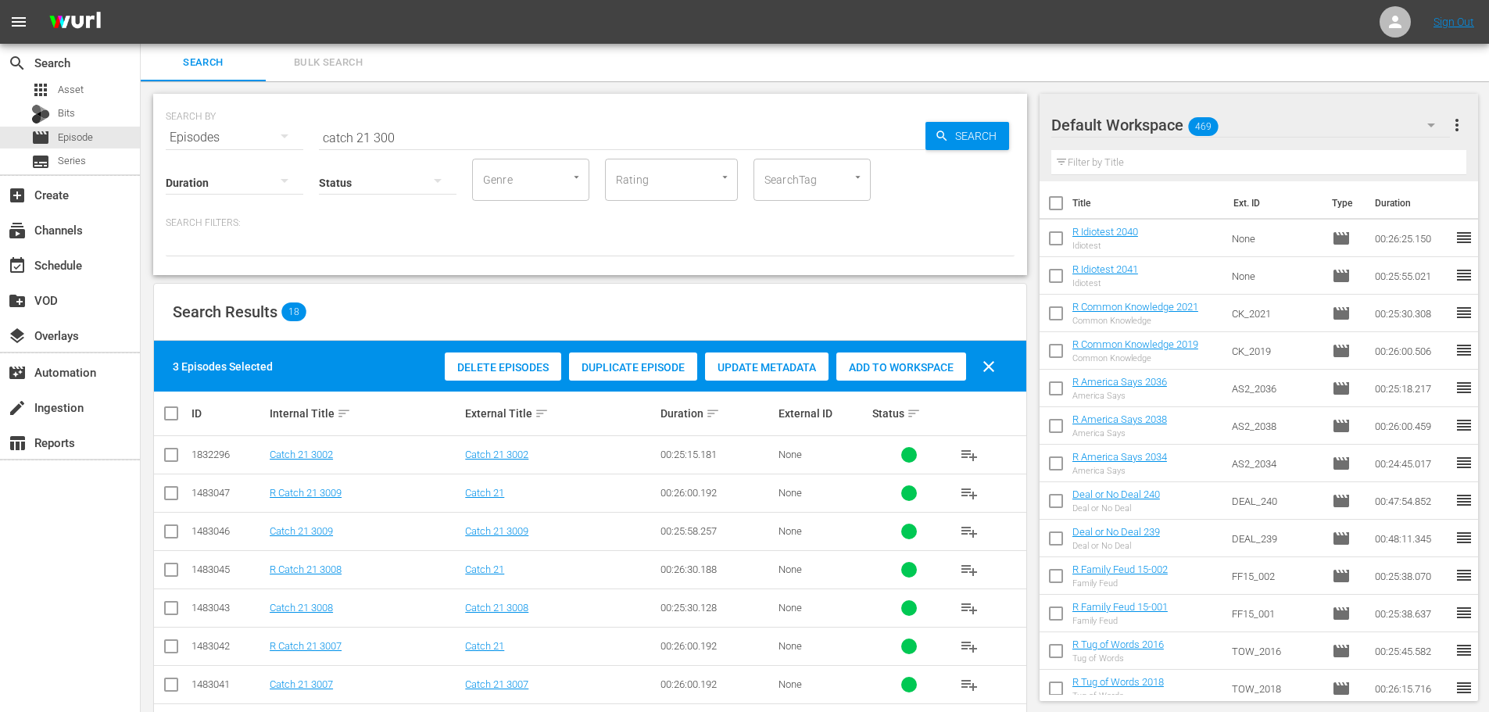
click at [934, 382] on div "Delete Episodes Duplicate Episode Update Metadata Add to Workspace clear" at bounding box center [724, 367] width 567 height 38
click at [930, 364] on span "Add to Workspace" at bounding box center [902, 367] width 130 height 13
click at [60, 281] on div "event_available Schedule" at bounding box center [70, 263] width 140 height 35
click at [65, 265] on div "event_available Schedule" at bounding box center [44, 263] width 88 height 14
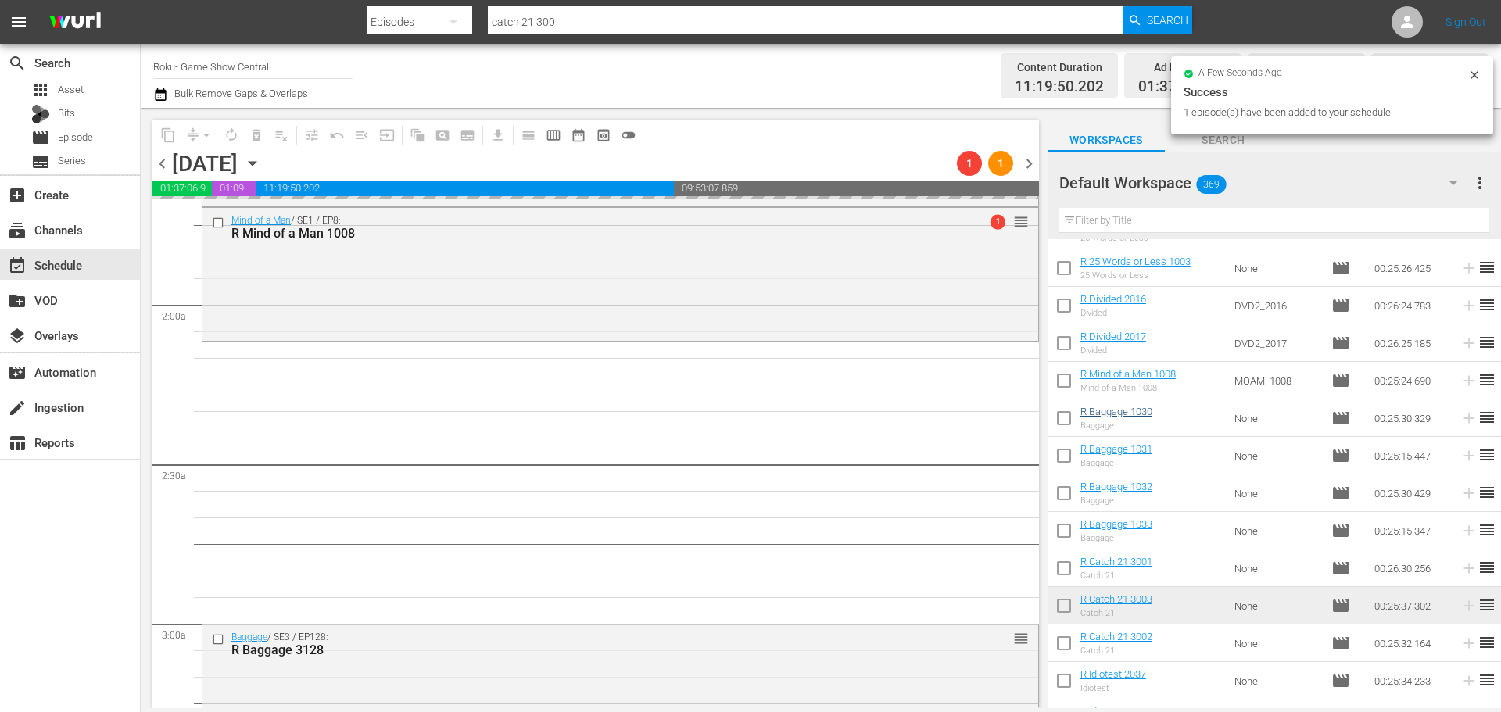
scroll to position [547, 0]
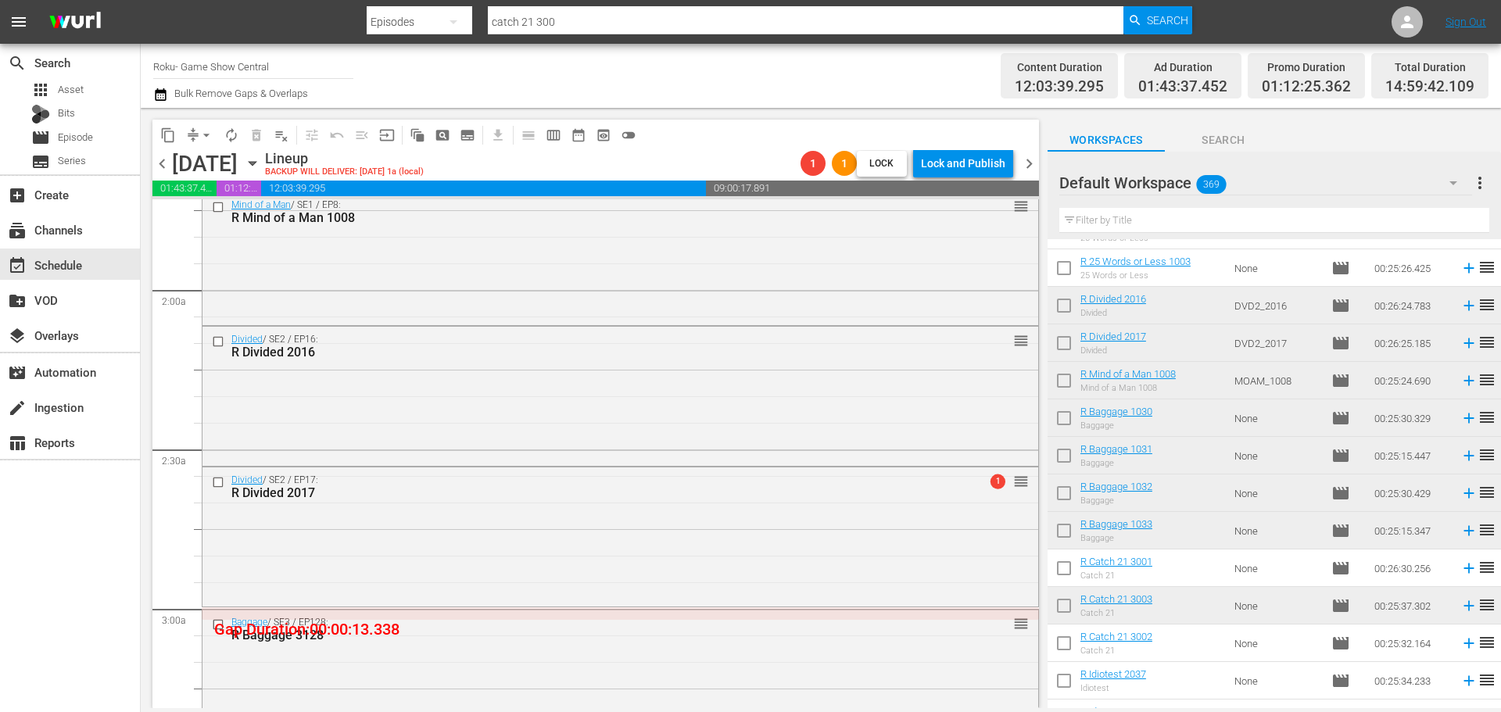
click at [380, 497] on div "R Divided 2017" at bounding box center [591, 493] width 720 height 15
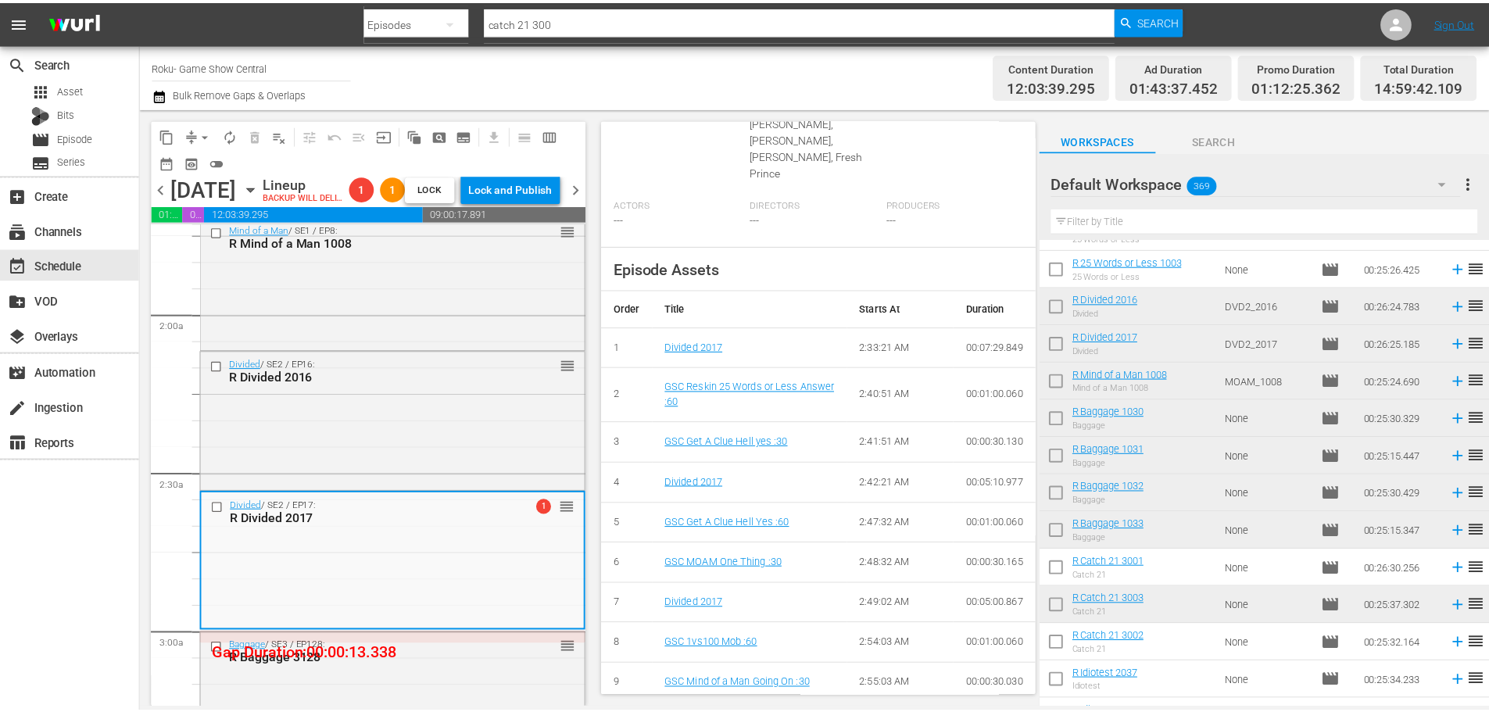
scroll to position [38, 0]
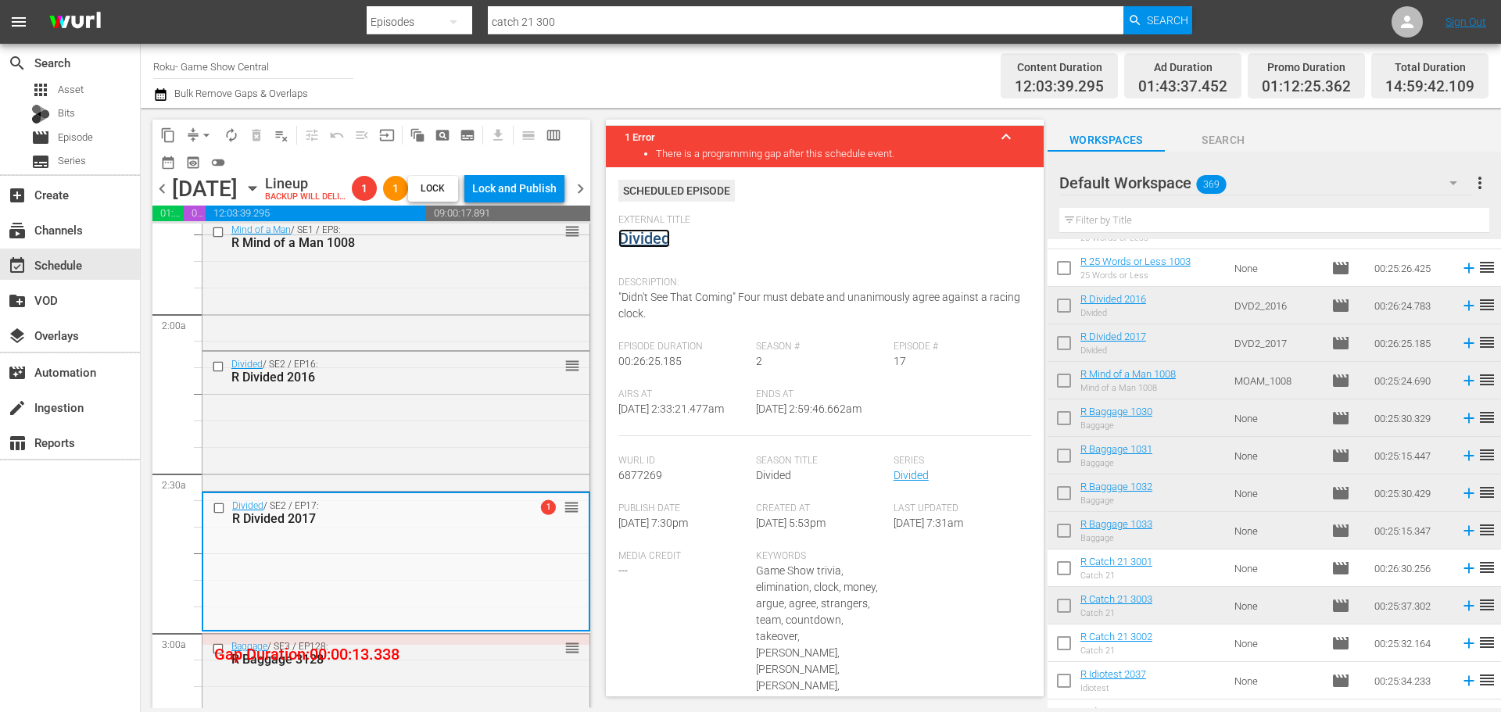
click at [636, 242] on link "Divided" at bounding box center [644, 238] width 52 height 19
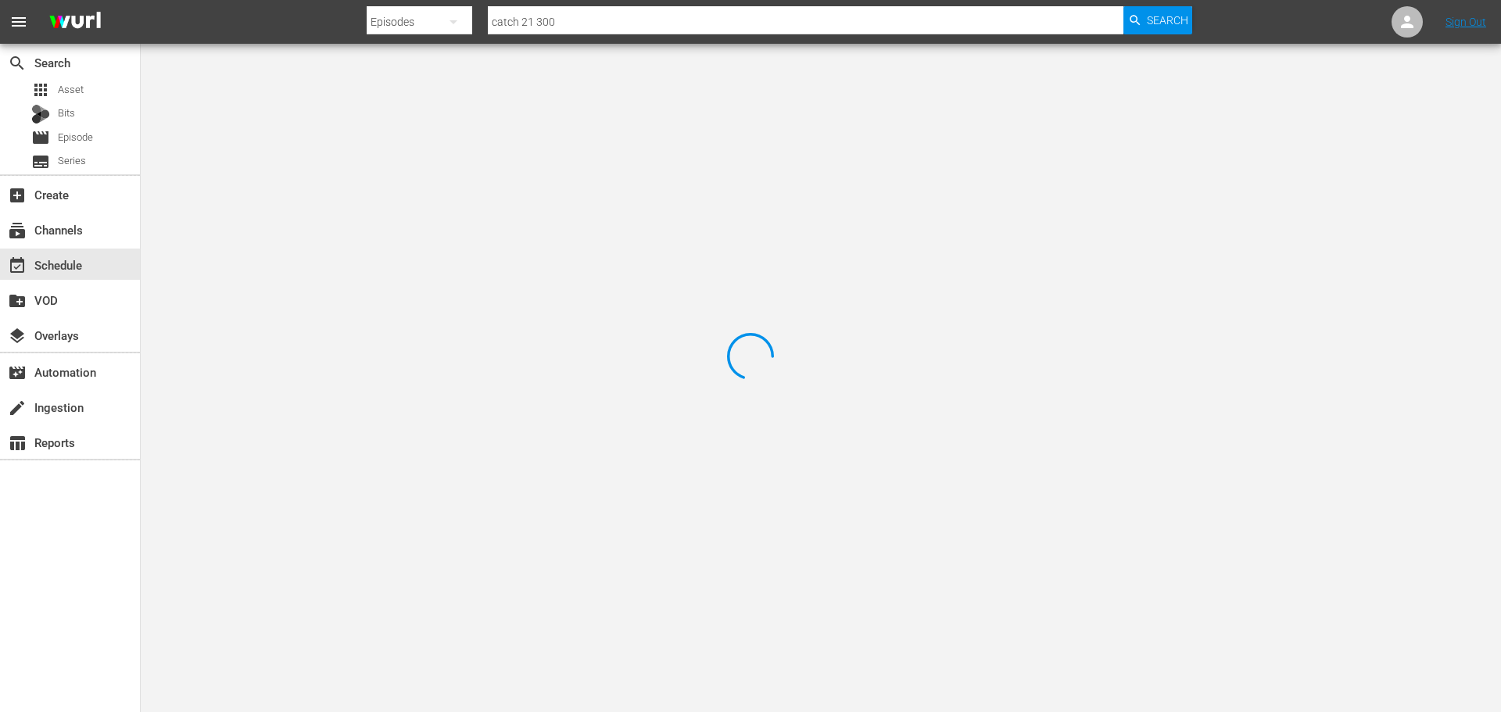
click at [349, 107] on div at bounding box center [750, 356] width 1501 height 712
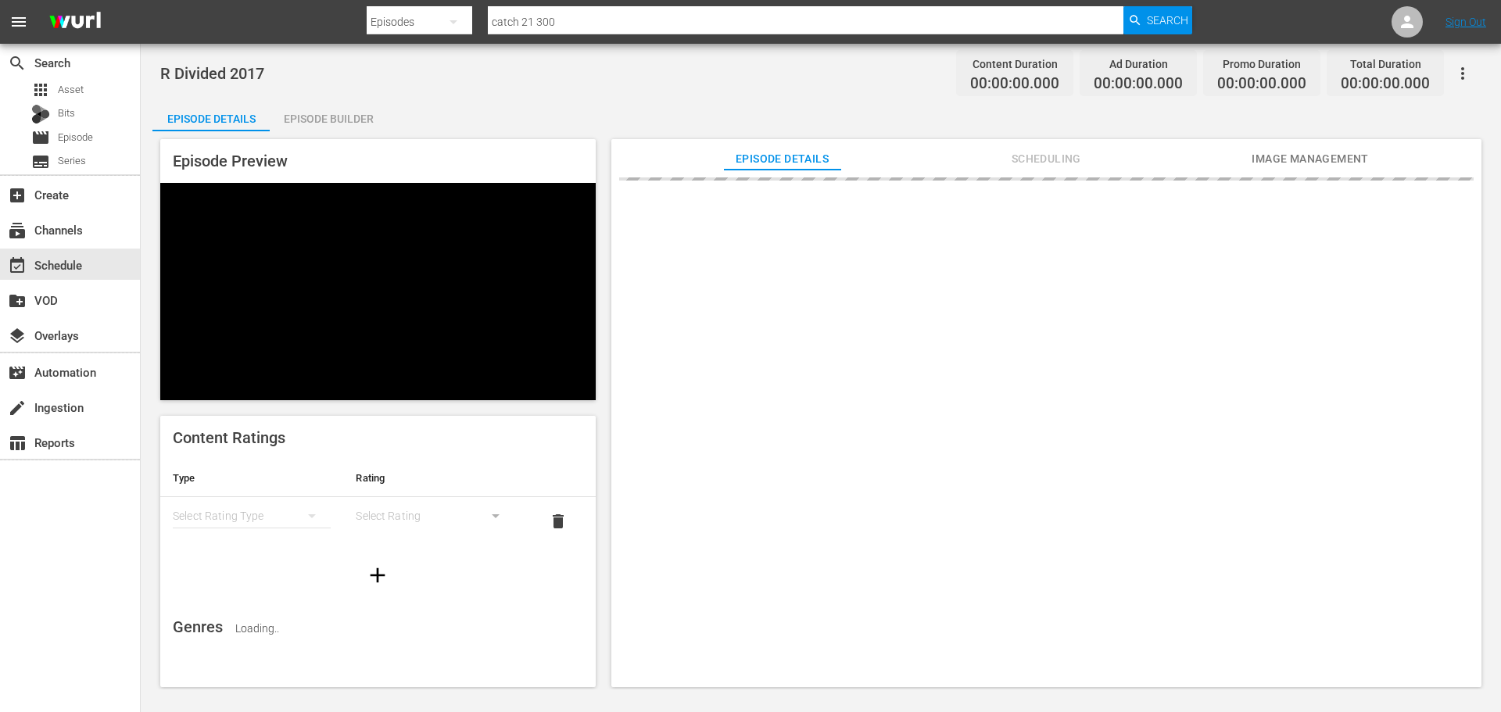
click at [342, 102] on div "Episode Builder" at bounding box center [328, 119] width 117 height 38
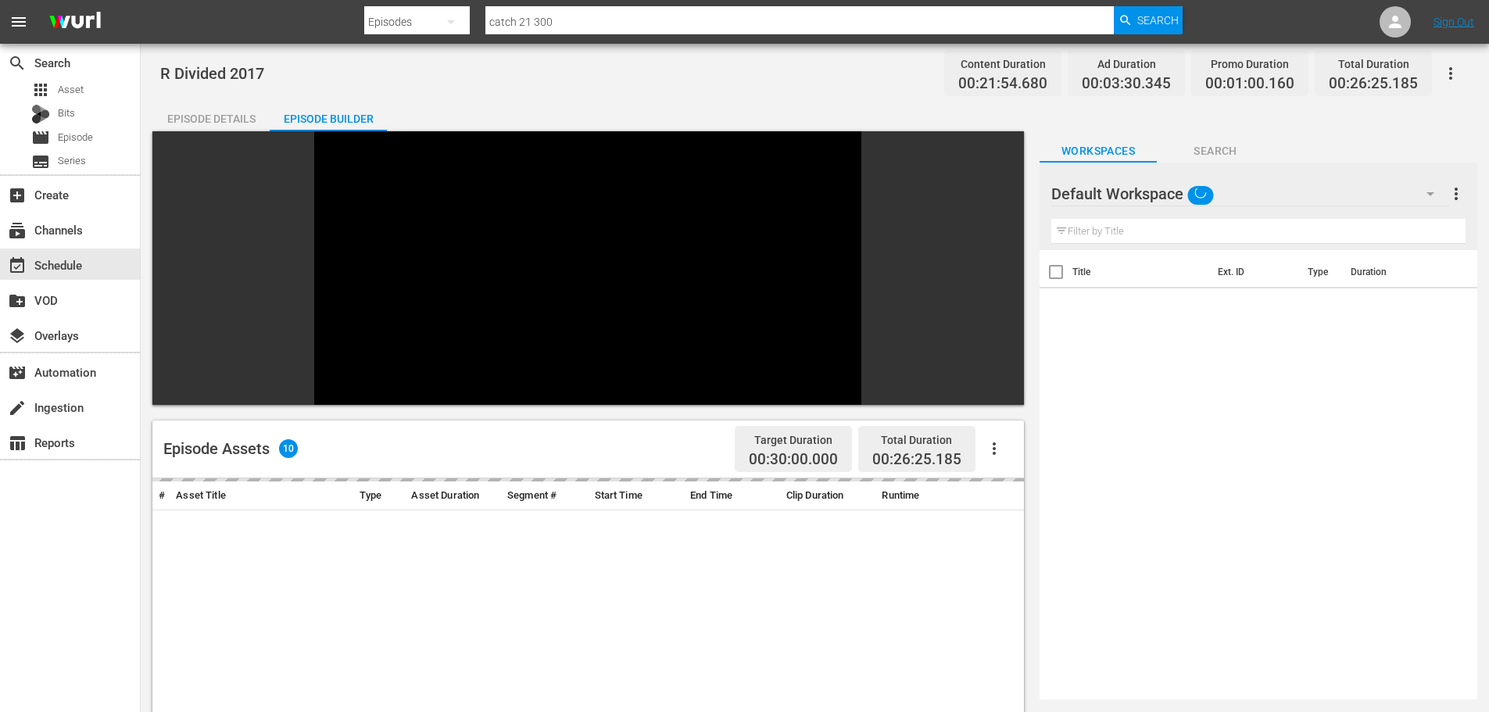
click at [1114, 227] on input "text" at bounding box center [1259, 231] width 414 height 25
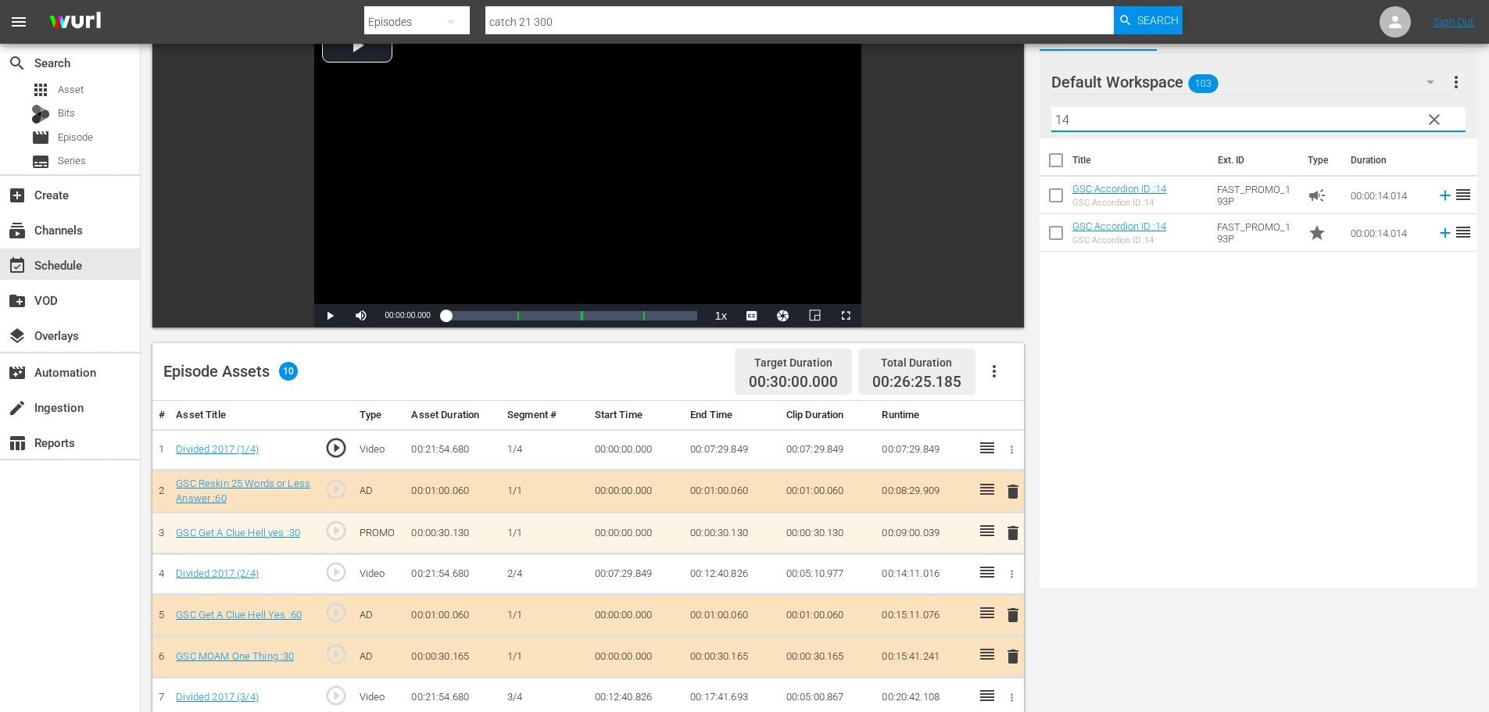
scroll to position [407, 0]
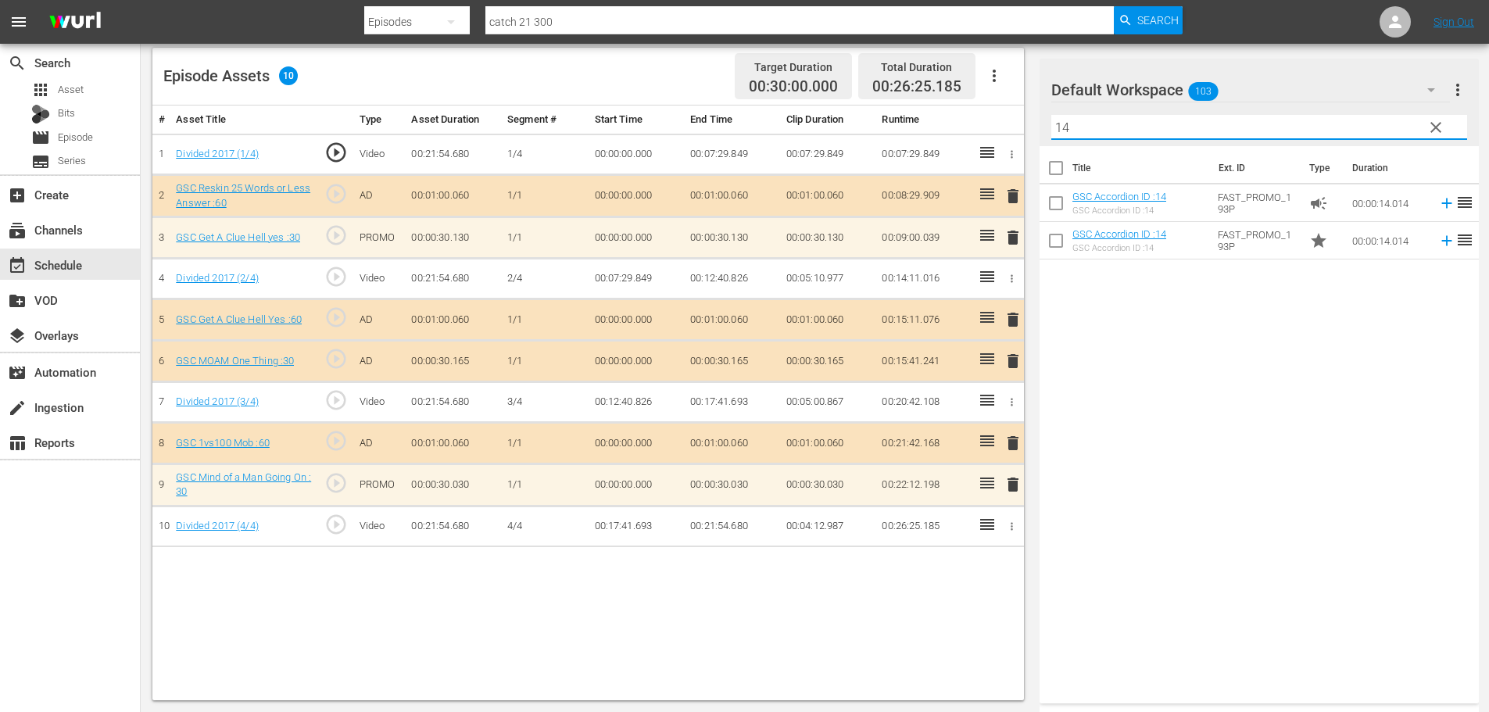
type input "14"
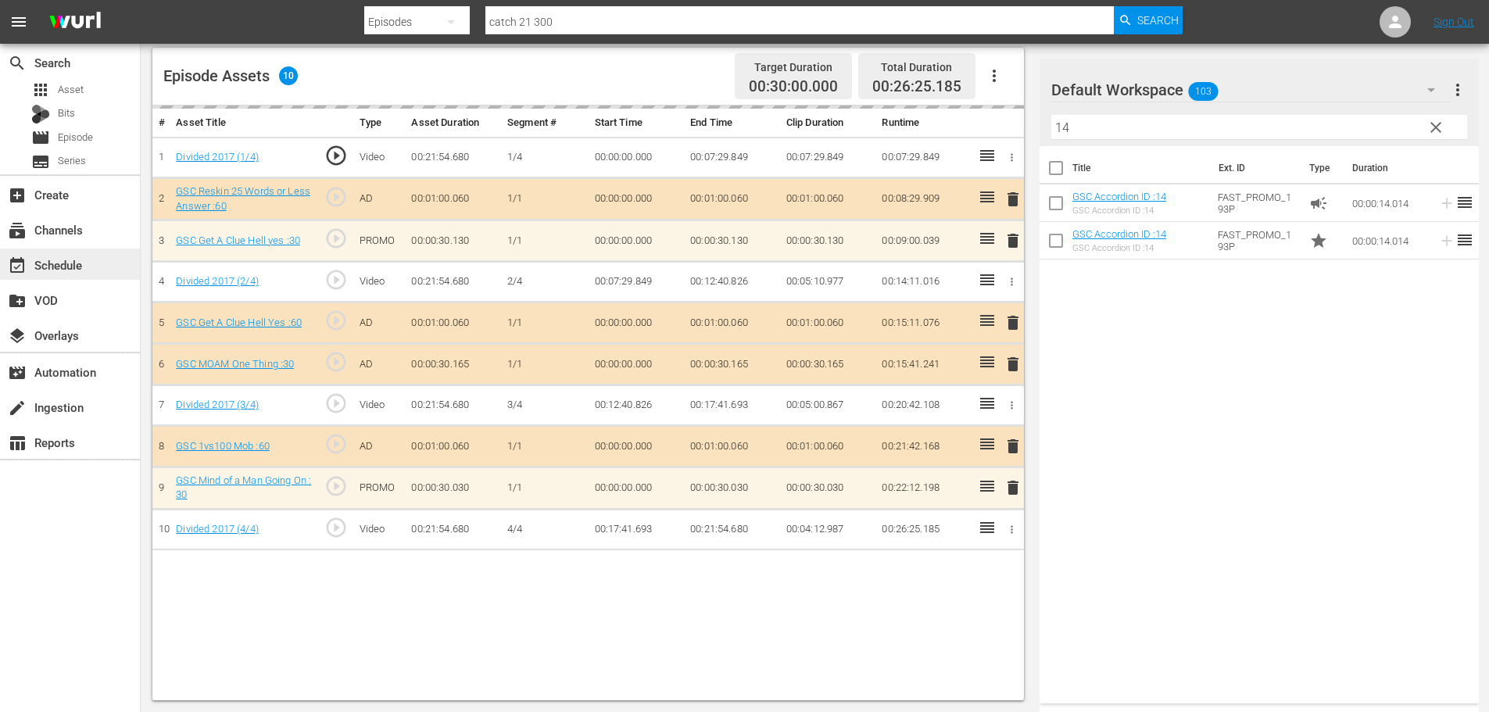
click at [86, 265] on div "event_available Schedule" at bounding box center [44, 263] width 88 height 14
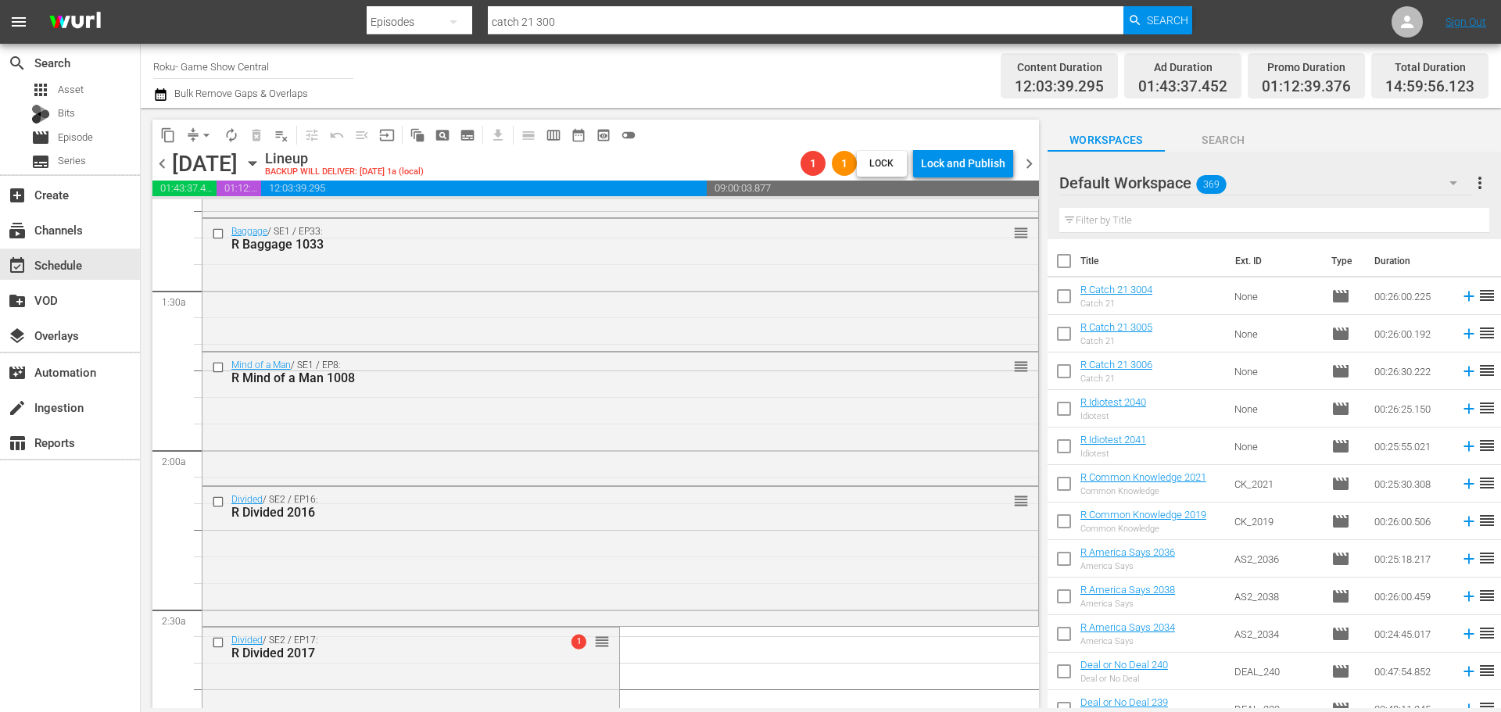
scroll to position [625, 0]
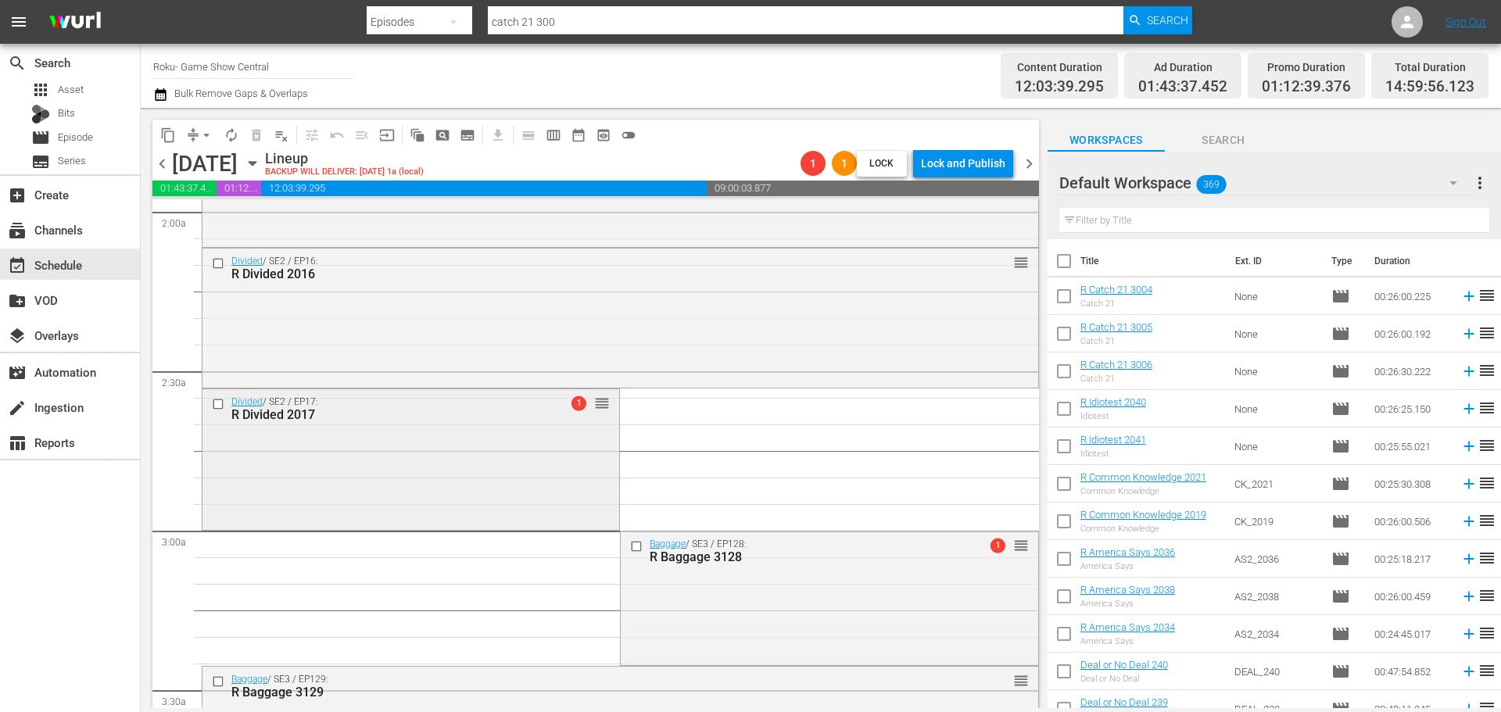
click at [465, 449] on div "Divided / SE2 / EP17: R Divided 2017 1 reorder" at bounding box center [410, 457] width 417 height 137
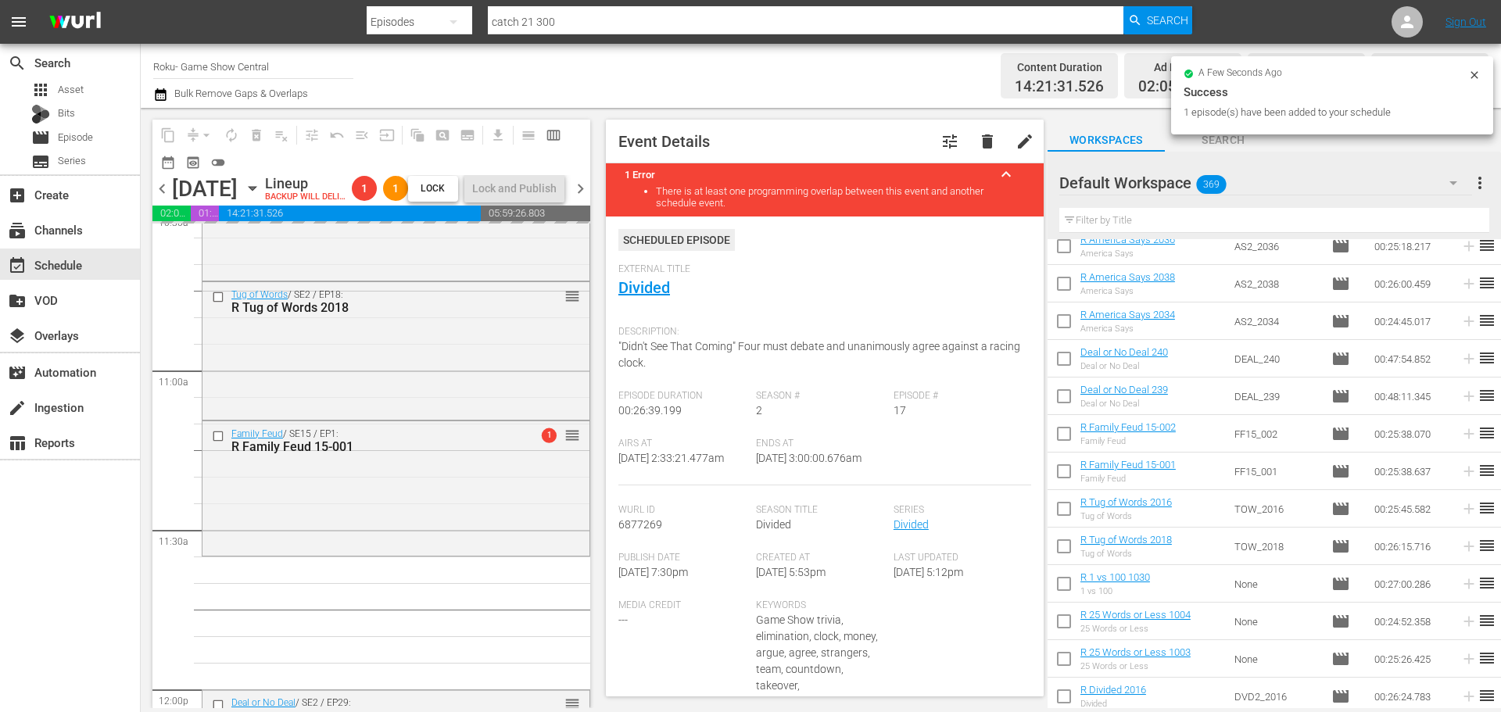
scroll to position [3440, 0]
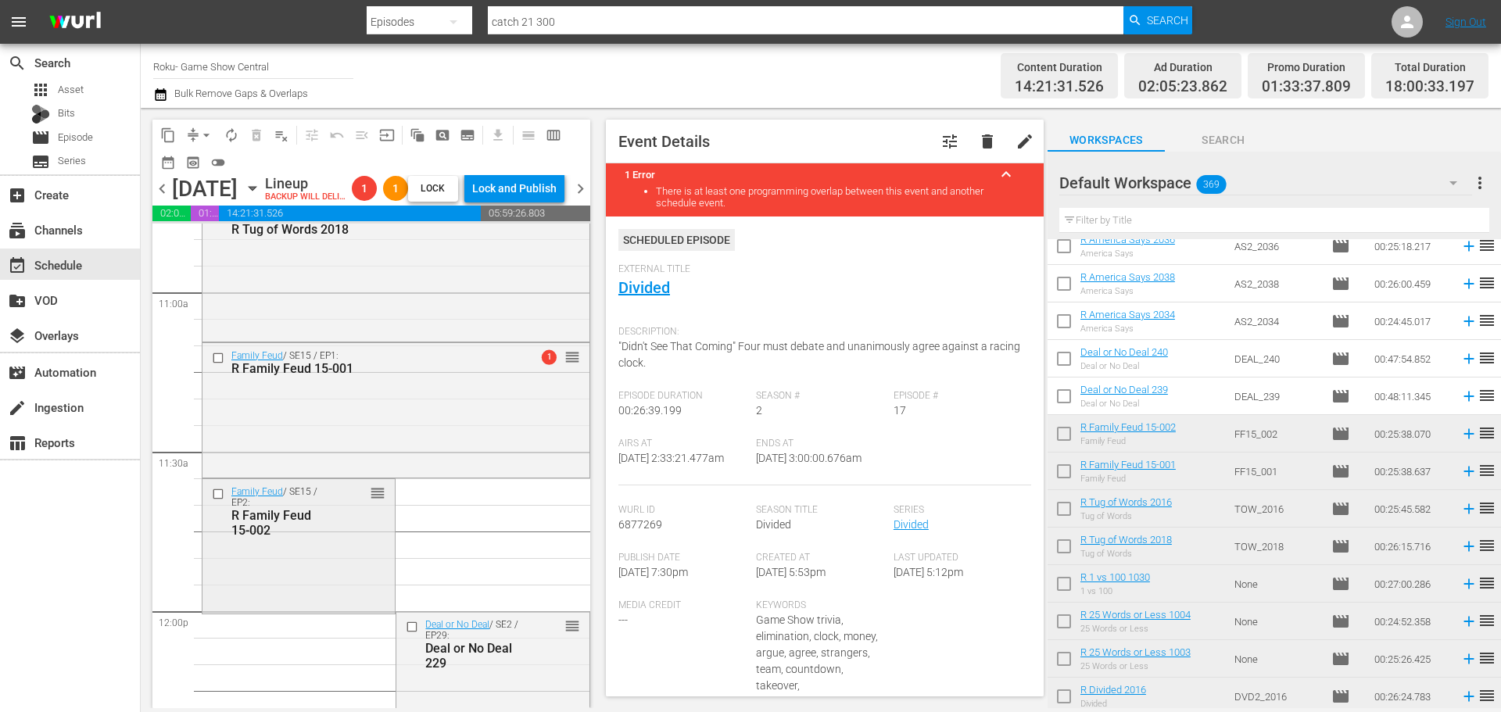
click at [323, 580] on div "Family Feud / SE15 / EP2: R Family Feud 15-002 reorder" at bounding box center [298, 544] width 192 height 131
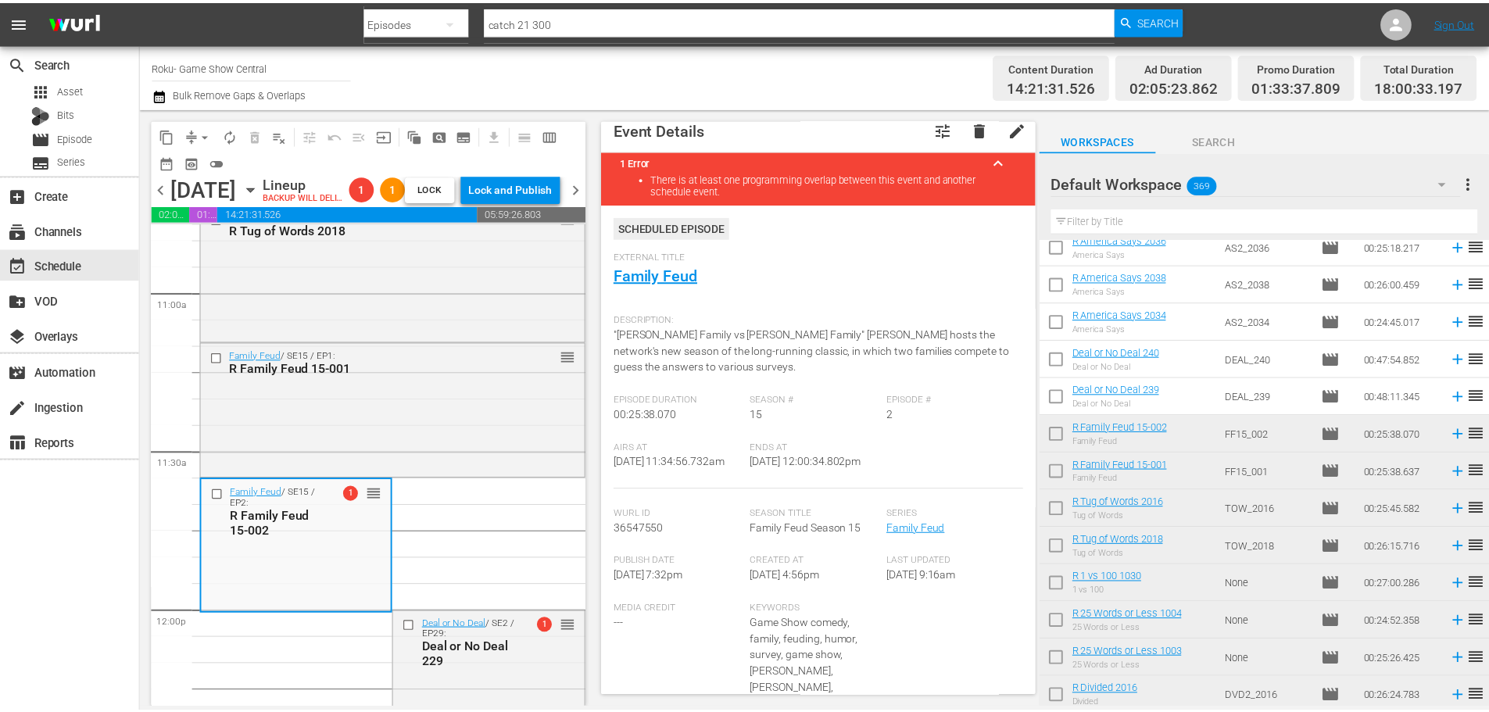
scroll to position [0, 0]
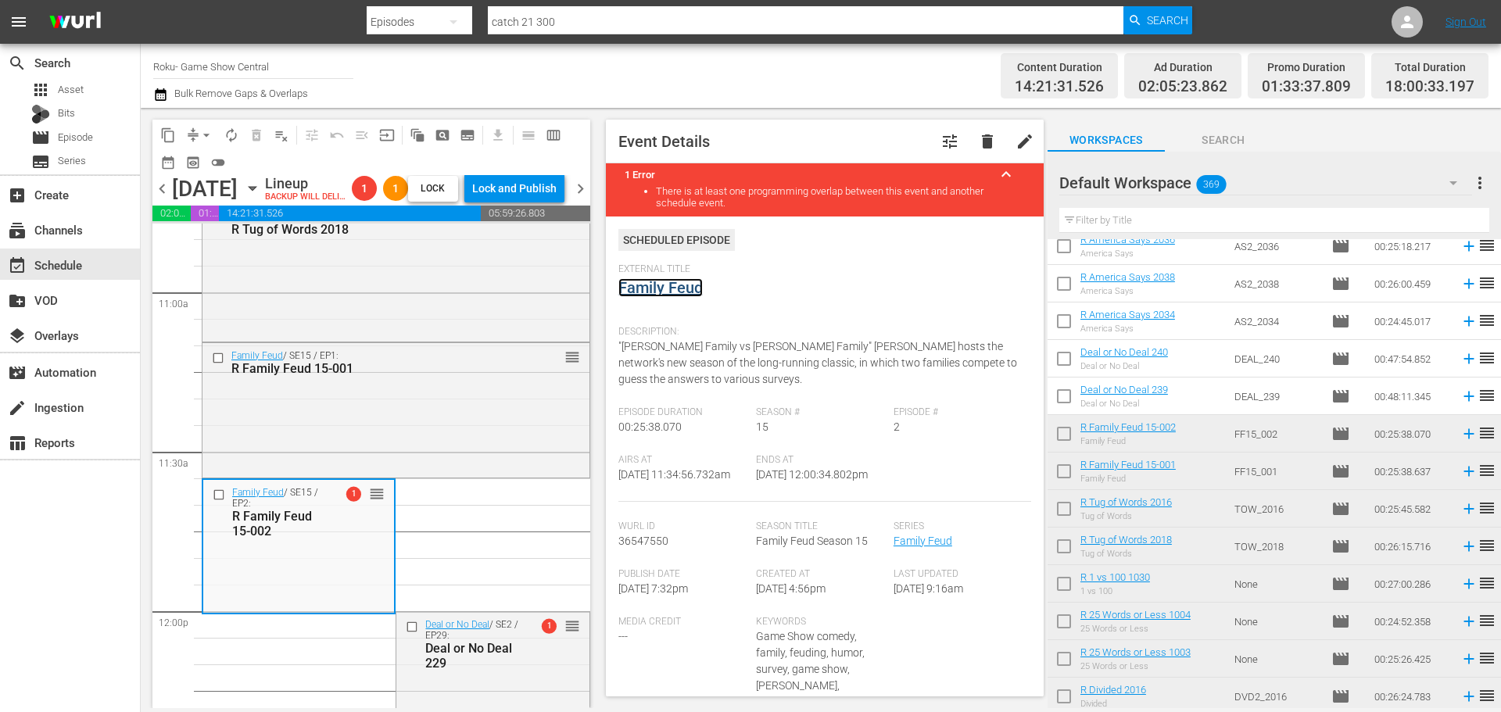
click at [696, 280] on link "Family Feud" at bounding box center [660, 287] width 84 height 19
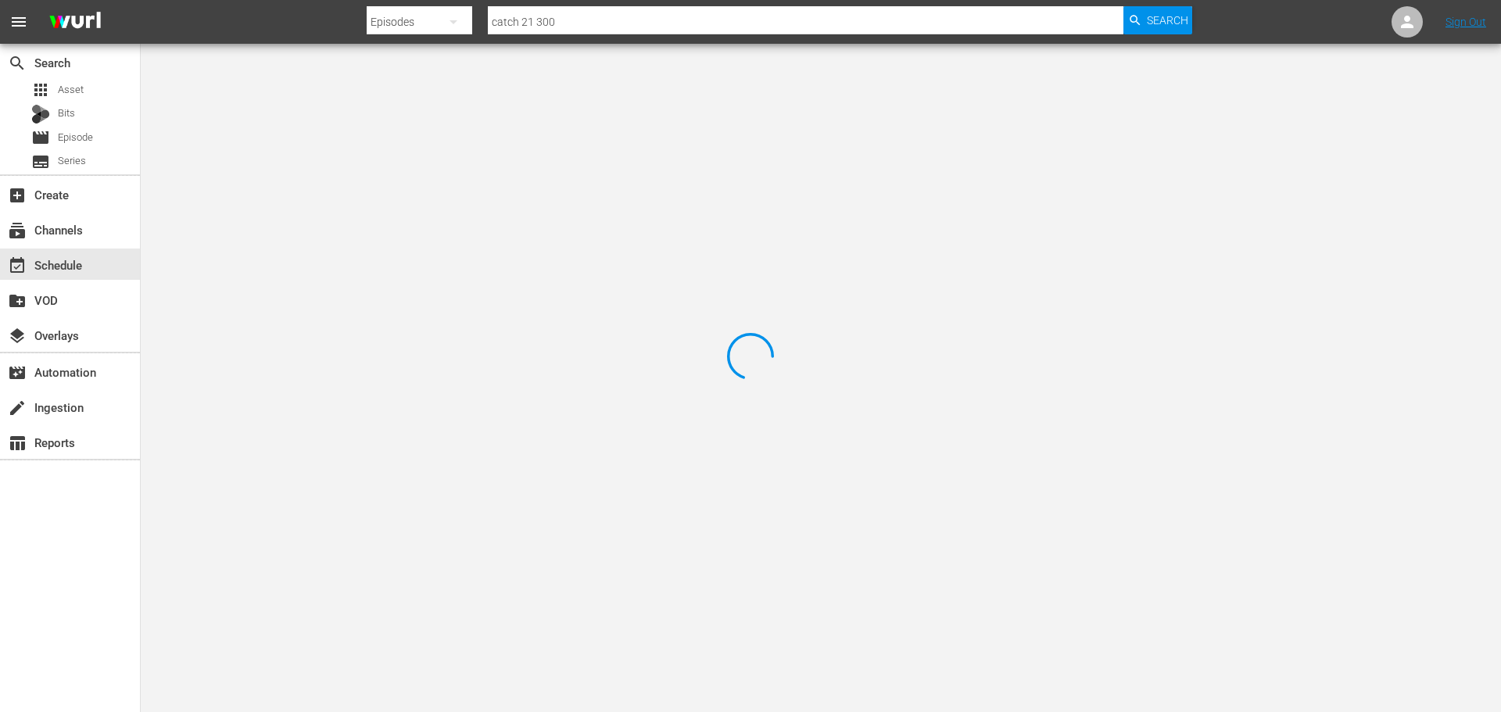
click at [258, 95] on div at bounding box center [750, 356] width 1501 height 712
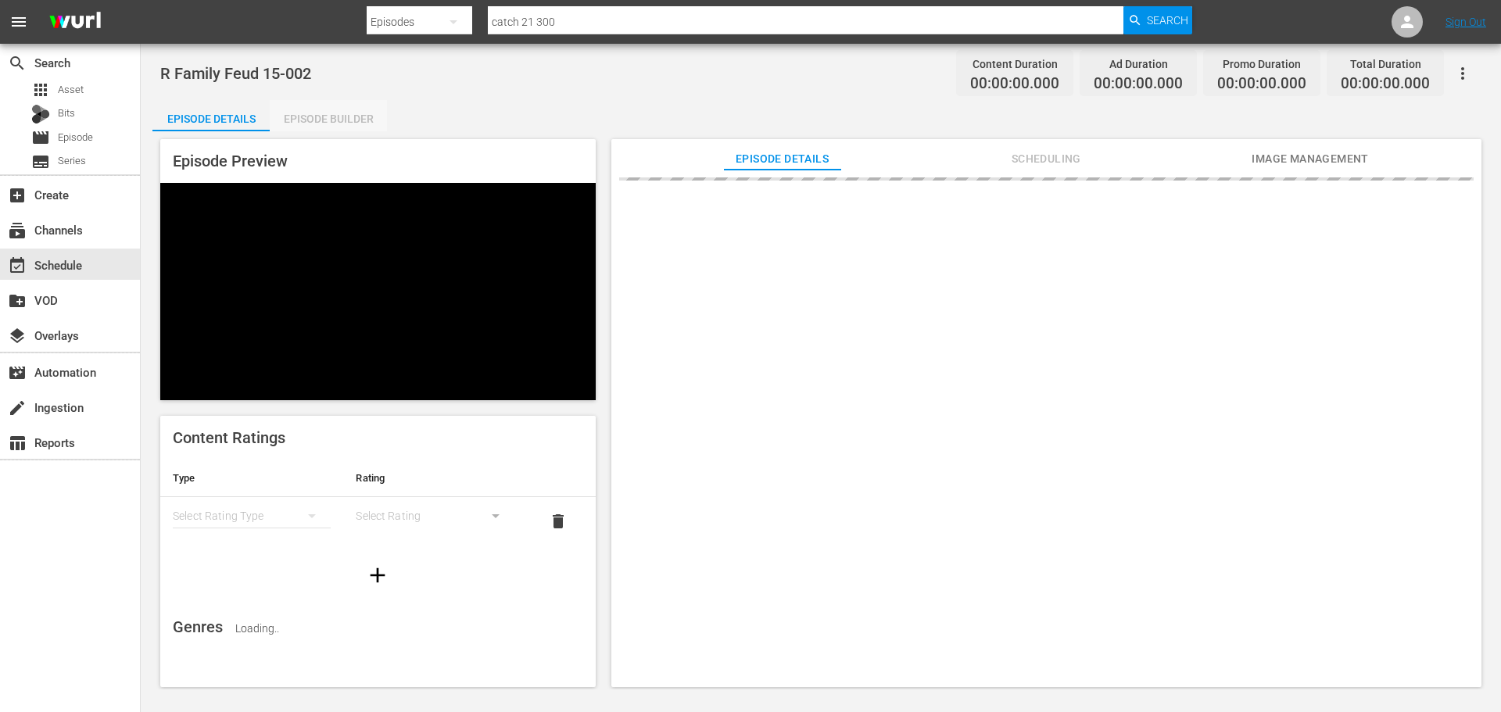
click at [294, 115] on div "Episode Builder" at bounding box center [328, 119] width 117 height 38
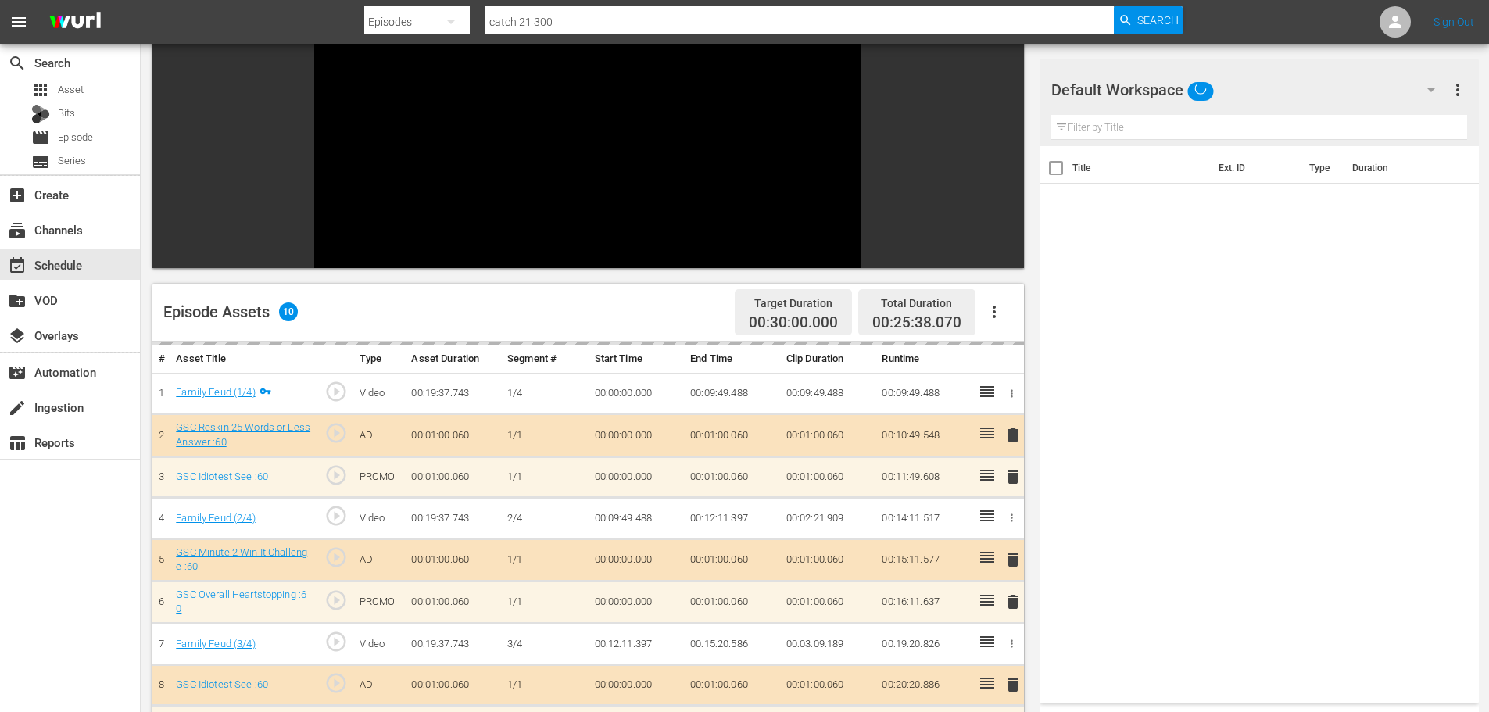
scroll to position [217, 0]
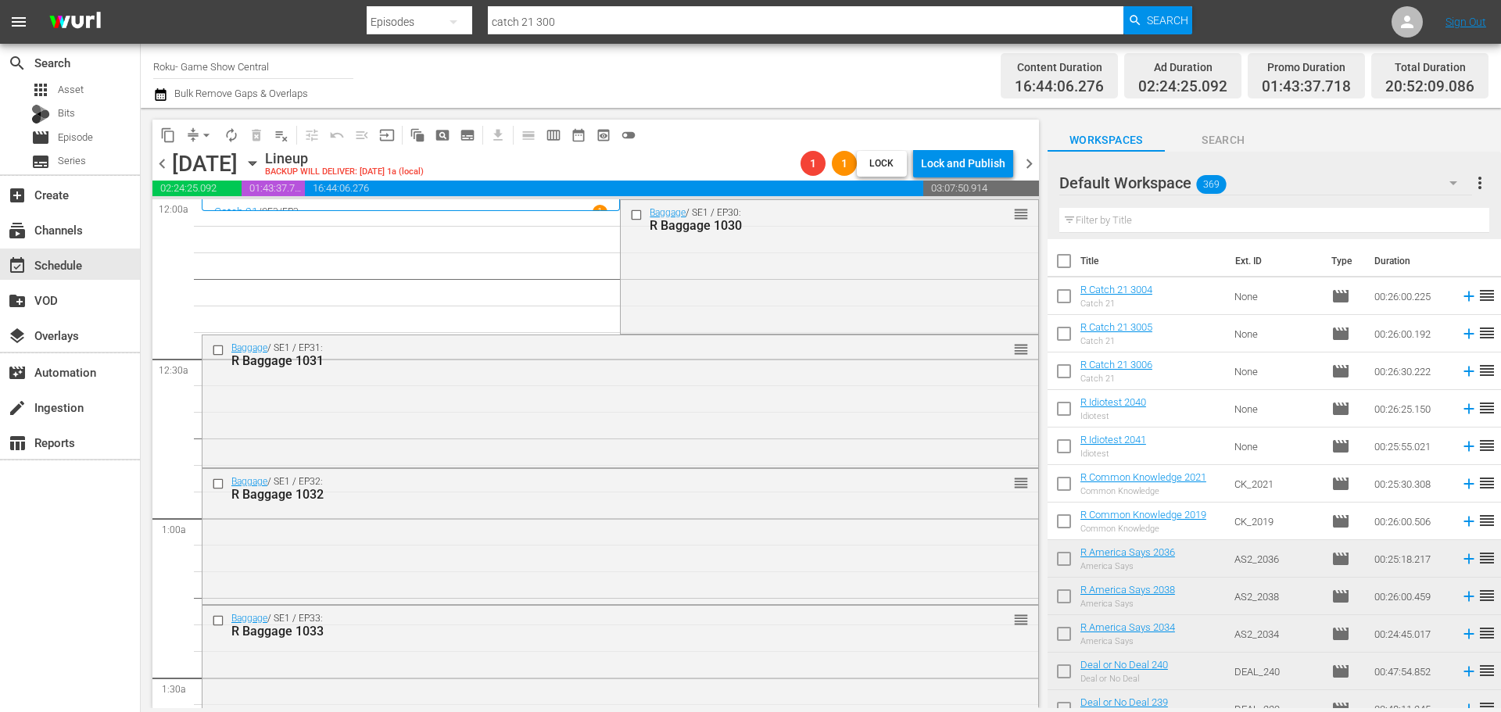
scroll to position [235, 0]
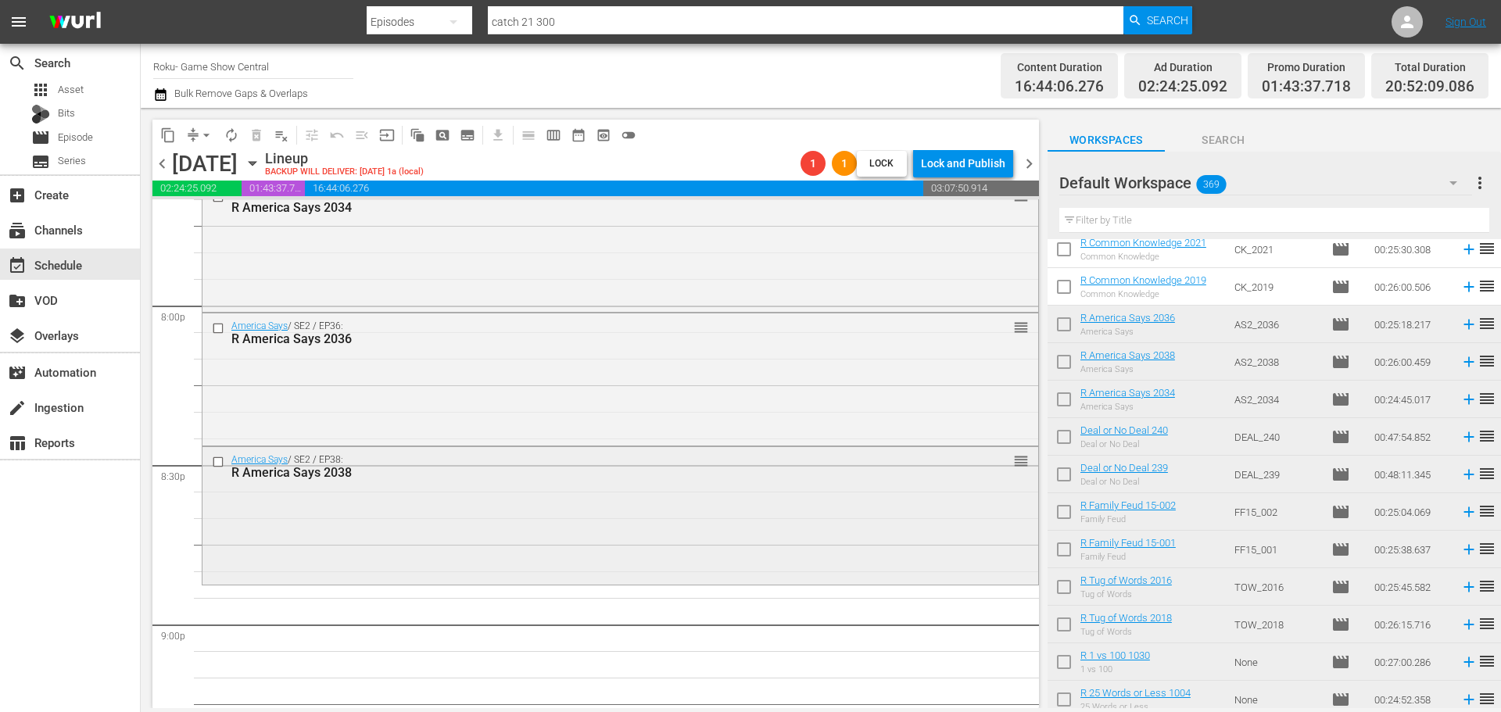
click at [519, 505] on div "America Says / SE2 / EP38: R America Says 2038 reorder" at bounding box center [620, 514] width 836 height 134
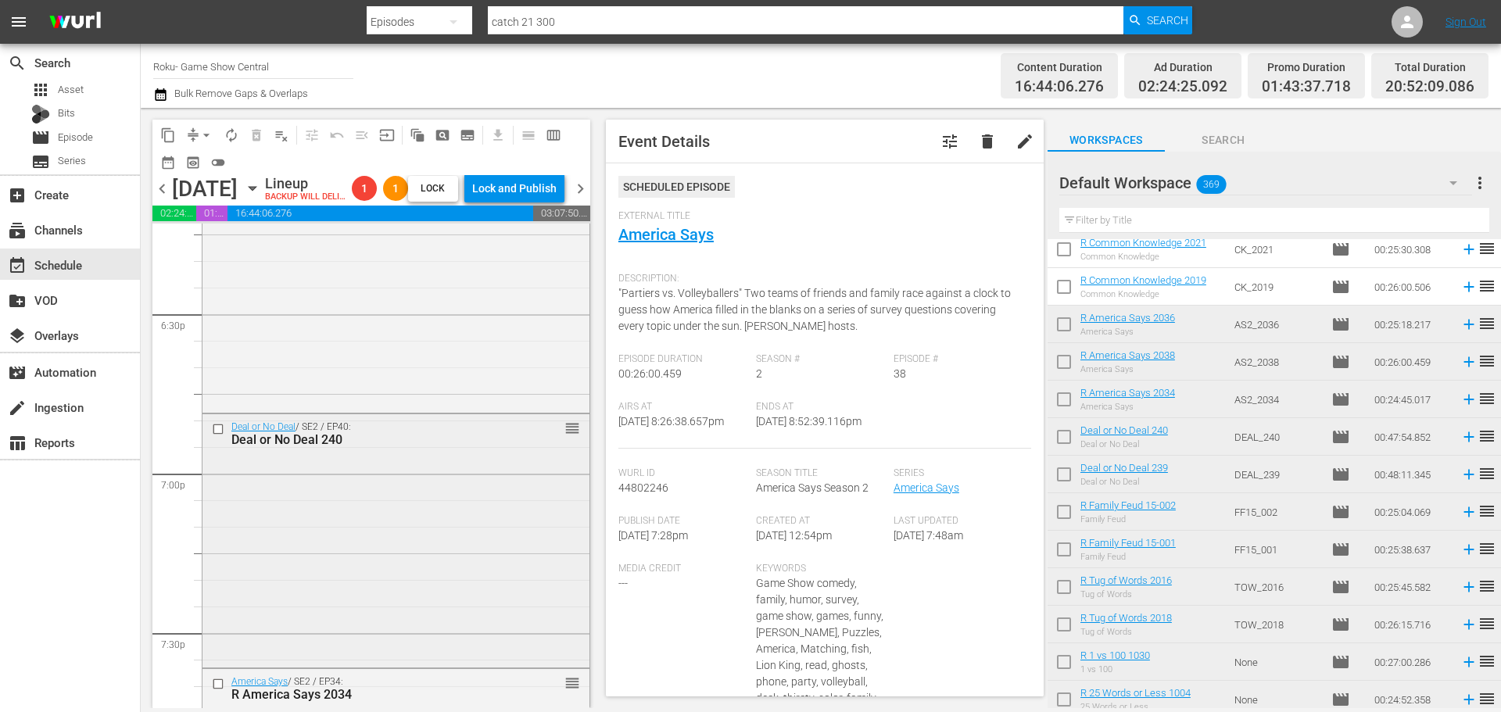
scroll to position [5726, 0]
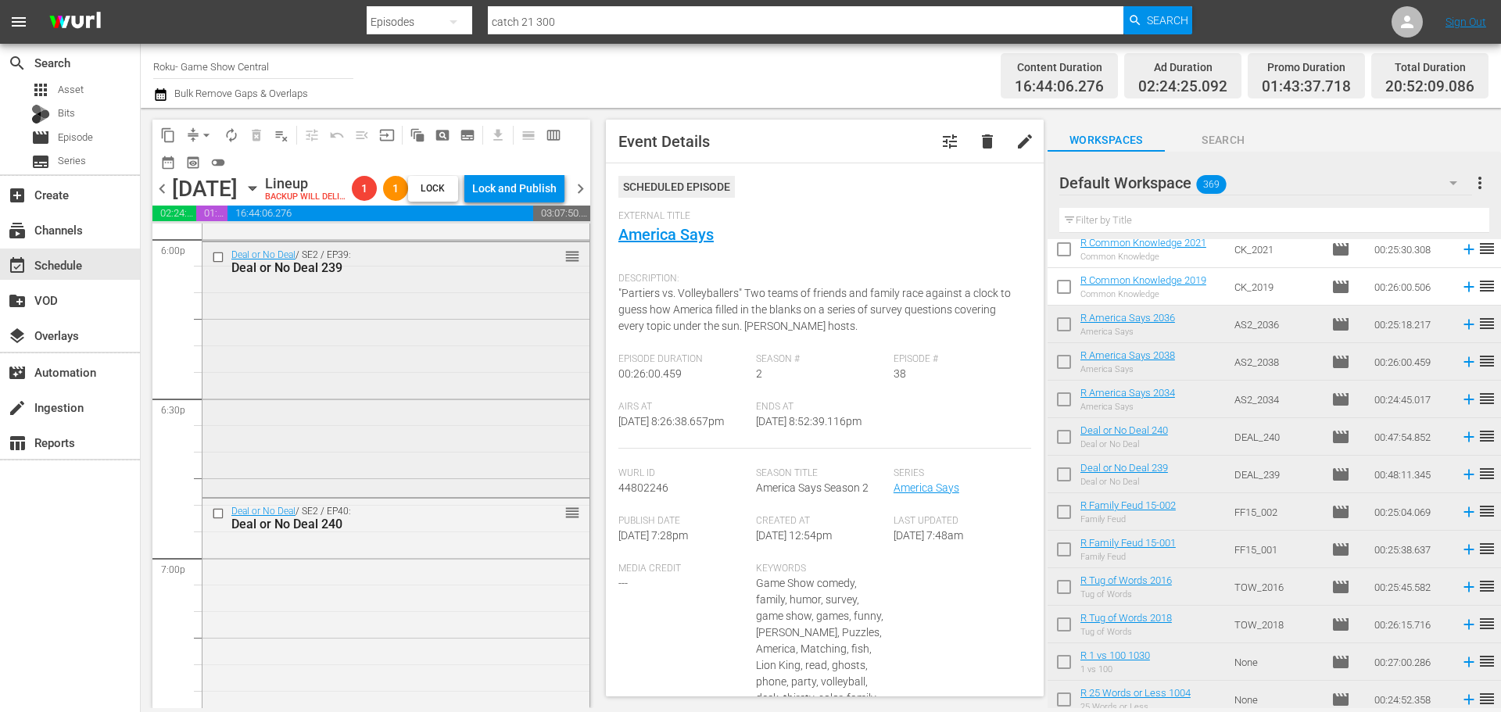
click at [349, 436] on div "Deal or No Deal / SE2 / EP39: Deal or No Deal 239 reorder" at bounding box center [395, 368] width 387 height 252
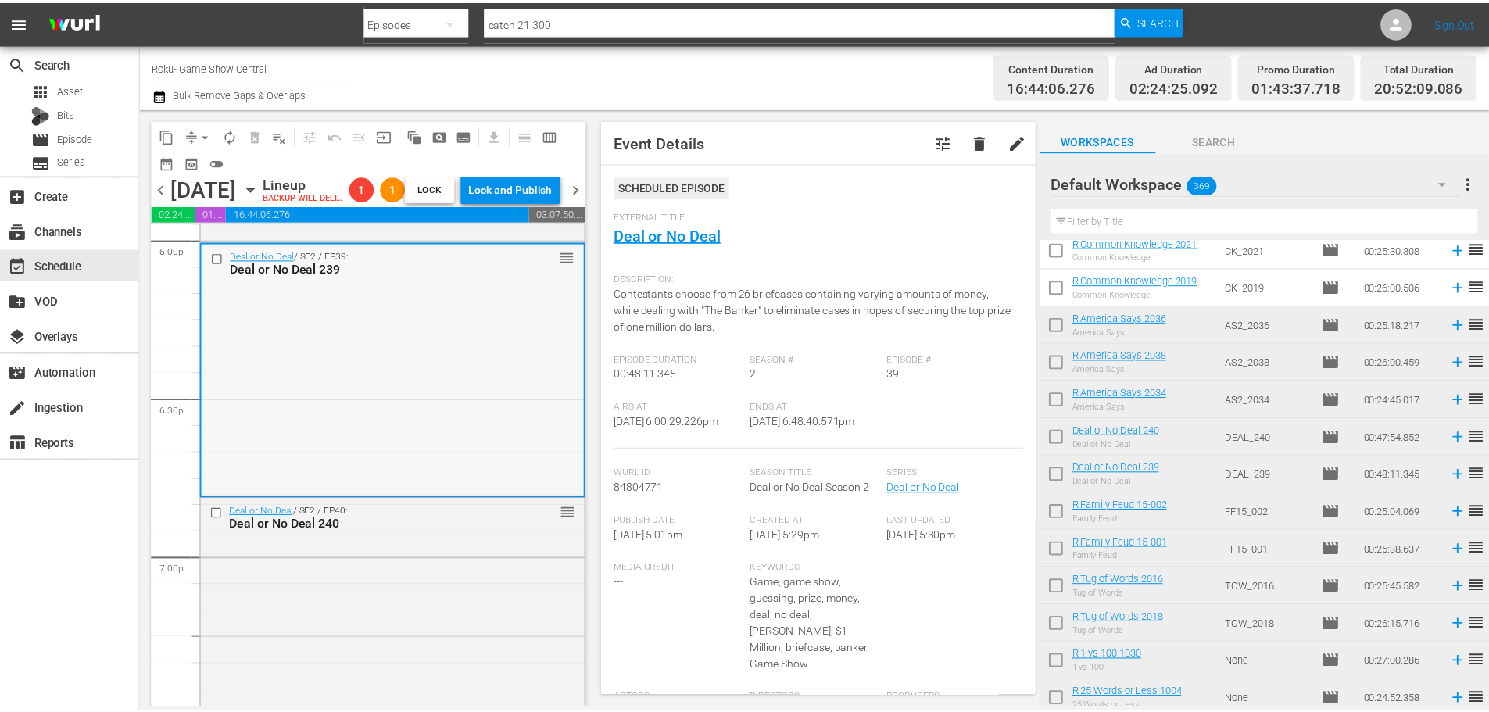
scroll to position [5570, 0]
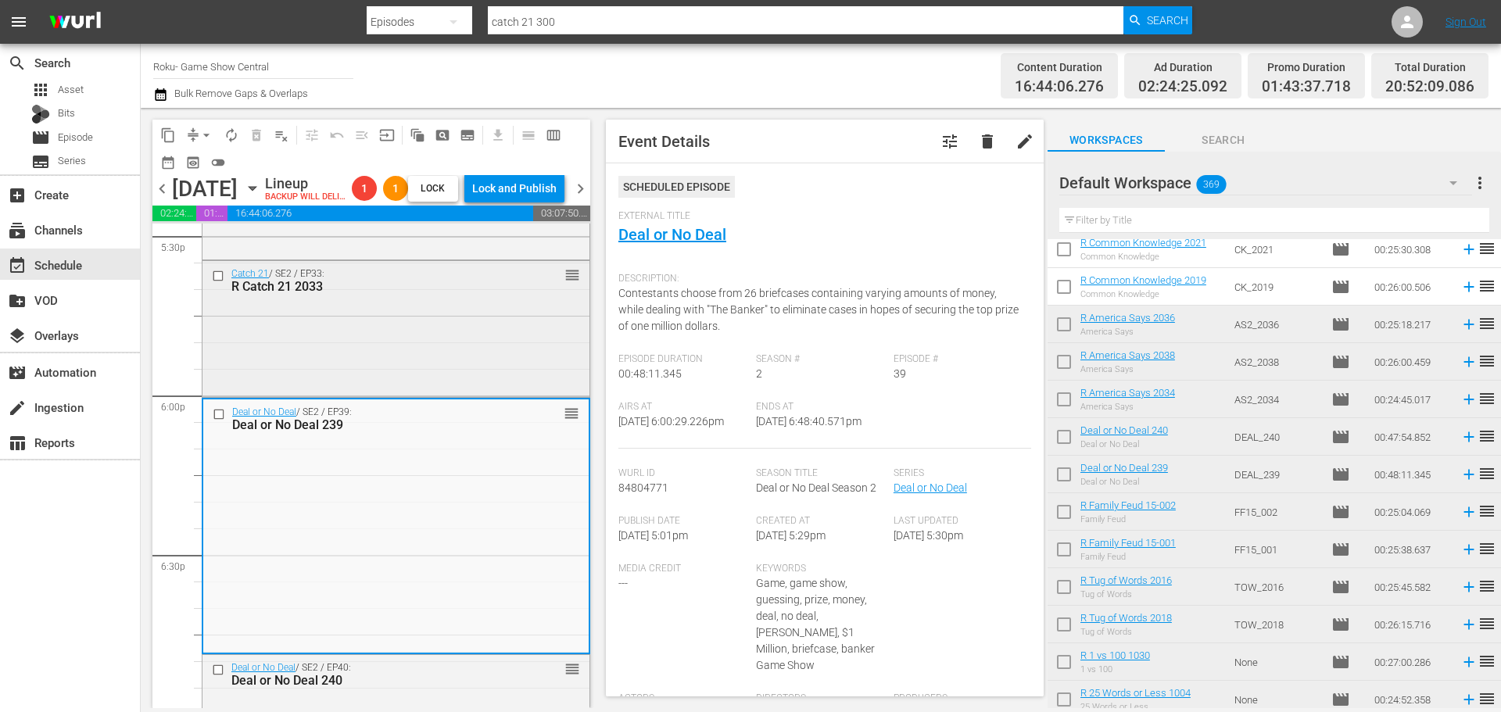
click at [458, 335] on div "Catch 21 / SE2 / EP33: R Catch 21 2033 reorder" at bounding box center [395, 328] width 387 height 134
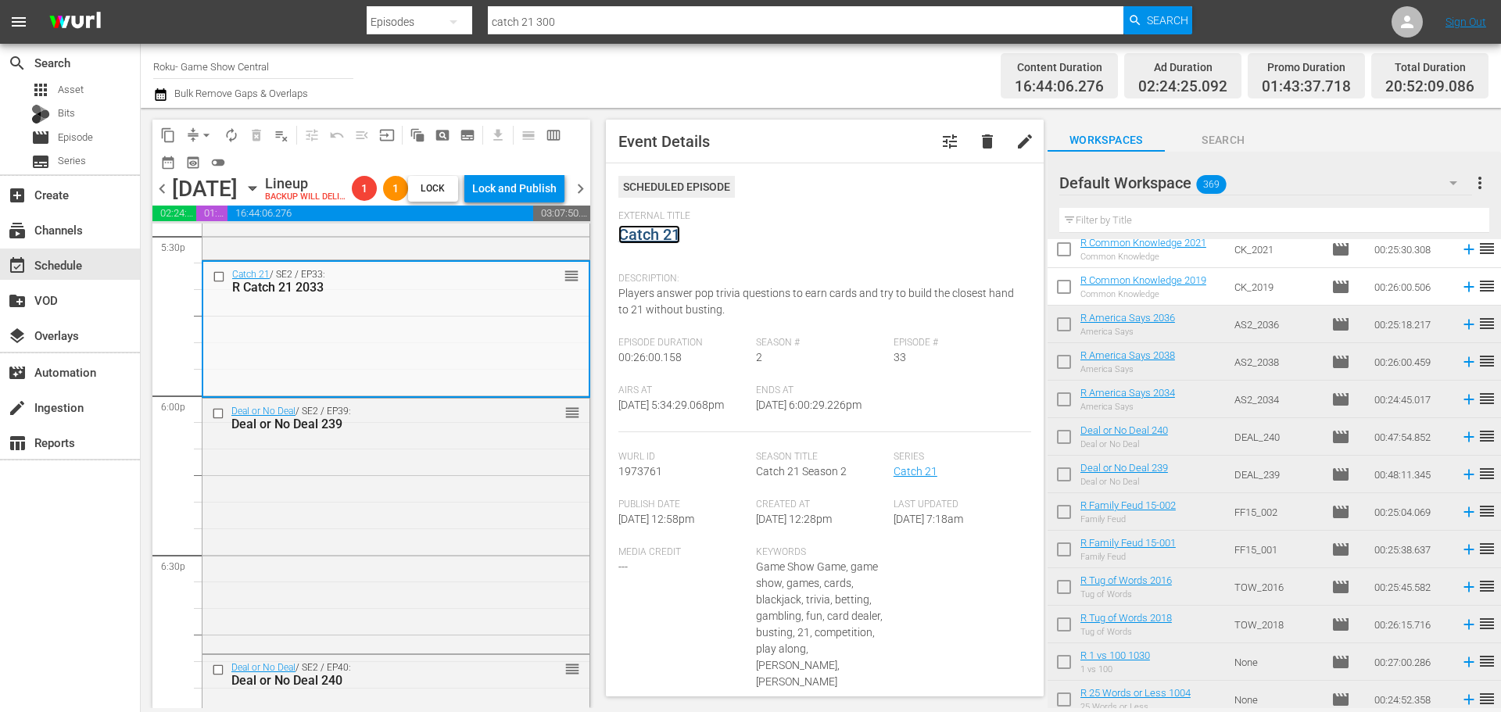
click at [647, 225] on link "Catch 21" at bounding box center [649, 234] width 62 height 19
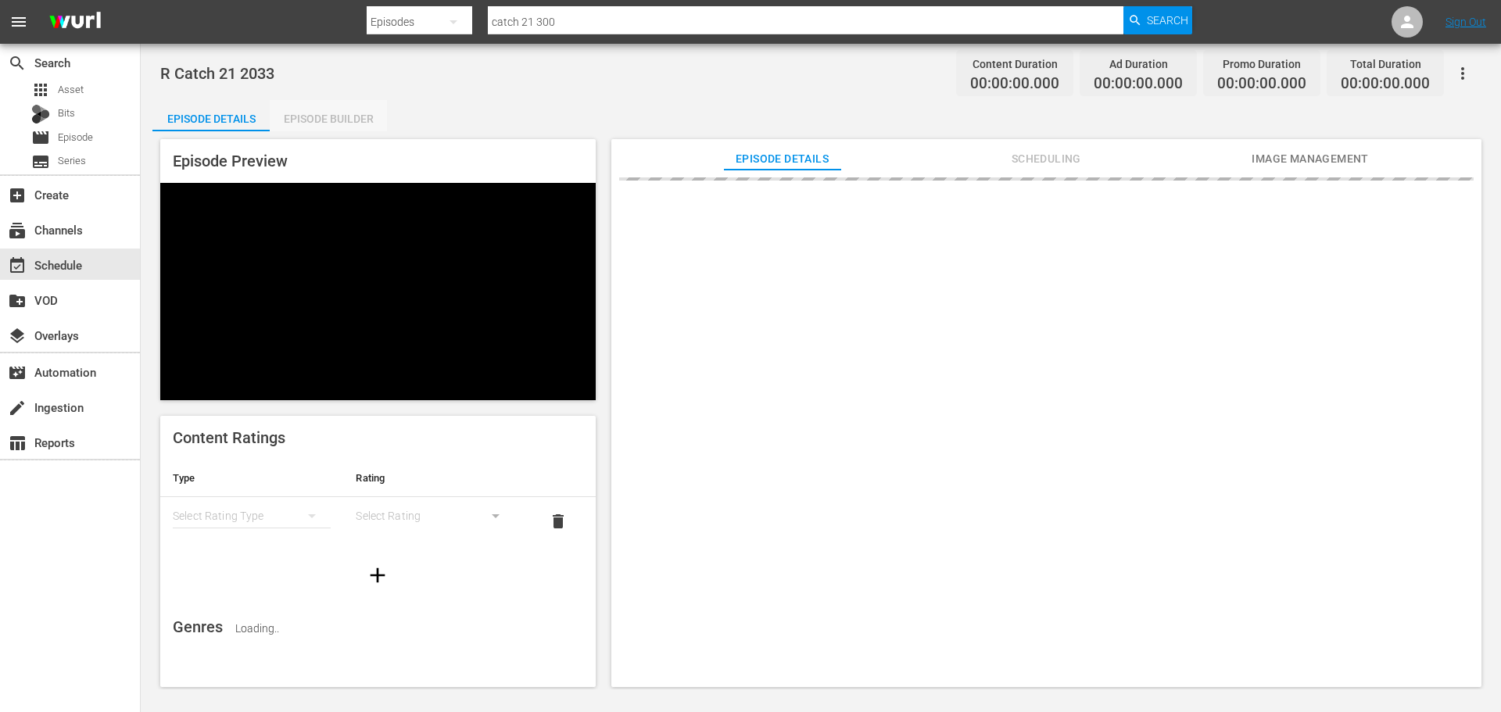
click at [329, 107] on div "Episode Builder" at bounding box center [328, 119] width 117 height 38
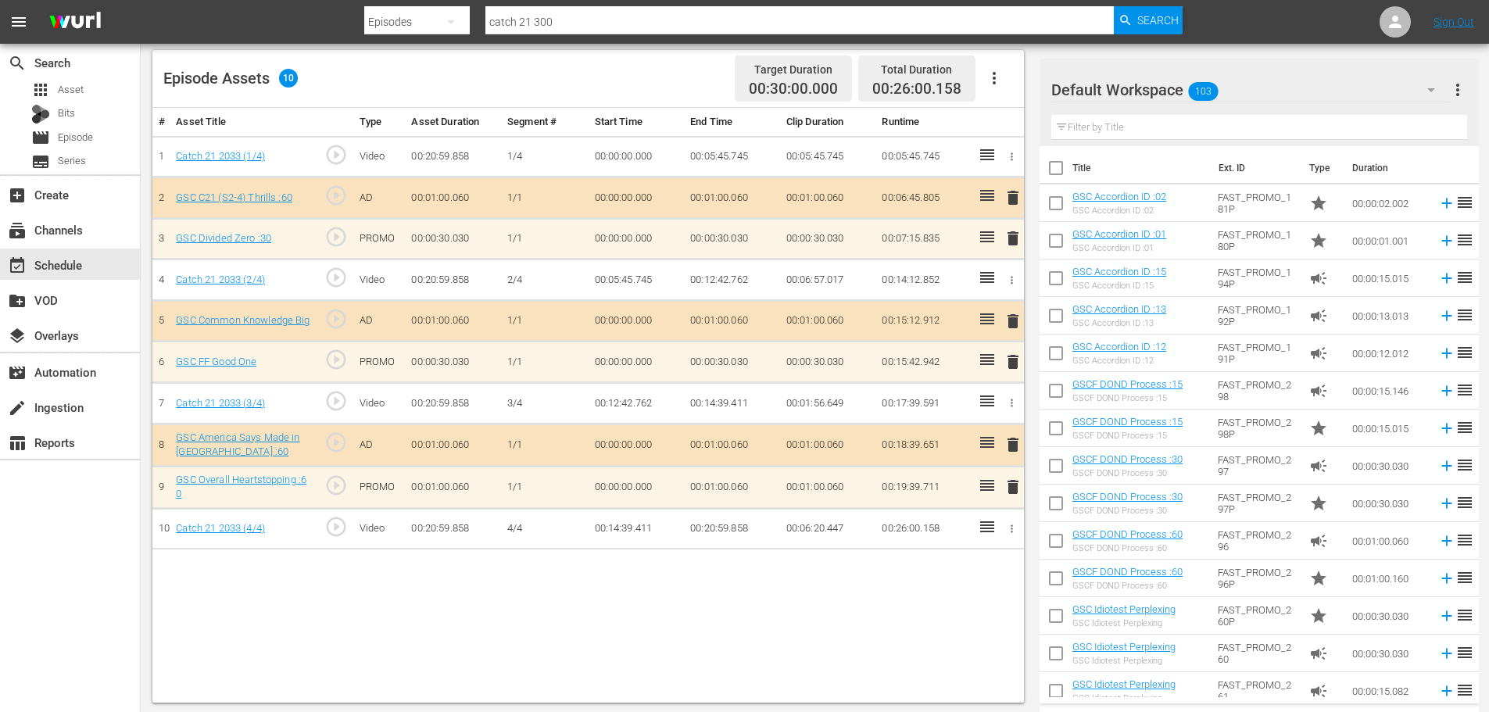
scroll to position [407, 0]
click at [1009, 482] on span "delete" at bounding box center [1013, 484] width 19 height 19
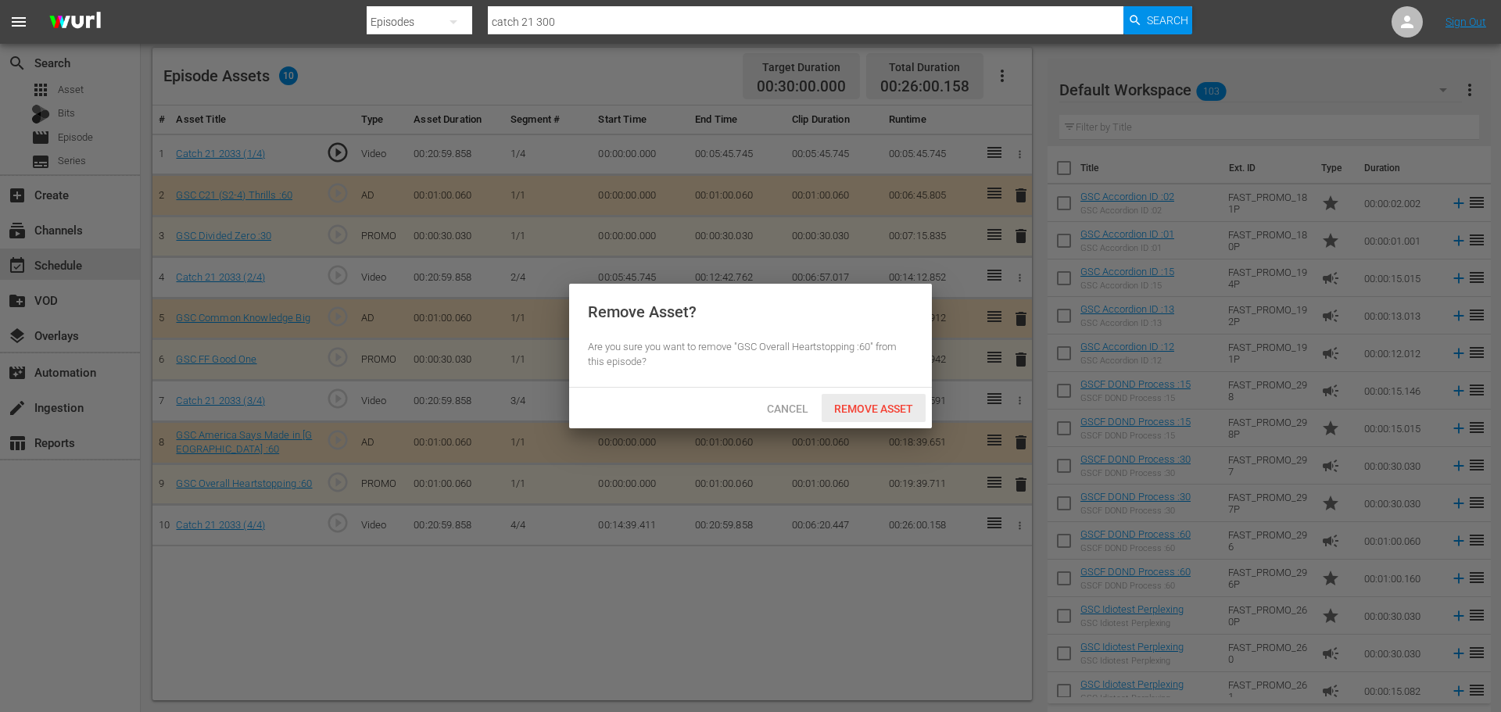
click at [903, 415] on div "Remove Asset" at bounding box center [874, 408] width 104 height 29
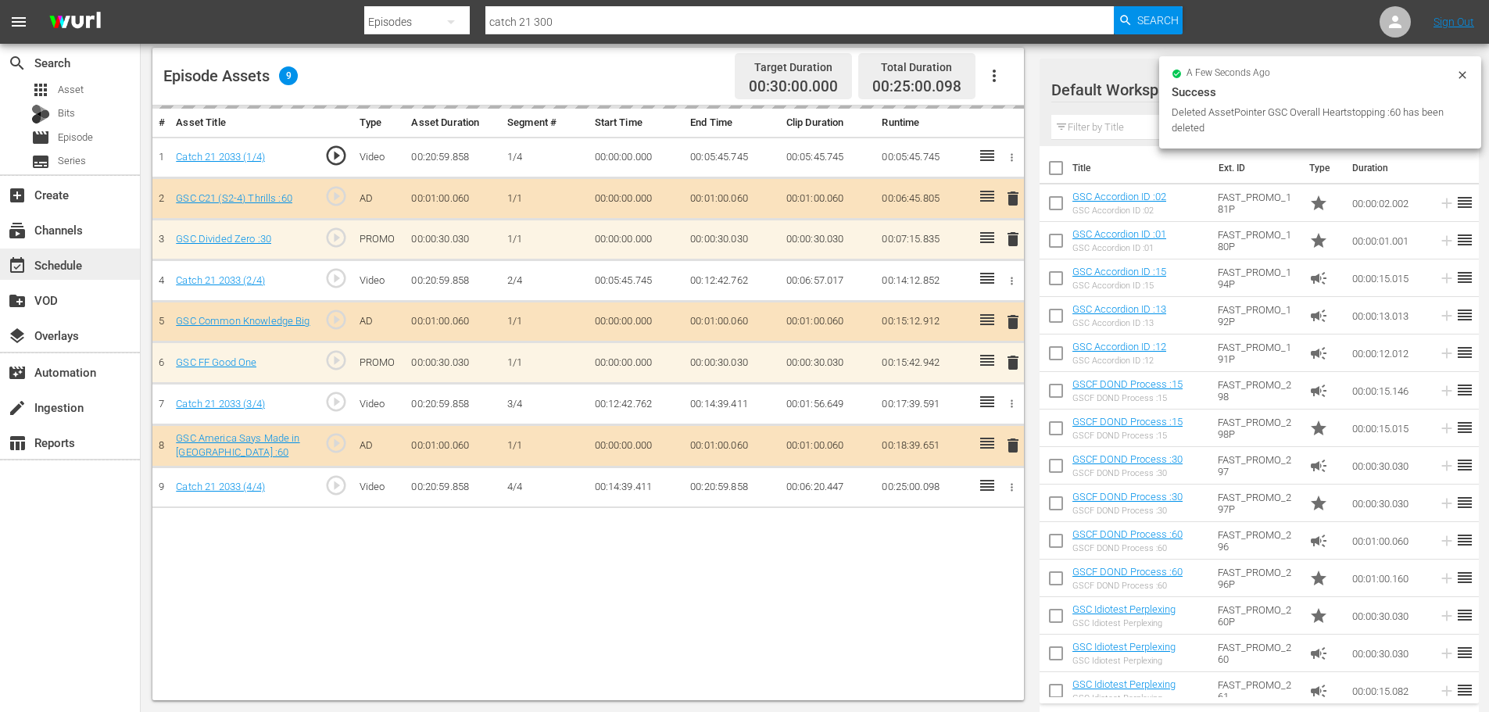
click at [57, 261] on div "event_available Schedule" at bounding box center [44, 263] width 88 height 14
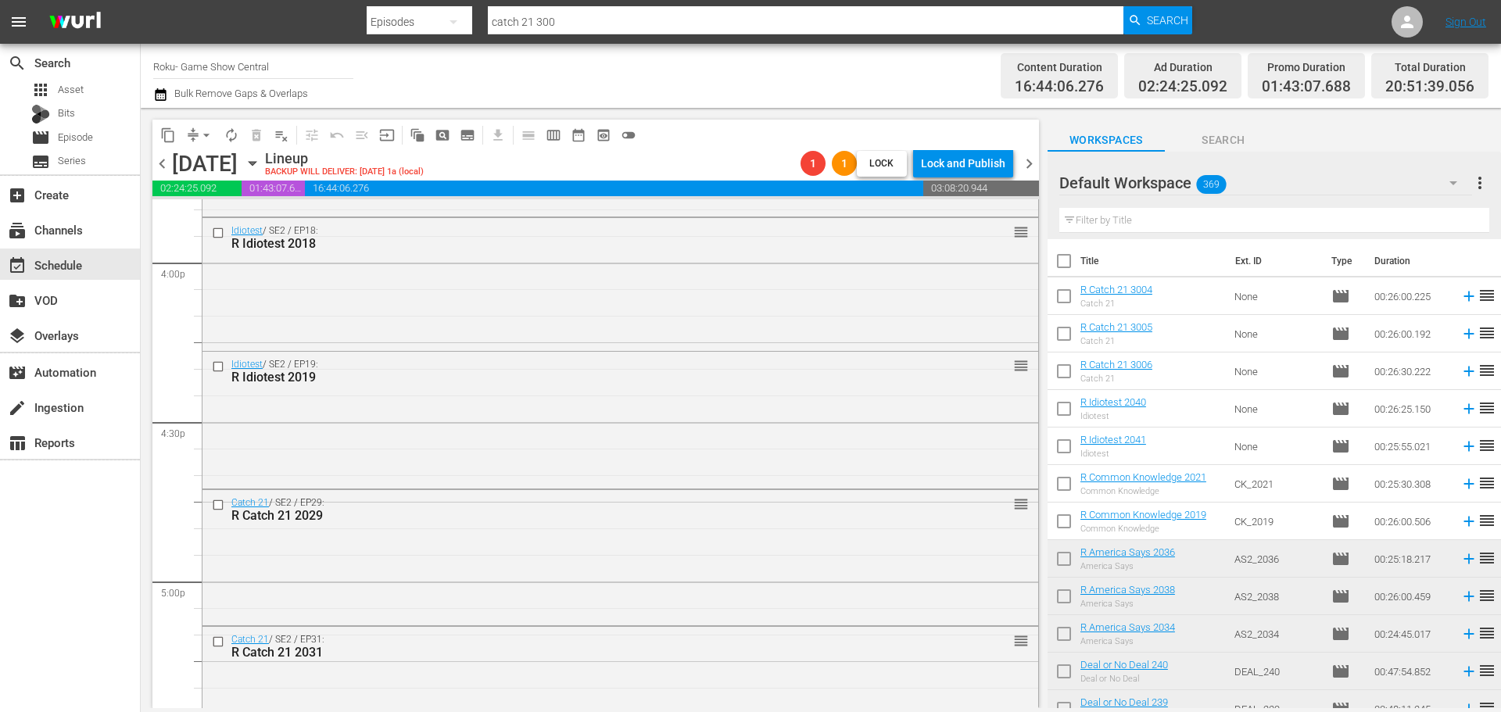
scroll to position [5395, 0]
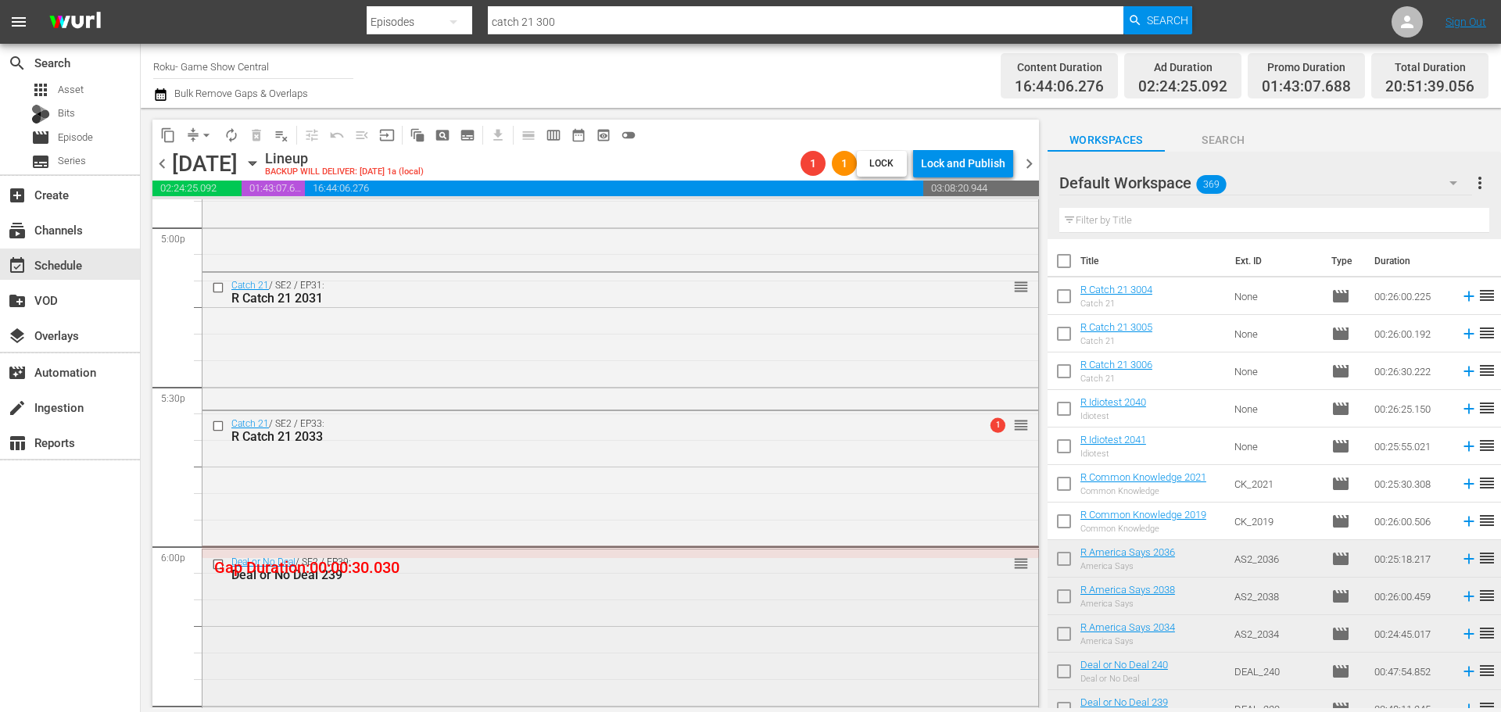
click at [444, 668] on div "Deal or No Deal / SE2 / EP39: Deal or No Deal 239 reorder" at bounding box center [620, 676] width 836 height 252
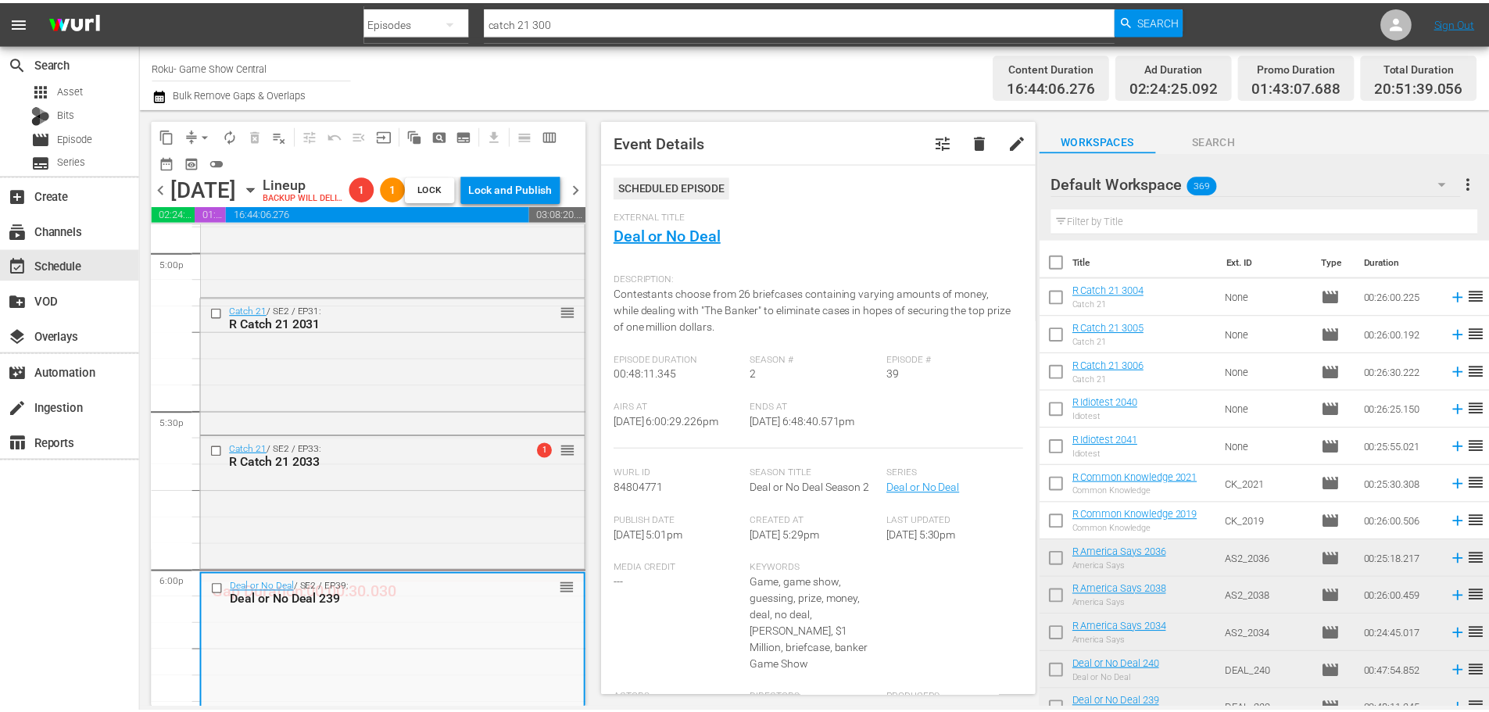
scroll to position [5707, 0]
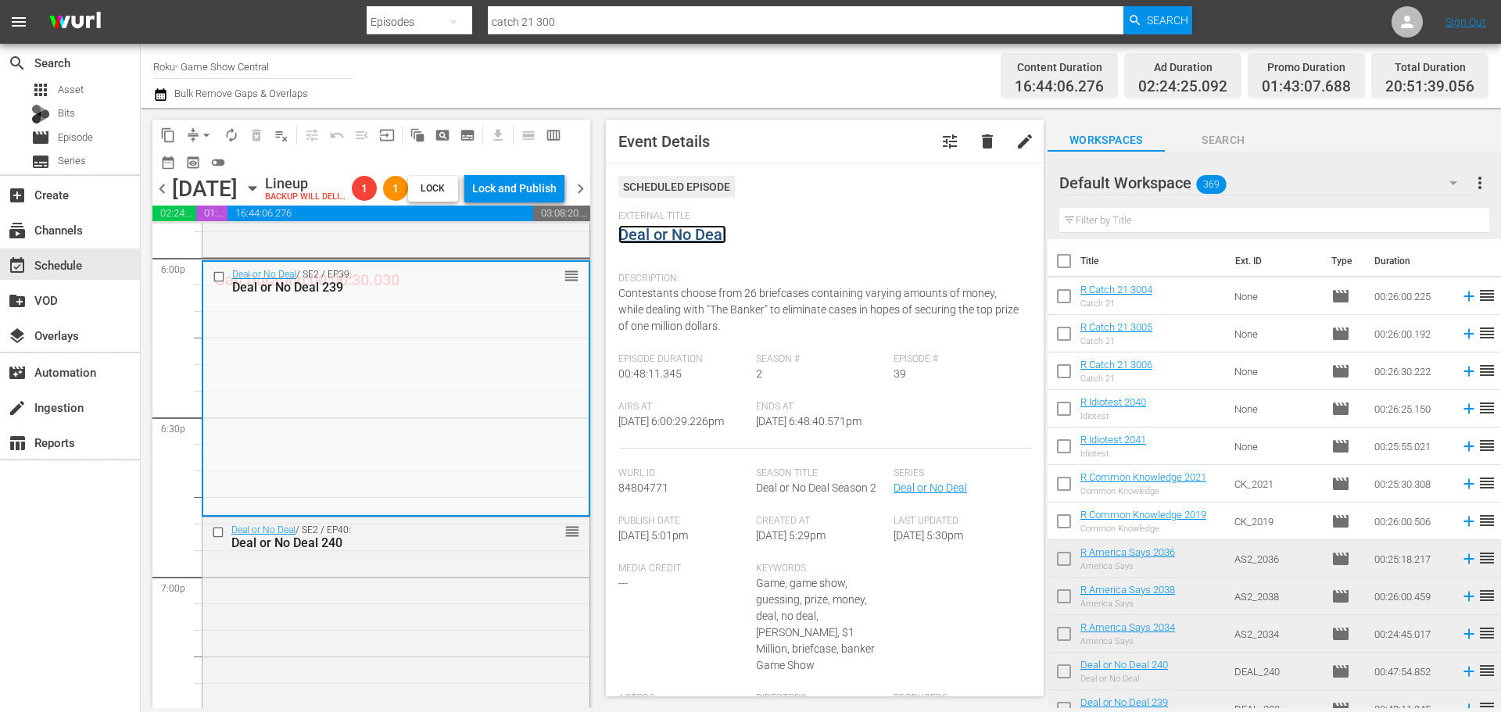
click at [705, 243] on link "Deal or No Deal" at bounding box center [672, 234] width 108 height 19
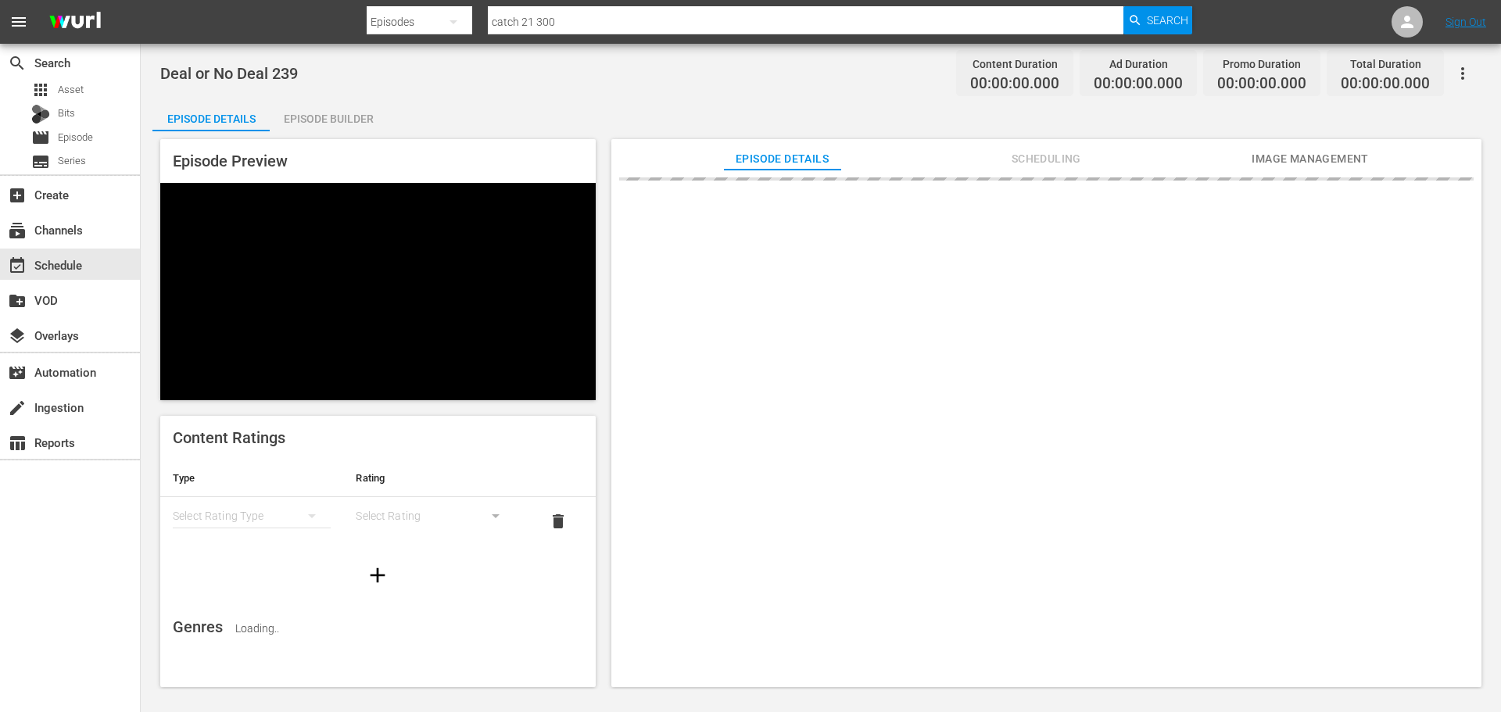
click at [328, 117] on div "Episode Builder" at bounding box center [328, 119] width 117 height 38
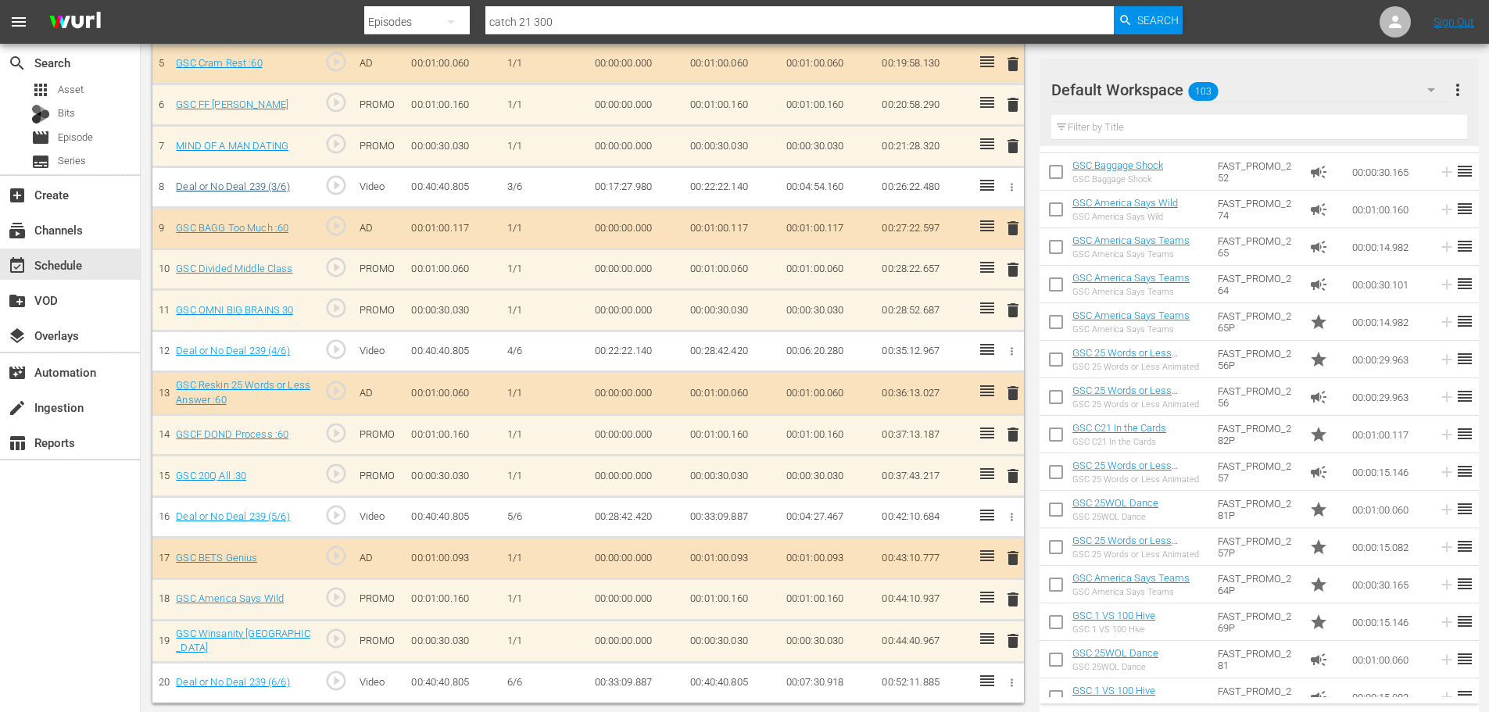
scroll to position [668, 0]
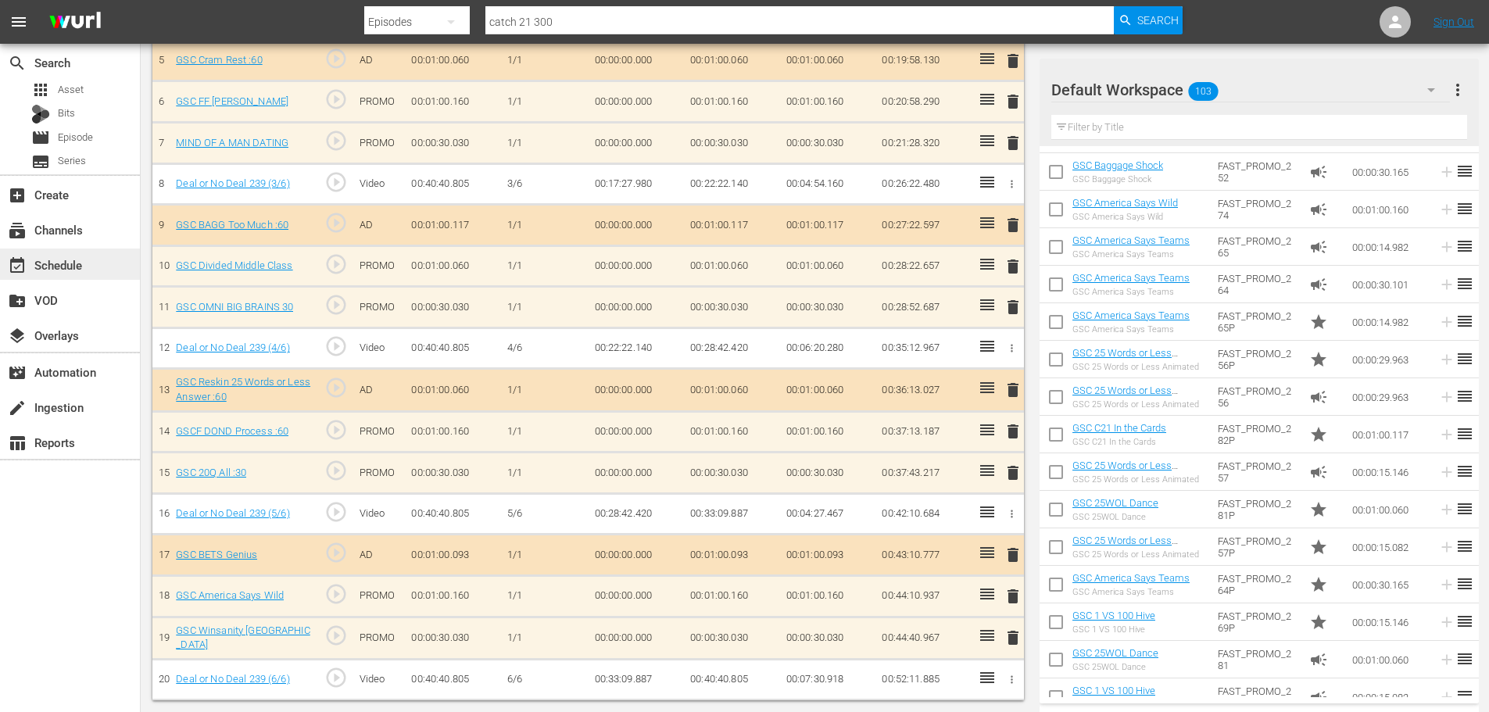
click at [67, 255] on div "event_available Schedule" at bounding box center [70, 264] width 140 height 31
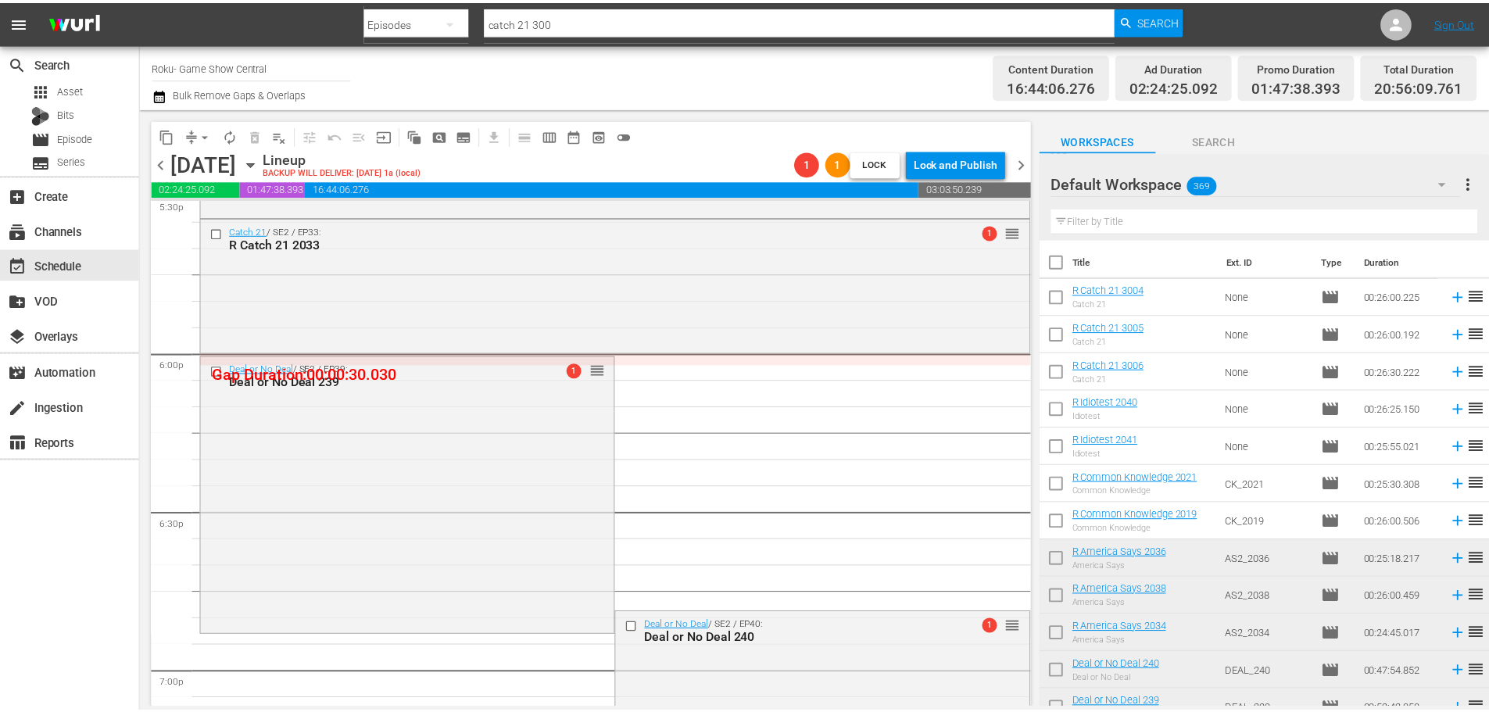
scroll to position [5583, 0]
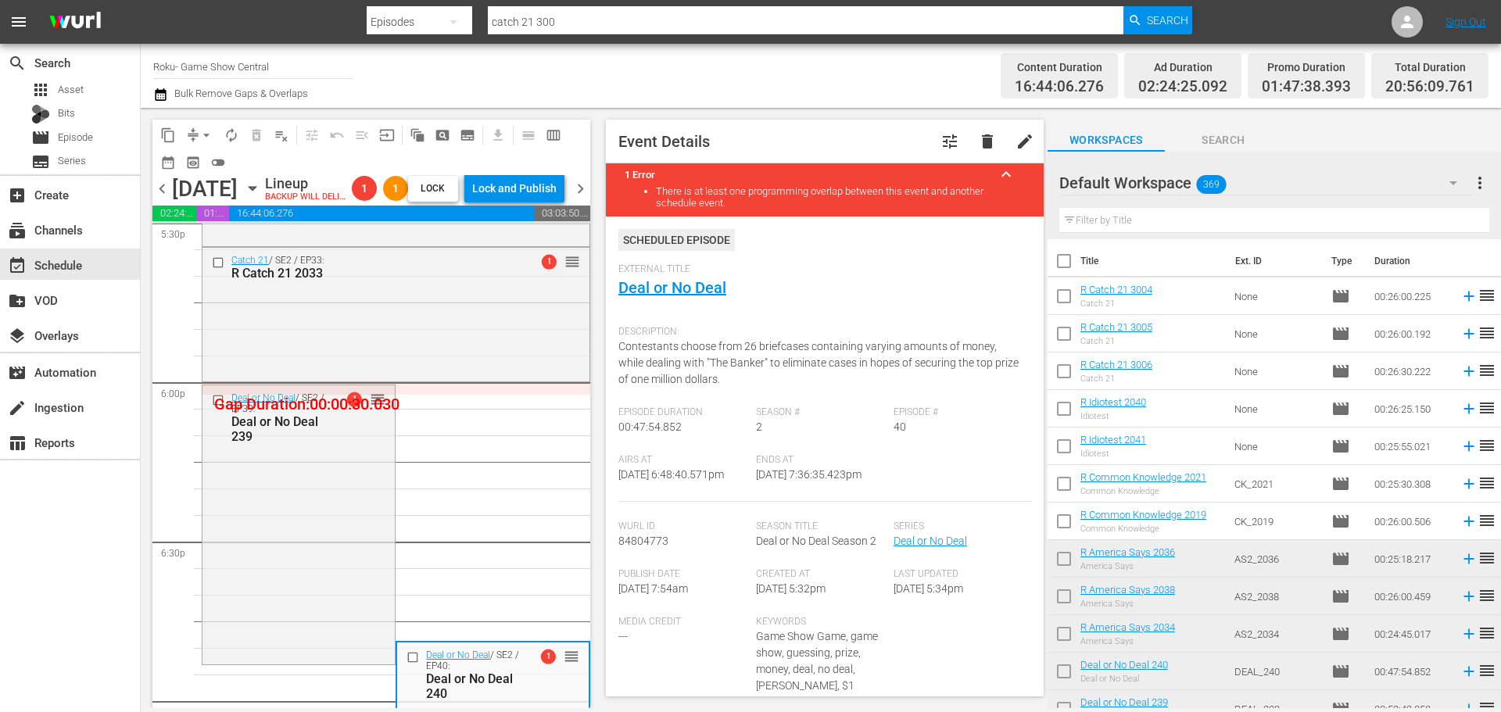
click at [712, 277] on div "External Title Deal or No Deal" at bounding box center [824, 290] width 413 height 55
click at [708, 284] on link "Deal or No Deal" at bounding box center [672, 287] width 108 height 19
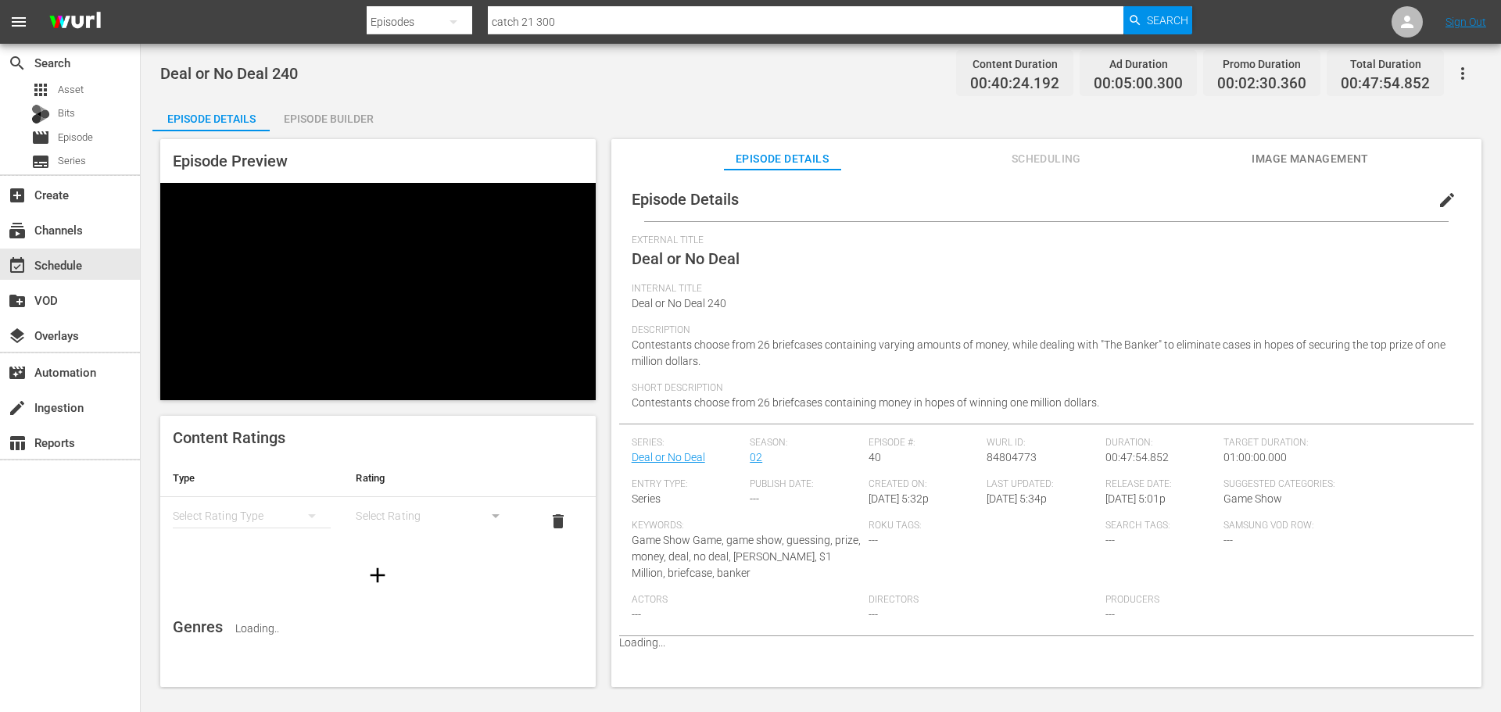
click at [315, 121] on div "Episode Builder" at bounding box center [328, 119] width 117 height 38
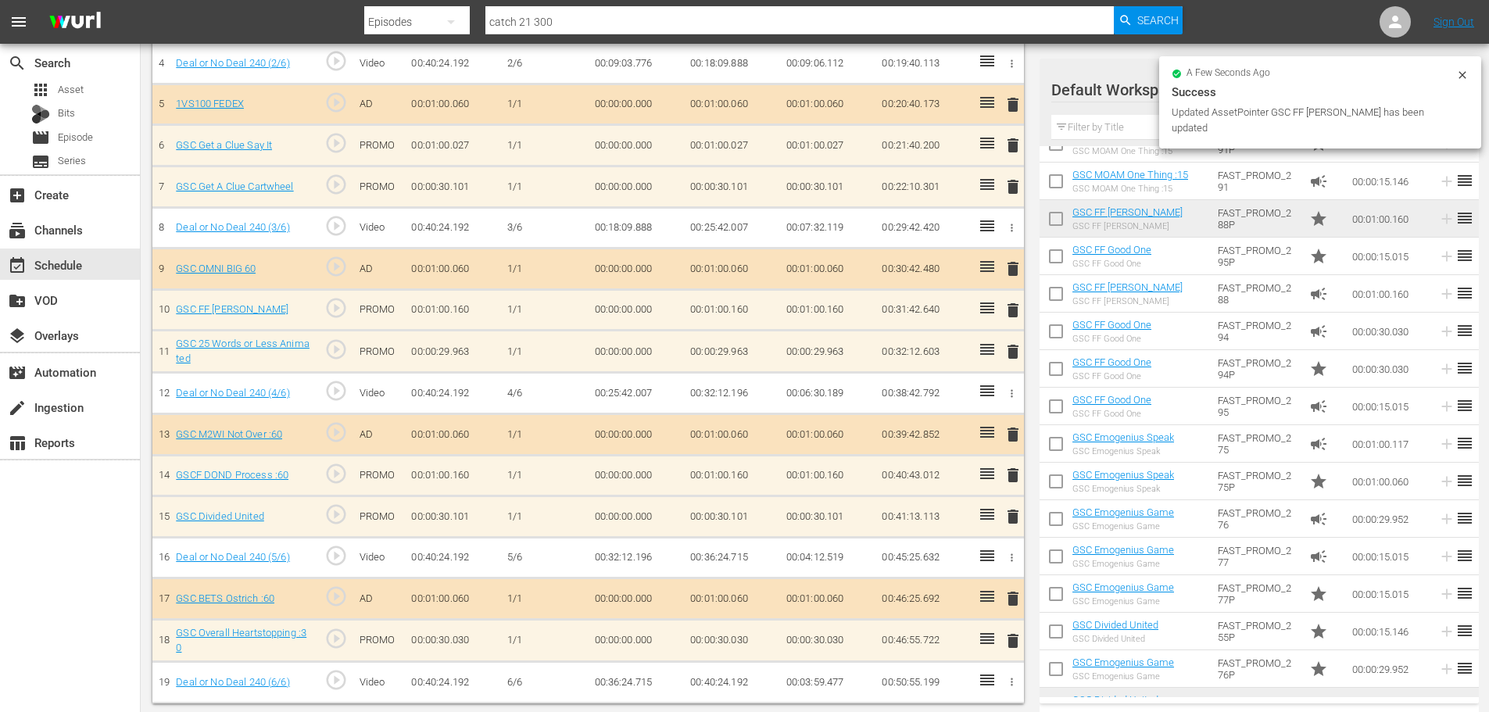
scroll to position [628, 0]
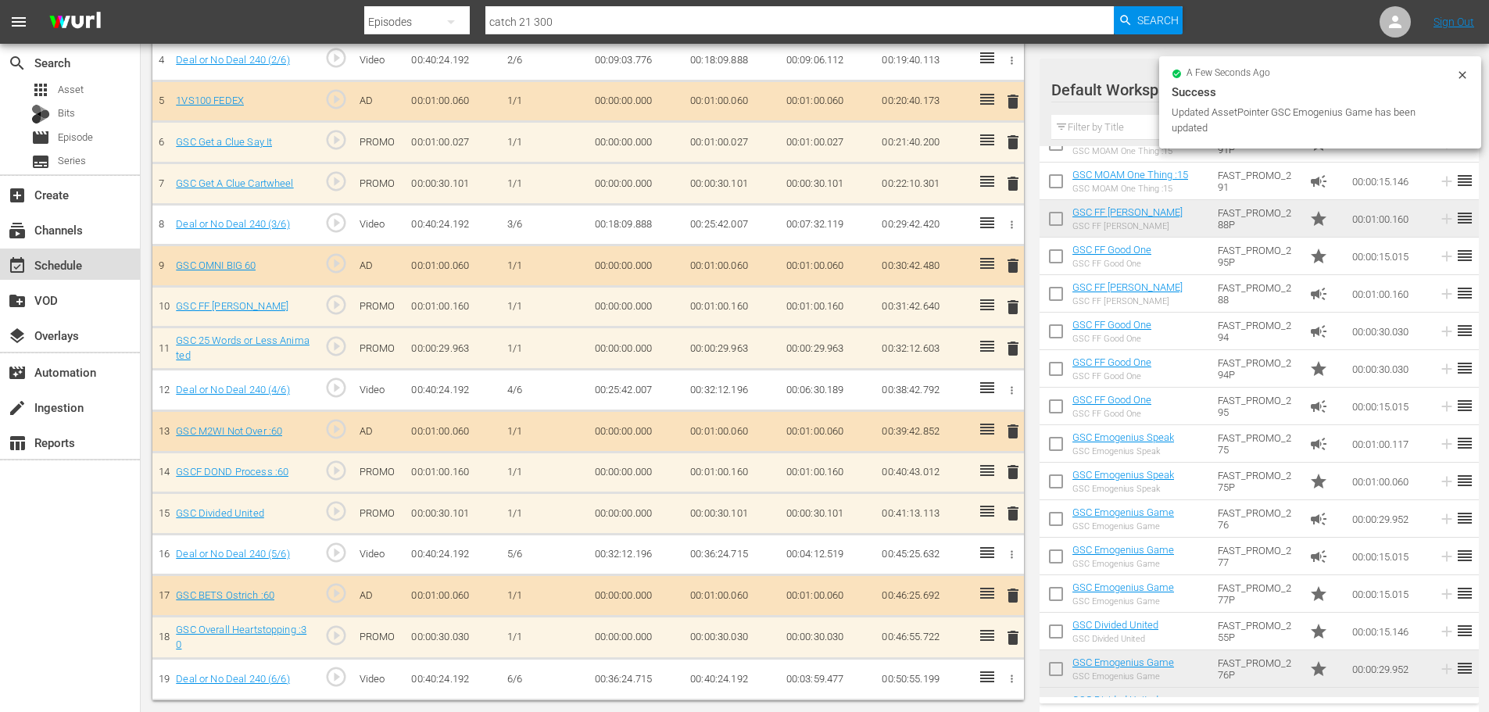
click at [38, 270] on div "event_available Schedule" at bounding box center [44, 263] width 88 height 14
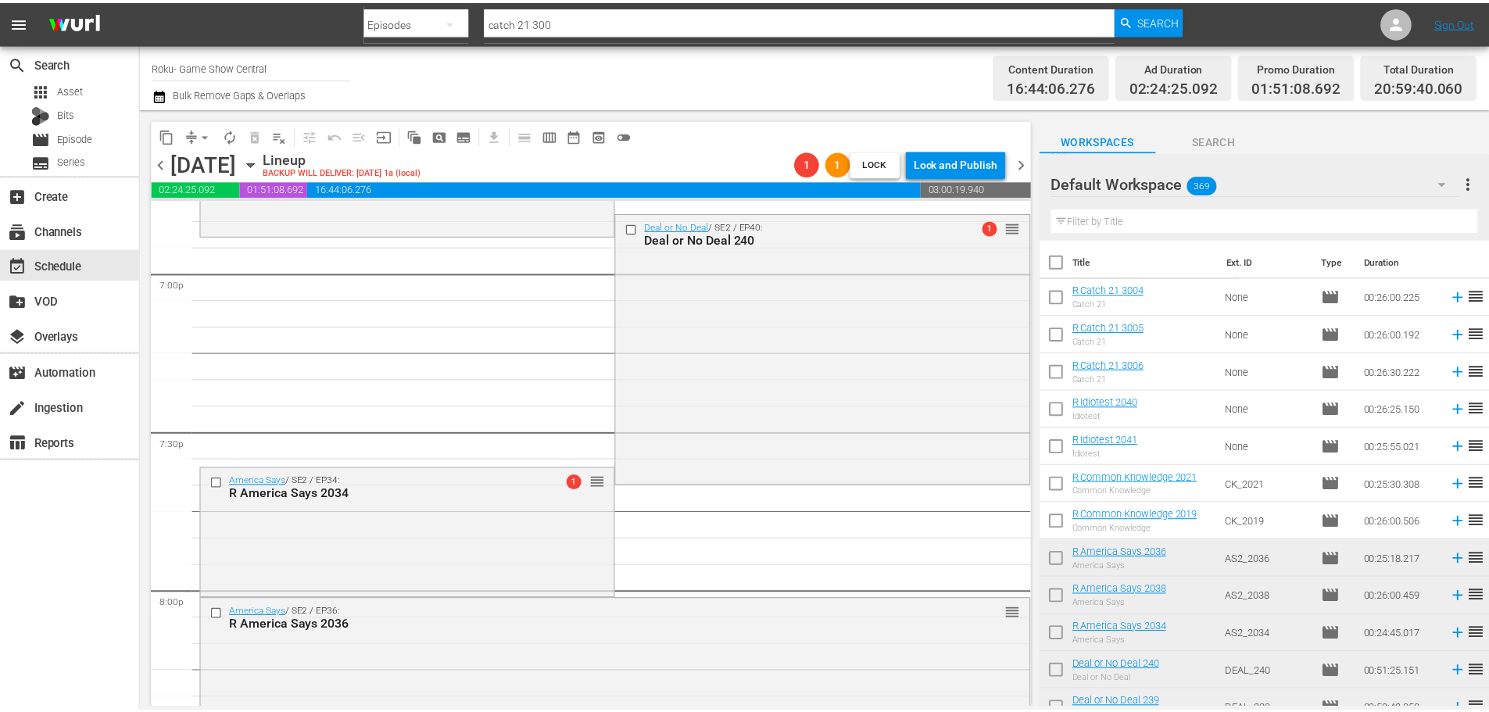
scroll to position [6456, 0]
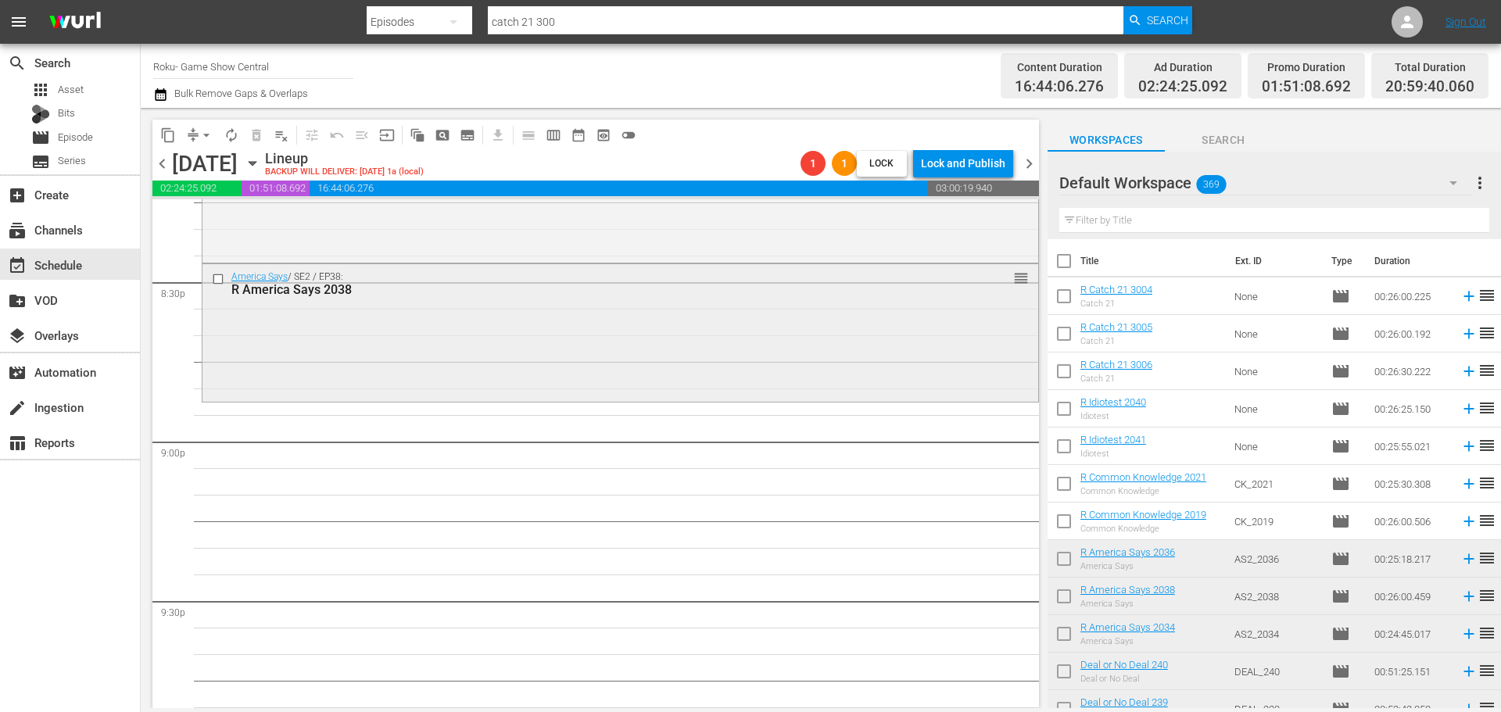
click at [577, 351] on div "America Says / SE2 / EP38: R America Says 2038 reorder" at bounding box center [620, 331] width 836 height 134
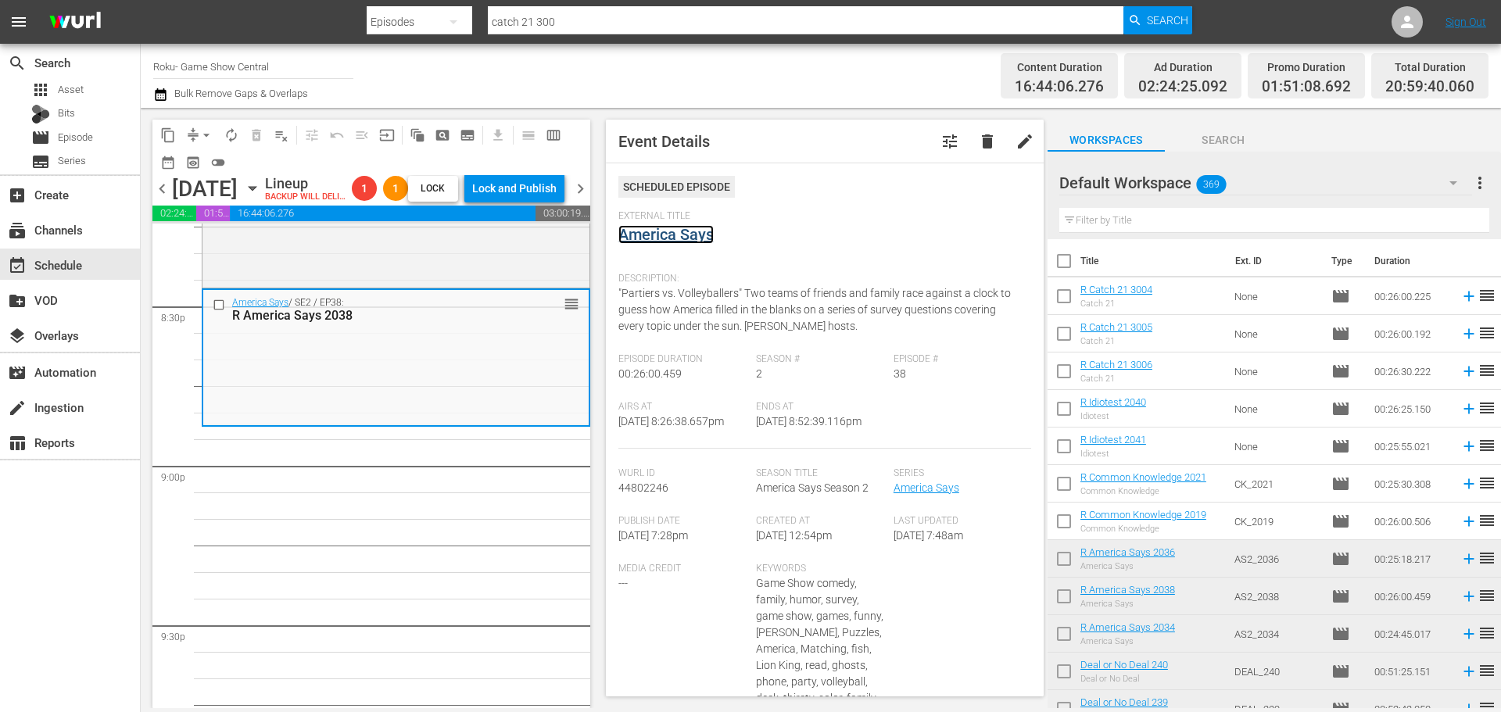
click at [675, 237] on link "America Says" at bounding box center [665, 234] width 95 height 19
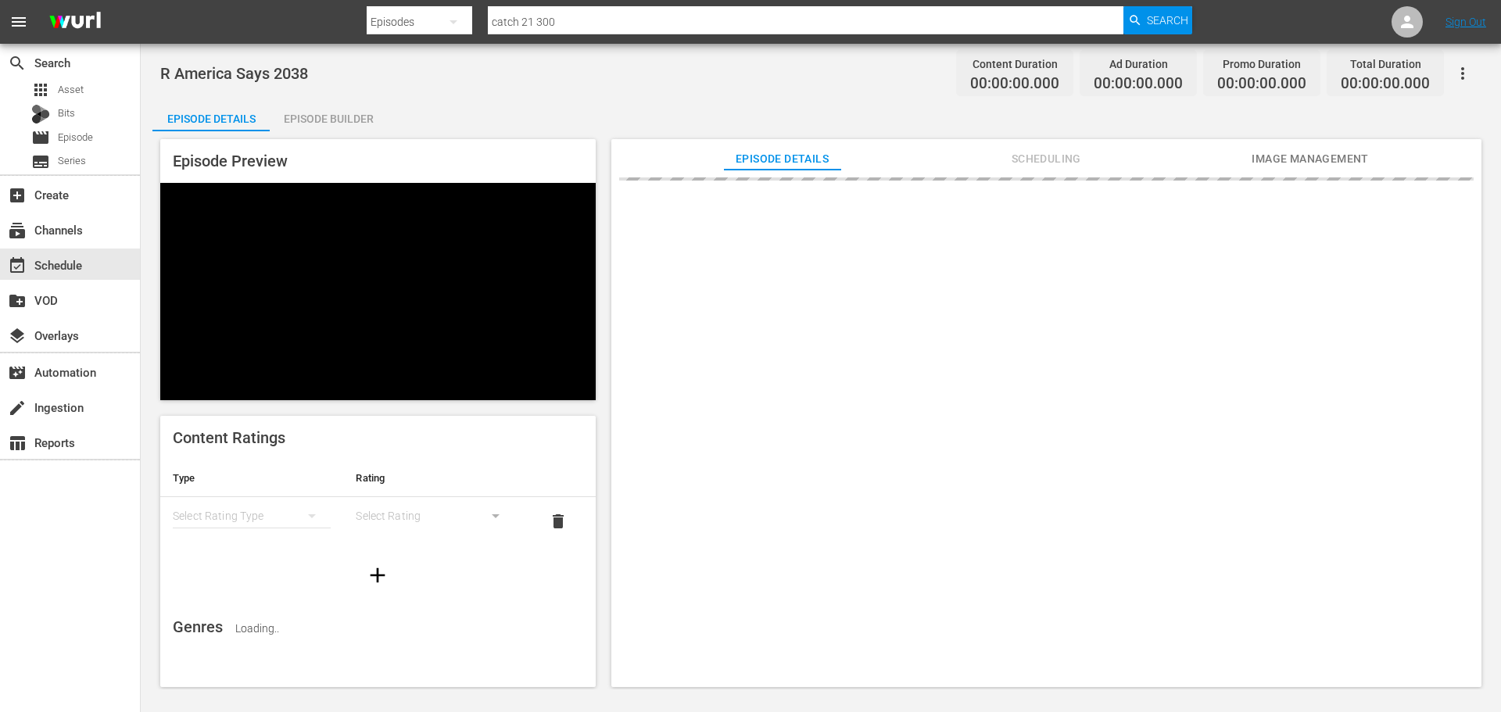
click at [329, 131] on div "Episode Preview Content Ratings Type Rating Select Rating Type Select Rating de…" at bounding box center [820, 415] width 1337 height 568
click at [329, 121] on div "Episode Builder" at bounding box center [328, 119] width 117 height 38
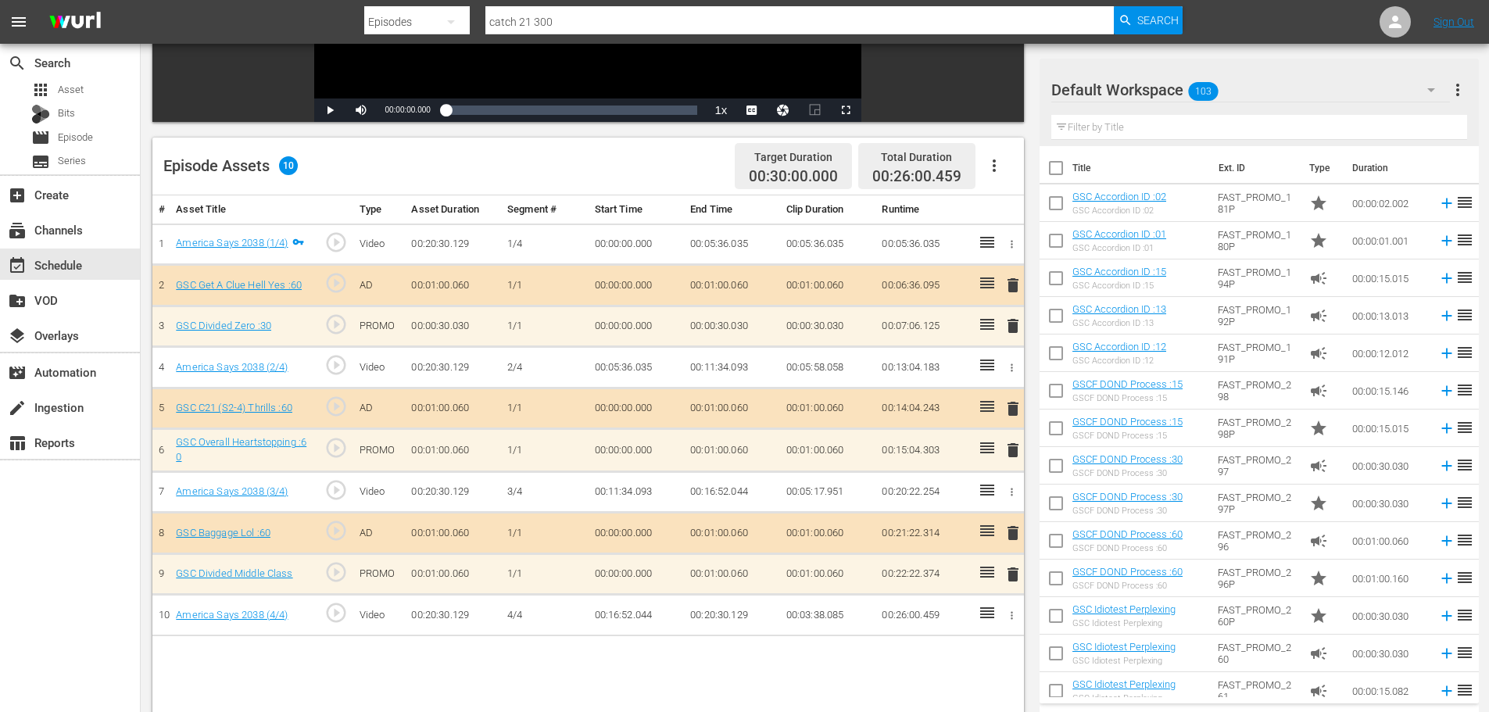
scroll to position [407, 0]
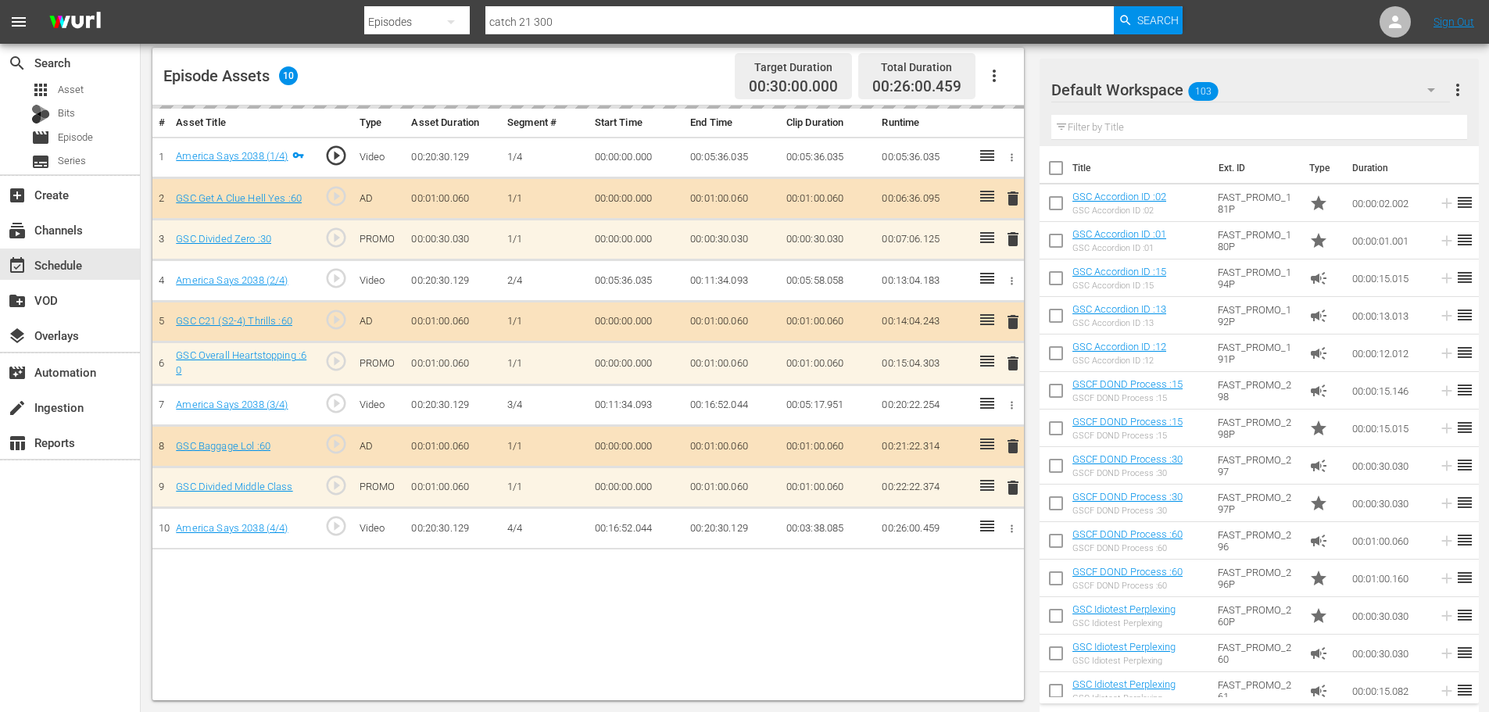
click at [1116, 112] on div "Filter by Title" at bounding box center [1260, 128] width 416 height 38
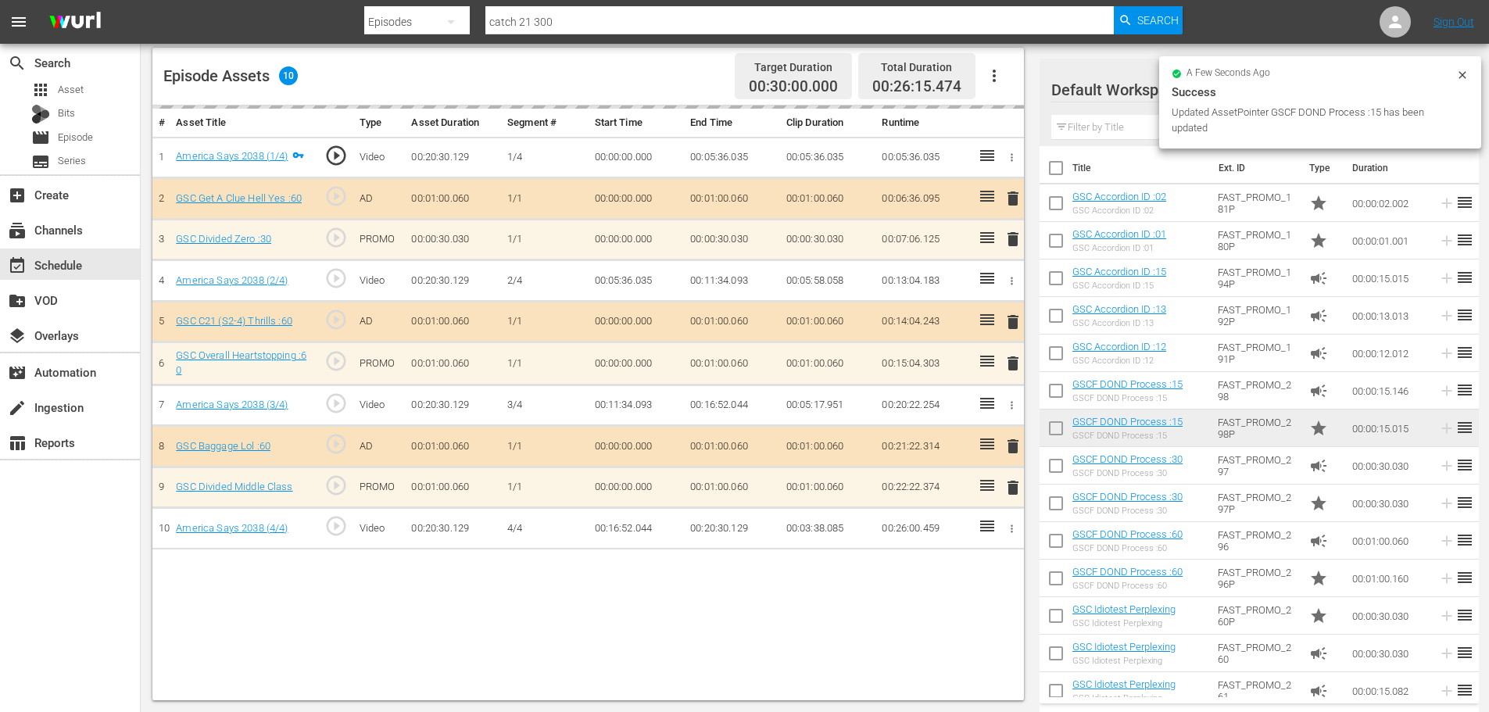
click at [1135, 129] on input "text" at bounding box center [1260, 127] width 416 height 25
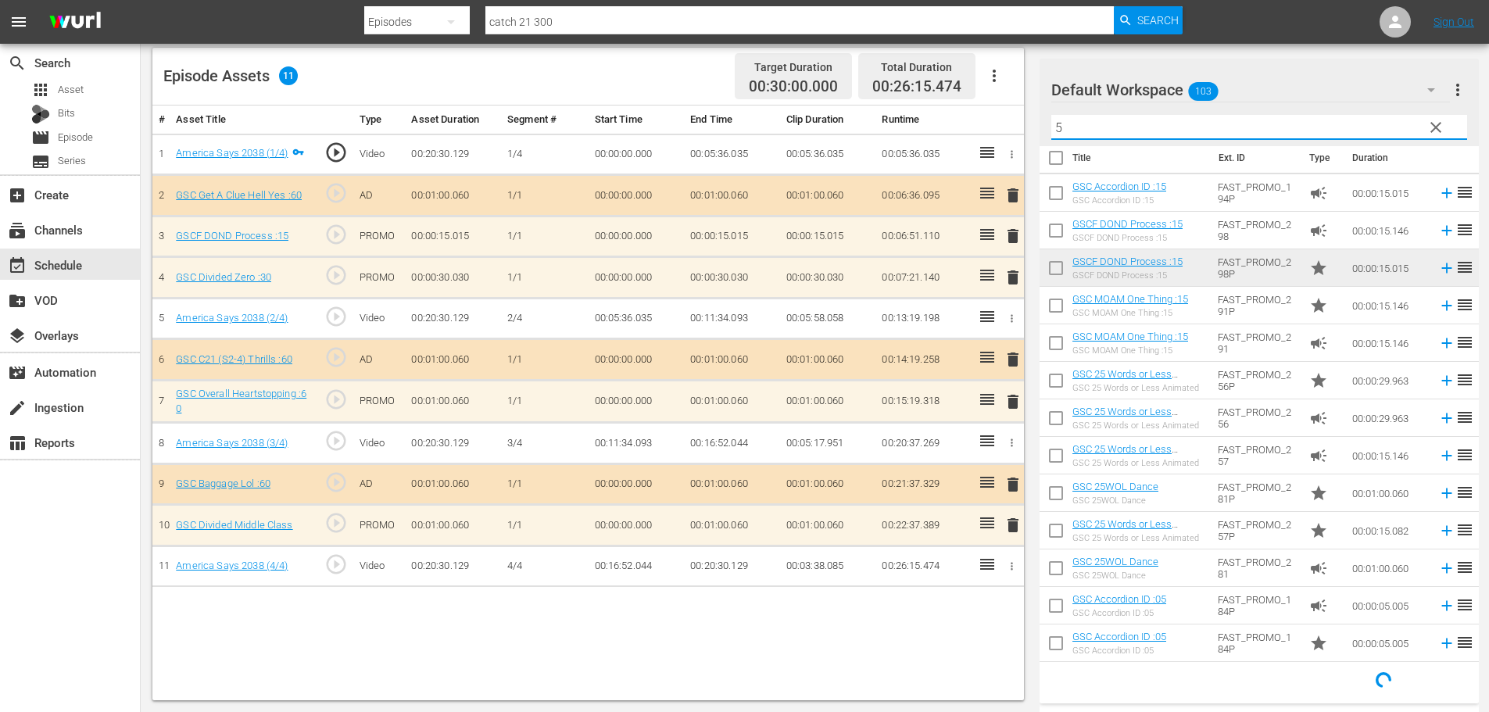
scroll to position [13, 0]
type input "5"
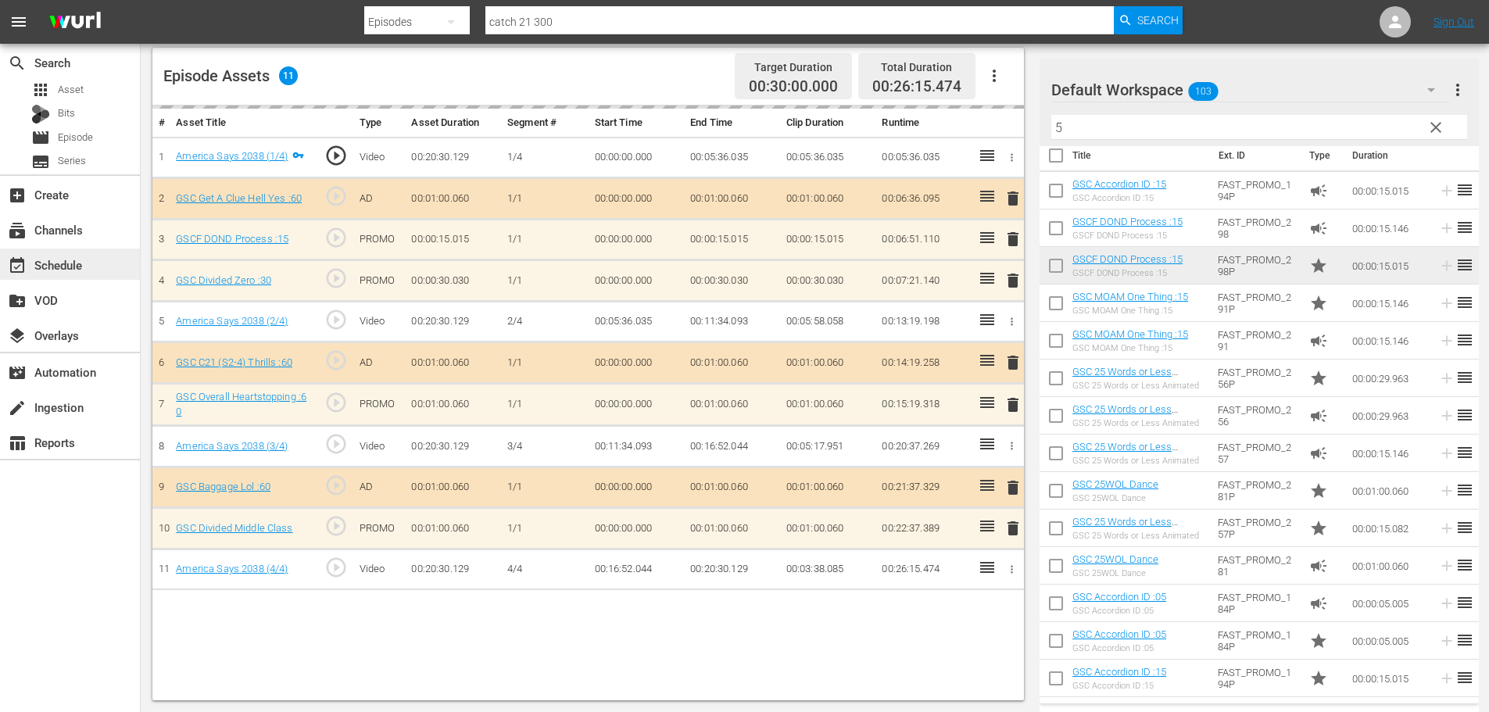
click at [68, 260] on div "event_available Schedule" at bounding box center [44, 263] width 88 height 14
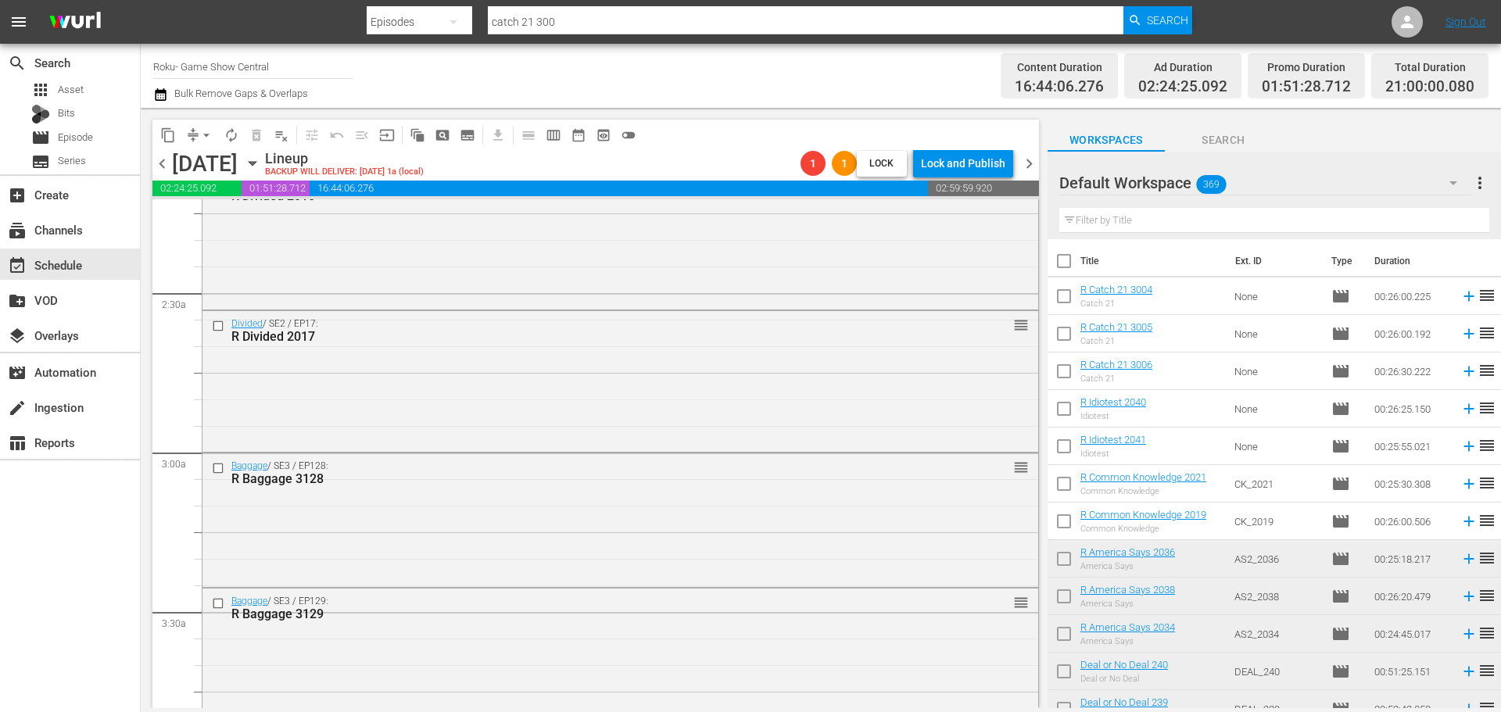
scroll to position [2189, 0]
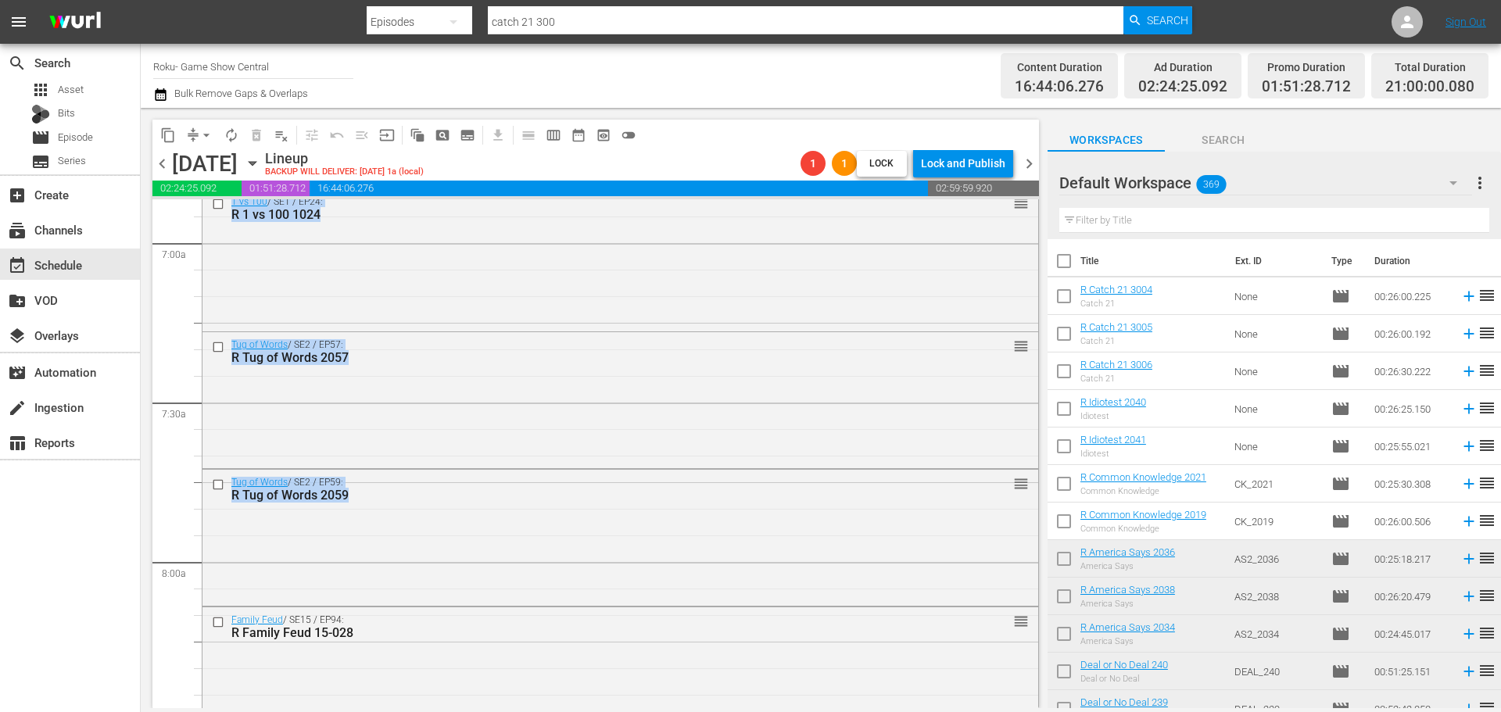
click at [1029, 364] on div "S N A P S N A P S N A P S N A P S N A P S N A P S N A P S N A P S N A P S N A P…" at bounding box center [595, 453] width 887 height 509
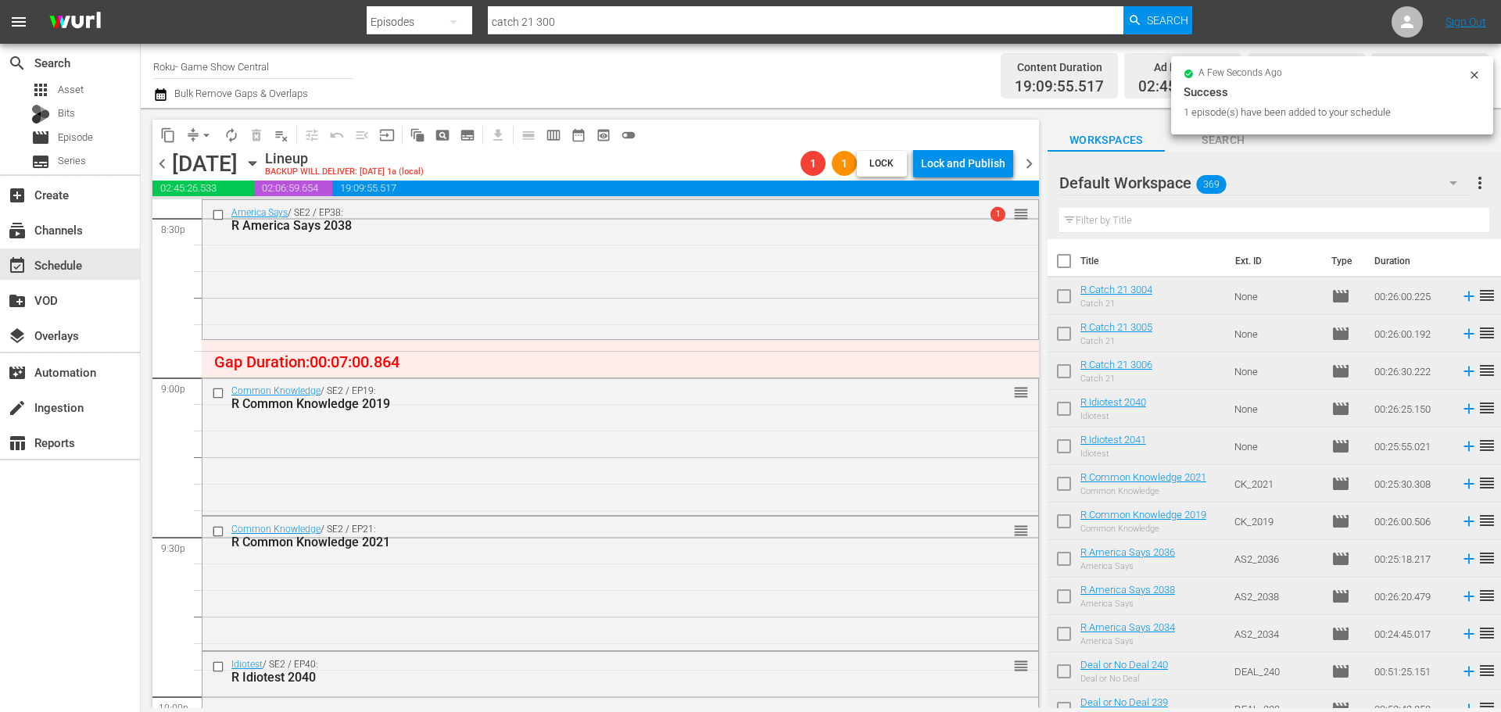
scroll to position [5895, 0]
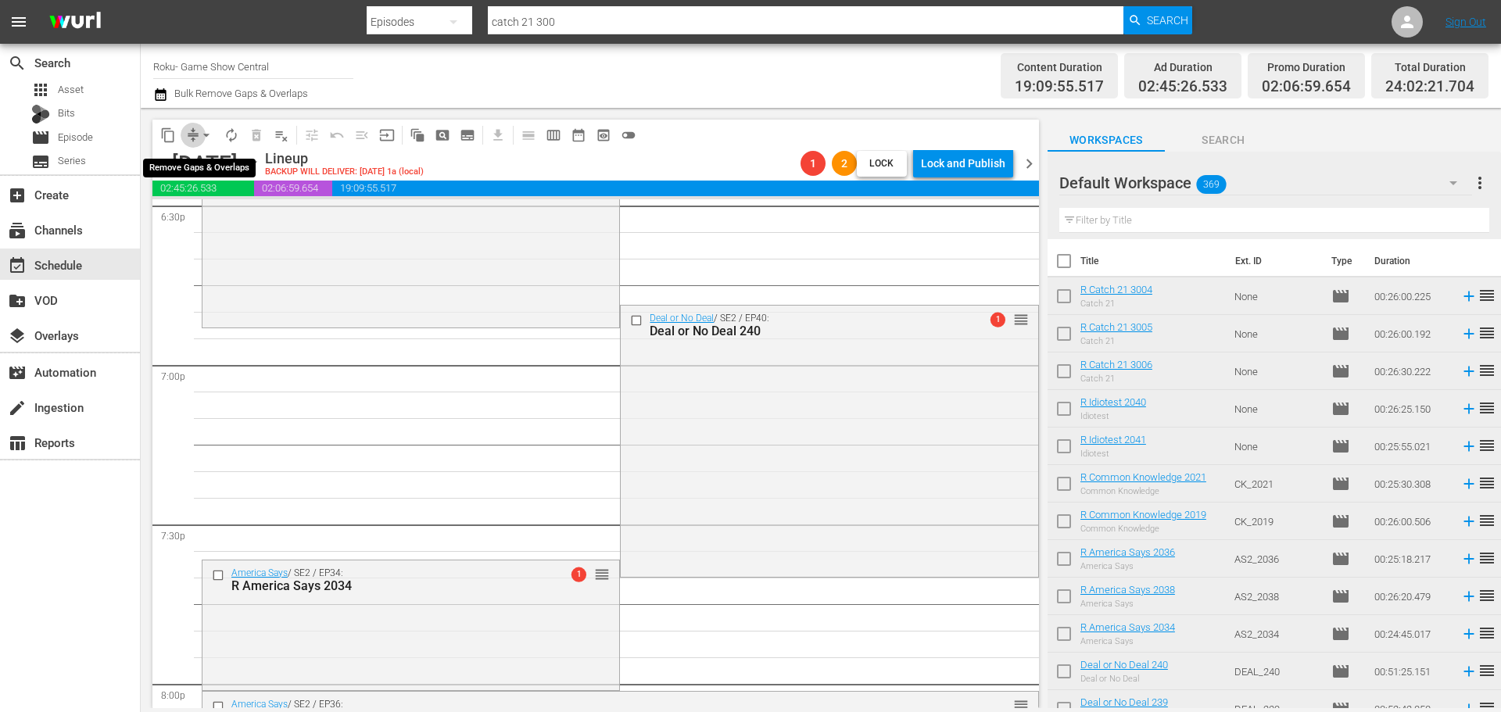
click at [193, 140] on span "compress" at bounding box center [193, 135] width 16 height 16
click at [209, 138] on span "arrow_drop_down" at bounding box center [207, 135] width 16 height 16
click at [211, 163] on li "Align to Midnight" at bounding box center [207, 167] width 164 height 26
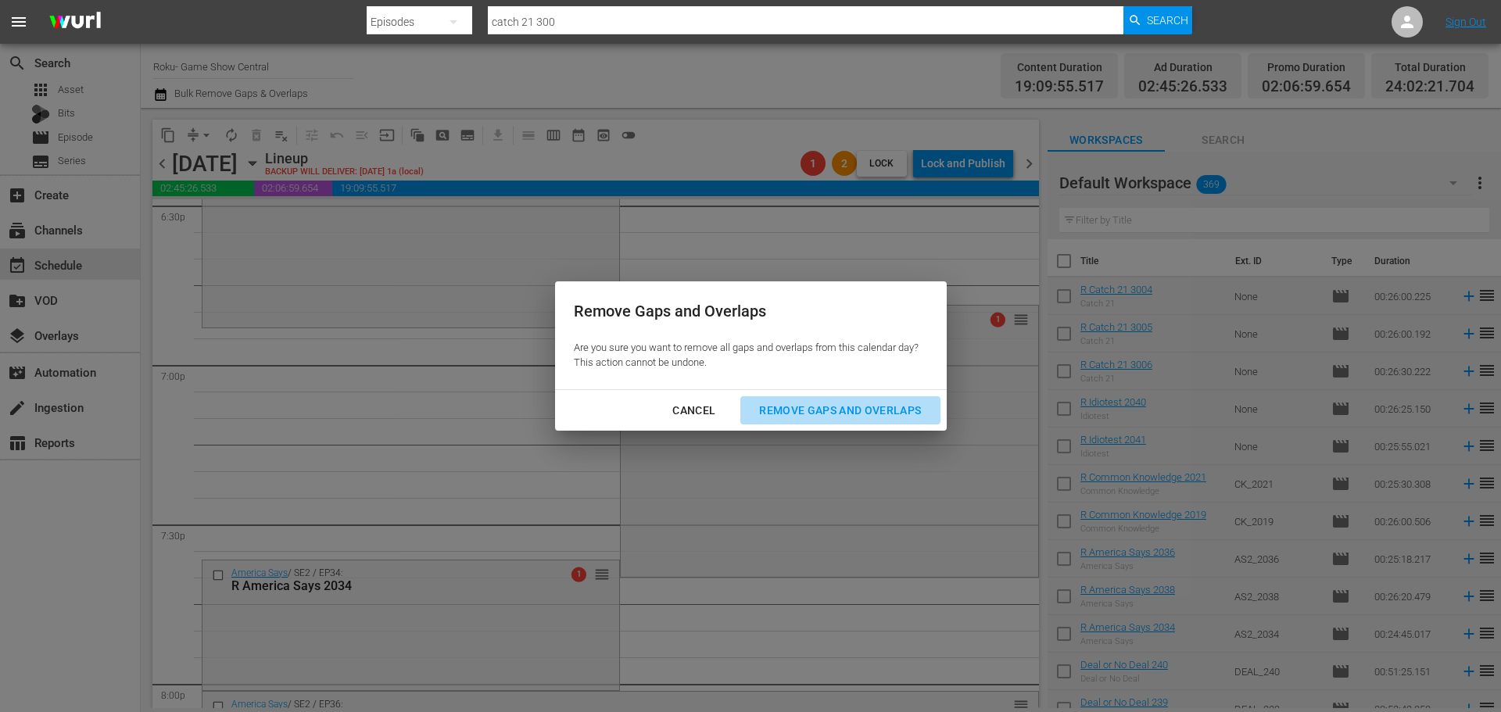
click at [867, 405] on div "Remove Gaps and Overlaps" at bounding box center [840, 411] width 187 height 20
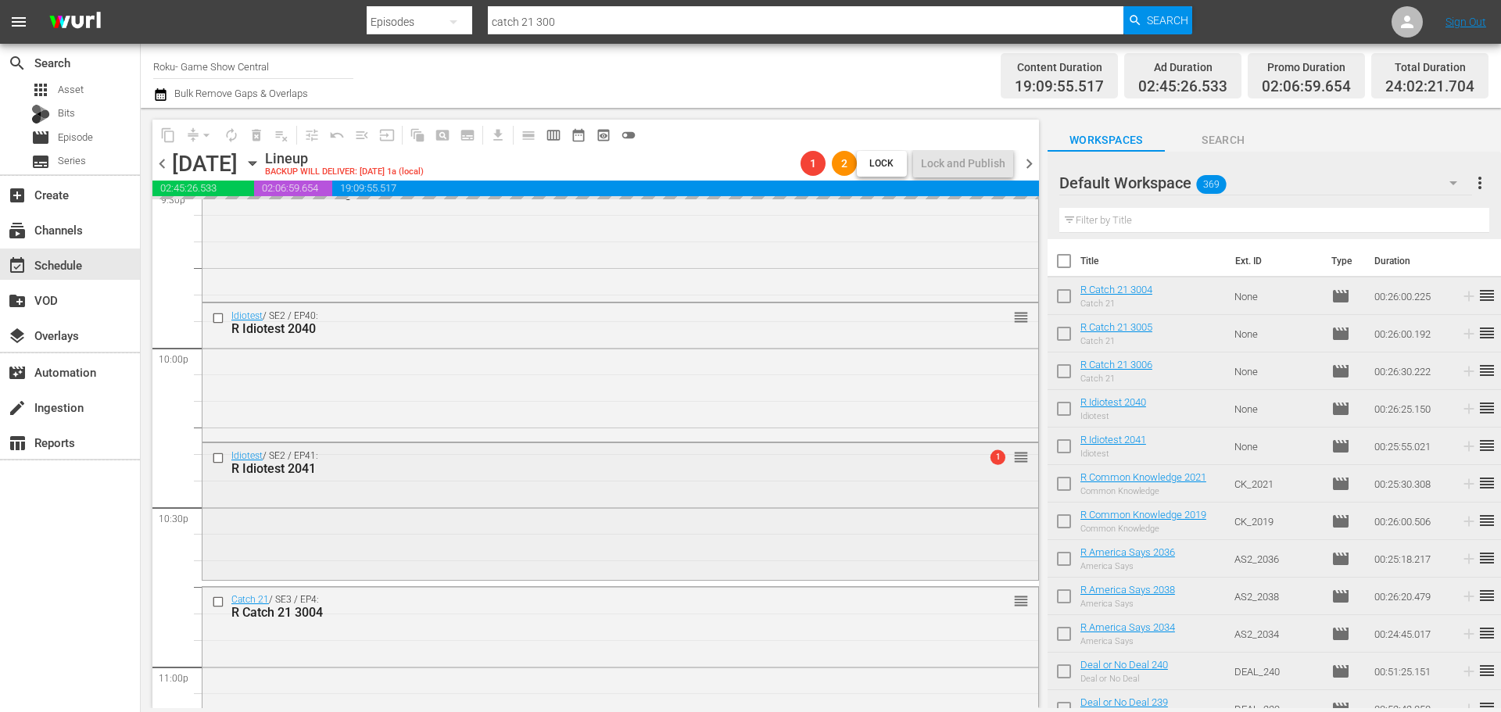
scroll to position [7165, 0]
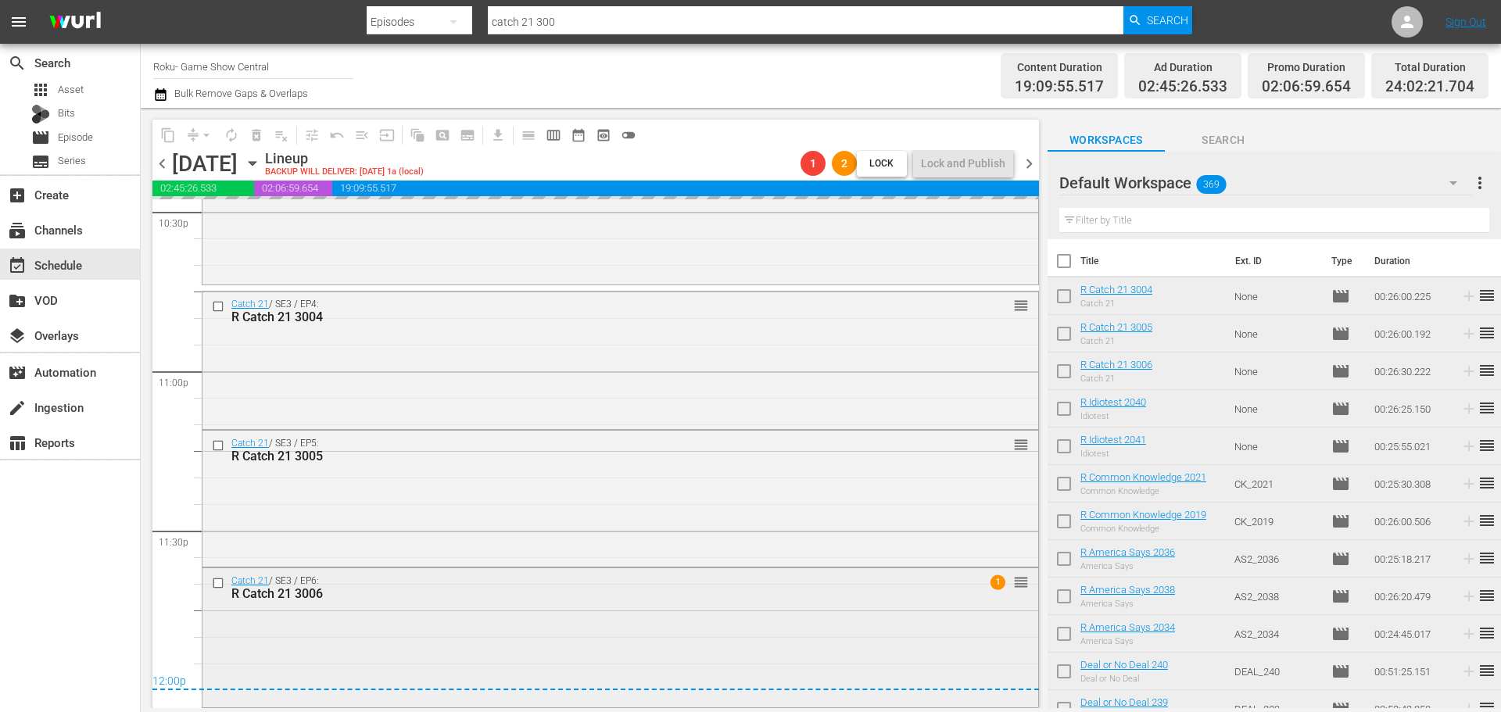
click at [595, 626] on div "Catch 21 / SE3 / EP6: R Catch 21 3006 1 reorder" at bounding box center [620, 636] width 836 height 136
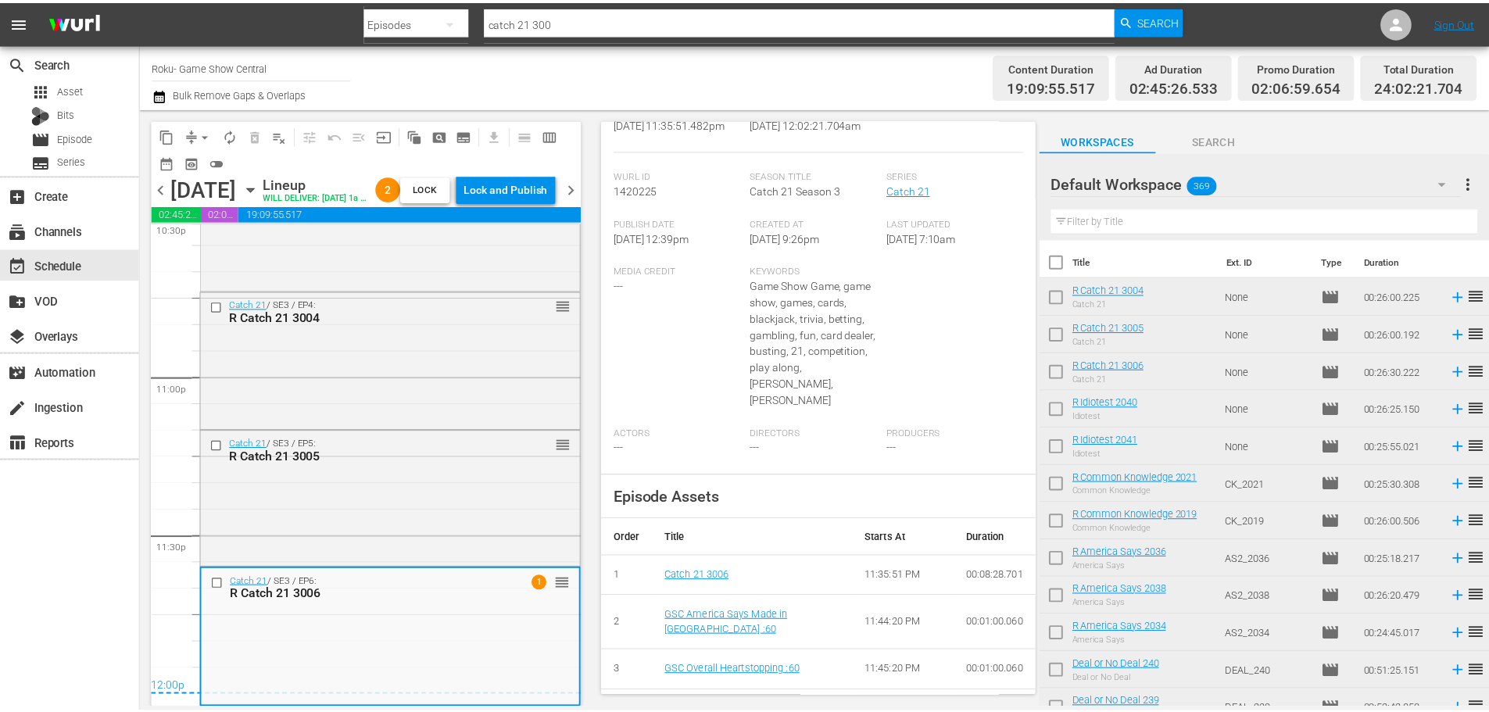
scroll to position [69, 0]
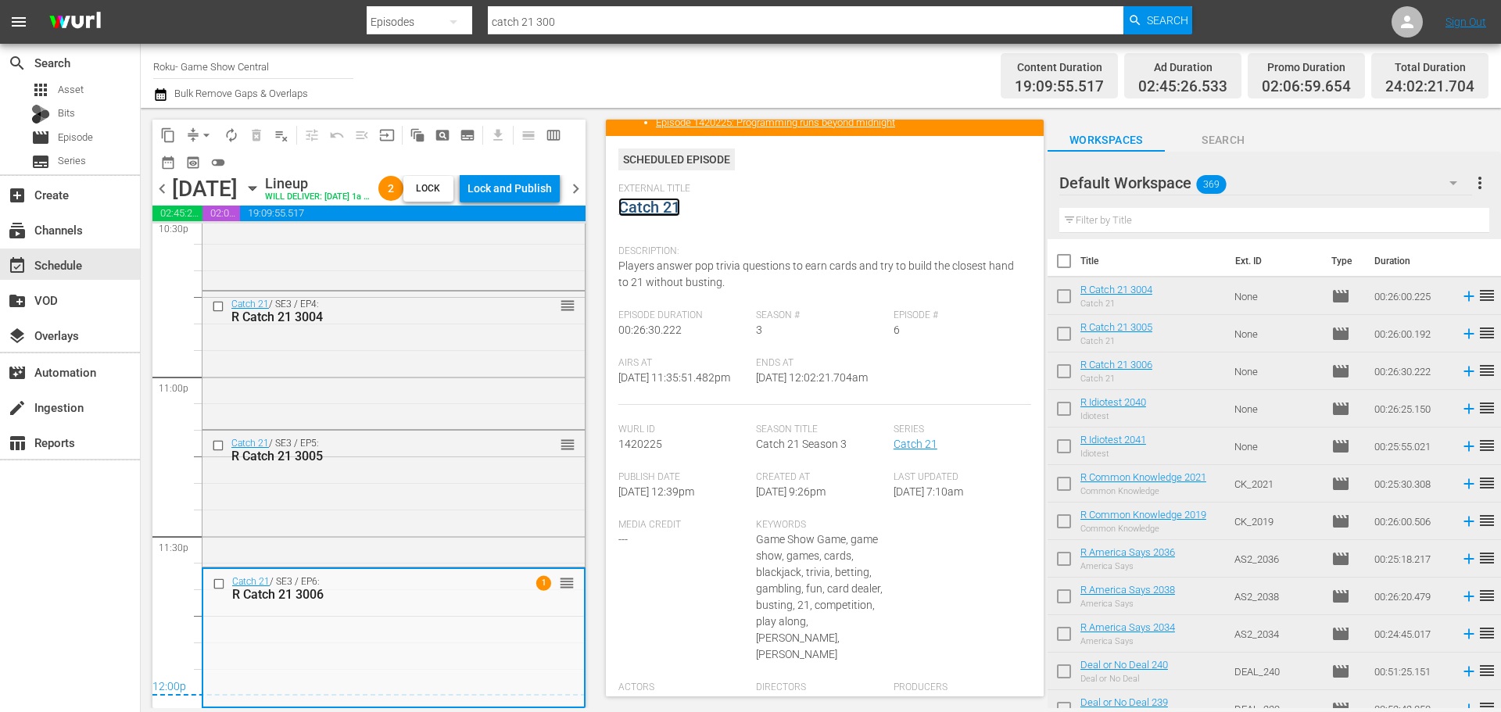
click at [659, 205] on link "Catch 21" at bounding box center [649, 207] width 62 height 19
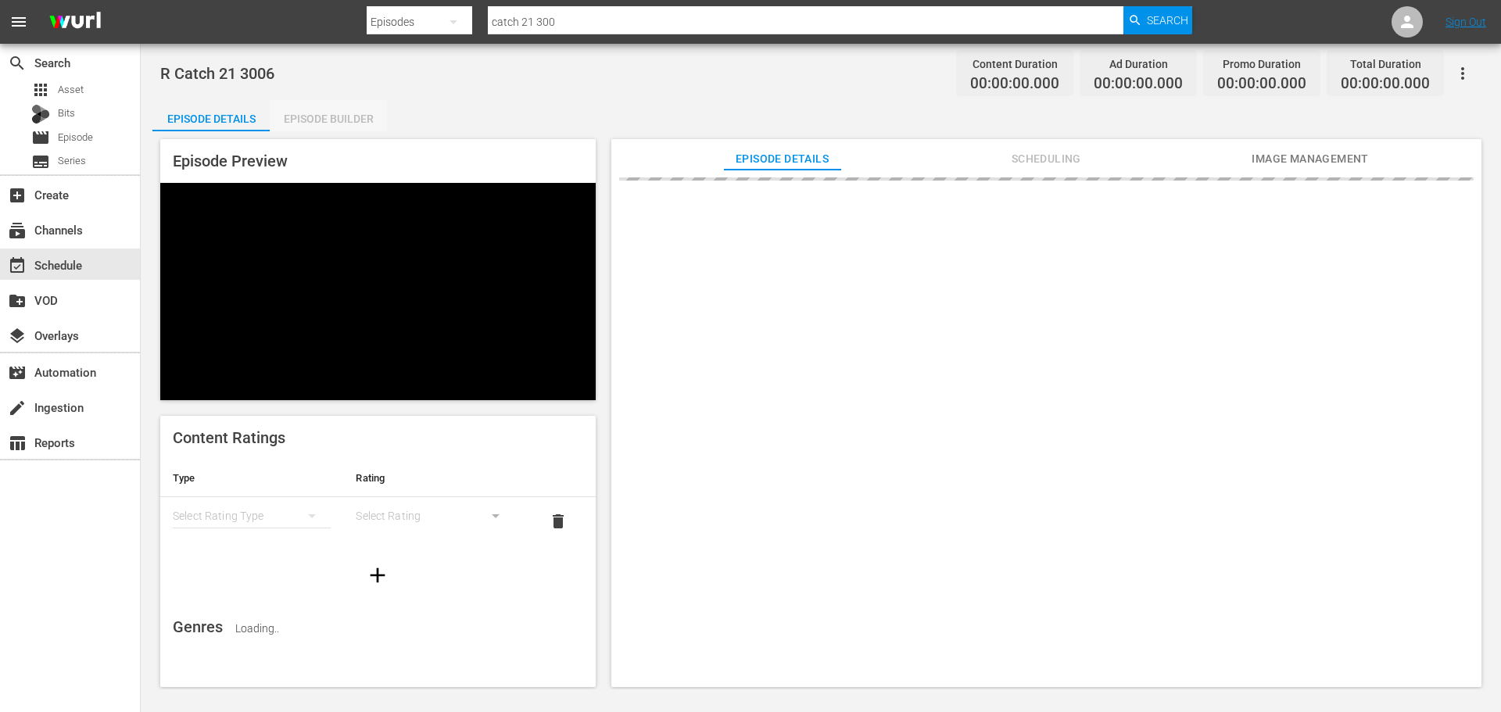
click at [314, 125] on div "Episode Builder" at bounding box center [328, 119] width 117 height 38
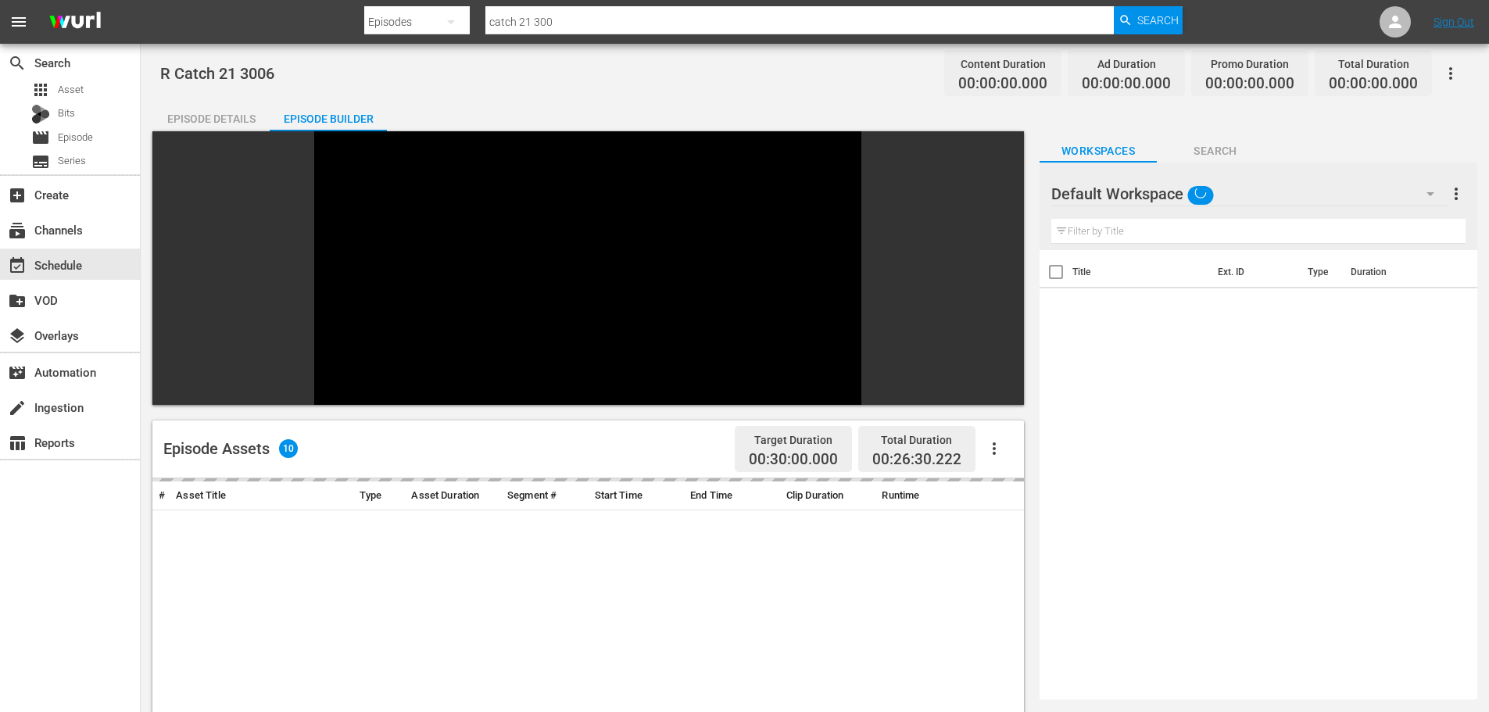
scroll to position [217, 0]
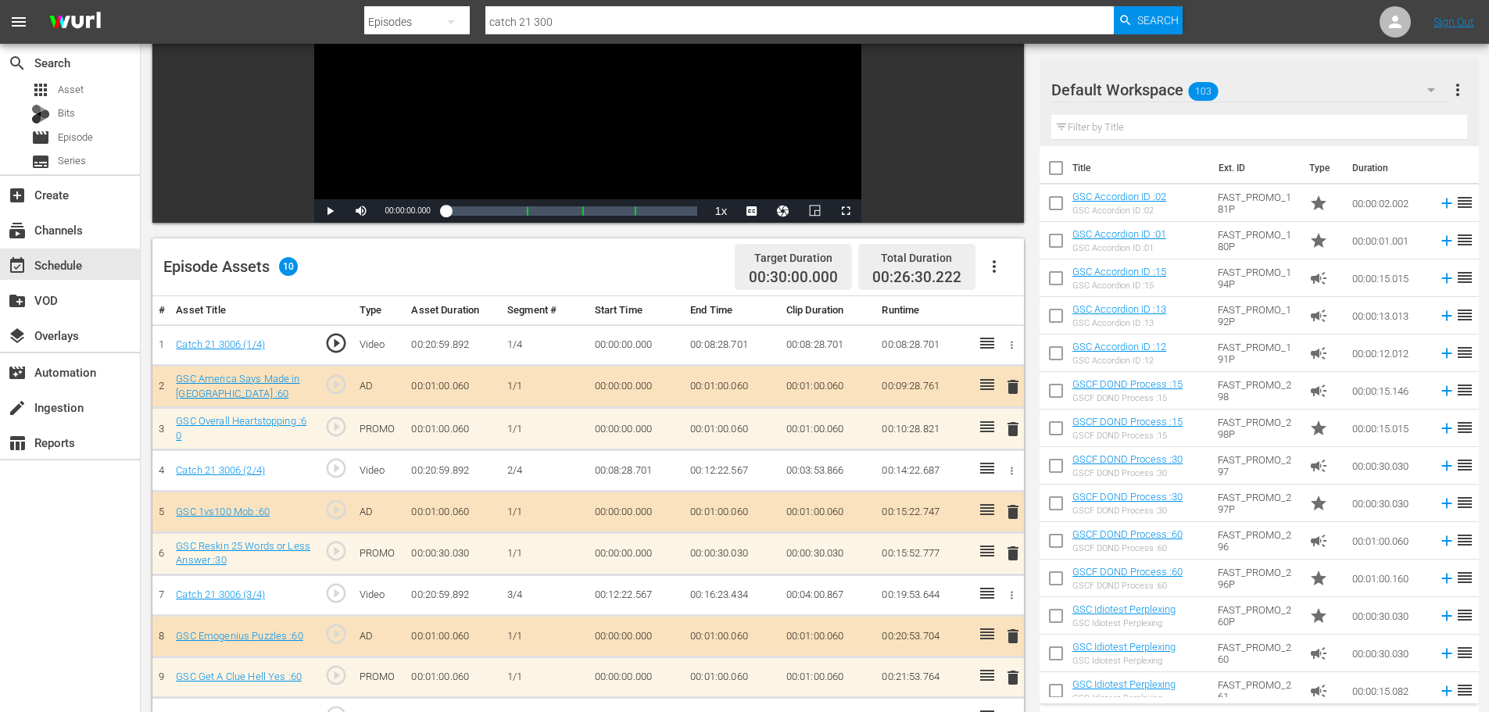
click at [1005, 428] on span "delete" at bounding box center [1013, 429] width 19 height 19
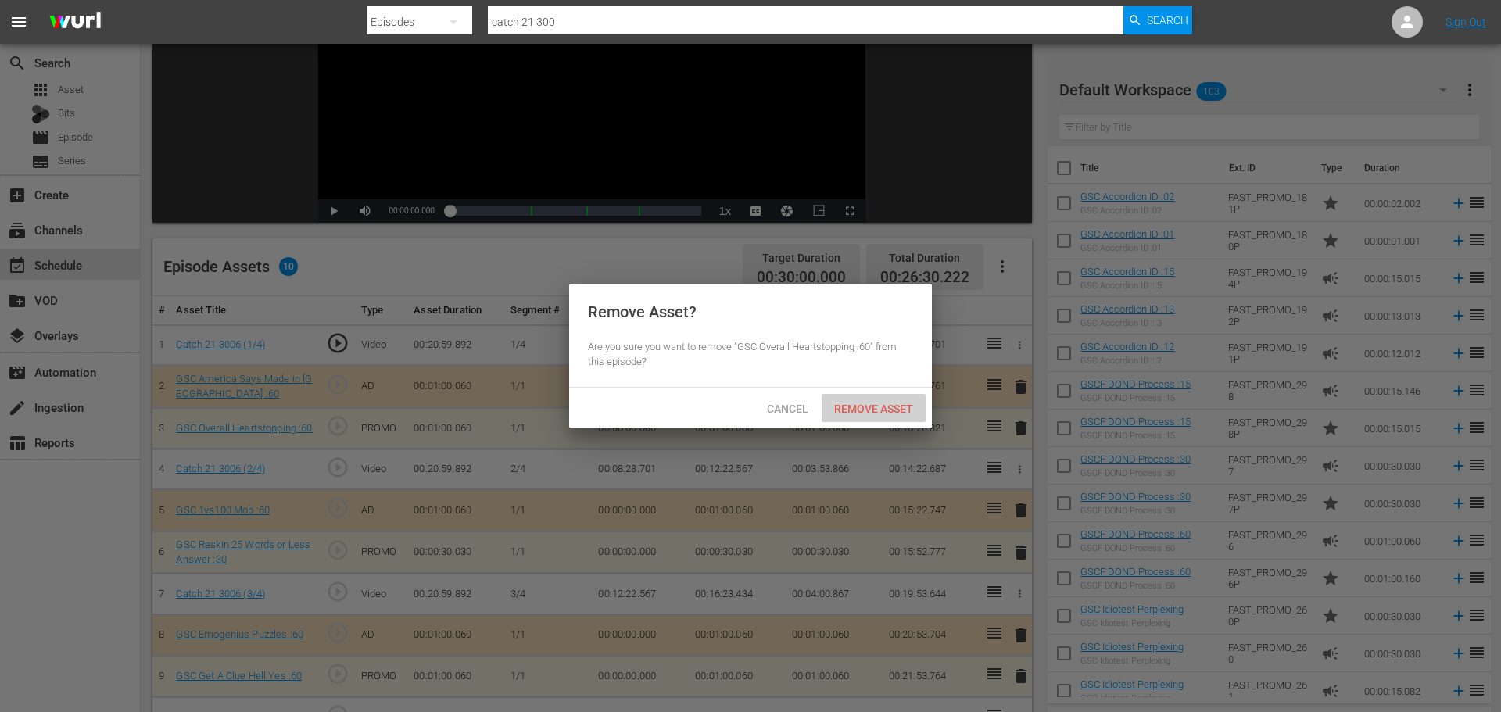
click at [874, 400] on div "Remove Asset" at bounding box center [874, 408] width 104 height 29
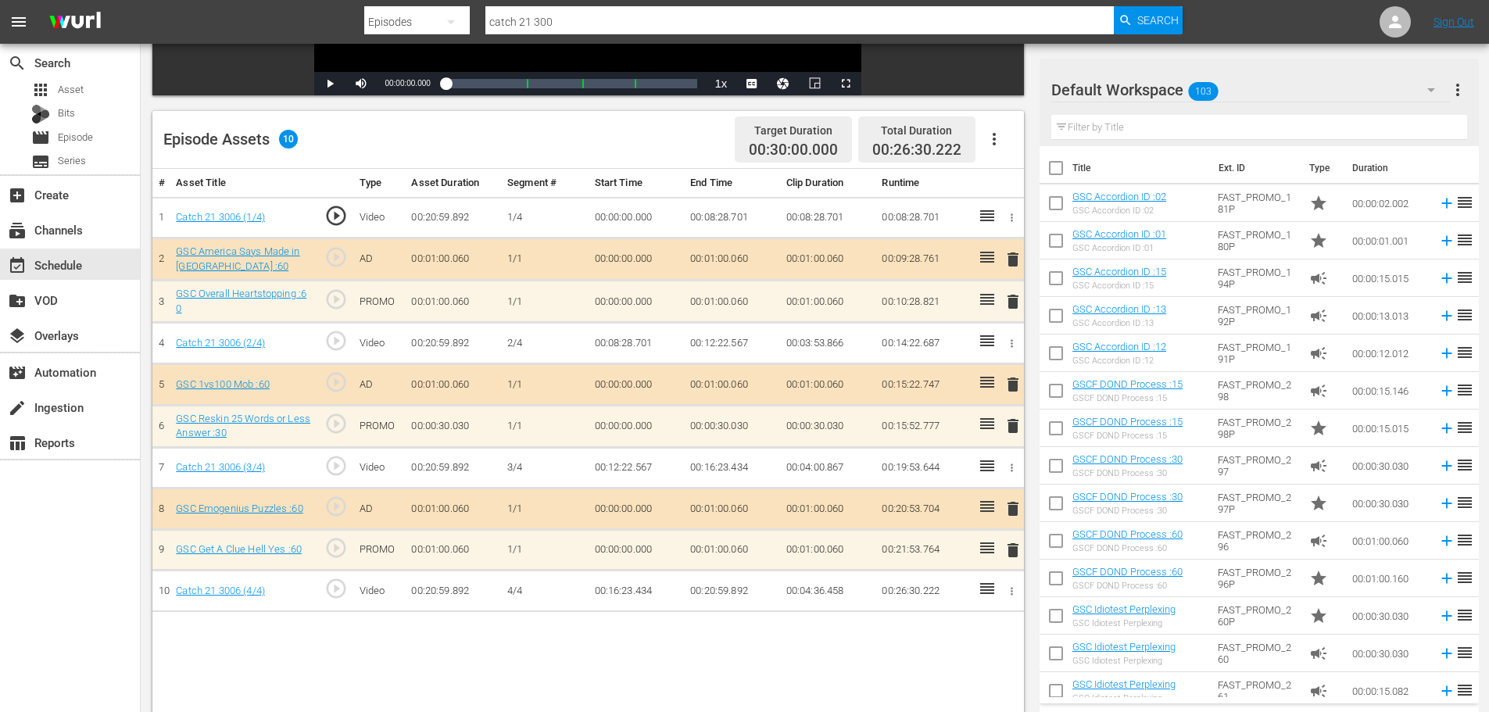
scroll to position [407, 0]
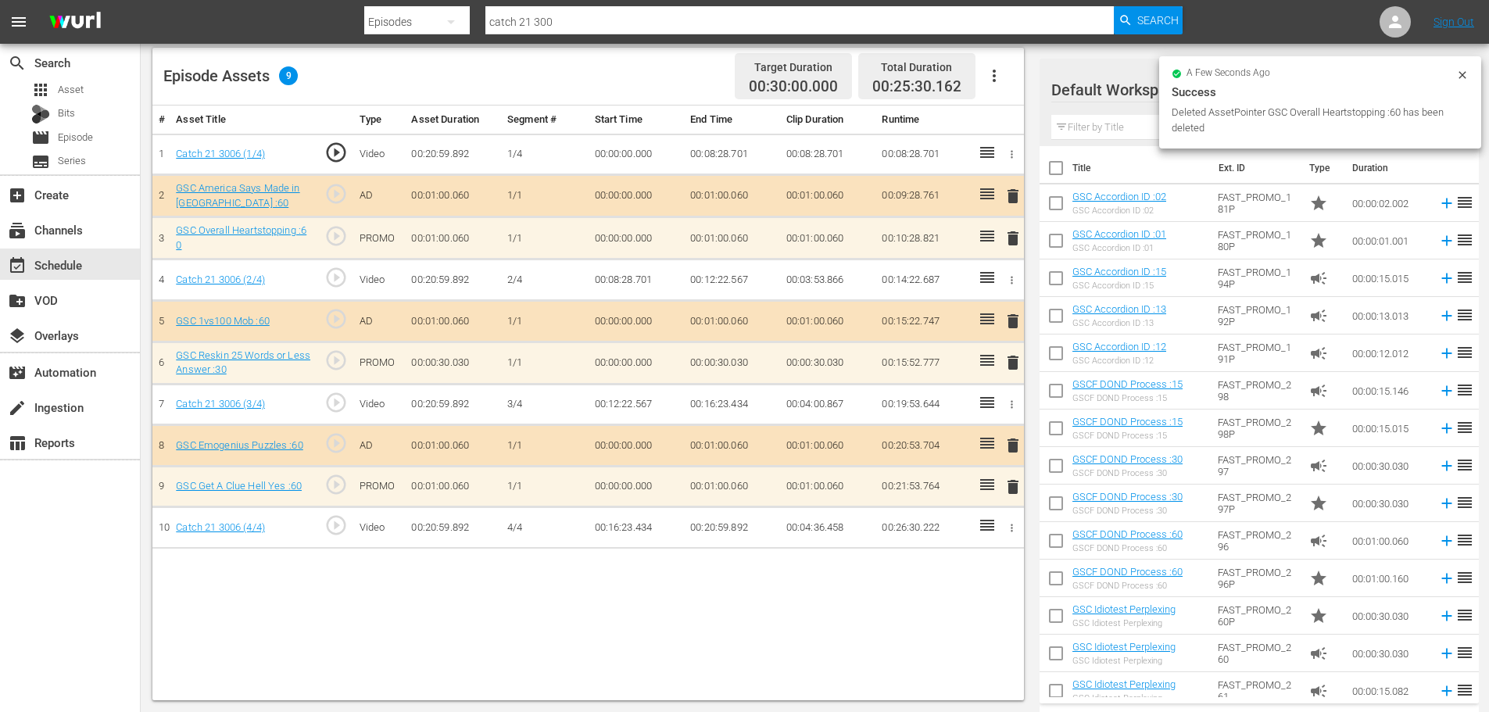
click at [1013, 489] on span "delete" at bounding box center [1013, 487] width 19 height 19
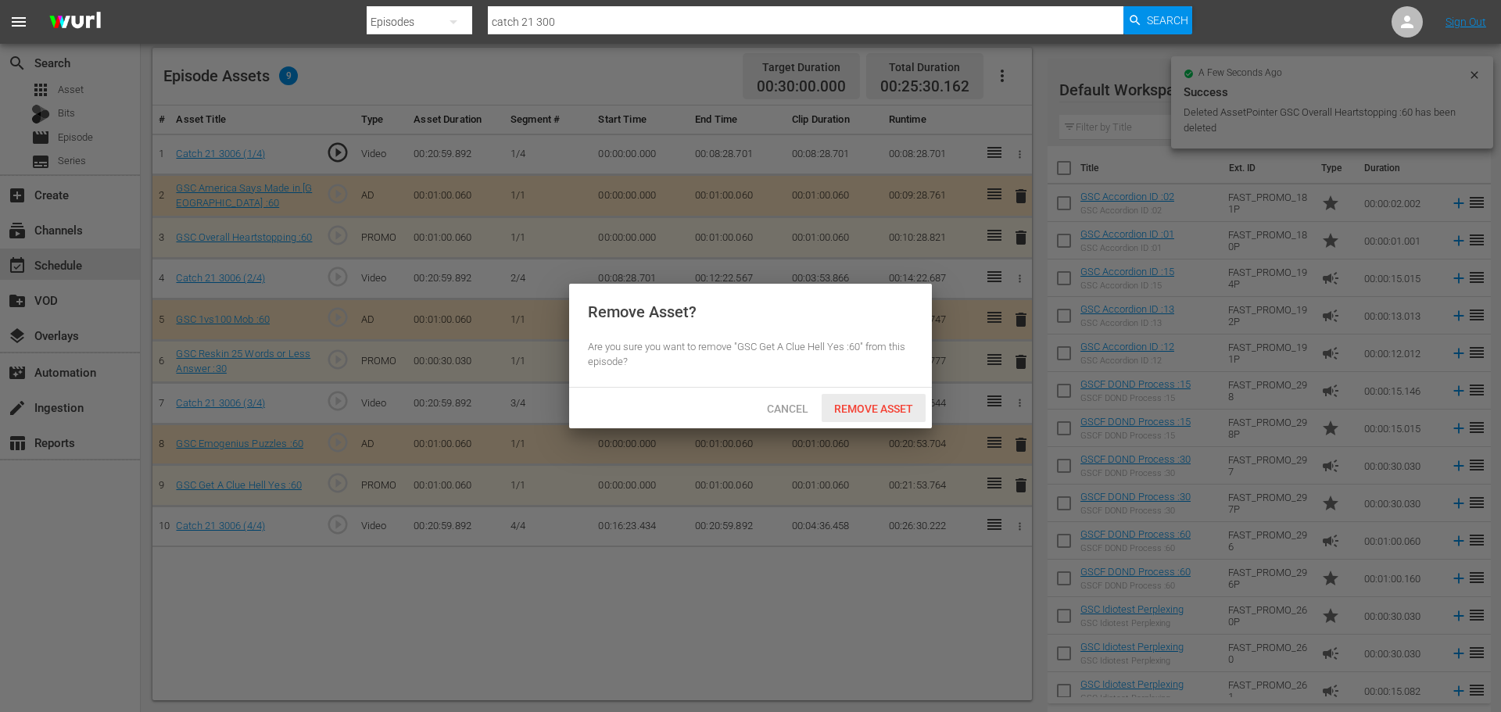
click at [862, 415] on div "Remove Asset" at bounding box center [874, 408] width 104 height 29
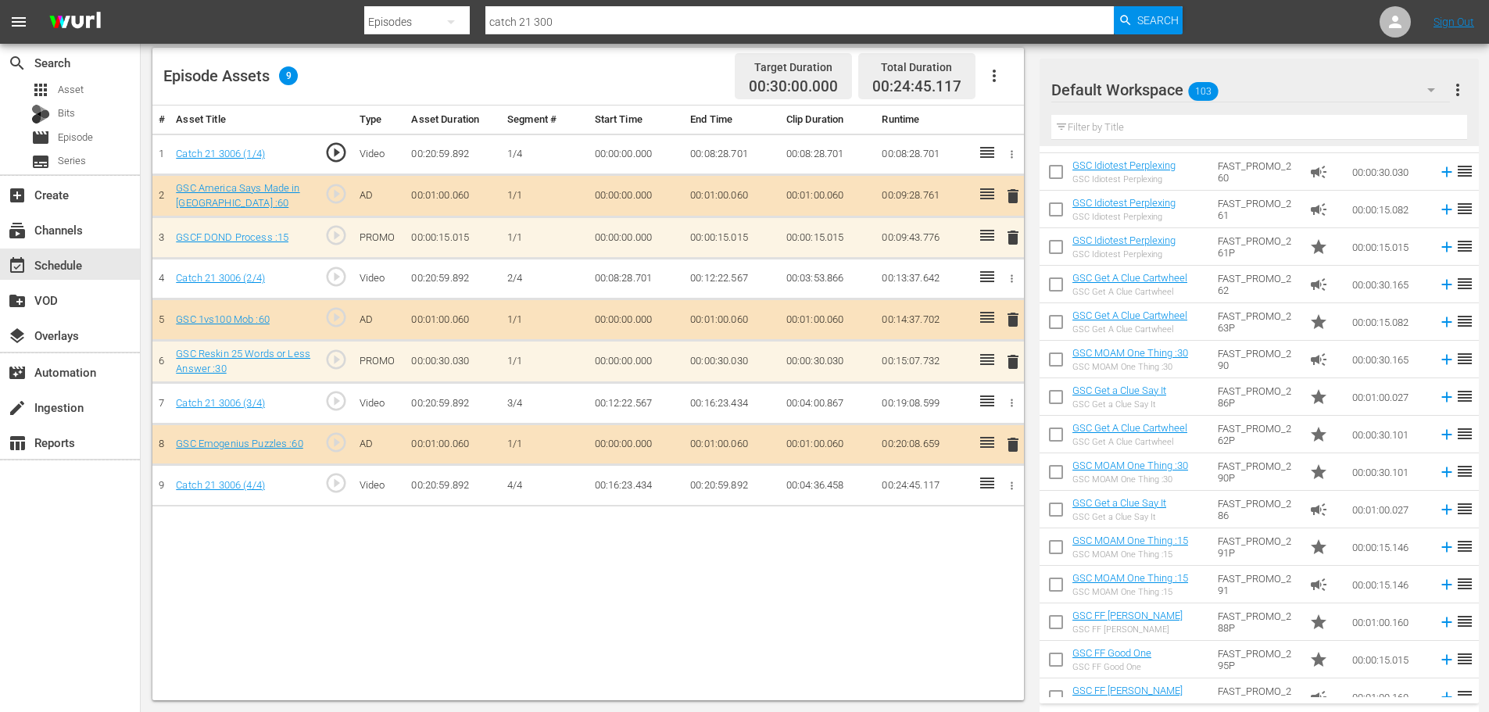
scroll to position [625, 0]
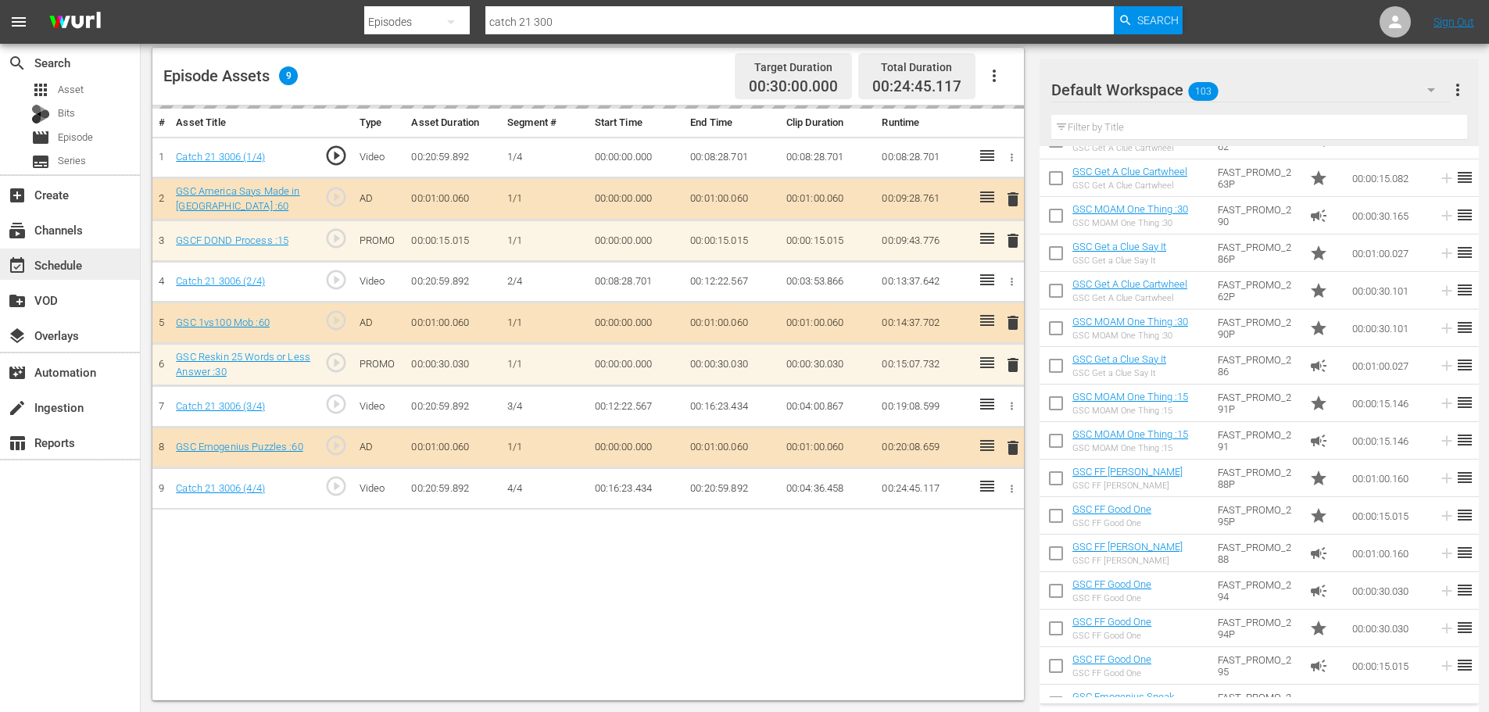
click at [97, 255] on div "event_available Schedule" at bounding box center [70, 264] width 140 height 31
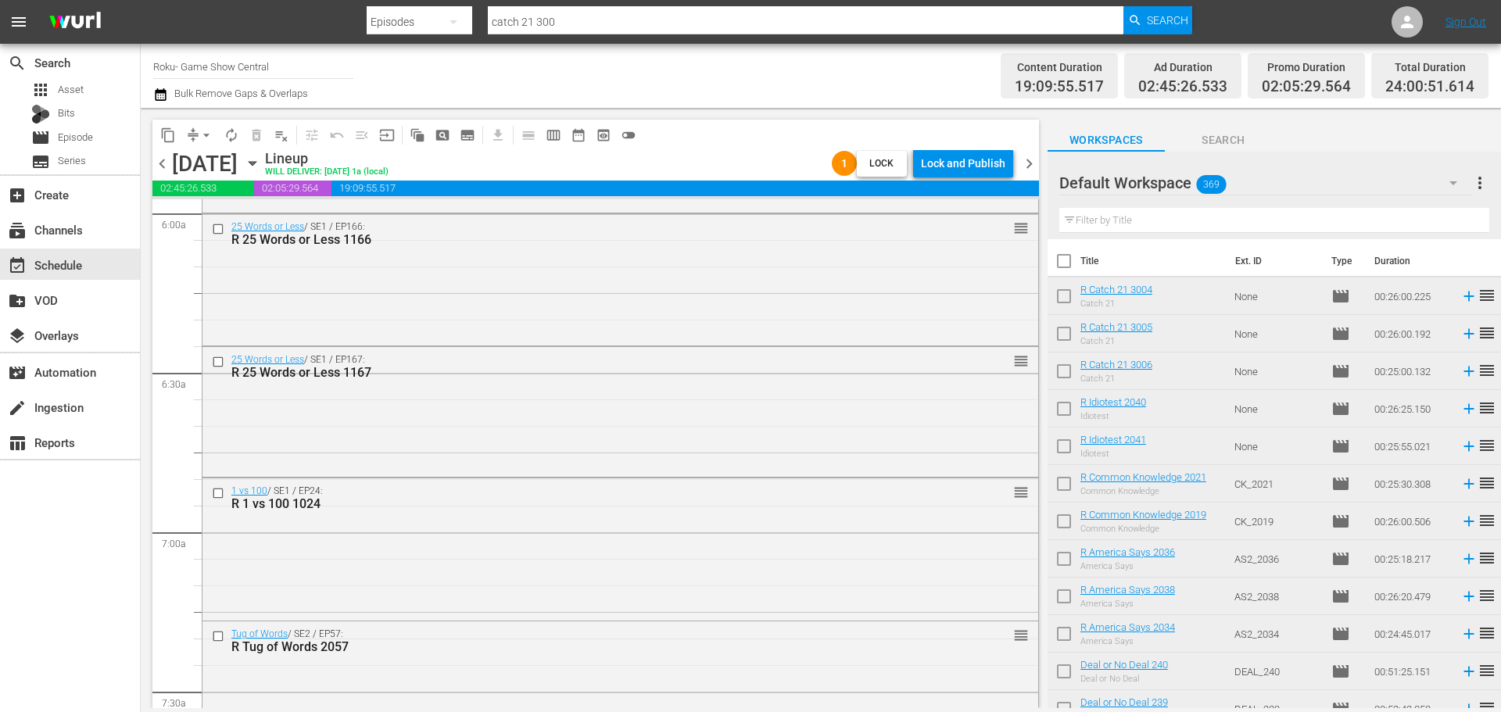
scroll to position [7150, 0]
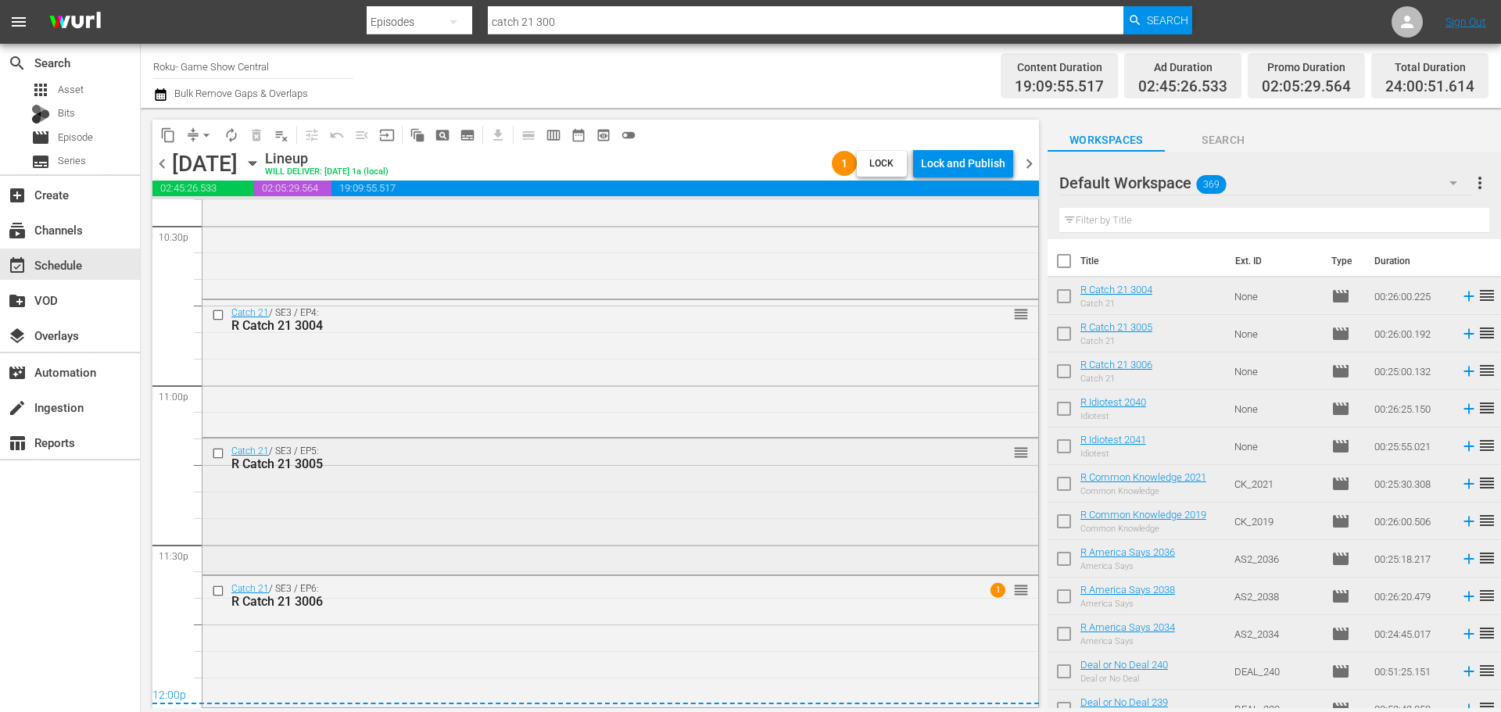
click at [764, 464] on div "R Catch 21 3005" at bounding box center [591, 464] width 720 height 15
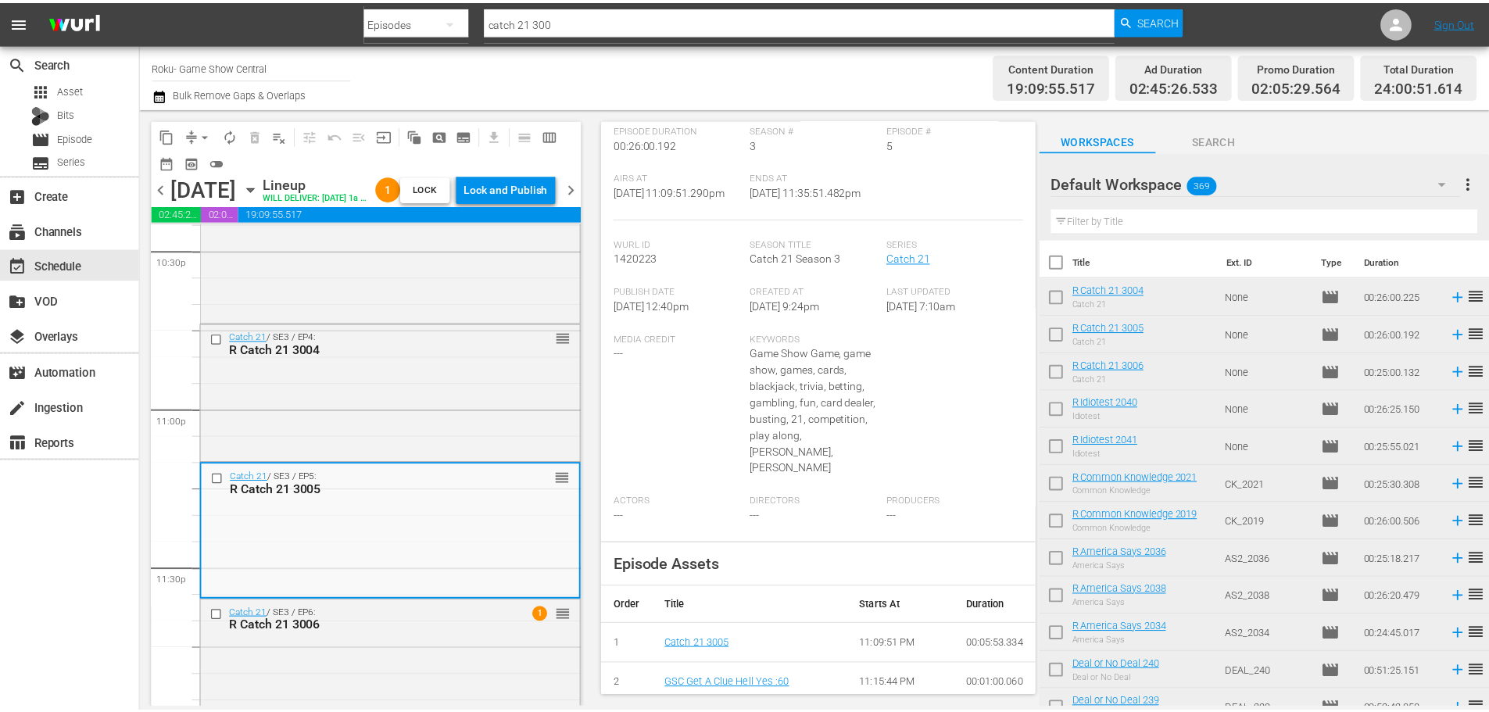
scroll to position [13, 0]
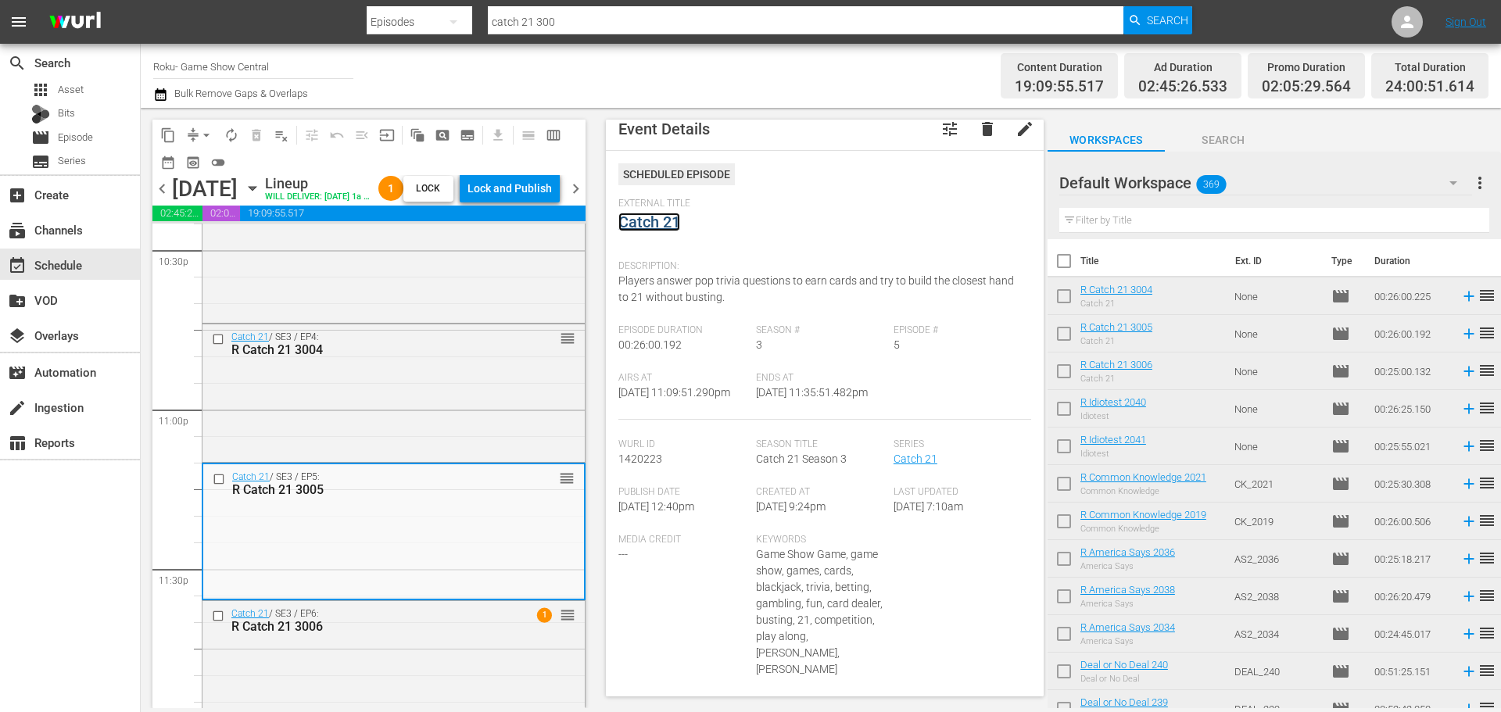
click at [671, 219] on link "Catch 21" at bounding box center [649, 222] width 62 height 19
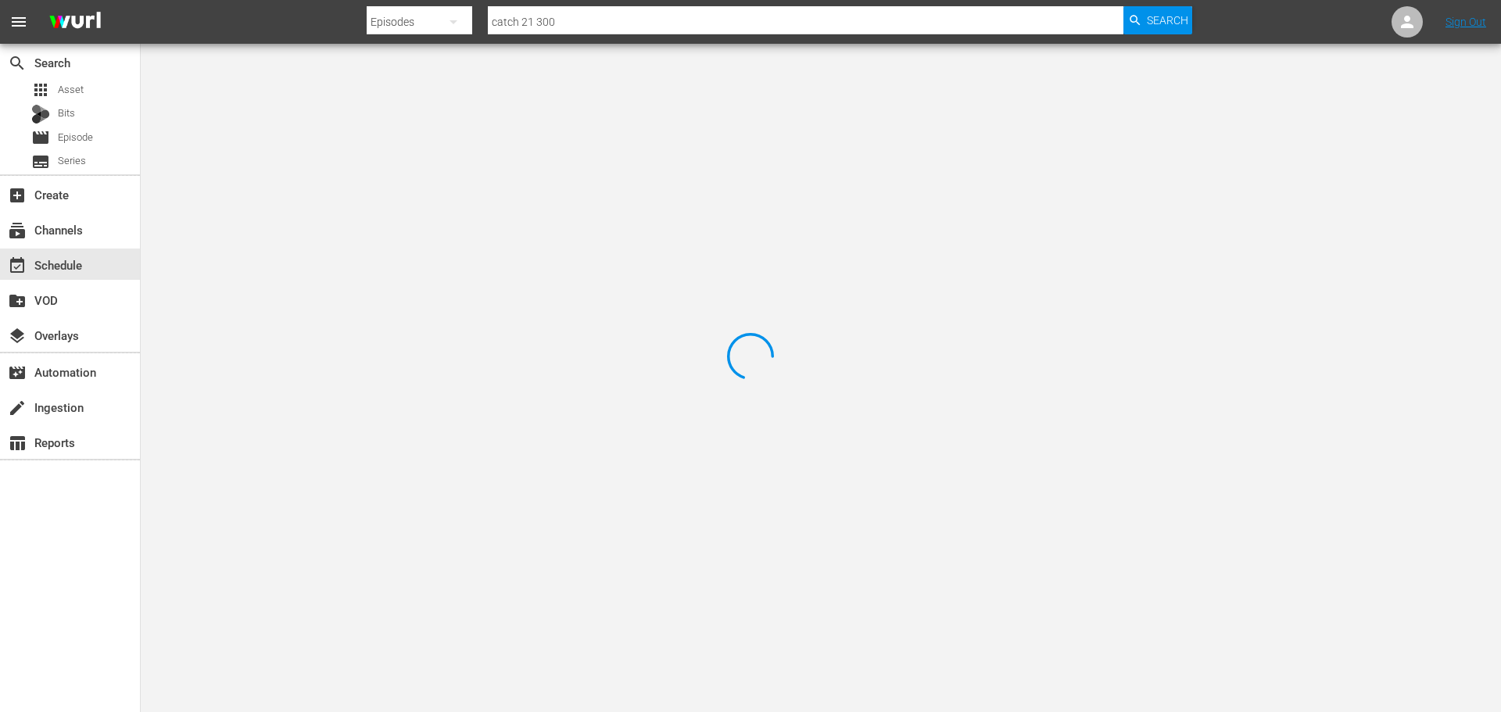
click at [356, 141] on div at bounding box center [750, 356] width 1501 height 712
click at [364, 120] on div at bounding box center [750, 356] width 1501 height 712
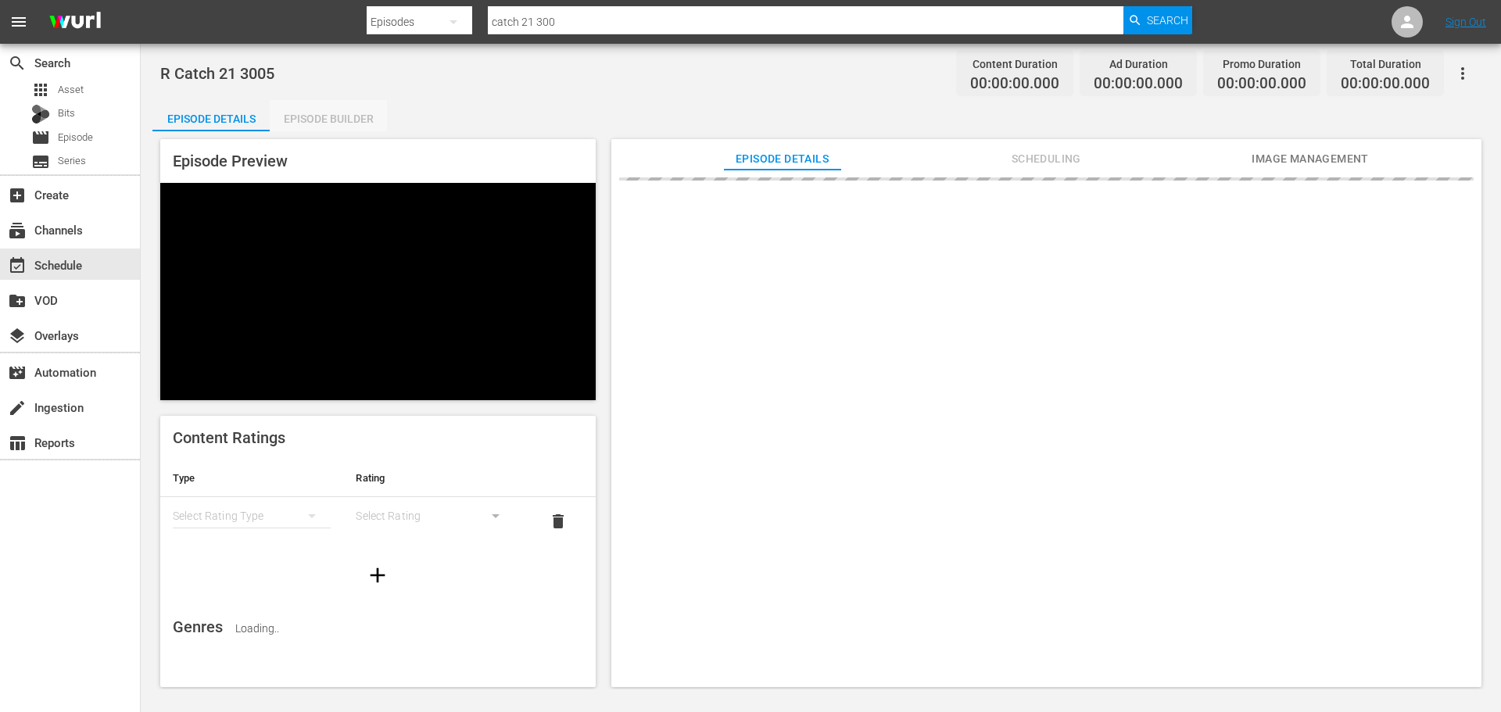
click at [364, 120] on div "Episode Builder" at bounding box center [328, 119] width 117 height 38
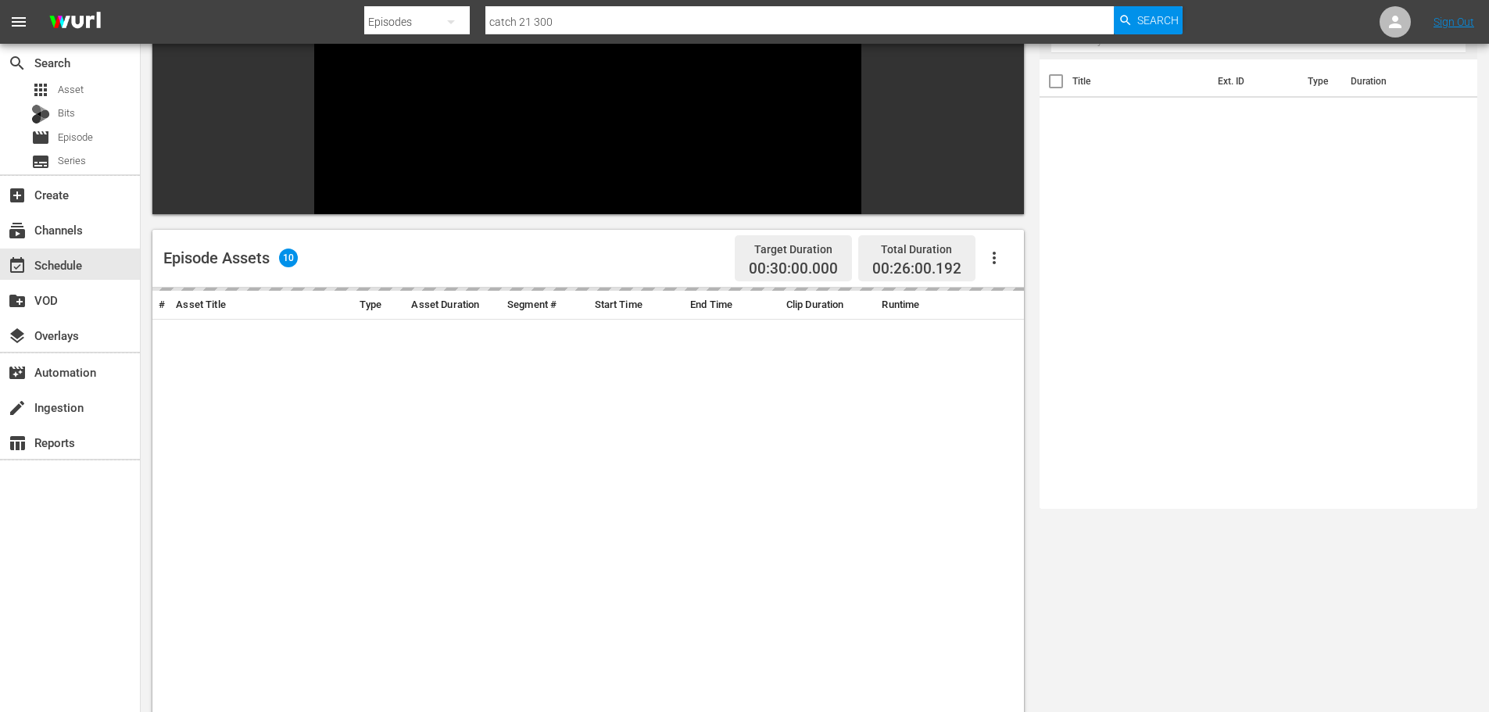
scroll to position [217, 0]
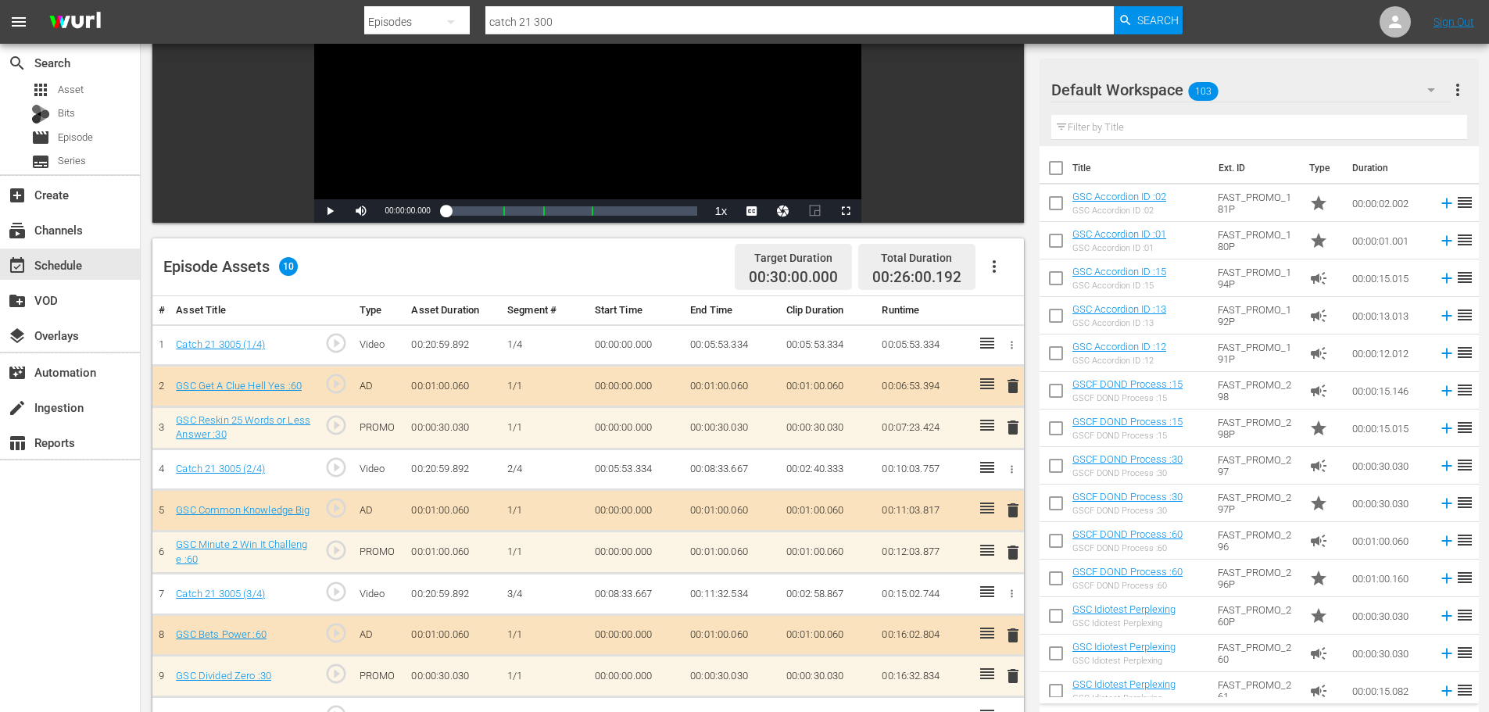
click at [1014, 547] on span "delete" at bounding box center [1013, 552] width 19 height 19
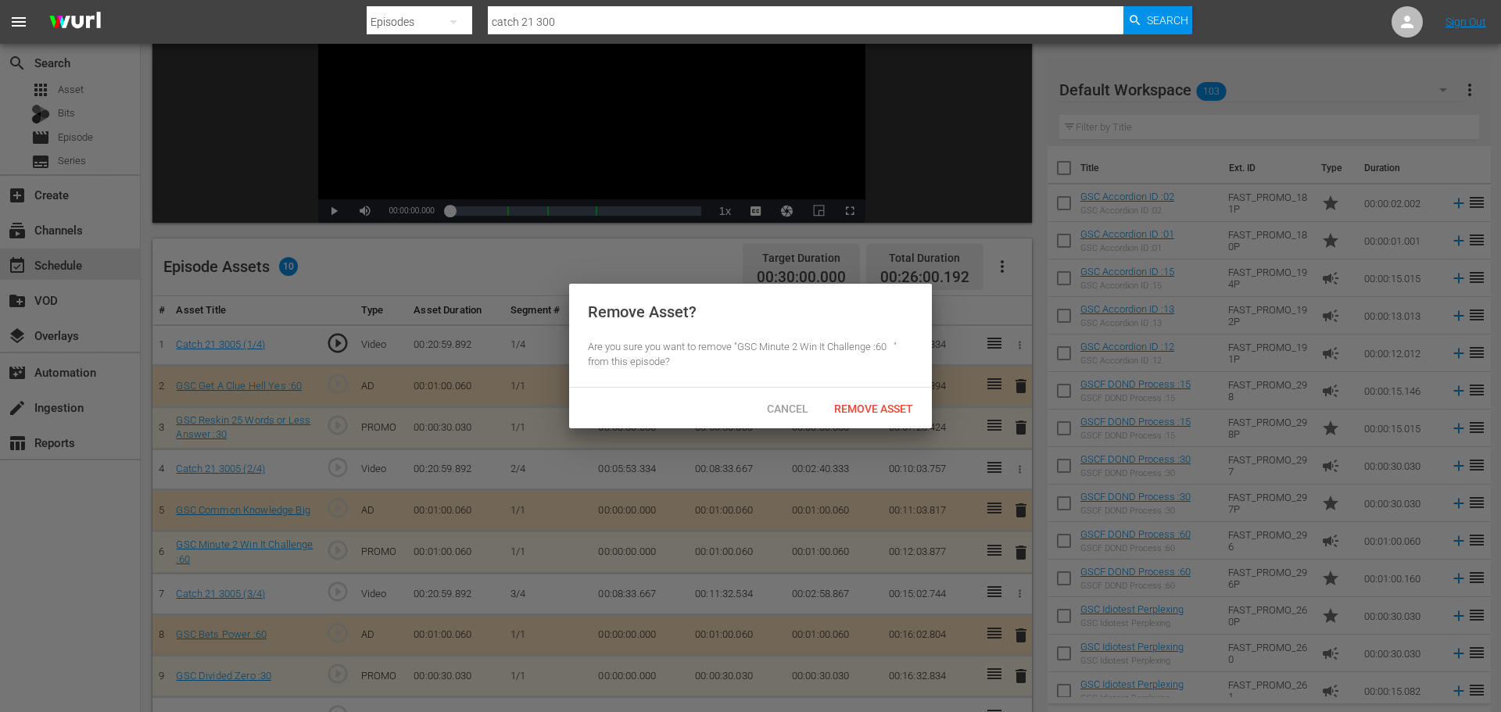
click at [866, 392] on div "Cancel Remove Asset" at bounding box center [750, 408] width 363 height 41
click at [869, 400] on div "Remove Asset" at bounding box center [874, 408] width 104 height 29
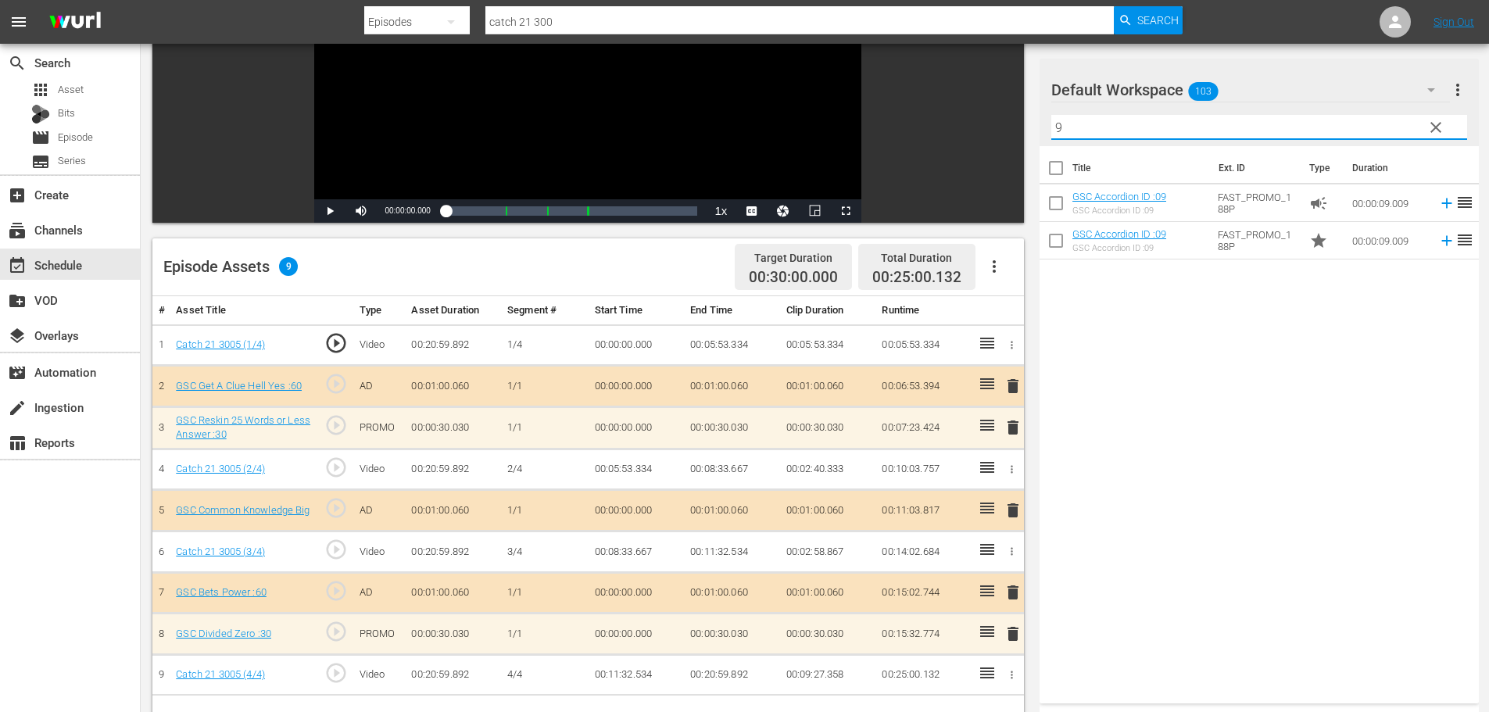
type input "9"
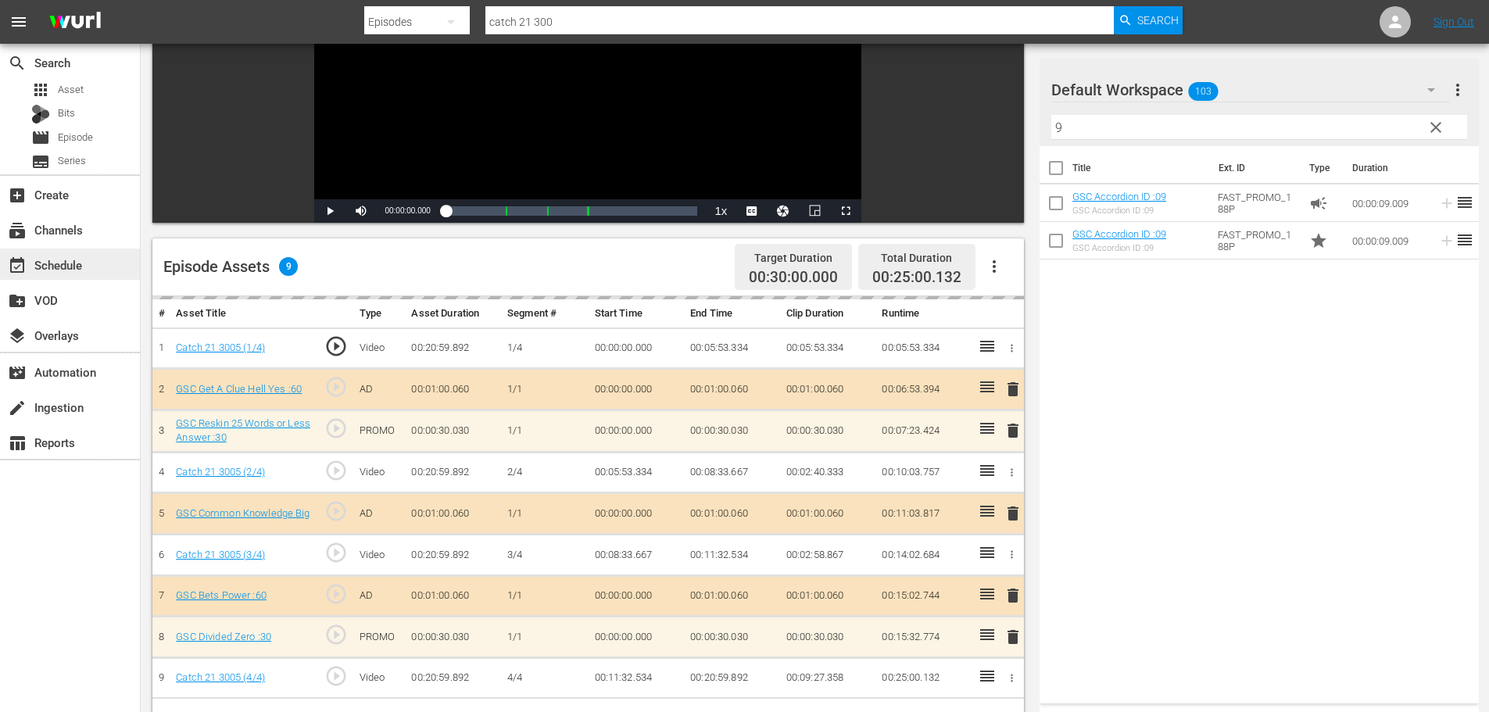
click at [60, 263] on div "event_available Schedule" at bounding box center [44, 263] width 88 height 14
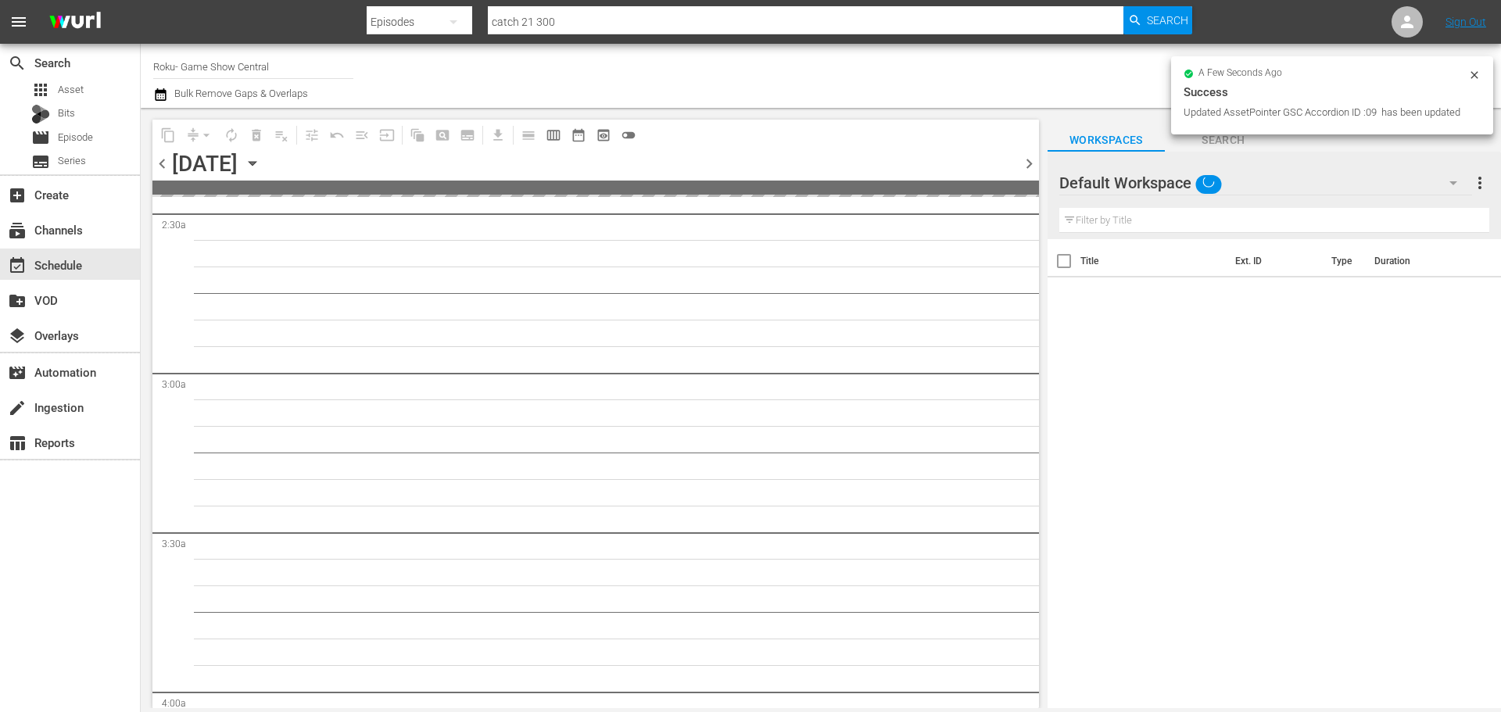
scroll to position [782, 0]
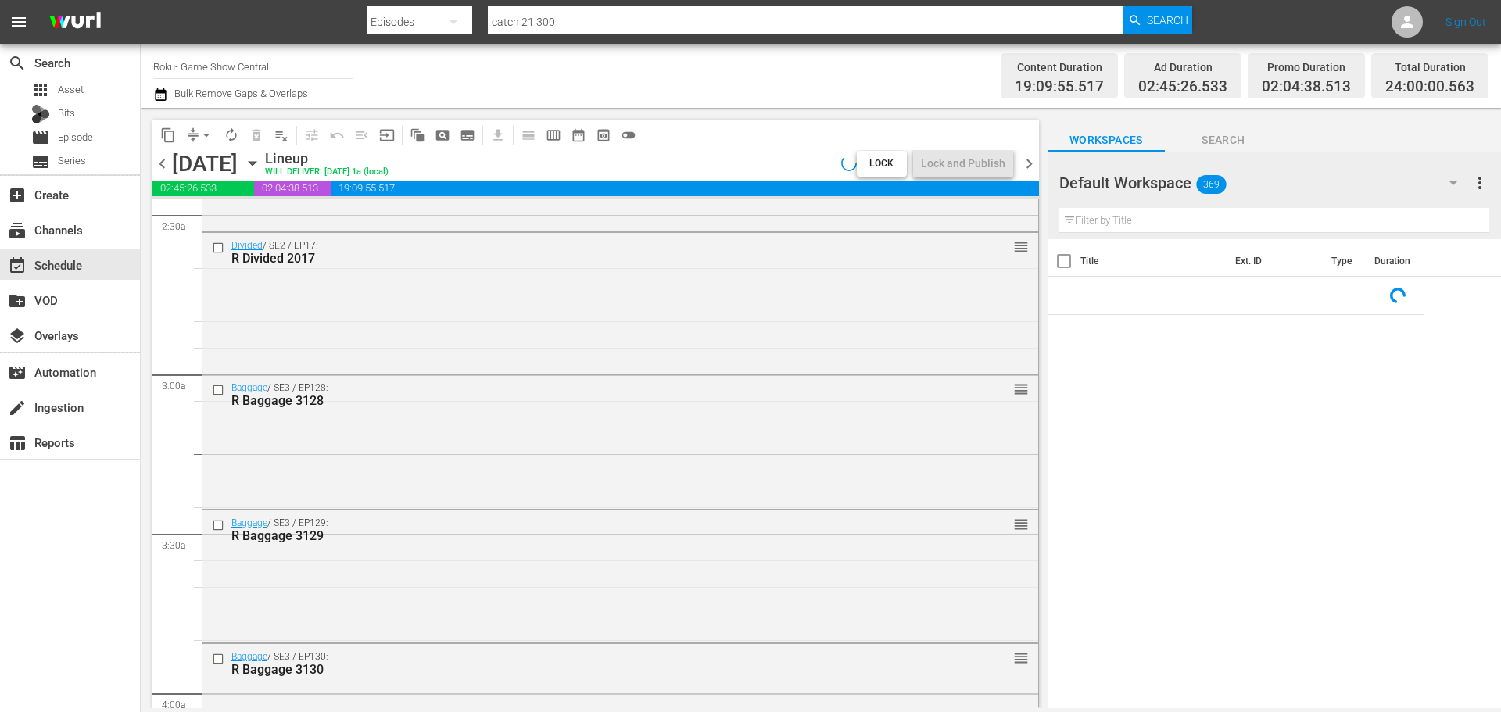
click at [208, 141] on span "arrow_drop_down" at bounding box center [207, 135] width 16 height 16
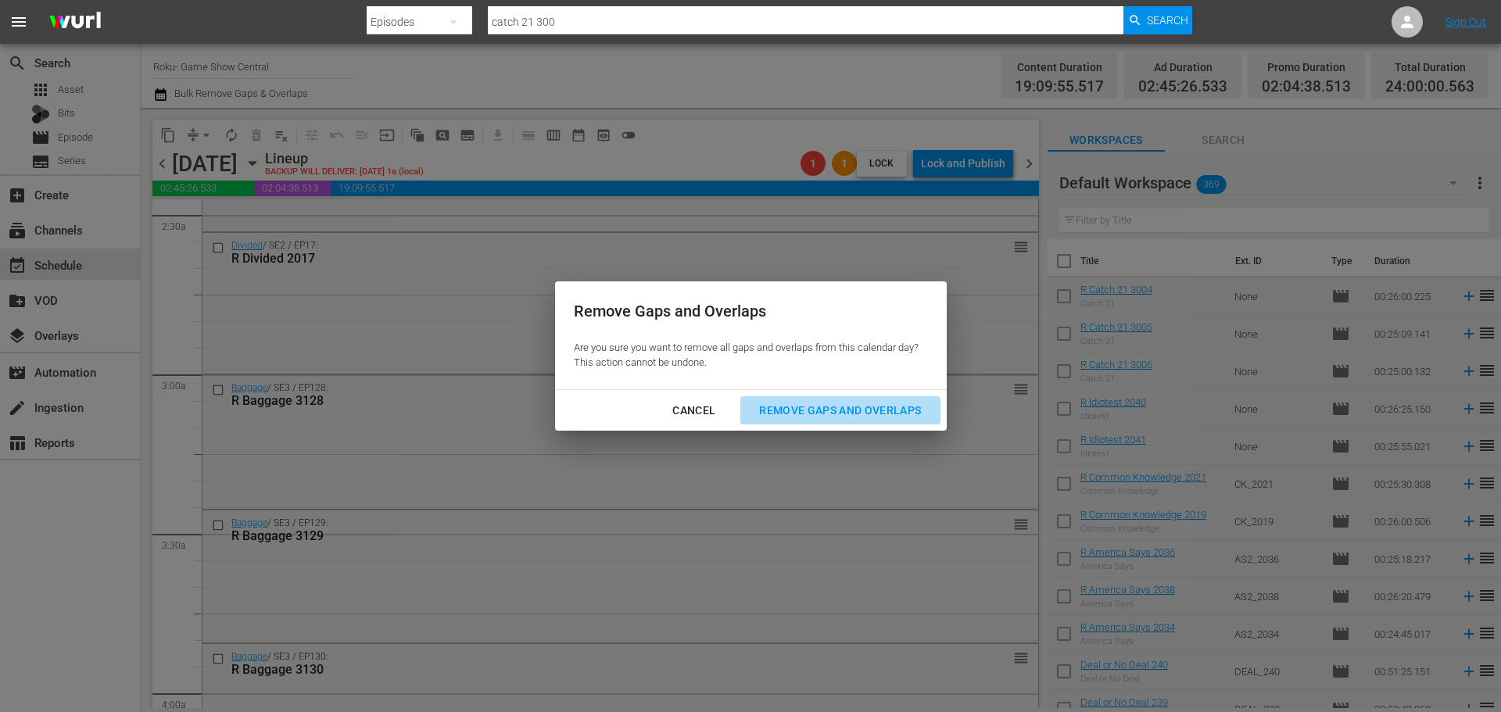
click at [865, 401] on div "Remove Gaps and Overlaps" at bounding box center [840, 411] width 187 height 20
click at [866, 417] on div "Remove Gaps and Overlaps" at bounding box center [840, 411] width 187 height 20
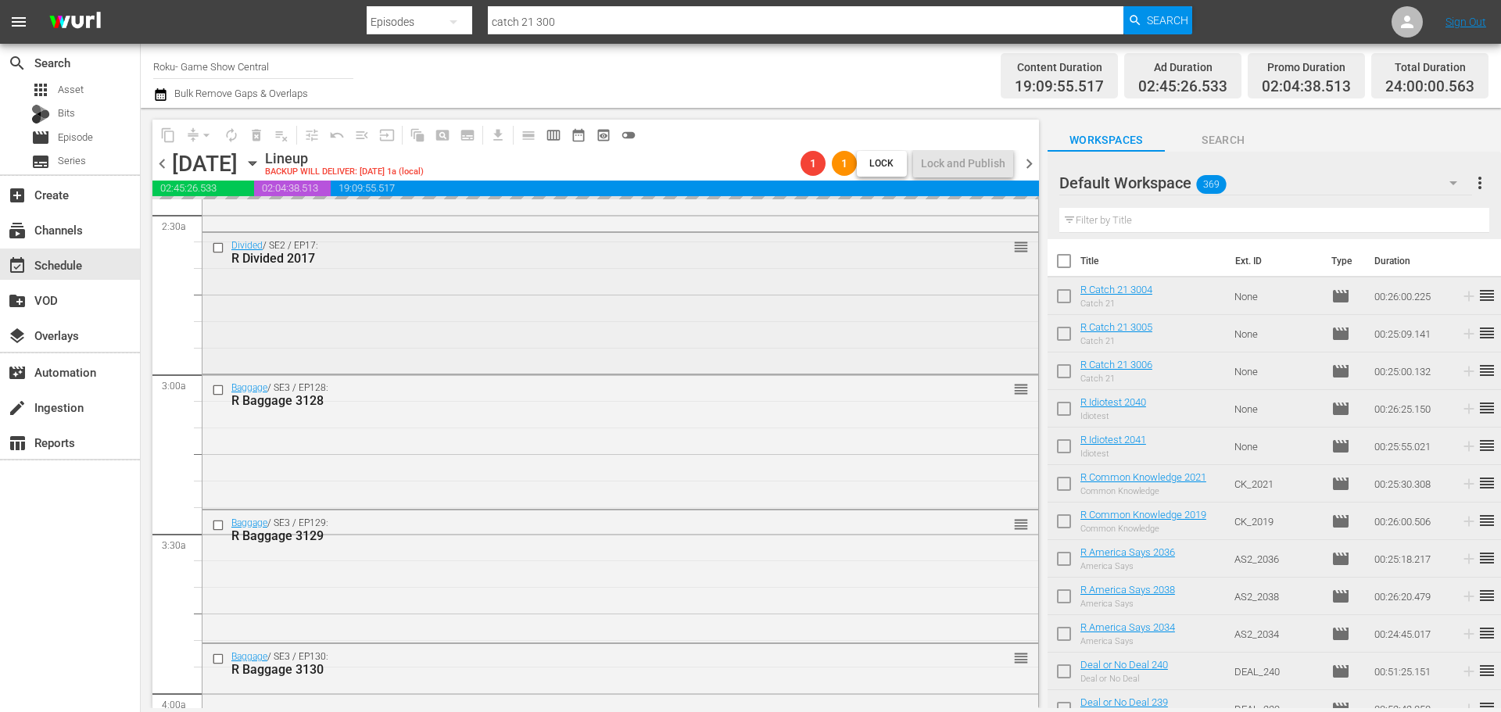
click at [1026, 279] on div "Divided / SE2 / EP17: R Divided 2017 reorder" at bounding box center [620, 301] width 836 height 137
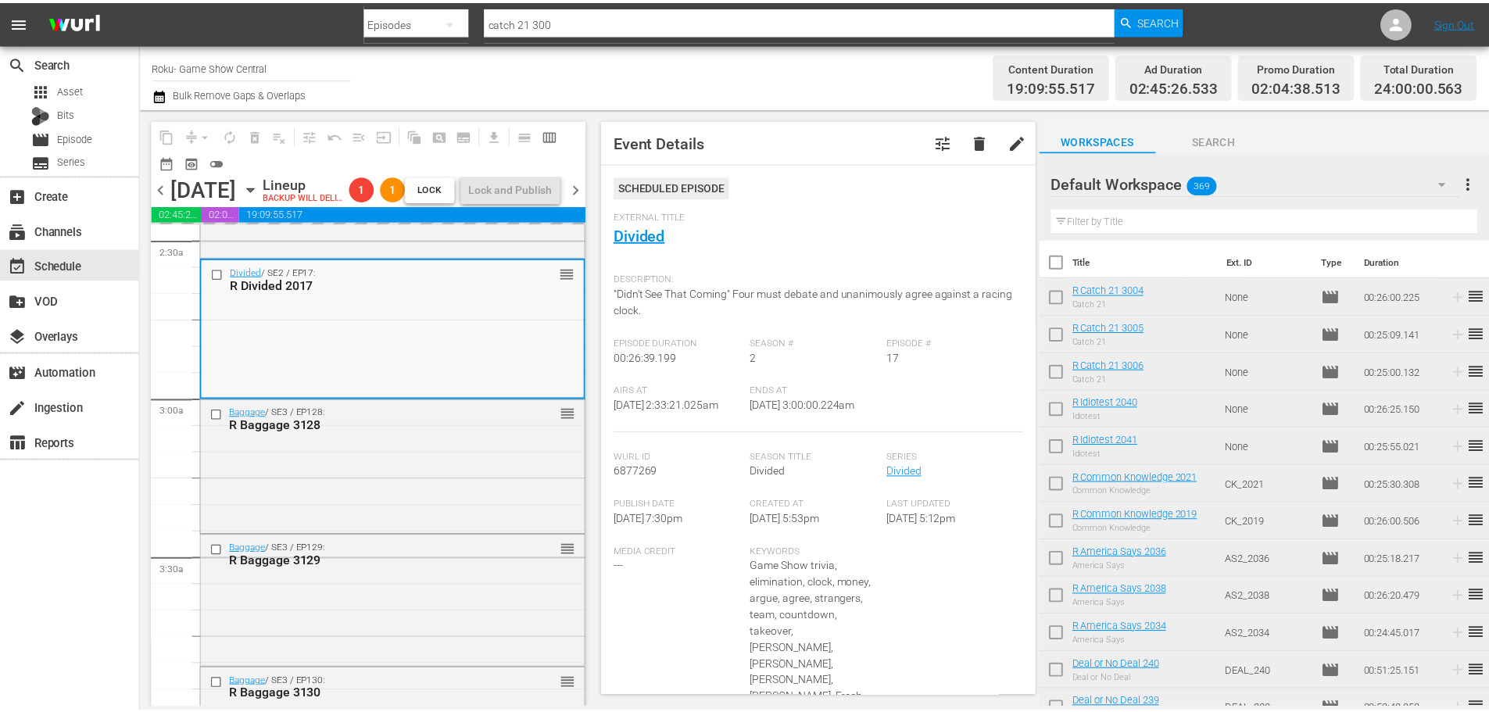
scroll to position [0, 0]
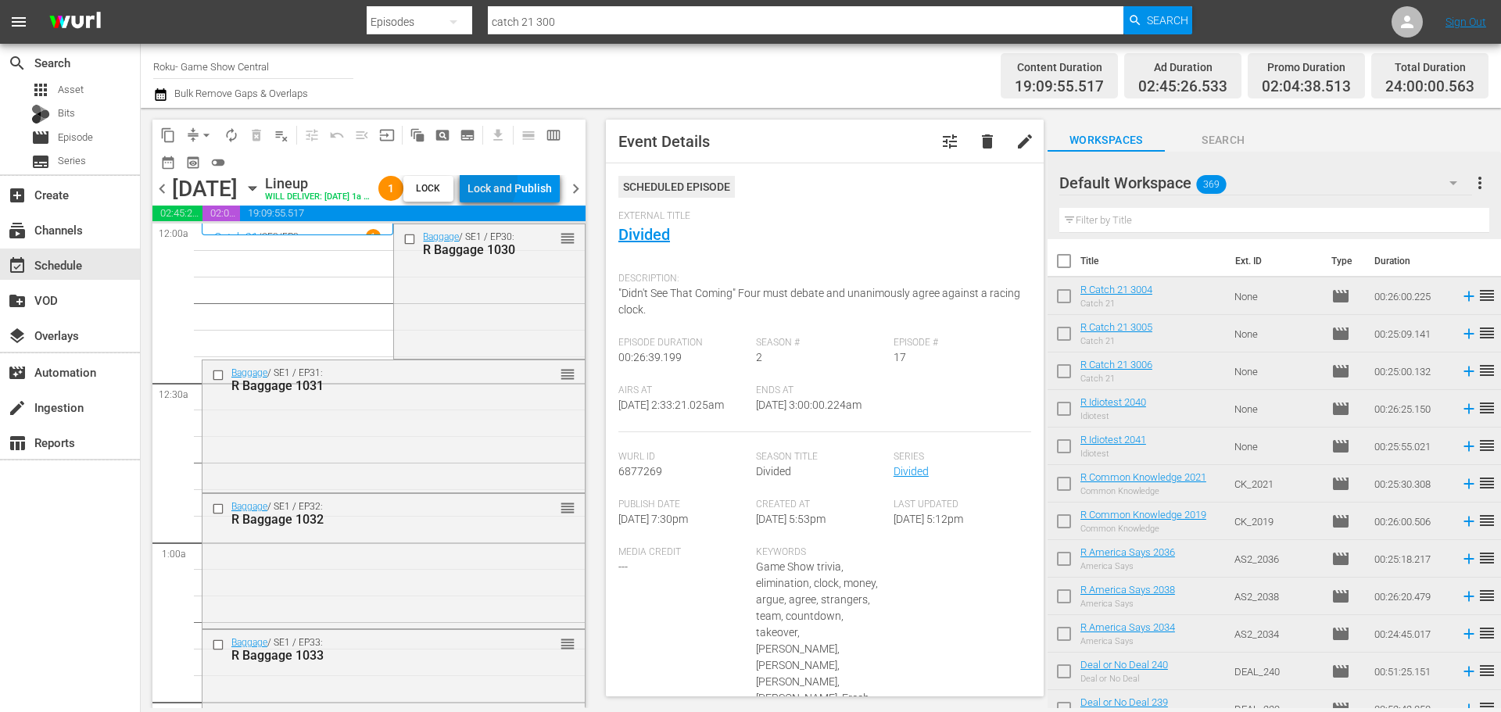
click at [511, 184] on div "Lock and Publish" at bounding box center [510, 188] width 84 height 28
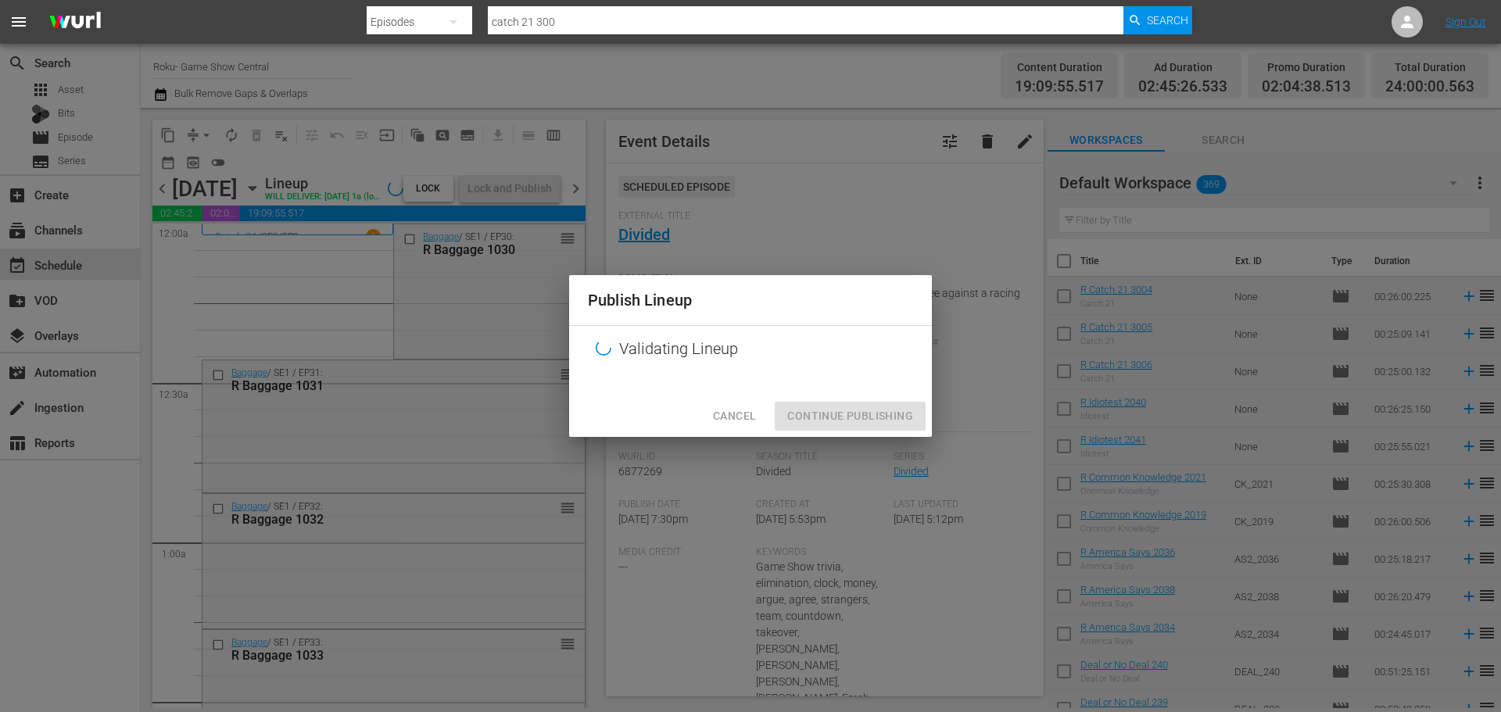
click at [869, 410] on div "Cancel Continue Publishing" at bounding box center [750, 416] width 363 height 41
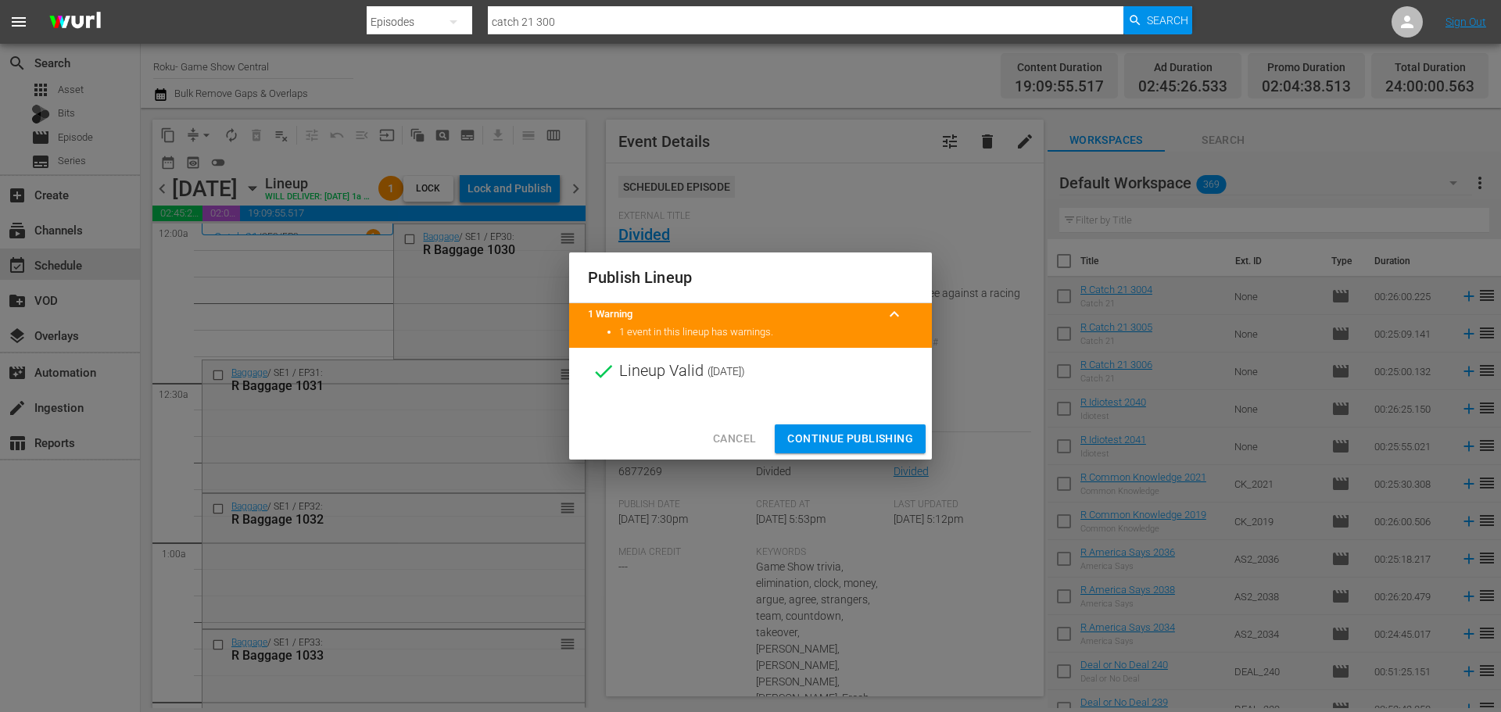
click at [899, 468] on div "Publish Lineup 1 Warning keyboard_arrow_up 1 event in this lineup has warnings.…" at bounding box center [750, 356] width 1501 height 712
click at [897, 439] on span "Continue Publishing" at bounding box center [850, 439] width 126 height 20
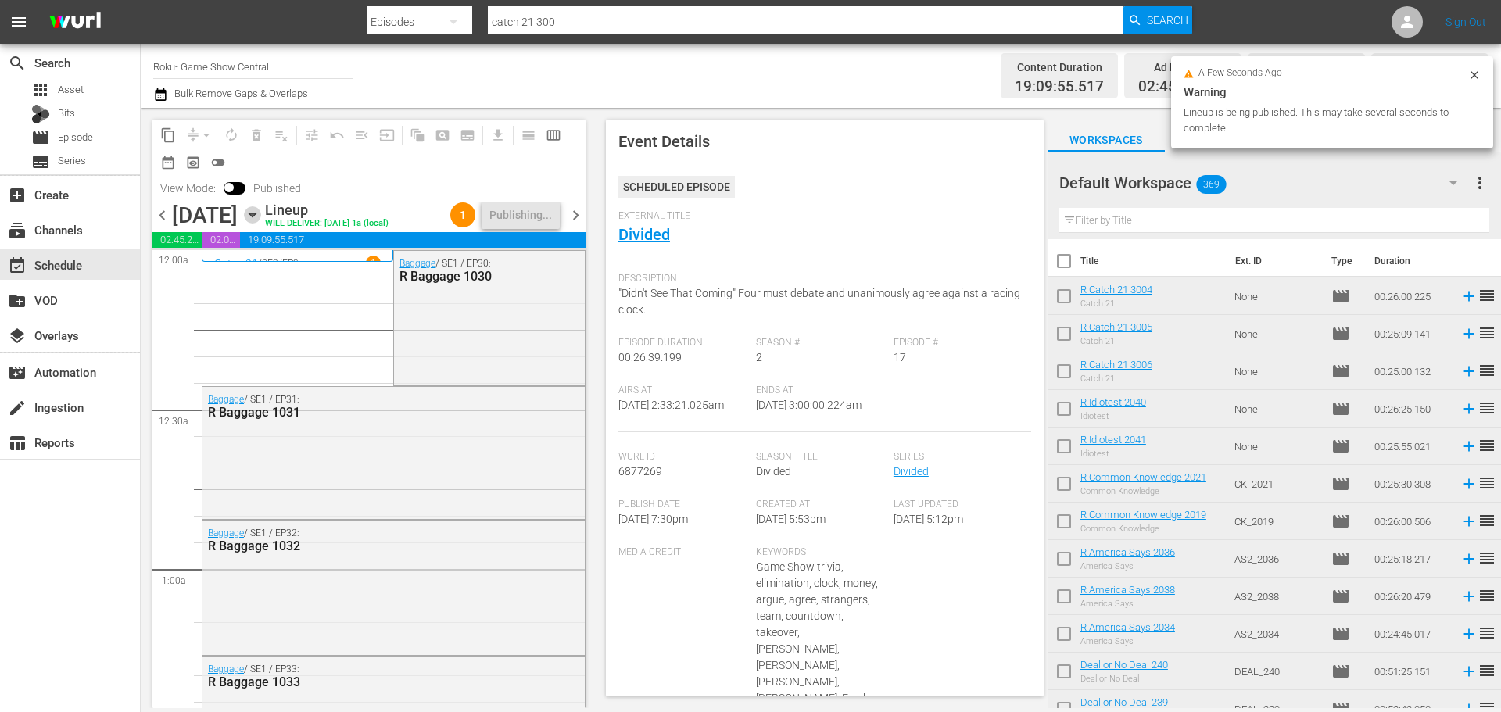
click at [261, 224] on icon "button" at bounding box center [252, 214] width 17 height 17
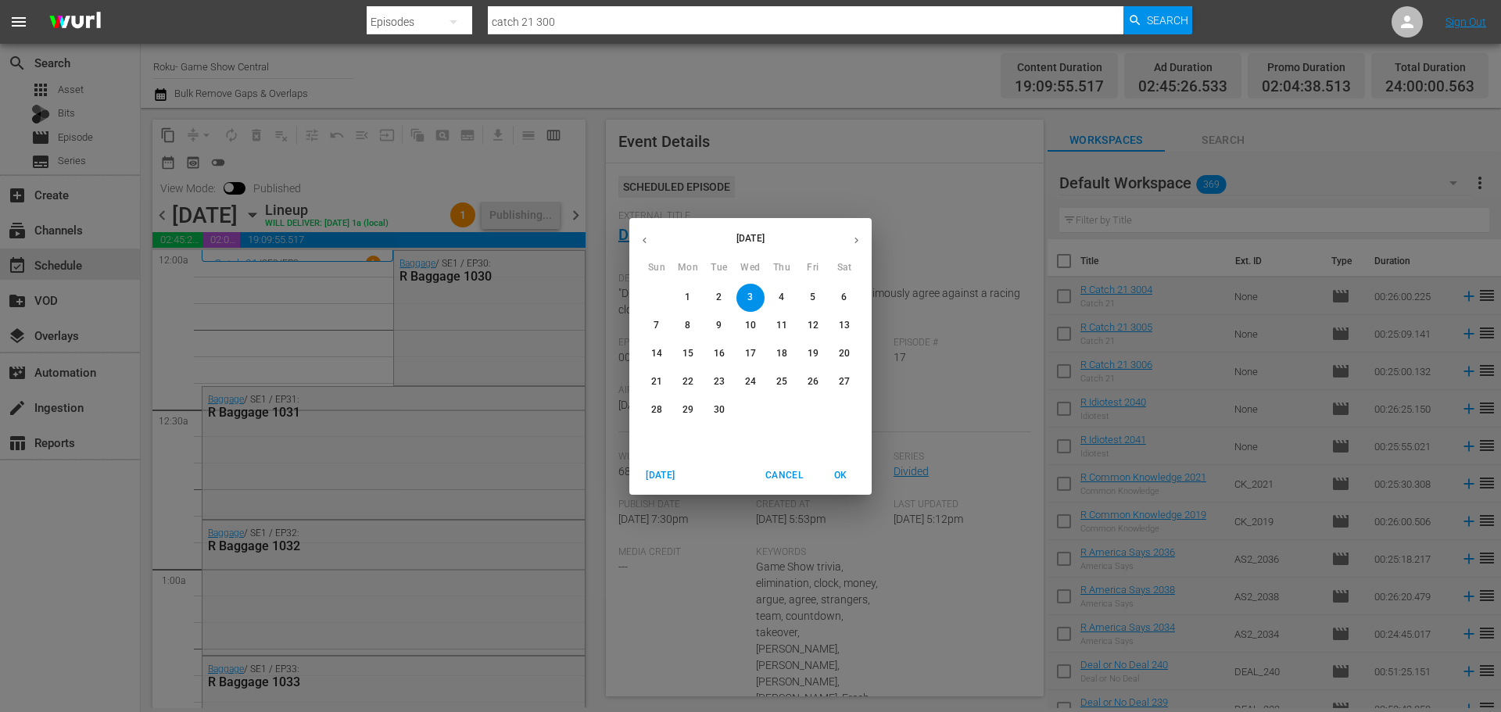
click at [790, 470] on span "Cancel" at bounding box center [784, 476] width 38 height 16
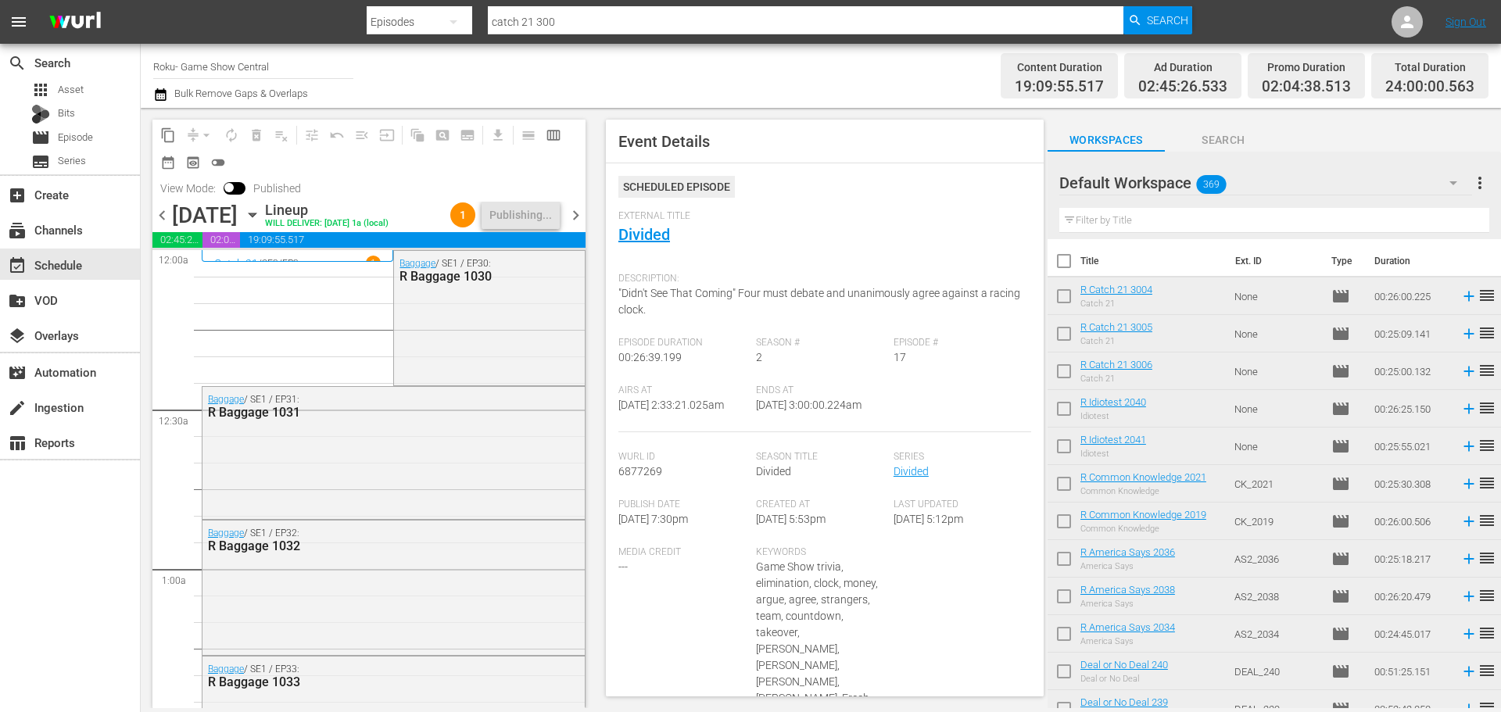
click at [261, 228] on div "[DATE] [DATE]" at bounding box center [216, 215] width 89 height 26
click at [261, 224] on icon "button" at bounding box center [252, 214] width 17 height 17
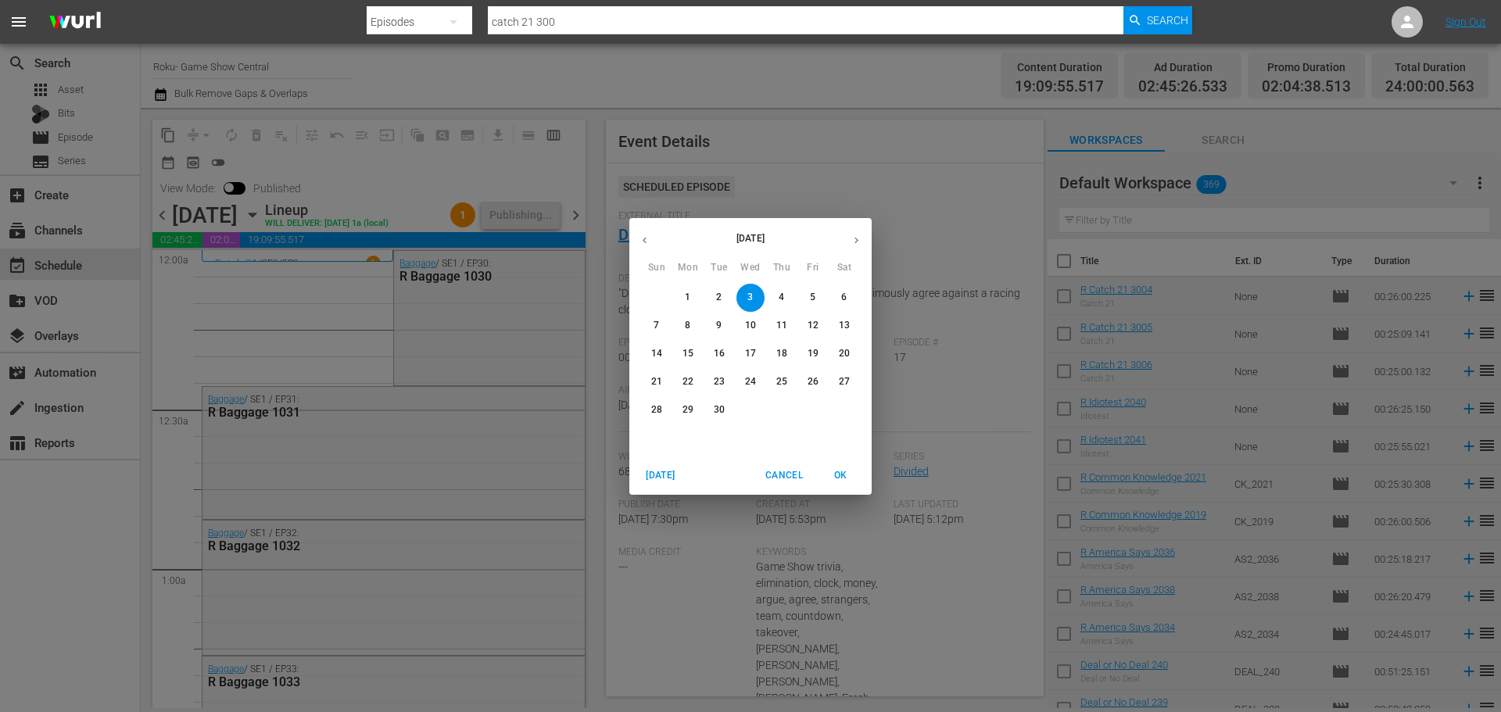
click at [711, 322] on span "9" at bounding box center [719, 325] width 28 height 13
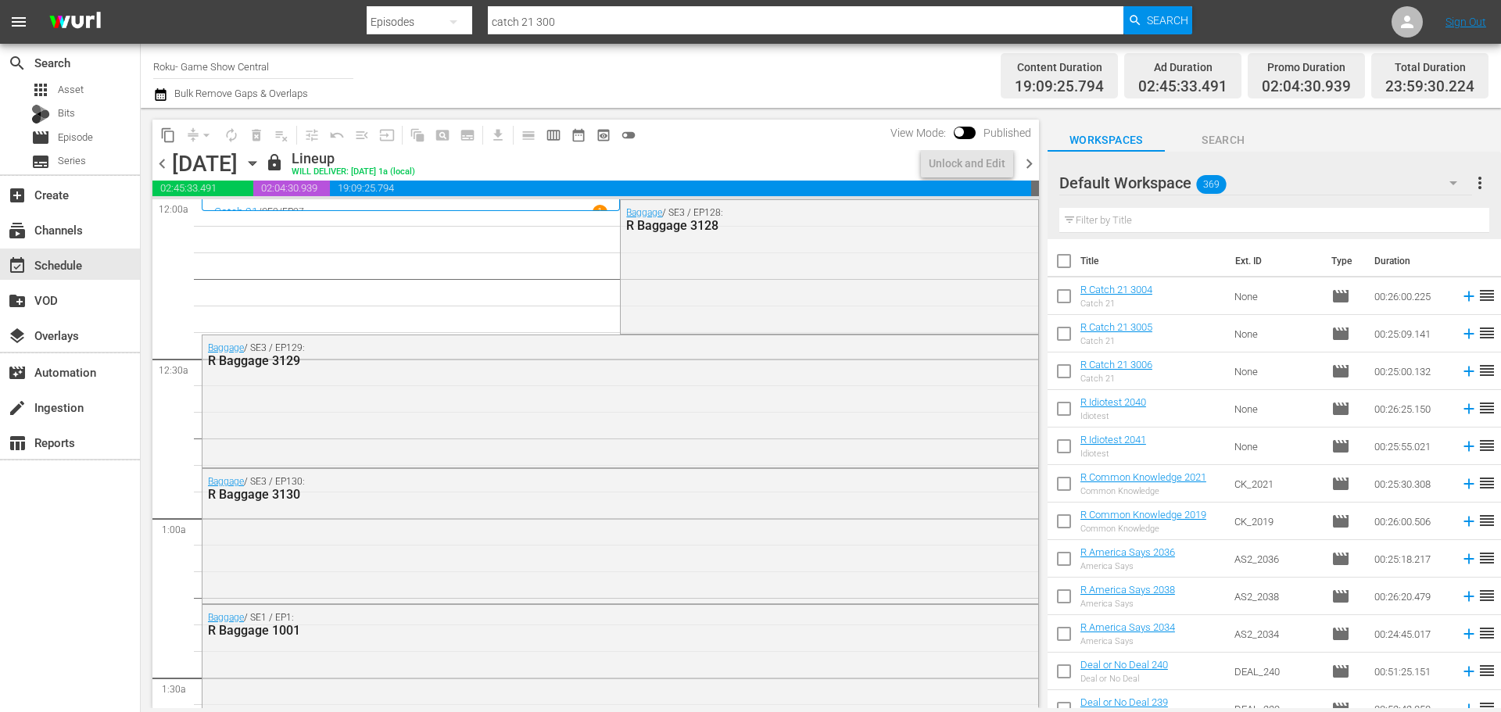
click at [261, 166] on icon "button" at bounding box center [252, 163] width 17 height 17
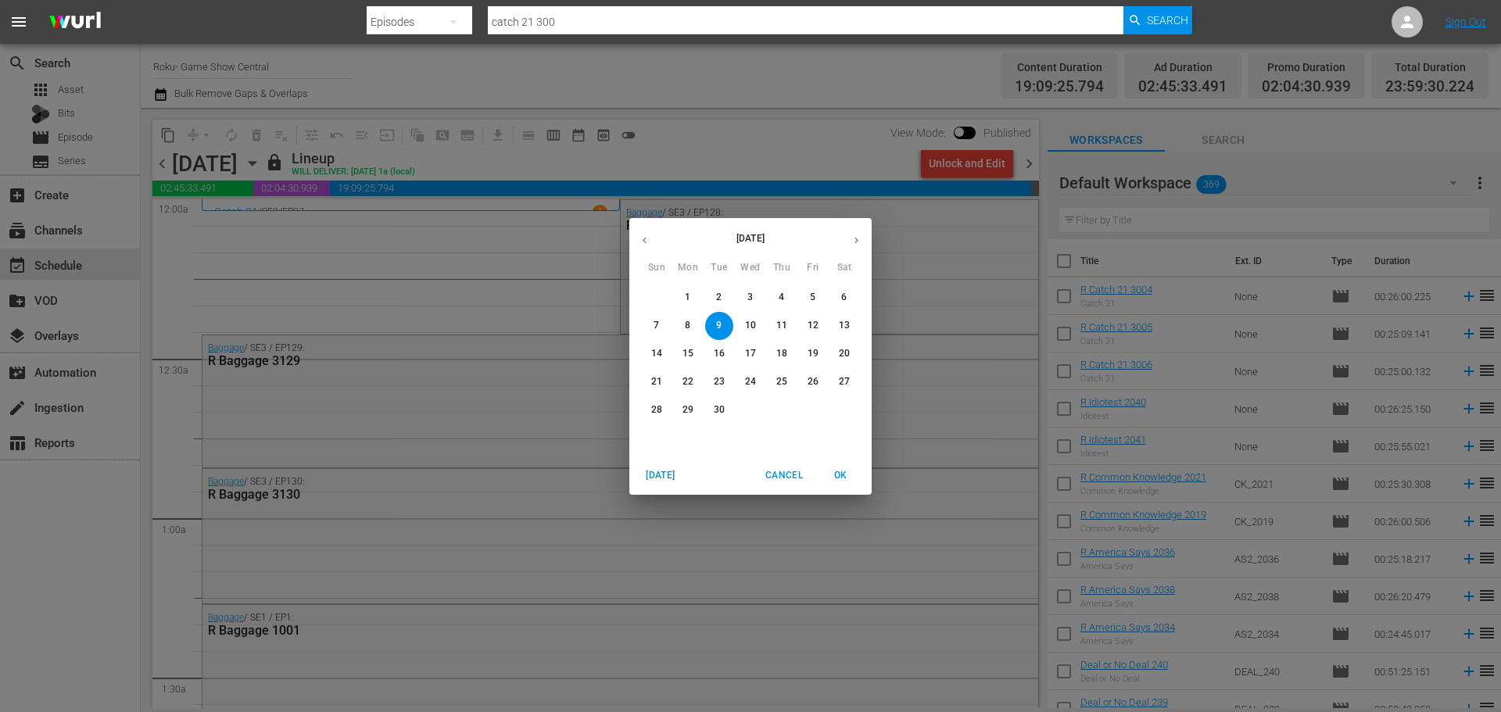
click at [743, 304] on span "3" at bounding box center [750, 297] width 28 height 13
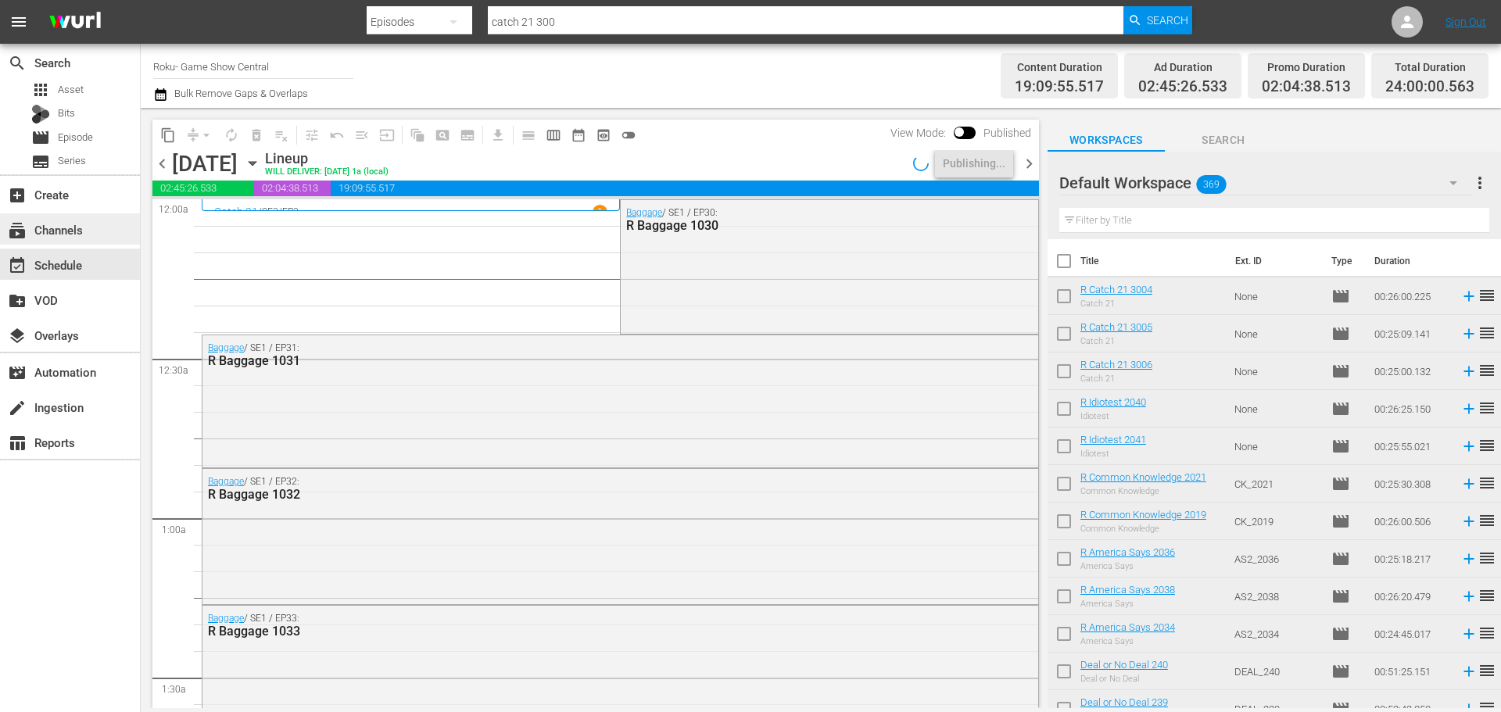
click at [84, 220] on div "subscriptions Channels" at bounding box center [44, 227] width 88 height 14
